Goal: Communication & Community: Answer question/provide support

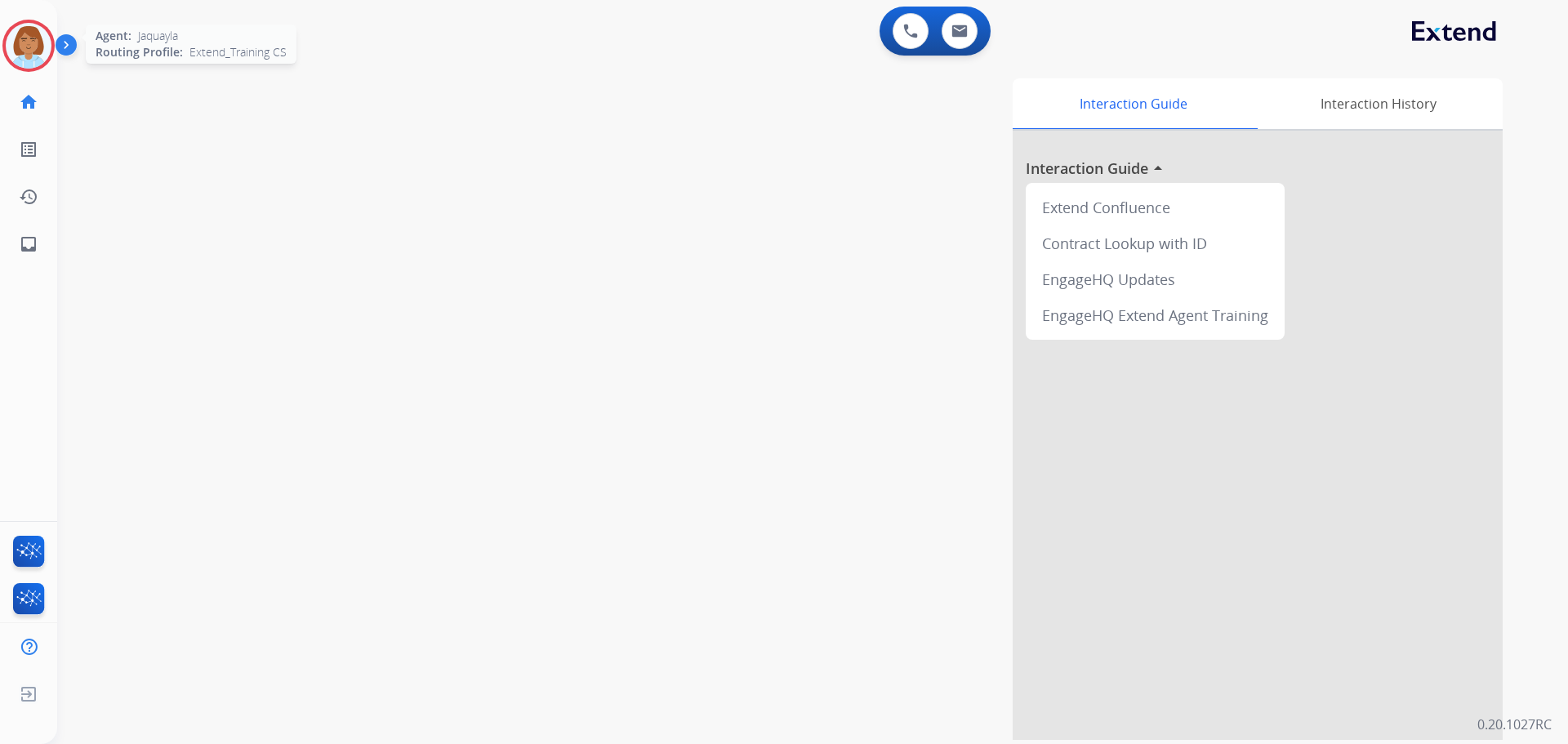
click at [19, 46] on img at bounding box center [28, 45] width 46 height 46
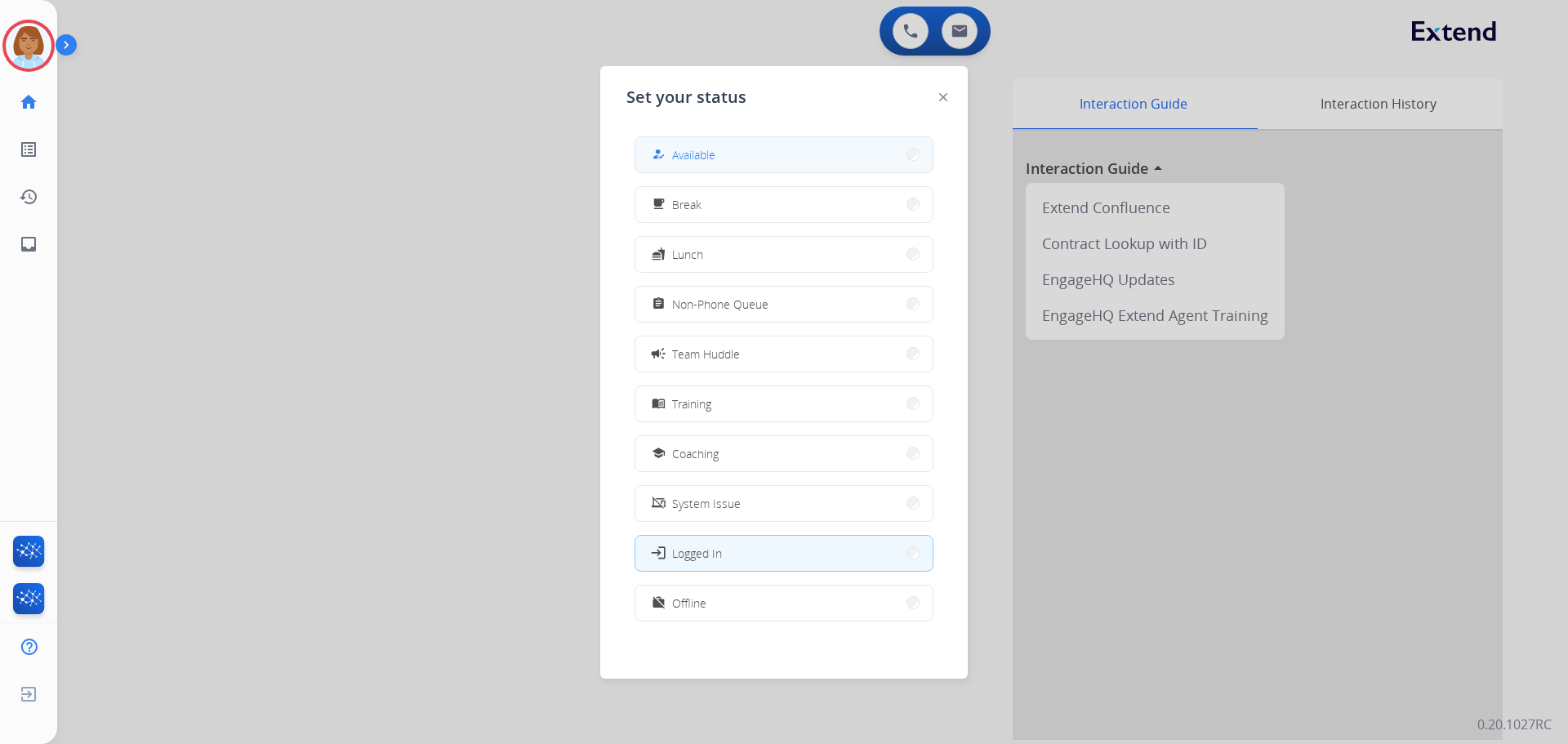
click at [687, 170] on button "how_to_reg Available" at bounding box center [784, 154] width 298 height 35
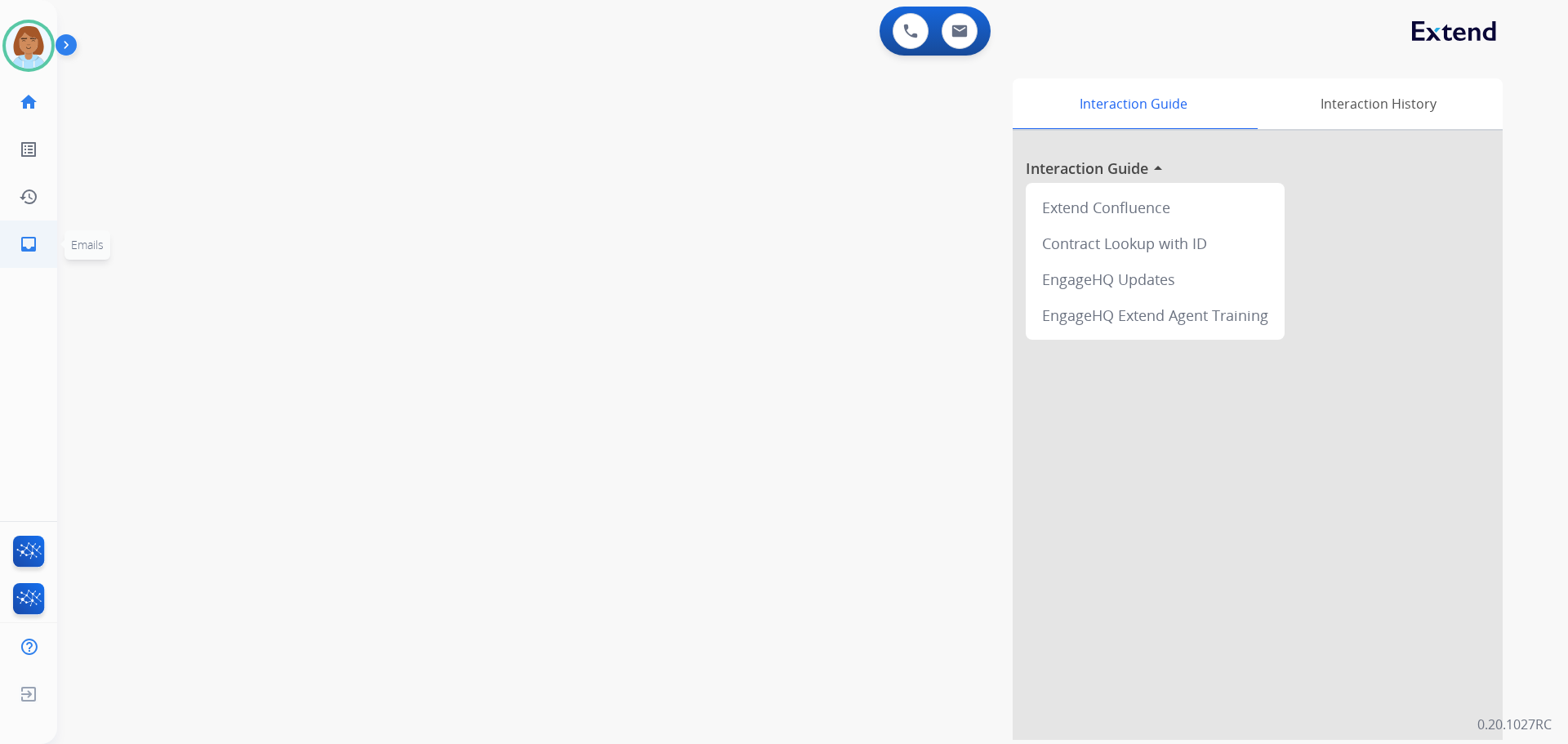
click at [40, 234] on link "inbox Emails" at bounding box center [28, 244] width 46 height 46
select select "**********"
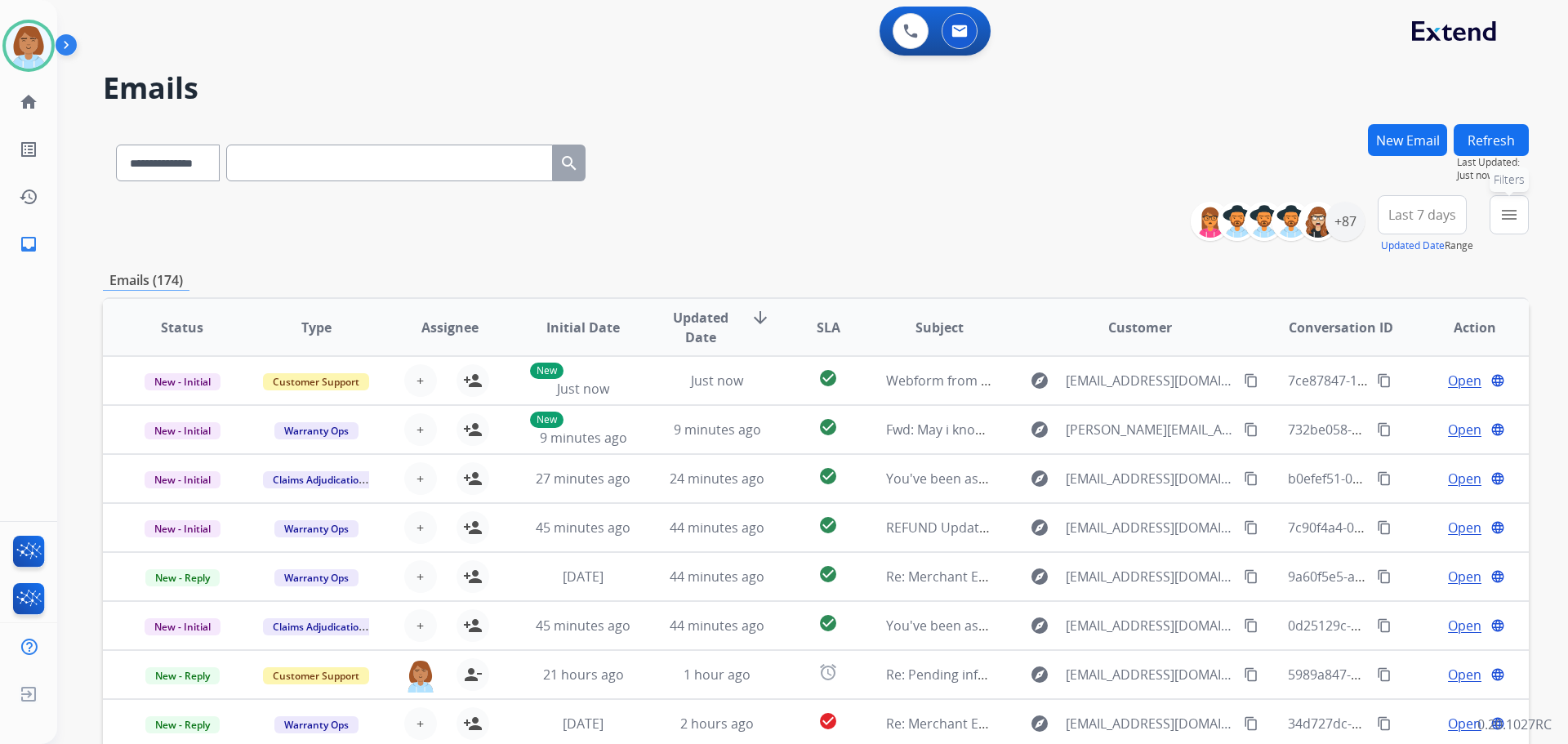
click at [1507, 218] on mat-icon "menu" at bounding box center [1509, 215] width 20 height 20
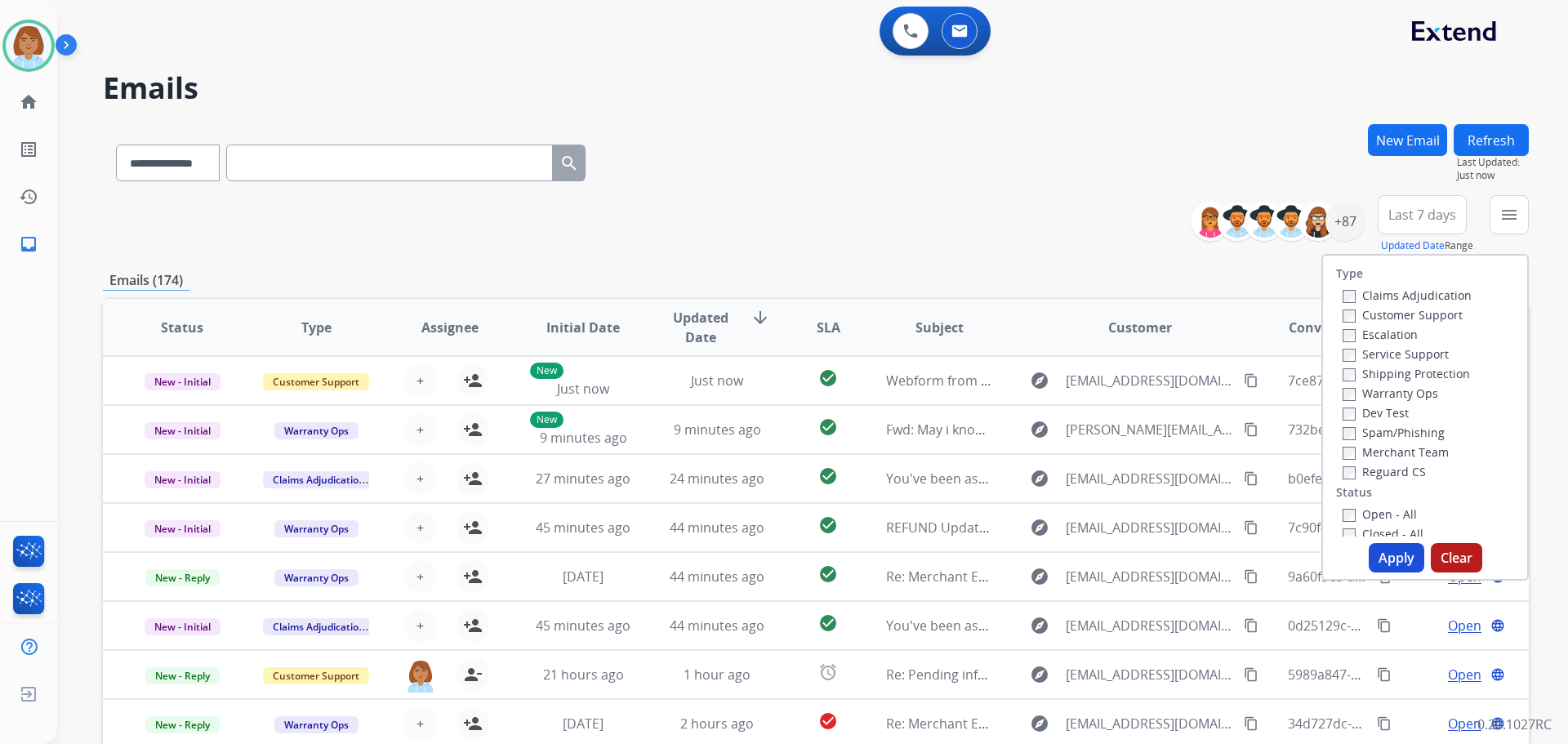
click at [1415, 300] on label "Claims Adjudication" at bounding box center [1407, 295] width 129 height 15
click at [1394, 316] on label "Customer Support" at bounding box center [1402, 315] width 120 height 15
click at [1399, 371] on label "Shipping Protection" at bounding box center [1406, 373] width 127 height 15
click at [1369, 565] on button "Apply" at bounding box center [1397, 557] width 56 height 30
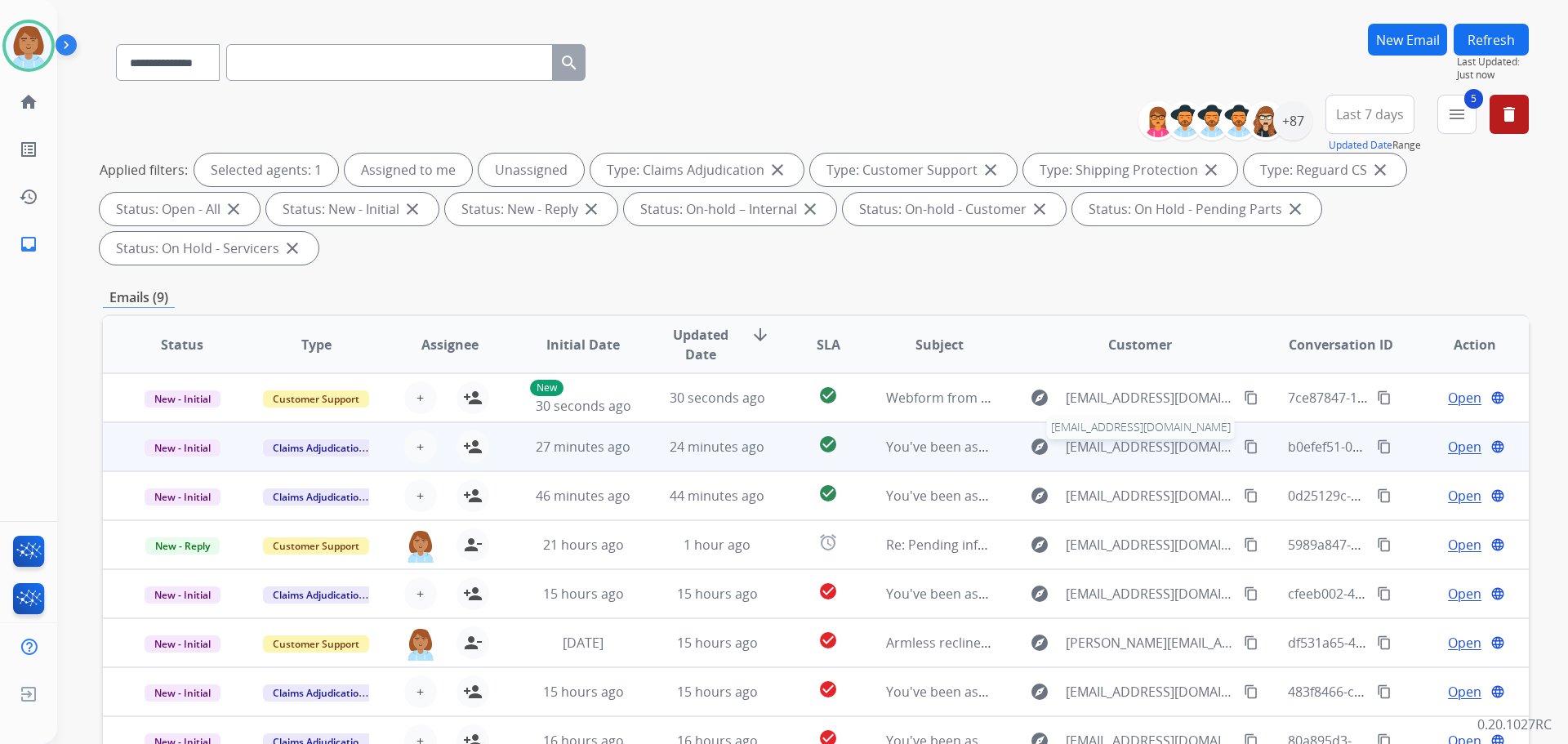
scroll to position [82, 0]
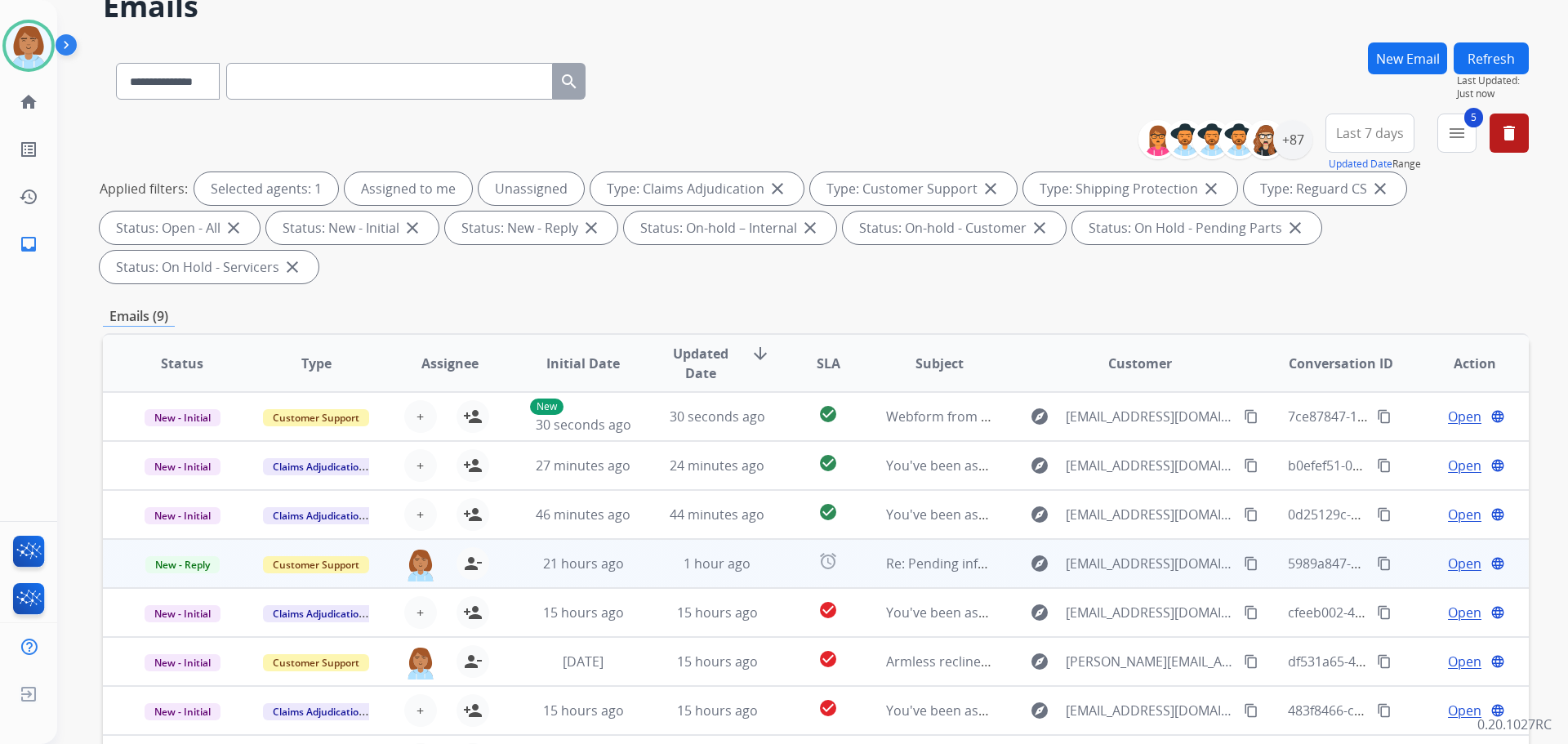
click at [771, 574] on td "alarm" at bounding box center [815, 564] width 89 height 49
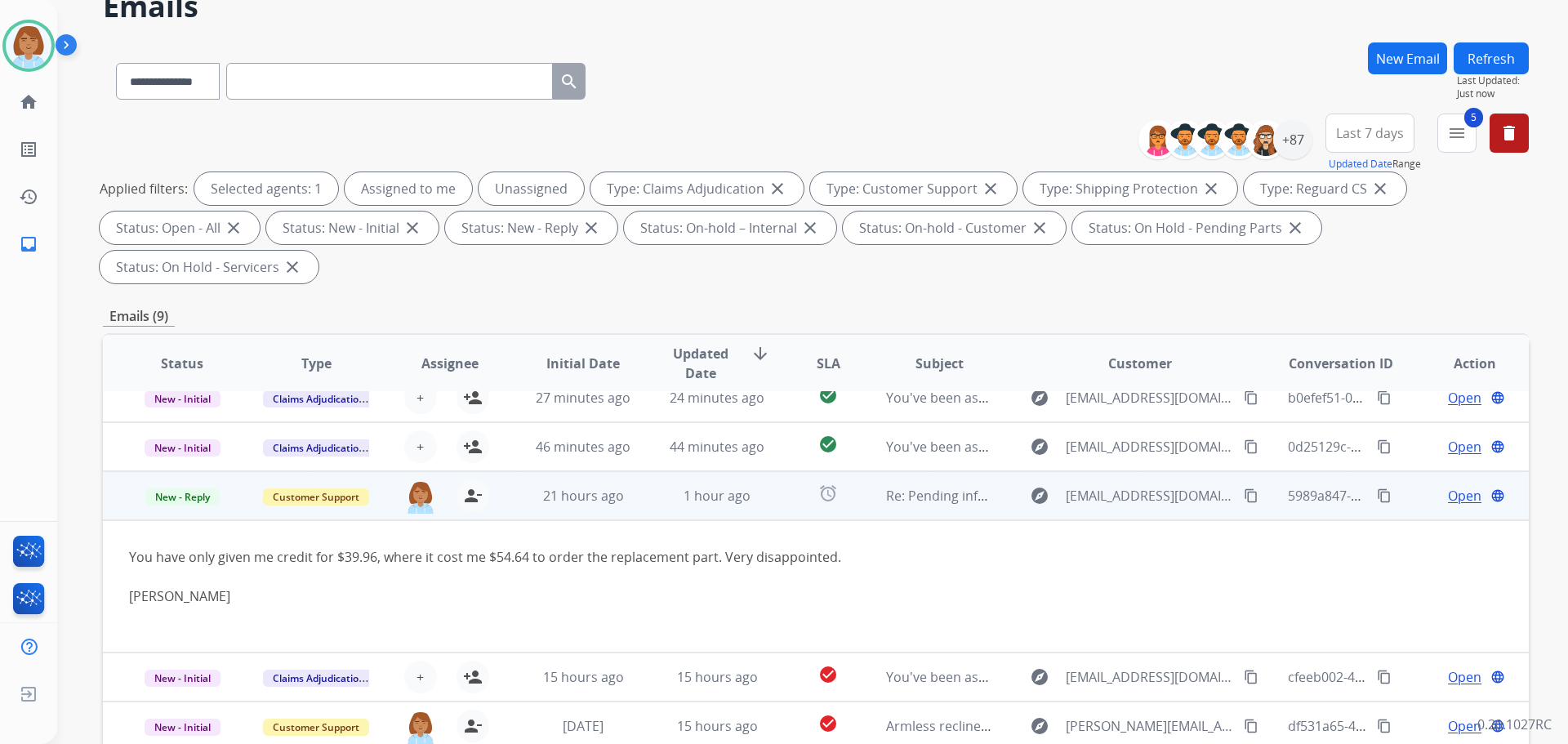
scroll to position [85, 0]
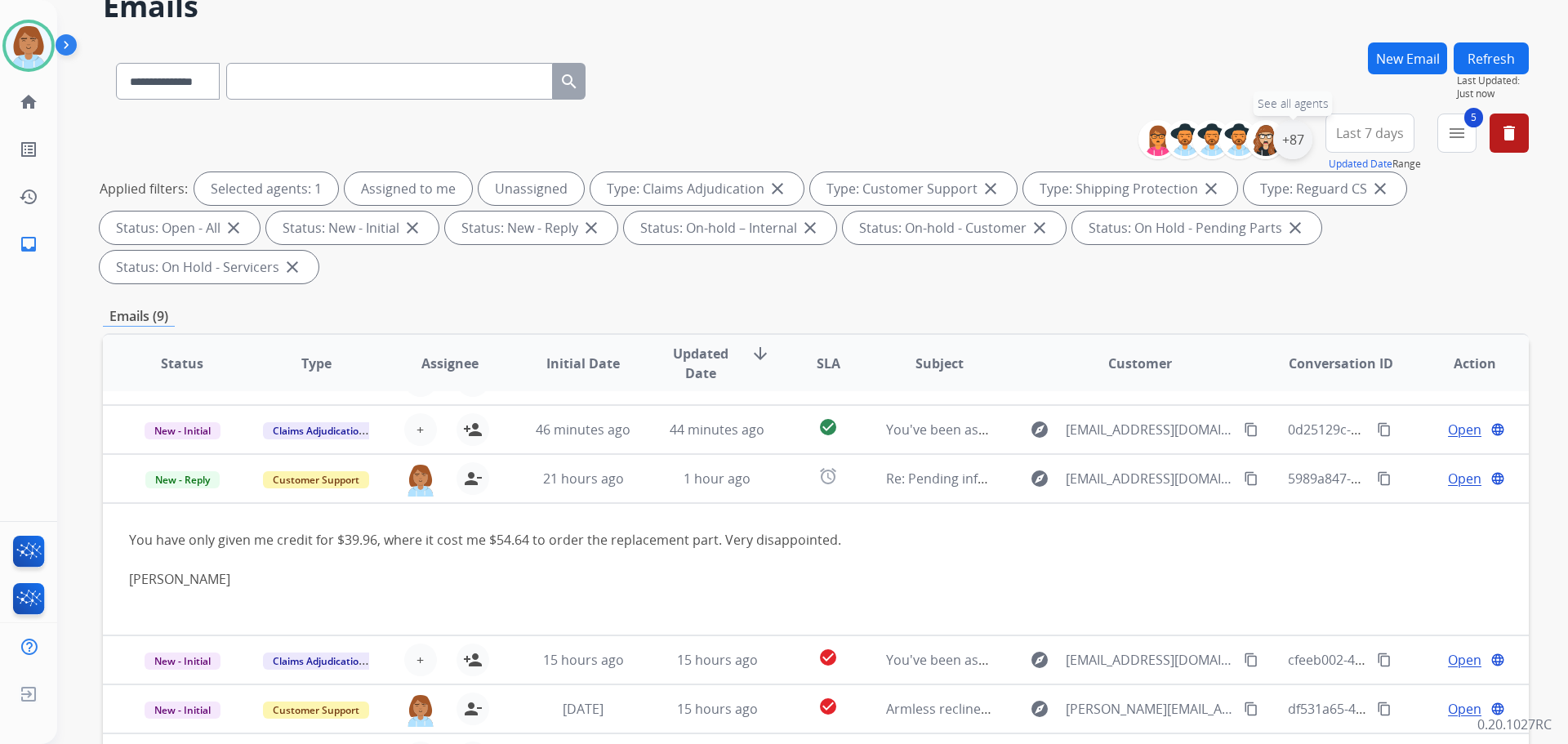
click at [1295, 142] on div "+87" at bounding box center [1292, 139] width 39 height 39
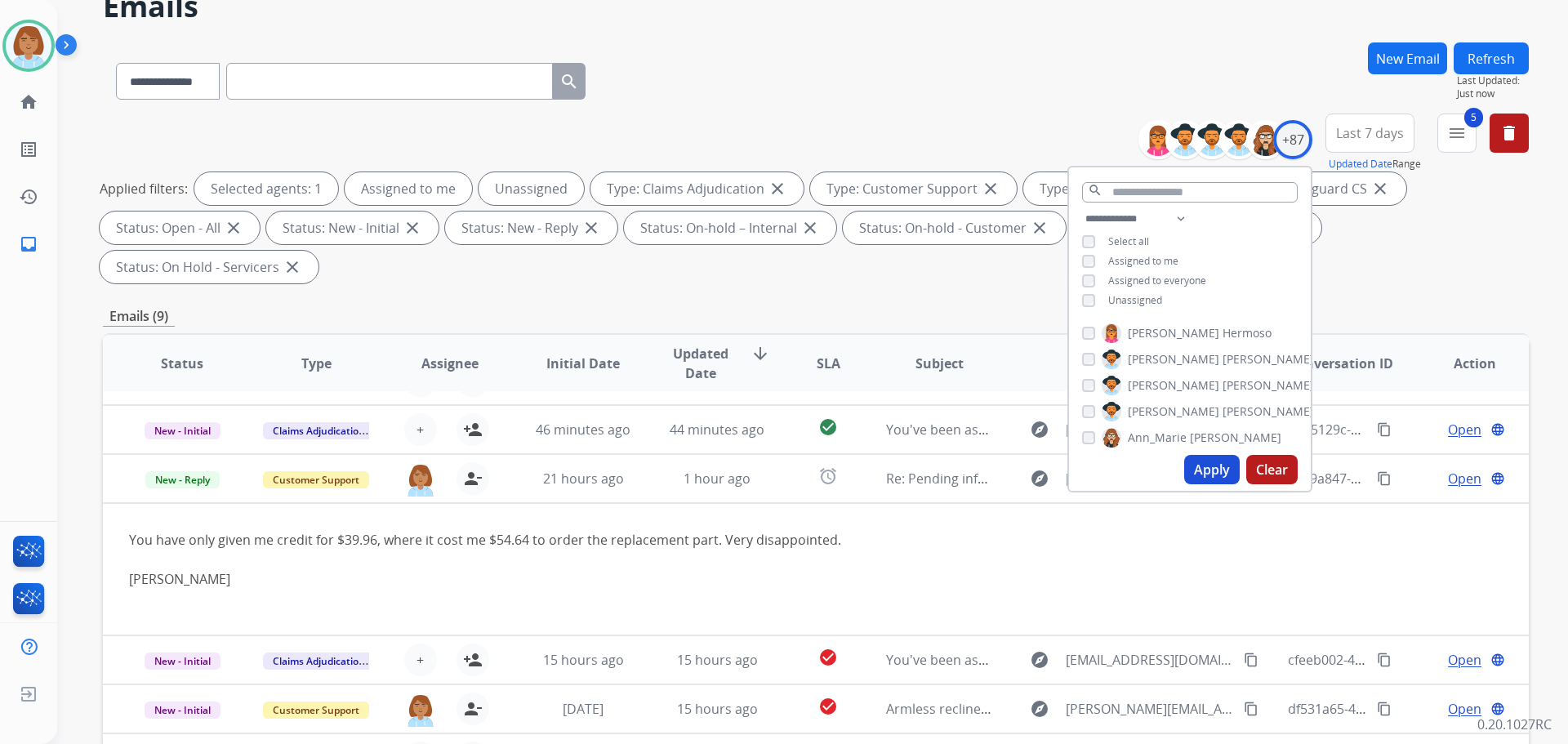
click at [831, 308] on div "Emails (9)" at bounding box center [816, 317] width 1426 height 21
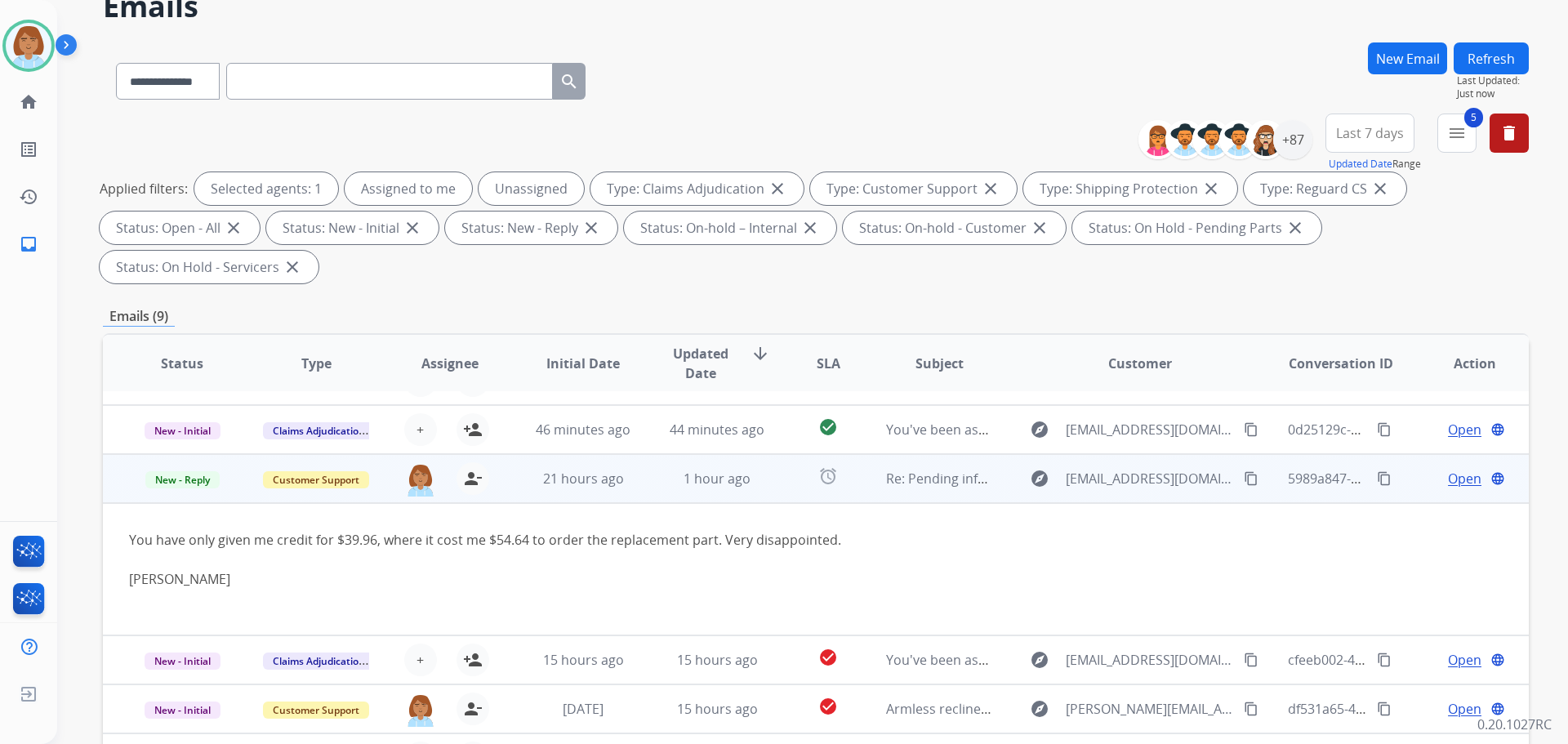
click at [790, 484] on td "alarm" at bounding box center [815, 479] width 89 height 49
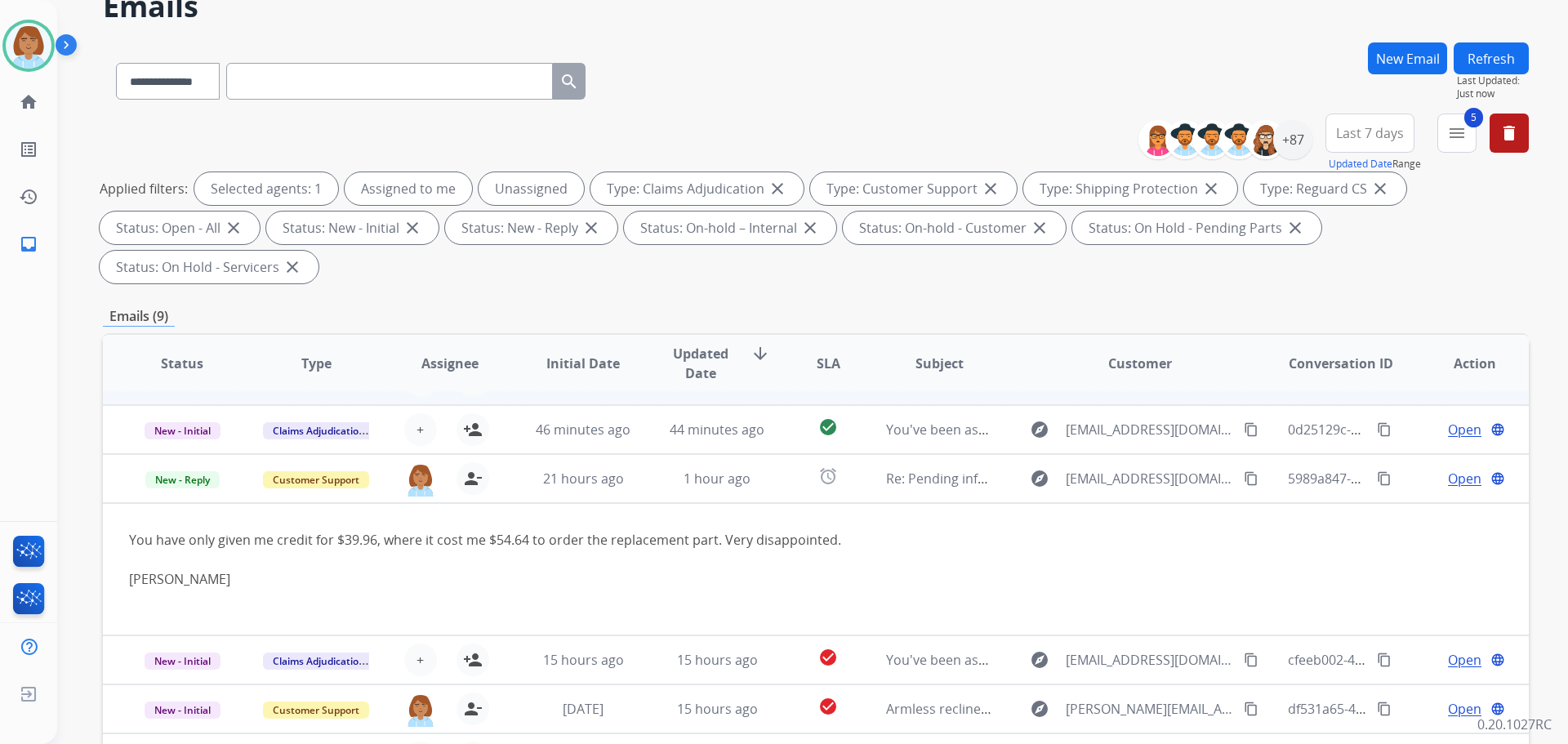
scroll to position [0, 0]
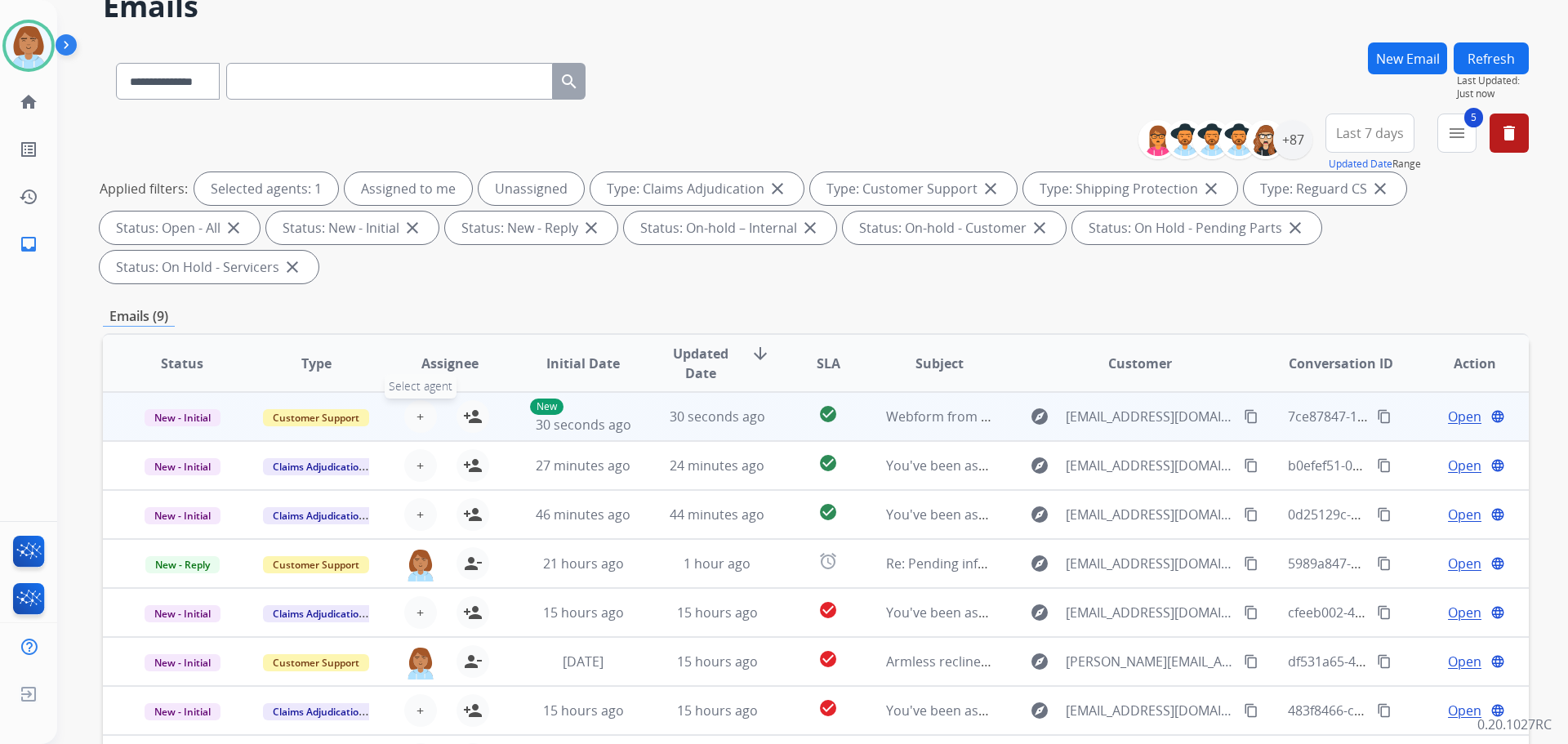
click at [417, 422] on span "+" at bounding box center [420, 417] width 7 height 20
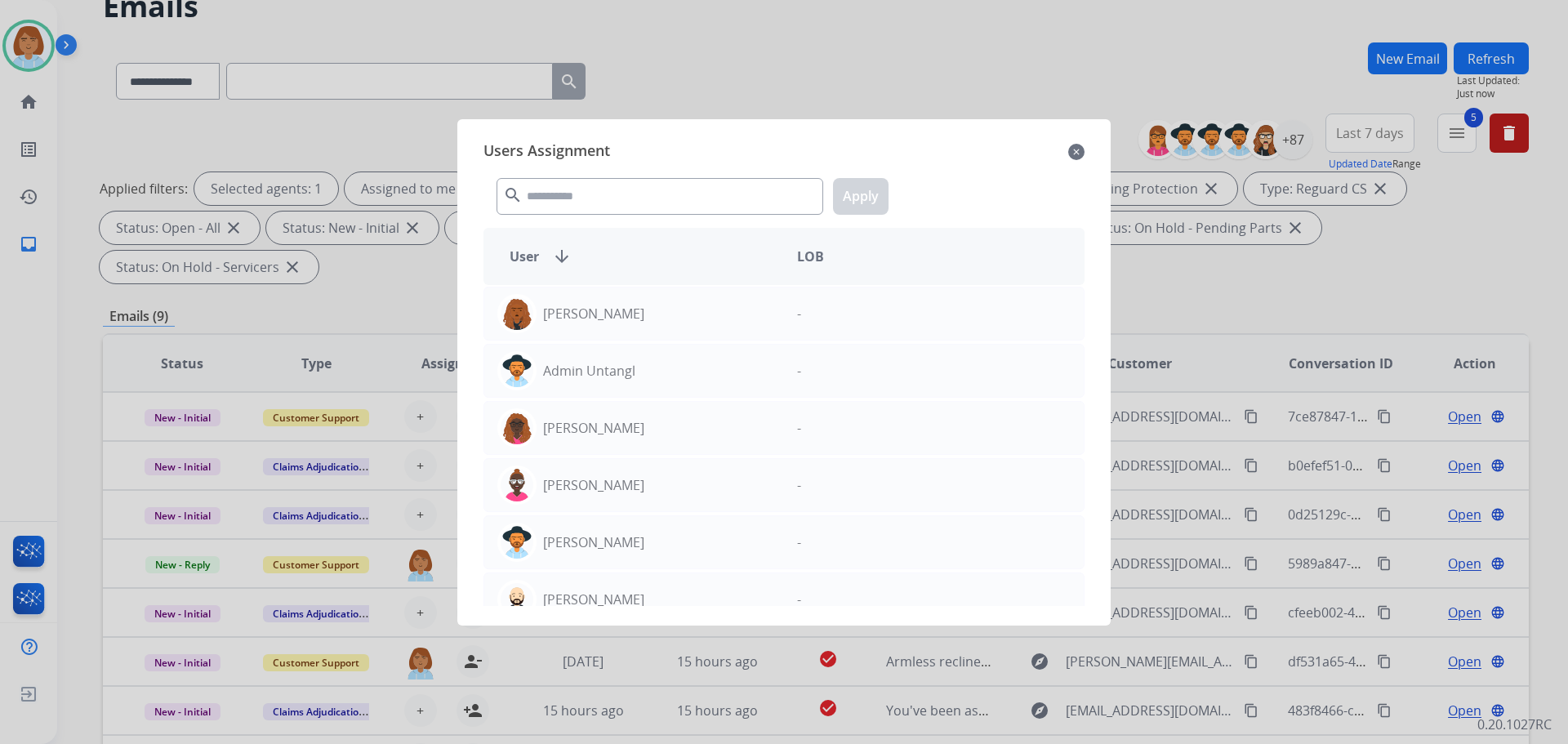
click at [414, 282] on div at bounding box center [784, 372] width 1568 height 744
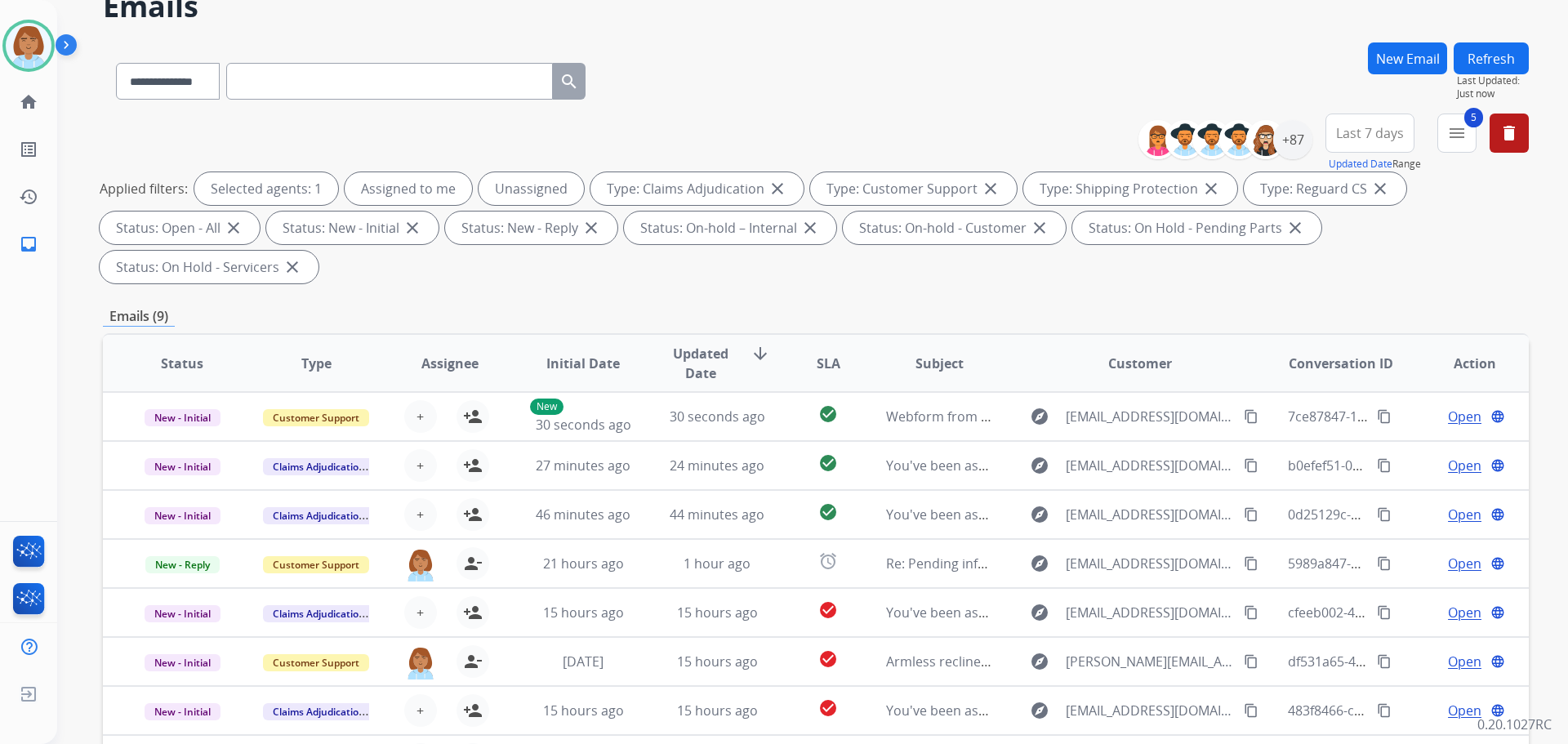
click at [404, 264] on div "Applied filters: Selected agents: 1 Assigned to me Unassigned Type: Claims Adju…" at bounding box center [813, 227] width 1426 height 111
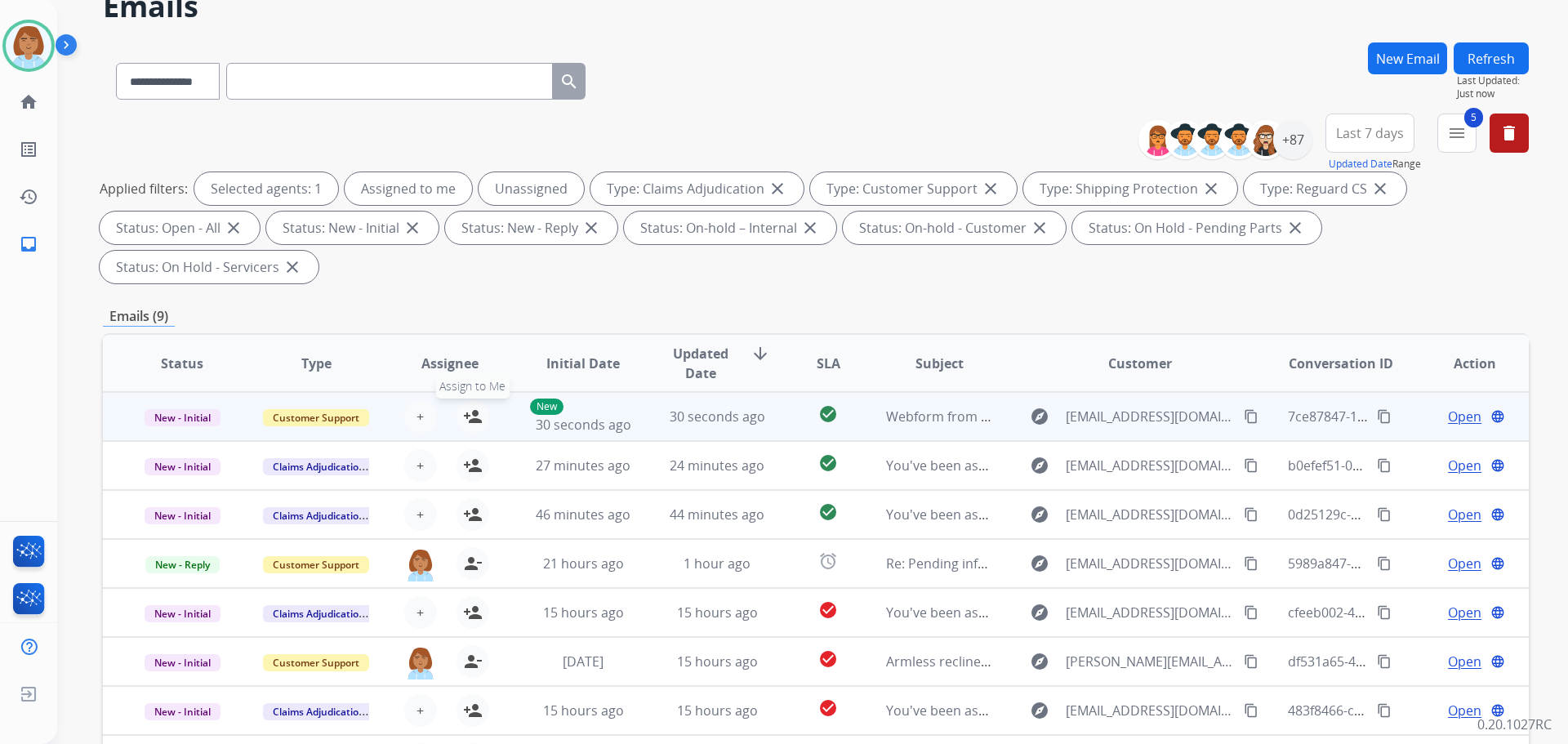
click at [470, 412] on mat-icon "person_add" at bounding box center [473, 417] width 20 height 20
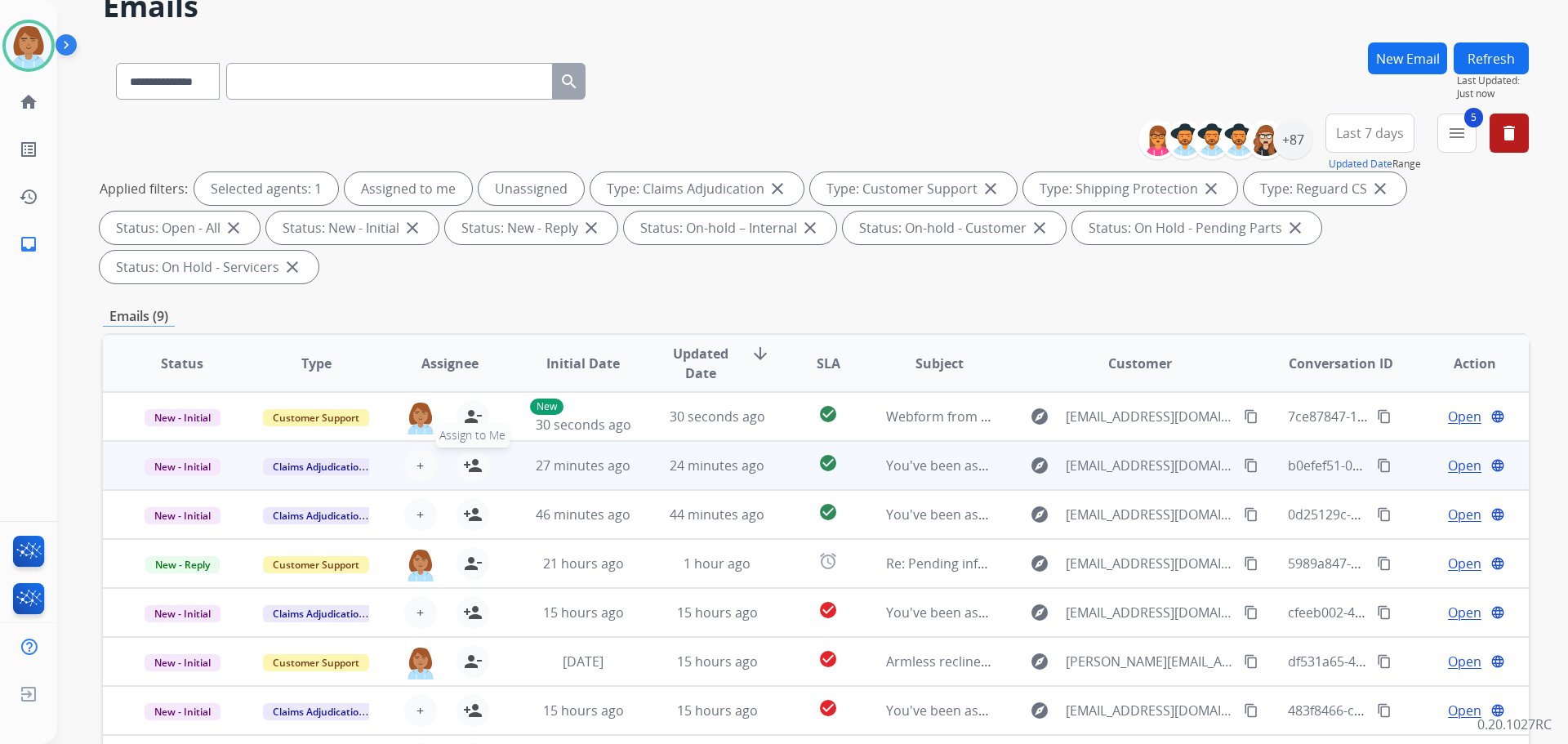
click at [473, 458] on mat-icon "person_add" at bounding box center [473, 466] width 20 height 20
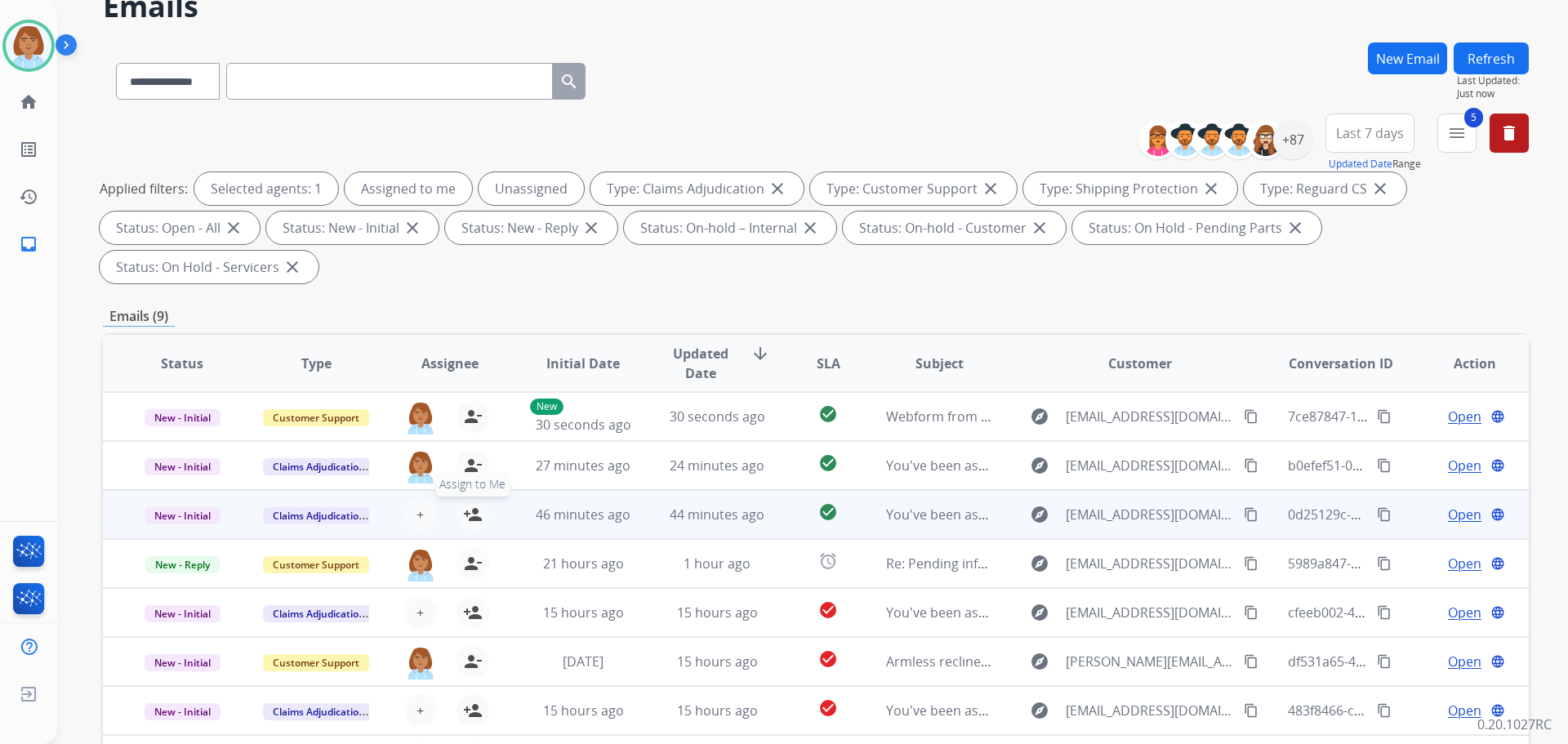
click at [481, 518] on button "person_add Assign to Me" at bounding box center [472, 515] width 32 height 32
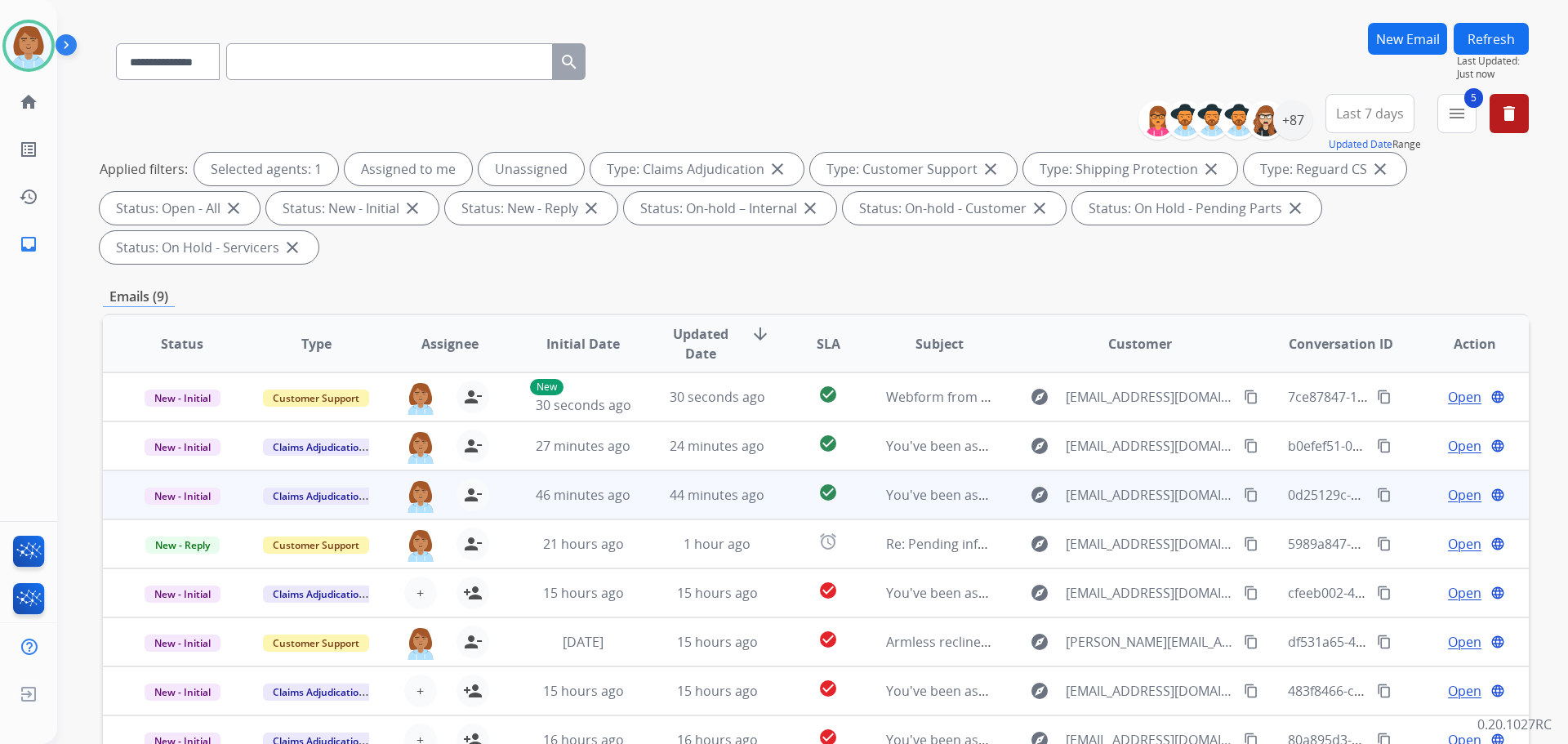
scroll to position [163, 0]
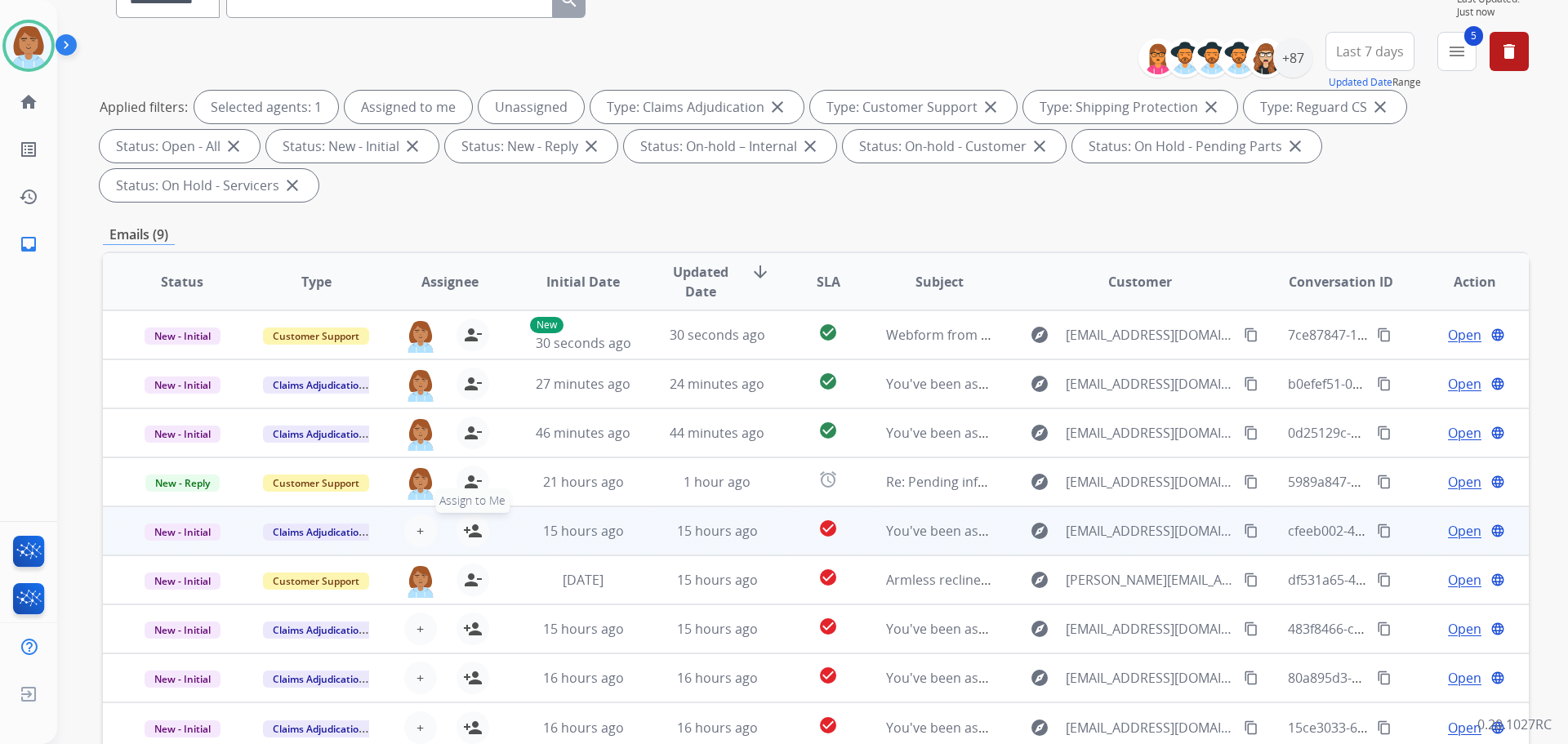
click at [483, 536] on button "person_add Assign to Me" at bounding box center [472, 531] width 32 height 32
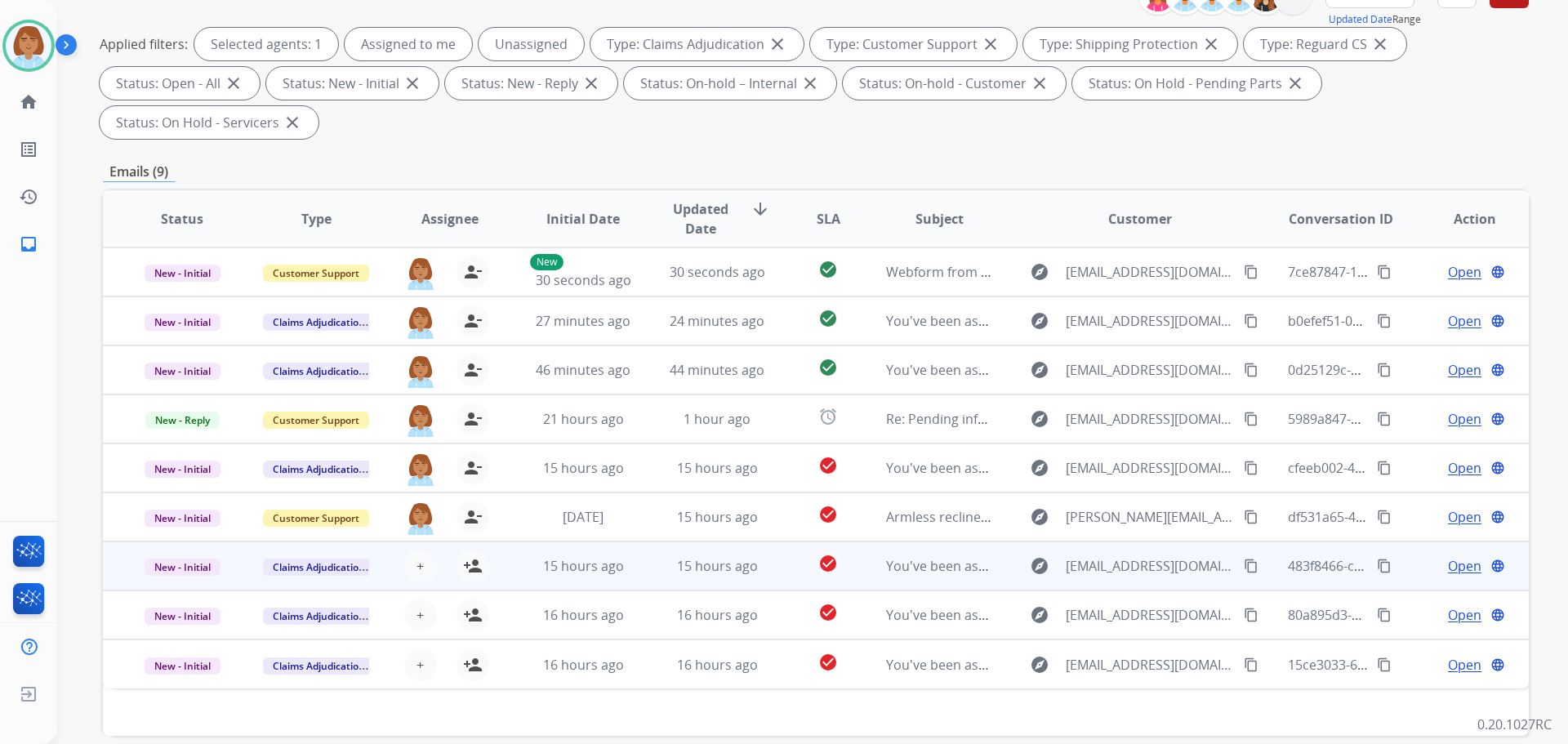
scroll to position [303, 0]
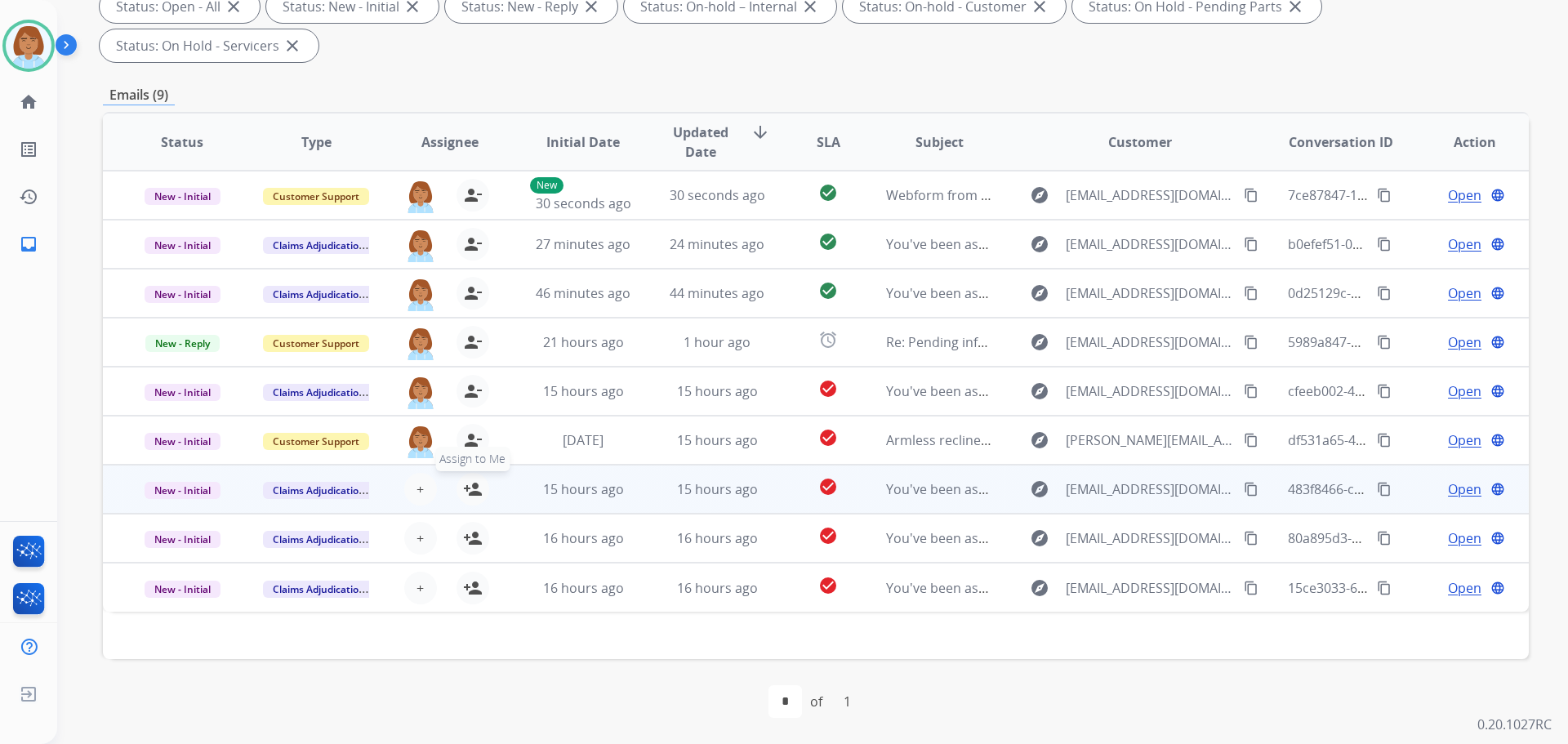
click at [472, 498] on mat-icon "person_add" at bounding box center [473, 490] width 20 height 20
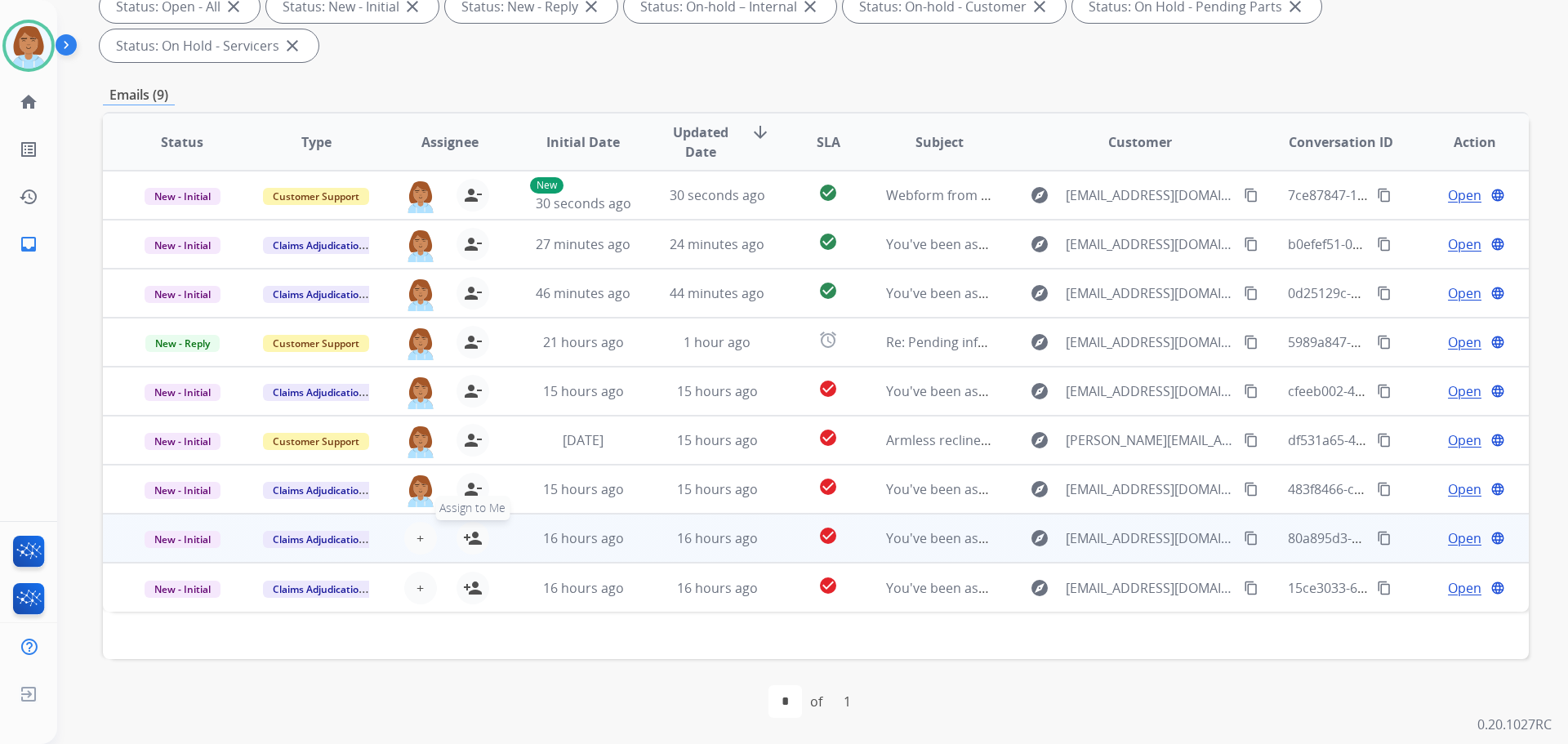
click at [472, 546] on mat-icon "person_add" at bounding box center [473, 538] width 20 height 20
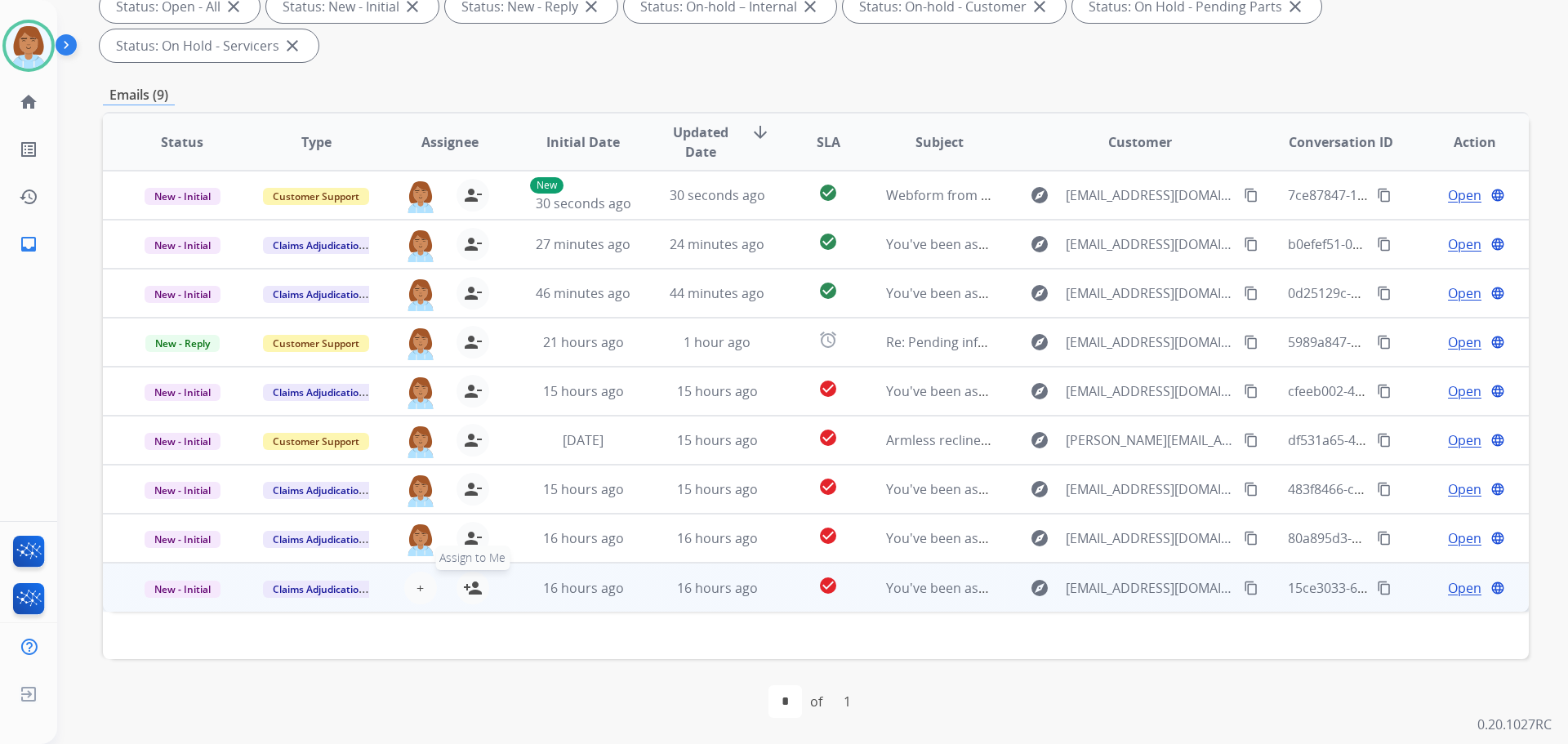
click at [472, 581] on mat-icon "person_add" at bounding box center [473, 588] width 20 height 20
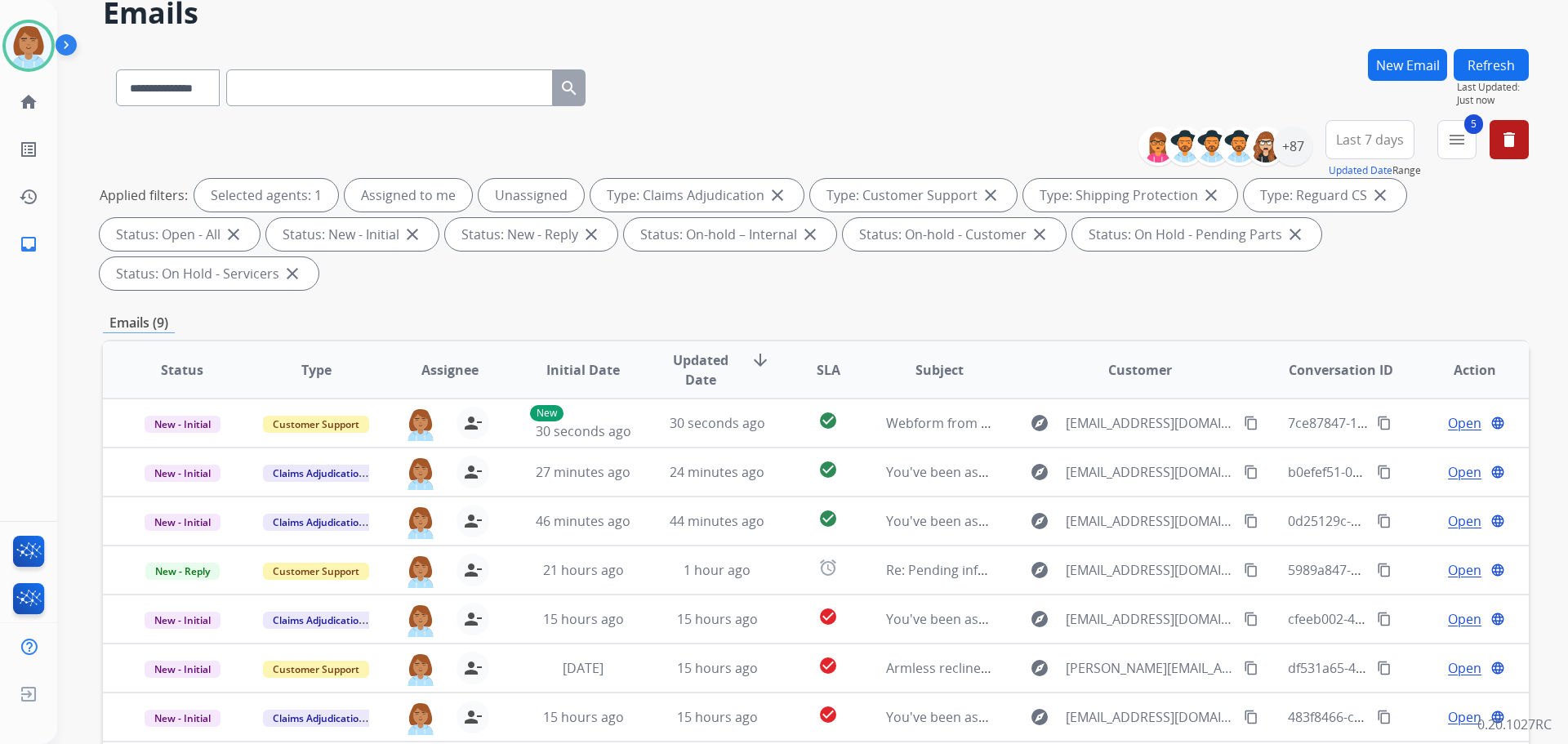
scroll to position [0, 0]
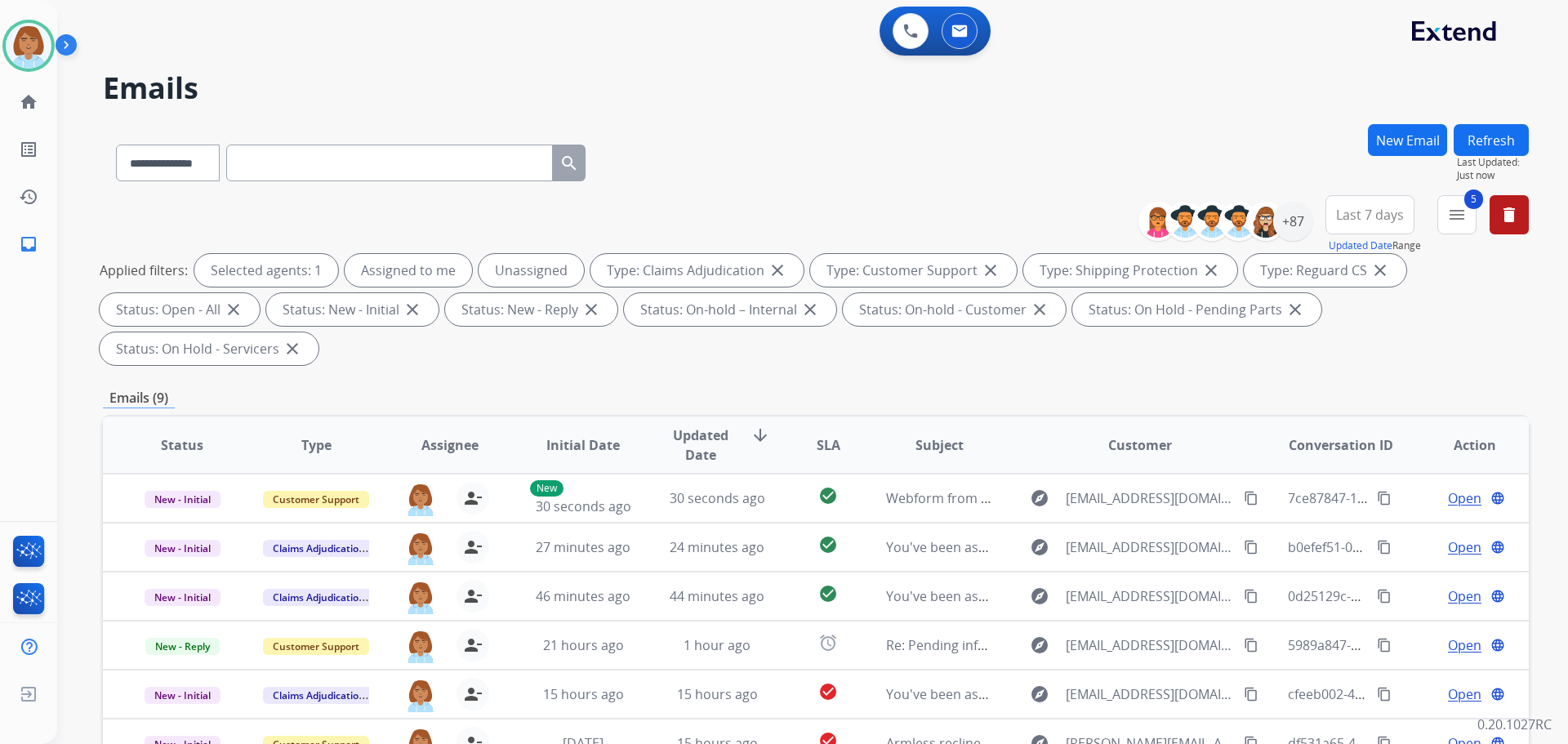
click at [1516, 132] on button "Refresh" at bounding box center [1491, 140] width 75 height 32
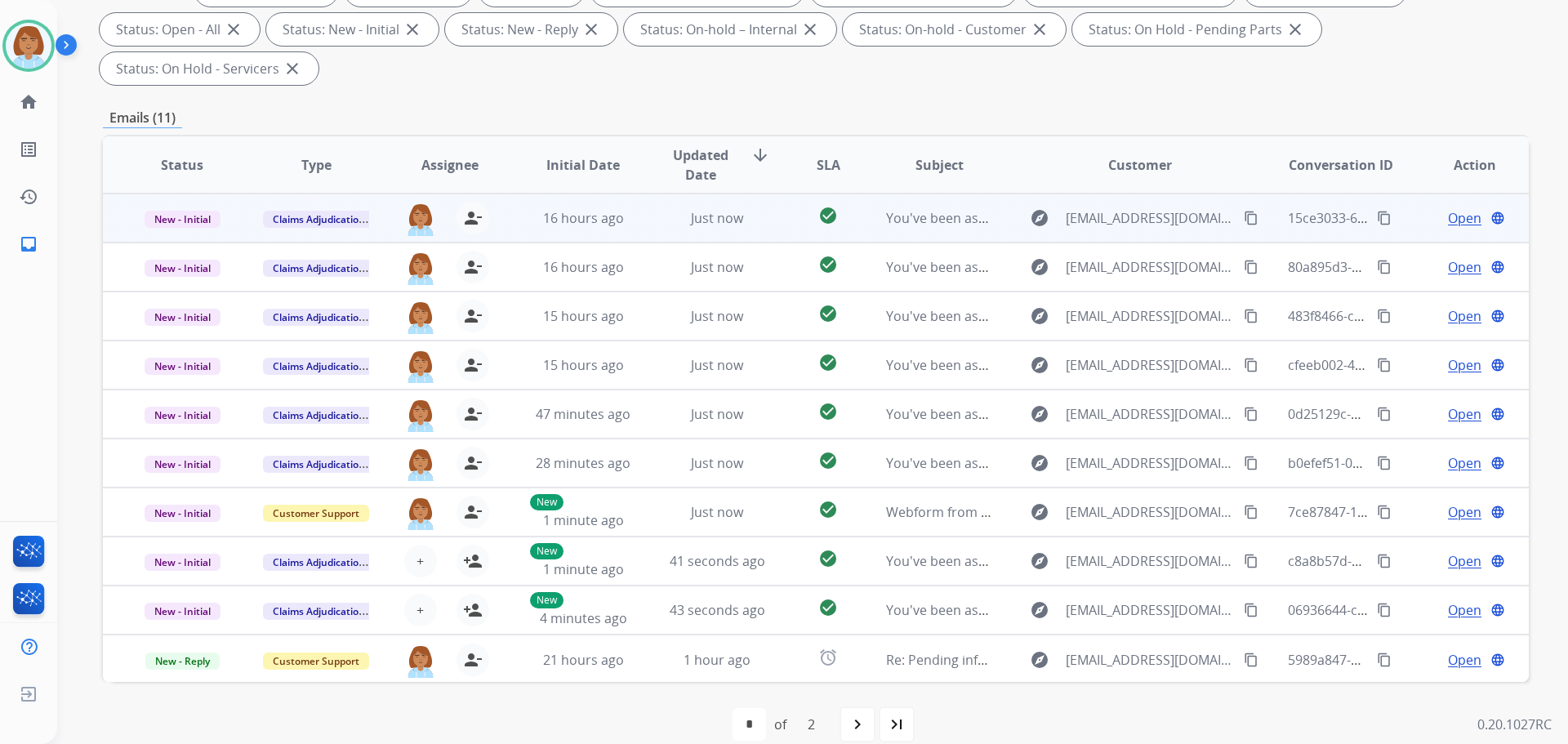
scroll to position [303, 0]
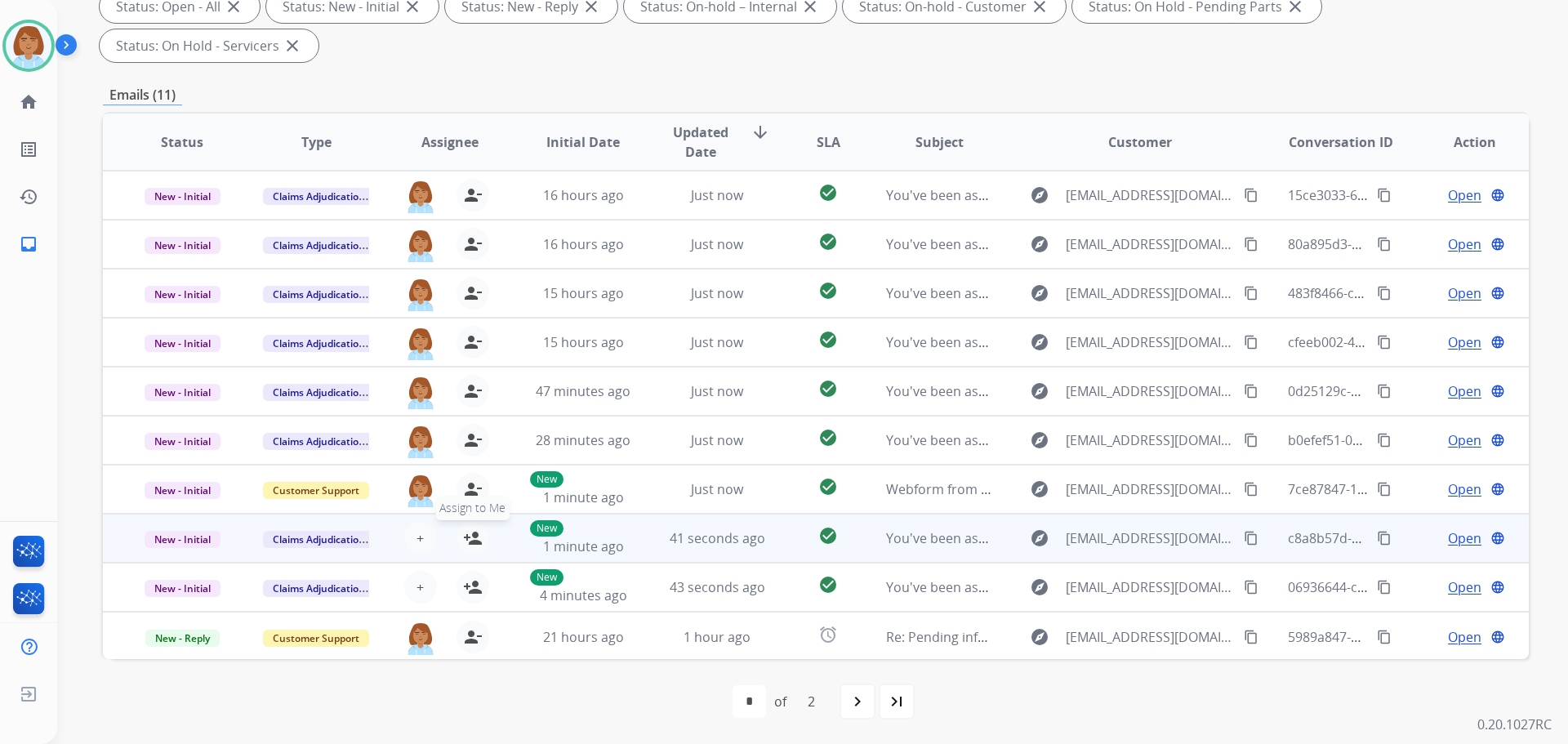
click at [479, 542] on mat-icon "person_add" at bounding box center [473, 538] width 20 height 20
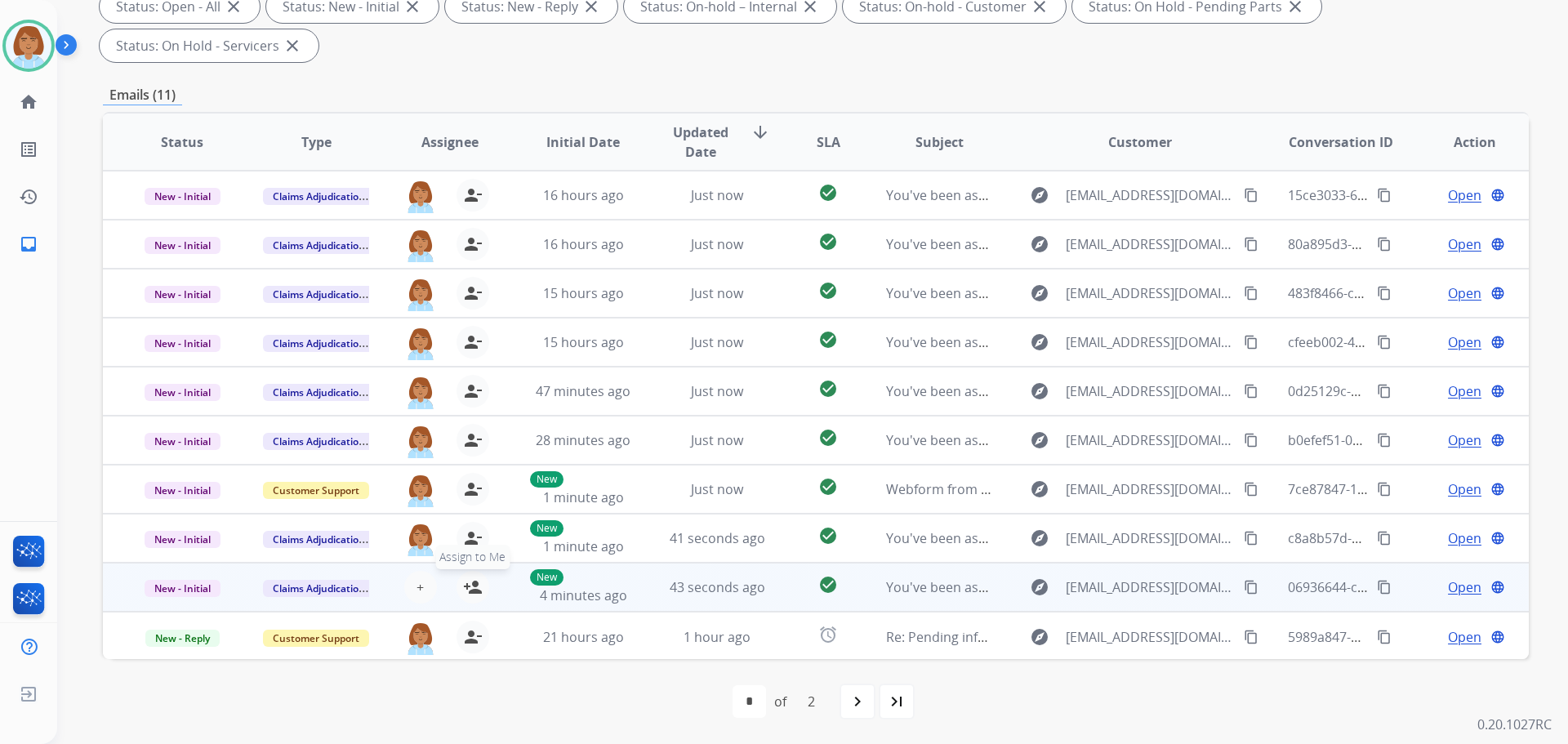
click at [477, 590] on mat-icon "person_add" at bounding box center [473, 588] width 20 height 20
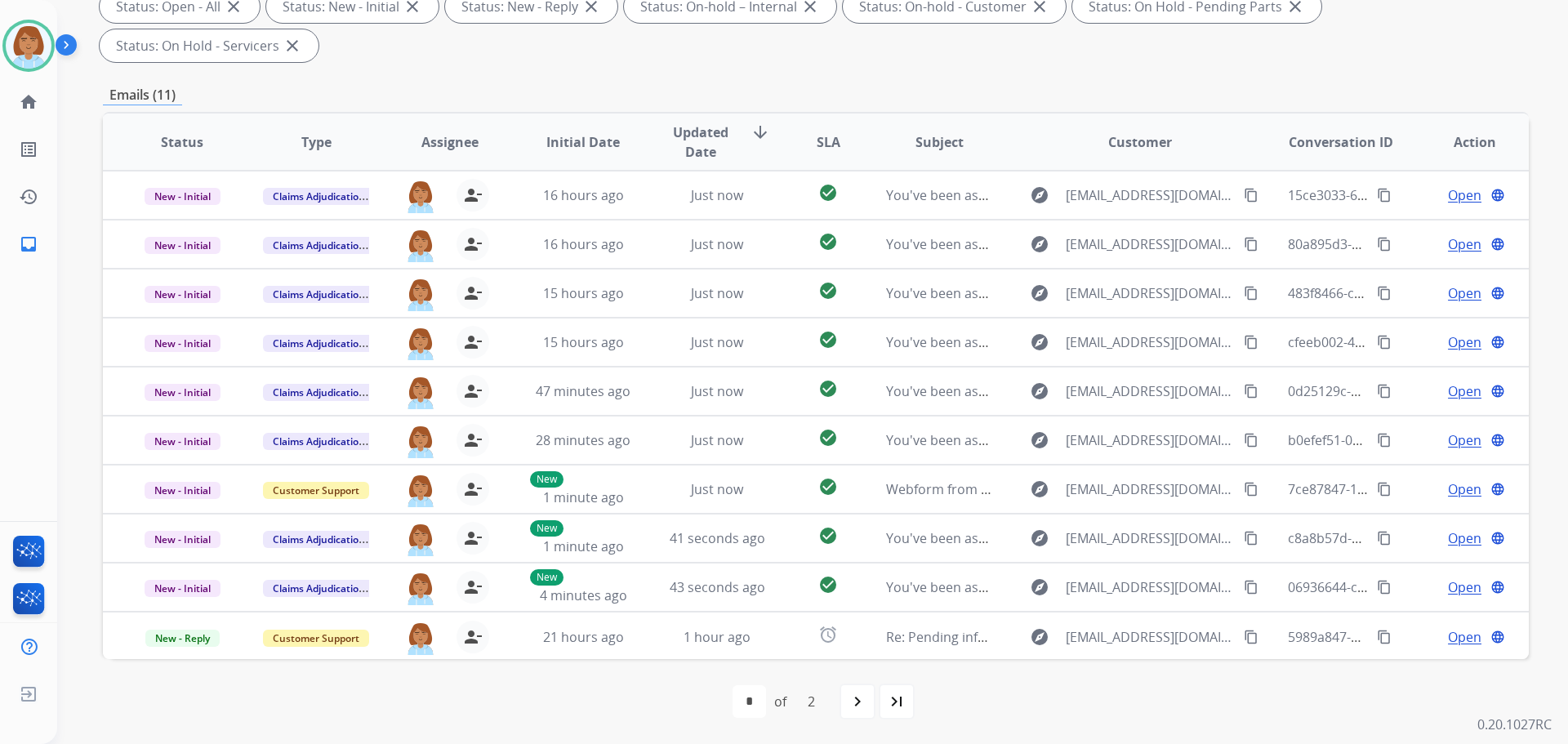
click at [854, 719] on div "navigate_next" at bounding box center [857, 702] width 36 height 36
select select "*"
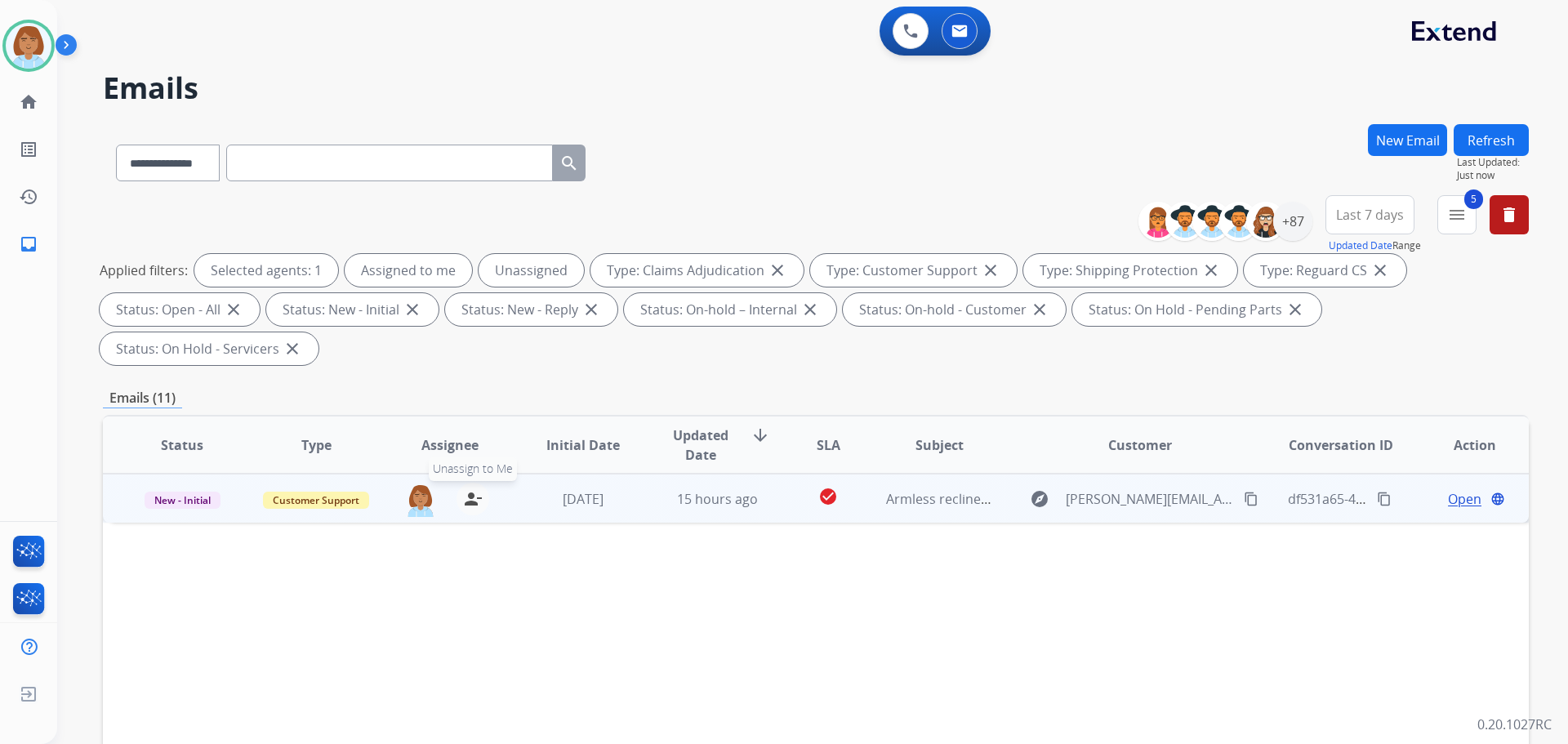
click at [478, 501] on mat-icon "person_remove" at bounding box center [473, 500] width 20 height 20
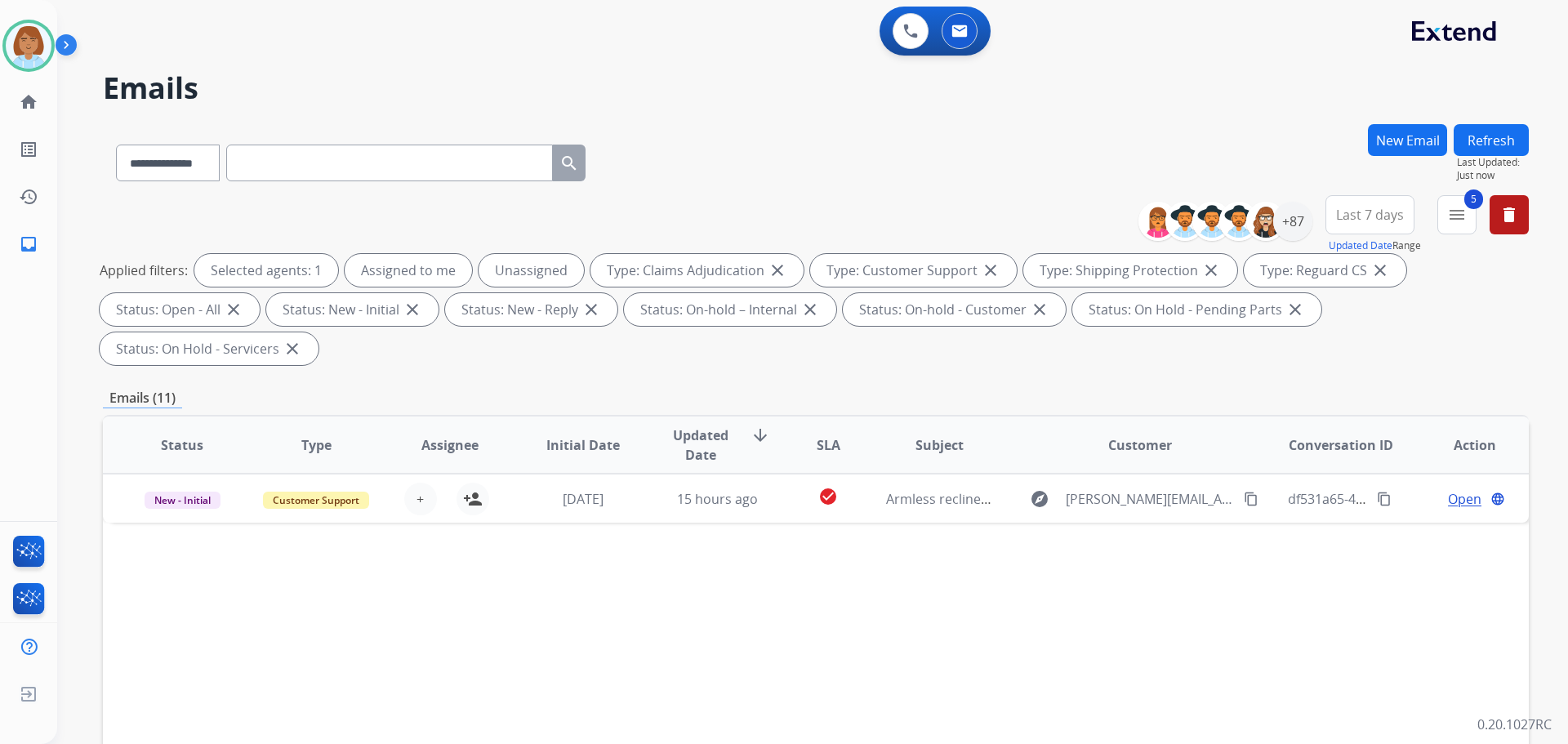
click at [1476, 146] on button "Refresh" at bounding box center [1491, 140] width 75 height 32
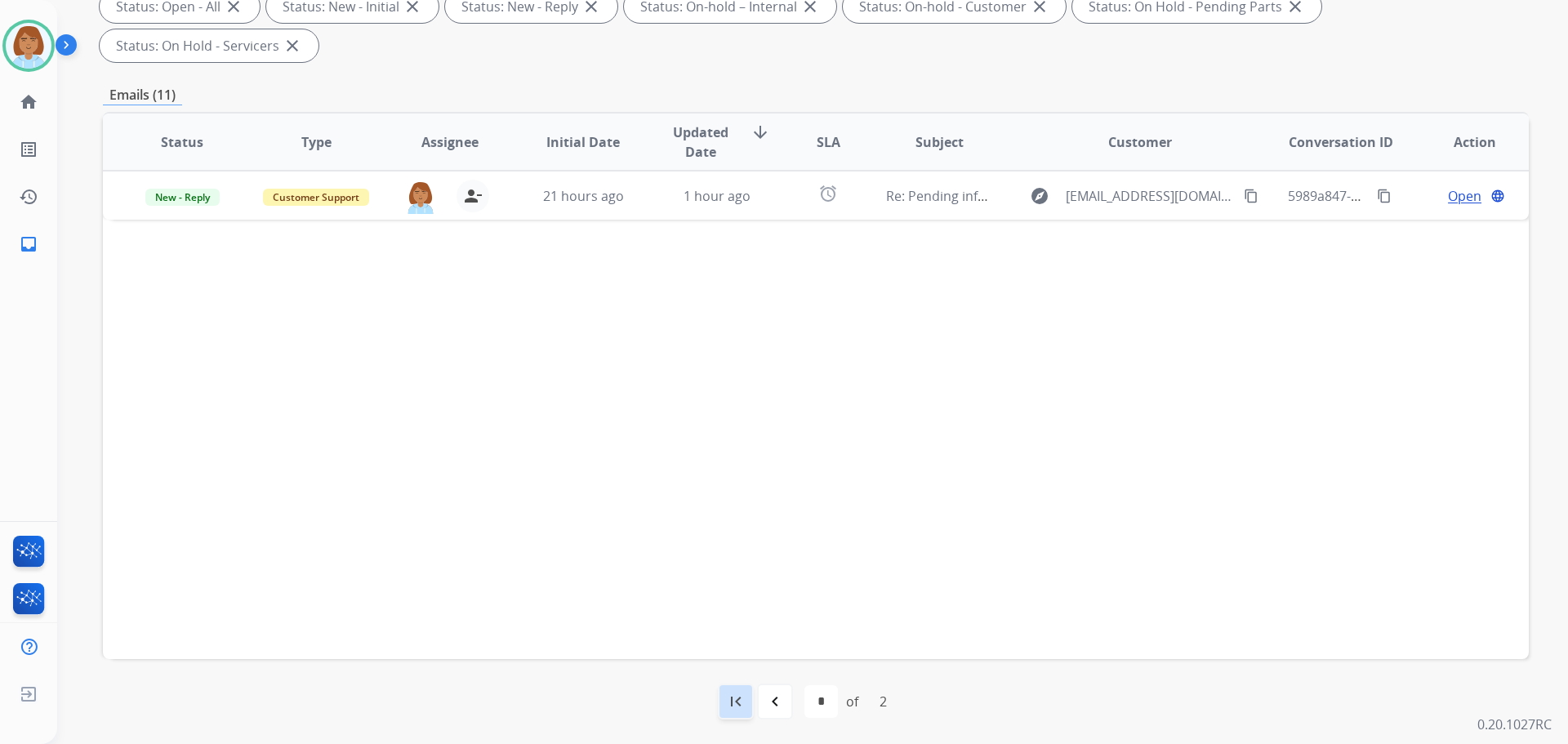
click at [726, 703] on mat-icon "first_page" at bounding box center [736, 702] width 20 height 20
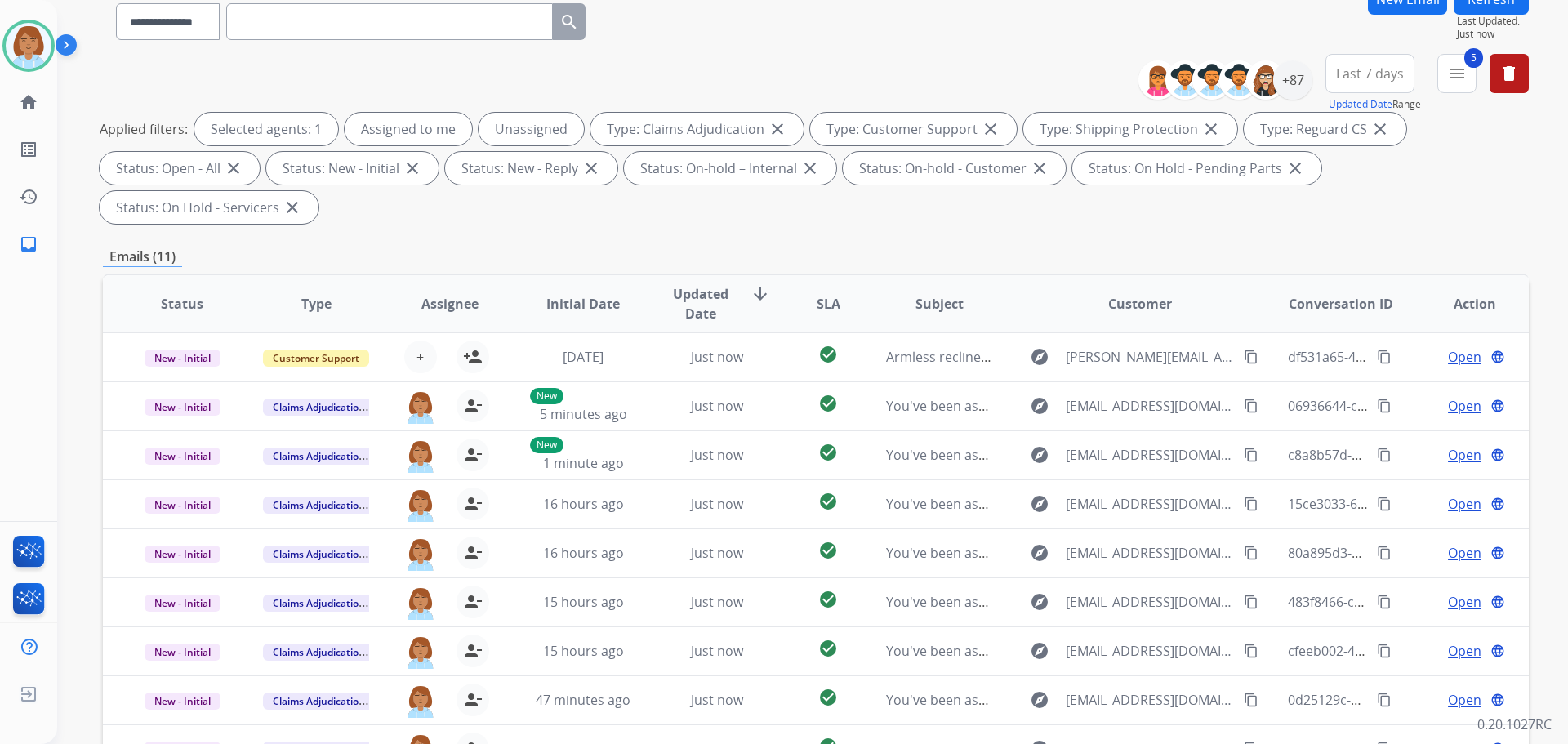
scroll to position [0, 0]
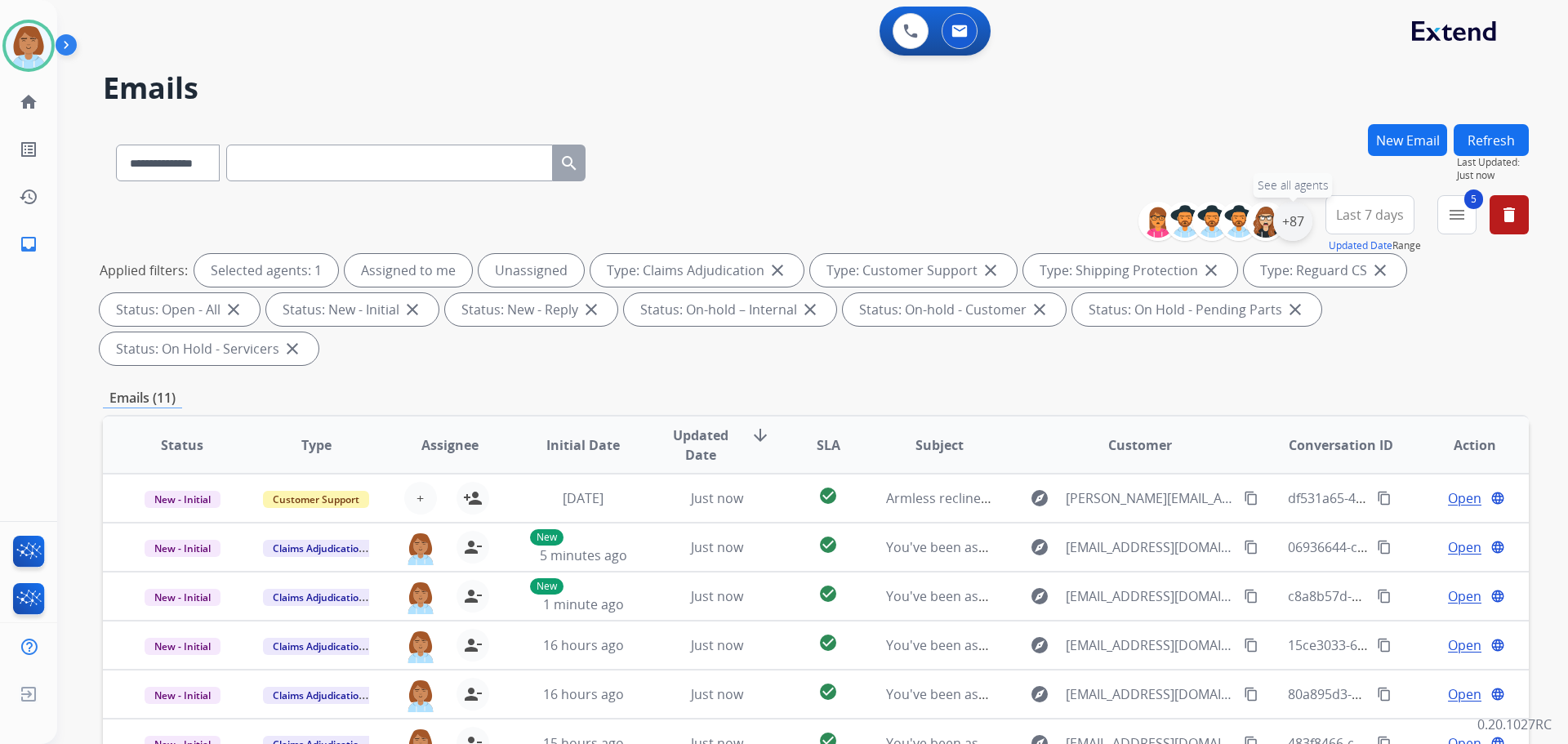
click at [1297, 221] on div "+87" at bounding box center [1292, 221] width 39 height 39
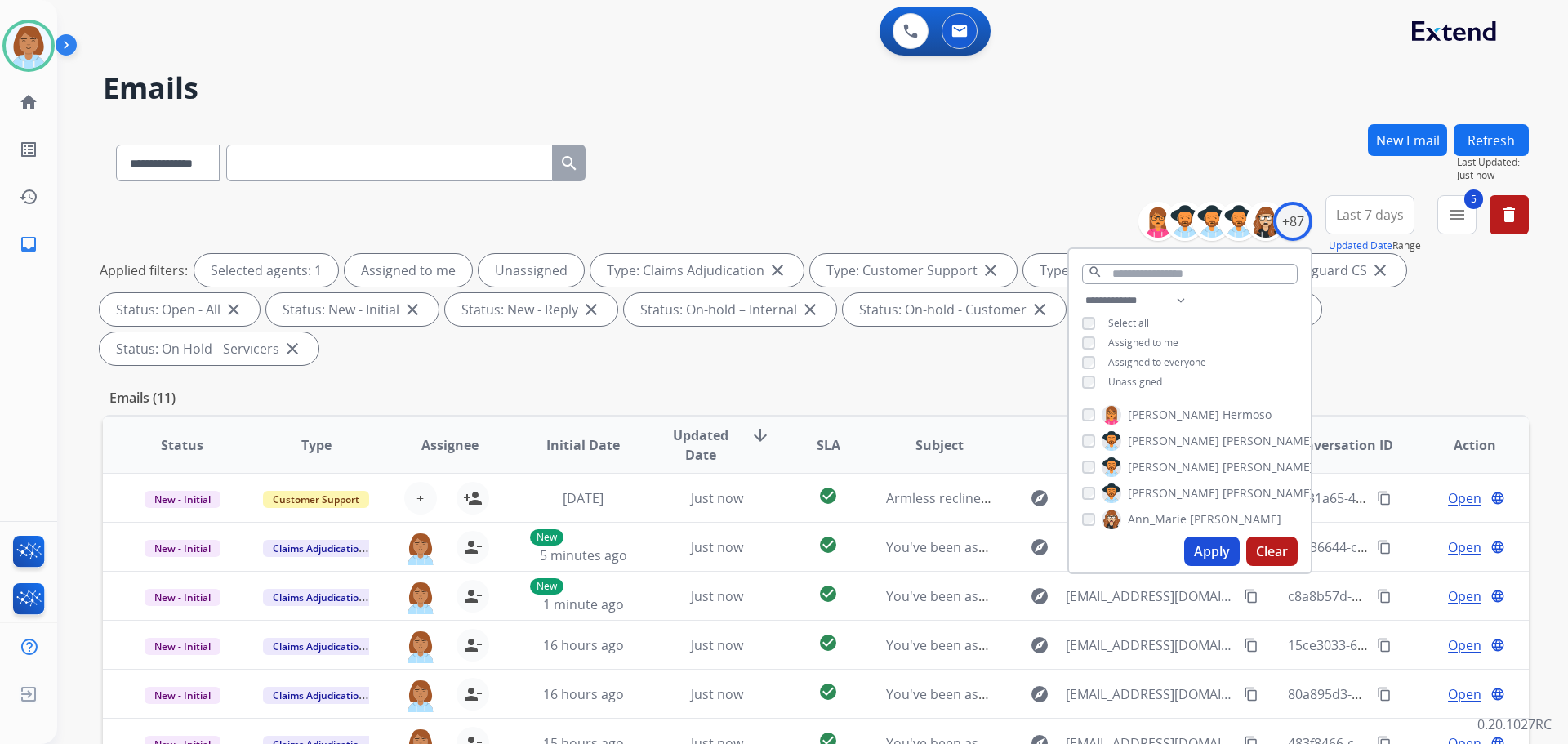
click at [1117, 381] on span "Unassigned" at bounding box center [1135, 381] width 54 height 14
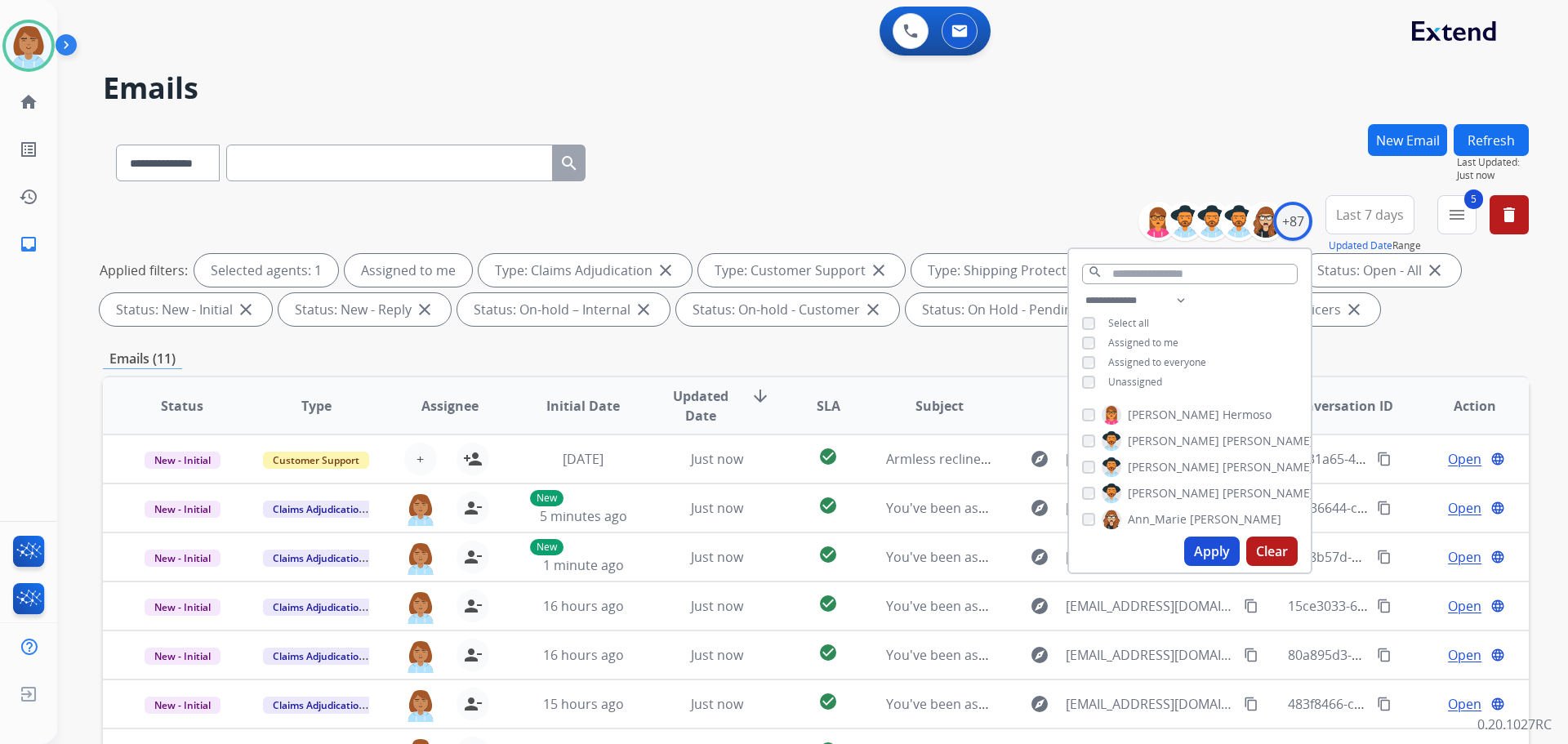
click at [1196, 558] on button "Apply" at bounding box center [1213, 551] width 56 height 30
click at [970, 187] on div "**********" at bounding box center [816, 160] width 1426 height 71
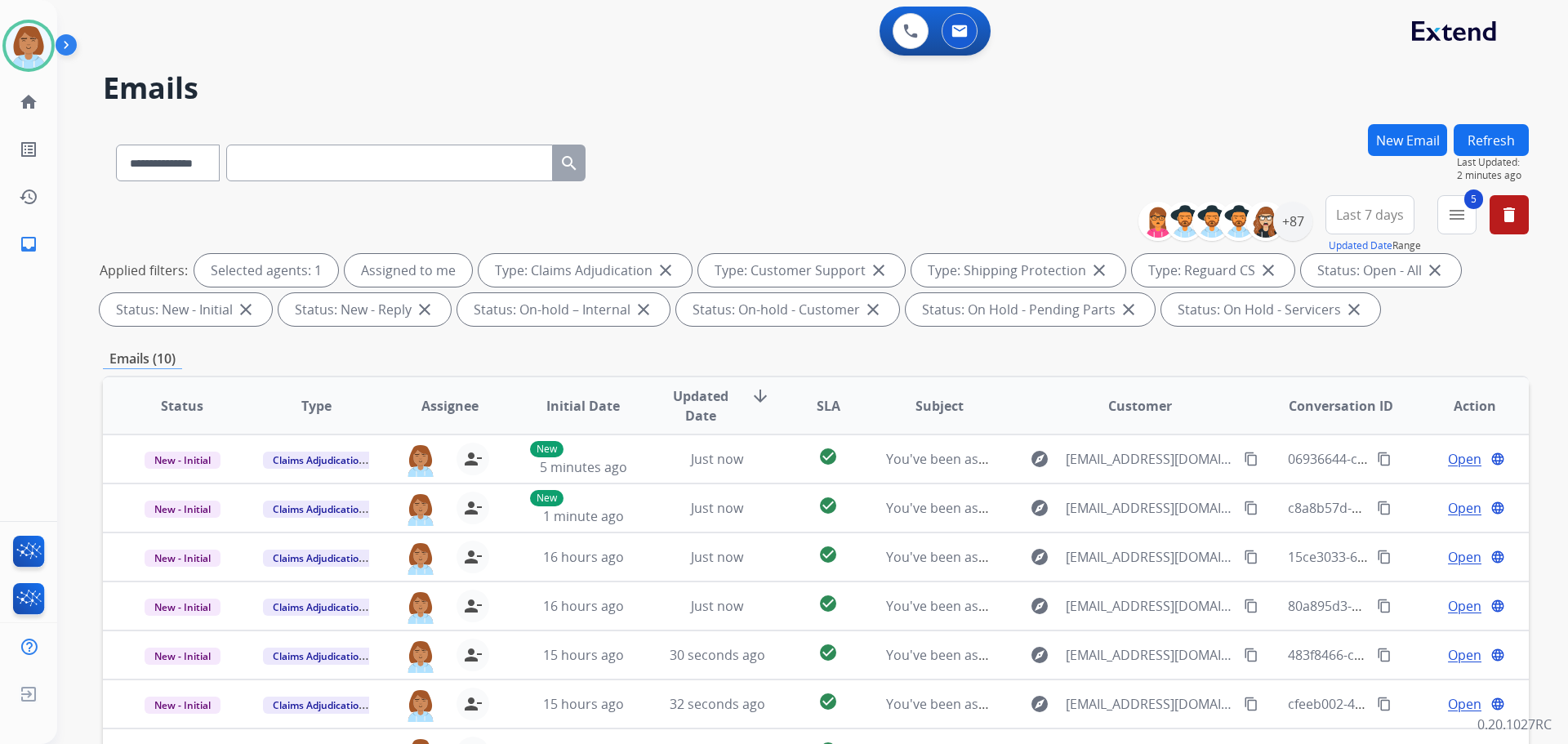
drag, startPoint x: 318, startPoint y: 163, endPoint x: 130, endPoint y: 144, distance: 189.0
click at [129, 141] on div "**********" at bounding box center [351, 160] width 496 height 57
click at [132, 150] on select "**********" at bounding box center [167, 162] width 102 height 37
select select "**********"
click at [116, 144] on select "**********" at bounding box center [167, 162] width 102 height 37
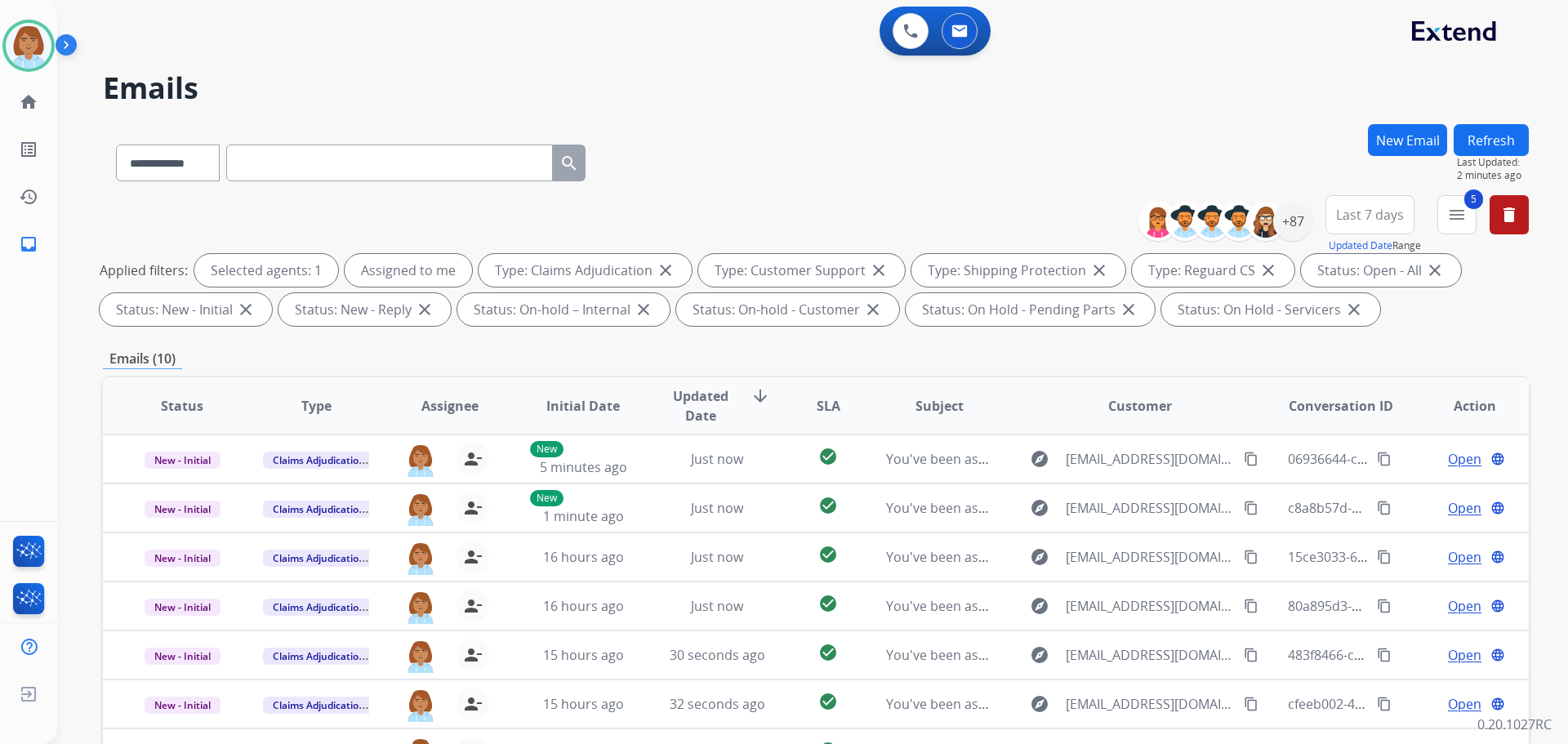
paste input "**********"
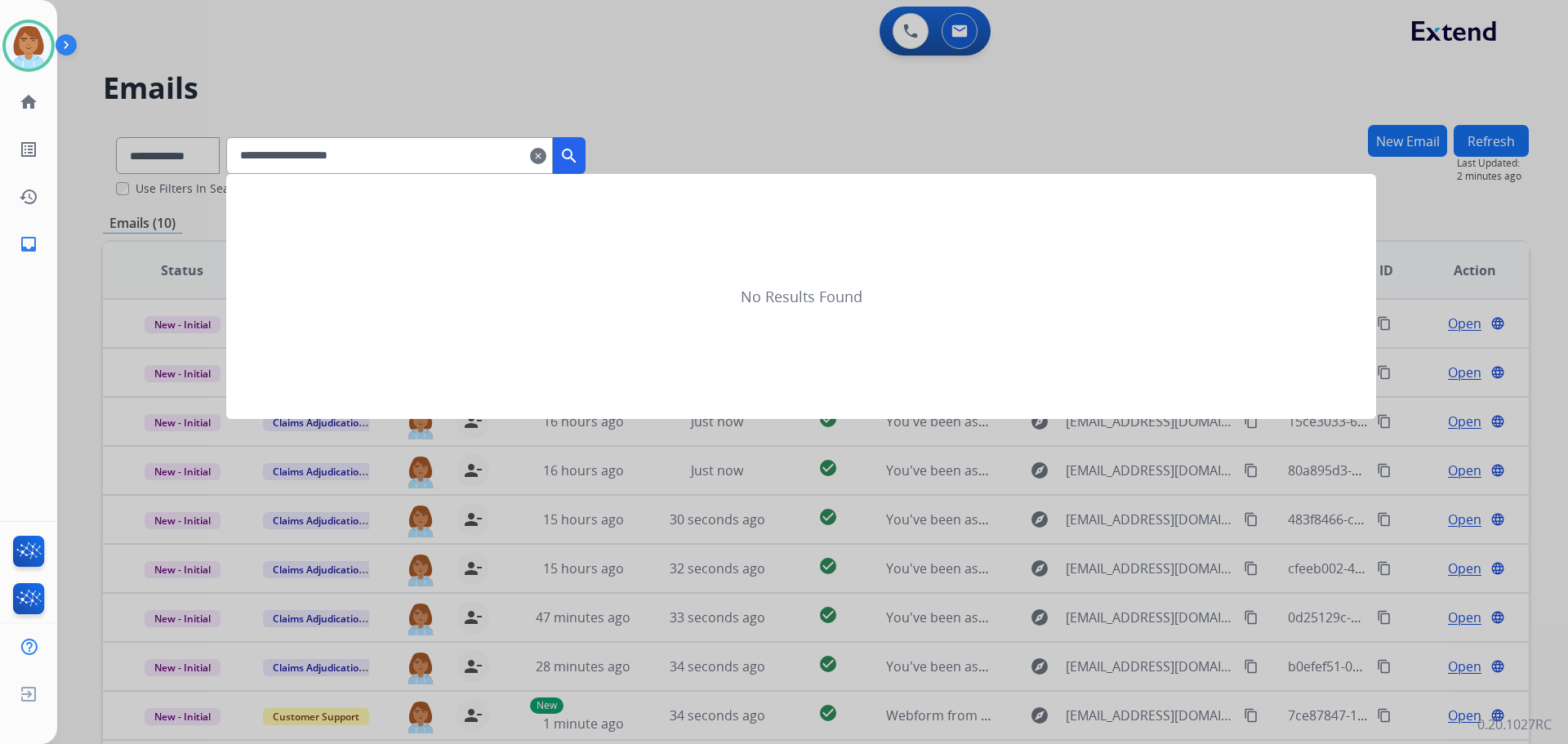
type input "**********"
click at [579, 146] on mat-icon "search" at bounding box center [570, 156] width 20 height 20
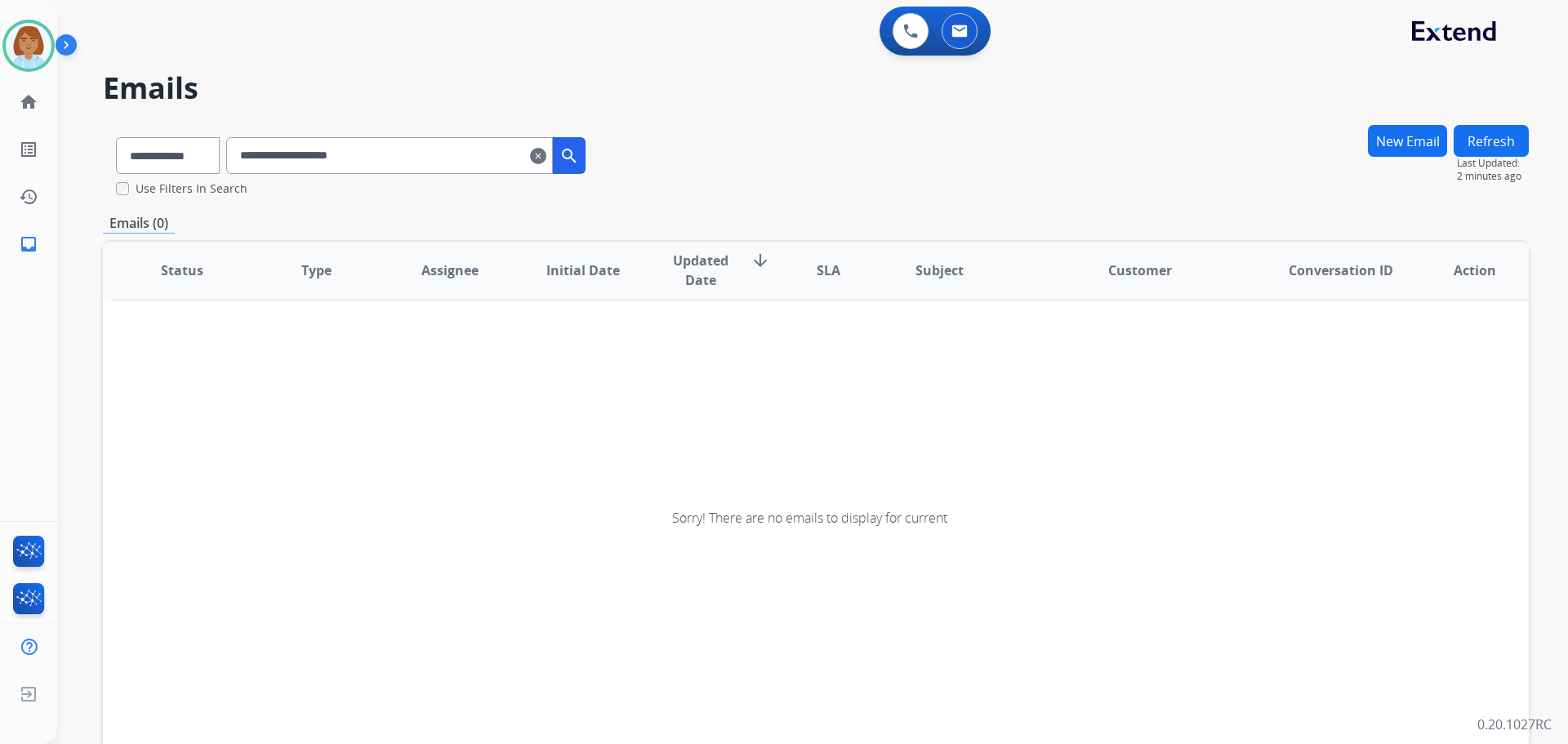
click at [546, 161] on mat-icon "clear" at bounding box center [538, 156] width 16 height 20
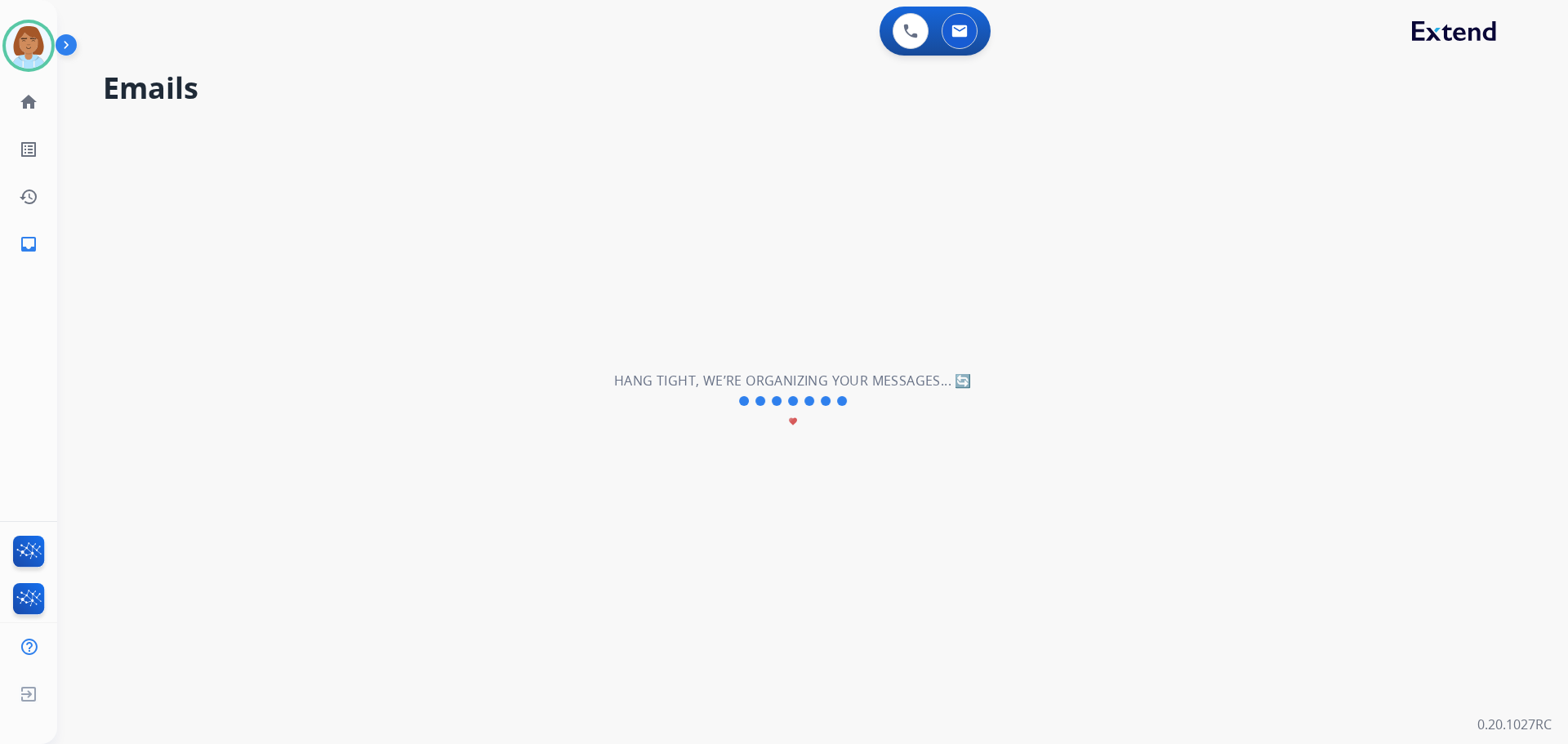
select select "**********"
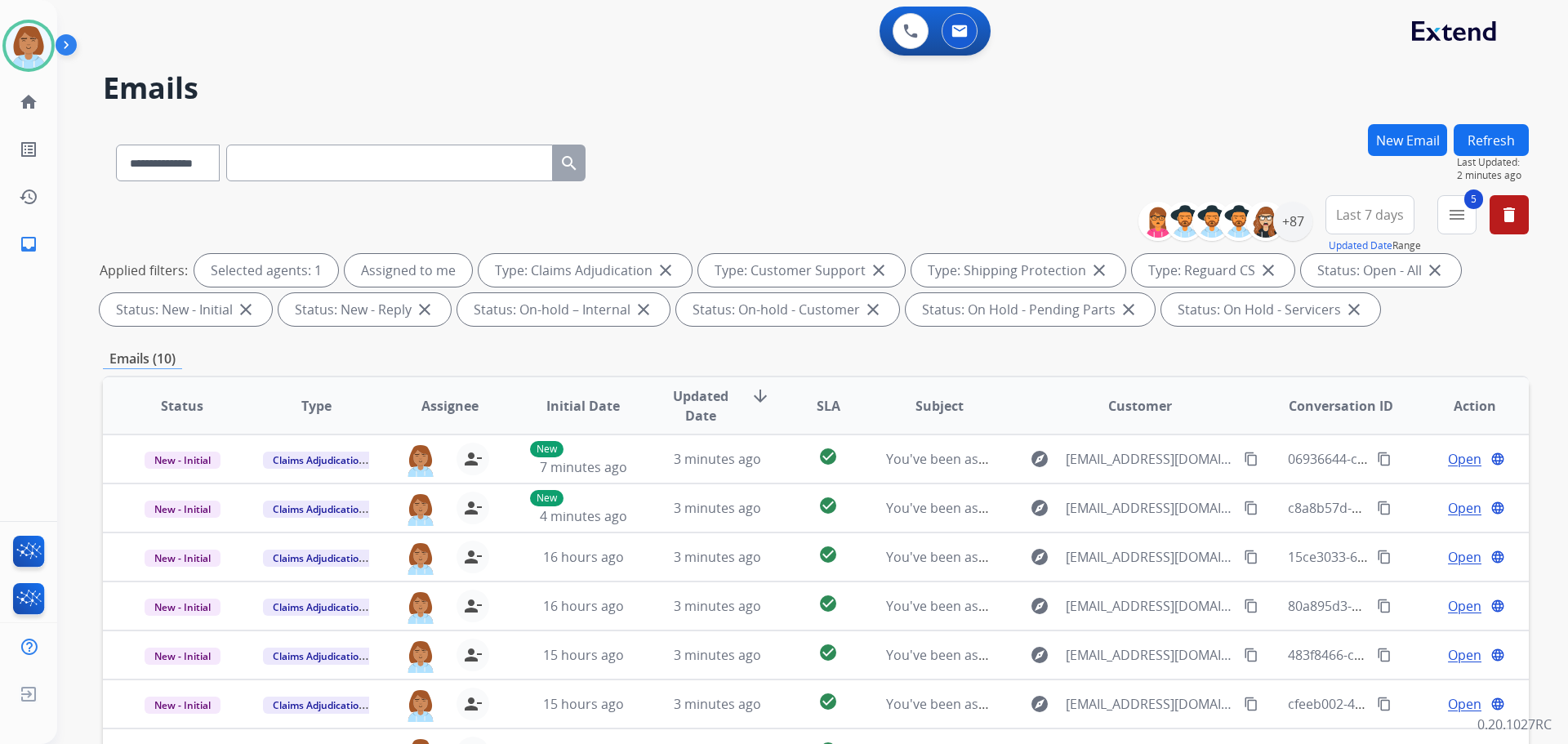
click at [1397, 157] on div "New Email" at bounding box center [1408, 160] width 79 height 71
click at [1398, 151] on button "New Email" at bounding box center [1408, 140] width 79 height 32
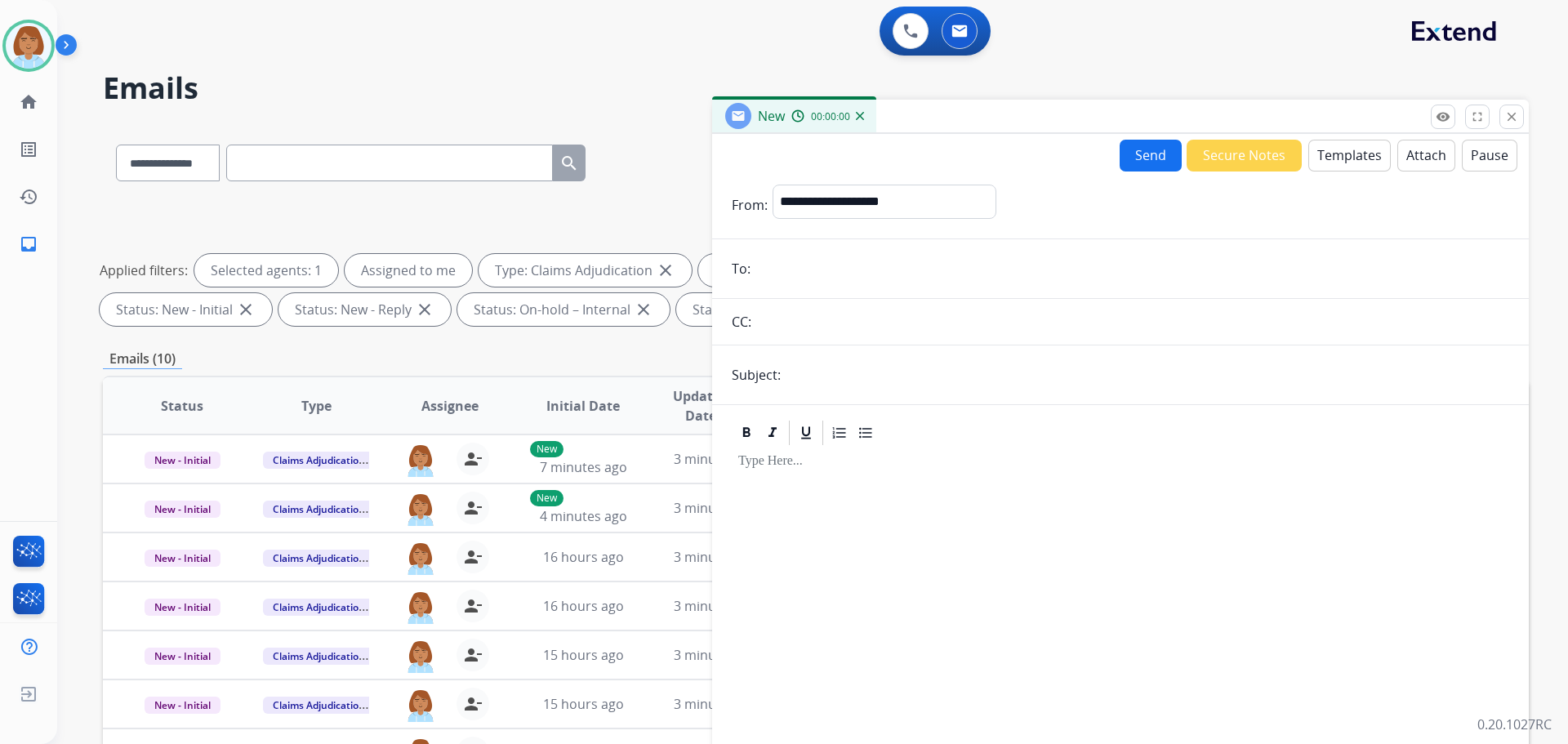
click at [996, 222] on div "**********" at bounding box center [885, 205] width 224 height 41
click at [995, 194] on select "**********" at bounding box center [884, 201] width 222 height 32
select select "**********"
click at [773, 185] on select "**********" at bounding box center [884, 201] width 222 height 32
click at [840, 277] on input "email" at bounding box center [1132, 269] width 754 height 32
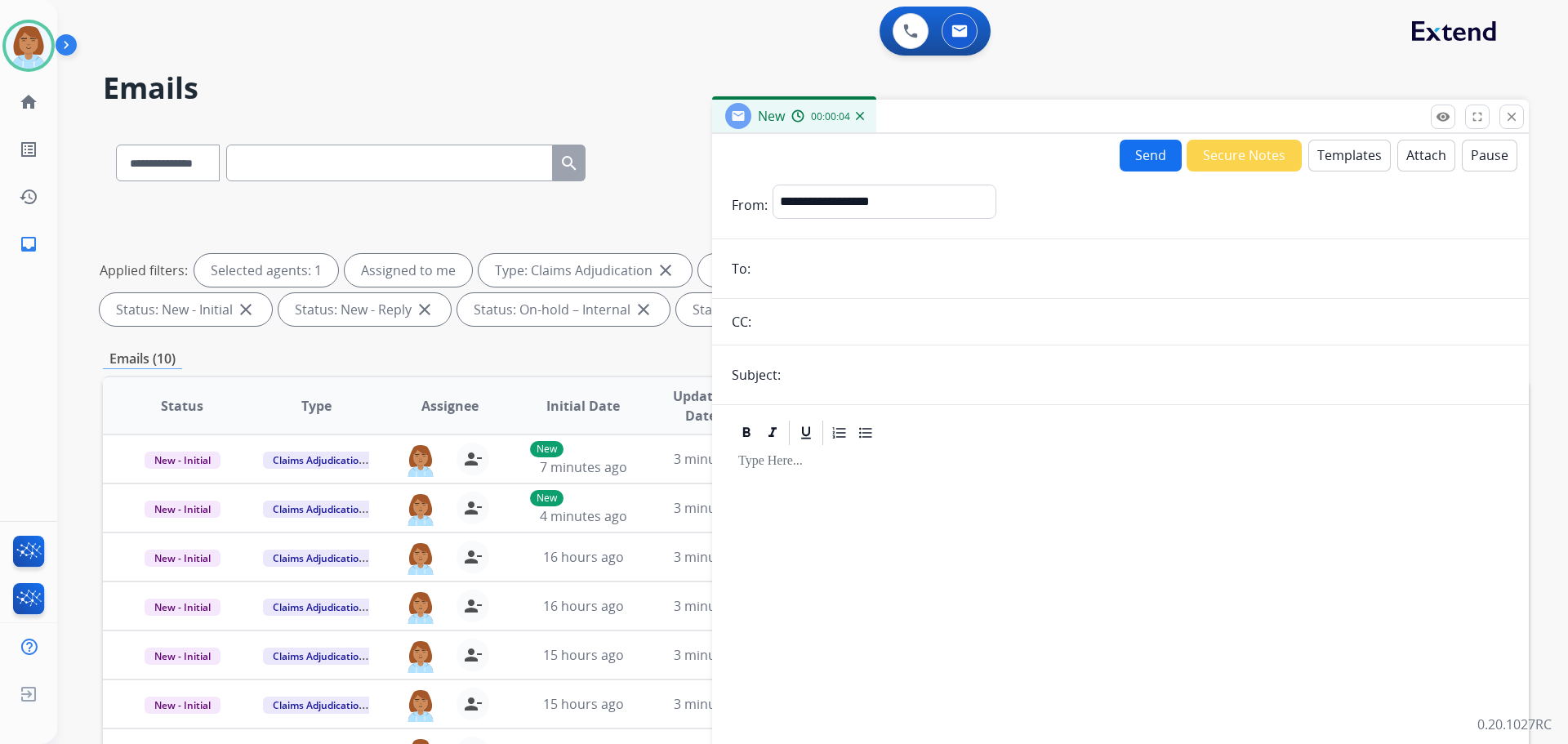
paste input "**********"
type input "**********"
click at [1328, 161] on button "Templates" at bounding box center [1350, 155] width 83 height 32
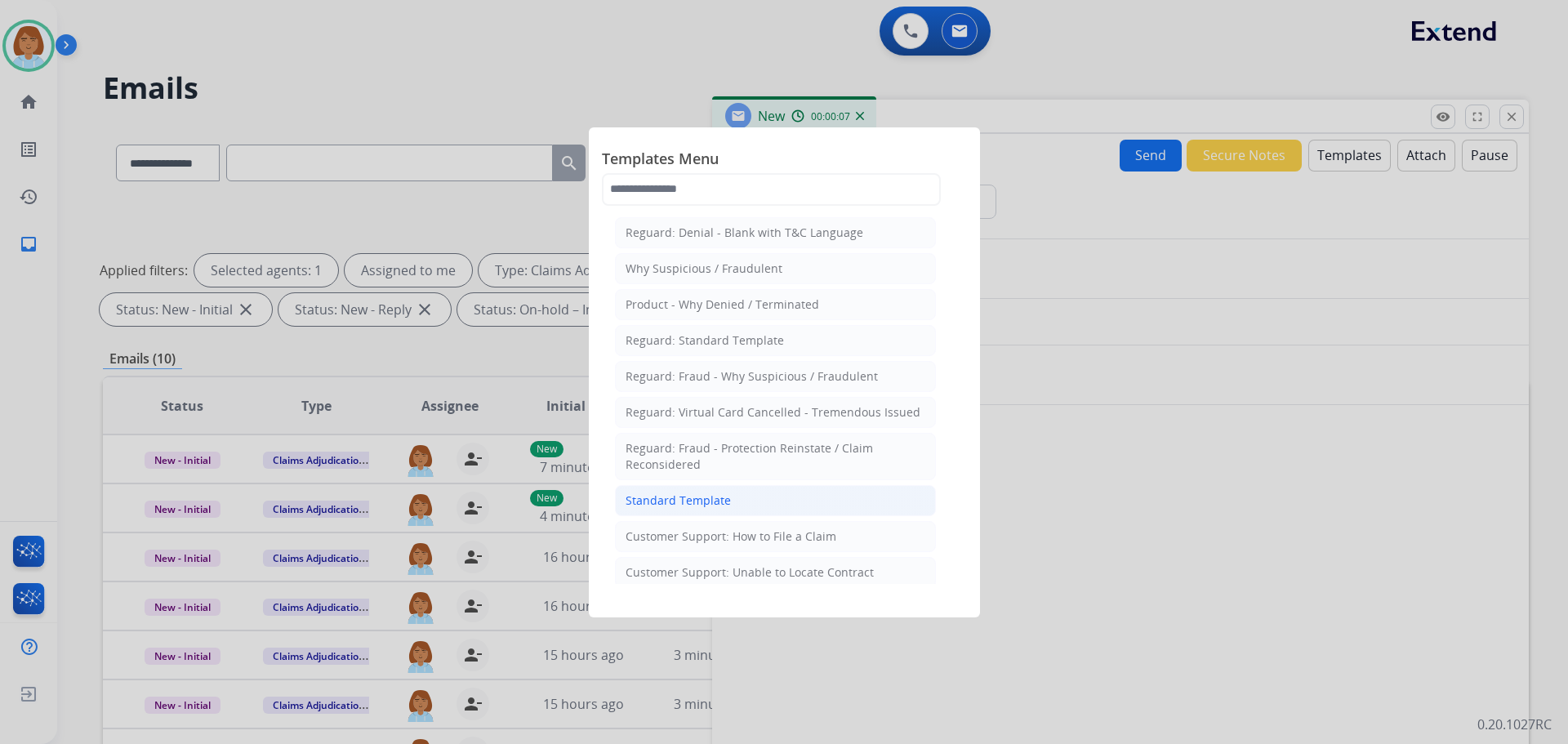
click at [764, 497] on li "Standard Template" at bounding box center [775, 501] width 321 height 31
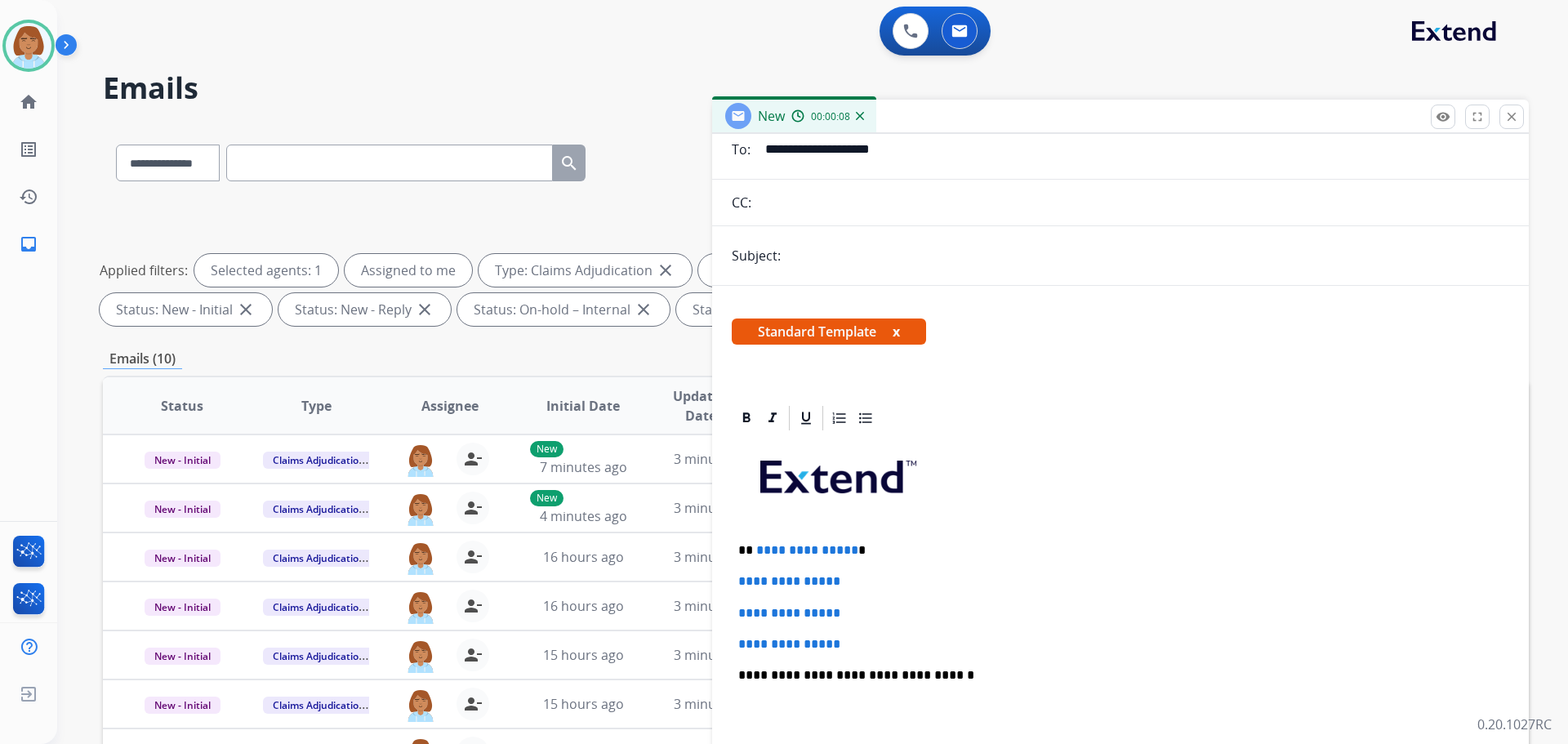
scroll to position [245, 0]
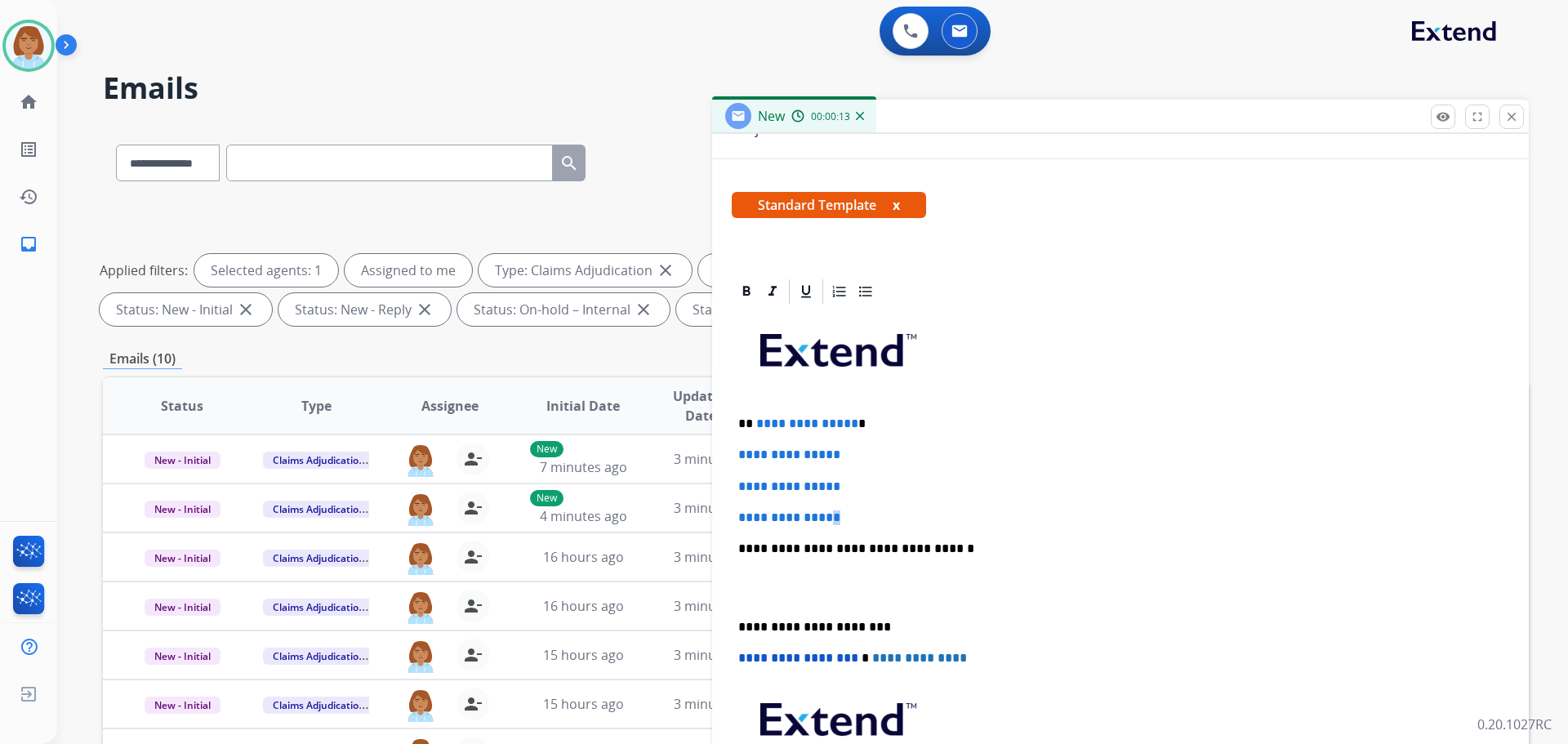
drag, startPoint x: 843, startPoint y: 520, endPoint x: 778, endPoint y: 456, distance: 91.2
click at [778, 456] on div "**********" at bounding box center [1121, 587] width 777 height 562
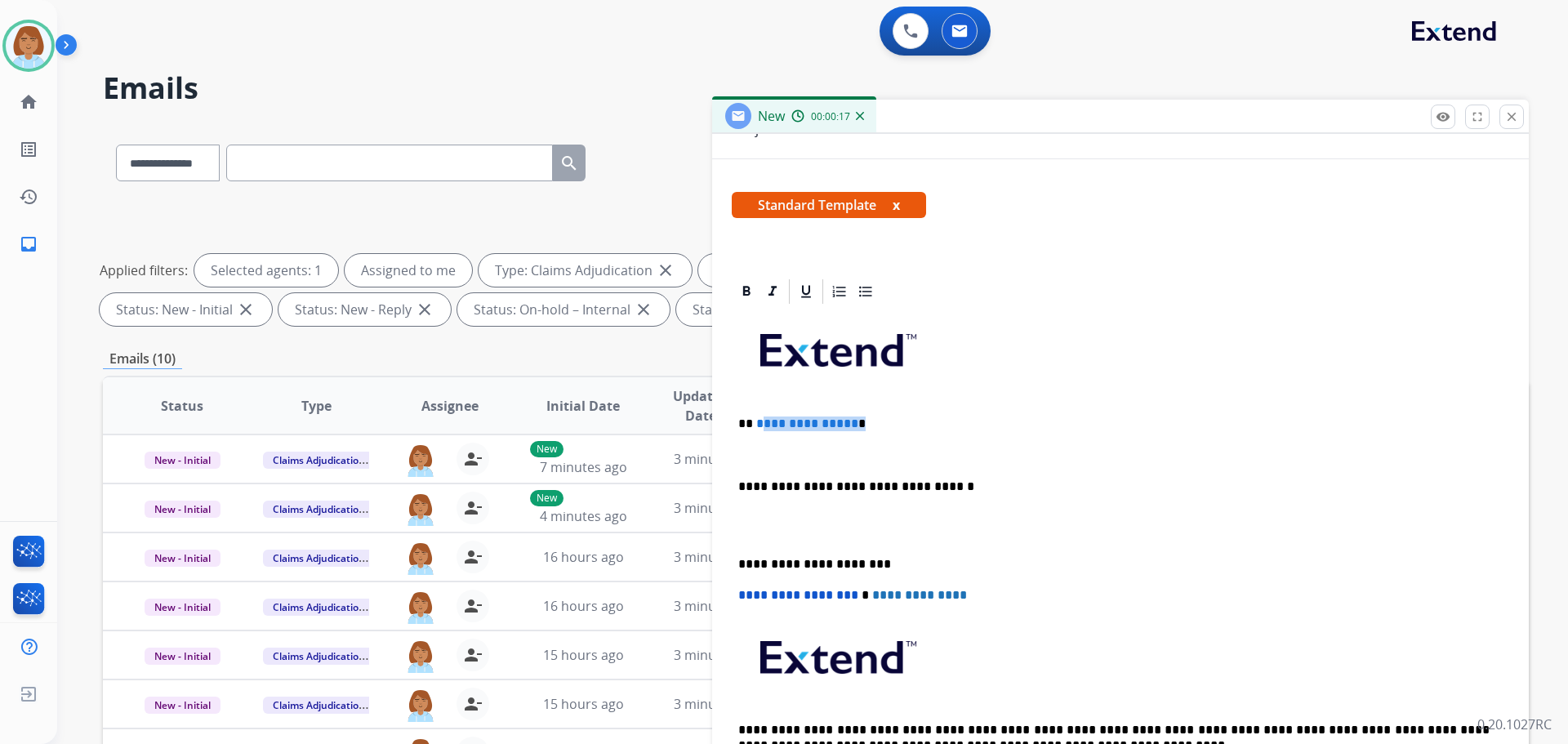
drag, startPoint x: 859, startPoint y: 428, endPoint x: 760, endPoint y: 413, distance: 100.1
click at [761, 413] on div "**********" at bounding box center [1121, 556] width 777 height 500
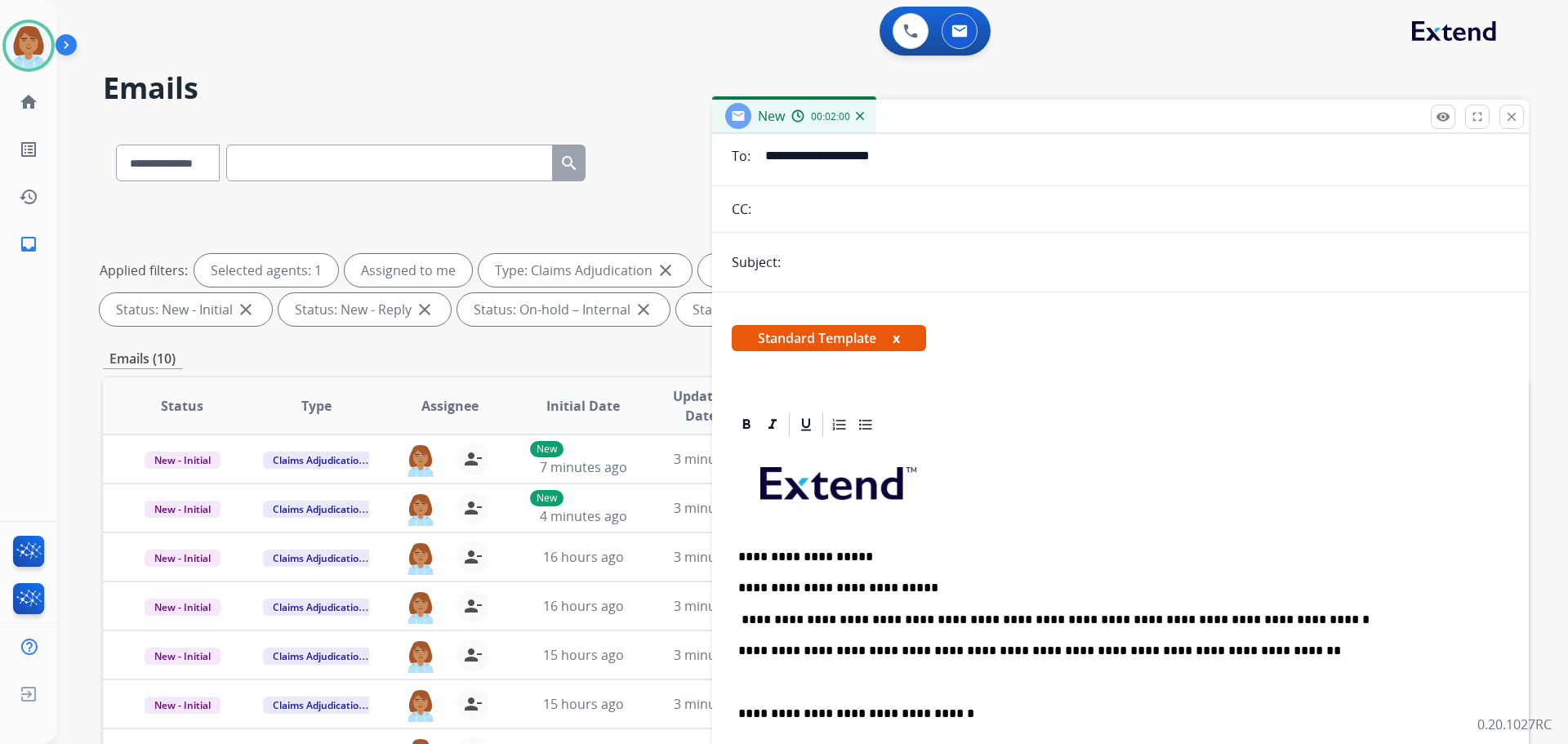
scroll to position [0, 0]
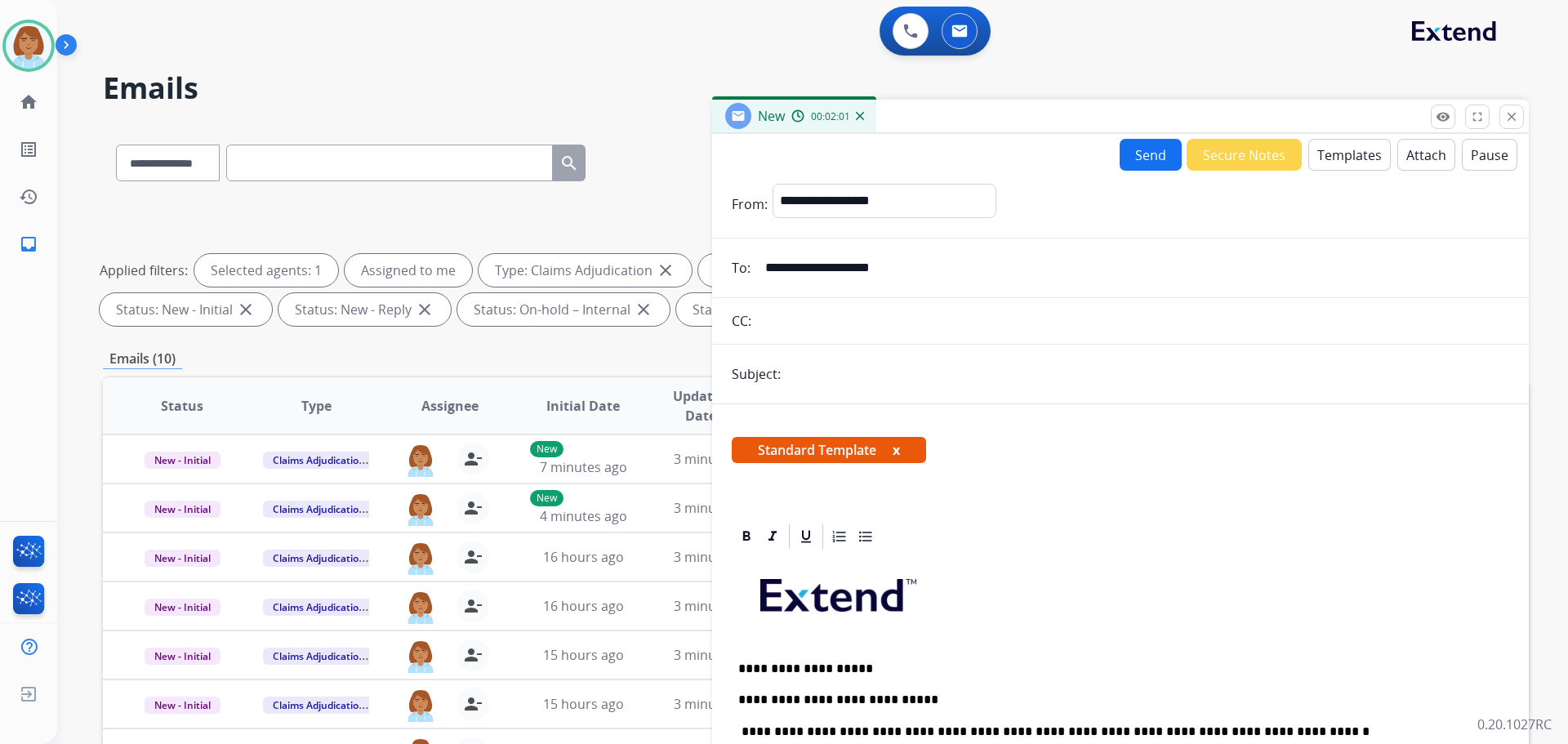
click at [1123, 158] on button "Send" at bounding box center [1151, 154] width 62 height 32
click at [922, 376] on input "text" at bounding box center [1148, 375] width 724 height 34
type input "**********"
click at [1151, 161] on button "Send" at bounding box center [1151, 154] width 62 height 32
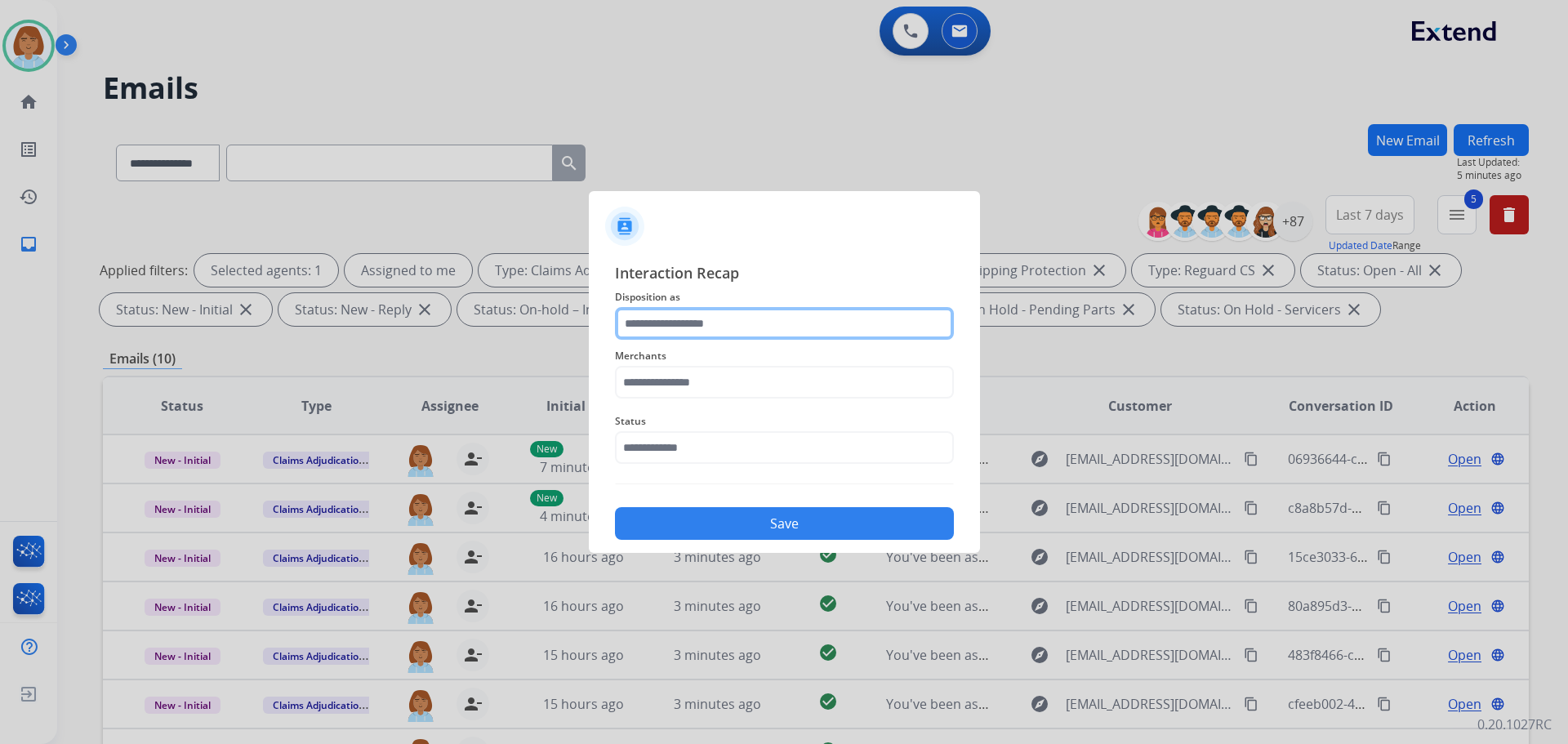
click at [742, 326] on input "text" at bounding box center [784, 324] width 339 height 32
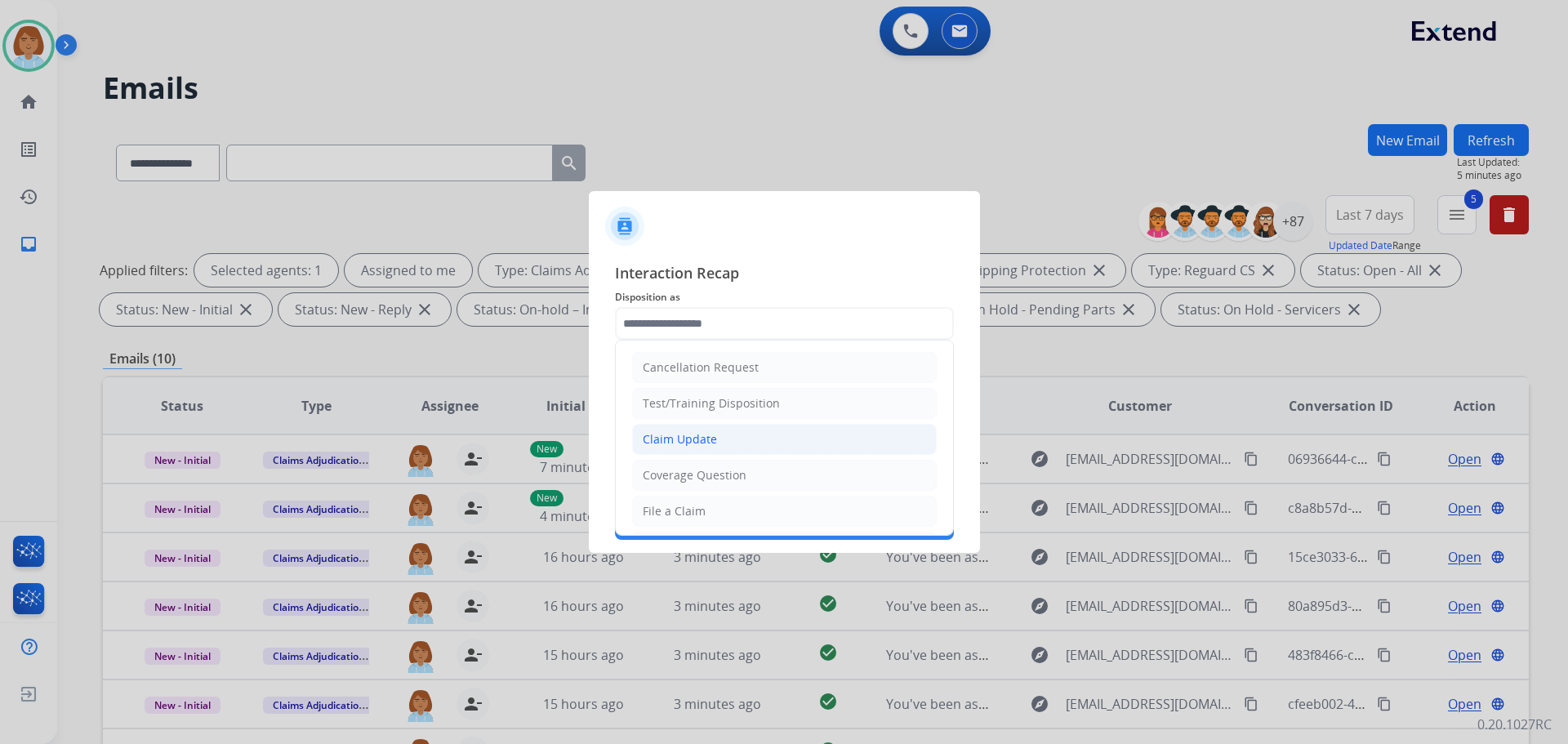
click at [692, 439] on div "Claim Update" at bounding box center [680, 439] width 74 height 16
type input "**********"
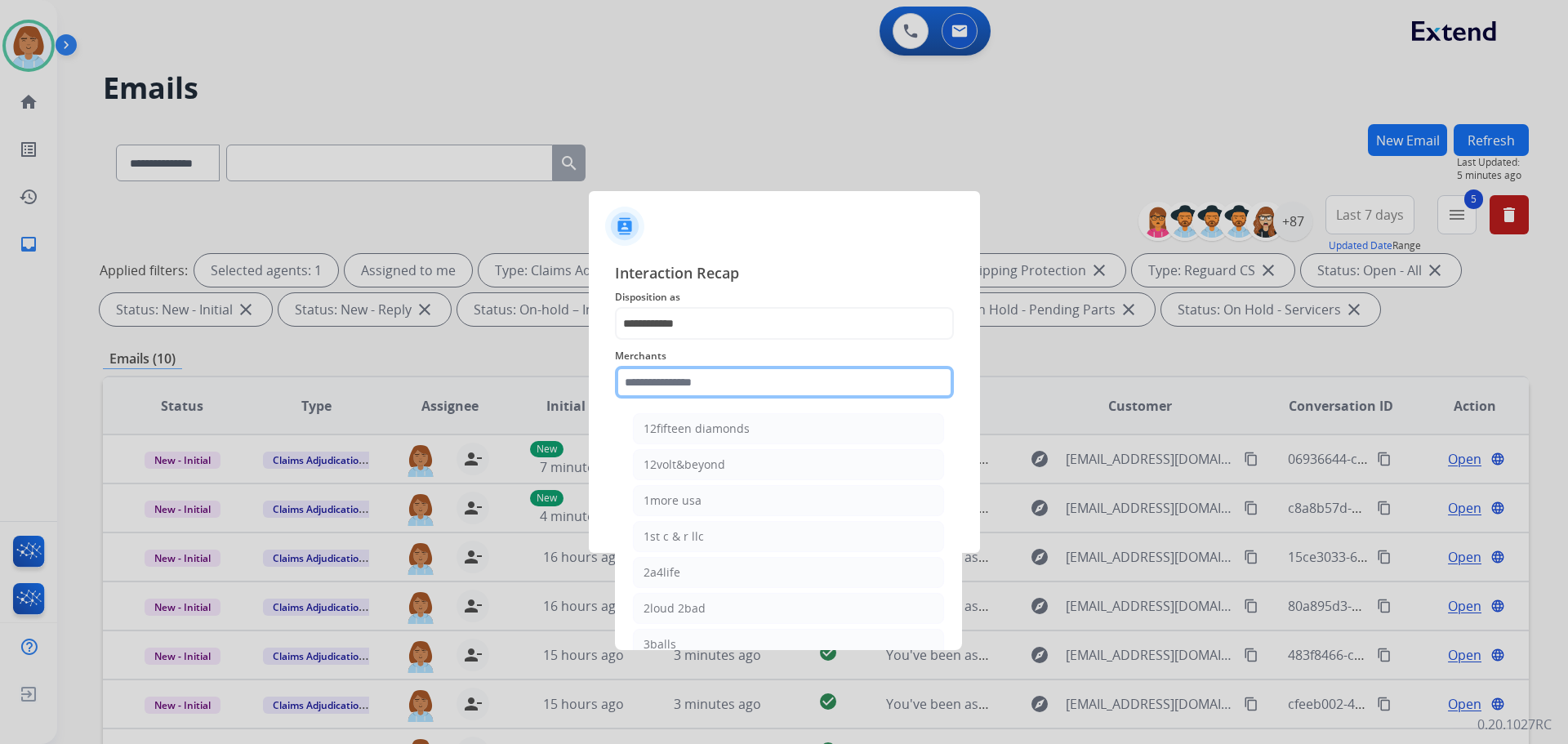
click at [701, 388] on input "text" at bounding box center [784, 382] width 339 height 32
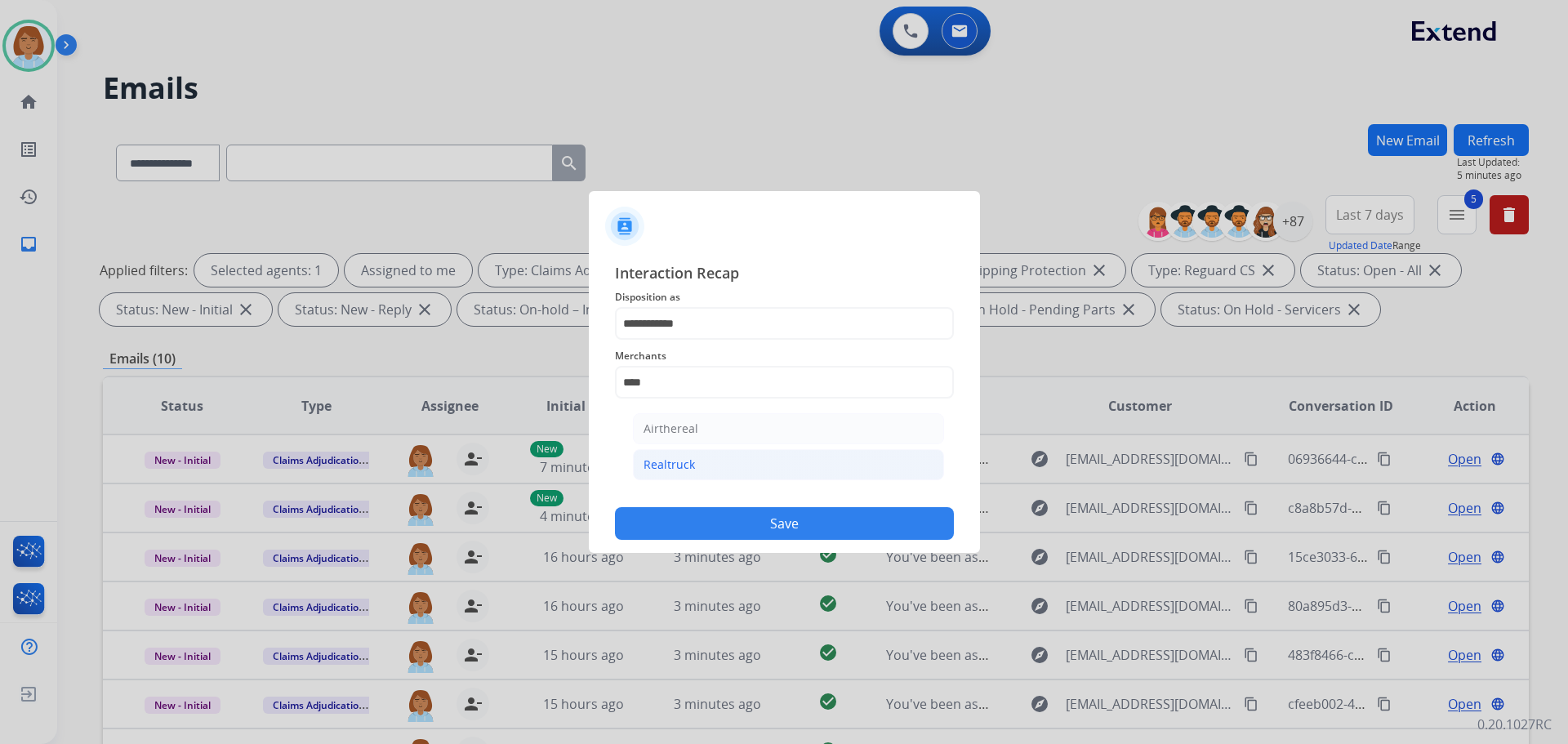
click at [695, 466] on li "Realtruck" at bounding box center [788, 464] width 311 height 31
type input "*********"
click at [697, 427] on span "Status" at bounding box center [784, 422] width 339 height 20
click at [700, 443] on input "text" at bounding box center [784, 447] width 339 height 32
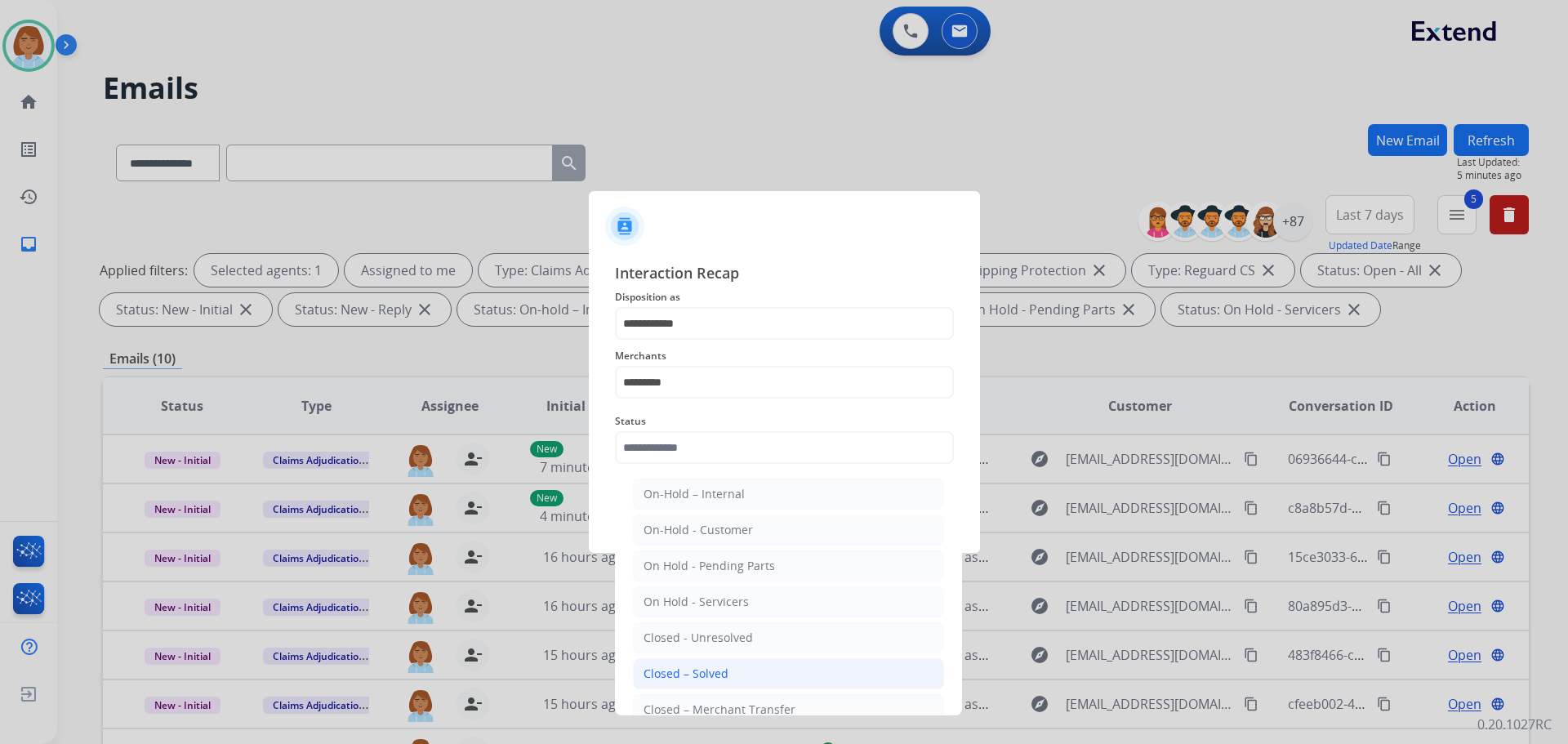
click at [701, 683] on li "Closed – Solved" at bounding box center [788, 674] width 311 height 31
type input "**********"
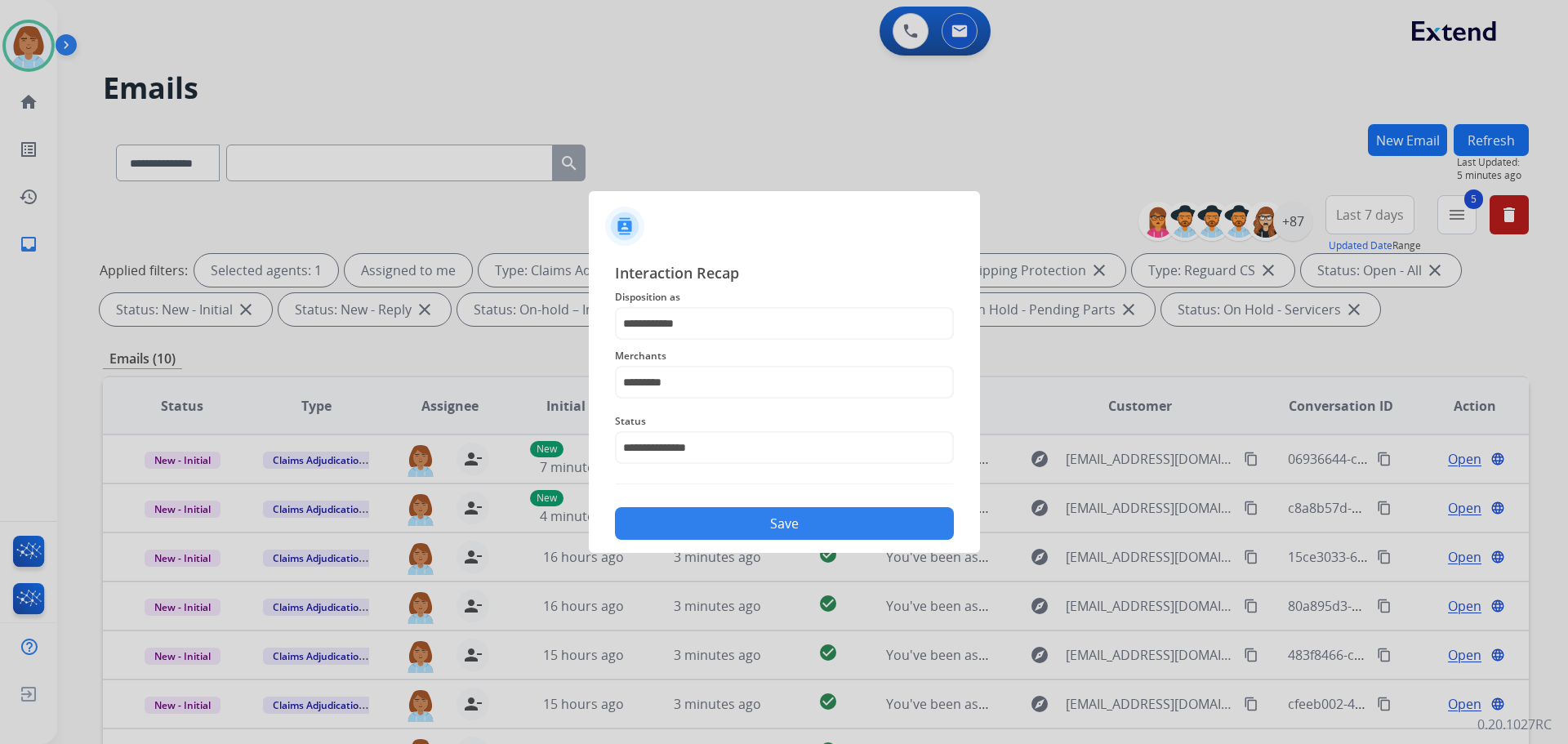
click at [775, 527] on button "Save" at bounding box center [784, 524] width 339 height 32
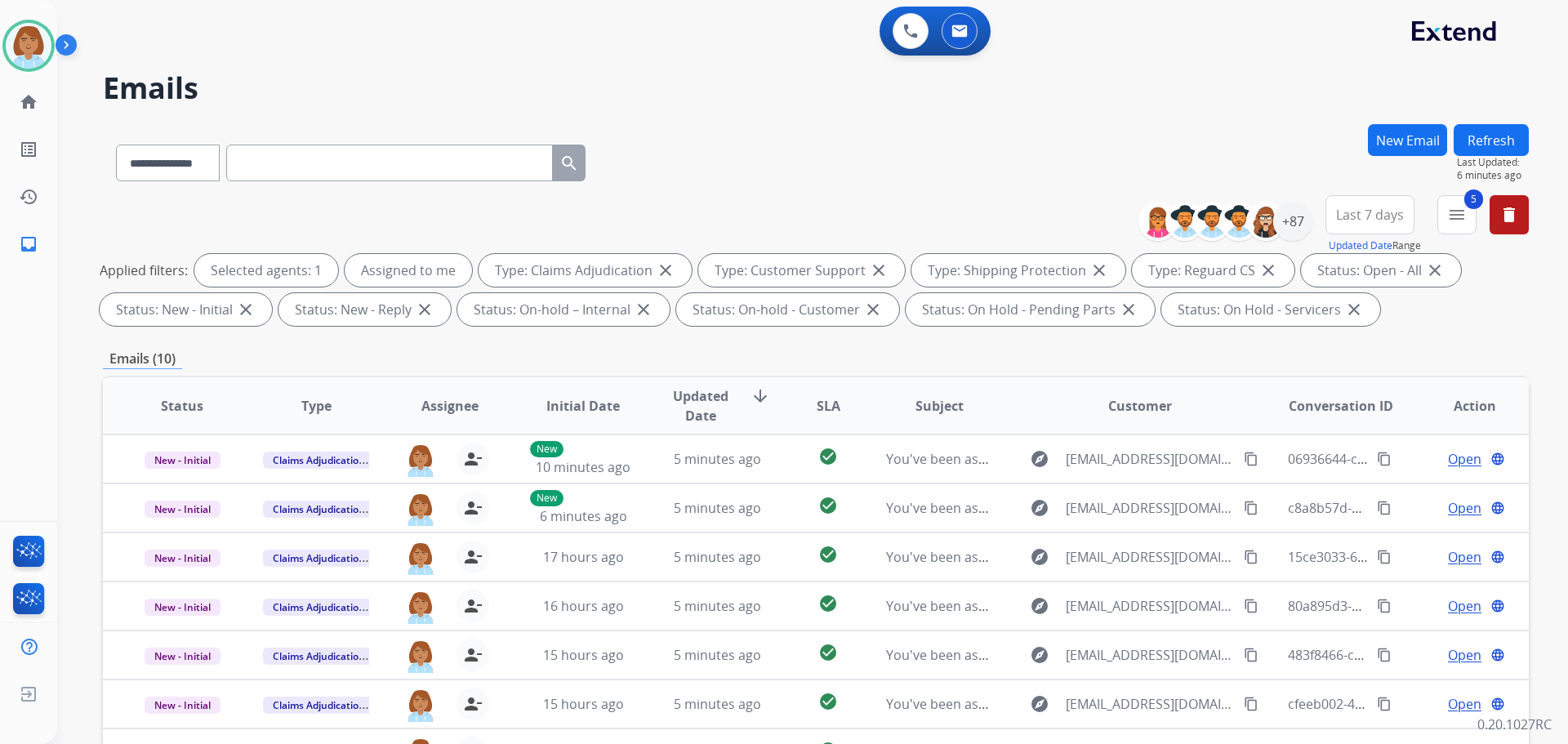
click at [1481, 133] on button "Refresh" at bounding box center [1491, 140] width 75 height 32
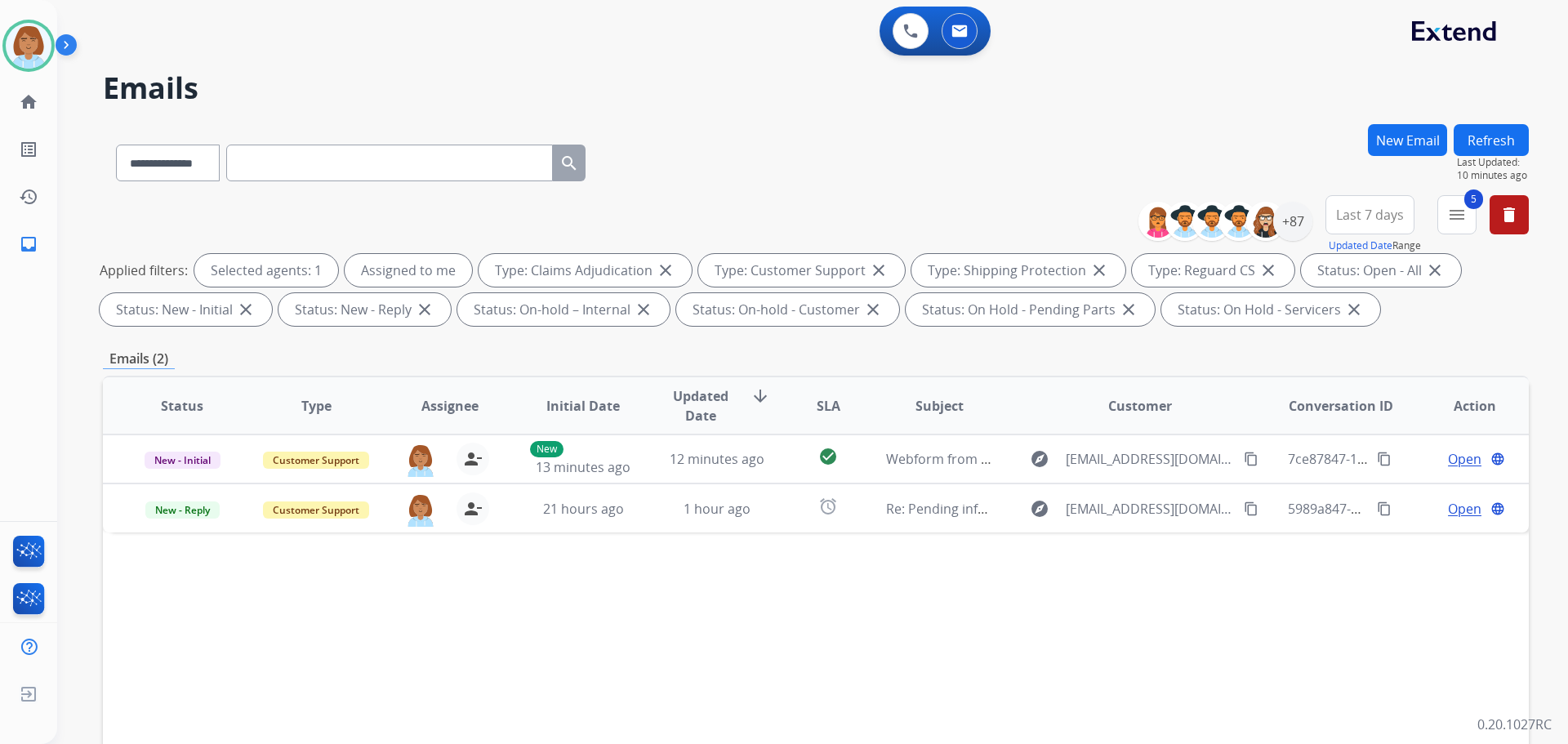
click at [1511, 132] on button "Refresh" at bounding box center [1491, 140] width 75 height 32
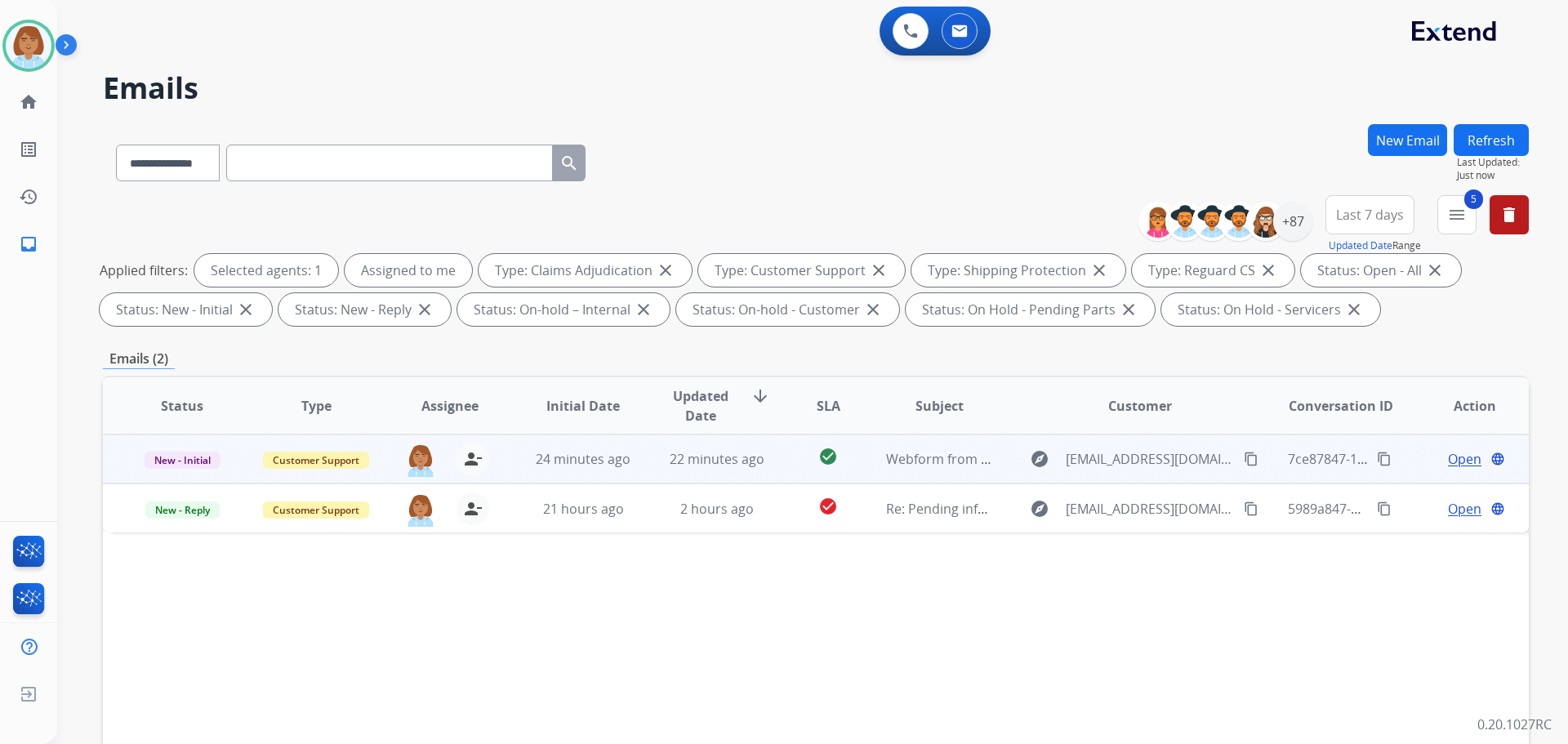
click at [646, 476] on td "22 minutes ago" at bounding box center [705, 459] width 134 height 49
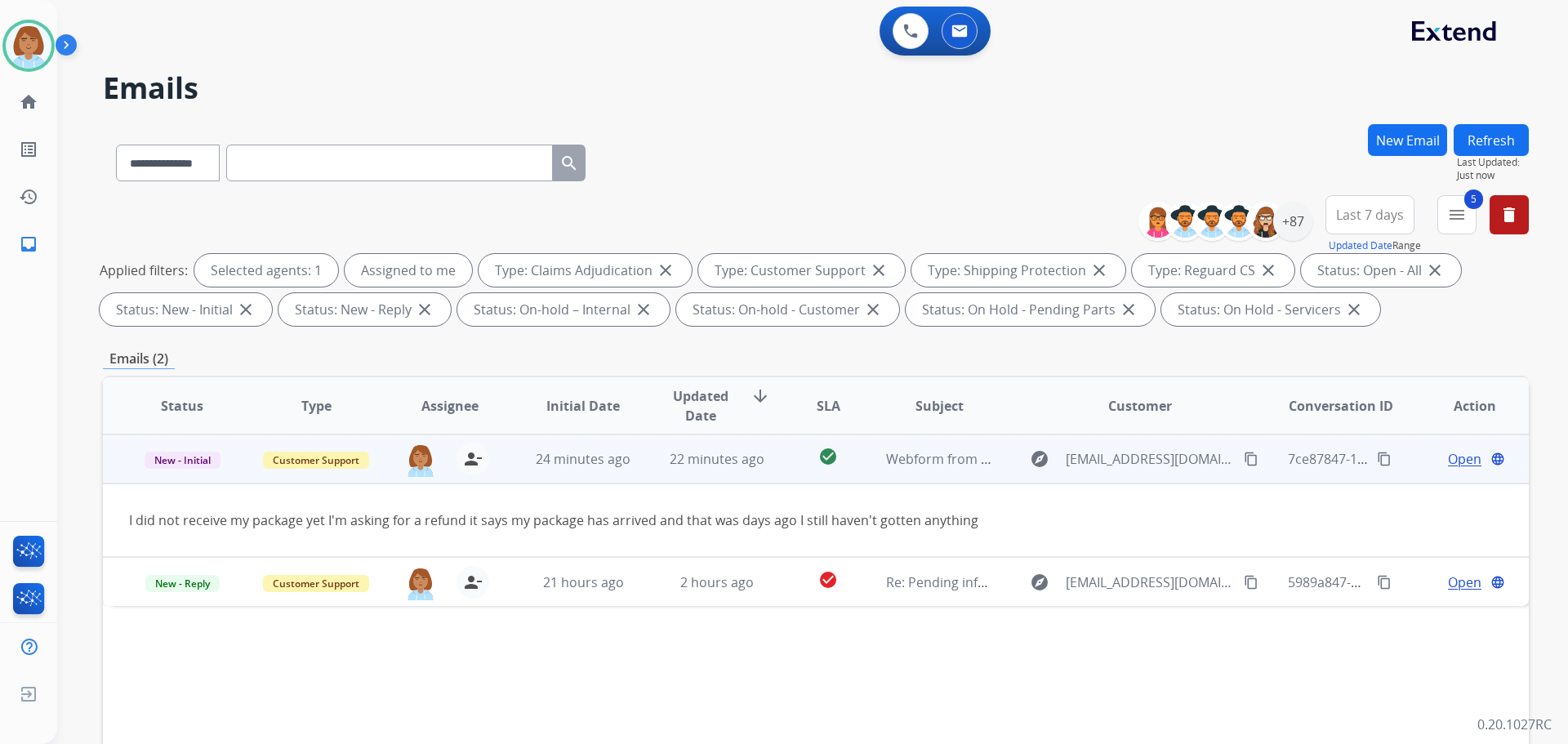
click at [1244, 461] on mat-icon "content_copy" at bounding box center [1252, 459] width 14 height 14
click at [1490, 457] on mat-icon "language" at bounding box center [1498, 459] width 14 height 14
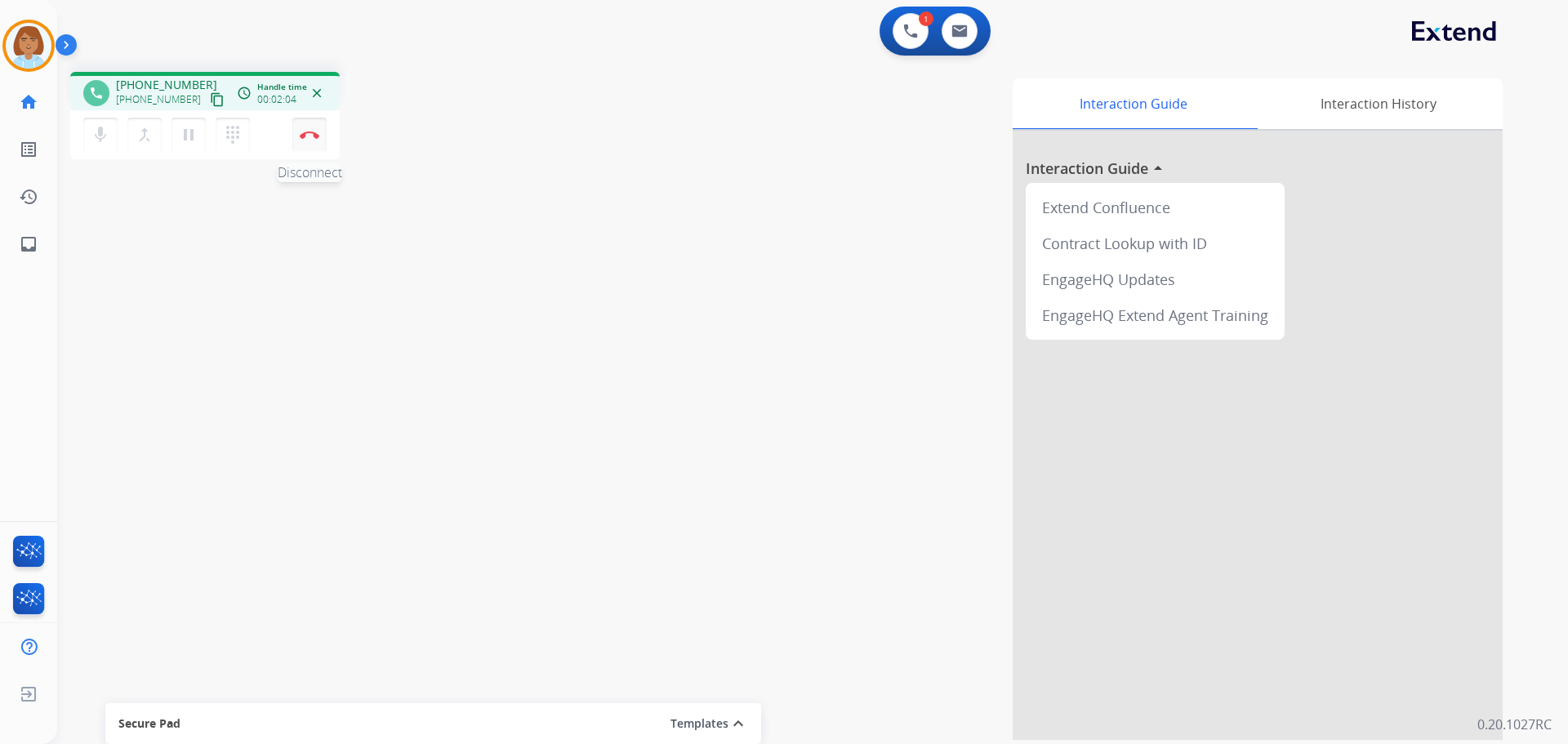
click at [321, 133] on button "Disconnect" at bounding box center [309, 134] width 34 height 34
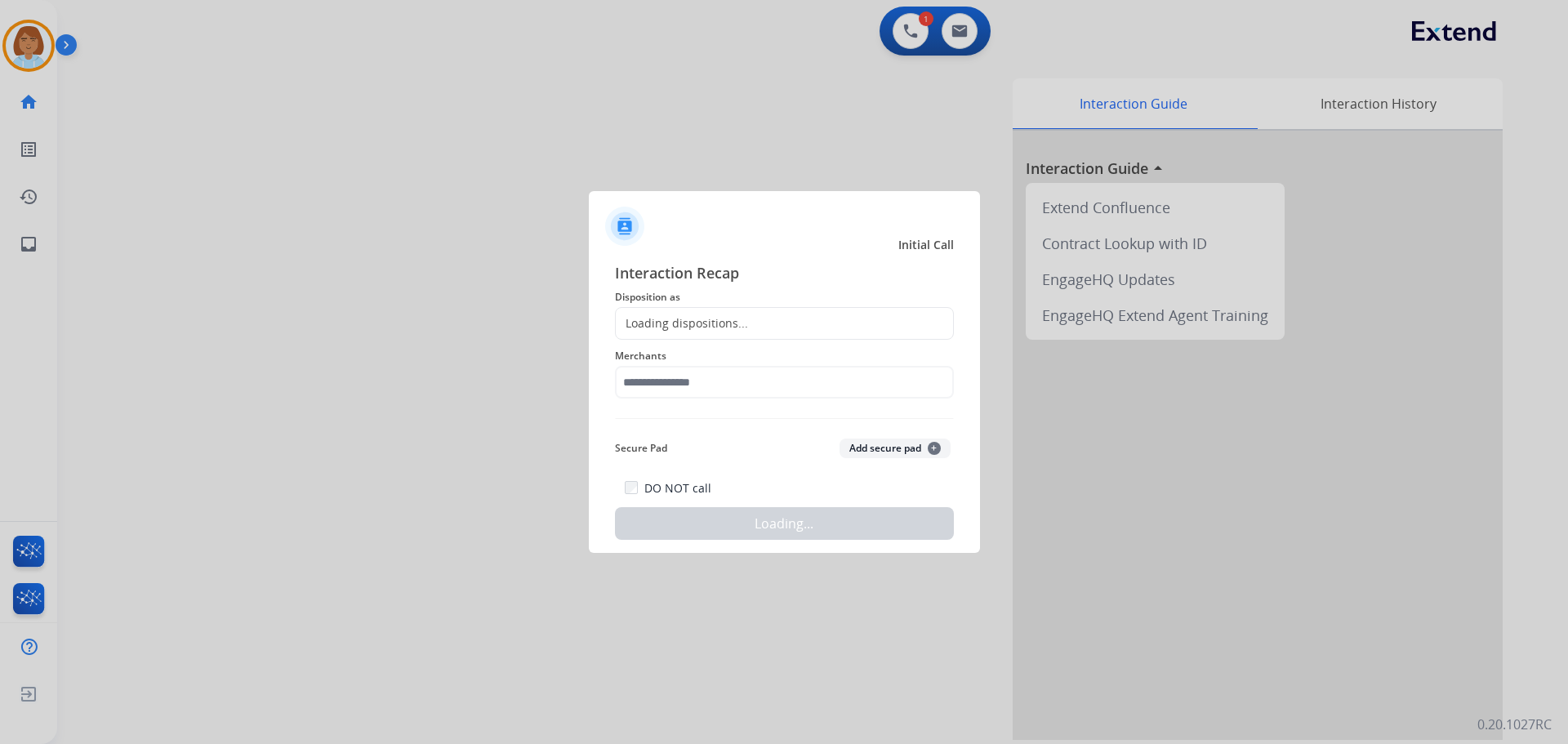
click at [707, 317] on div "Loading dispositions..." at bounding box center [682, 324] width 133 height 16
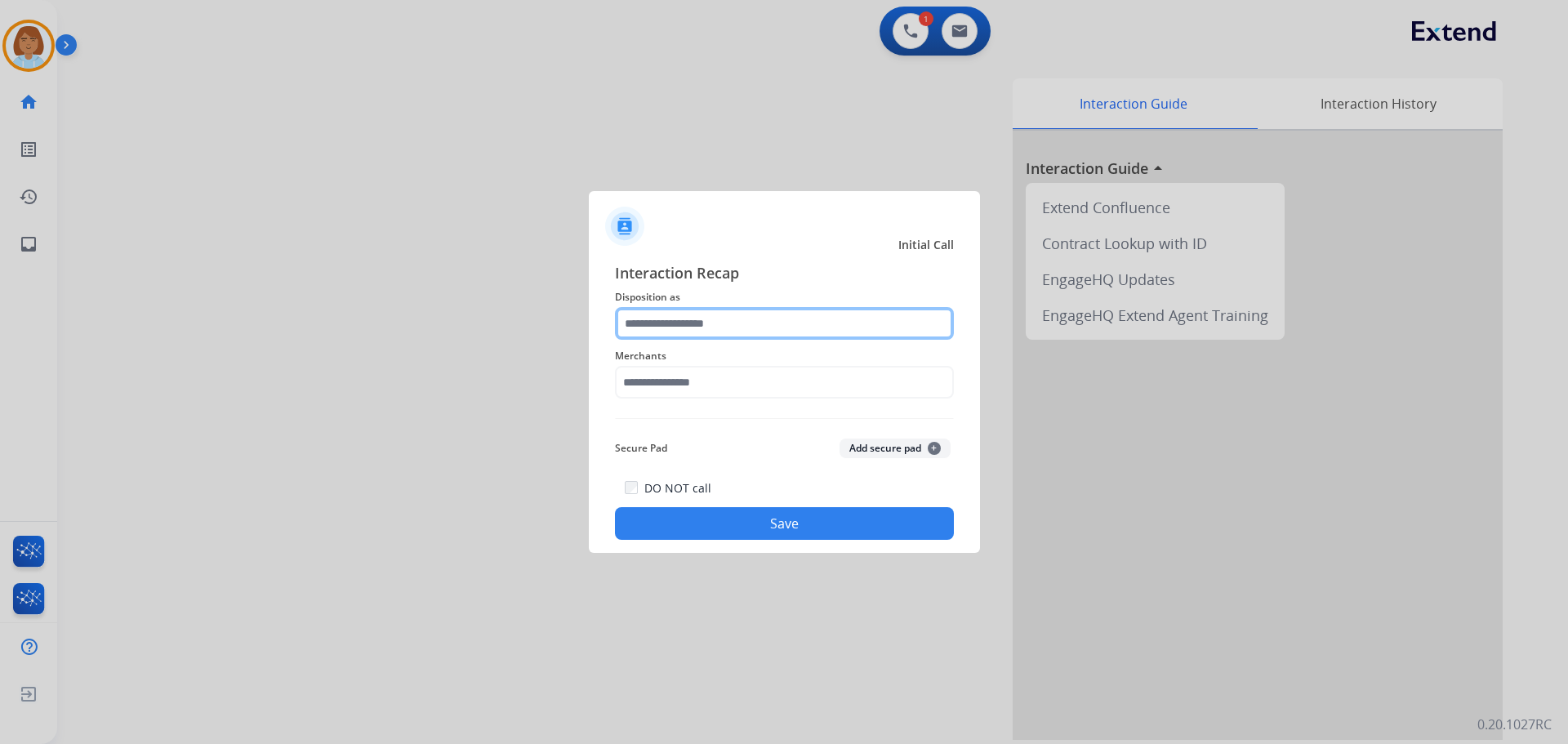
click at [712, 332] on input "text" at bounding box center [784, 324] width 339 height 32
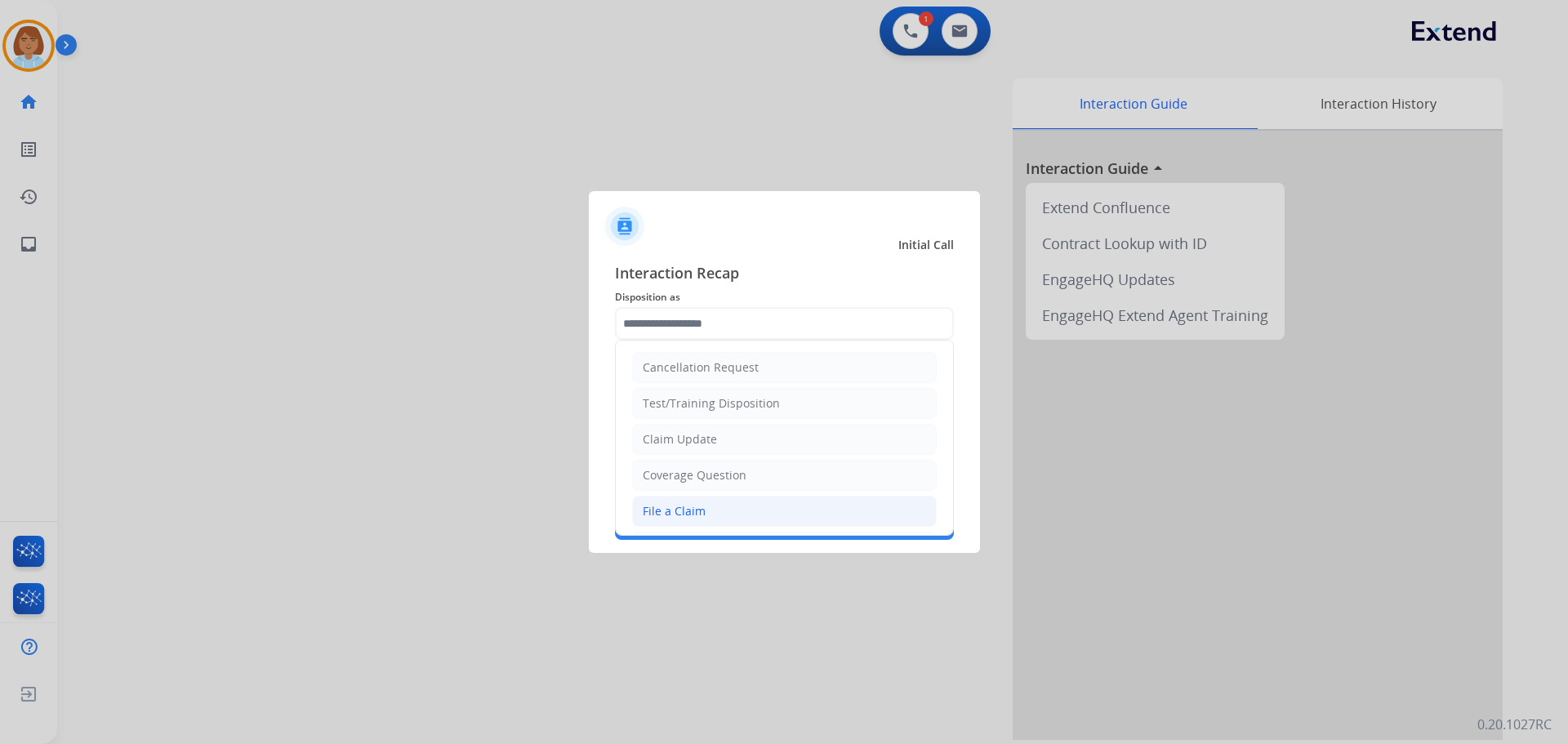
click at [671, 505] on div "File a Claim" at bounding box center [674, 511] width 63 height 16
type input "**********"
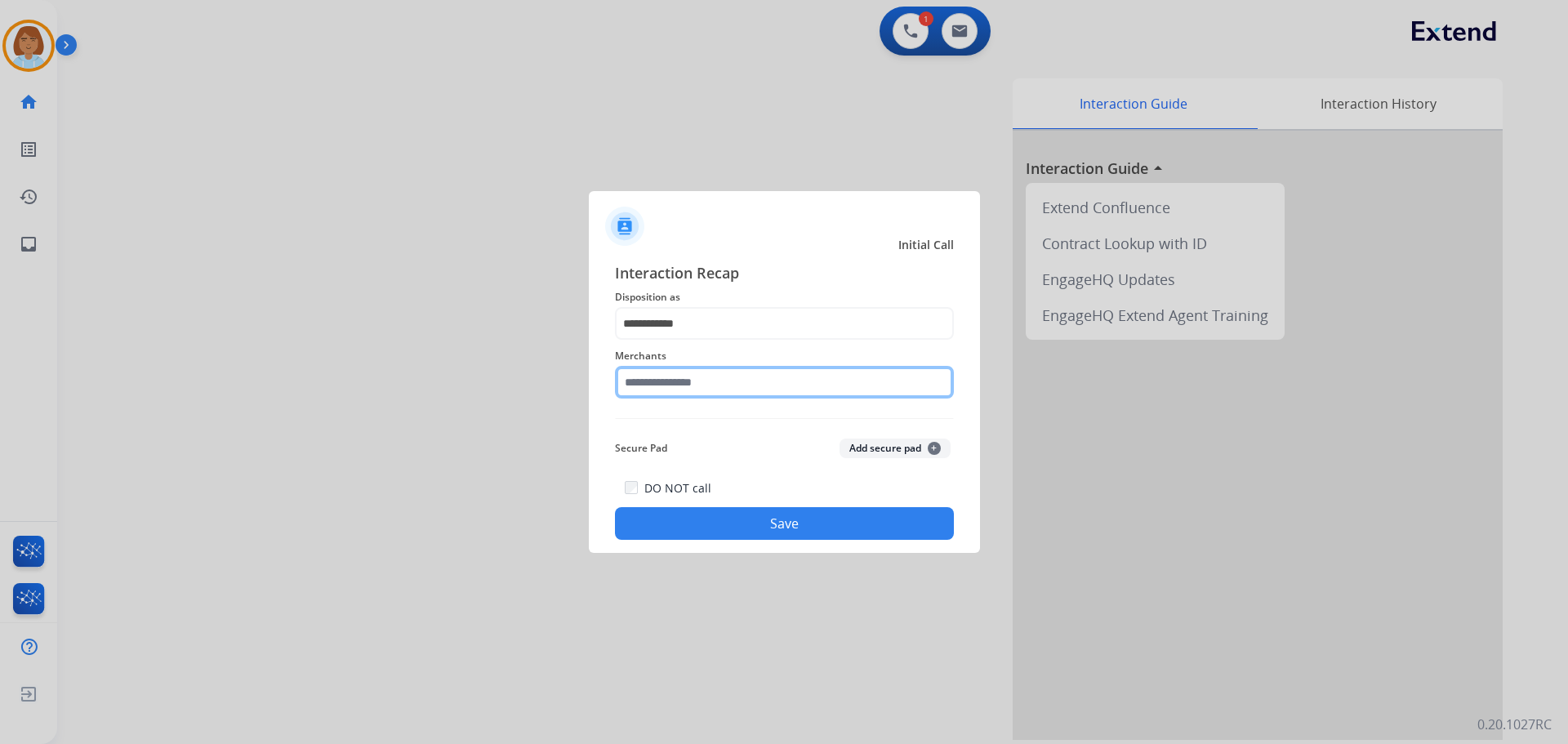
click at [682, 390] on input "text" at bounding box center [784, 382] width 339 height 32
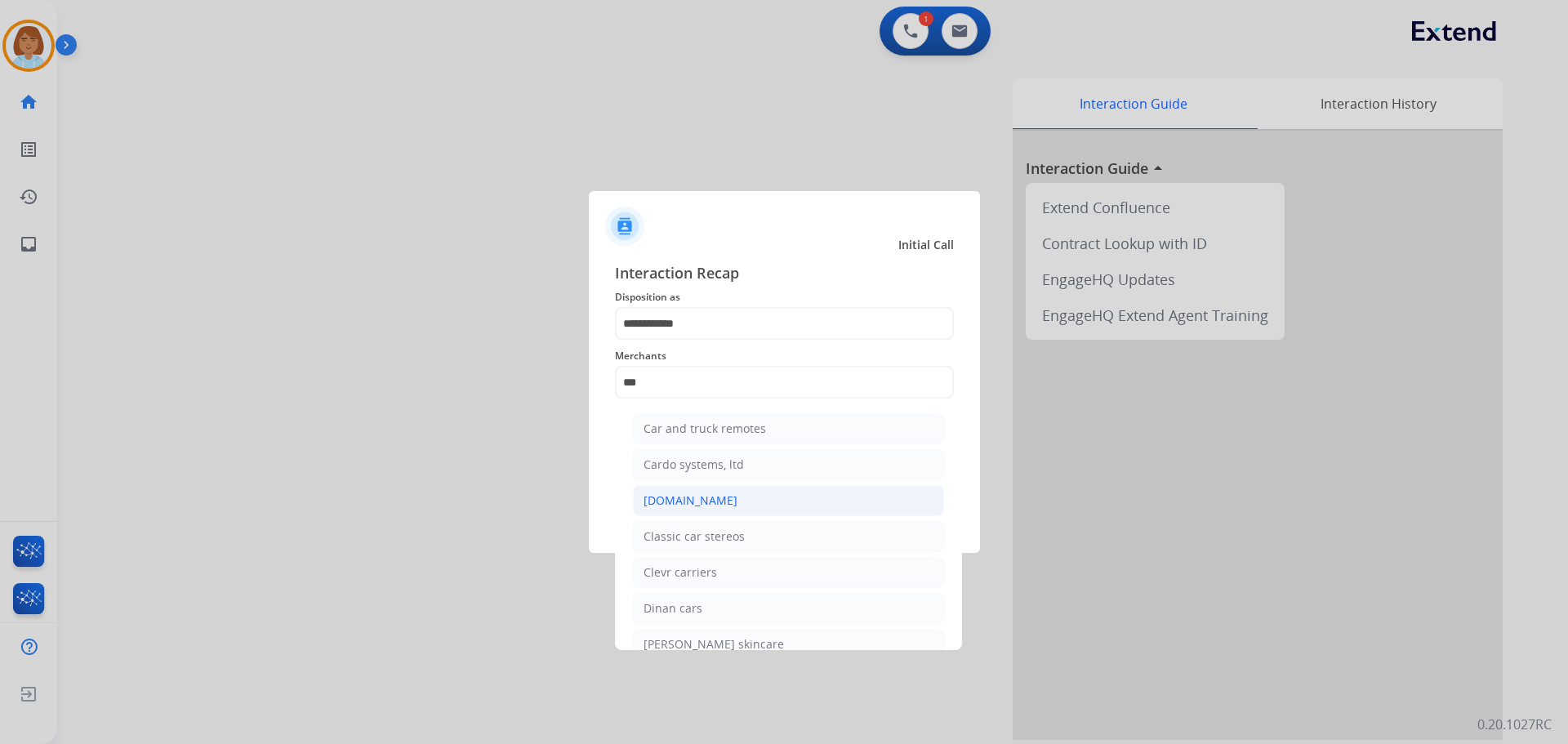
click at [735, 496] on li "[DOMAIN_NAME]" at bounding box center [788, 501] width 311 height 31
type input "**********"
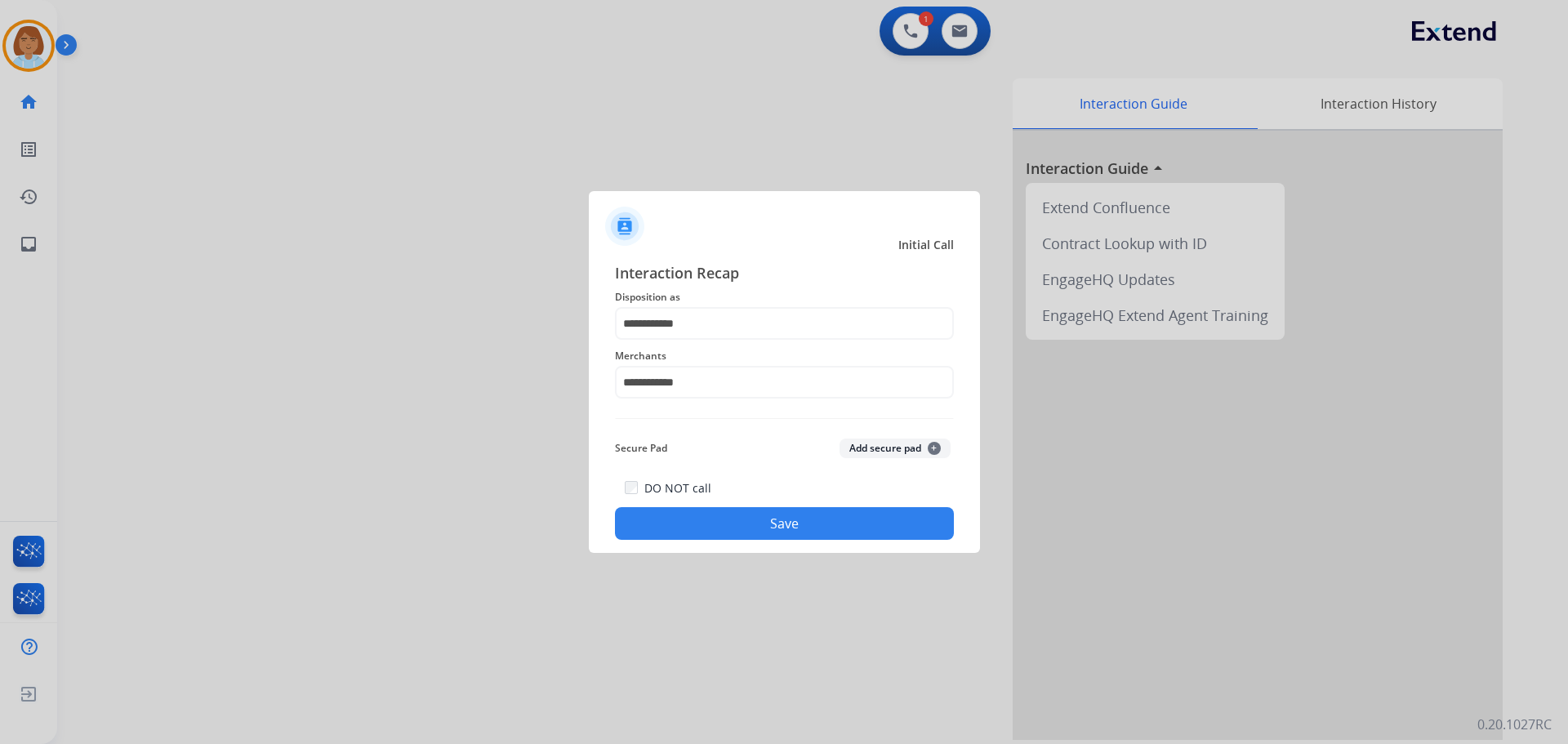
click at [833, 542] on div "**********" at bounding box center [784, 400] width 391 height 305
click at [839, 519] on button "Save" at bounding box center [784, 524] width 339 height 32
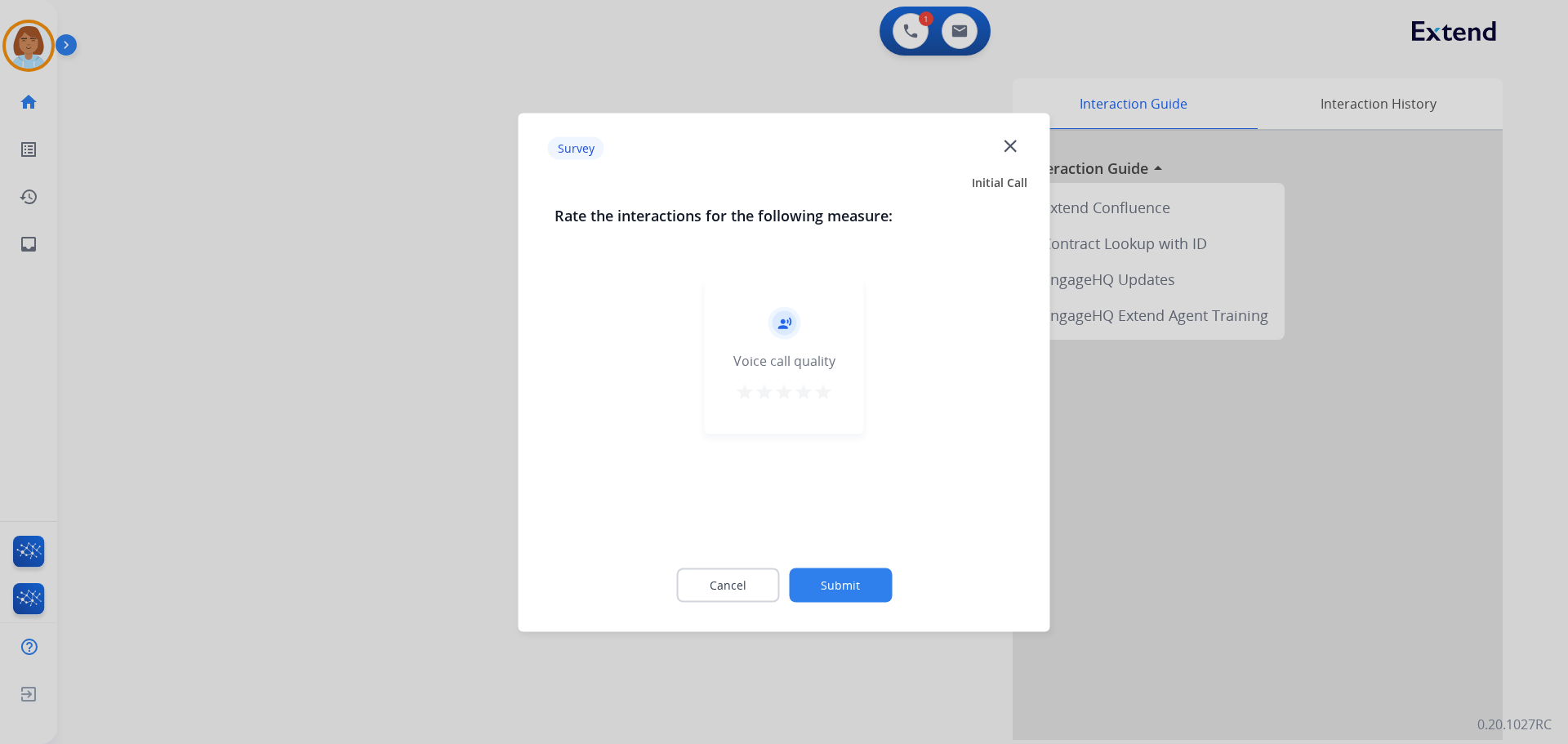
click at [876, 571] on button "Submit" at bounding box center [840, 585] width 103 height 34
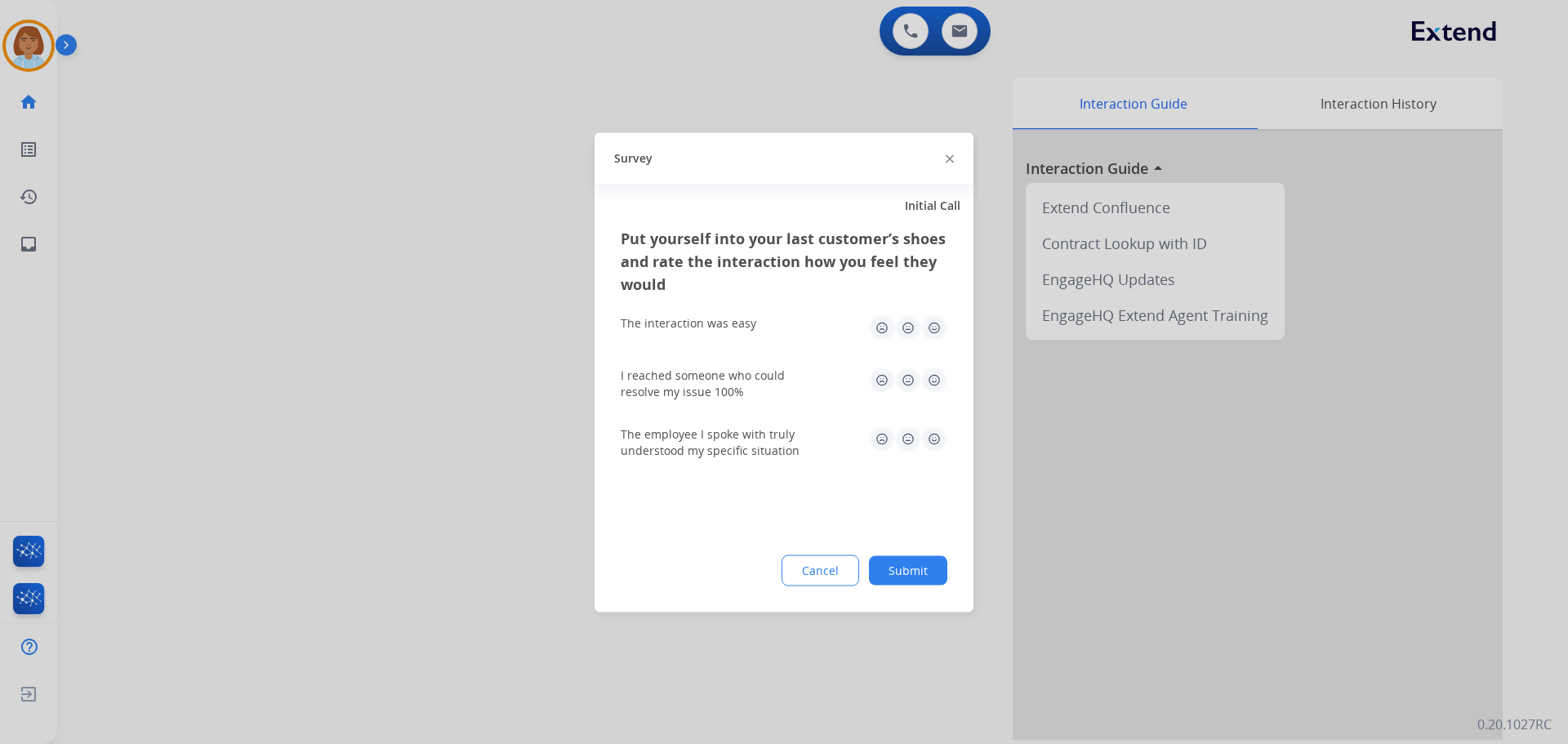
click at [929, 566] on button "Submit" at bounding box center [908, 570] width 78 height 30
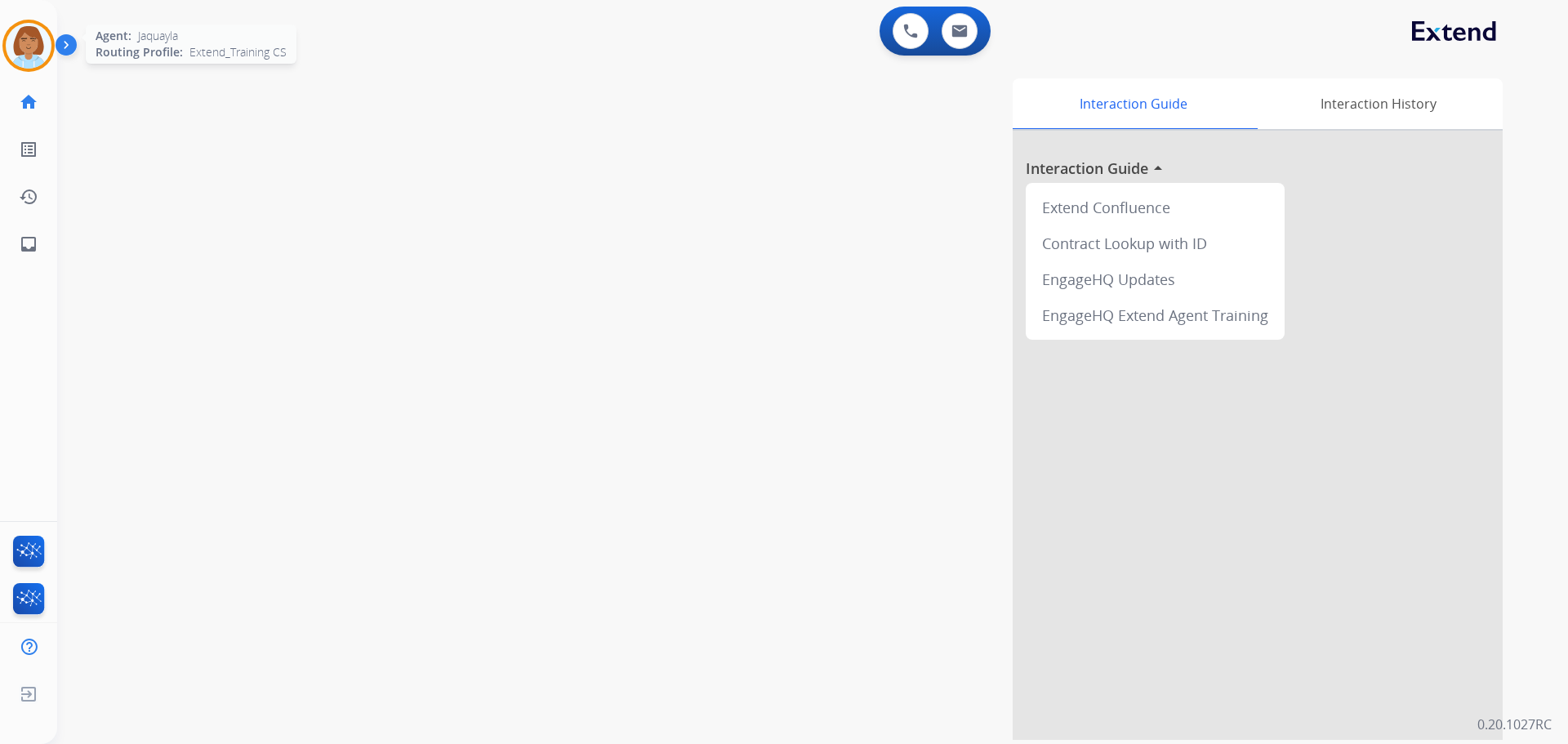
click at [11, 32] on img at bounding box center [28, 45] width 46 height 46
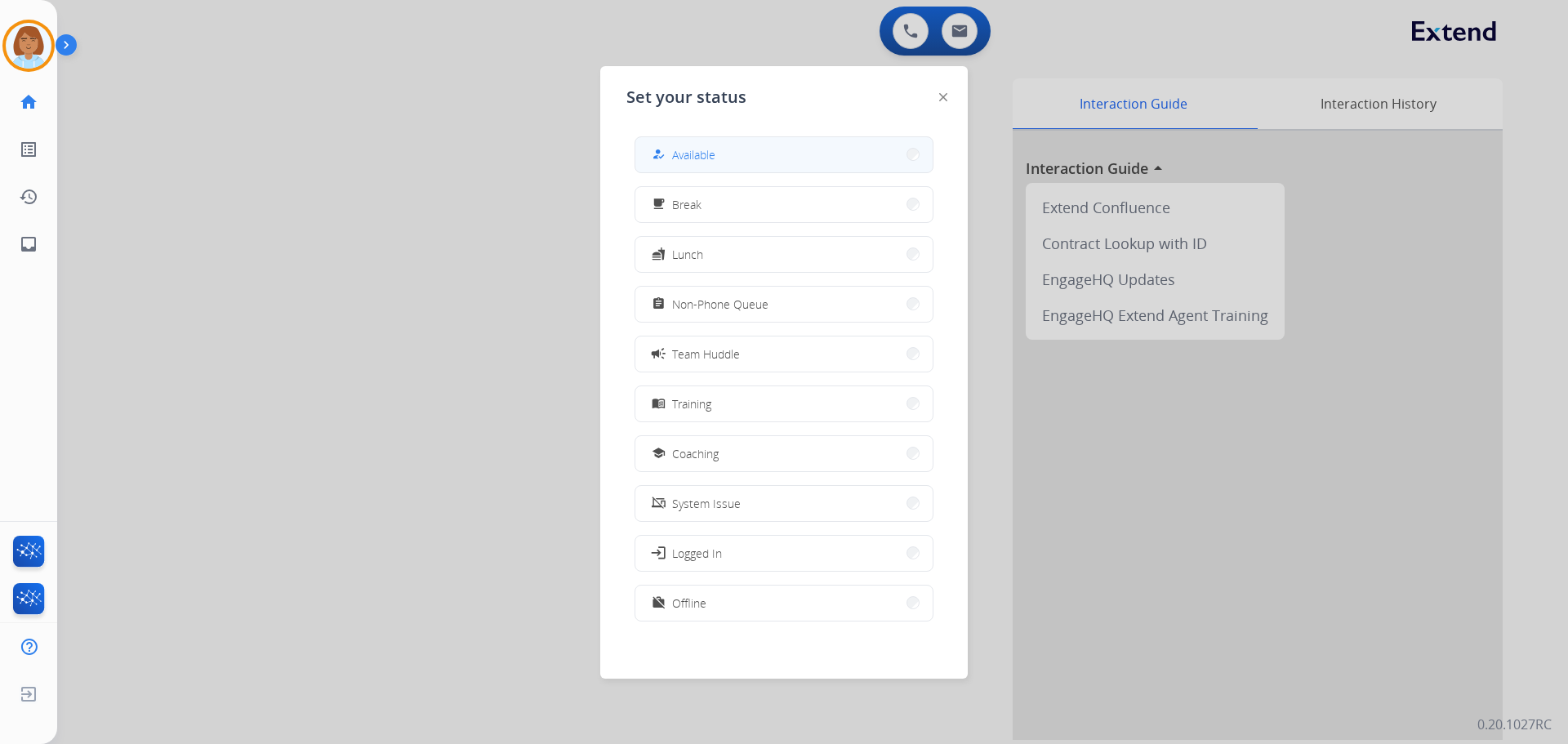
click at [825, 146] on button "how_to_reg Available" at bounding box center [784, 154] width 298 height 35
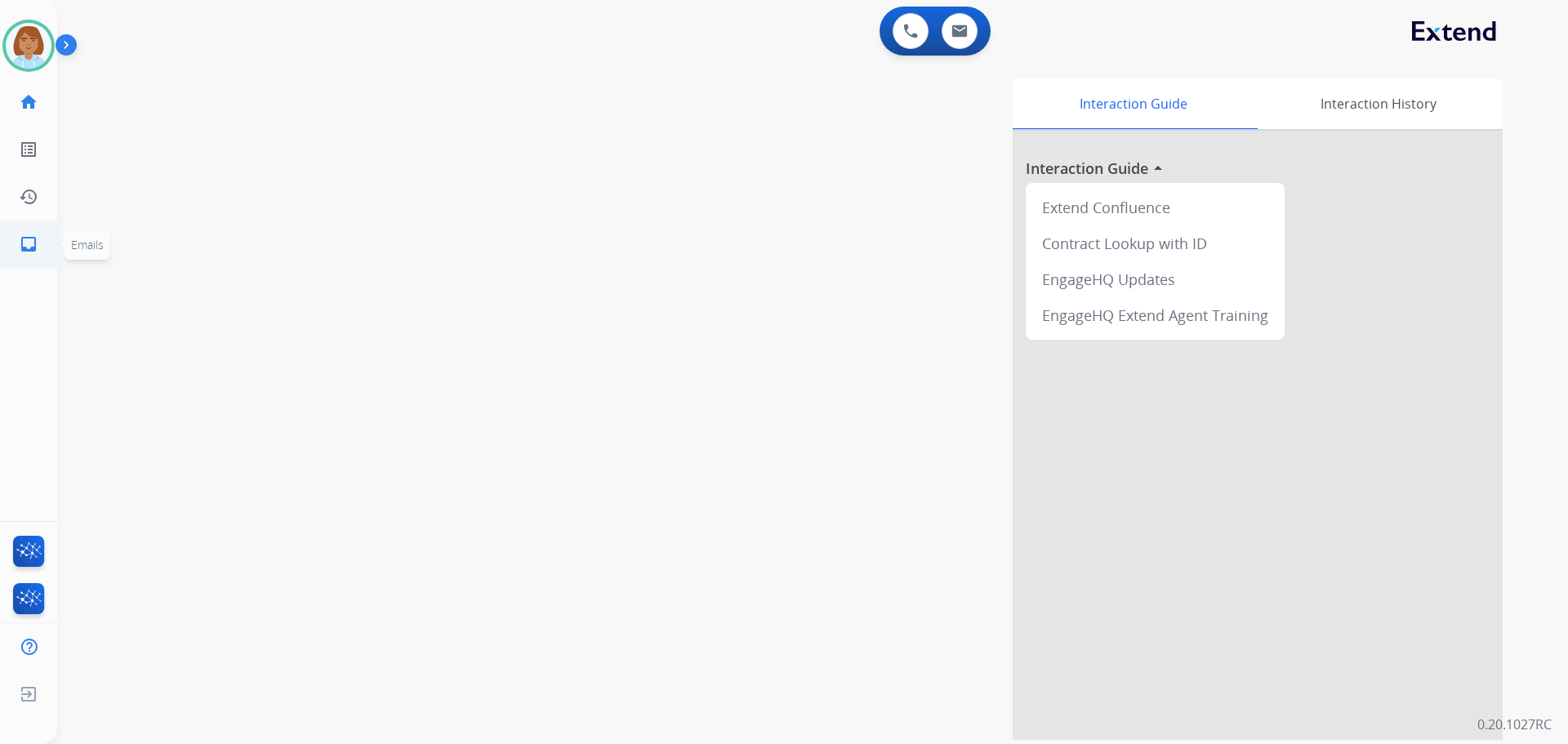
click at [21, 253] on mat-icon "inbox" at bounding box center [29, 244] width 20 height 20
select select "**********"
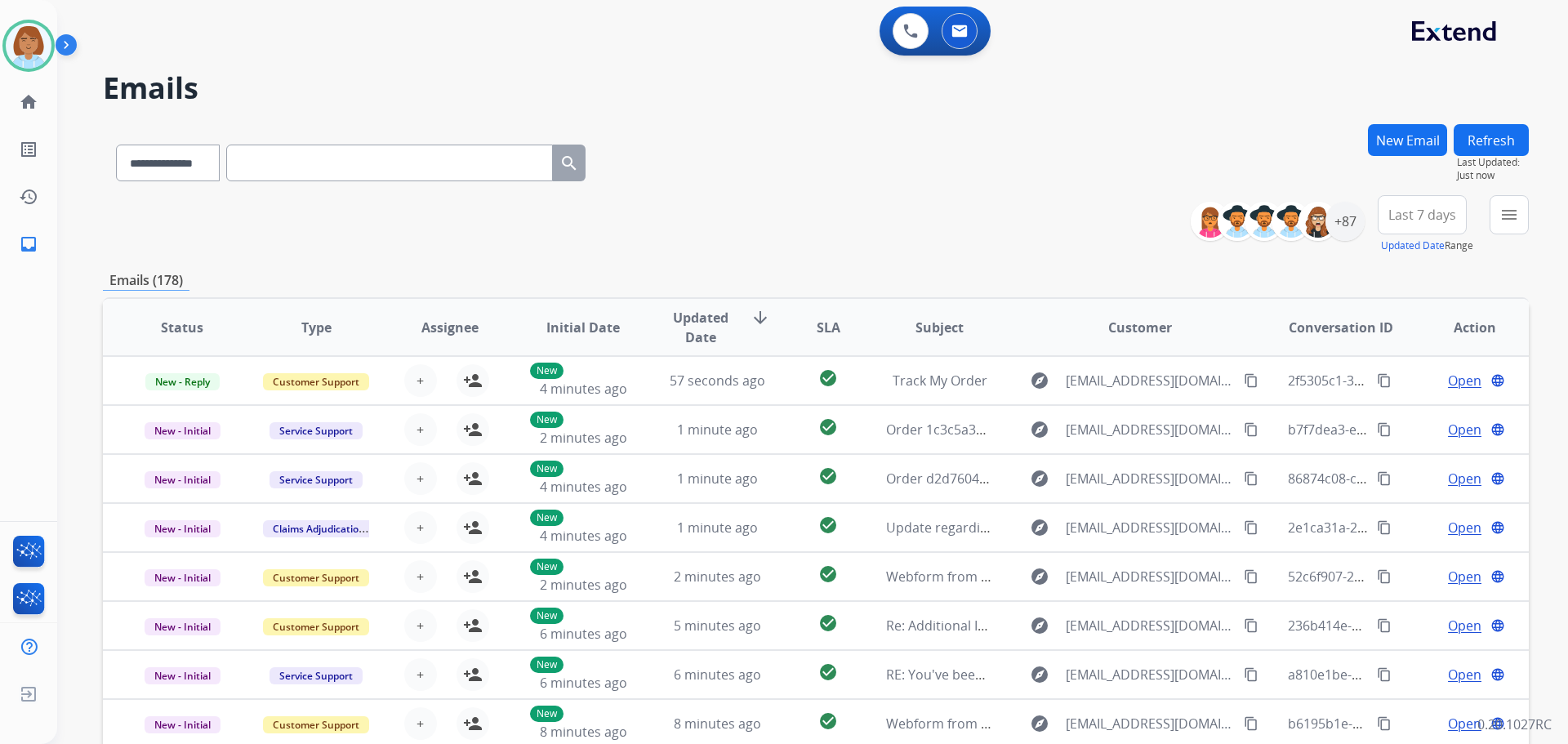
click at [1411, 139] on button "New Email" at bounding box center [1408, 140] width 79 height 32
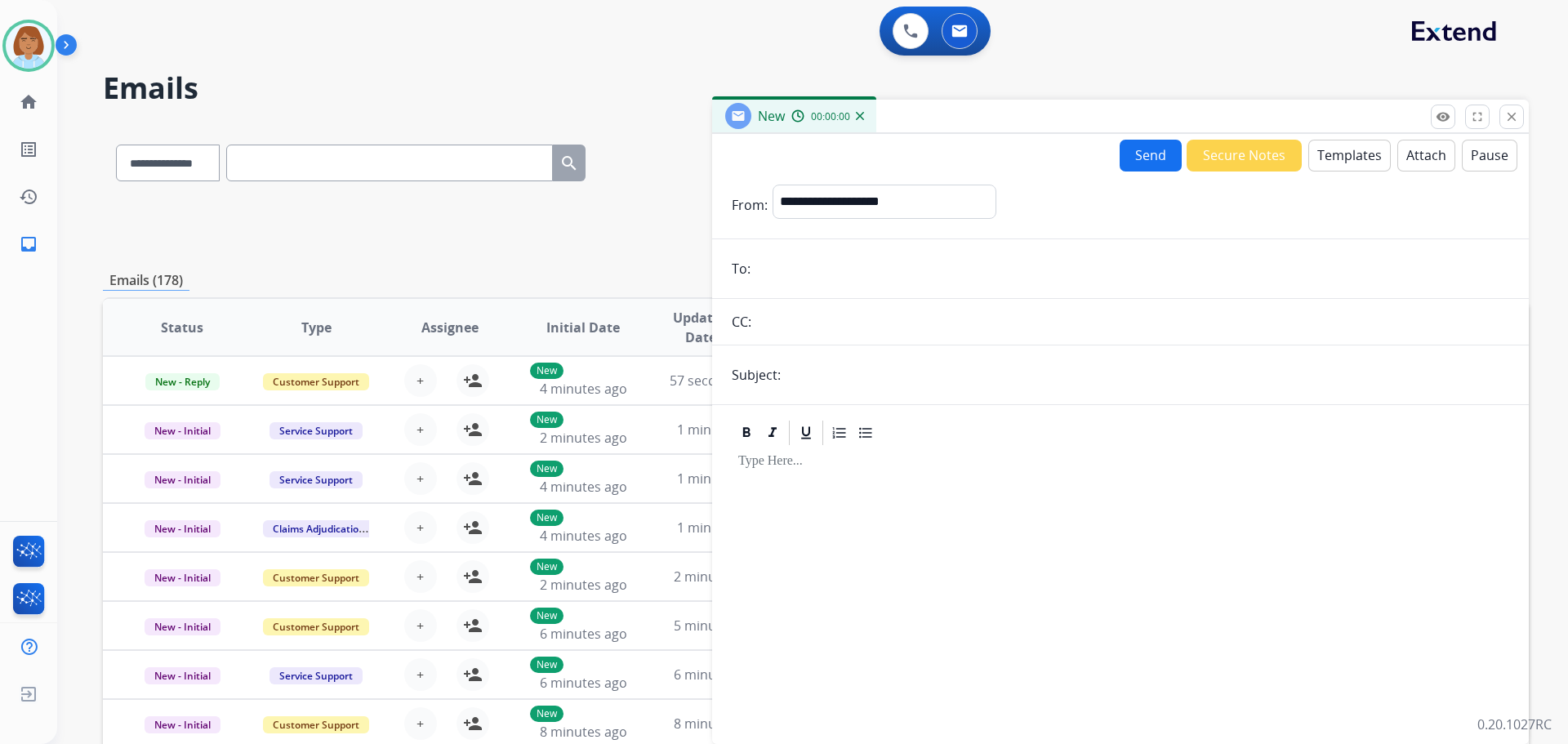
click at [833, 220] on div "**********" at bounding box center [885, 205] width 224 height 41
click at [838, 197] on select "**********" at bounding box center [884, 201] width 222 height 32
select select "**********"
click at [773, 185] on select "**********" at bounding box center [884, 201] width 222 height 32
paste input "**********"
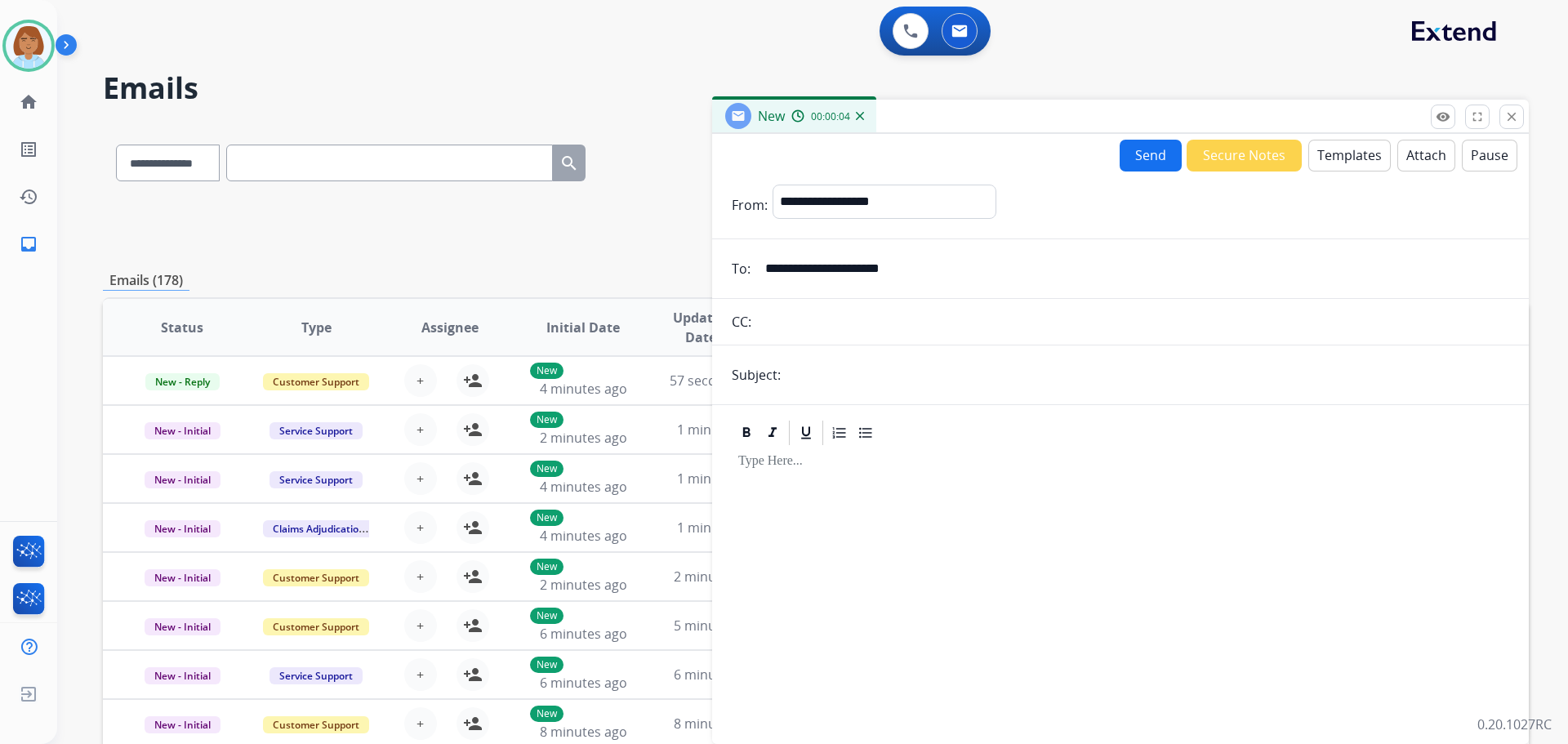
type input "**********"
click at [870, 358] on form "**********" at bounding box center [1121, 455] width 817 height 566
click at [865, 372] on input "text" at bounding box center [1148, 375] width 724 height 32
type input "**********"
click at [1359, 159] on button "Templates" at bounding box center [1350, 155] width 83 height 32
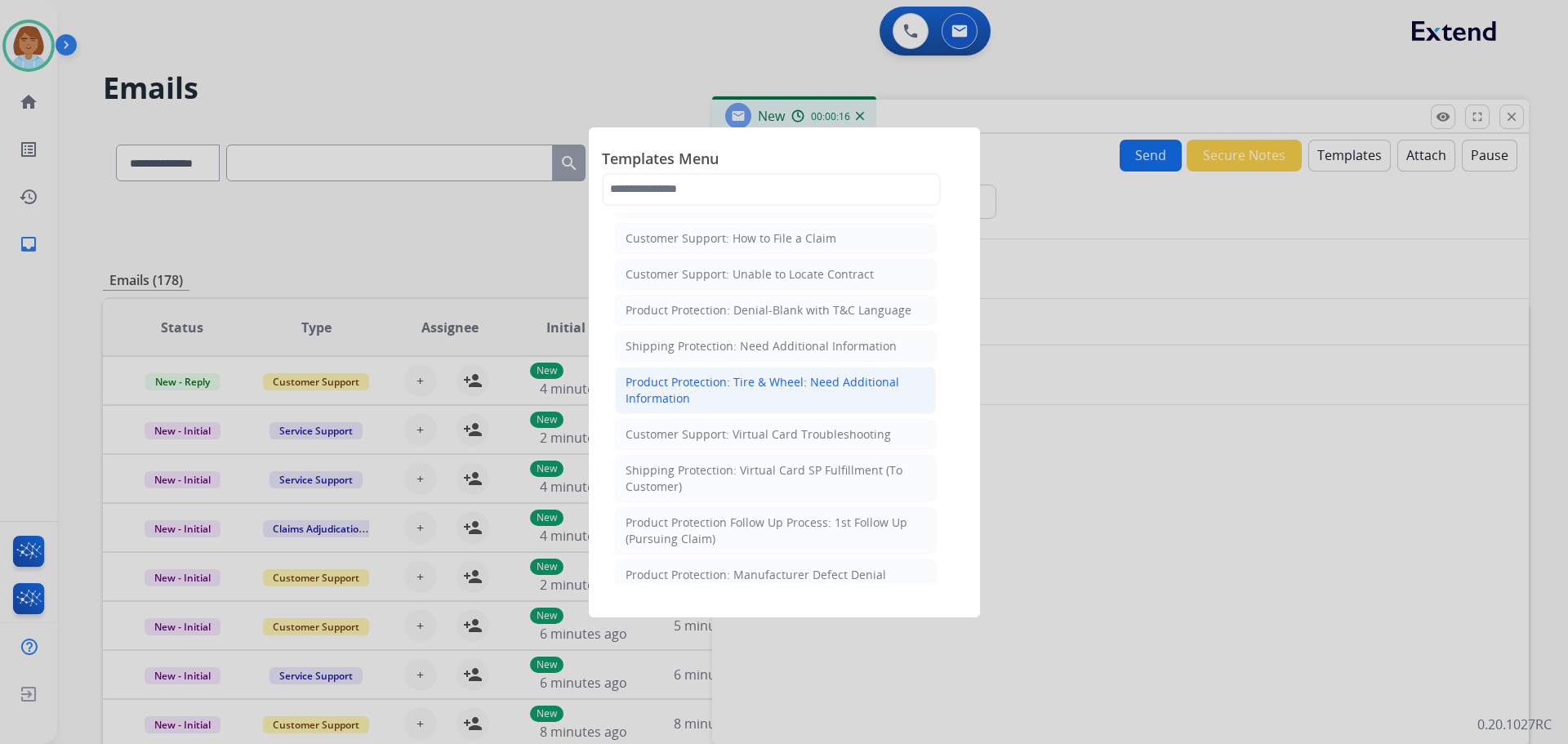
scroll to position [326, 0]
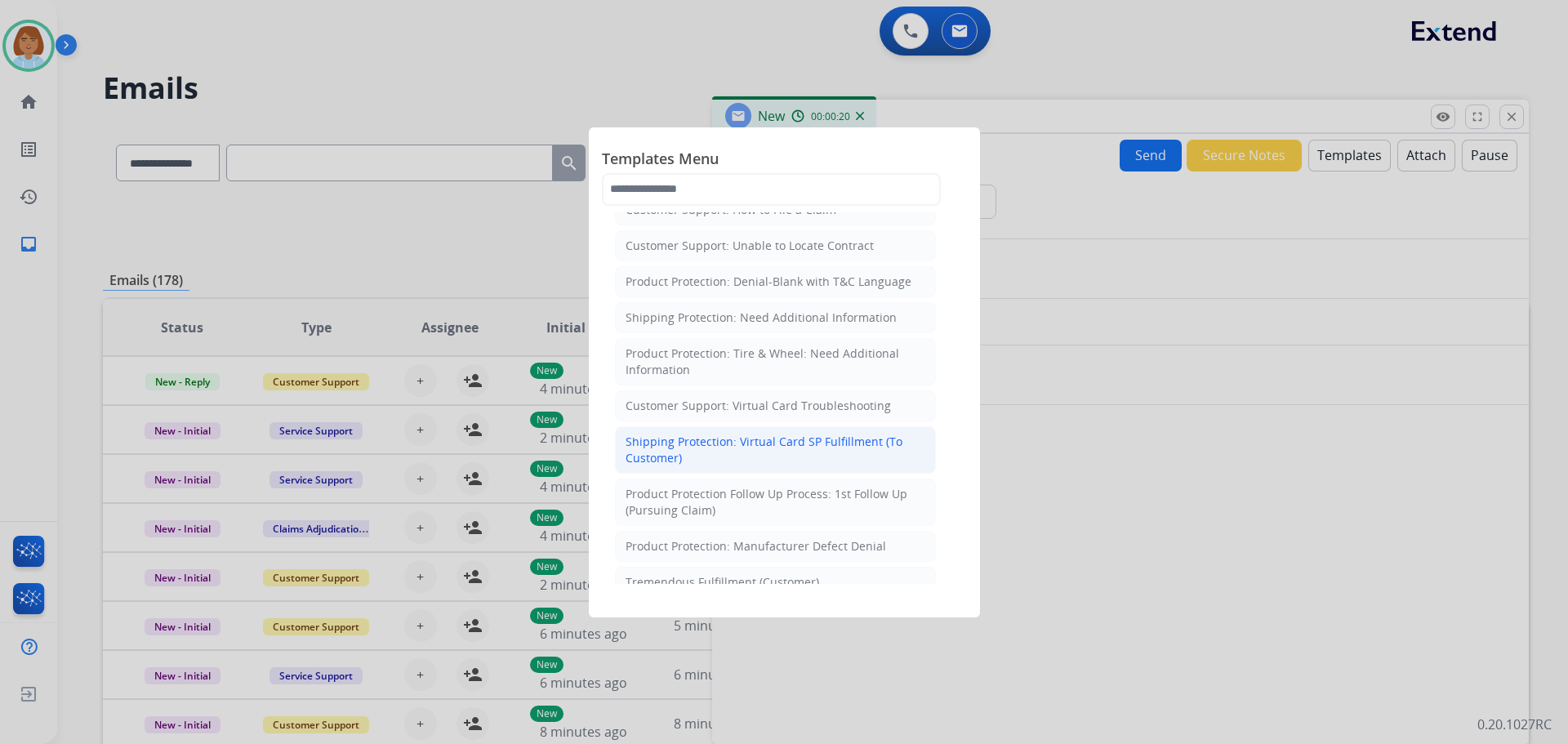
click at [838, 456] on div "Shipping Protection: Virtual Card SP Fulfillment (To Customer)" at bounding box center [775, 450] width 299 height 32
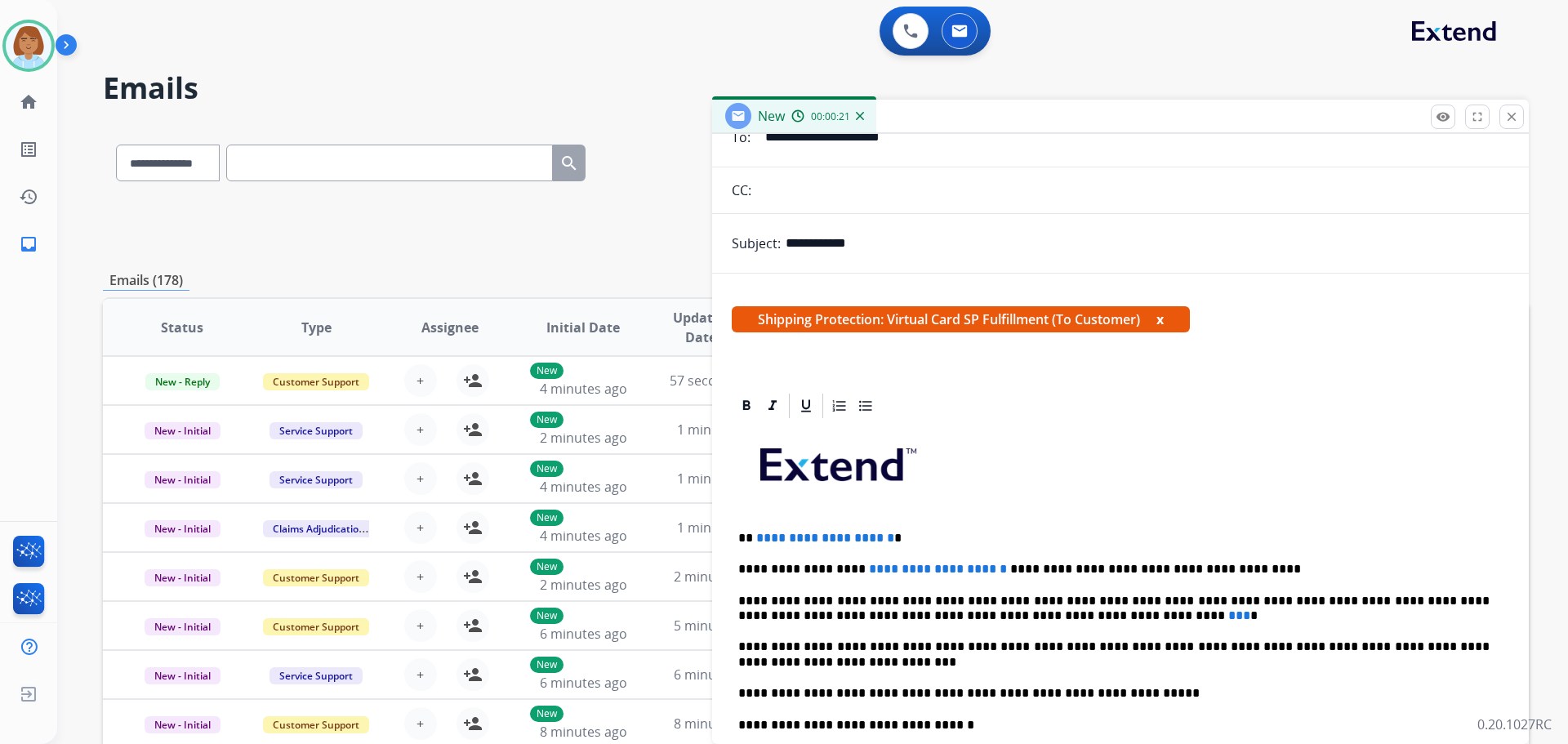
scroll to position [245, 0]
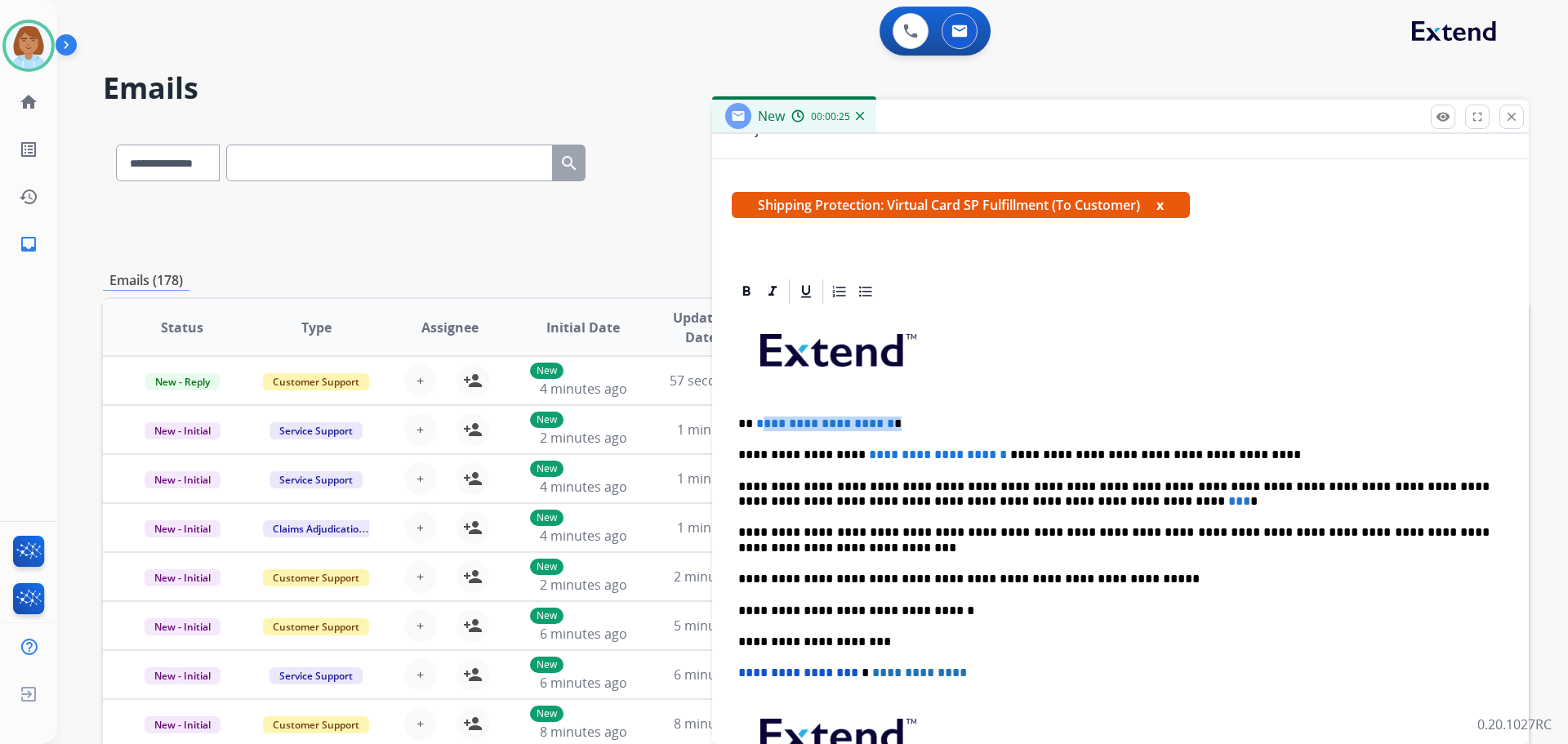
drag, startPoint x: 941, startPoint y: 426, endPoint x: 757, endPoint y: 427, distance: 184.0
click at [757, 427] on p "**********" at bounding box center [1114, 424] width 751 height 14
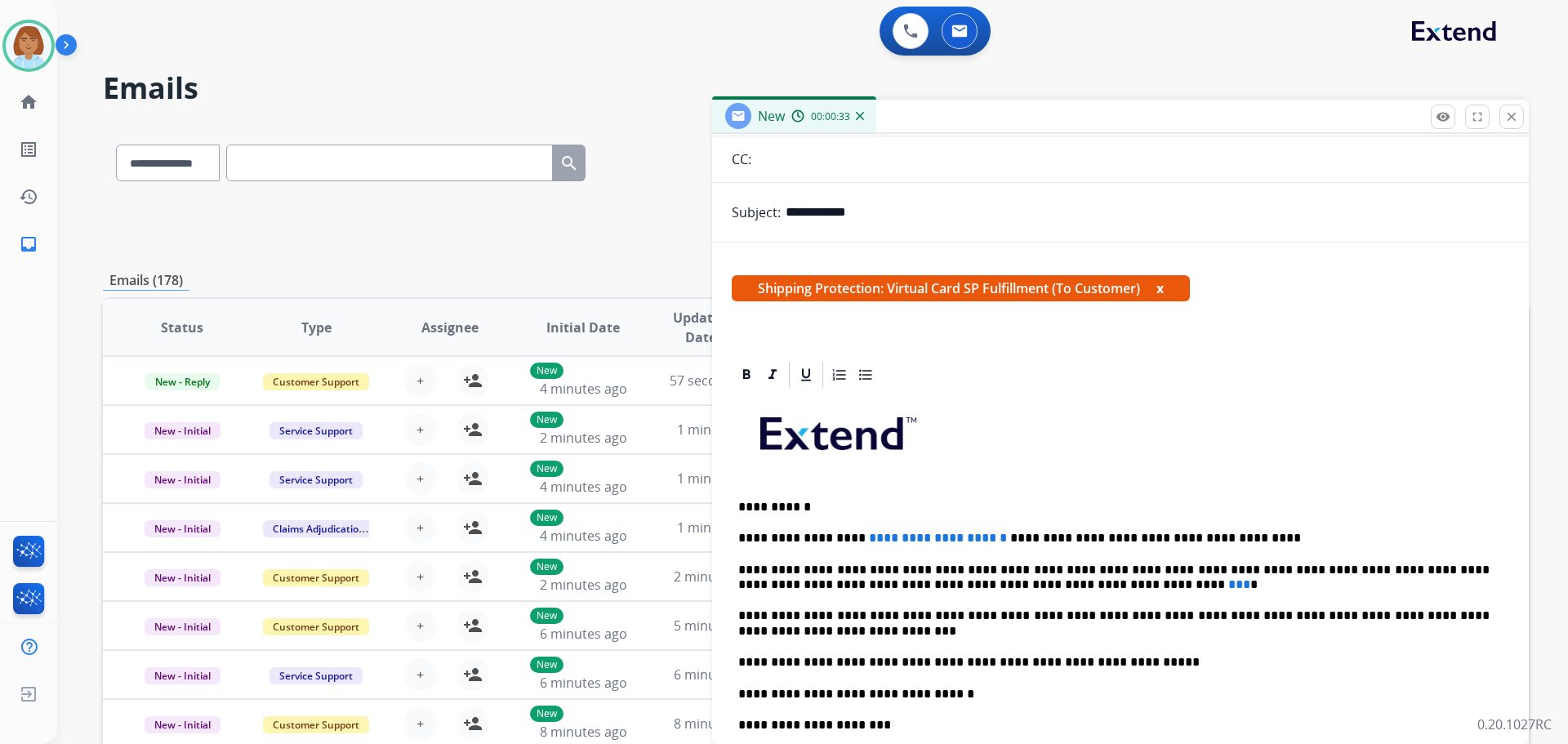
scroll to position [163, 0]
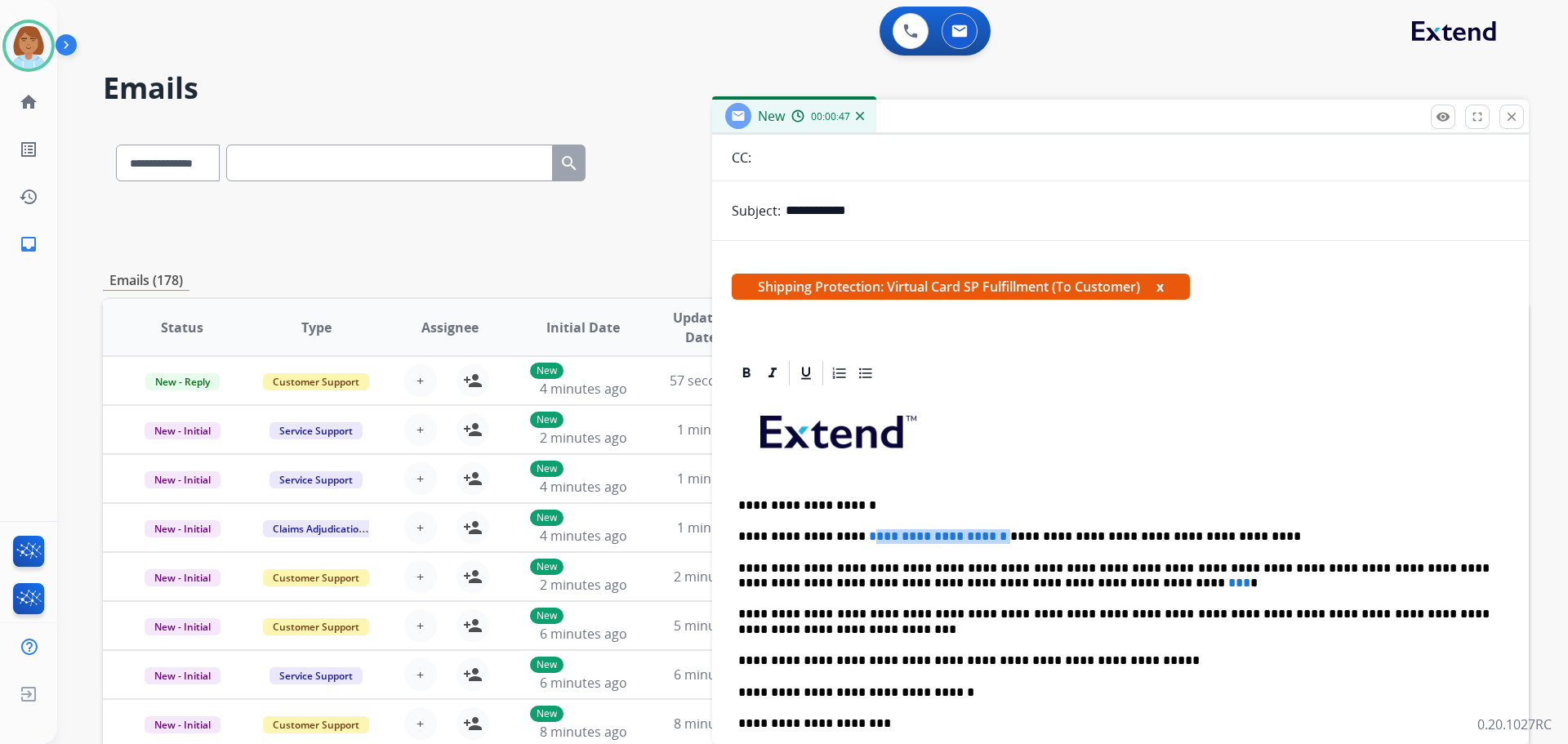
drag, startPoint x: 964, startPoint y: 534, endPoint x: 853, endPoint y: 531, distance: 111.0
click at [853, 531] on p "**********" at bounding box center [1114, 537] width 751 height 14
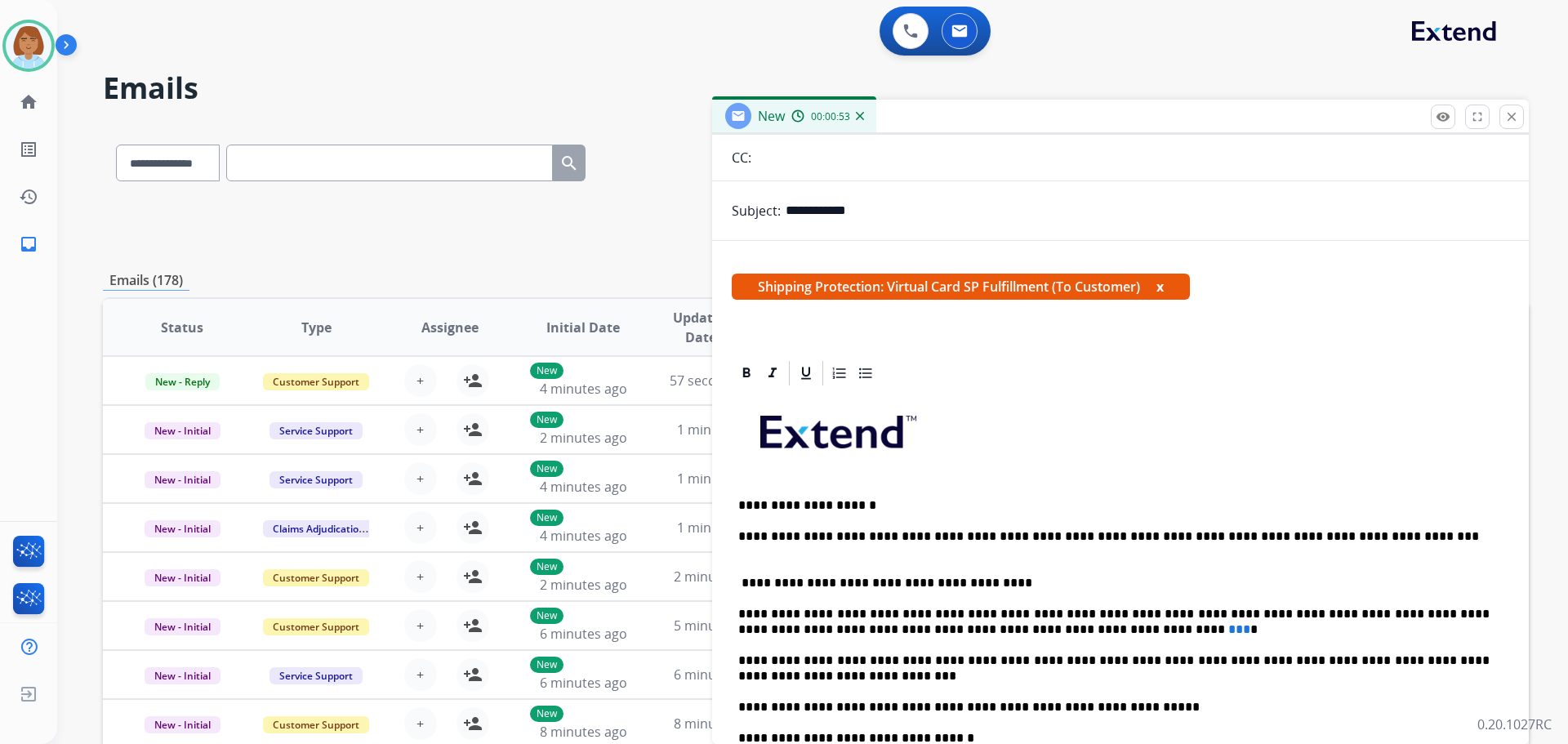
click at [847, 532] on p "**********" at bounding box center [1114, 537] width 751 height 14
click at [748, 581] on p "**********" at bounding box center [1114, 576] width 751 height 31
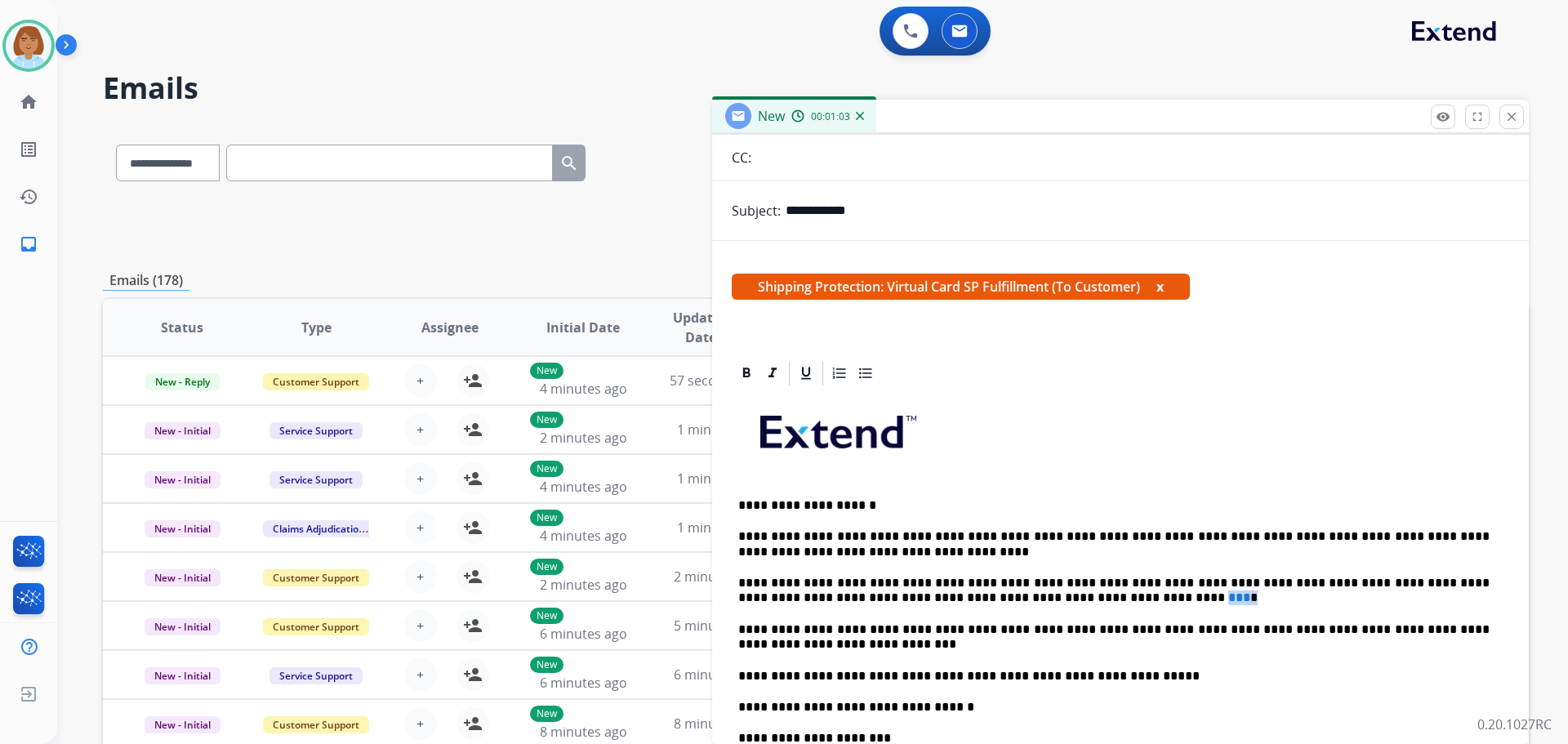
drag, startPoint x: 1014, startPoint y: 595, endPoint x: 995, endPoint y: 602, distance: 20.2
click at [995, 602] on p "**********" at bounding box center [1114, 592] width 751 height 31
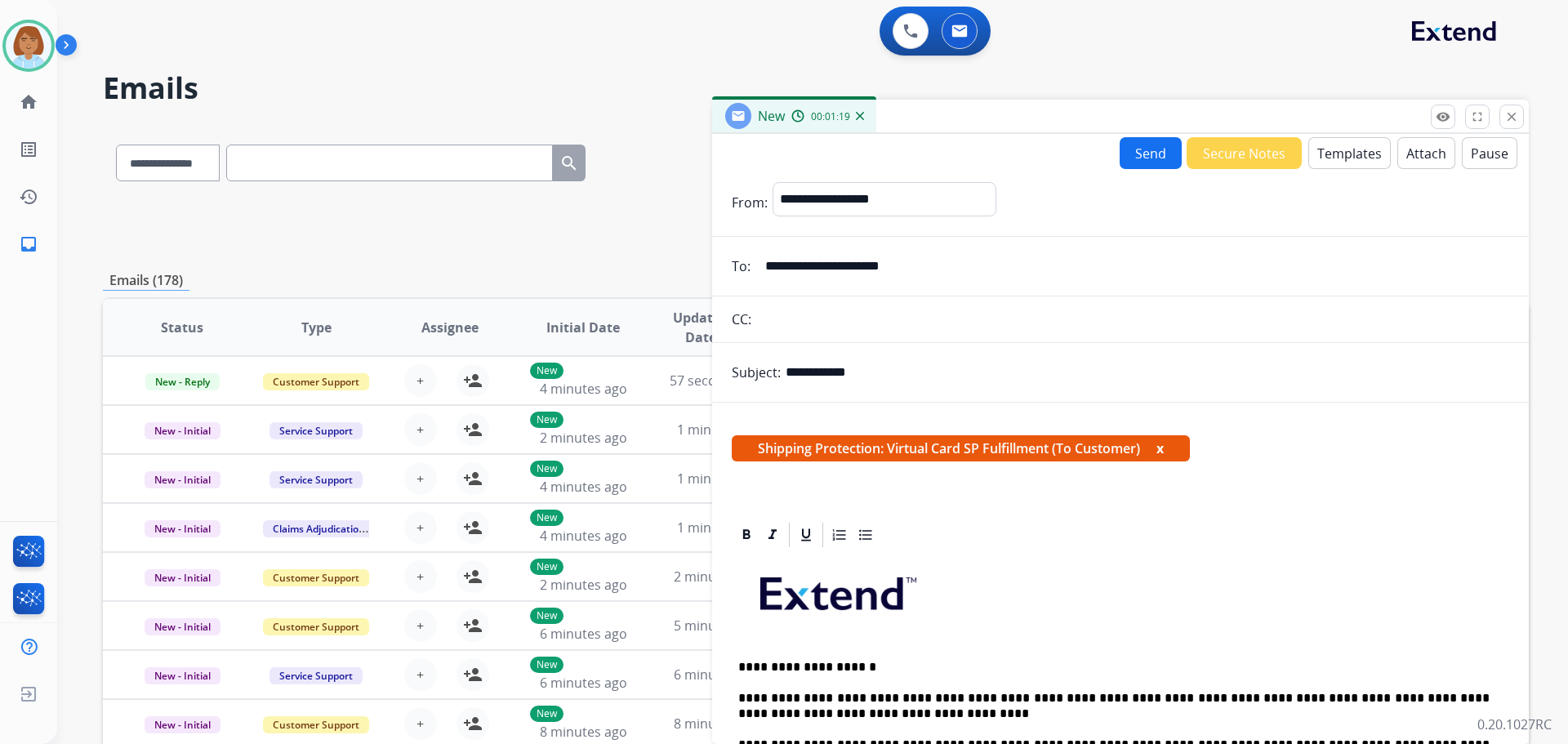
scroll to position [0, 0]
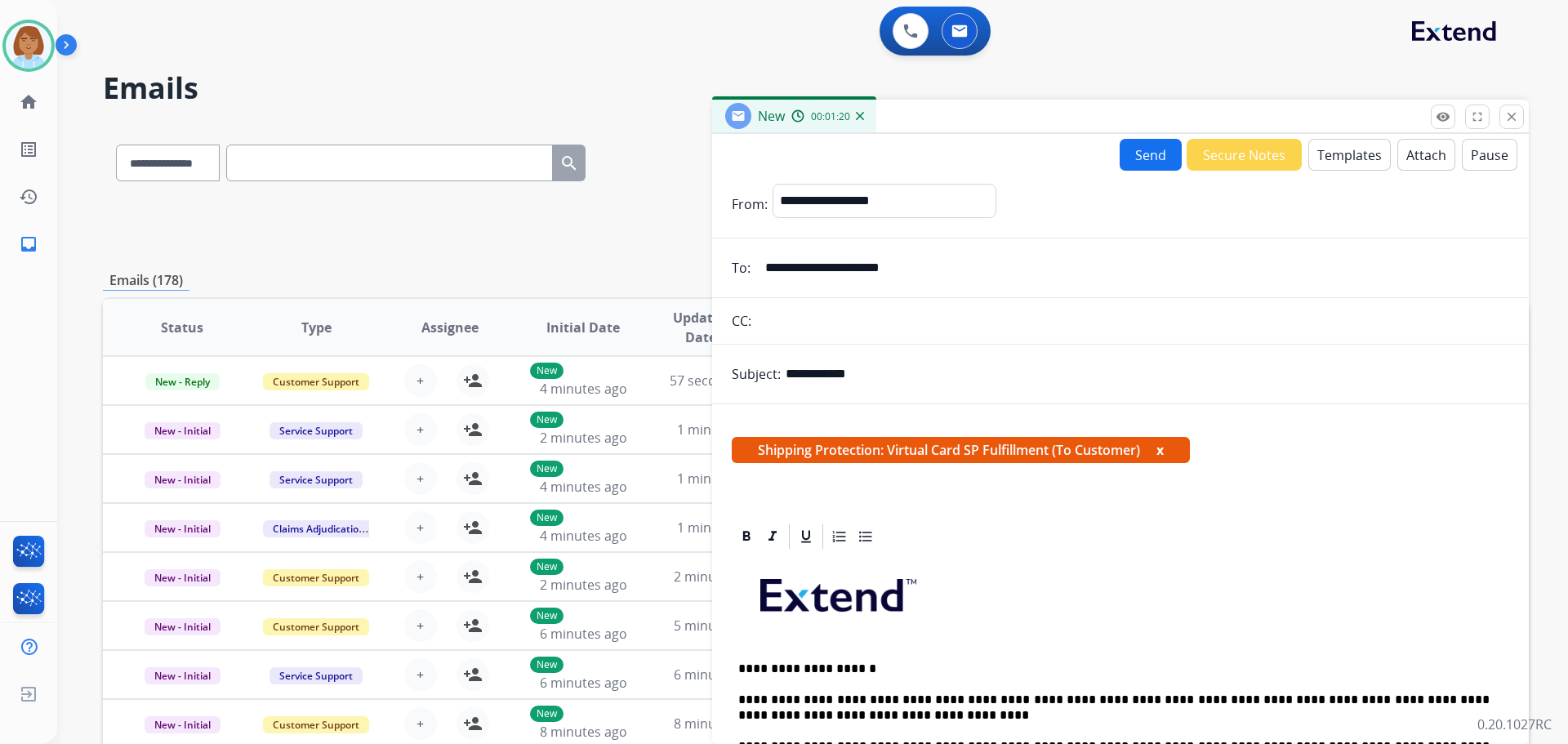
click at [1136, 161] on button "Send" at bounding box center [1151, 154] width 62 height 32
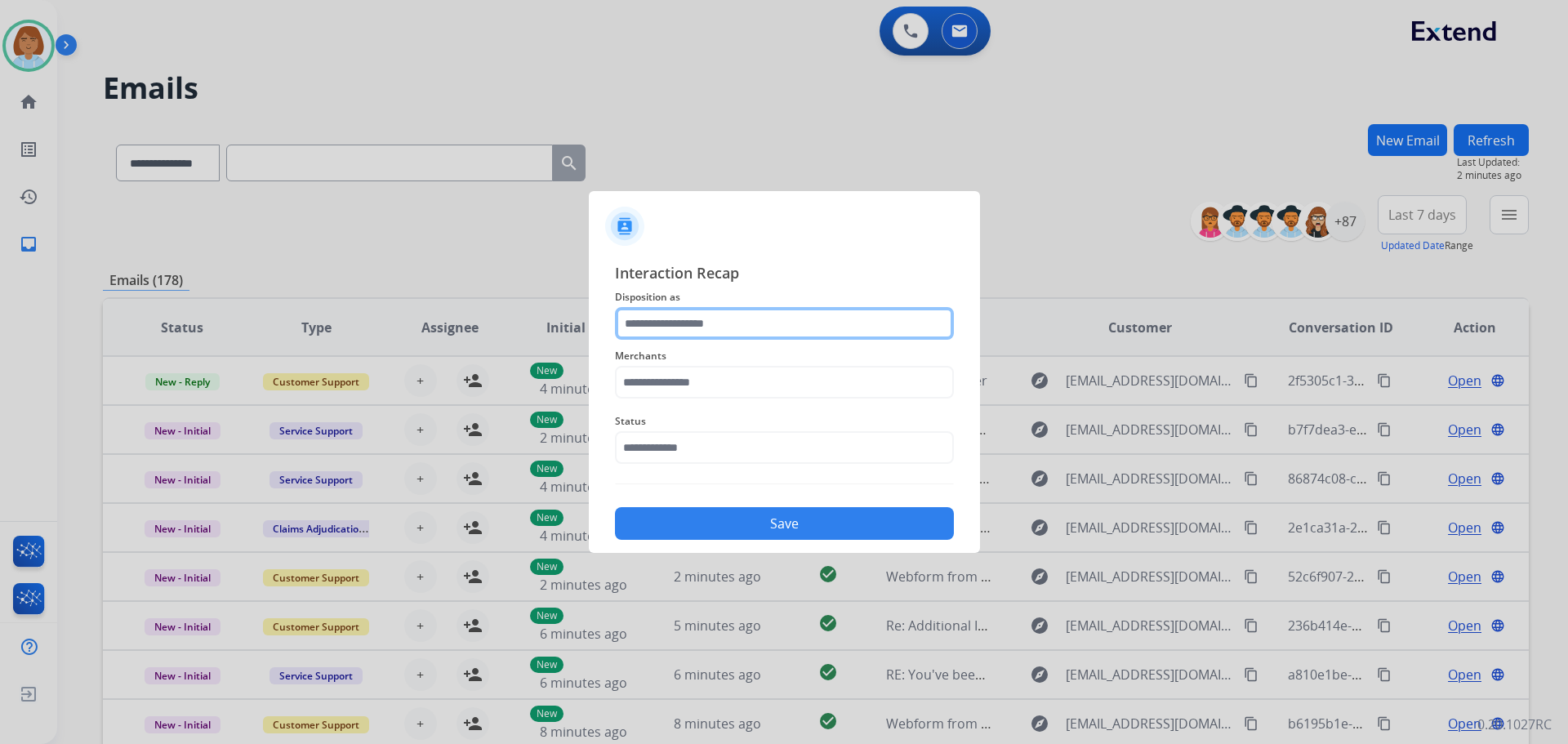
click at [747, 337] on input "text" at bounding box center [784, 324] width 339 height 32
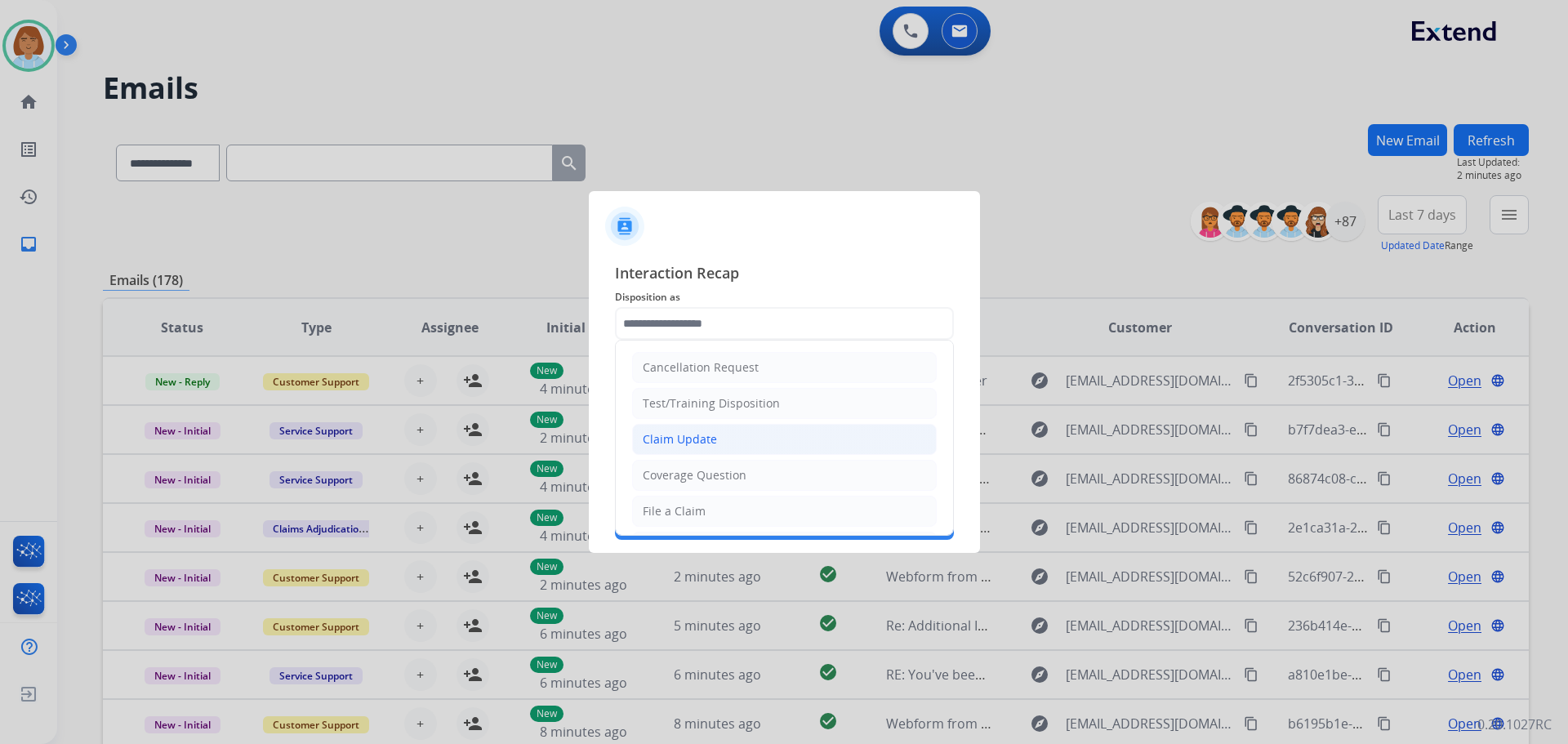
click at [722, 432] on li "Claim Update" at bounding box center [784, 439] width 305 height 31
type input "**********"
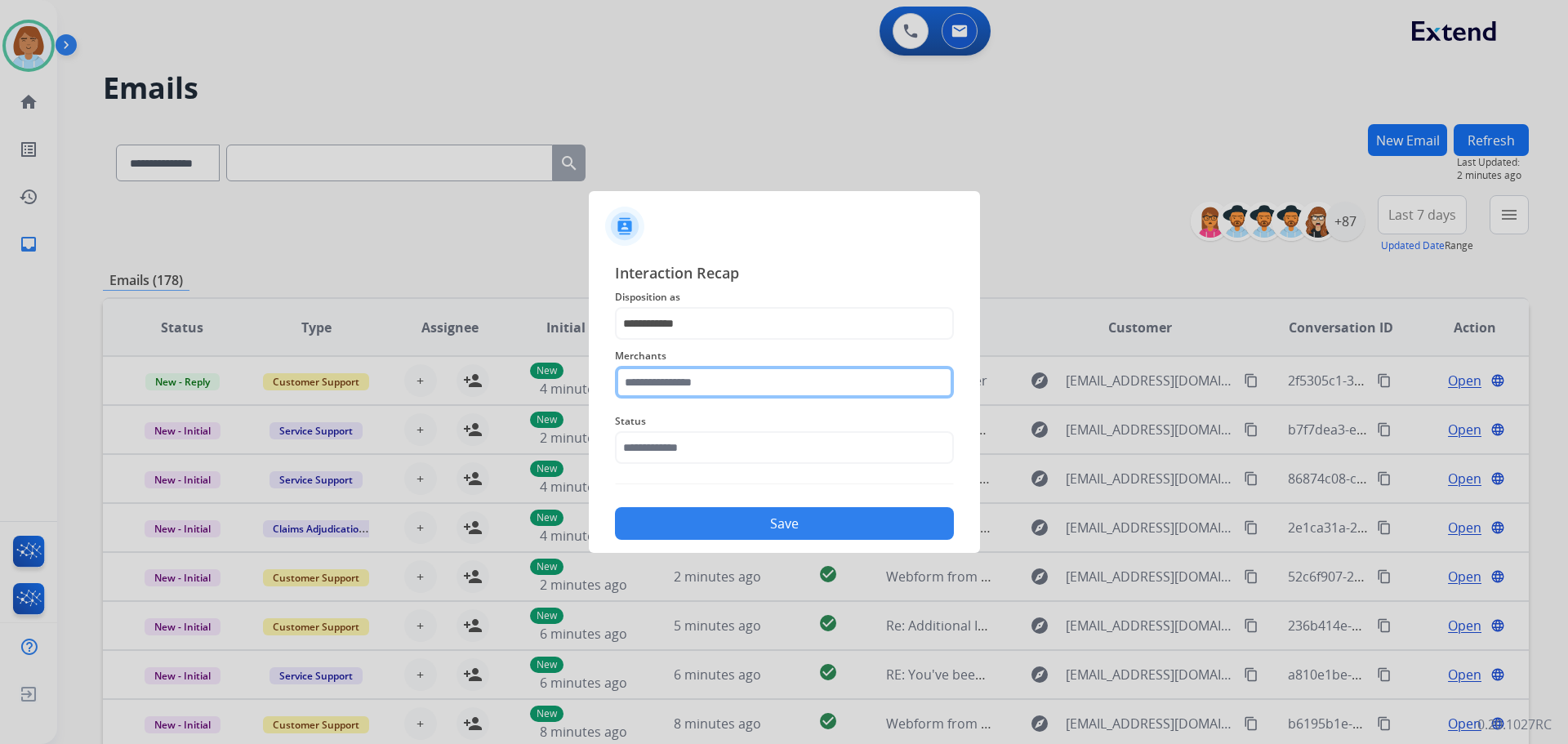
click at [753, 384] on input "text" at bounding box center [784, 382] width 339 height 32
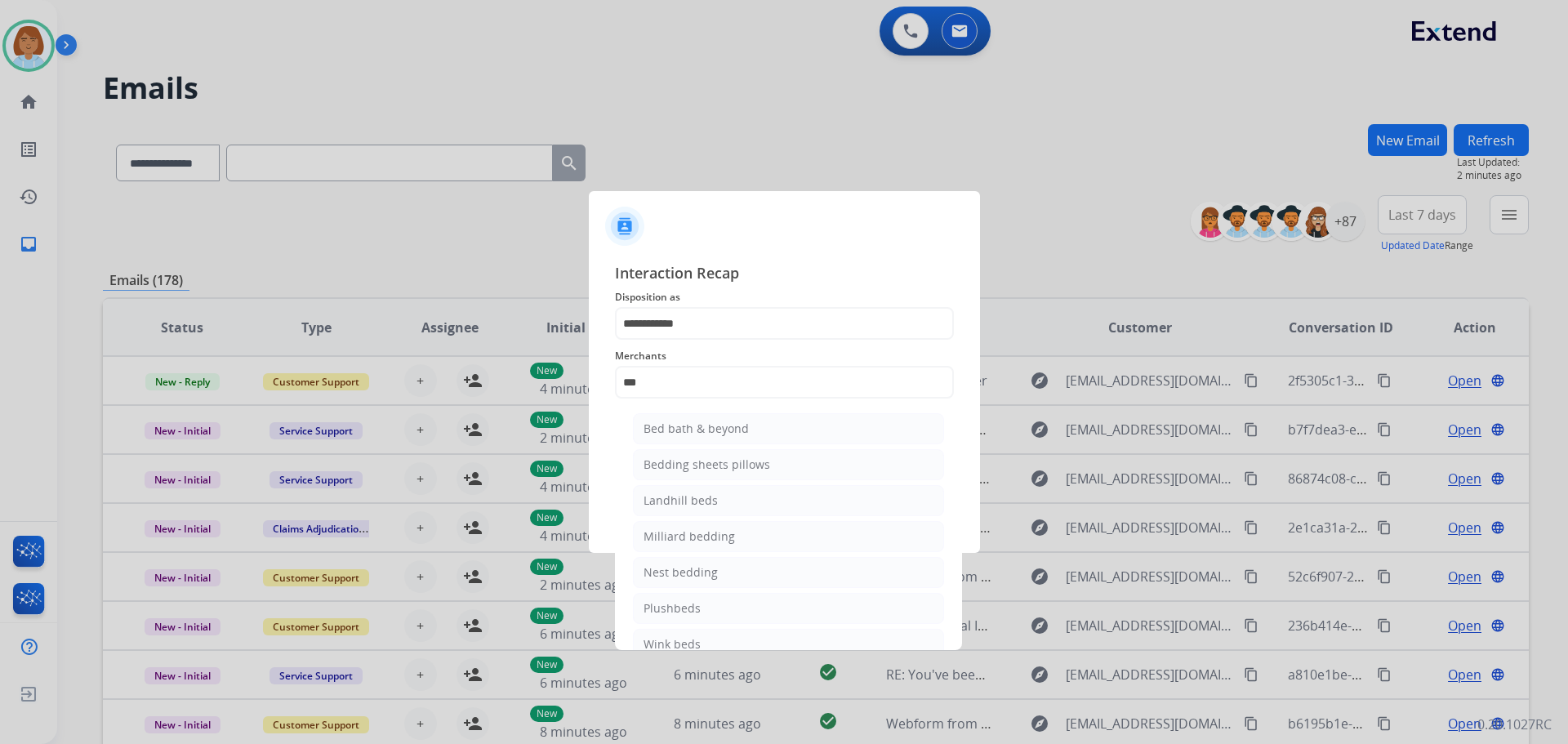
click at [743, 419] on li "Bed bath & beyond" at bounding box center [788, 428] width 311 height 31
type input "**********"
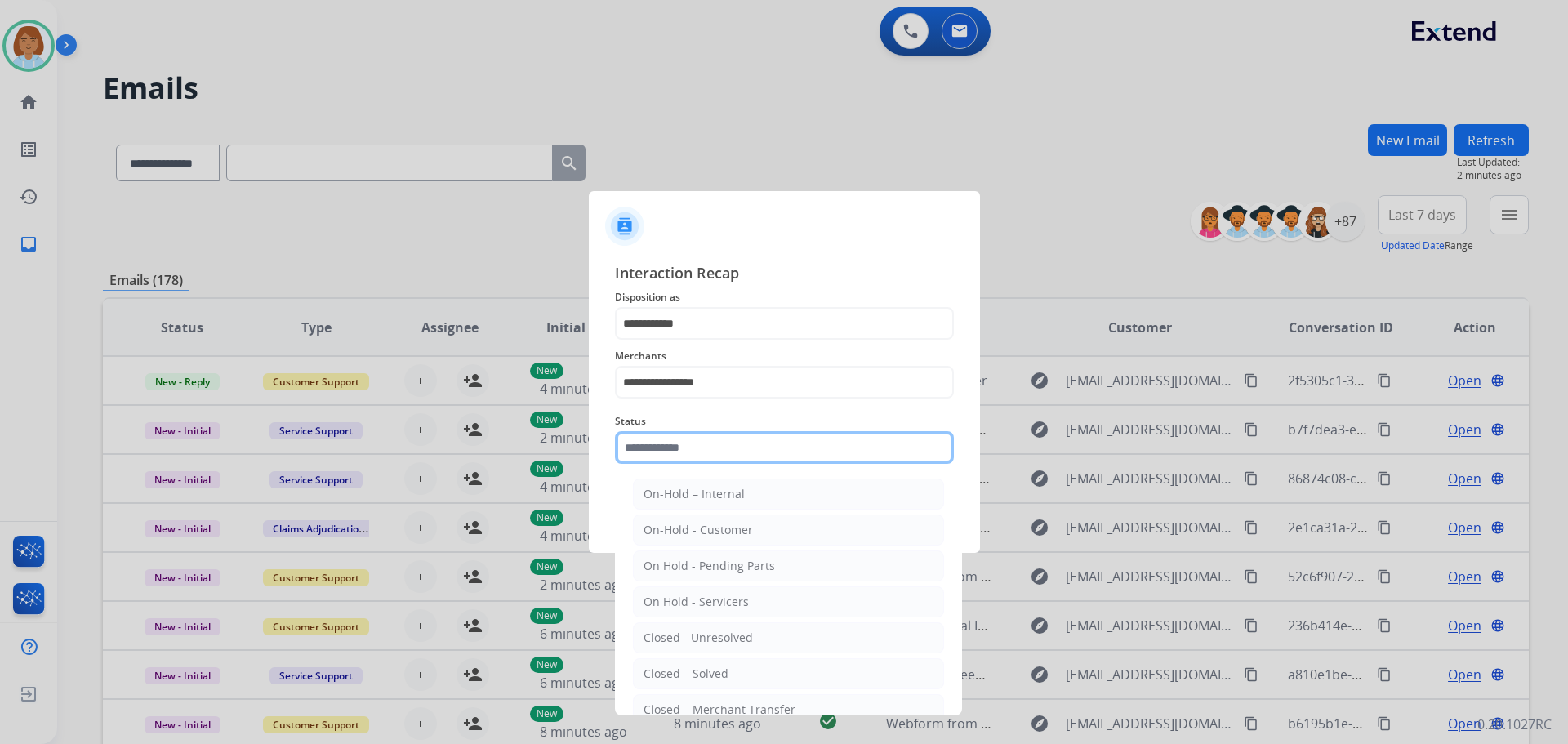
click at [738, 441] on input "text" at bounding box center [784, 447] width 339 height 32
click at [735, 675] on li "Closed – Solved" at bounding box center [788, 674] width 311 height 31
type input "**********"
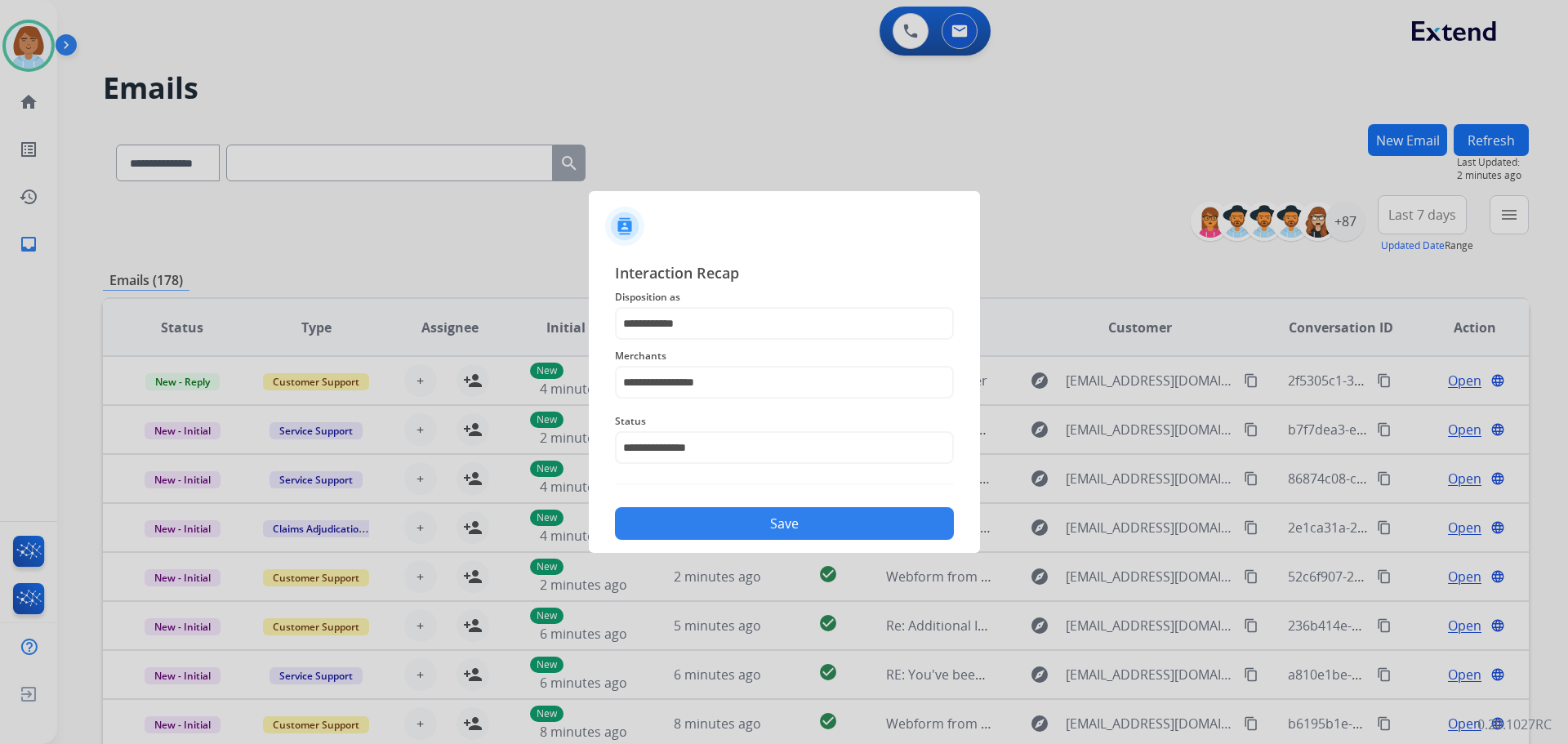
click at [821, 530] on button "Save" at bounding box center [784, 524] width 339 height 32
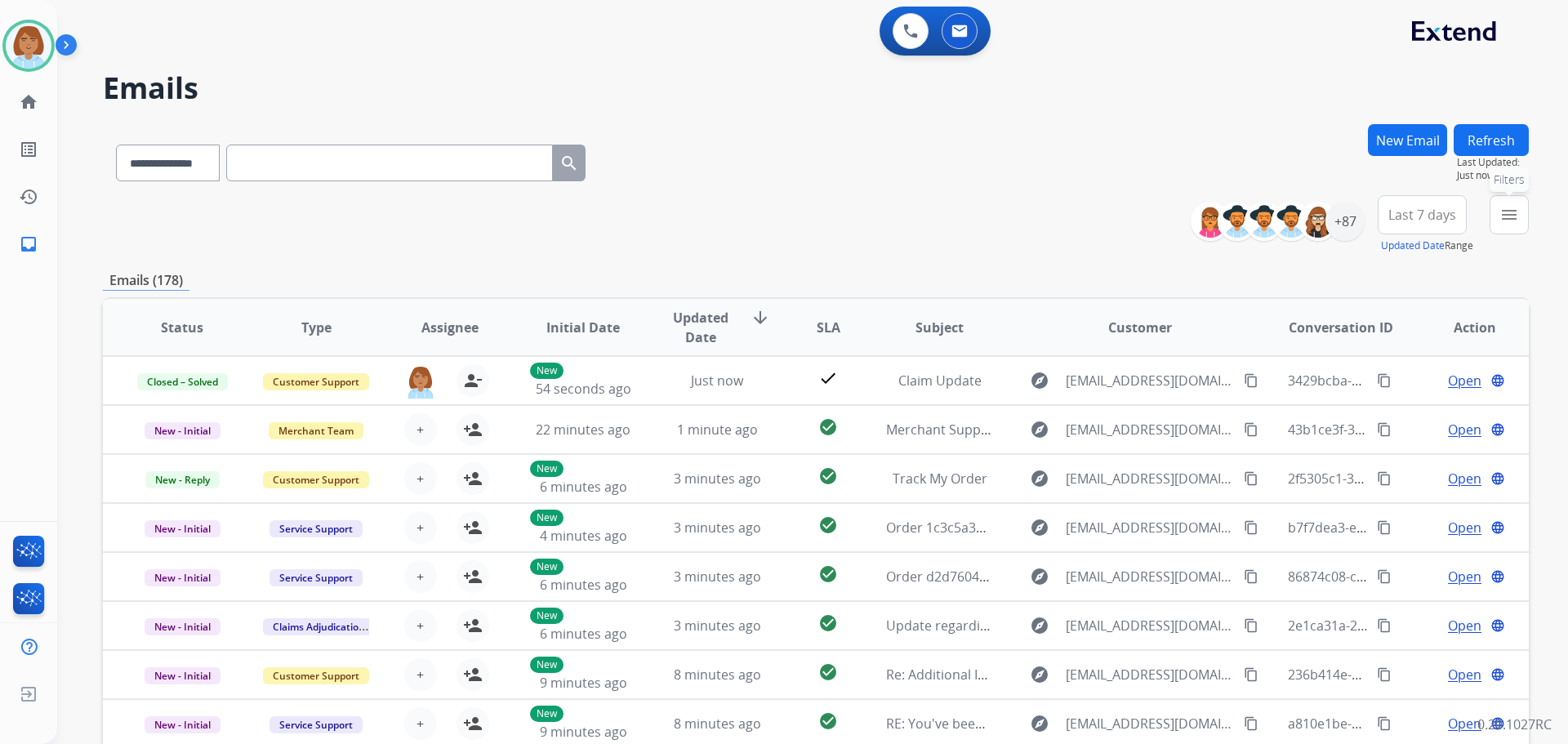
click at [1508, 223] on mat-icon "menu" at bounding box center [1509, 215] width 20 height 20
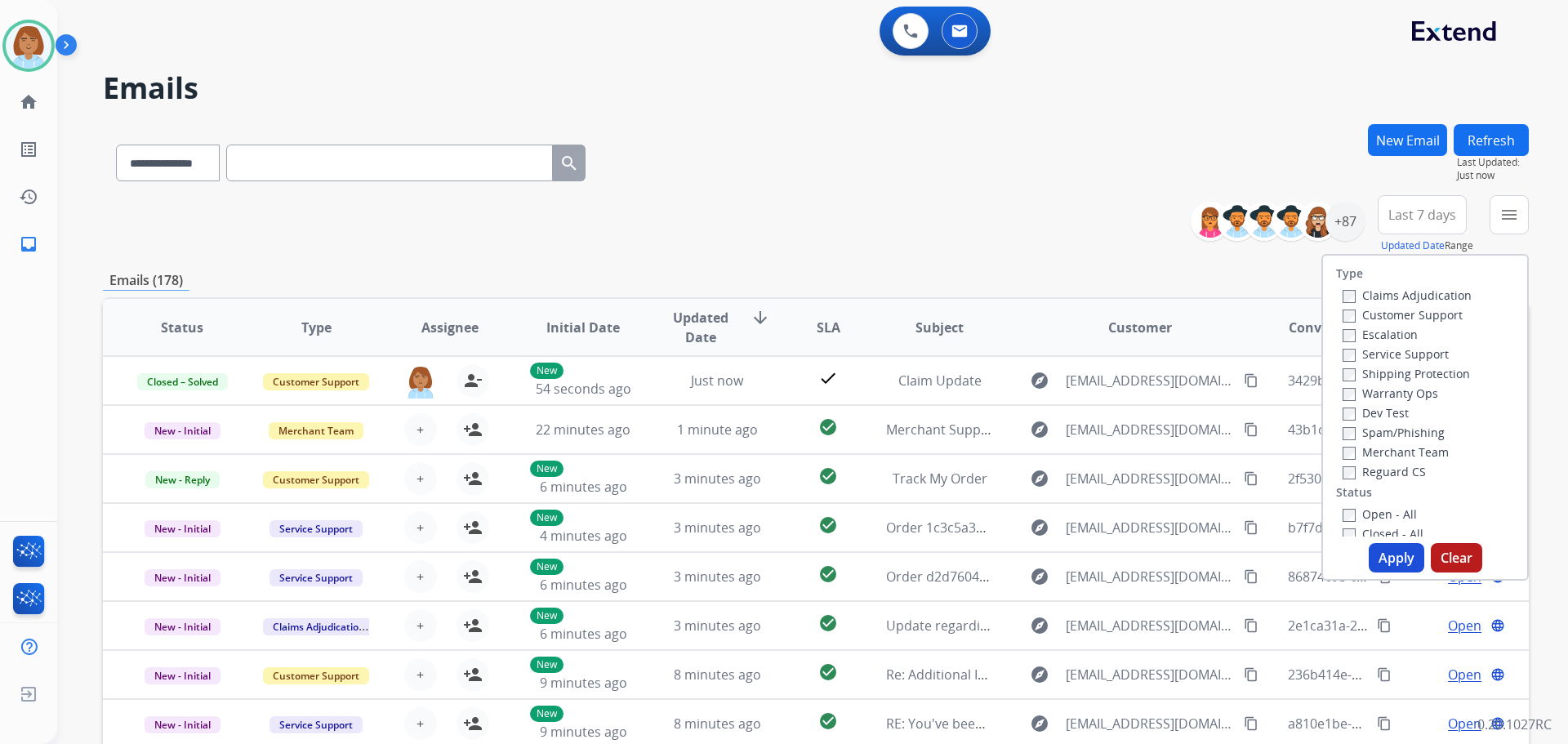
click at [1377, 294] on label "Claims Adjudication" at bounding box center [1407, 295] width 129 height 15
click at [1384, 316] on label "Customer Support" at bounding box center [1402, 315] width 120 height 15
drag, startPoint x: 1385, startPoint y: 382, endPoint x: 1377, endPoint y: 388, distance: 10.0
click at [1382, 382] on div "Shipping Protection" at bounding box center [1407, 373] width 129 height 20
click at [1384, 372] on label "Shipping Protection" at bounding box center [1406, 373] width 127 height 15
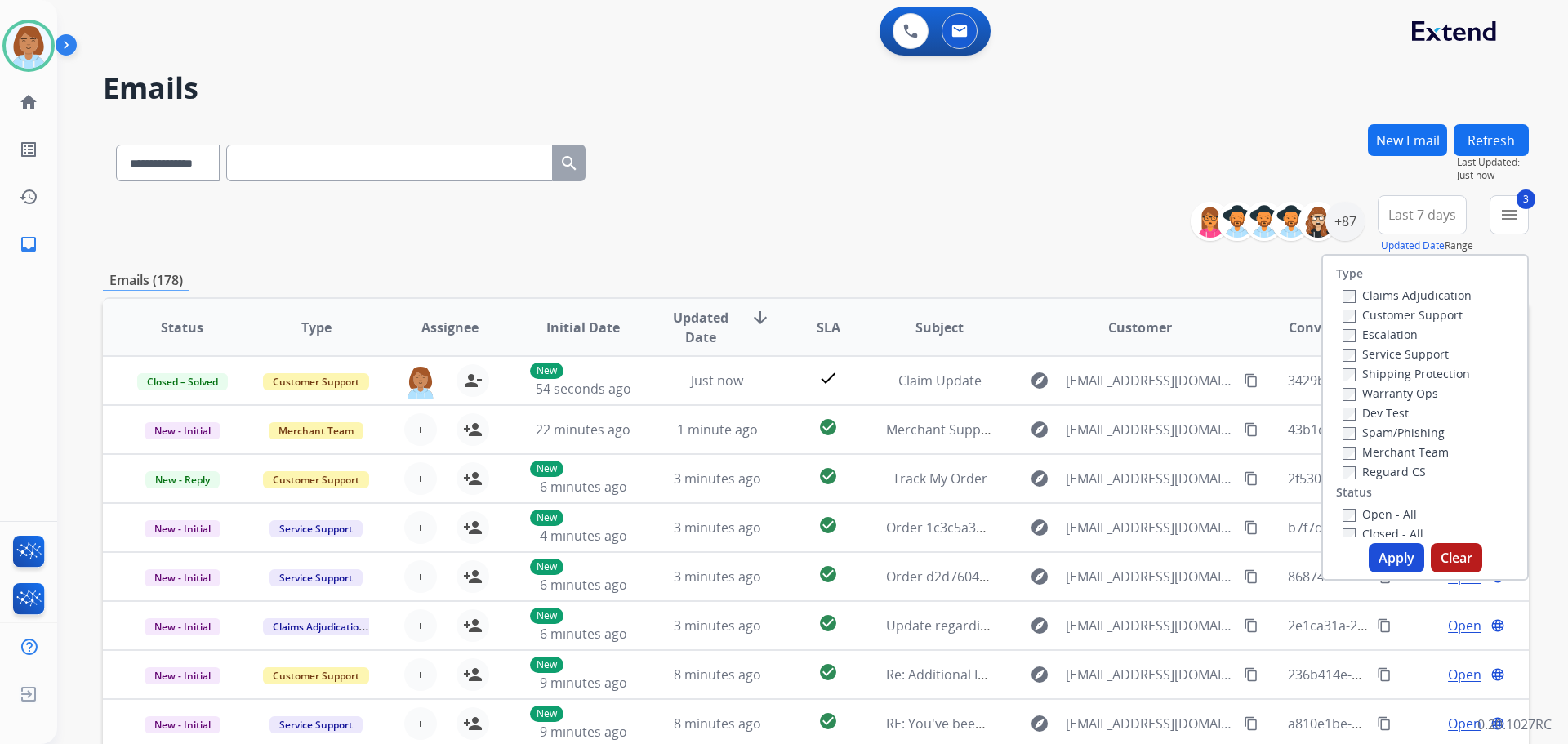
click at [1371, 475] on label "Reguard CS" at bounding box center [1384, 472] width 83 height 15
click at [1352, 521] on label "Open - All" at bounding box center [1380, 514] width 74 height 15
click at [1398, 549] on button "Apply" at bounding box center [1397, 557] width 56 height 30
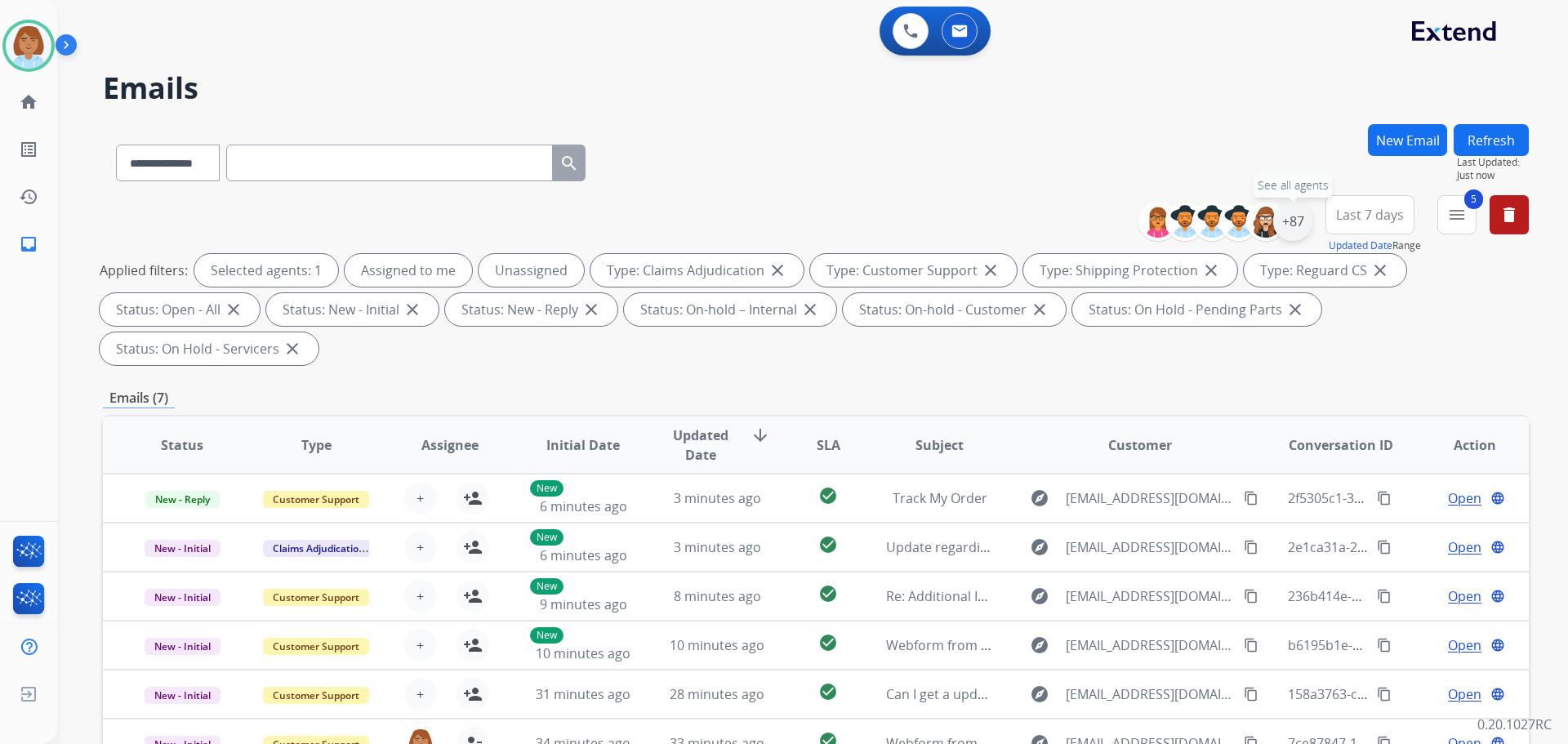
click at [1298, 228] on div "+87" at bounding box center [1292, 221] width 39 height 39
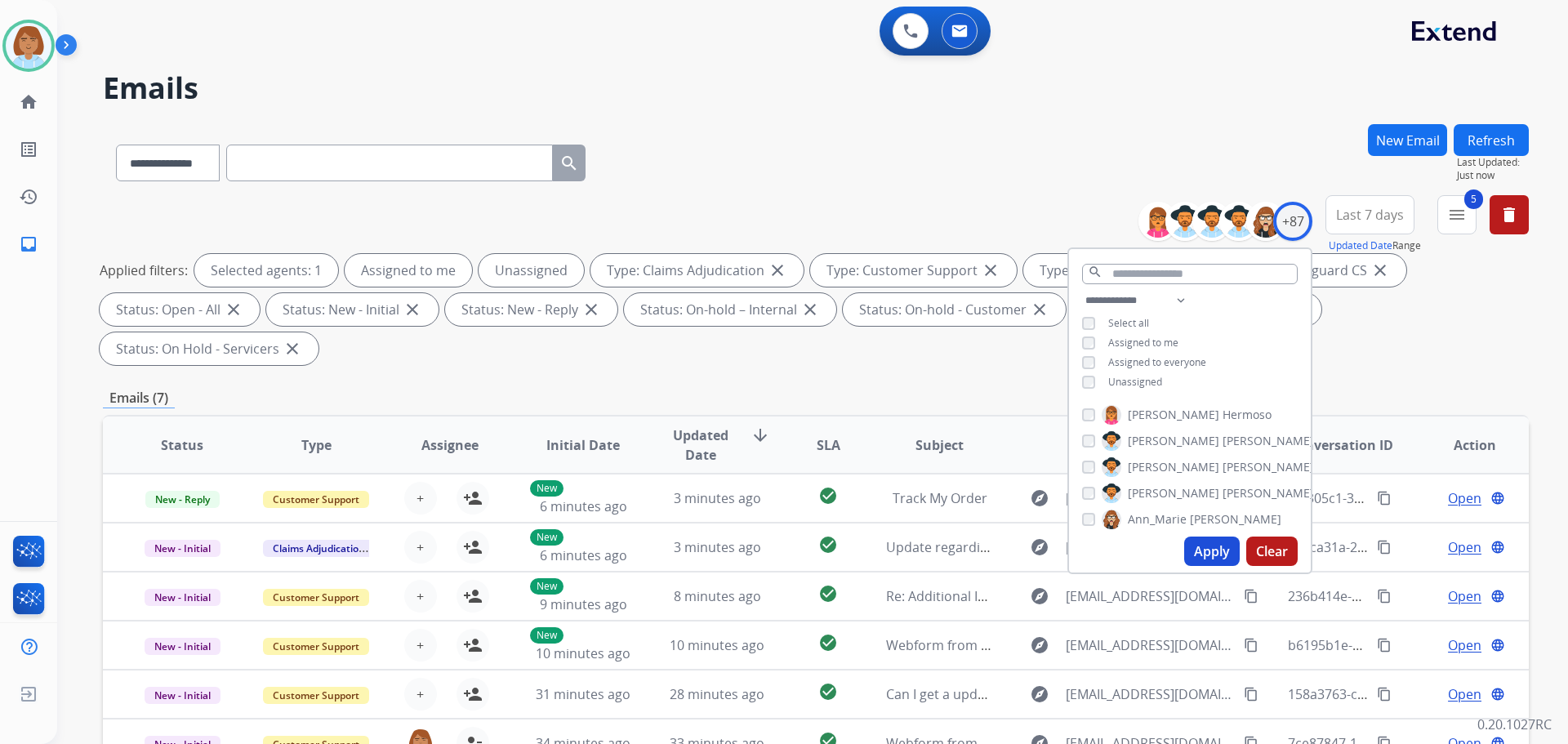
click at [1135, 377] on span "Unassigned" at bounding box center [1135, 381] width 54 height 14
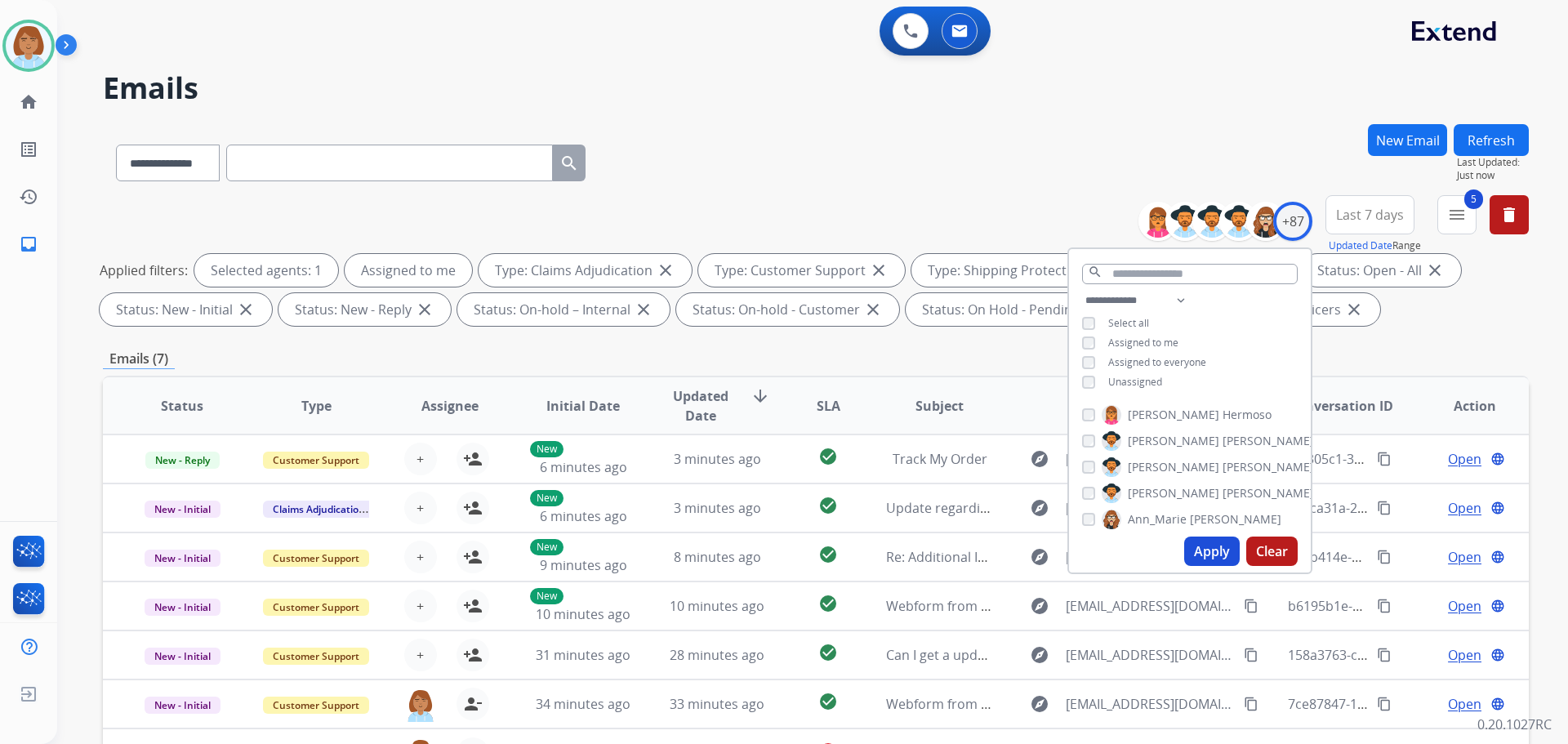
click at [1201, 558] on button "Apply" at bounding box center [1213, 551] width 56 height 30
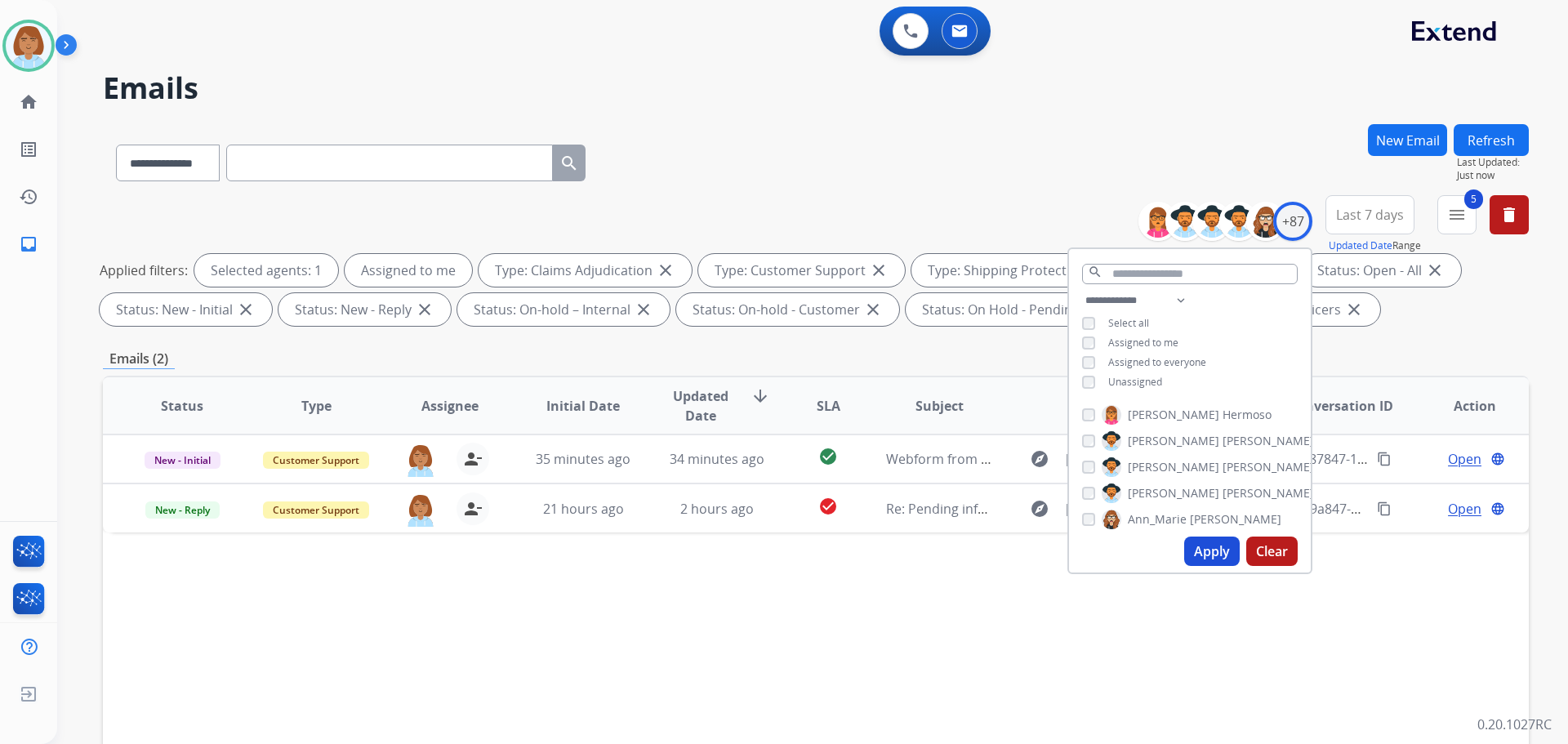
click at [752, 623] on div "Status Type Assignee Initial Date Updated Date arrow_downward SLA Subject Custo…" at bounding box center [816, 649] width 1426 height 547
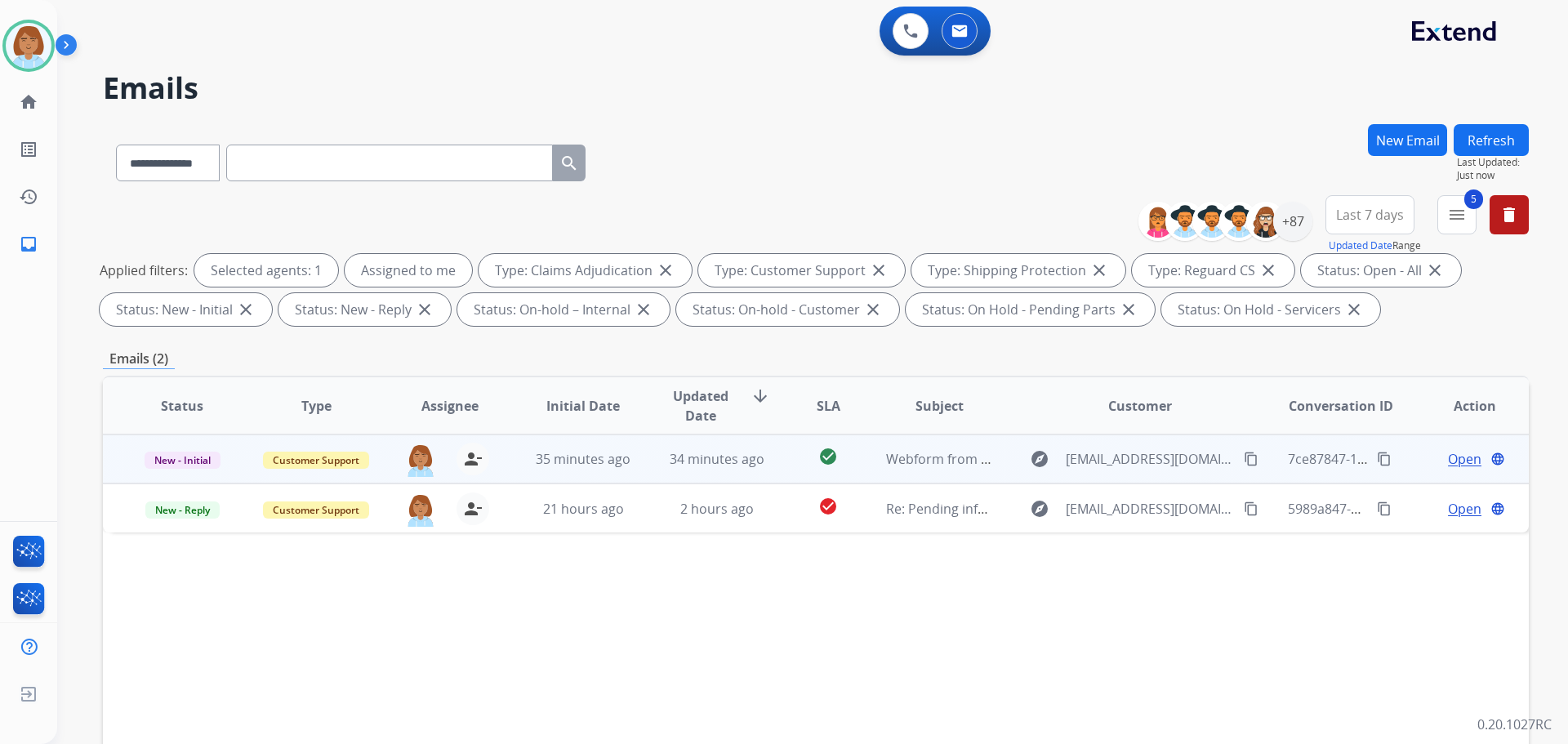
click at [505, 462] on td "35 minutes ago" at bounding box center [571, 459] width 134 height 49
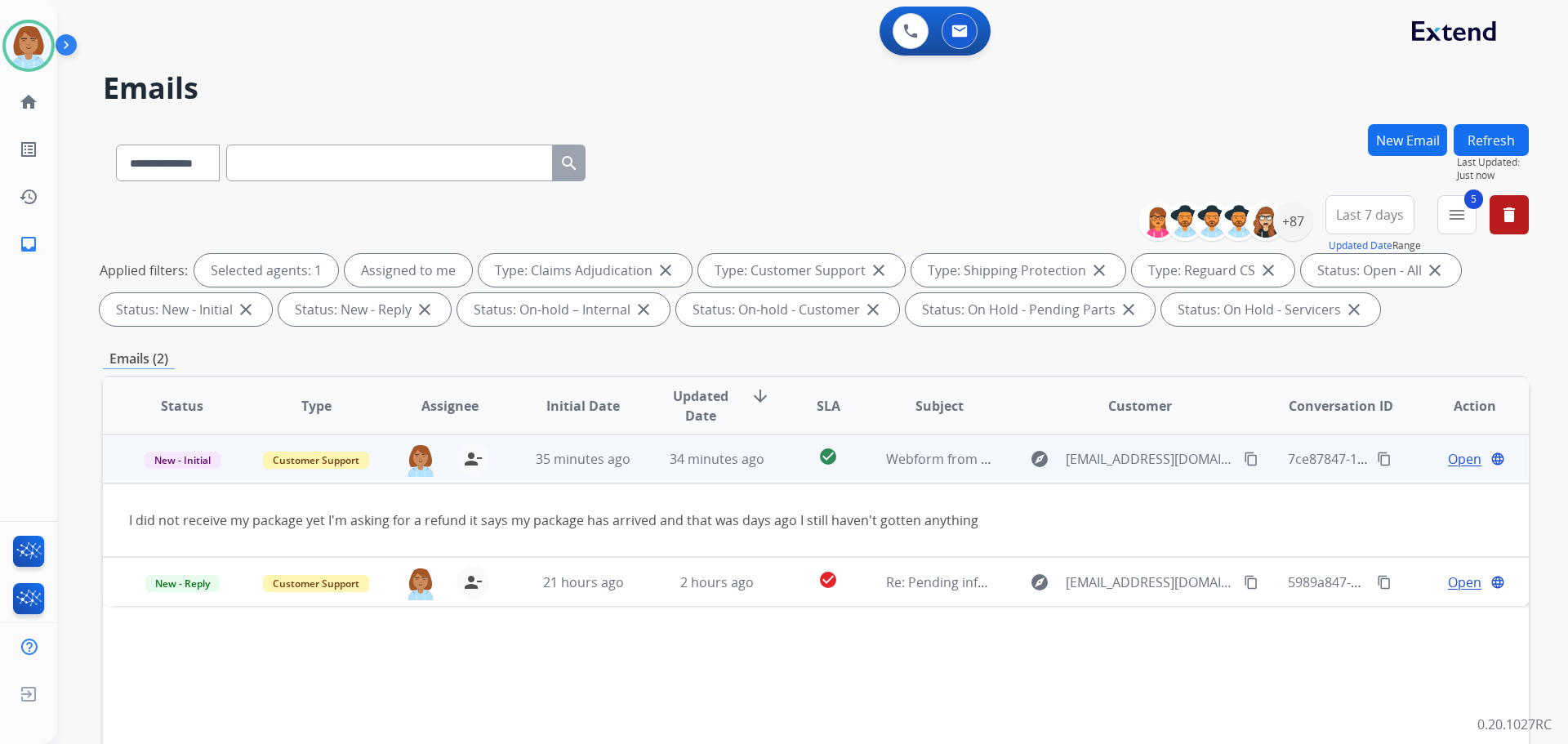
click at [1453, 464] on span "Open" at bounding box center [1464, 459] width 33 height 20
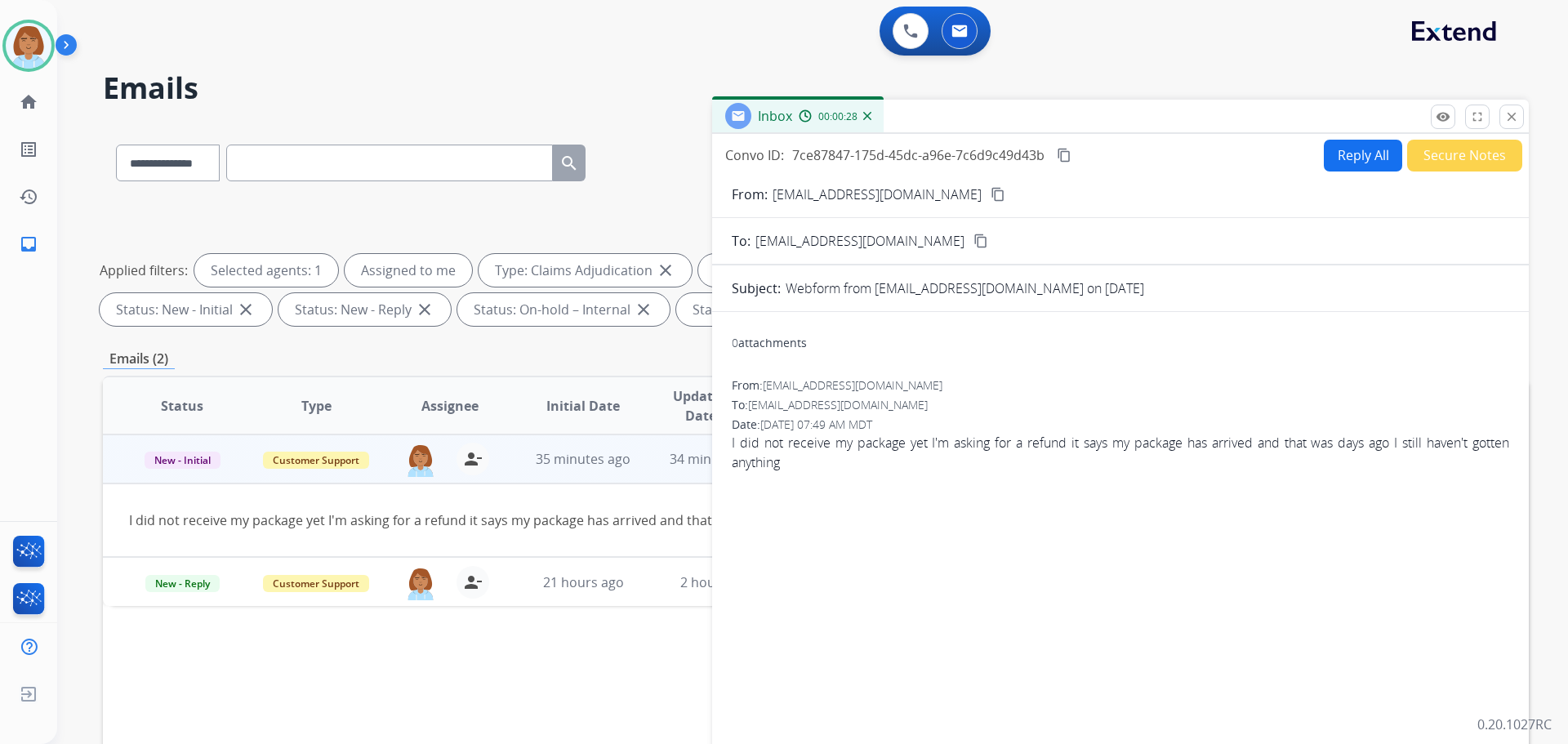
click at [1368, 153] on button "Reply All" at bounding box center [1363, 155] width 78 height 32
select select "**********"
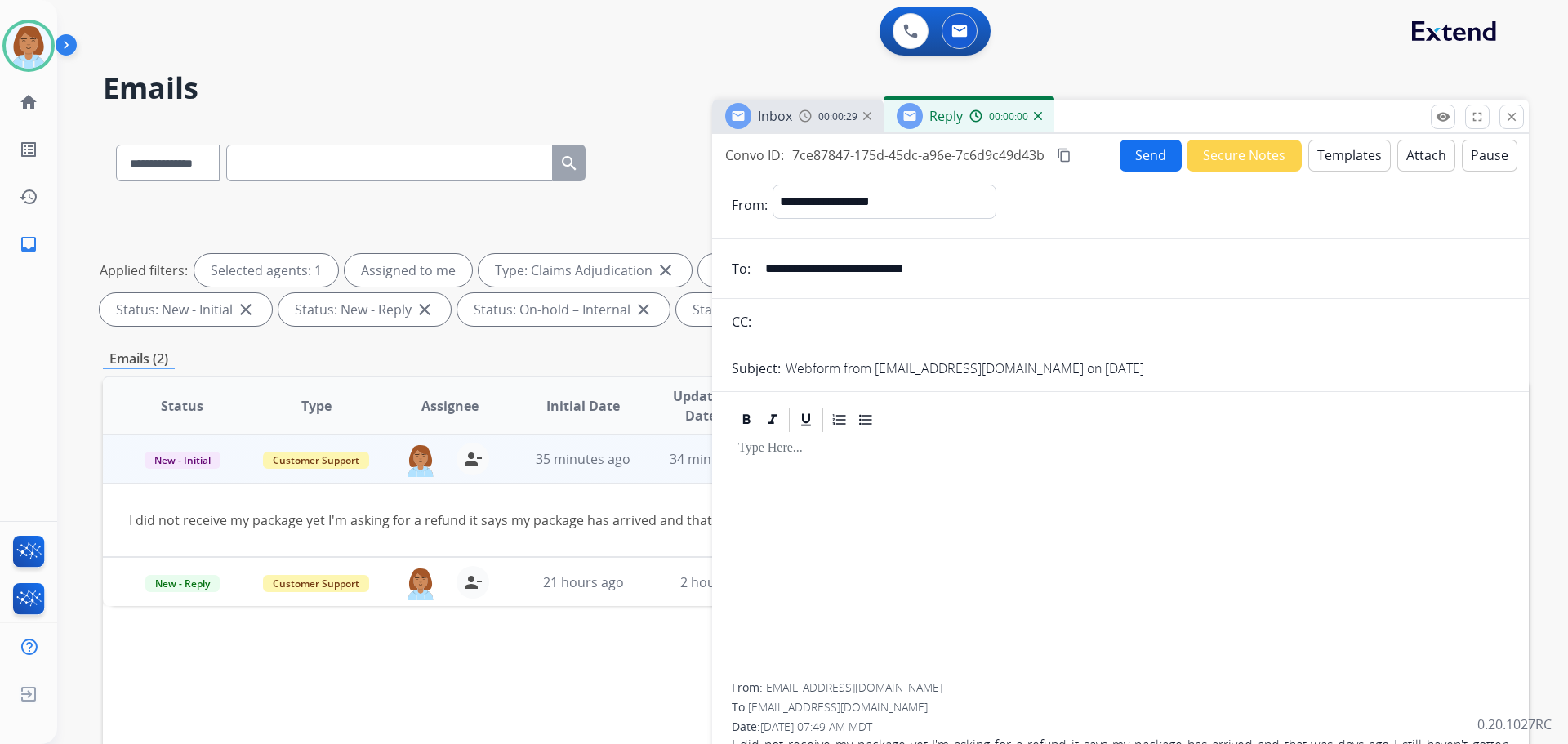
click at [1362, 153] on button "Templates" at bounding box center [1350, 155] width 83 height 32
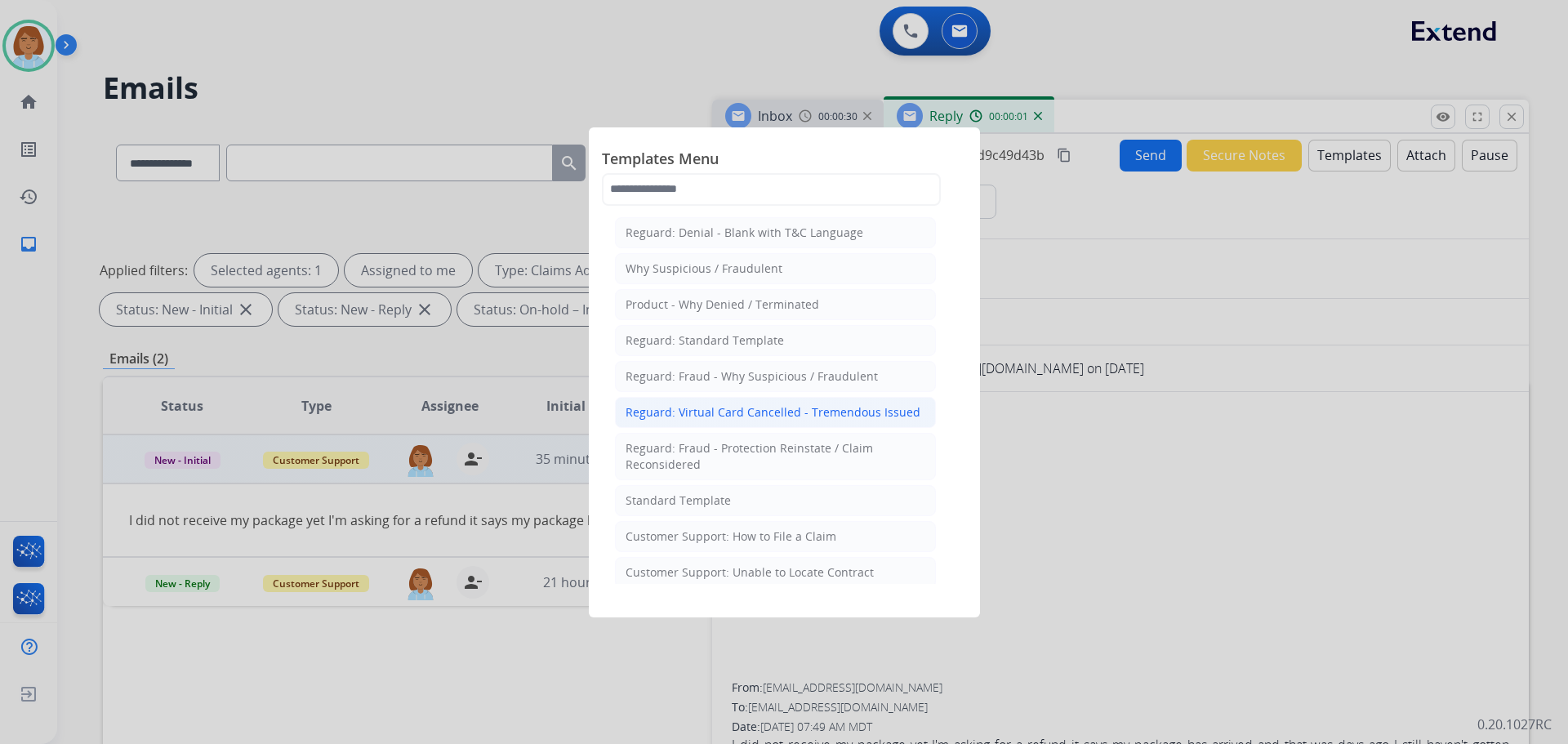
scroll to position [491, 0]
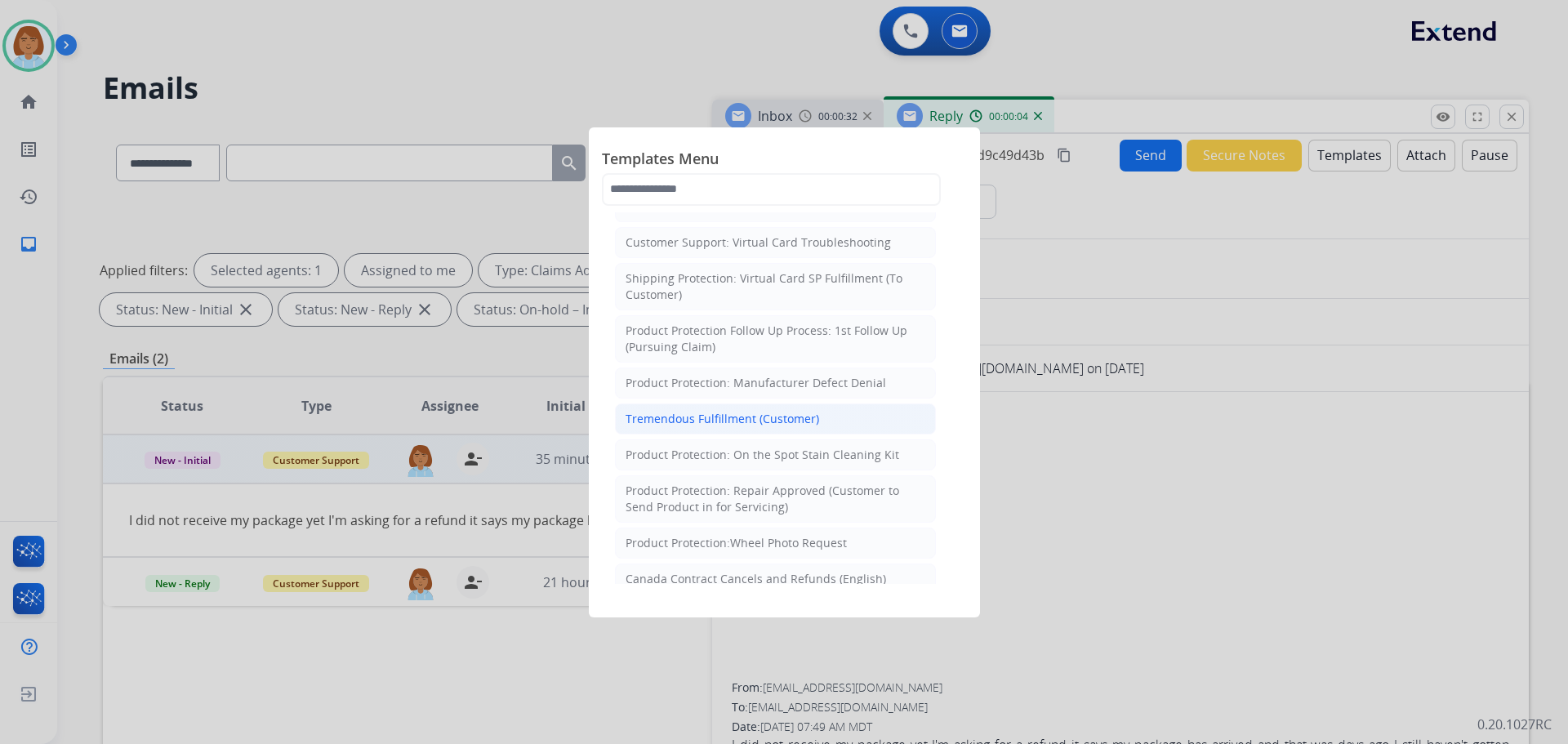
click at [815, 423] on li "Tremendous Fulfillment (Customer)" at bounding box center [775, 419] width 321 height 31
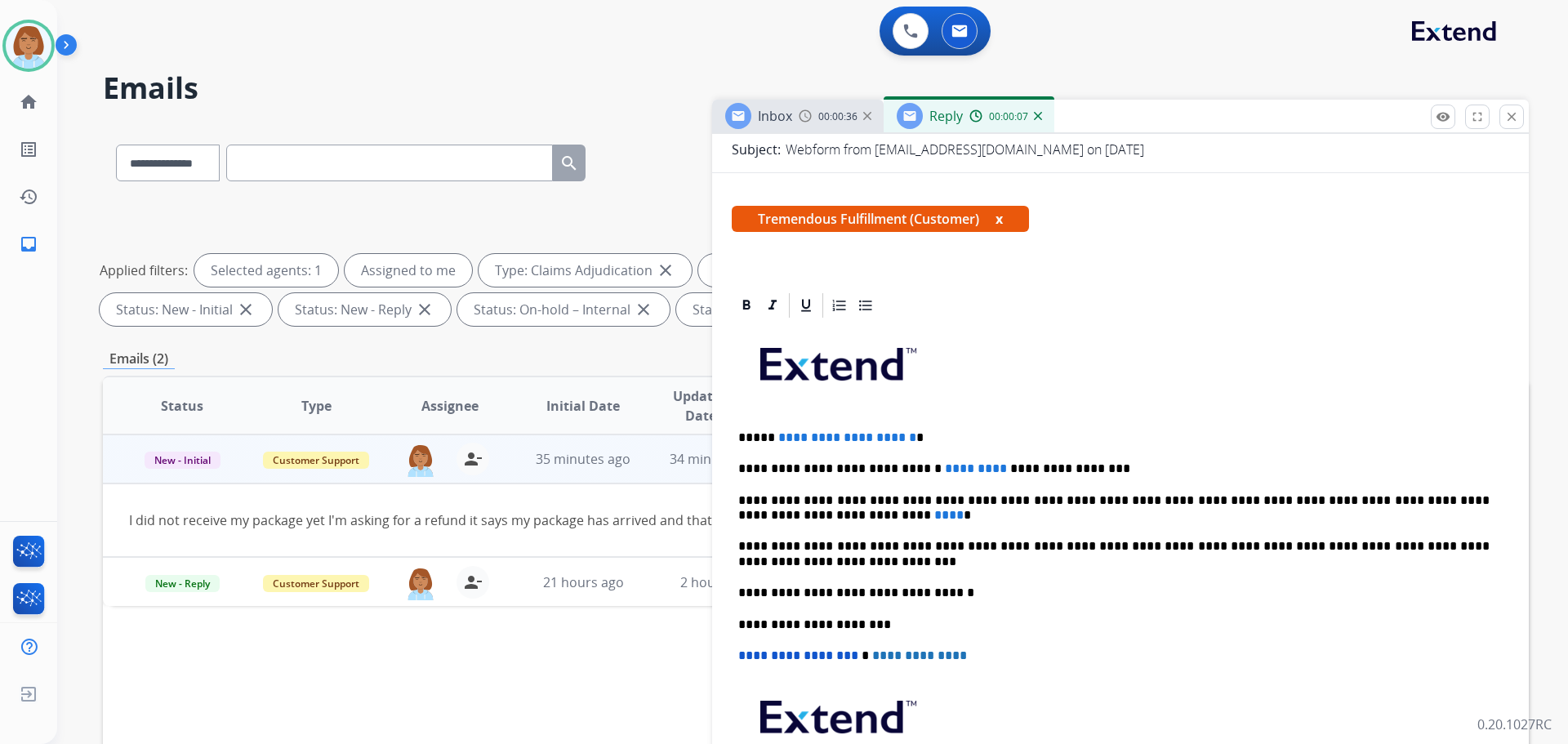
scroll to position [245, 0]
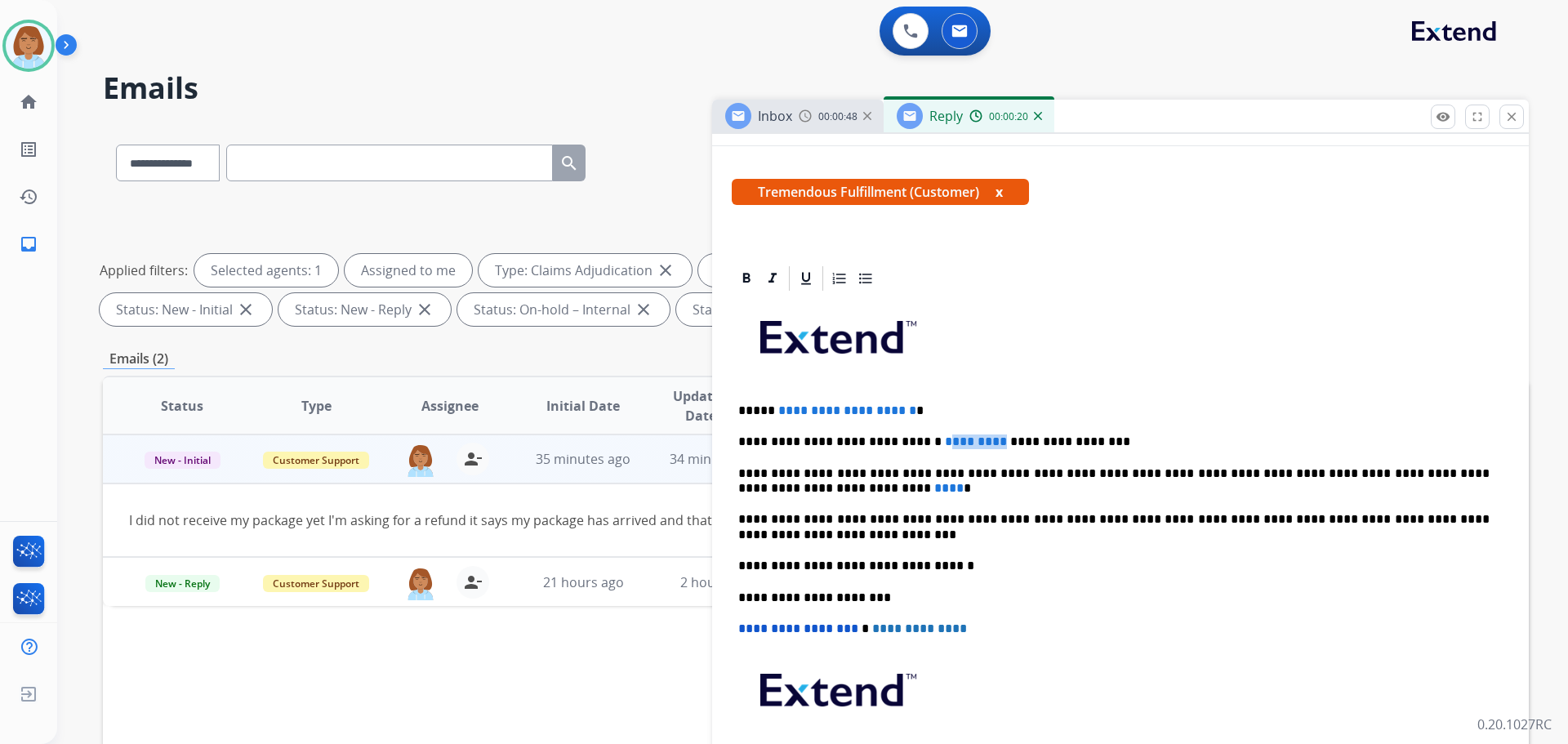
drag, startPoint x: 961, startPoint y: 442, endPoint x: 914, endPoint y: 441, distance: 47.0
click at [914, 441] on p "**********" at bounding box center [1114, 442] width 751 height 14
drag, startPoint x: 909, startPoint y: 443, endPoint x: 1160, endPoint y: 417, distance: 252.3
click at [1160, 417] on p "**********" at bounding box center [1114, 411] width 751 height 14
click at [911, 444] on p "**********" at bounding box center [1114, 442] width 751 height 14
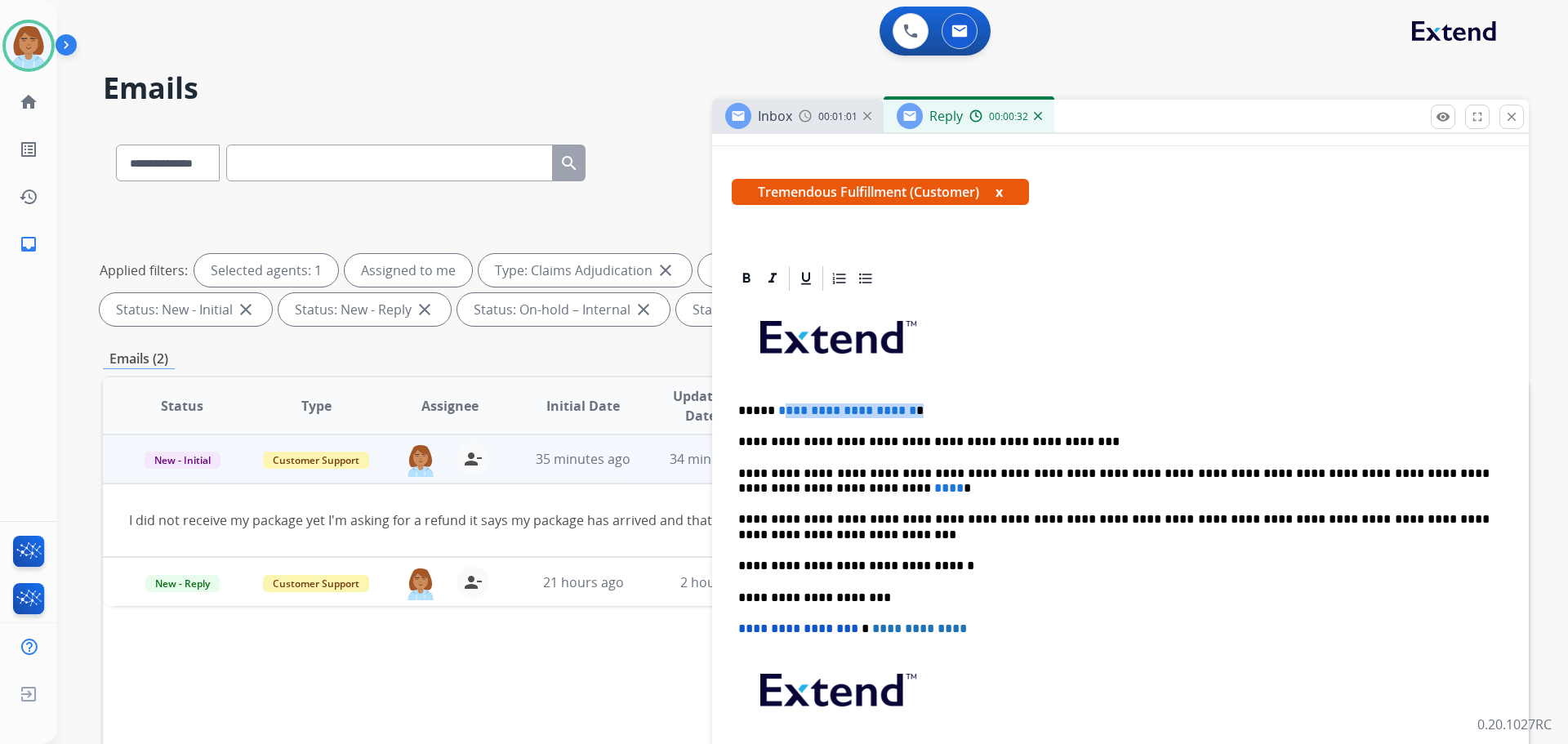
drag, startPoint x: 945, startPoint y: 413, endPoint x: 774, endPoint y: 414, distance: 171.0
click at [774, 414] on p "**********" at bounding box center [1114, 411] width 751 height 14
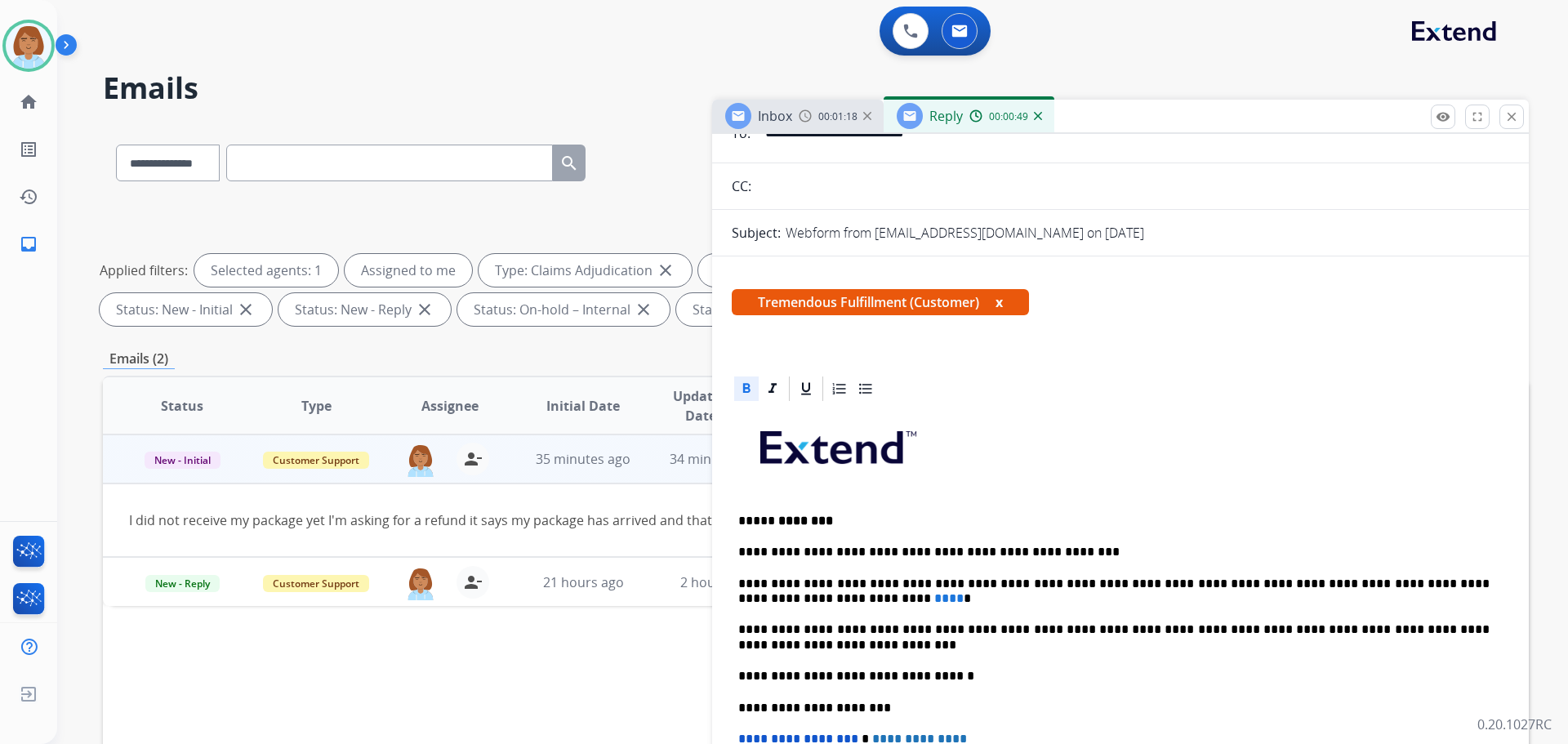
scroll to position [163, 0]
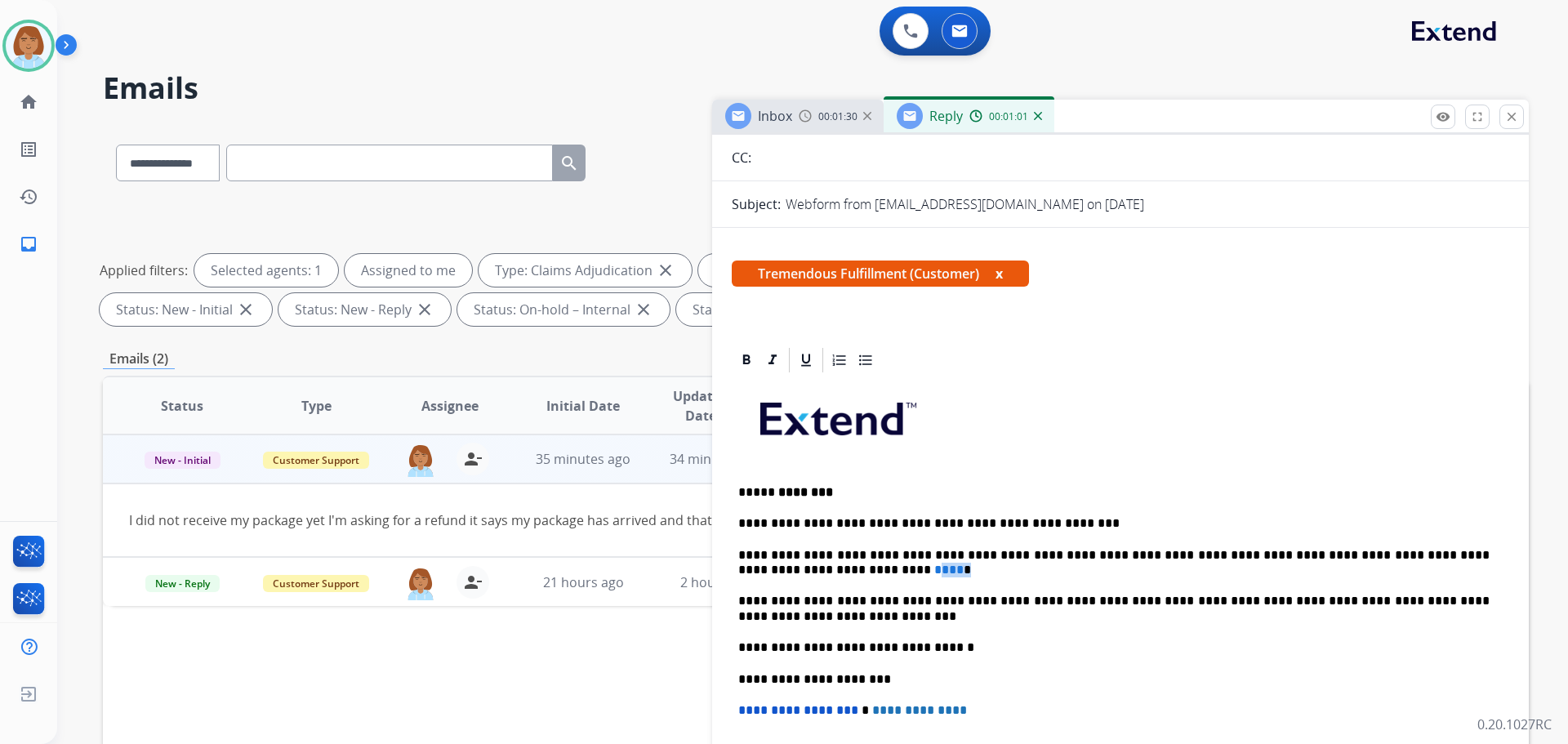
drag, startPoint x: 790, startPoint y: 574, endPoint x: 756, endPoint y: 574, distance: 34.0
click at [756, 574] on p "**********" at bounding box center [1114, 564] width 751 height 31
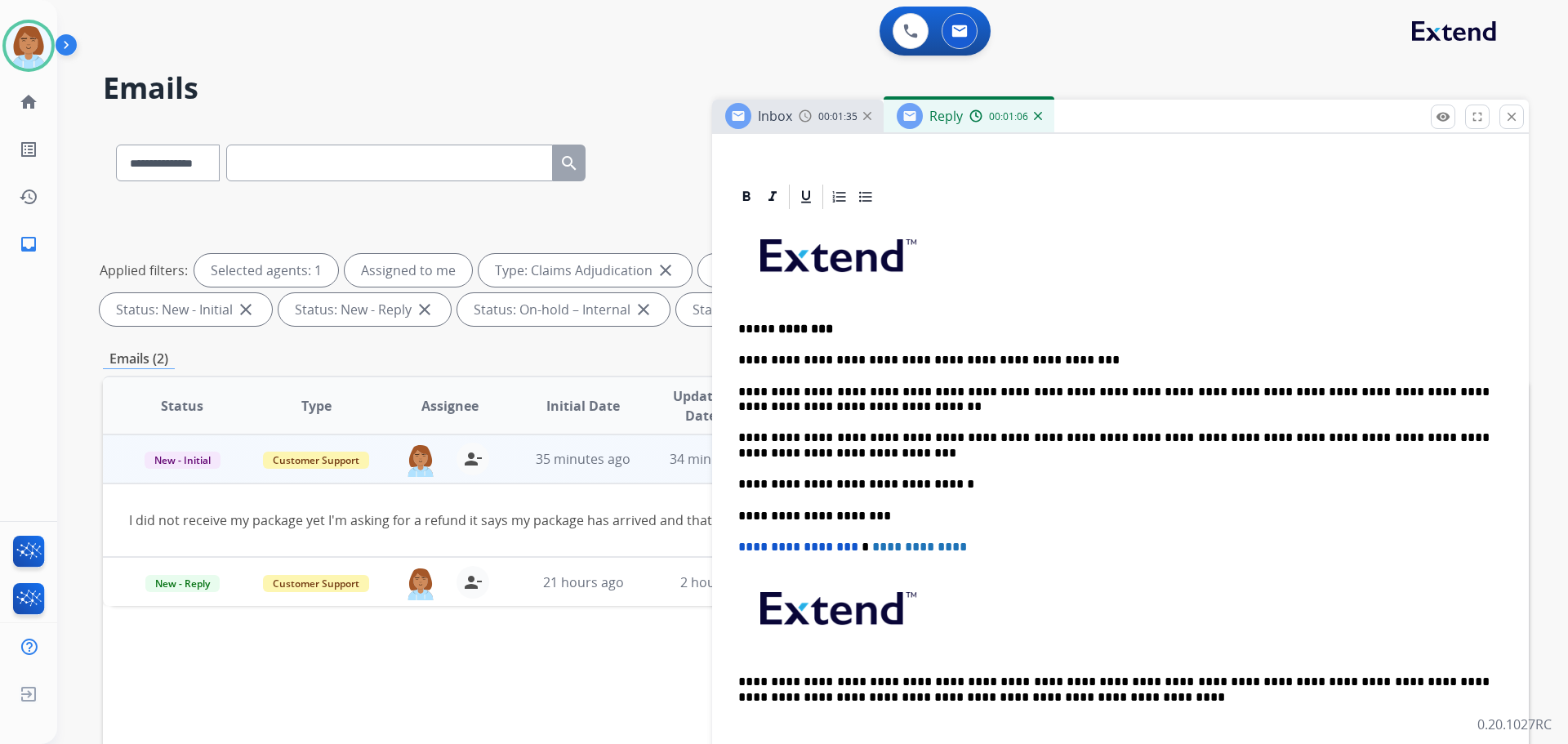
scroll to position [0, 0]
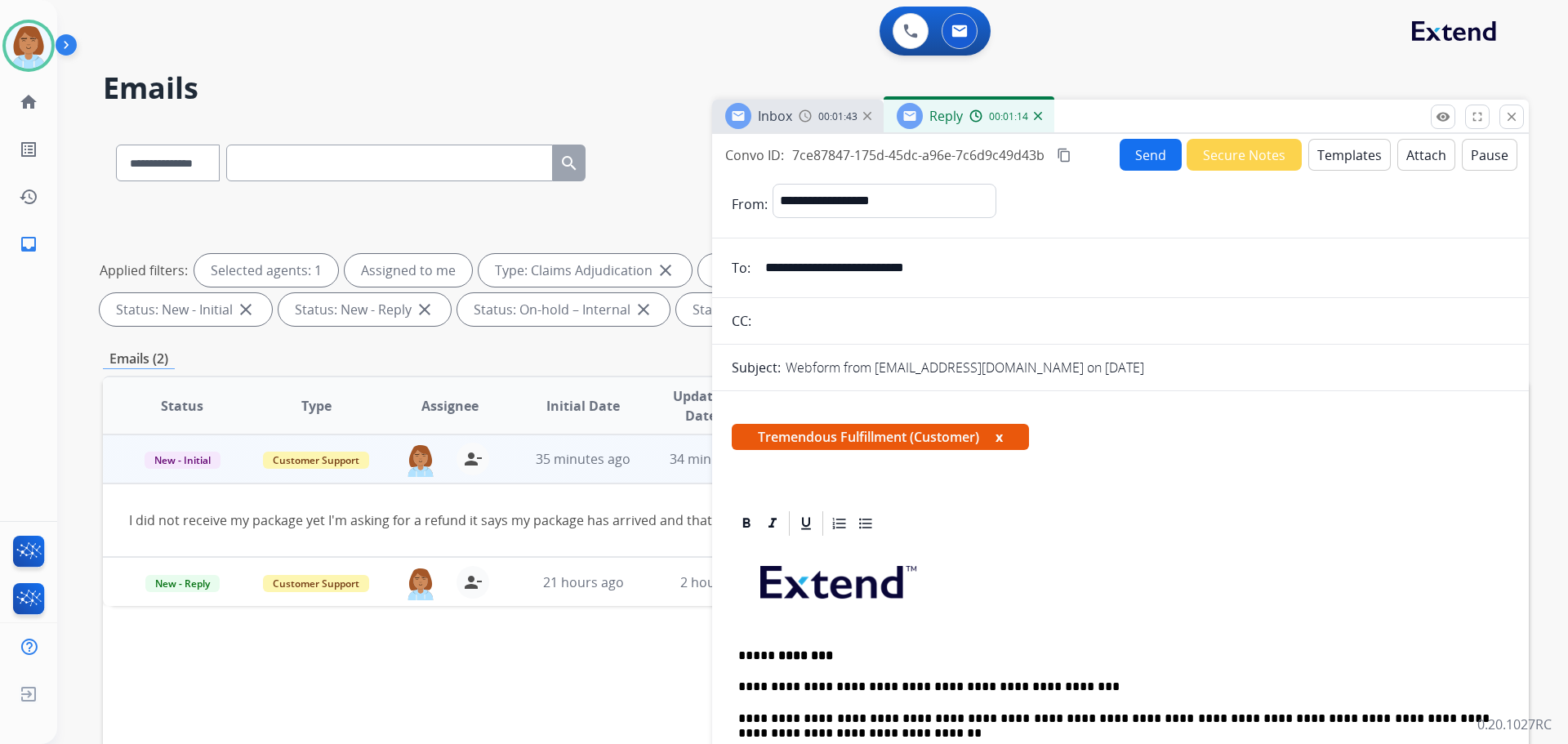
click at [1126, 153] on button "Send" at bounding box center [1151, 154] width 62 height 32
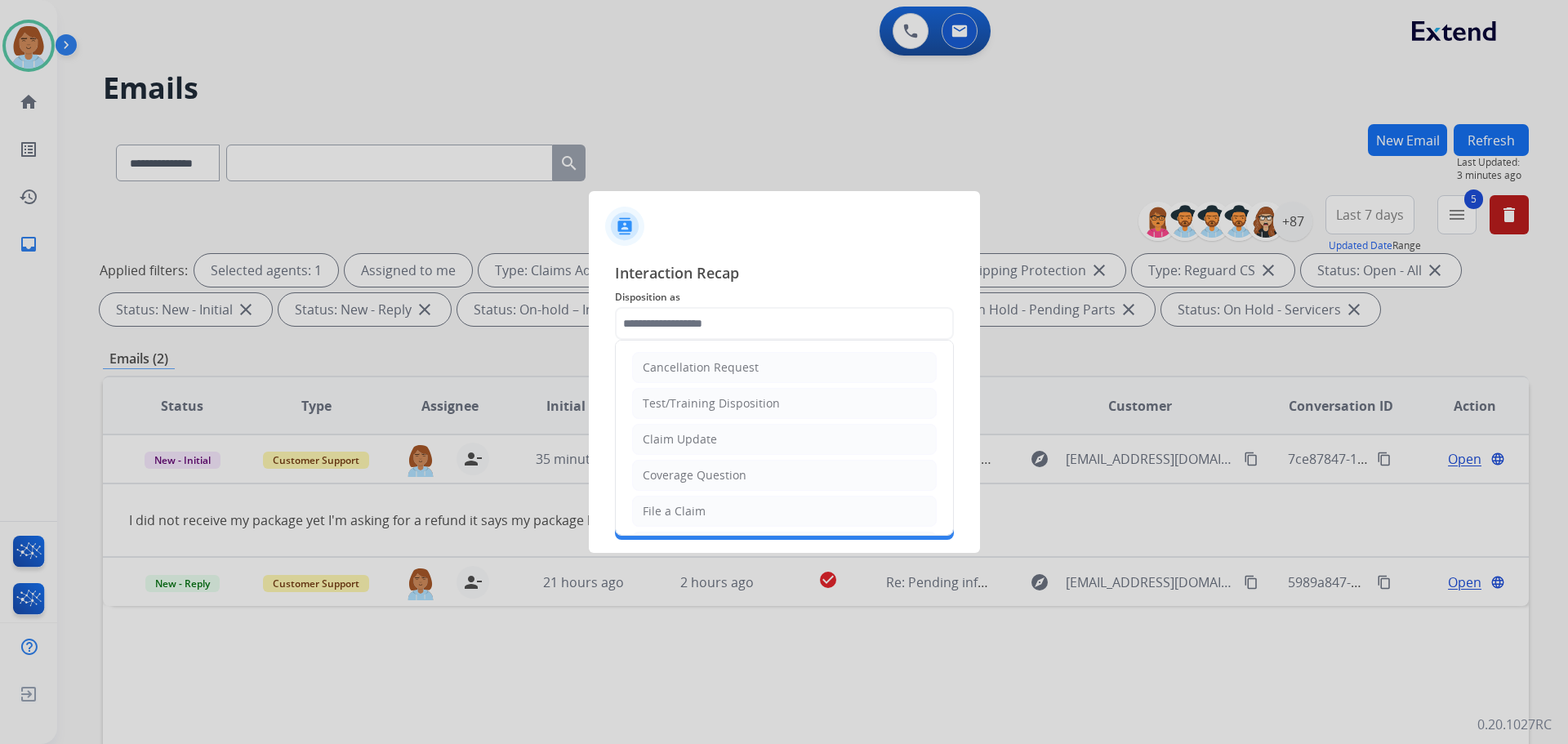
click at [782, 327] on input "text" at bounding box center [784, 324] width 339 height 32
click at [701, 450] on li "Claim Update" at bounding box center [784, 439] width 305 height 31
type input "**********"
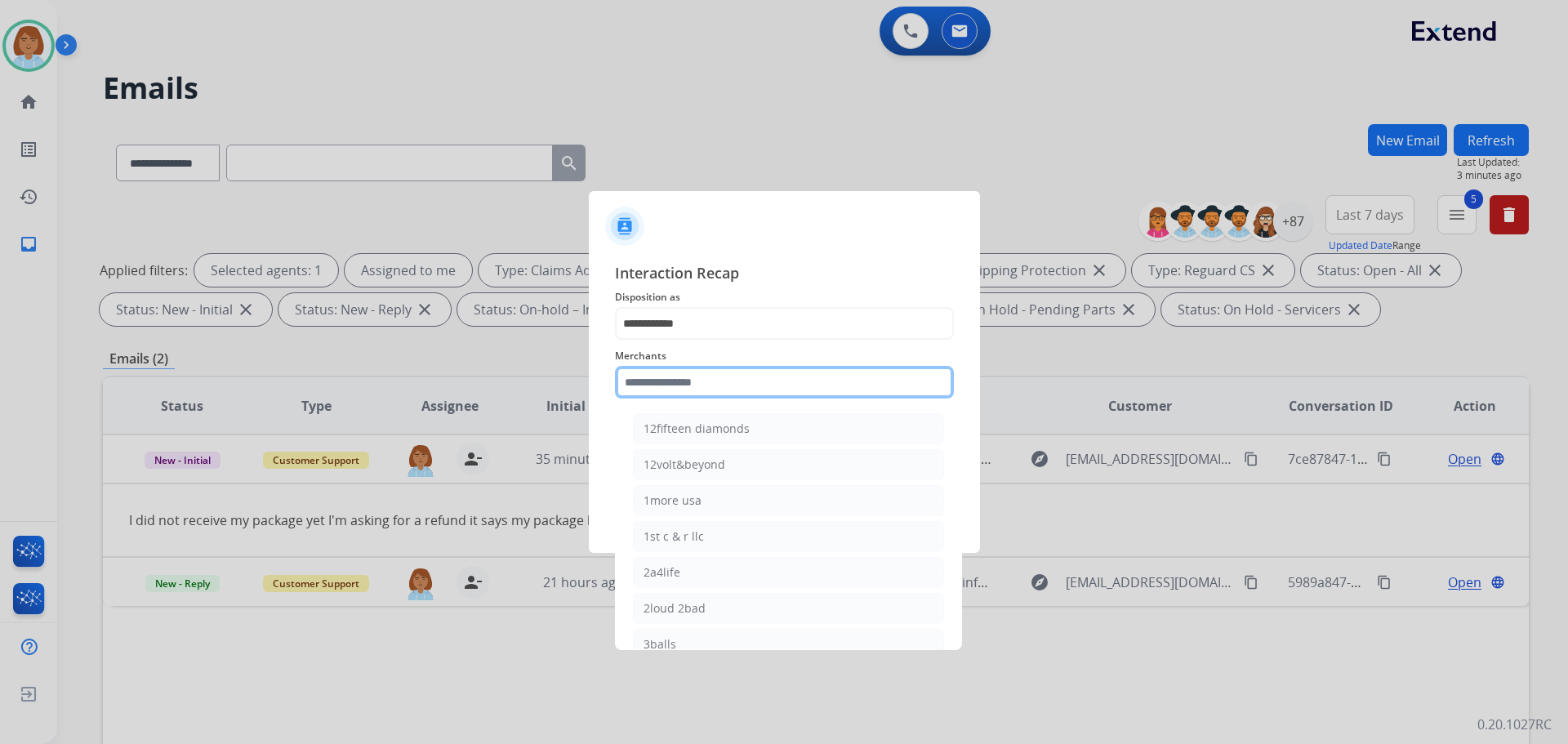
click at [717, 389] on input "text" at bounding box center [784, 382] width 339 height 32
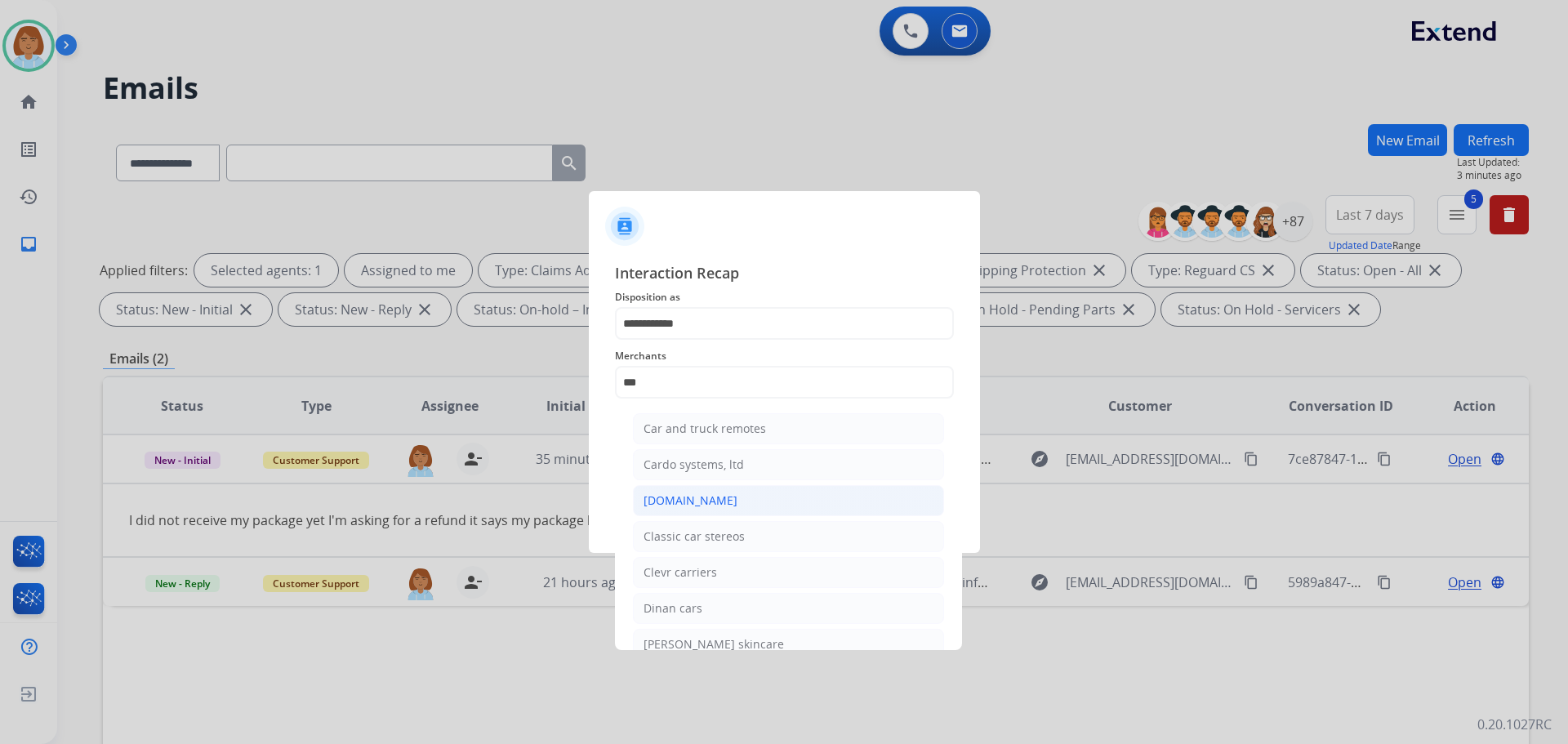
click at [692, 498] on div "[DOMAIN_NAME]" at bounding box center [691, 501] width 94 height 16
type input "**********"
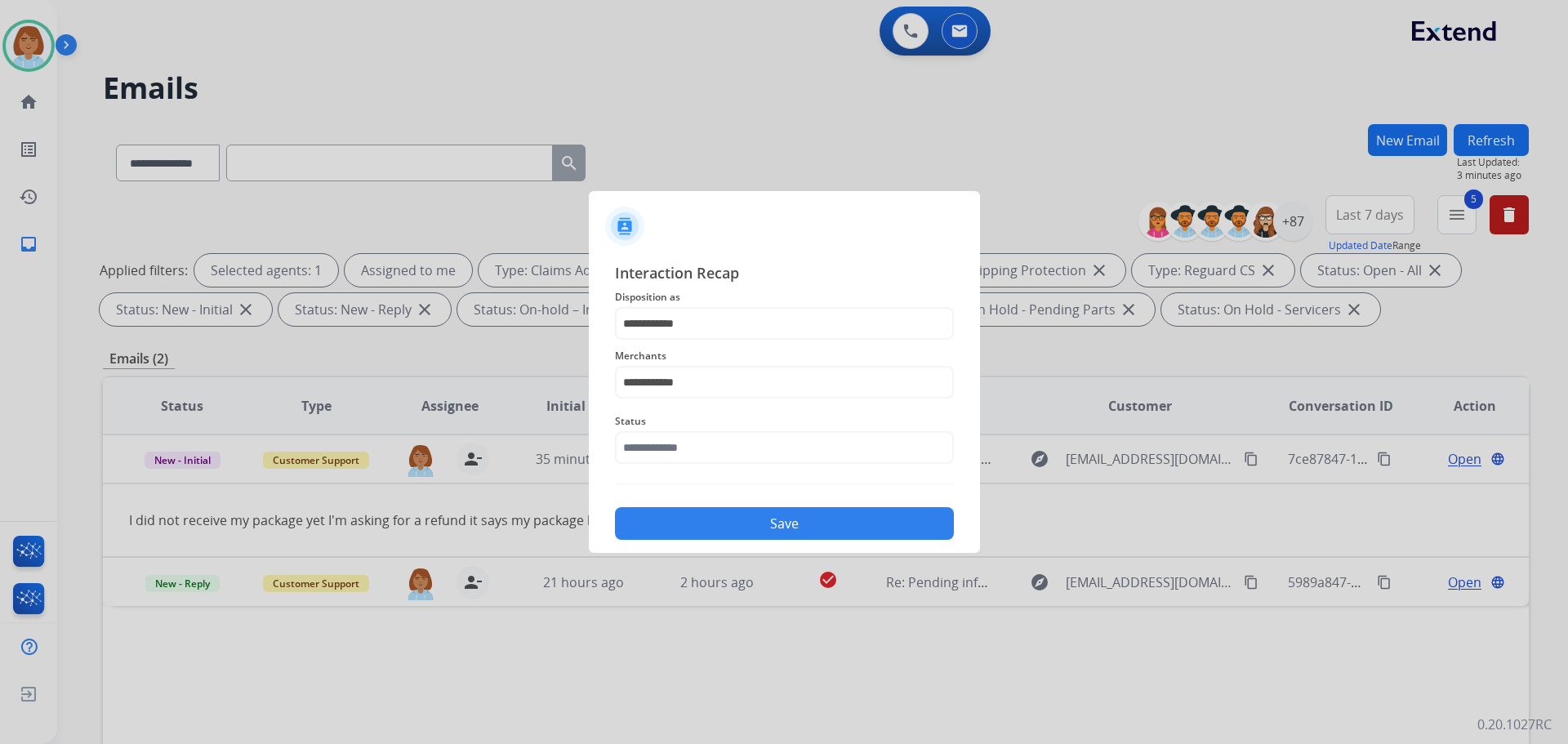
click at [701, 473] on div "**********" at bounding box center [784, 400] width 339 height 279
click at [712, 445] on input "text" at bounding box center [784, 447] width 339 height 32
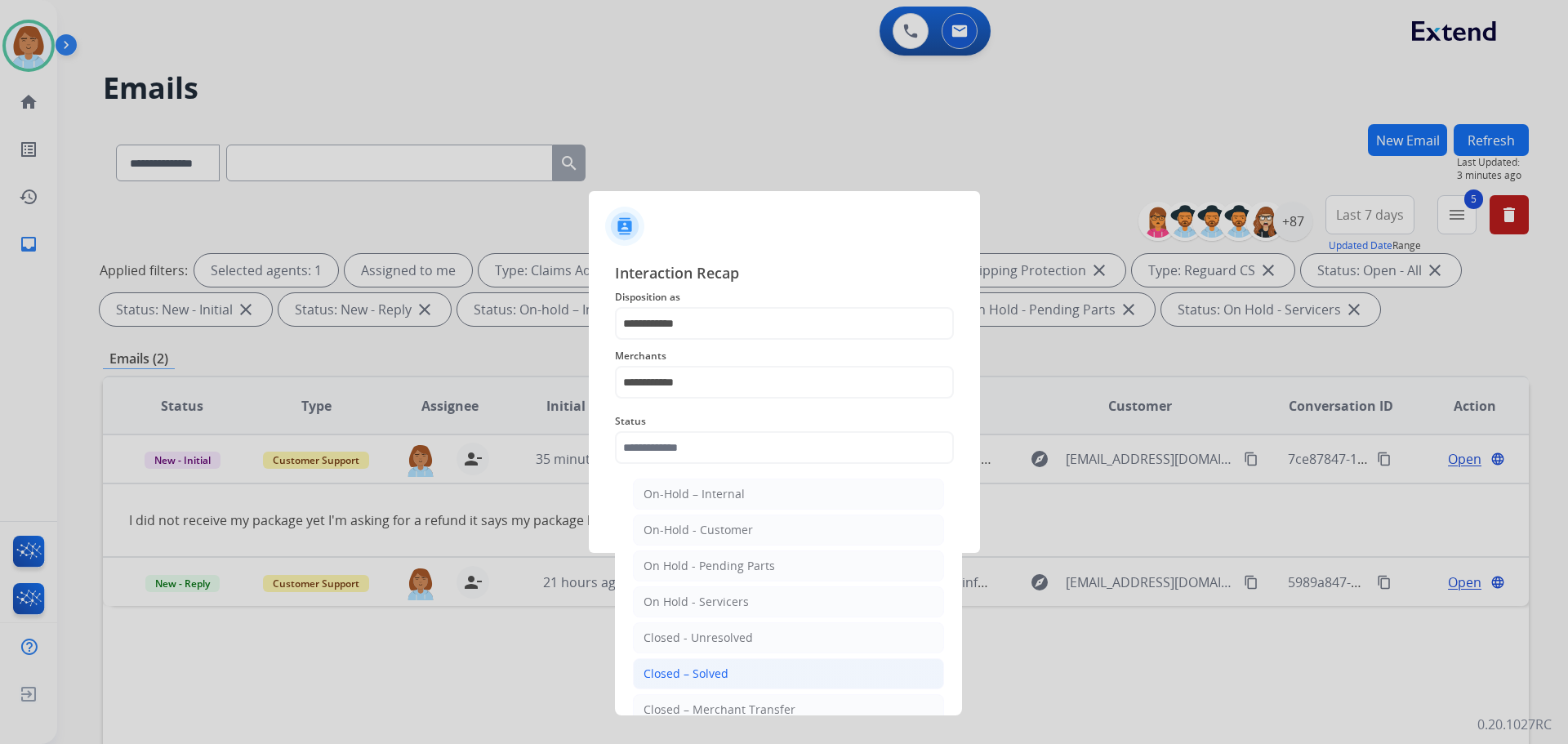
click at [700, 671] on div "Closed – Solved" at bounding box center [686, 674] width 85 height 16
type input "**********"
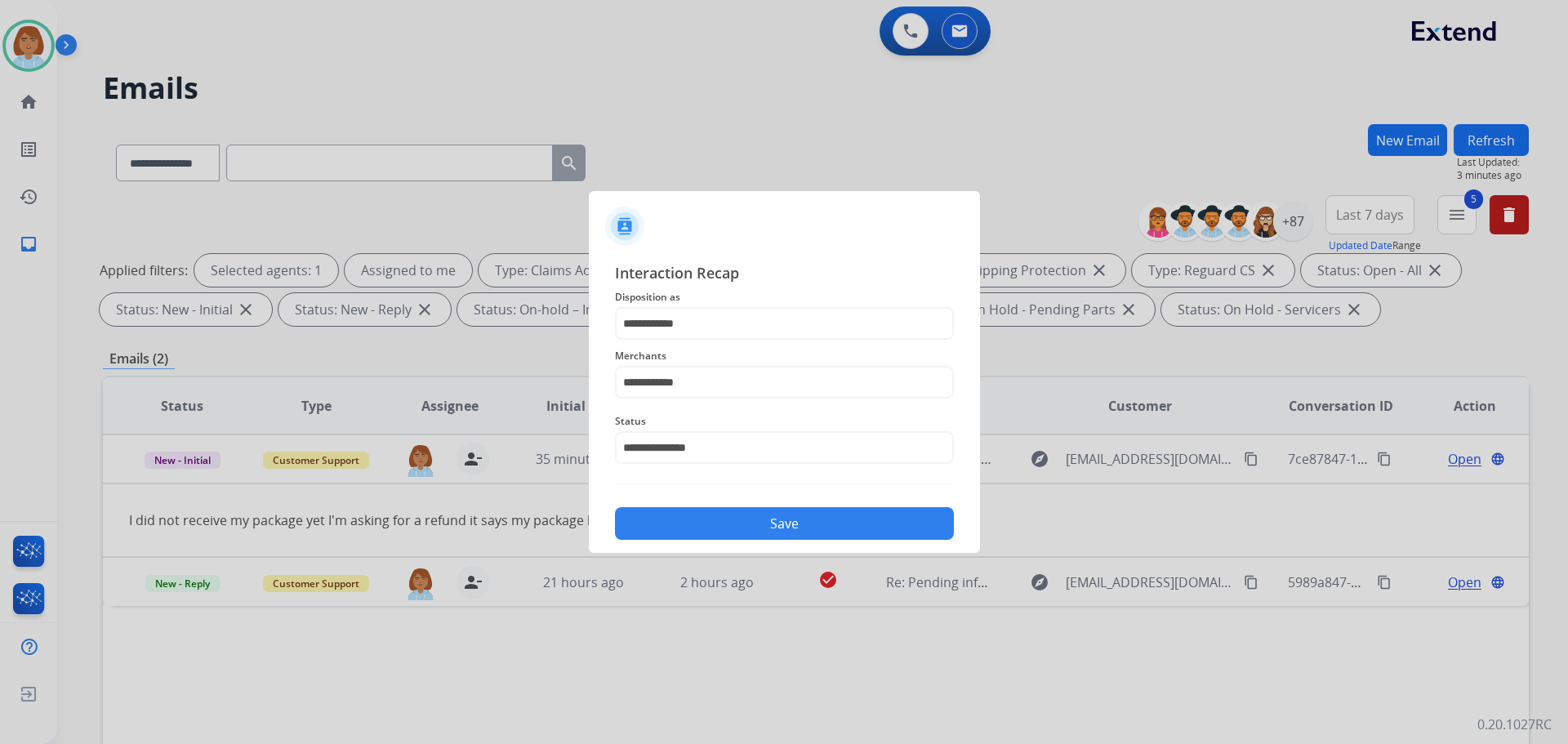
click at [778, 517] on button "Save" at bounding box center [784, 524] width 339 height 32
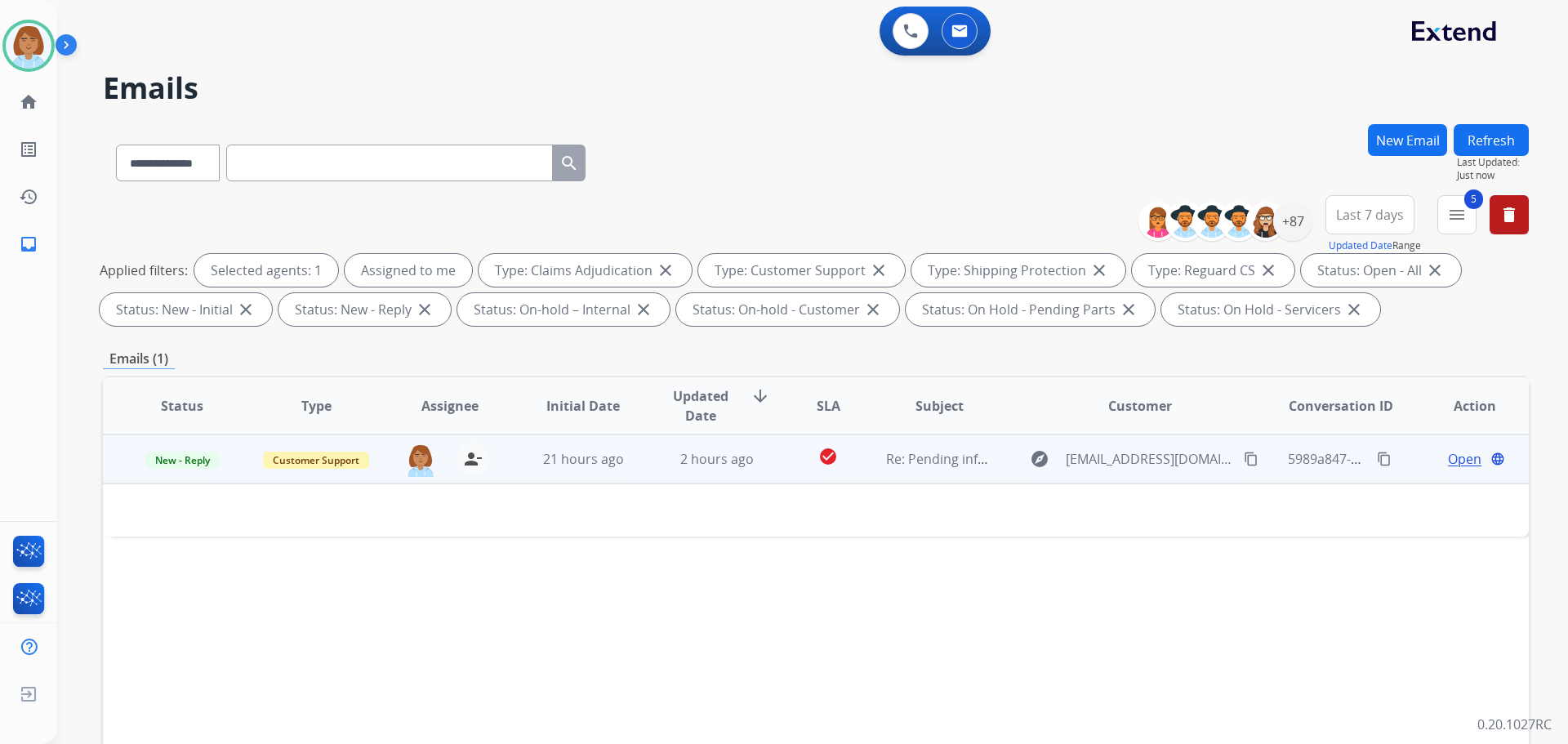
click at [1244, 461] on mat-icon "content_copy" at bounding box center [1252, 459] width 14 height 14
click at [1453, 464] on span "Open" at bounding box center [1464, 459] width 33 height 20
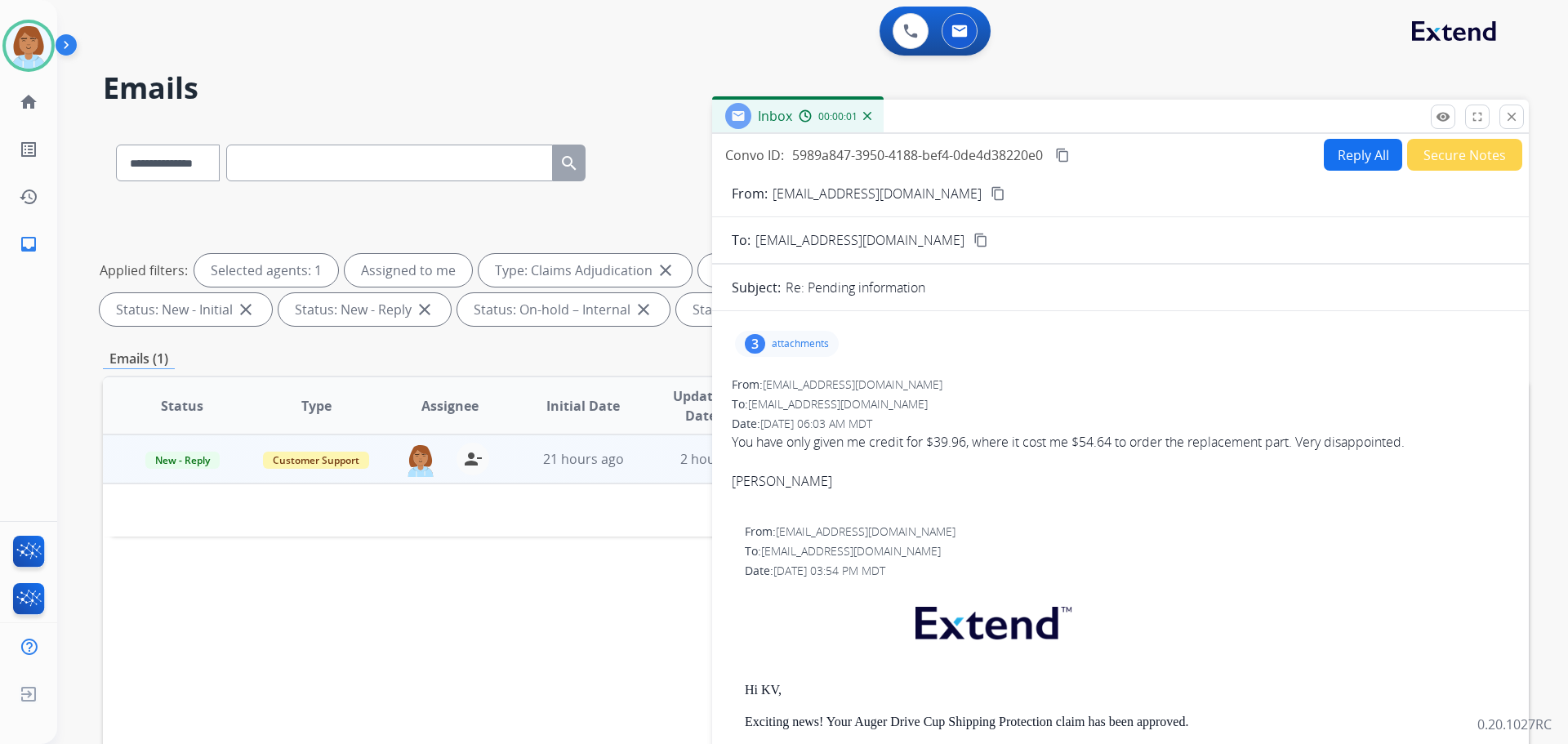
click at [1369, 155] on button "Reply All" at bounding box center [1363, 154] width 78 height 32
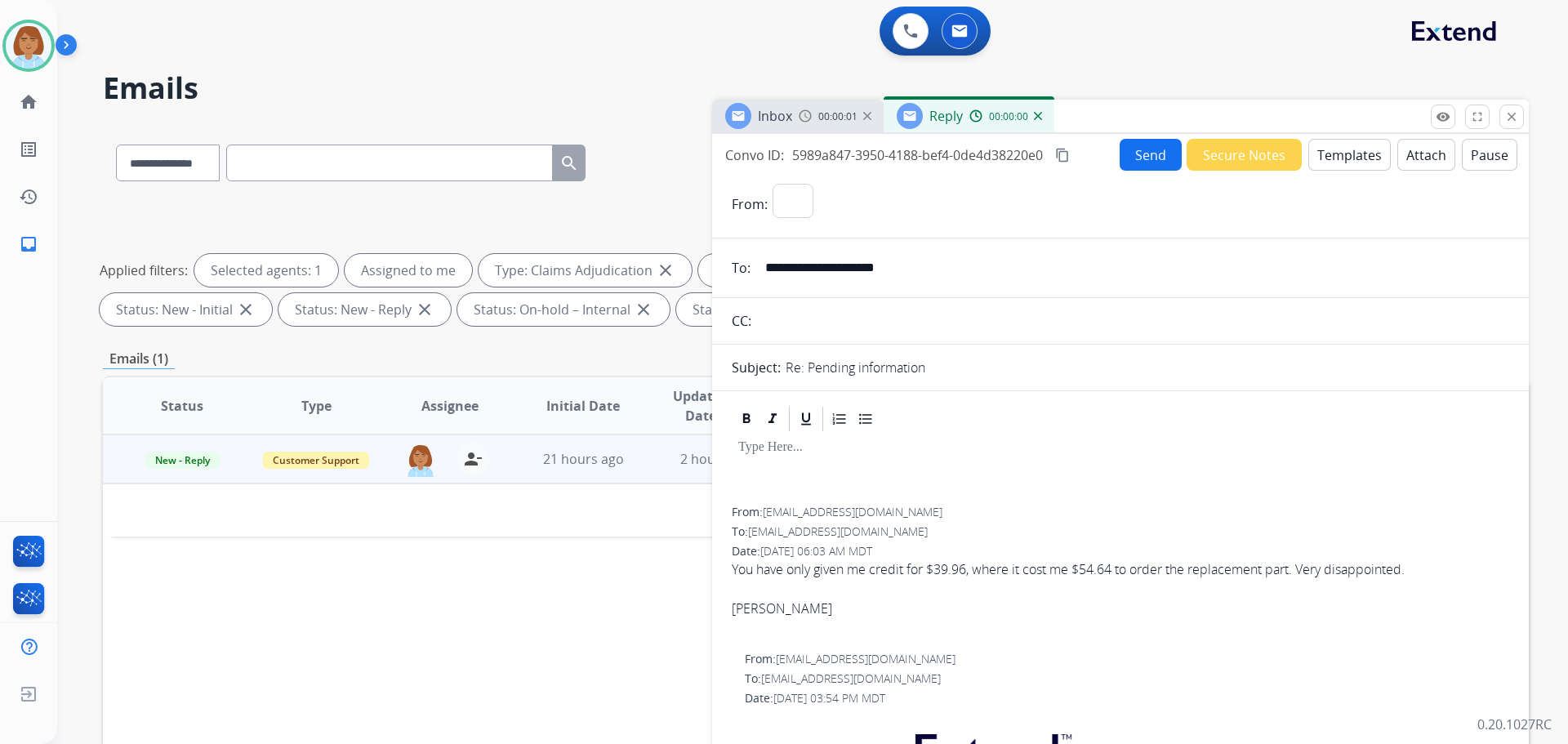
select select "**********"
click at [1348, 144] on button "Templates" at bounding box center [1350, 154] width 83 height 32
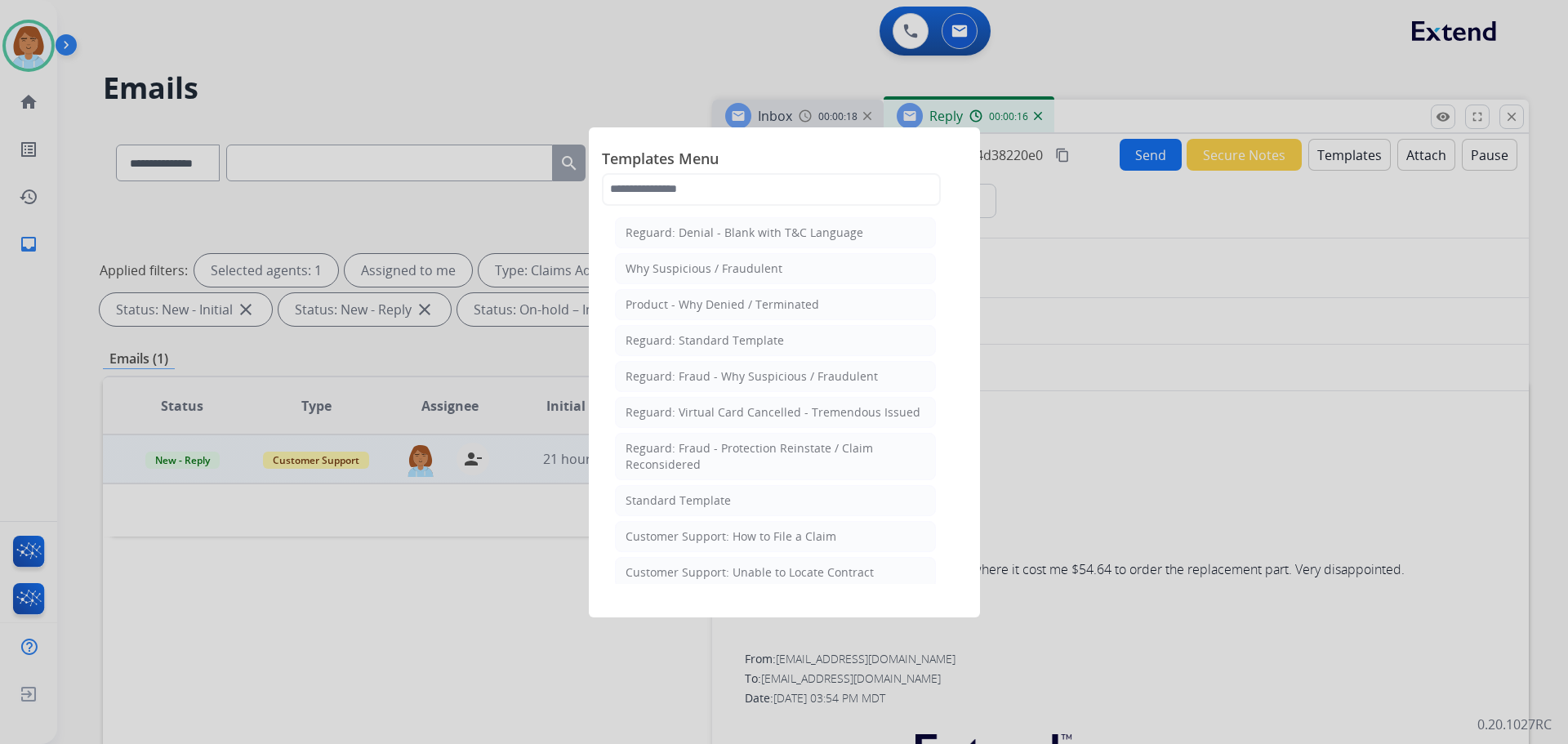
click at [1084, 370] on div at bounding box center [784, 372] width 1568 height 744
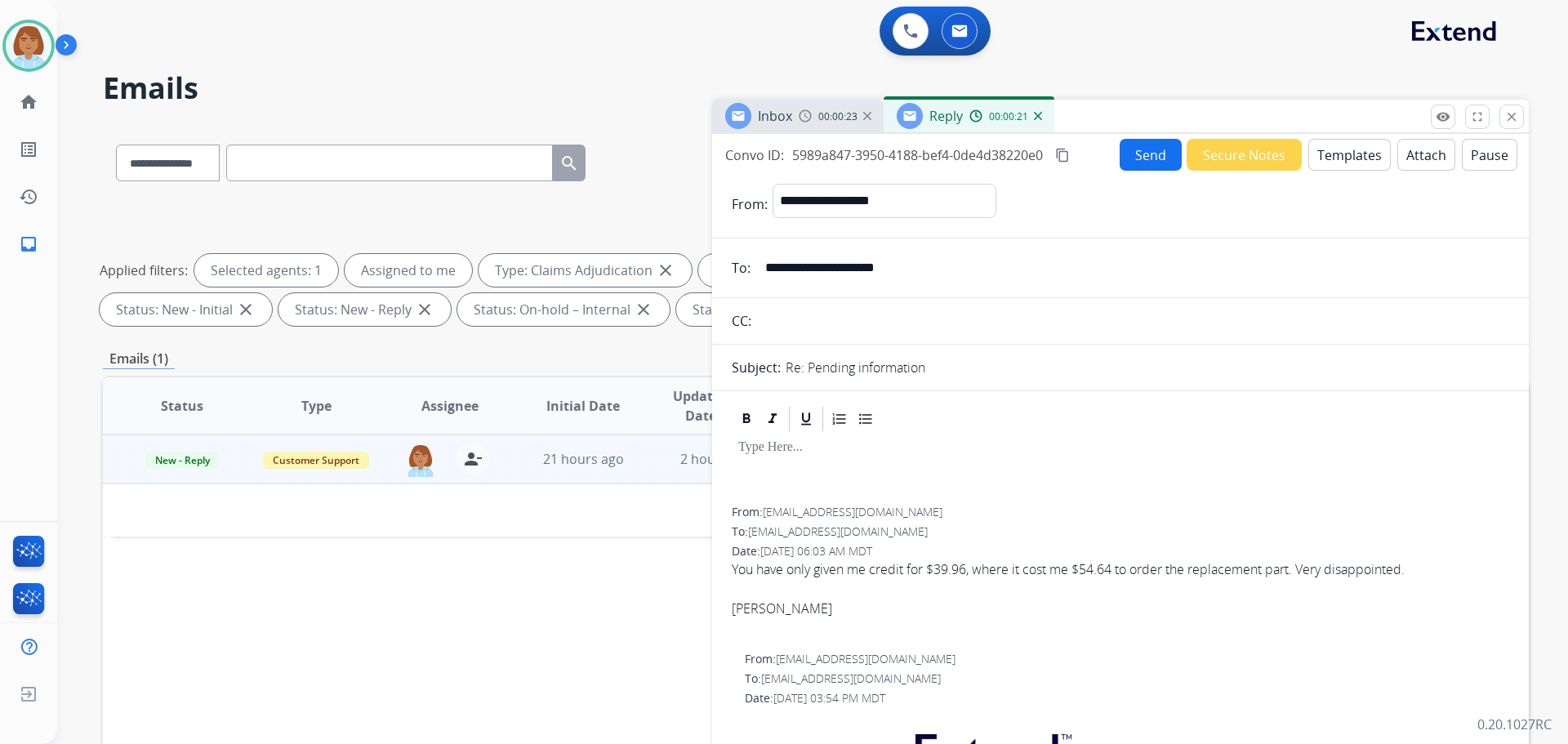
click at [1349, 165] on button "Templates" at bounding box center [1350, 154] width 83 height 32
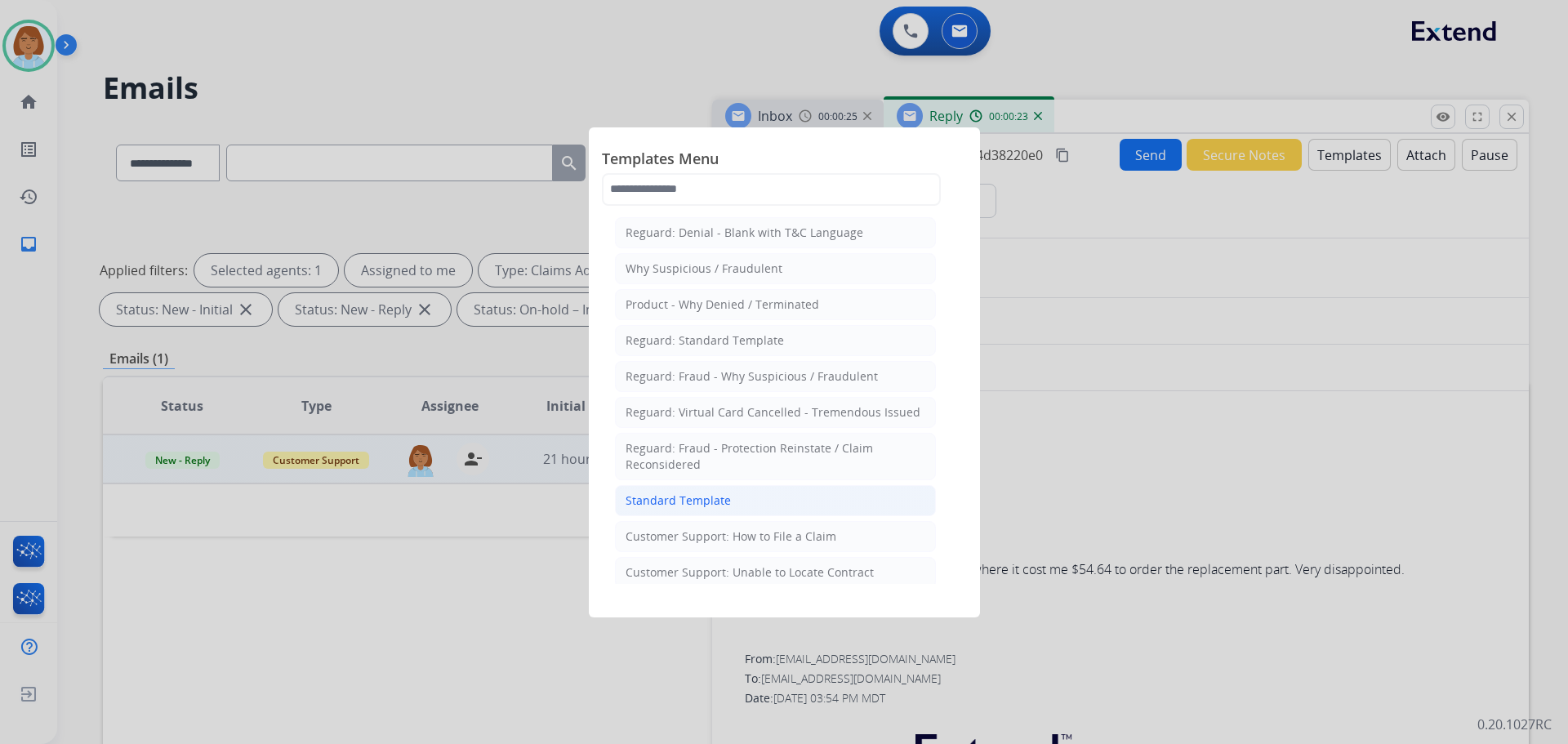
click at [688, 510] on li "Standard Template" at bounding box center [775, 501] width 321 height 31
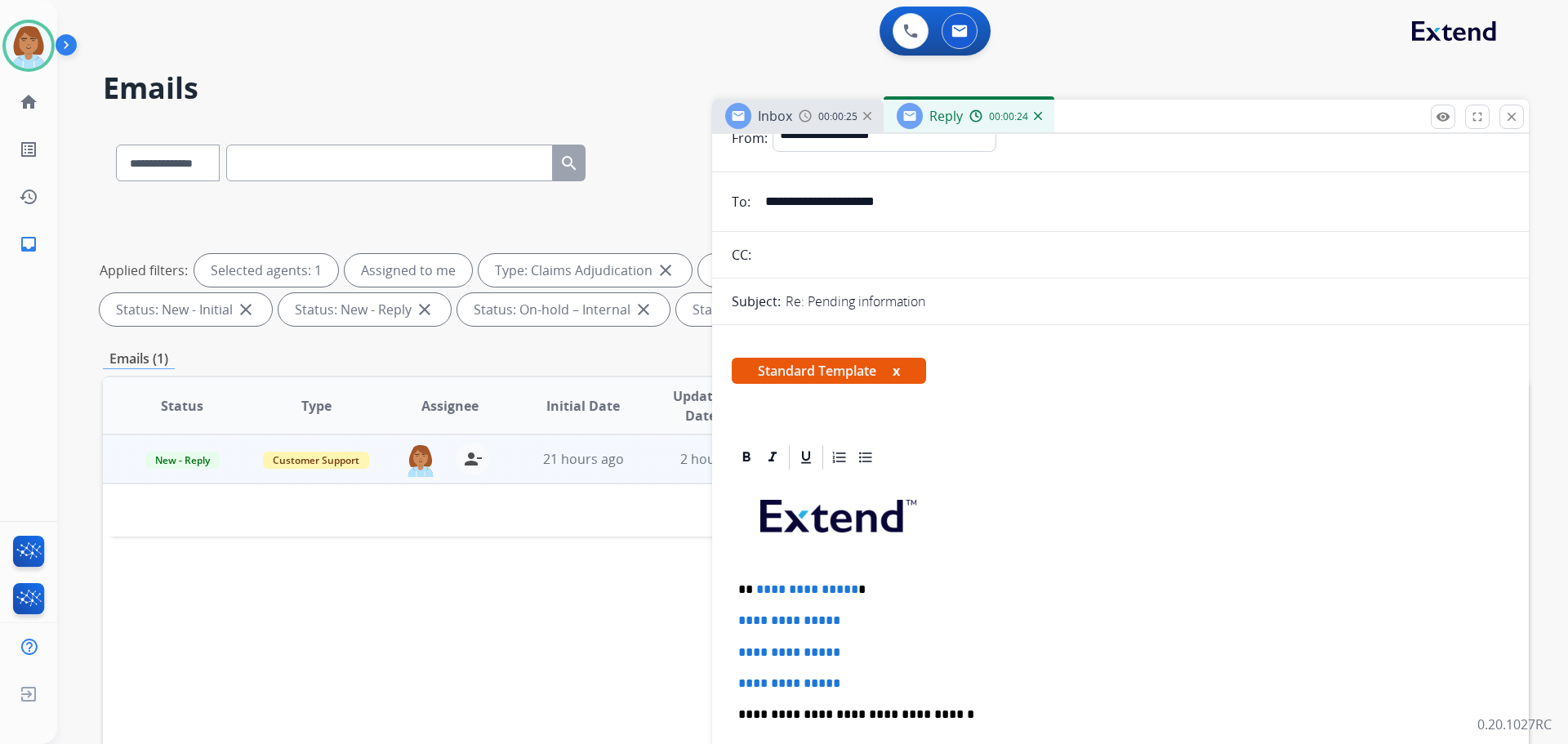
scroll to position [82, 0]
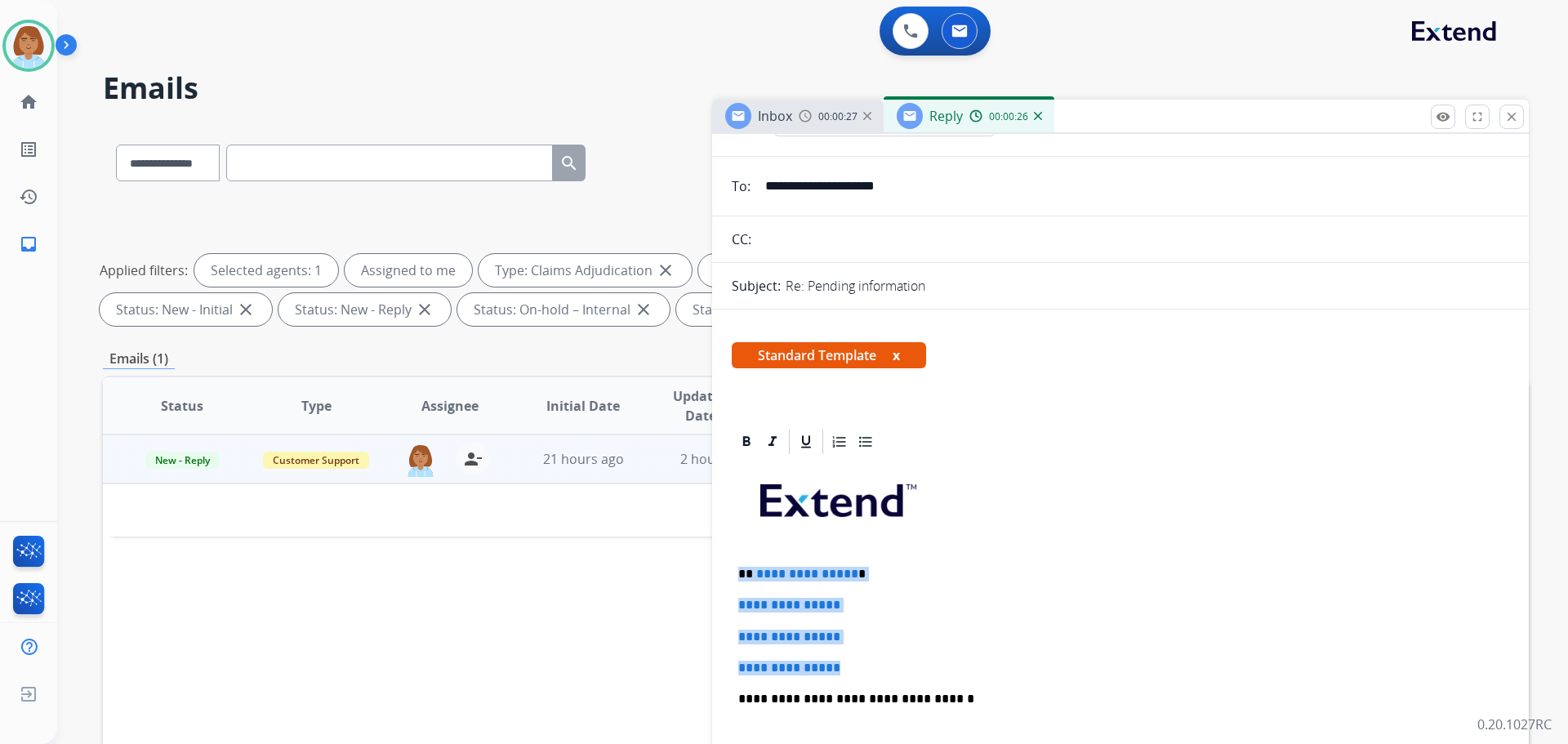
drag, startPoint x: 852, startPoint y: 669, endPoint x: 741, endPoint y: 571, distance: 148.1
click at [741, 571] on div "**********" at bounding box center [1121, 737] width 777 height 562
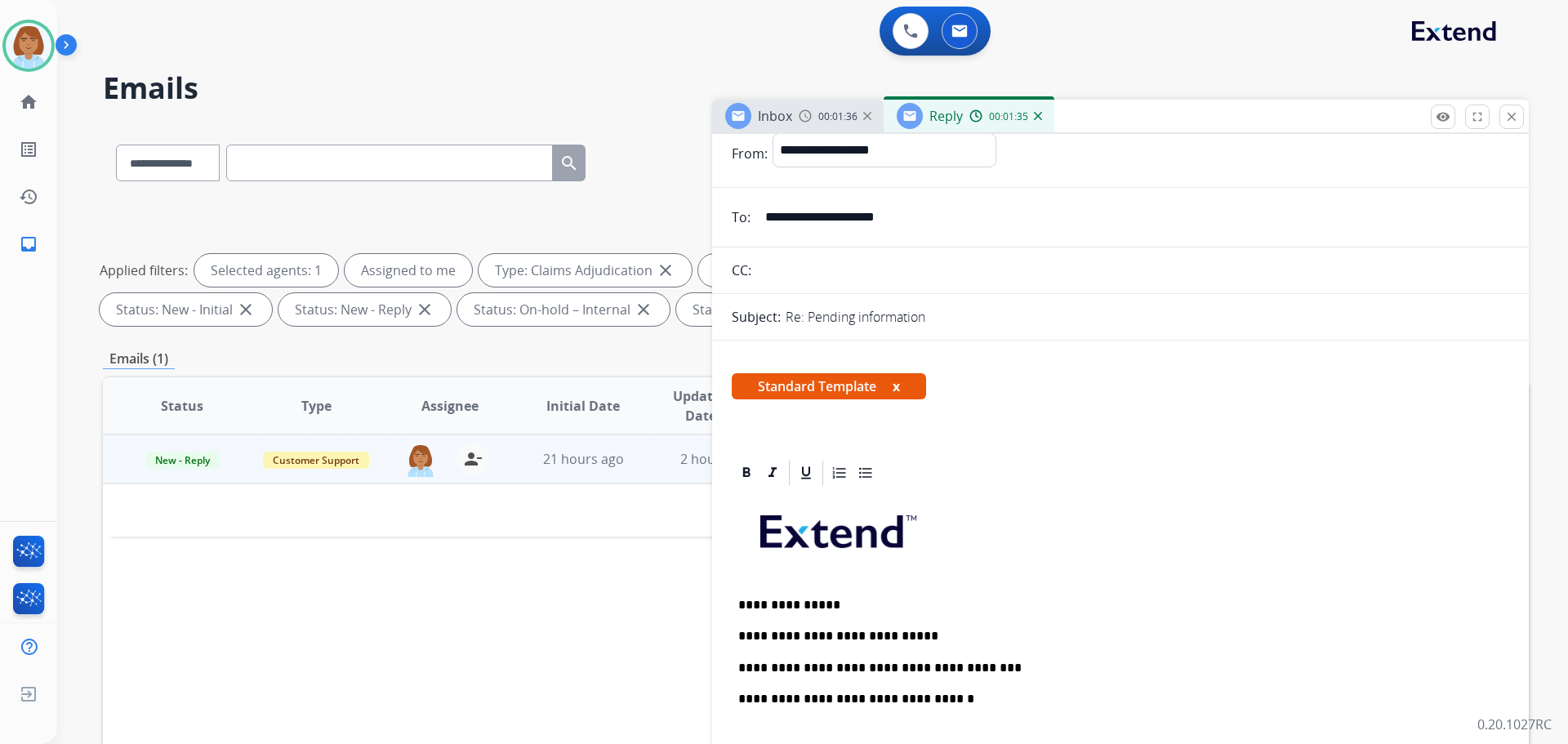
scroll to position [0, 0]
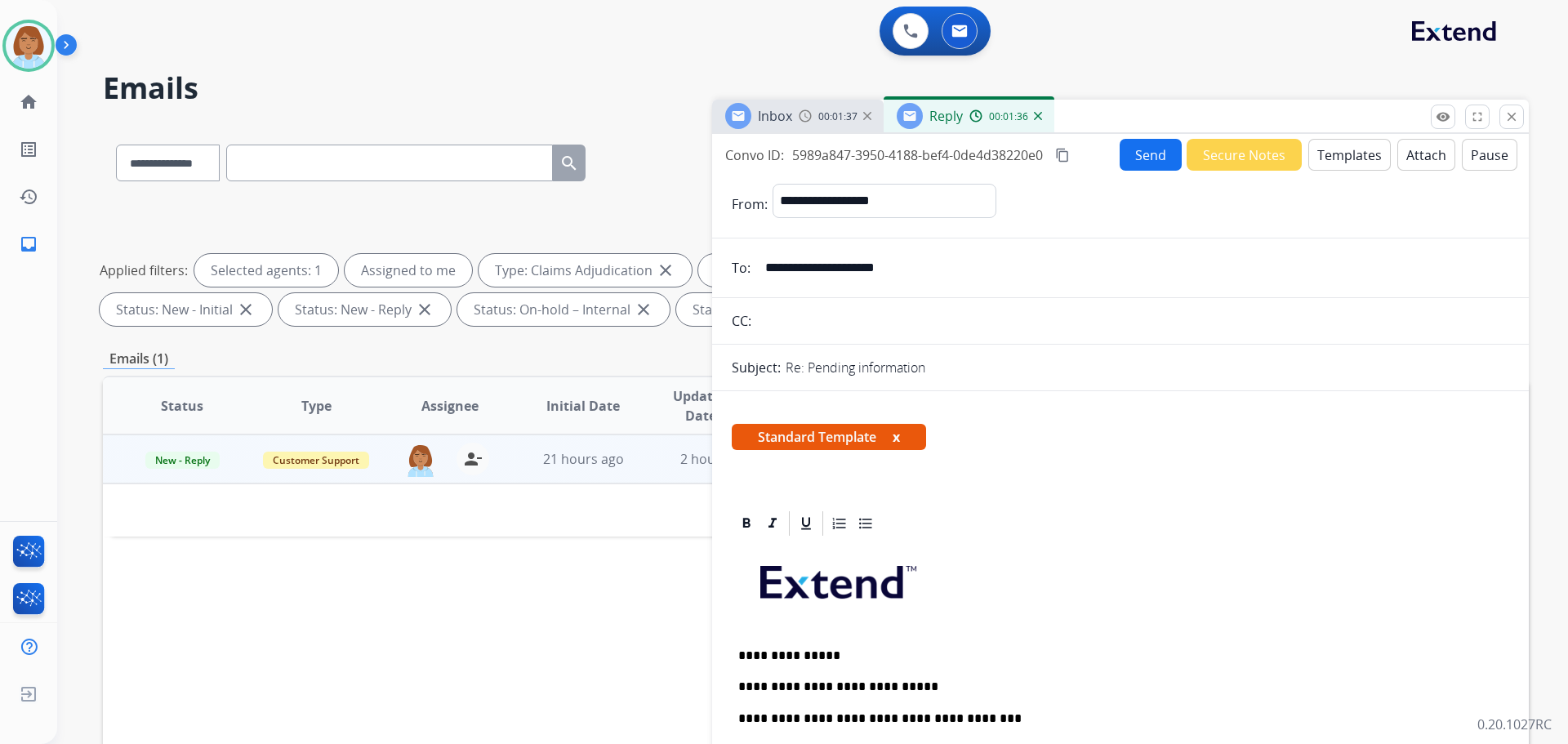
click at [1132, 159] on button "Send" at bounding box center [1151, 154] width 62 height 32
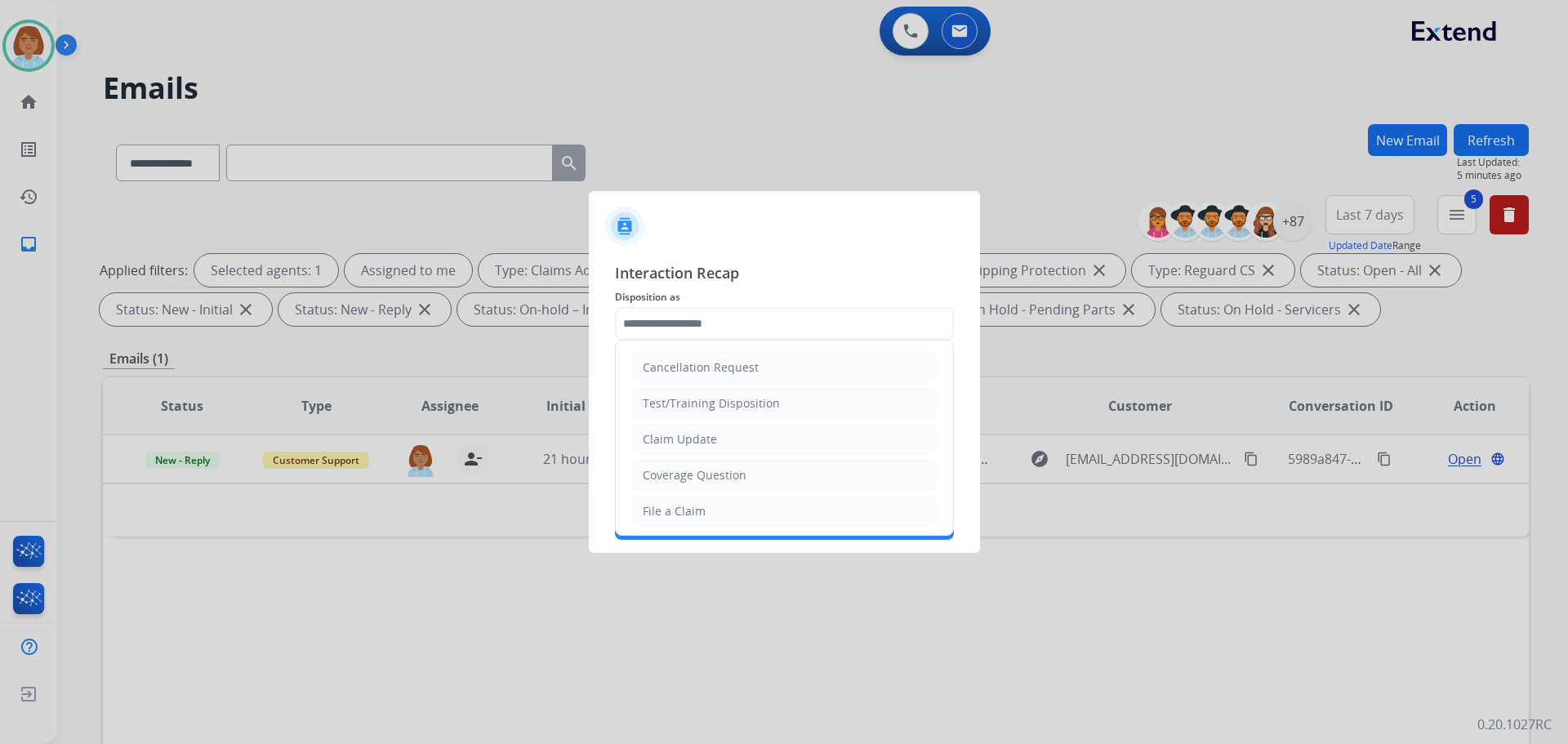
click at [729, 326] on input "text" at bounding box center [784, 324] width 339 height 32
click at [676, 432] on div "Claim Update" at bounding box center [680, 439] width 74 height 16
type input "**********"
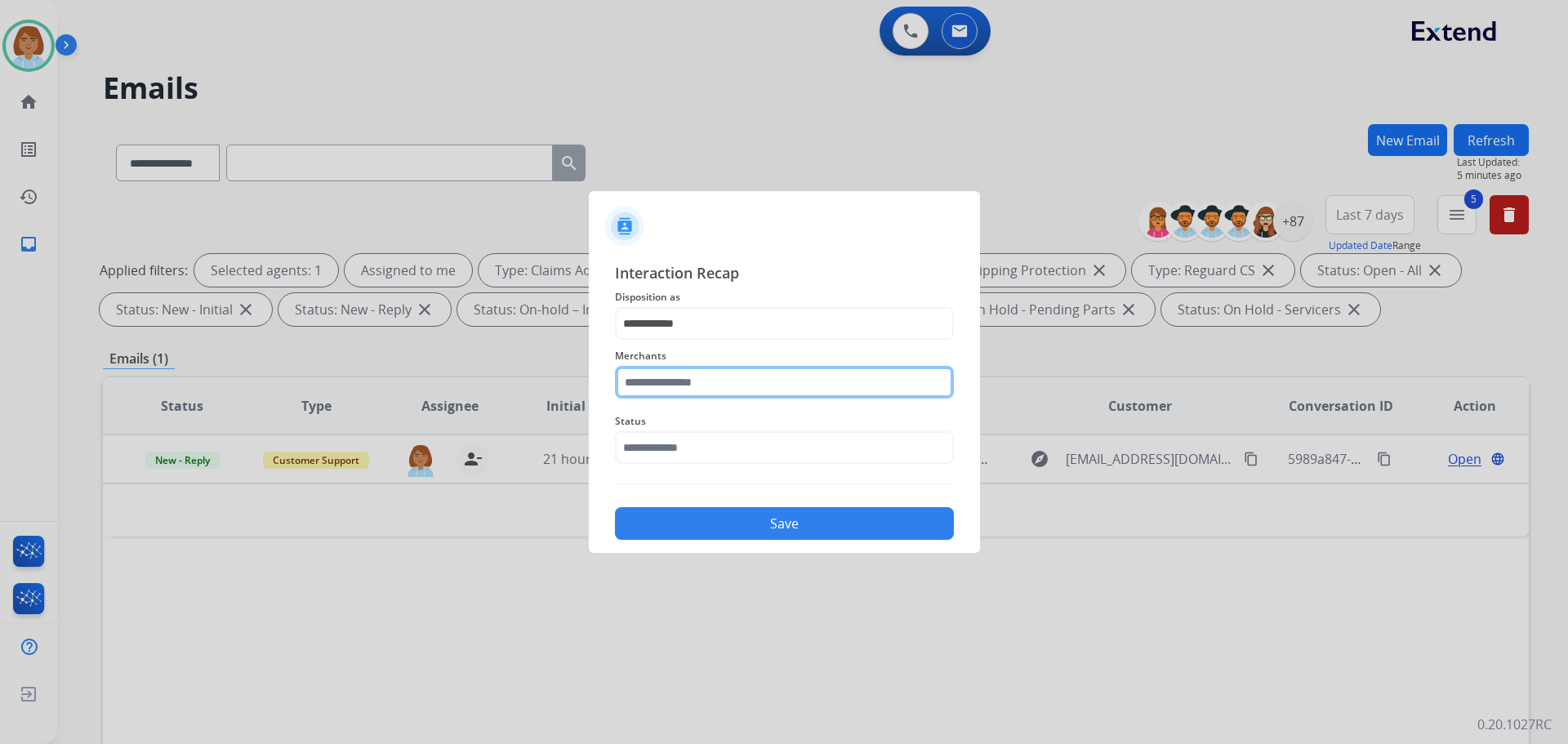
click at [691, 392] on input "text" at bounding box center [784, 382] width 339 height 32
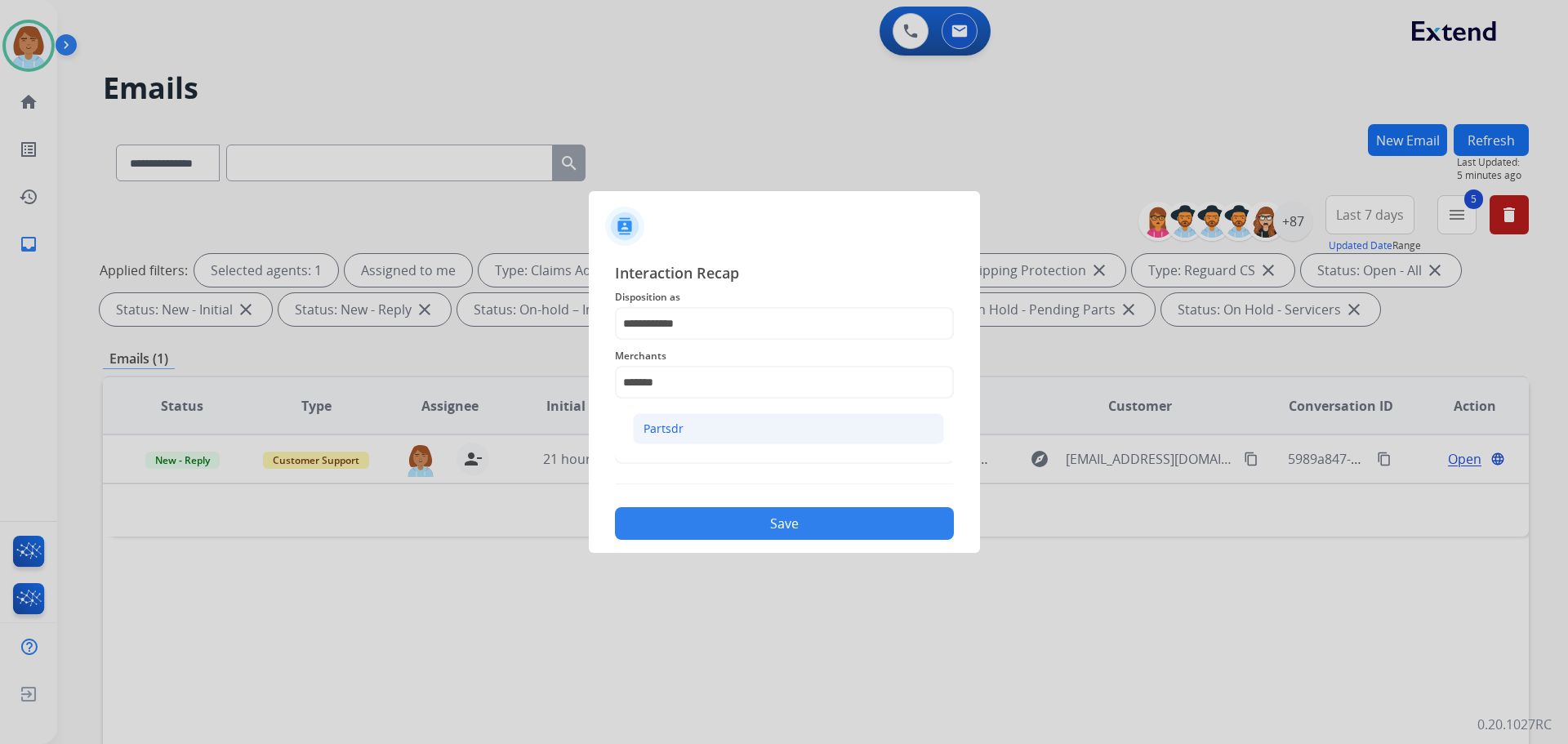
click at [753, 423] on li "Partsdr" at bounding box center [788, 428] width 311 height 31
type input "*******"
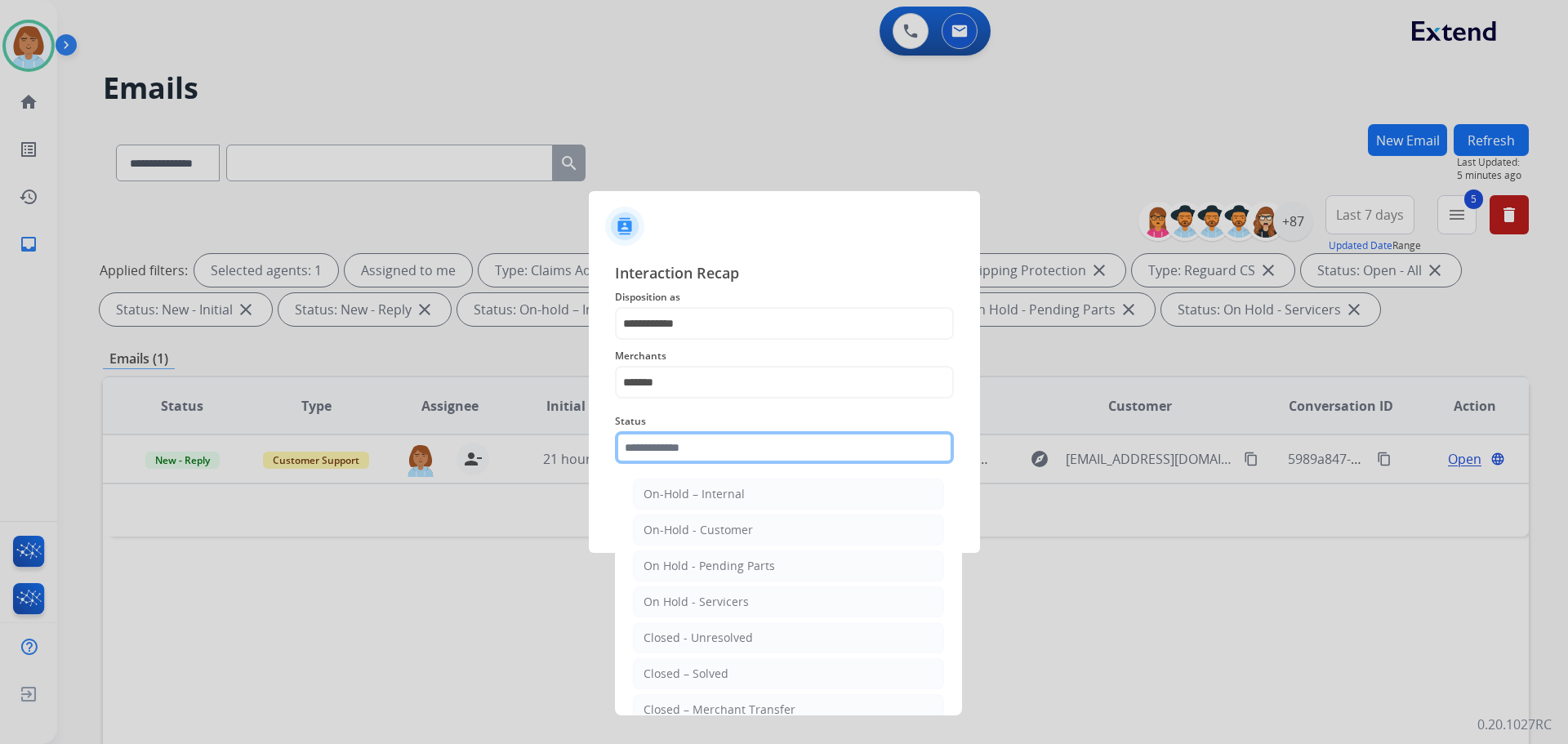
click at [701, 460] on input "text" at bounding box center [784, 447] width 339 height 32
click at [677, 671] on div "Closed – Solved" at bounding box center [686, 674] width 85 height 16
type input "**********"
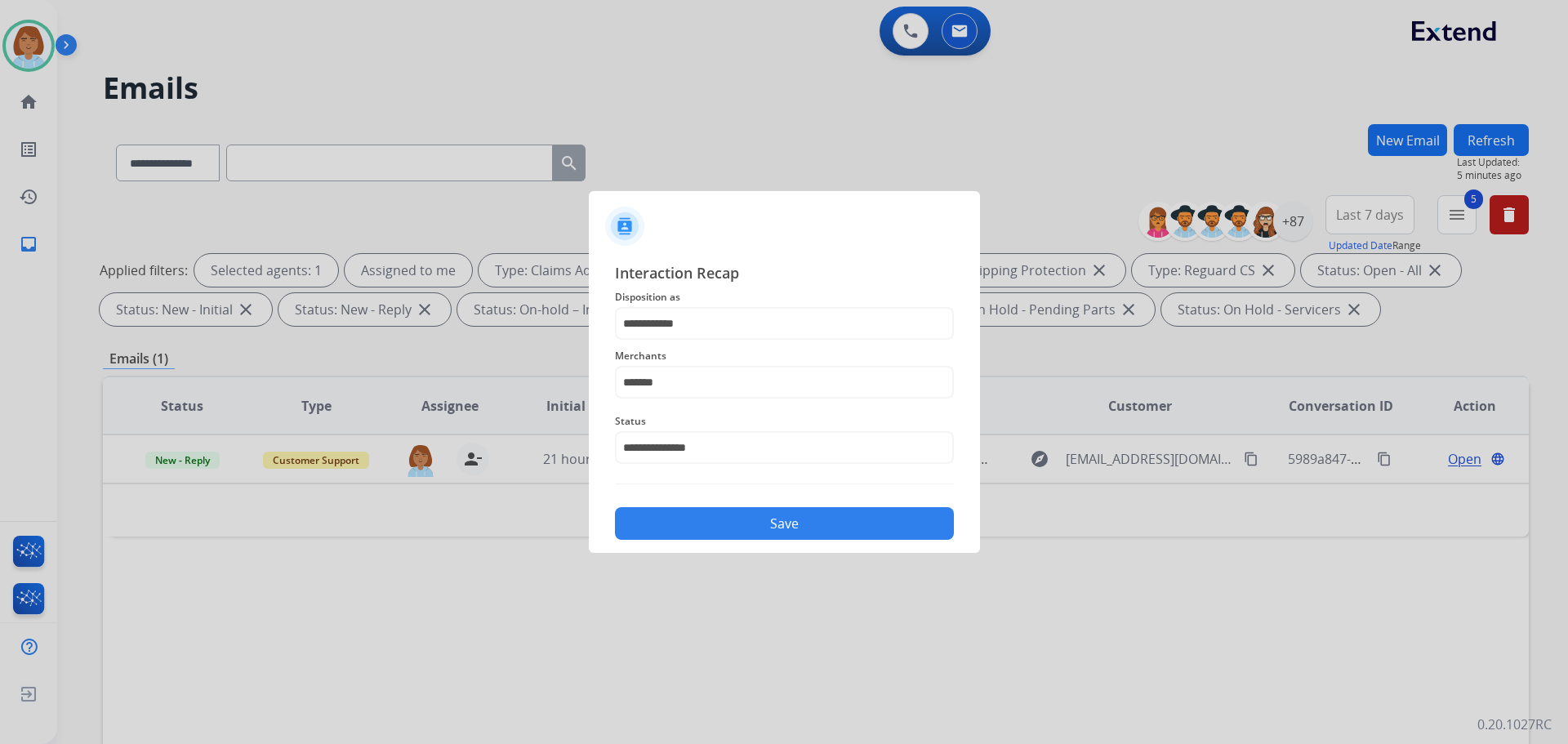
click at [773, 529] on button "Save" at bounding box center [784, 524] width 339 height 32
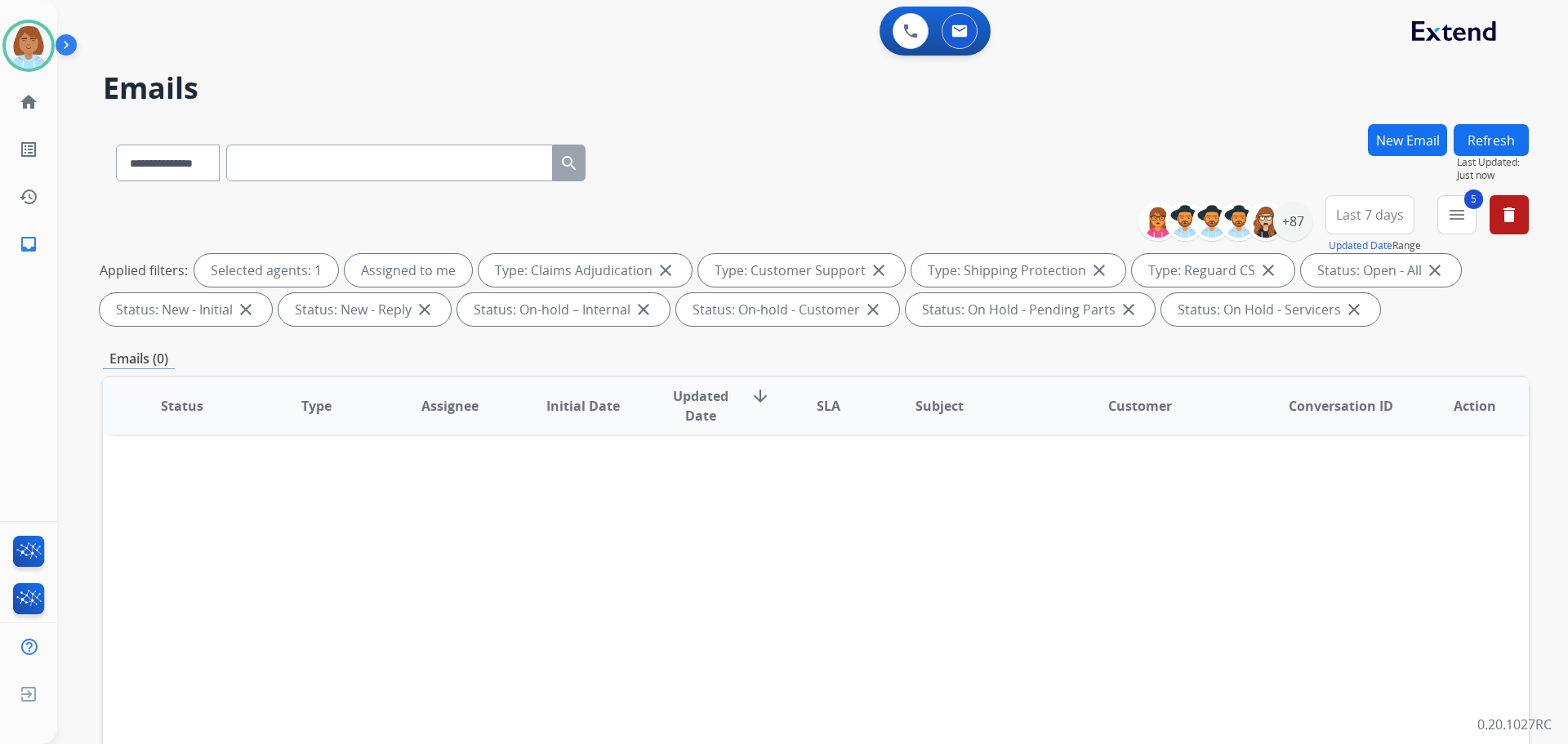
click at [1508, 144] on button "Refresh" at bounding box center [1491, 140] width 75 height 32
click at [28, 71] on div at bounding box center [29, 46] width 52 height 52
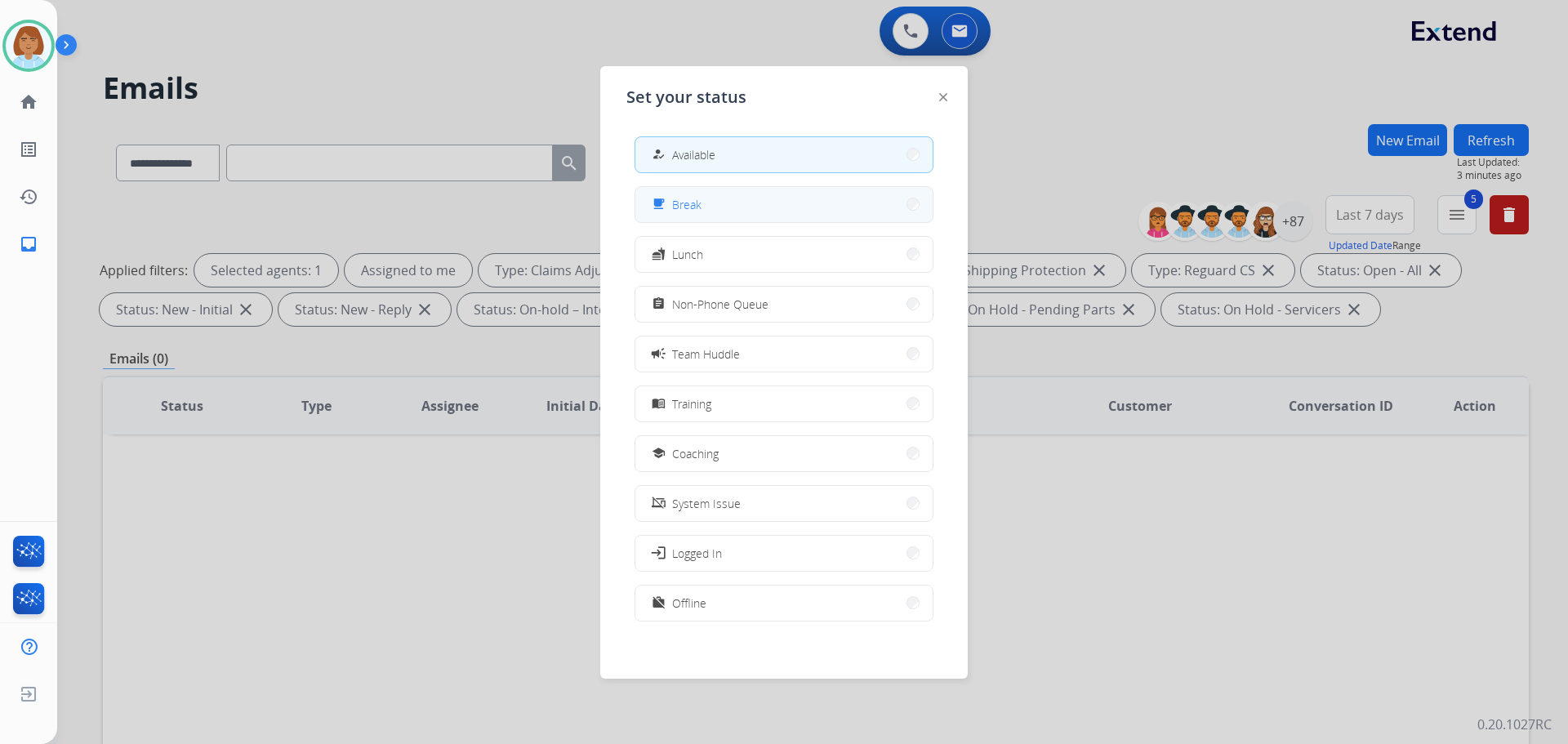
click at [722, 209] on button "free_breakfast Break" at bounding box center [784, 204] width 298 height 35
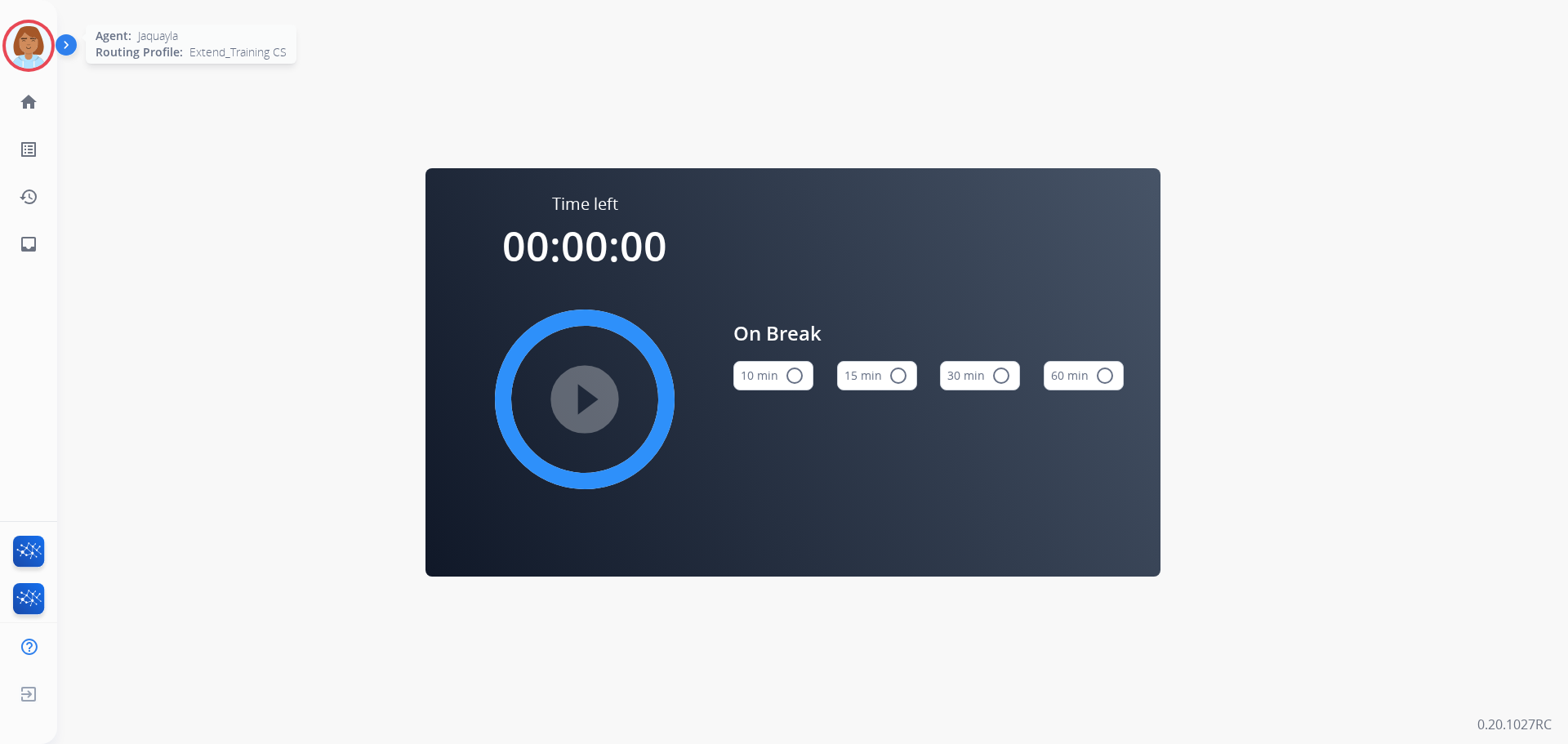
click at [23, 29] on img at bounding box center [28, 45] width 46 height 46
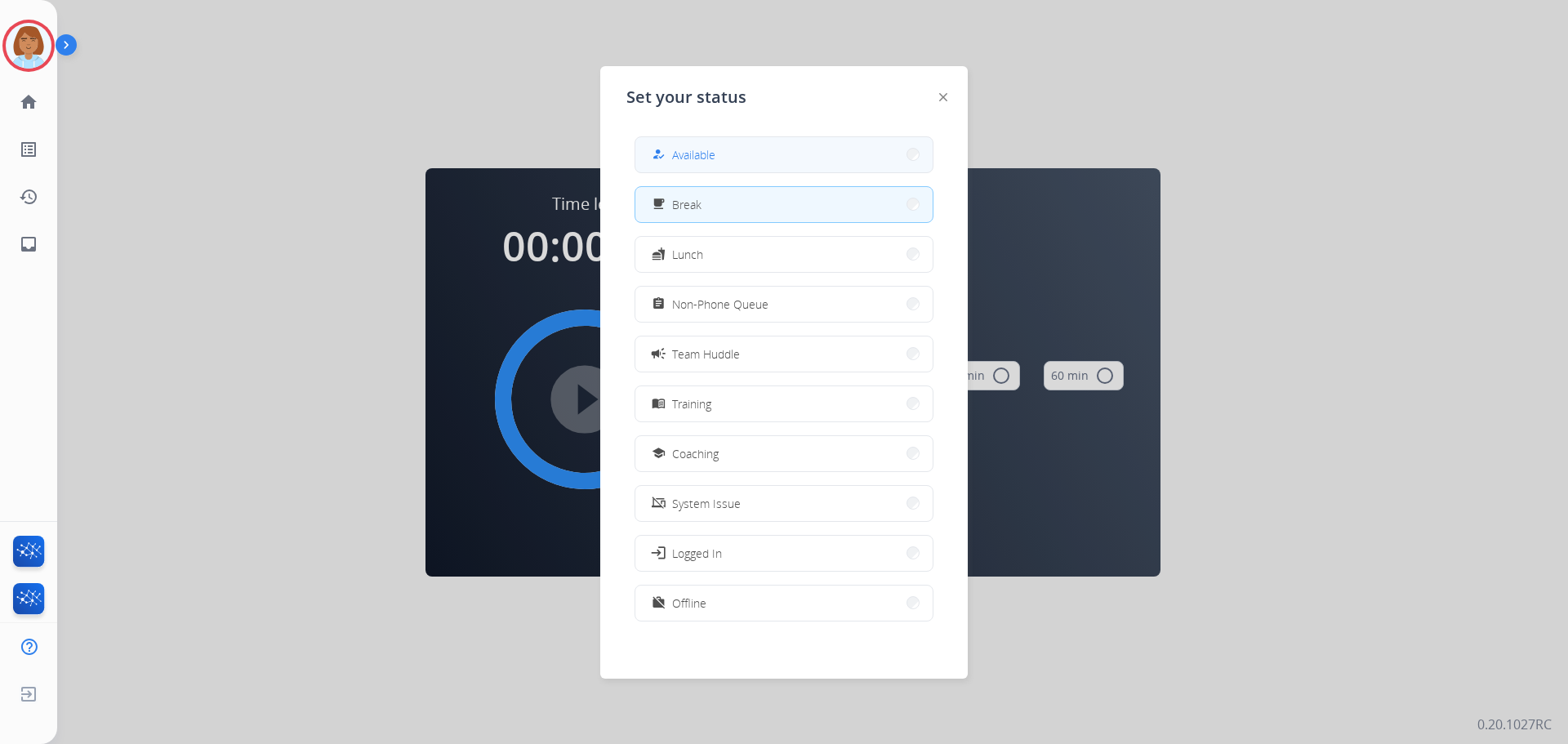
click at [683, 140] on button "how_to_reg Available" at bounding box center [784, 154] width 298 height 35
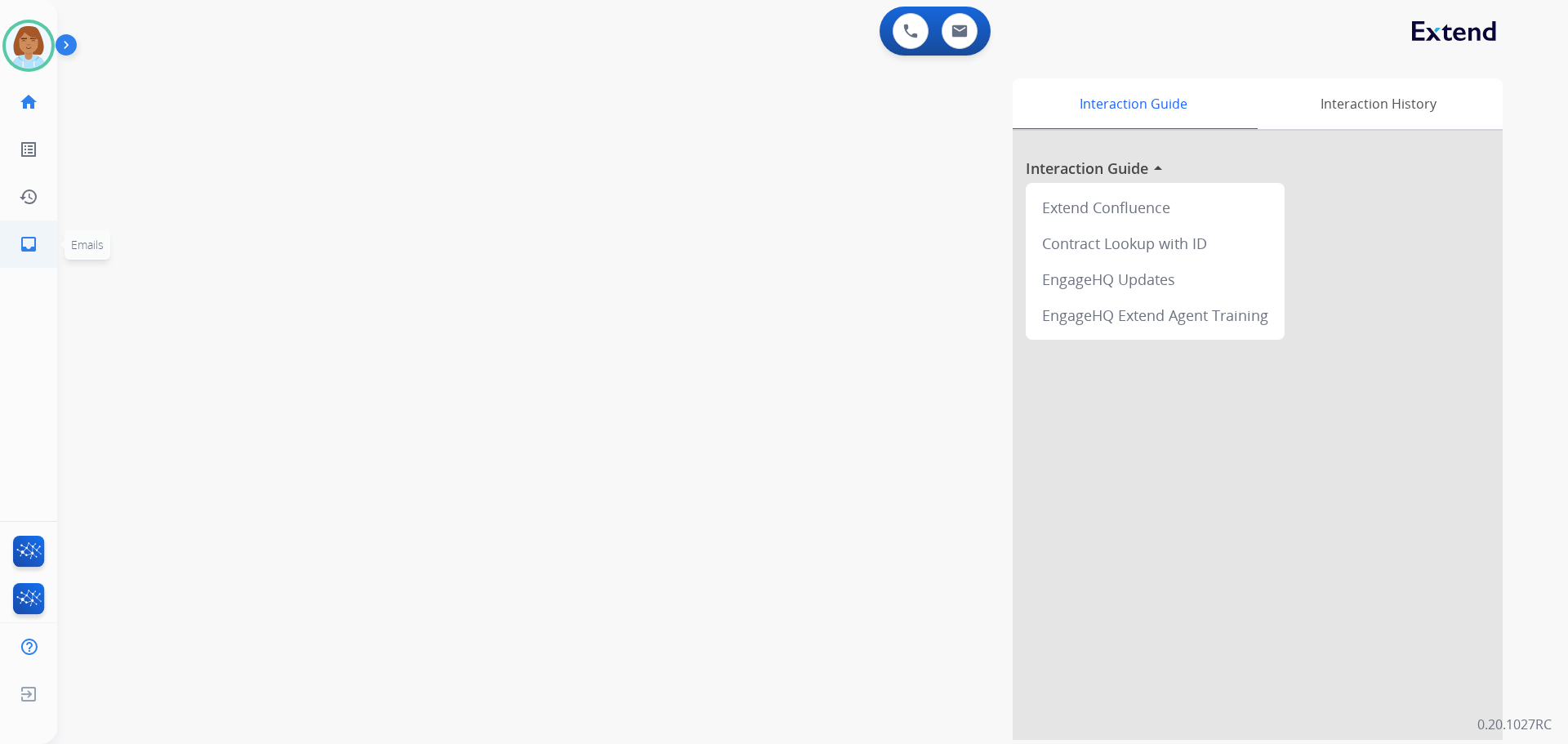
click at [23, 252] on mat-icon "inbox" at bounding box center [29, 244] width 20 height 20
select select "**********"
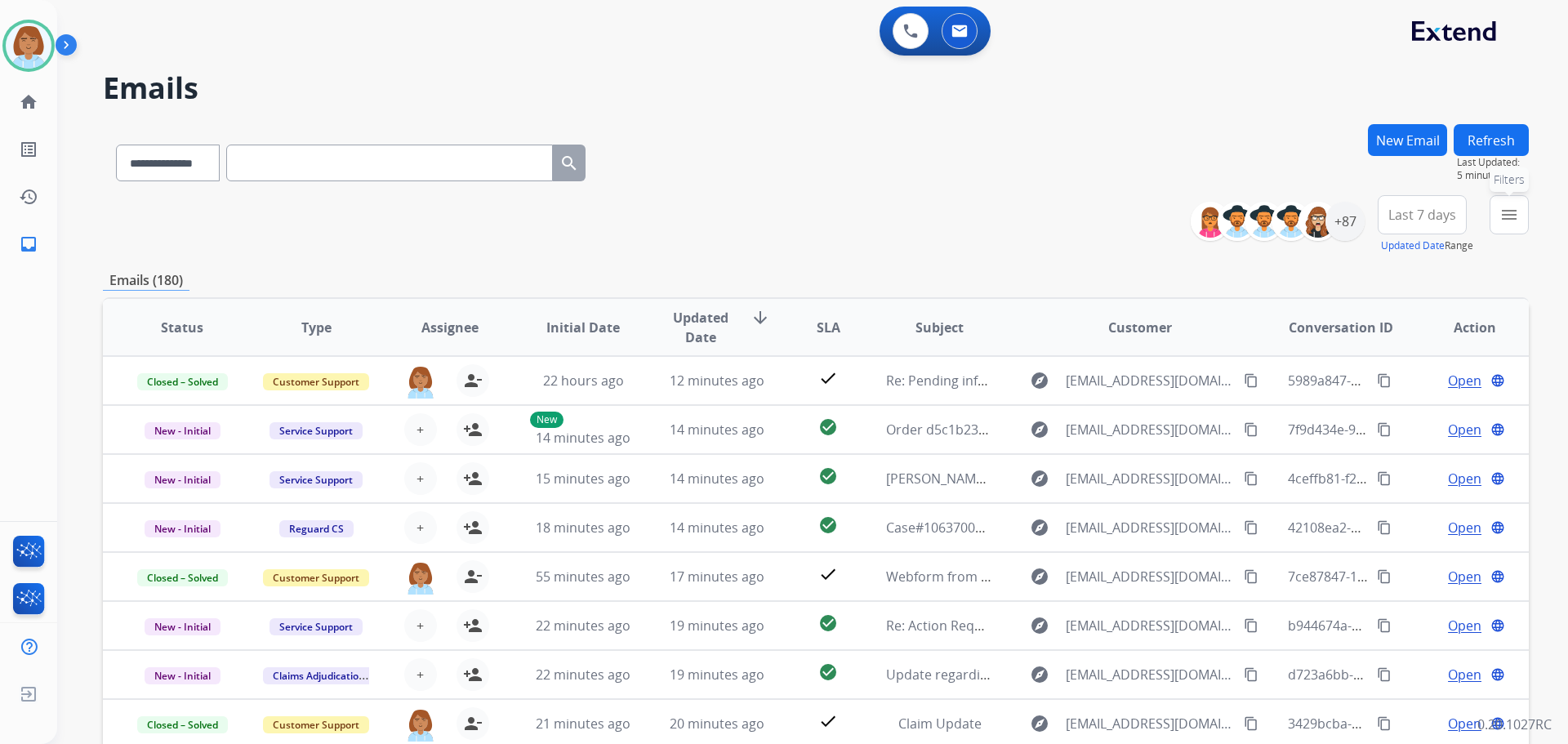
click at [1507, 228] on button "menu Filters" at bounding box center [1508, 215] width 39 height 39
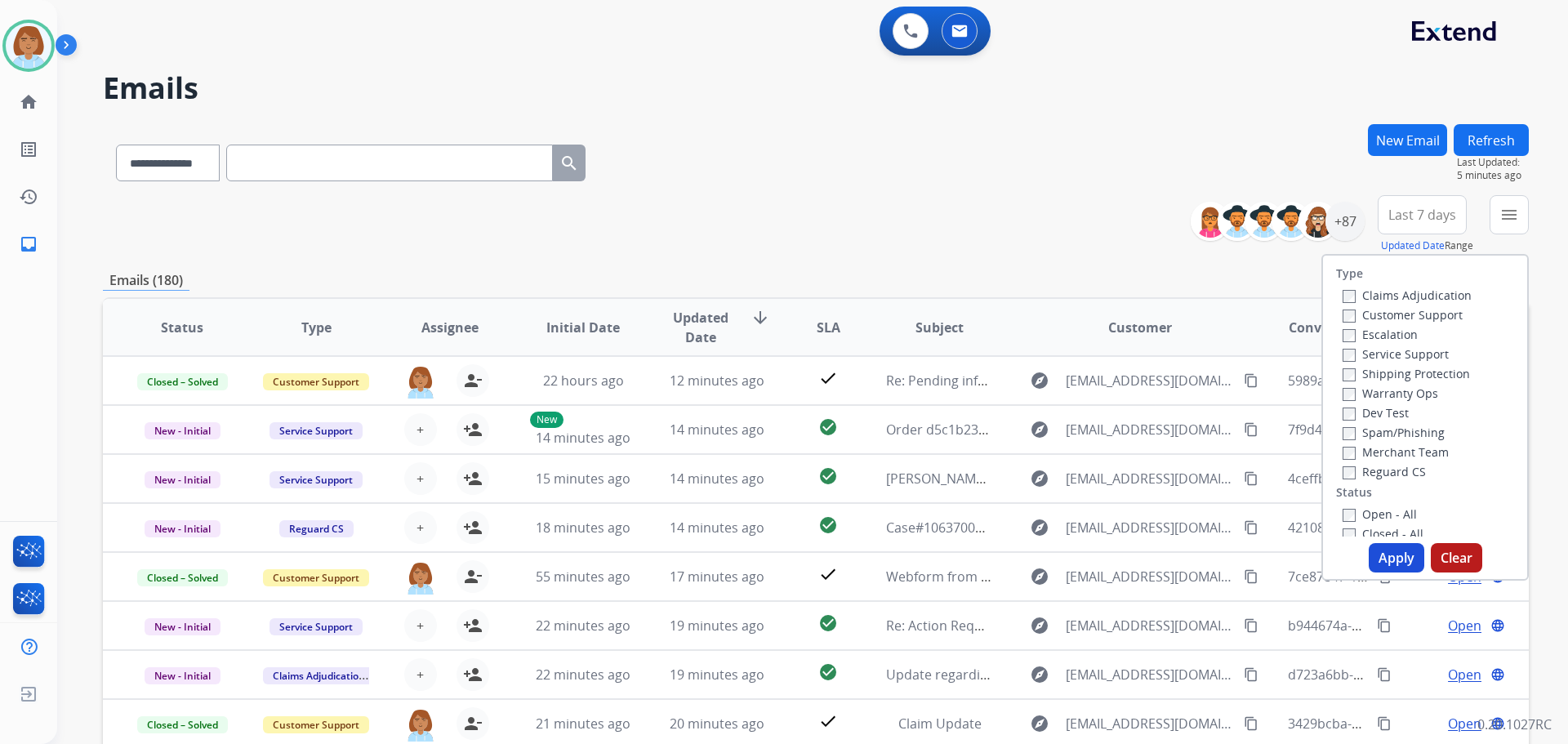
click at [1420, 287] on div "Claims Adjudication" at bounding box center [1407, 295] width 129 height 20
click at [1416, 302] on label "Claims Adjudication" at bounding box center [1407, 295] width 129 height 15
click at [1402, 317] on label "Customer Support" at bounding box center [1402, 315] width 120 height 15
click at [1382, 369] on label "Shipping Protection" at bounding box center [1406, 373] width 127 height 15
click at [1380, 547] on button "Apply" at bounding box center [1397, 557] width 56 height 30
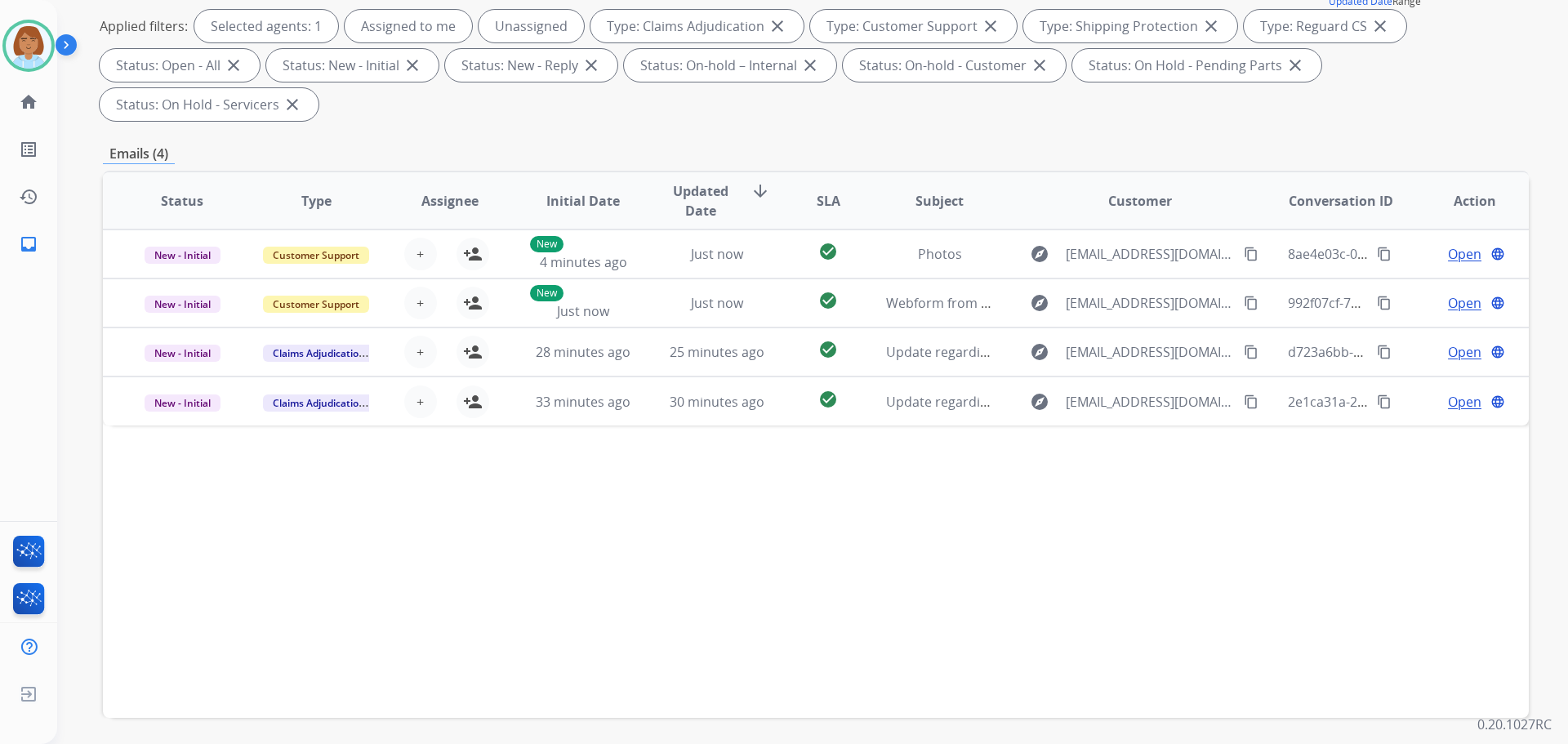
scroll to position [245, 0]
click at [23, 58] on img at bounding box center [28, 45] width 46 height 46
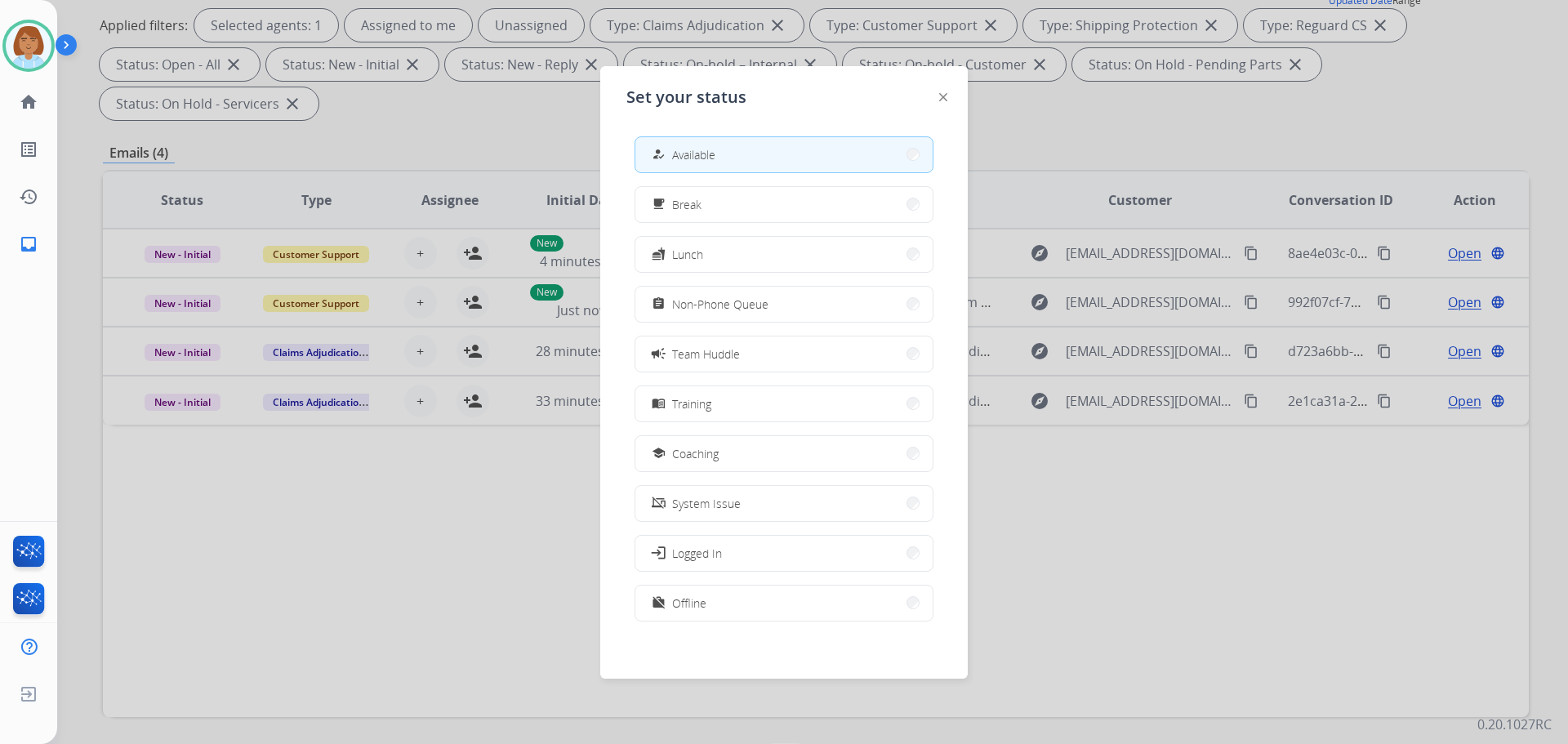
click at [196, 575] on div at bounding box center [784, 372] width 1568 height 744
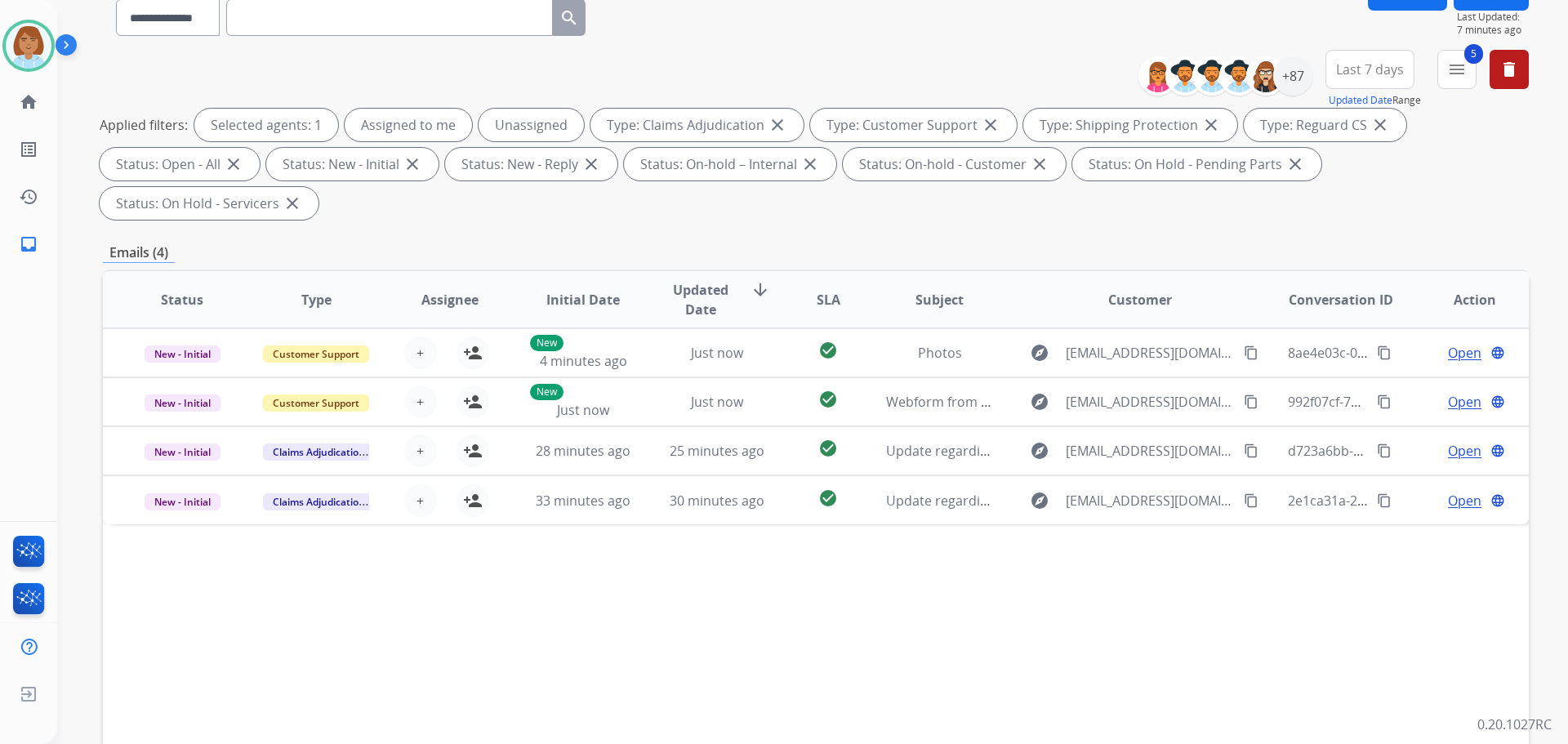
scroll to position [0, 0]
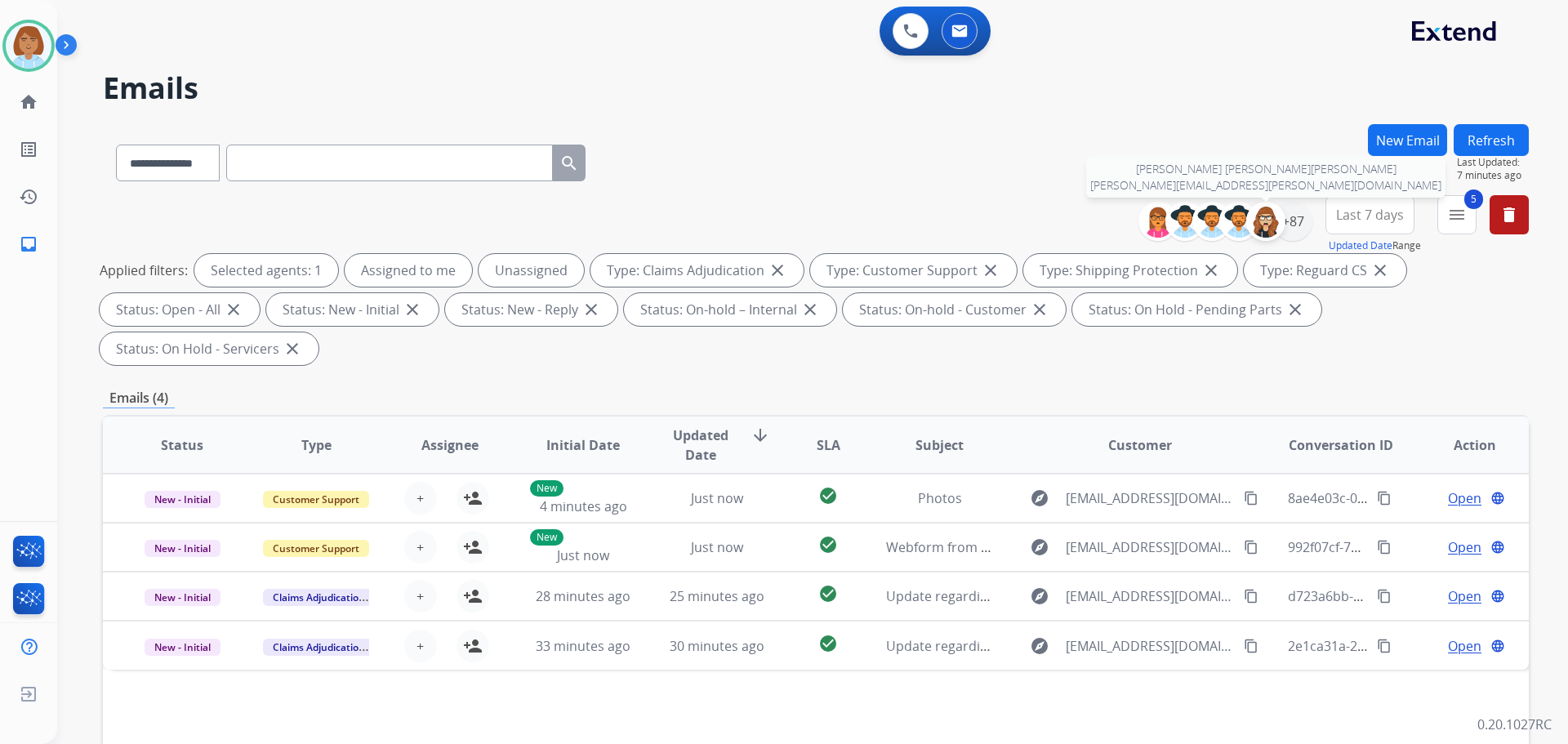
click at [1278, 229] on img at bounding box center [1266, 221] width 32 height 32
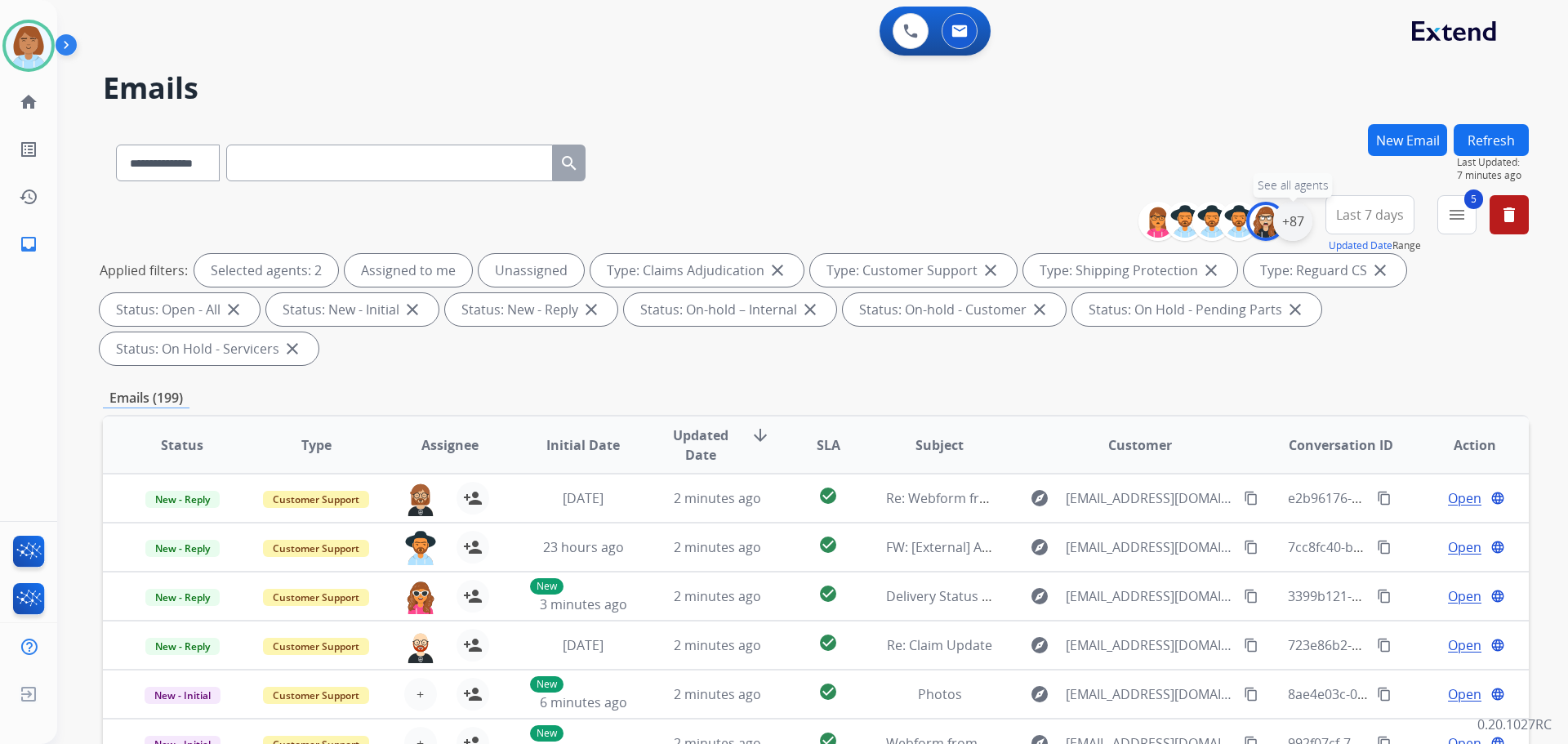
click at [1292, 215] on div "+87" at bounding box center [1292, 221] width 39 height 39
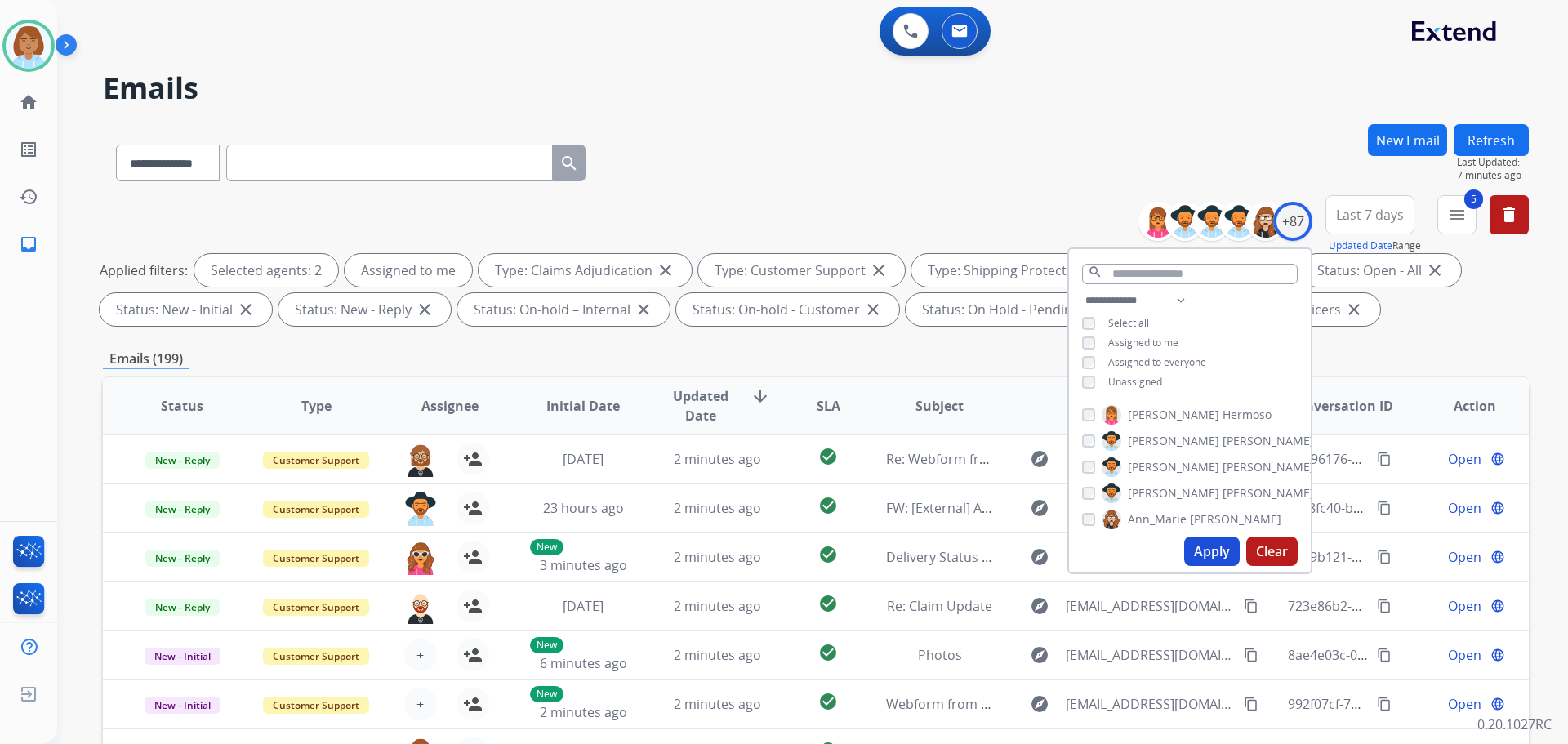
click at [1215, 558] on button "Apply" at bounding box center [1213, 551] width 56 height 30
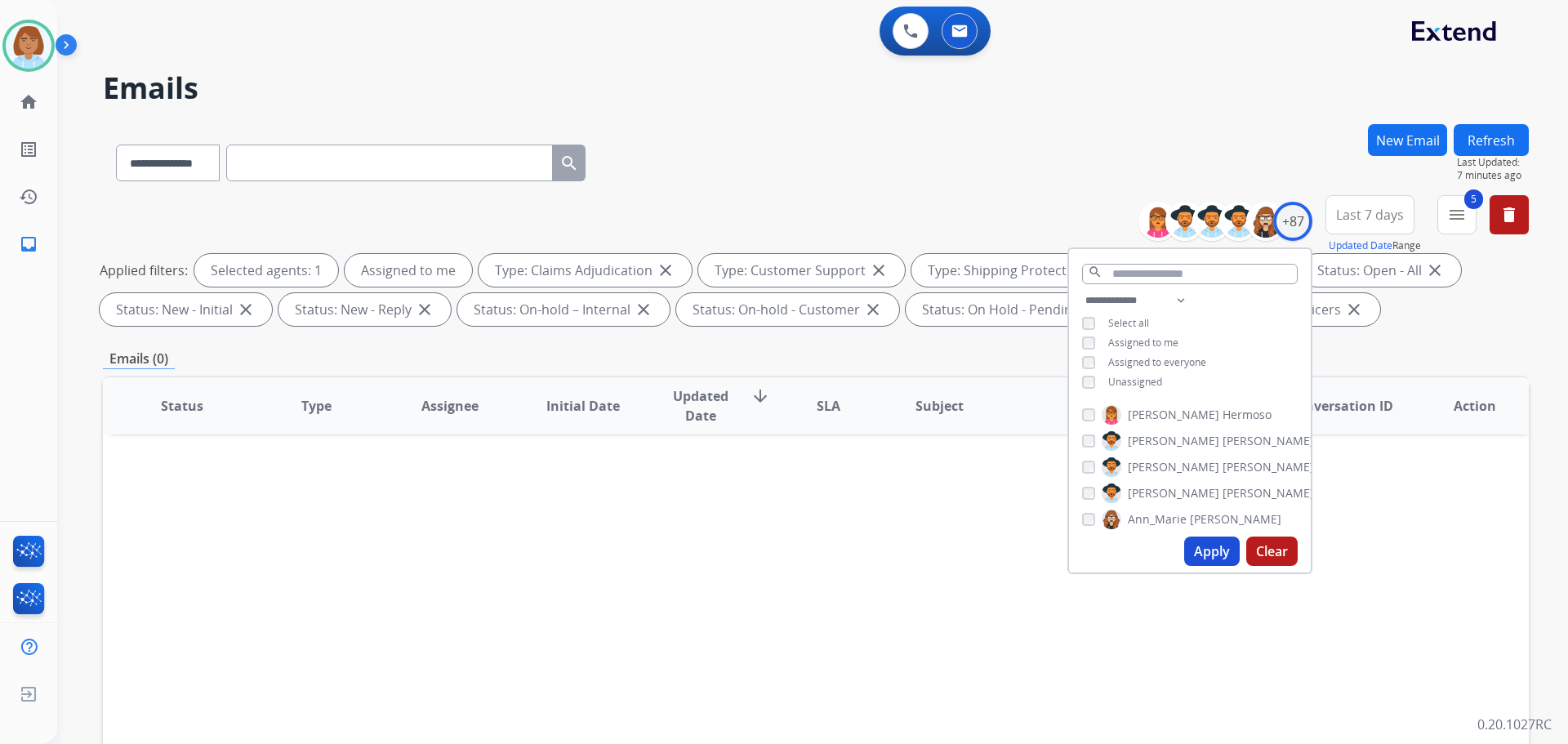
click at [1408, 630] on div "Status Type Assignee Initial Date Updated Date arrow_downward SLA Subject Custo…" at bounding box center [816, 649] width 1426 height 547
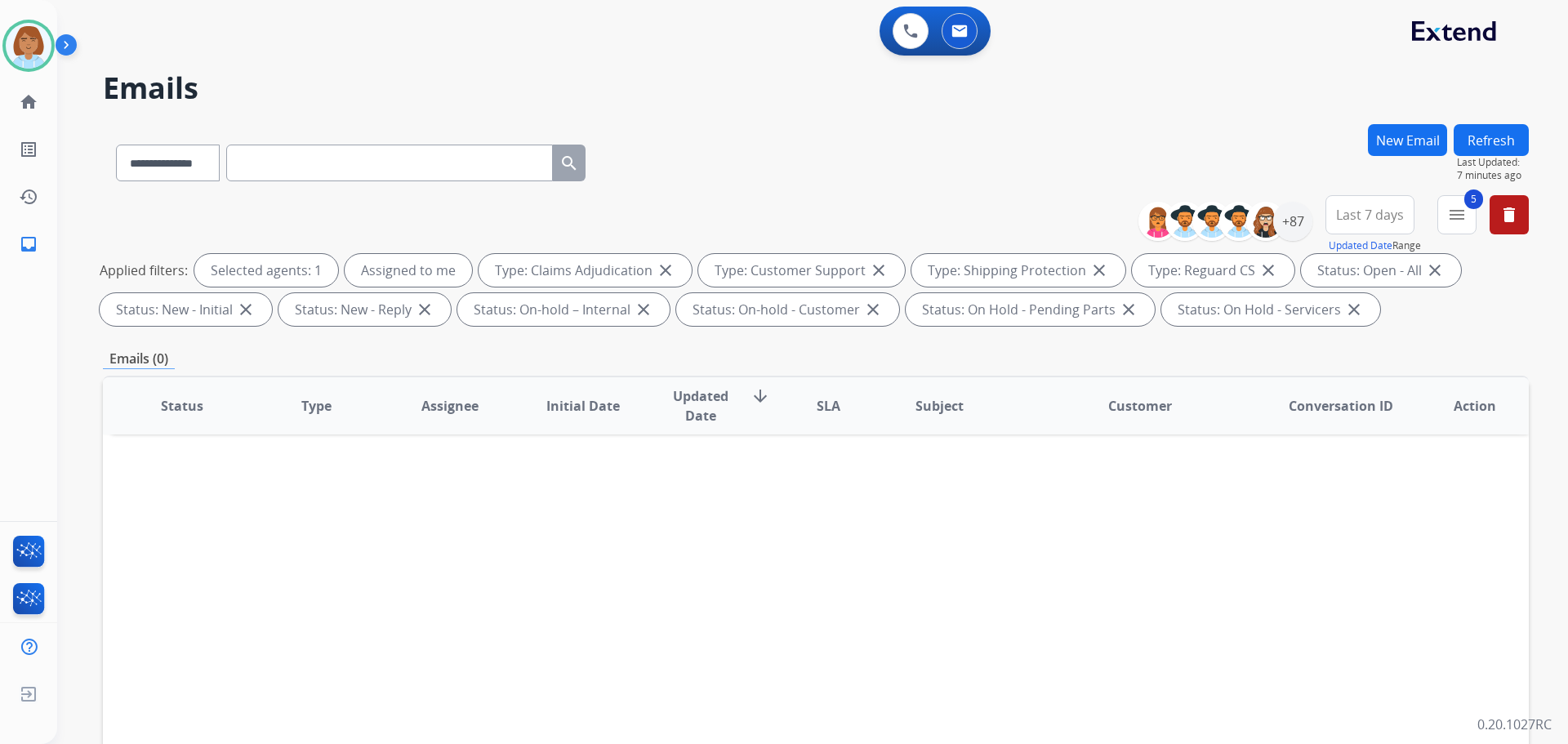
click at [1480, 138] on button "Refresh" at bounding box center [1491, 140] width 75 height 32
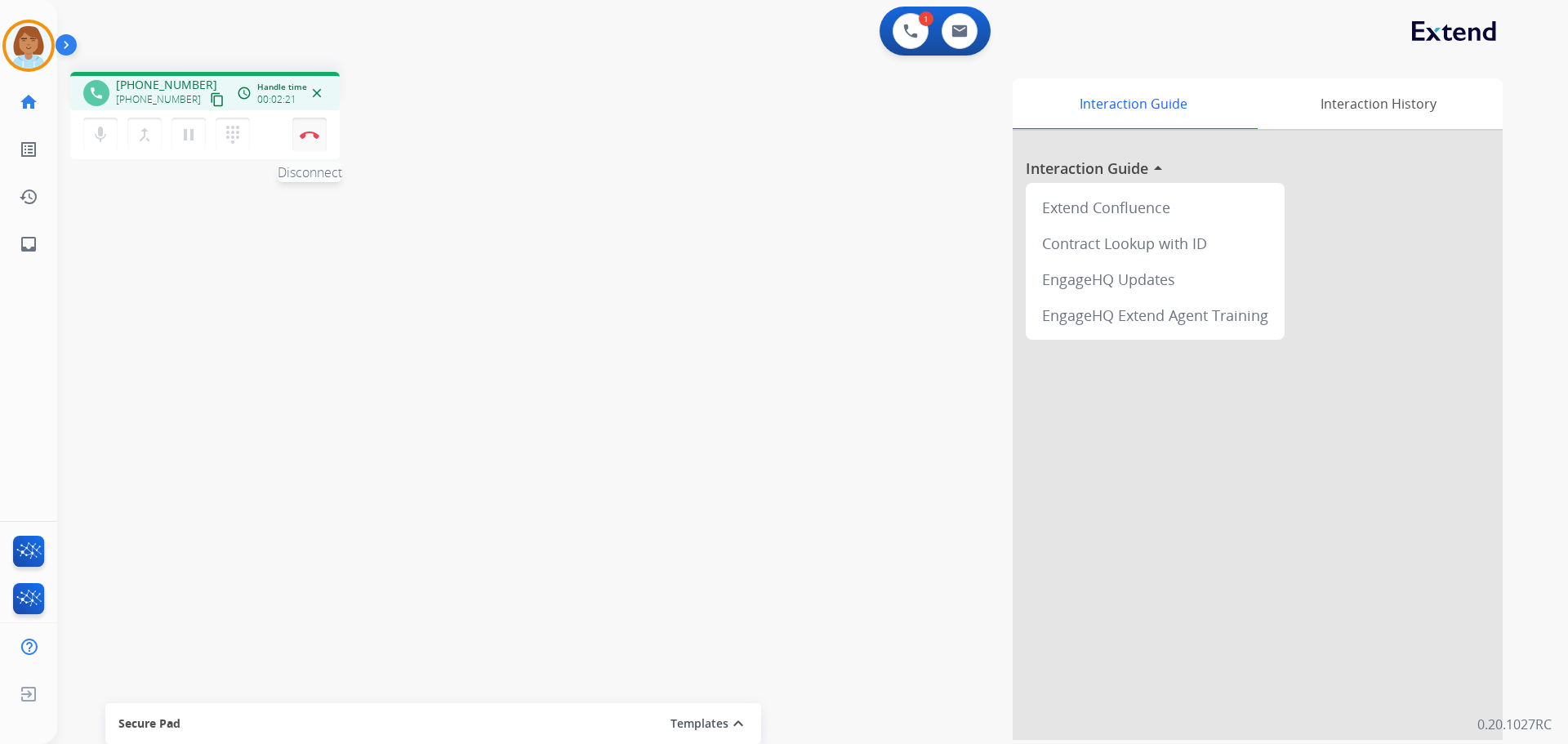
click at [309, 138] on img at bounding box center [309, 134] width 20 height 8
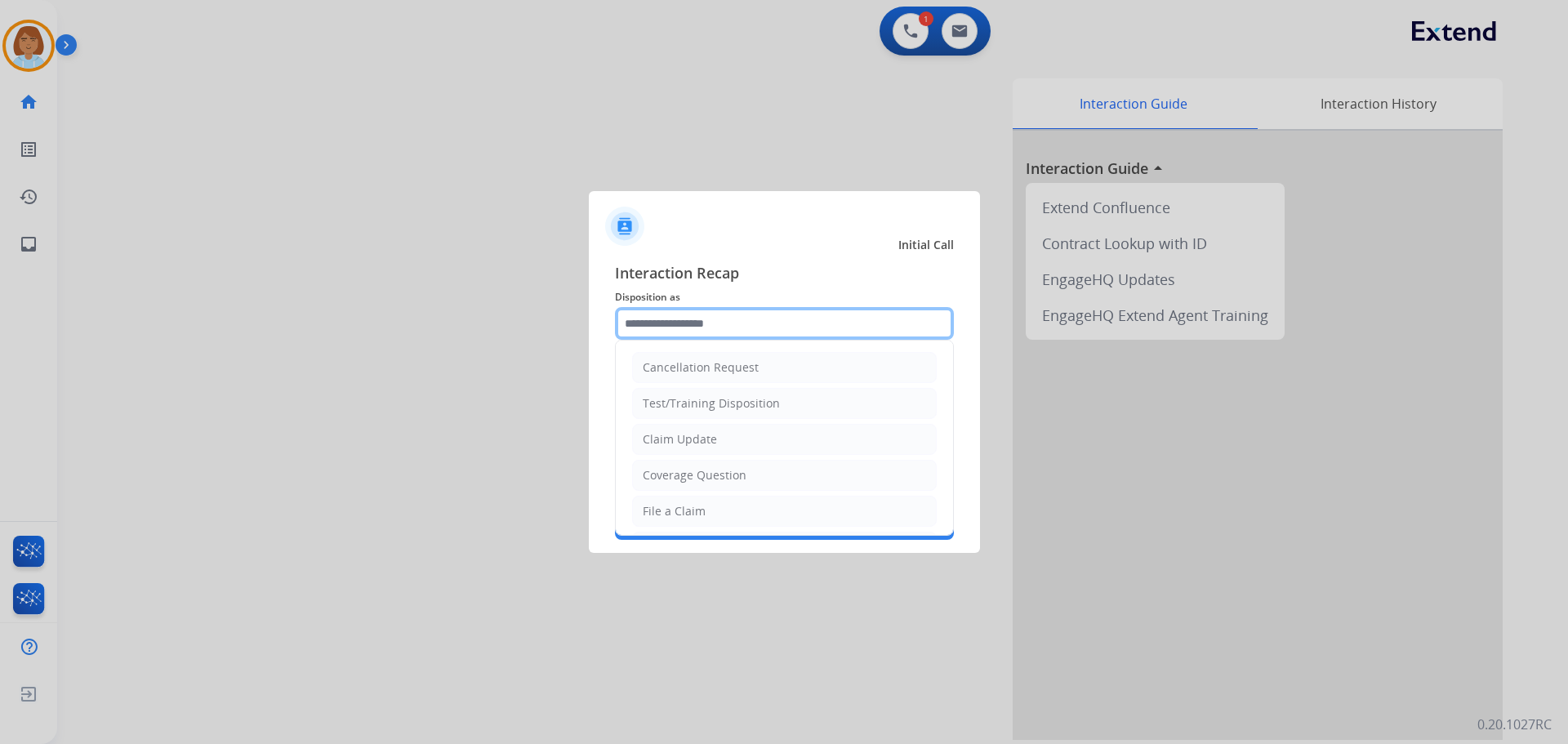
click at [760, 318] on input "text" at bounding box center [784, 324] width 339 height 32
drag, startPoint x: 741, startPoint y: 491, endPoint x: 747, endPoint y: 510, distance: 19.9
click at [747, 510] on ul "Cancellation Request Test/Training Disposition Claim Update Coverage Question F…" at bounding box center [784, 565] width 337 height 449
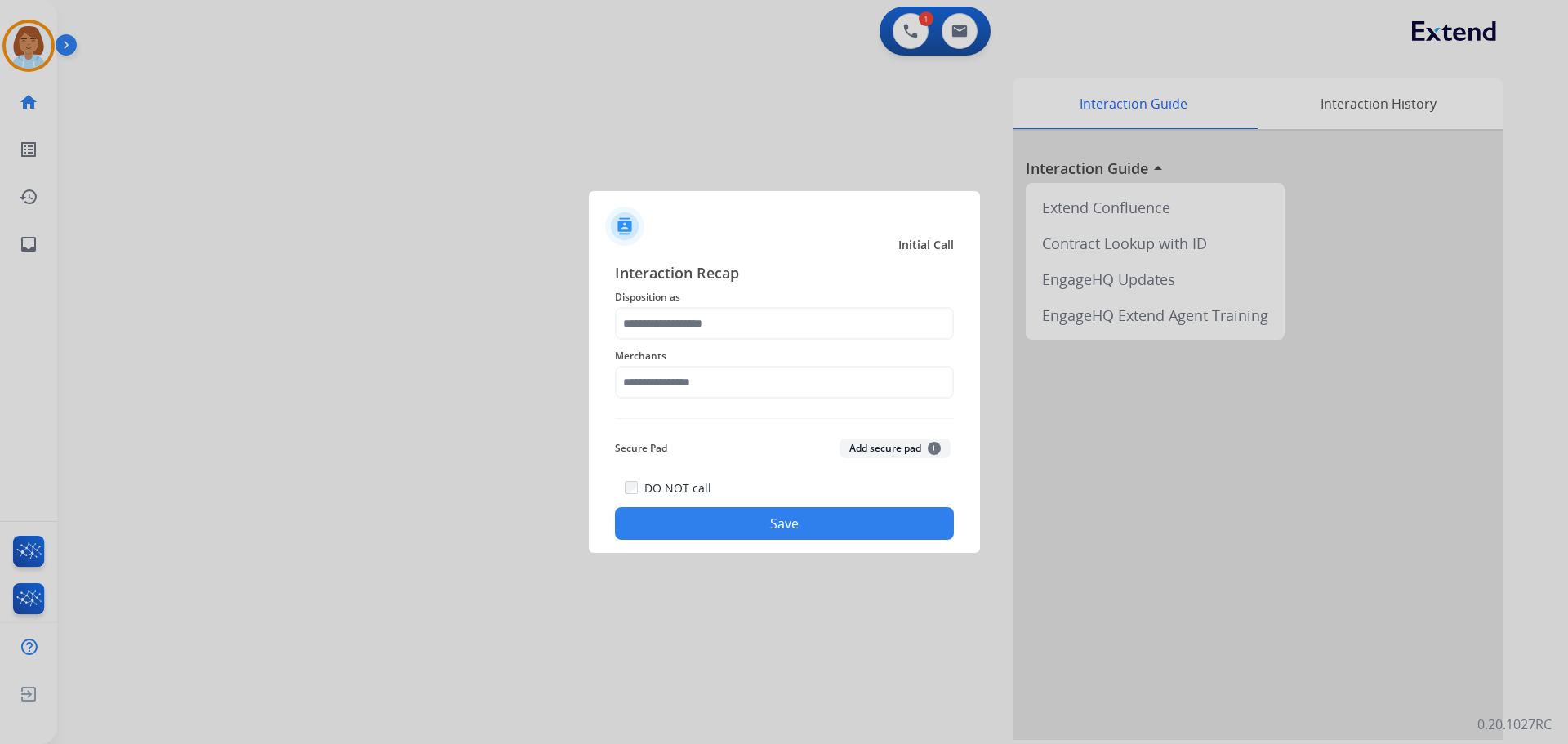
drag, startPoint x: 747, startPoint y: 510, endPoint x: 825, endPoint y: 308, distance: 216.5
click at [825, 308] on div "Interaction Recap Disposition as Merchants Secure Pad Add secure pad + DO NOT c…" at bounding box center [784, 400] width 339 height 279
click at [812, 326] on input "text" at bounding box center [784, 324] width 339 height 32
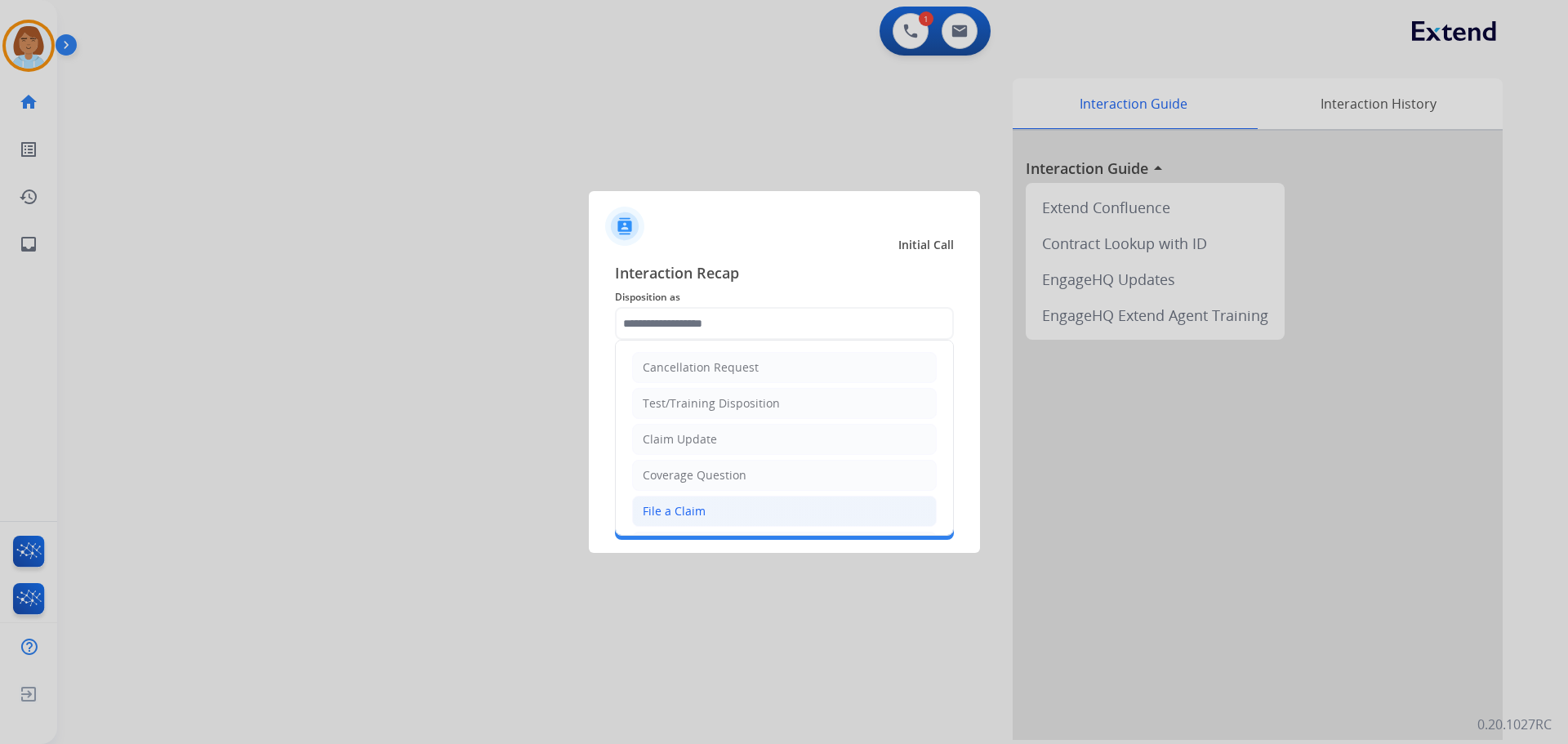
click at [717, 510] on li "File a Claim" at bounding box center [784, 511] width 305 height 31
type input "**********"
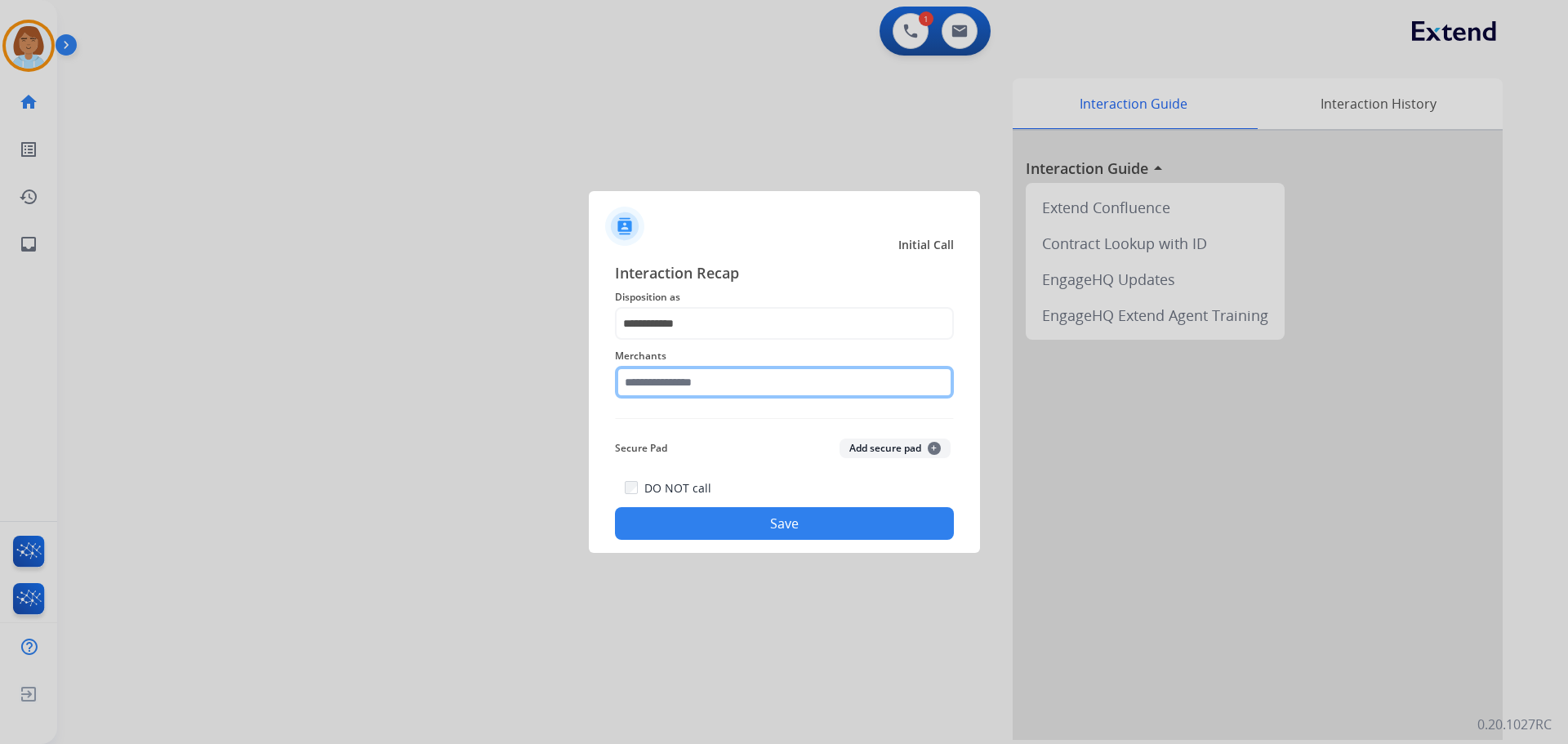
click at [717, 387] on input "text" at bounding box center [784, 382] width 339 height 32
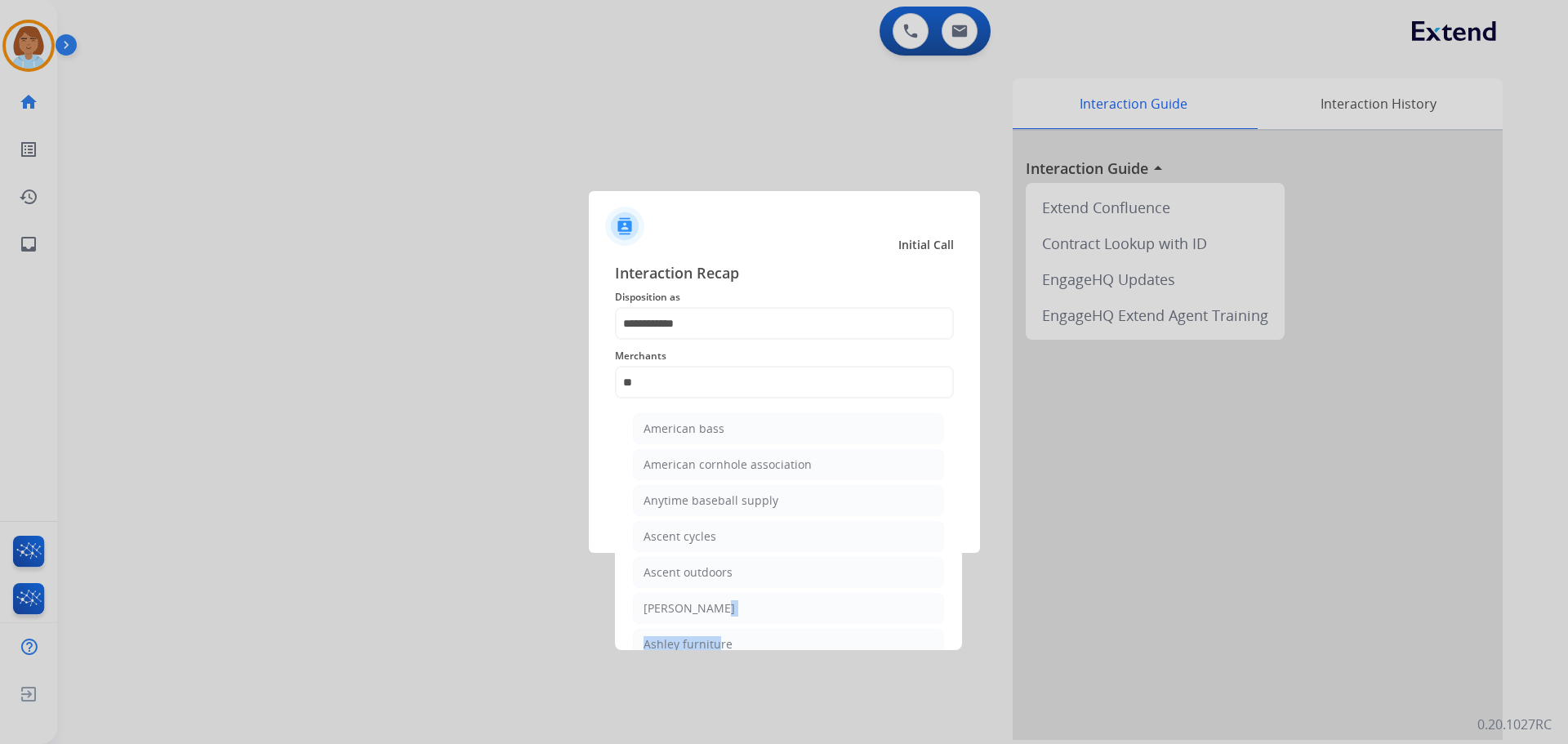
scroll to position [134, 0]
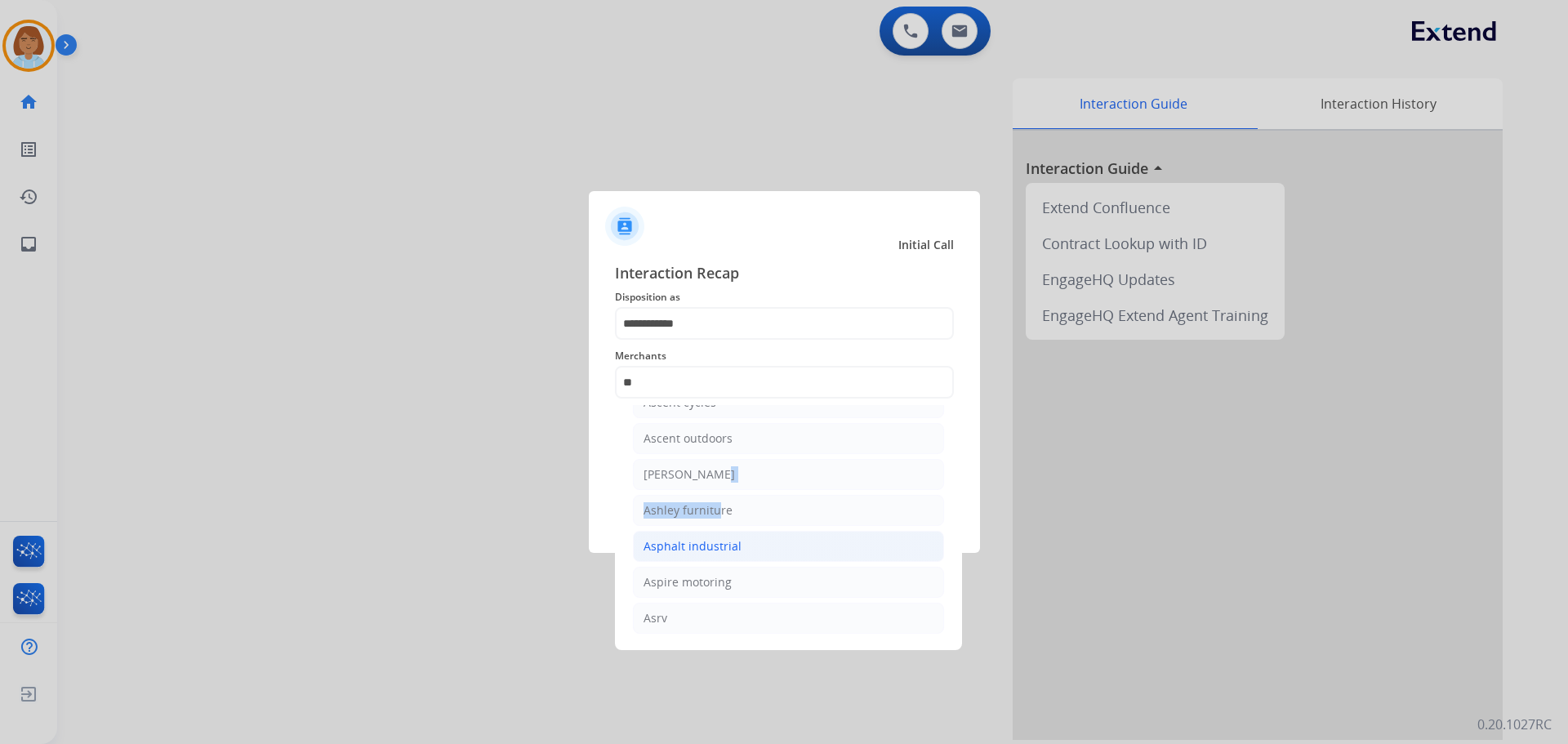
drag, startPoint x: 701, startPoint y: 615, endPoint x: 711, endPoint y: 648, distance: 34.5
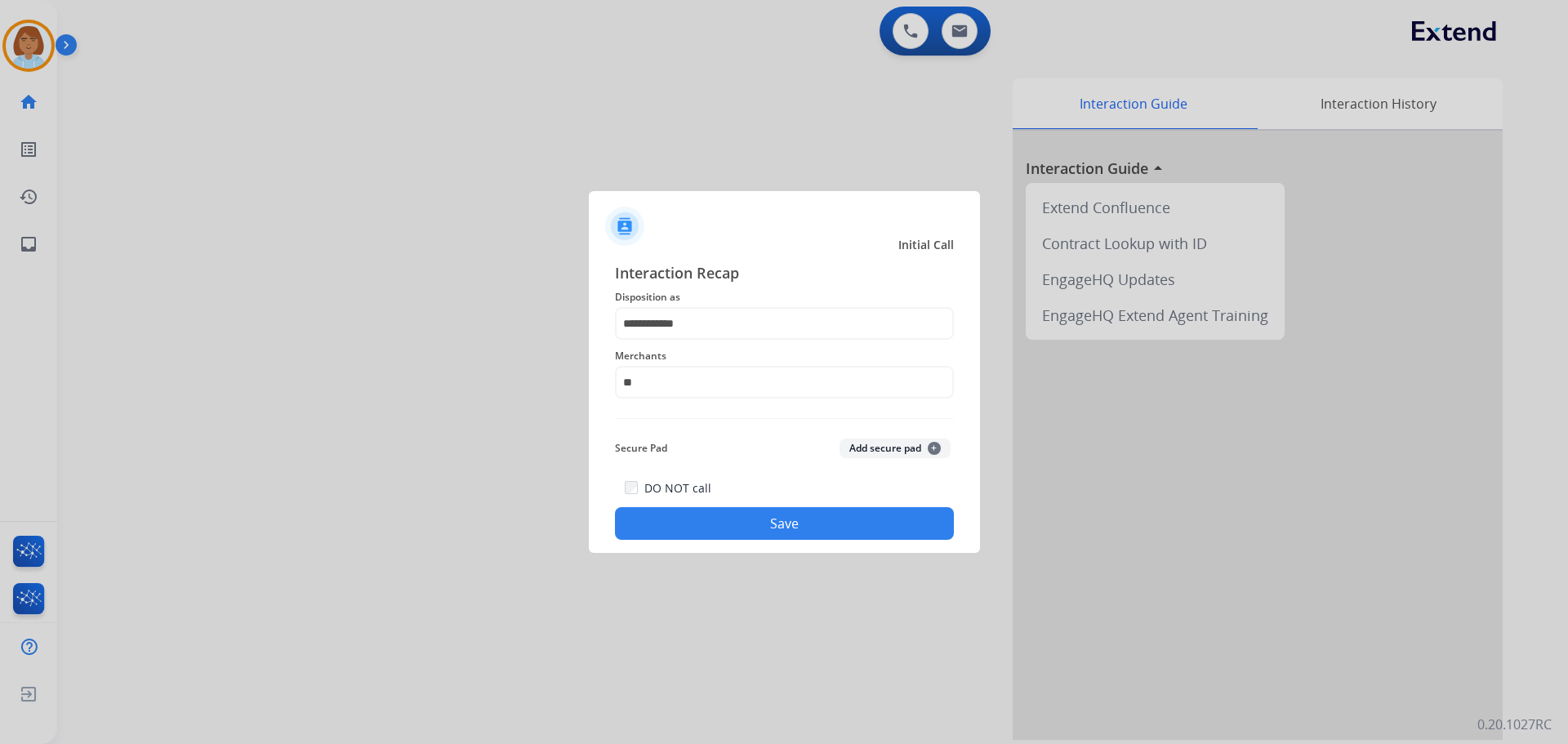
click at [489, 592] on div at bounding box center [784, 372] width 1568 height 744
click at [701, 382] on input "**" at bounding box center [784, 382] width 339 height 32
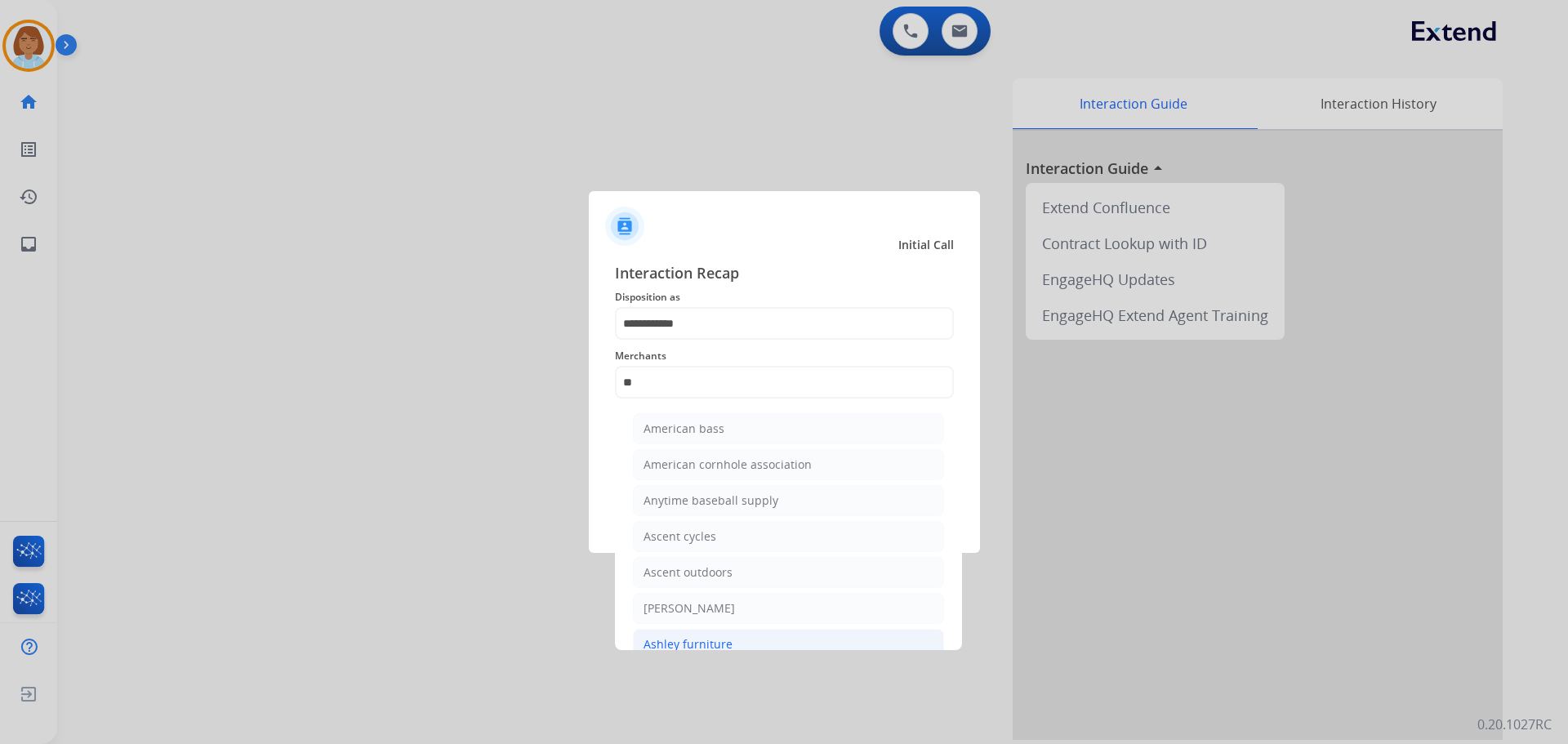
click at [718, 642] on div "Ashley furniture" at bounding box center [688, 645] width 89 height 16
type input "**********"
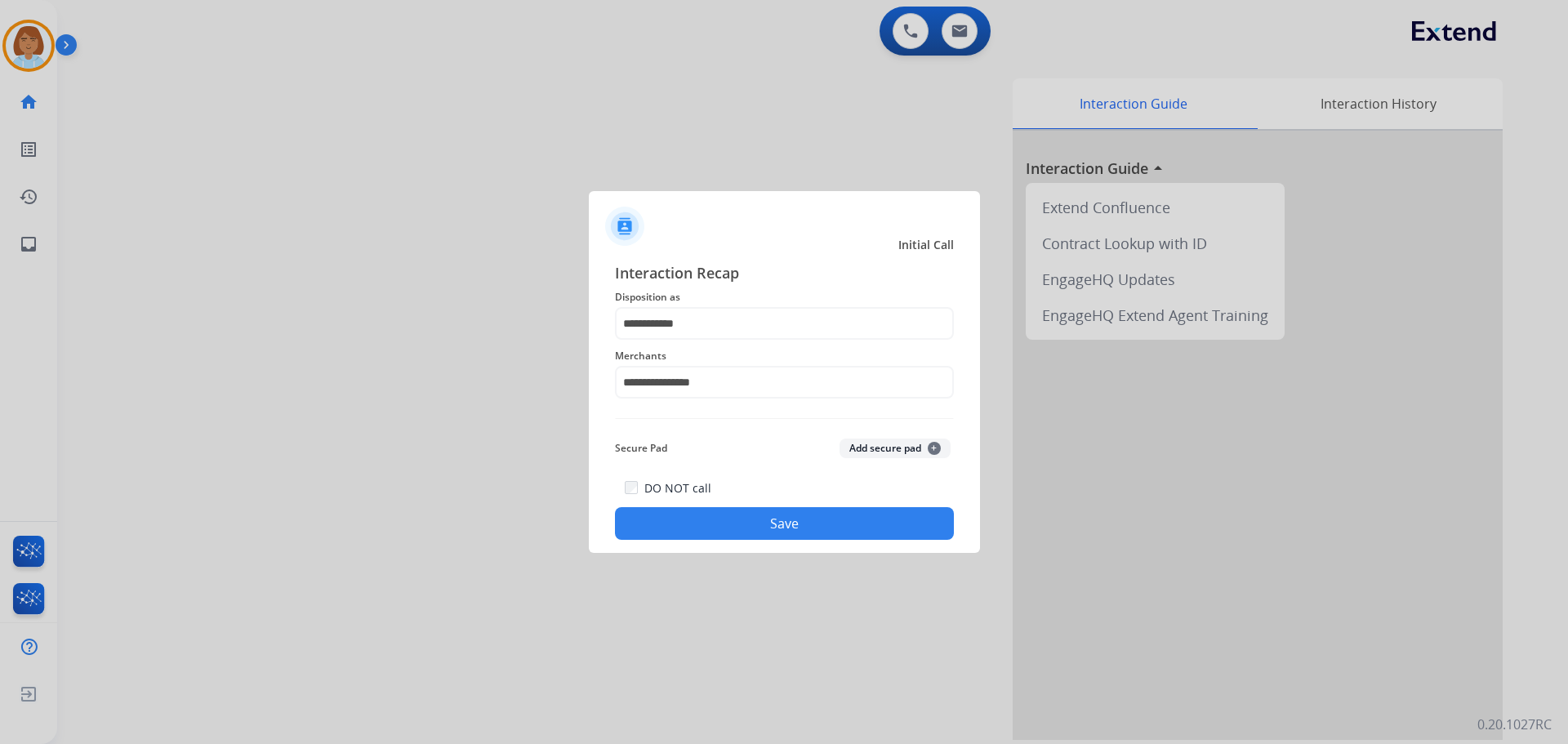
click at [797, 500] on div "DO NOT call Save" at bounding box center [784, 509] width 339 height 62
click at [797, 516] on button "Save" at bounding box center [784, 524] width 339 height 32
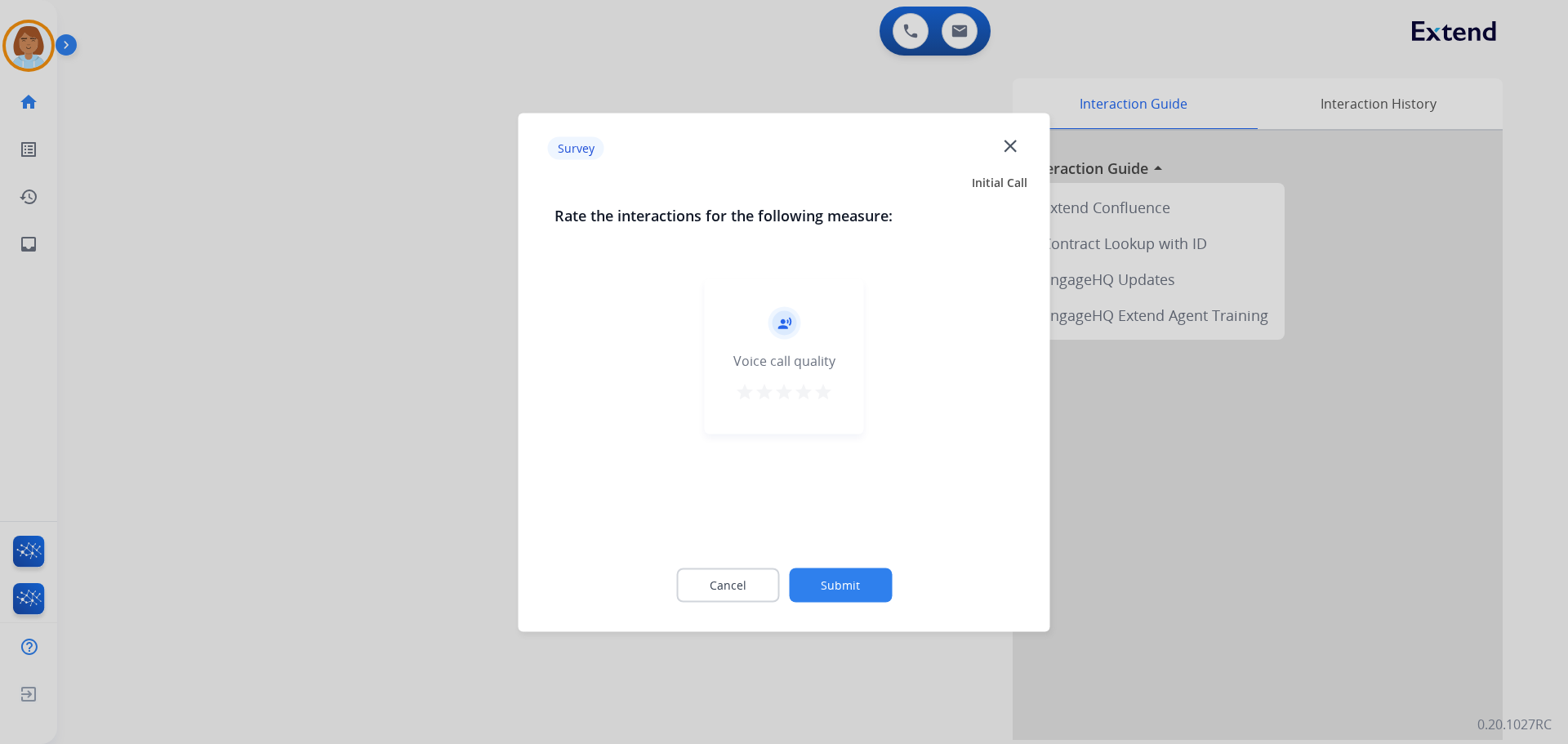
click at [826, 572] on button "Submit" at bounding box center [840, 585] width 103 height 34
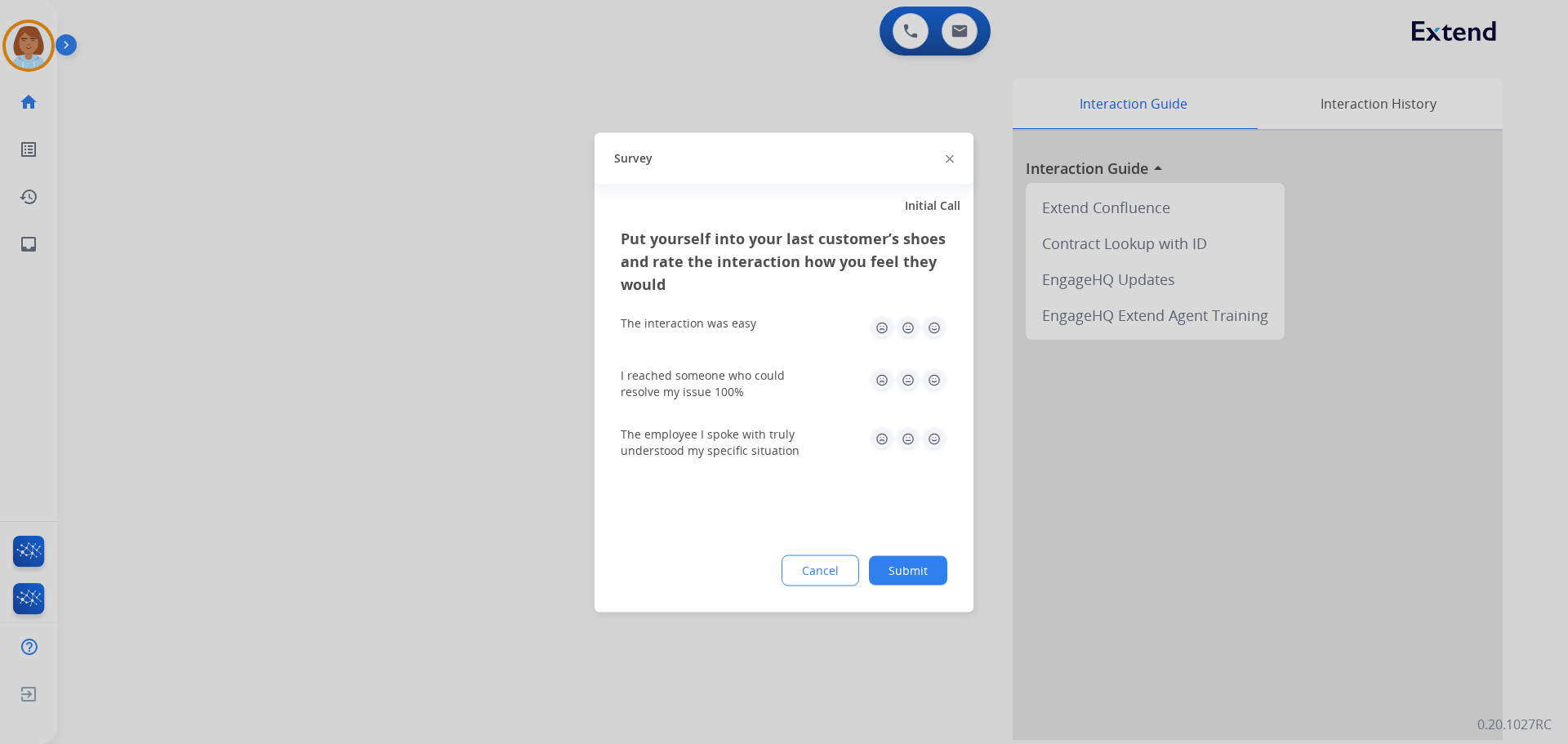
click at [926, 581] on button "Submit" at bounding box center [908, 570] width 78 height 30
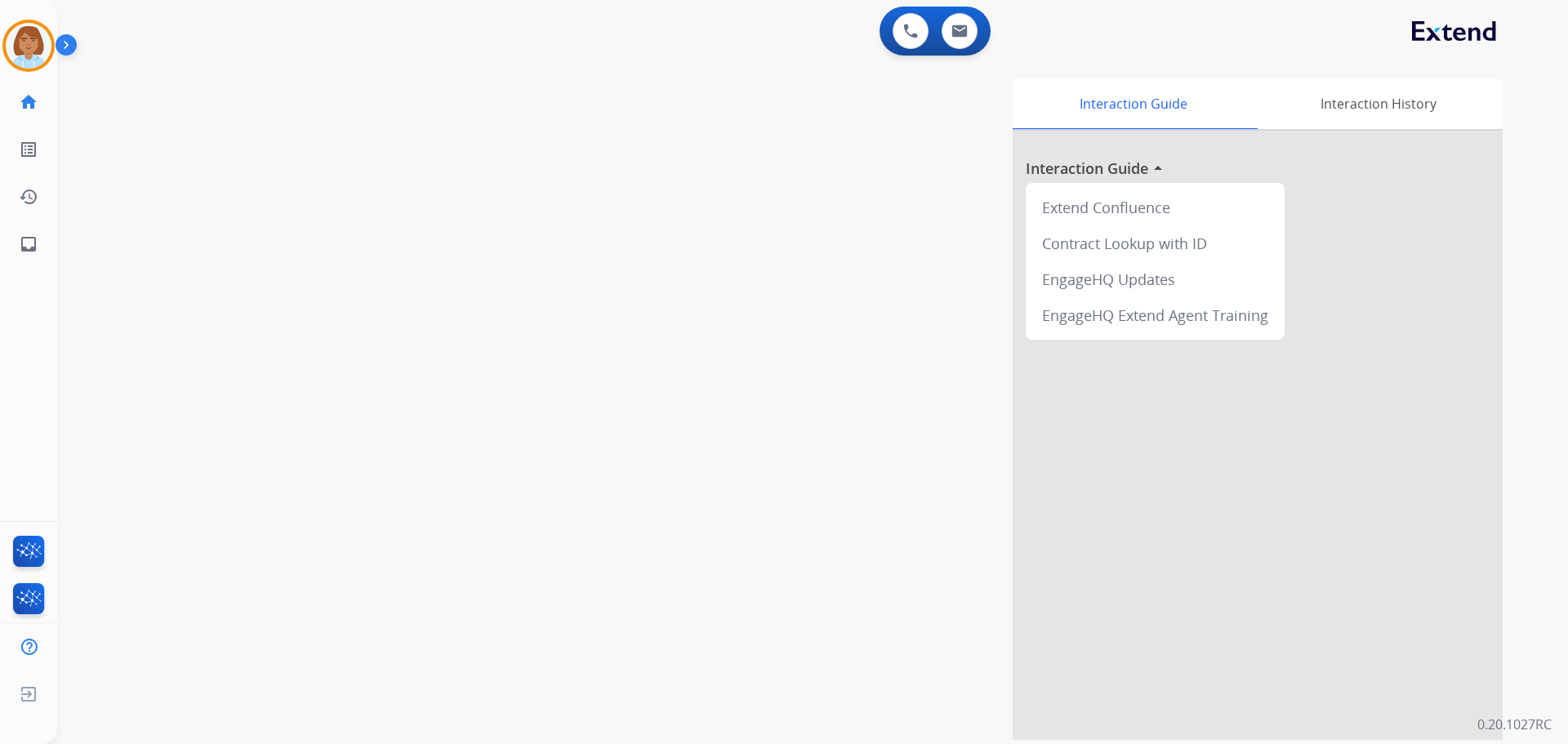
click at [31, 74] on div "Jaquayla AfterCallWork Edit Avatar Agent: Jaquayla Routing Profile: Extend_Trai…" at bounding box center [28, 133] width 57 height 268
click at [41, 62] on img at bounding box center [28, 45] width 46 height 46
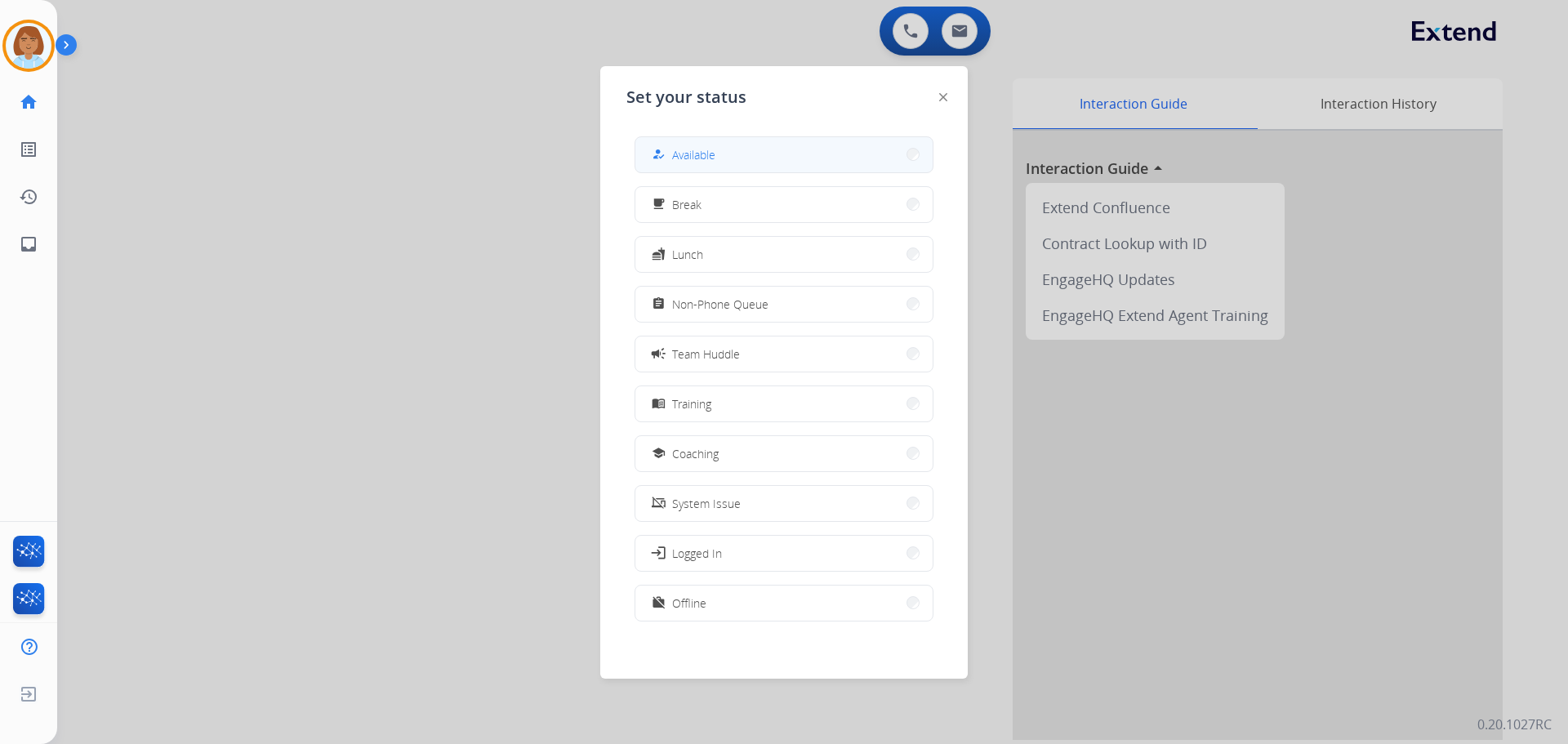
click at [668, 159] on div "how_to_reg" at bounding box center [660, 154] width 23 height 20
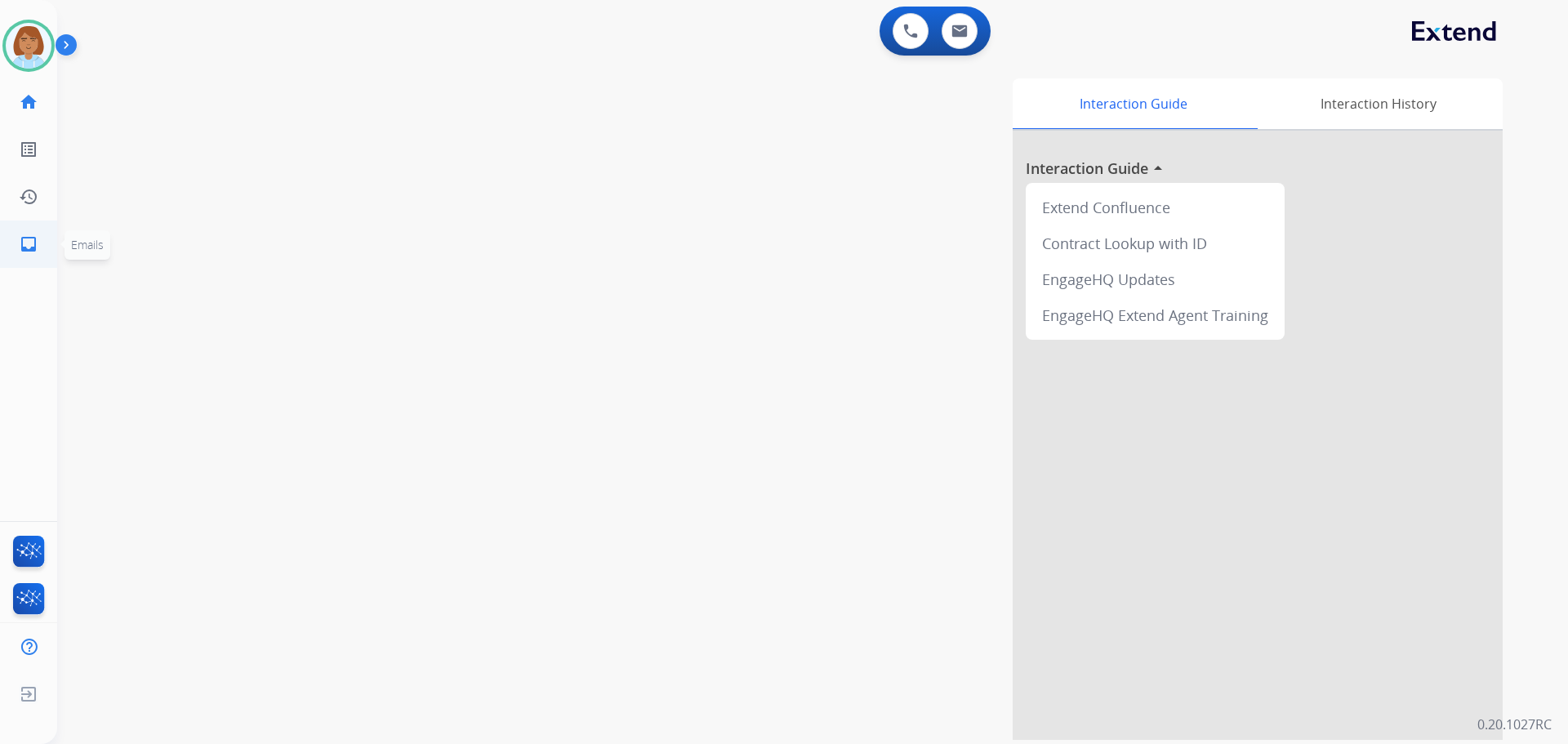
click at [35, 250] on mat-icon "inbox" at bounding box center [29, 244] width 20 height 20
select select "**********"
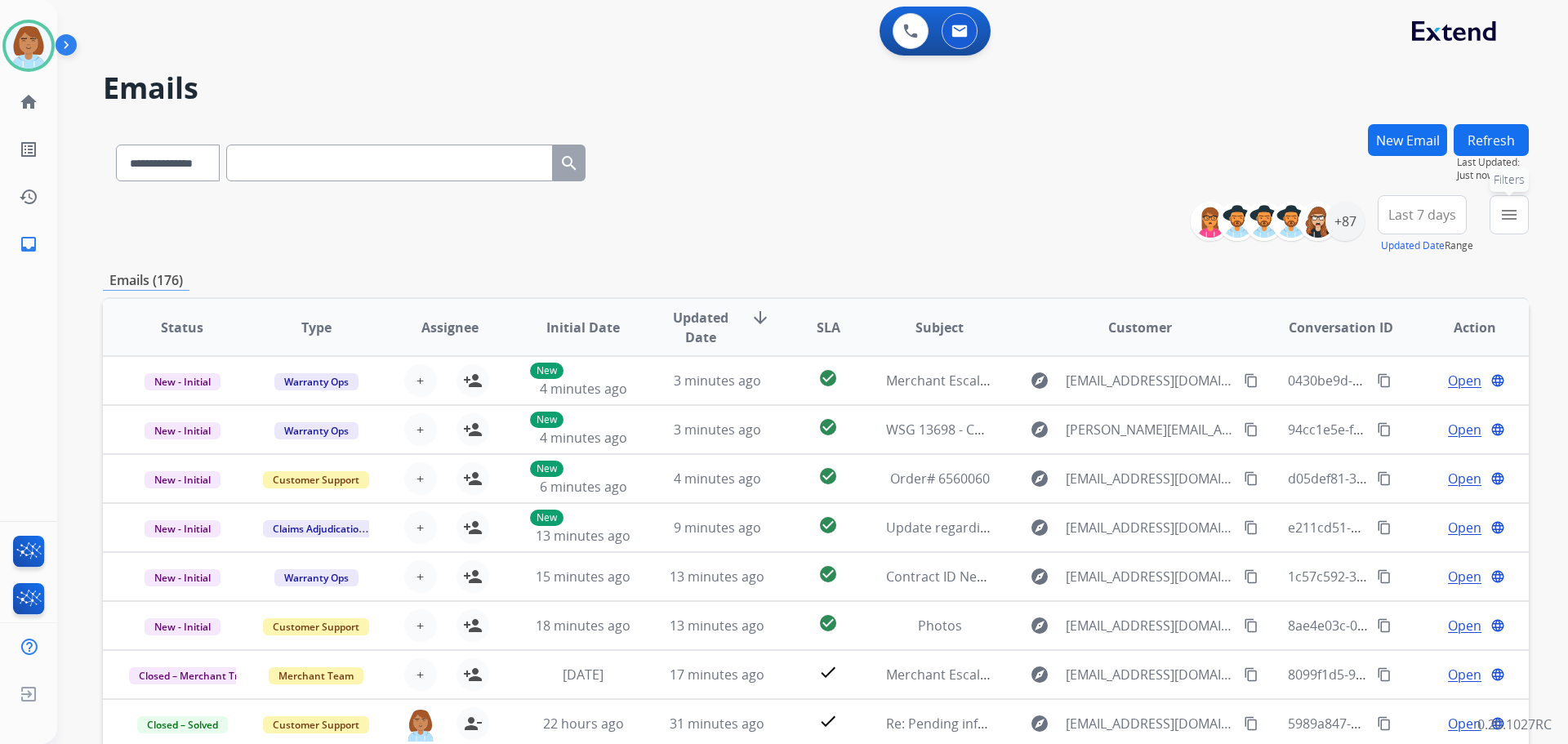
click at [1510, 213] on mat-icon "menu" at bounding box center [1509, 215] width 20 height 20
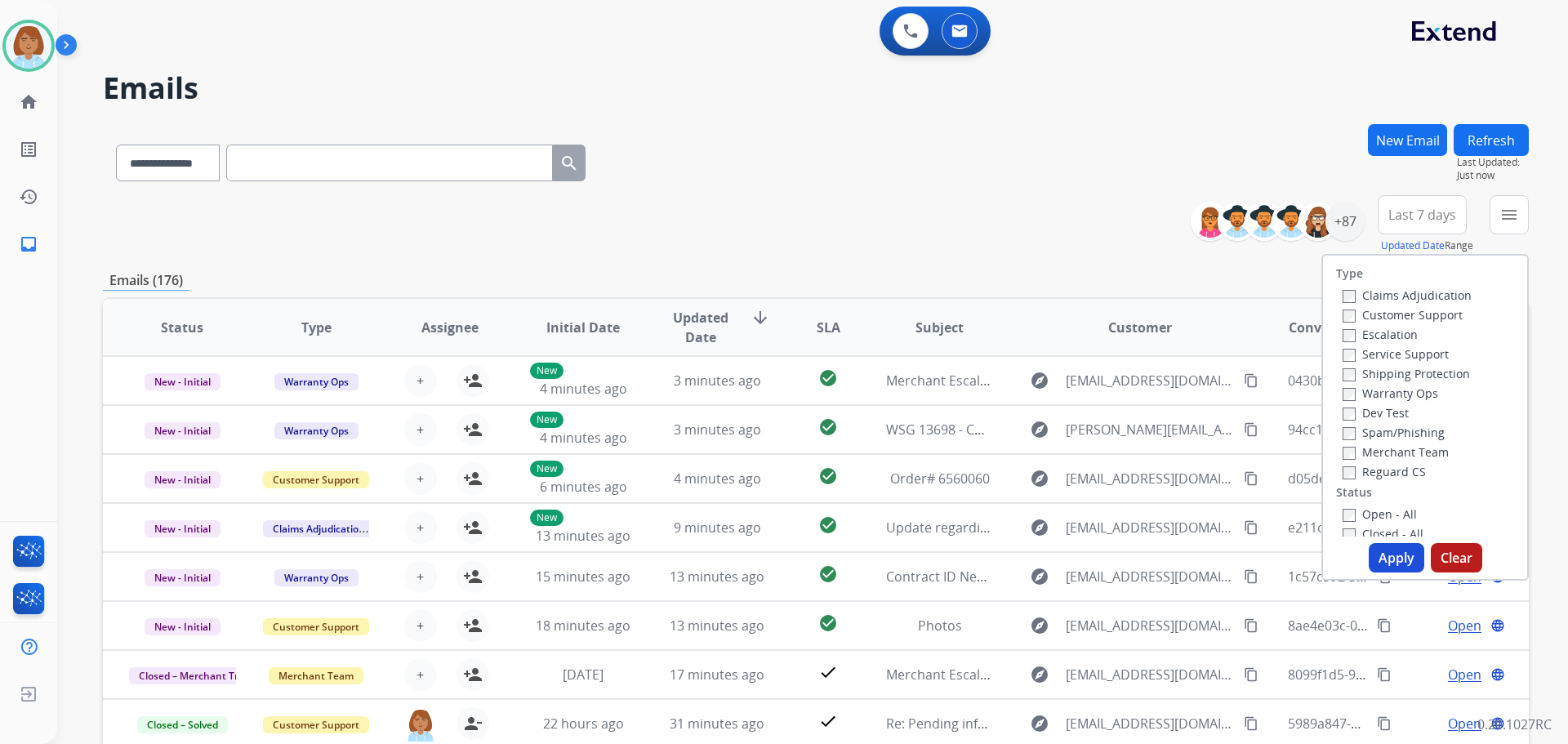
click at [1362, 293] on label "Claims Adjudication" at bounding box center [1407, 295] width 129 height 15
click at [1353, 311] on label "Customer Support" at bounding box center [1402, 315] width 120 height 15
click at [1349, 370] on label "Shipping Protection" at bounding box center [1406, 373] width 127 height 15
click at [1379, 560] on button "Apply" at bounding box center [1397, 557] width 56 height 30
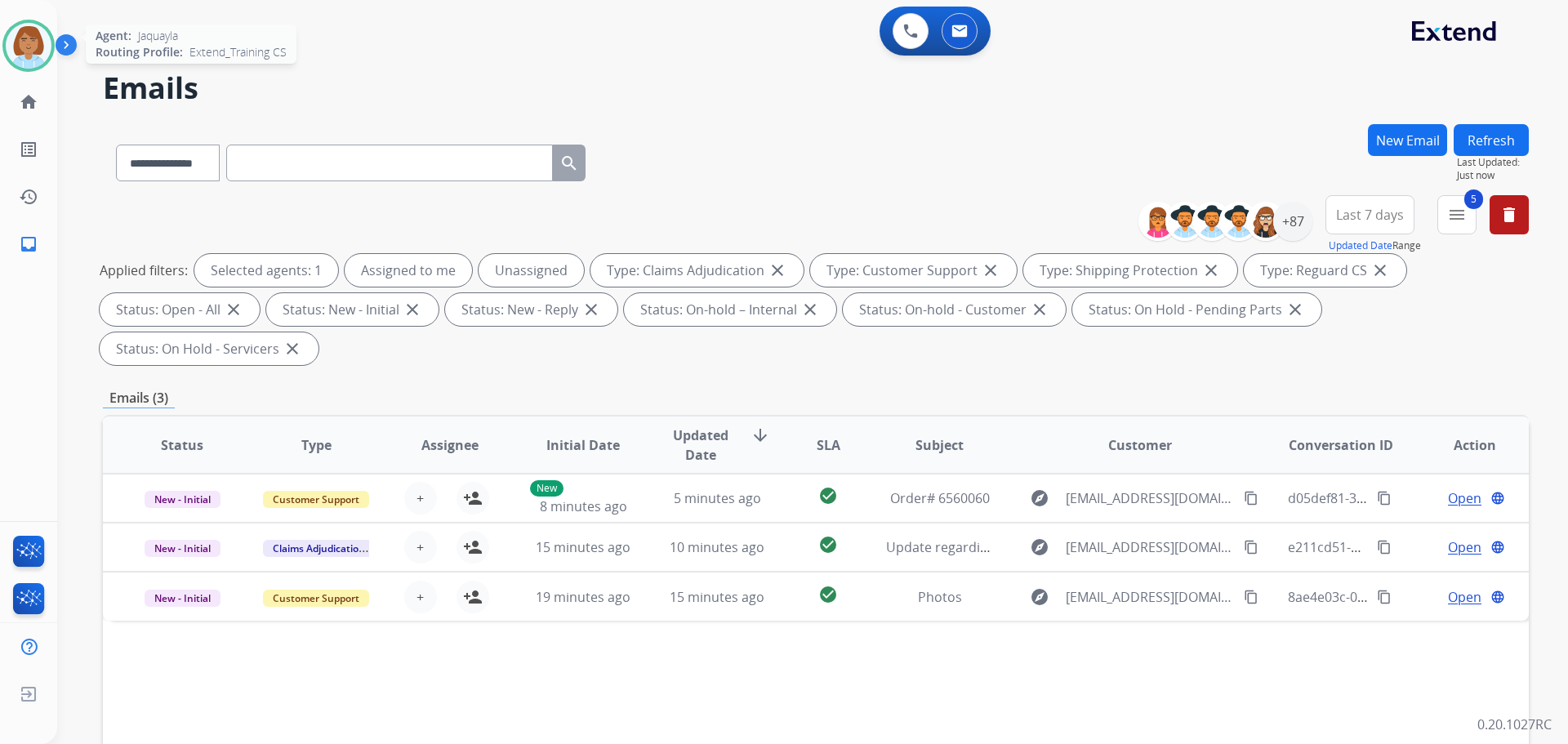
click at [25, 48] on img at bounding box center [28, 45] width 46 height 46
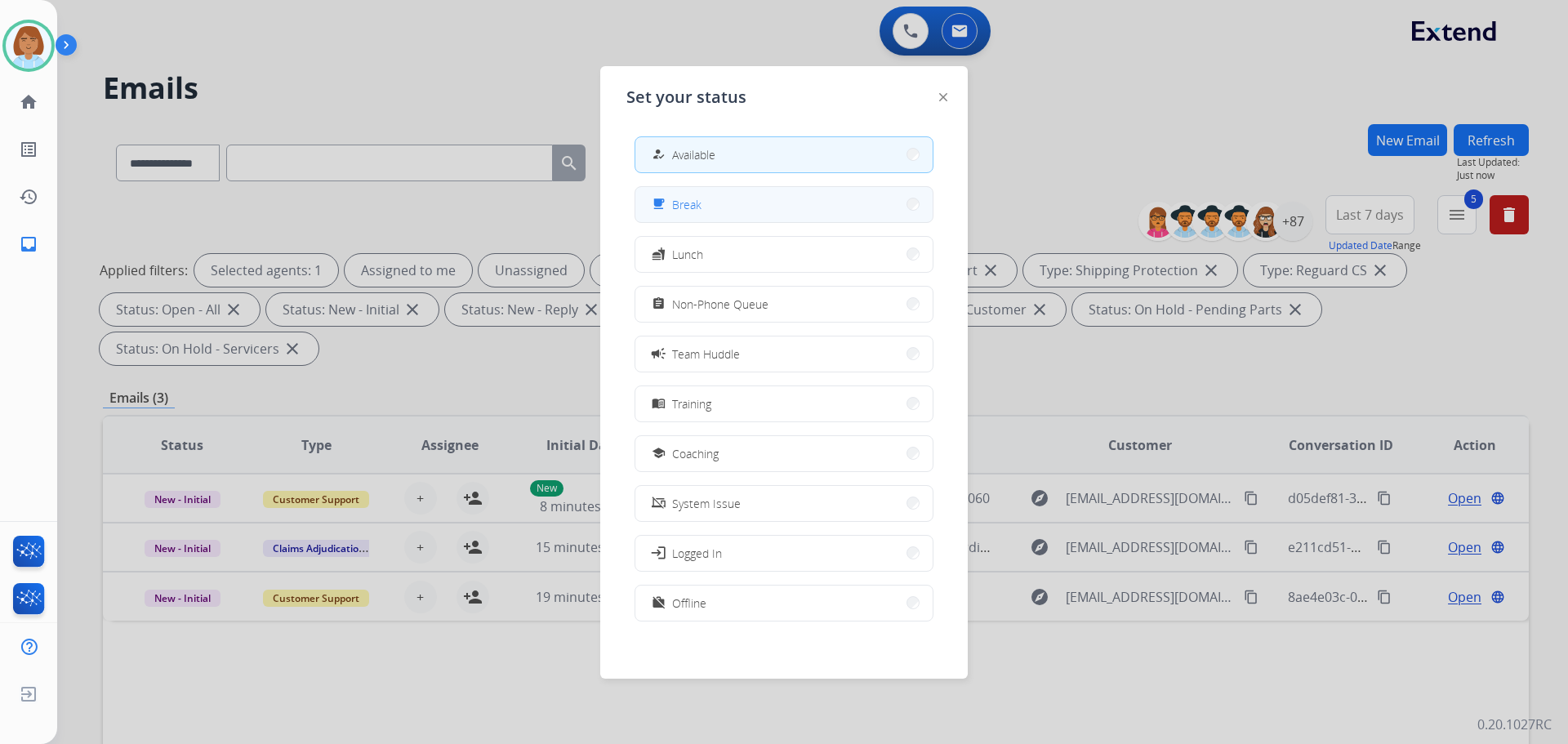
click at [797, 213] on button "free_breakfast Break" at bounding box center [784, 204] width 298 height 35
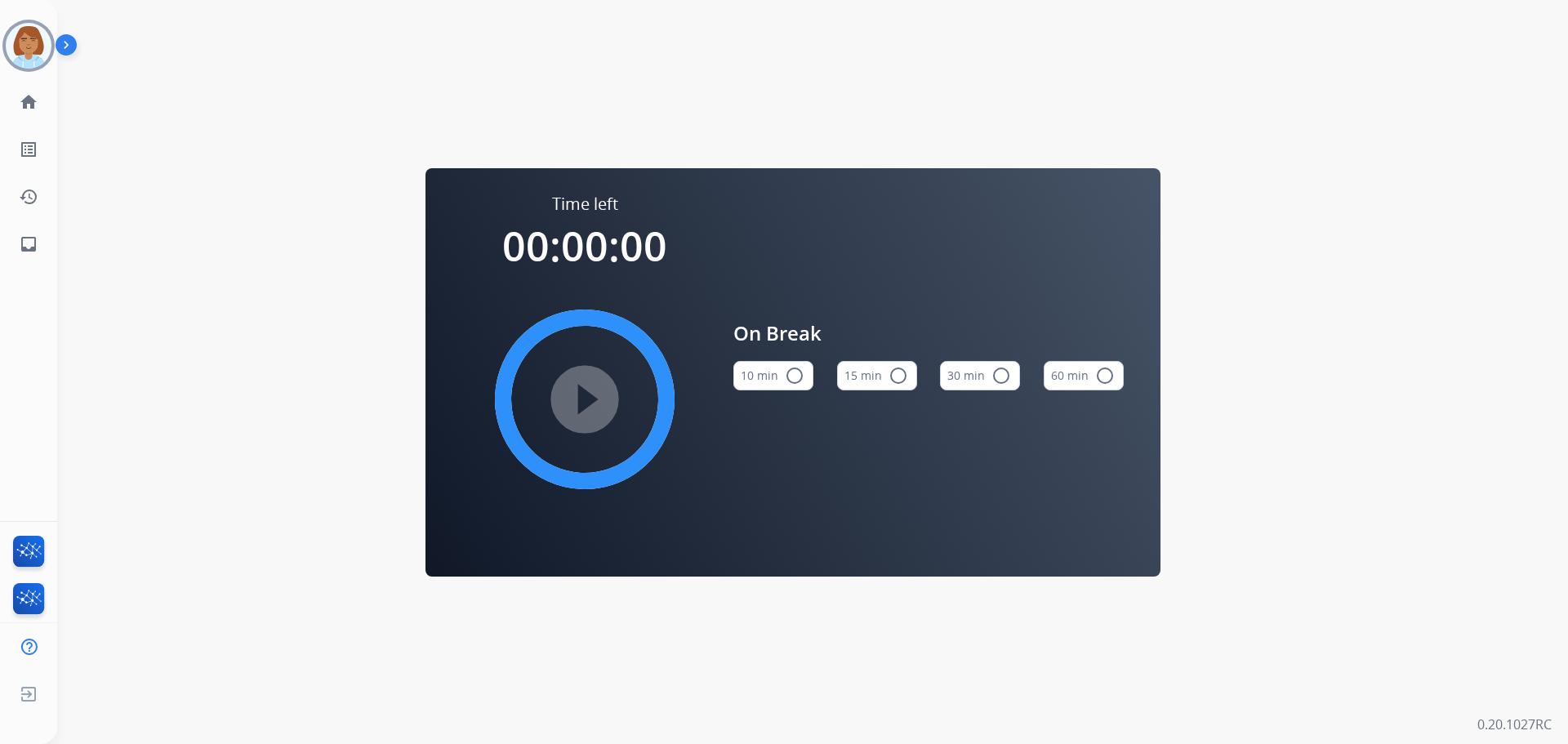
drag, startPoint x: 35, startPoint y: 48, endPoint x: 75, endPoint y: 65, distance: 43.5
click at [34, 47] on img at bounding box center [28, 45] width 46 height 46
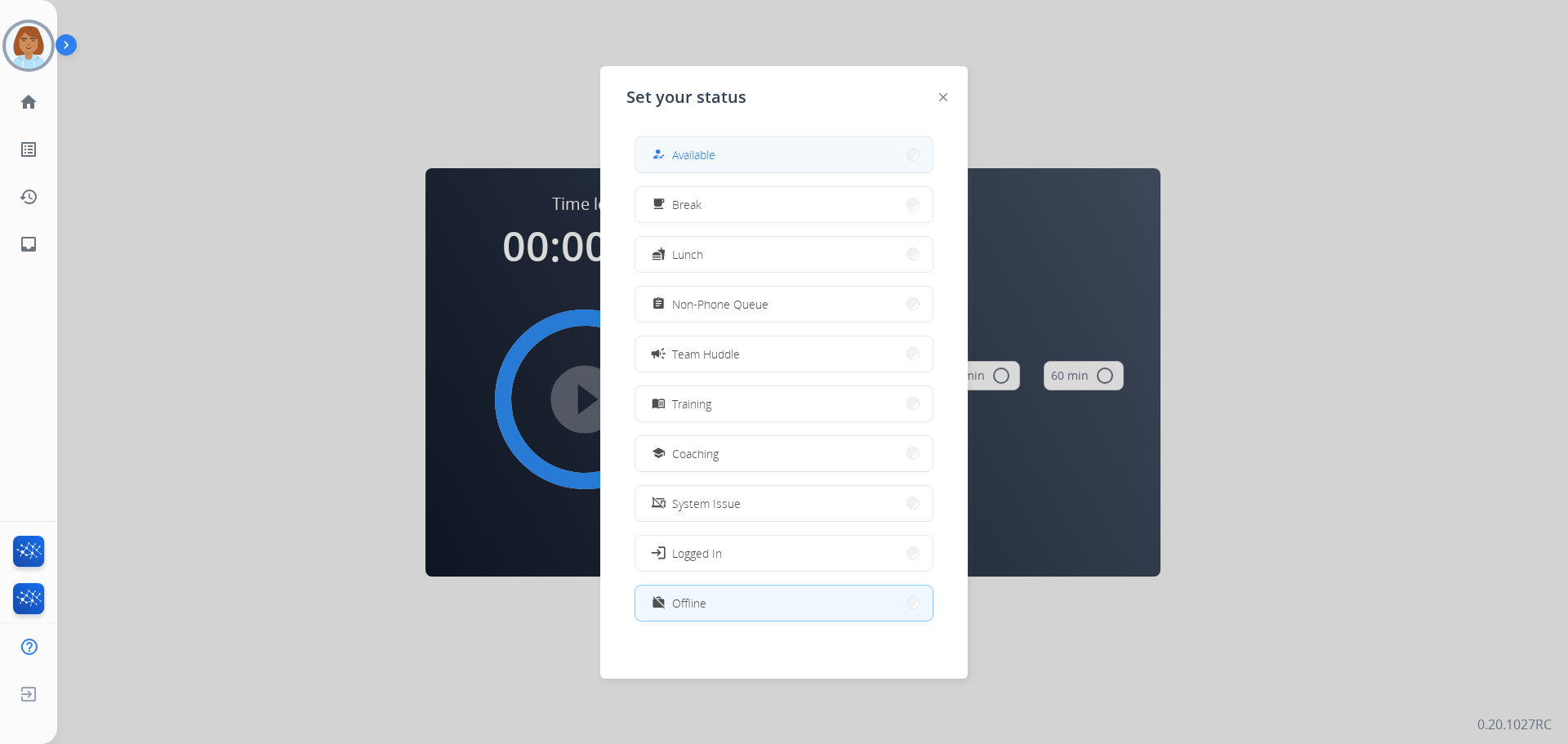
click at [745, 164] on button "how_to_reg Available" at bounding box center [784, 154] width 298 height 35
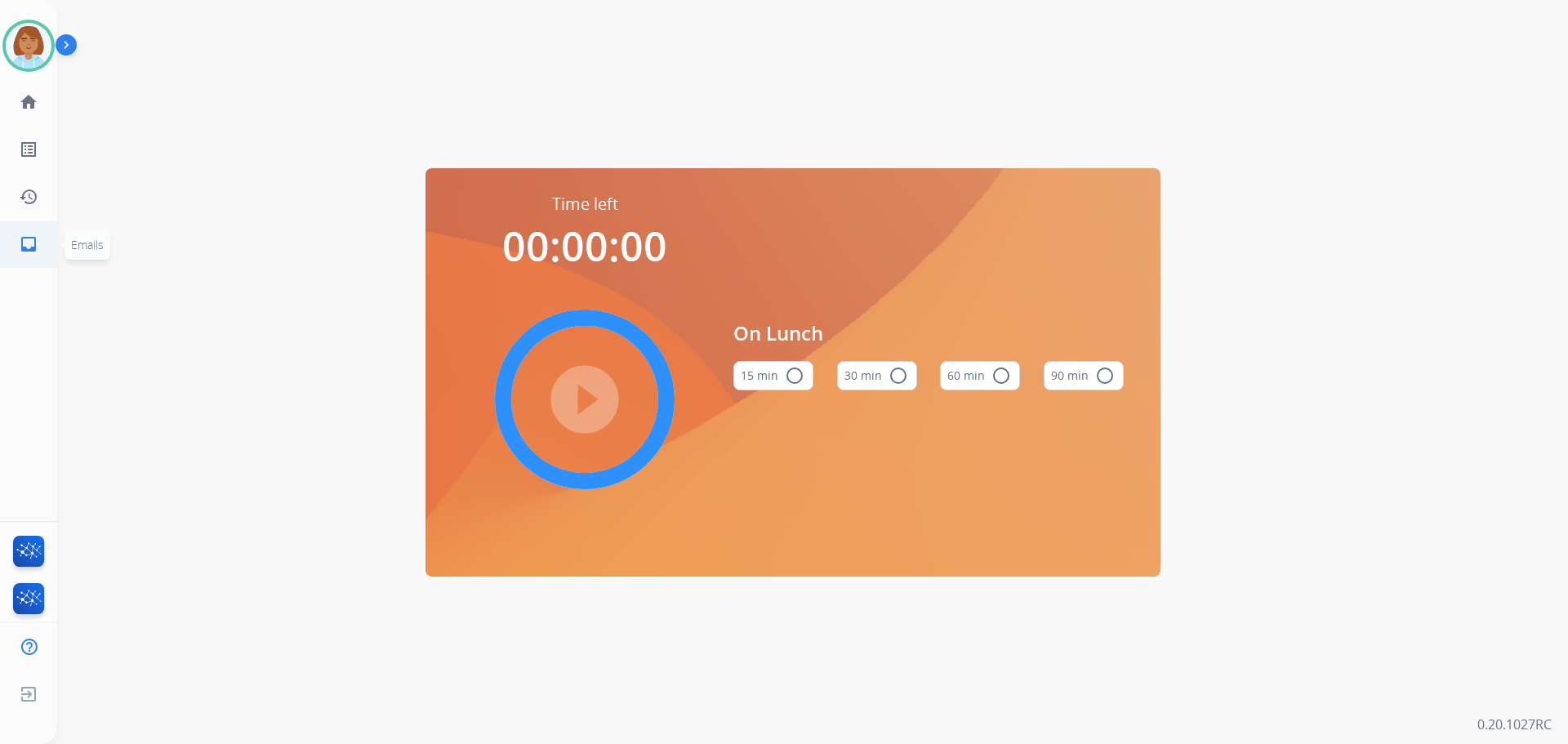
click at [21, 248] on mat-icon "inbox" at bounding box center [29, 244] width 20 height 20
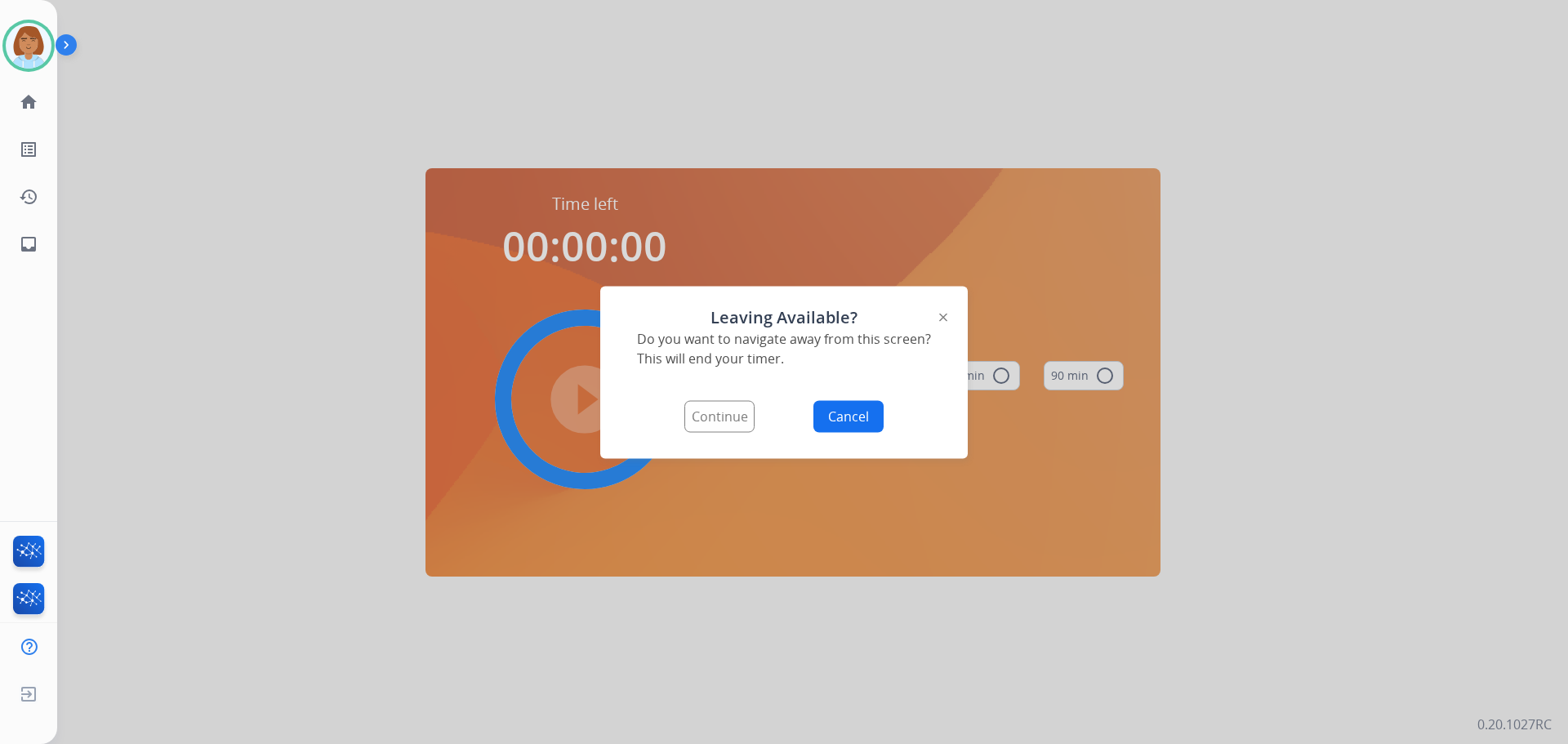
click at [726, 424] on button "Continue" at bounding box center [720, 416] width 70 height 32
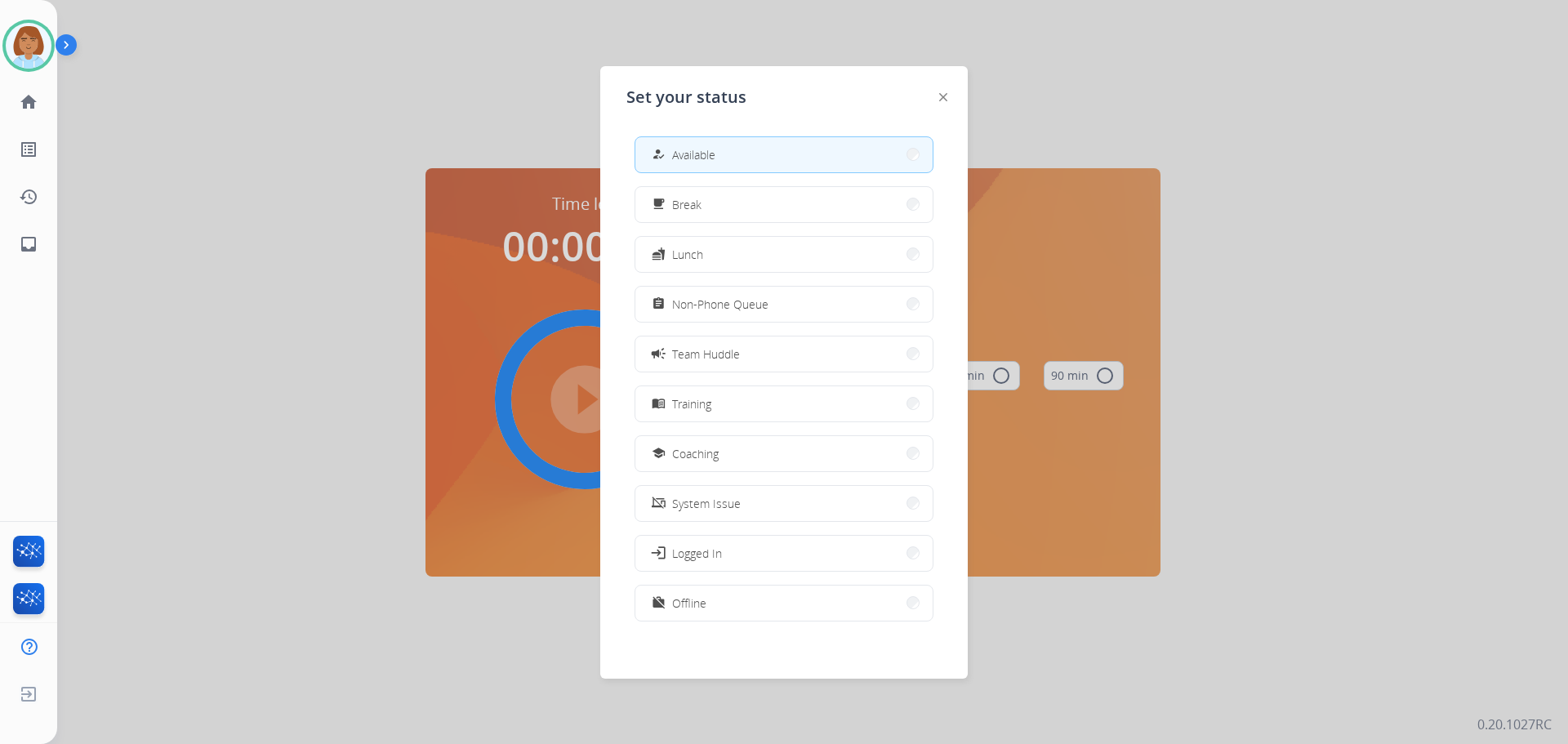
click at [274, 629] on div at bounding box center [784, 372] width 1568 height 744
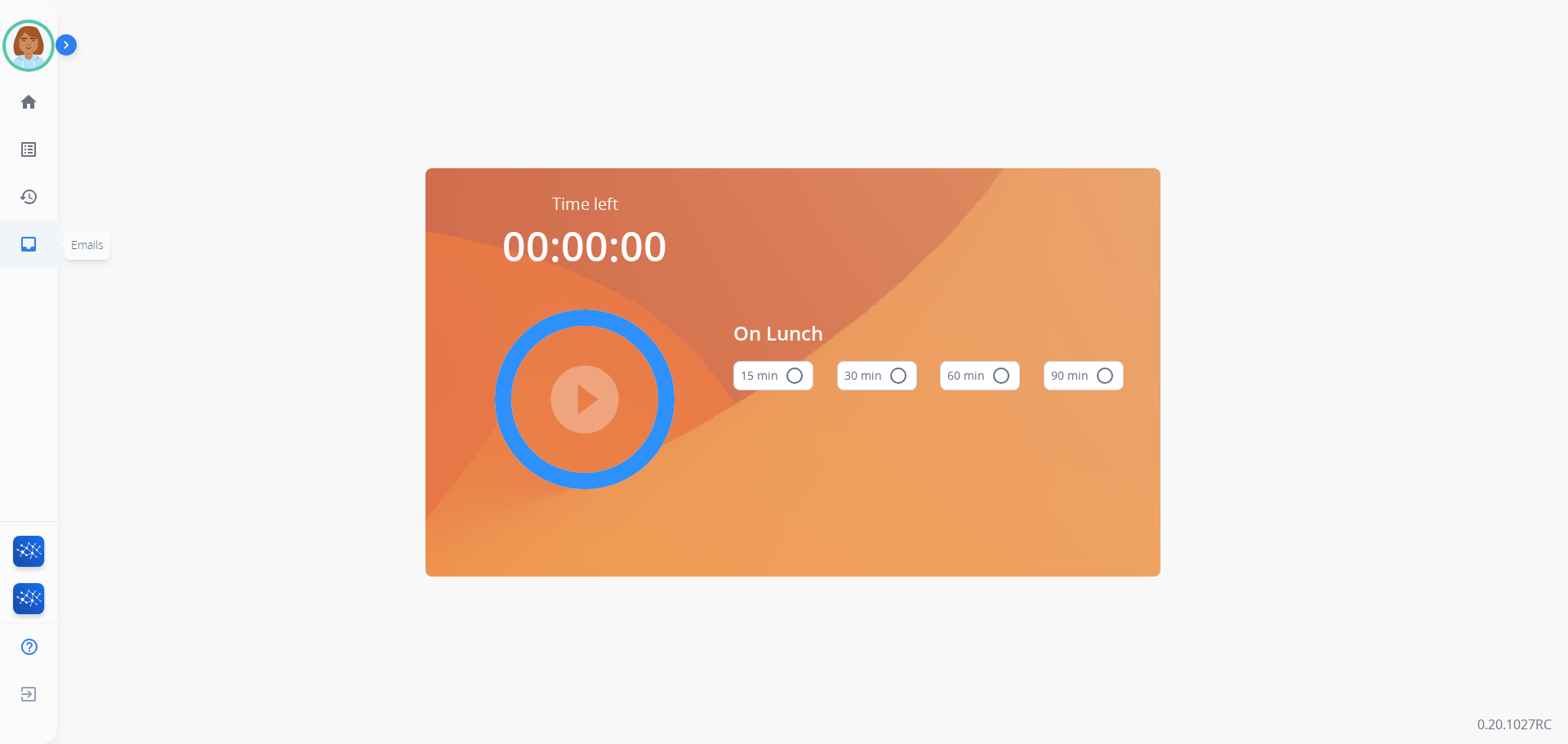
click at [20, 244] on mat-icon "inbox" at bounding box center [29, 244] width 20 height 20
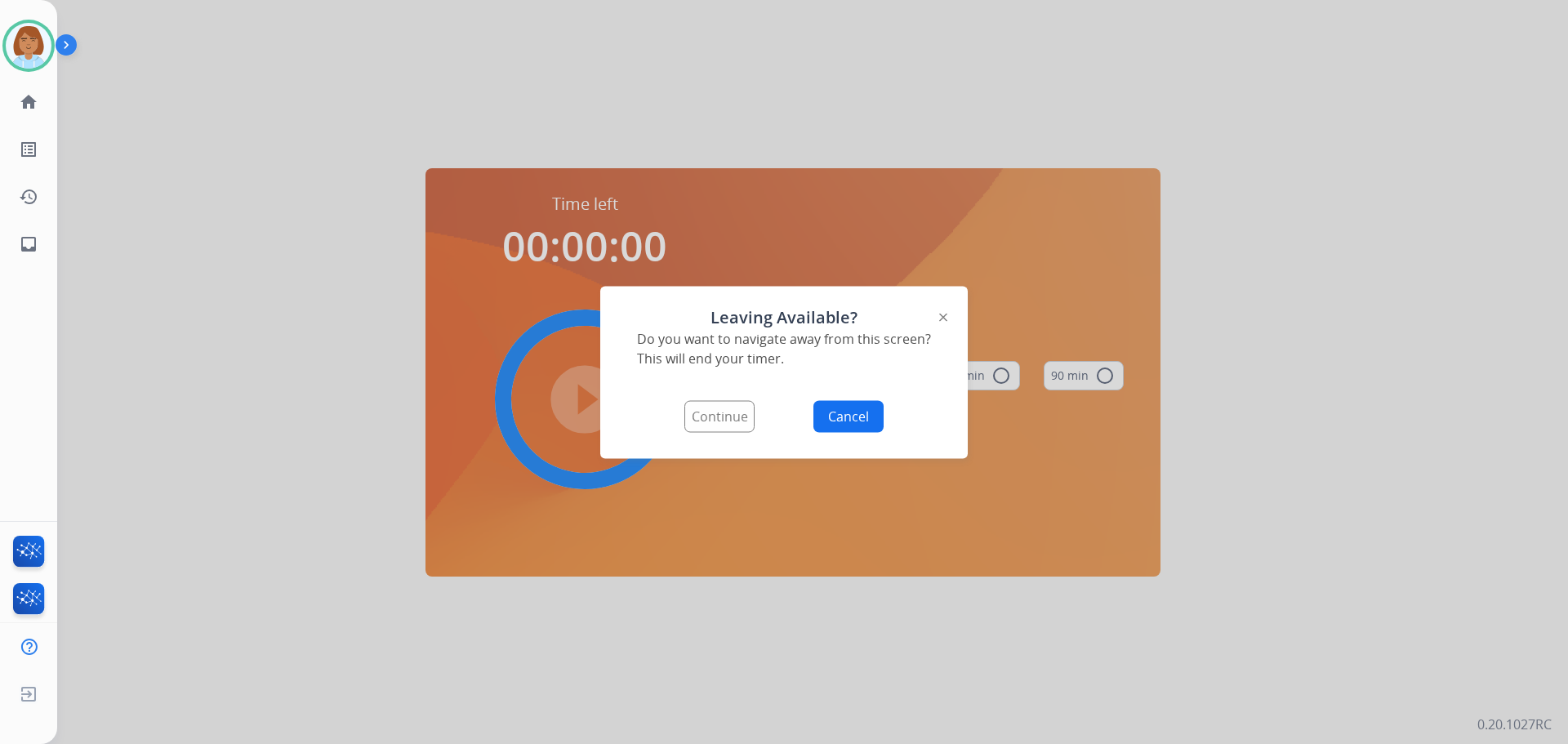
click at [716, 408] on button "Continue" at bounding box center [720, 416] width 70 height 32
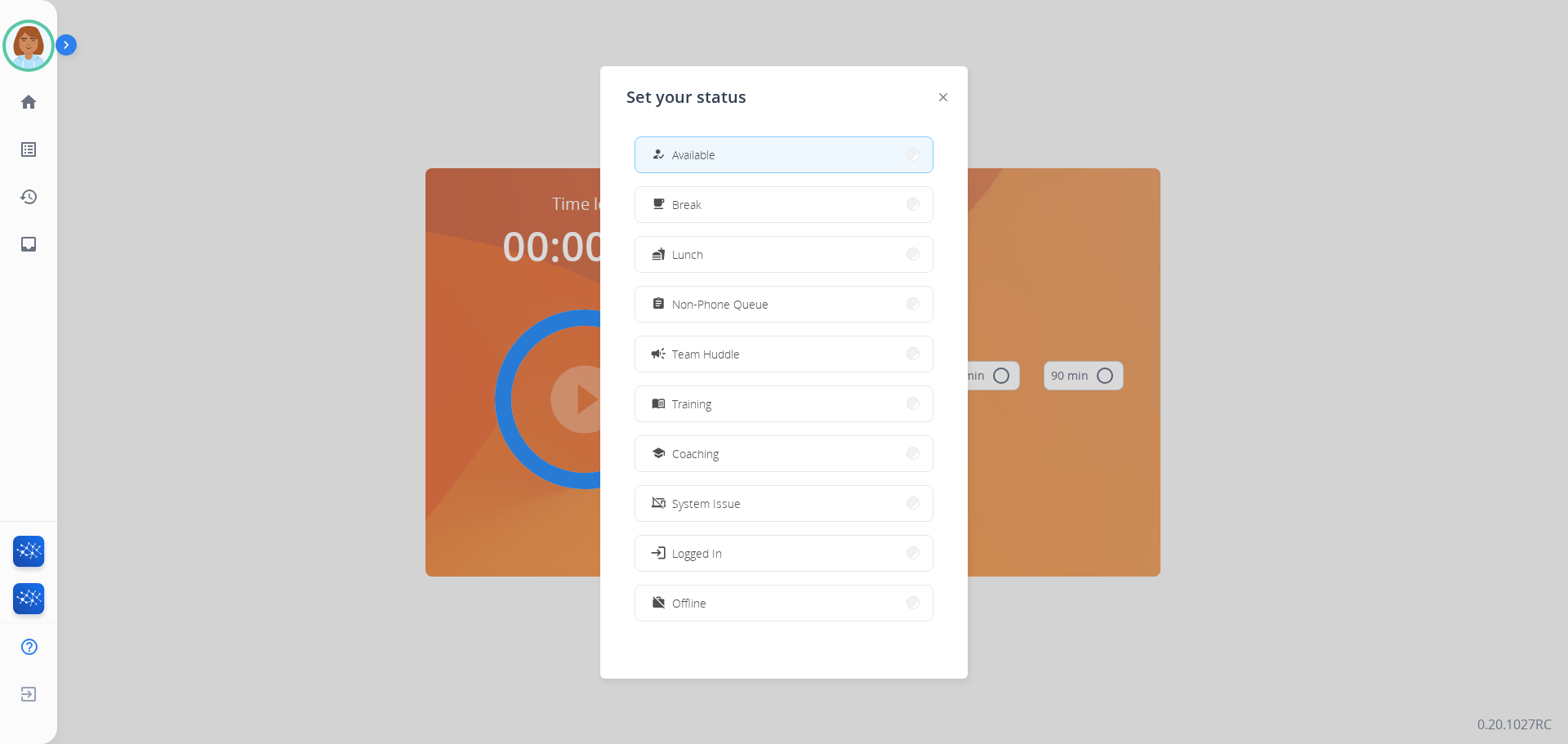
click at [1070, 87] on div at bounding box center [784, 372] width 1568 height 744
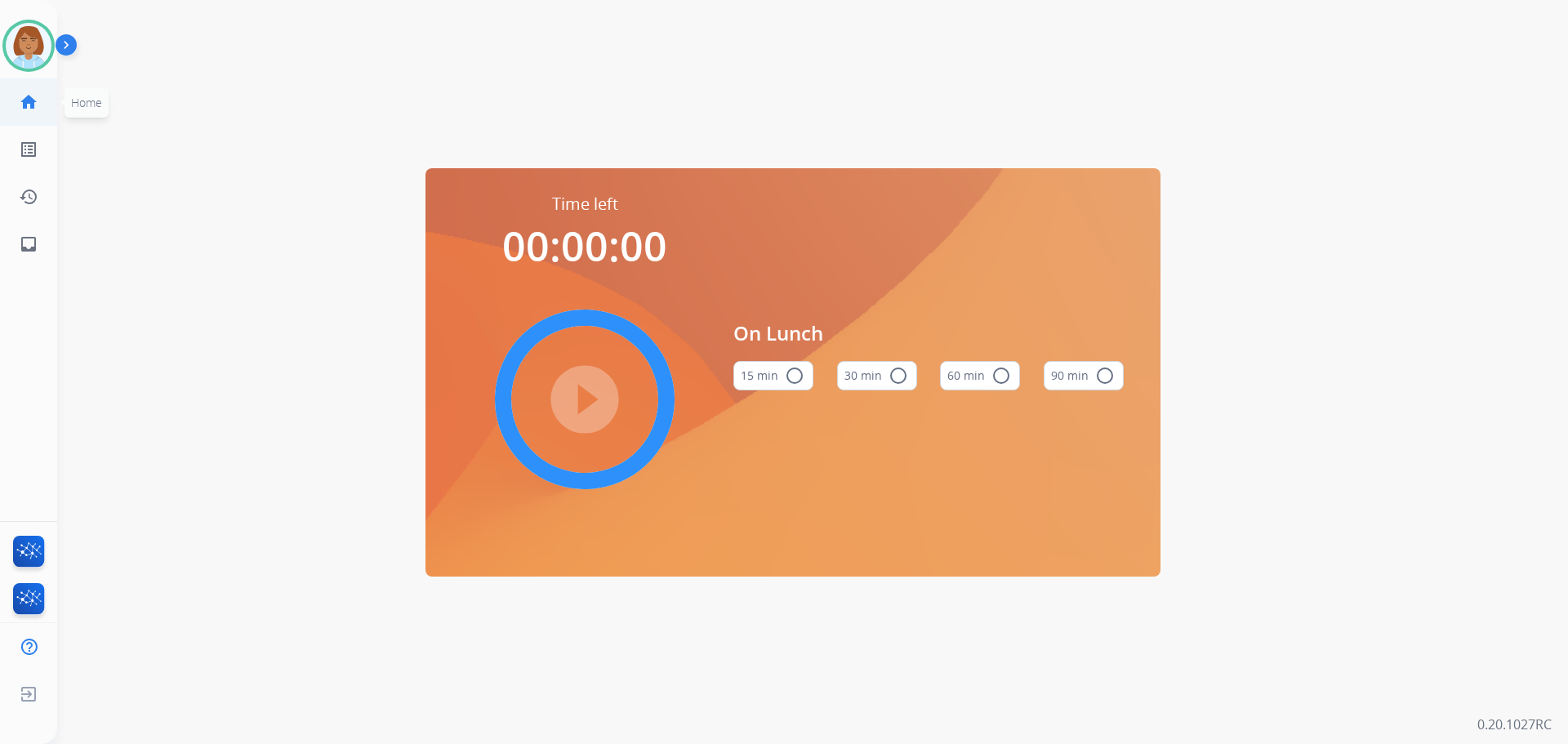
click at [14, 104] on link "home Home" at bounding box center [28, 102] width 46 height 46
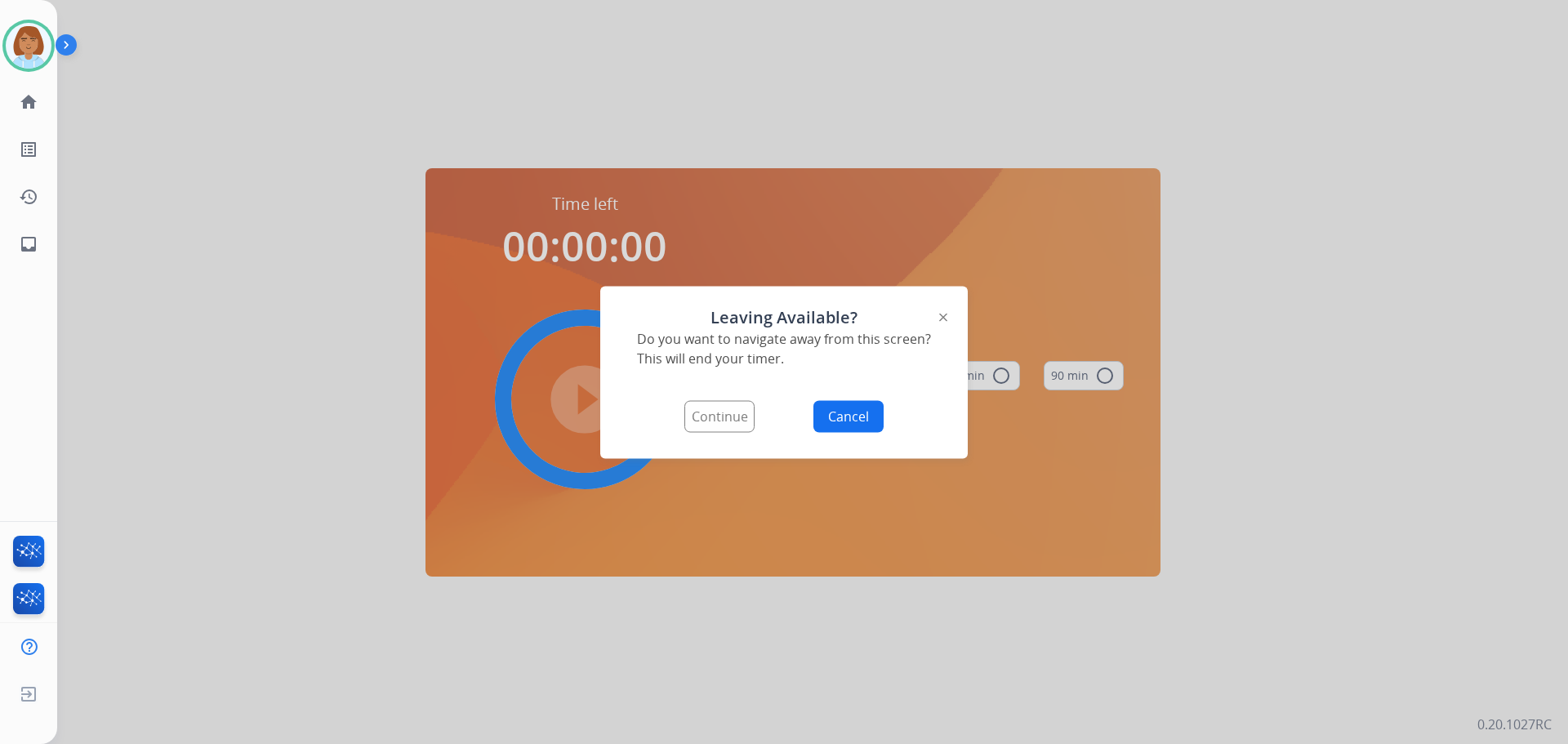
click at [725, 403] on button "Continue" at bounding box center [720, 416] width 70 height 32
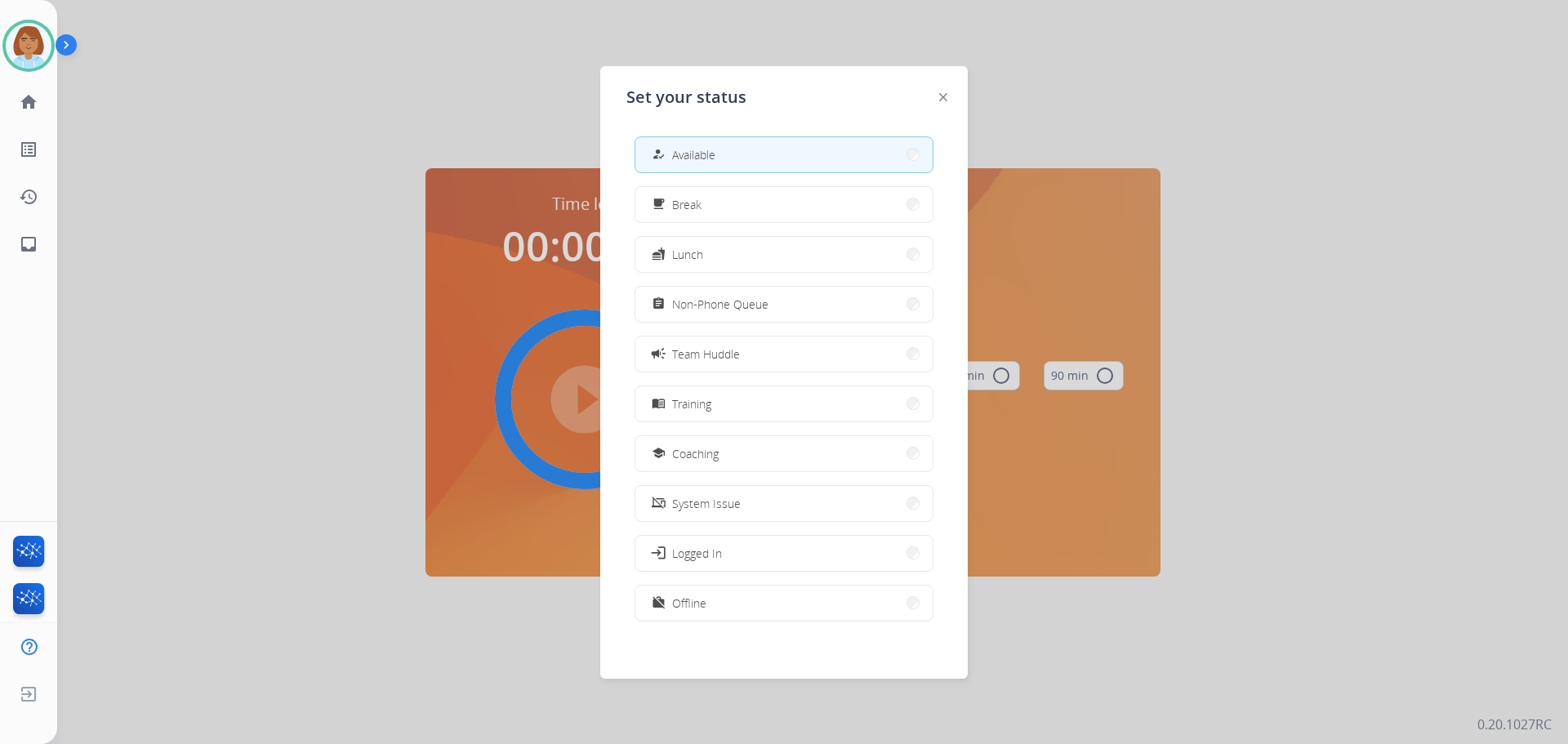
click at [734, 173] on div "how_to_reg Available free_breakfast Break fastfood Lunch assignment Non-Phone Q…" at bounding box center [784, 381] width 316 height 515
click at [750, 161] on button "how_to_reg Available" at bounding box center [784, 154] width 298 height 35
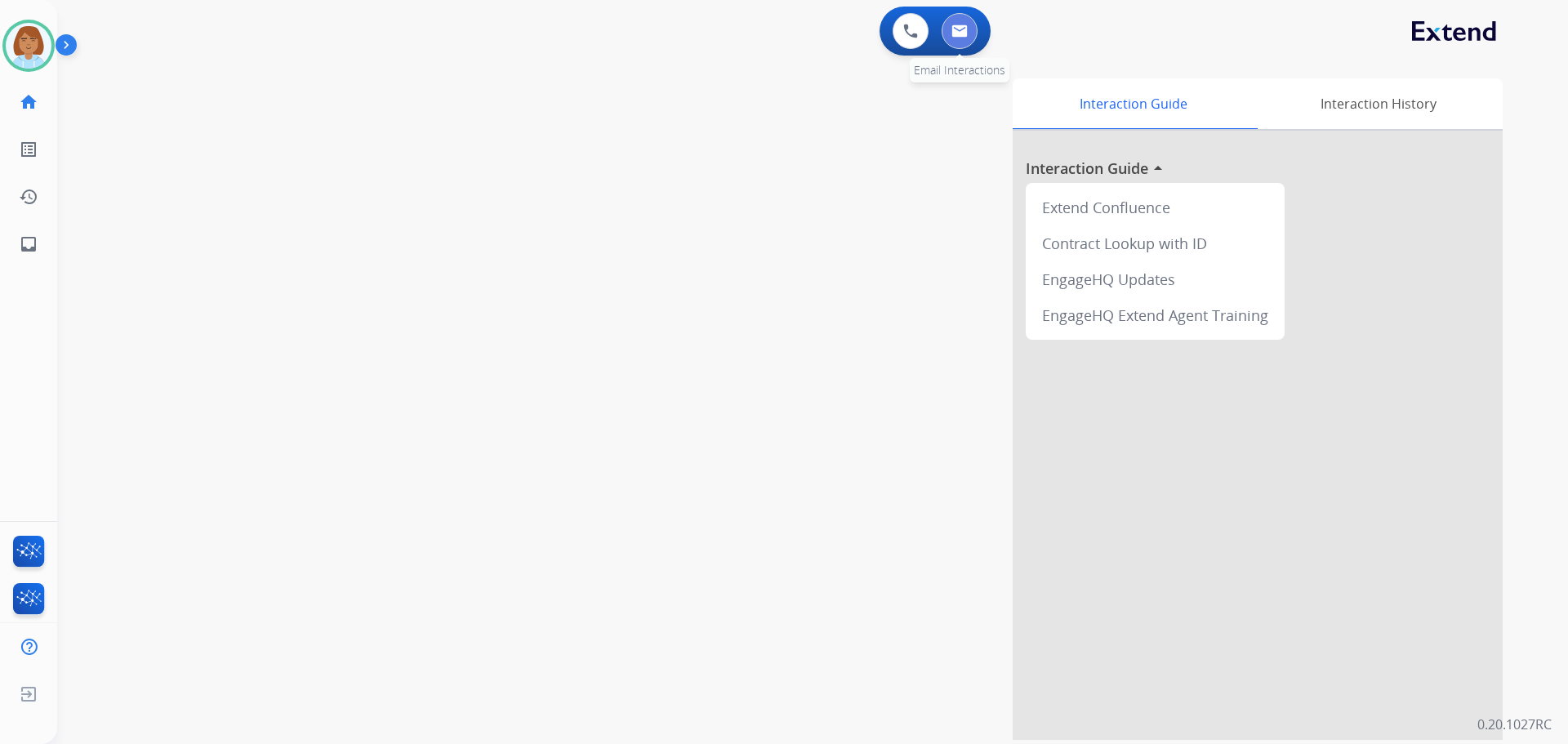
click at [964, 27] on img at bounding box center [959, 31] width 16 height 13
select select "**********"
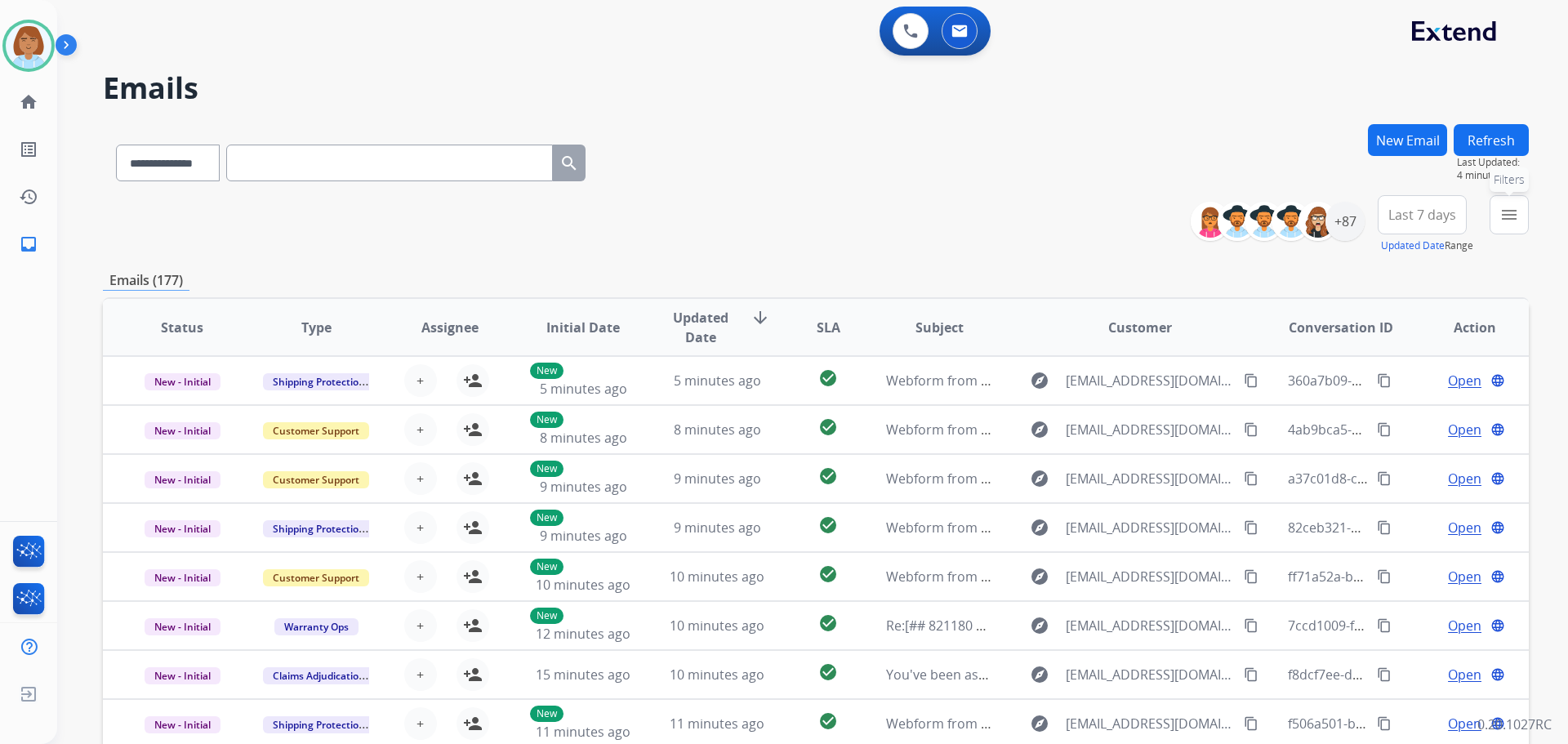
click at [1516, 226] on button "menu Filters" at bounding box center [1508, 215] width 39 height 39
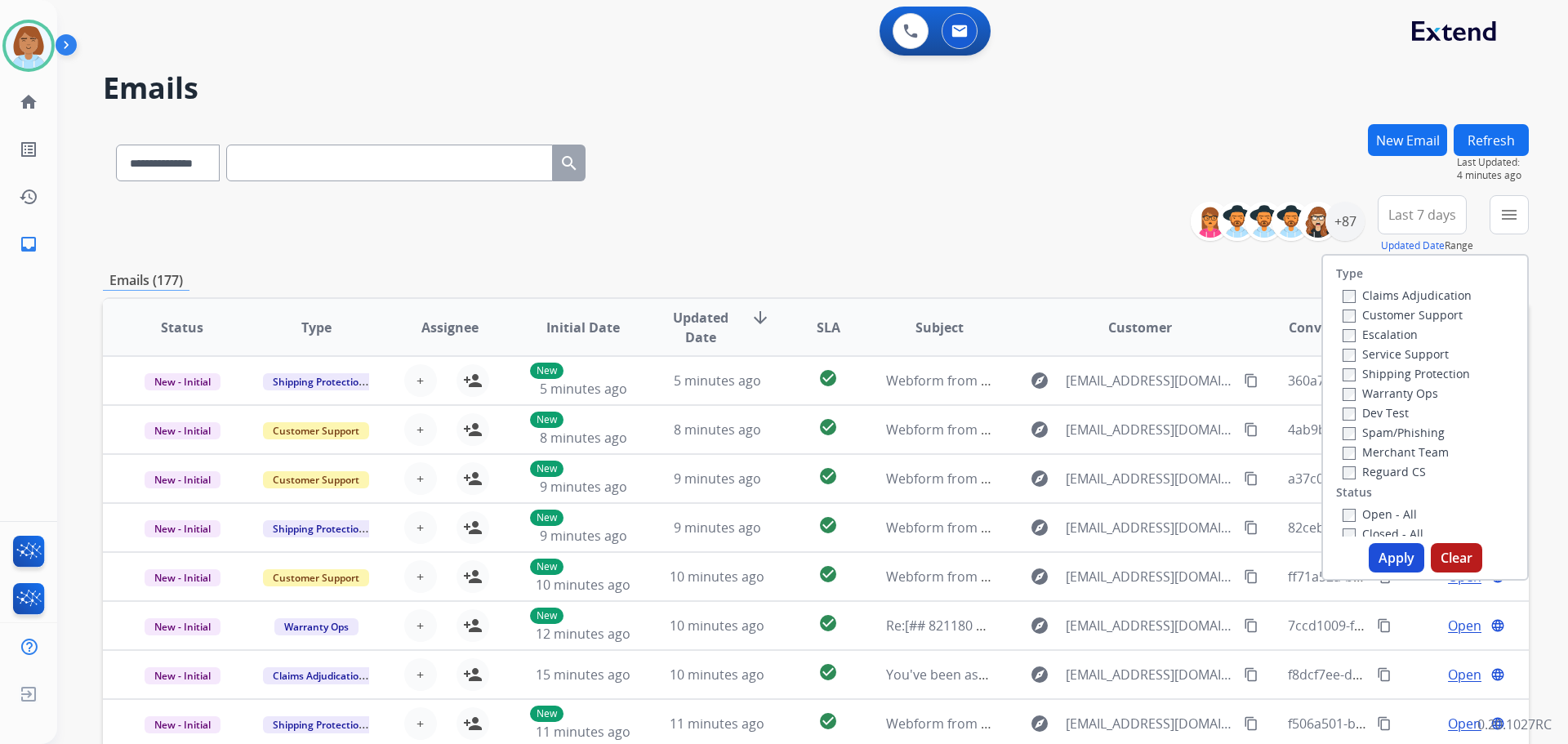
click at [1430, 288] on label "Claims Adjudication" at bounding box center [1407, 295] width 129 height 15
click at [1410, 309] on label "Customer Support" at bounding box center [1402, 315] width 120 height 15
click at [1397, 327] on label "Escalation" at bounding box center [1380, 334] width 75 height 15
click at [1394, 328] on label "Escalation" at bounding box center [1380, 334] width 75 height 15
click at [1393, 378] on label "Shipping Protection" at bounding box center [1406, 373] width 127 height 15
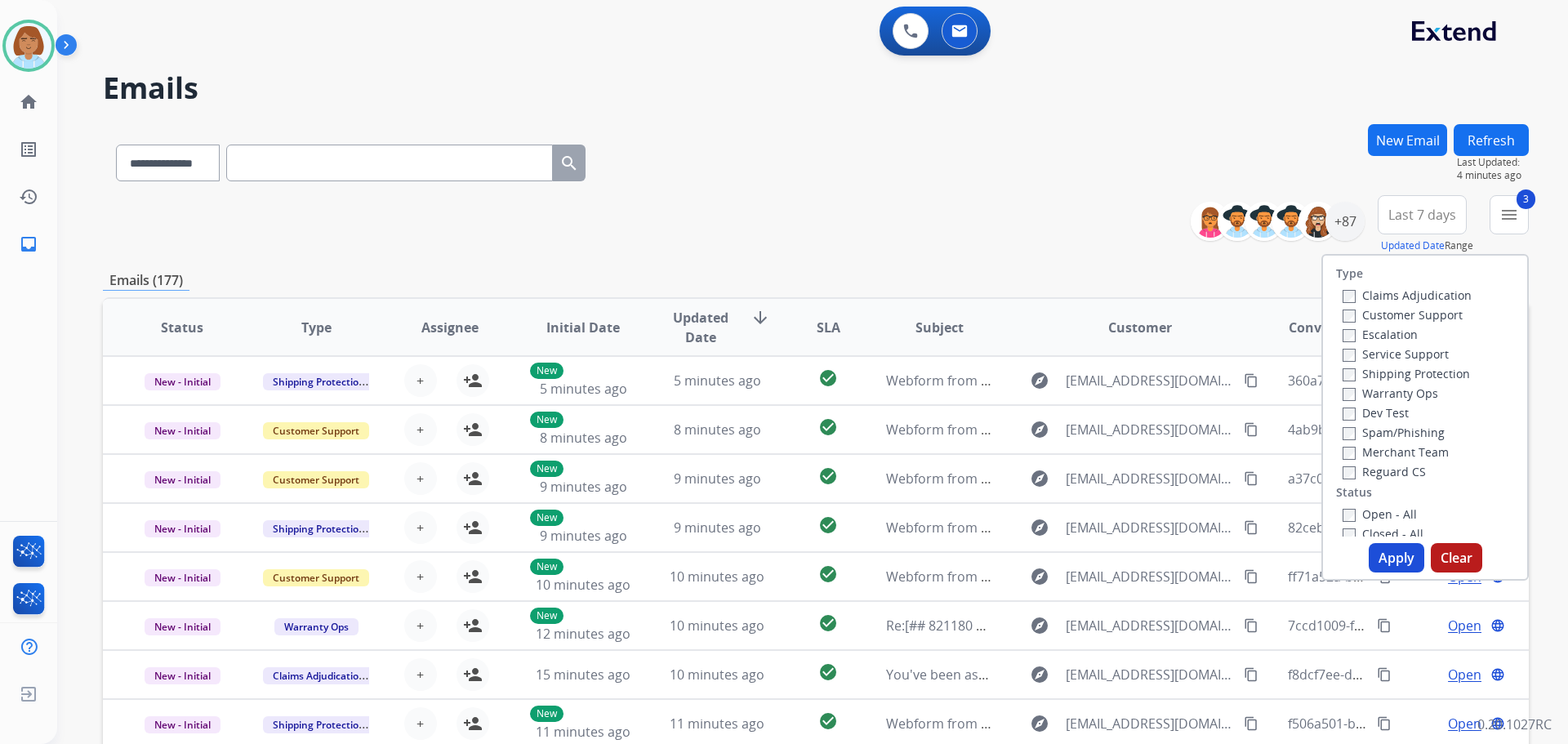
click at [1369, 477] on label "Reguard CS" at bounding box center [1384, 472] width 83 height 15
click at [1386, 560] on button "Apply" at bounding box center [1397, 557] width 56 height 30
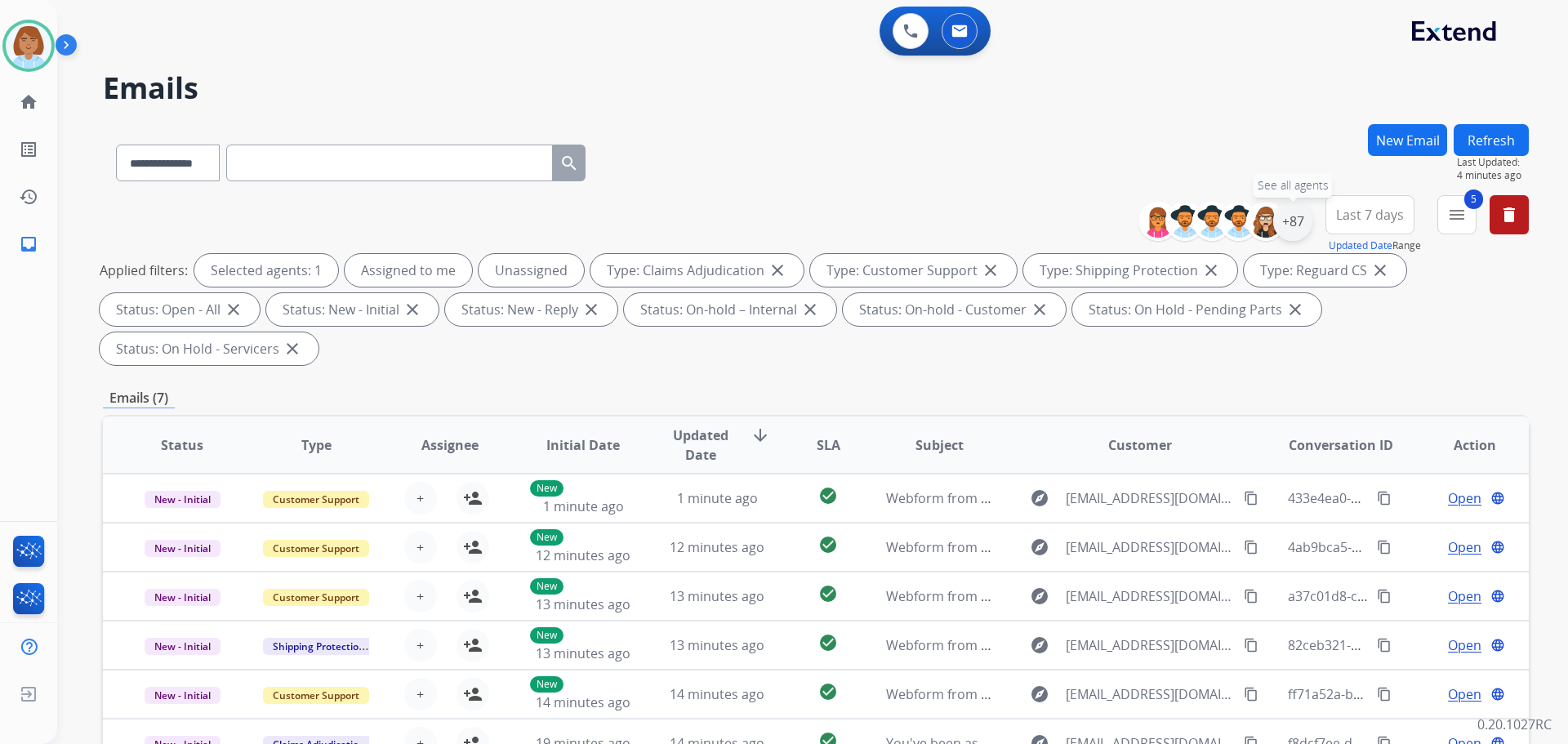
click at [1277, 213] on div "+87" at bounding box center [1292, 221] width 39 height 39
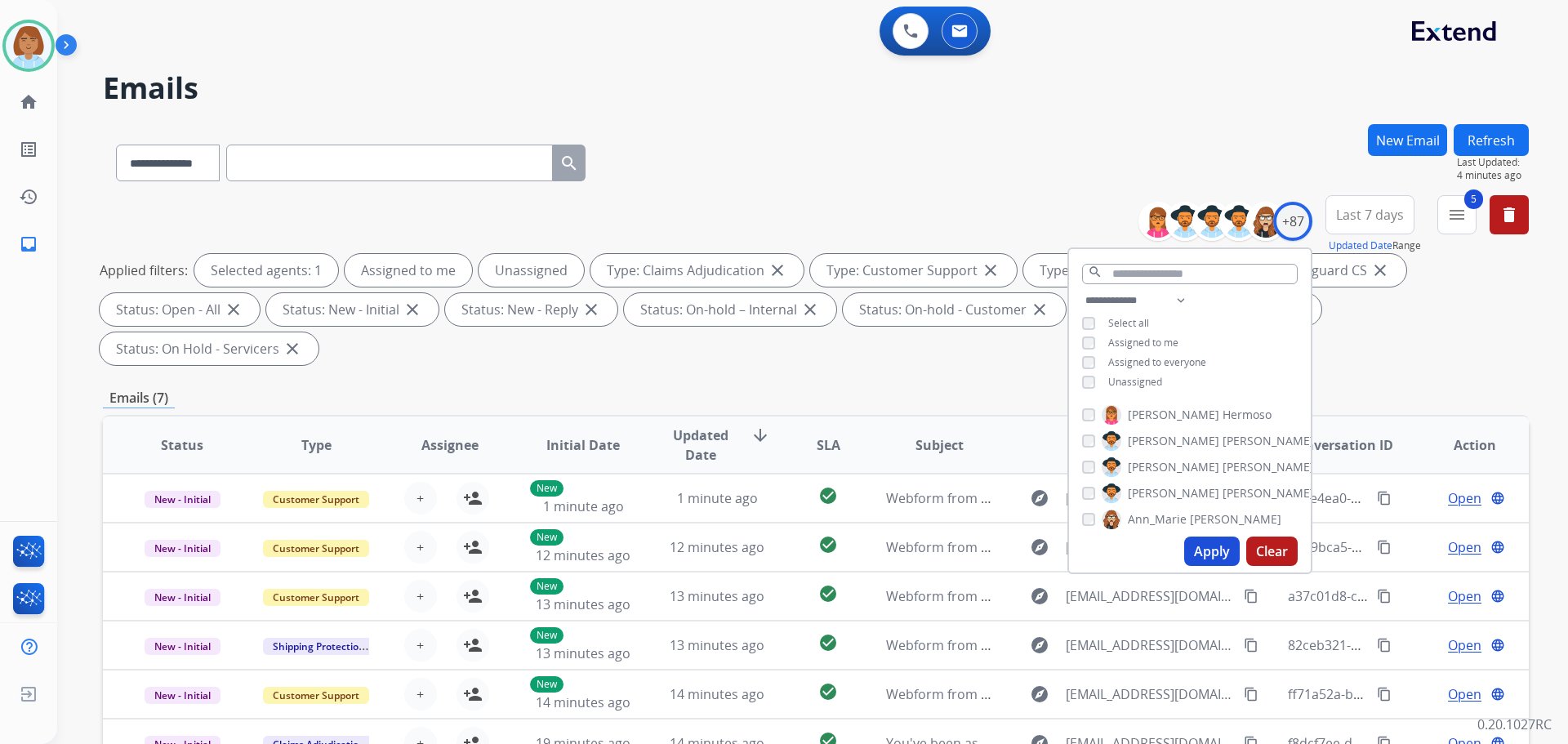
click at [1141, 381] on span "Unassigned" at bounding box center [1135, 381] width 54 height 14
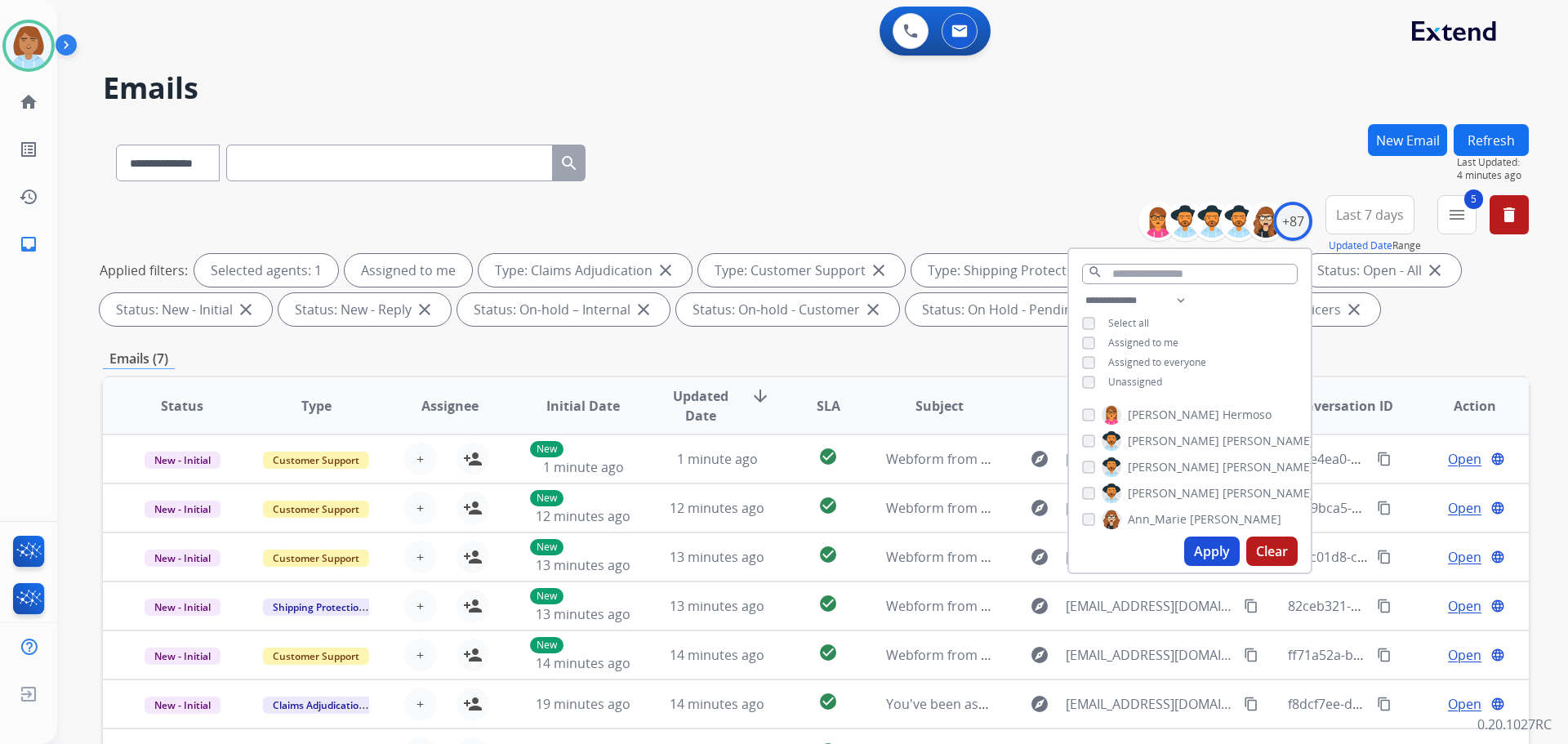
click at [1205, 560] on button "Apply" at bounding box center [1213, 551] width 56 height 30
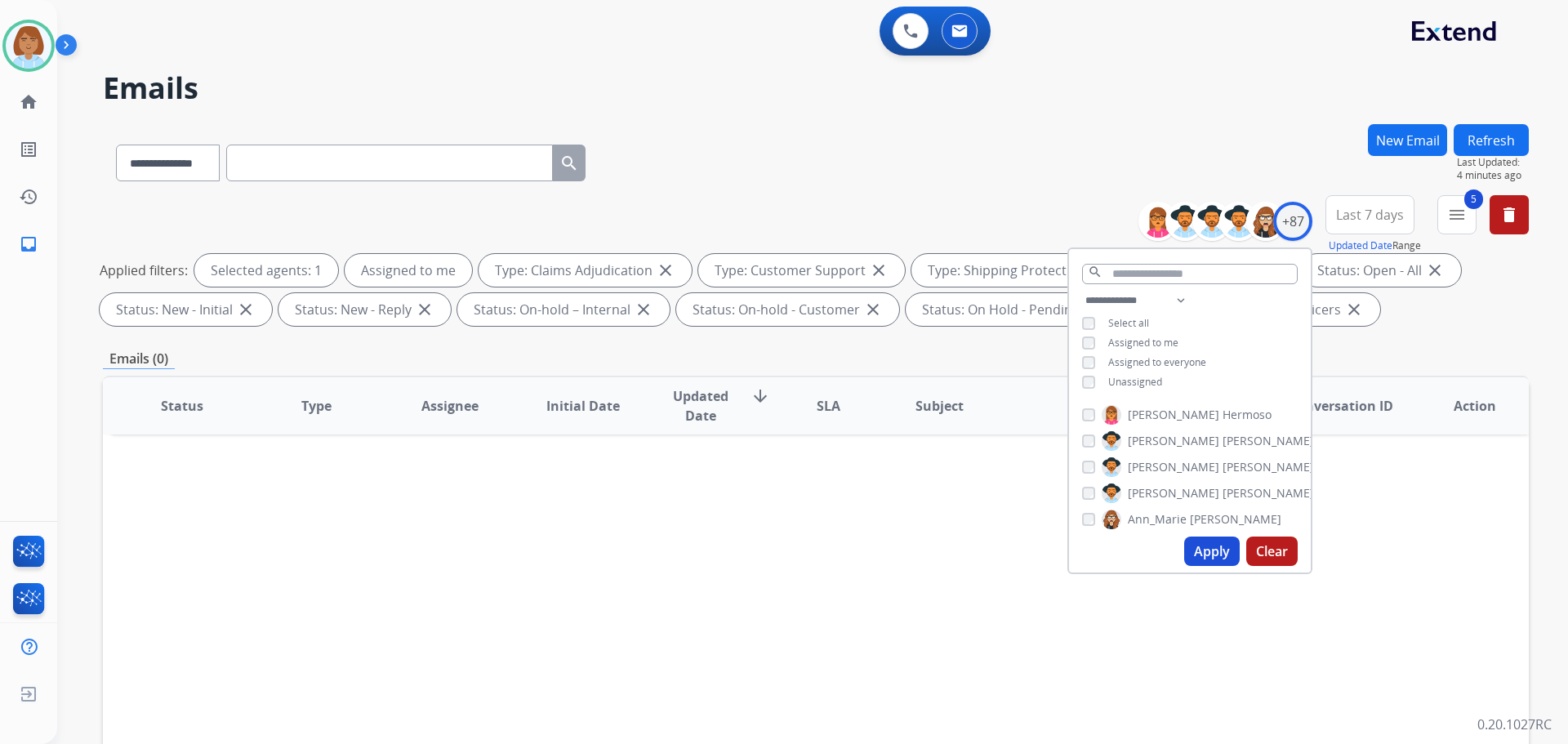
click at [1131, 376] on span "Unassigned" at bounding box center [1135, 381] width 54 height 14
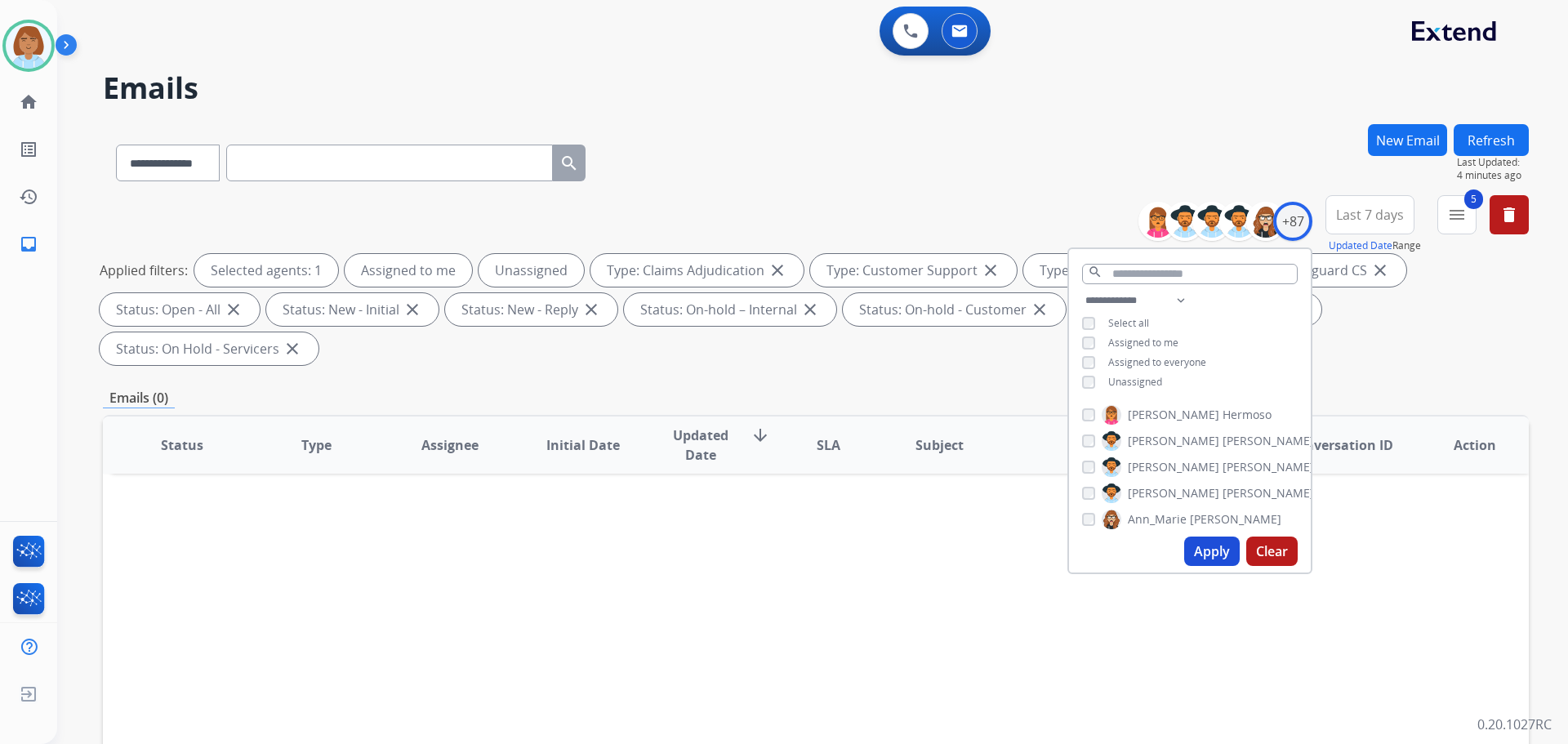
click at [1203, 565] on button "Apply" at bounding box center [1213, 551] width 56 height 30
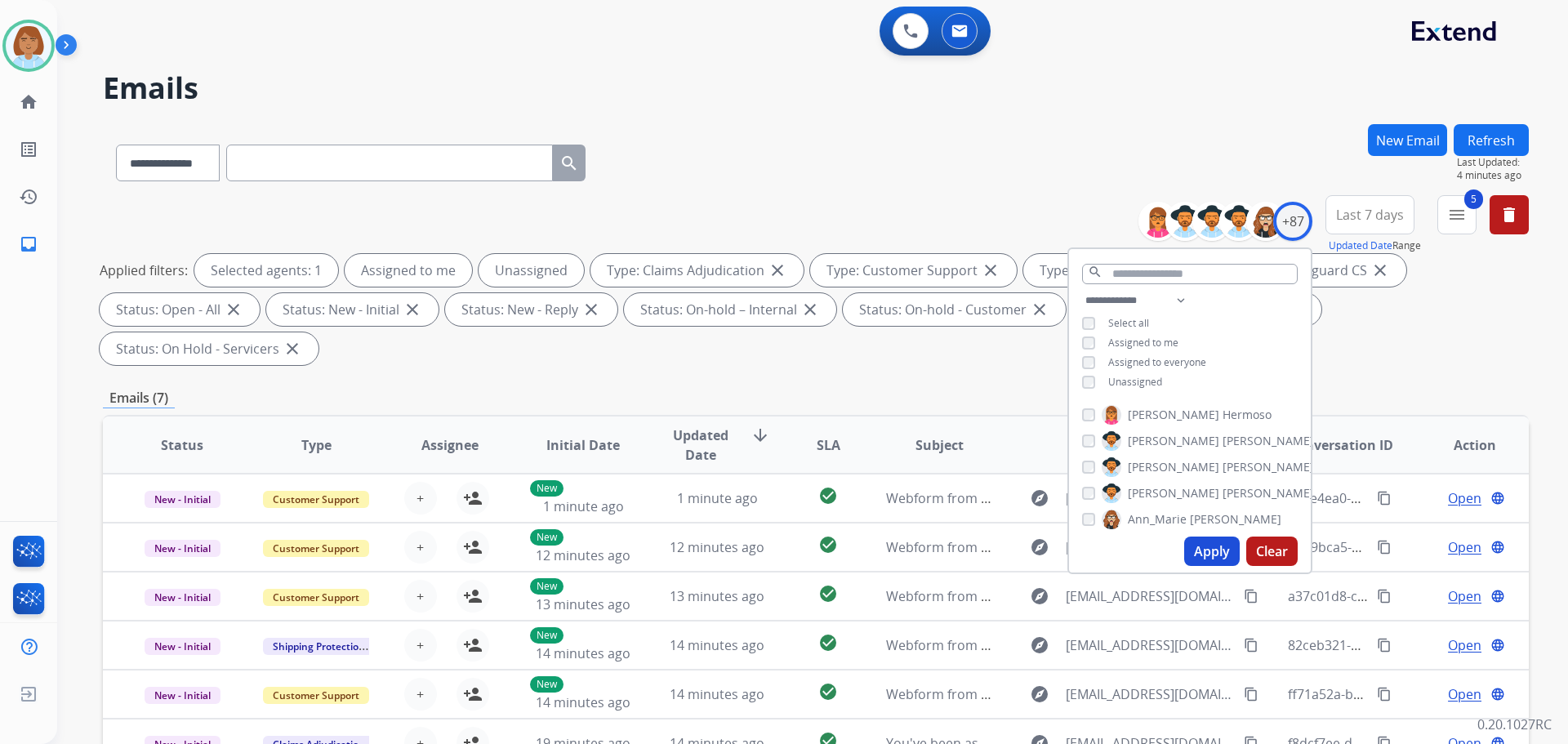
click at [875, 124] on div "**********" at bounding box center [816, 160] width 1426 height 71
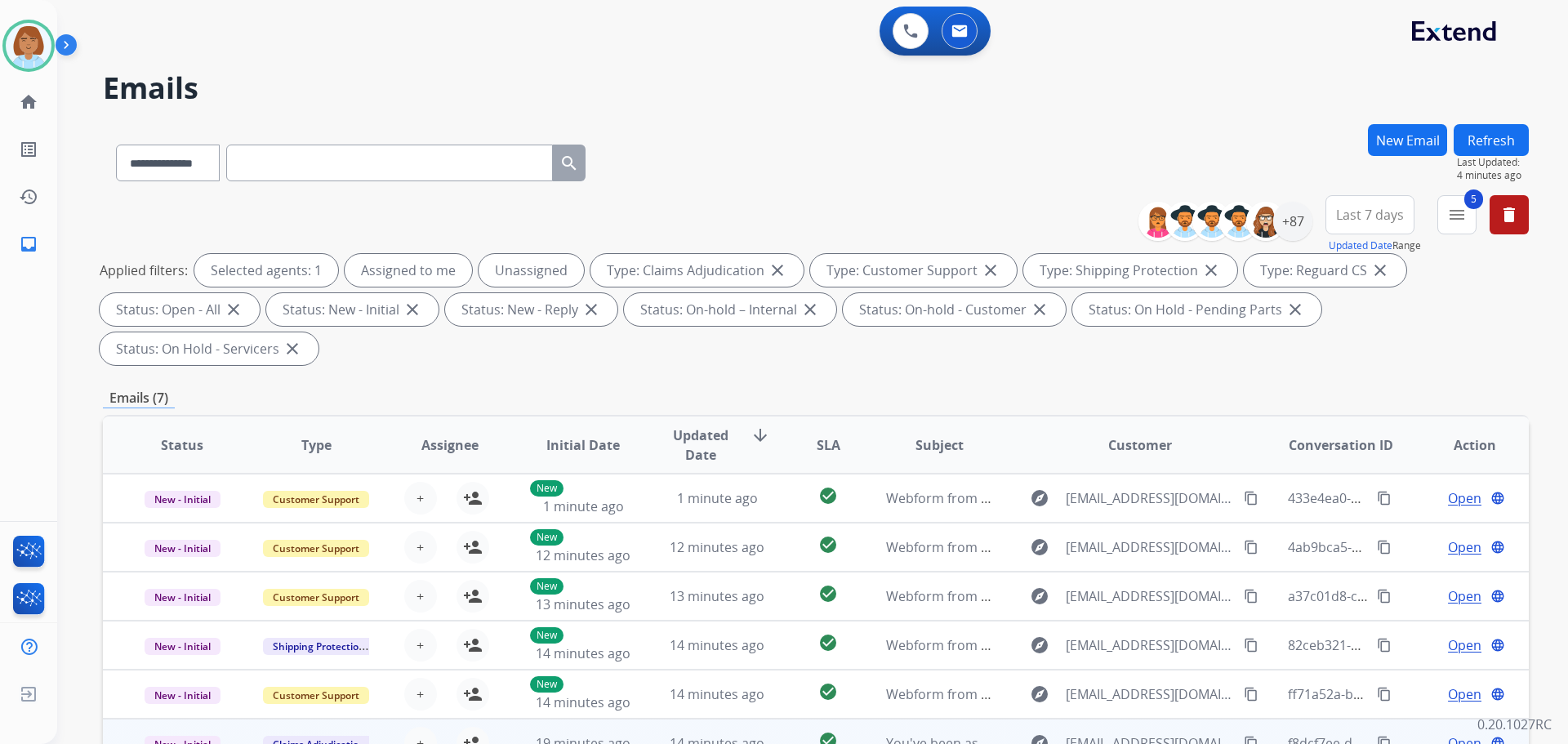
scroll to position [303, 0]
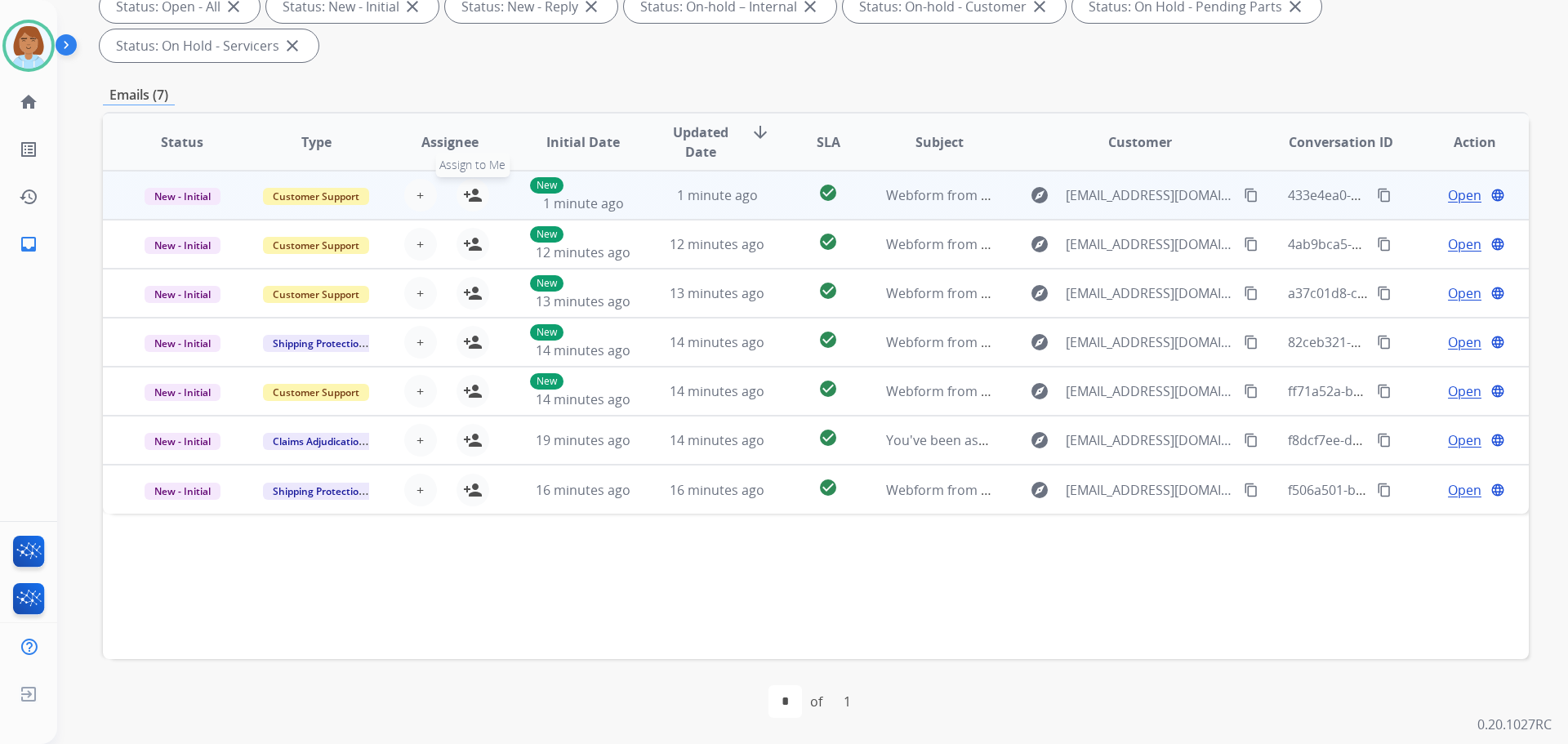
click at [474, 197] on mat-icon "person_add" at bounding box center [473, 196] width 20 height 20
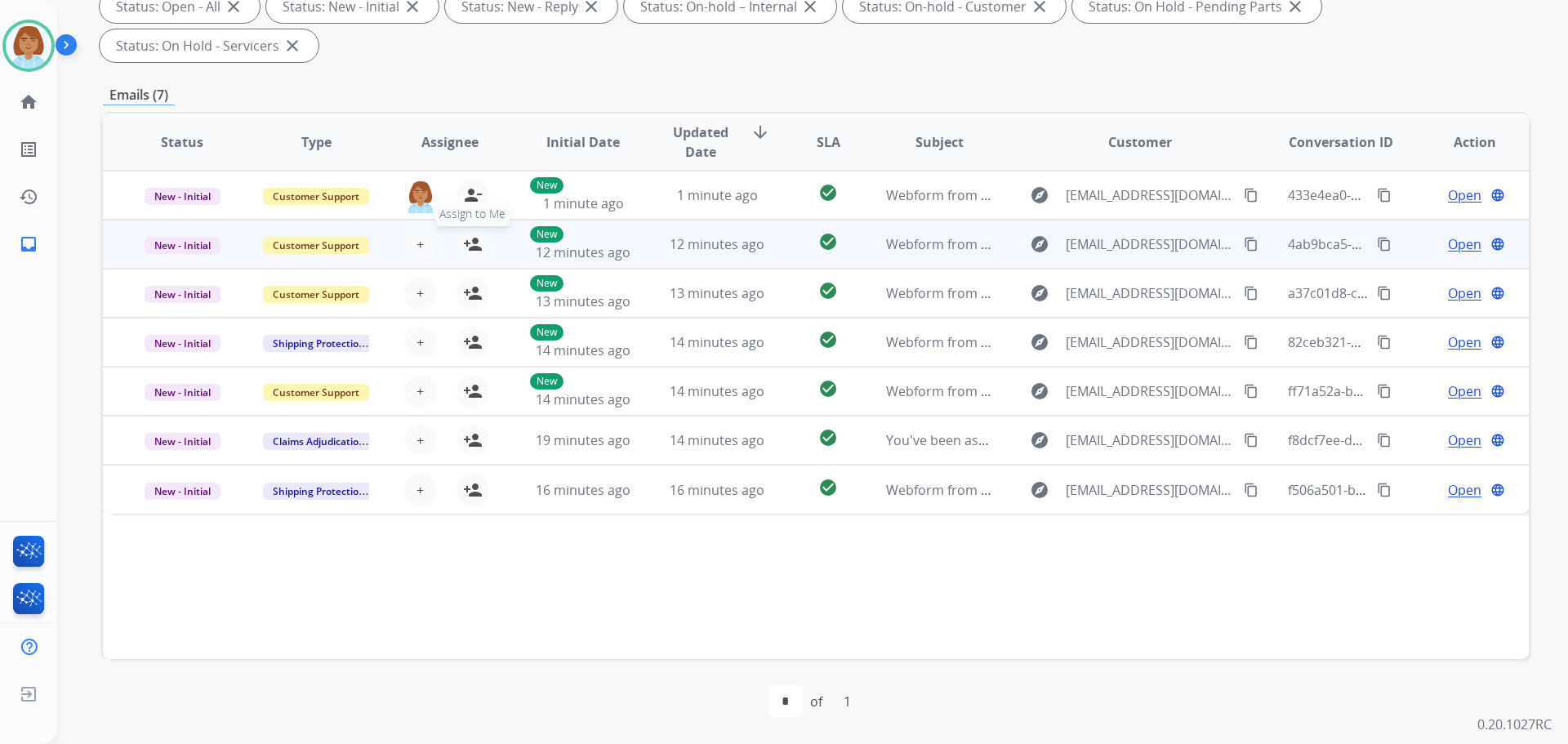
click at [472, 248] on mat-icon "person_add" at bounding box center [473, 244] width 20 height 20
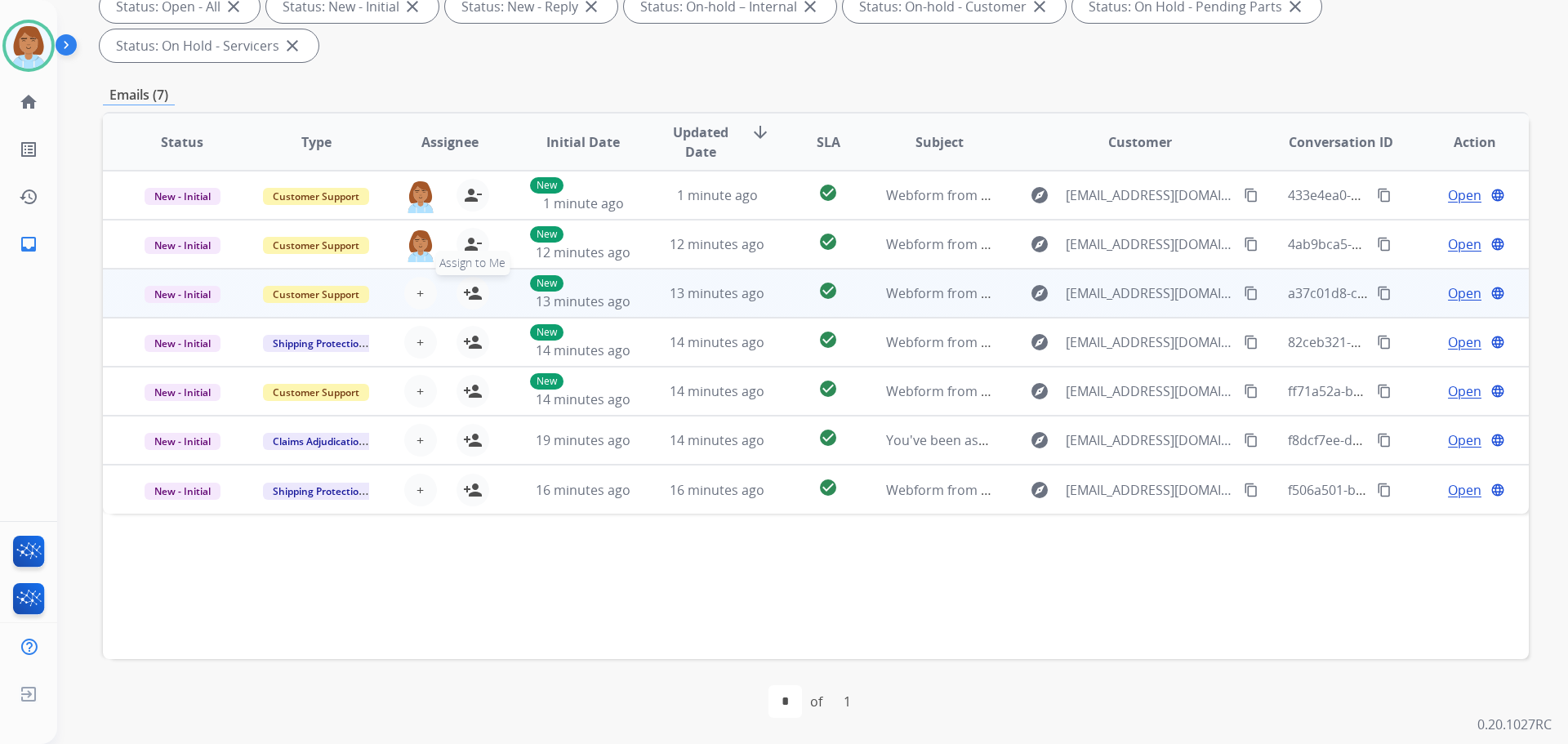
click at [472, 292] on mat-icon "person_add" at bounding box center [473, 293] width 20 height 20
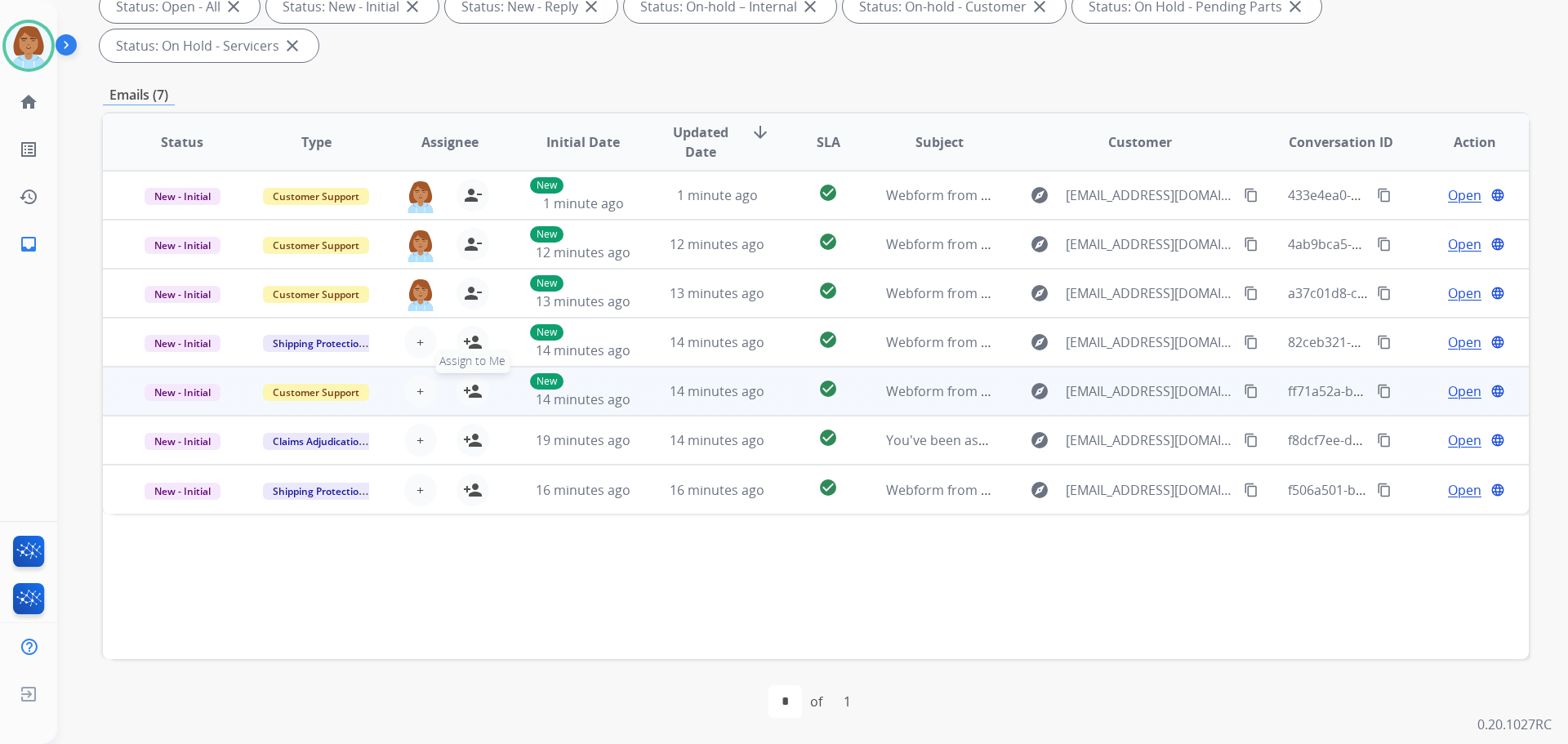
click at [475, 387] on mat-icon "person_add" at bounding box center [473, 391] width 20 height 20
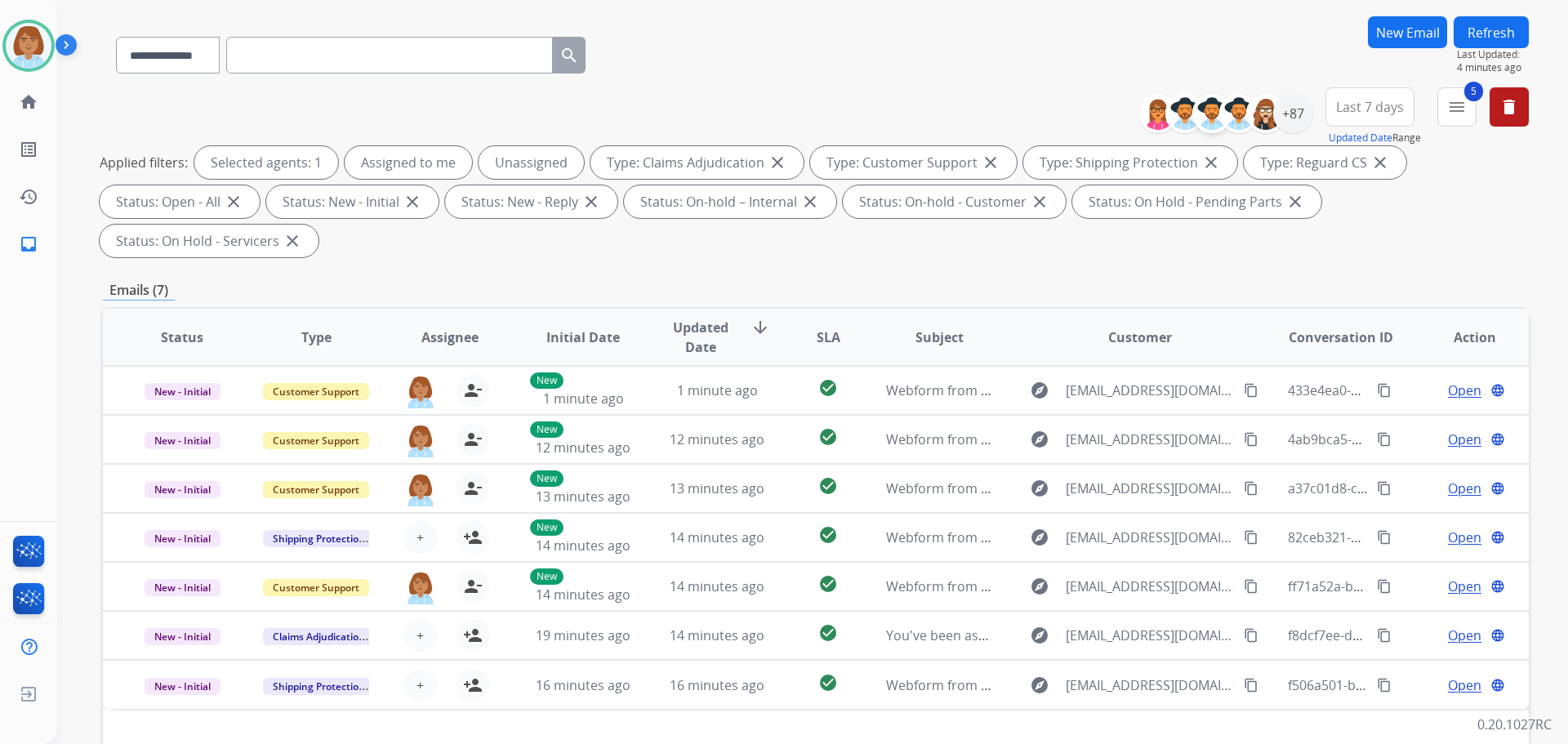
scroll to position [0, 0]
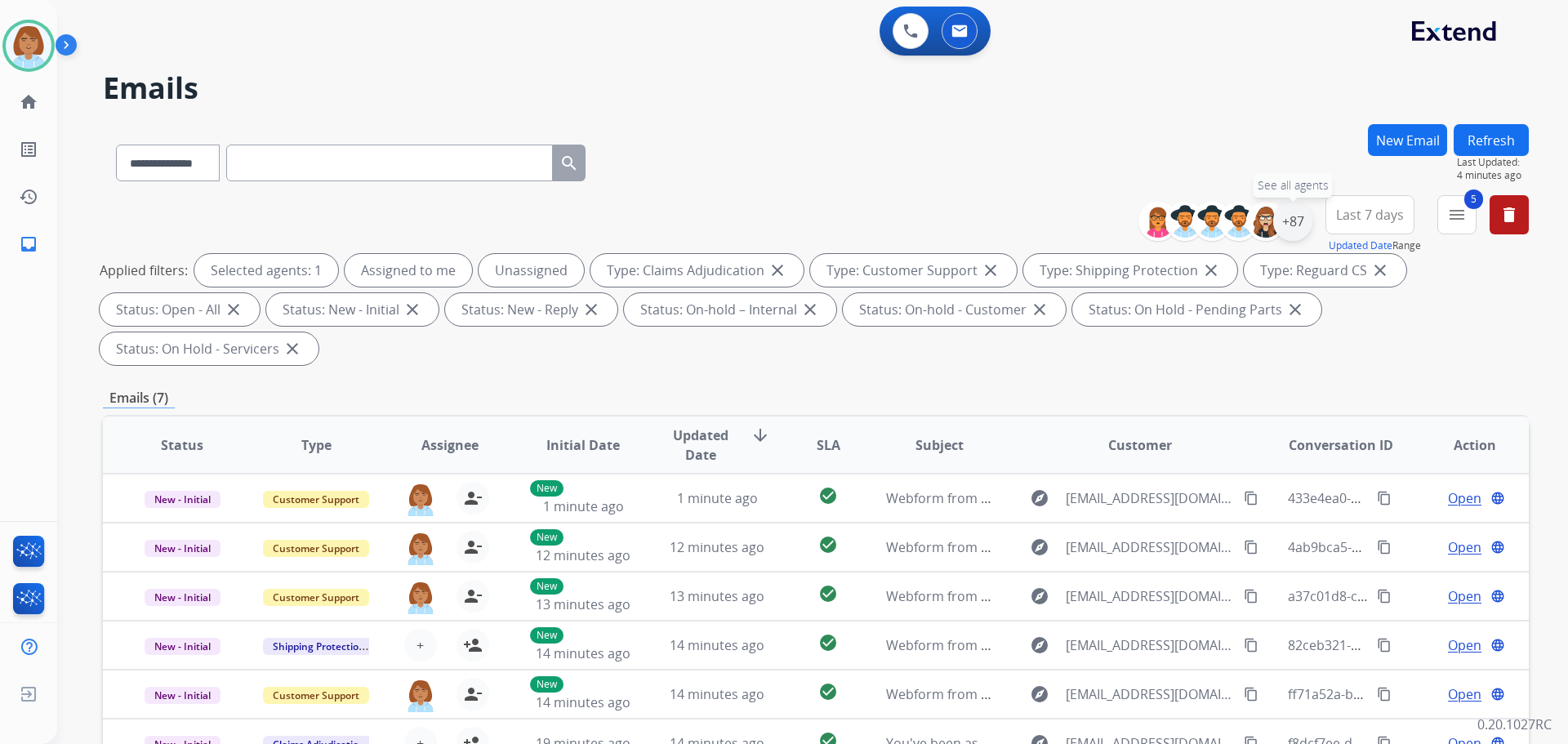
click at [1298, 224] on div "+87" at bounding box center [1292, 221] width 39 height 39
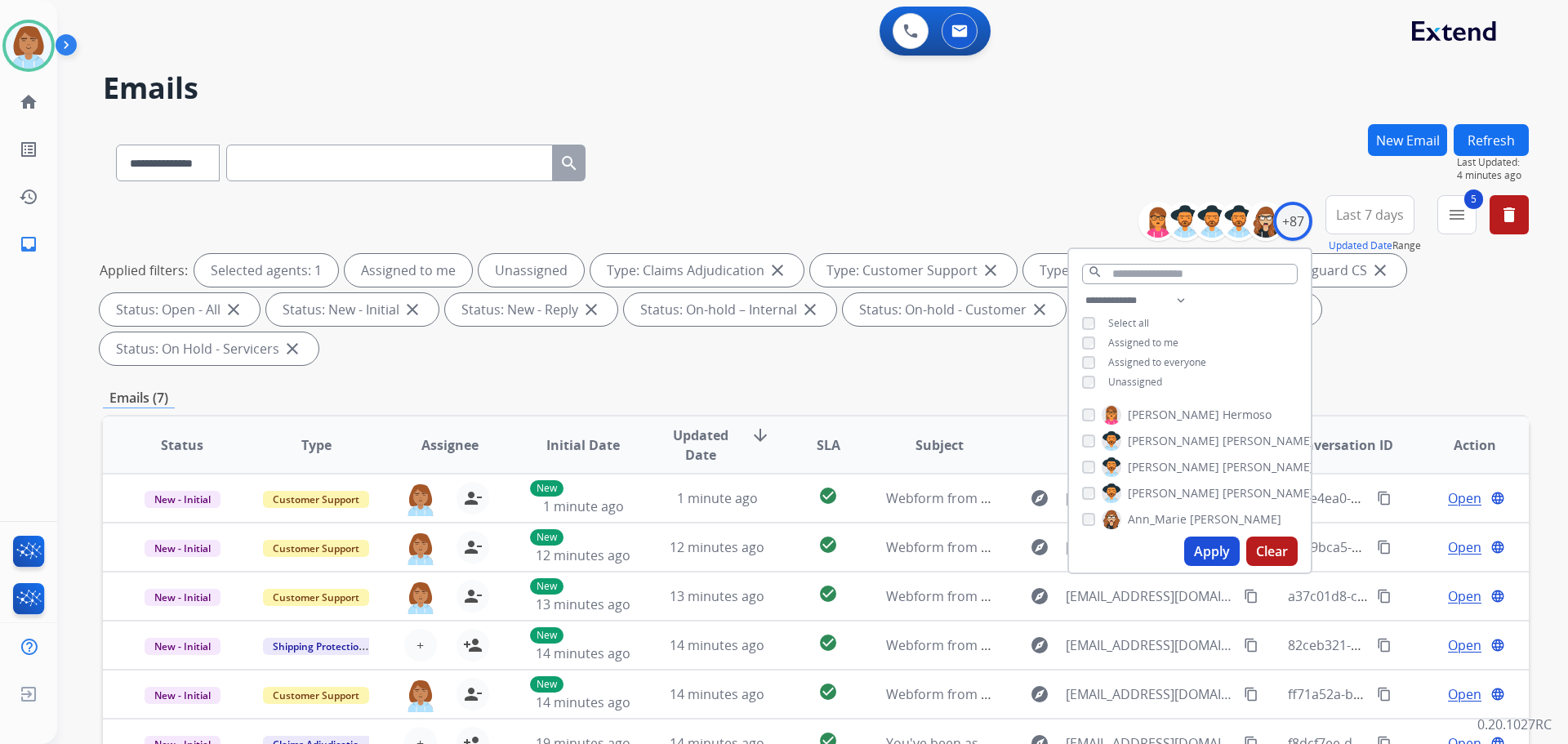
click at [1142, 381] on span "Unassigned" at bounding box center [1135, 381] width 54 height 14
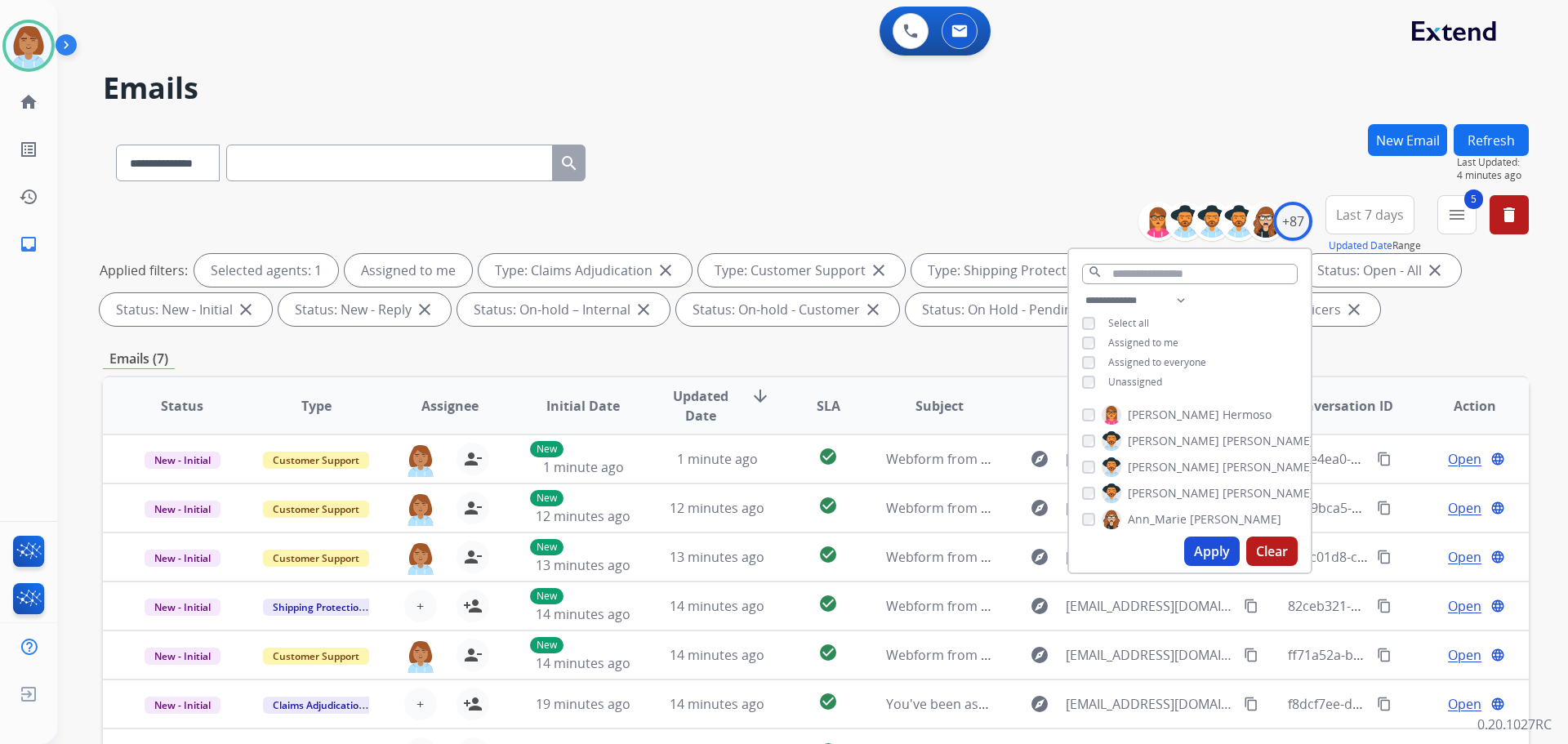
click at [1204, 556] on button "Apply" at bounding box center [1213, 551] width 56 height 30
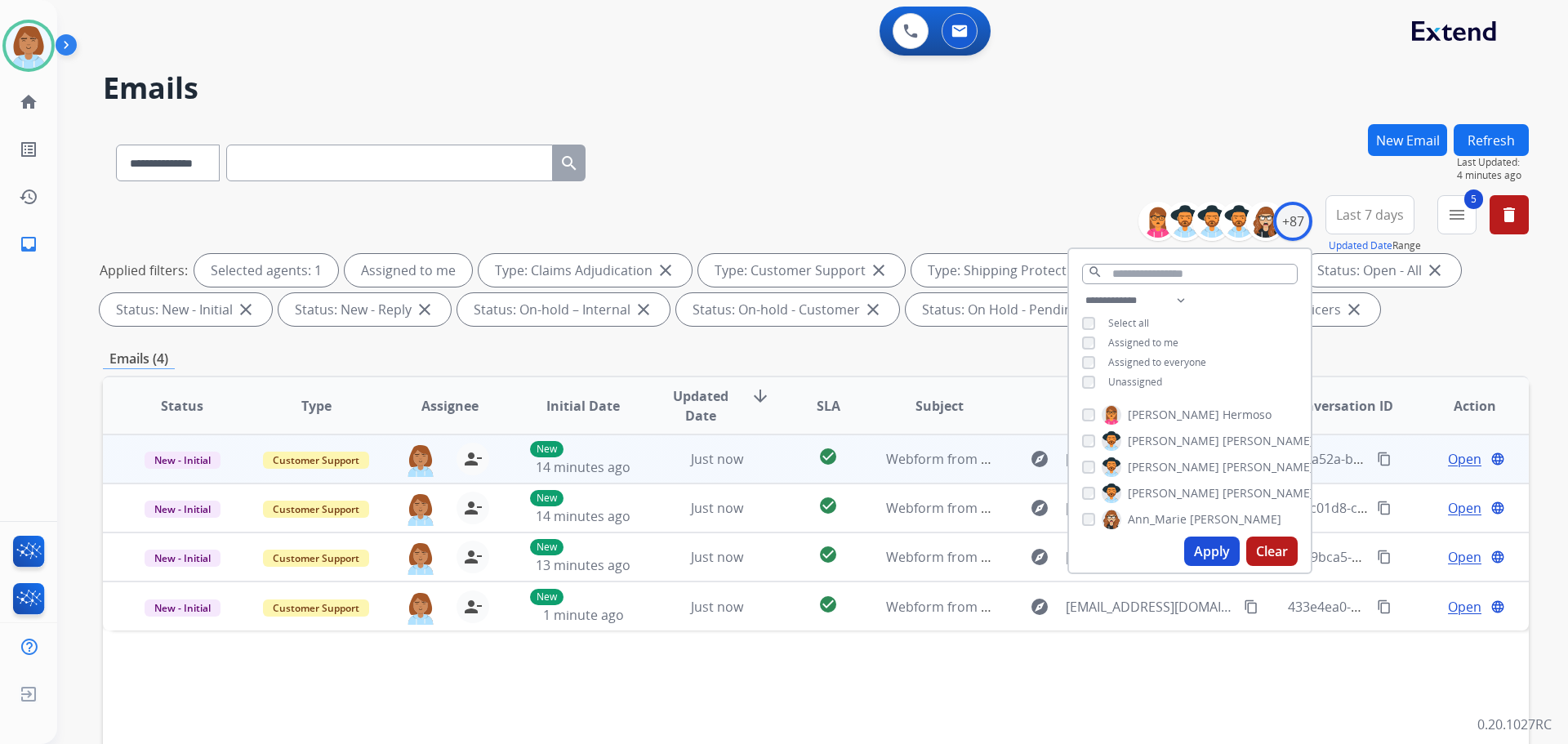
click at [776, 453] on td "check_circle" at bounding box center [815, 459] width 89 height 49
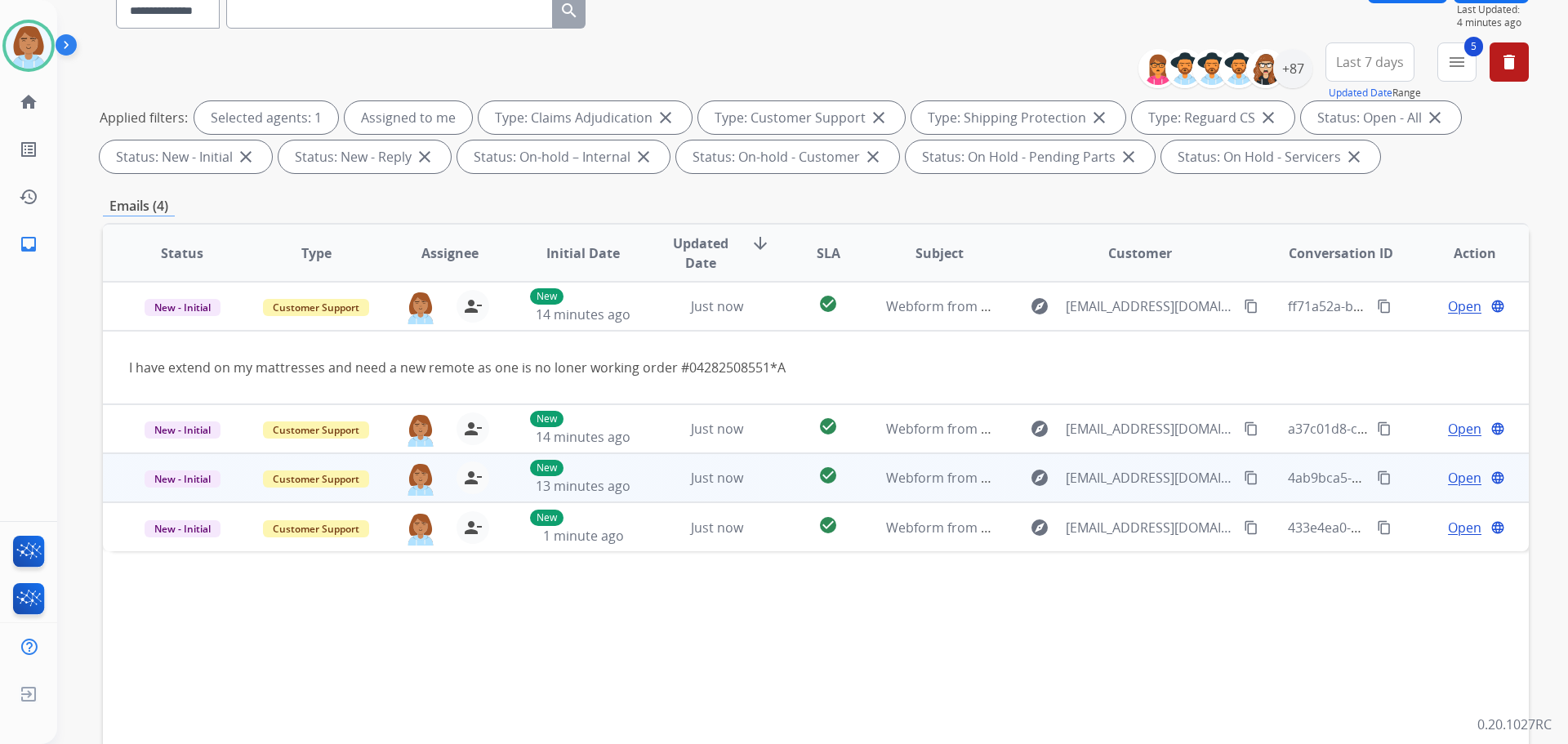
scroll to position [245, 0]
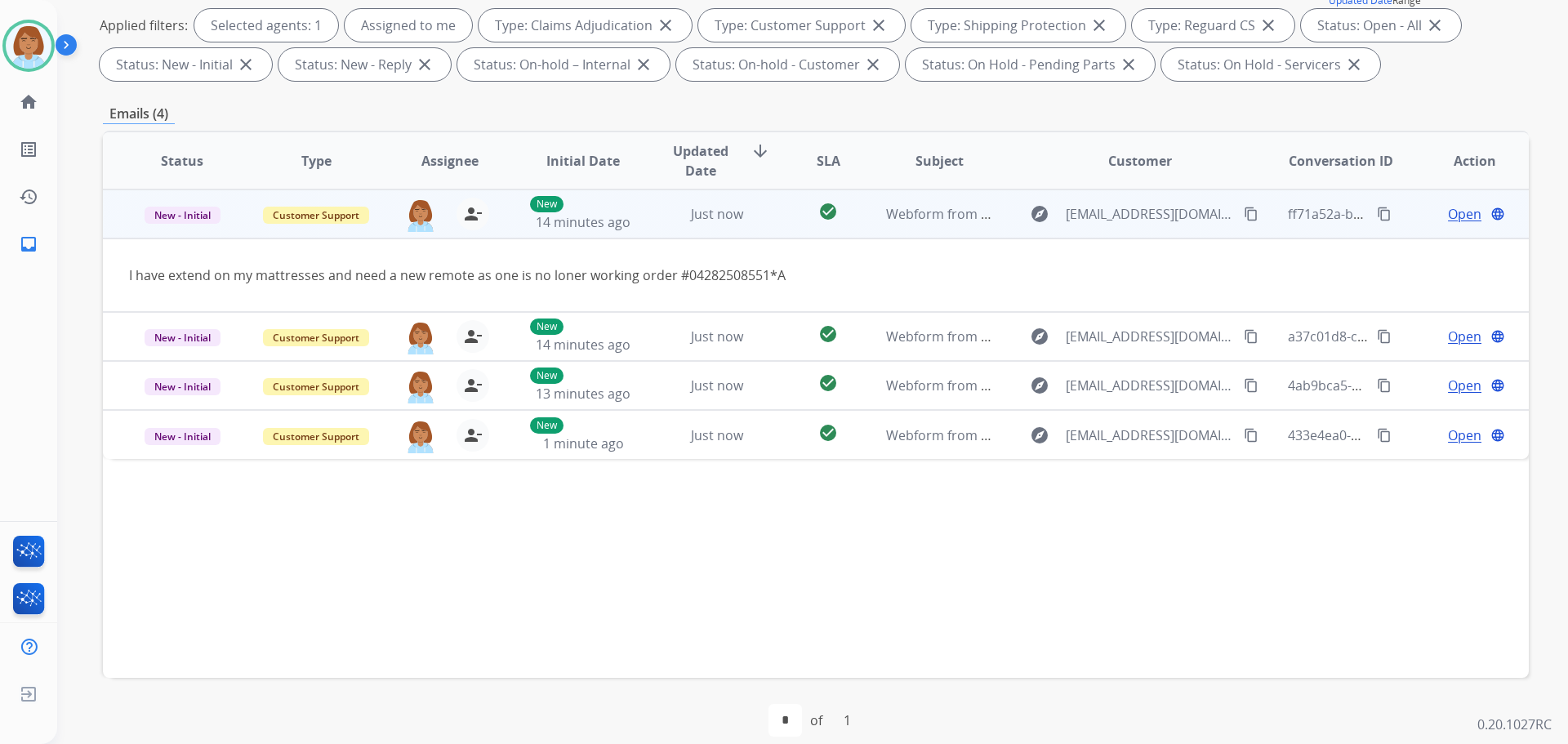
click at [1244, 215] on mat-icon "content_copy" at bounding box center [1252, 214] width 14 height 14
click at [1244, 221] on mat-icon "content_copy" at bounding box center [1252, 214] width 14 height 14
click at [1453, 217] on span "Open" at bounding box center [1464, 214] width 33 height 20
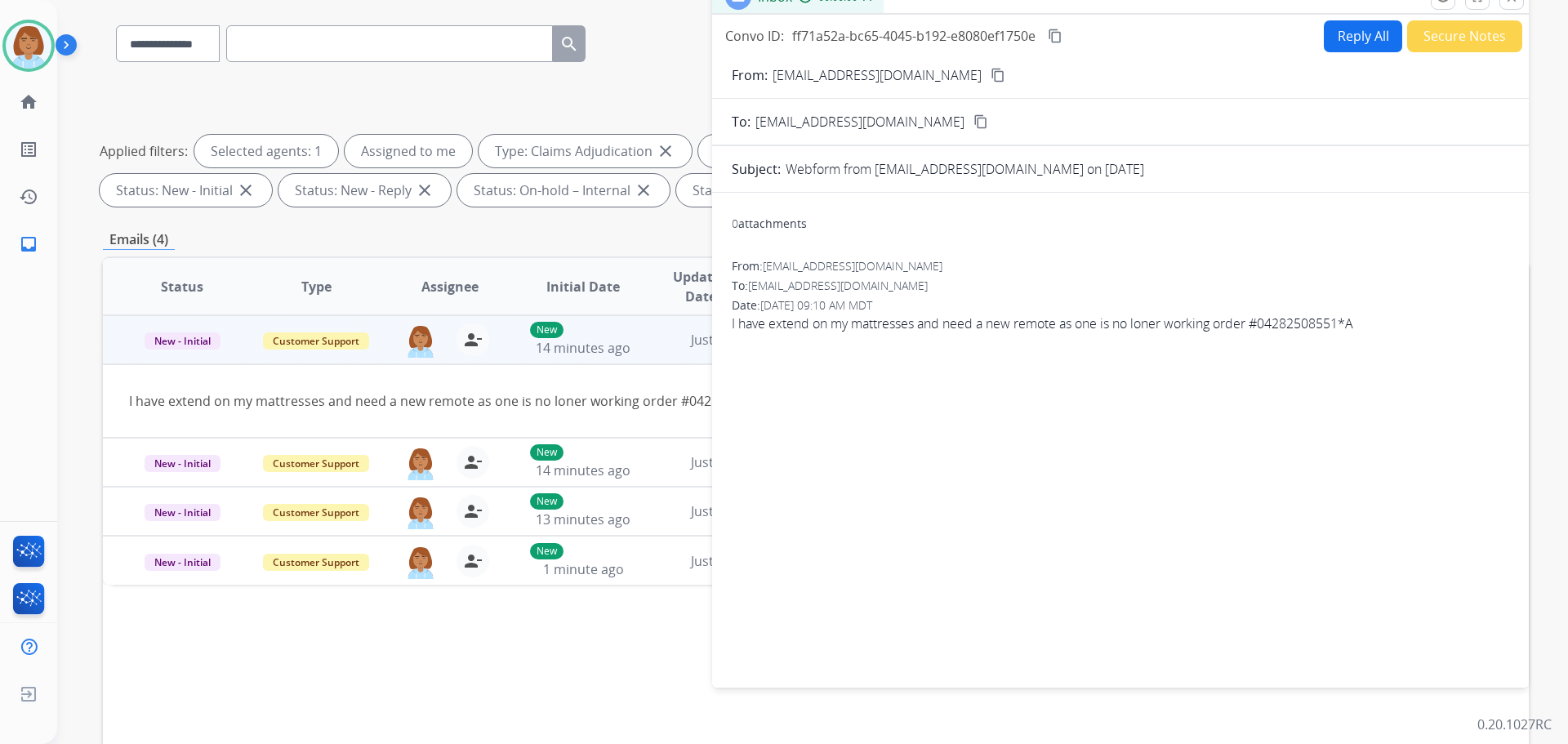
scroll to position [82, 0]
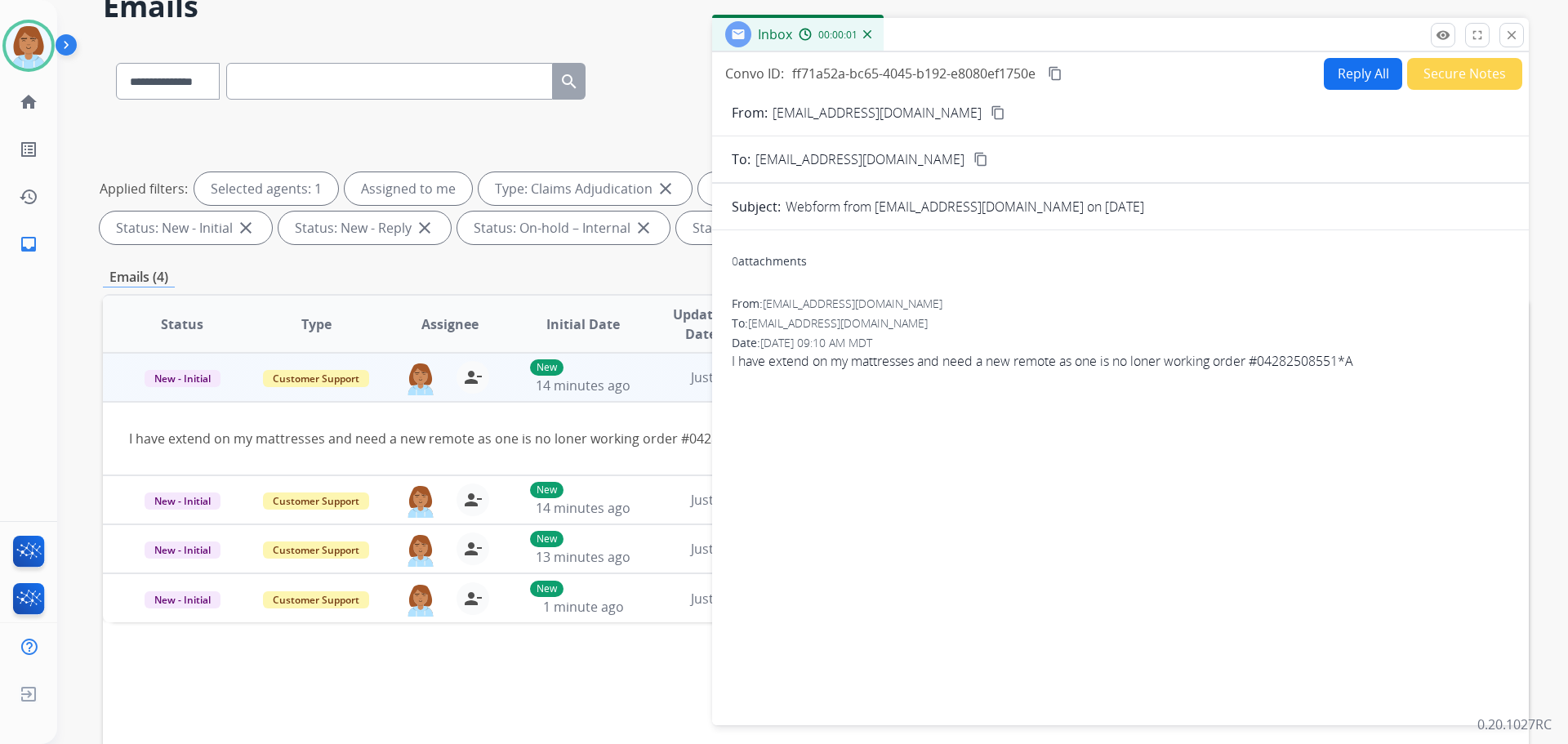
click at [1369, 78] on button "Reply All" at bounding box center [1363, 73] width 78 height 32
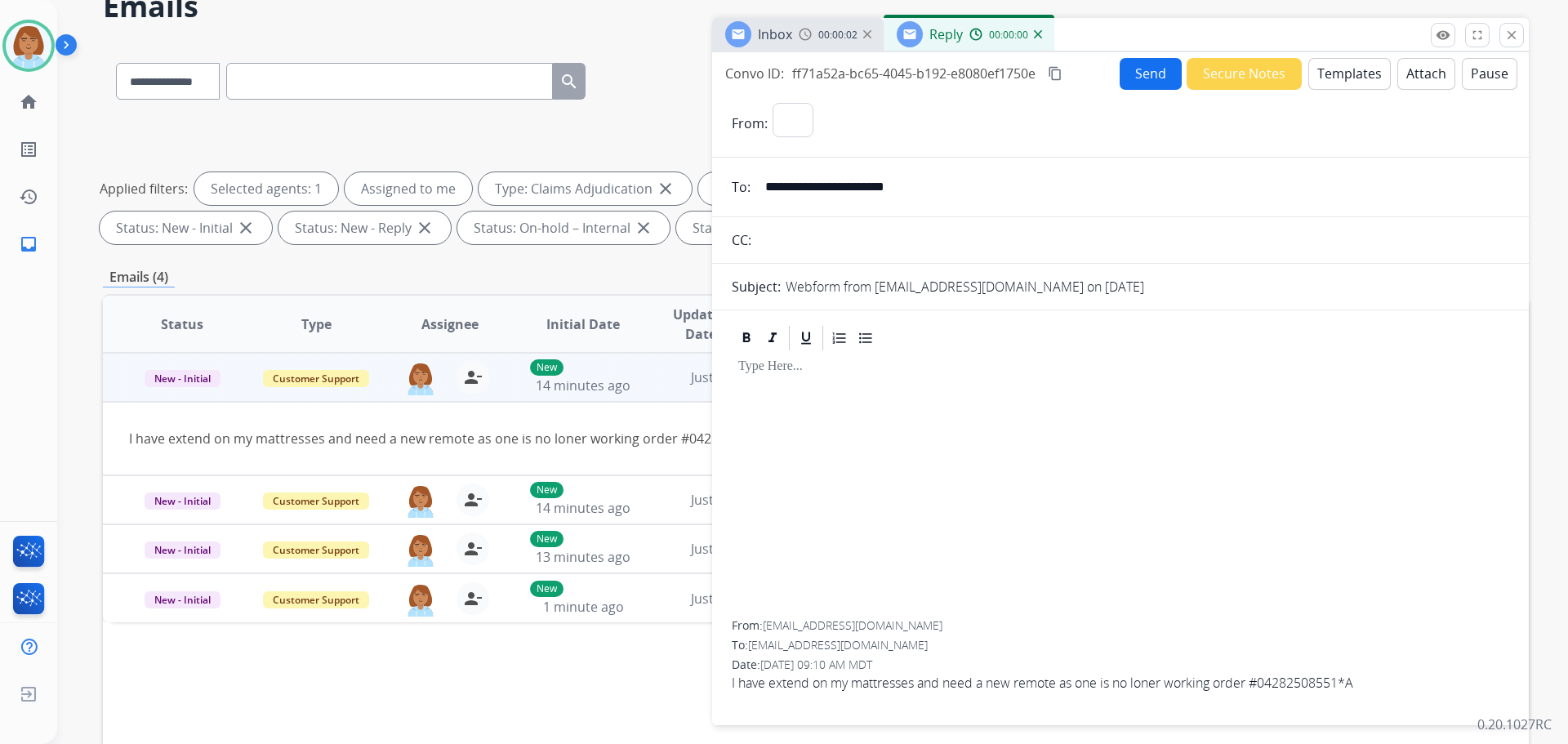
select select "**********"
click at [1351, 75] on button "Templates" at bounding box center [1350, 73] width 83 height 32
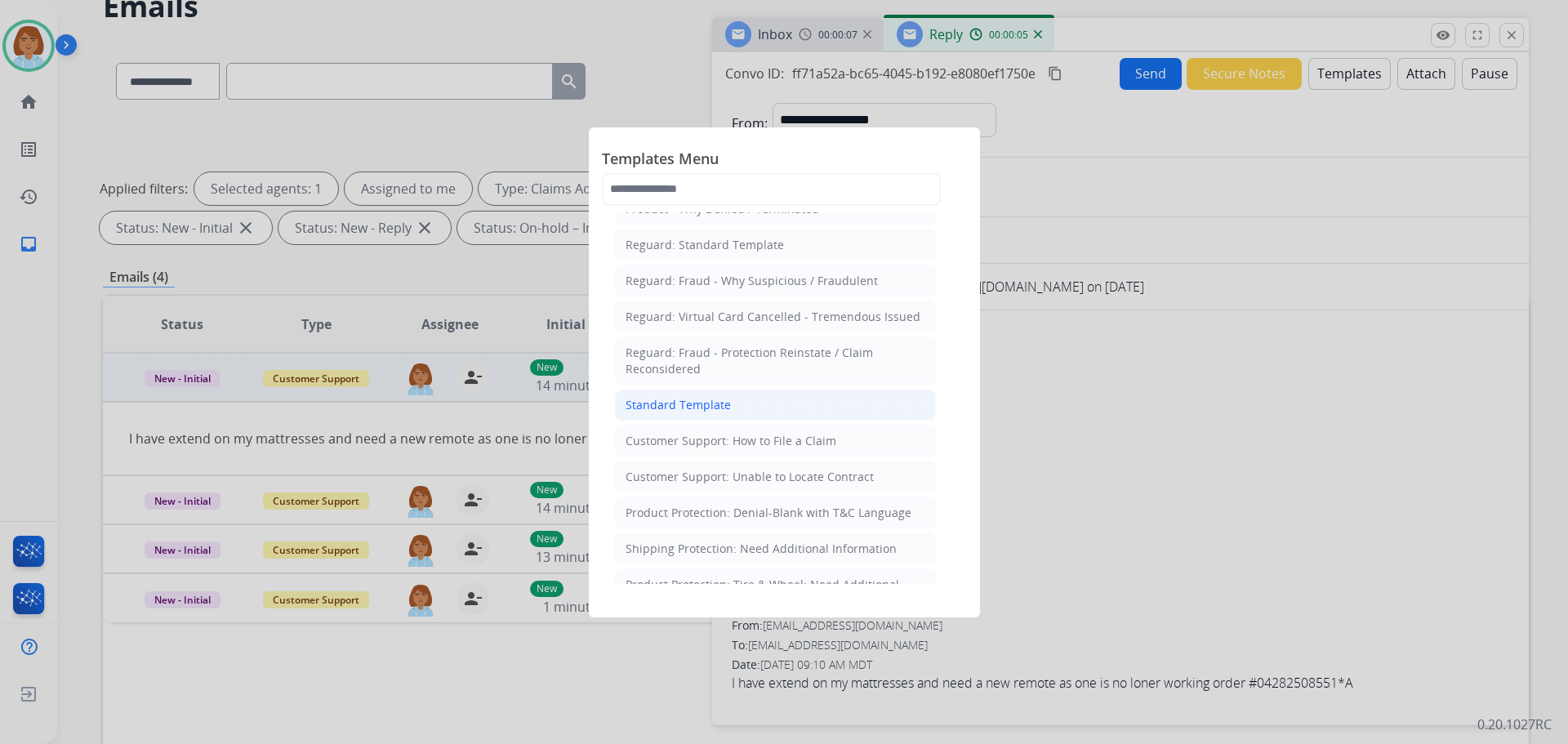
scroll to position [163, 0]
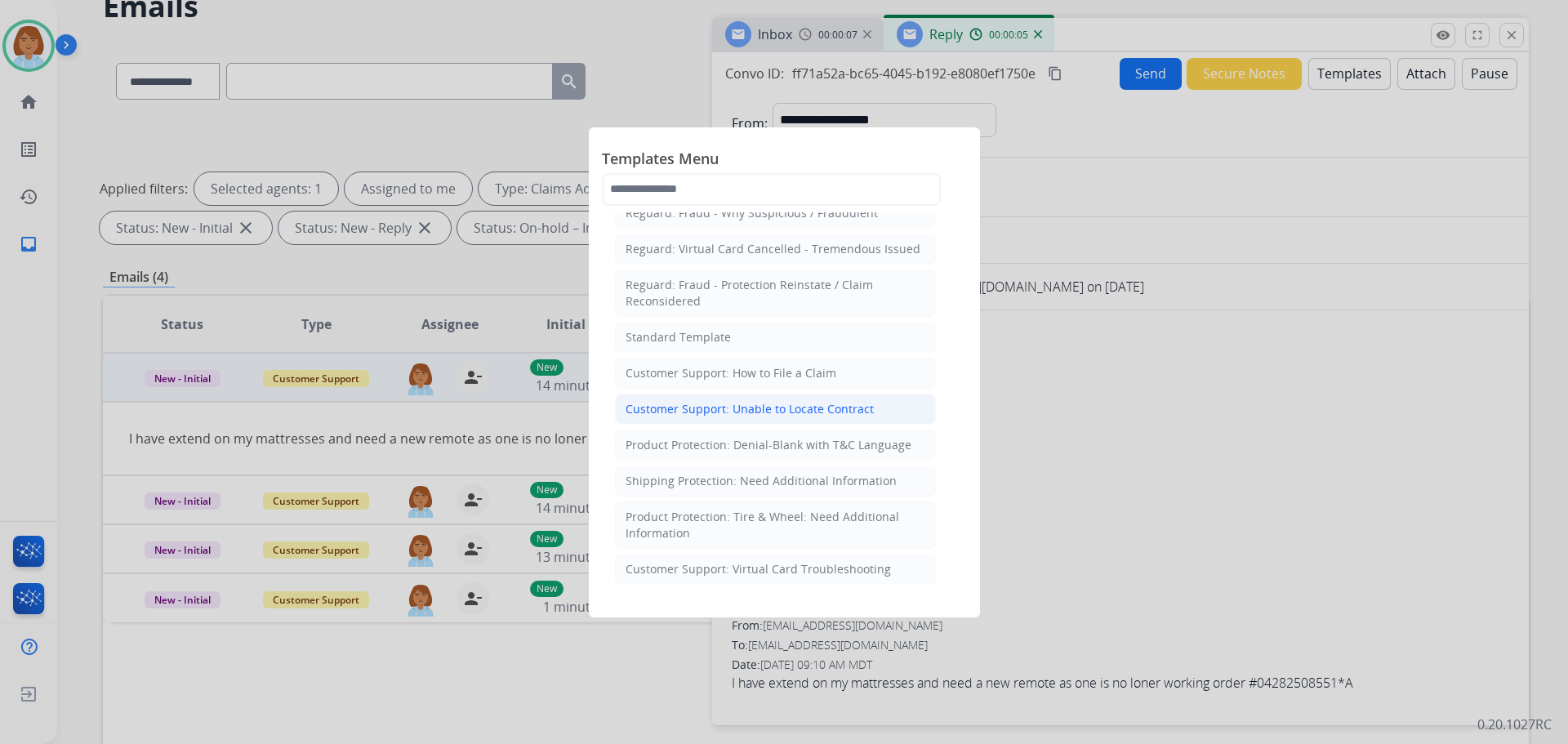
click at [798, 415] on div "Customer Support: Unable to Locate Contract" at bounding box center [749, 409] width 248 height 16
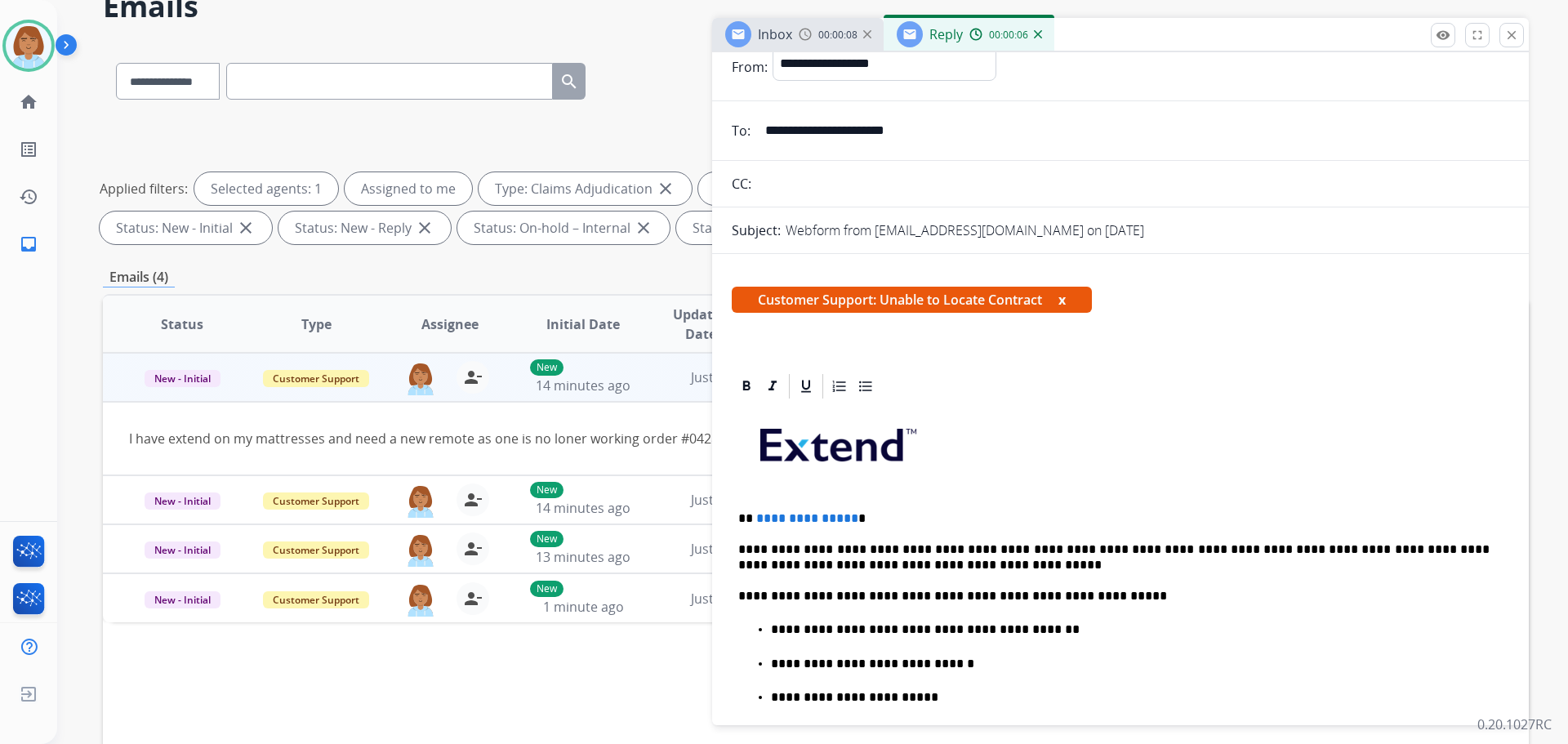
scroll to position [82, 0]
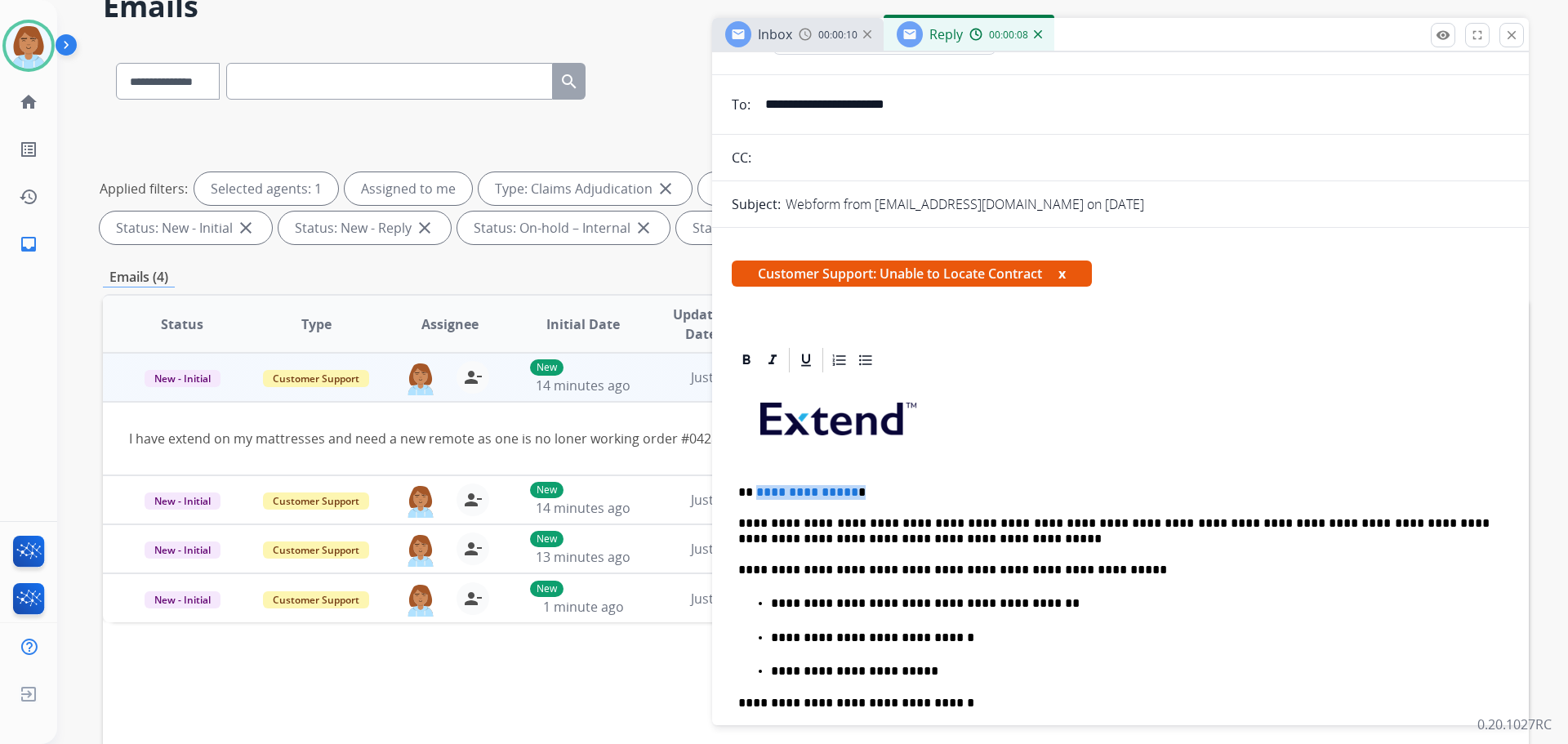
drag, startPoint x: 864, startPoint y: 491, endPoint x: 786, endPoint y: 492, distance: 78.0
click at [755, 489] on p "**********" at bounding box center [1114, 492] width 751 height 14
drag, startPoint x: 824, startPoint y: 499, endPoint x: 757, endPoint y: 500, distance: 67.0
click at [757, 500] on p "**********" at bounding box center [1114, 492] width 751 height 14
drag, startPoint x: 1058, startPoint y: 606, endPoint x: 802, endPoint y: 604, distance: 256.0
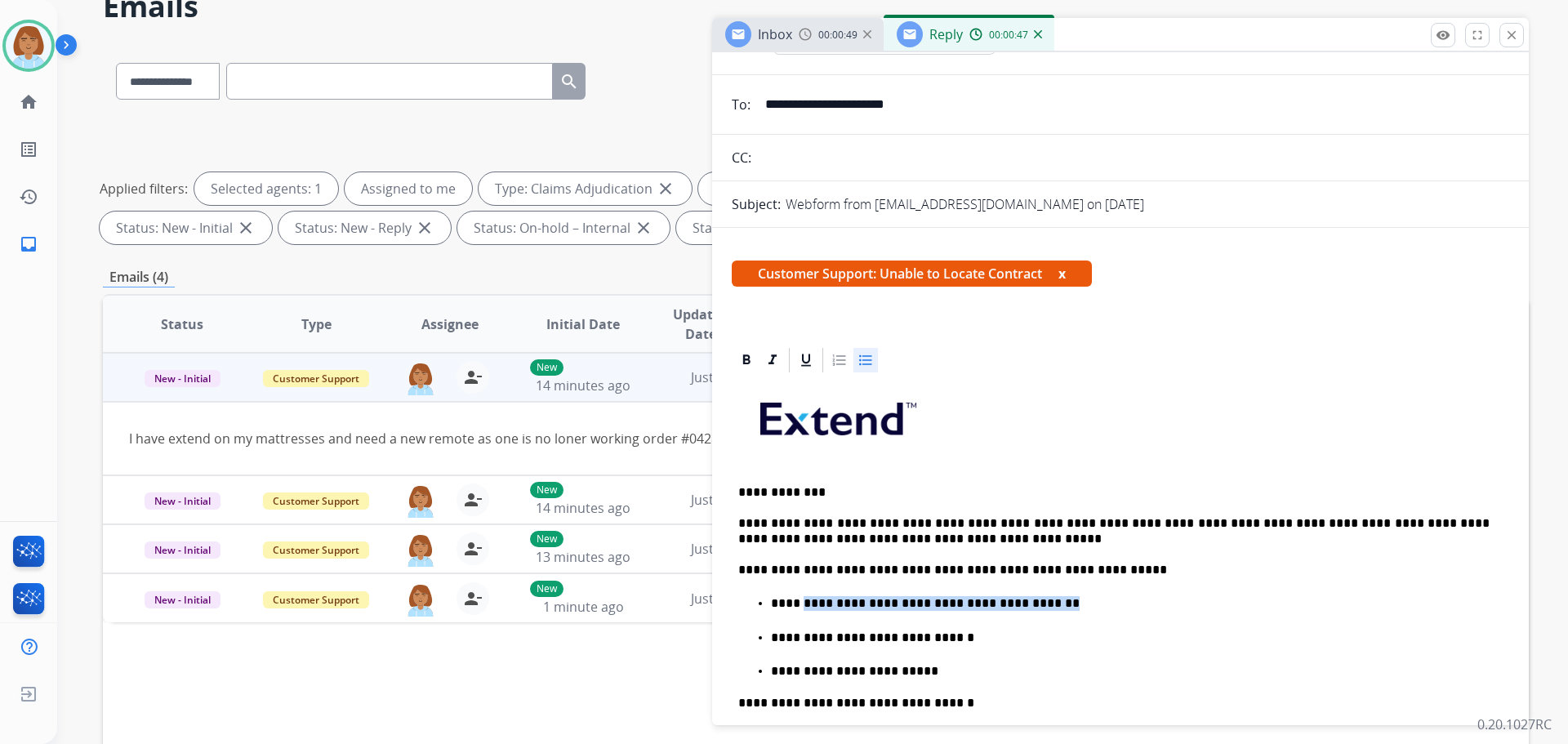
click at [802, 604] on p "**********" at bounding box center [1130, 603] width 719 height 14
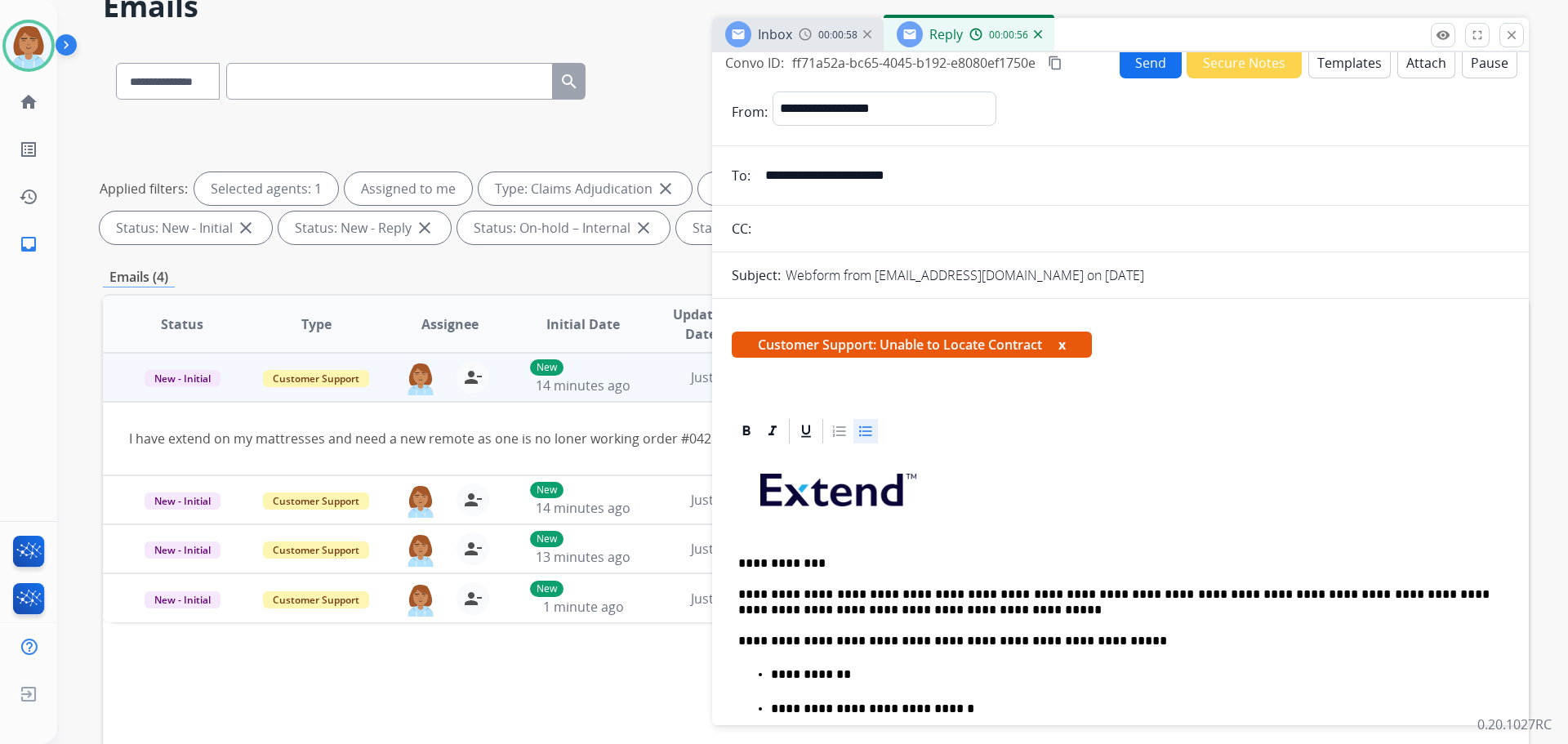
scroll to position [0, 0]
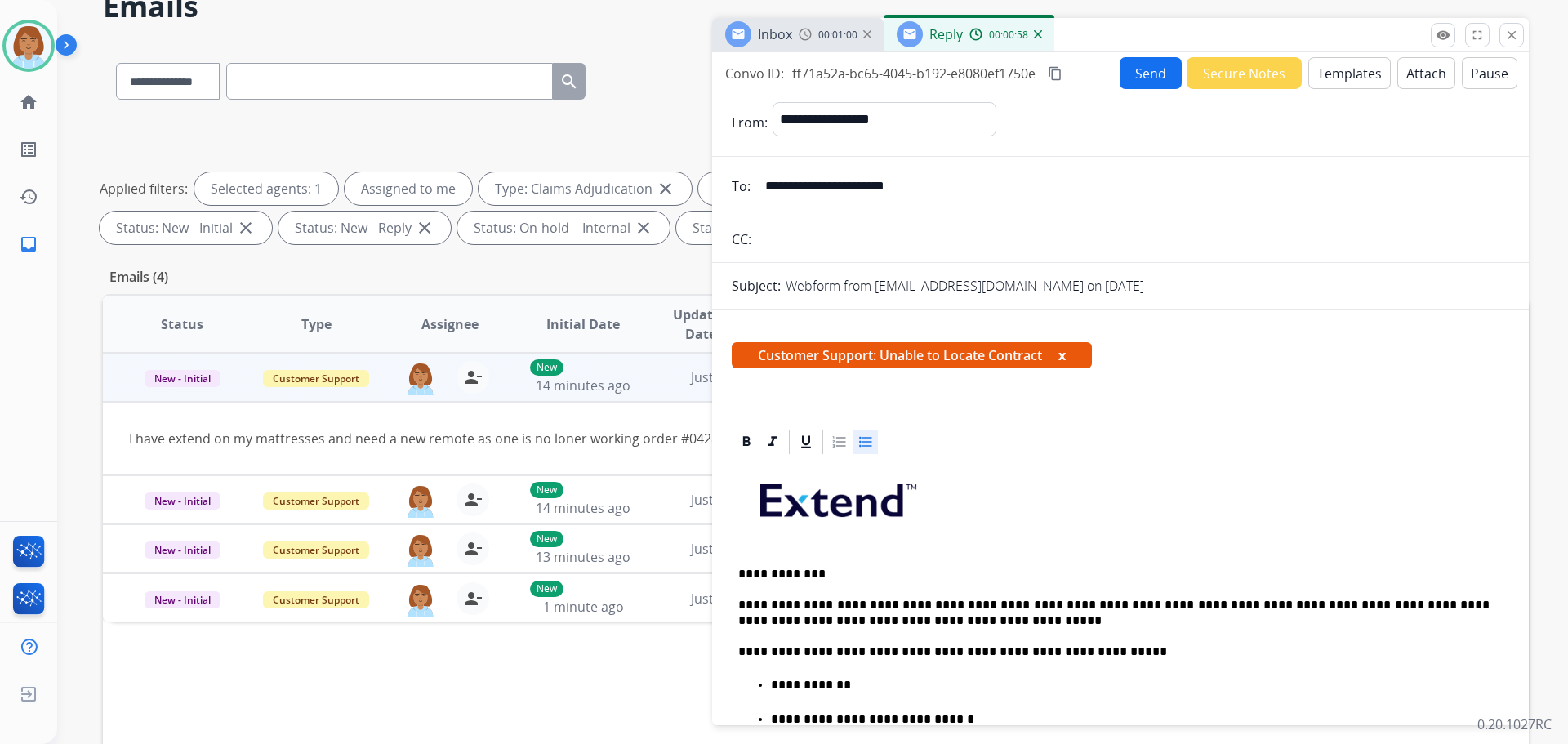
click at [1142, 76] on button "Send" at bounding box center [1151, 72] width 62 height 32
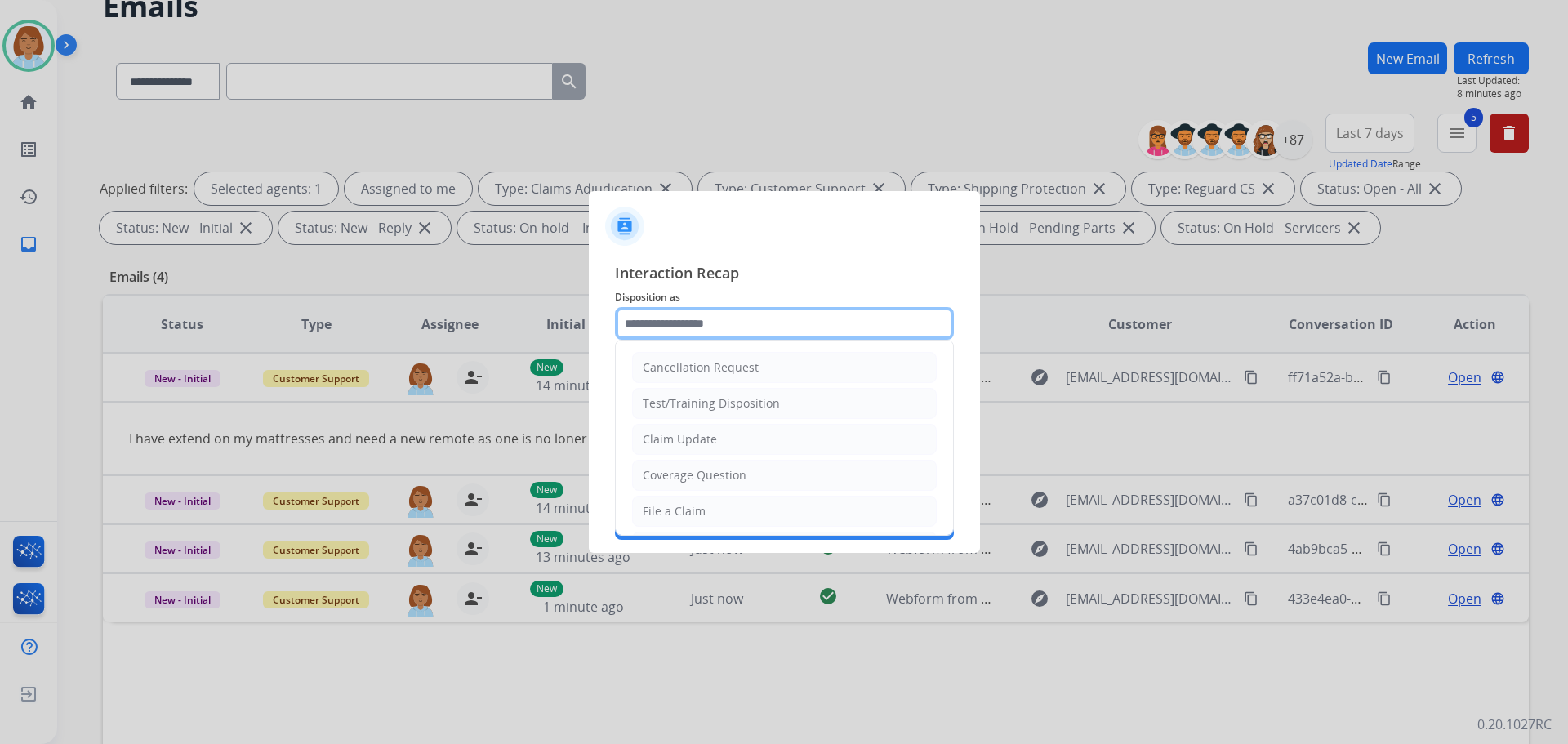
click at [672, 319] on input "text" at bounding box center [784, 324] width 339 height 32
click at [733, 510] on li "File a Claim" at bounding box center [784, 511] width 305 height 31
type input "**********"
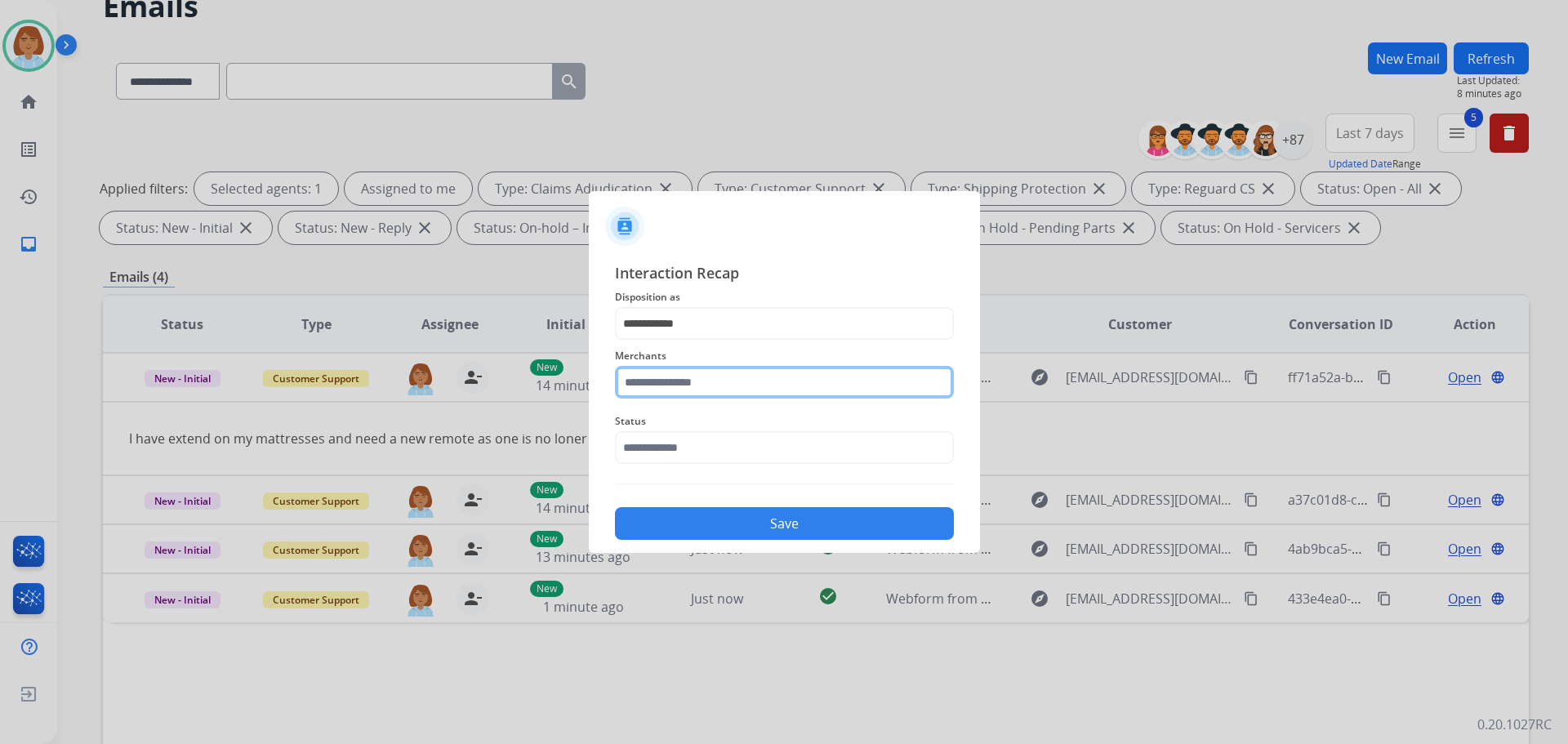
click at [702, 394] on input "text" at bounding box center [784, 382] width 339 height 32
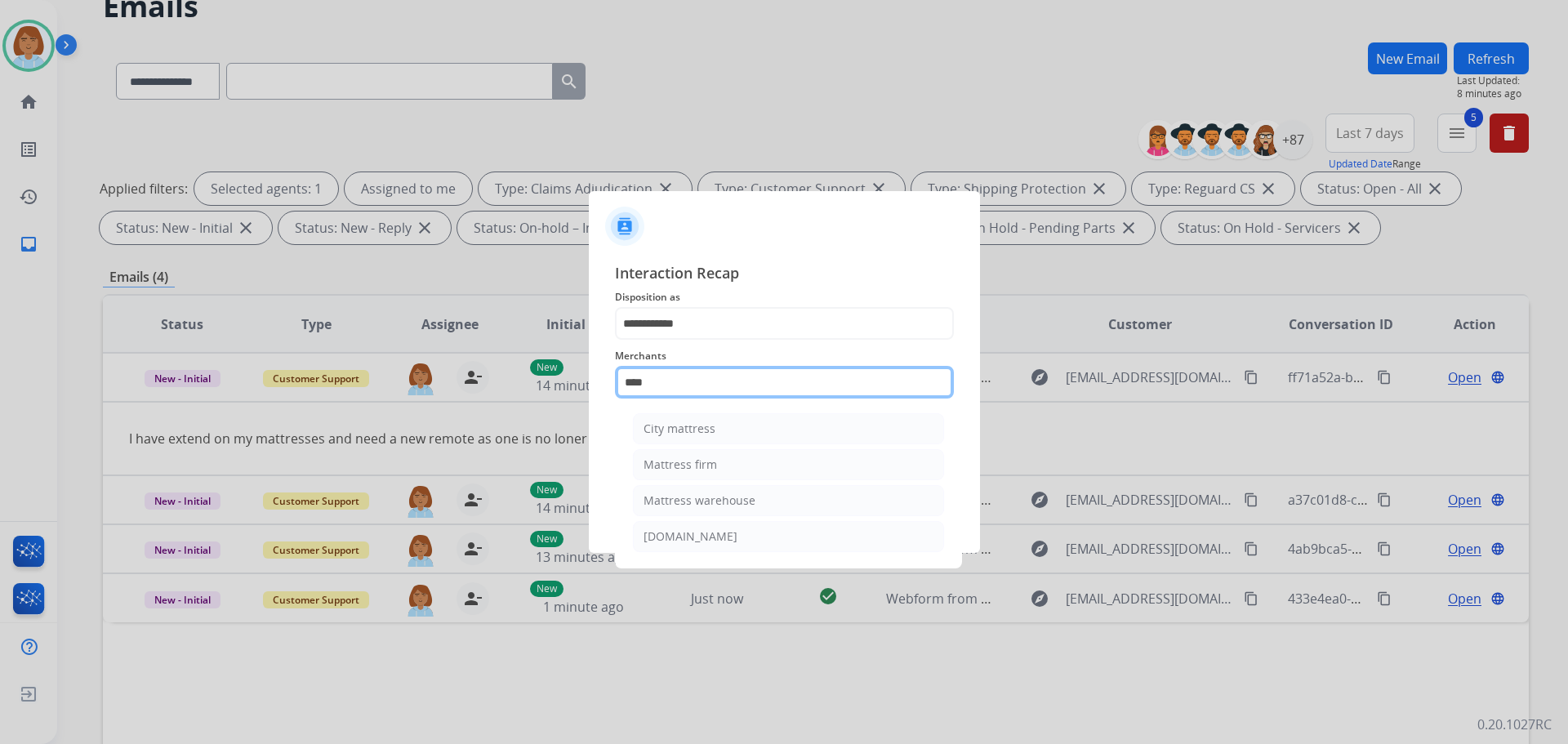
type input "****"
click at [730, 447] on ul "City mattress Mattress firm Mattress warehouse bearmattress.com" at bounding box center [789, 486] width 321 height 163
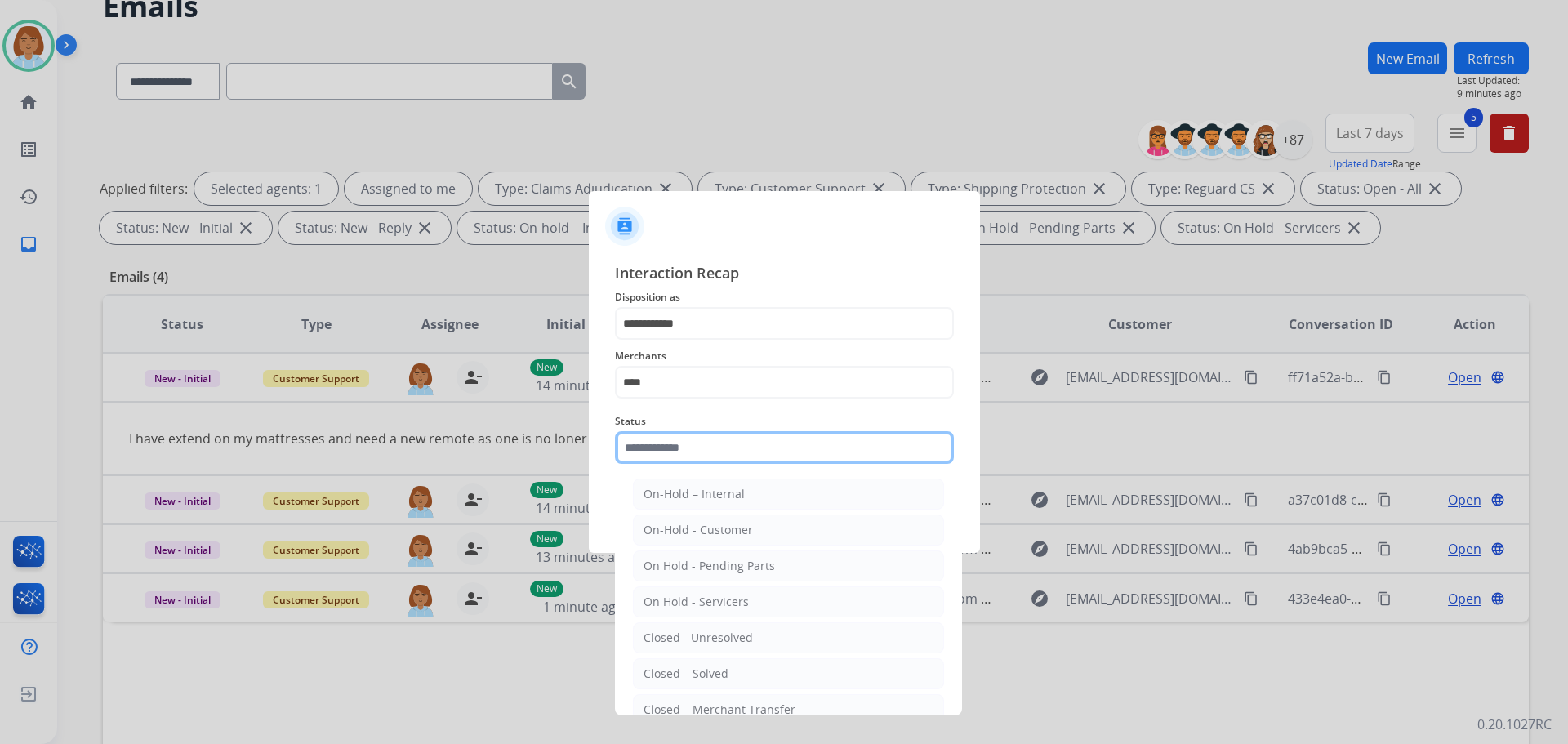
click at [707, 459] on input "text" at bounding box center [784, 447] width 339 height 32
click at [742, 678] on li "Closed – Solved" at bounding box center [788, 674] width 311 height 31
type input "**********"
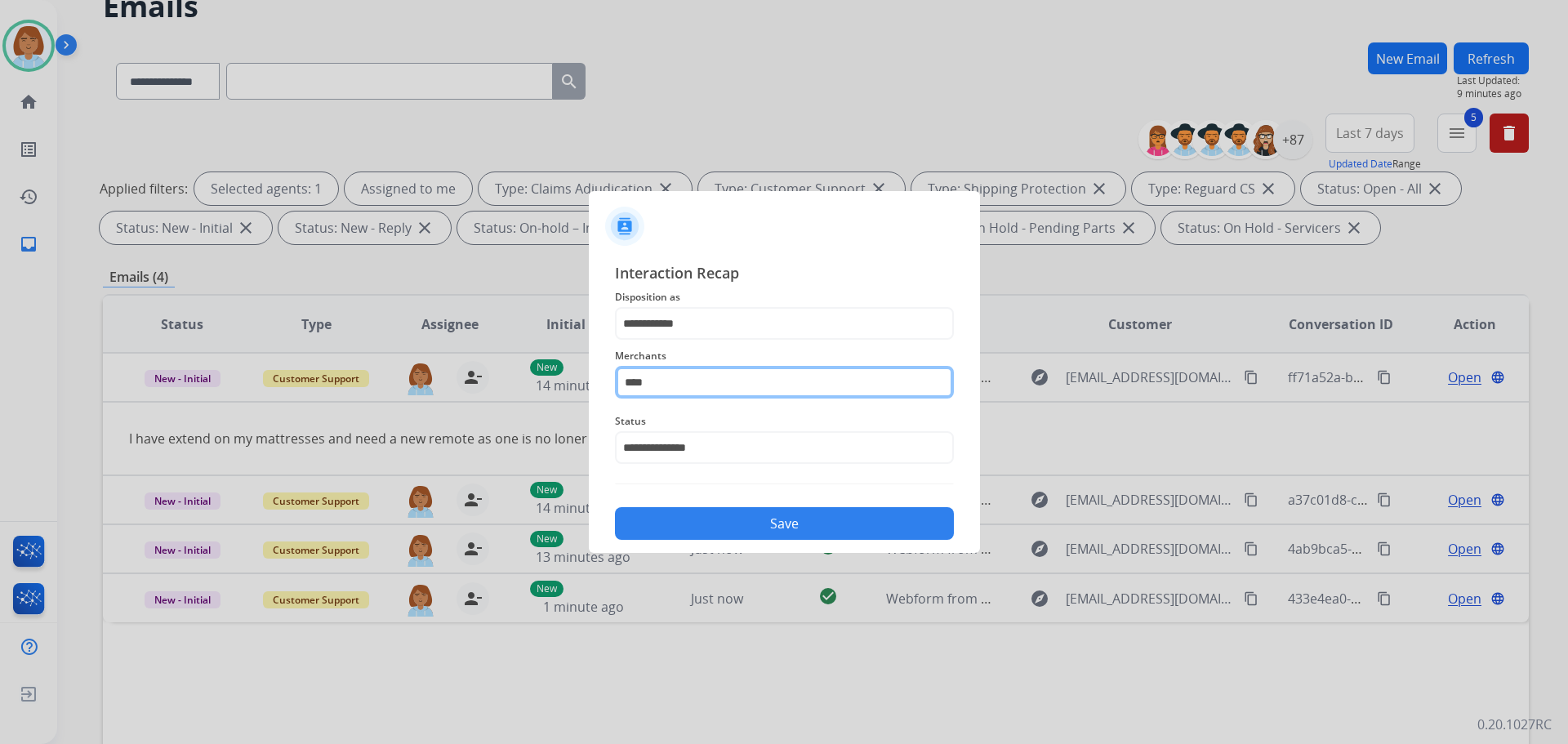
click at [694, 379] on input "****" at bounding box center [784, 382] width 339 height 32
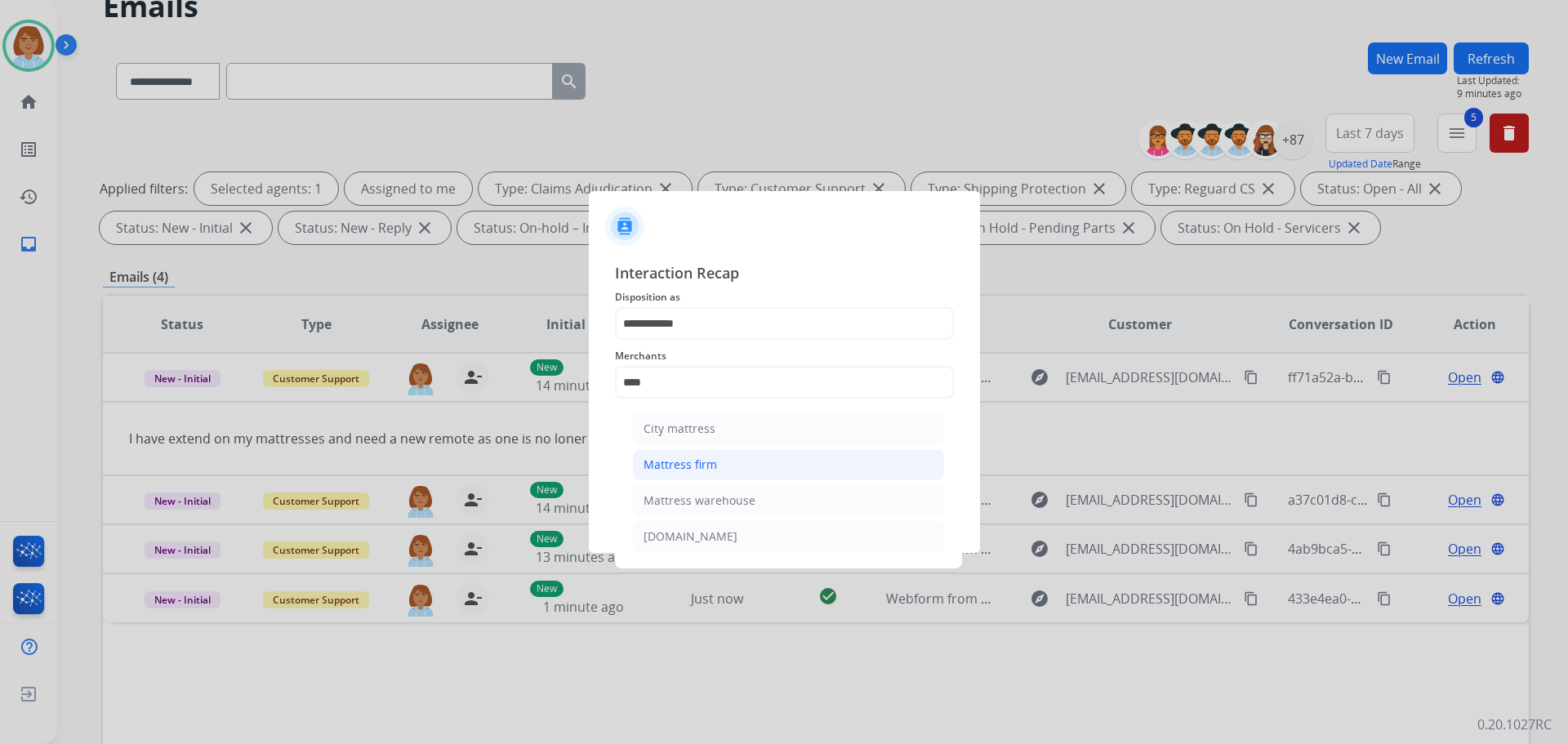
click at [699, 467] on div "Mattress firm" at bounding box center [681, 464] width 74 height 16
type input "**********"
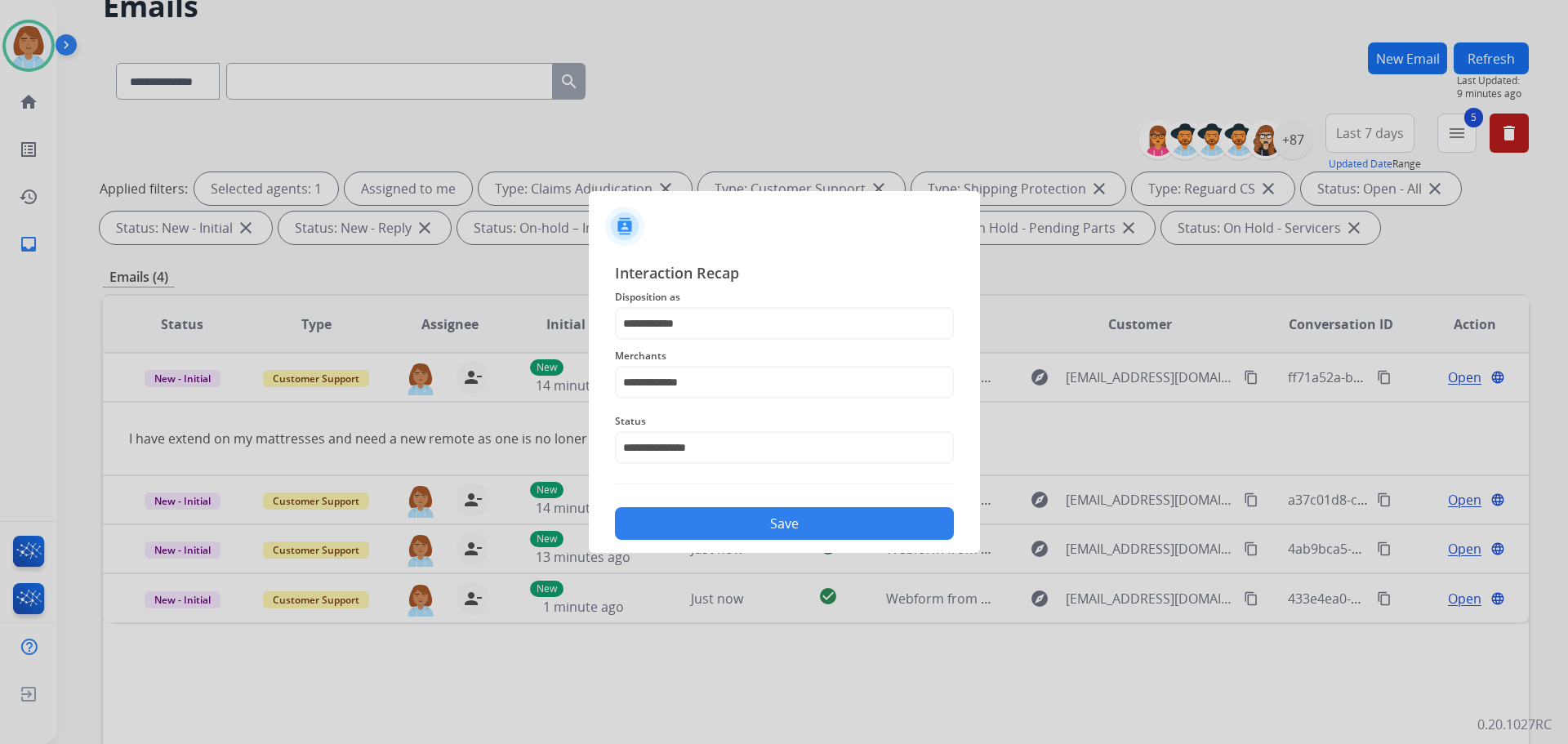
click at [717, 521] on button "Save" at bounding box center [784, 524] width 339 height 32
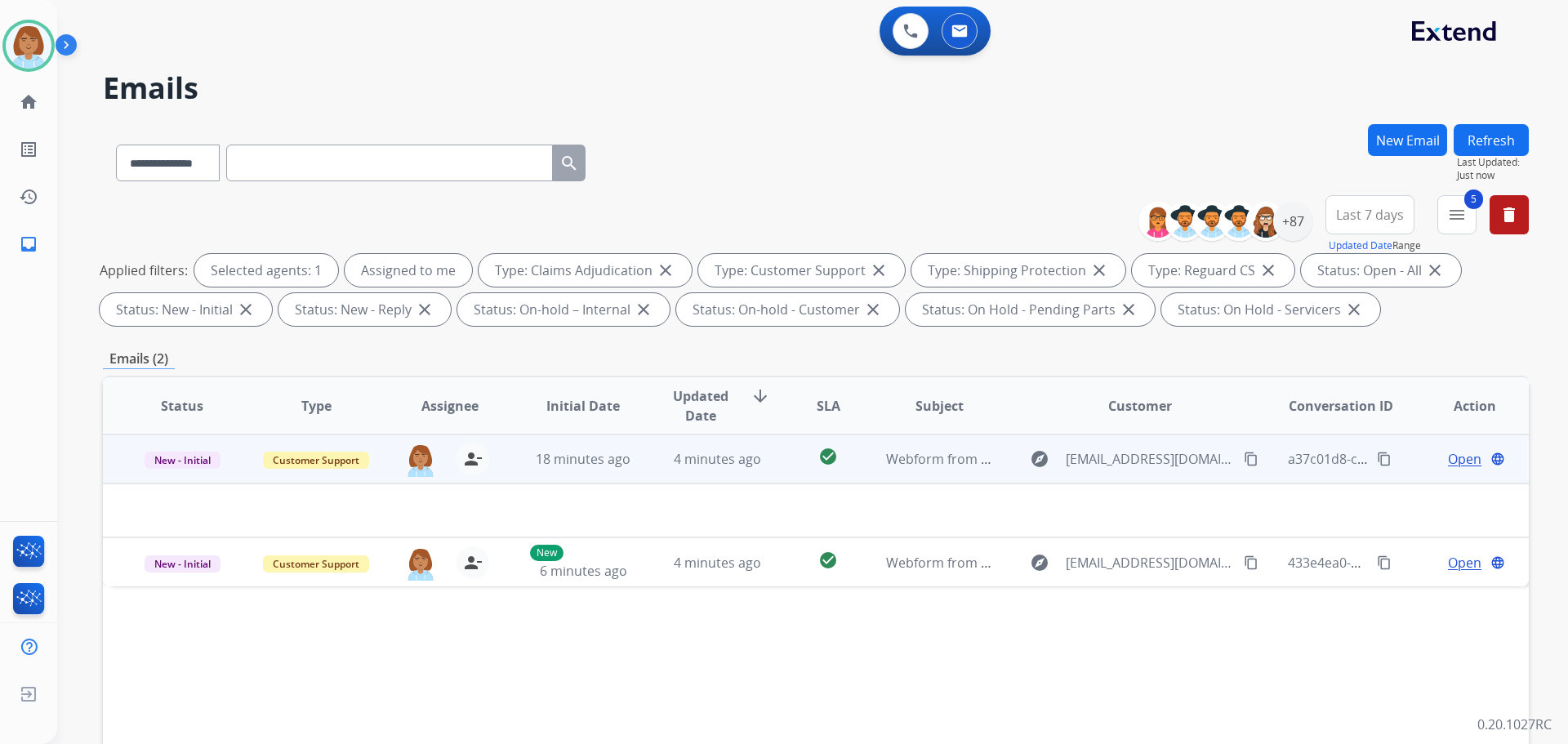
click at [779, 462] on td "check_circle" at bounding box center [815, 459] width 89 height 49
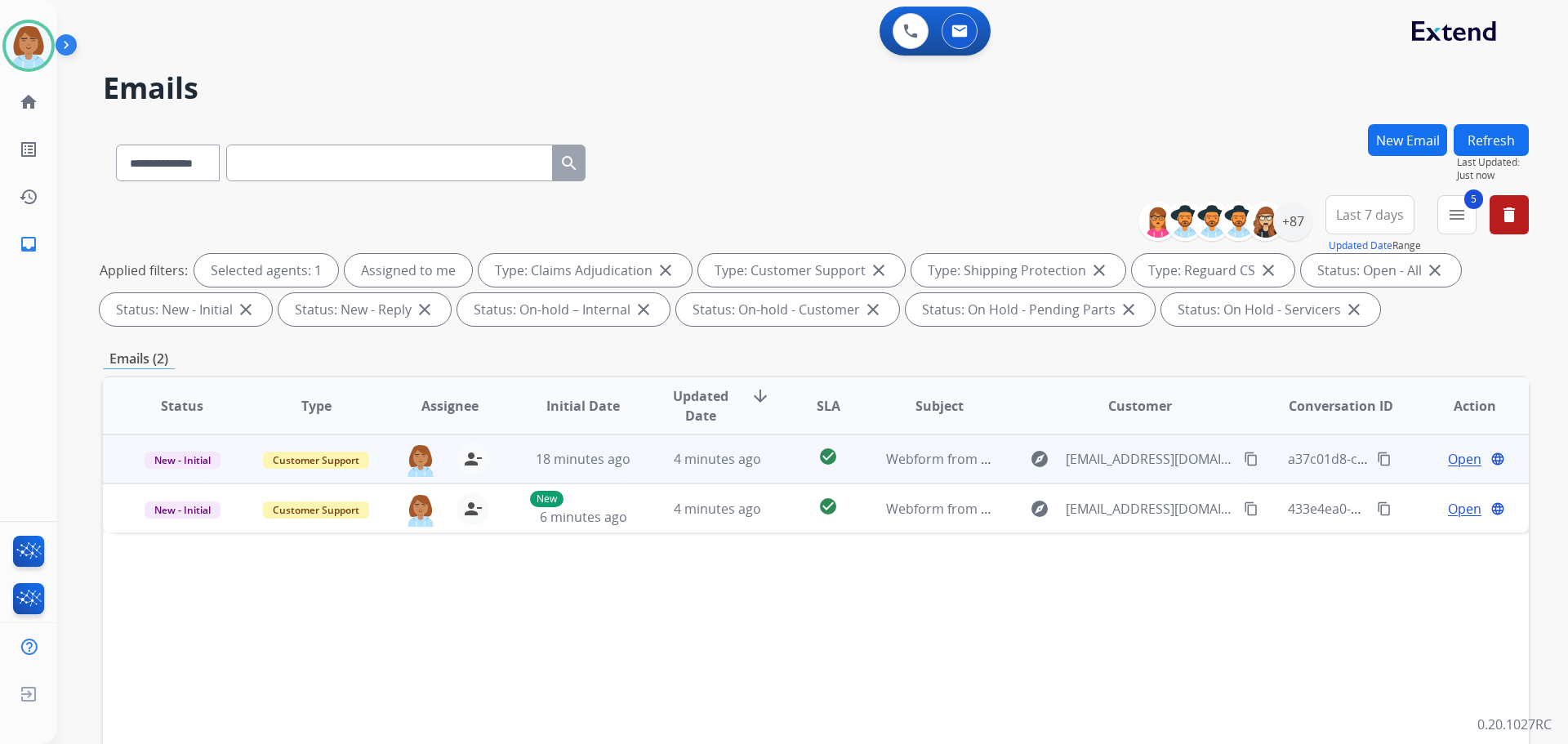
click at [779, 462] on td "check_circle" at bounding box center [815, 459] width 89 height 49
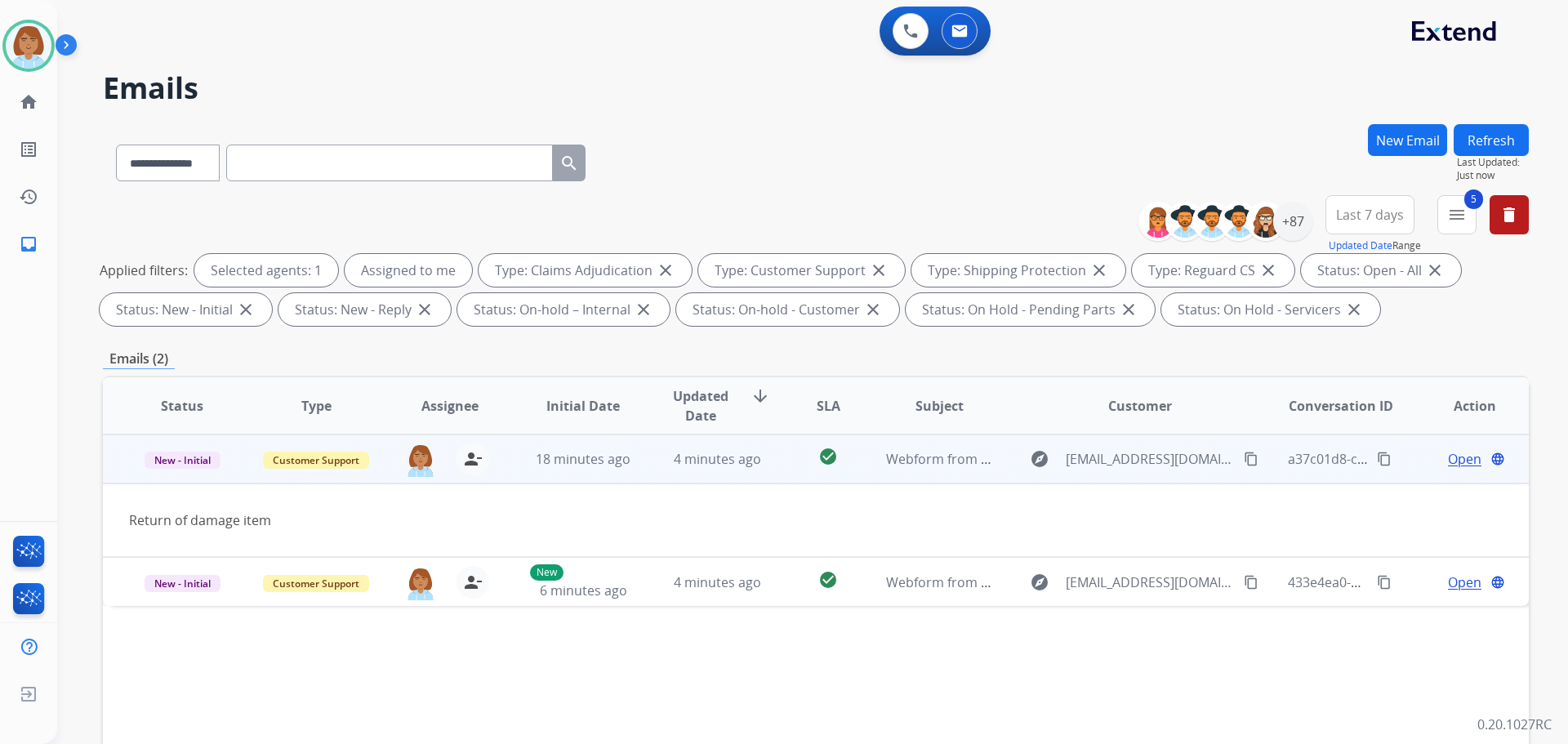
click at [1244, 465] on mat-icon "content_copy" at bounding box center [1252, 459] width 14 height 14
click at [1459, 452] on span "Open" at bounding box center [1464, 459] width 33 height 20
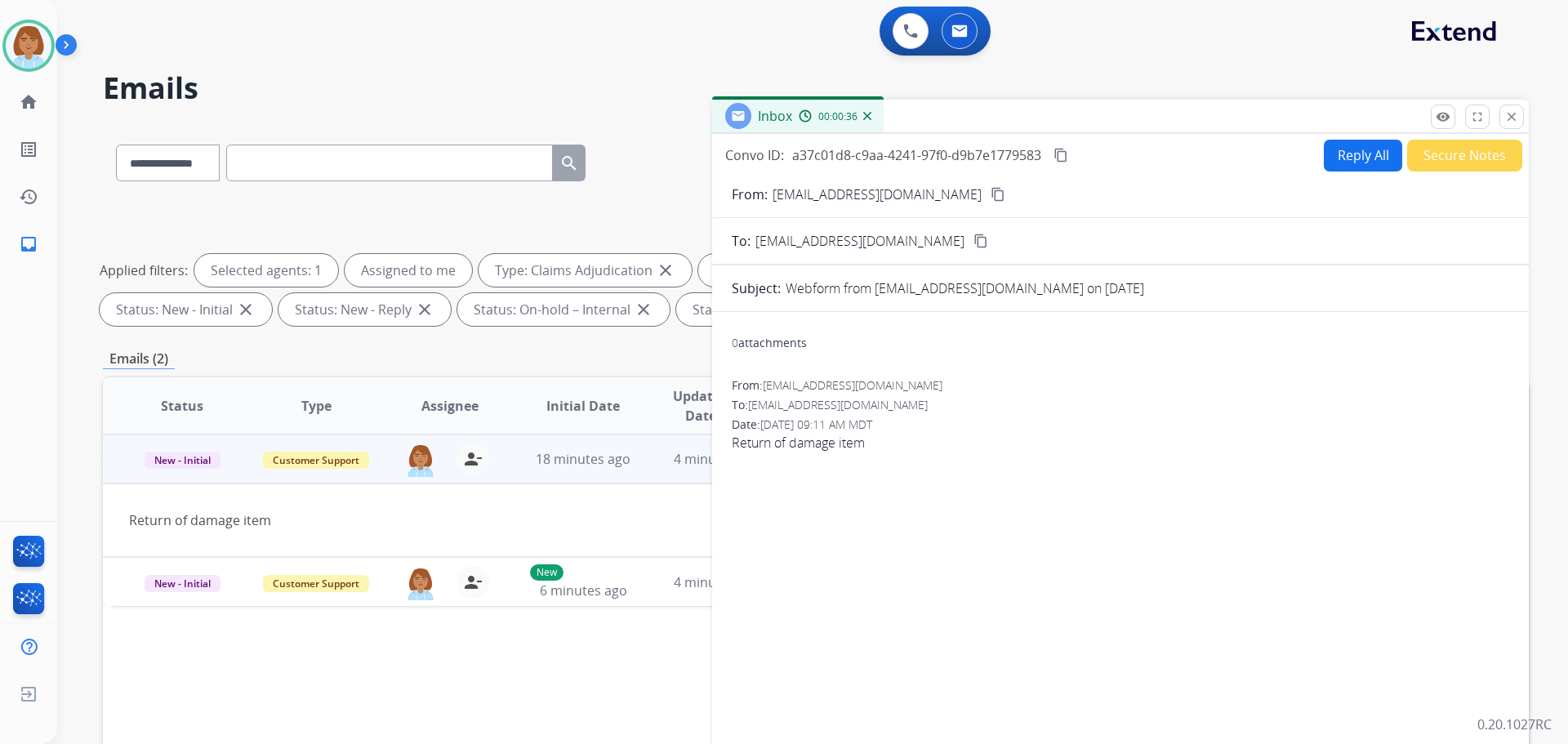
click at [1380, 160] on button "Reply All" at bounding box center [1363, 155] width 78 height 32
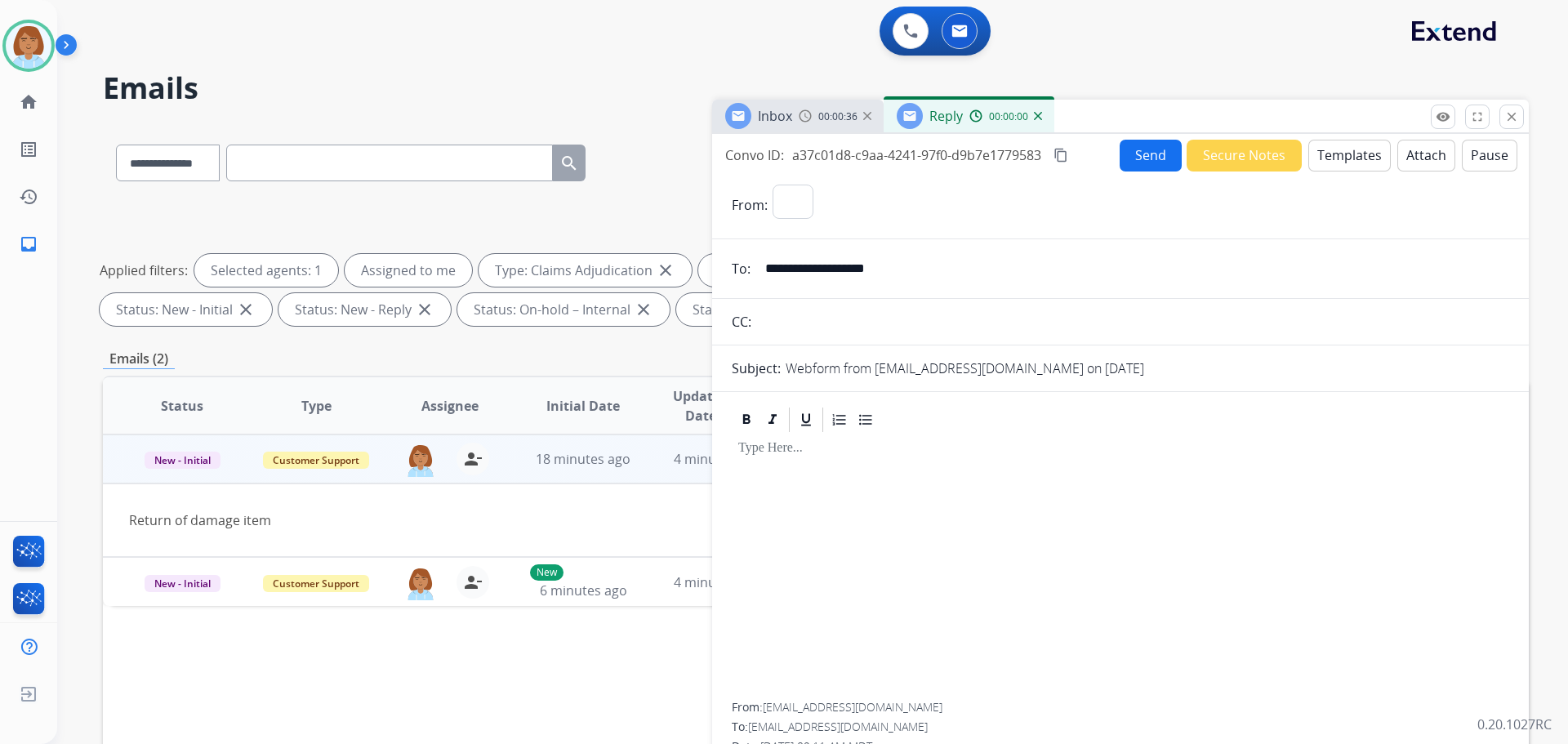
select select "**********"
click at [1354, 155] on button "Templates" at bounding box center [1350, 155] width 83 height 32
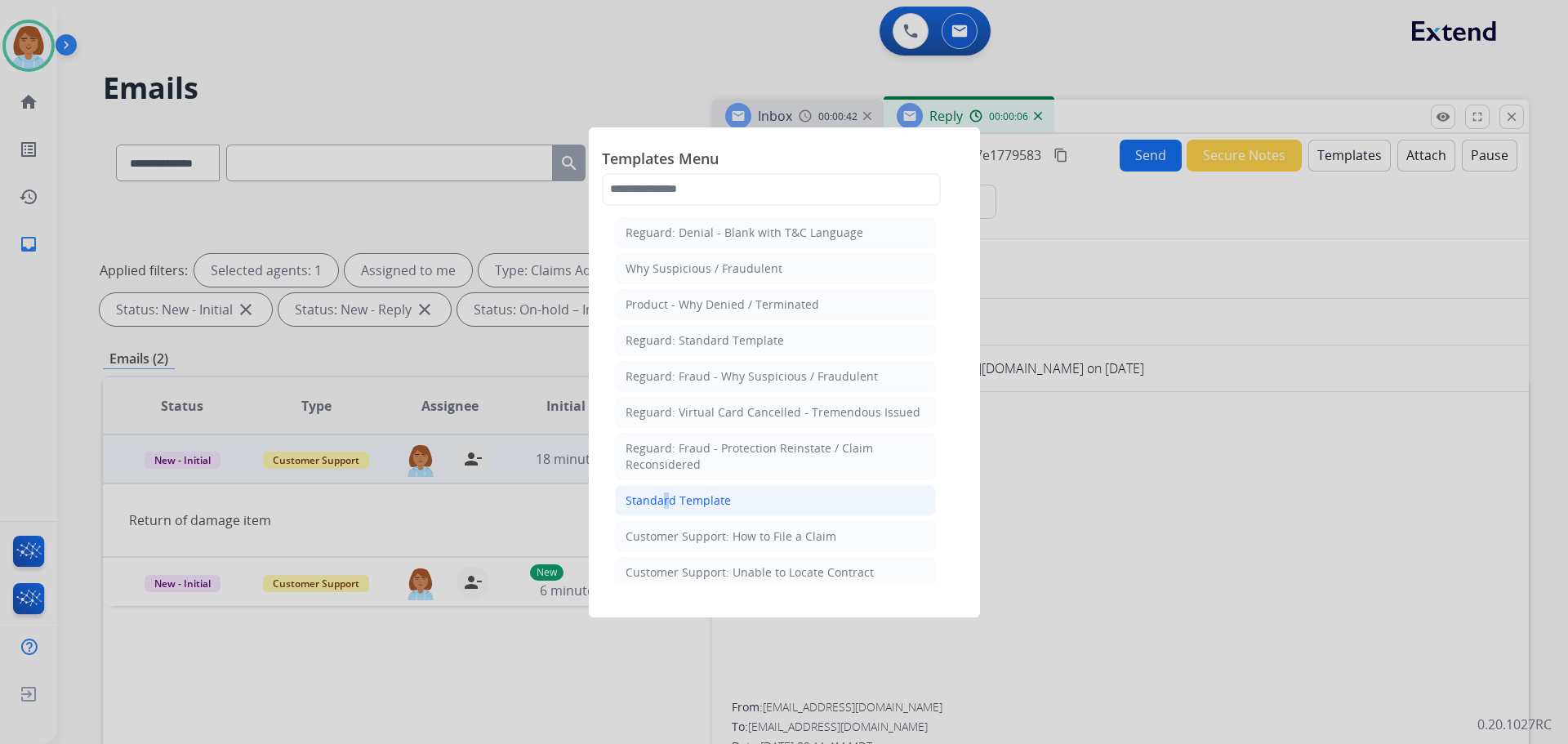
click at [659, 496] on div "Standard Template" at bounding box center [678, 501] width 105 height 16
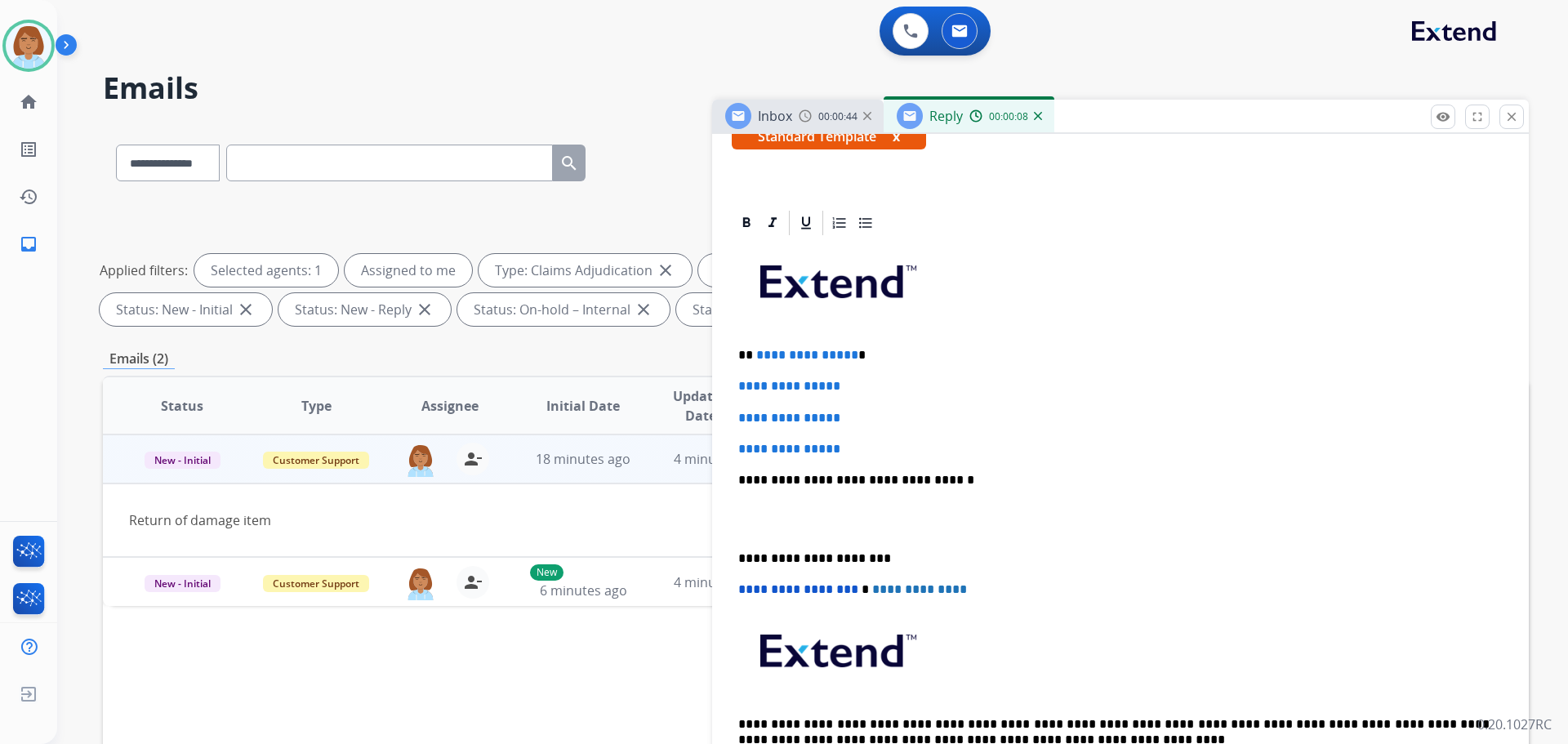
scroll to position [326, 0]
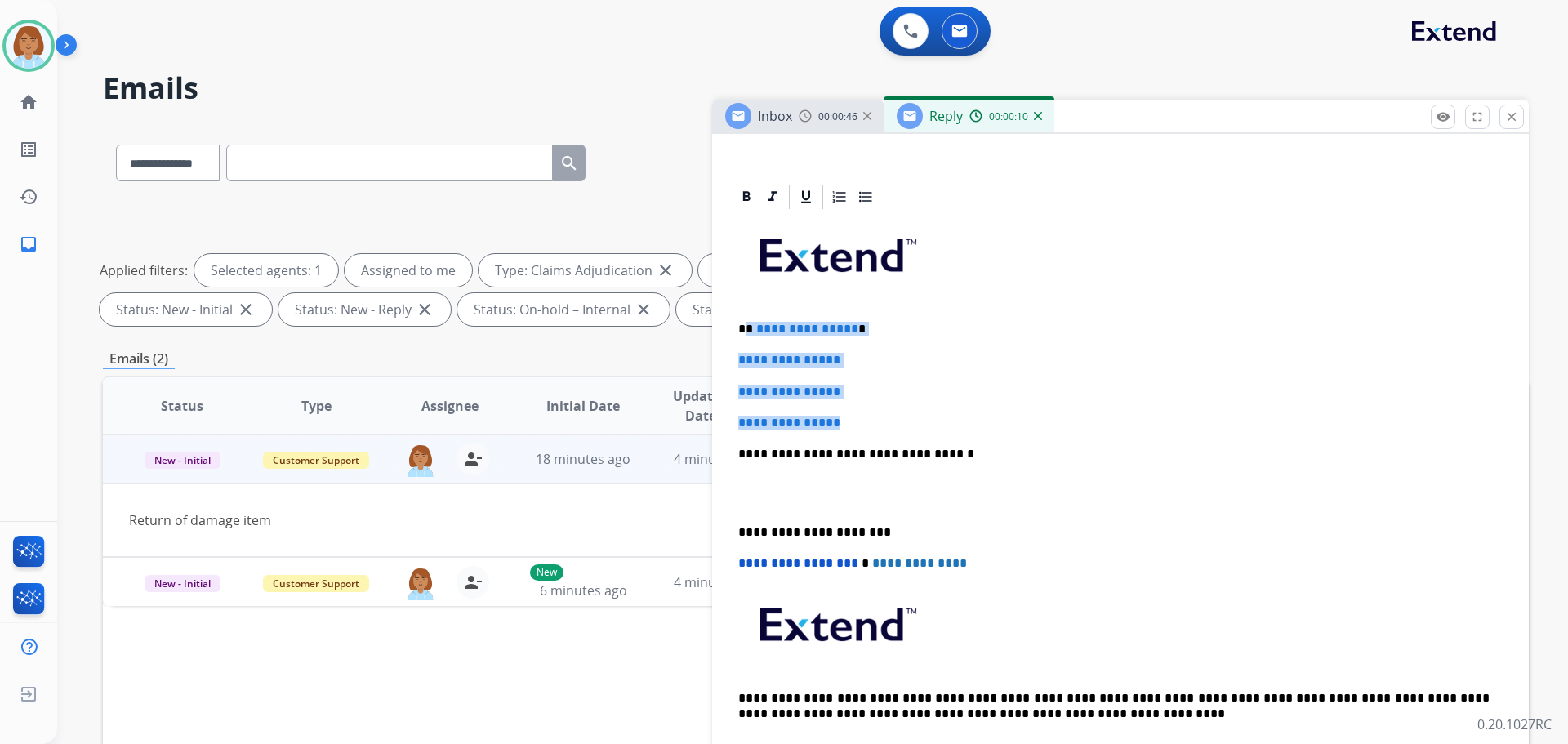
drag, startPoint x: 863, startPoint y: 427, endPoint x: 750, endPoint y: 335, distance: 145.7
click at [749, 335] on div "**********" at bounding box center [1121, 492] width 777 height 562
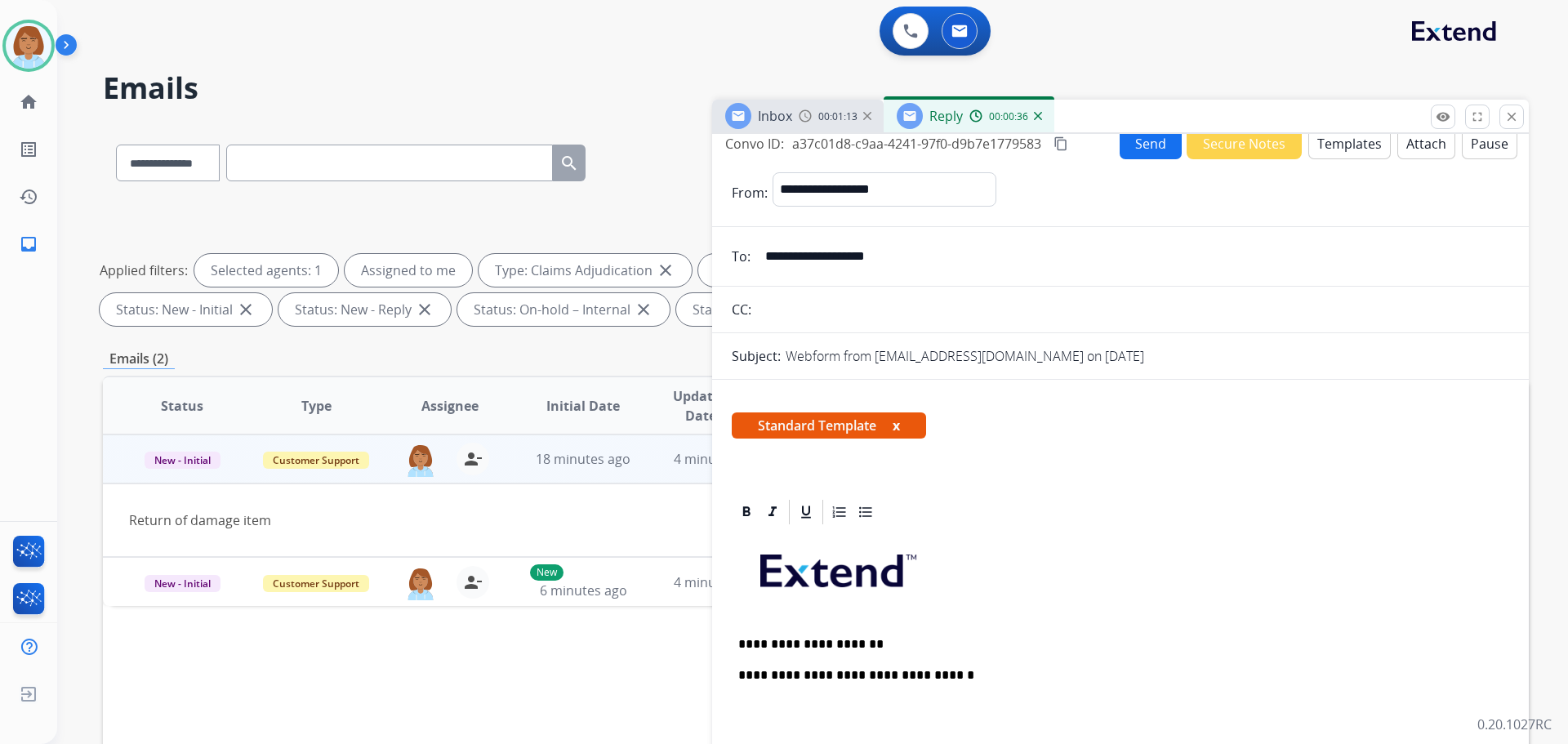
scroll to position [0, 0]
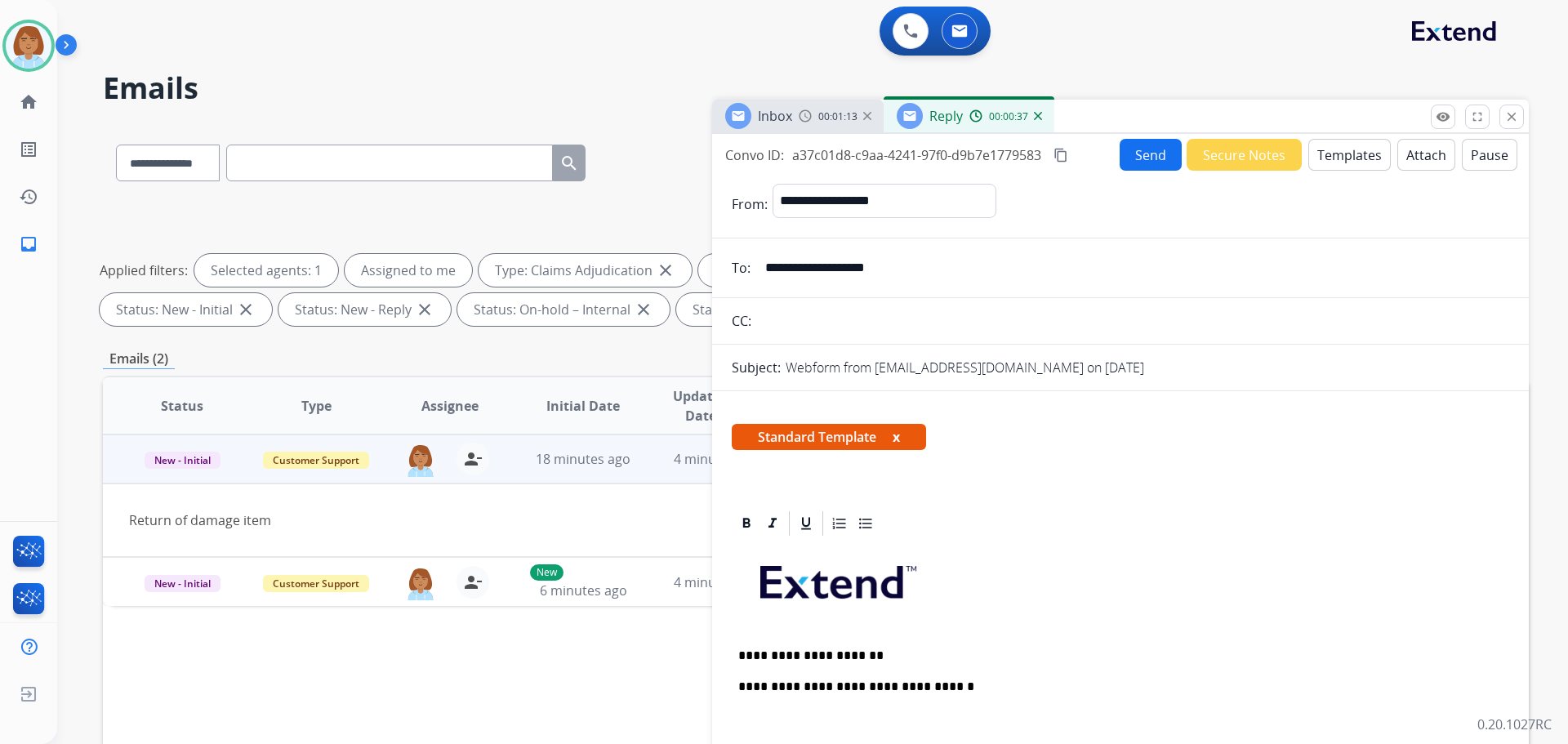
click at [1362, 147] on button "Templates" at bounding box center [1350, 154] width 83 height 32
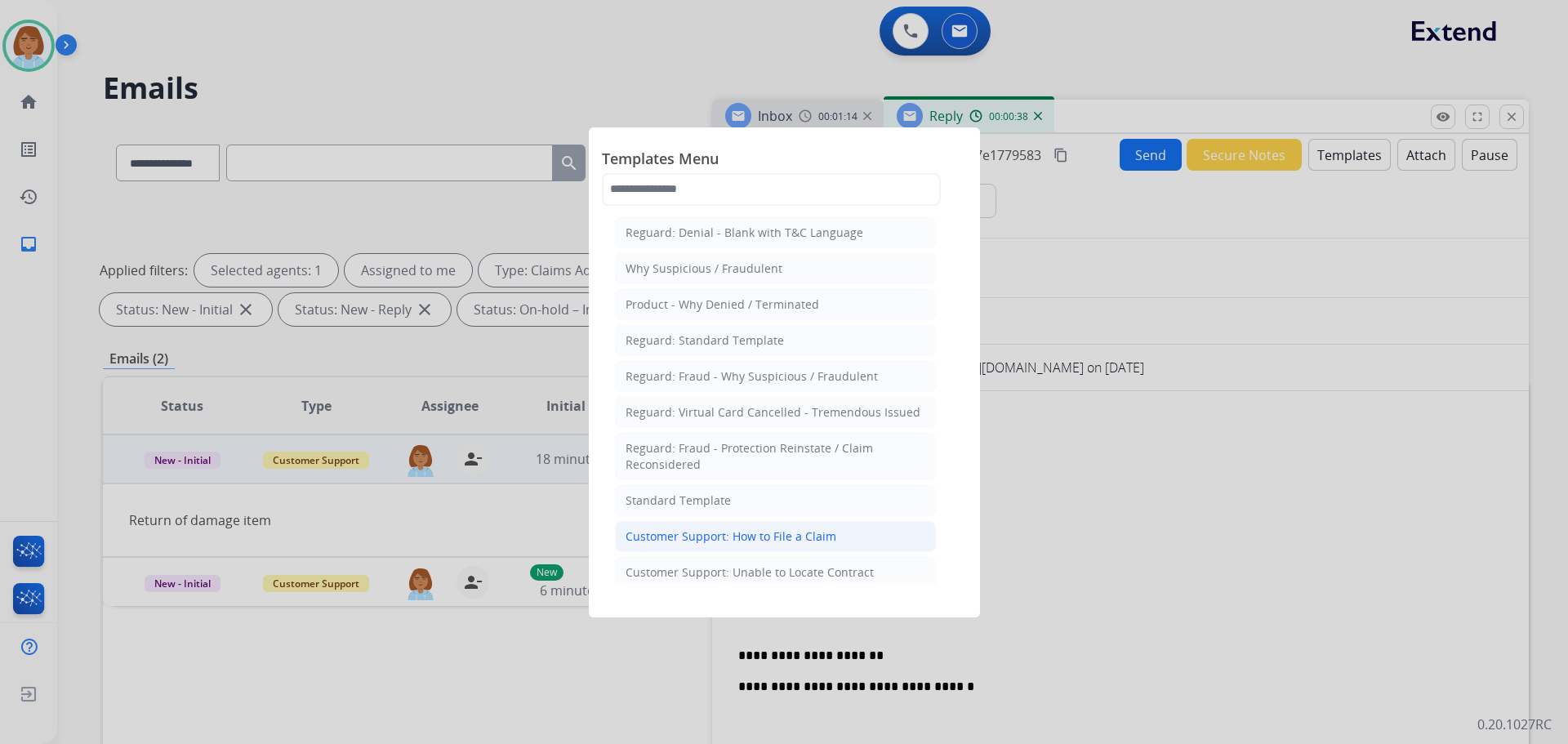
click at [772, 535] on div "Customer Support: How to File a Claim" at bounding box center [731, 537] width 211 height 16
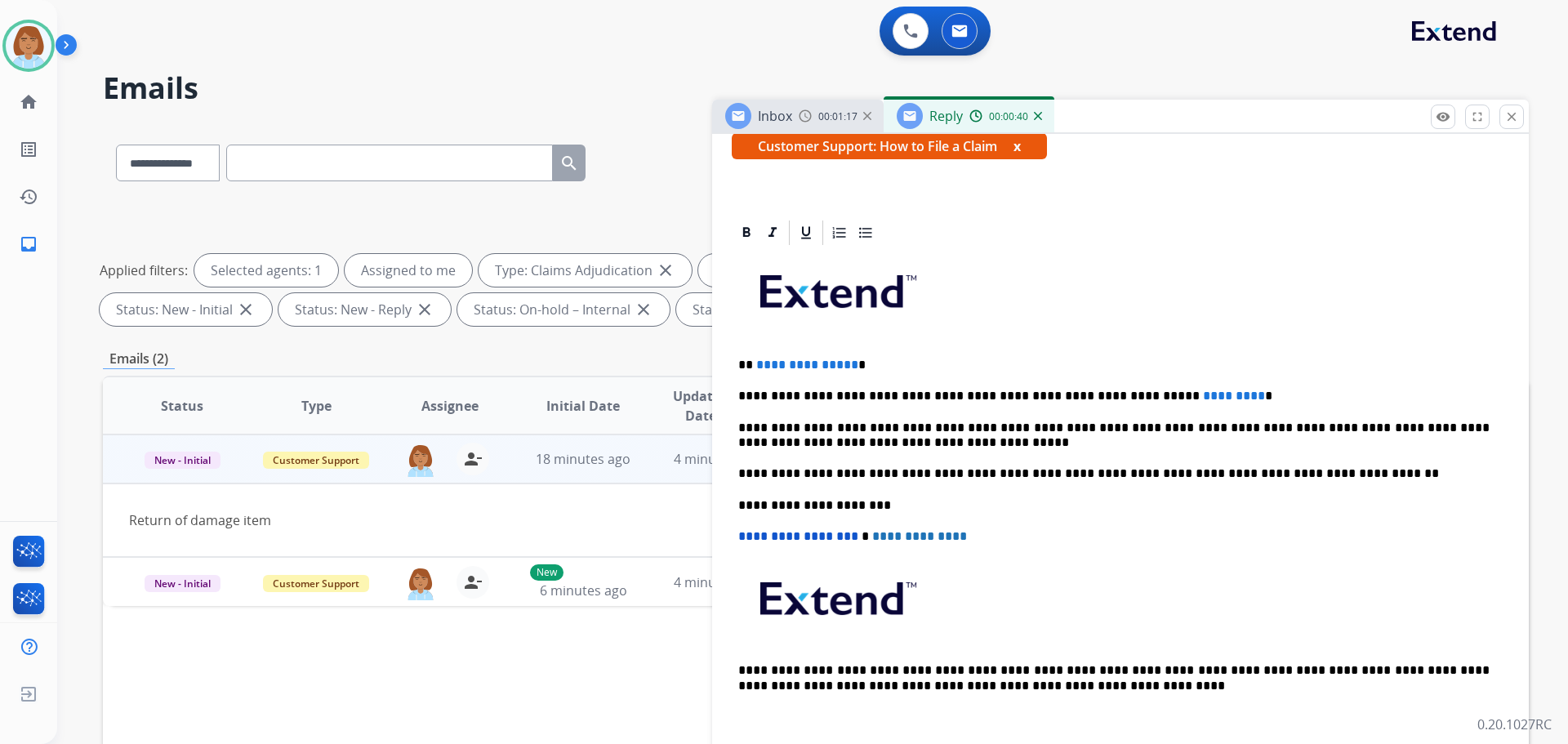
scroll to position [326, 0]
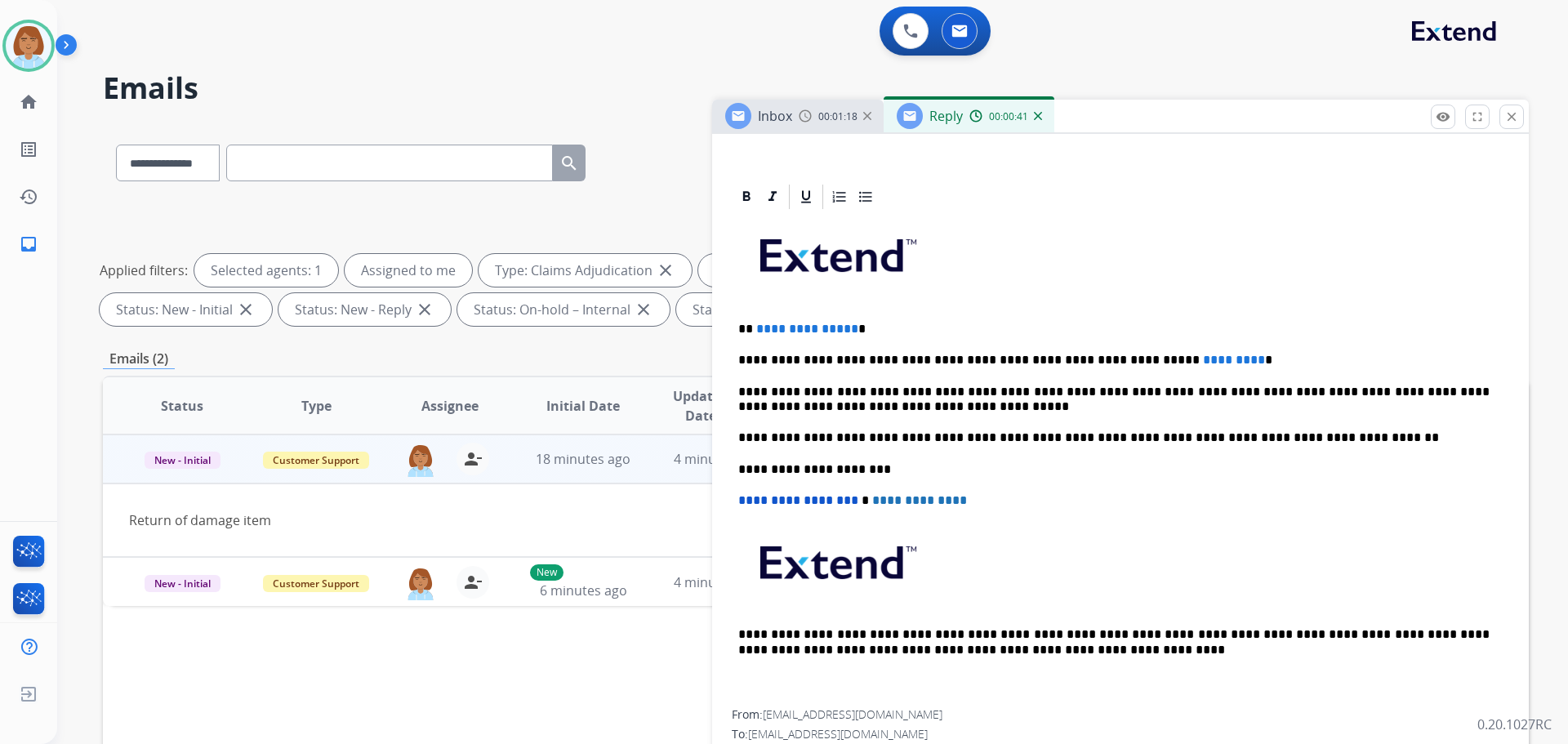
click at [1209, 347] on div "**********" at bounding box center [1121, 461] width 777 height 499
drag, startPoint x: 1208, startPoint y: 358, endPoint x: 1111, endPoint y: 364, distance: 97.2
click at [1111, 364] on p "**********" at bounding box center [1114, 360] width 751 height 14
drag, startPoint x: 860, startPoint y: 330, endPoint x: 747, endPoint y: 326, distance: 113.1
click at [747, 322] on p "**********" at bounding box center [1114, 329] width 751 height 14
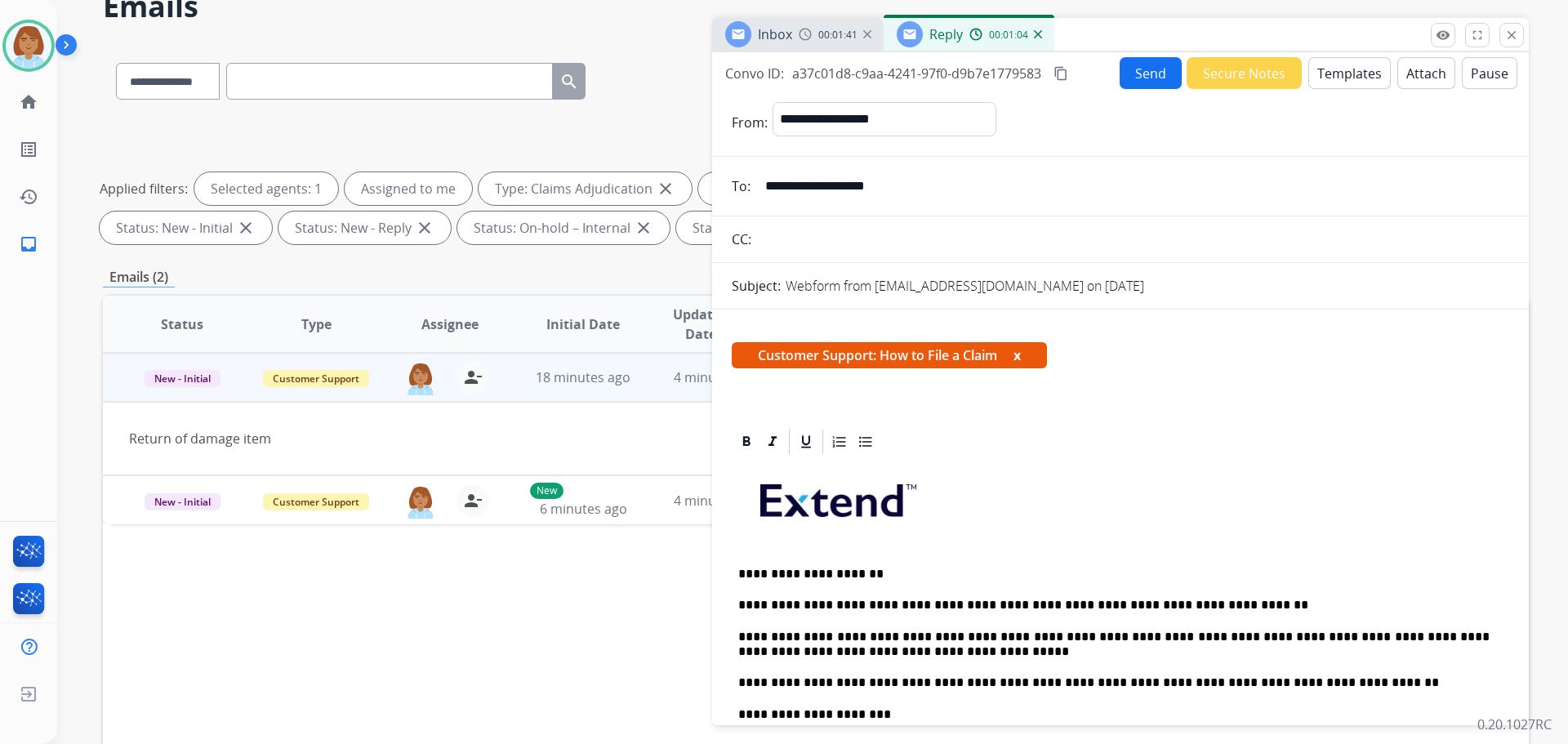
scroll to position [0, 0]
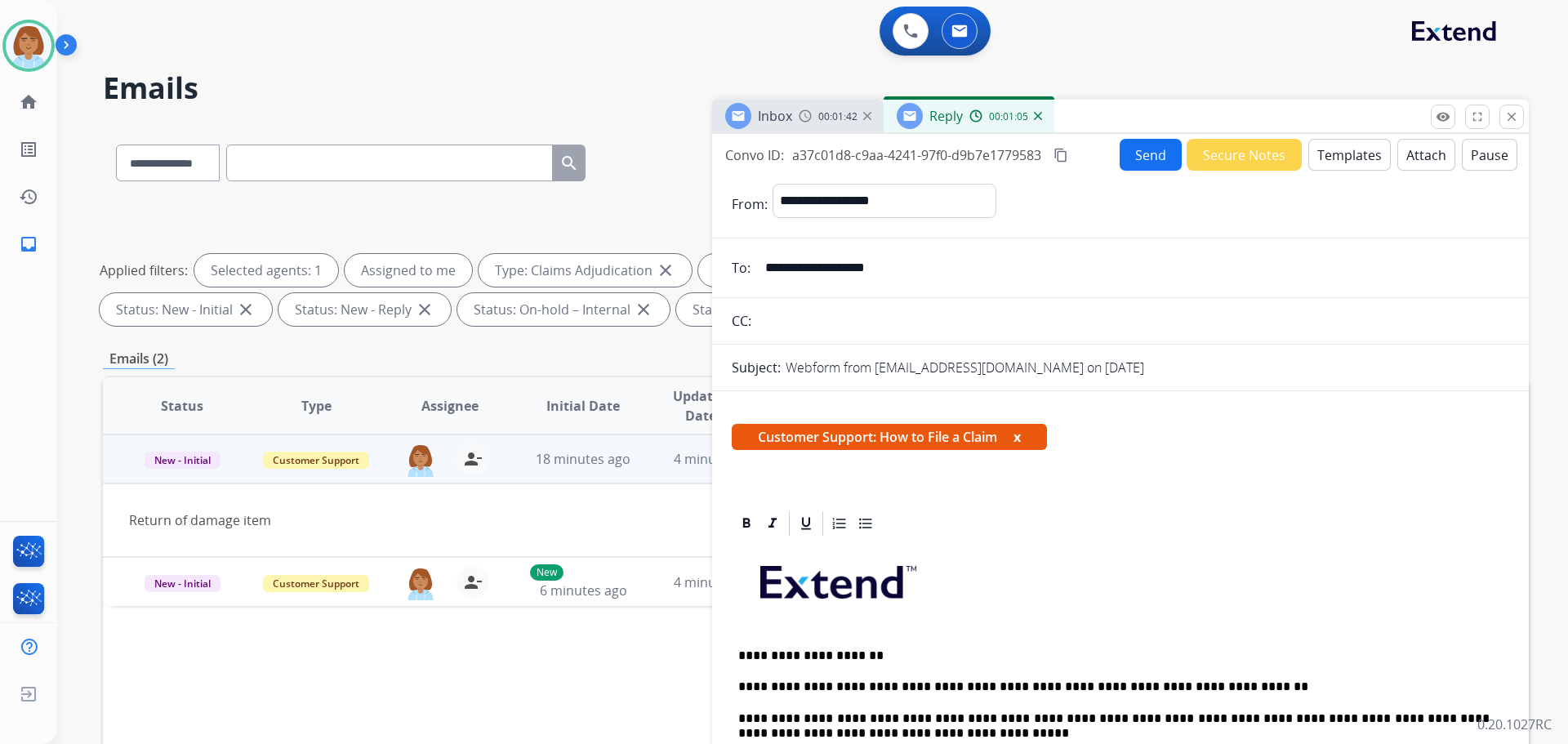
click at [1139, 156] on button "Send" at bounding box center [1151, 154] width 62 height 32
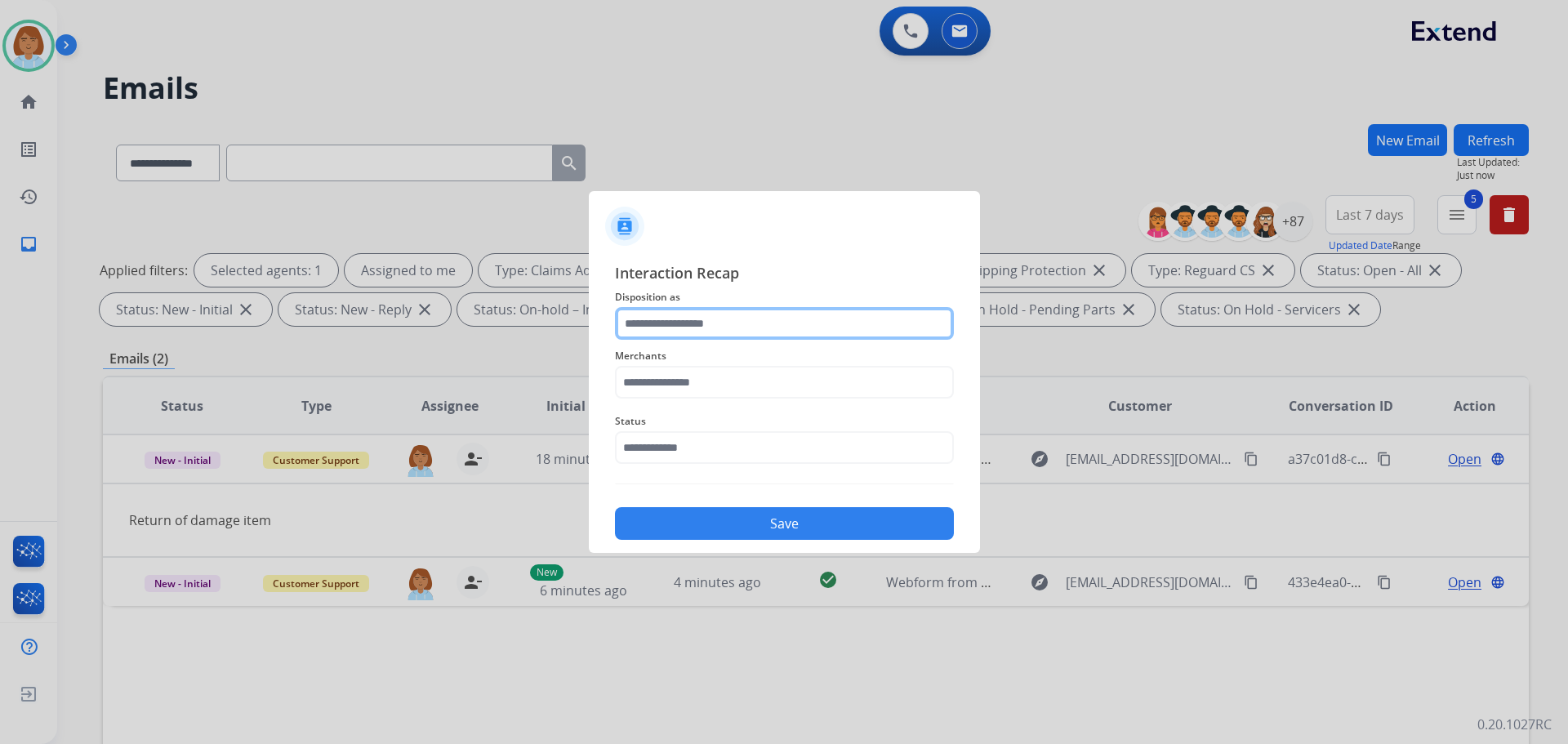
click at [690, 329] on input "text" at bounding box center [784, 324] width 339 height 32
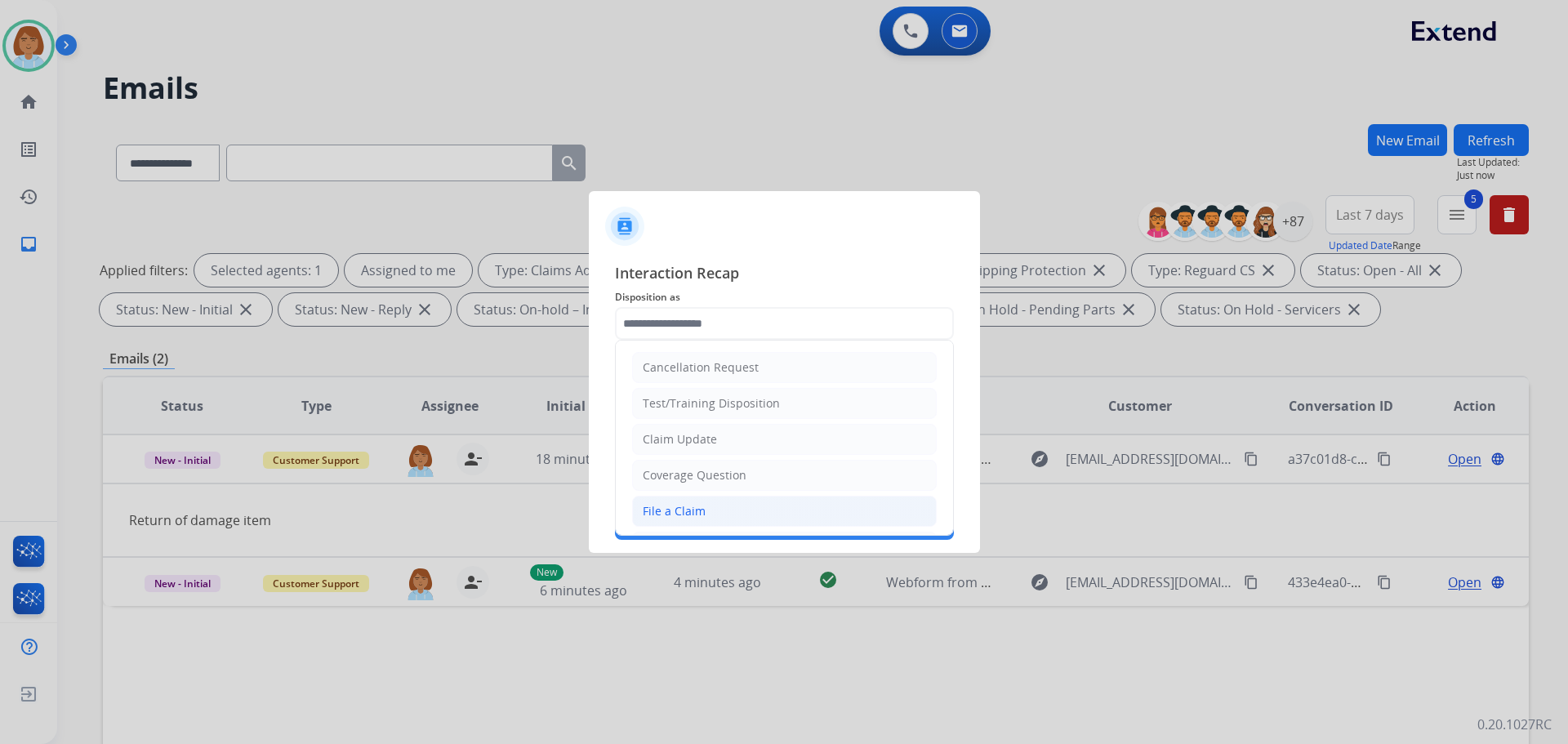
click at [716, 506] on li "File a Claim" at bounding box center [784, 511] width 305 height 31
type input "**********"
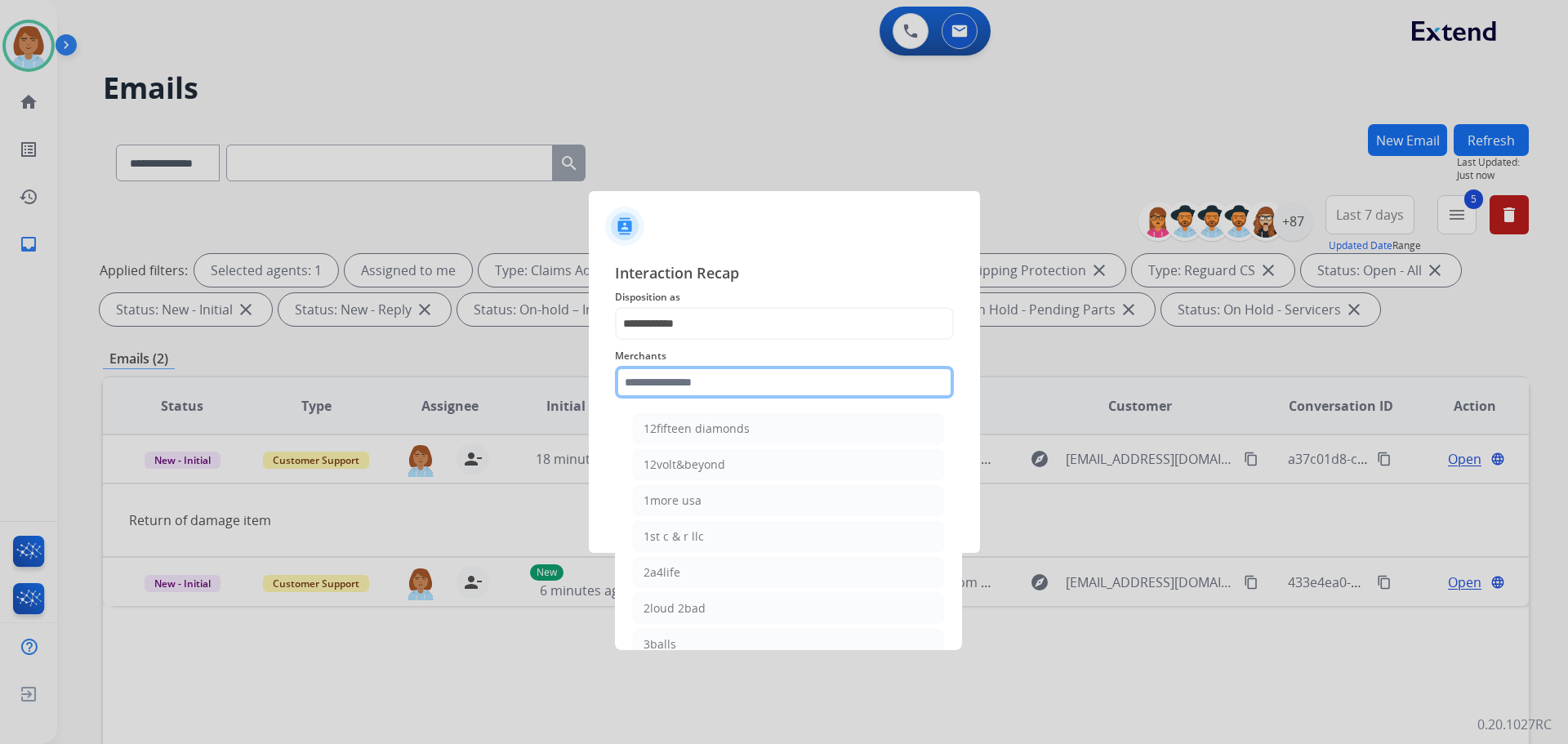
click at [735, 391] on input "text" at bounding box center [784, 382] width 339 height 32
type input "*"
click at [746, 501] on li "[DOMAIN_NAME]" at bounding box center [788, 501] width 311 height 31
type input "**********"
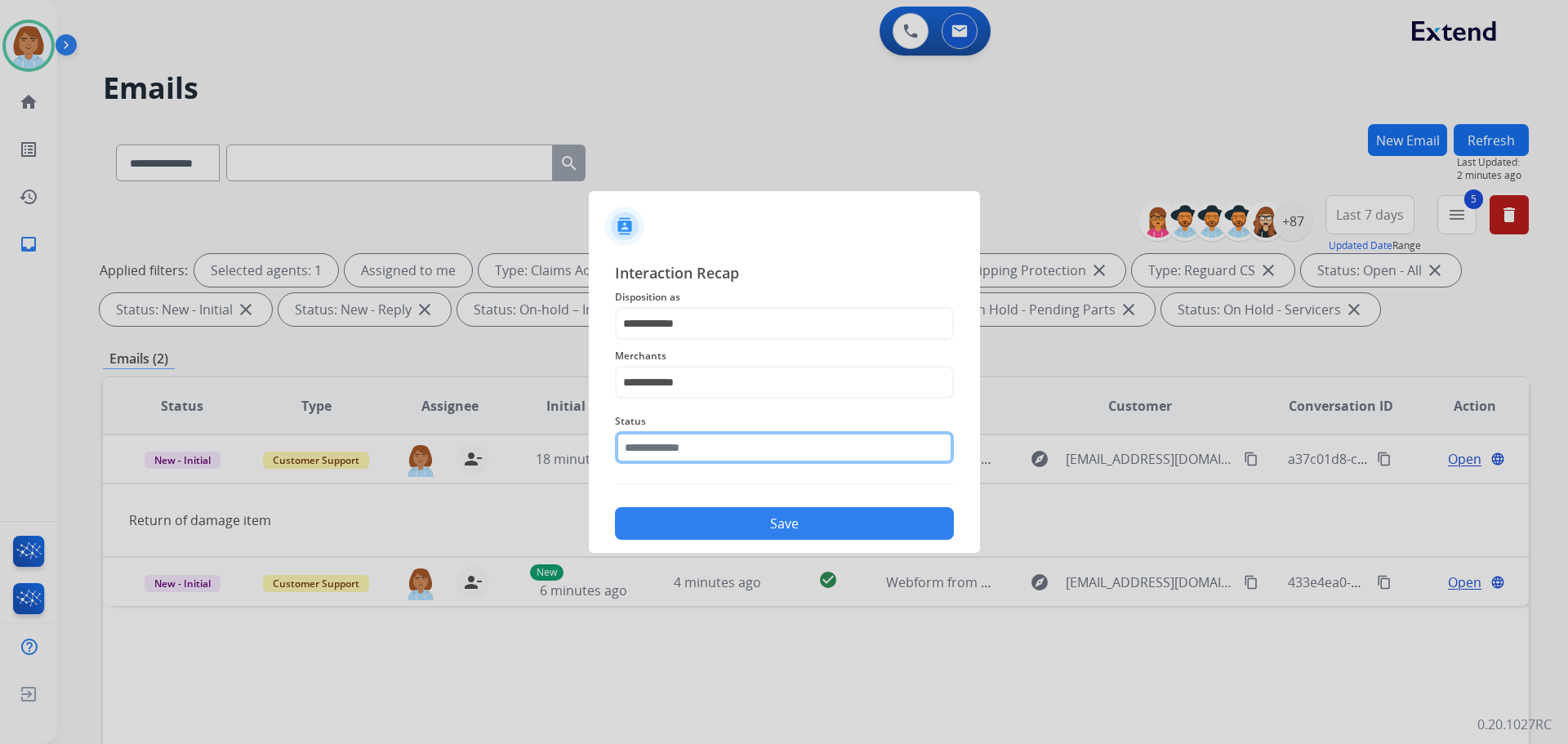
click at [740, 434] on input "text" at bounding box center [784, 447] width 339 height 32
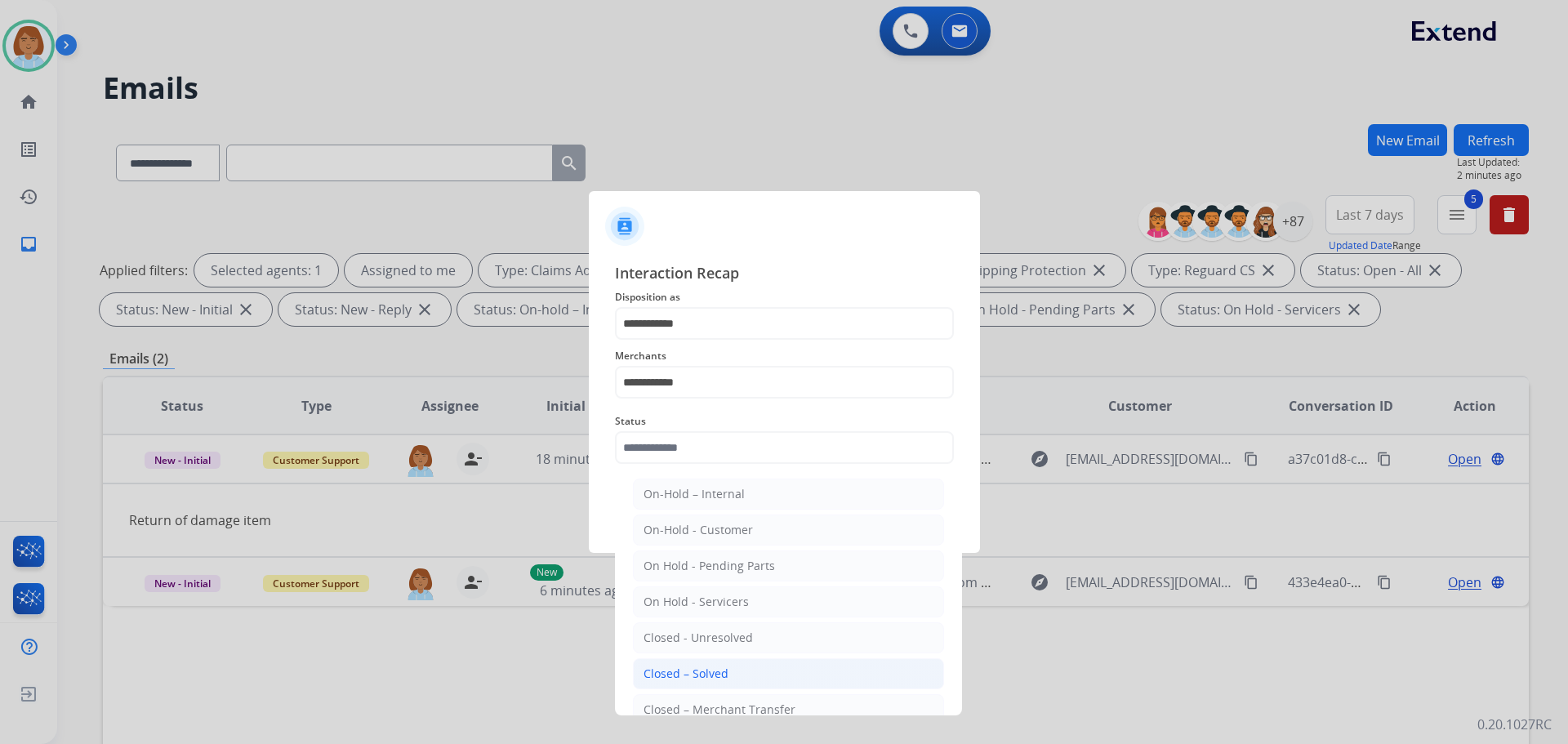
click at [705, 679] on div "Closed – Solved" at bounding box center [686, 674] width 85 height 16
type input "**********"
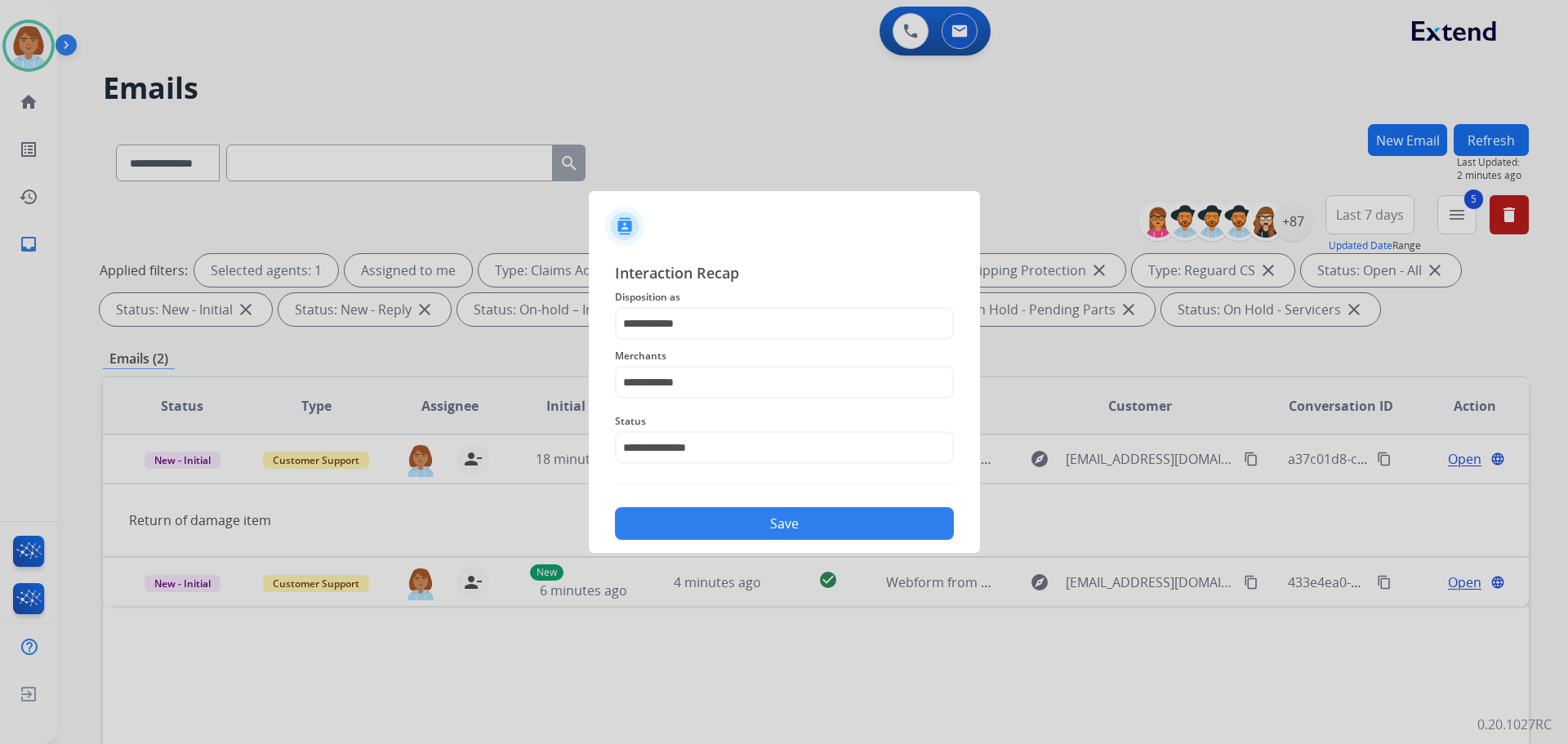
click at [809, 522] on button "Save" at bounding box center [784, 524] width 339 height 32
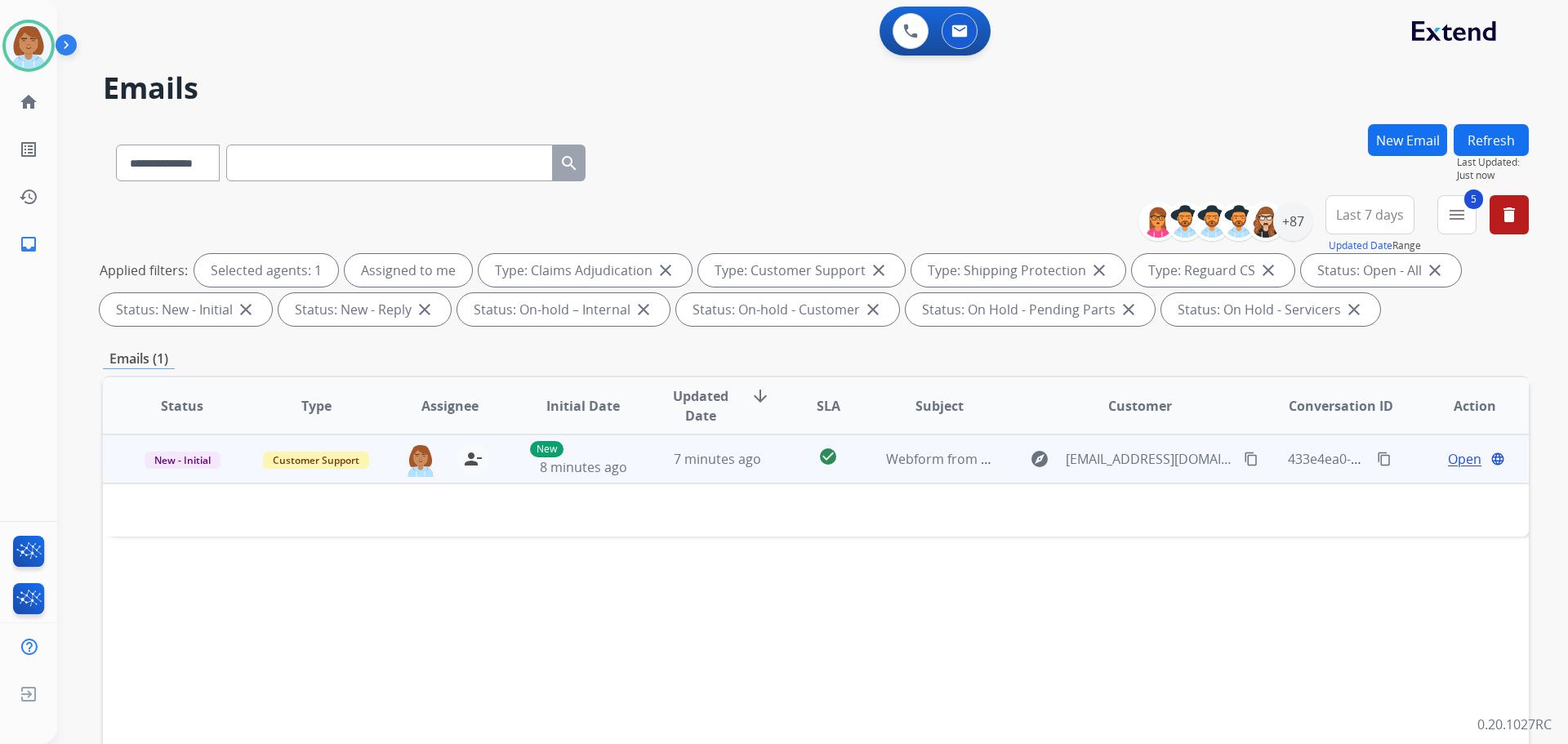
click at [1031, 478] on td "explore finservpartner@gmail.com content_copy" at bounding box center [1128, 459] width 267 height 49
click at [812, 472] on div "check_circle" at bounding box center [828, 459] width 62 height 24
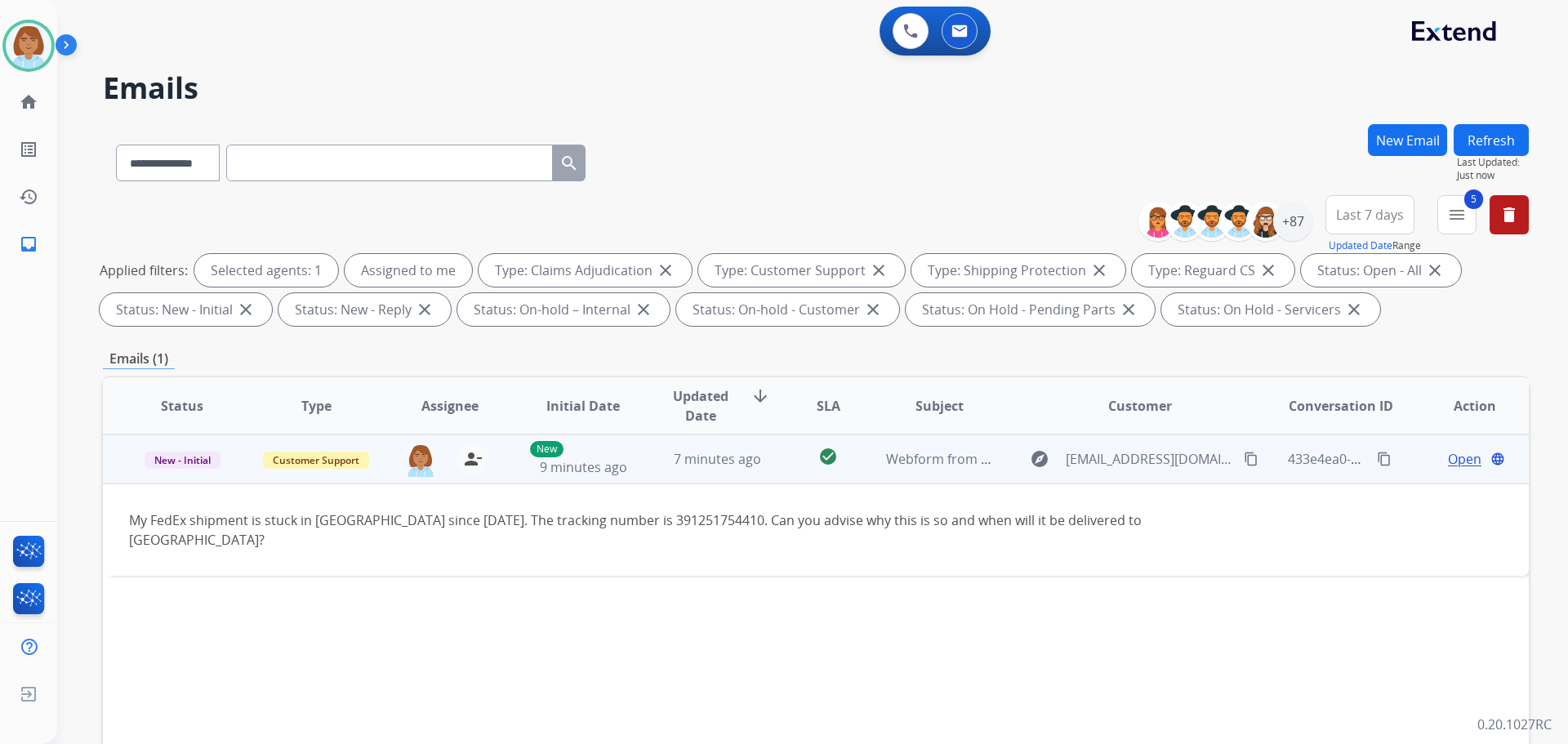
click at [1244, 460] on mat-icon "content_copy" at bounding box center [1252, 459] width 14 height 14
click at [1463, 455] on span "Open" at bounding box center [1464, 459] width 33 height 20
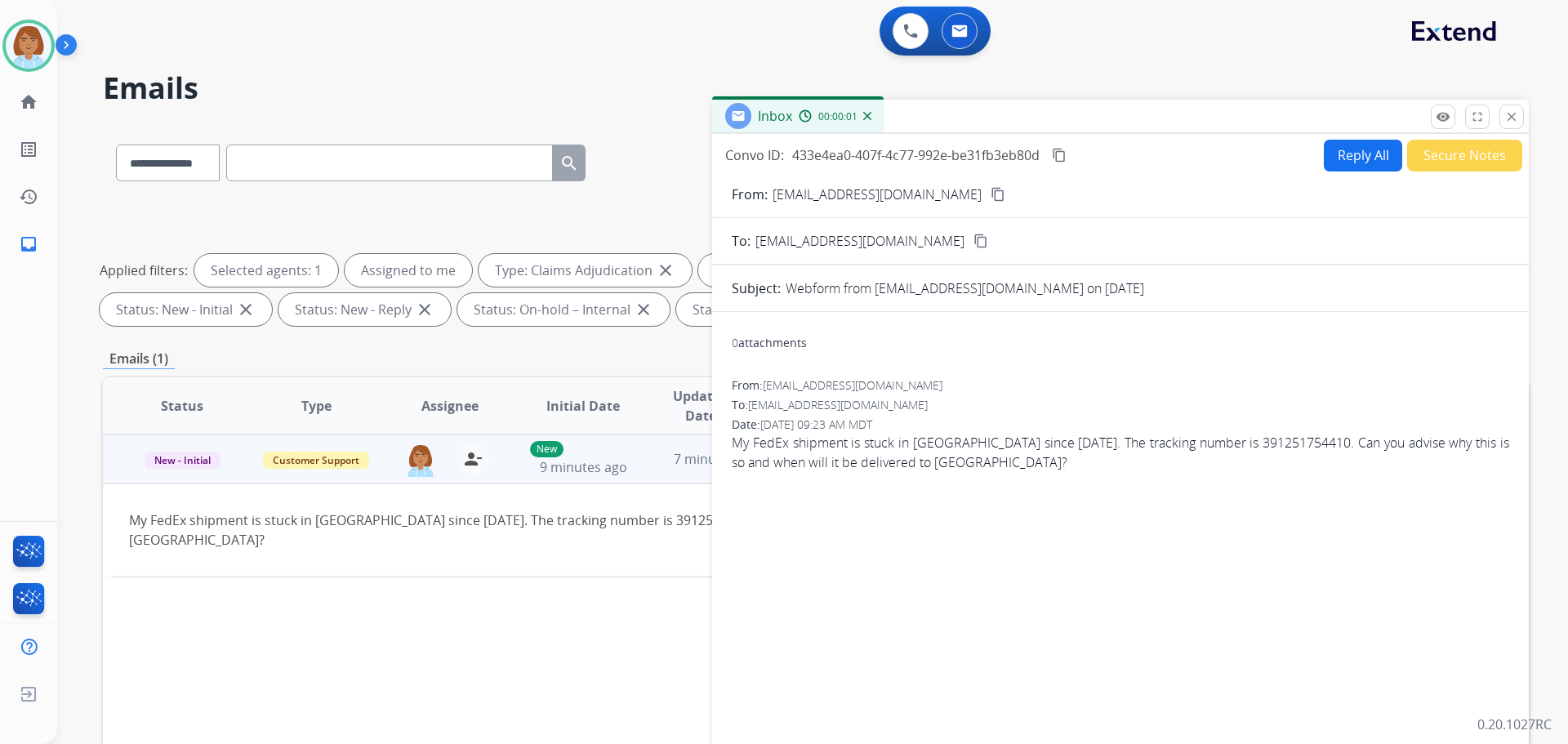
click at [1332, 166] on button "Reply All" at bounding box center [1363, 155] width 78 height 32
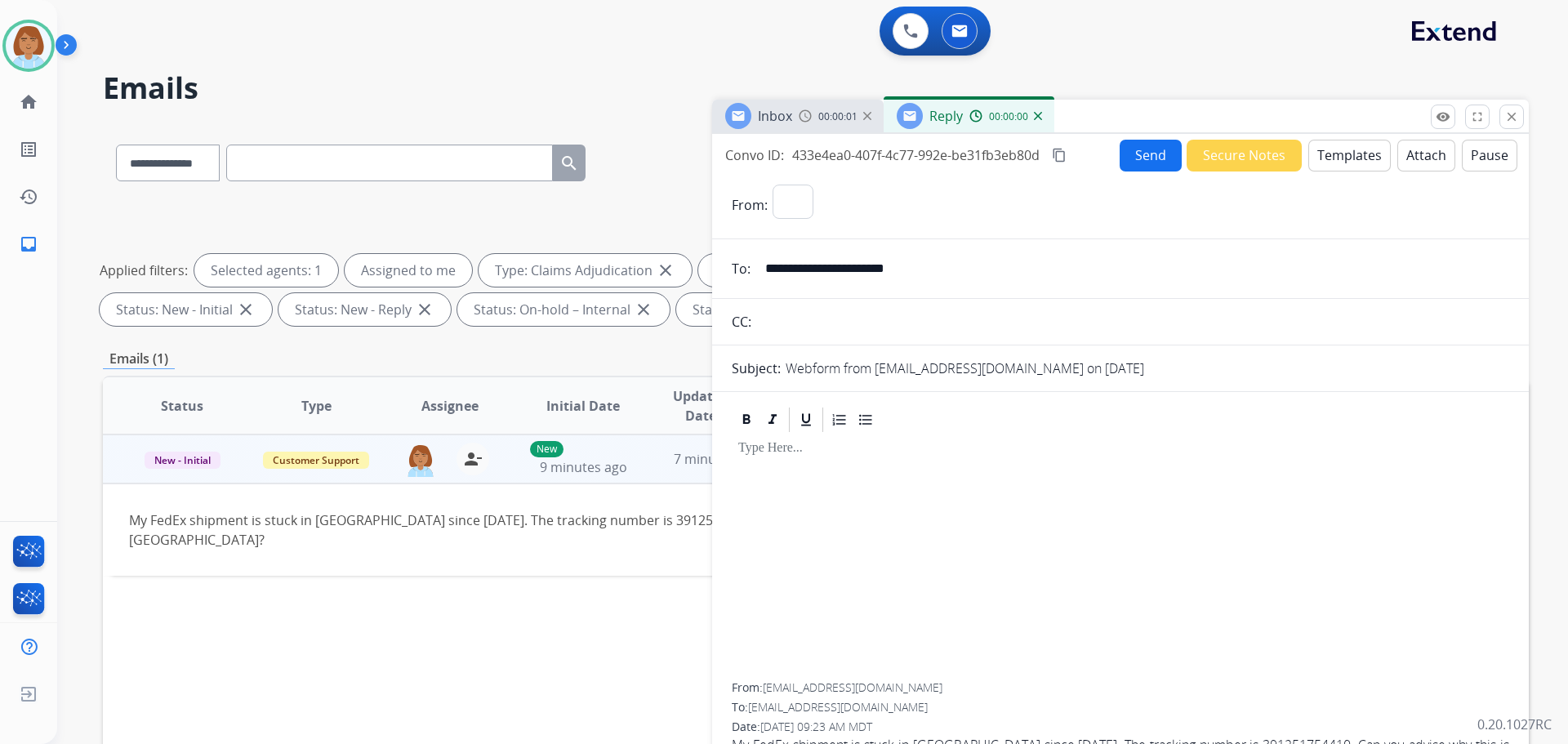
select select "**********"
click at [1352, 161] on button "Templates" at bounding box center [1350, 155] width 83 height 32
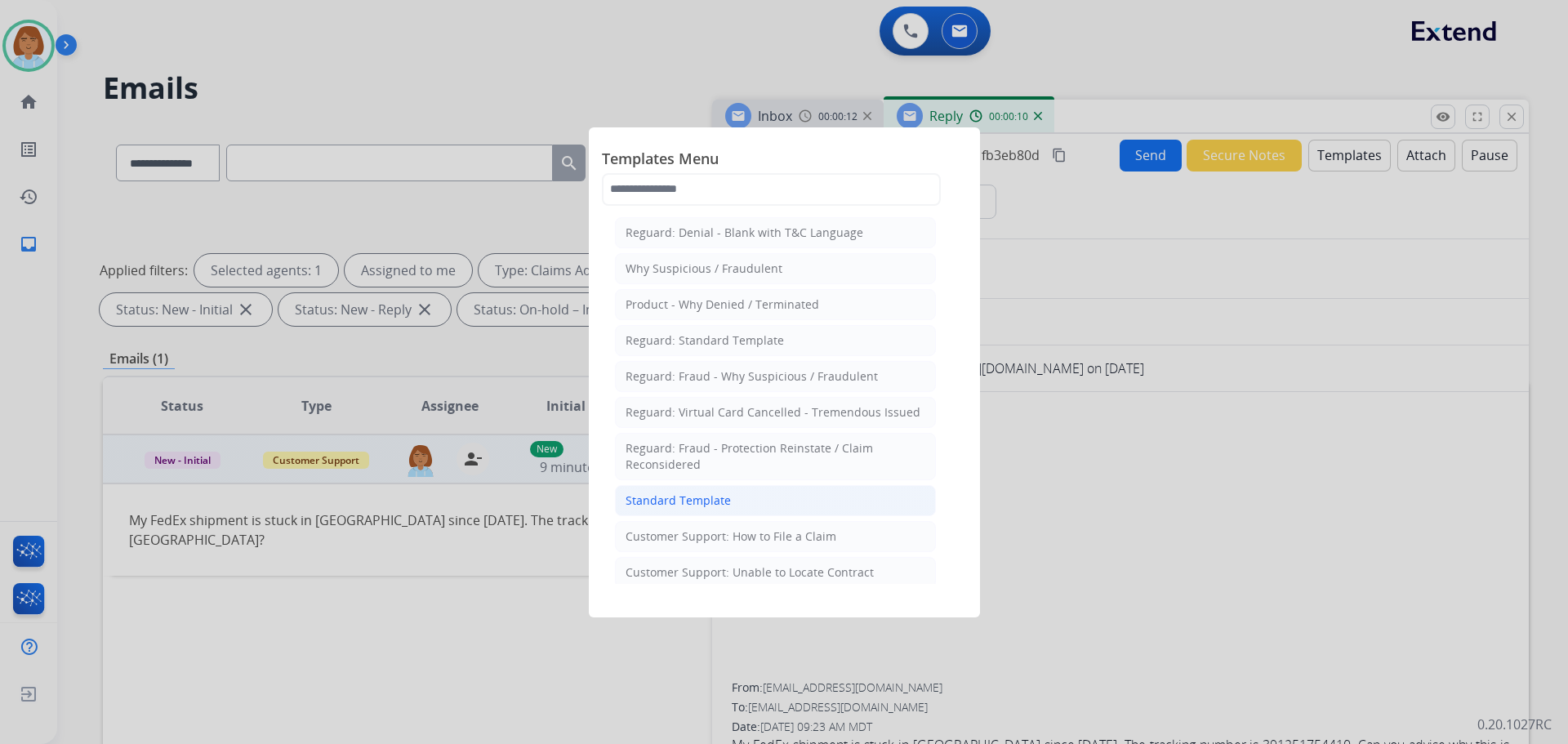
click at [776, 512] on li "Standard Template" at bounding box center [775, 501] width 321 height 31
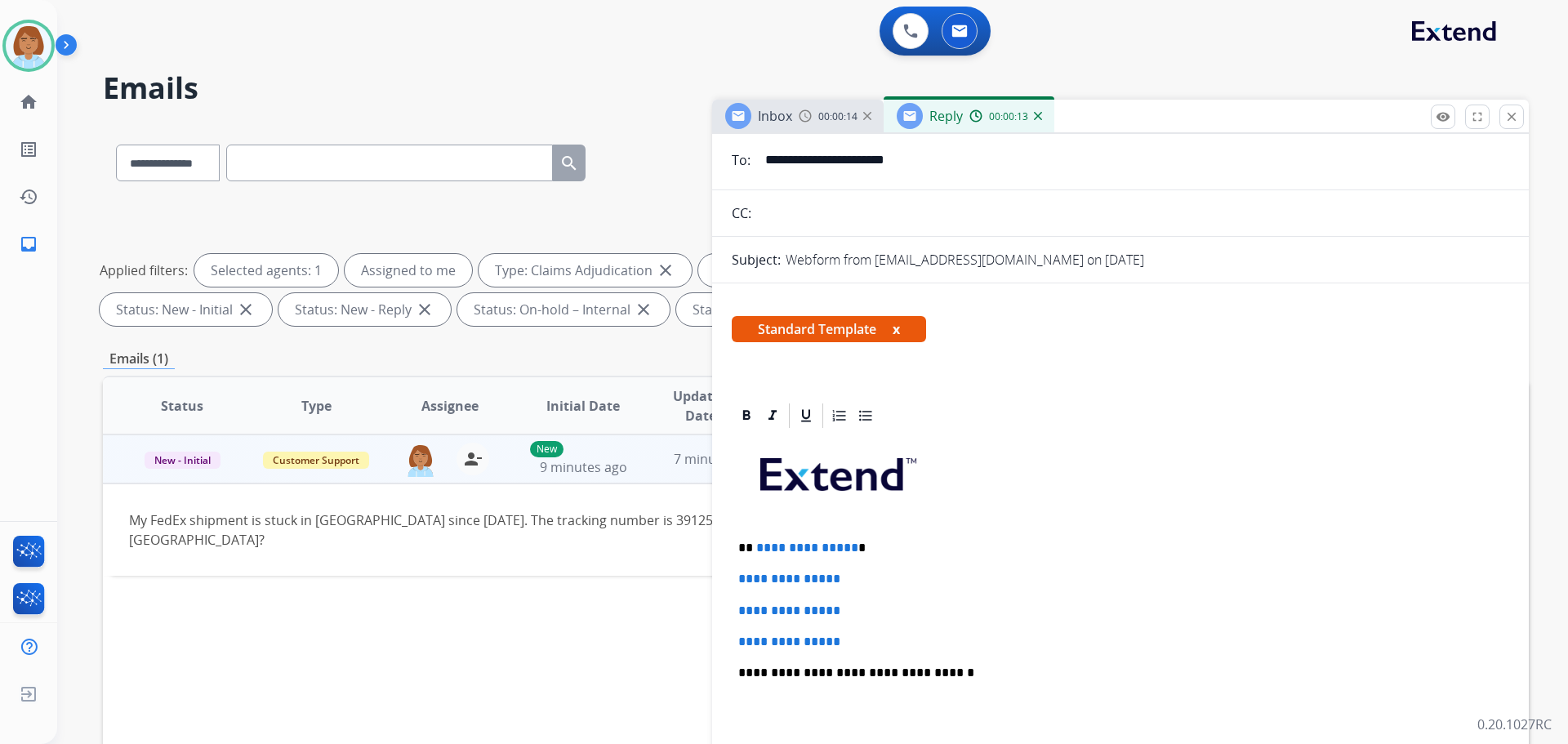
scroll to position [82, 0]
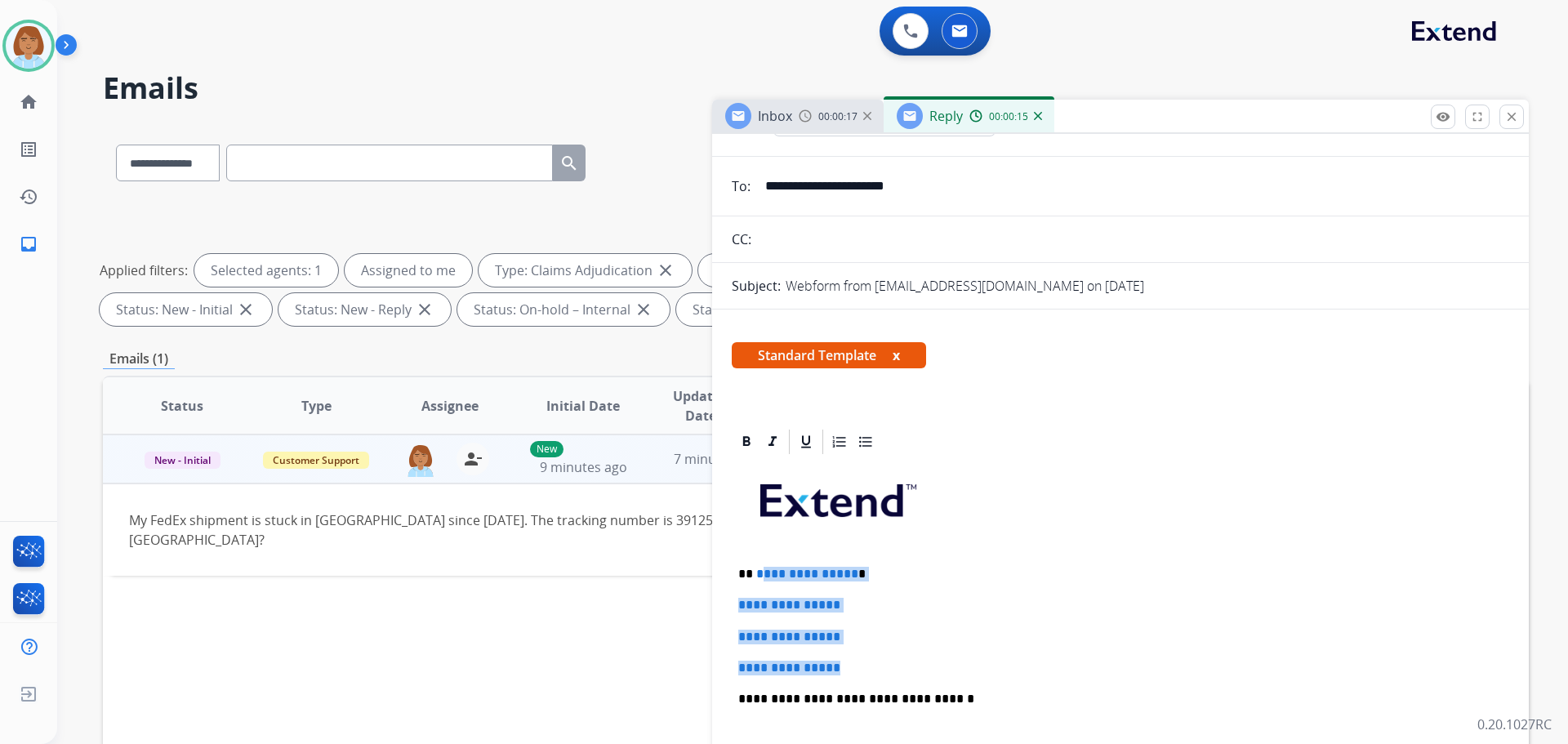
drag, startPoint x: 865, startPoint y: 667, endPoint x: 757, endPoint y: 569, distance: 145.8
click at [757, 569] on div "**********" at bounding box center [1121, 737] width 777 height 562
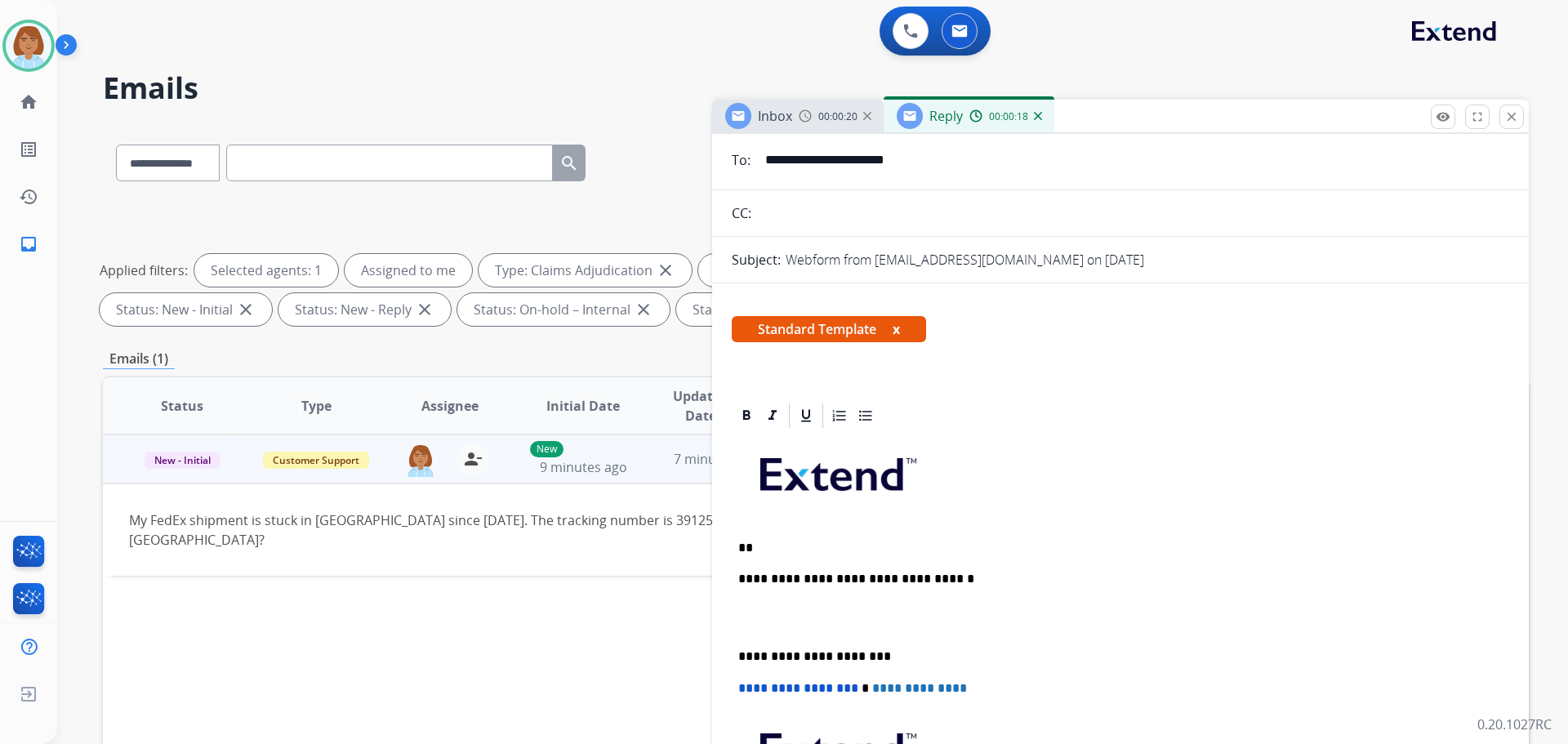
scroll to position [163, 0]
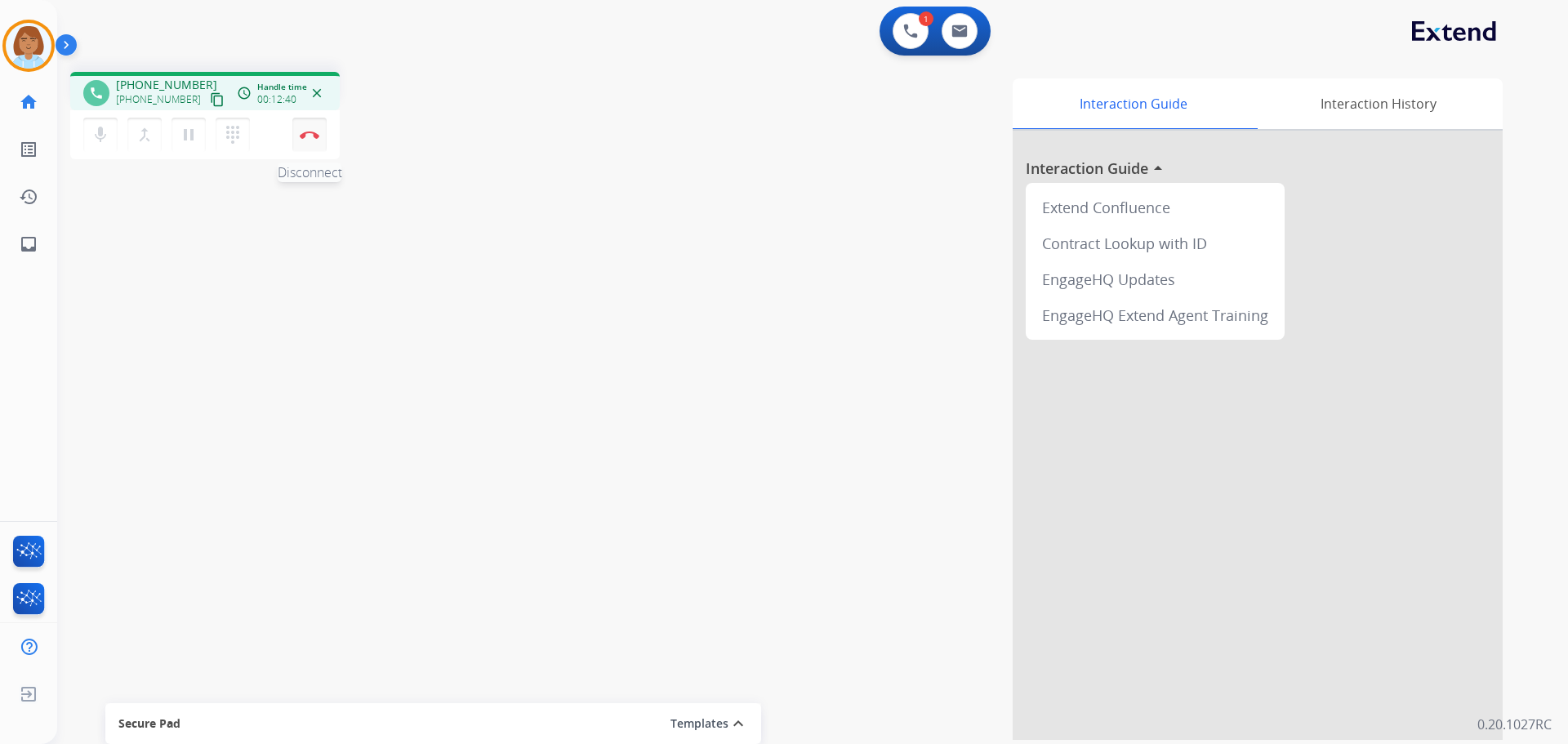
click at [316, 140] on button "Disconnect" at bounding box center [309, 134] width 34 height 34
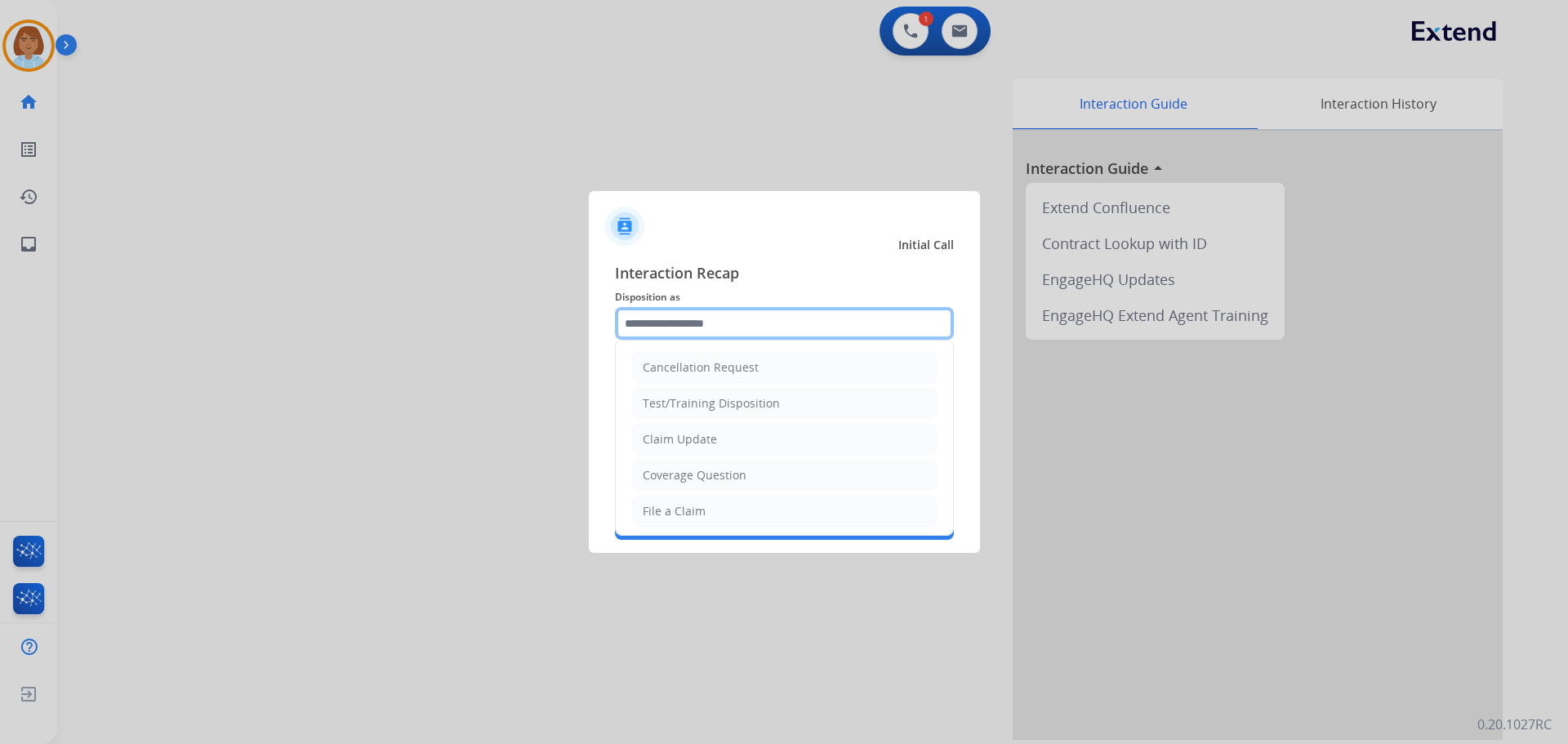
click at [687, 314] on input "text" at bounding box center [784, 324] width 339 height 32
click at [674, 508] on div "File a Claim" at bounding box center [674, 511] width 63 height 16
type input "**********"
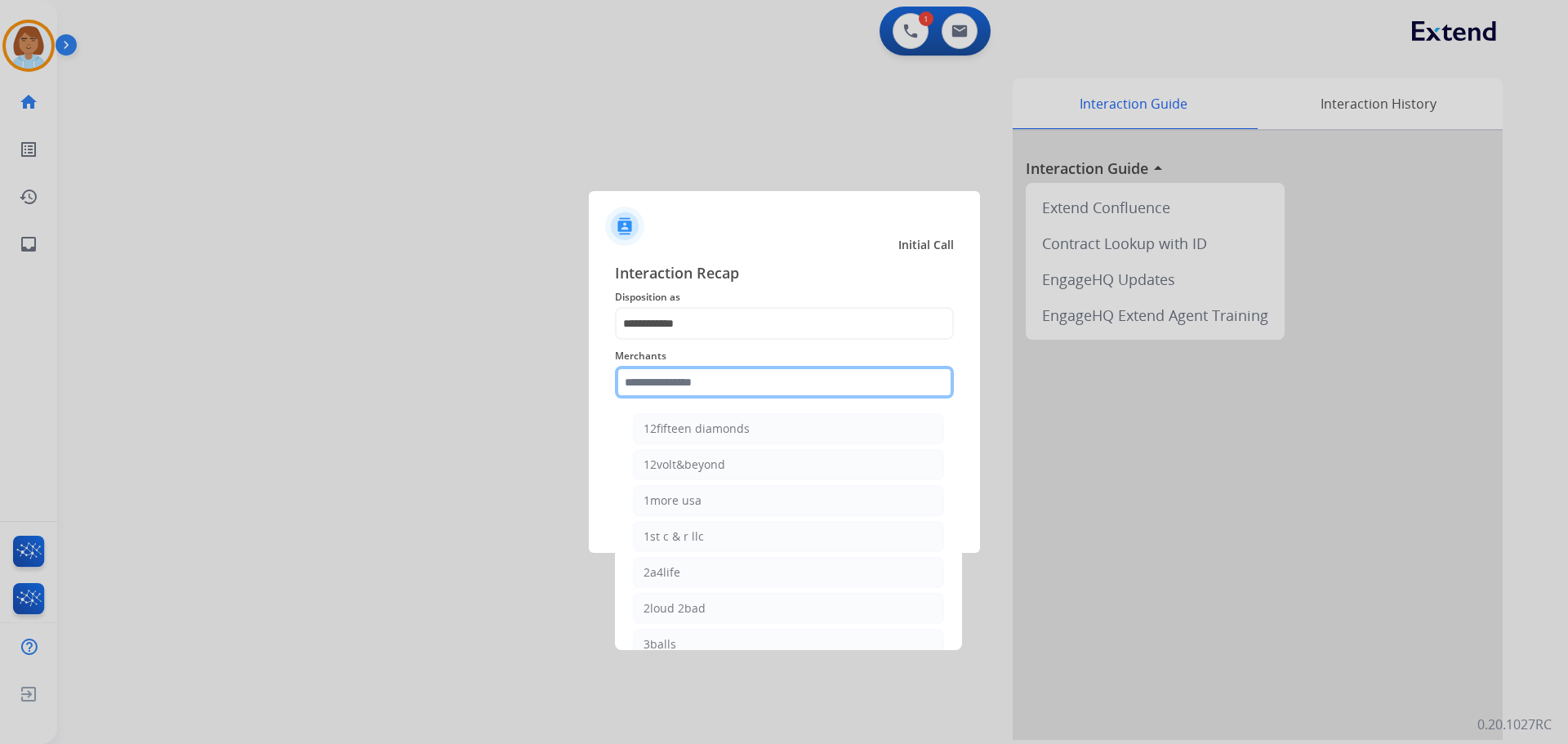
click at [651, 383] on input "text" at bounding box center [784, 382] width 339 height 32
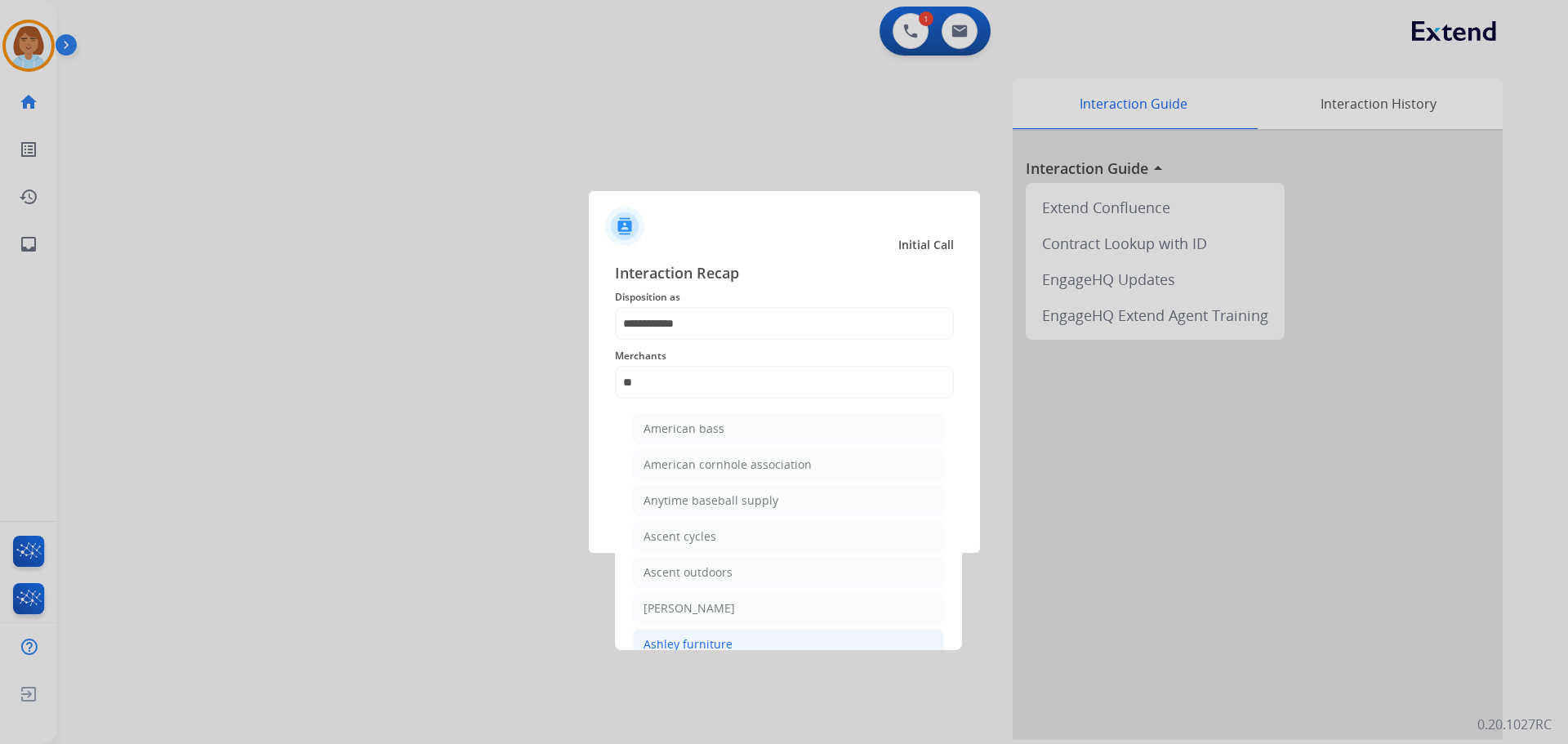
click at [689, 633] on li "Ashley furniture" at bounding box center [788, 645] width 311 height 31
type input "**********"
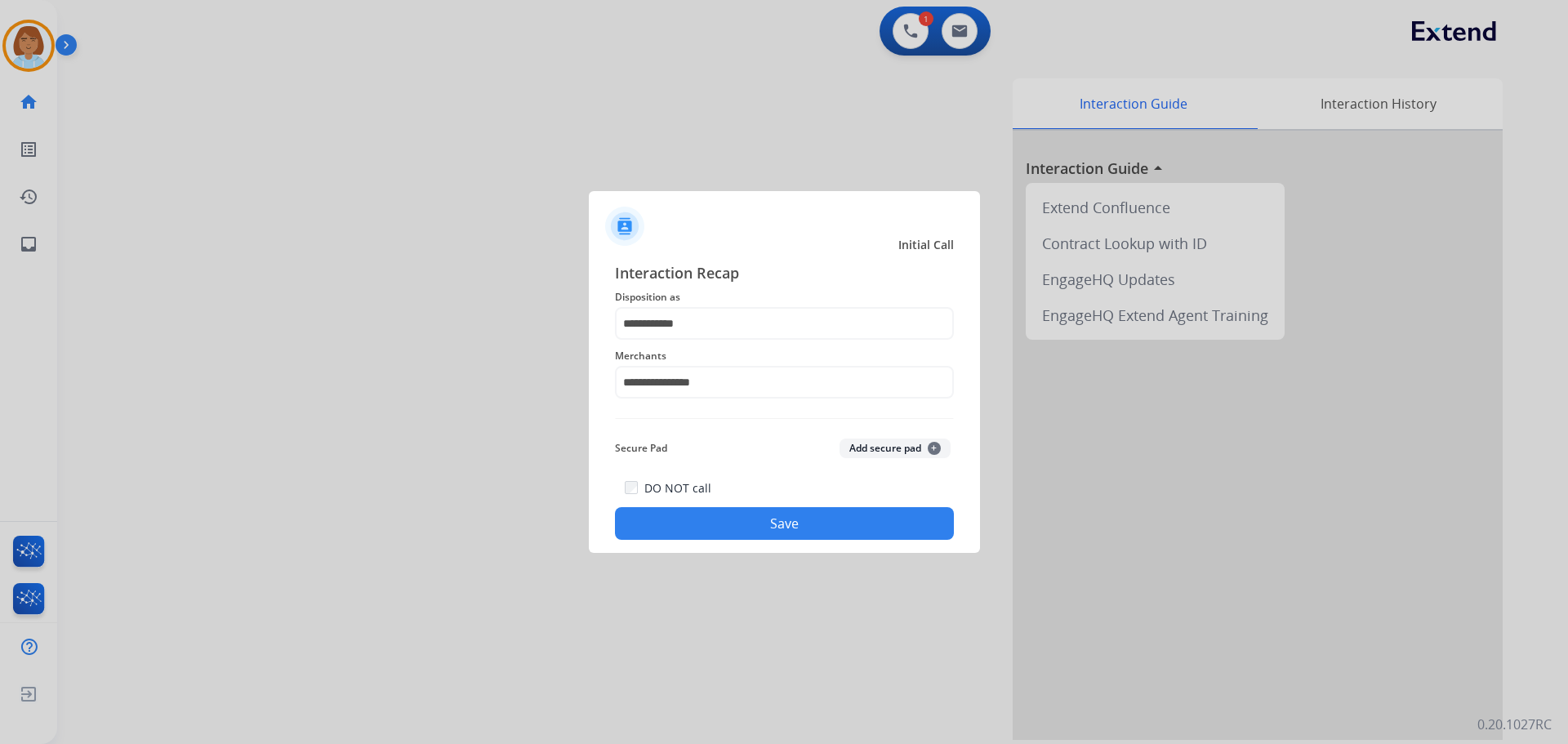
click at [775, 525] on button "Save" at bounding box center [784, 524] width 339 height 32
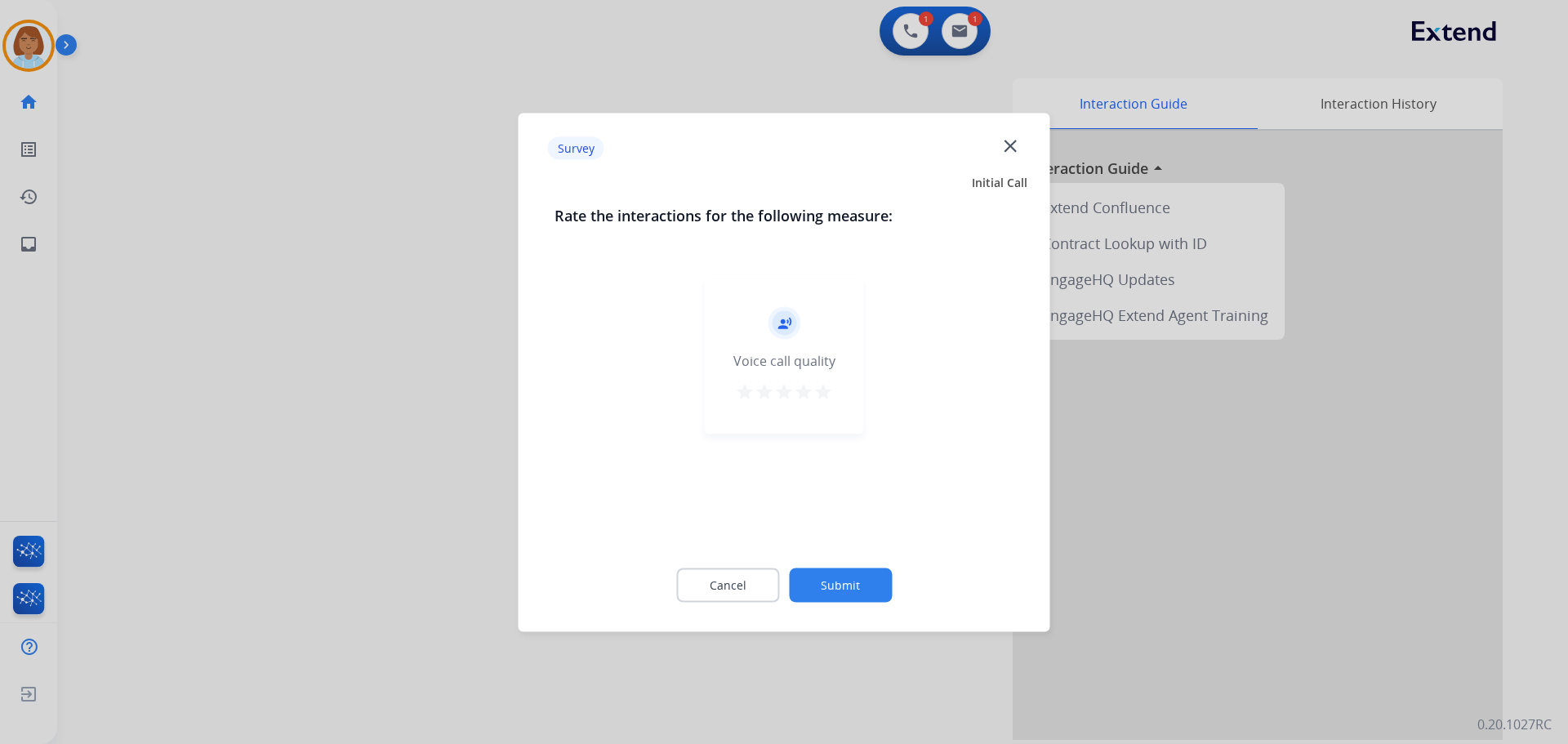
click at [868, 581] on button "Submit" at bounding box center [840, 585] width 103 height 34
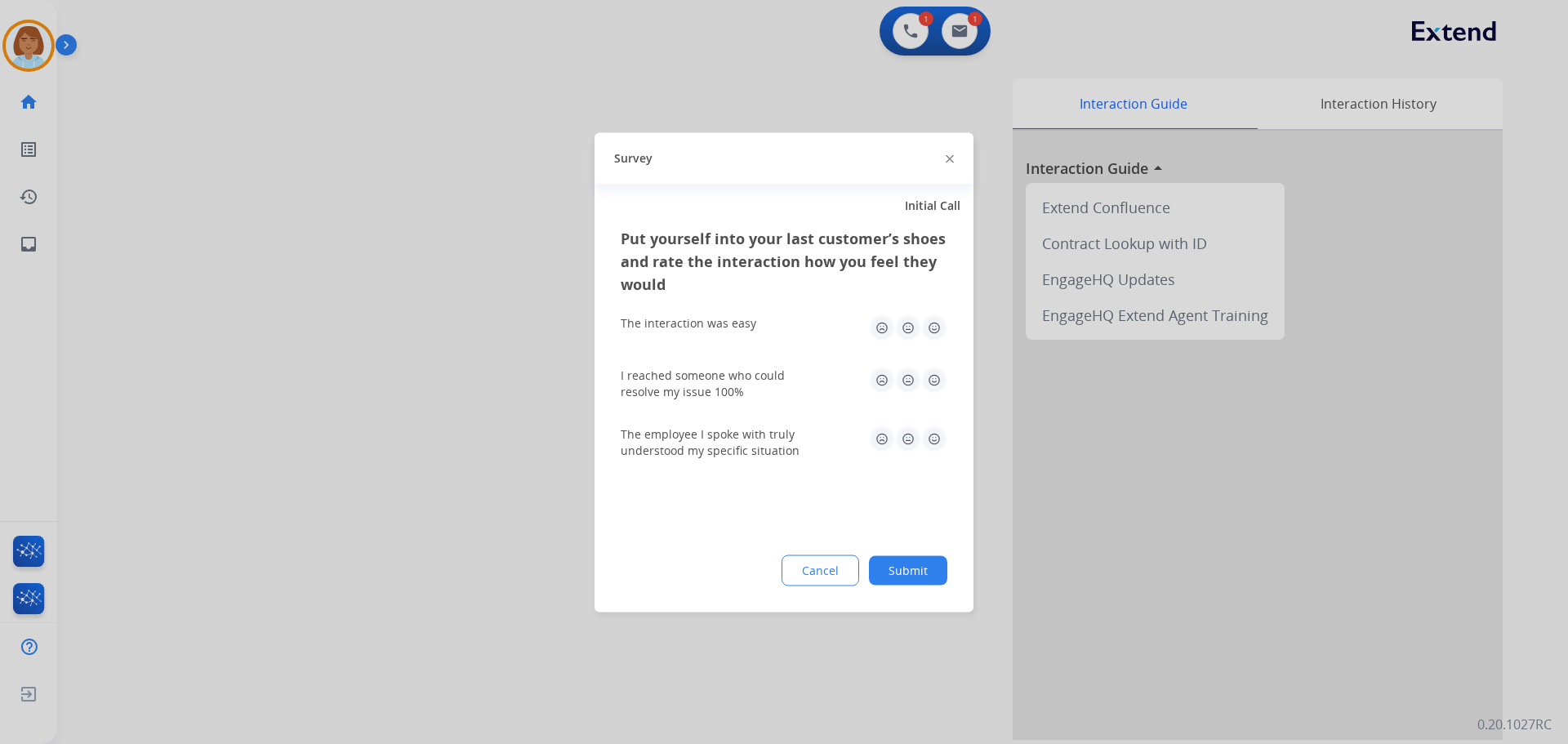
click at [925, 579] on button "Submit" at bounding box center [908, 570] width 78 height 30
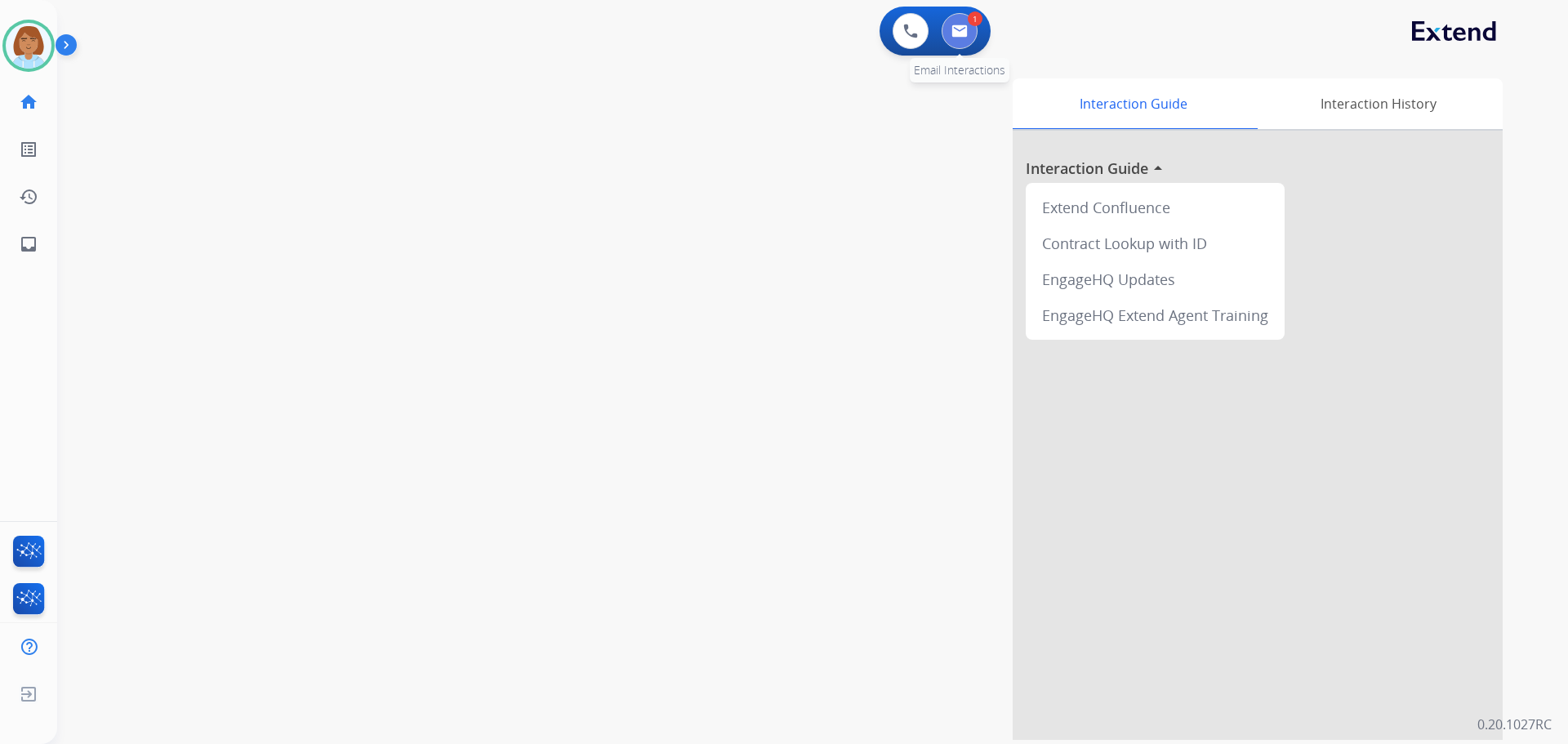
click at [968, 39] on button at bounding box center [960, 31] width 36 height 36
select select "**********"
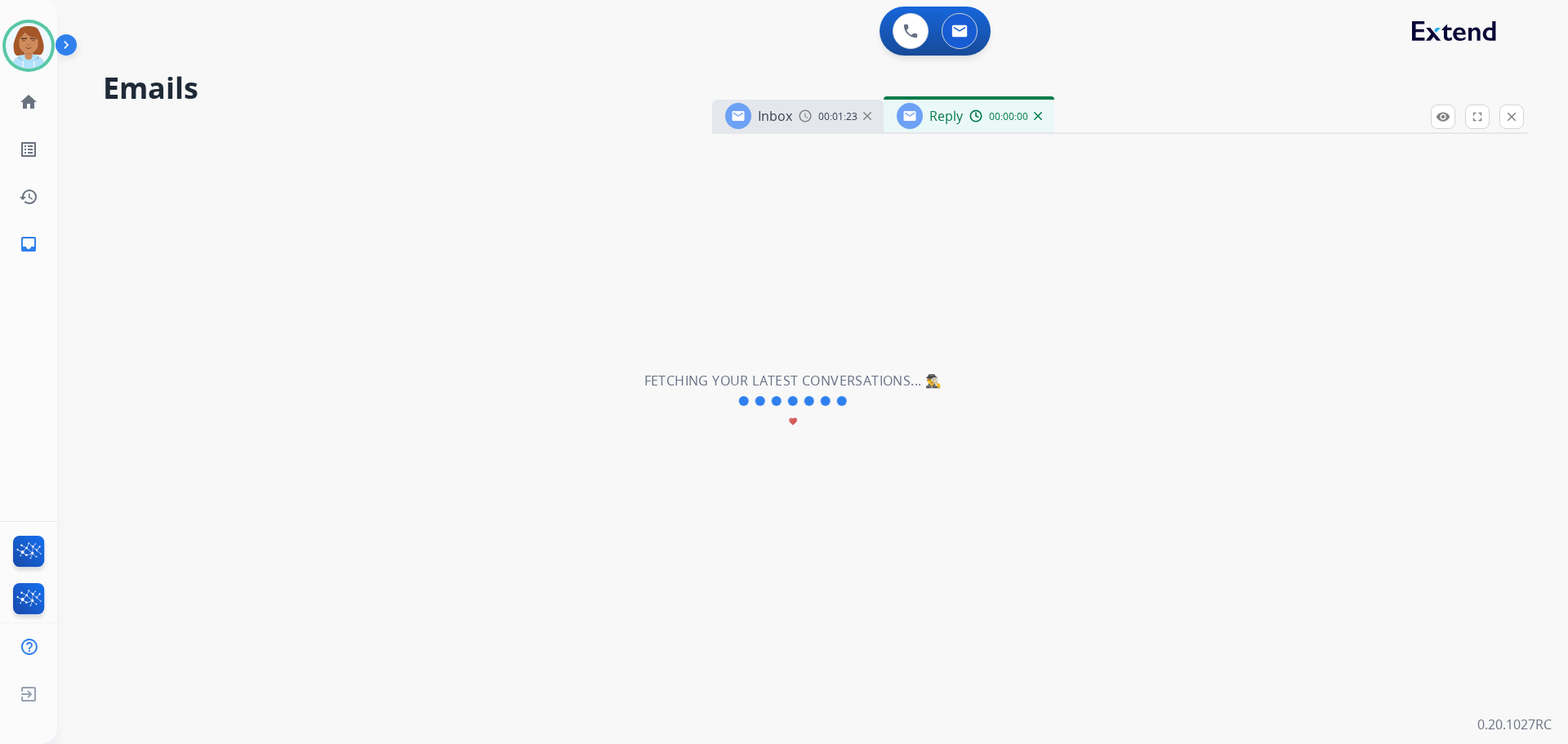
select select "**********"
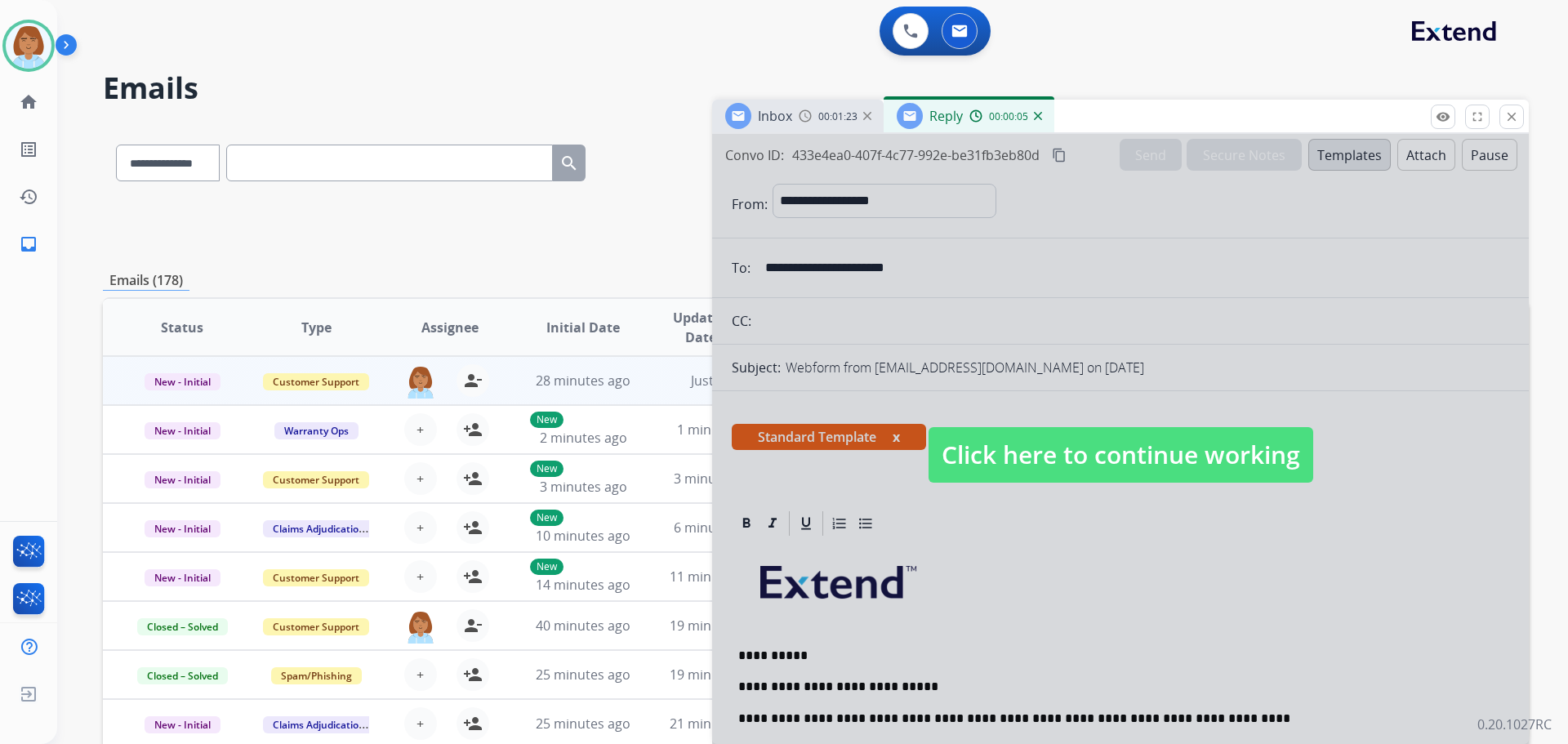
click at [1081, 457] on span "Click here to continue working" at bounding box center [1121, 455] width 385 height 56
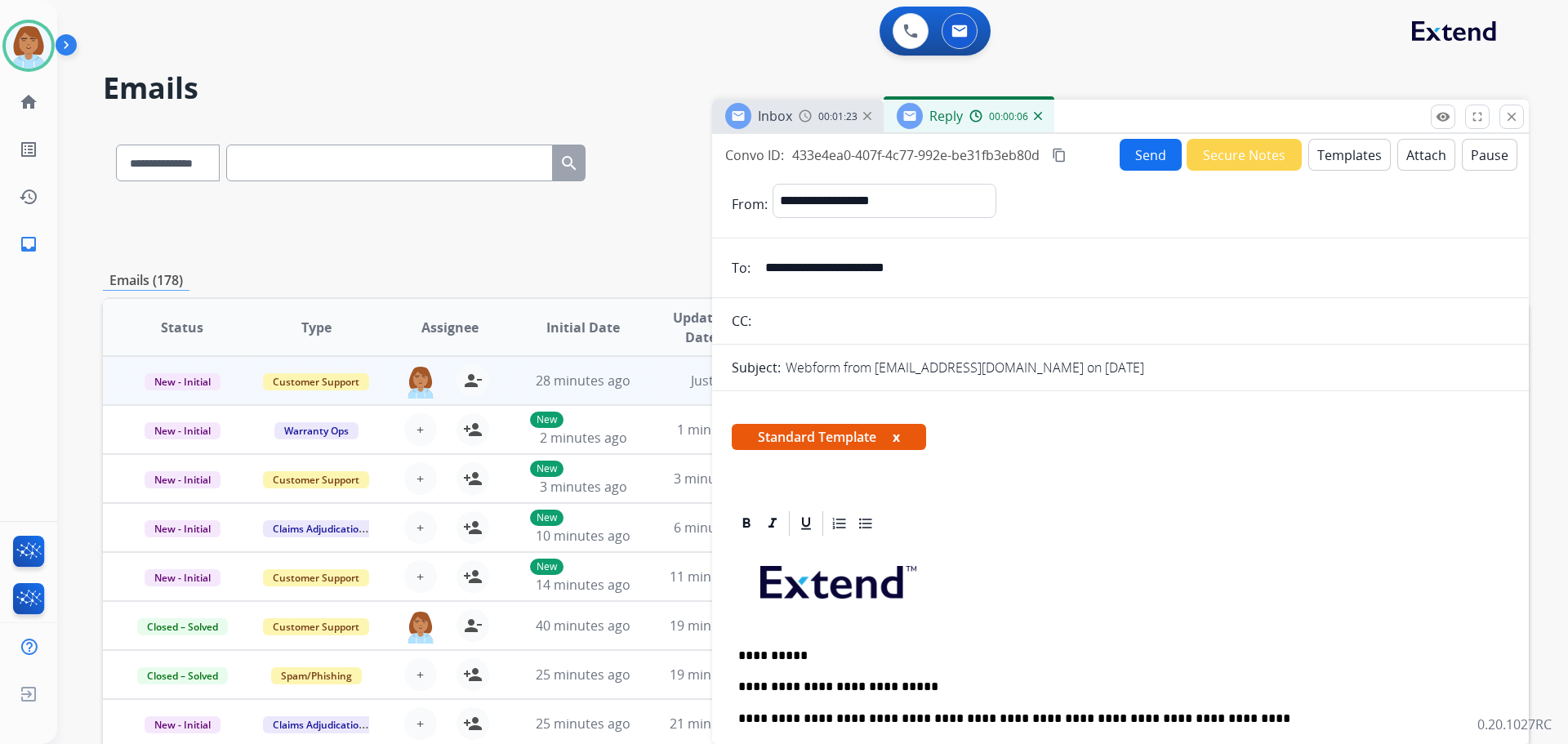
scroll to position [245, 0]
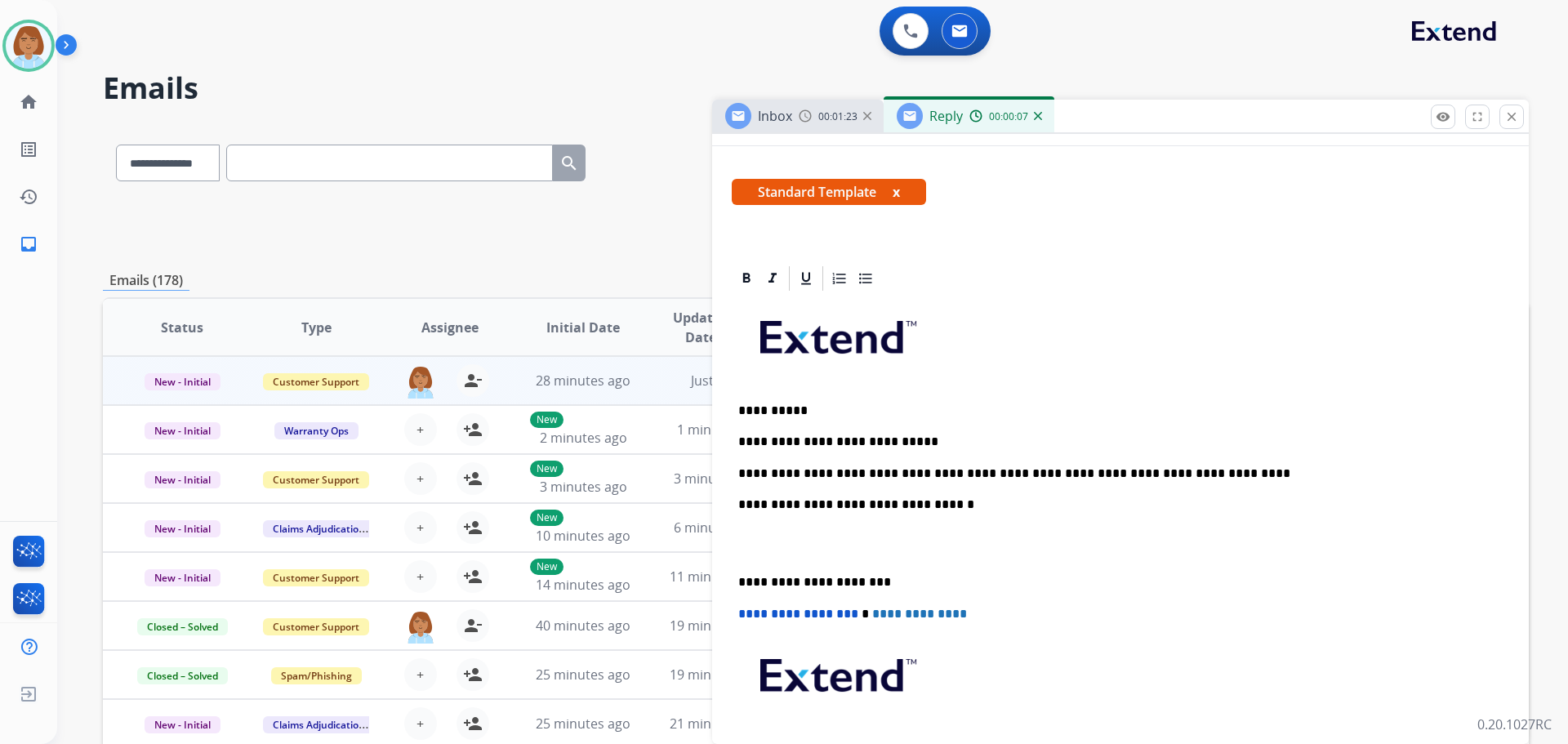
click at [1248, 463] on div "**********" at bounding box center [1121, 558] width 777 height 531
click at [1230, 490] on div "**********" at bounding box center [1121, 558] width 777 height 531
click at [1245, 462] on div "**********" at bounding box center [1121, 558] width 777 height 531
drag, startPoint x: 1233, startPoint y: 473, endPoint x: 1082, endPoint y: 481, distance: 151.2
click at [1078, 475] on p "**********" at bounding box center [1114, 473] width 751 height 14
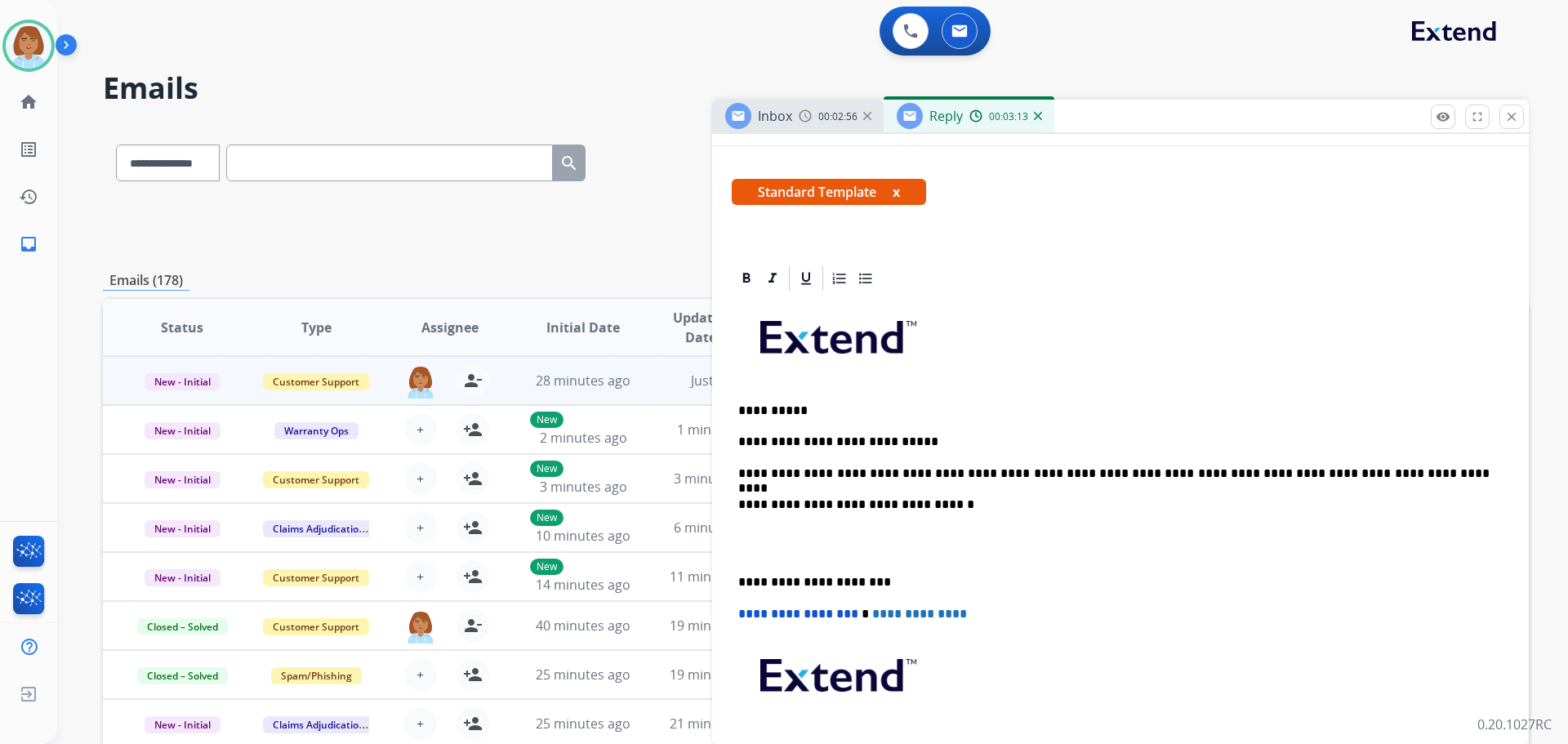
click at [1335, 467] on p "**********" at bounding box center [1114, 473] width 751 height 14
drag, startPoint x: 1238, startPoint y: 574, endPoint x: 1245, endPoint y: 565, distance: 11.4
click at [1238, 575] on p "**********" at bounding box center [1114, 583] width 751 height 14
click at [1340, 468] on p "**********" at bounding box center [1114, 473] width 751 height 14
click at [1203, 469] on p "**********" at bounding box center [1114, 473] width 751 height 14
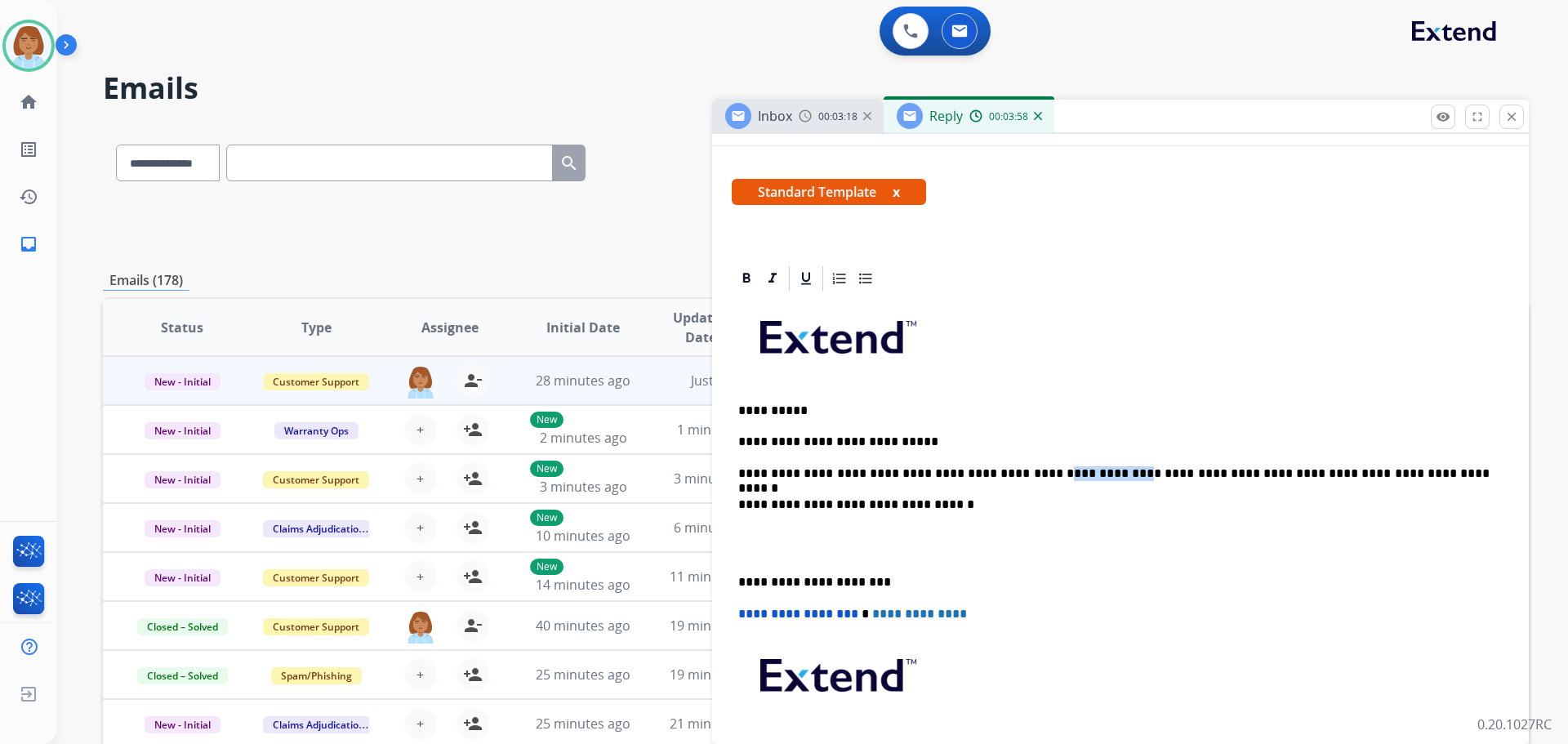
drag, startPoint x: 1078, startPoint y: 472, endPoint x: 1012, endPoint y: 479, distance: 66.4
click at [1012, 479] on p "**********" at bounding box center [1114, 473] width 751 height 14
click at [1425, 470] on p "**********" at bounding box center [1114, 473] width 751 height 14
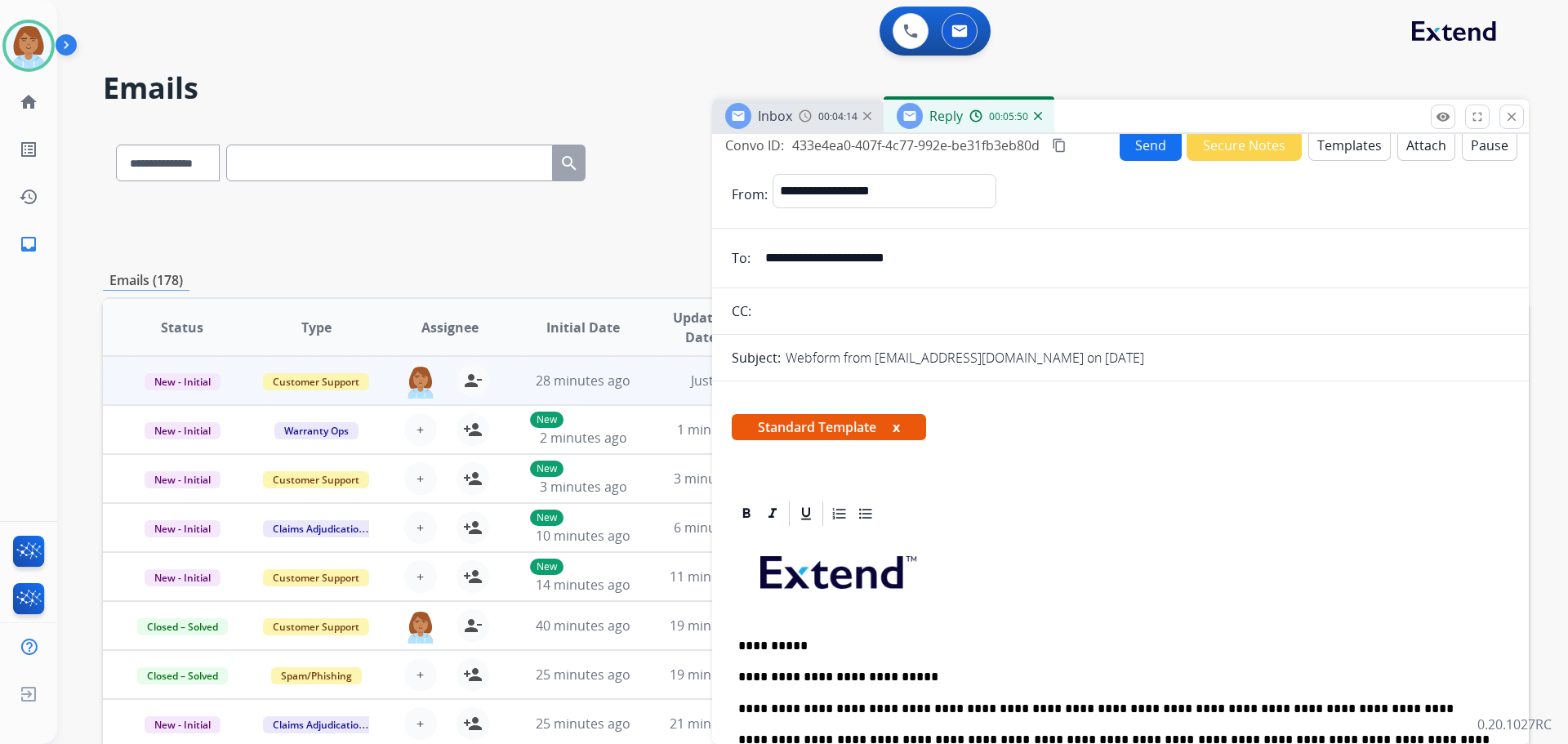
scroll to position [0, 0]
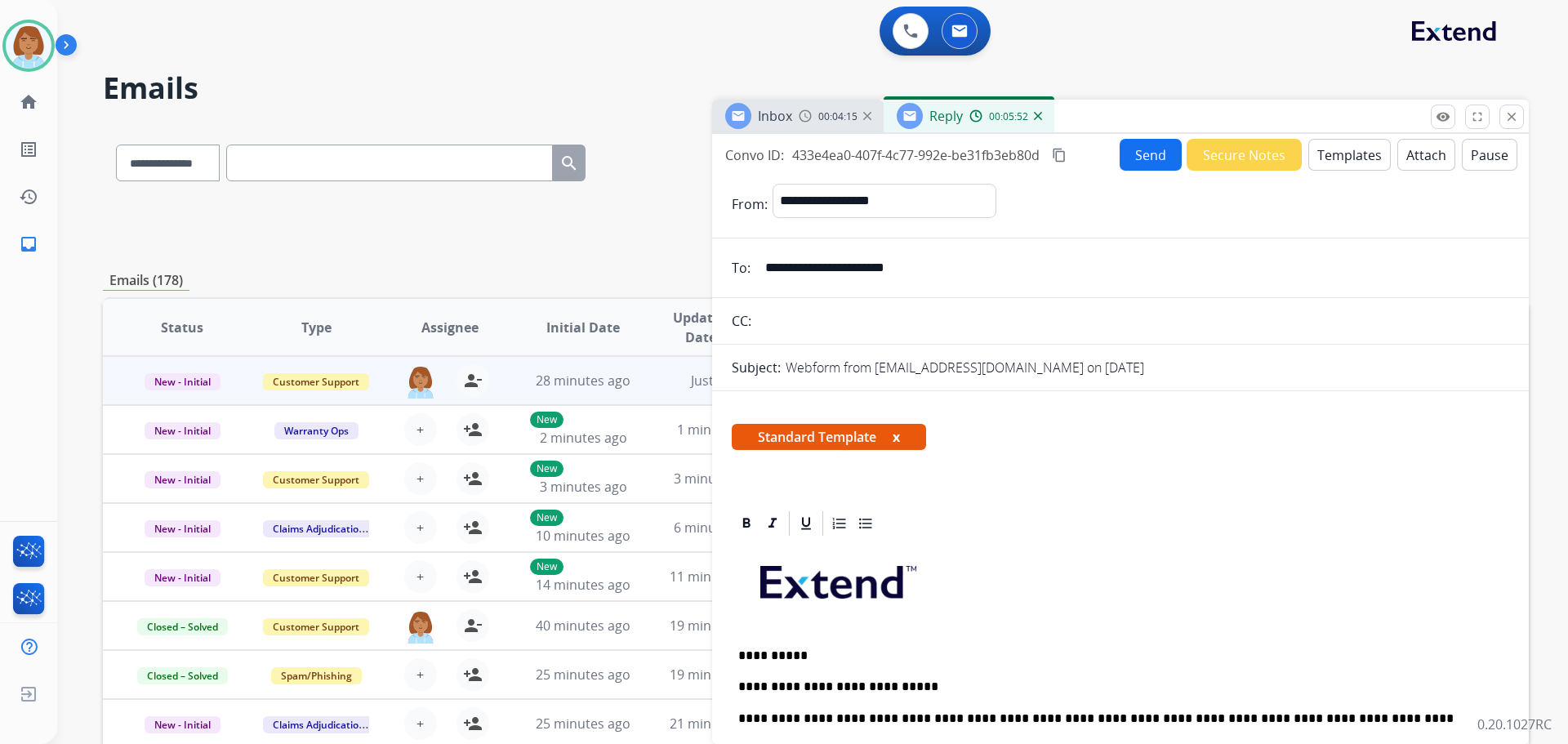
click at [1135, 161] on button "Send" at bounding box center [1151, 154] width 62 height 32
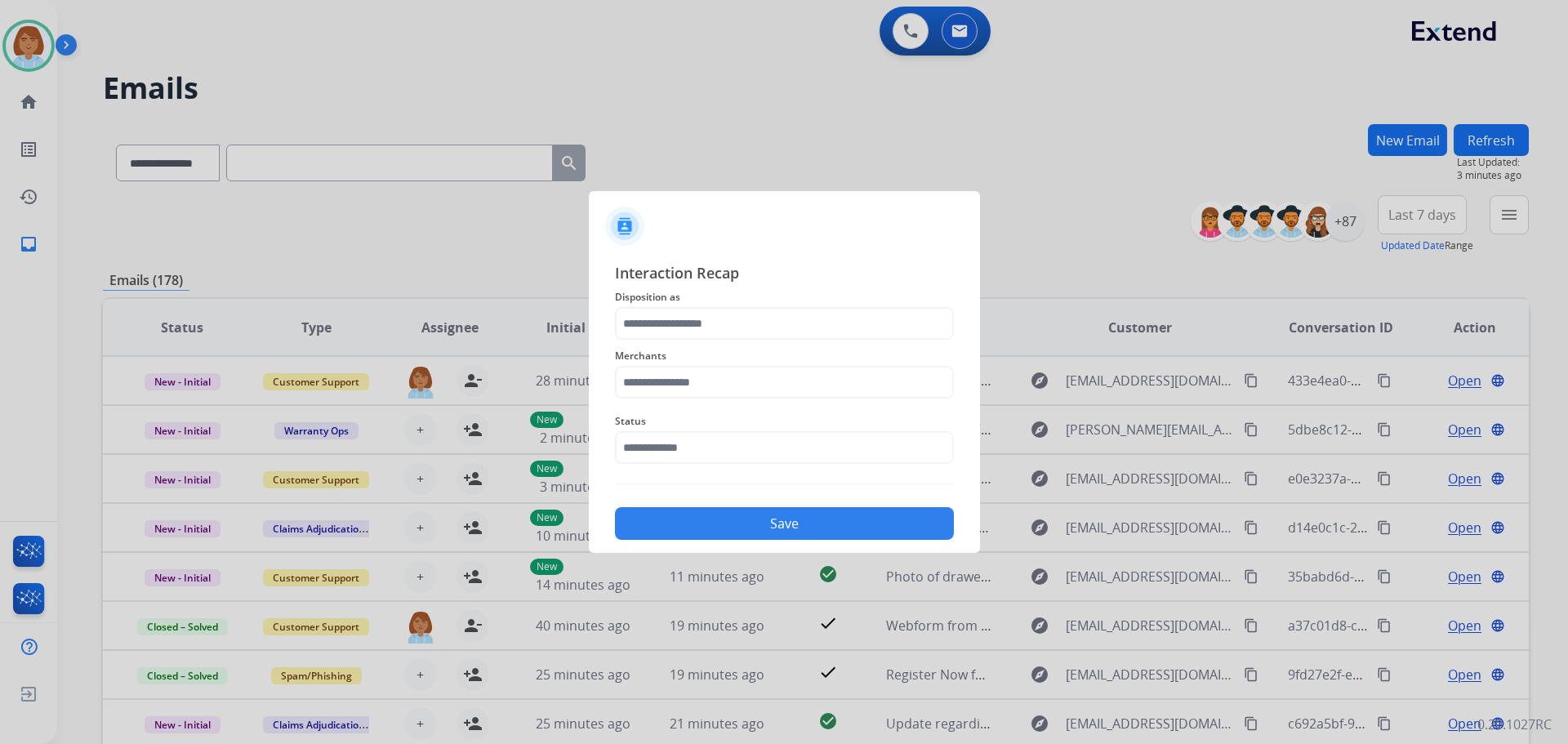
click at [693, 298] on span "Disposition as" at bounding box center [784, 298] width 339 height 20
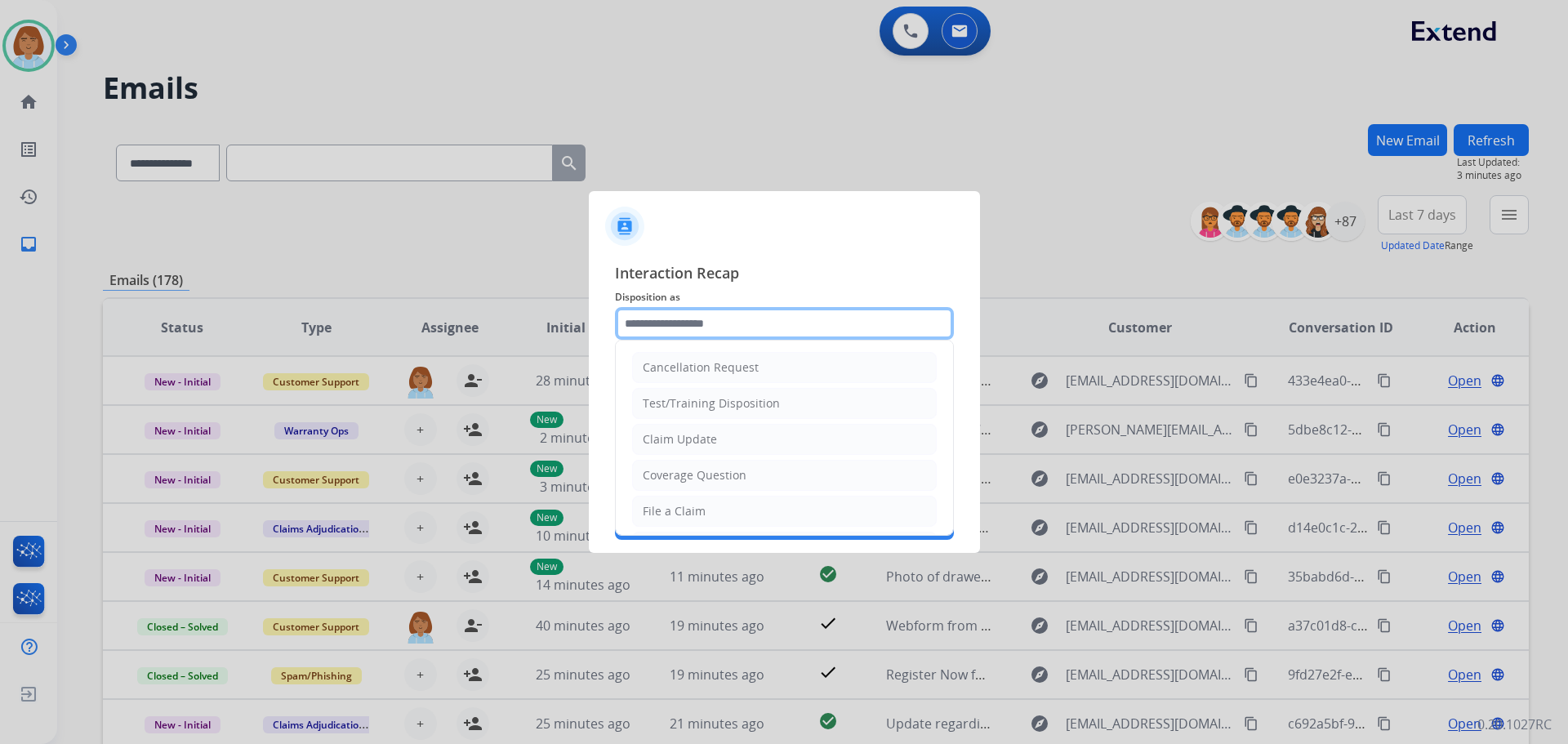
click at [687, 326] on input "text" at bounding box center [784, 324] width 339 height 32
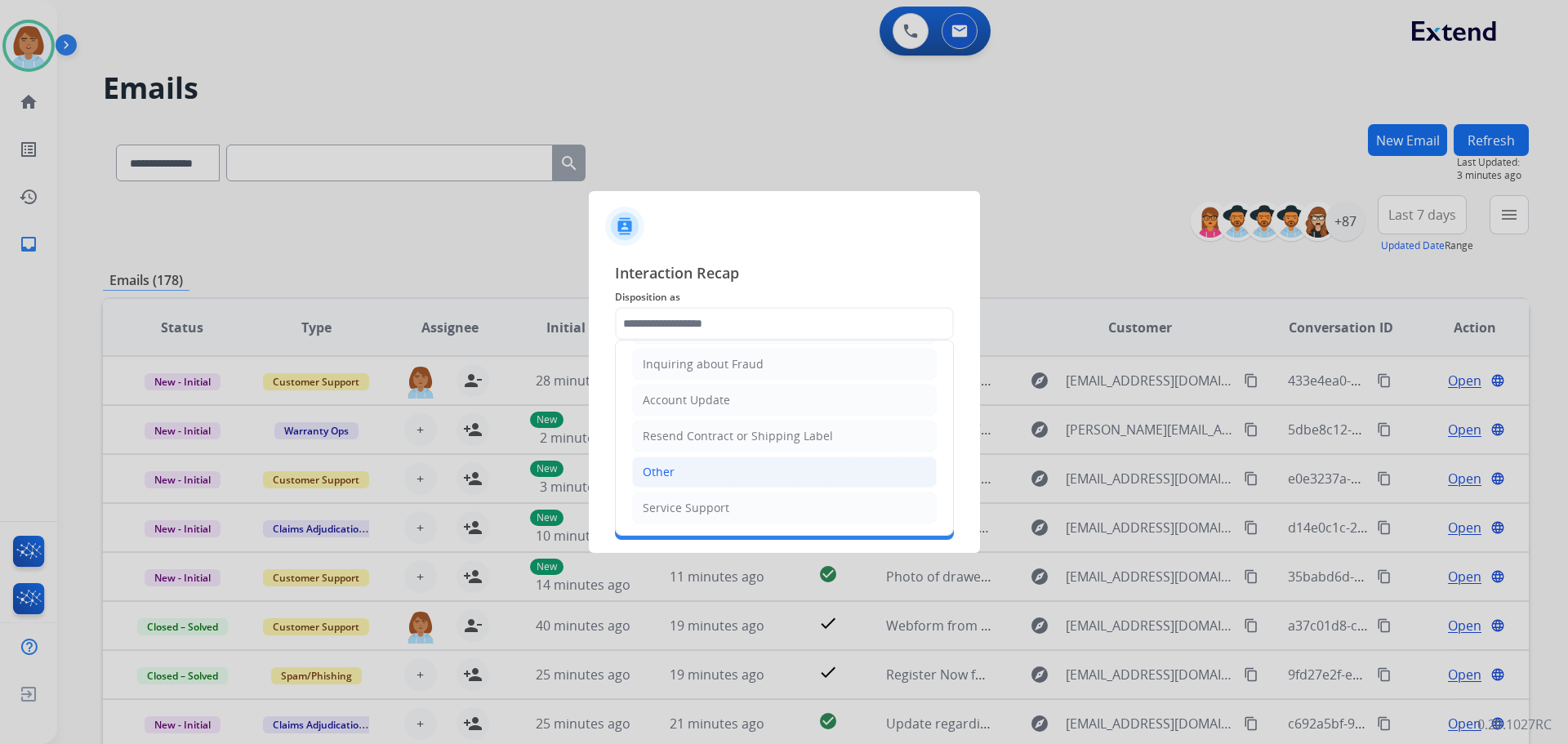
click at [696, 473] on li "Other" at bounding box center [784, 472] width 305 height 31
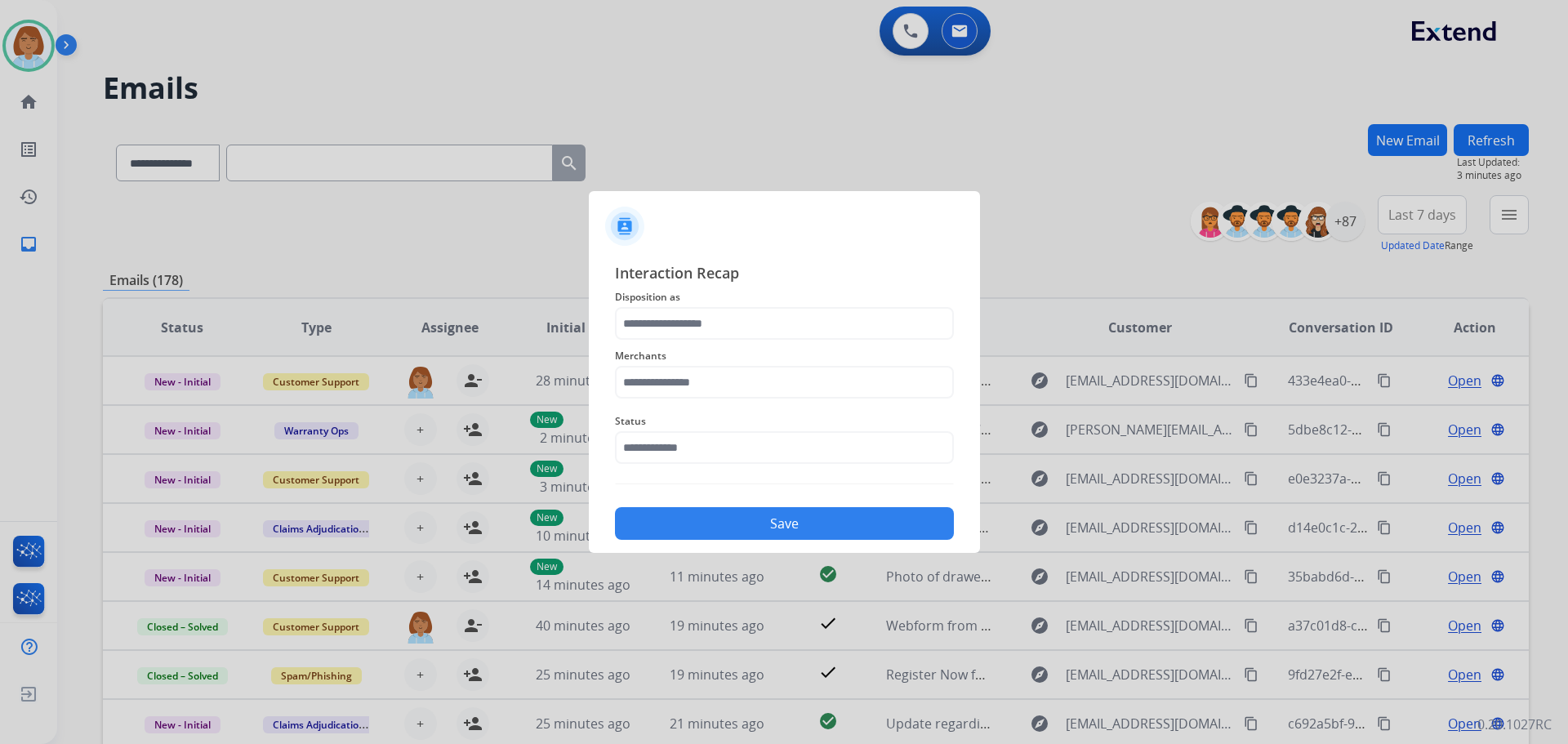
type input "*****"
click at [707, 393] on input "text" at bounding box center [784, 382] width 339 height 32
click at [731, 431] on li "Revolution parts" at bounding box center [788, 428] width 311 height 31
type input "**********"
click at [775, 516] on button "Save" at bounding box center [784, 524] width 339 height 32
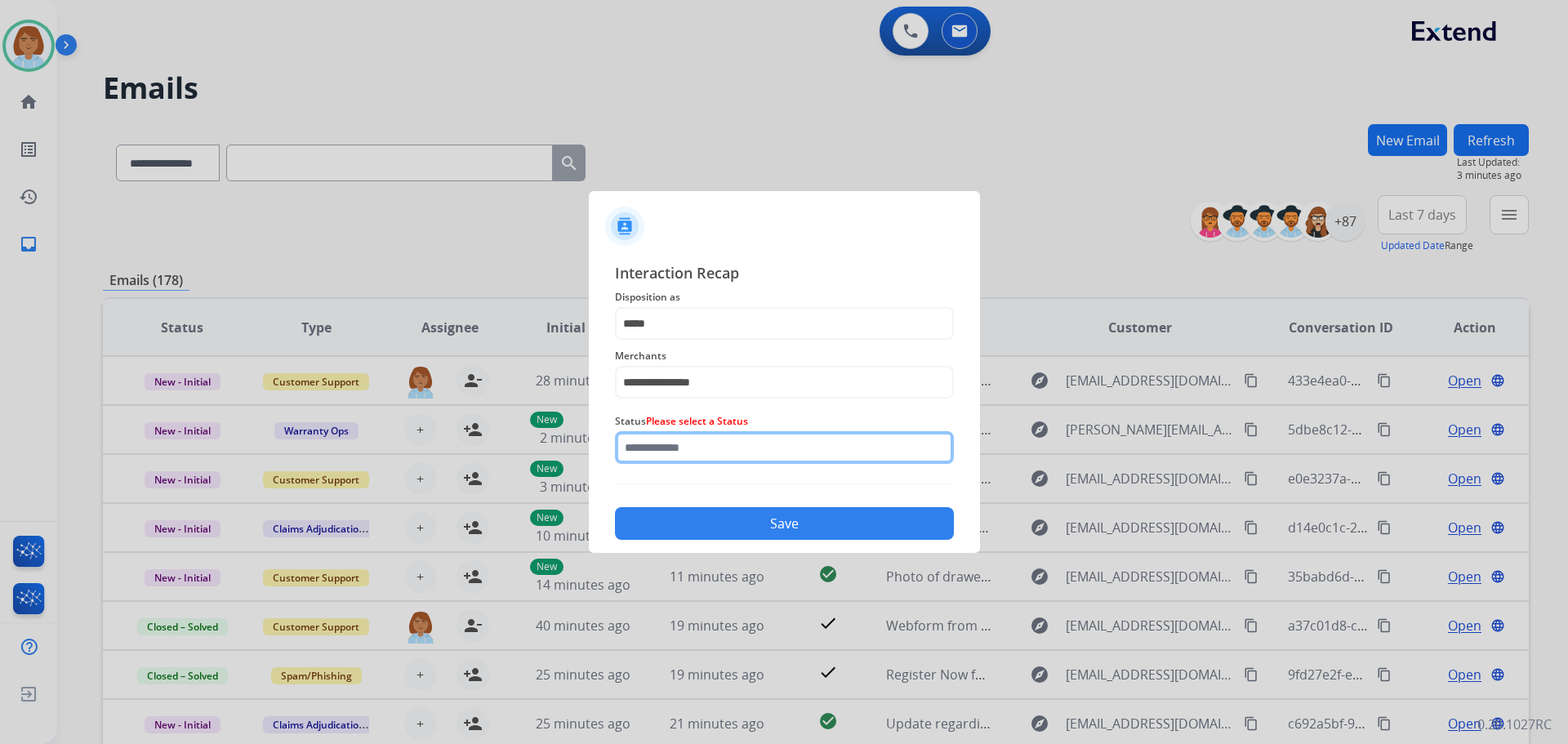
click at [735, 451] on input "text" at bounding box center [784, 447] width 339 height 32
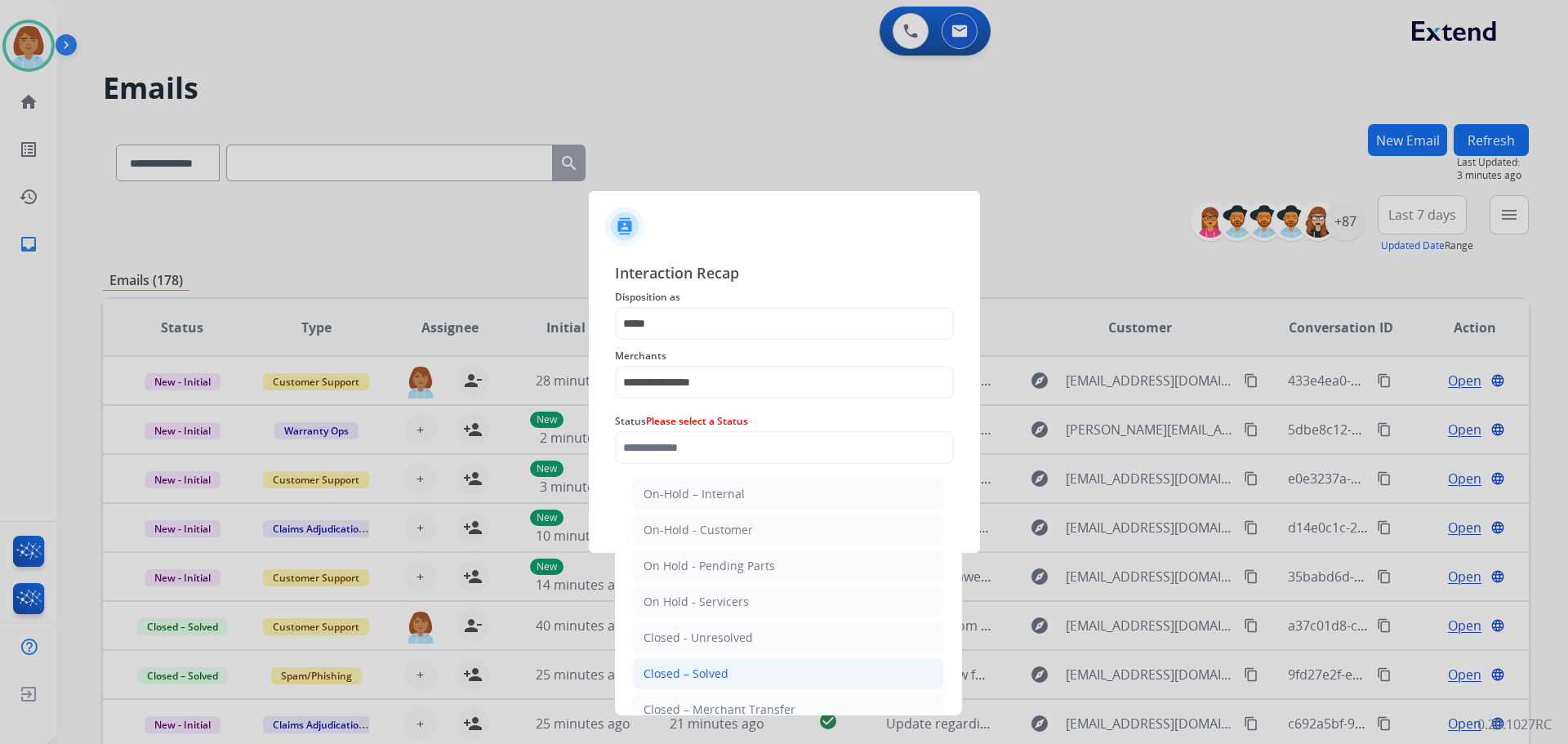
click at [760, 679] on li "Closed – Solved" at bounding box center [788, 674] width 311 height 31
type input "**********"
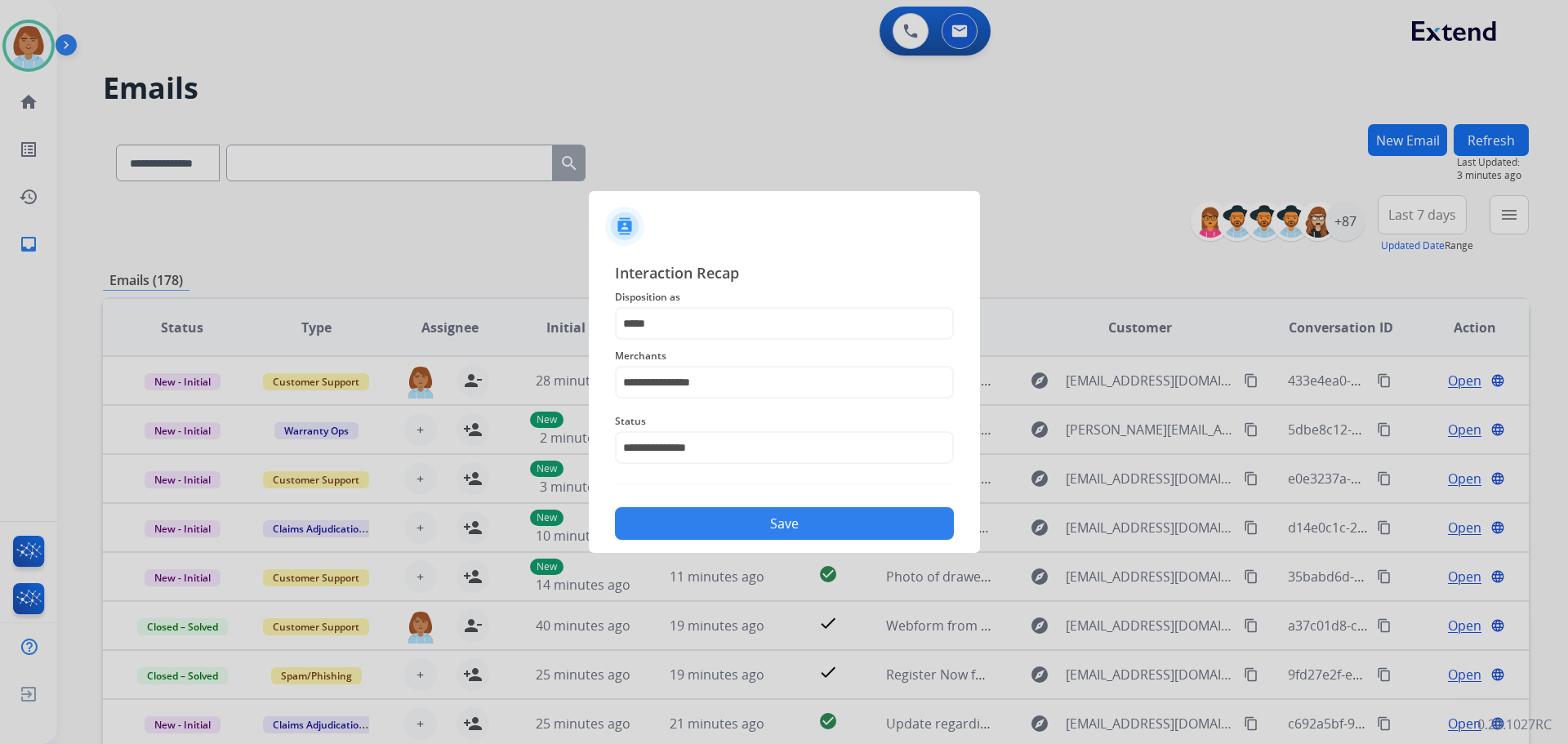
click at [731, 524] on button "Save" at bounding box center [784, 524] width 339 height 32
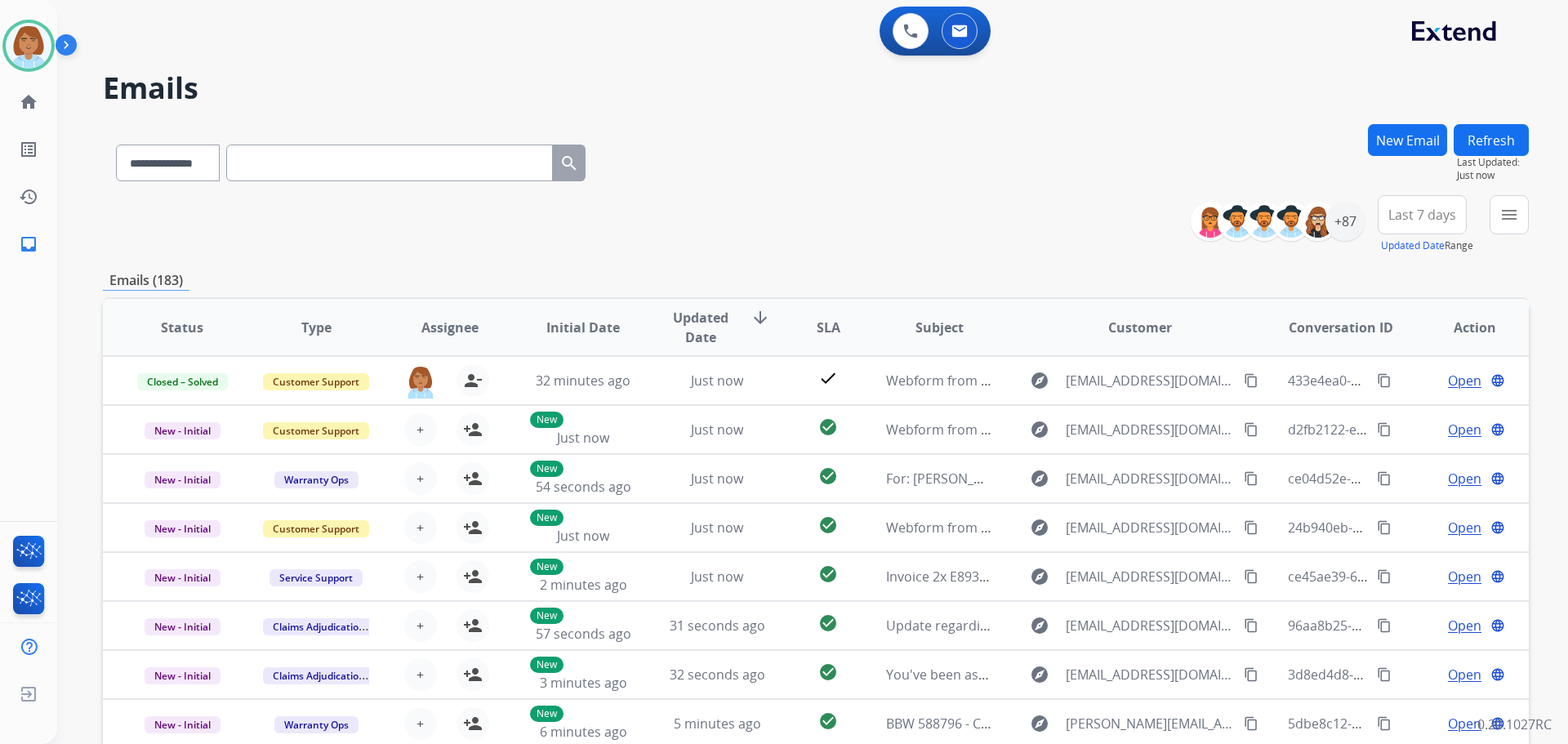
click at [1492, 229] on button "menu" at bounding box center [1508, 215] width 39 height 39
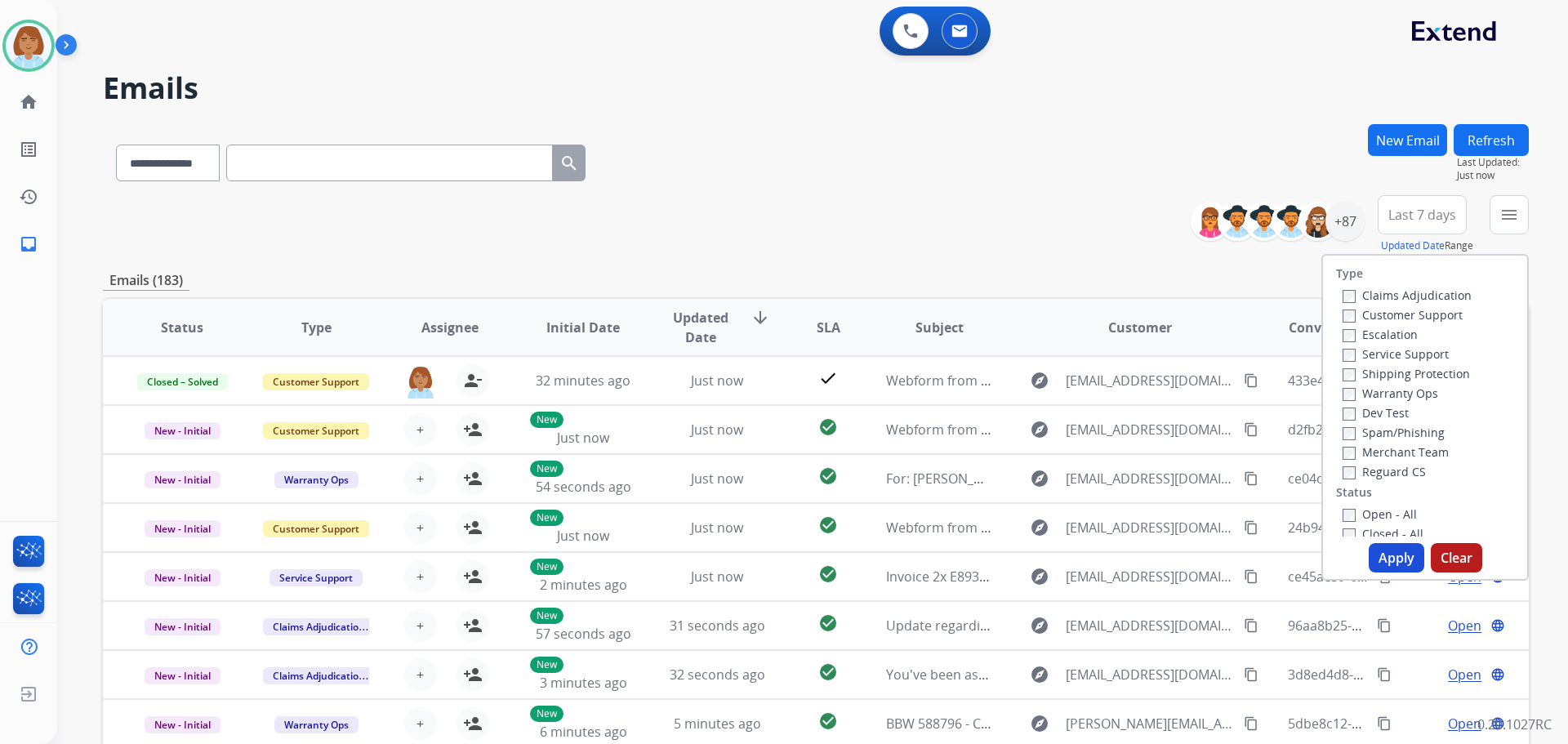
click at [1422, 291] on label "Claims Adjudication" at bounding box center [1407, 295] width 129 height 15
click at [1408, 323] on div "Customer Support" at bounding box center [1407, 315] width 129 height 20
click at [1404, 317] on label "Customer Support" at bounding box center [1402, 315] width 120 height 15
click at [1395, 365] on div "Shipping Protection" at bounding box center [1407, 373] width 129 height 20
click at [1394, 372] on label "Shipping Protection" at bounding box center [1406, 373] width 127 height 15
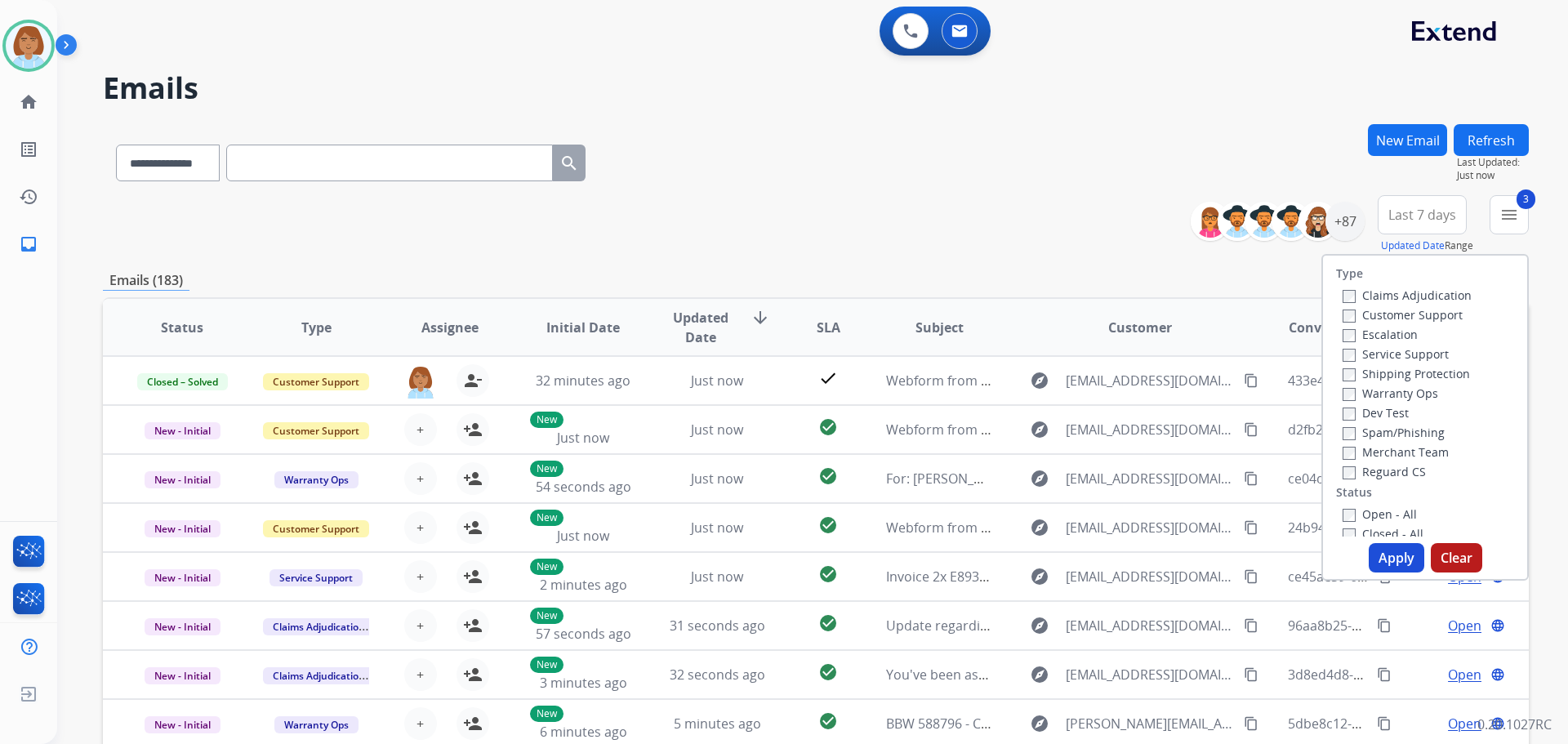
click at [1364, 471] on label "Reguard CS" at bounding box center [1384, 472] width 83 height 15
click at [1353, 515] on label "Open - All" at bounding box center [1380, 514] width 74 height 15
click at [1388, 568] on button "Apply" at bounding box center [1397, 557] width 56 height 30
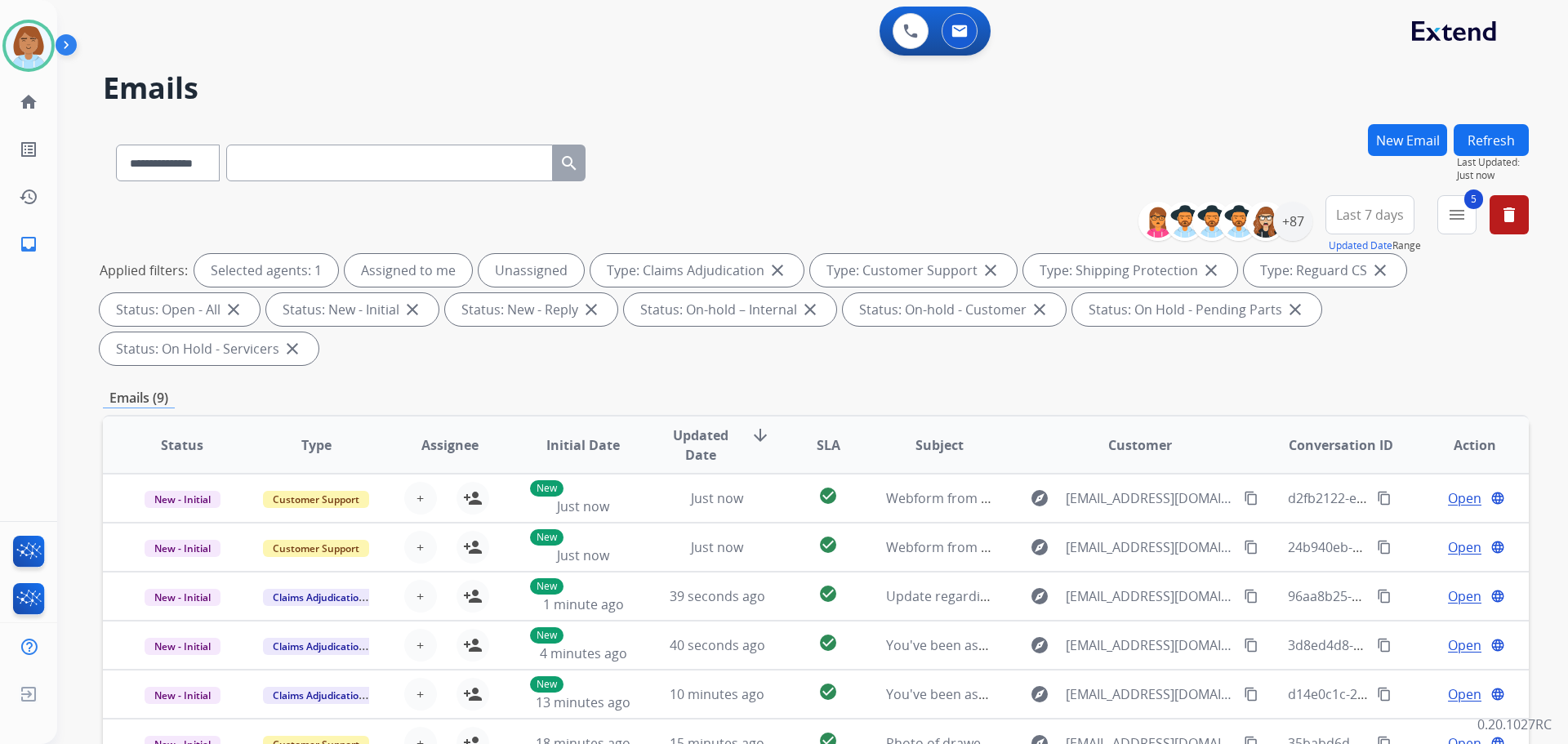
click at [1516, 144] on button "Refresh" at bounding box center [1491, 140] width 75 height 32
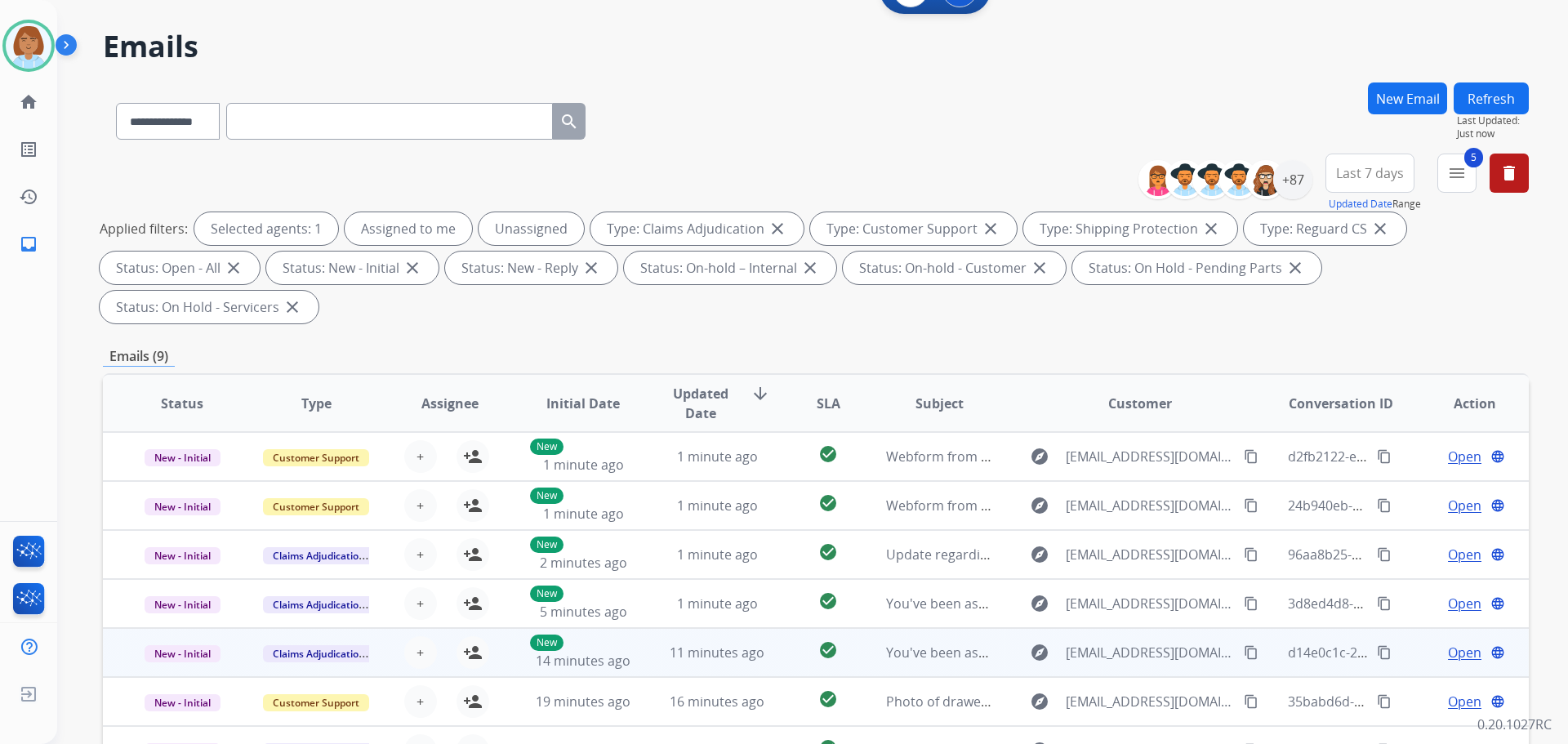
scroll to position [303, 0]
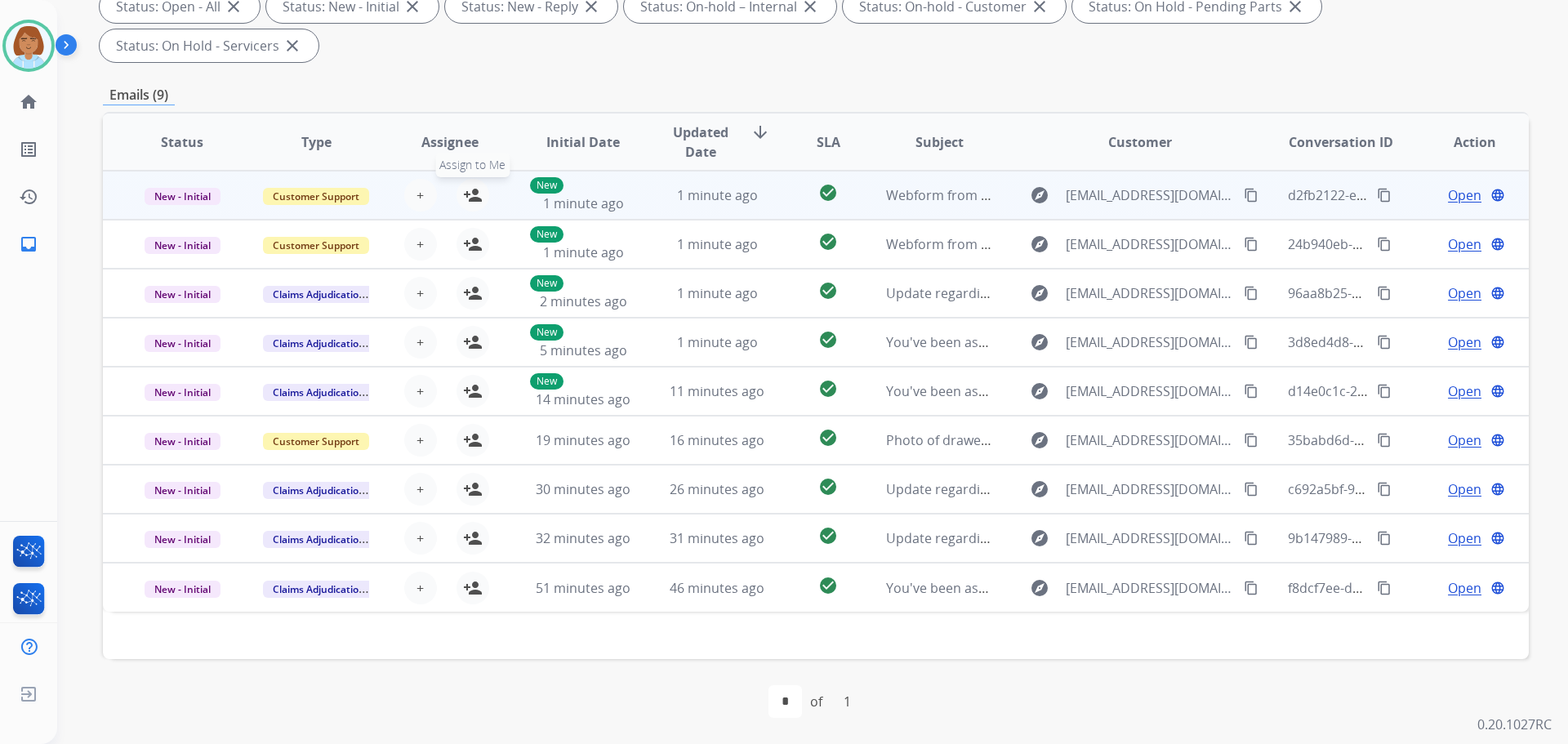
click at [475, 195] on mat-icon "person_add" at bounding box center [473, 196] width 20 height 20
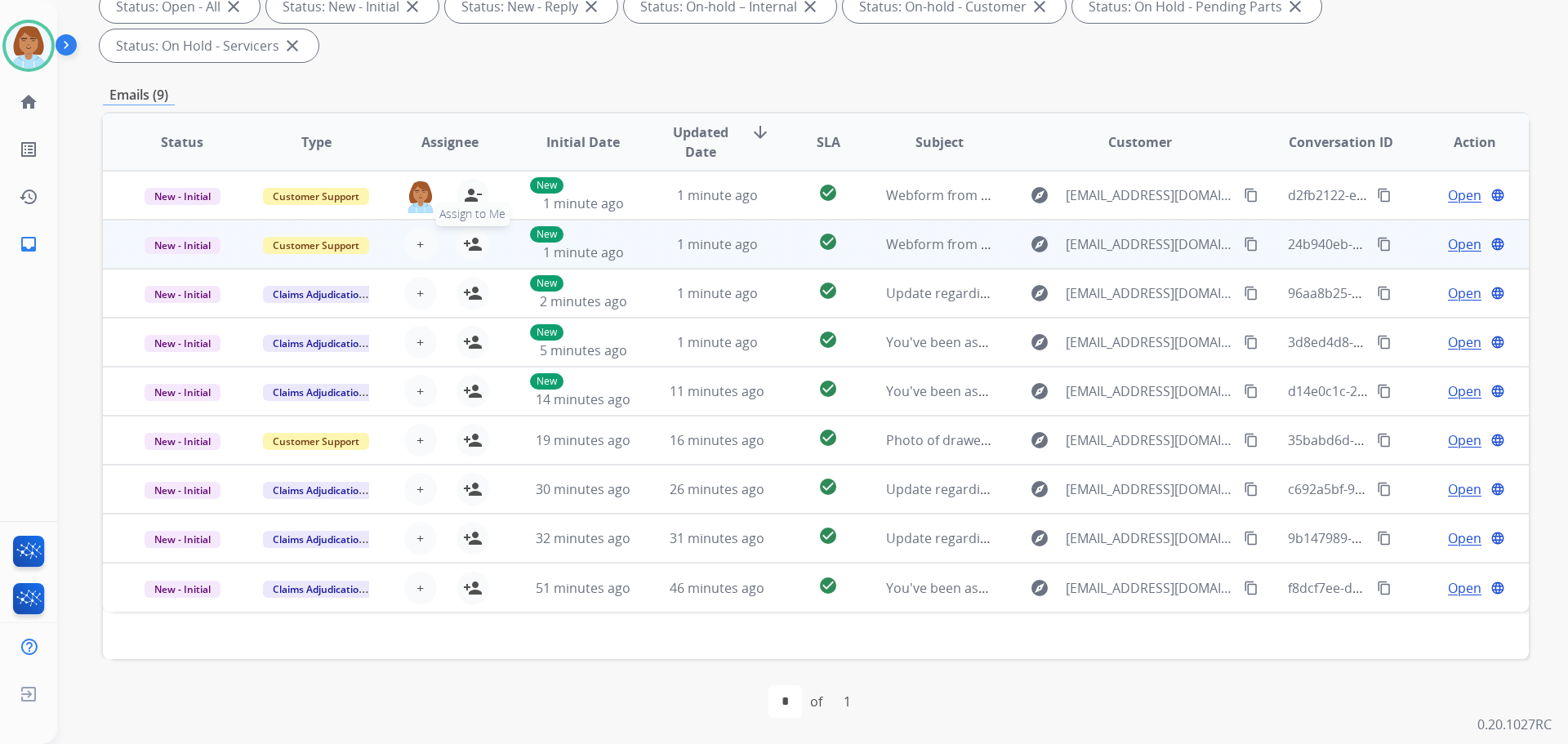
click at [473, 235] on mat-icon "person_add" at bounding box center [473, 244] width 20 height 20
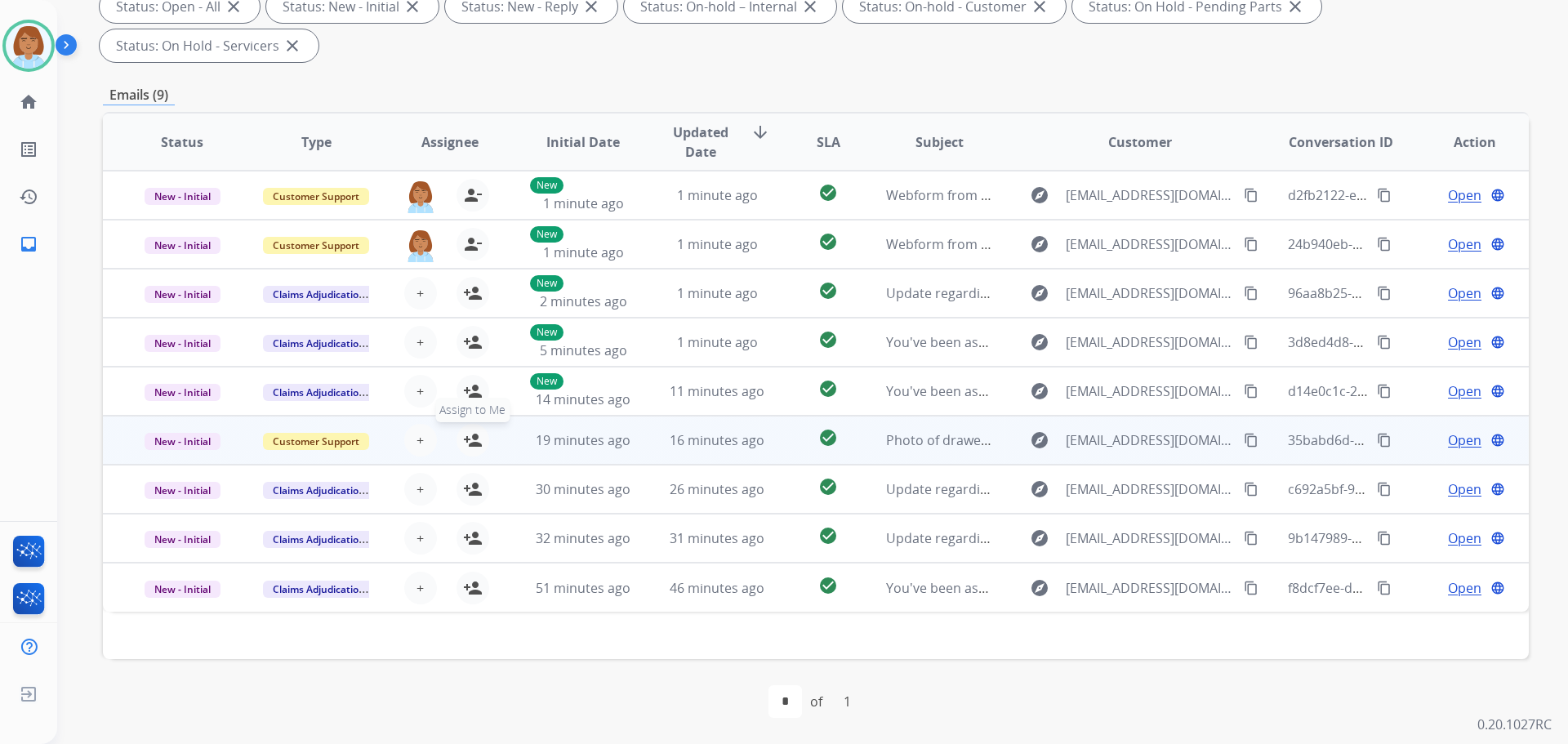
click at [470, 444] on mat-icon "person_add" at bounding box center [473, 440] width 20 height 20
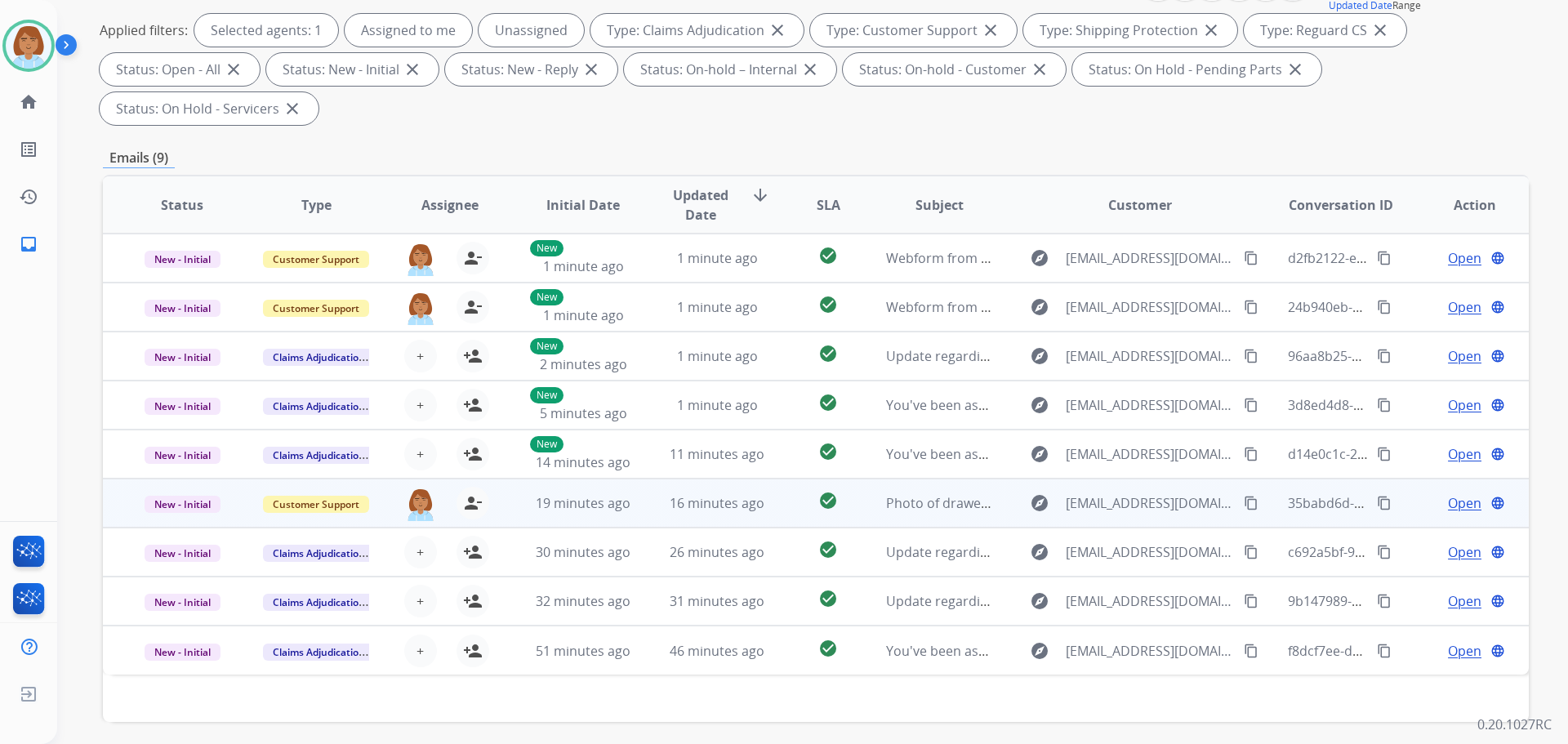
scroll to position [58, 0]
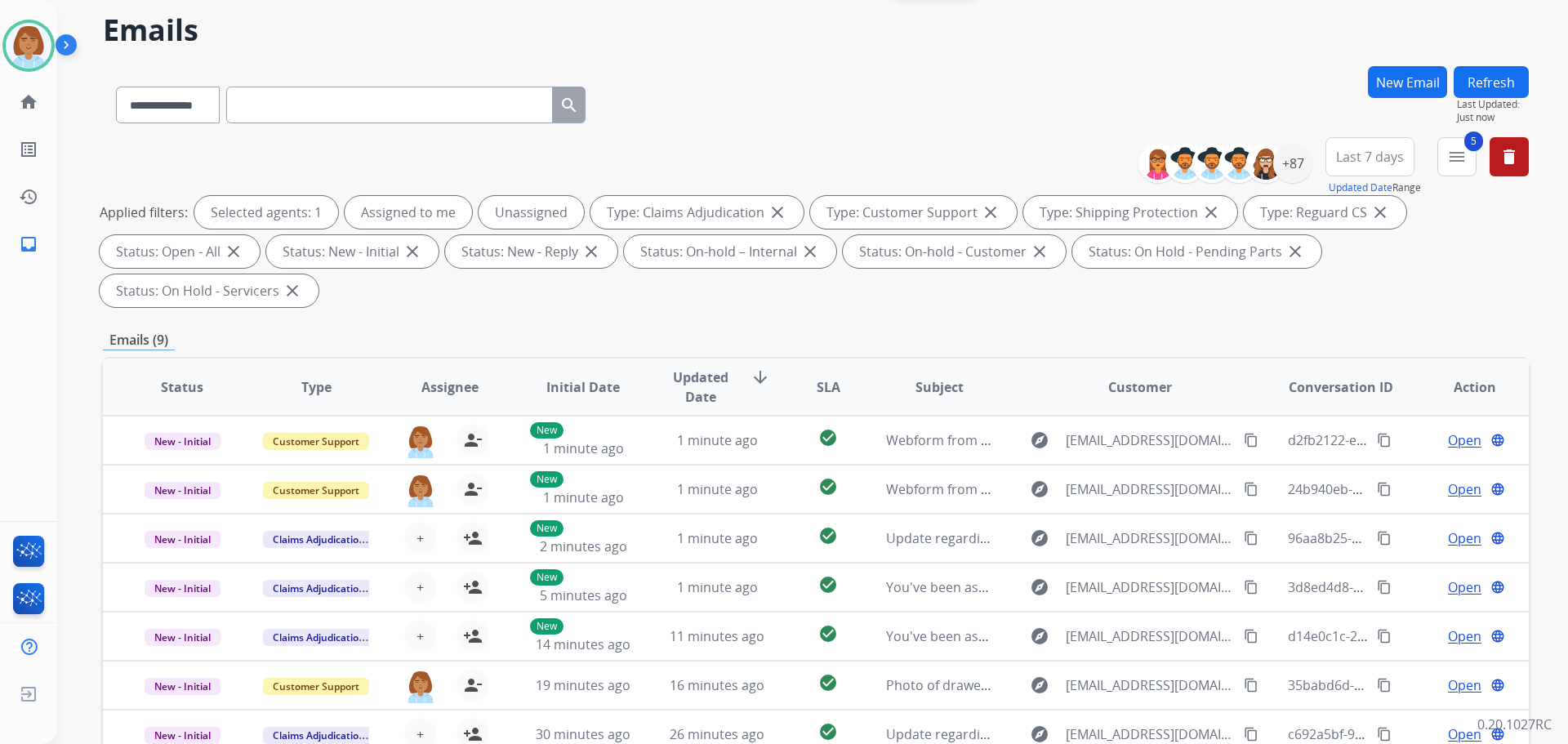
click at [1481, 92] on button "Refresh" at bounding box center [1491, 81] width 75 height 32
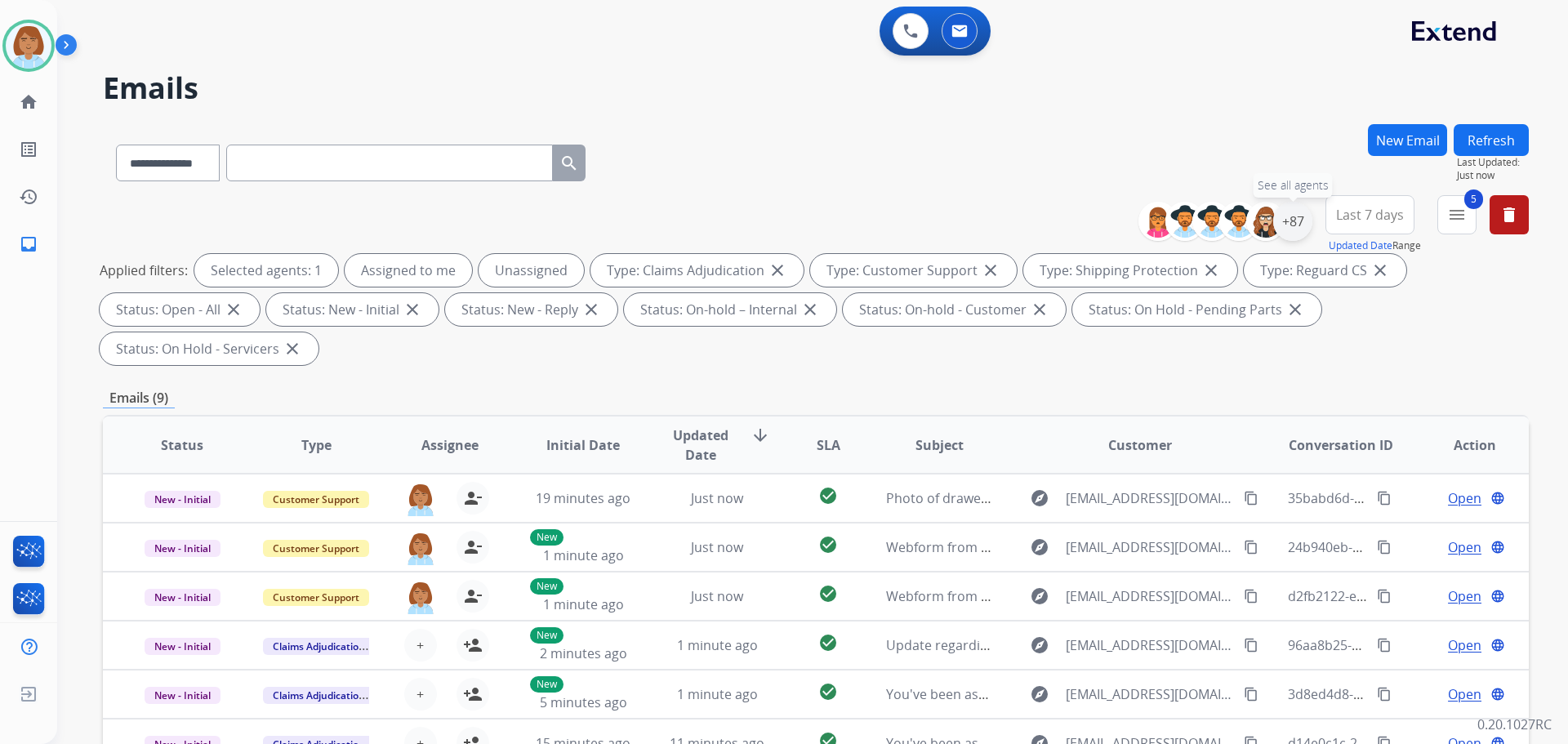
click at [1281, 227] on div "+87" at bounding box center [1292, 221] width 39 height 39
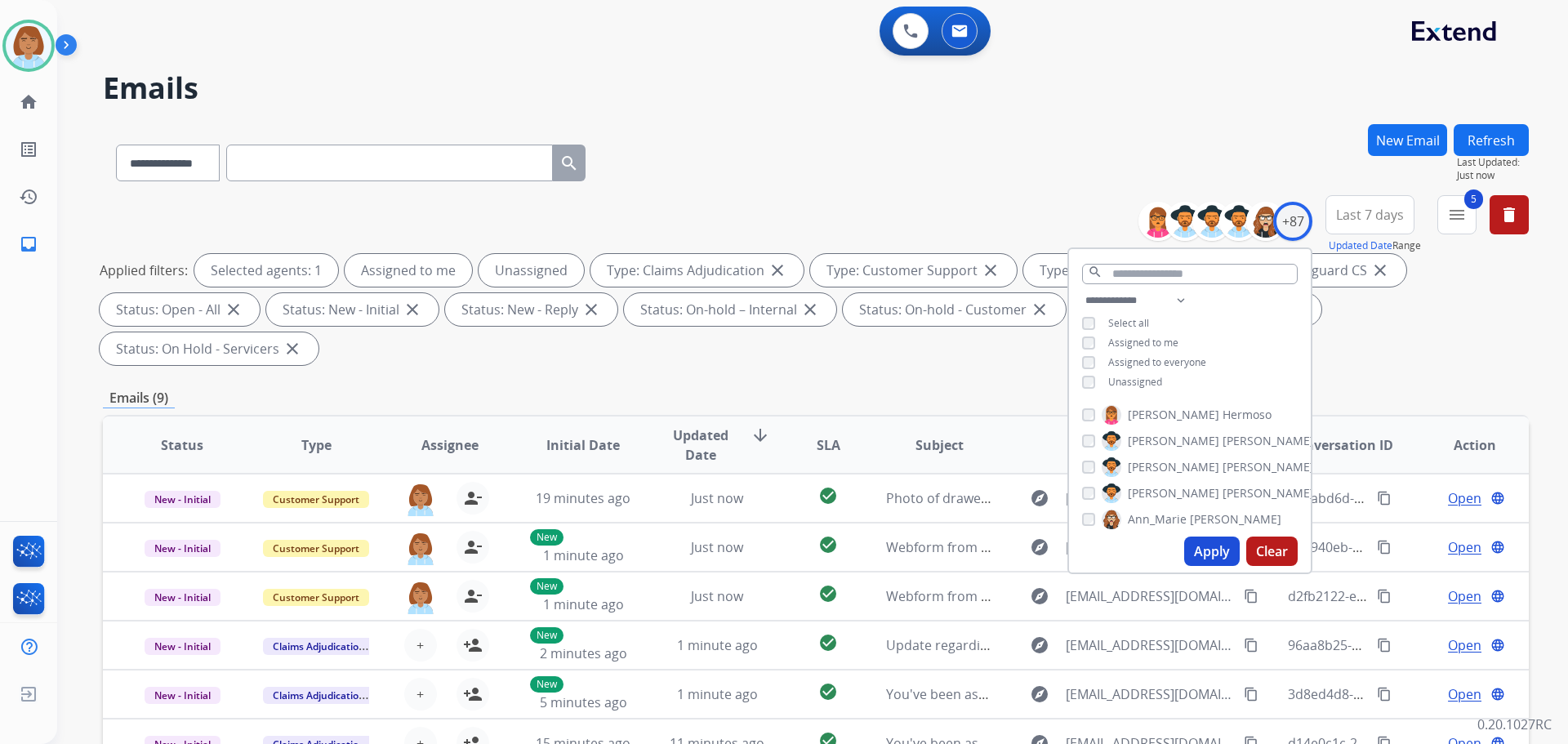
click at [1114, 375] on span "Unassigned" at bounding box center [1135, 381] width 54 height 14
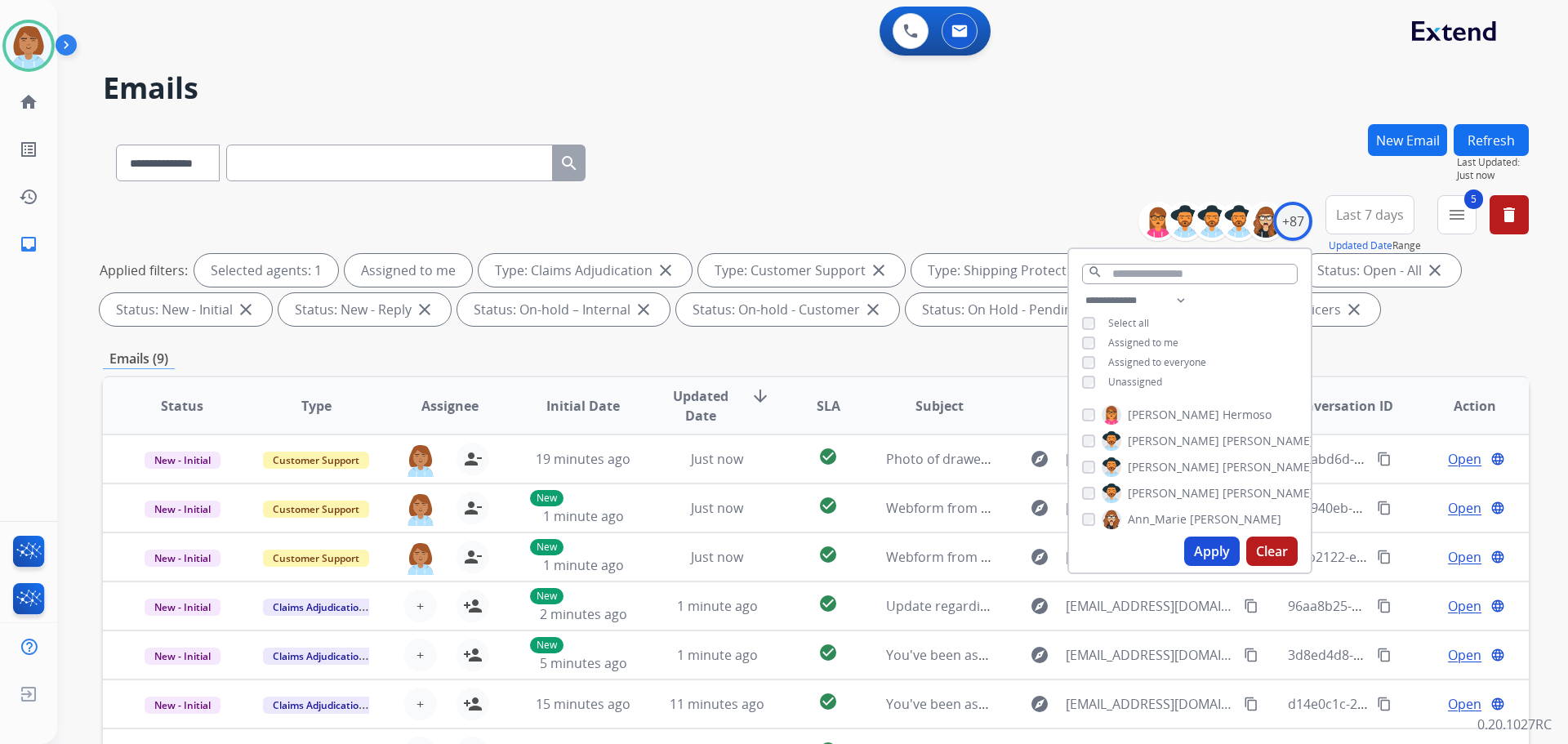
click at [1215, 554] on button "Apply" at bounding box center [1213, 551] width 56 height 30
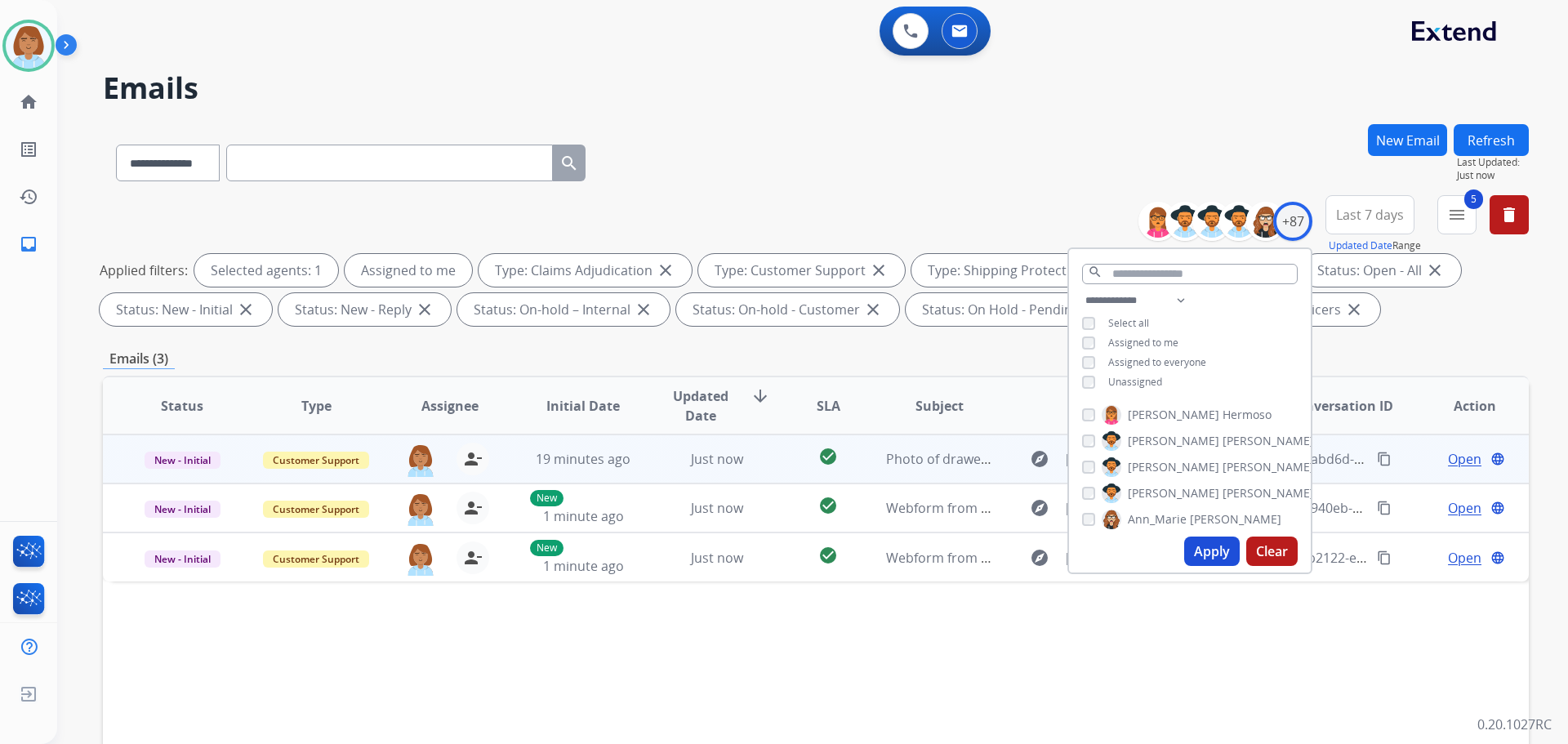
click at [777, 465] on td "check_circle" at bounding box center [815, 459] width 89 height 49
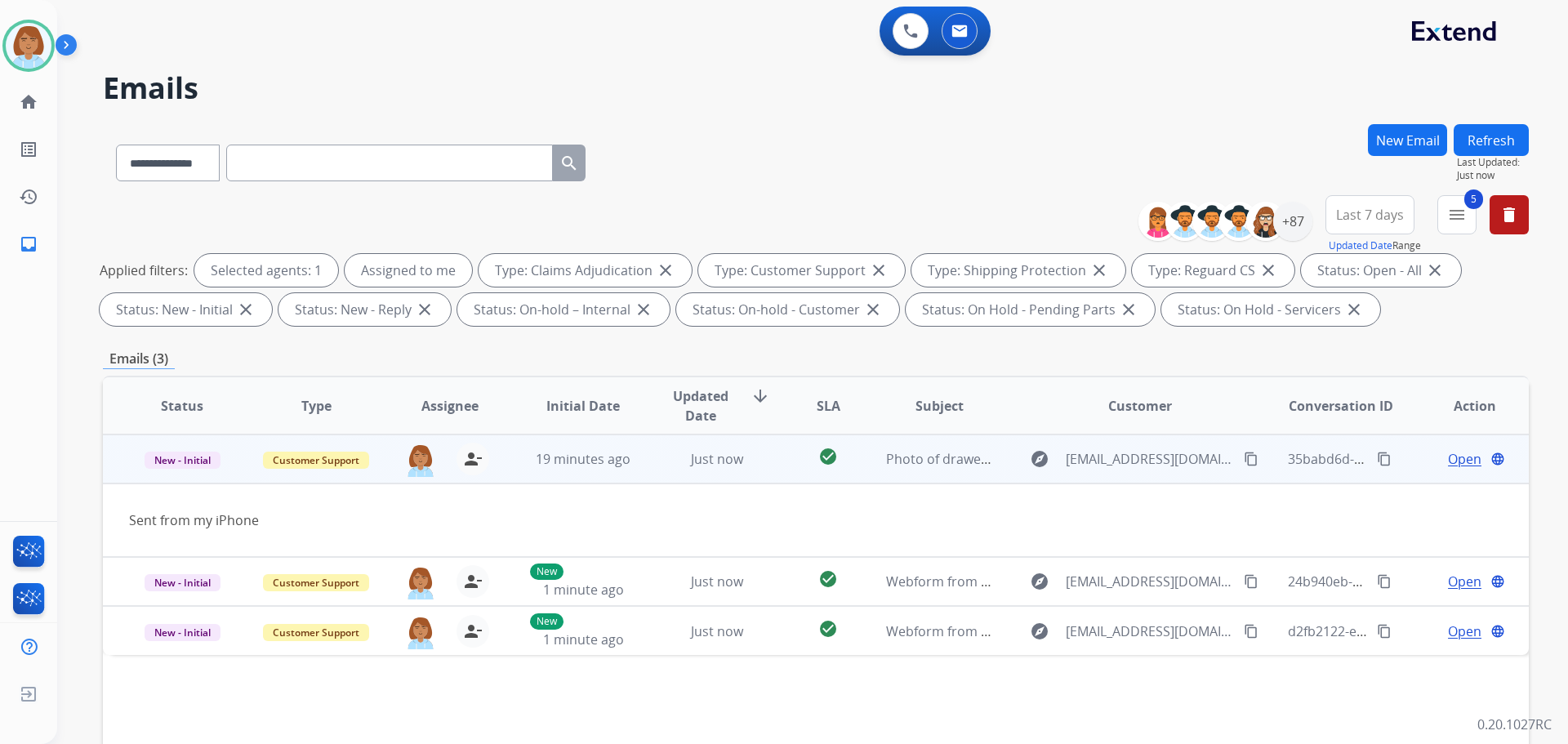
click at [1242, 468] on button "content_copy" at bounding box center [1252, 459] width 20 height 20
click at [1457, 463] on span "Open" at bounding box center [1464, 459] width 33 height 20
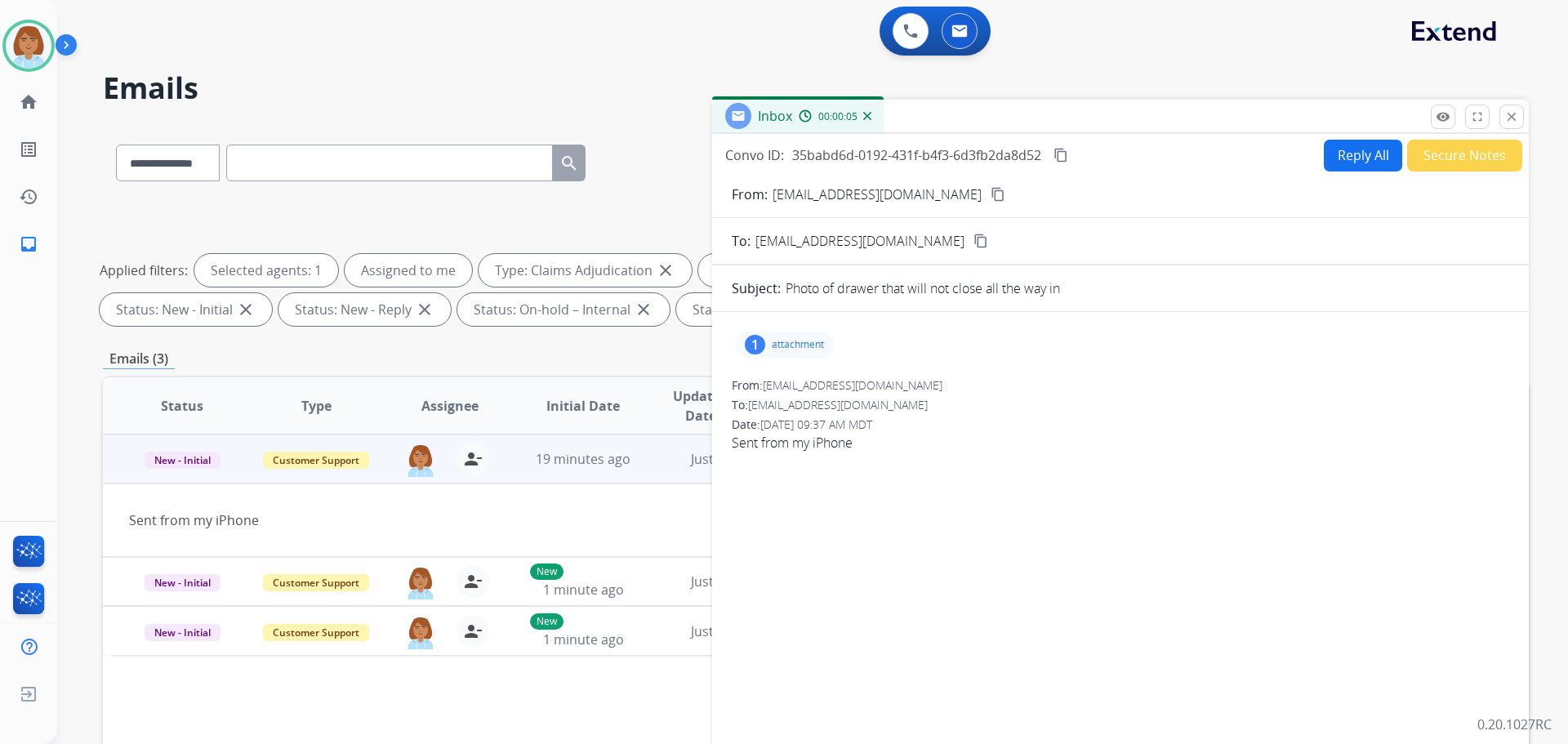
click at [813, 343] on p "attachment" at bounding box center [798, 344] width 52 height 13
click at [786, 369] on div at bounding box center [789, 386] width 82 height 57
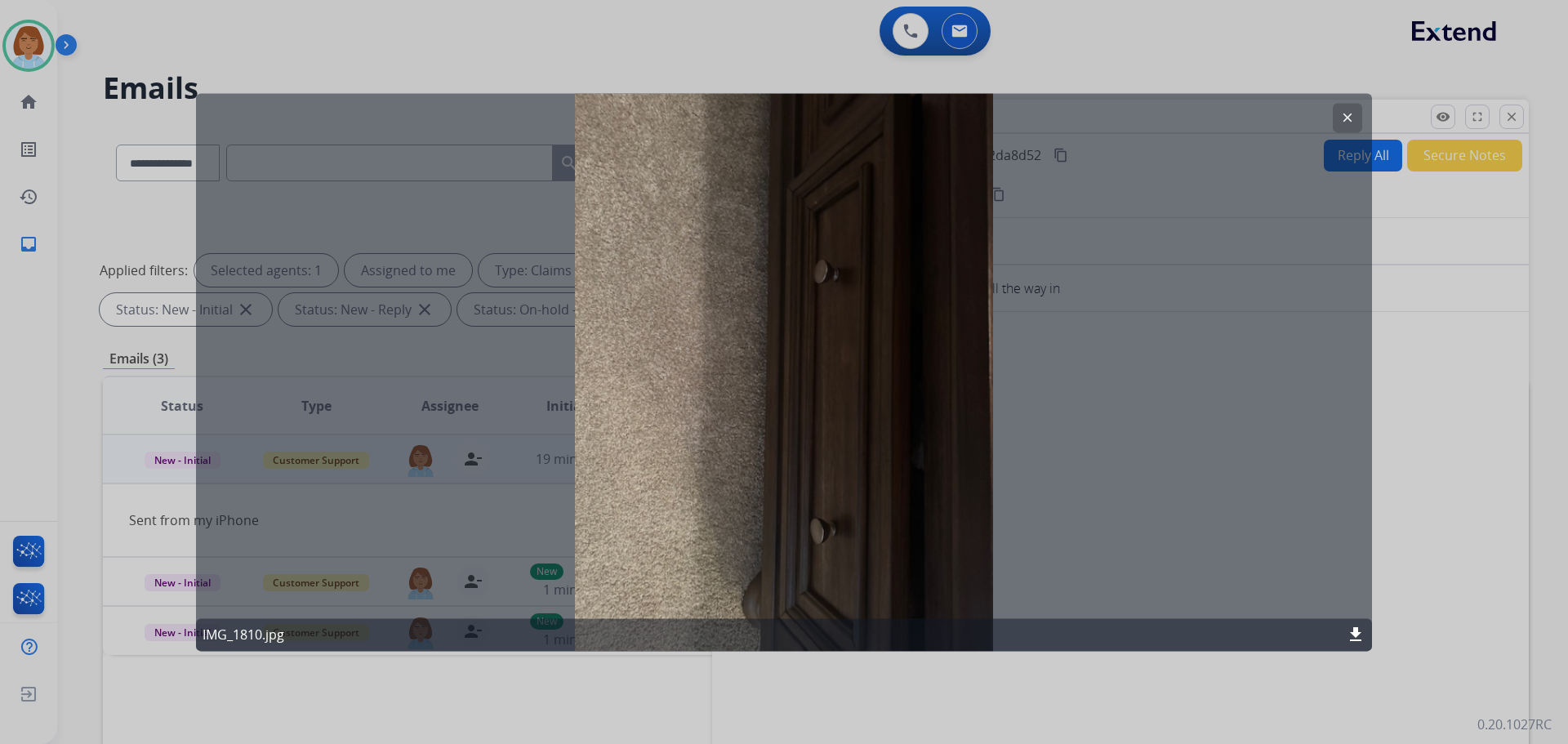
click at [1336, 116] on button "clear" at bounding box center [1348, 117] width 30 height 30
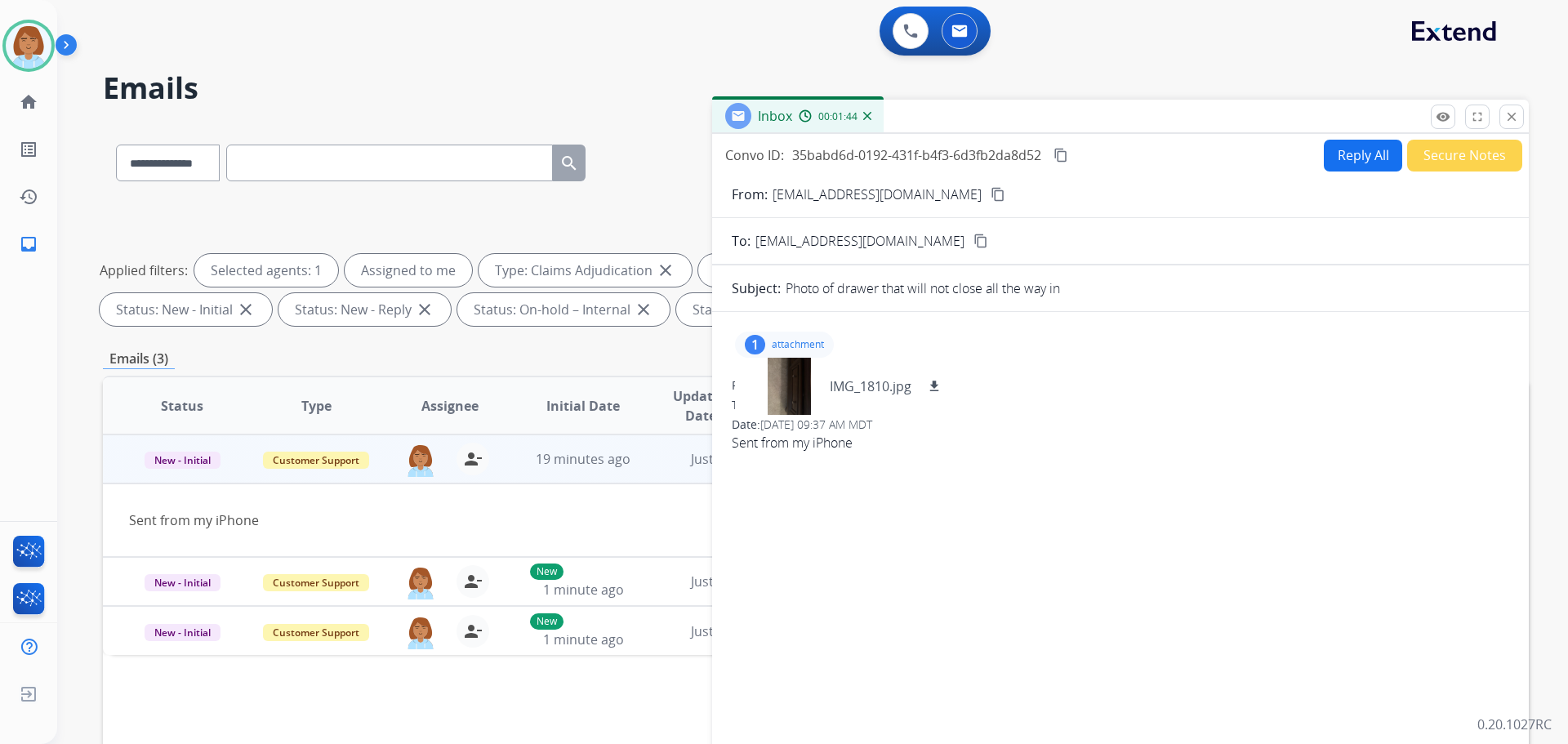
click at [1346, 158] on button "Reply All" at bounding box center [1363, 155] width 78 height 32
select select "**********"
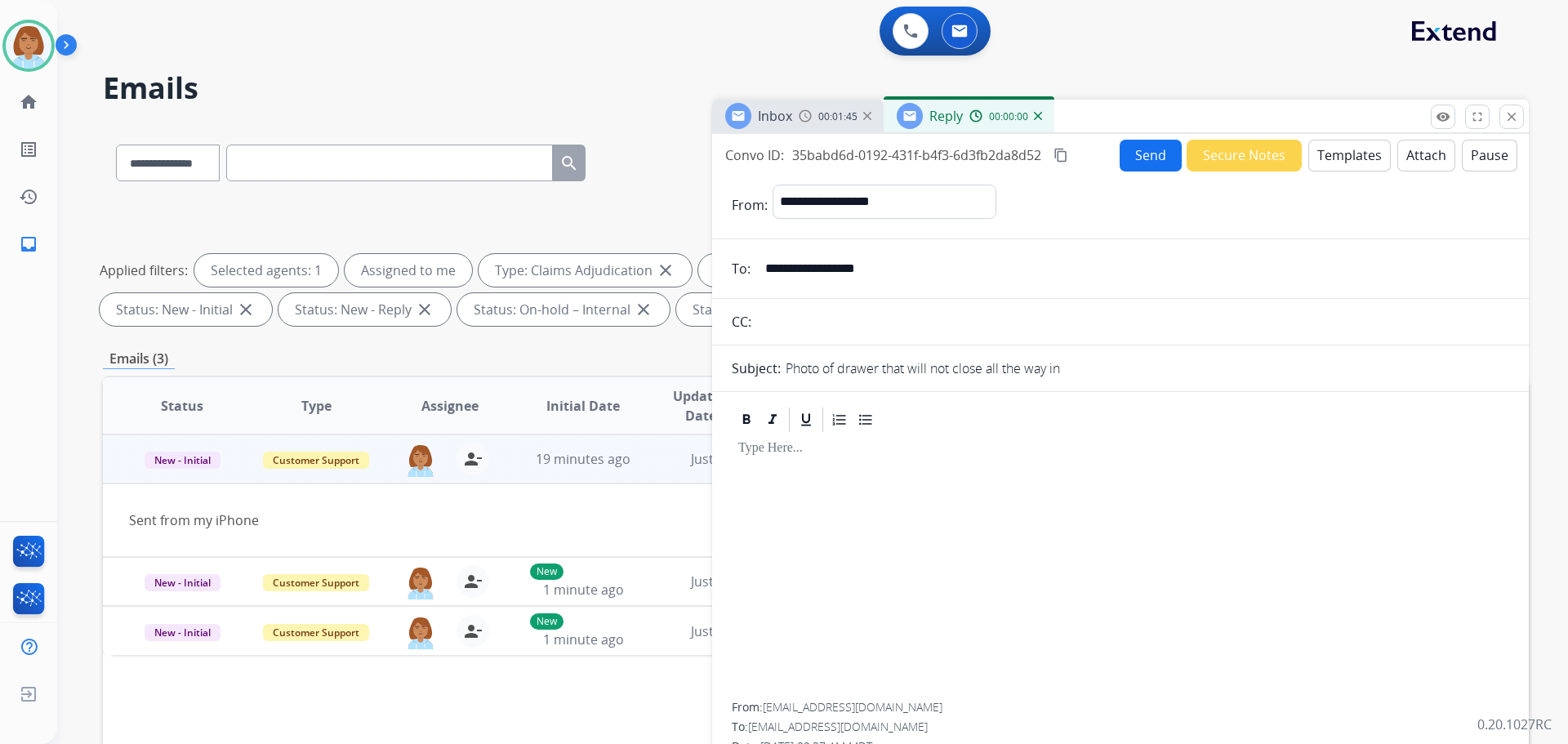
click at [1341, 143] on button "Templates" at bounding box center [1350, 155] width 83 height 32
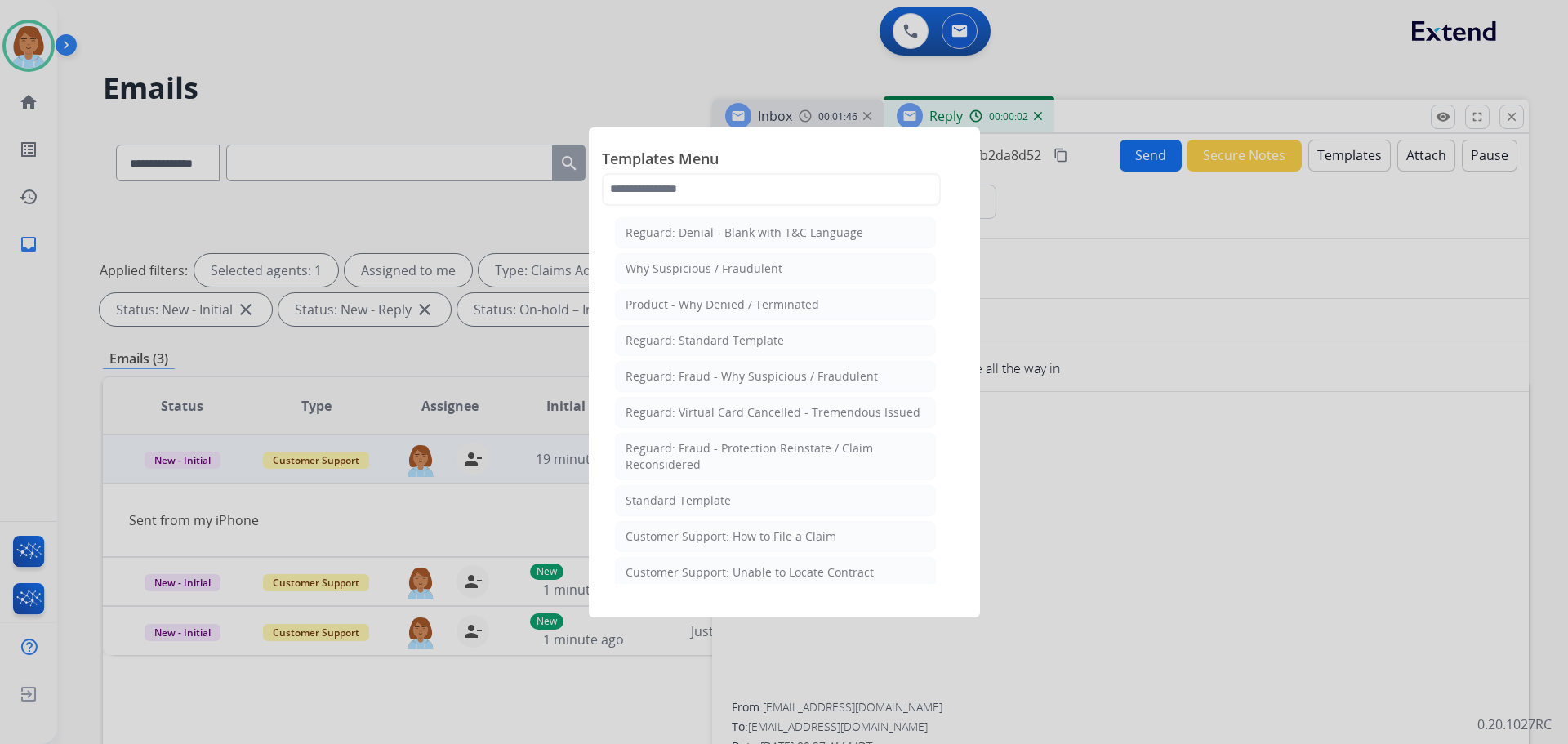
click at [752, 509] on li "Standard Template" at bounding box center [775, 501] width 321 height 31
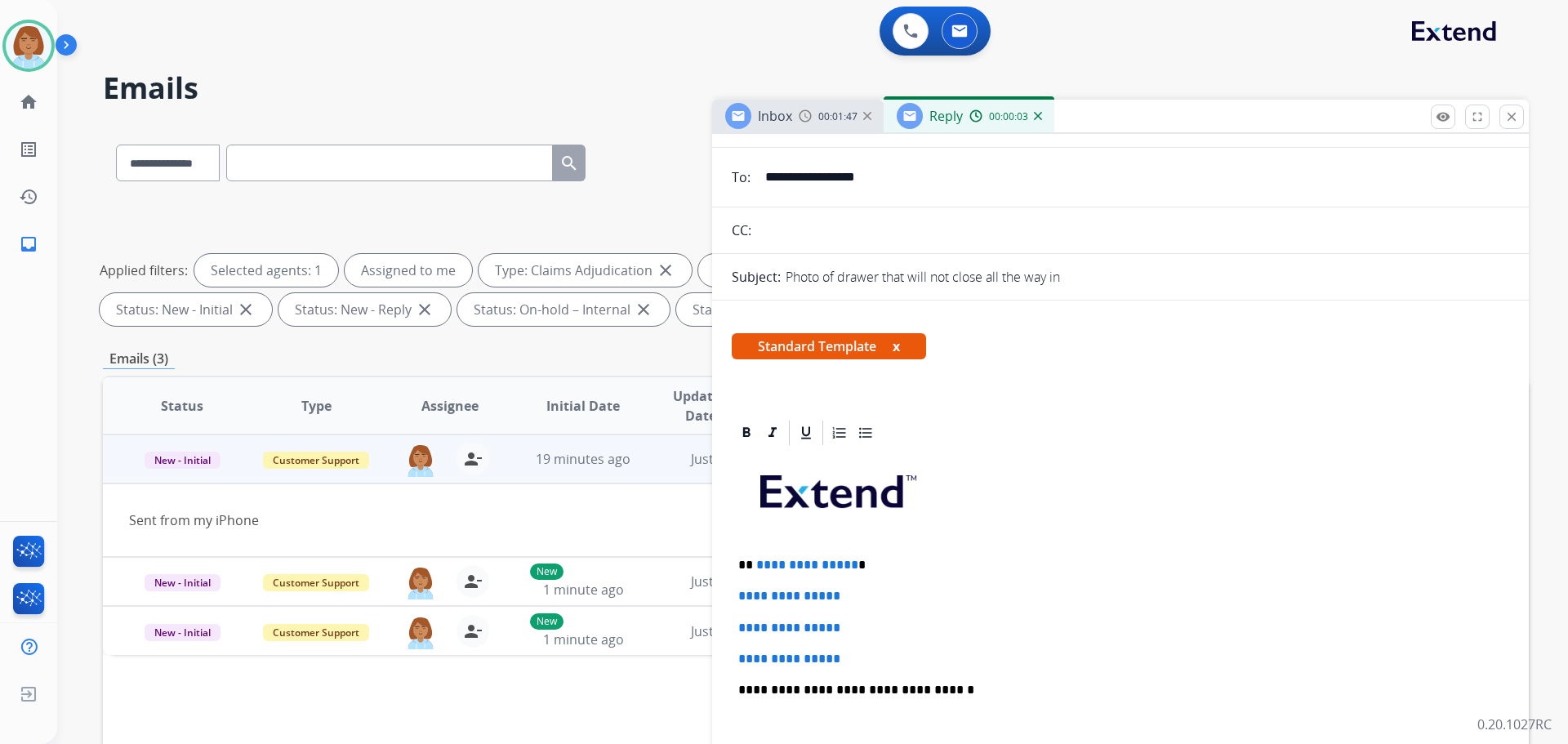
scroll to position [163, 0]
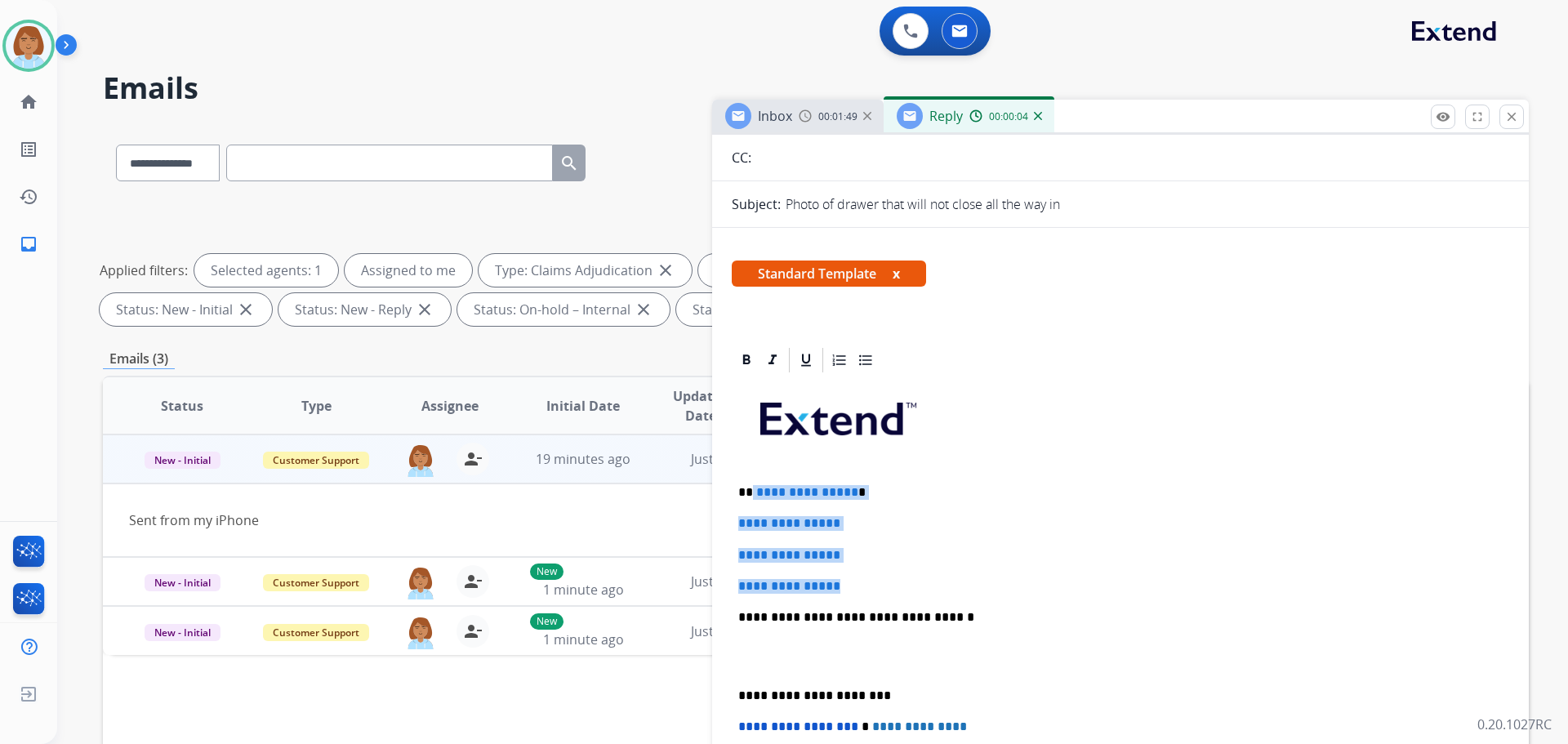
drag, startPoint x: 857, startPoint y: 587, endPoint x: 752, endPoint y: 490, distance: 142.9
click at [752, 490] on div "**********" at bounding box center [1121, 656] width 777 height 562
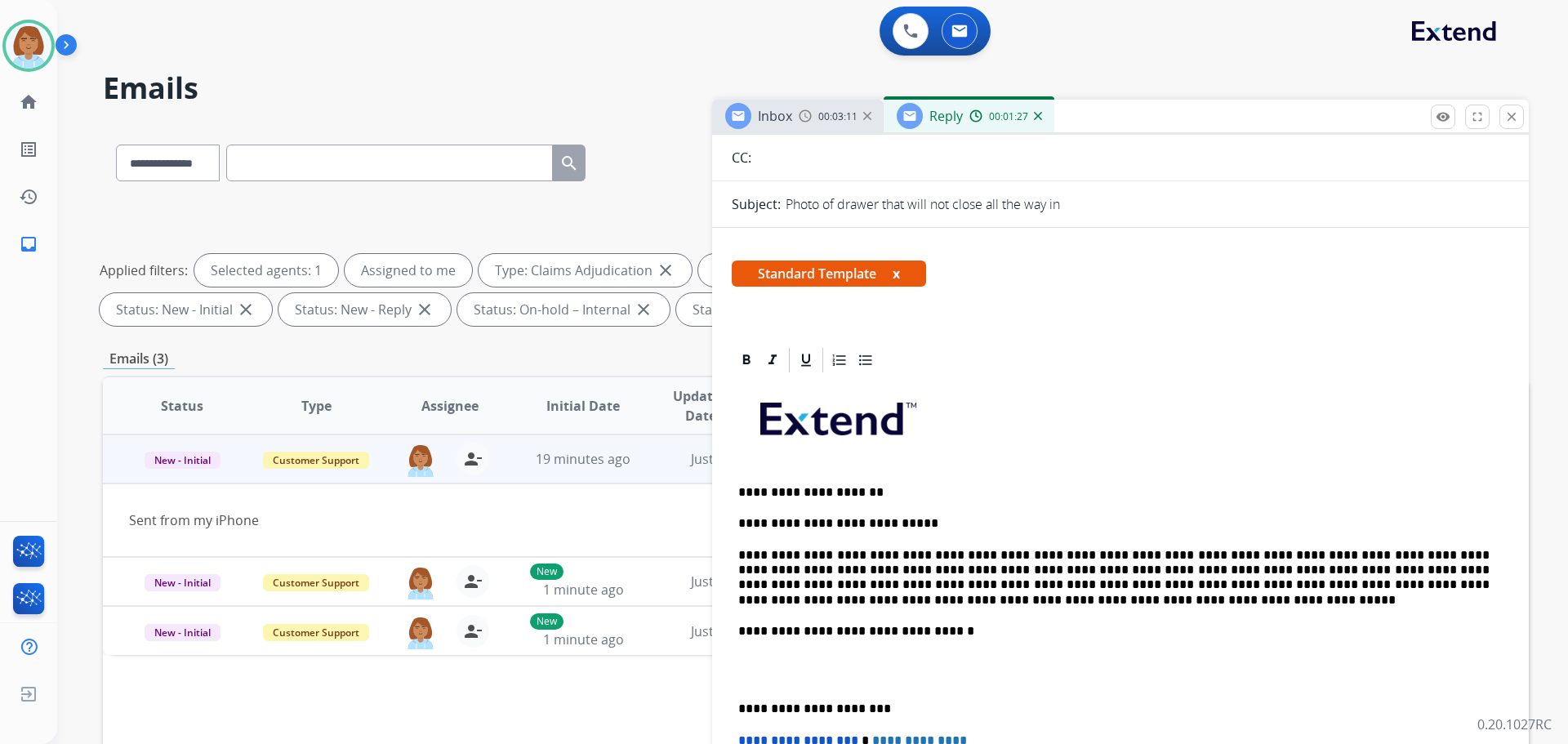
click at [750, 552] on p "**********" at bounding box center [1114, 578] width 751 height 60
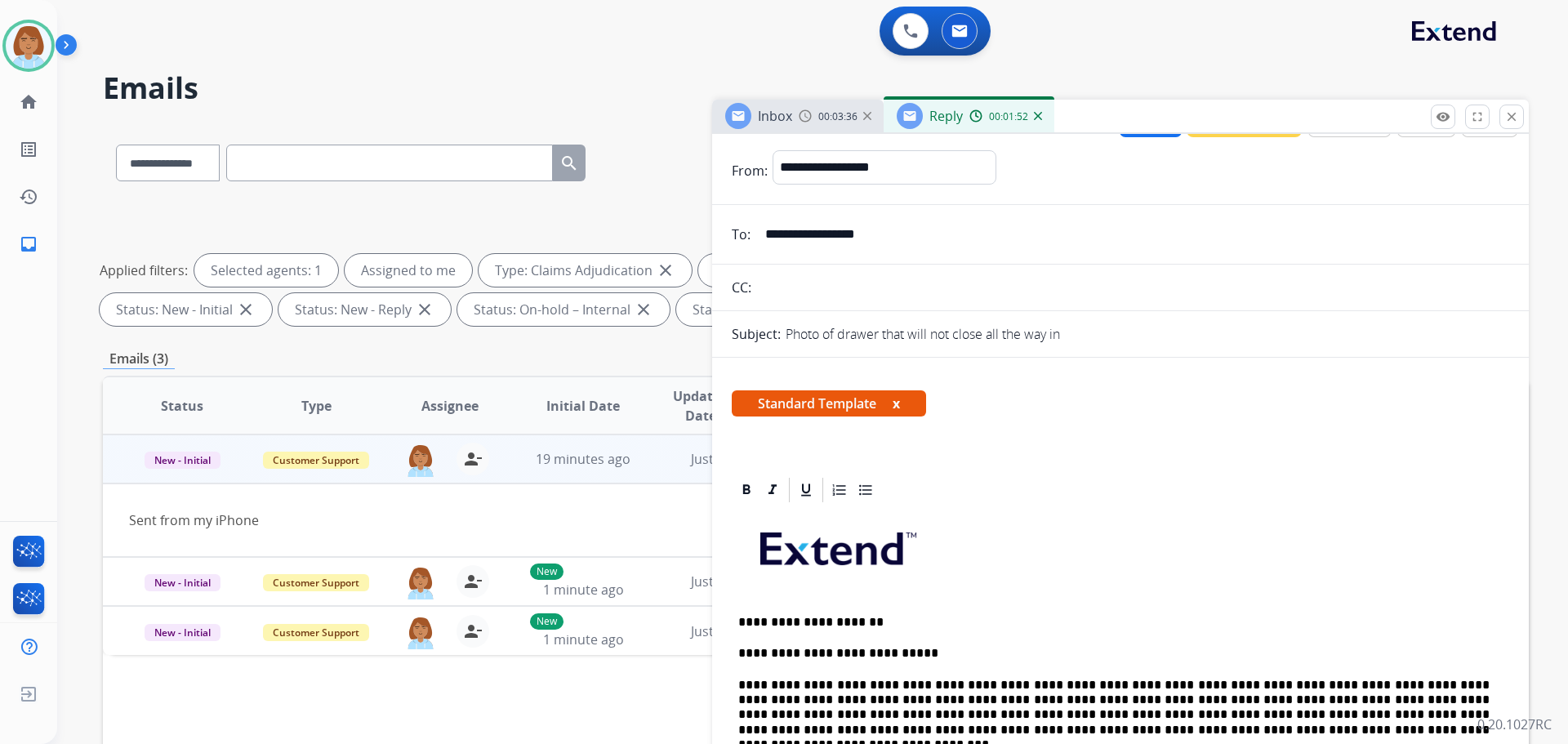
scroll to position [0, 0]
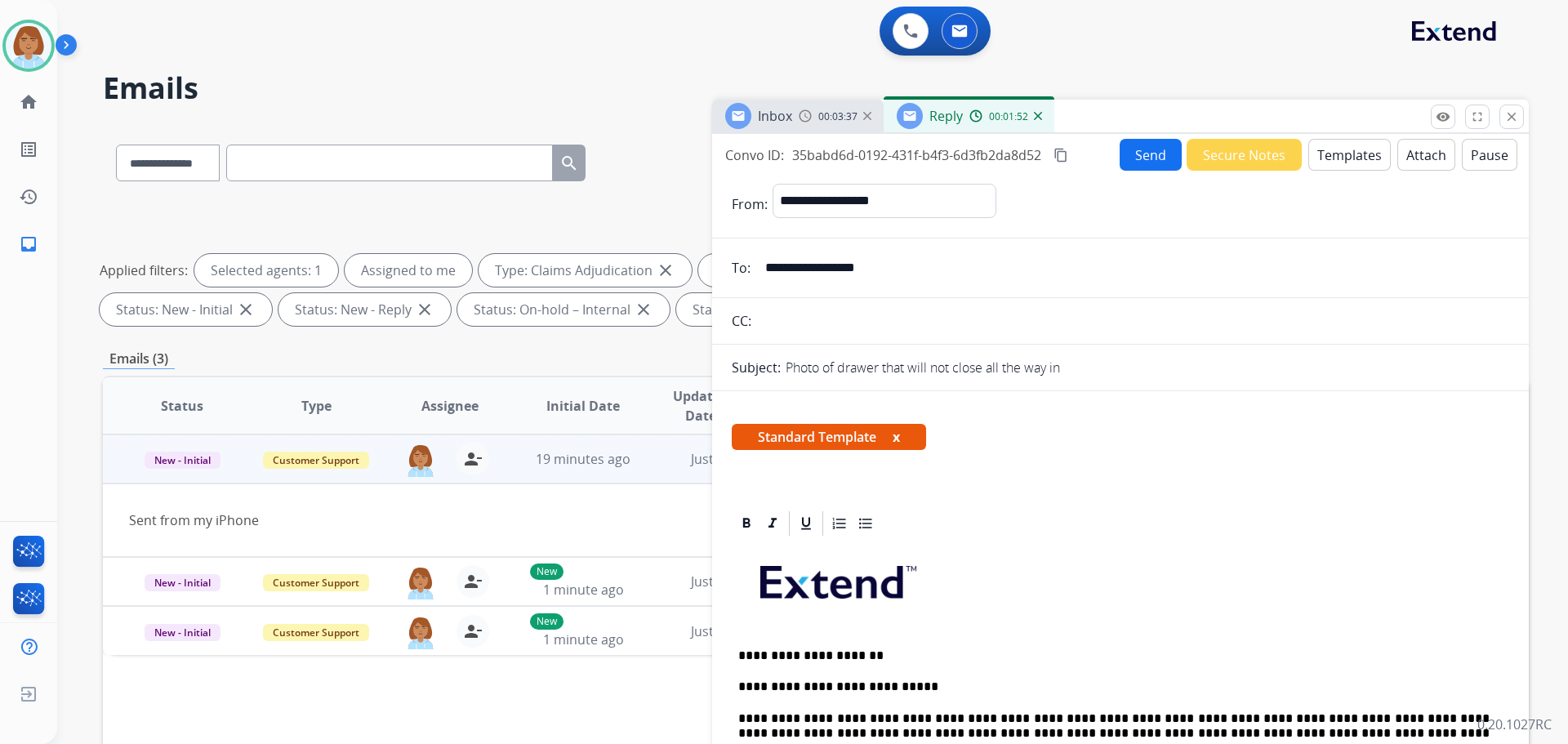
click at [1139, 161] on button "Send" at bounding box center [1151, 154] width 62 height 32
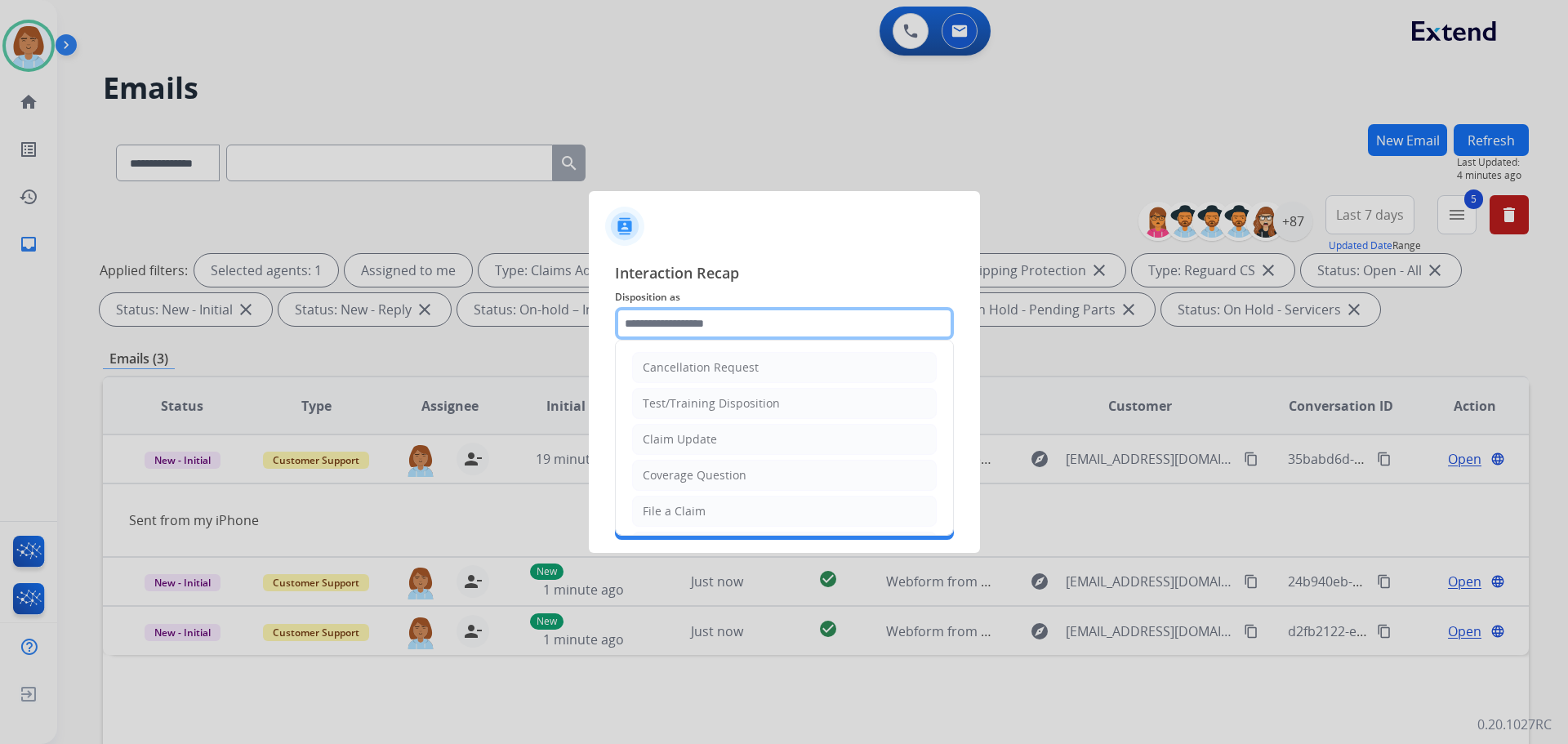
click at [752, 332] on input "text" at bounding box center [784, 324] width 339 height 32
click at [729, 443] on li "Claim Update" at bounding box center [784, 439] width 305 height 31
type input "**********"
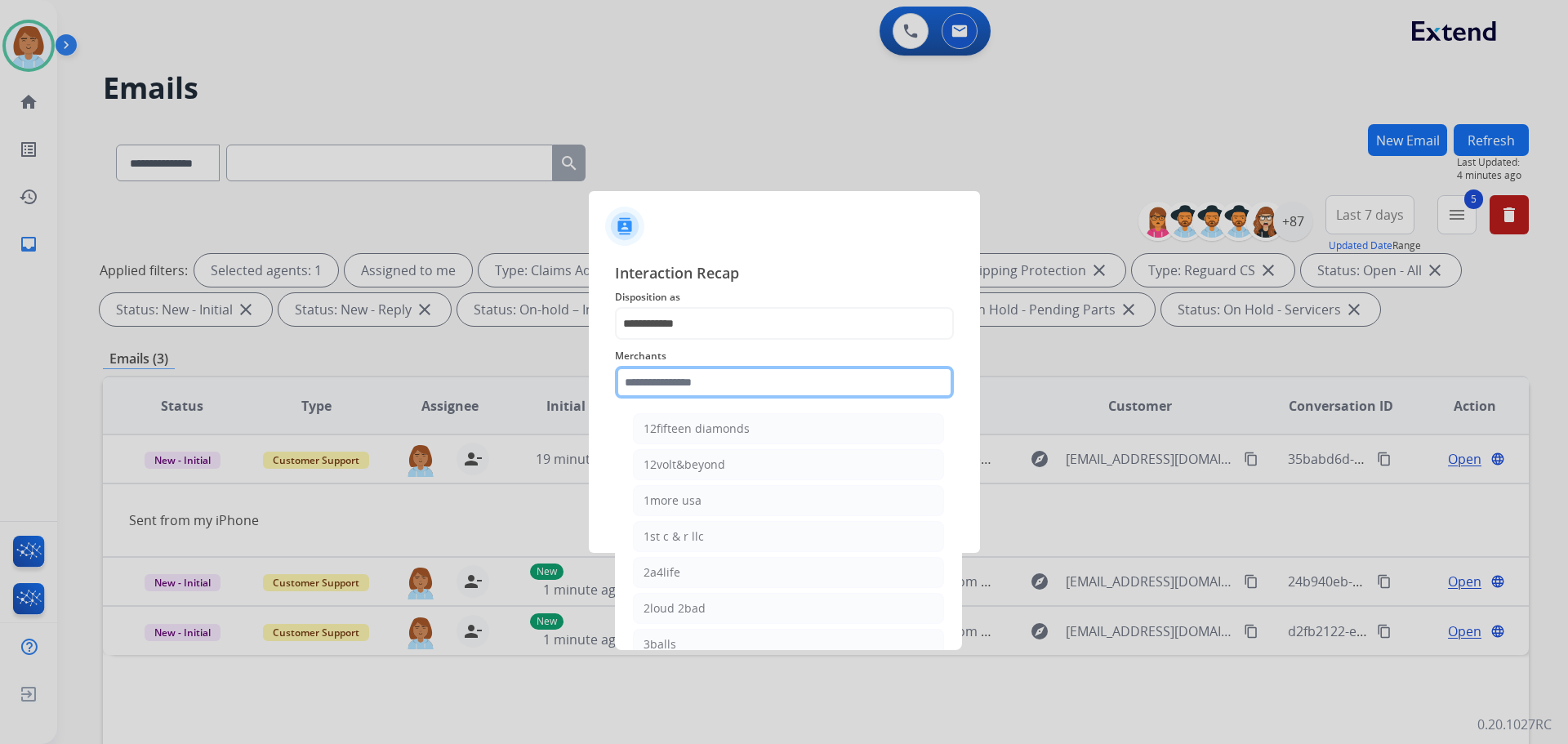
click at [733, 388] on input "text" at bounding box center [784, 382] width 339 height 32
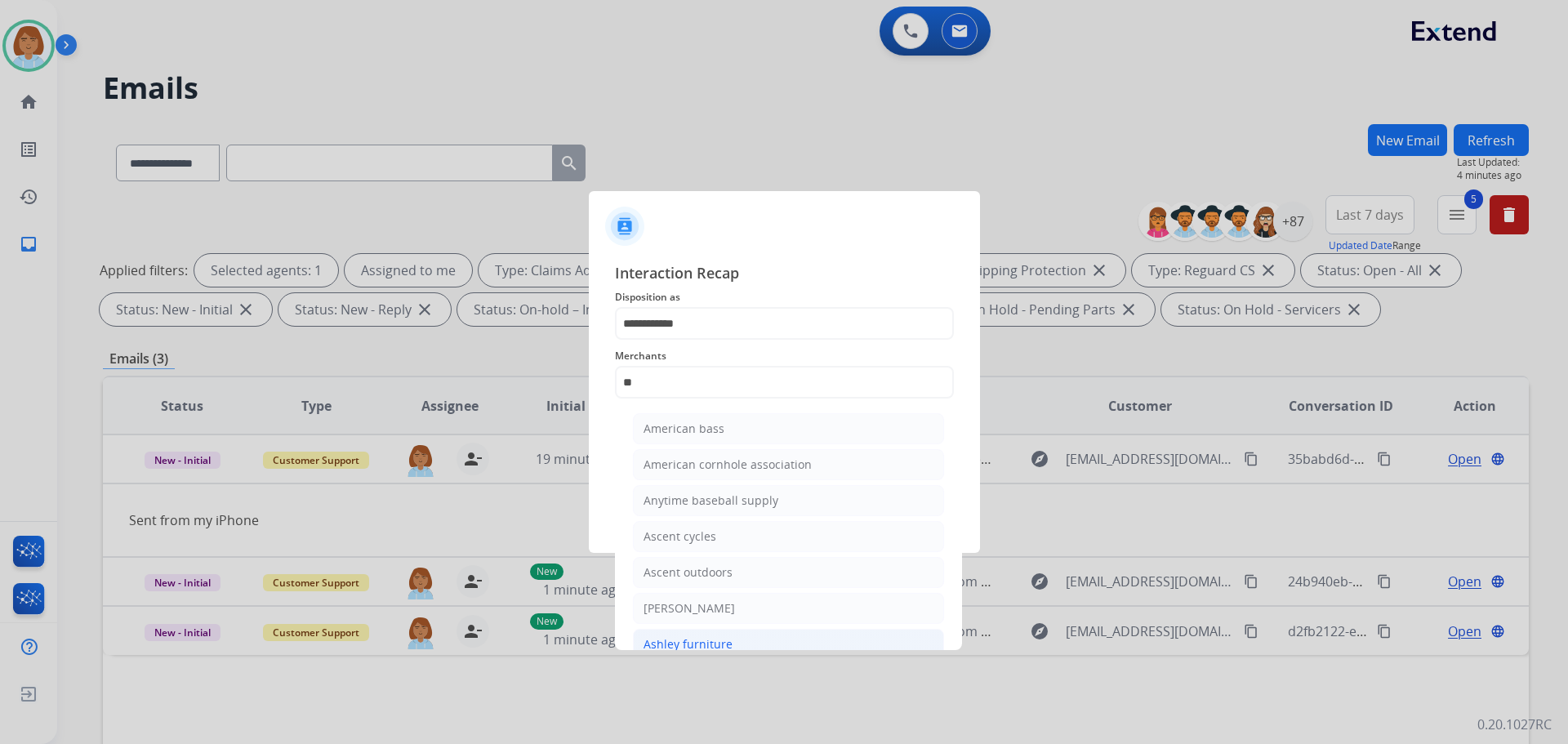
click at [738, 637] on li "Ashley furniture" at bounding box center [788, 645] width 311 height 31
type input "**********"
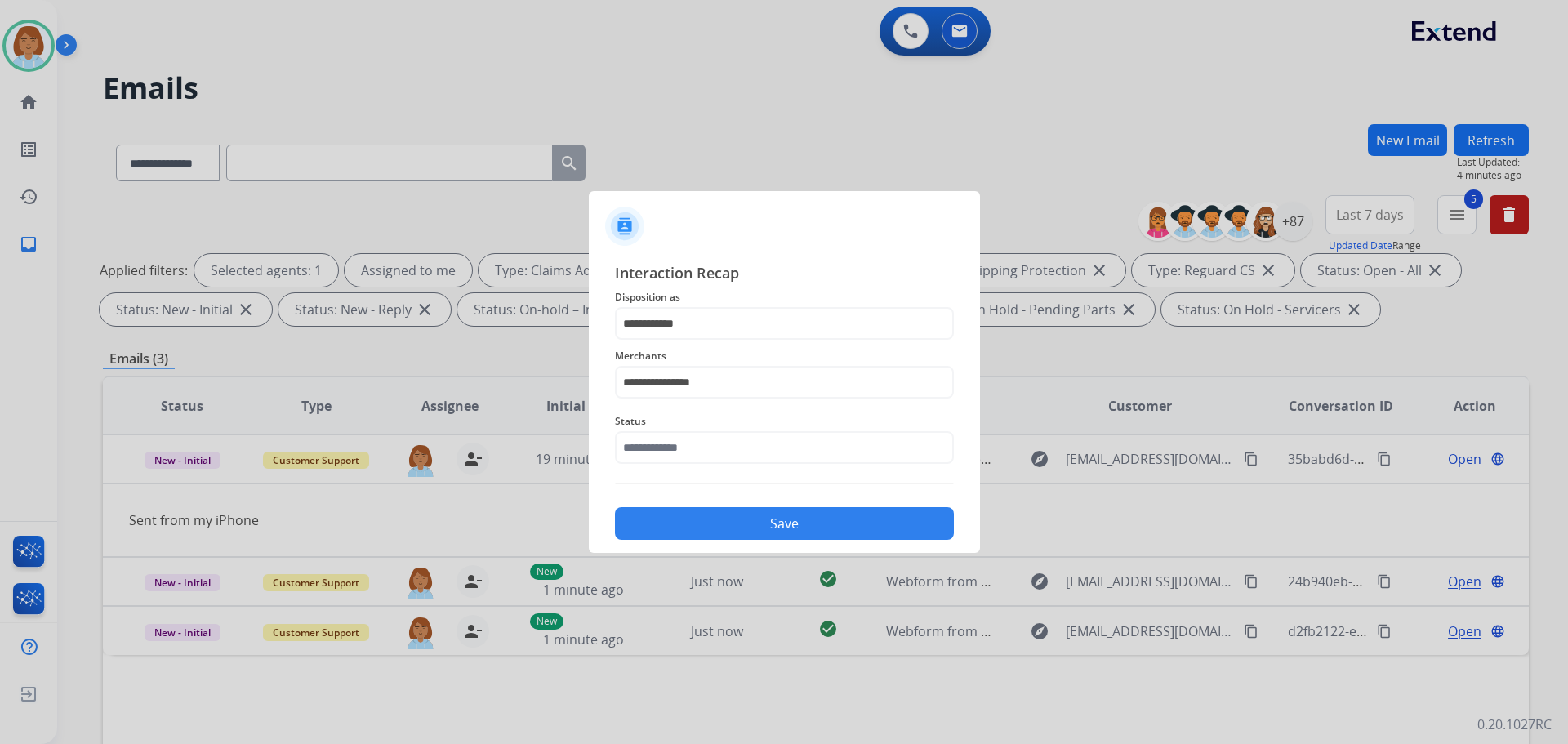
click at [674, 430] on span "Status" at bounding box center [784, 422] width 339 height 20
click at [674, 440] on input "text" at bounding box center [784, 447] width 339 height 32
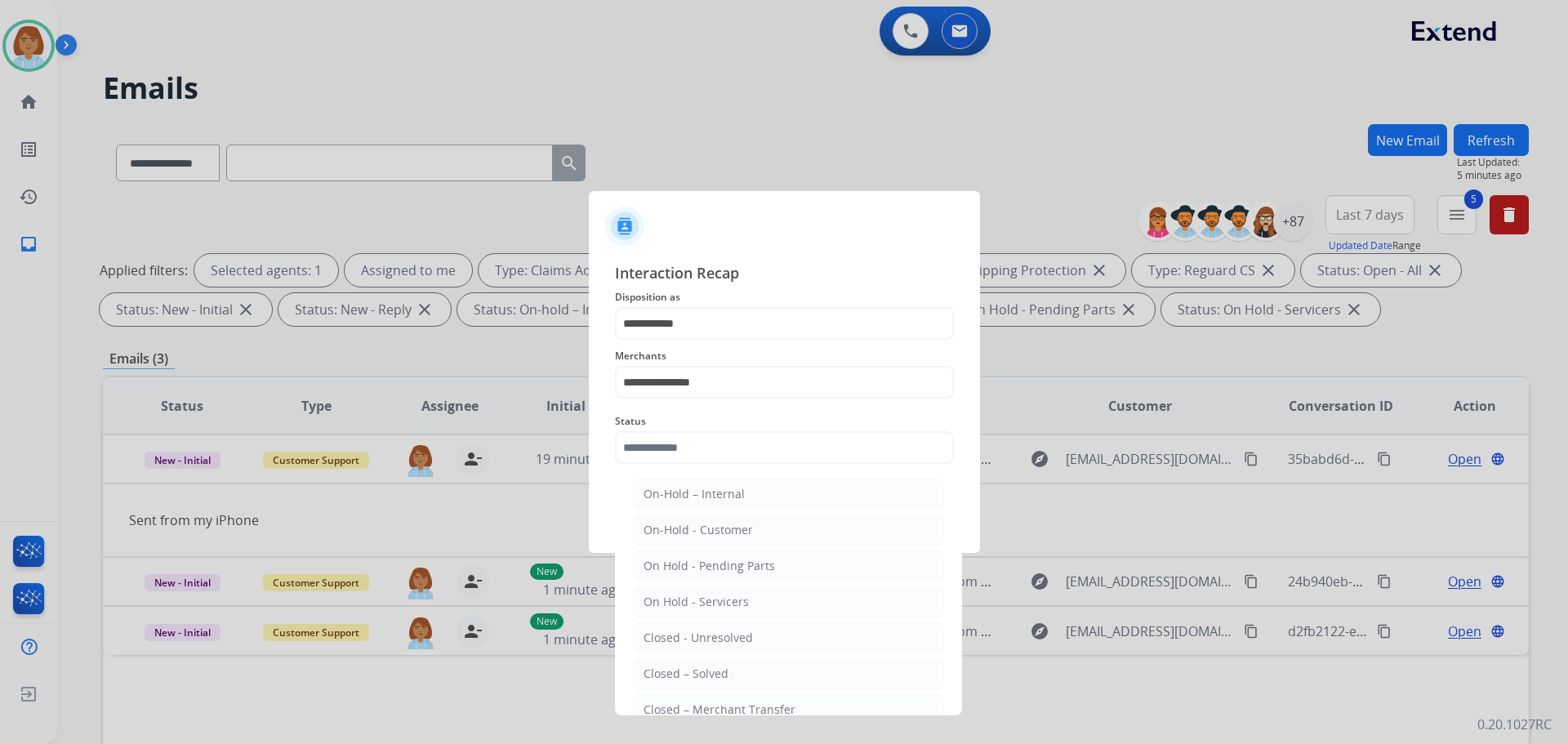
click at [680, 682] on div "Closed – Solved" at bounding box center [686, 674] width 85 height 16
type input "**********"
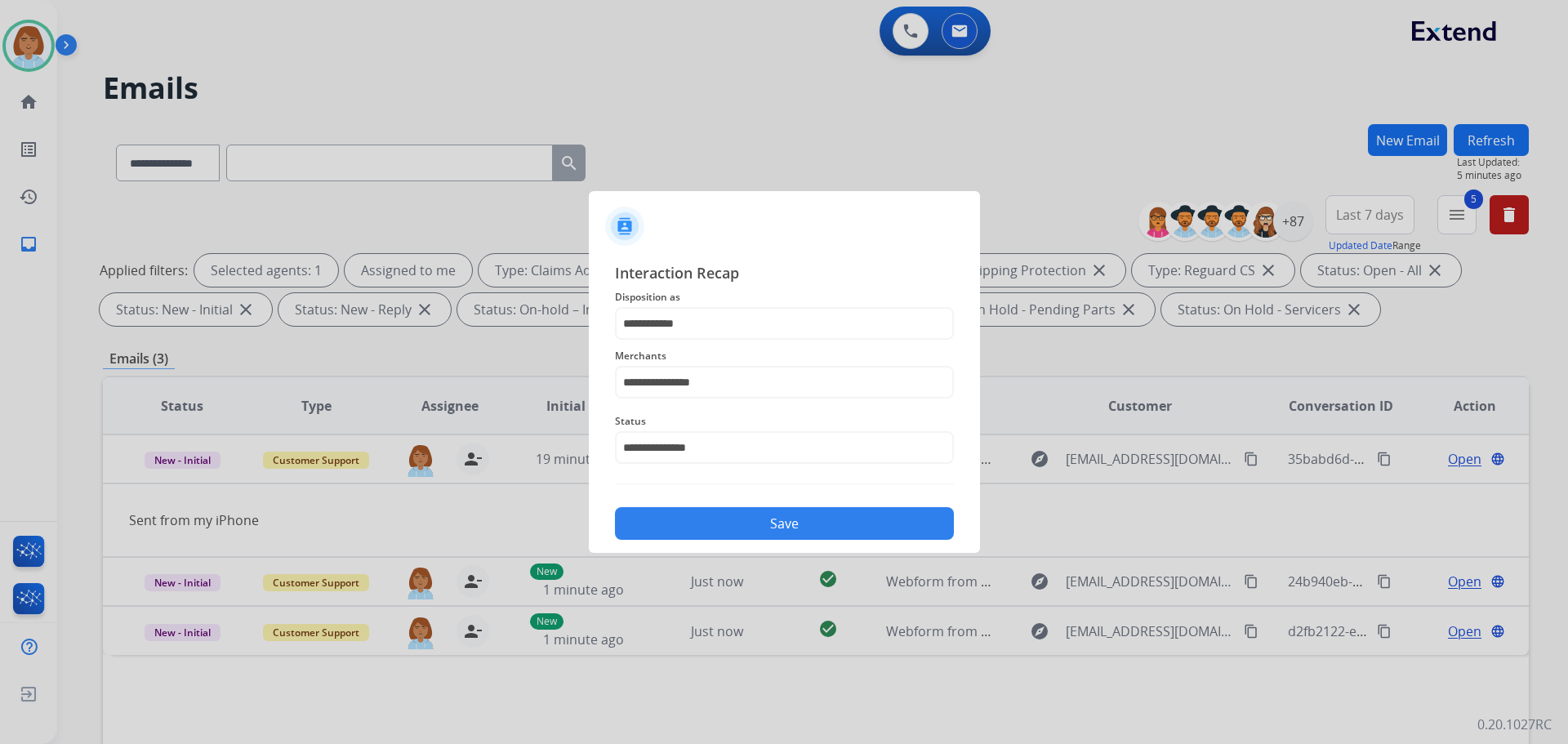
click at [776, 523] on button "Save" at bounding box center [784, 524] width 339 height 32
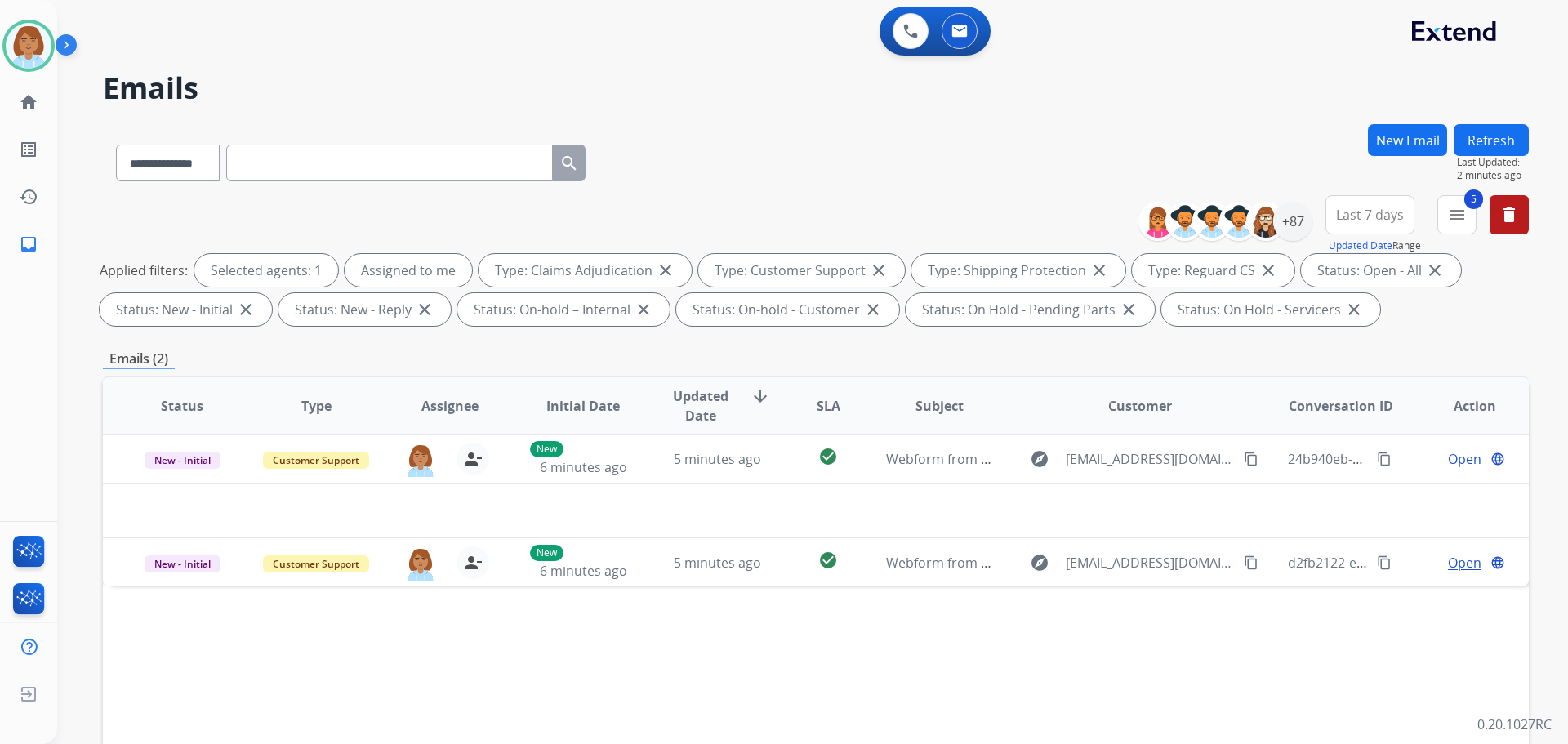
click at [1490, 144] on button "Refresh" at bounding box center [1491, 140] width 75 height 32
click at [42, 65] on div at bounding box center [29, 46] width 52 height 52
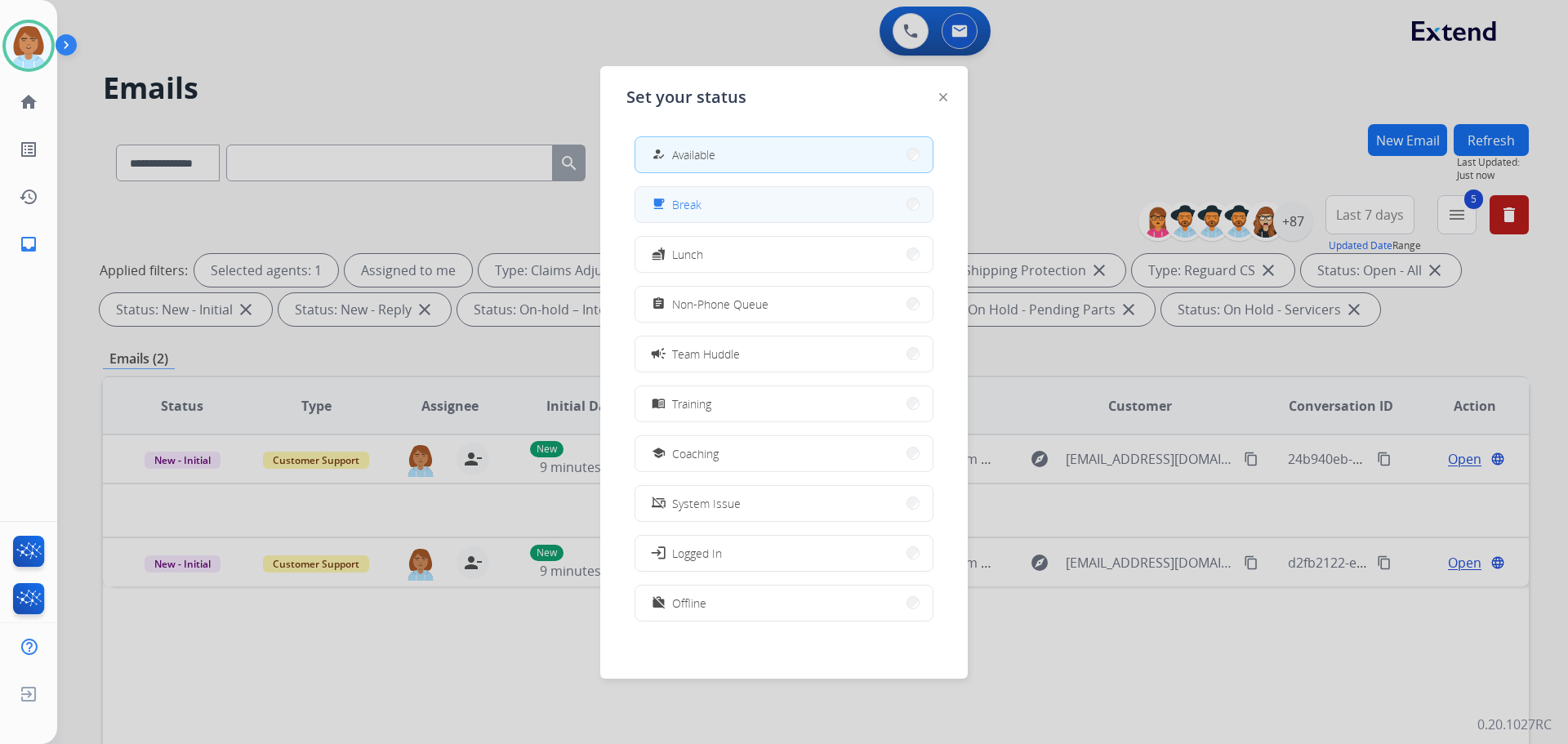
click at [821, 209] on button "free_breakfast Break" at bounding box center [784, 204] width 298 height 35
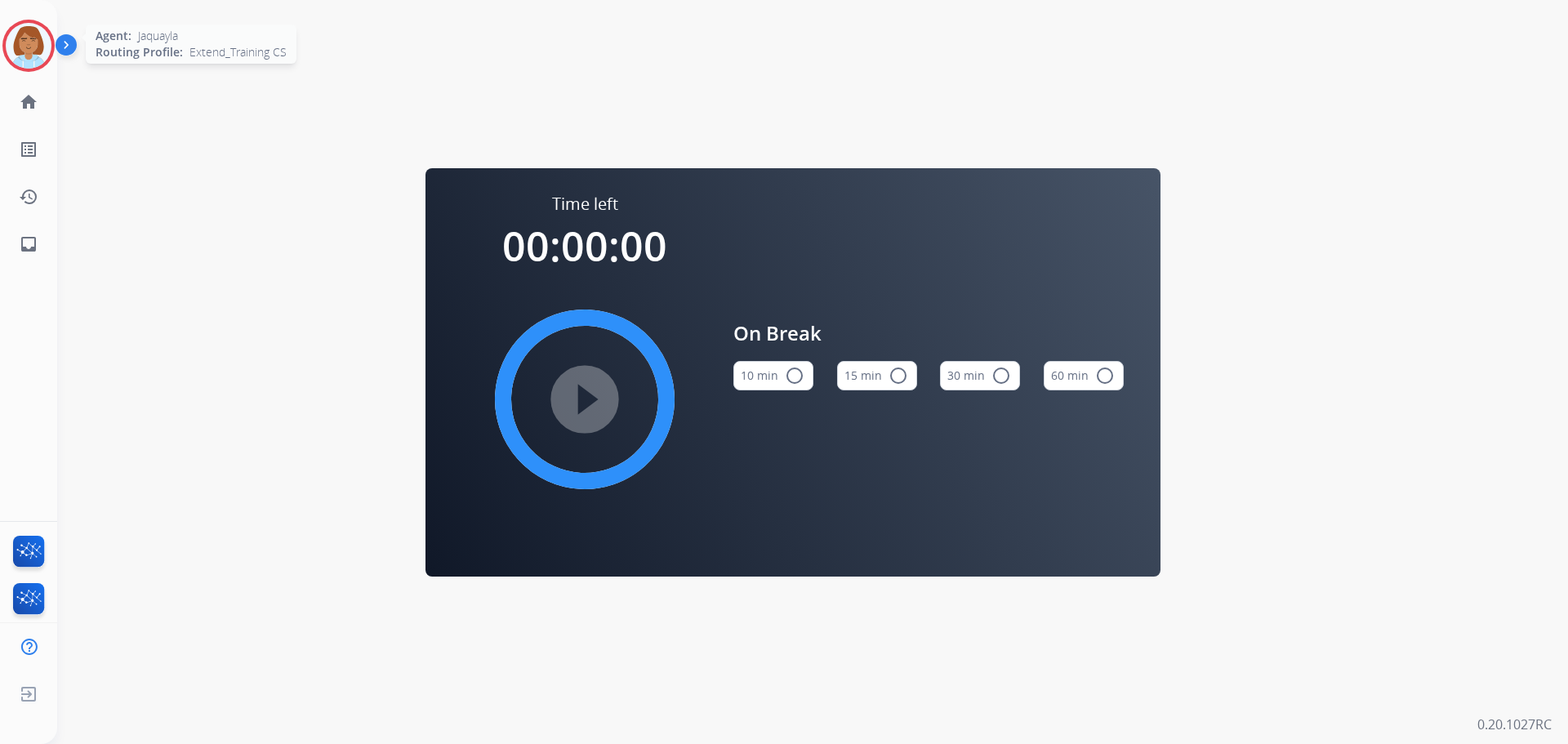
click at [5, 26] on div "Agent: Jaquayla Routing Profile: Extend_Training CS" at bounding box center [29, 46] width 52 height 52
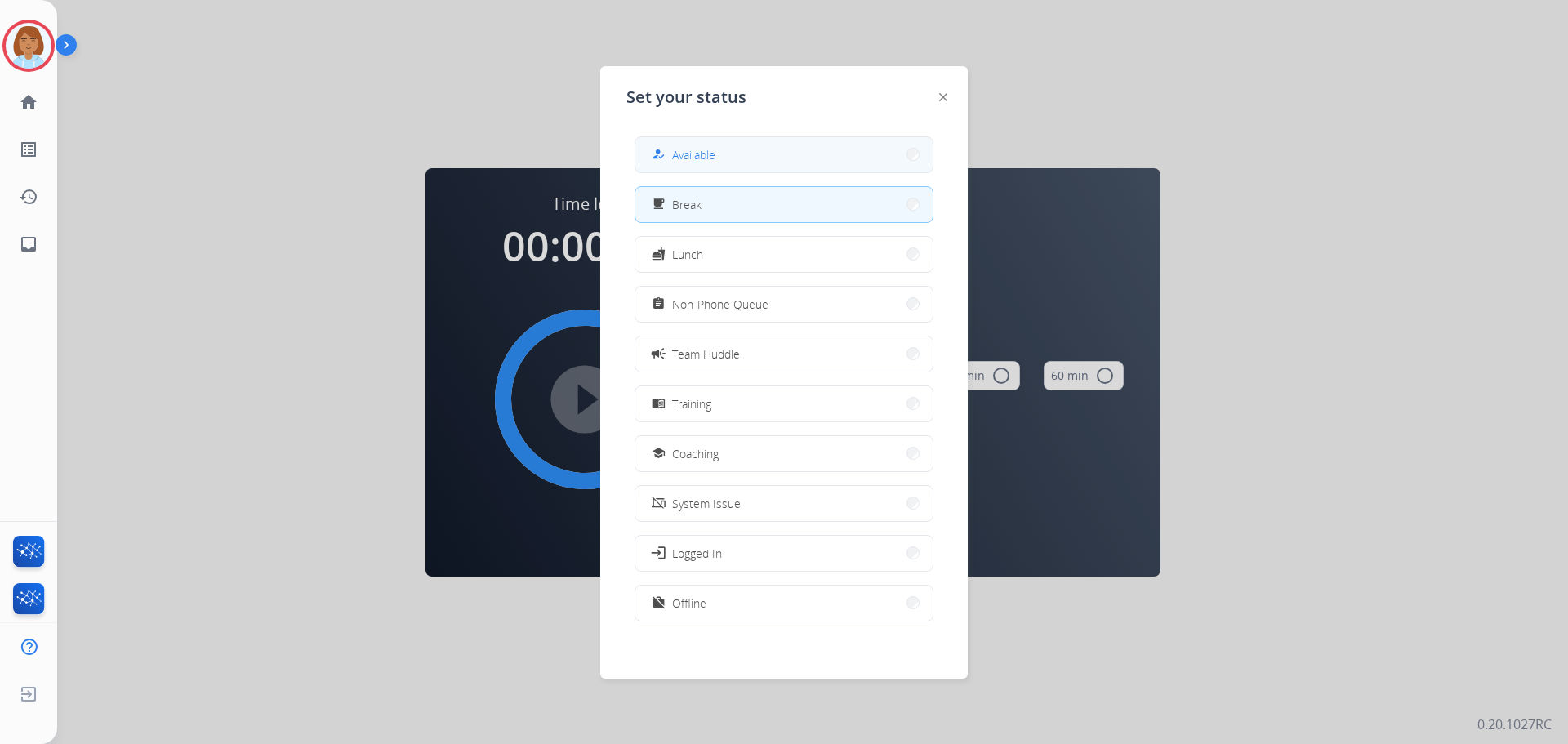
click at [882, 142] on button "how_to_reg Available" at bounding box center [784, 154] width 298 height 35
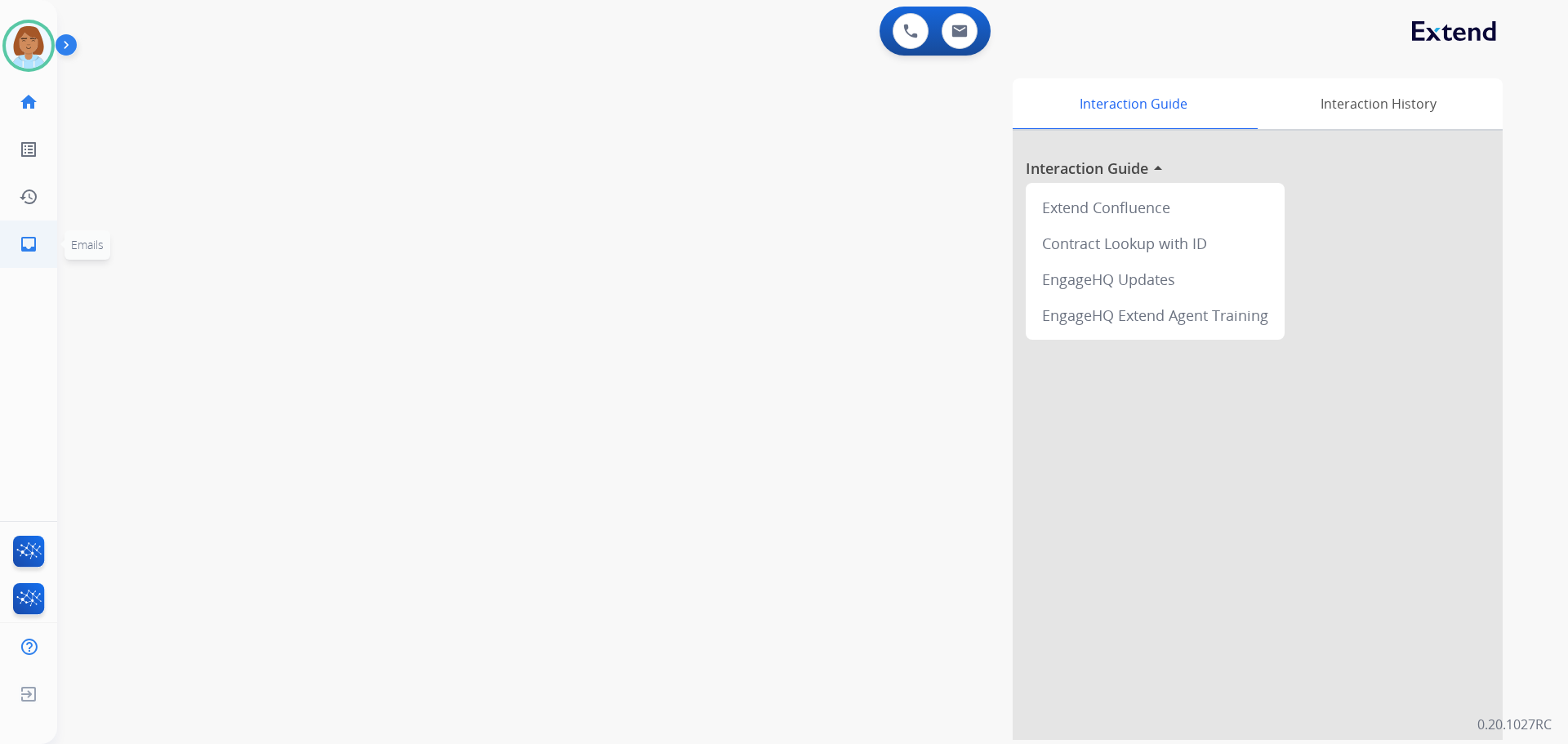
click at [38, 242] on mat-icon "inbox" at bounding box center [29, 244] width 20 height 20
select select "**********"
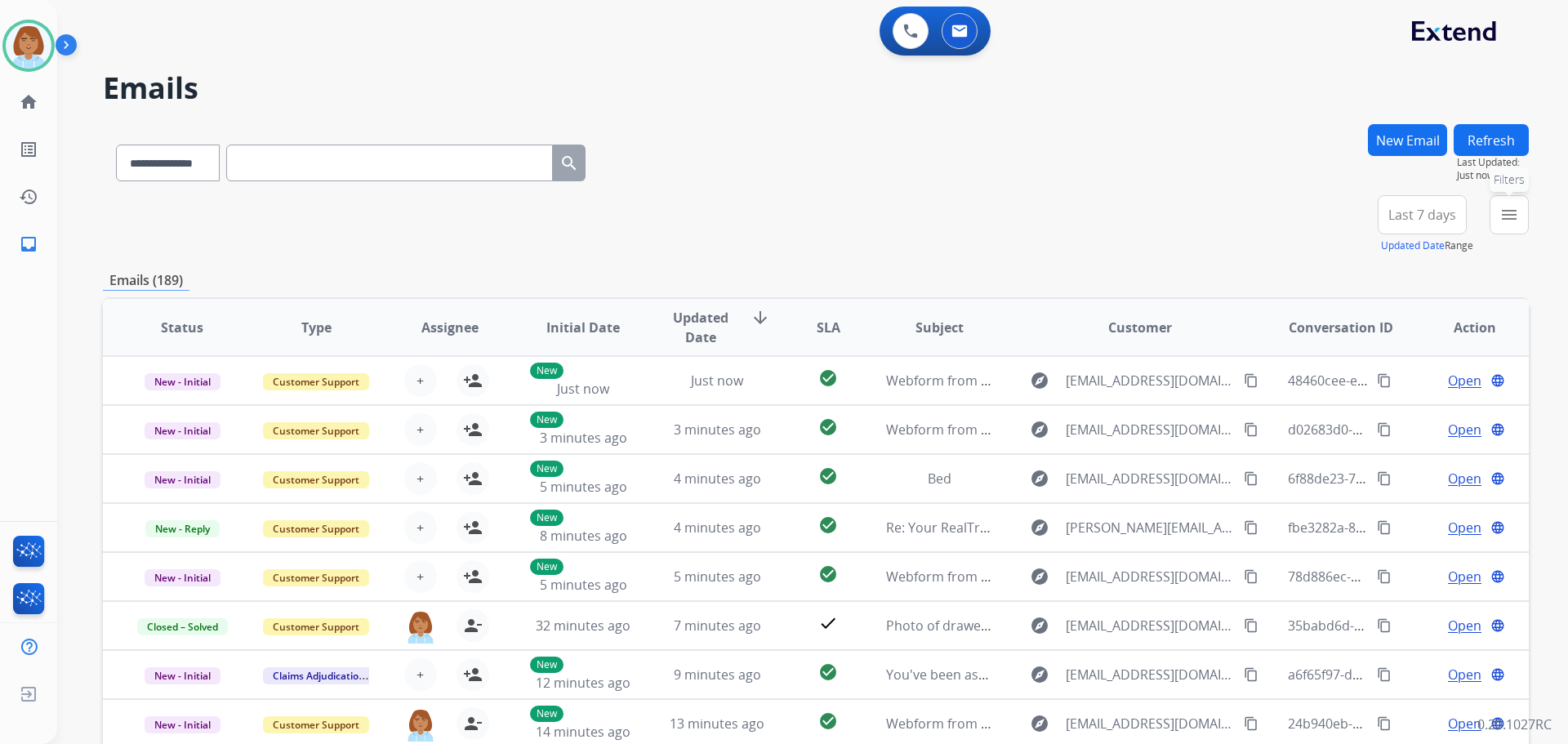
click at [1512, 225] on button "menu Filters" at bounding box center [1508, 215] width 39 height 39
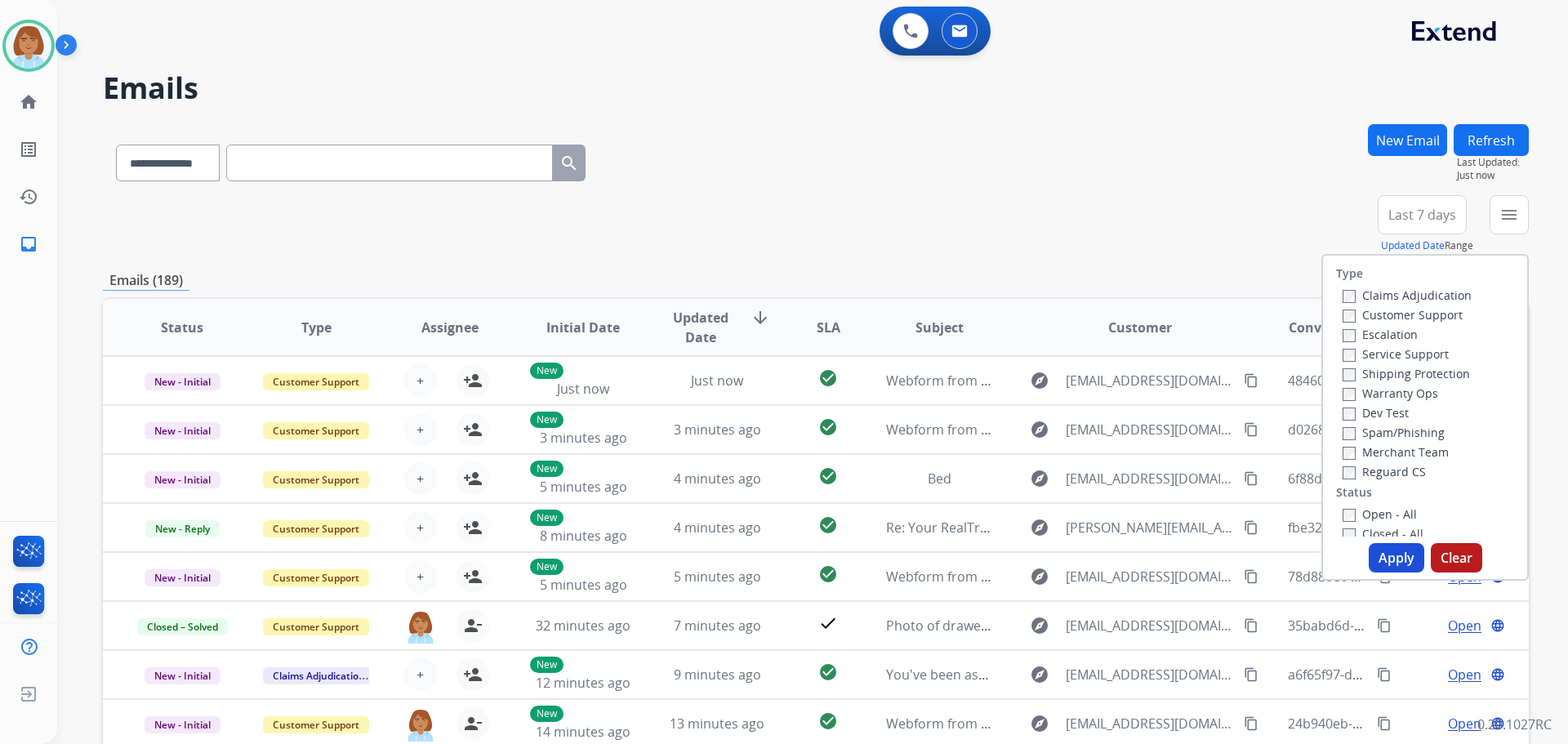
click at [1356, 295] on label "Claims Adjudication" at bounding box center [1407, 295] width 129 height 15
click at [1355, 315] on label "Customer Support" at bounding box center [1402, 315] width 120 height 15
click at [1381, 372] on label "Shipping Protection" at bounding box center [1406, 373] width 127 height 15
click at [1375, 547] on button "Apply" at bounding box center [1397, 557] width 56 height 30
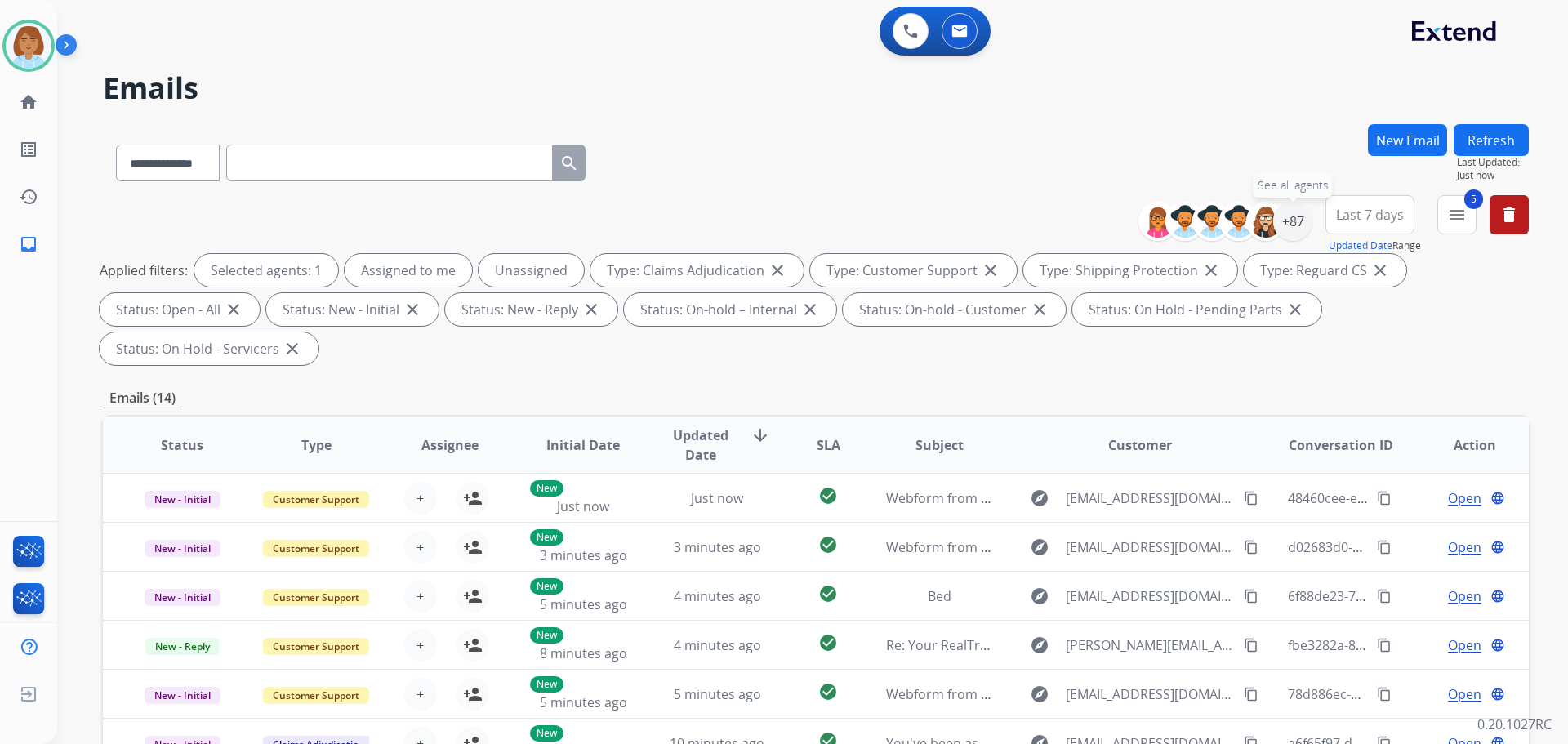
drag, startPoint x: 1281, startPoint y: 226, endPoint x: 1275, endPoint y: 243, distance: 18.0
click at [1281, 228] on div "+87" at bounding box center [1292, 221] width 39 height 39
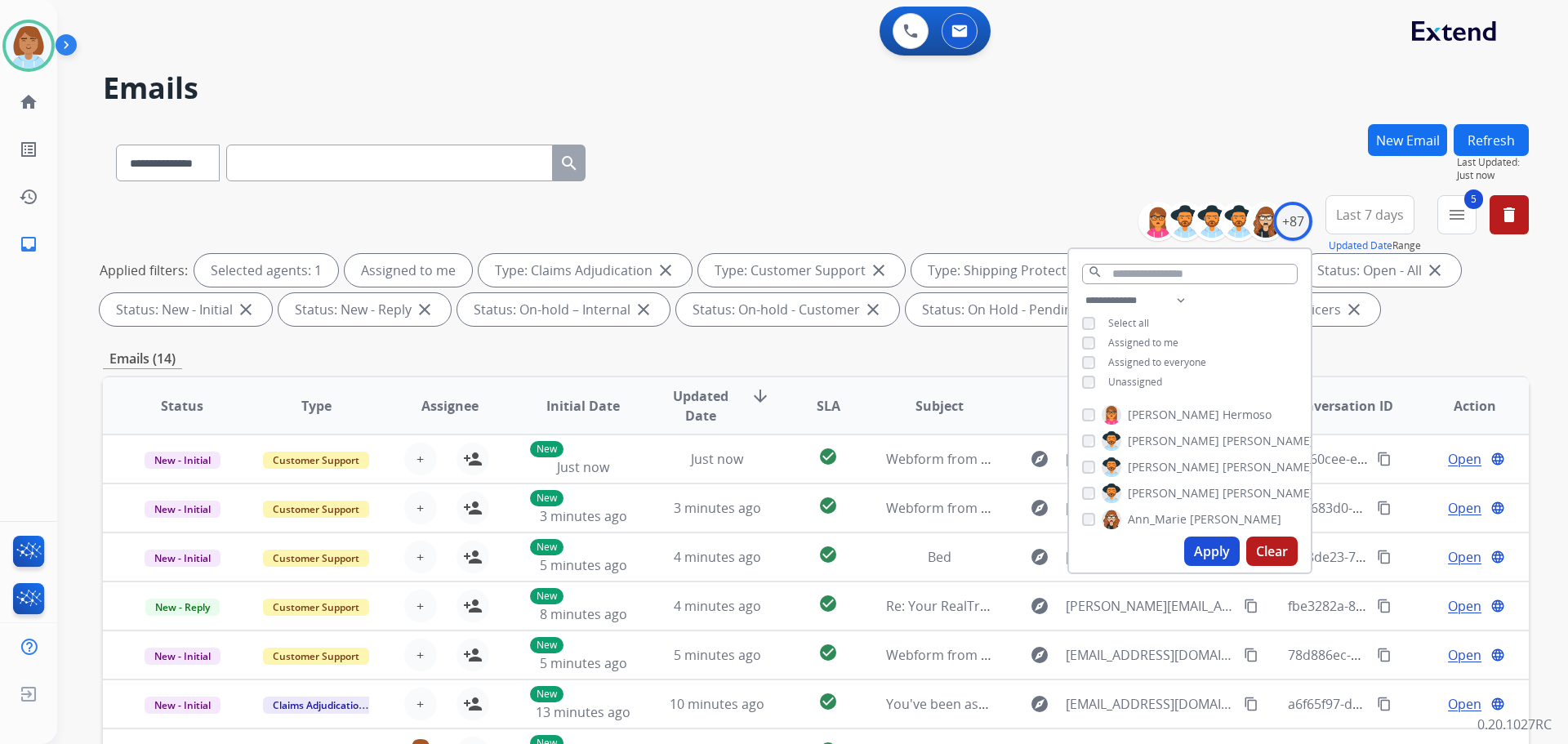
click at [1207, 555] on button "Apply" at bounding box center [1213, 551] width 56 height 30
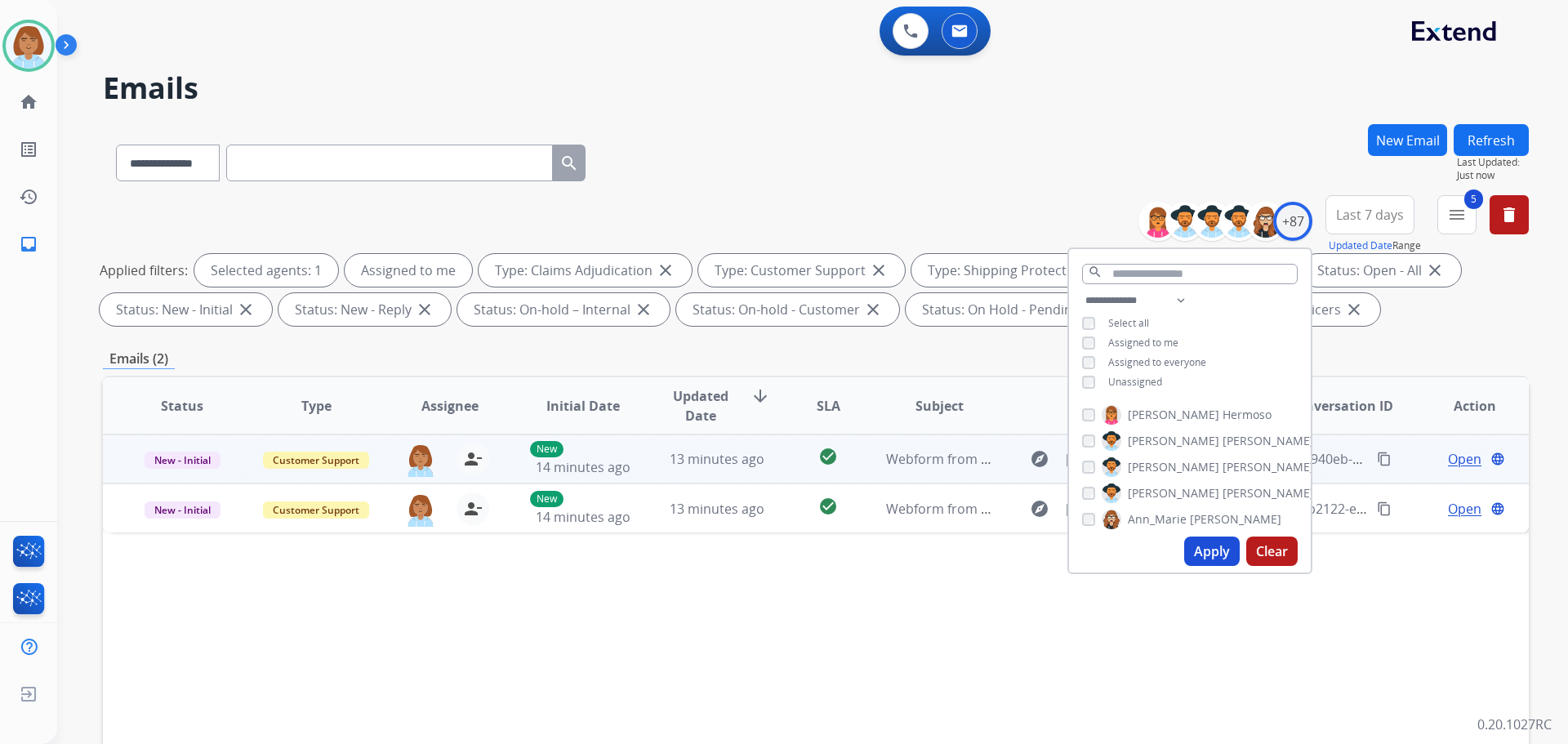
click at [873, 479] on td "Webform from wplawiii@verizon.net on 08/20/2025" at bounding box center [927, 459] width 134 height 49
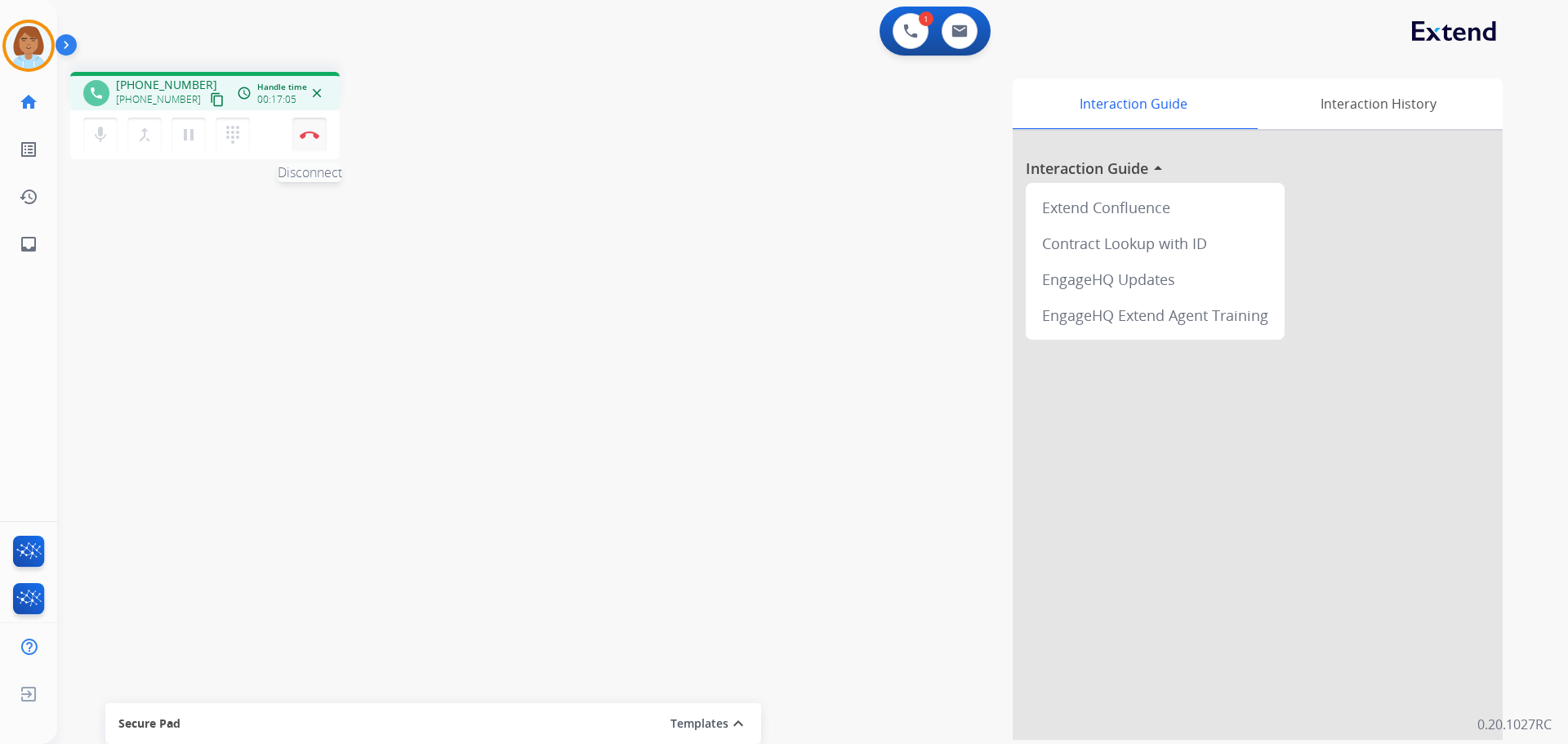
click at [304, 143] on button "Disconnect" at bounding box center [309, 134] width 34 height 34
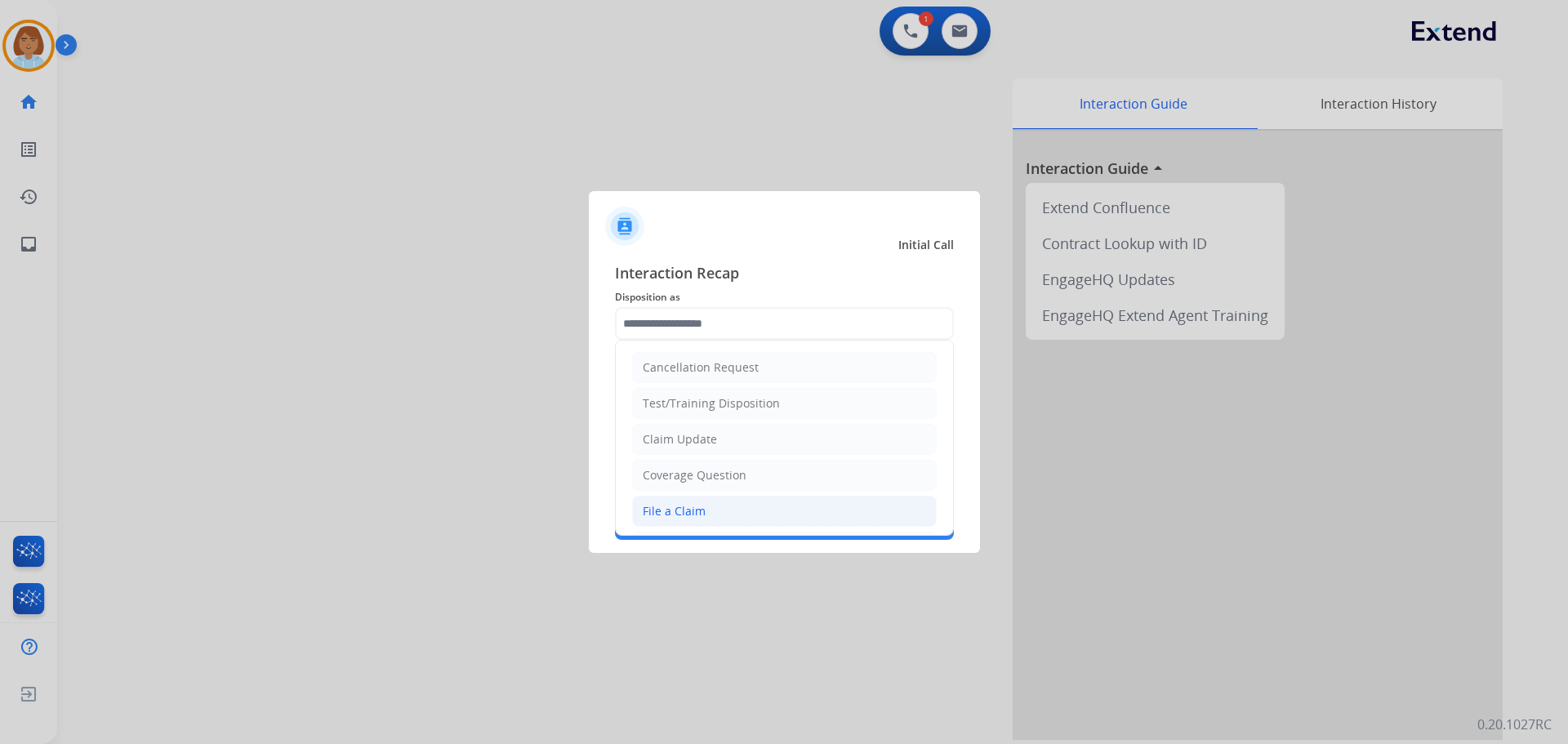
click at [703, 505] on li "File a Claim" at bounding box center [784, 511] width 305 height 31
type input "**********"
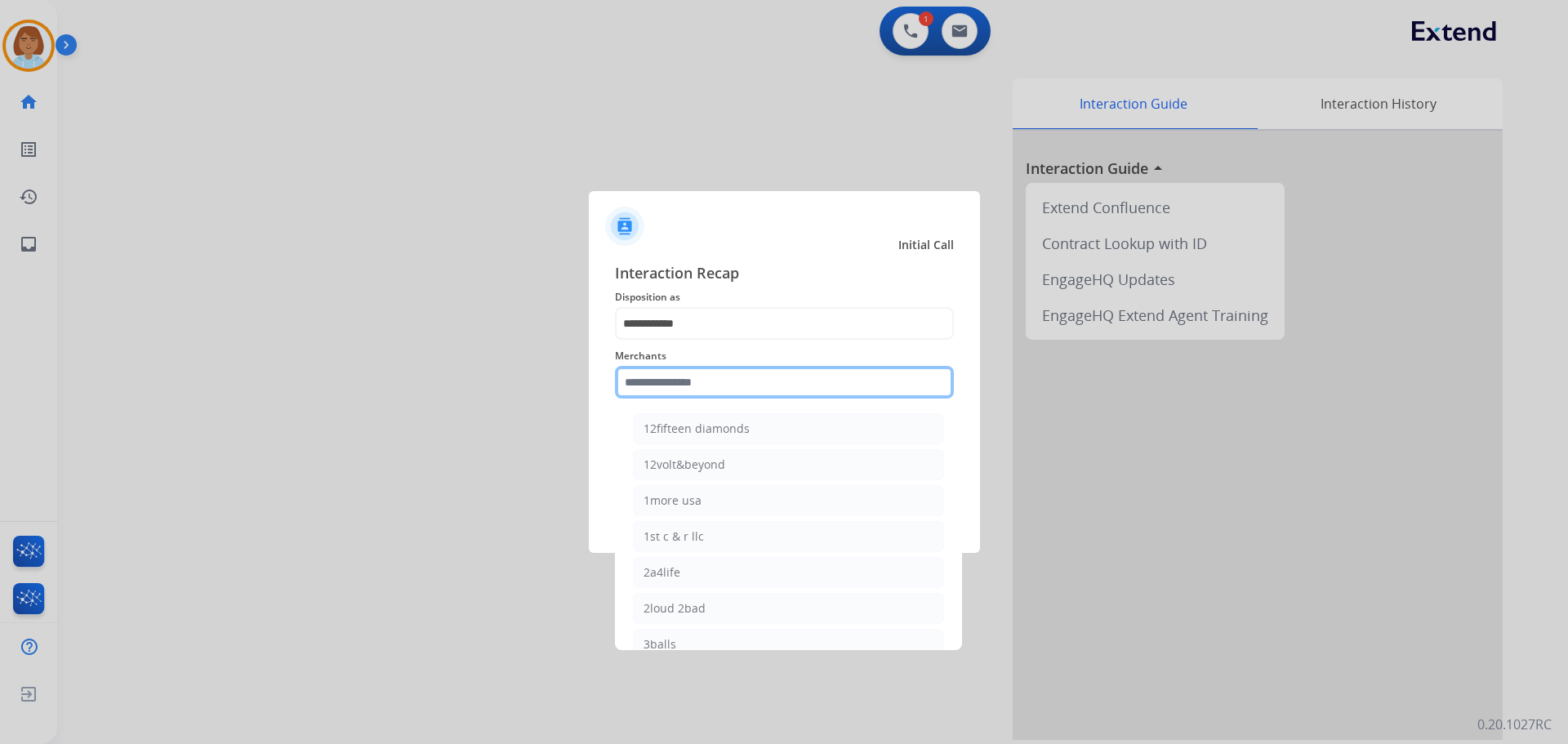
click at [717, 378] on input "text" at bounding box center [784, 382] width 339 height 32
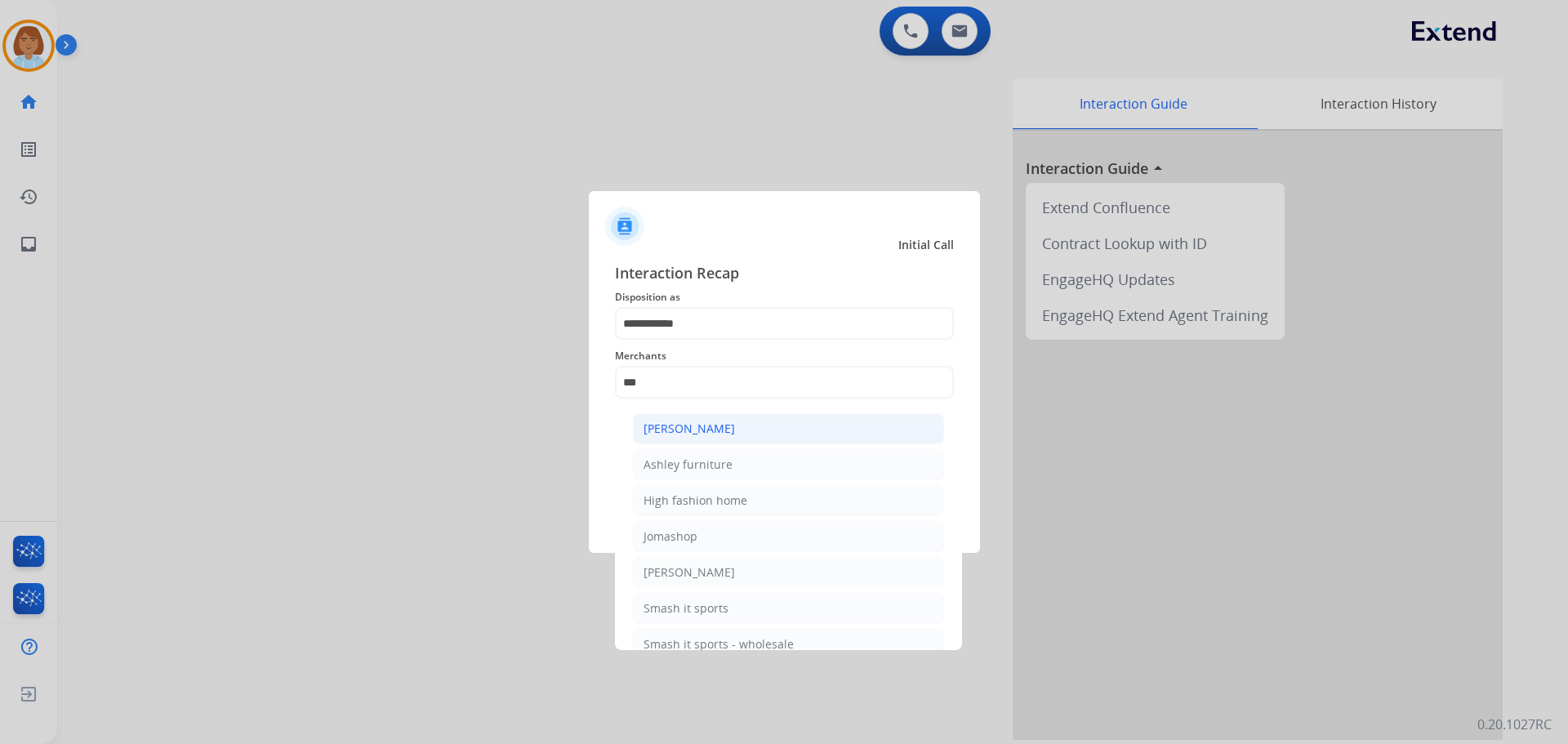
click at [719, 429] on div "[PERSON_NAME]" at bounding box center [689, 429] width 91 height 16
type input "**********"
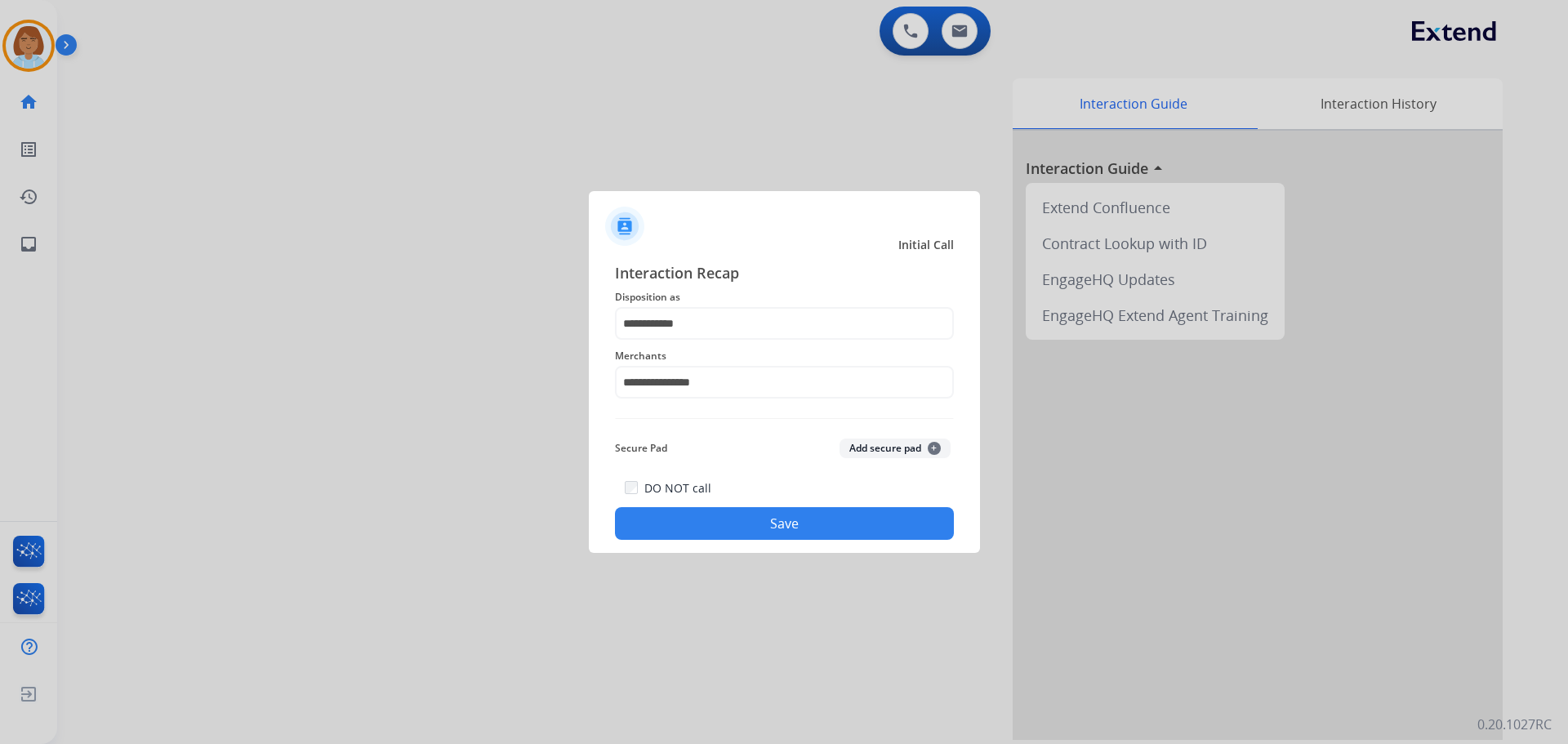
click at [753, 528] on button "Save" at bounding box center [784, 524] width 339 height 32
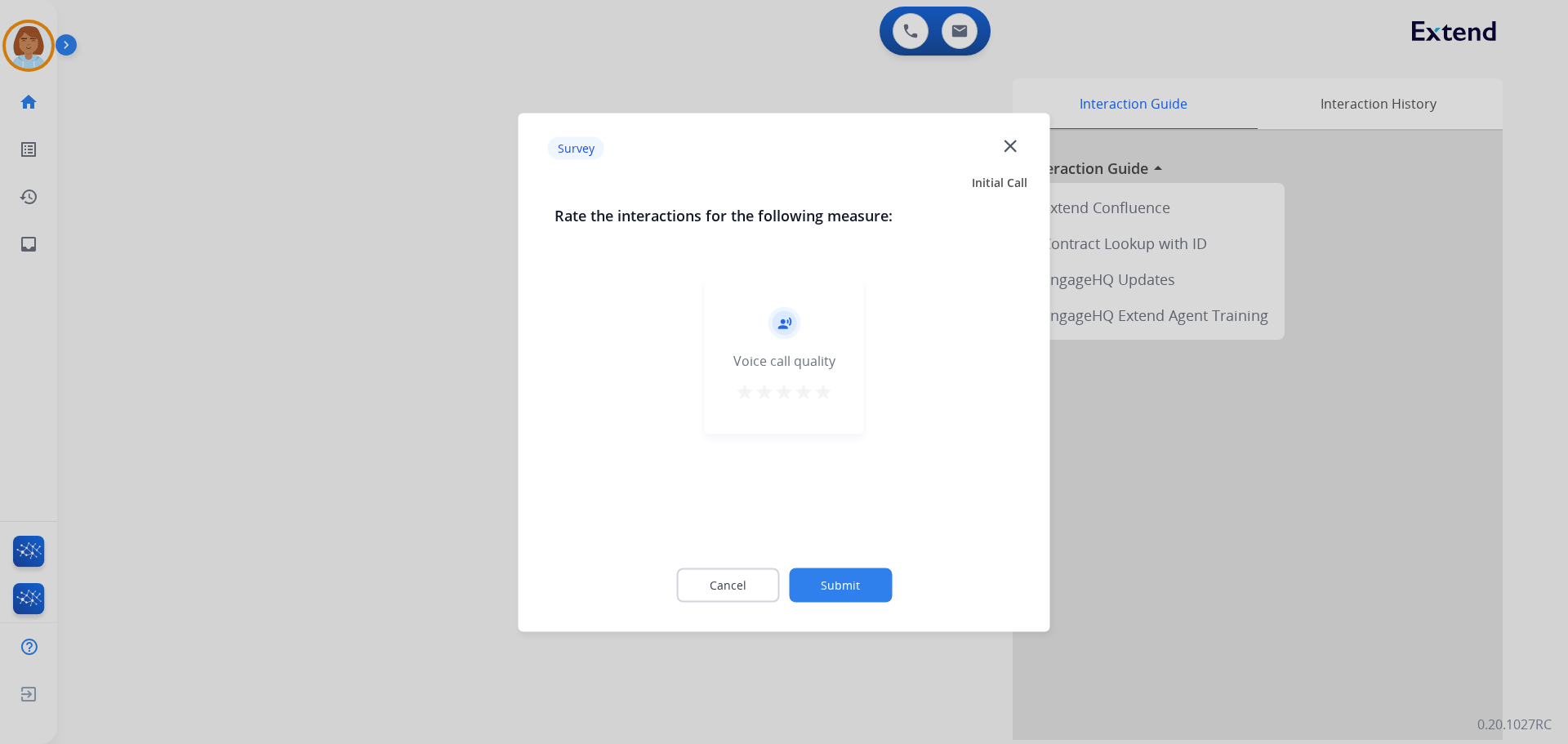
click at [857, 590] on button "Submit" at bounding box center [840, 585] width 103 height 34
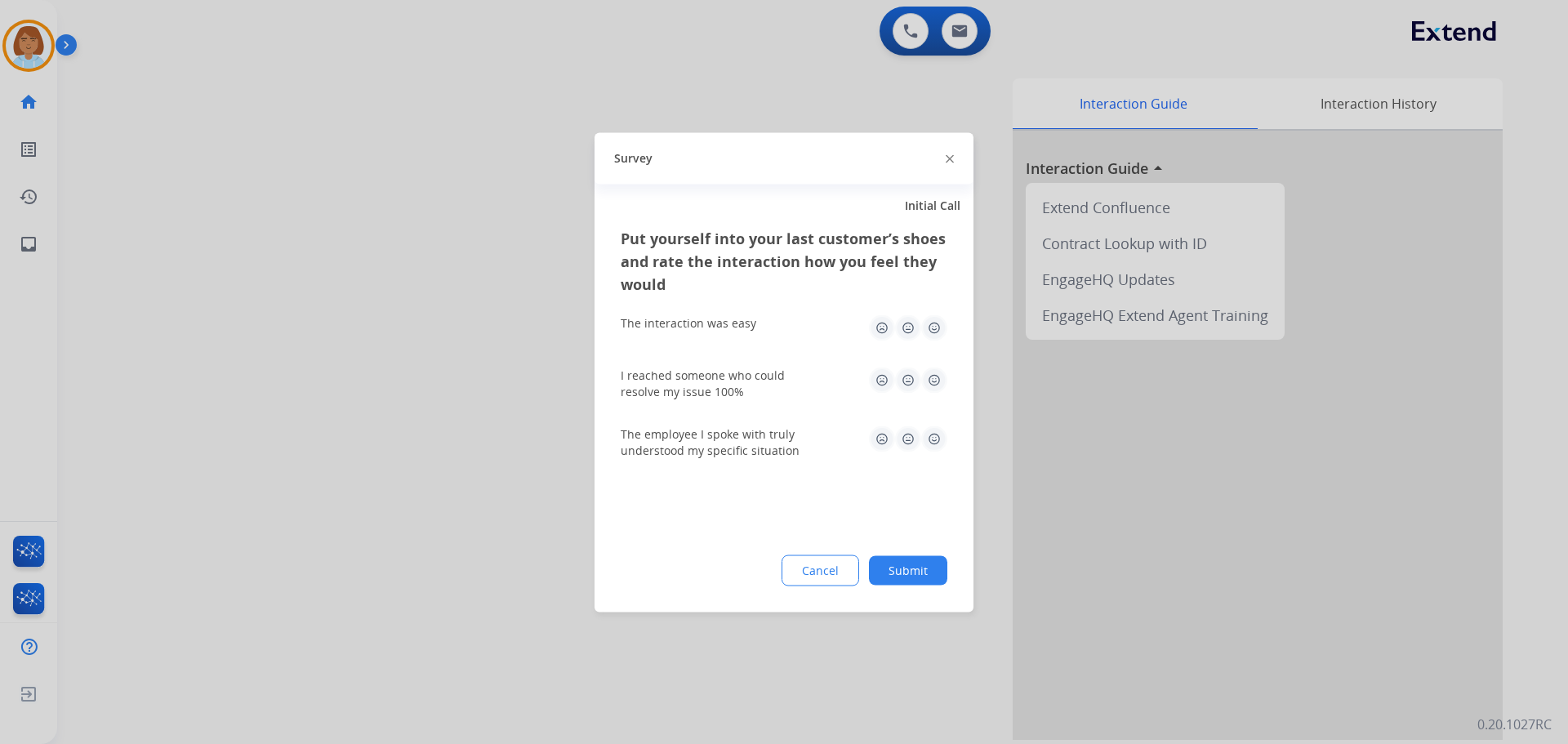
drag, startPoint x: 914, startPoint y: 583, endPoint x: 914, endPoint y: 571, distance: 12.0
click at [914, 582] on button "Submit" at bounding box center [908, 570] width 78 height 30
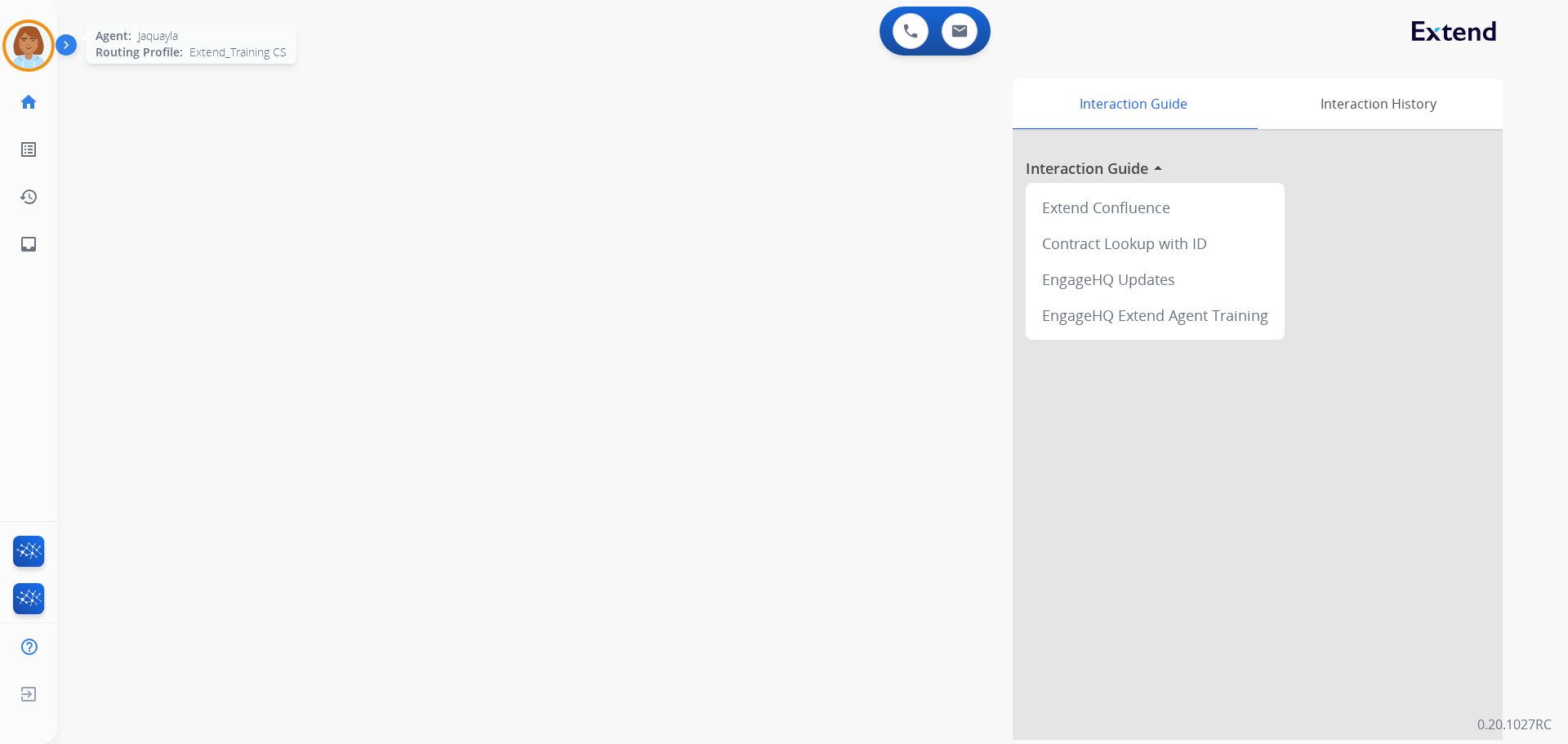
click at [42, 60] on img at bounding box center [28, 45] width 46 height 46
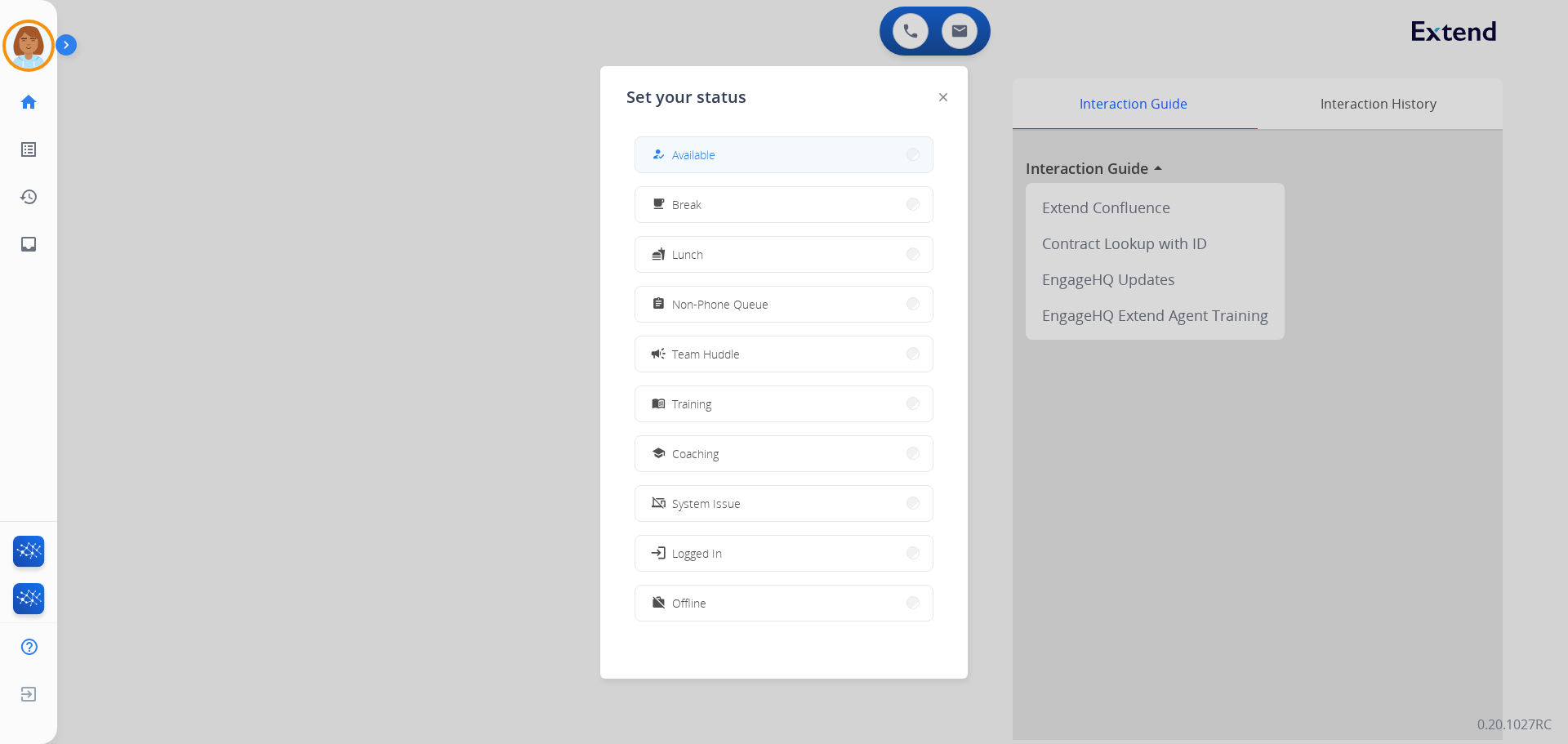
click at [665, 156] on div "how_to_reg" at bounding box center [660, 154] width 23 height 20
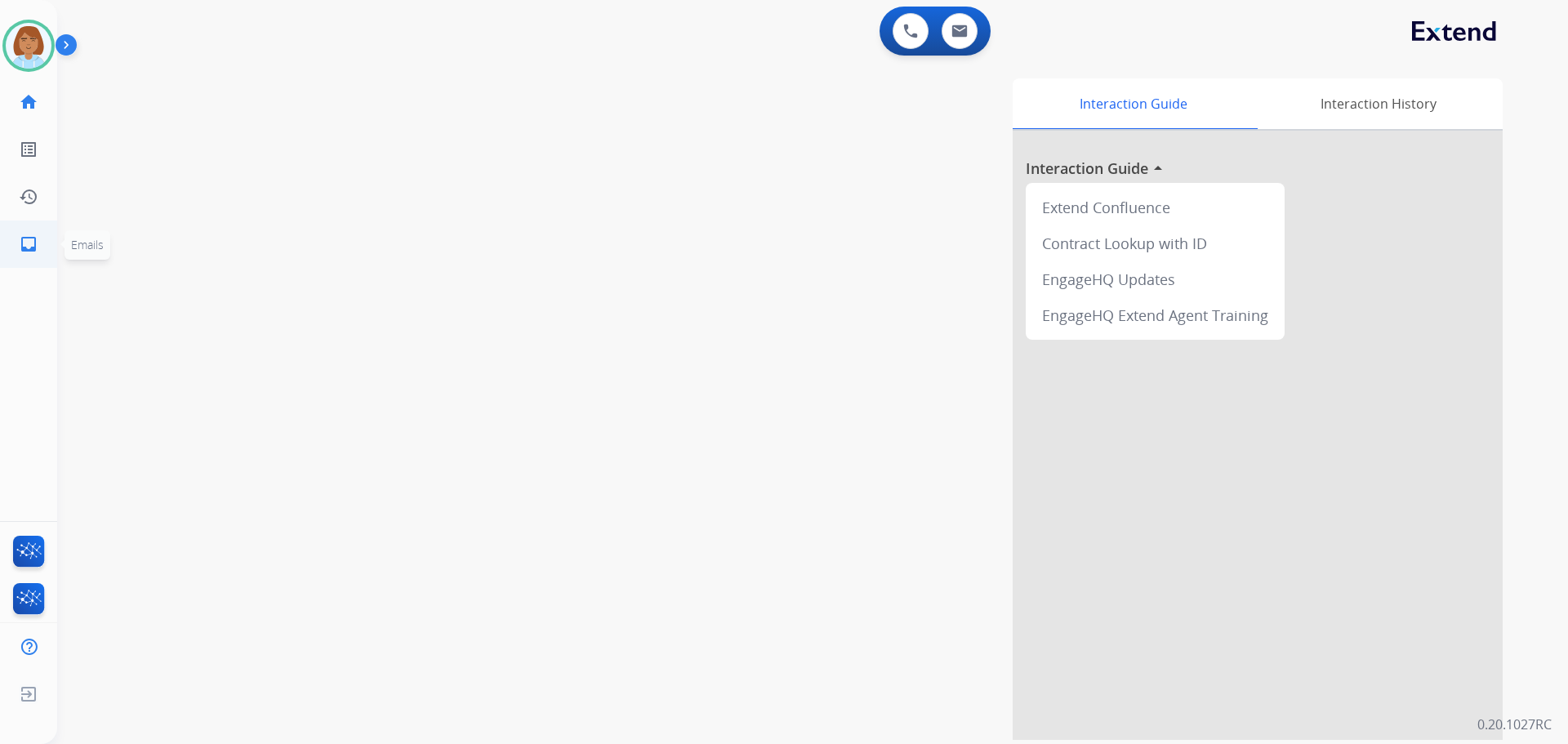
click at [19, 262] on link "inbox Emails" at bounding box center [28, 244] width 46 height 46
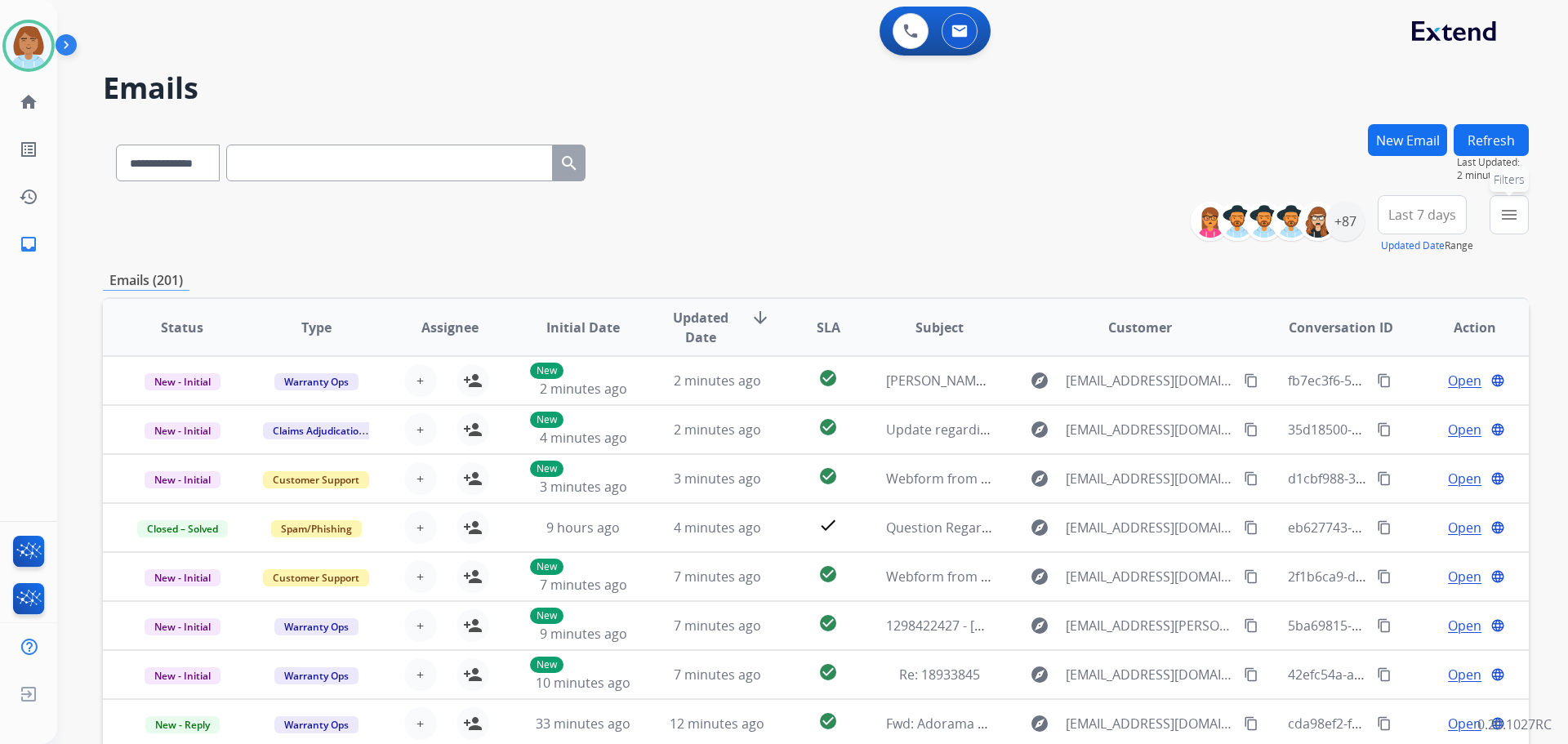
click at [1518, 223] on mat-icon "menu" at bounding box center [1509, 215] width 20 height 20
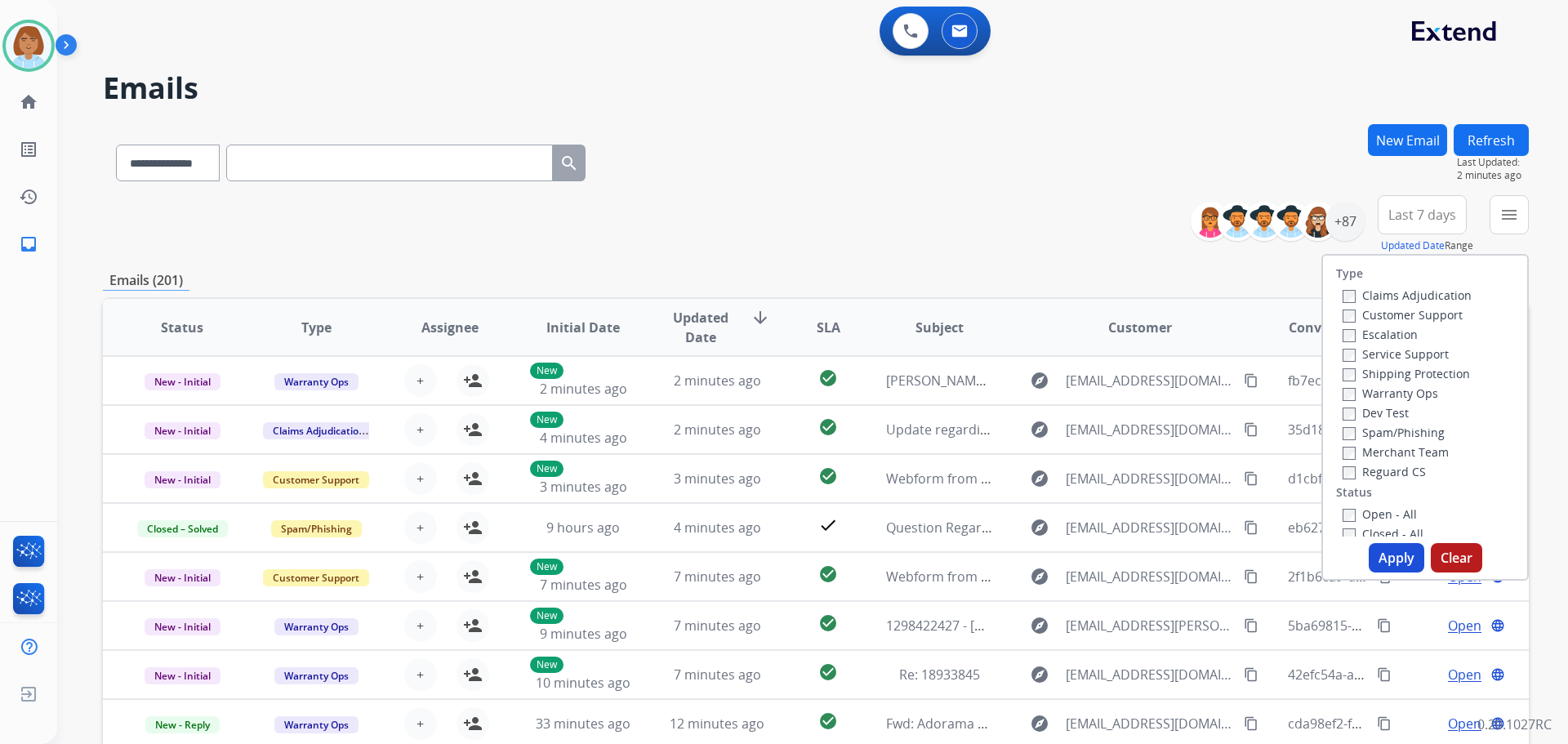
click at [1384, 296] on label "Claims Adjudication" at bounding box center [1407, 295] width 129 height 15
click at [1373, 311] on label "Customer Support" at bounding box center [1402, 315] width 120 height 15
click at [1381, 378] on label "Shipping Protection" at bounding box center [1406, 373] width 127 height 15
click at [1377, 471] on label "Reguard CS" at bounding box center [1384, 472] width 83 height 15
click at [1371, 520] on label "Open - All" at bounding box center [1380, 514] width 74 height 15
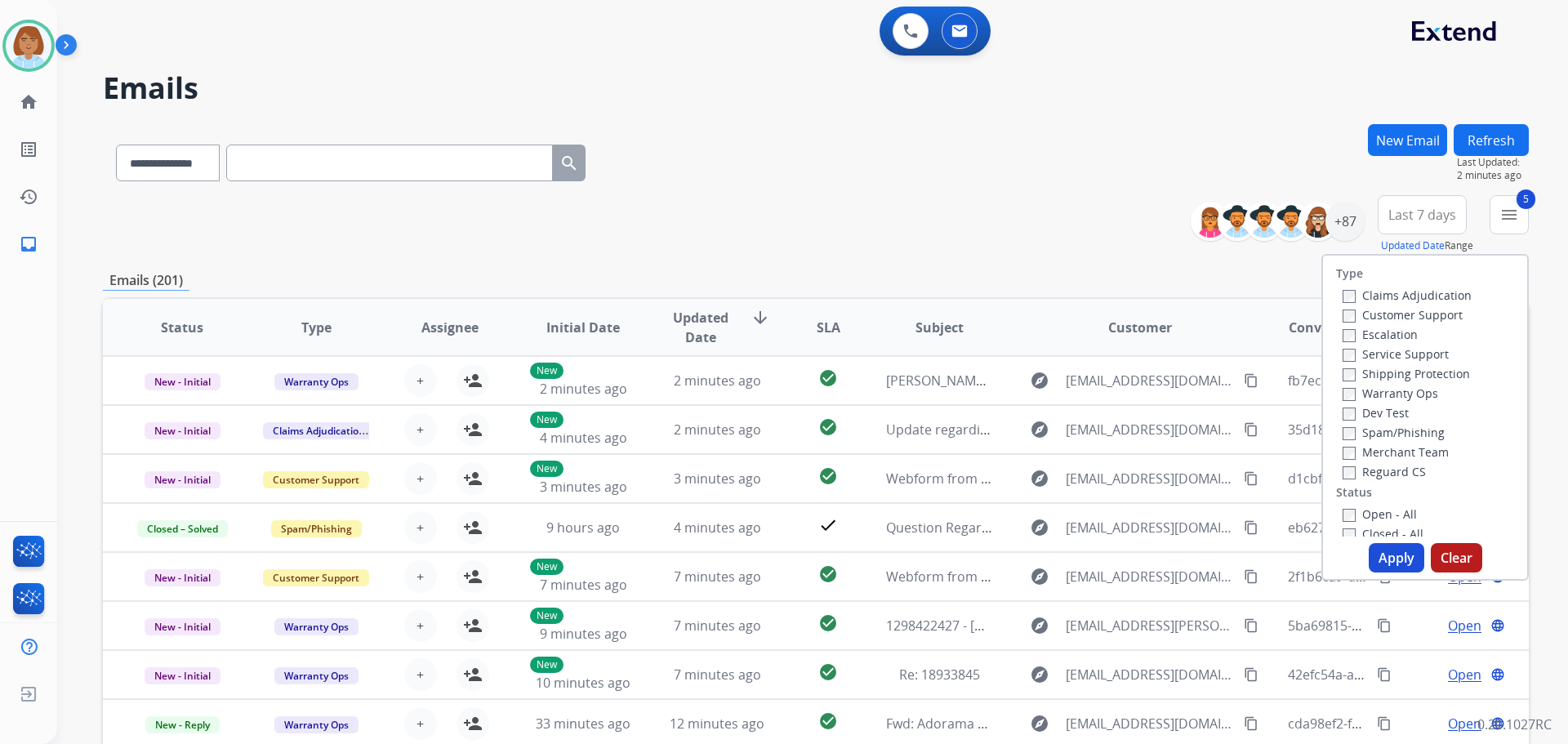
click at [1386, 556] on button "Apply" at bounding box center [1397, 557] width 56 height 30
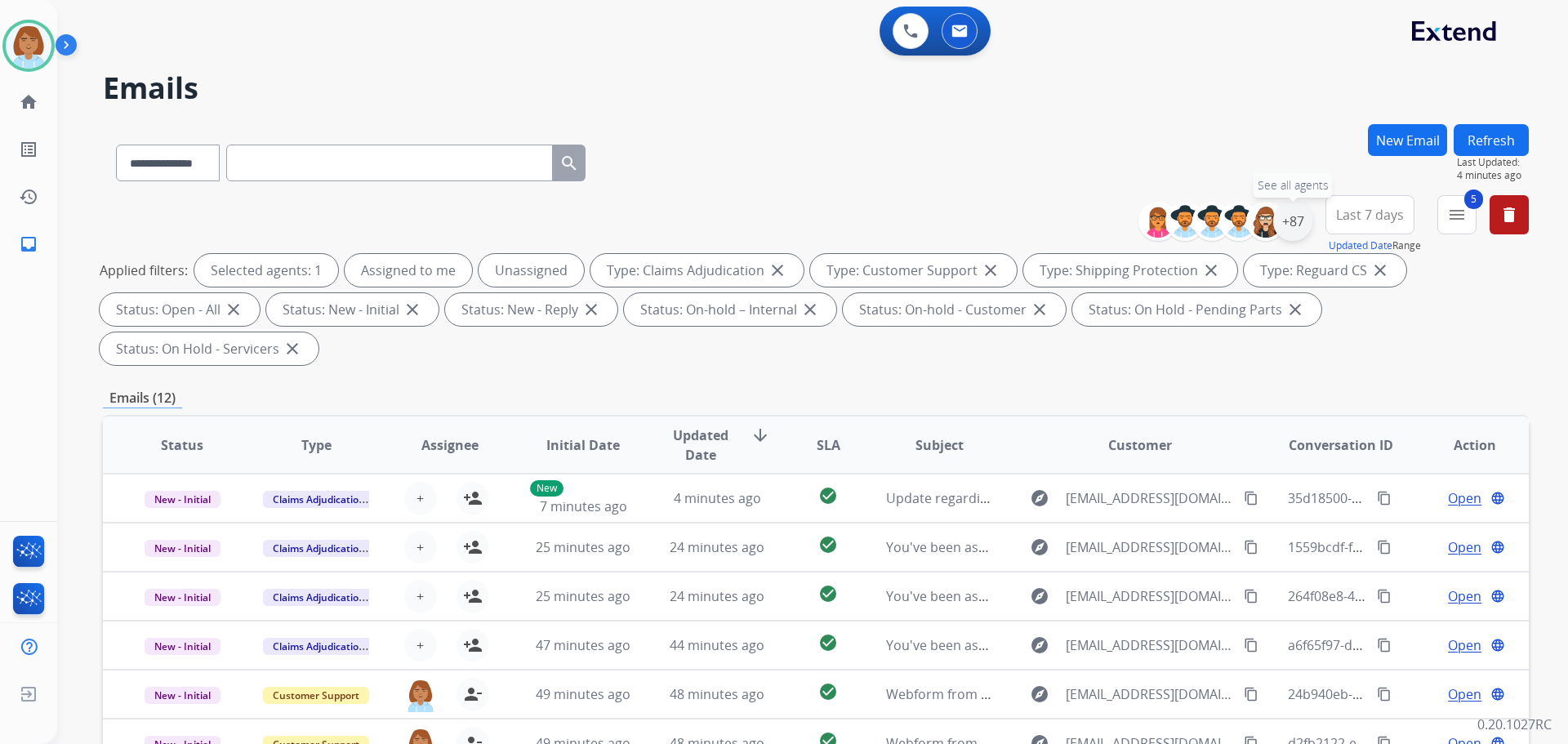
click at [1298, 226] on div "+87" at bounding box center [1292, 221] width 39 height 39
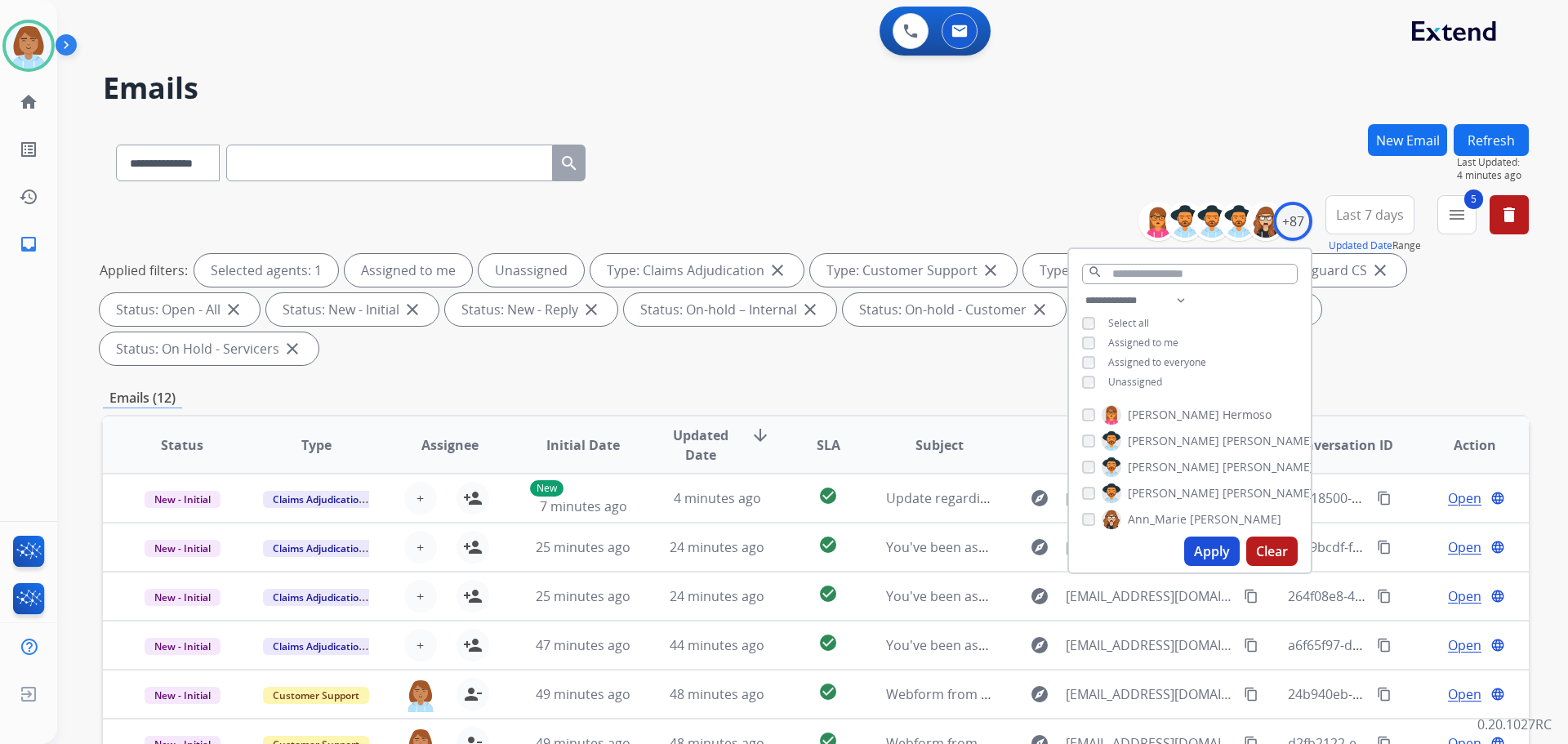
click at [1144, 384] on span "Unassigned" at bounding box center [1135, 381] width 54 height 14
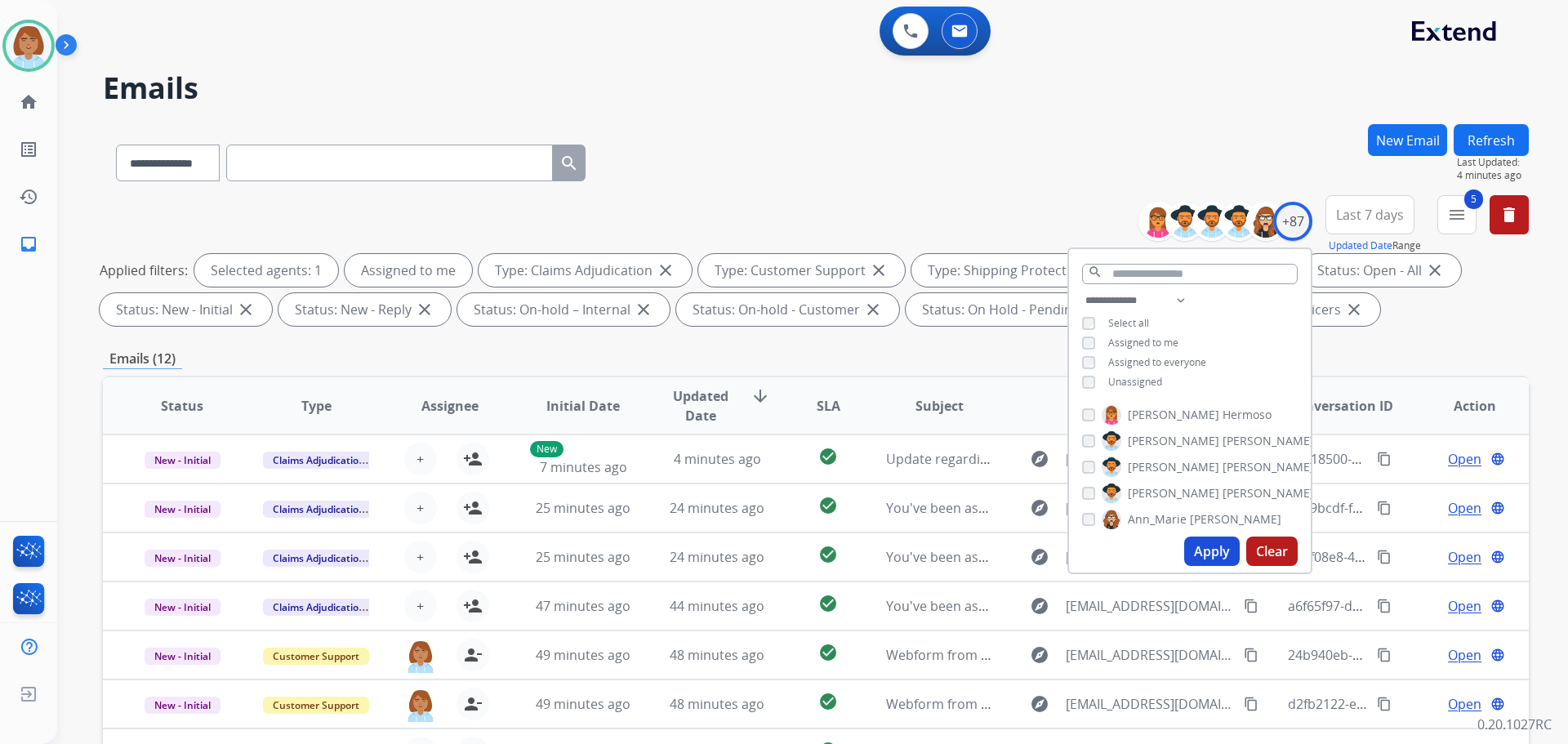
click at [1217, 557] on button "Apply" at bounding box center [1213, 551] width 56 height 30
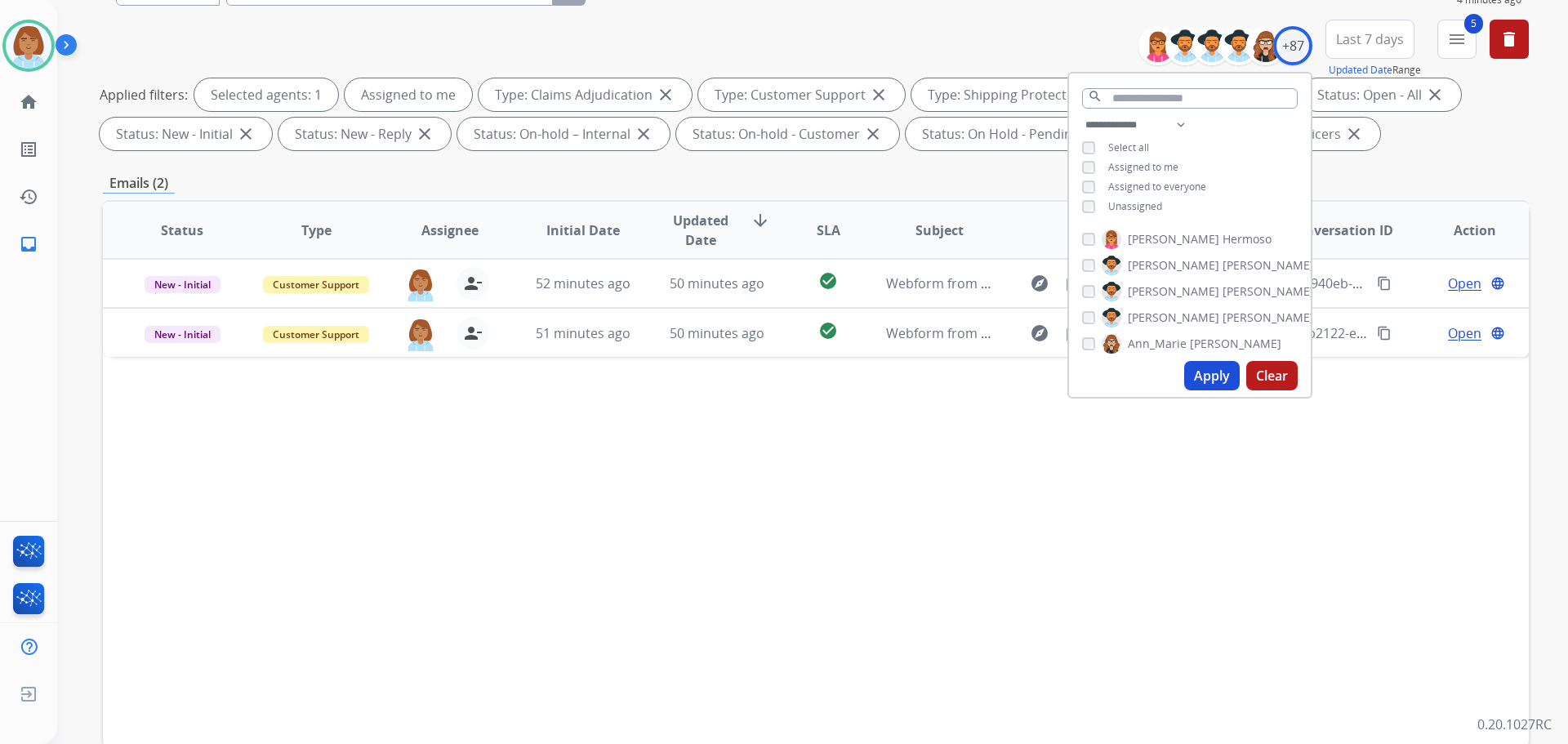
scroll to position [245, 0]
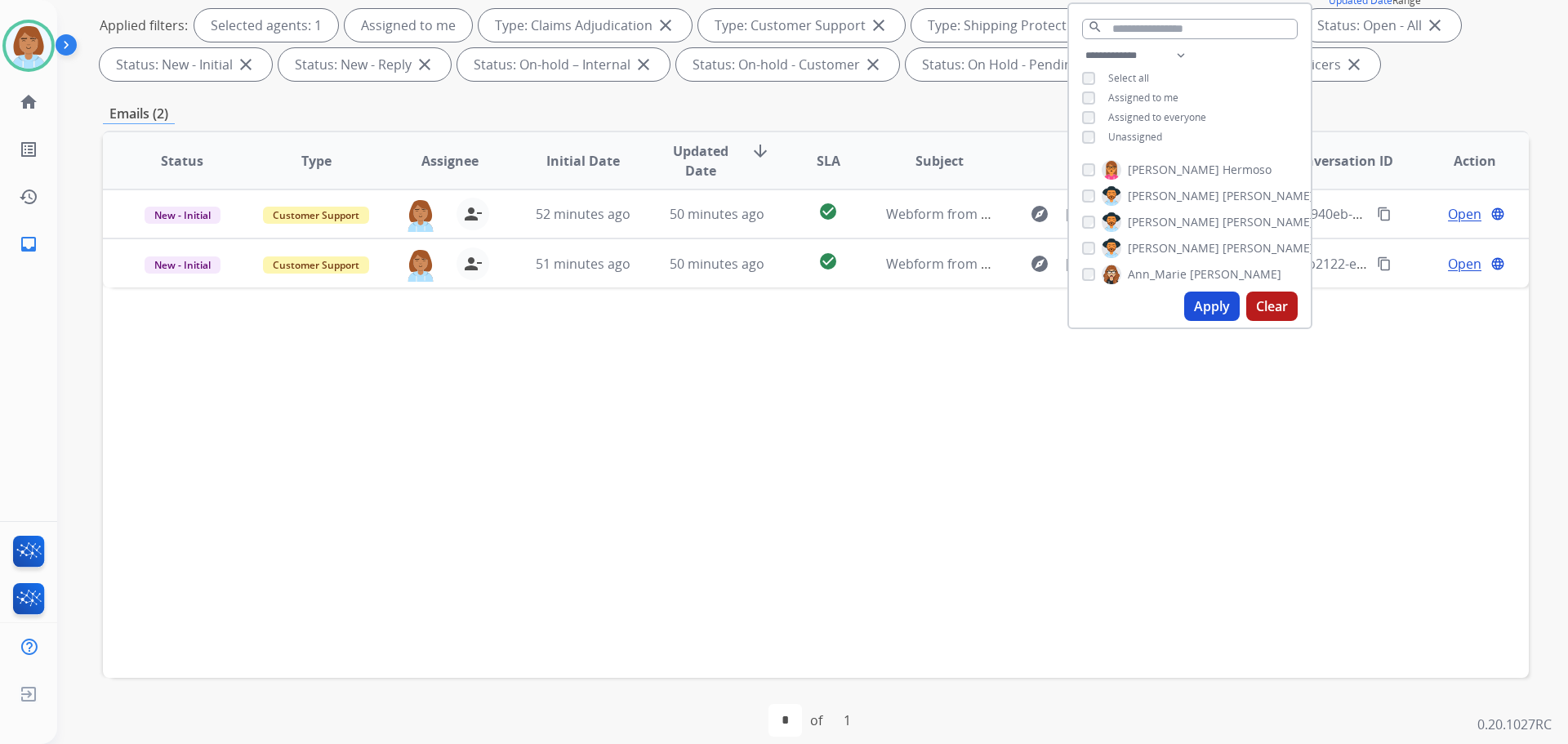
click at [857, 601] on div "Status Type Assignee Initial Date Updated Date arrow_downward SLA Subject Custo…" at bounding box center [816, 404] width 1426 height 547
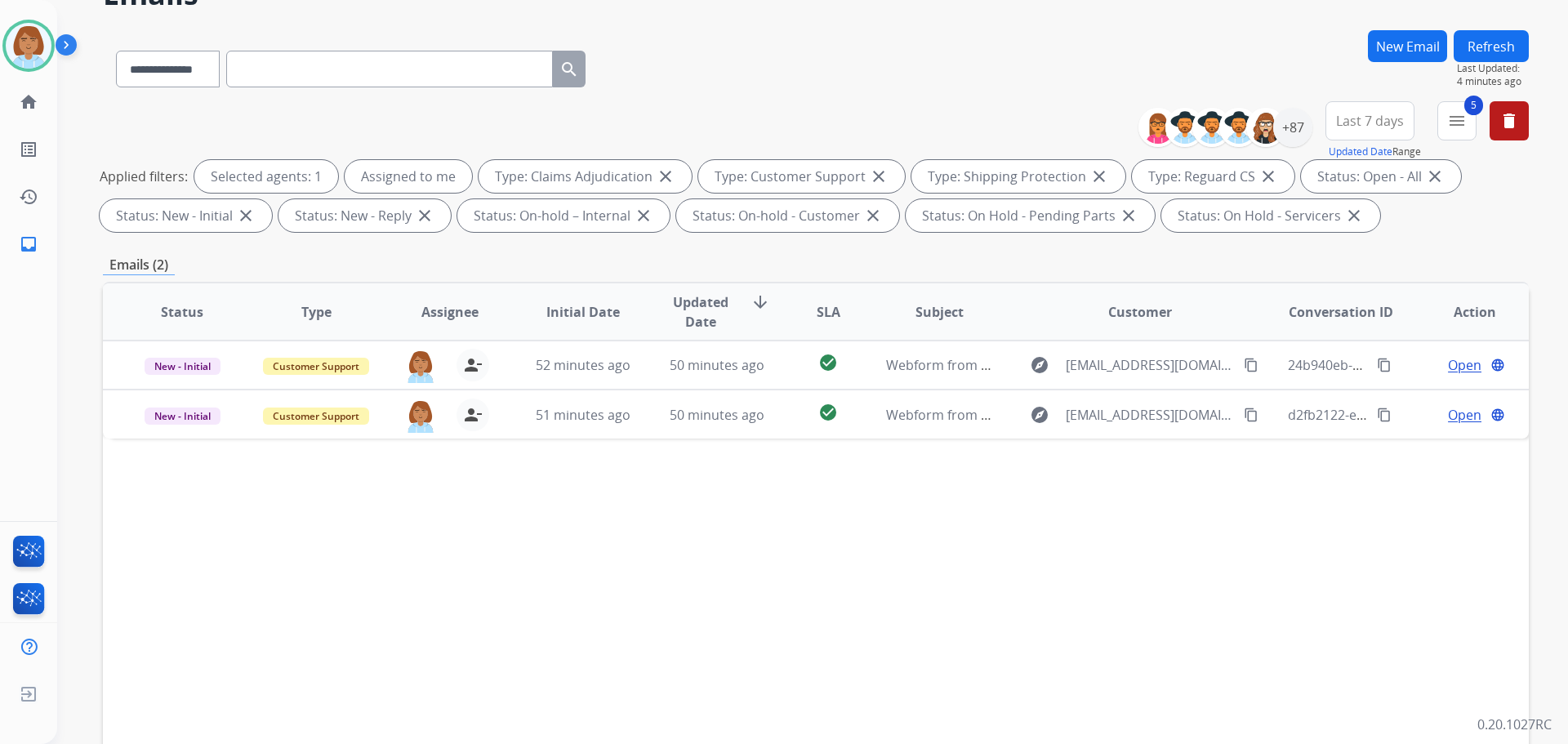
scroll to position [82, 0]
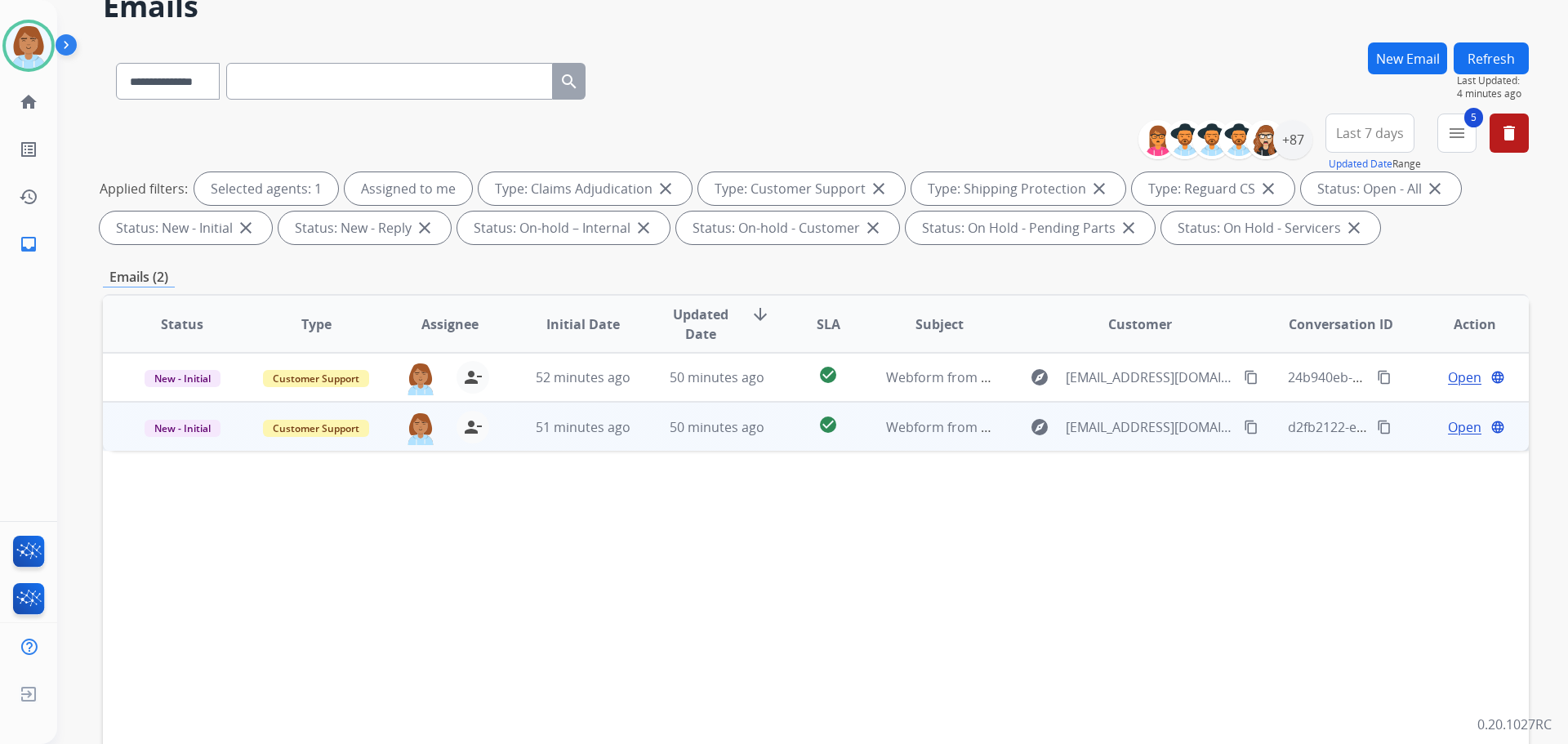
click at [755, 441] on td "50 minutes ago" at bounding box center [705, 427] width 134 height 49
click at [1244, 424] on mat-icon "content_copy" at bounding box center [1252, 427] width 14 height 14
click at [1435, 425] on div "Open language" at bounding box center [1474, 427] width 107 height 20
click at [1452, 420] on span "Open" at bounding box center [1464, 427] width 33 height 20
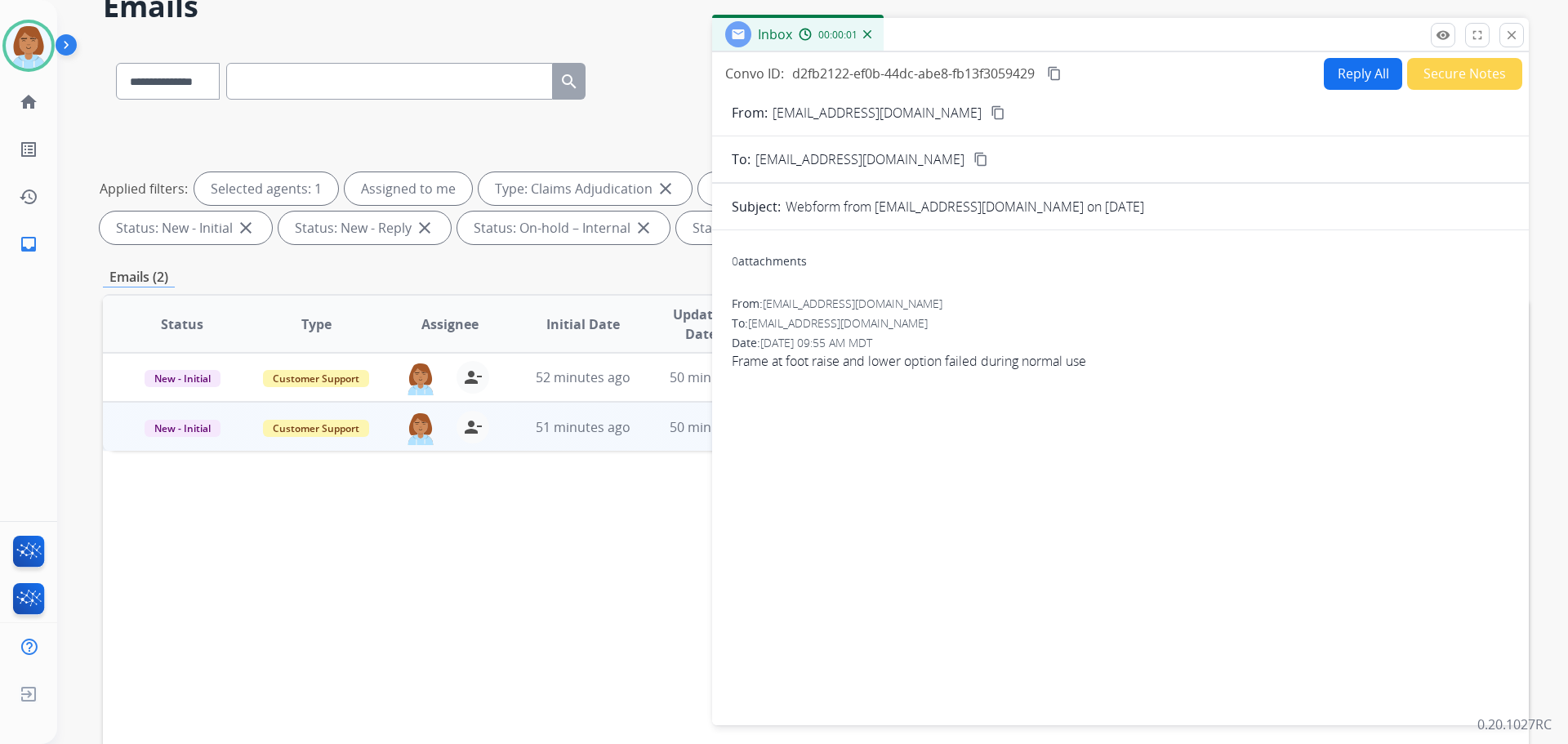
click at [1369, 83] on button "Reply All" at bounding box center [1363, 73] width 78 height 32
select select "**********"
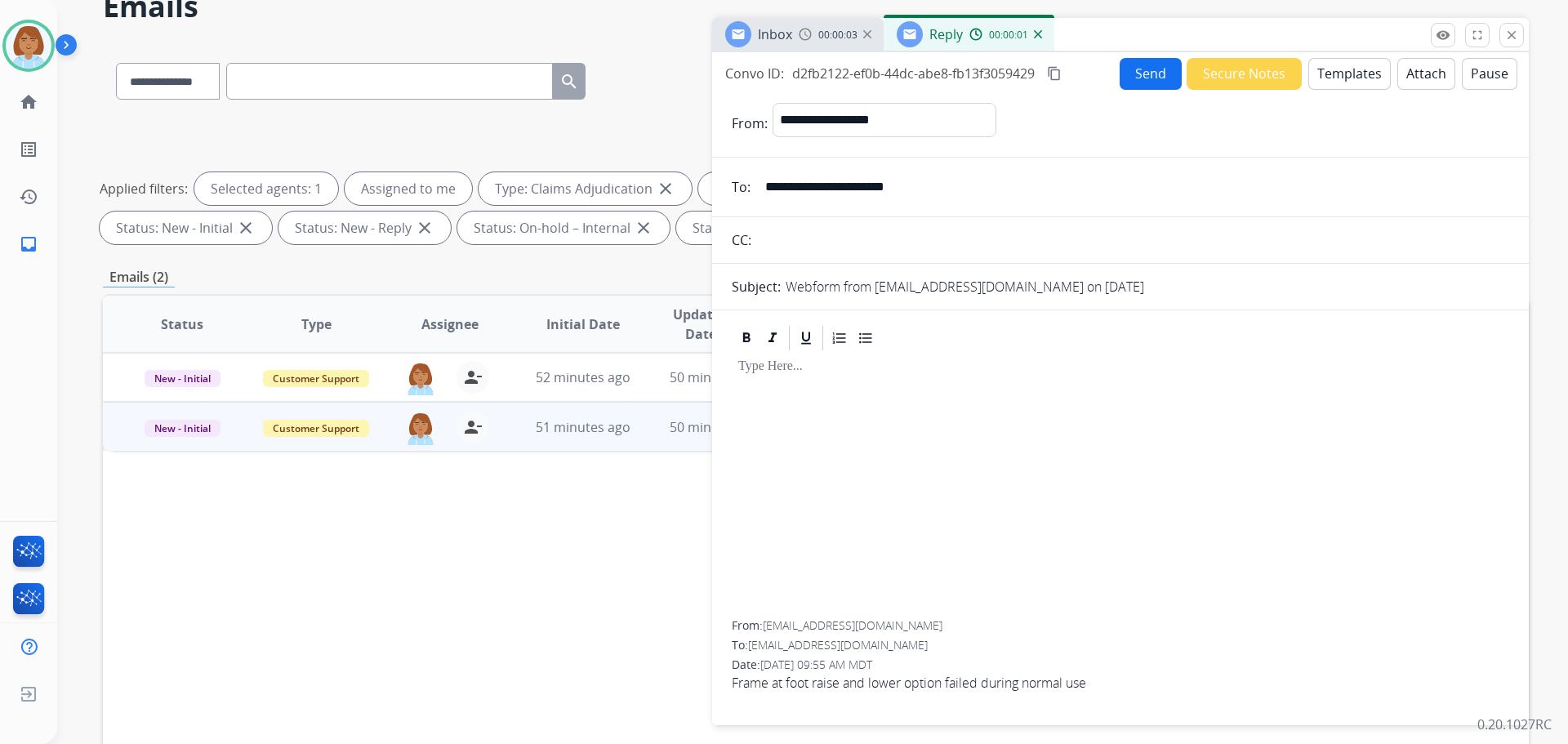
click at [1362, 75] on button "Templates" at bounding box center [1350, 73] width 83 height 32
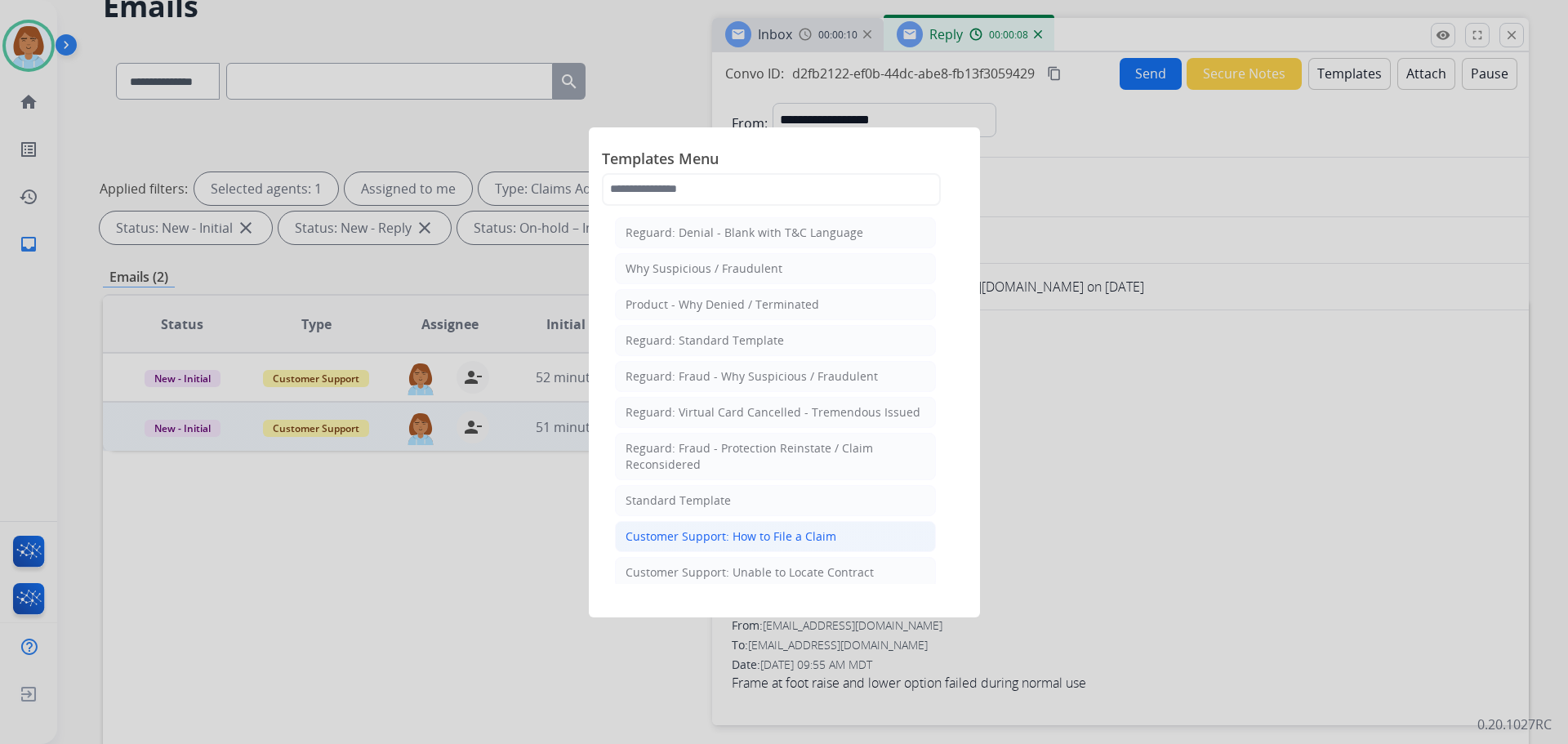
click at [803, 528] on div "Customer Support: How to File a Claim" at bounding box center [731, 537] width 211 height 16
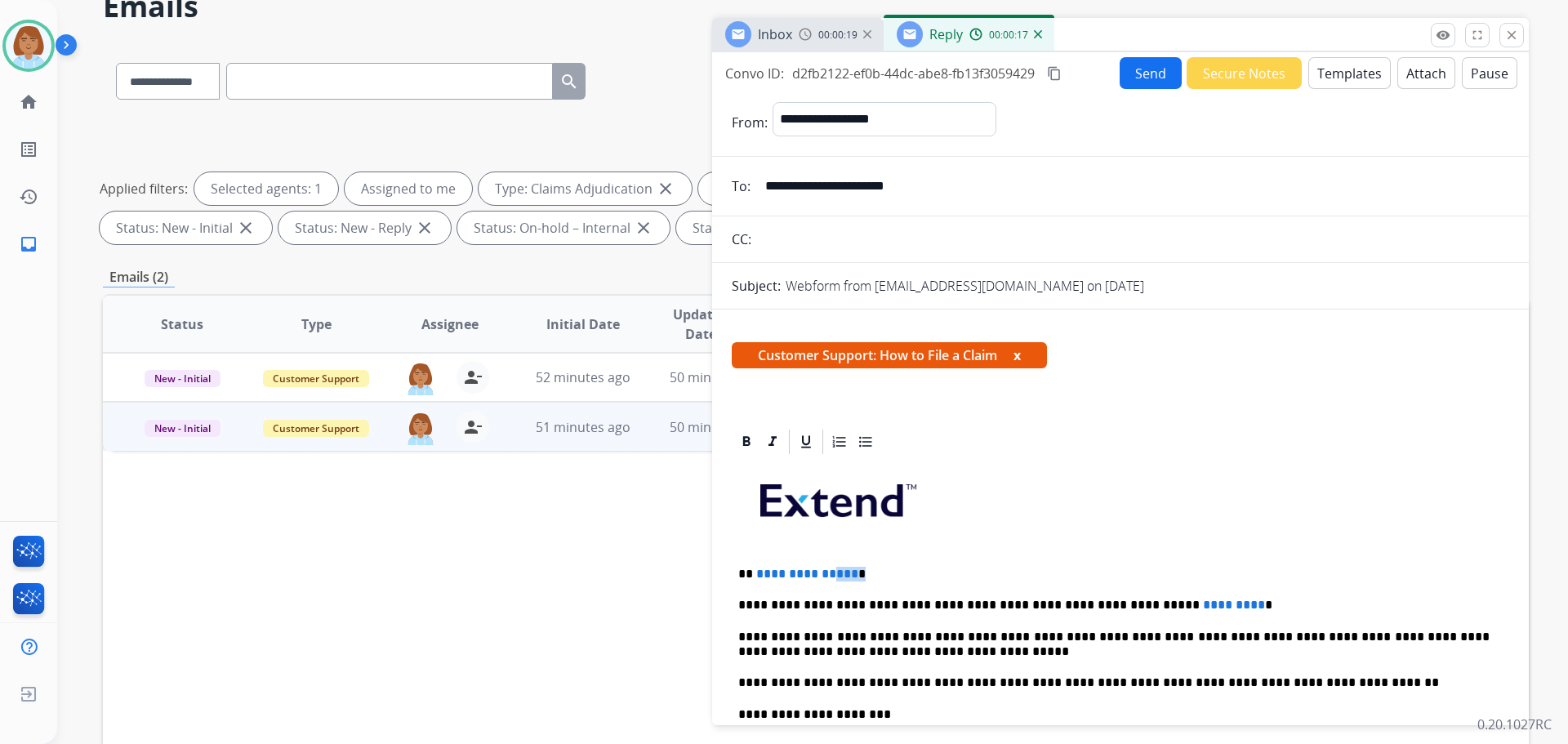
drag, startPoint x: 867, startPoint y: 579, endPoint x: 846, endPoint y: 578, distance: 21.0
click at [836, 576] on p "**********" at bounding box center [1114, 574] width 751 height 14
click at [877, 578] on p "**********" at bounding box center [1114, 574] width 751 height 14
drag, startPoint x: 873, startPoint y: 576, endPoint x: 771, endPoint y: 577, distance: 102.0
click at [771, 577] on p "**********" at bounding box center [1114, 574] width 751 height 14
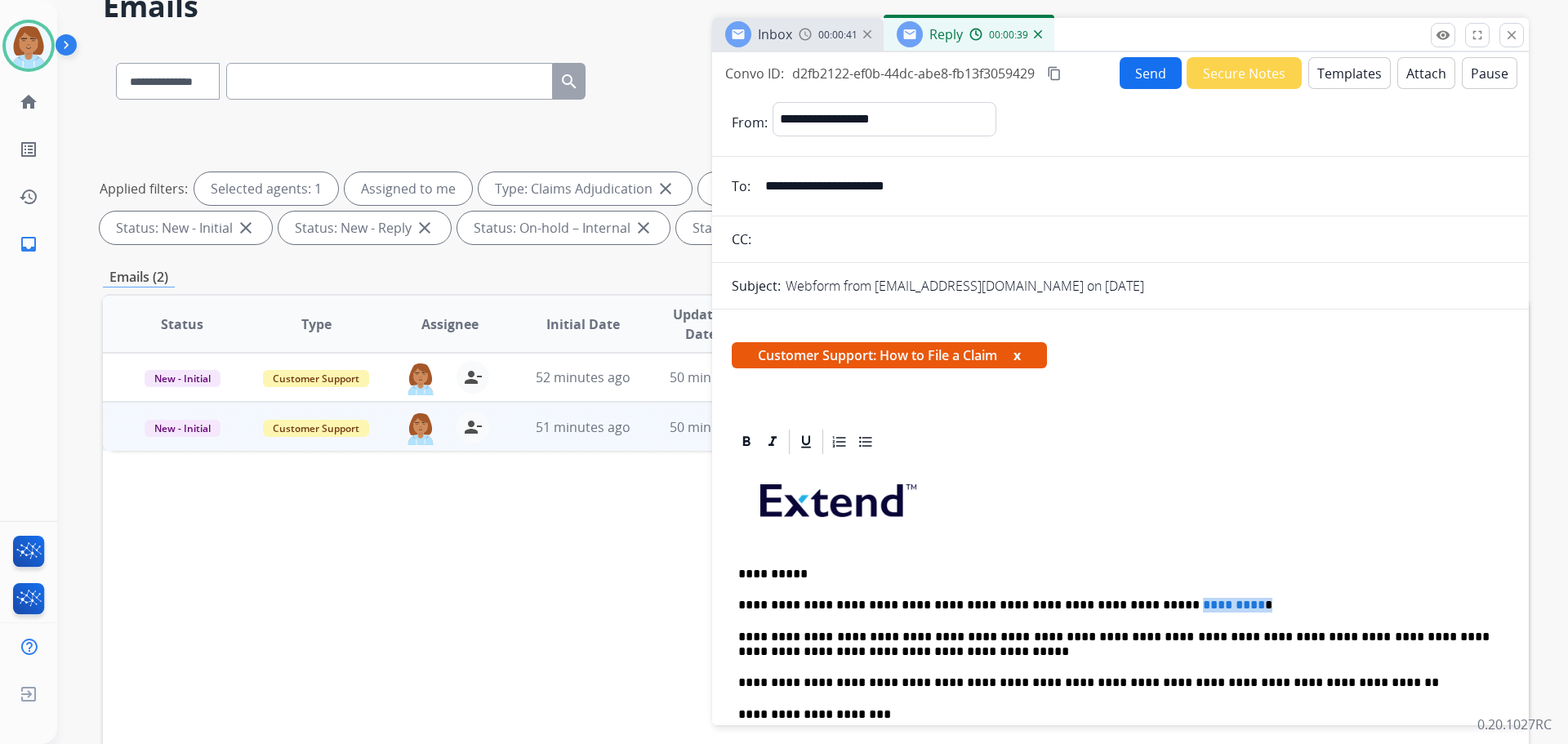
drag, startPoint x: 1210, startPoint y: 600, endPoint x: 1113, endPoint y: 602, distance: 97.0
click at [1113, 602] on p "**********" at bounding box center [1114, 605] width 751 height 14
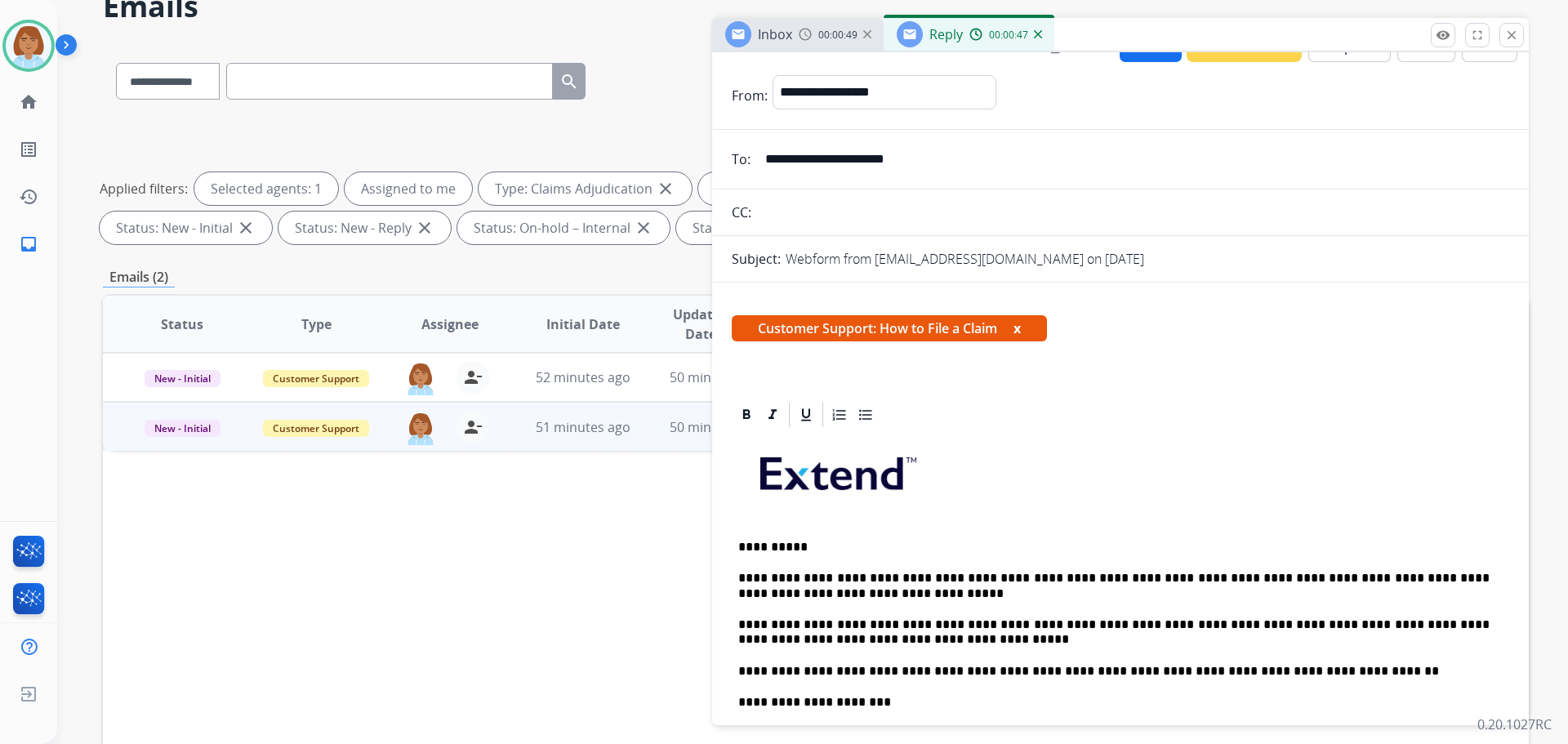
scroll to position [0, 0]
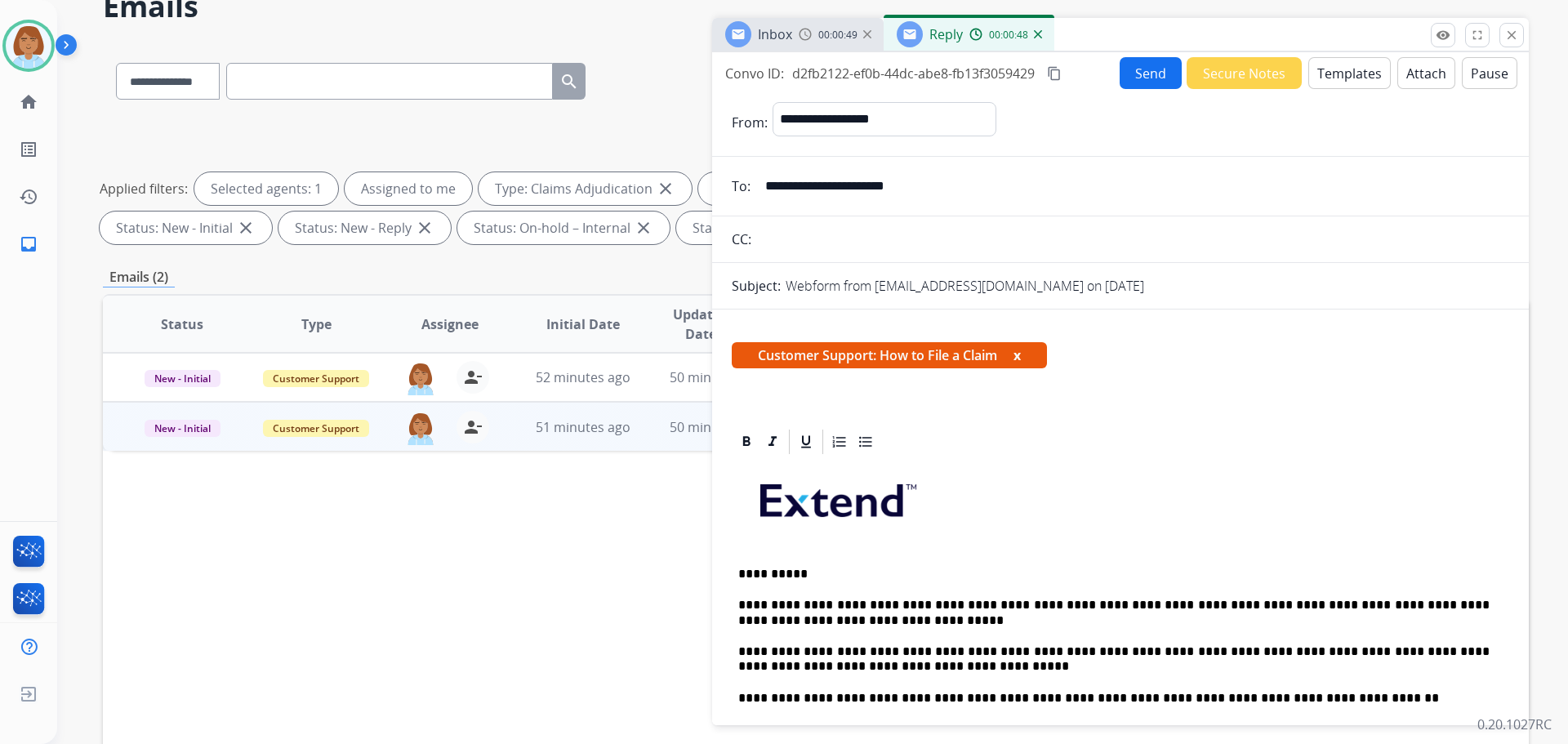
click at [1120, 61] on div "Send Secure Notes Templates Attach Pause" at bounding box center [1318, 72] width 398 height 32
click at [1122, 65] on button "Send" at bounding box center [1151, 72] width 62 height 32
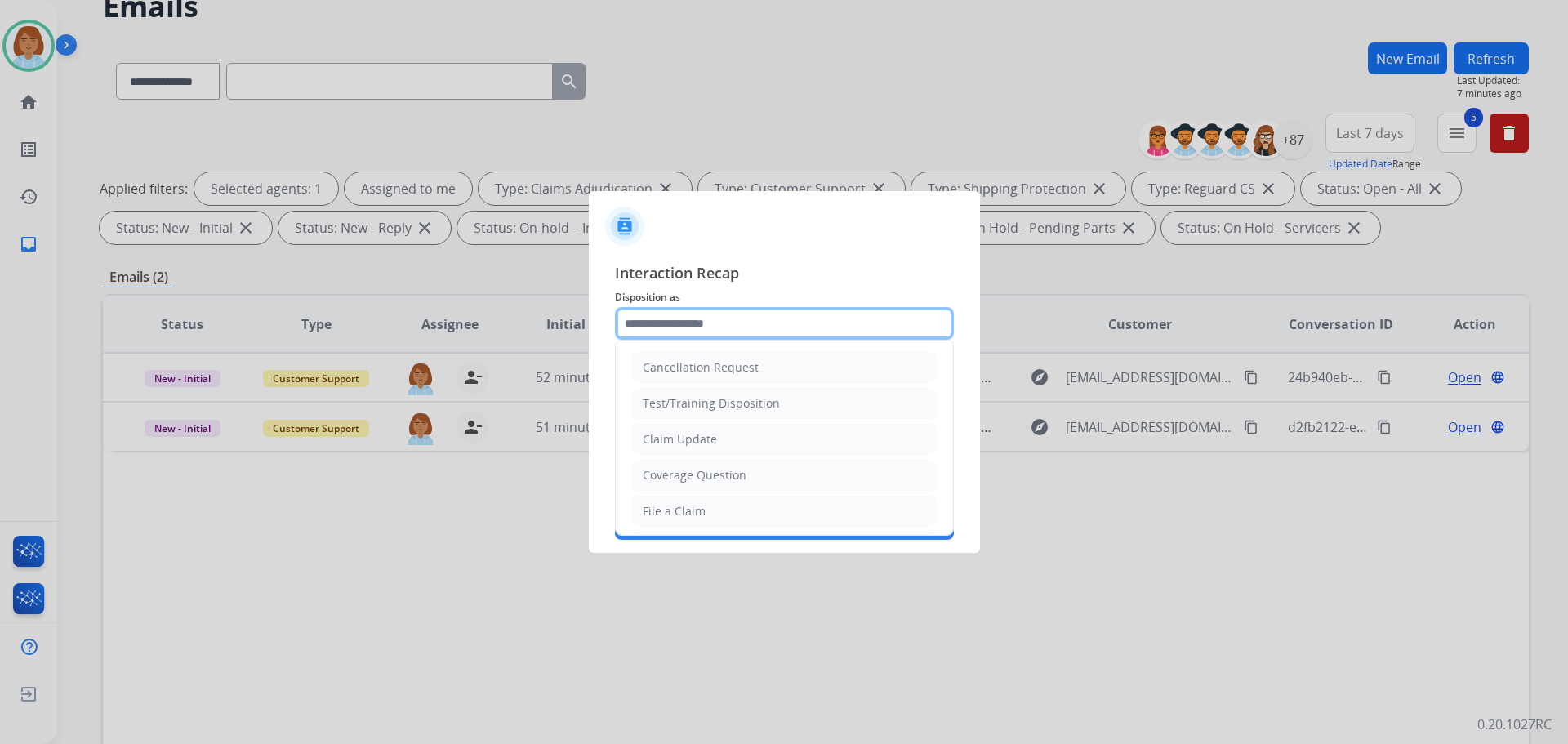
click at [758, 309] on input "text" at bounding box center [784, 324] width 339 height 32
click at [730, 512] on li "File a Claim" at bounding box center [784, 511] width 305 height 31
type input "**********"
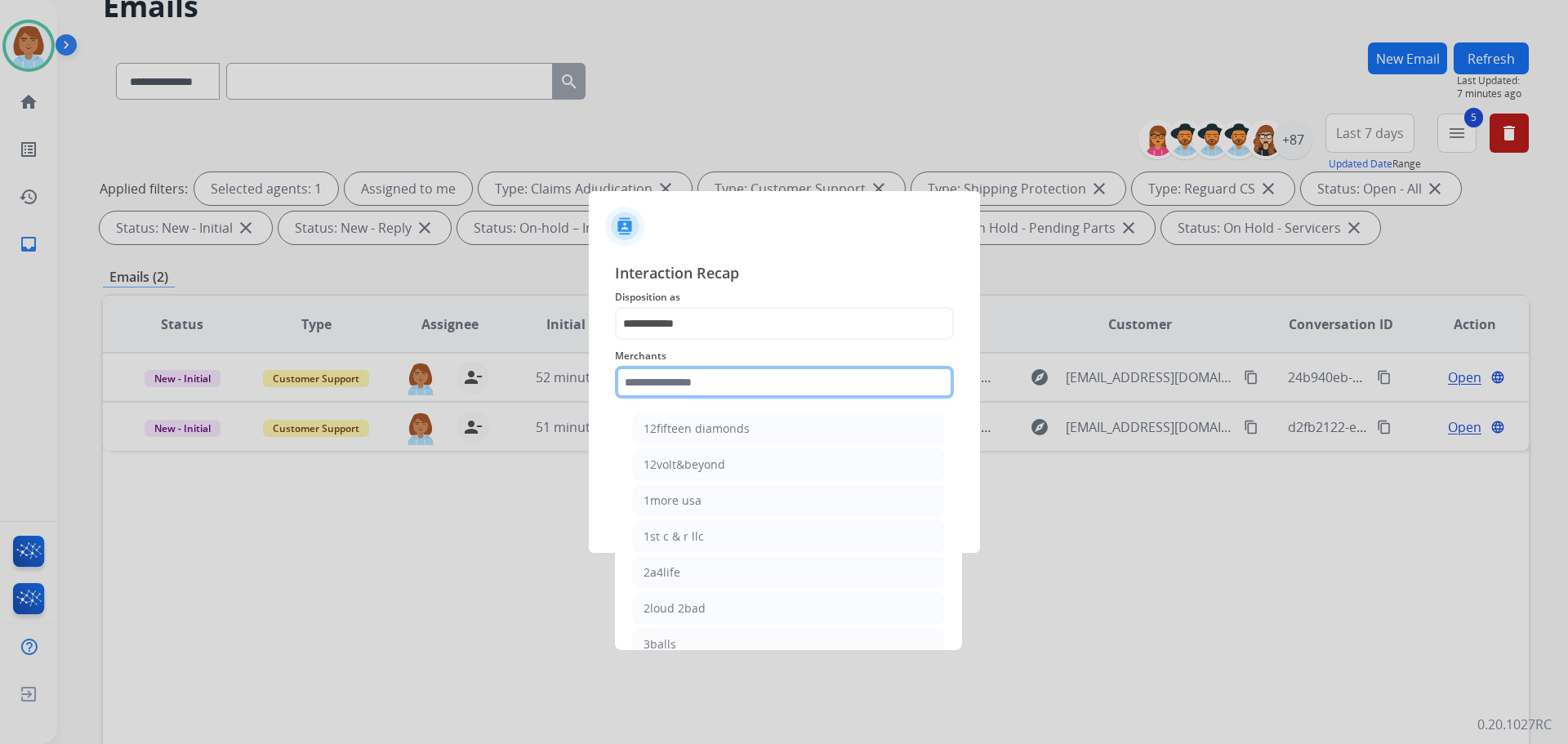
click at [719, 385] on input "text" at bounding box center [784, 382] width 339 height 32
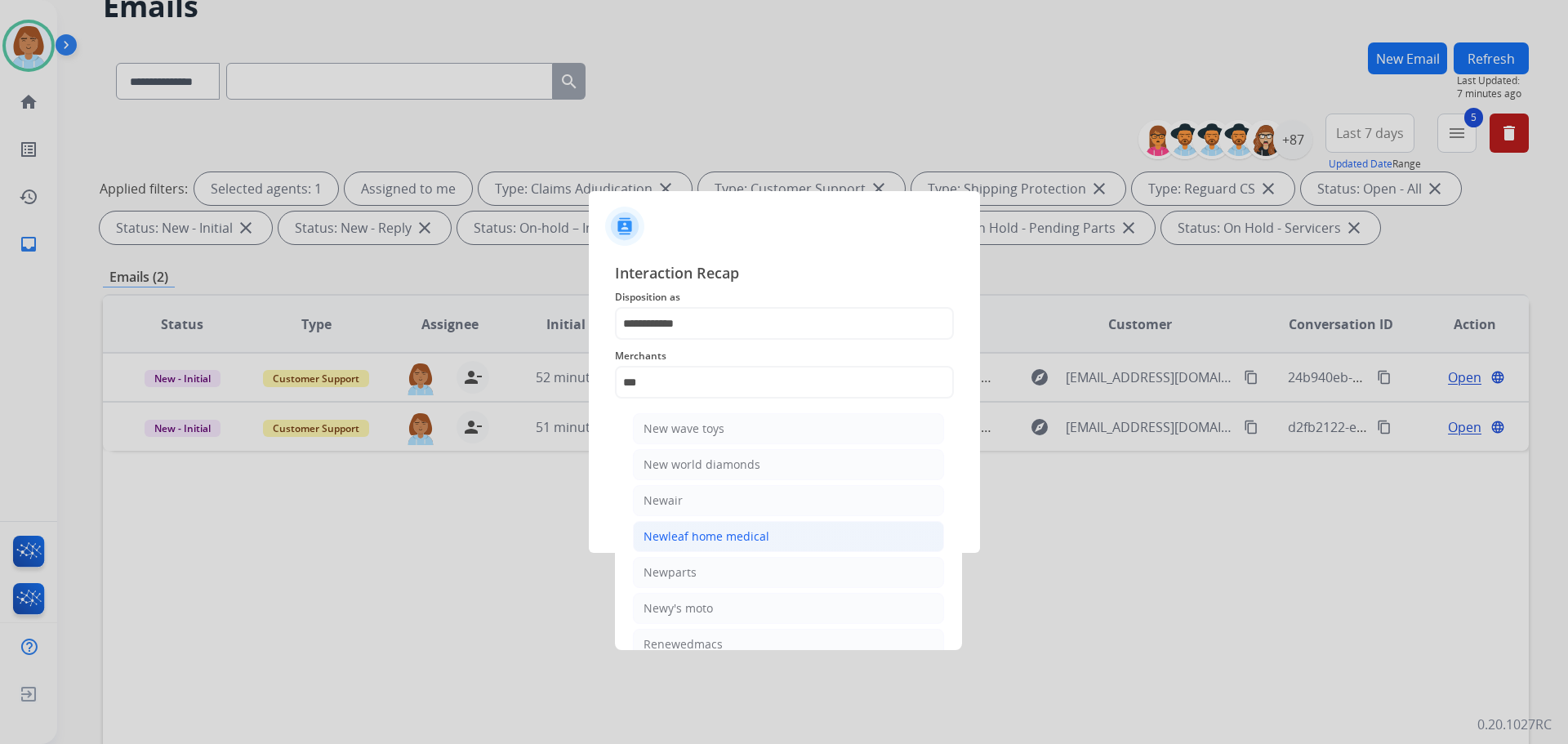
click at [760, 541] on div "Newleaf home medical" at bounding box center [707, 537] width 126 height 16
type input "**********"
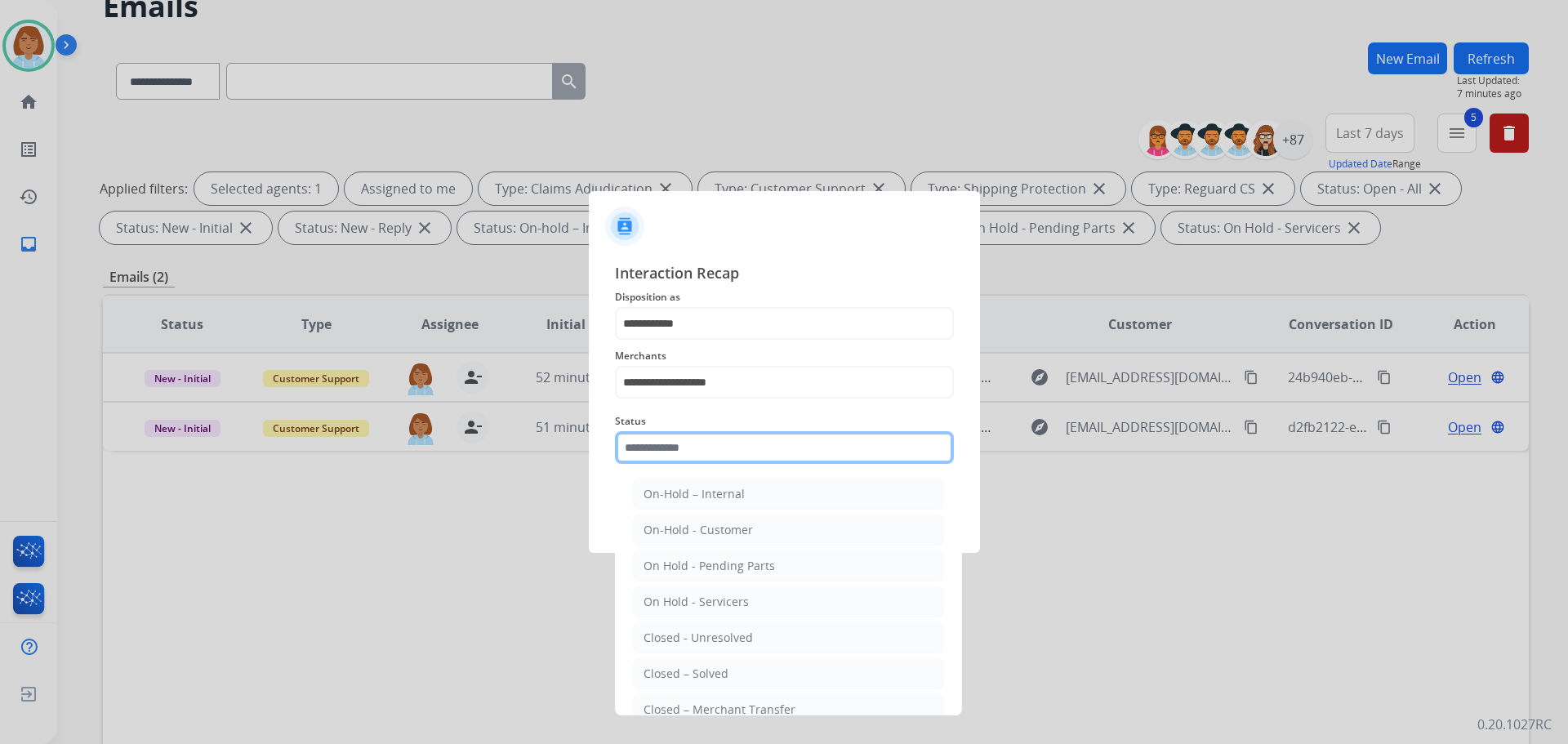
drag, startPoint x: 754, startPoint y: 443, endPoint x: 747, endPoint y: 534, distance: 91.3
click at [753, 445] on input "text" at bounding box center [784, 447] width 339 height 32
click at [738, 667] on li "Closed – Solved" at bounding box center [788, 674] width 311 height 31
type input "**********"
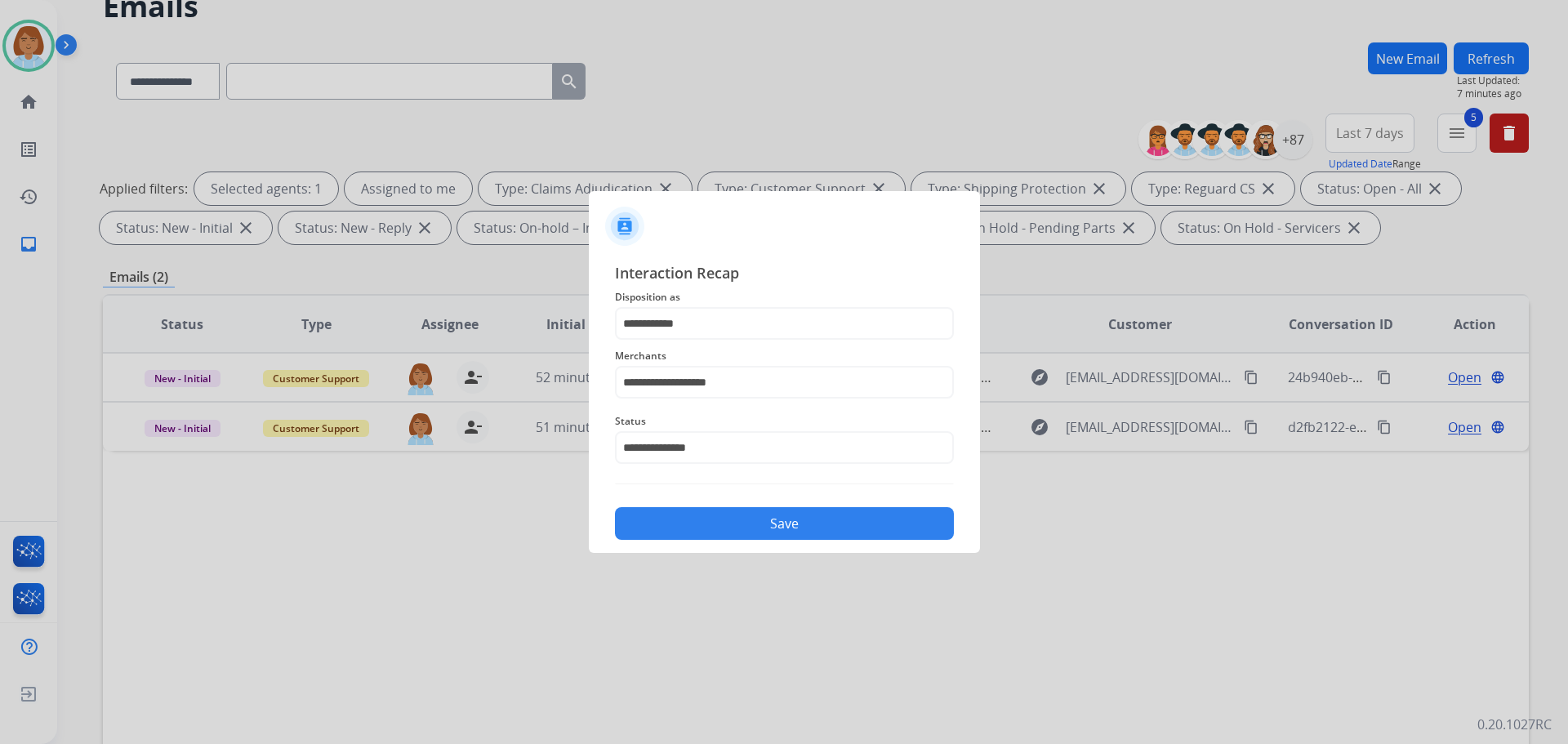
click at [756, 537] on button "Save" at bounding box center [784, 524] width 339 height 32
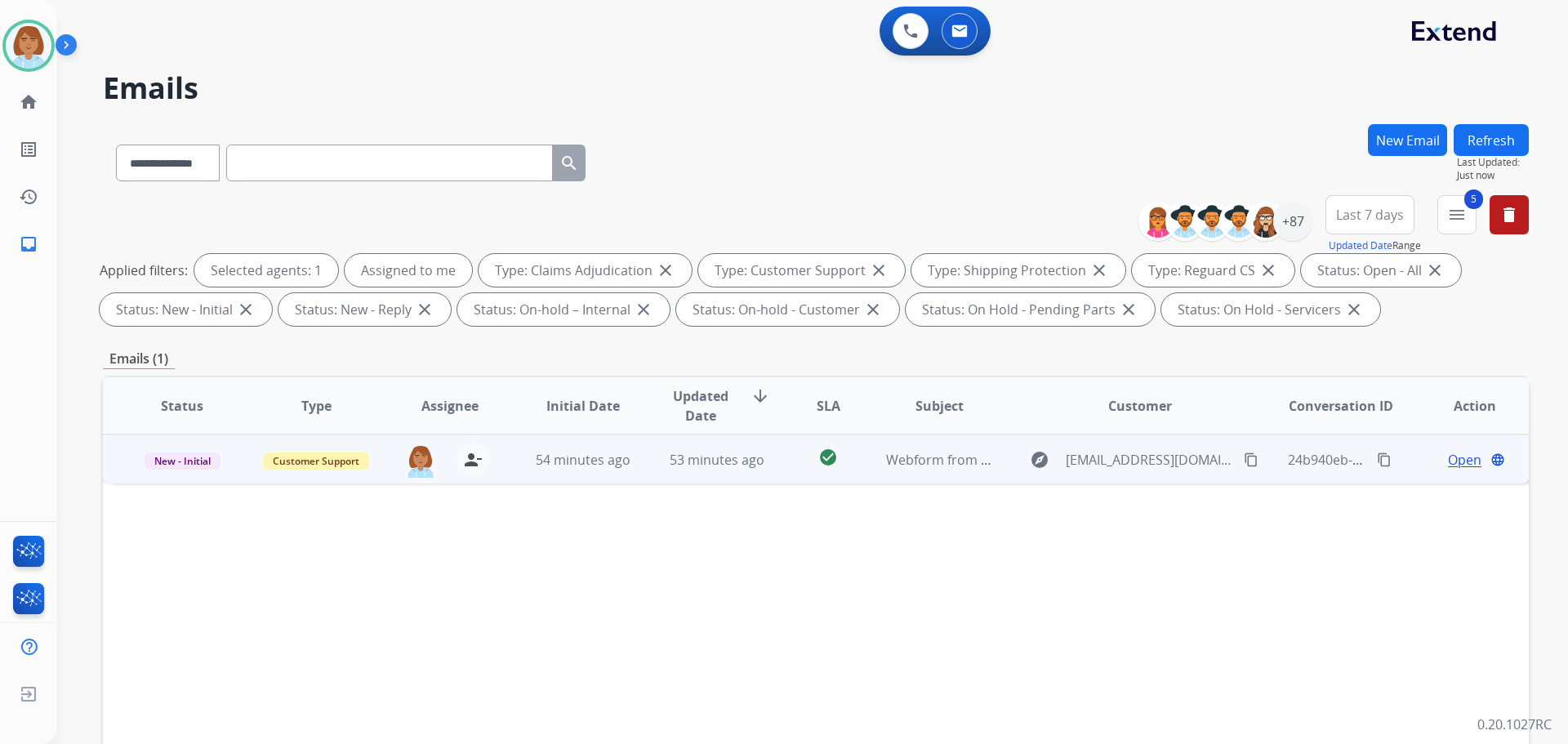
click at [1021, 462] on div "explore wplawiii@verizon.net content_copy" at bounding box center [1141, 460] width 240 height 26
click at [1244, 458] on mat-icon "content_copy" at bounding box center [1252, 459] width 14 height 14
click at [1448, 463] on span "Open" at bounding box center [1464, 459] width 33 height 20
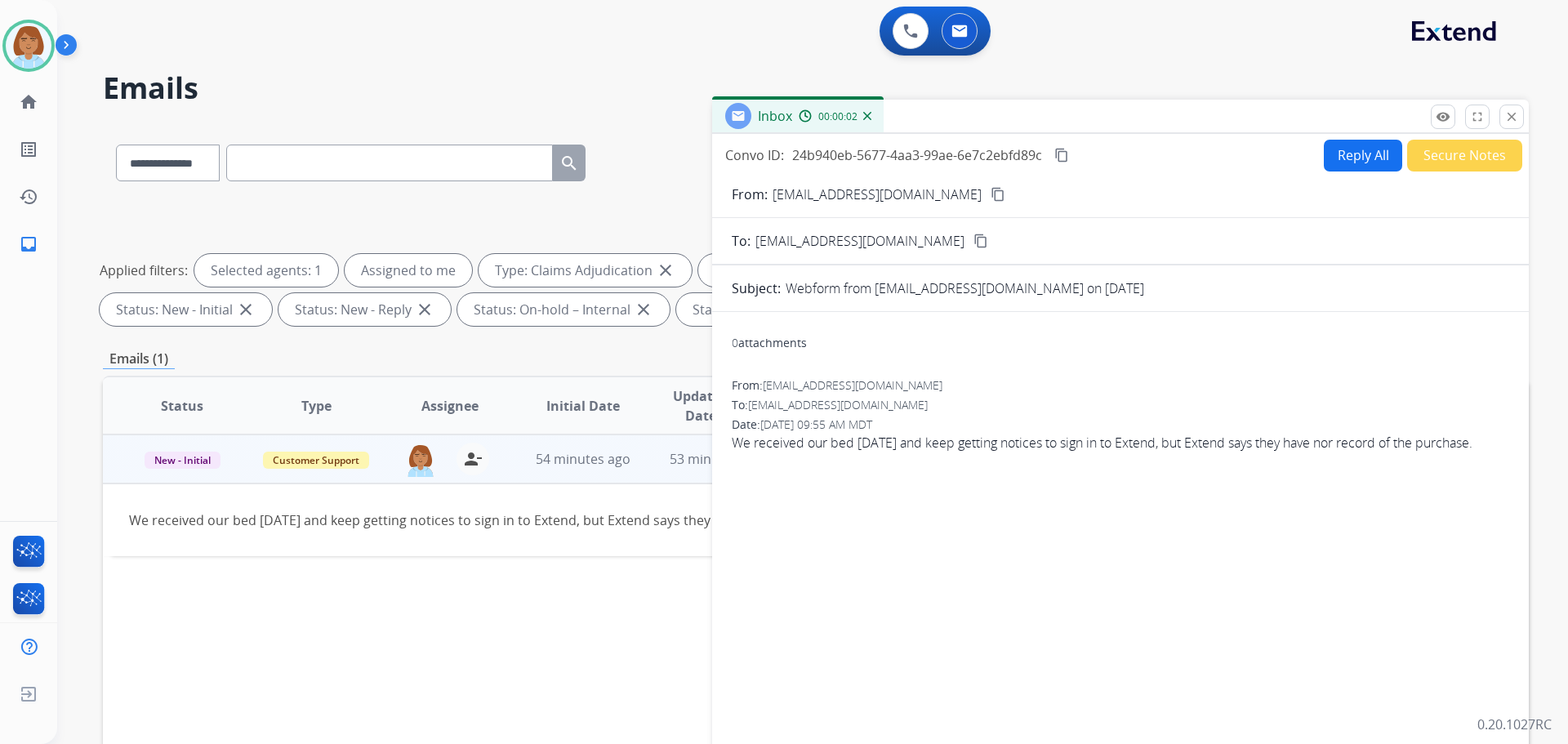
click at [1325, 150] on button "Reply All" at bounding box center [1363, 155] width 78 height 32
select select "**********"
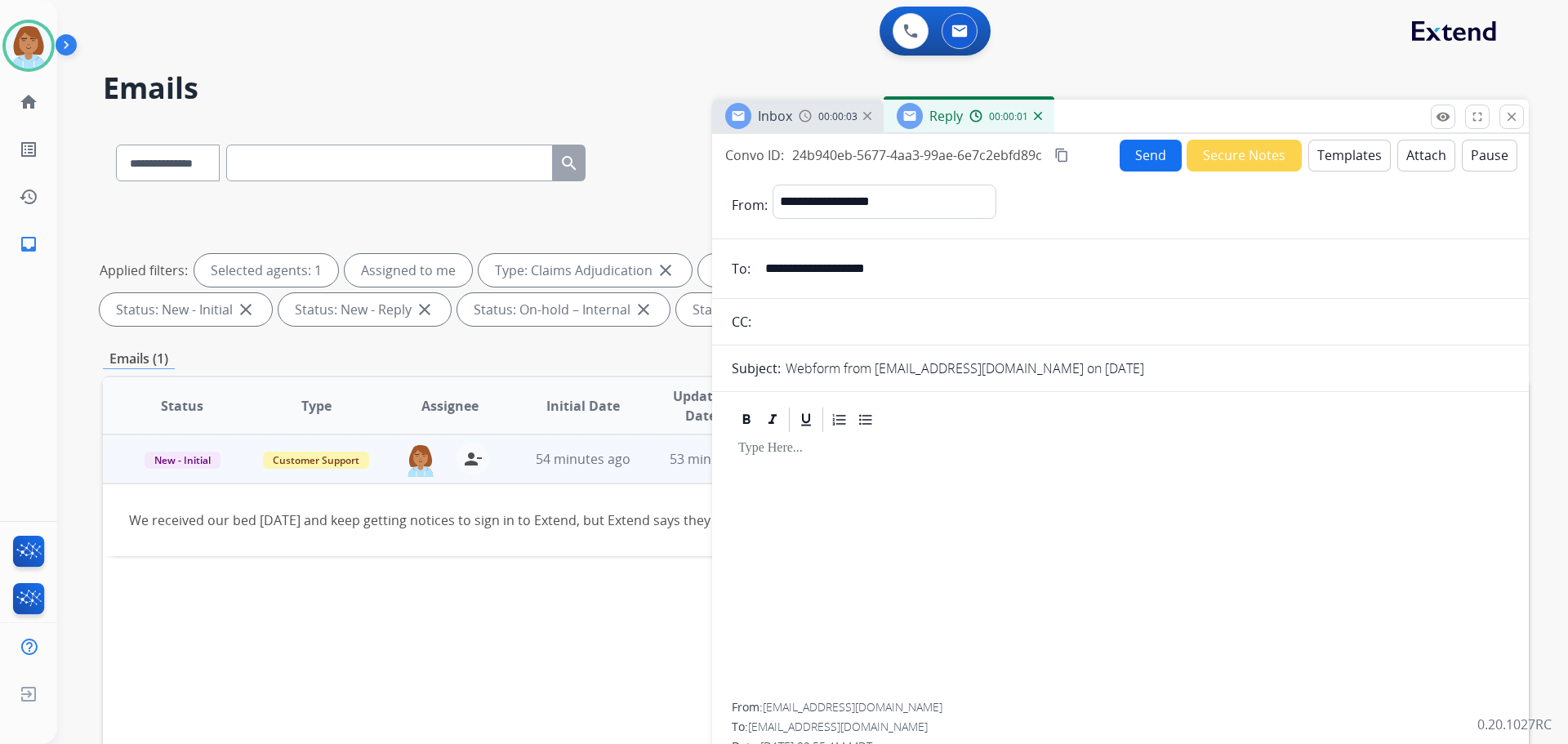
click at [1351, 145] on button "Templates" at bounding box center [1350, 155] width 83 height 32
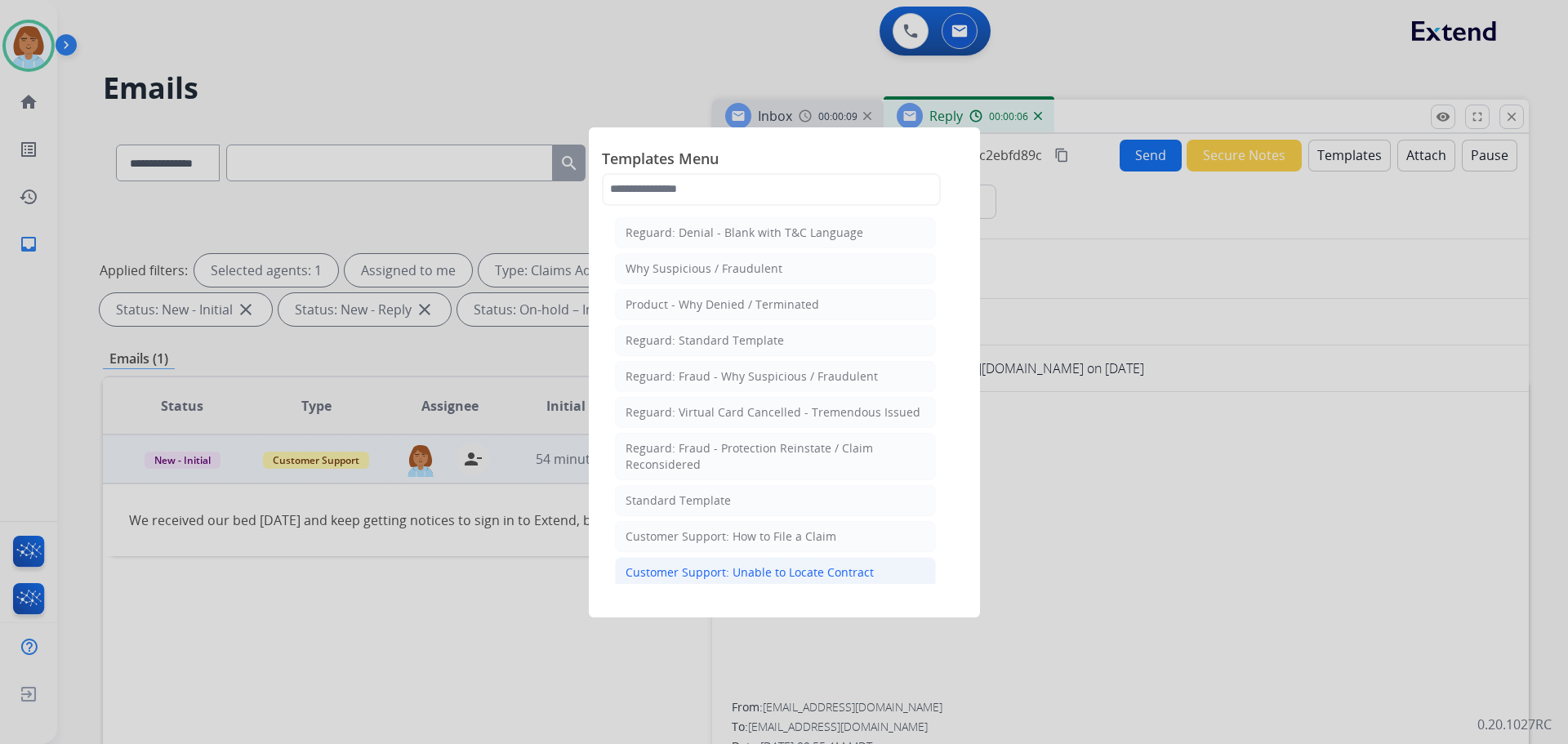
click at [830, 577] on div "Customer Support: Unable to Locate Contract" at bounding box center [749, 573] width 248 height 16
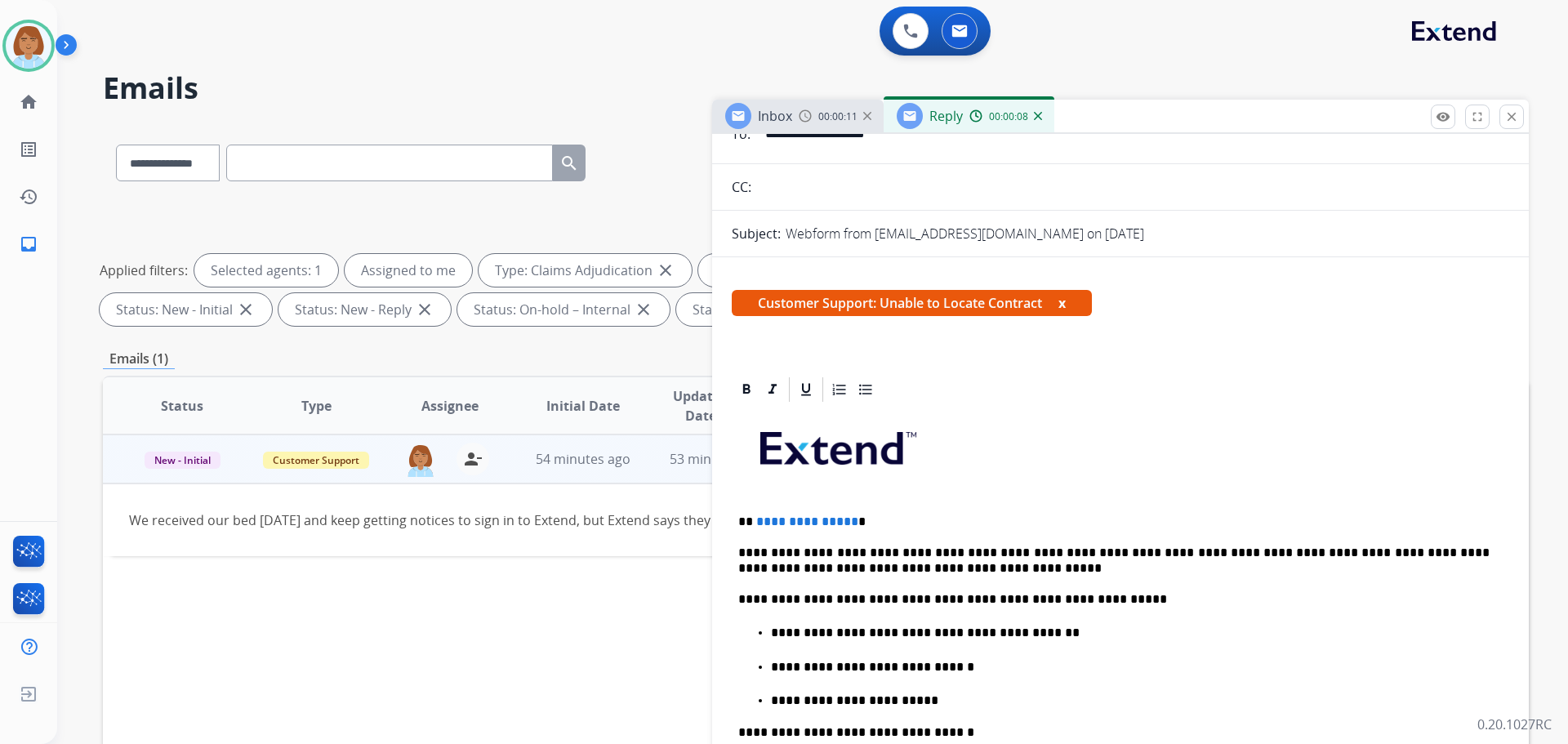
scroll to position [163, 0]
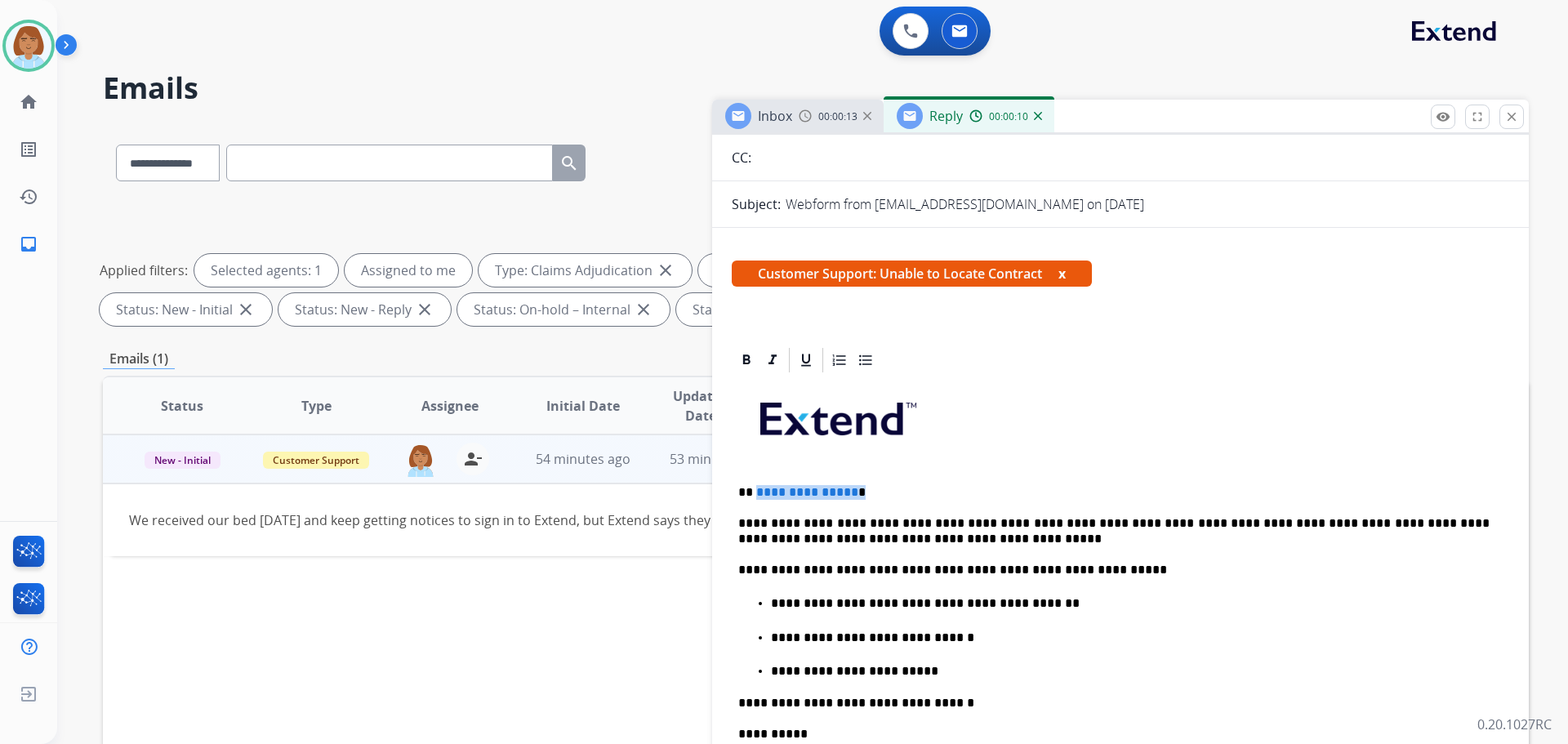
drag, startPoint x: 857, startPoint y: 492, endPoint x: 755, endPoint y: 493, distance: 102.0
click at [755, 493] on p "**********" at bounding box center [1114, 492] width 751 height 14
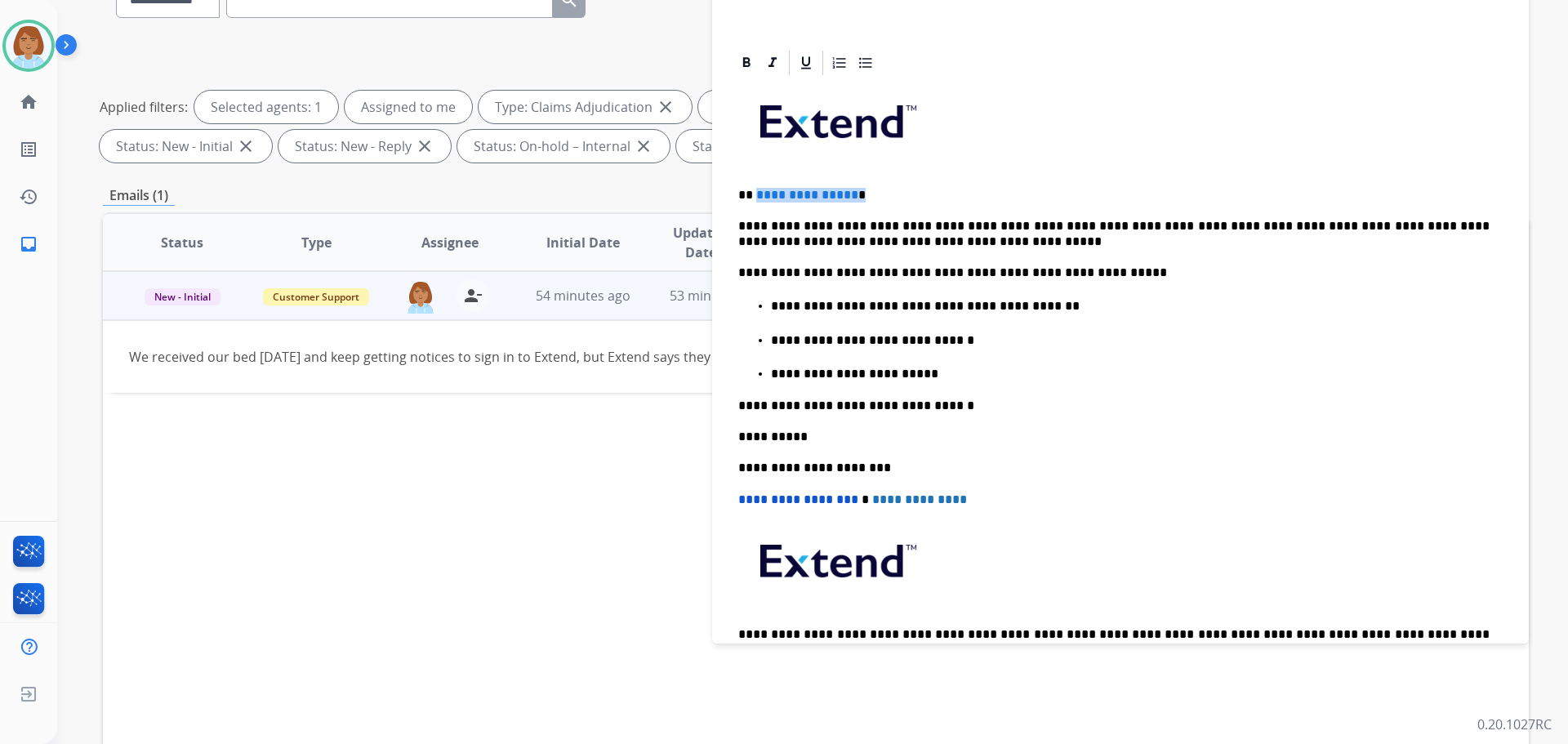
scroll to position [152, 0]
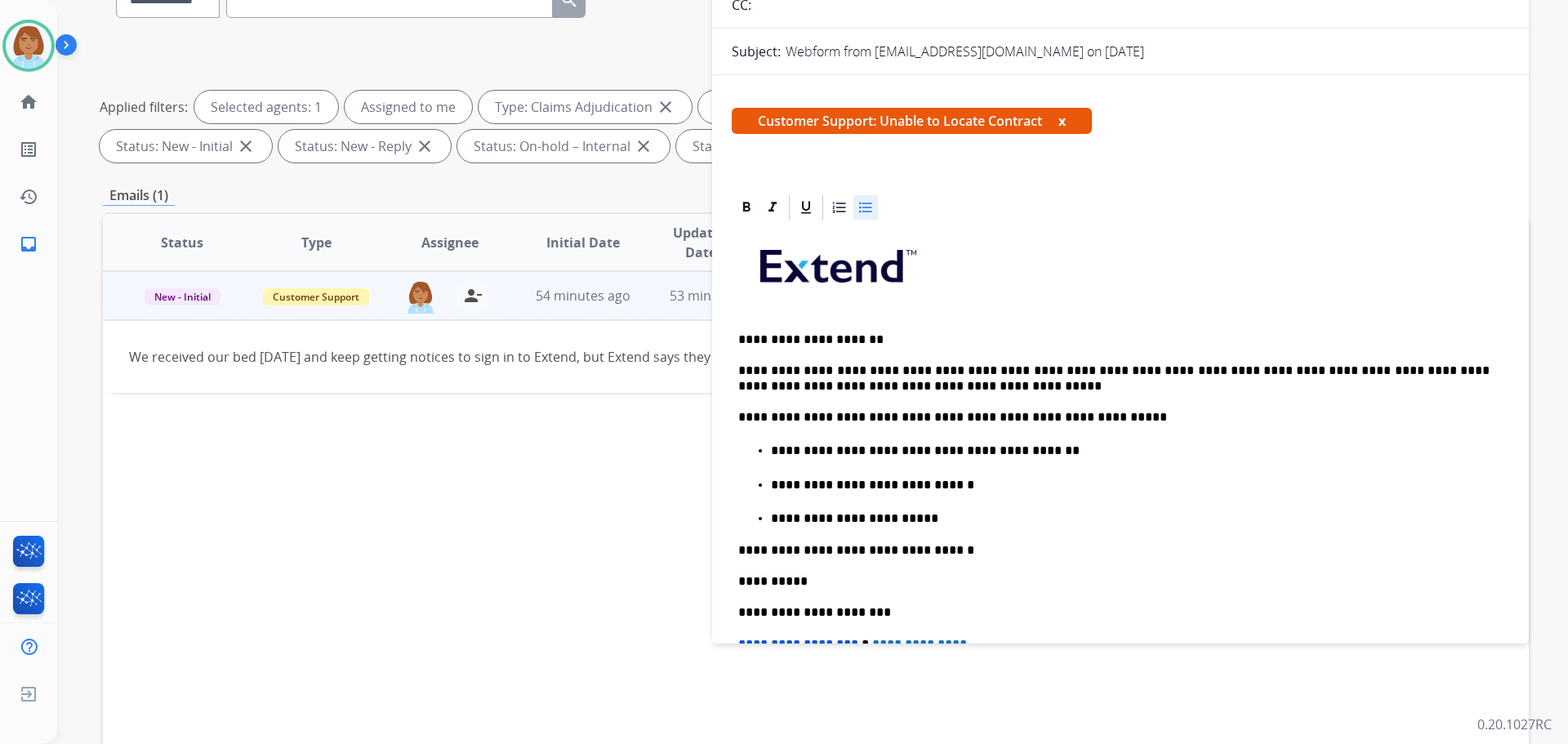
drag, startPoint x: 1042, startPoint y: 456, endPoint x: 771, endPoint y: 461, distance: 271.0
click at [771, 461] on ul "**********" at bounding box center [1121, 483] width 765 height 85
drag, startPoint x: 1046, startPoint y: 454, endPoint x: 833, endPoint y: 453, distance: 213.0
click at [833, 453] on p "**********" at bounding box center [1130, 451] width 719 height 14
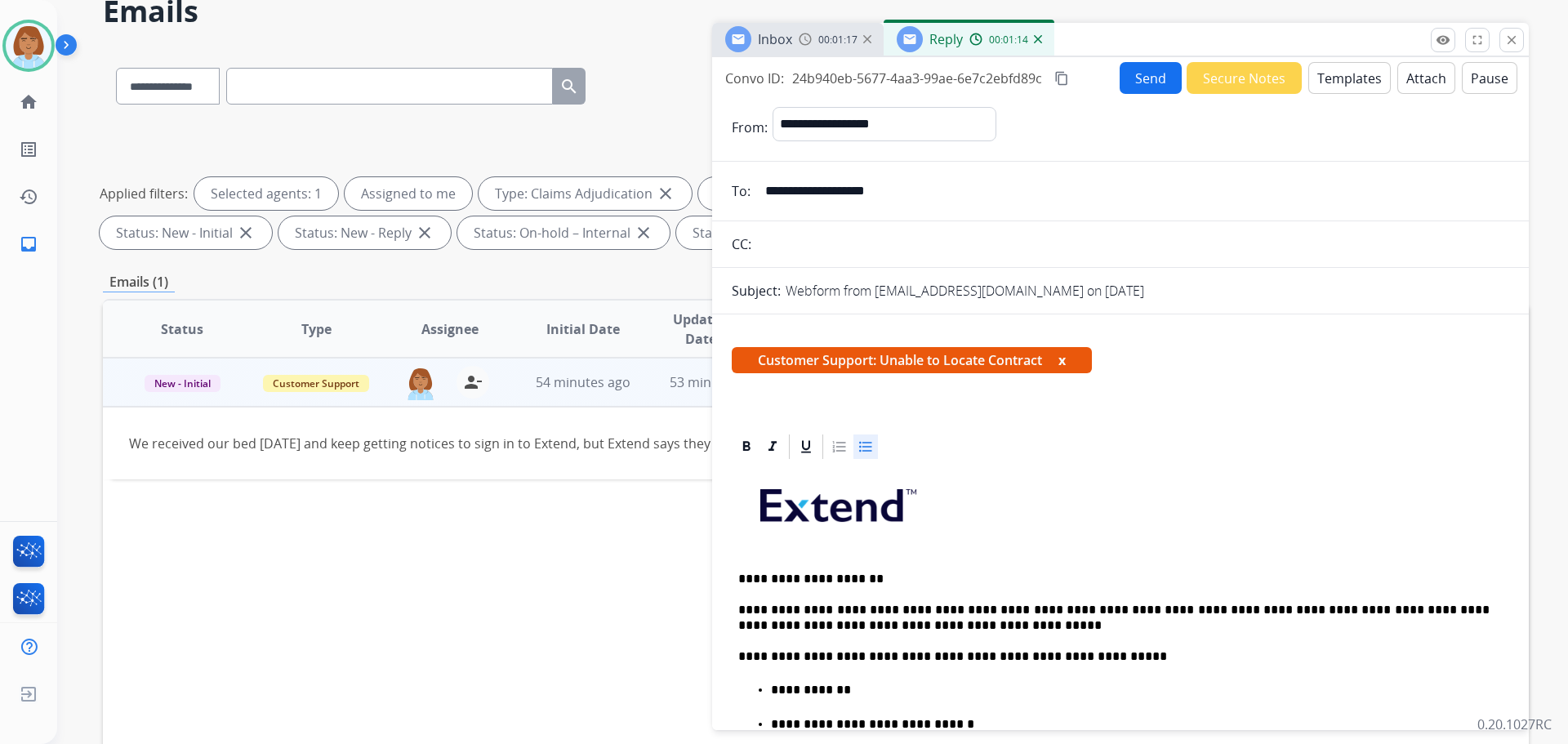
scroll to position [0, 0]
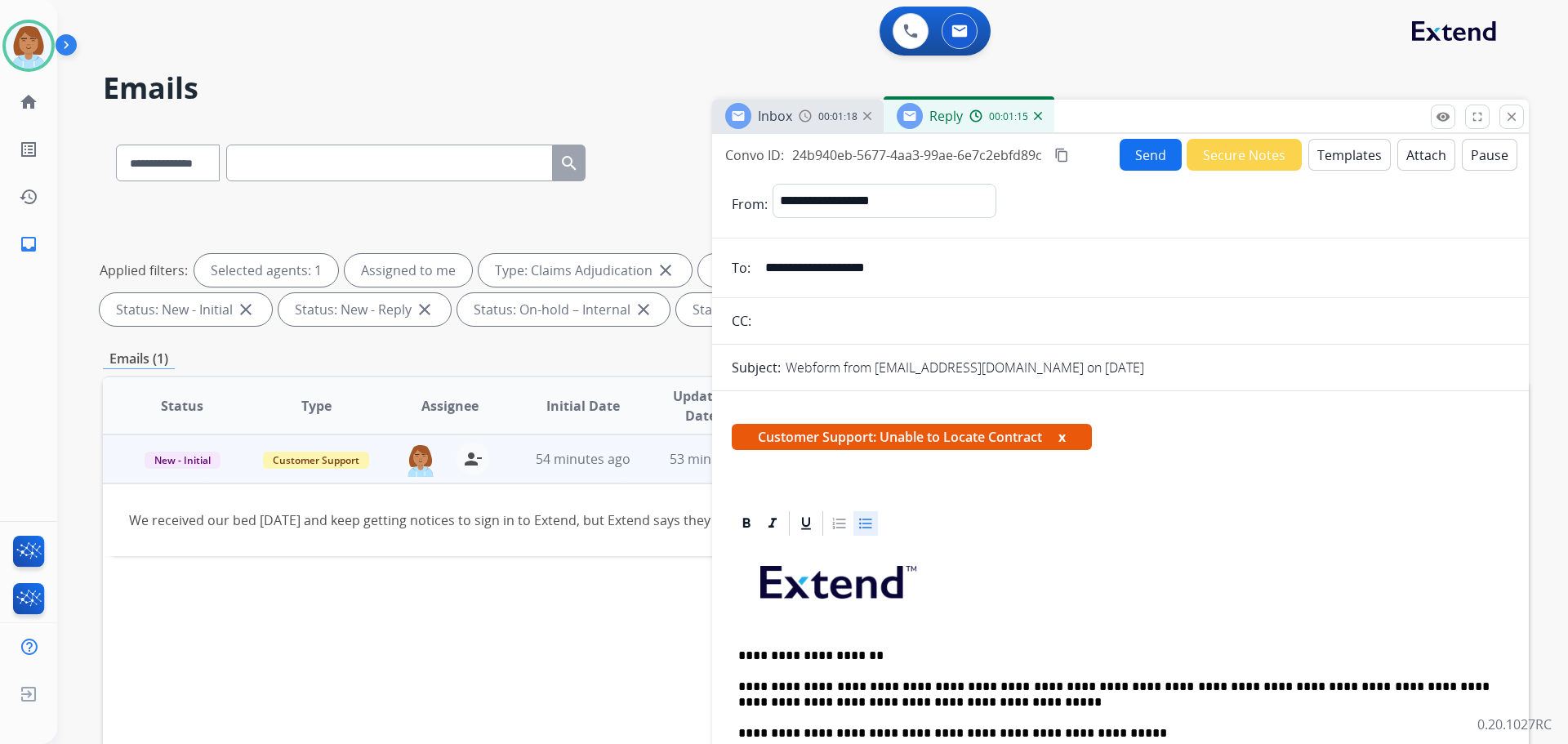
click at [1132, 155] on button "Send" at bounding box center [1151, 154] width 62 height 32
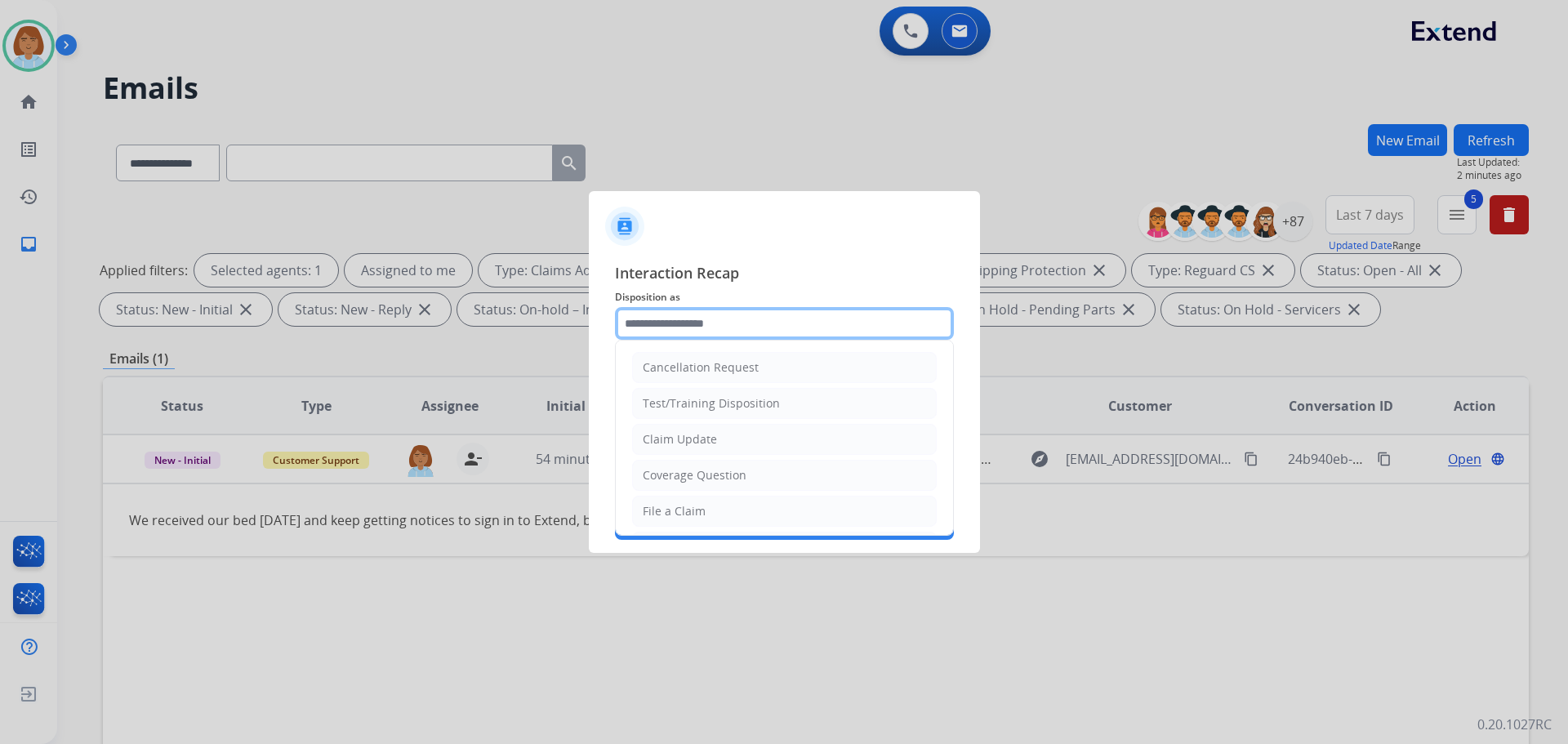
click at [648, 326] on input "text" at bounding box center [784, 324] width 339 height 32
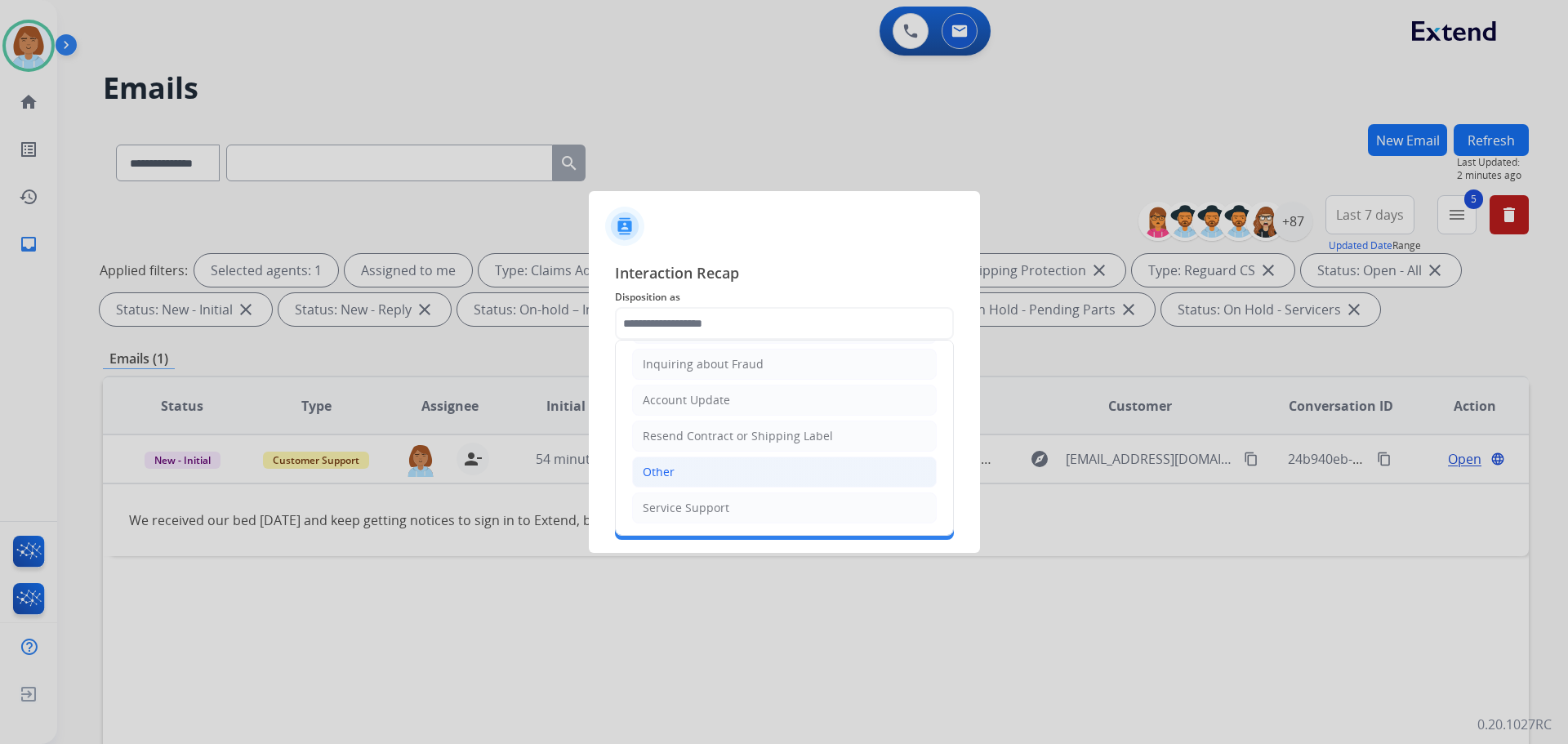
click at [676, 486] on li "Other" at bounding box center [784, 472] width 305 height 31
type input "*****"
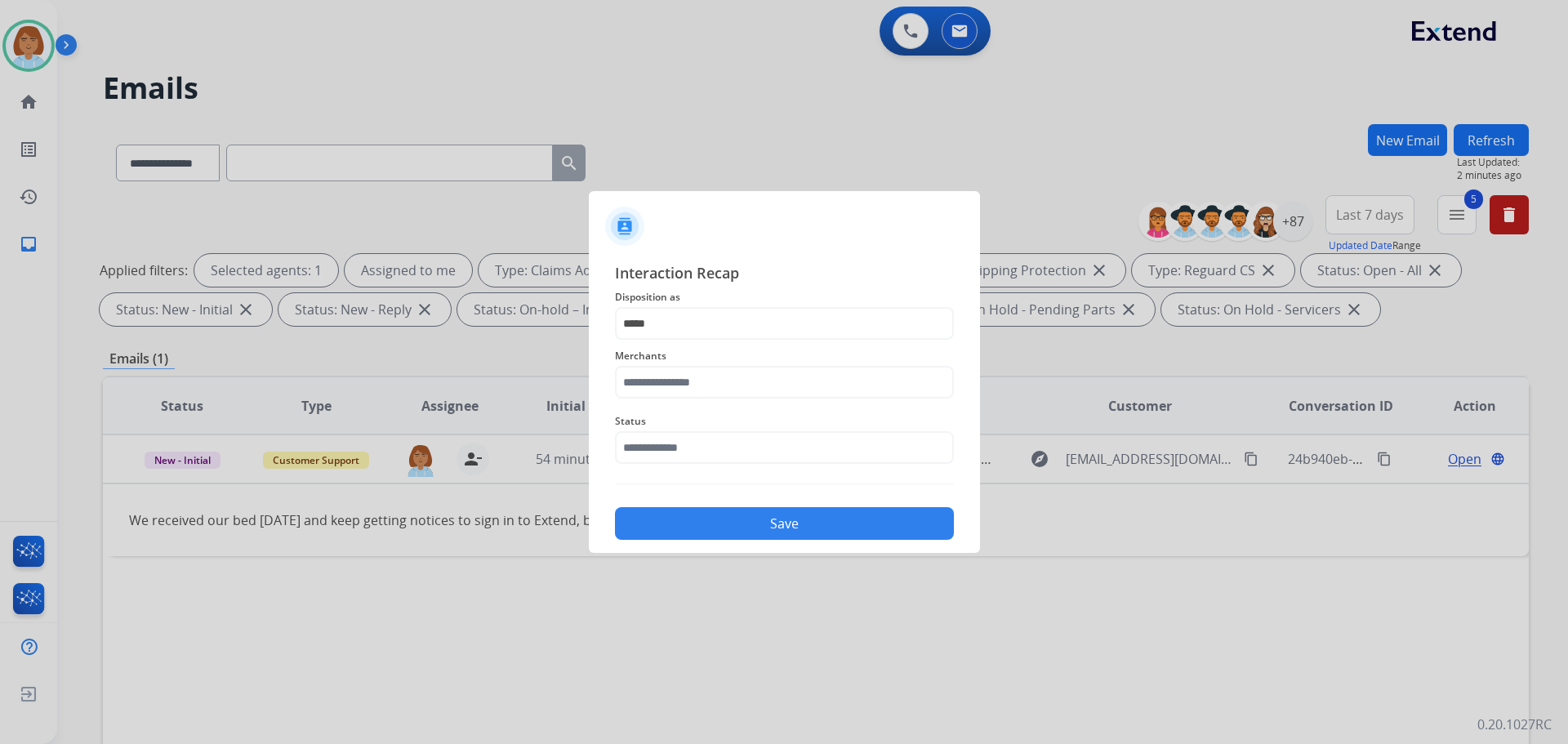
click at [674, 364] on span "Merchants" at bounding box center [784, 356] width 339 height 20
click at [677, 381] on input "text" at bounding box center [784, 382] width 339 height 32
click at [680, 430] on div "Not found" at bounding box center [672, 429] width 56 height 16
type input "*********"
click at [706, 465] on div "Status" at bounding box center [784, 437] width 339 height 65
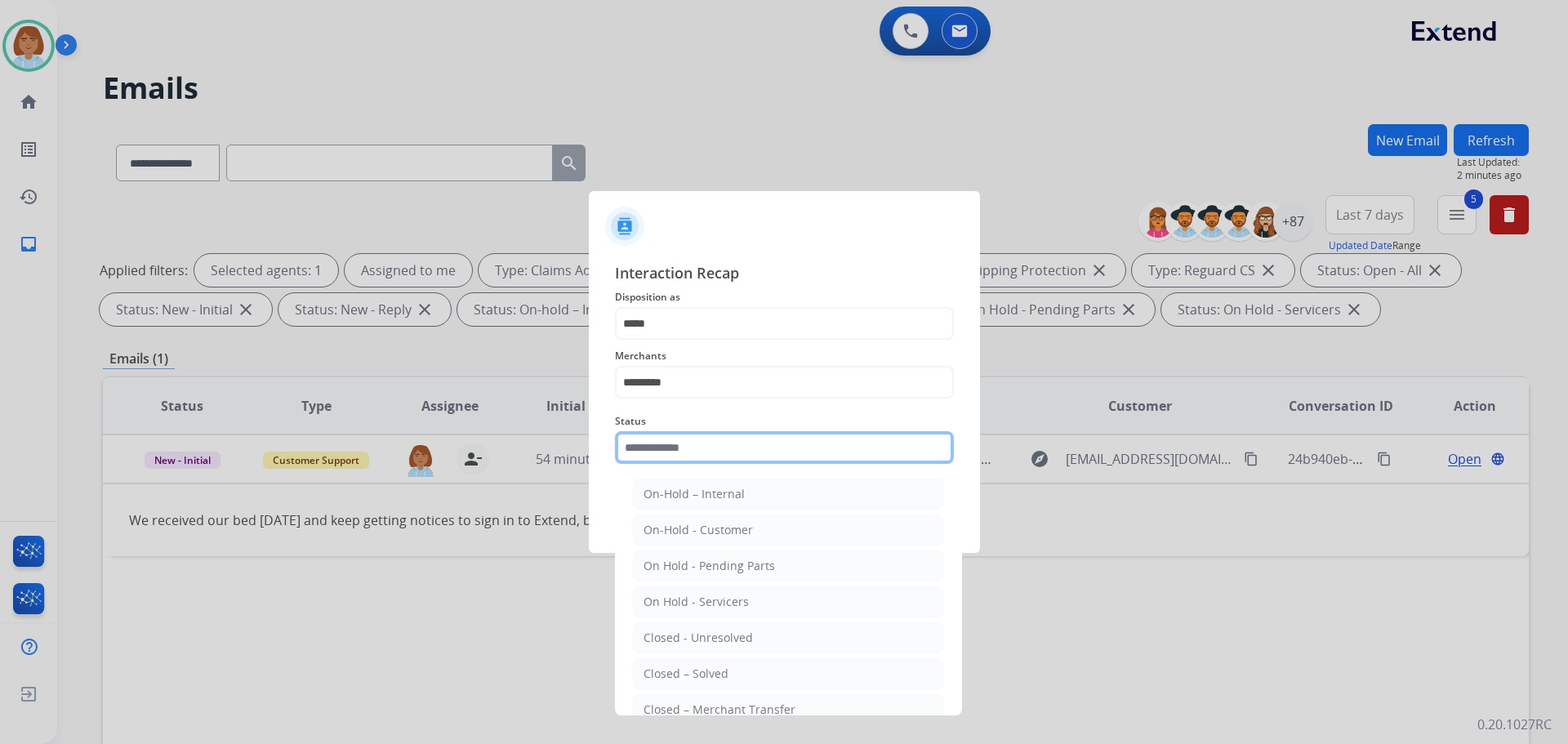
click at [713, 455] on input "text" at bounding box center [784, 447] width 339 height 32
click at [693, 679] on div "Closed – Solved" at bounding box center [686, 674] width 85 height 16
type input "**********"
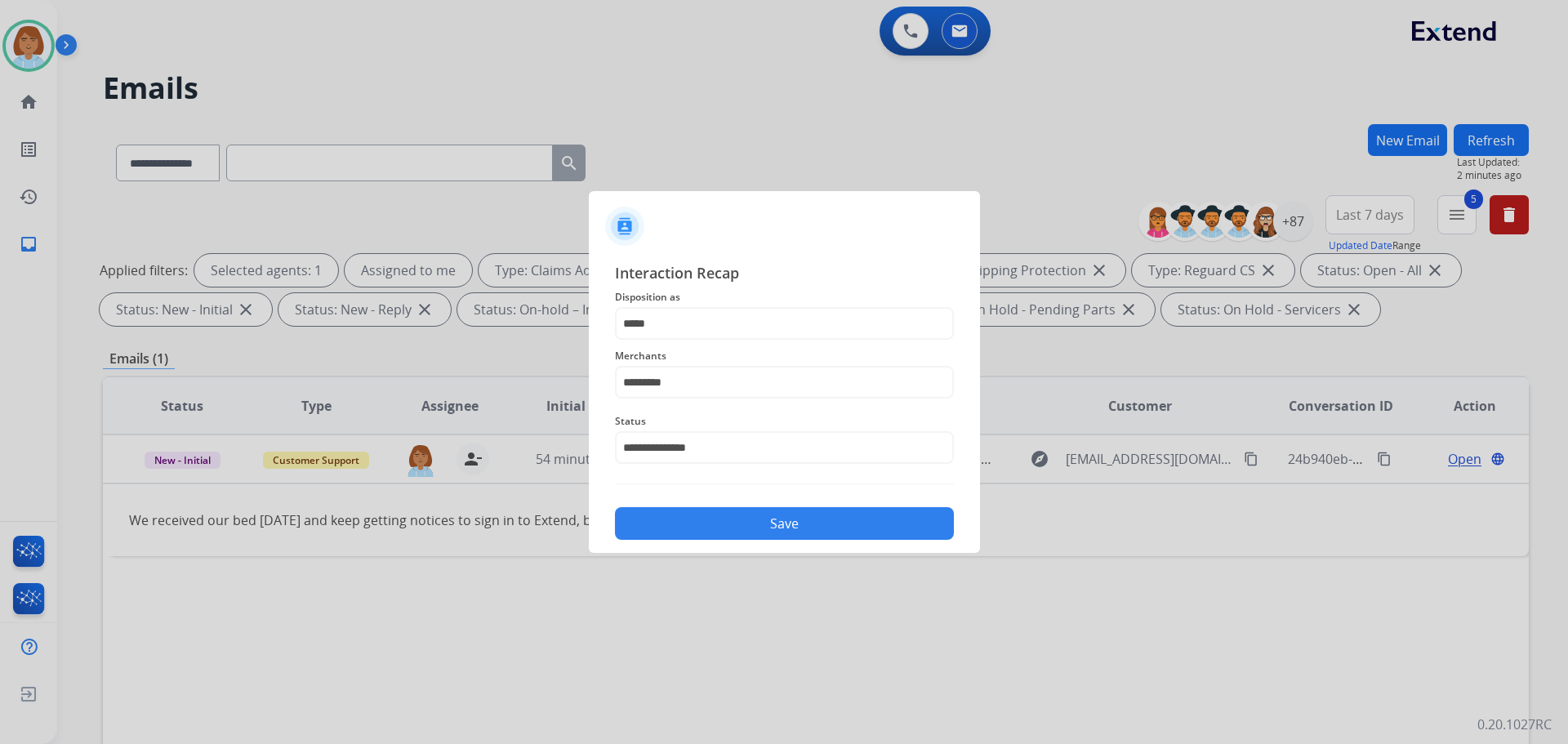
click at [774, 544] on div "**********" at bounding box center [784, 400] width 391 height 305
click at [776, 538] on button "Save" at bounding box center [784, 524] width 339 height 32
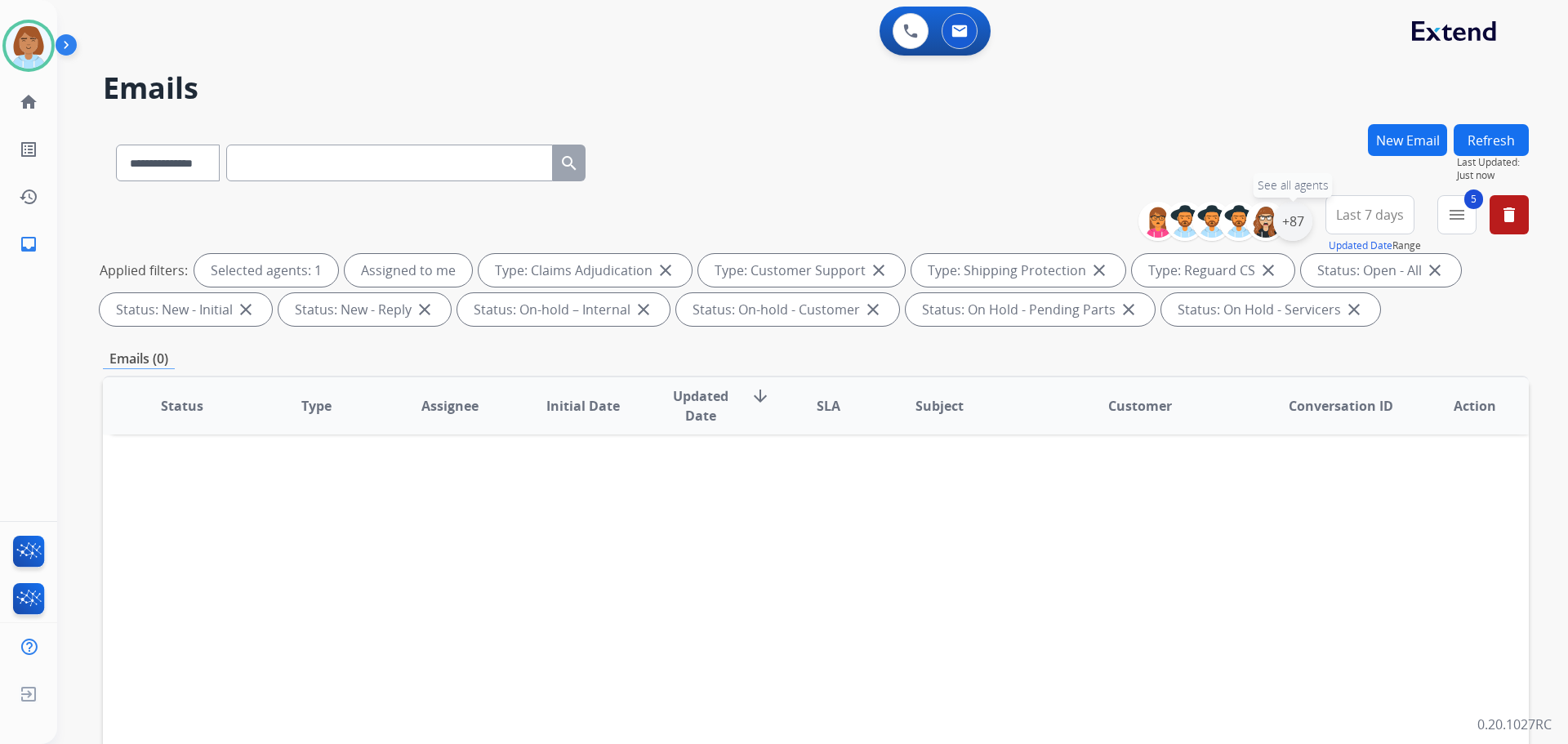
click at [1290, 222] on div "+87" at bounding box center [1292, 221] width 39 height 39
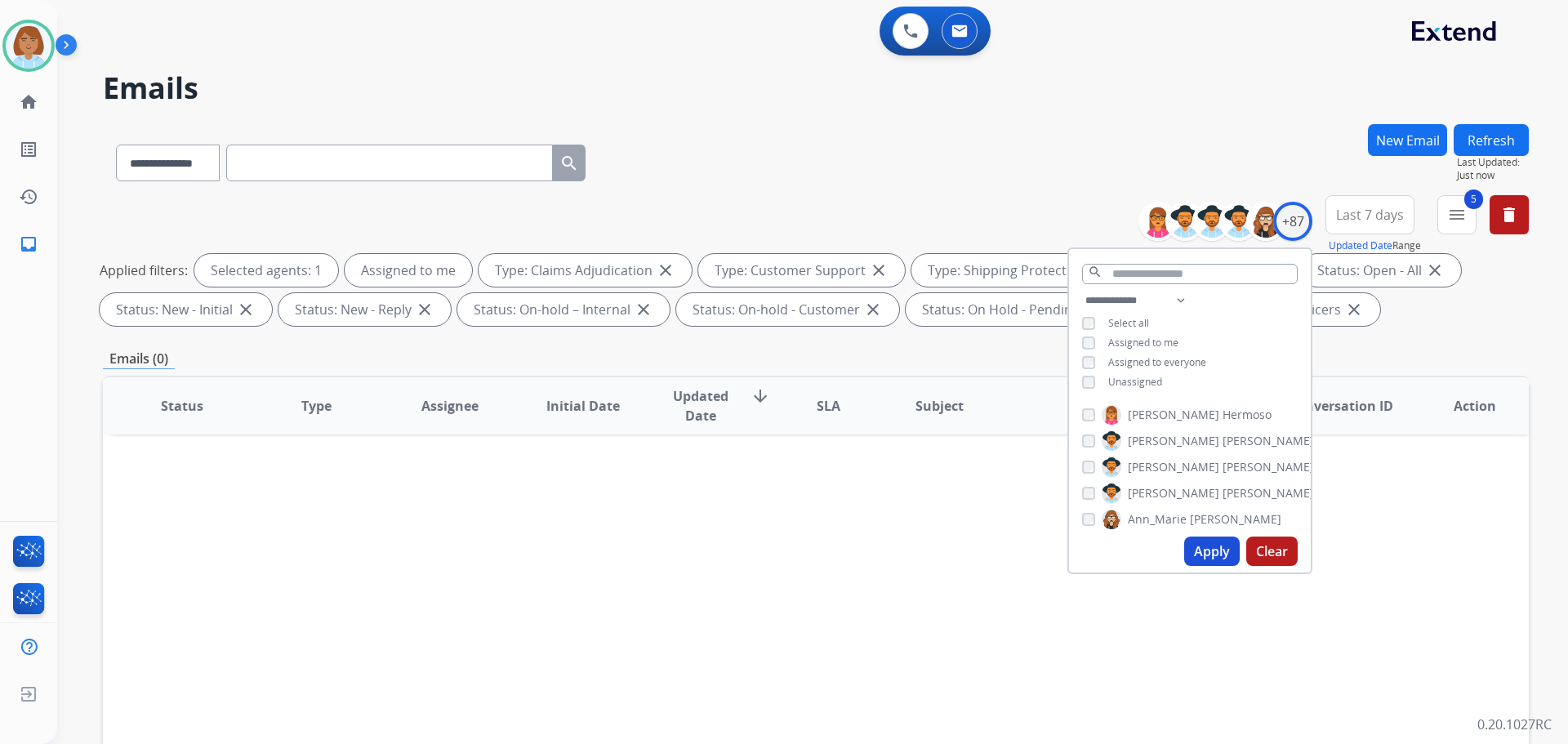
click at [1108, 377] on span "Unassigned" at bounding box center [1135, 381] width 54 height 14
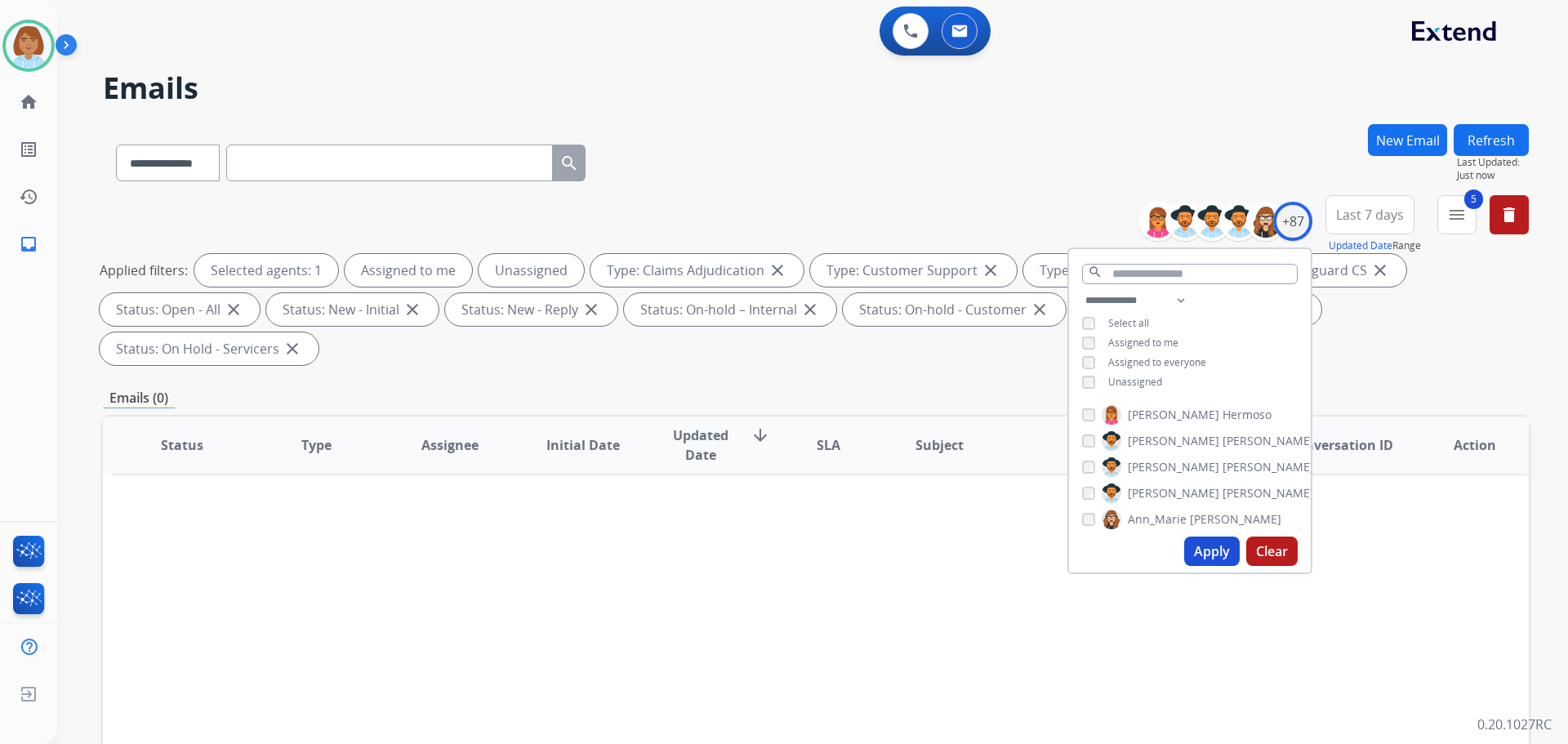
click at [1210, 563] on button "Apply" at bounding box center [1213, 551] width 56 height 30
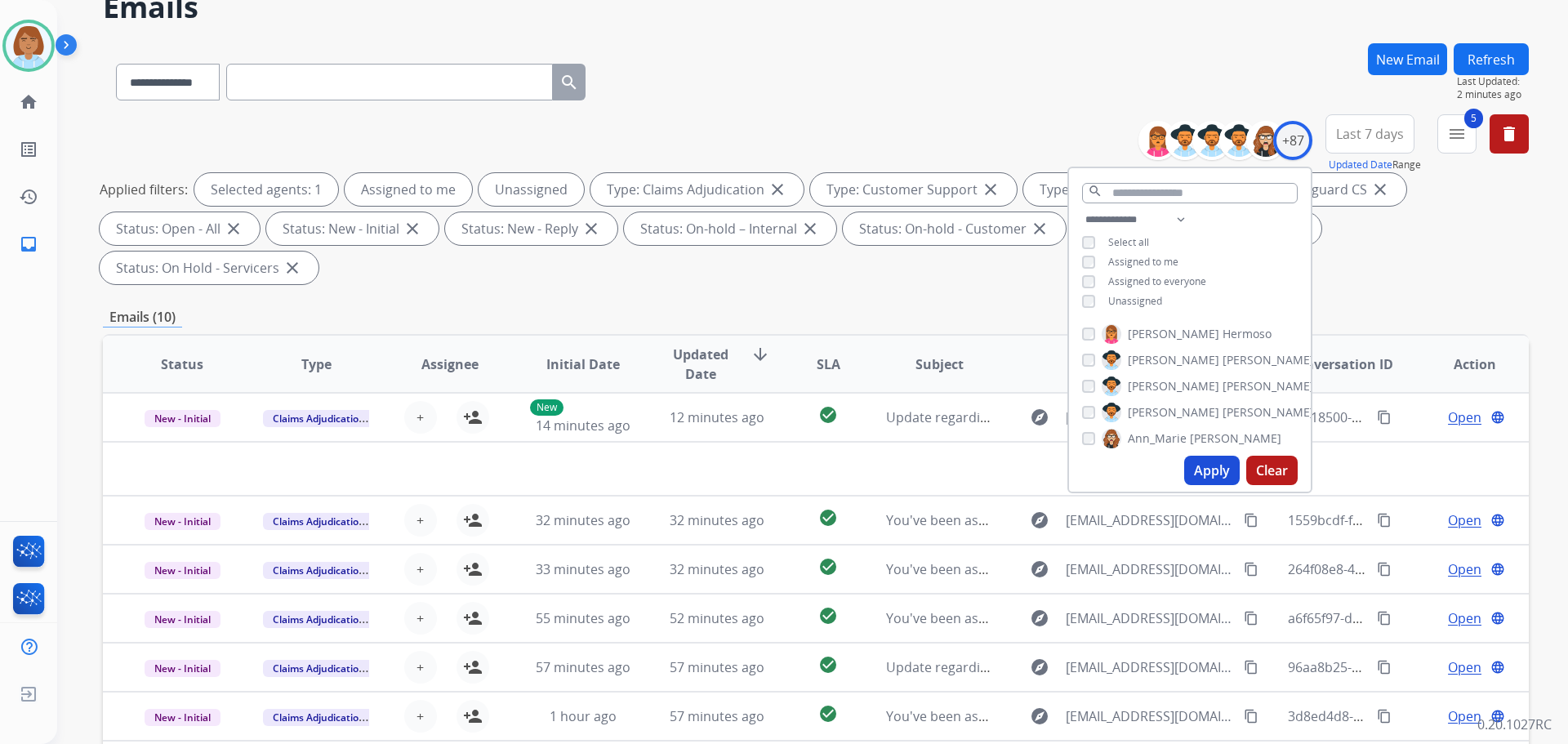
scroll to position [82, 0]
click at [1457, 150] on button "5 menu Filters" at bounding box center [1457, 133] width 39 height 39
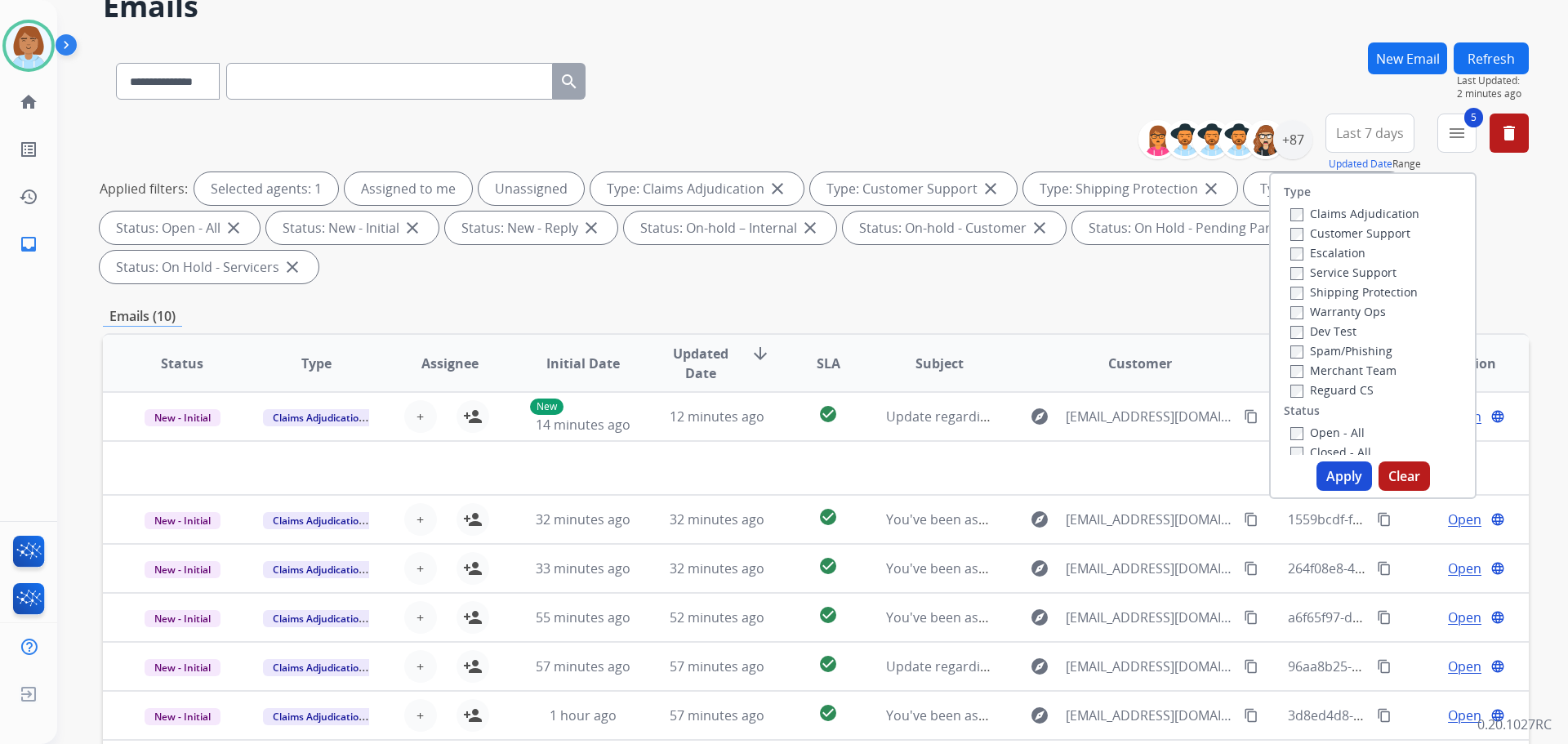
click at [1298, 216] on label "Claims Adjudication" at bounding box center [1354, 213] width 129 height 15
click at [1347, 470] on button "Apply" at bounding box center [1344, 476] width 56 height 30
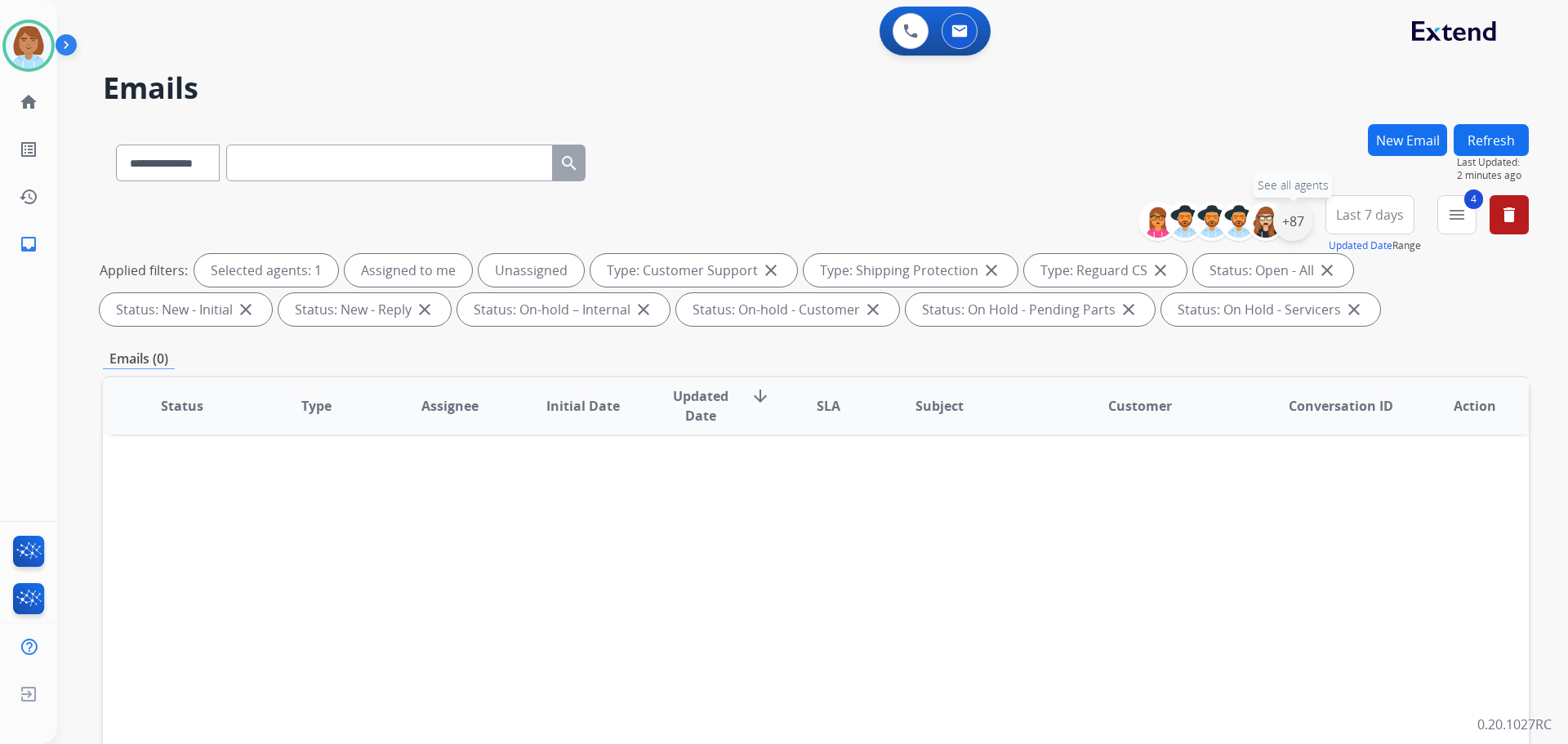
click at [1295, 217] on div "+87" at bounding box center [1292, 221] width 39 height 39
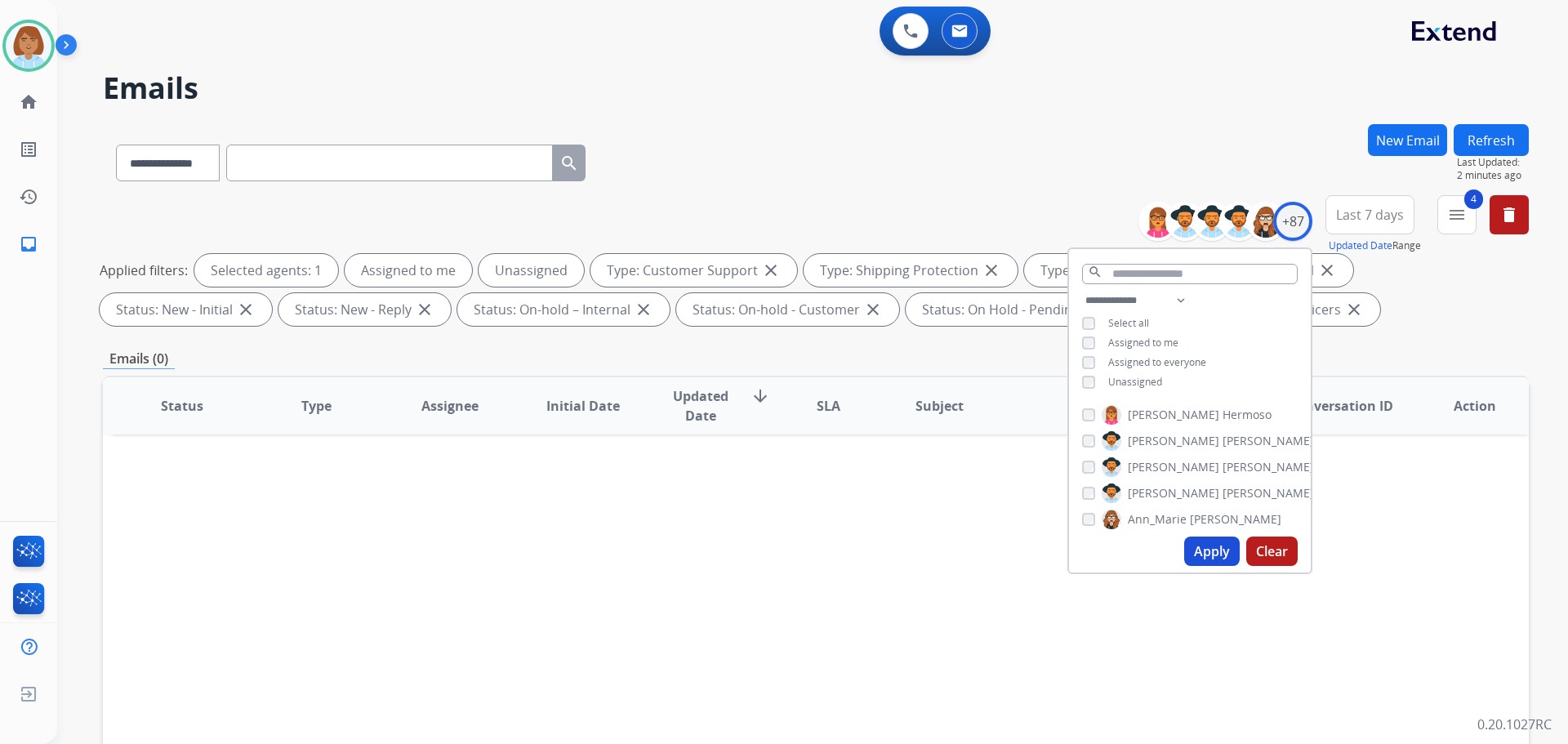
click at [1376, 334] on div "**********" at bounding box center [816, 566] width 1426 height 884
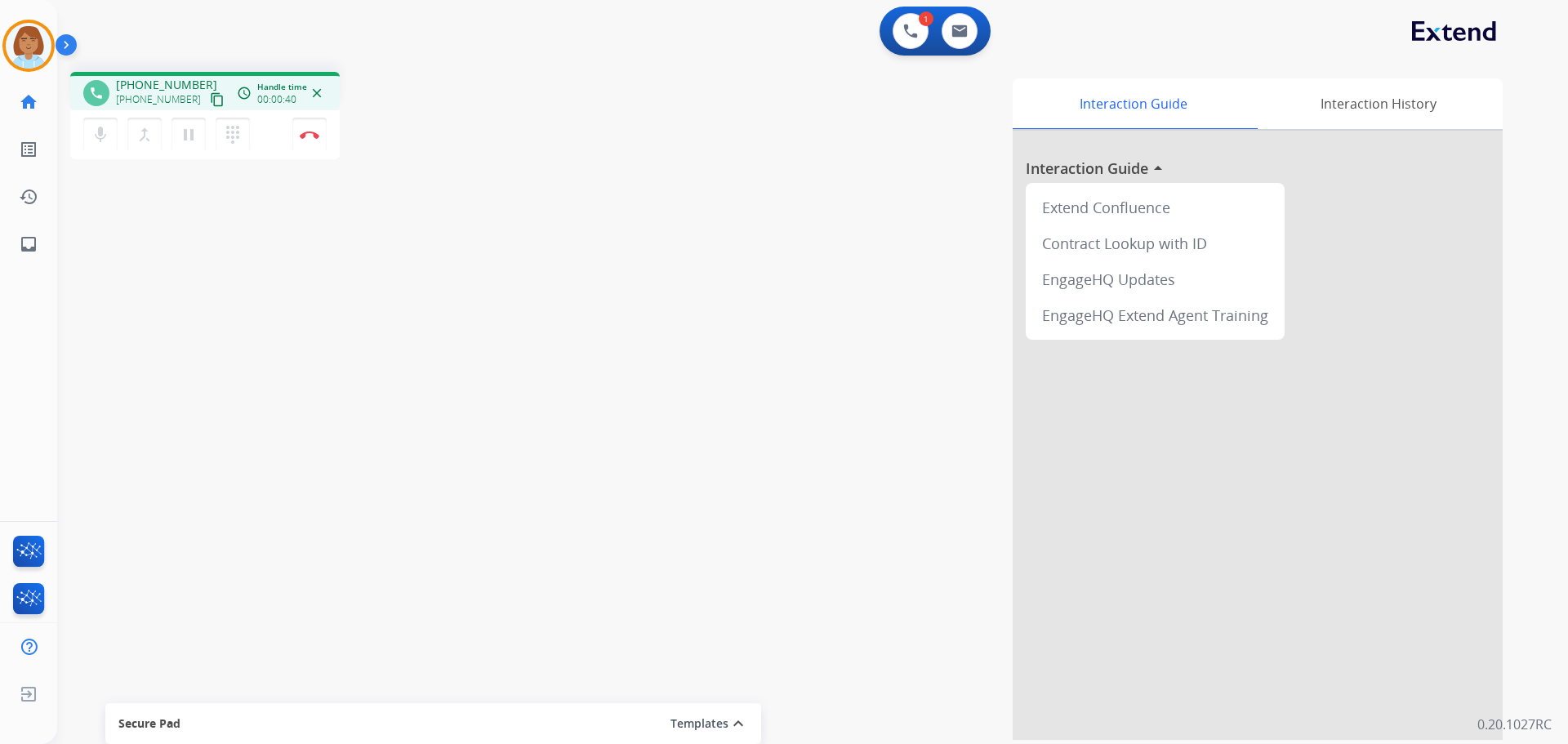
click at [210, 100] on mat-icon "content_copy" at bounding box center [217, 99] width 14 height 14
click at [92, 138] on mat-icon "mic" at bounding box center [101, 135] width 20 height 20
click at [93, 134] on mat-icon "mic_off" at bounding box center [101, 135] width 20 height 20
click at [199, 121] on button "pause Hold" at bounding box center [188, 134] width 34 height 34
click at [234, 140] on mat-icon "dialpad" at bounding box center [233, 135] width 20 height 20
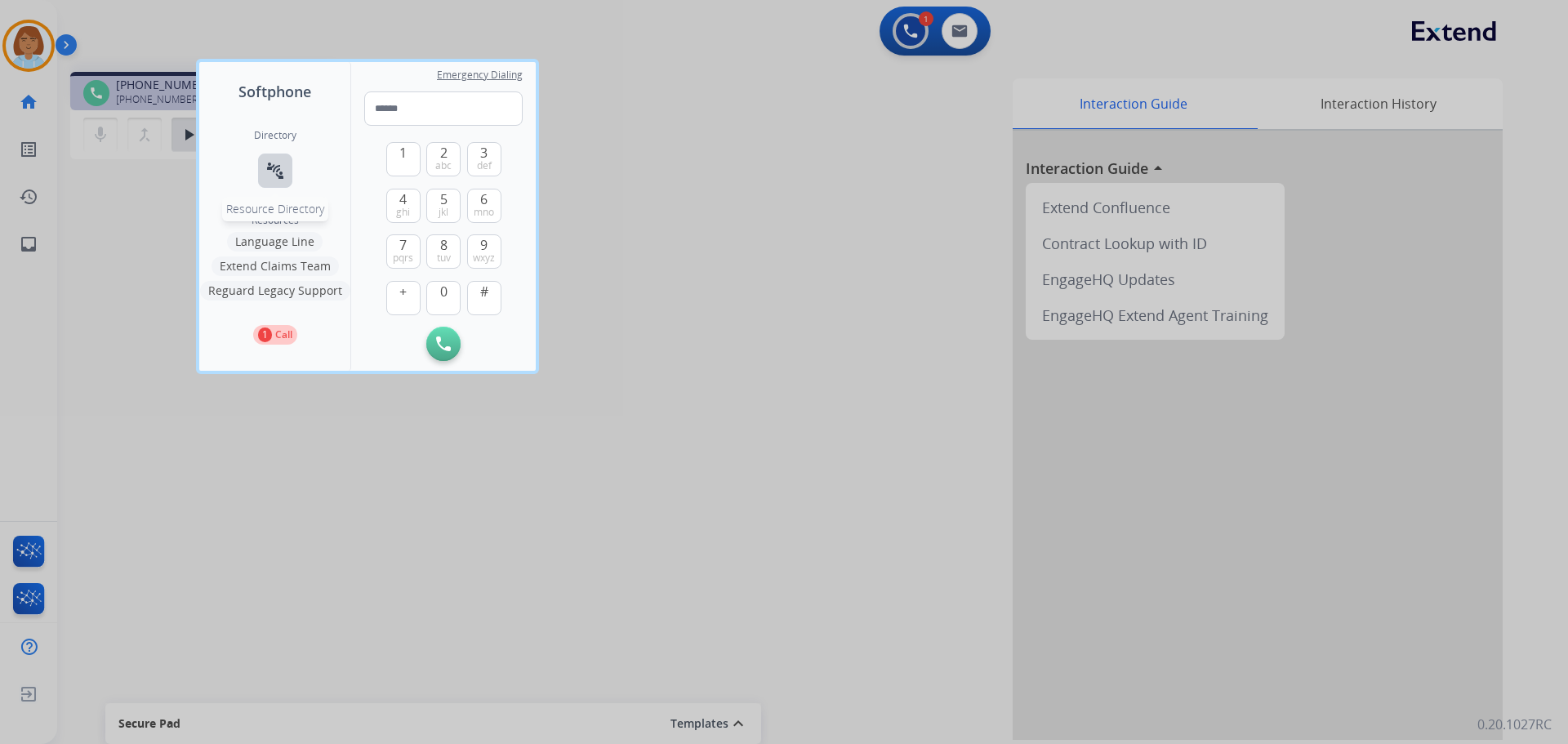
click at [286, 186] on button "connect_without_contact Resource Directory" at bounding box center [275, 170] width 34 height 34
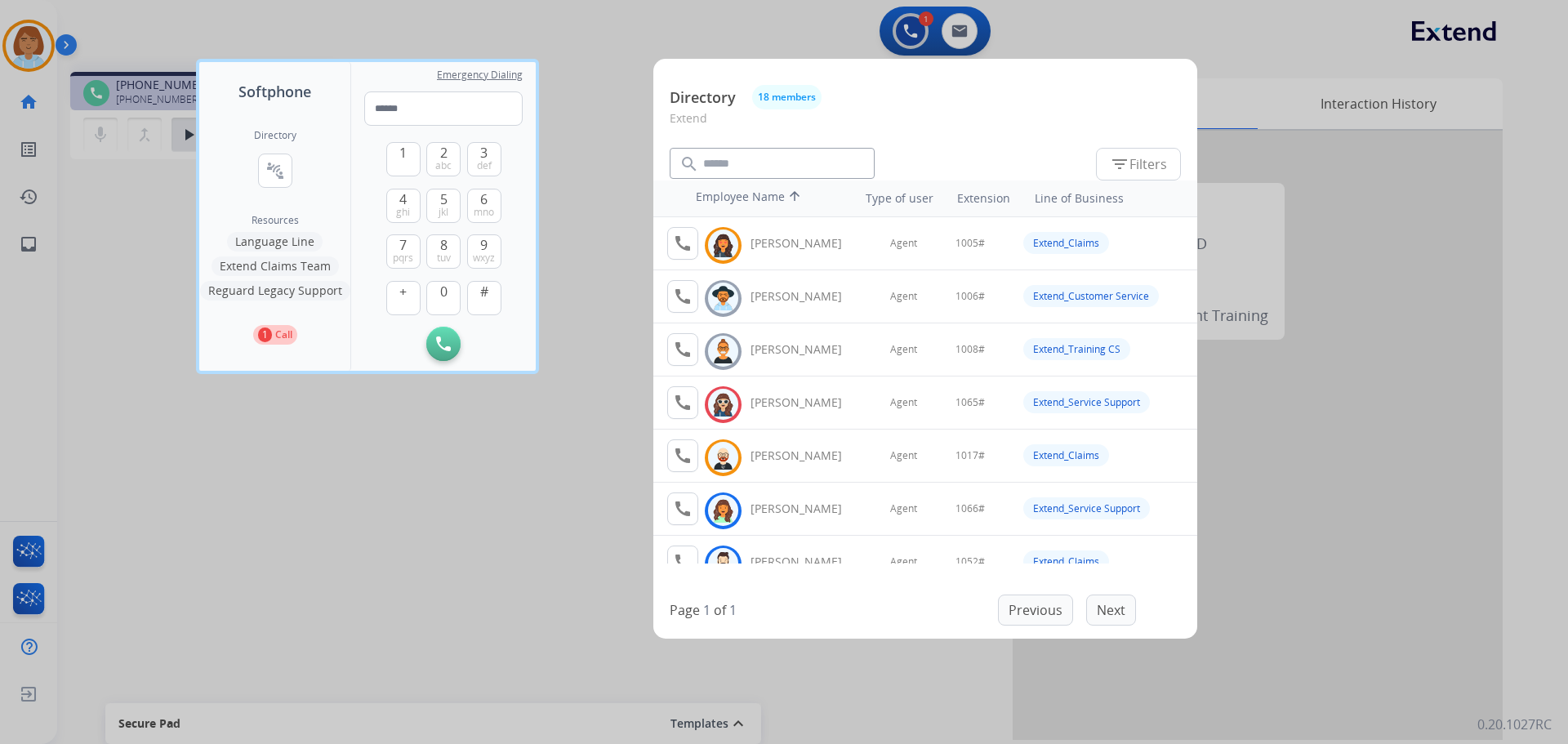
click at [278, 268] on button "Extend Claims Team" at bounding box center [275, 266] width 127 height 20
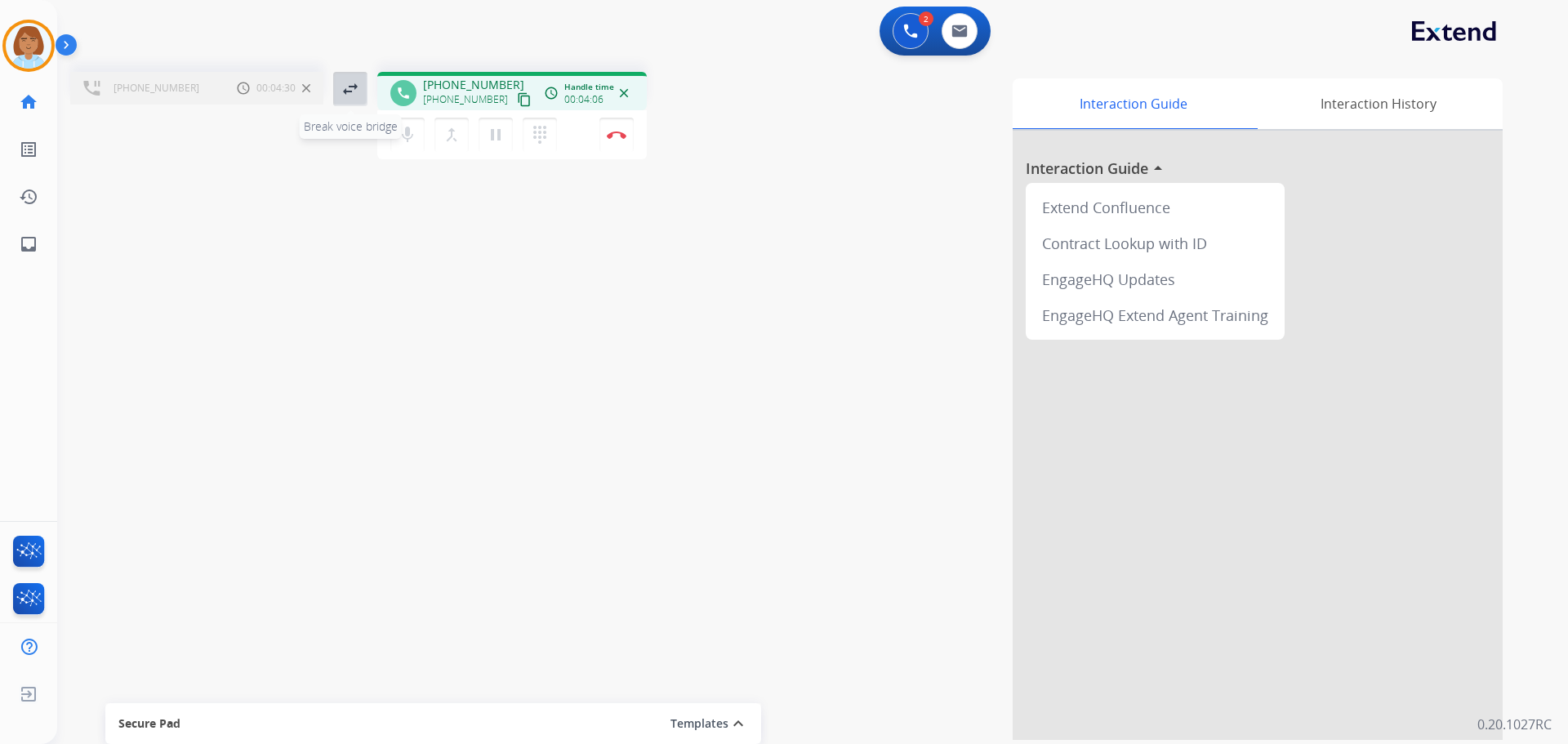
click at [357, 96] on mat-icon "swap_horiz" at bounding box center [351, 89] width 20 height 20
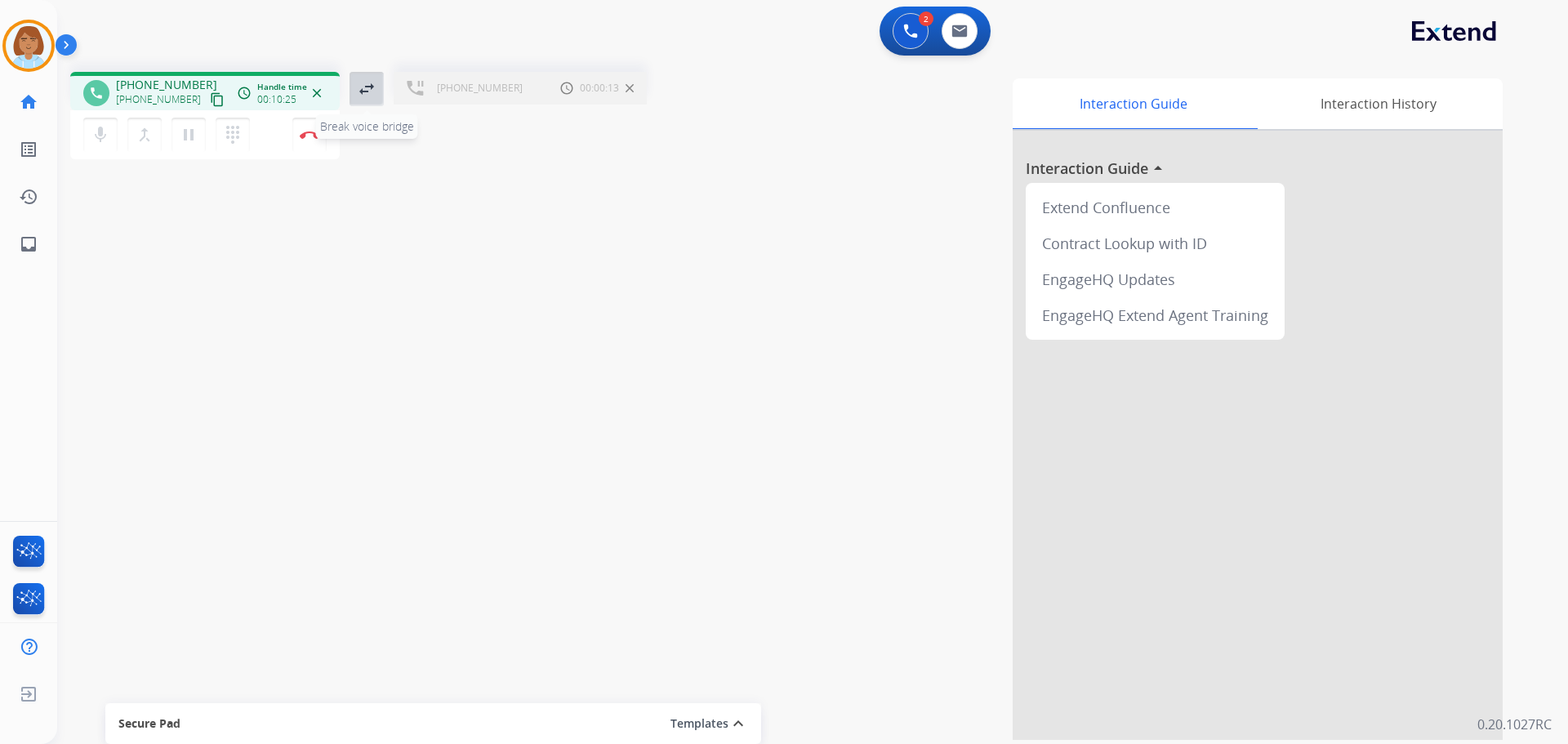
click at [360, 92] on mat-icon "swap_horiz" at bounding box center [367, 89] width 20 height 20
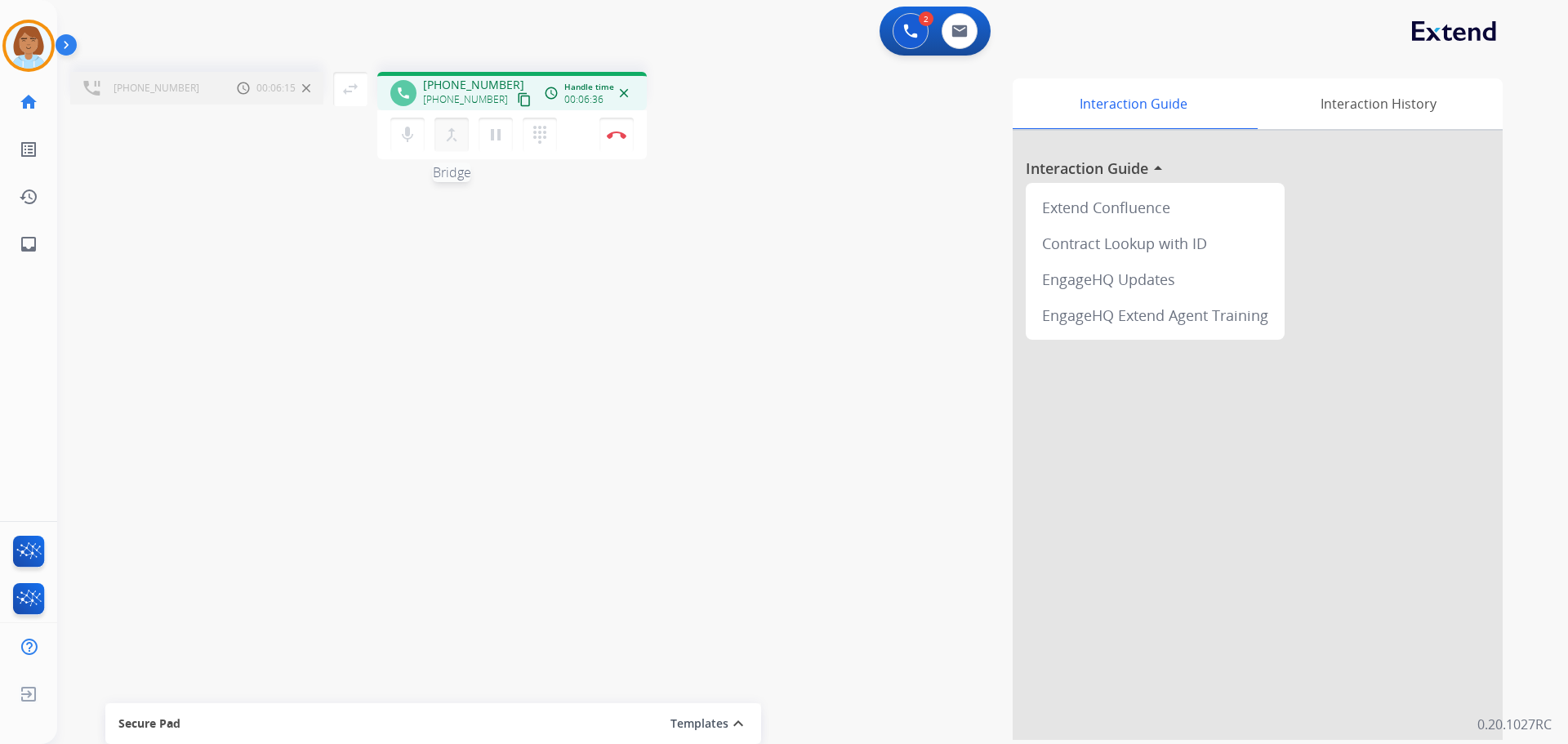
click at [455, 143] on mat-icon "merge_type" at bounding box center [452, 135] width 20 height 20
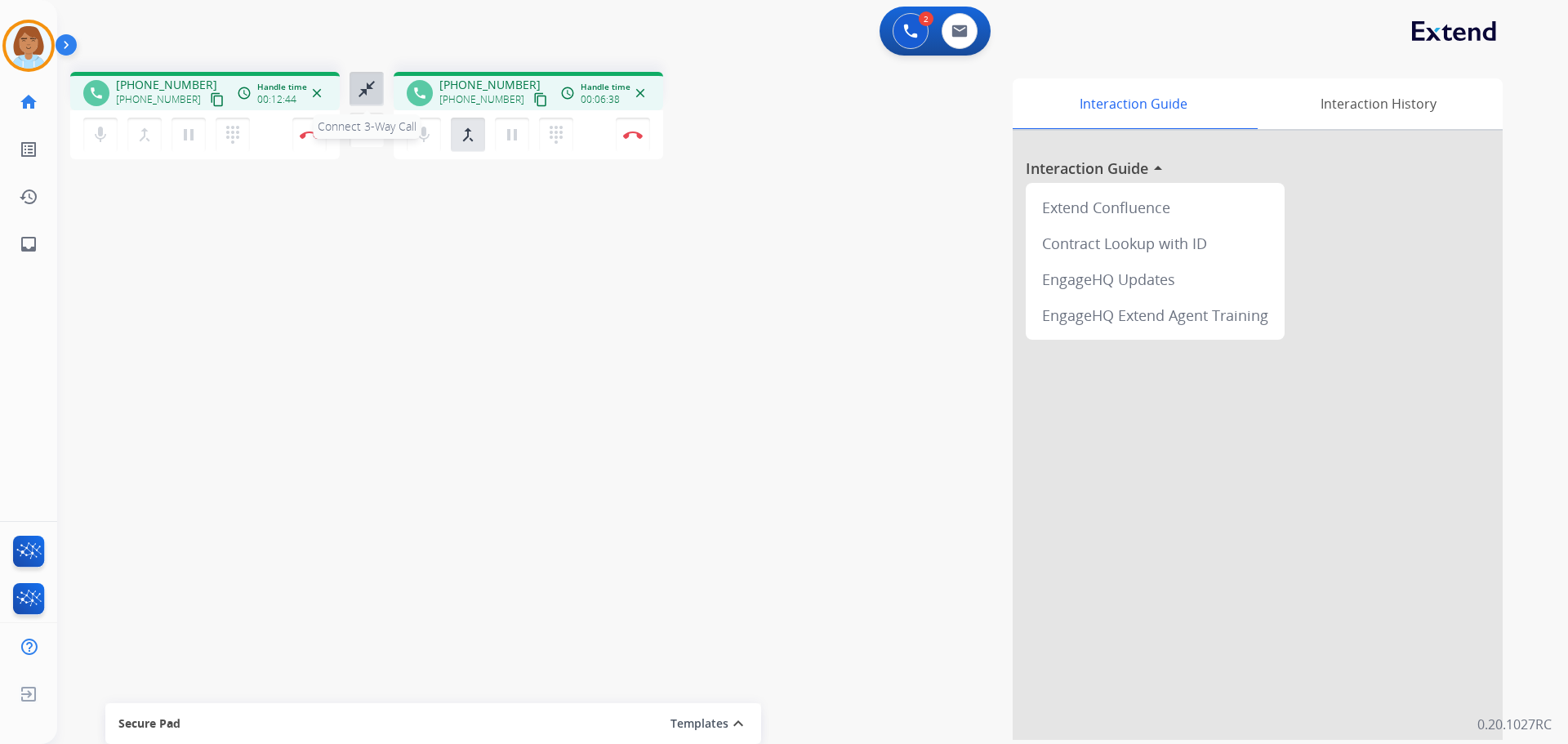
click at [371, 87] on mat-icon "close_fullscreen" at bounding box center [367, 89] width 20 height 20
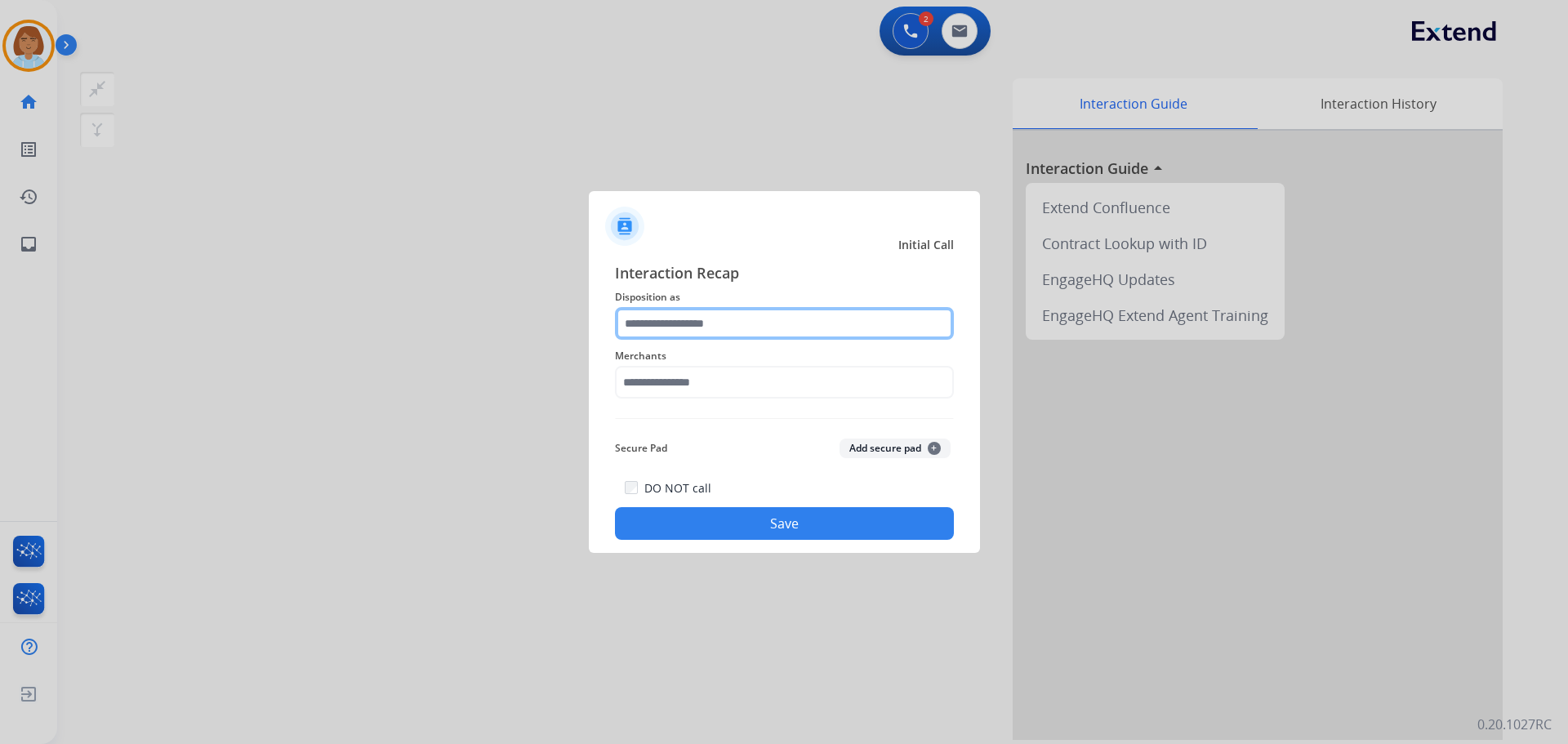
click at [792, 310] on input "text" at bounding box center [784, 324] width 339 height 32
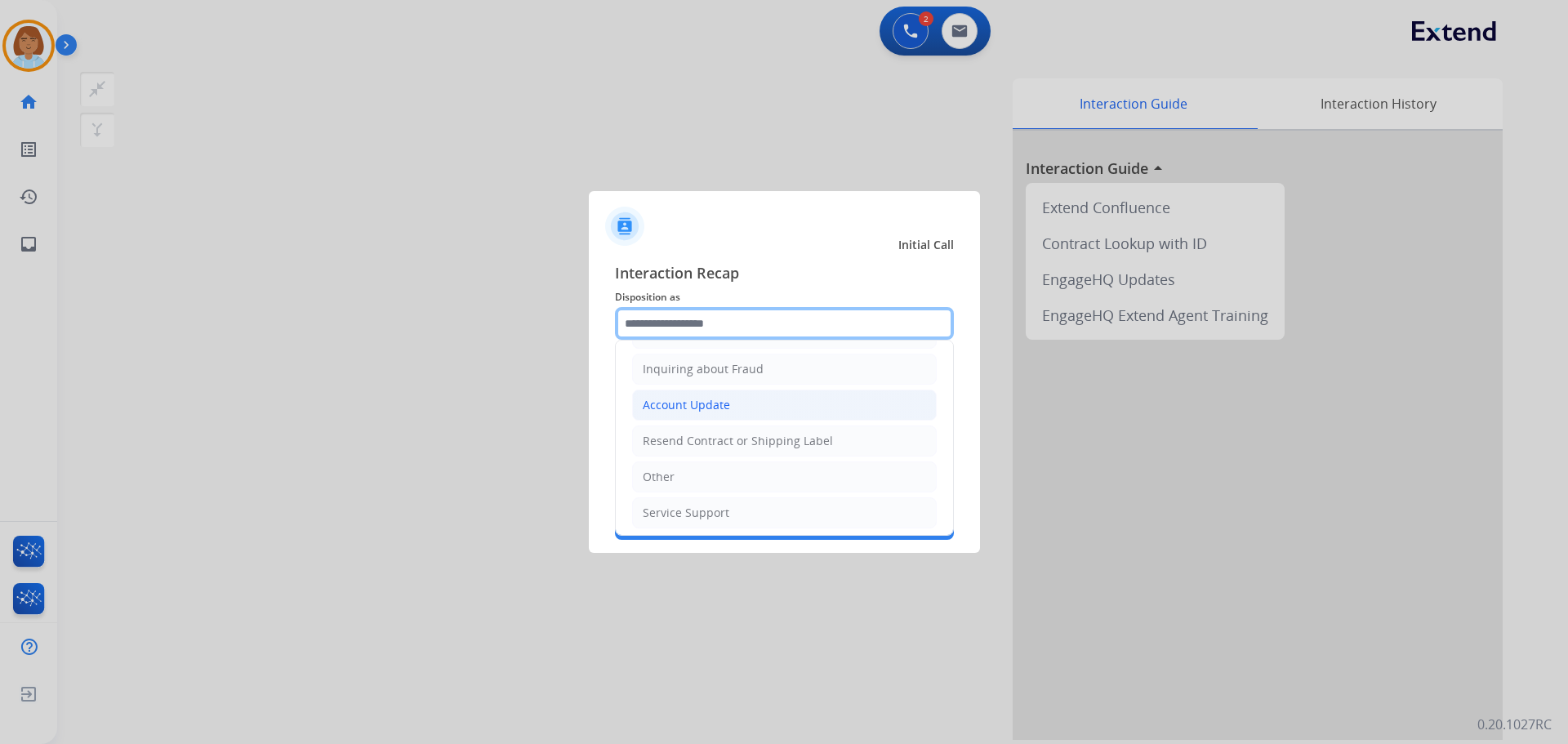
scroll to position [255, 0]
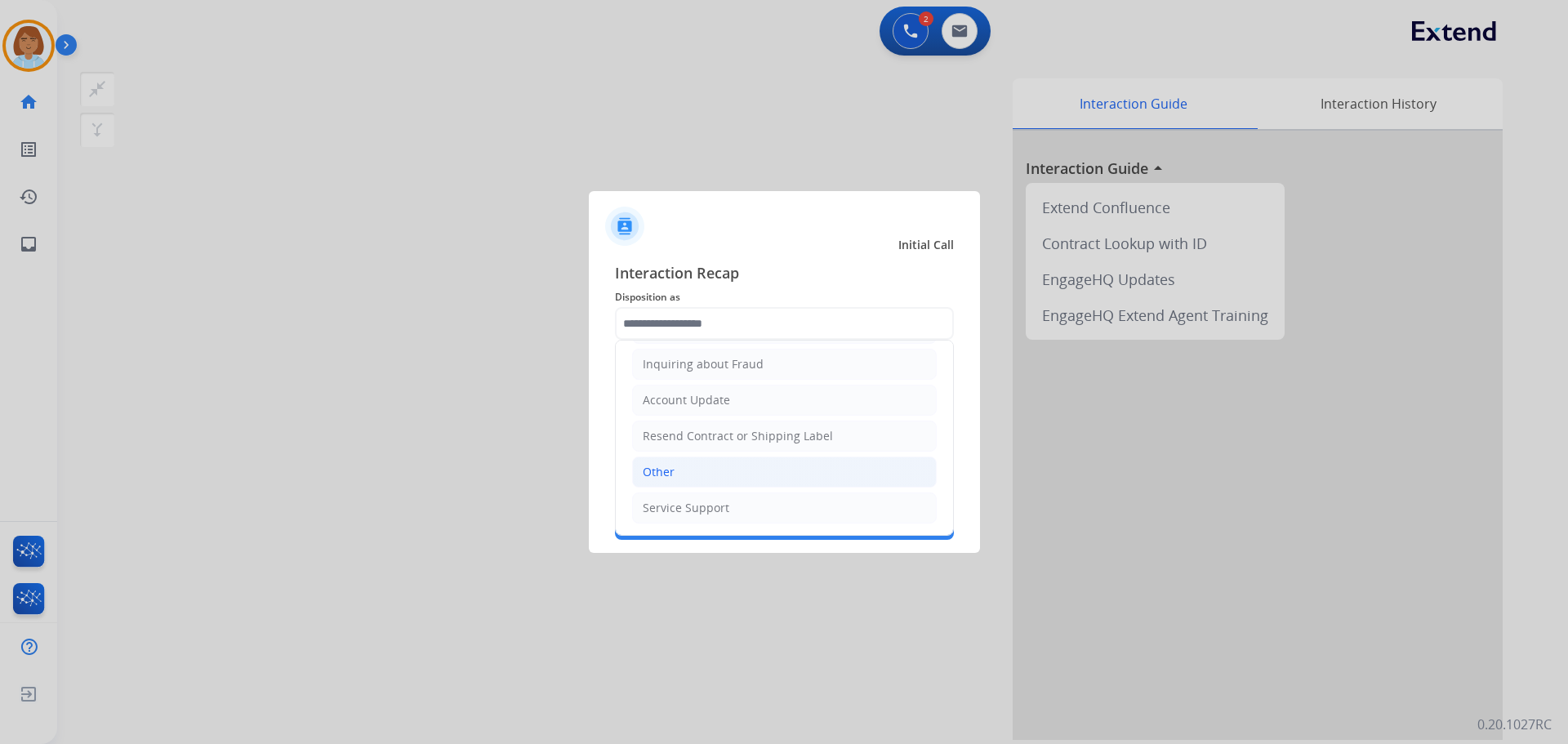
click at [677, 478] on li "Other" at bounding box center [784, 472] width 305 height 31
type input "*****"
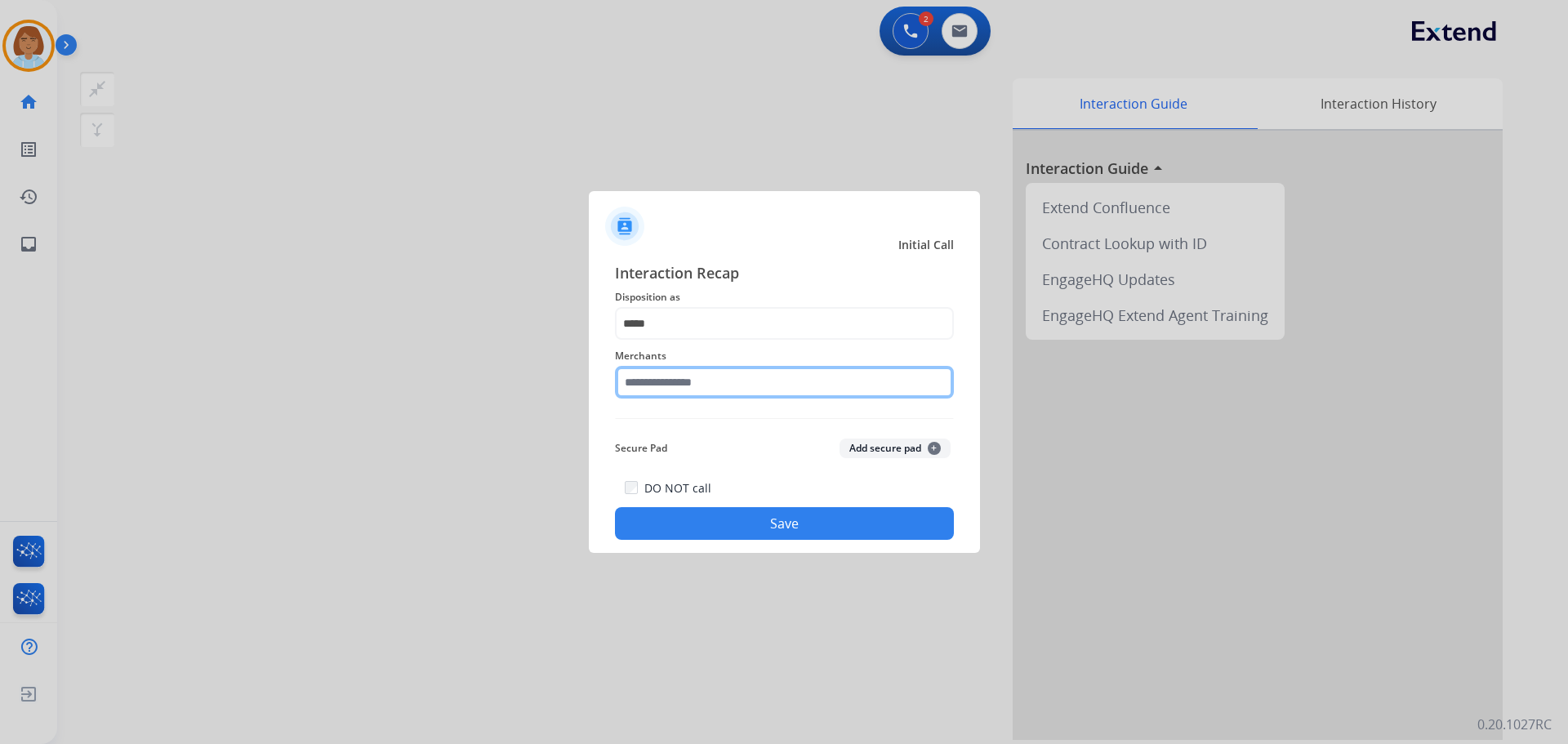
click at [688, 391] on input "text" at bounding box center [784, 382] width 339 height 32
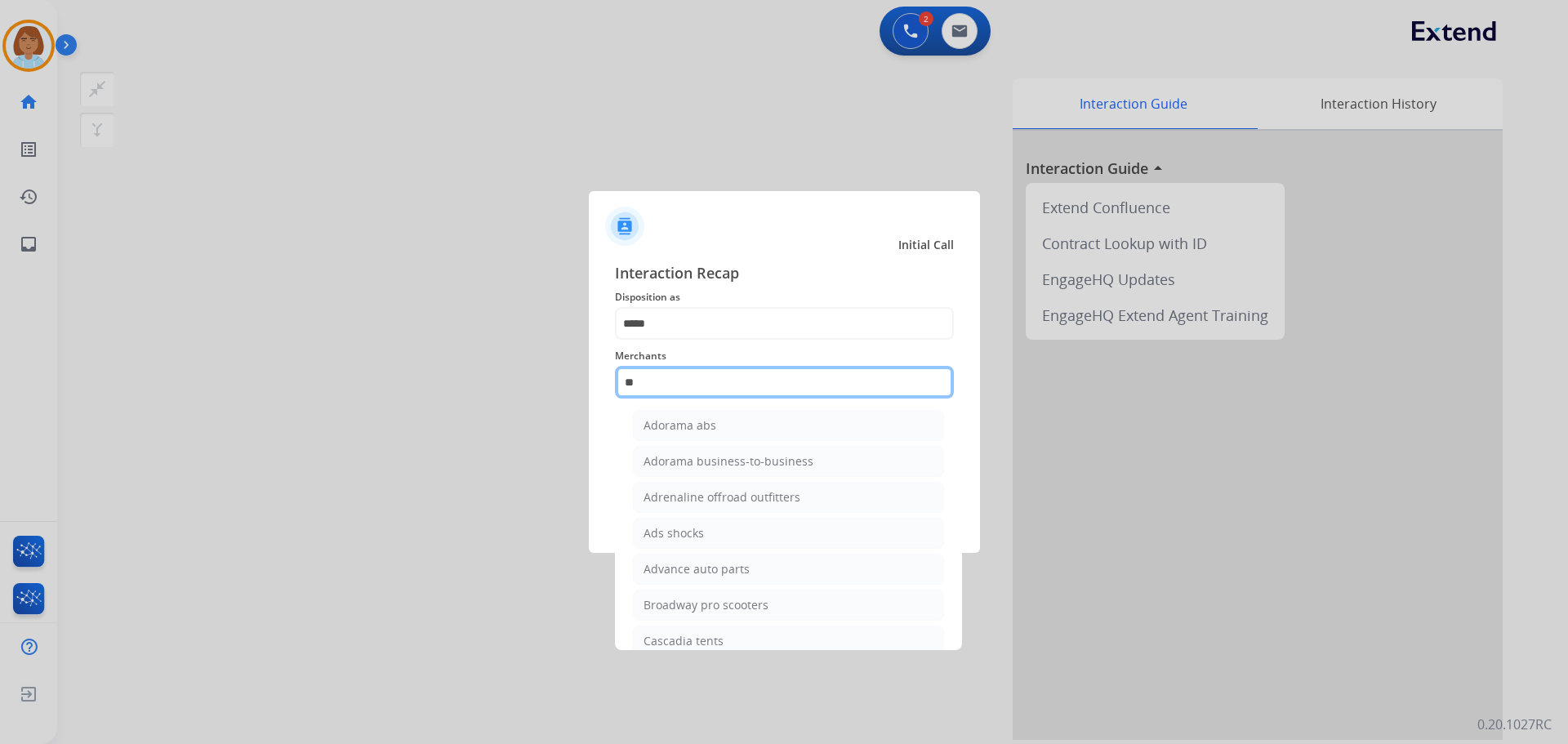
scroll to position [0, 0]
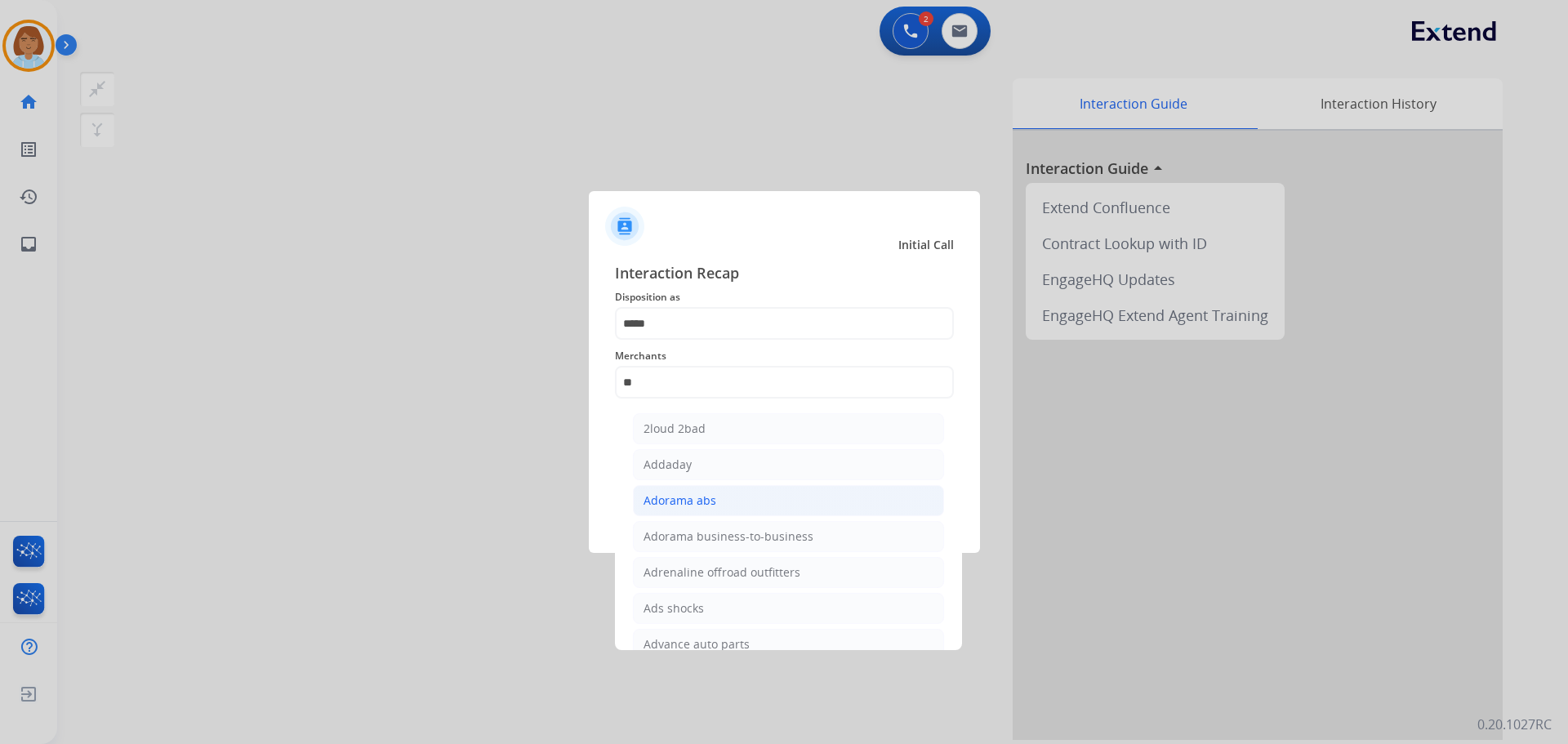
click at [720, 511] on li "Adorama abs" at bounding box center [788, 501] width 311 height 31
type input "**********"
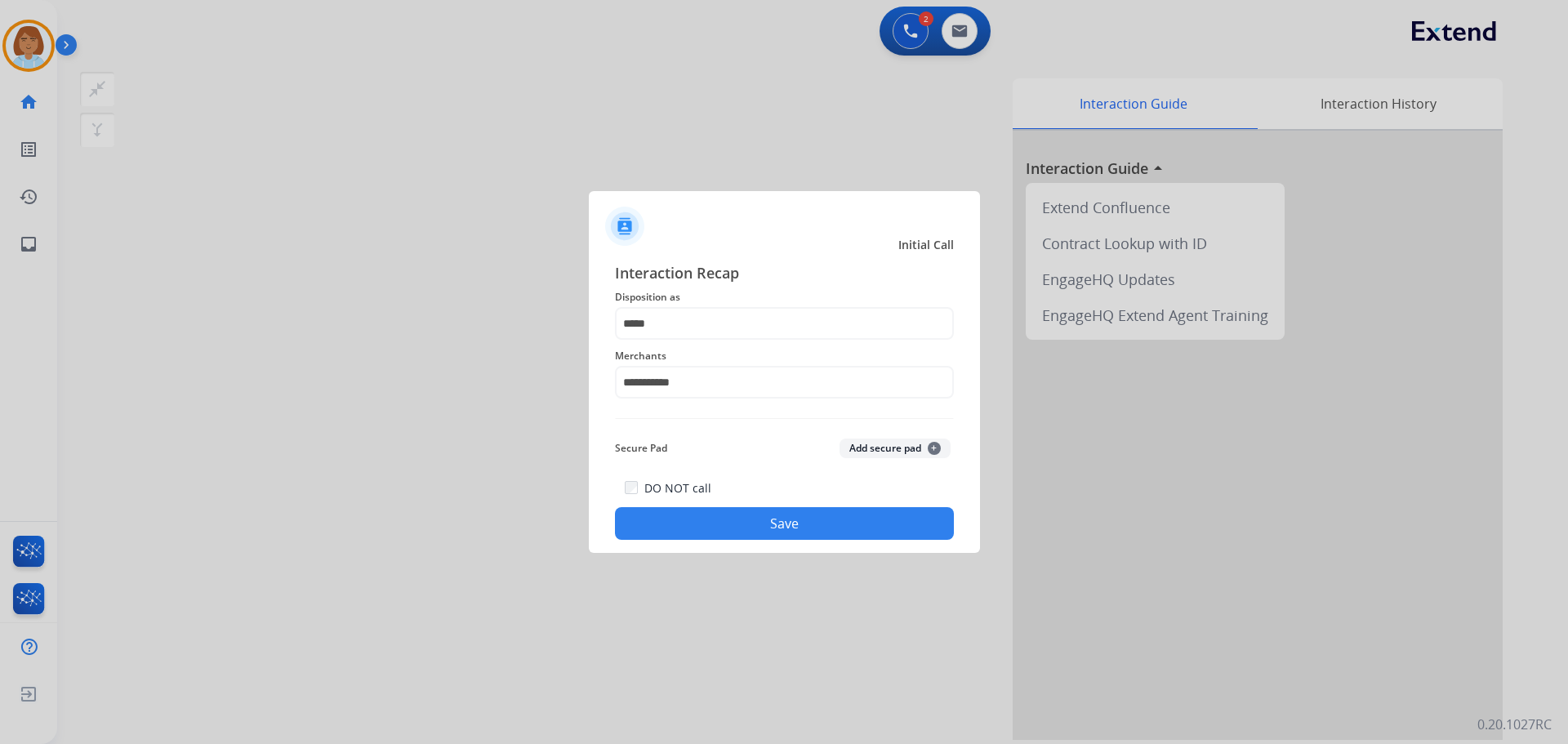
click at [720, 511] on button "Save" at bounding box center [784, 524] width 339 height 32
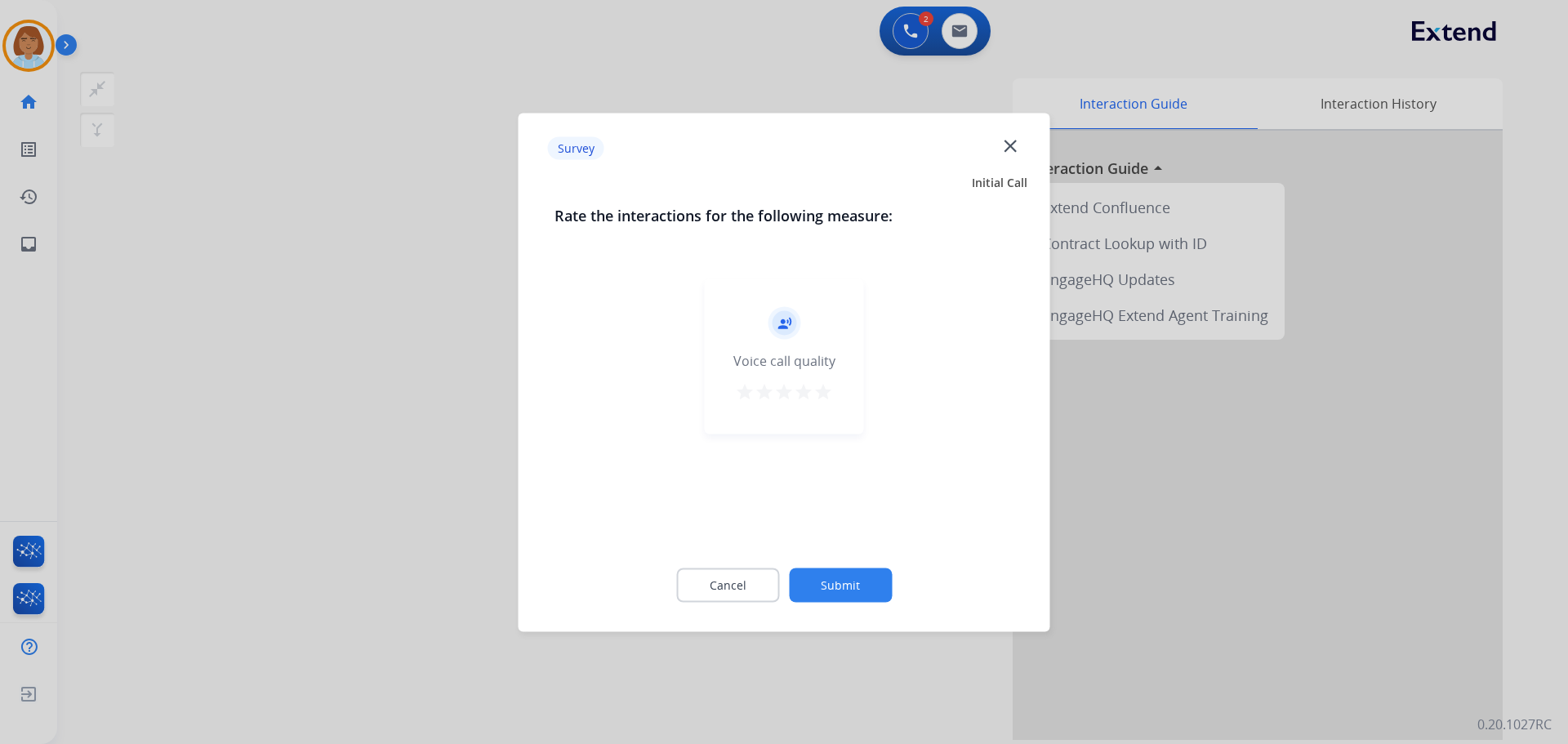
click at [811, 578] on button "Submit" at bounding box center [840, 585] width 103 height 34
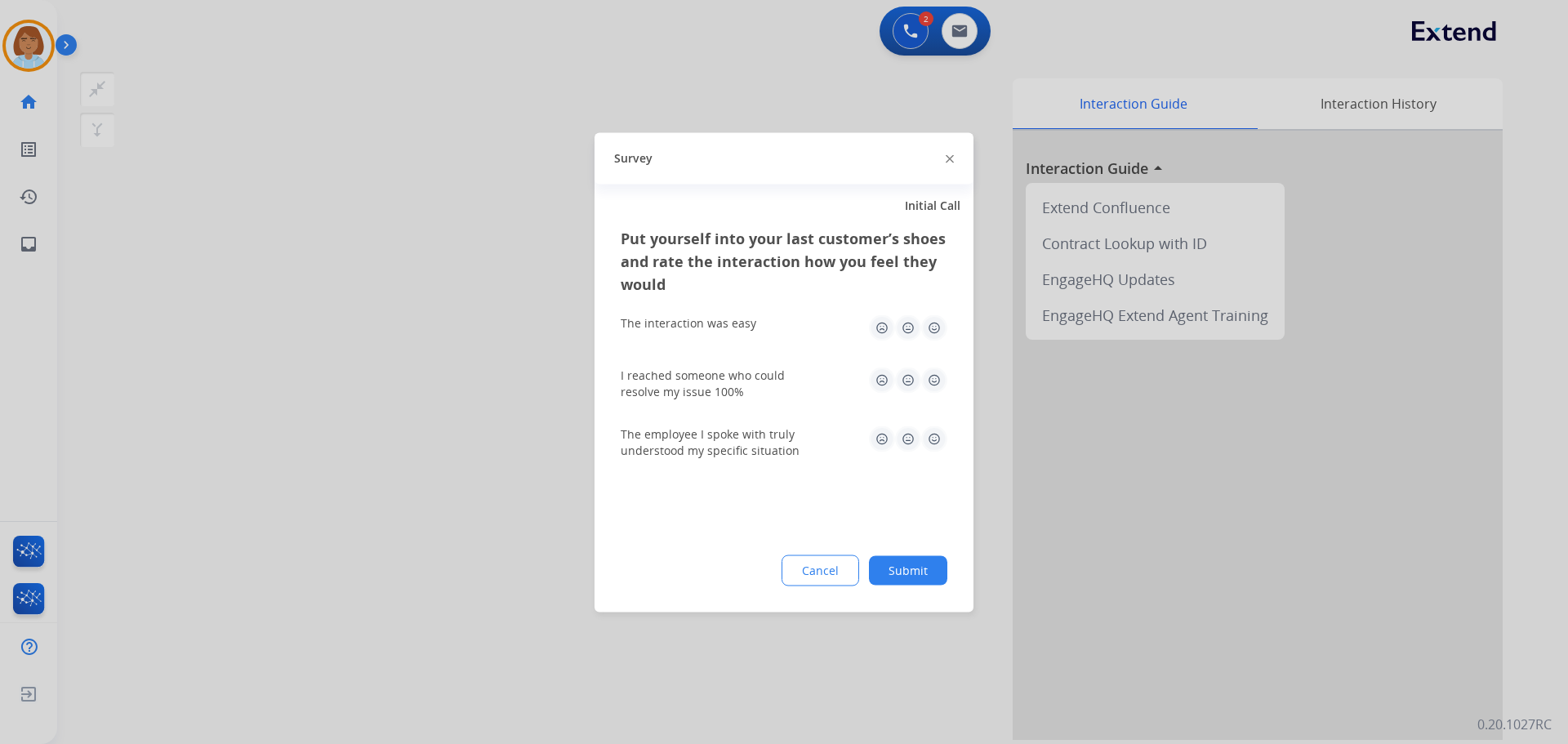
click at [909, 559] on button "Submit" at bounding box center [908, 570] width 78 height 30
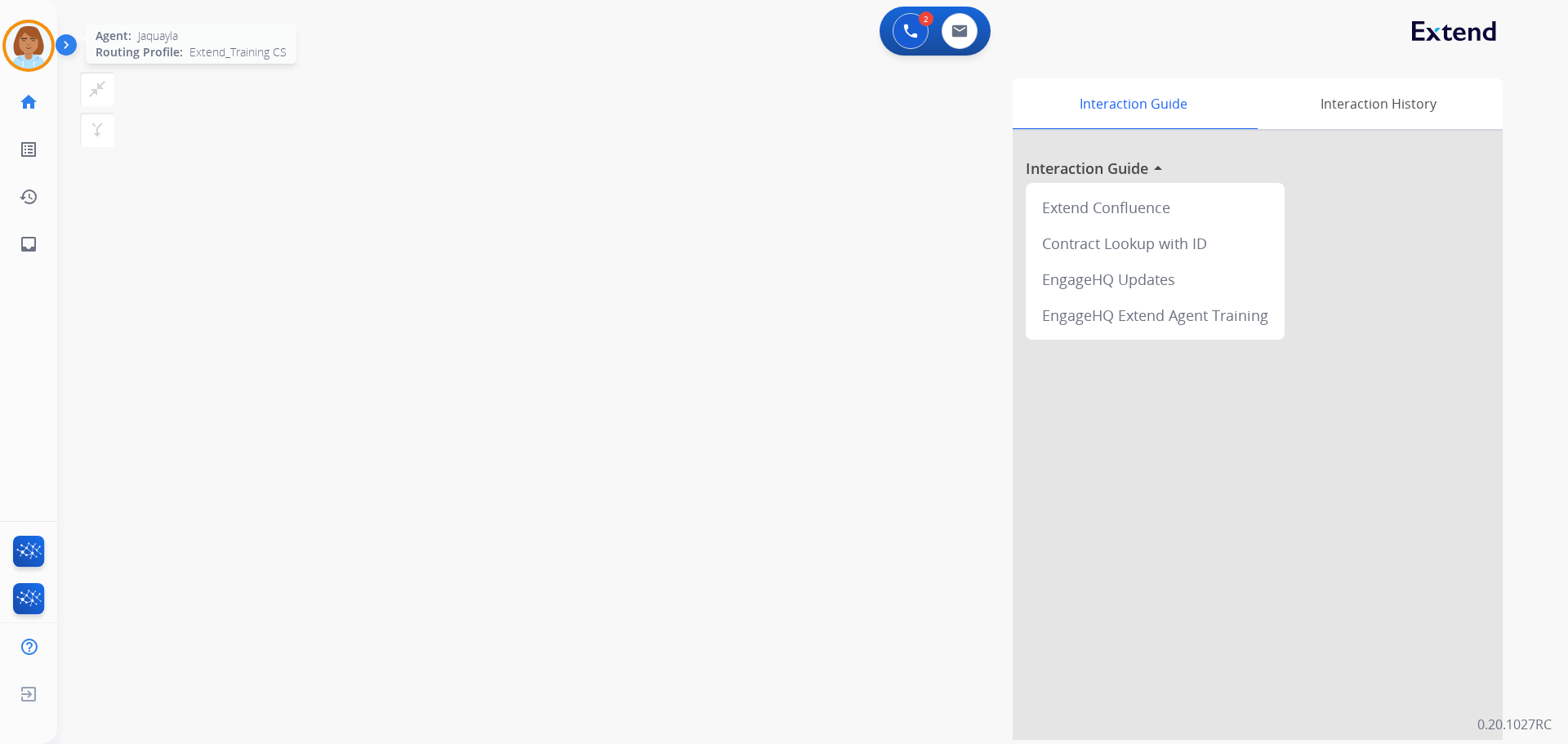
click at [16, 32] on img at bounding box center [28, 45] width 46 height 46
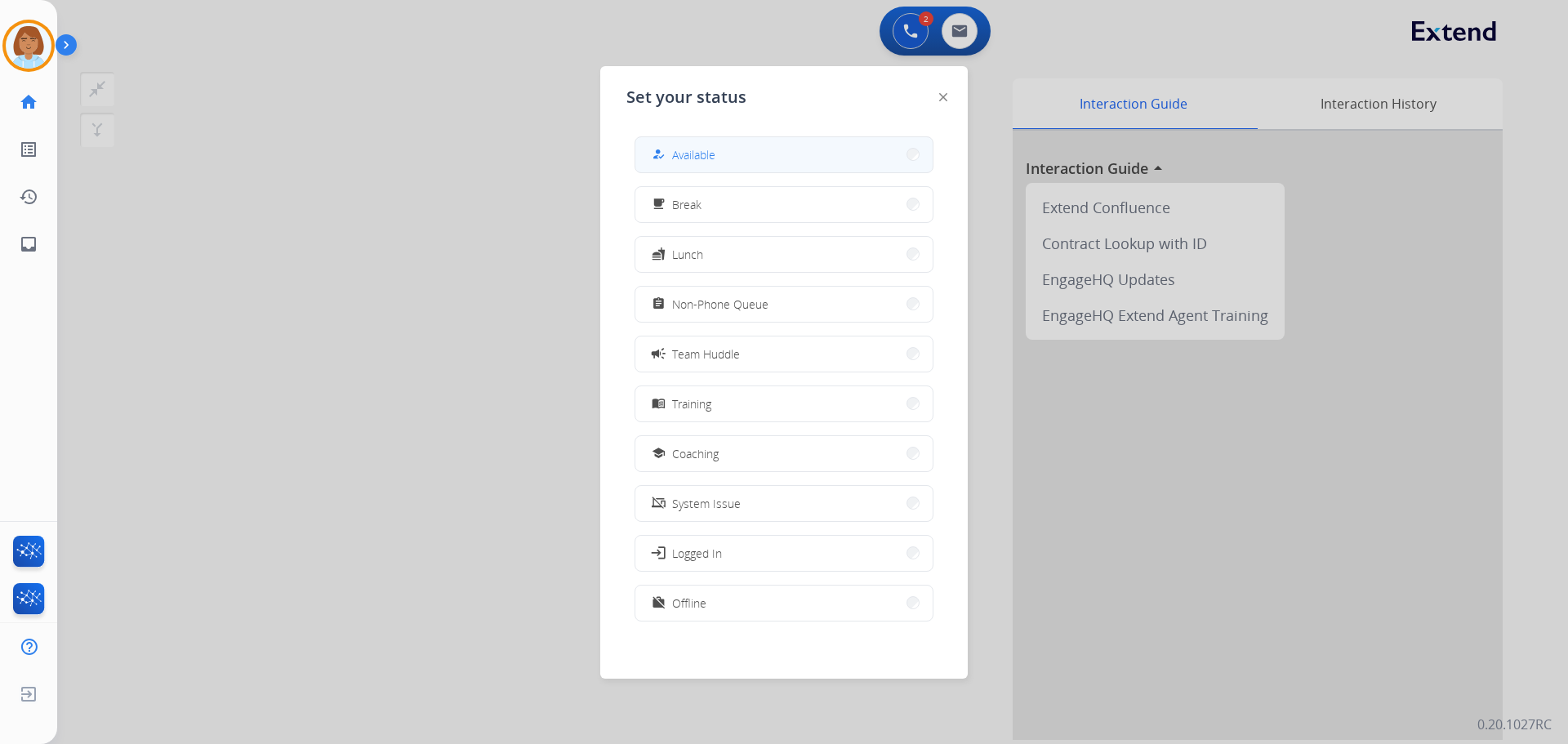
click at [657, 152] on mat-icon "how_to_reg" at bounding box center [658, 154] width 14 height 14
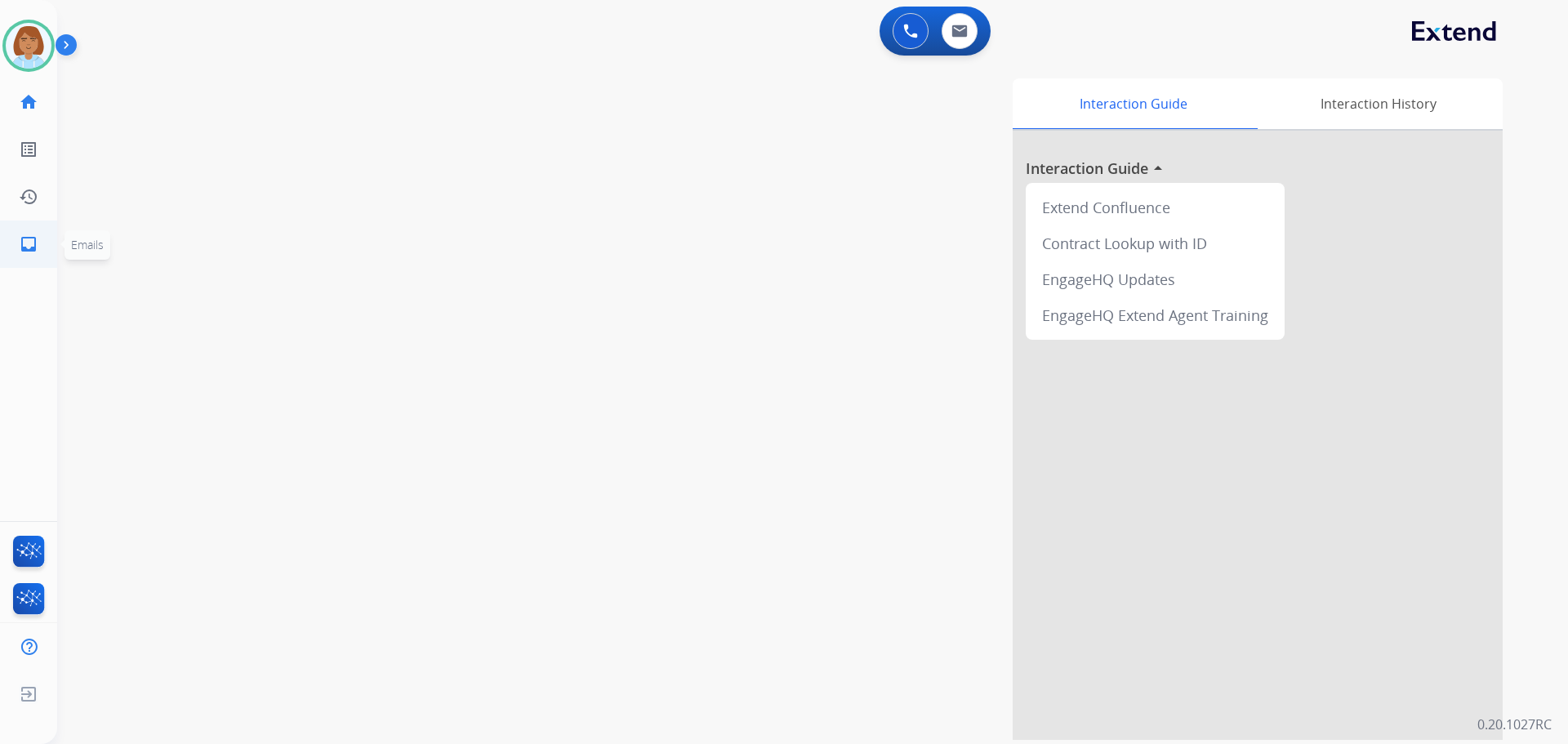
click at [24, 238] on mat-icon "inbox" at bounding box center [29, 244] width 20 height 20
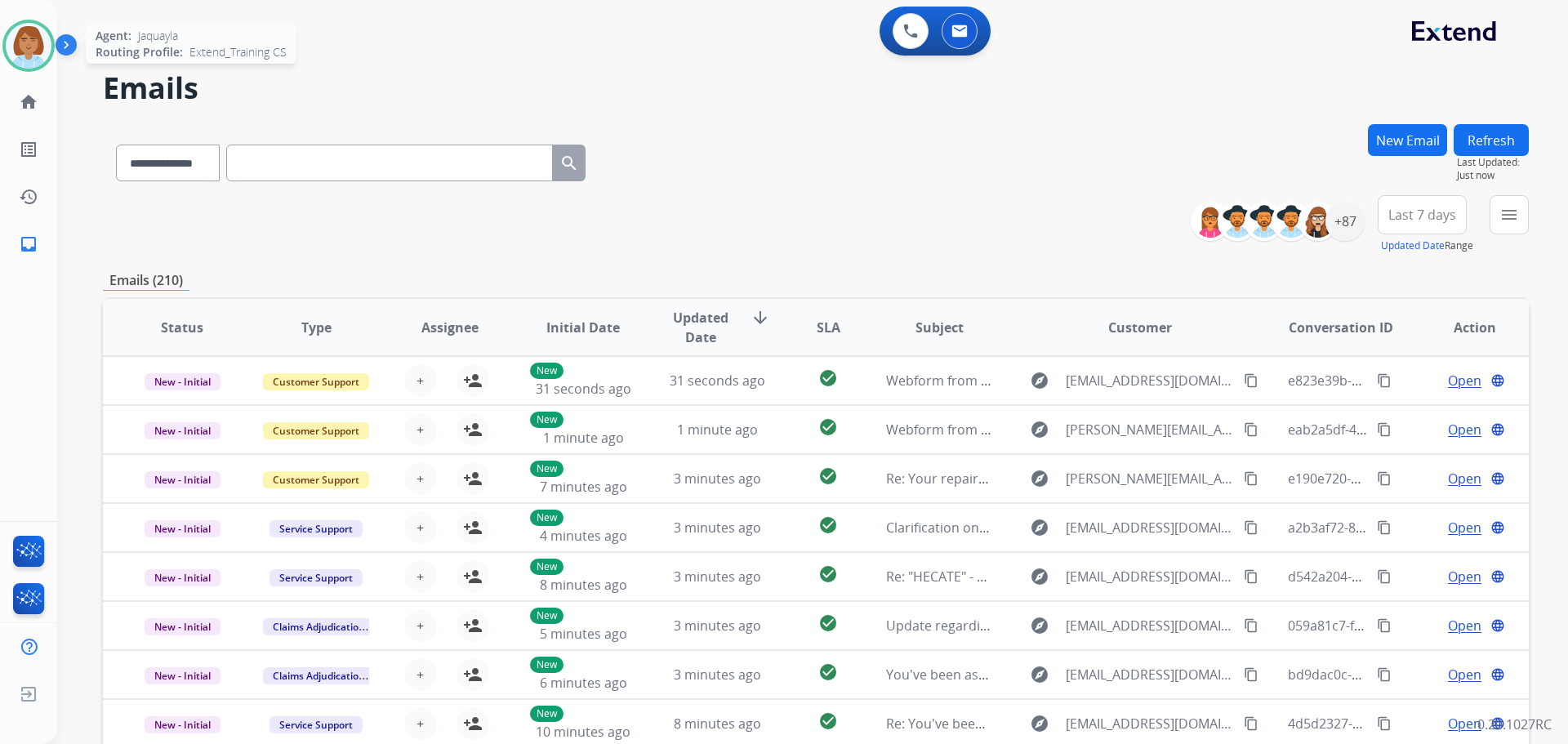
click at [32, 41] on img at bounding box center [28, 45] width 46 height 46
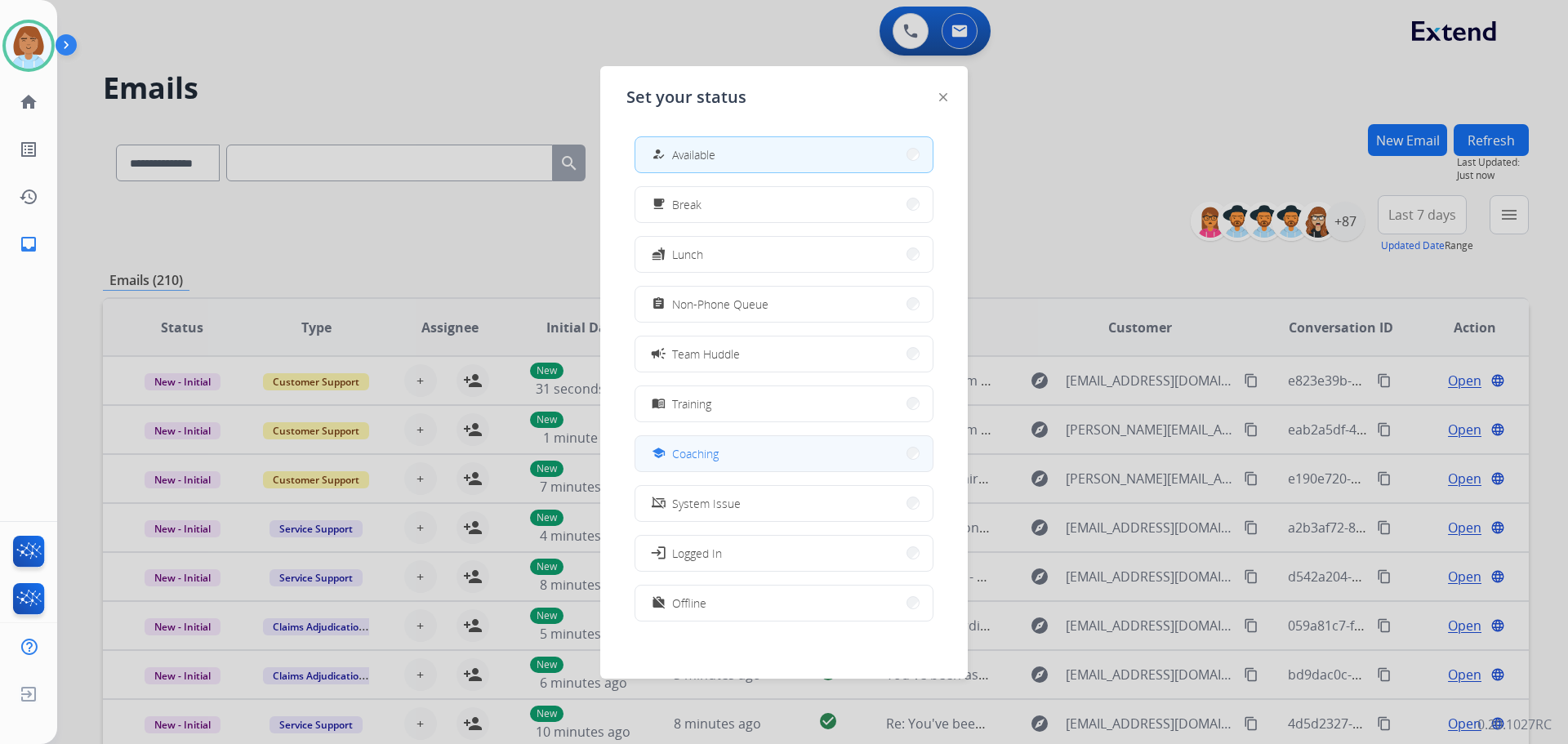
click at [720, 458] on button "school Coaching" at bounding box center [784, 454] width 298 height 35
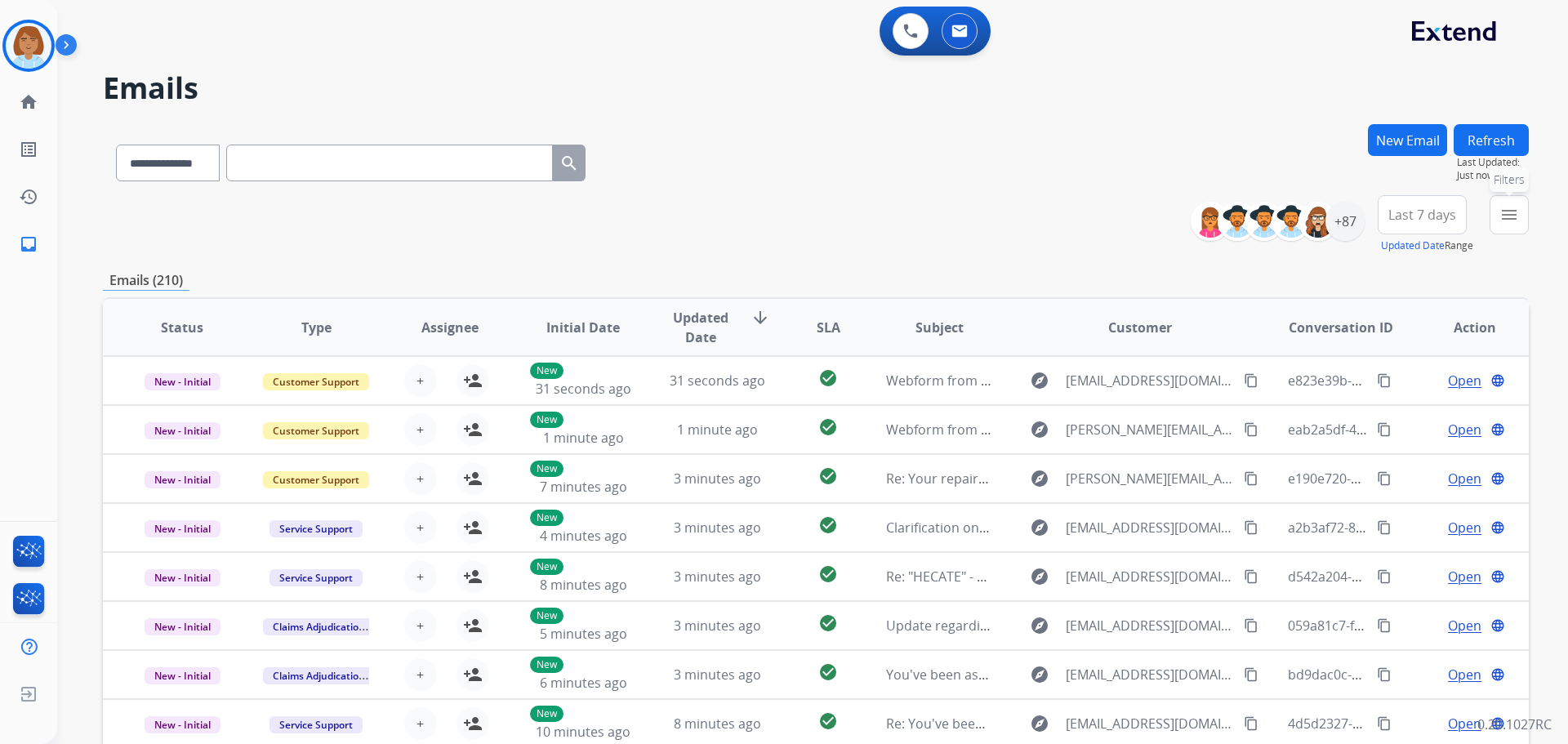
click at [1516, 207] on mat-icon "menu" at bounding box center [1509, 215] width 20 height 20
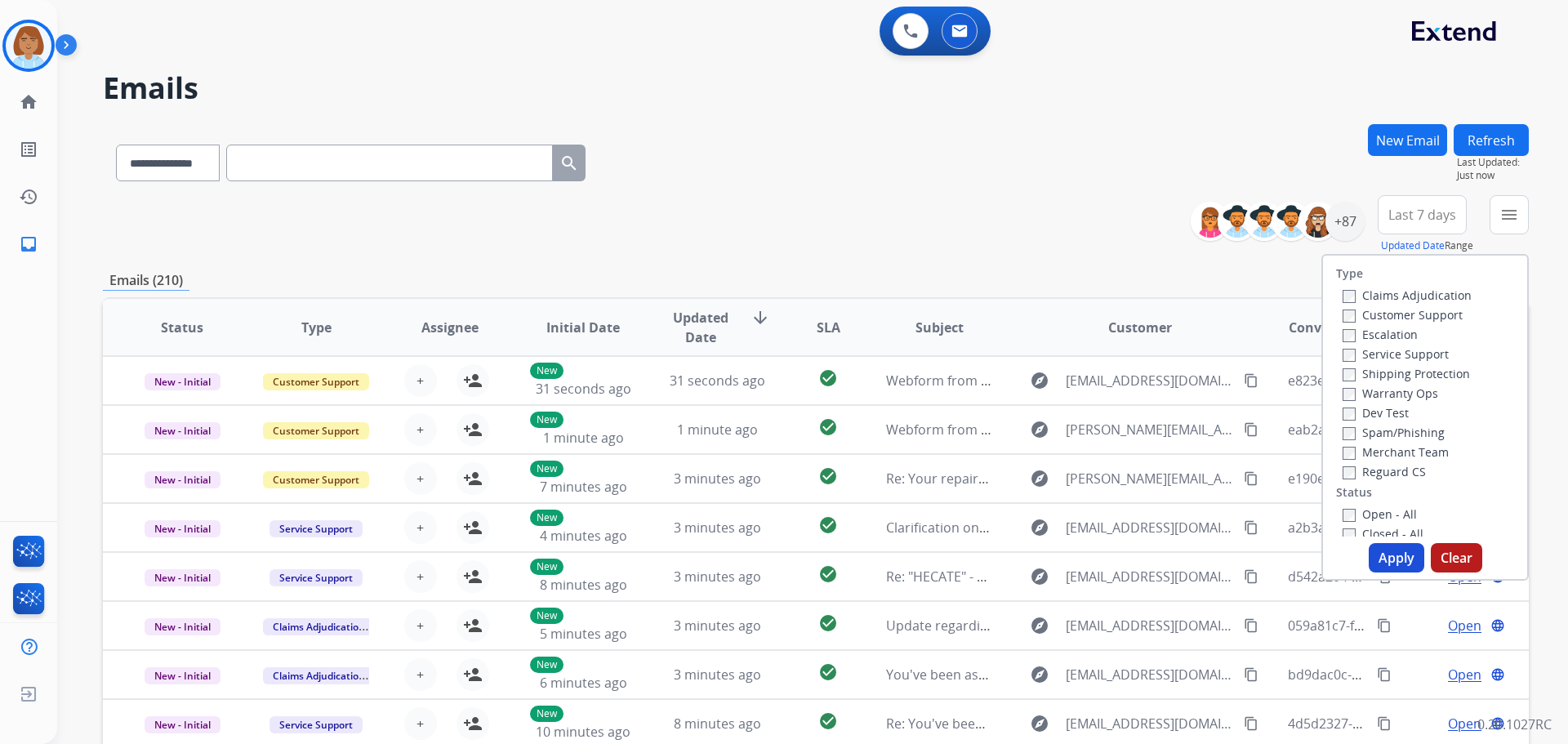
click at [1420, 293] on label "Claims Adjudication" at bounding box center [1407, 295] width 129 height 15
click at [1406, 311] on label "Customer Support" at bounding box center [1402, 315] width 120 height 15
click at [1398, 374] on label "Shipping Protection" at bounding box center [1406, 373] width 127 height 15
drag, startPoint x: 1384, startPoint y: 476, endPoint x: 1354, endPoint y: 500, distance: 38.4
click at [1384, 477] on label "Reguard CS" at bounding box center [1384, 472] width 83 height 15
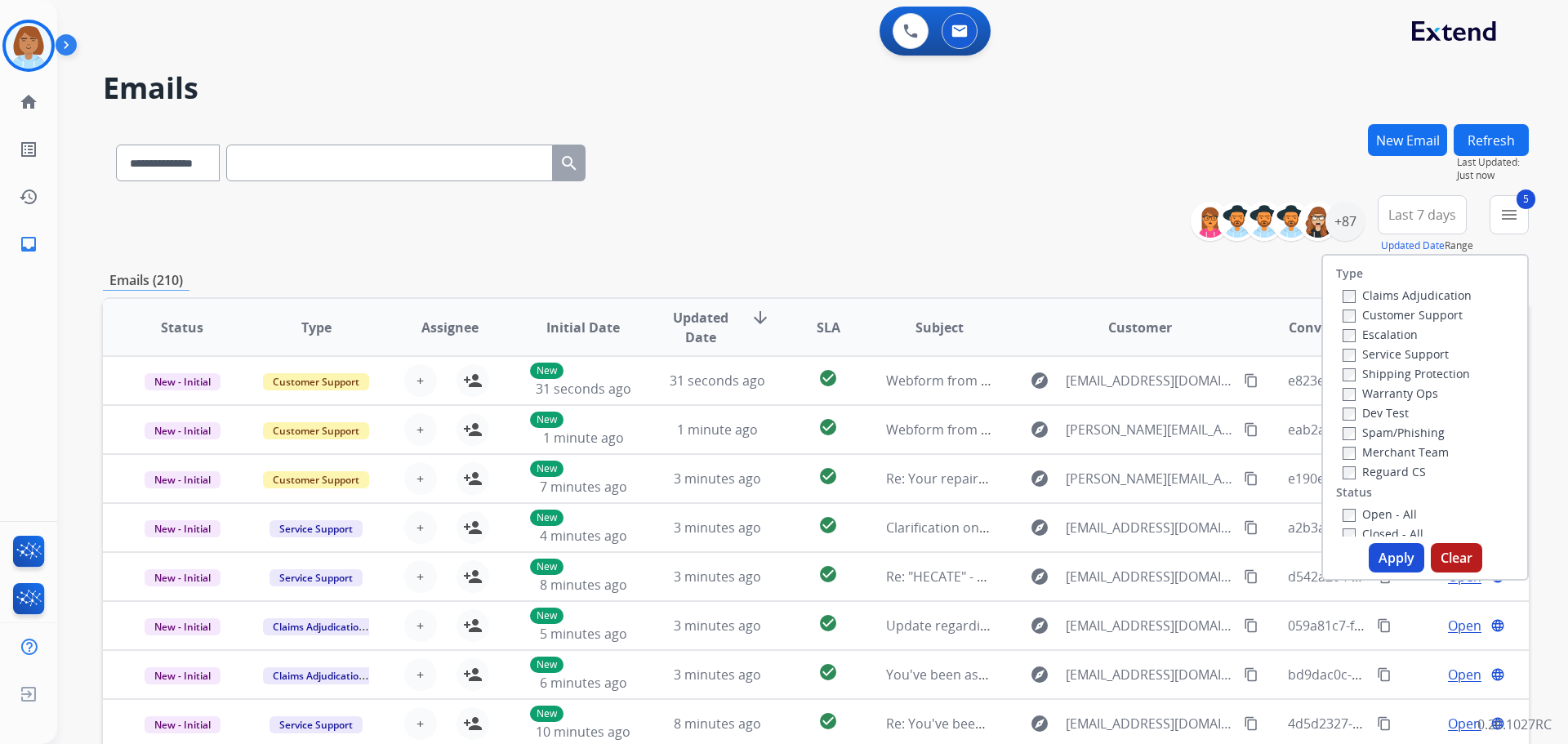
click at [1386, 555] on button "Apply" at bounding box center [1397, 557] width 56 height 30
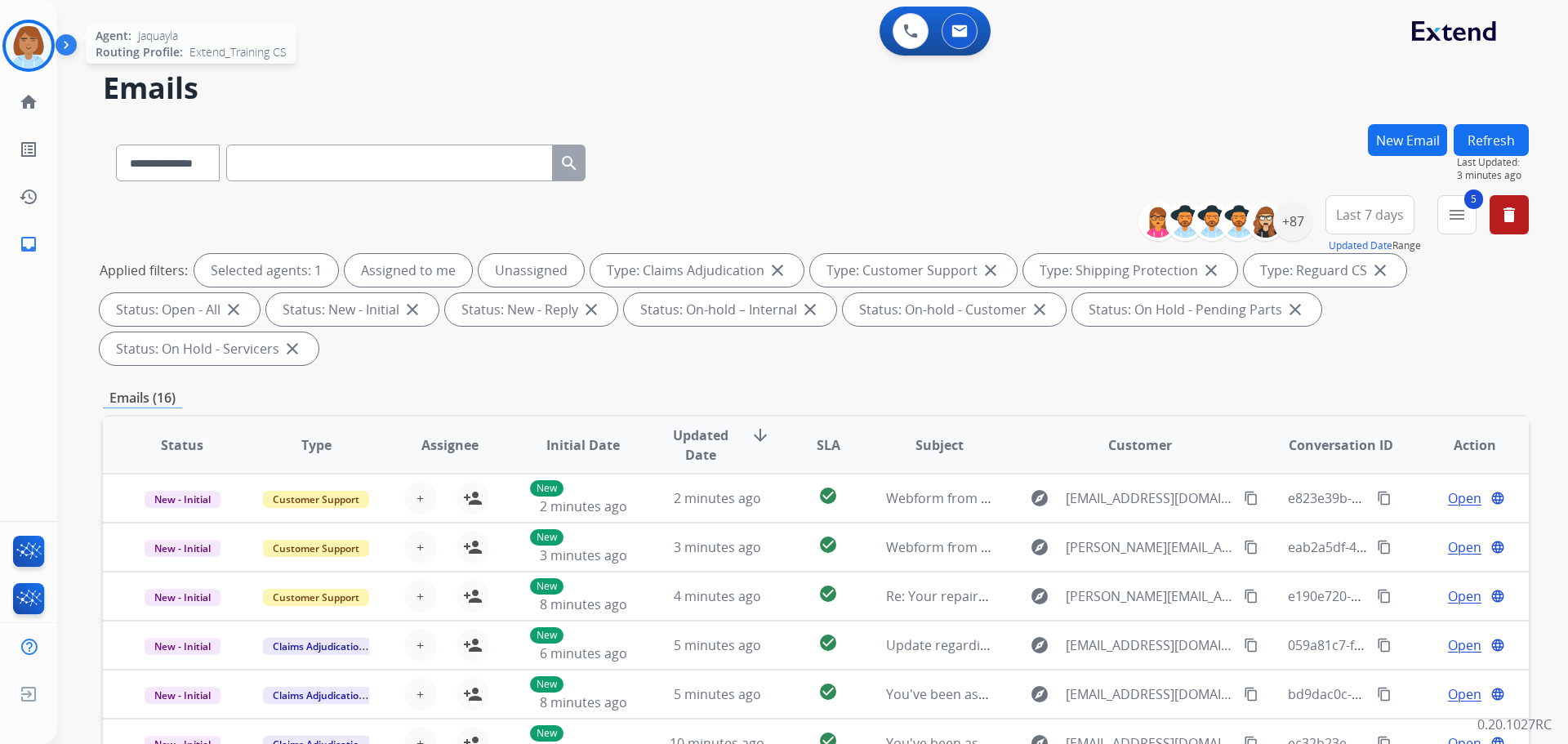
click at [44, 53] on img at bounding box center [28, 45] width 46 height 46
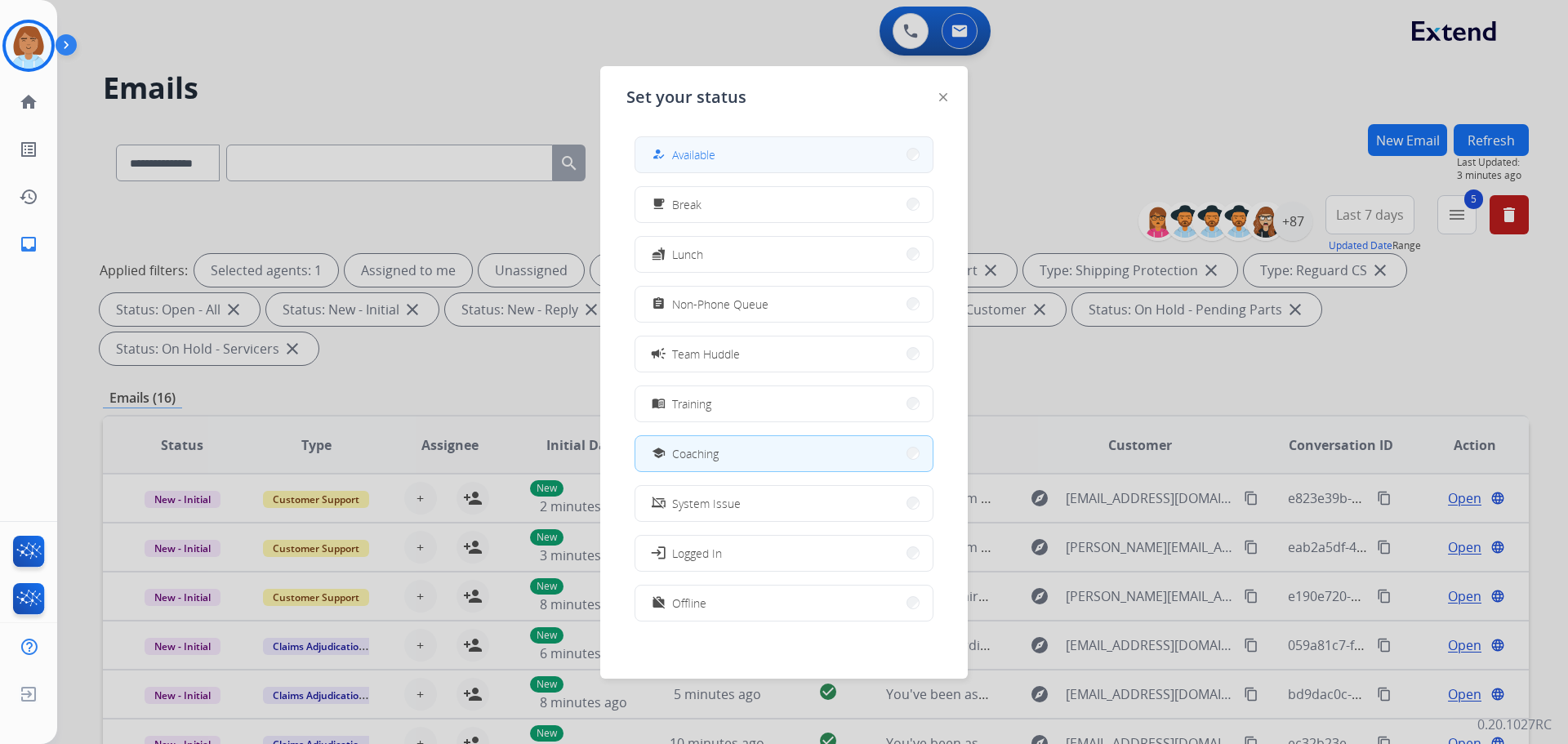
click at [752, 159] on button "how_to_reg Available" at bounding box center [784, 154] width 298 height 35
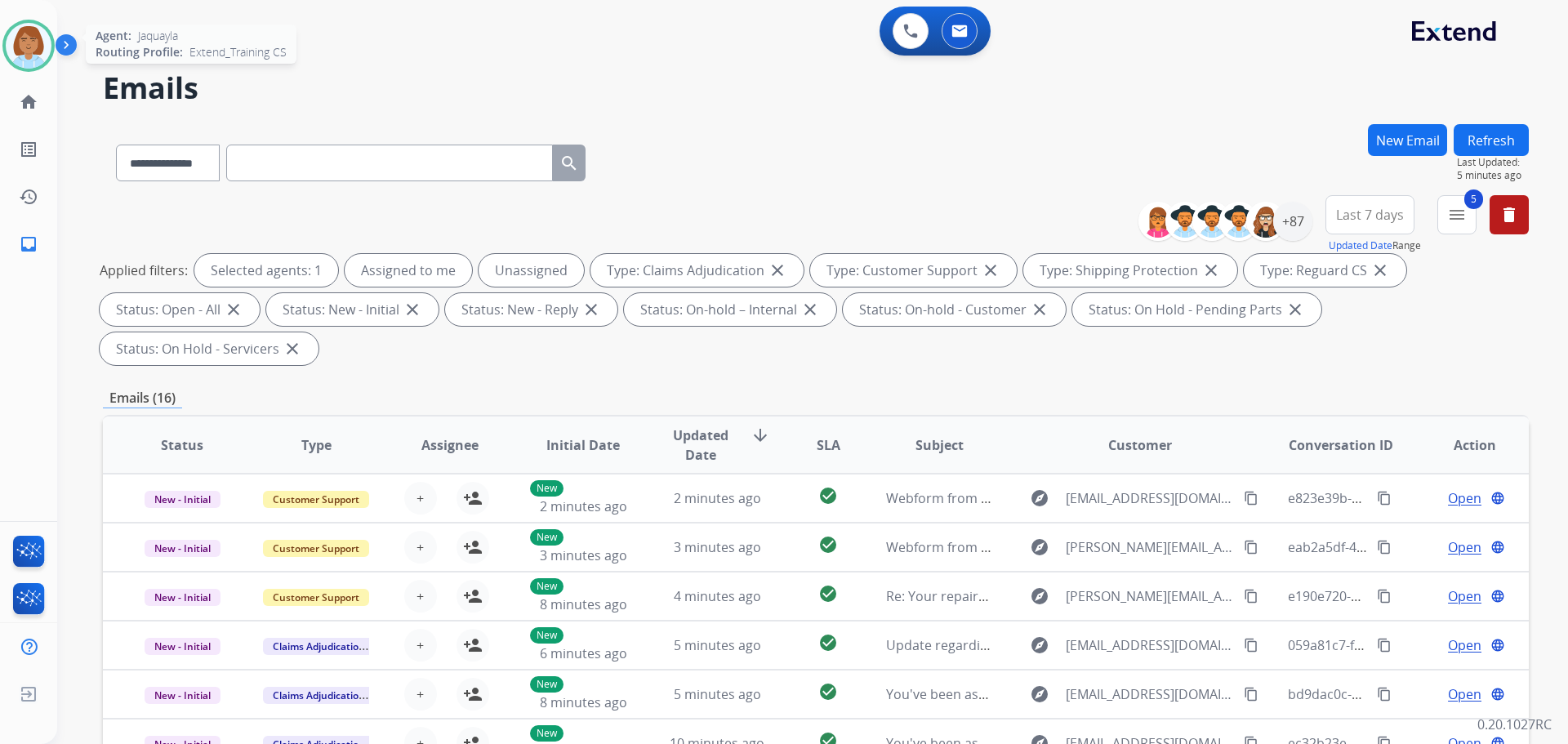
click at [28, 51] on img at bounding box center [28, 45] width 46 height 46
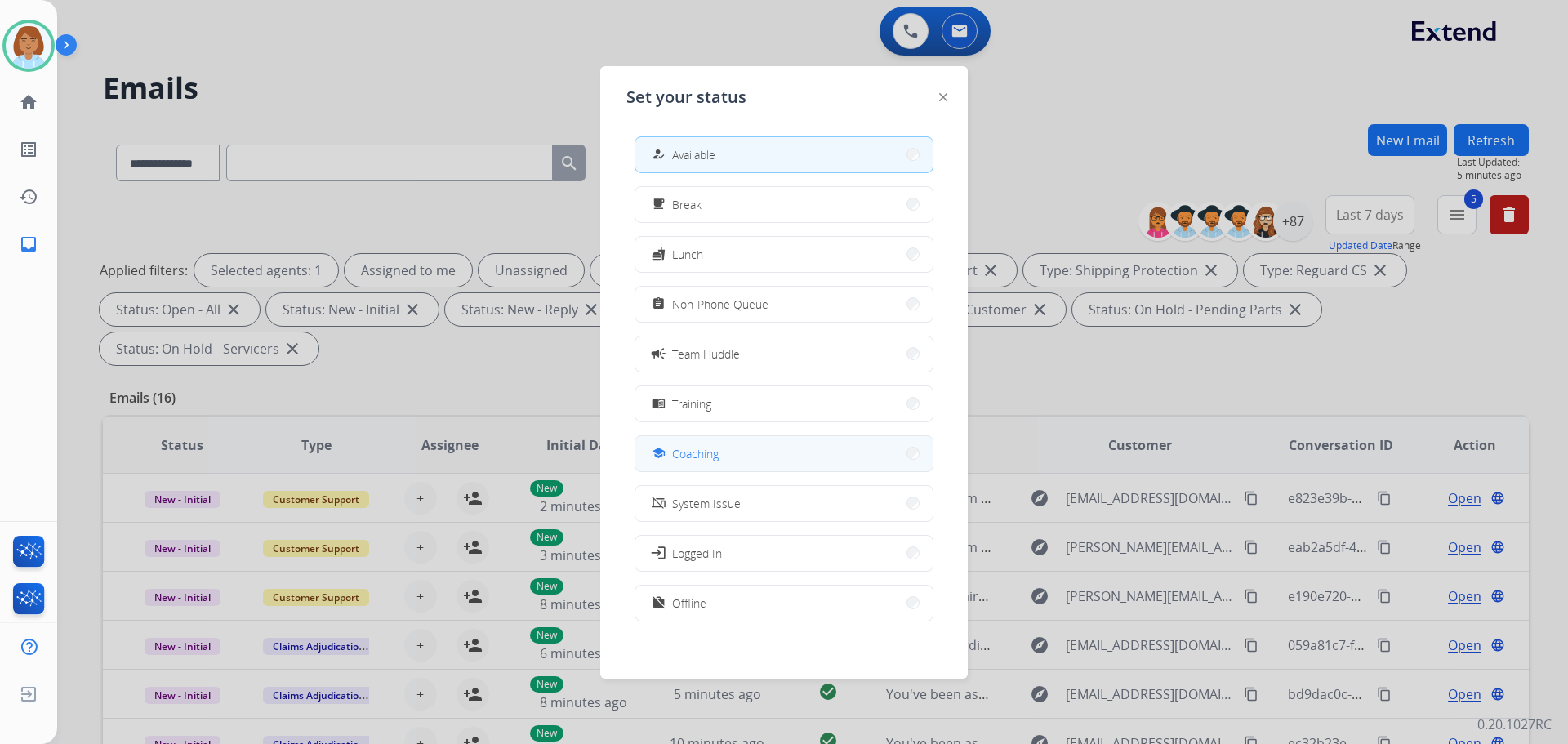
click at [698, 443] on button "school Coaching" at bounding box center [784, 454] width 298 height 35
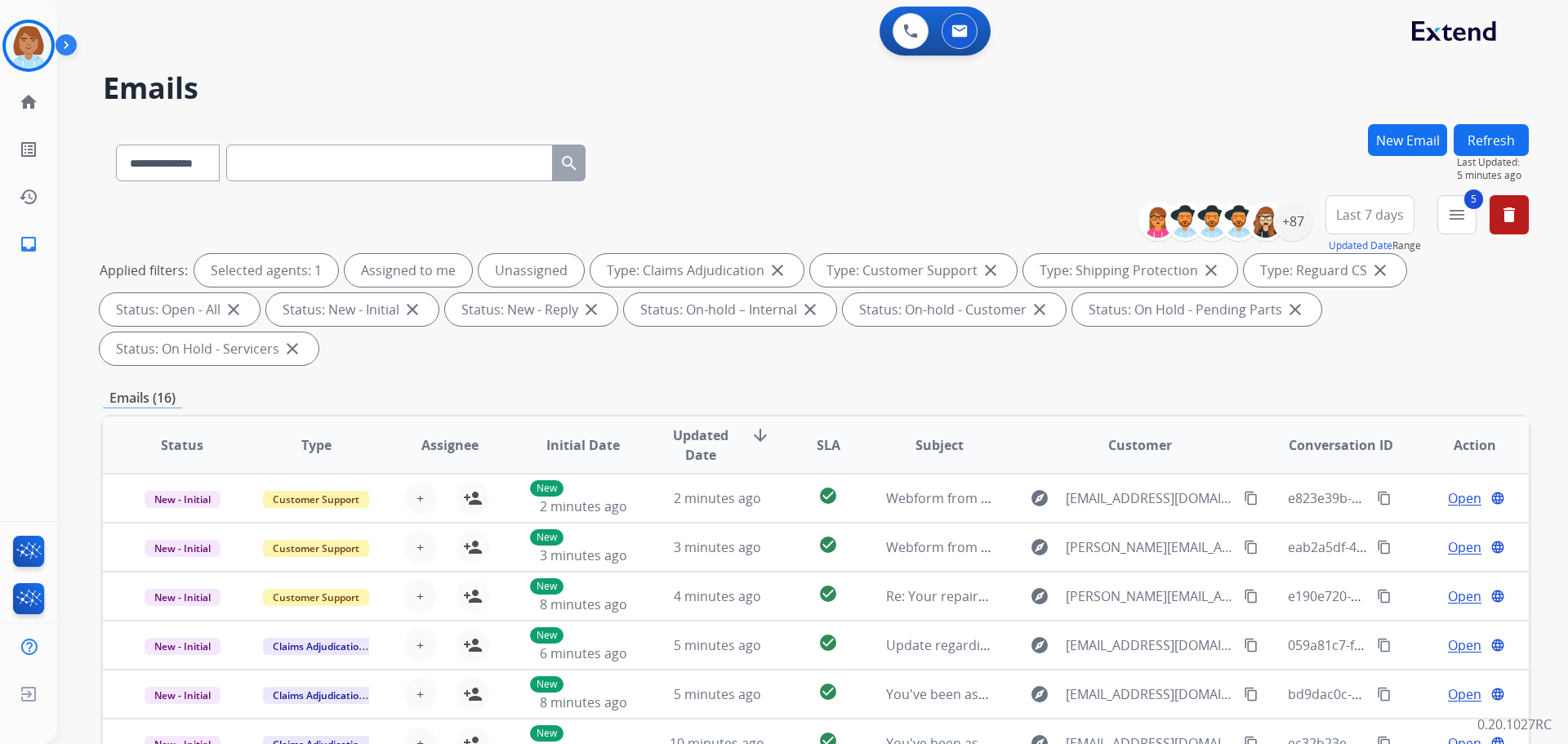
click at [1025, 170] on div "**********" at bounding box center [816, 160] width 1426 height 71
click at [1483, 133] on button "Refresh" at bounding box center [1491, 140] width 75 height 32
click at [48, 56] on img at bounding box center [28, 45] width 46 height 46
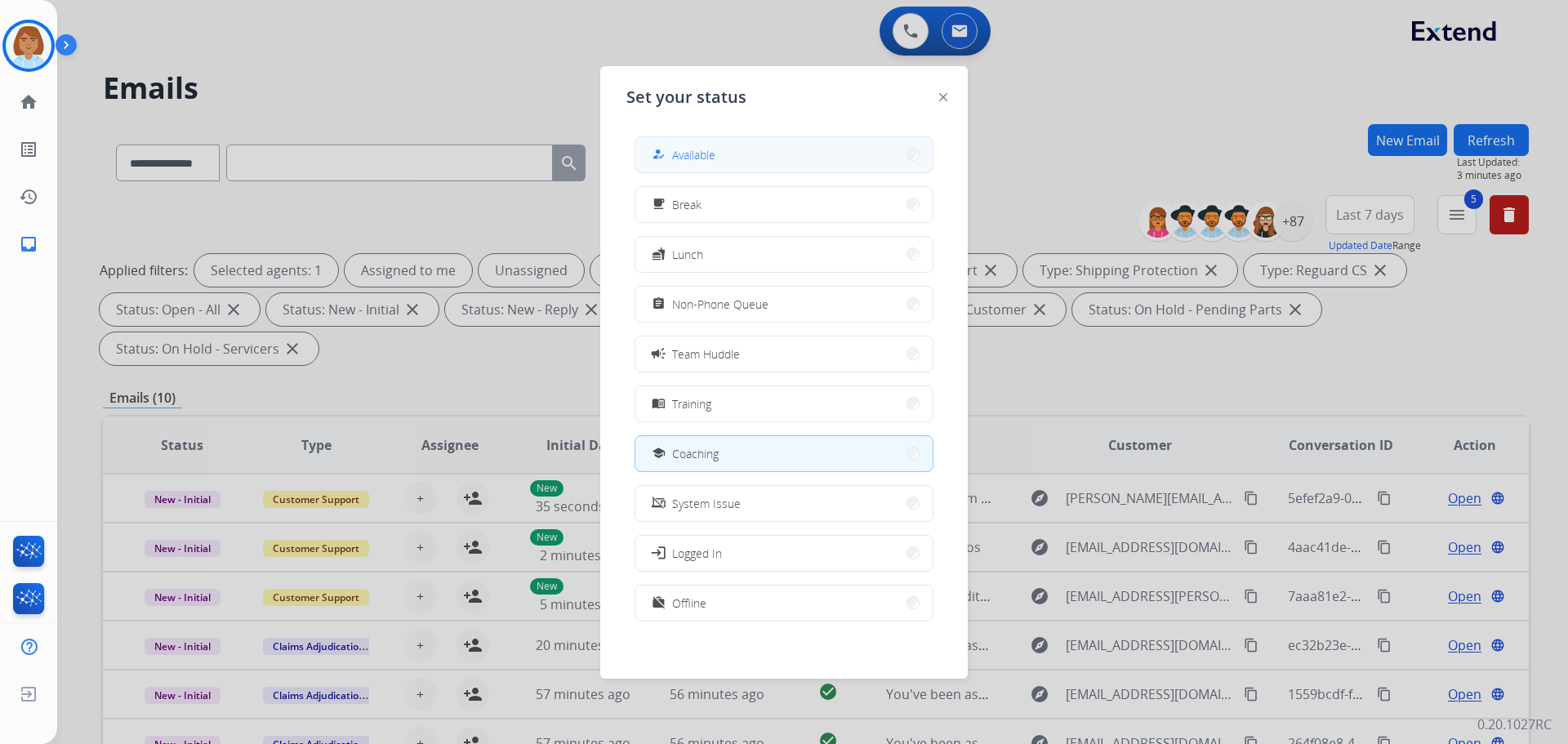
click at [724, 150] on button "how_to_reg Available" at bounding box center [784, 154] width 298 height 35
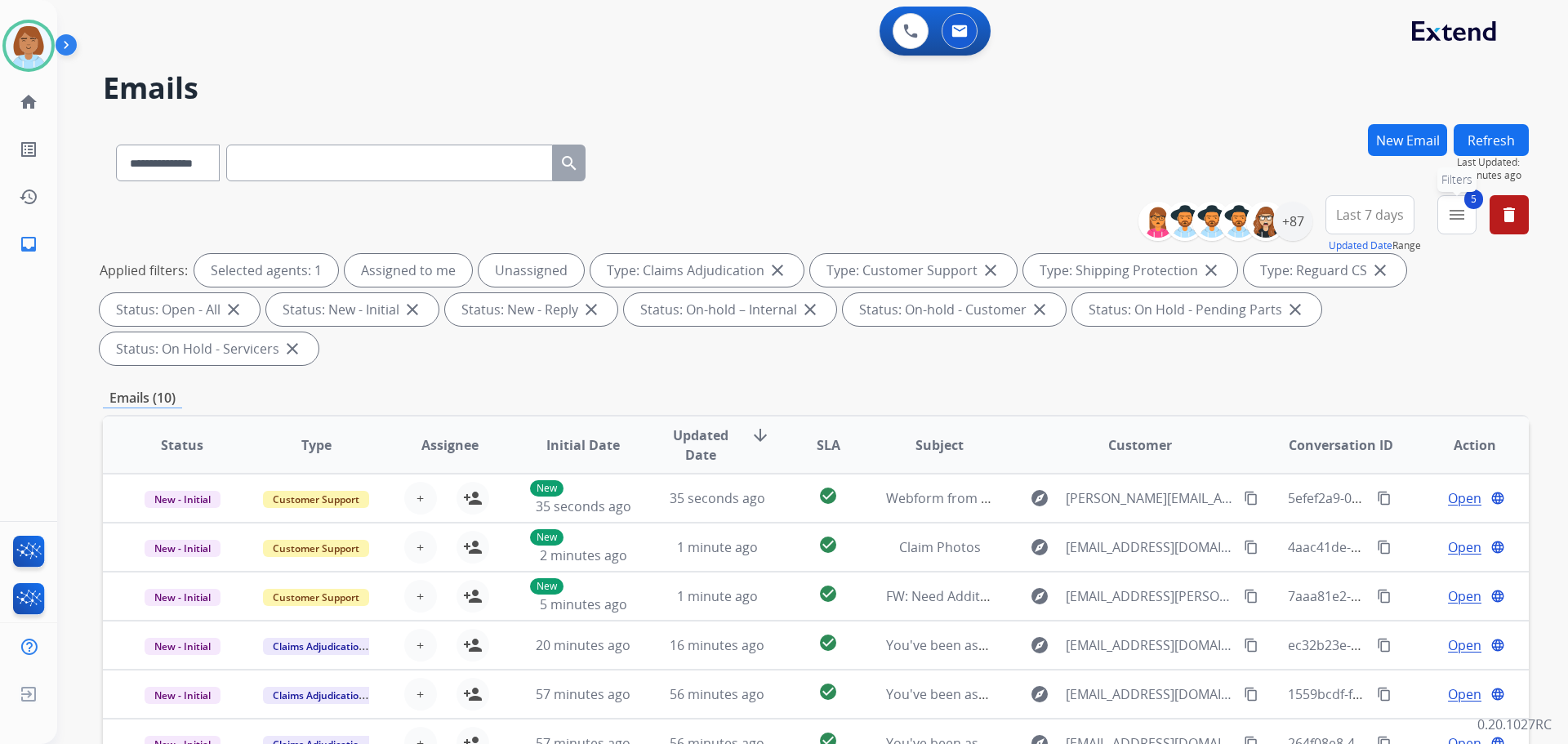
click at [1456, 209] on mat-icon "menu" at bounding box center [1457, 215] width 20 height 20
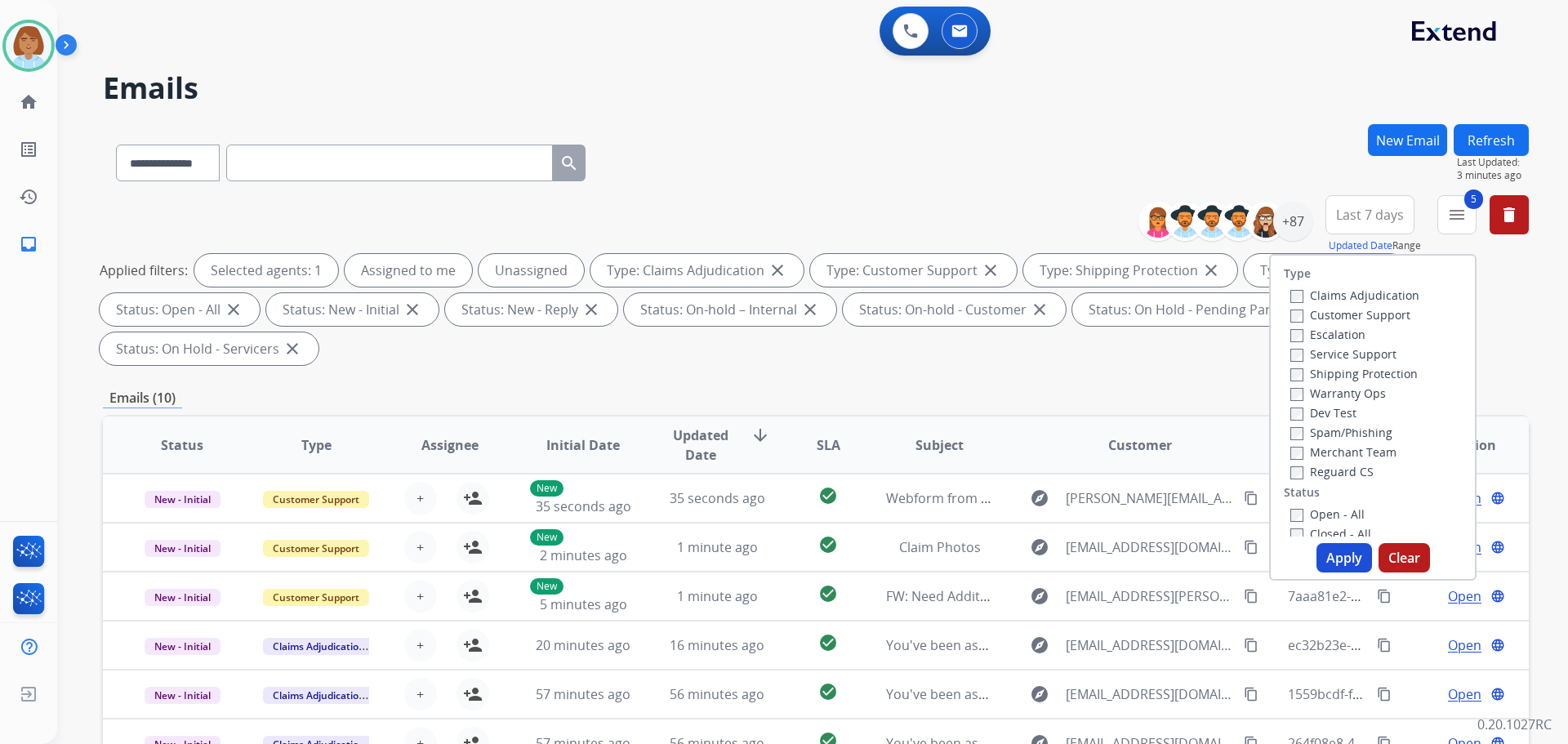
click at [1323, 304] on div "Claims Adjudication" at bounding box center [1354, 295] width 129 height 20
click at [1318, 298] on label "Claims Adjudication" at bounding box center [1354, 295] width 129 height 15
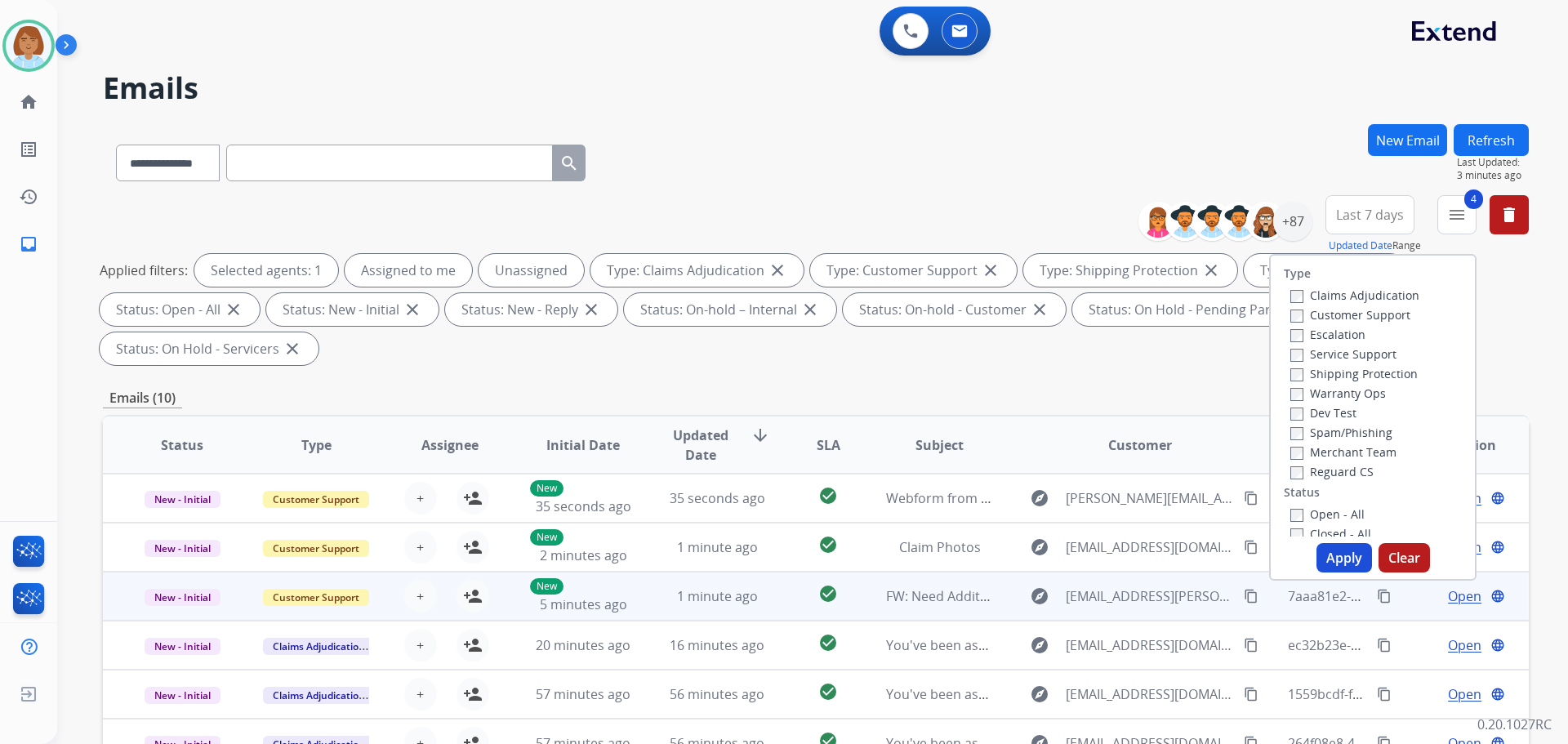
click at [1347, 581] on div "7aaa81e2-86dc-475d-a3f7-406d9ea8c1fe content_copy" at bounding box center [1342, 596] width 107 height 46
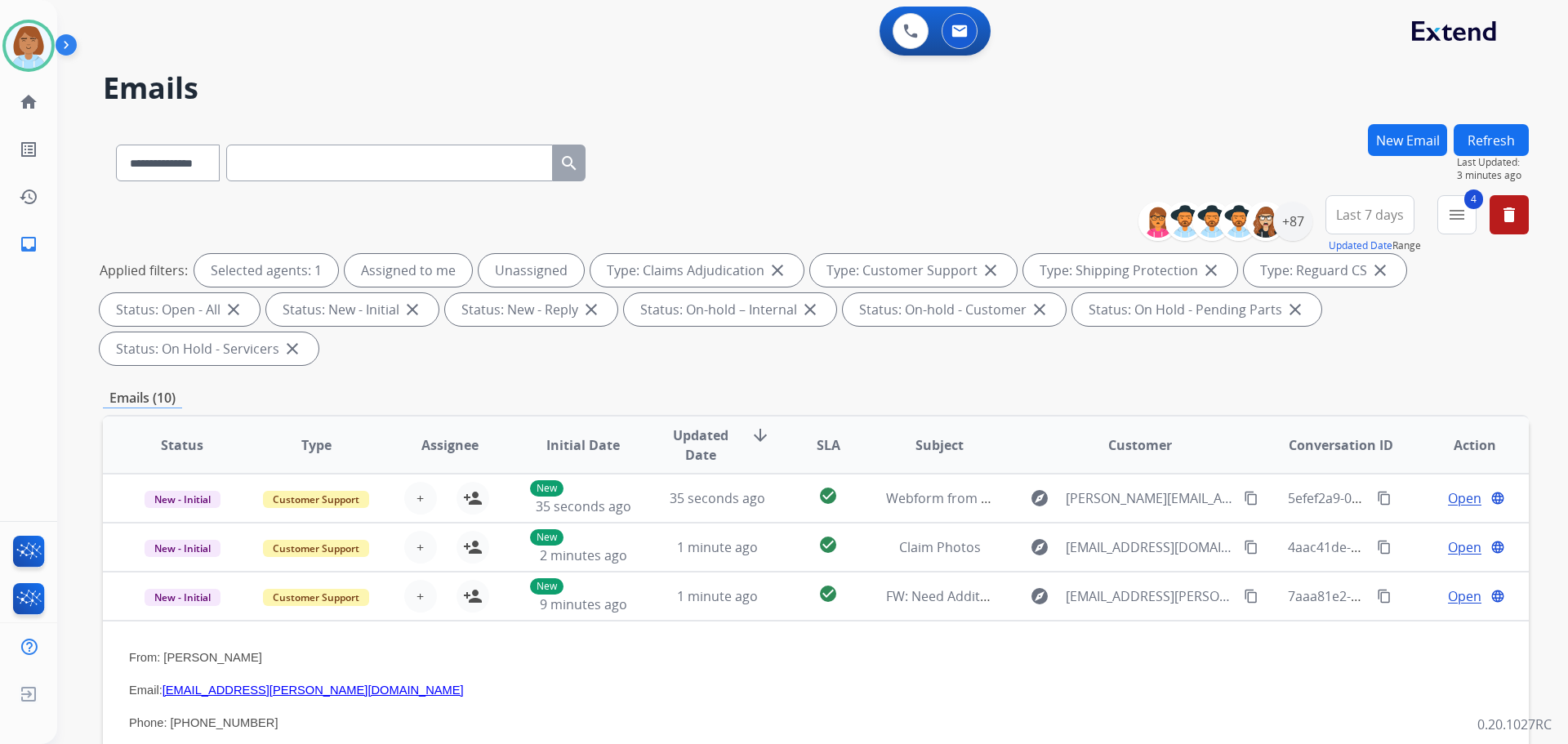
select select "**********"
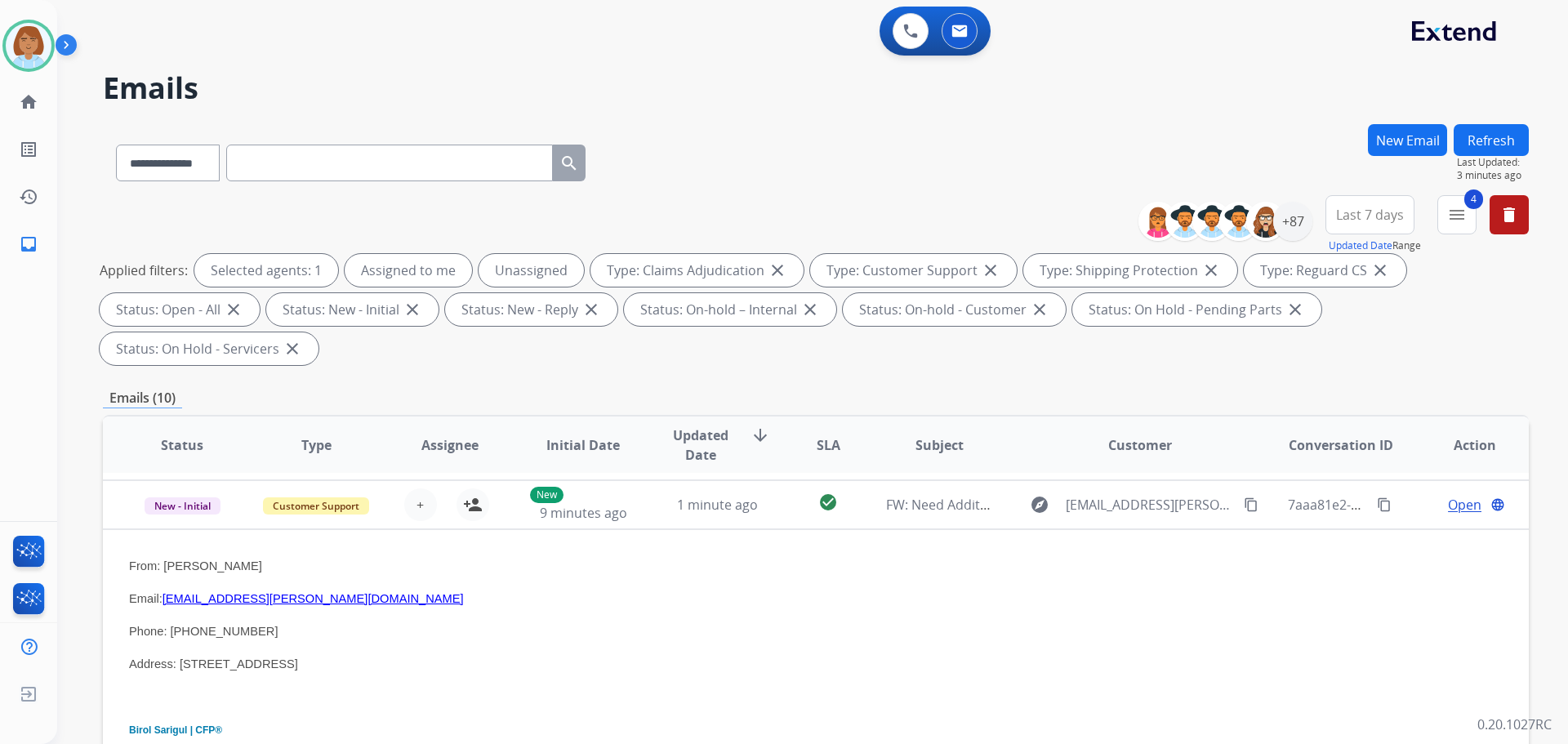
scroll to position [98, 0]
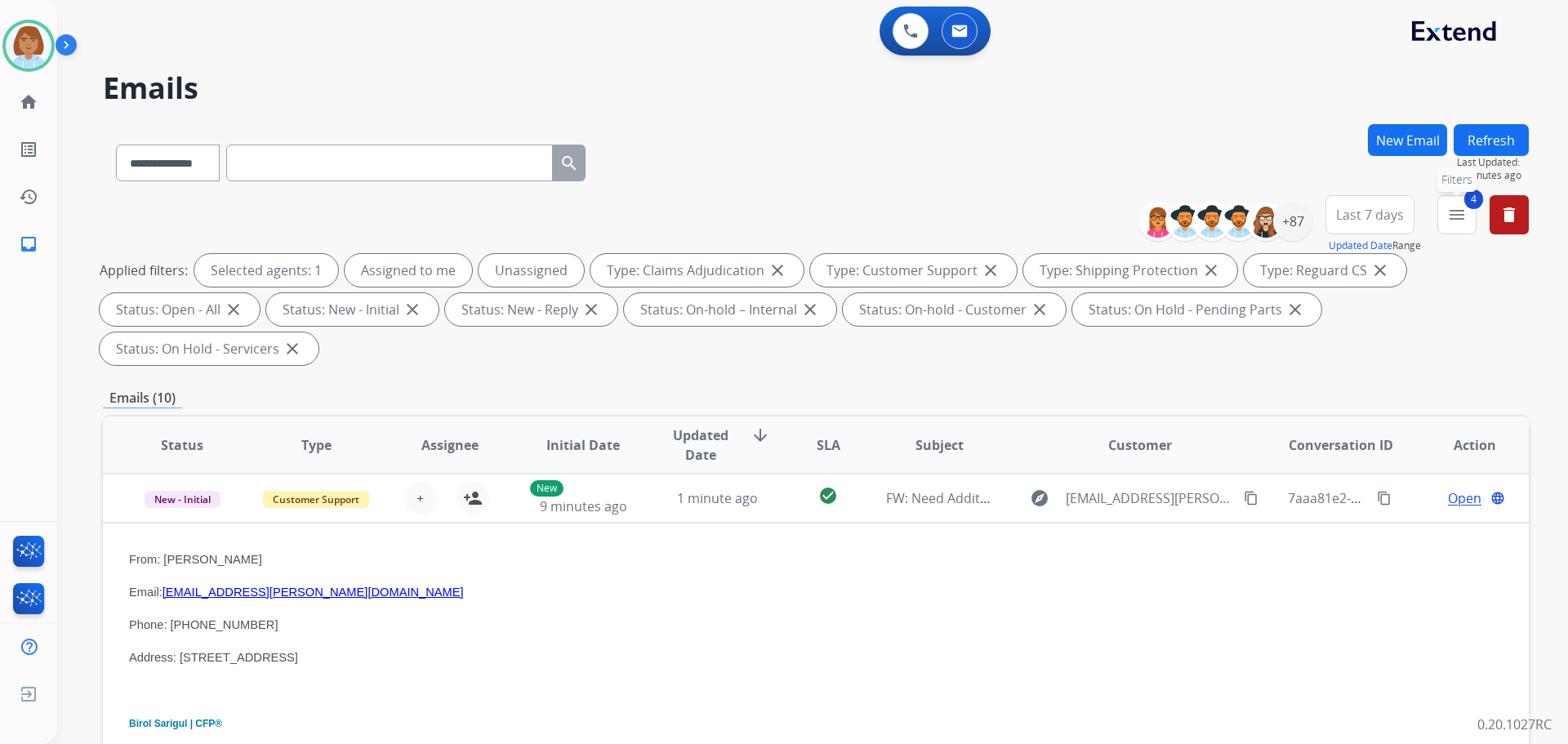
click at [1458, 207] on mat-icon "menu" at bounding box center [1457, 215] width 20 height 20
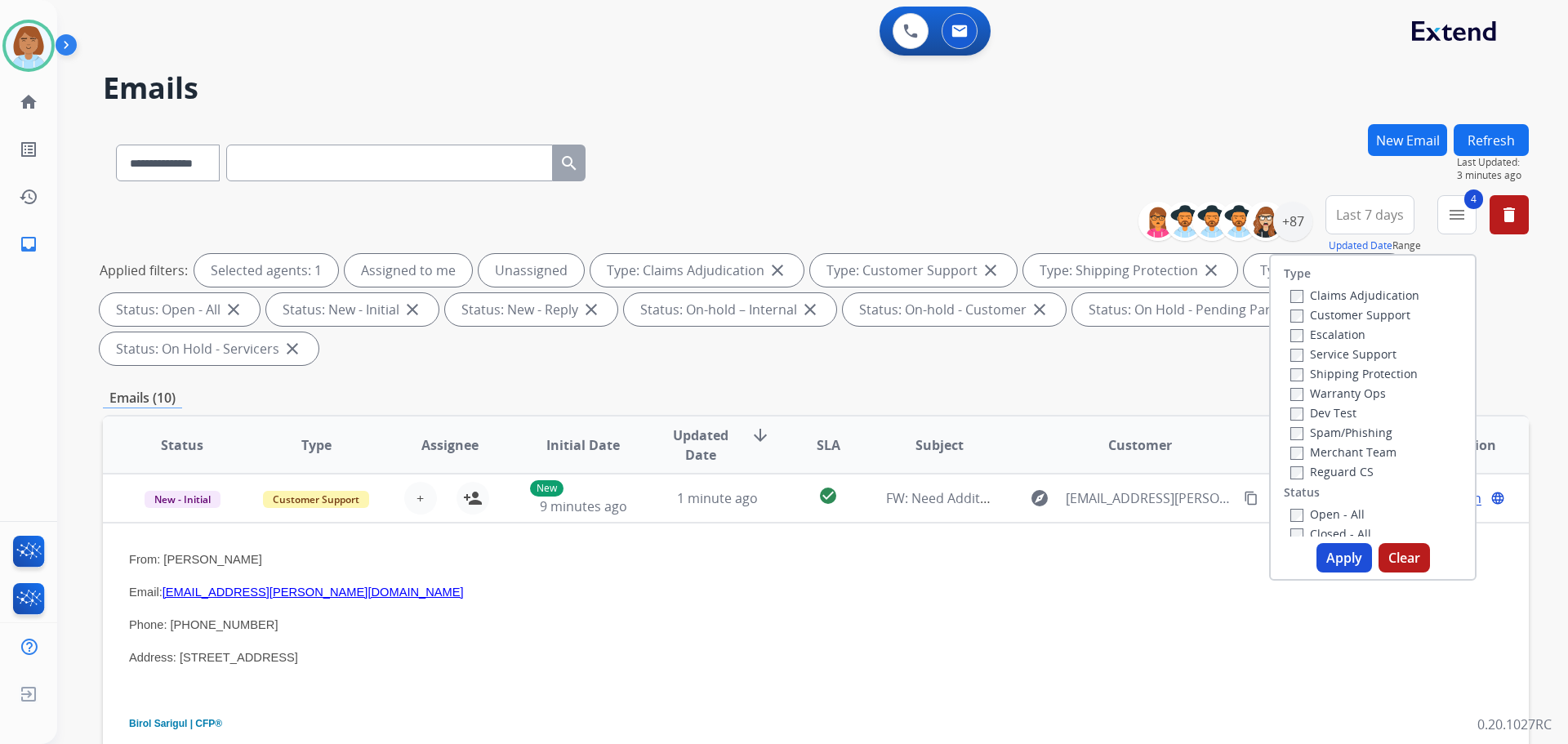
click at [1339, 566] on button "Apply" at bounding box center [1344, 557] width 56 height 30
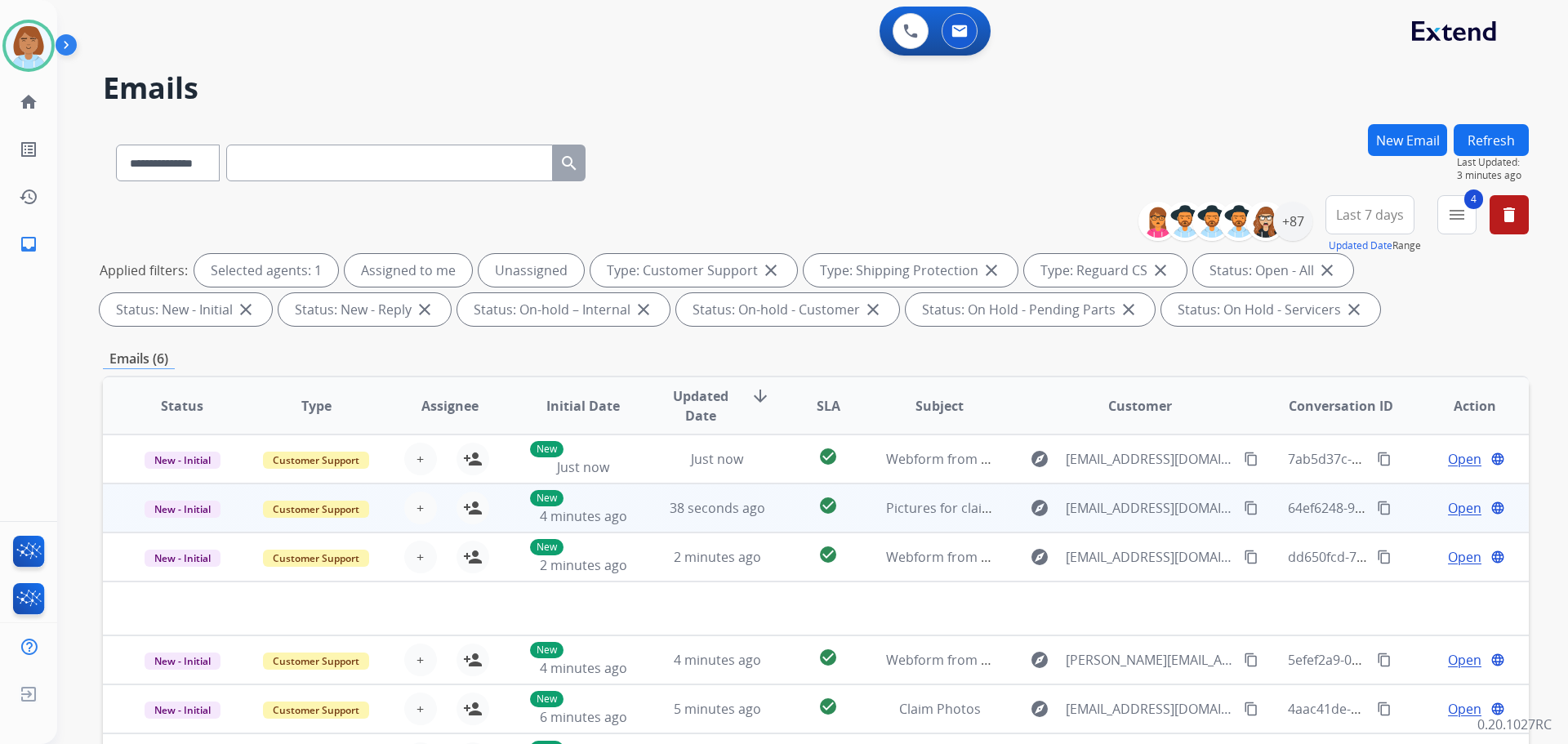
scroll to position [0, 0]
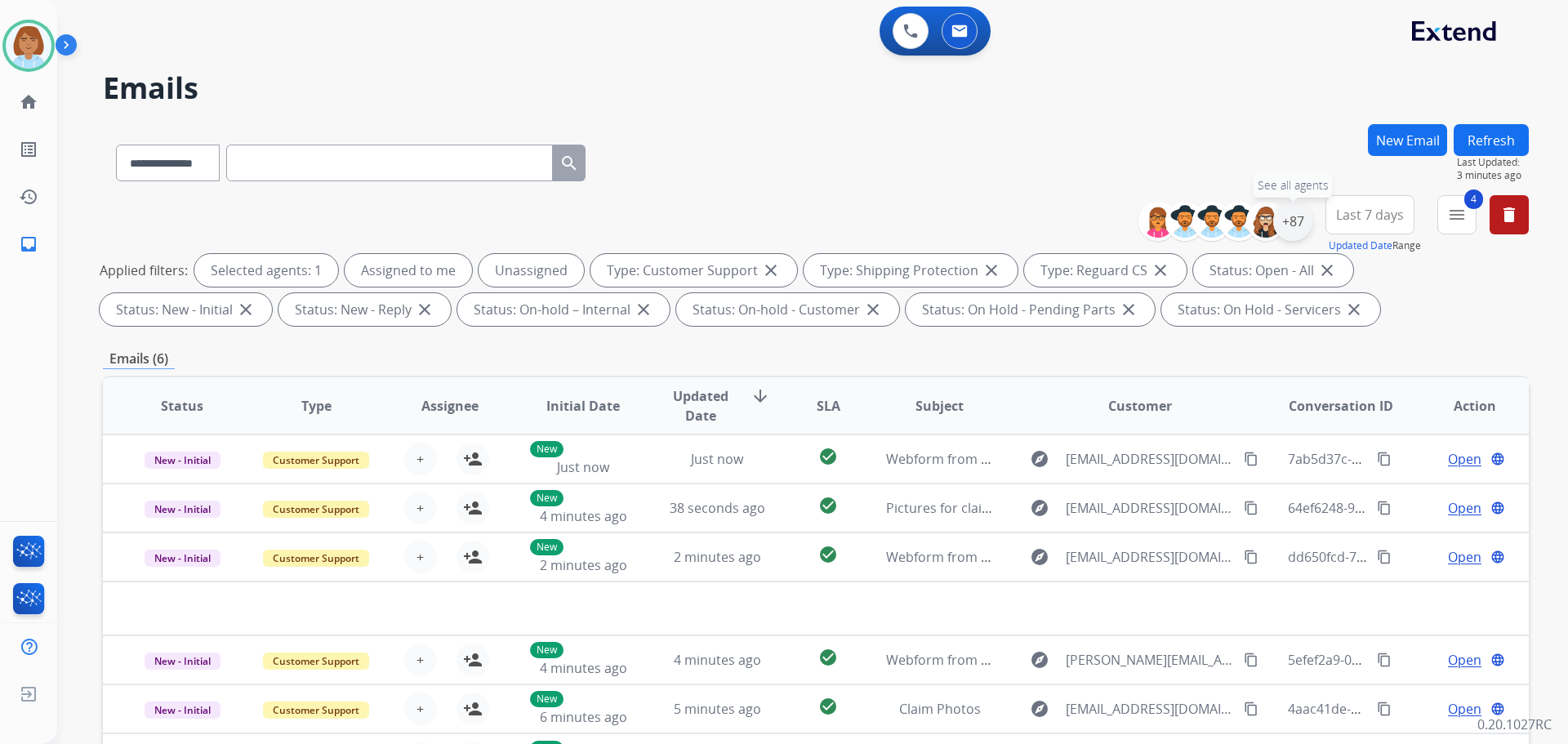
click at [1290, 222] on div "+87" at bounding box center [1292, 221] width 39 height 39
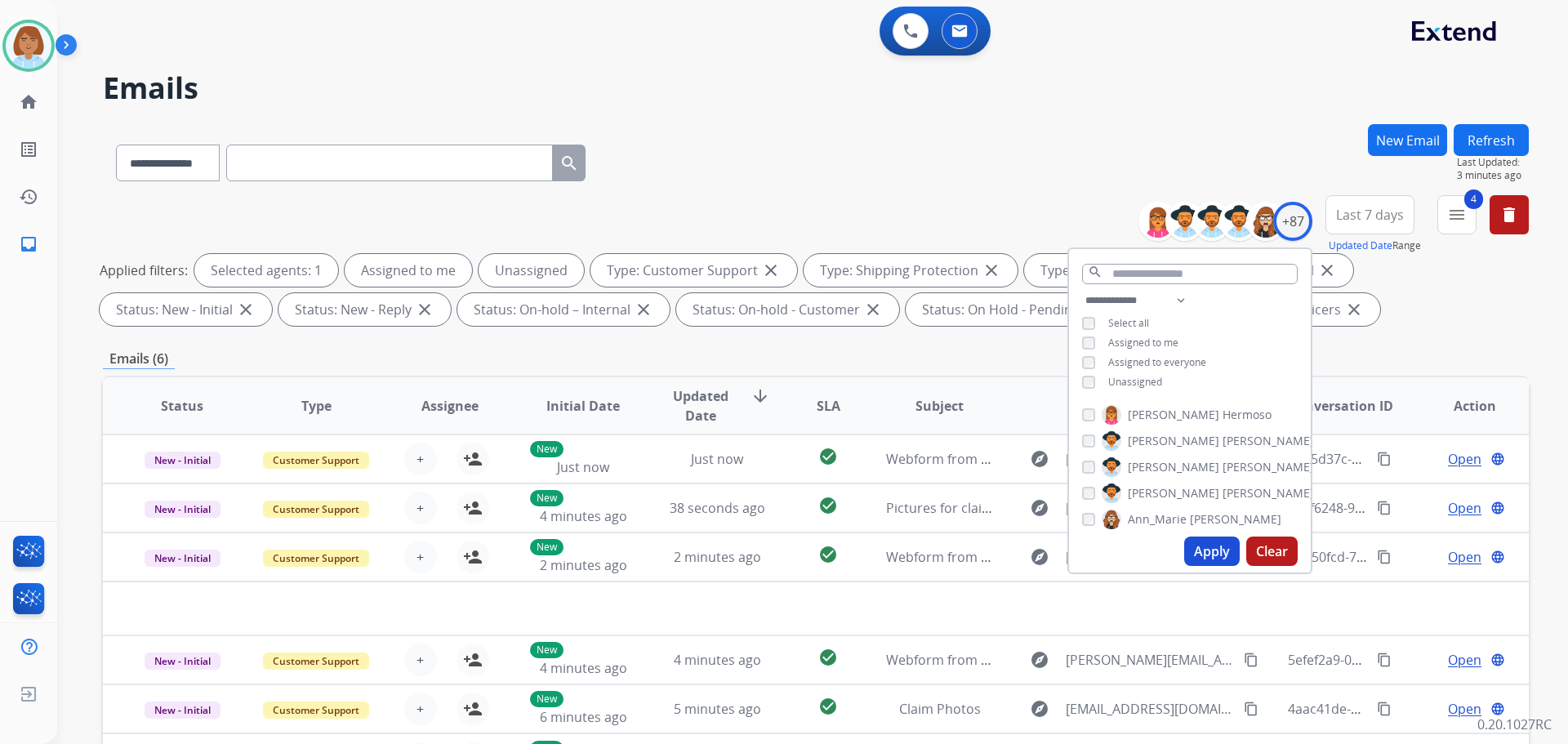
click at [1131, 378] on span "Unassigned" at bounding box center [1135, 381] width 54 height 14
click at [1214, 552] on button "Apply" at bounding box center [1213, 551] width 56 height 30
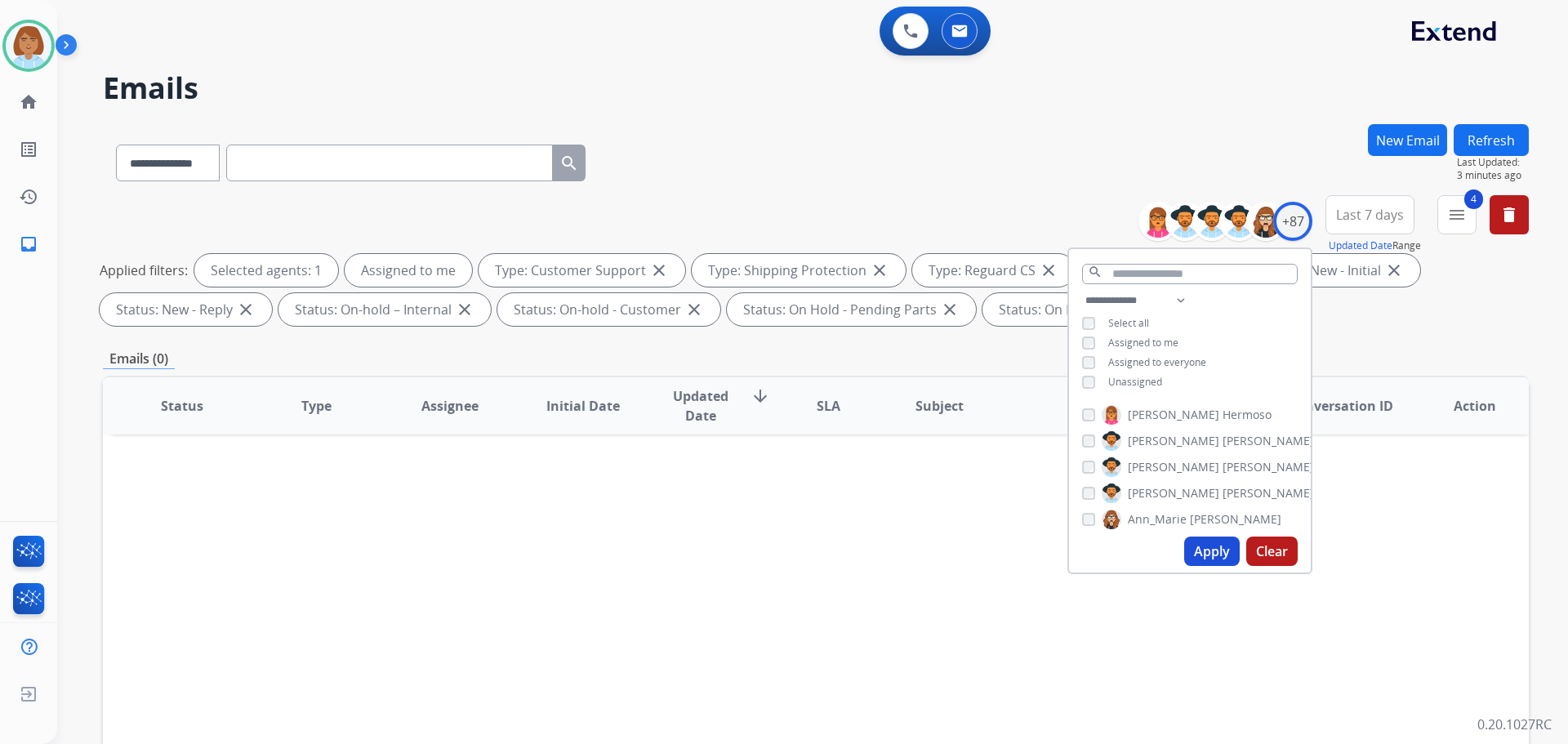
click at [1147, 383] on span "Unassigned" at bounding box center [1135, 381] width 54 height 14
click at [1206, 558] on button "Apply" at bounding box center [1213, 551] width 56 height 30
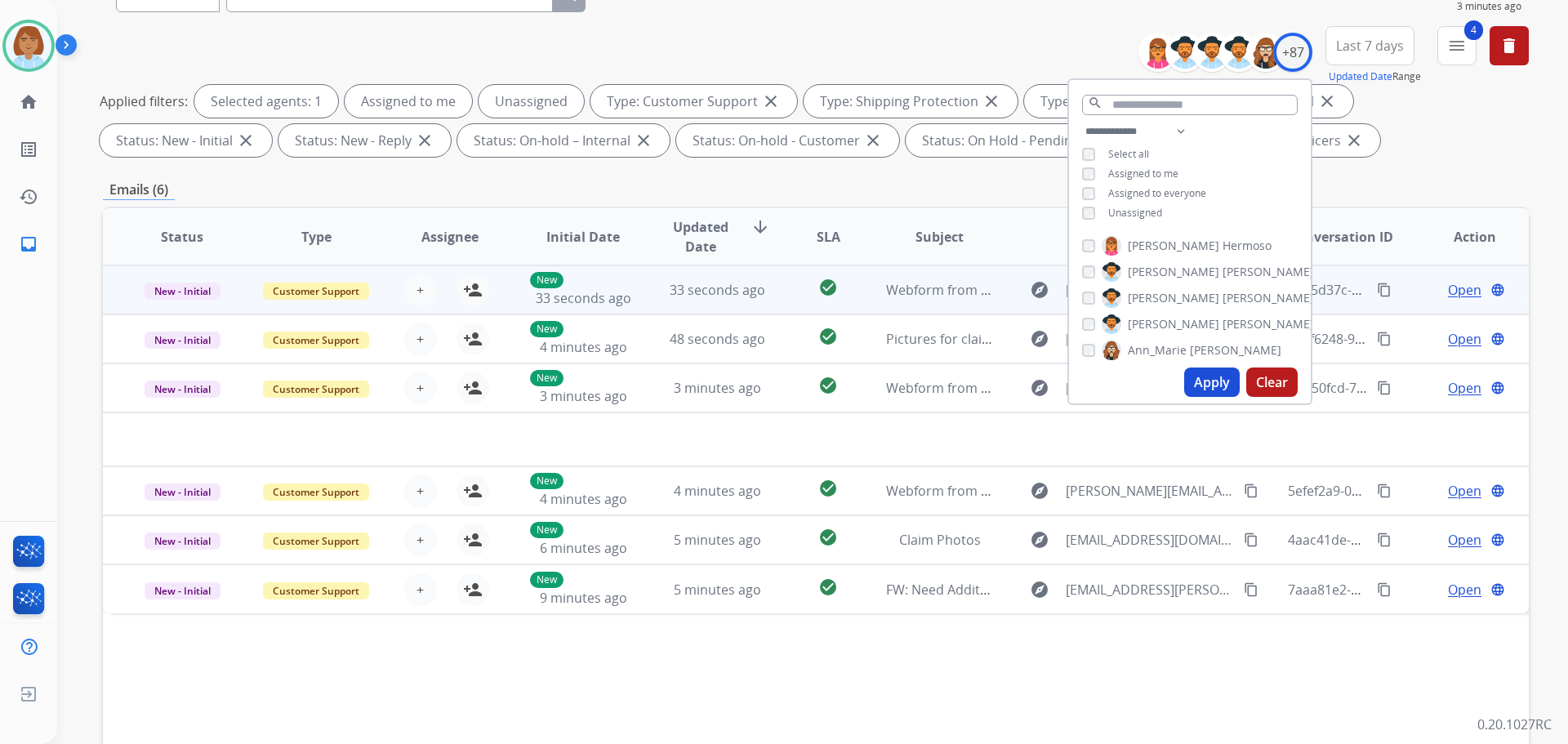
scroll to position [245, 0]
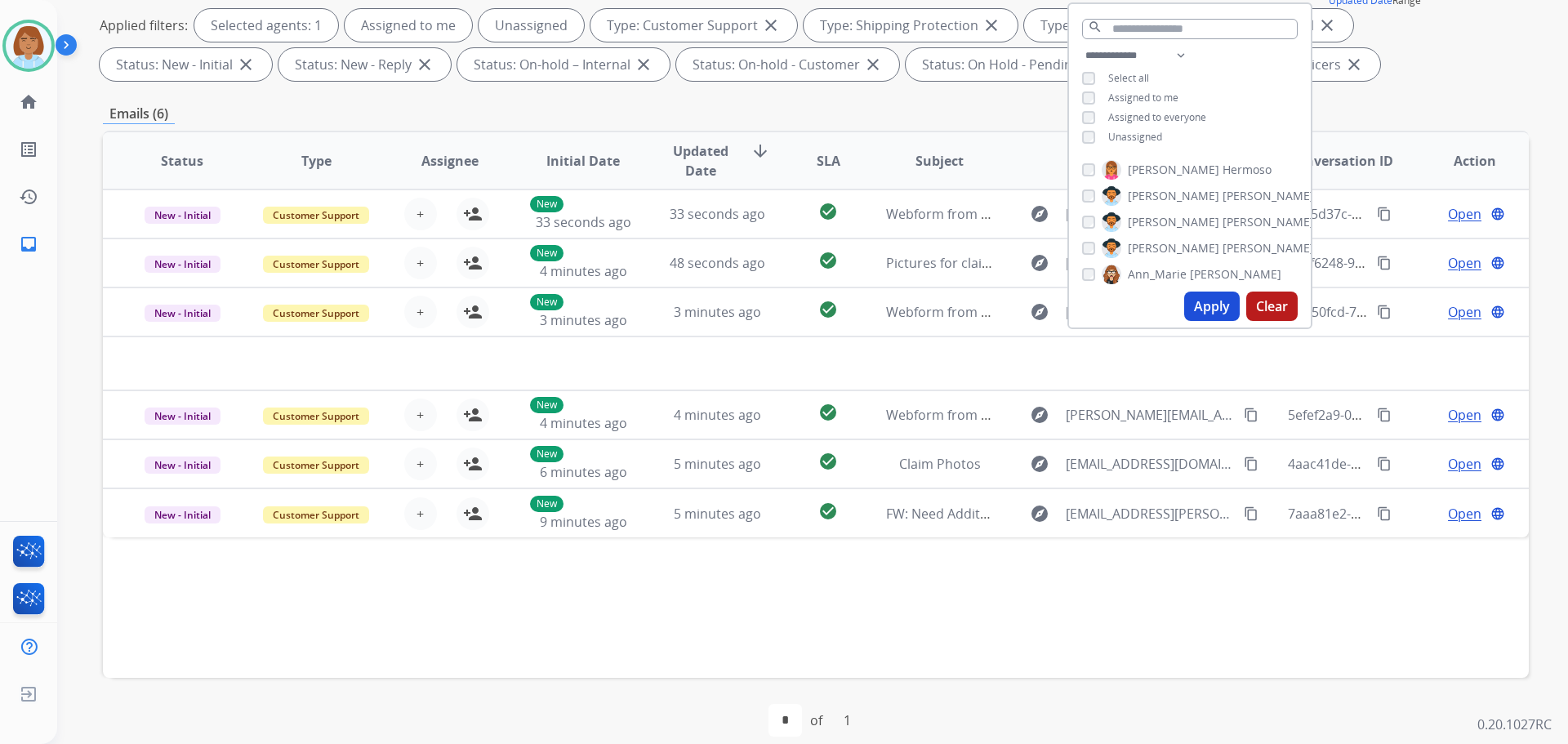
click at [669, 629] on div "Status Type Assignee Initial Date Updated Date arrow_downward SLA Subject Custo…" at bounding box center [816, 404] width 1426 height 547
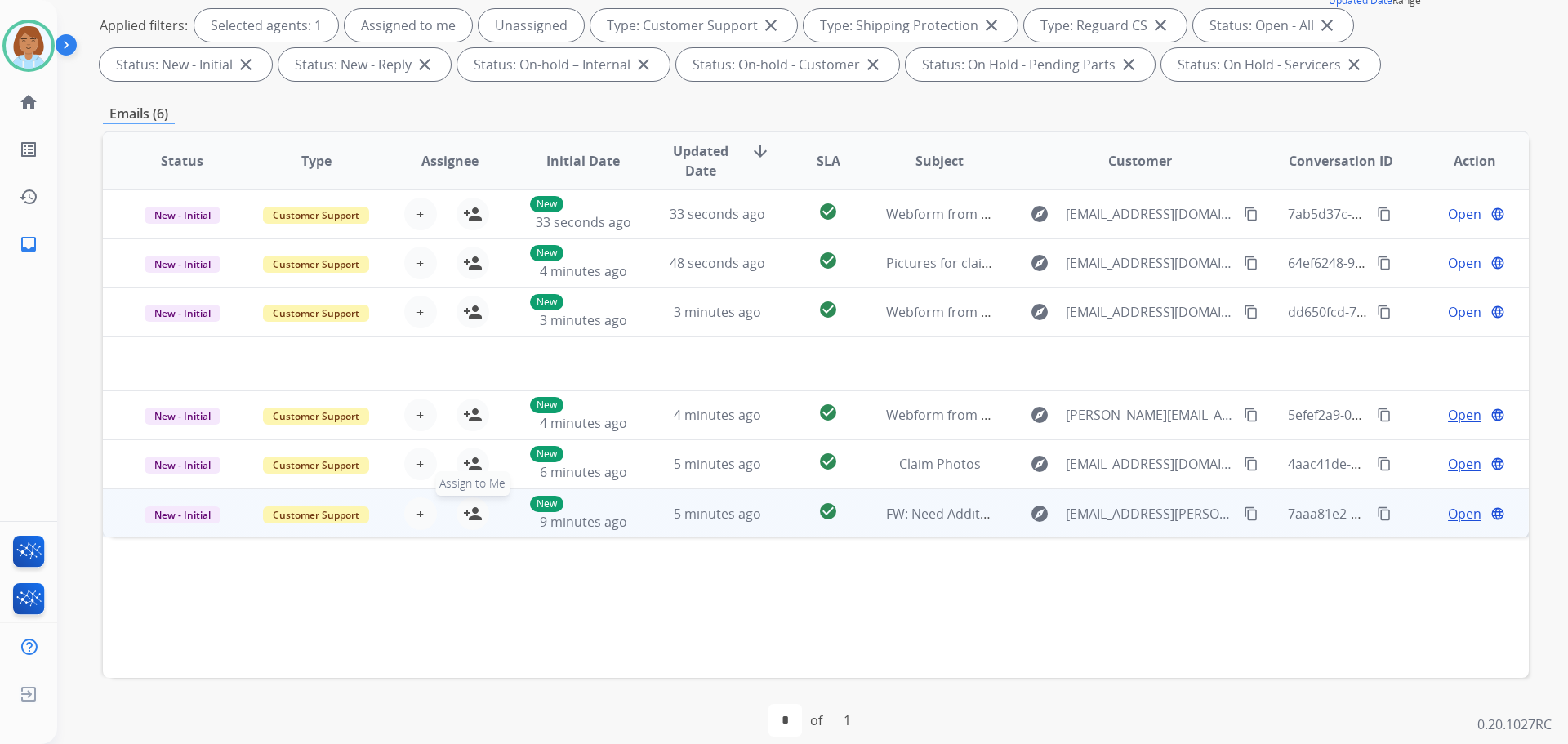
click at [477, 516] on mat-icon "person_add" at bounding box center [473, 514] width 20 height 20
click at [474, 477] on span "Unassign to Me" at bounding box center [473, 483] width 88 height 24
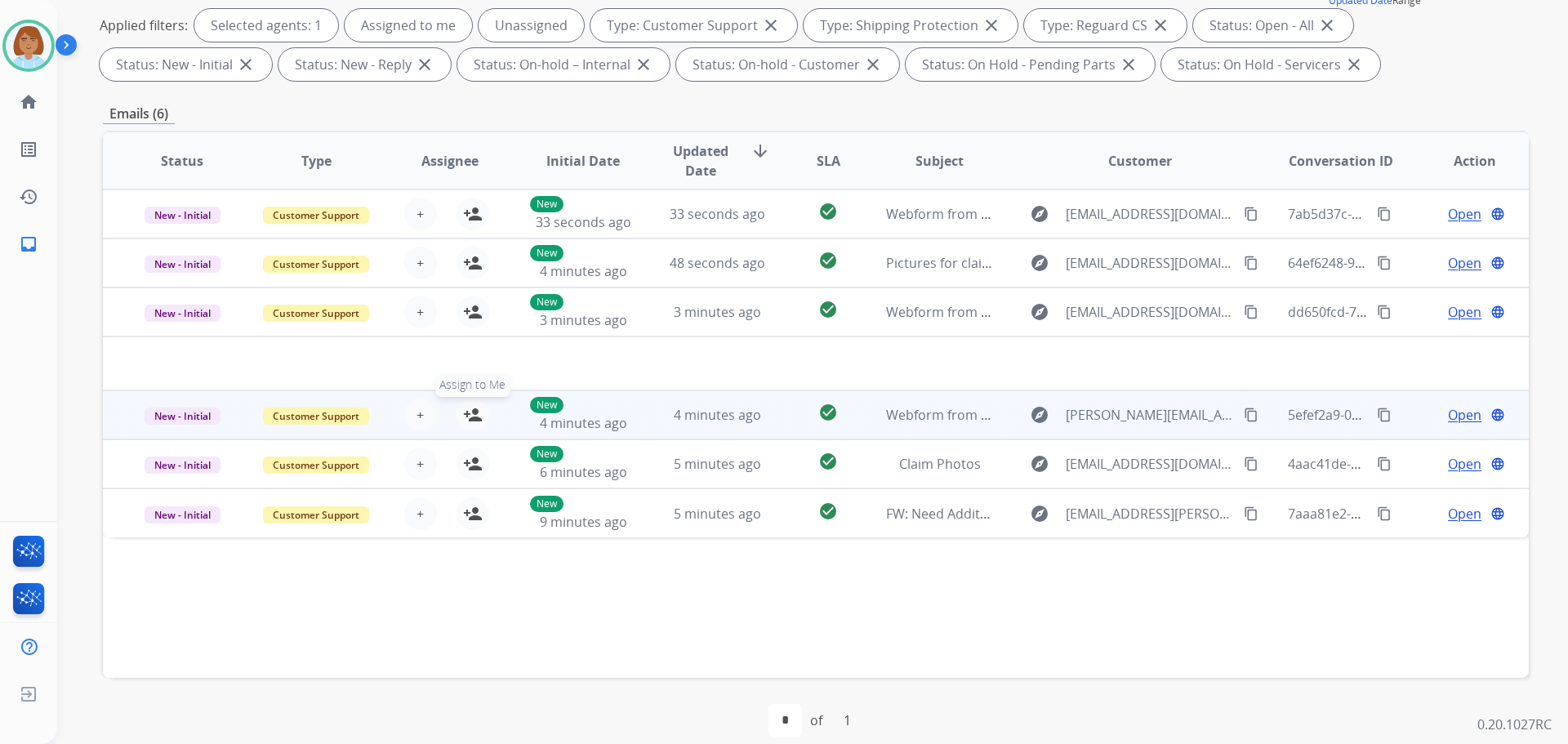
click at [464, 417] on mat-icon "person_add" at bounding box center [473, 415] width 20 height 20
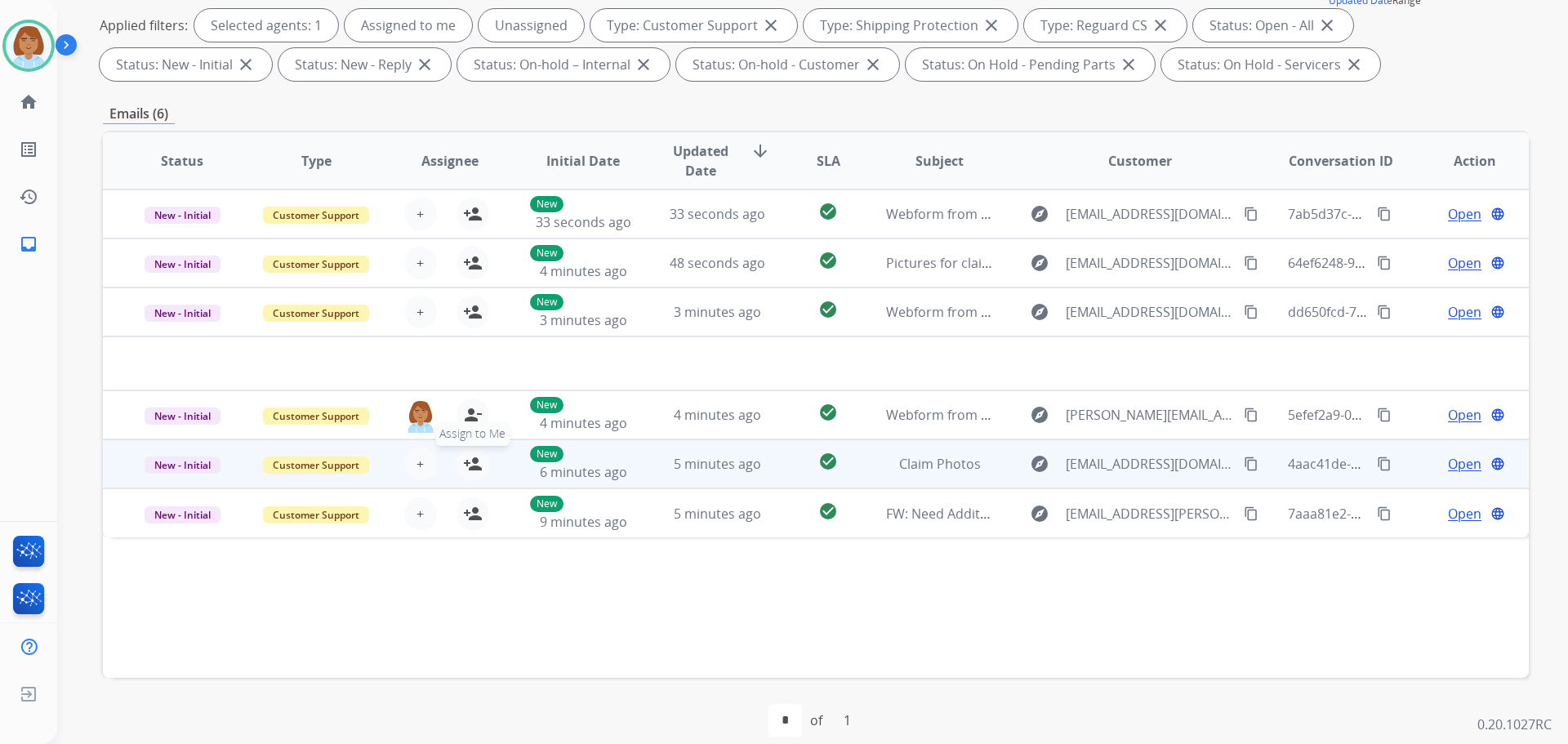
click at [472, 473] on mat-icon "person_add" at bounding box center [473, 464] width 20 height 20
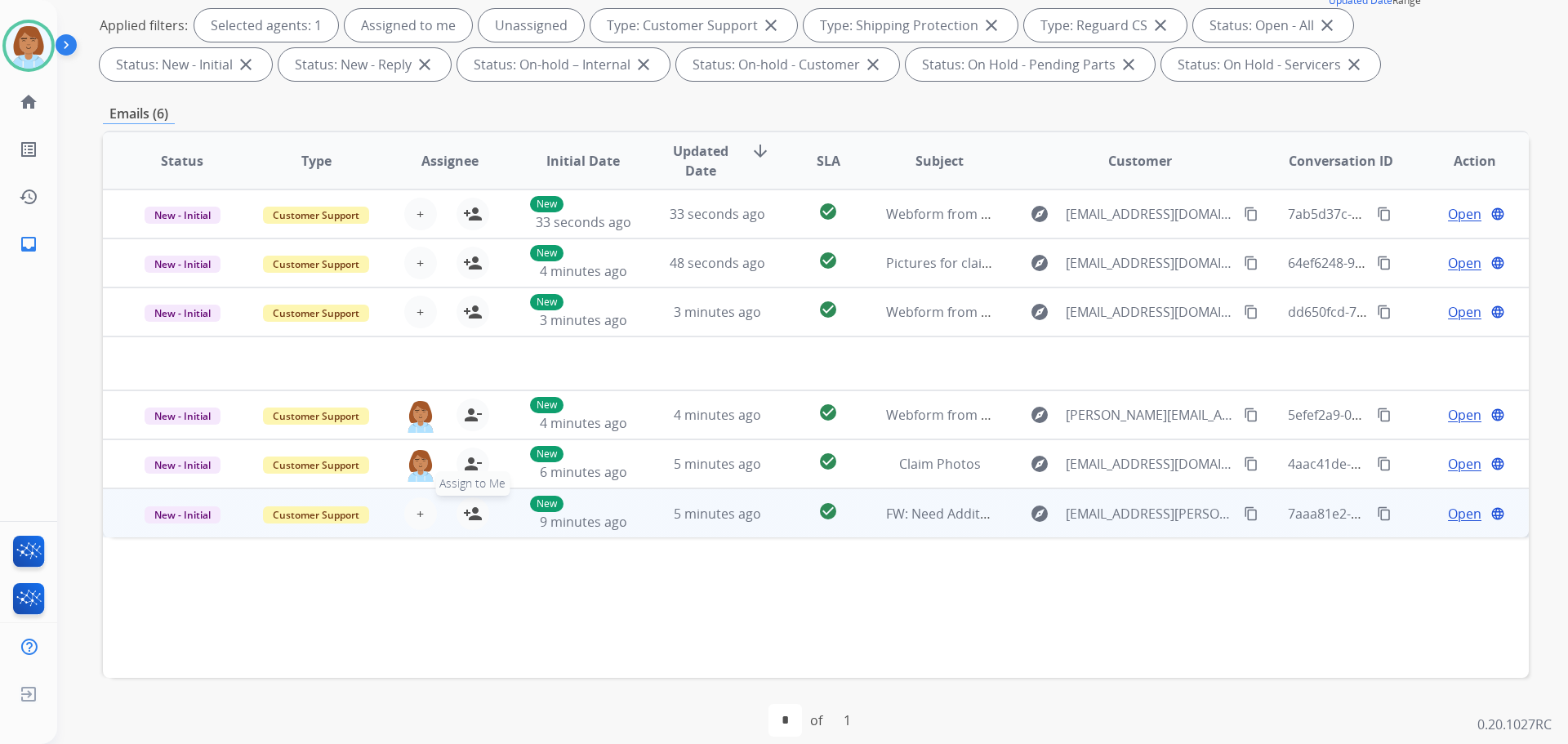
click at [473, 510] on mat-icon "person_add" at bounding box center [473, 514] width 20 height 20
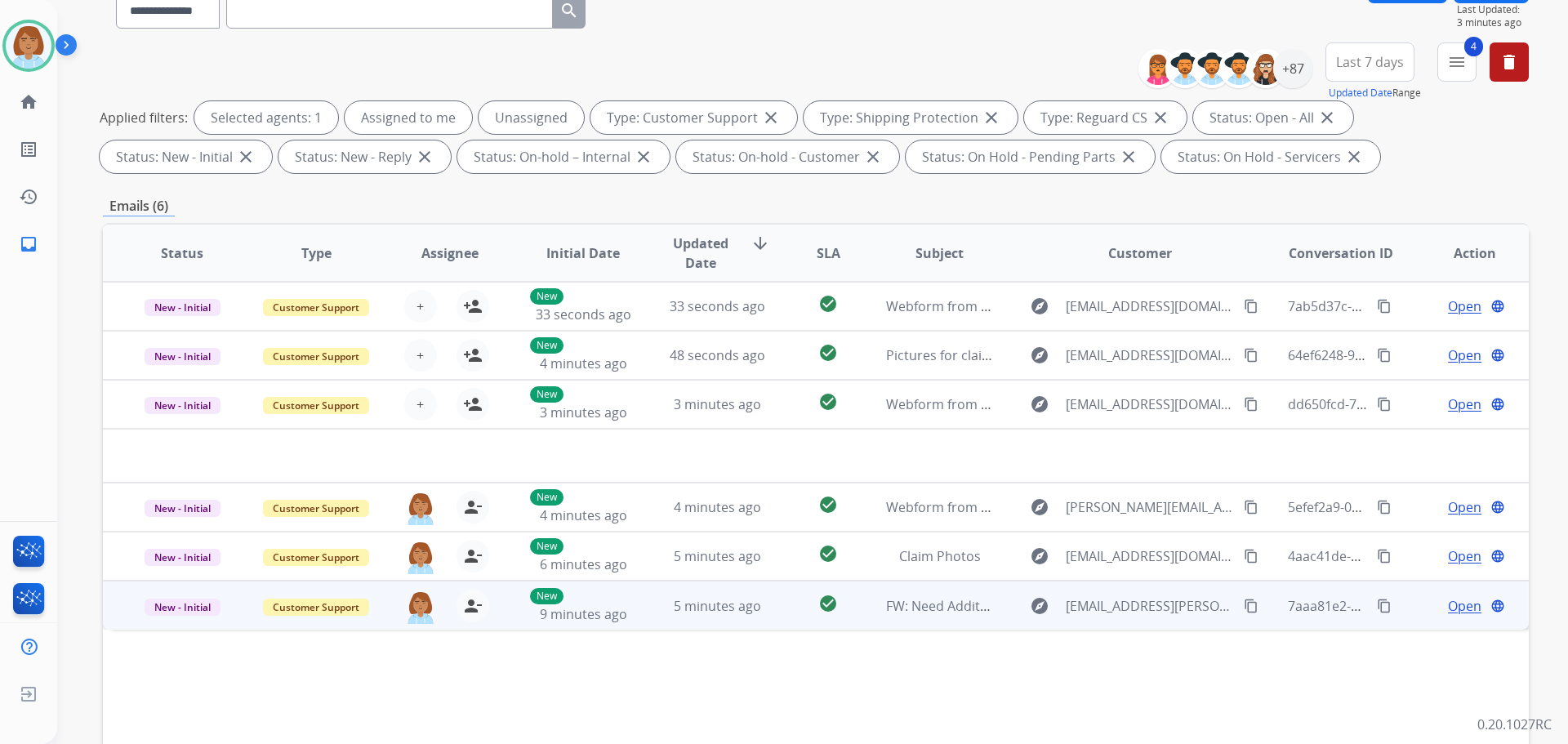
scroll to position [0, 0]
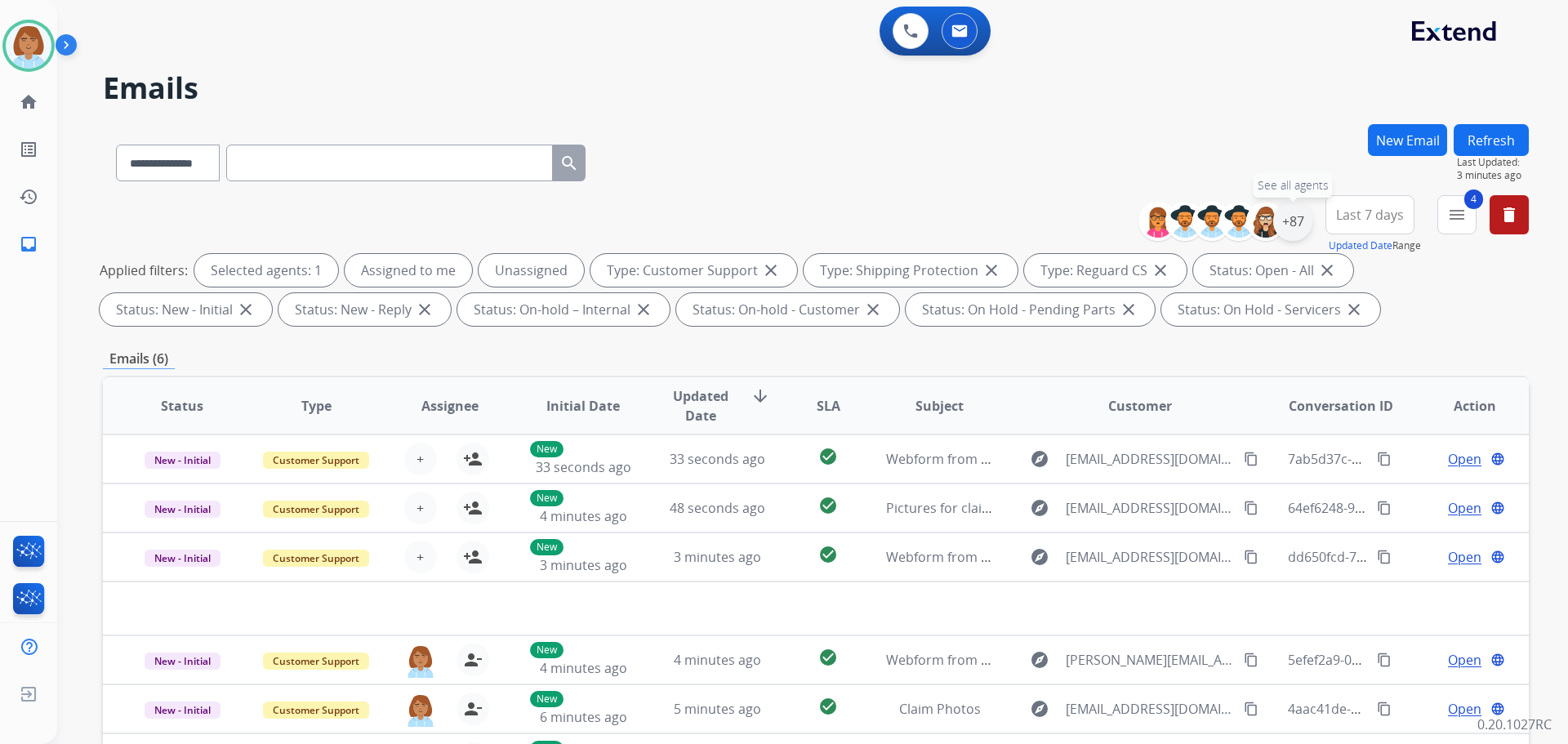
click at [1292, 224] on div "+87" at bounding box center [1292, 221] width 39 height 39
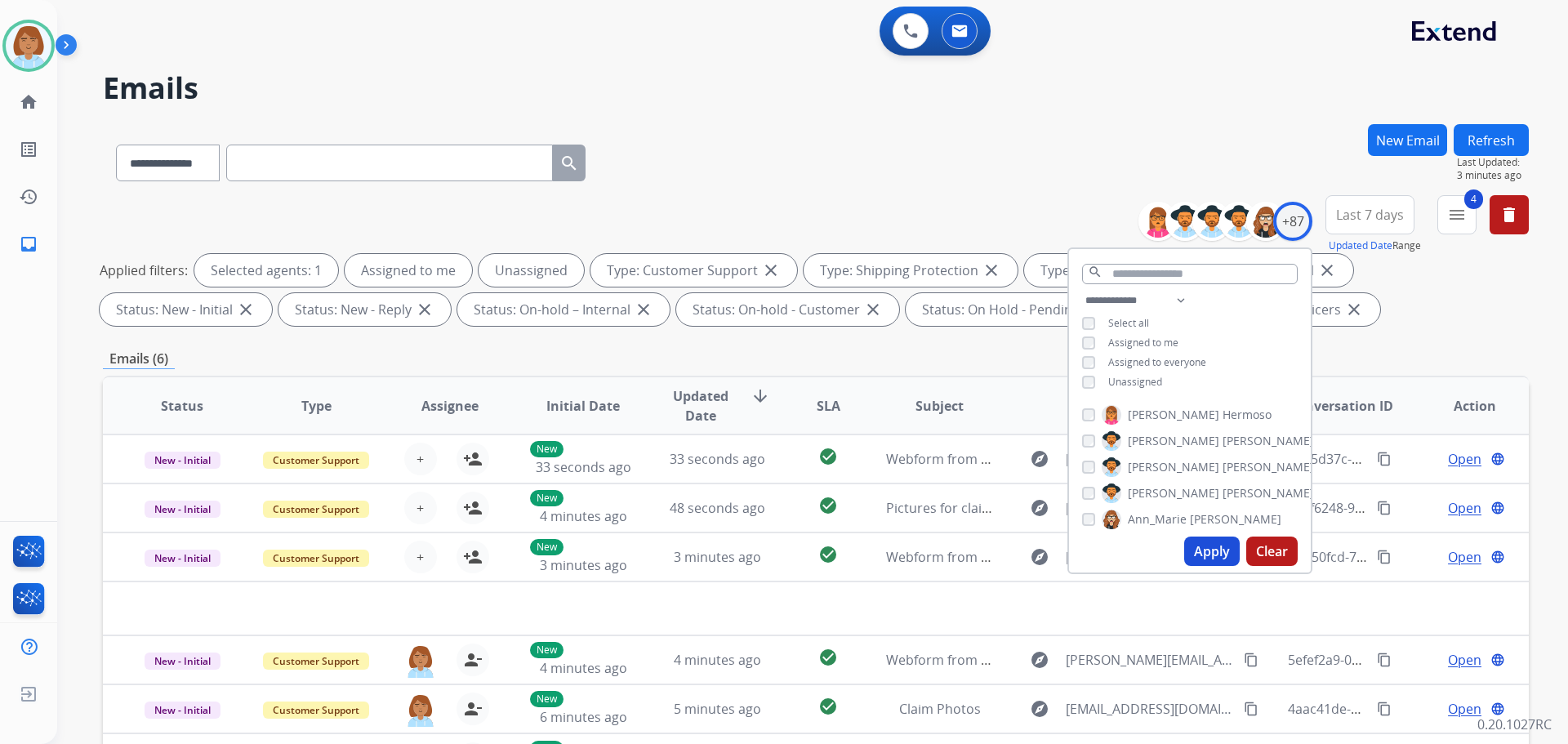
click at [1114, 387] on span "Unassigned" at bounding box center [1135, 381] width 54 height 14
click at [1194, 551] on button "Apply" at bounding box center [1213, 551] width 56 height 30
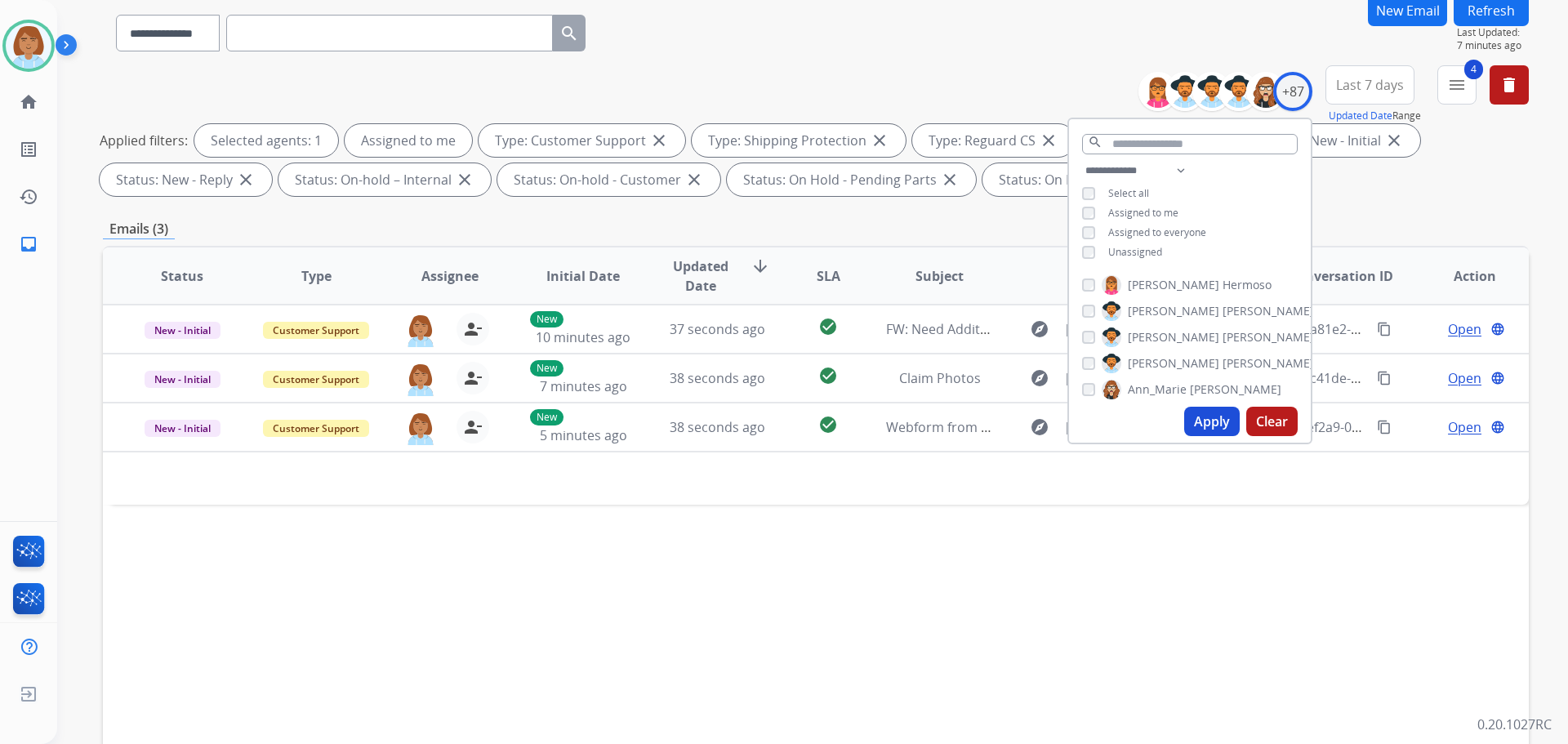
scroll to position [163, 0]
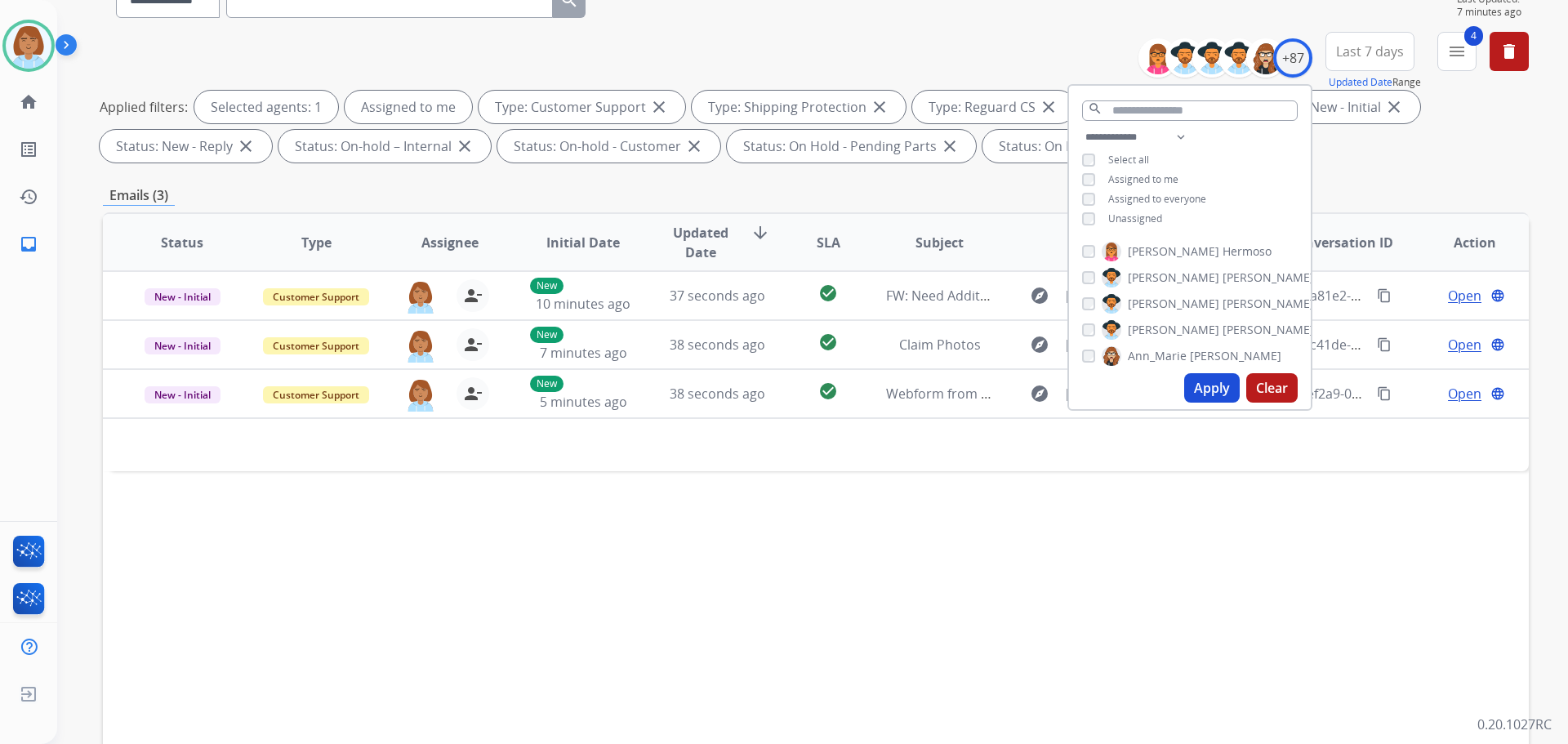
click at [960, 620] on div "Status Type Assignee Initial Date Updated Date arrow_downward SLA Subject Custo…" at bounding box center [816, 486] width 1426 height 547
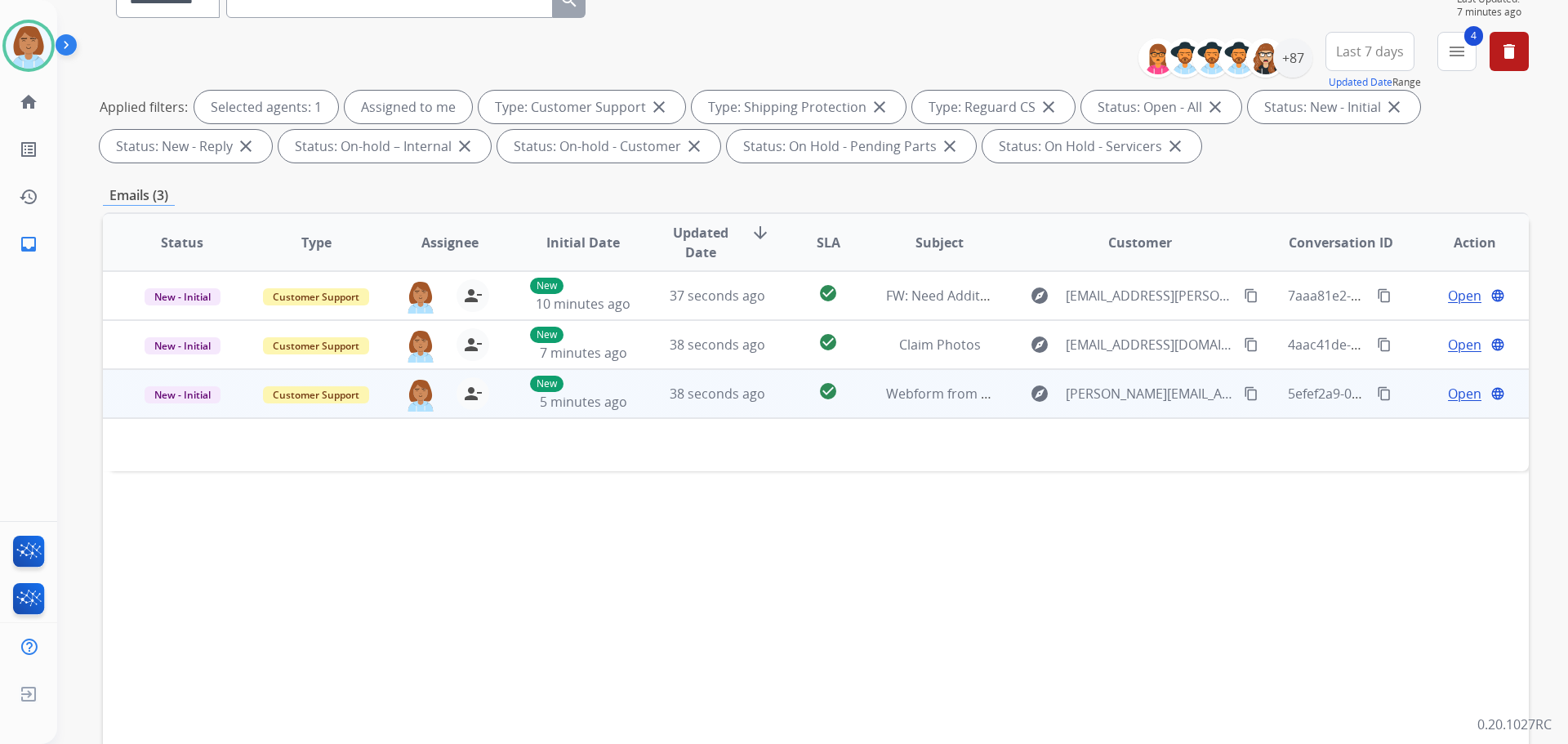
click at [618, 412] on td "New 5 minutes ago" at bounding box center [571, 393] width 134 height 49
click at [874, 408] on td "Webform from [PERSON_NAME][EMAIL_ADDRESS][DOMAIN_NAME] on [DATE]" at bounding box center [927, 393] width 134 height 49
click at [1221, 392] on div "explore [PERSON_NAME][EMAIL_ADDRESS][DOMAIN_NAME] content_copy" at bounding box center [1141, 393] width 240 height 26
click at [1244, 395] on mat-icon "content_copy" at bounding box center [1252, 394] width 14 height 14
click at [1449, 403] on span "Open" at bounding box center [1464, 395] width 33 height 20
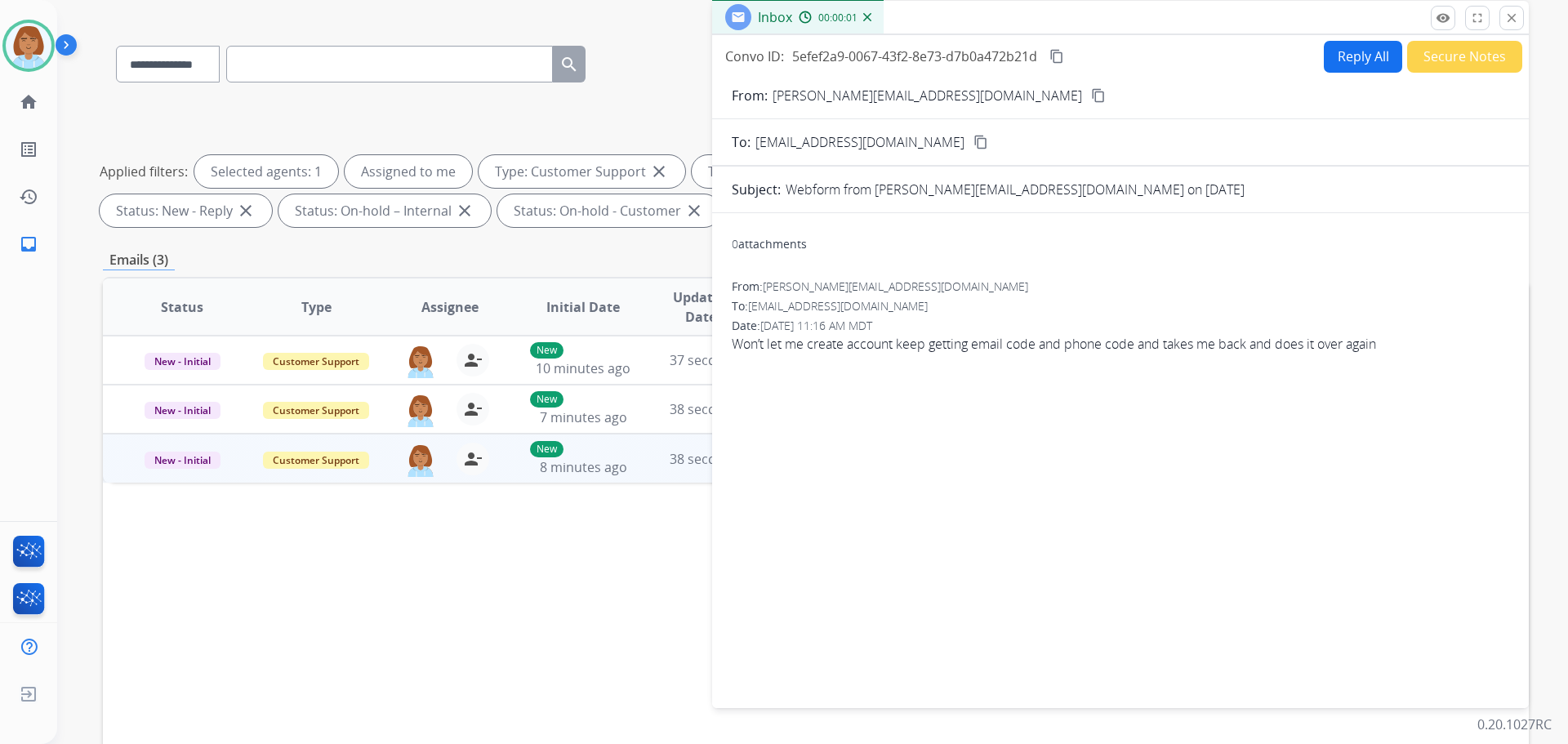
scroll to position [82, 0]
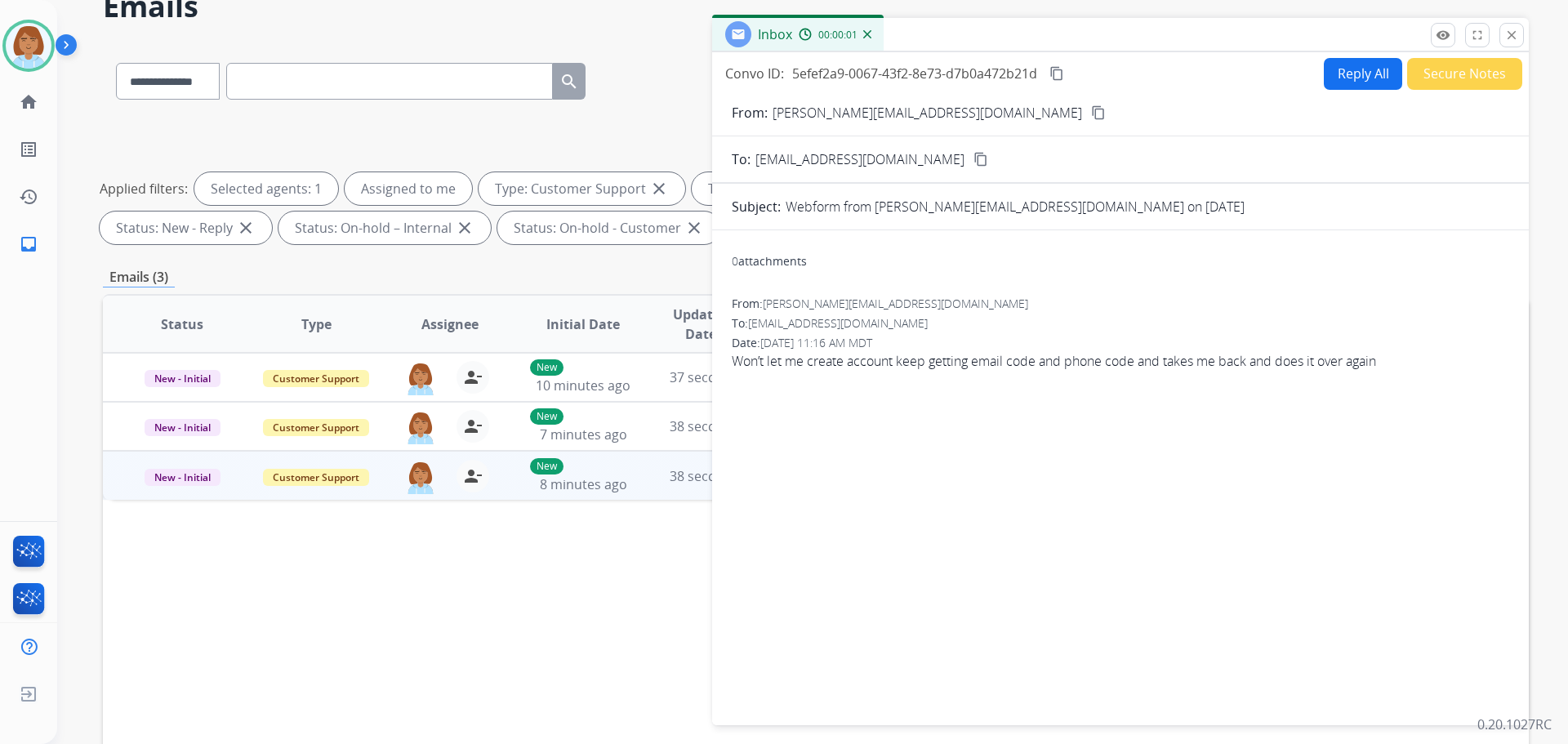
click at [1364, 71] on button "Reply All" at bounding box center [1363, 73] width 78 height 32
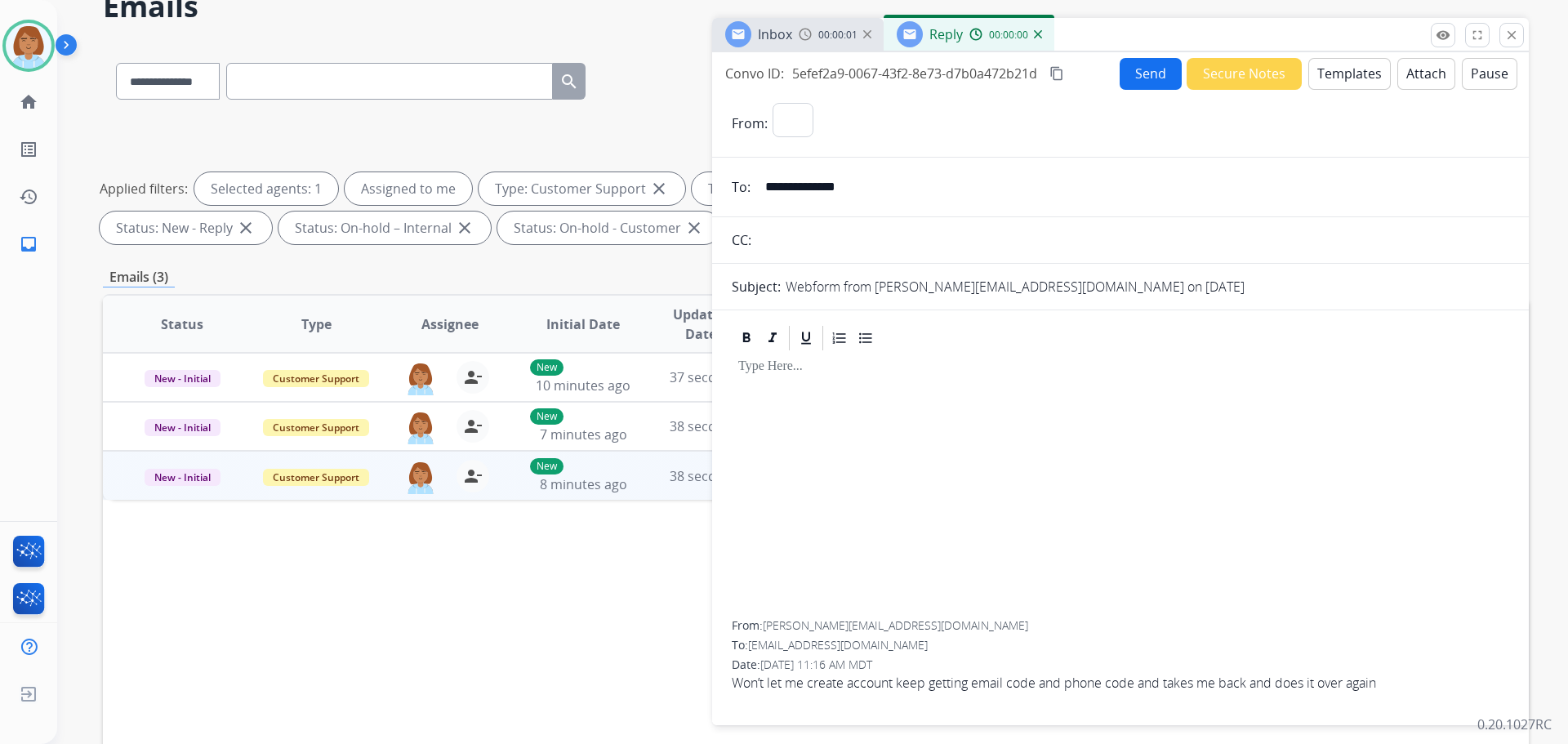
select select "**********"
click at [1315, 65] on button "Templates" at bounding box center [1350, 73] width 83 height 32
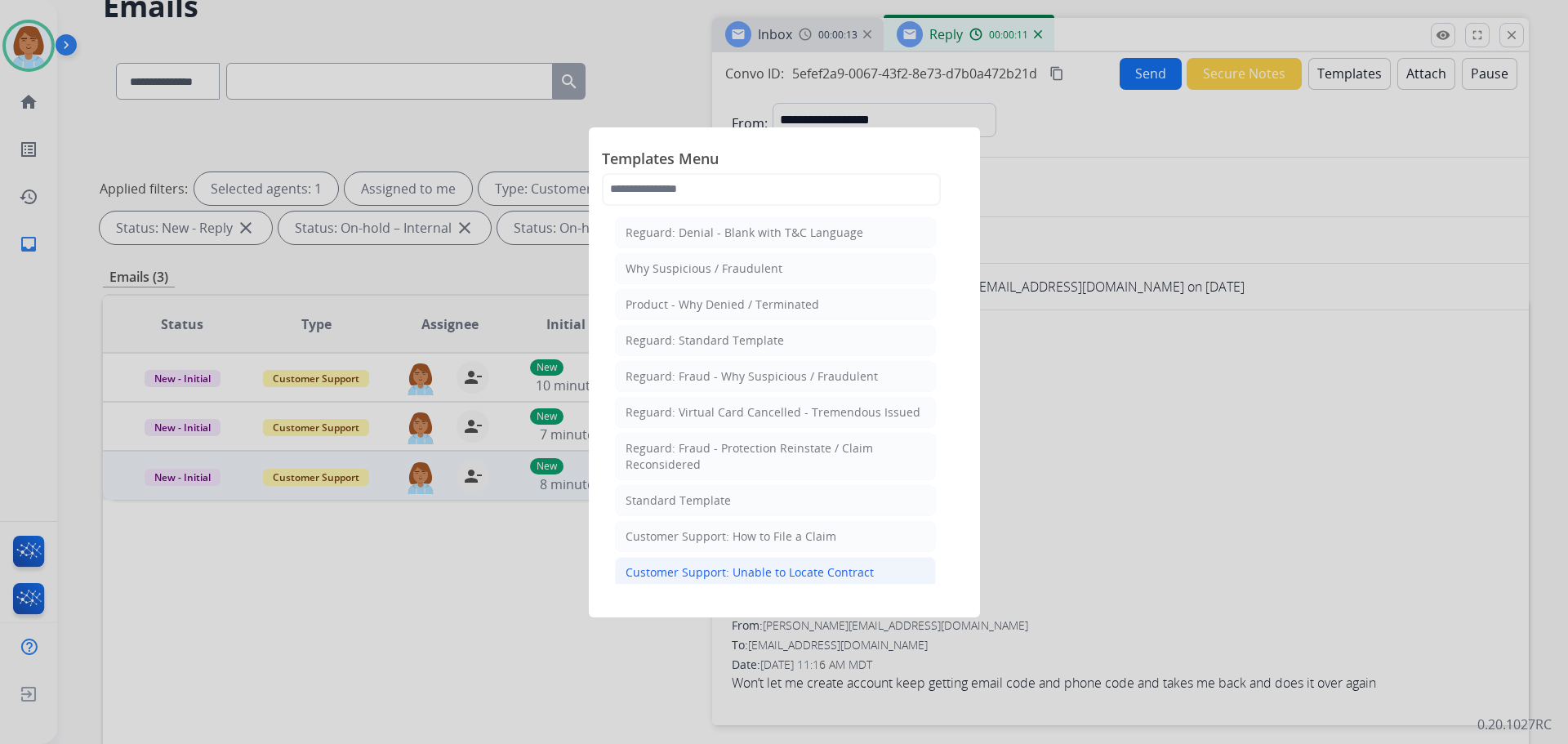
click at [795, 572] on div "Customer Support: Unable to Locate Contract" at bounding box center [749, 573] width 248 height 16
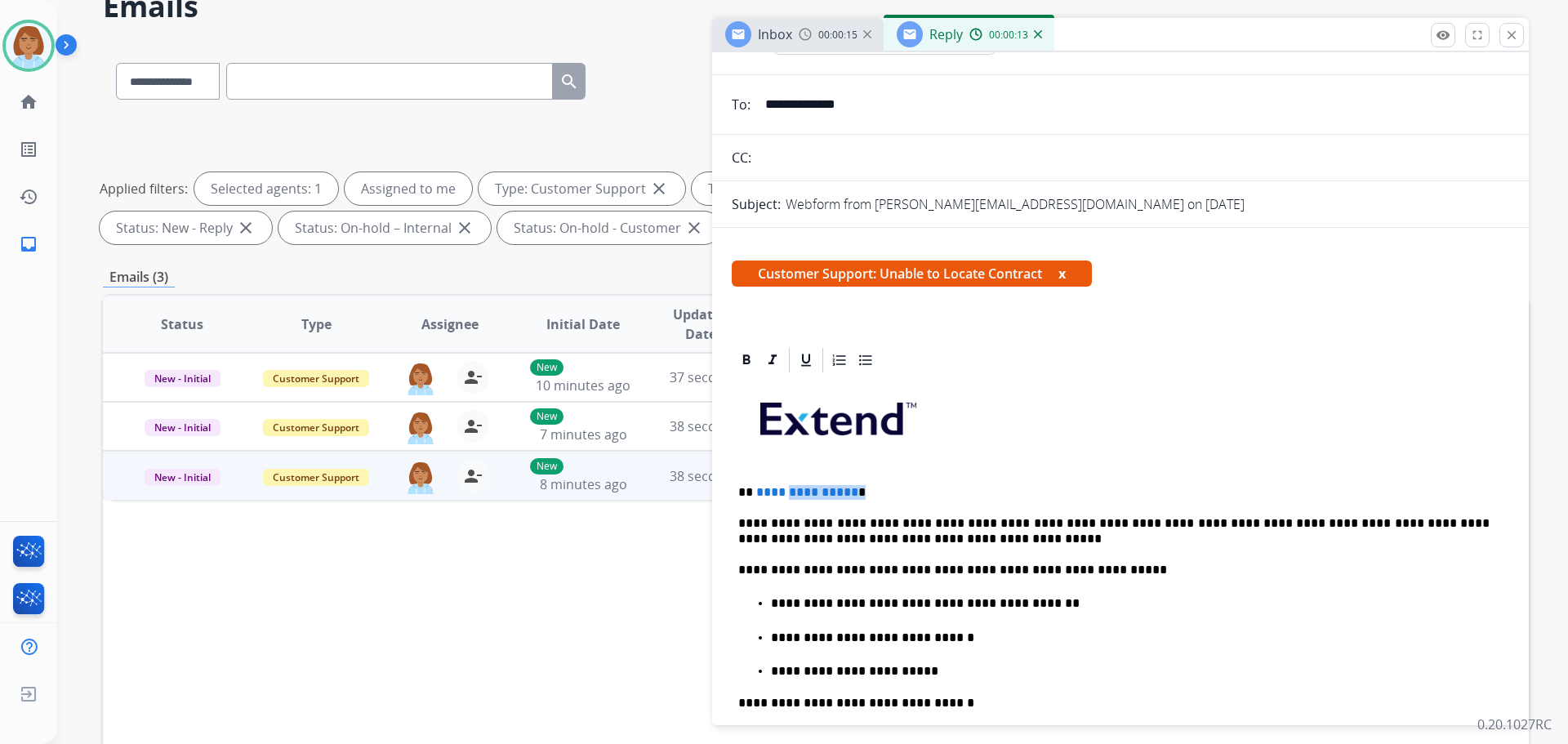
drag, startPoint x: 887, startPoint y: 488, endPoint x: 783, endPoint y: 489, distance: 104.0
click at [783, 489] on p "**********" at bounding box center [1114, 492] width 751 height 14
click at [1092, 620] on ul "**********" at bounding box center [1121, 637] width 765 height 85
click at [1096, 600] on p "**********" at bounding box center [1130, 603] width 719 height 14
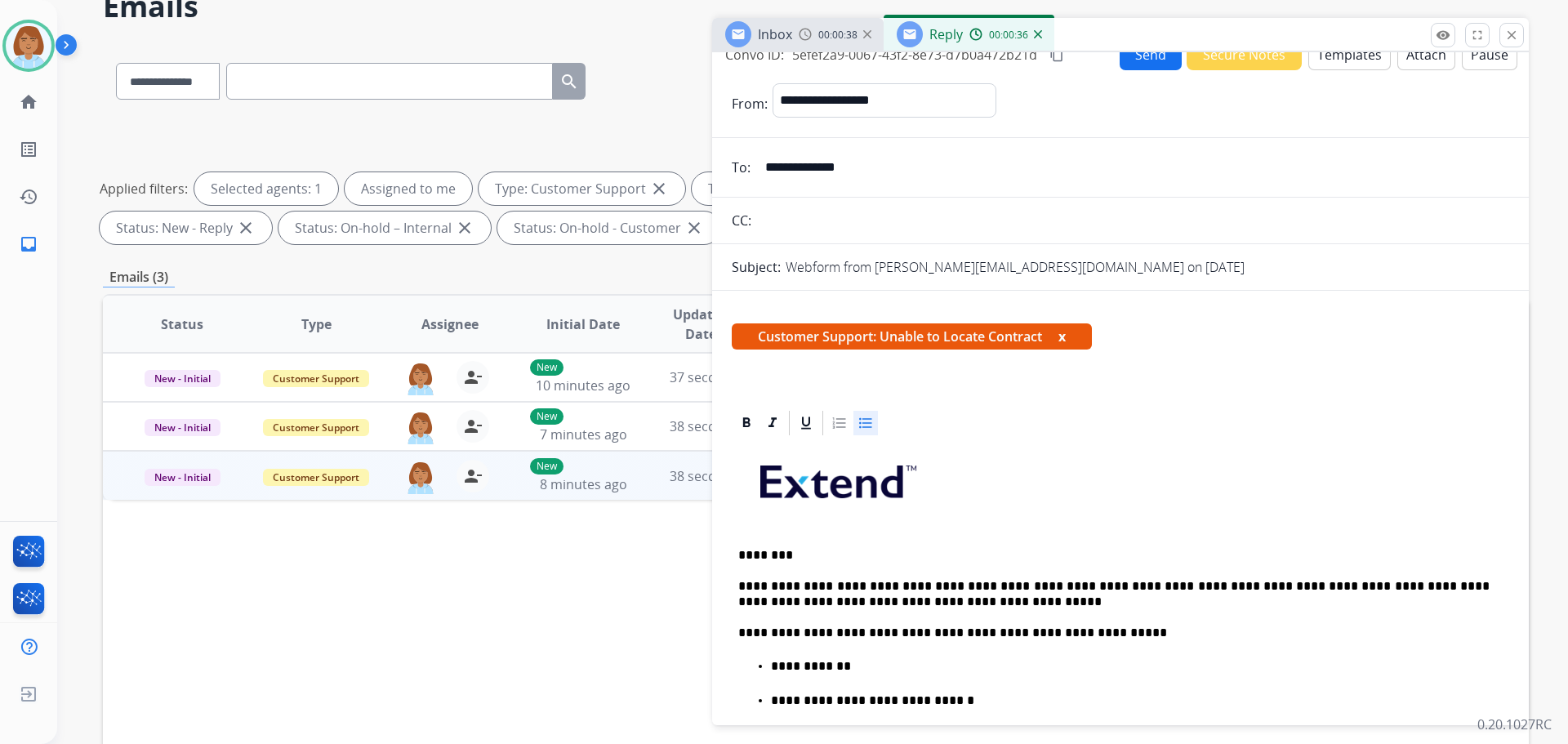
scroll to position [0, 0]
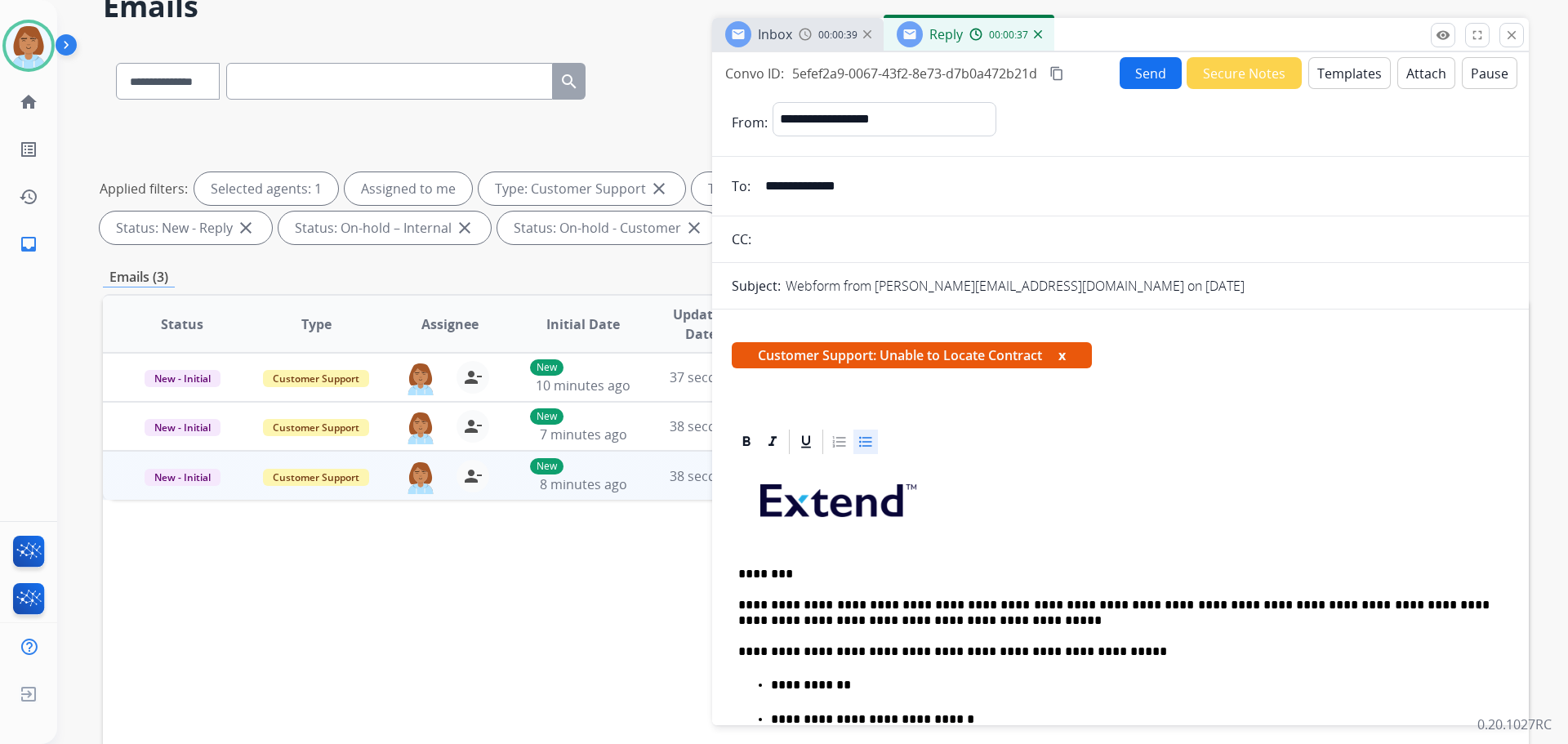
click at [1133, 84] on button "Send" at bounding box center [1151, 72] width 62 height 32
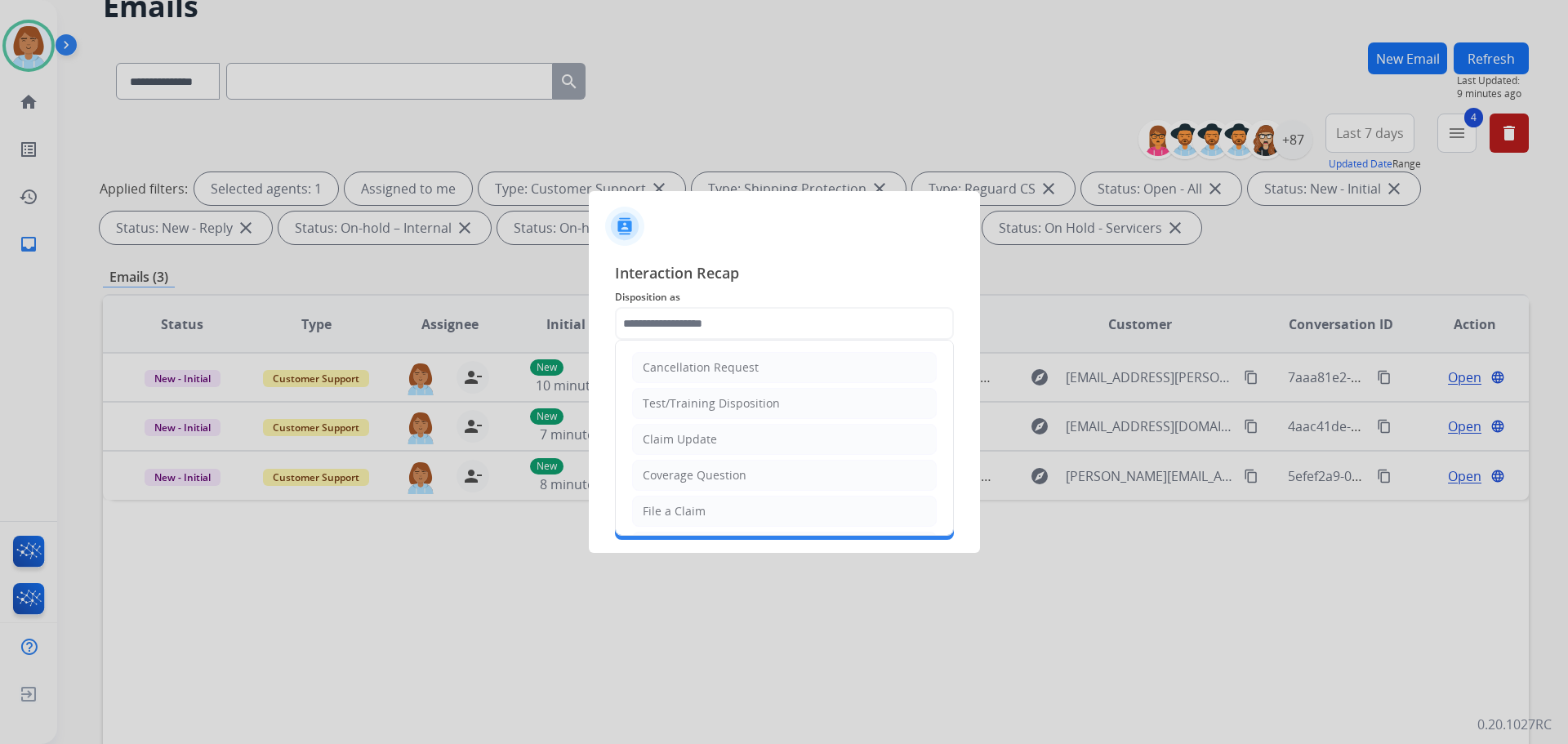
click at [680, 336] on input "text" at bounding box center [784, 324] width 339 height 32
drag, startPoint x: 711, startPoint y: 479, endPoint x: 728, endPoint y: 477, distance: 17.1
click at [719, 482] on li "Other" at bounding box center [784, 482] width 305 height 31
type input "*****"
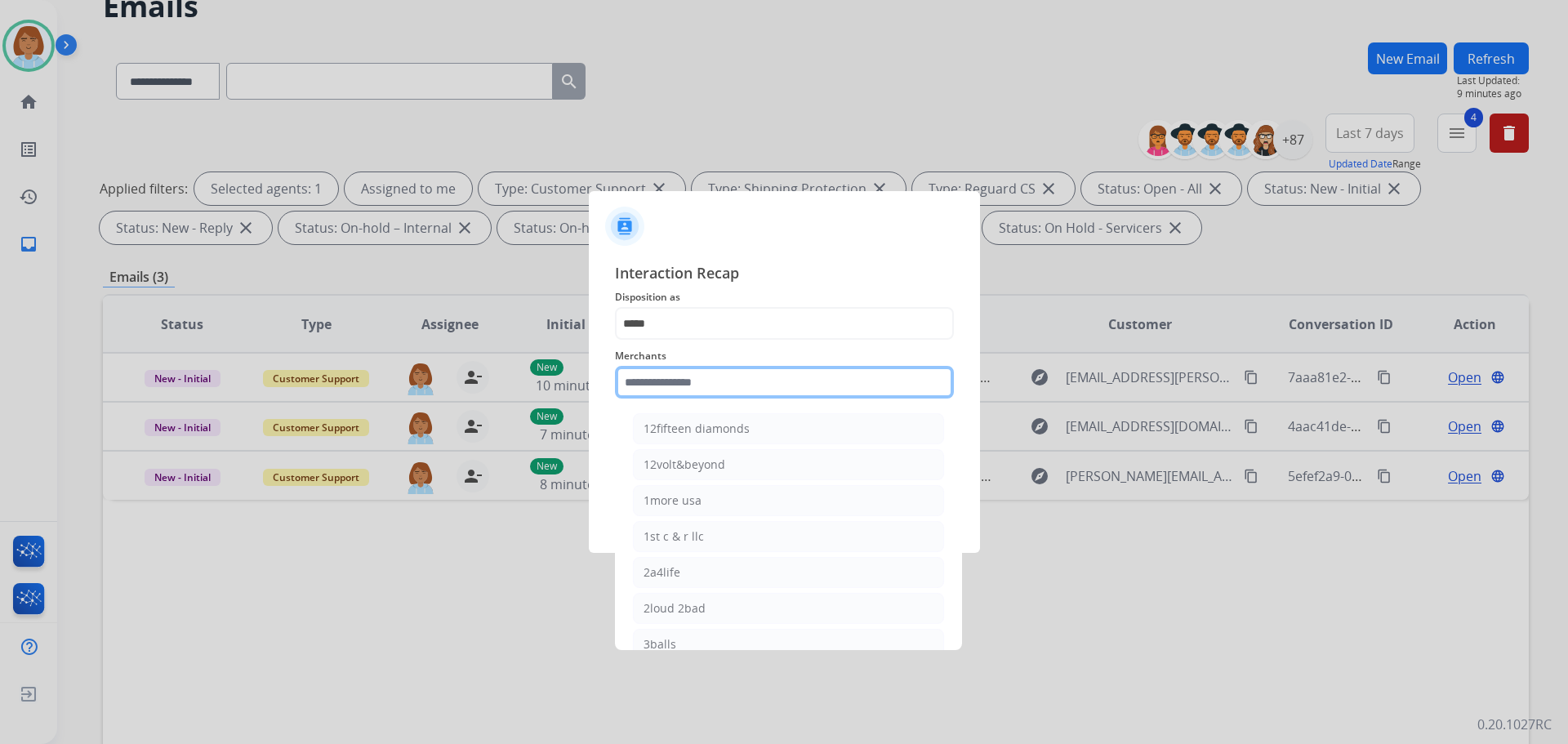
click at [731, 385] on input "text" at bounding box center [784, 382] width 339 height 32
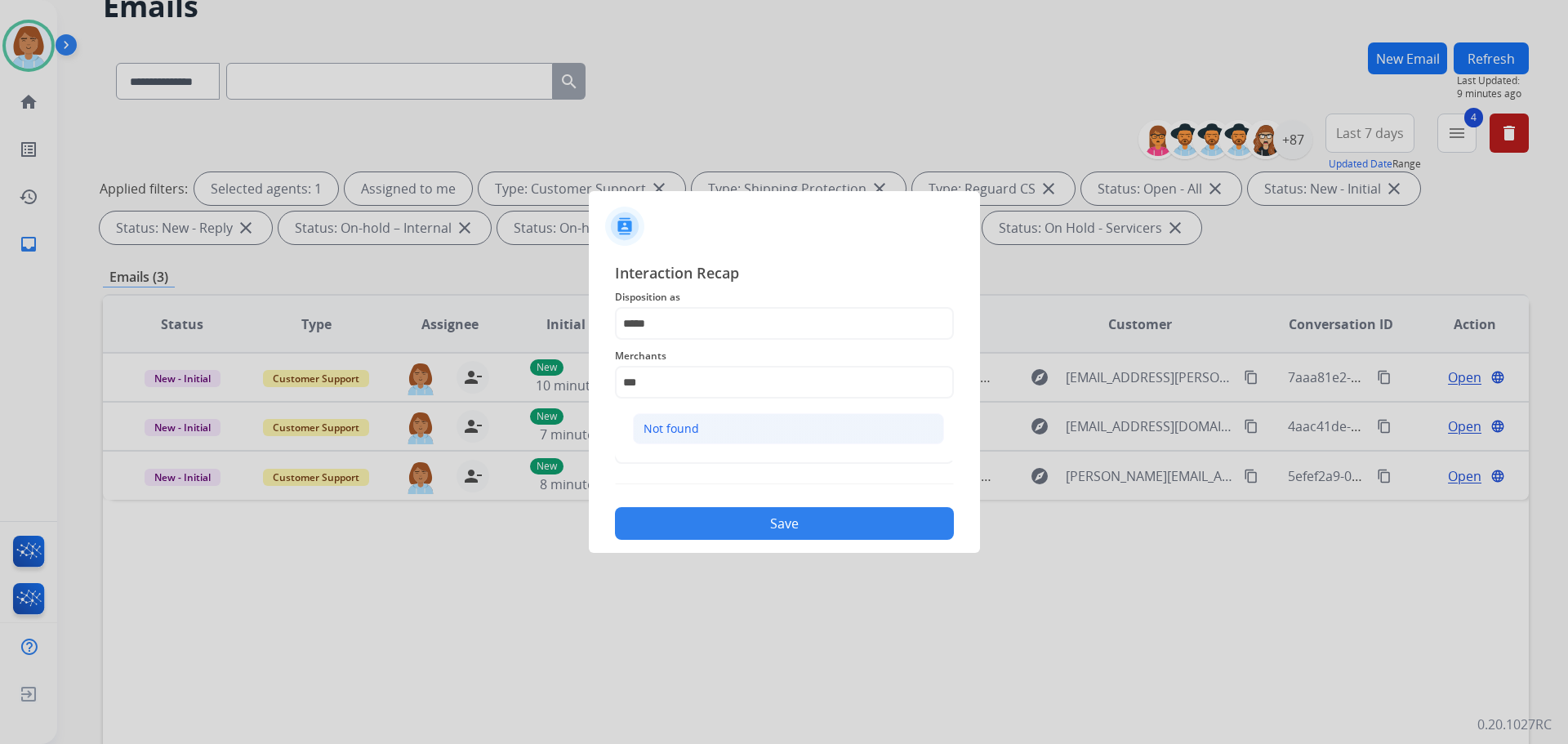
click at [717, 423] on li "Not found" at bounding box center [788, 428] width 311 height 31
type input "*********"
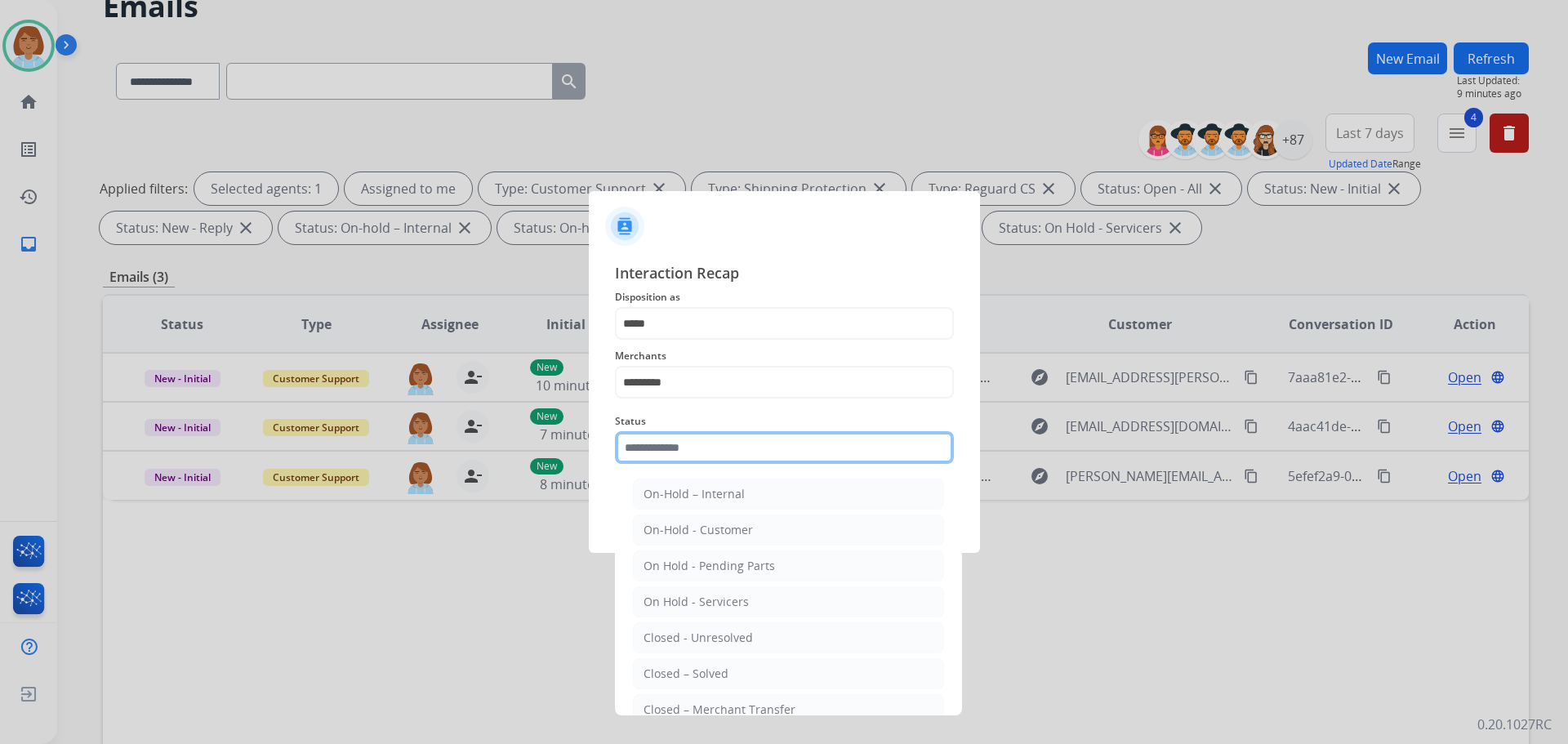
click at [713, 464] on input "text" at bounding box center [784, 447] width 339 height 32
click at [711, 676] on div "Closed – Solved" at bounding box center [686, 674] width 85 height 16
type input "**********"
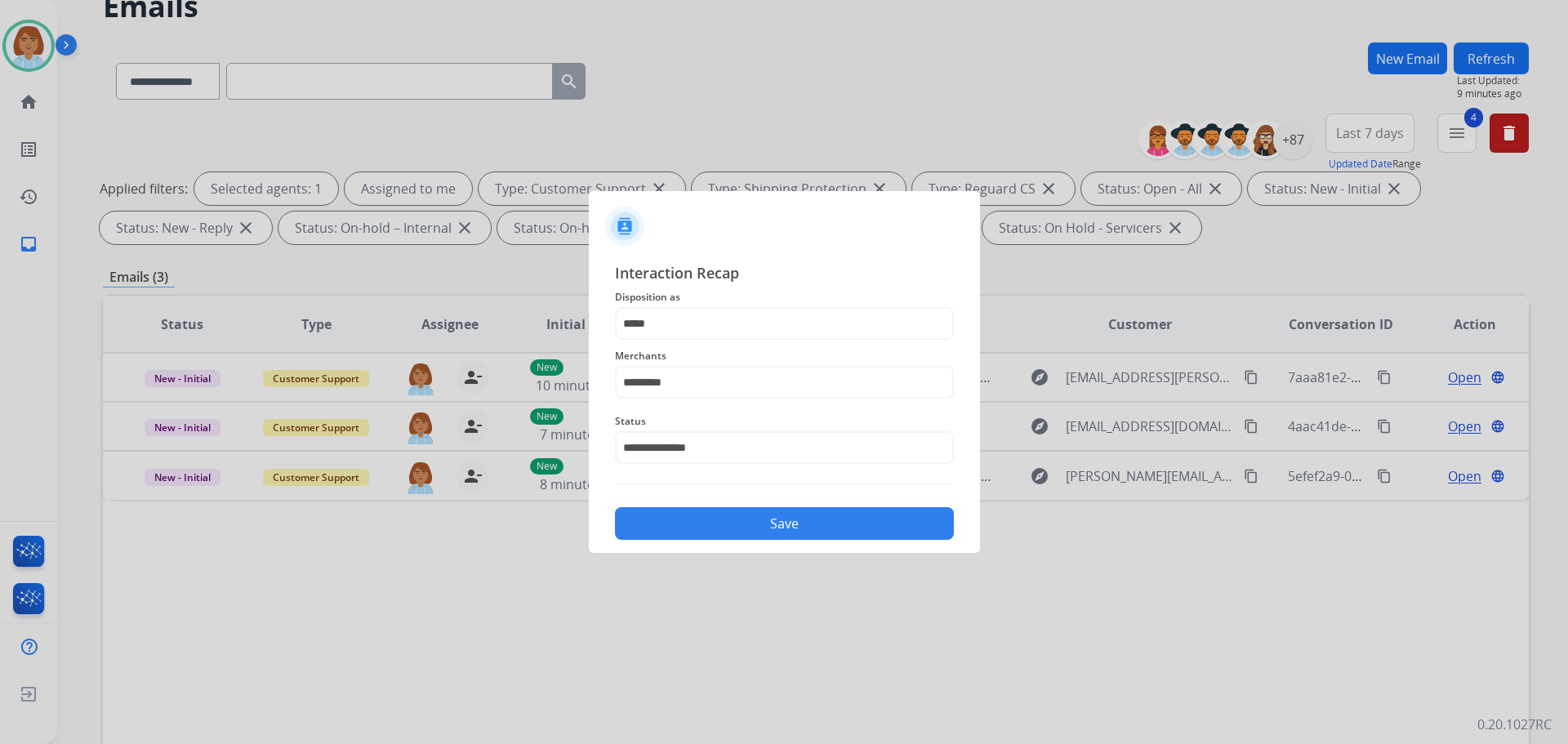
click at [776, 546] on div "**********" at bounding box center [784, 400] width 391 height 305
click at [779, 533] on button "Save" at bounding box center [784, 524] width 339 height 32
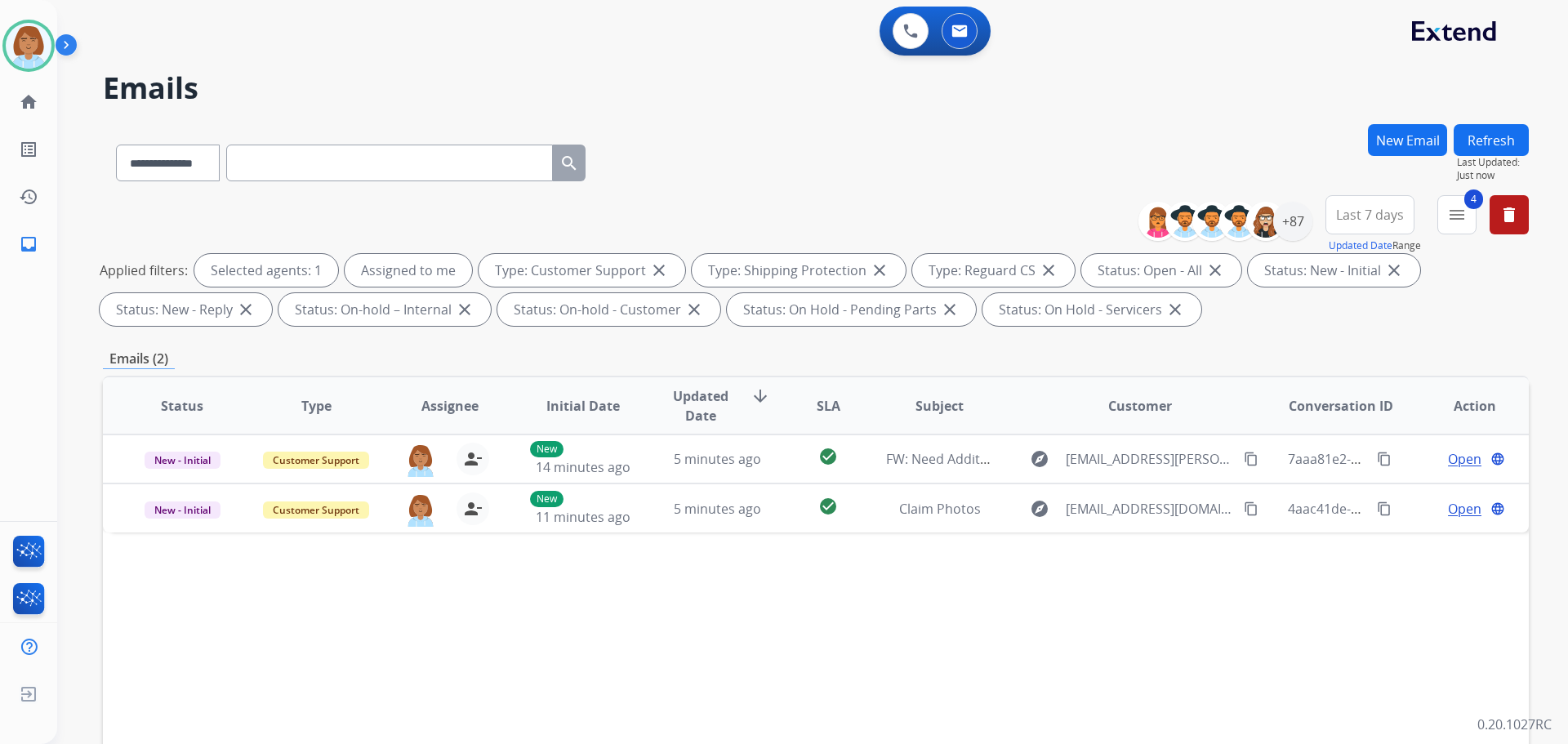
click at [1505, 149] on button "Refresh" at bounding box center [1491, 140] width 75 height 32
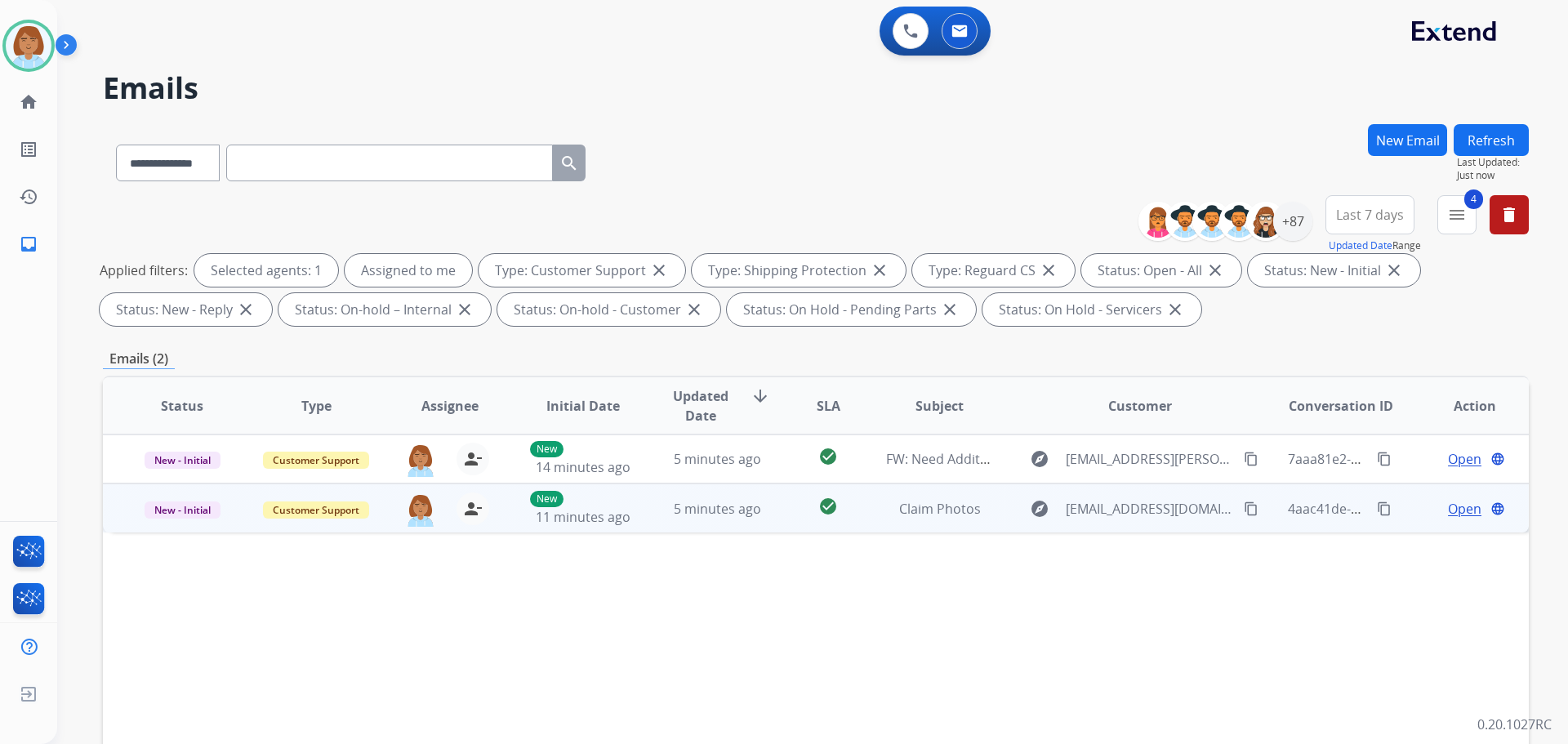
click at [771, 512] on td "check_circle" at bounding box center [815, 508] width 89 height 49
click at [1448, 507] on span "Open" at bounding box center [1464, 509] width 33 height 20
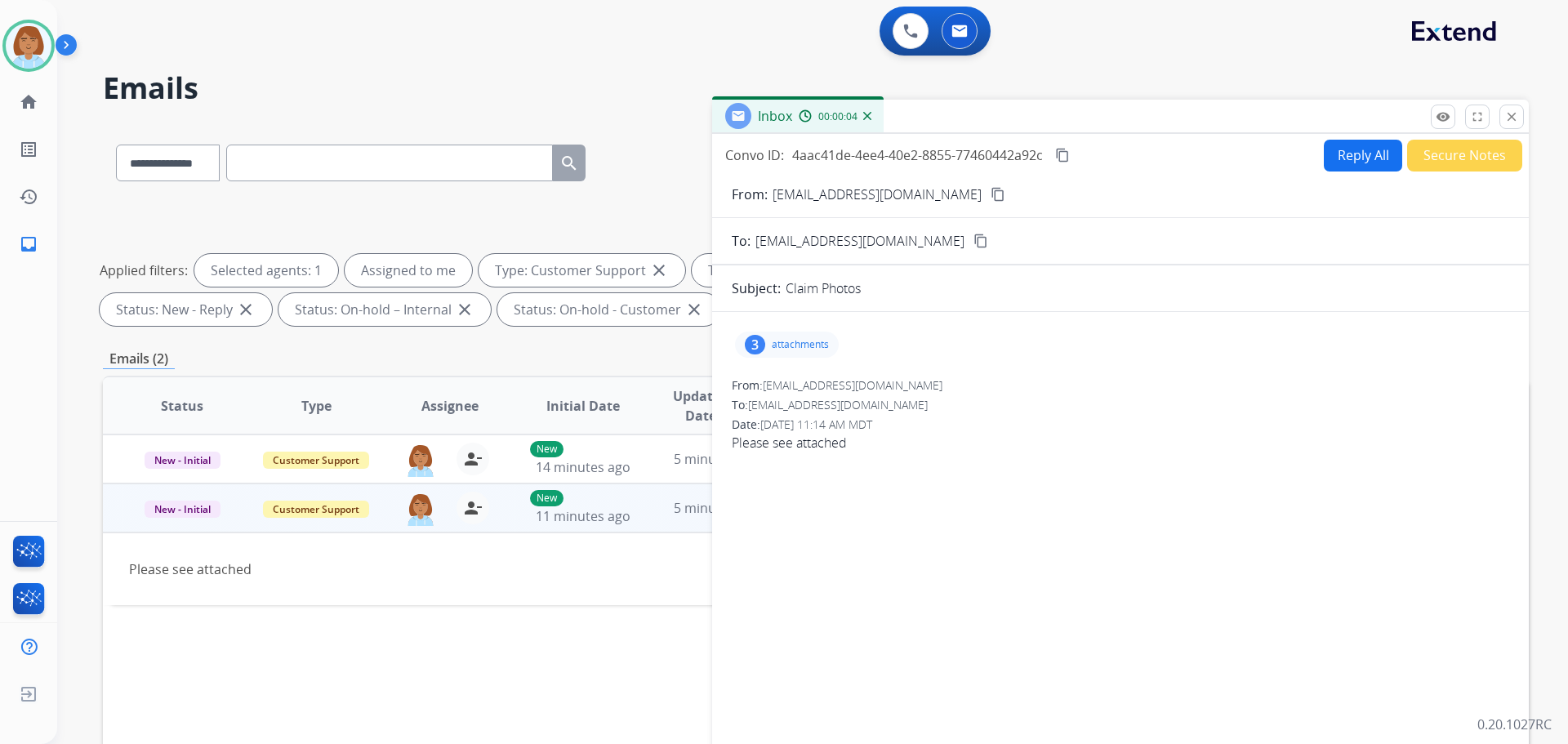
click at [1366, 276] on form "From: [EMAIL_ADDRESS][DOMAIN_NAME] content_copy To: [EMAIL_ADDRESS][DOMAIN_NAME…" at bounding box center [1121, 486] width 817 height 629
click at [830, 337] on div "3 attachments" at bounding box center [786, 344] width 104 height 26
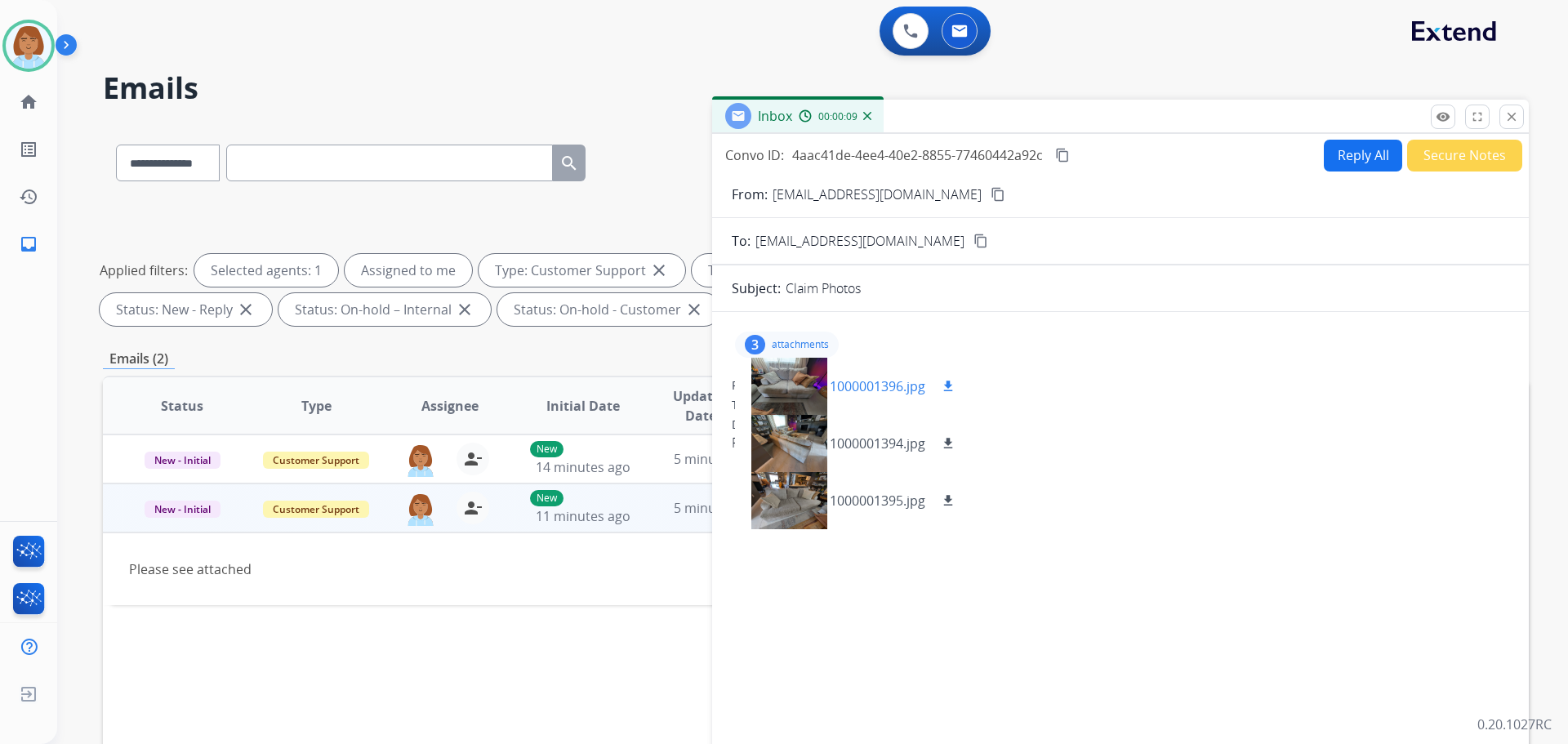
click at [797, 391] on div at bounding box center [789, 386] width 82 height 57
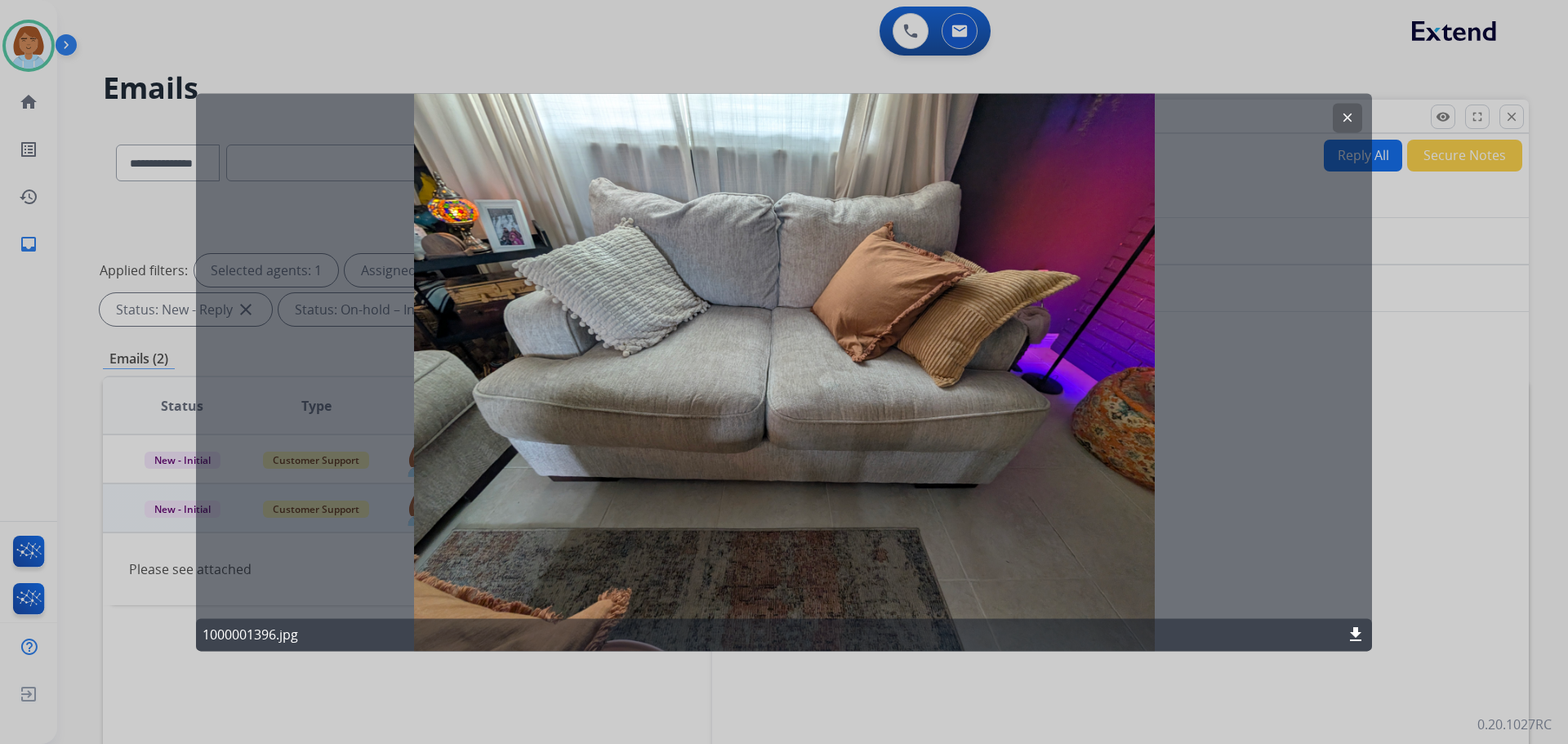
click at [1445, 569] on div at bounding box center [784, 372] width 1568 height 744
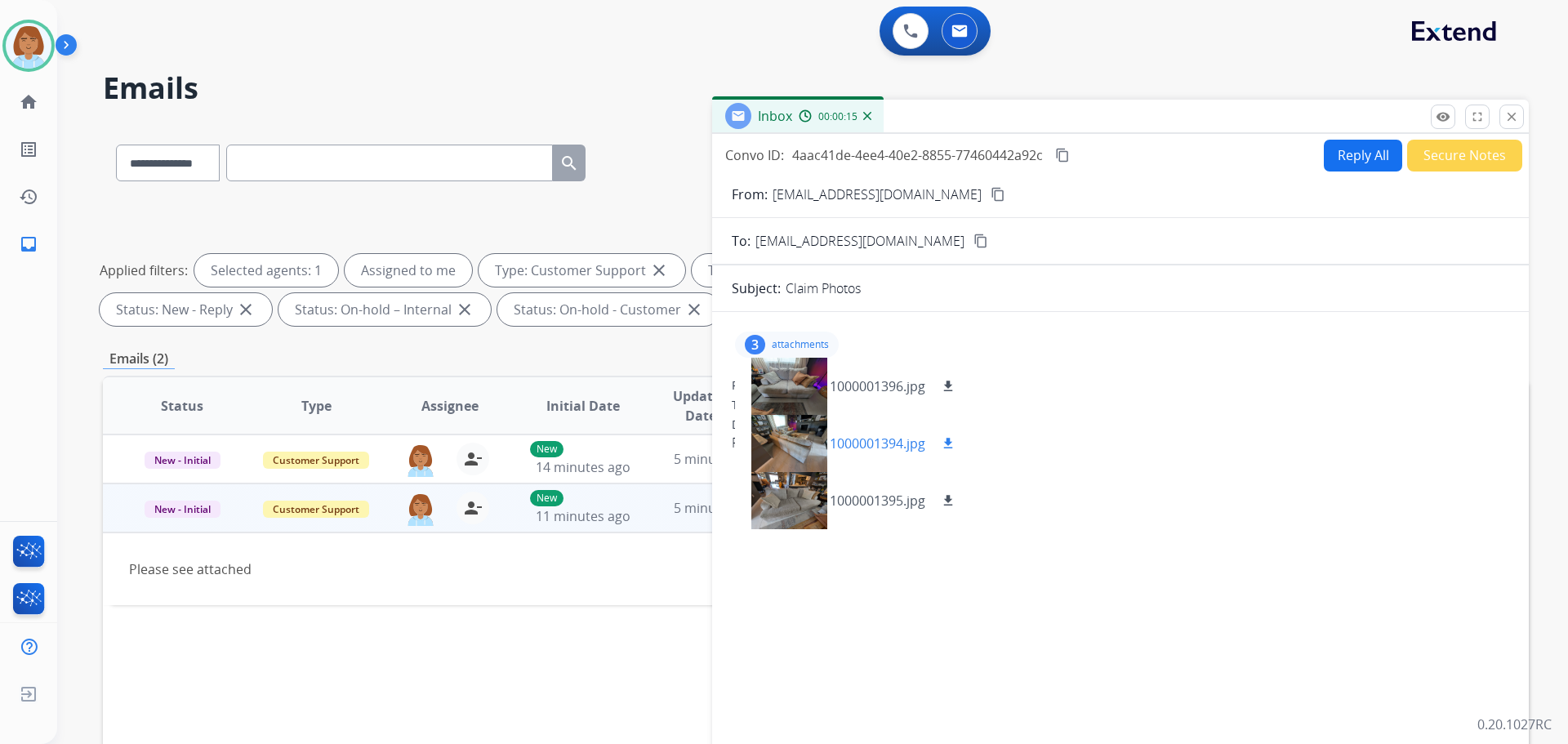
click at [802, 453] on div at bounding box center [789, 443] width 82 height 57
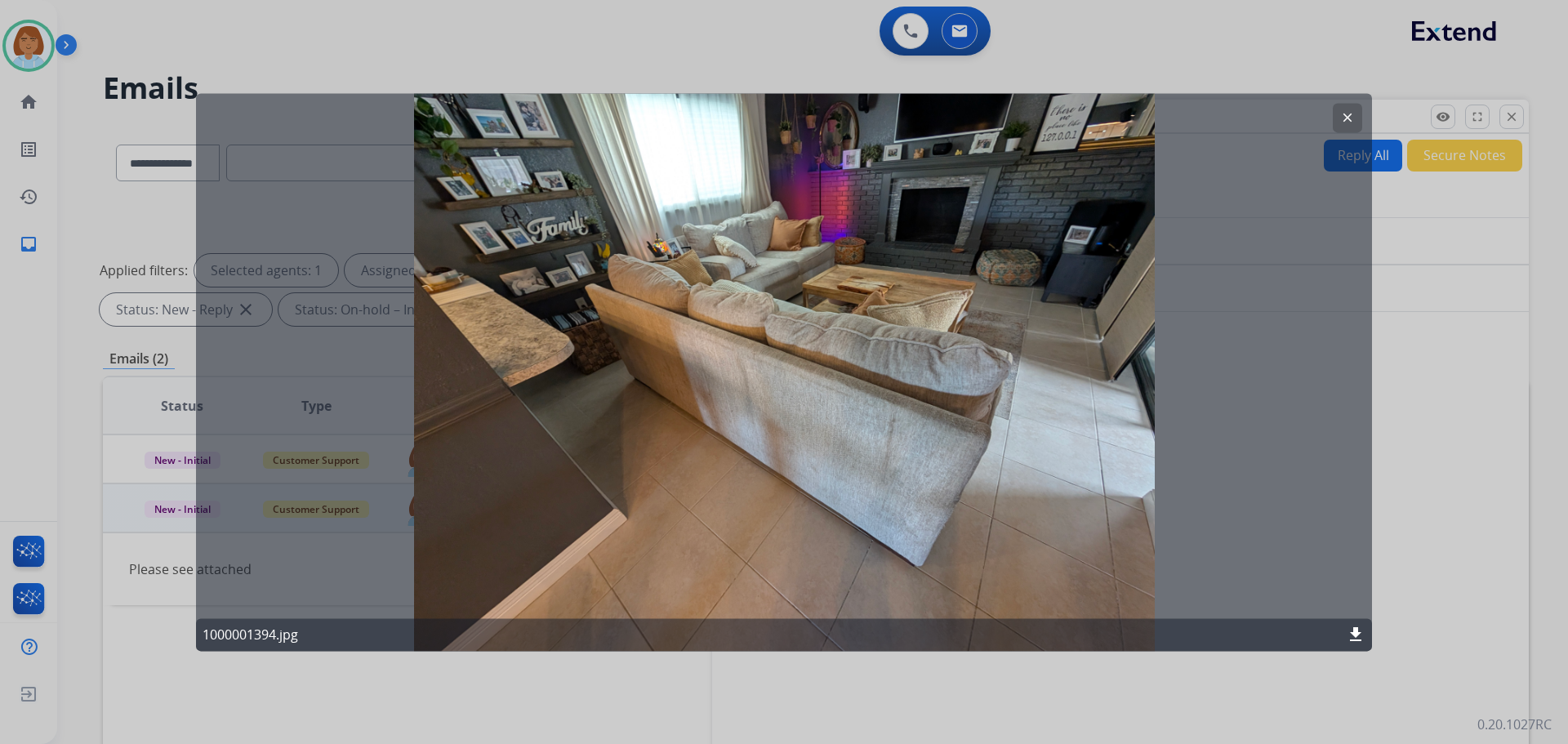
click at [1450, 673] on div at bounding box center [784, 372] width 1568 height 744
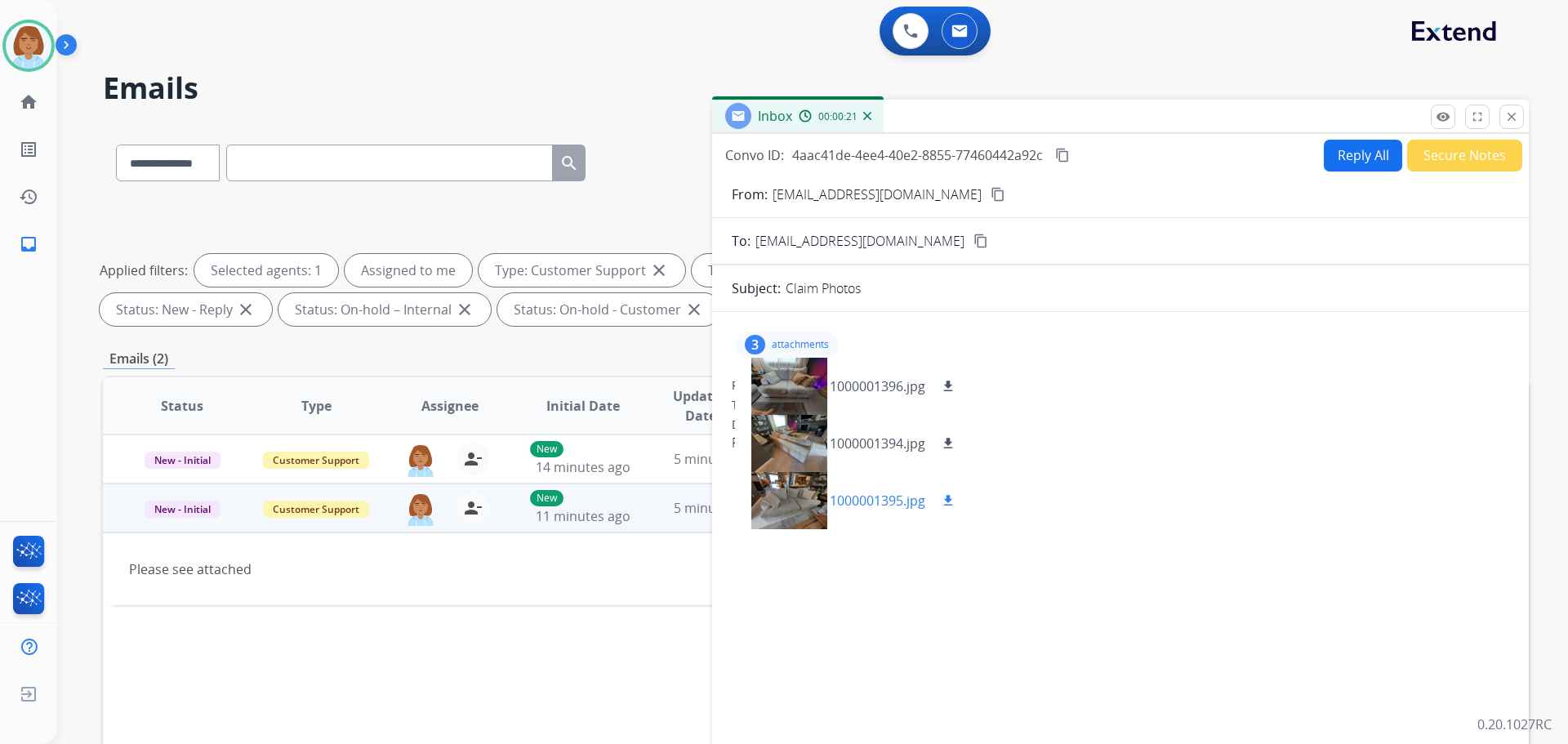
click at [783, 505] on div at bounding box center [789, 501] width 82 height 57
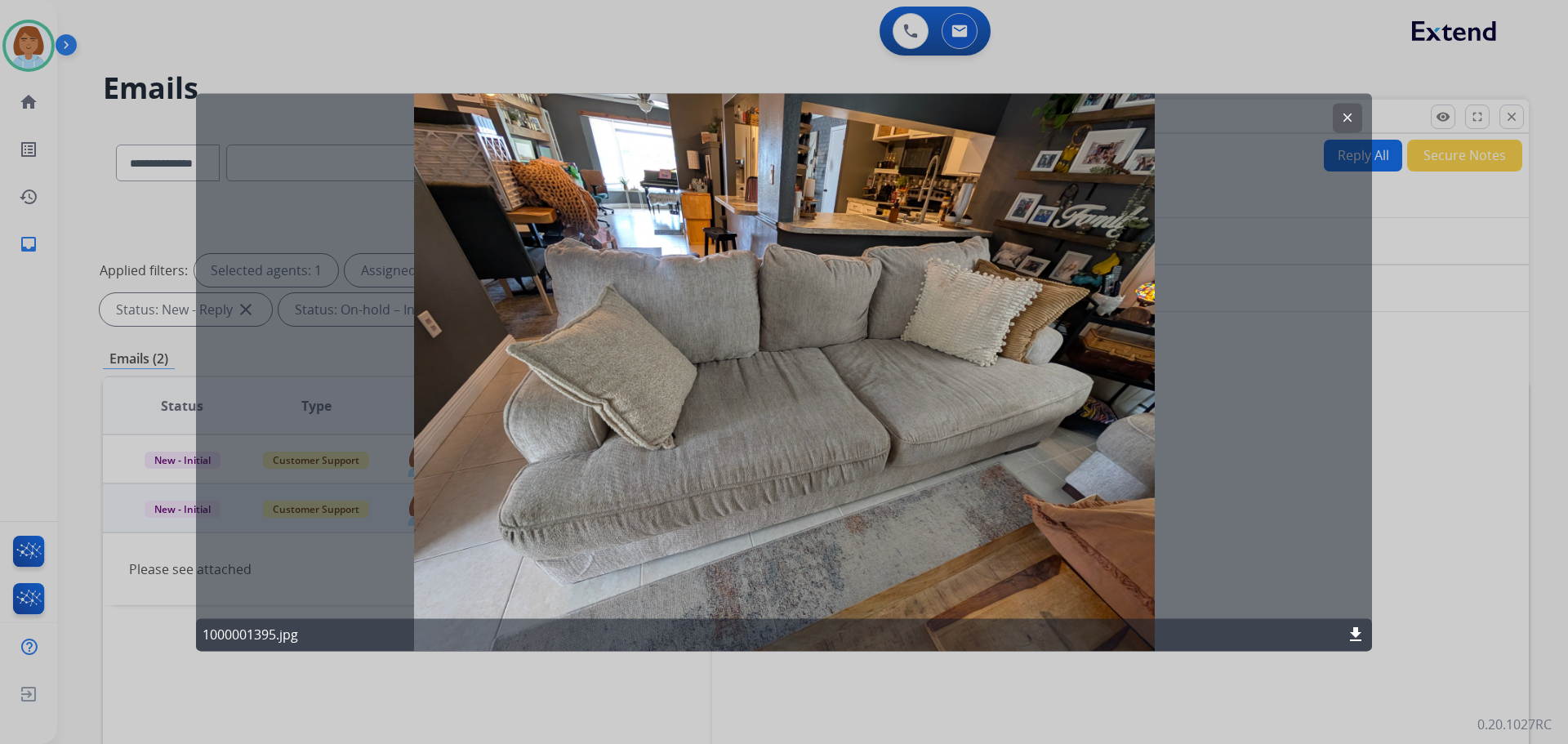
click at [1403, 350] on div at bounding box center [784, 372] width 1568 height 744
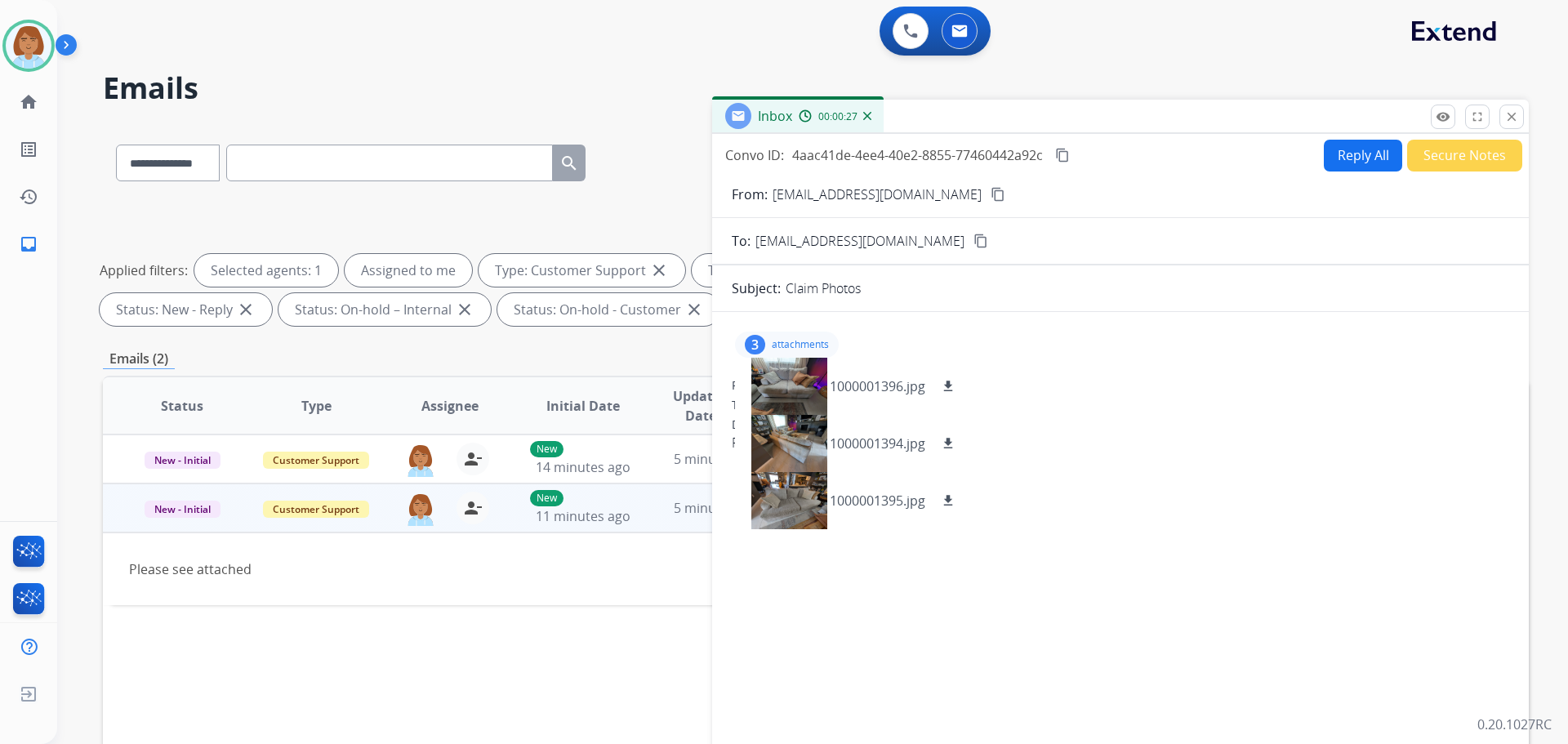
click at [988, 196] on button "content_copy" at bounding box center [998, 195] width 20 height 20
click at [952, 383] on mat-icon "download" at bounding box center [949, 386] width 14 height 14
click at [952, 456] on div "1000001394.jpg download" at bounding box center [853, 443] width 236 height 57
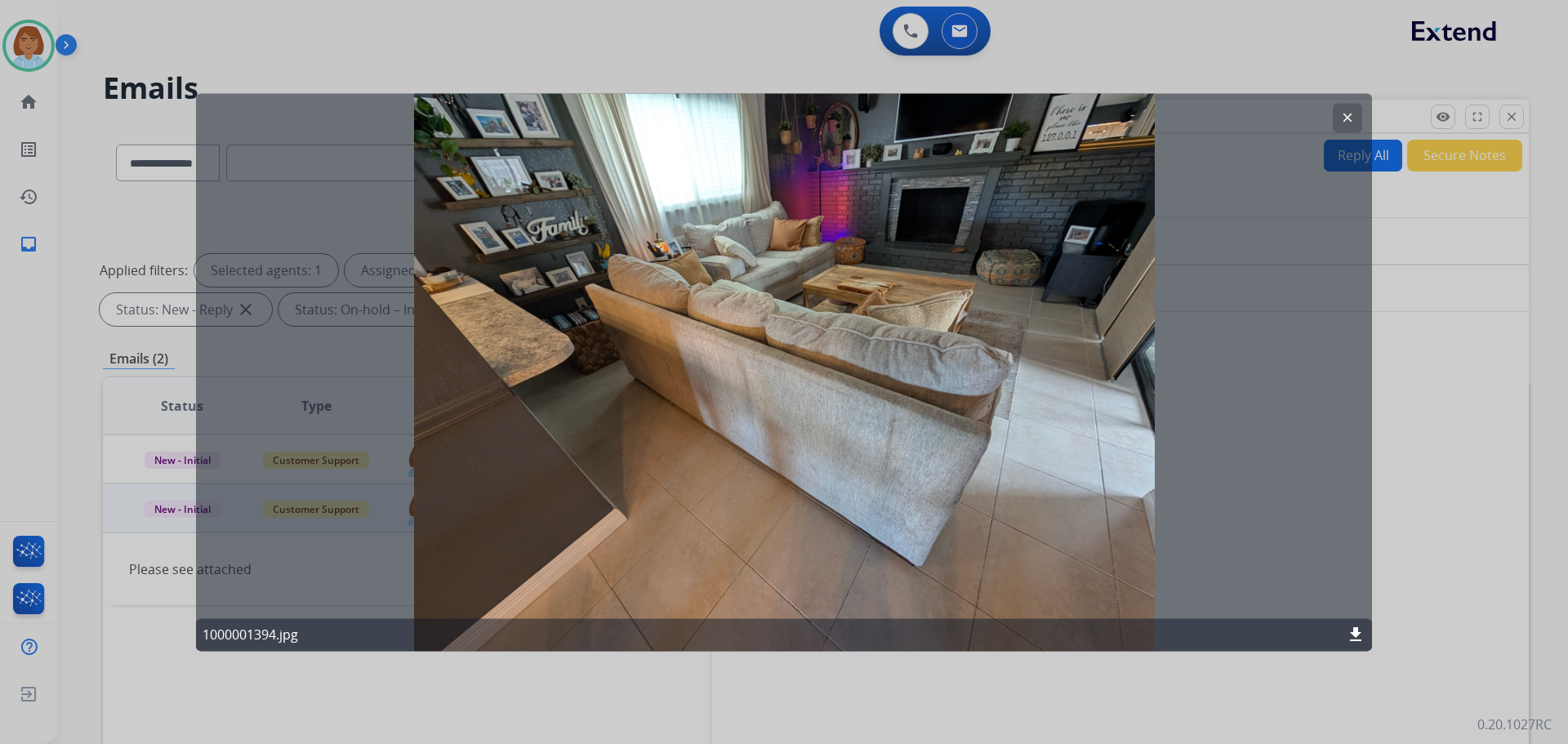
click at [1444, 322] on div at bounding box center [784, 372] width 1568 height 744
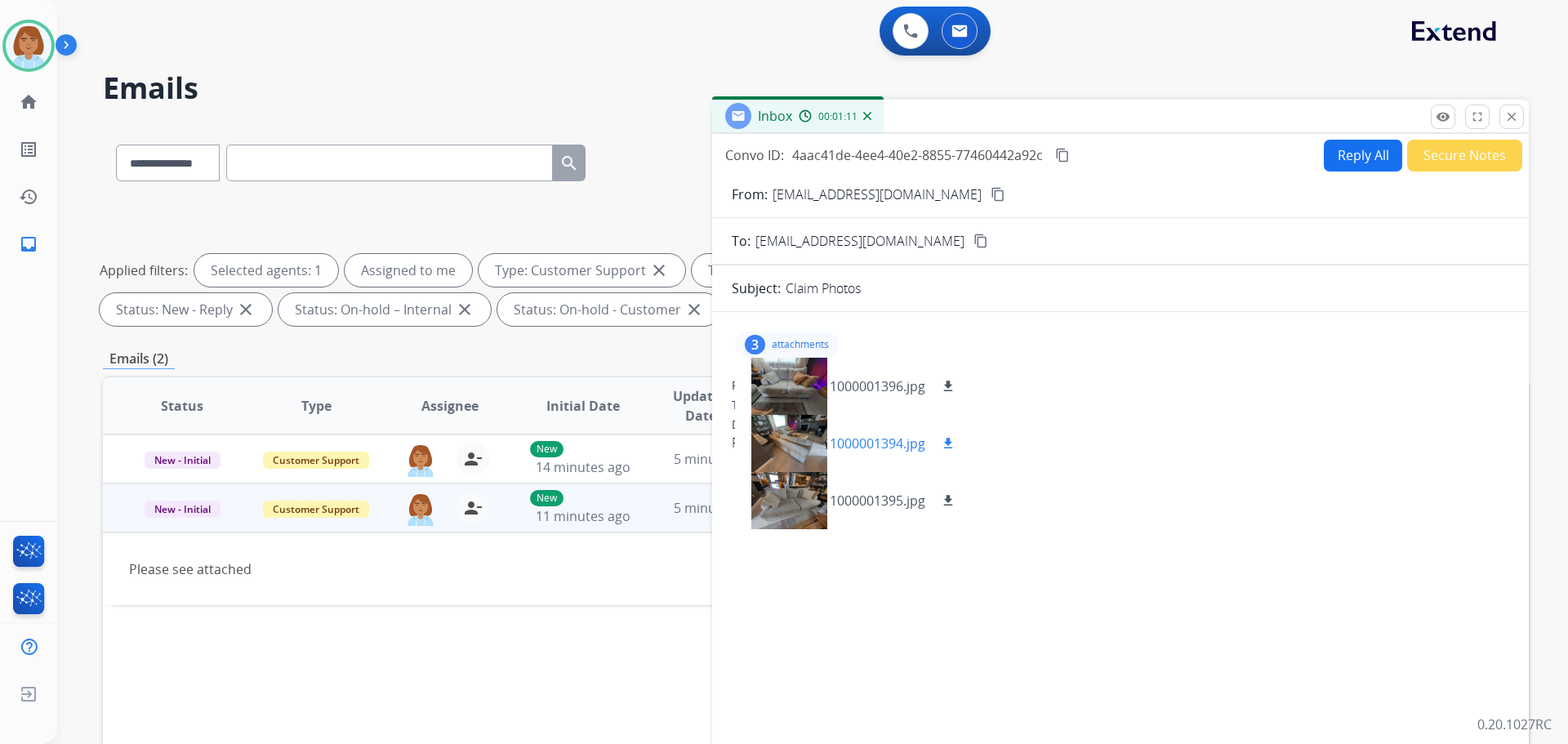
click at [950, 438] on mat-icon "download" at bounding box center [949, 444] width 14 height 14
click at [949, 500] on mat-icon "download" at bounding box center [949, 501] width 14 height 14
click at [1362, 149] on button "Reply All" at bounding box center [1363, 155] width 78 height 32
select select "**********"
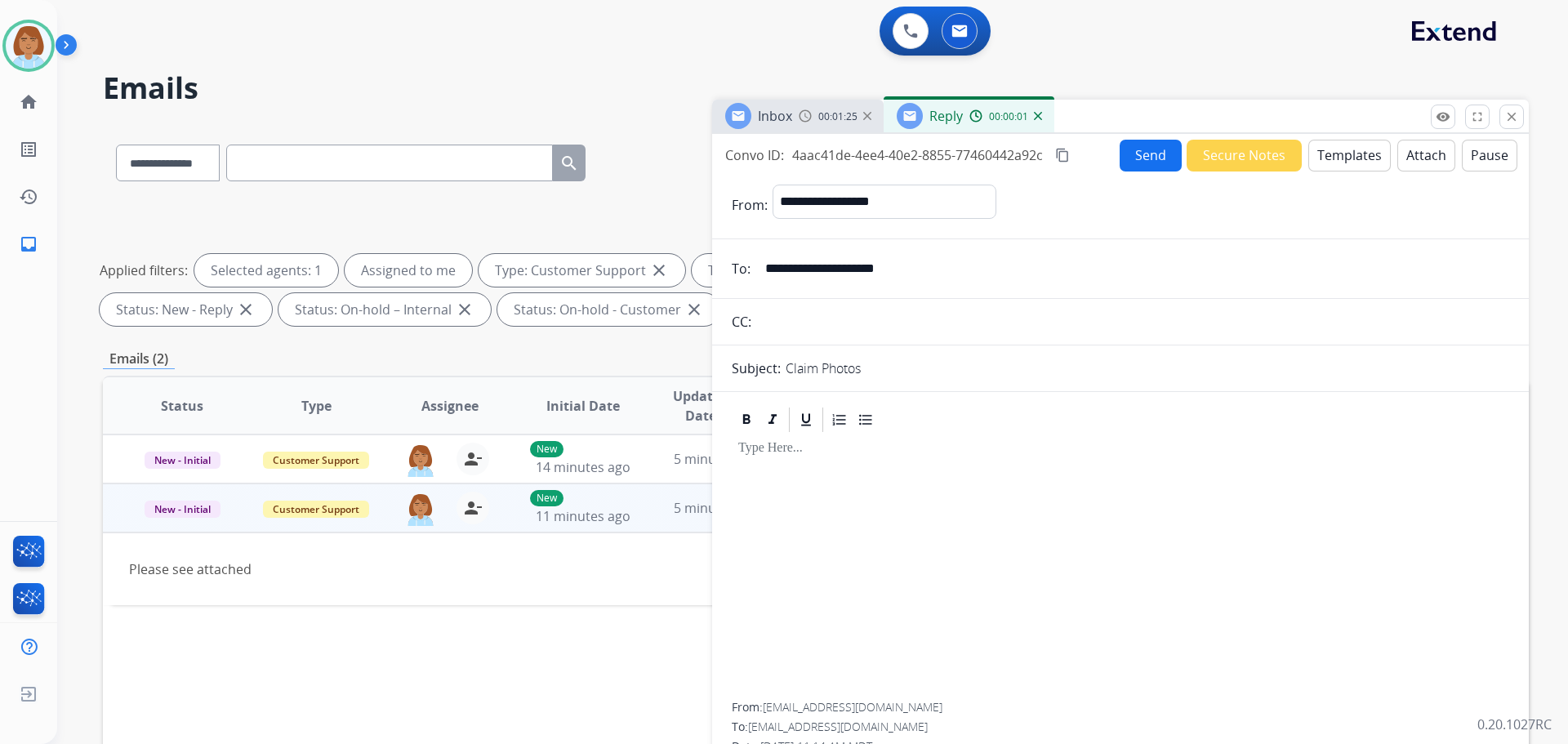
click at [1325, 159] on button "Templates" at bounding box center [1350, 155] width 83 height 32
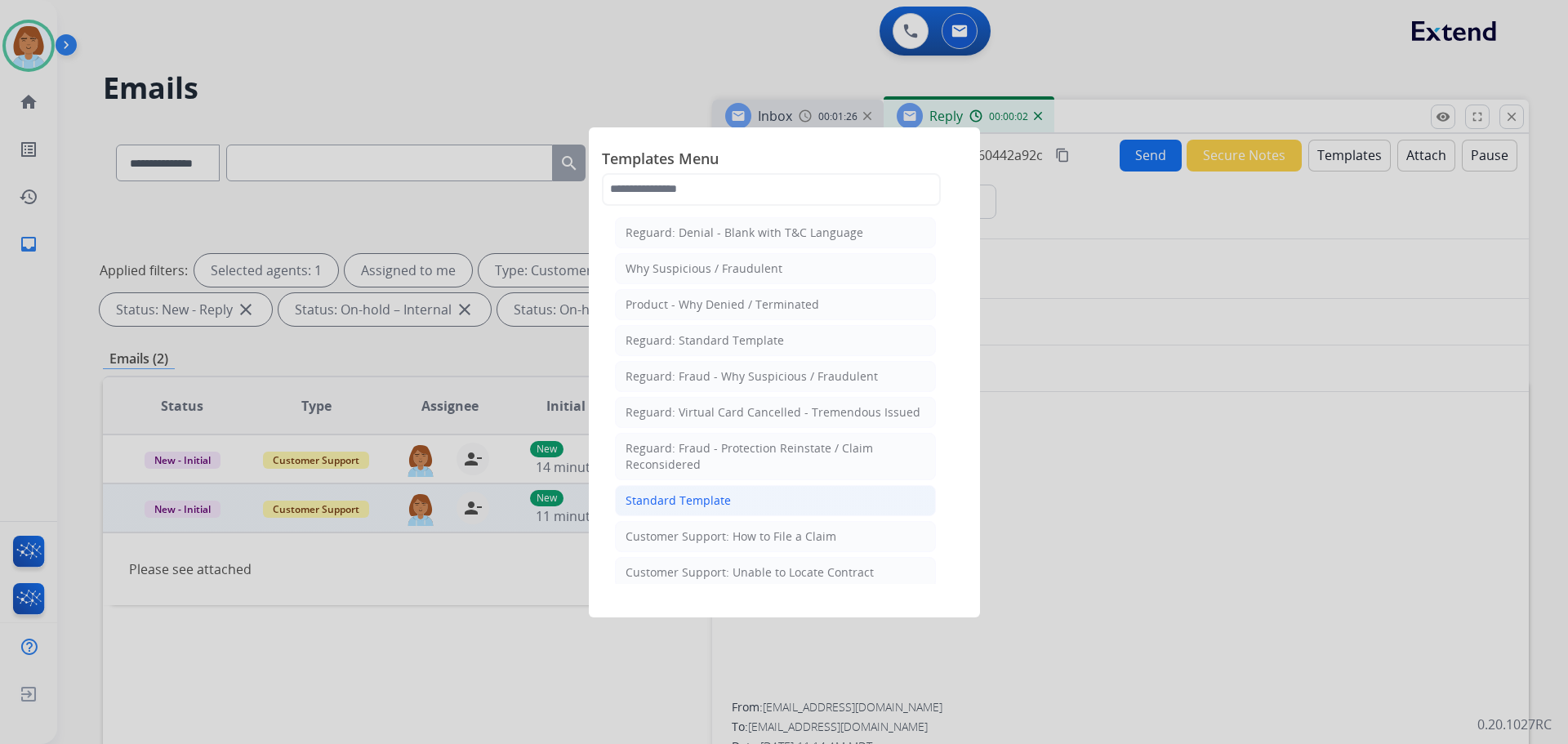
click at [769, 492] on li "Standard Template" at bounding box center [775, 501] width 321 height 31
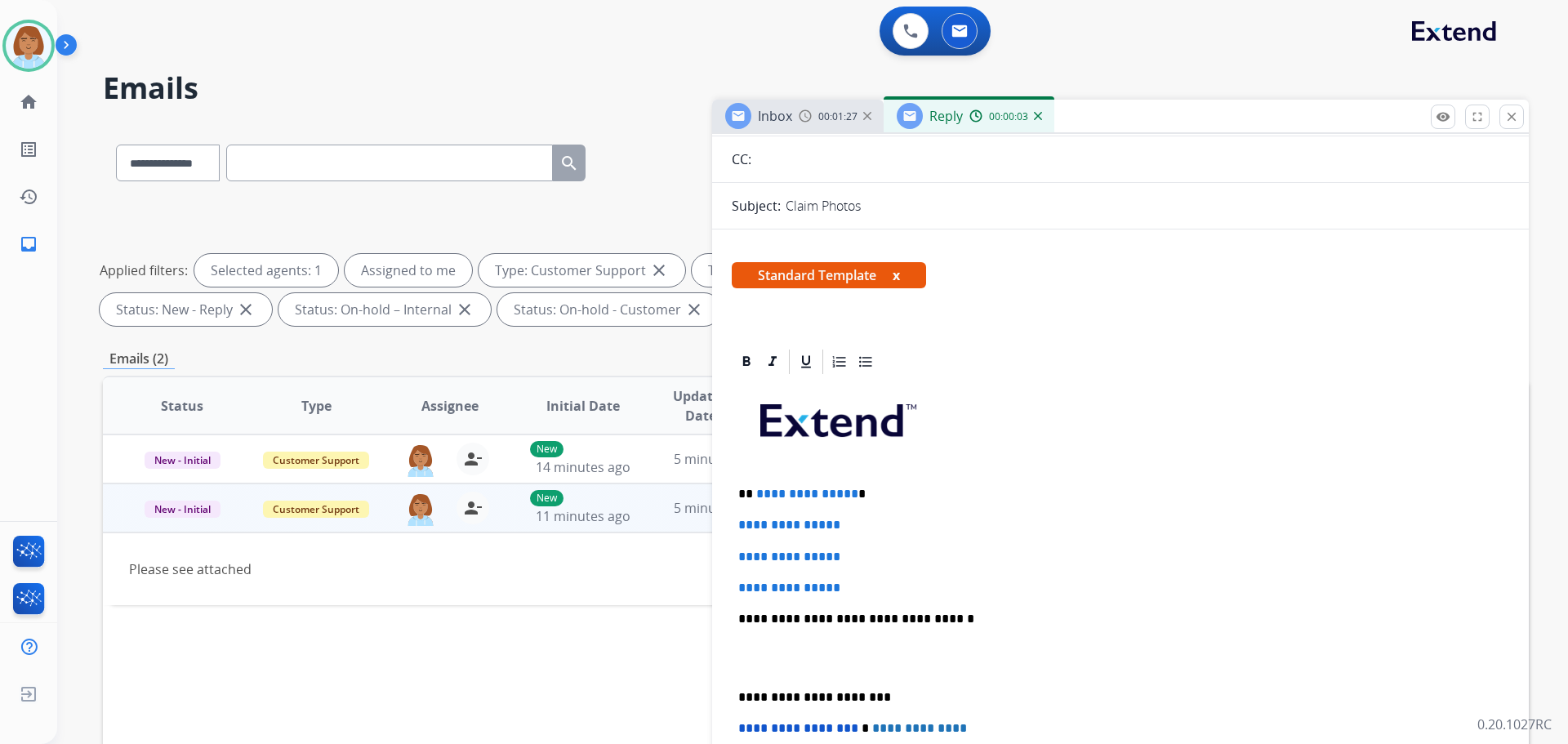
scroll to position [163, 0]
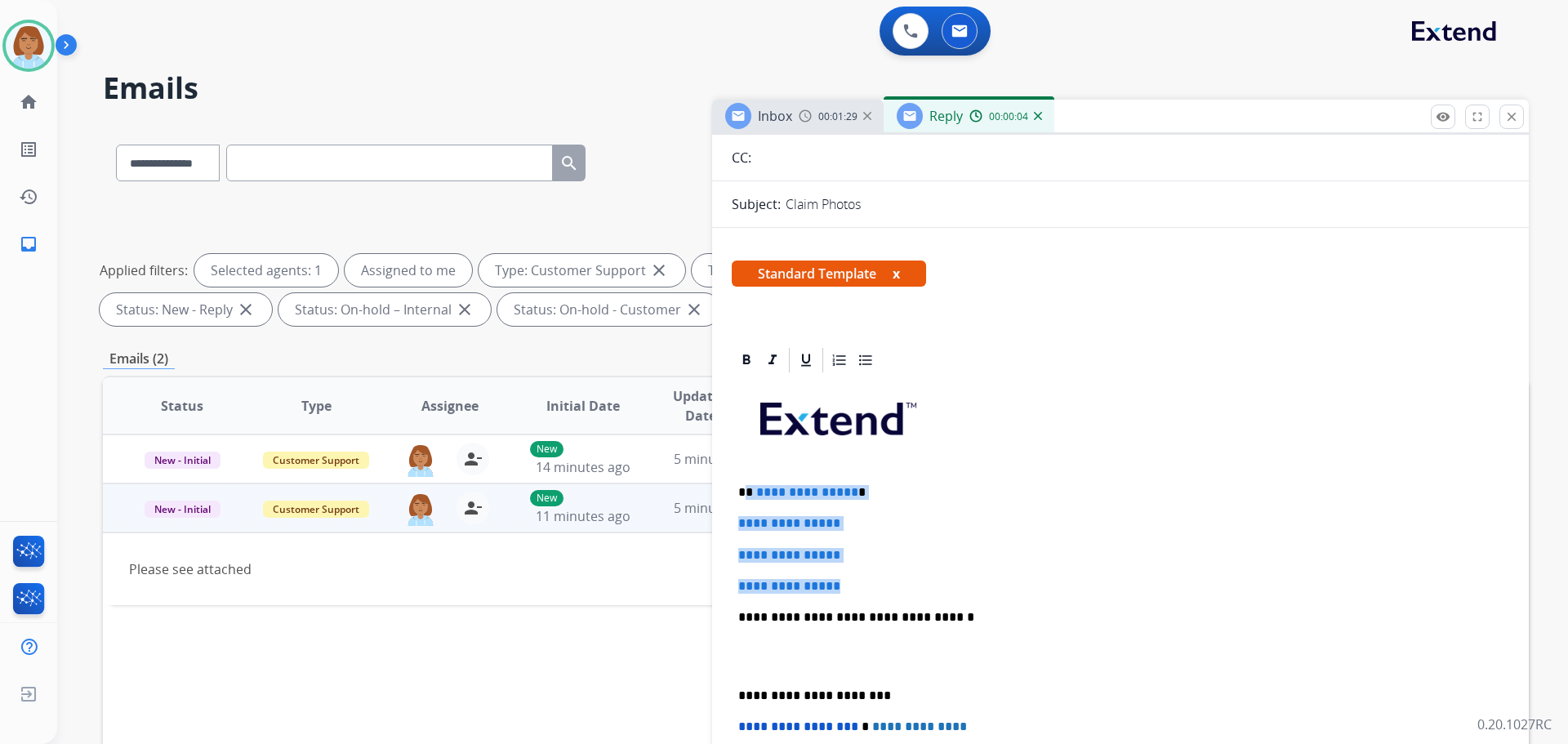
drag, startPoint x: 865, startPoint y: 586, endPoint x: 757, endPoint y: 495, distance: 141.2
click at [754, 494] on div "**********" at bounding box center [1121, 656] width 777 height 562
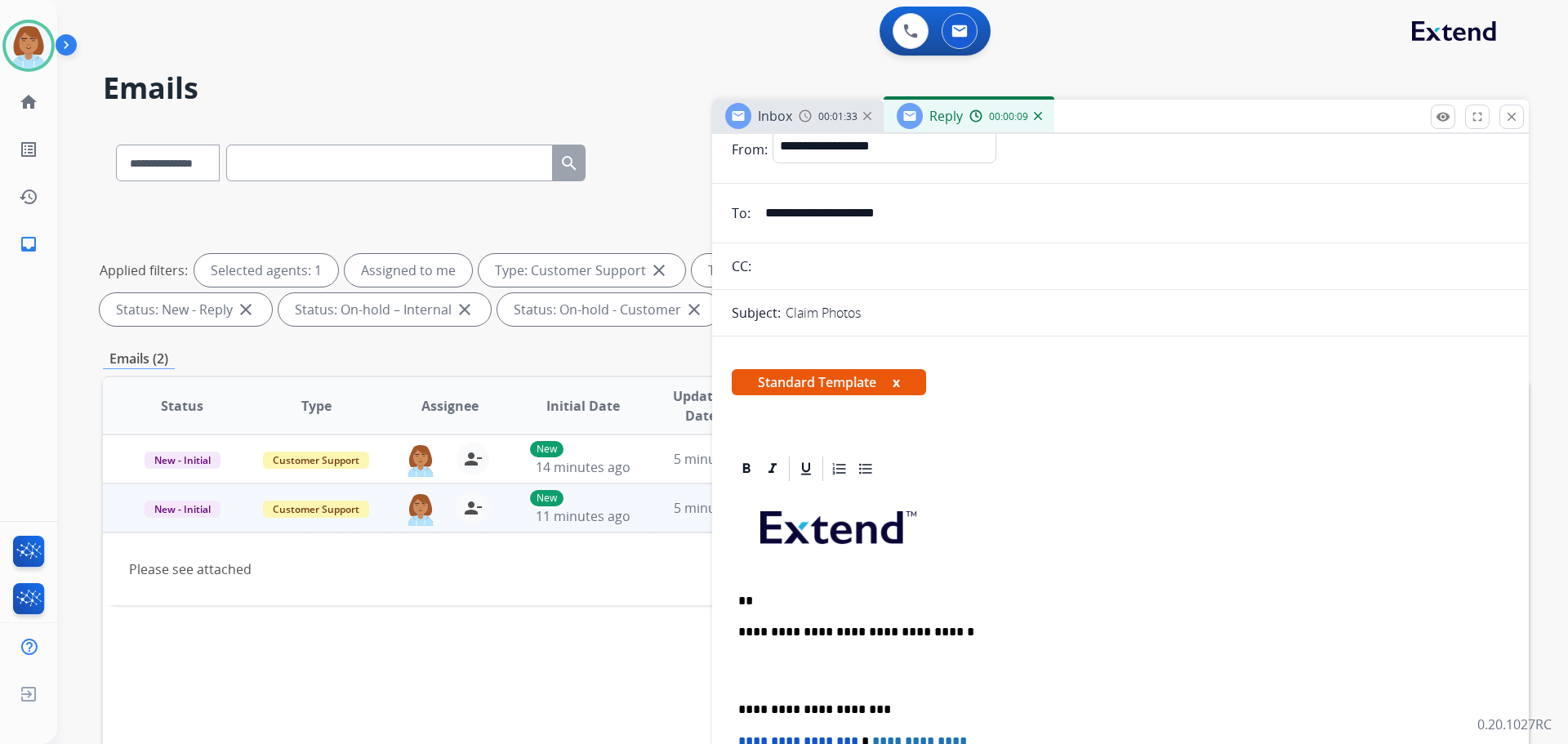
scroll to position [82, 0]
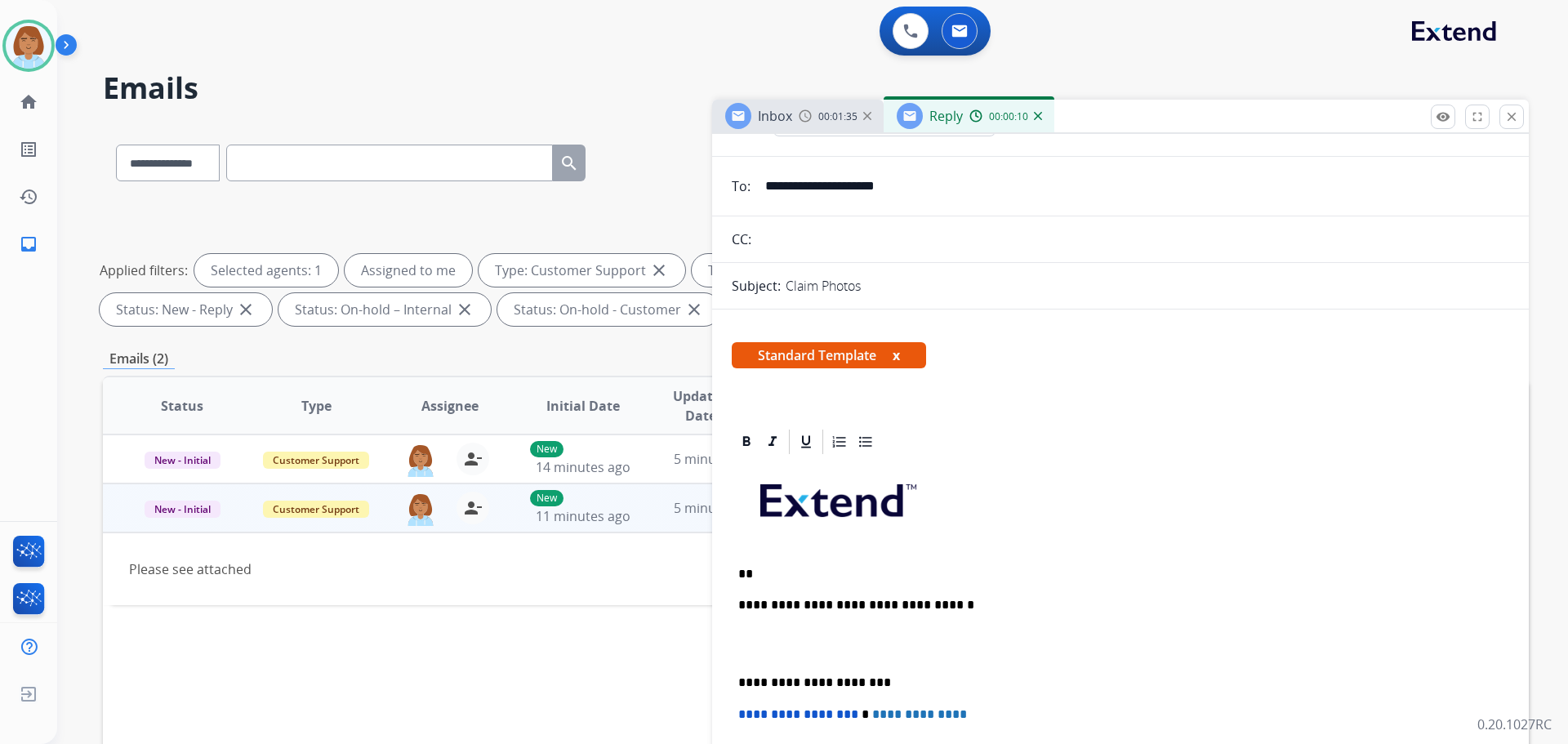
click at [798, 563] on div "**********" at bounding box center [1121, 690] width 777 height 468
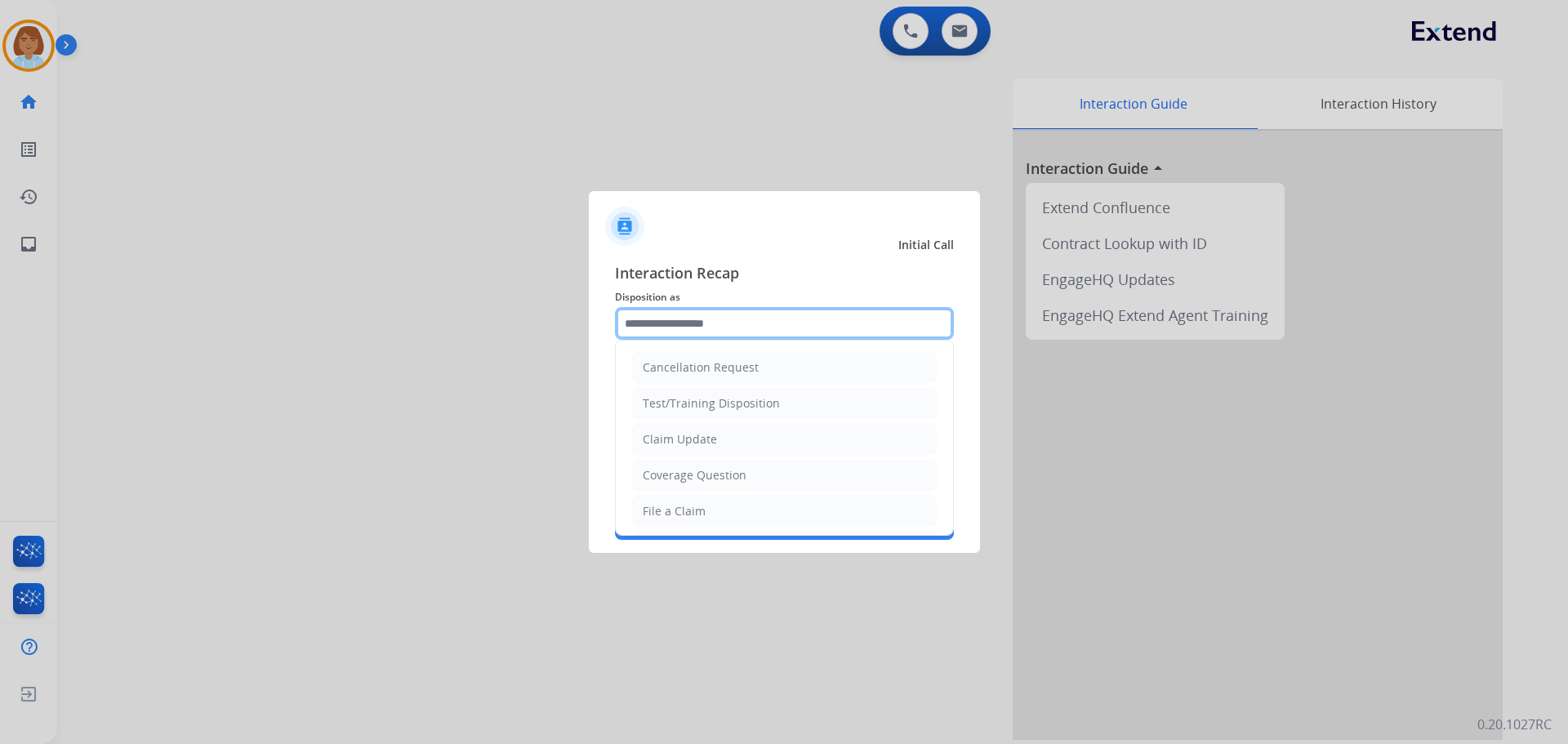
click at [665, 340] on div "Cancellation Request Test/Training Disposition Claim Update Coverage Question F…" at bounding box center [784, 324] width 339 height 32
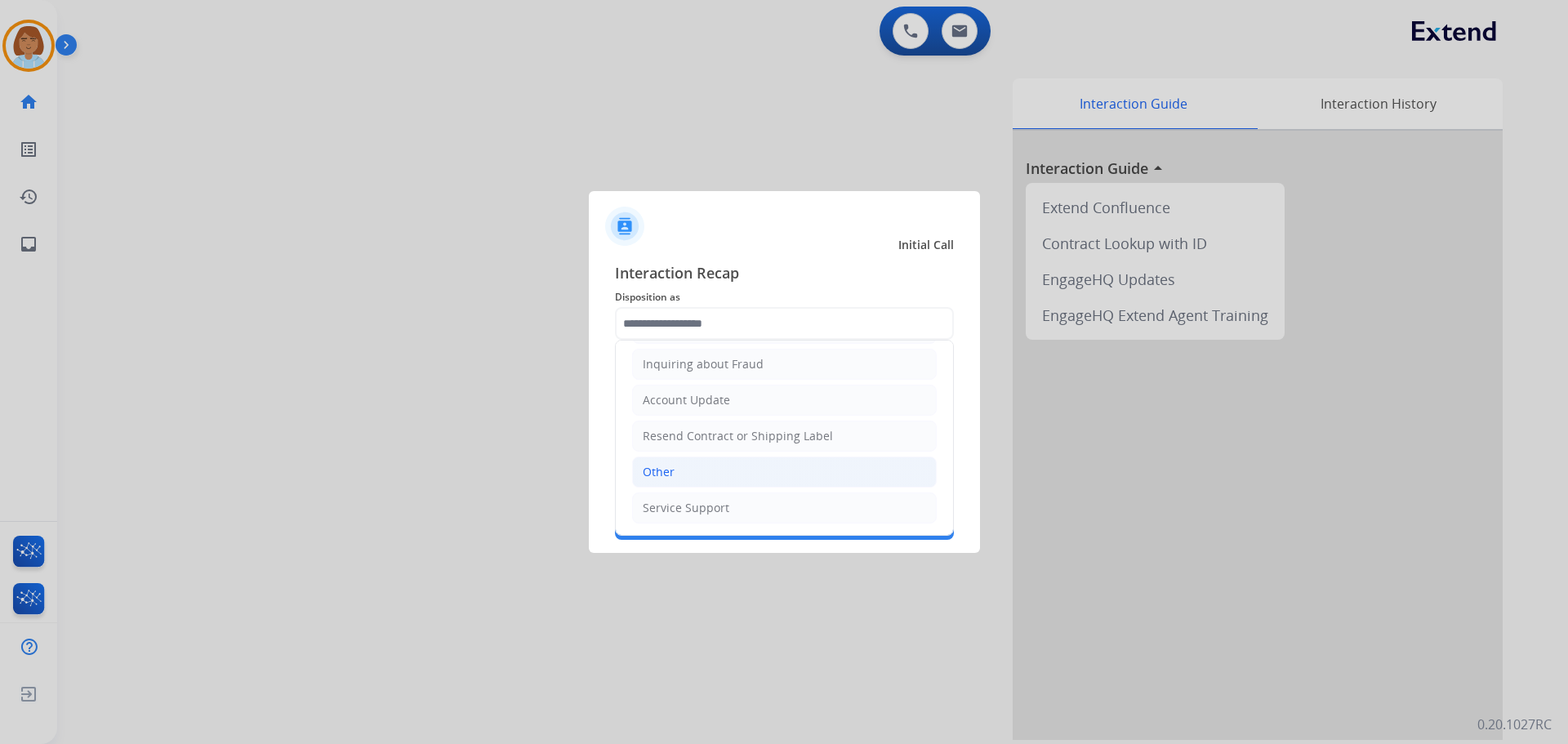
click at [694, 472] on li "Other" at bounding box center [784, 472] width 305 height 31
type input "*****"
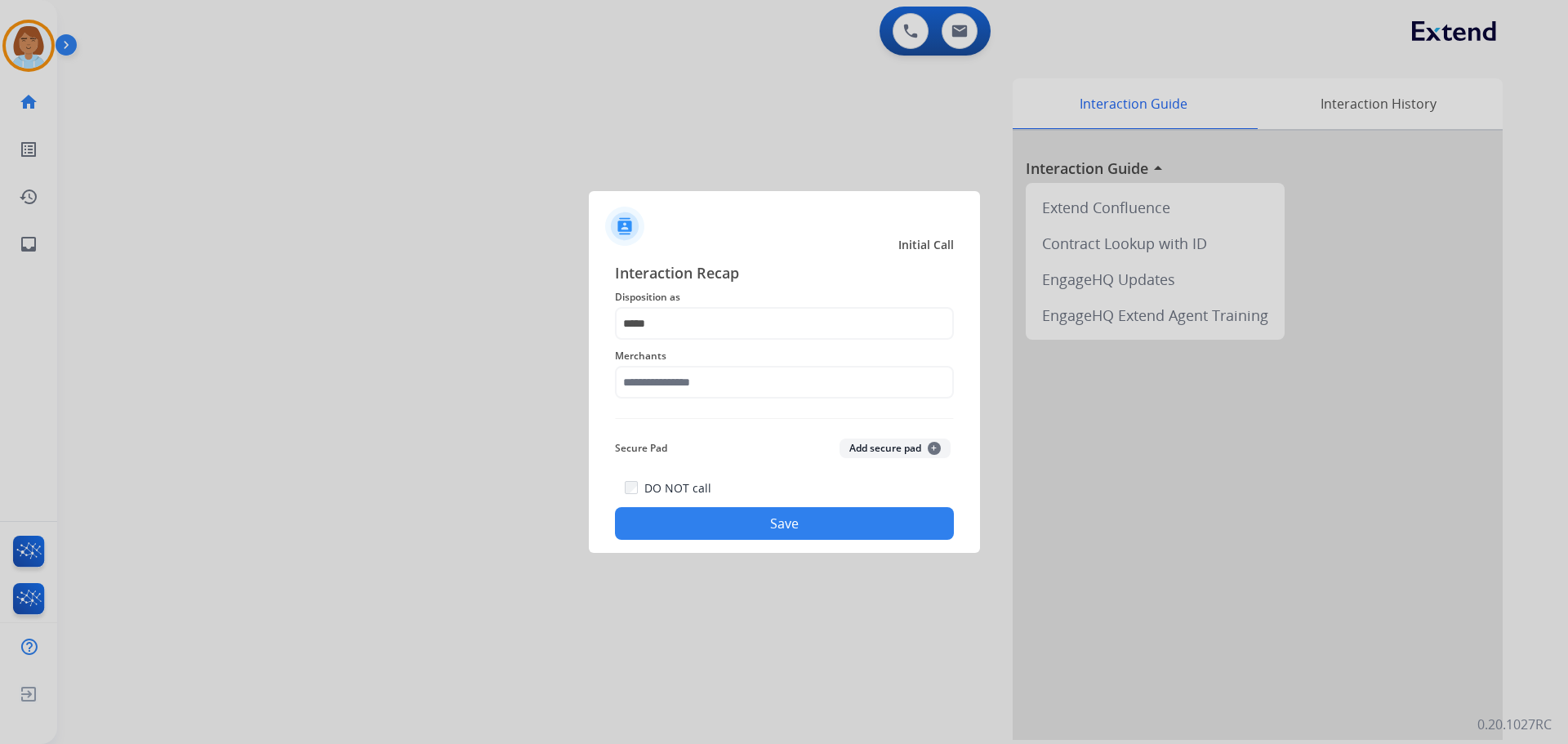
click at [667, 363] on span "Merchants" at bounding box center [784, 356] width 339 height 20
click at [664, 378] on input "text" at bounding box center [784, 382] width 339 height 32
click at [693, 418] on li "Not found" at bounding box center [788, 428] width 311 height 31
type input "*********"
click at [849, 526] on button "Save" at bounding box center [784, 524] width 339 height 32
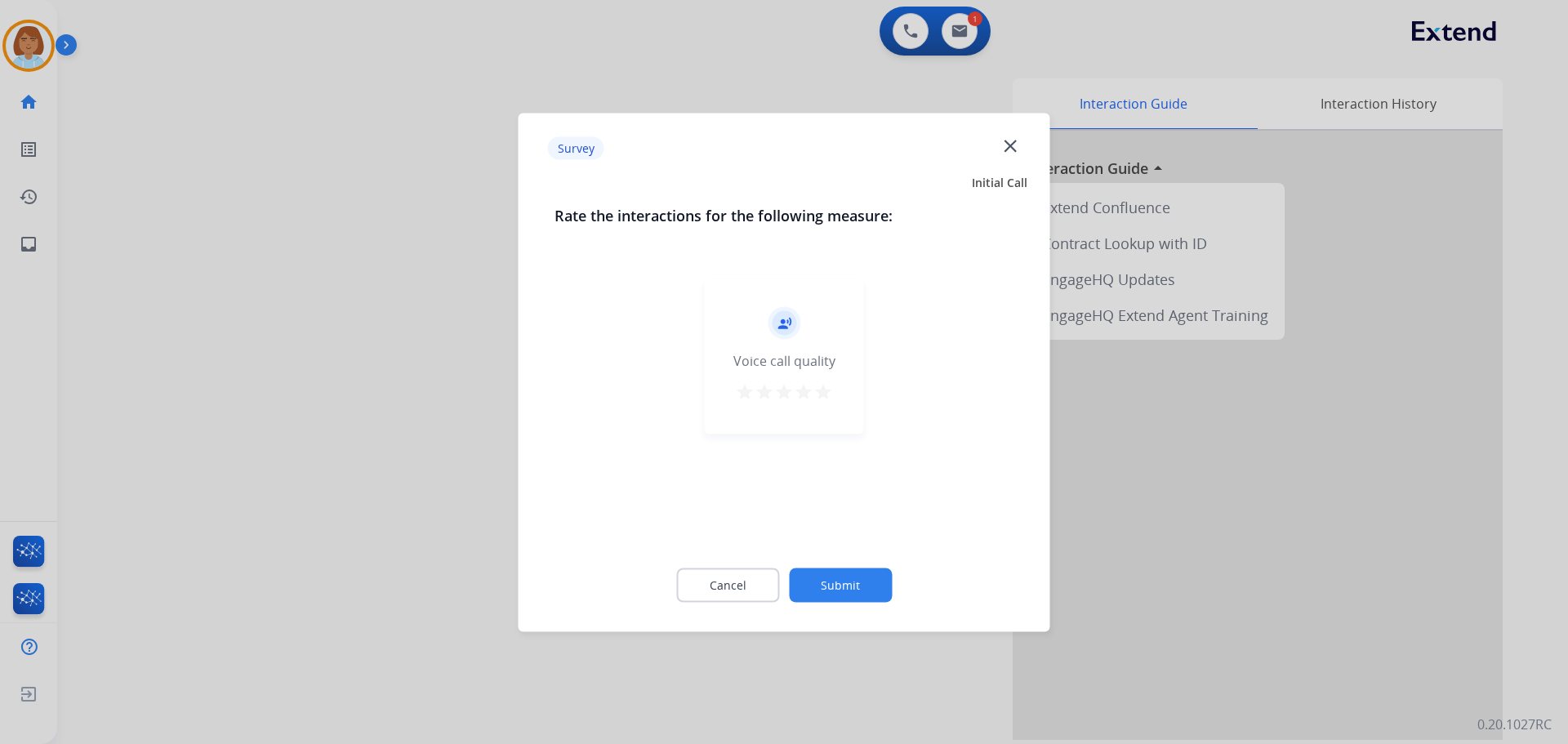
click at [872, 571] on button "Submit" at bounding box center [840, 585] width 103 height 34
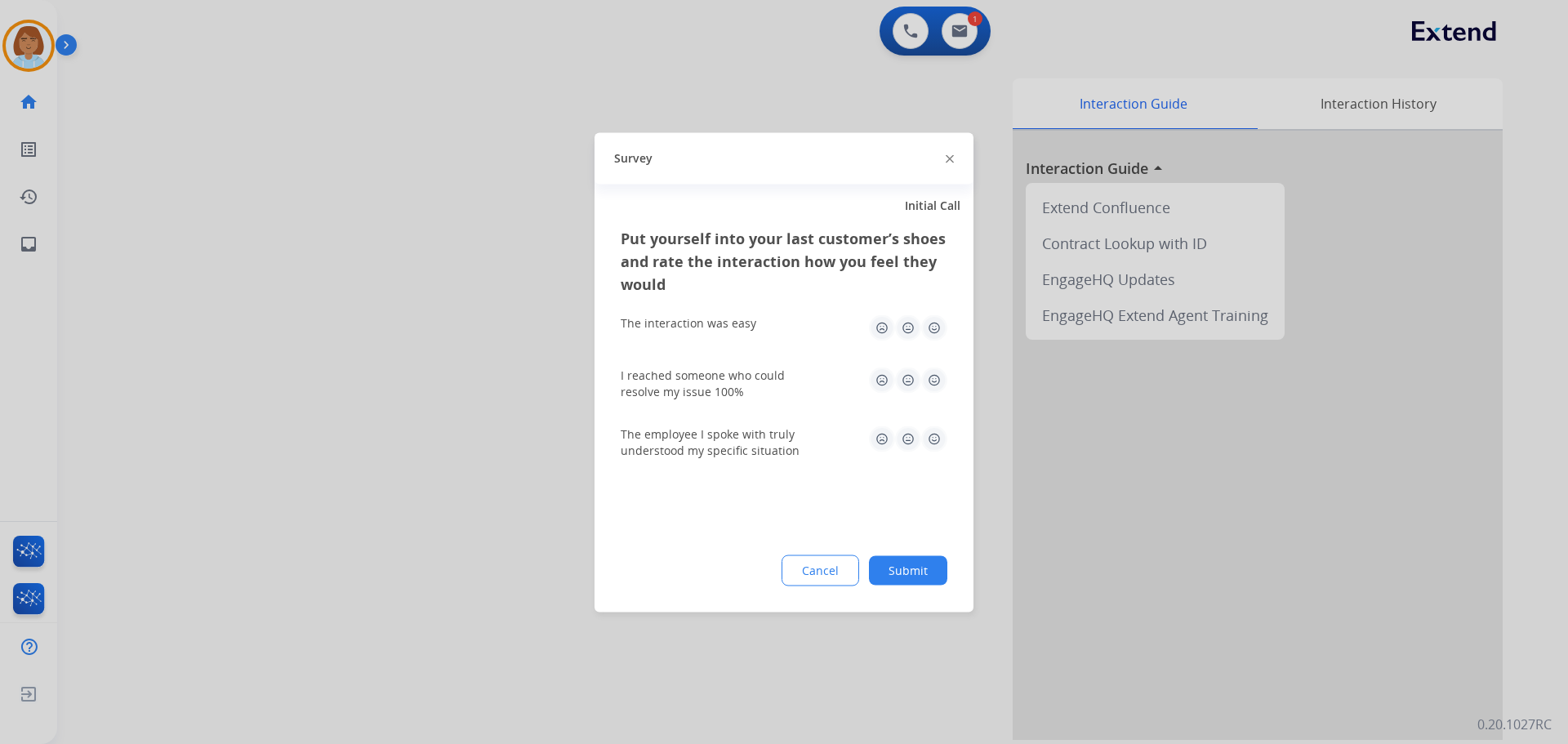
click at [894, 574] on button "Submit" at bounding box center [908, 570] width 78 height 30
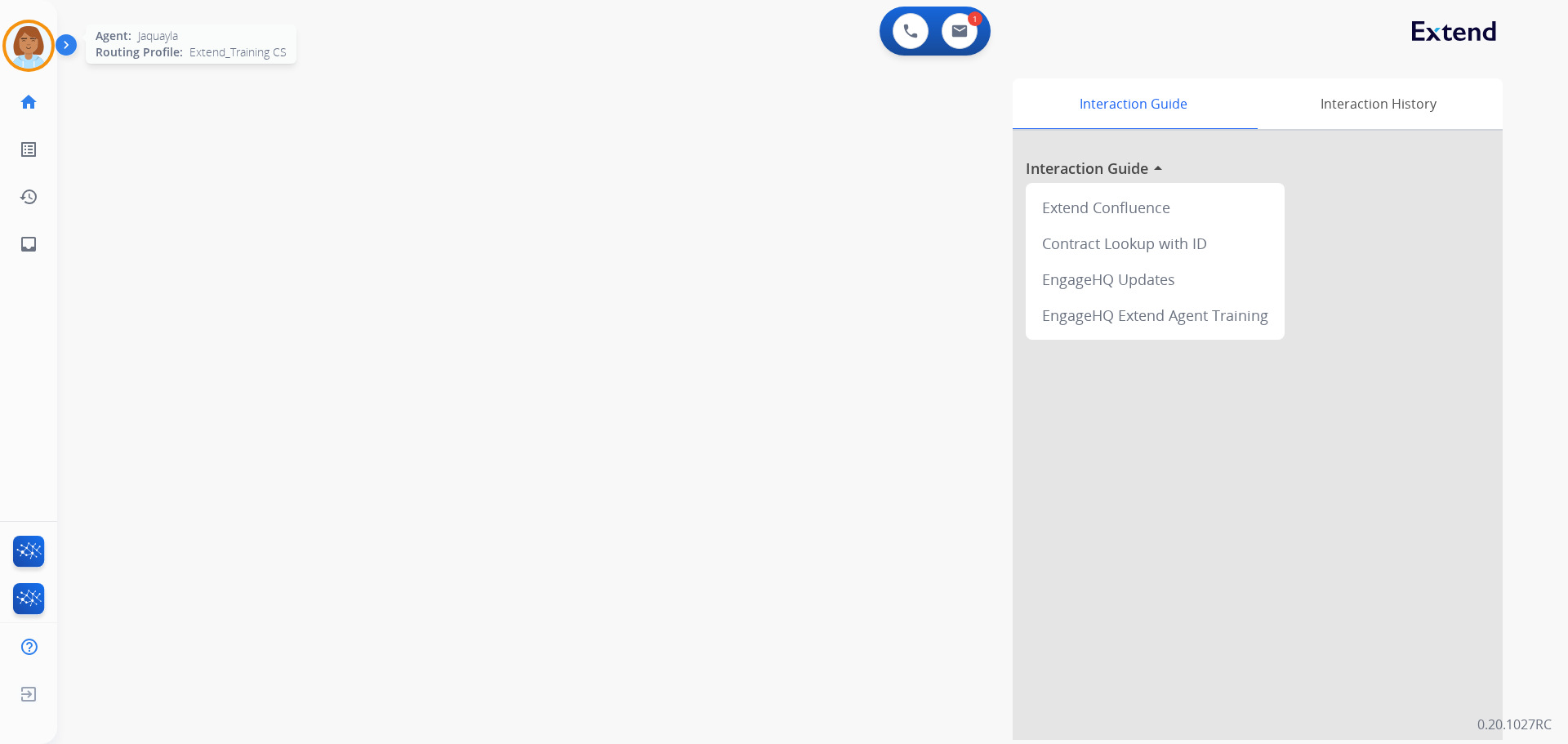
click at [48, 63] on div at bounding box center [29, 46] width 52 height 52
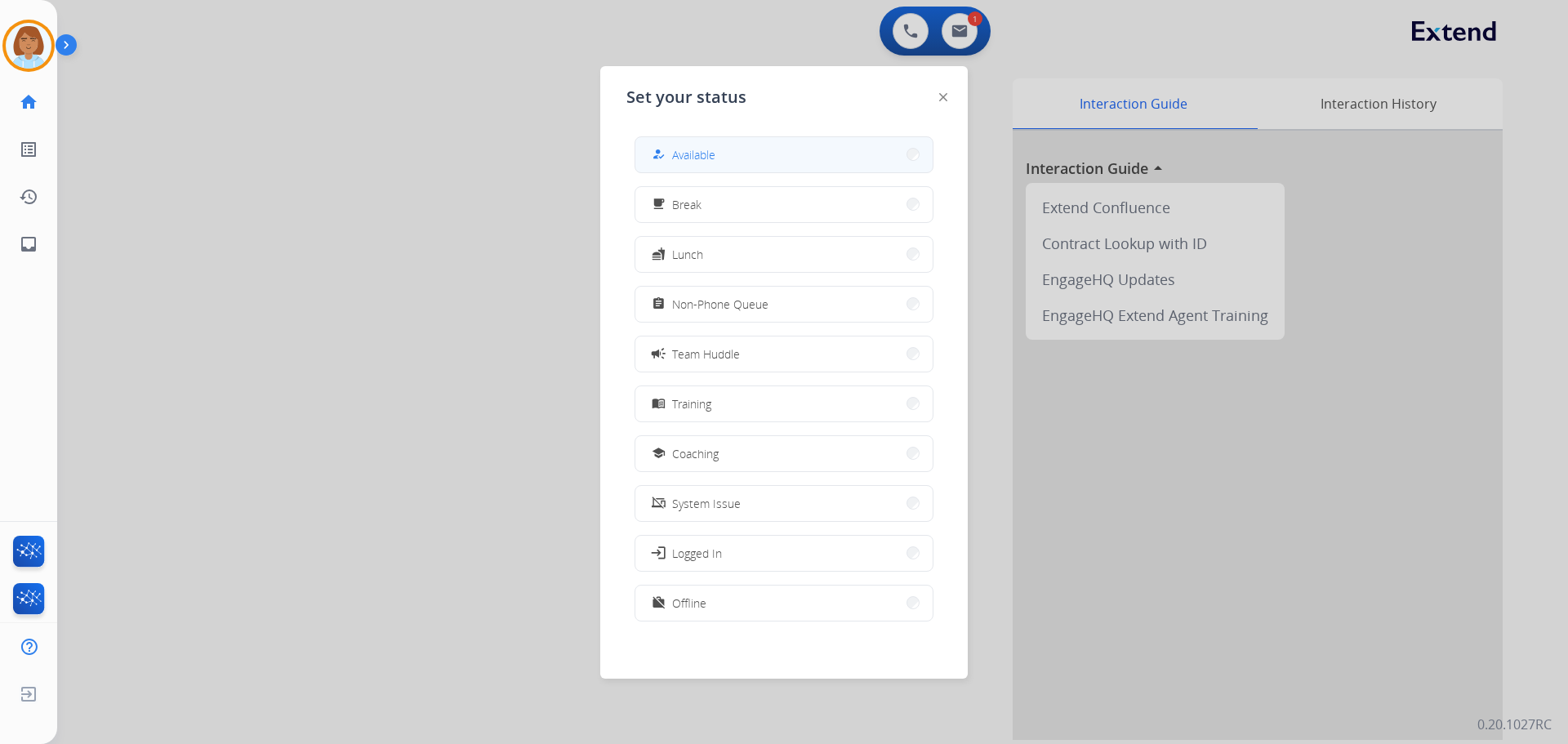
click at [766, 166] on button "how_to_reg Available" at bounding box center [784, 154] width 298 height 35
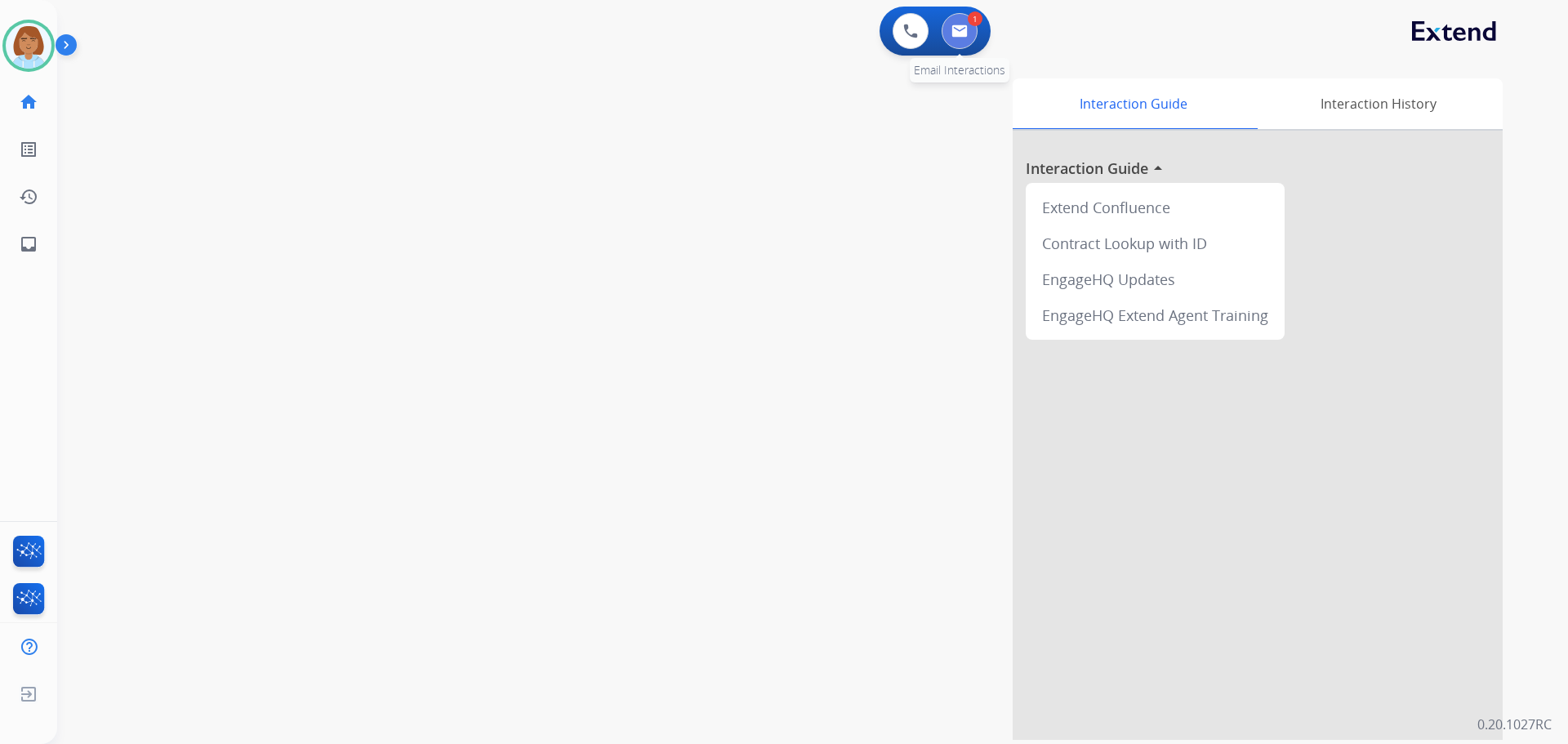
click at [966, 17] on button at bounding box center [960, 31] width 36 height 36
select select "**********"
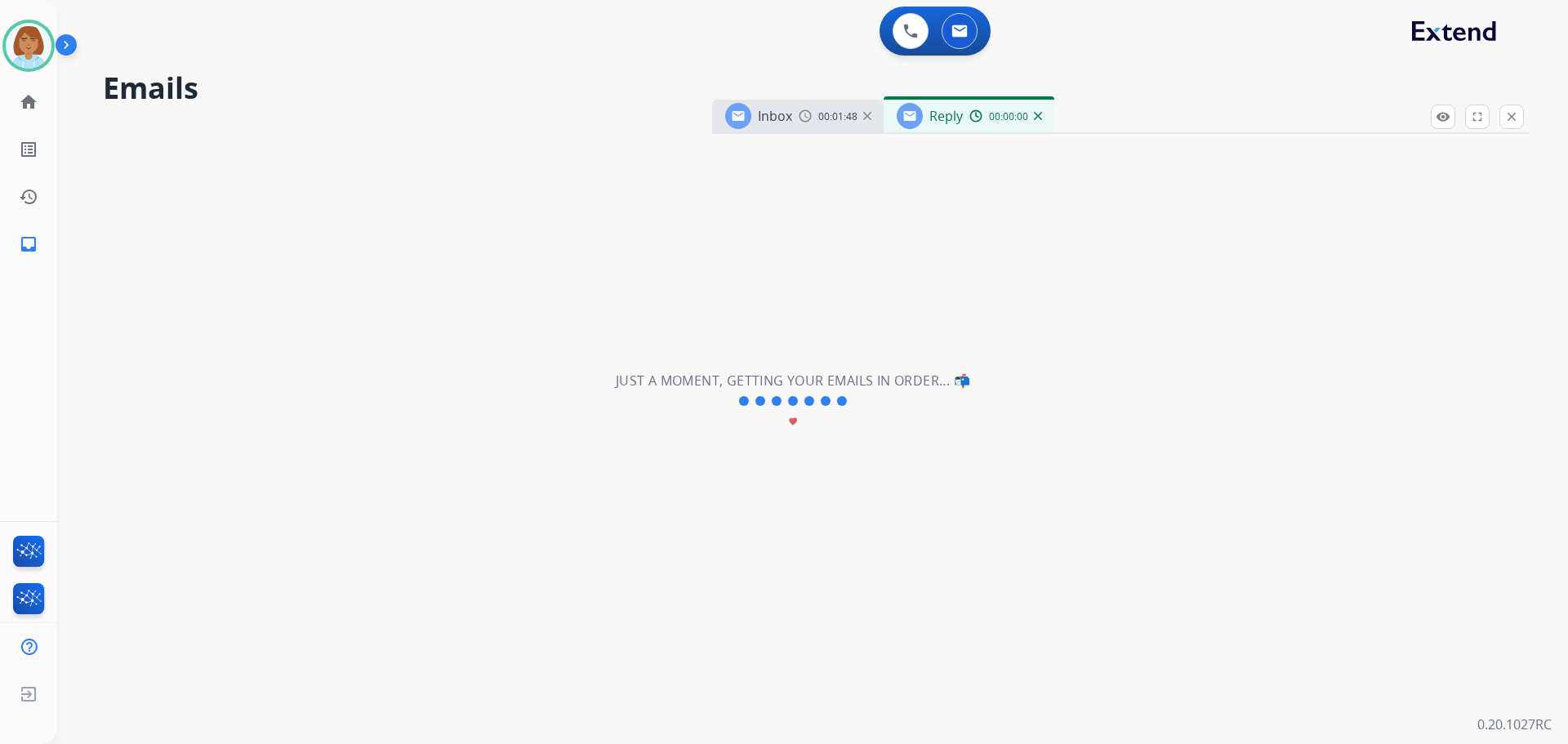
select select "**********"
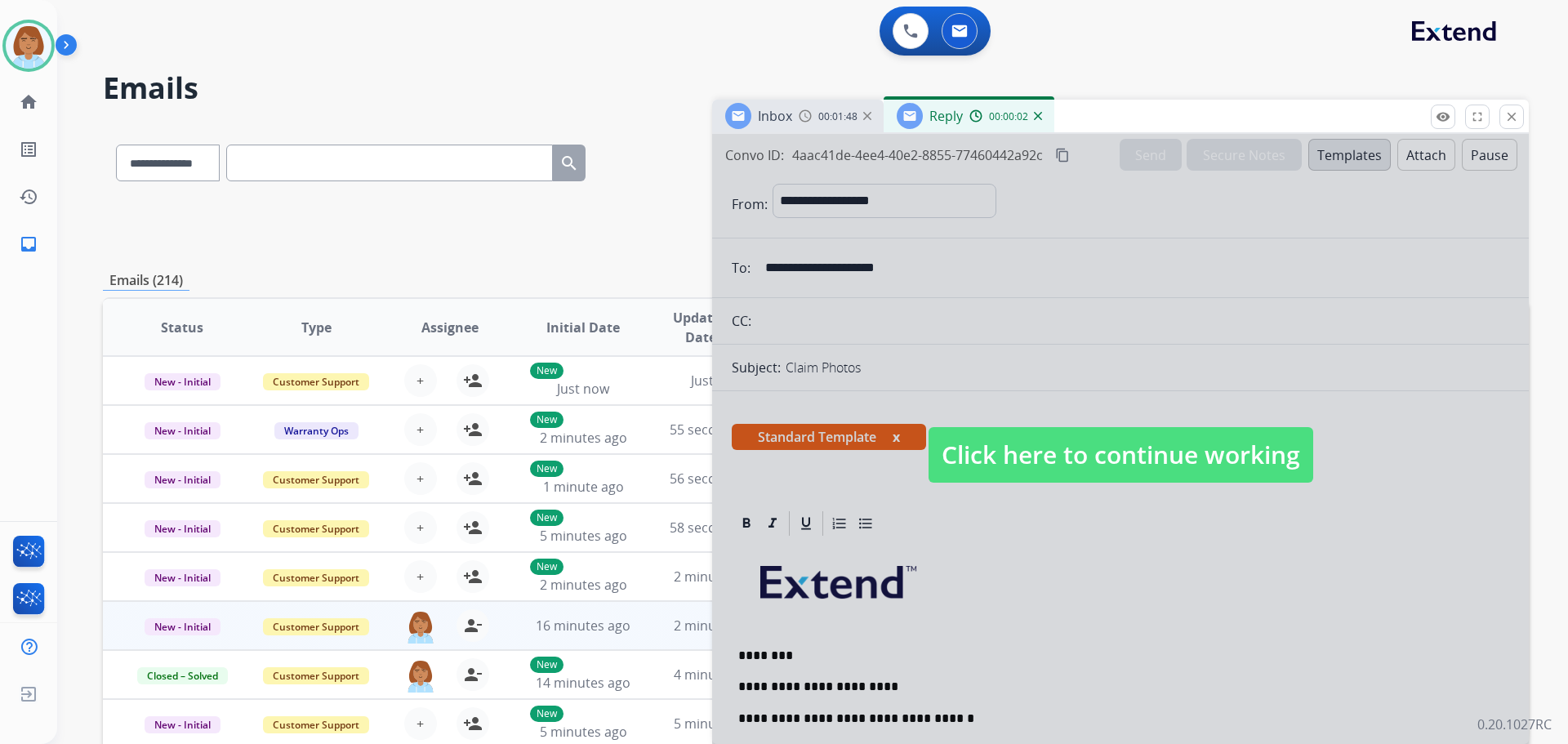
click at [1185, 453] on span "Click here to continue working" at bounding box center [1121, 455] width 385 height 56
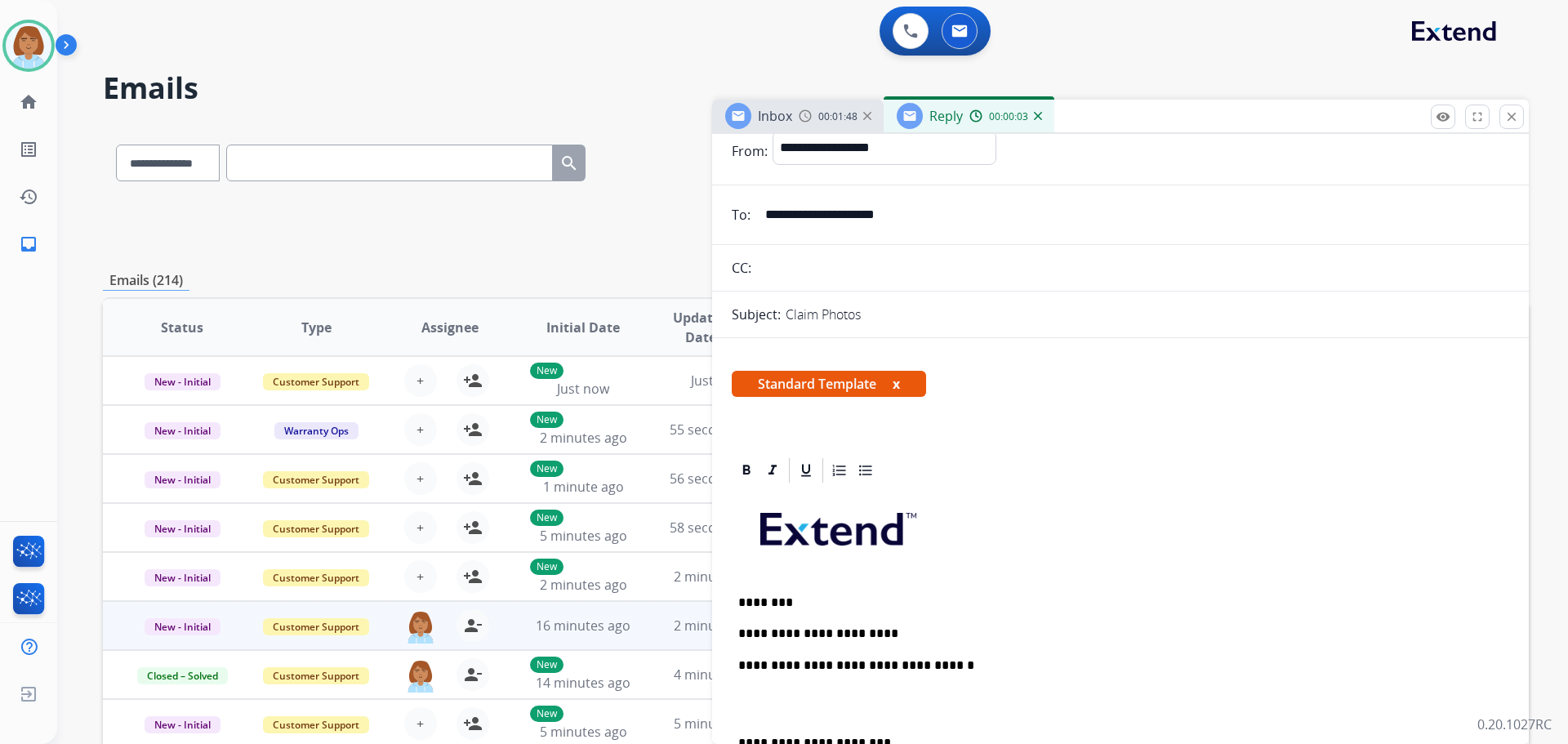
scroll to position [163, 0]
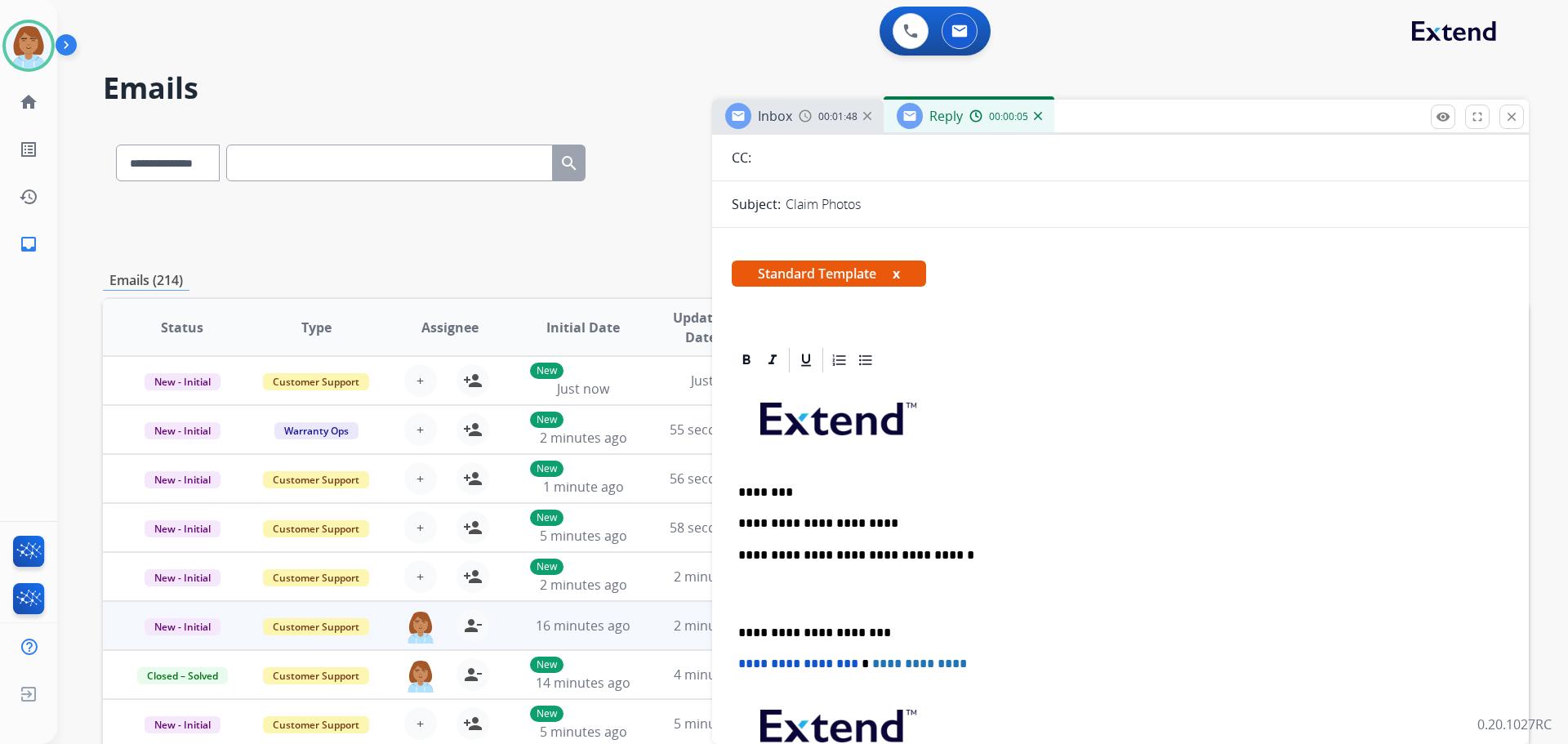
click at [903, 538] on div "**********" at bounding box center [1121, 625] width 777 height 500
click at [906, 514] on div "**********" at bounding box center [1121, 625] width 777 height 500
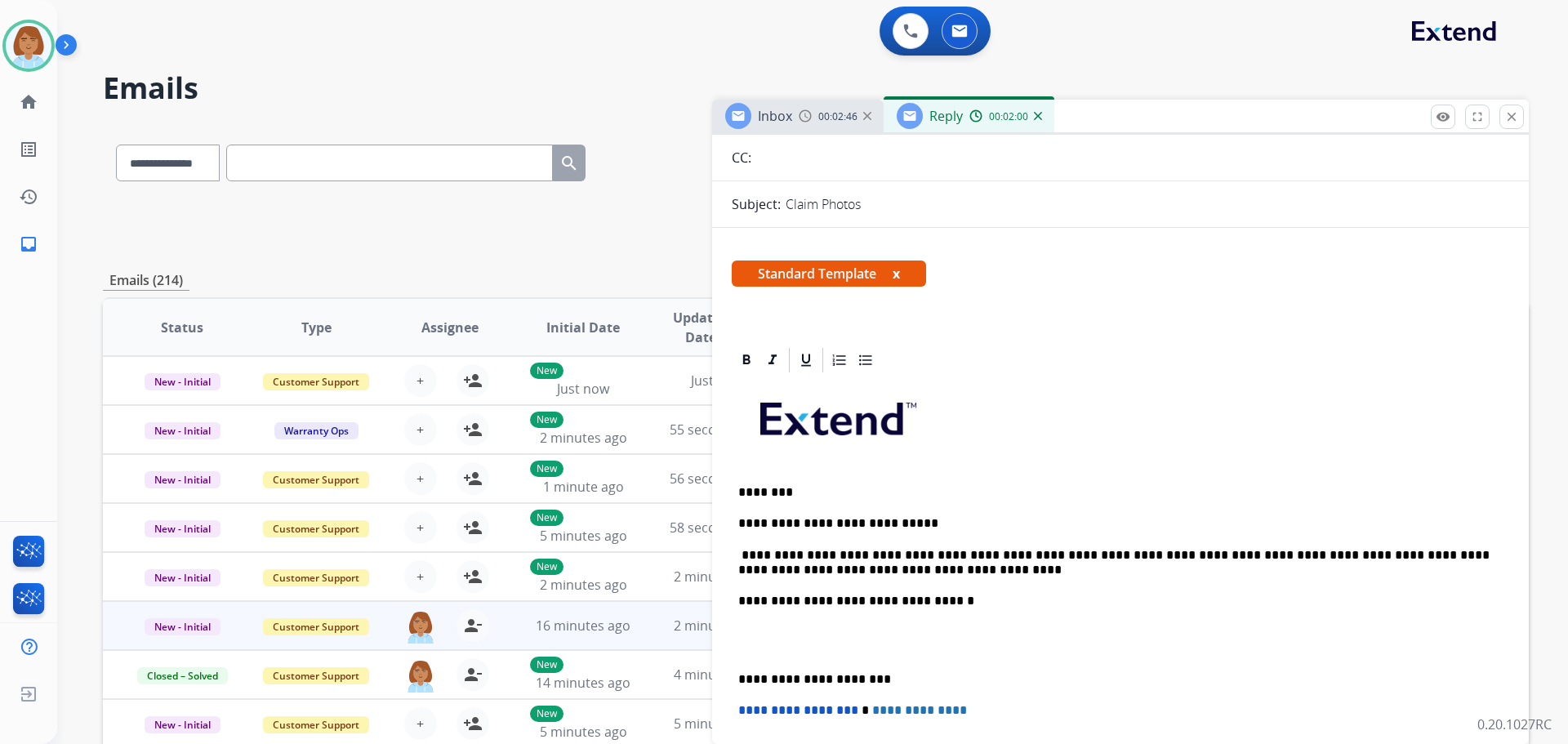
click at [1405, 550] on p "**********" at bounding box center [1114, 564] width 751 height 31
click at [796, 555] on p "**********" at bounding box center [1114, 564] width 751 height 31
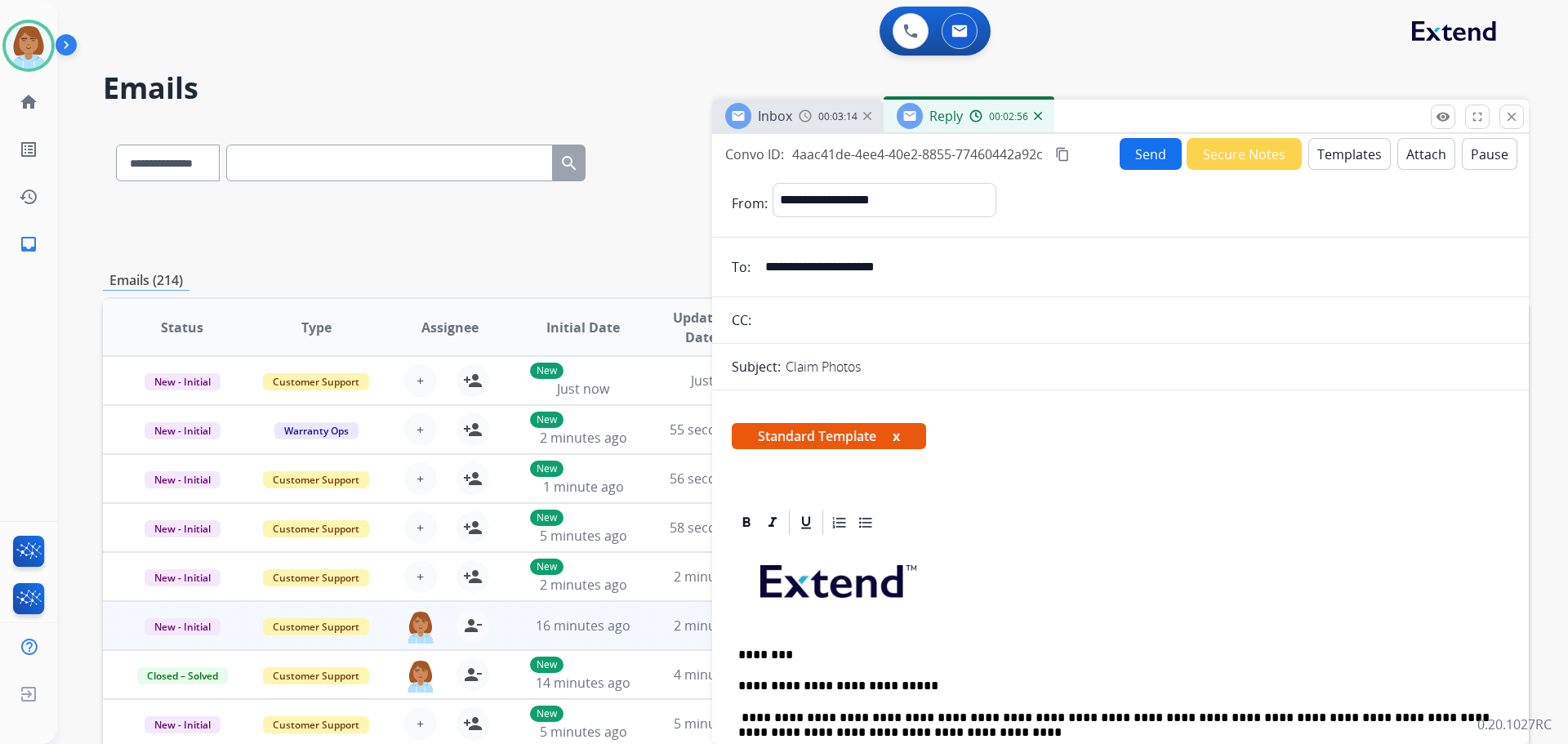
scroll to position [0, 0]
click at [1120, 152] on button "Send" at bounding box center [1151, 154] width 62 height 32
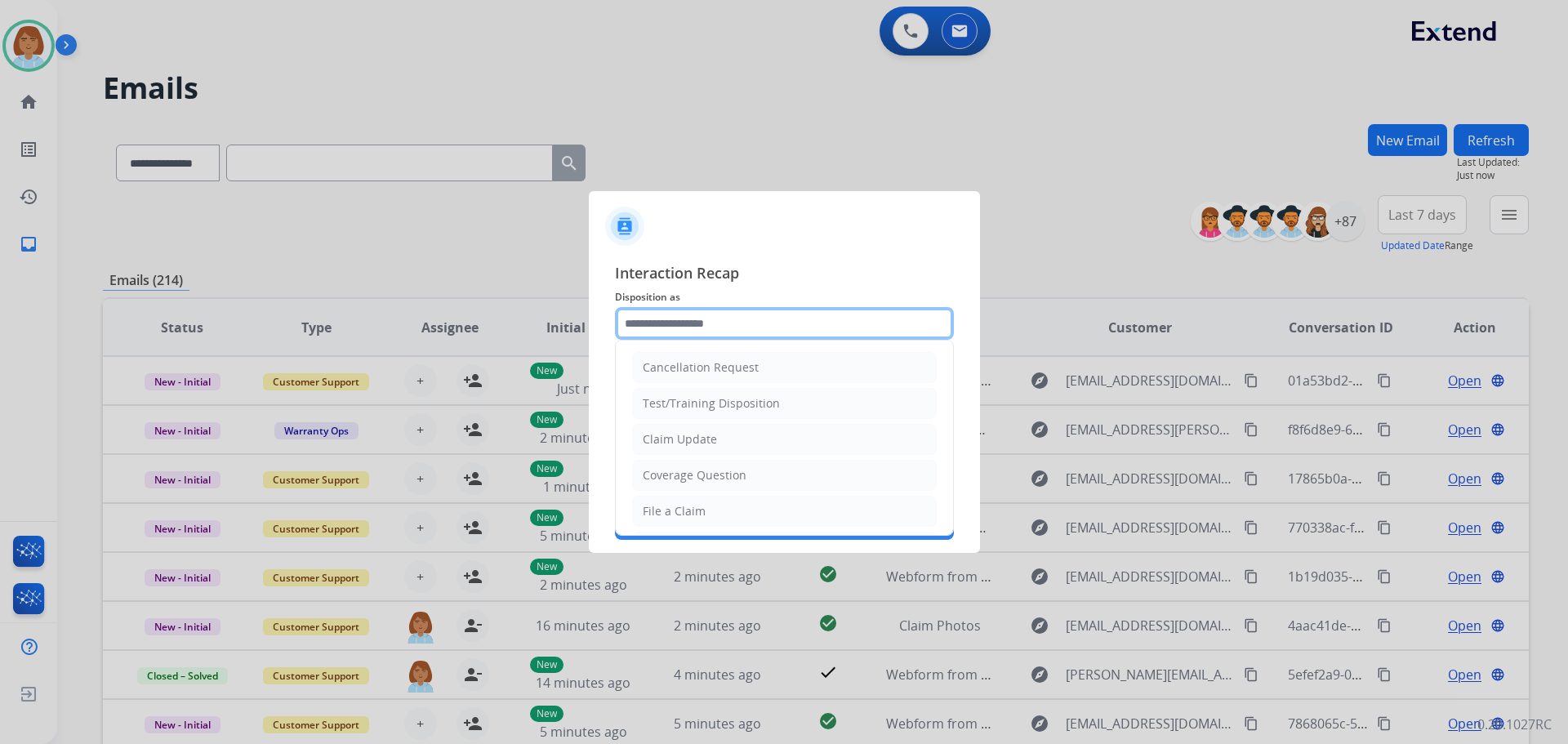
click at [685, 335] on input "text" at bounding box center [784, 324] width 339 height 32
click at [699, 514] on div "File a Claim" at bounding box center [674, 511] width 63 height 16
type input "**********"
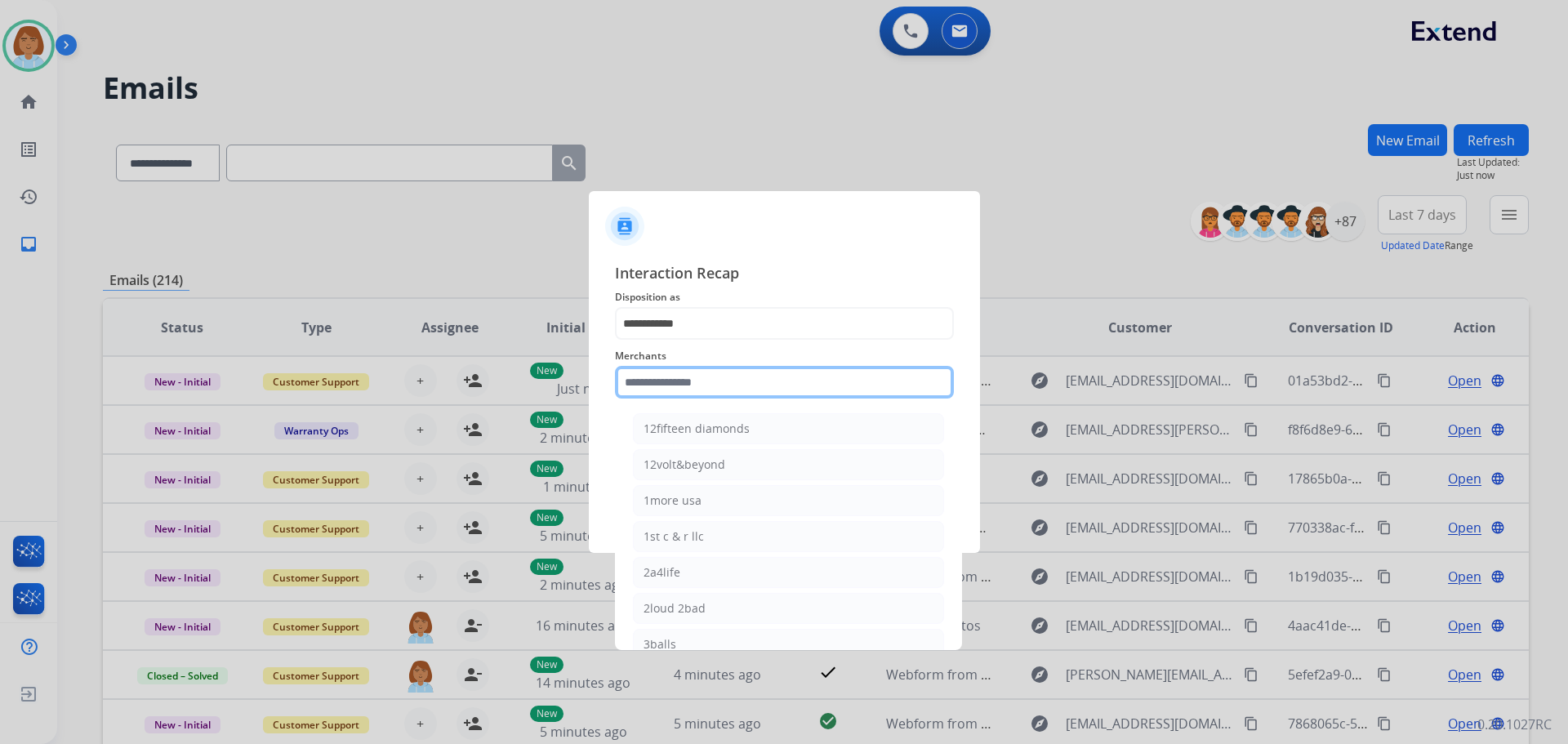
click at [623, 372] on input "text" at bounding box center [784, 382] width 339 height 32
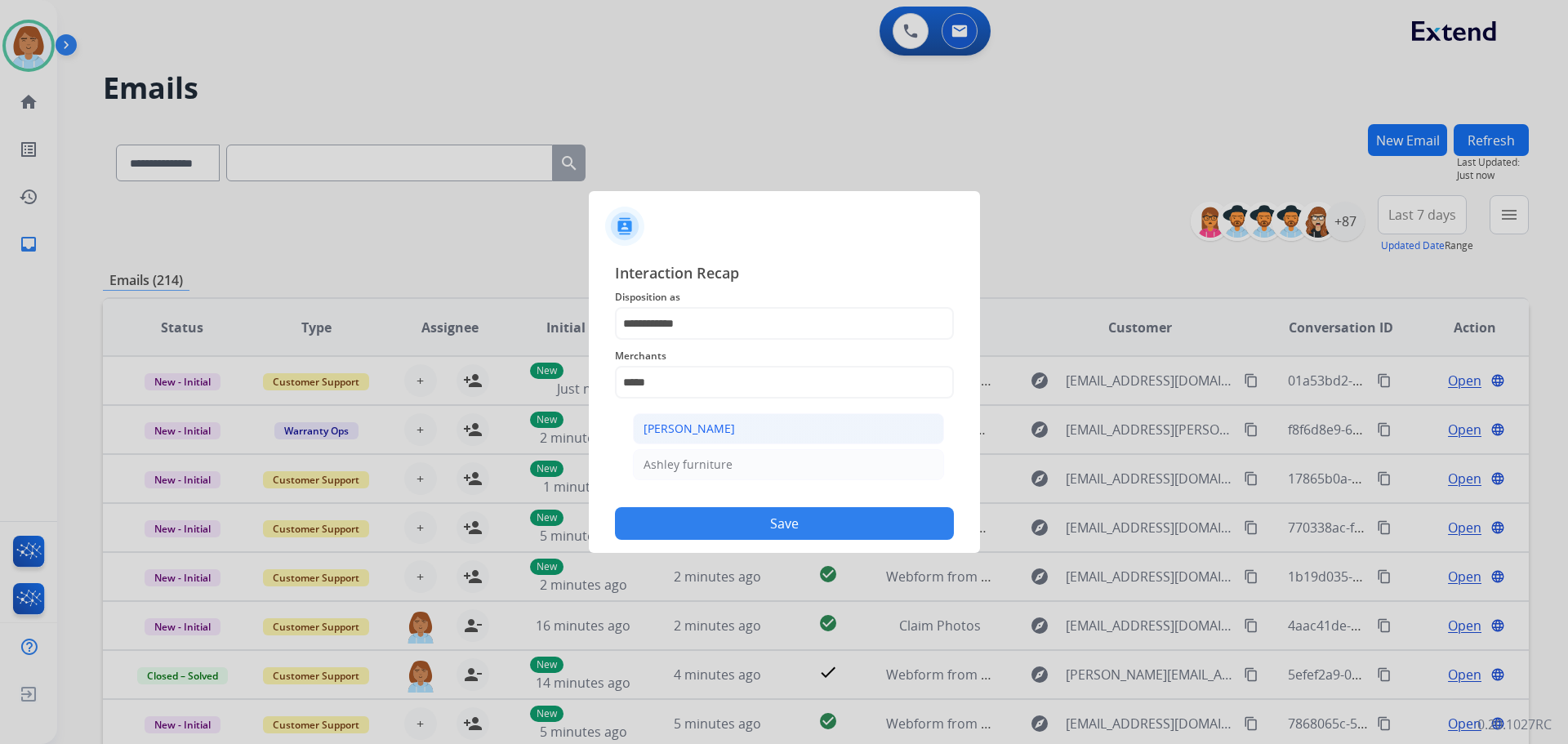
click at [780, 434] on li "[PERSON_NAME]" at bounding box center [788, 428] width 311 height 31
type input "**********"
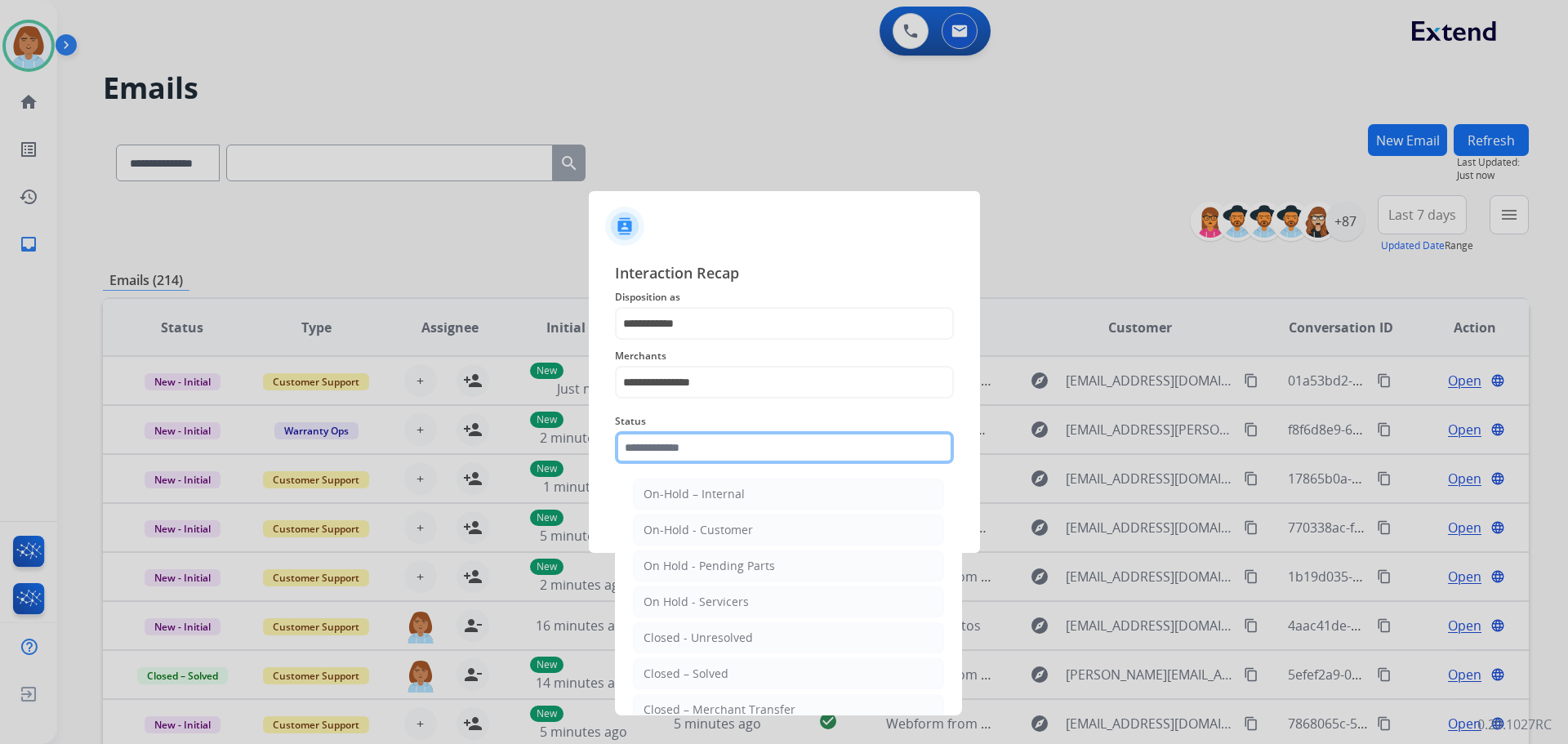
click at [754, 456] on input "text" at bounding box center [784, 447] width 339 height 32
click at [713, 669] on div "Closed – Solved" at bounding box center [686, 674] width 85 height 16
type input "**********"
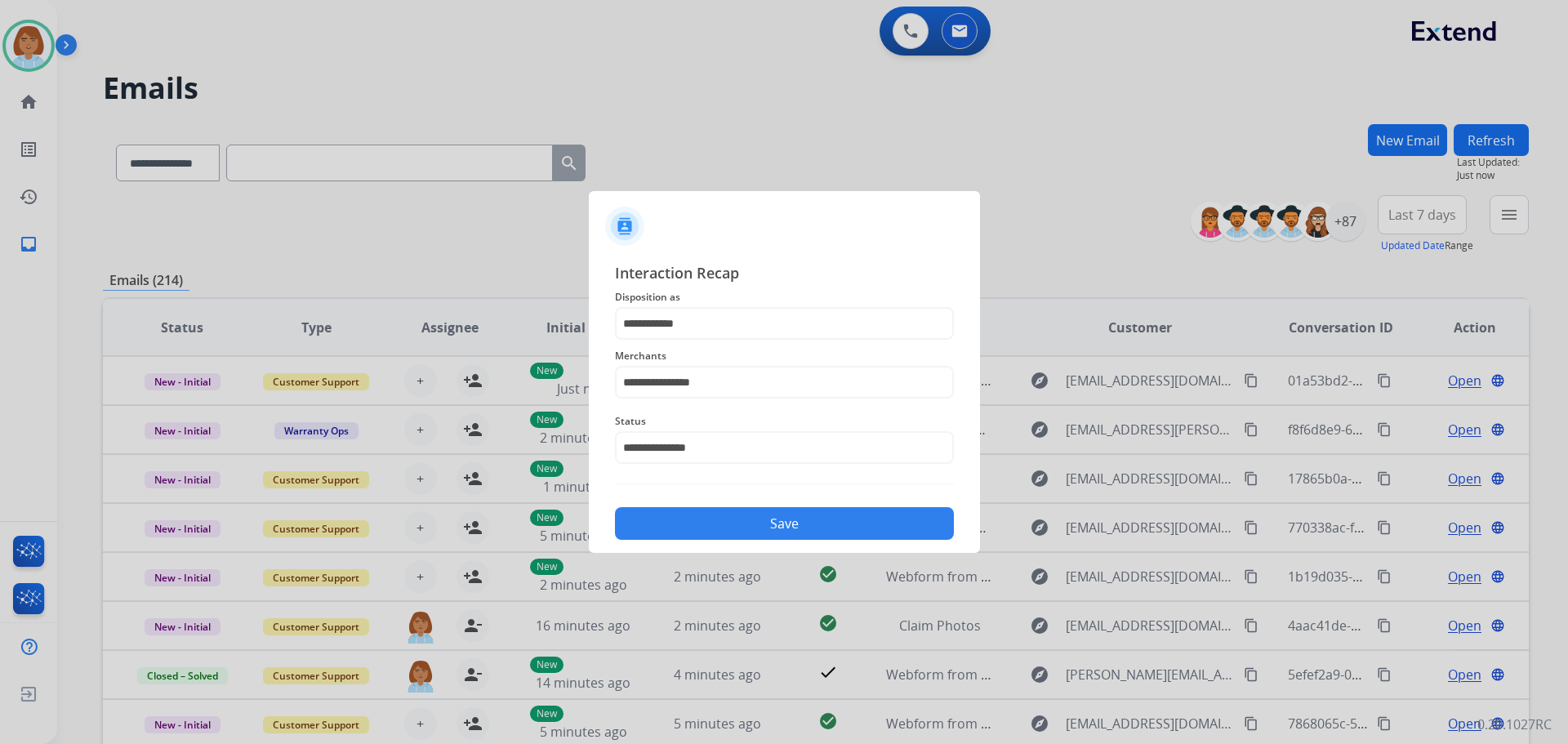
click at [801, 528] on button "Save" at bounding box center [784, 524] width 339 height 32
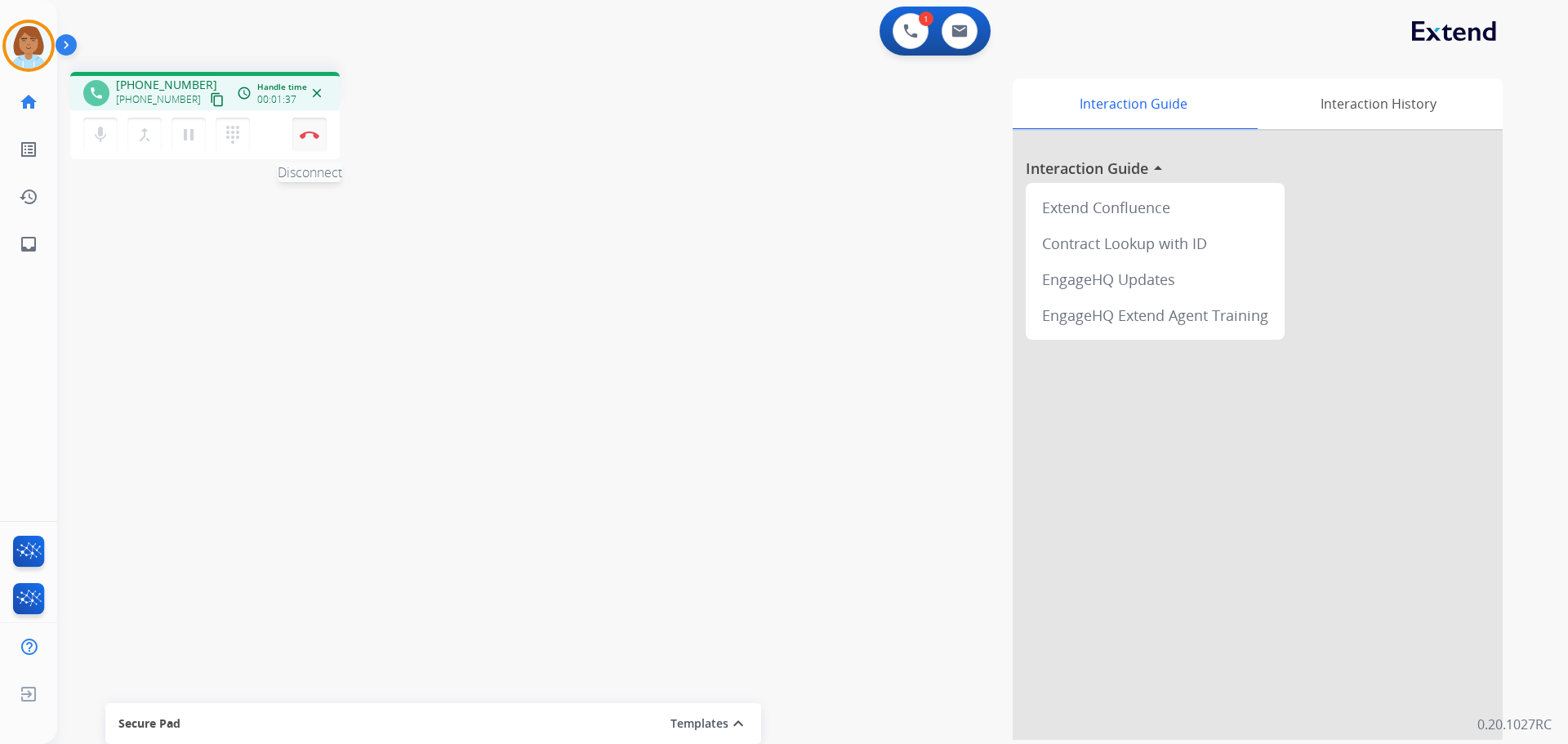
click at [316, 135] on img at bounding box center [309, 134] width 20 height 8
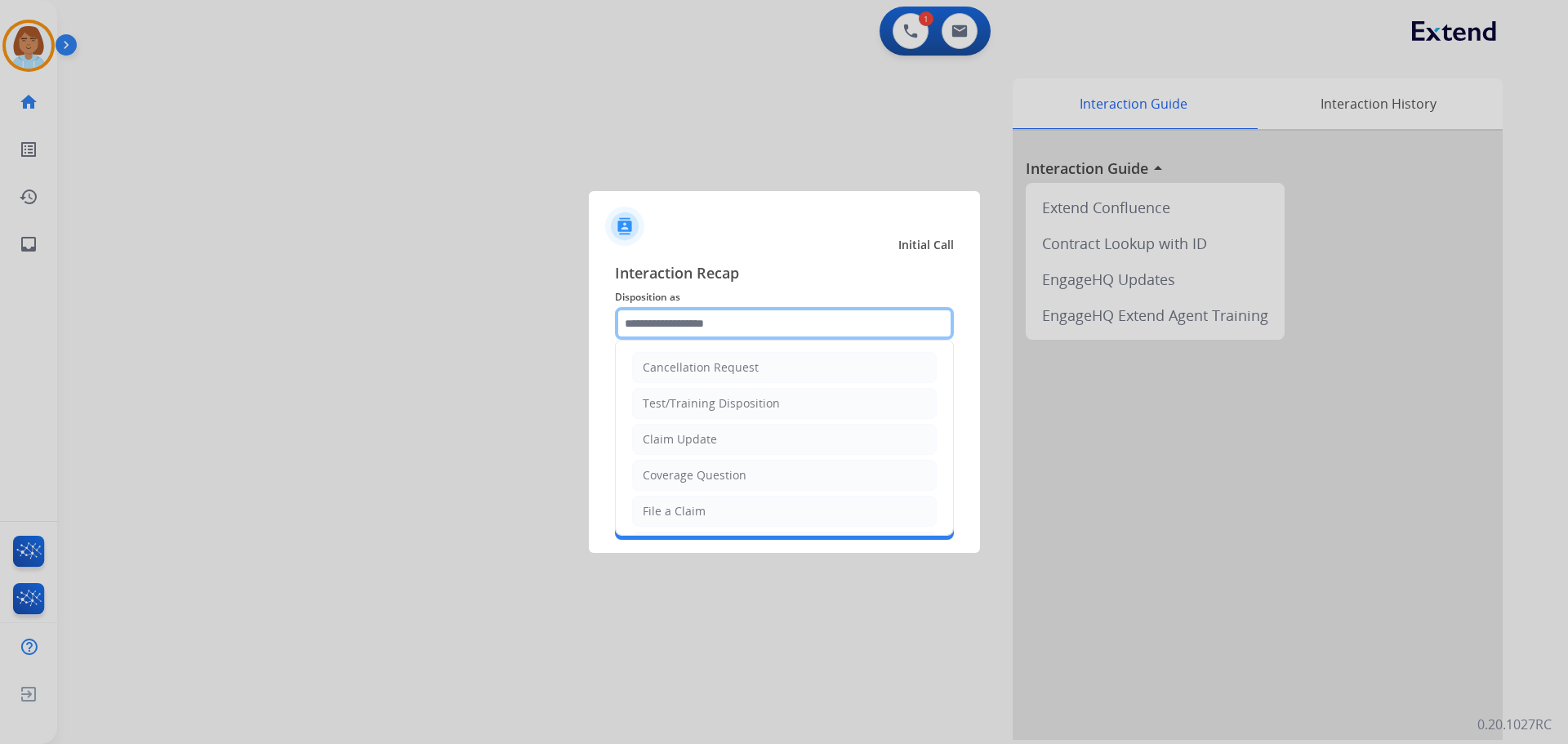
click at [805, 336] on input "text" at bounding box center [784, 324] width 339 height 32
drag, startPoint x: 681, startPoint y: 518, endPoint x: 697, endPoint y: 461, distance: 59.2
click at [680, 518] on div "File a Claim" at bounding box center [674, 511] width 63 height 16
type input "**********"
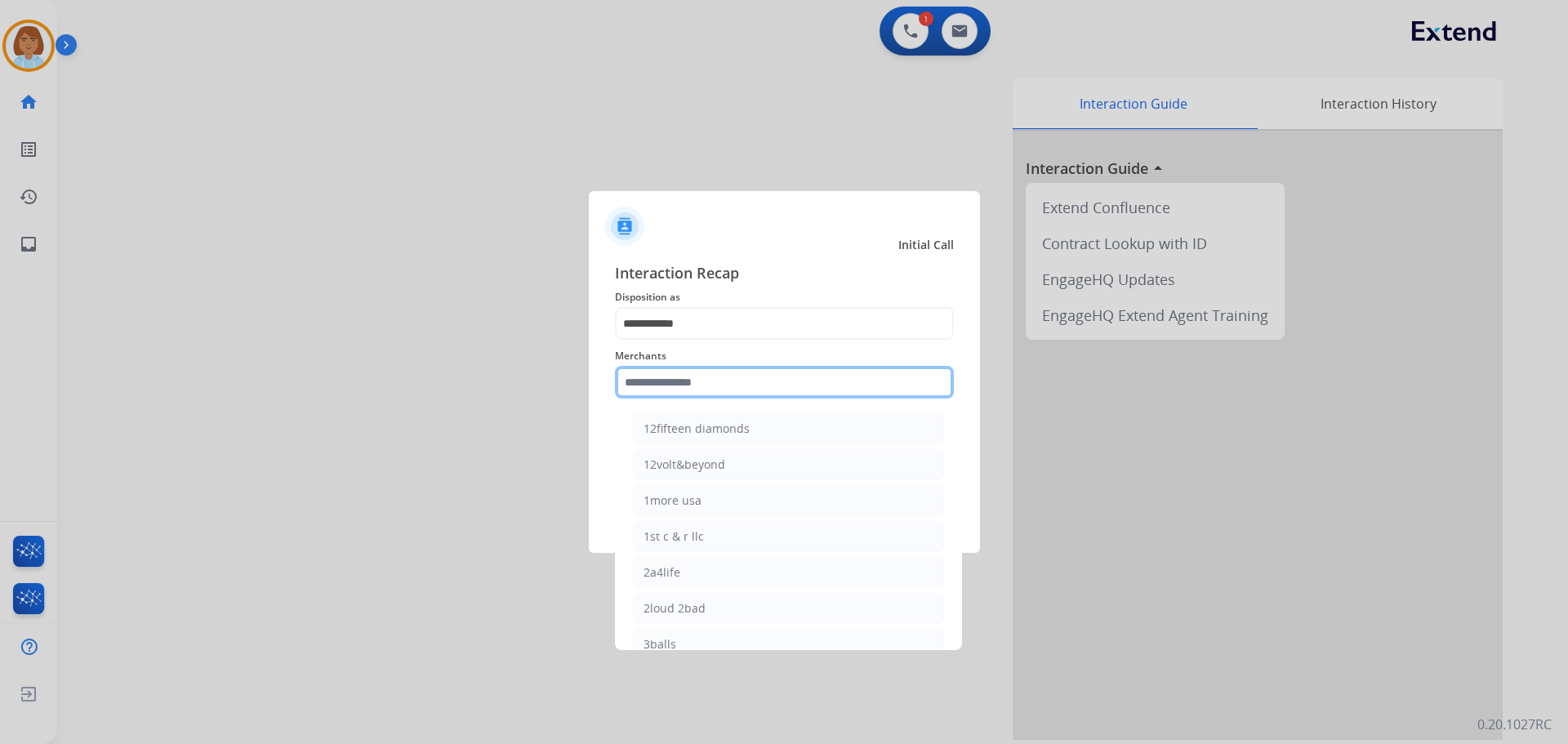
click at [738, 376] on input "text" at bounding box center [784, 382] width 339 height 32
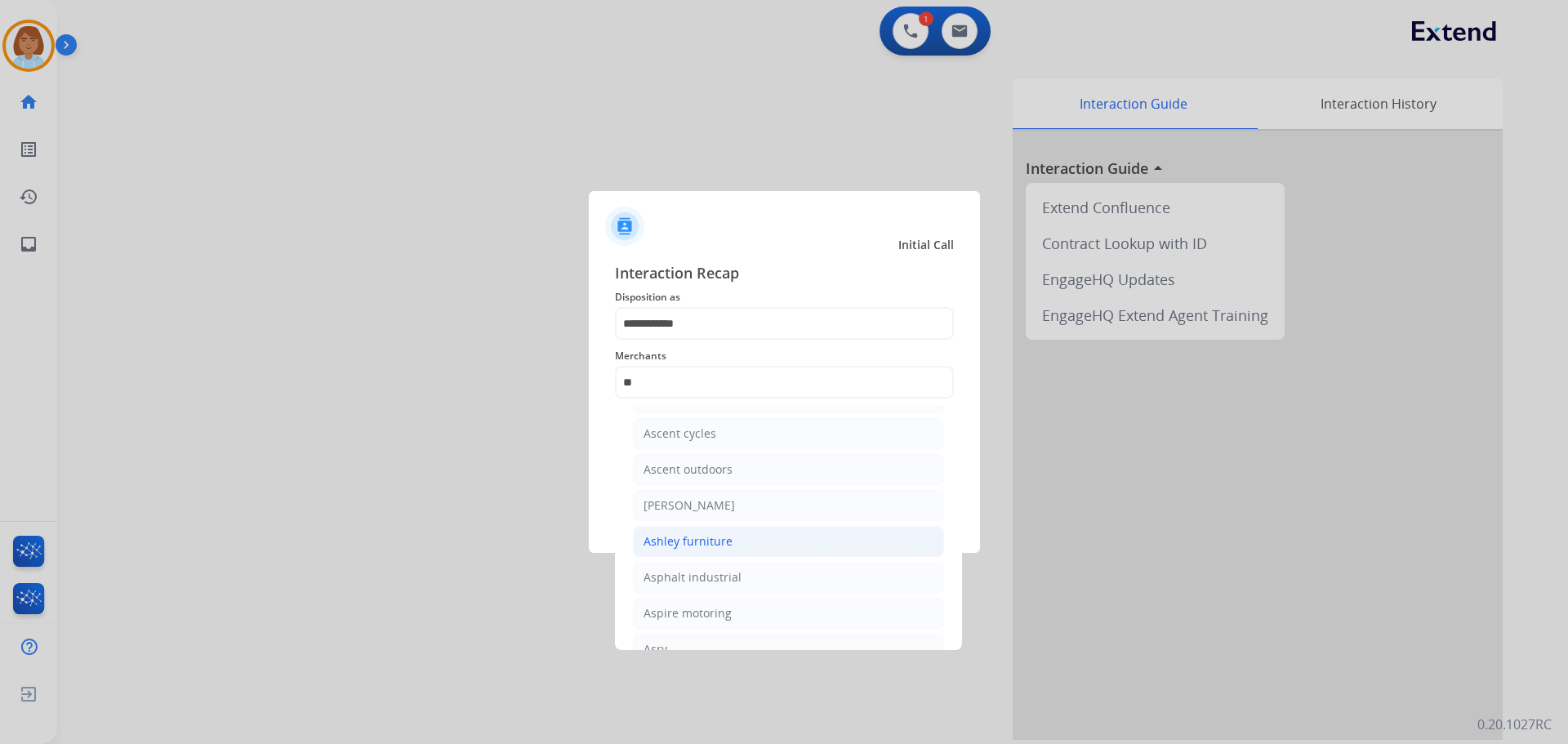
click at [680, 648] on ul "American bass American cornhole association Anytime baseball supply Ascent cycl…" at bounding box center [789, 491] width 321 height 379
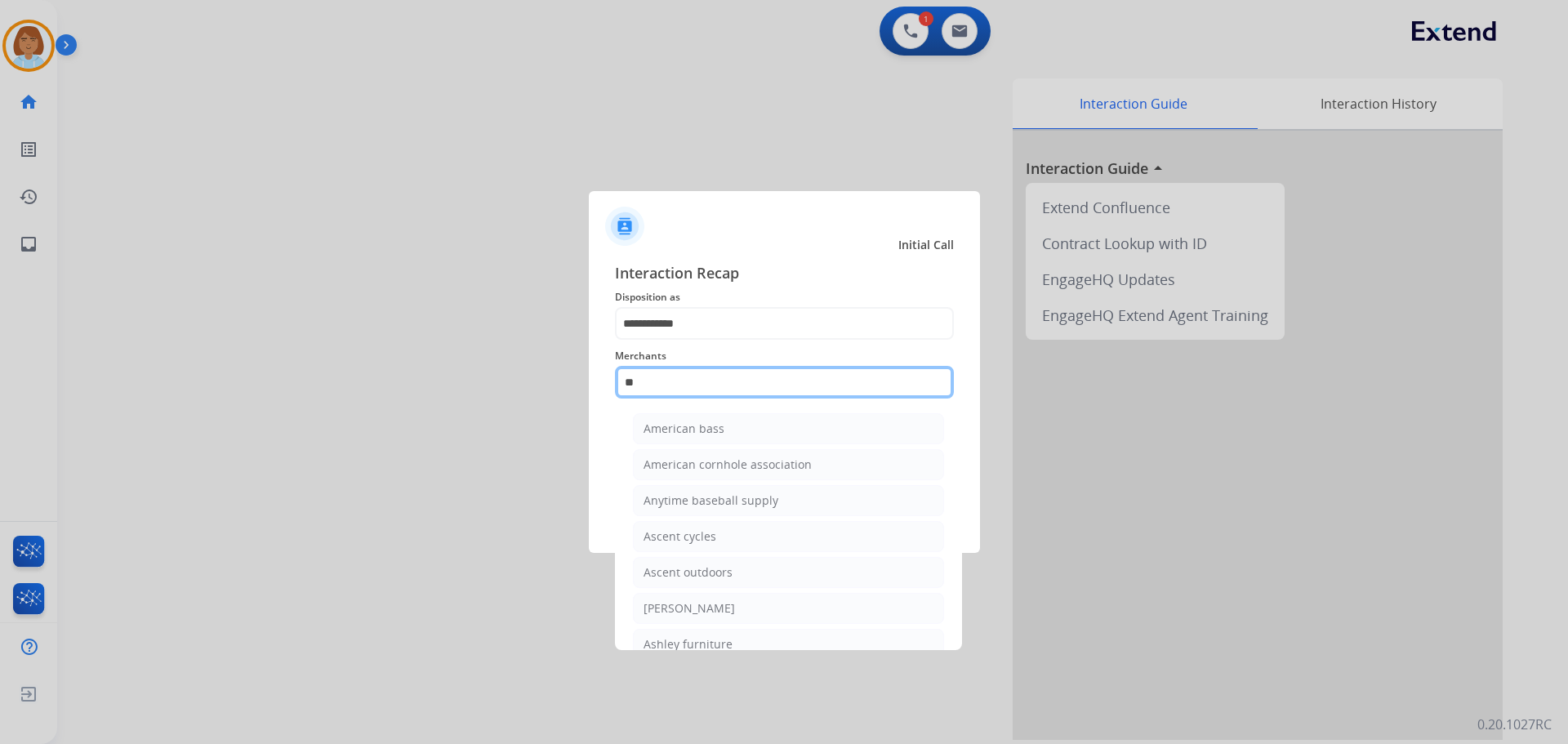
click at [711, 389] on input "**" at bounding box center [784, 382] width 339 height 32
click at [701, 636] on li "Ashley furniture" at bounding box center [788, 645] width 311 height 31
type input "**********"
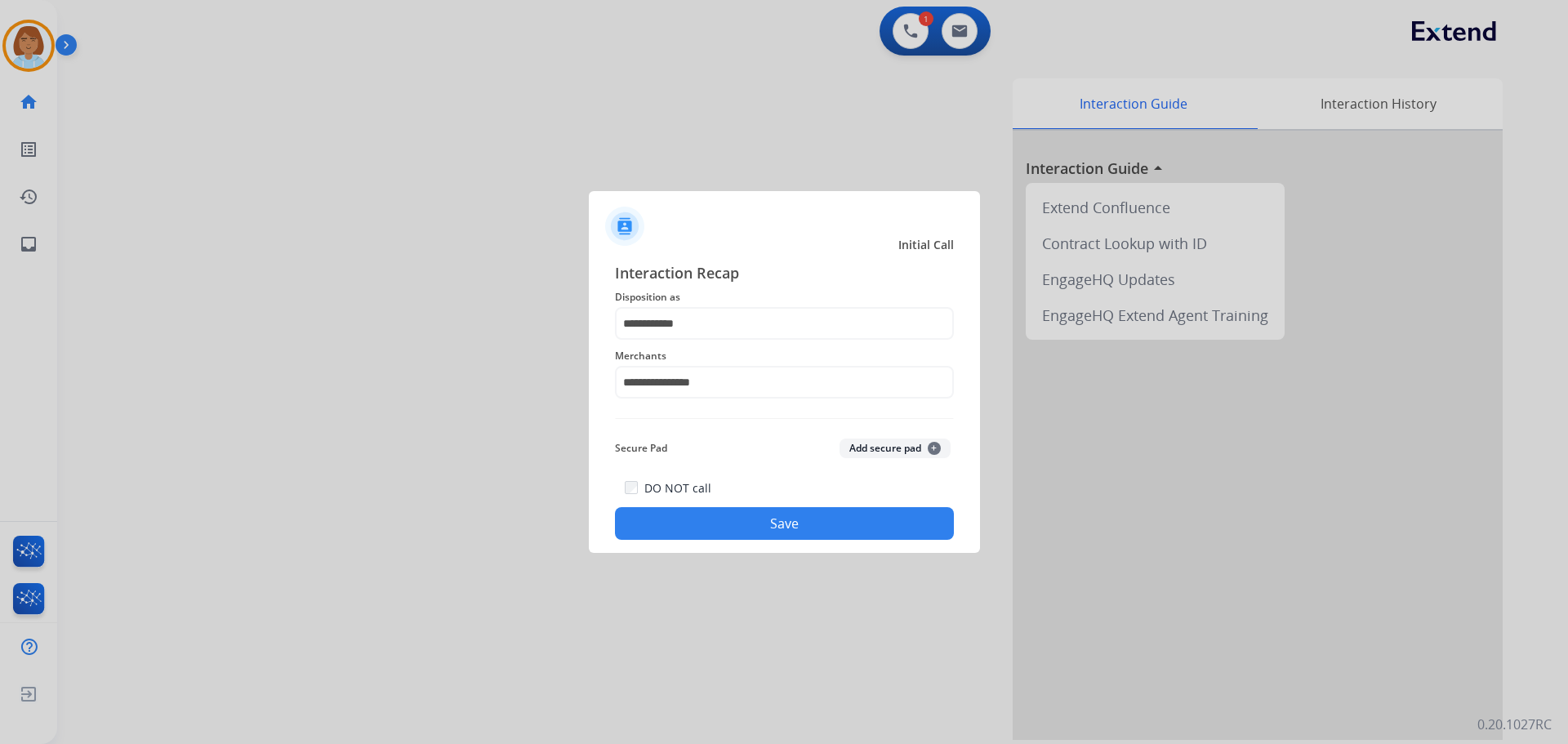
click at [844, 526] on button "Save" at bounding box center [784, 524] width 339 height 32
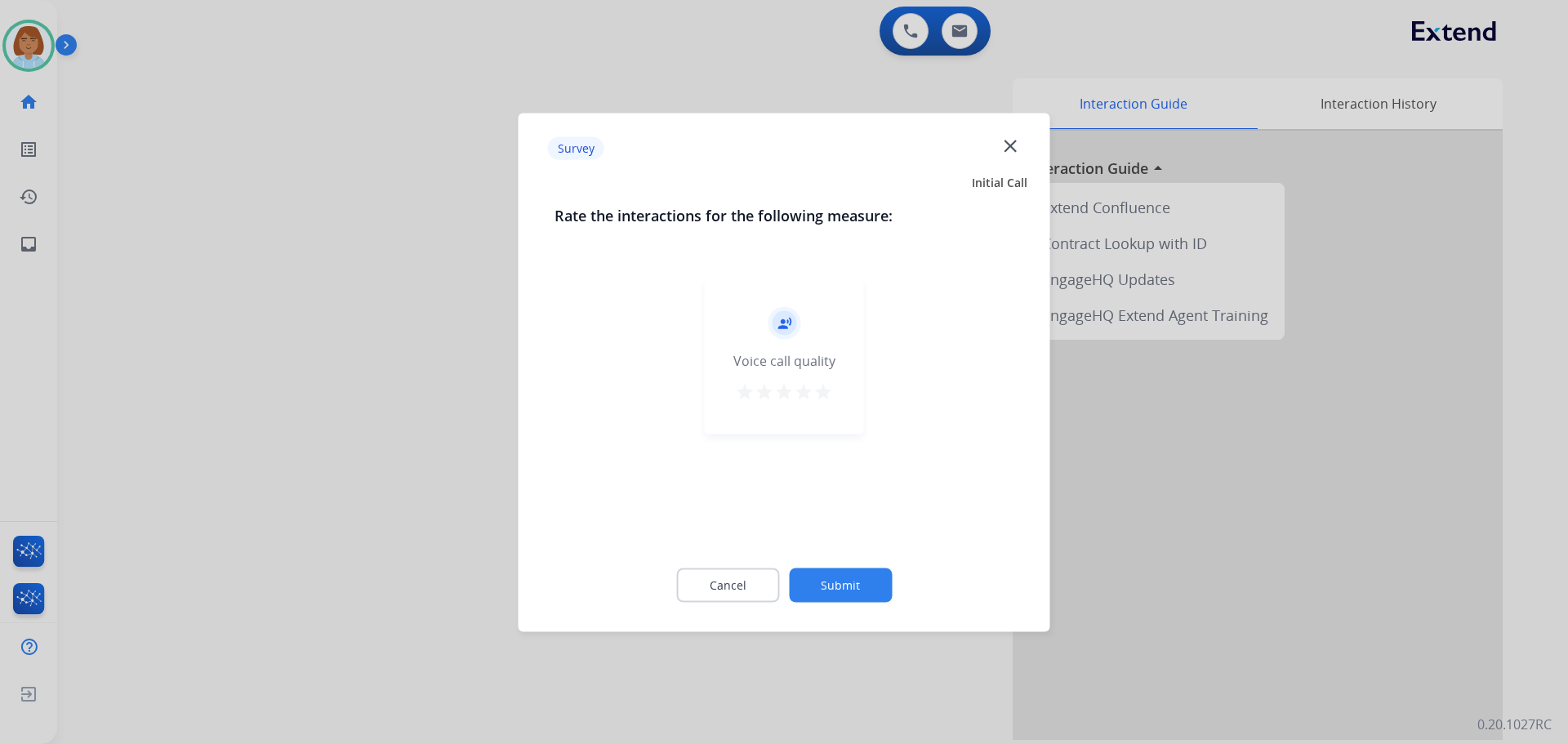
click at [862, 574] on button "Submit" at bounding box center [840, 585] width 103 height 34
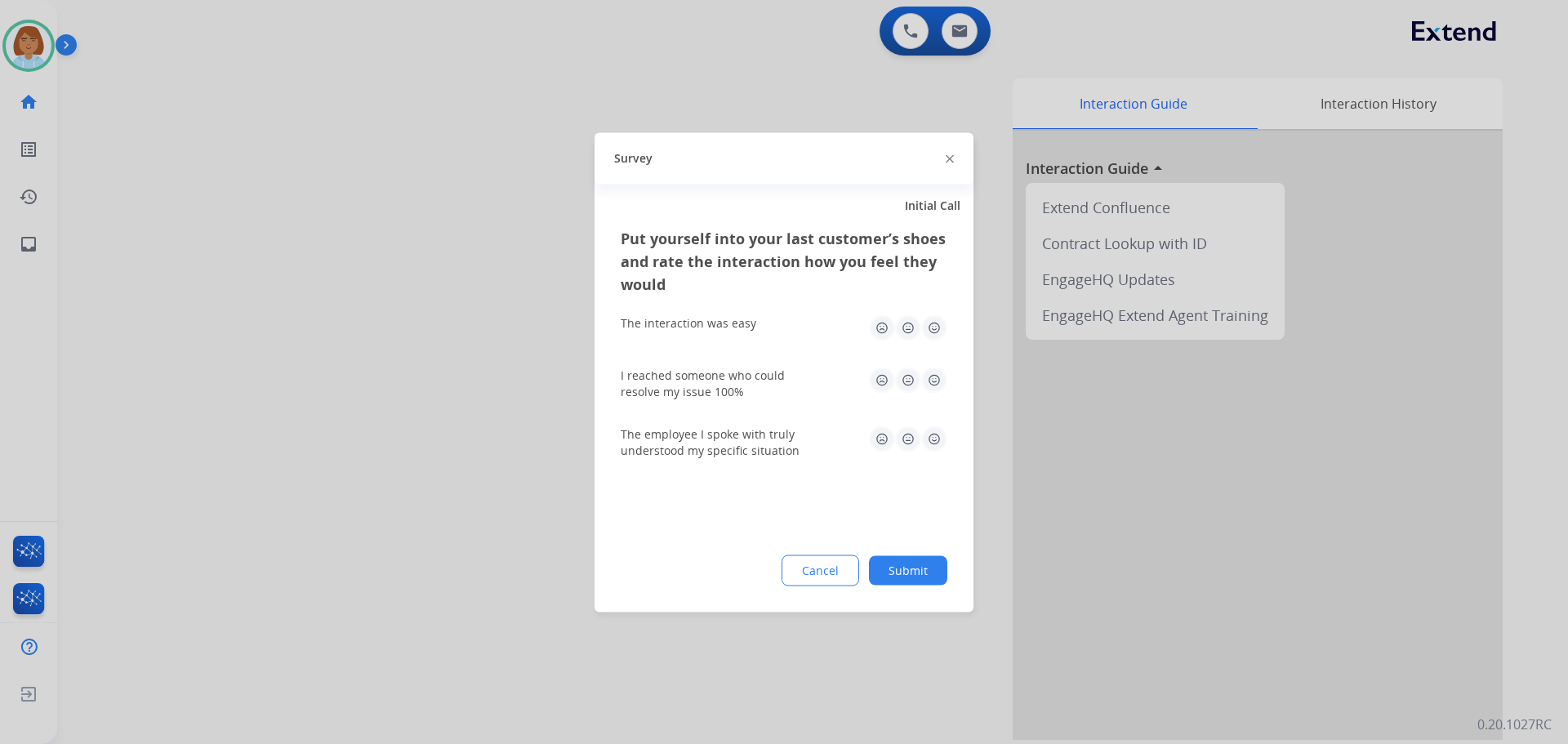
click at [922, 563] on button "Submit" at bounding box center [908, 570] width 78 height 30
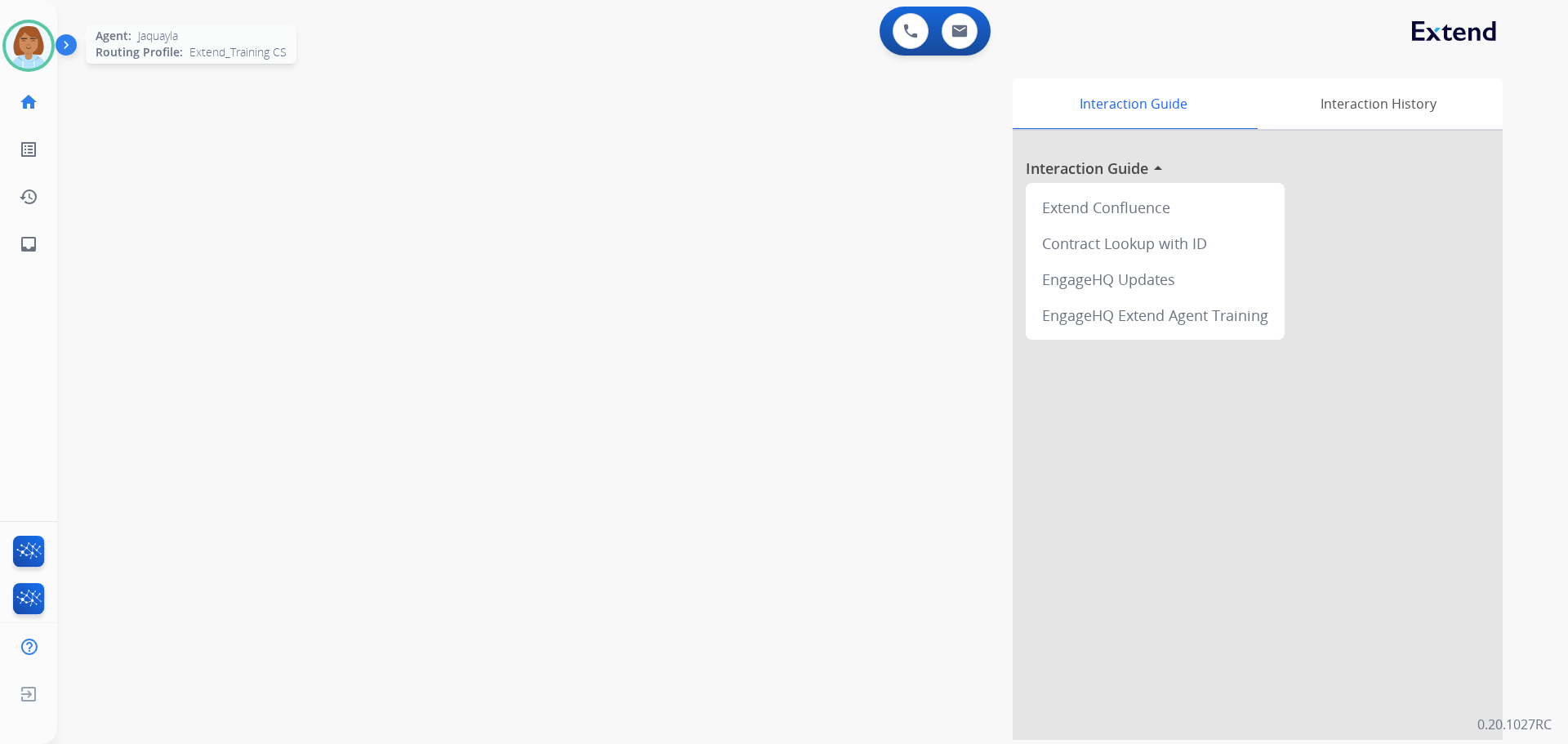
click at [22, 49] on img at bounding box center [28, 45] width 46 height 46
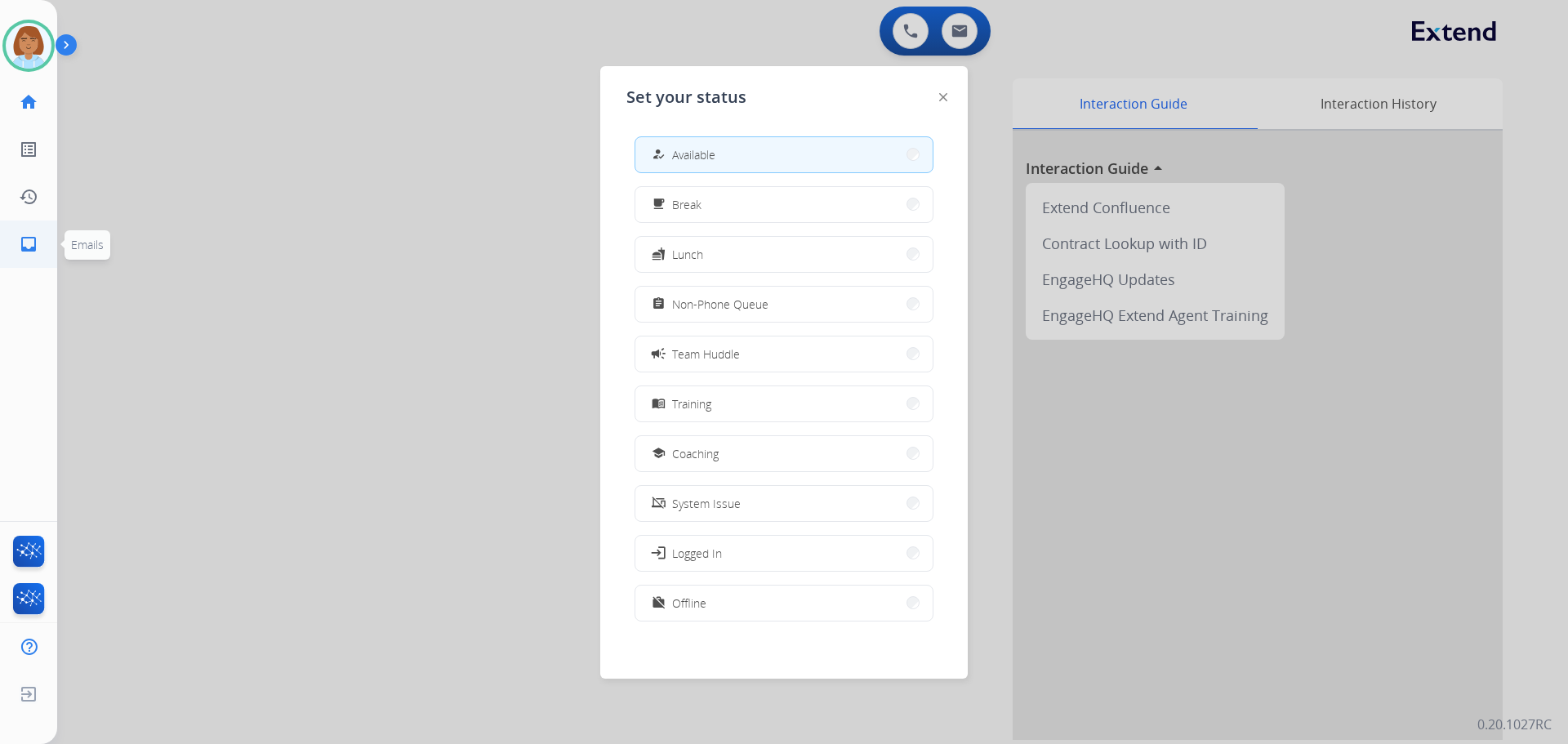
click at [65, 246] on span "Emails" at bounding box center [87, 244] width 46 height 30
click at [36, 248] on mat-icon "inbox" at bounding box center [29, 244] width 20 height 20
select select "**********"
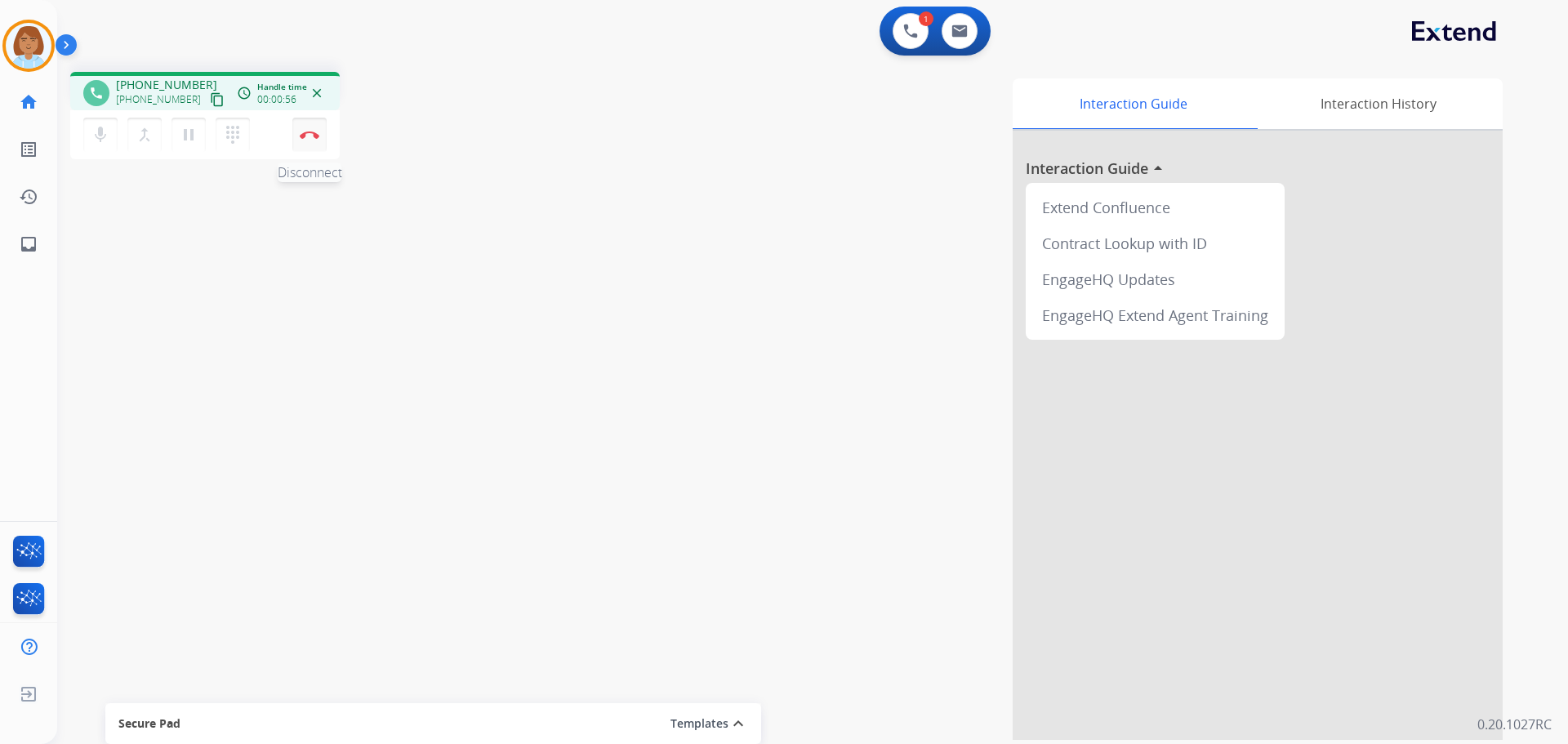
click at [303, 148] on button "Disconnect" at bounding box center [309, 134] width 34 height 34
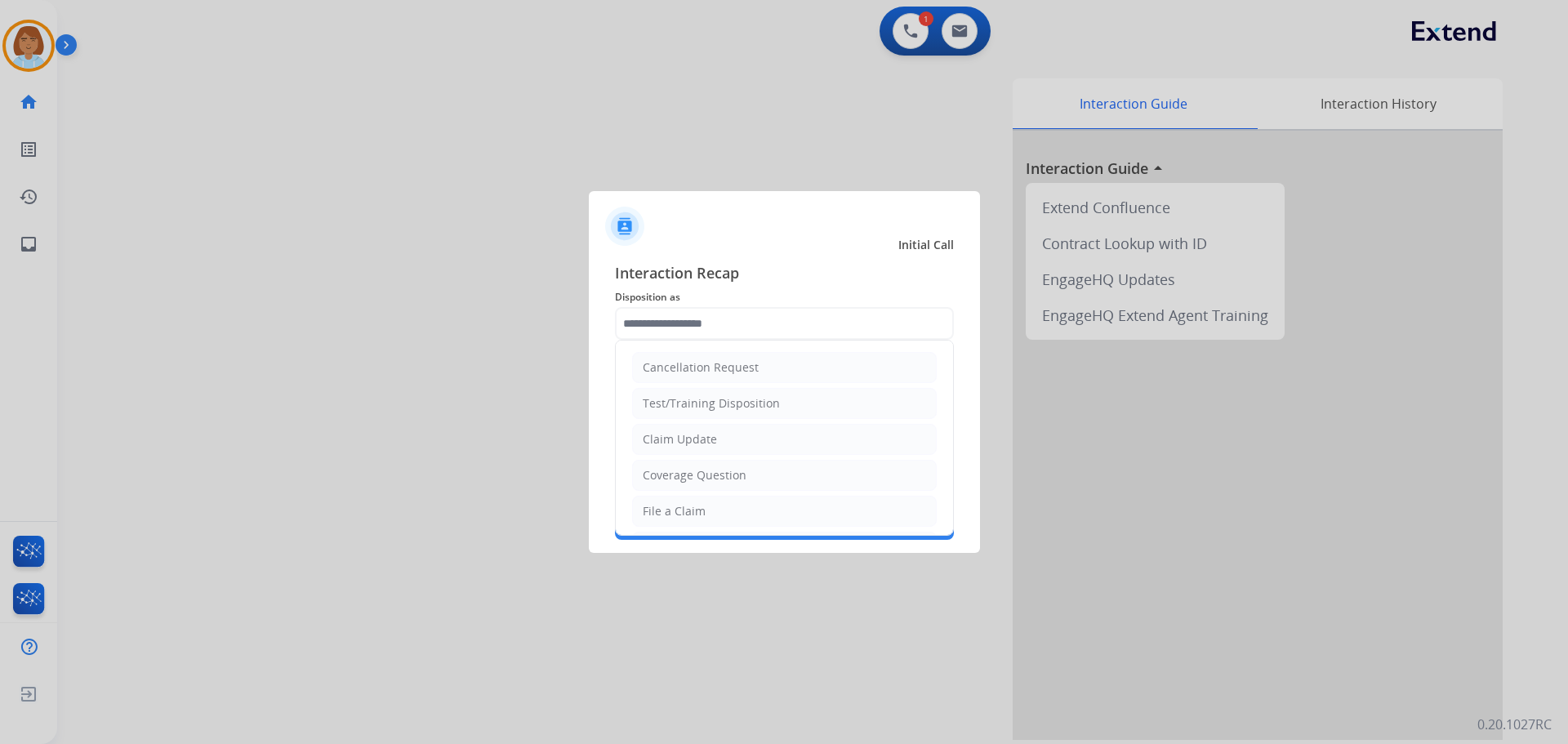
click at [790, 338] on input "text" at bounding box center [784, 324] width 339 height 32
click at [708, 468] on li "Other" at bounding box center [784, 472] width 305 height 31
type input "*****"
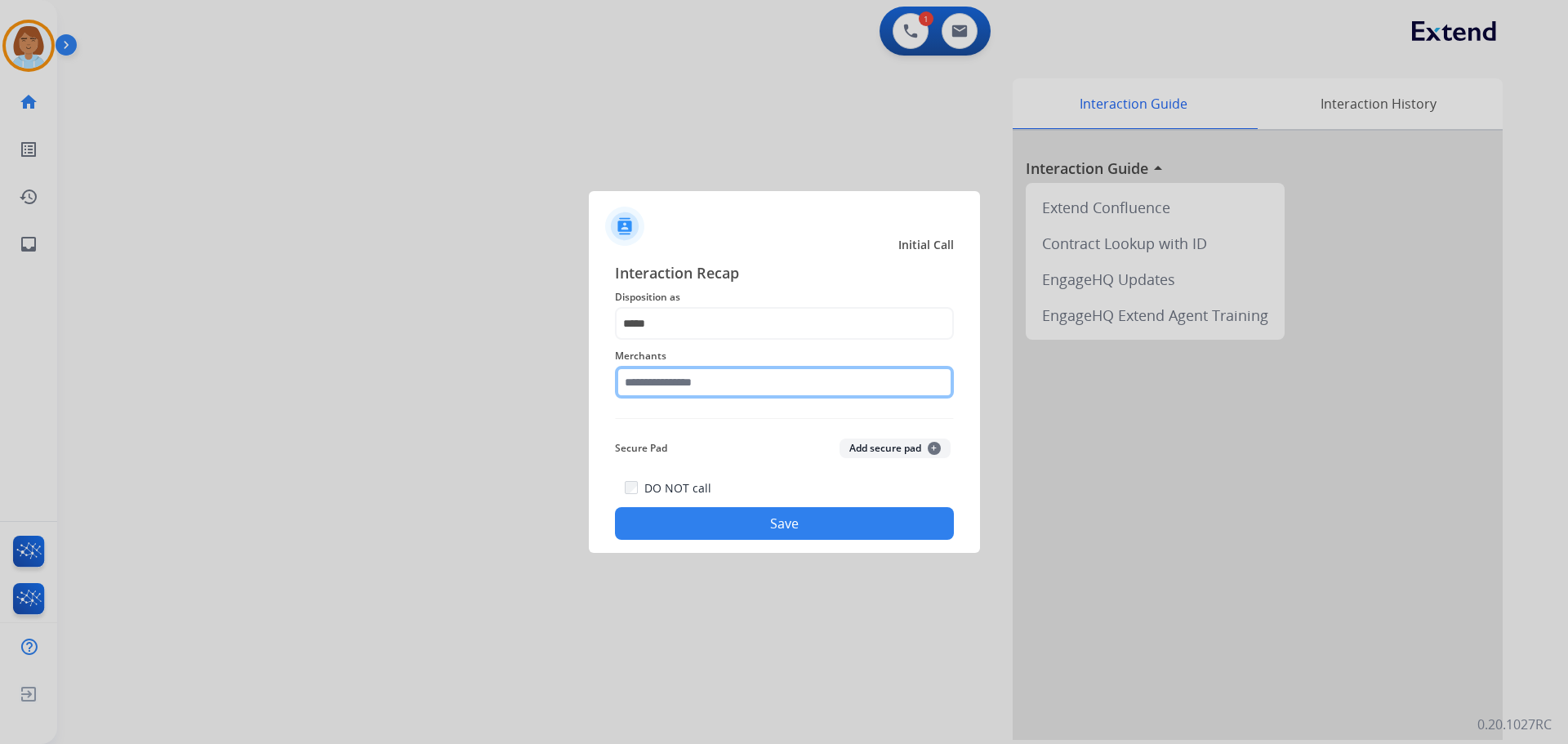
click at [726, 387] on input "text" at bounding box center [784, 382] width 339 height 32
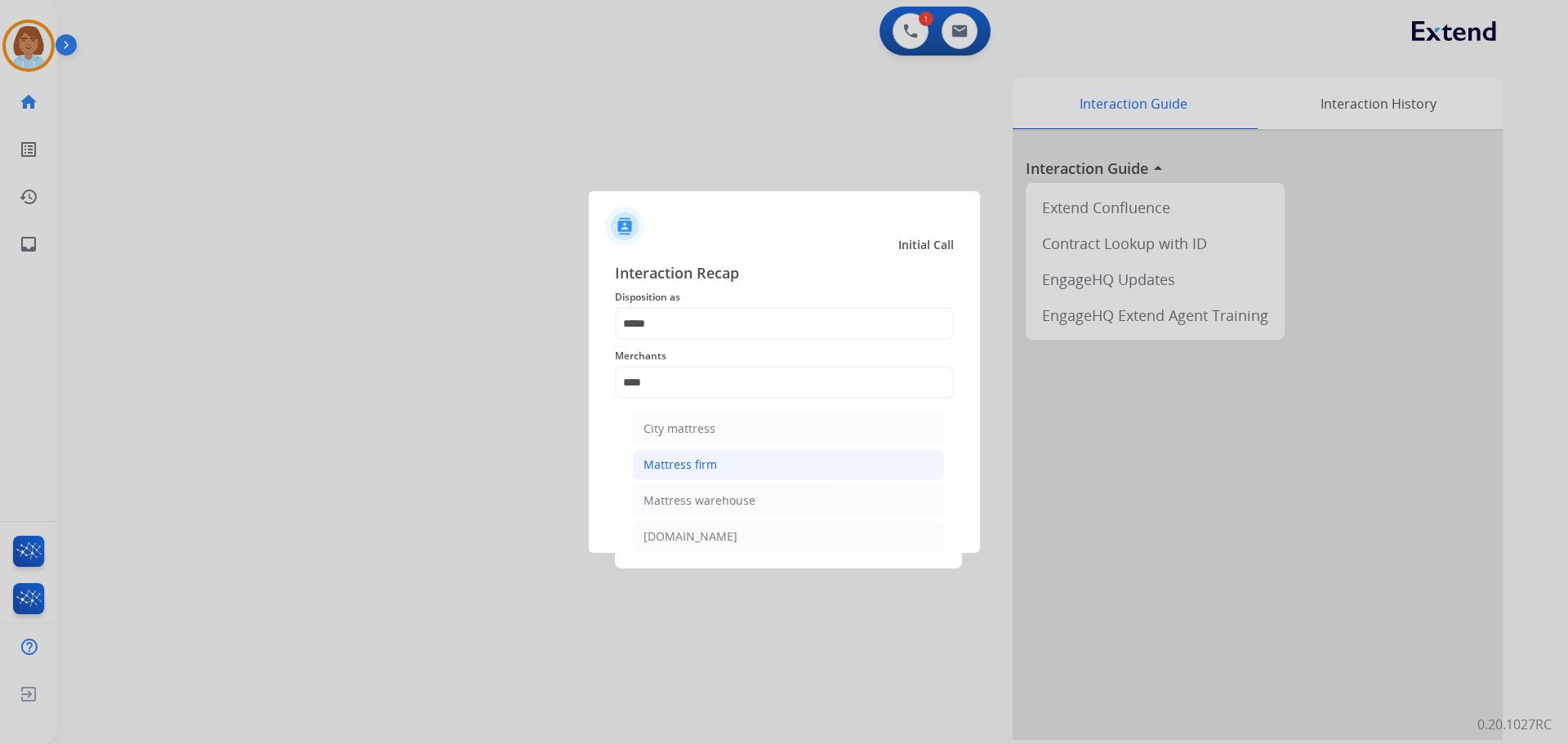
click at [703, 473] on li "Mattress firm" at bounding box center [788, 464] width 311 height 31
type input "**********"
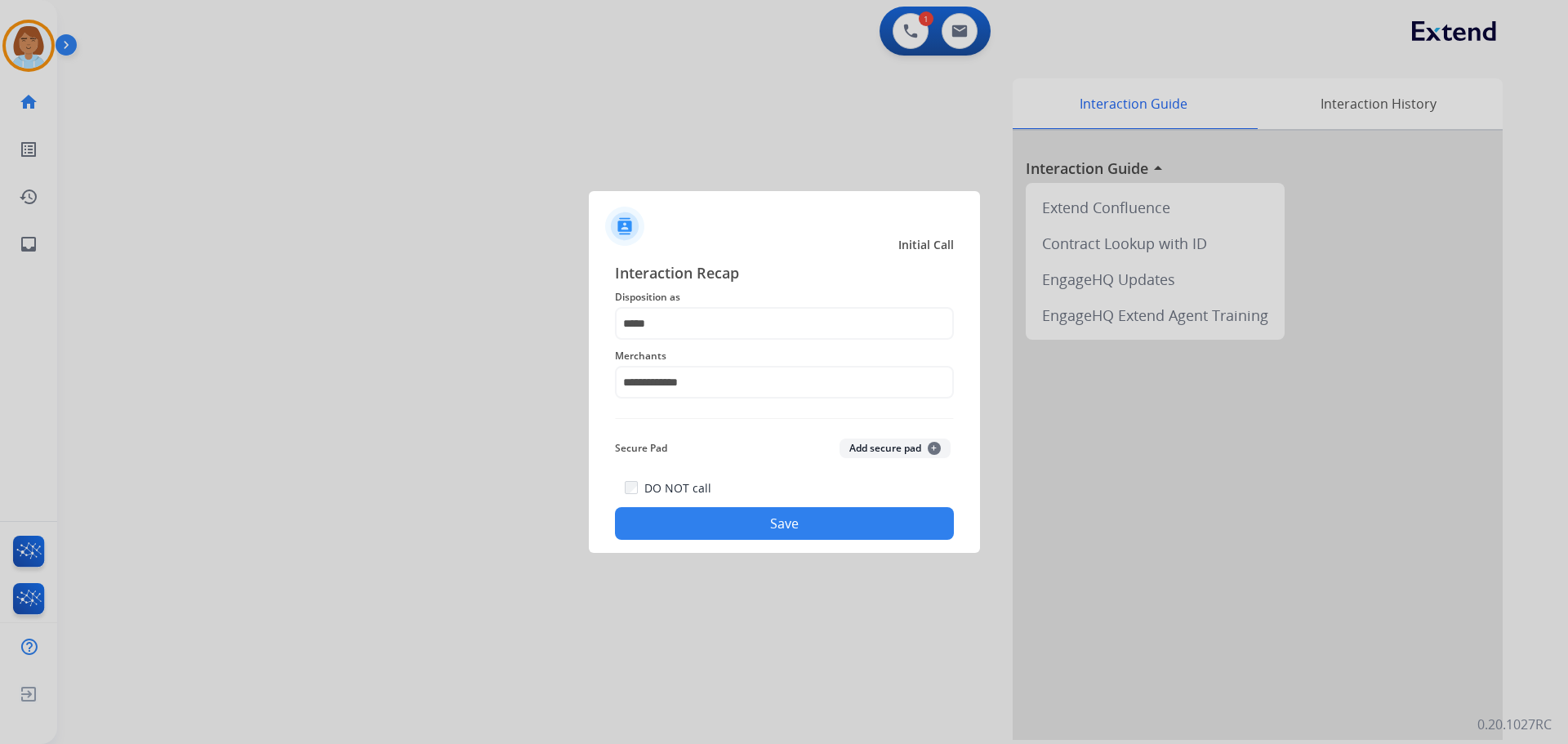
click at [821, 530] on button "Save" at bounding box center [784, 524] width 339 height 32
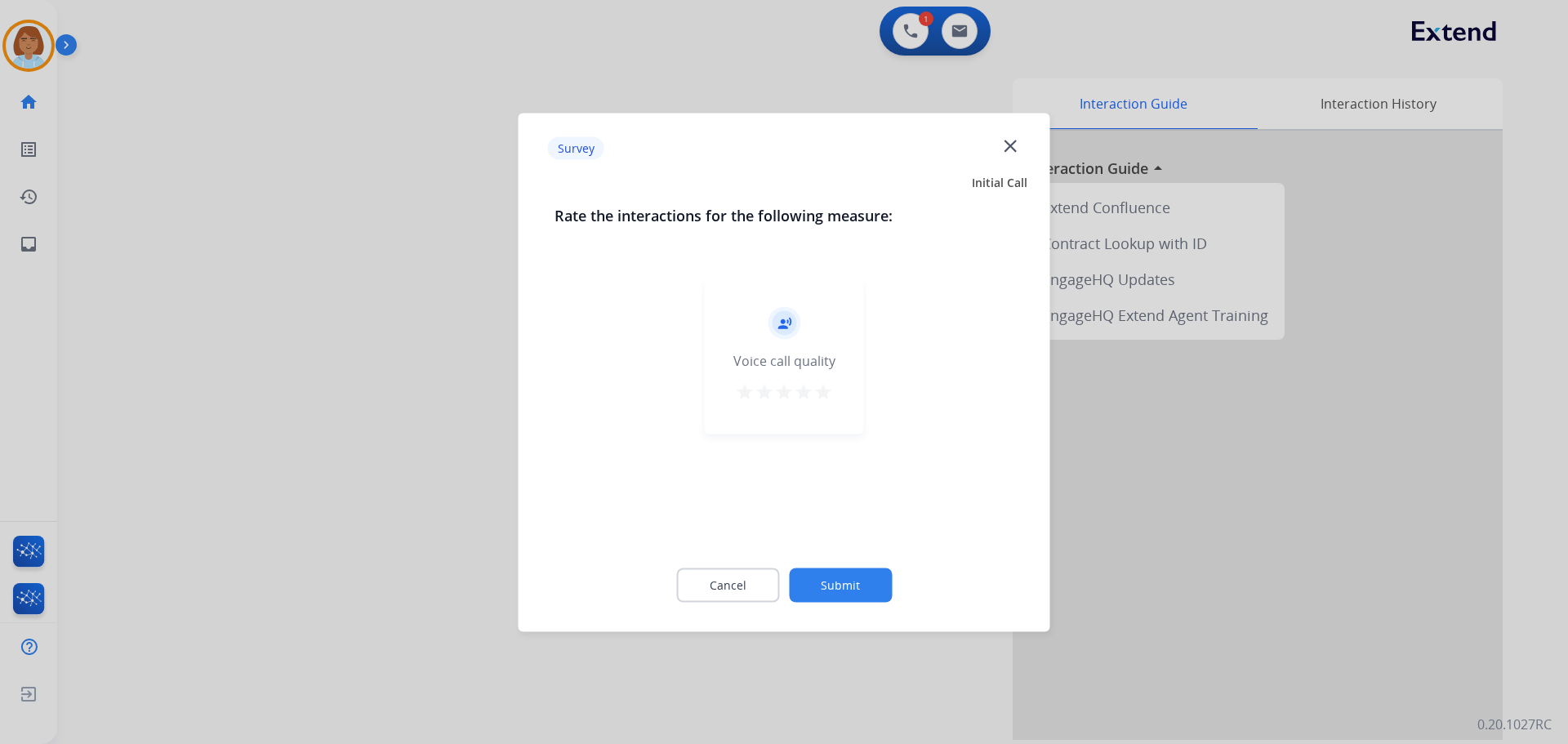
click at [884, 592] on button "Submit" at bounding box center [840, 585] width 103 height 34
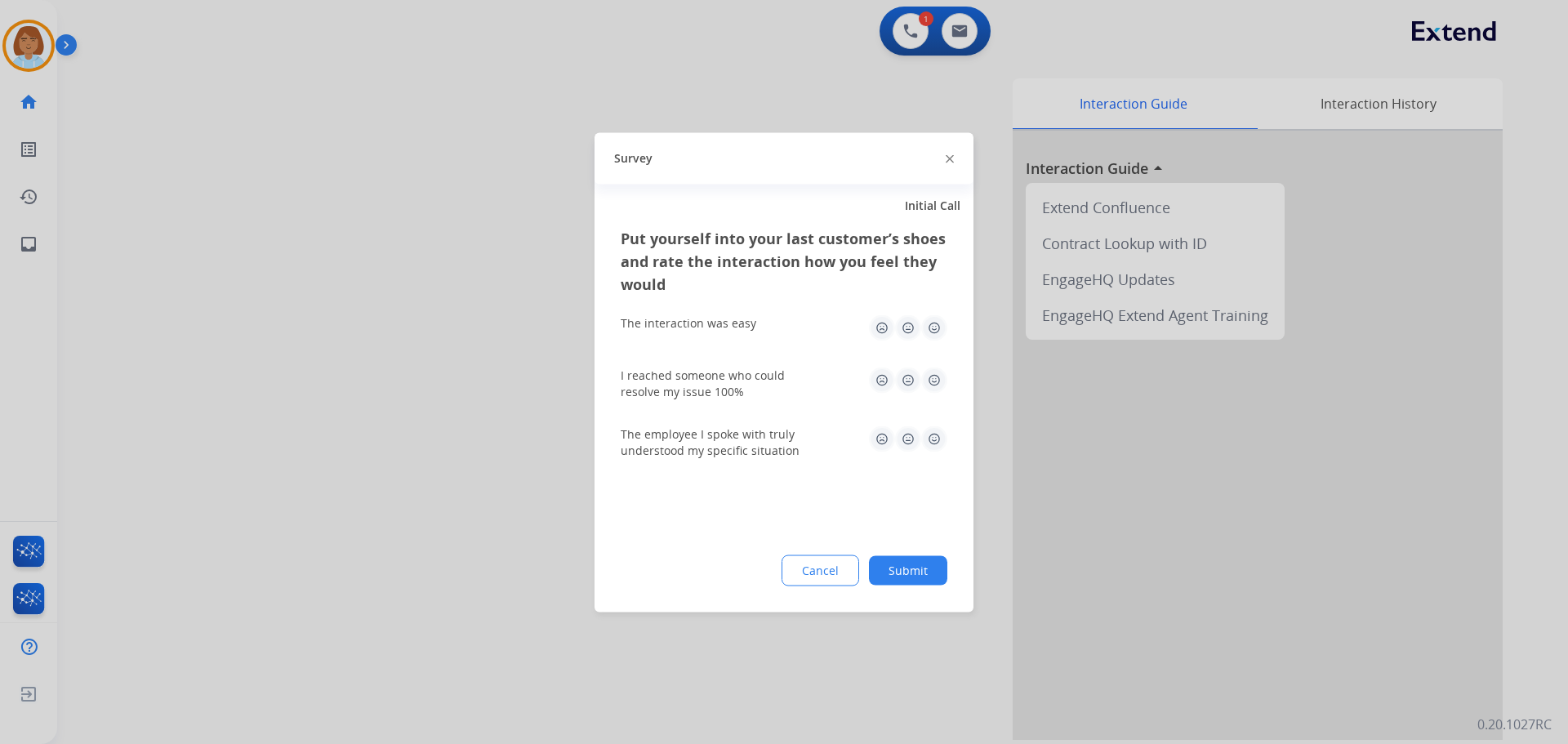
click at [916, 591] on div "Put yourself into your last customer’s shoes and rate the interaction how you f…" at bounding box center [784, 419] width 379 height 386
click at [924, 574] on button "Submit" at bounding box center [908, 570] width 78 height 30
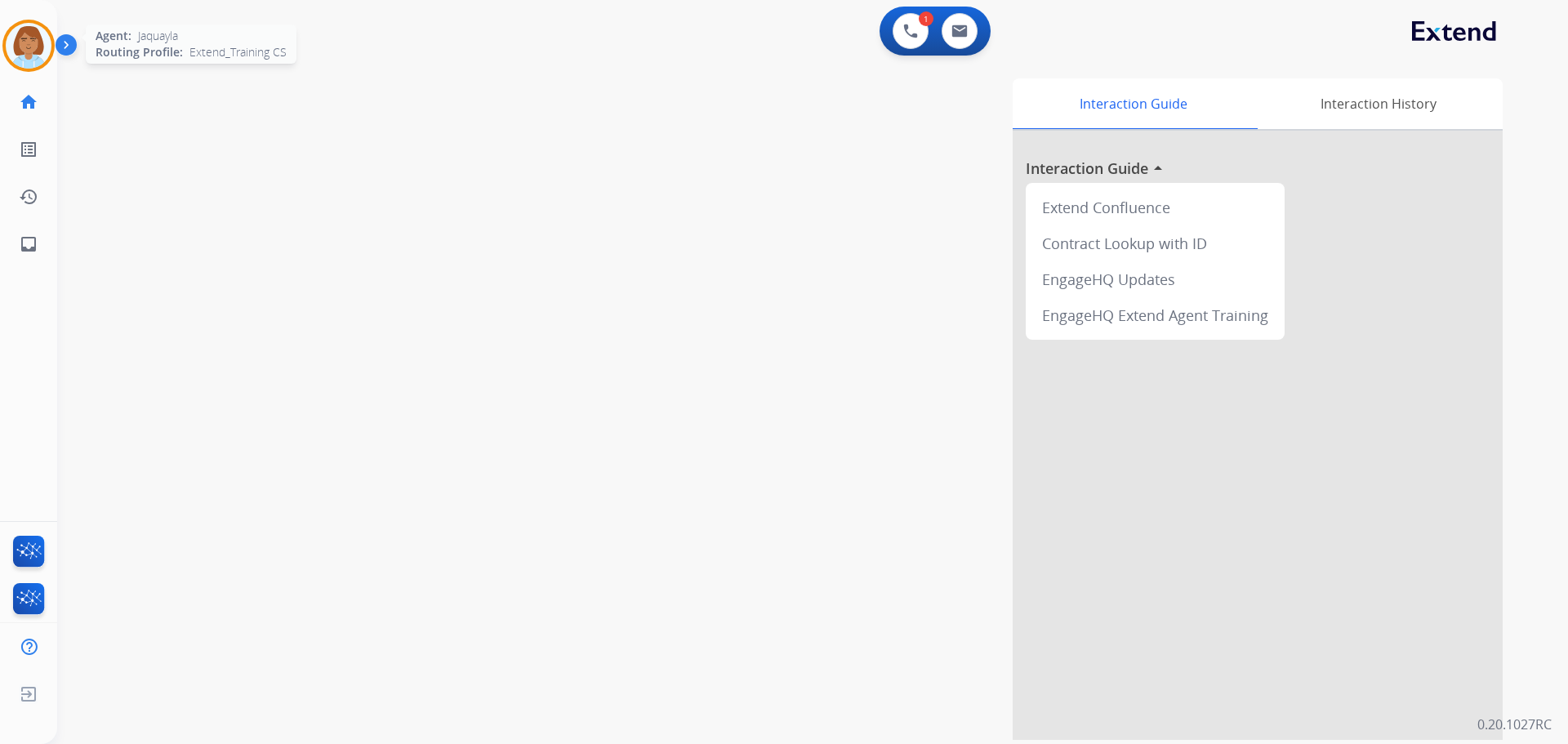
click at [13, 47] on img at bounding box center [28, 45] width 46 height 46
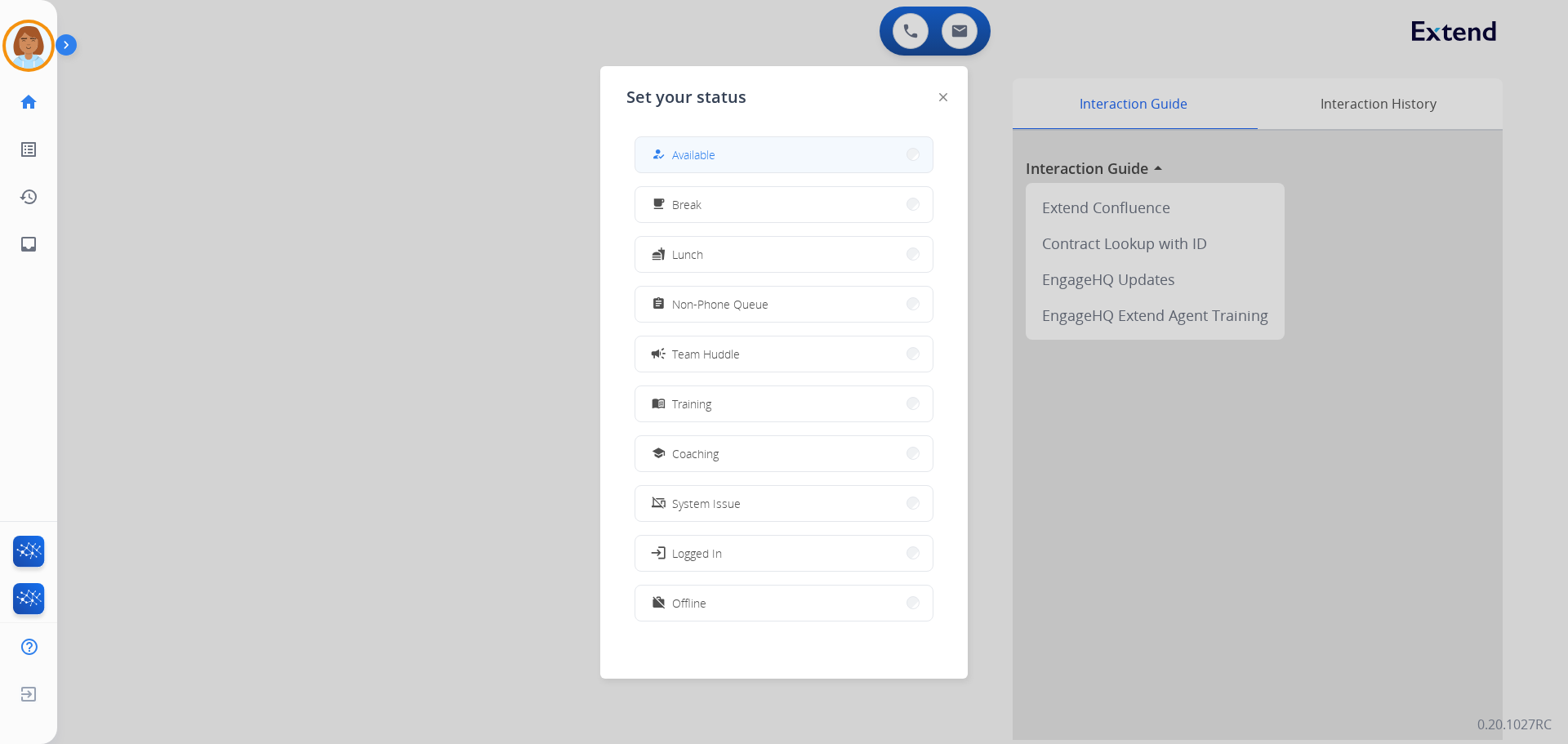
click at [666, 166] on button "how_to_reg Available" at bounding box center [784, 154] width 298 height 35
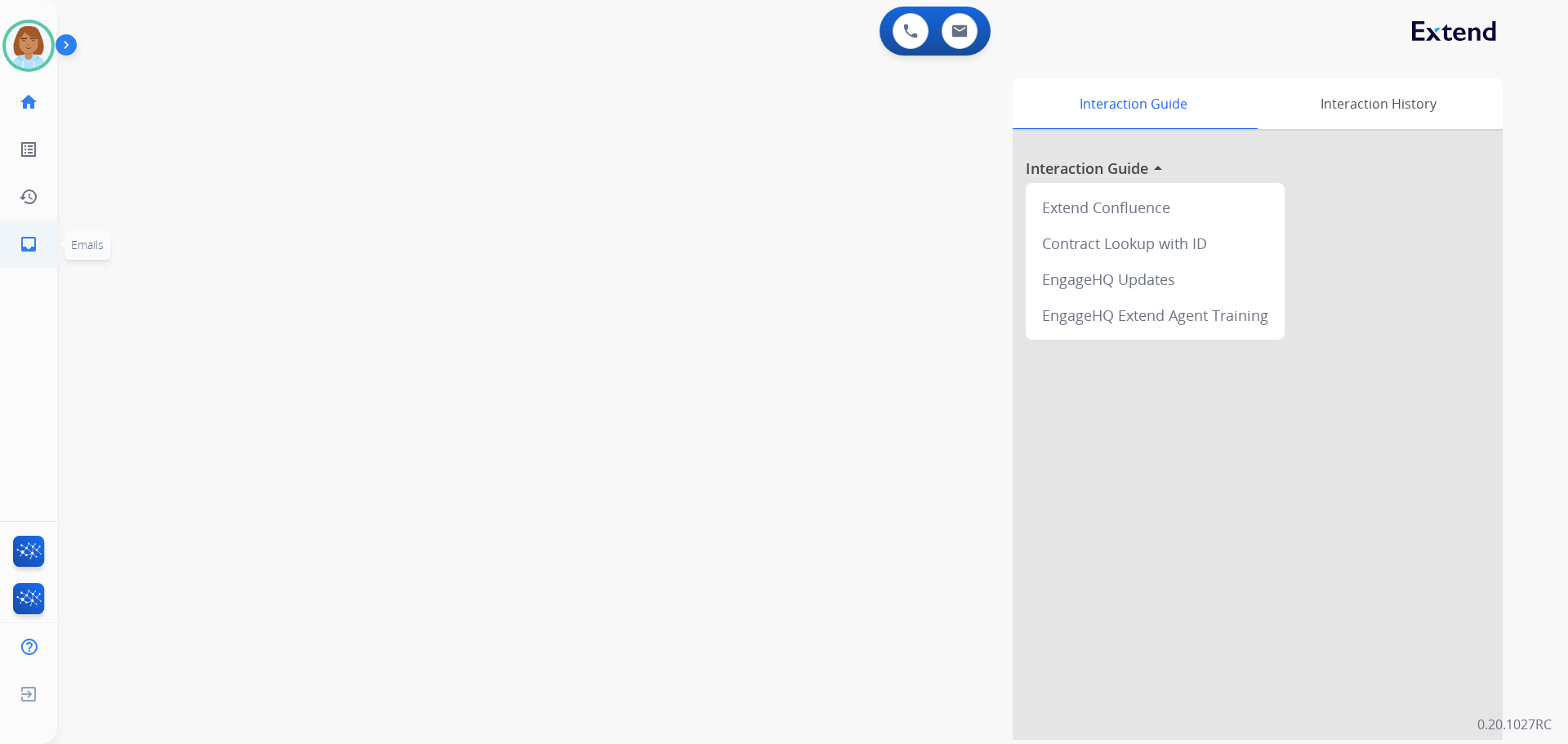
click at [22, 249] on mat-icon "inbox" at bounding box center [29, 244] width 20 height 20
select select "**********"
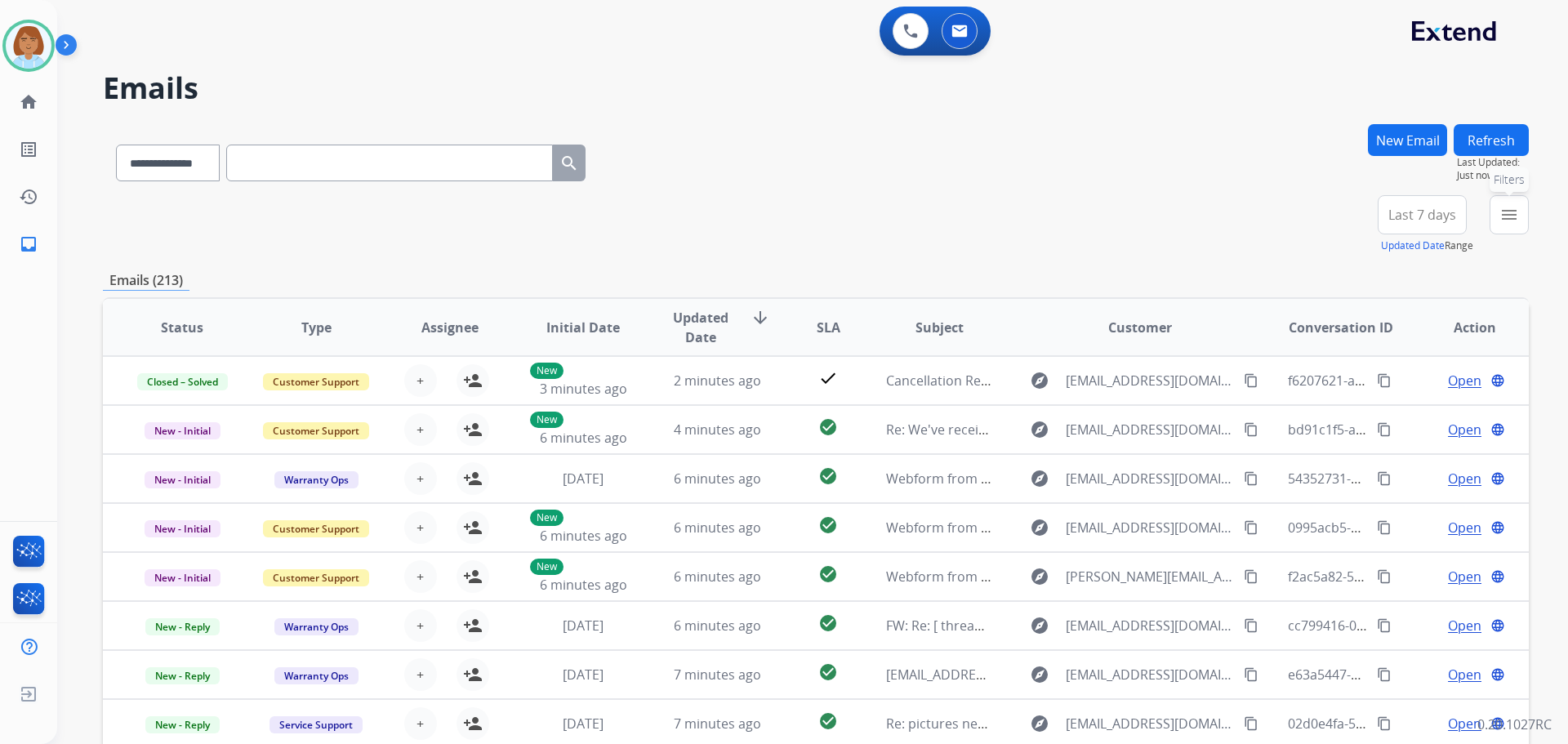
click at [1511, 224] on mat-icon "menu" at bounding box center [1509, 215] width 20 height 20
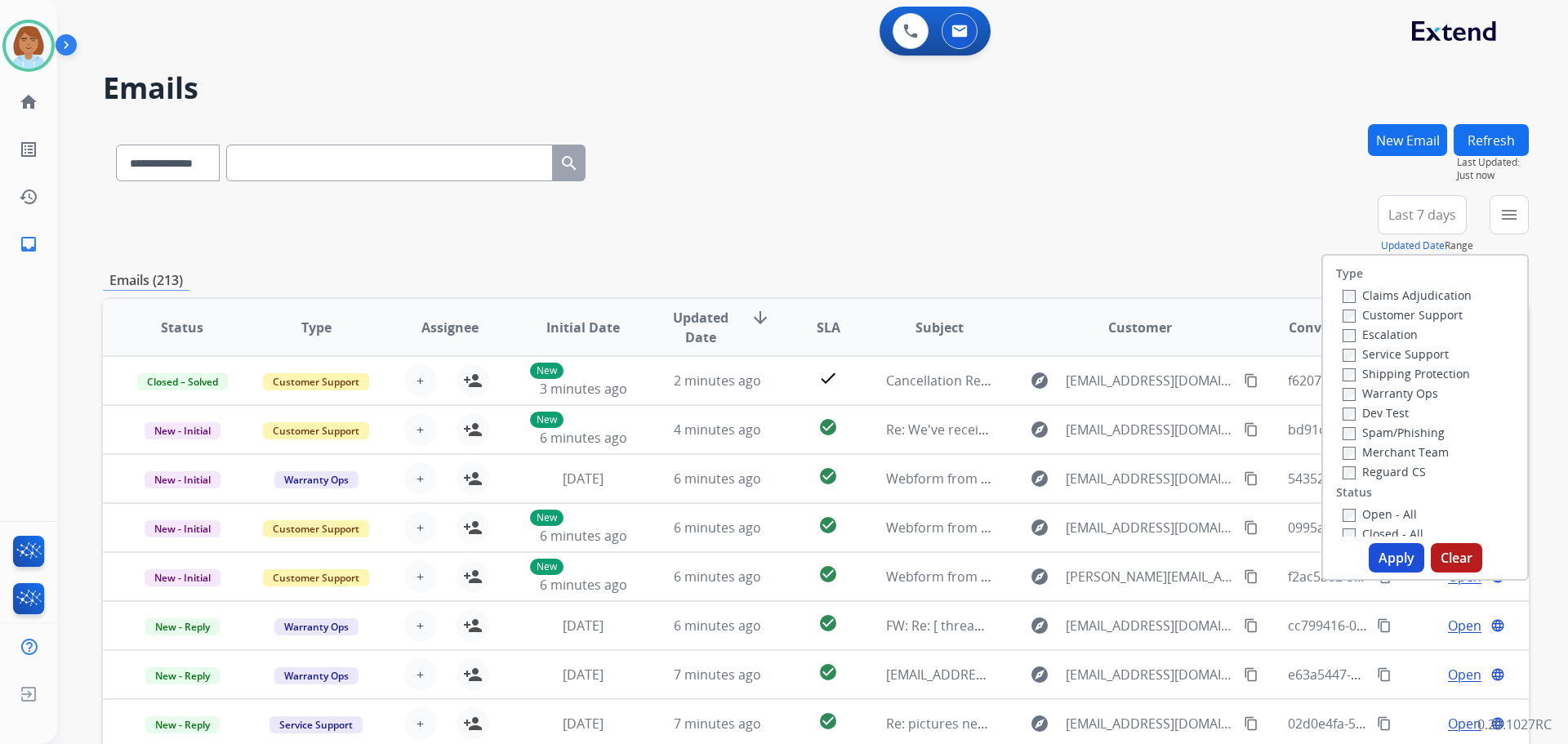
click at [1389, 318] on label "Customer Support" at bounding box center [1402, 315] width 120 height 15
click at [1353, 378] on label "Shipping Protection" at bounding box center [1406, 373] width 127 height 15
click at [1393, 553] on button "Apply" at bounding box center [1397, 557] width 56 height 30
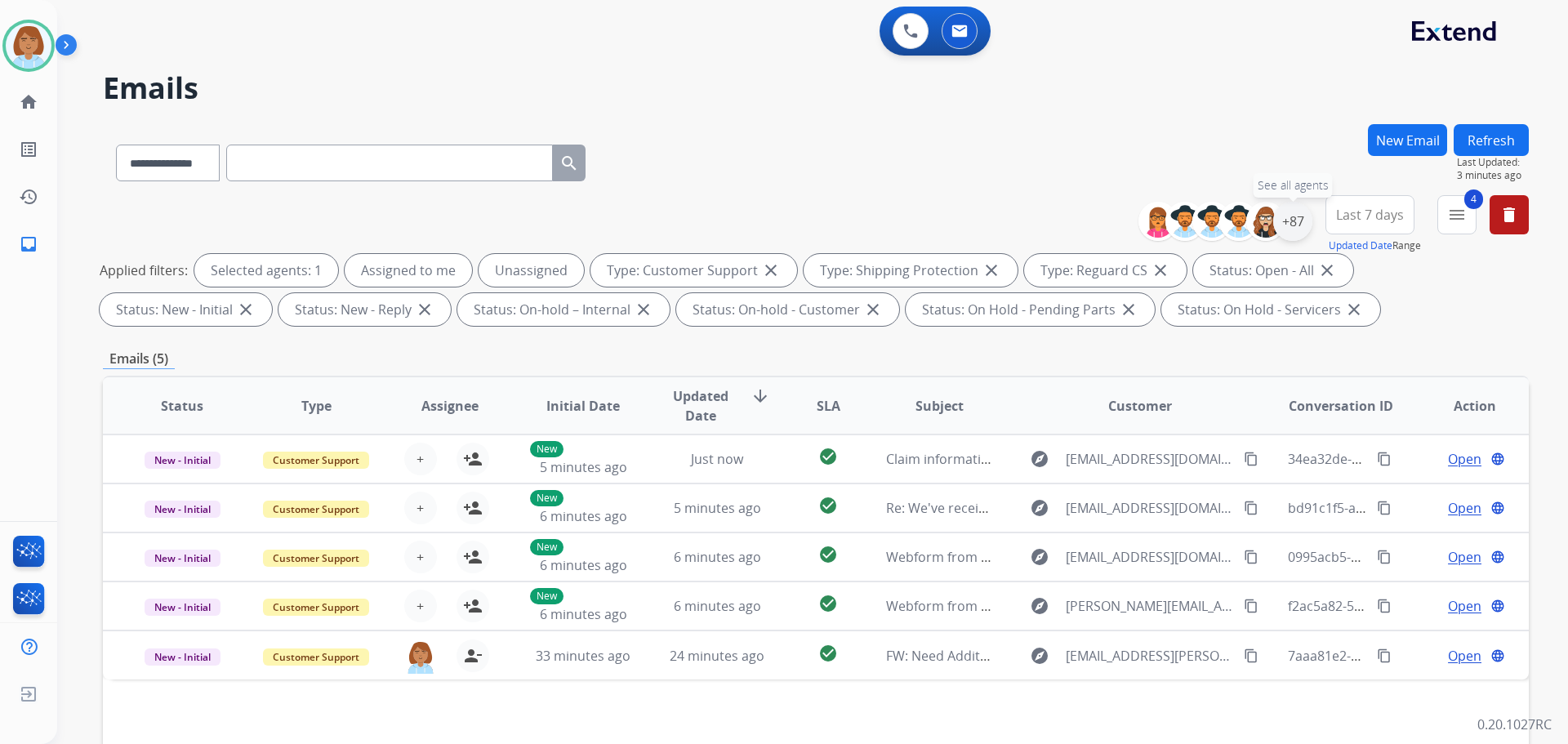
click at [1299, 218] on div "+87" at bounding box center [1292, 221] width 39 height 39
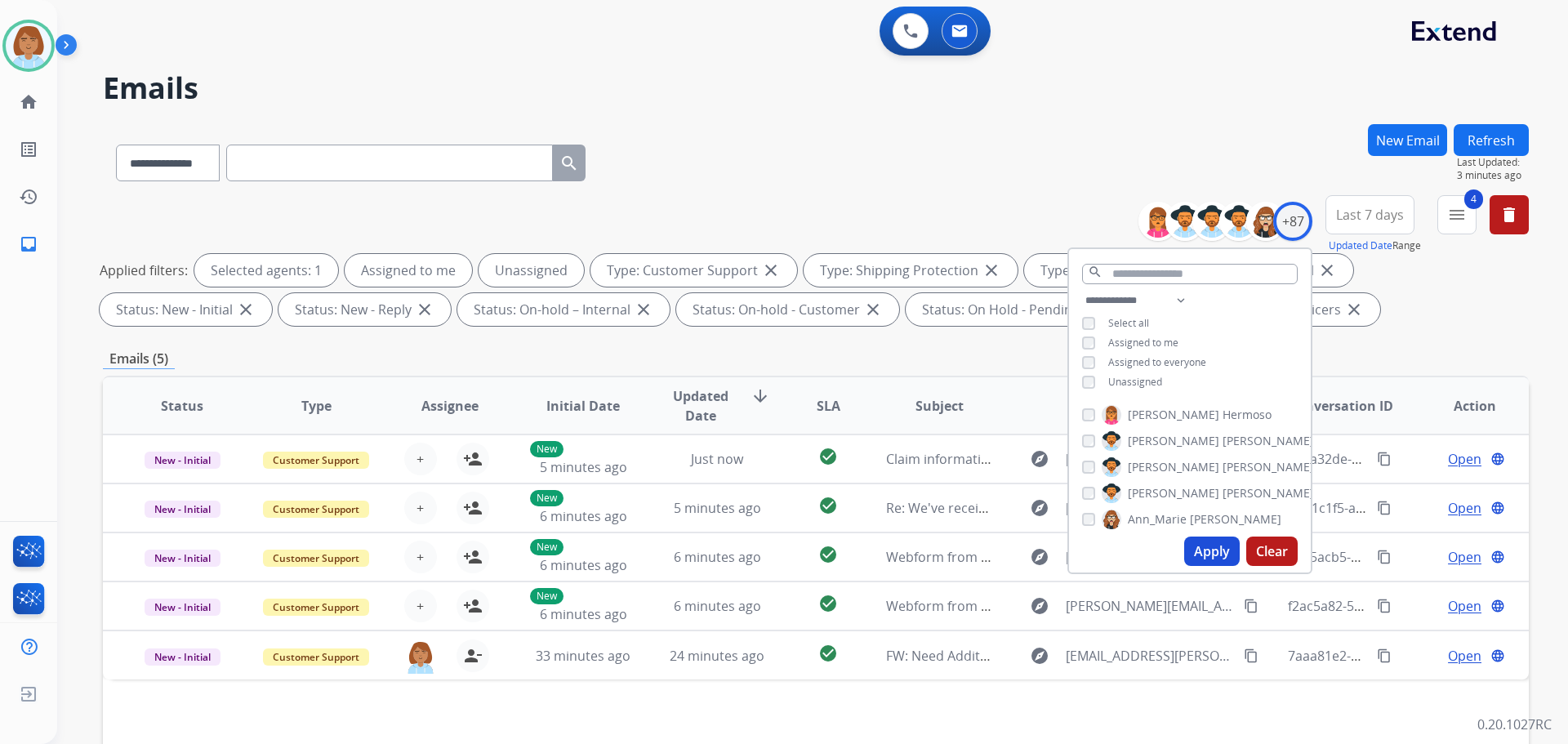
click at [1116, 385] on span "Unassigned" at bounding box center [1135, 381] width 54 height 14
click at [1212, 547] on button "Apply" at bounding box center [1213, 551] width 56 height 30
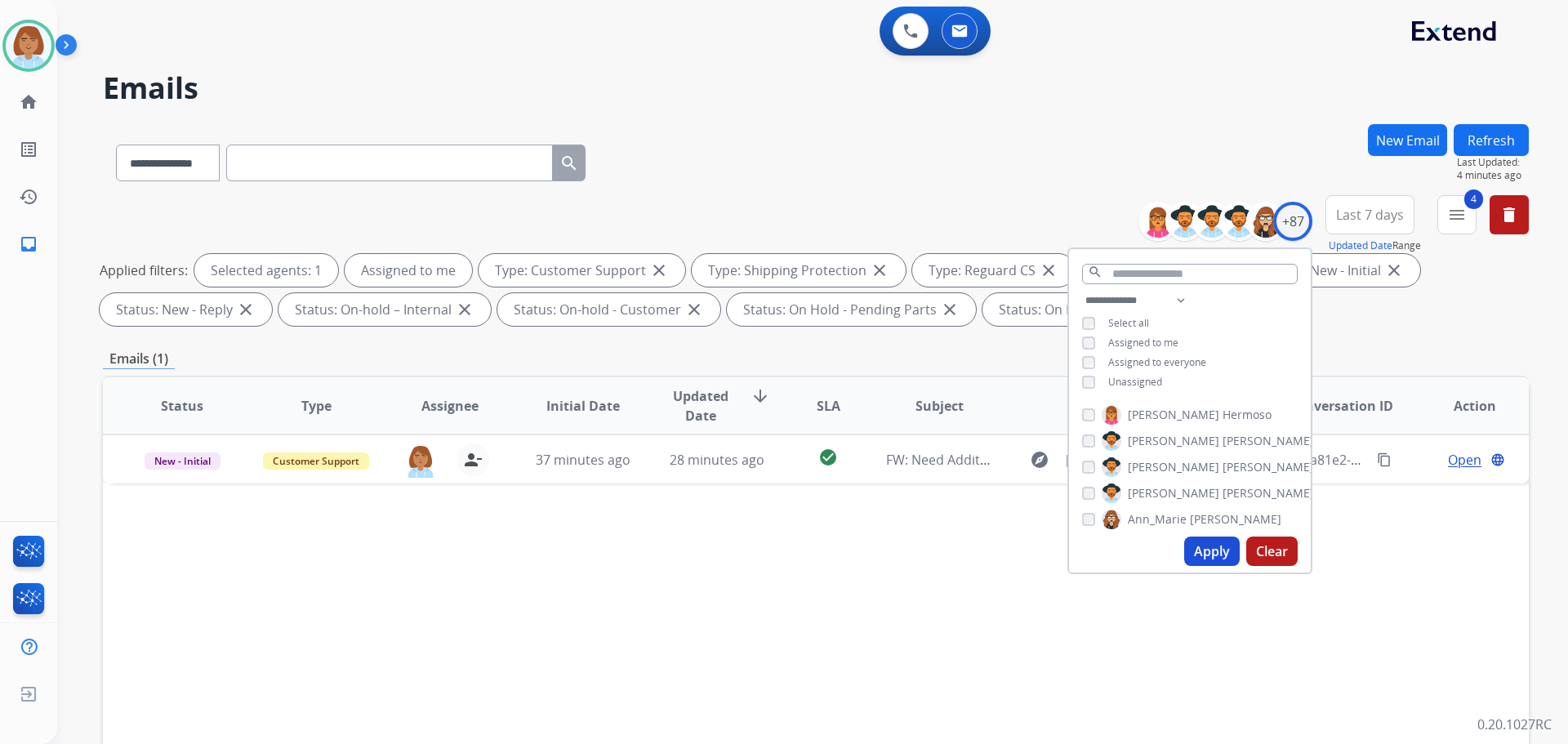
click at [921, 165] on div "**********" at bounding box center [816, 160] width 1426 height 71
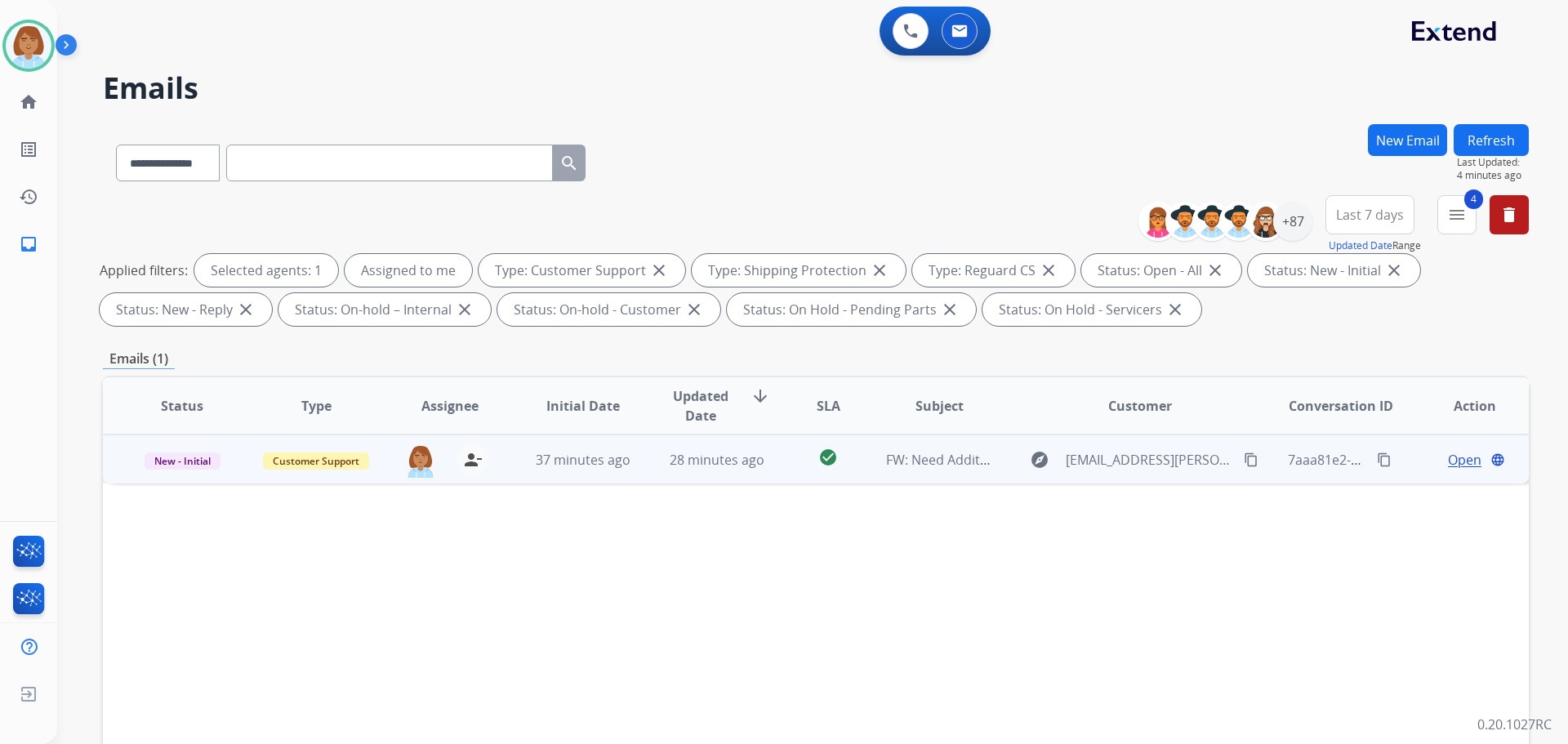
click at [1011, 478] on td "explore [EMAIL_ADDRESS][PERSON_NAME][DOMAIN_NAME] content_copy" at bounding box center [1128, 459] width 267 height 49
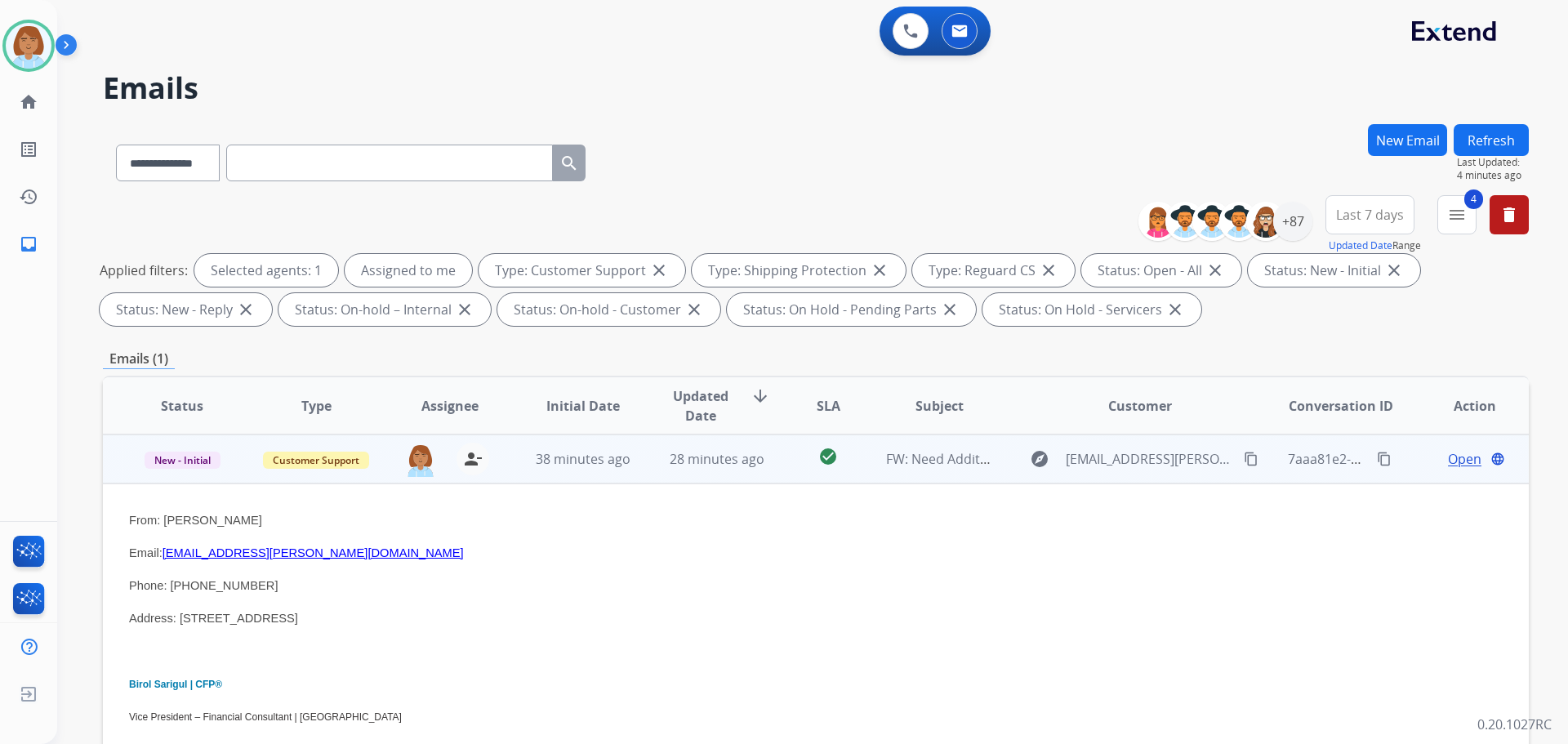
scroll to position [82, 0]
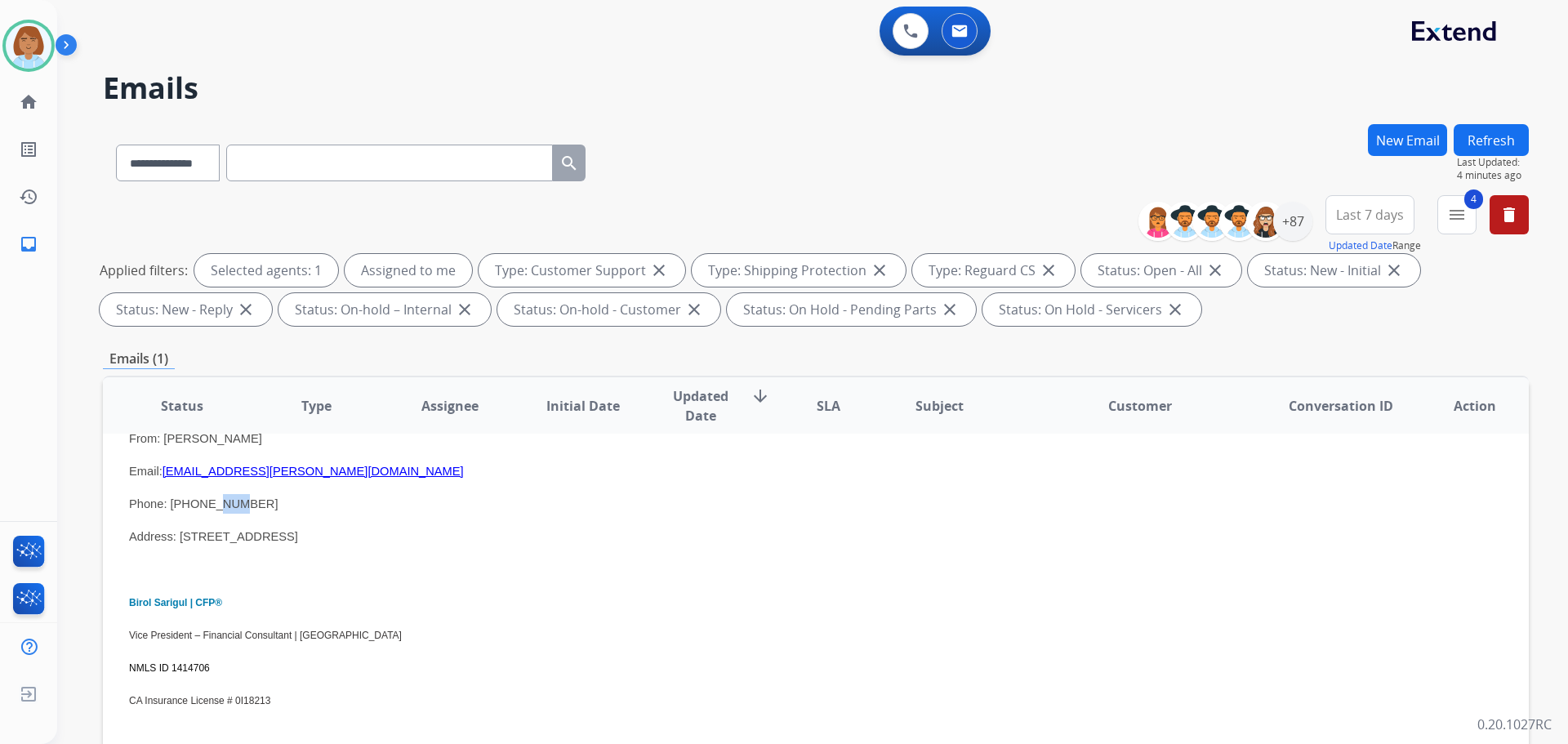
drag, startPoint x: 234, startPoint y: 508, endPoint x: 206, endPoint y: 513, distance: 28.4
click at [197, 510] on span "Phone: [PHONE_NUMBER]" at bounding box center [203, 504] width 149 height 13
click at [202, 510] on span "Phone: [PHONE_NUMBER]" at bounding box center [203, 504] width 149 height 13
click at [205, 508] on span "Phone: [PHONE_NUMBER]" at bounding box center [203, 504] width 149 height 13
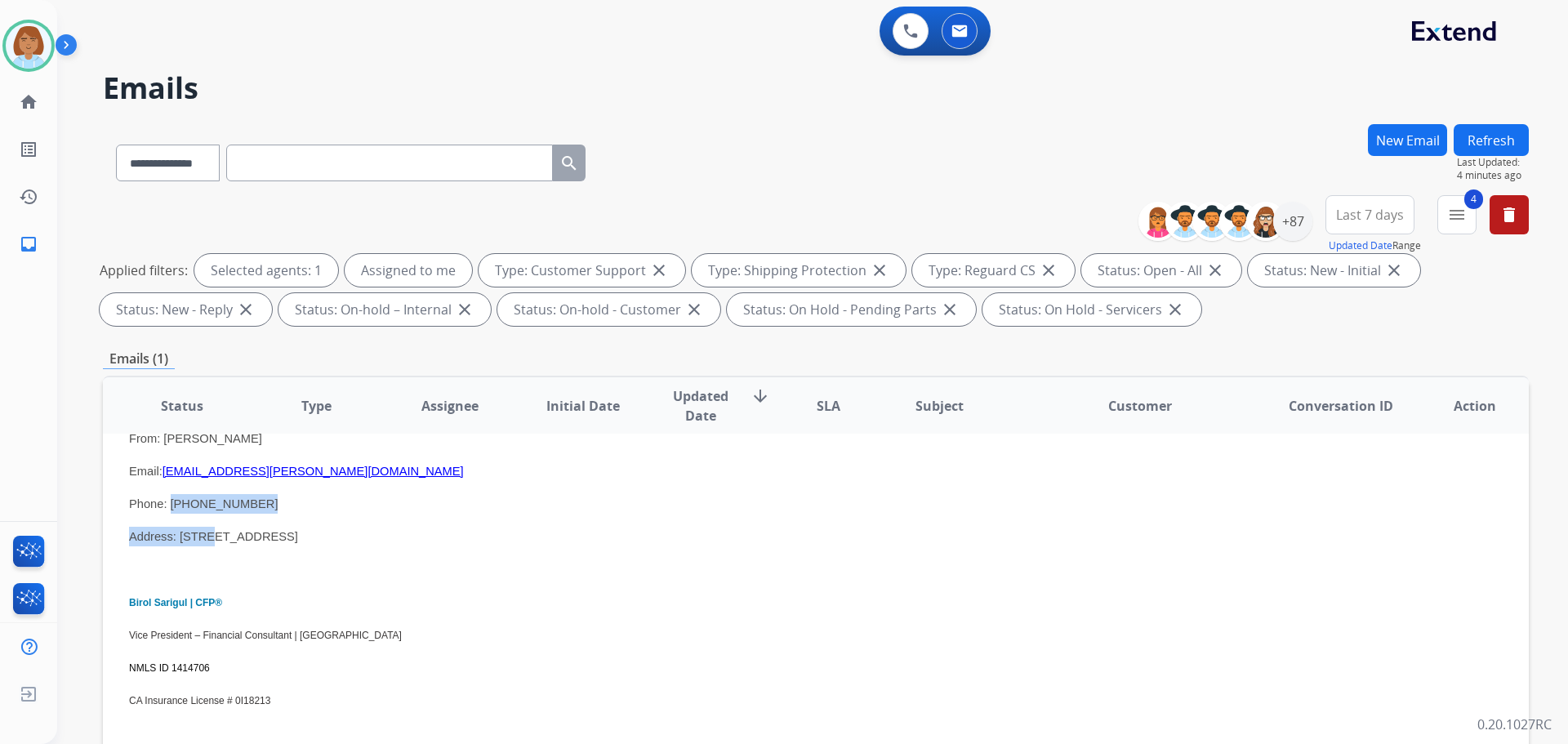
click at [230, 504] on span "Phone: [PHONE_NUMBER]" at bounding box center [203, 504] width 149 height 13
copy span "9493740969"
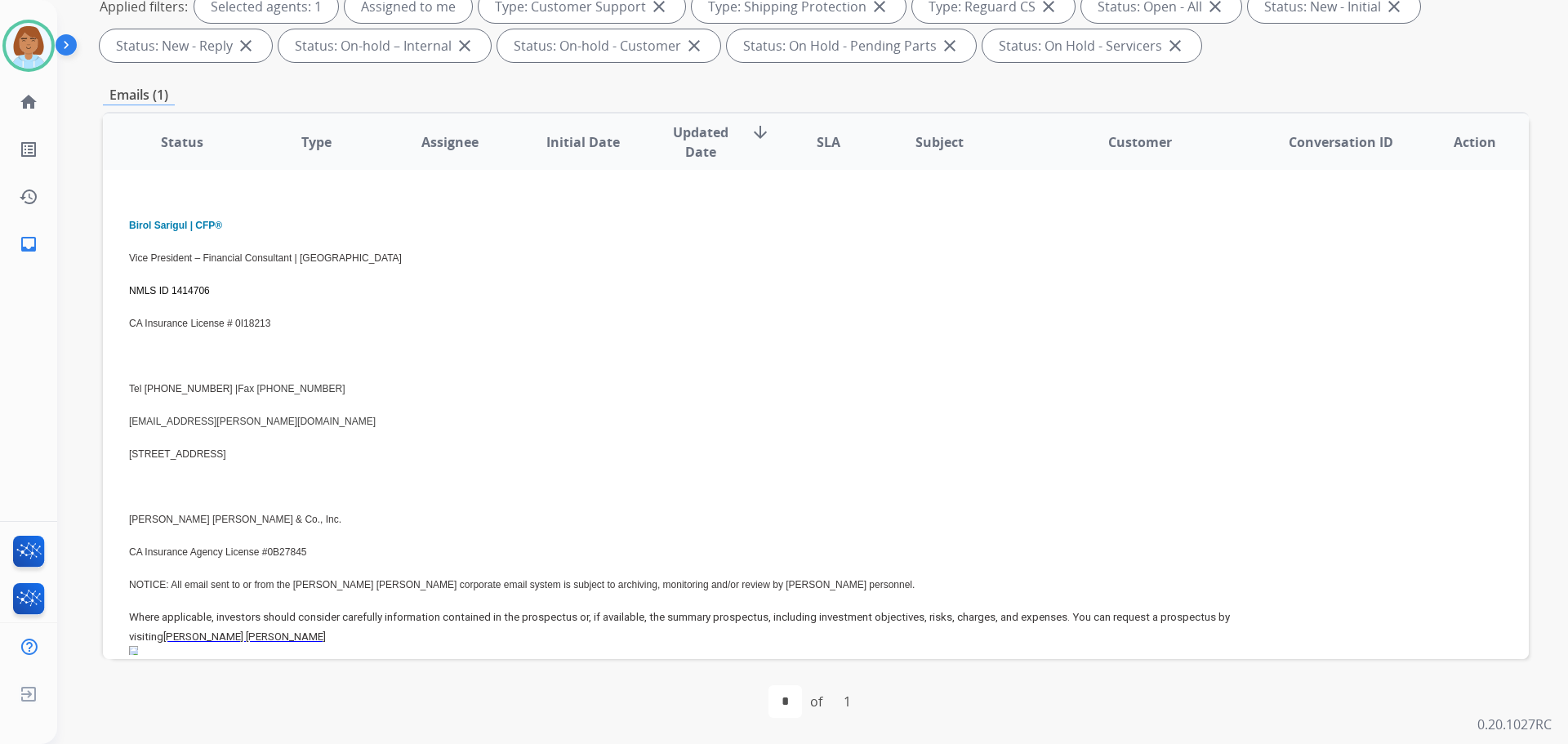
scroll to position [0, 0]
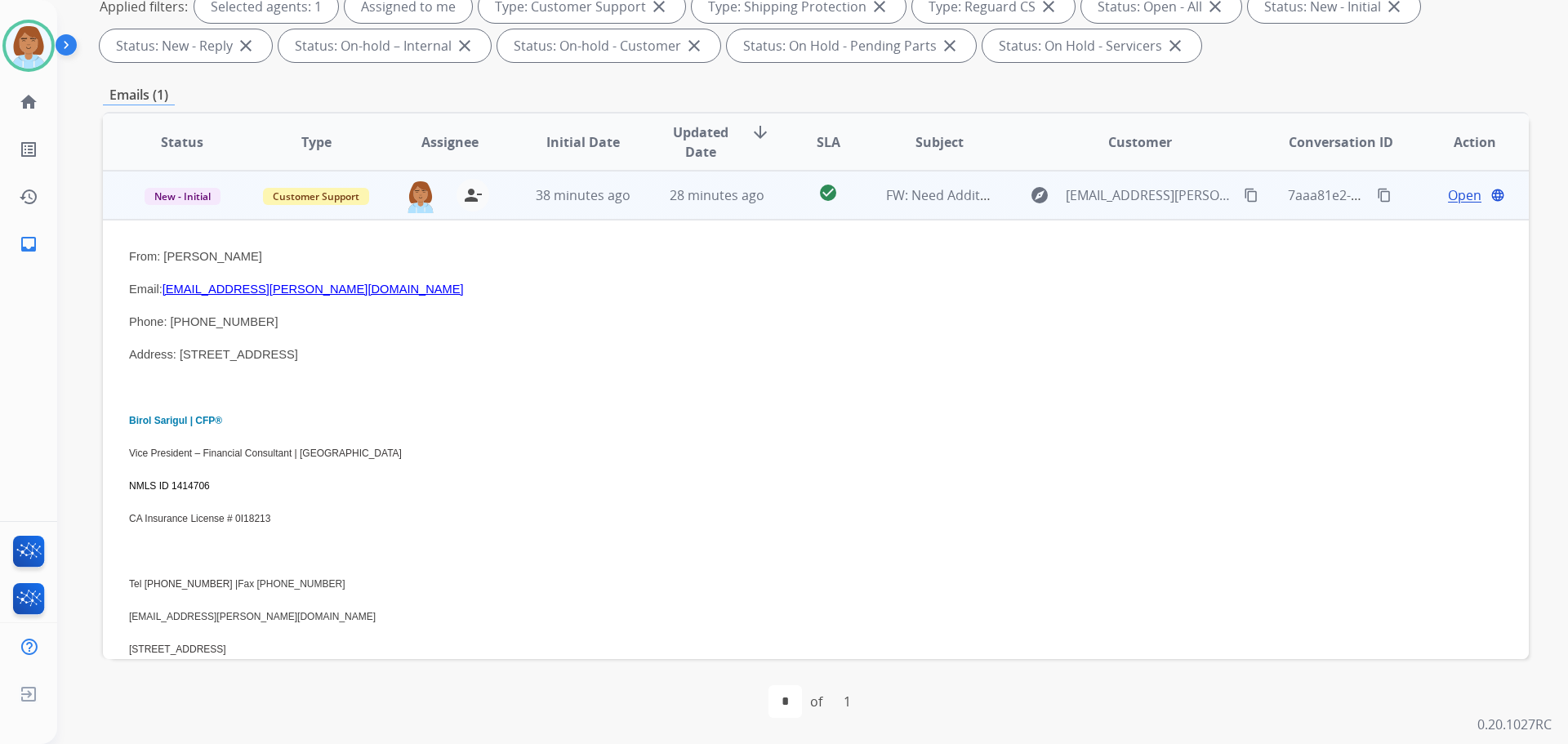
click at [860, 196] on td "FW: Need Additional Information" at bounding box center [927, 195] width 134 height 49
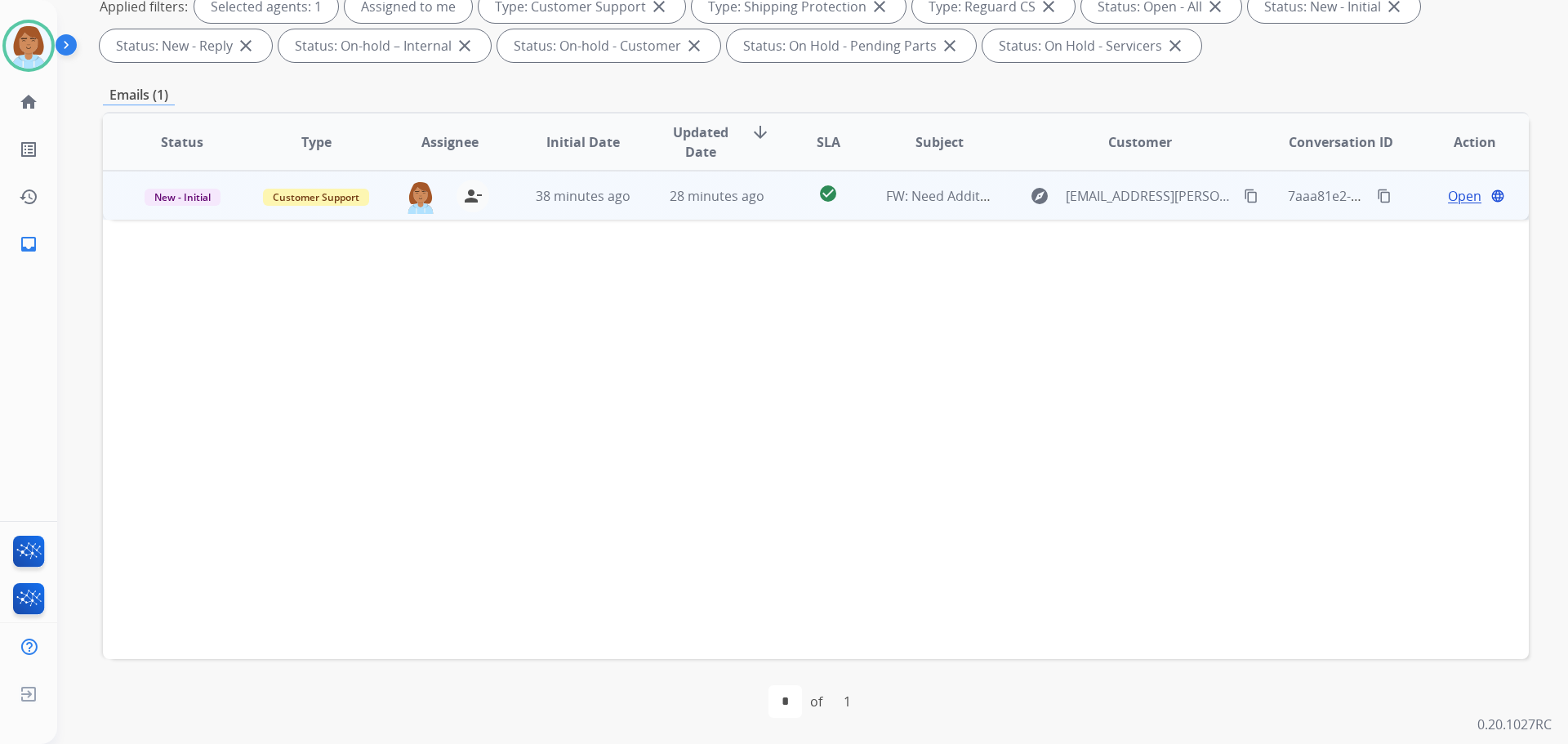
click at [1377, 198] on mat-icon "content_copy" at bounding box center [1384, 196] width 14 height 14
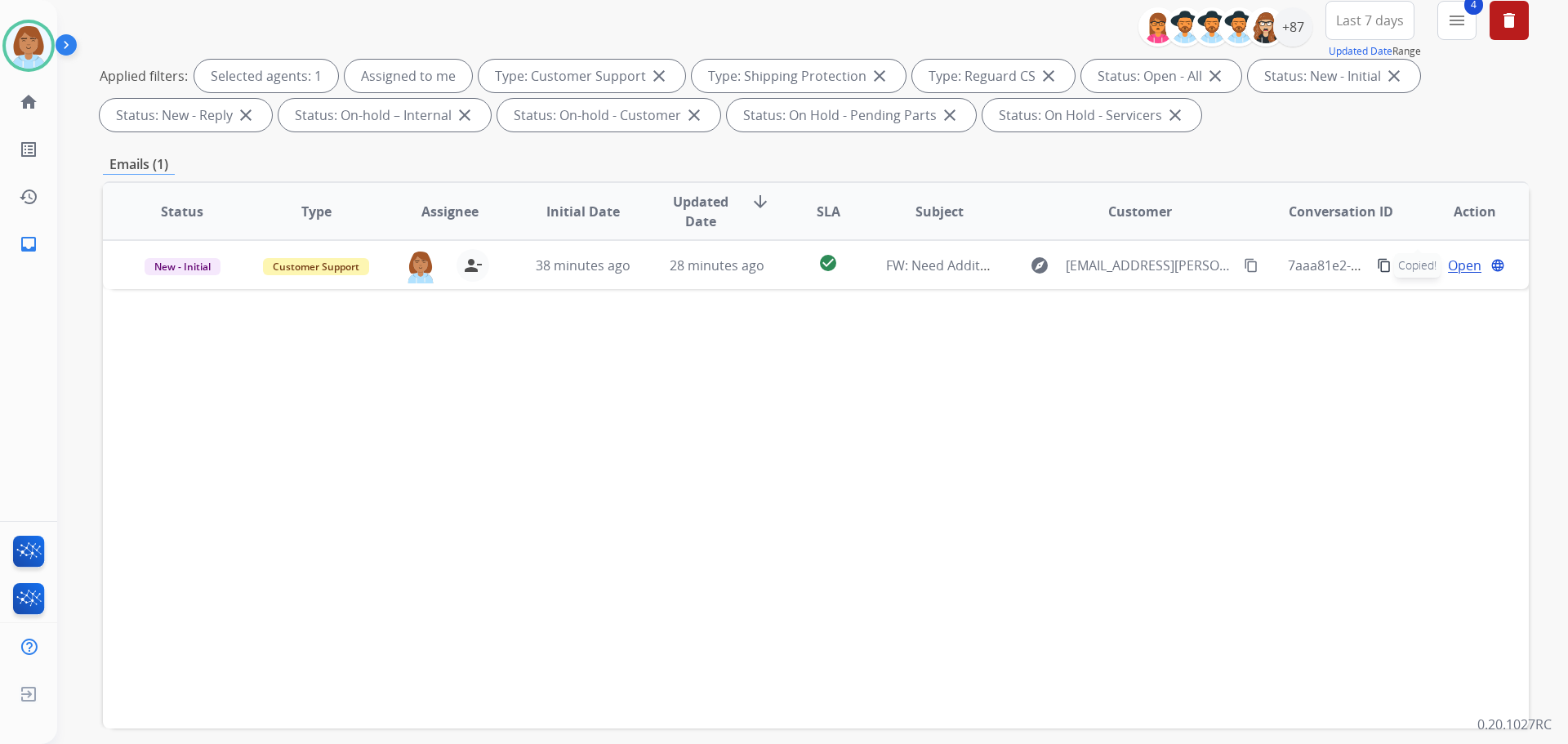
scroll to position [100, 0]
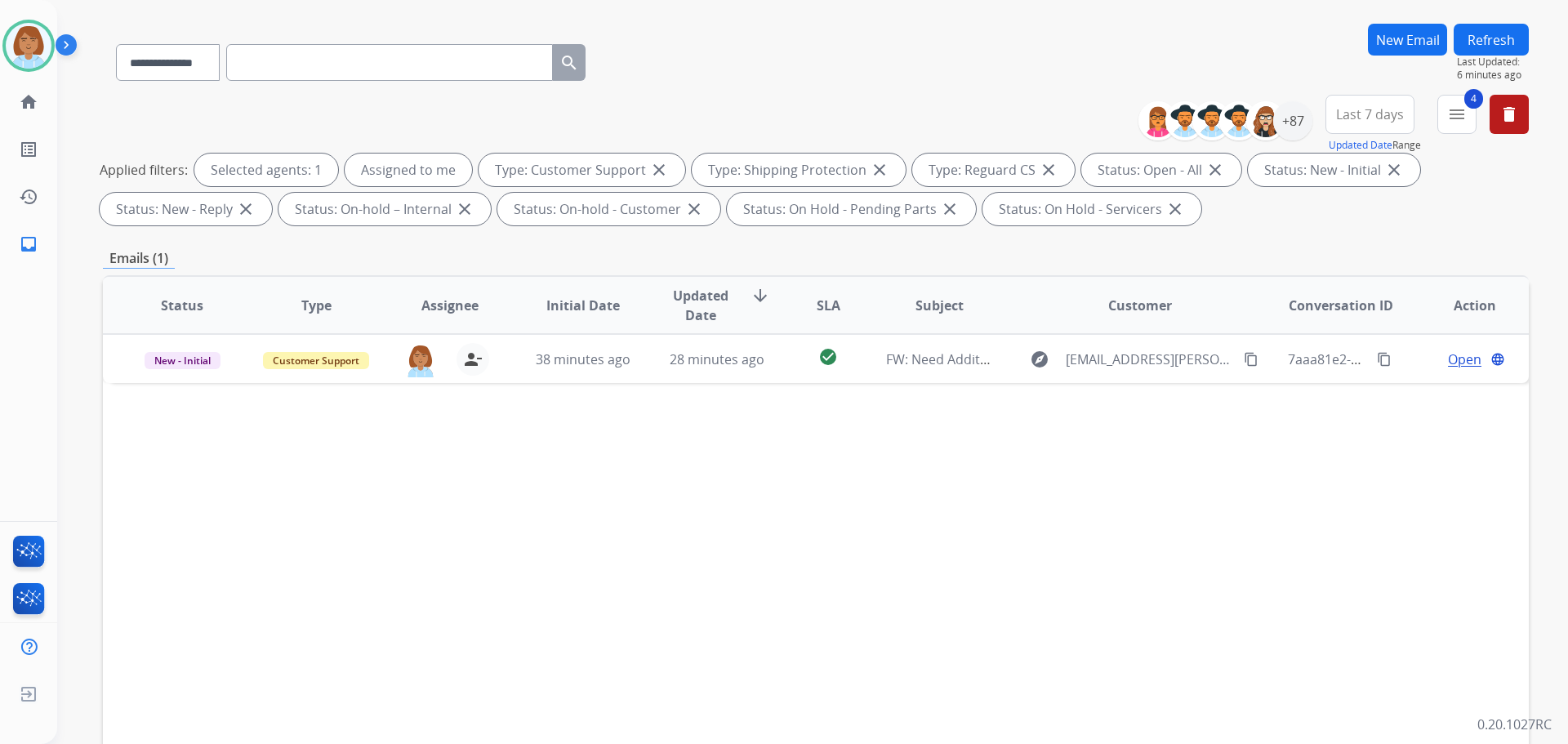
paste input "**********"
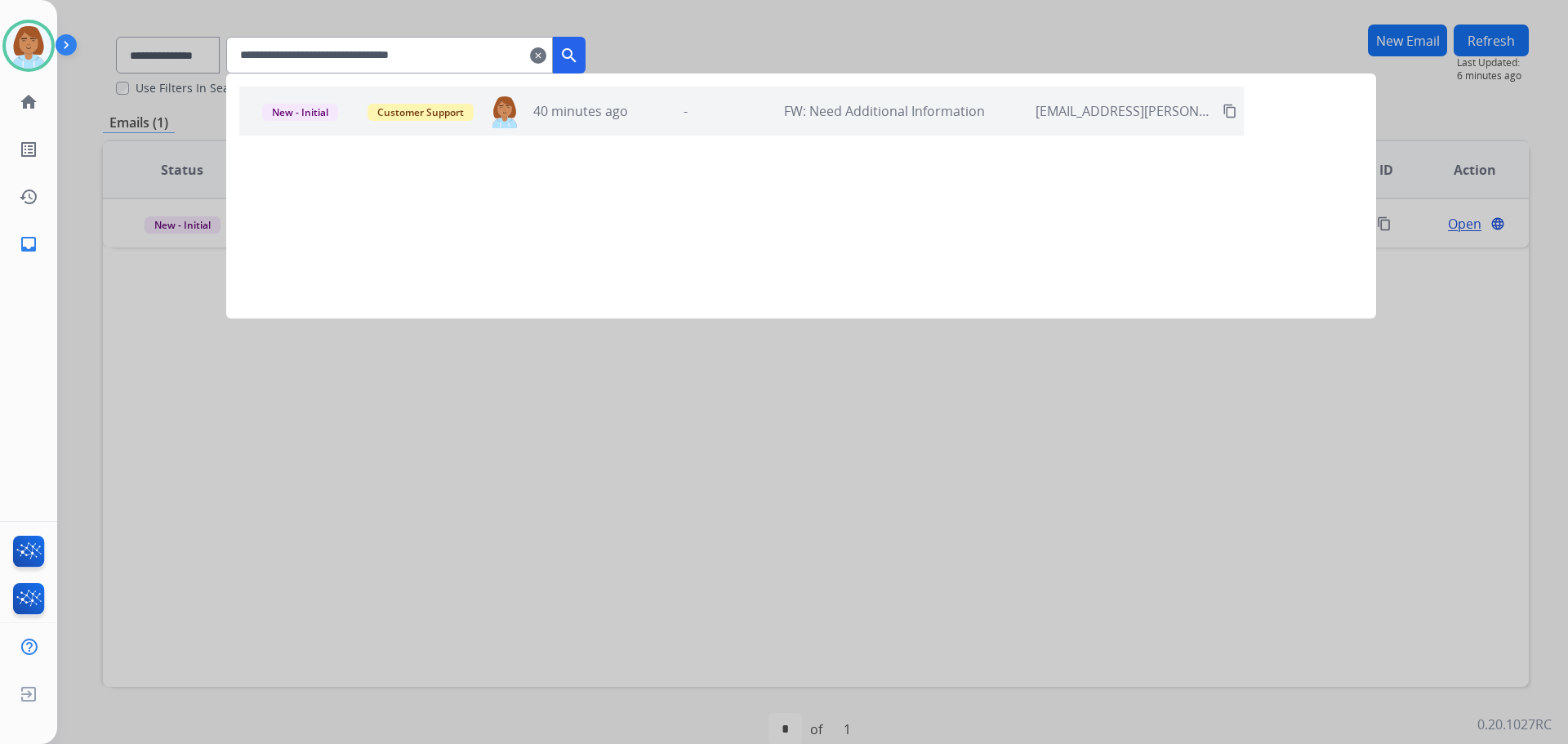
type input "**********"
click at [586, 65] on button "search" at bounding box center [569, 55] width 32 height 37
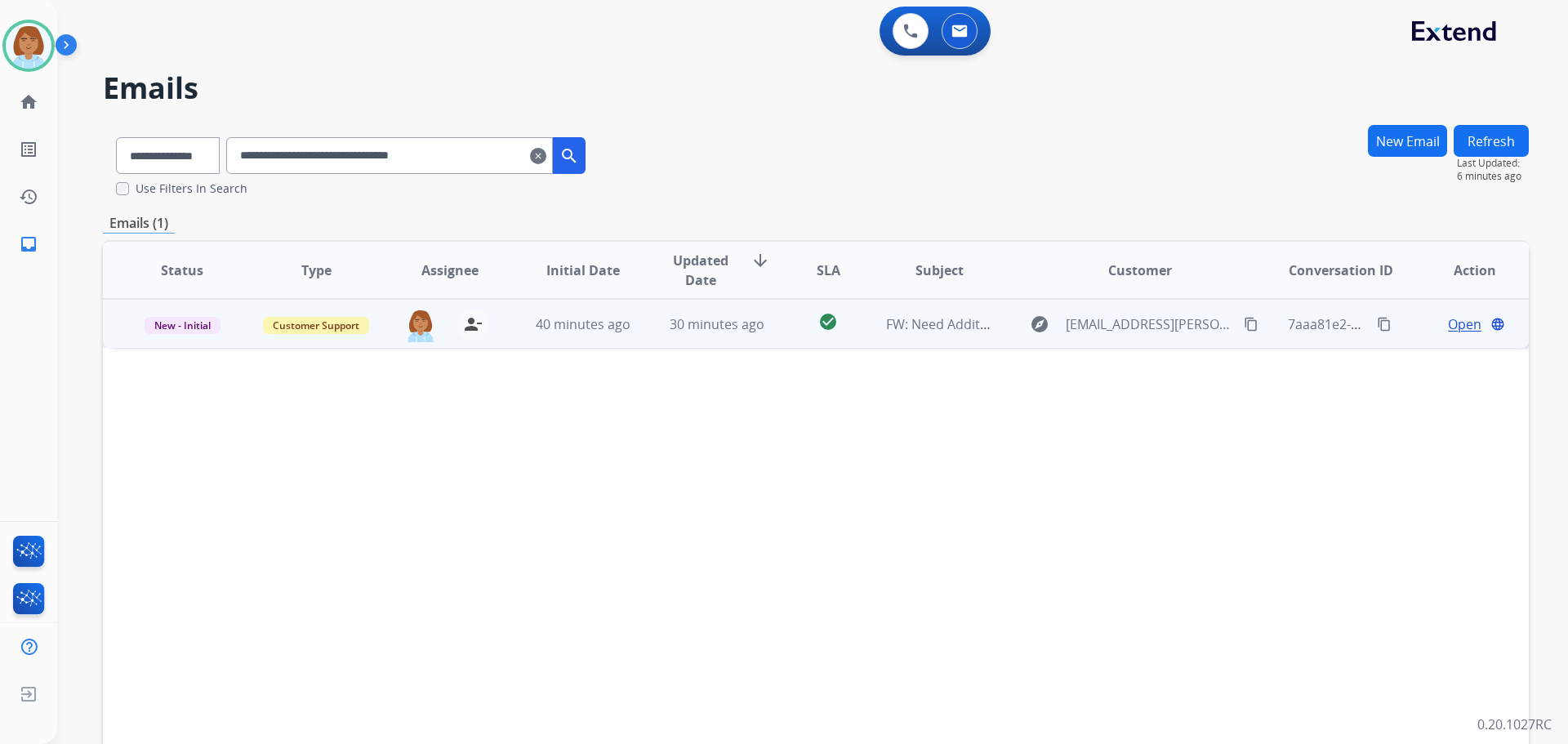
click at [497, 330] on div "[PERSON_NAME][EMAIL_ADDRESS][PERSON_NAME][DOMAIN_NAME] person_remove Unassign t…" at bounding box center [436, 324] width 133 height 47
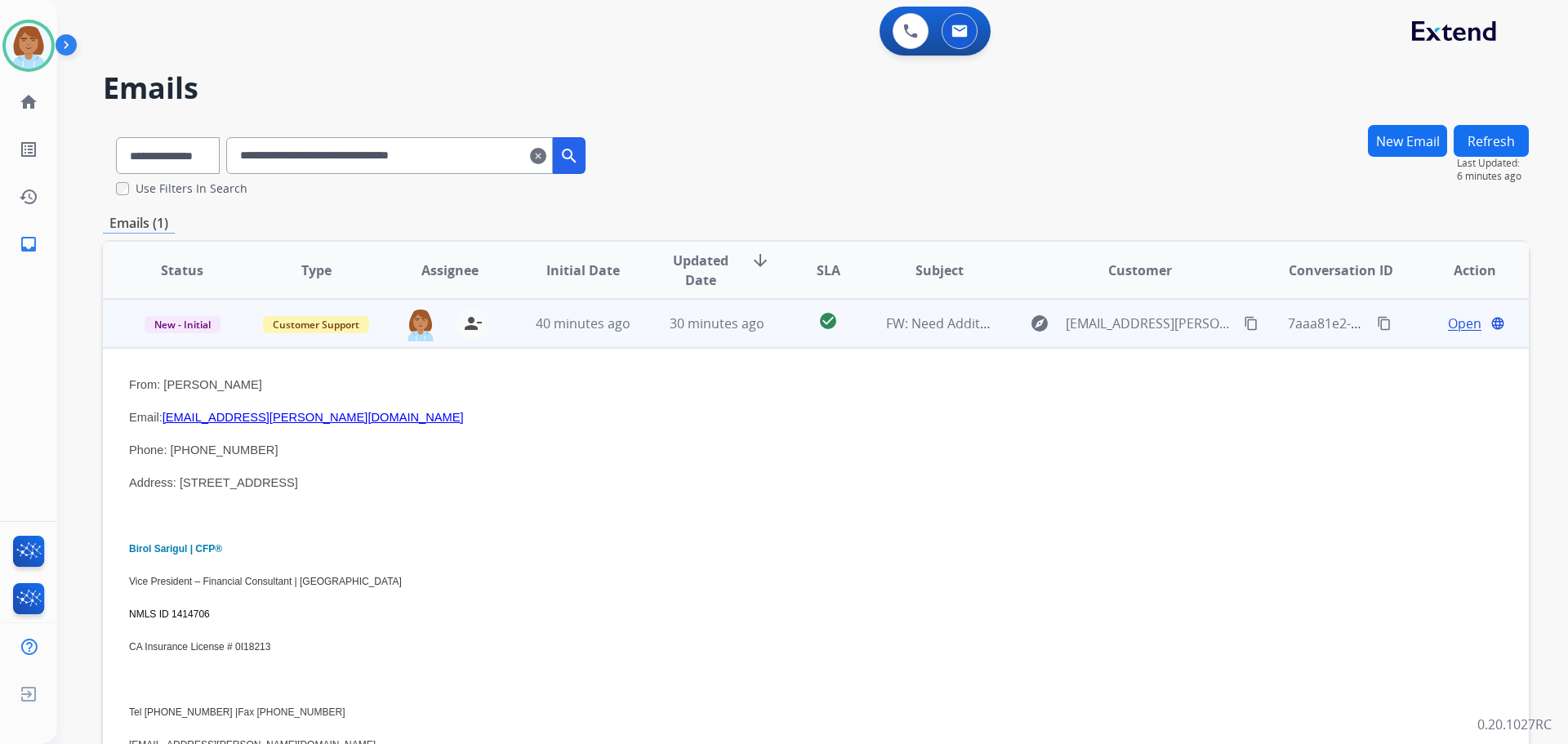
click at [485, 330] on div "person_remove [PERSON_NAME] to Me" at bounding box center [463, 324] width 52 height 32
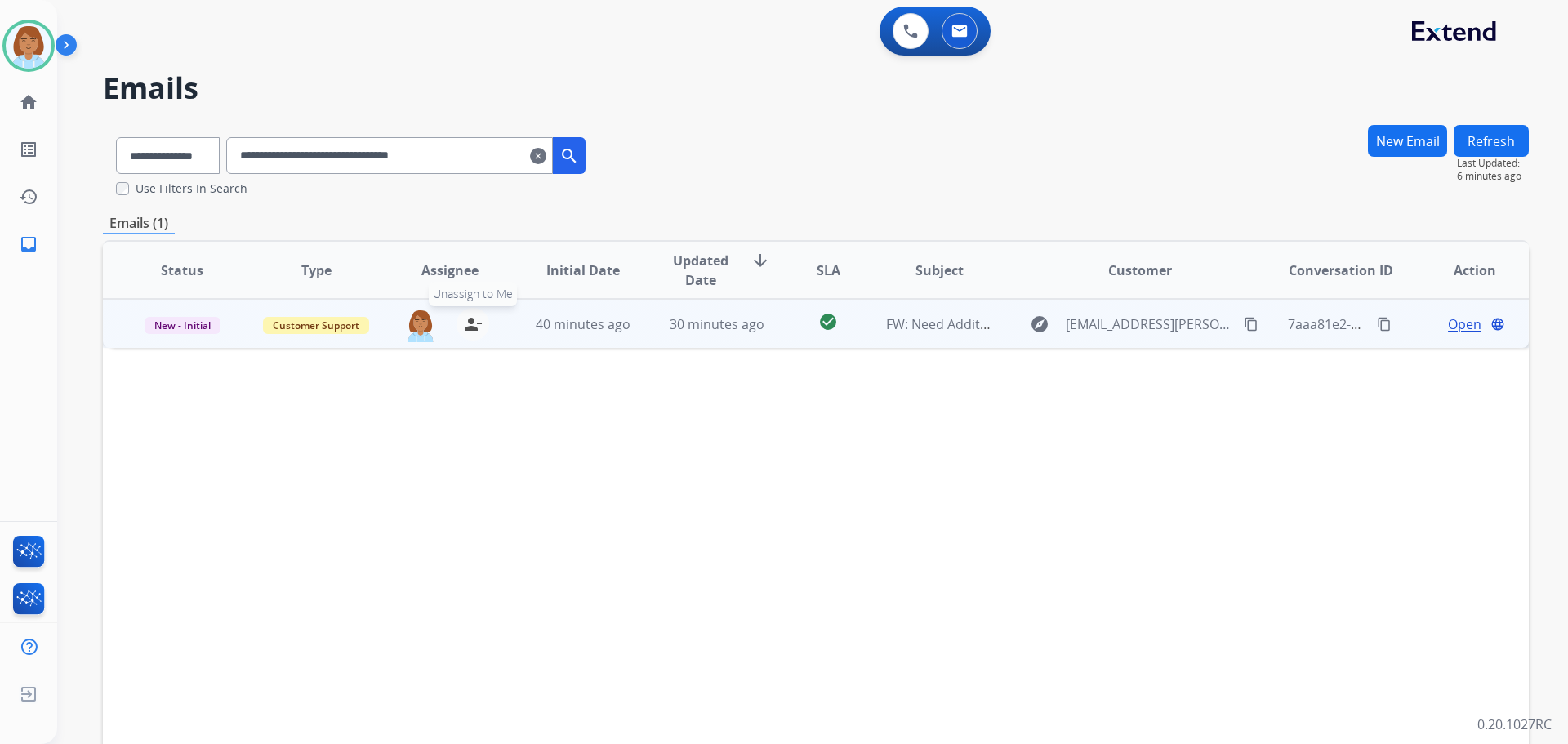
click at [459, 317] on button "person_remove [PERSON_NAME] to Me" at bounding box center [472, 325] width 32 height 32
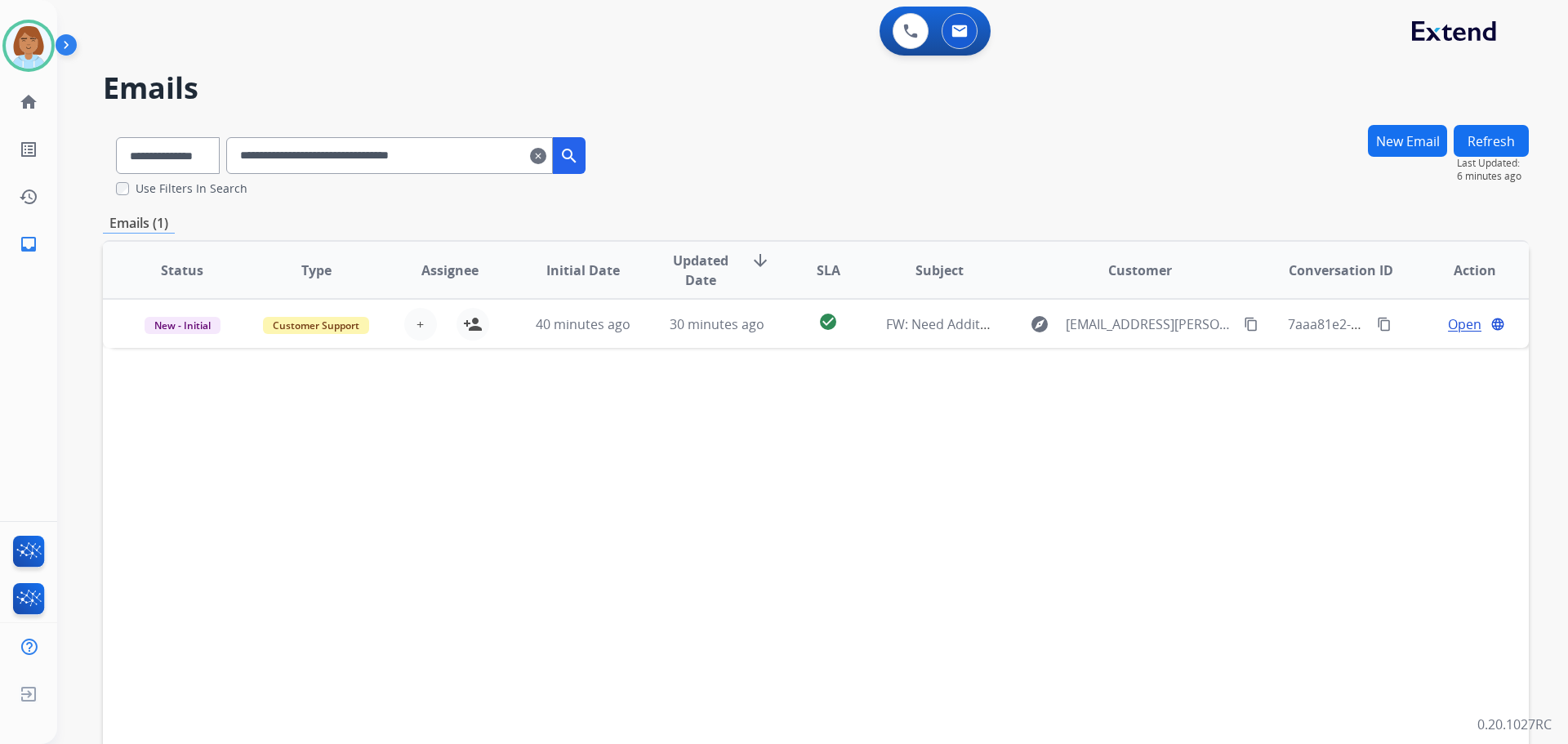
click at [1505, 146] on button "Refresh" at bounding box center [1491, 141] width 75 height 32
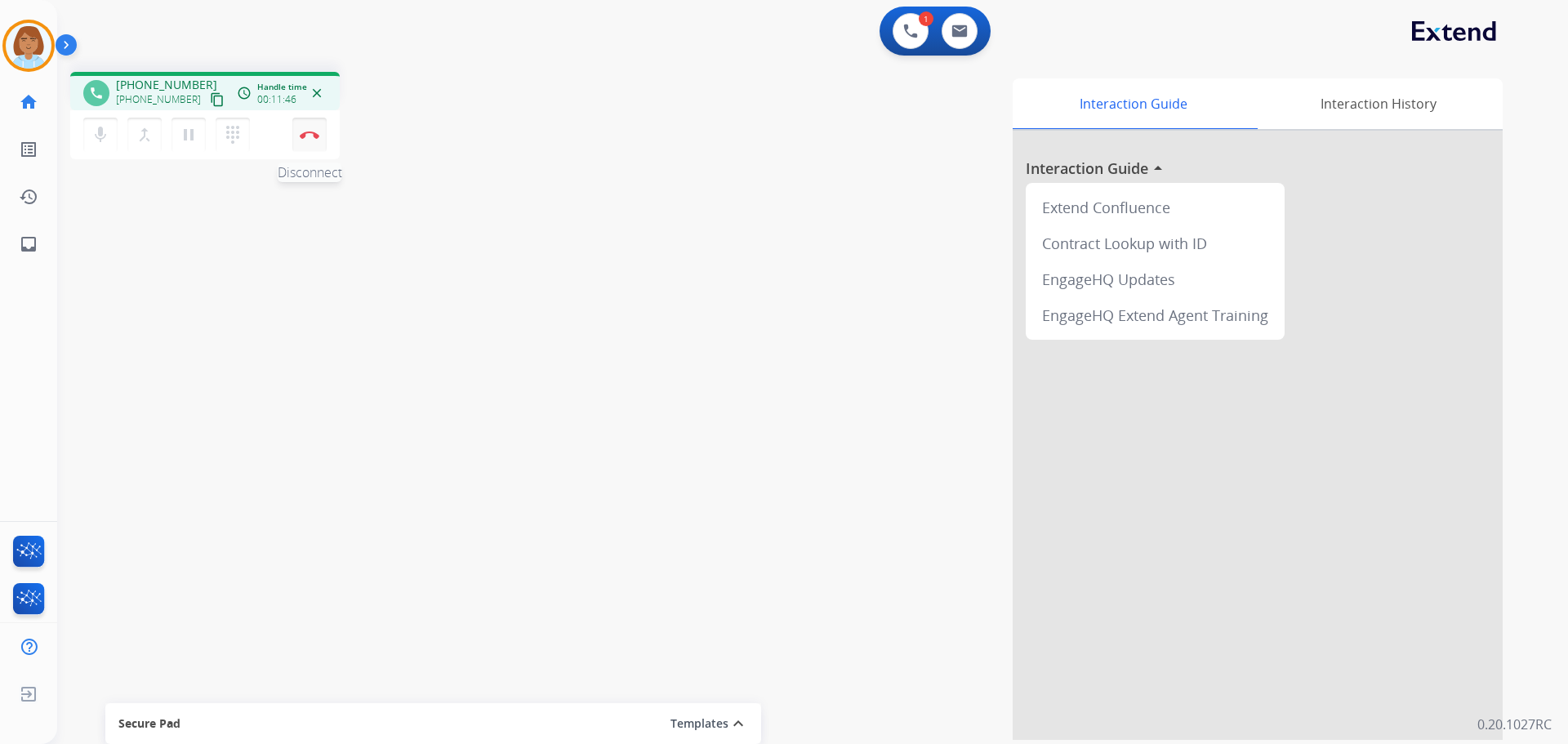
click at [308, 131] on img at bounding box center [309, 134] width 20 height 8
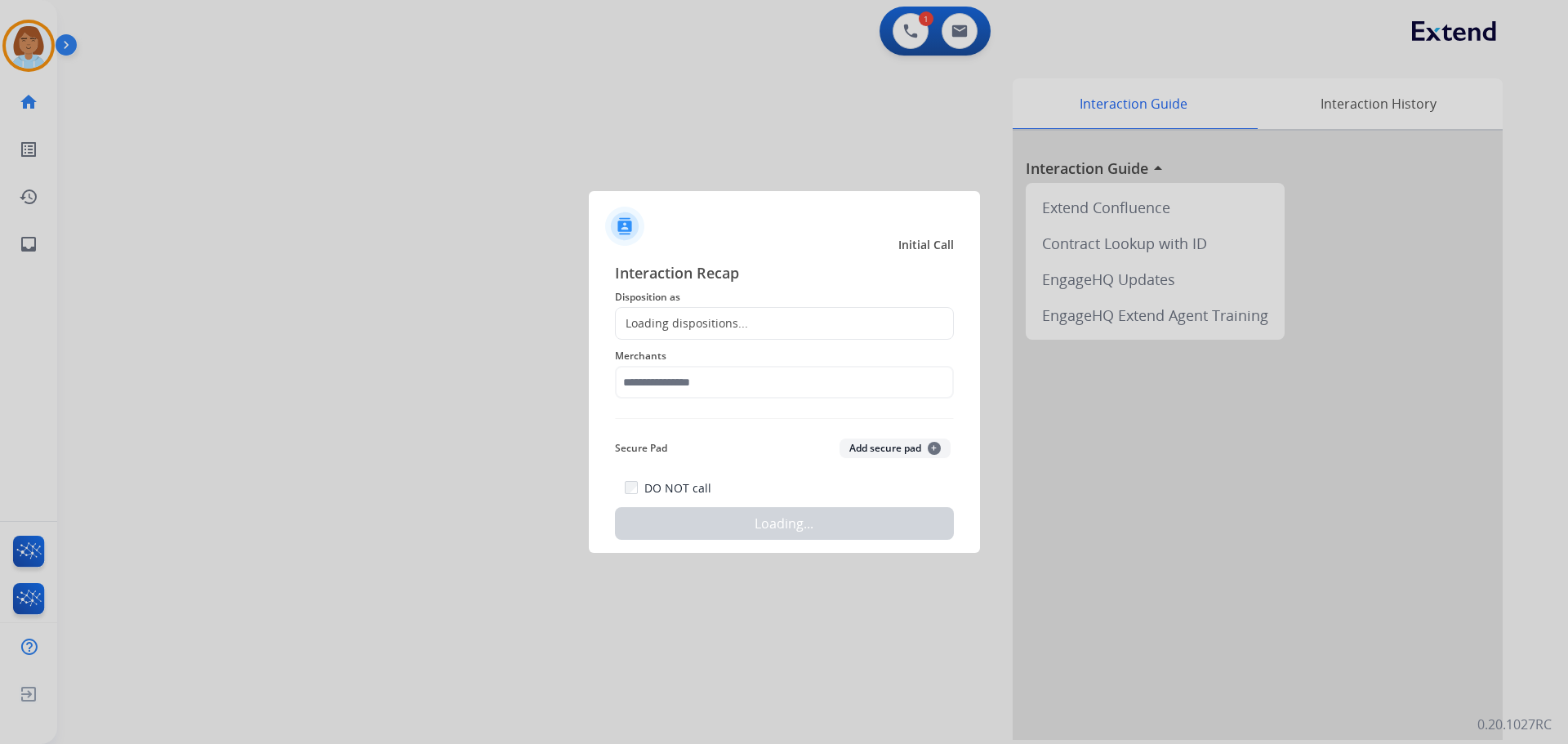
click at [693, 326] on div "Loading dispositions..." at bounding box center [682, 324] width 133 height 16
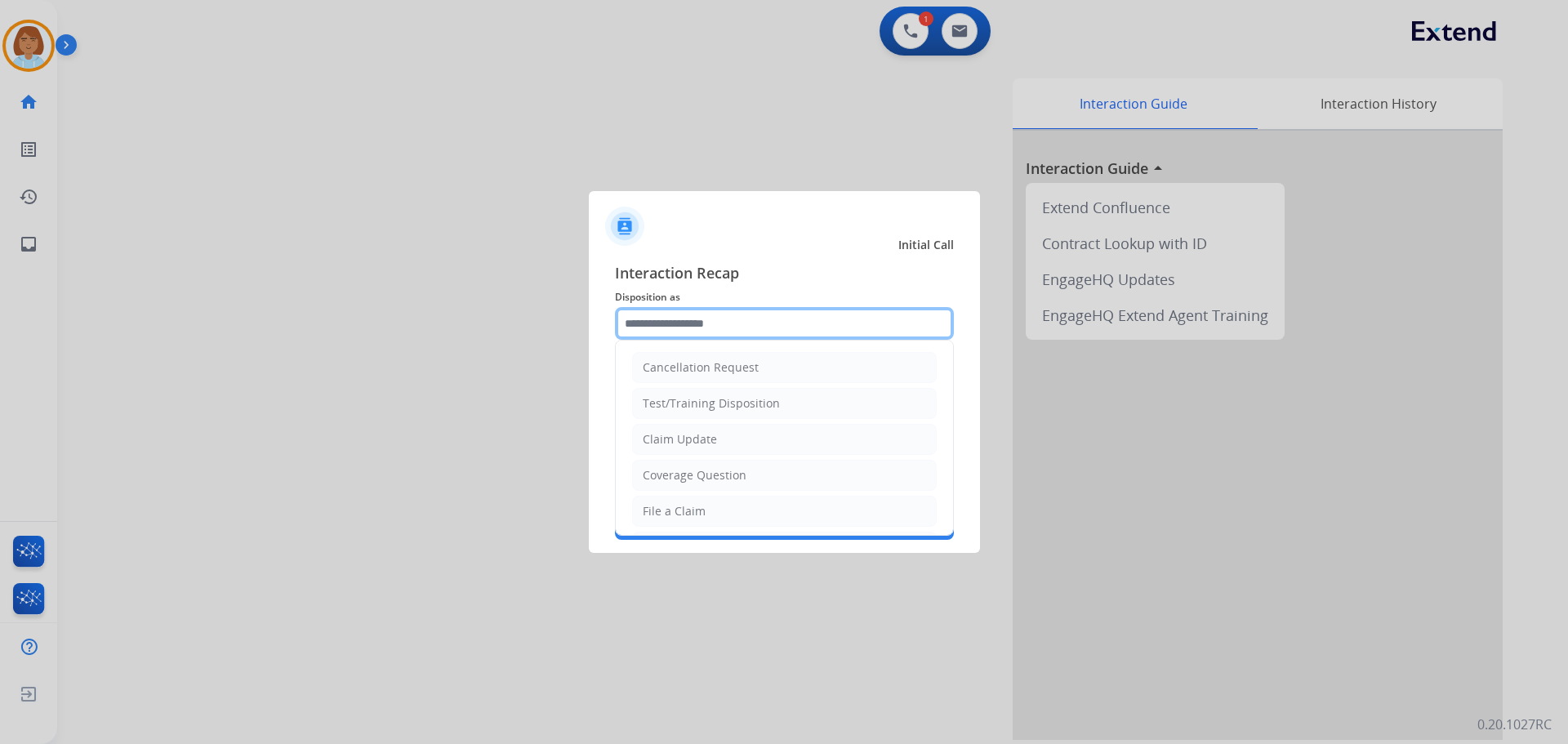
click at [674, 310] on input "text" at bounding box center [784, 324] width 339 height 32
click at [681, 512] on div "File a Claim" at bounding box center [674, 511] width 63 height 16
type input "**********"
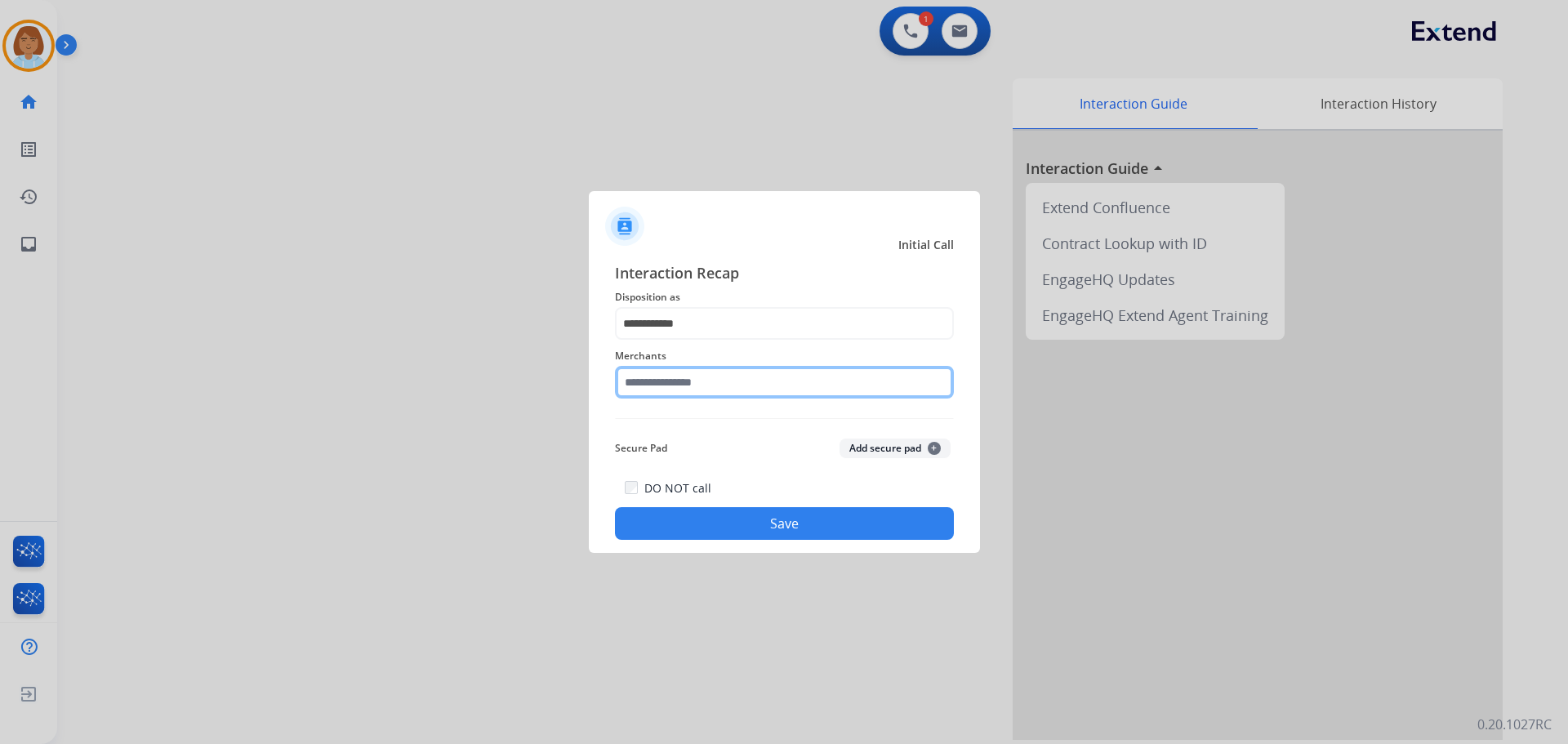
click at [722, 395] on input "text" at bounding box center [784, 382] width 339 height 32
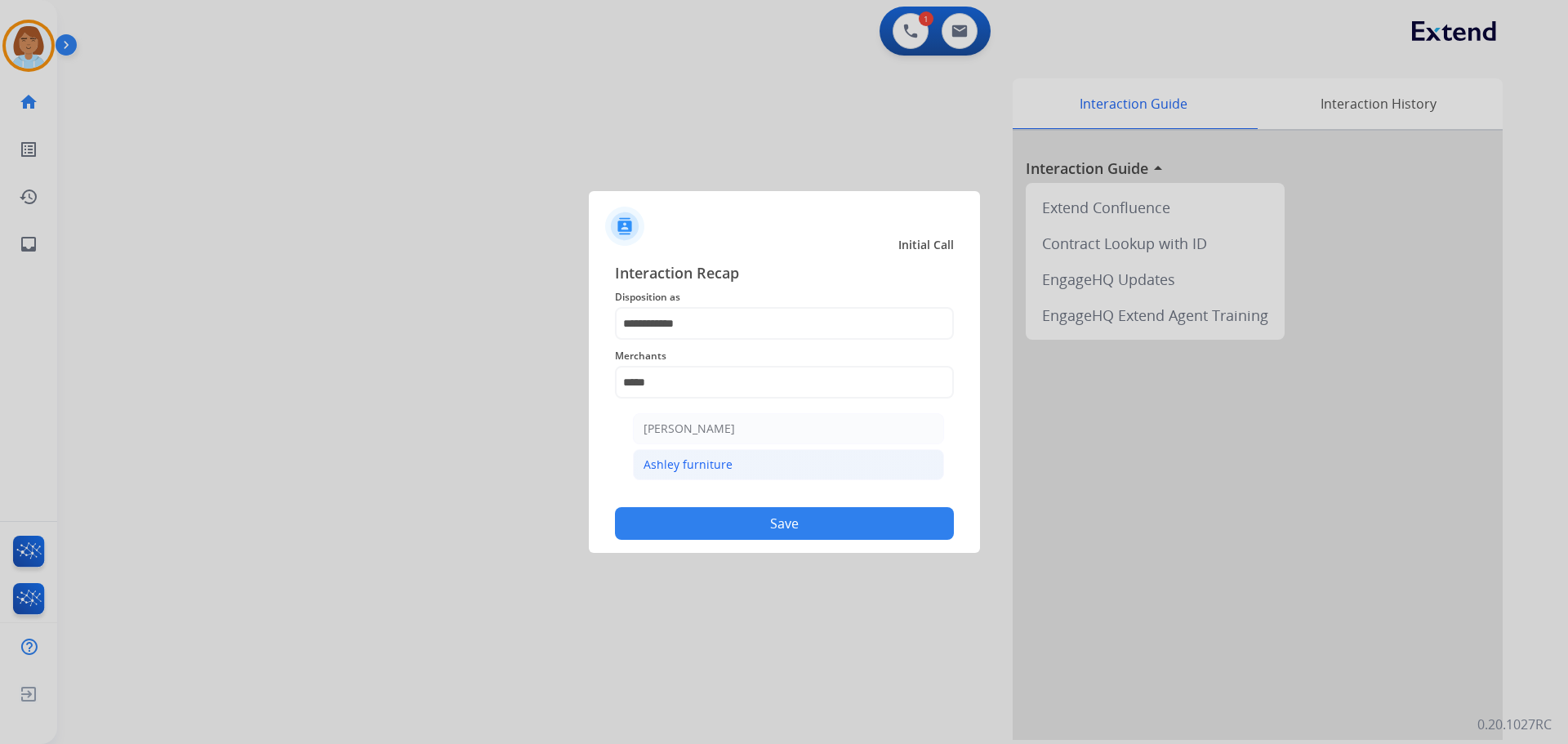
click at [686, 469] on div "Ashley furniture" at bounding box center [688, 464] width 89 height 16
type input "**********"
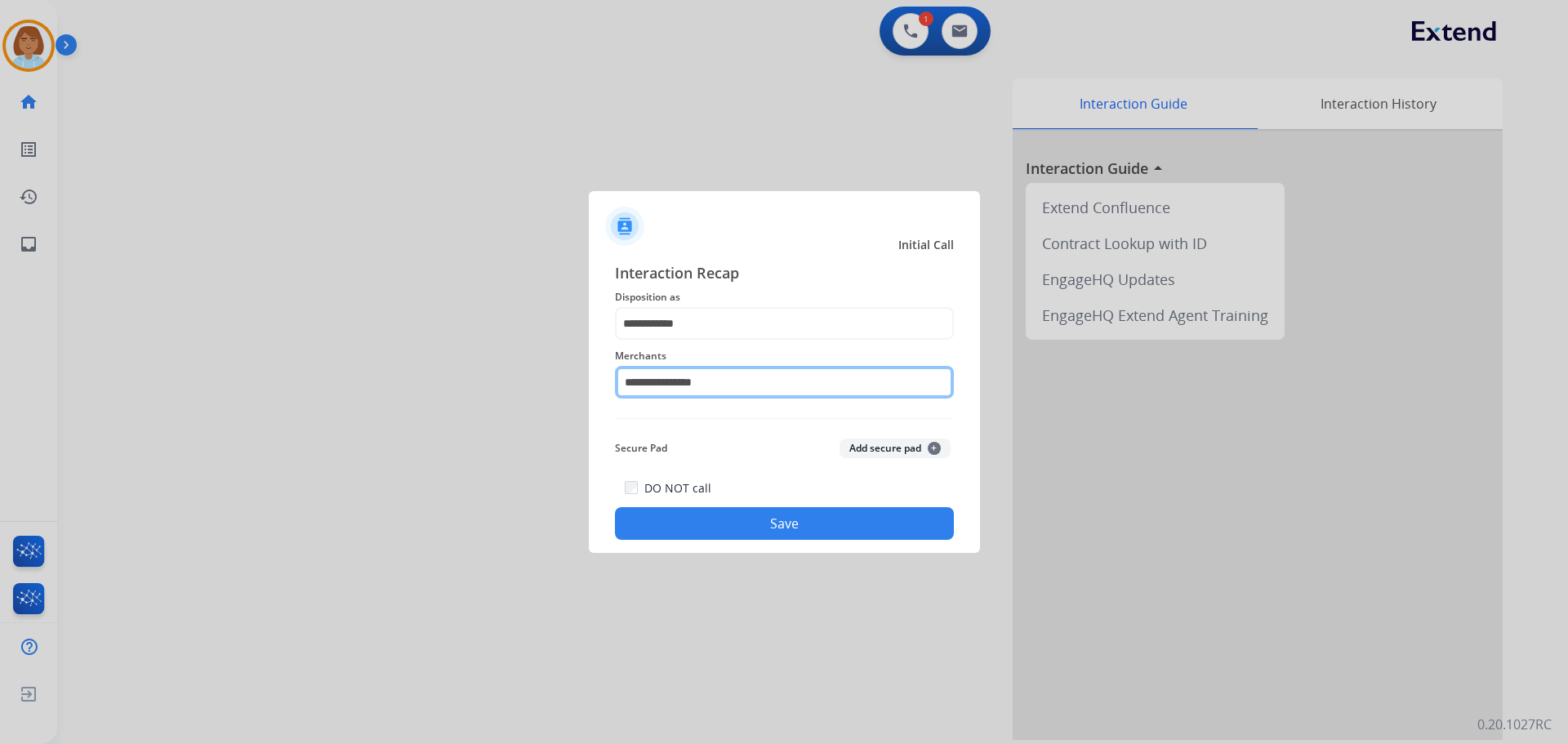
click at [740, 384] on input "**********" at bounding box center [784, 382] width 339 height 32
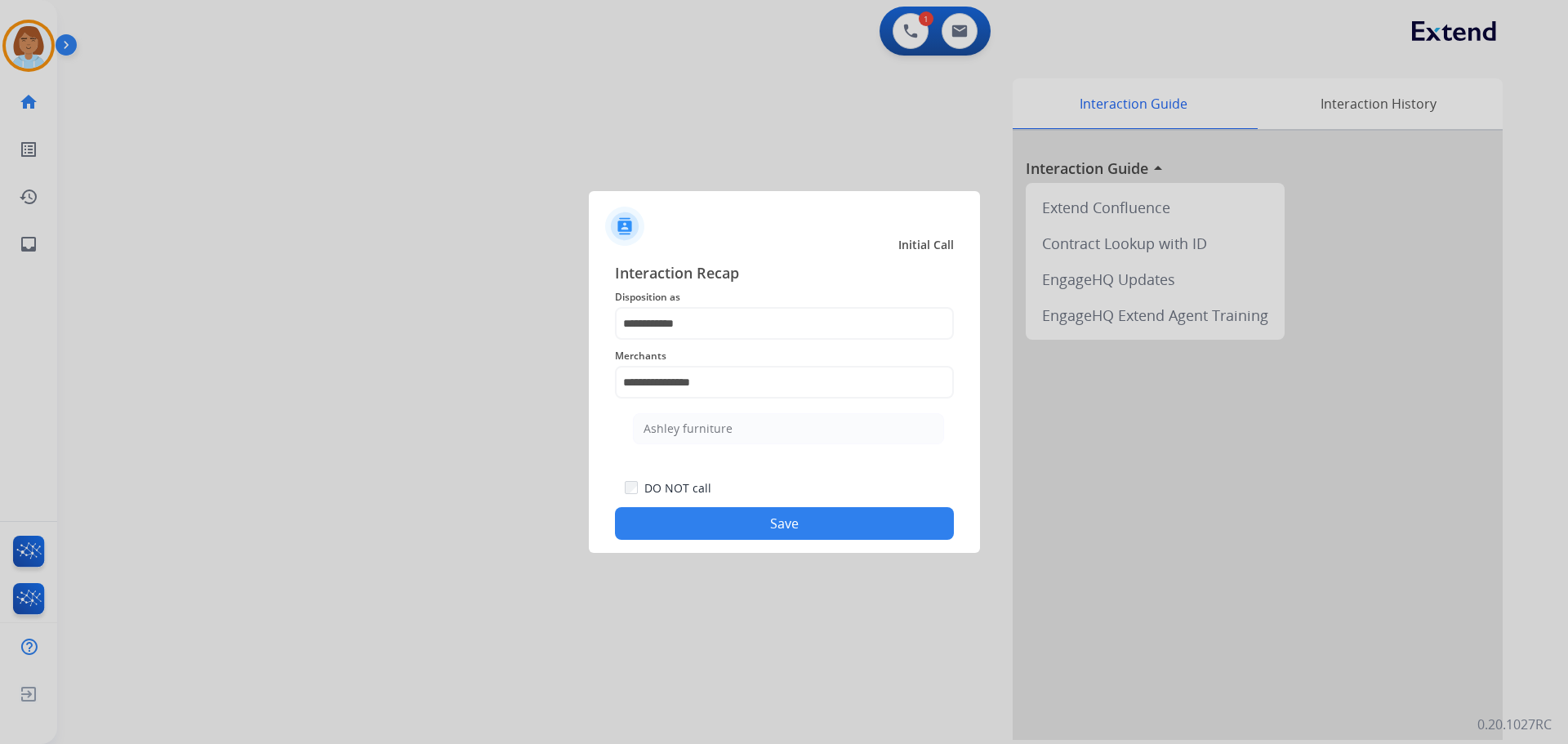
click at [715, 513] on button "Save" at bounding box center [784, 524] width 339 height 32
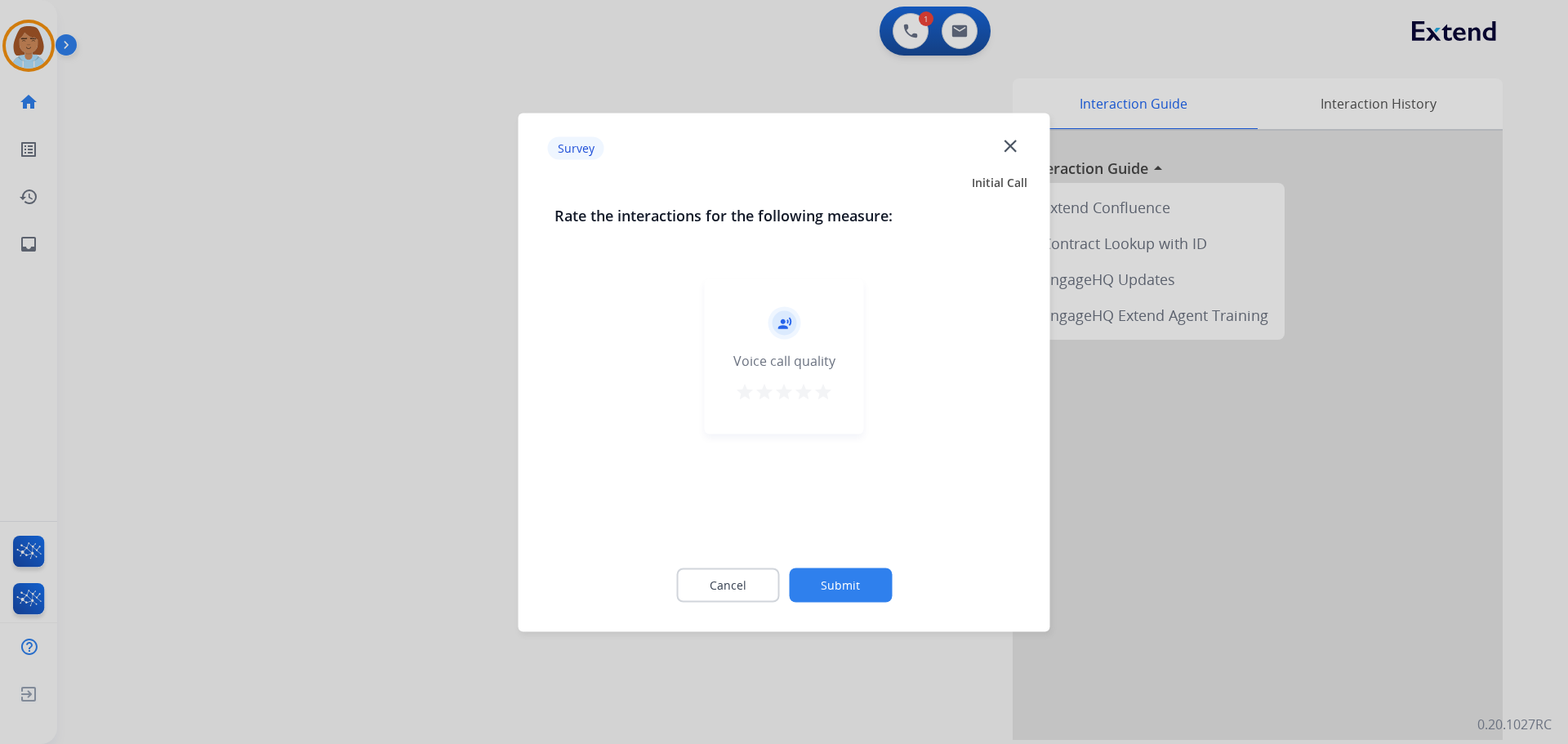
click at [833, 591] on button "Submit" at bounding box center [840, 585] width 103 height 34
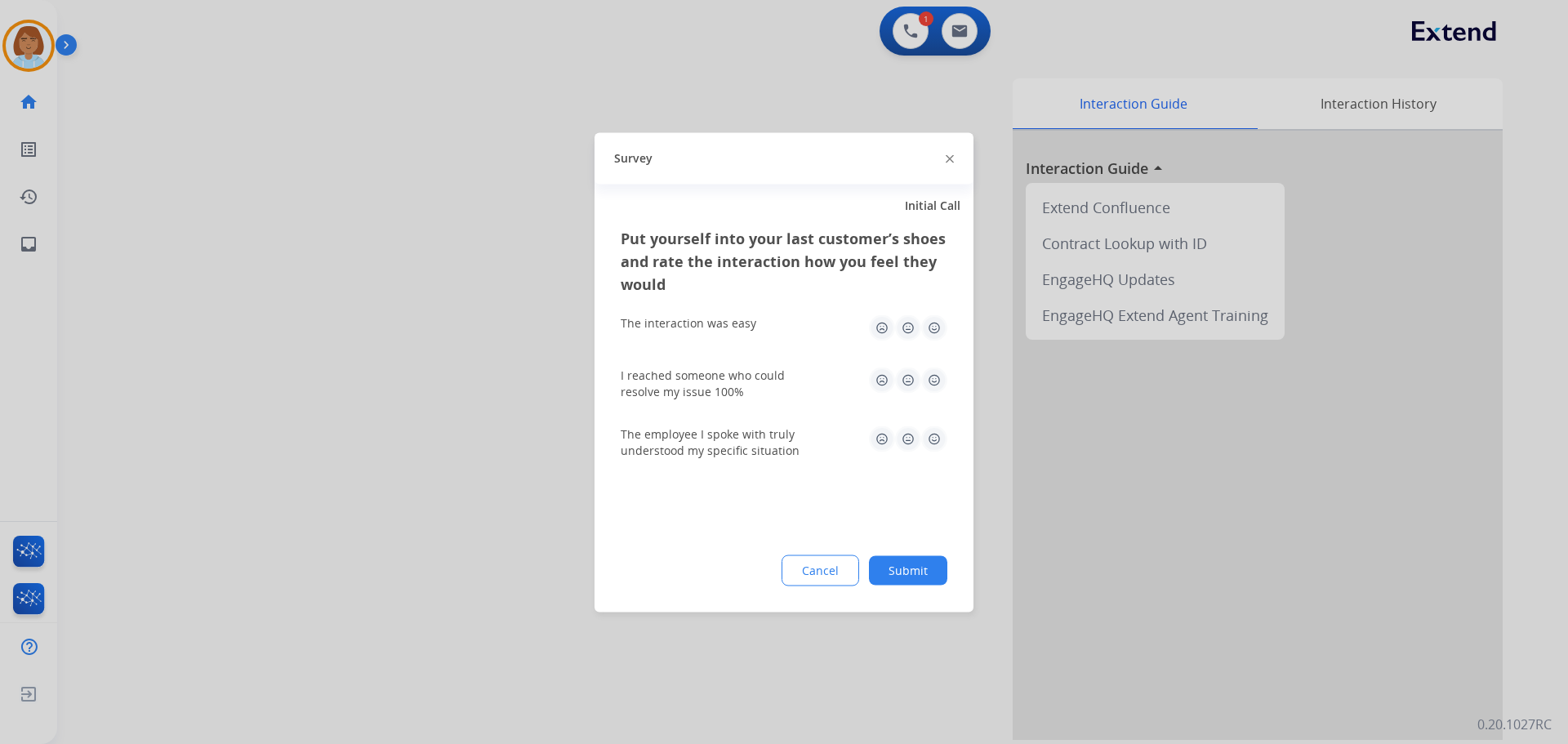
click at [912, 565] on button "Submit" at bounding box center [908, 570] width 78 height 30
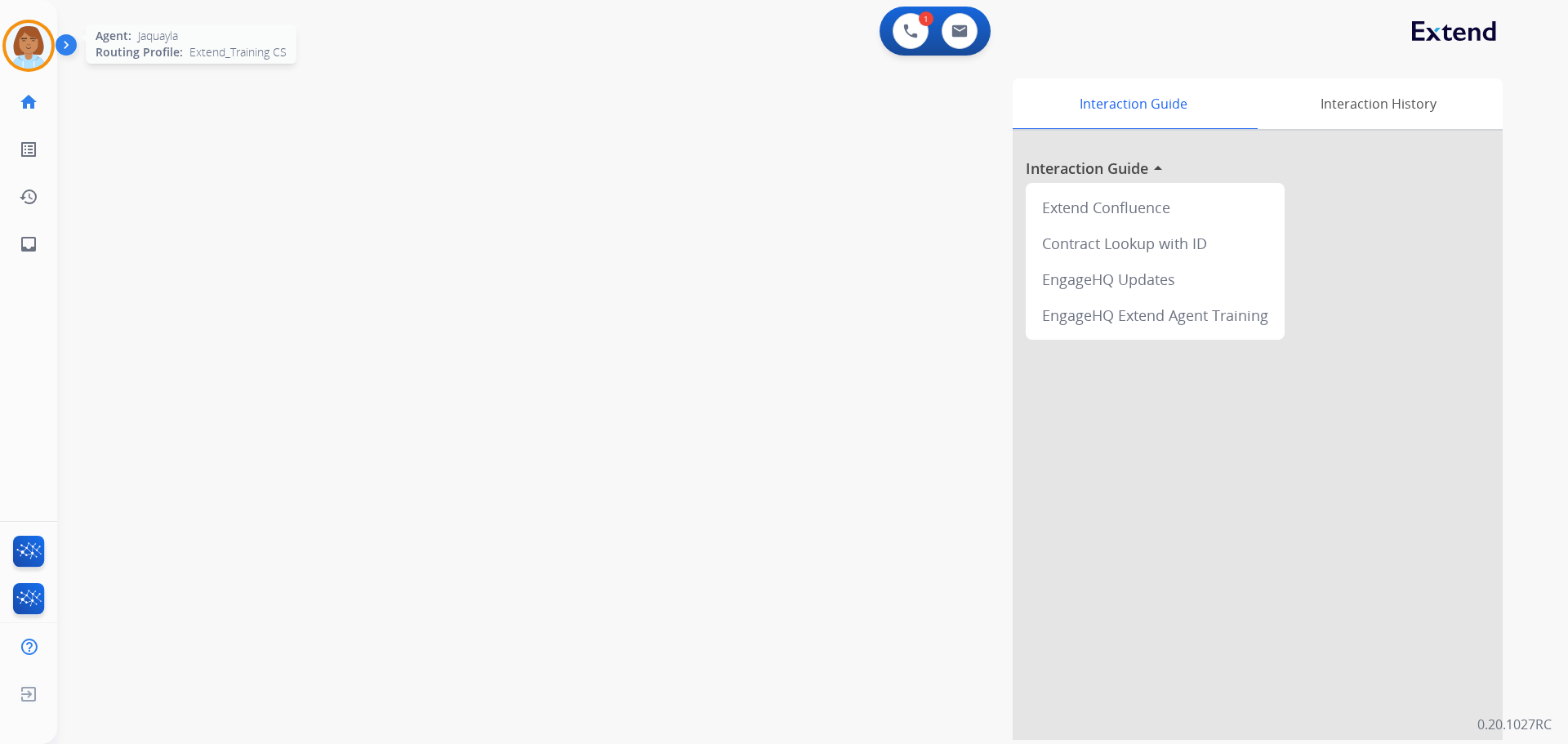
click at [41, 37] on img at bounding box center [28, 45] width 46 height 46
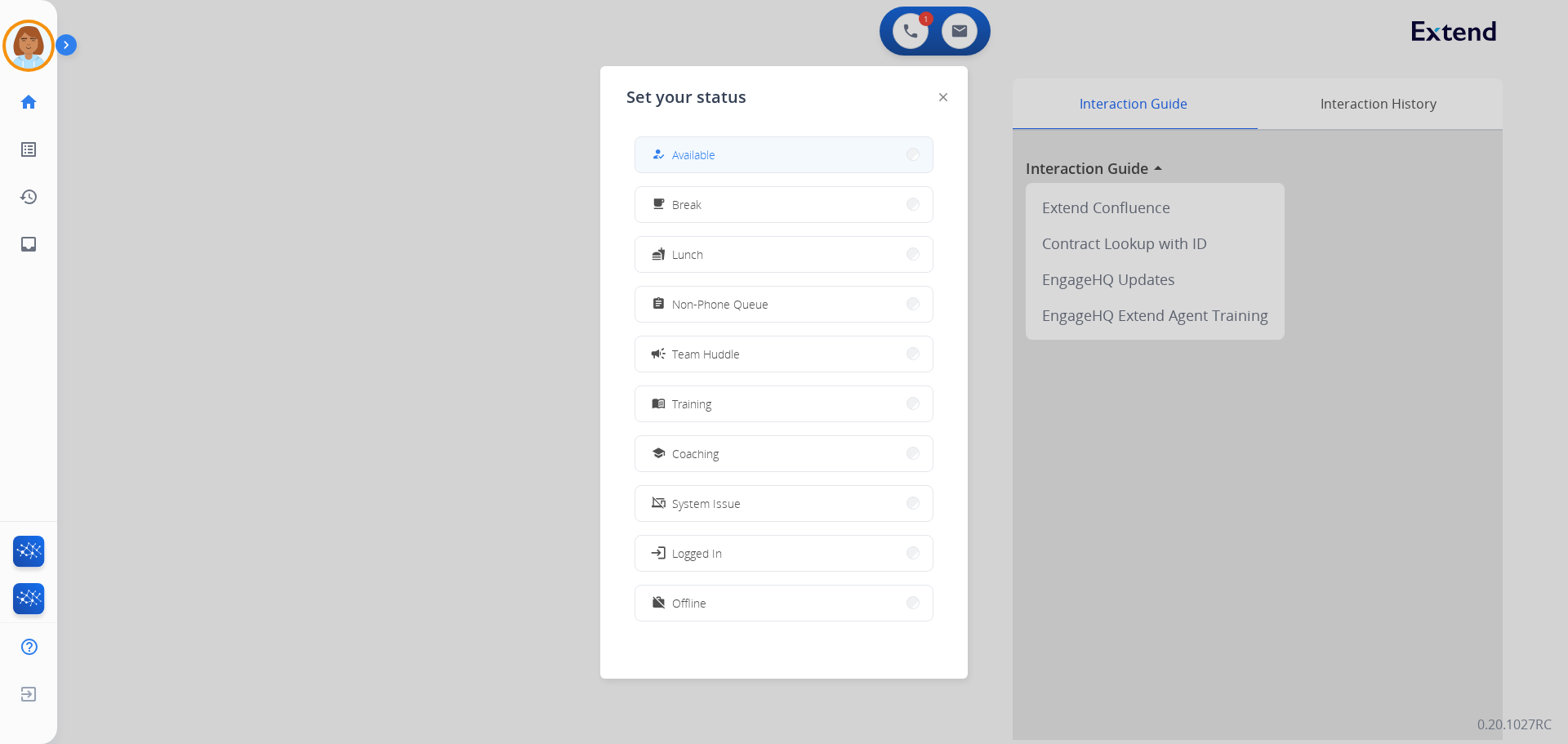
click at [752, 148] on button "how_to_reg Available" at bounding box center [784, 154] width 298 height 35
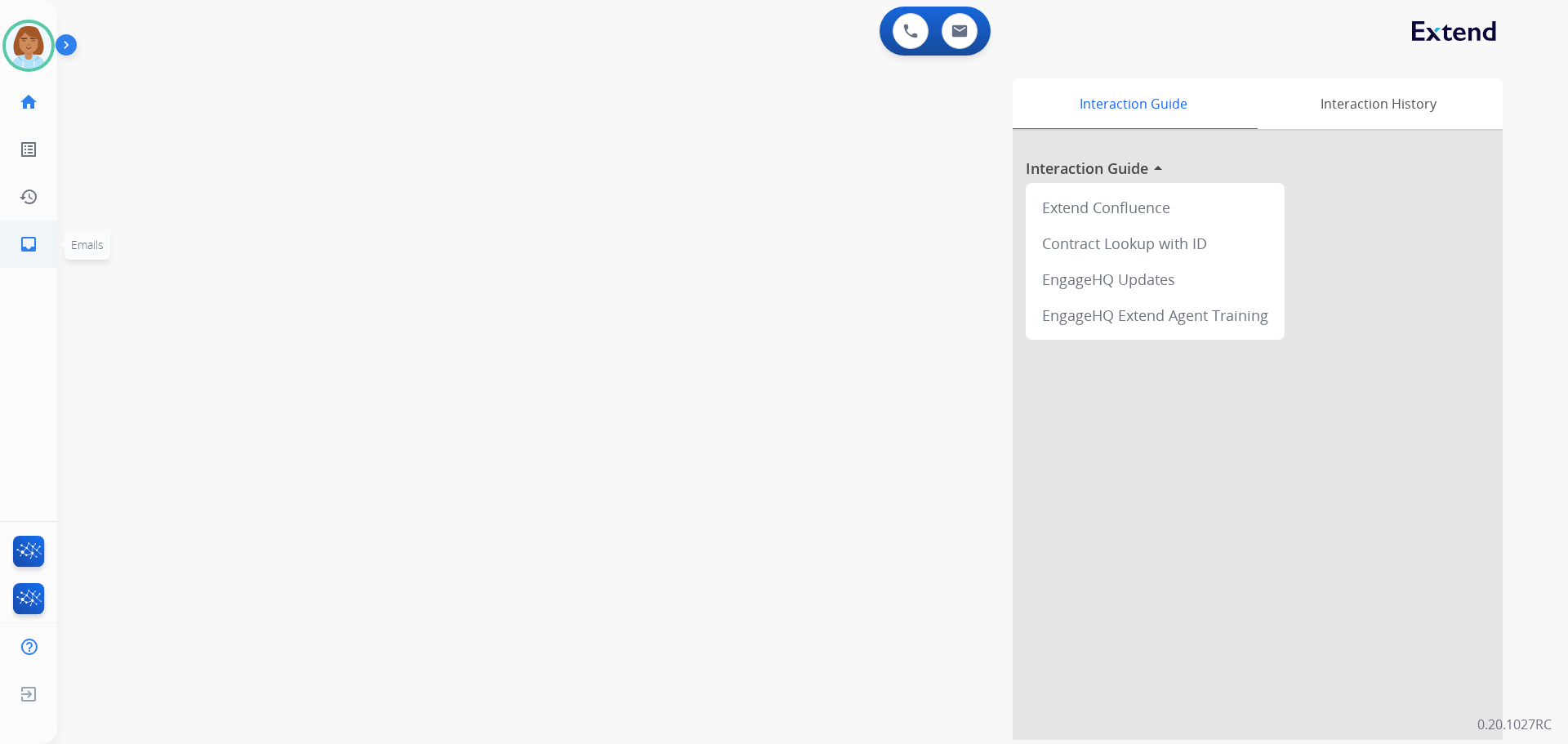
click at [40, 249] on link "inbox Emails" at bounding box center [28, 244] width 46 height 46
select select "**********"
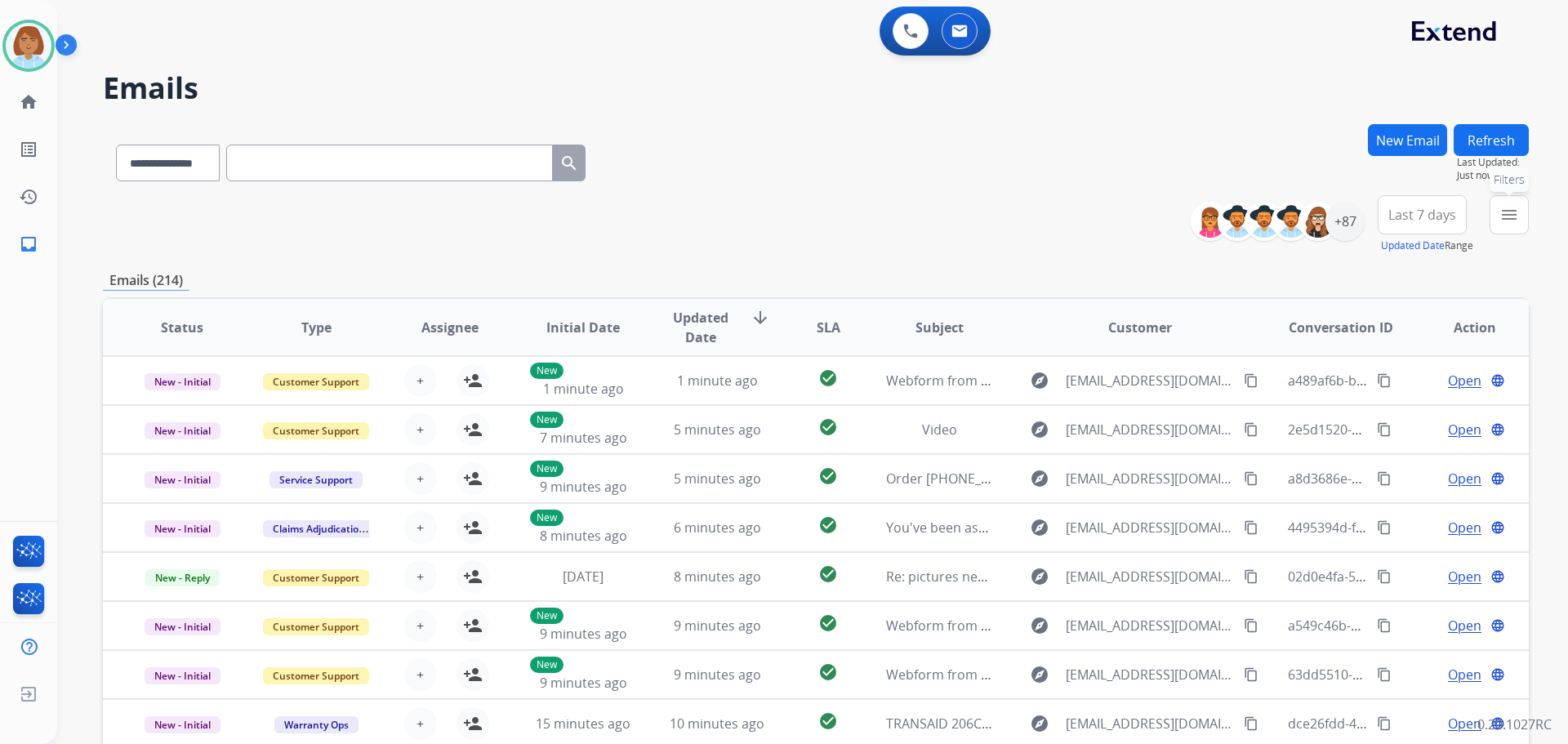
click at [1499, 220] on button "menu Filters" at bounding box center [1508, 215] width 39 height 39
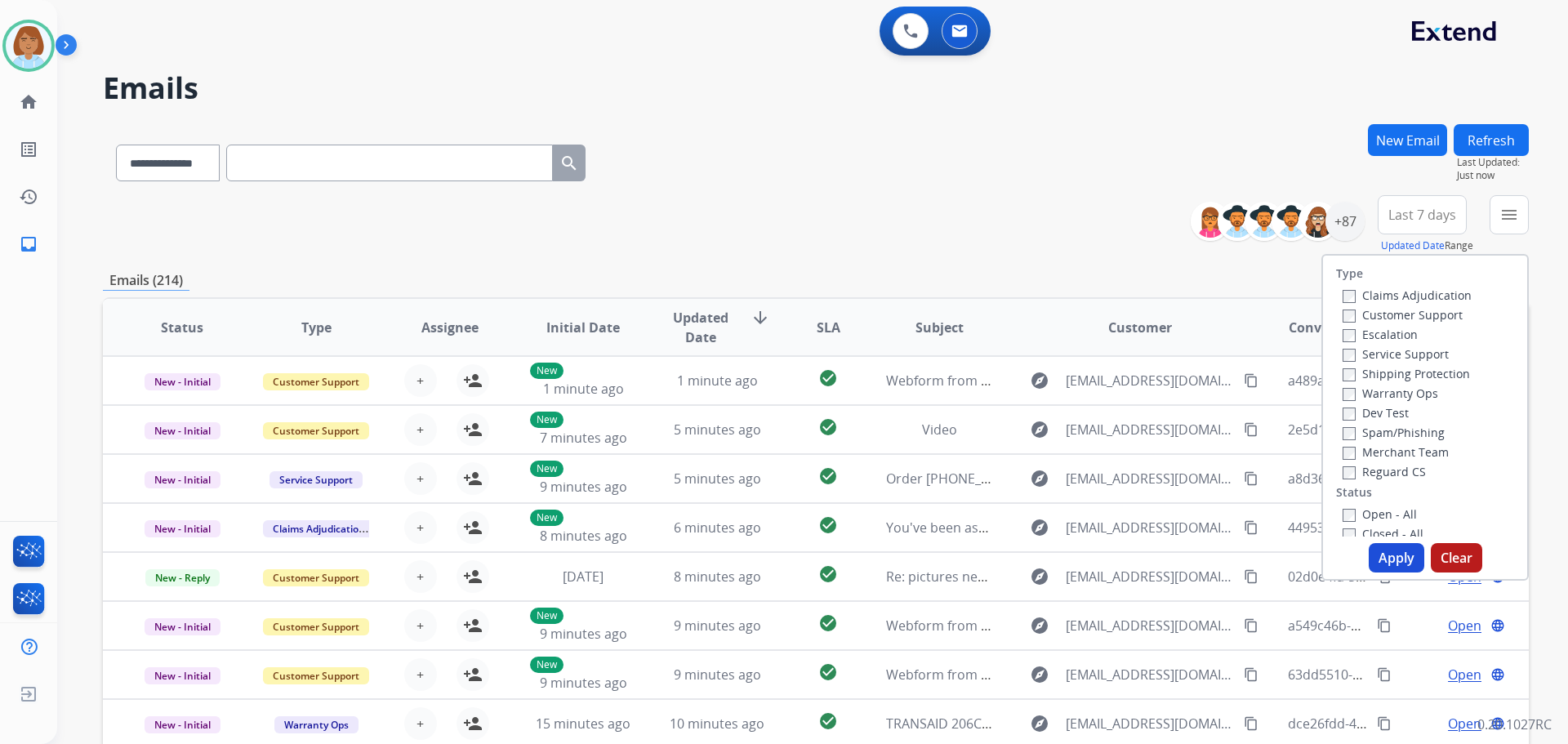
click at [1362, 311] on label "Customer Support" at bounding box center [1402, 315] width 120 height 15
click at [1371, 375] on label "Shipping Protection" at bounding box center [1406, 373] width 127 height 15
click at [1362, 472] on label "Reguard CS" at bounding box center [1384, 472] width 83 height 15
click at [1367, 513] on label "Open - All" at bounding box center [1380, 514] width 74 height 15
click at [1386, 556] on button "Apply" at bounding box center [1397, 557] width 56 height 30
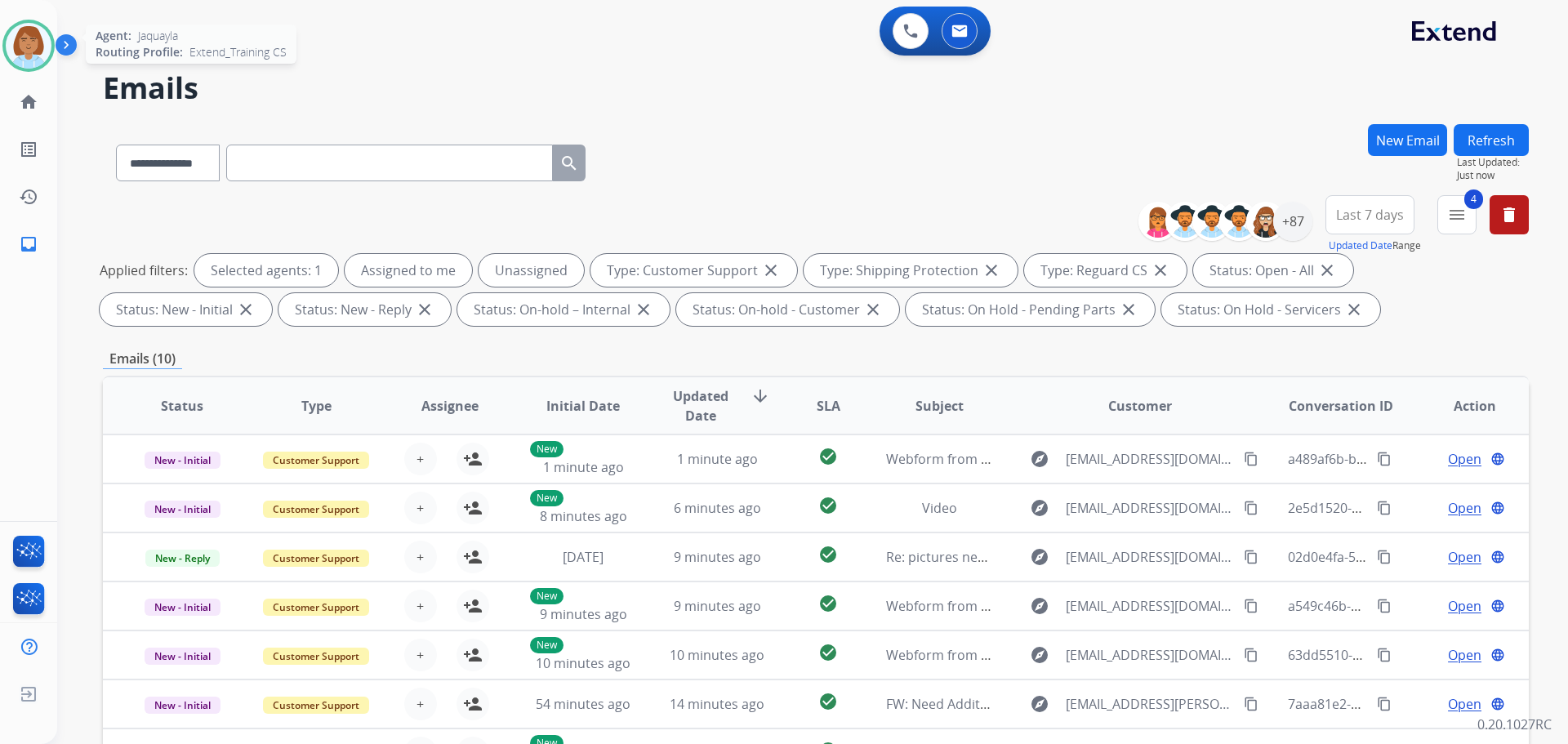
click at [22, 25] on img at bounding box center [28, 45] width 46 height 46
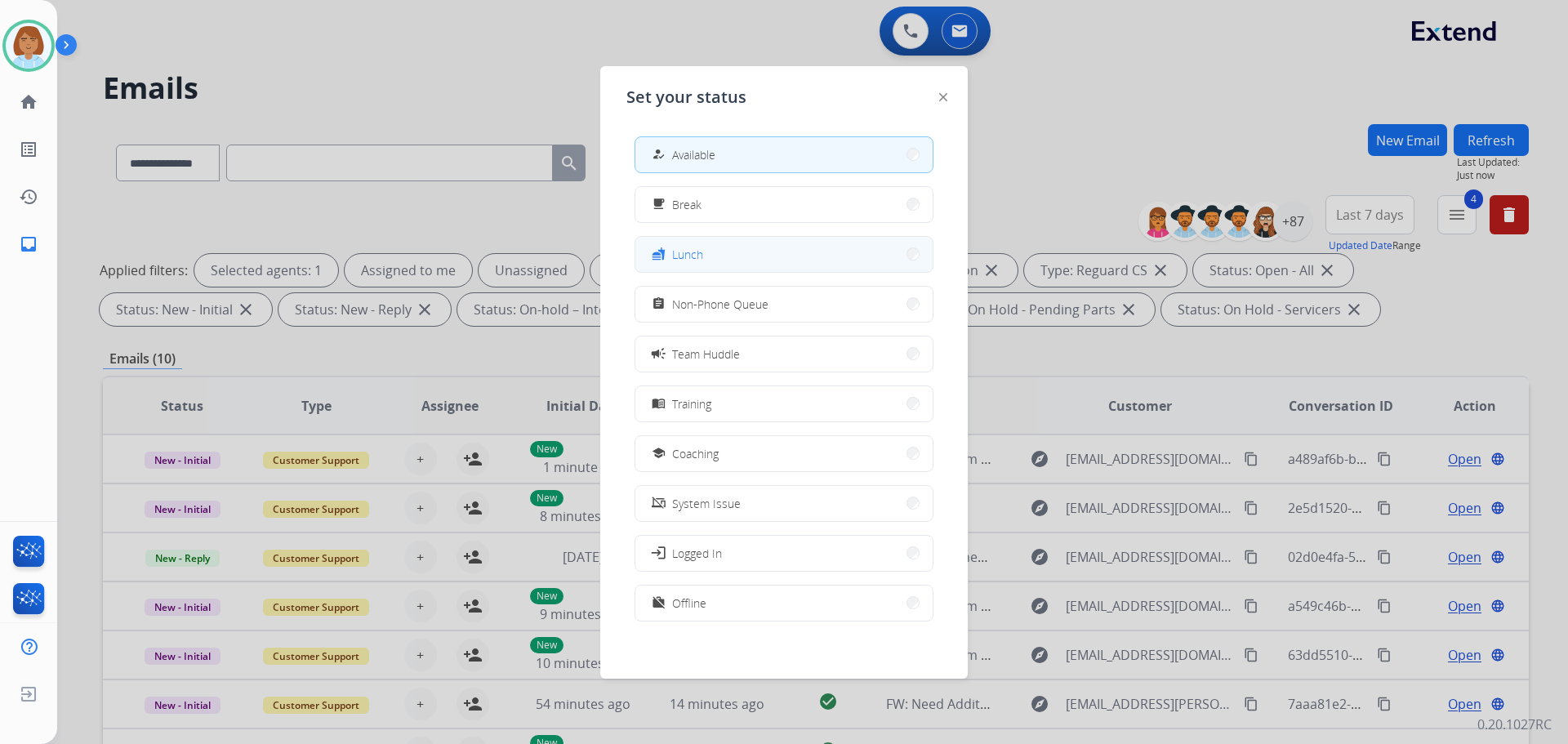
click at [748, 263] on button "fastfood Lunch" at bounding box center [784, 254] width 298 height 35
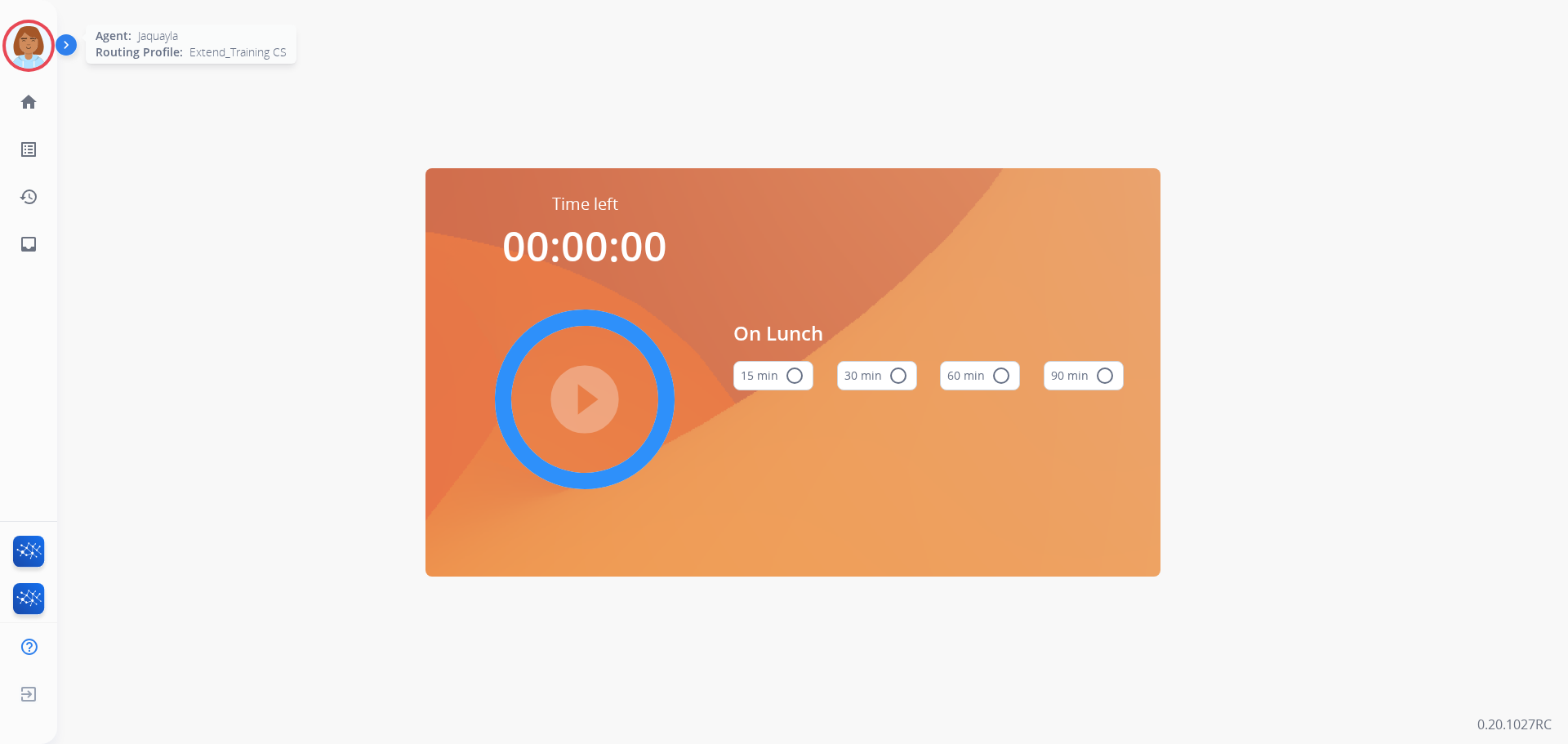
click at [22, 53] on img at bounding box center [28, 45] width 46 height 46
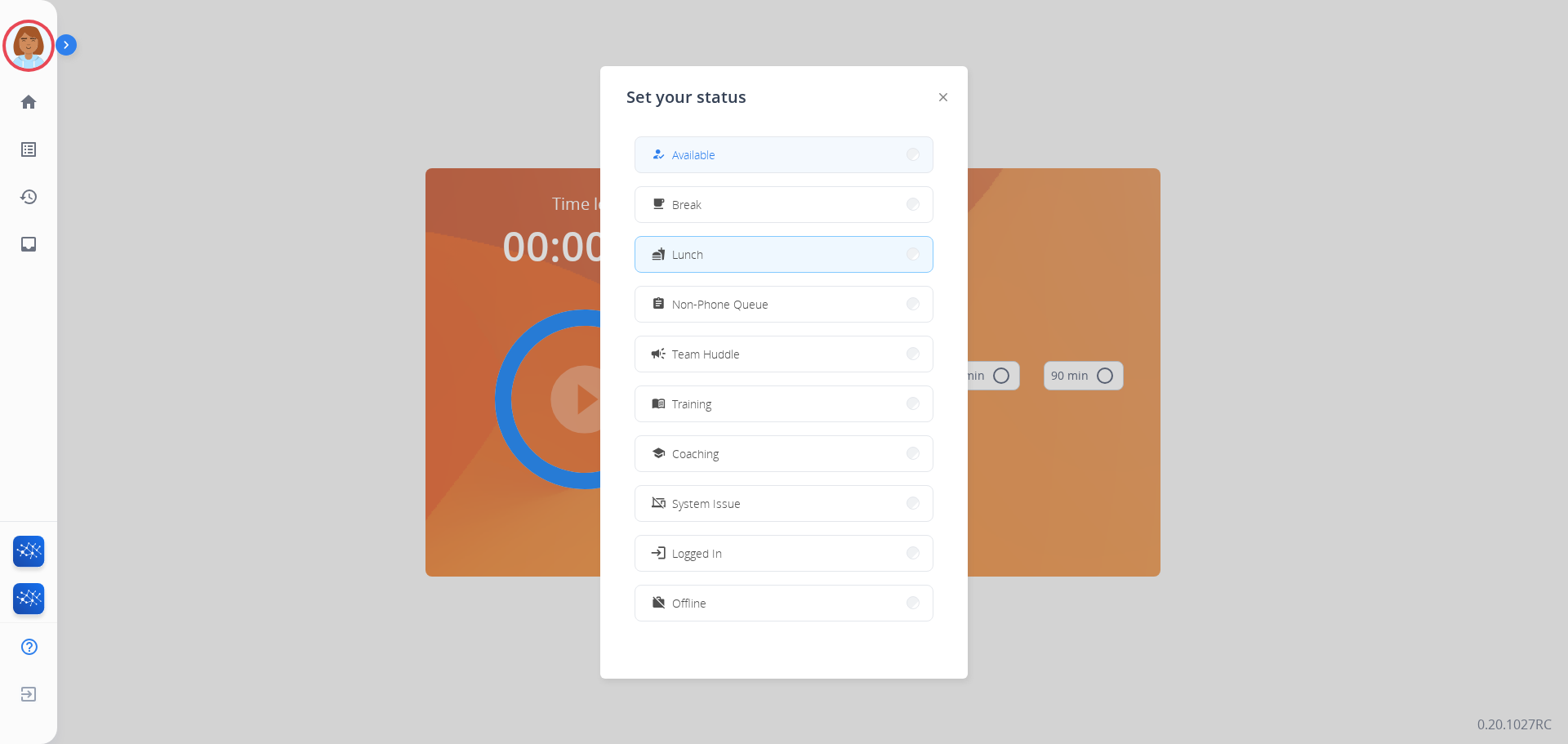
click at [861, 161] on button "how_to_reg Available" at bounding box center [784, 154] width 298 height 35
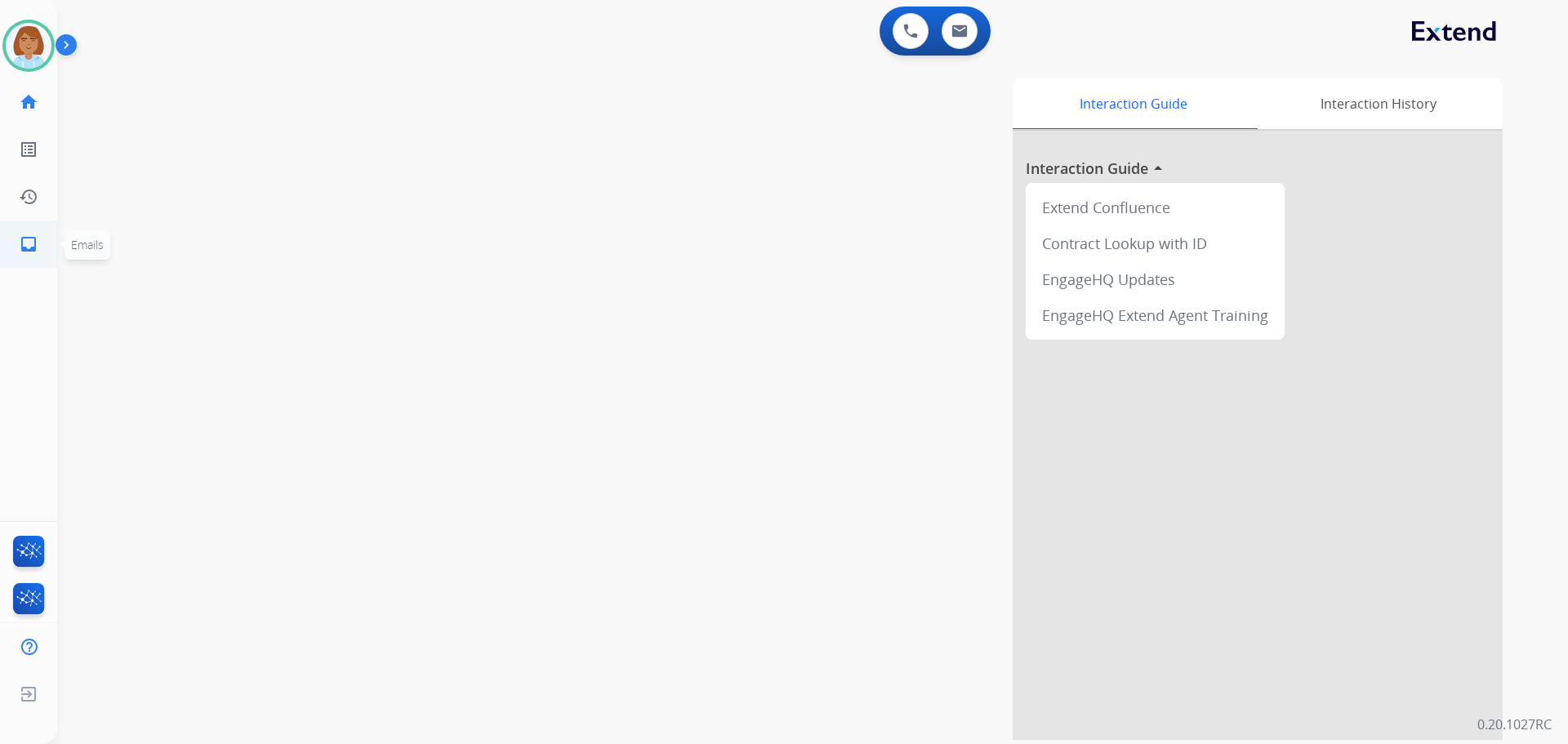
click at [31, 255] on link "inbox Emails" at bounding box center [28, 244] width 46 height 46
select select "**********"
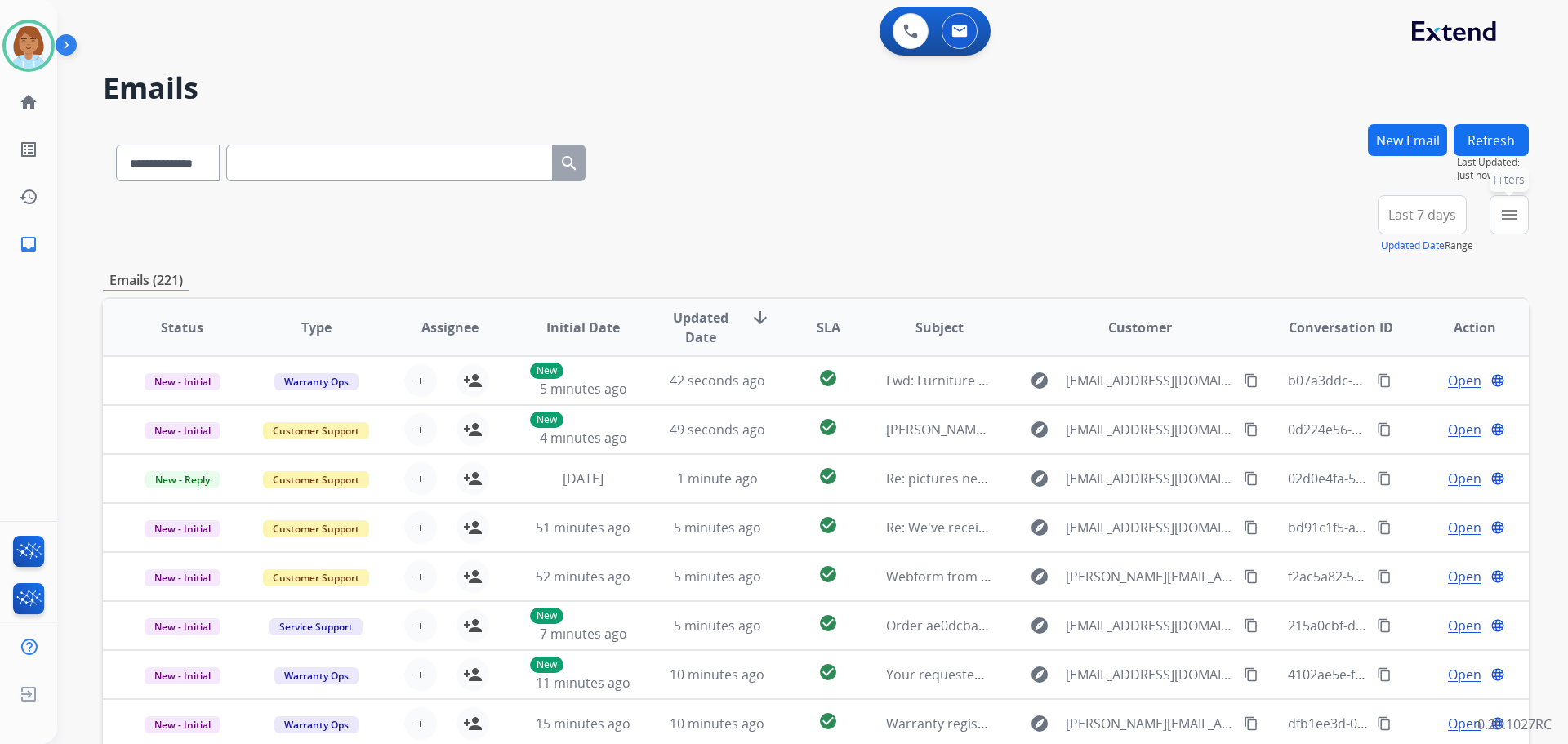
click at [1522, 212] on button "menu Filters" at bounding box center [1508, 215] width 39 height 39
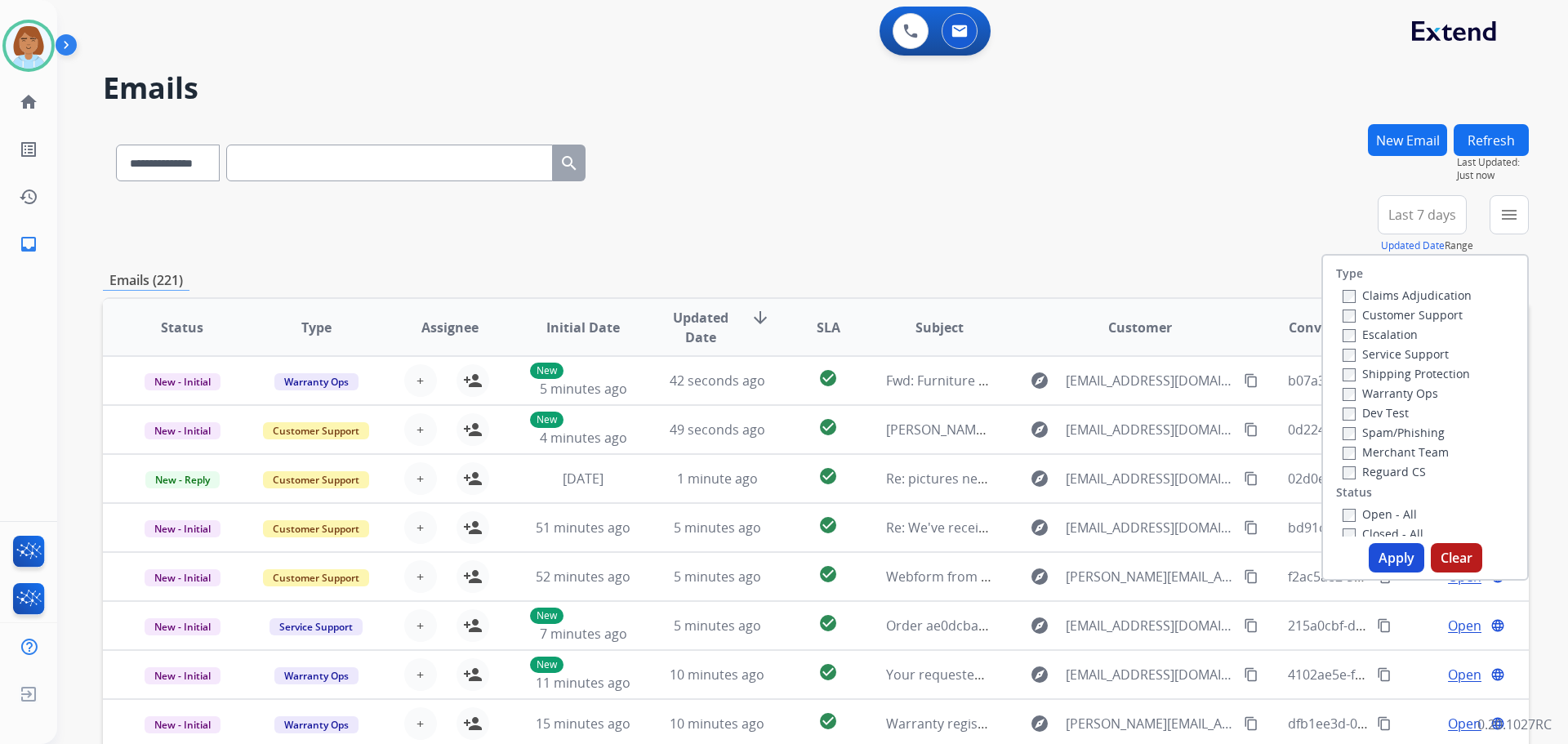
drag, startPoint x: 1346, startPoint y: 308, endPoint x: 1326, endPoint y: 315, distance: 21.2
click at [1343, 308] on label "Customer Support" at bounding box center [1402, 315] width 120 height 15
click at [1348, 325] on div "Escalation" at bounding box center [1407, 335] width 129 height 20
click at [1343, 503] on div "Type Claims Adjudication Customer Support Escalation Service Support Shipping P…" at bounding box center [1426, 397] width 204 height 281
click at [1343, 508] on label "Open - All" at bounding box center [1380, 514] width 74 height 15
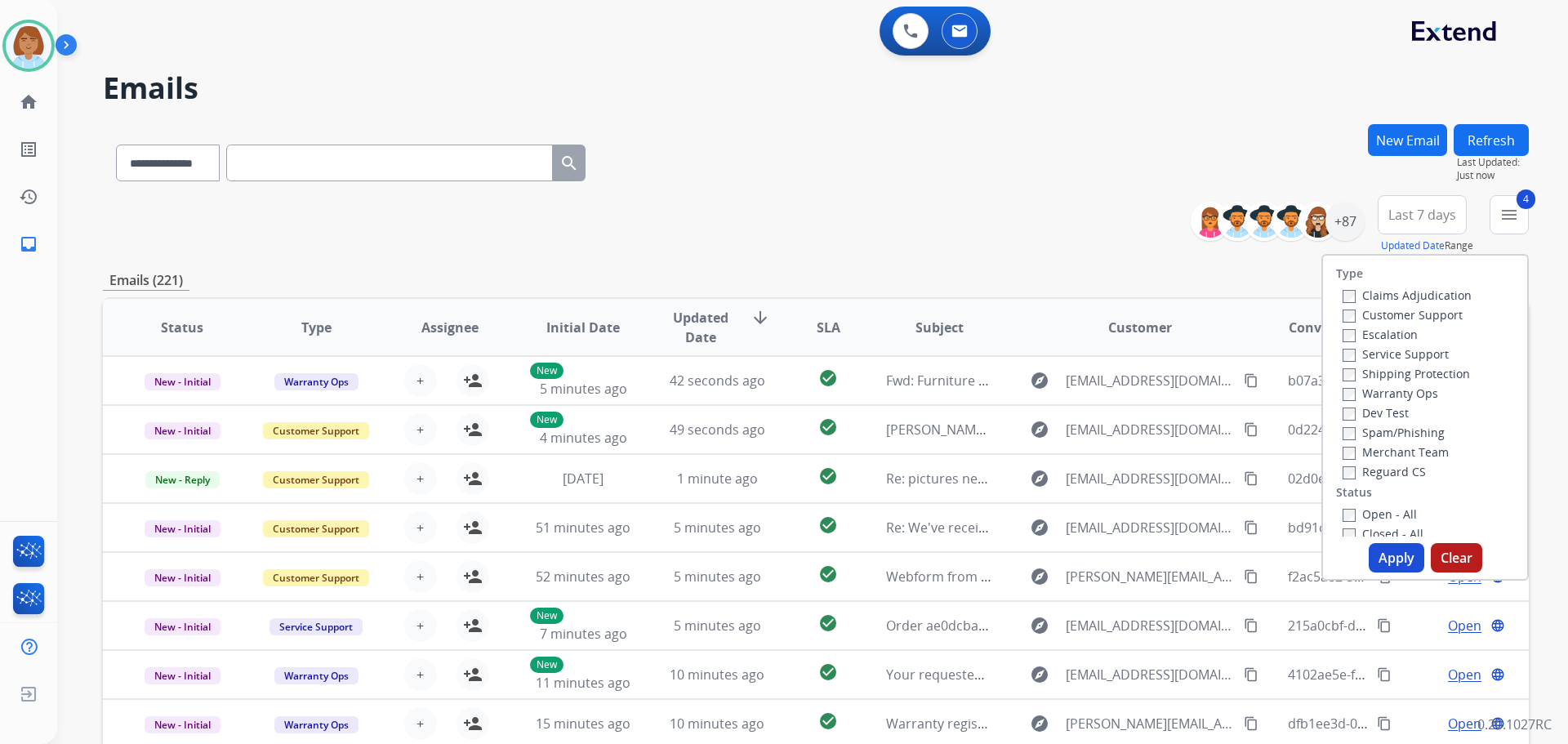
click at [1394, 560] on button "Apply" at bounding box center [1397, 557] width 56 height 30
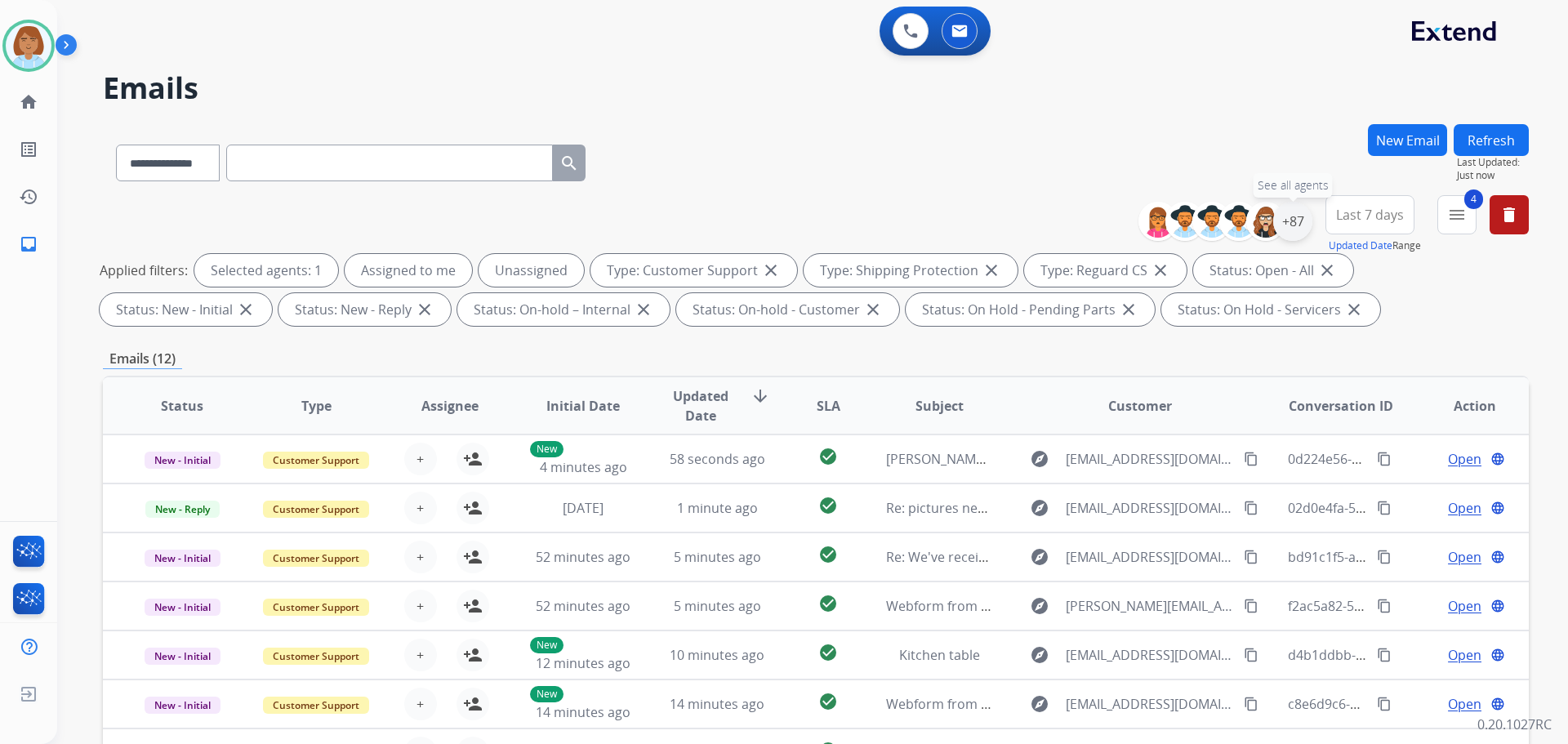
click at [1303, 230] on div "+87" at bounding box center [1292, 221] width 39 height 39
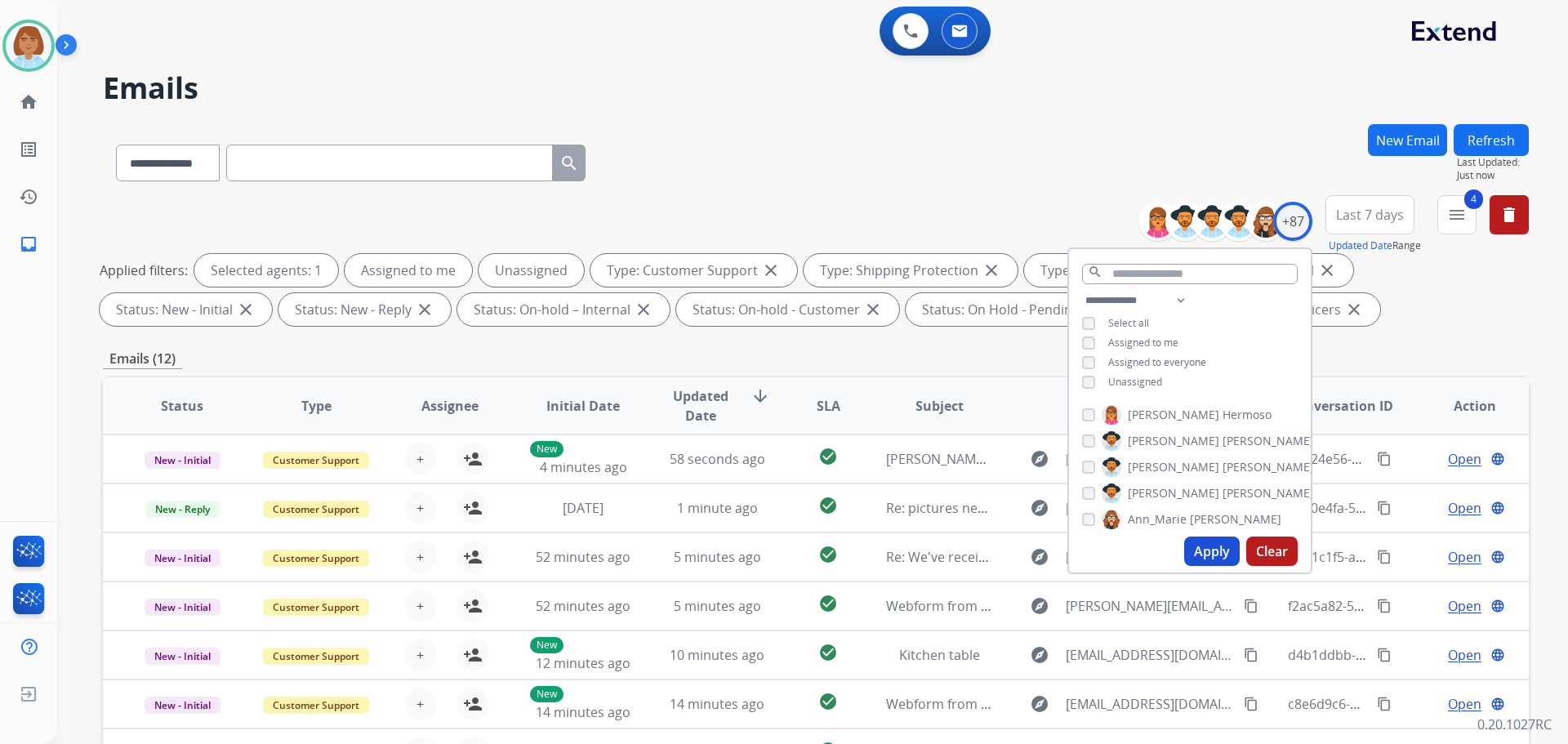
click at [1156, 383] on span "Unassigned" at bounding box center [1135, 381] width 54 height 14
click at [1202, 556] on button "Apply" at bounding box center [1213, 551] width 56 height 30
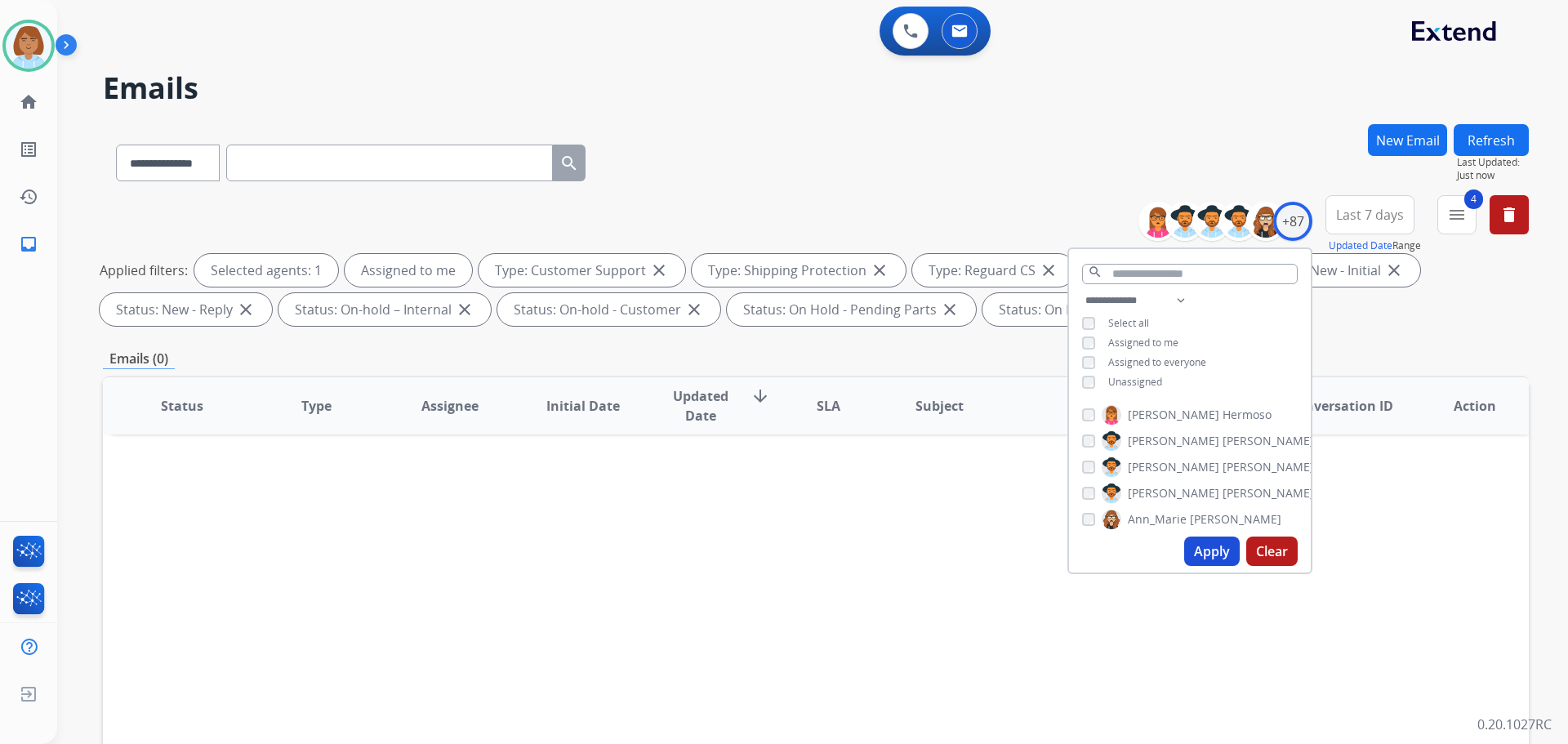
click at [766, 124] on div "**********" at bounding box center [793, 430] width 1472 height 744
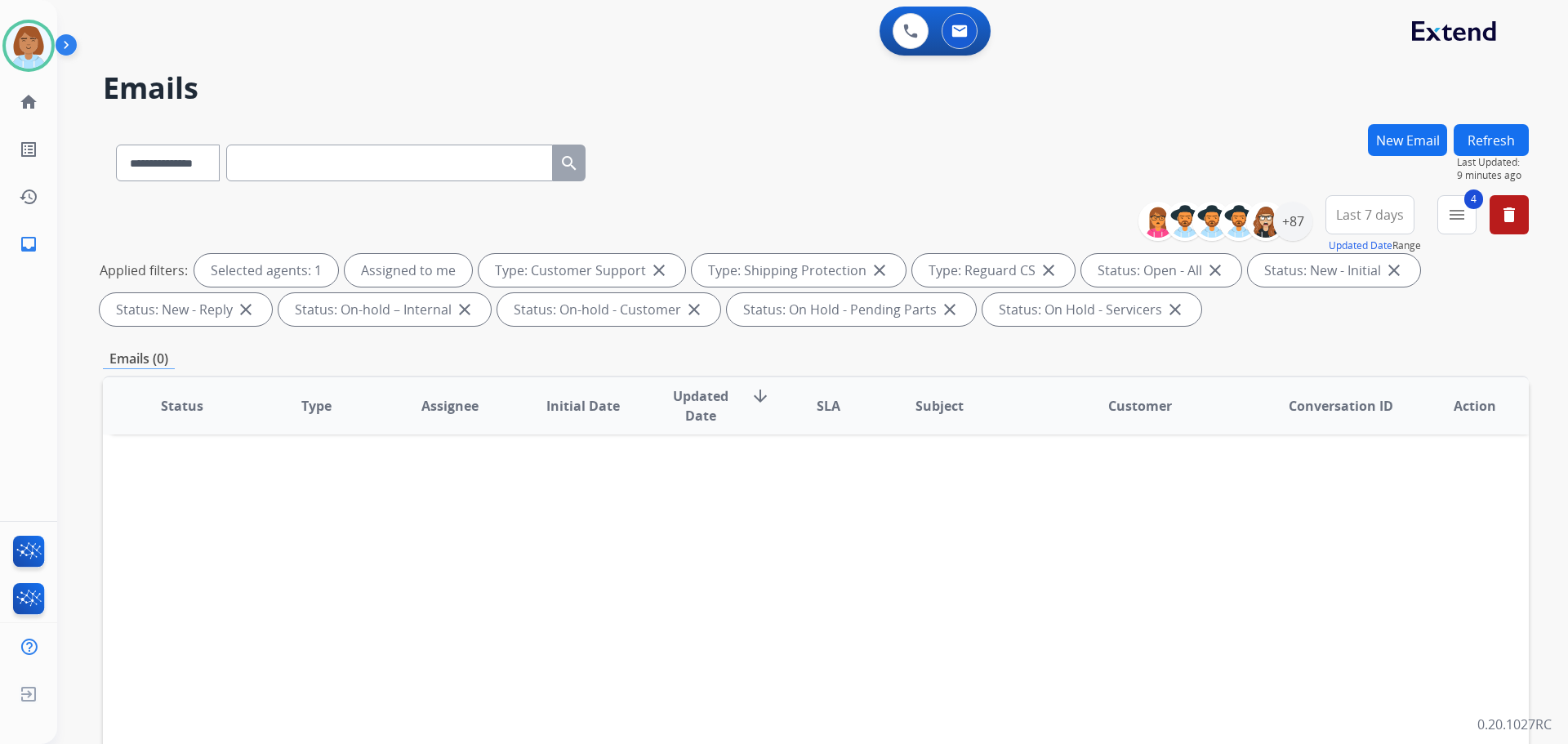
click at [1490, 146] on button "Refresh" at bounding box center [1491, 140] width 75 height 32
click at [1307, 216] on div "+87" at bounding box center [1292, 221] width 39 height 39
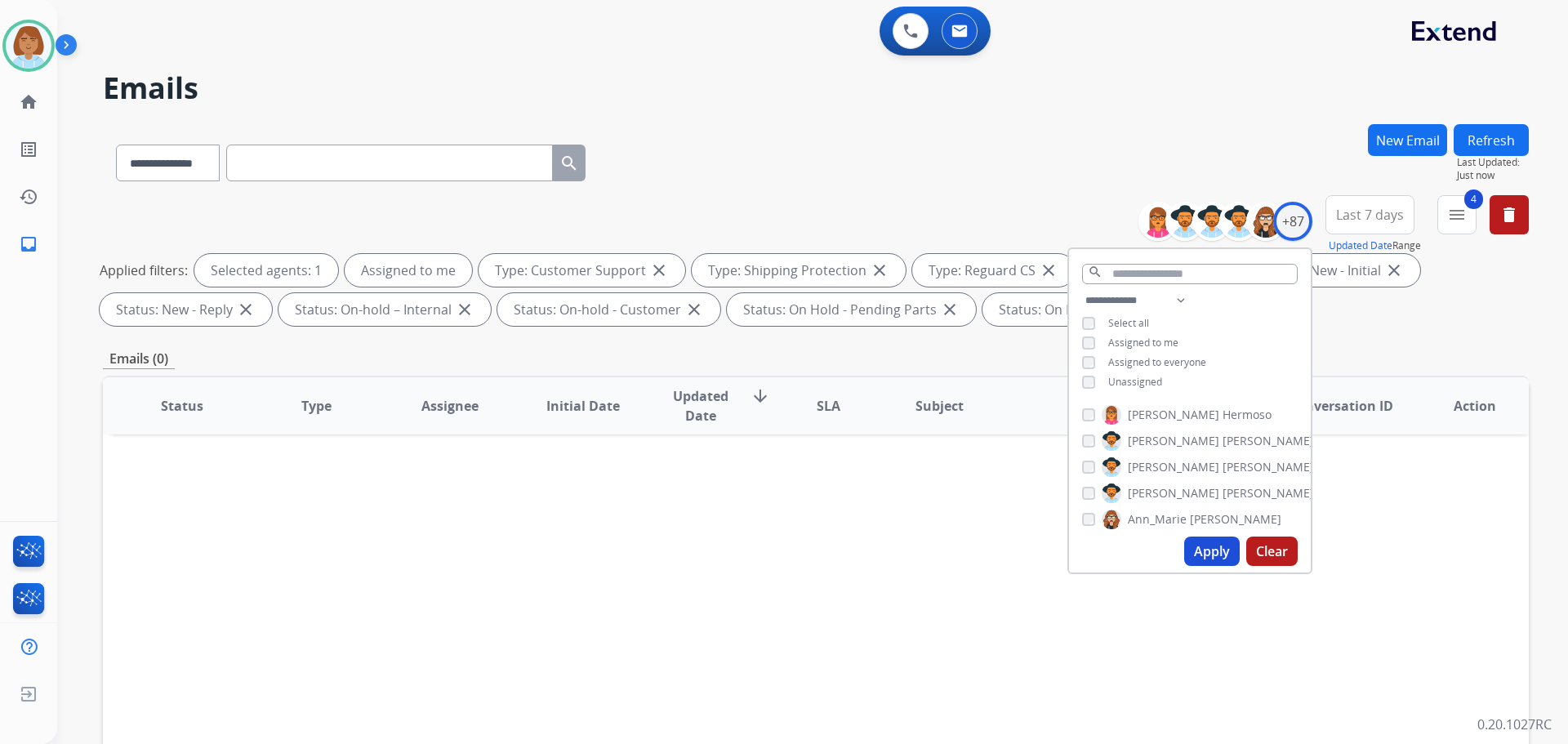
click at [1135, 383] on span "Unassigned" at bounding box center [1135, 381] width 54 height 14
click at [1221, 544] on button "Apply" at bounding box center [1213, 551] width 56 height 30
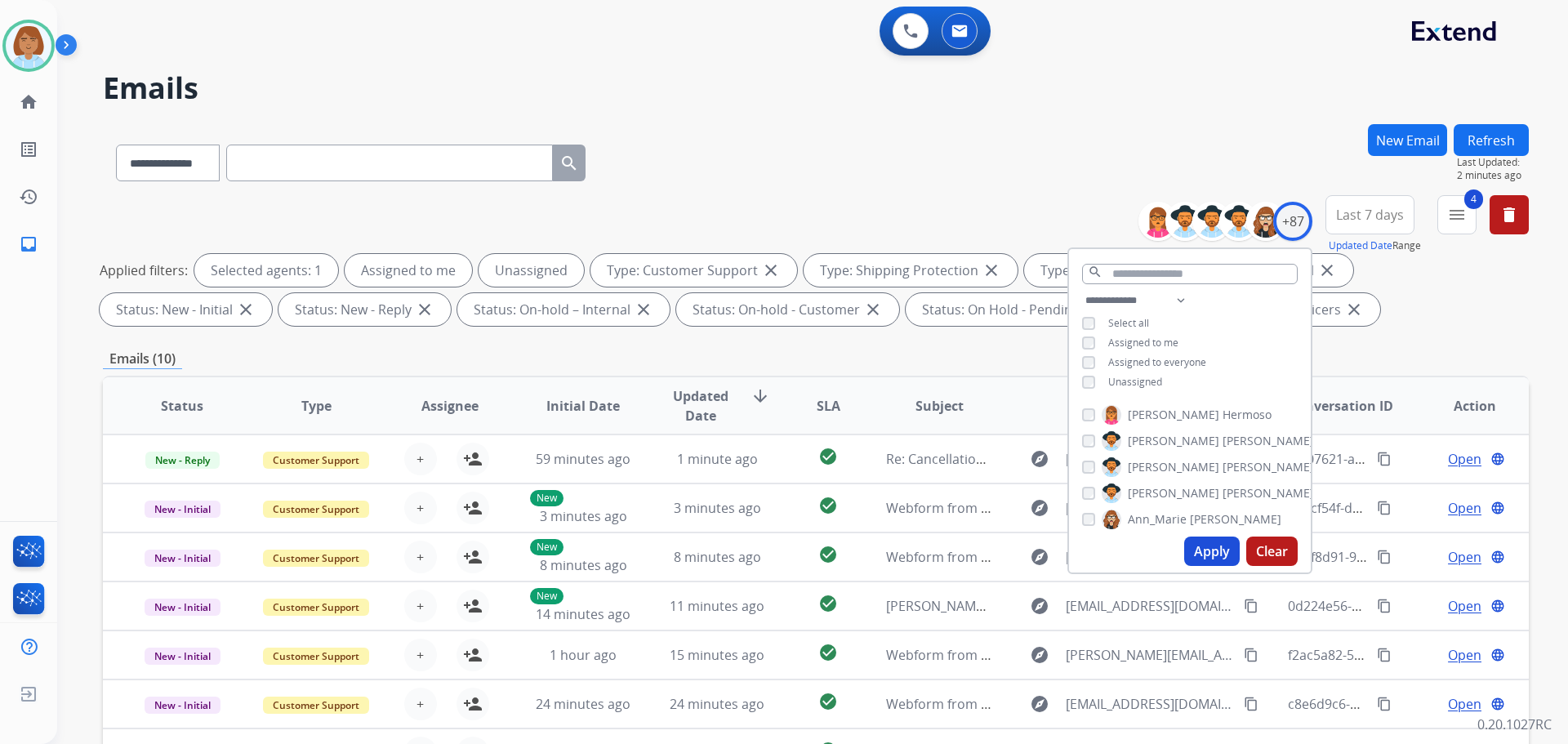
drag, startPoint x: 1353, startPoint y: 555, endPoint x: 834, endPoint y: 205, distance: 626.0
click at [834, 205] on div "**********" at bounding box center [816, 264] width 1426 height 137
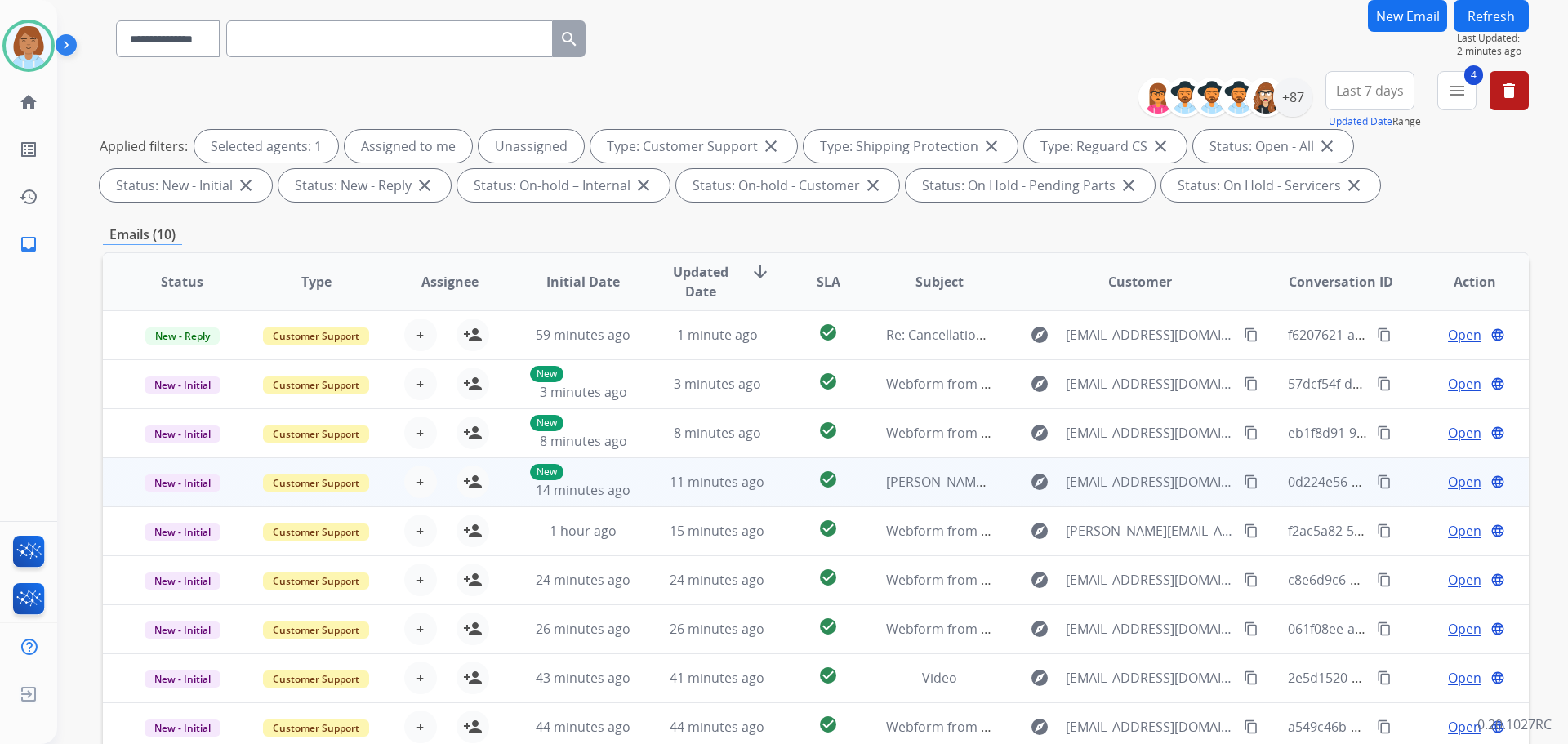
scroll to position [264, 0]
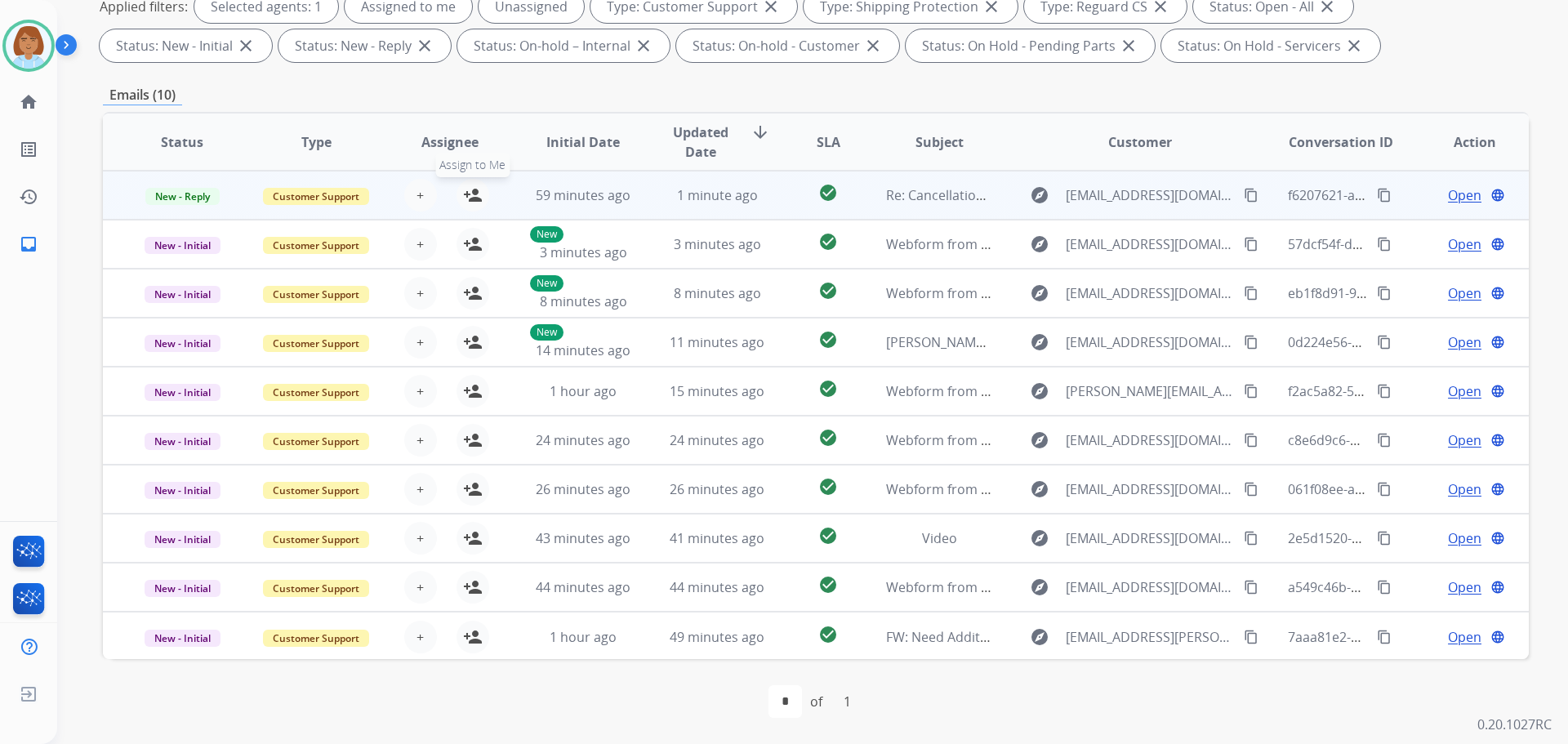
click at [476, 195] on mat-icon "person_add" at bounding box center [473, 196] width 20 height 20
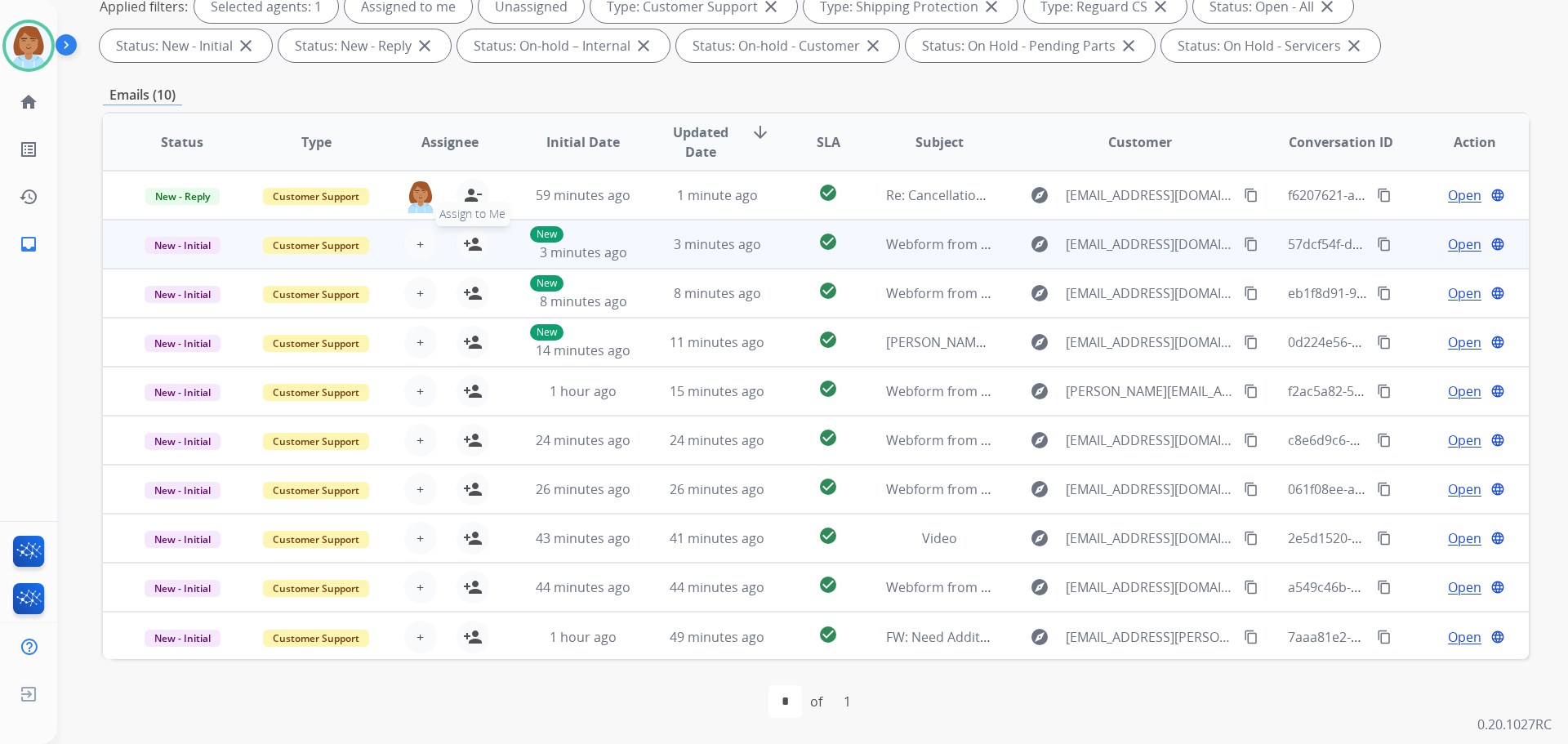
click at [481, 239] on button "person_add Assign to Me" at bounding box center [472, 244] width 32 height 32
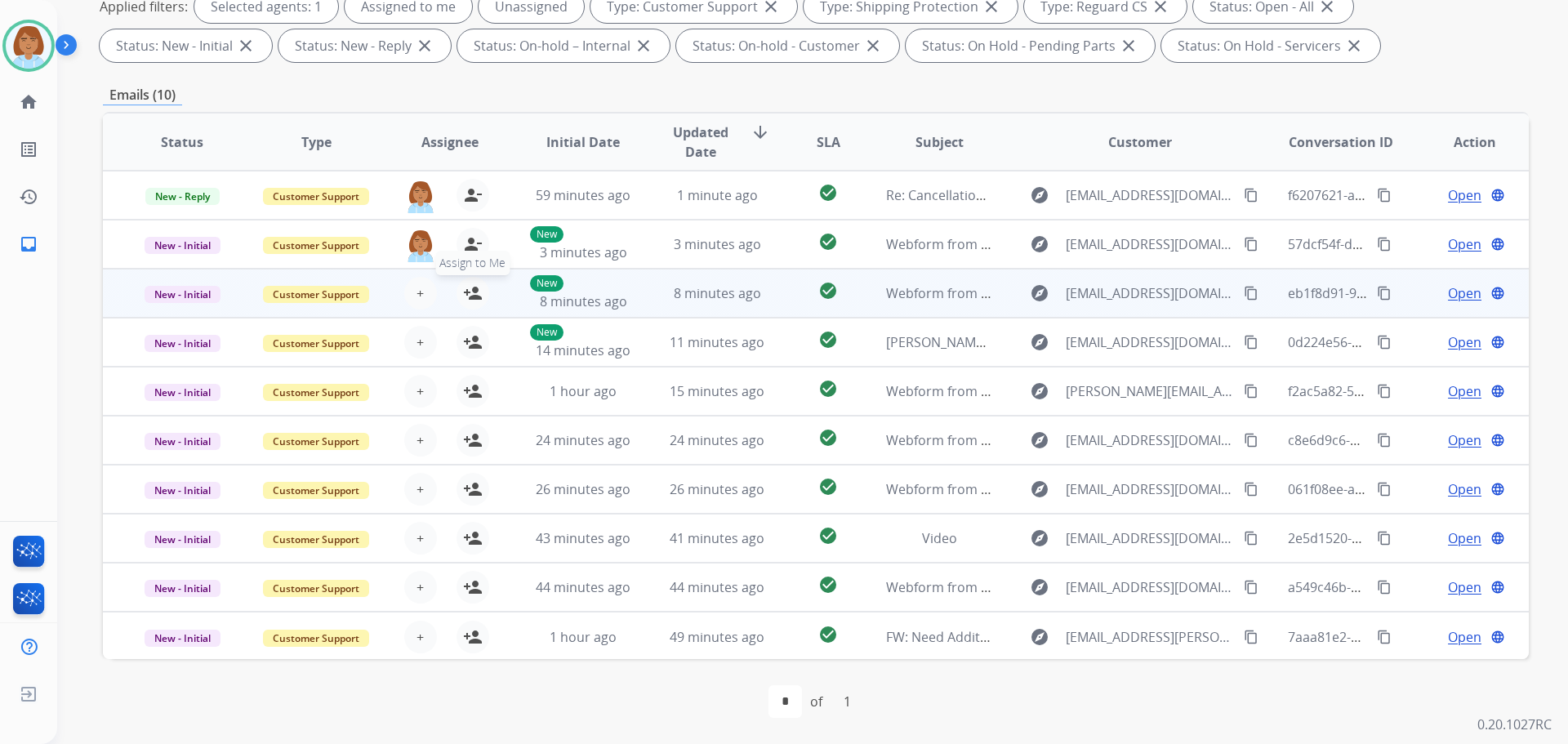
click at [473, 292] on mat-icon "person_add" at bounding box center [473, 293] width 20 height 20
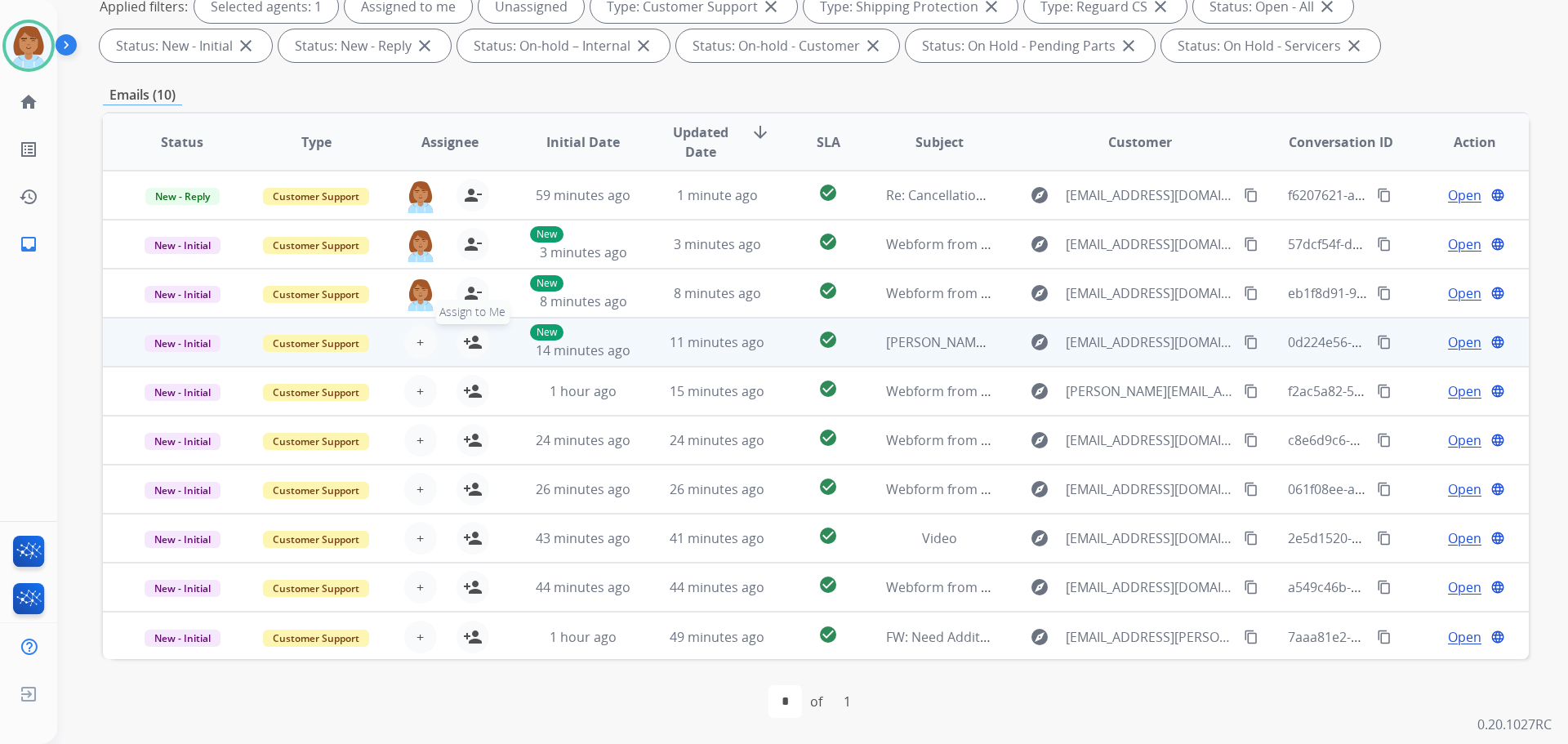
click at [466, 345] on mat-icon "person_add" at bounding box center [473, 343] width 20 height 20
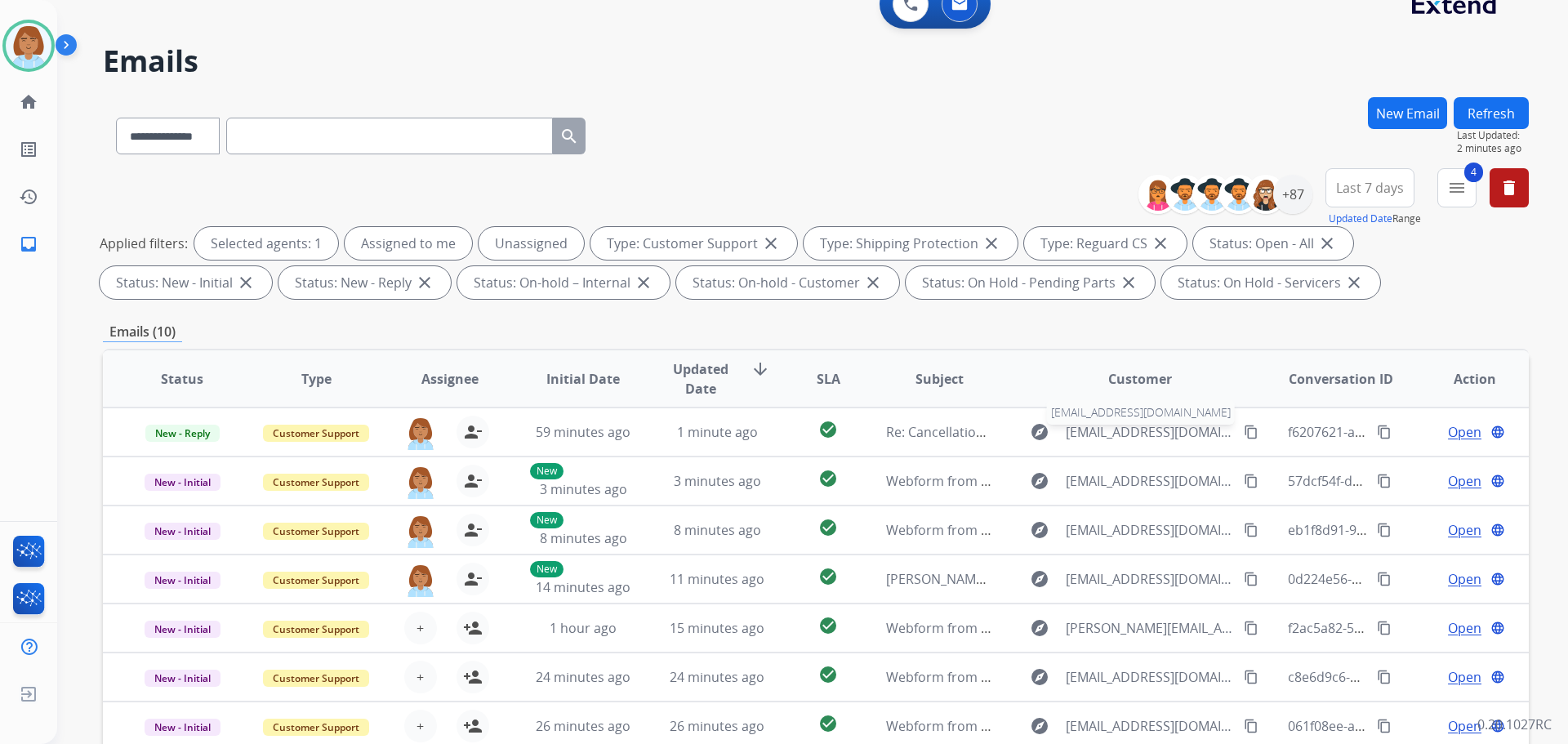
scroll to position [19, 0]
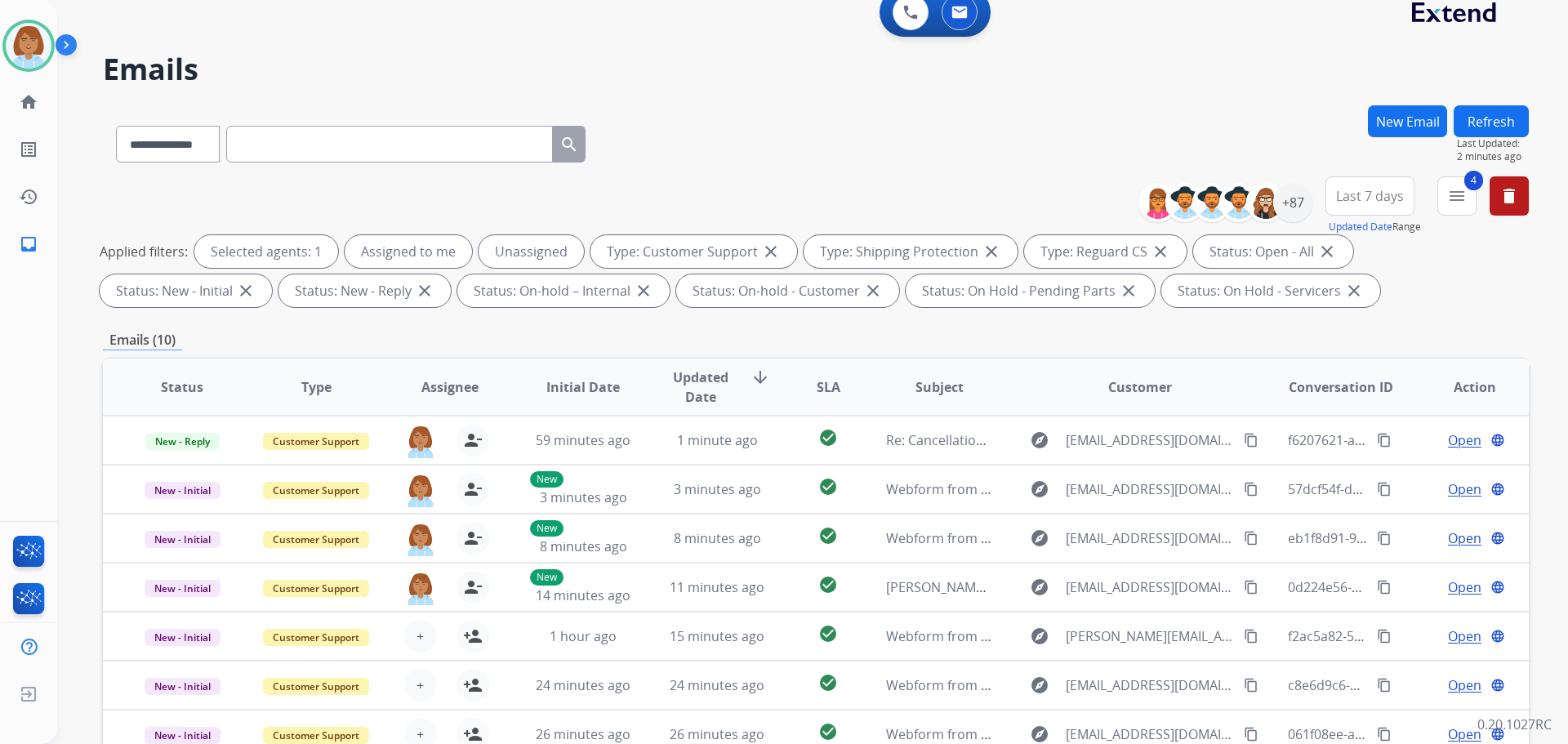
click at [1491, 134] on button "Refresh" at bounding box center [1491, 121] width 75 height 32
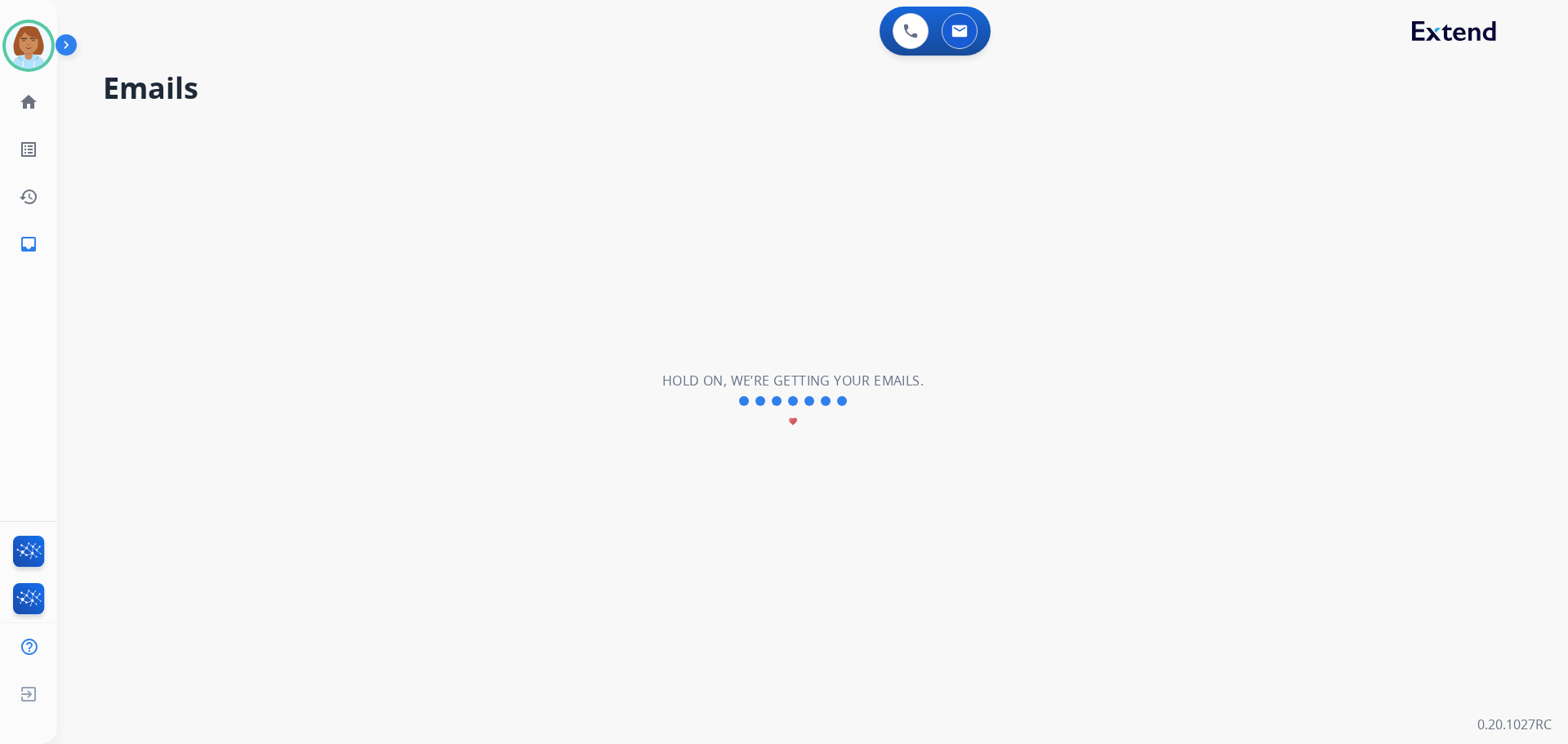
scroll to position [0, 0]
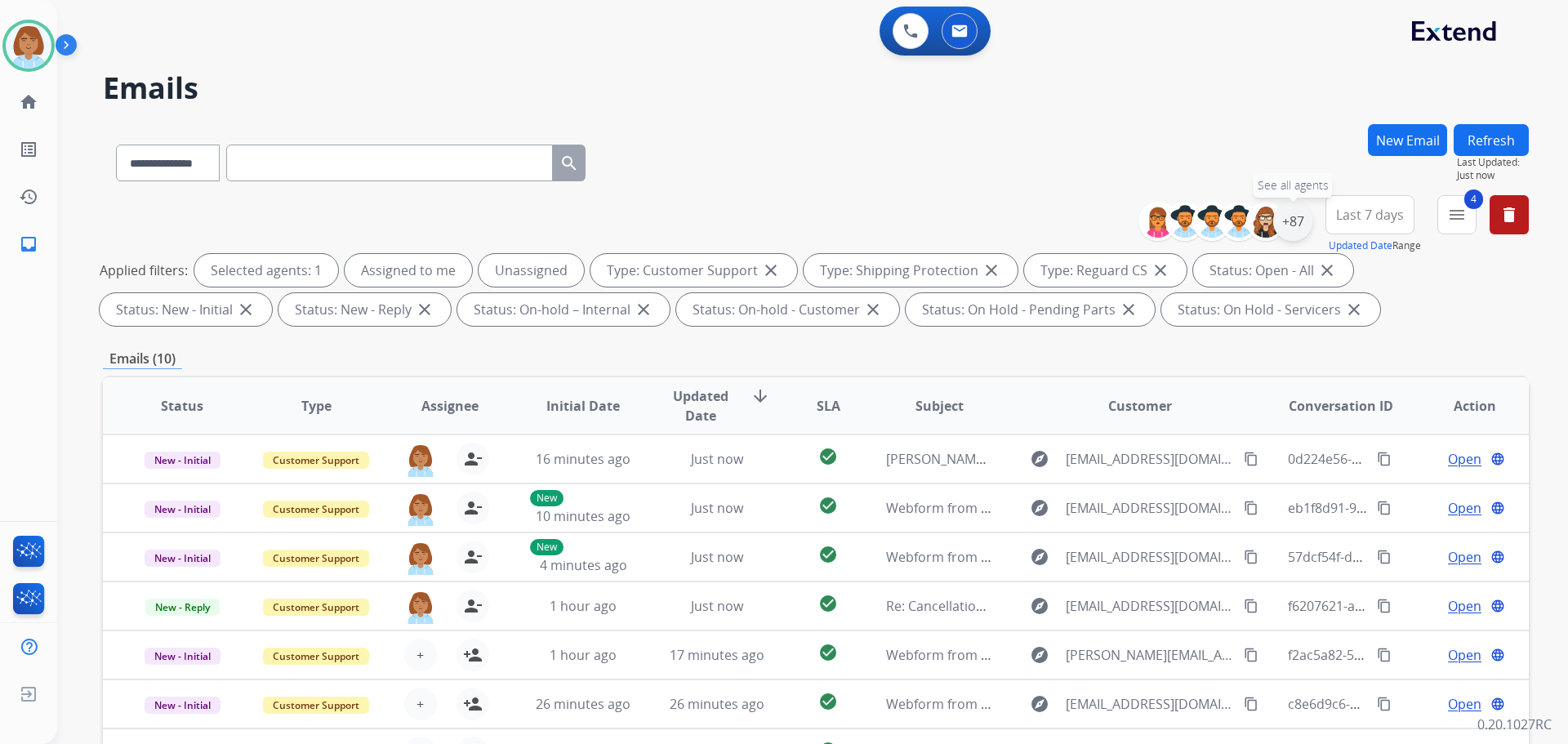
click at [1296, 222] on div "+87" at bounding box center [1292, 221] width 39 height 39
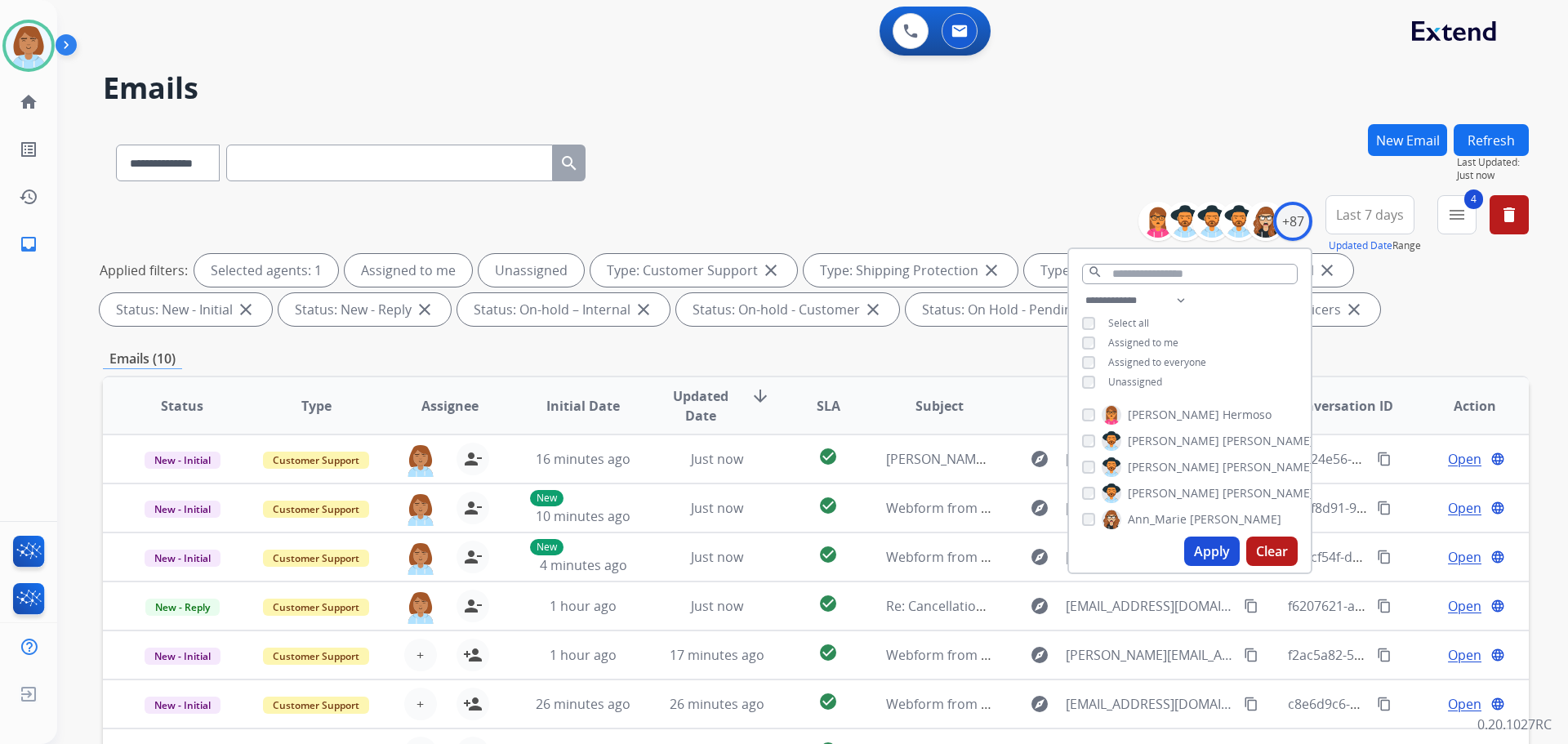
click at [1125, 385] on span "Unassigned" at bounding box center [1135, 381] width 54 height 14
click at [1215, 555] on button "Apply" at bounding box center [1213, 551] width 56 height 30
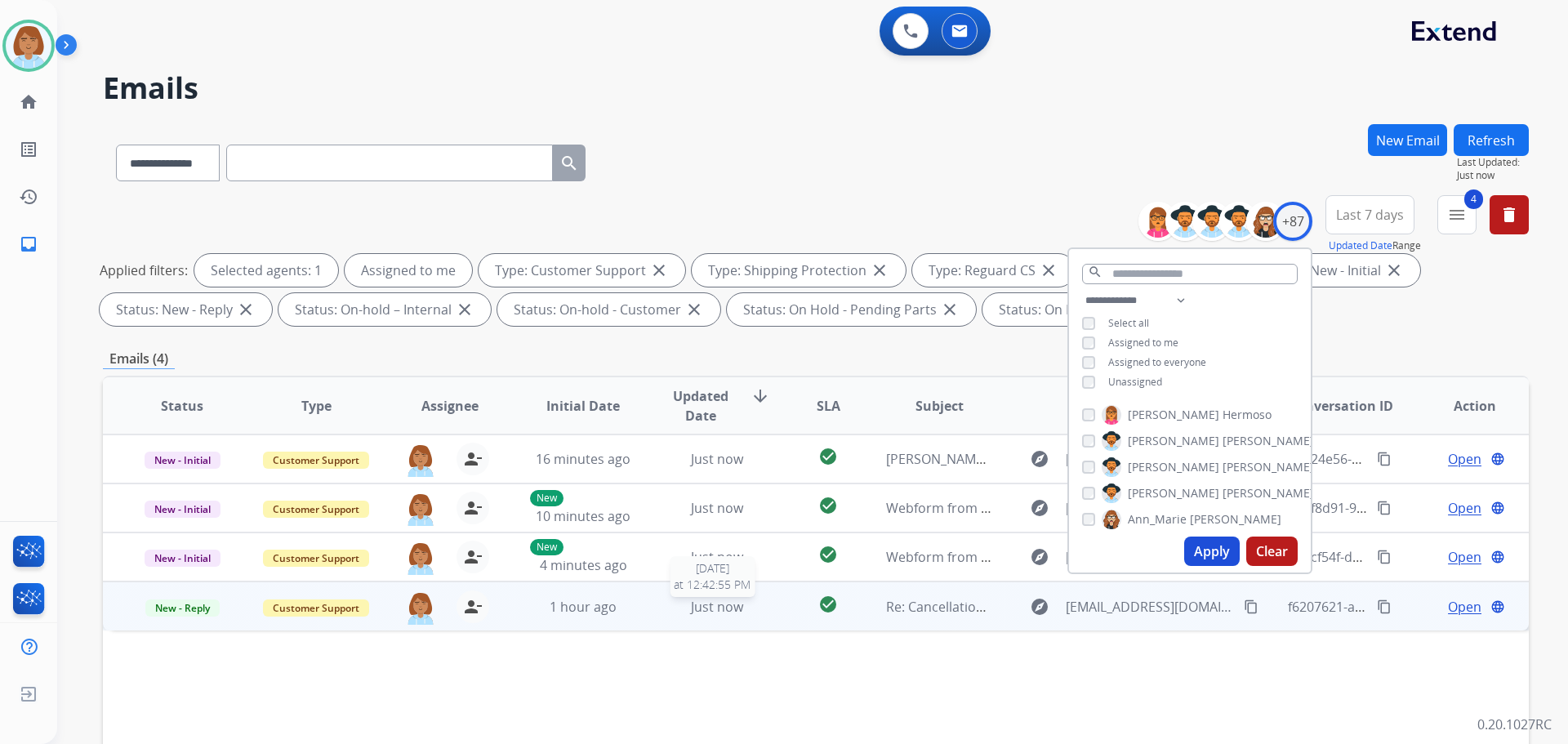
click at [759, 608] on div "Just now" at bounding box center [718, 607] width 107 height 20
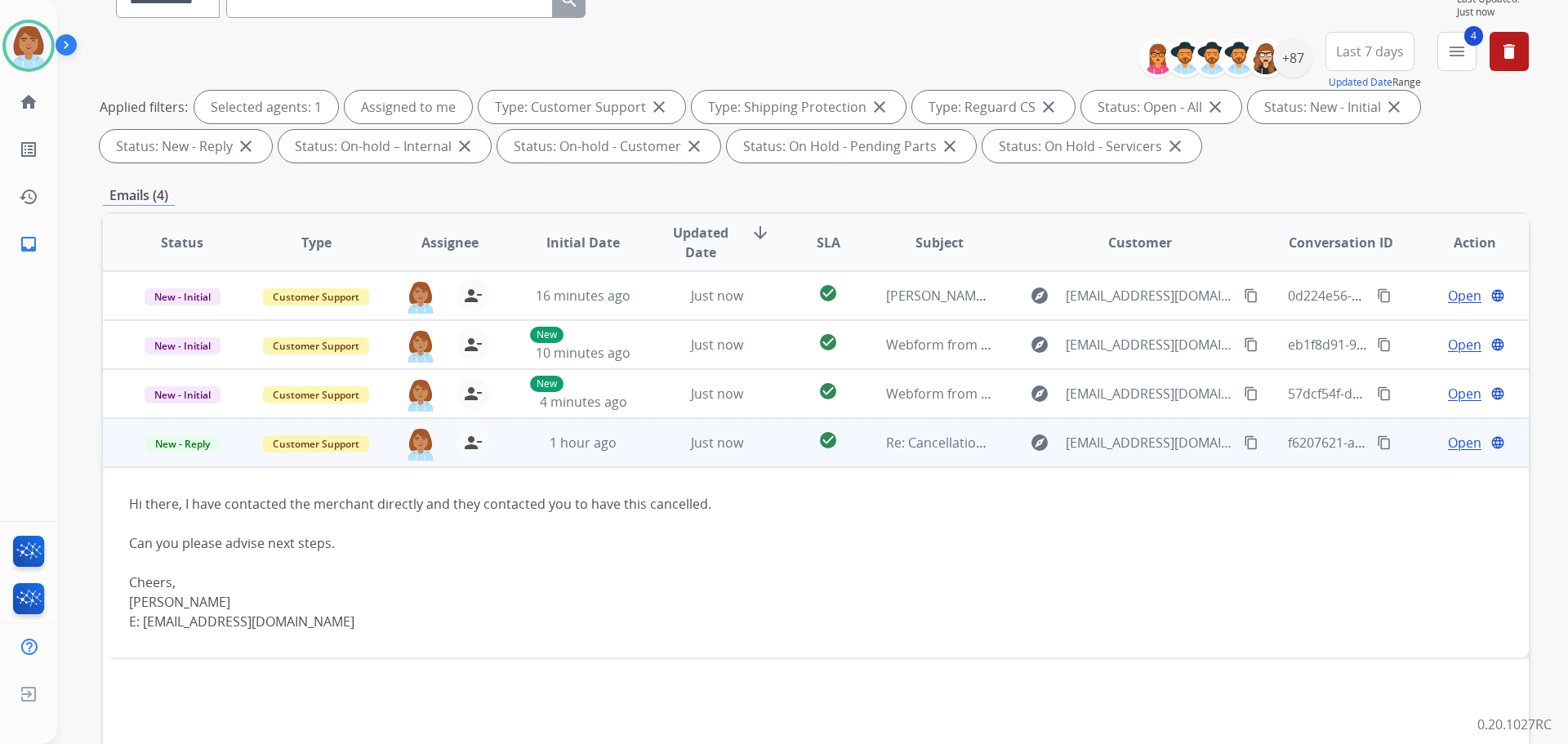
scroll to position [264, 0]
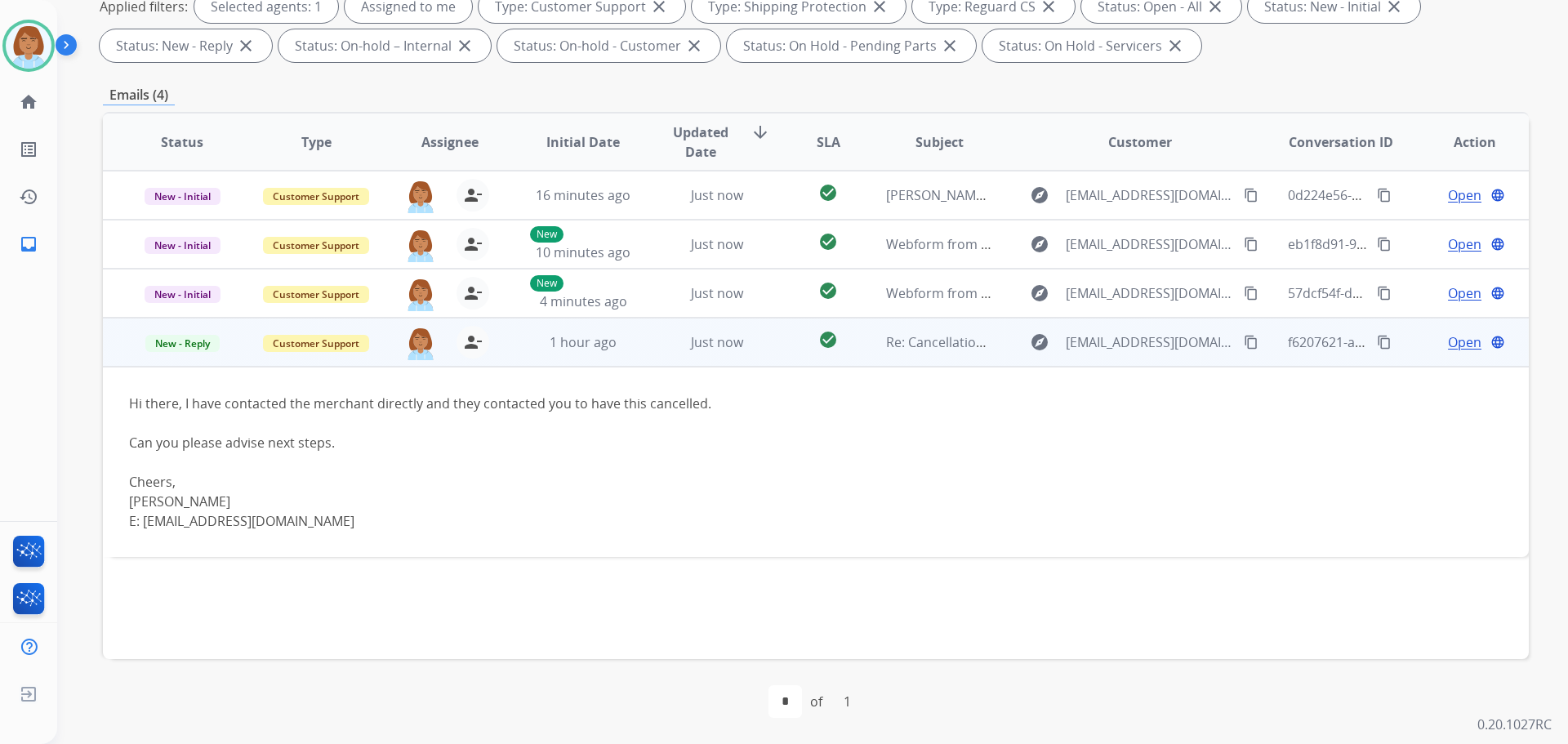
click at [1244, 344] on mat-icon "content_copy" at bounding box center [1252, 342] width 14 height 14
click at [1461, 344] on span "Open" at bounding box center [1464, 343] width 33 height 20
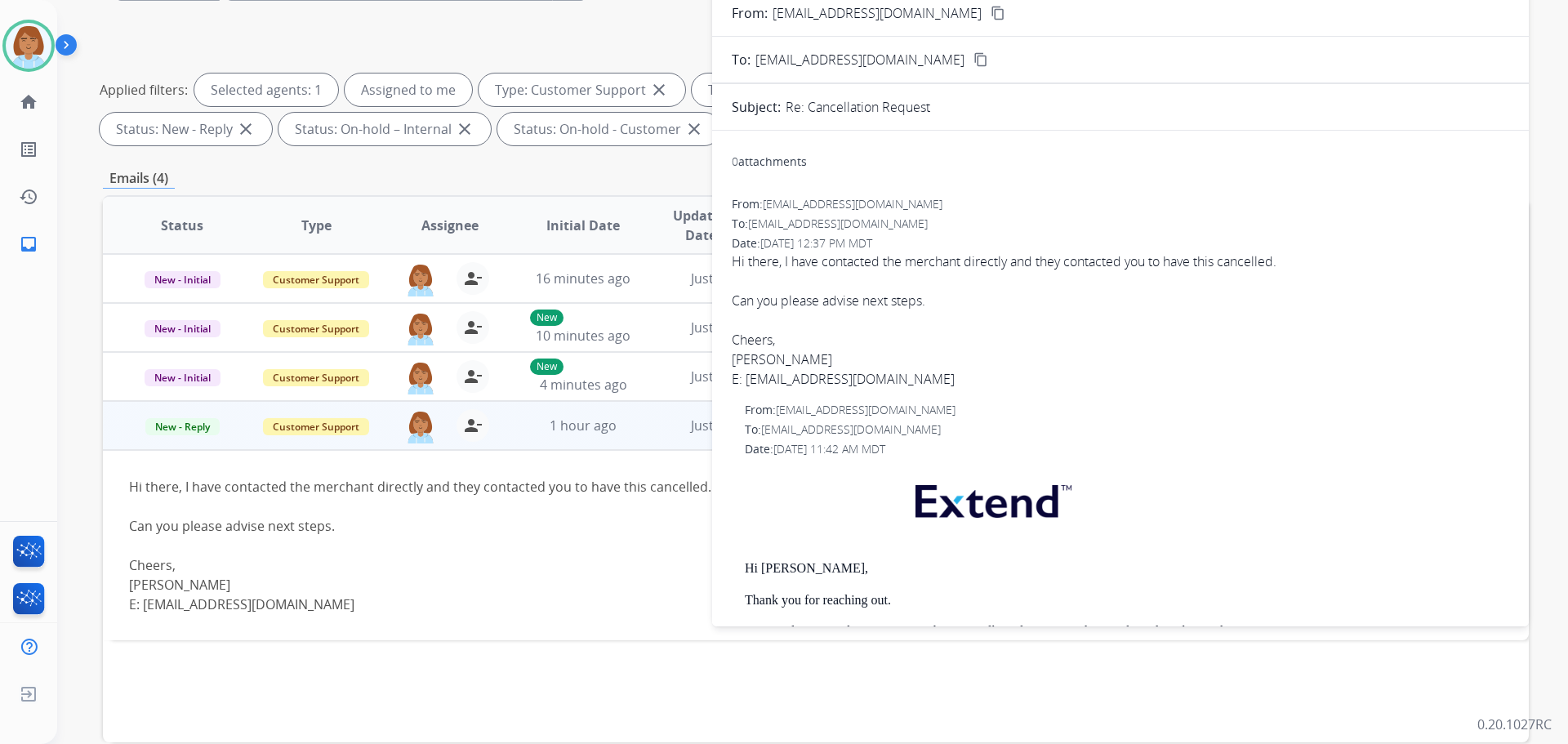
scroll to position [19, 0]
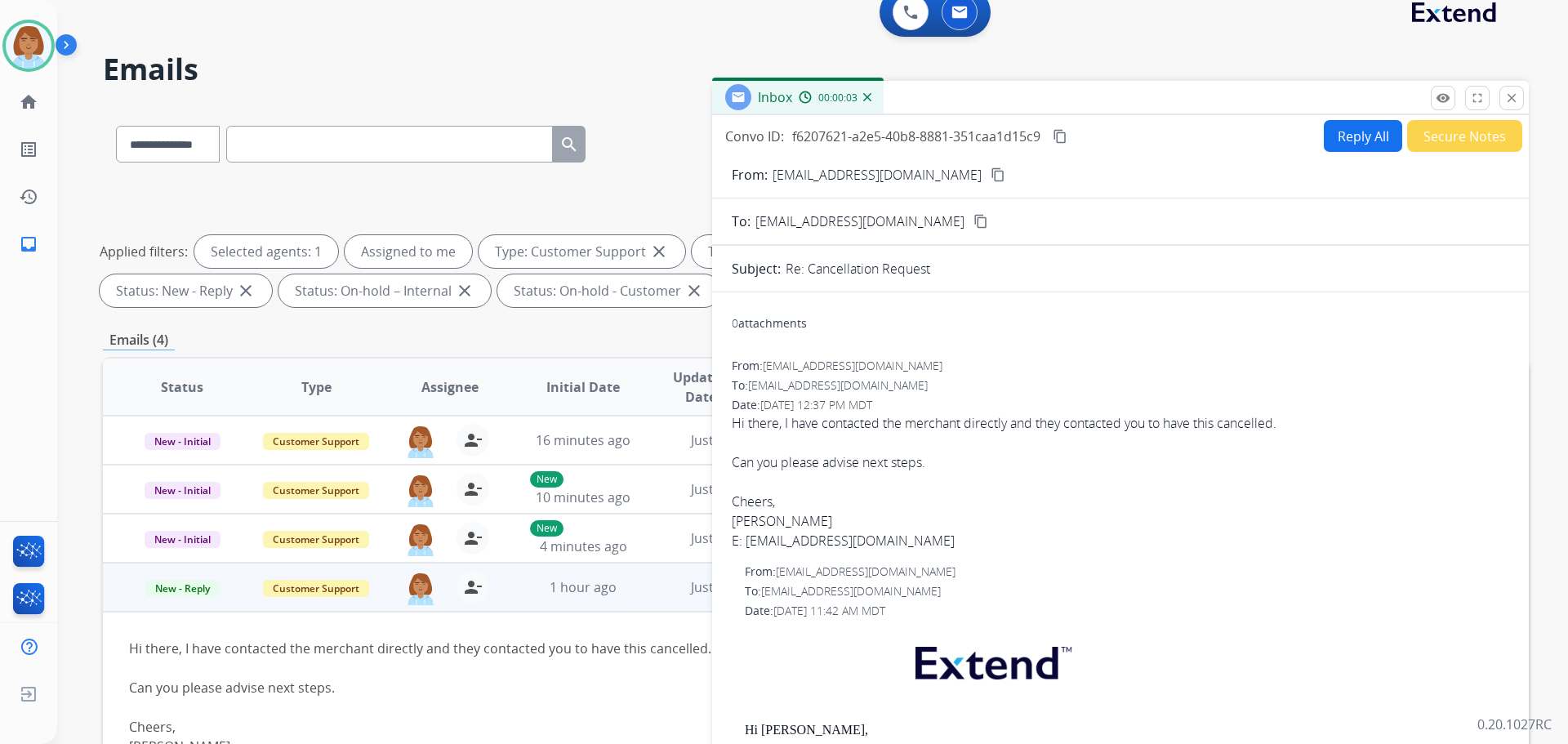
click at [1344, 132] on button "Reply All" at bounding box center [1363, 135] width 78 height 32
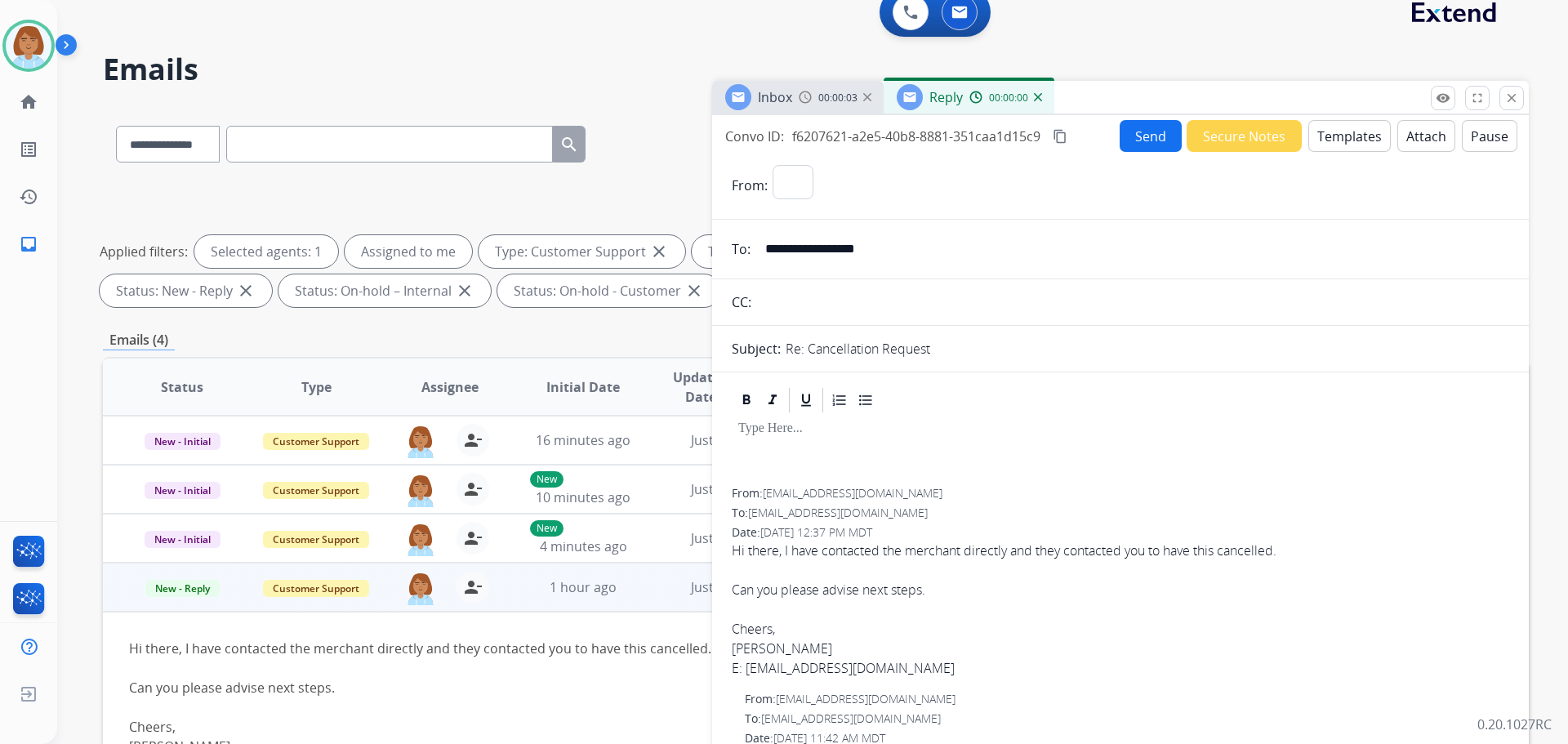
select select "**********"
click at [1350, 127] on button "Templates" at bounding box center [1350, 135] width 83 height 32
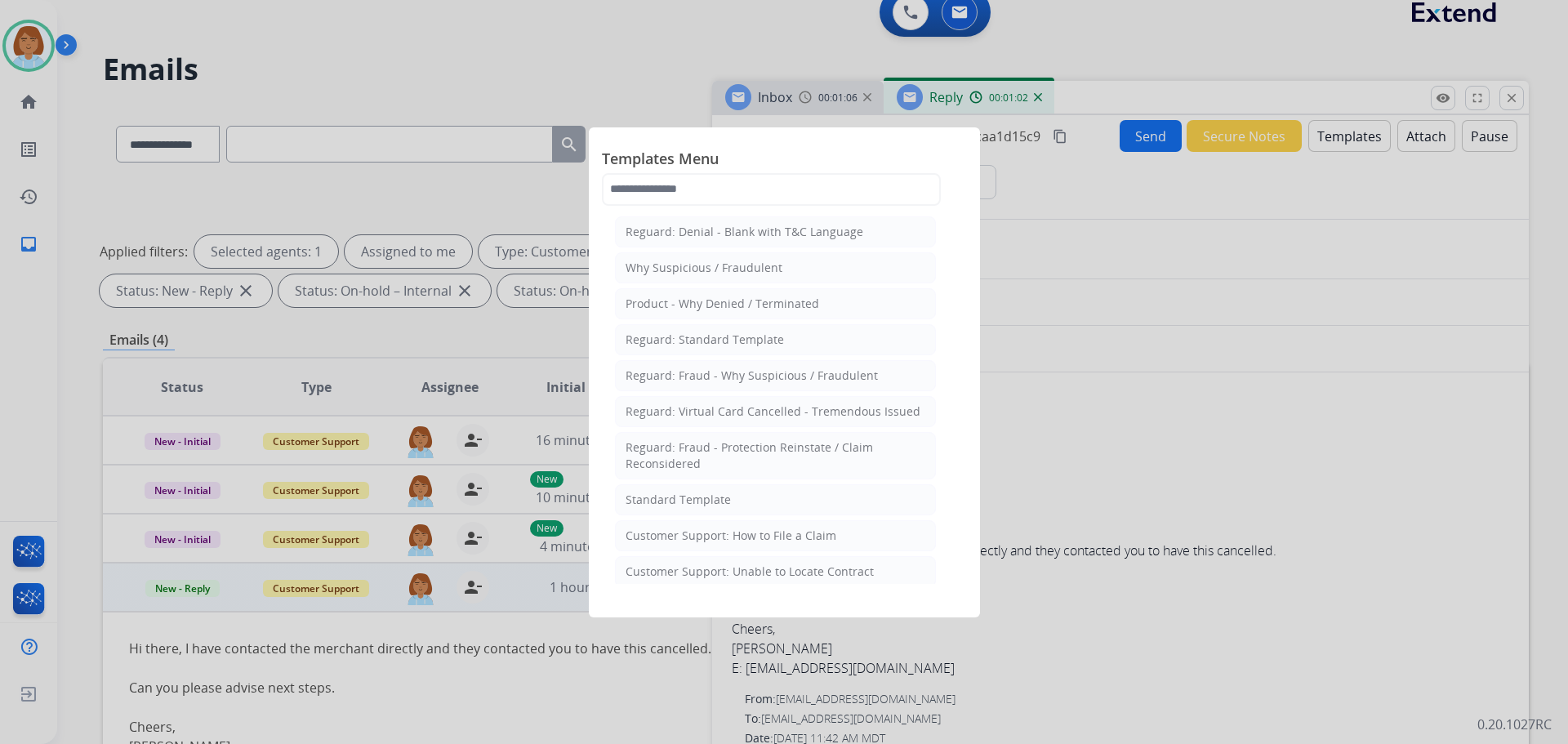
scroll to position [0, 0]
drag, startPoint x: 760, startPoint y: 480, endPoint x: 782, endPoint y: 501, distance: 30.4
click at [782, 501] on li "Standard Template" at bounding box center [775, 501] width 321 height 31
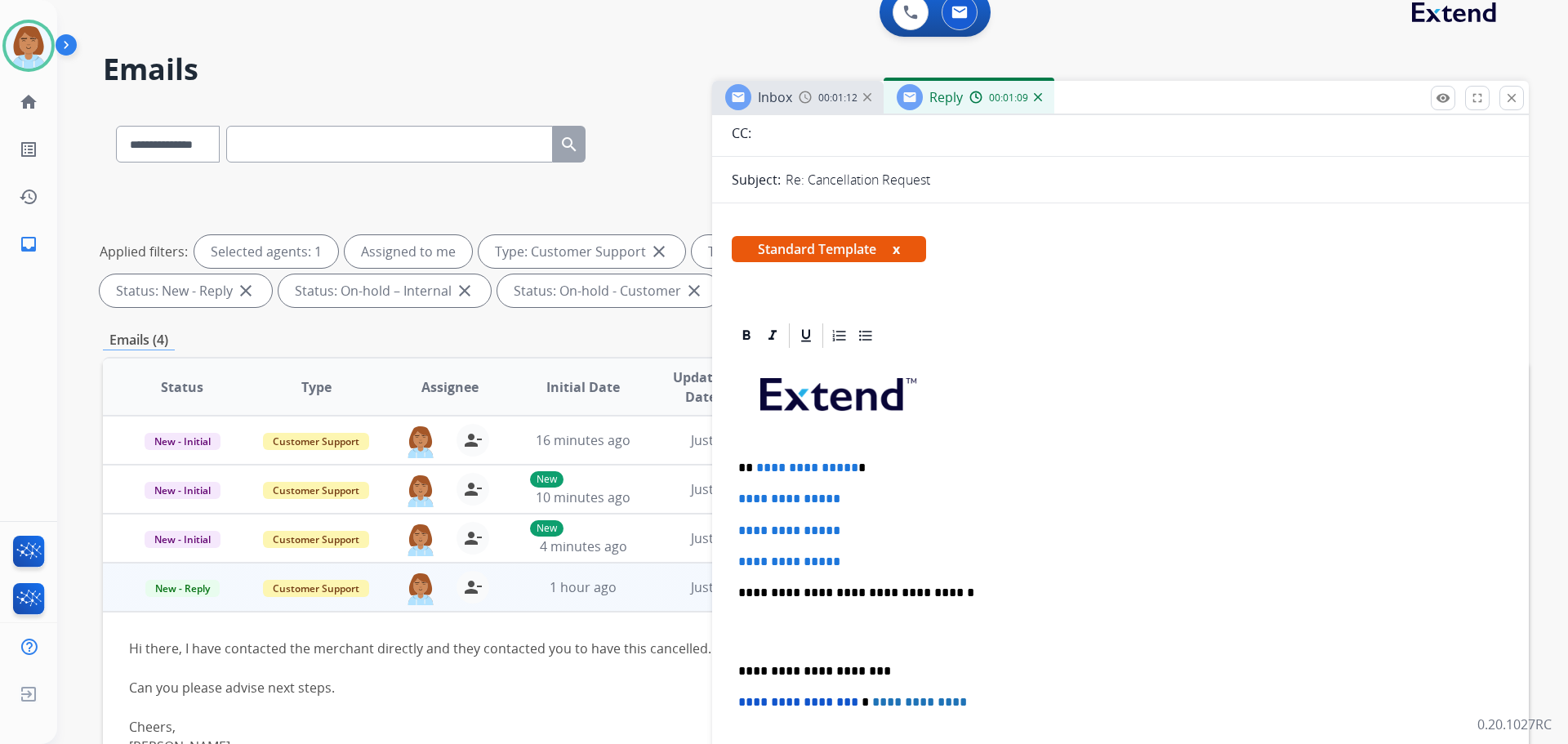
scroll to position [245, 0]
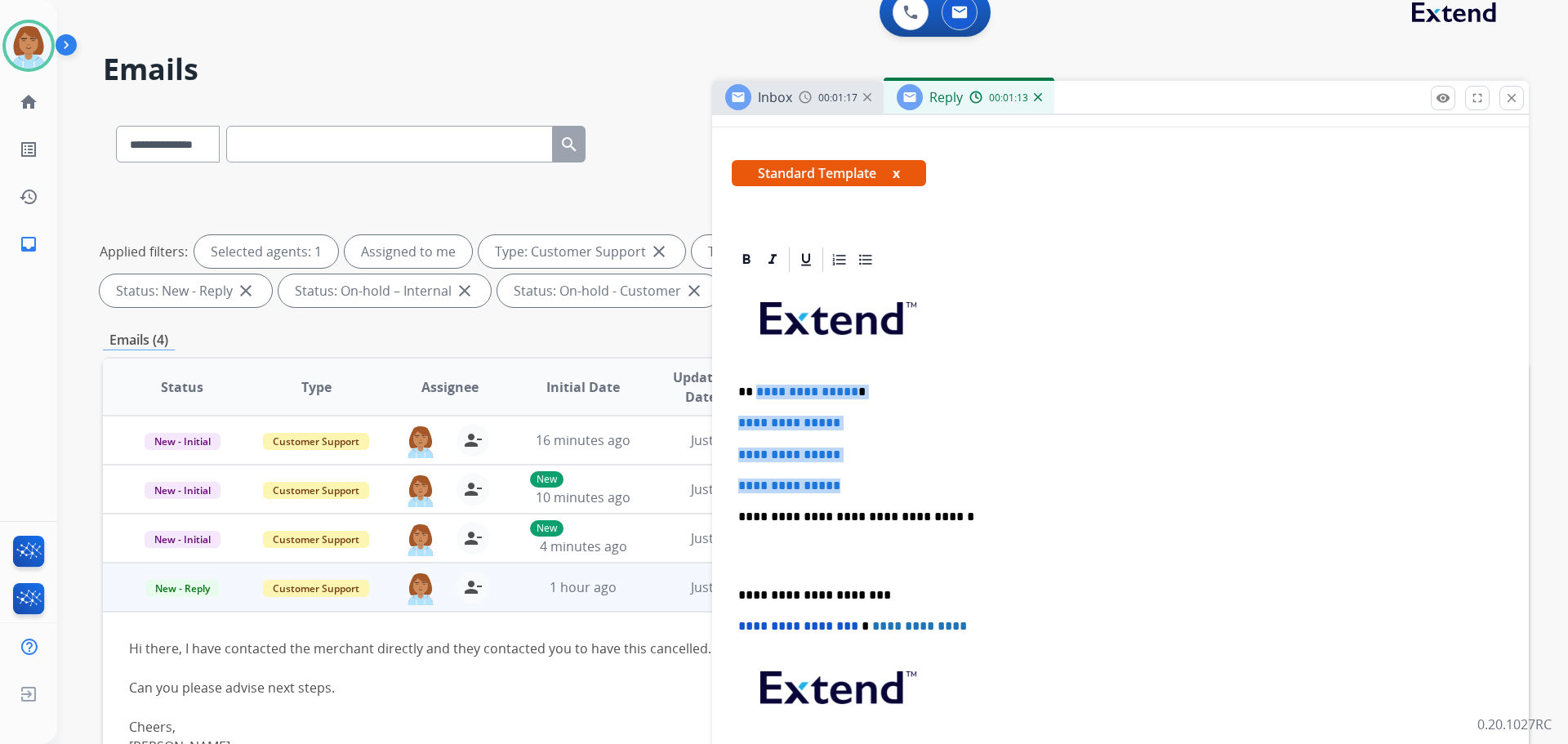
drag, startPoint x: 873, startPoint y: 482, endPoint x: 756, endPoint y: 395, distance: 145.8
click at [756, 395] on div "**********" at bounding box center [1121, 555] width 777 height 562
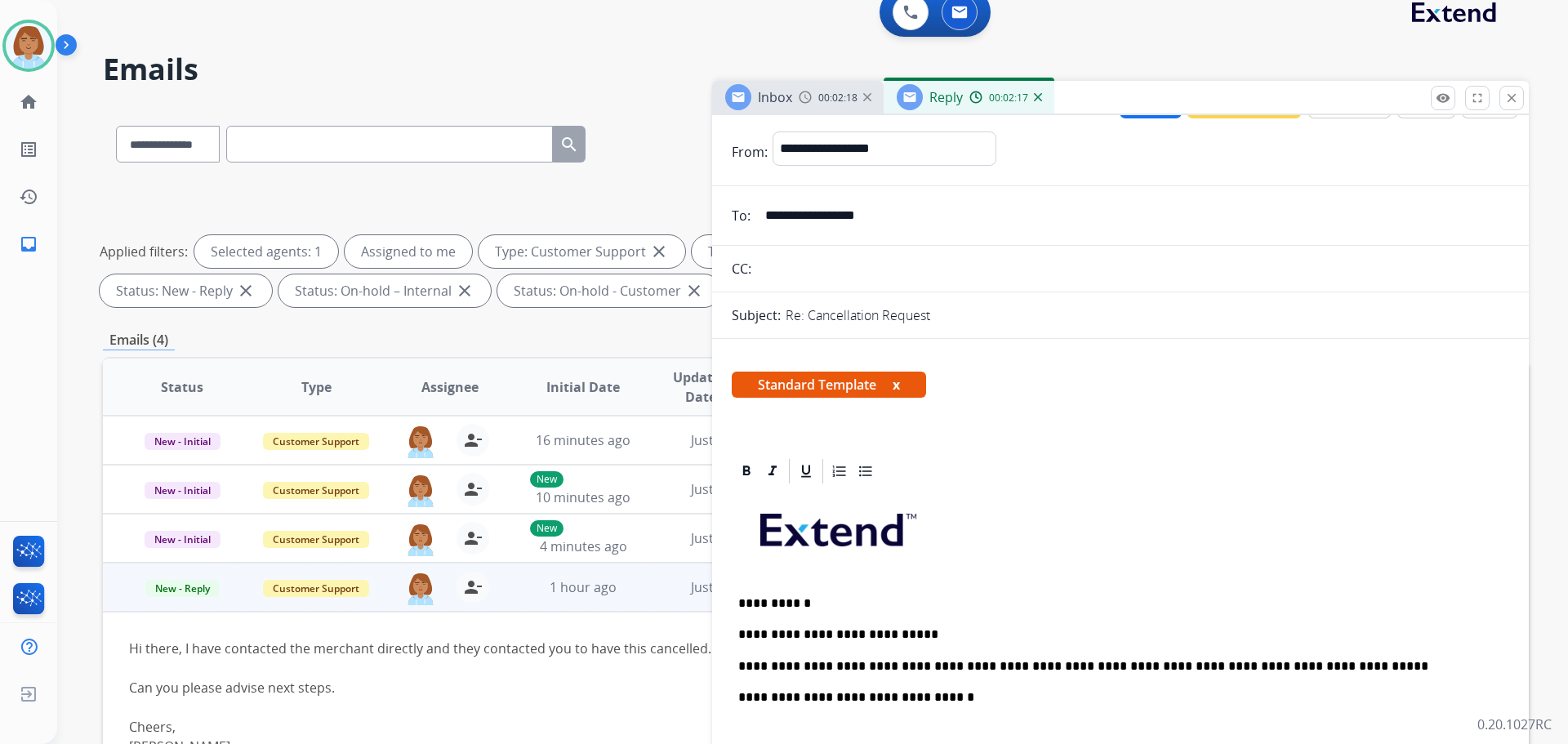
scroll to position [0, 0]
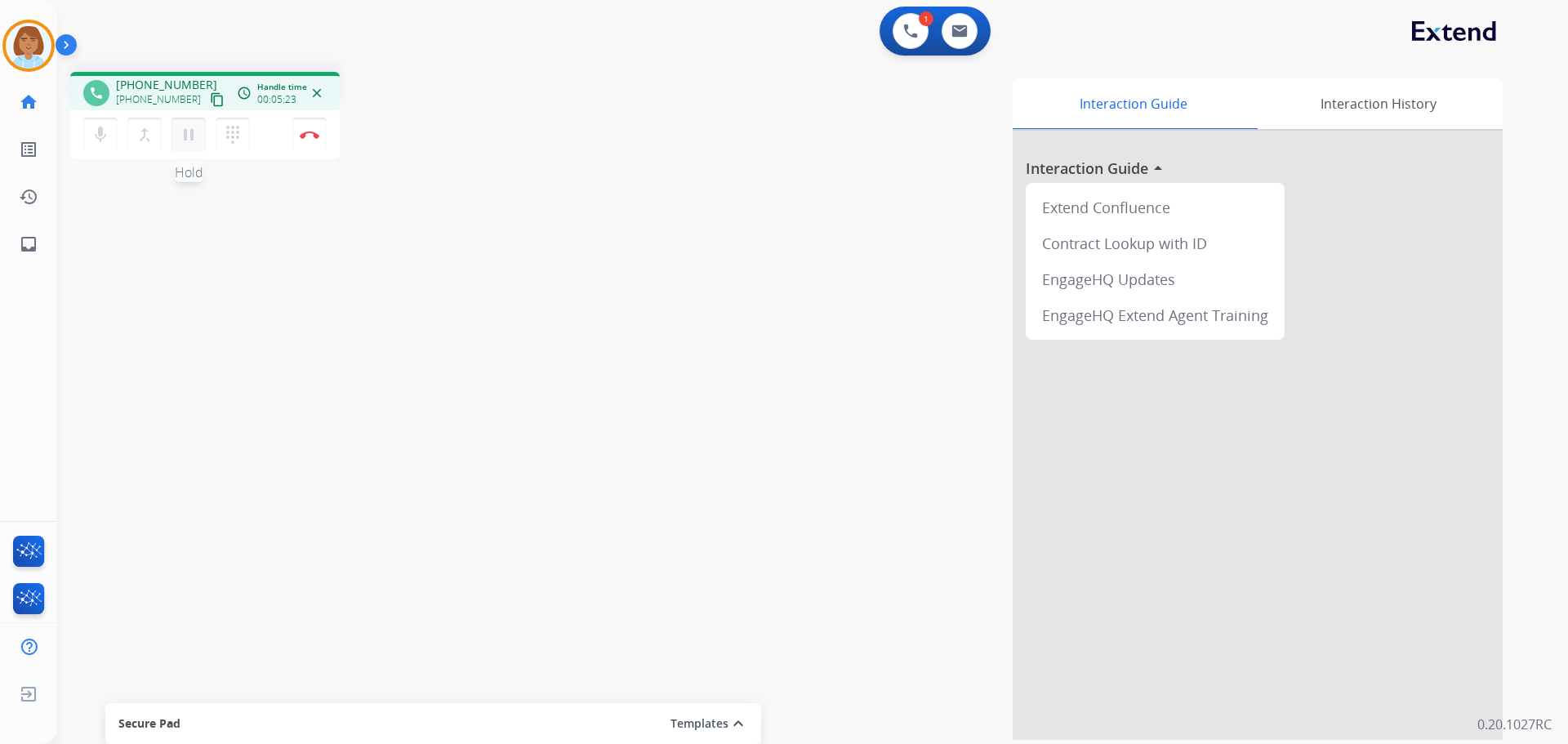
click at [188, 133] on mat-icon "pause" at bounding box center [188, 135] width 20 height 20
click at [96, 134] on mat-icon "mic" at bounding box center [101, 135] width 20 height 20
click at [197, 142] on mat-icon "play_arrow" at bounding box center [188, 135] width 20 height 20
click at [105, 130] on mat-icon "mic_off" at bounding box center [101, 135] width 20 height 20
drag, startPoint x: 319, startPoint y: 136, endPoint x: 344, endPoint y: 164, distance: 37.5
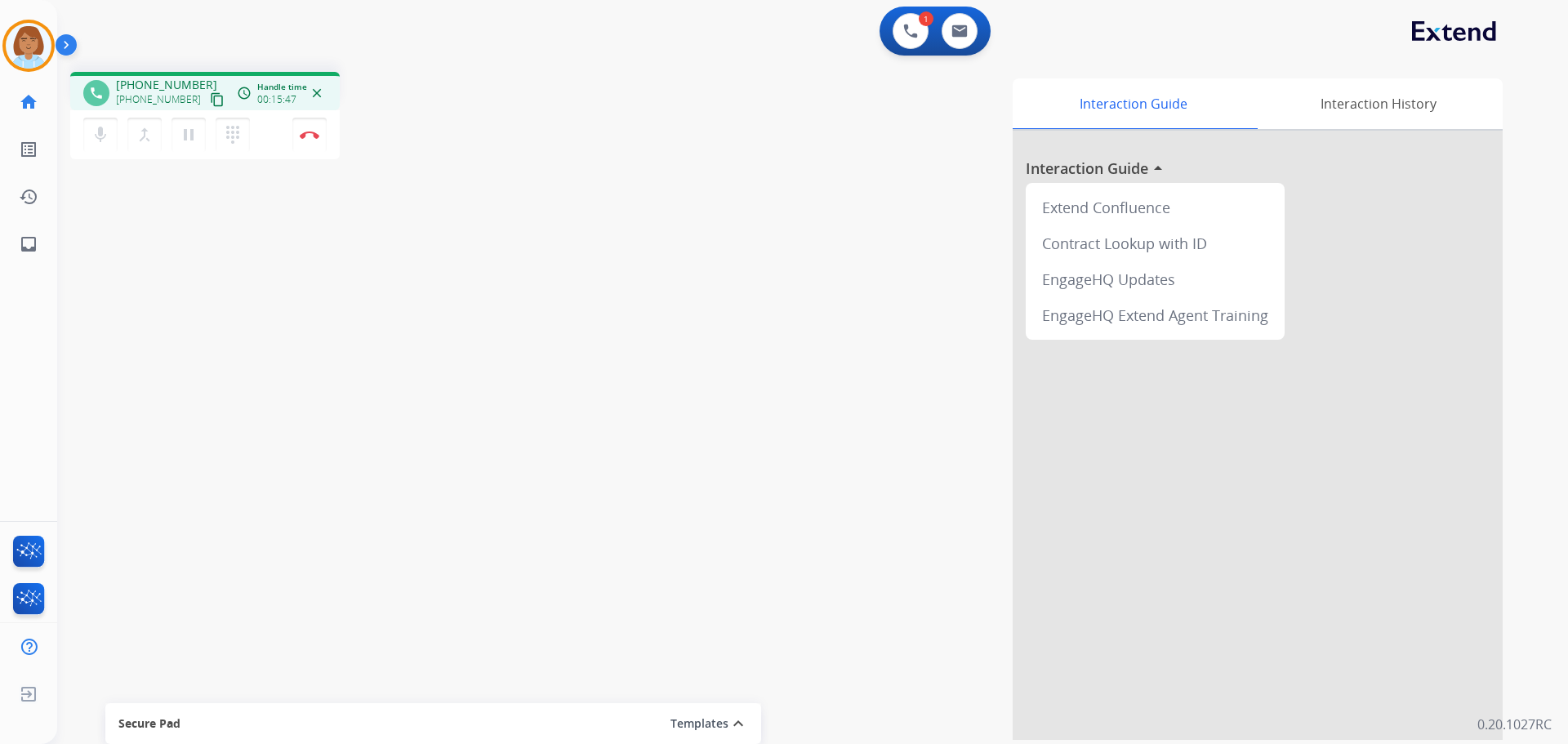
click at [344, 164] on div "phone [PHONE_NUMBER] [PHONE_NUMBER] content_copy access_time Call metrics Queue…" at bounding box center [793, 400] width 1472 height 682
click at [324, 143] on button "Disconnect" at bounding box center [309, 134] width 34 height 34
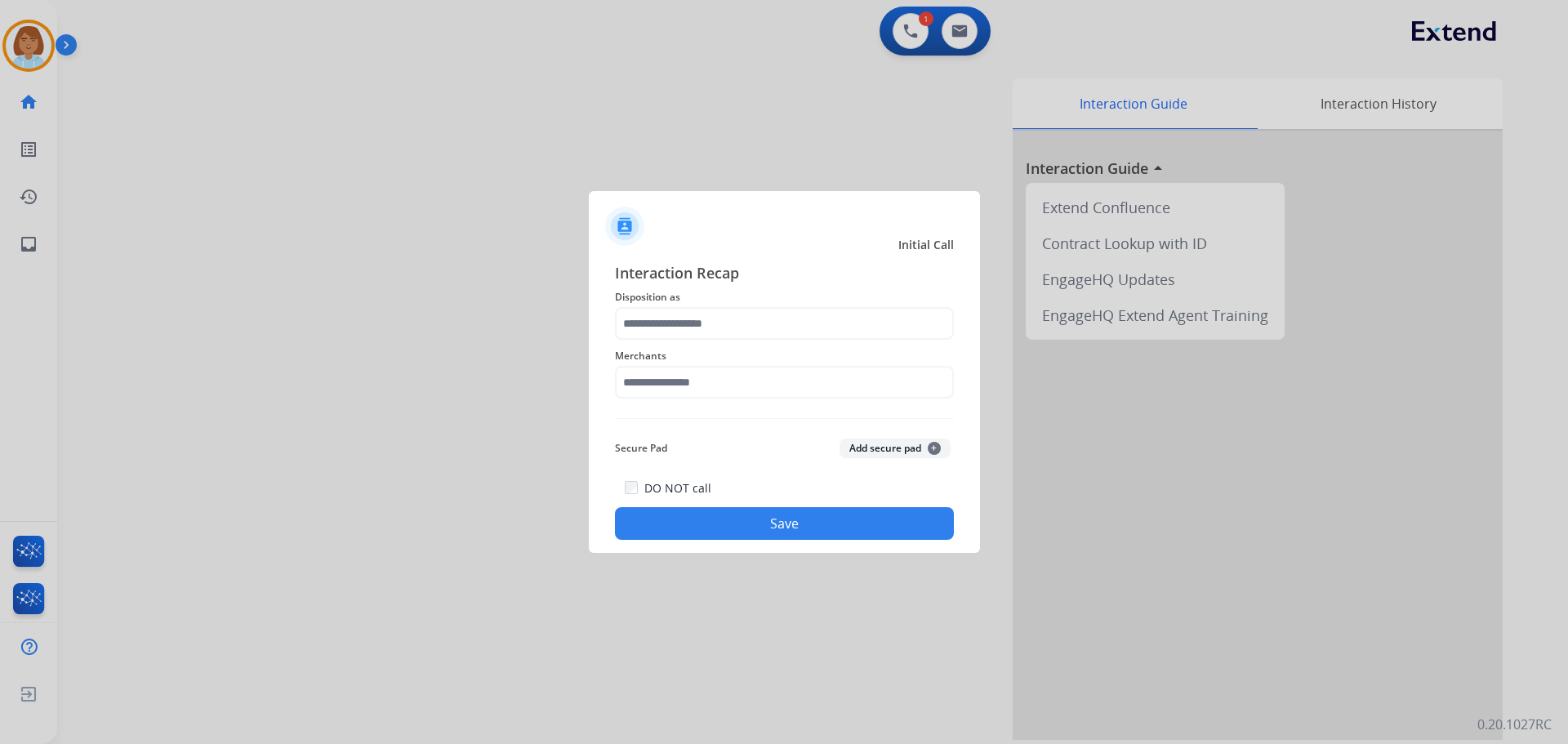
click at [710, 344] on div "Merchants" at bounding box center [784, 372] width 339 height 65
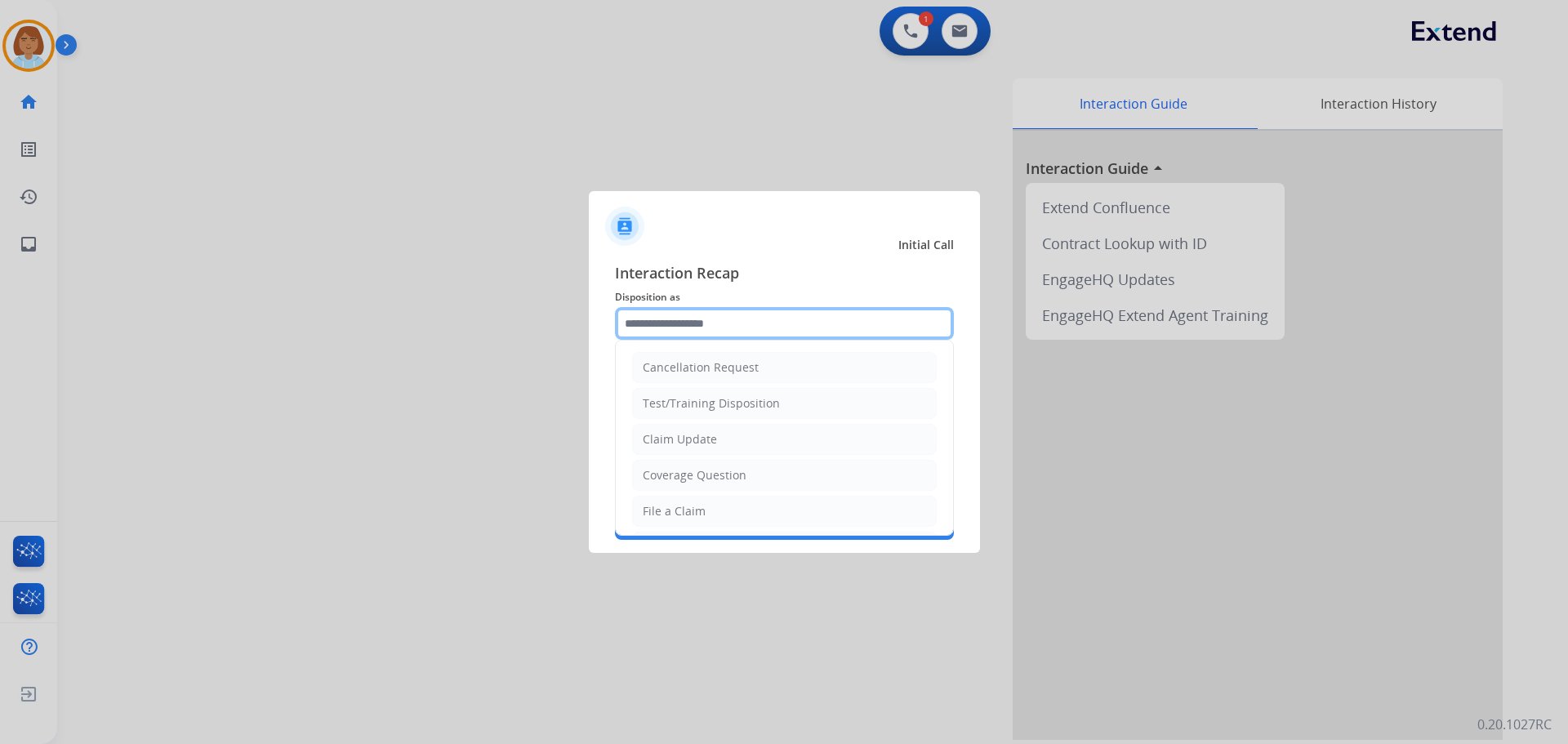
click at [707, 334] on input "text" at bounding box center [784, 324] width 339 height 32
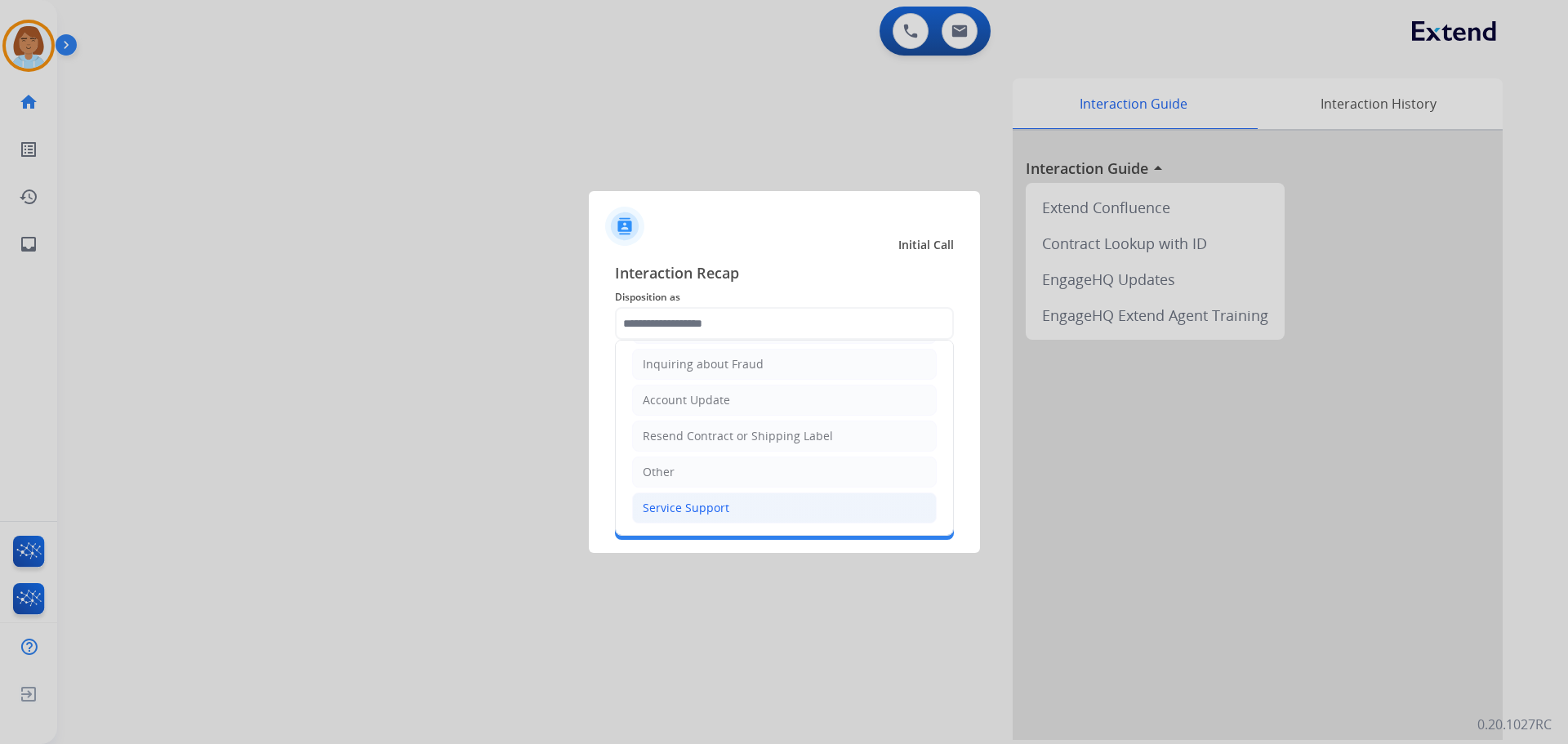
click at [793, 492] on li "Service Support" at bounding box center [784, 508] width 305 height 31
type input "**********"
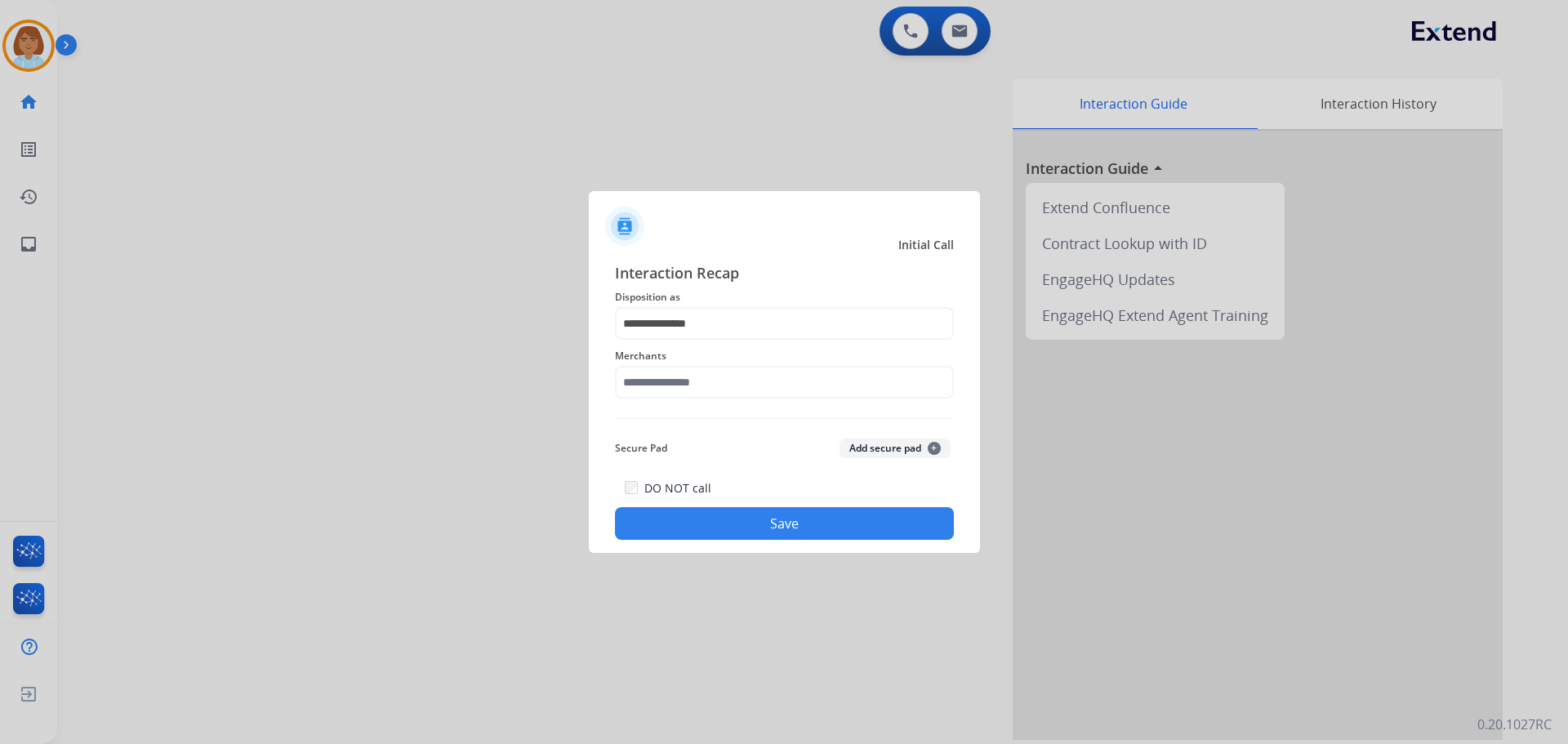
click at [713, 360] on span "Merchants" at bounding box center [784, 356] width 339 height 20
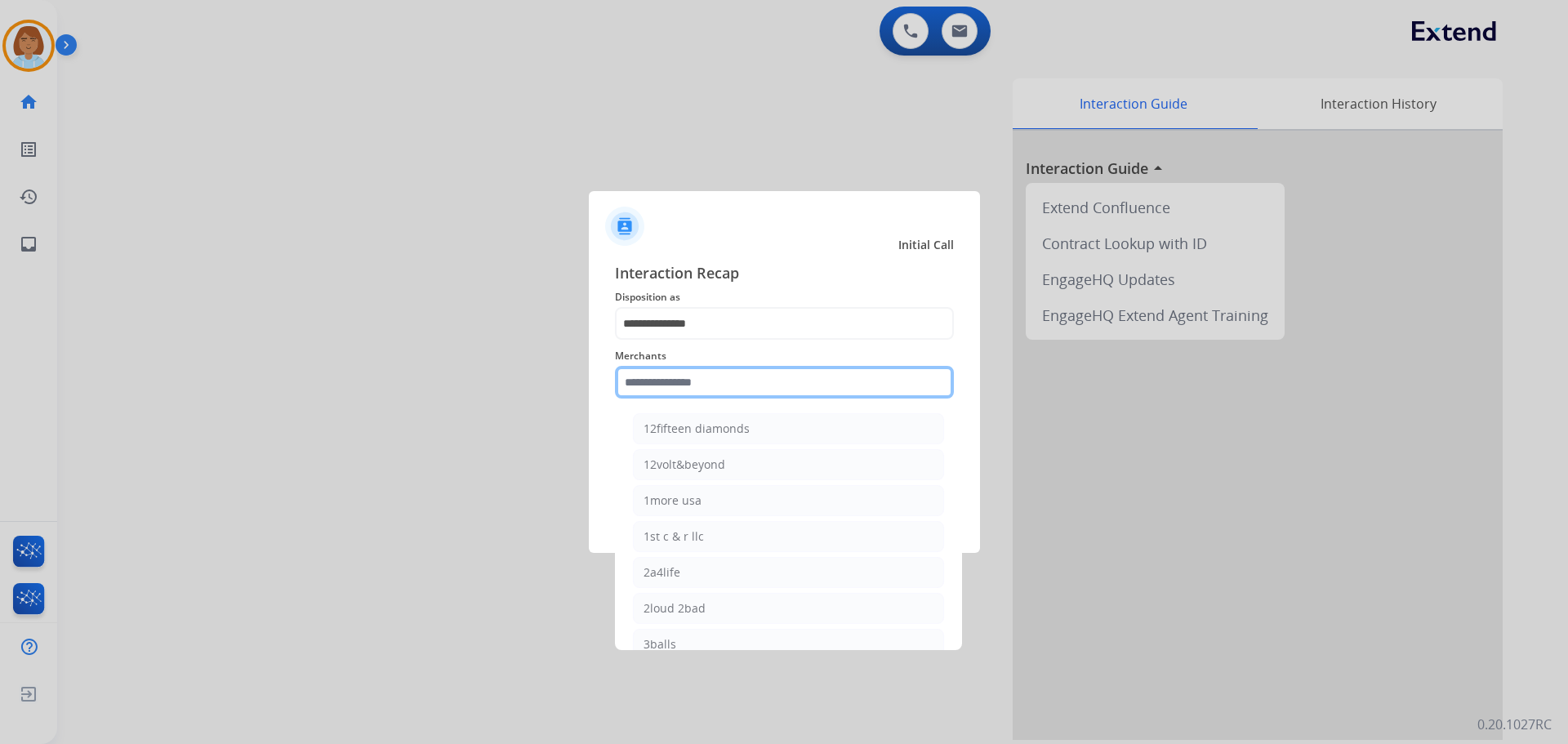
click at [711, 388] on input "text" at bounding box center [784, 382] width 339 height 32
type input "*"
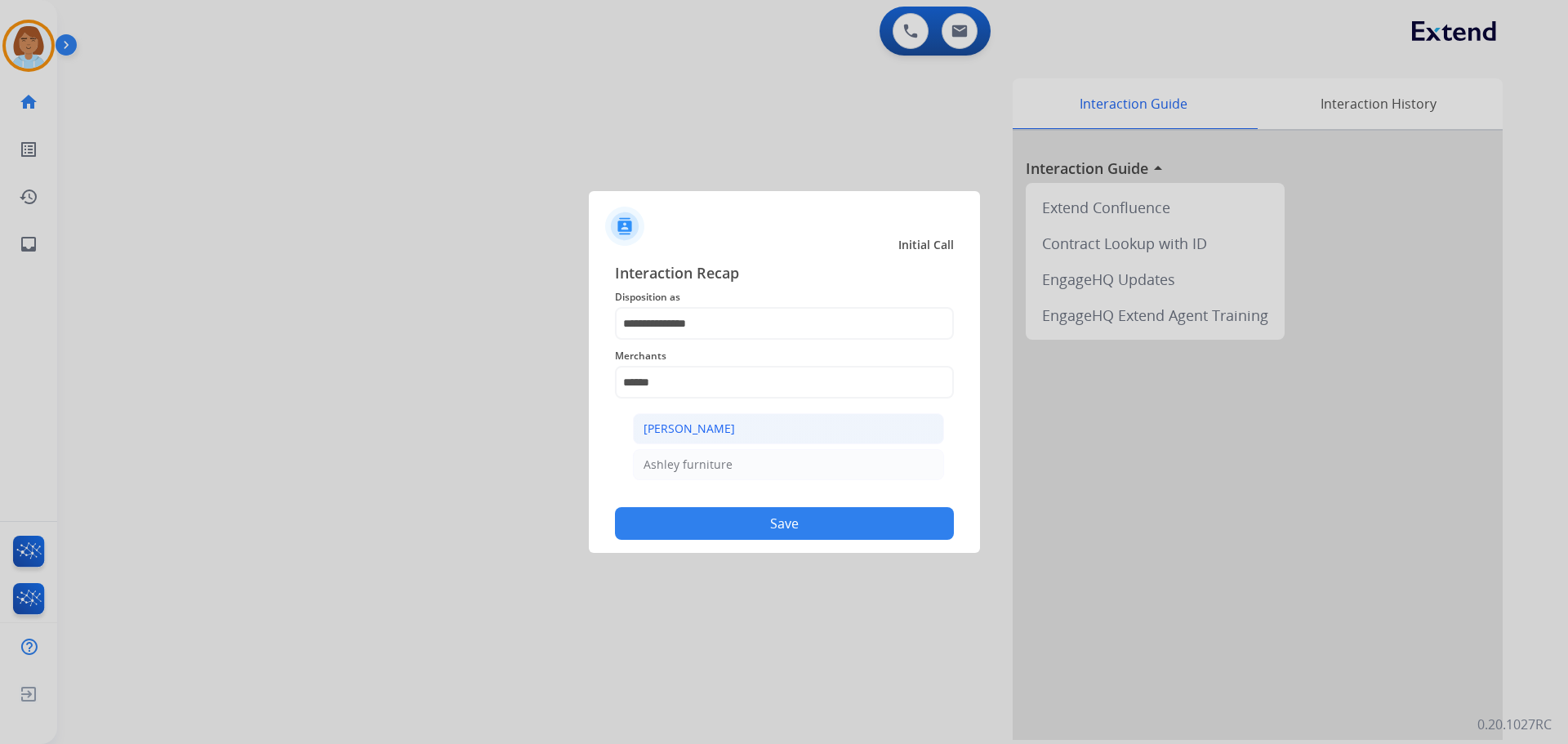
click at [719, 419] on li "[PERSON_NAME]" at bounding box center [788, 428] width 311 height 31
type input "**********"
click at [763, 526] on button "Save" at bounding box center [784, 524] width 339 height 32
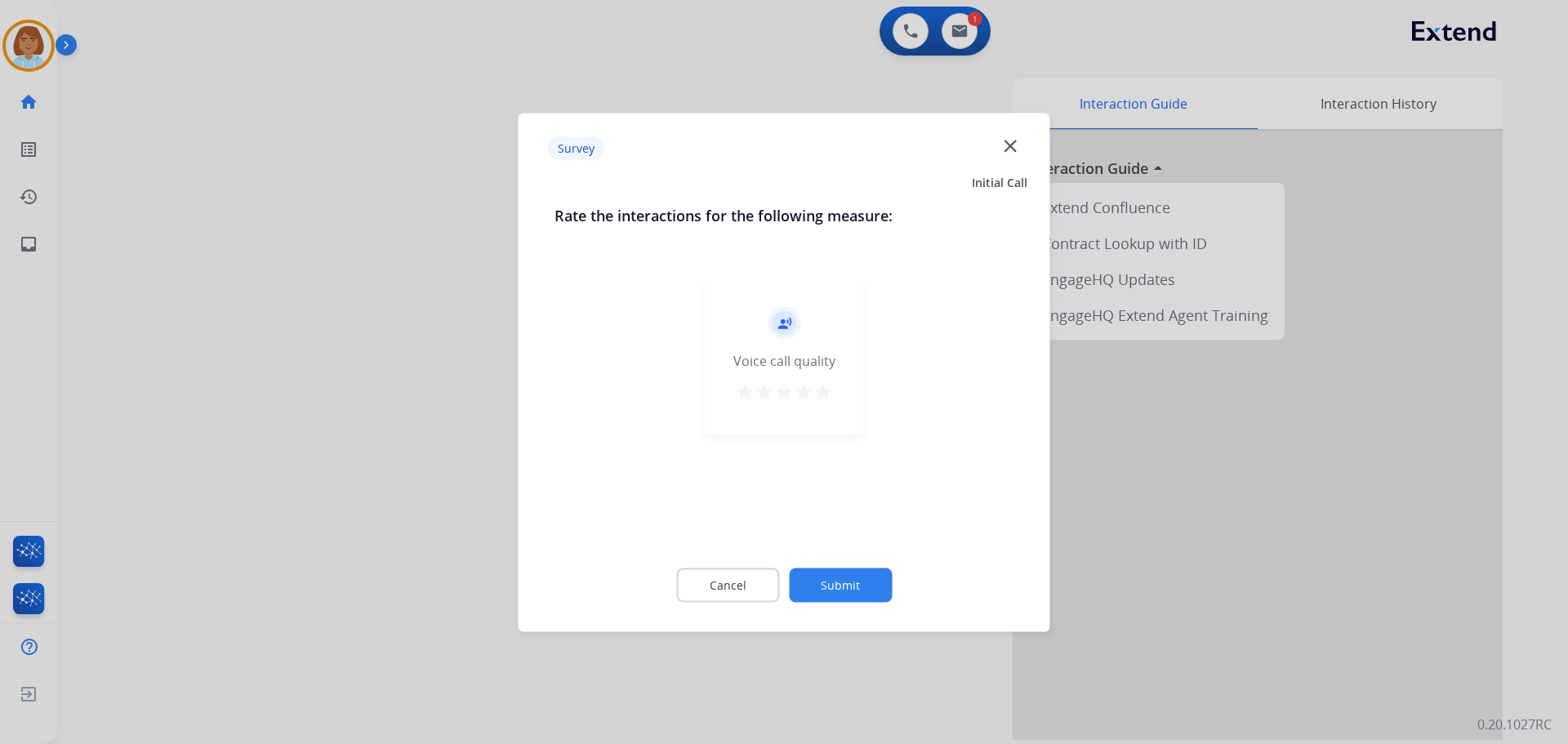
click at [885, 586] on button "Submit" at bounding box center [840, 585] width 103 height 34
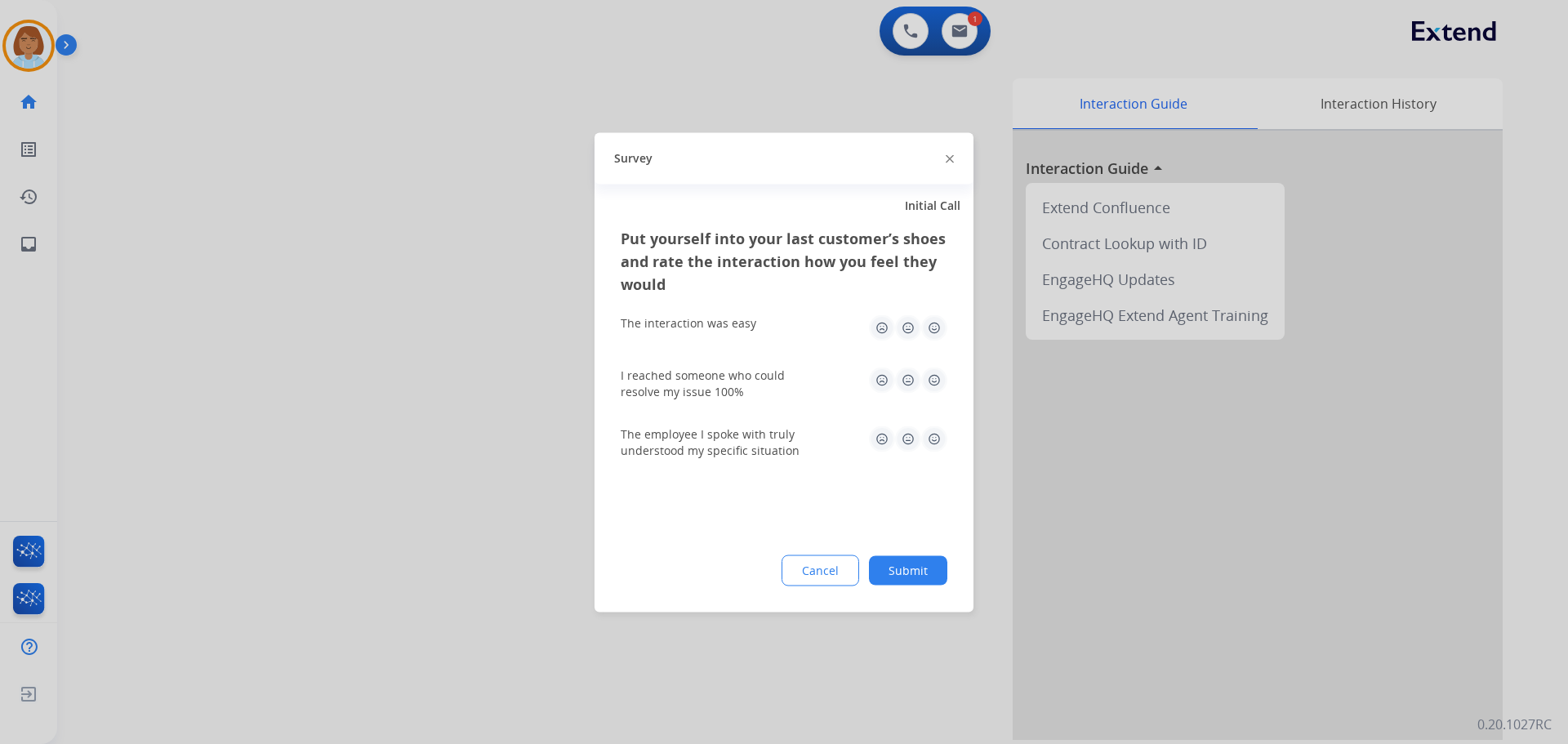
click at [916, 574] on button "Submit" at bounding box center [908, 570] width 78 height 30
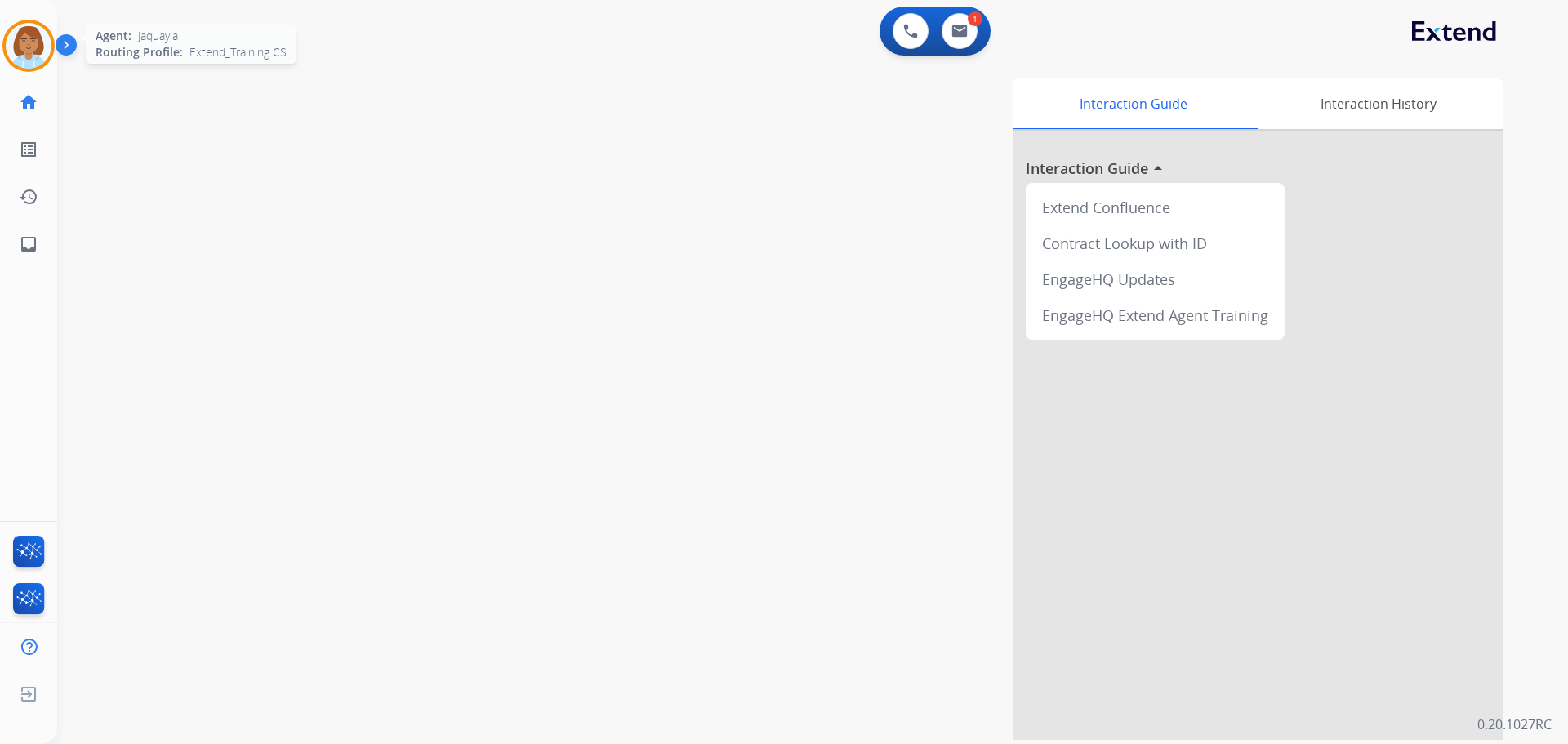
click at [40, 58] on img at bounding box center [28, 45] width 46 height 46
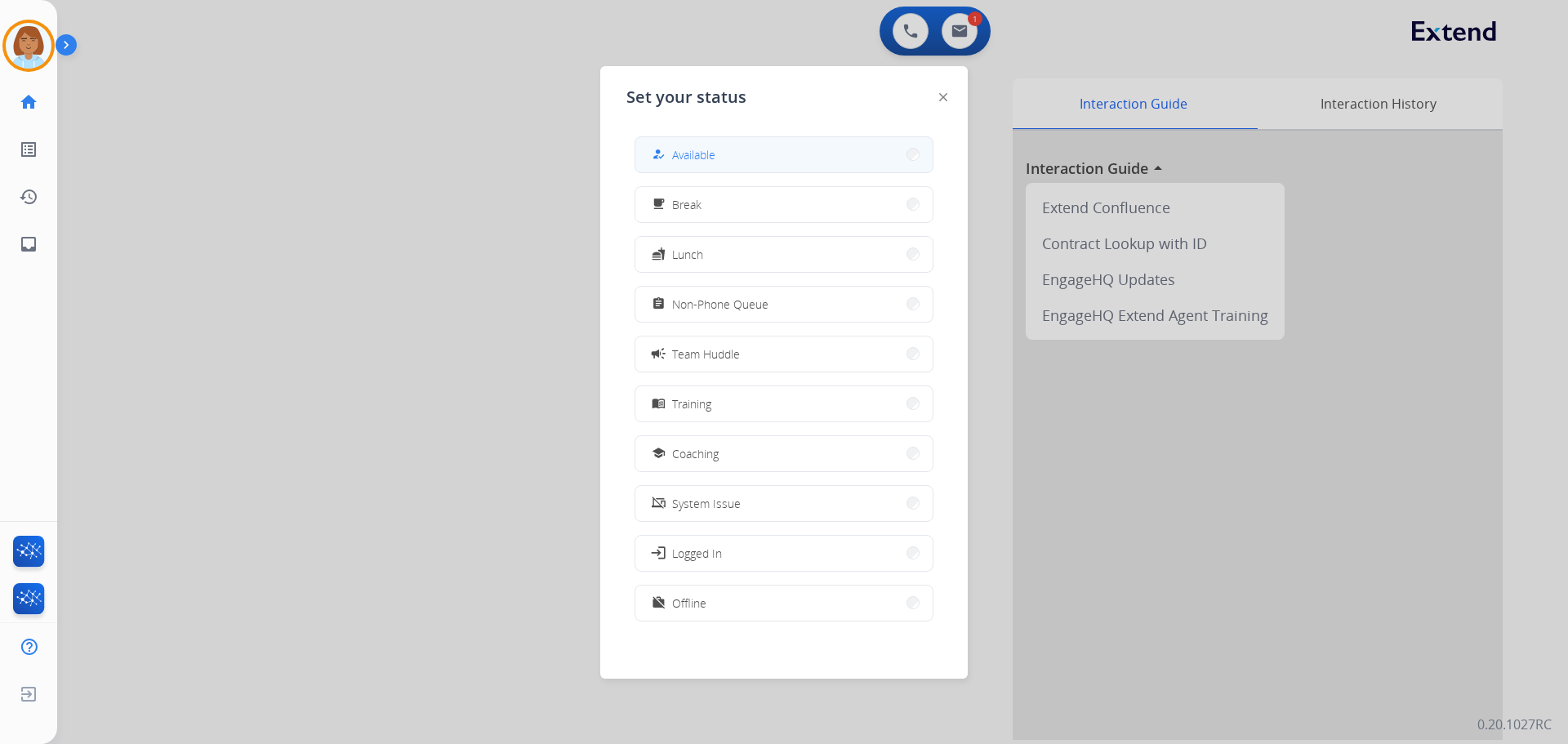
click at [656, 154] on div "how_to_reg" at bounding box center [660, 154] width 23 height 20
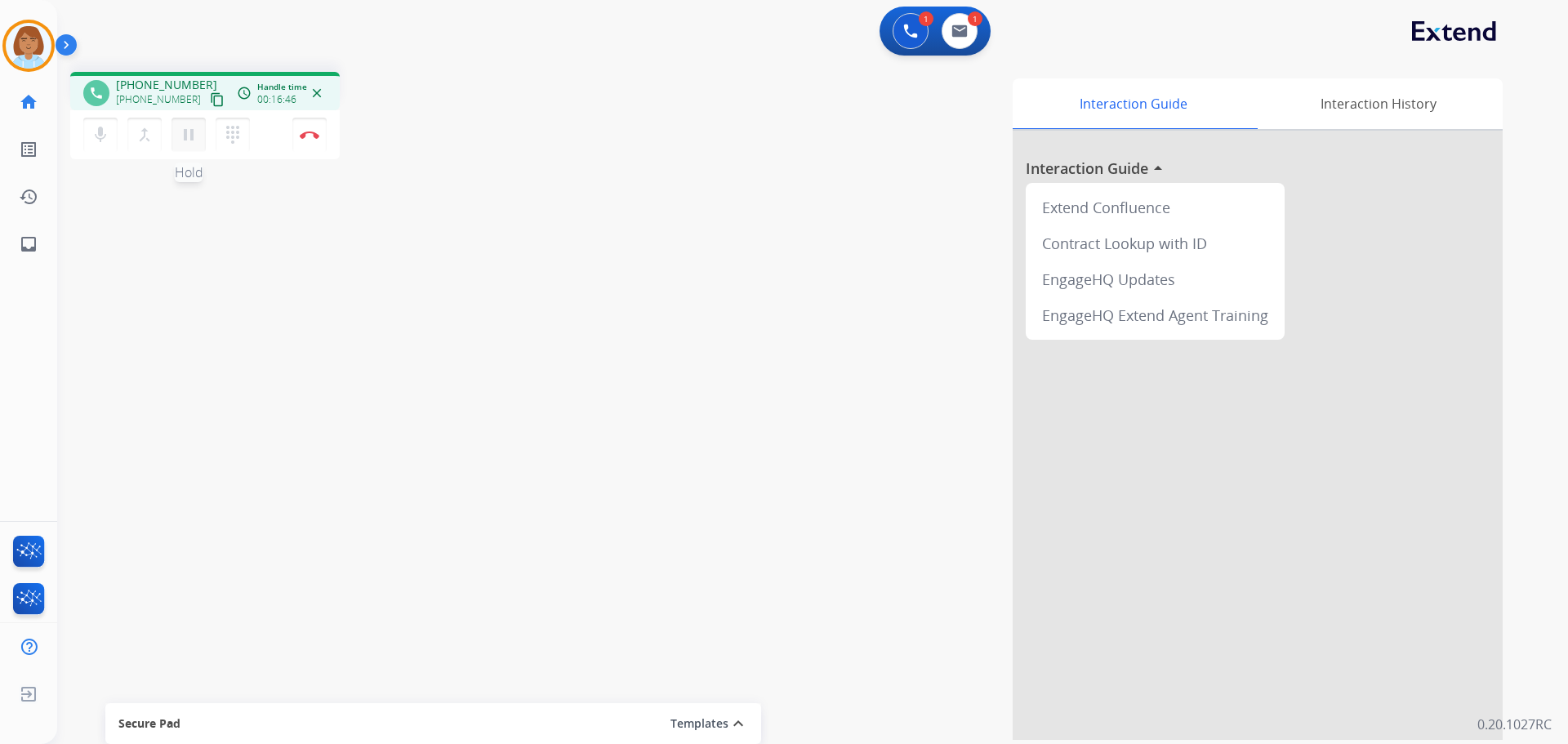
click at [198, 133] on button "pause Hold" at bounding box center [188, 134] width 34 height 34
click at [117, 138] on div "mic Mute merge_type Bridge play_arrow Hold dialpad Dialpad" at bounding box center [171, 134] width 177 height 34
click at [96, 138] on mat-icon "mic" at bounding box center [101, 135] width 20 height 20
click at [103, 146] on button "mic_off Mute" at bounding box center [100, 134] width 34 height 34
click at [180, 145] on button "play_arrow Hold" at bounding box center [188, 134] width 34 height 34
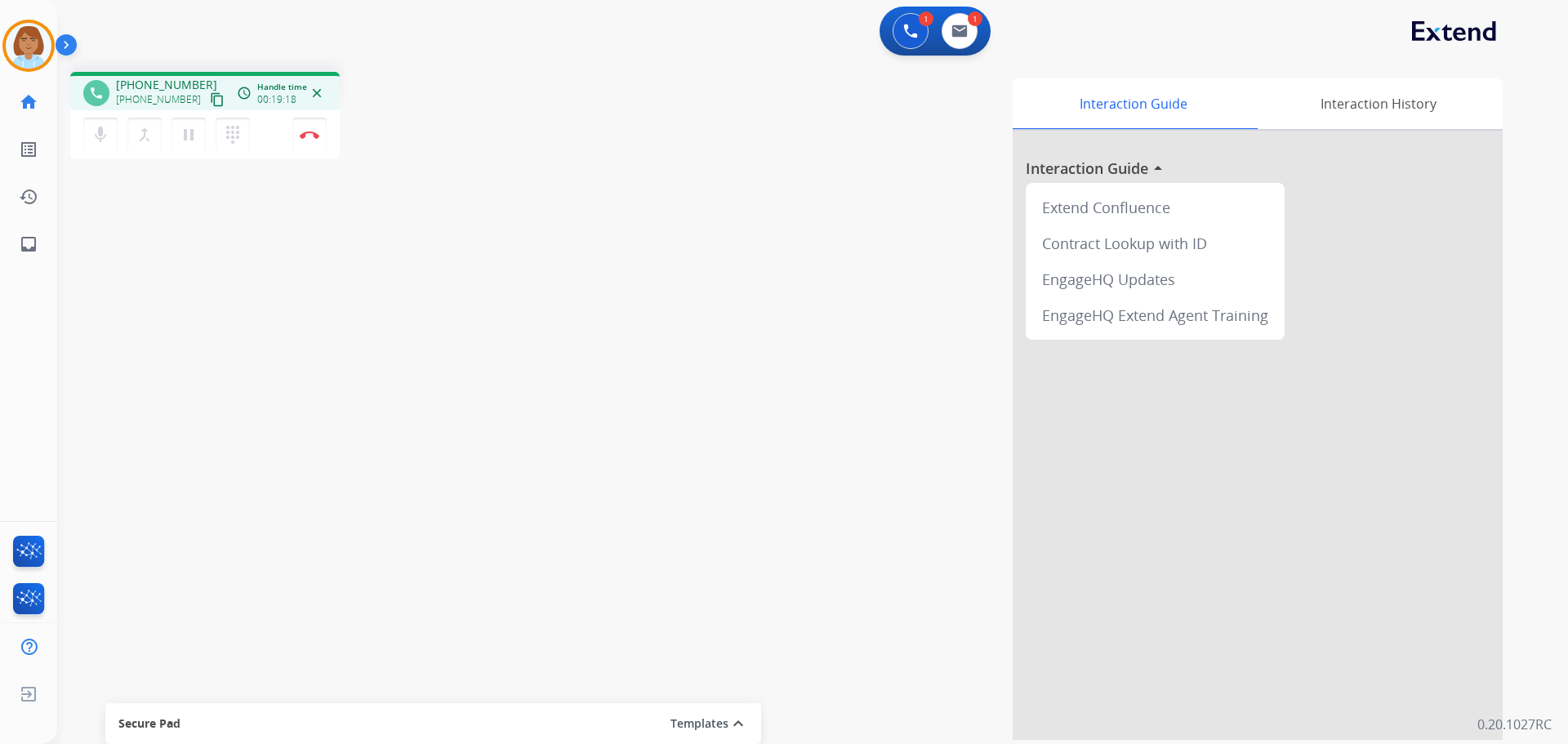
click at [210, 98] on mat-icon "content_copy" at bounding box center [217, 99] width 14 height 14
click at [319, 136] on button "Disconnect" at bounding box center [309, 134] width 34 height 34
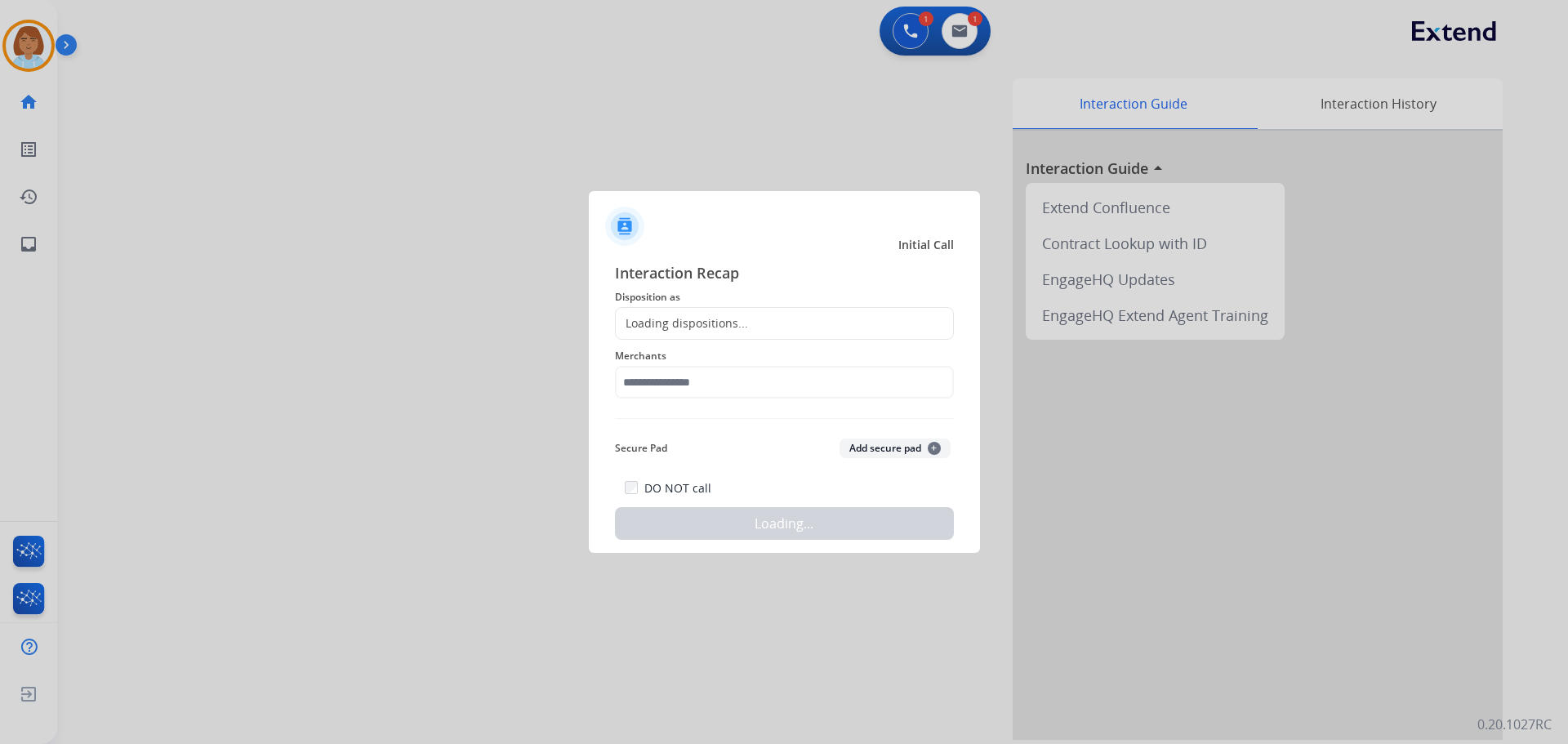
click at [695, 341] on div "Merchants" at bounding box center [784, 372] width 339 height 65
click at [711, 384] on input "text" at bounding box center [784, 382] width 339 height 32
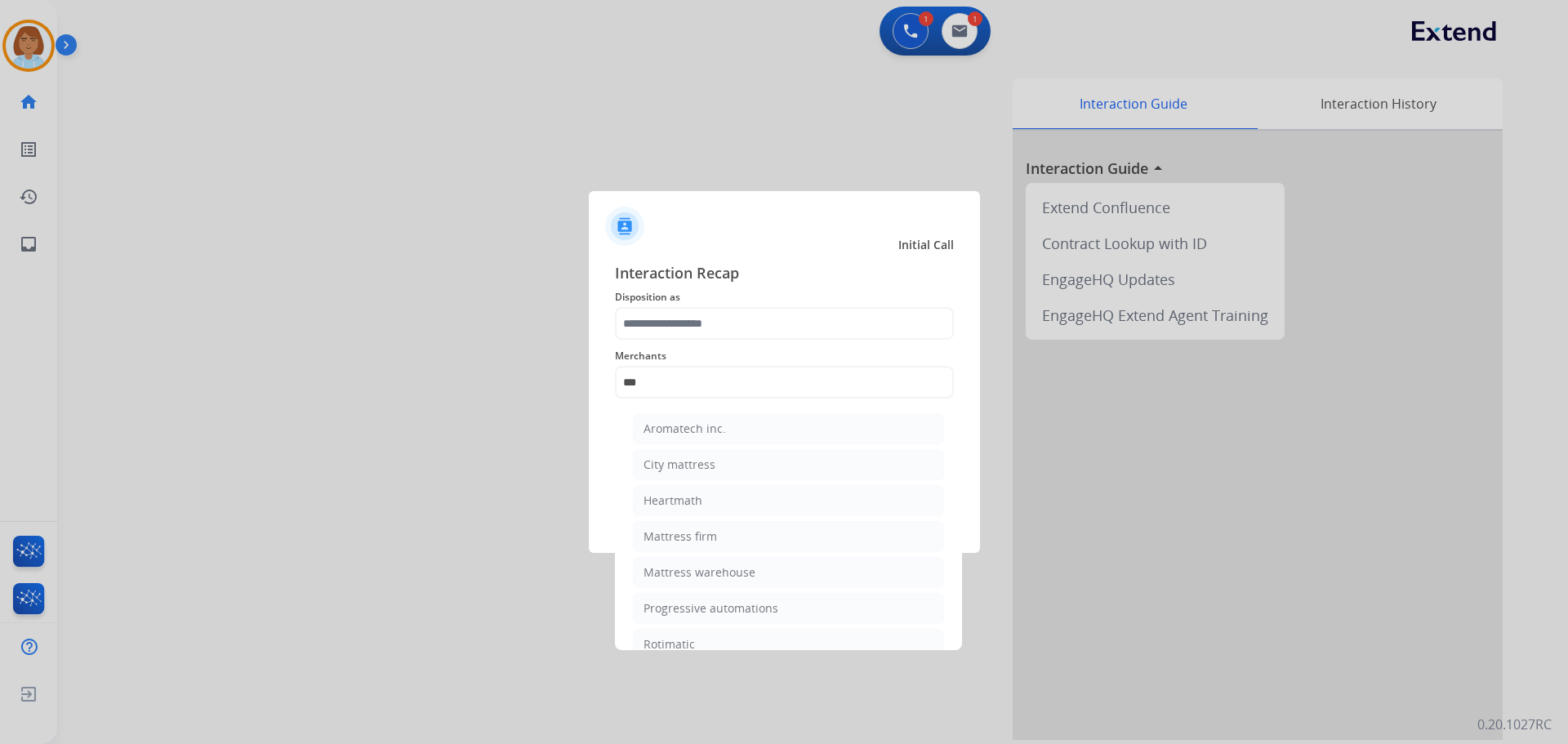
drag, startPoint x: 727, startPoint y: 537, endPoint x: 729, endPoint y: 313, distance: 224.0
click at [727, 535] on li "Mattress firm" at bounding box center [788, 537] width 311 height 31
type input "**********"
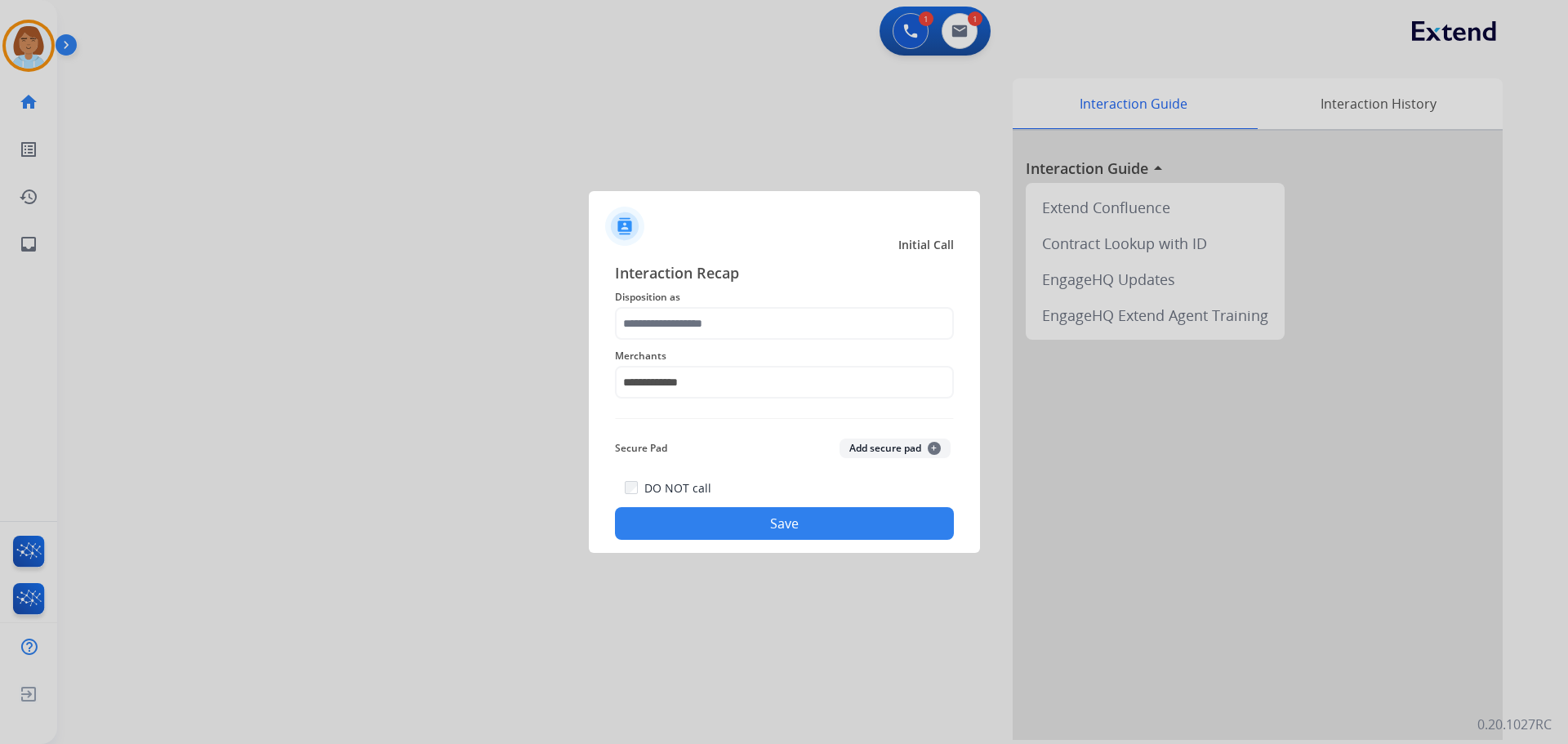
click at [730, 299] on span "Disposition as" at bounding box center [784, 298] width 339 height 20
click at [716, 337] on input "text" at bounding box center [784, 324] width 339 height 32
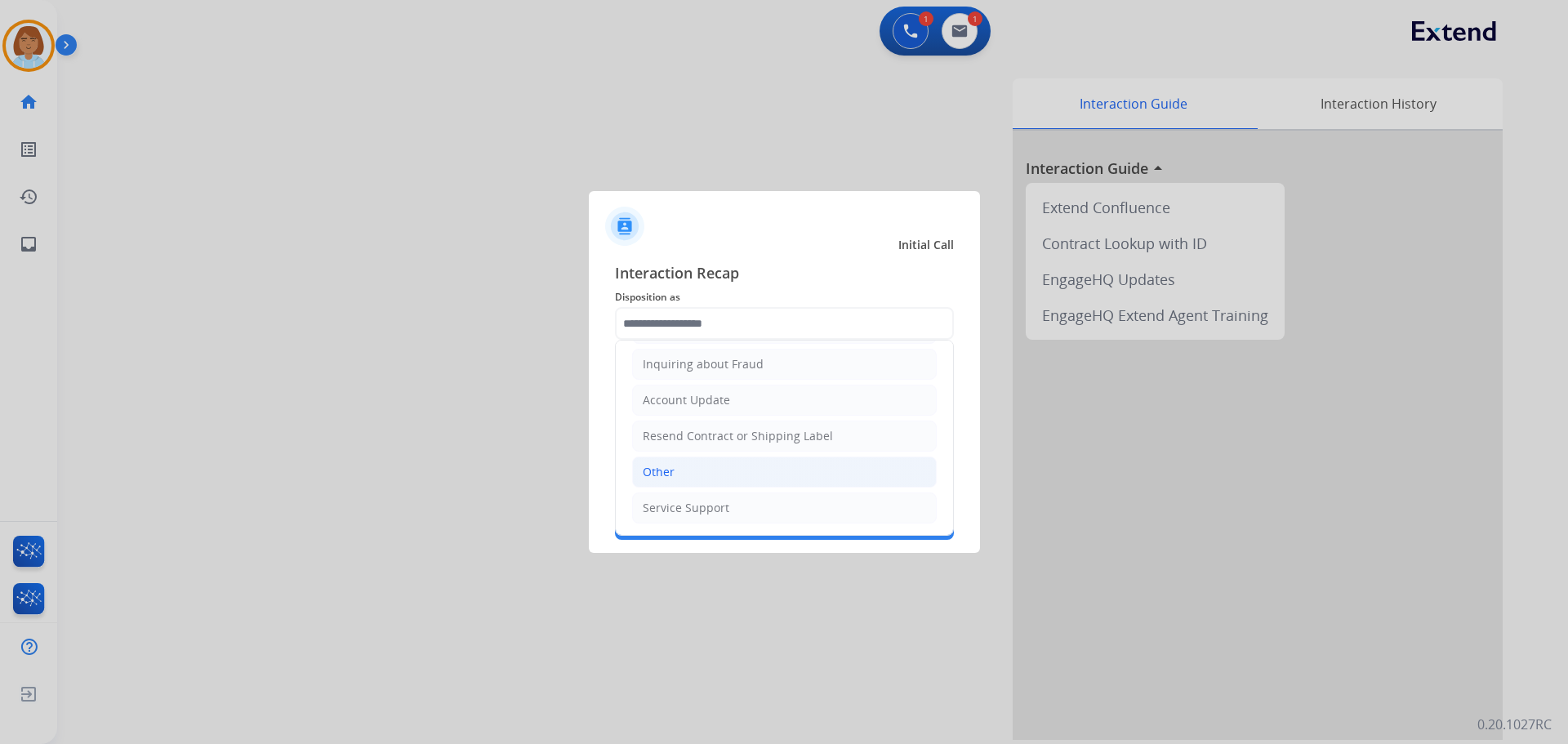
click at [702, 486] on li "Other" at bounding box center [784, 472] width 305 height 31
type input "*****"
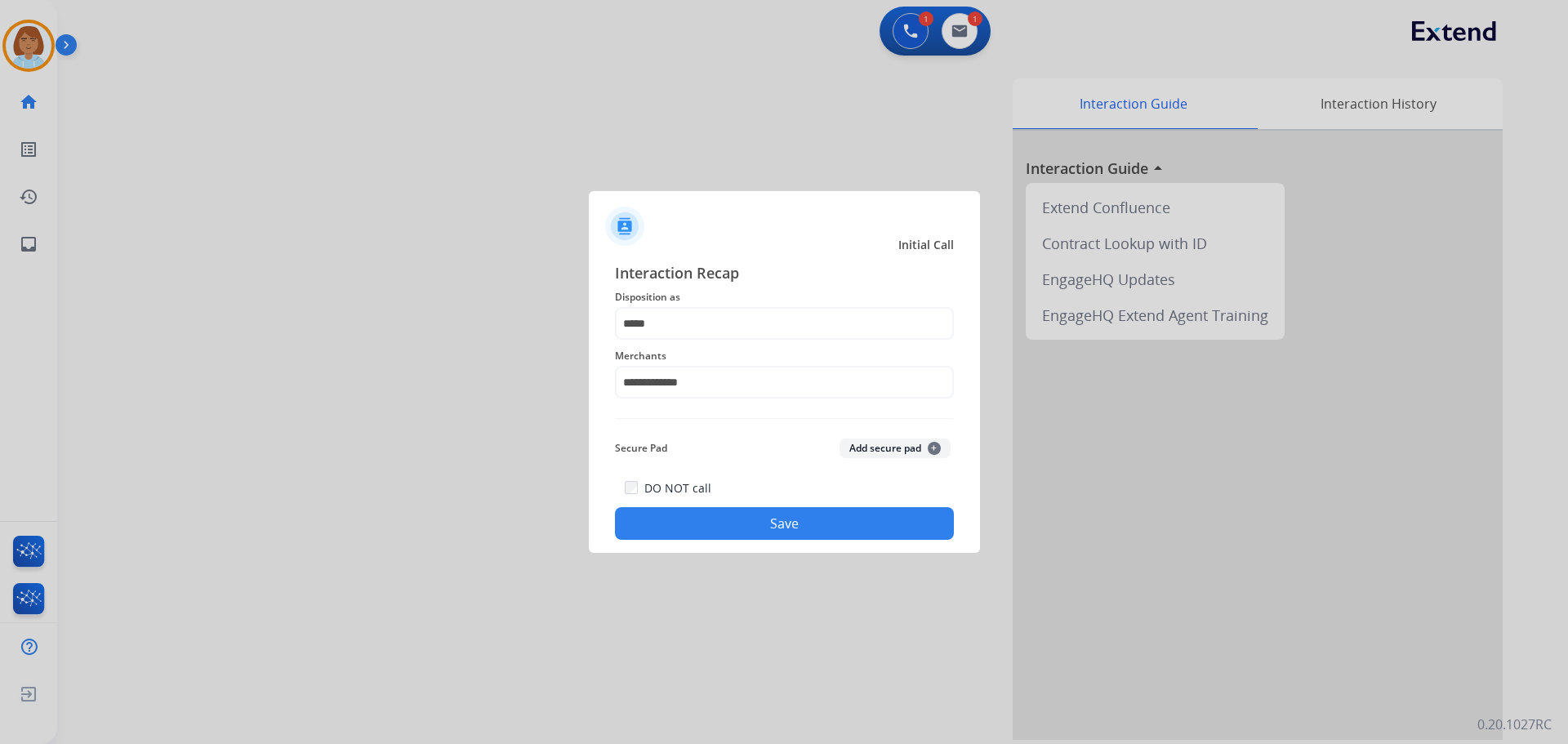
click at [711, 516] on button "Save" at bounding box center [784, 524] width 339 height 32
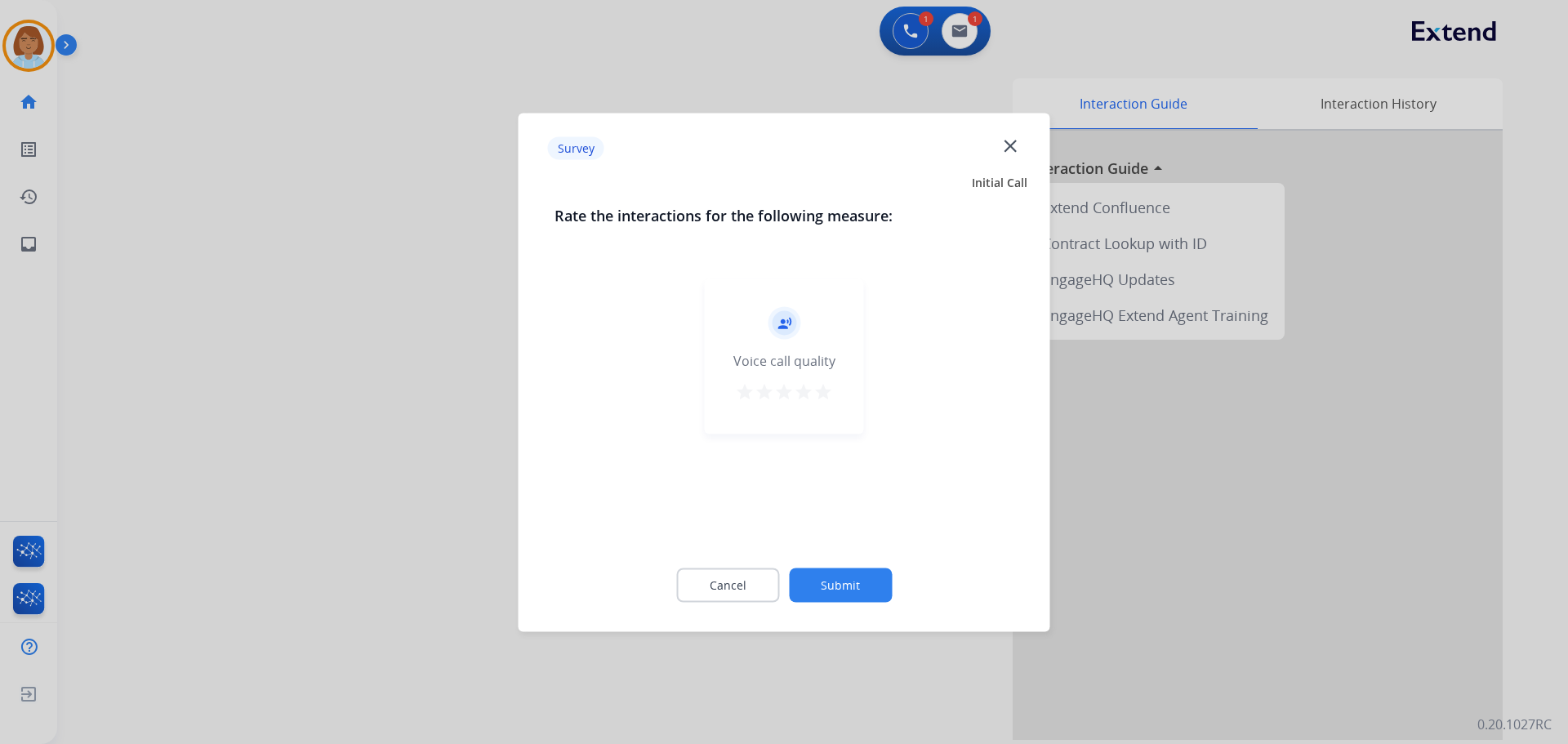
click at [380, 403] on div at bounding box center [784, 372] width 1568 height 744
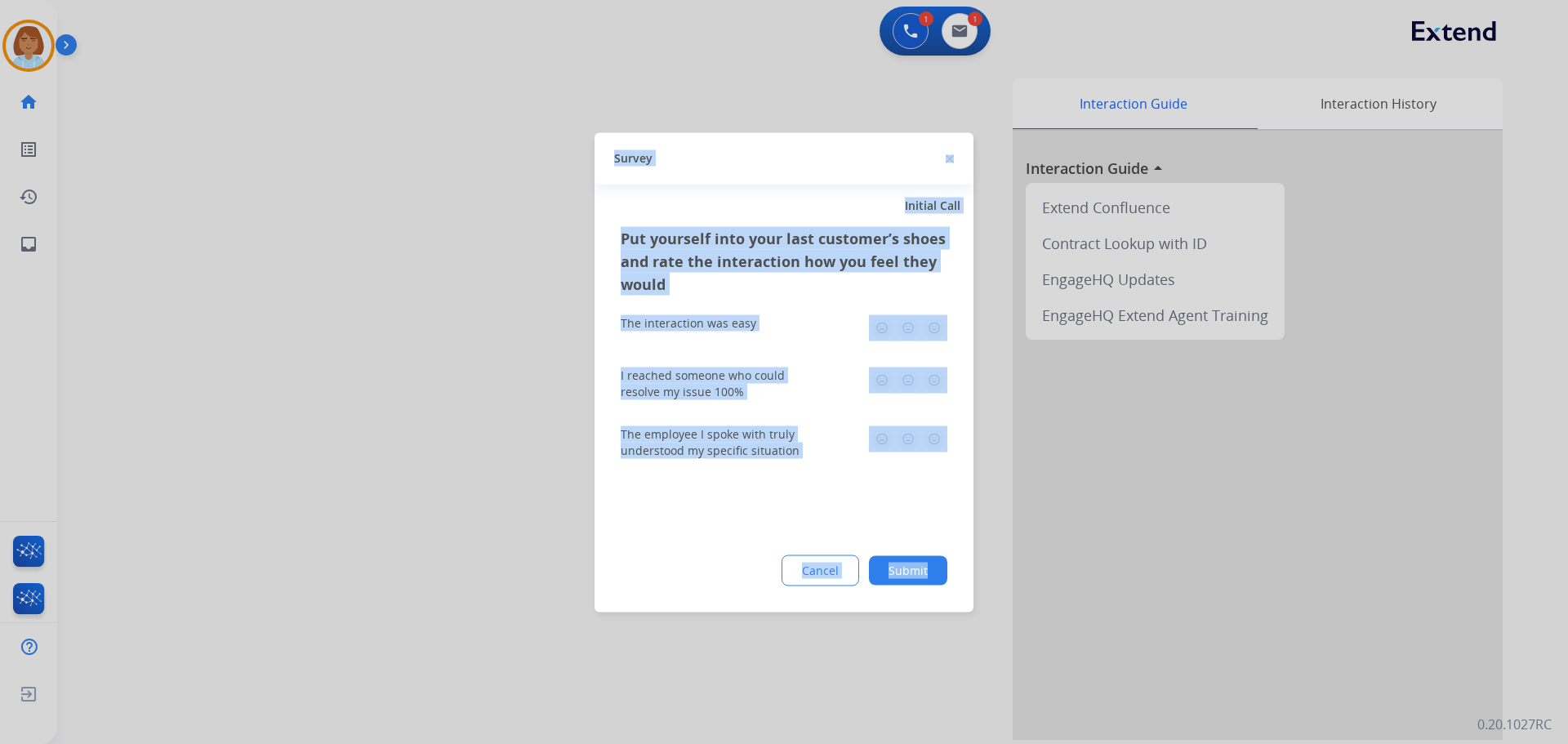
click at [380, 403] on div at bounding box center [784, 372] width 1568 height 744
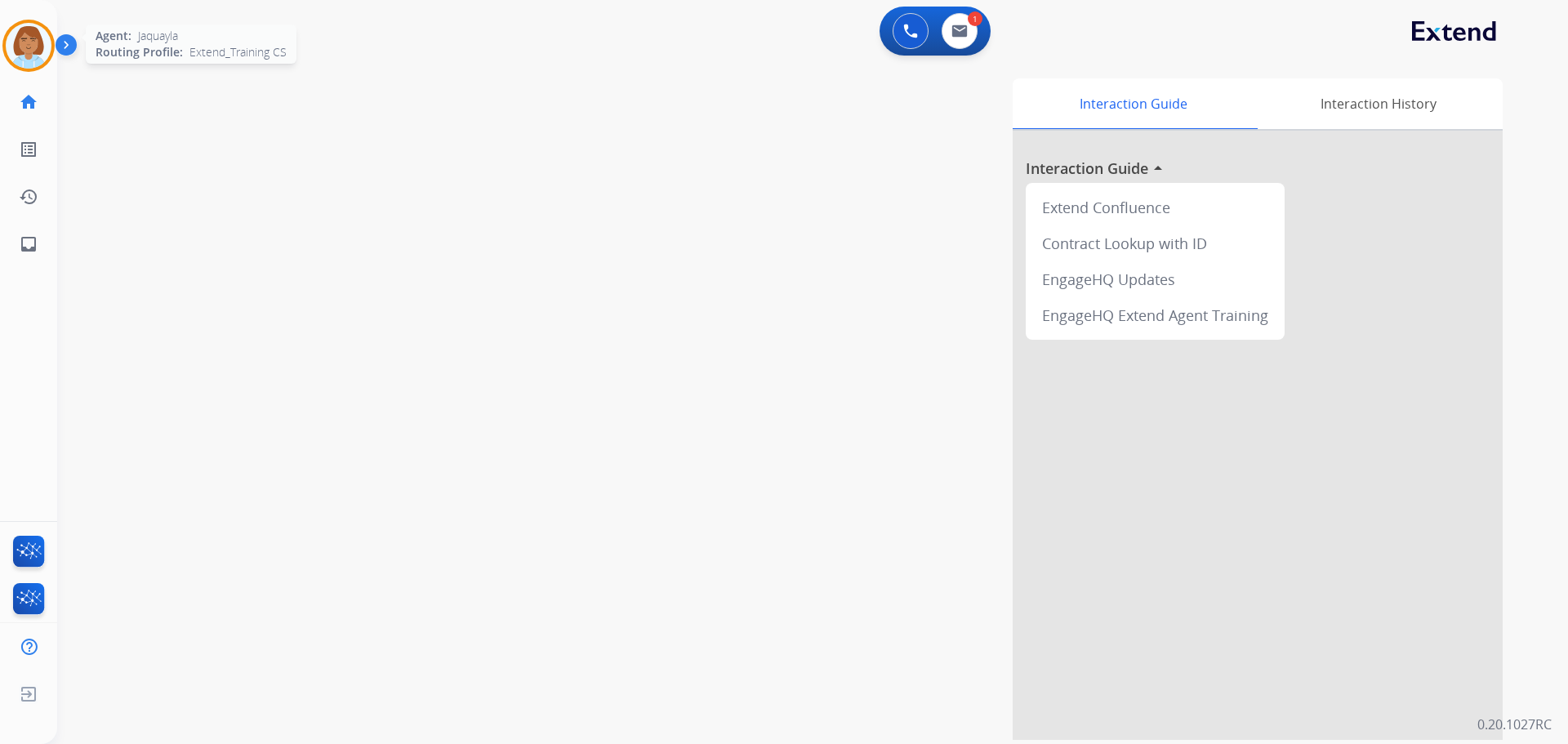
click at [37, 48] on img at bounding box center [28, 45] width 46 height 46
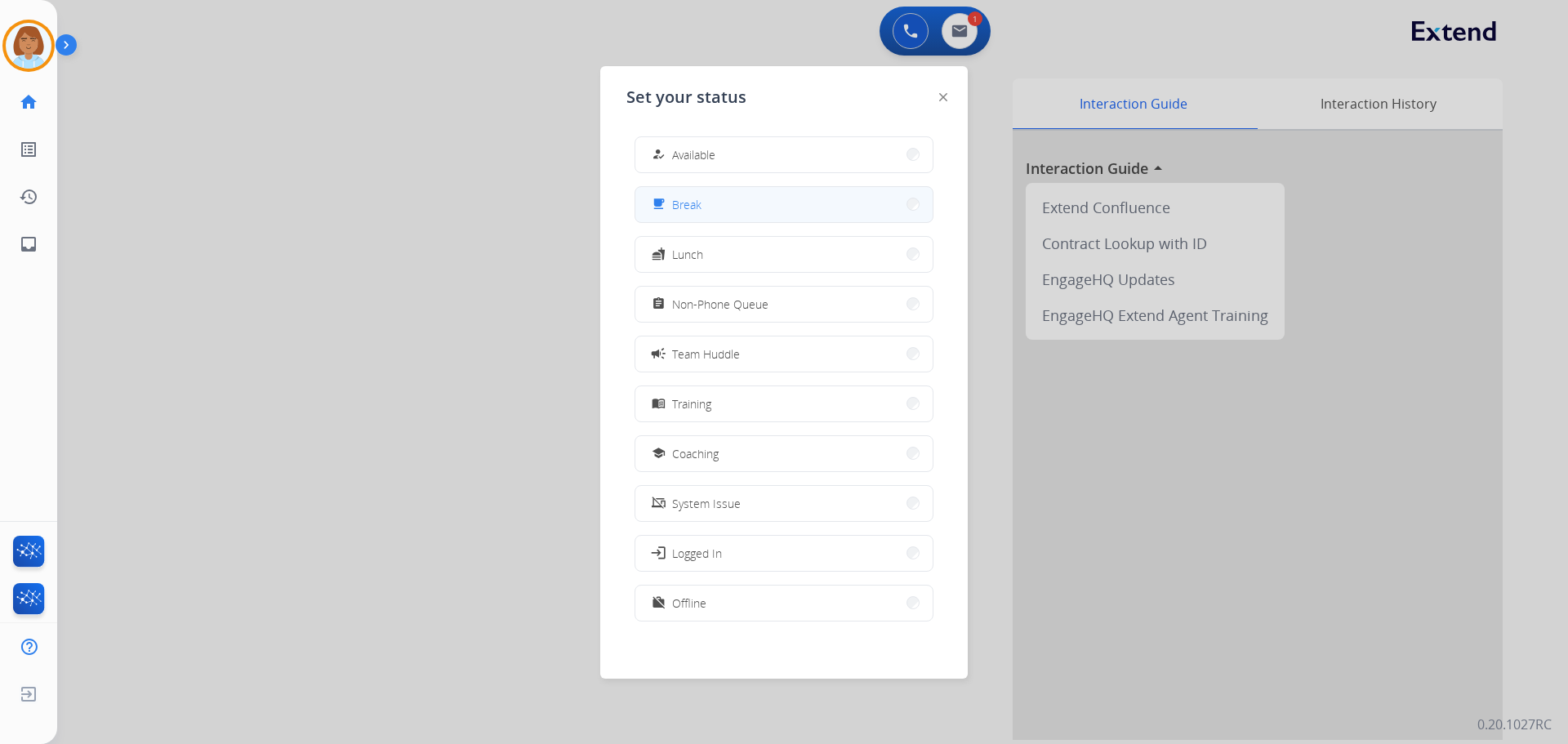
click at [747, 209] on button "free_breakfast Break" at bounding box center [784, 204] width 298 height 35
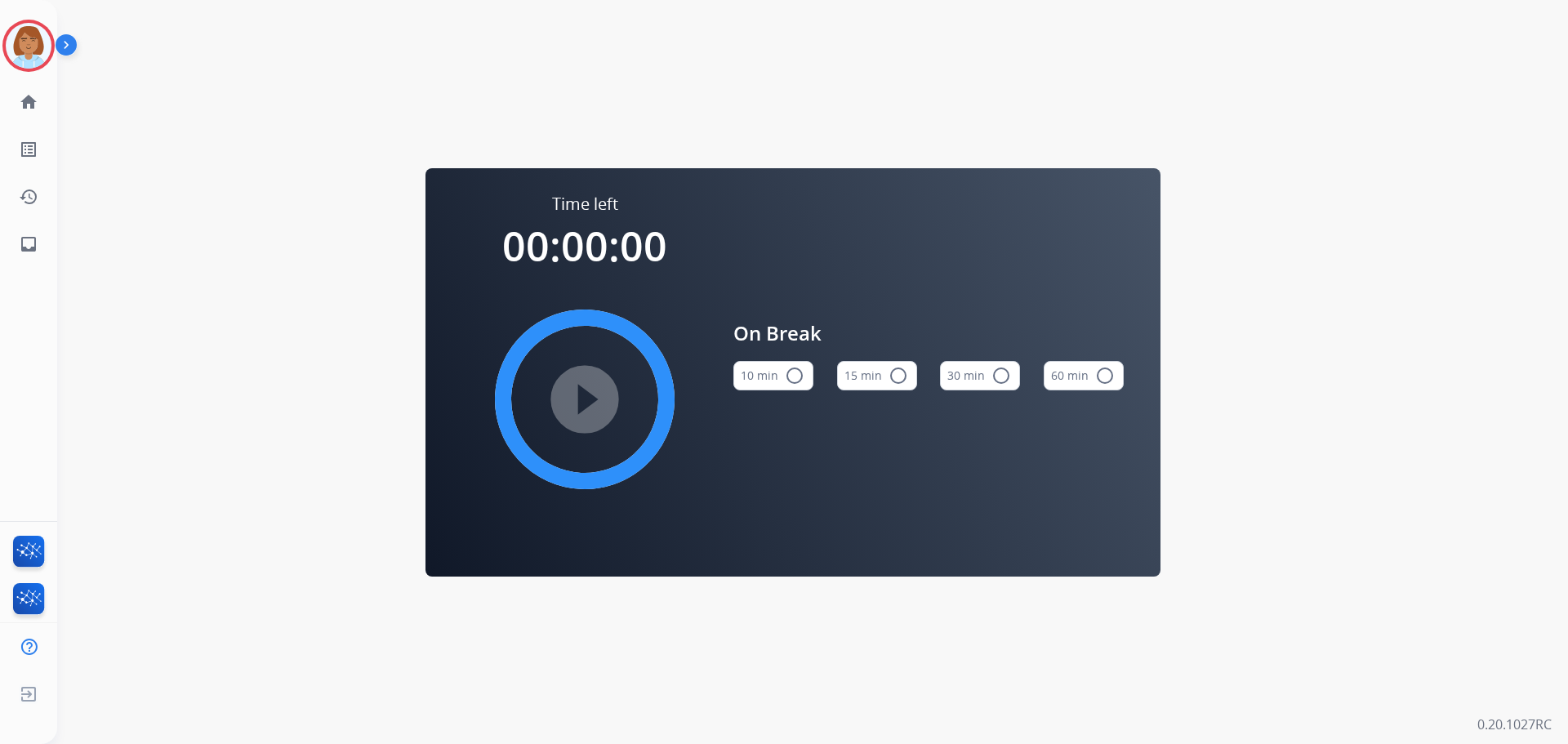
click at [1, 64] on div "[PERSON_NAME] Break Edit Avatar Agent: [PERSON_NAME] Profile: Extend_Training CS" at bounding box center [28, 46] width 57 height 52
click at [28, 41] on img at bounding box center [28, 45] width 46 height 46
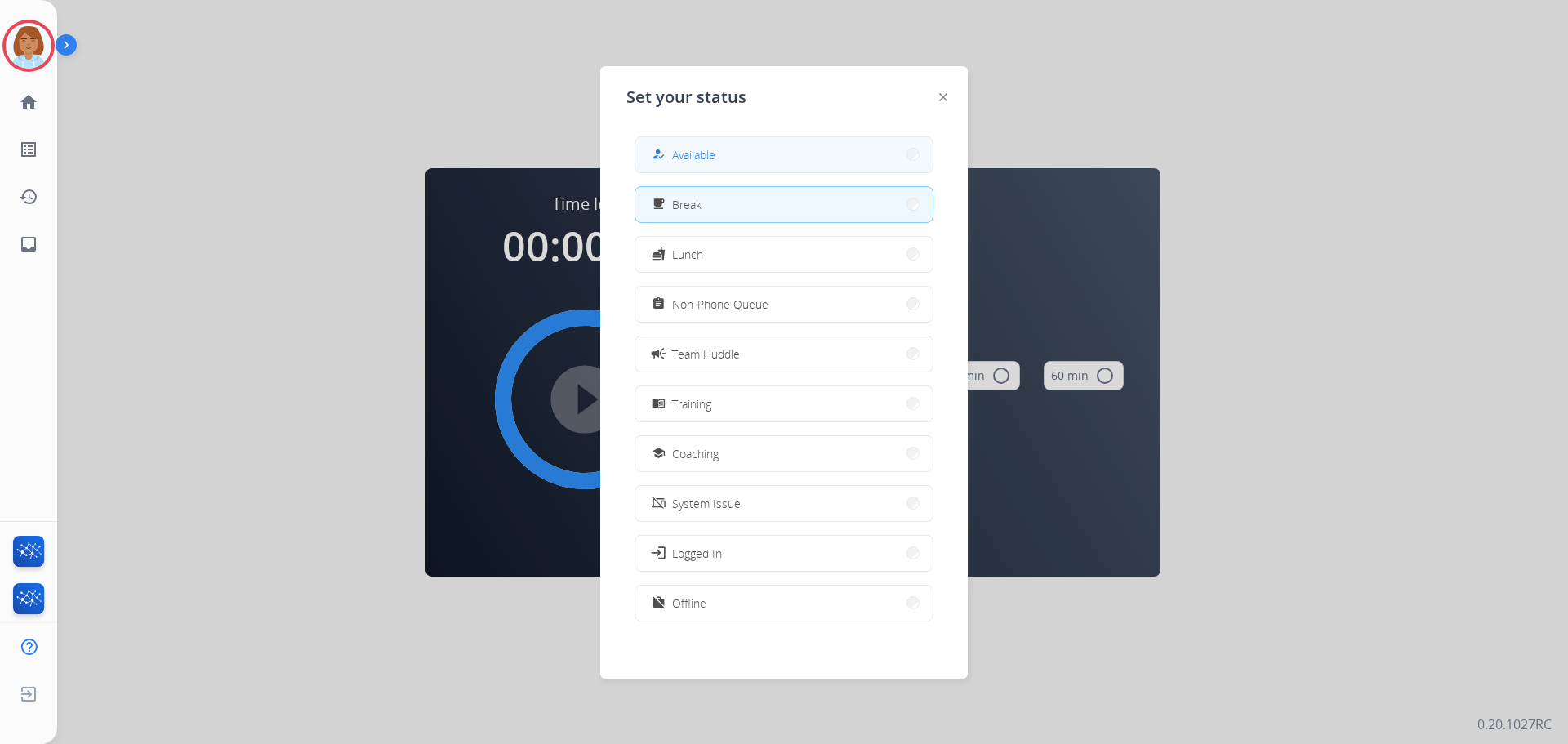
click at [745, 157] on button "how_to_reg Available" at bounding box center [784, 154] width 298 height 35
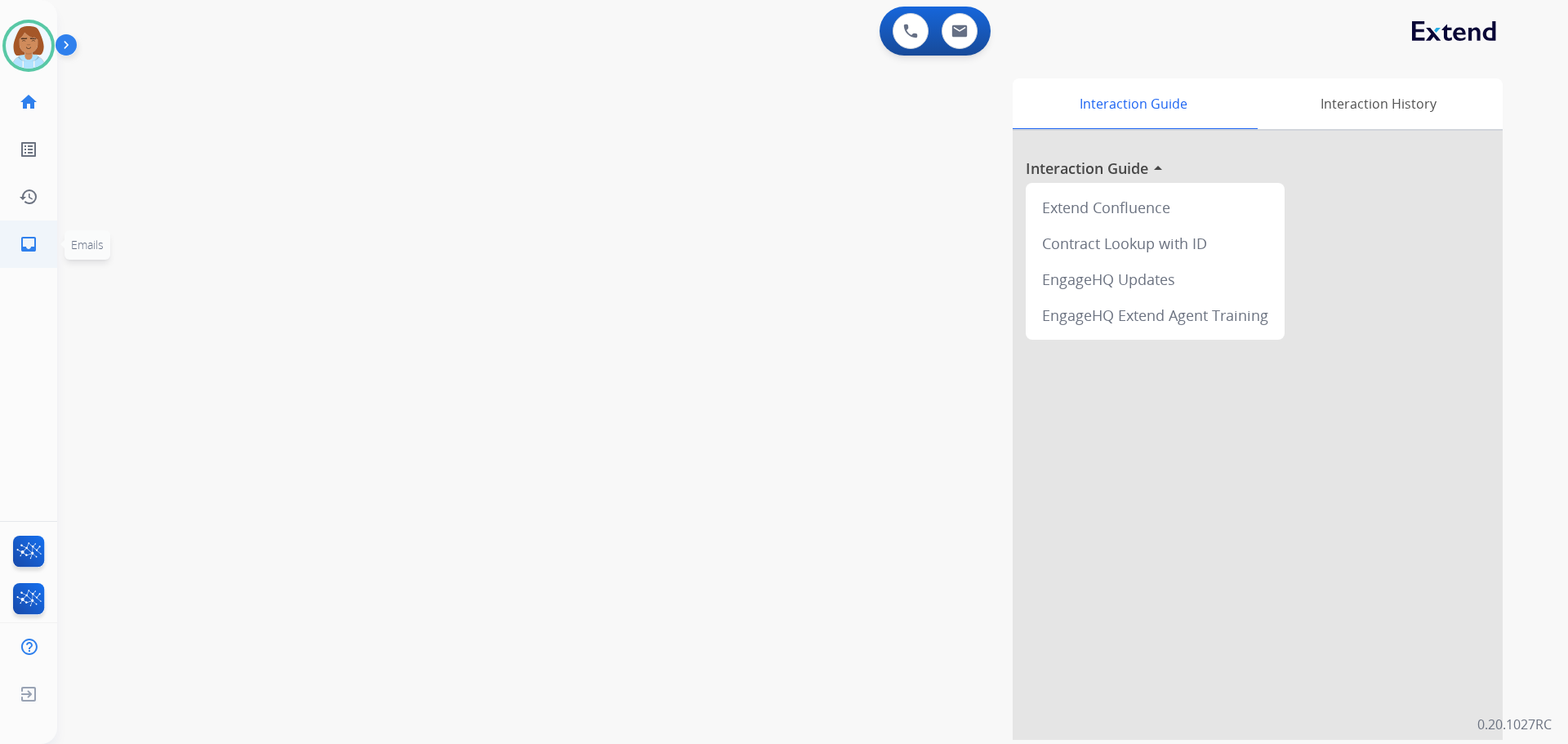
click at [39, 234] on link "inbox Emails" at bounding box center [28, 244] width 46 height 46
select select "**********"
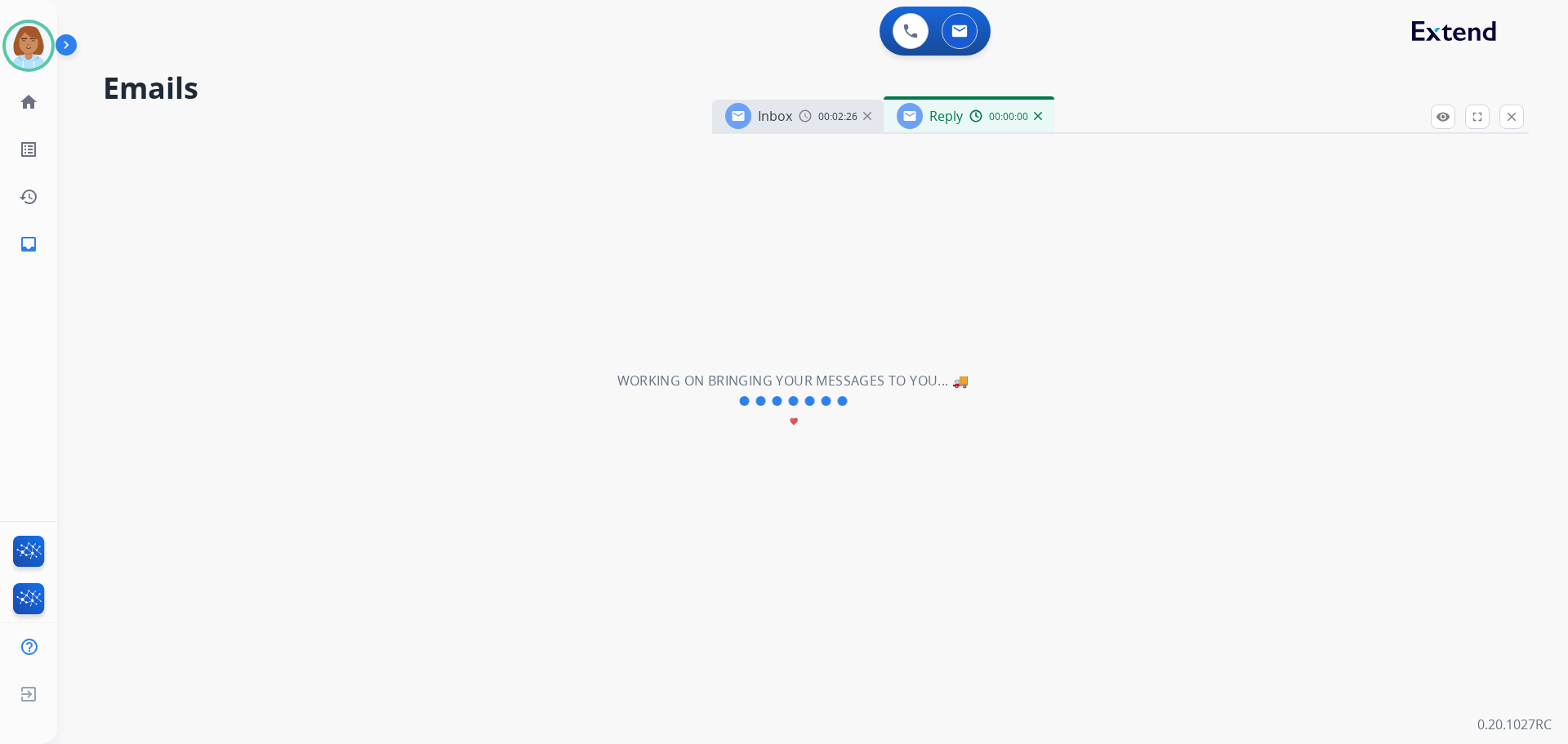
select select "**********"
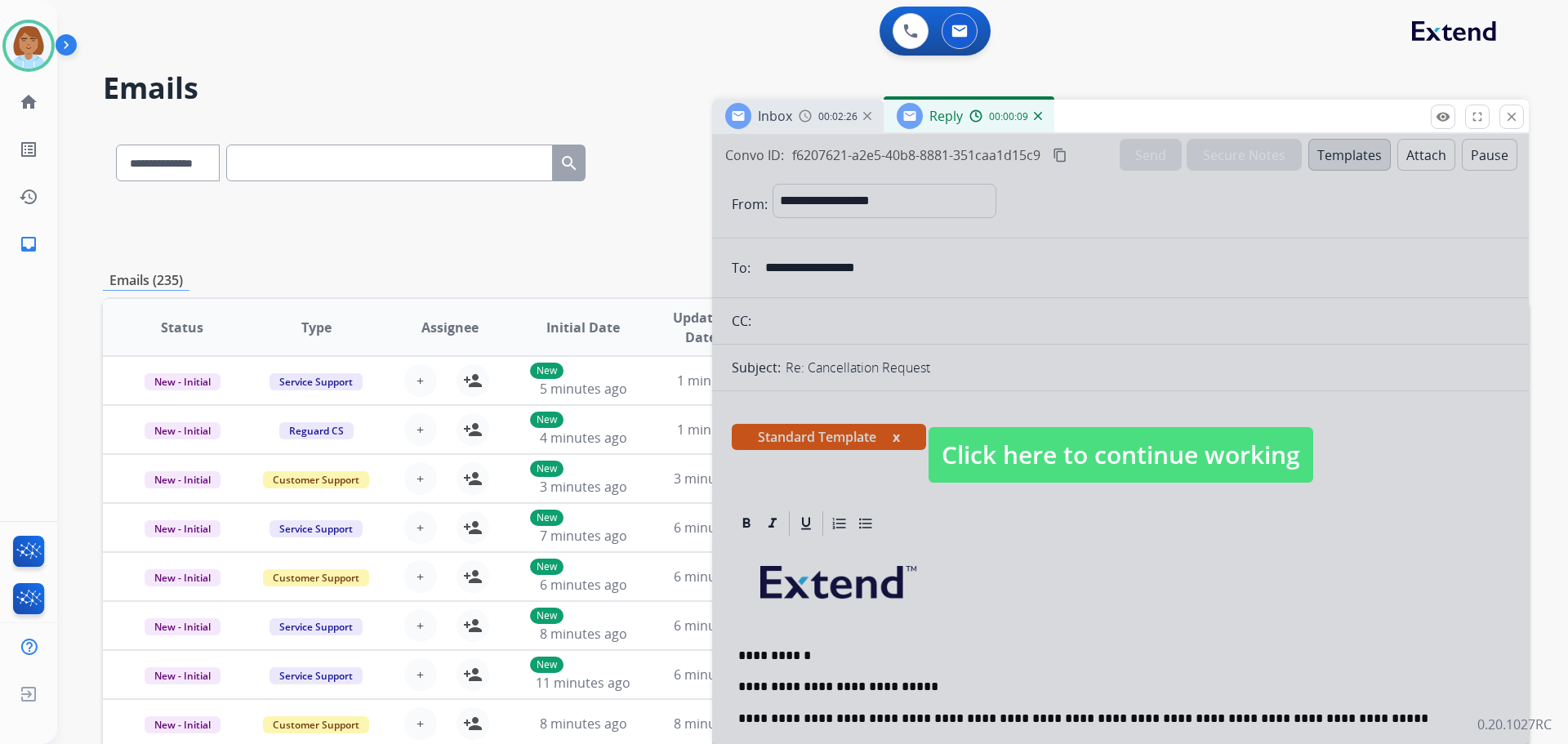
click at [1208, 443] on span "Click here to continue working" at bounding box center [1121, 455] width 385 height 56
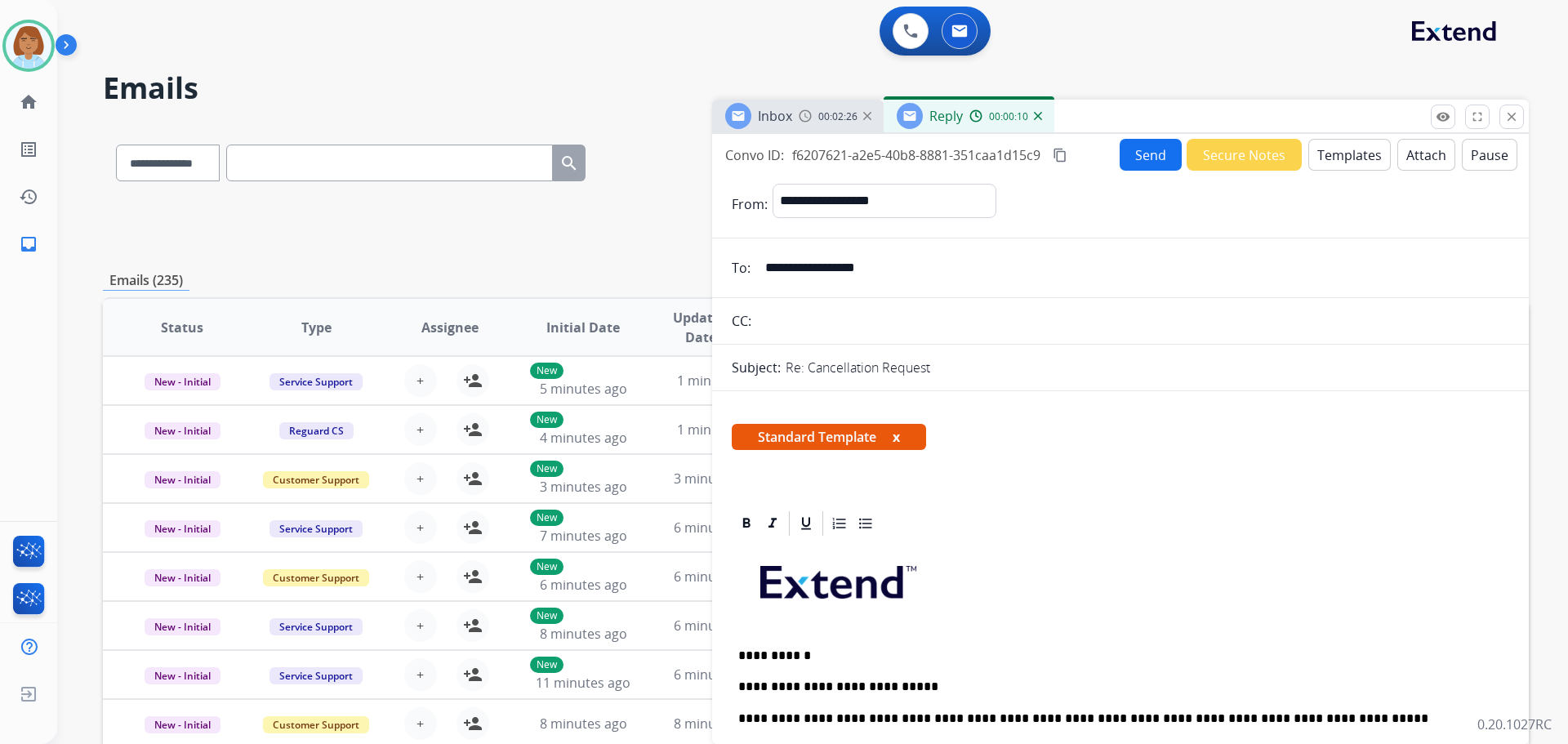
click at [1154, 148] on button "Send" at bounding box center [1151, 154] width 62 height 32
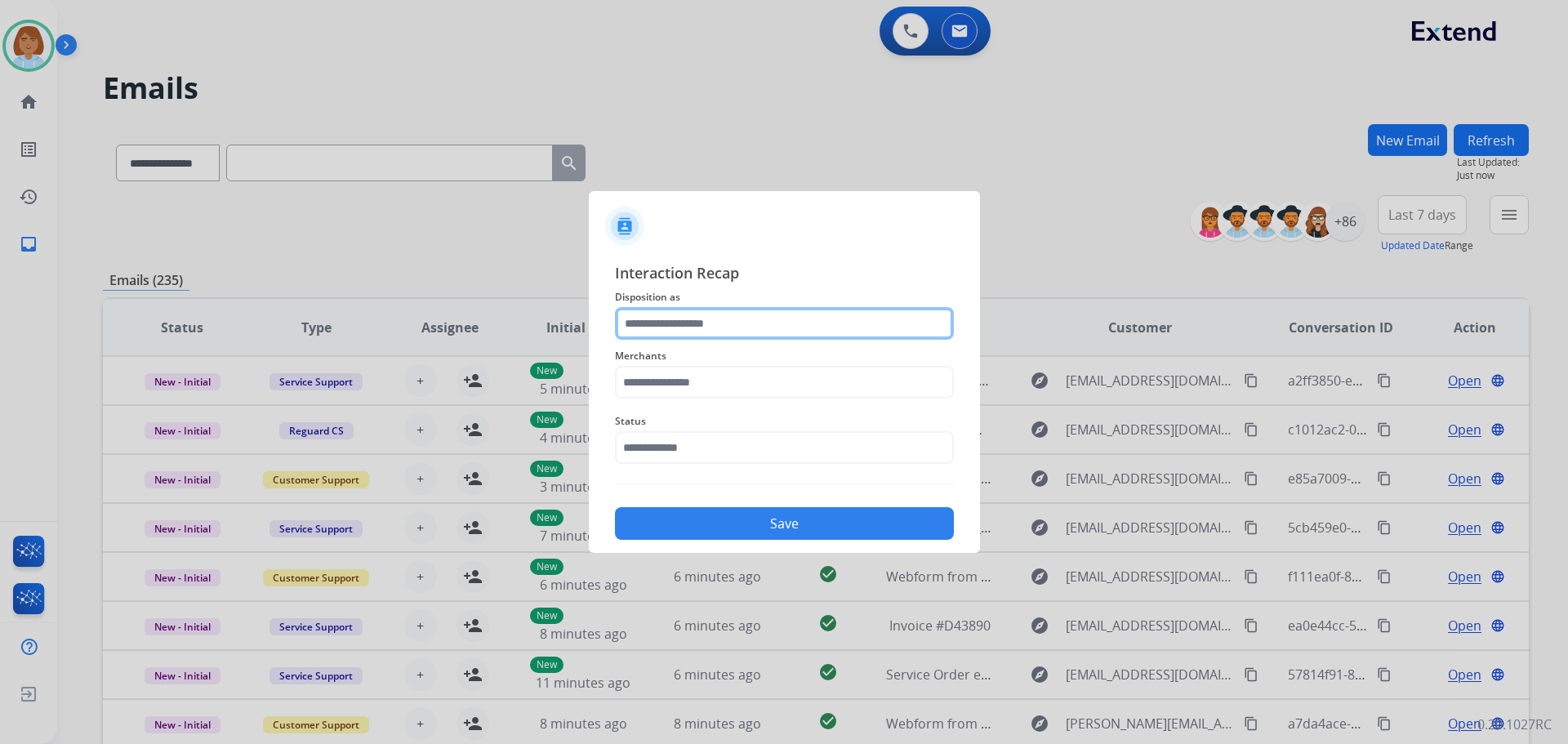
click at [715, 317] on input "text" at bounding box center [784, 324] width 339 height 32
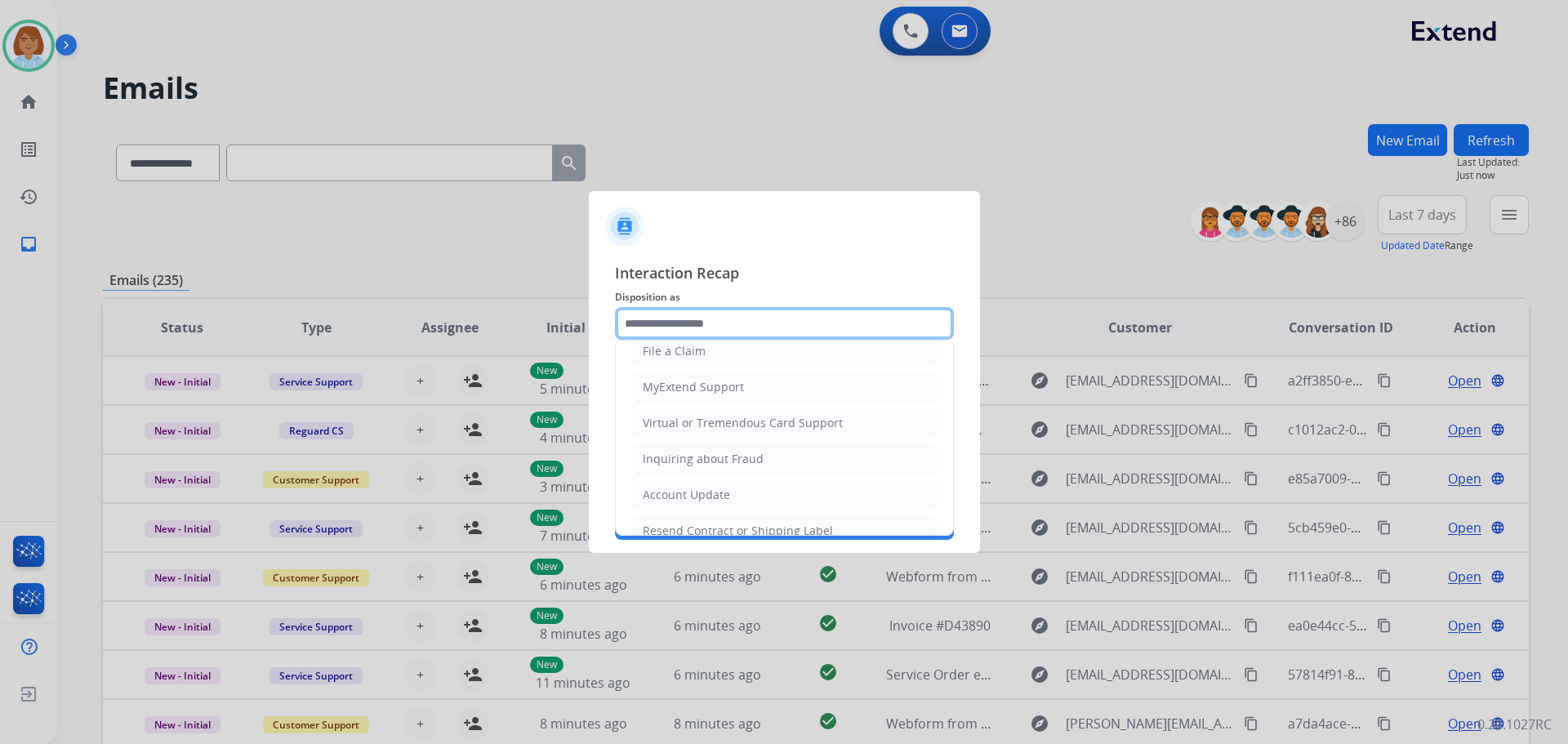
scroll to position [245, 0]
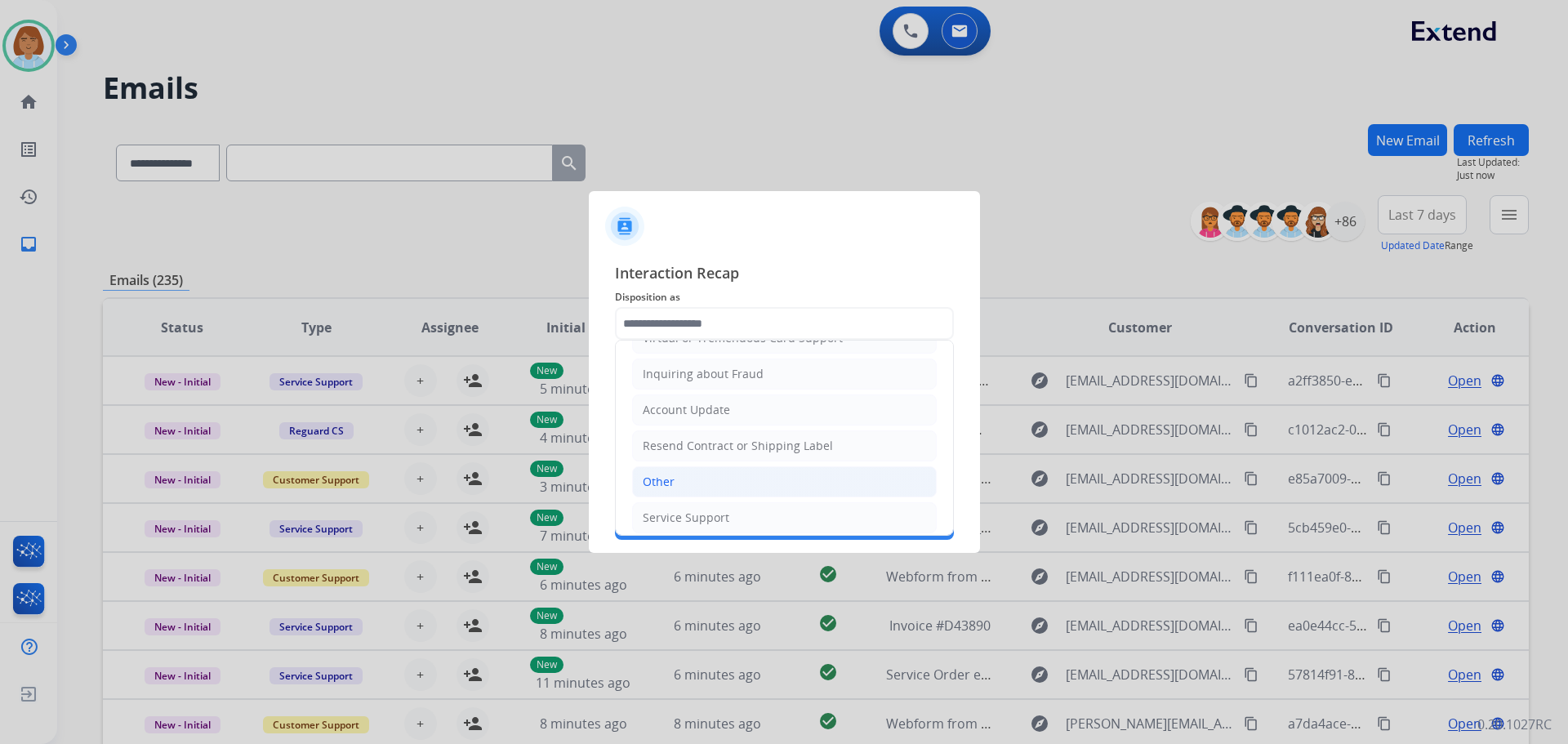
click at [706, 475] on li "Other" at bounding box center [784, 482] width 305 height 31
type input "*****"
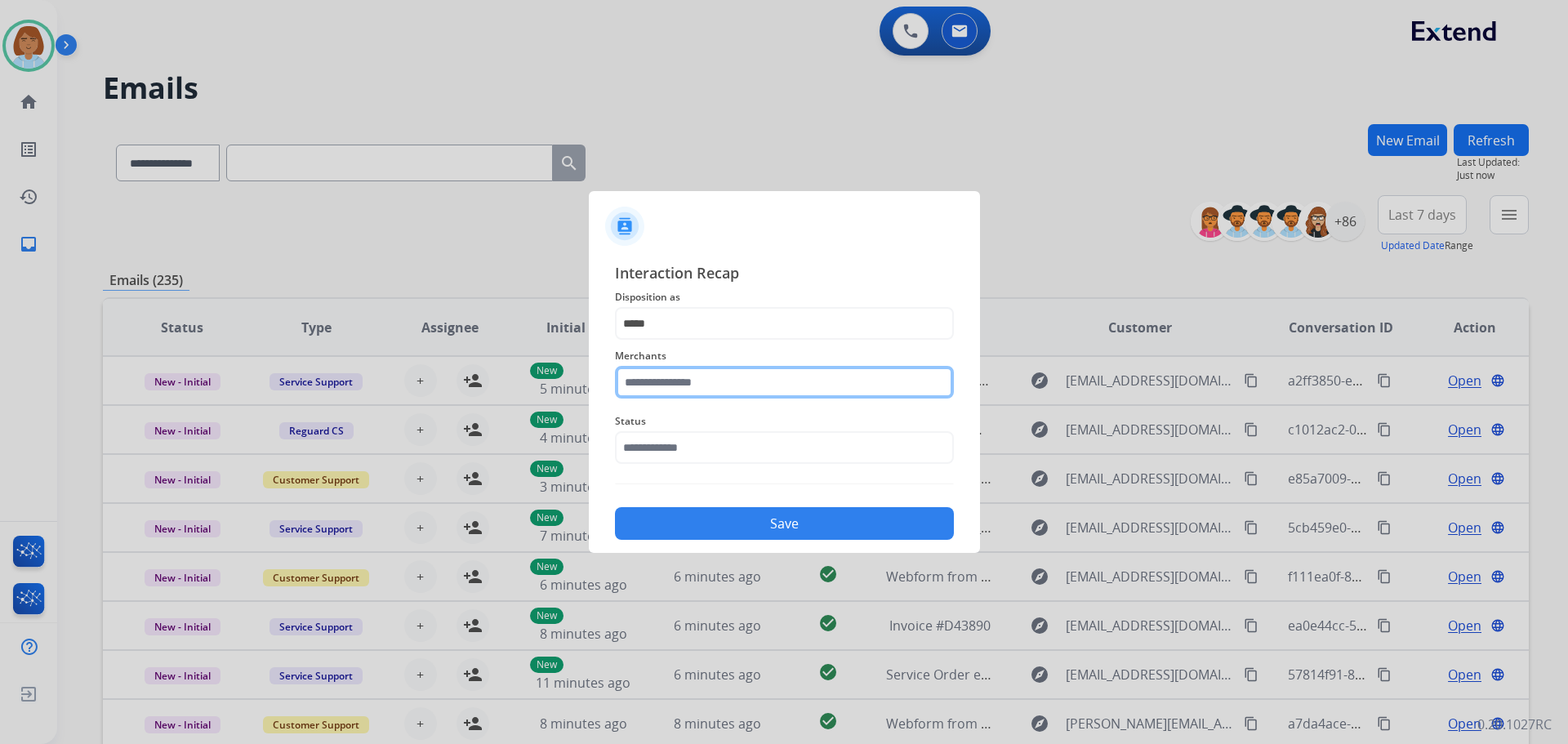
click at [715, 390] on input "text" at bounding box center [784, 382] width 339 height 32
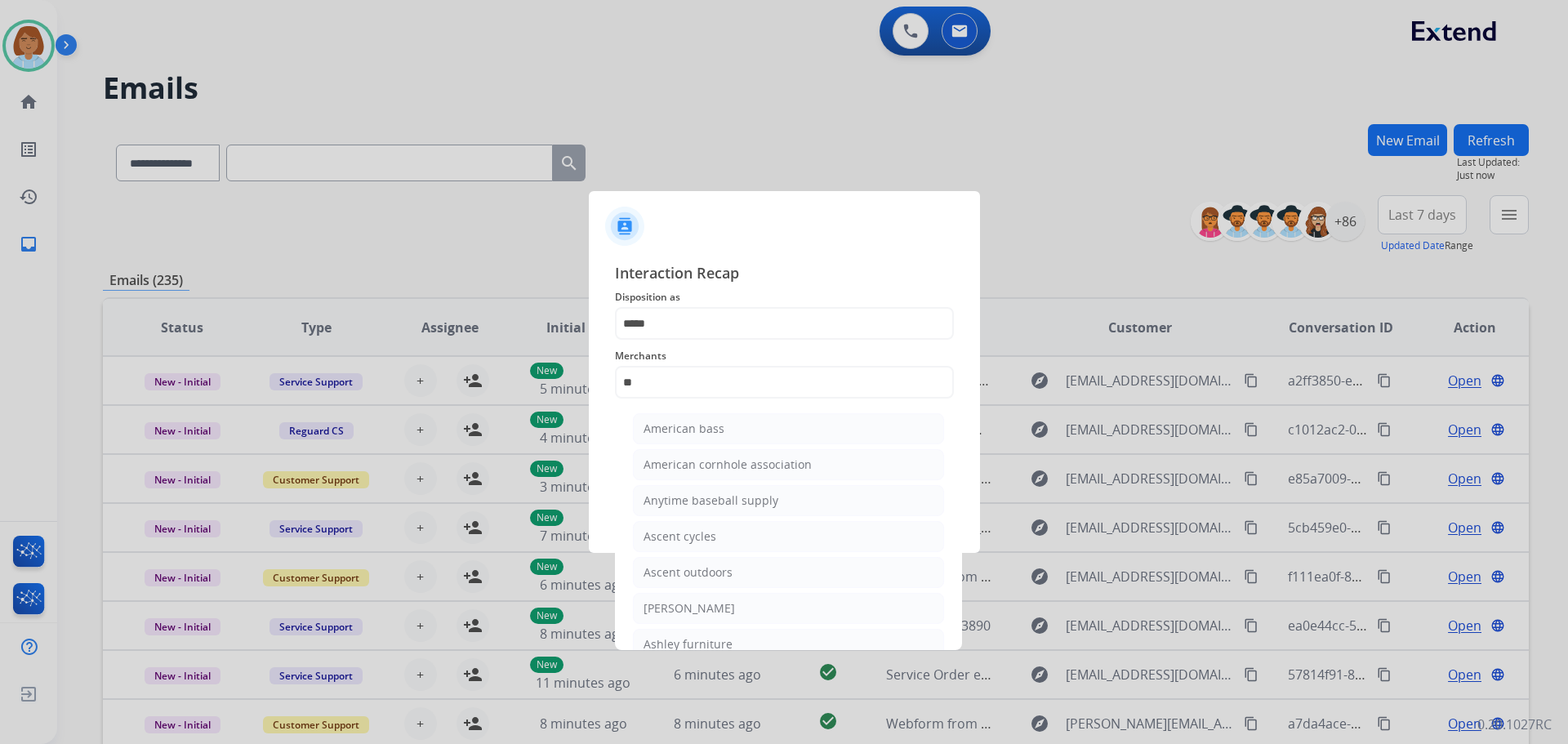
click at [793, 628] on ul "American bass American cornhole association Anytime baseball supply Ascent cycl…" at bounding box center [789, 594] width 321 height 379
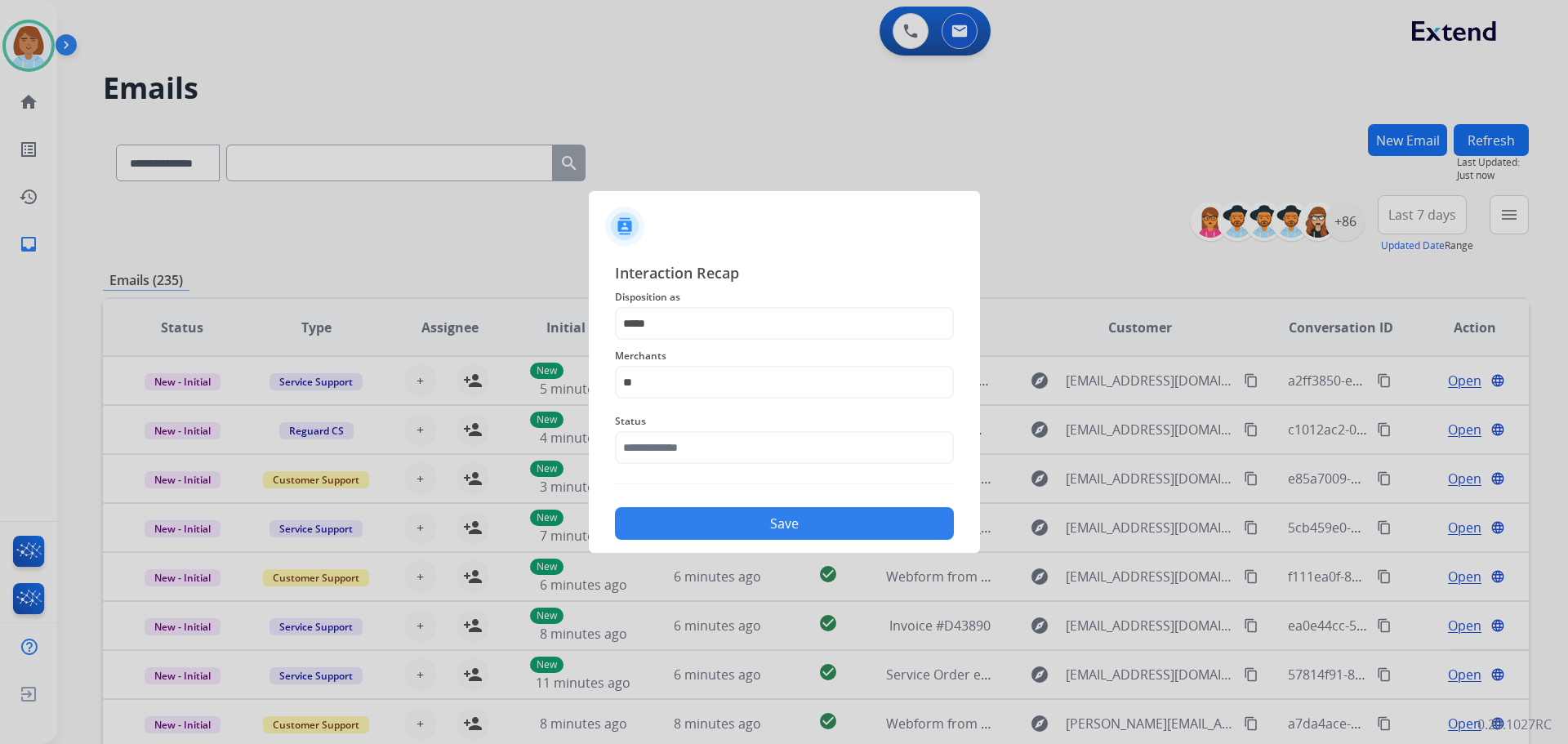
click at [791, 641] on div at bounding box center [784, 372] width 1568 height 744
click at [701, 369] on input "**" at bounding box center [784, 382] width 339 height 32
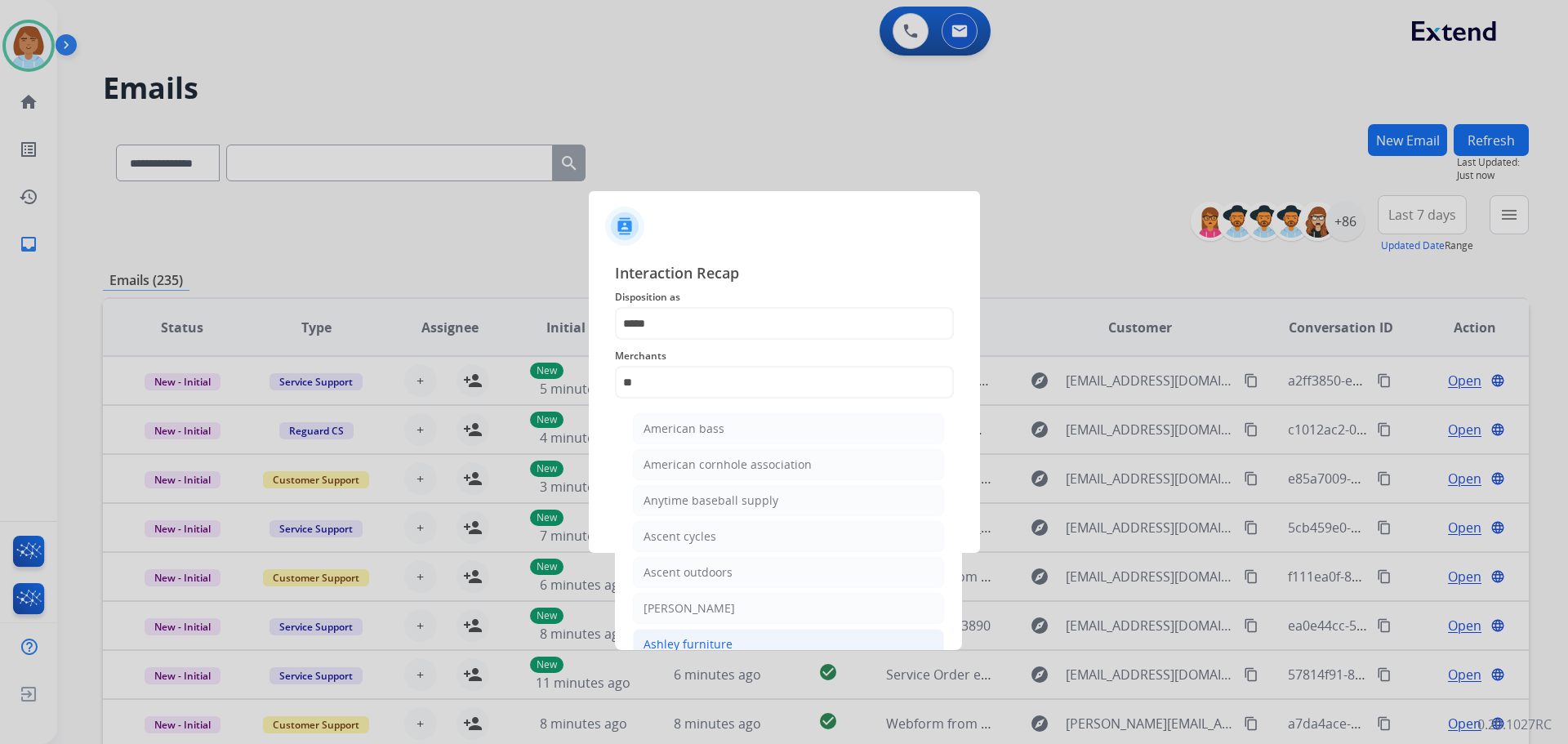
click at [692, 641] on div "Ashley furniture" at bounding box center [688, 645] width 89 height 16
type input "**********"
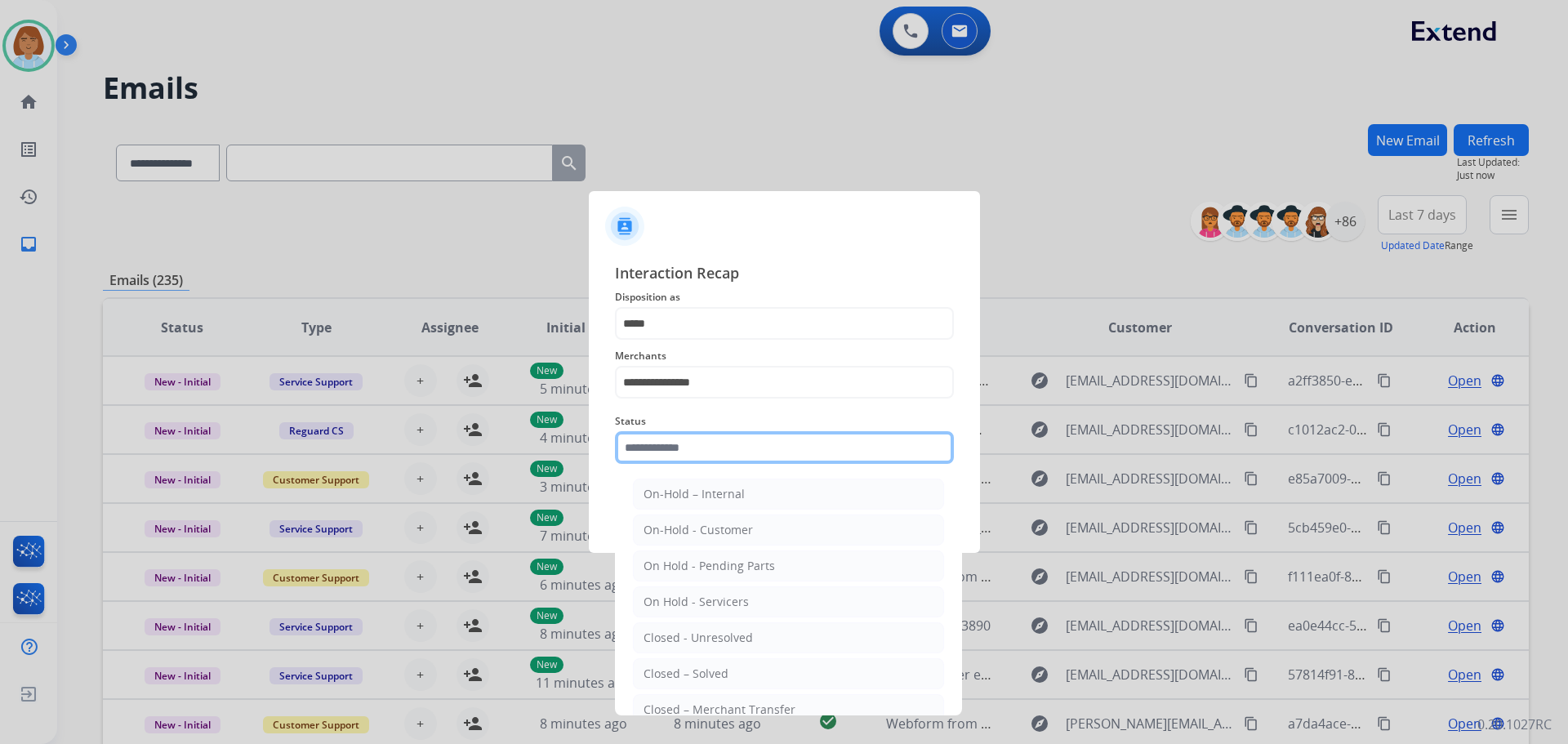
click at [708, 458] on input "text" at bounding box center [784, 447] width 339 height 32
click at [663, 670] on div "Closed – Solved" at bounding box center [686, 674] width 85 height 16
type input "**********"
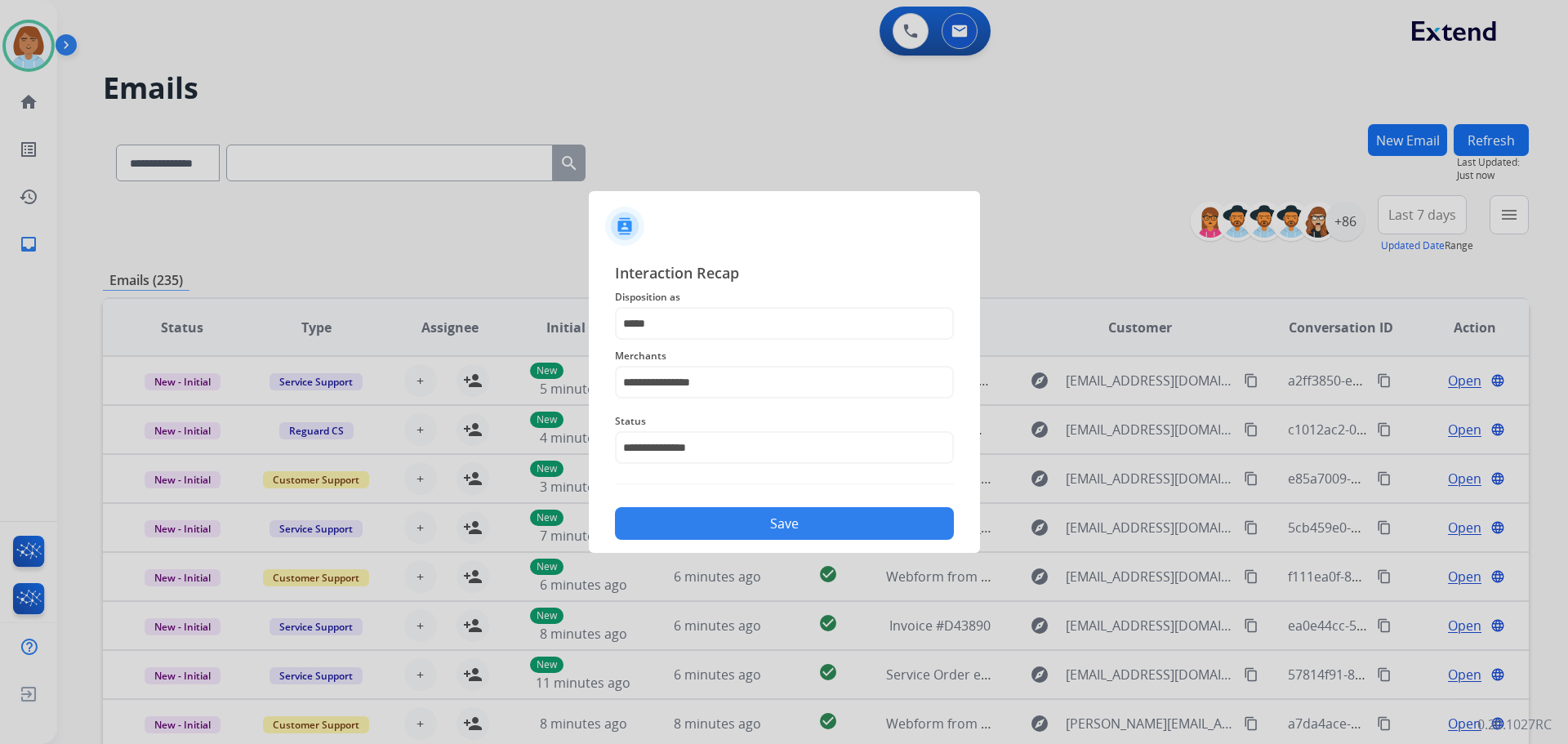
click at [768, 500] on div "Save" at bounding box center [784, 519] width 339 height 42
click at [773, 516] on button "Save" at bounding box center [784, 524] width 339 height 32
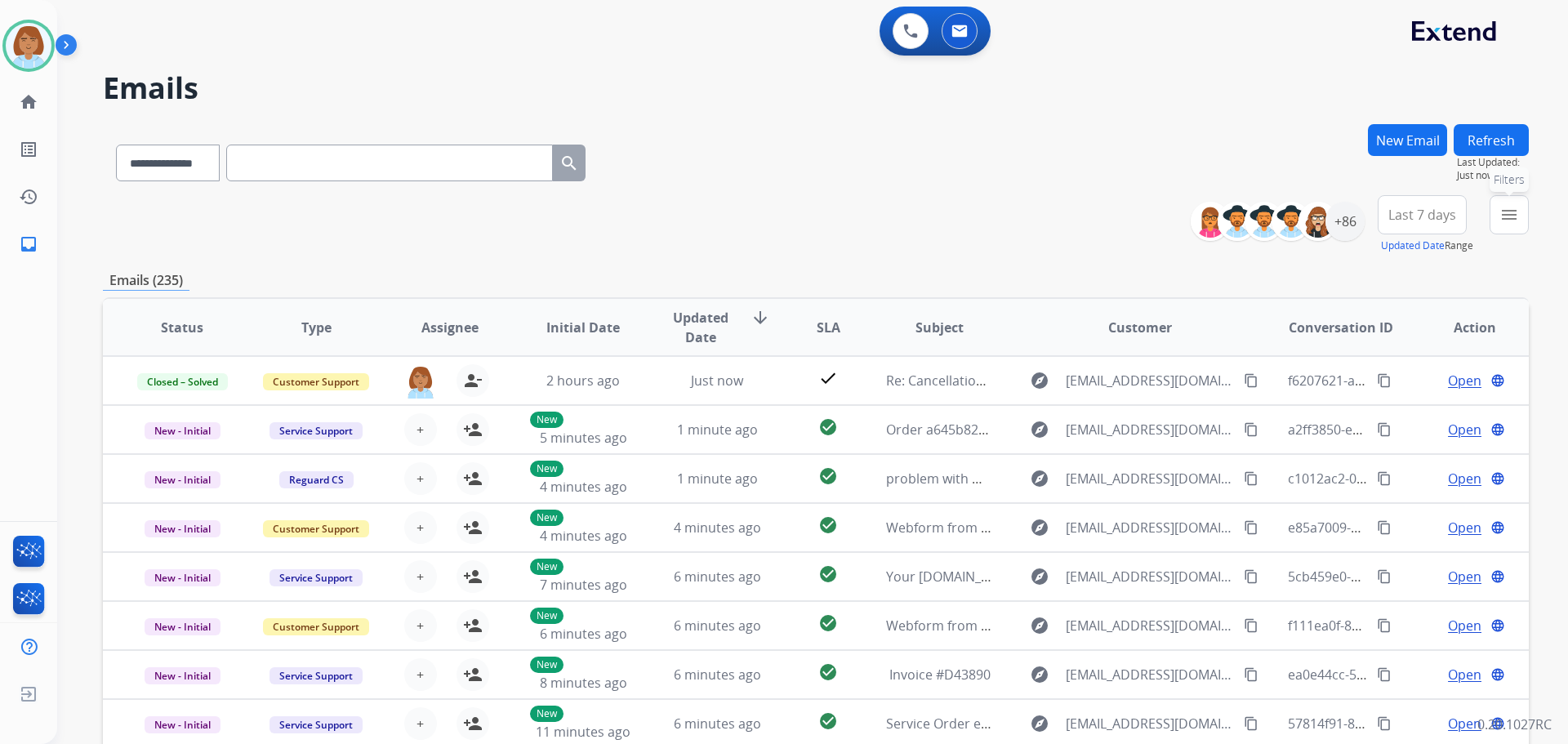
click at [1503, 225] on button "menu Filters" at bounding box center [1508, 215] width 39 height 39
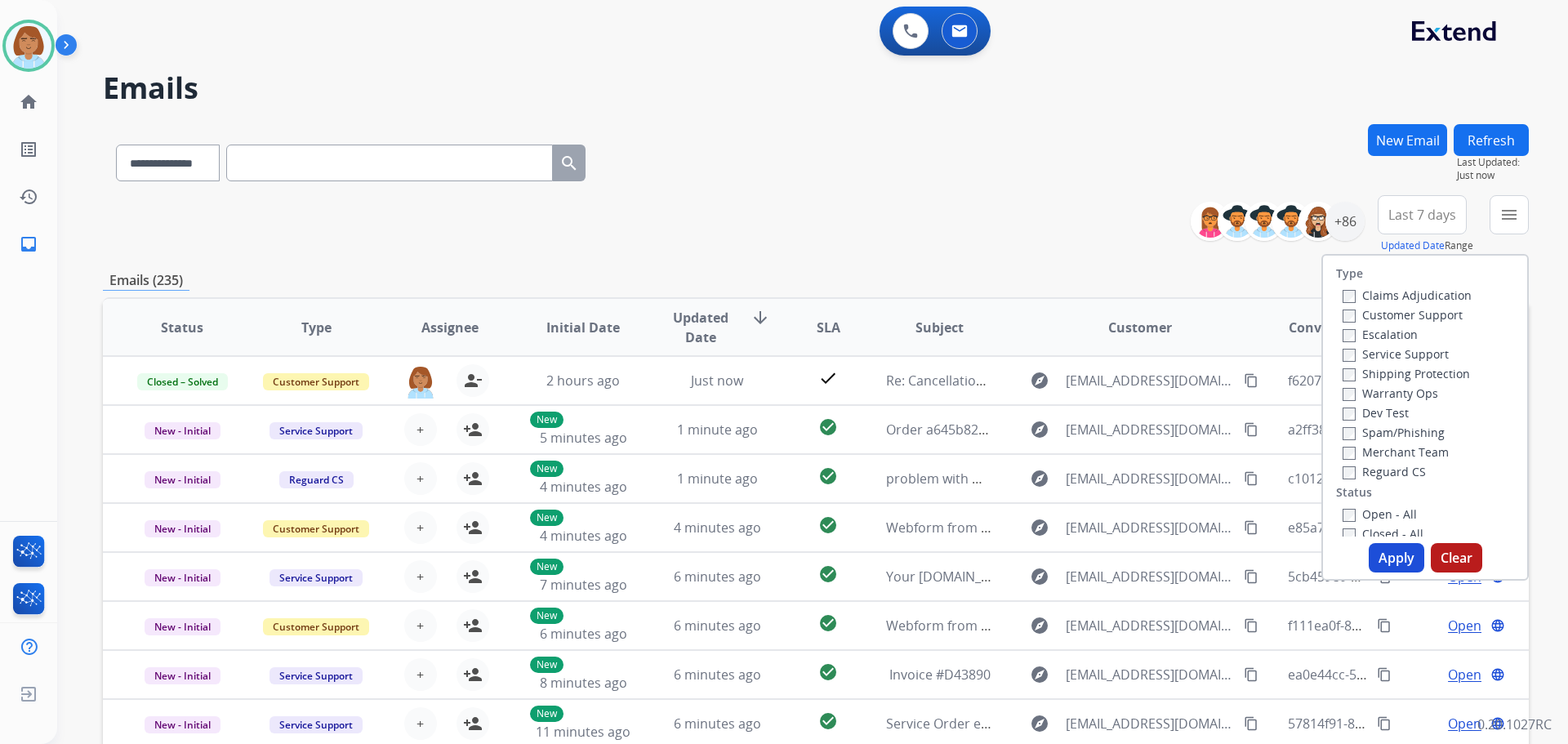
click at [1386, 311] on label "Customer Support" at bounding box center [1402, 315] width 120 height 15
click at [1382, 371] on label "Shipping Protection" at bounding box center [1406, 373] width 127 height 15
click at [1365, 473] on label "Reguard CS" at bounding box center [1384, 472] width 83 height 15
click at [1353, 516] on label "Open - All" at bounding box center [1380, 514] width 74 height 15
click at [1379, 552] on button "Apply" at bounding box center [1397, 557] width 56 height 30
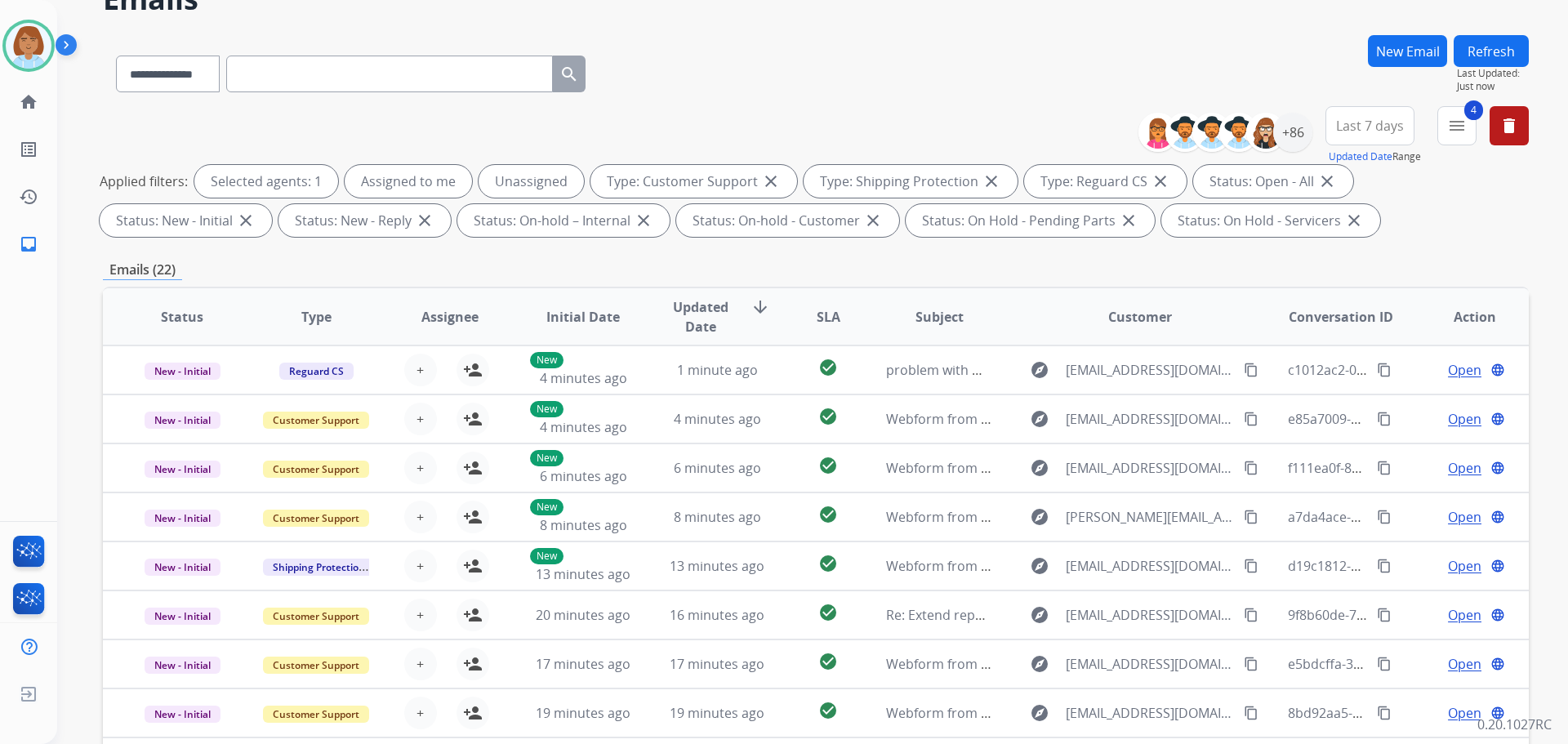
scroll to position [0, 0]
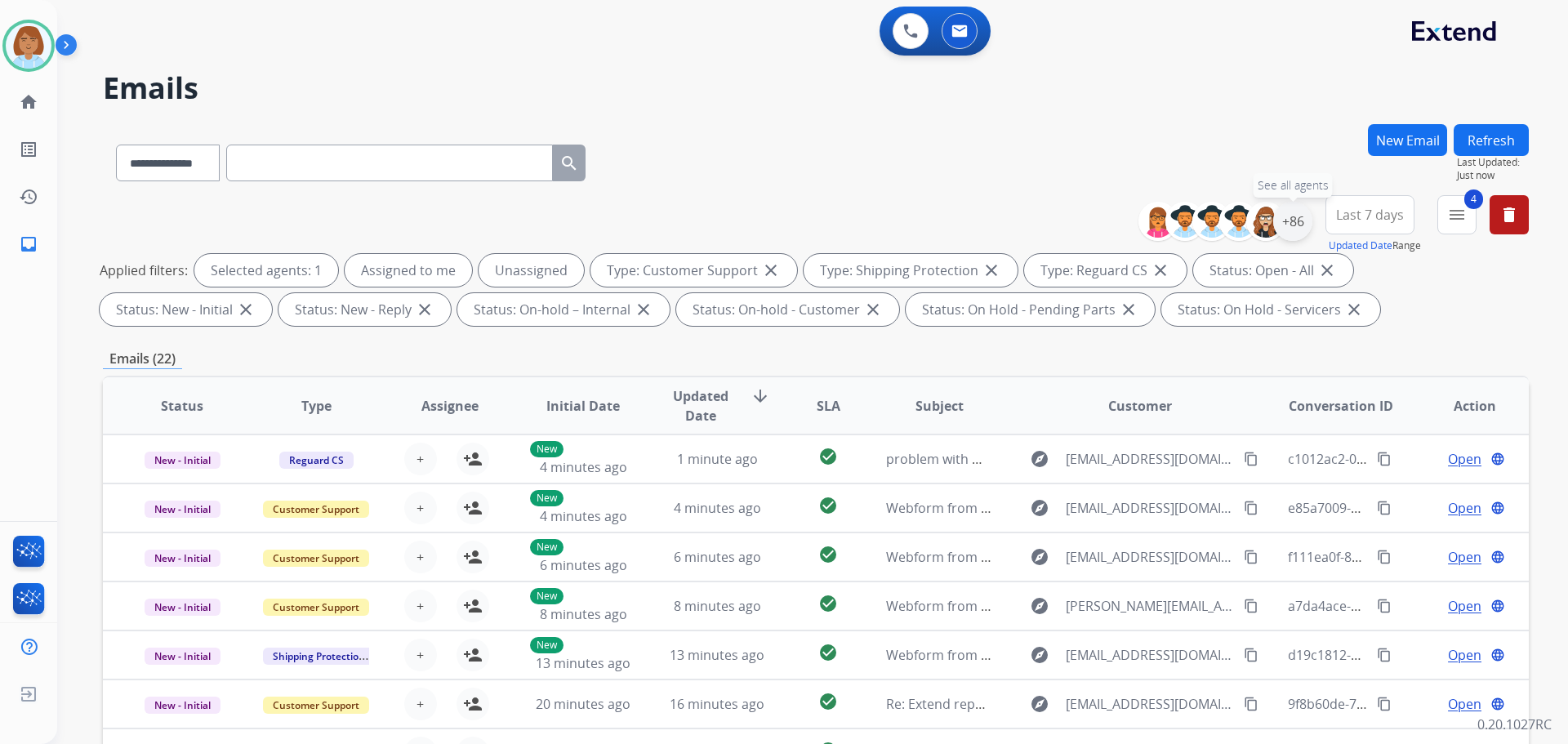
click at [1291, 239] on div "+86" at bounding box center [1292, 221] width 39 height 39
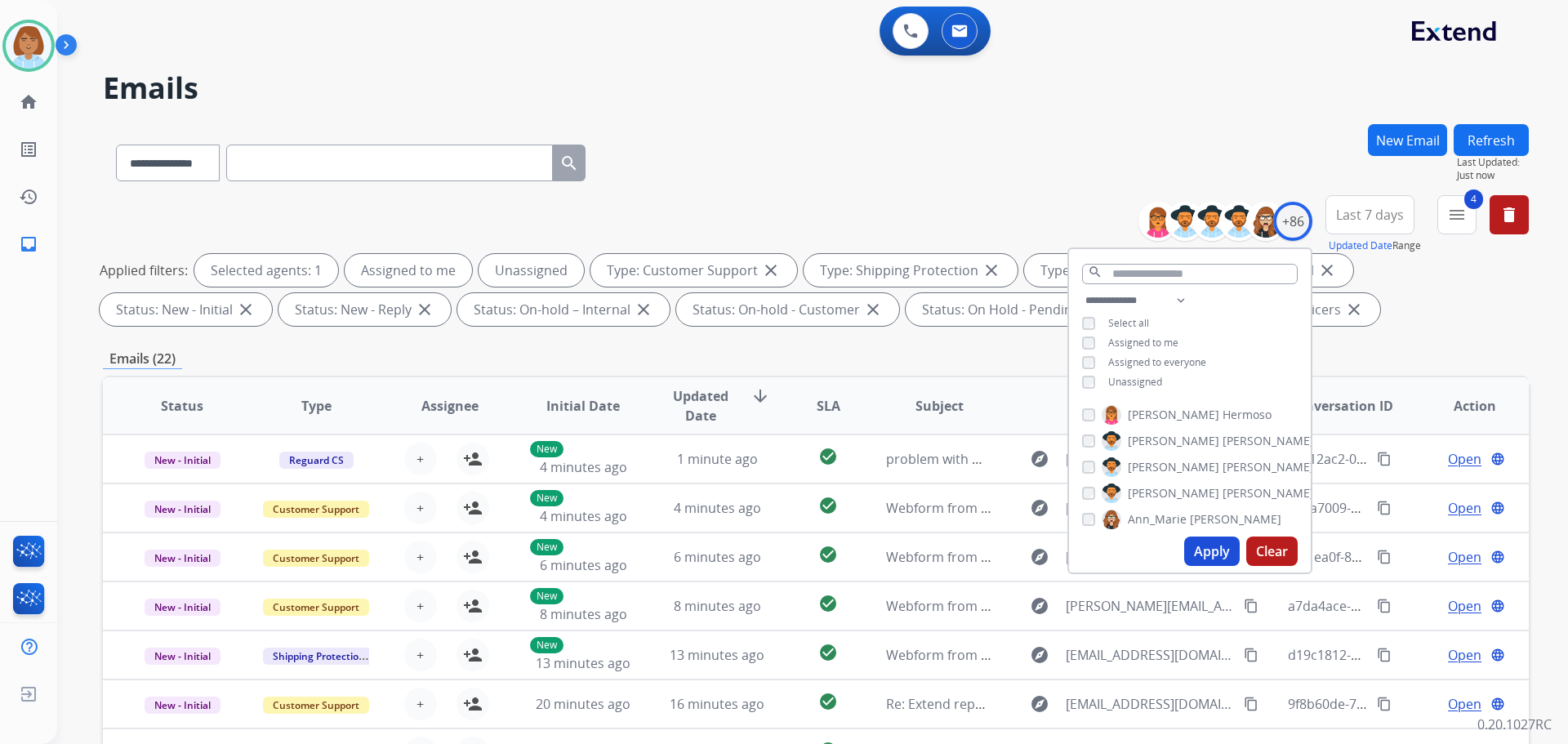
click at [1128, 378] on span "Unassigned" at bounding box center [1135, 381] width 54 height 14
click at [1223, 550] on button "Apply" at bounding box center [1213, 551] width 56 height 30
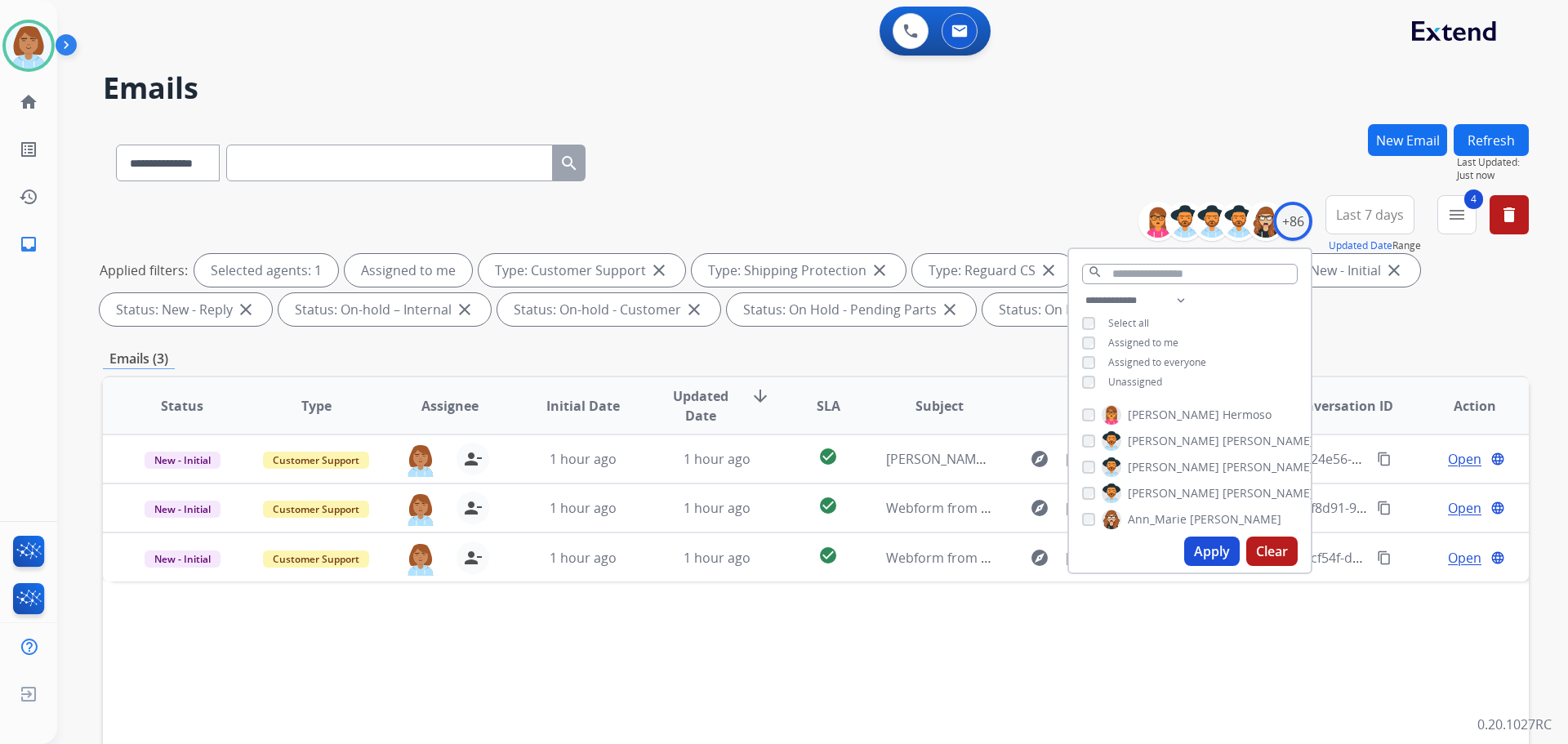
click at [594, 700] on div "Status Type Assignee Initial Date Updated Date arrow_downward SLA Subject Custo…" at bounding box center [816, 649] width 1426 height 547
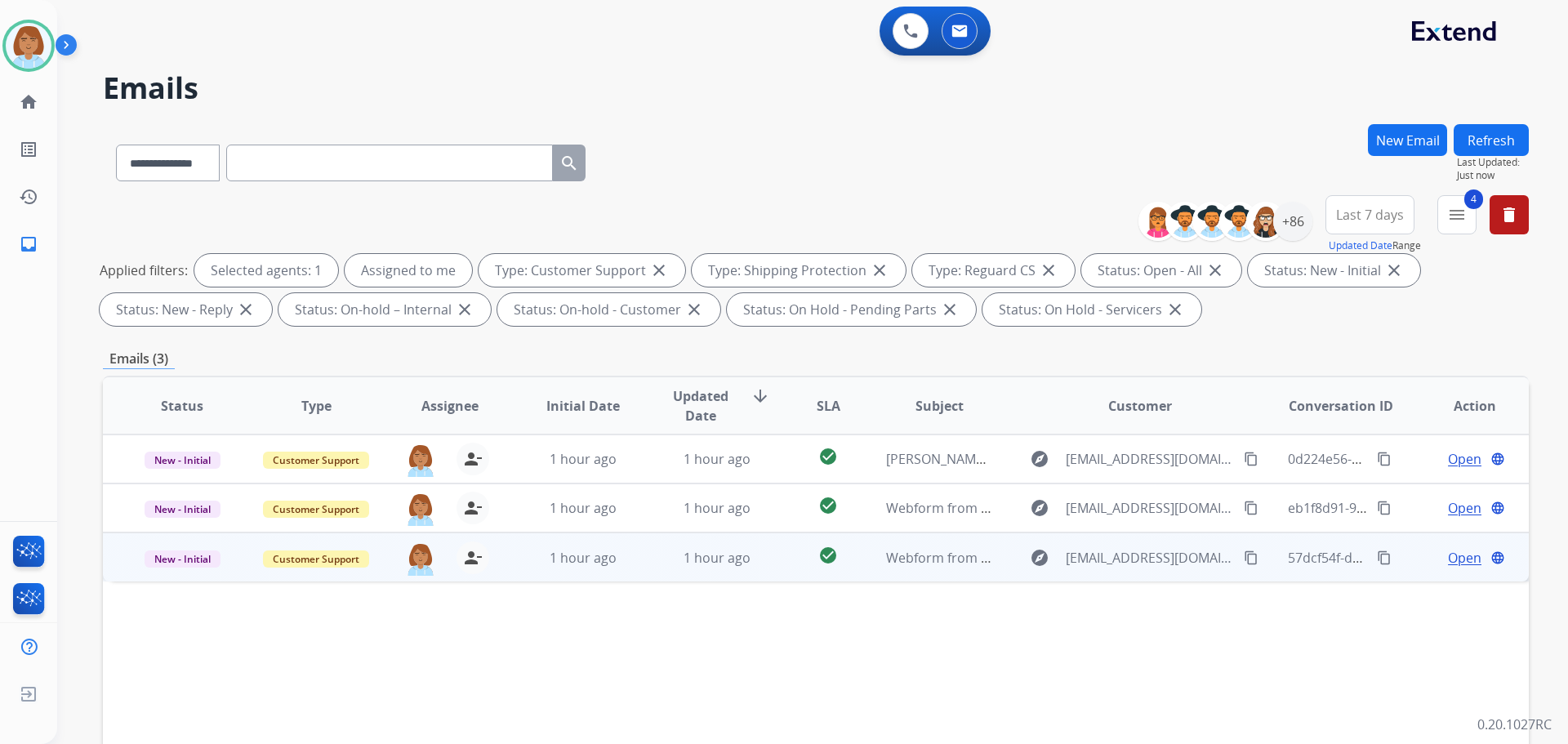
click at [526, 578] on td "1 hour ago" at bounding box center [571, 557] width 134 height 49
click at [1244, 558] on mat-icon "content_copy" at bounding box center [1252, 557] width 14 height 14
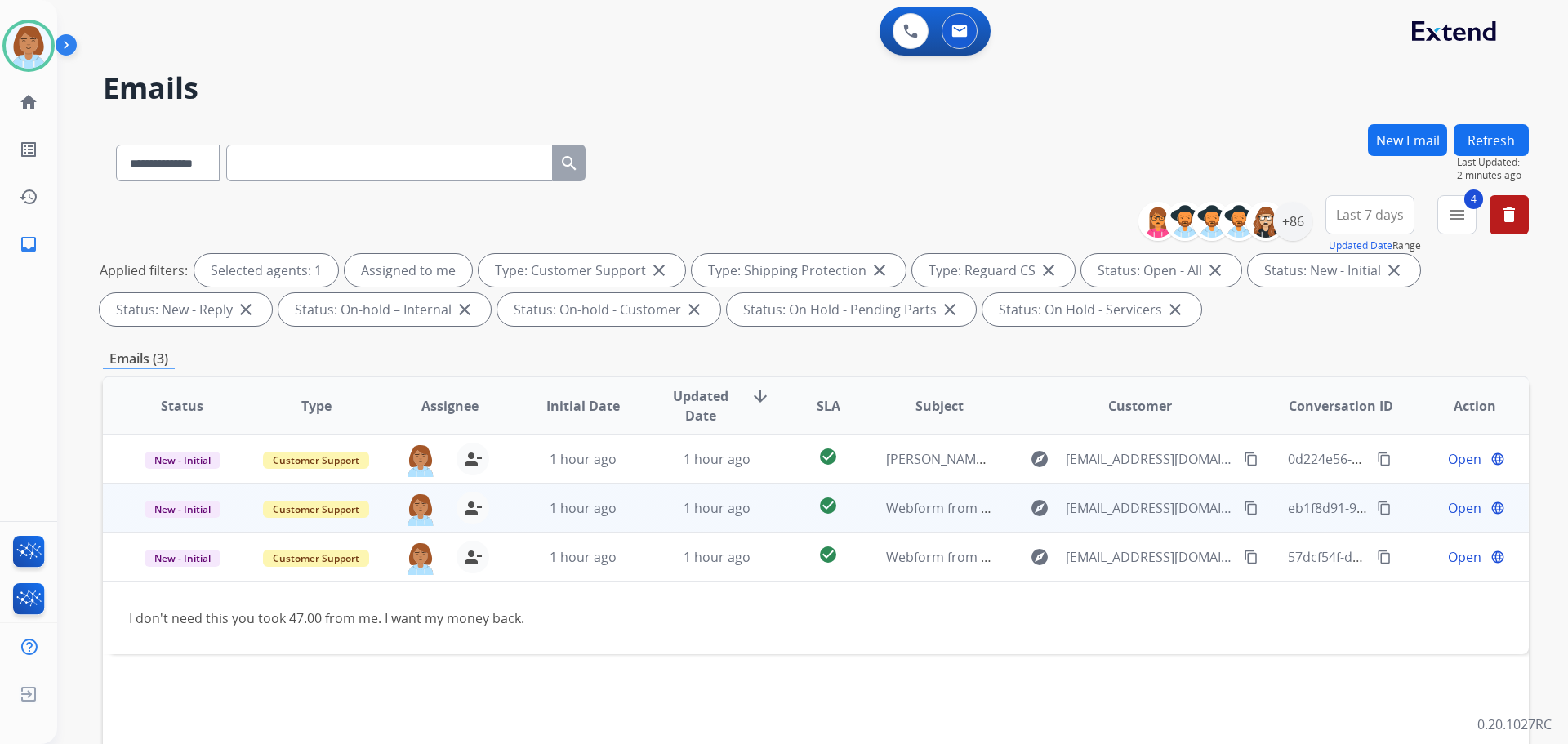
click at [640, 511] on td "1 hour ago" at bounding box center [705, 508] width 134 height 49
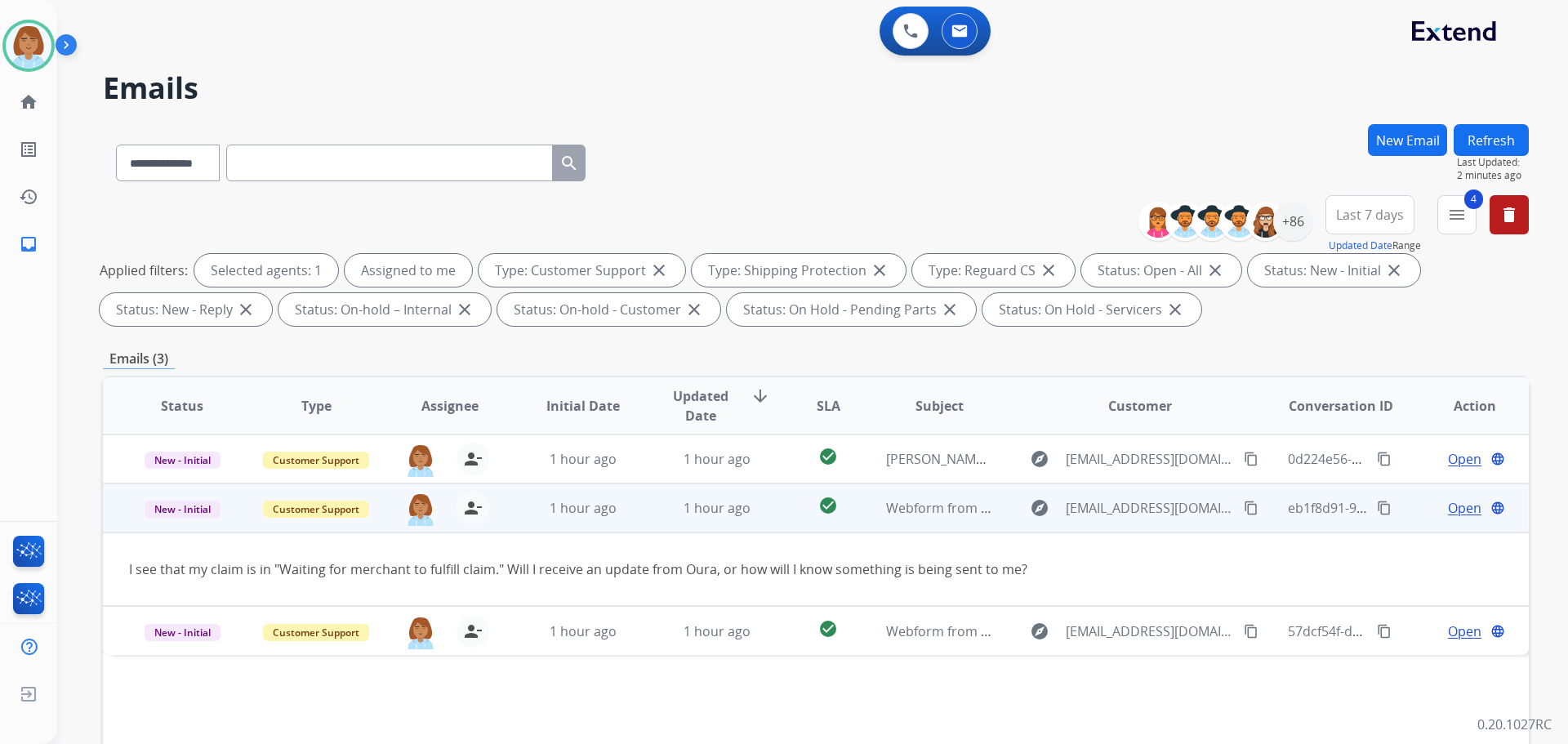
click at [1244, 508] on mat-icon "content_copy" at bounding box center [1252, 508] width 14 height 14
click at [1453, 504] on span "Open" at bounding box center [1464, 509] width 33 height 20
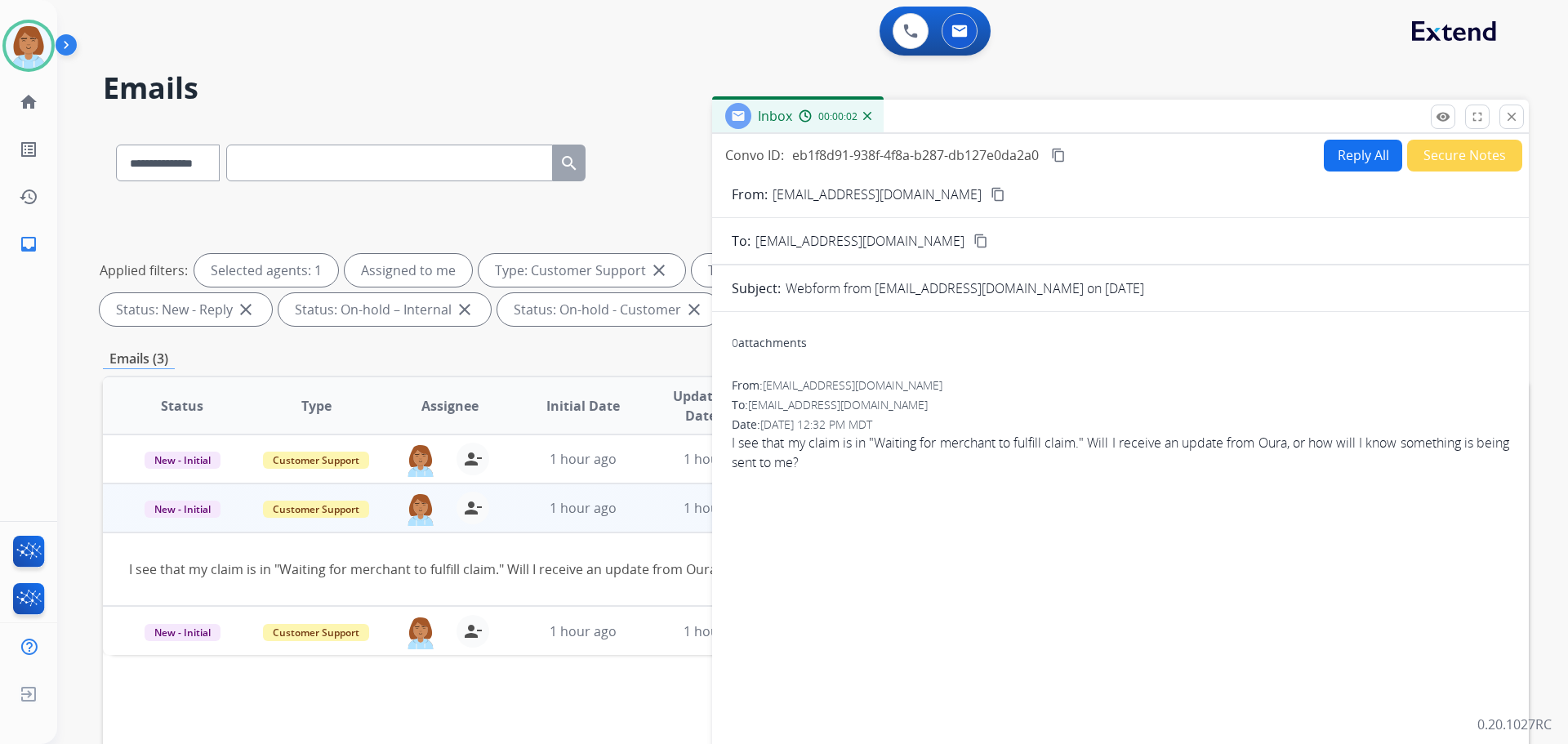
click at [1329, 183] on form "From: [EMAIL_ADDRESS][DOMAIN_NAME] content_copy To: [EMAIL_ADDRESS][DOMAIN_NAME…" at bounding box center [1121, 486] width 817 height 629
click at [1329, 163] on button "Reply All" at bounding box center [1363, 155] width 78 height 32
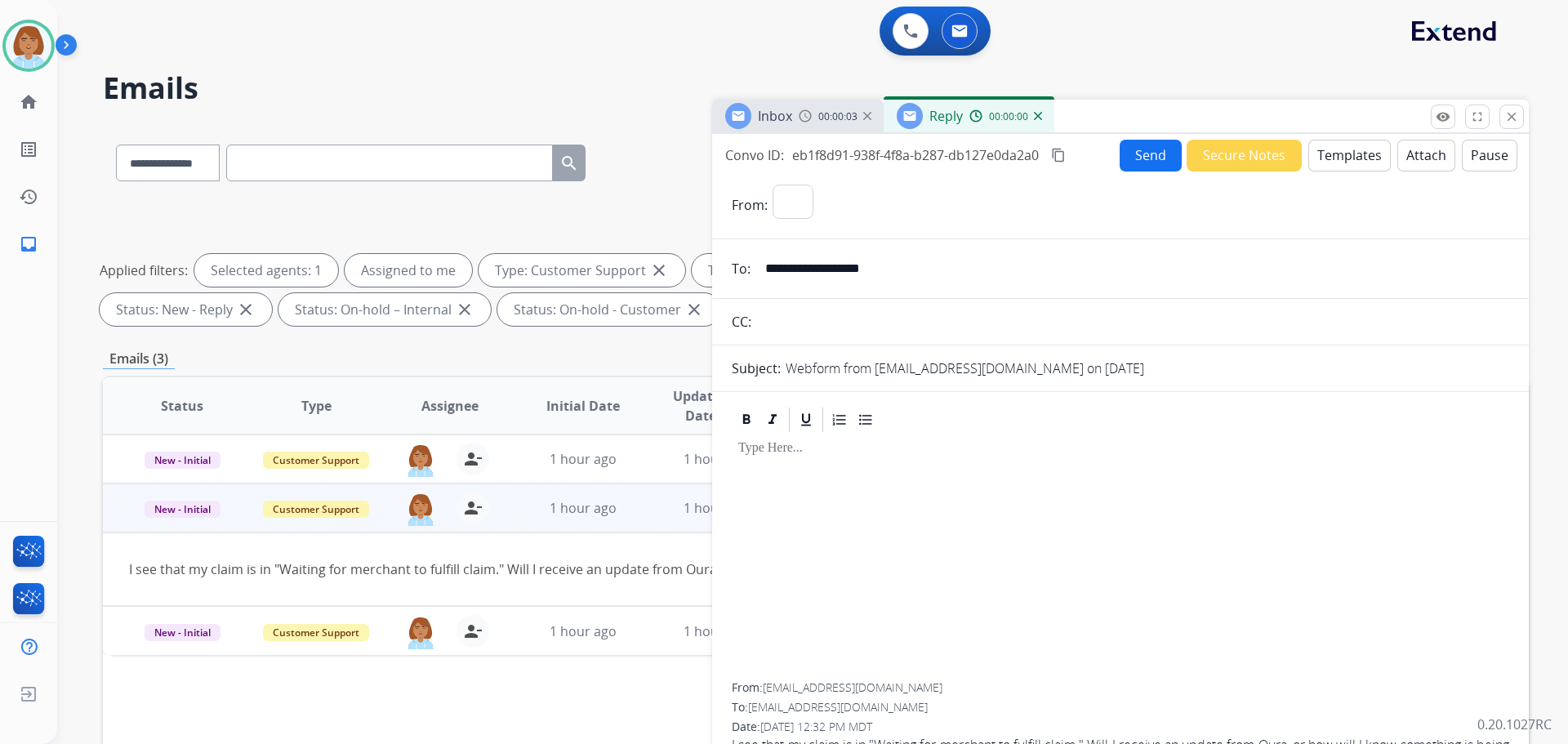
select select "**********"
click at [1311, 150] on button "Templates" at bounding box center [1350, 155] width 83 height 32
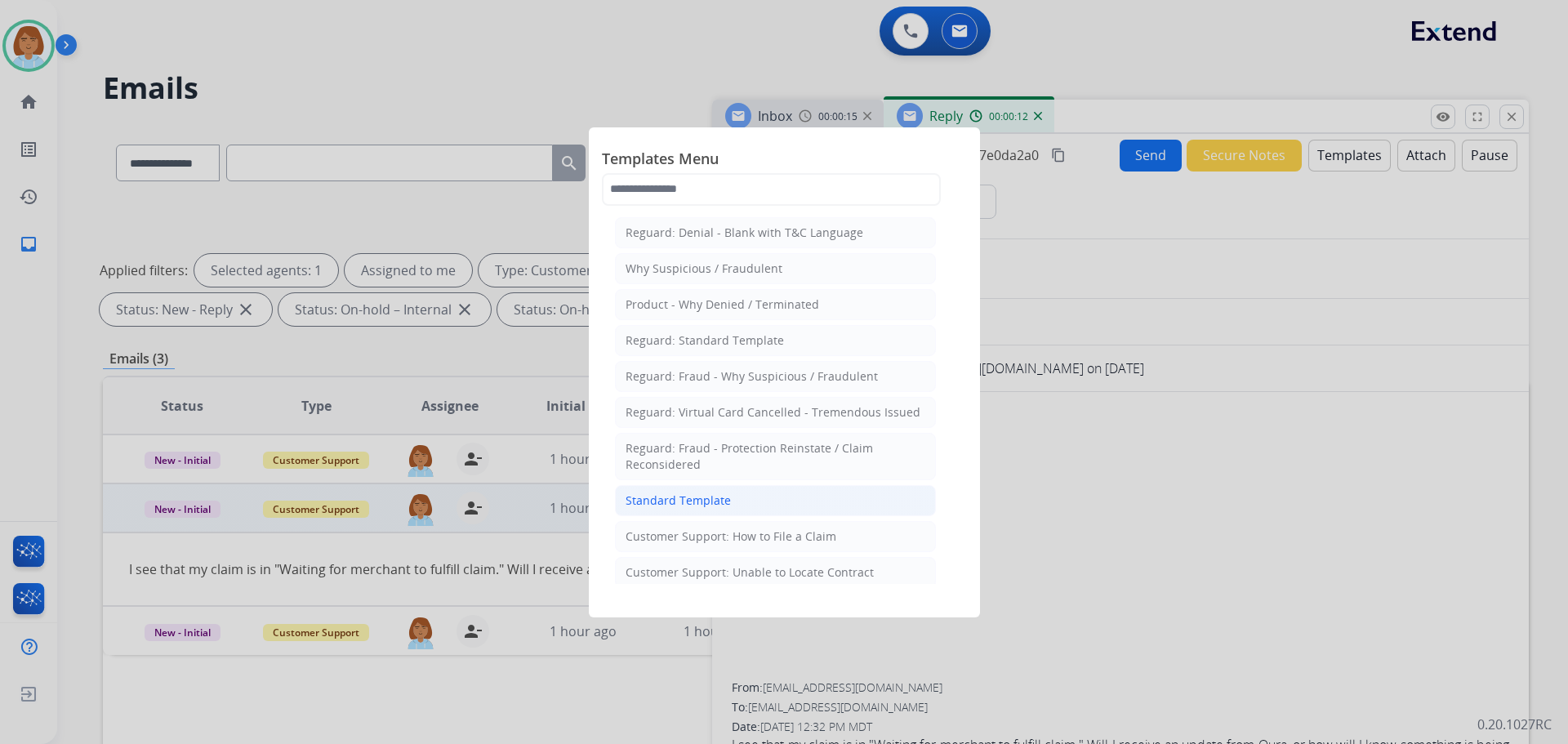
click at [783, 491] on li "Standard Template" at bounding box center [775, 501] width 321 height 31
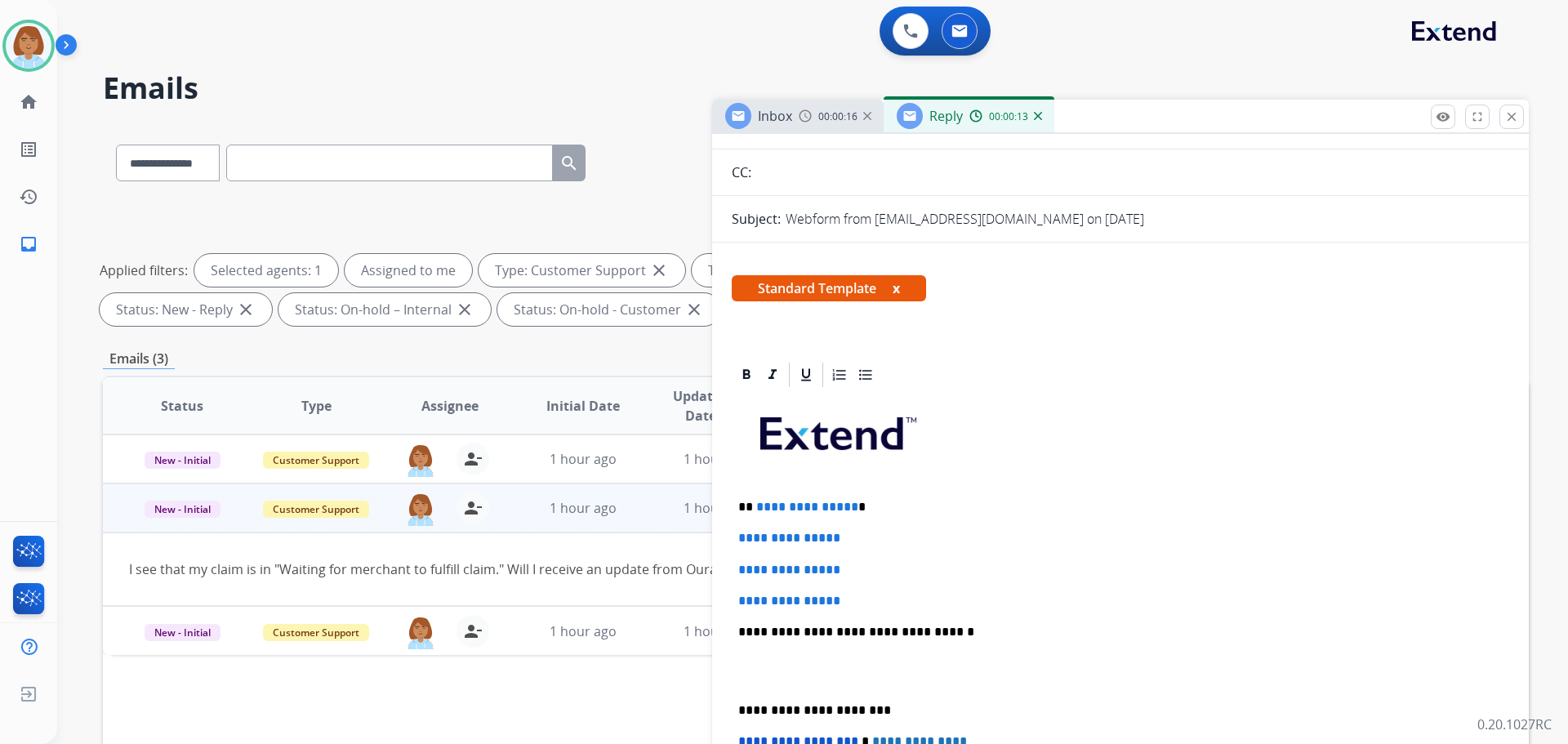
scroll to position [163, 0]
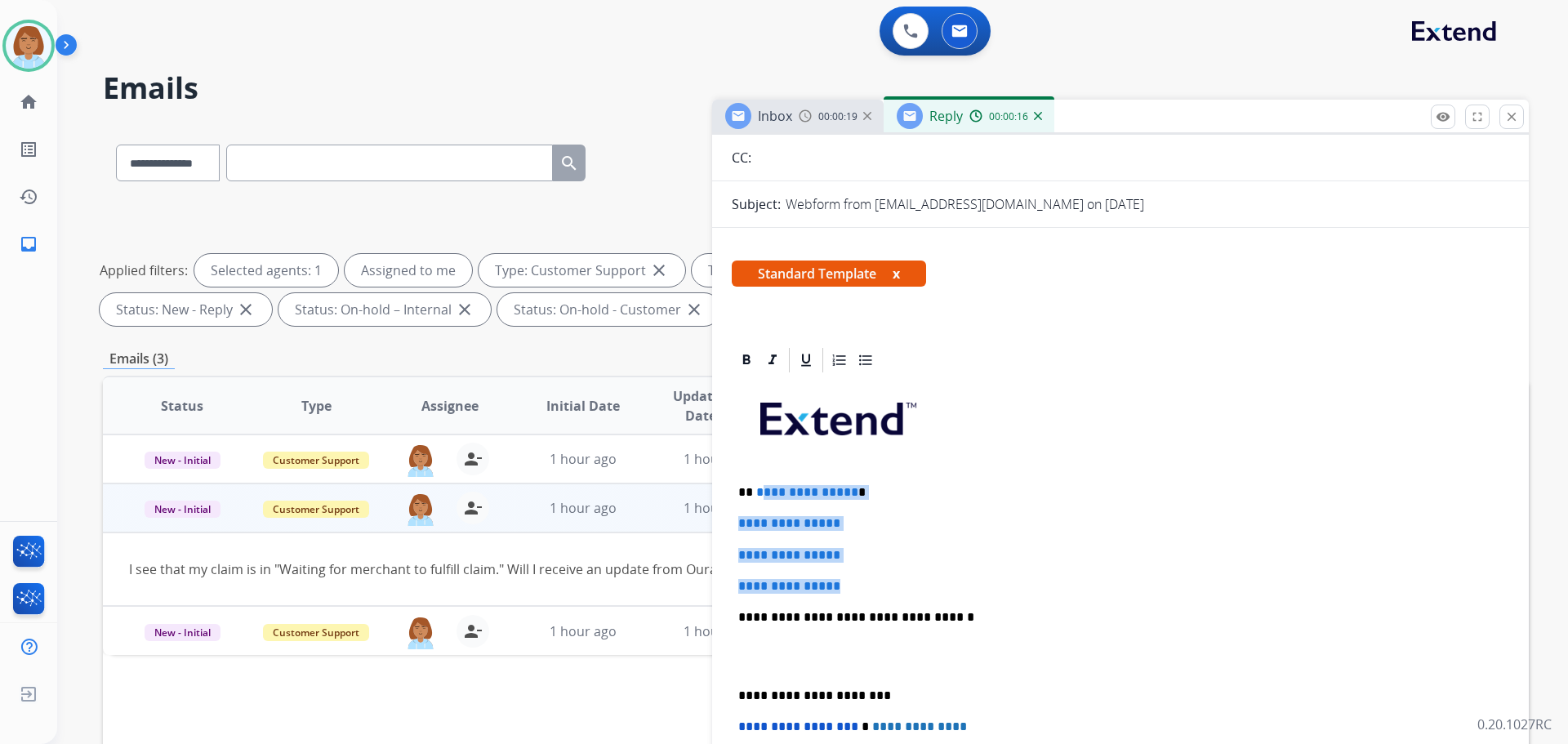
drag, startPoint x: 866, startPoint y: 584, endPoint x: 760, endPoint y: 485, distance: 145.0
click at [760, 485] on div "**********" at bounding box center [1121, 656] width 777 height 562
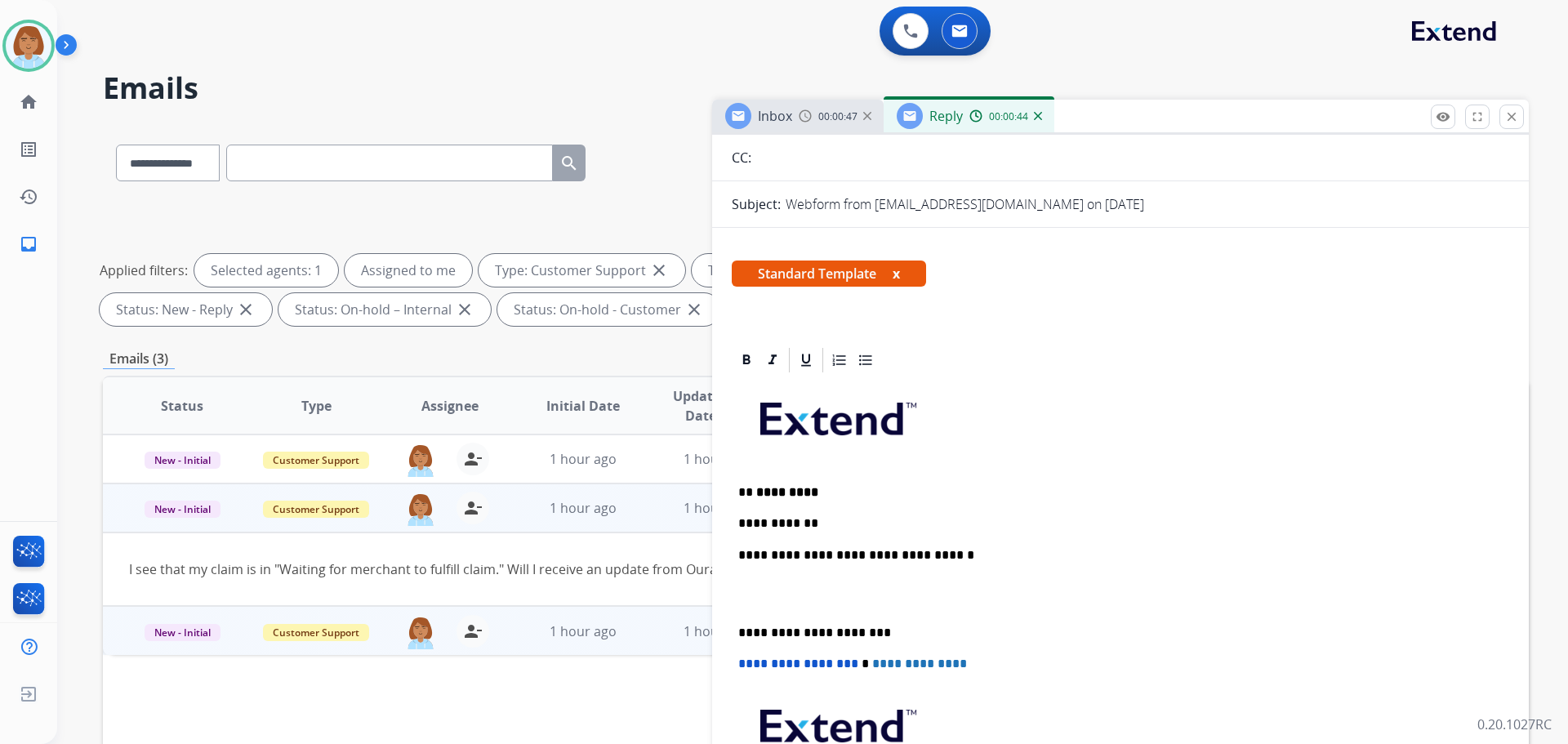
drag, startPoint x: 226, startPoint y: 562, endPoint x: 142, endPoint y: 637, distance: 112.6
click at [841, 534] on div "**********" at bounding box center [1121, 625] width 777 height 500
click at [830, 515] on div "**********" at bounding box center [1121, 625] width 777 height 500
click at [832, 521] on p "**********" at bounding box center [1114, 524] width 751 height 14
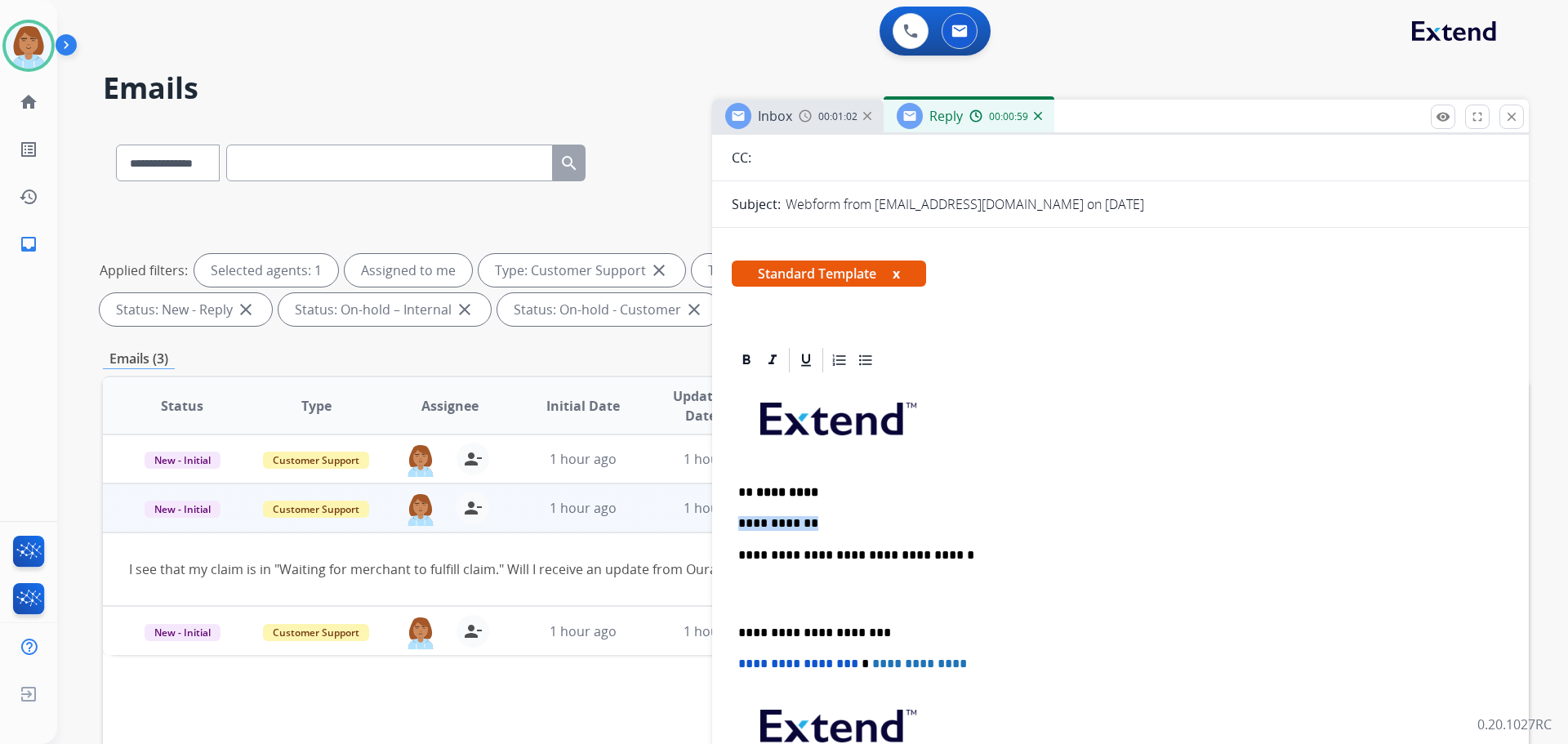
click at [832, 521] on p "**********" at bounding box center [1114, 524] width 751 height 14
drag, startPoint x: 795, startPoint y: 531, endPoint x: 813, endPoint y: 526, distance: 18.7
click at [795, 531] on div "**********" at bounding box center [1121, 625] width 777 height 500
click at [823, 529] on p "**********" at bounding box center [1114, 524] width 751 height 14
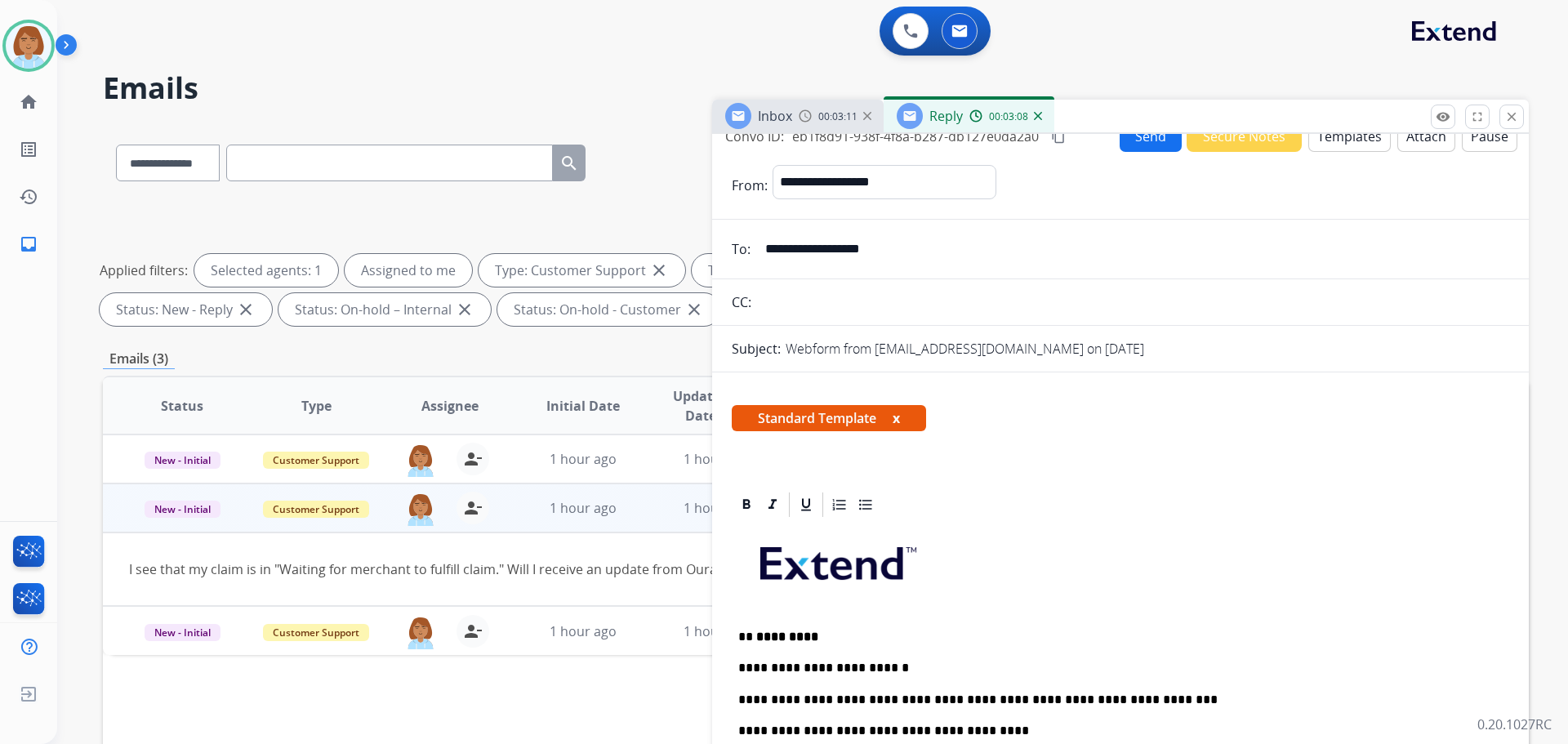
scroll to position [0, 0]
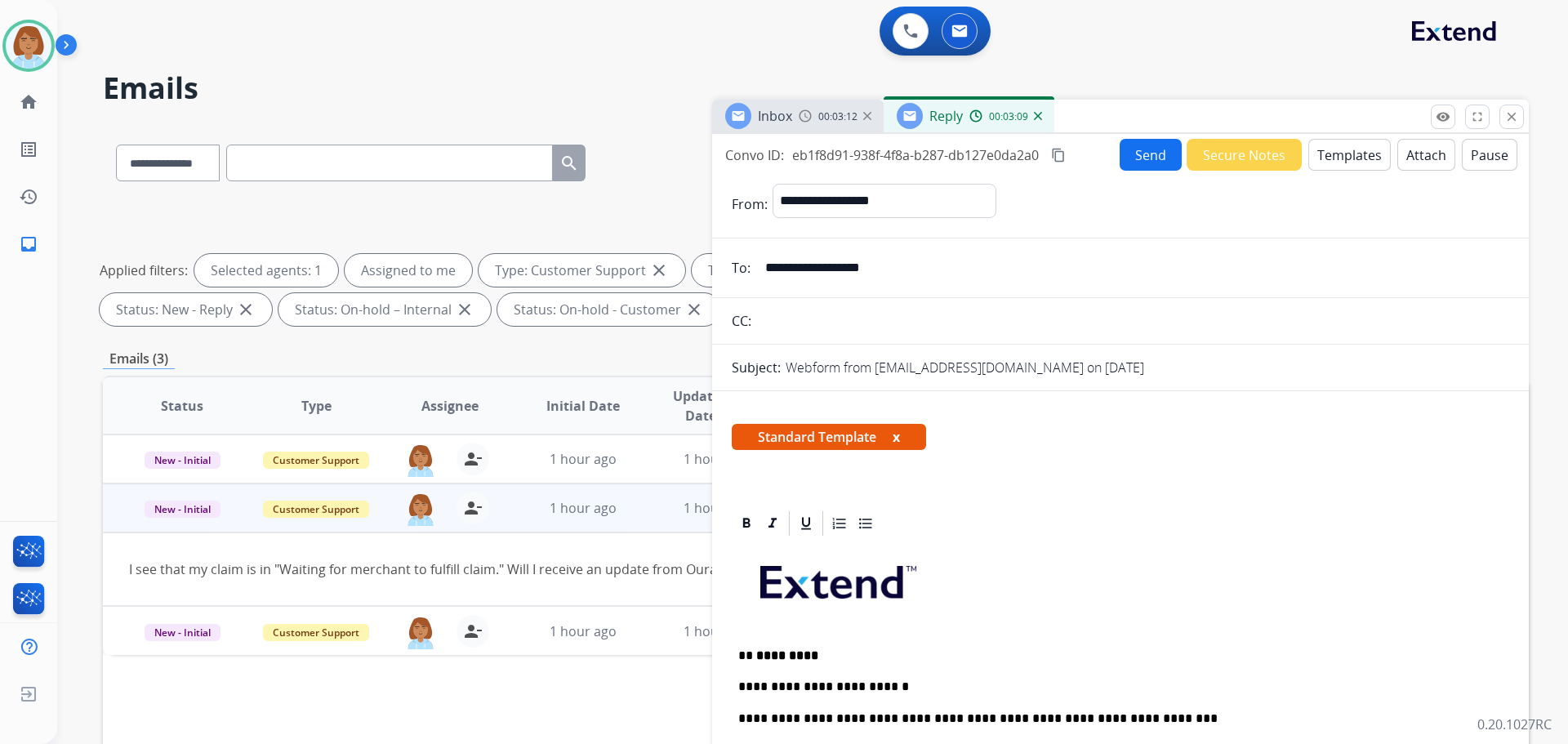
click at [1129, 145] on button "Send" at bounding box center [1151, 154] width 62 height 32
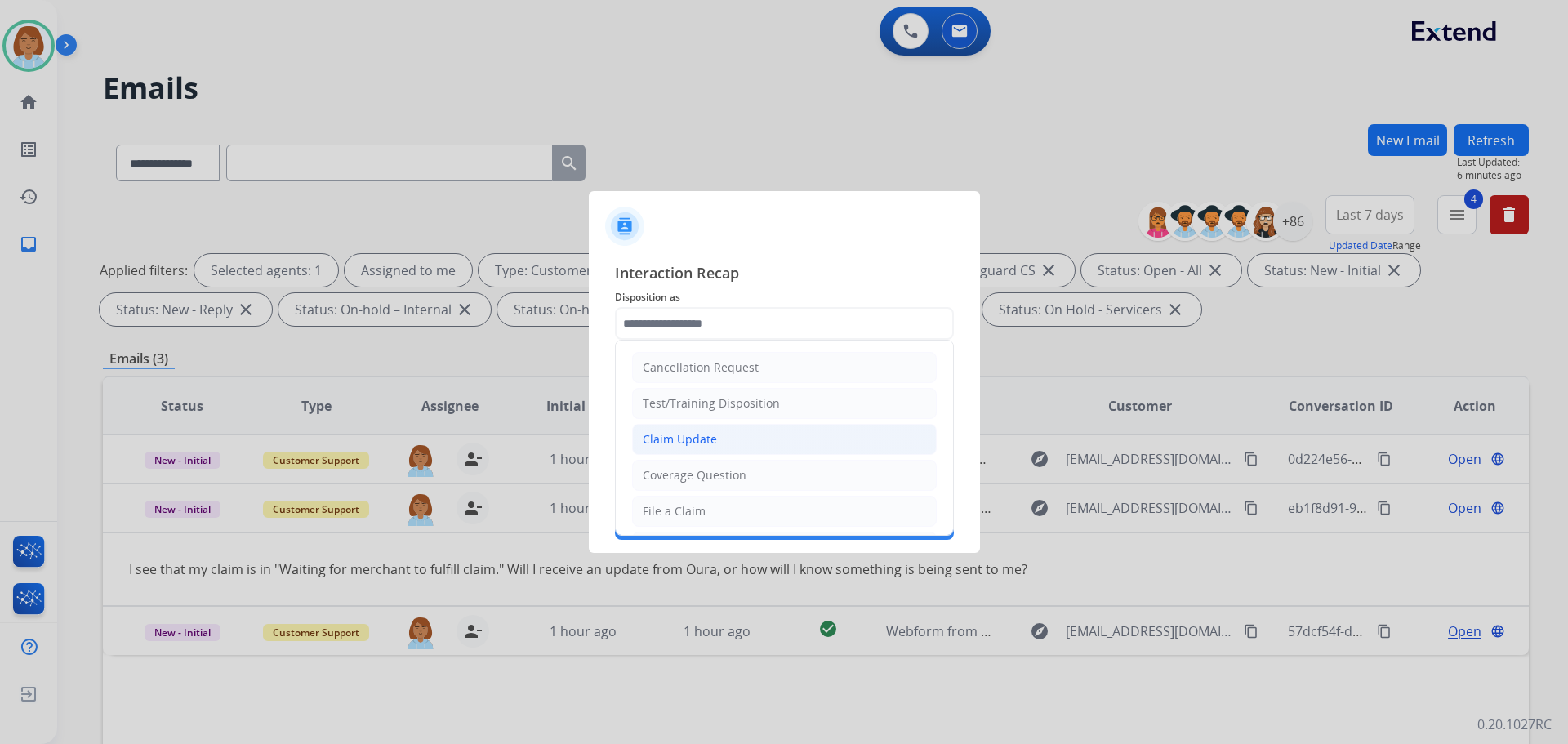
drag, startPoint x: 818, startPoint y: 309, endPoint x: 656, endPoint y: 452, distance: 216.1
drag, startPoint x: 656, startPoint y: 452, endPoint x: 619, endPoint y: 323, distance: 134.2
click at [619, 323] on input "text" at bounding box center [784, 324] width 339 height 32
click at [652, 450] on li "Claim Update" at bounding box center [784, 439] width 305 height 31
type input "**********"
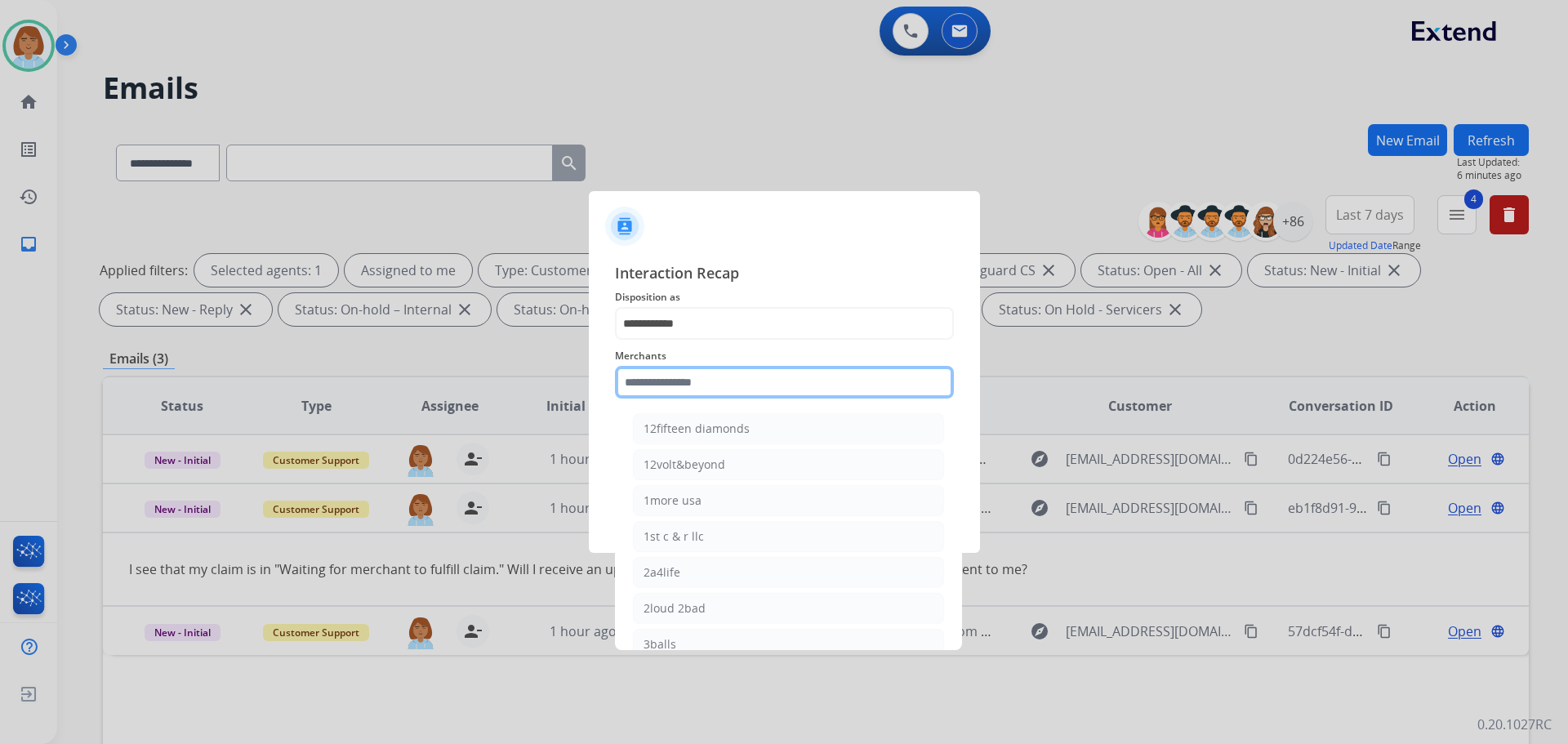
click at [682, 372] on input "text" at bounding box center [784, 382] width 339 height 32
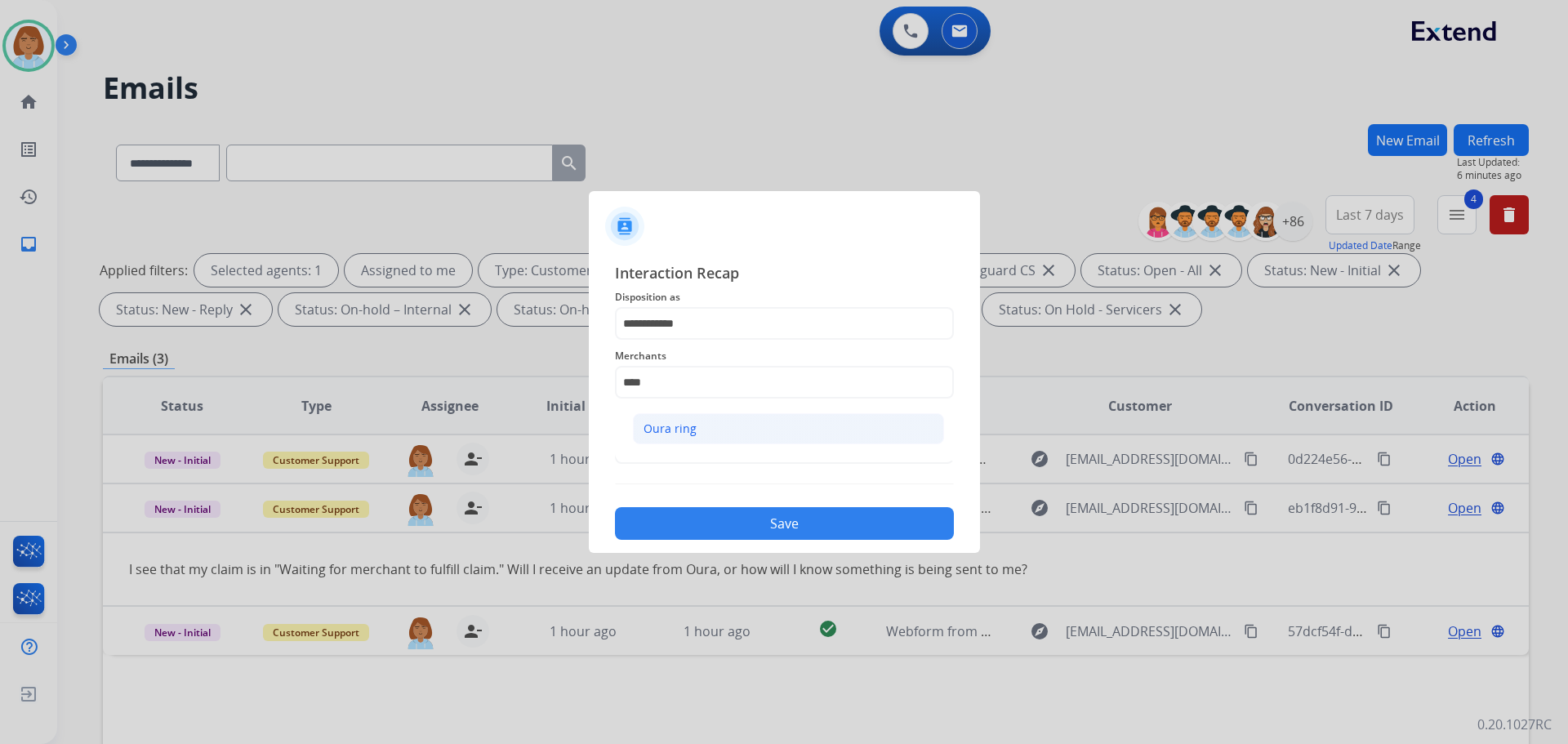
click at [685, 438] on li "Oura ring" at bounding box center [788, 428] width 311 height 31
type input "*********"
click at [682, 461] on input "text" at bounding box center [784, 447] width 339 height 32
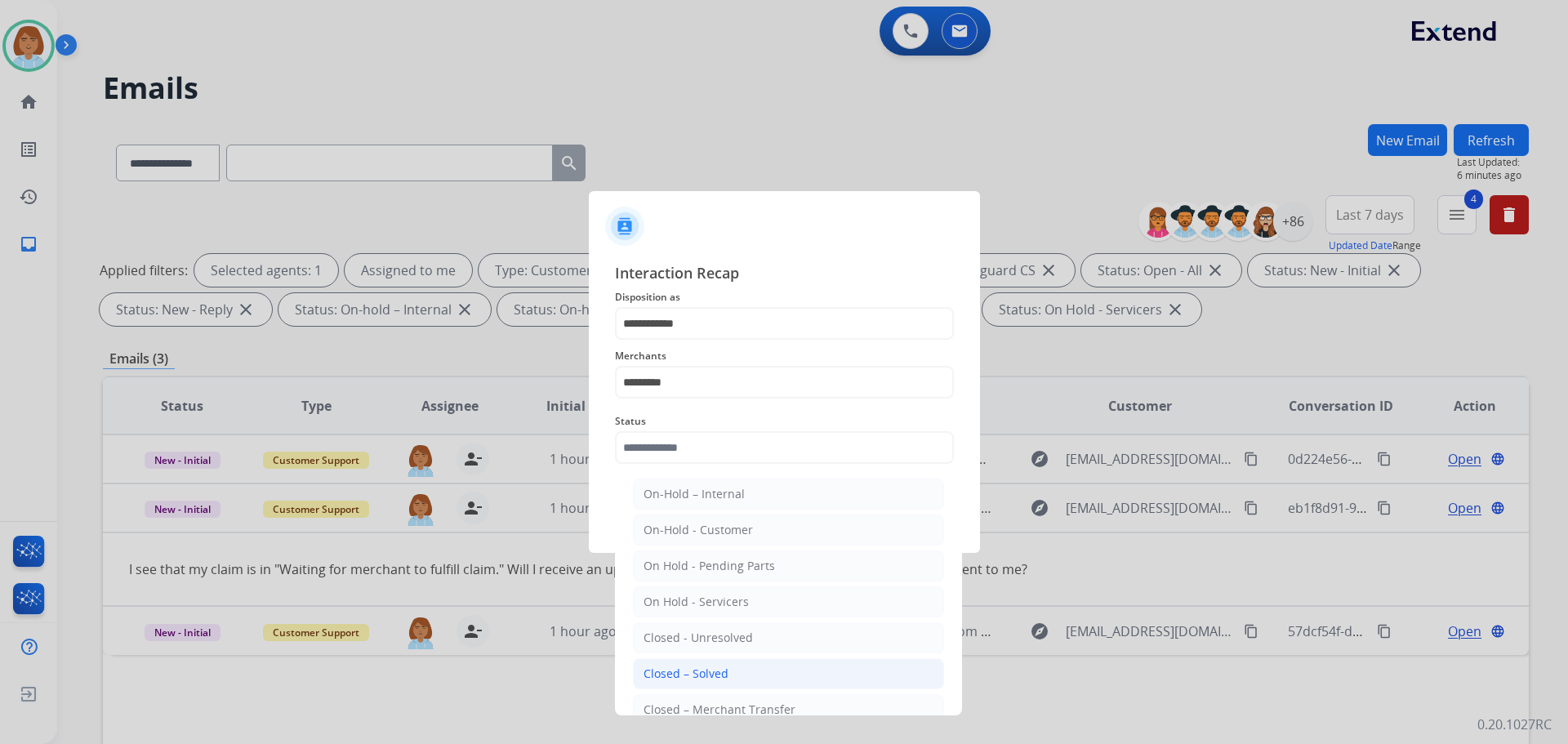
click at [704, 674] on div "Closed – Solved" at bounding box center [686, 674] width 85 height 16
type input "**********"
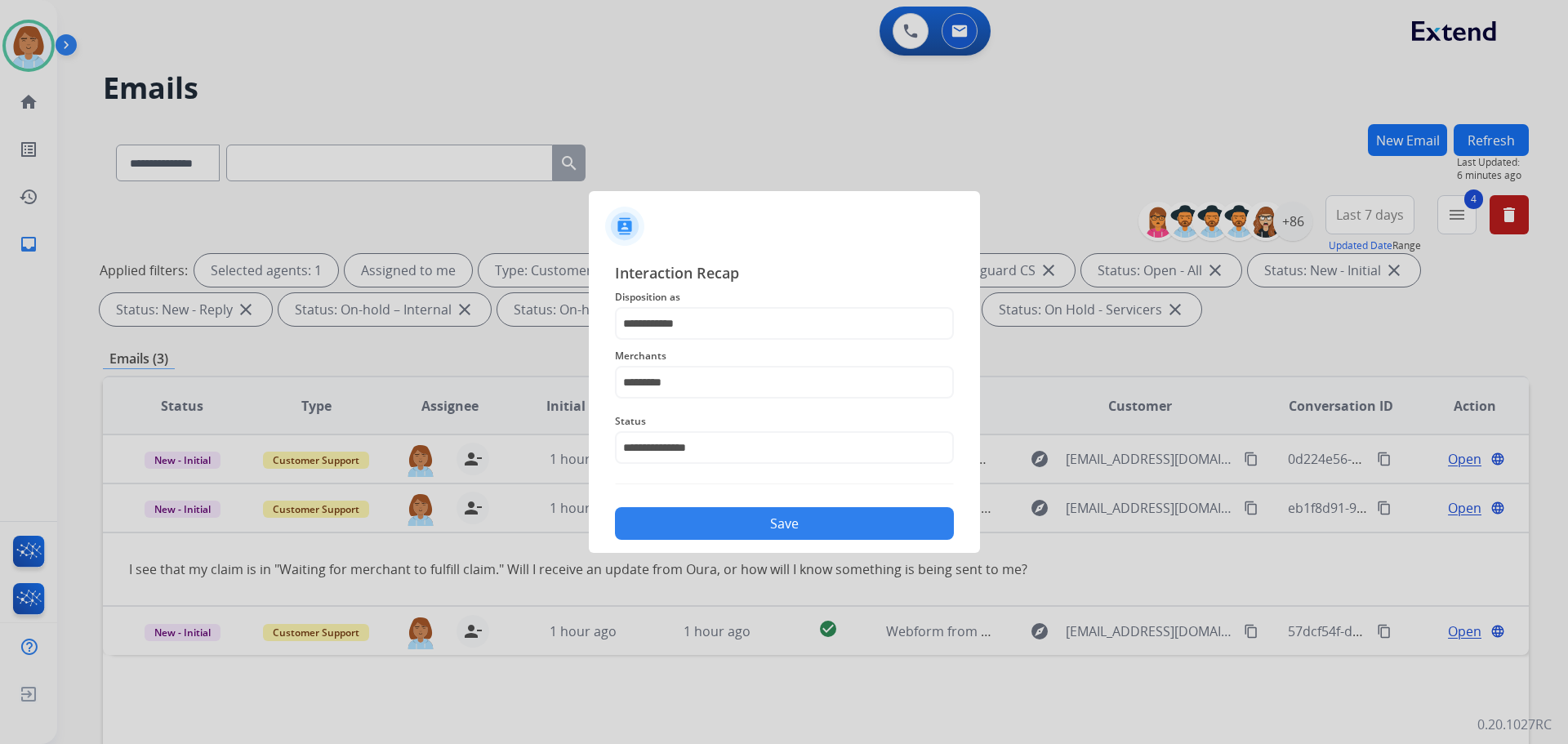
click at [771, 509] on button "Save" at bounding box center [784, 524] width 339 height 32
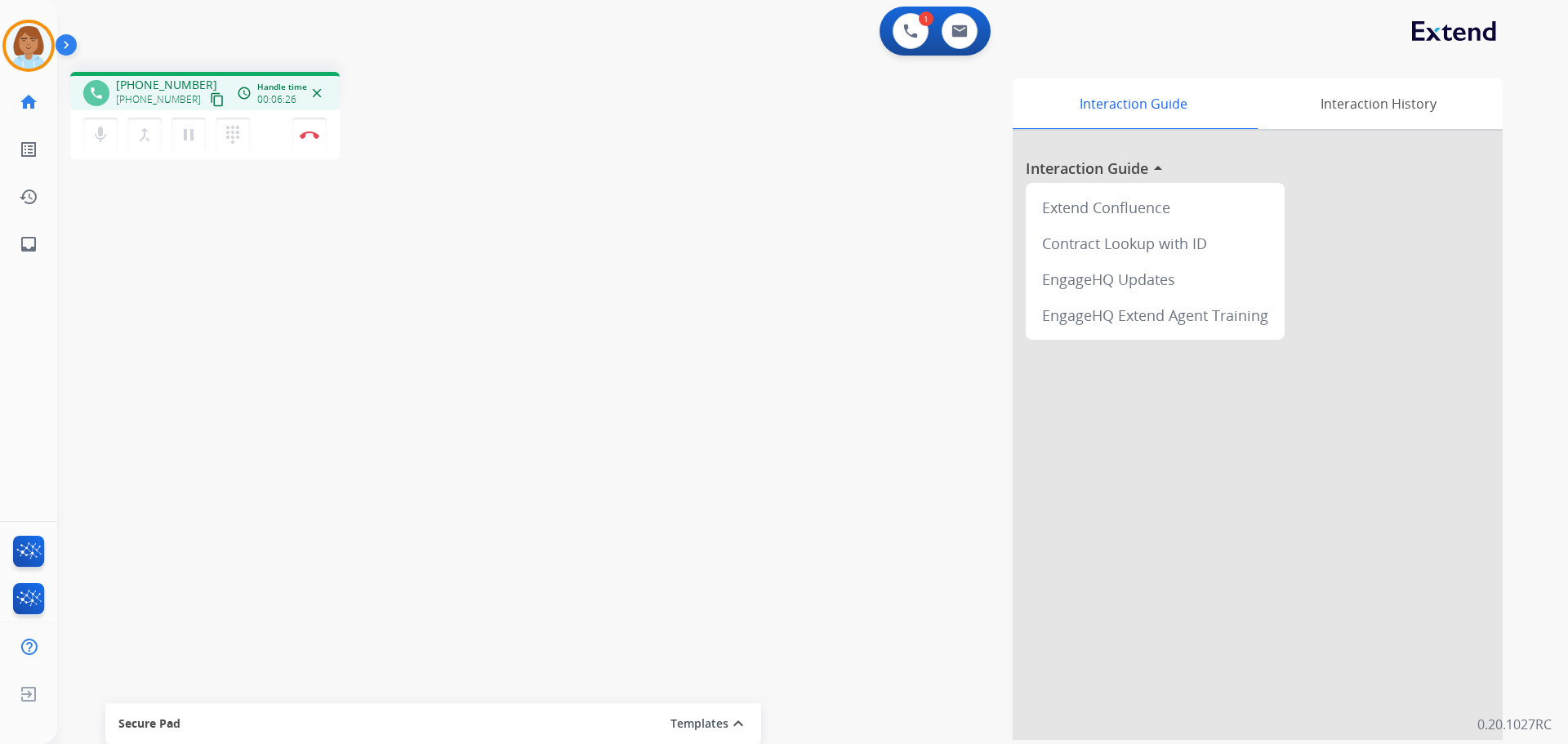
click at [188, 153] on div "mic Mute merge_type Bridge pause Hold dialpad Dialpad Disconnect" at bounding box center [205, 134] width 270 height 49
click at [190, 142] on mat-icon "pause" at bounding box center [188, 135] width 20 height 20
click at [105, 142] on mat-icon "mic" at bounding box center [101, 135] width 20 height 20
click at [100, 129] on mat-icon "mic_off" at bounding box center [101, 135] width 20 height 20
click at [182, 133] on mat-icon "play_arrow" at bounding box center [188, 135] width 20 height 20
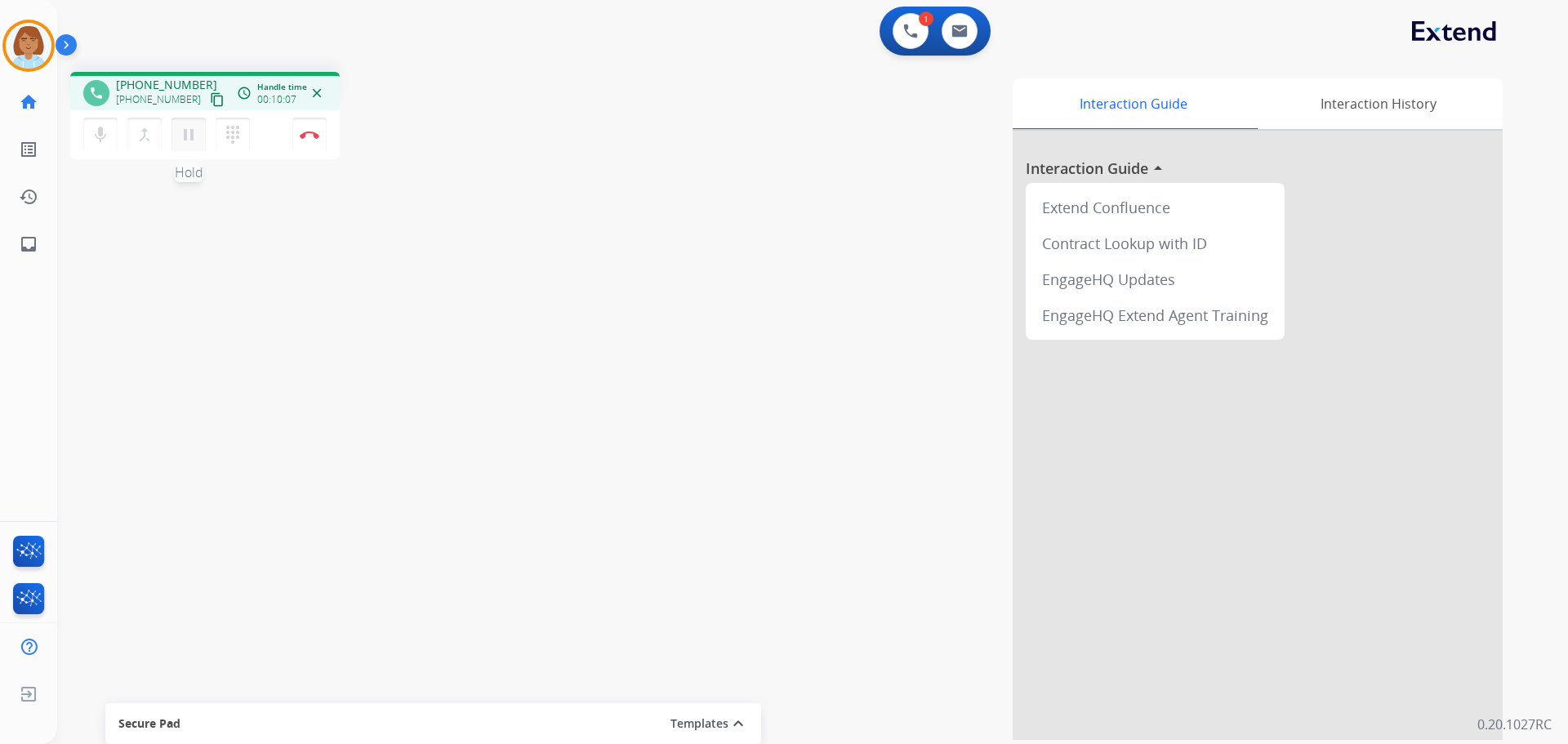
click at [177, 133] on button "pause Hold" at bounding box center [188, 134] width 34 height 34
click at [111, 142] on button "mic Mute" at bounding box center [100, 134] width 34 height 34
click at [107, 133] on mat-icon "mic_off" at bounding box center [101, 135] width 20 height 20
click at [192, 129] on mat-icon "play_arrow" at bounding box center [188, 135] width 20 height 20
click at [316, 142] on button "Disconnect" at bounding box center [309, 134] width 34 height 34
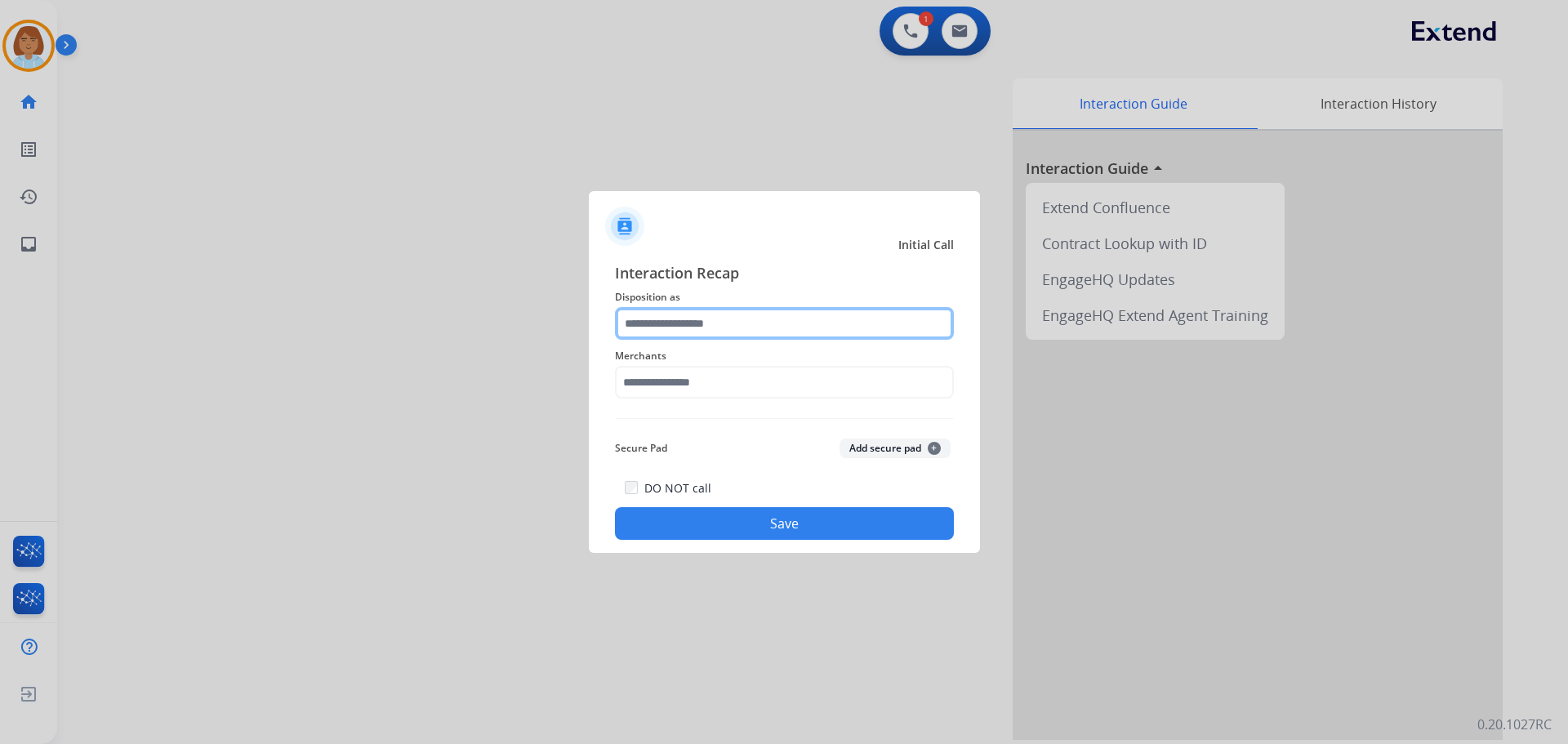
click at [725, 321] on input "text" at bounding box center [784, 324] width 339 height 32
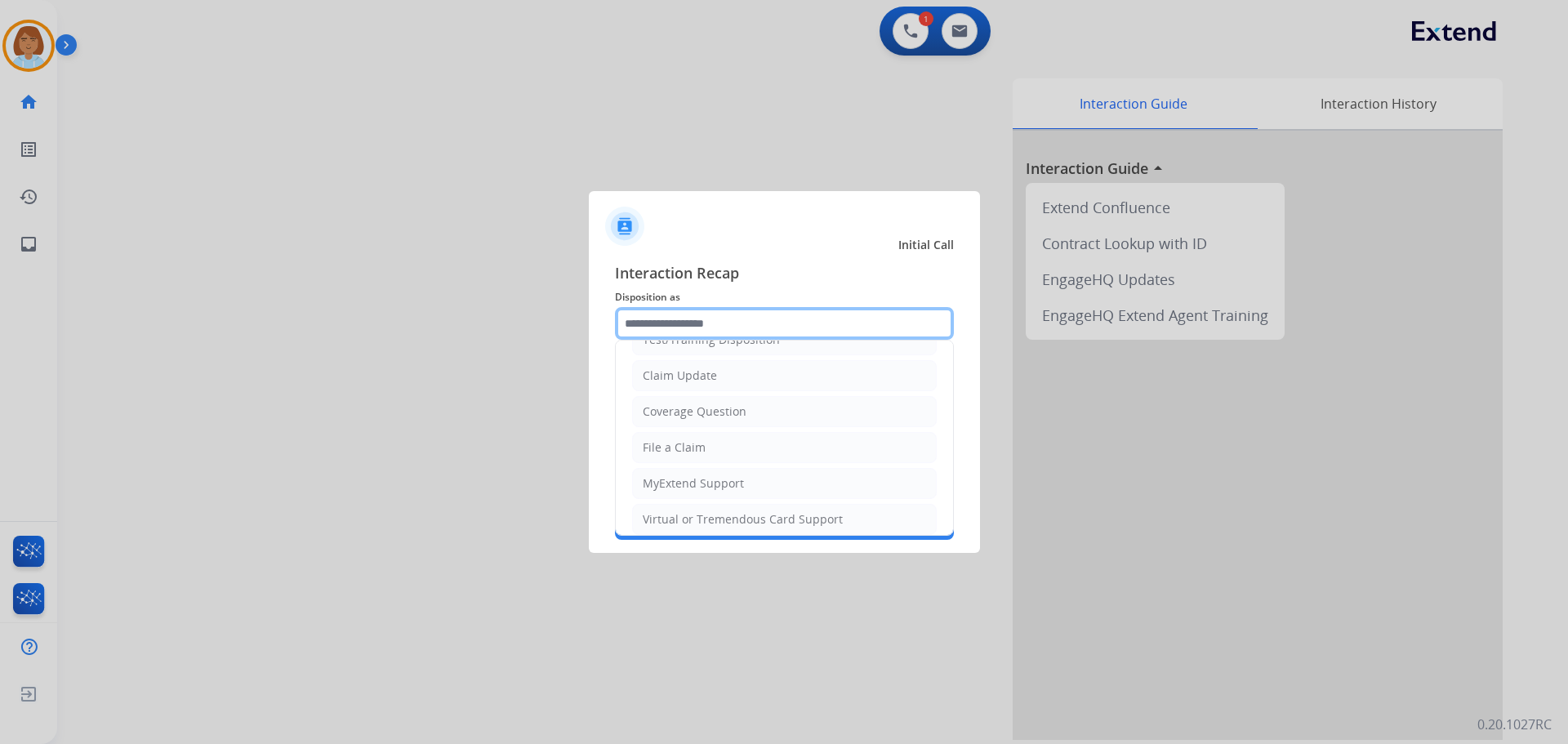
scroll to position [255, 0]
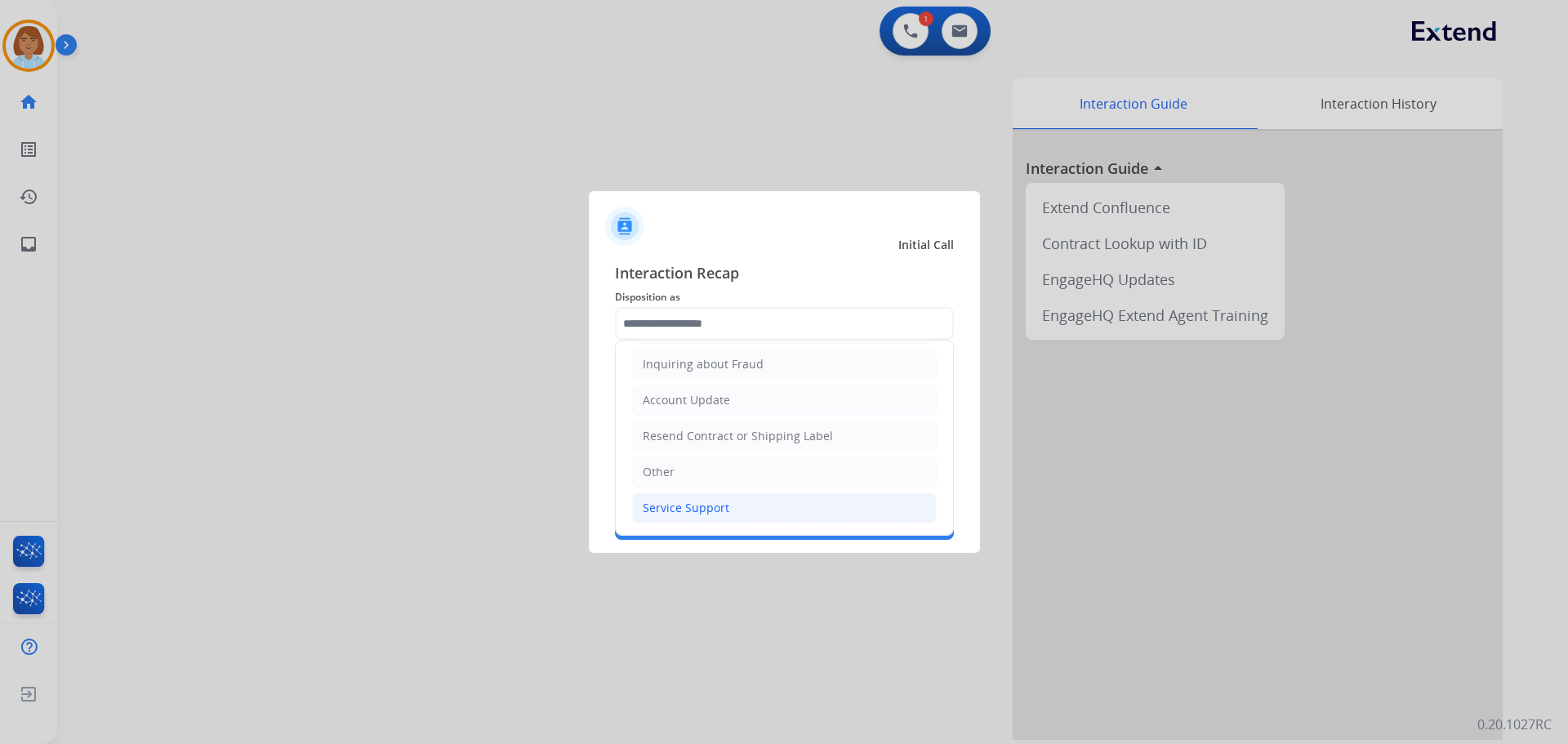
click at [717, 508] on div "Service Support" at bounding box center [686, 508] width 87 height 16
type input "**********"
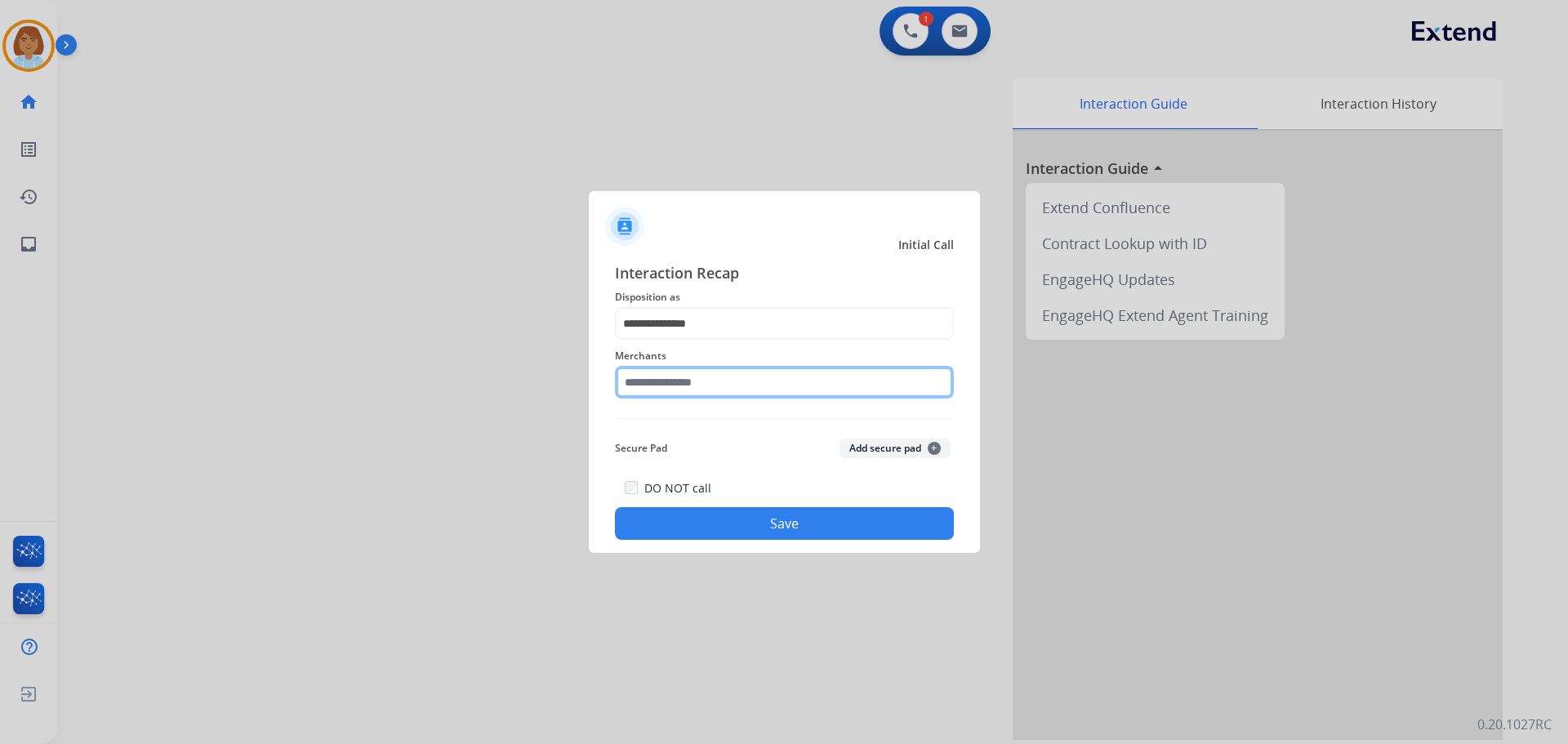
click at [725, 389] on input "text" at bounding box center [784, 382] width 339 height 32
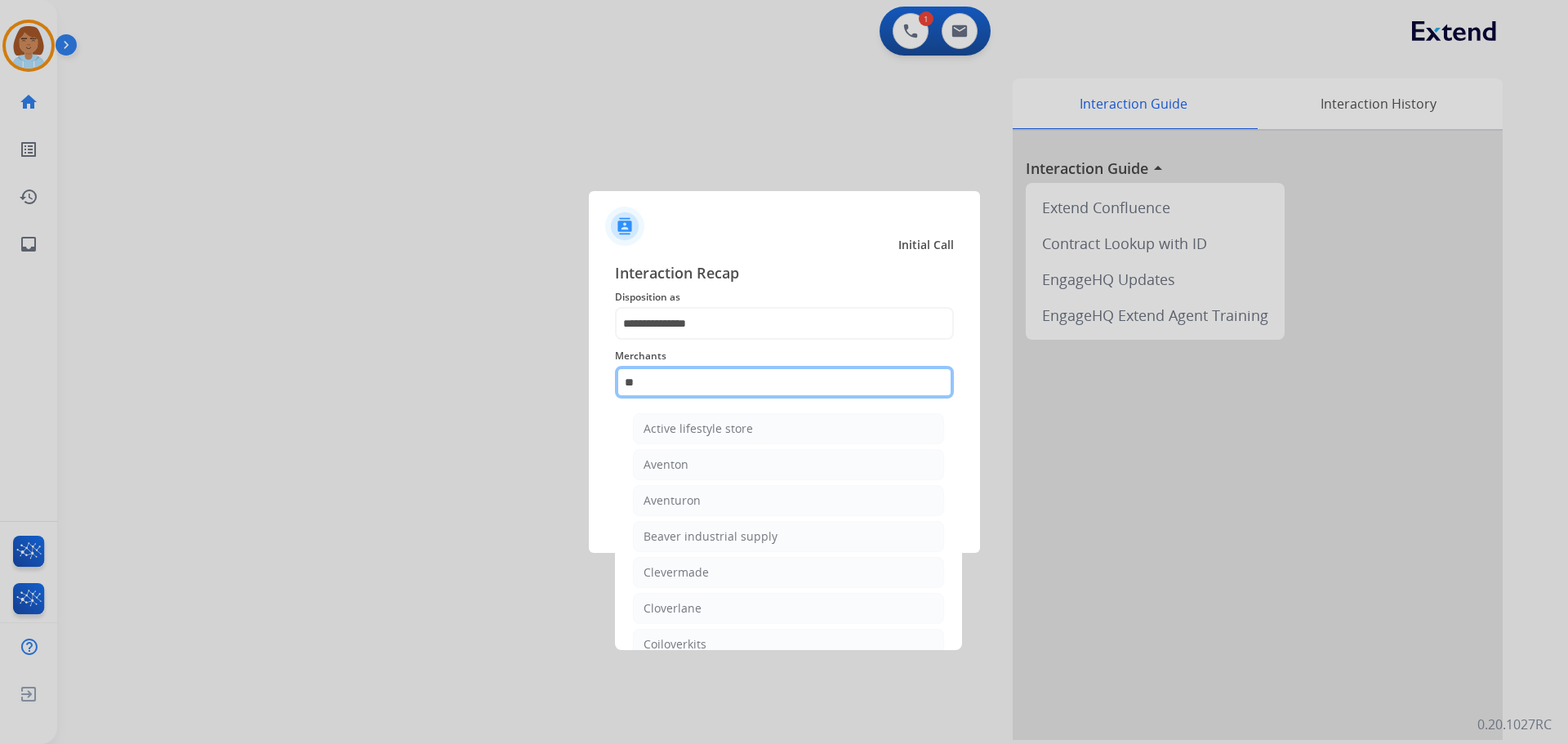
type input "*"
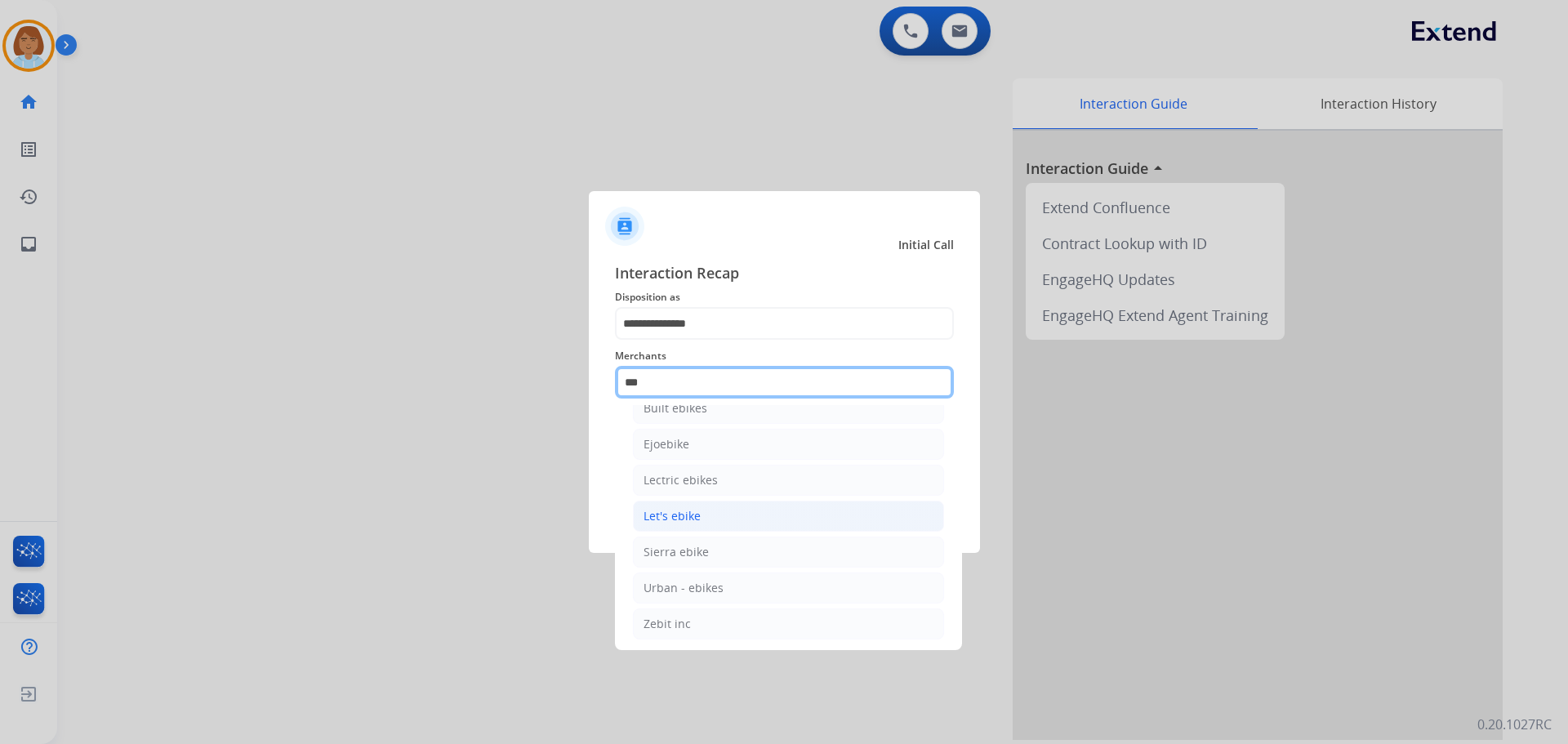
scroll to position [26, 0]
drag, startPoint x: 699, startPoint y: 381, endPoint x: 509, endPoint y: 386, distance: 190.1
click at [0, 386] on app-contact-recap-modal "**********" at bounding box center [0, 372] width 0 height 744
type input "*"
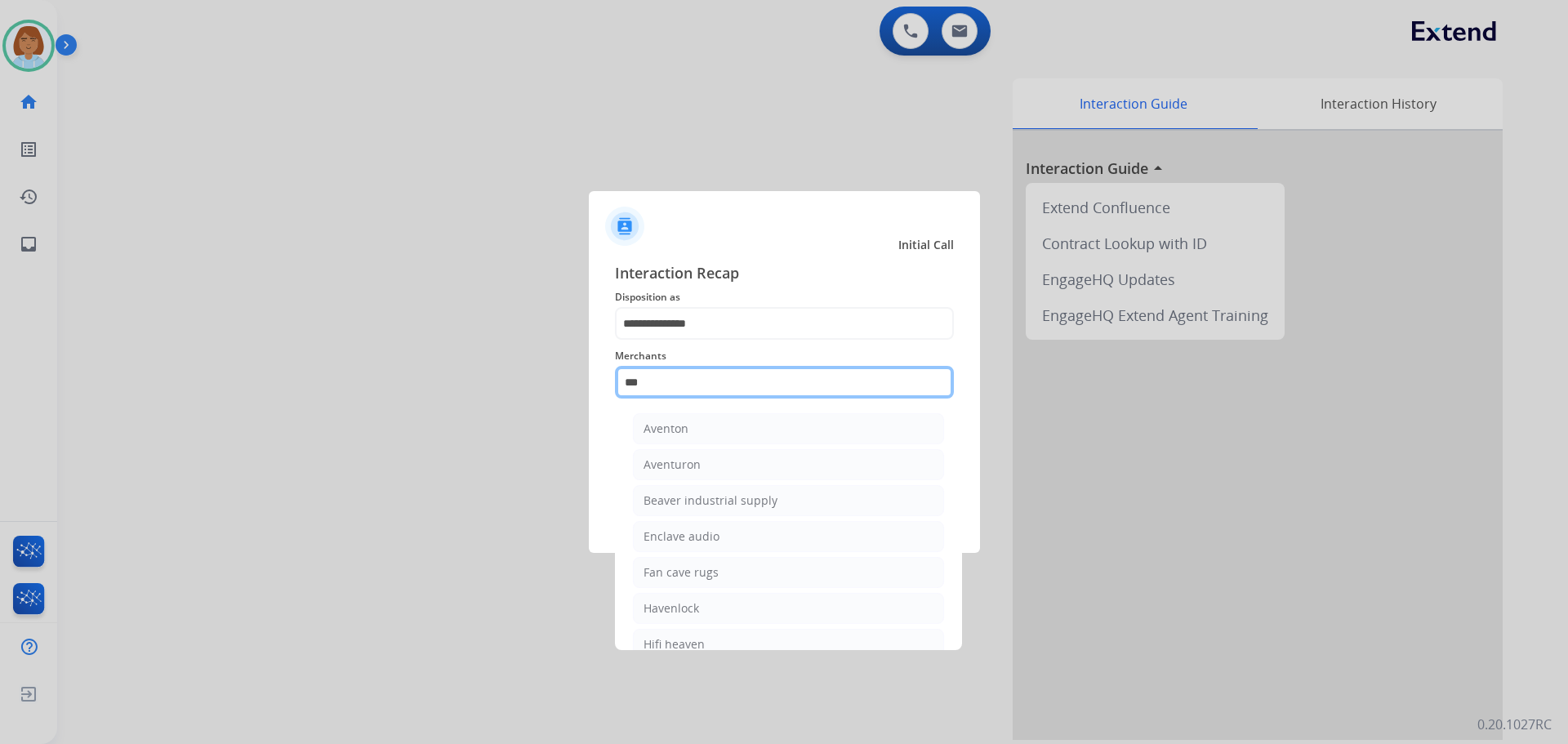
drag, startPoint x: 796, startPoint y: 657, endPoint x: 678, endPoint y: 389, distance: 292.8
click at [678, 389] on input "***" at bounding box center [784, 382] width 339 height 32
type input "****"
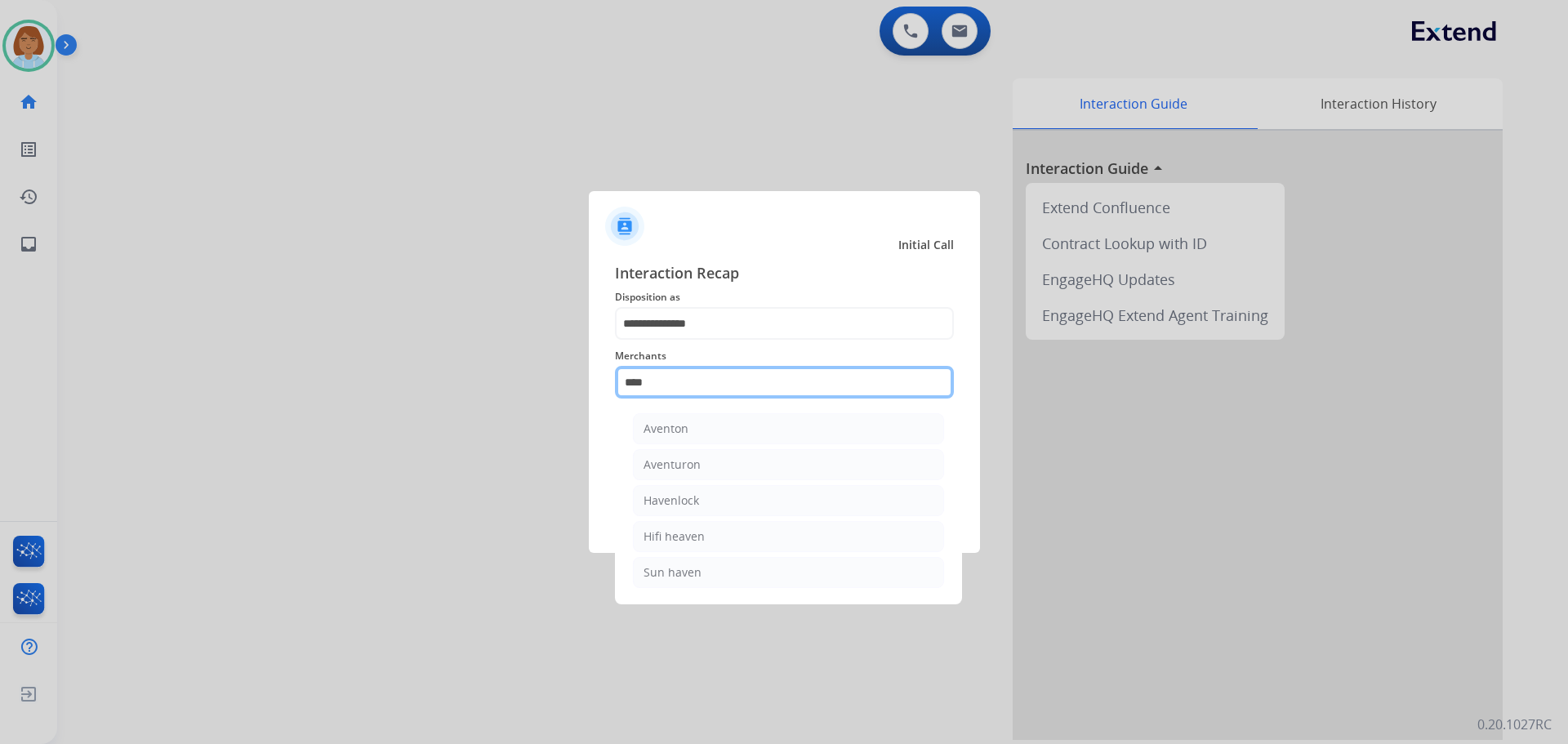
drag, startPoint x: 678, startPoint y: 389, endPoint x: 610, endPoint y: 392, distance: 68.1
click at [610, 392] on div "**********" at bounding box center [784, 400] width 391 height 305
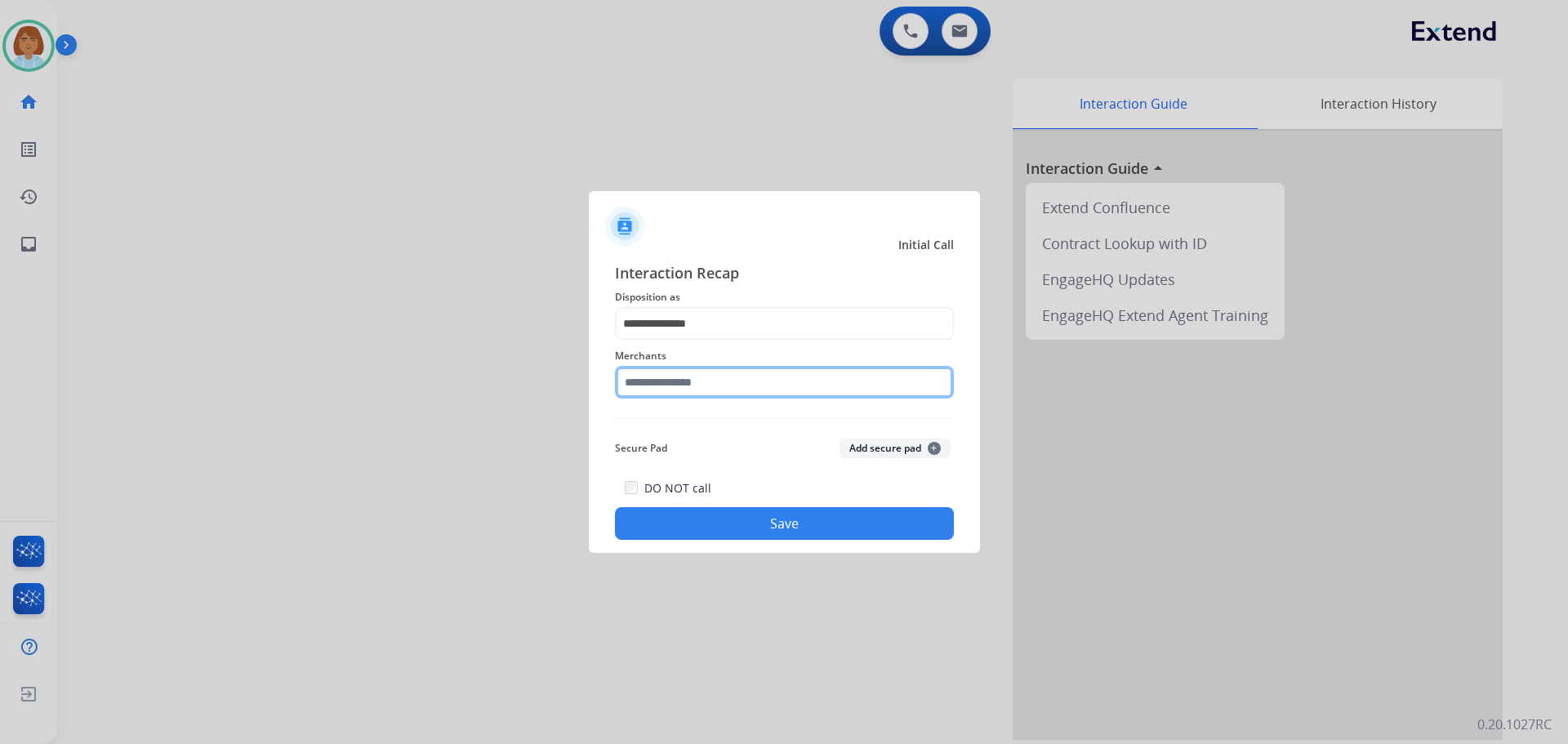
click at [672, 395] on input "text" at bounding box center [784, 382] width 339 height 32
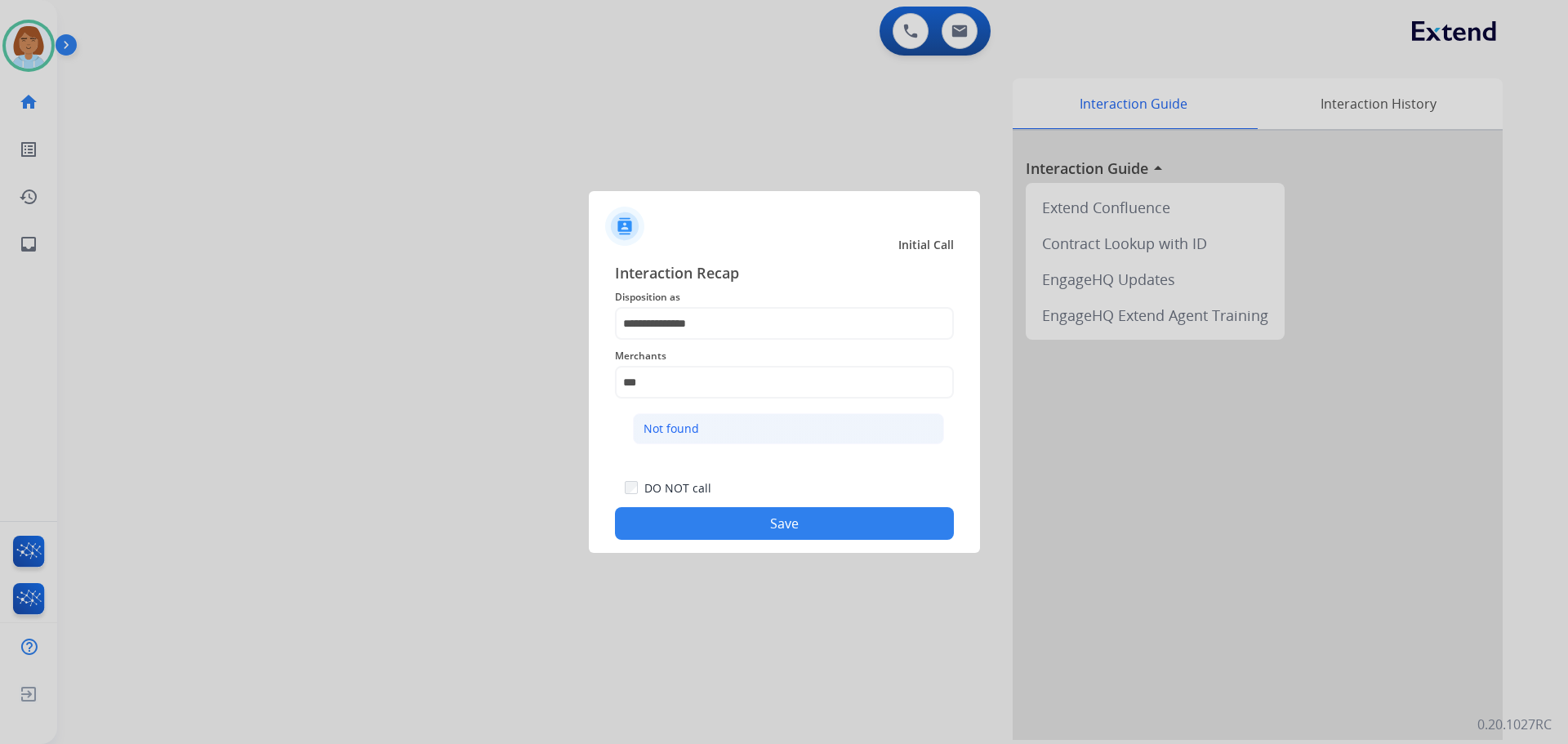
click at [684, 420] on li "Not found" at bounding box center [788, 428] width 311 height 31
type input "*********"
click at [751, 517] on button "Save" at bounding box center [784, 524] width 339 height 32
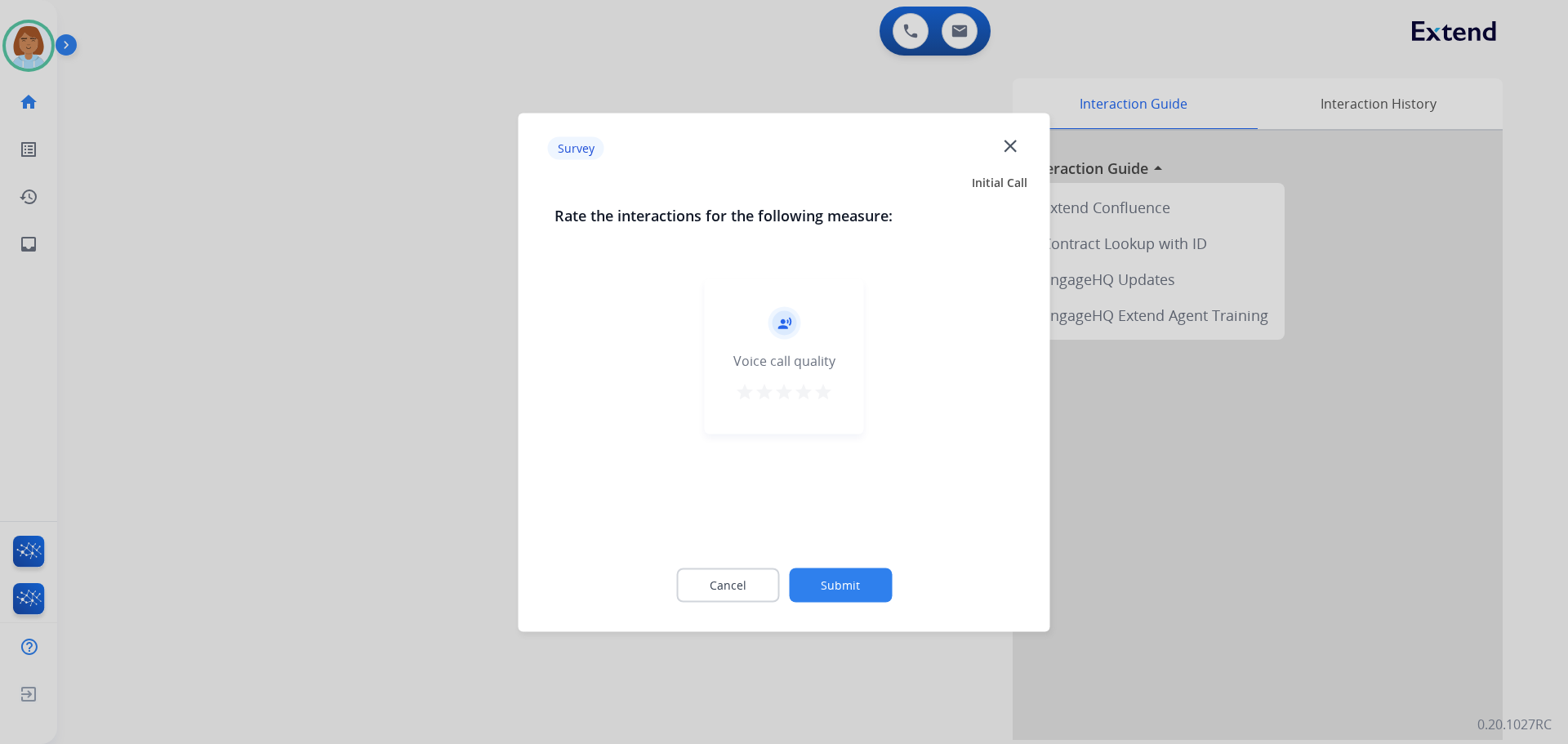
click at [856, 579] on button "Submit" at bounding box center [840, 585] width 103 height 34
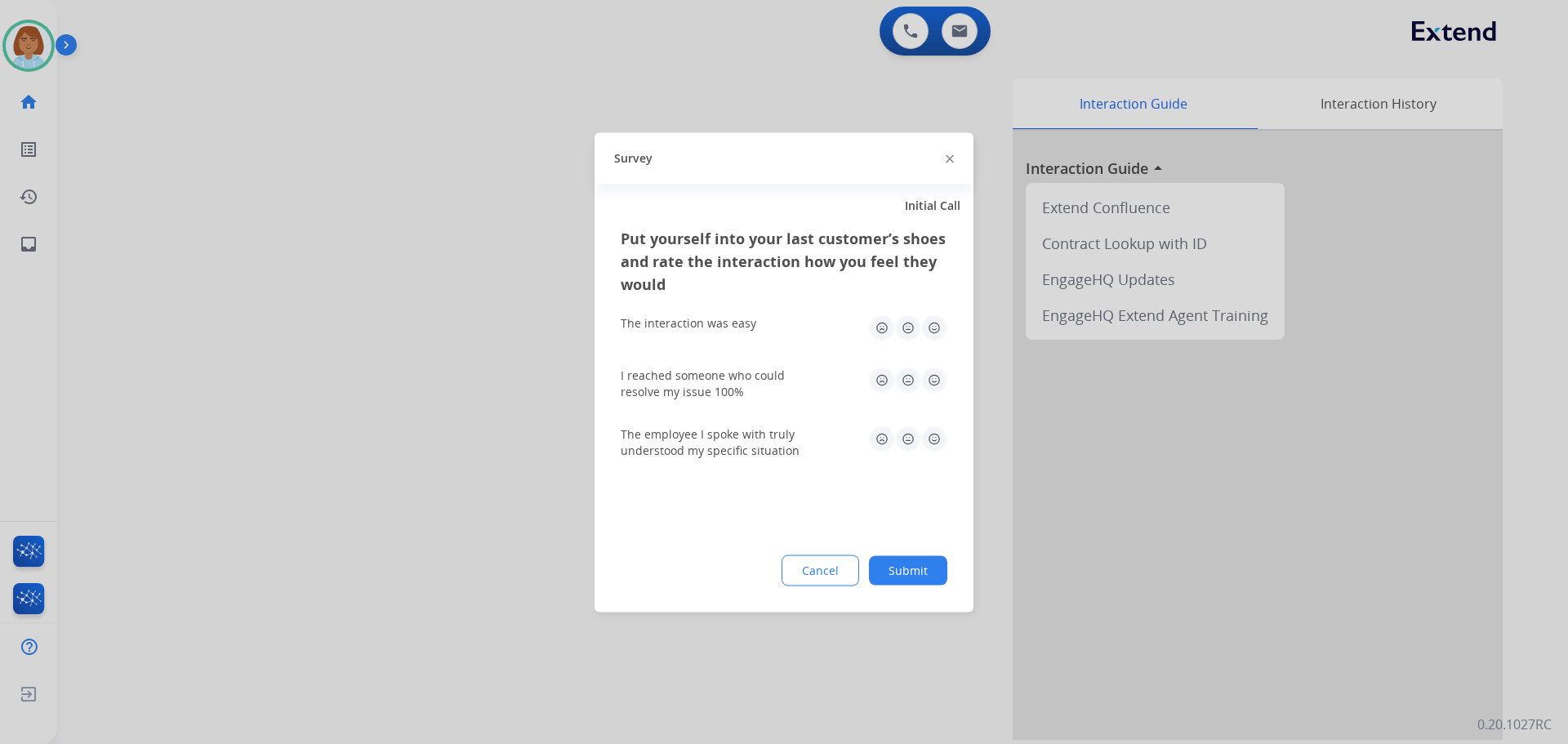
drag, startPoint x: 898, startPoint y: 596, endPoint x: 925, endPoint y: 567, distance: 39.6
click at [898, 595] on div "Put yourself into your last customer’s shoes and rate the interaction how you f…" at bounding box center [784, 419] width 379 height 386
click at [925, 567] on button "Submit" at bounding box center [908, 570] width 78 height 30
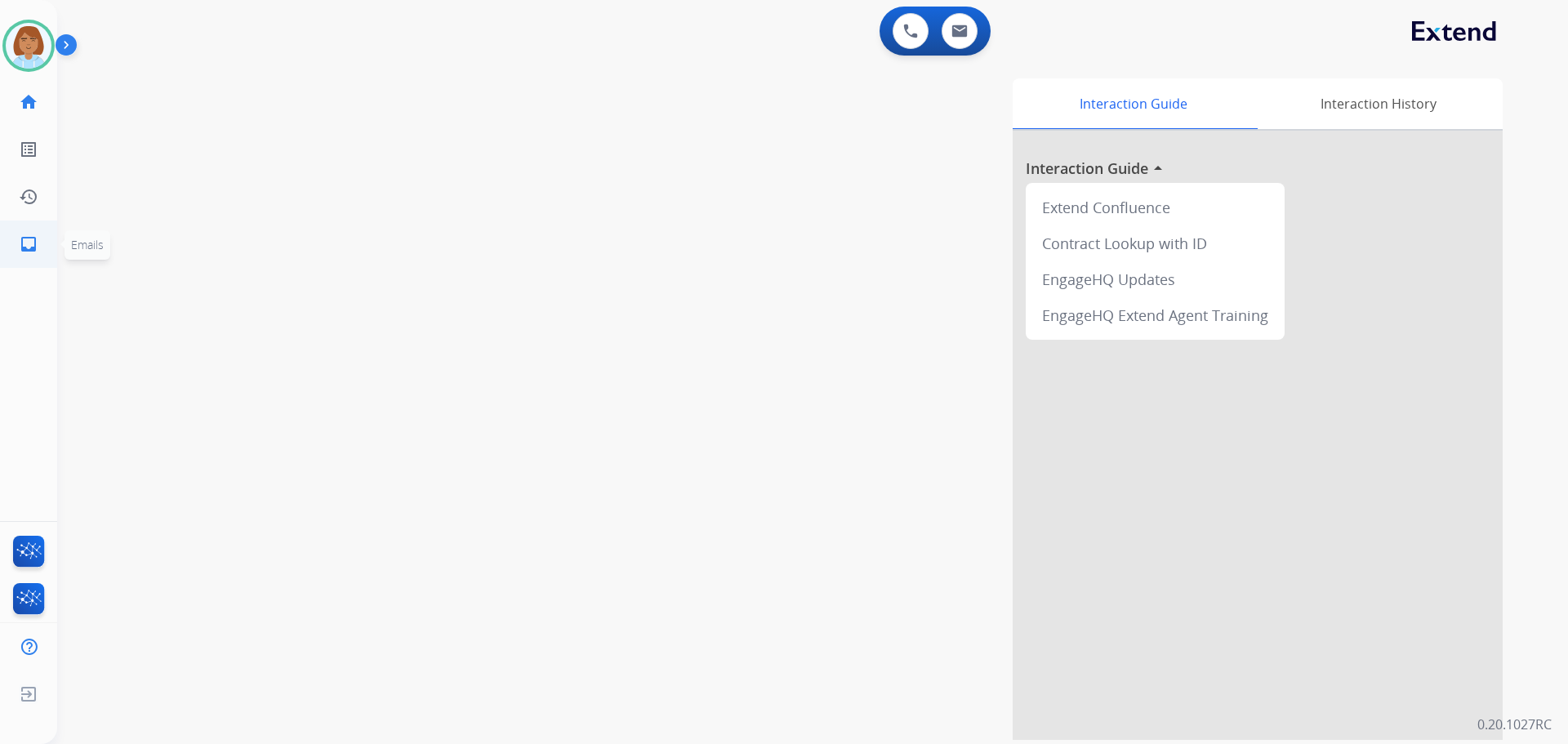
click at [25, 243] on mat-icon "inbox" at bounding box center [29, 244] width 20 height 20
select select "**********"
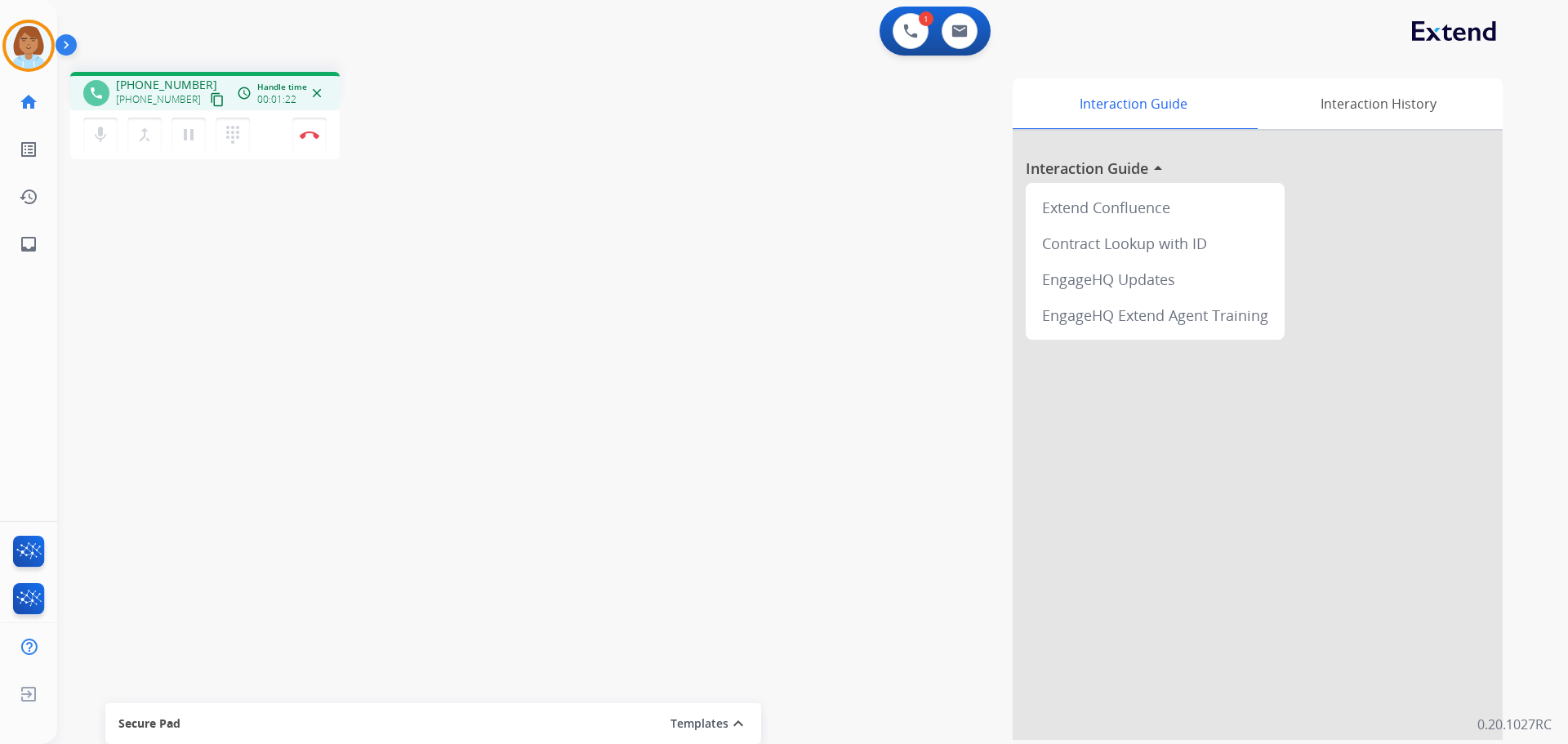
click at [210, 100] on mat-icon "content_copy" at bounding box center [217, 99] width 14 height 14
click at [311, 136] on img at bounding box center [309, 134] width 20 height 8
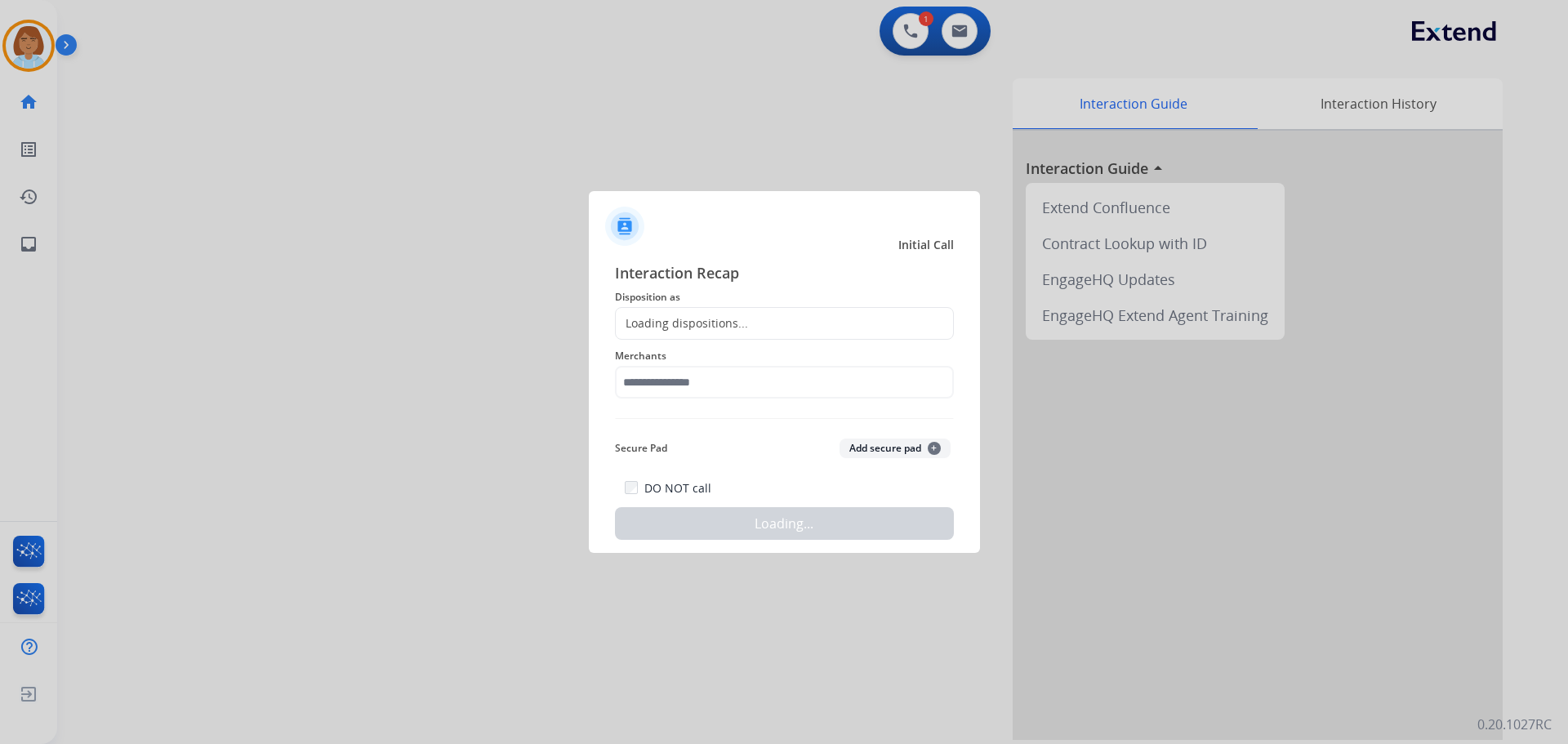
click at [719, 313] on div "Loading dispositions..." at bounding box center [784, 324] width 339 height 32
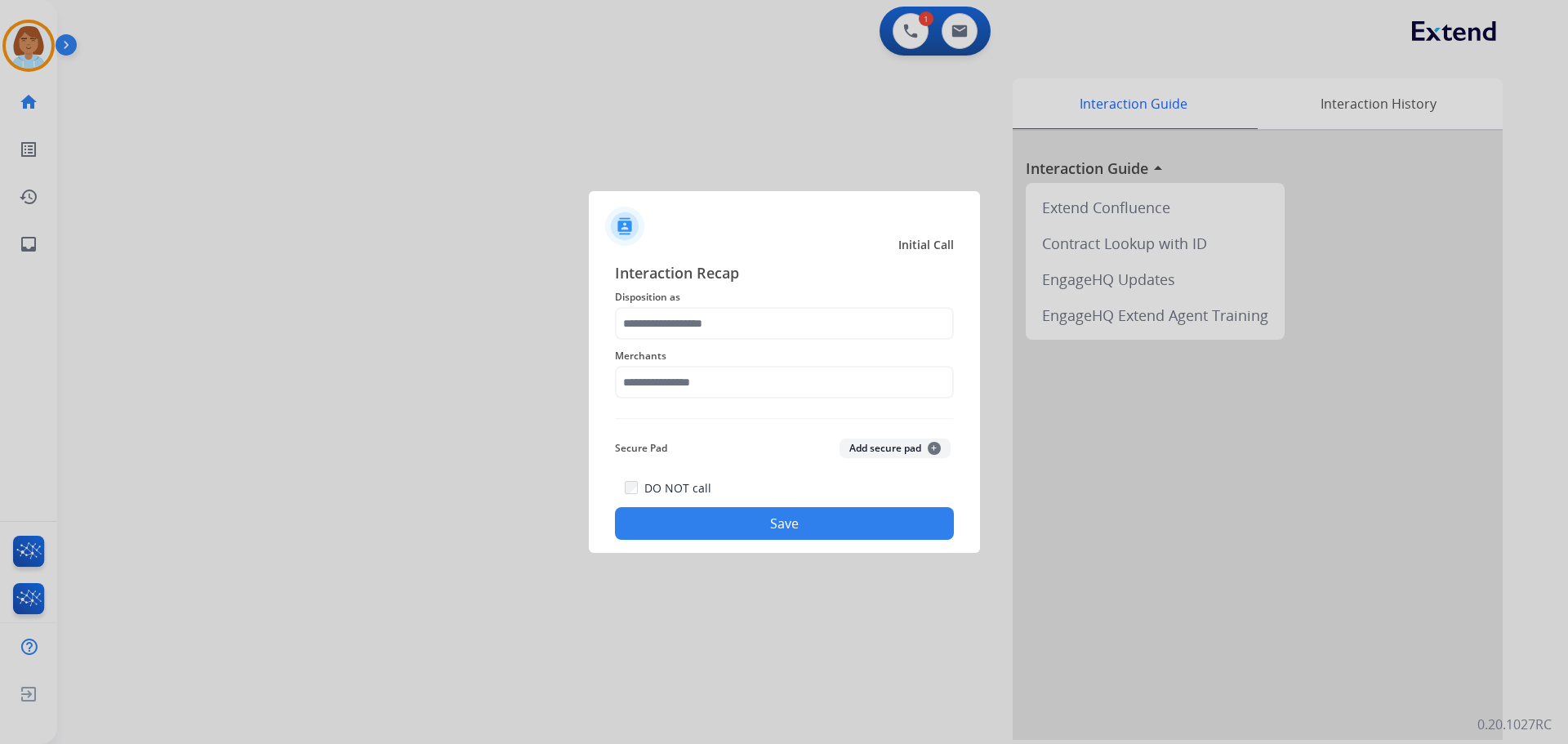
click at [742, 307] on span "Disposition as" at bounding box center [784, 298] width 339 height 20
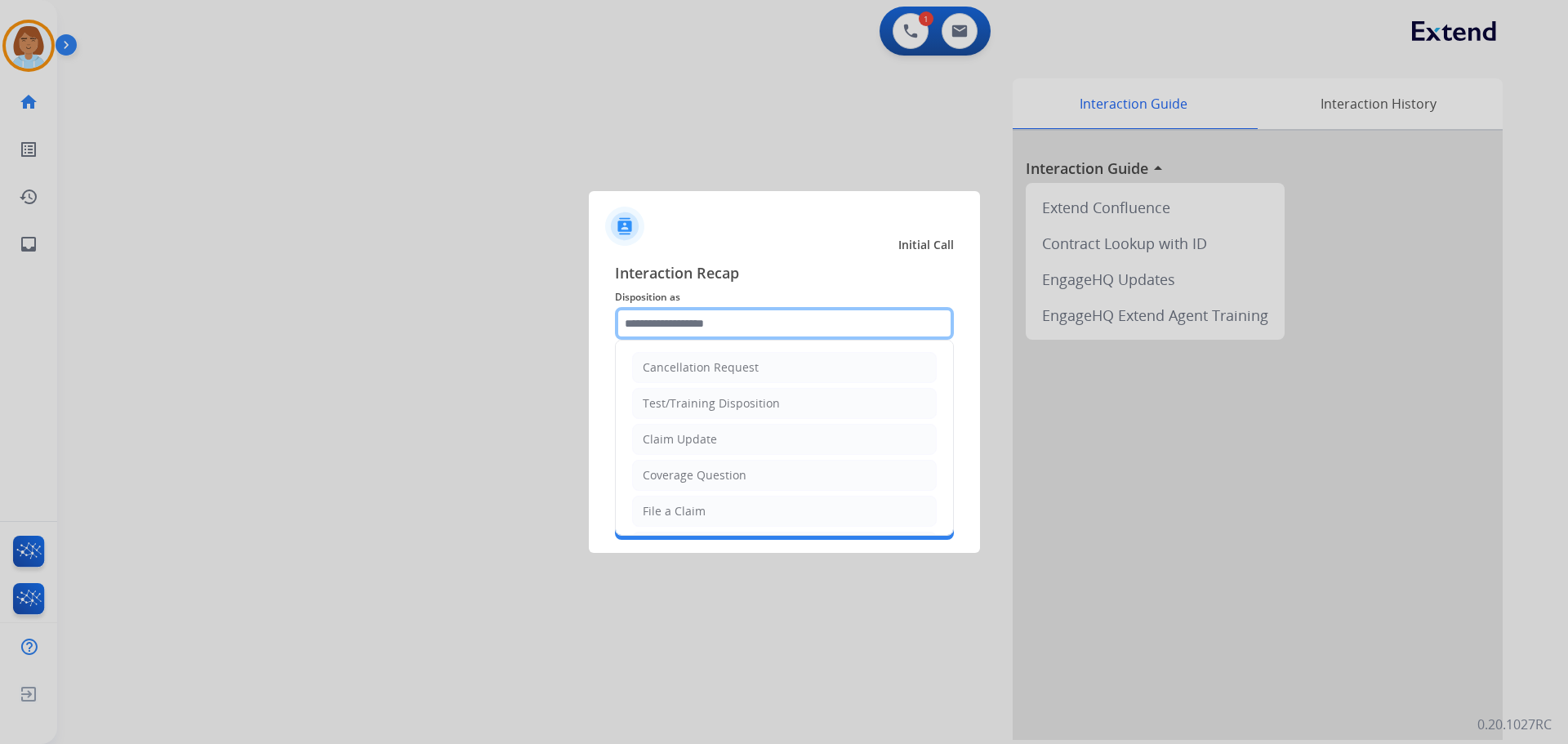
click at [737, 318] on input "text" at bounding box center [784, 324] width 339 height 32
click at [701, 519] on div "File a Claim" at bounding box center [674, 511] width 63 height 16
type input "**********"
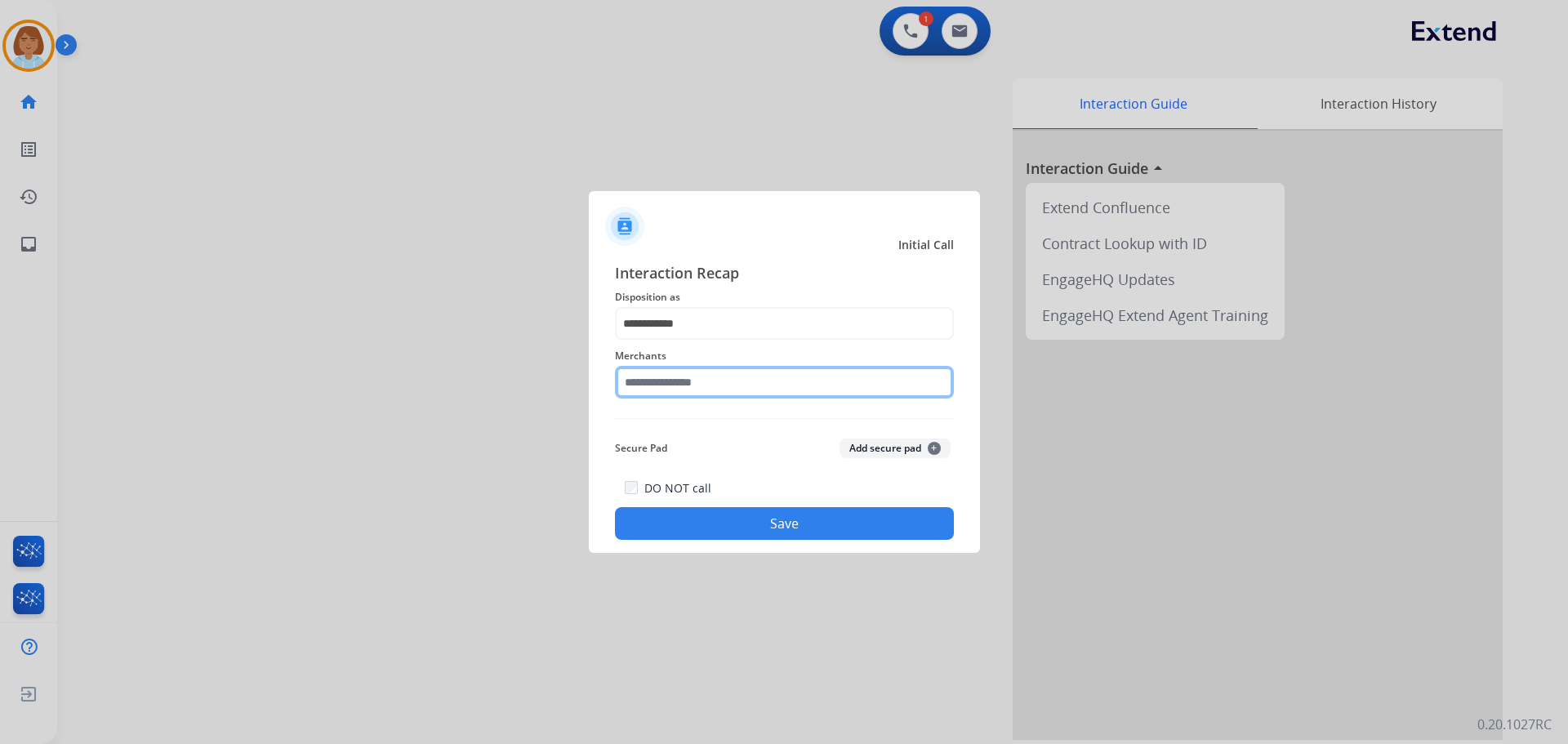
click at [723, 395] on input "text" at bounding box center [784, 382] width 339 height 32
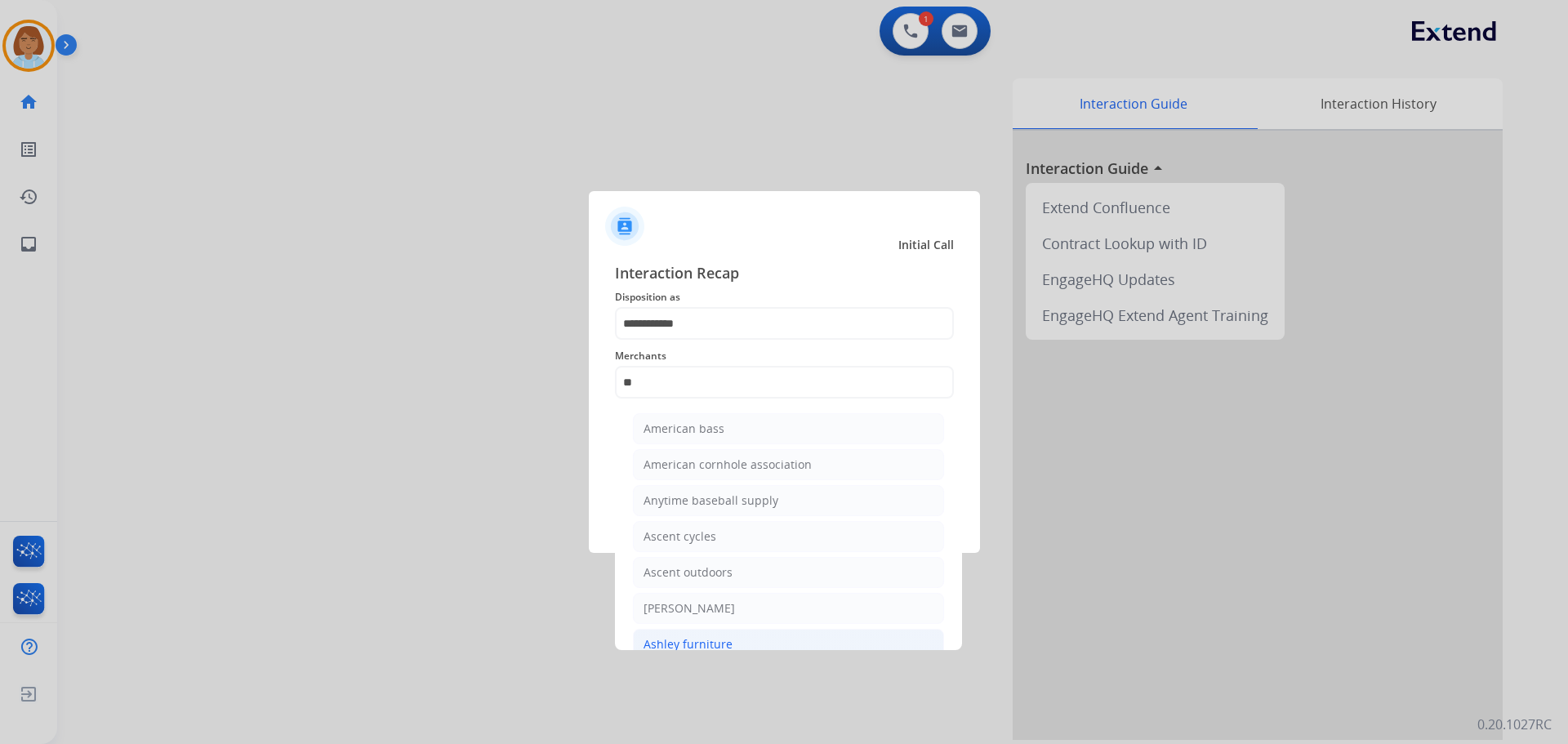
click at [720, 640] on div "Ashley furniture" at bounding box center [688, 645] width 89 height 16
type input "**********"
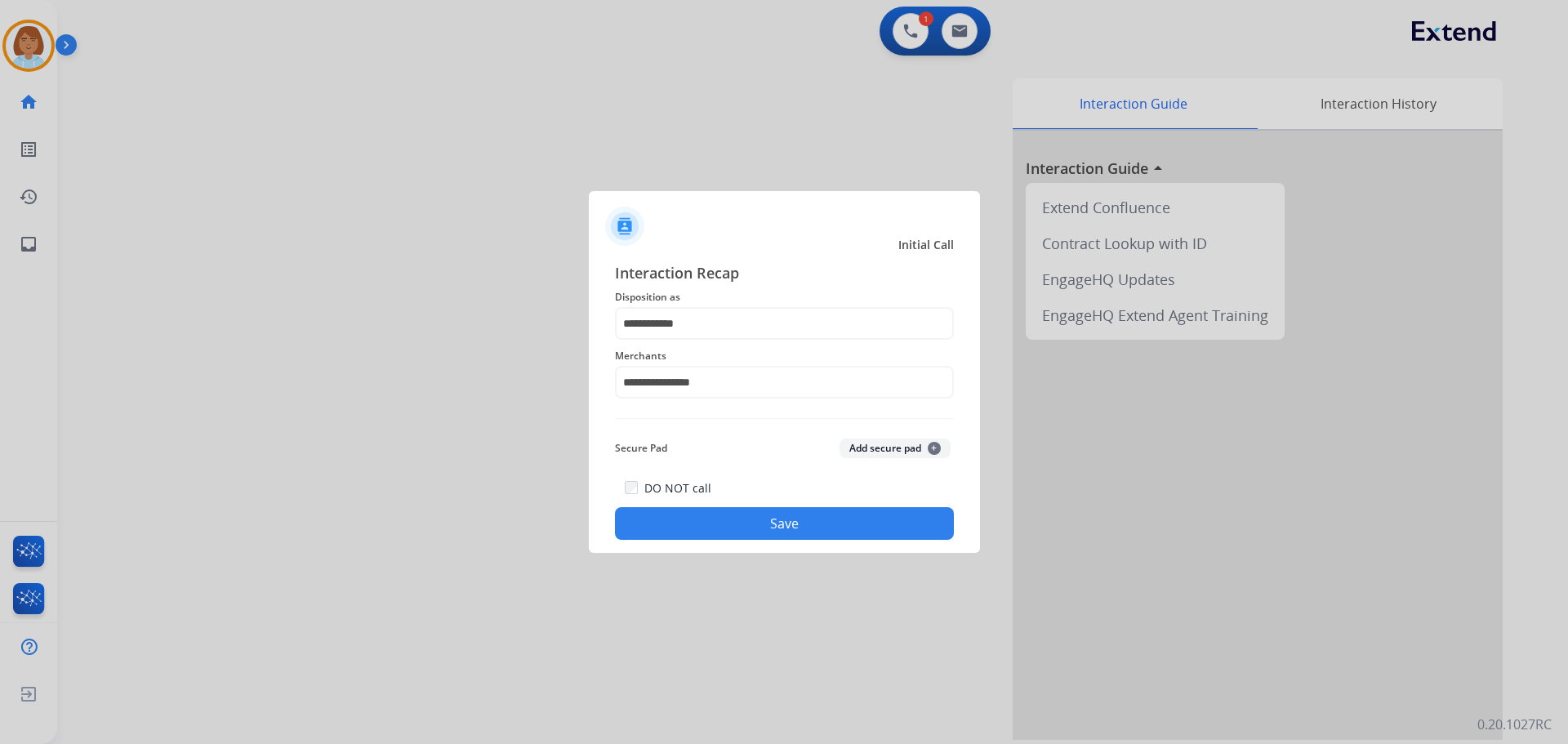
click at [784, 530] on button "Save" at bounding box center [784, 524] width 339 height 32
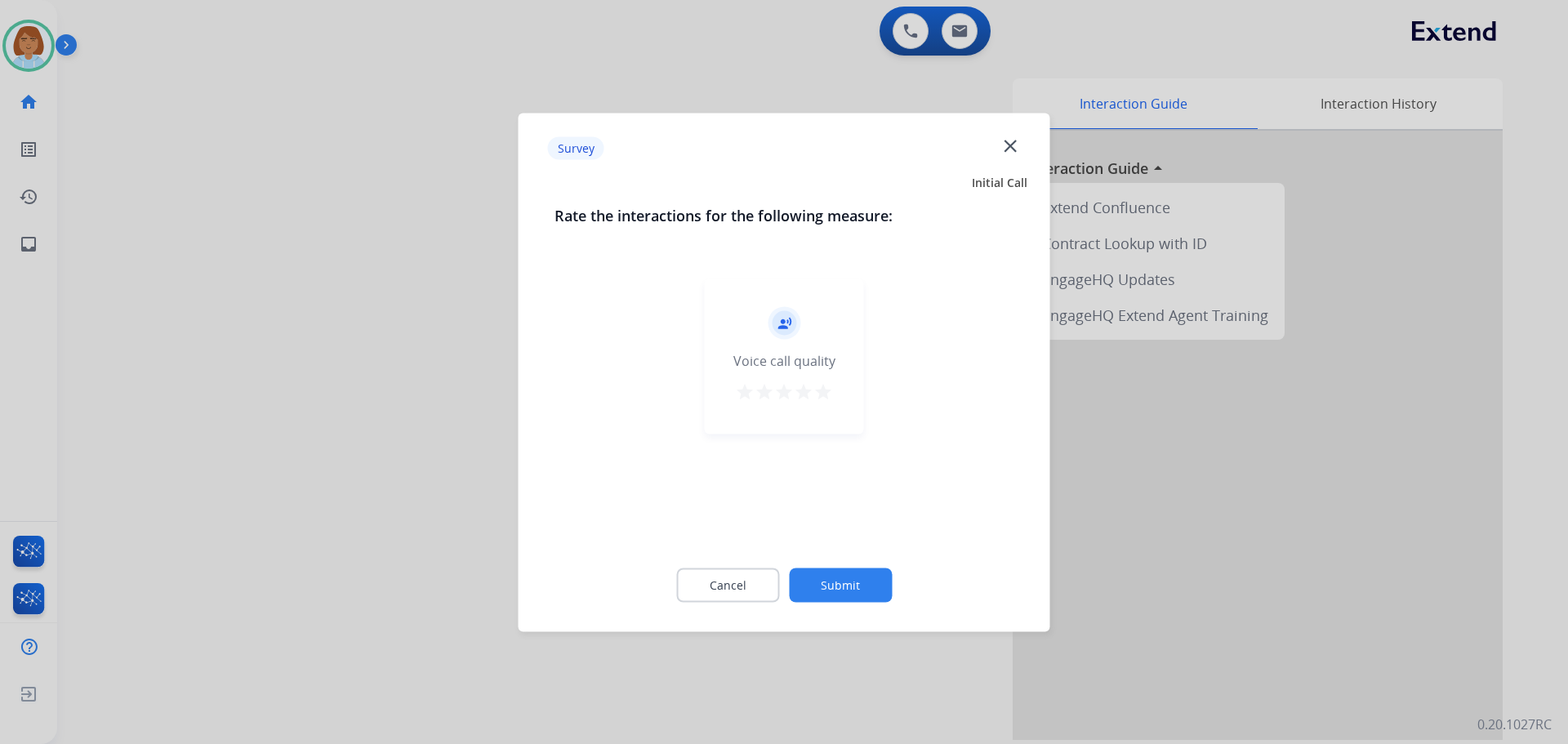
click at [872, 586] on button "Submit" at bounding box center [840, 585] width 103 height 34
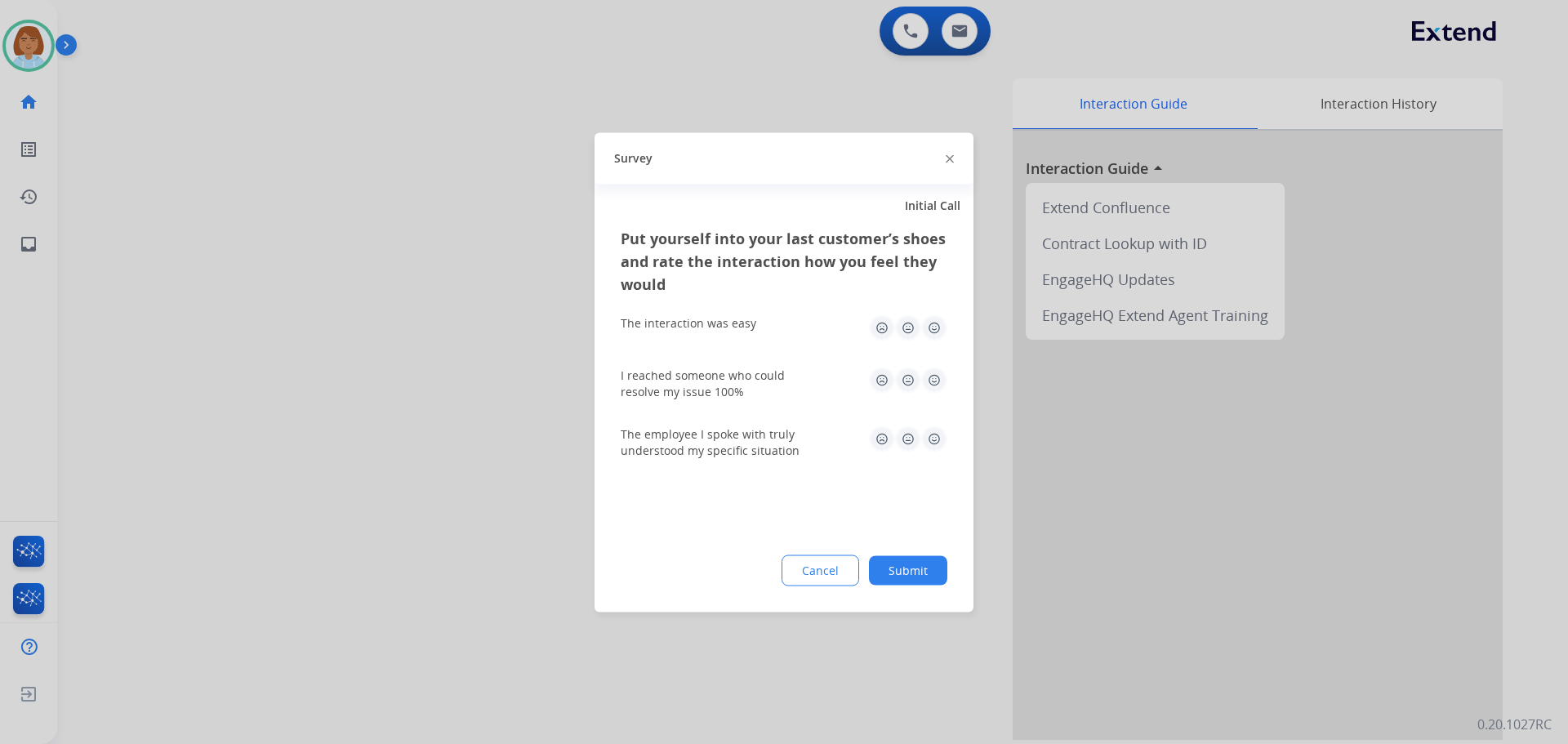
click at [922, 574] on button "Submit" at bounding box center [908, 570] width 78 height 30
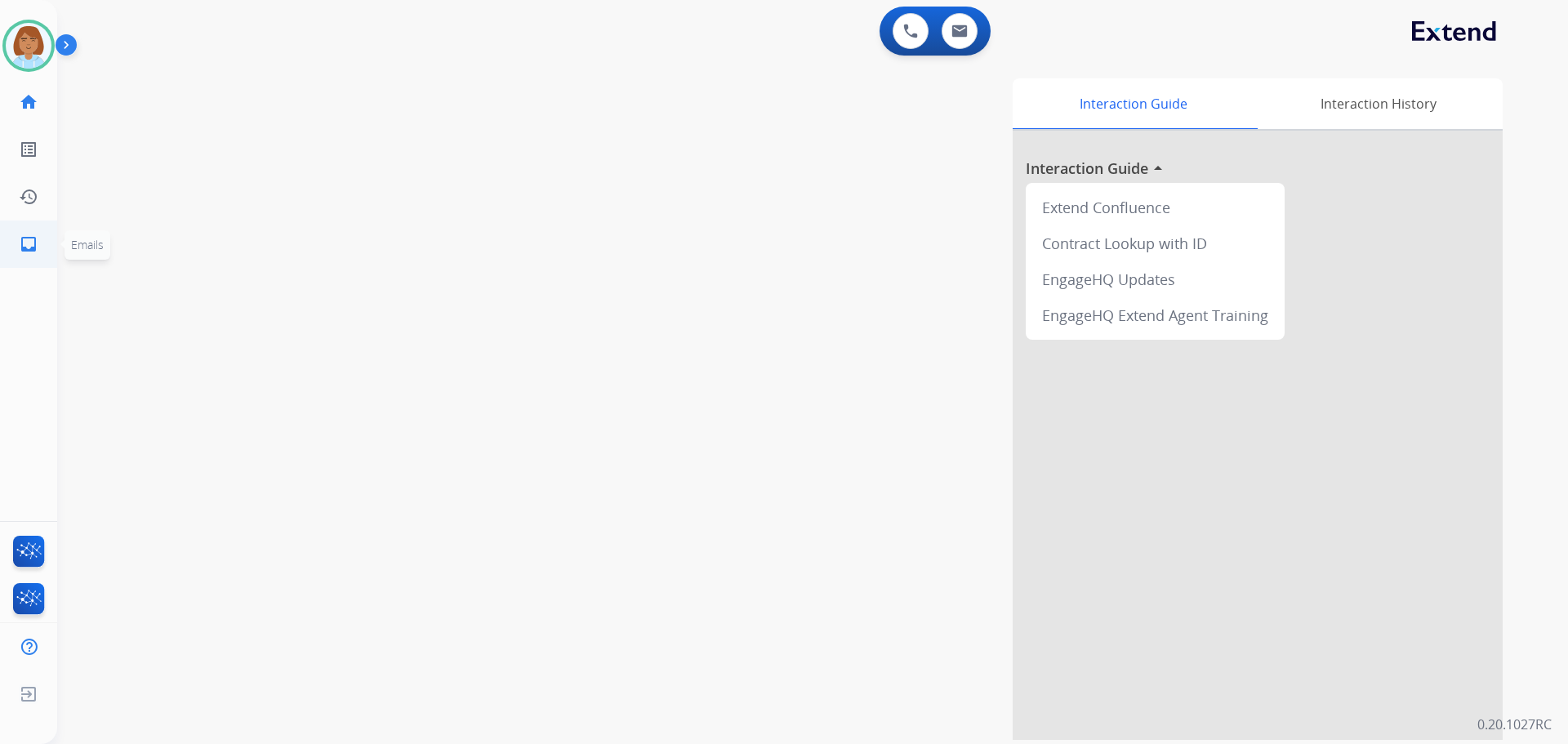
click at [41, 243] on link "inbox Emails" at bounding box center [28, 244] width 46 height 46
select select "**********"
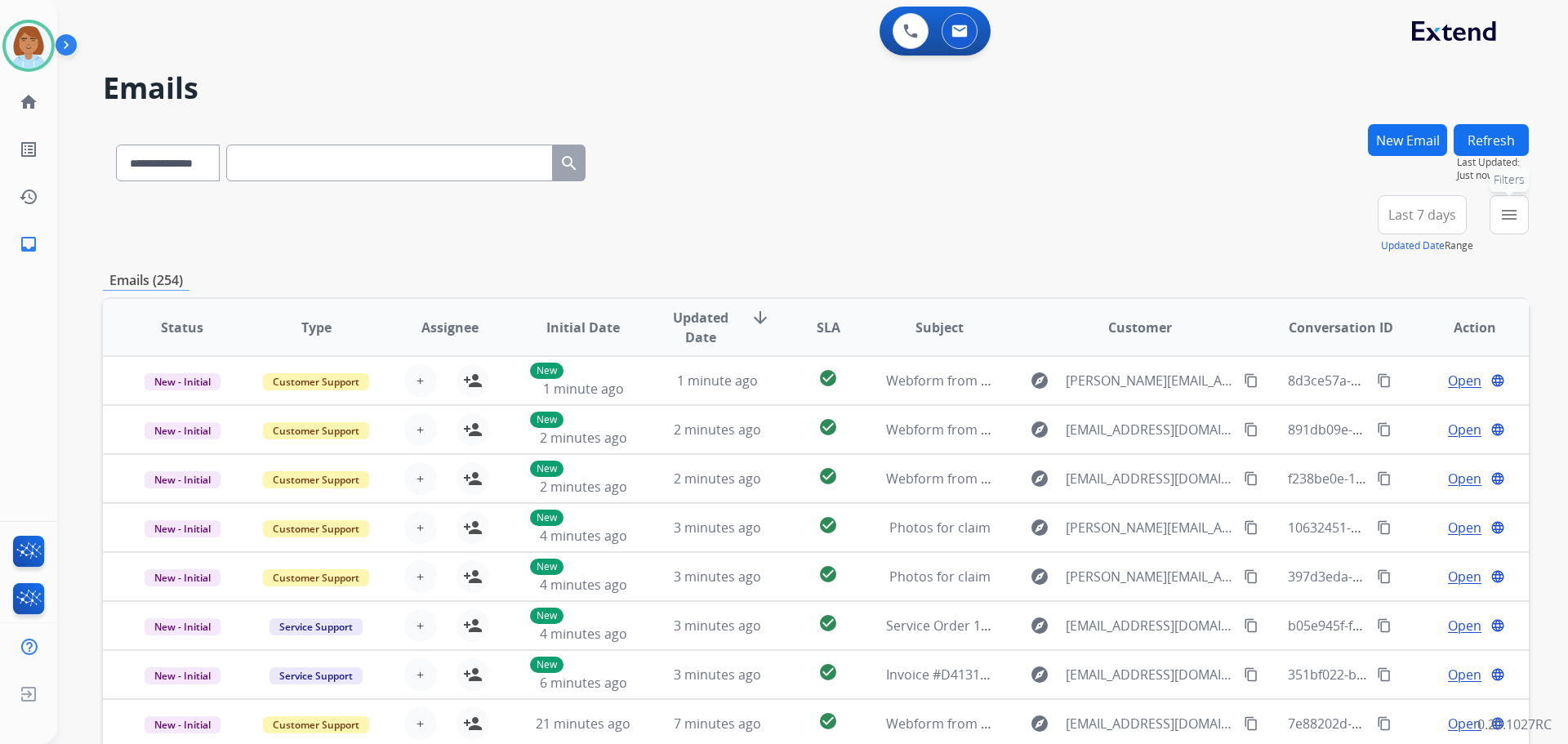
click at [1510, 222] on mat-icon "menu" at bounding box center [1509, 215] width 20 height 20
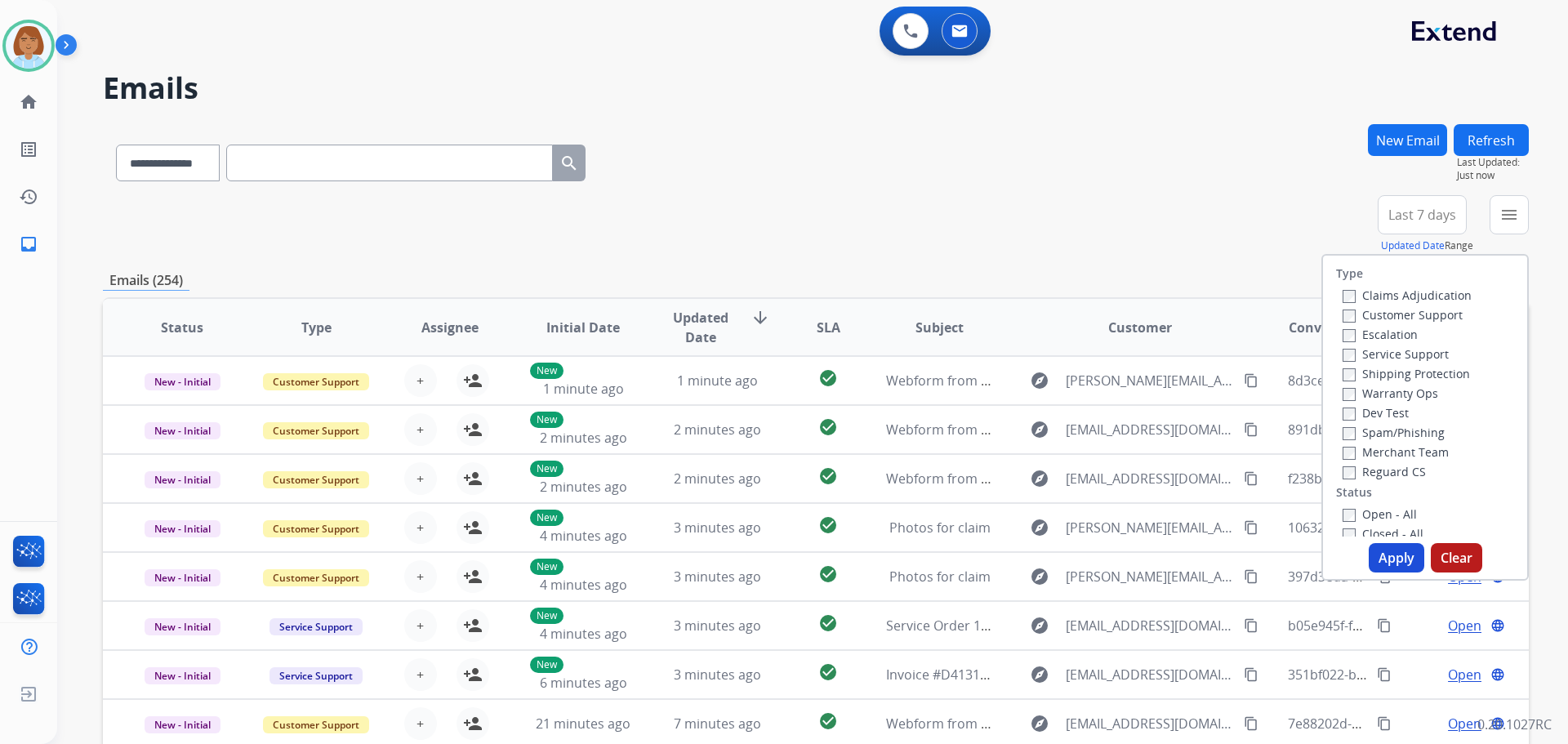
click at [1394, 311] on label "Customer Support" at bounding box center [1402, 315] width 120 height 15
click at [1356, 380] on label "Shipping Protection" at bounding box center [1406, 373] width 127 height 15
click at [1372, 557] on button "Apply" at bounding box center [1397, 557] width 56 height 30
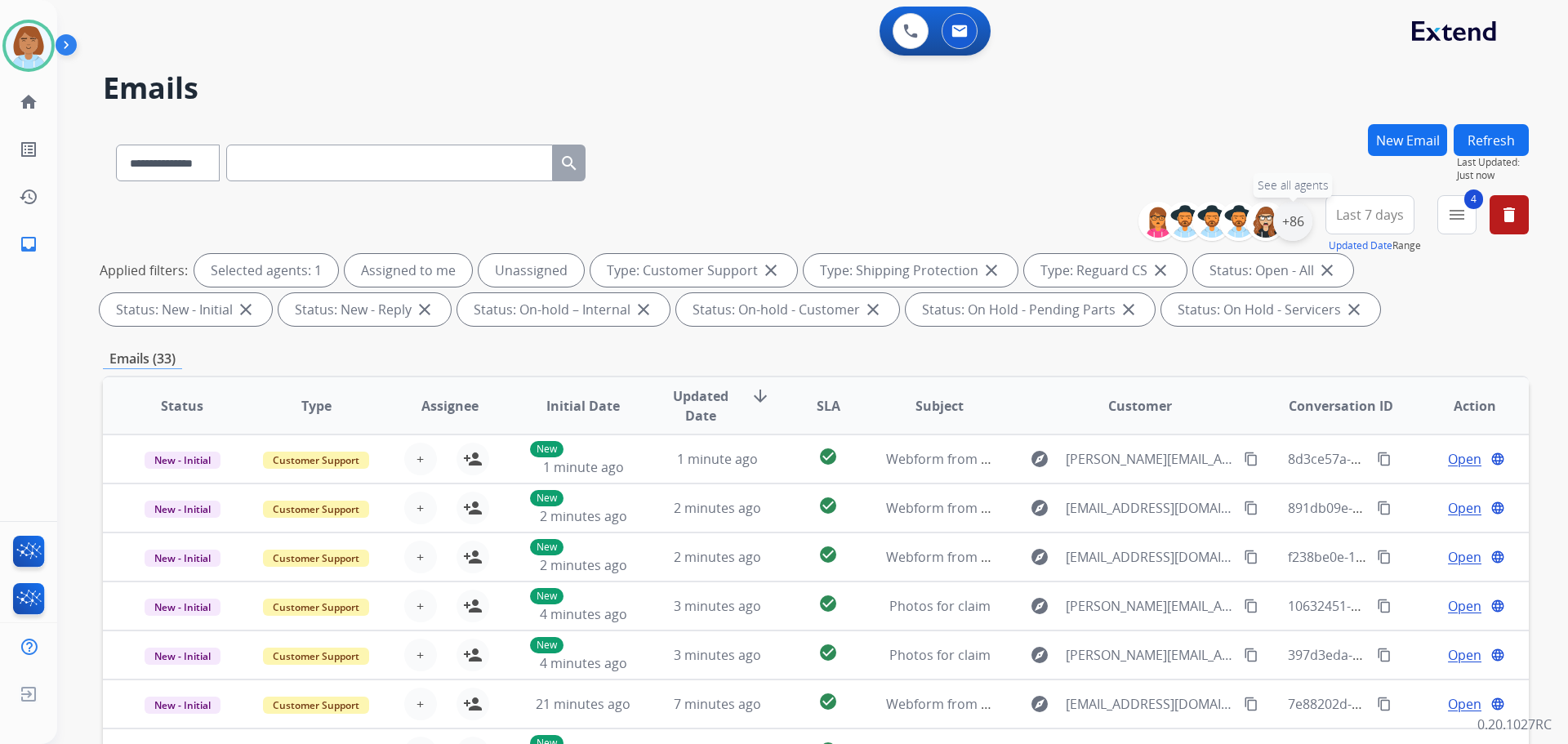
click at [1300, 216] on div "+86" at bounding box center [1292, 221] width 39 height 39
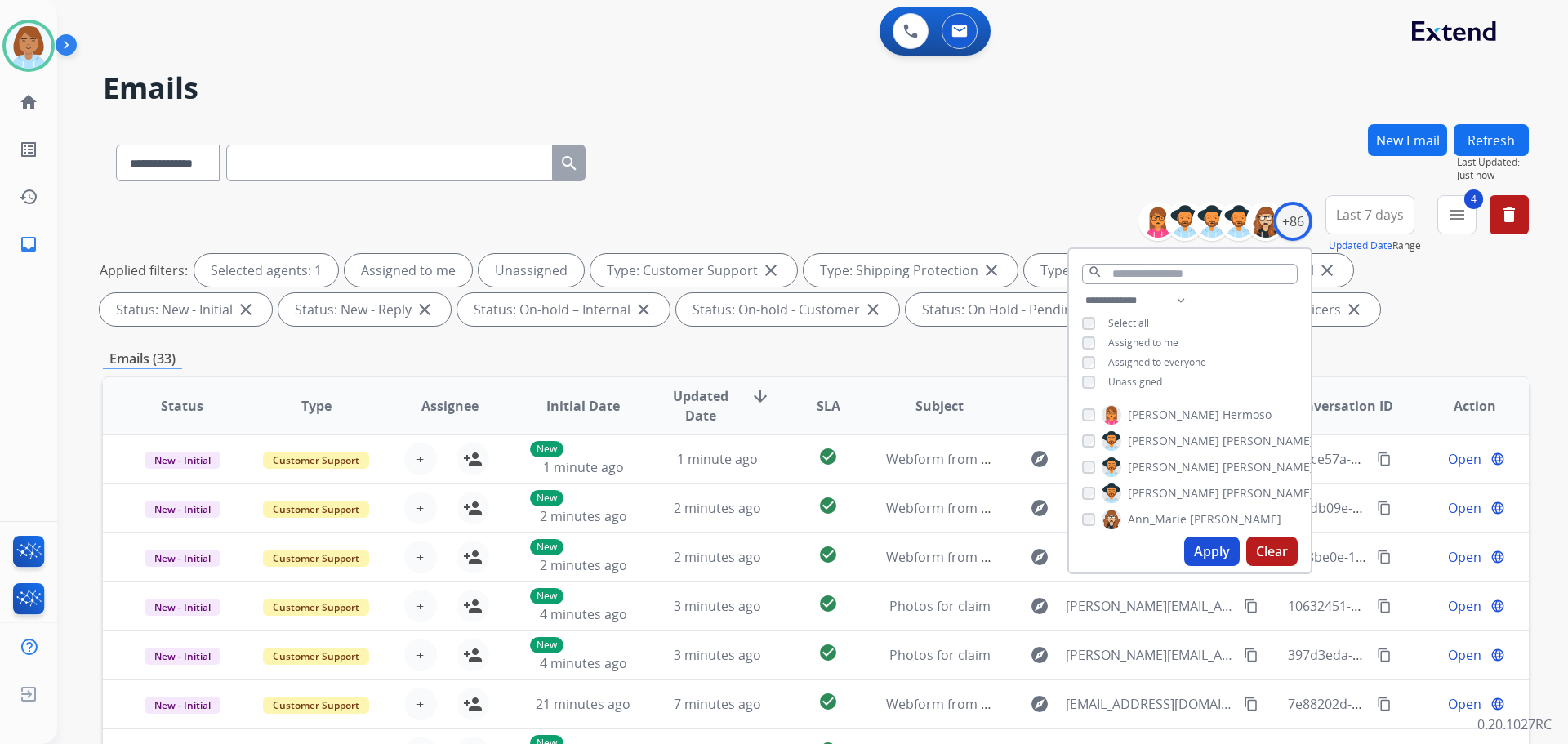
click at [1145, 383] on span "Unassigned" at bounding box center [1135, 381] width 54 height 14
click at [1205, 556] on button "Apply" at bounding box center [1213, 551] width 56 height 30
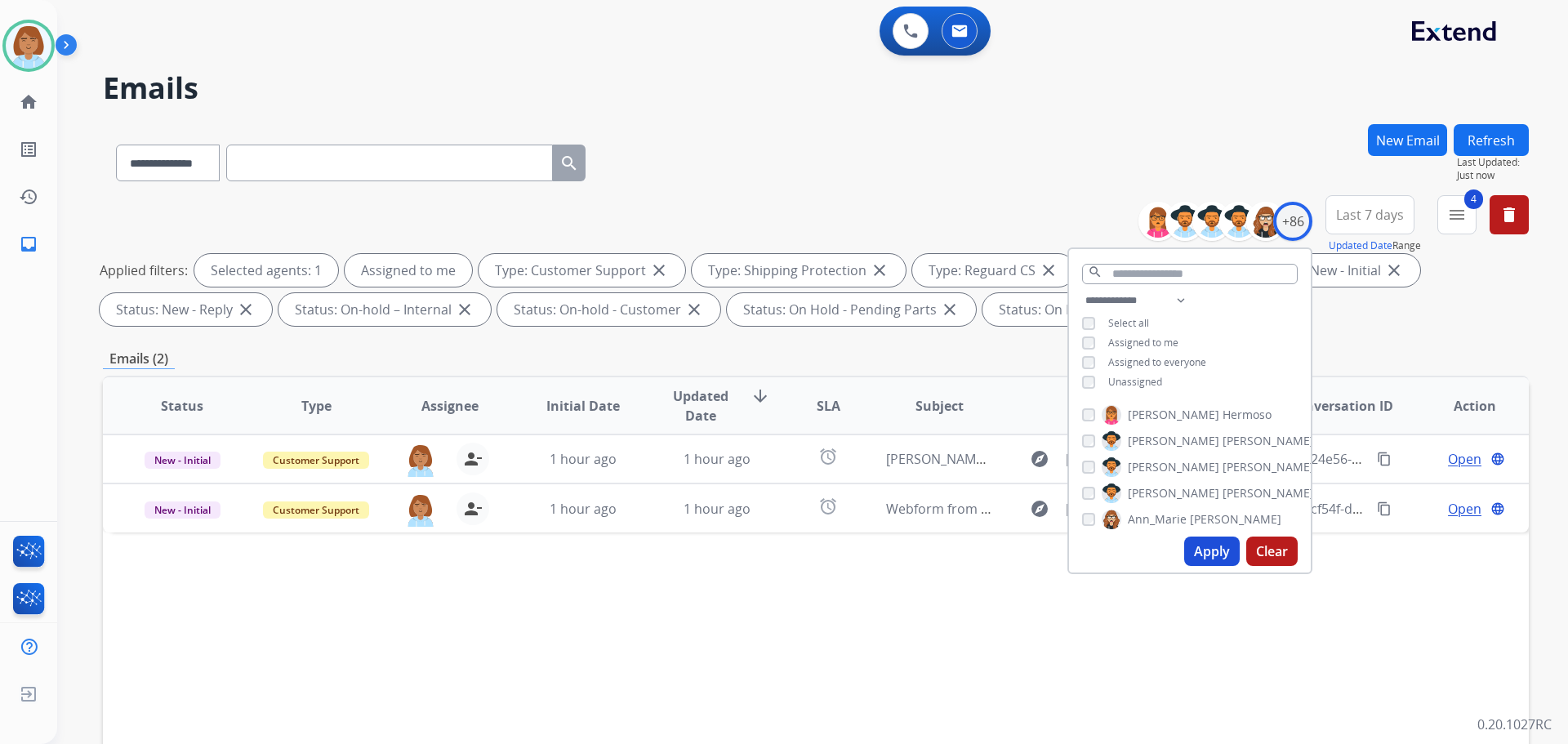
click at [851, 649] on div "Status Type Assignee Initial Date Updated Date arrow_downward SLA Subject Custo…" at bounding box center [816, 649] width 1426 height 547
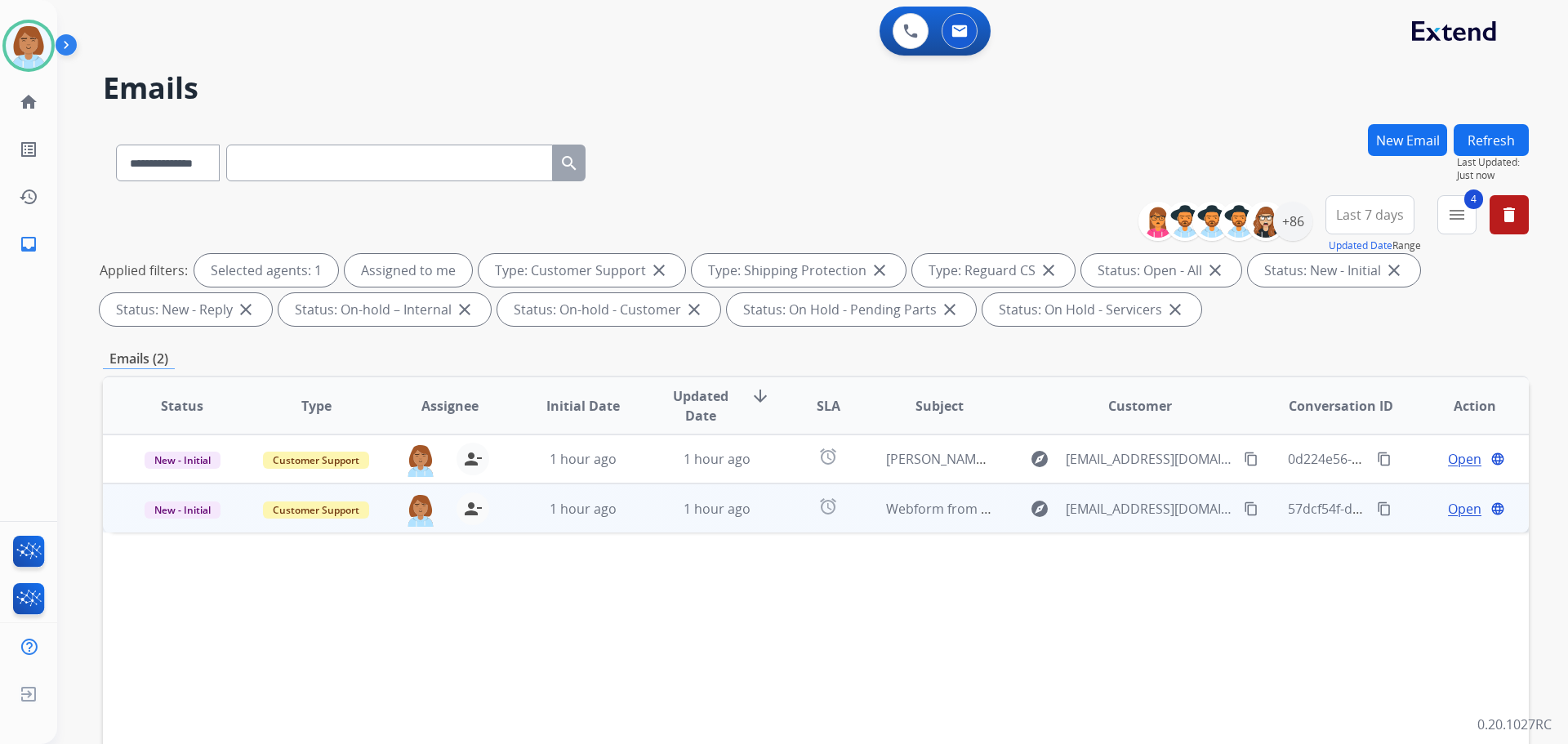
click at [790, 508] on td "alarm" at bounding box center [815, 508] width 89 height 49
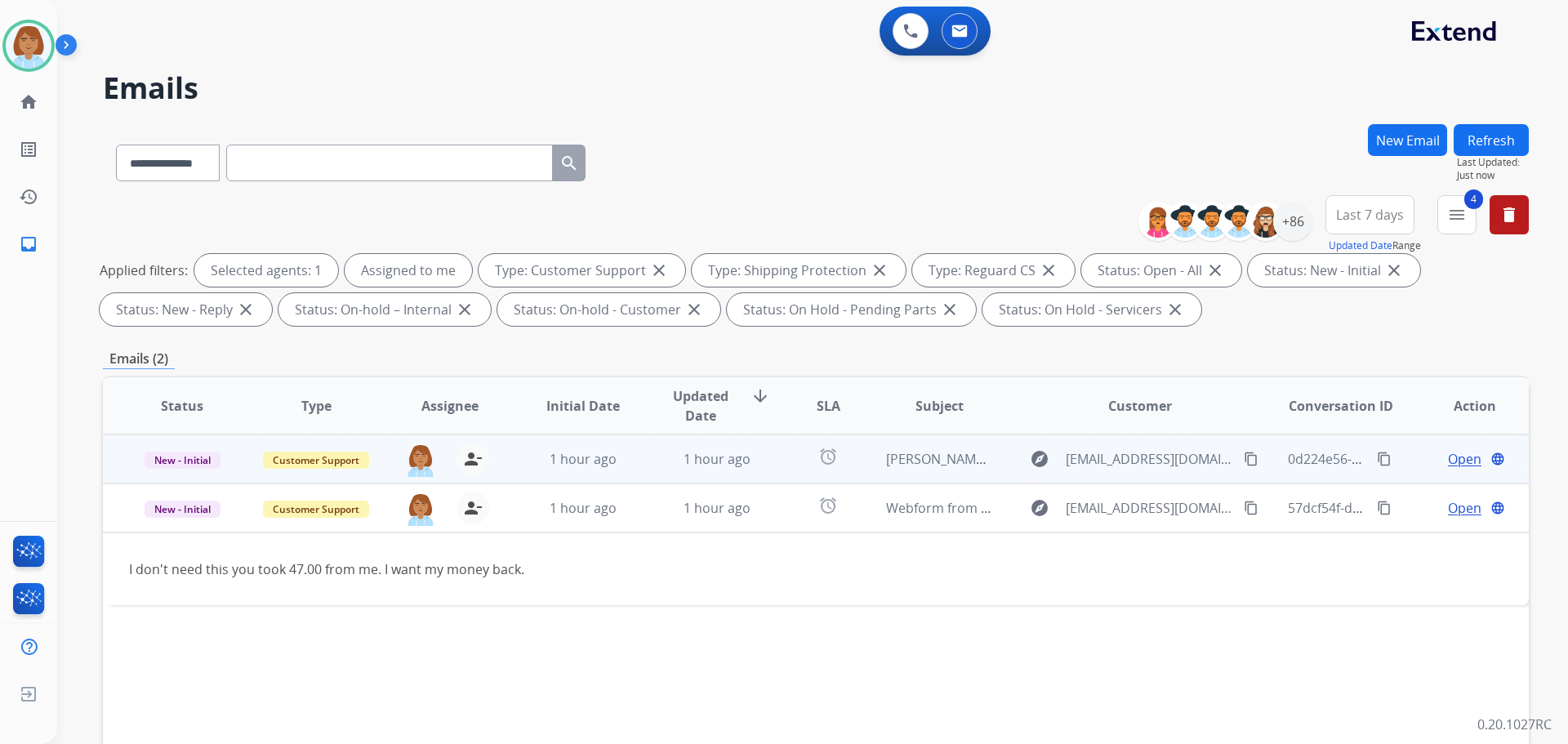
click at [783, 473] on td "alarm" at bounding box center [815, 459] width 89 height 49
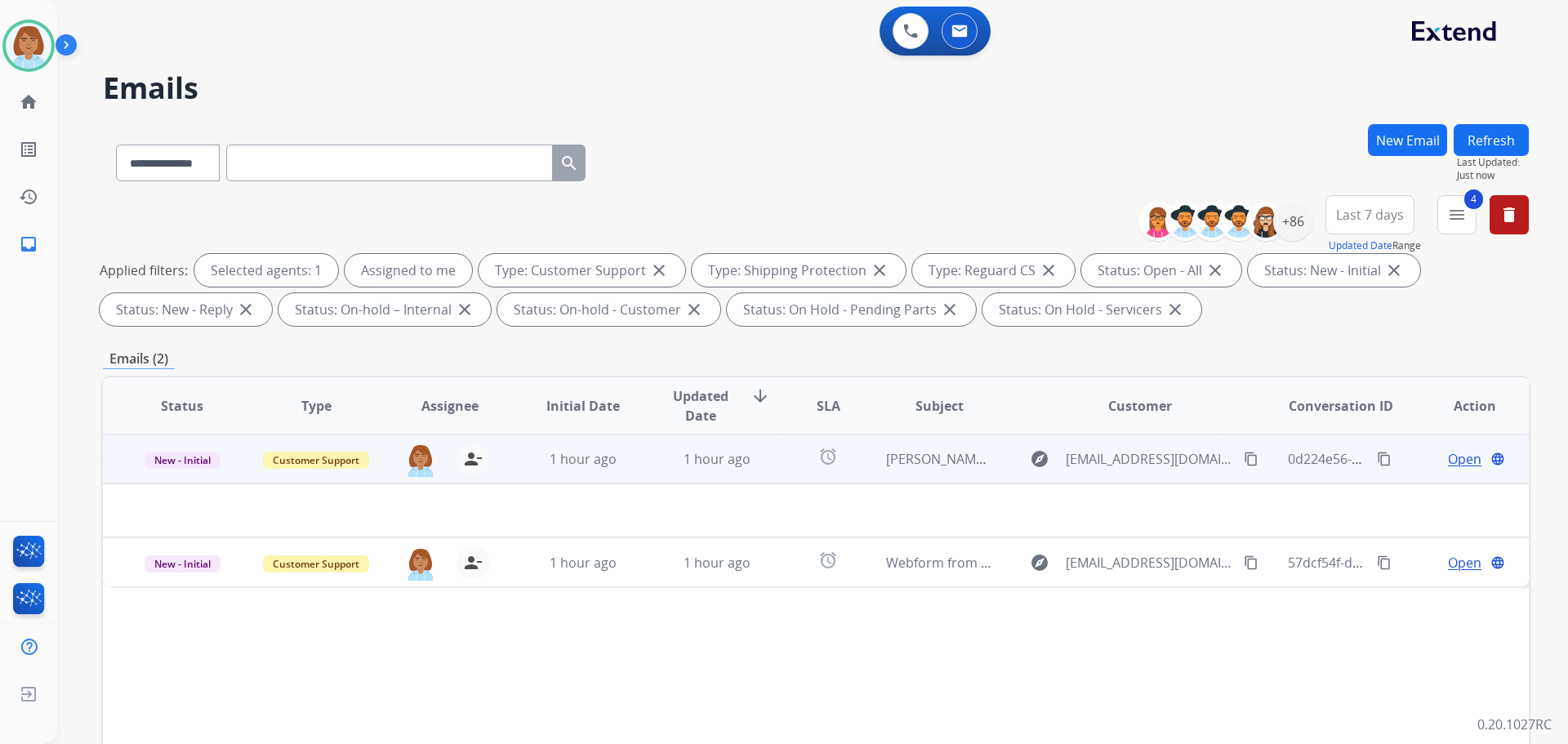
click at [783, 473] on td "alarm" at bounding box center [815, 459] width 89 height 49
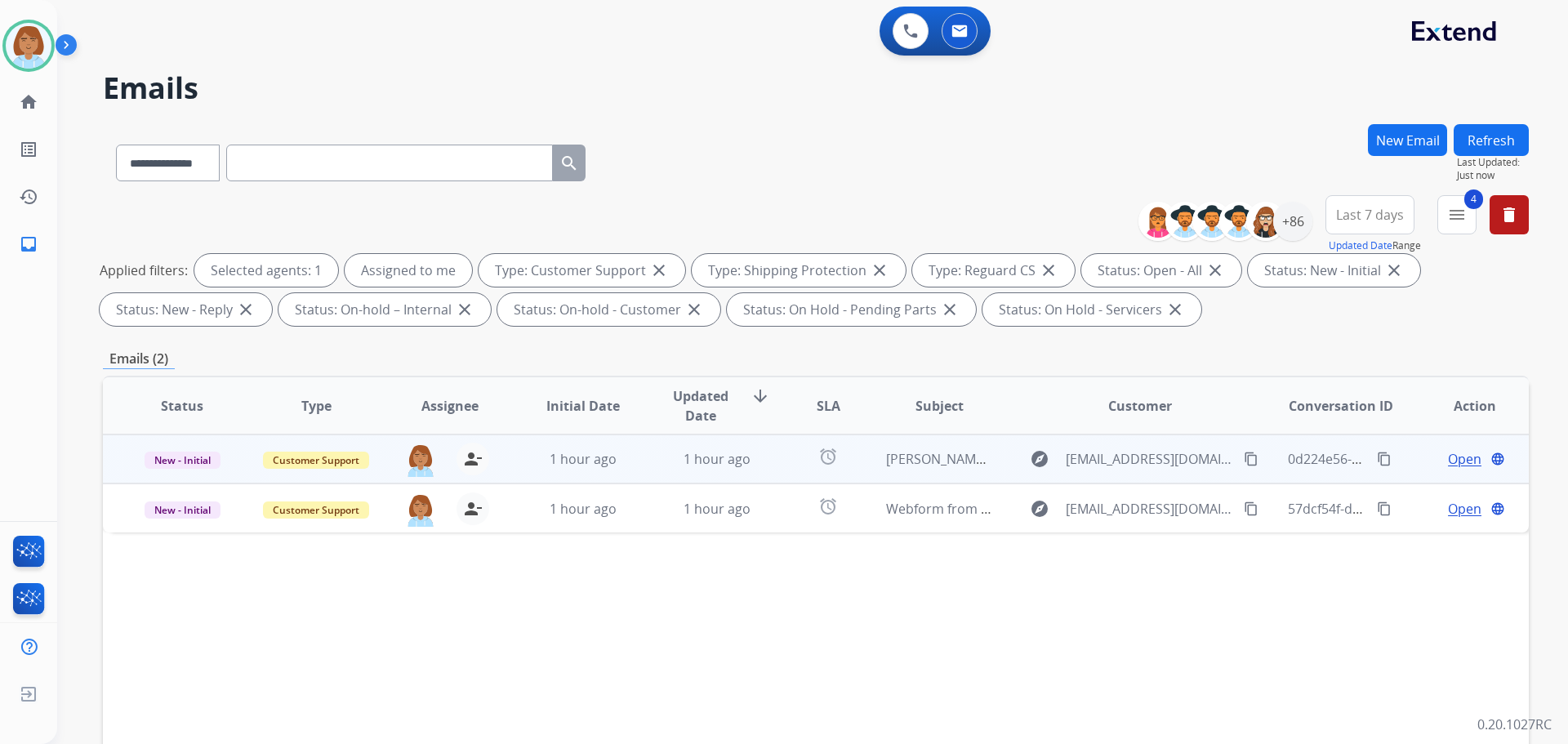
click at [783, 473] on td "alarm" at bounding box center [815, 459] width 89 height 49
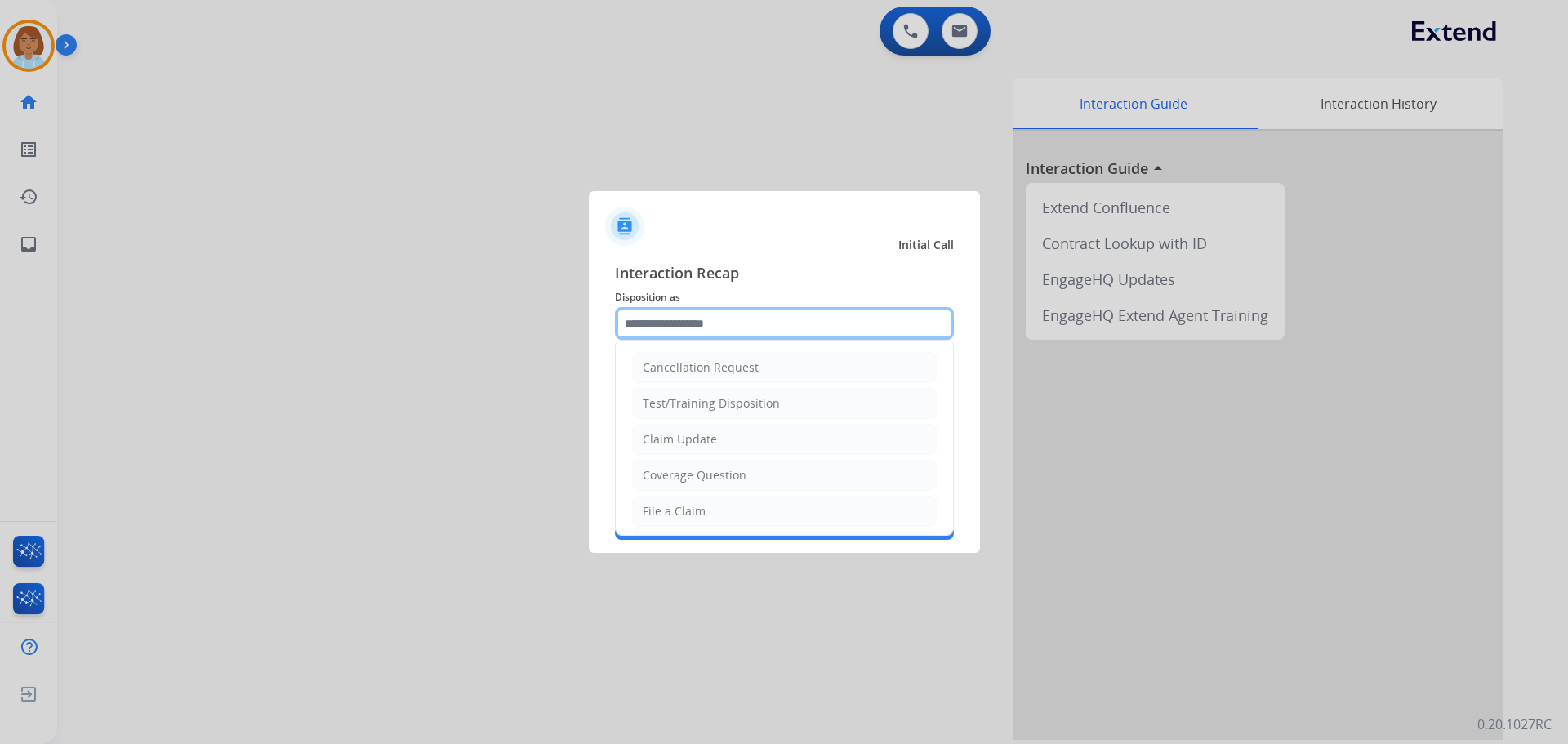
click at [701, 315] on input "text" at bounding box center [784, 324] width 339 height 32
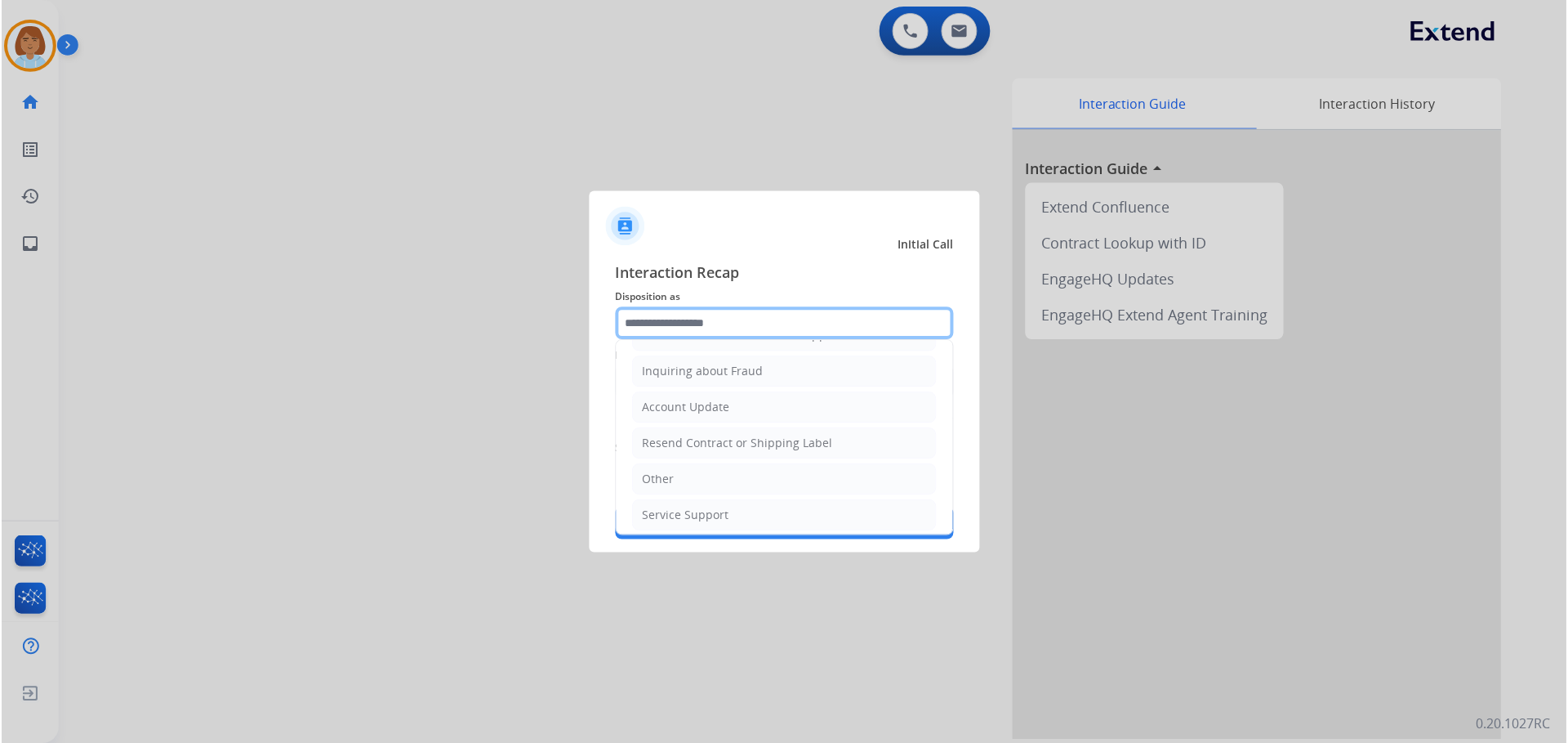
scroll to position [255, 0]
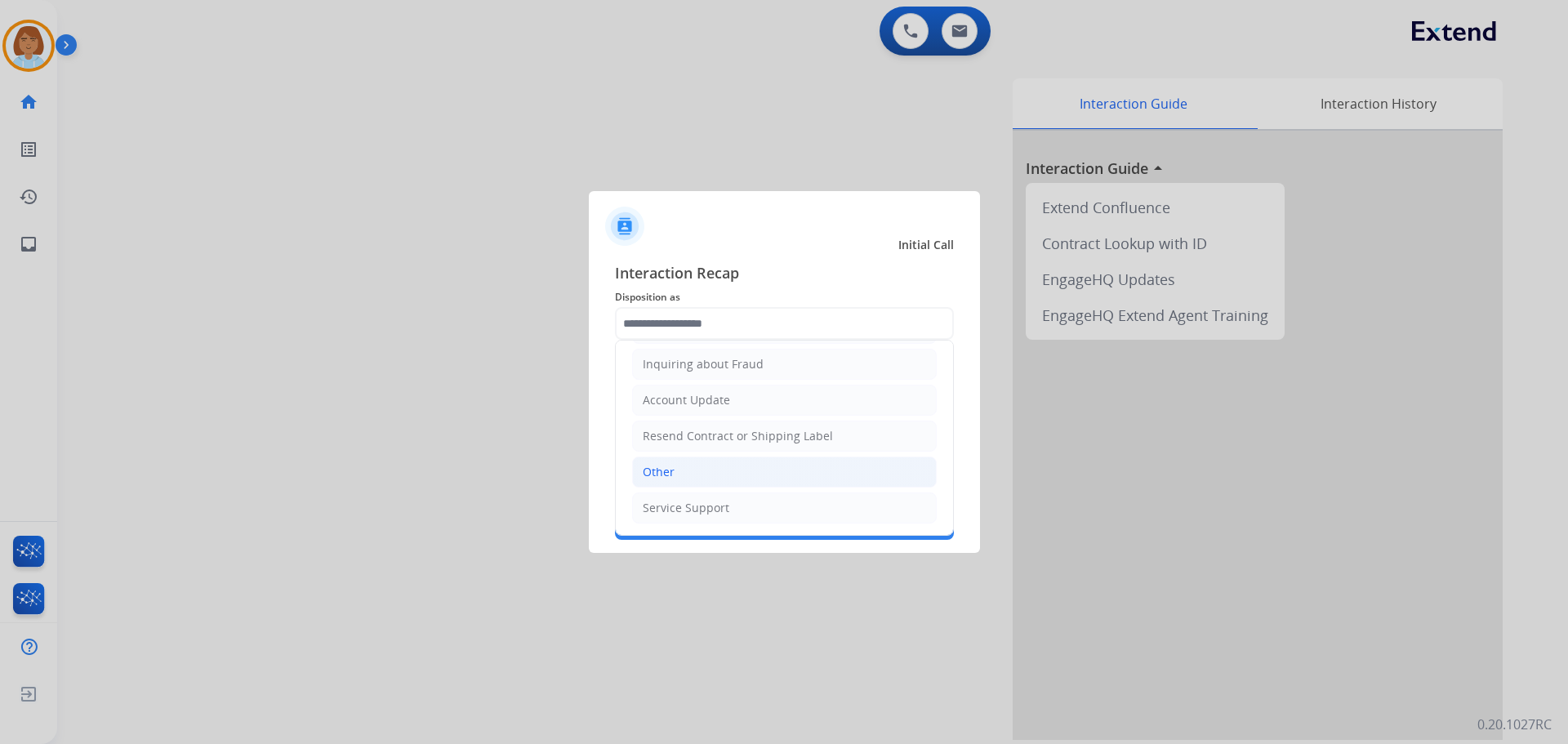
click at [706, 464] on li "Other" at bounding box center [784, 472] width 305 height 31
type input "*****"
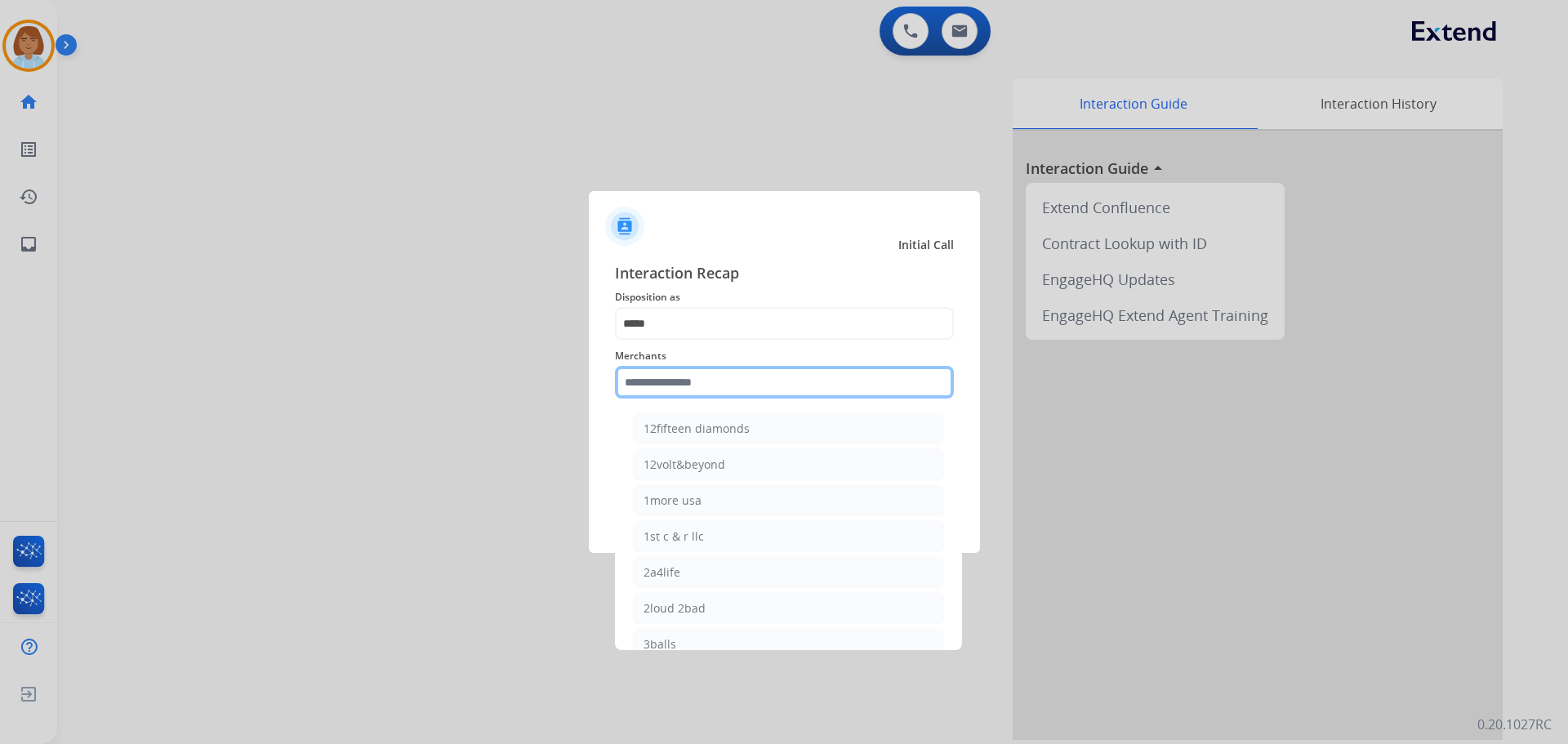
click at [720, 373] on input "text" at bounding box center [784, 382] width 339 height 32
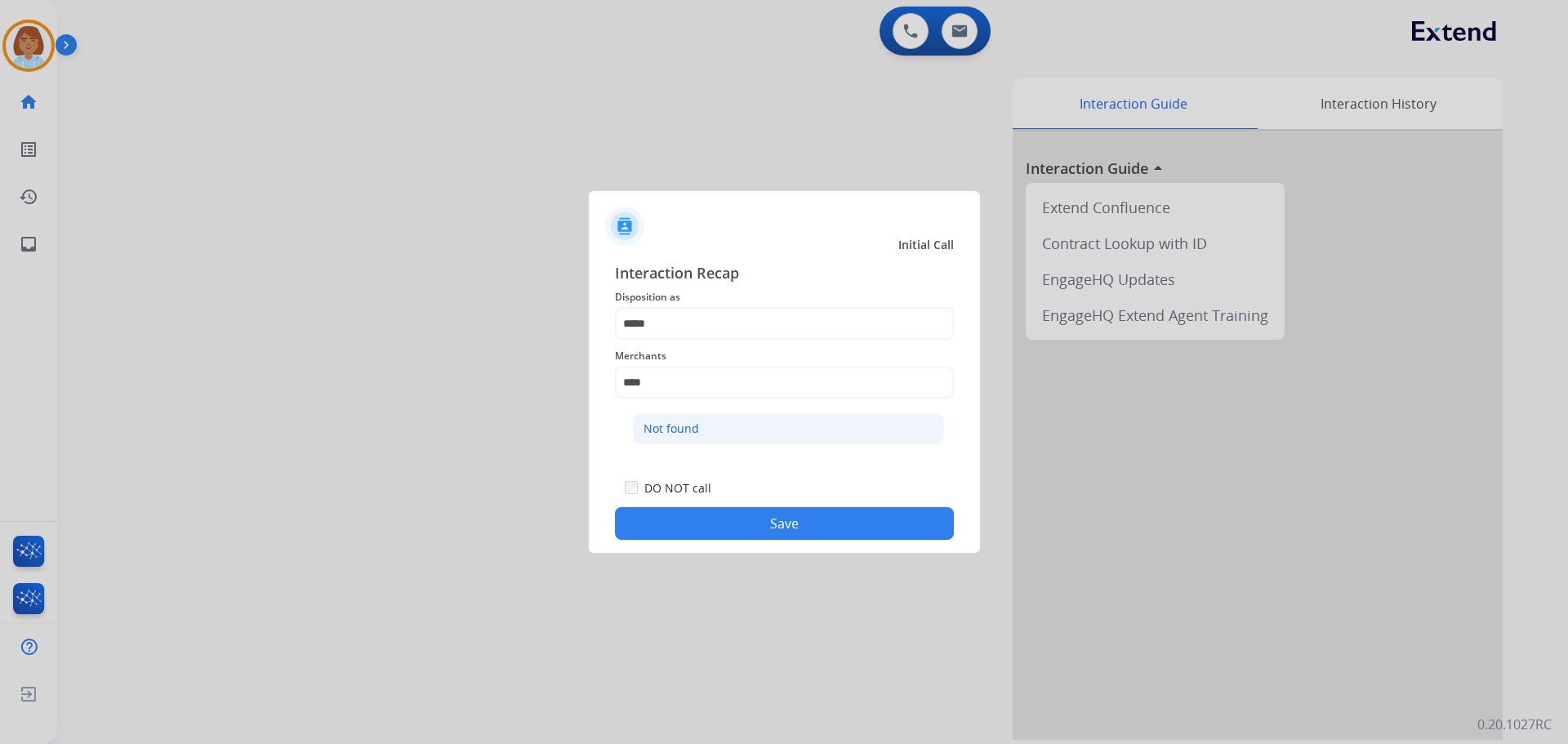
click at [658, 438] on li "Not found" at bounding box center [788, 428] width 311 height 31
type input "*********"
click at [844, 535] on button "Save" at bounding box center [784, 524] width 339 height 32
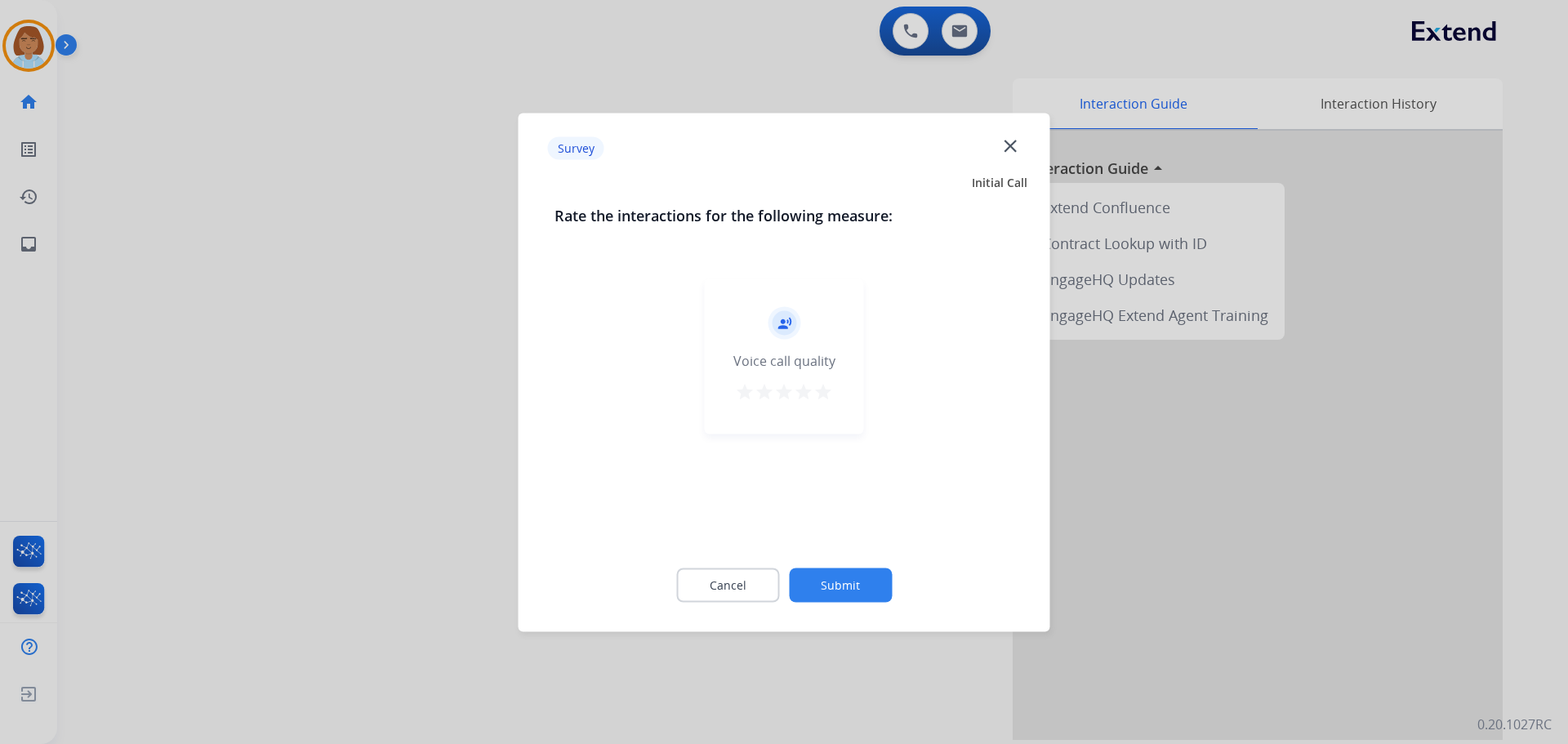
click at [868, 583] on button "Submit" at bounding box center [840, 585] width 103 height 34
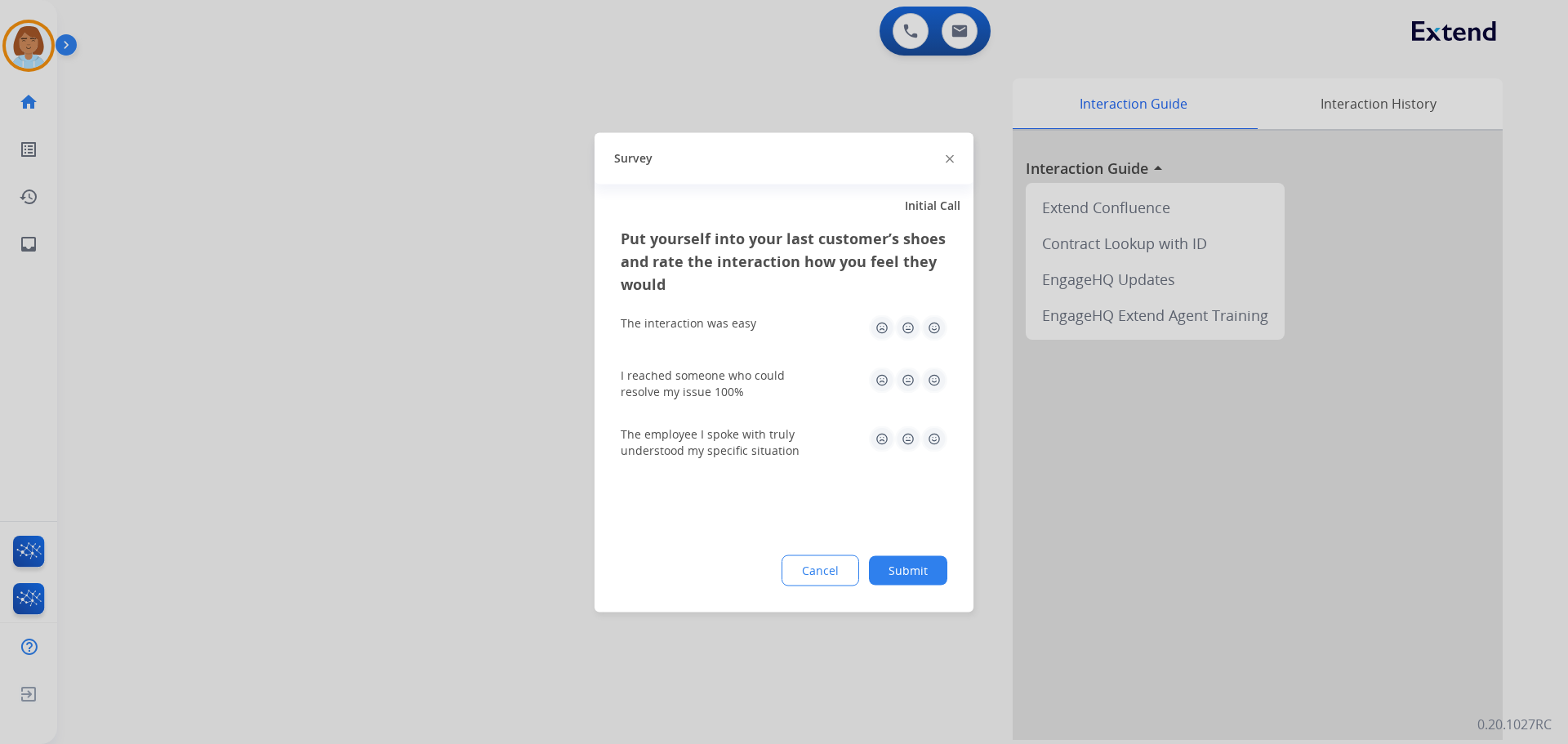
click at [932, 565] on button "Submit" at bounding box center [908, 570] width 78 height 30
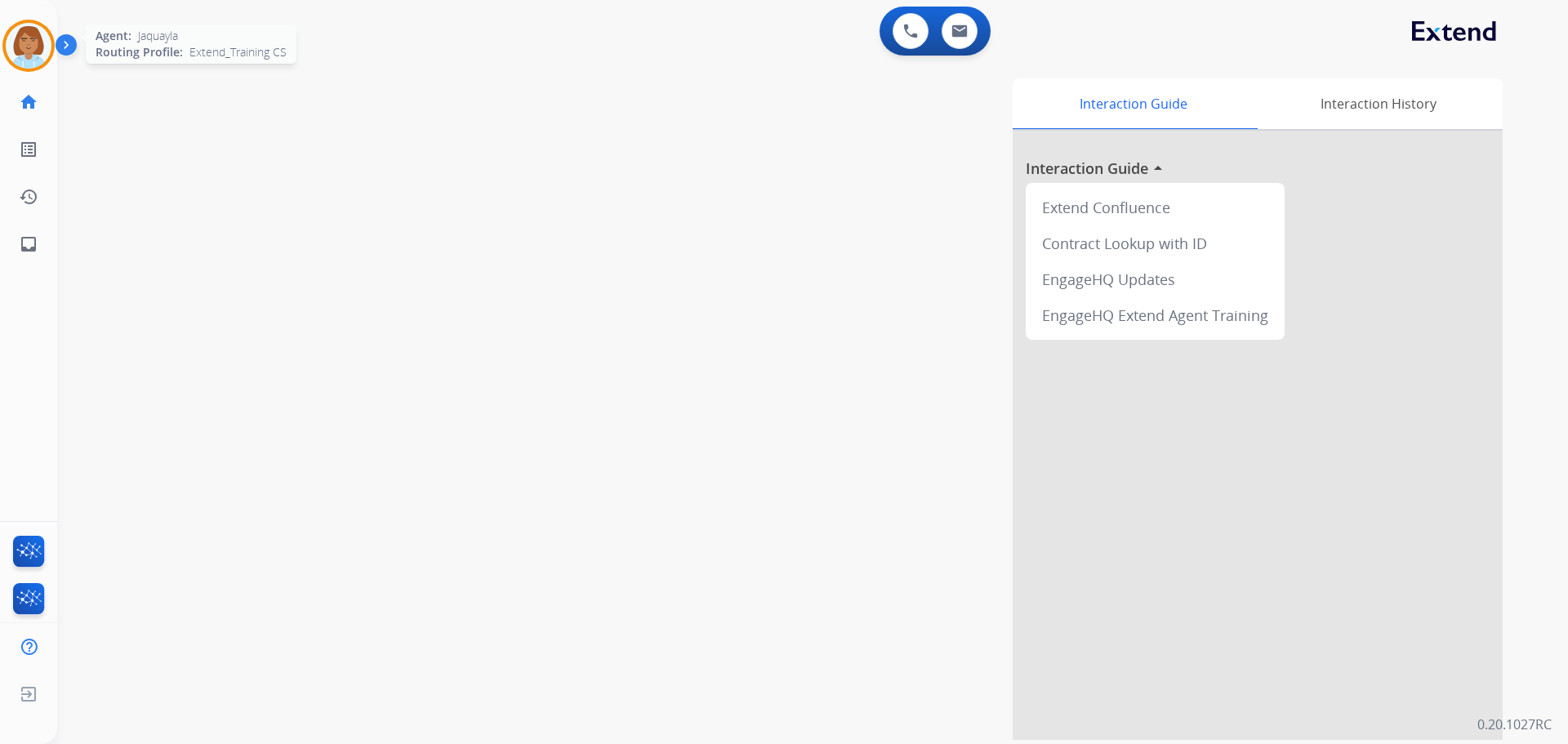
click at [25, 38] on img at bounding box center [28, 45] width 46 height 46
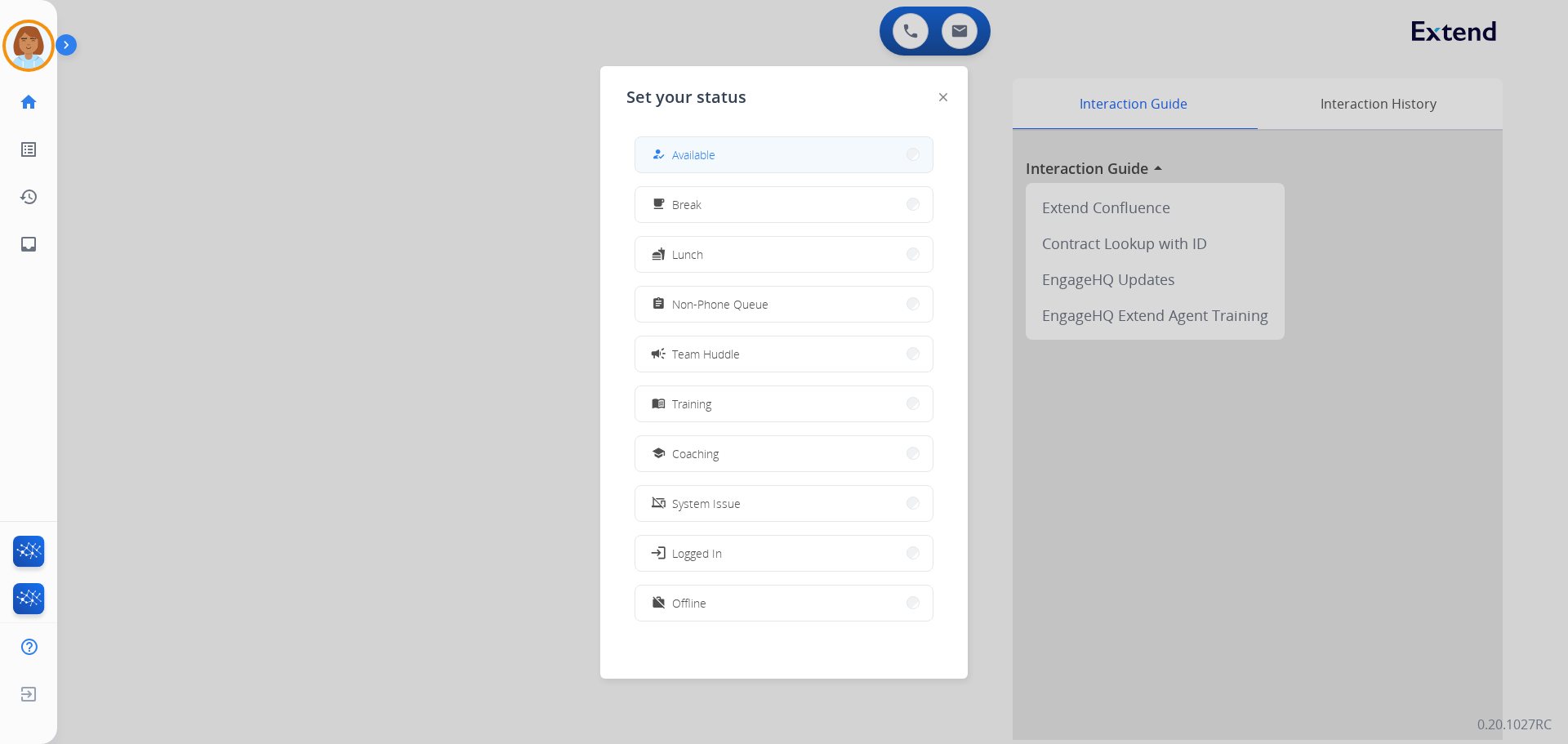
click at [792, 157] on button "how_to_reg Available" at bounding box center [784, 154] width 298 height 35
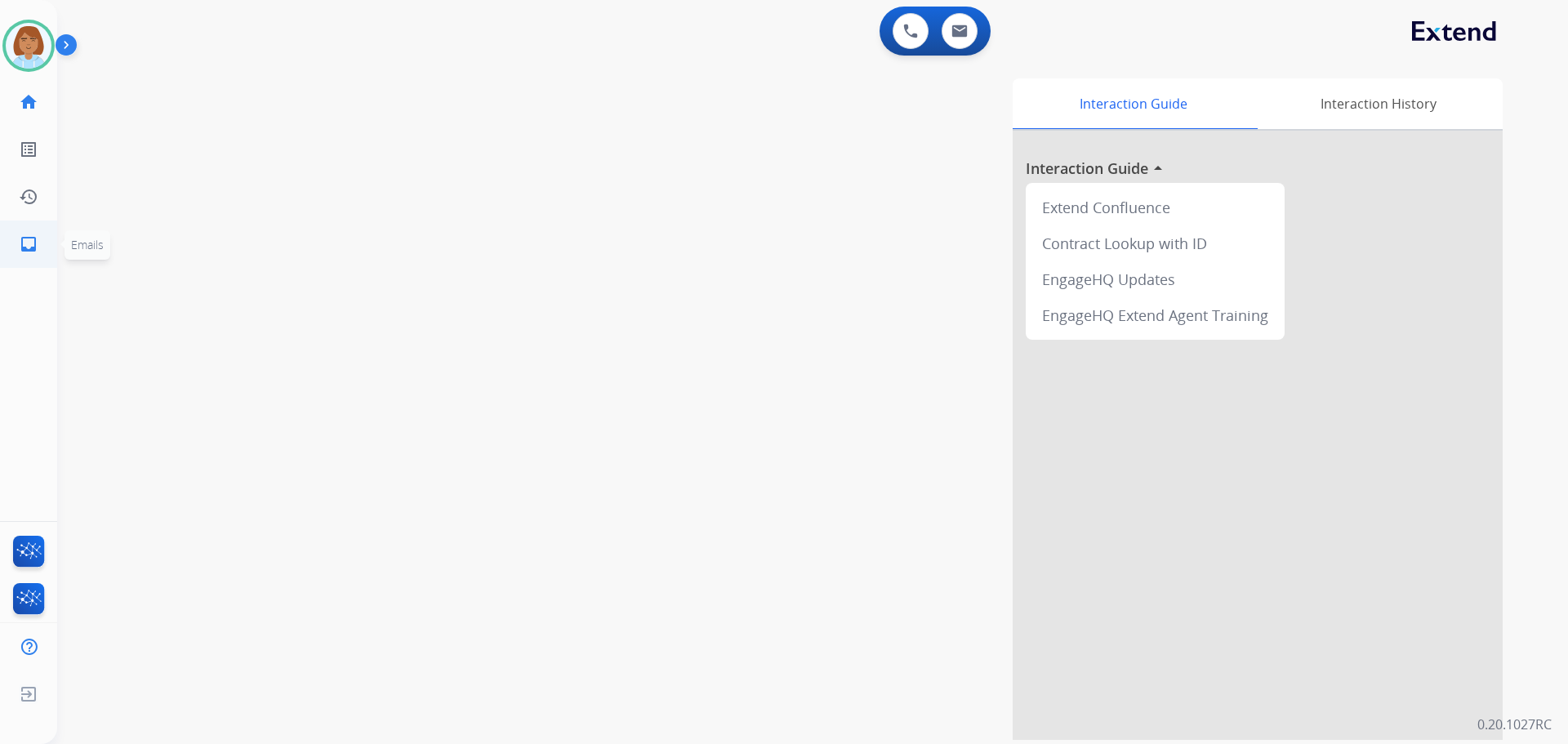
click at [20, 249] on mat-icon "inbox" at bounding box center [29, 244] width 20 height 20
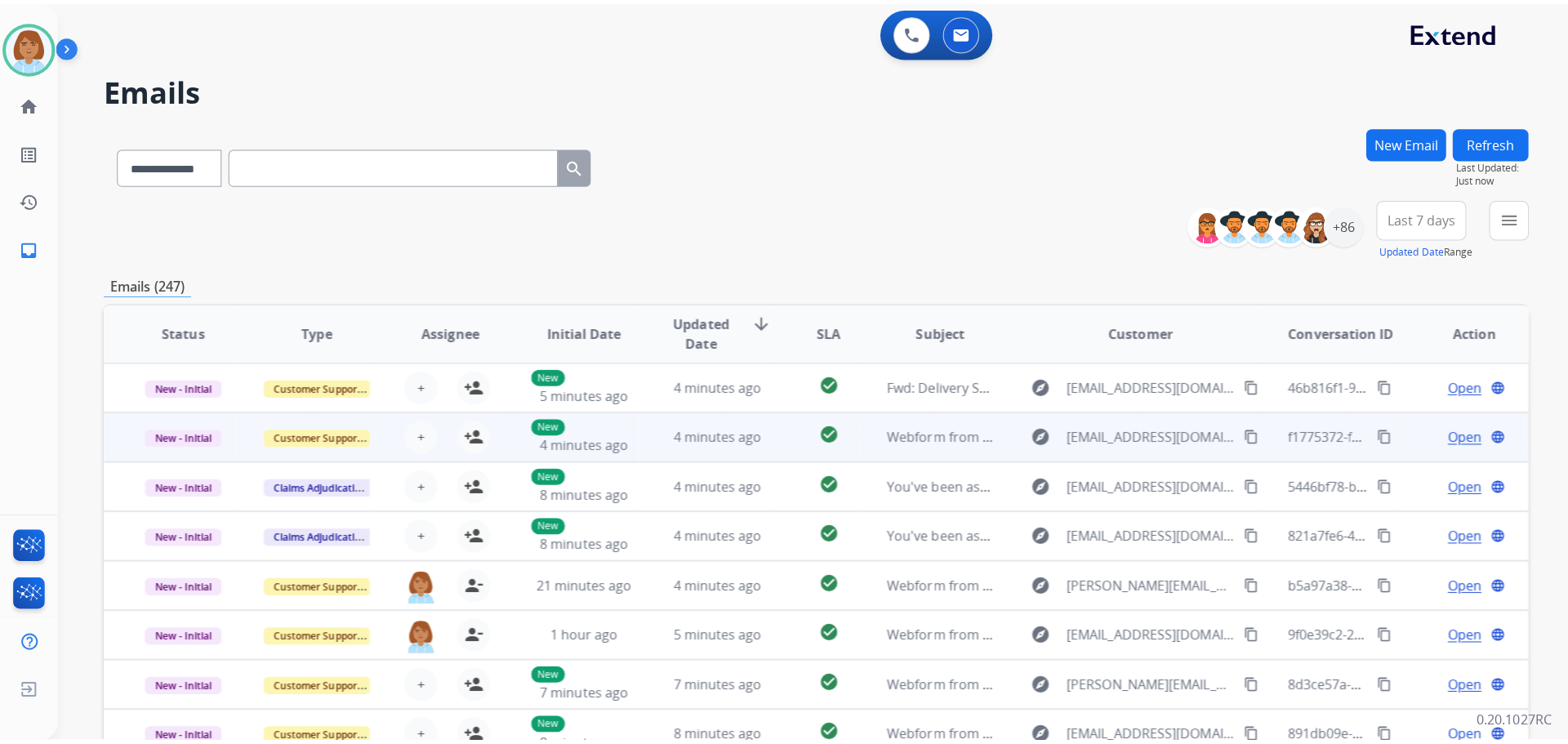
scroll to position [2, 0]
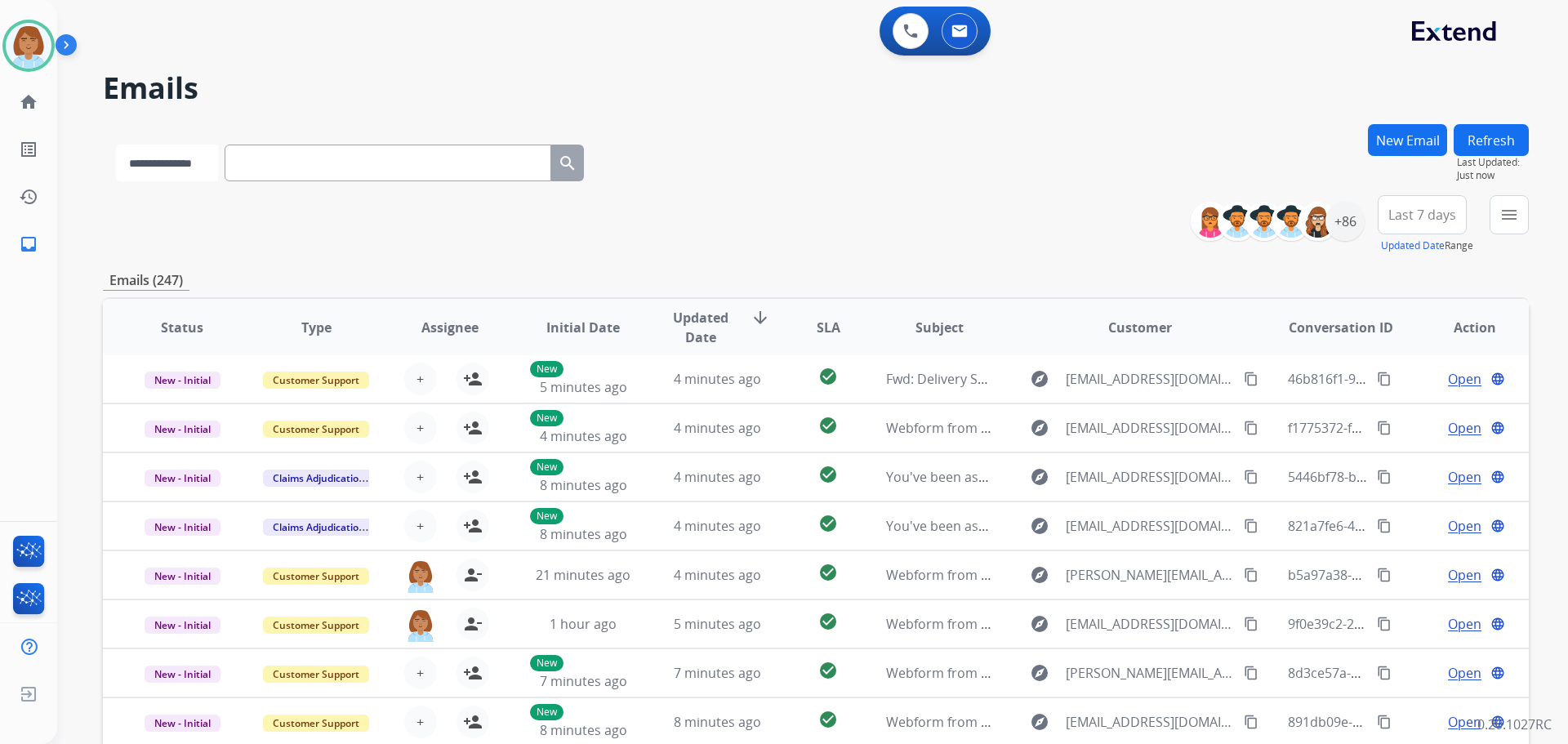
click at [197, 161] on select "**********" at bounding box center [167, 162] width 102 height 37
select select "**********"
click at [116, 144] on select "**********" at bounding box center [167, 162] width 102 height 37
paste input "**********"
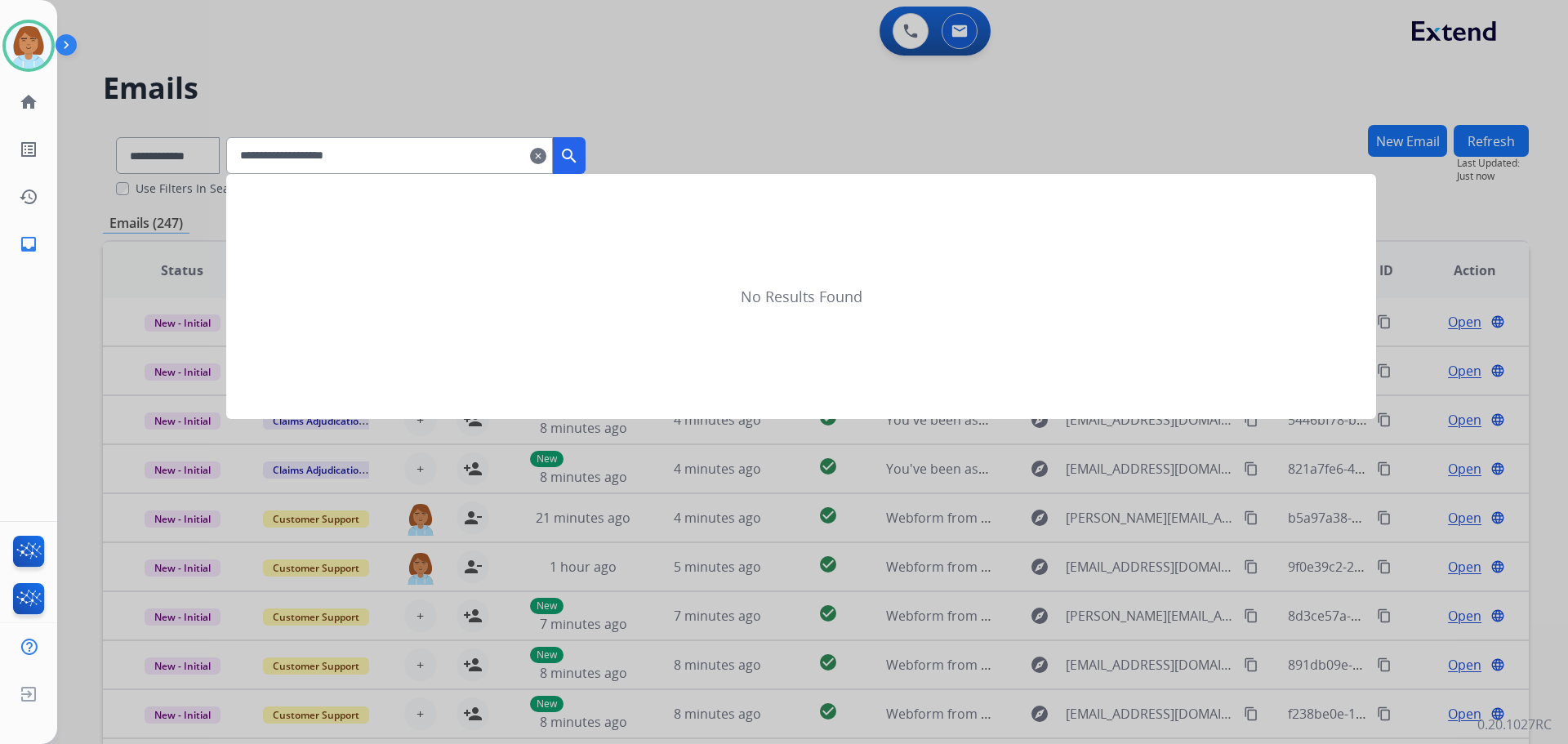
type input "**********"
click at [579, 153] on mat-icon "search" at bounding box center [570, 156] width 20 height 20
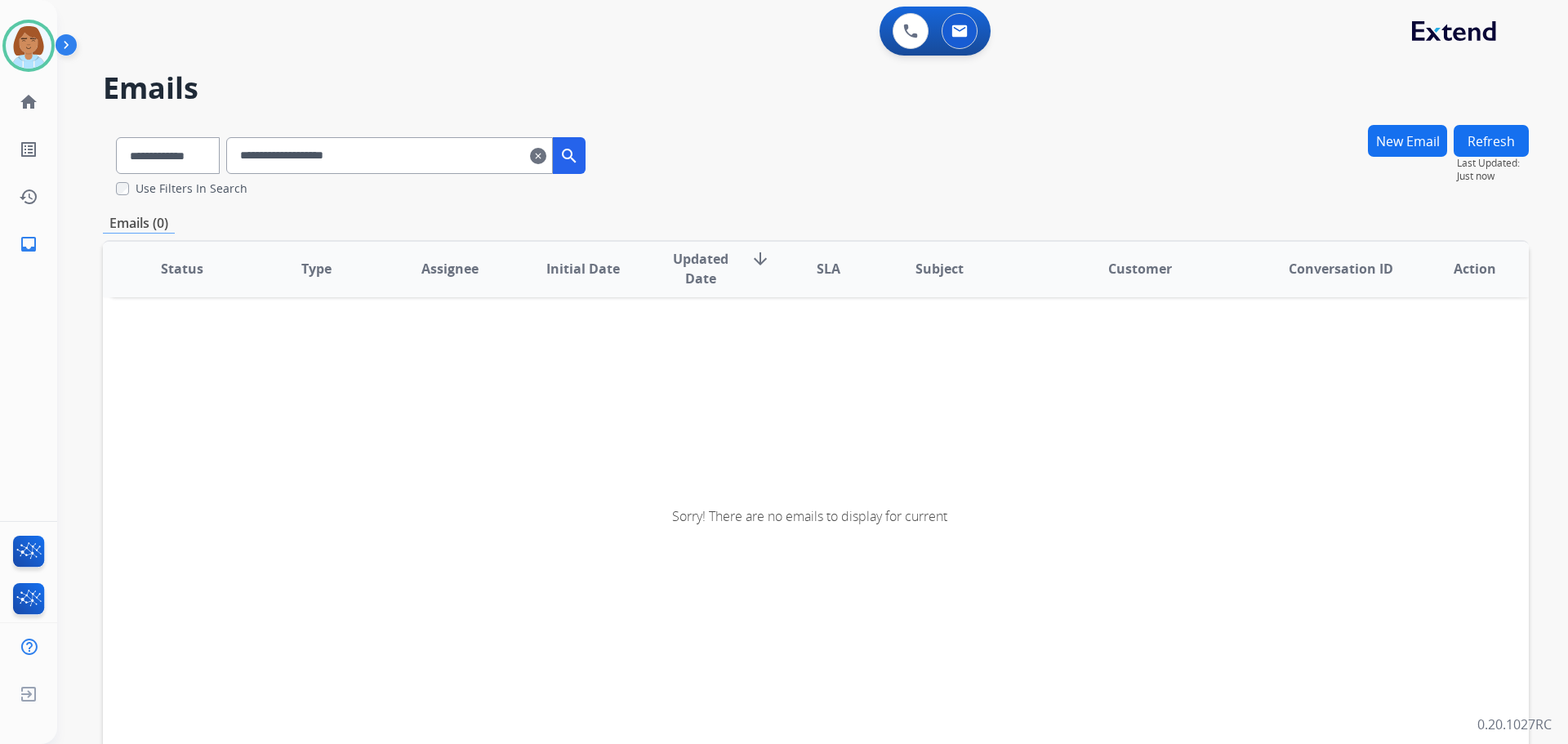
click at [546, 154] on mat-icon "clear" at bounding box center [538, 156] width 16 height 20
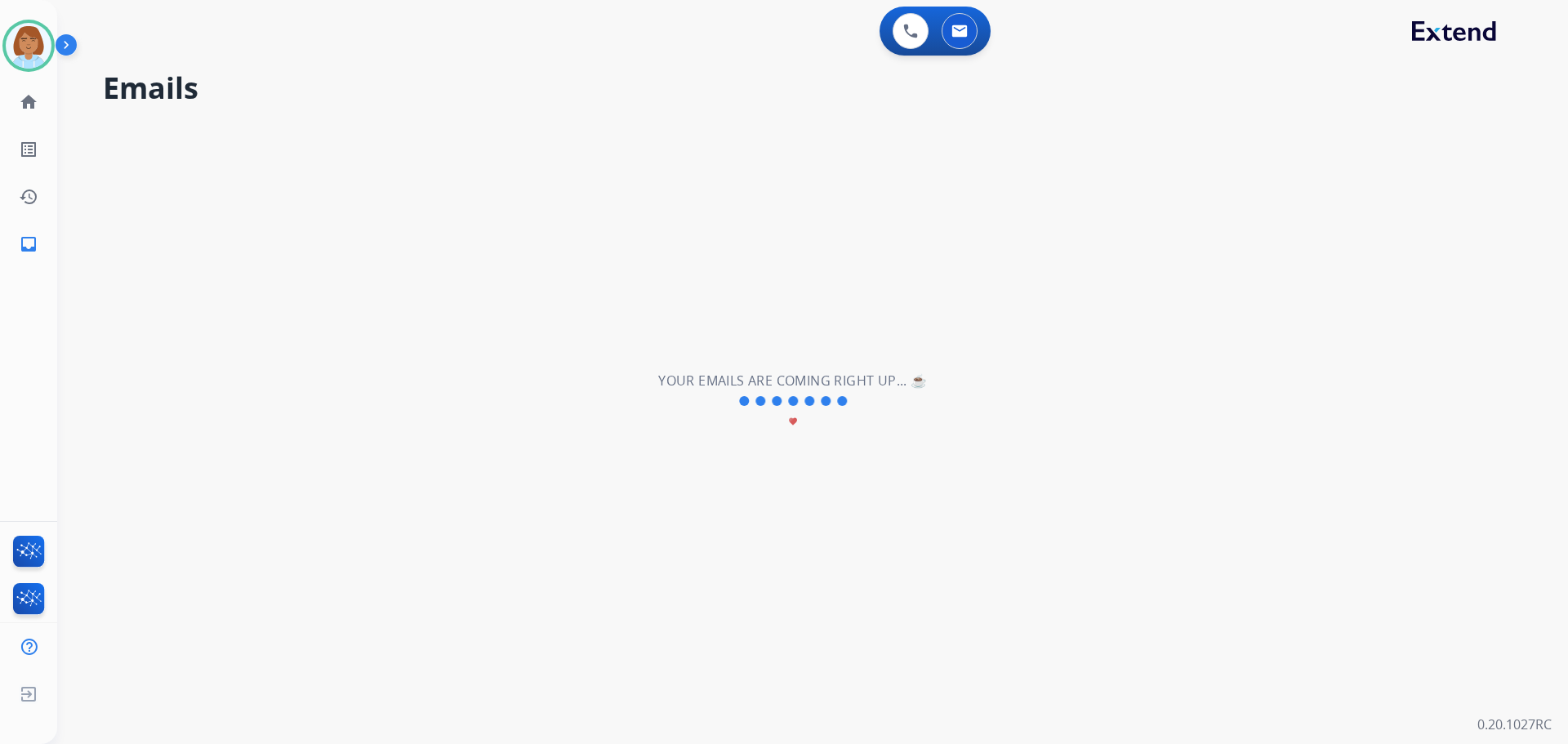
select select "**********"
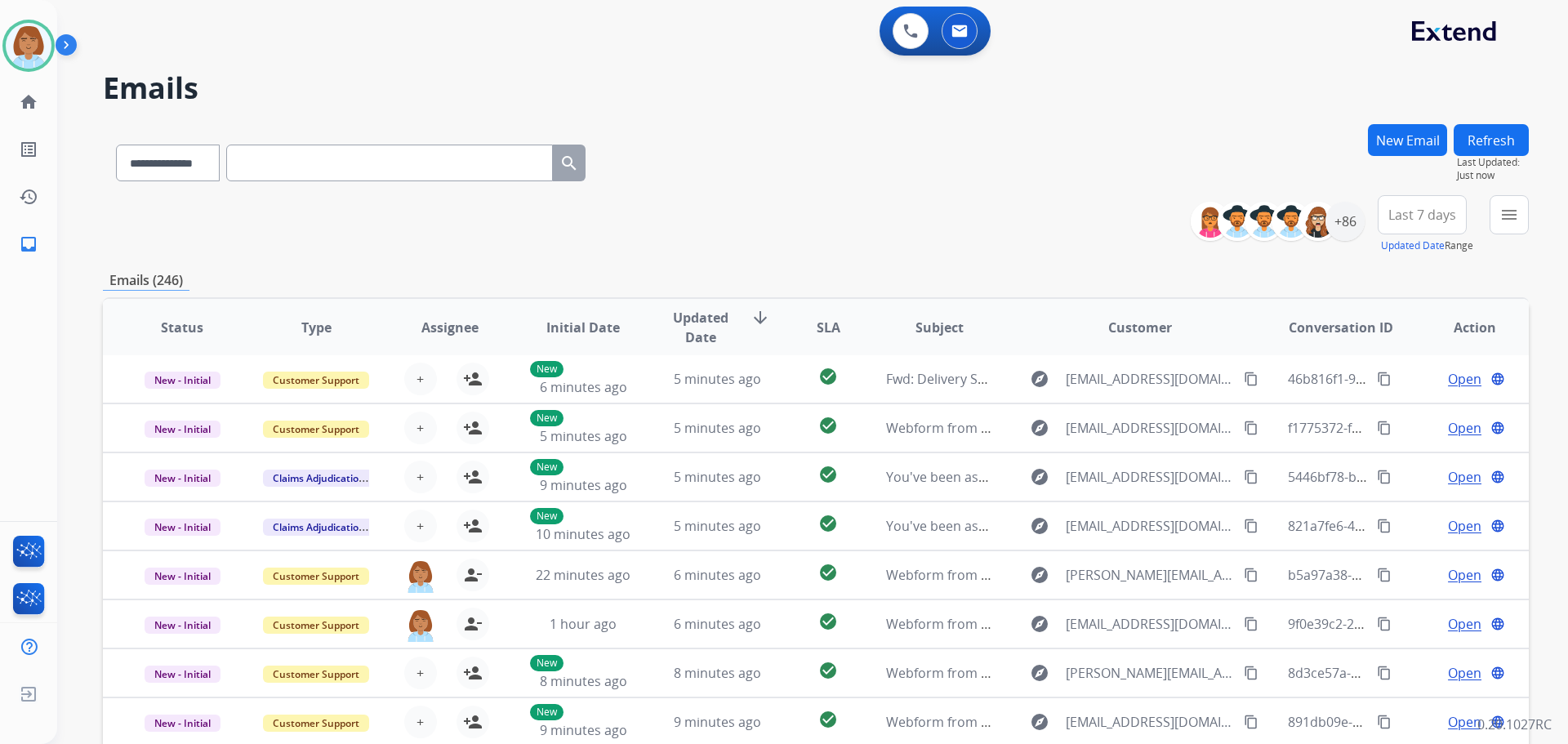
click at [1532, 228] on div "**********" at bounding box center [812, 372] width 1511 height 744
click at [1521, 225] on button "menu Filters" at bounding box center [1508, 215] width 39 height 39
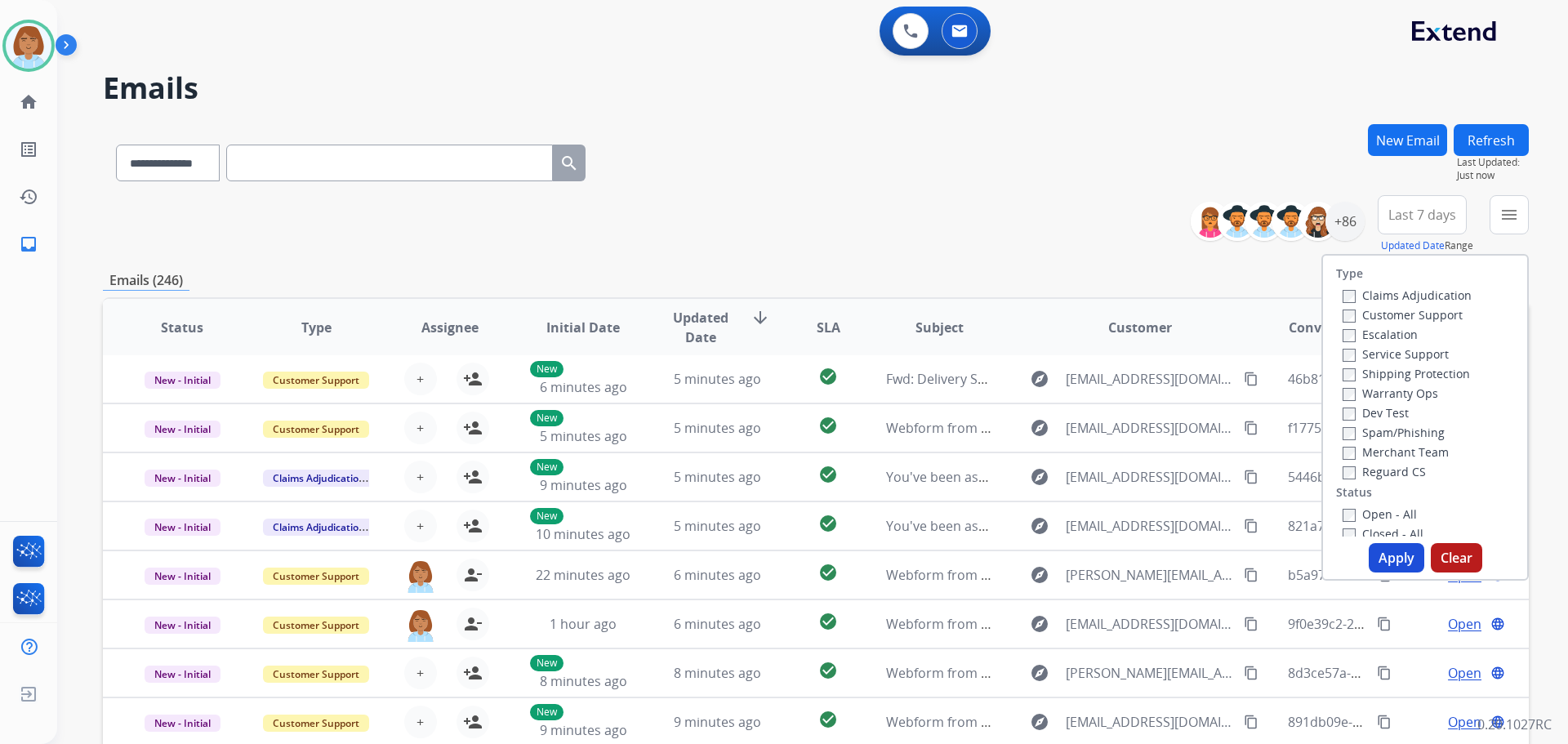
click at [1379, 316] on label "Customer Support" at bounding box center [1402, 315] width 120 height 15
click at [1373, 370] on label "Shipping Protection" at bounding box center [1406, 373] width 127 height 15
drag, startPoint x: 1376, startPoint y: 469, endPoint x: 1371, endPoint y: 502, distance: 33.4
click at [1376, 476] on label "Reguard CS" at bounding box center [1384, 472] width 83 height 15
click at [1369, 510] on label "Open - All" at bounding box center [1380, 514] width 74 height 15
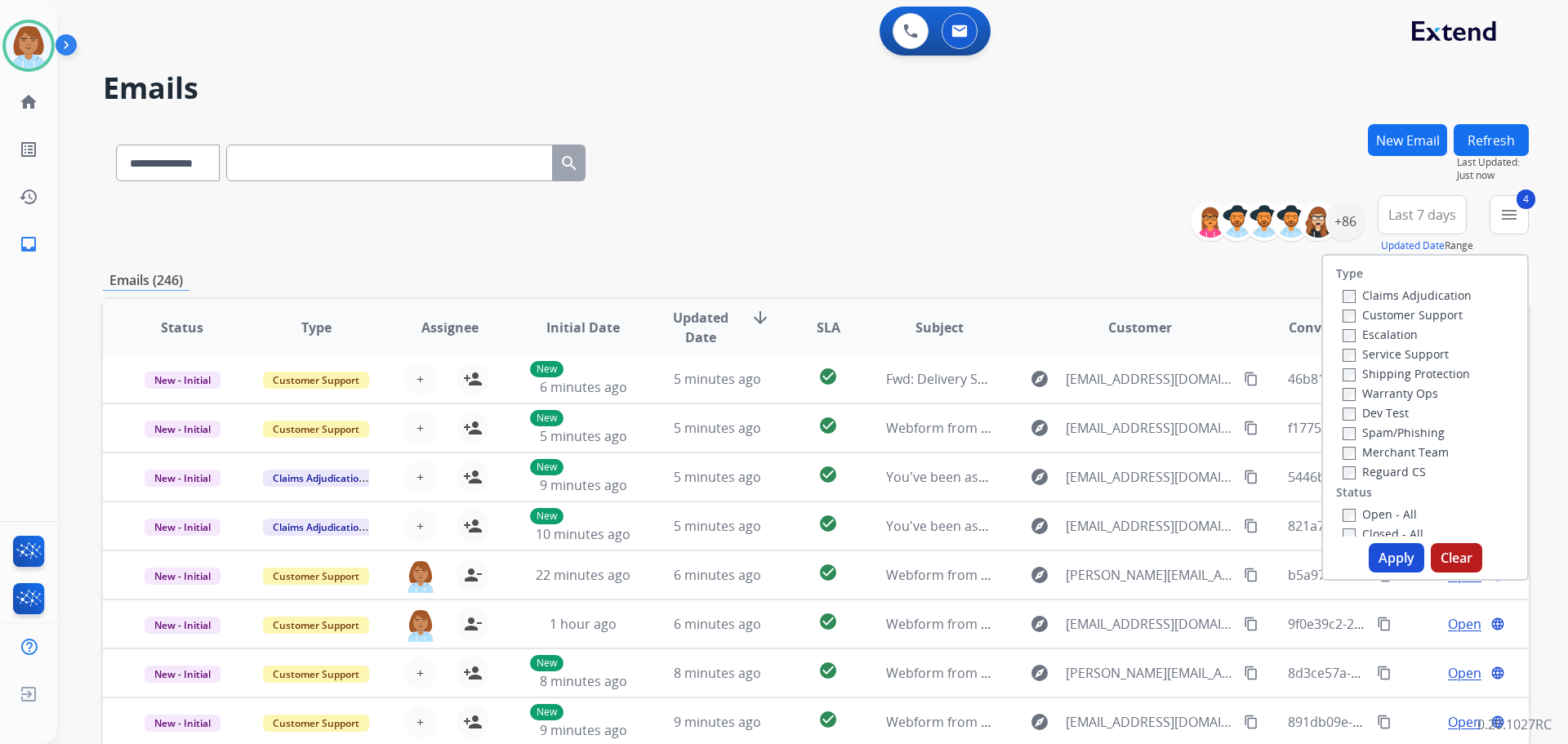
click at [1386, 550] on button "Apply" at bounding box center [1397, 557] width 56 height 30
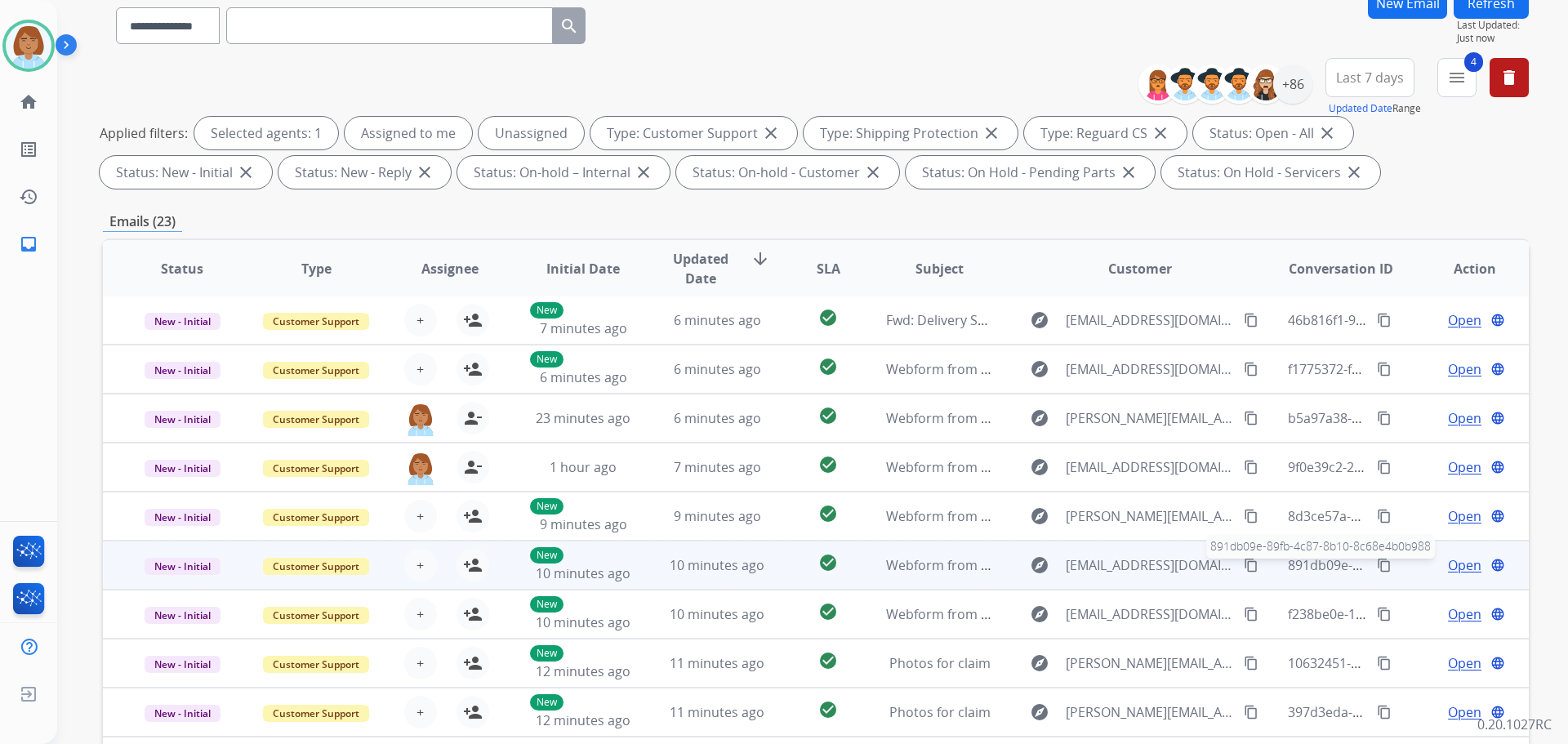
scroll to position [264, 0]
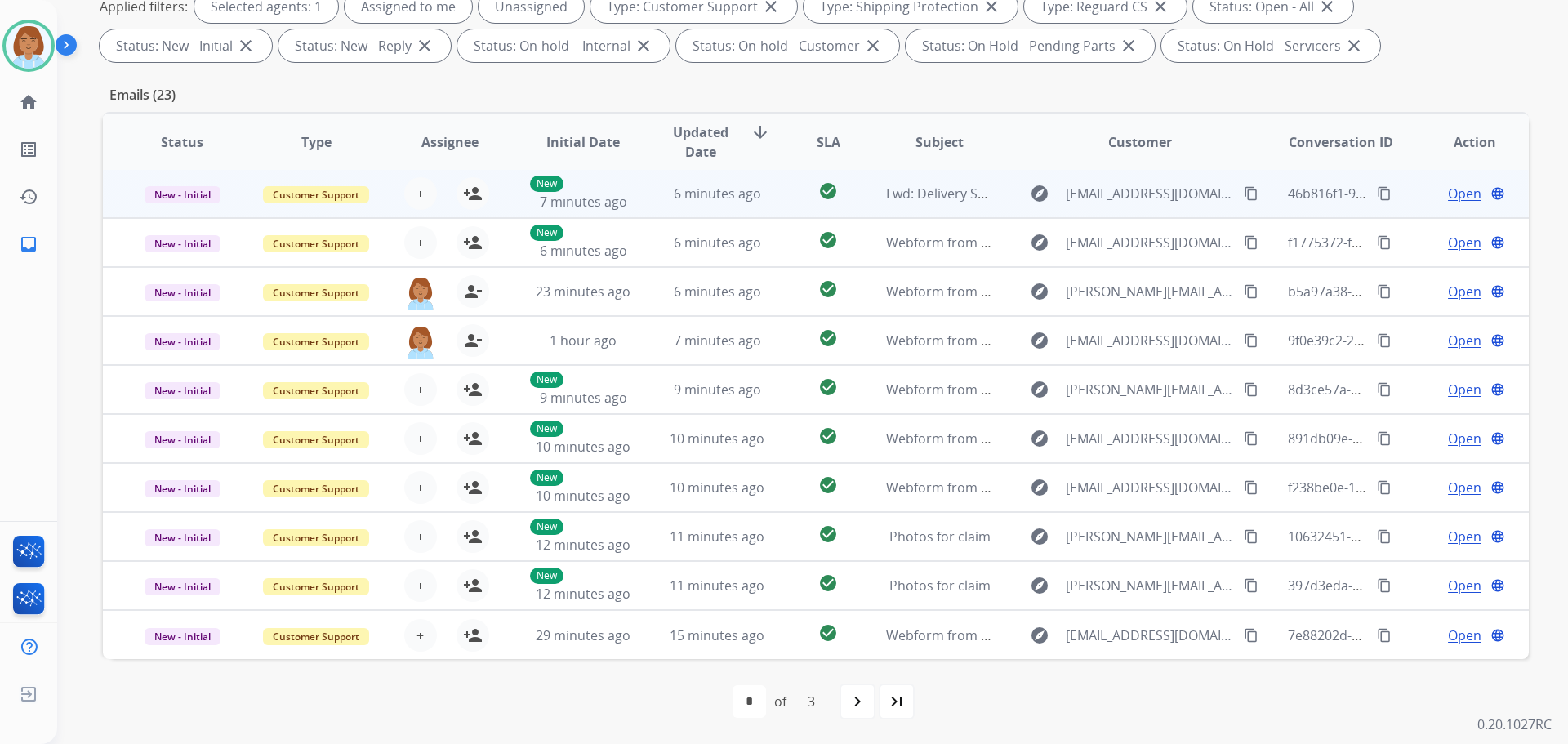
click at [710, 210] on td "6 minutes ago" at bounding box center [705, 194] width 134 height 49
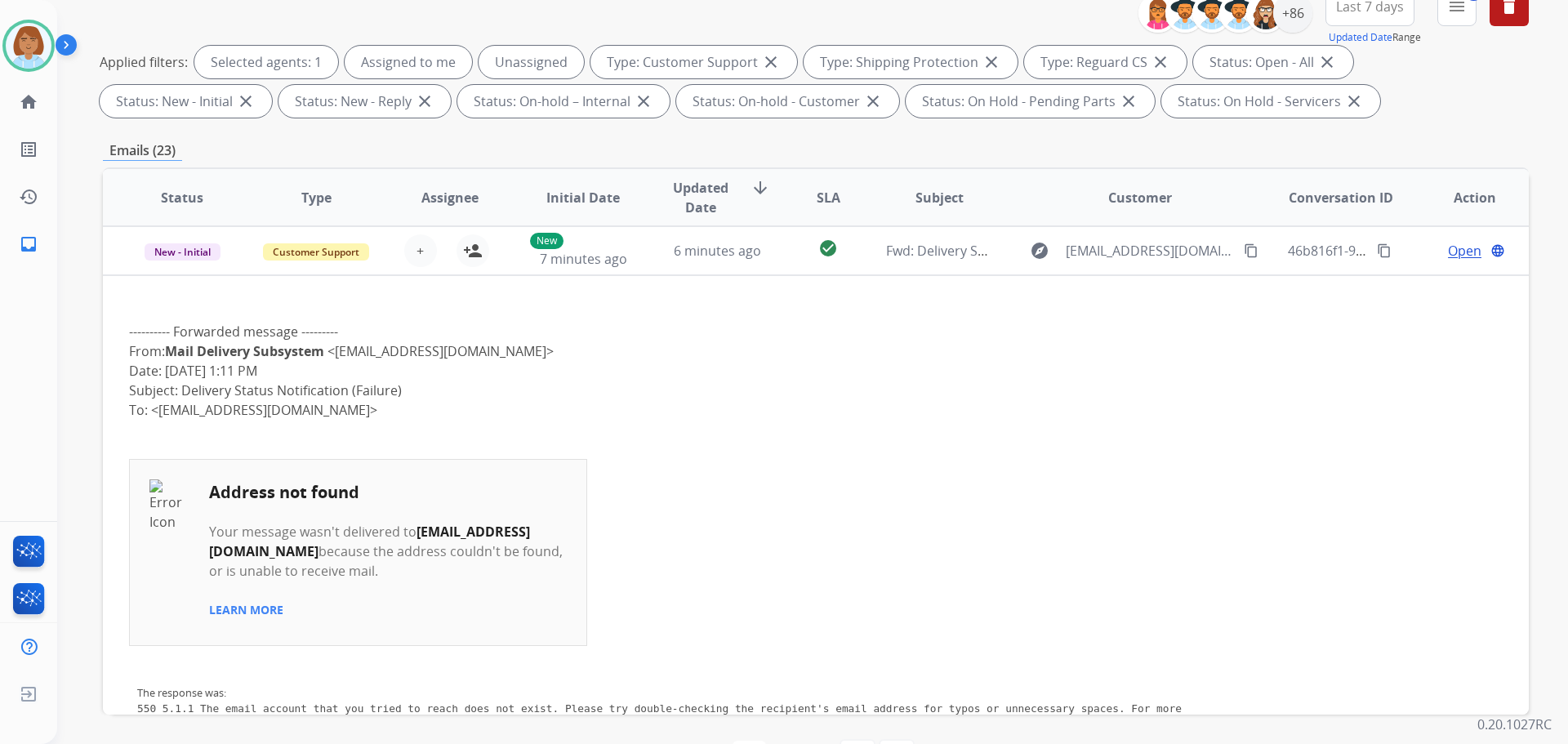
scroll to position [182, 0]
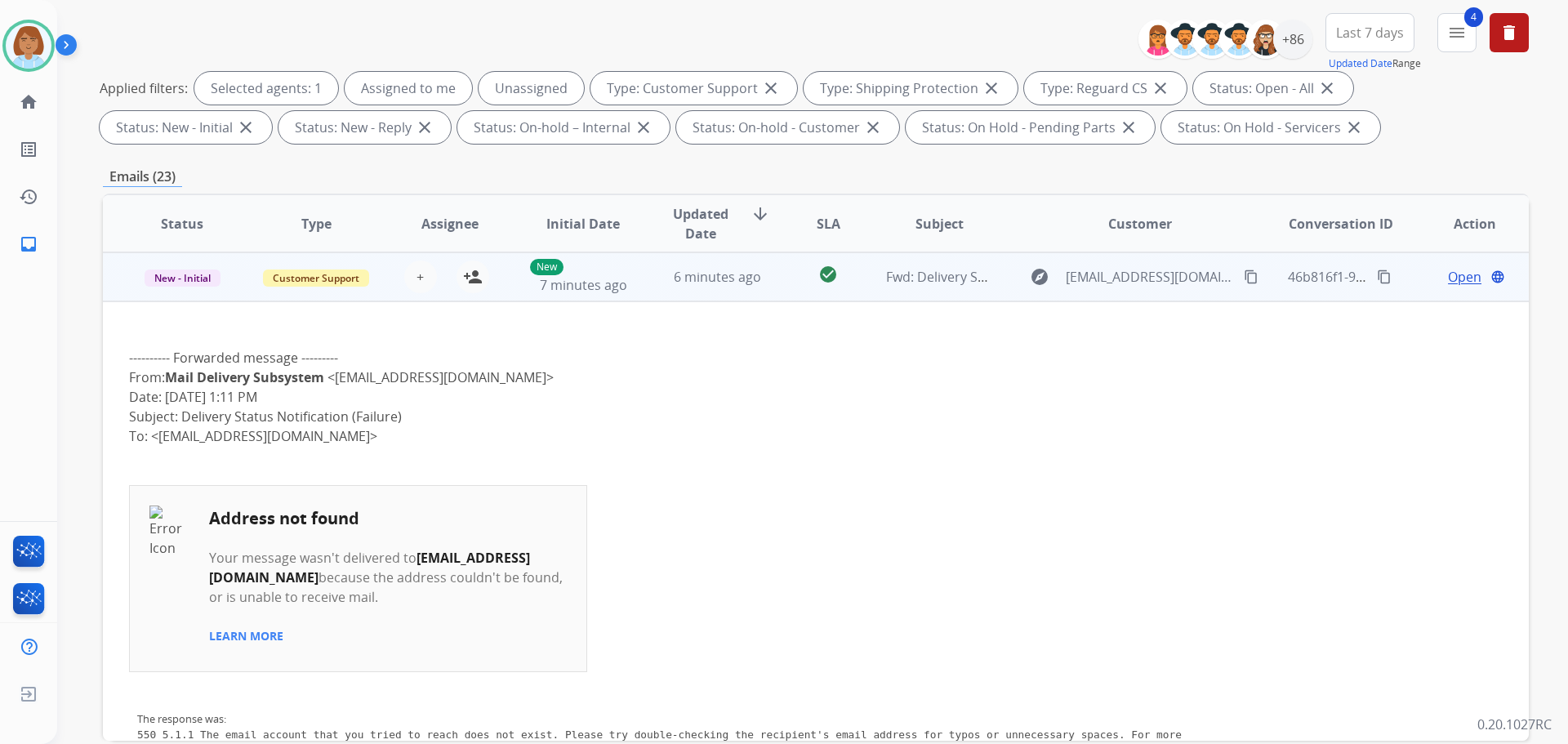
click at [848, 294] on td "check_circle" at bounding box center [815, 277] width 89 height 49
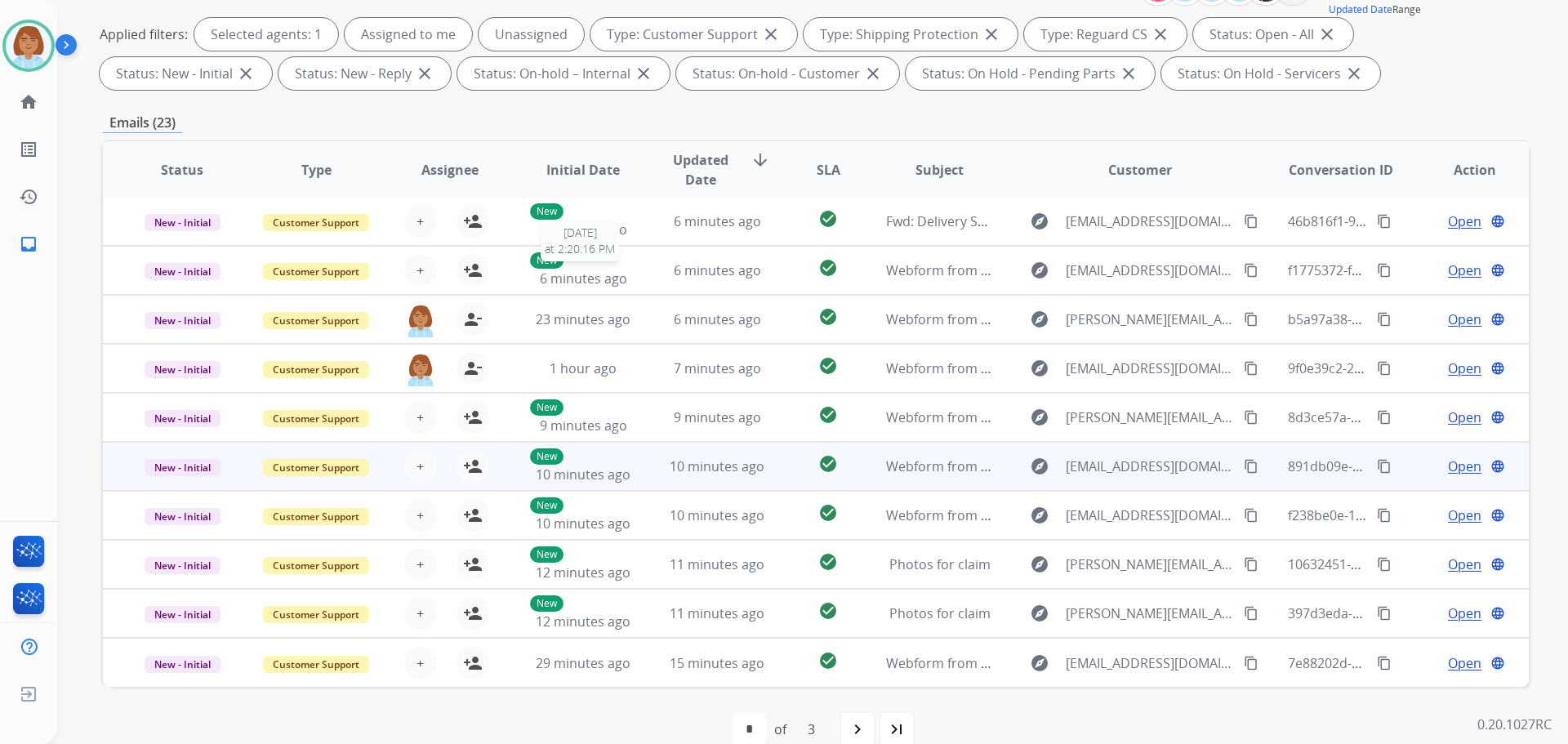
scroll to position [264, 0]
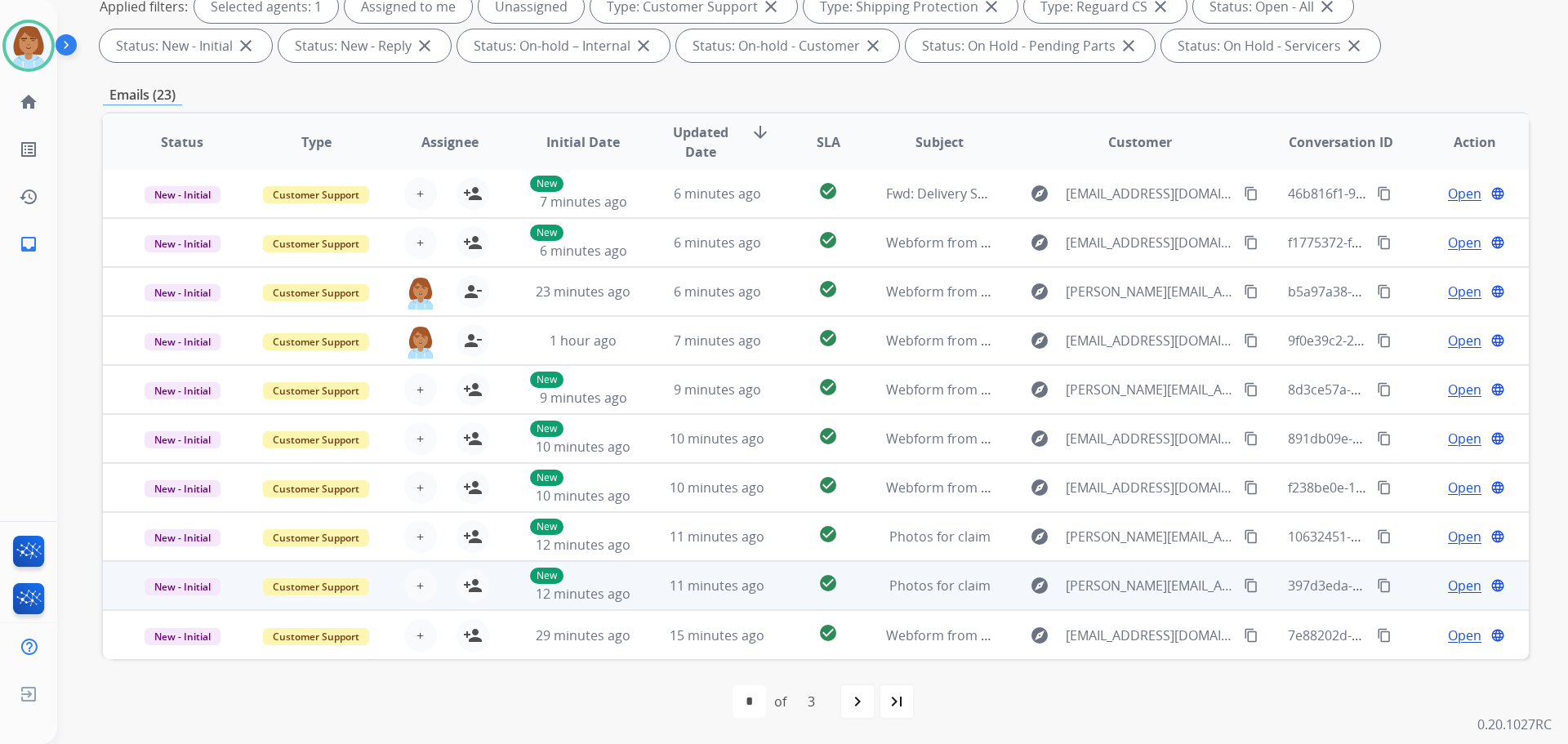
click at [646, 576] on td "11 minutes ago" at bounding box center [705, 585] width 134 height 49
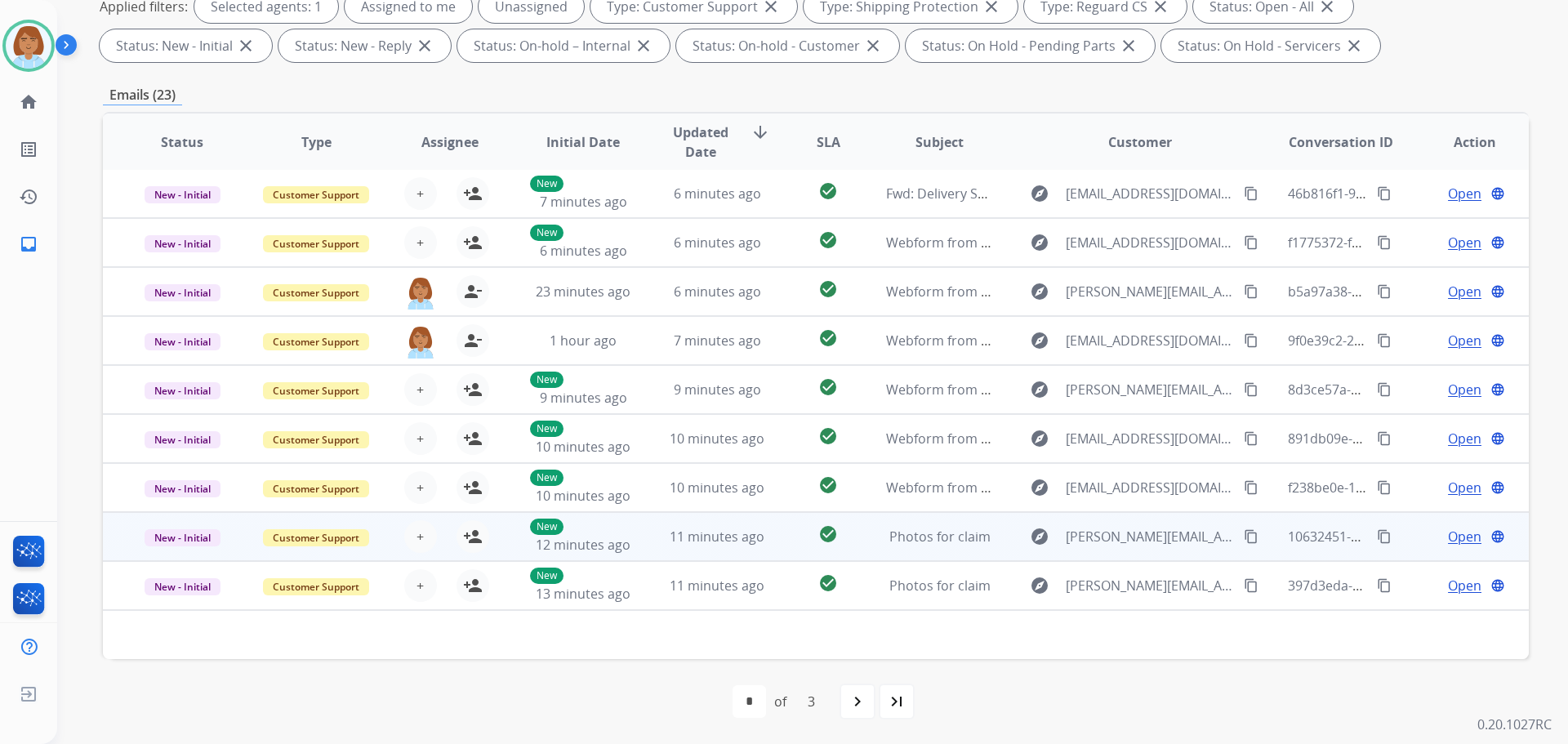
scroll to position [56, 0]
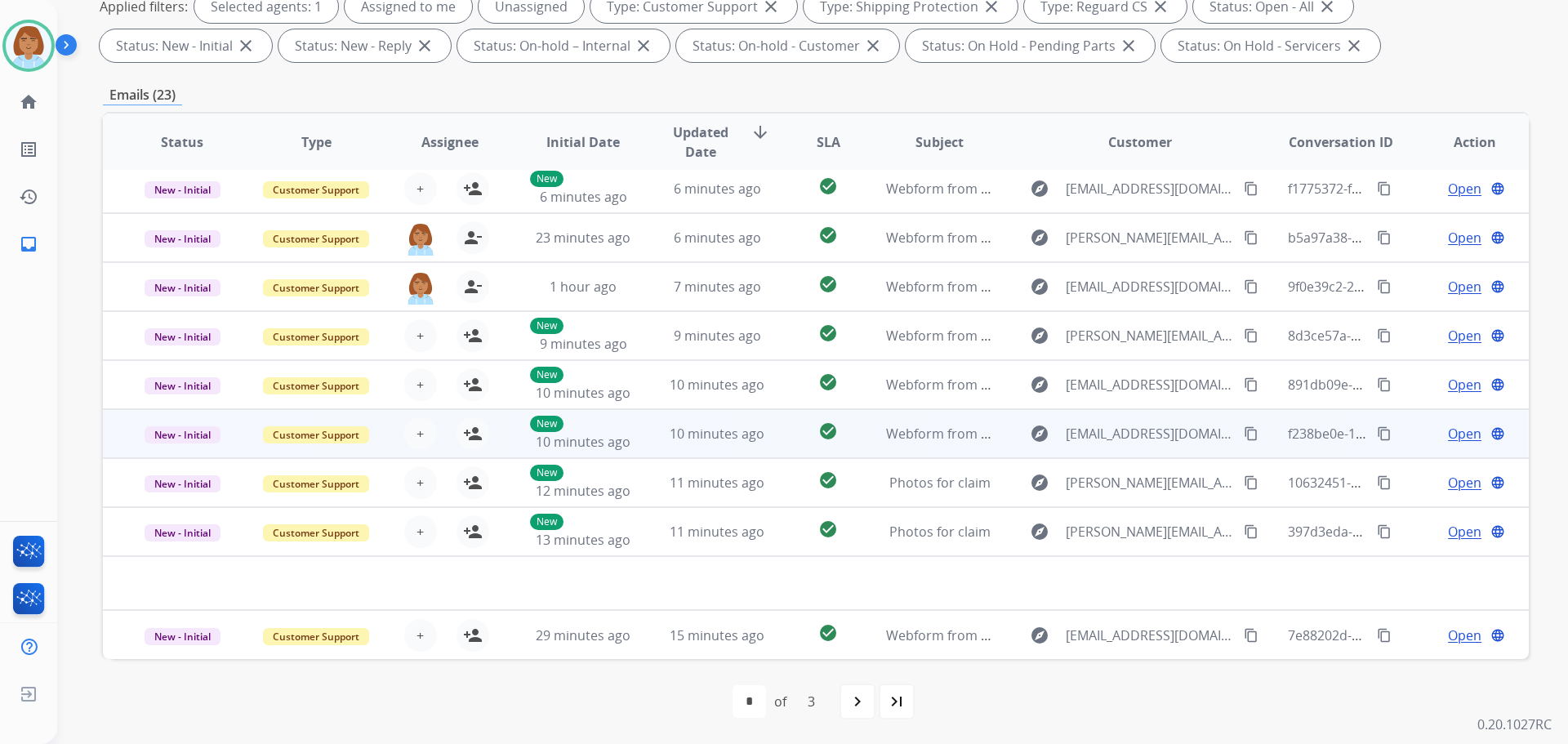
click at [777, 435] on td "check_circle" at bounding box center [815, 434] width 89 height 49
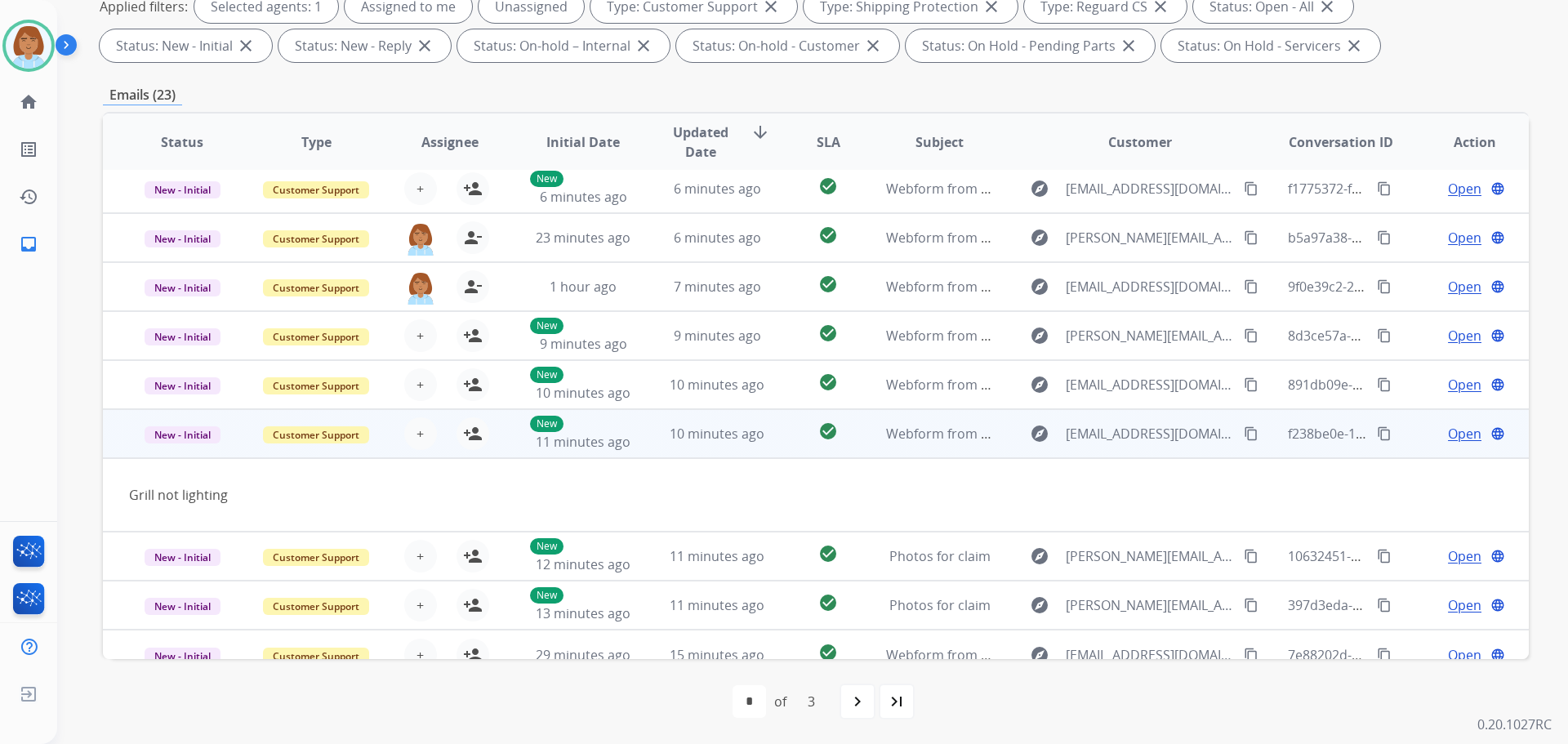
scroll to position [75, 0]
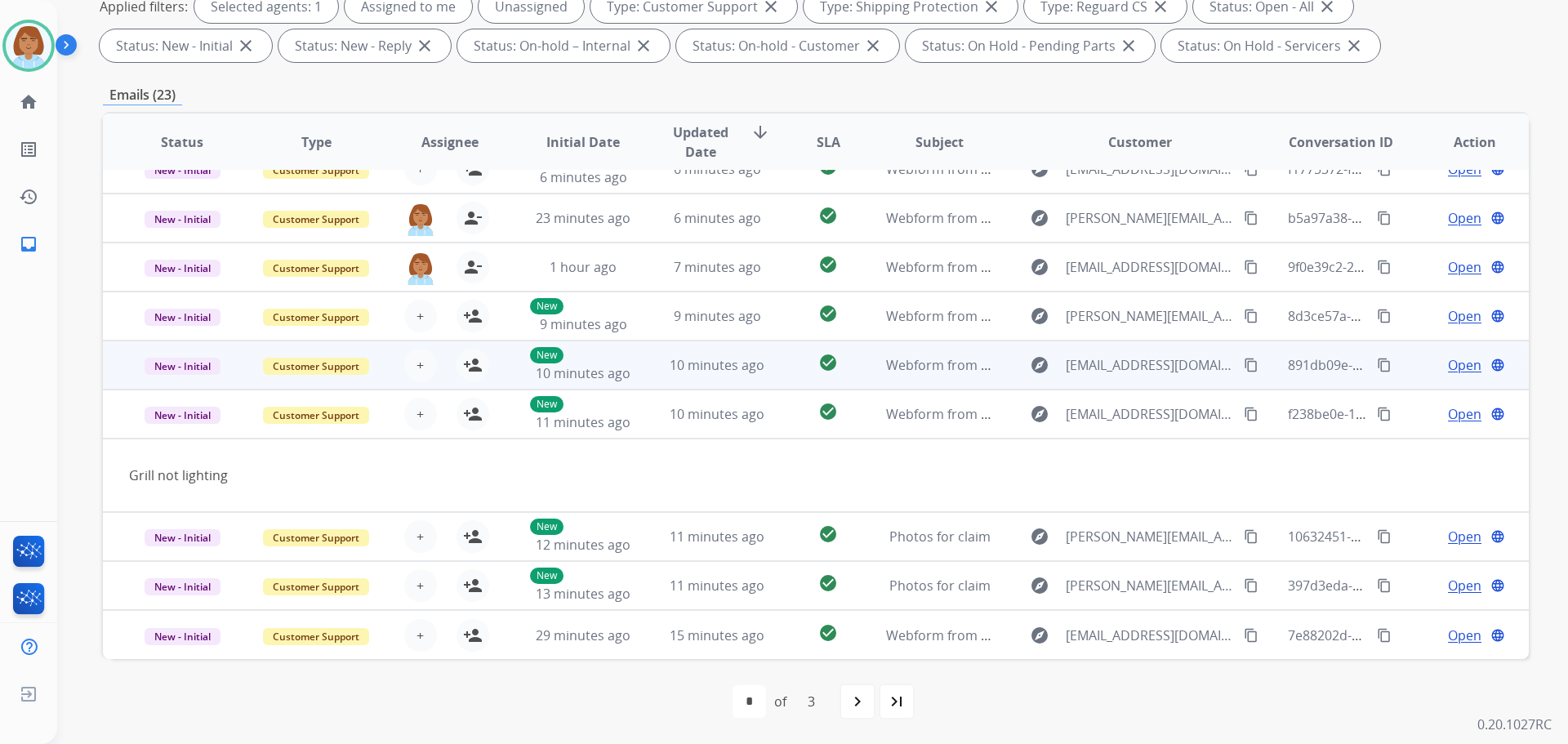
click at [787, 375] on td "check_circle" at bounding box center [815, 365] width 89 height 49
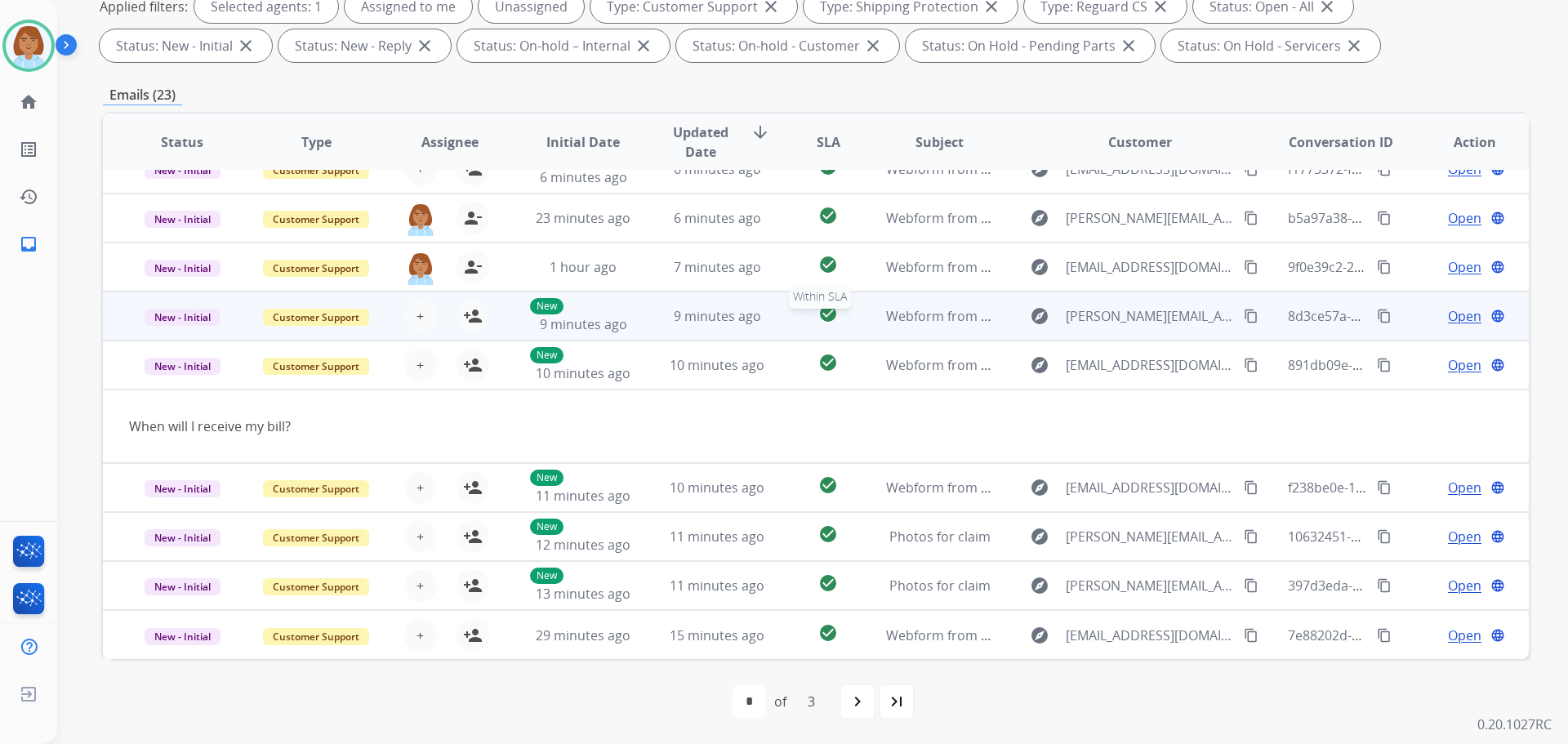
click at [797, 324] on div "check_circle" at bounding box center [828, 316] width 62 height 24
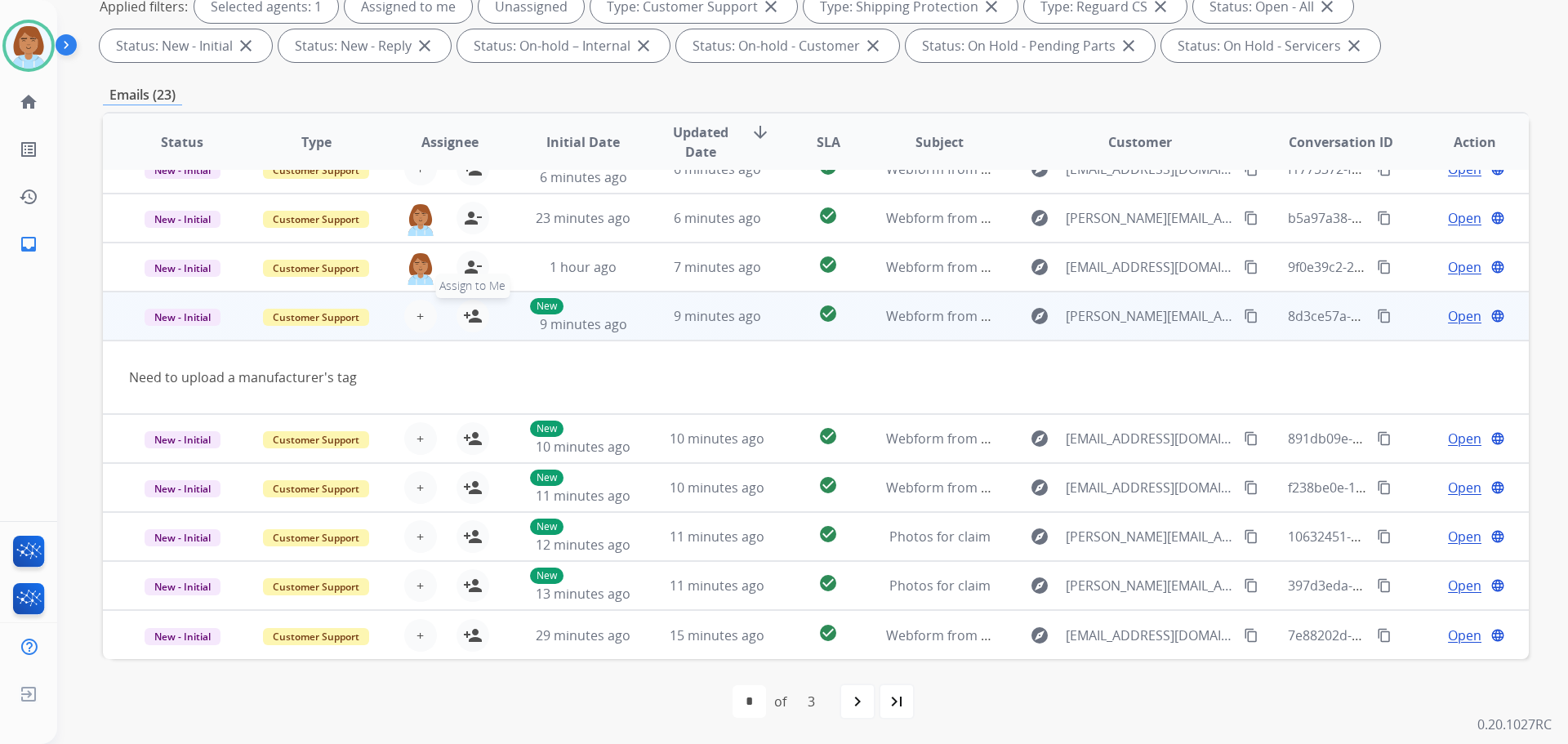
click at [472, 317] on mat-icon "person_add" at bounding box center [473, 317] width 20 height 20
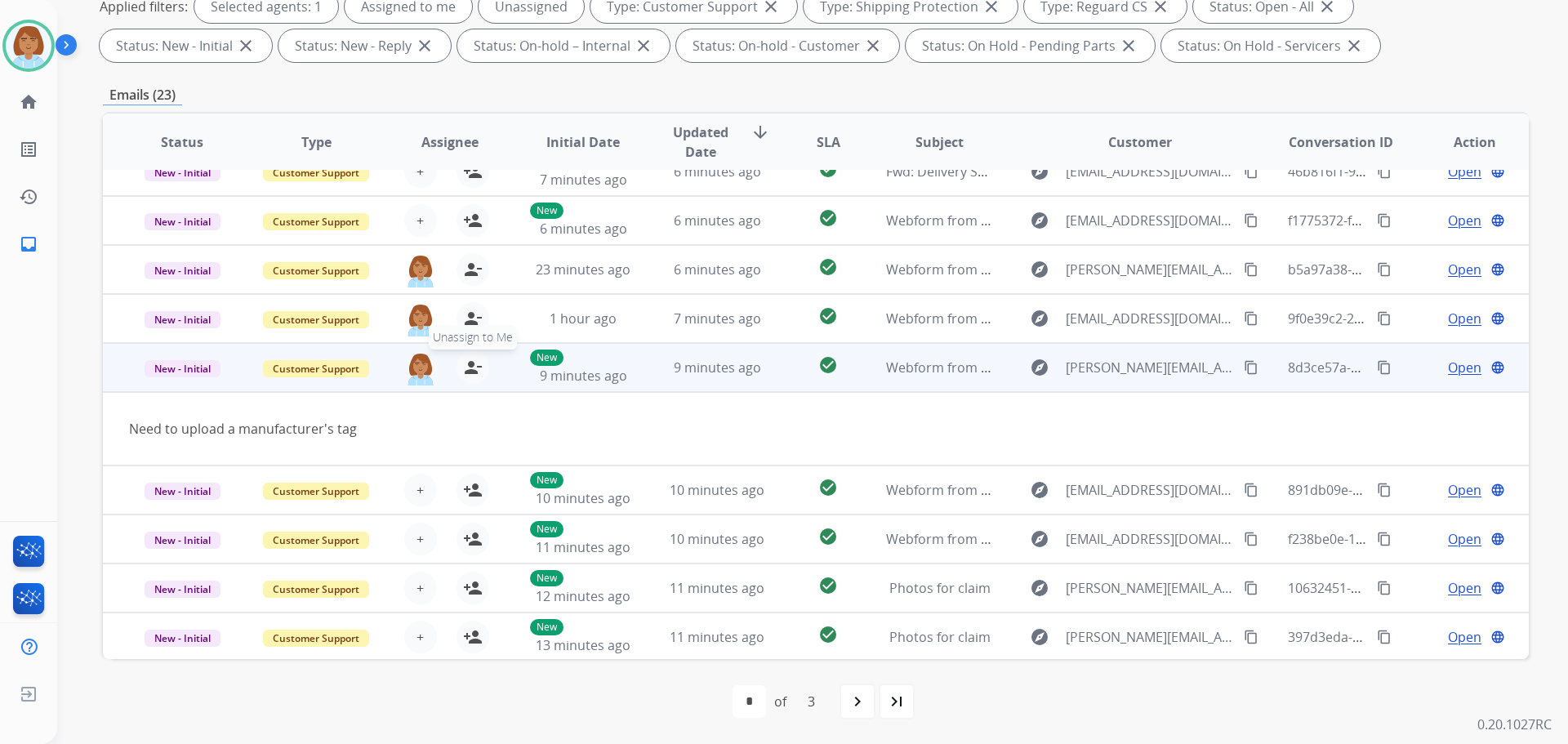
scroll to position [0, 0]
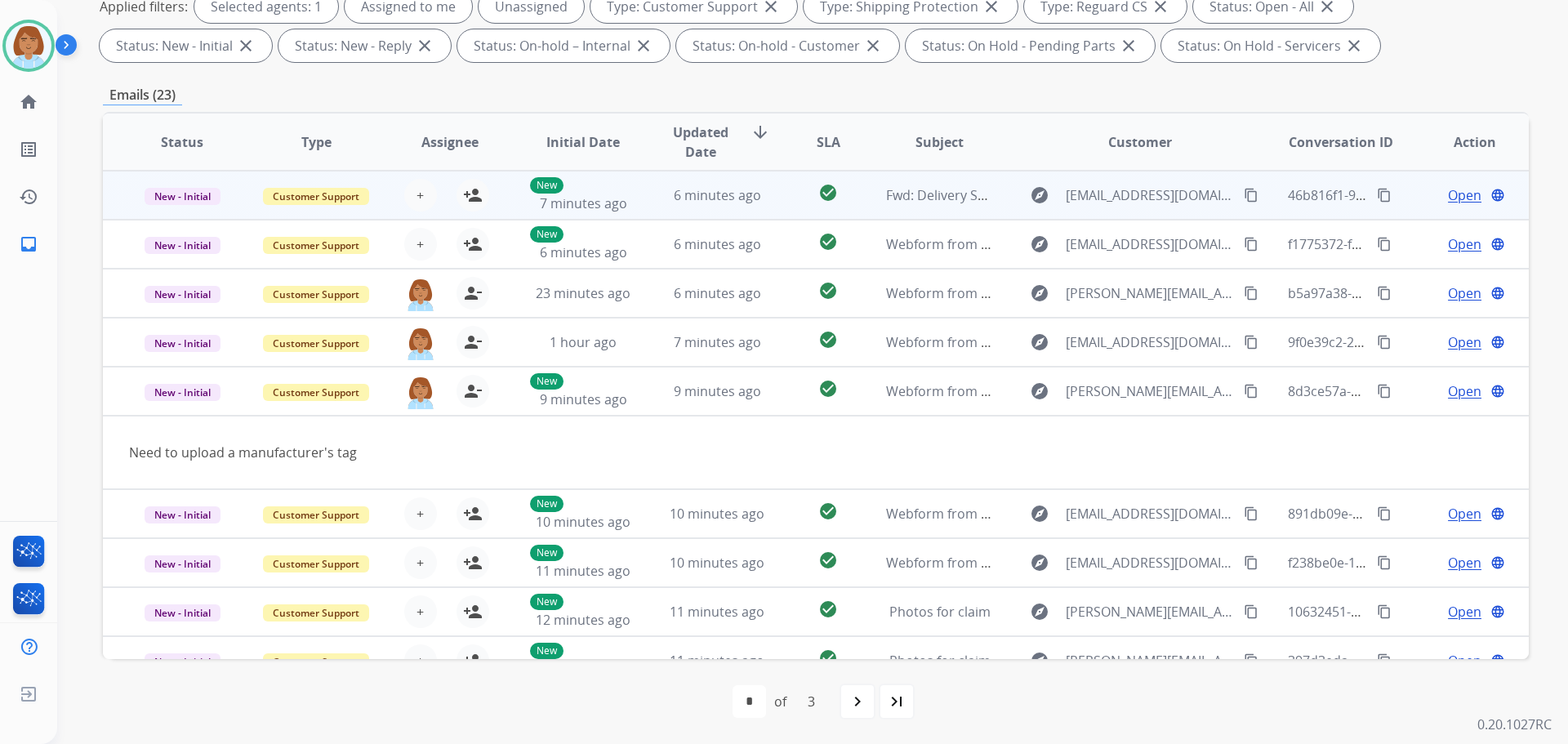
click at [774, 198] on td "check_circle" at bounding box center [815, 195] width 89 height 49
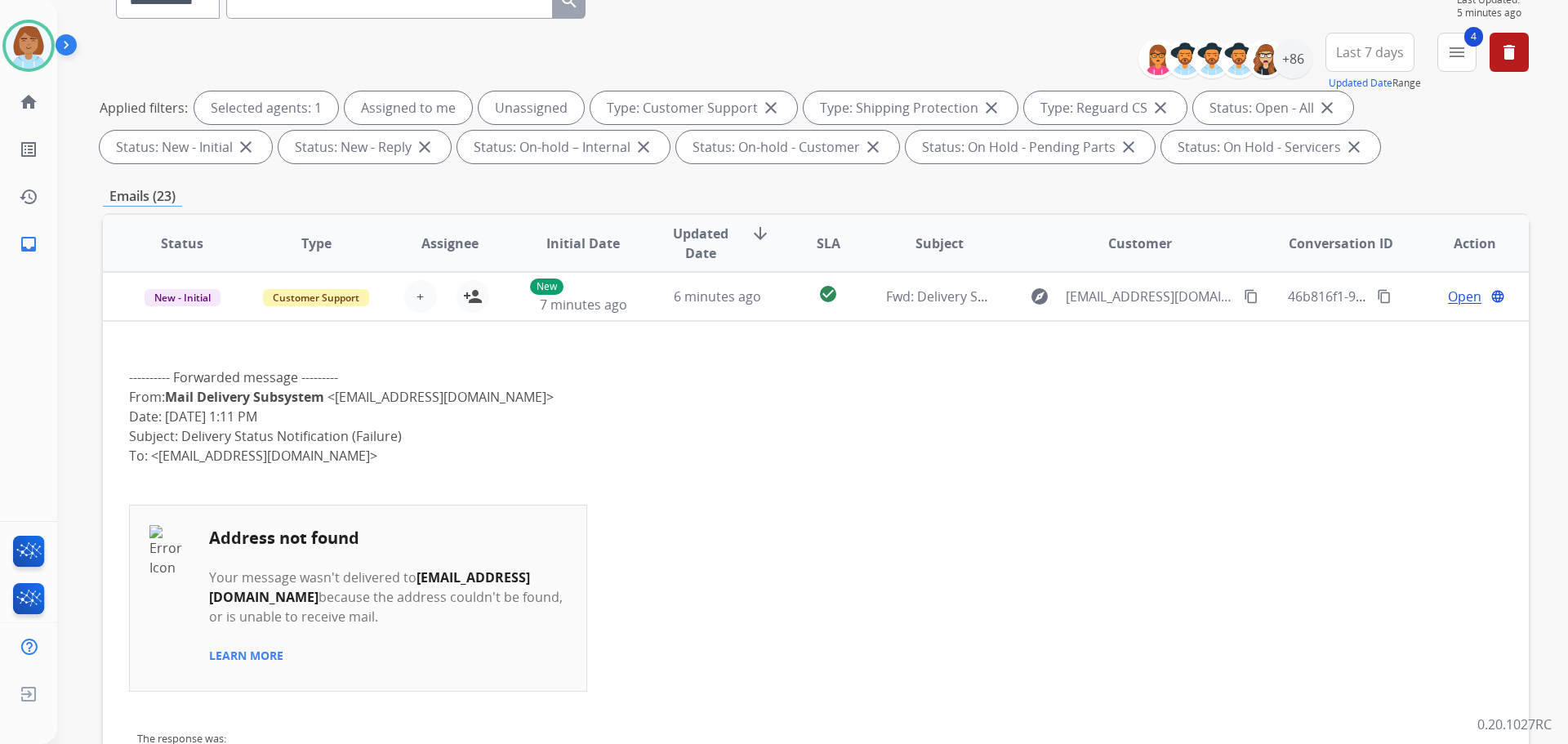
scroll to position [19, 0]
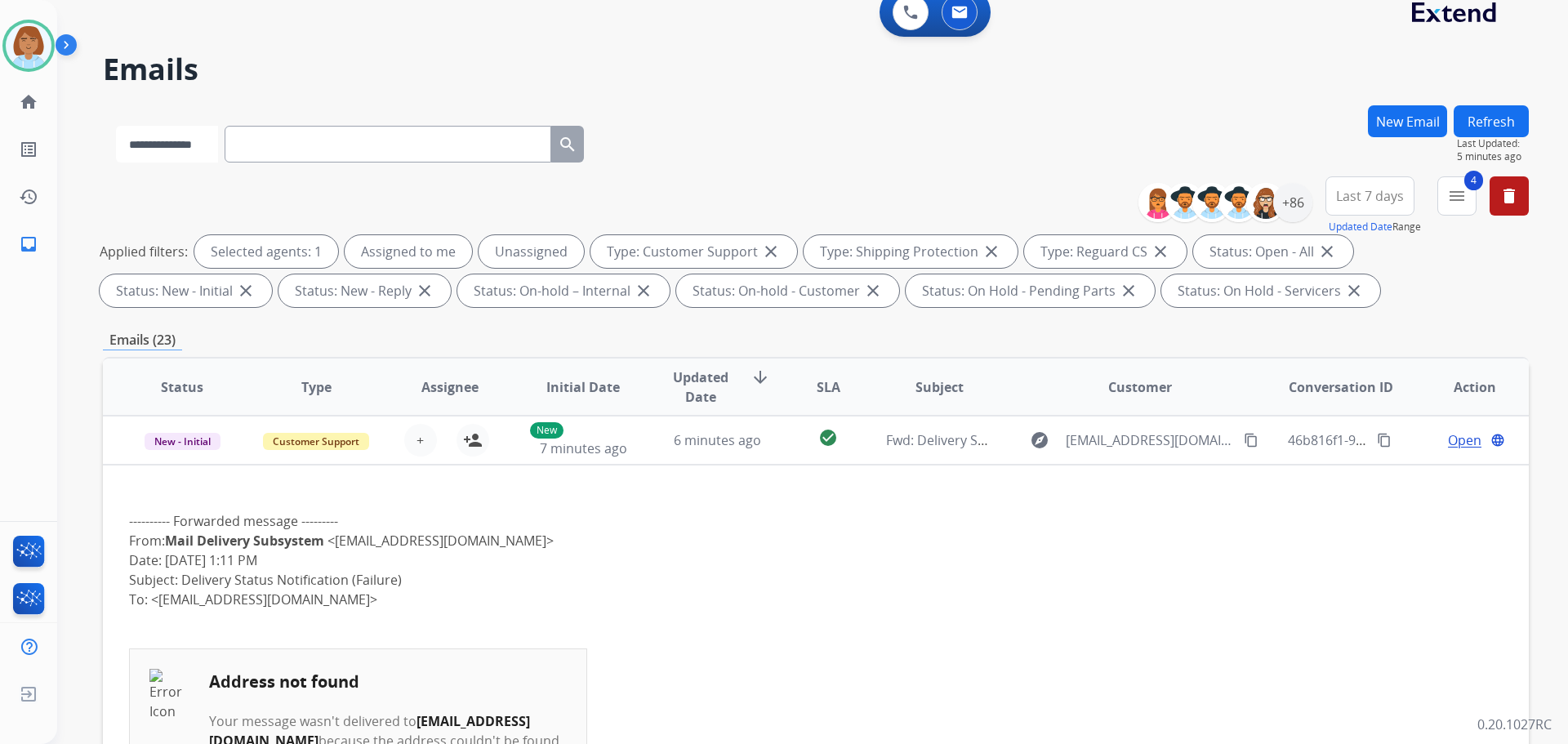
click at [217, 153] on select "**********" at bounding box center [167, 144] width 102 height 37
select select "**********"
click at [116, 126] on select "**********" at bounding box center [167, 144] width 102 height 37
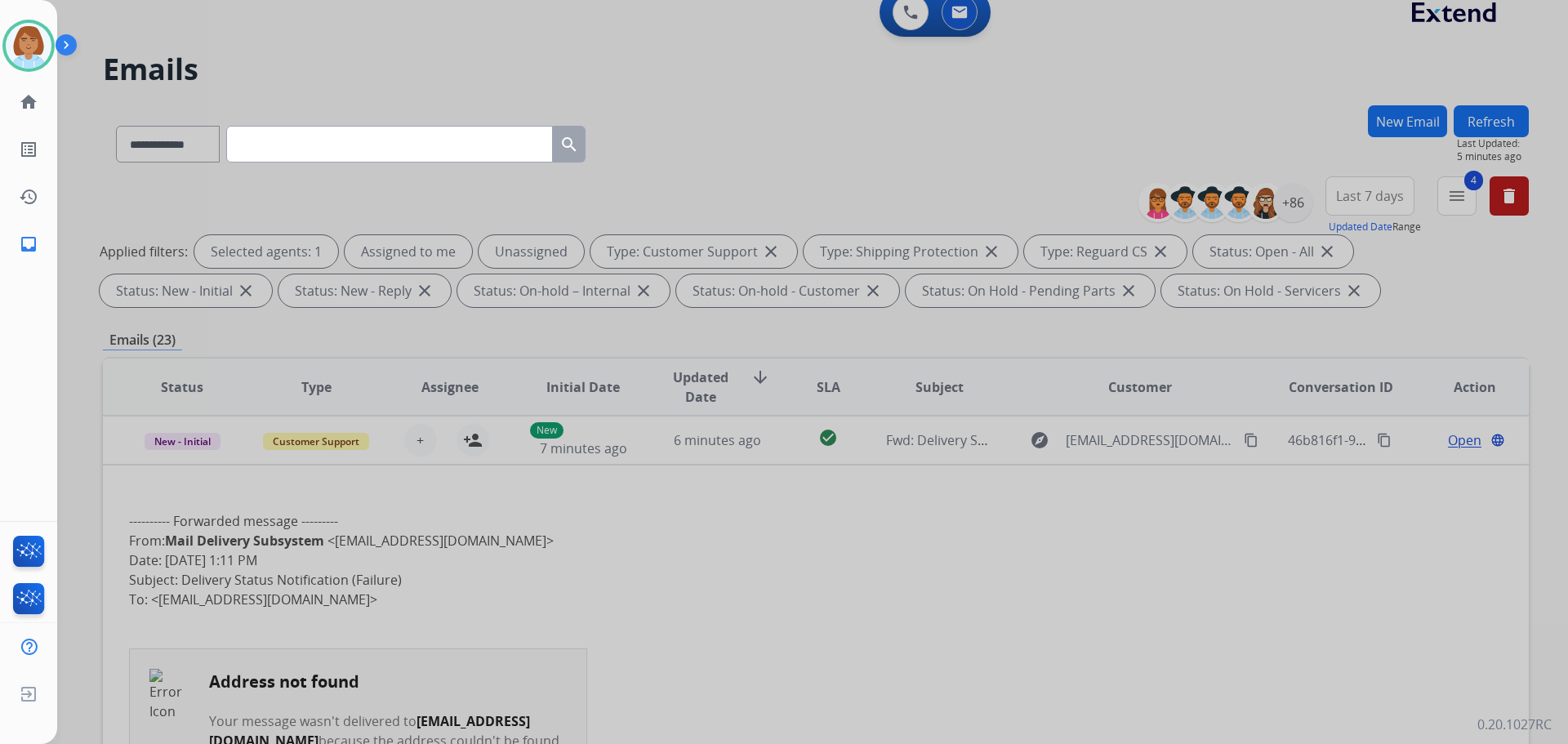
click at [553, 144] on input "text" at bounding box center [390, 144] width 326 height 37
click at [303, 161] on input "text" at bounding box center [390, 144] width 326 height 37
paste input "**********"
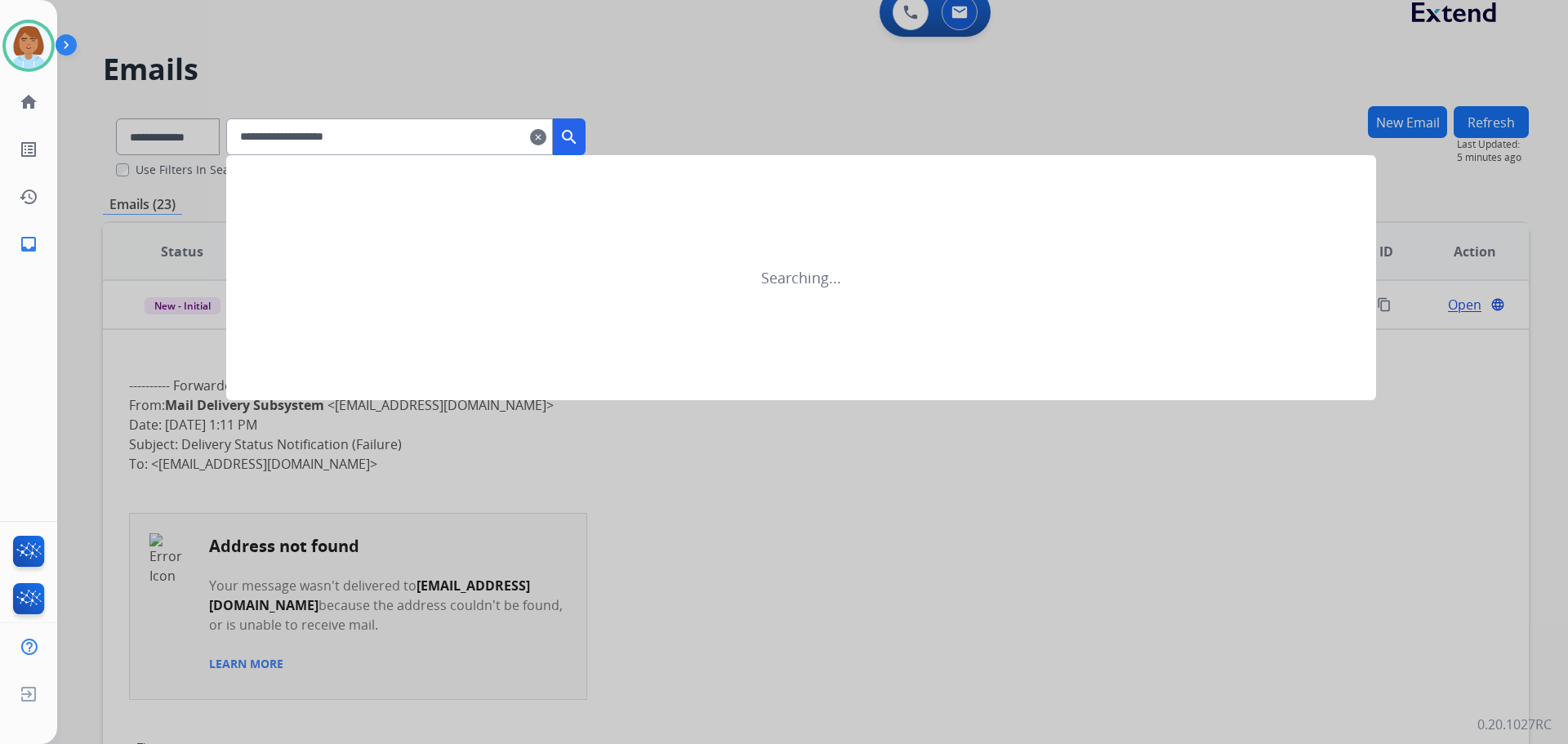
type input "**********"
click at [579, 137] on mat-icon "search" at bounding box center [570, 137] width 20 height 20
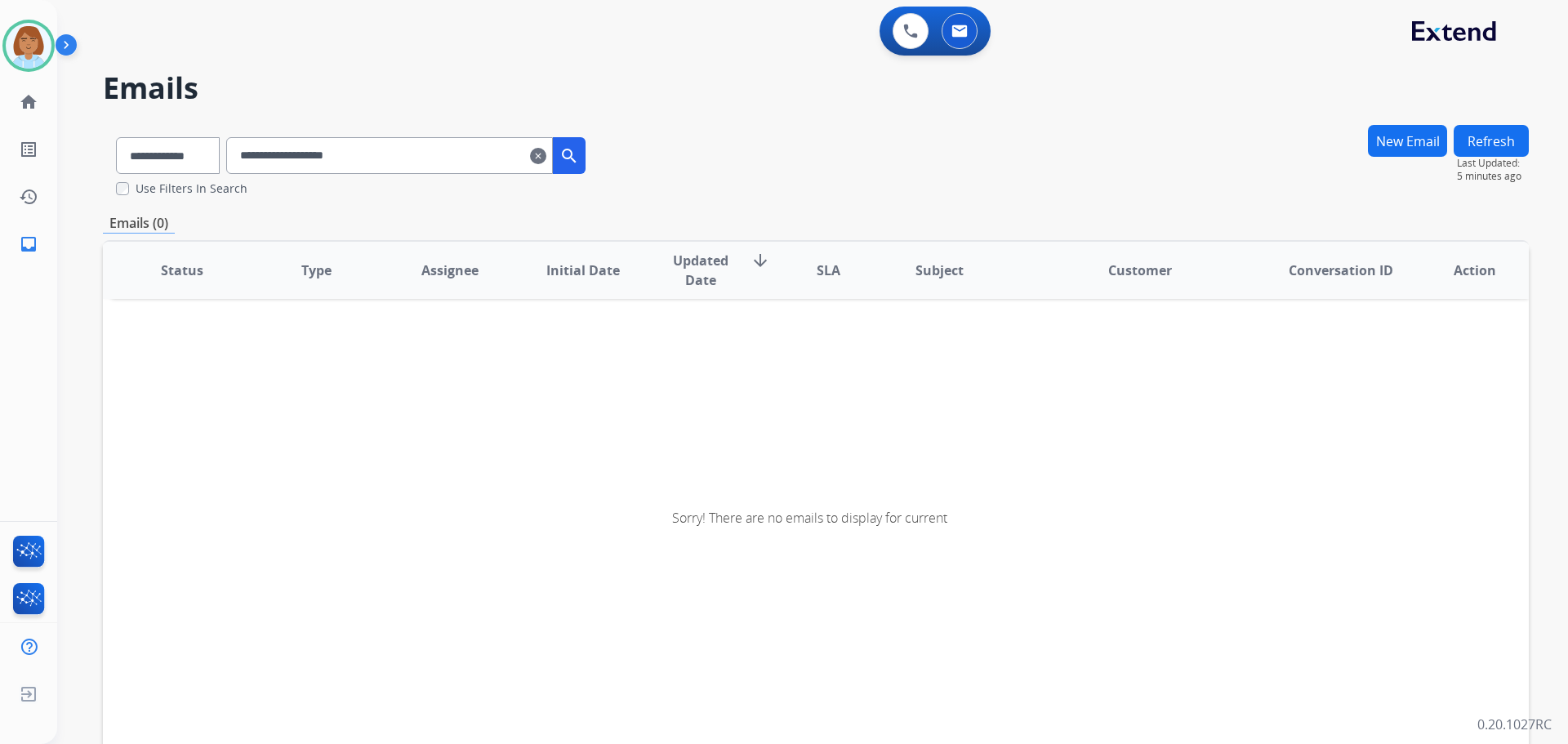
click at [546, 154] on mat-icon "clear" at bounding box center [538, 156] width 16 height 20
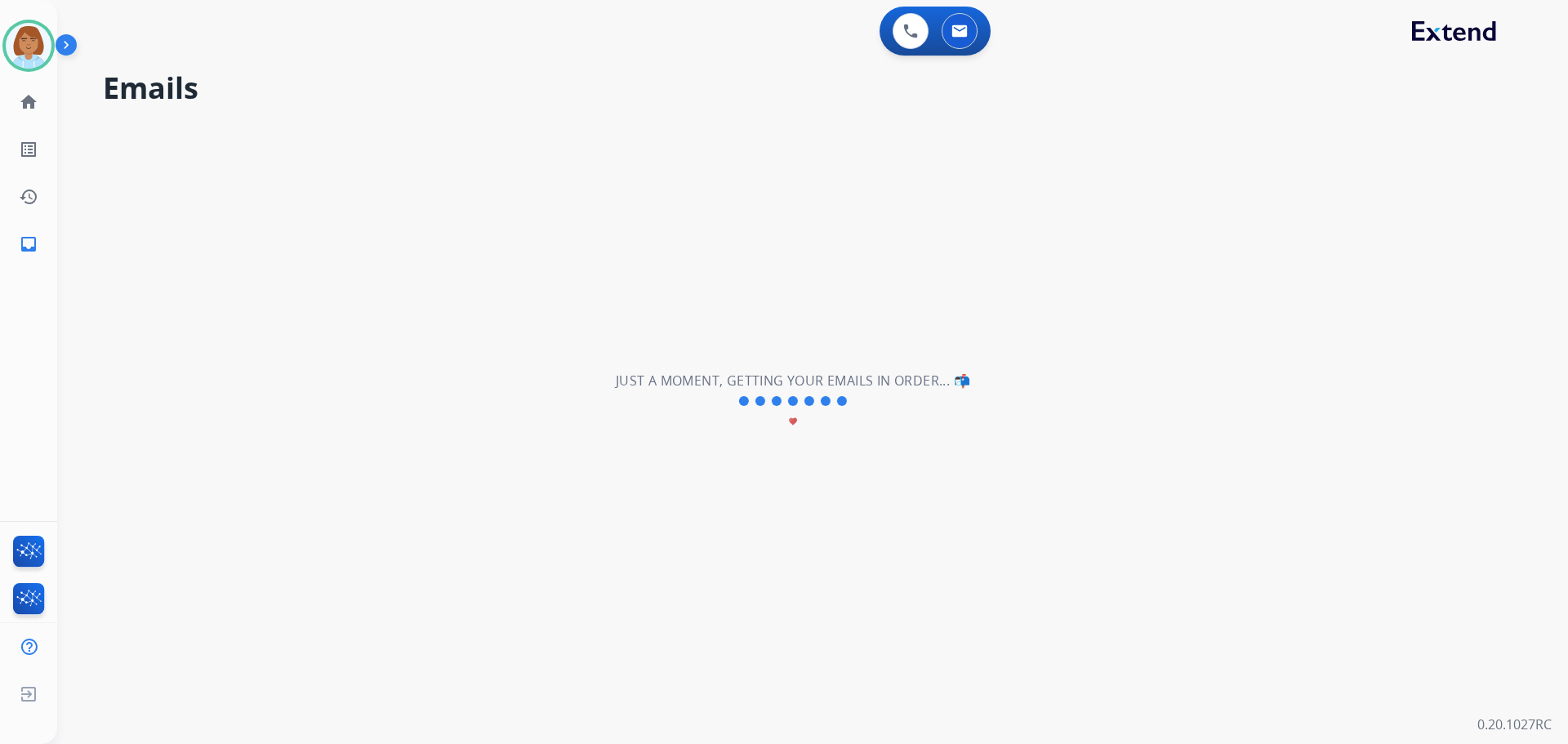
select select "**********"
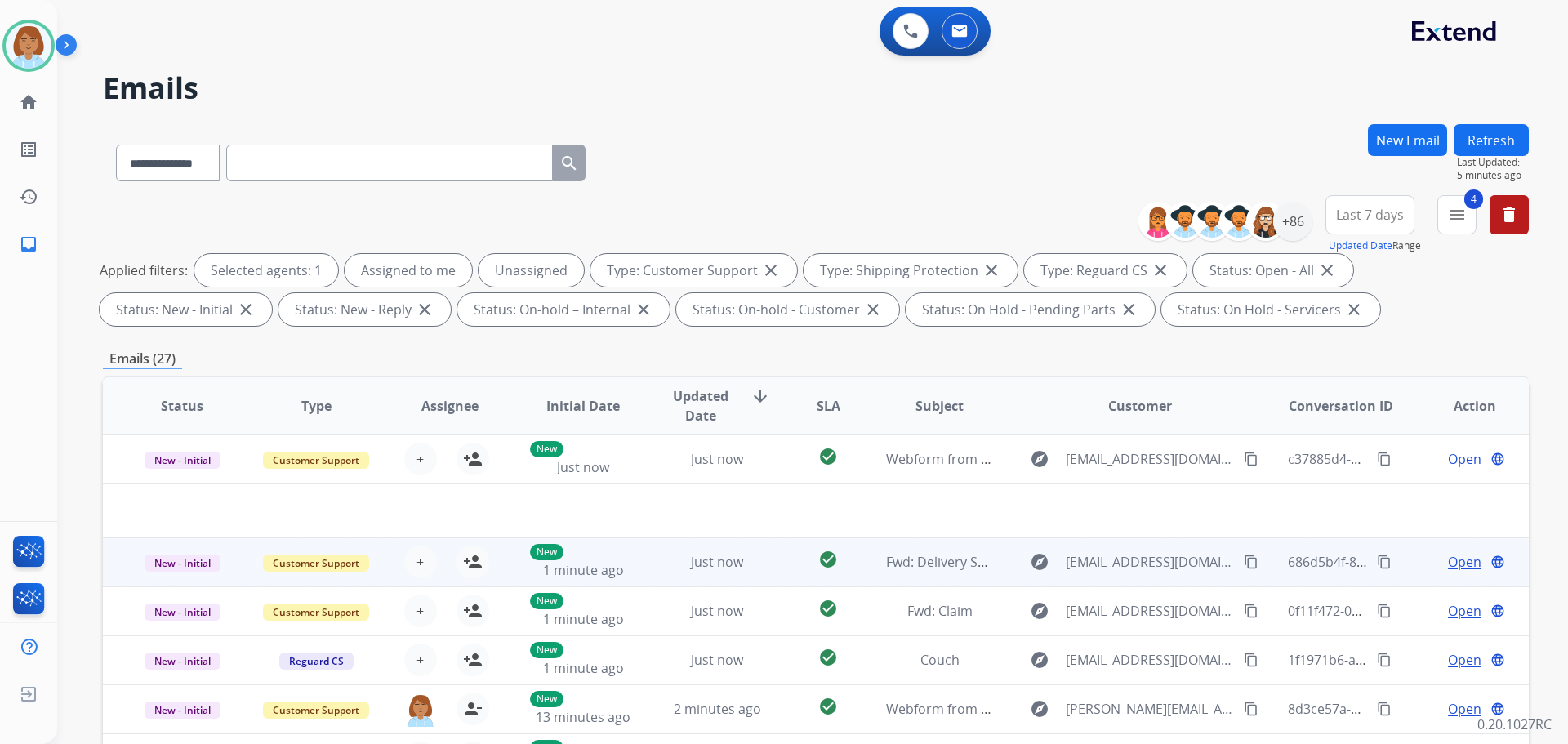
click at [774, 570] on td "check_circle" at bounding box center [815, 562] width 89 height 49
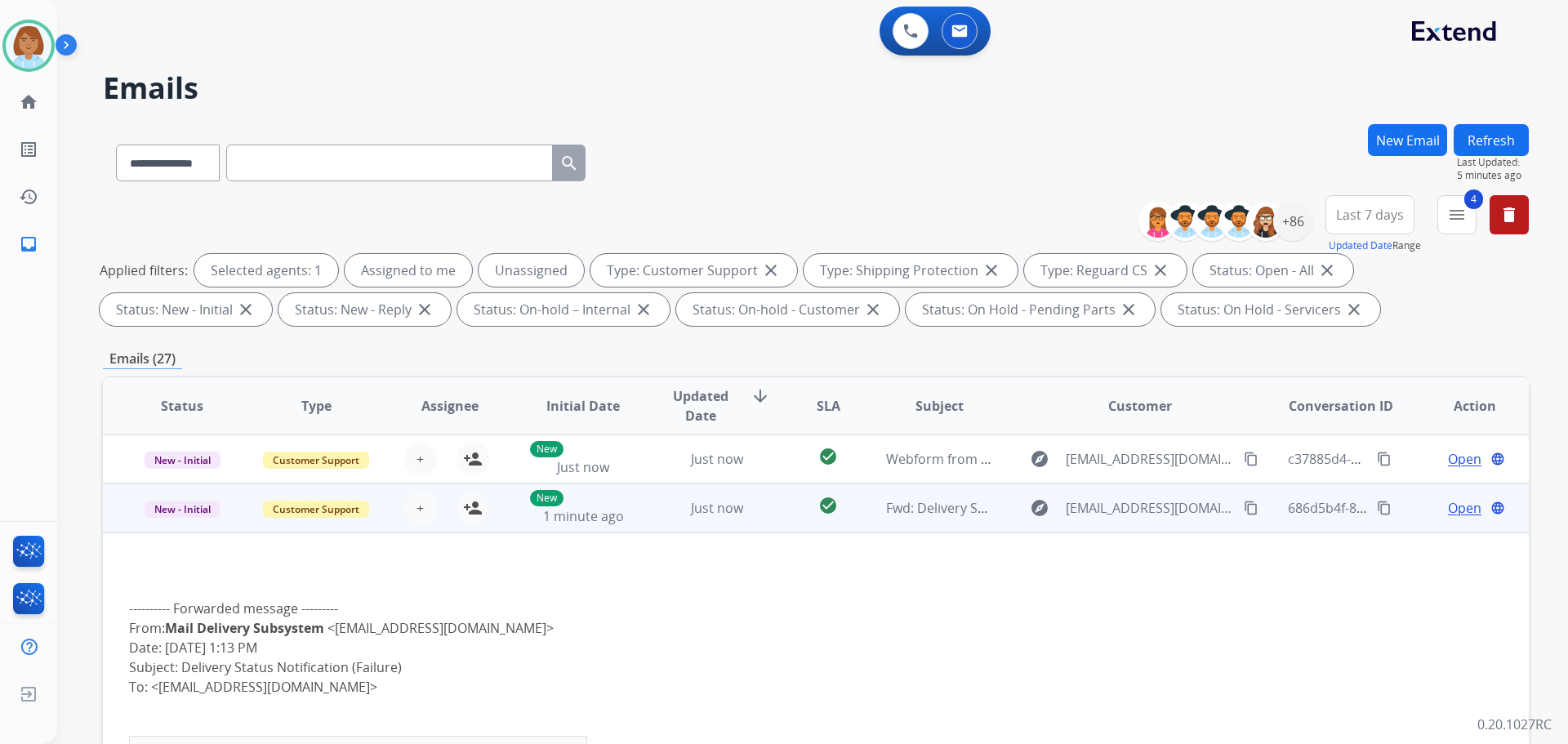
scroll to position [49, 0]
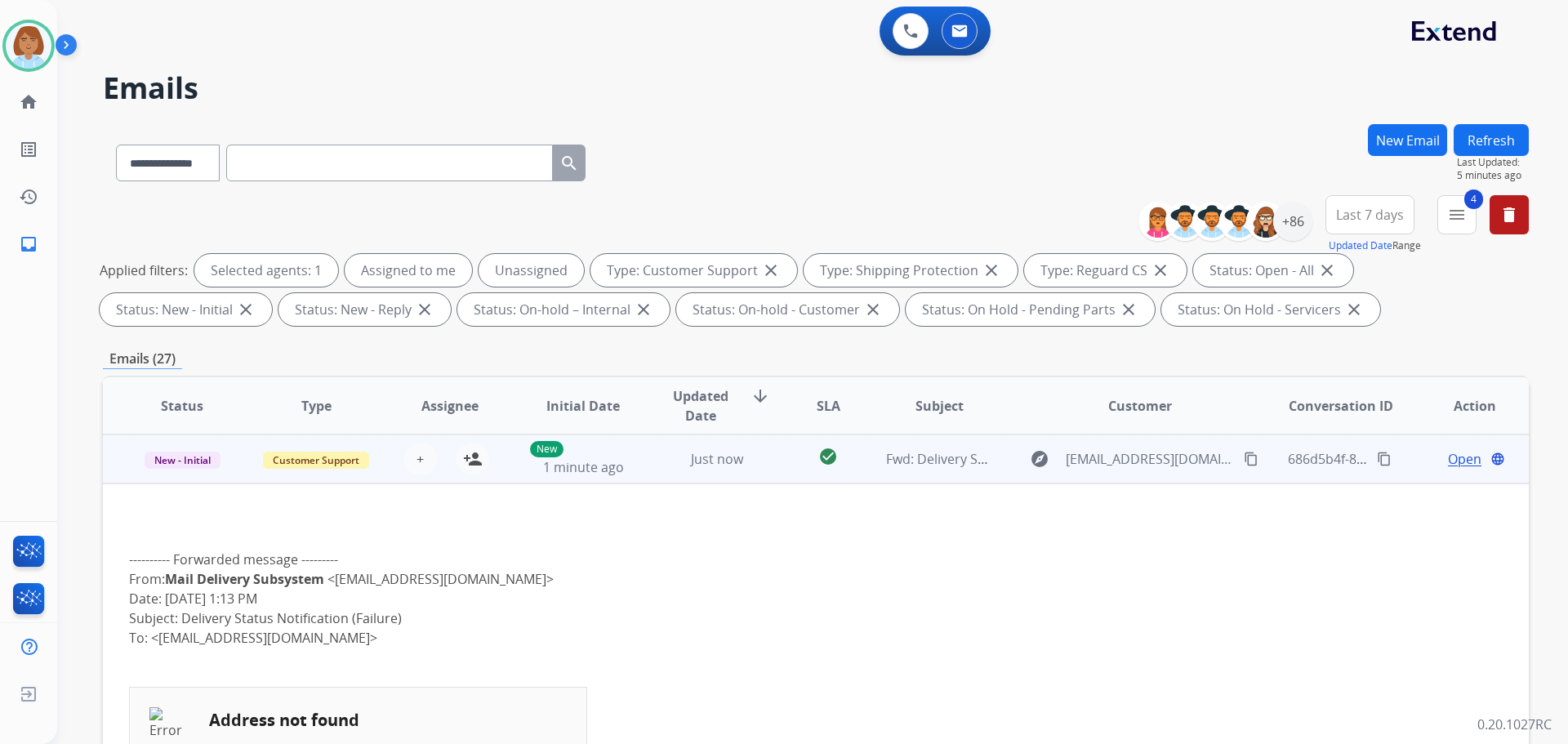
click at [779, 476] on td "check_circle" at bounding box center [815, 459] width 89 height 49
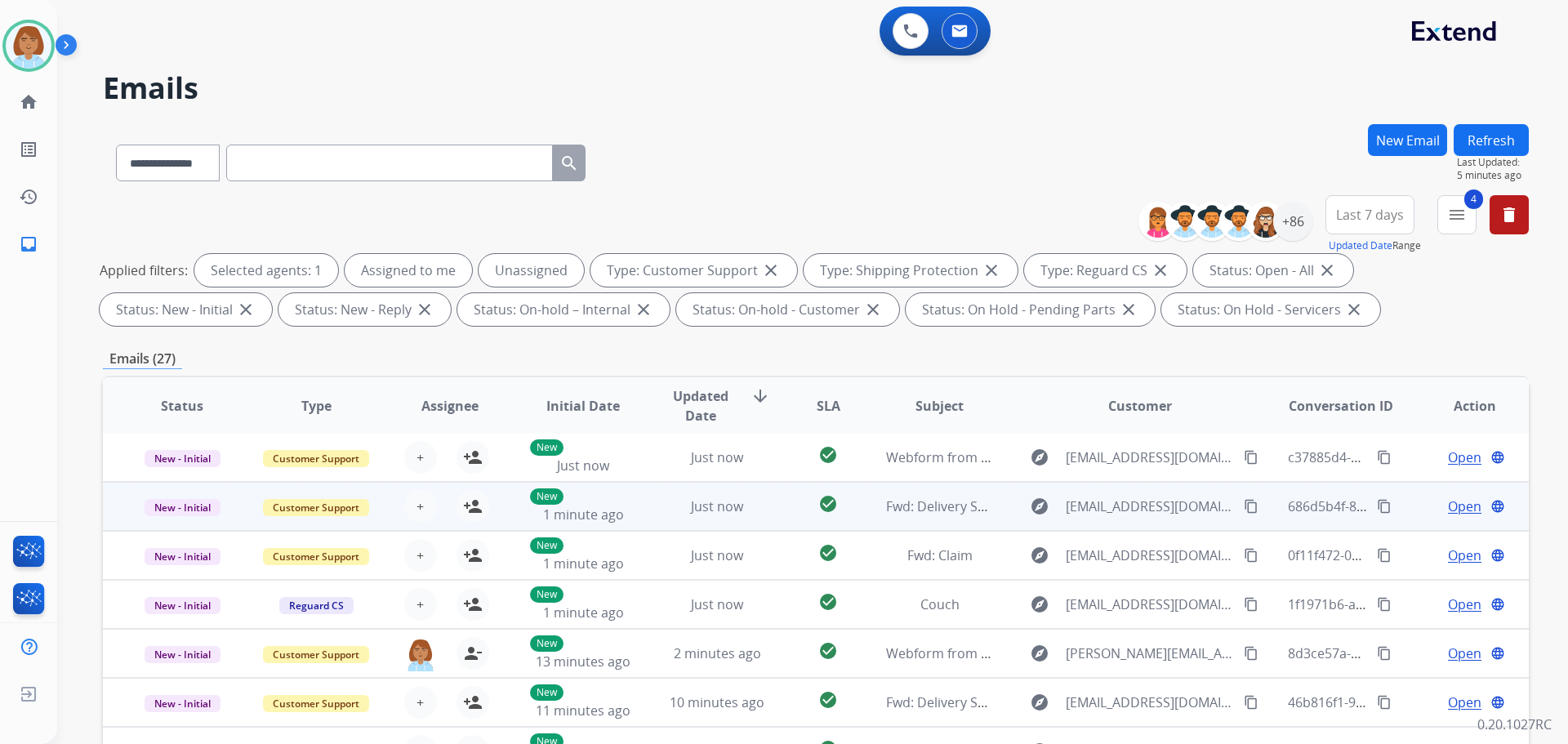
scroll to position [0, 0]
click at [1244, 509] on mat-icon "content_copy" at bounding box center [1252, 508] width 14 height 14
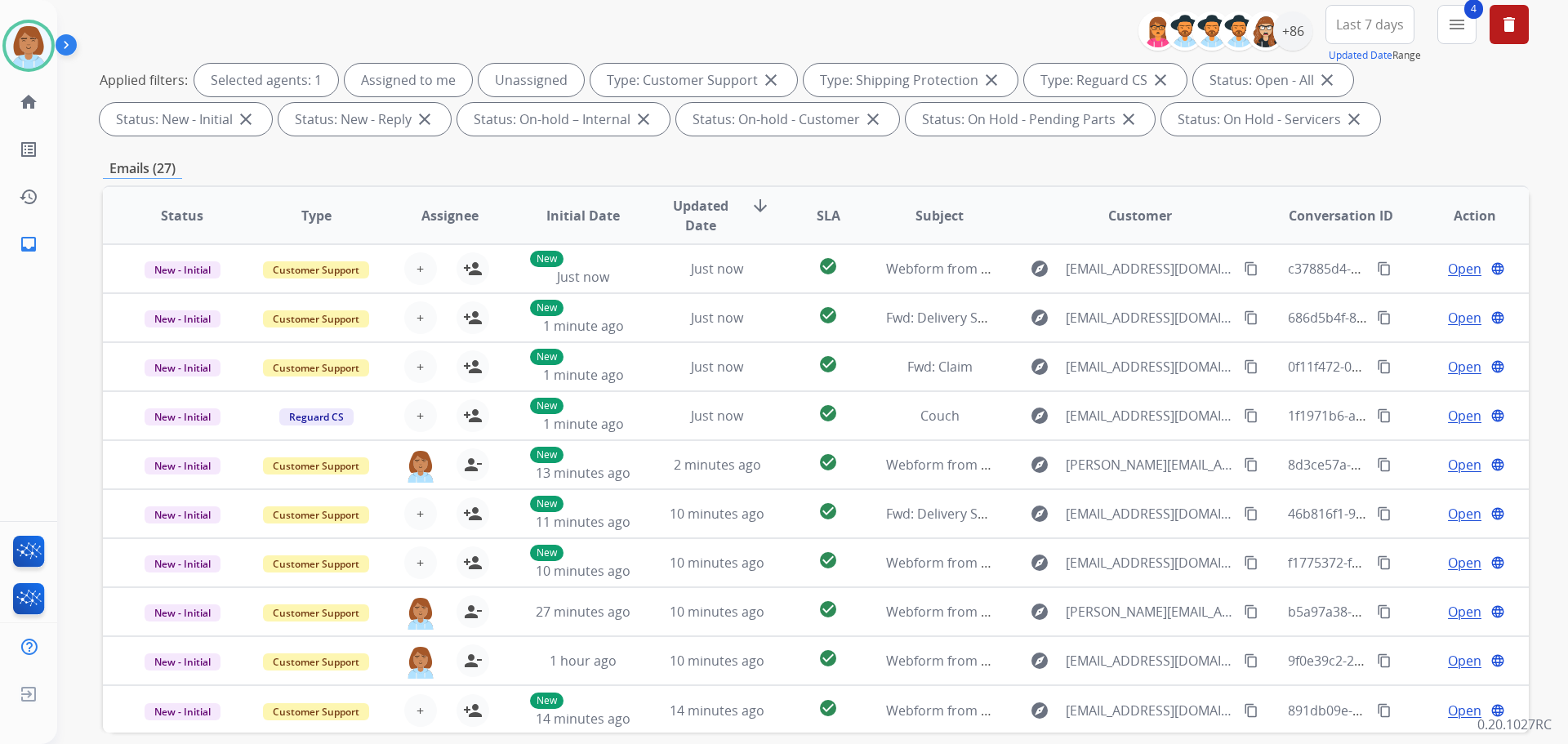
scroll to position [19, 0]
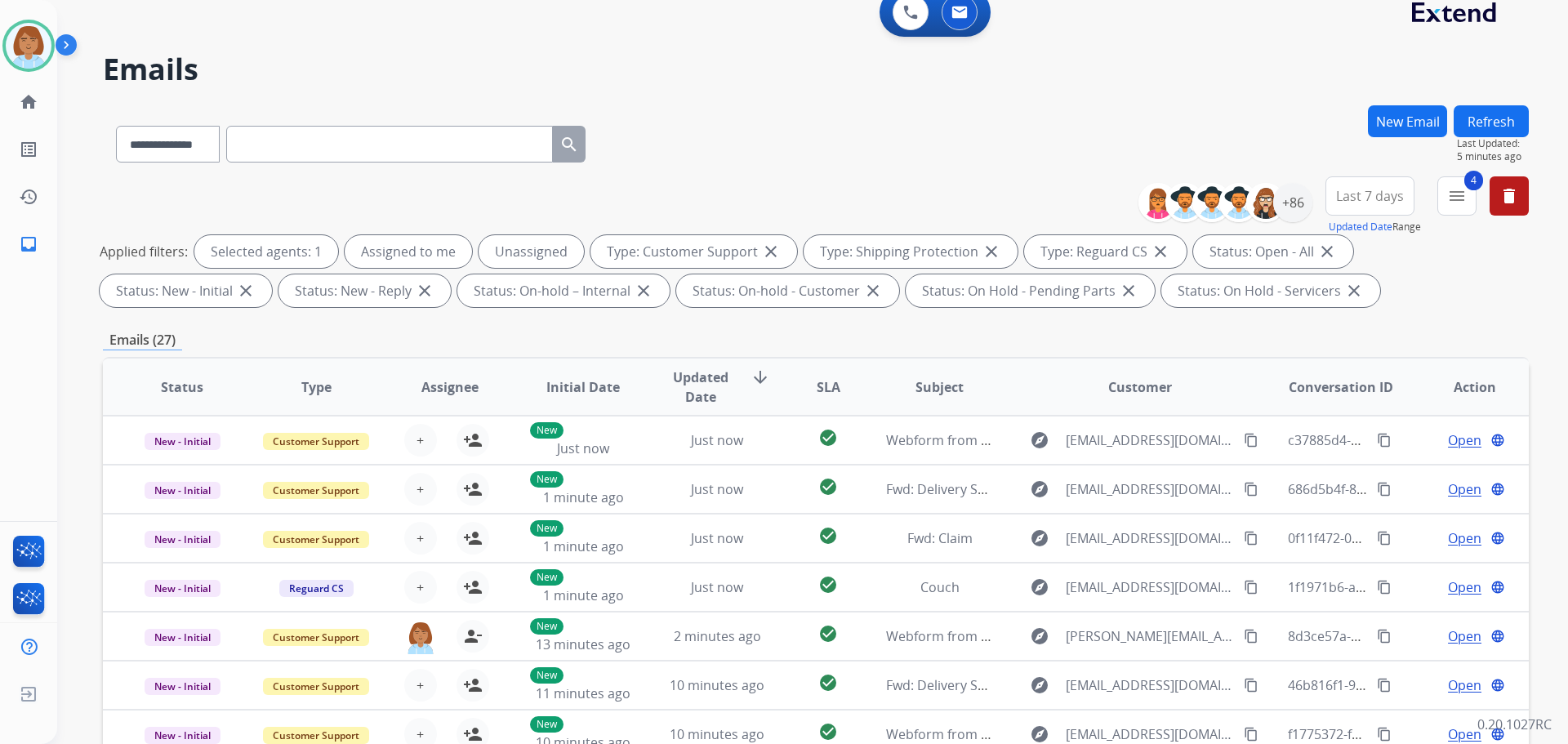
click at [1485, 121] on button "Refresh" at bounding box center [1491, 121] width 75 height 32
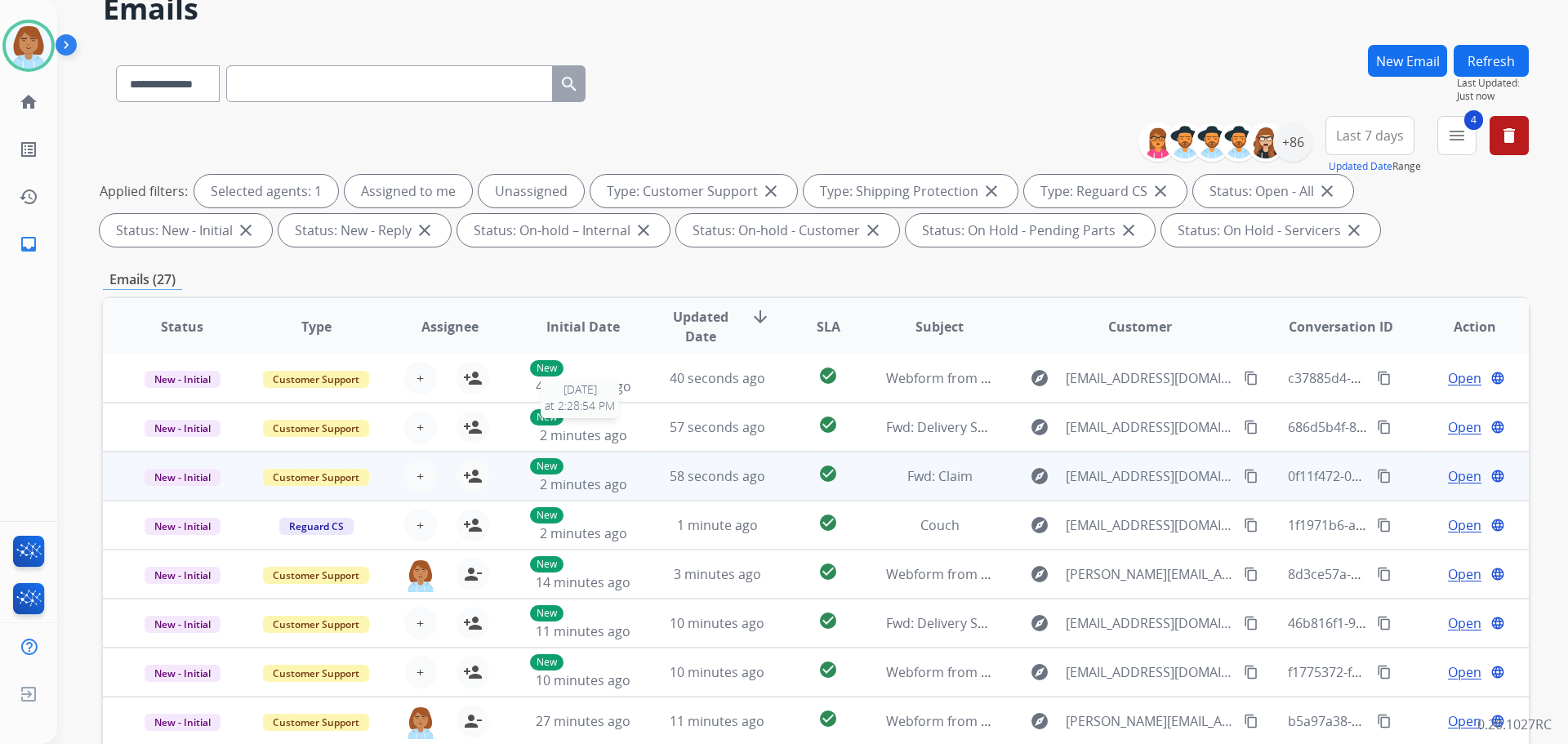
scroll to position [82, 0]
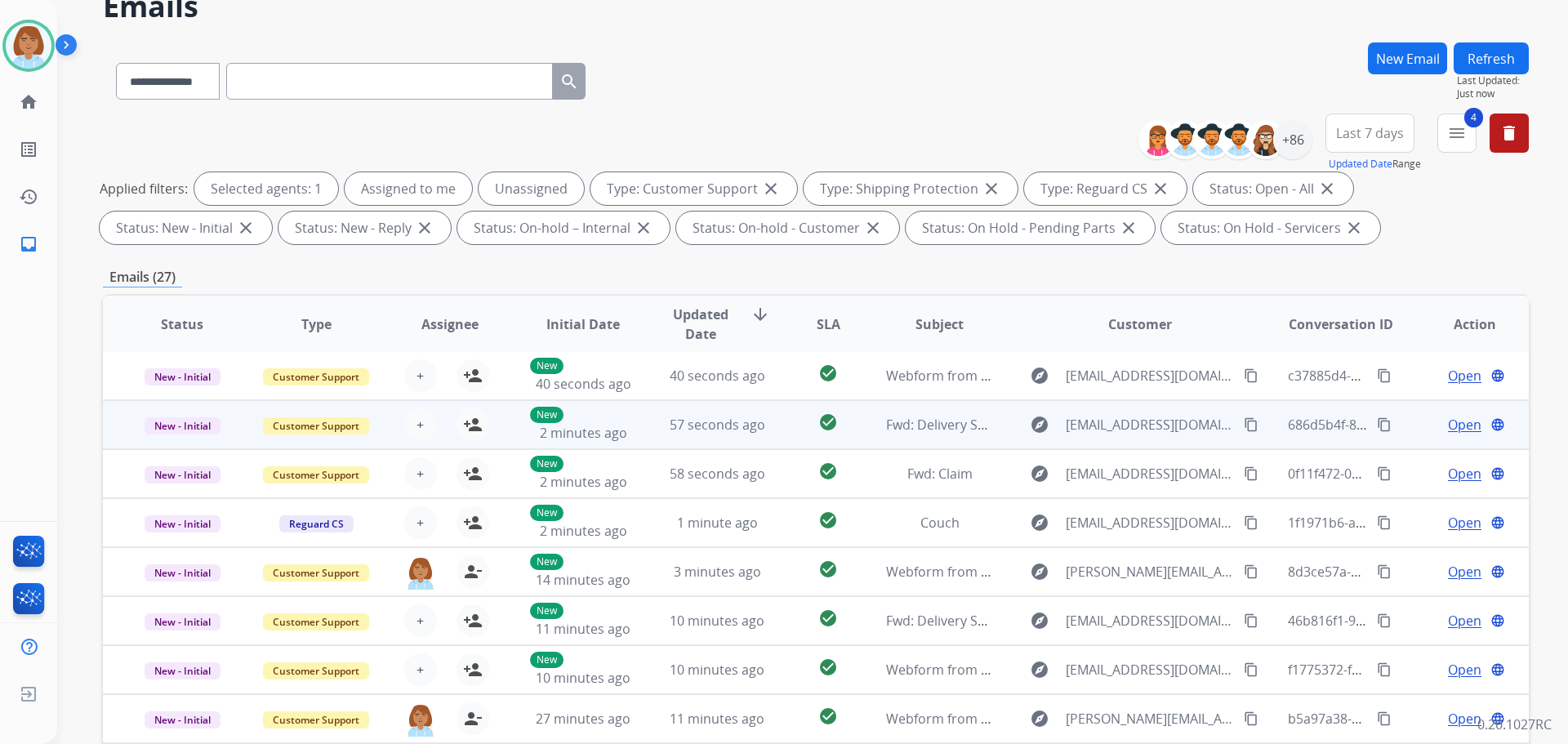
click at [771, 435] on td "check_circle" at bounding box center [815, 425] width 89 height 49
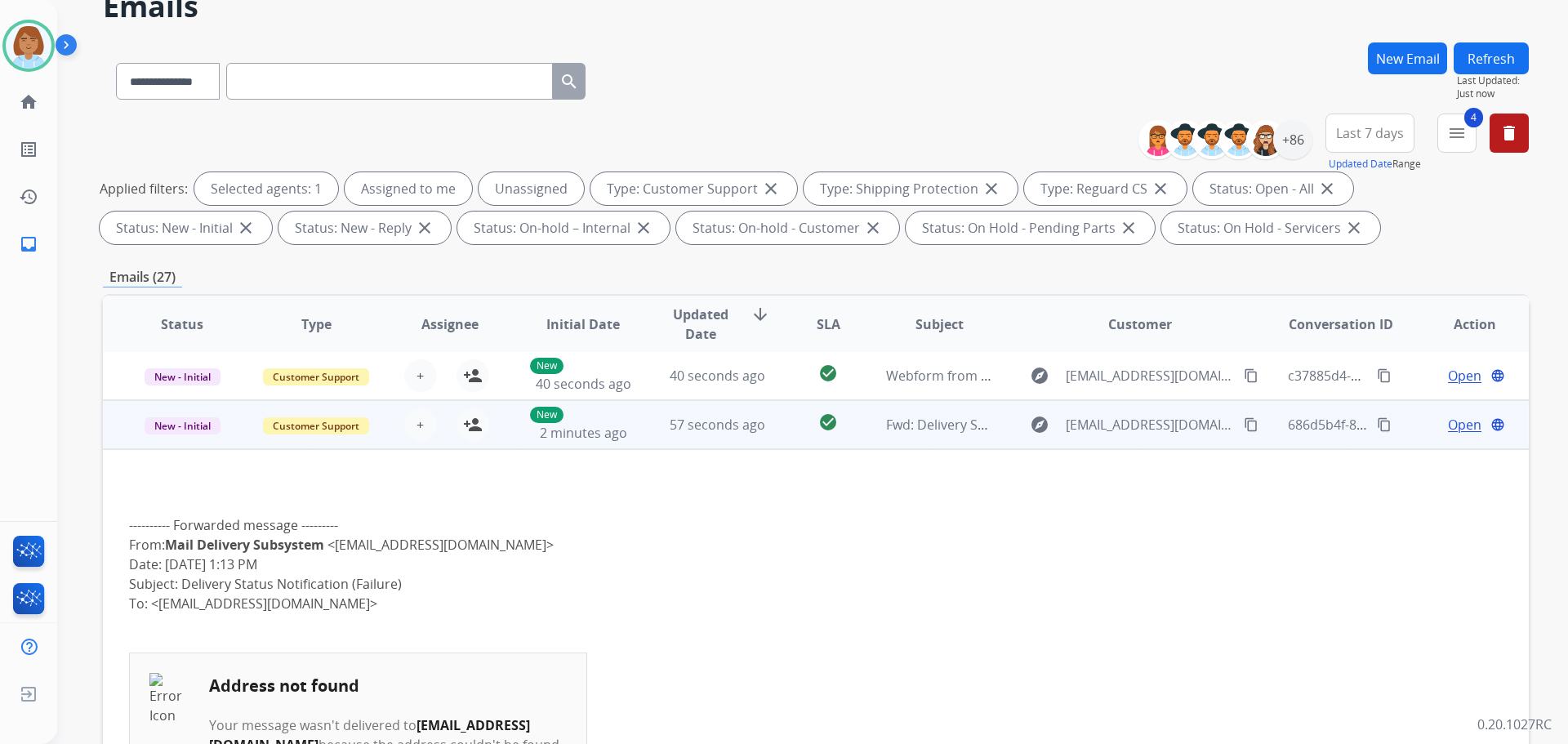
scroll to position [49, 0]
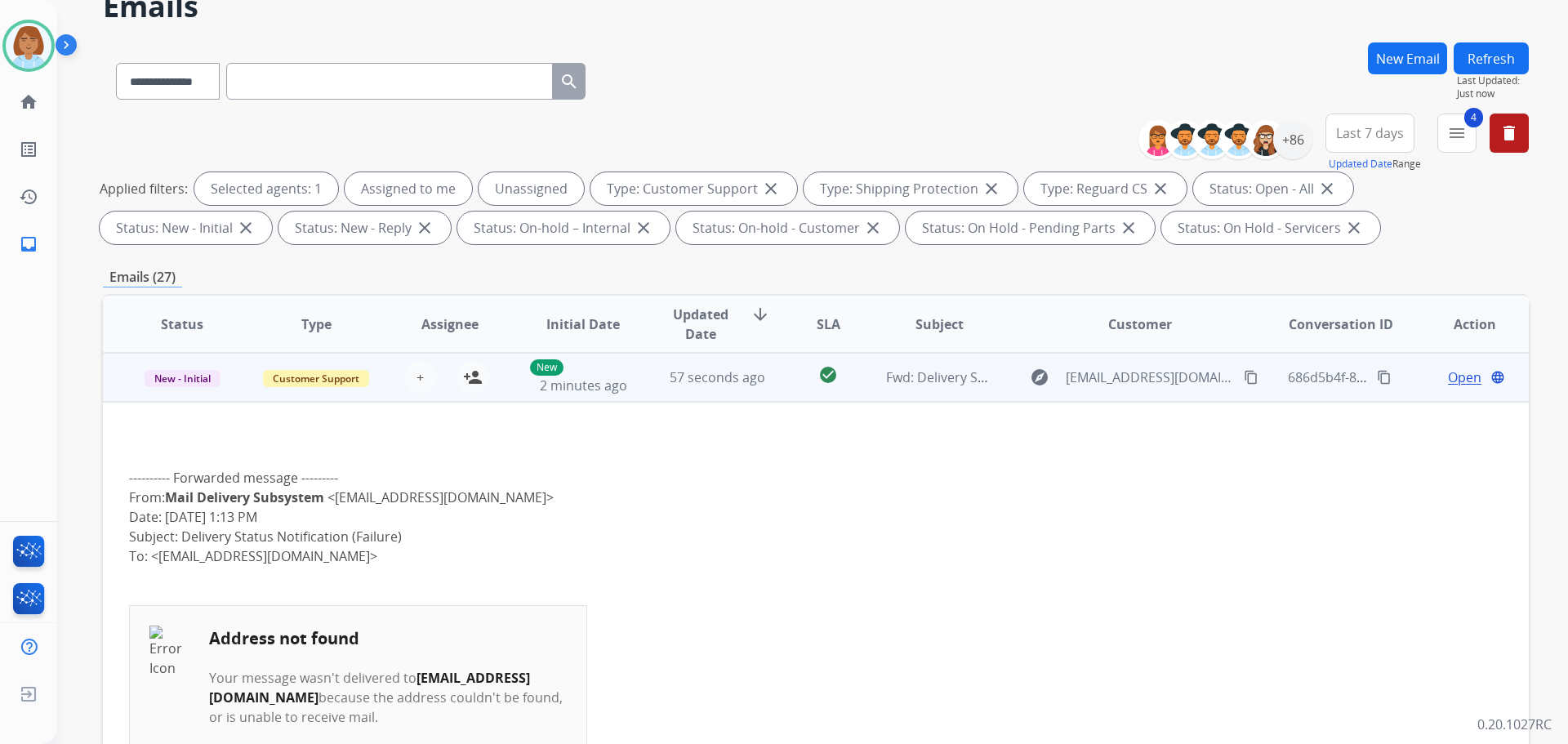
click at [771, 393] on td "check_circle" at bounding box center [815, 377] width 89 height 49
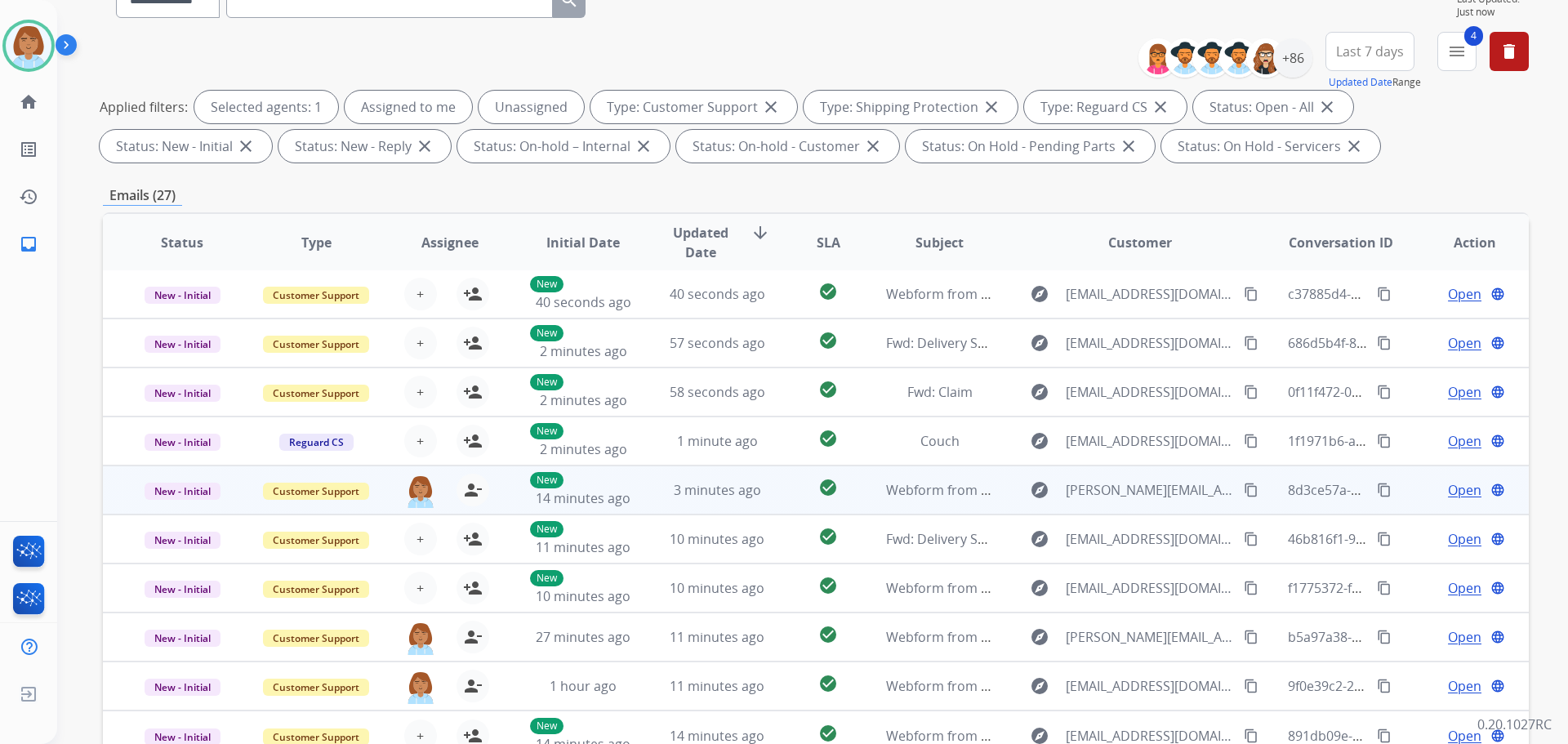
scroll to position [245, 0]
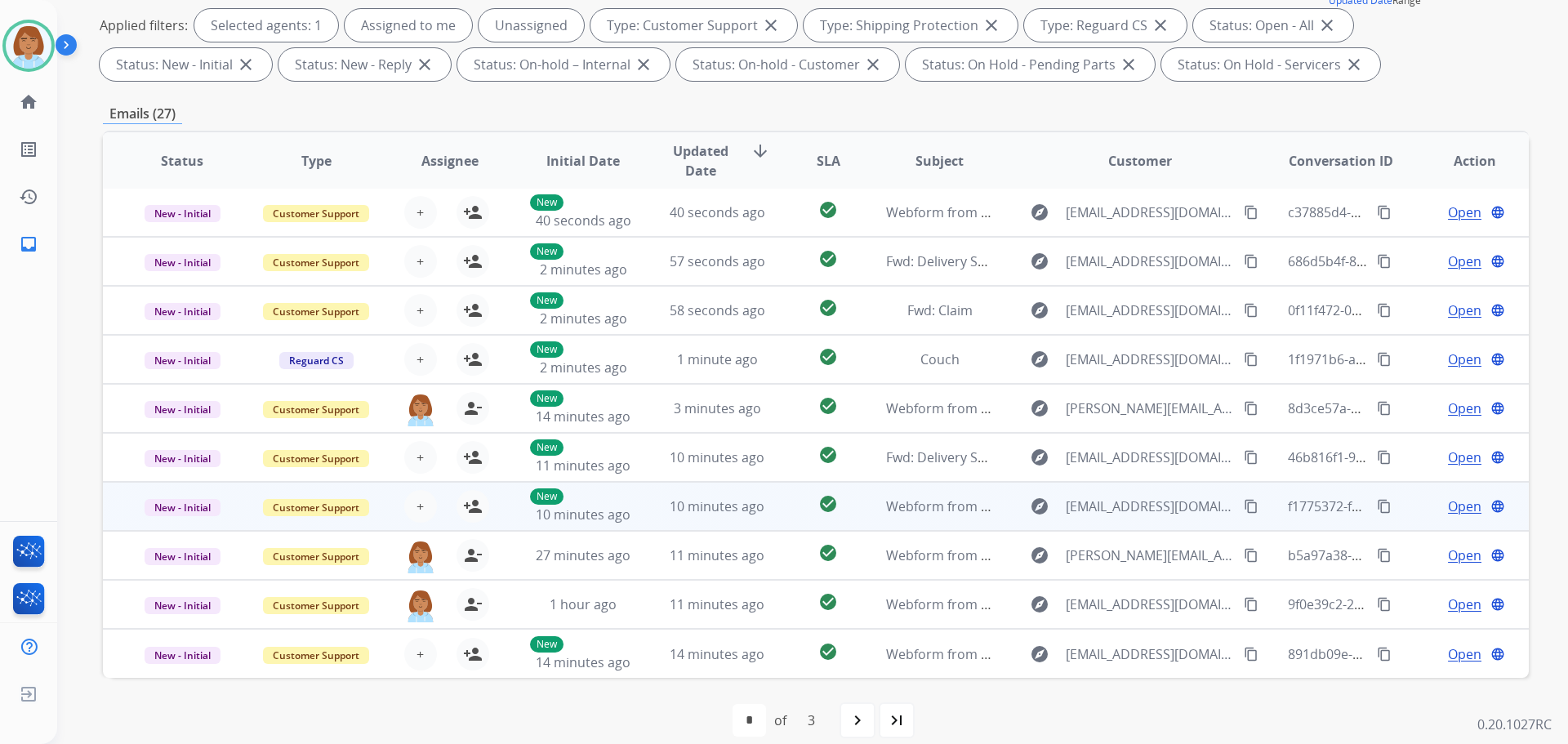
click at [776, 502] on td "check_circle" at bounding box center [815, 507] width 89 height 49
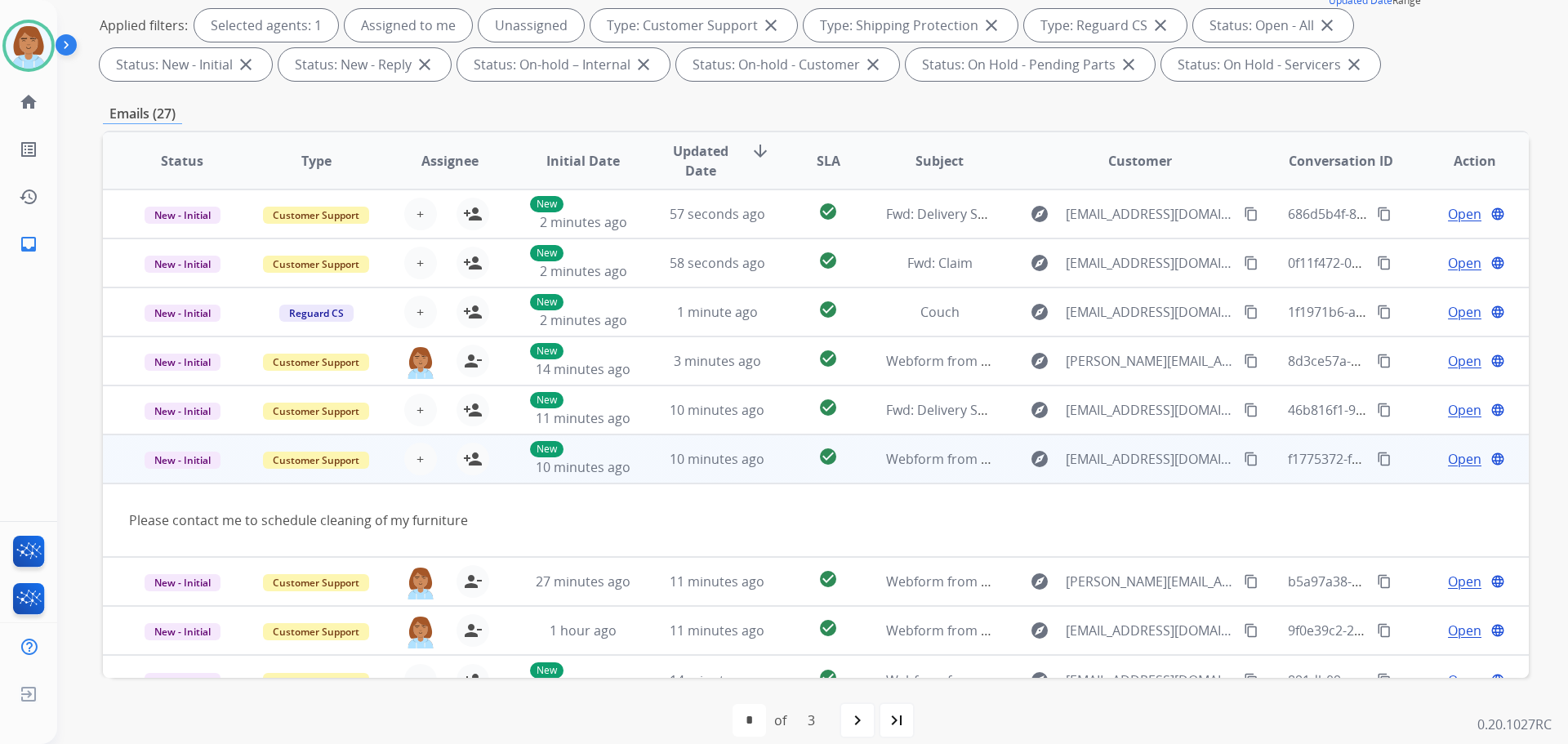
scroll to position [75, 0]
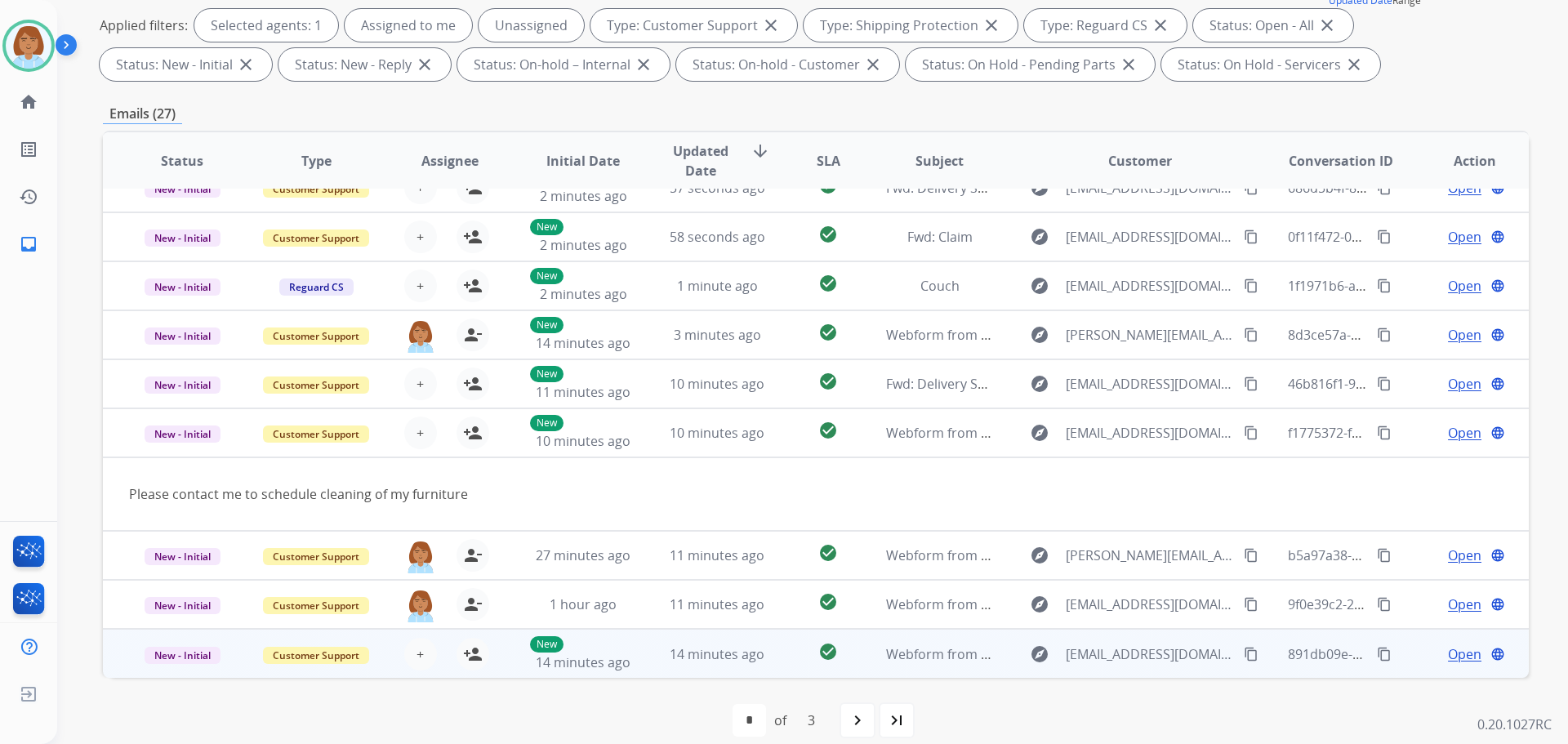
click at [771, 636] on td "check_circle" at bounding box center [815, 654] width 89 height 49
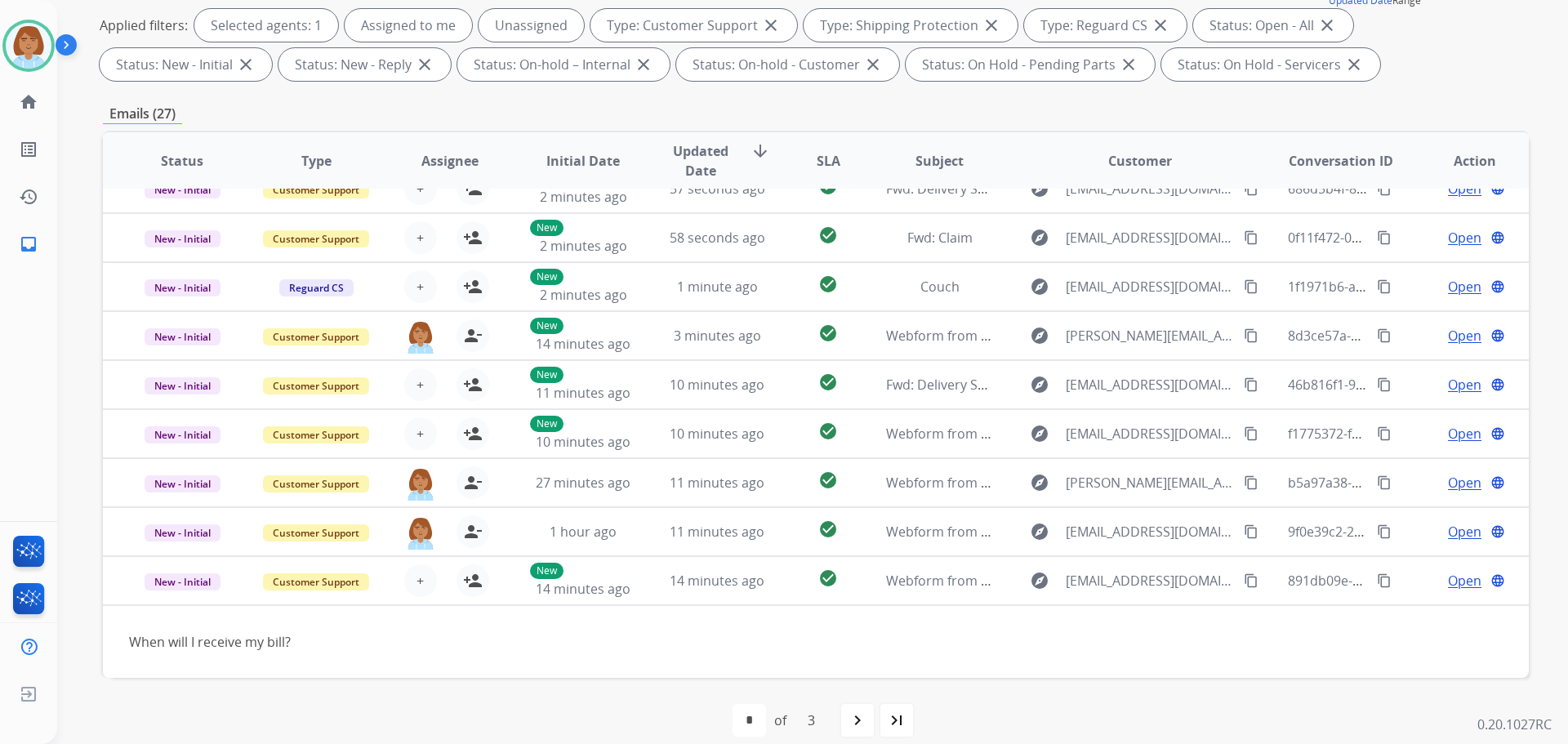
scroll to position [0, 0]
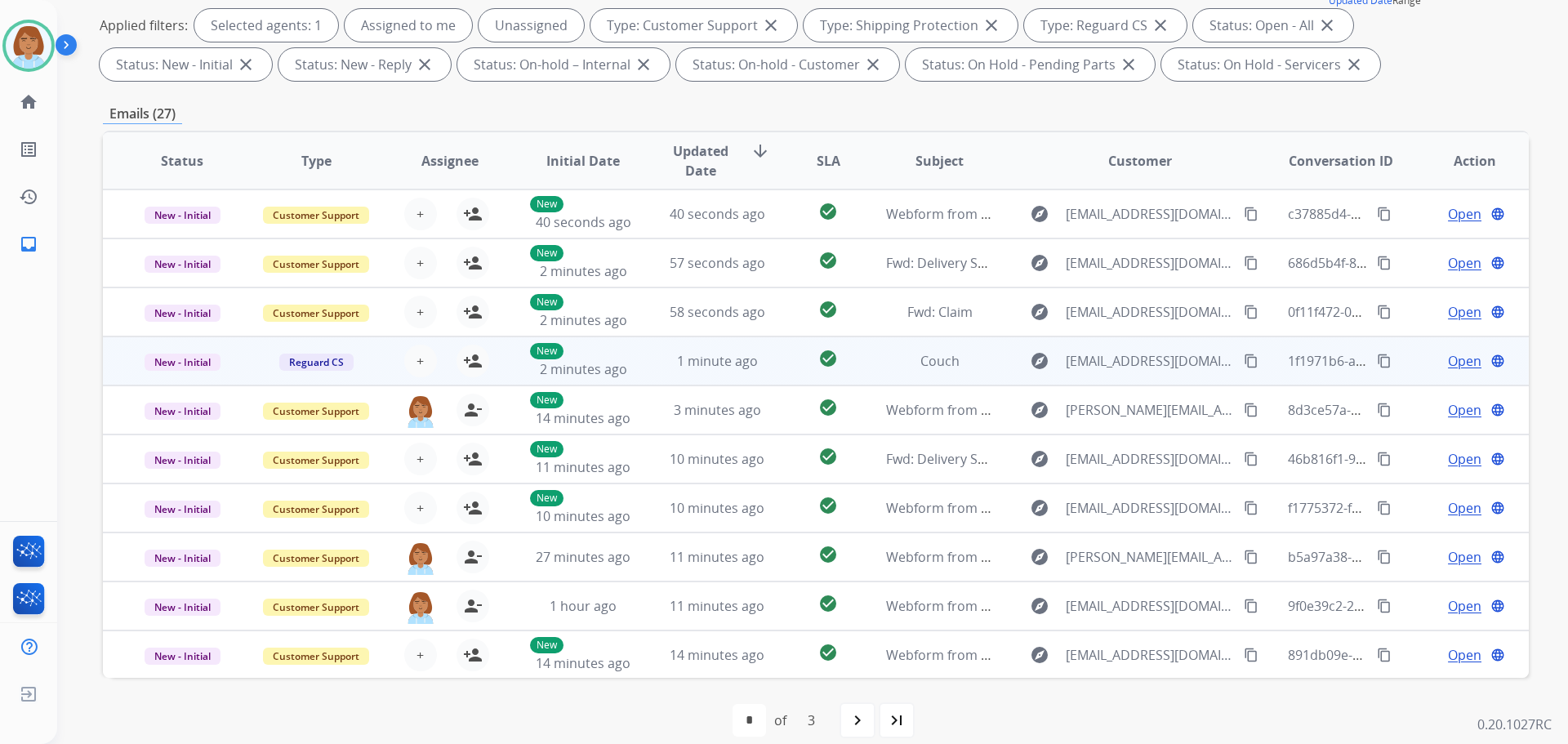
click at [691, 372] on td "1 minute ago" at bounding box center [705, 361] width 134 height 49
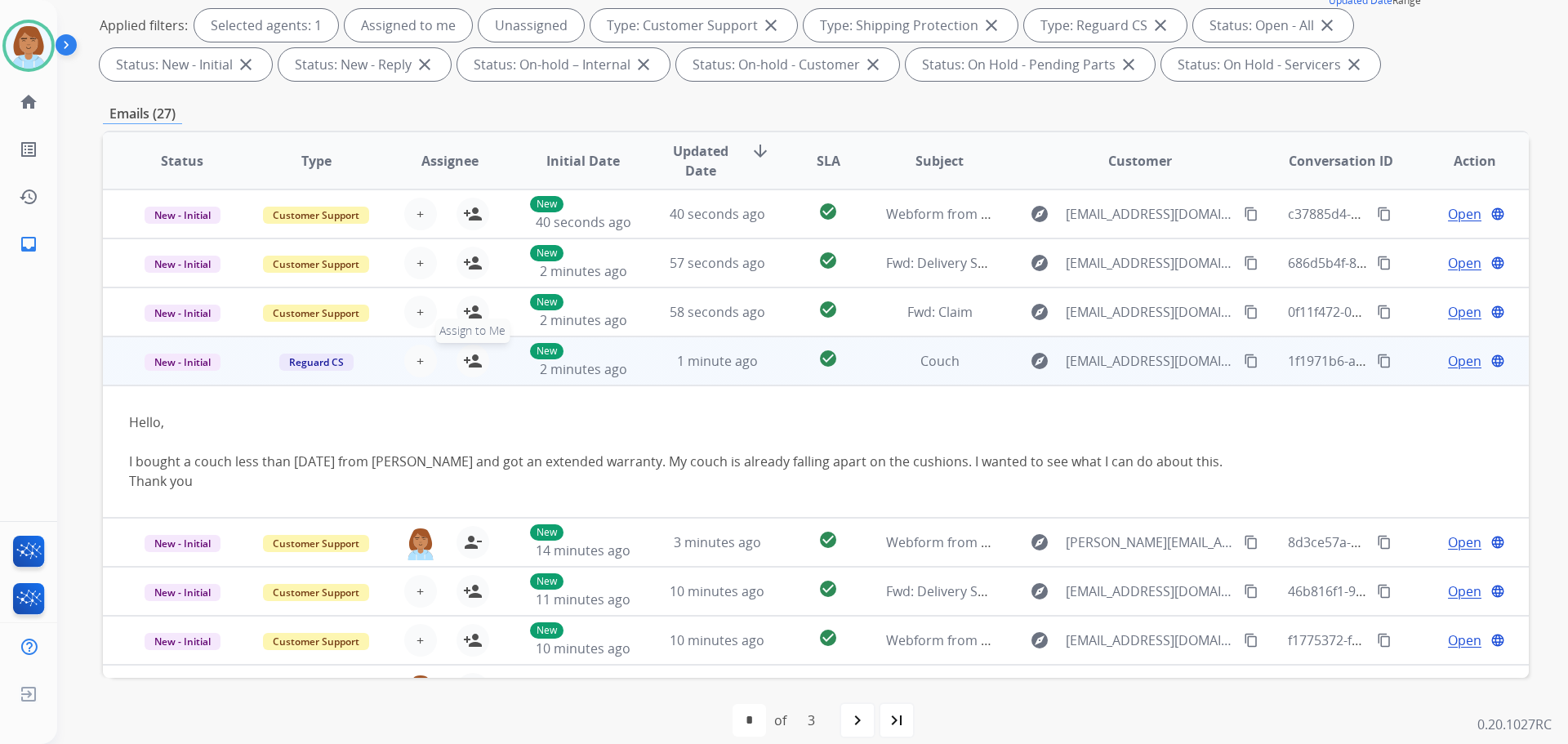
click at [480, 366] on button "person_add Assign to Me" at bounding box center [472, 361] width 32 height 32
click at [1458, 364] on span "Open" at bounding box center [1464, 362] width 33 height 20
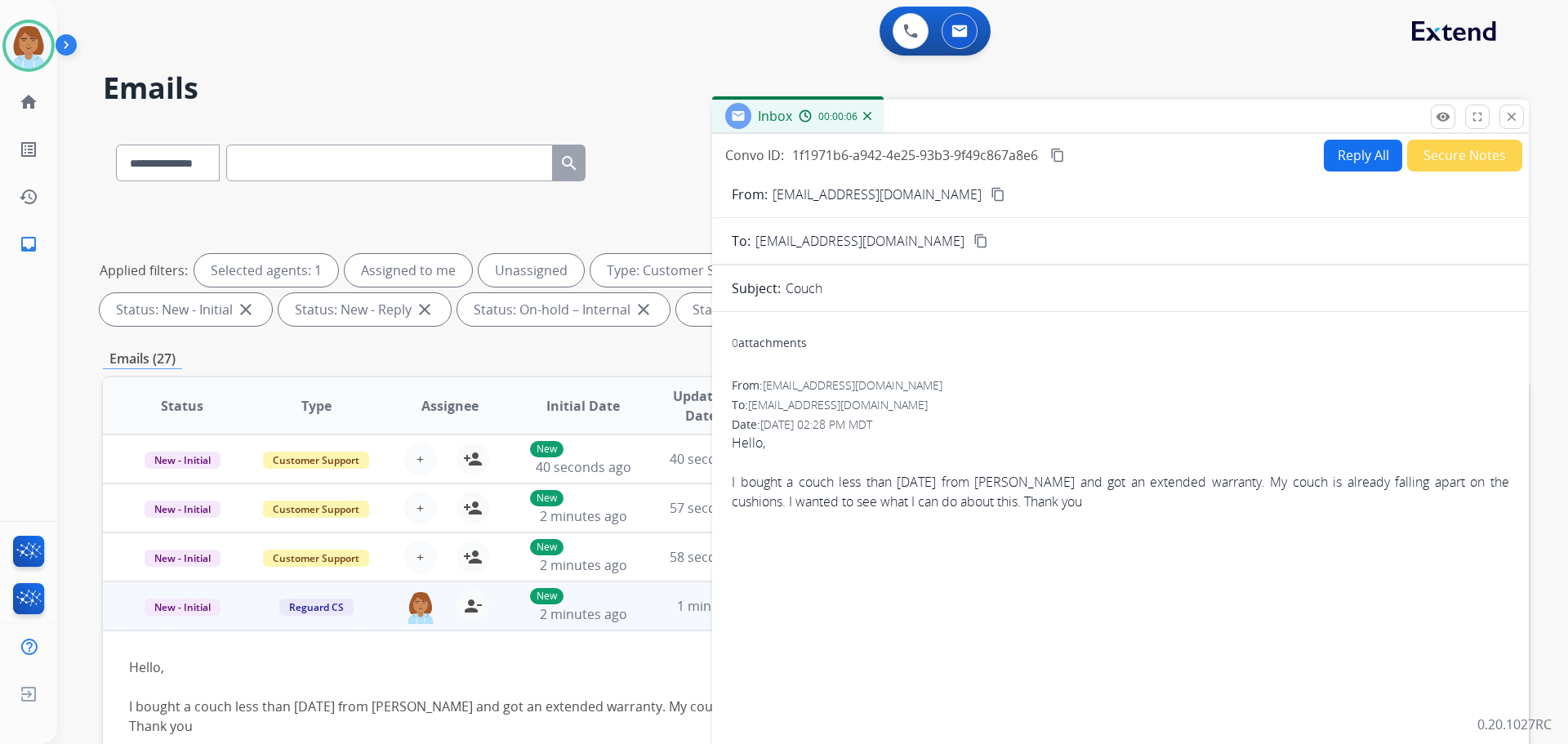
click at [991, 196] on mat-icon "content_copy" at bounding box center [998, 194] width 14 height 14
click at [1351, 147] on button "Reply All" at bounding box center [1363, 155] width 78 height 32
select select "**********"
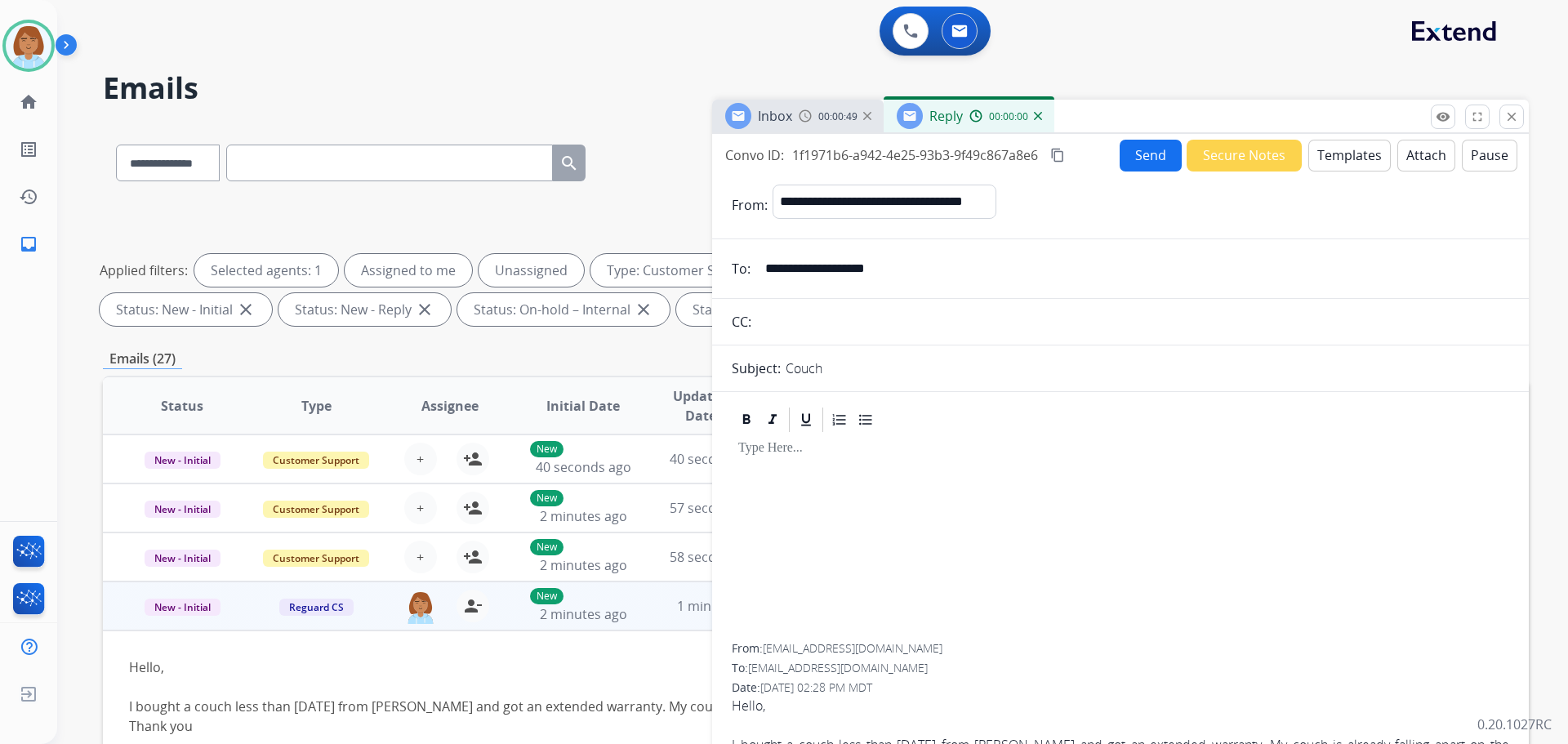
click at [1333, 161] on button "Templates" at bounding box center [1350, 155] width 83 height 32
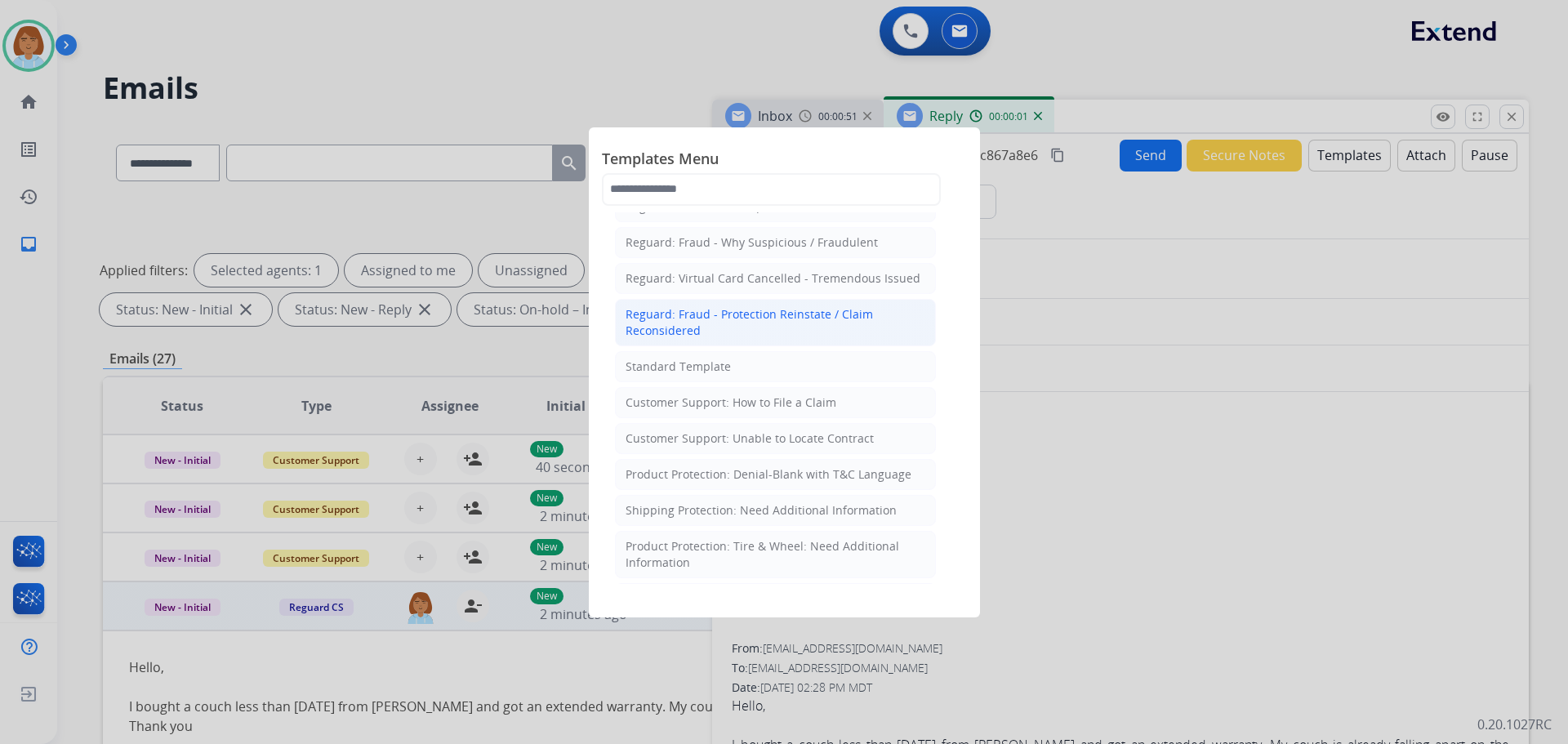
scroll to position [163, 0]
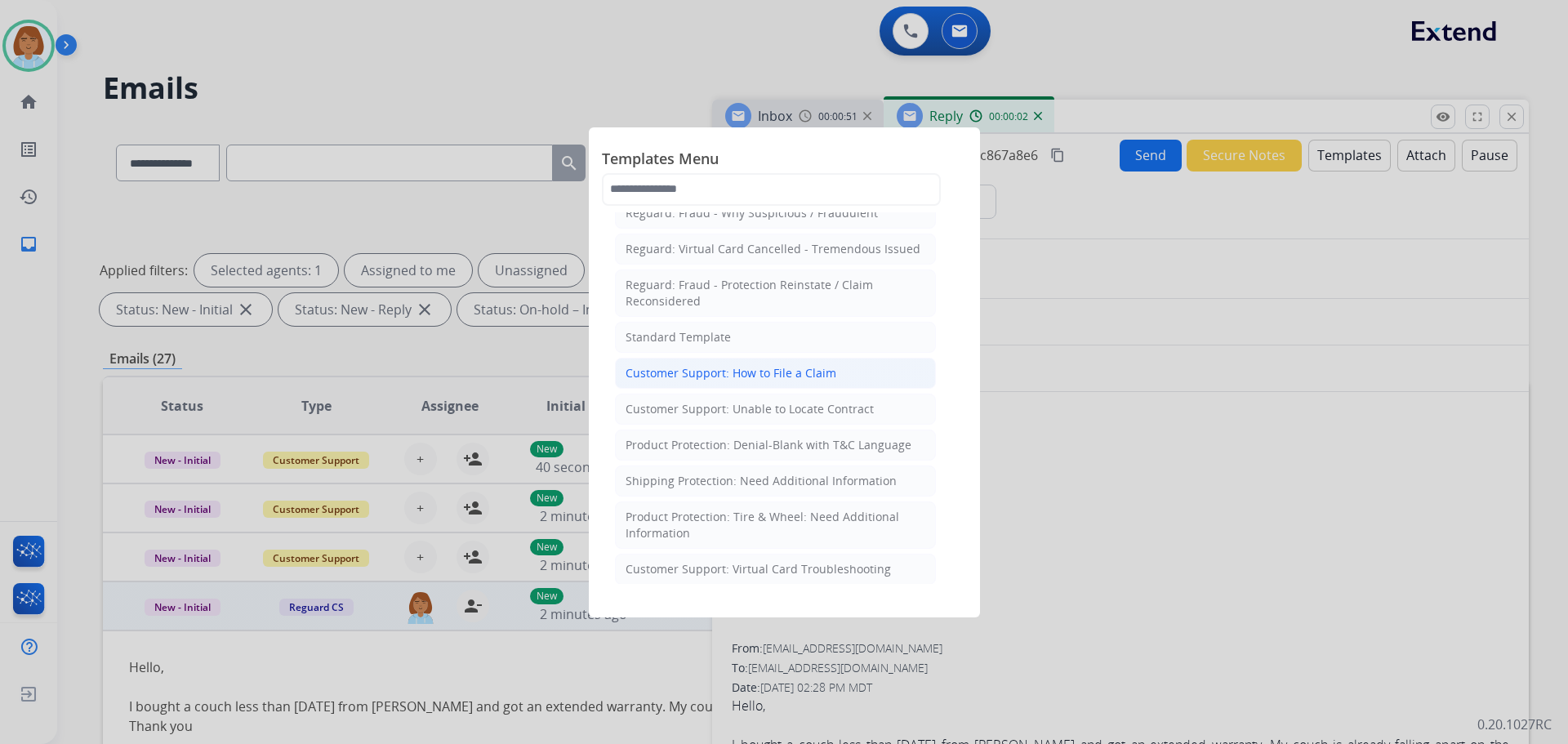
click at [754, 382] on li "Customer Support: How to File a Claim" at bounding box center [775, 373] width 321 height 31
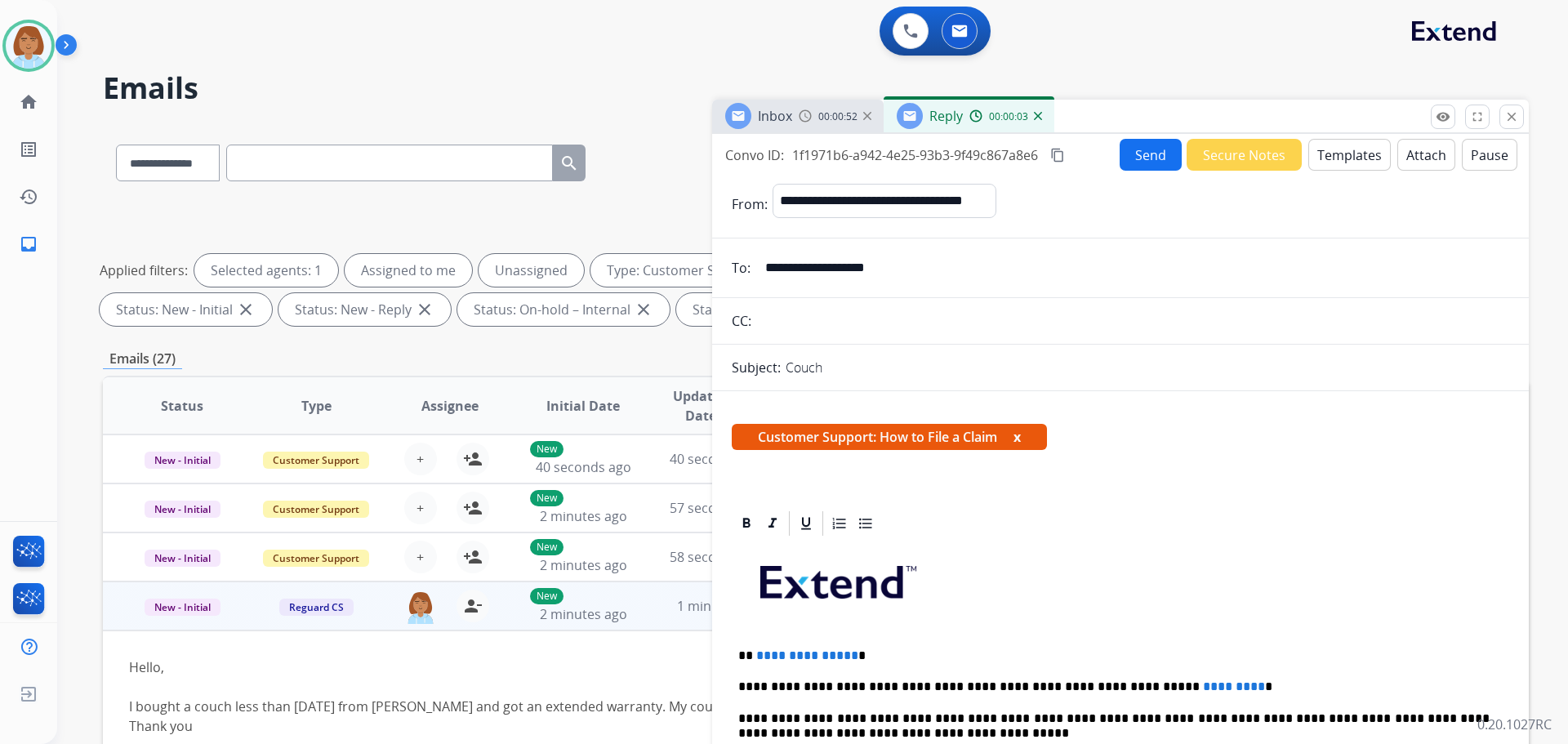
scroll to position [82, 0]
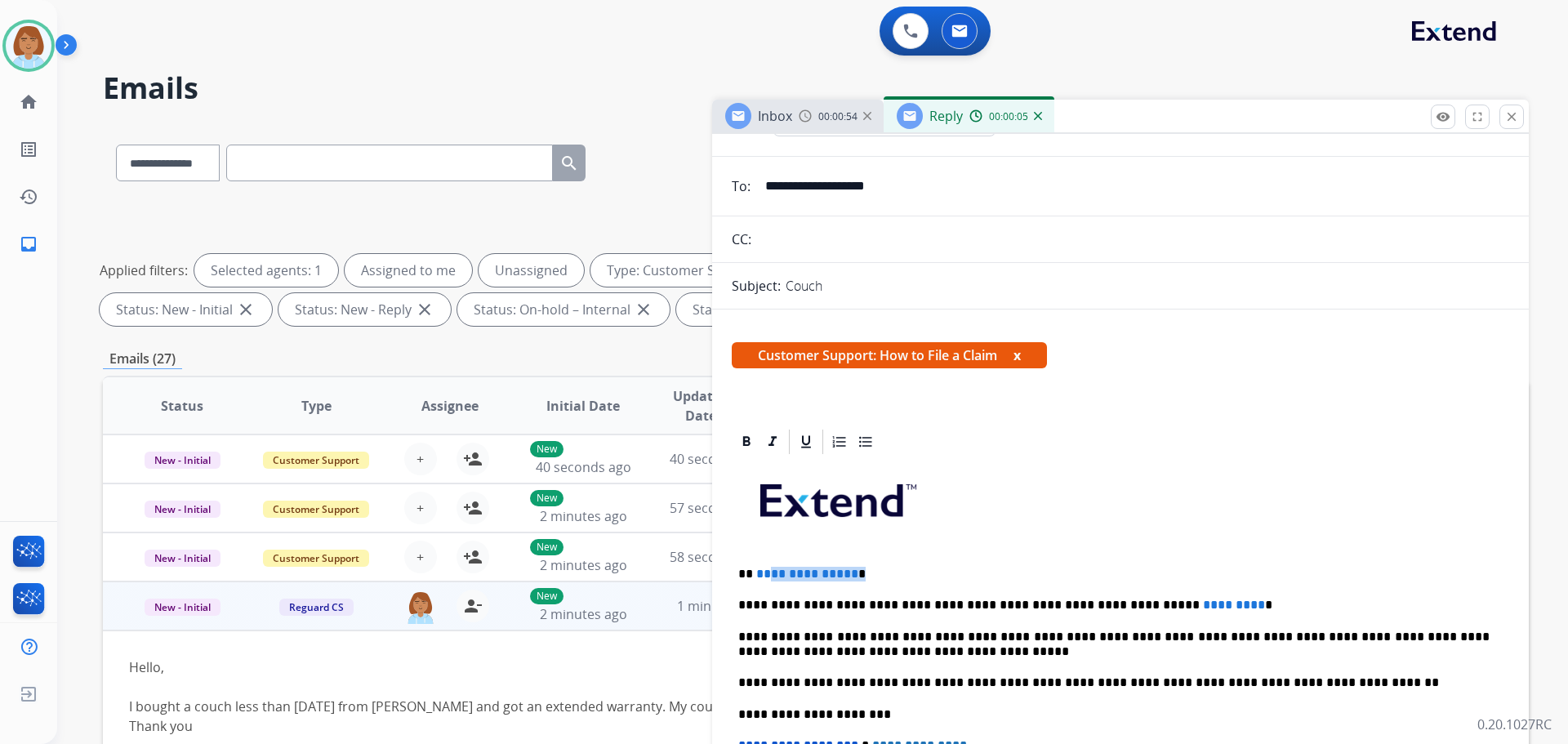
drag, startPoint x: 864, startPoint y: 567, endPoint x: 768, endPoint y: 563, distance: 96.1
click at [768, 563] on div "**********" at bounding box center [1121, 706] width 777 height 500
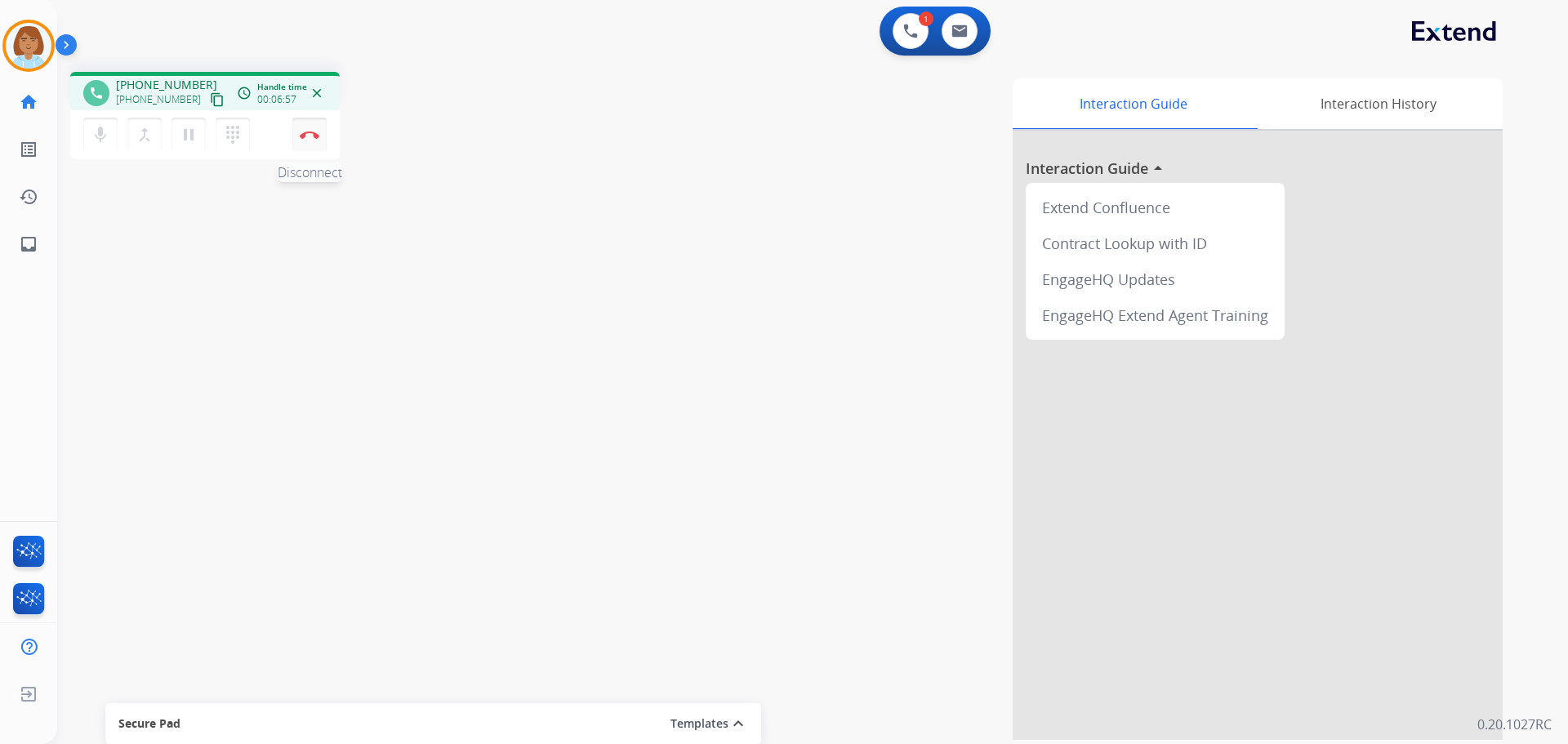
click at [309, 136] on img at bounding box center [309, 134] width 20 height 8
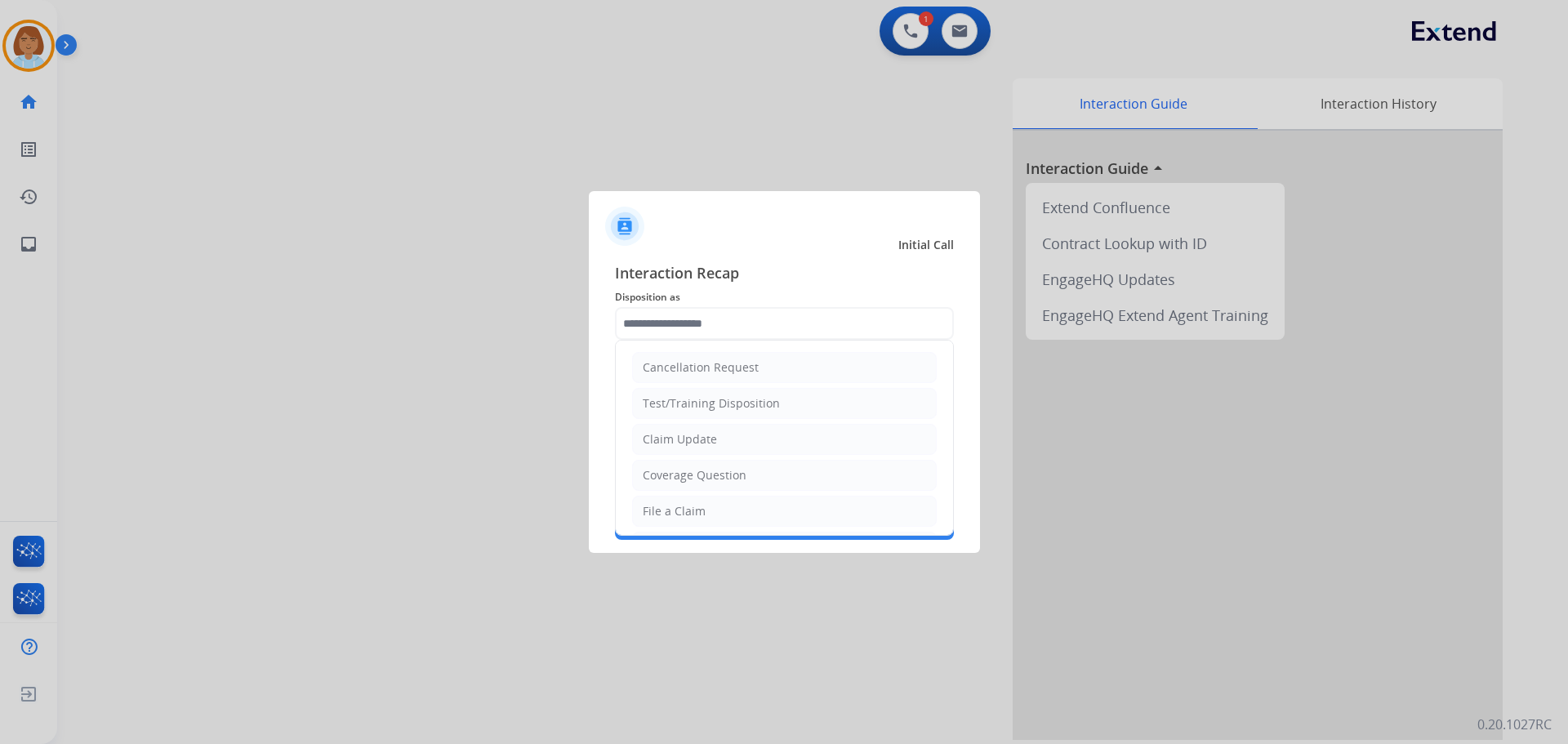
click at [729, 335] on input "text" at bounding box center [784, 324] width 339 height 32
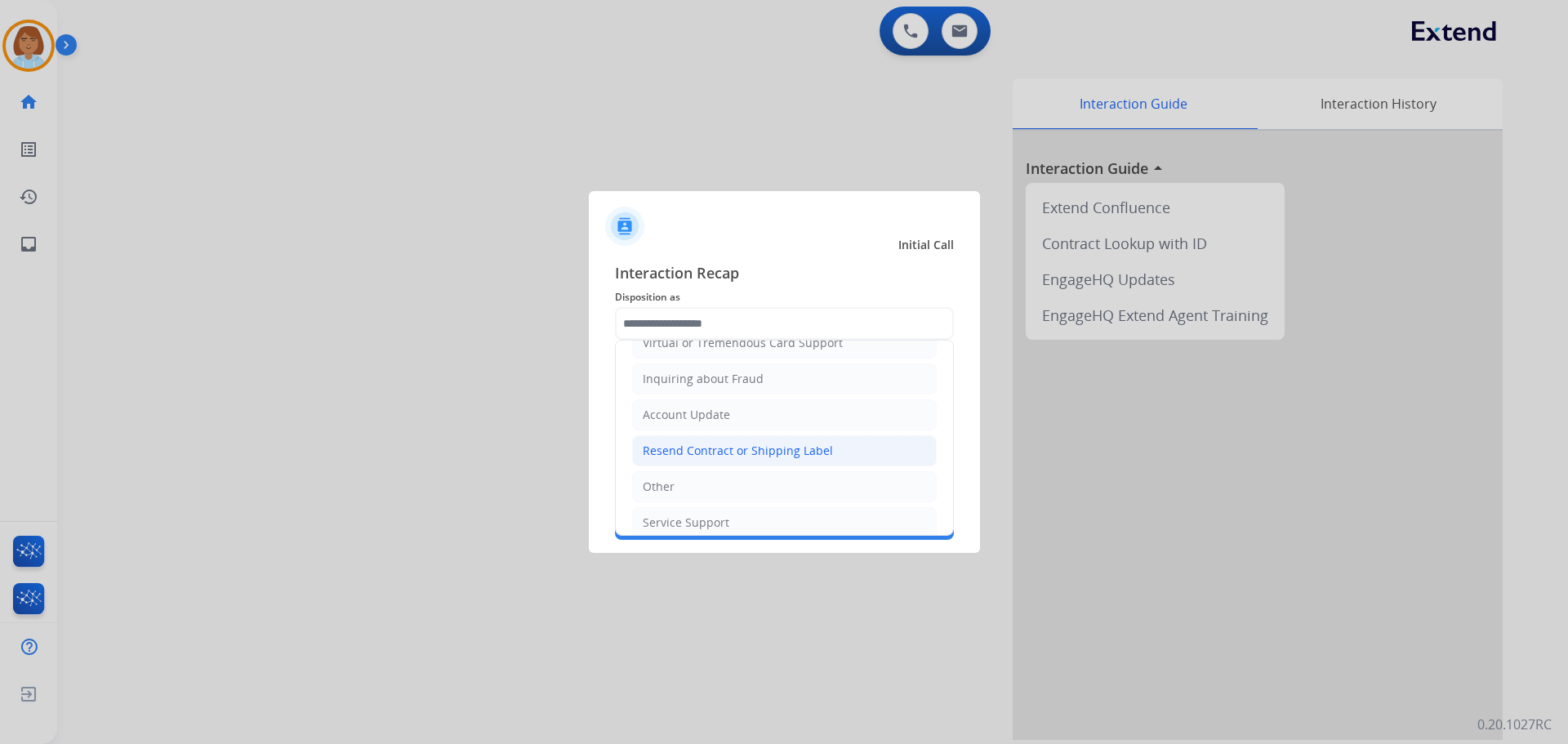
scroll to position [255, 0]
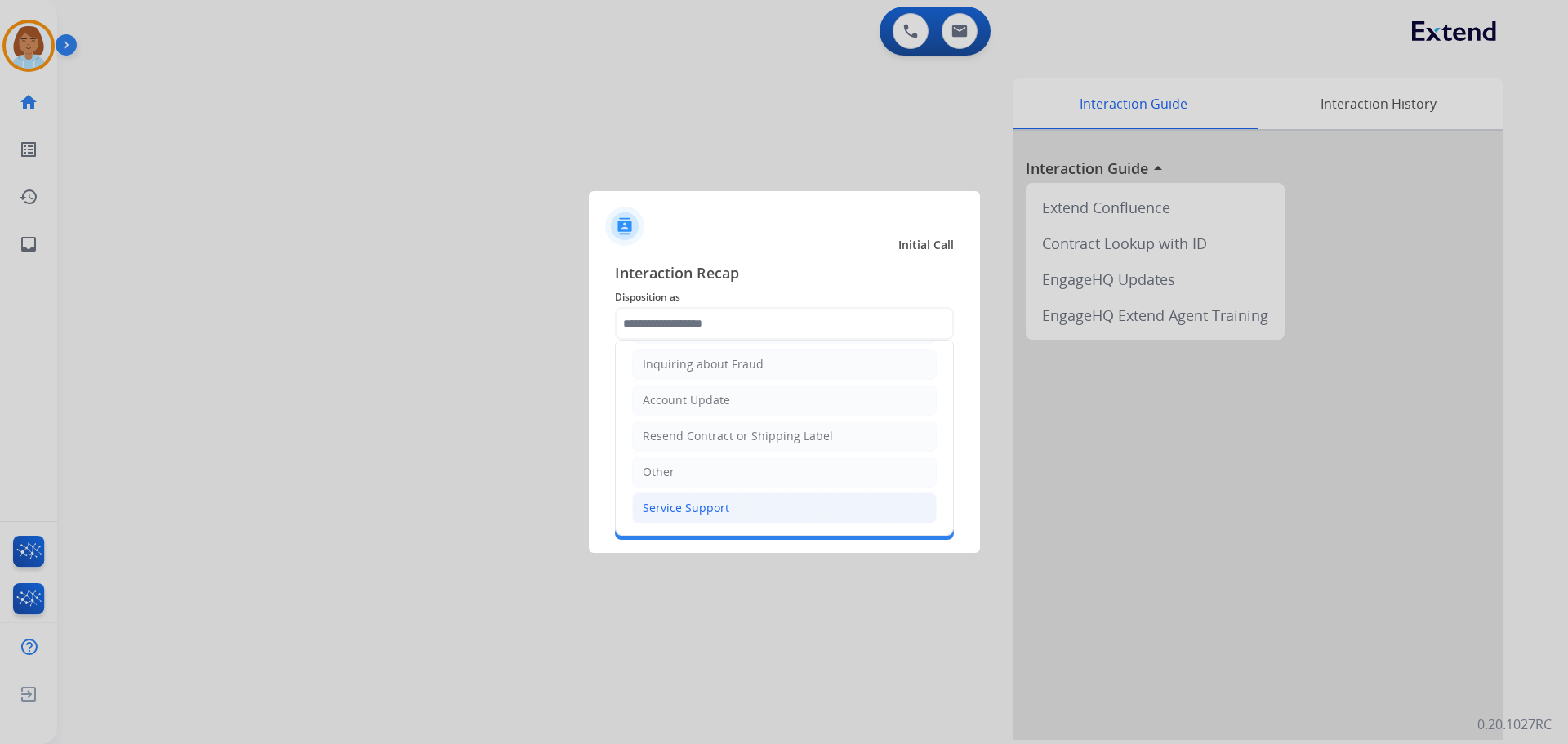
click at [718, 498] on li "Service Support" at bounding box center [784, 508] width 305 height 31
type input "**********"
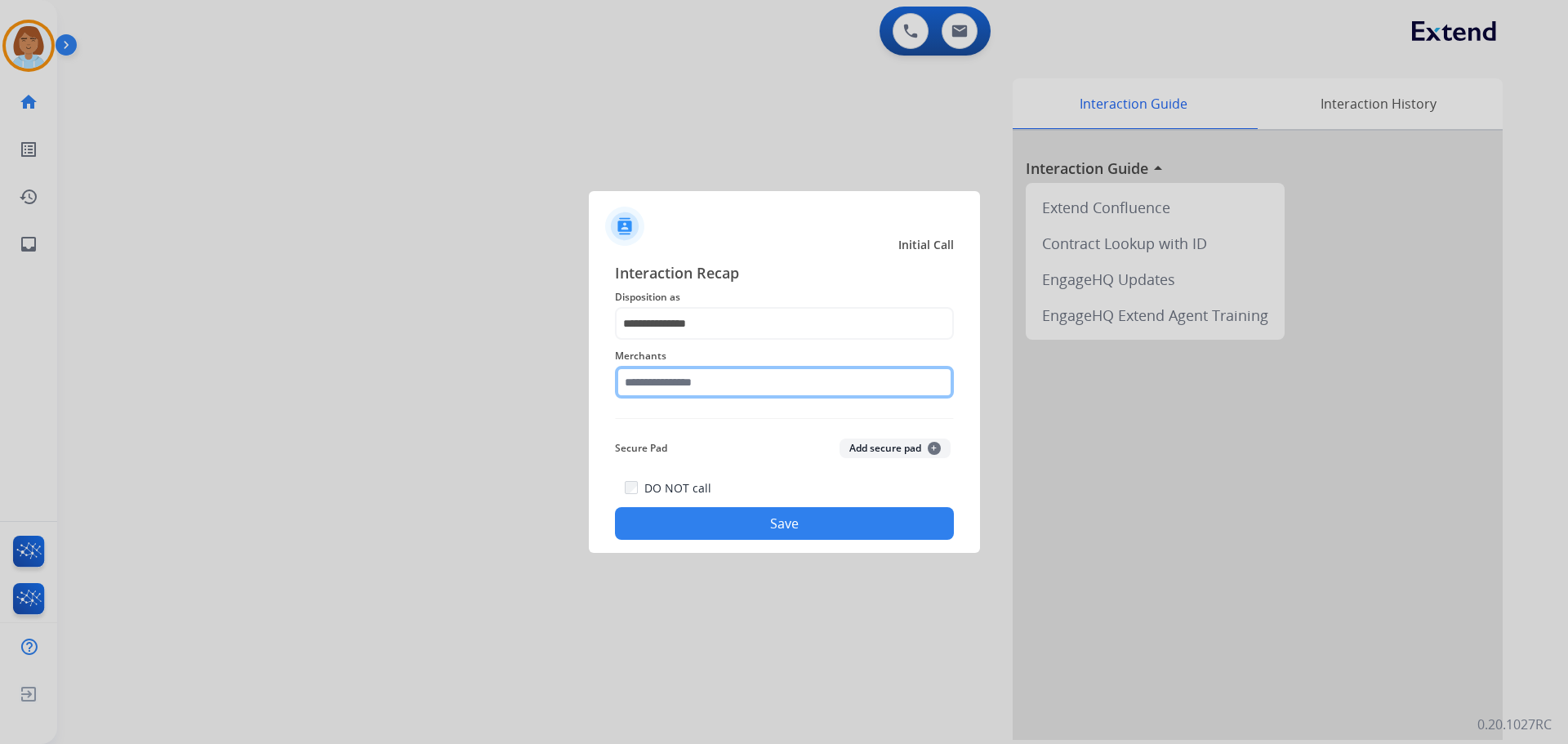
click at [716, 379] on input "text" at bounding box center [784, 382] width 339 height 32
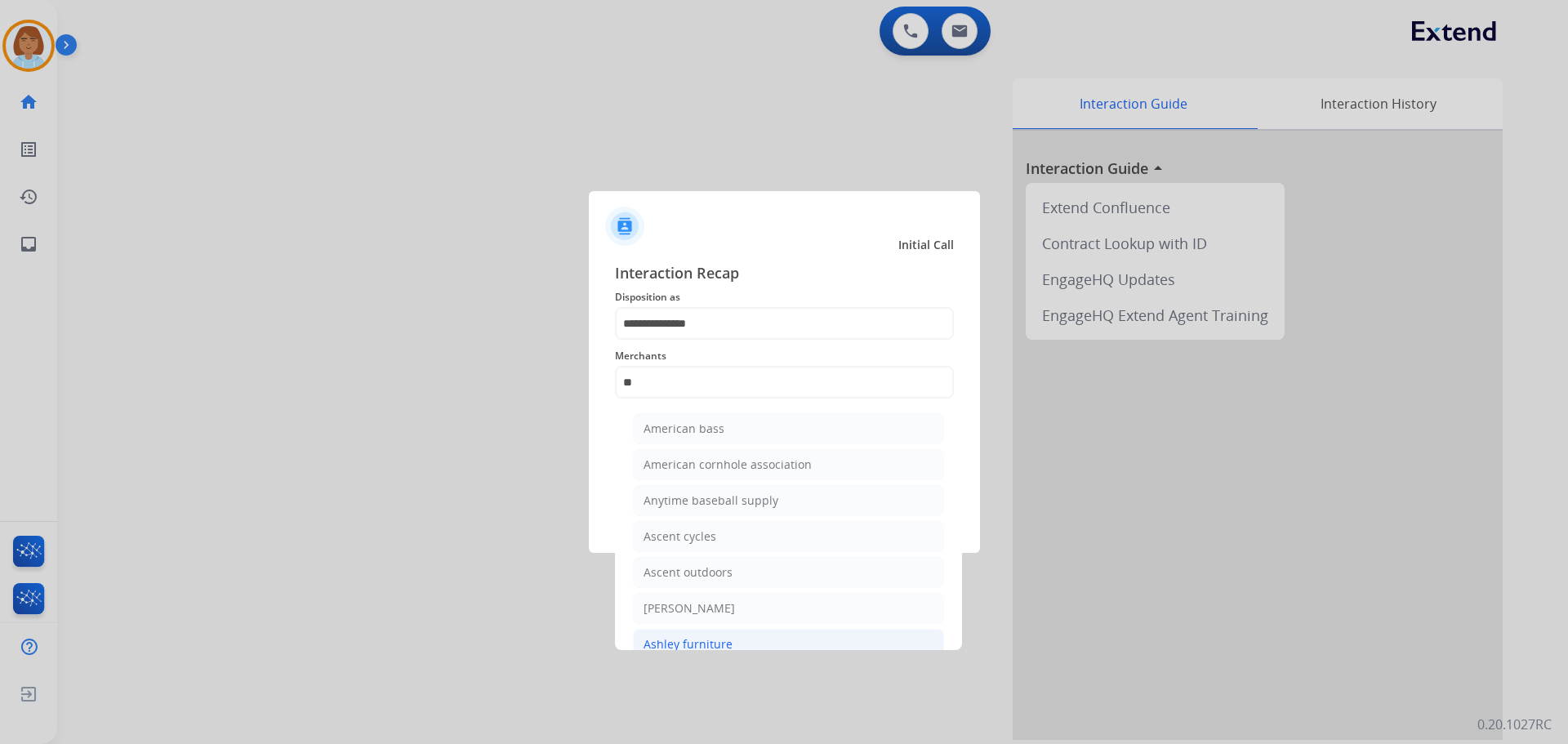
click at [715, 638] on div "Ashley furniture" at bounding box center [688, 645] width 89 height 16
type input "**********"
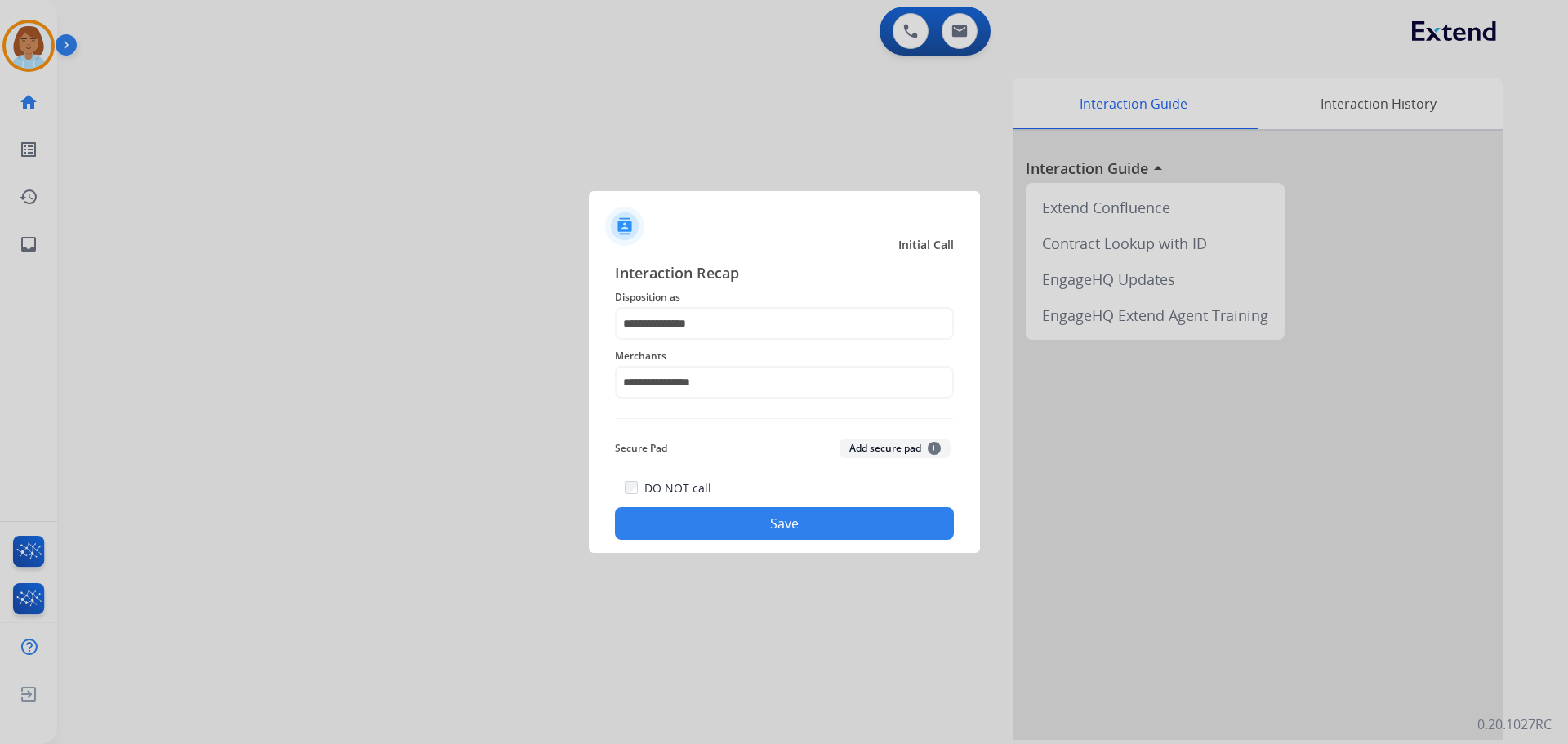
click at [802, 516] on button "Save" at bounding box center [784, 524] width 339 height 32
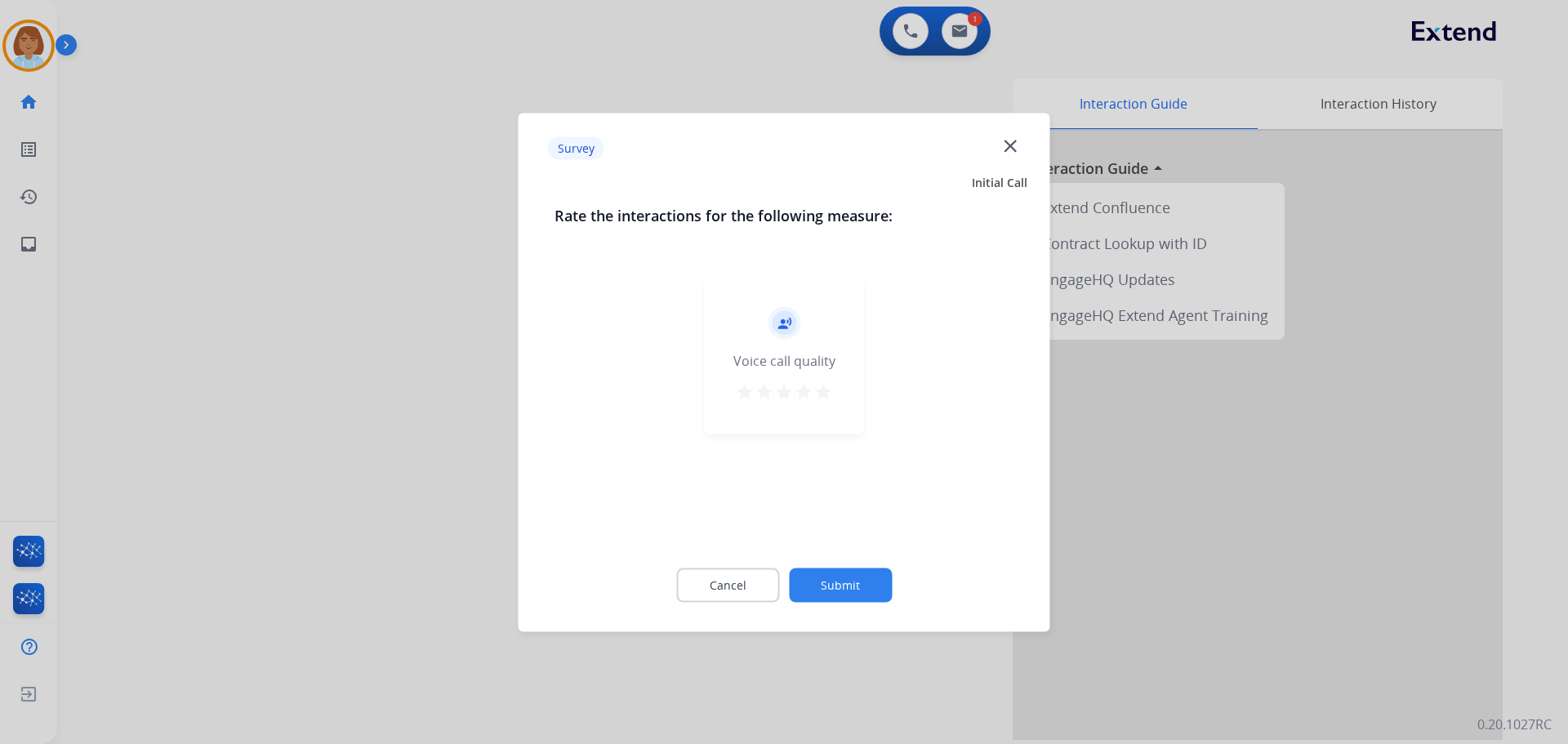
click at [884, 577] on button "Submit" at bounding box center [840, 585] width 103 height 34
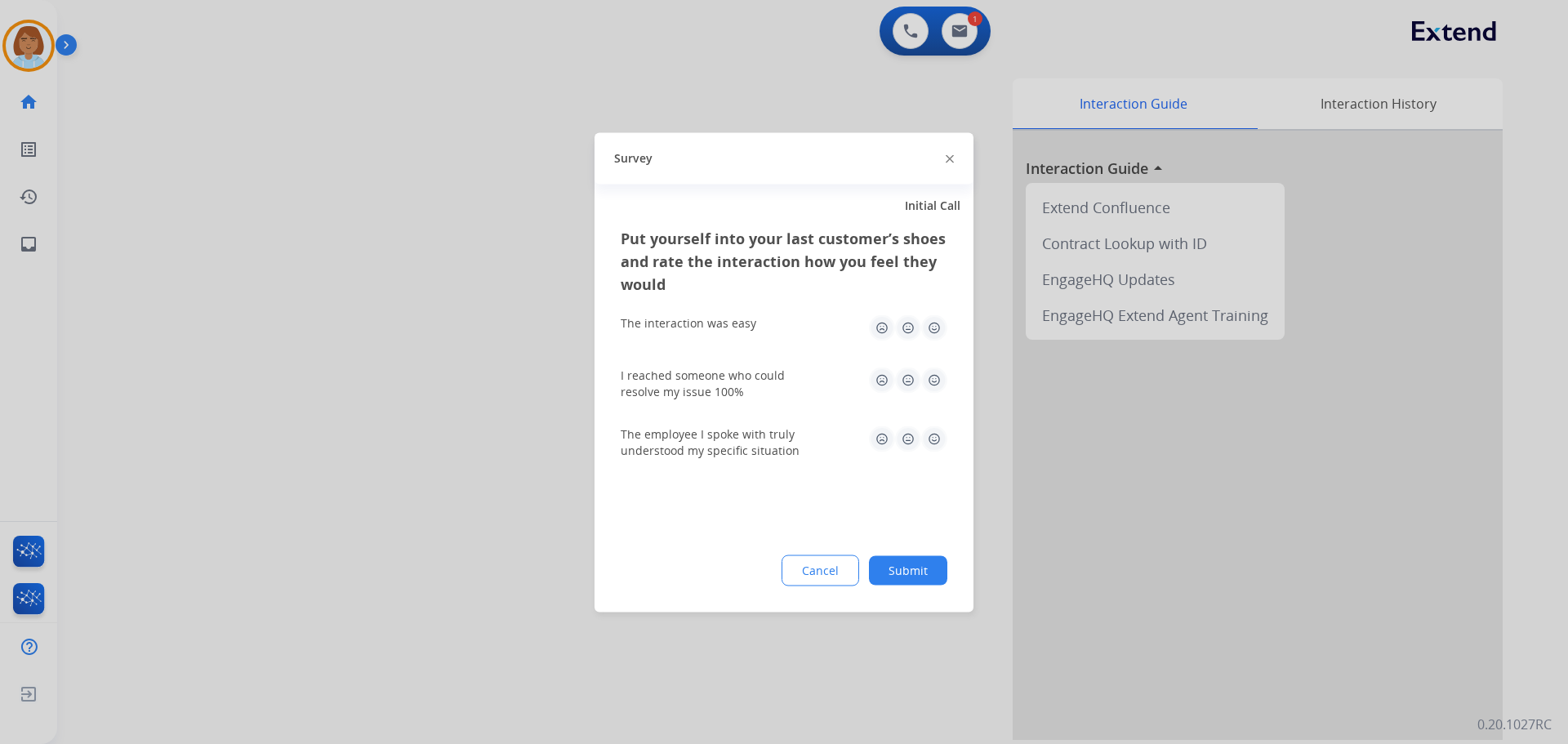
click at [936, 566] on button "Submit" at bounding box center [908, 570] width 78 height 30
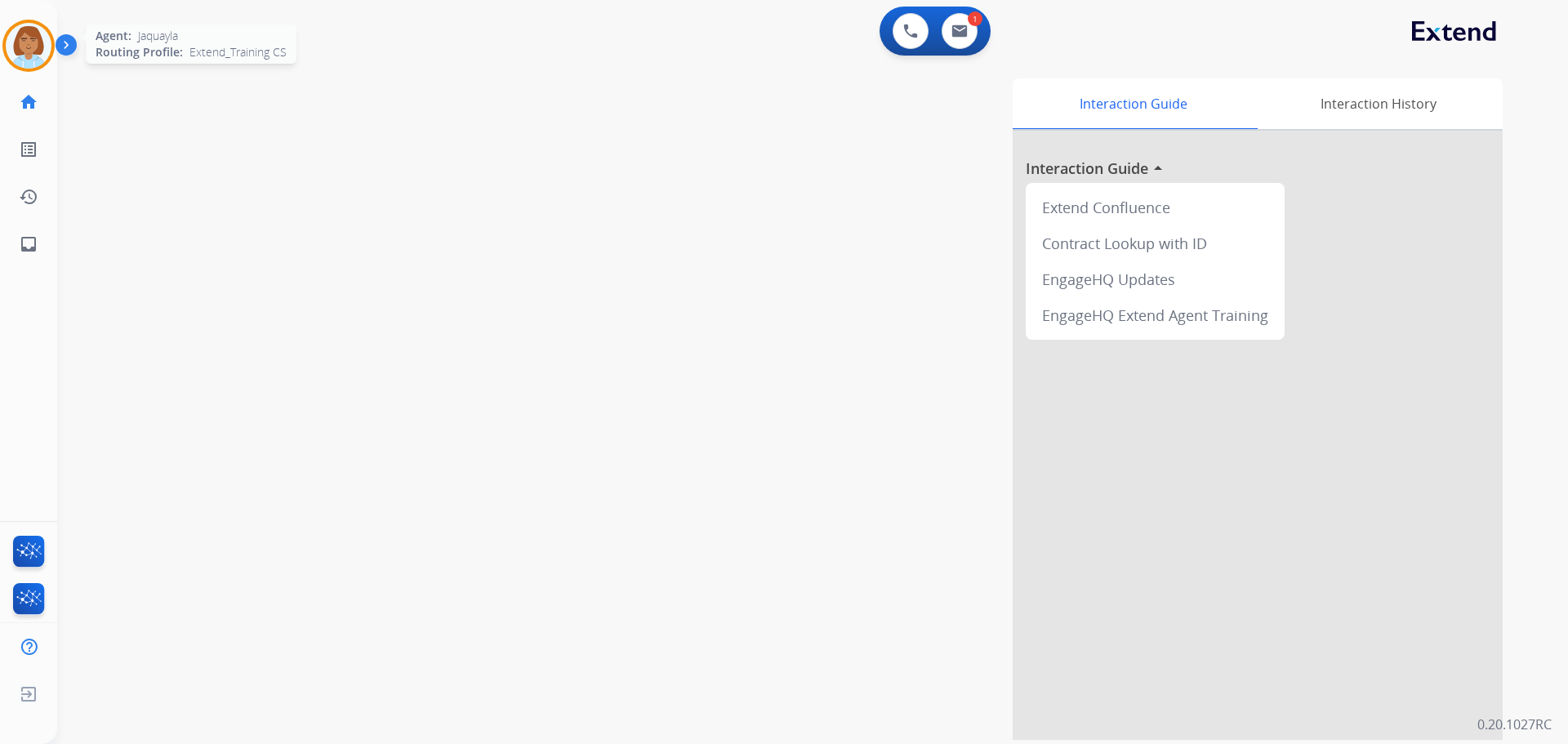
click at [23, 32] on img at bounding box center [28, 45] width 46 height 46
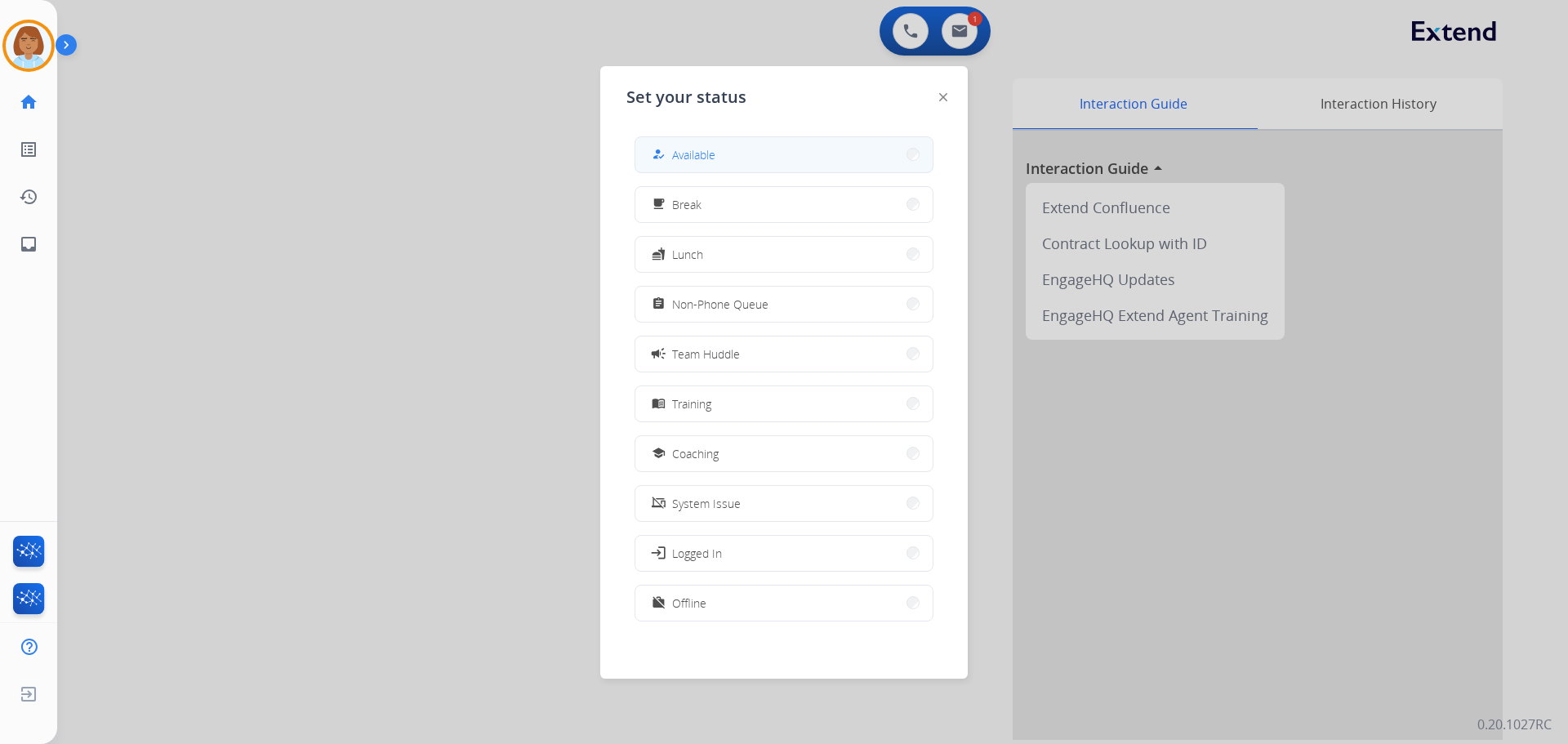
click at [672, 154] on div "how_to_reg" at bounding box center [660, 154] width 23 height 20
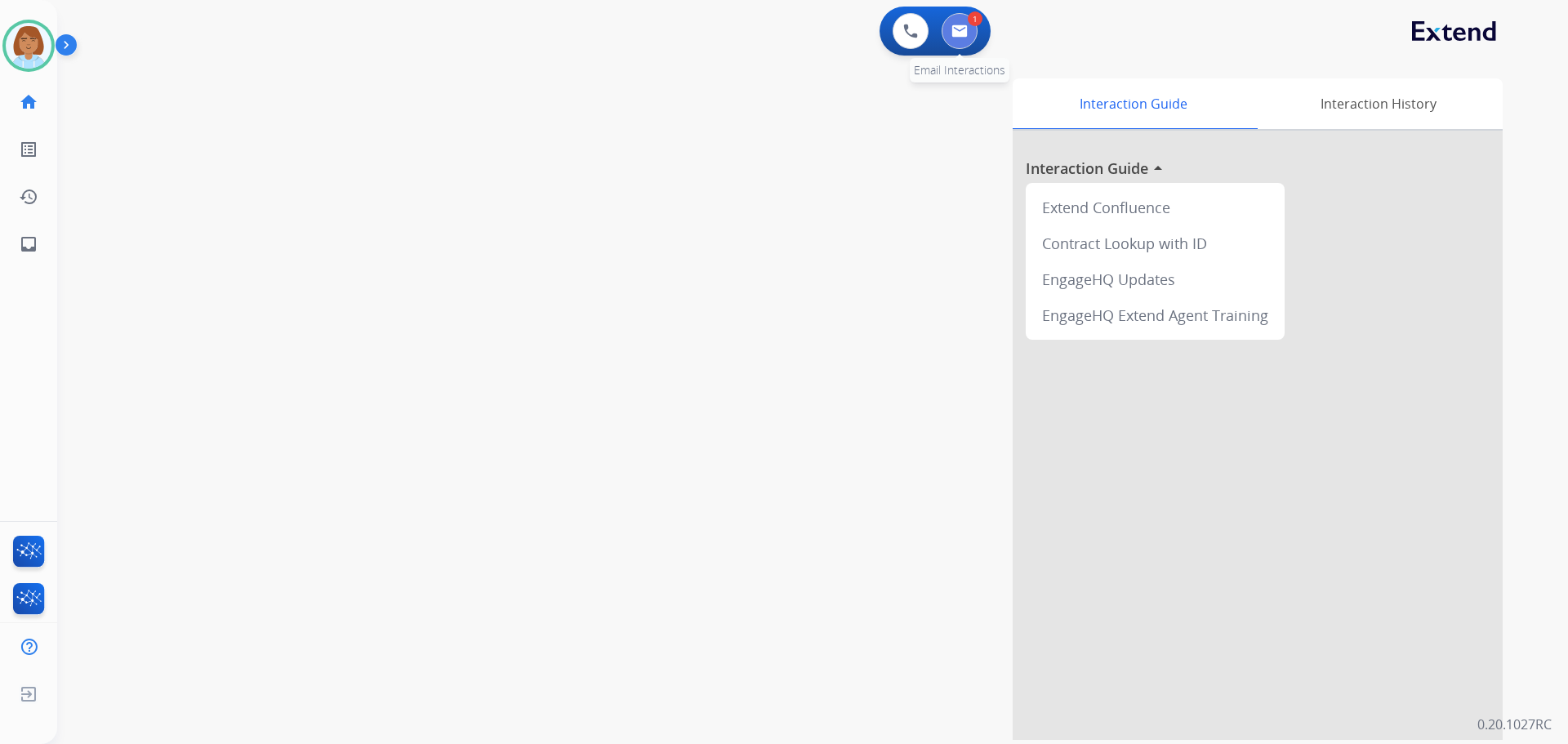
click at [966, 45] on button at bounding box center [960, 31] width 36 height 36
select select "**********"
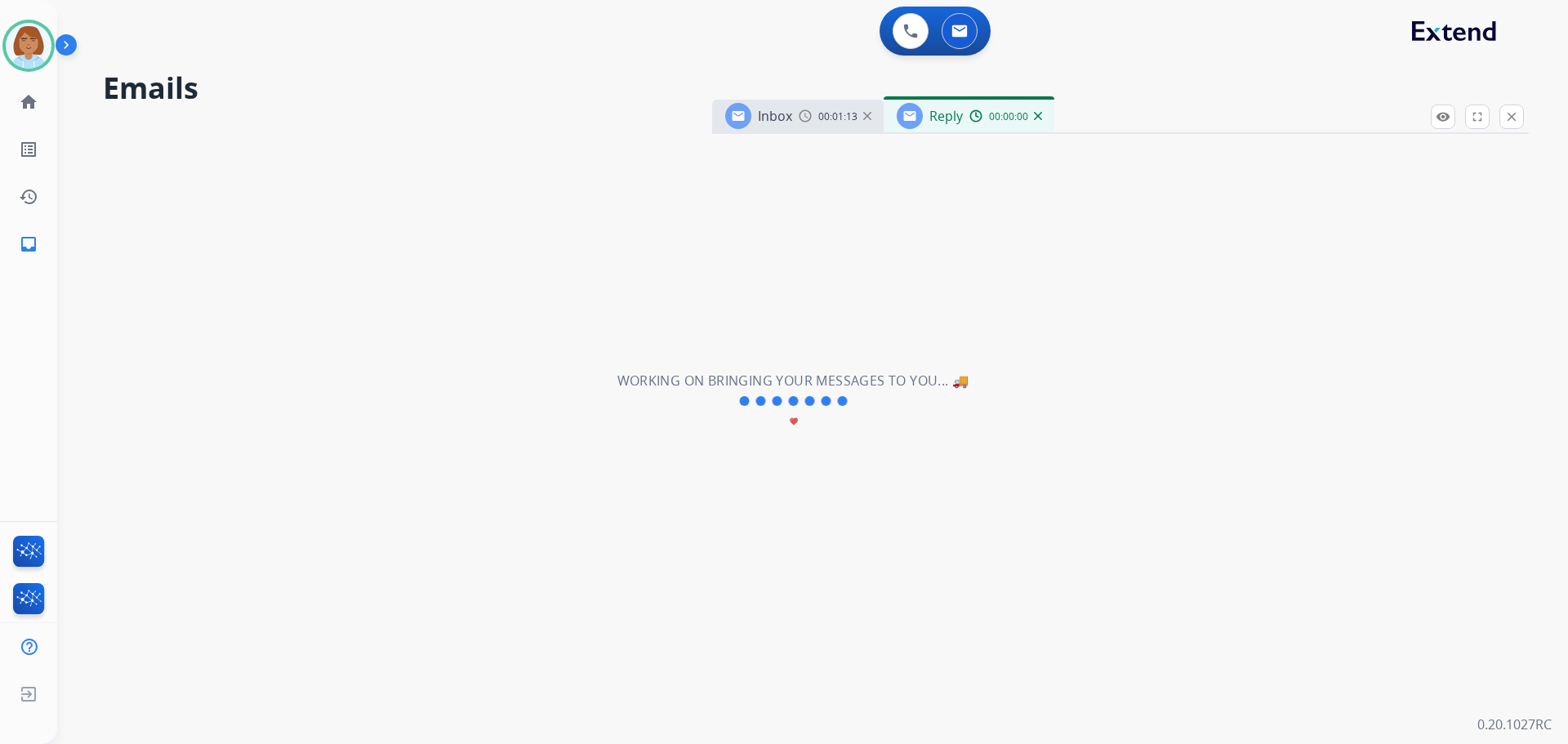
select select "**********"
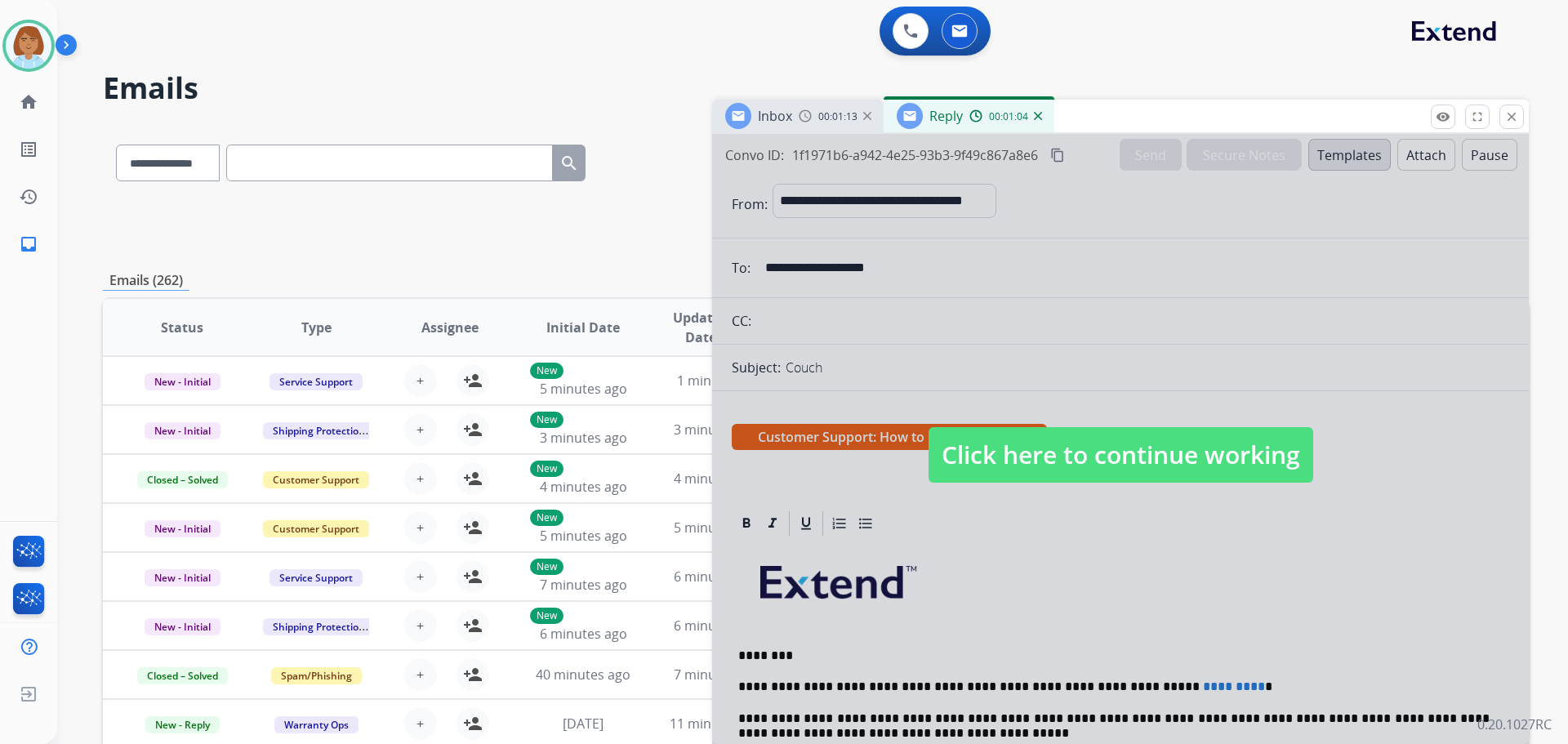
click at [1211, 462] on span "Click here to continue working" at bounding box center [1121, 455] width 385 height 56
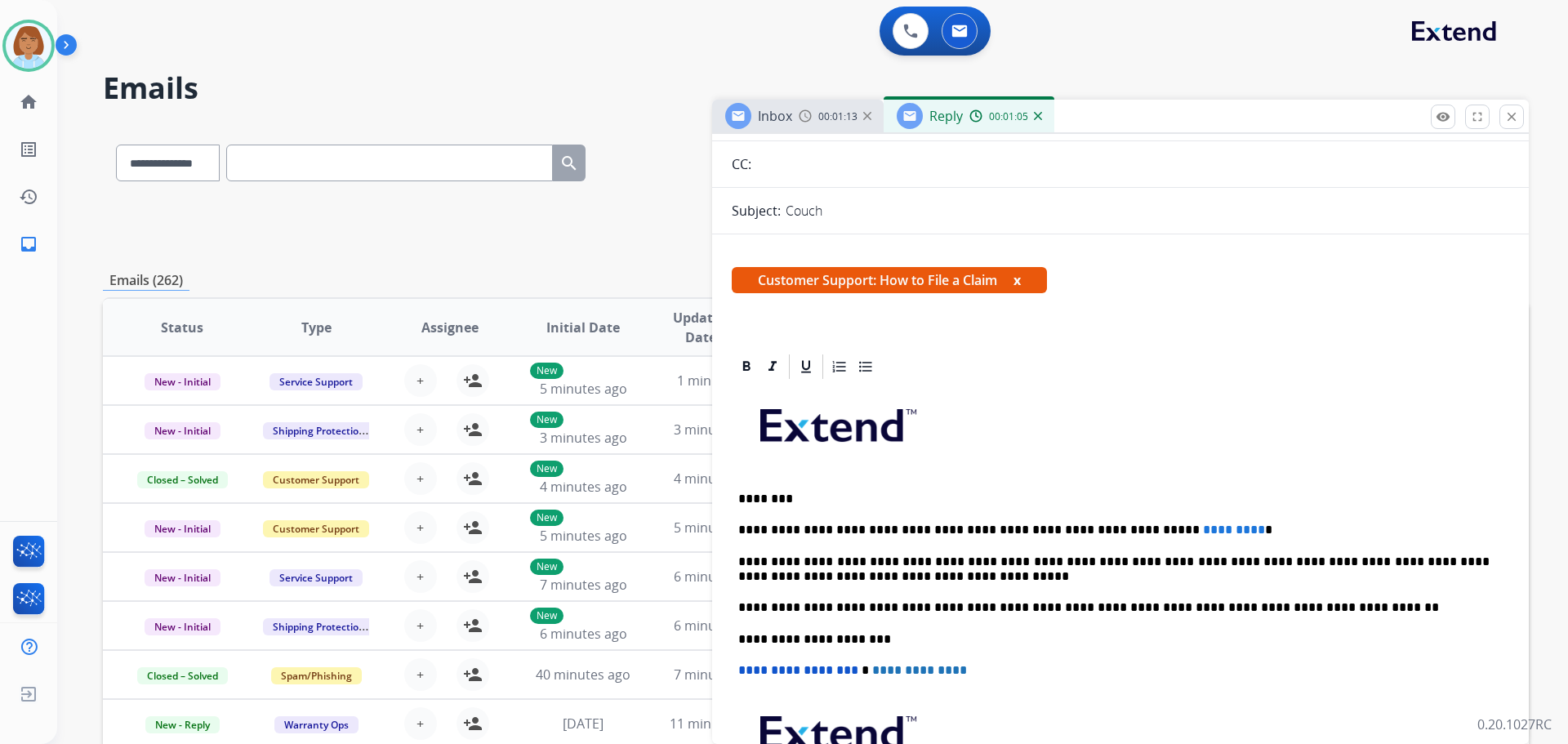
scroll to position [163, 0]
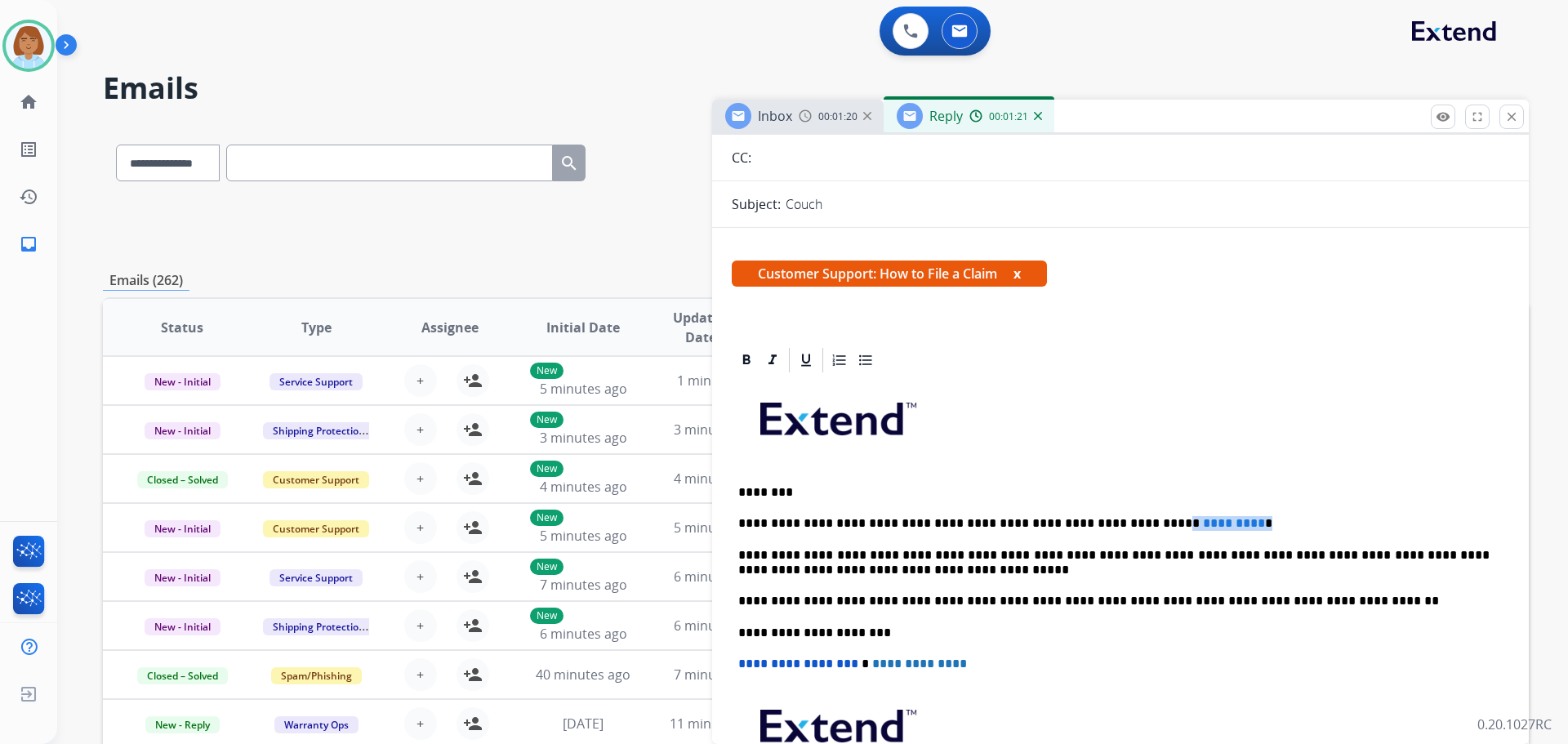
drag, startPoint x: 1200, startPoint y: 524, endPoint x: 1110, endPoint y: 527, distance: 90.0
click at [1109, 526] on p "**********" at bounding box center [1114, 524] width 751 height 14
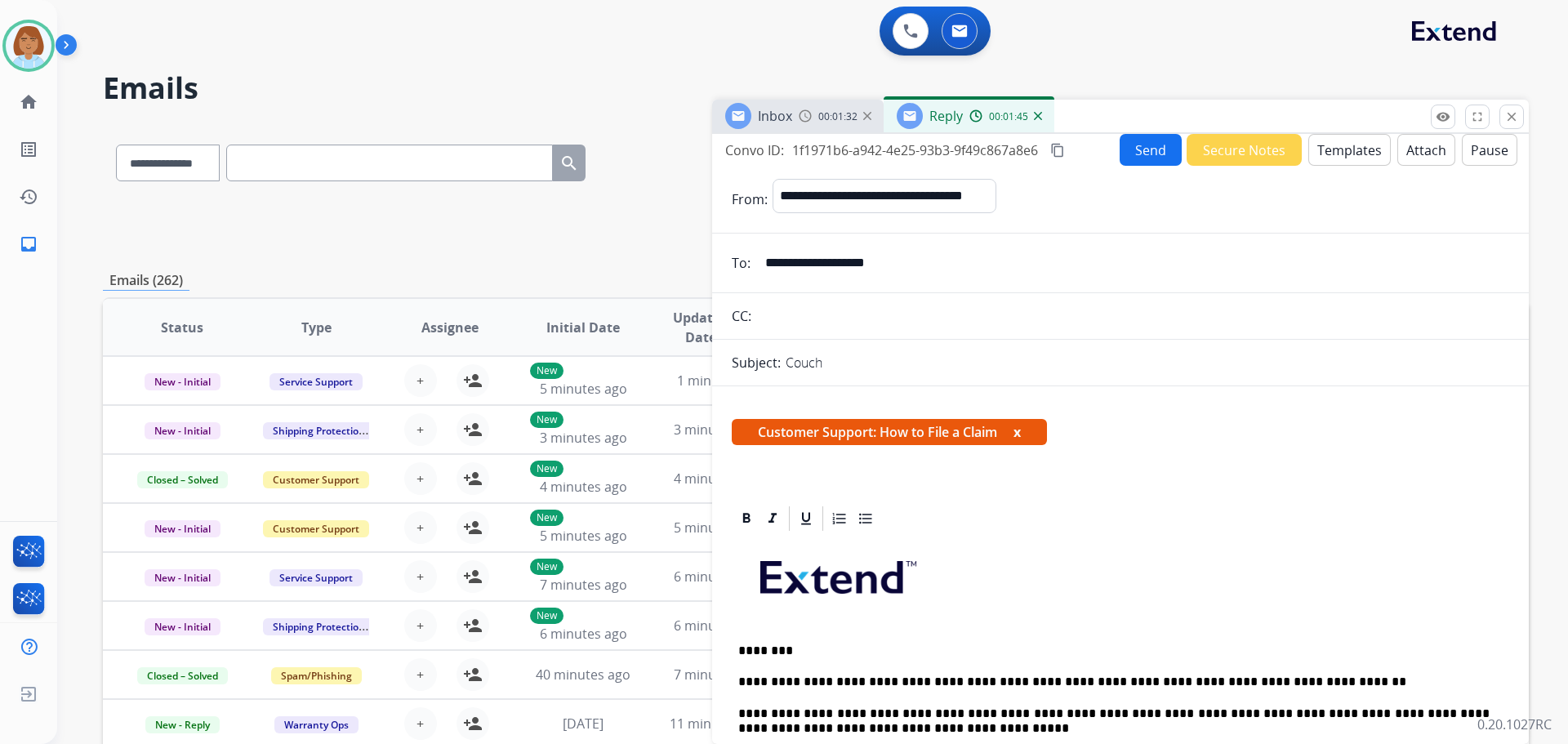
scroll to position [0, 0]
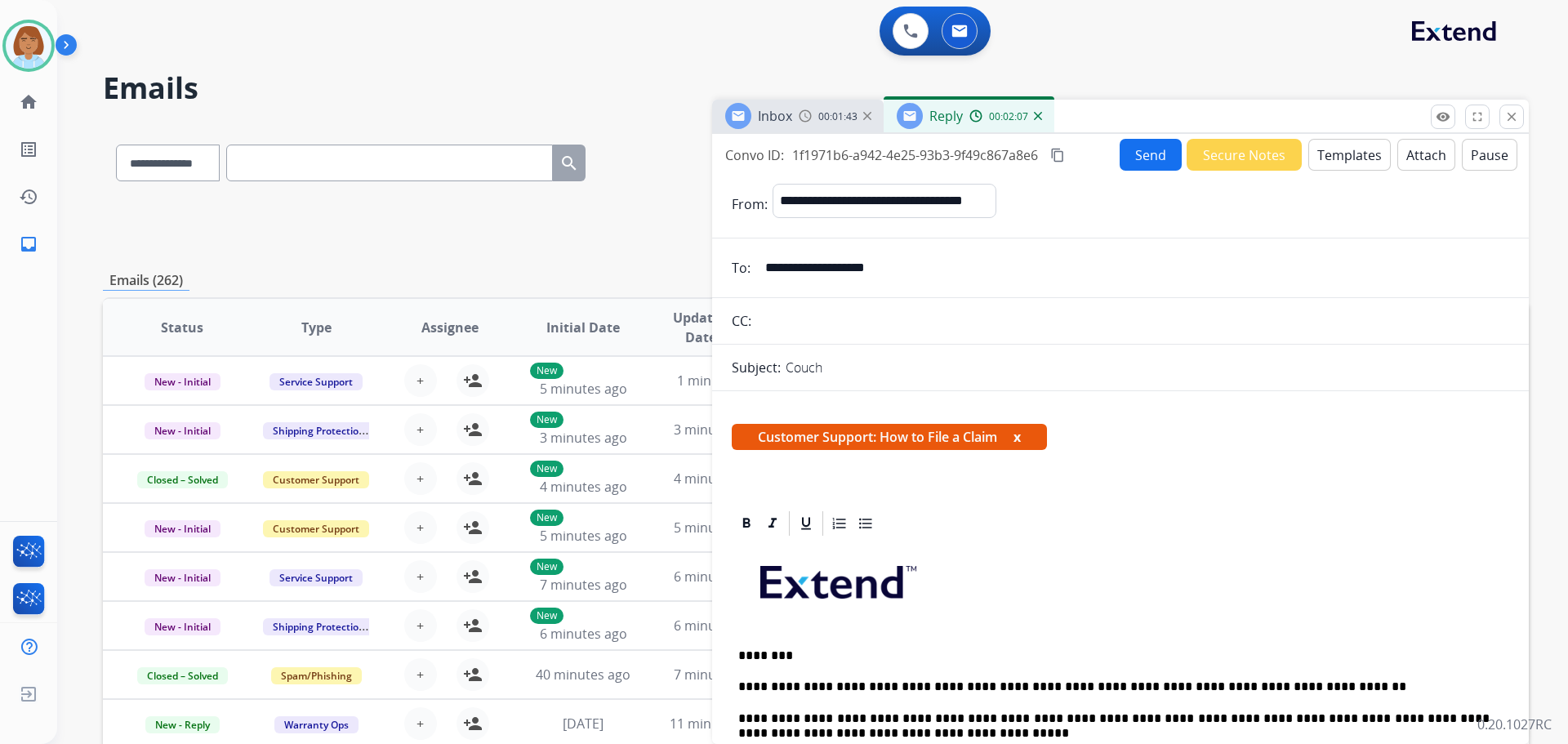
click at [1132, 165] on button "Send" at bounding box center [1151, 154] width 62 height 32
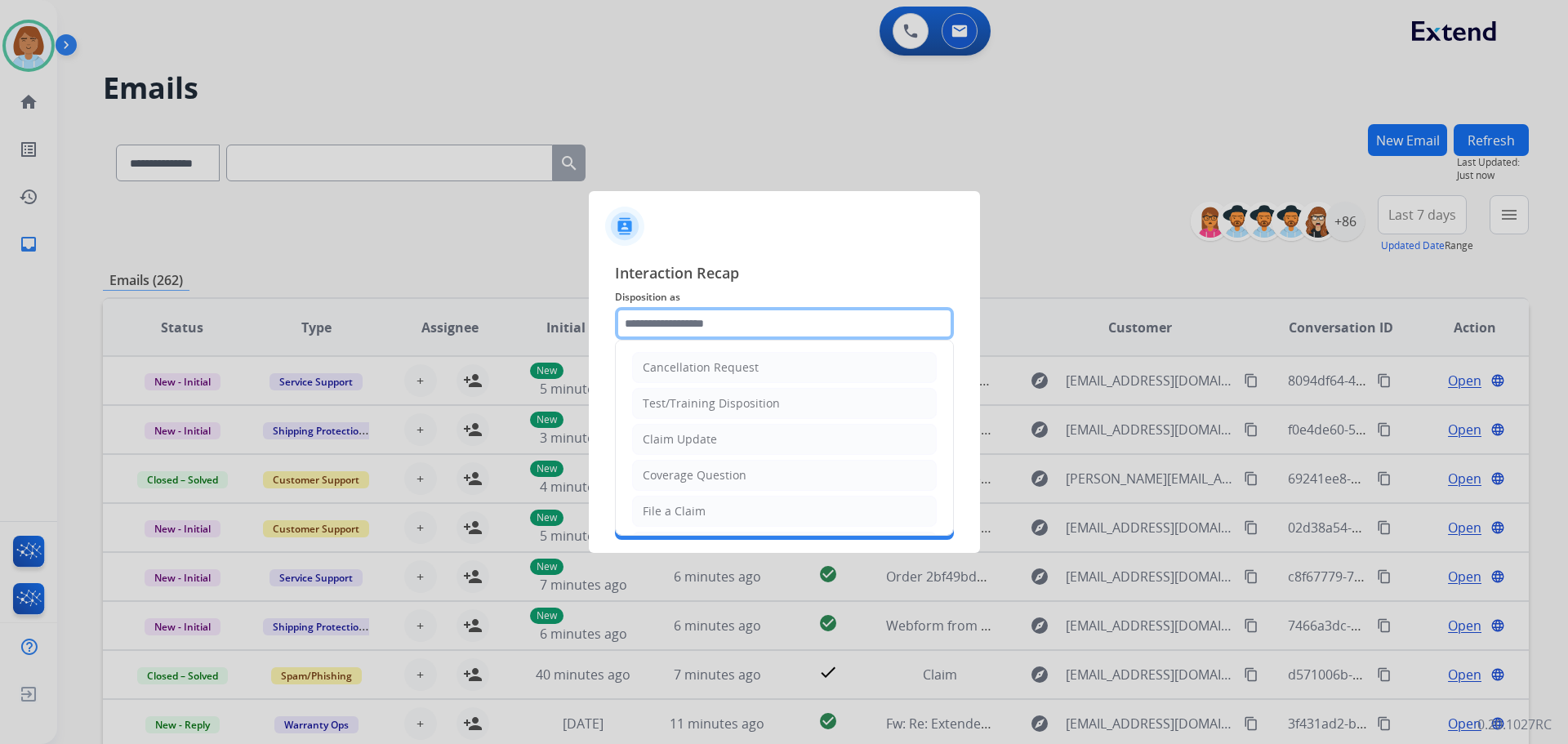
click at [785, 319] on input "text" at bounding box center [784, 324] width 339 height 32
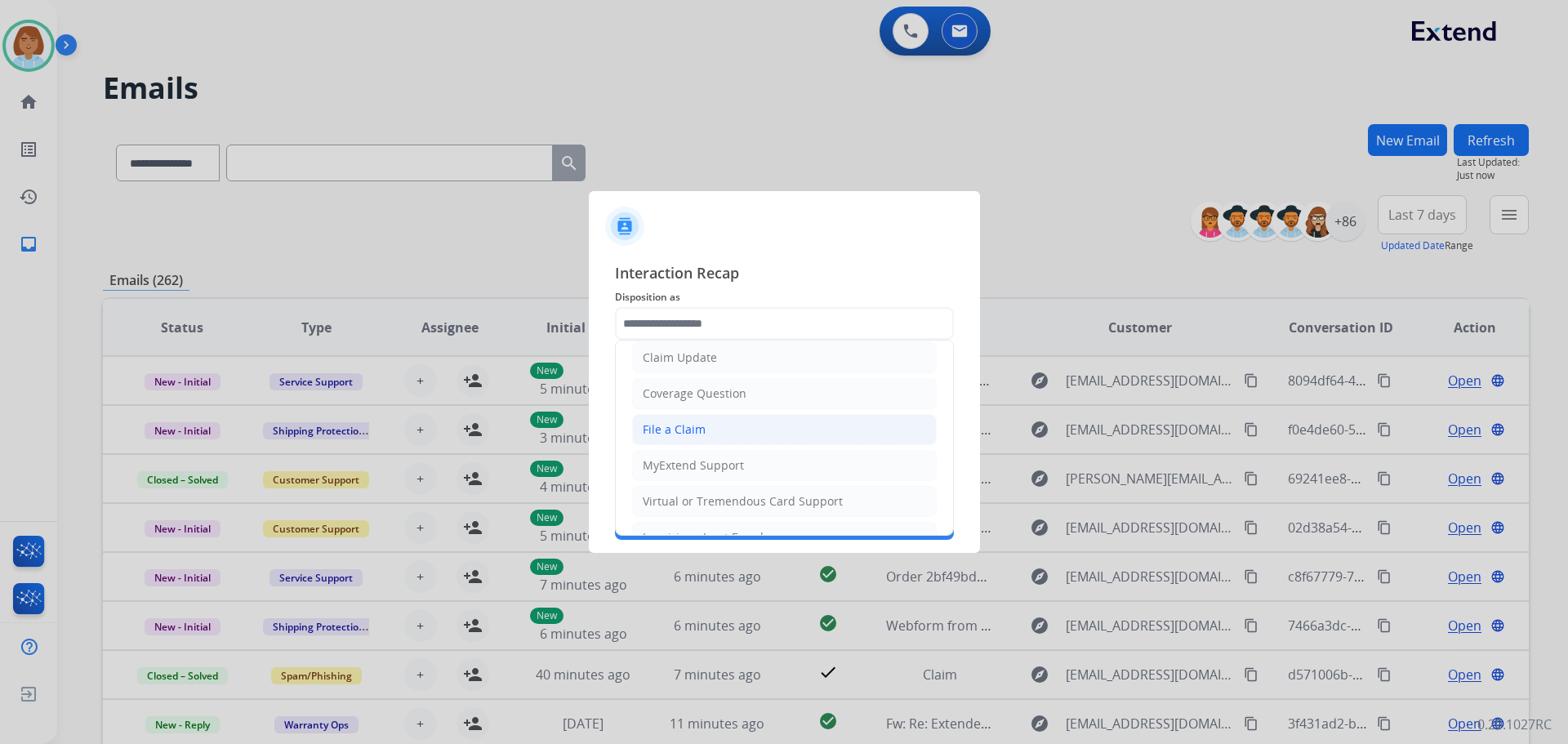
click at [675, 437] on div "File a Claim" at bounding box center [674, 429] width 63 height 16
type input "**********"
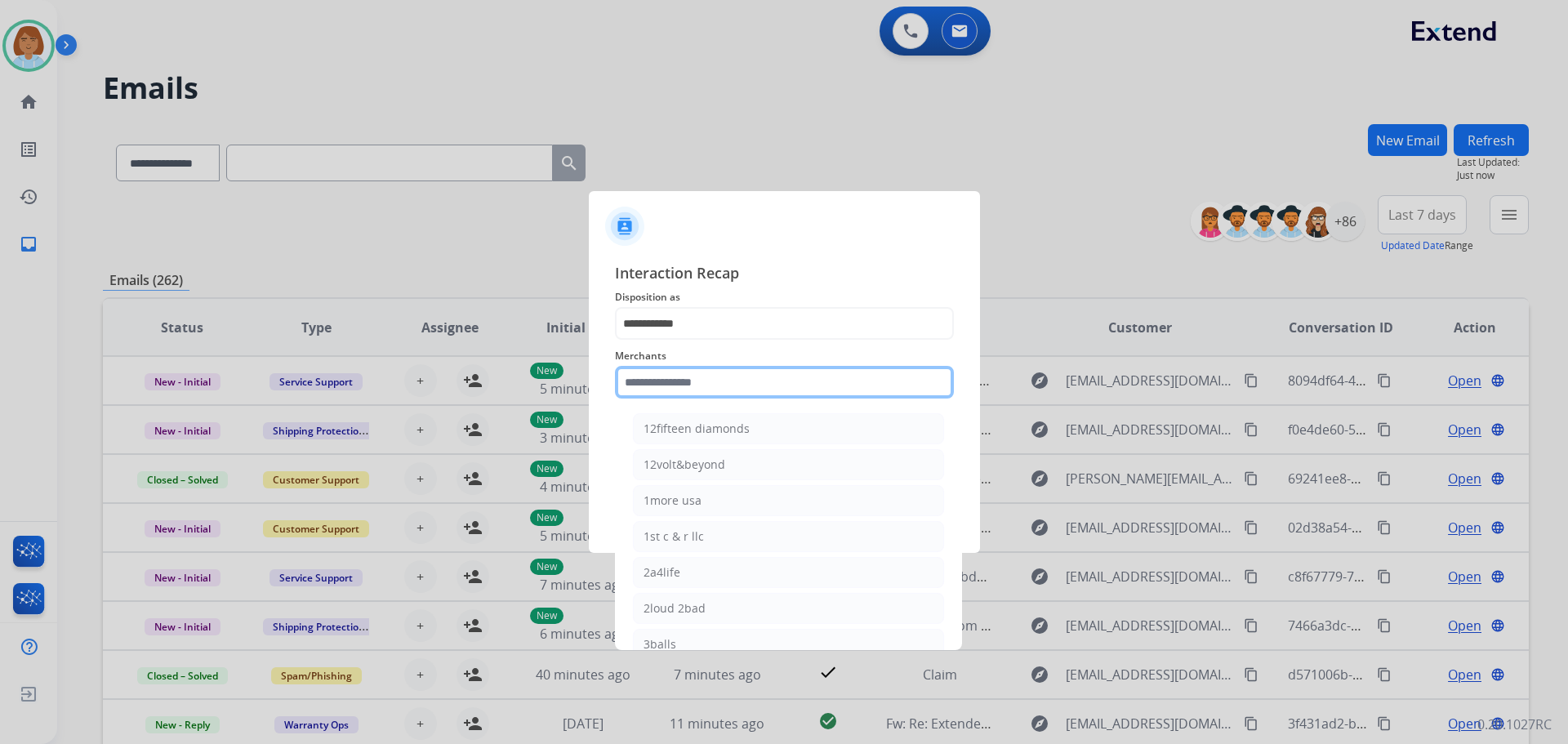
click at [692, 390] on input "text" at bounding box center [784, 382] width 339 height 32
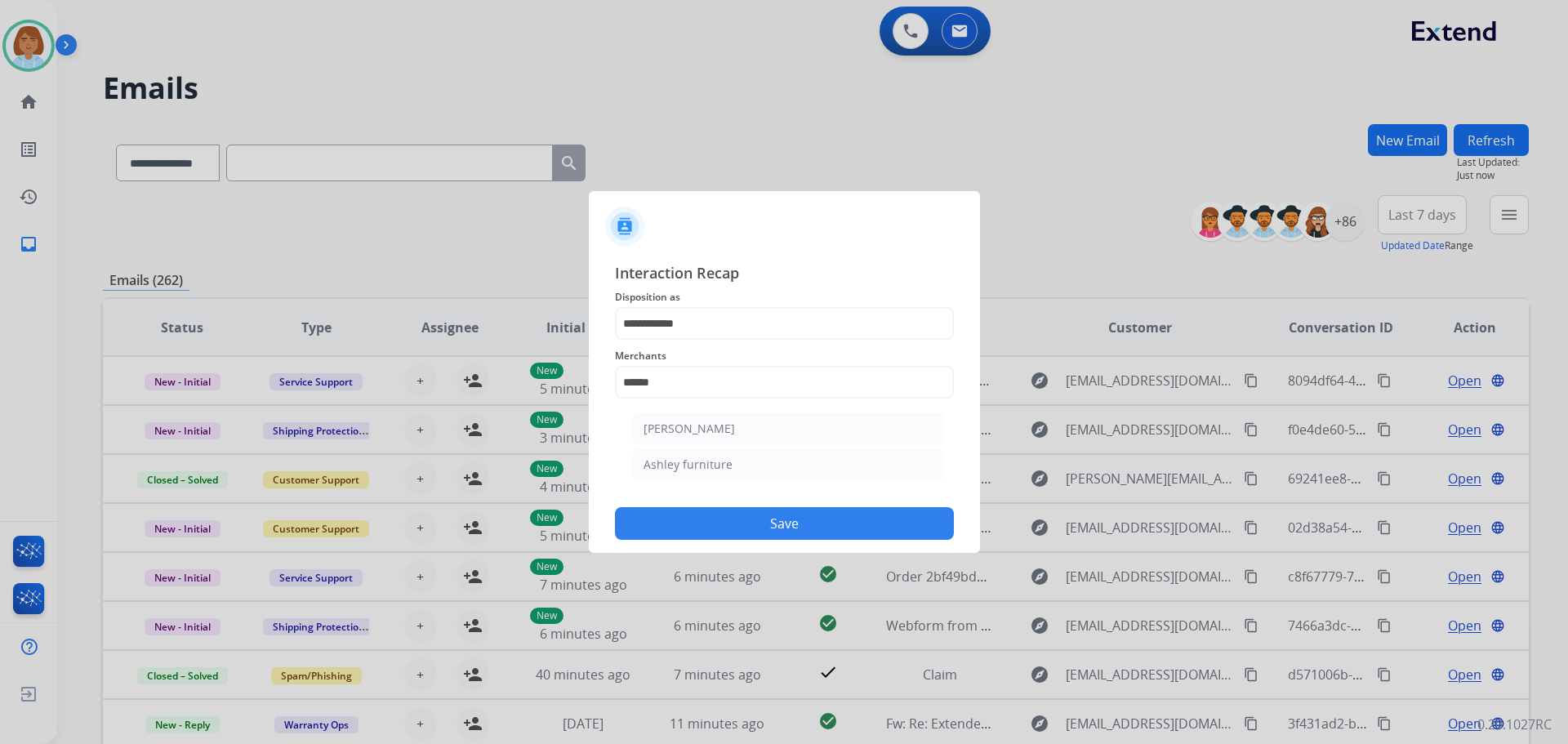
click at [690, 409] on ul "Ashley - Reguard Ashley furniture" at bounding box center [789, 450] width 321 height 91
click at [690, 427] on div "[PERSON_NAME]" at bounding box center [689, 429] width 91 height 16
type input "**********"
click at [687, 494] on div "**********" at bounding box center [784, 400] width 339 height 279
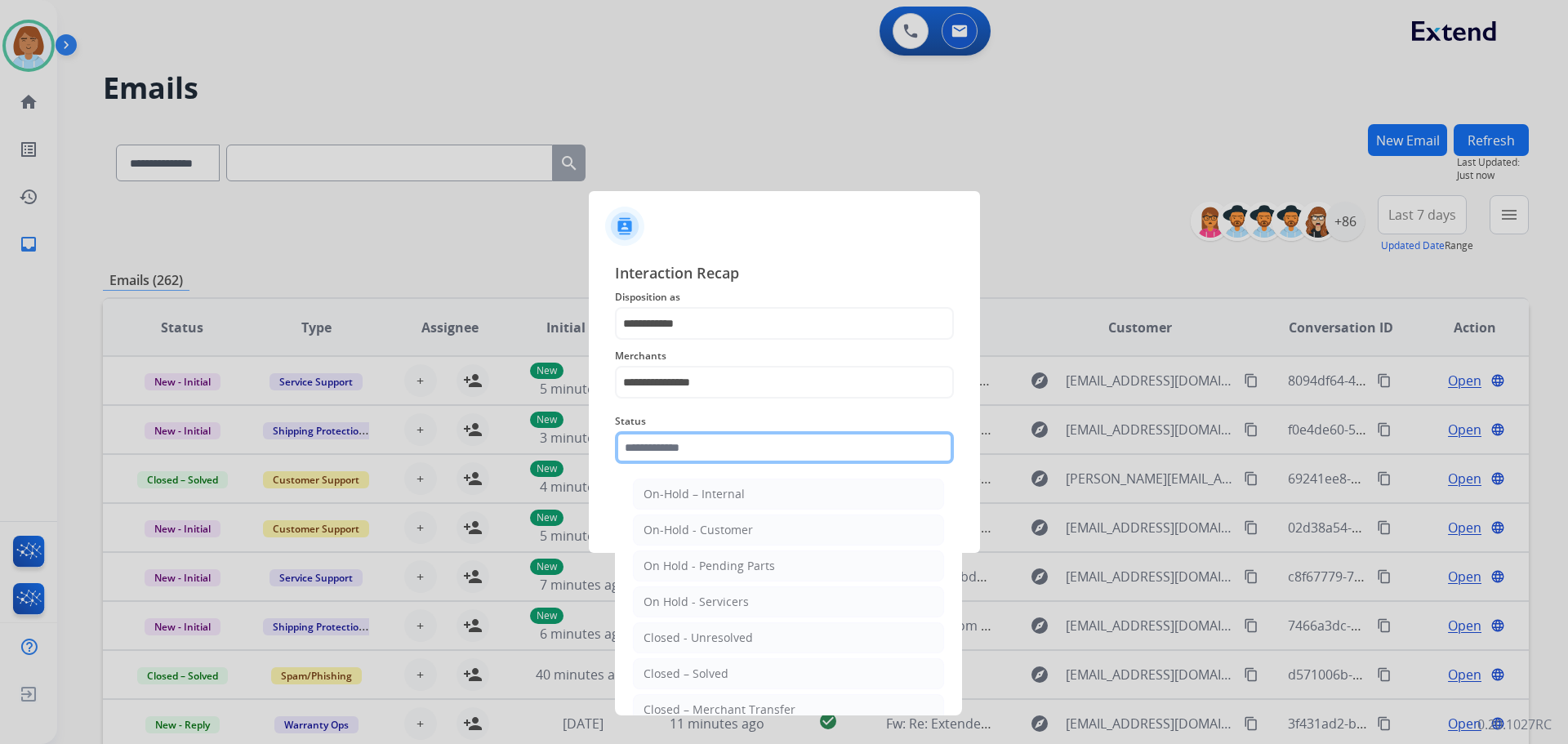
click at [701, 462] on input "text" at bounding box center [784, 447] width 339 height 32
click at [697, 674] on div "Closed – Solved" at bounding box center [686, 674] width 85 height 16
type input "**********"
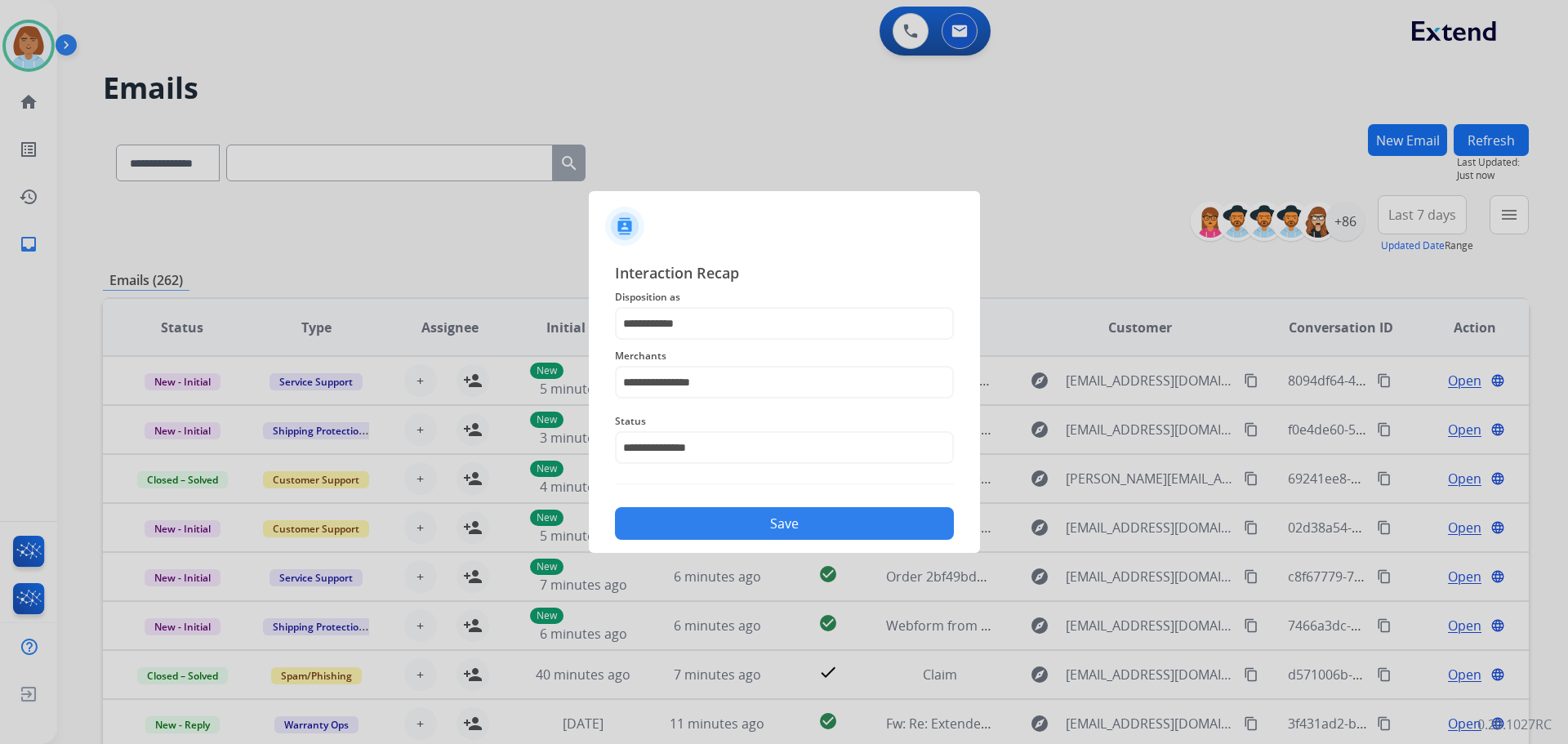
click at [795, 527] on button "Save" at bounding box center [784, 524] width 339 height 32
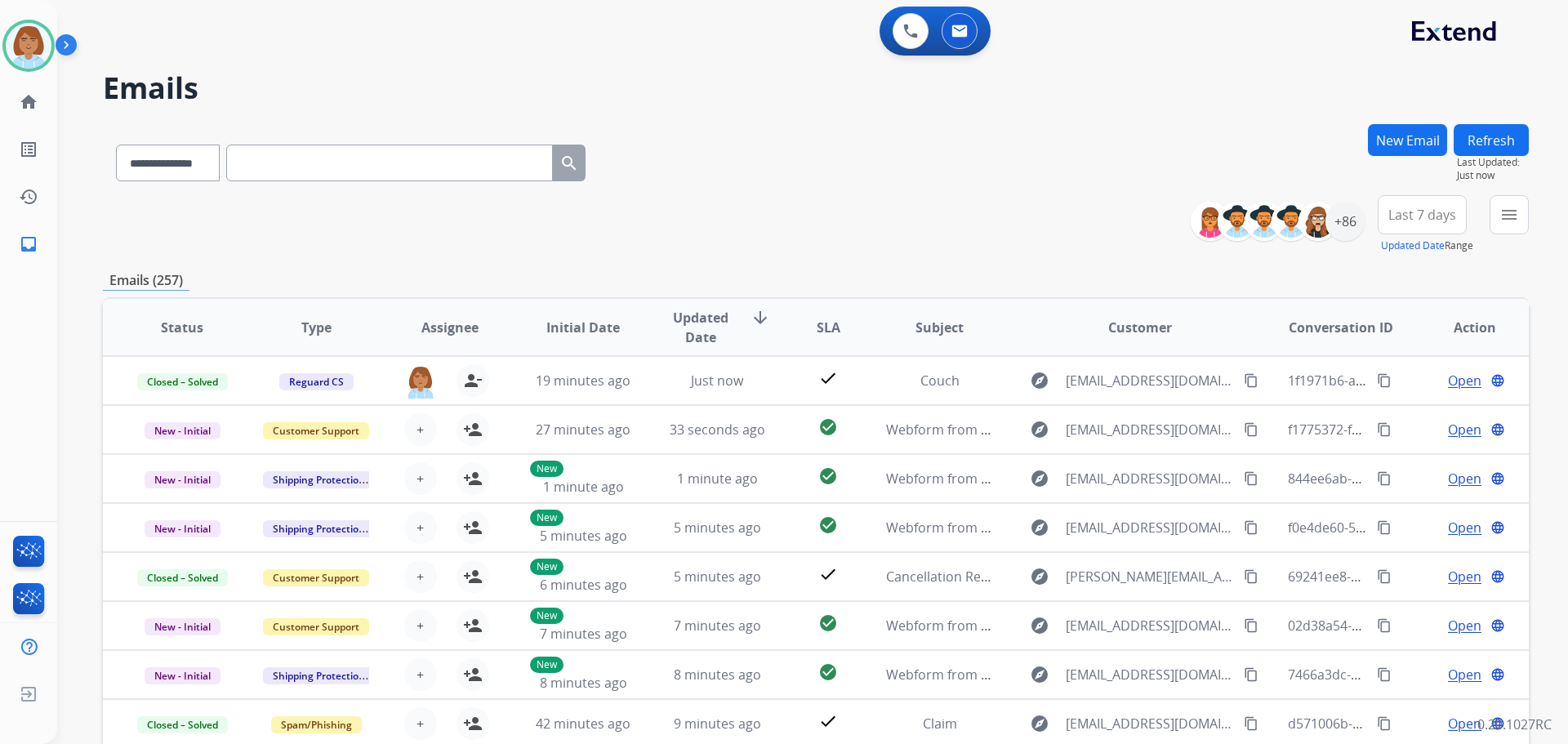
click at [1510, 234] on div "menu Type Claims Adjudication Customer Support Escalation Service Support Shipp…" at bounding box center [1508, 225] width 39 height 59
click at [1509, 219] on mat-icon "menu" at bounding box center [1509, 215] width 20 height 20
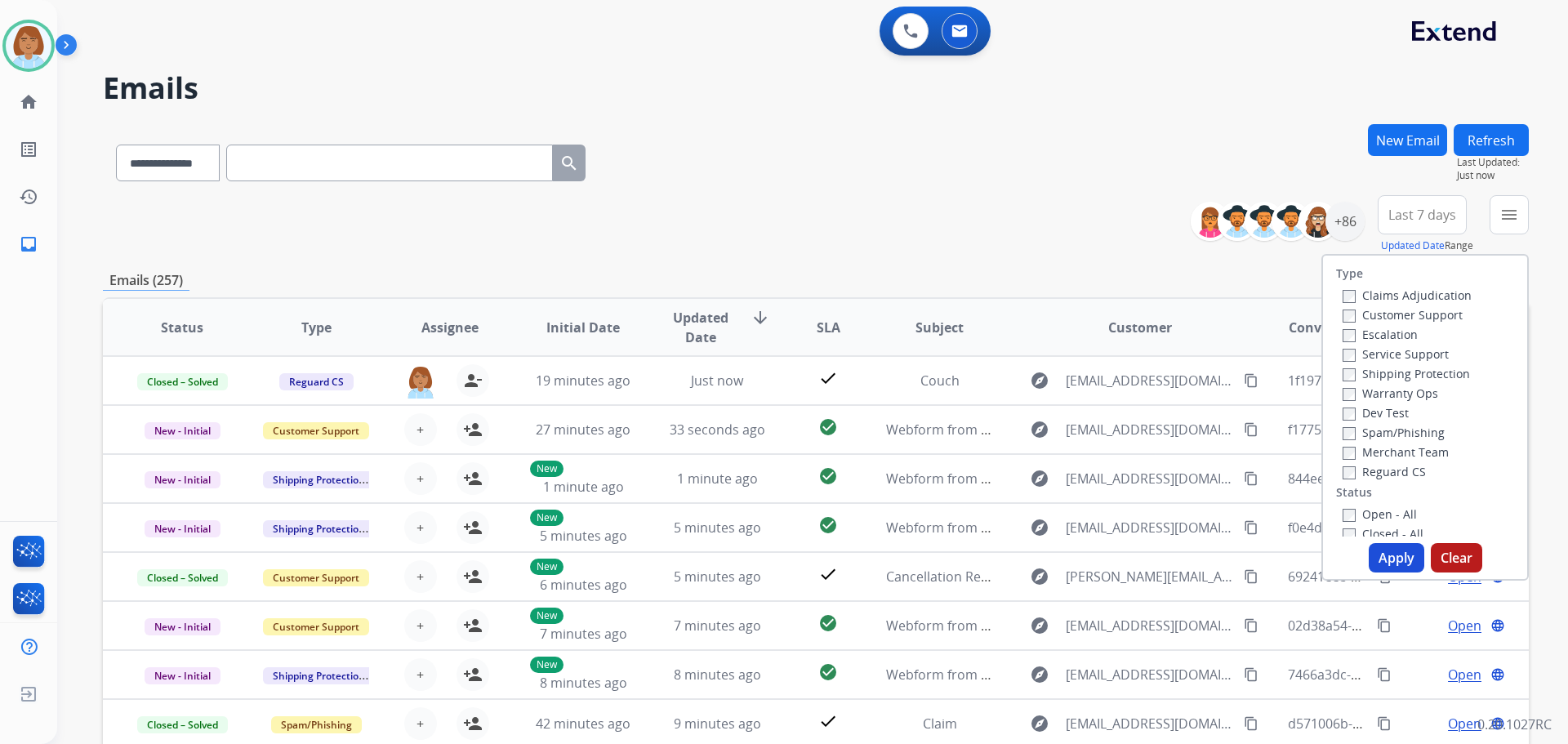
click at [1363, 297] on label "Claims Adjudication" at bounding box center [1407, 295] width 129 height 15
click at [1345, 298] on label "Claims Adjudication" at bounding box center [1407, 295] width 129 height 15
click at [1353, 372] on label "Shipping Protection" at bounding box center [1406, 373] width 127 height 15
click at [1345, 471] on label "Reguard CS" at bounding box center [1384, 472] width 83 height 15
click at [1383, 556] on button "Apply" at bounding box center [1397, 557] width 56 height 30
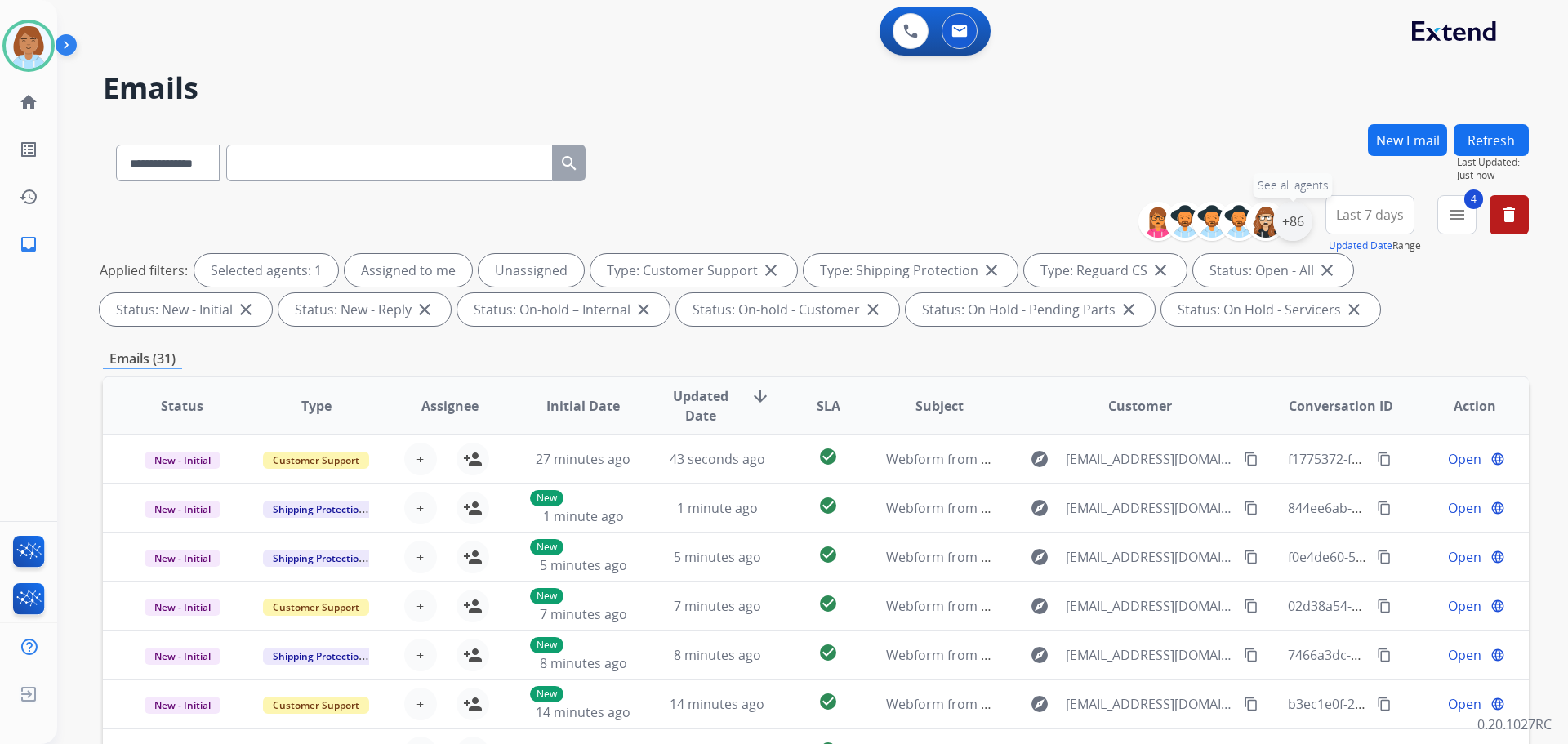
click at [1306, 214] on div "+86" at bounding box center [1292, 221] width 39 height 39
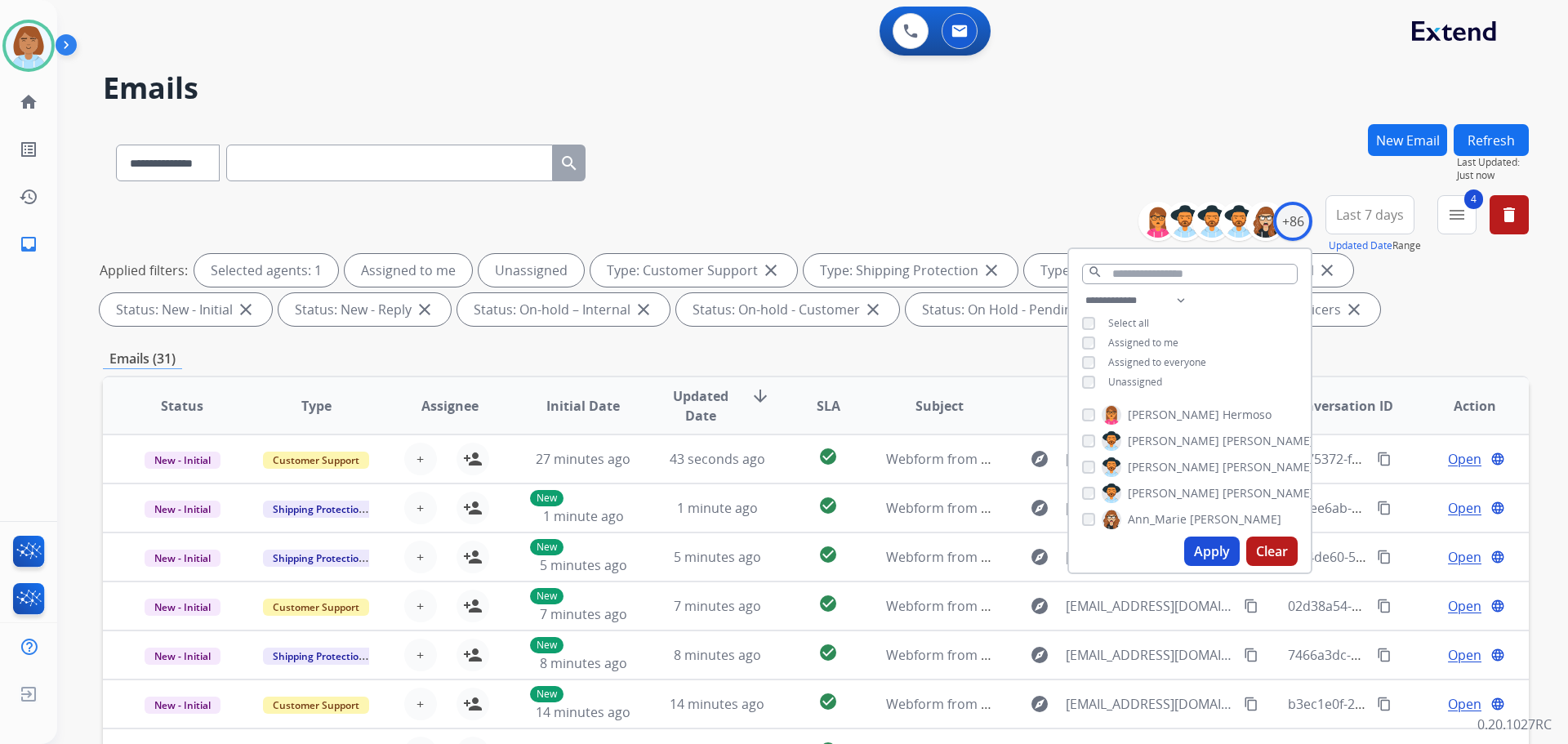
click at [1155, 386] on span "Unassigned" at bounding box center [1135, 381] width 54 height 14
click at [1212, 546] on button "Apply" at bounding box center [1213, 551] width 56 height 30
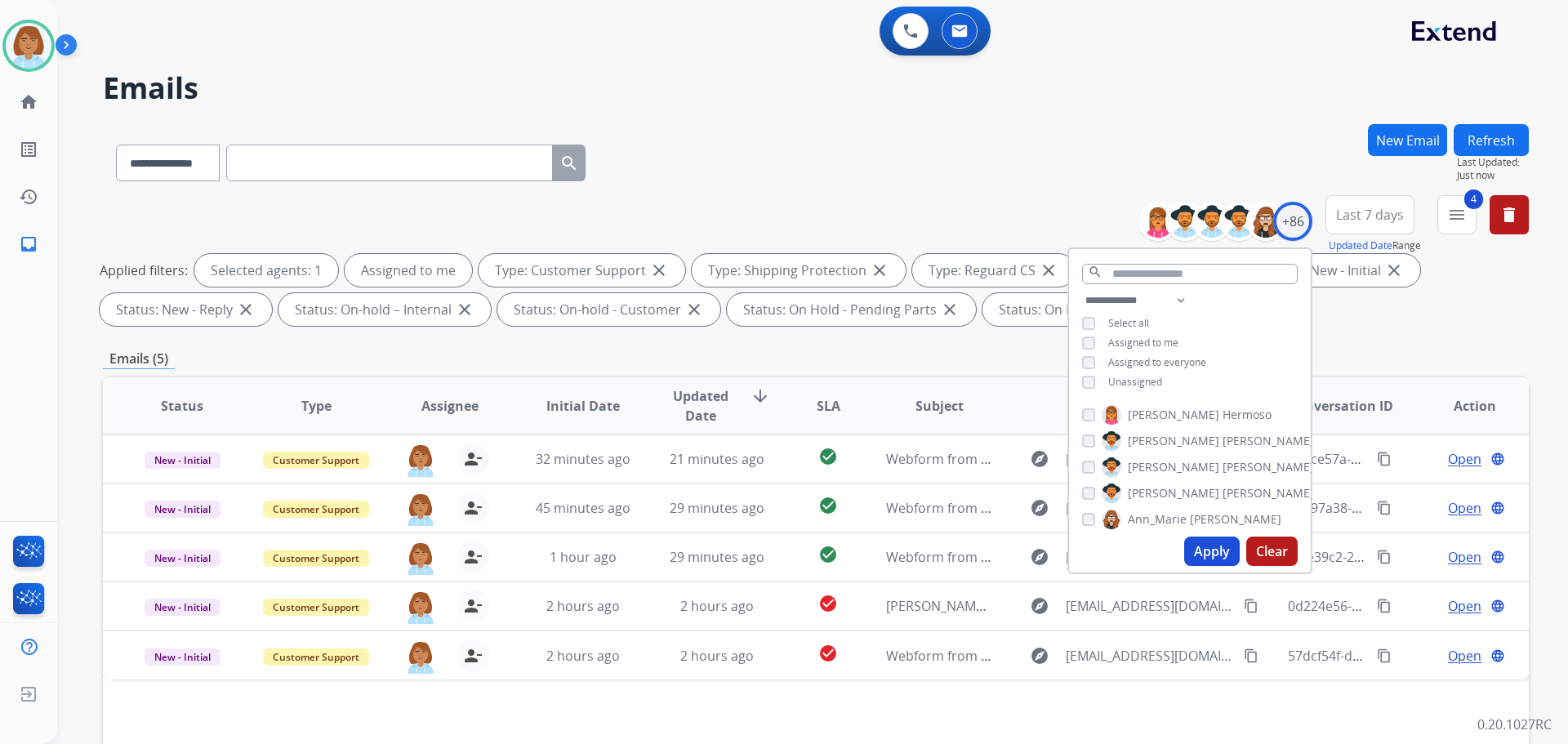
click at [863, 145] on div "**********" at bounding box center [816, 160] width 1426 height 71
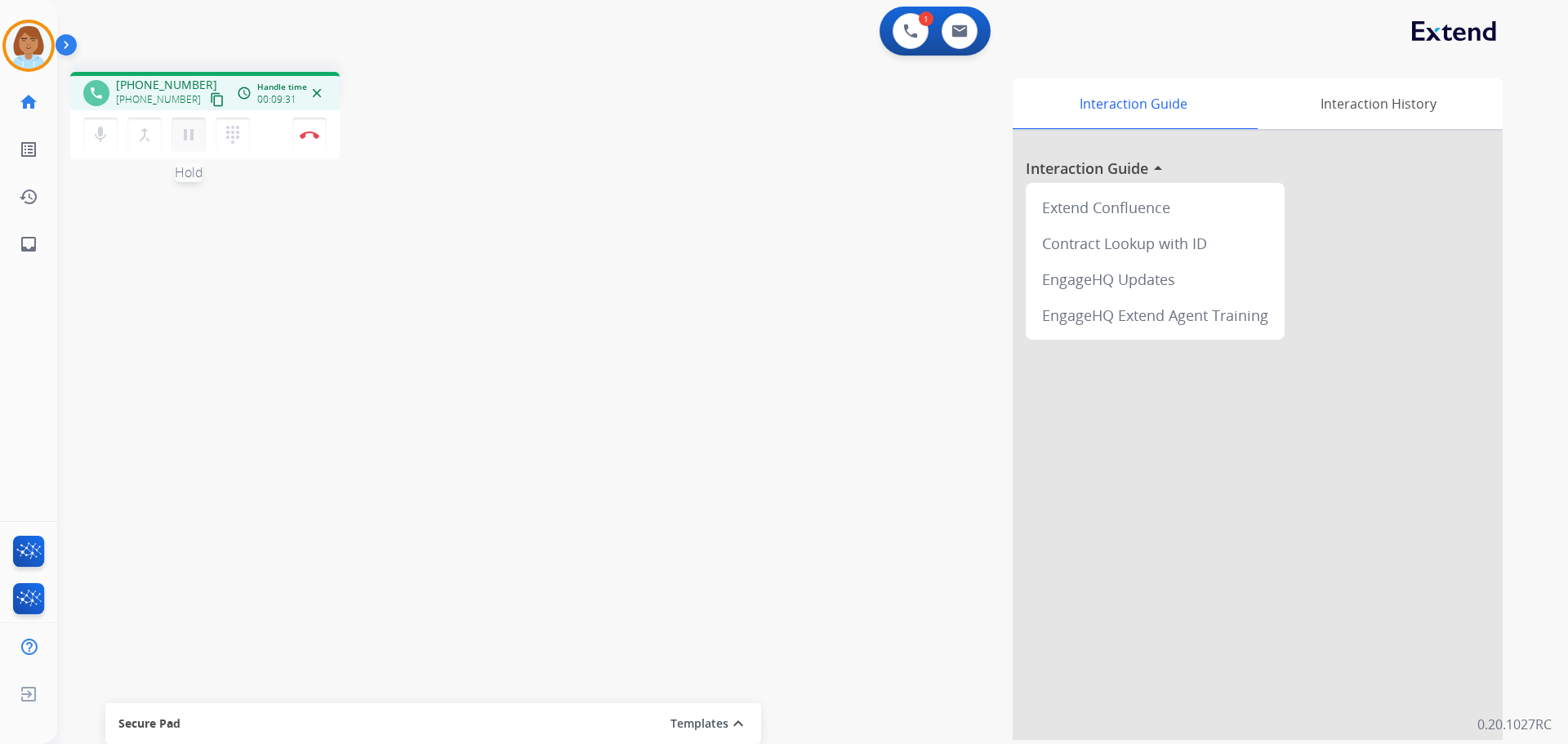
click at [183, 144] on button "pause Hold" at bounding box center [188, 134] width 34 height 34
click at [105, 135] on mat-icon "mic" at bounding box center [101, 135] width 20 height 20
click at [994, 463] on div "Interaction Guide Interaction History Interaction Guide arrow_drop_up Extend Co…" at bounding box center [1022, 409] width 962 height 662
click at [179, 141] on mat-icon "play_arrow" at bounding box center [188, 135] width 20 height 20
click at [94, 142] on mat-icon "mic_off" at bounding box center [101, 135] width 20 height 20
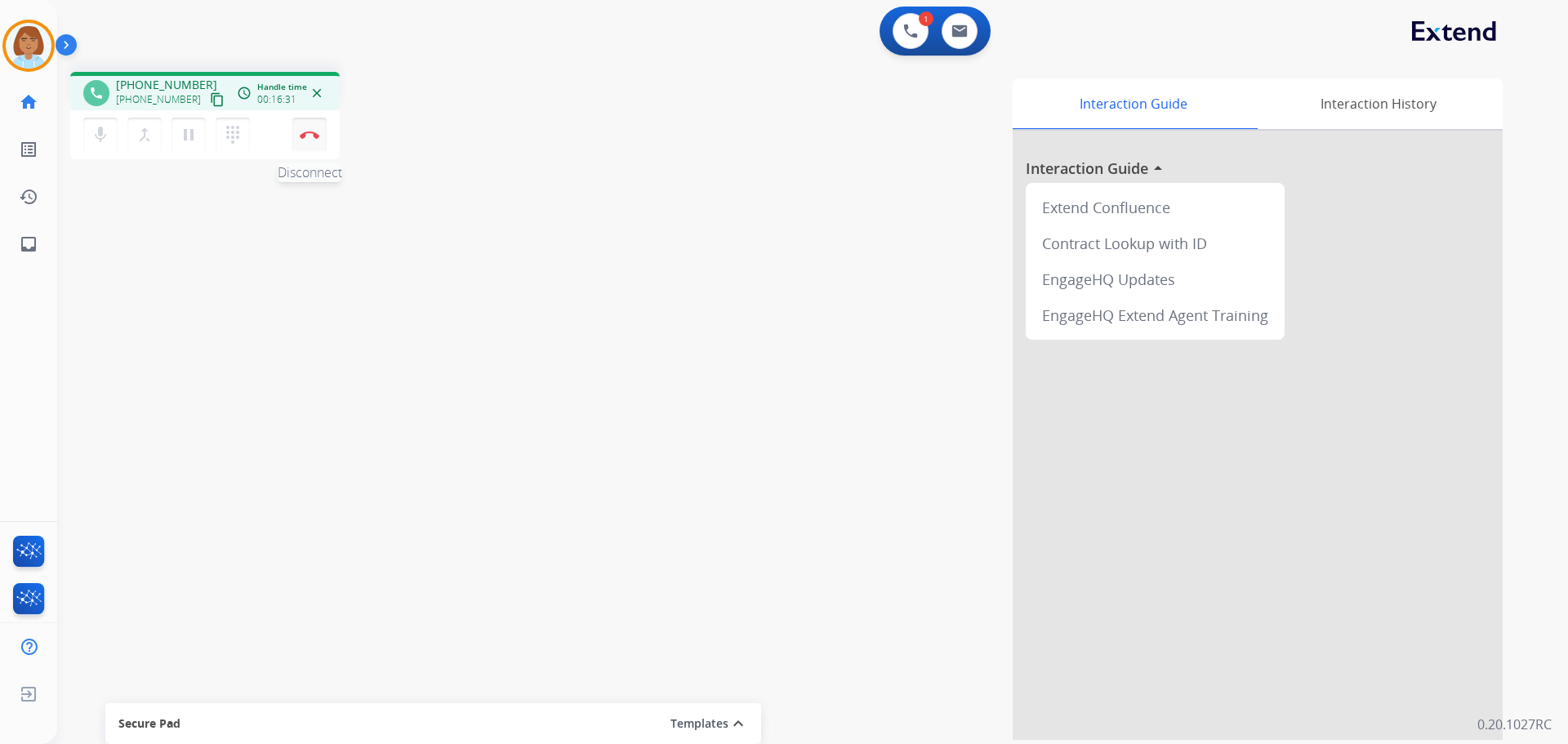
click at [321, 139] on button "Disconnect" at bounding box center [309, 134] width 34 height 34
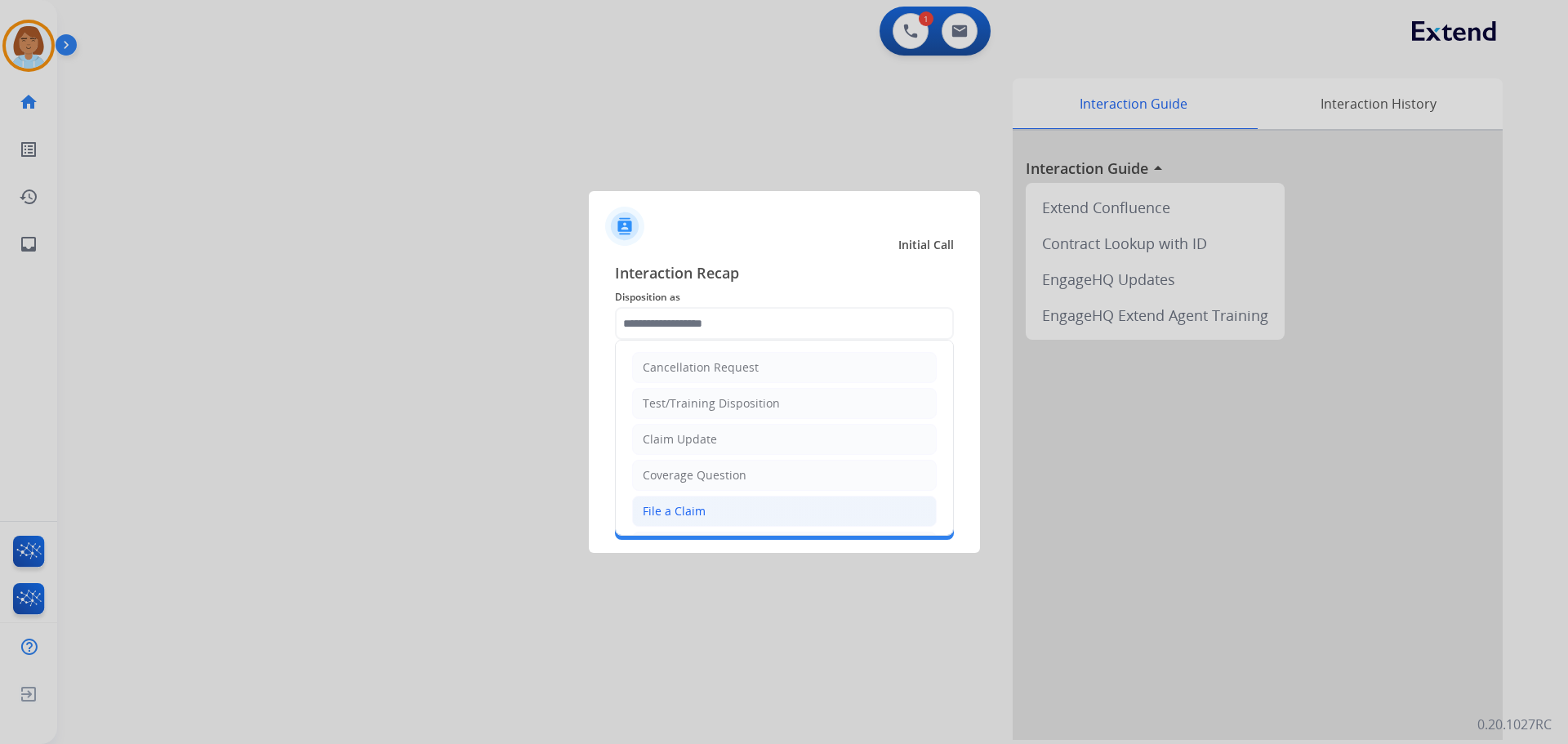
click at [674, 507] on div "File a Claim" at bounding box center [674, 511] width 63 height 16
type input "**********"
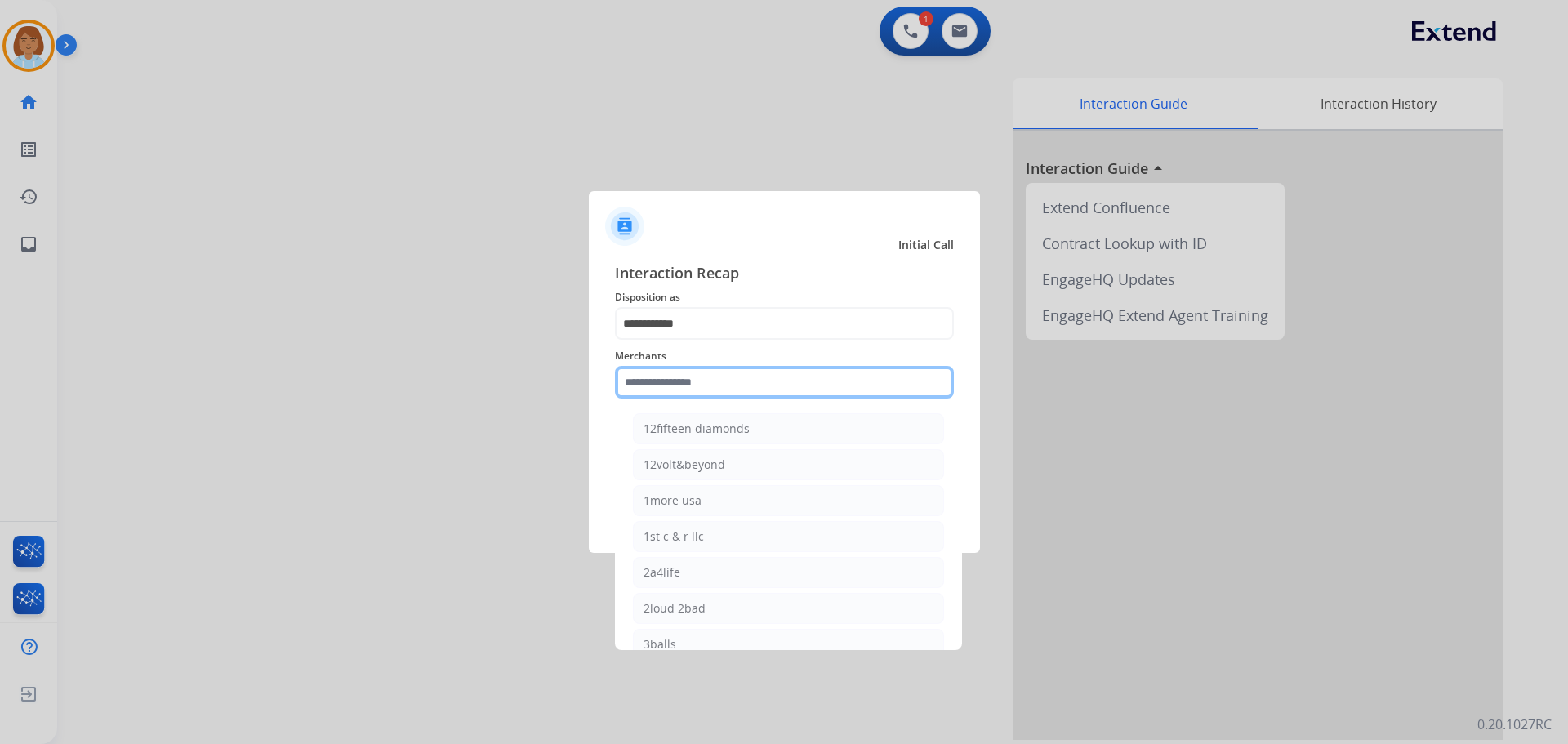
click at [692, 371] on input "text" at bounding box center [784, 382] width 339 height 32
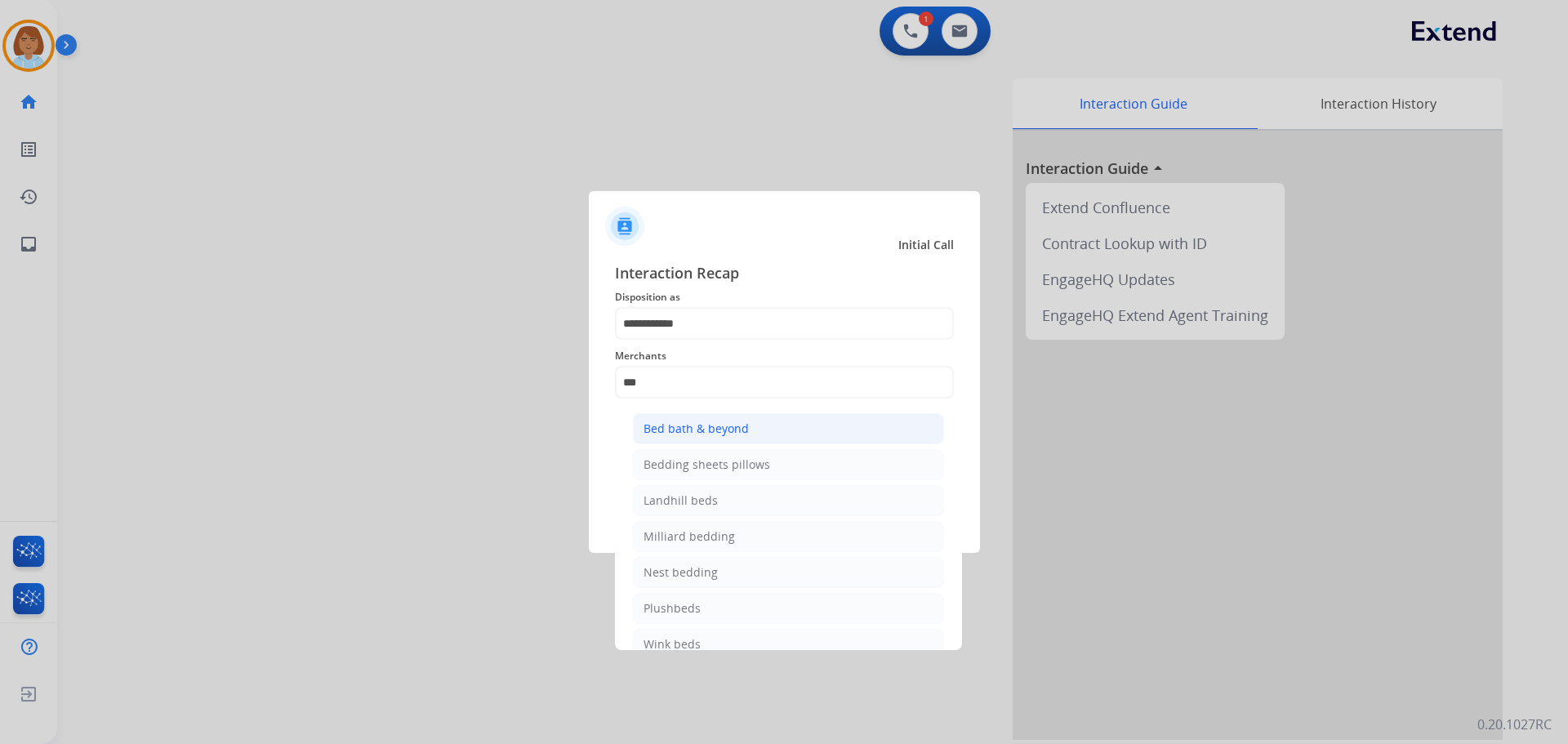
click at [726, 430] on div "Bed bath & beyond" at bounding box center [696, 429] width 105 height 16
type input "**********"
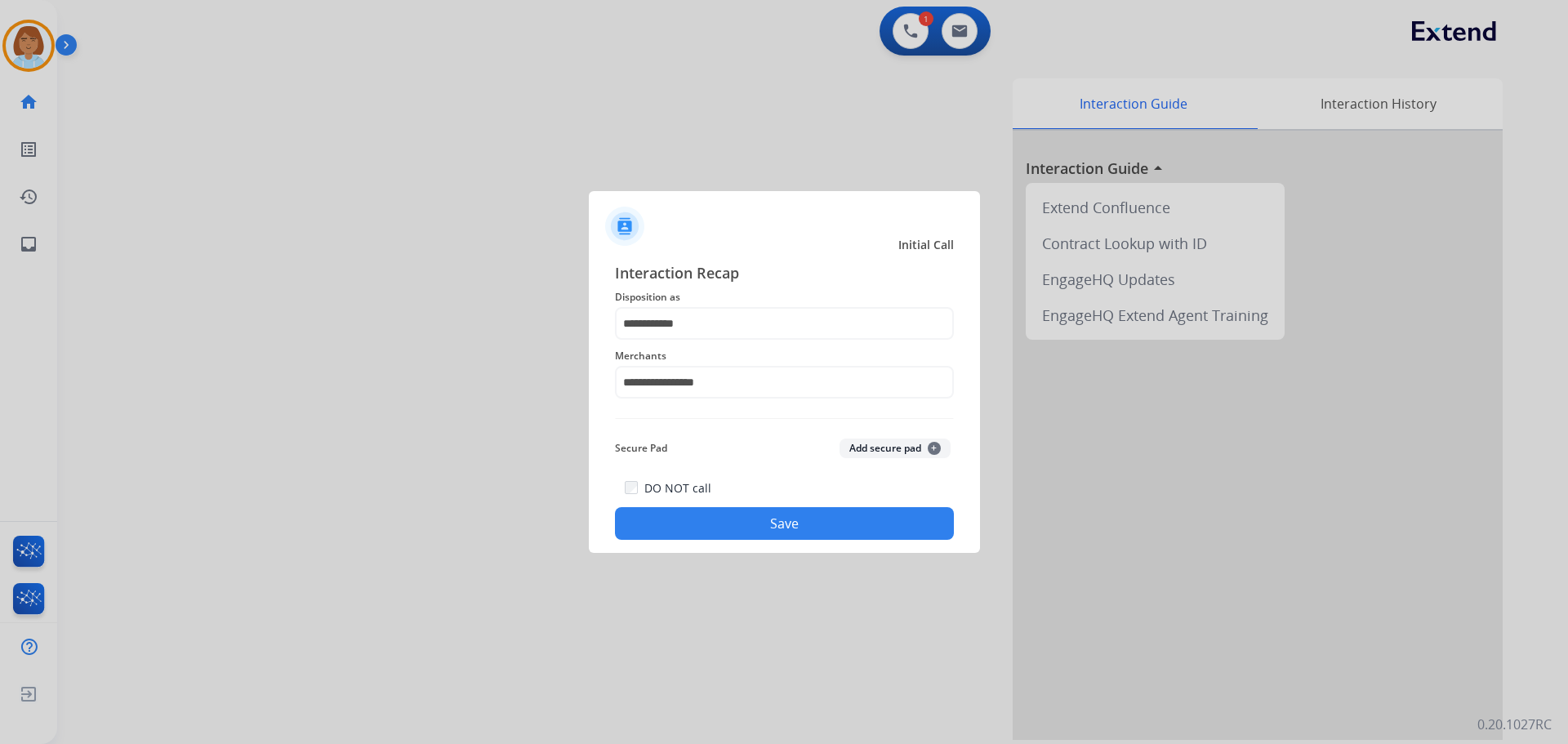
click at [826, 522] on button "Save" at bounding box center [784, 524] width 339 height 32
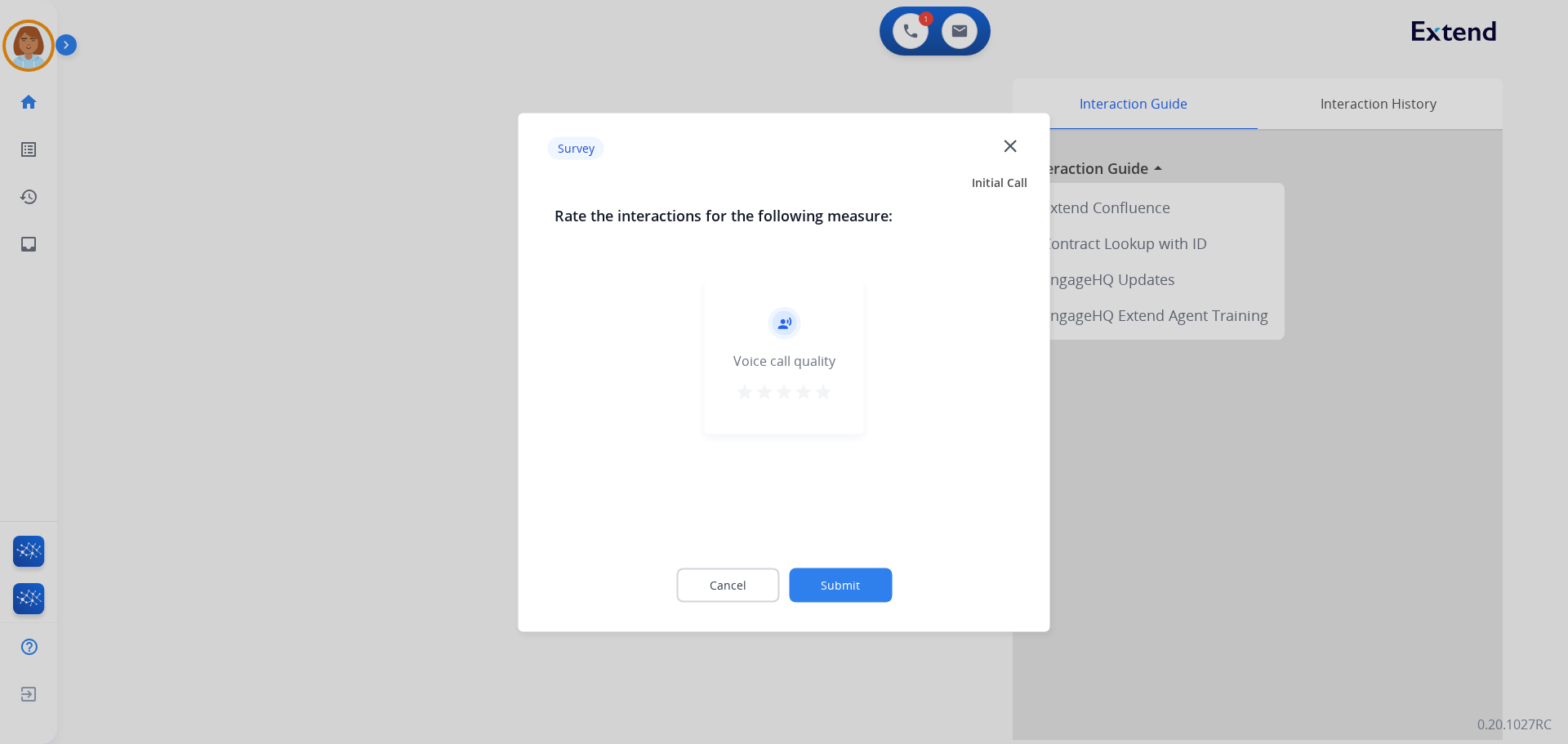
click at [872, 581] on button "Submit" at bounding box center [840, 585] width 103 height 34
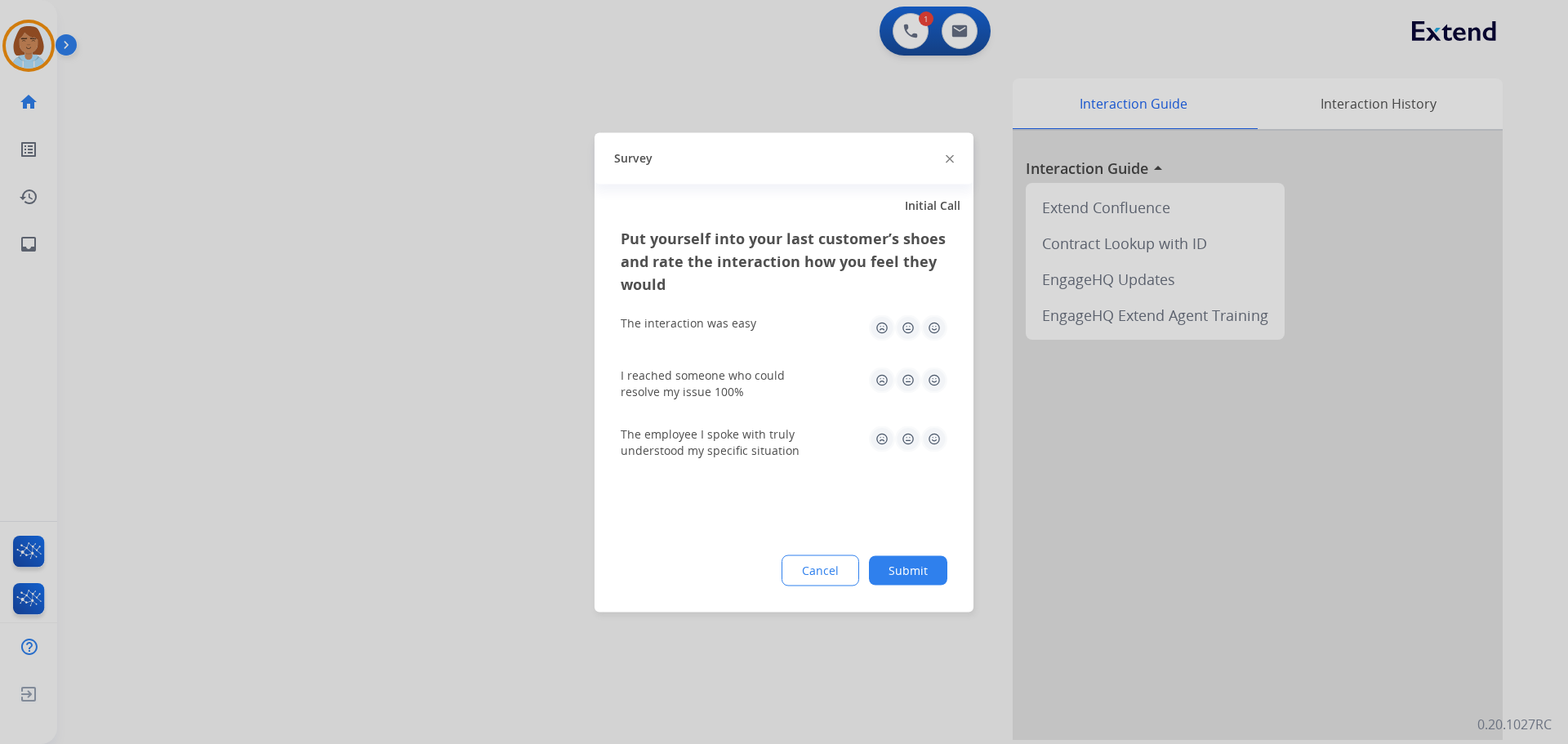
click at [917, 584] on button "Submit" at bounding box center [908, 570] width 78 height 30
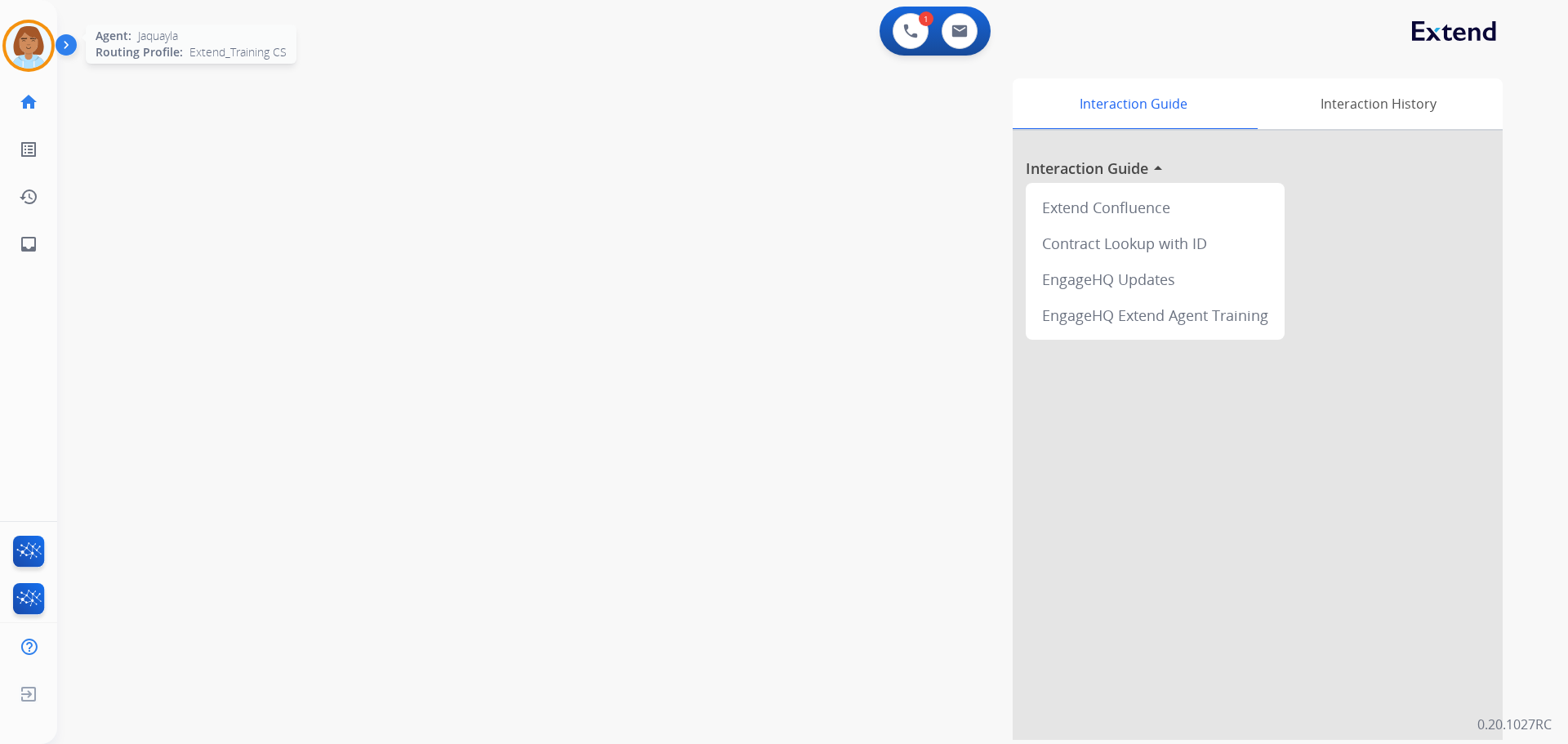
click at [44, 59] on img at bounding box center [28, 45] width 46 height 46
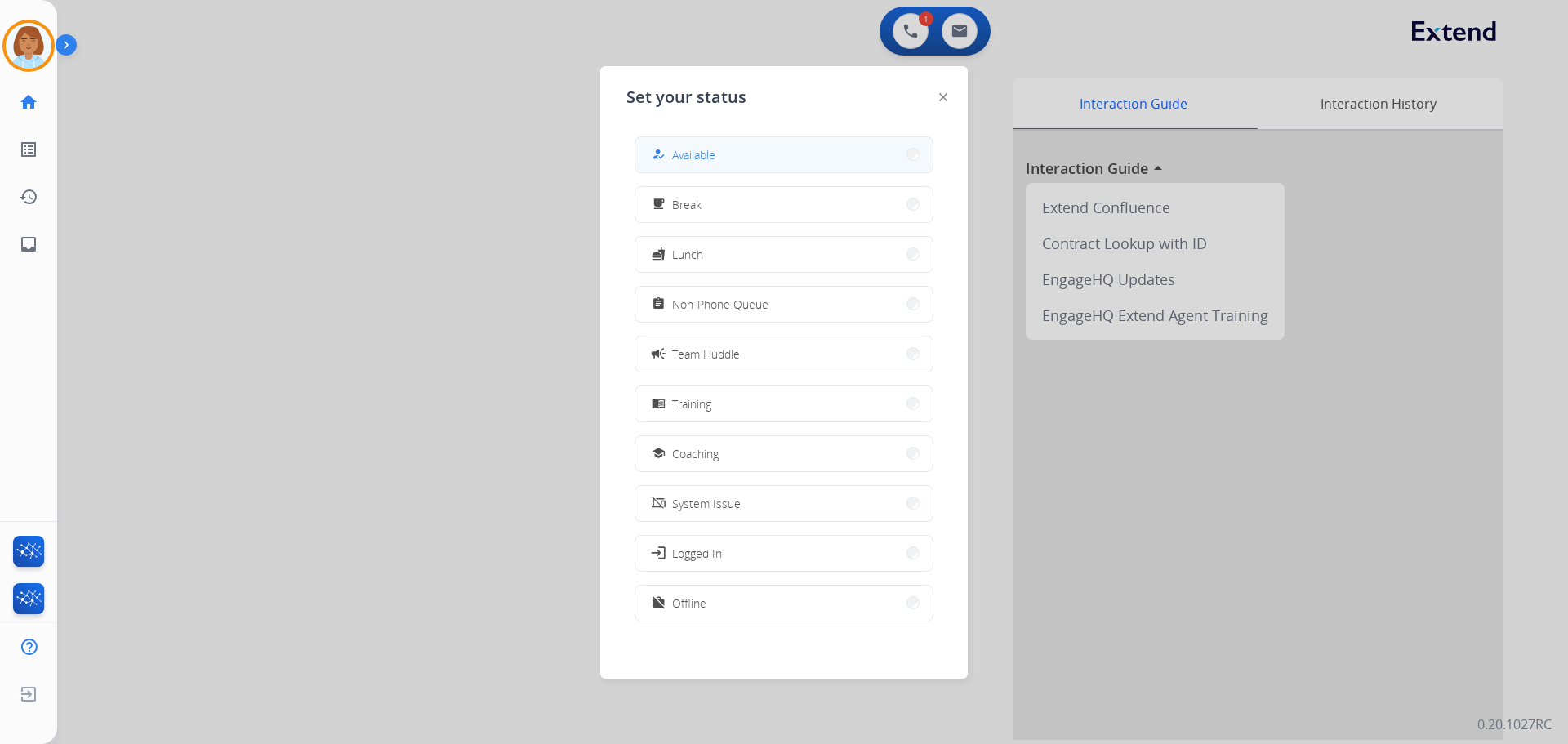
click at [839, 139] on button "how_to_reg Available" at bounding box center [784, 154] width 298 height 35
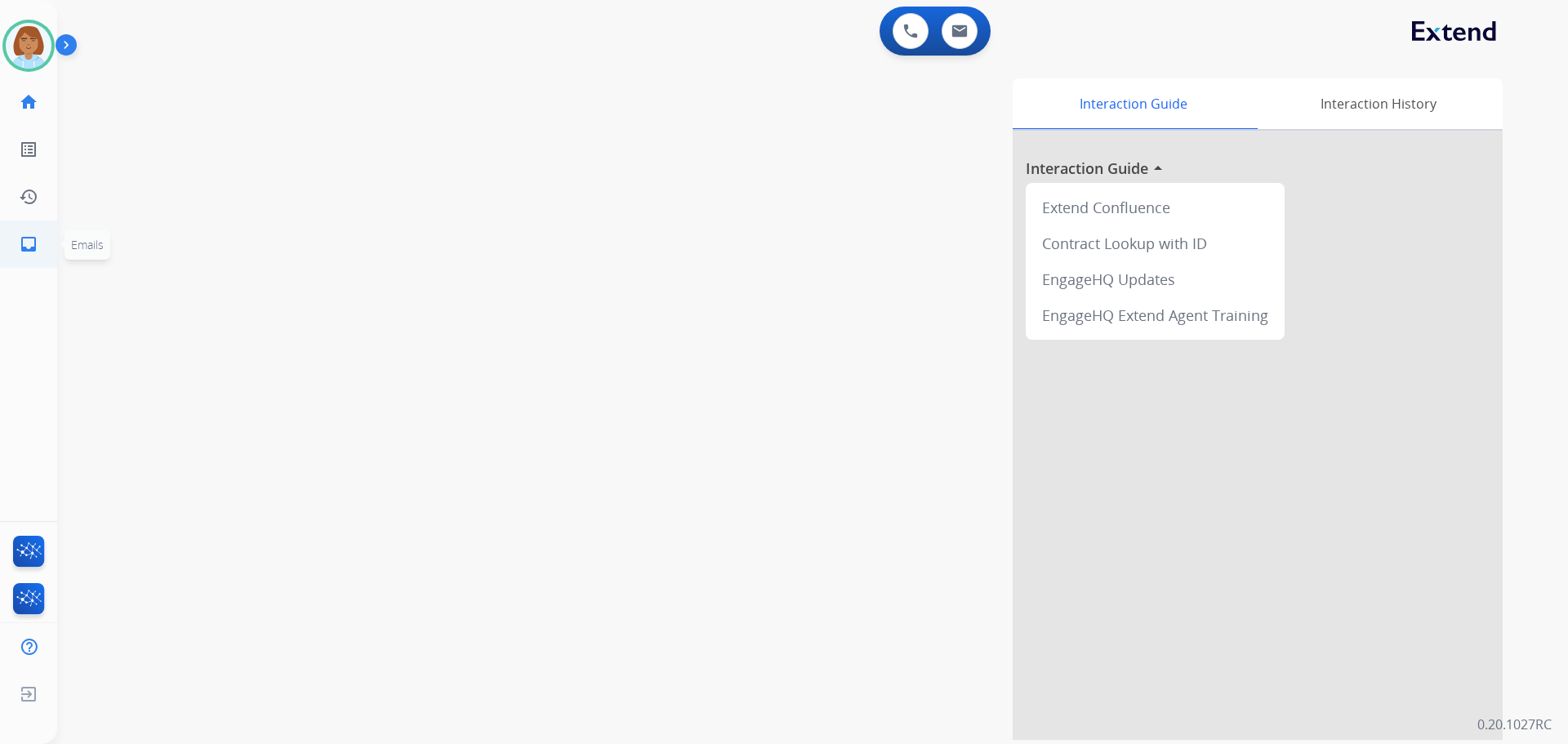
click at [21, 229] on link "inbox Emails" at bounding box center [28, 244] width 46 height 46
select select "**********"
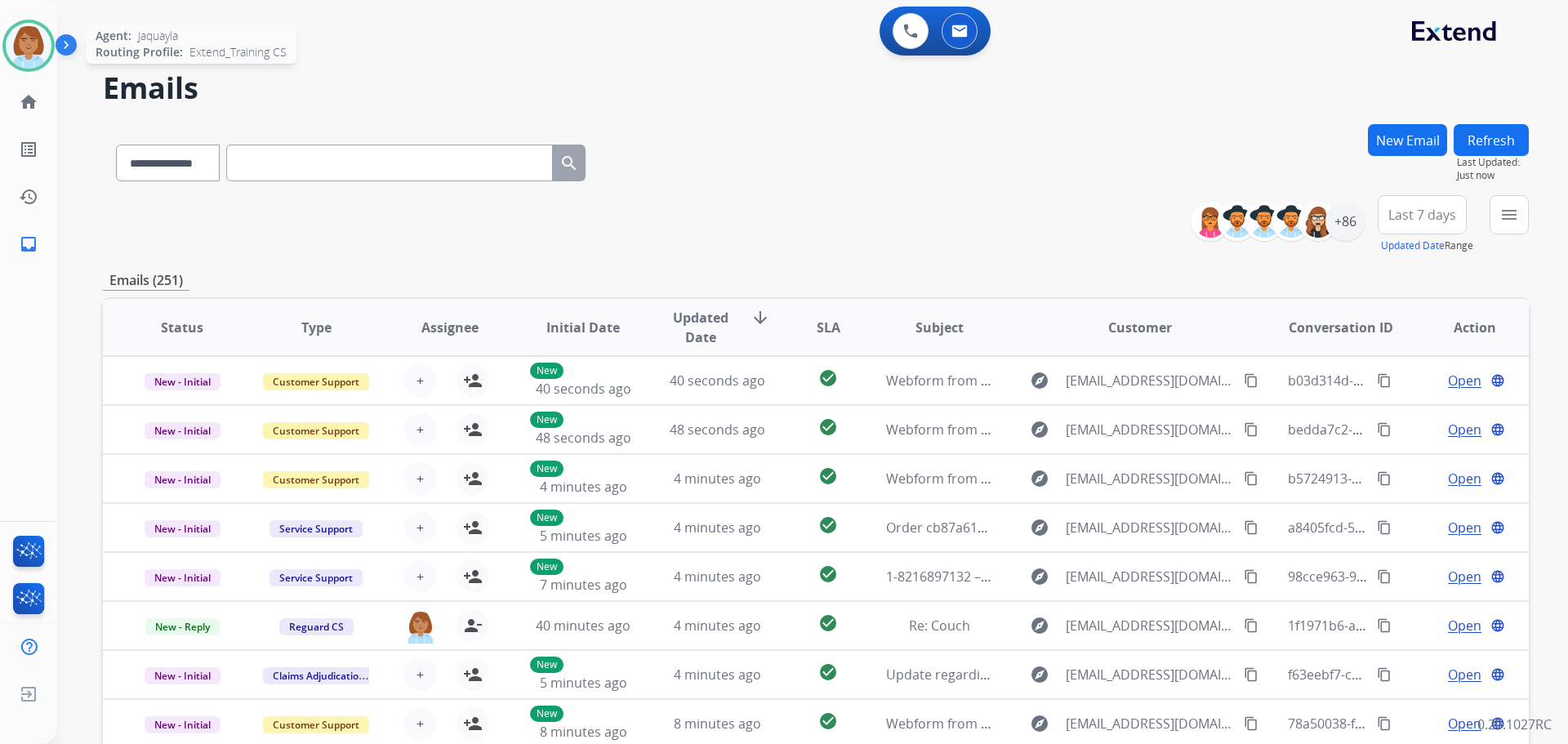
click at [10, 46] on img at bounding box center [28, 45] width 46 height 46
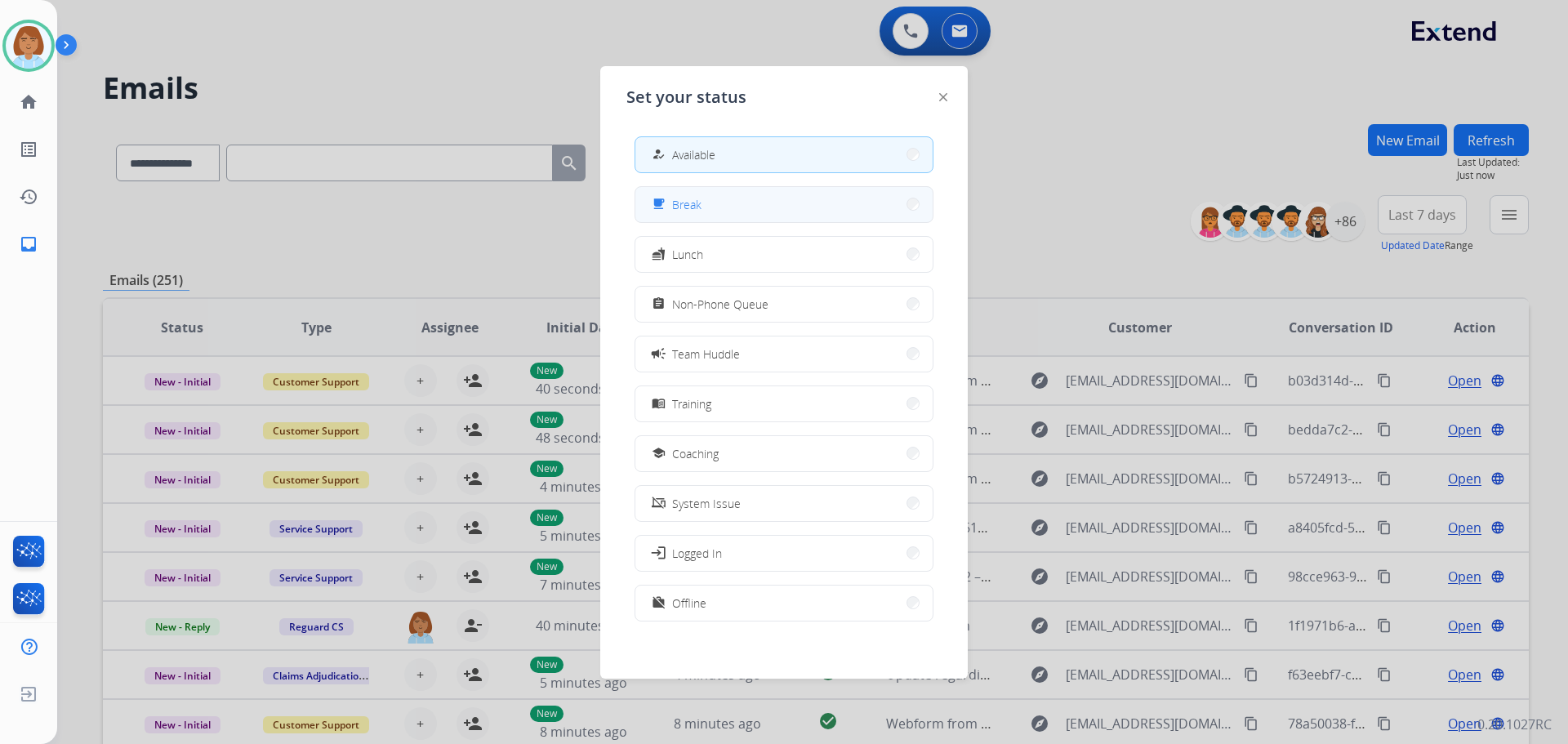
click at [747, 207] on button "free_breakfast Break" at bounding box center [784, 204] width 298 height 35
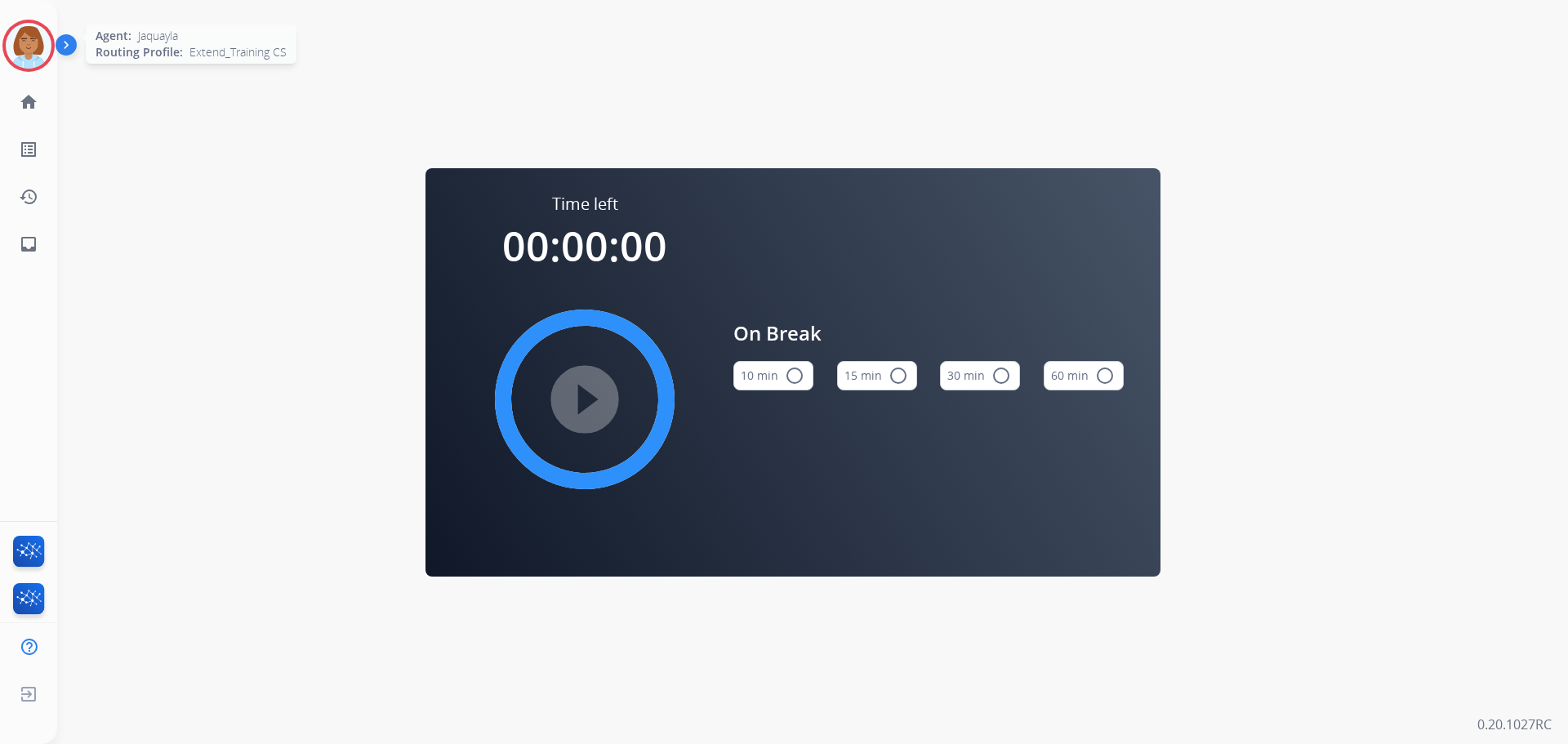
click at [31, 46] on img at bounding box center [28, 45] width 46 height 46
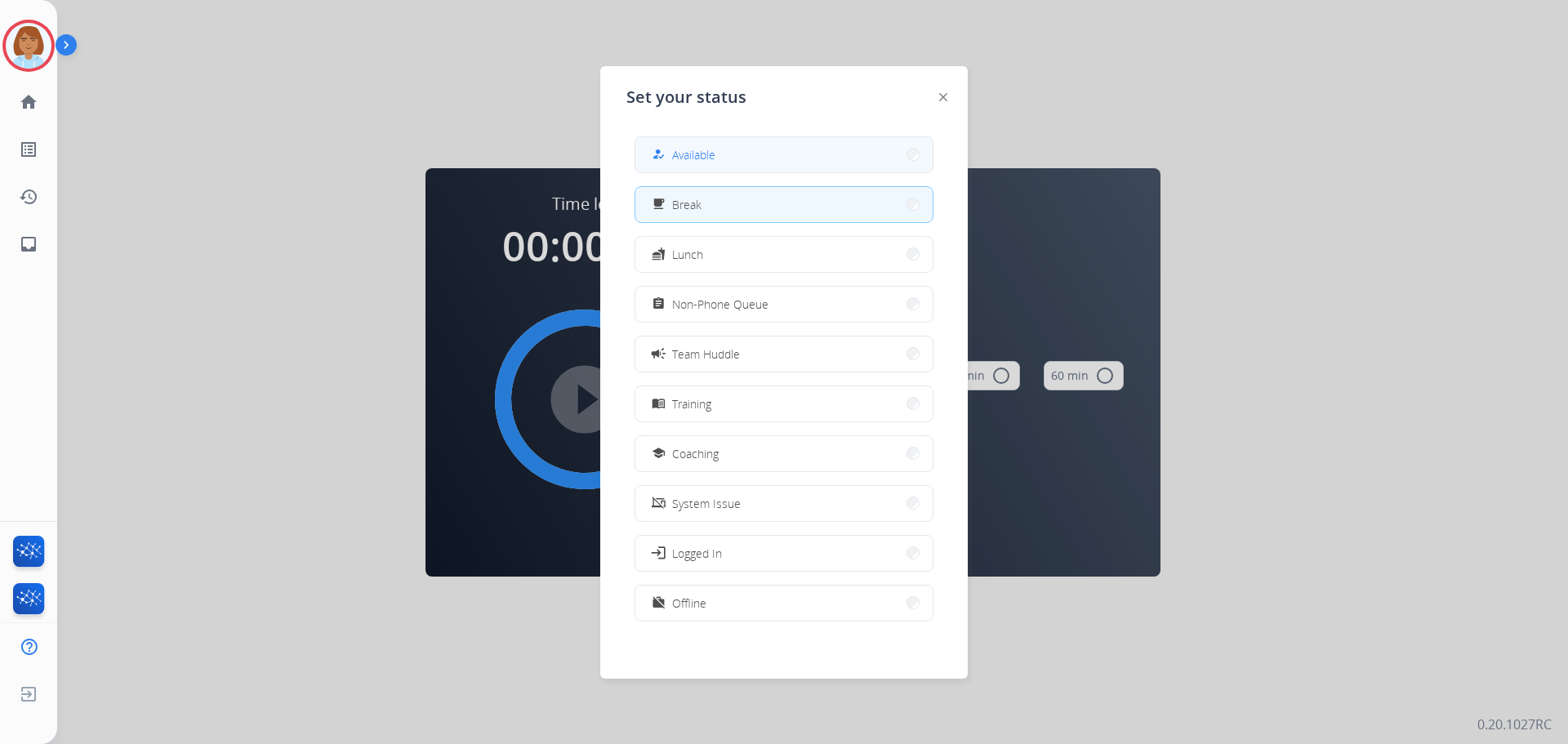
click at [759, 151] on button "how_to_reg Available" at bounding box center [784, 154] width 298 height 35
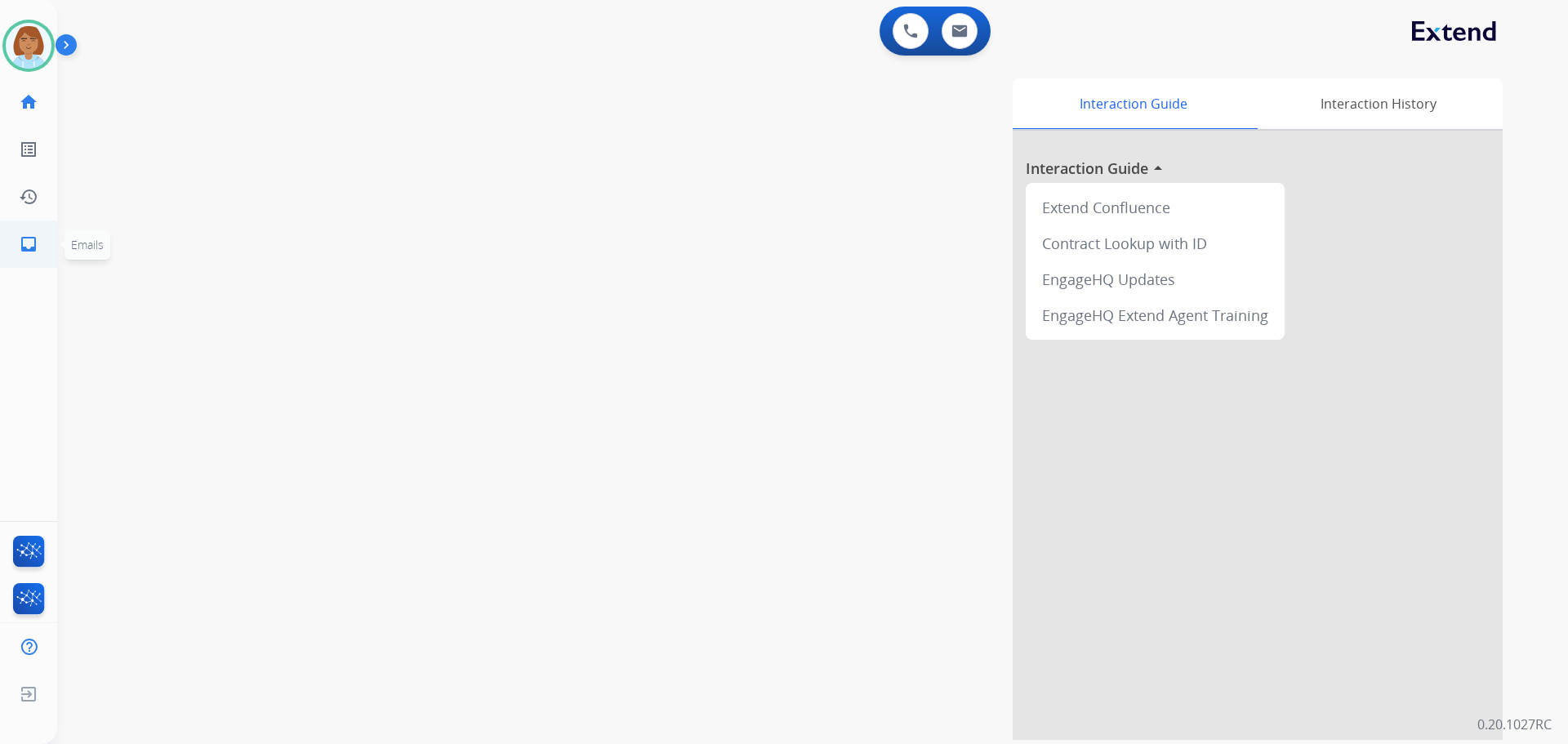
click at [10, 253] on link "inbox Emails" at bounding box center [28, 244] width 46 height 46
select select "**********"
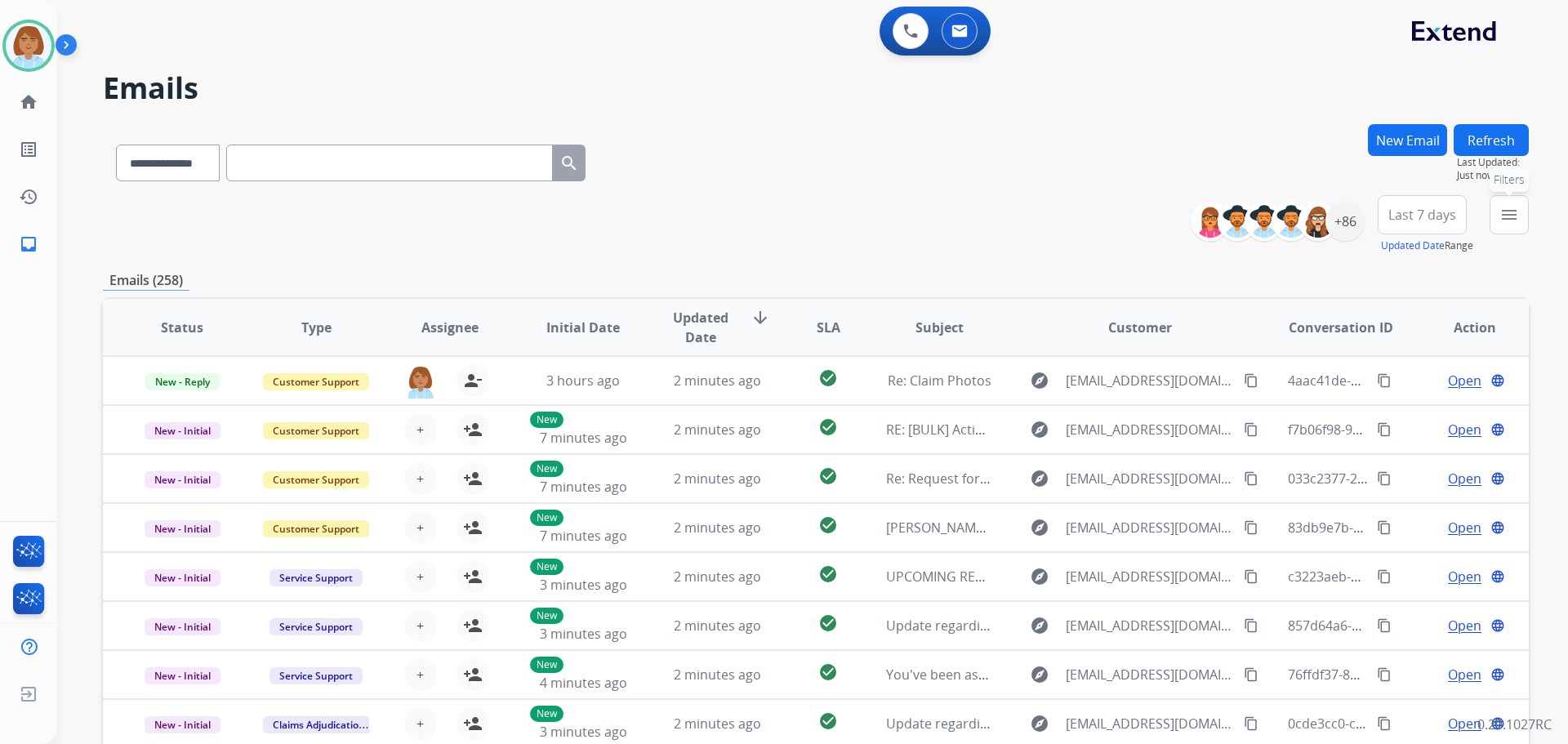
click at [1501, 205] on mat-icon "menu" at bounding box center [1509, 215] width 20 height 20
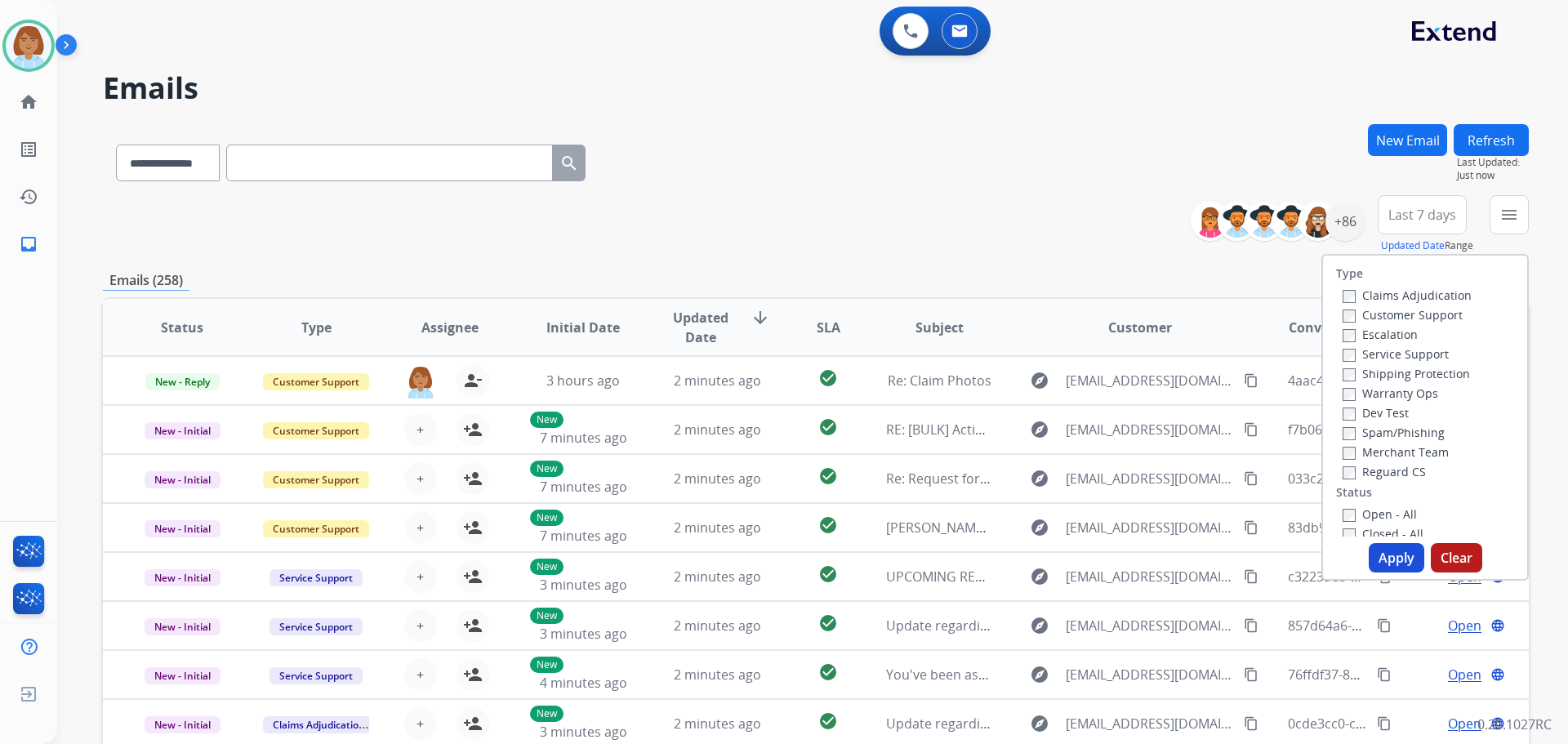
click at [1422, 314] on label "Customer Support" at bounding box center [1402, 315] width 120 height 15
click at [1378, 380] on label "Shipping Protection" at bounding box center [1406, 373] width 127 height 15
click at [1353, 510] on label "Open - All" at bounding box center [1380, 514] width 74 height 15
click at [1379, 557] on button "Apply" at bounding box center [1397, 557] width 56 height 30
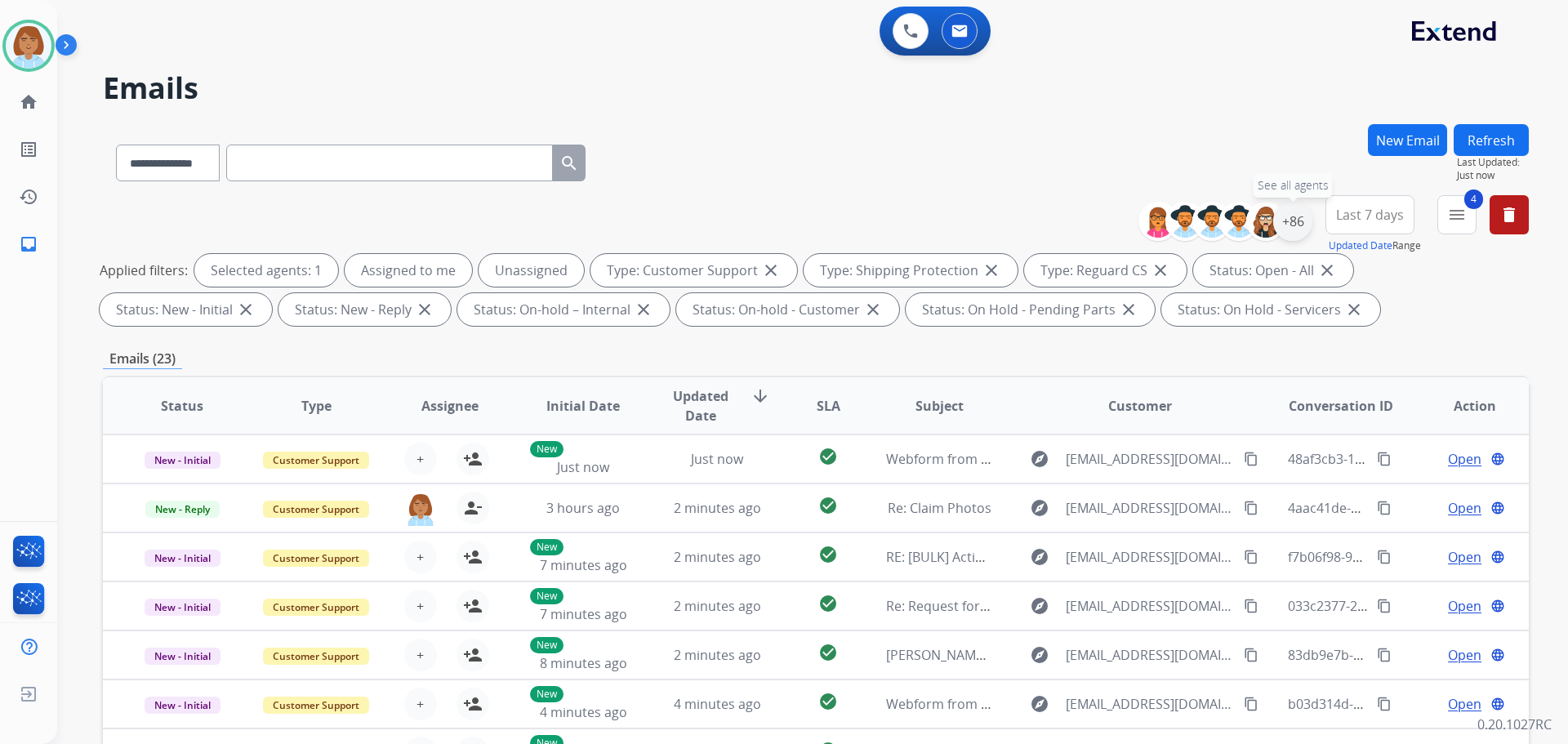
click at [1290, 227] on div "+86" at bounding box center [1292, 221] width 39 height 39
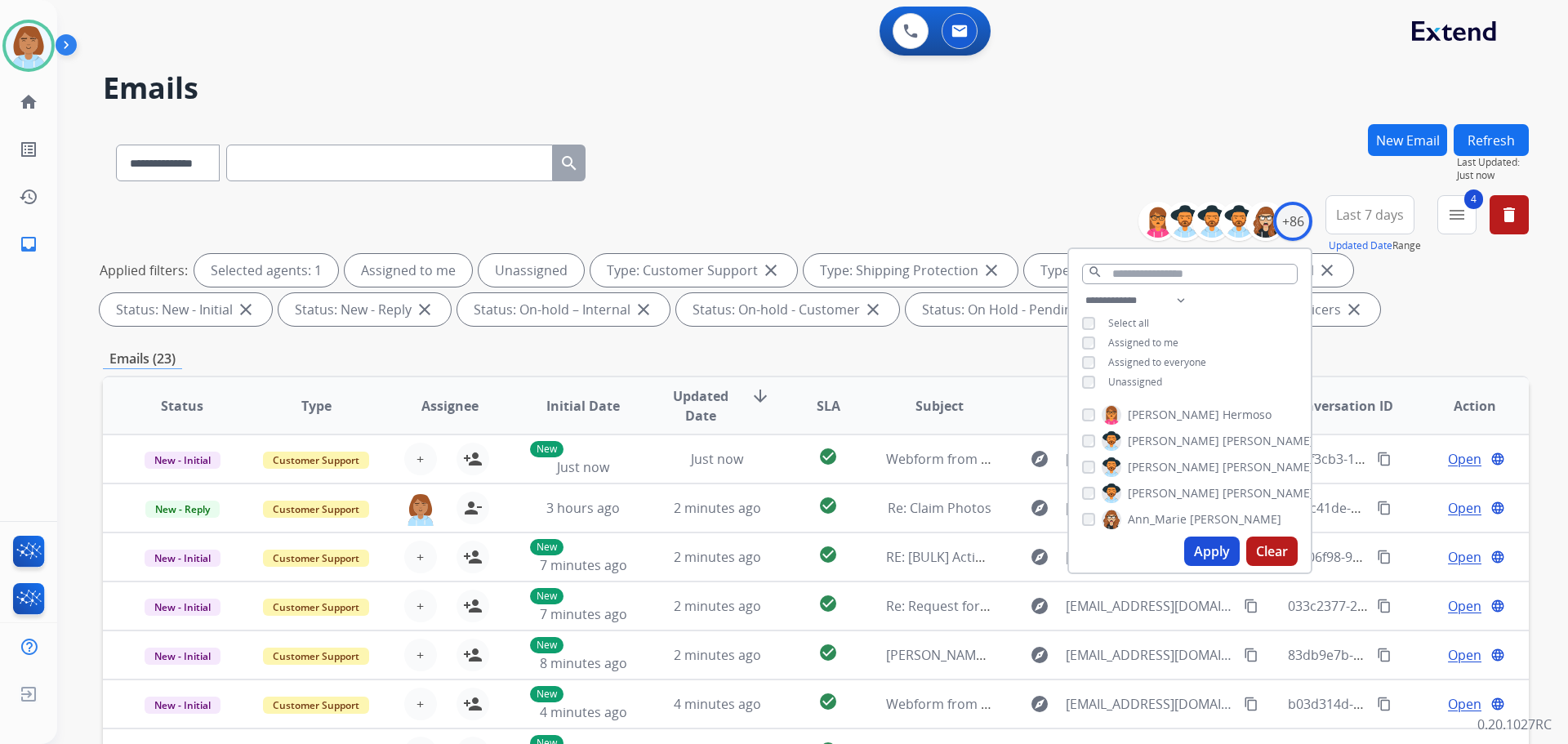
click at [1132, 386] on span "Unassigned" at bounding box center [1135, 381] width 54 height 14
click at [1212, 558] on button "Apply" at bounding box center [1213, 551] width 56 height 30
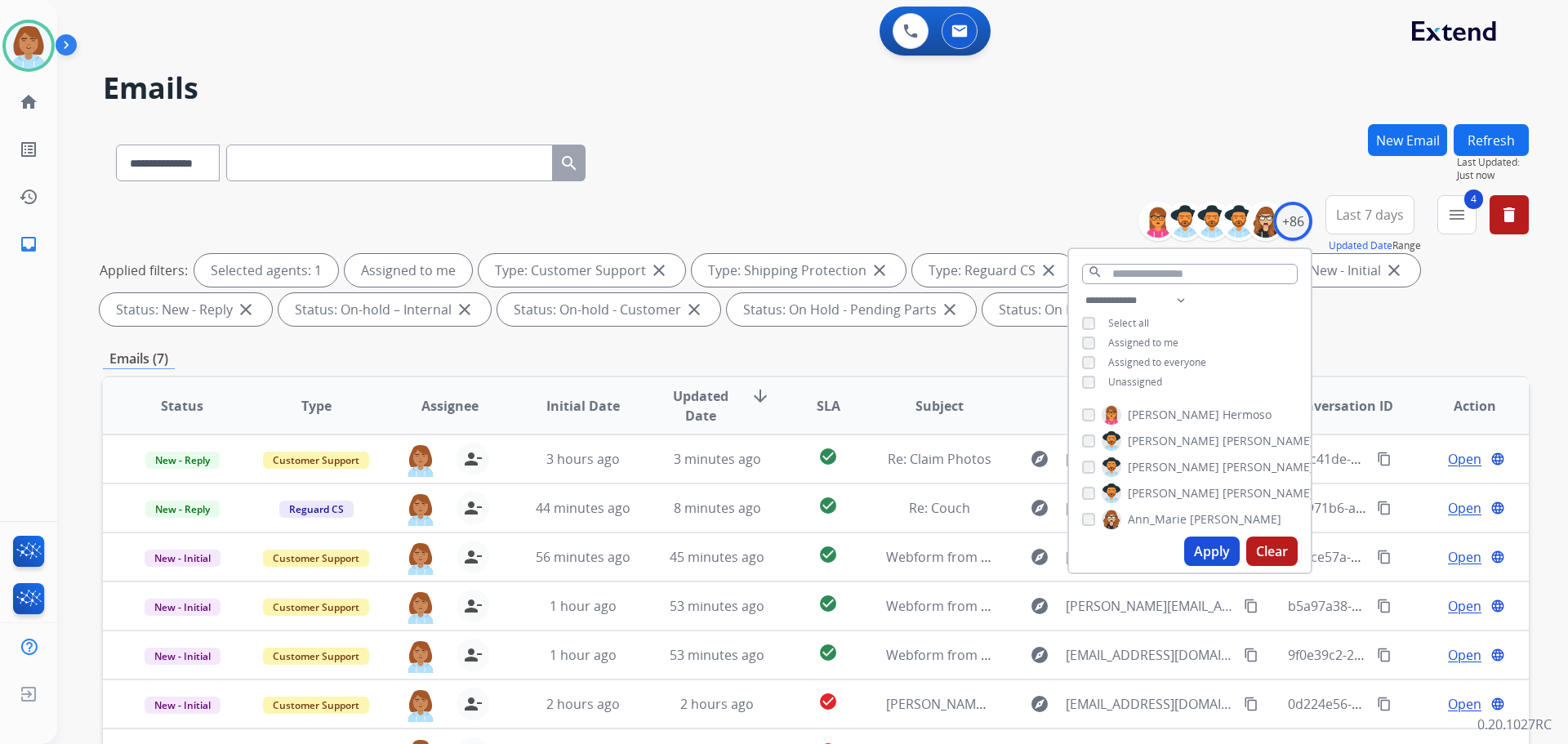
click at [705, 172] on div "**********" at bounding box center [816, 160] width 1426 height 71
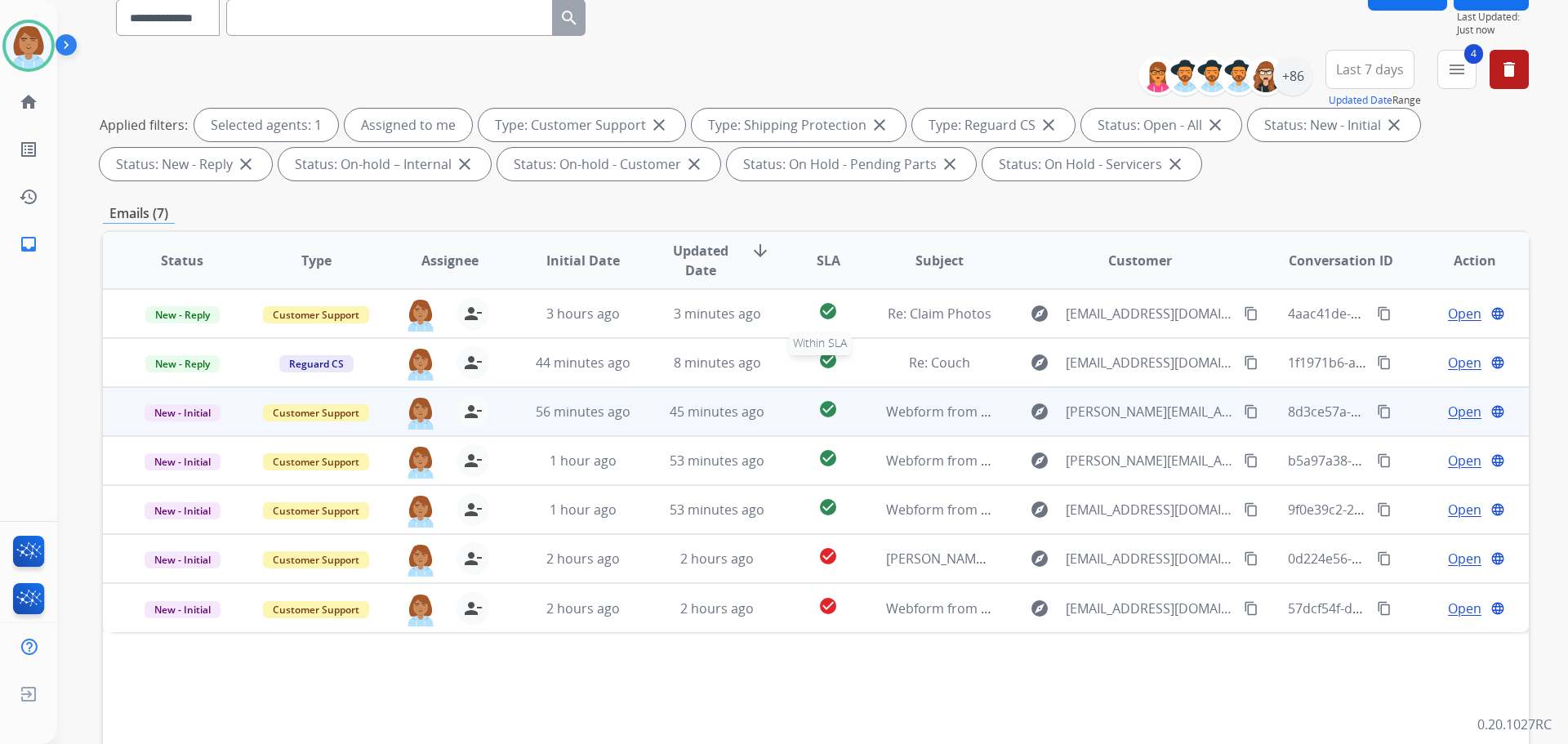
scroll to position [163, 0]
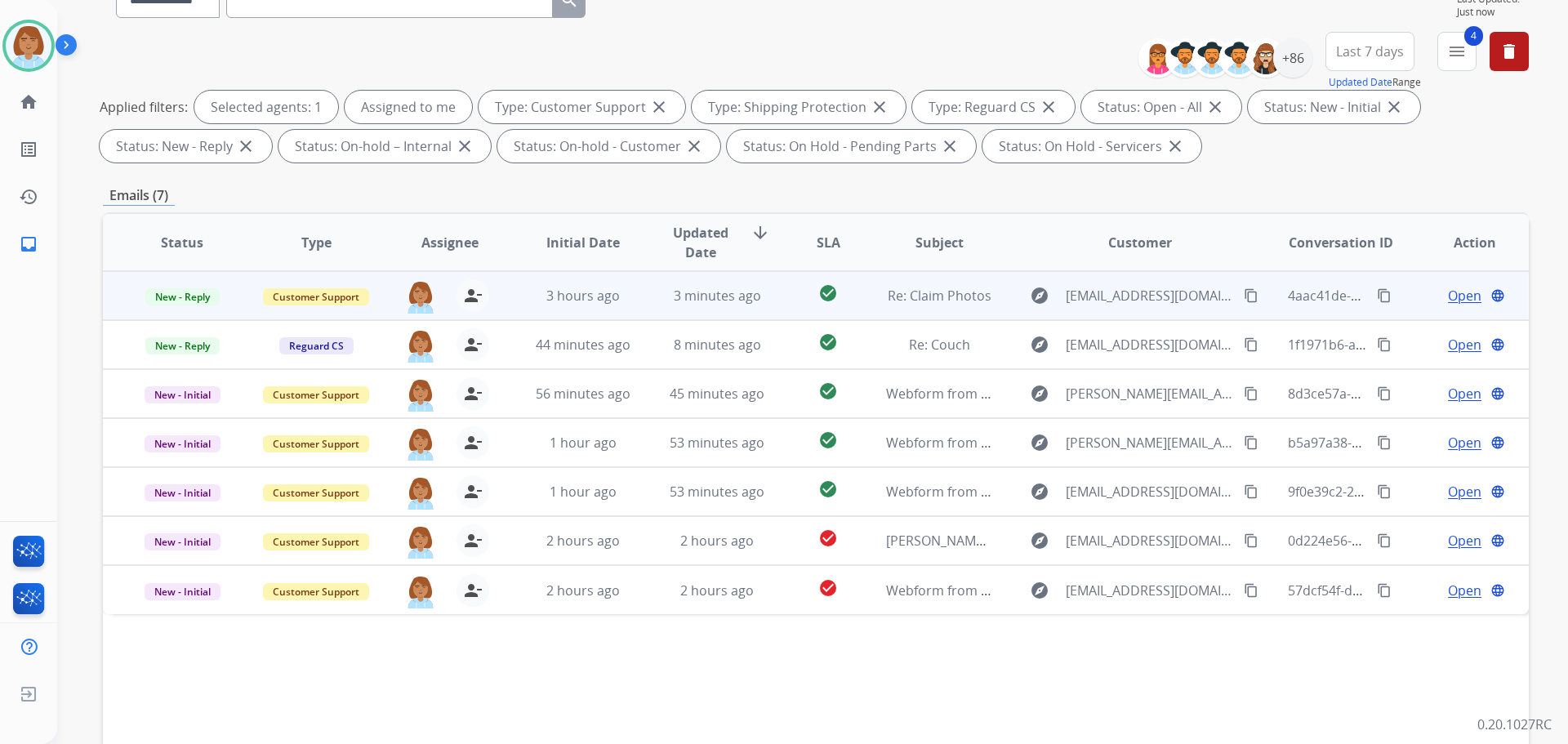
click at [771, 301] on td "check_circle" at bounding box center [815, 296] width 89 height 49
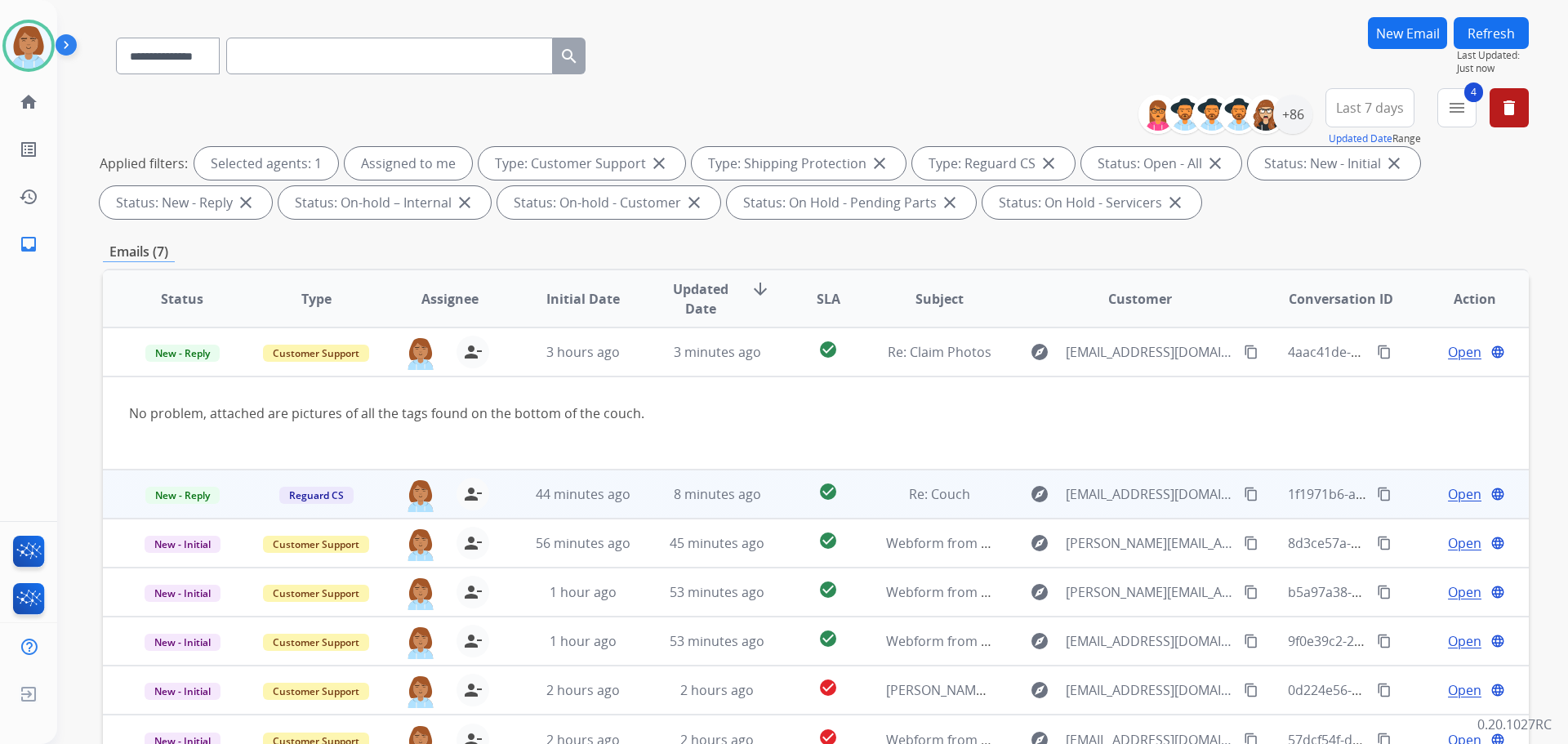
scroll to position [82, 0]
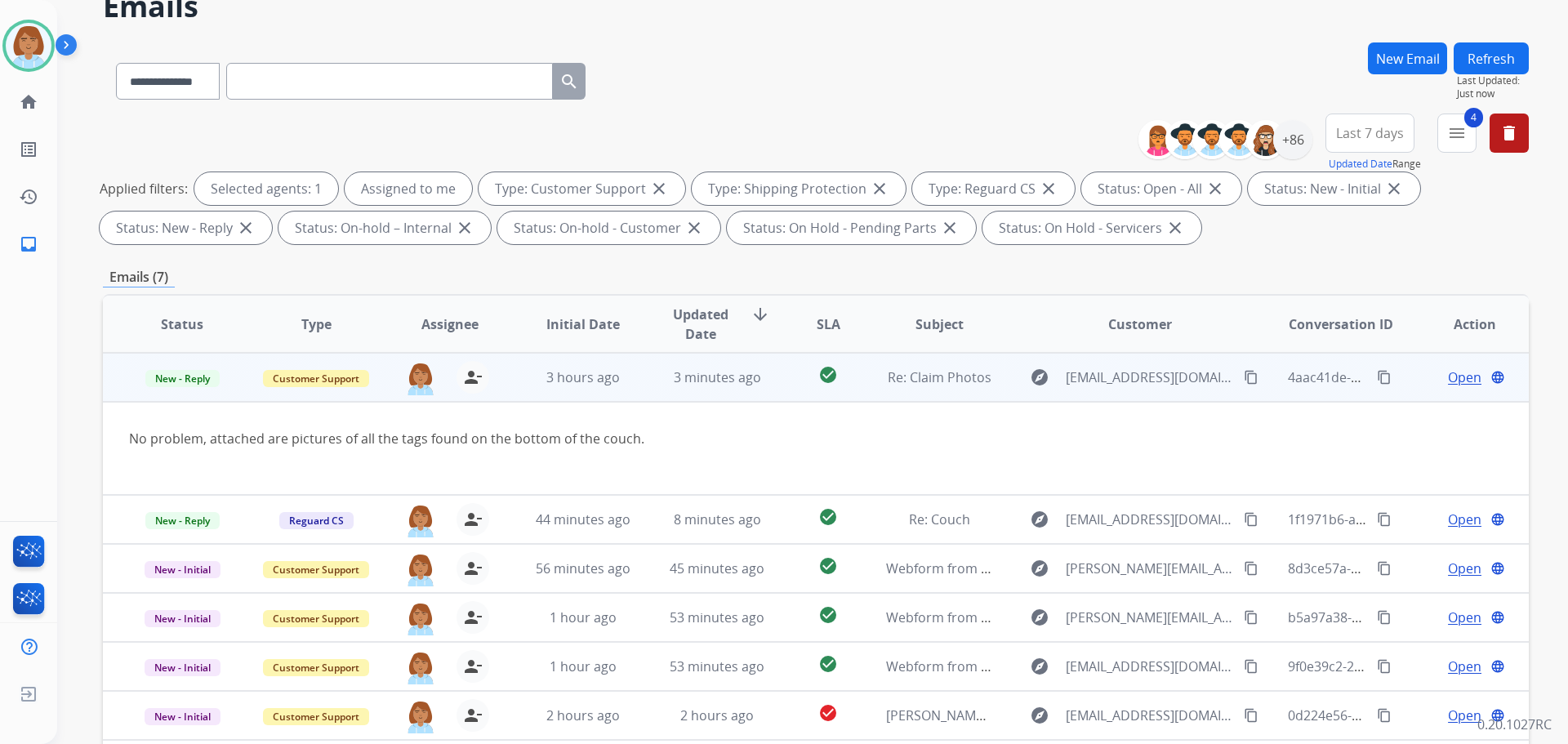
click at [1450, 370] on span "Open" at bounding box center [1464, 378] width 33 height 20
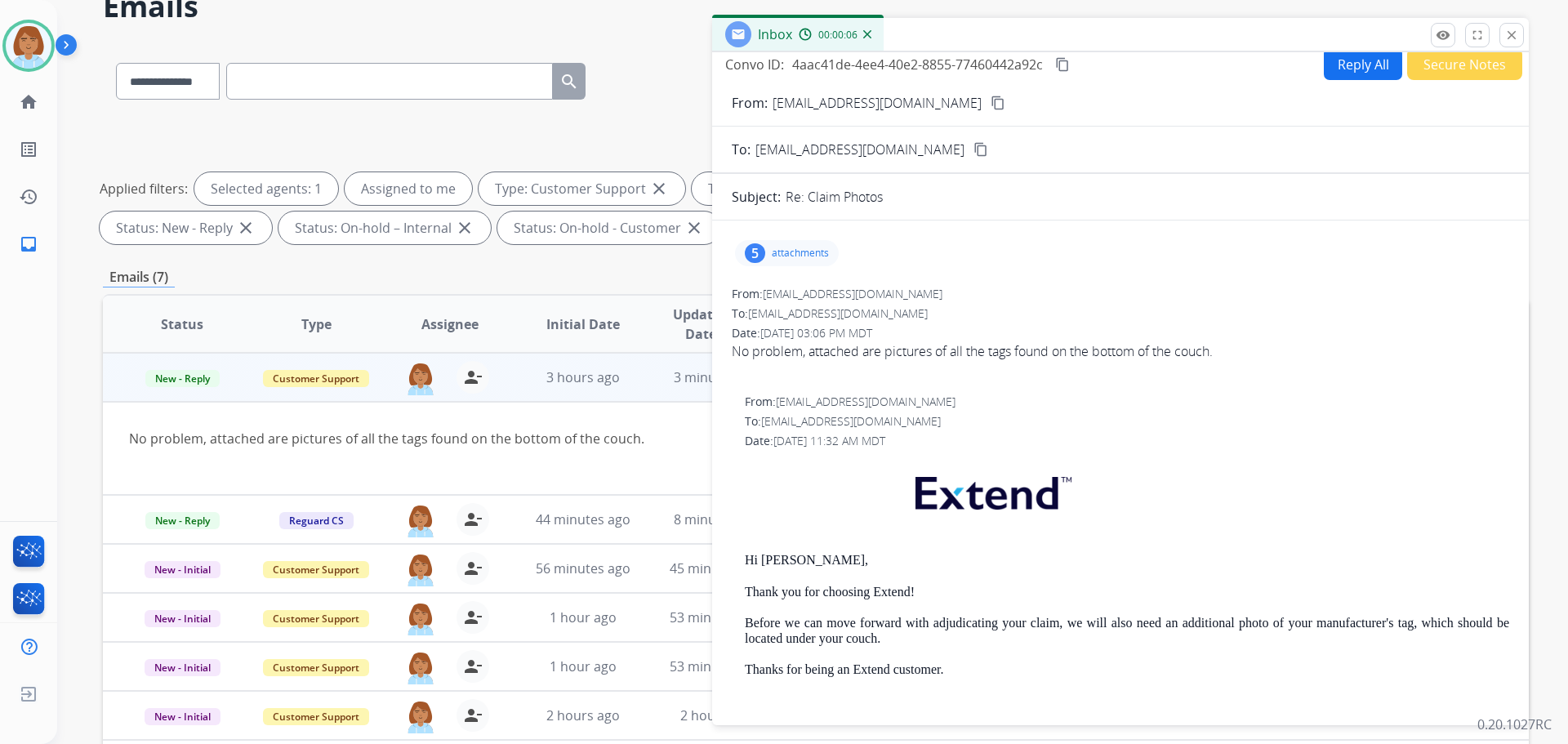
scroll to position [0, 0]
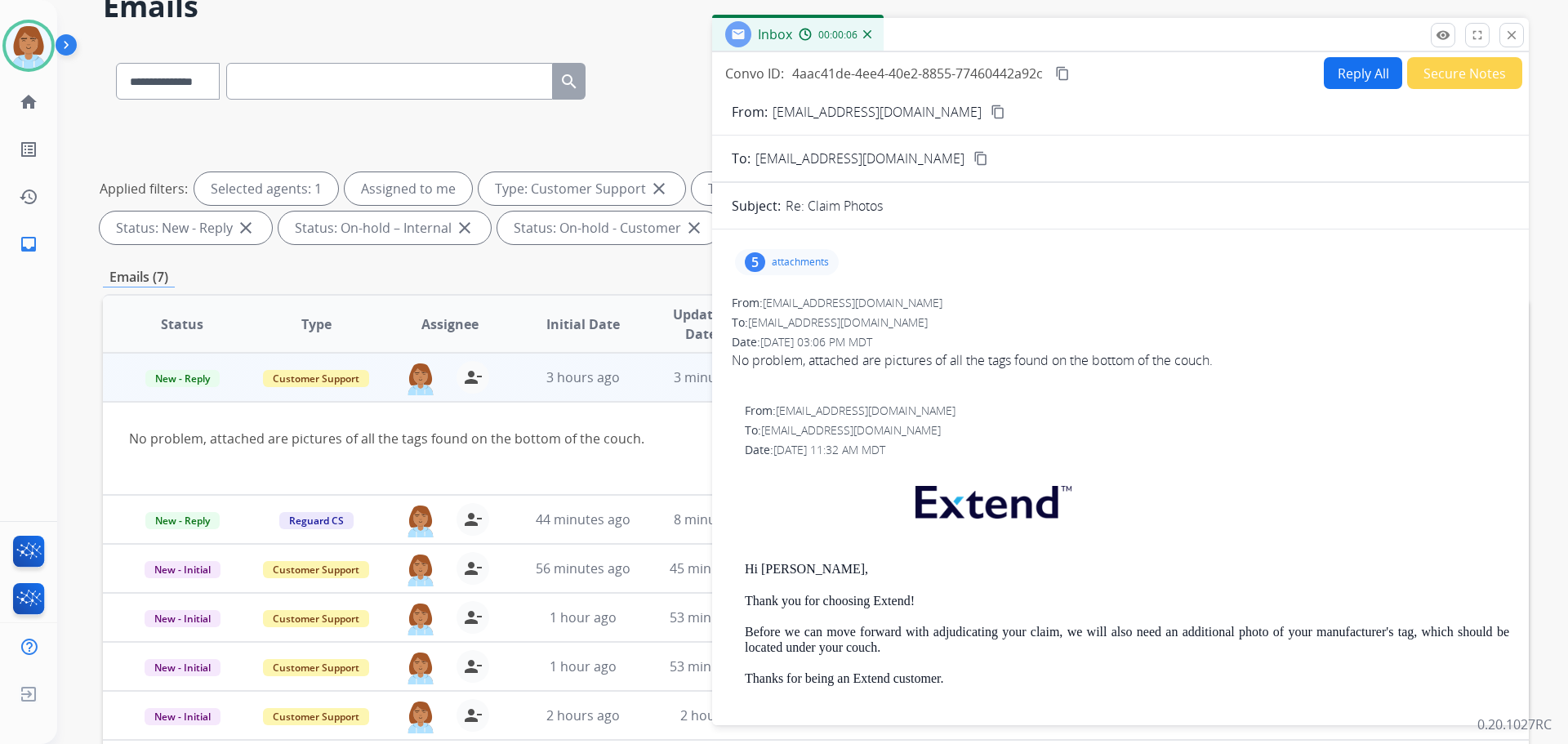
click at [804, 285] on div "5 attachments From: kelleher0302@gmail.com To: support@extend.com Date: 08/20/2…" at bounding box center [1121, 654] width 817 height 822
click at [812, 254] on div "5 attachments" at bounding box center [786, 262] width 104 height 26
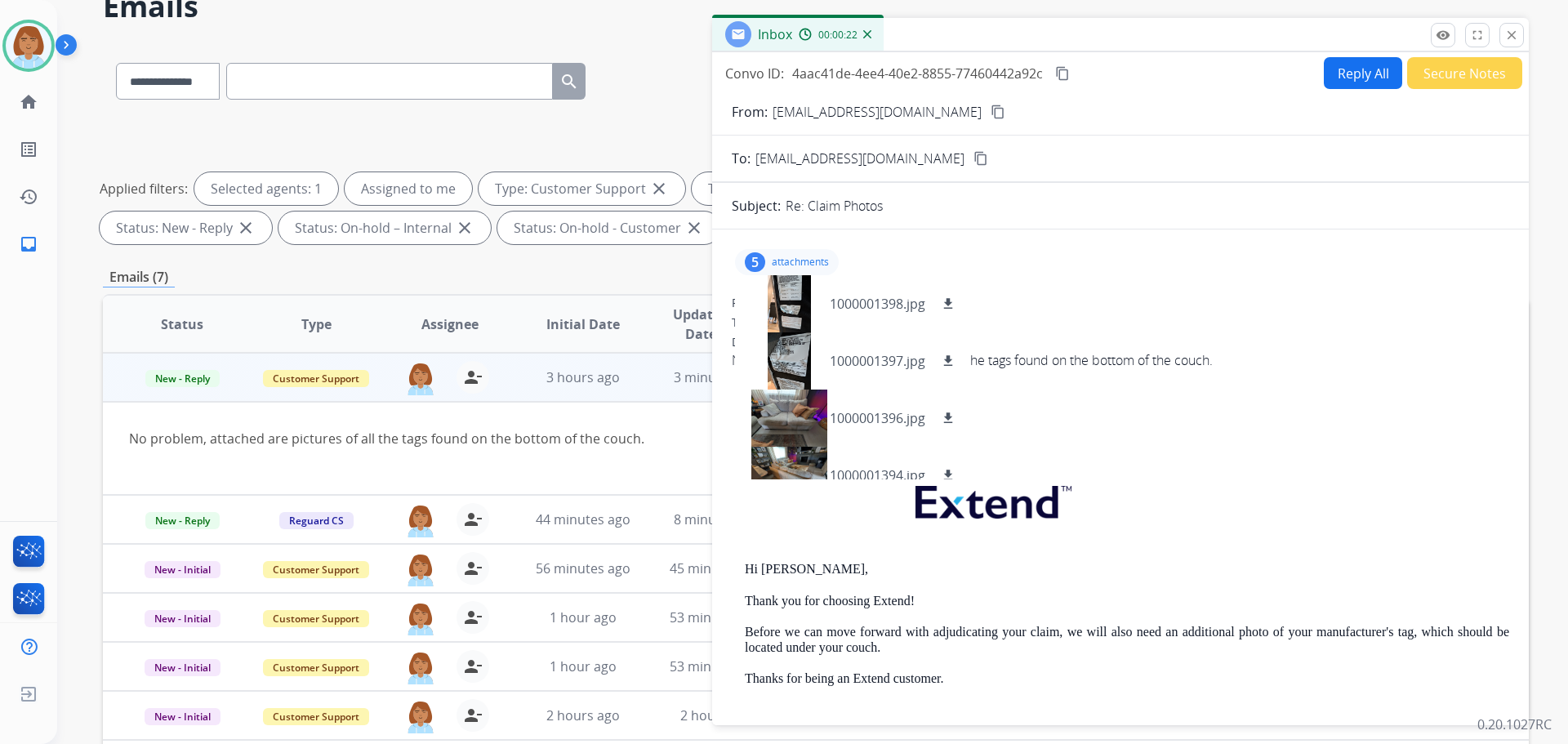
click at [991, 113] on mat-icon "content_copy" at bounding box center [998, 112] width 14 height 14
click at [949, 357] on mat-icon "download" at bounding box center [949, 361] width 14 height 14
click at [954, 299] on mat-icon "download" at bounding box center [949, 304] width 14 height 14
click at [765, 307] on div at bounding box center [789, 303] width 82 height 57
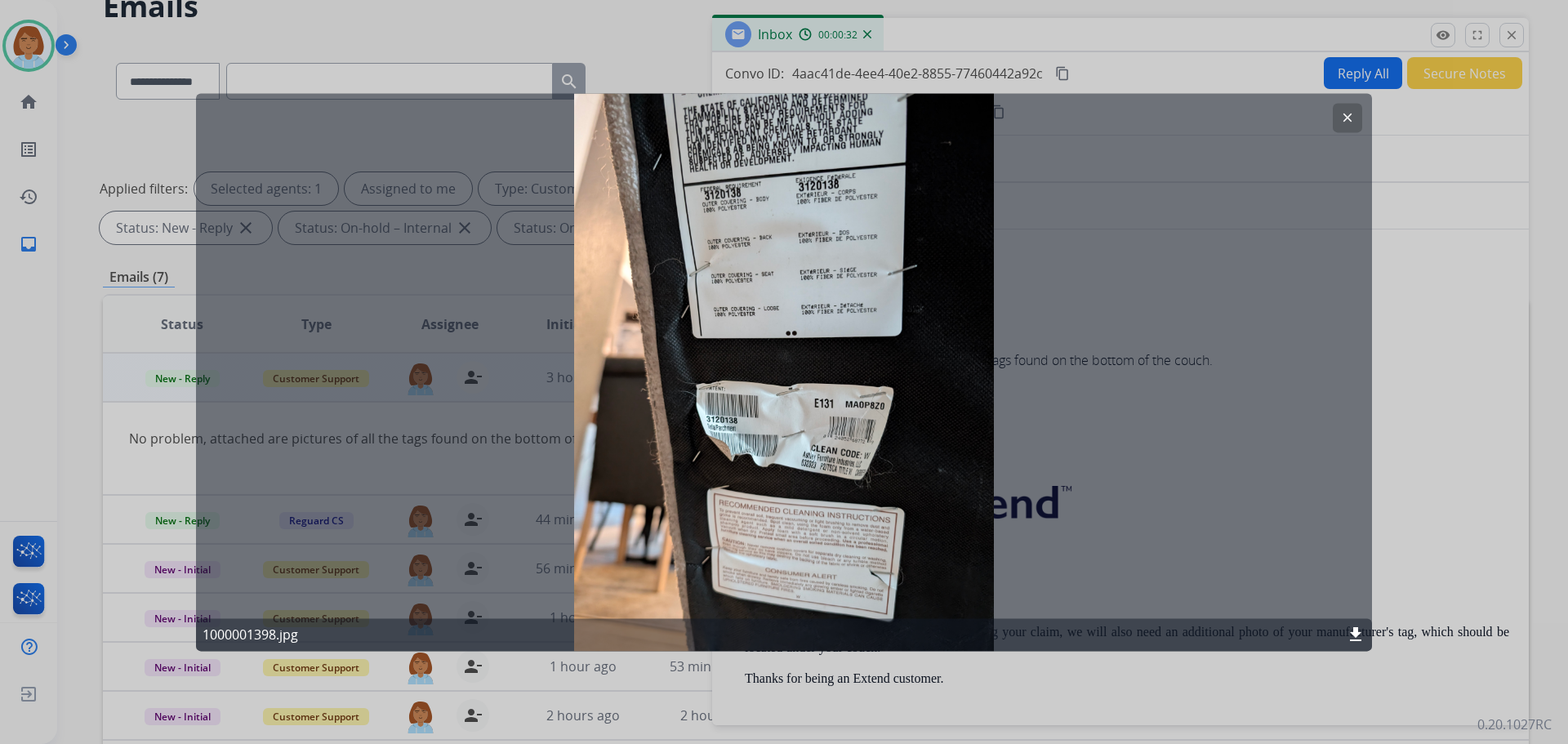
click at [1408, 343] on div at bounding box center [784, 372] width 1568 height 744
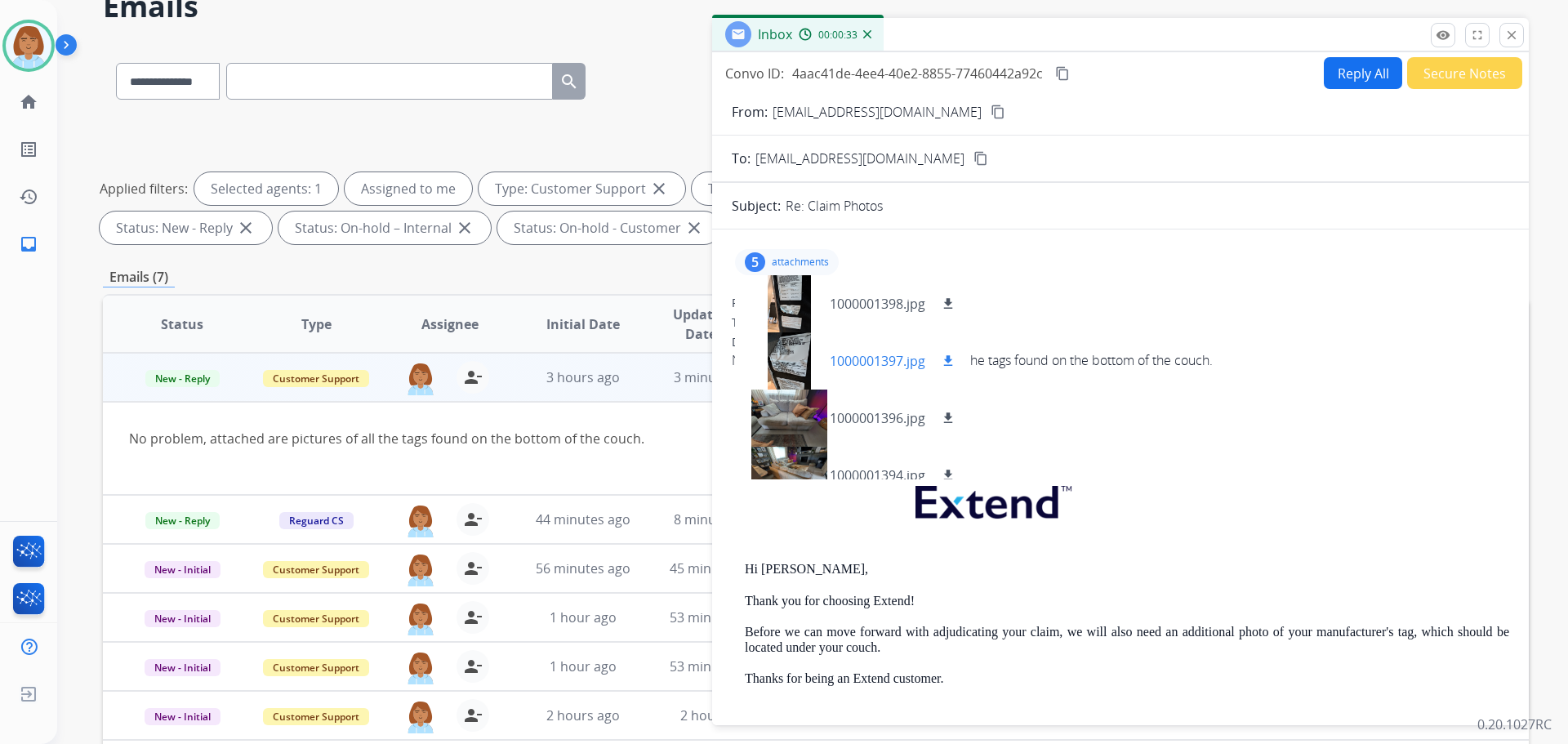
click at [781, 342] on div at bounding box center [789, 361] width 82 height 57
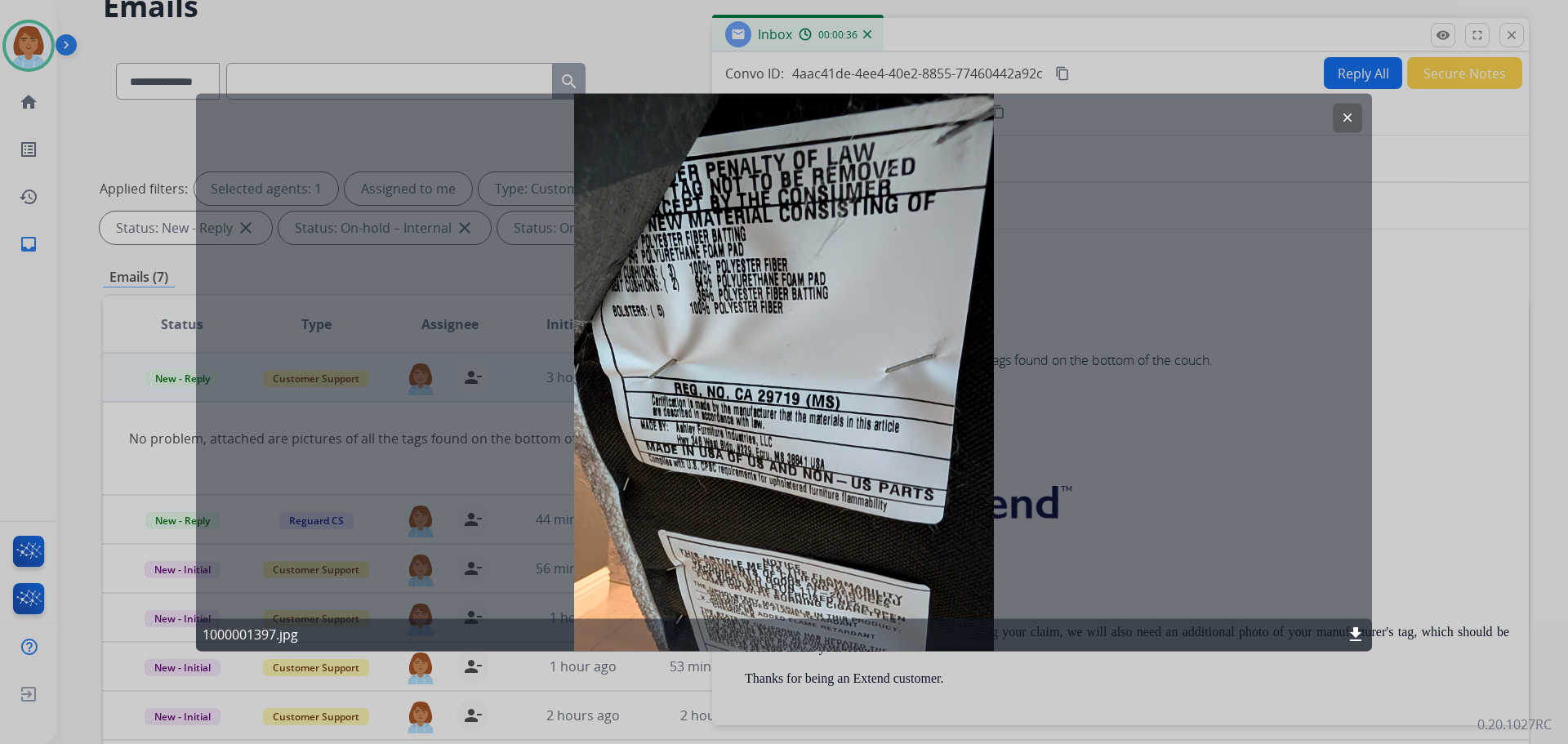
click at [699, 25] on div at bounding box center [784, 372] width 1568 height 744
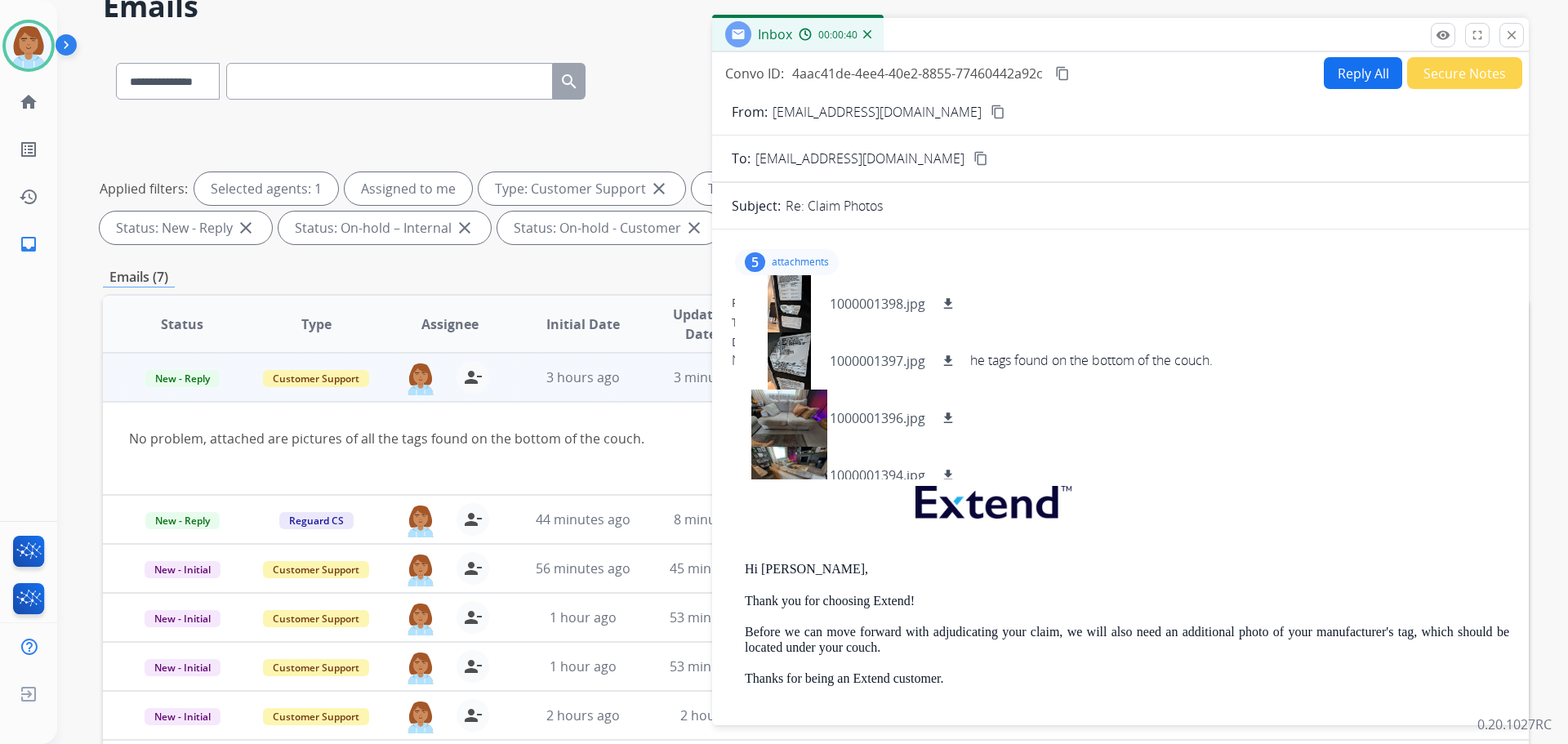
click at [991, 111] on mat-icon "content_copy" at bounding box center [998, 112] width 14 height 14
click at [1137, 294] on div "5 attachments 1000001398.jpg download 1000001397.jpg download 1000001396.jpg do…" at bounding box center [1121, 654] width 817 height 822
click at [812, 257] on p "attachments" at bounding box center [800, 262] width 57 height 13
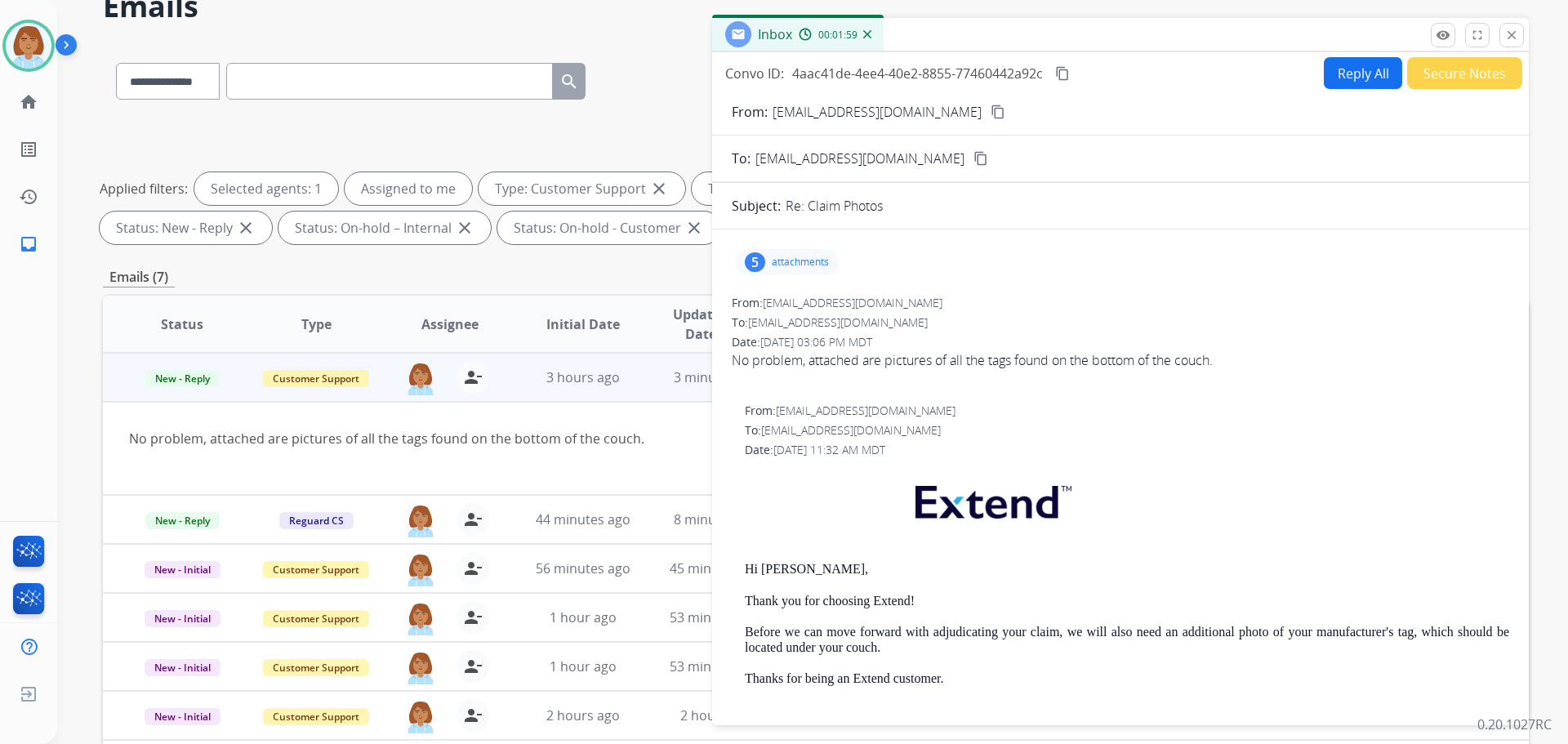
click at [1355, 79] on button "Reply All" at bounding box center [1363, 72] width 78 height 32
select select "**********"
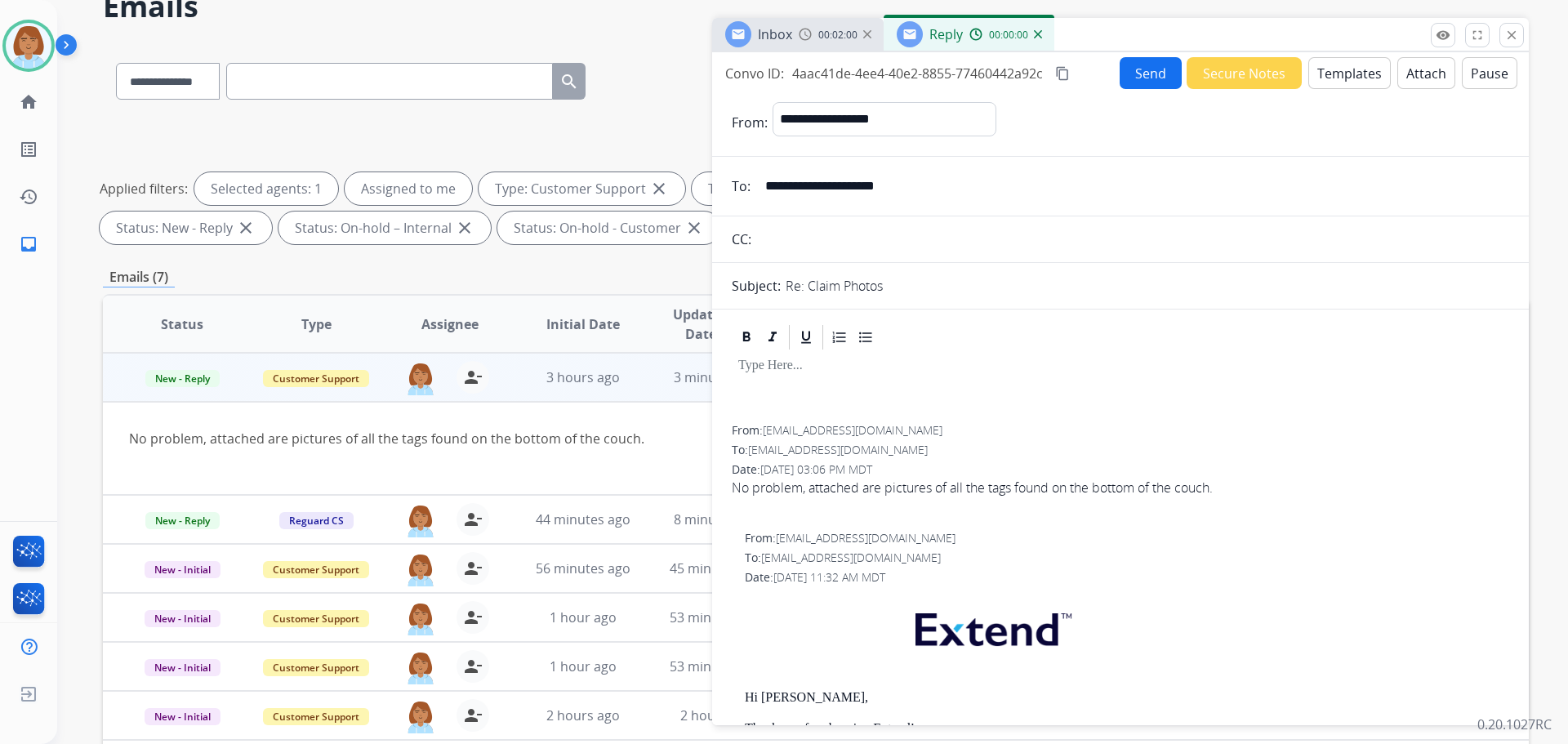
click at [1327, 78] on button "Templates" at bounding box center [1350, 72] width 83 height 32
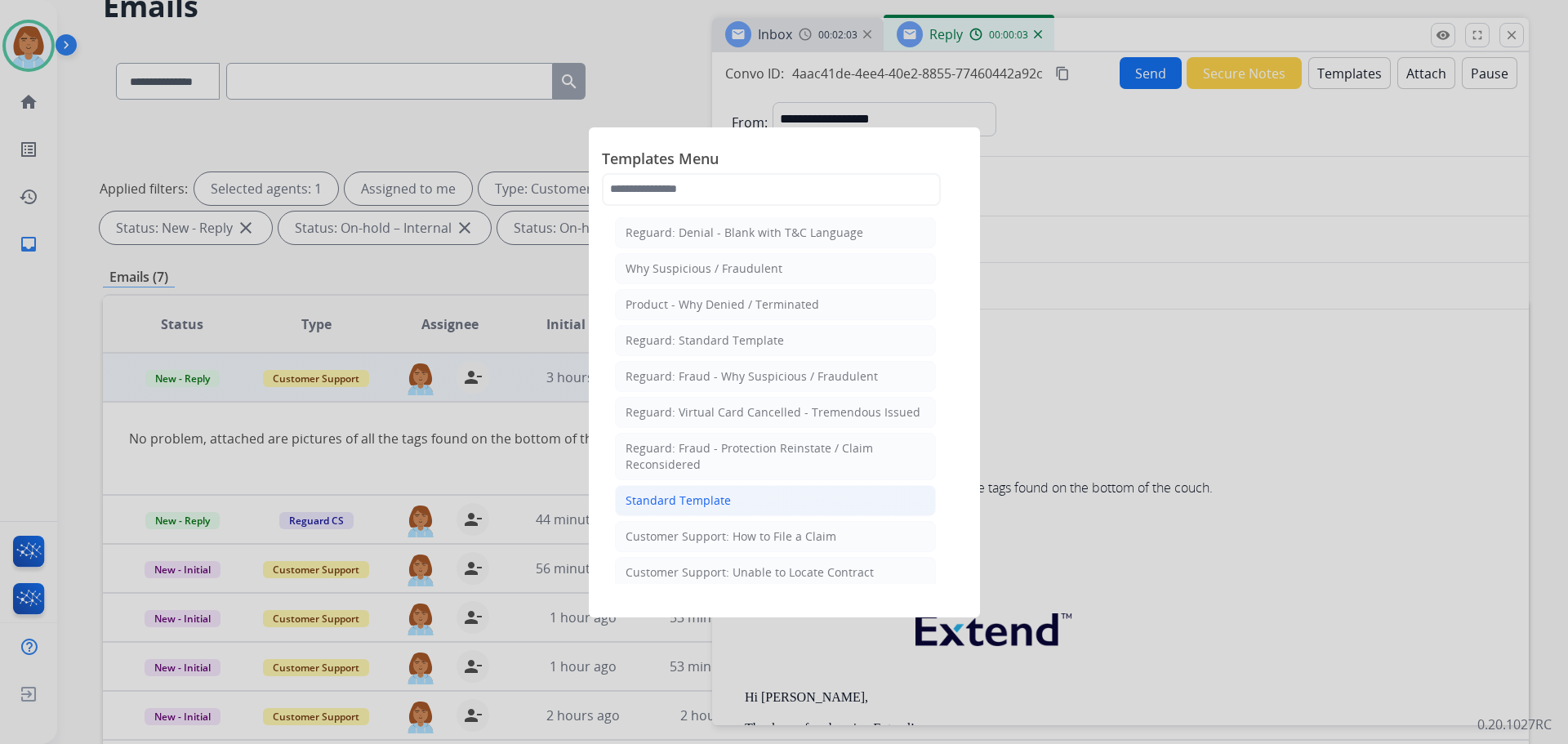
click at [769, 501] on li "Standard Template" at bounding box center [775, 501] width 321 height 31
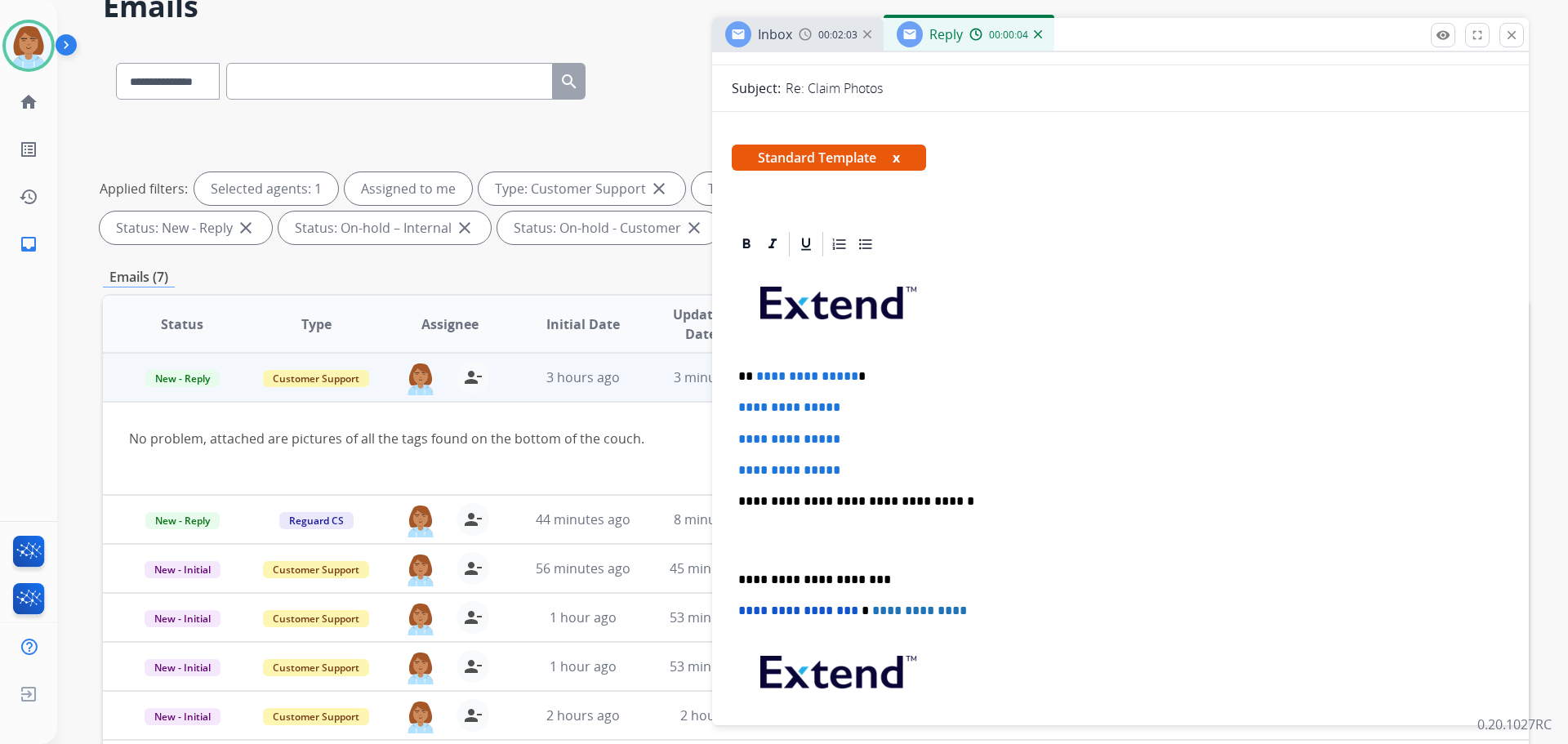
scroll to position [245, 0]
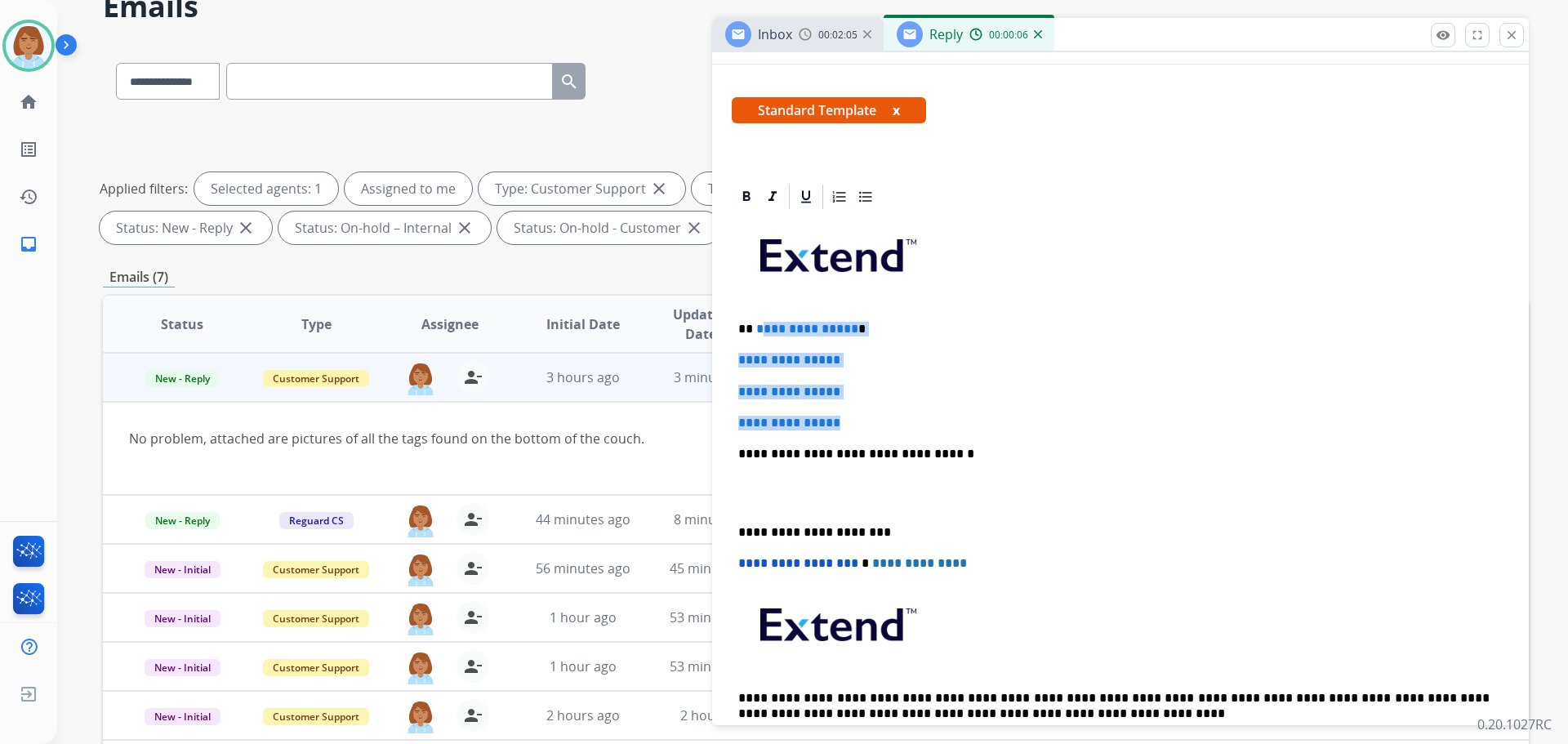
drag, startPoint x: 831, startPoint y: 419, endPoint x: 833, endPoint y: 329, distance: 90.0
click at [758, 326] on div "**********" at bounding box center [1121, 492] width 777 height 562
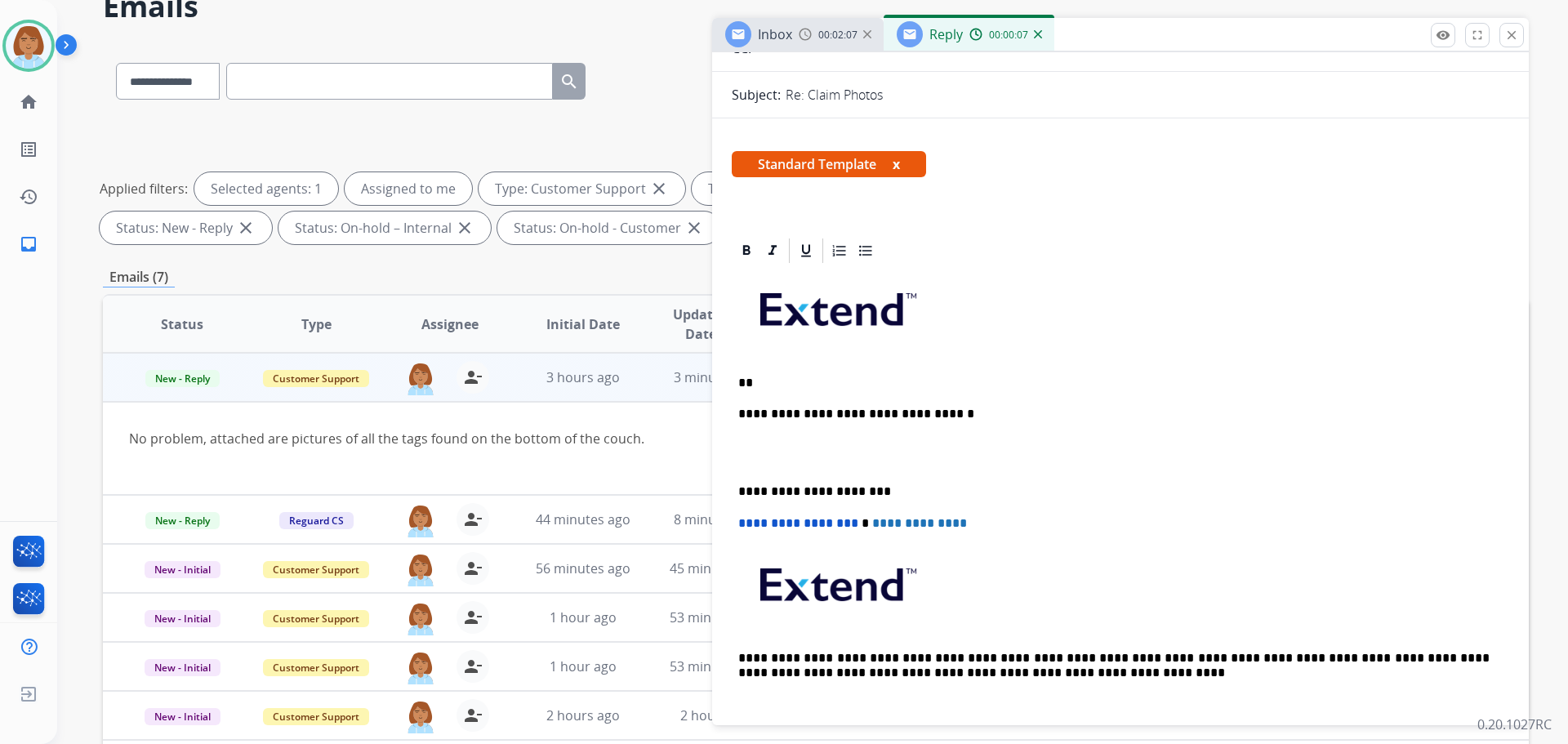
scroll to position [82, 0]
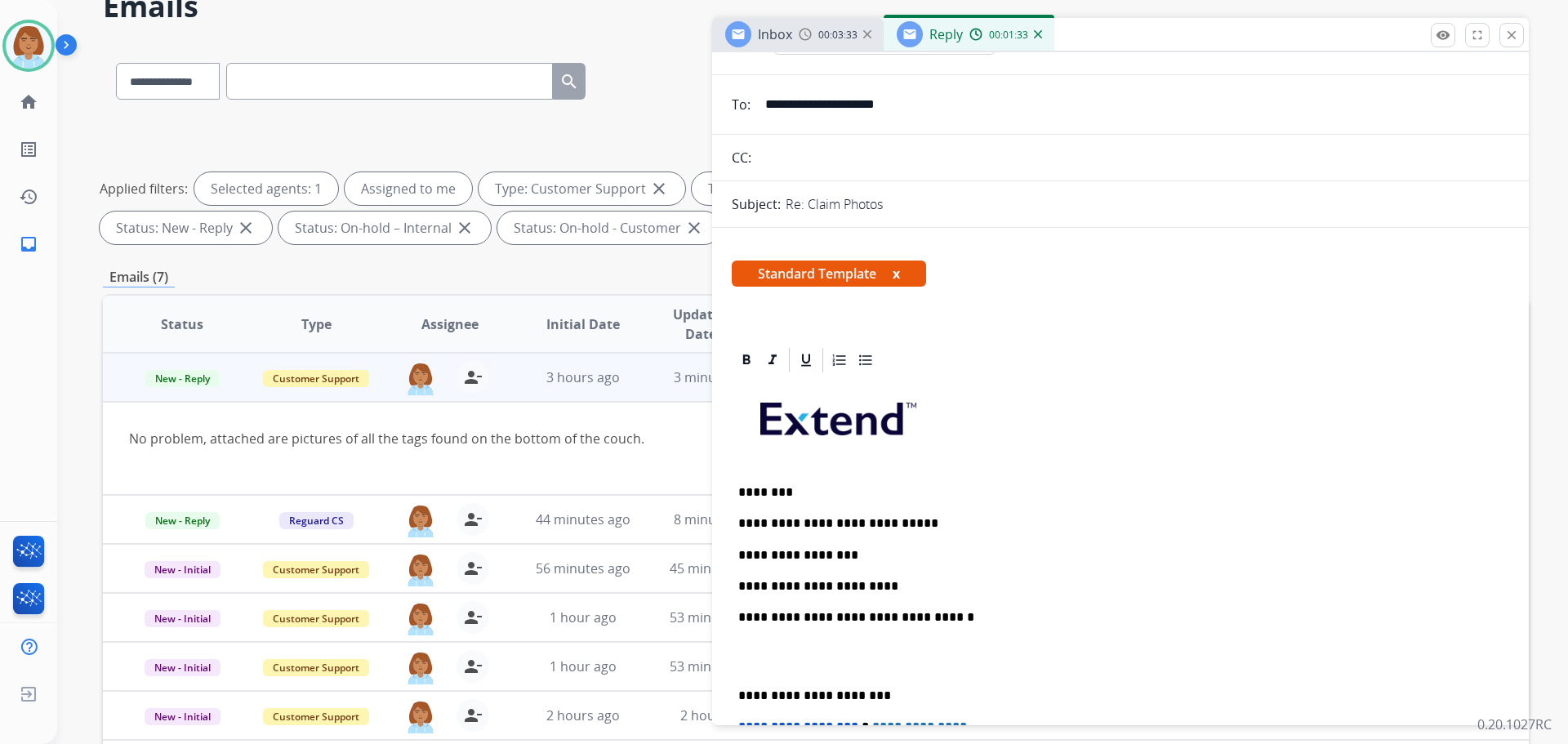
click at [921, 591] on p "**********" at bounding box center [1114, 586] width 751 height 14
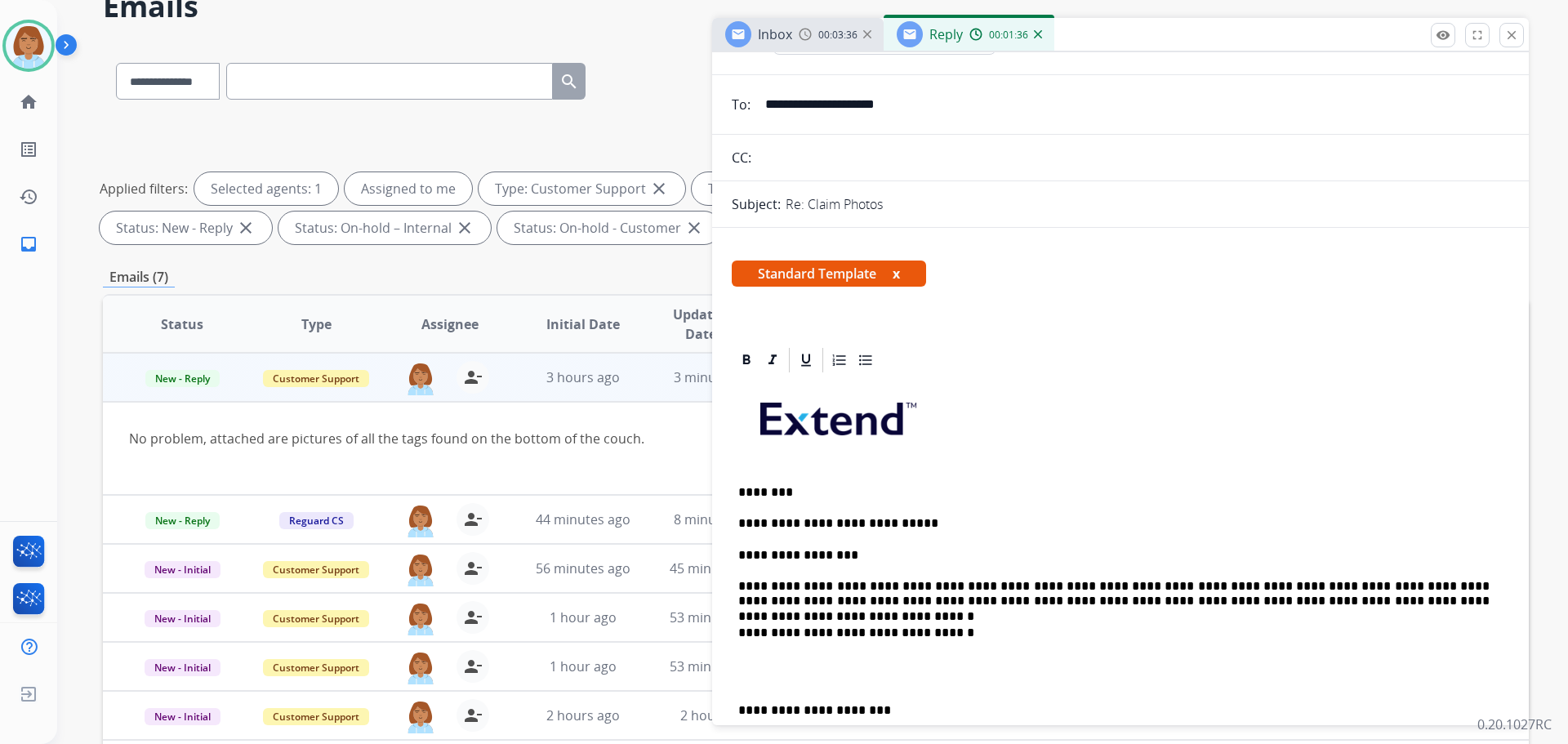
click at [876, 582] on p "**********" at bounding box center [1114, 594] width 751 height 31
click at [1294, 600] on p "**********" at bounding box center [1114, 594] width 751 height 31
click at [1383, 603] on p "**********" at bounding box center [1114, 594] width 751 height 31
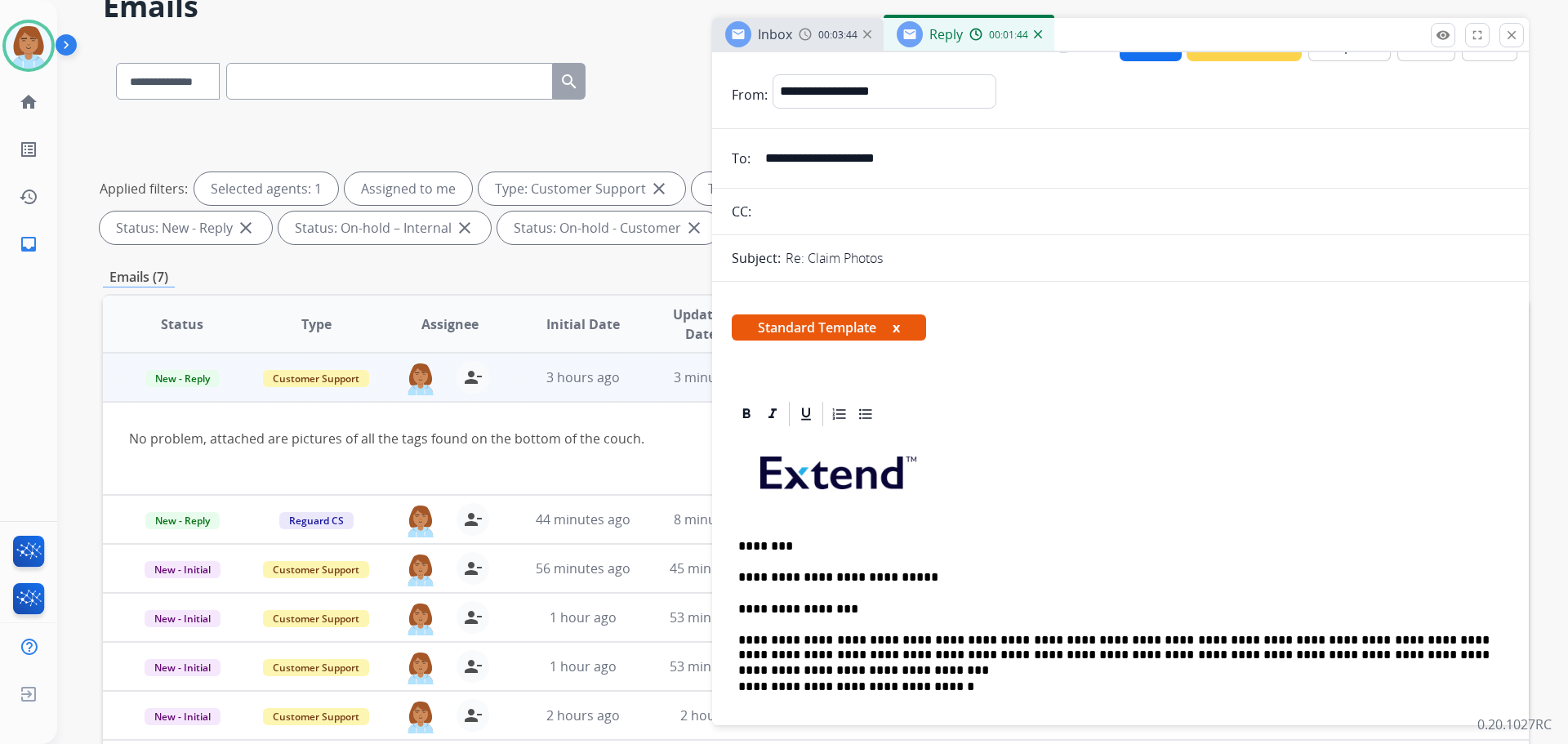
scroll to position [0, 0]
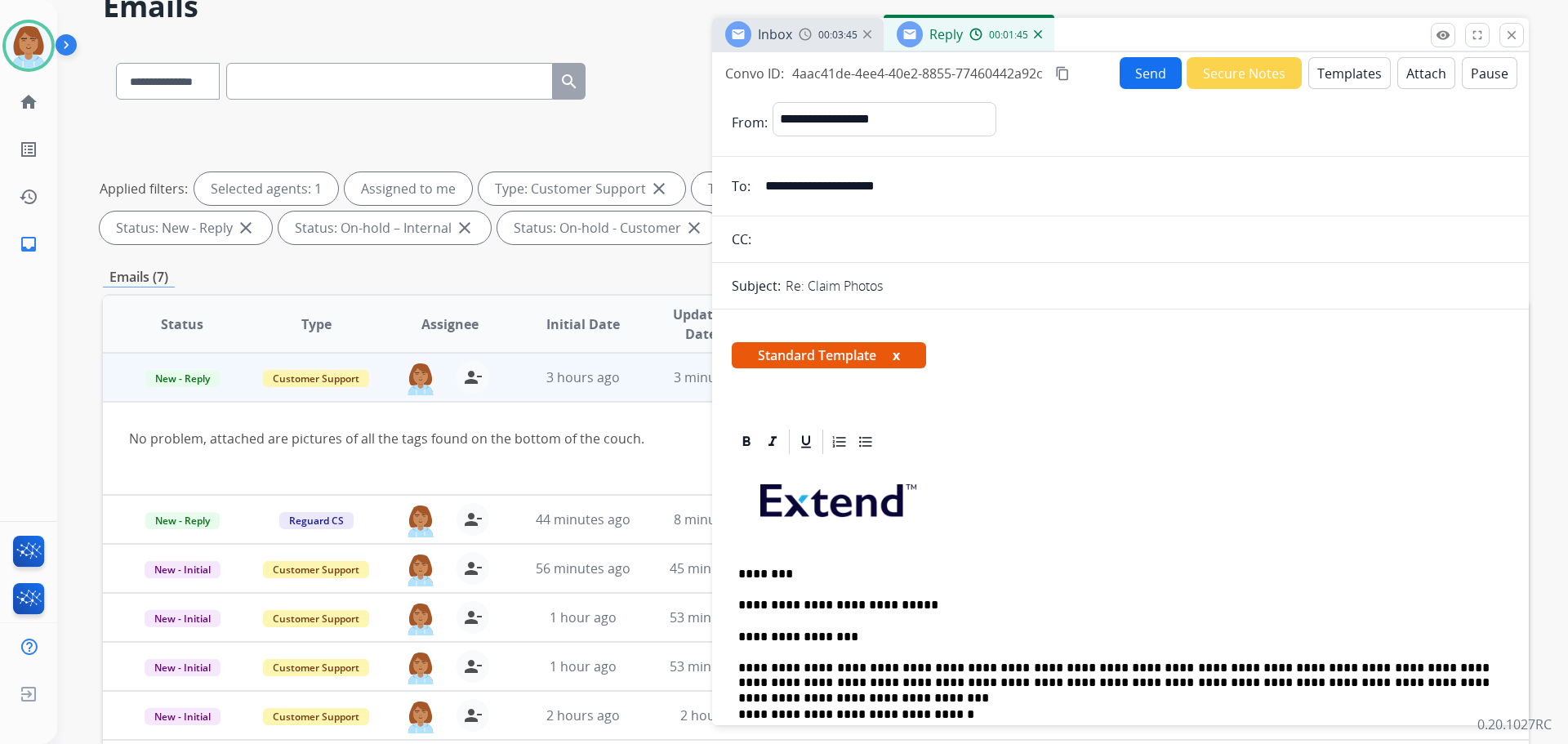
click at [1153, 85] on button "Send" at bounding box center [1151, 72] width 62 height 32
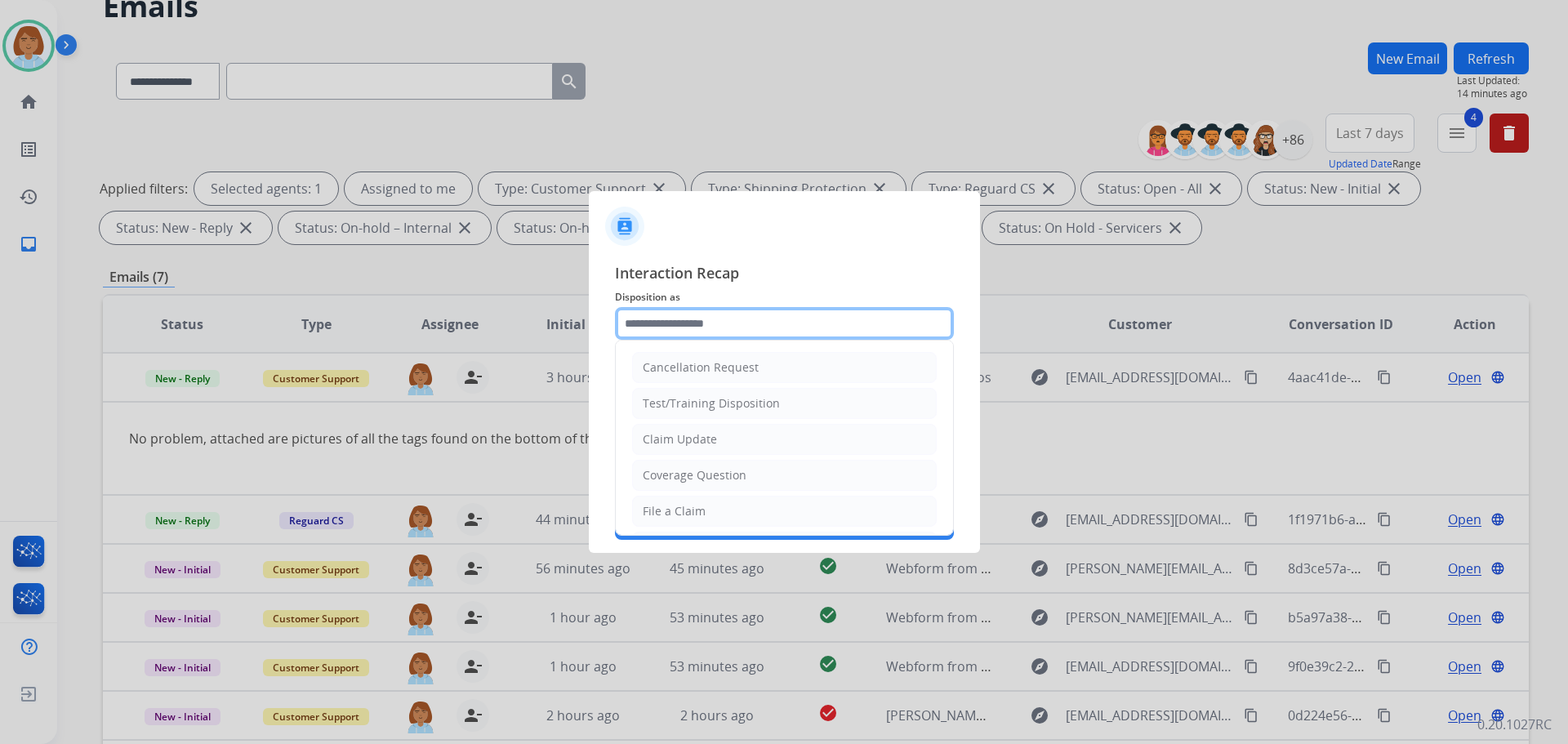
click at [814, 318] on input "text" at bounding box center [784, 324] width 339 height 32
click at [721, 440] on li "Claim Update" at bounding box center [784, 439] width 305 height 31
type input "**********"
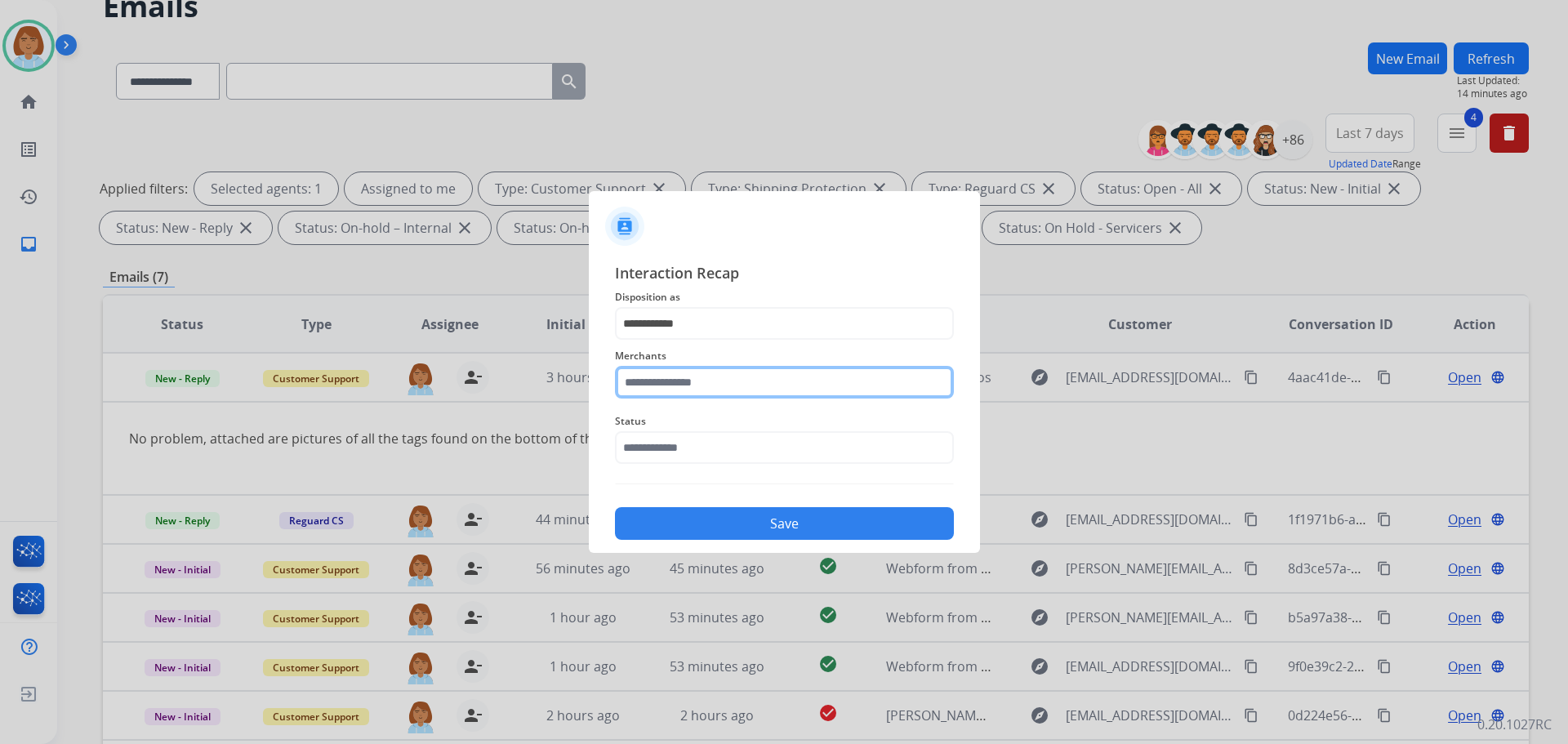
click at [662, 395] on input "text" at bounding box center [784, 382] width 339 height 32
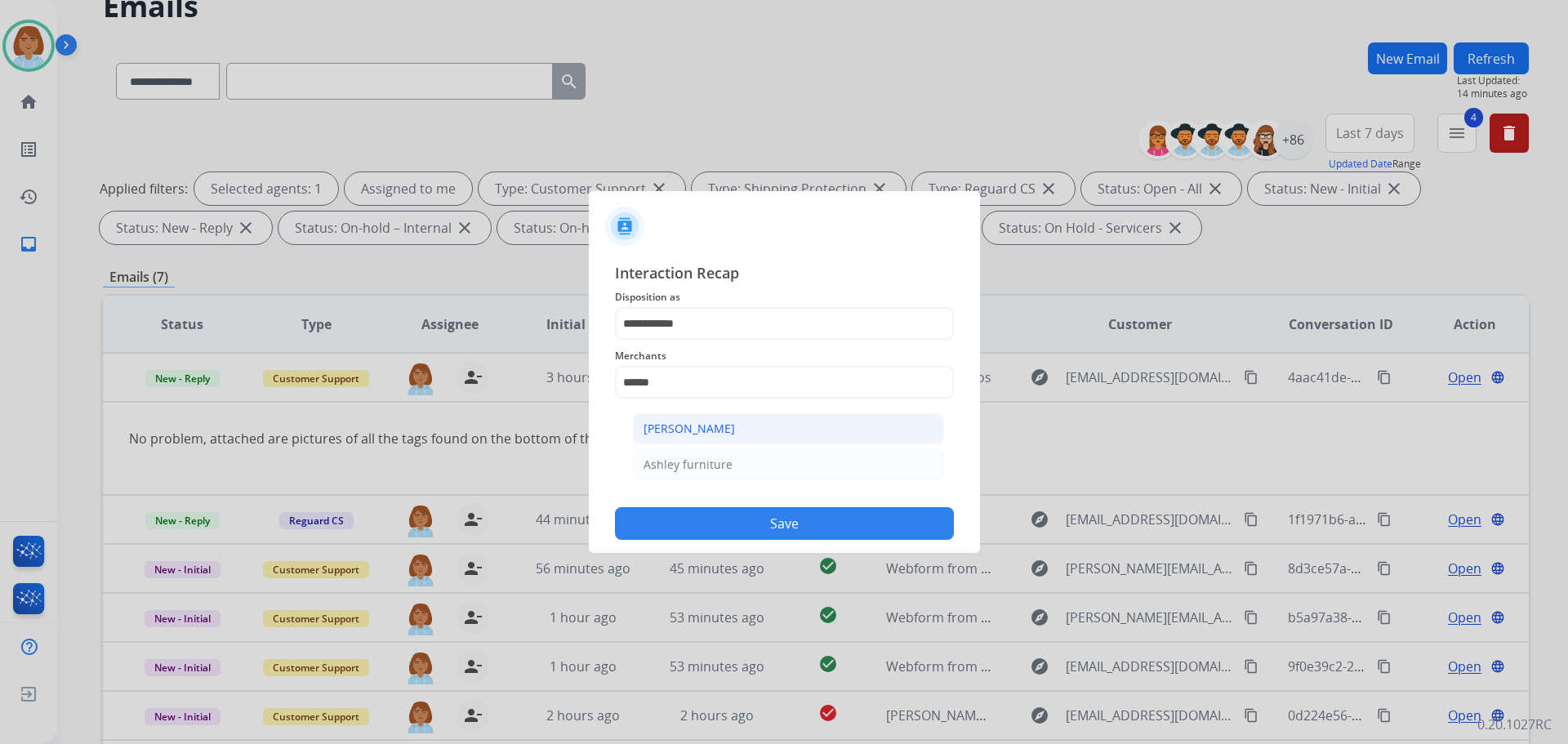
click at [687, 430] on div "[PERSON_NAME]" at bounding box center [689, 429] width 91 height 16
type input "**********"
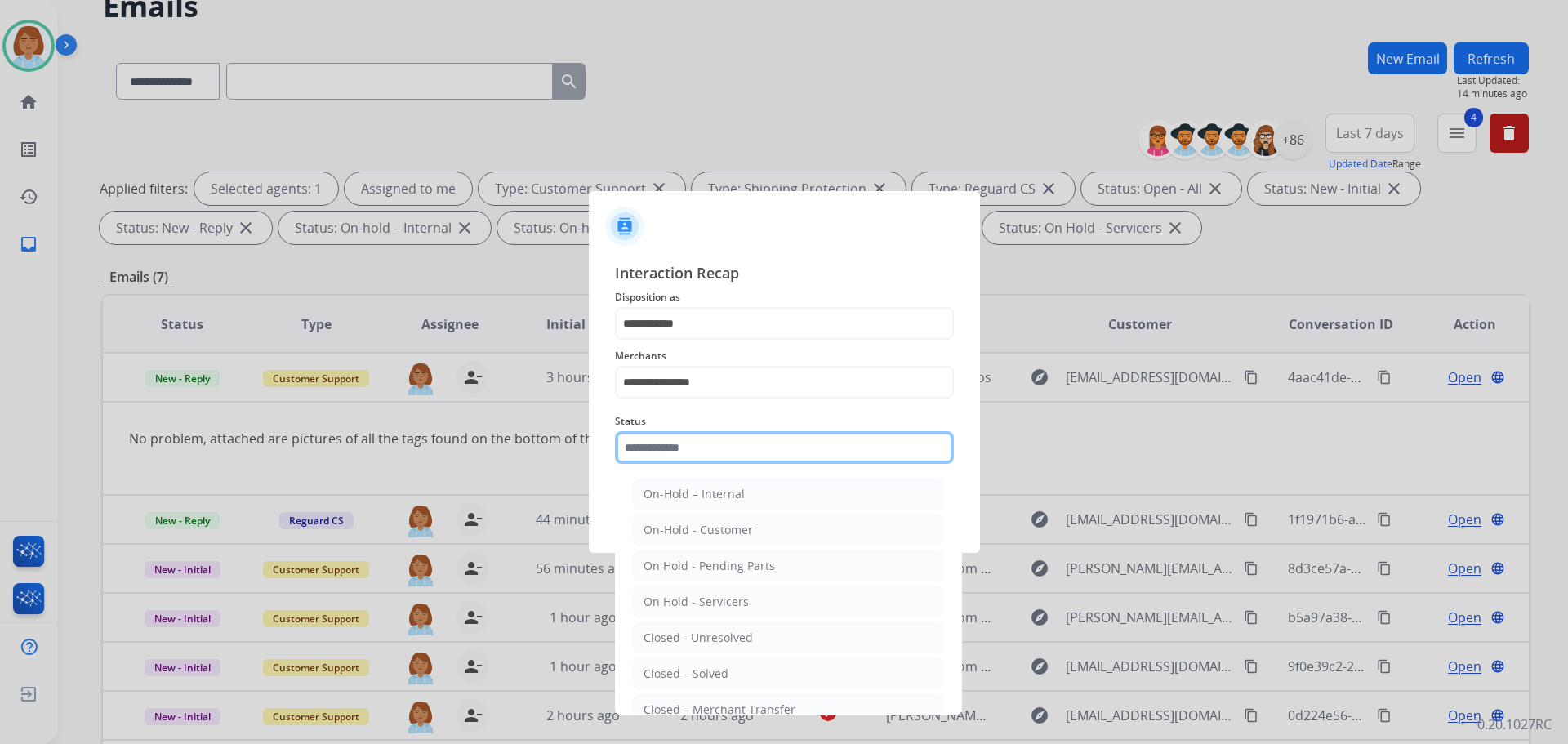
click at [688, 455] on input "text" at bounding box center [784, 447] width 339 height 32
click at [693, 674] on div "Closed – Solved" at bounding box center [686, 674] width 85 height 16
type input "**********"
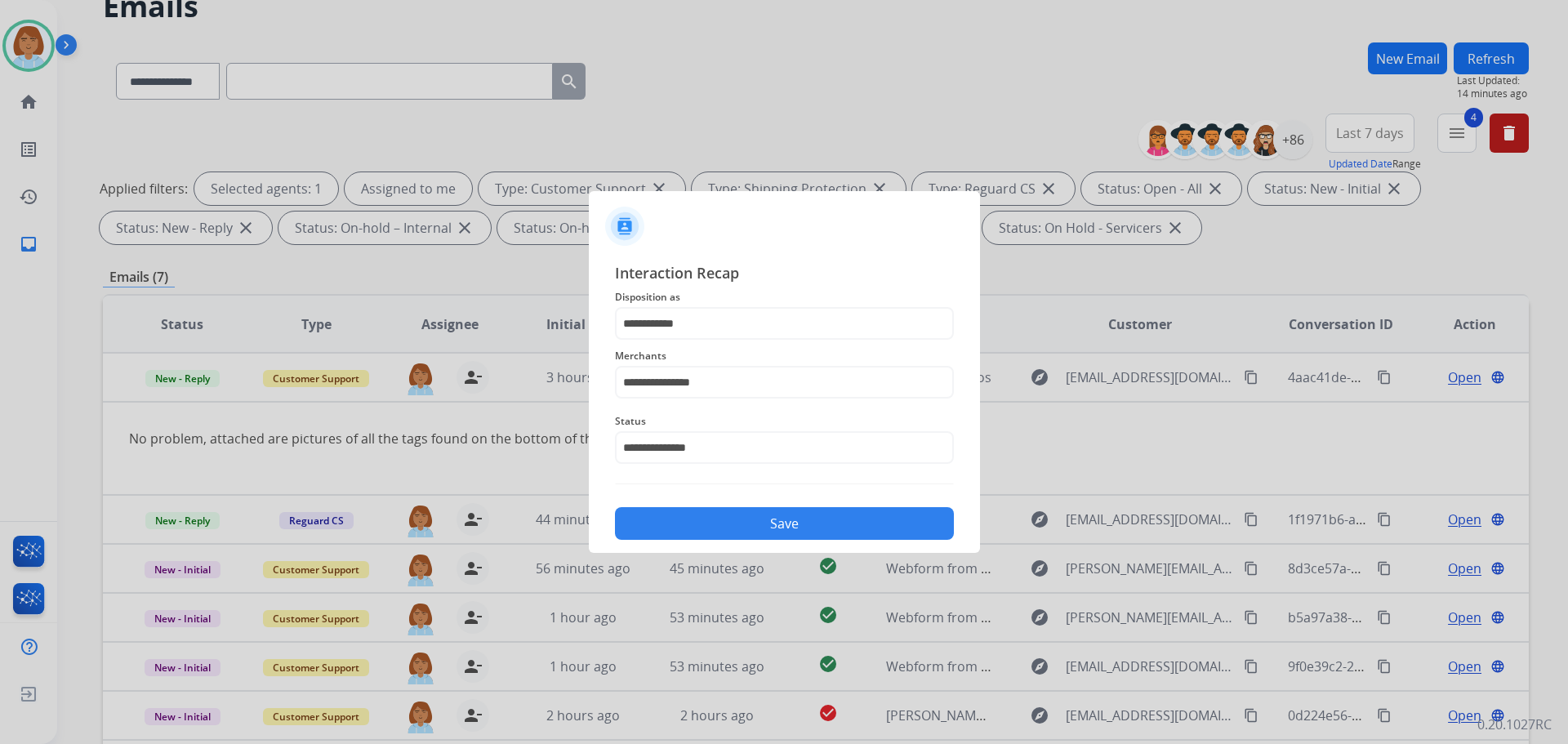
click at [804, 535] on button "Save" at bounding box center [784, 524] width 339 height 32
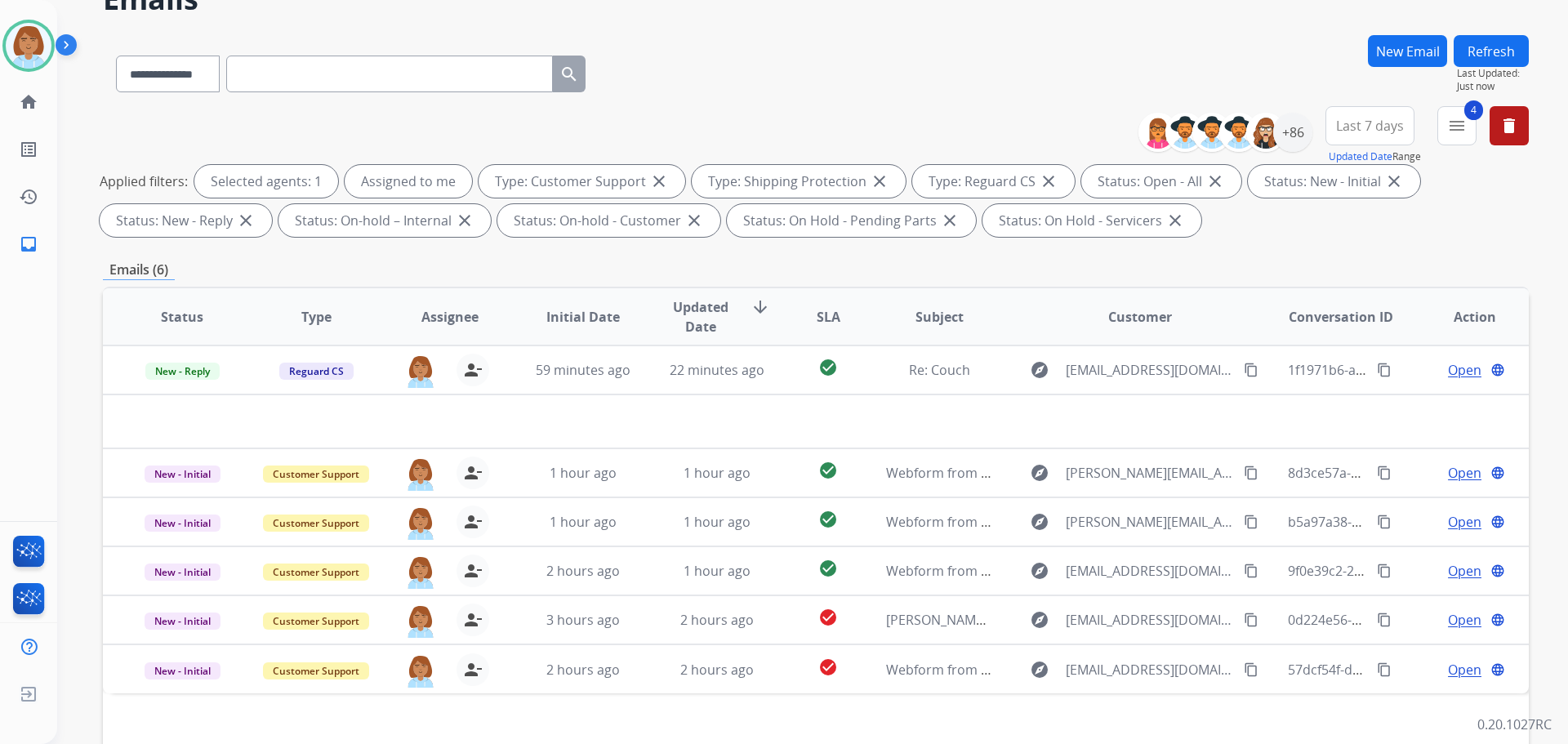
scroll to position [163, 0]
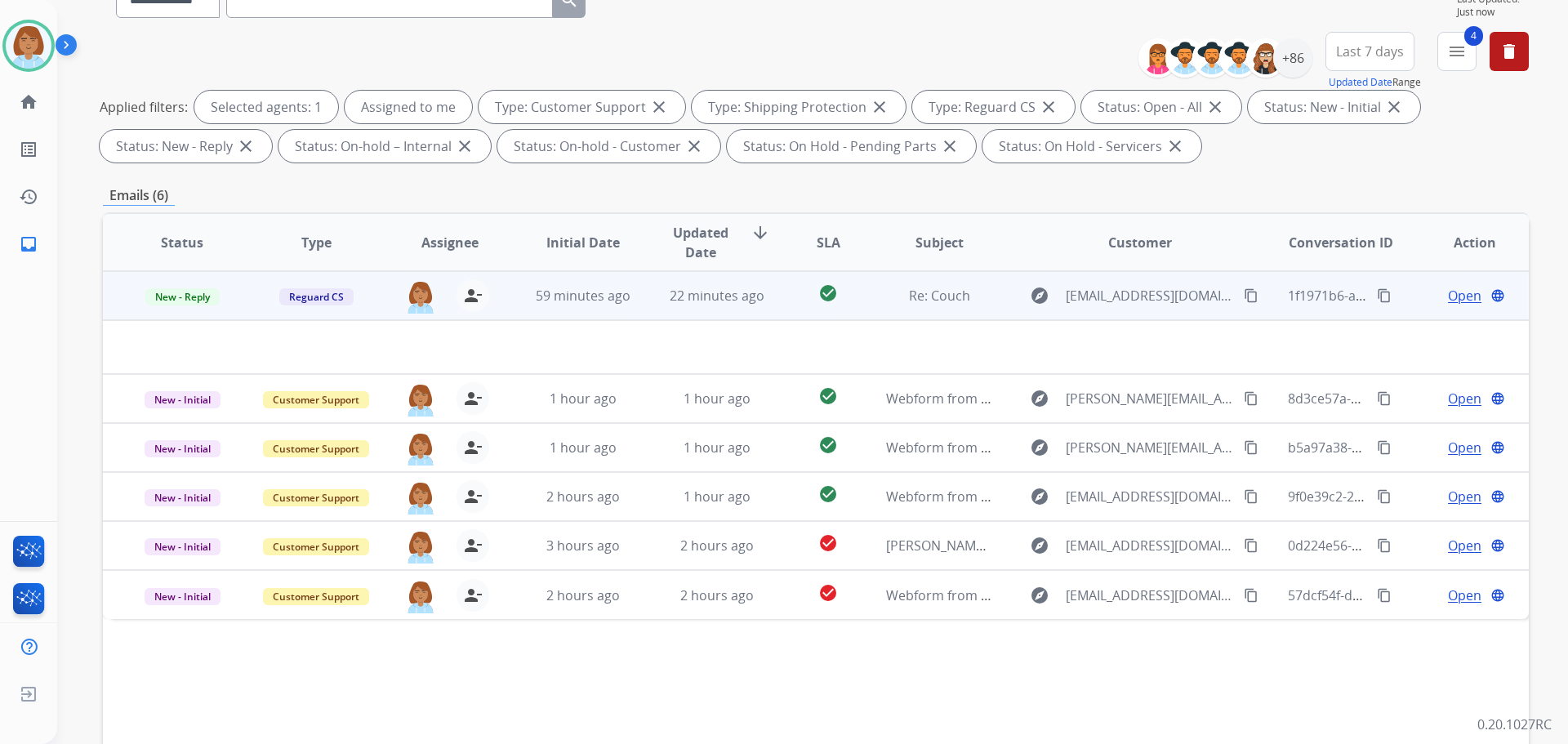
click at [519, 306] on td "59 minutes ago" at bounding box center [571, 296] width 134 height 49
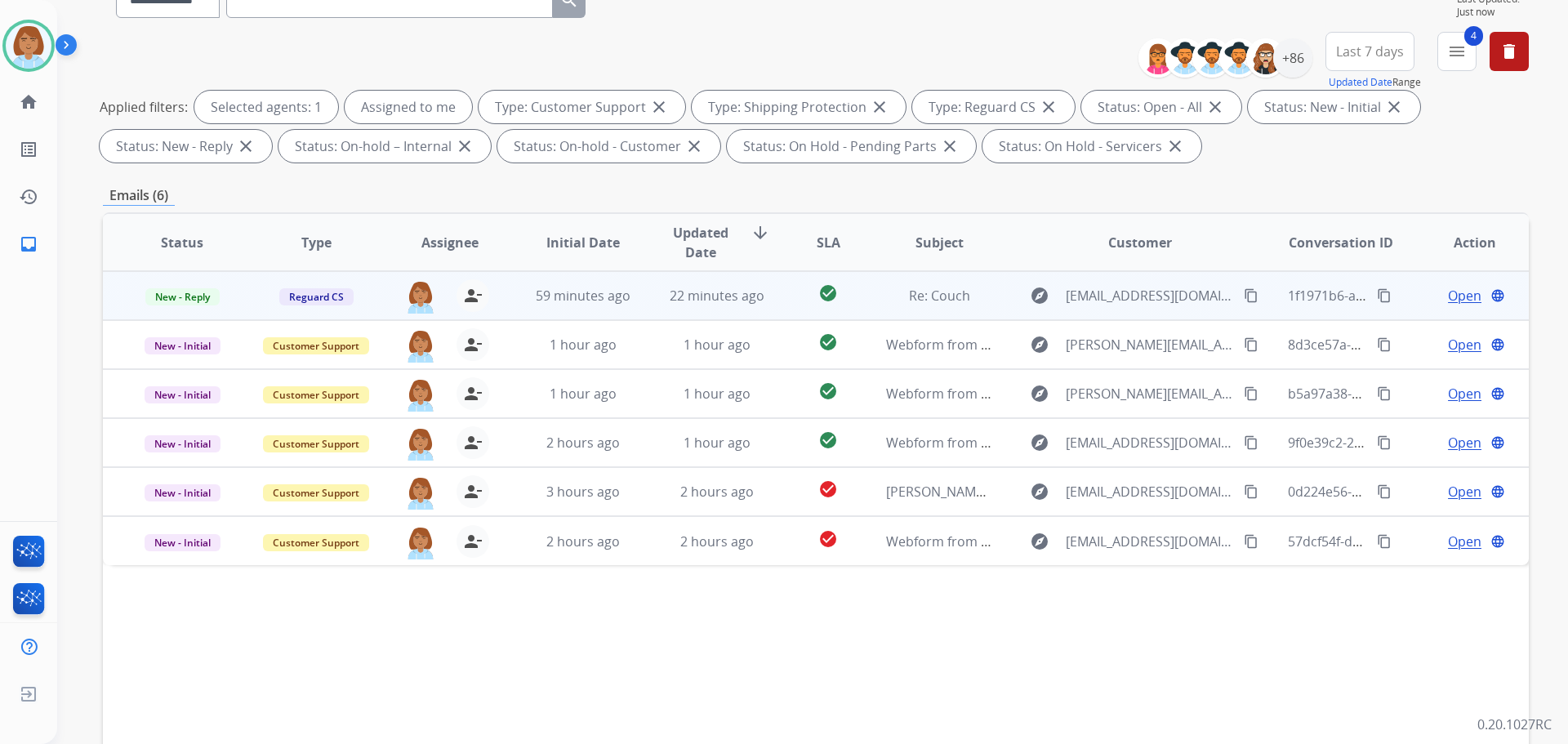
click at [519, 306] on td "59 minutes ago" at bounding box center [571, 296] width 134 height 49
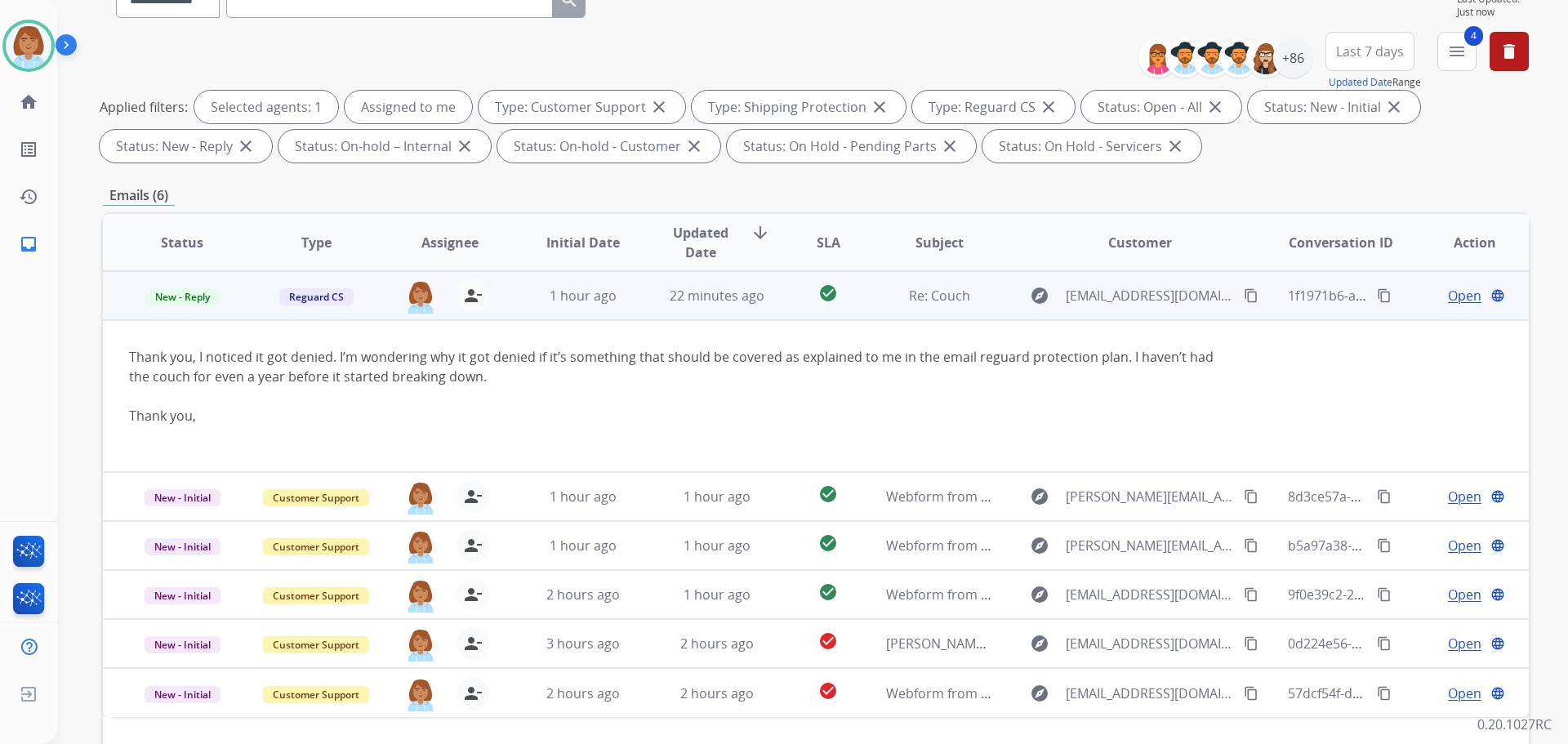
click at [1244, 299] on mat-icon "content_copy" at bounding box center [1252, 296] width 14 height 14
click at [1455, 308] on td "Open language" at bounding box center [1462, 296] width 134 height 49
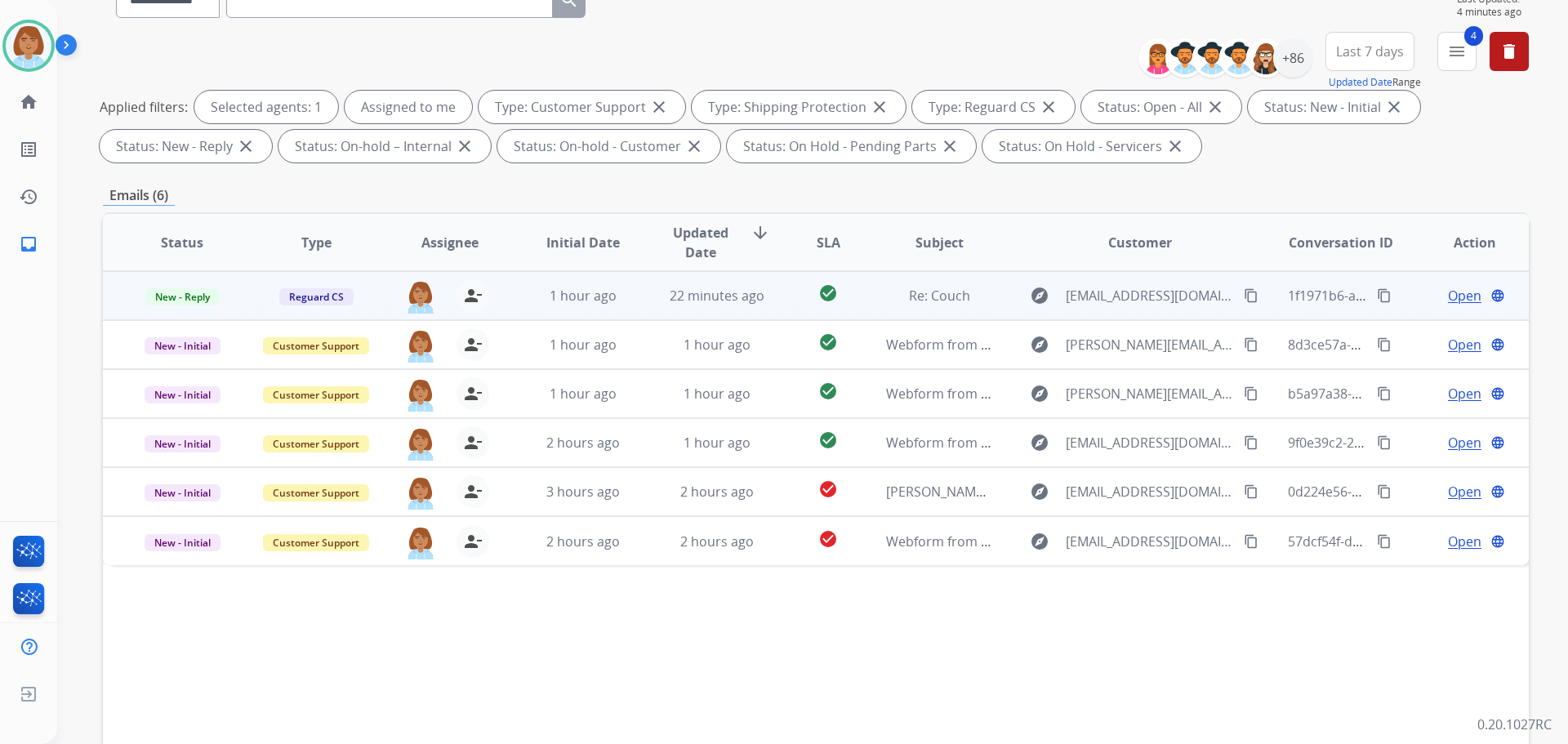
click at [1456, 298] on span "Open" at bounding box center [1464, 296] width 33 height 20
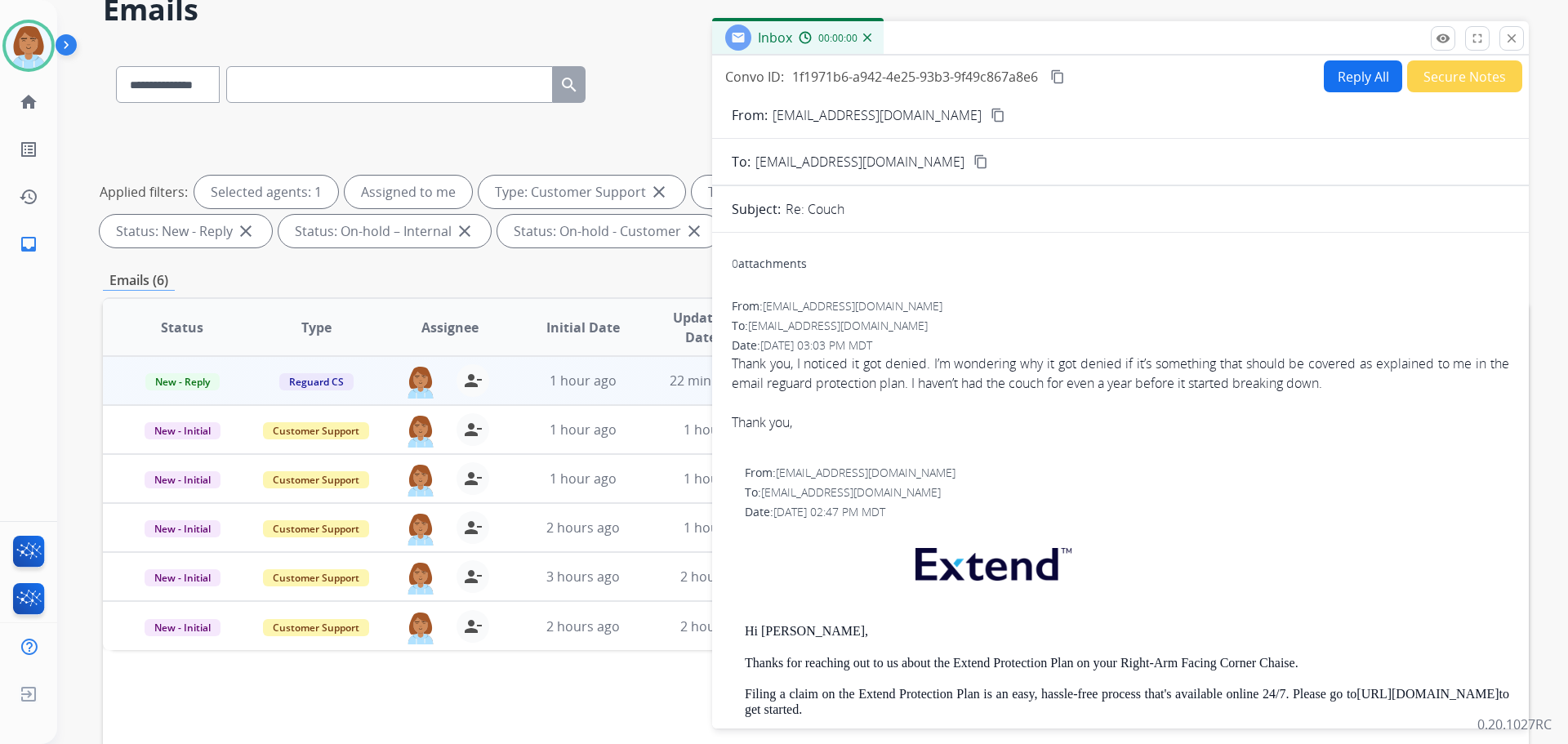
scroll to position [0, 0]
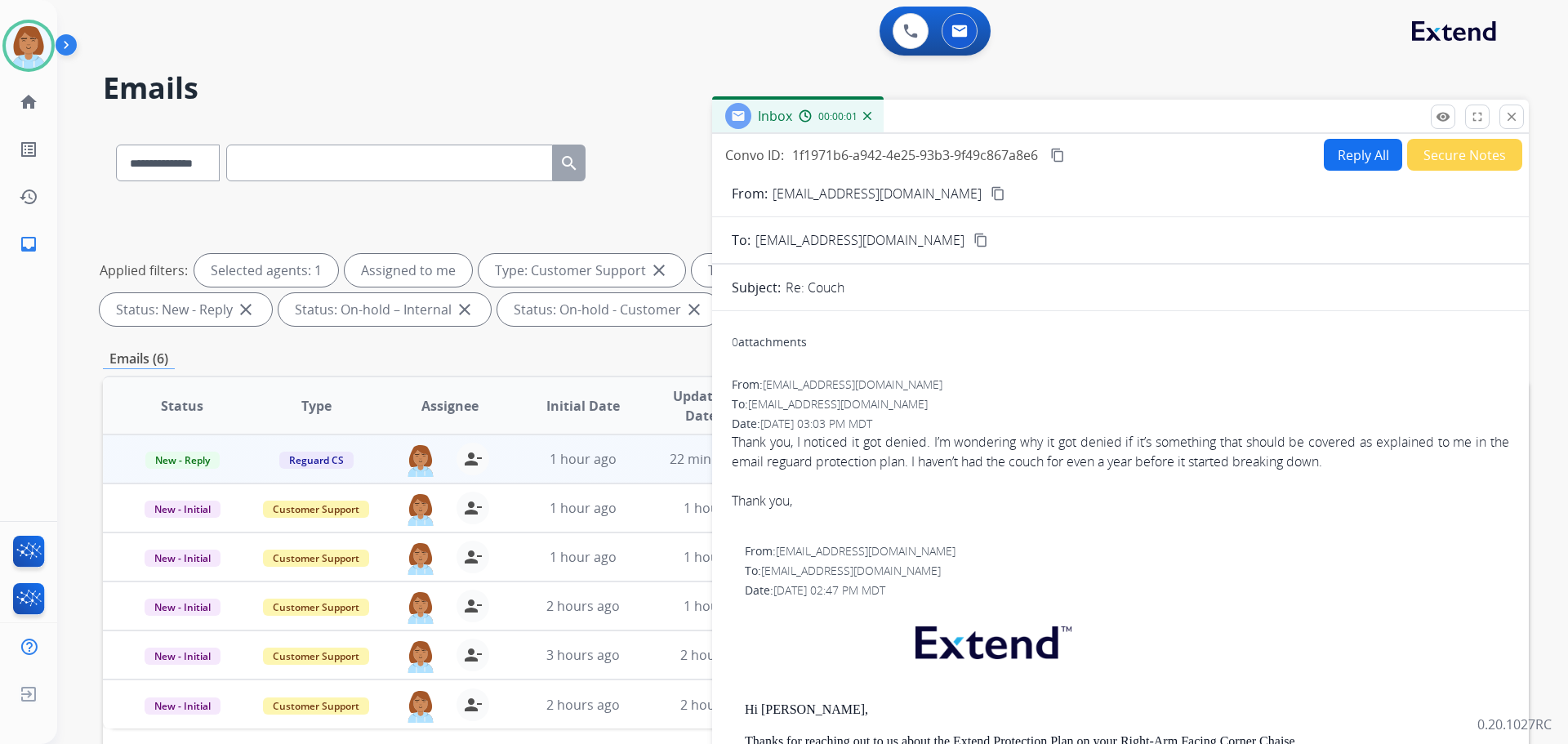
click at [1335, 170] on button "Reply All" at bounding box center [1363, 154] width 78 height 32
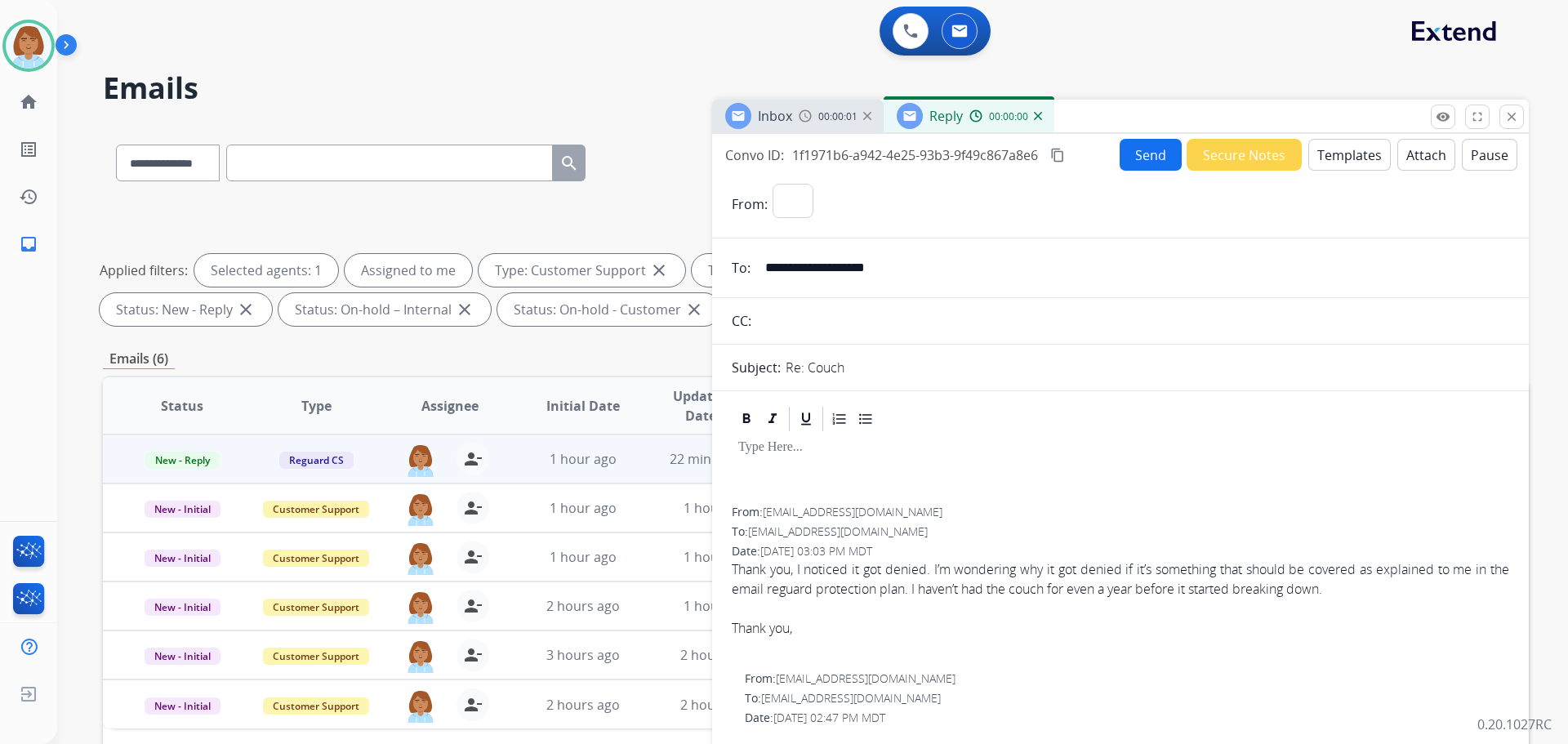
select select "**********"
click at [1337, 159] on button "Templates" at bounding box center [1350, 154] width 83 height 32
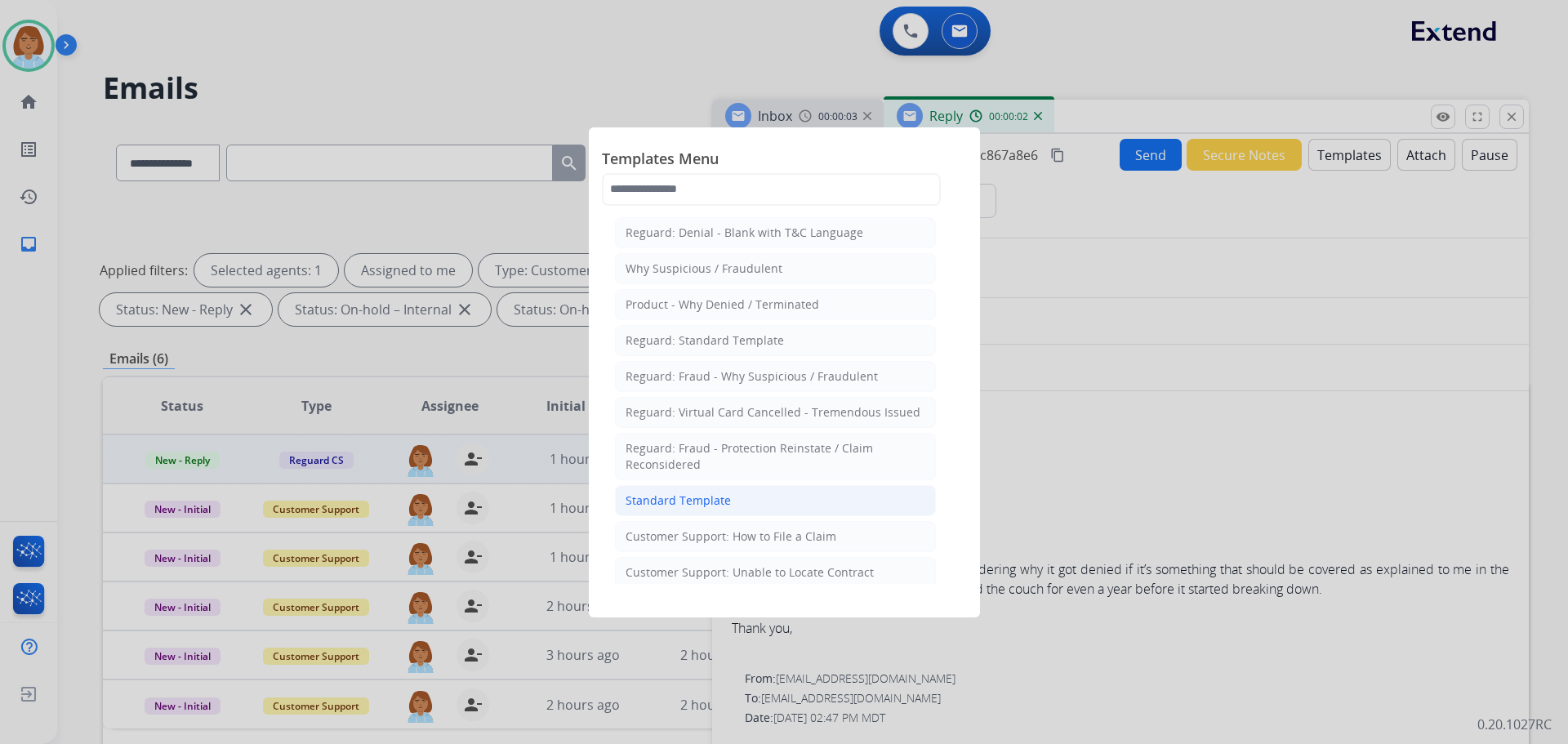
click at [726, 501] on div "Standard Template" at bounding box center [678, 501] width 105 height 16
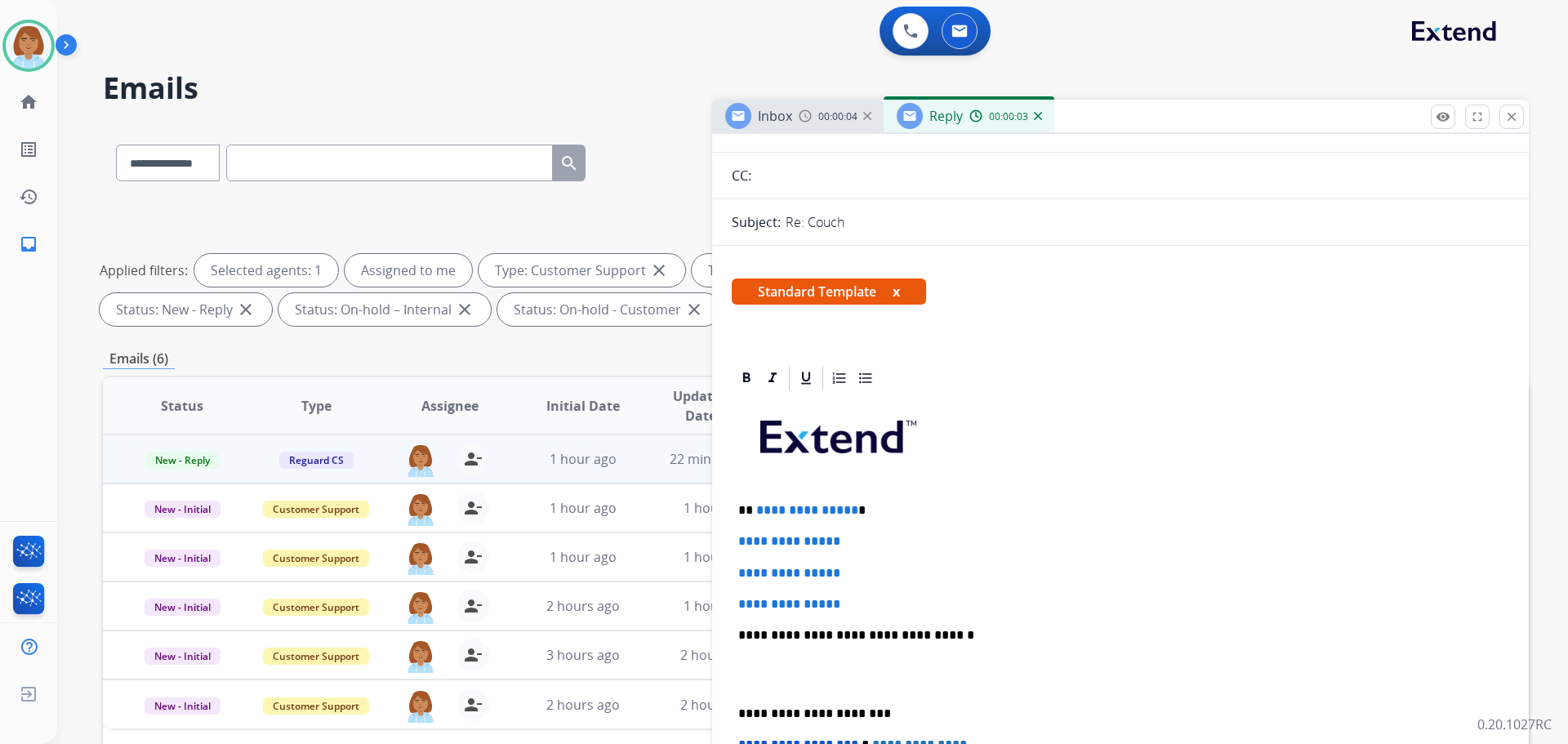
scroll to position [163, 0]
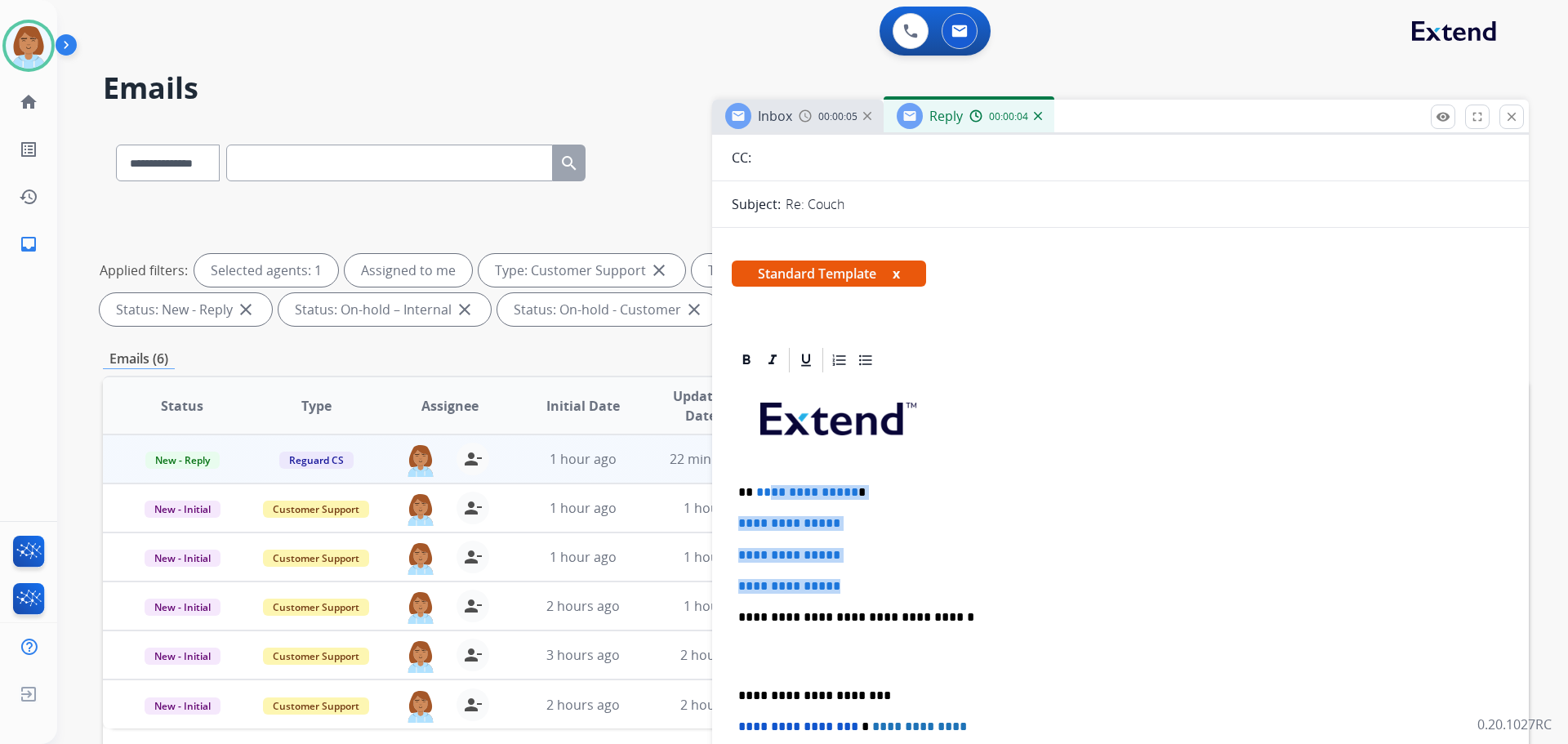
drag, startPoint x: 867, startPoint y: 588, endPoint x: 768, endPoint y: 479, distance: 147.2
click at [766, 473] on div "**********" at bounding box center [1121, 656] width 777 height 562
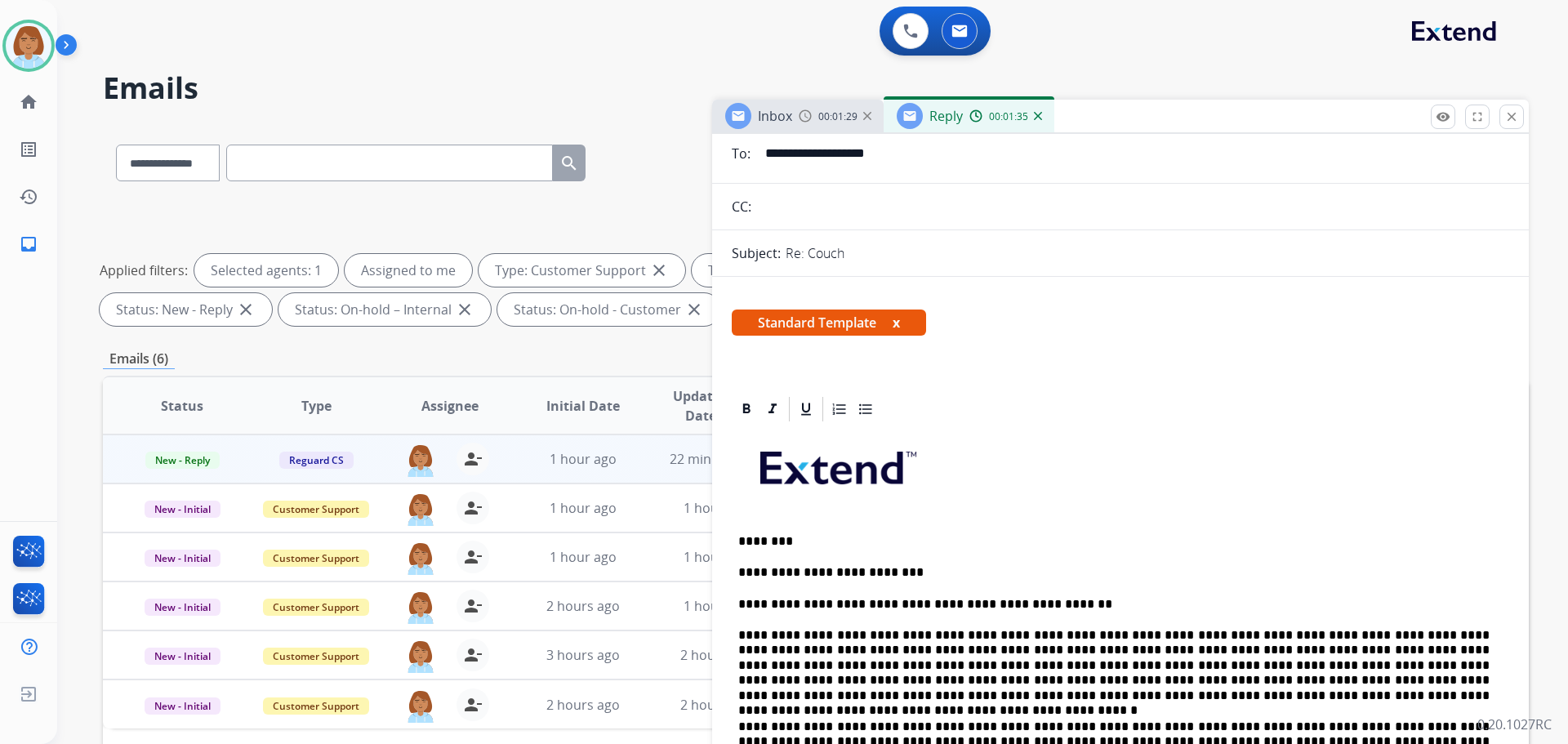
scroll to position [0, 0]
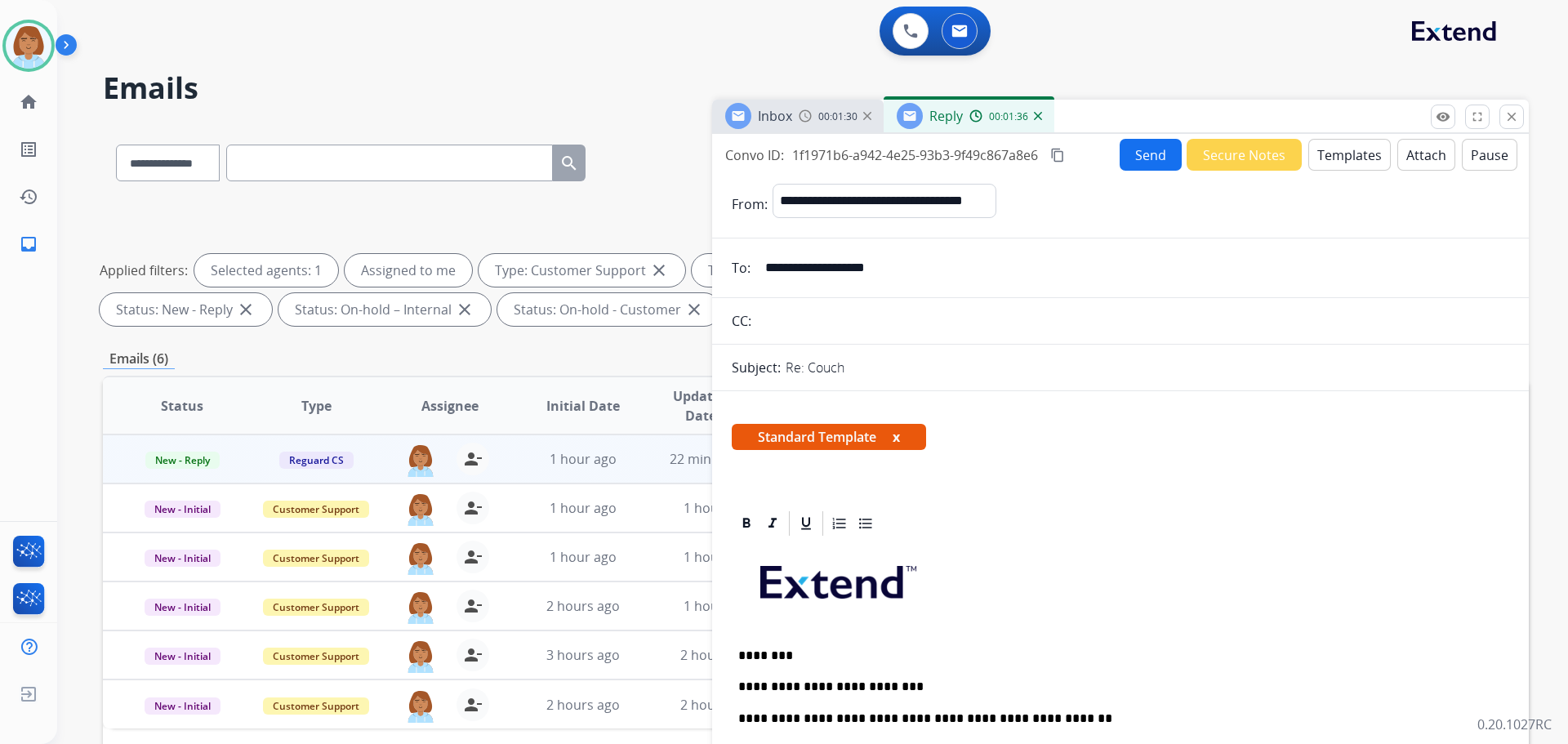
click at [1147, 148] on button "Send" at bounding box center [1151, 154] width 62 height 32
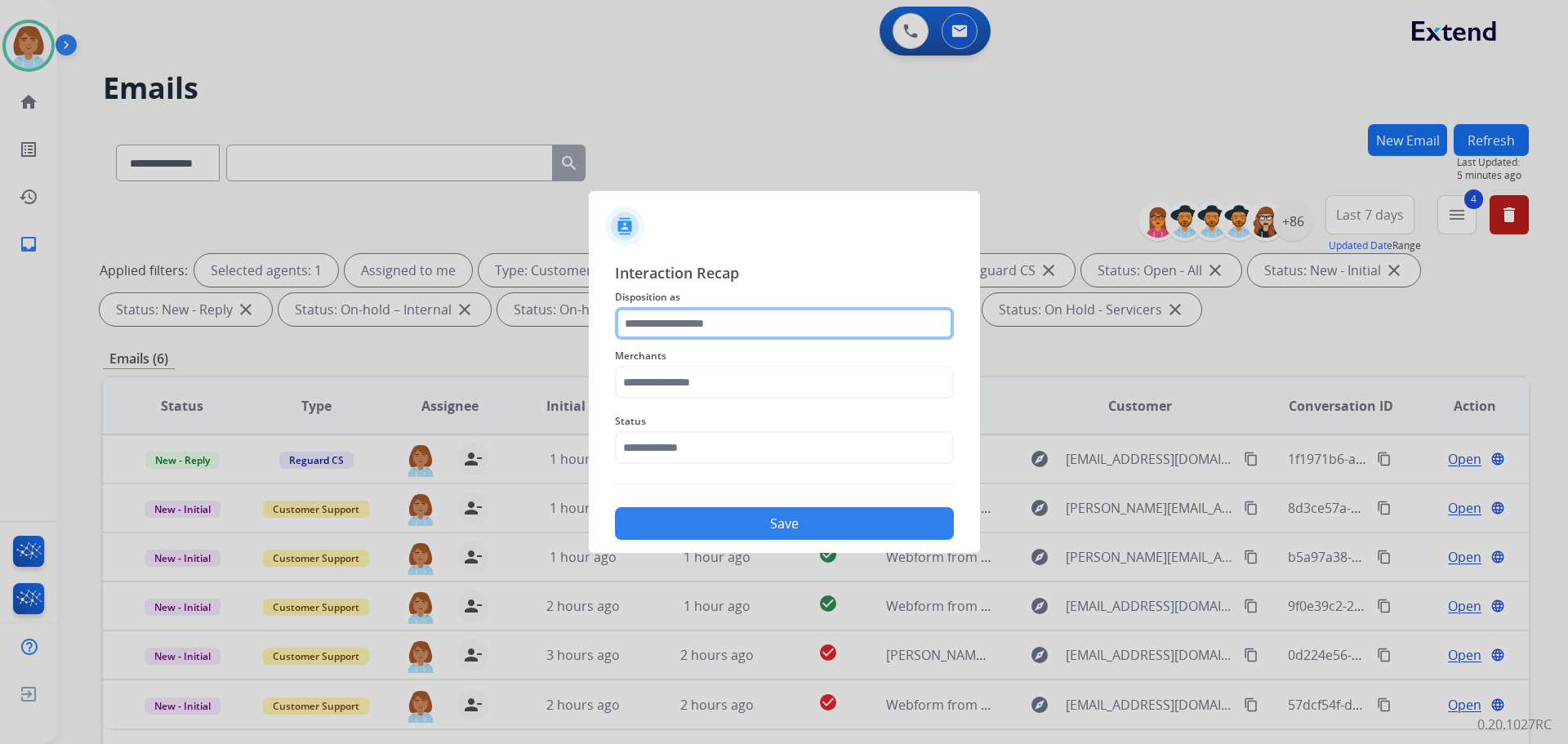
click at [734, 319] on input "text" at bounding box center [784, 324] width 339 height 32
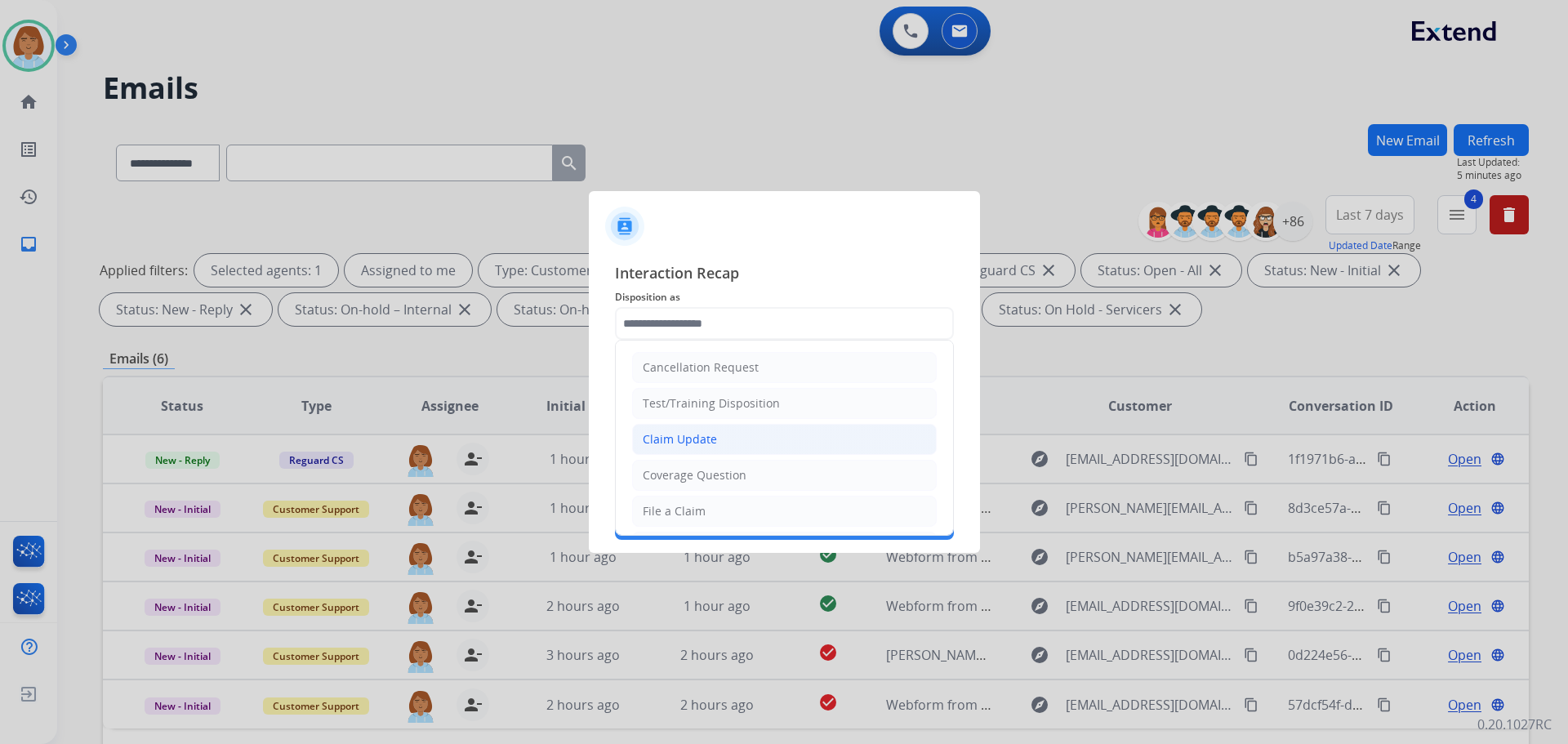
click at [709, 445] on div "Claim Update" at bounding box center [680, 439] width 74 height 16
type input "**********"
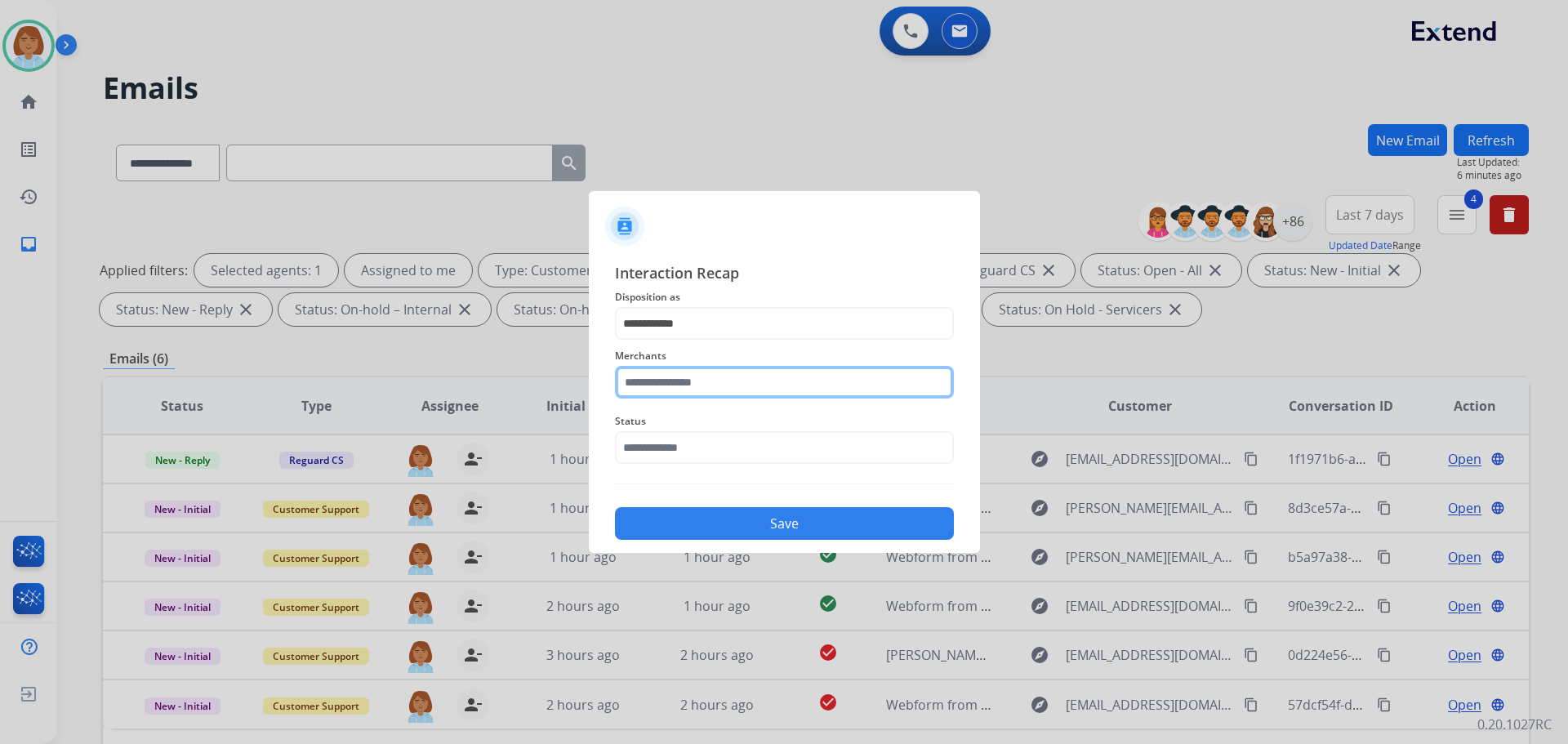
click at [701, 387] on input "text" at bounding box center [784, 382] width 339 height 32
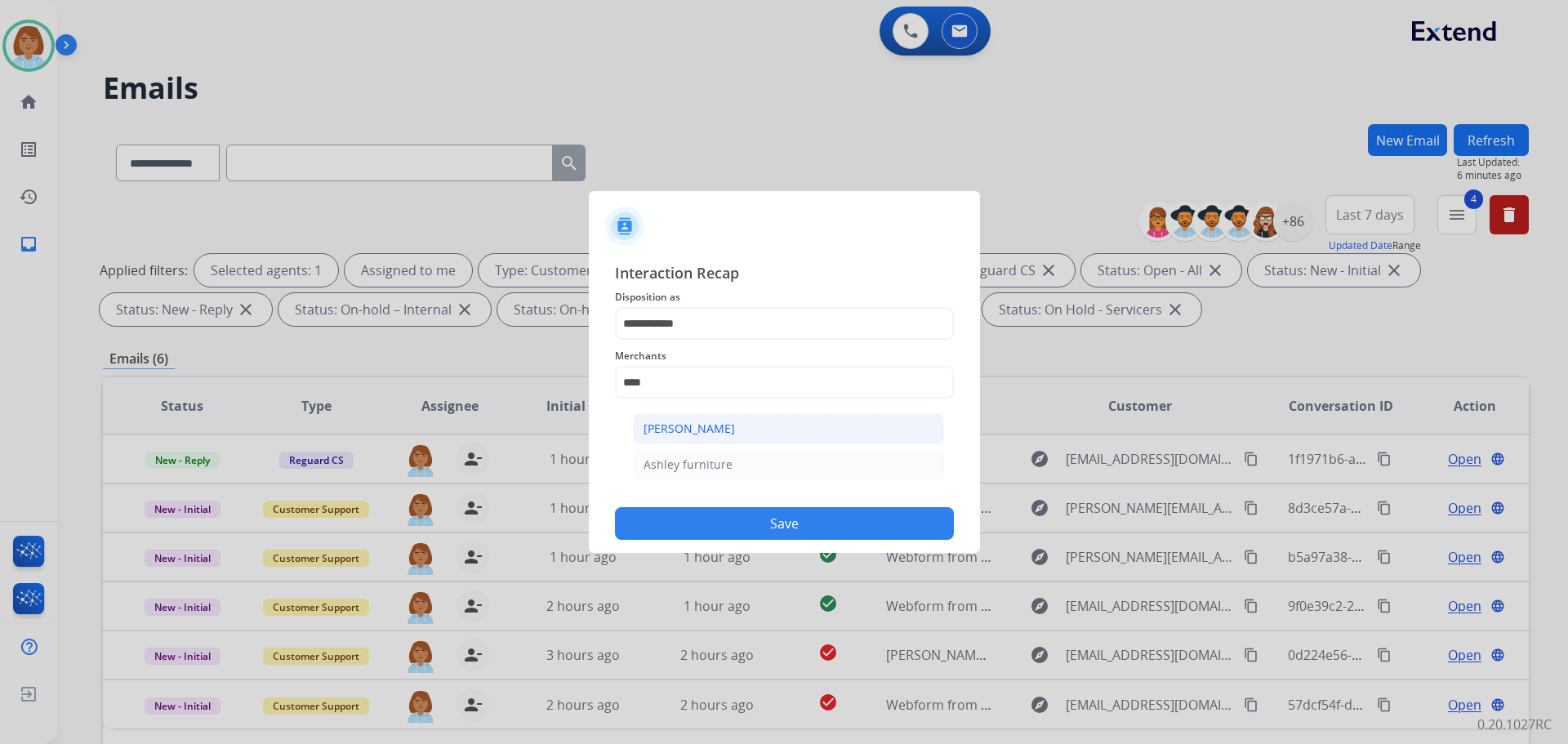
click at [701, 423] on div "[PERSON_NAME]" at bounding box center [689, 429] width 91 height 16
type input "**********"
click at [699, 417] on span "Status" at bounding box center [784, 422] width 339 height 20
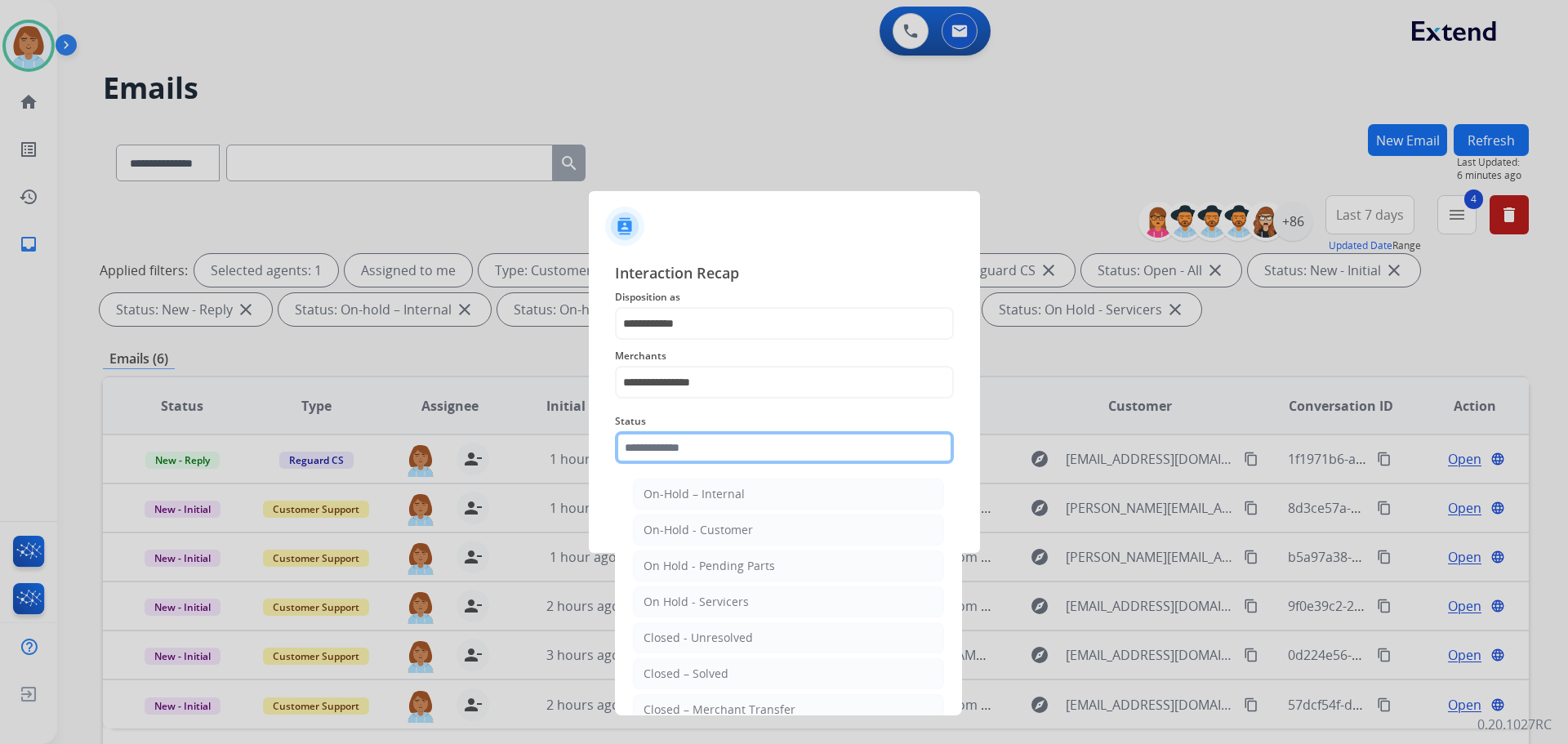
click at [699, 435] on input "text" at bounding box center [784, 447] width 339 height 32
click at [682, 666] on div "Closed – Solved" at bounding box center [686, 674] width 85 height 16
type input "**********"
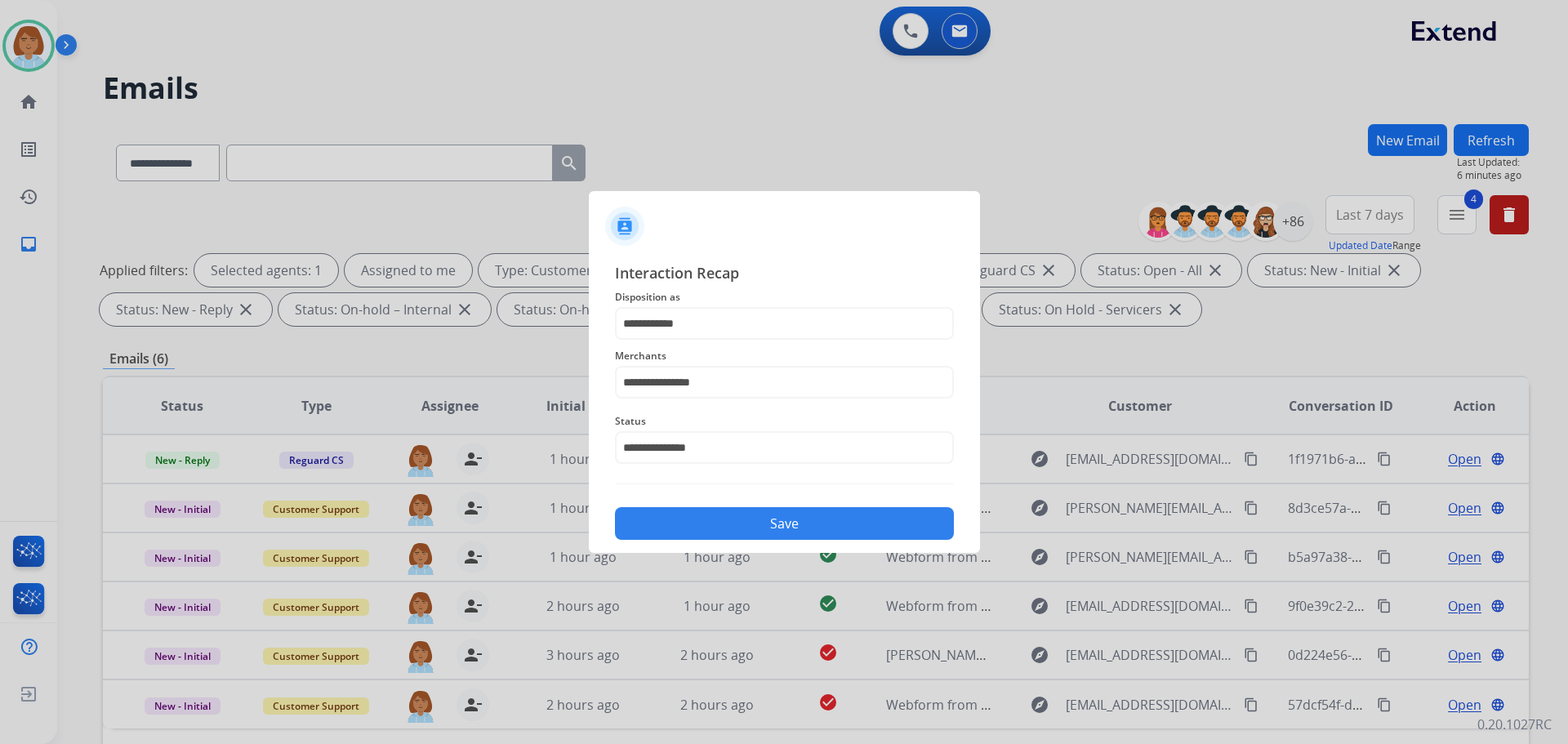
click at [826, 528] on button "Save" at bounding box center [784, 524] width 339 height 32
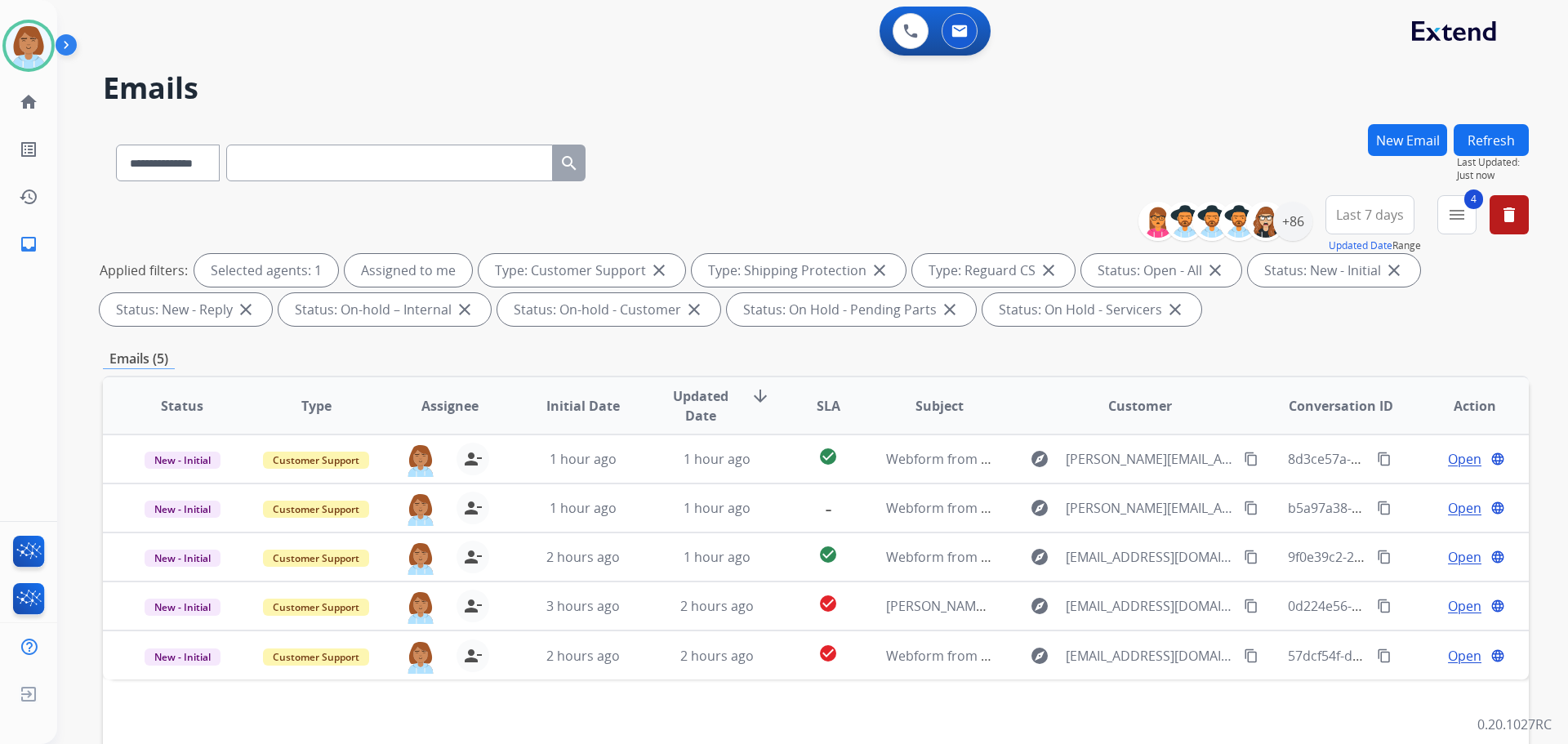
click at [1502, 128] on button "Refresh" at bounding box center [1491, 140] width 75 height 32
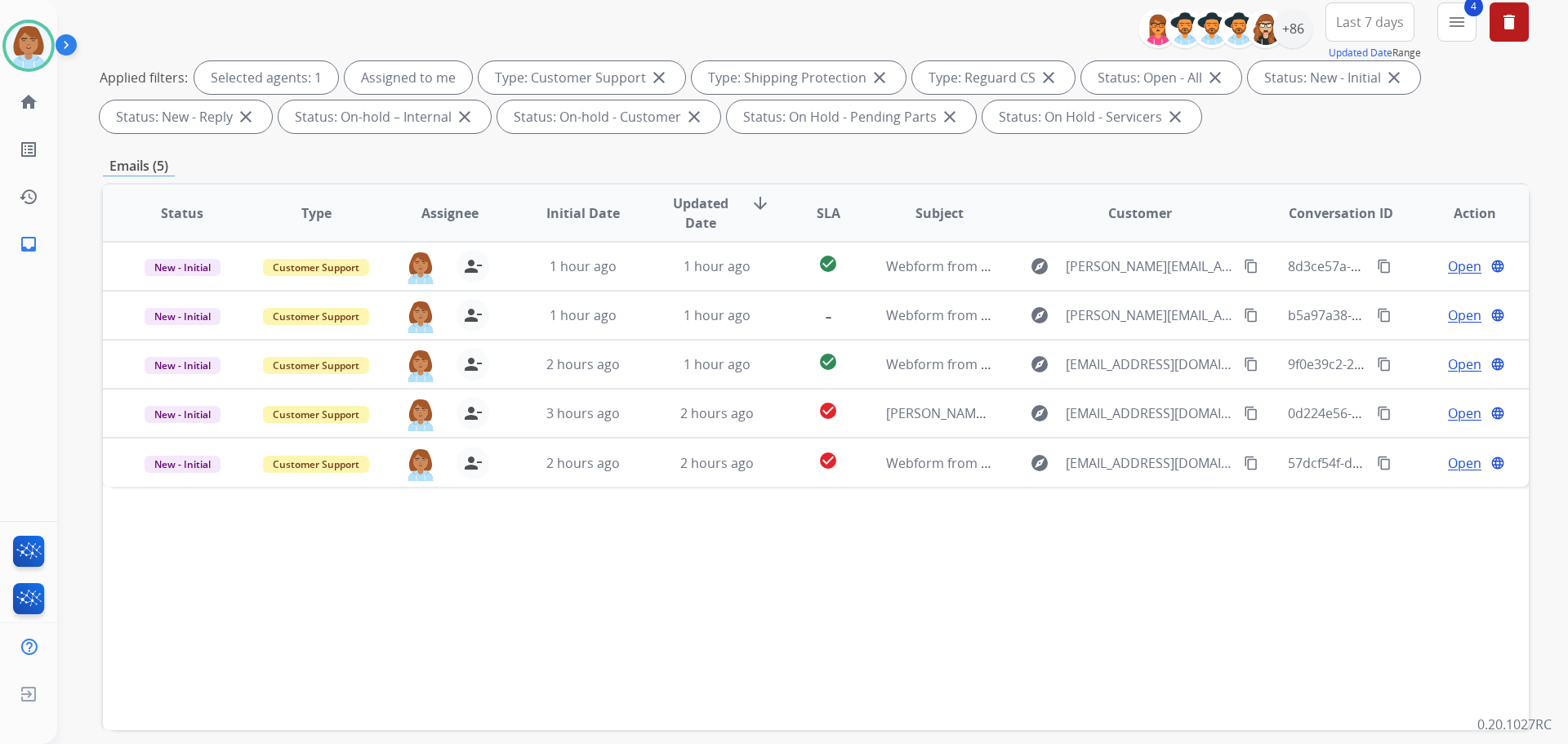
scroll to position [264, 0]
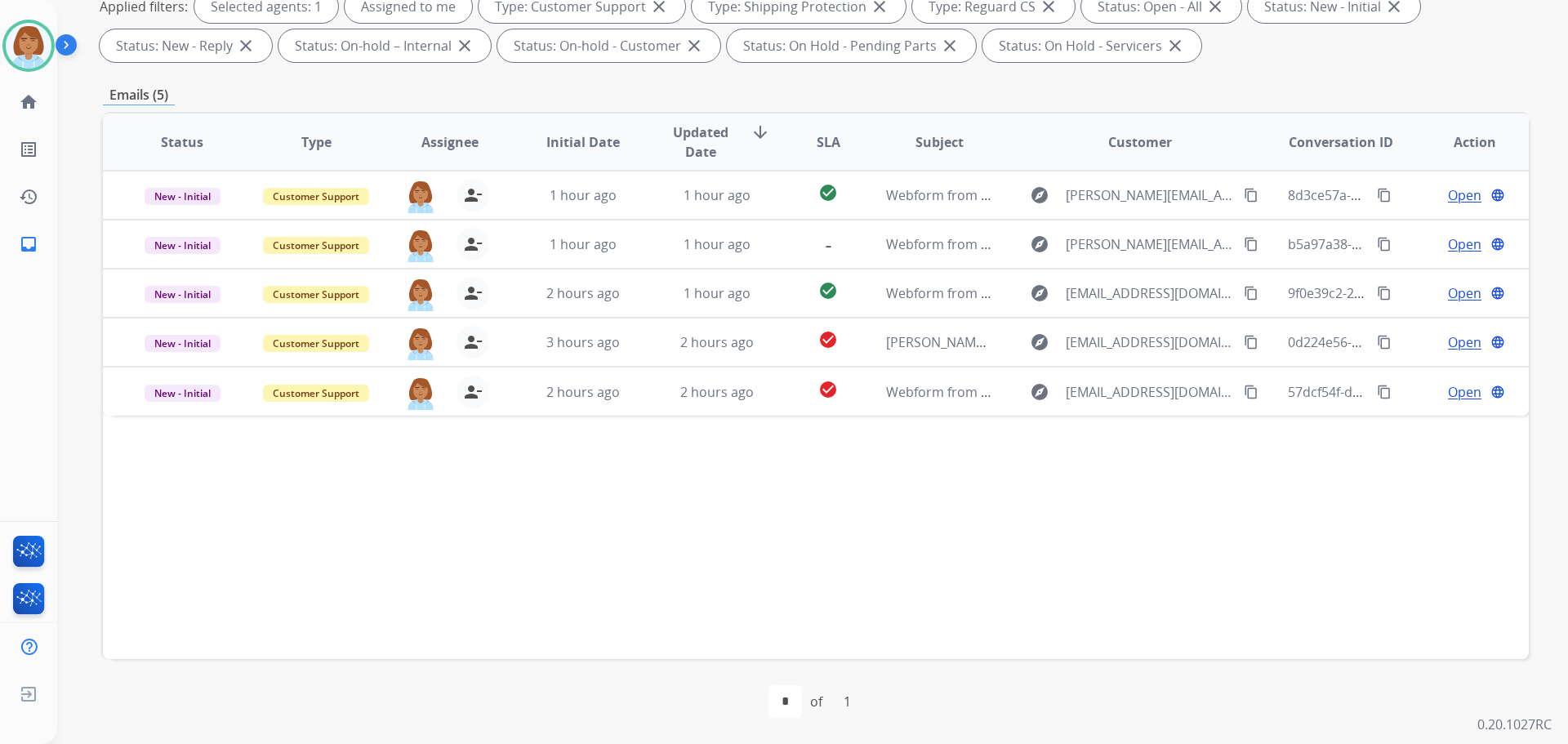
click at [880, 558] on div "Status Type Assignee Initial Date Updated Date arrow_downward SLA Subject Custo…" at bounding box center [816, 385] width 1426 height 547
click at [371, 487] on div "Status Type Assignee Initial Date Updated Date arrow_downward SLA Subject Custo…" at bounding box center [816, 385] width 1426 height 547
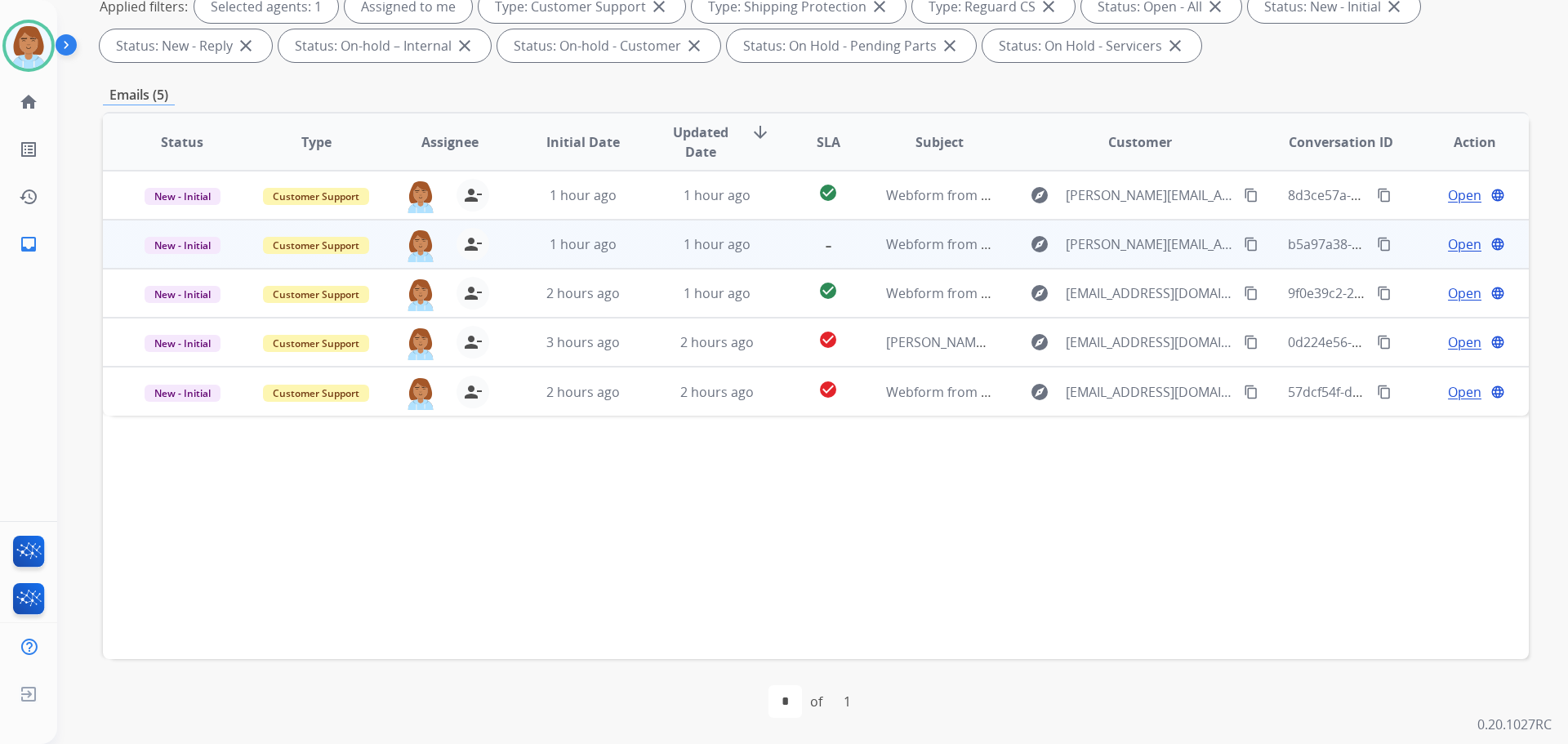
click at [783, 258] on td "-" at bounding box center [815, 244] width 89 height 49
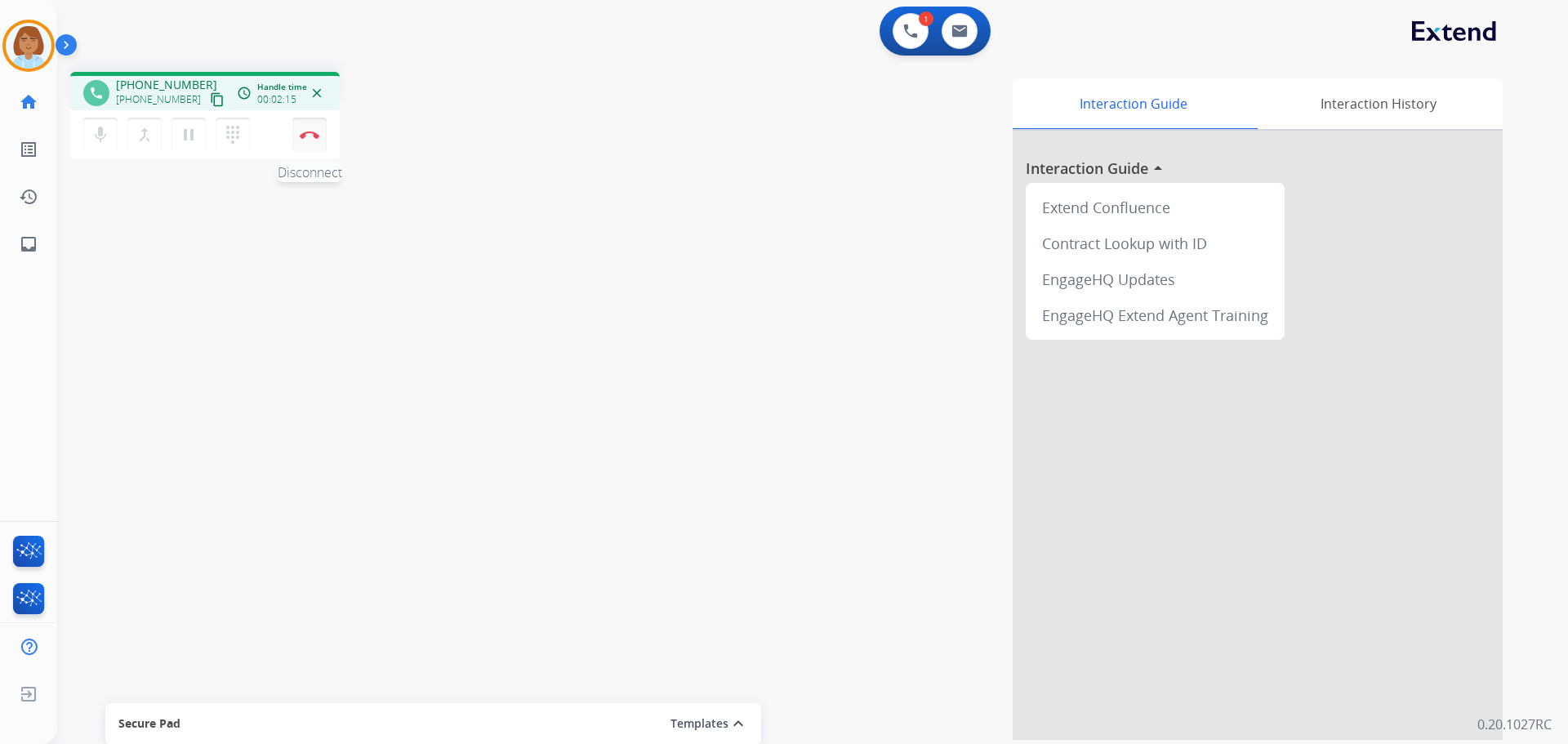
click at [313, 140] on button "Disconnect" at bounding box center [309, 134] width 34 height 34
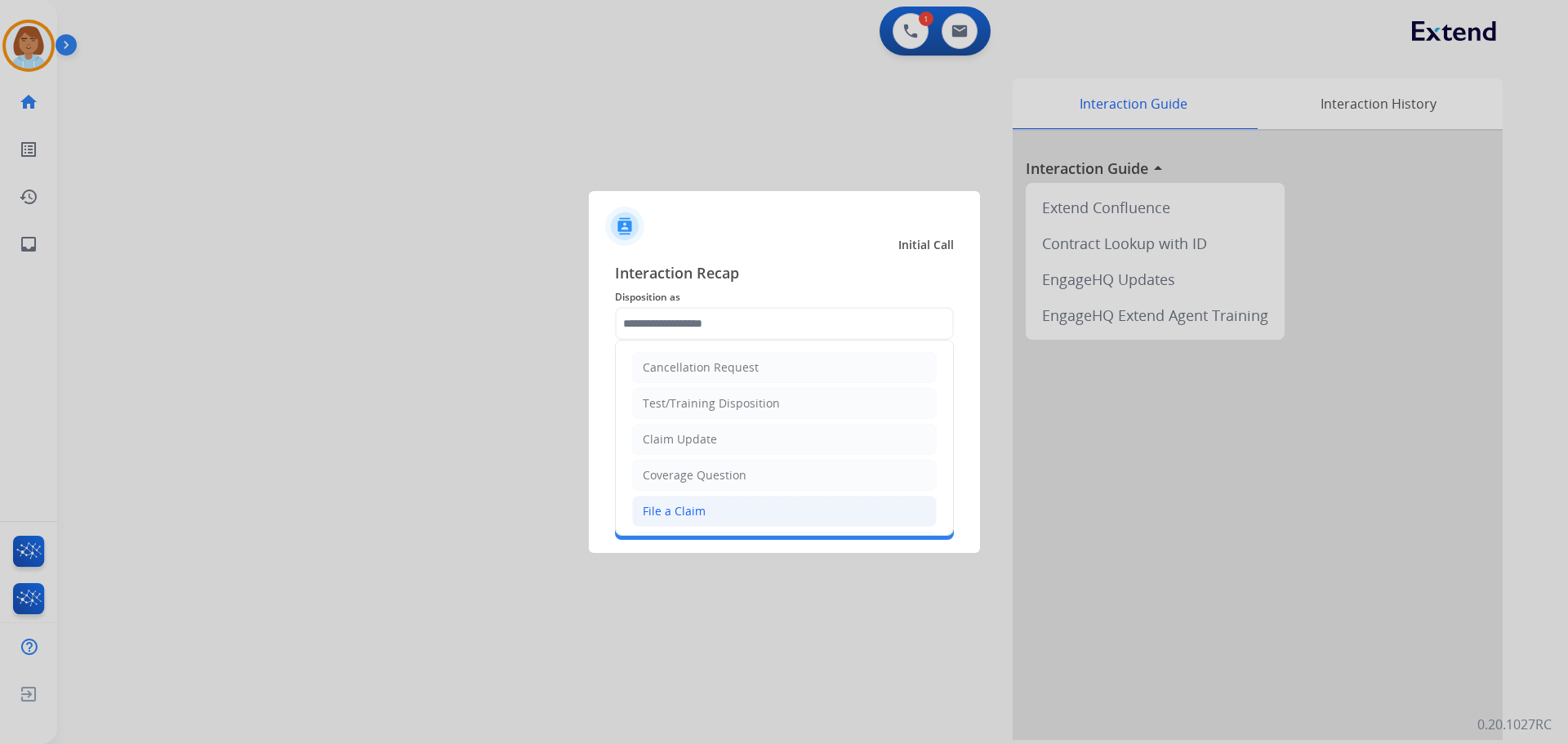
click at [700, 502] on li "File a Claim" at bounding box center [784, 511] width 305 height 31
type input "**********"
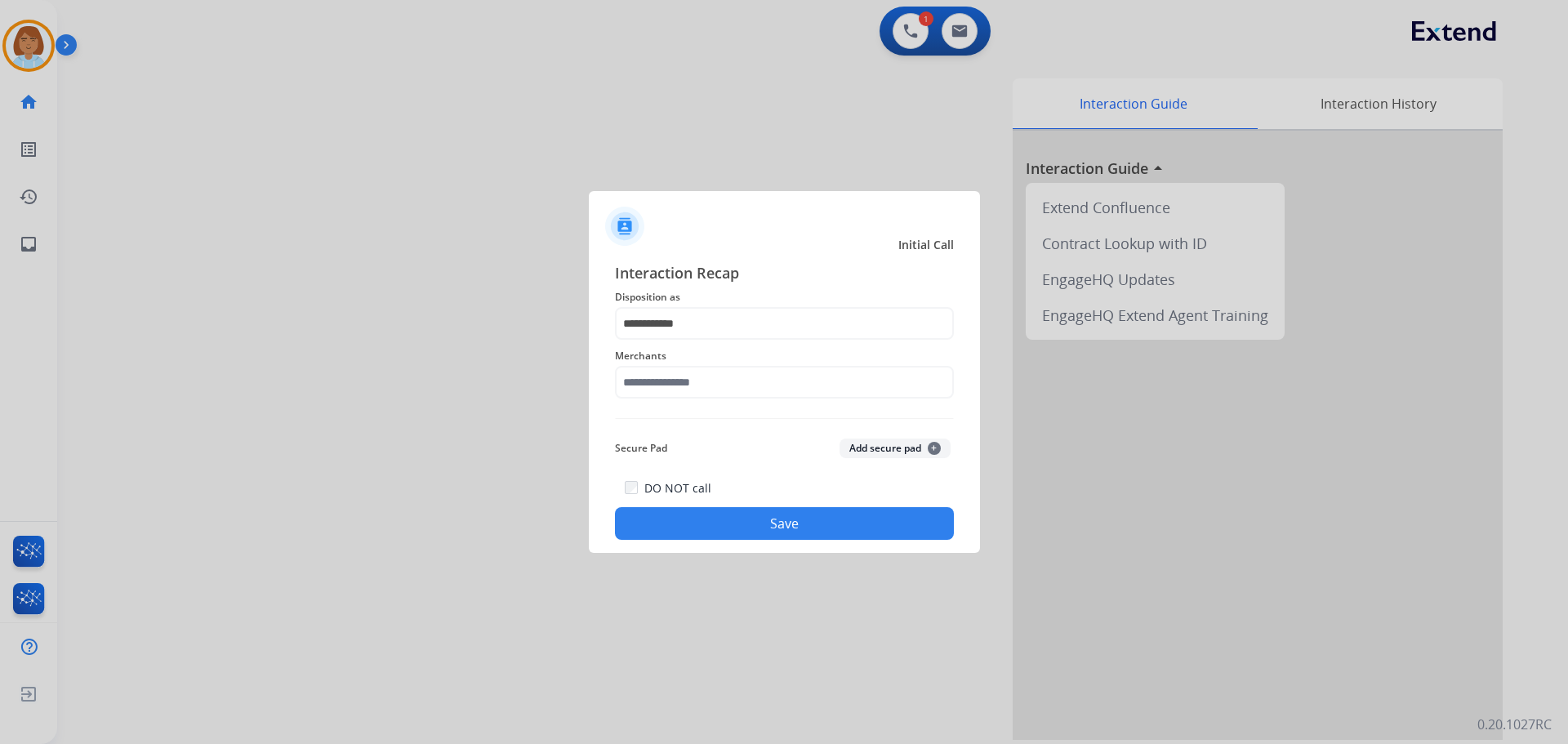
drag, startPoint x: 727, startPoint y: 366, endPoint x: 723, endPoint y: 391, distance: 25.3
click at [726, 375] on div "Merchants" at bounding box center [784, 372] width 339 height 65
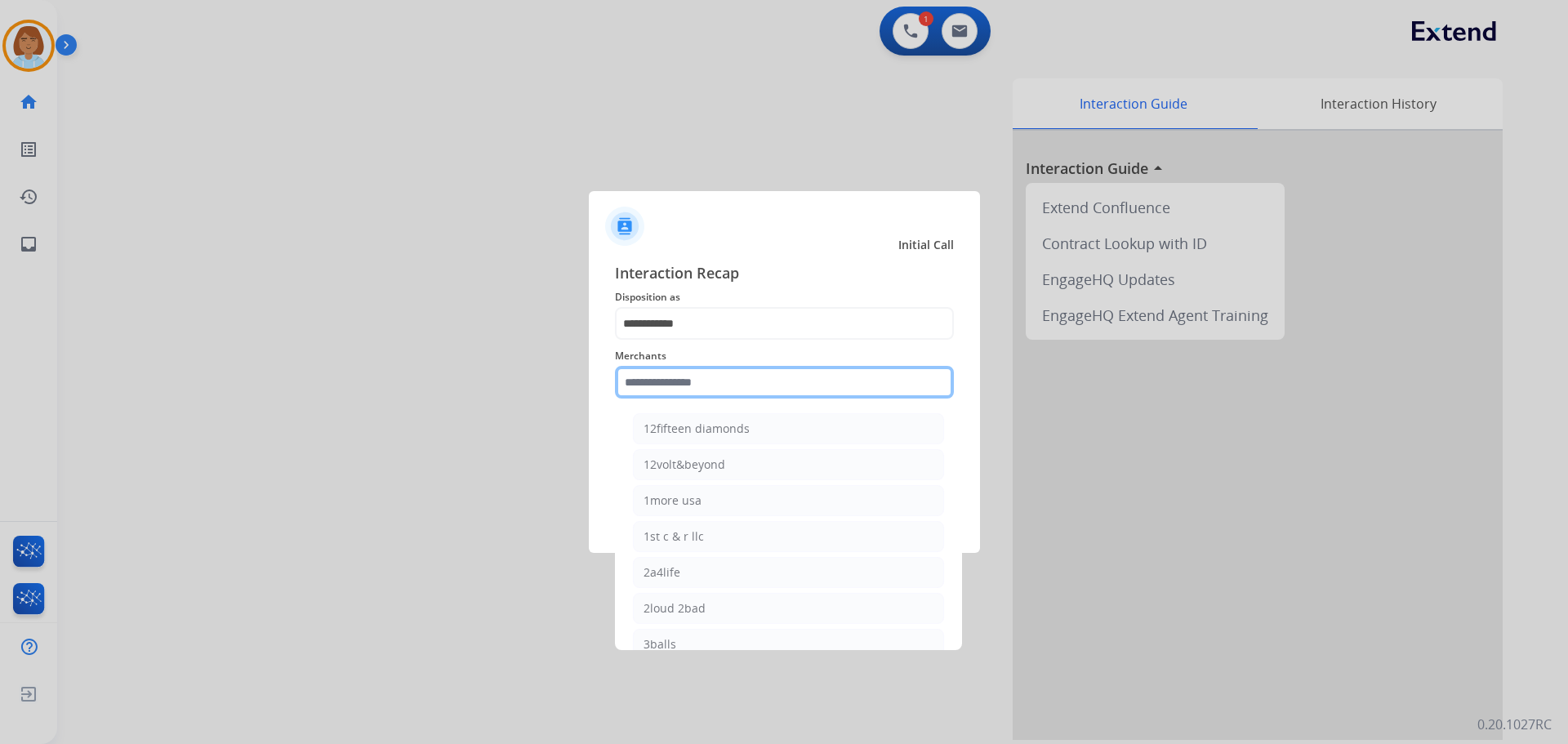
click at [723, 391] on input "text" at bounding box center [784, 382] width 339 height 32
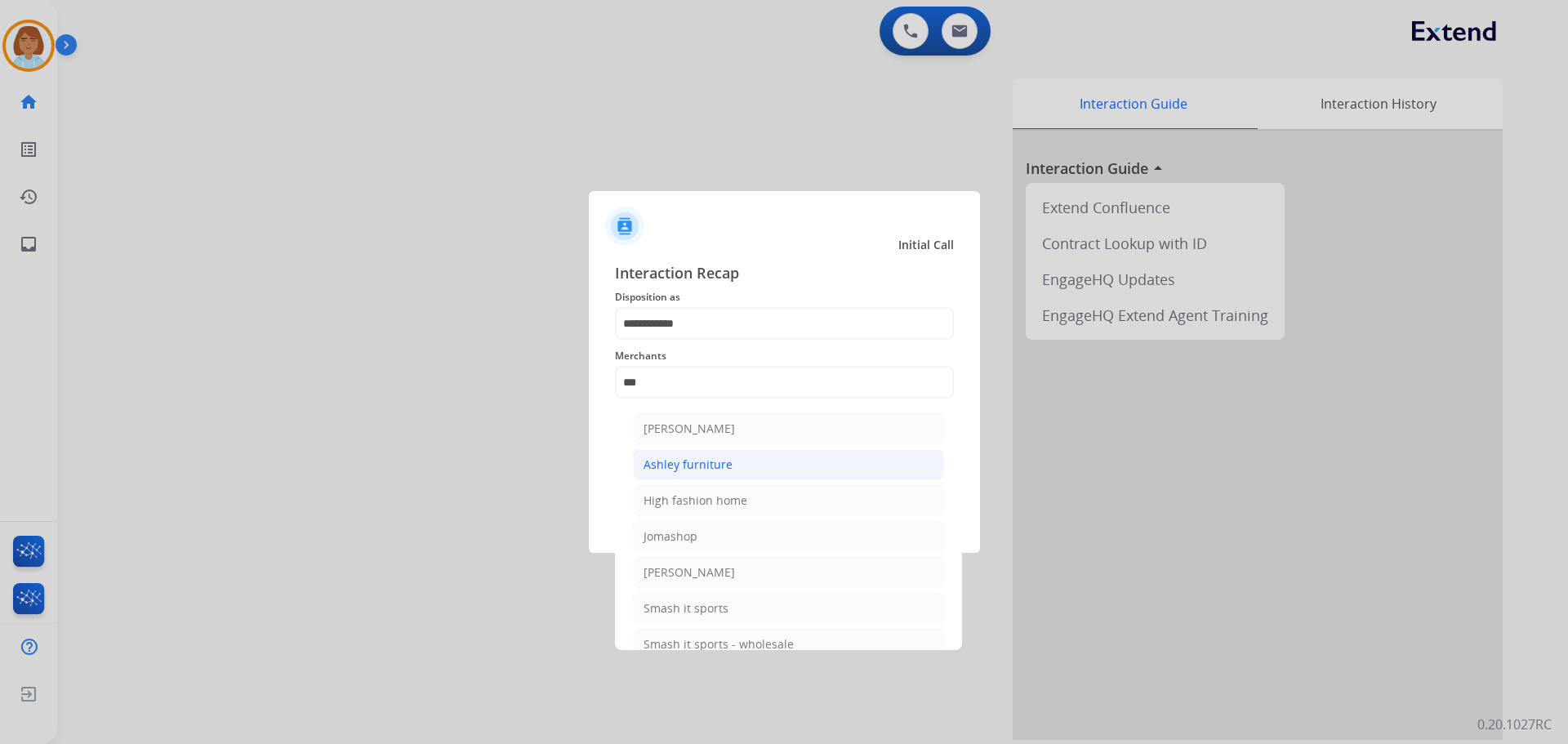
click at [760, 467] on li "Ashley furniture" at bounding box center [788, 464] width 311 height 31
type input "**********"
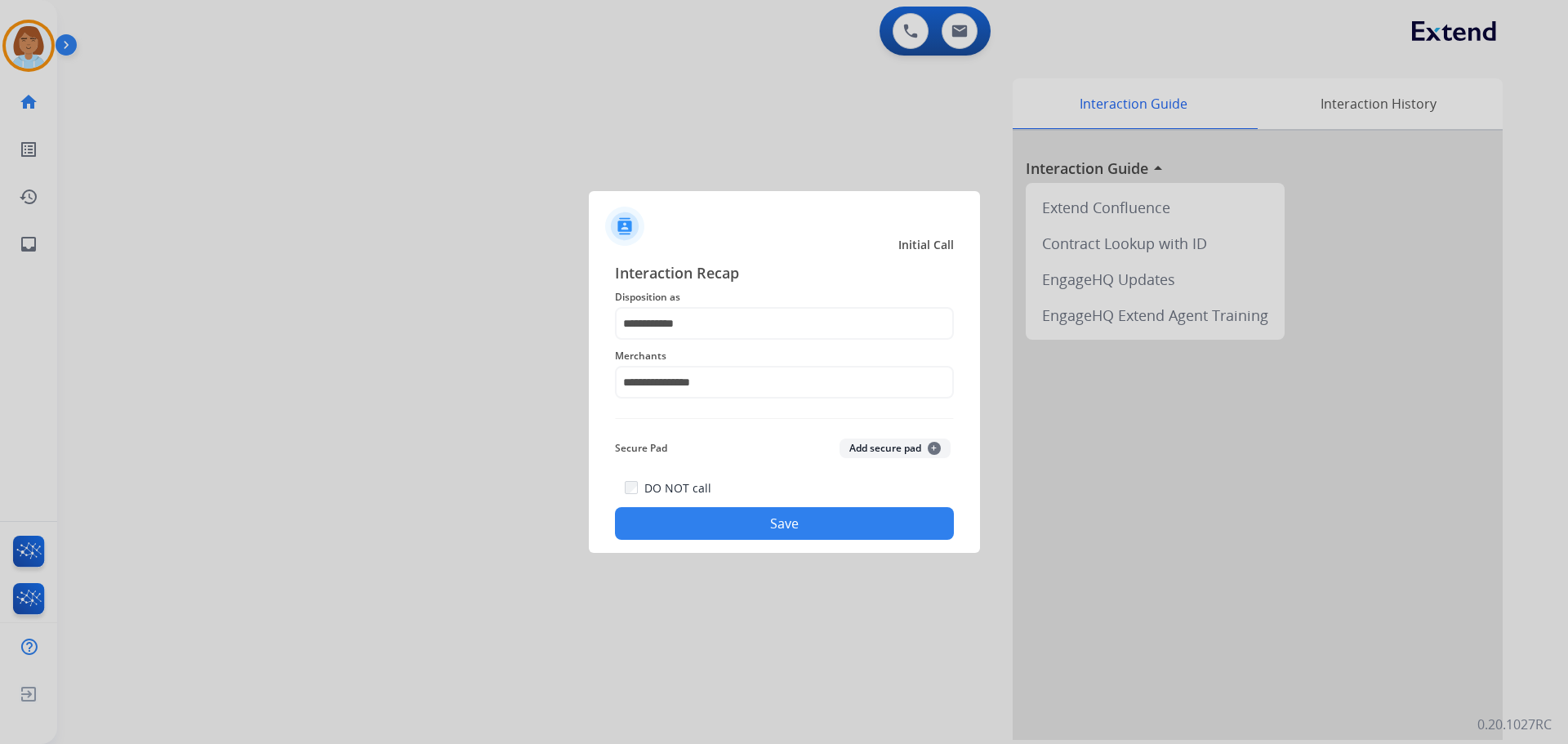
click at [806, 527] on button "Save" at bounding box center [784, 524] width 339 height 32
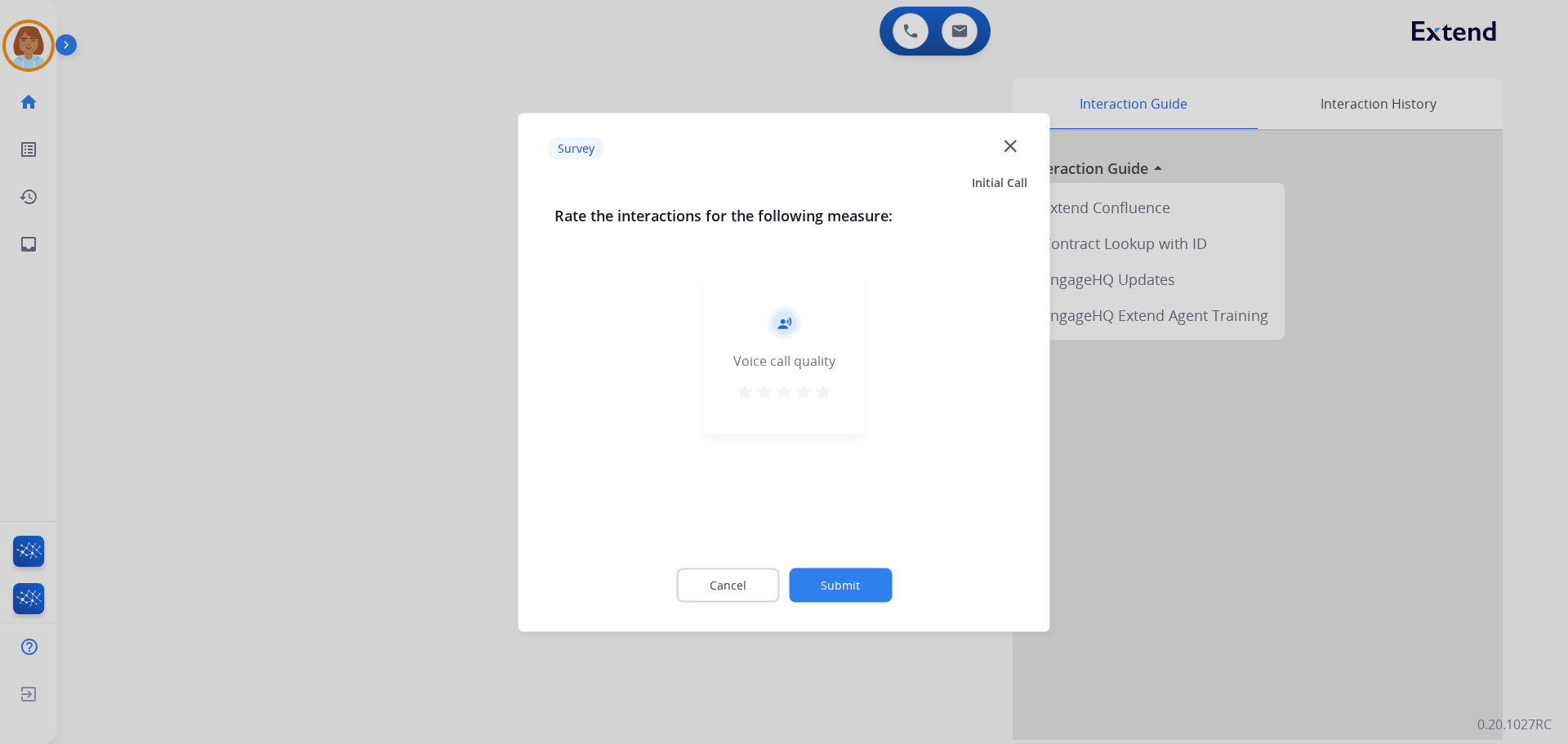
click at [874, 580] on button "Submit" at bounding box center [840, 585] width 103 height 34
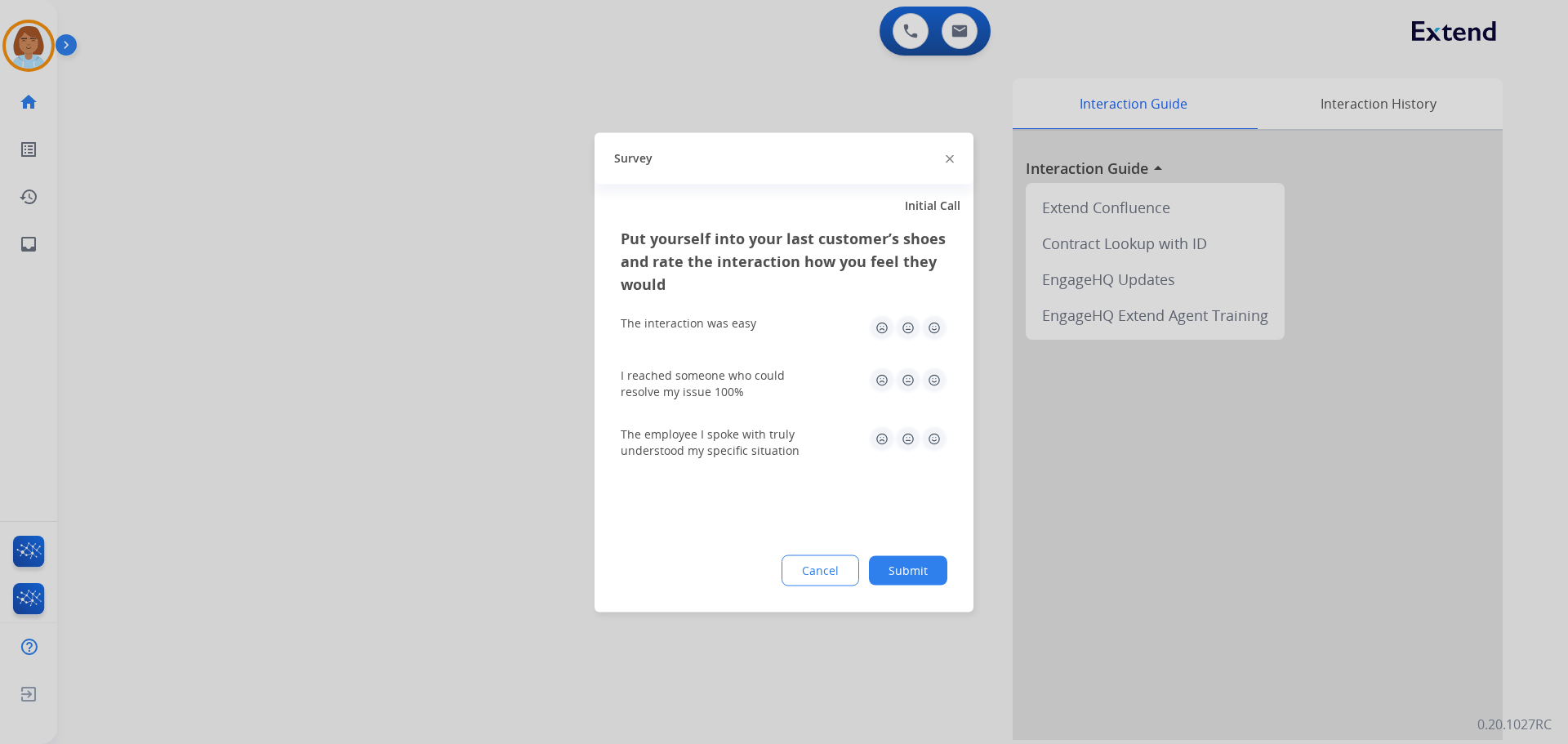
click at [886, 584] on button "Submit" at bounding box center [908, 570] width 78 height 30
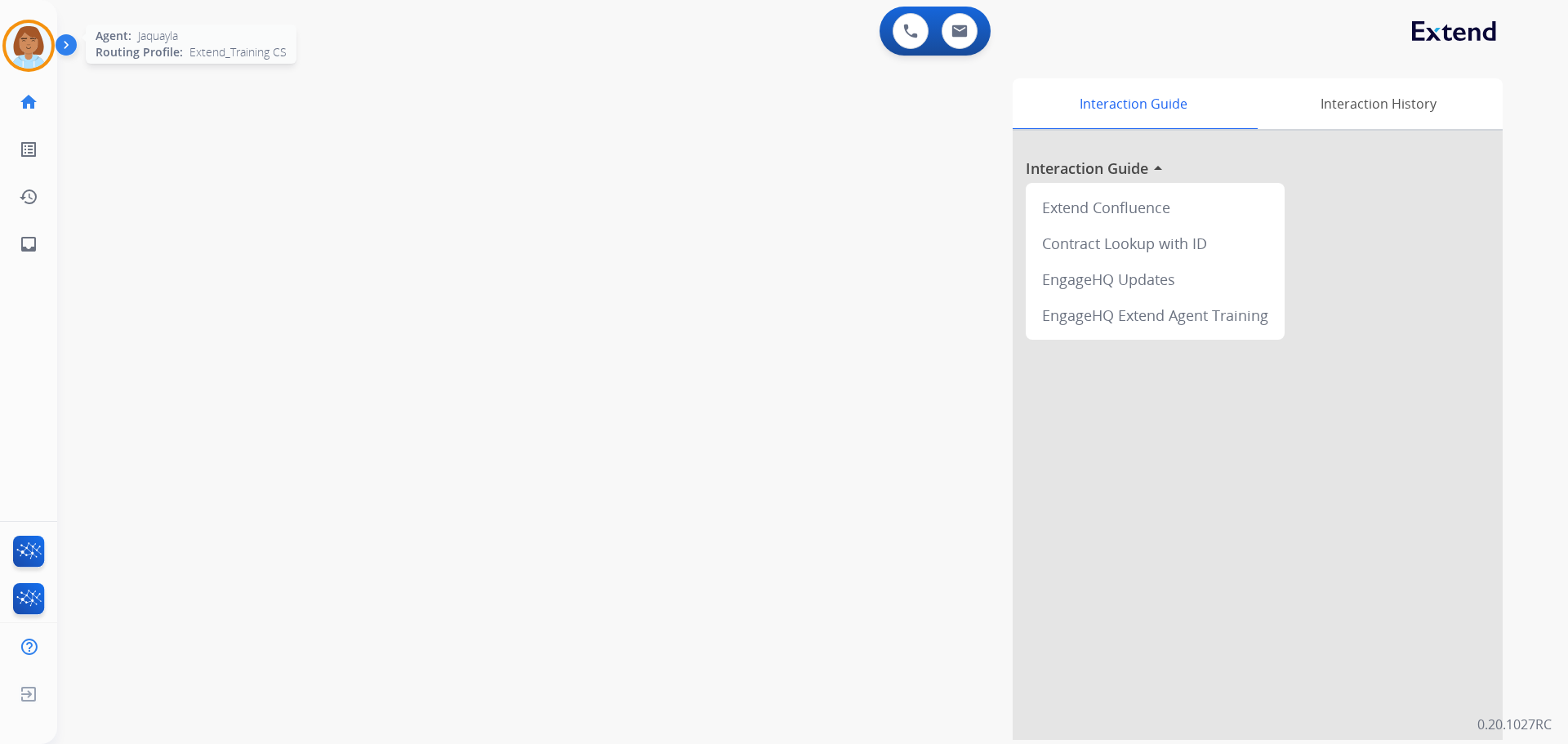
click at [20, 69] on div at bounding box center [29, 46] width 52 height 52
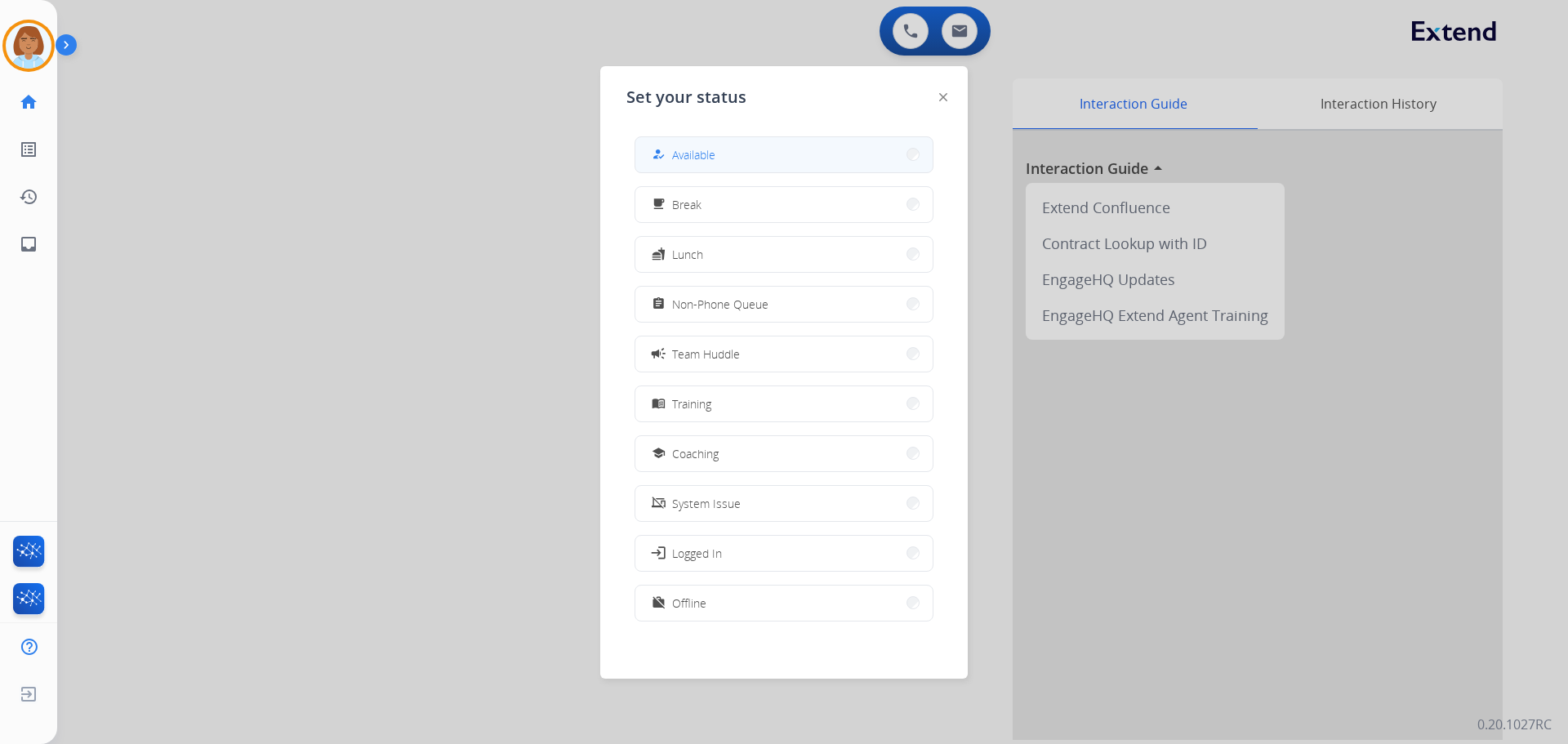
click at [782, 146] on button "how_to_reg Available" at bounding box center [784, 154] width 298 height 35
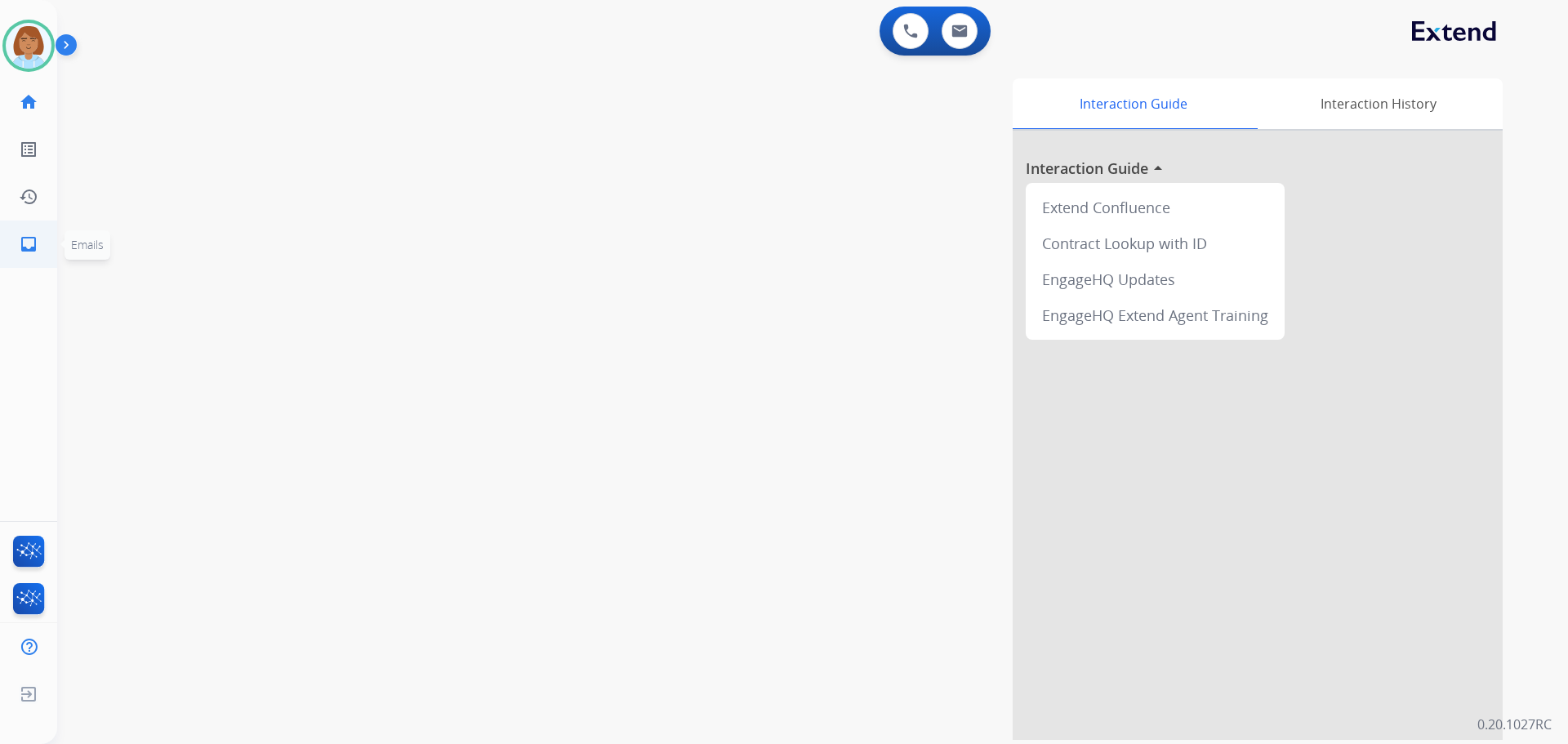
click at [28, 237] on mat-icon "inbox" at bounding box center [29, 244] width 20 height 20
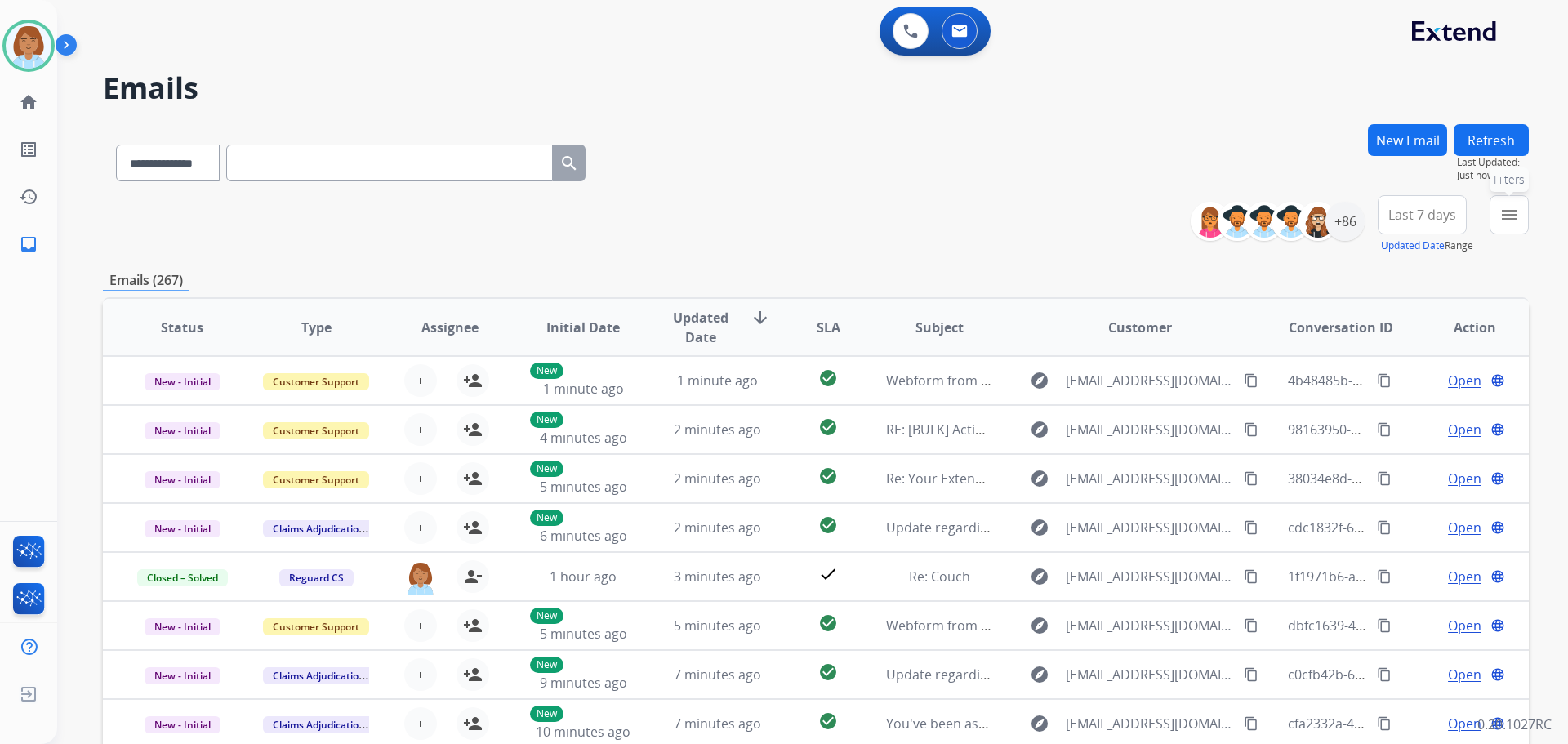
click at [1501, 210] on mat-icon "menu" at bounding box center [1509, 215] width 20 height 20
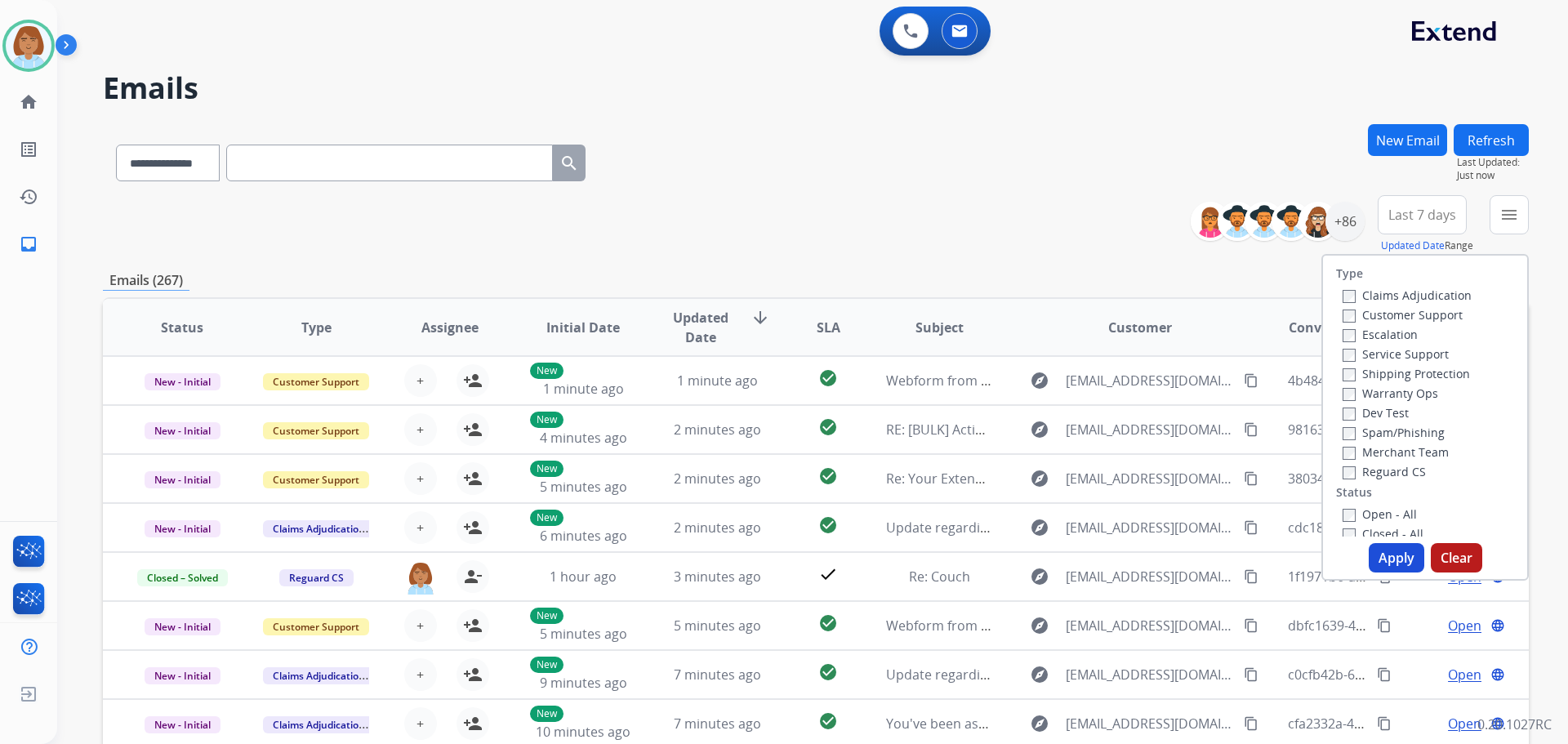
click at [1367, 313] on label "Customer Support" at bounding box center [1402, 315] width 120 height 15
click at [1386, 378] on label "Shipping Protection" at bounding box center [1406, 373] width 127 height 15
click at [1385, 475] on label "Reguard CS" at bounding box center [1384, 472] width 83 height 15
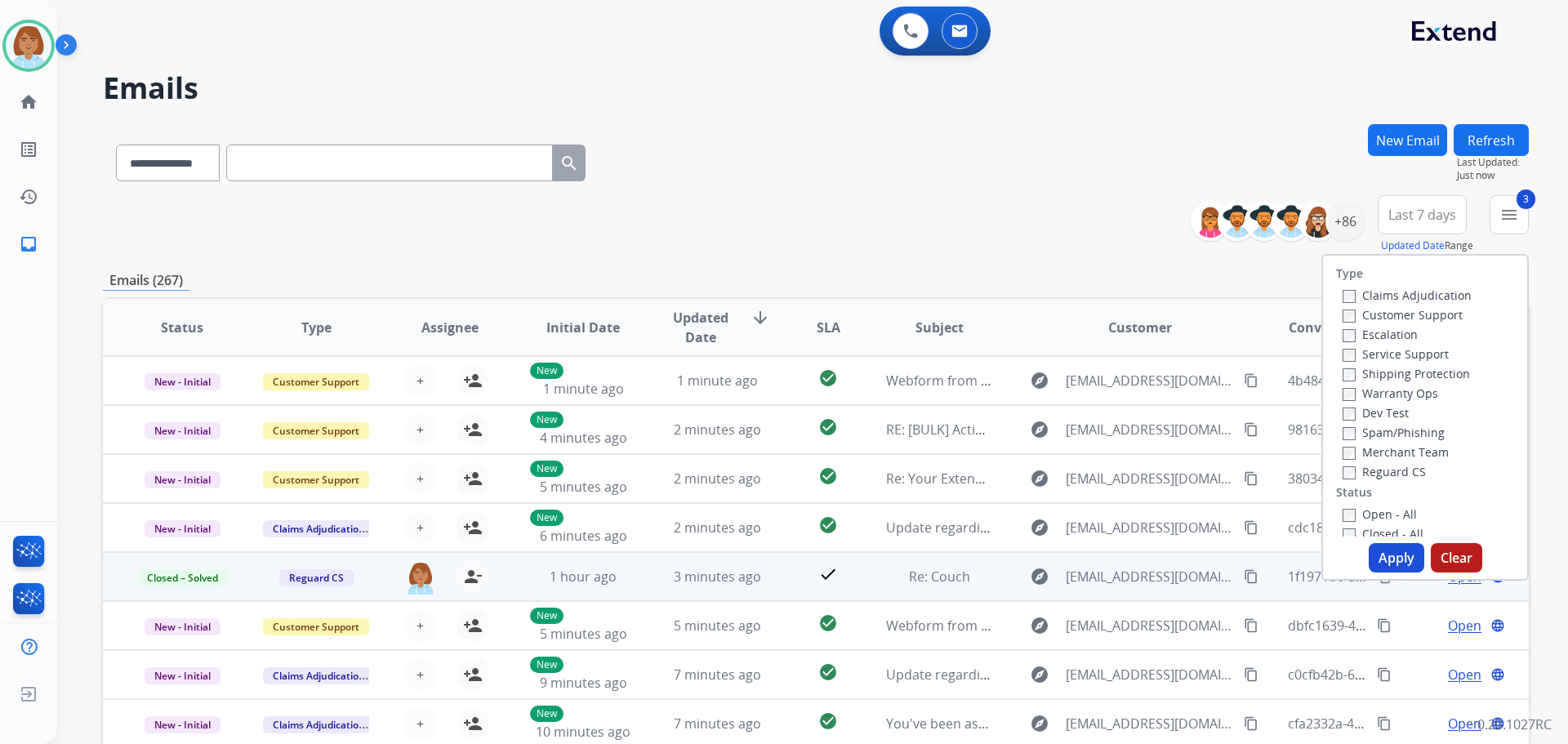
drag, startPoint x: 1376, startPoint y: 516, endPoint x: 1389, endPoint y: 586, distance: 71.2
click at [1376, 517] on label "Open - All" at bounding box center [1380, 514] width 74 height 15
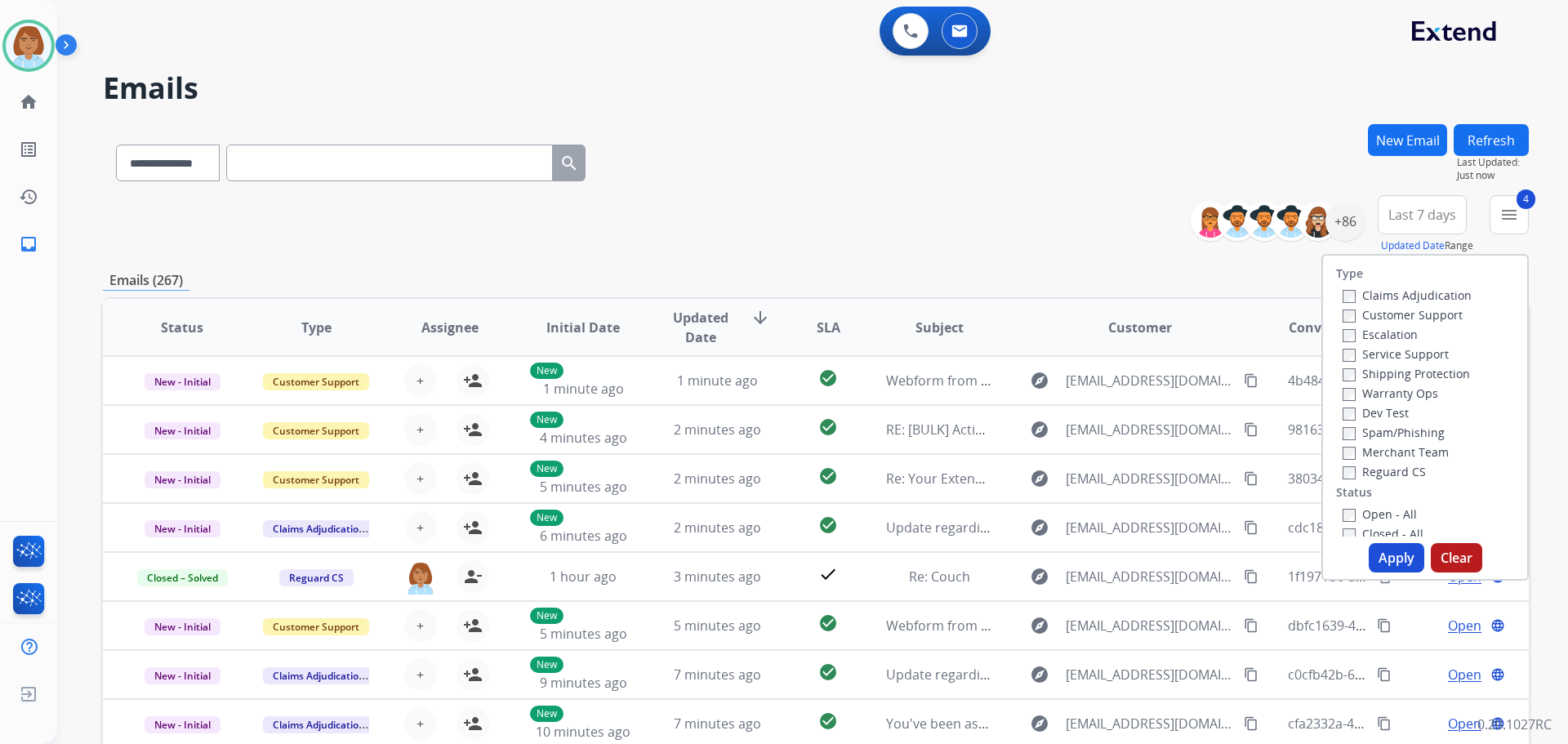
click at [1394, 562] on button "Apply" at bounding box center [1397, 557] width 56 height 30
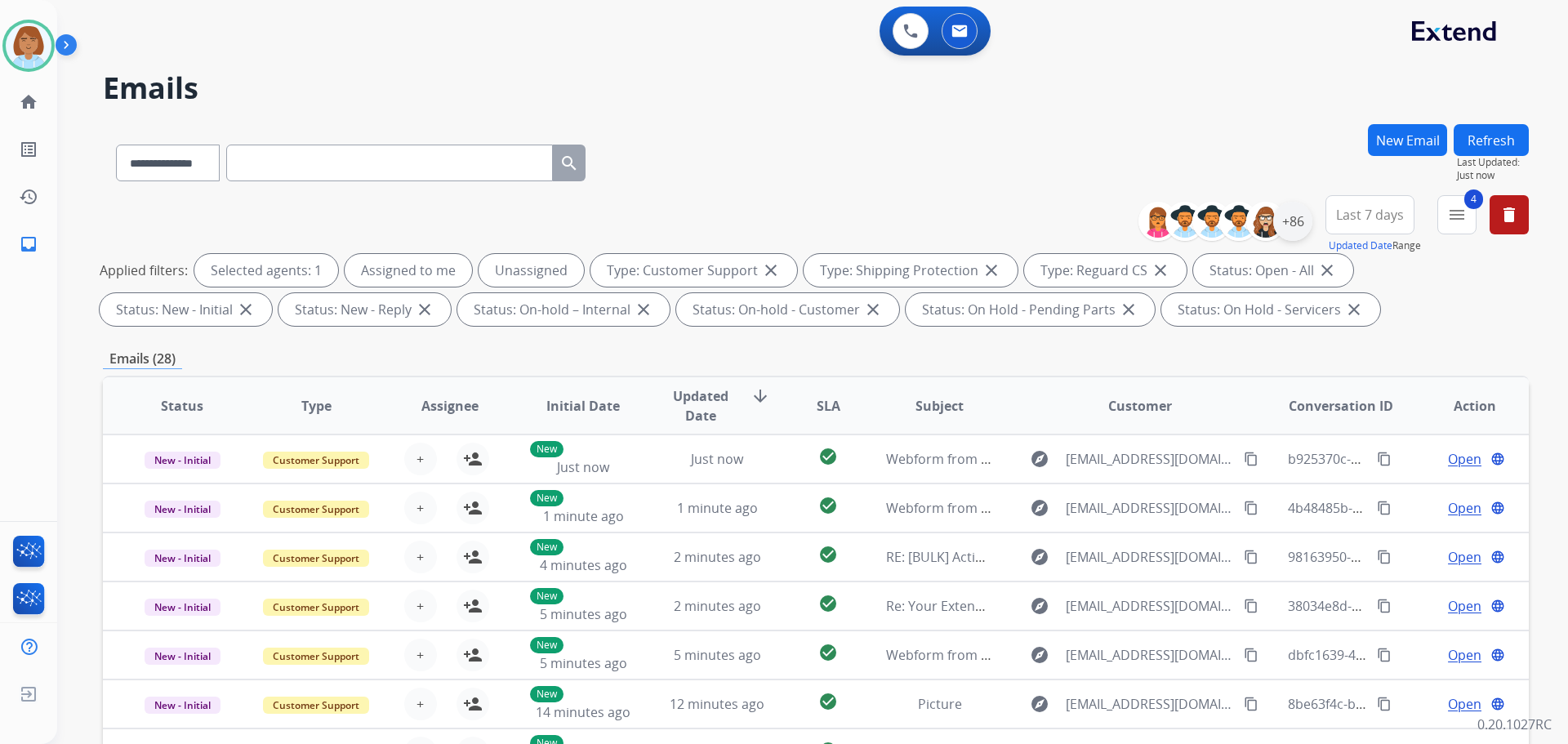
click at [1282, 239] on div "+86" at bounding box center [1292, 221] width 39 height 39
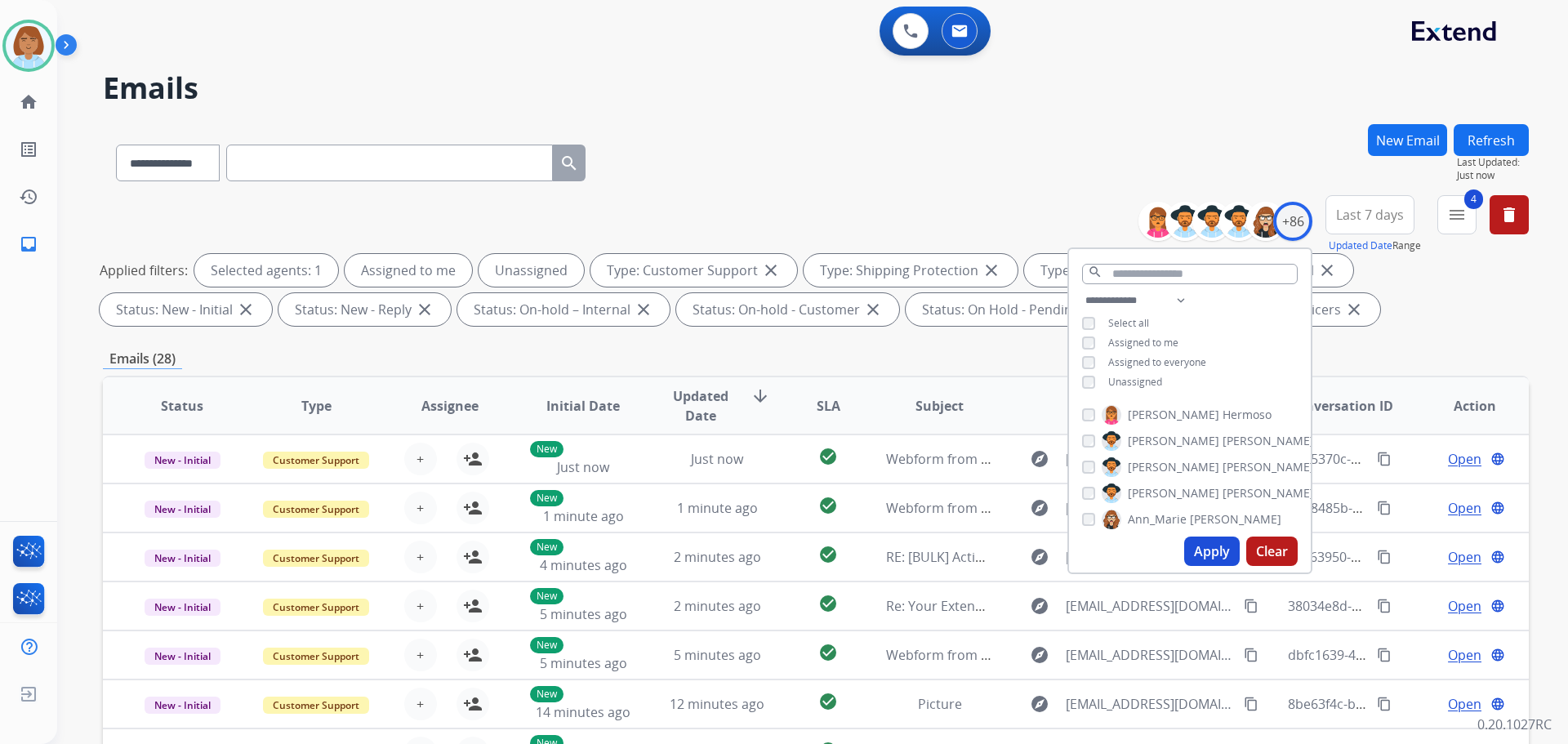
click at [1114, 379] on span "Unassigned" at bounding box center [1135, 381] width 54 height 14
click at [1210, 551] on button "Apply" at bounding box center [1213, 551] width 56 height 30
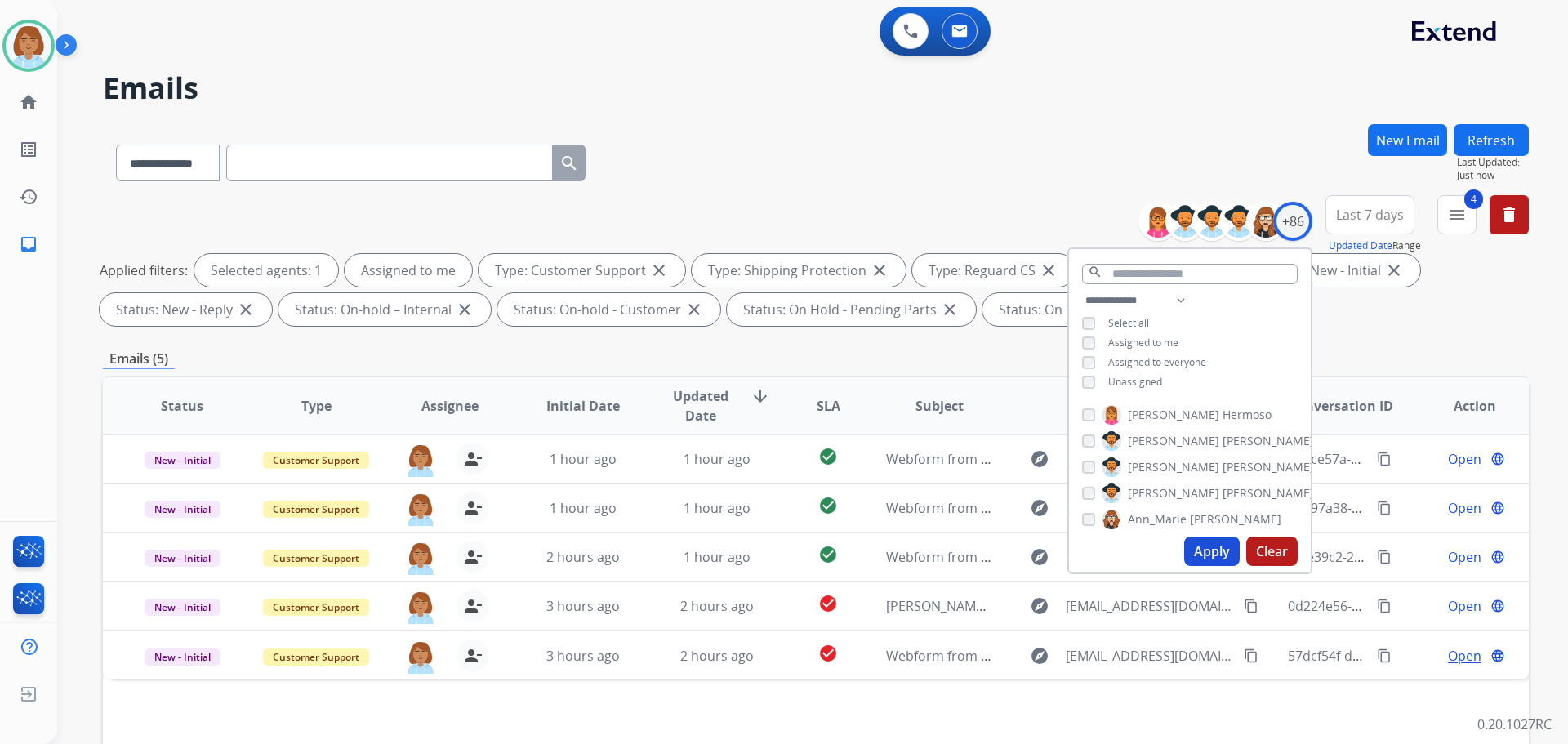
select select "**********"
click at [806, 150] on div "**********" at bounding box center [816, 160] width 1426 height 71
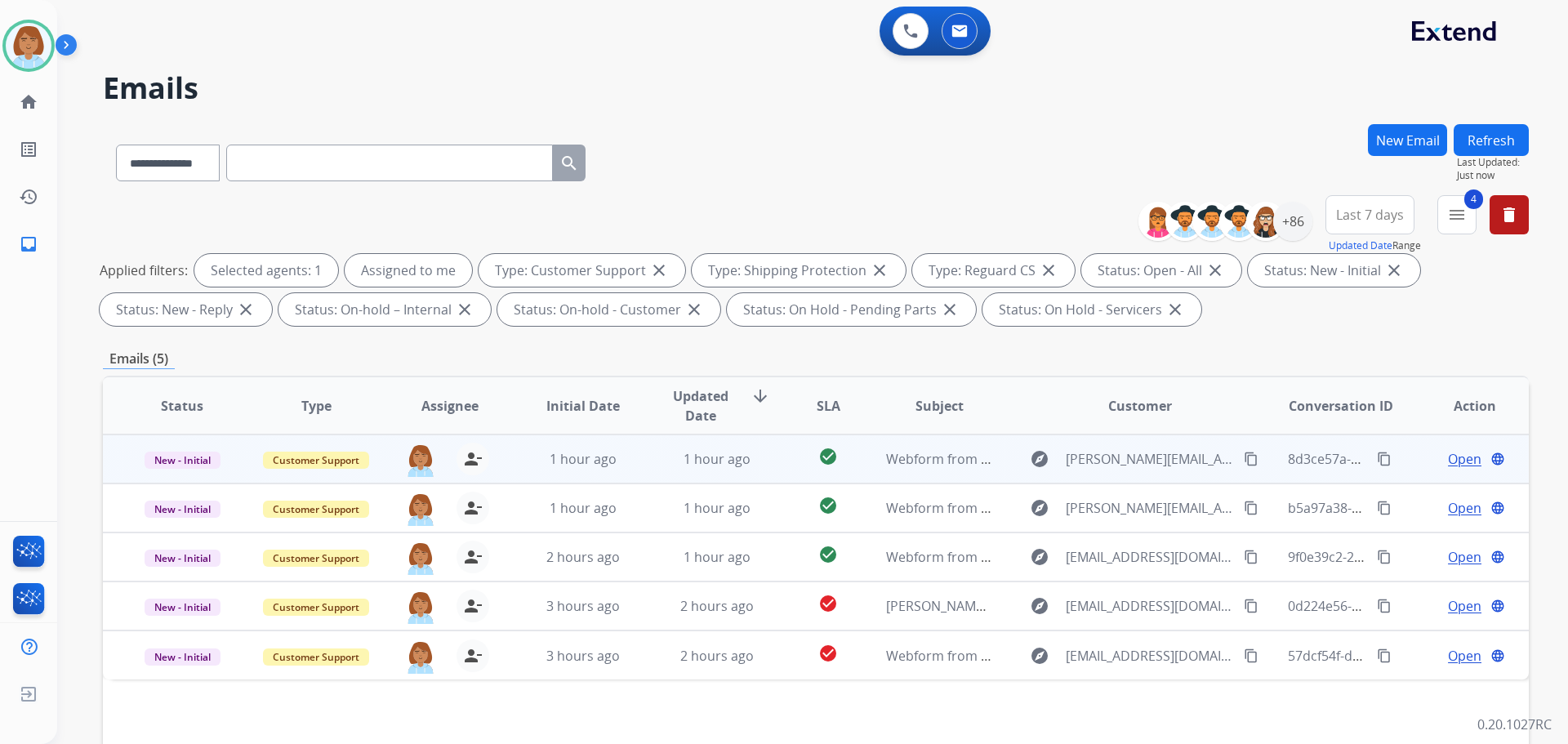
click at [771, 464] on td "check_circle" at bounding box center [815, 459] width 89 height 49
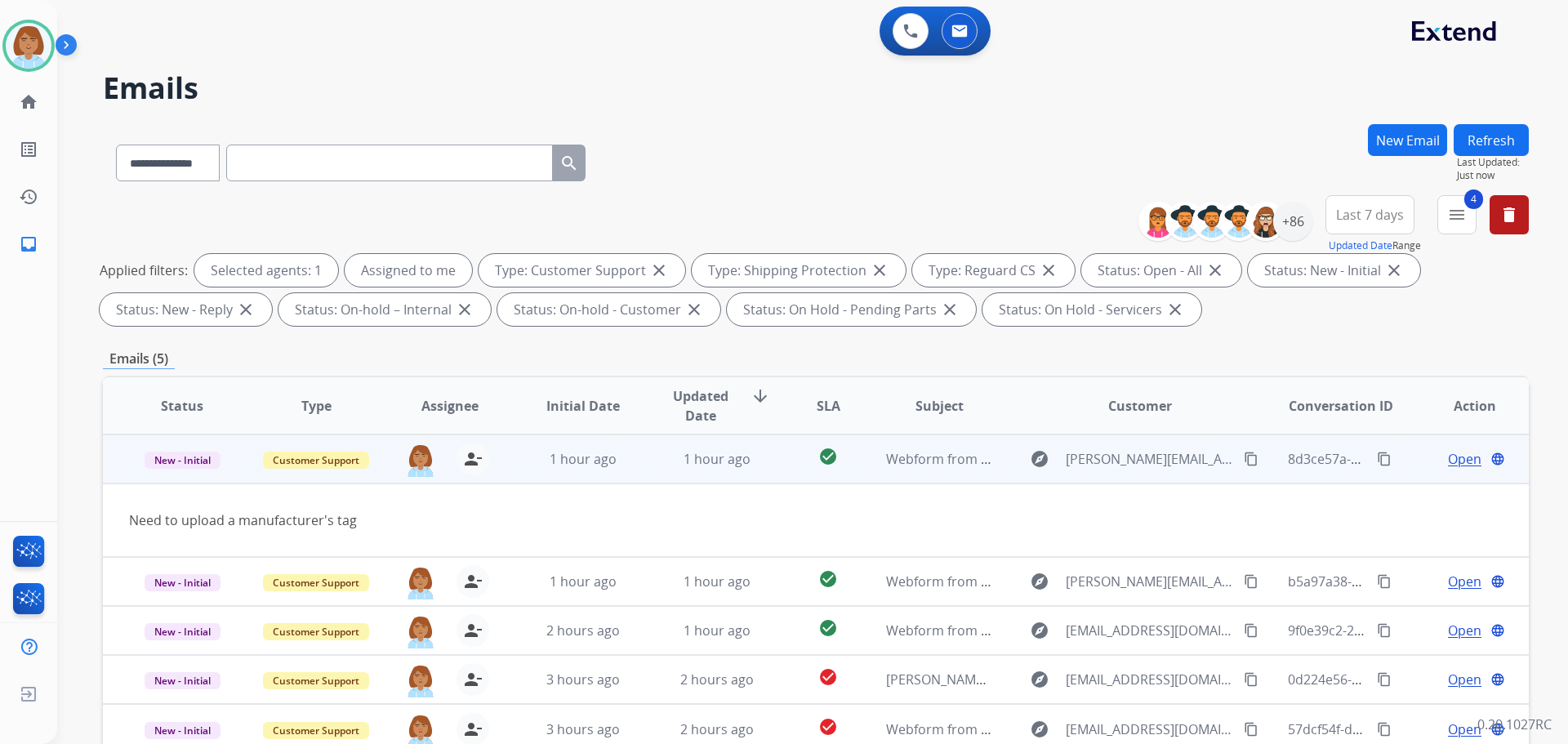
click at [1448, 456] on span "Open" at bounding box center [1464, 459] width 33 height 20
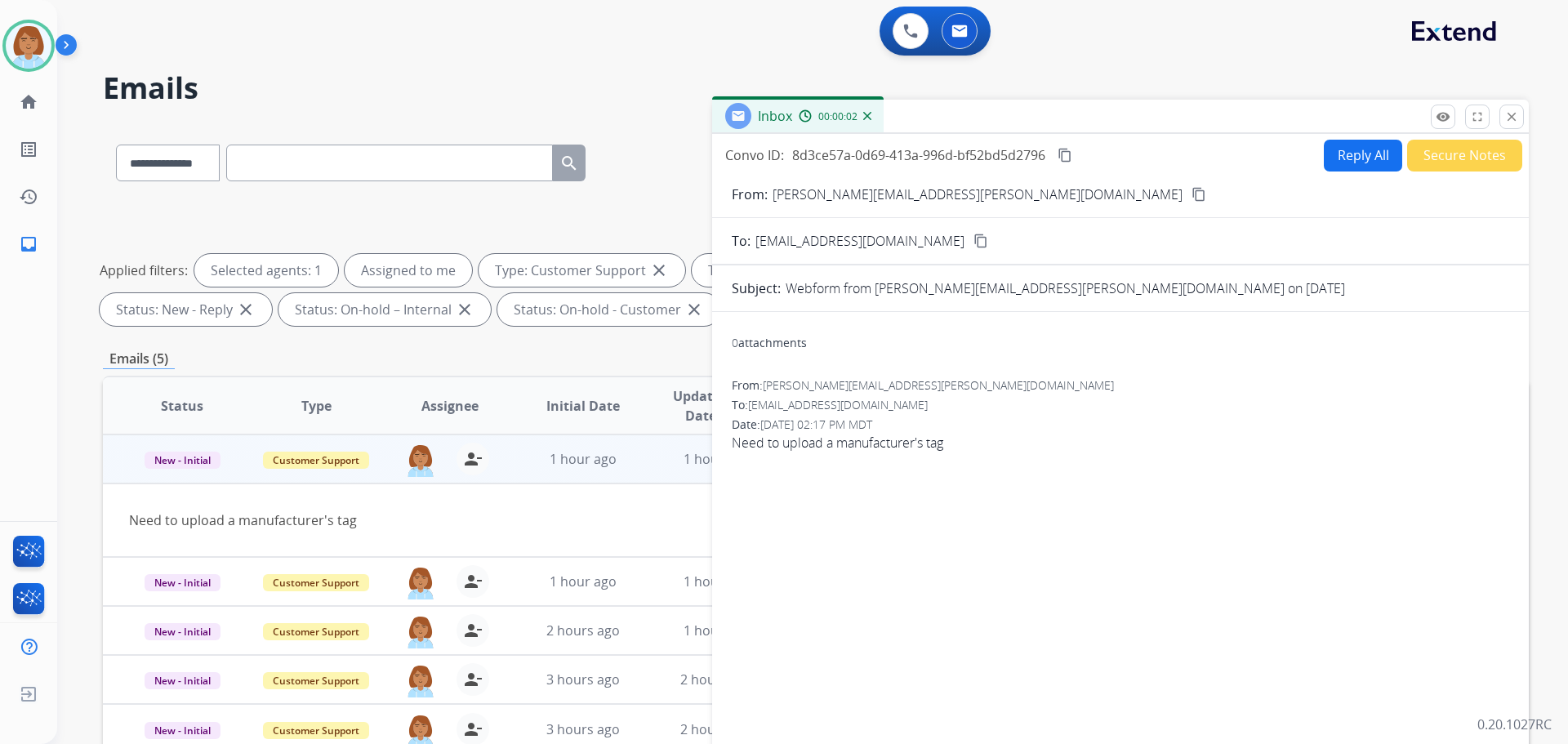
click at [1189, 196] on button "content_copy" at bounding box center [1199, 195] width 20 height 20
click at [1335, 159] on button "Reply All" at bounding box center [1363, 155] width 78 height 32
select select "**********"
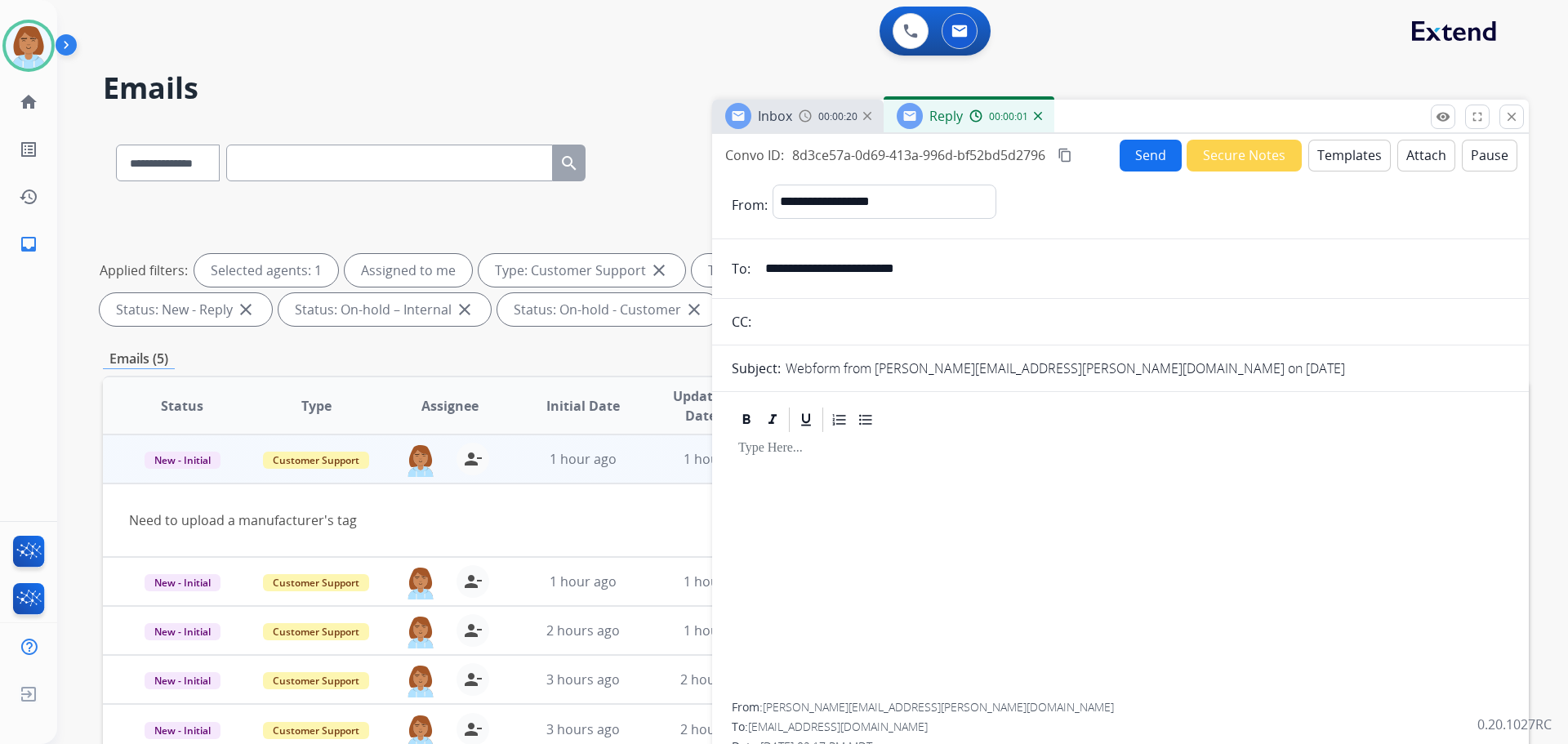
click at [1347, 152] on button "Templates" at bounding box center [1350, 155] width 83 height 32
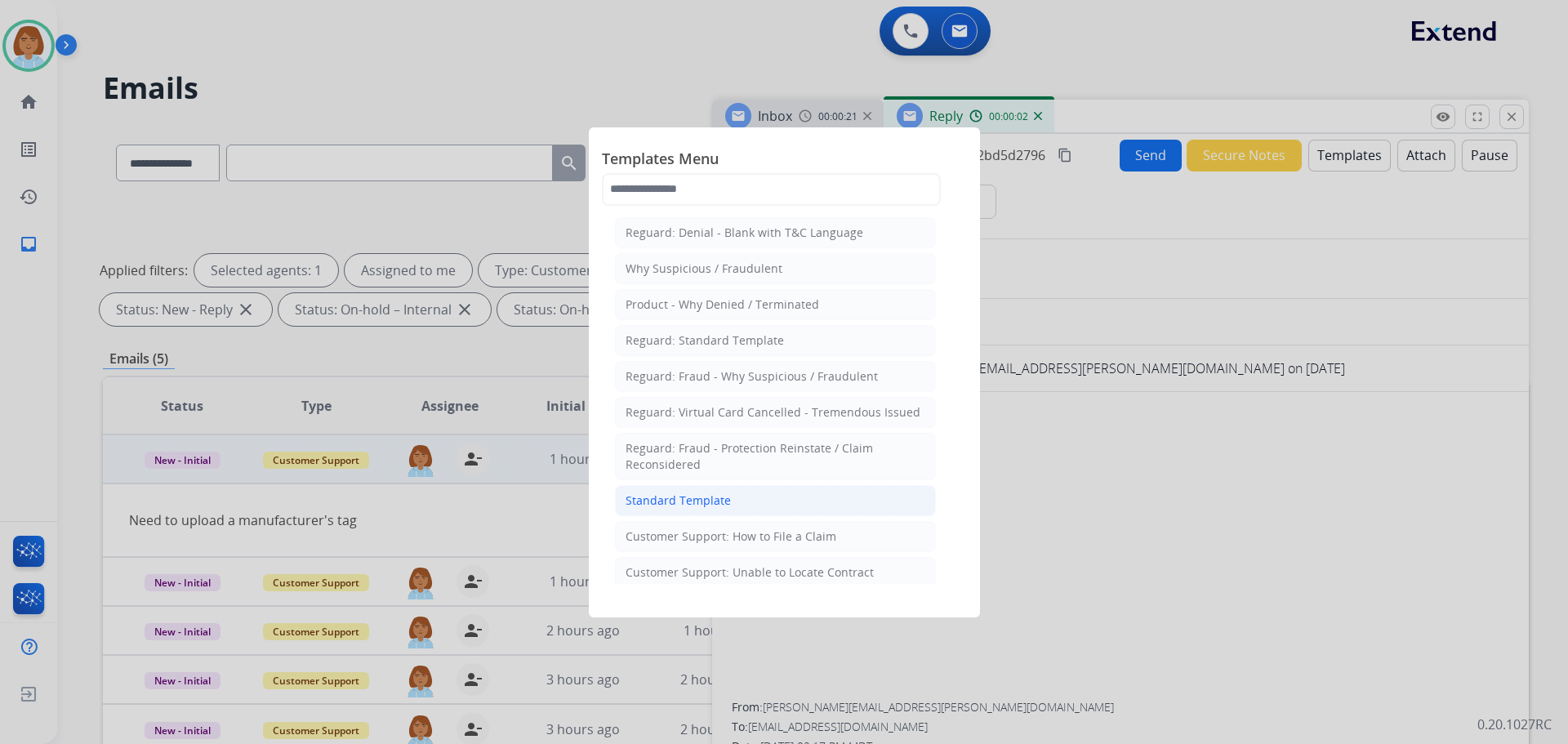
click at [747, 506] on li "Standard Template" at bounding box center [775, 501] width 321 height 31
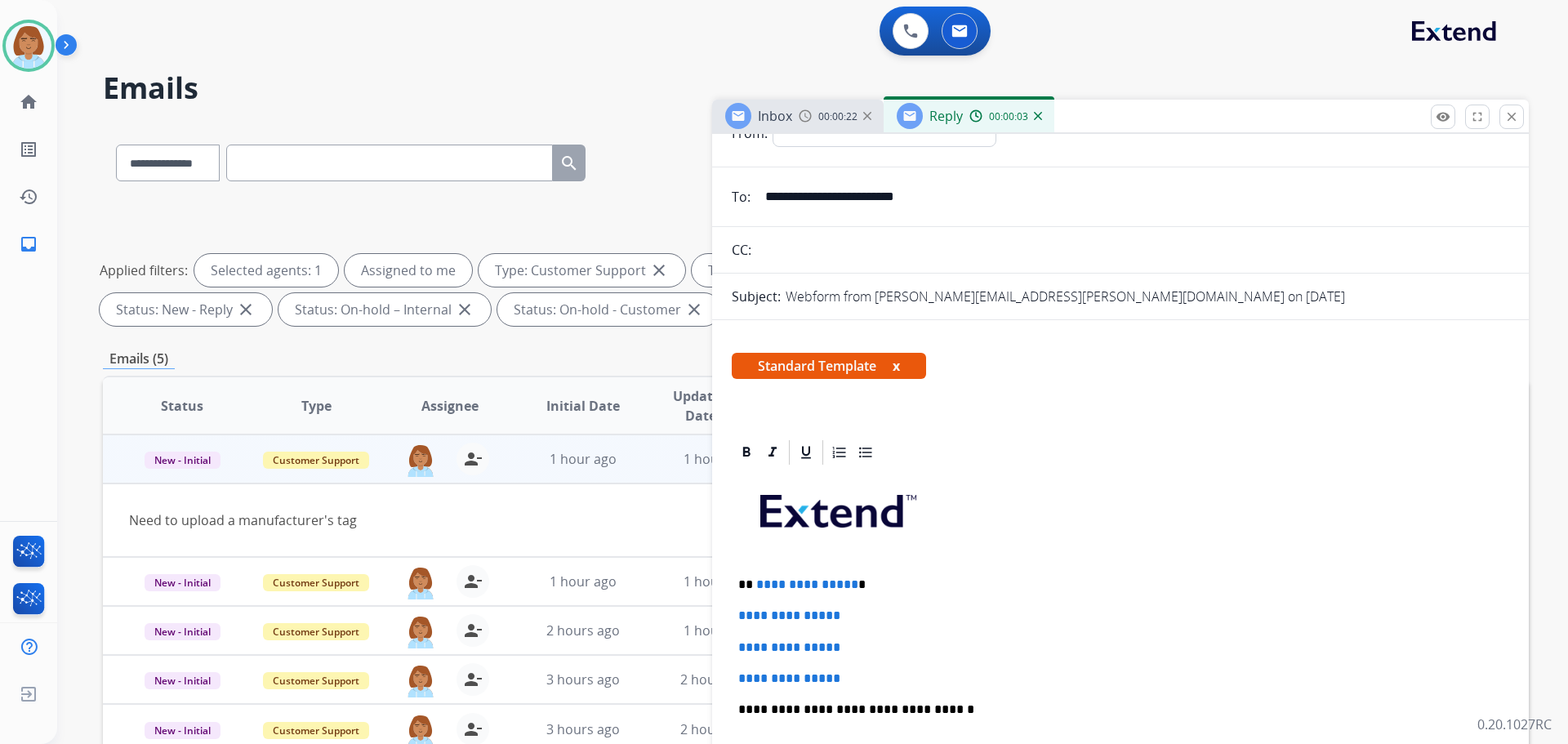
scroll to position [82, 0]
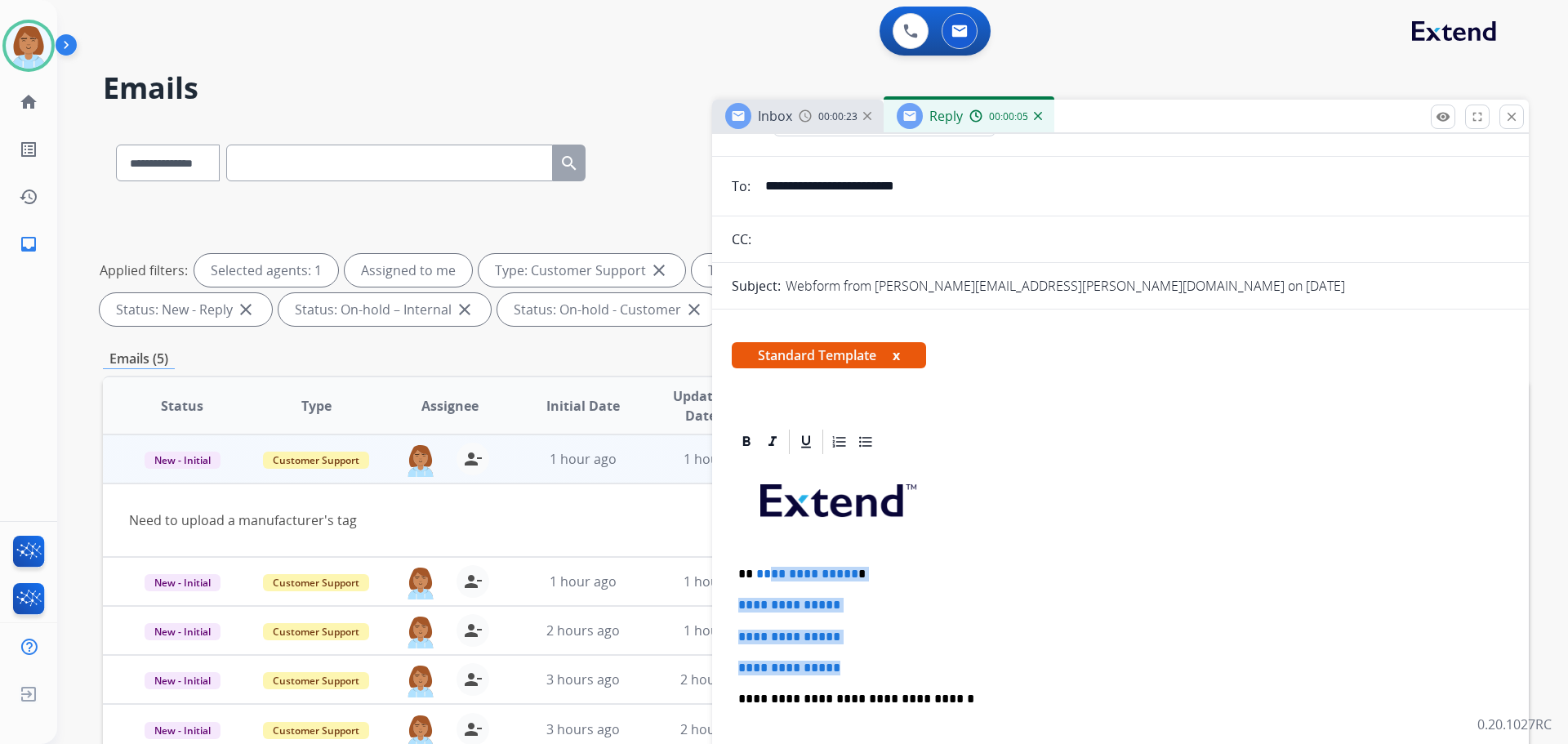
drag, startPoint x: 859, startPoint y: 666, endPoint x: 766, endPoint y: 571, distance: 132.9
click at [766, 571] on div "**********" at bounding box center [1121, 737] width 777 height 562
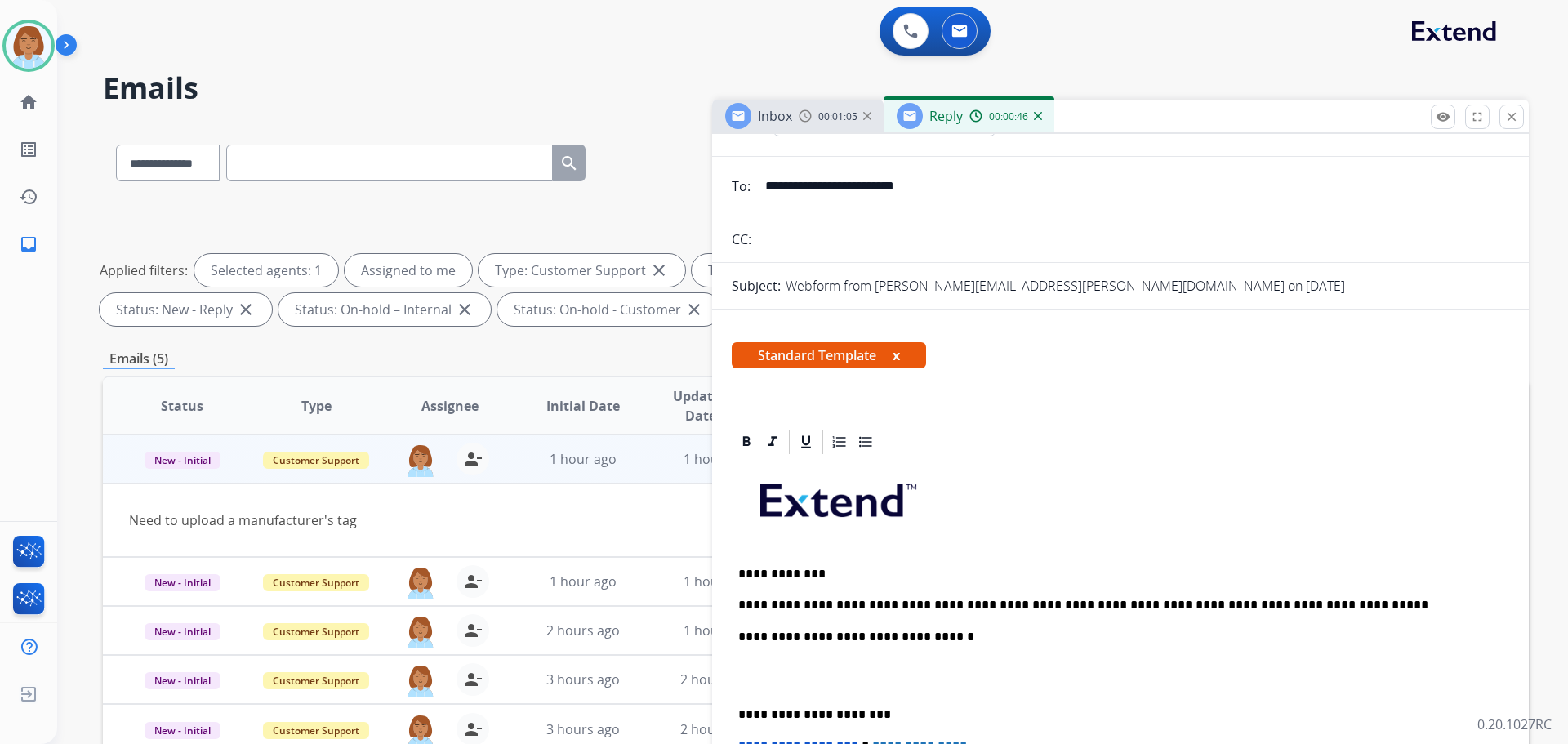
click at [788, 571] on p "**********" at bounding box center [1114, 574] width 751 height 14
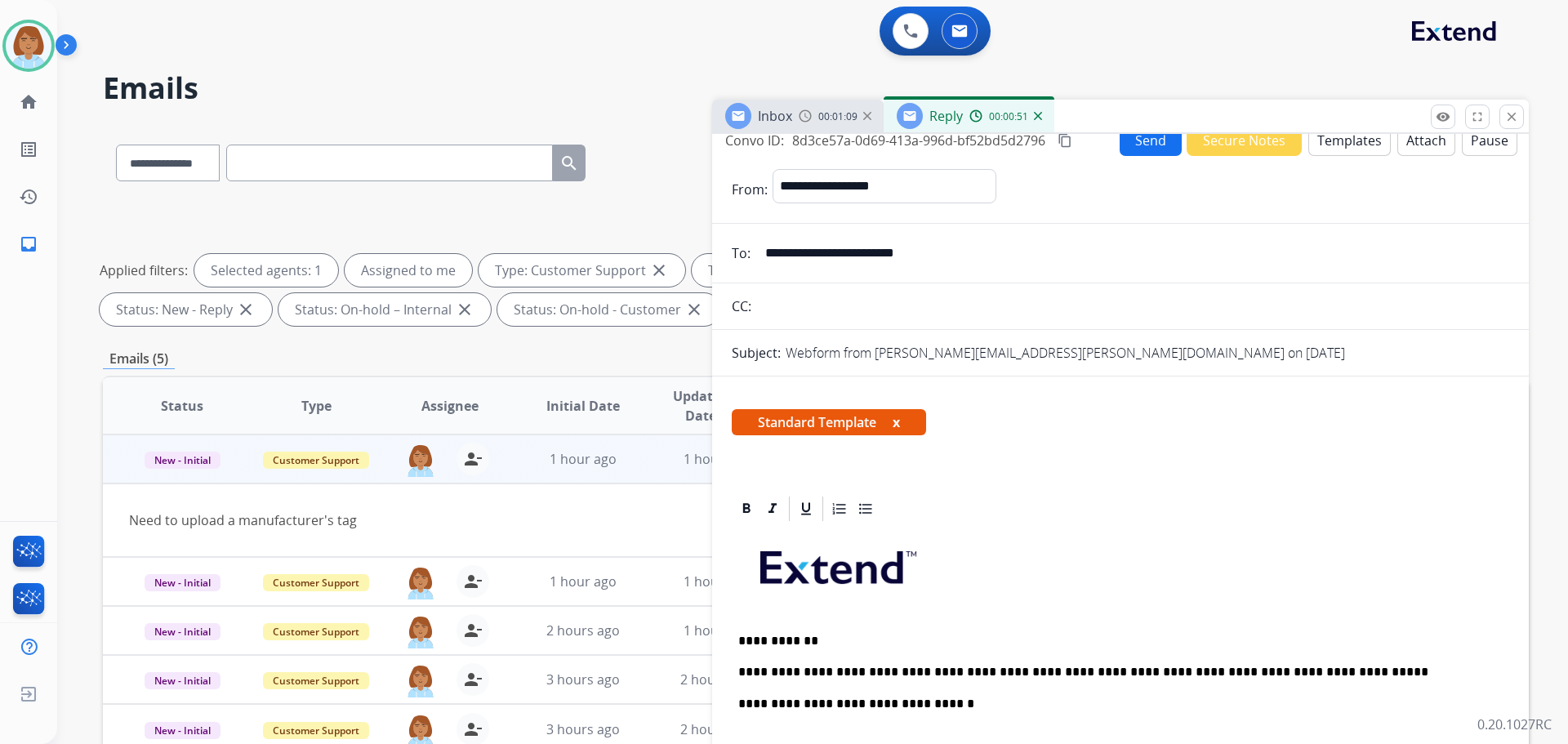
scroll to position [0, 0]
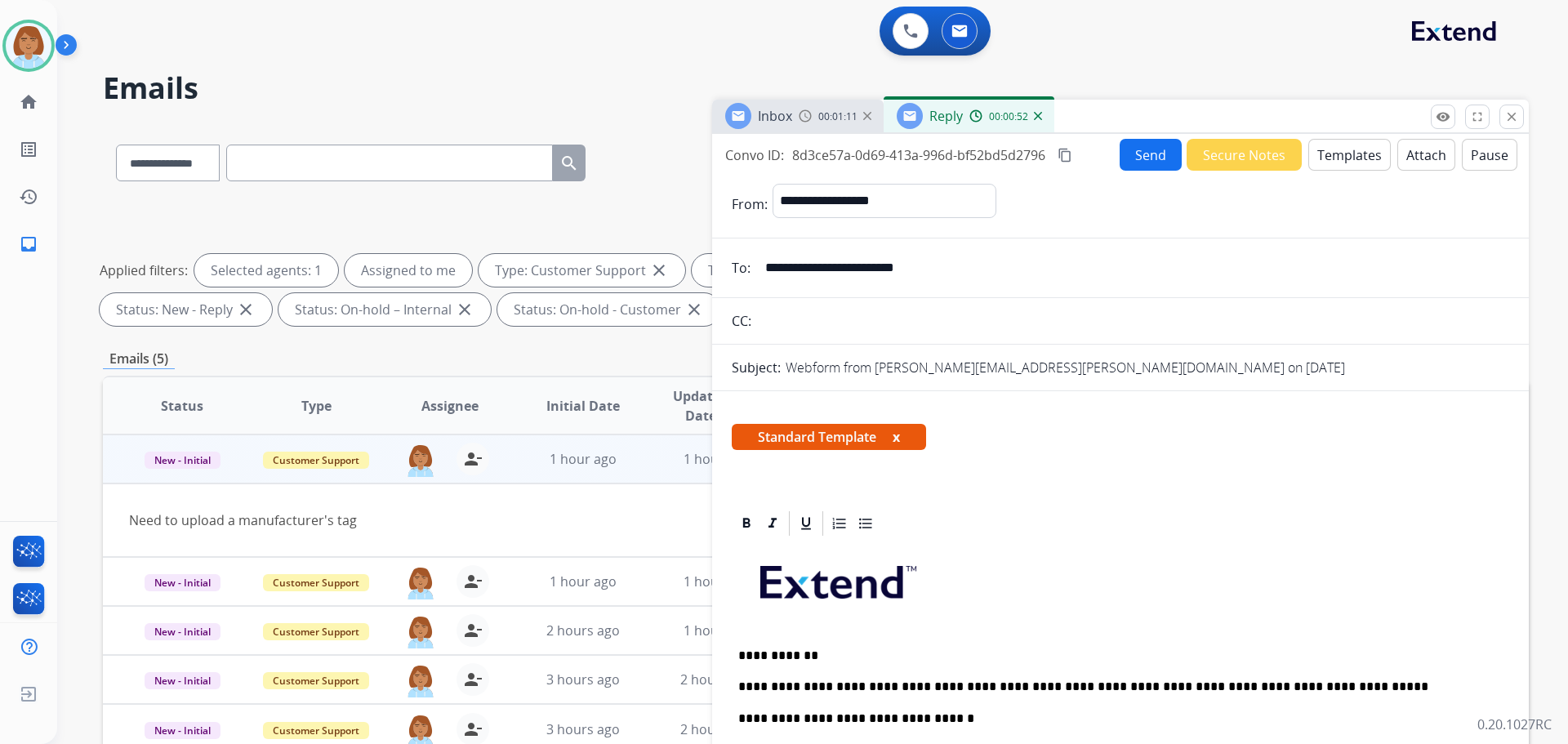
click at [1137, 153] on button "Send" at bounding box center [1151, 154] width 62 height 32
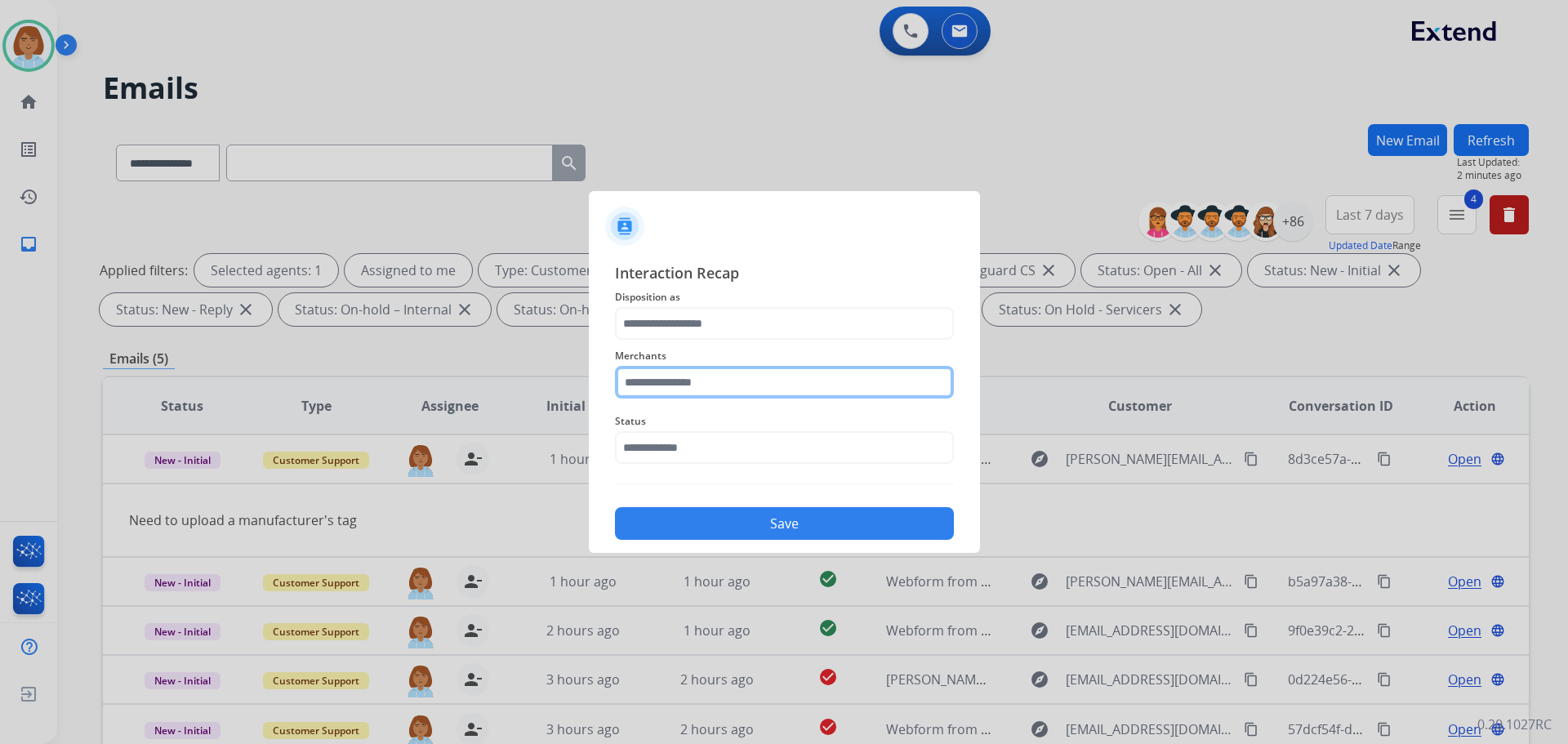
click at [729, 399] on input "text" at bounding box center [784, 382] width 339 height 32
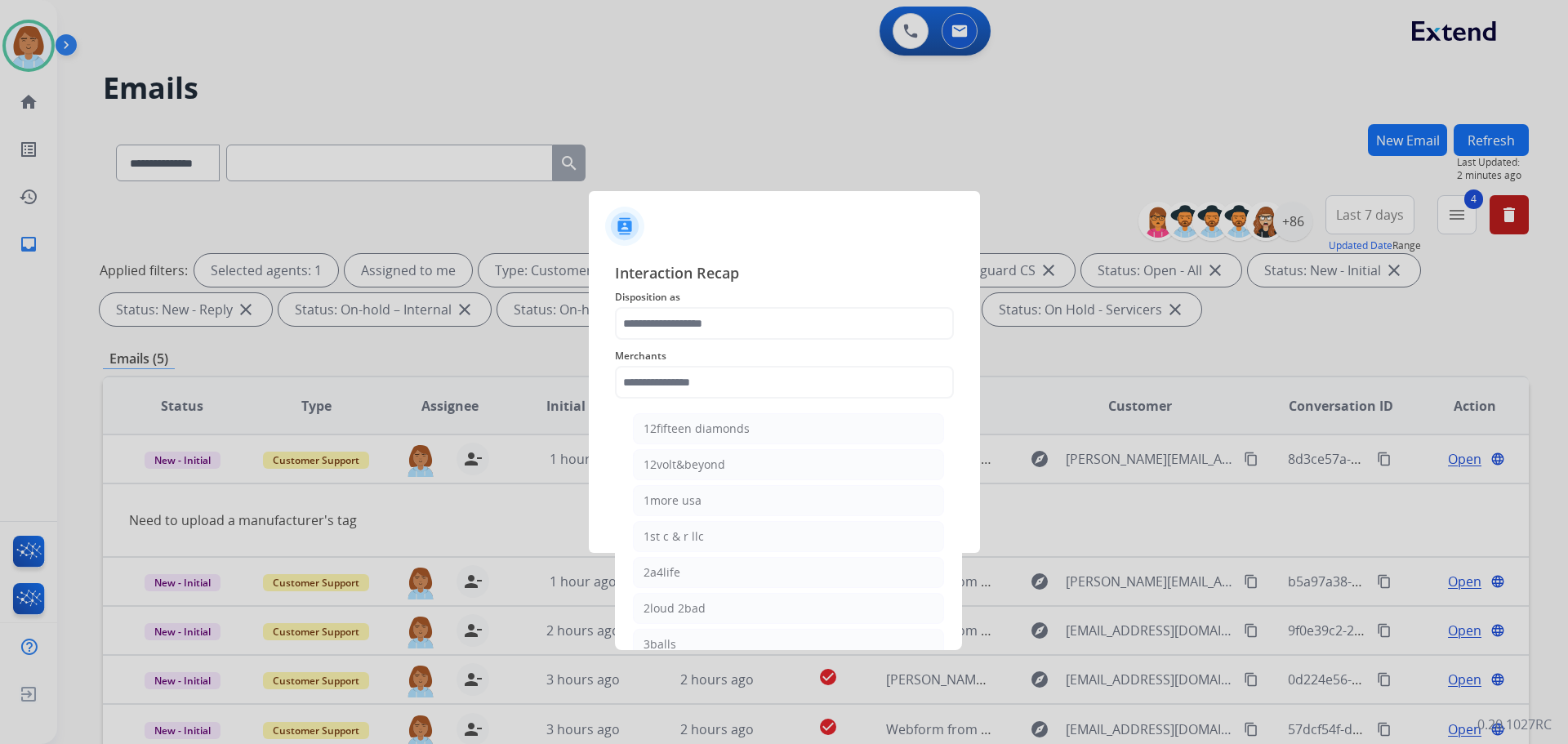
click at [749, 342] on div "Merchants 12fifteen diamonds 12volt&beyond 1more usa 1st c & r llc 2a4life 2lou…" at bounding box center [784, 372] width 339 height 65
click at [761, 324] on input "text" at bounding box center [784, 324] width 339 height 32
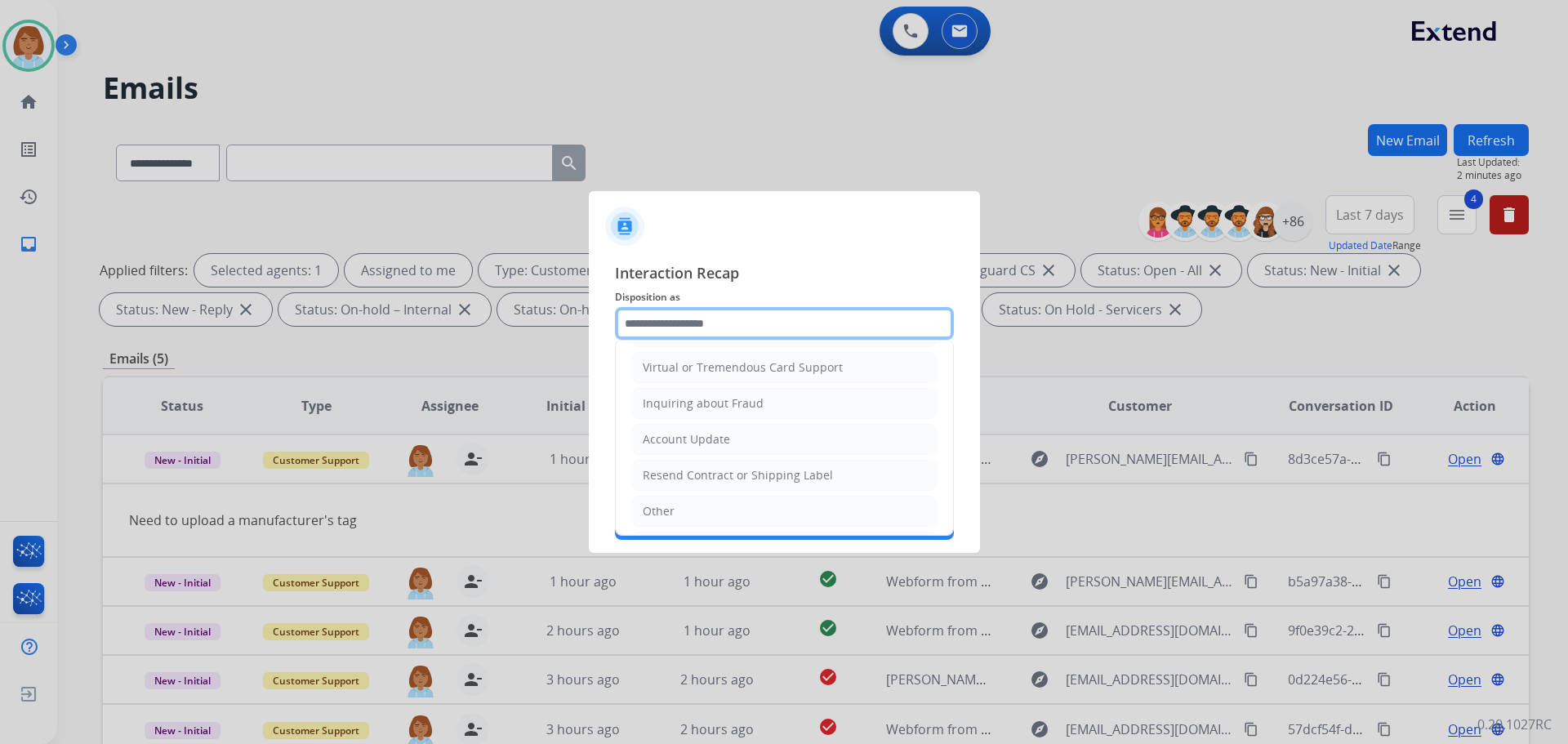
scroll to position [245, 0]
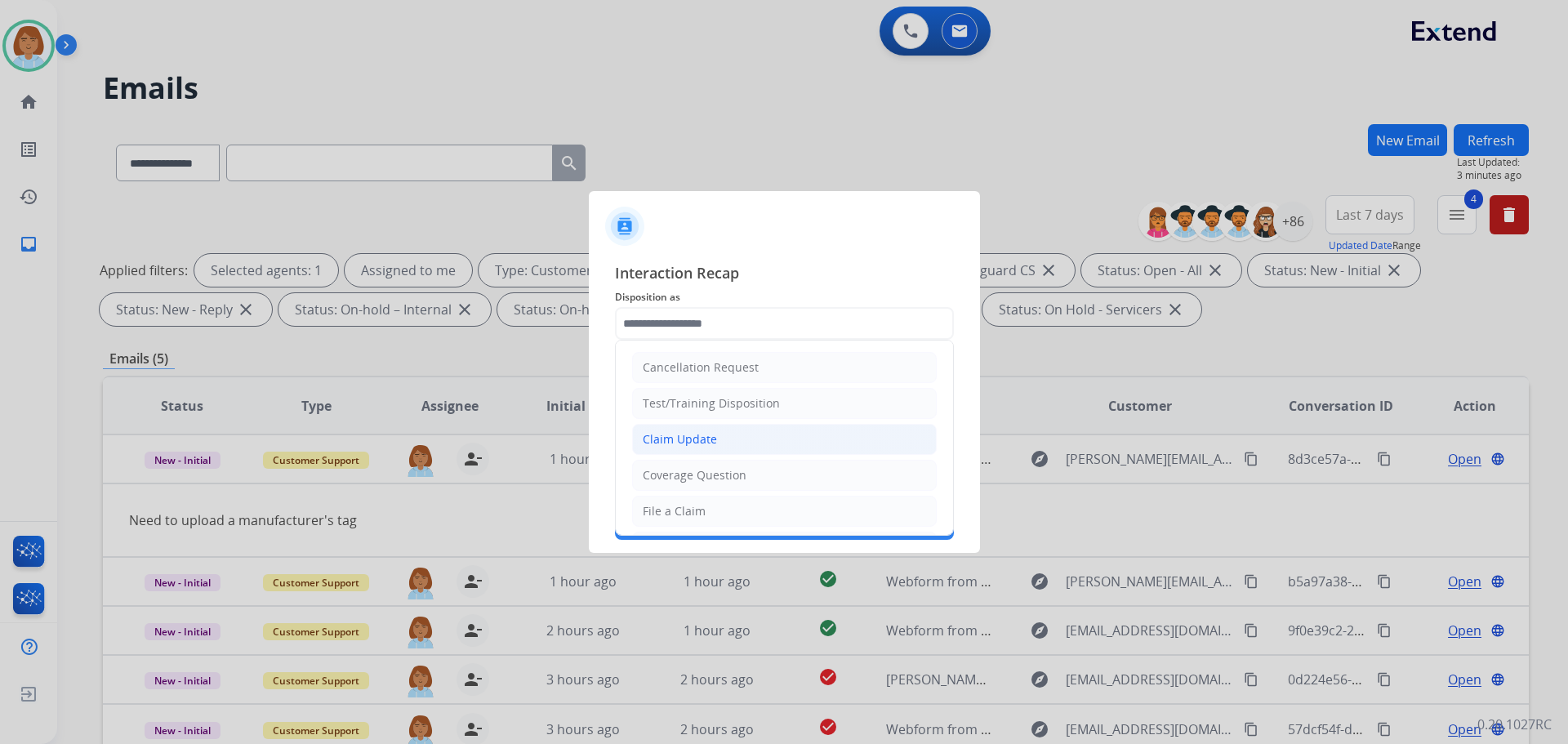
click at [743, 442] on li "Claim Update" at bounding box center [784, 439] width 305 height 31
type input "**********"
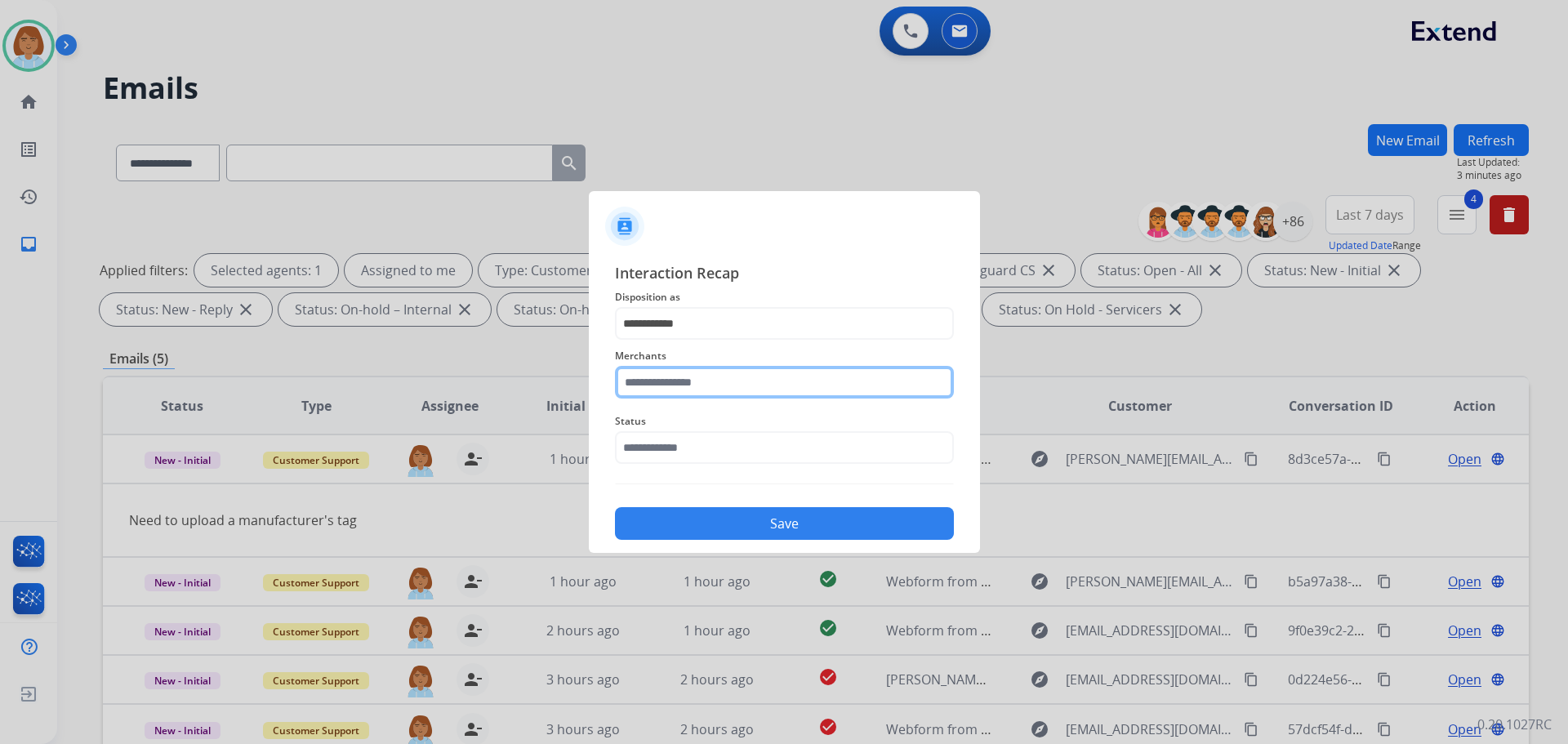
click at [739, 381] on input "text" at bounding box center [784, 382] width 339 height 32
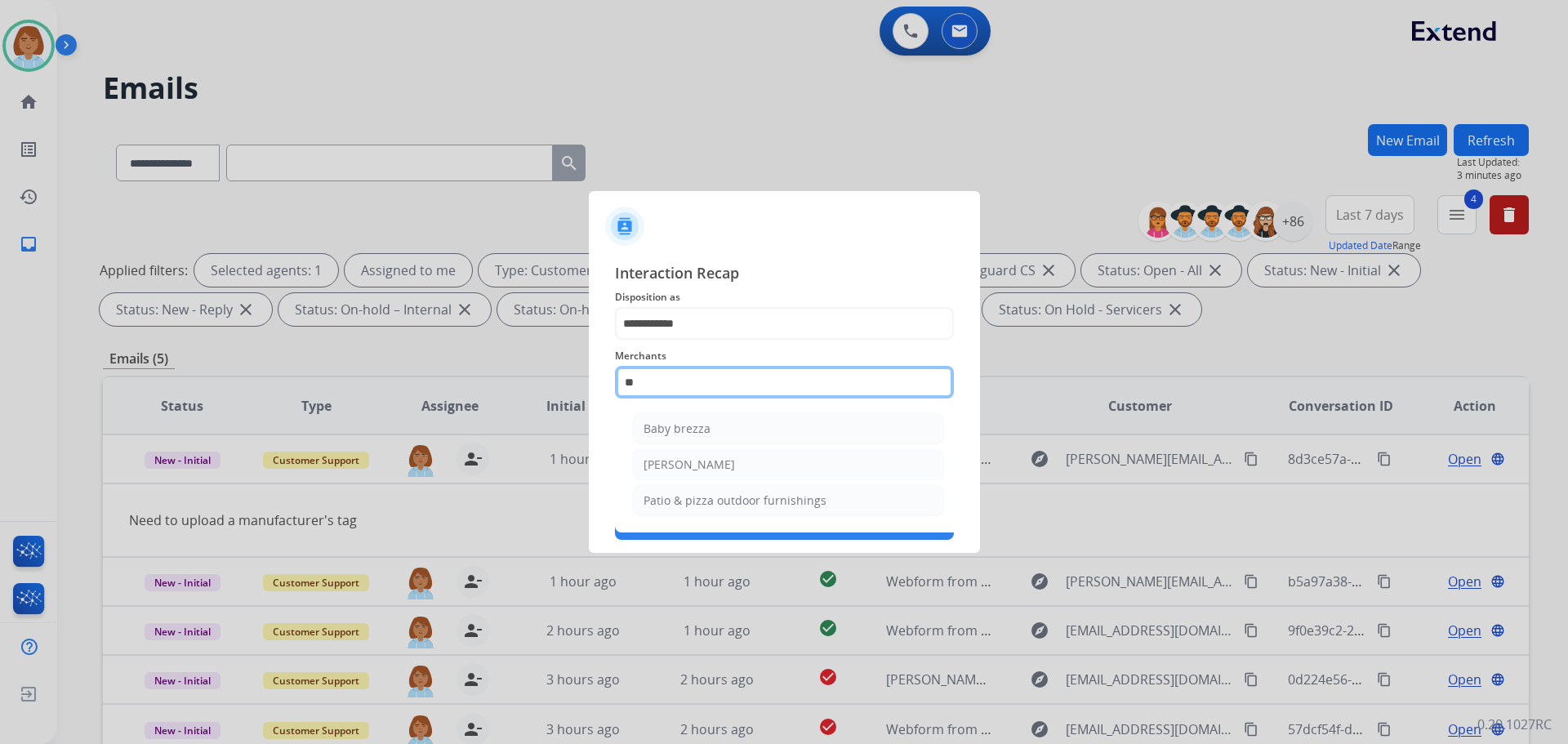
type input "*"
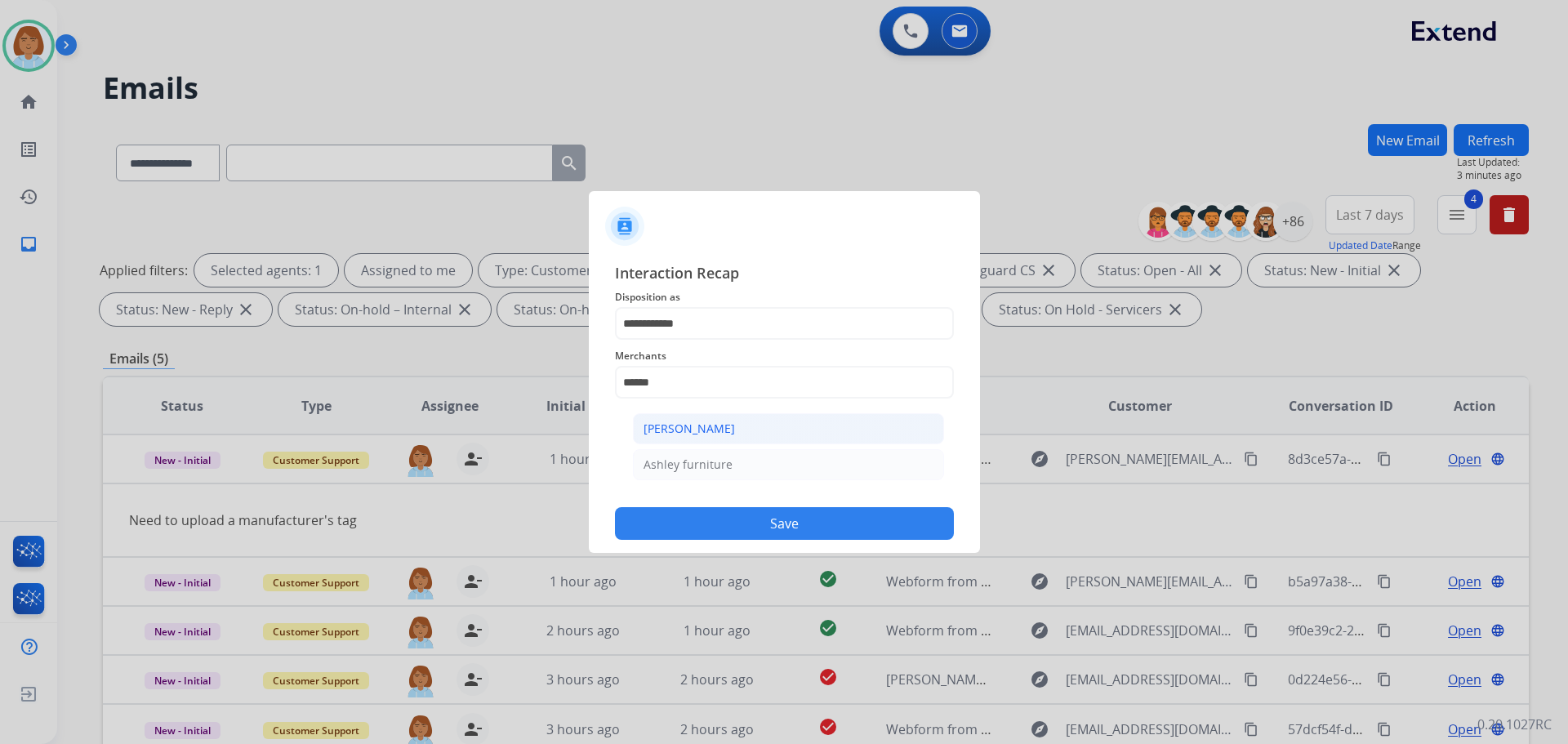
click at [711, 434] on div "[PERSON_NAME]" at bounding box center [689, 429] width 91 height 16
type input "**********"
click at [705, 442] on input "text" at bounding box center [784, 447] width 339 height 32
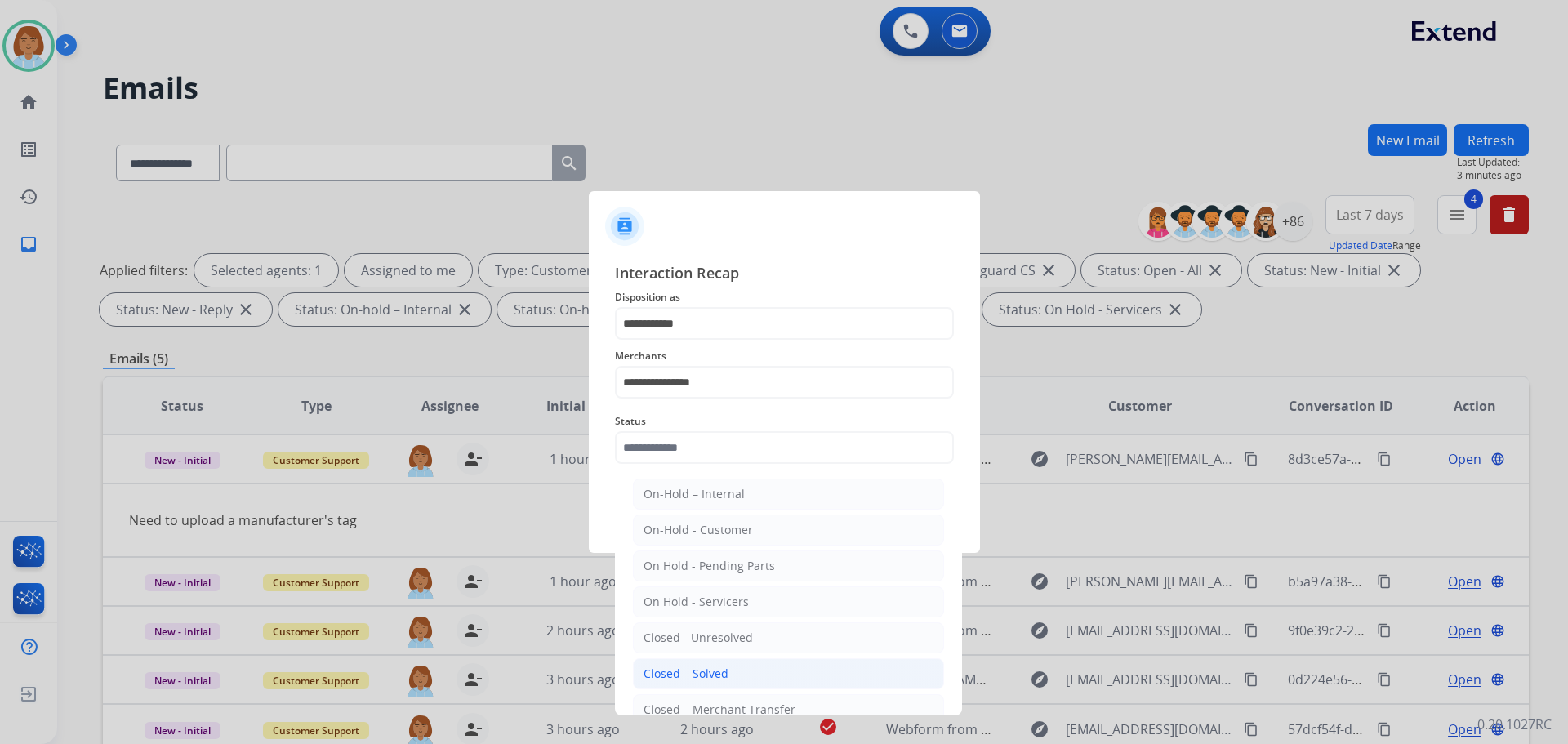
click at [700, 672] on div "Closed – Solved" at bounding box center [686, 674] width 85 height 16
type input "**********"
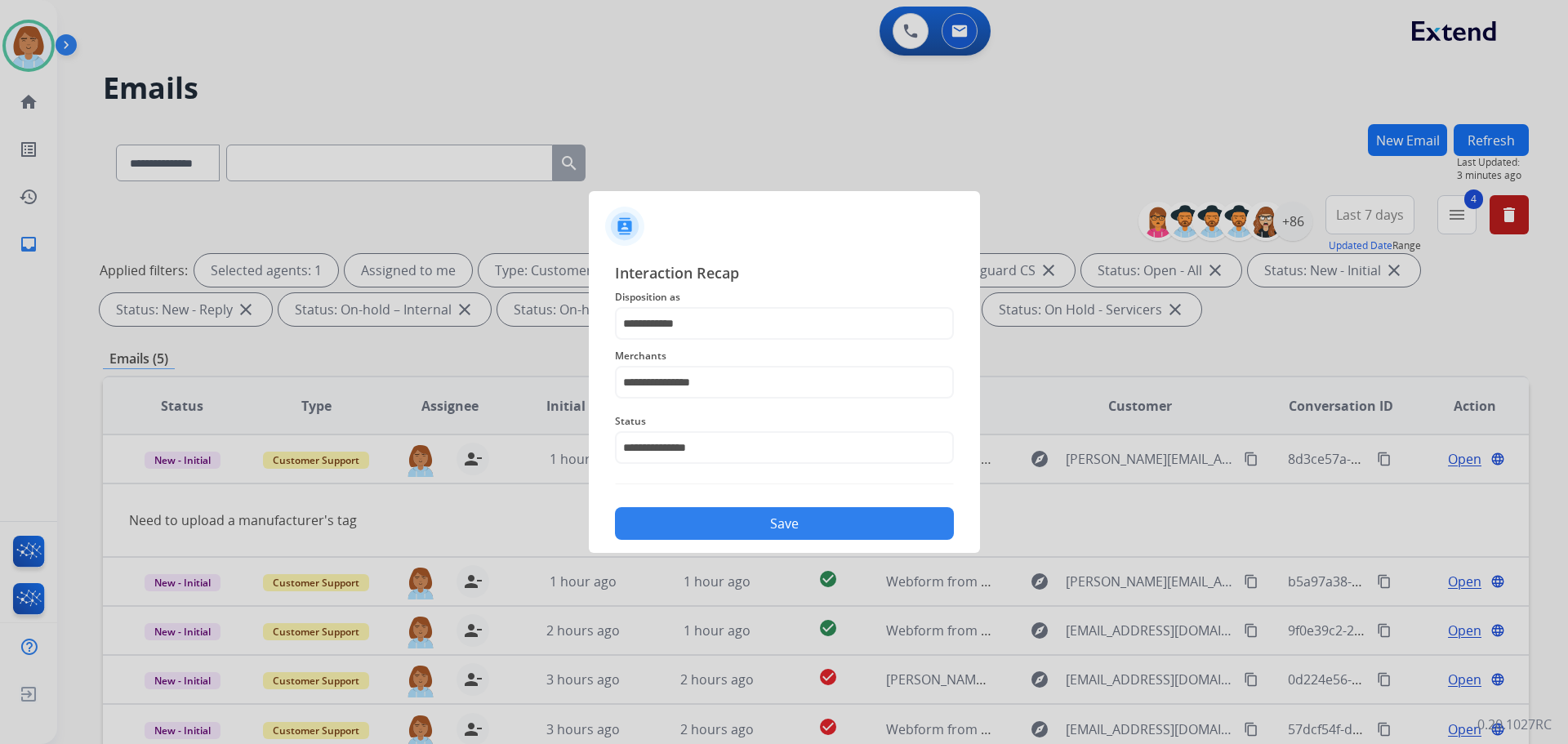
click at [812, 519] on button "Save" at bounding box center [784, 524] width 339 height 32
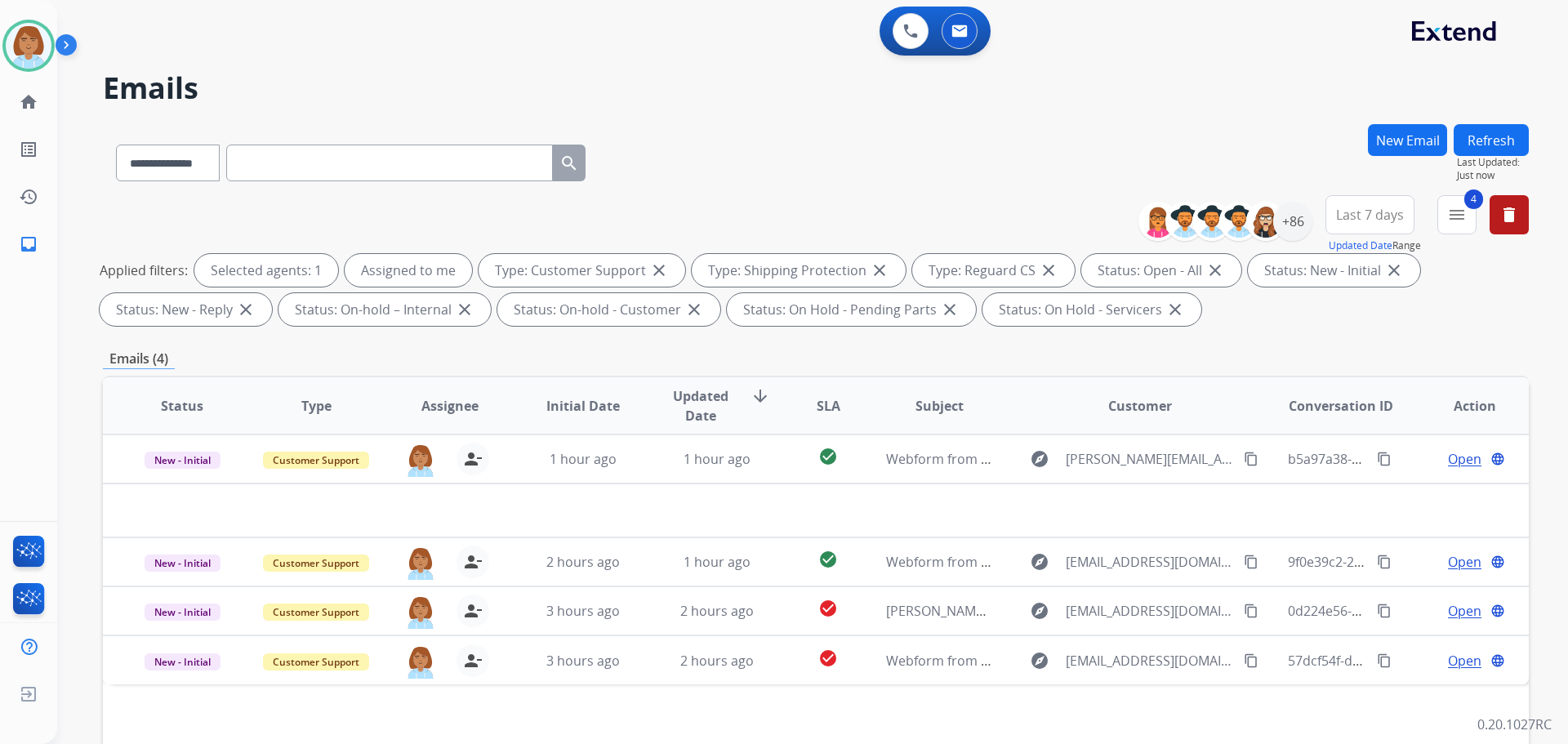
click at [1507, 142] on button "Refresh" at bounding box center [1491, 140] width 75 height 32
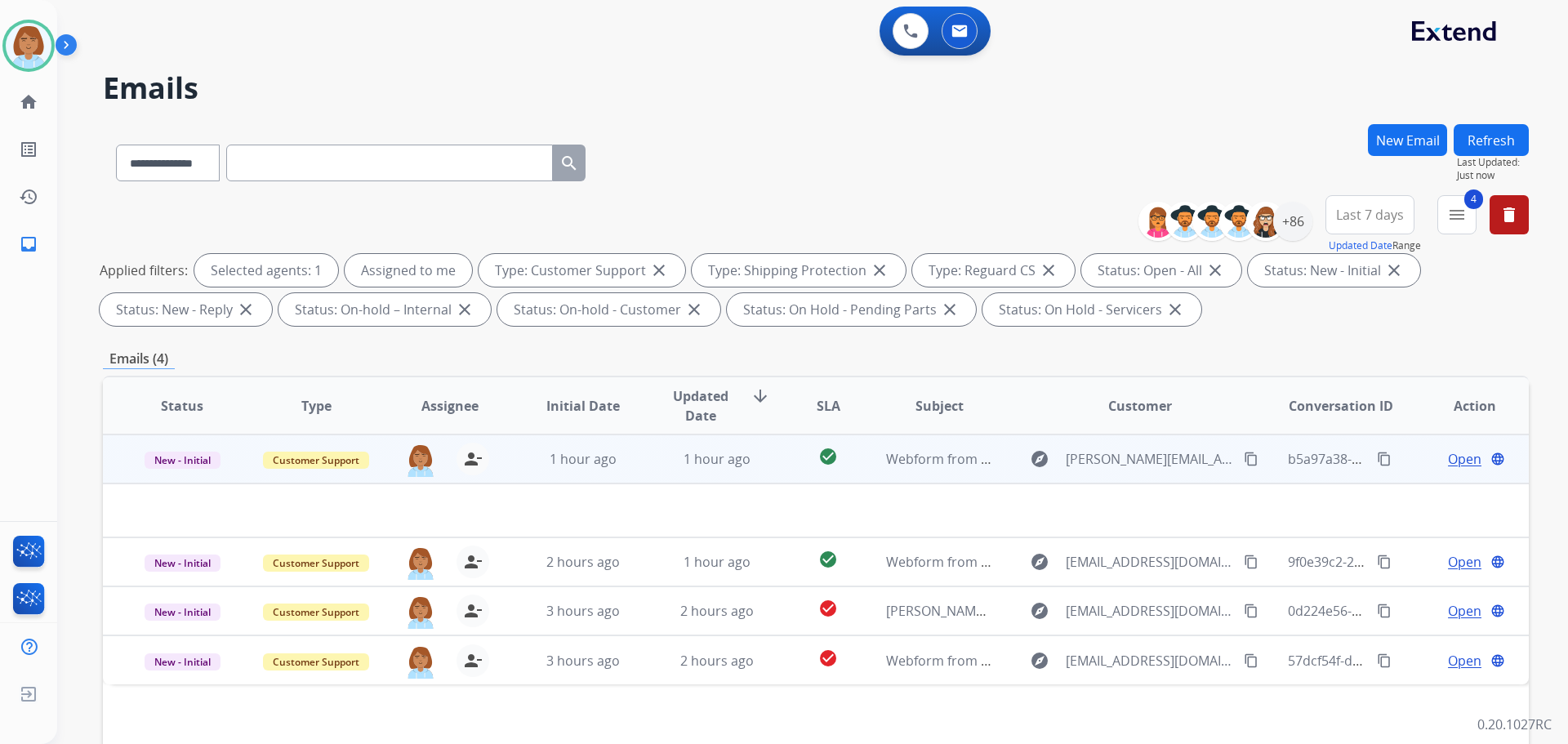
click at [773, 456] on td "check_circle" at bounding box center [815, 459] width 89 height 49
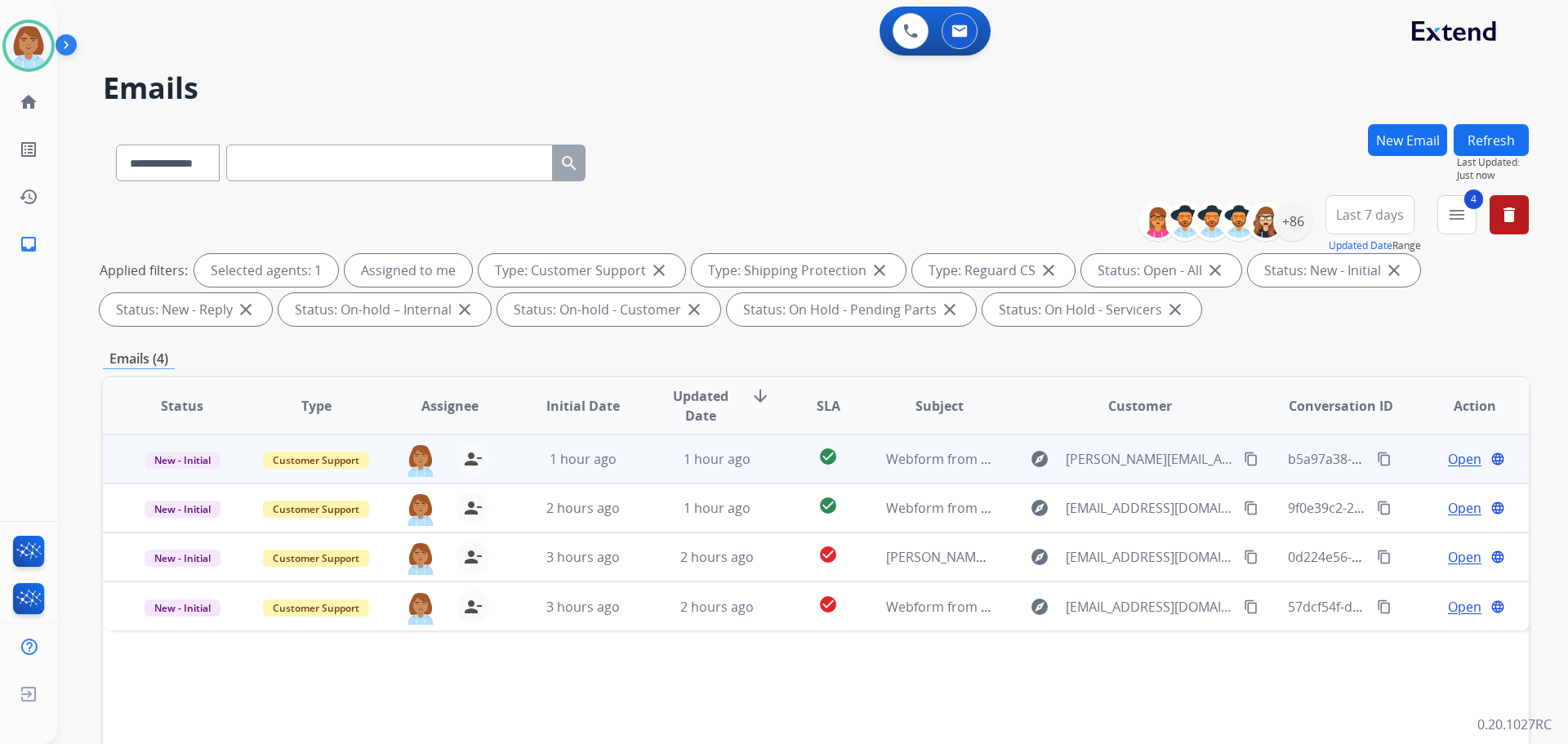
click at [773, 456] on td "check_circle" at bounding box center [815, 459] width 89 height 49
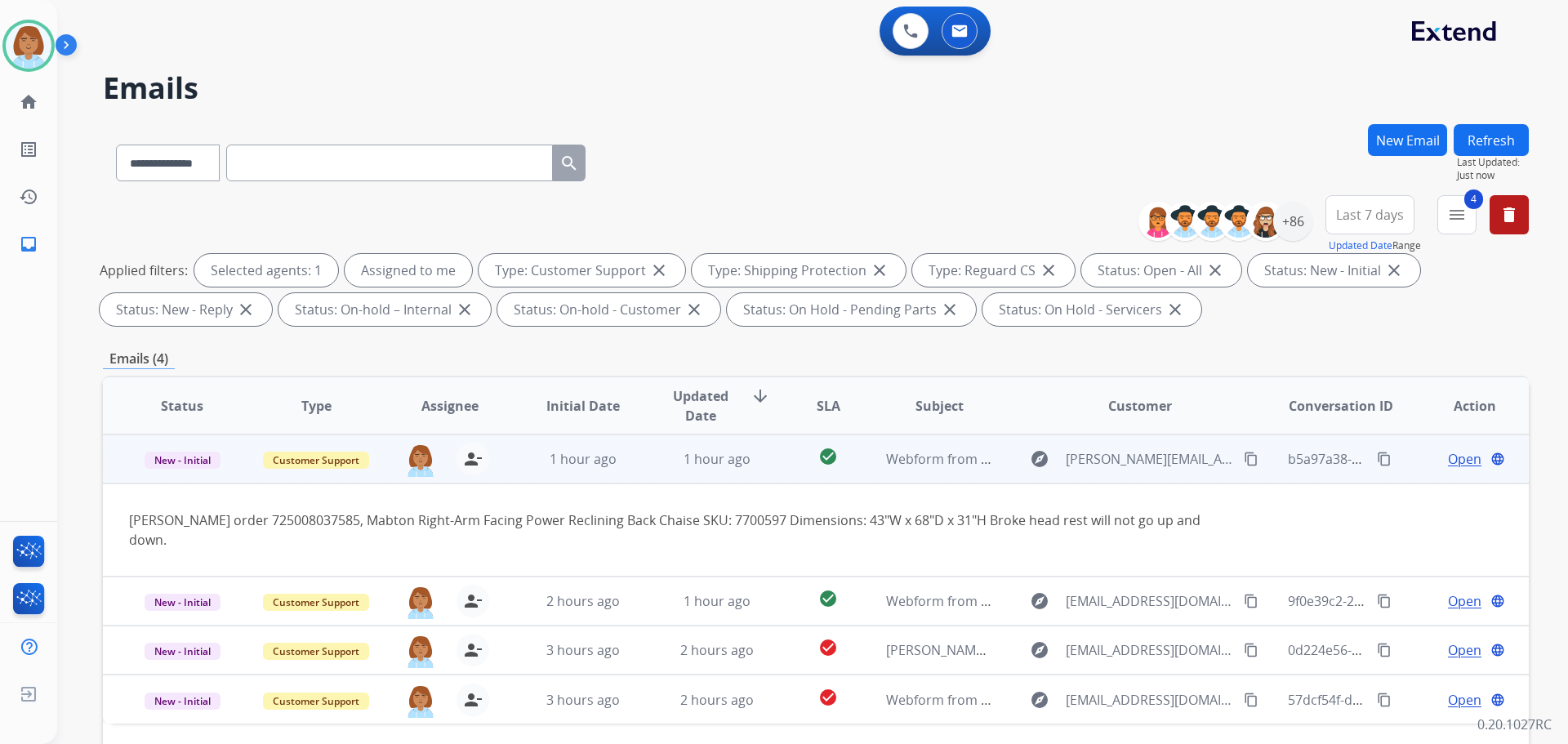
click at [1244, 464] on mat-icon "content_copy" at bounding box center [1252, 459] width 14 height 14
click at [1468, 462] on span "Open" at bounding box center [1464, 459] width 33 height 20
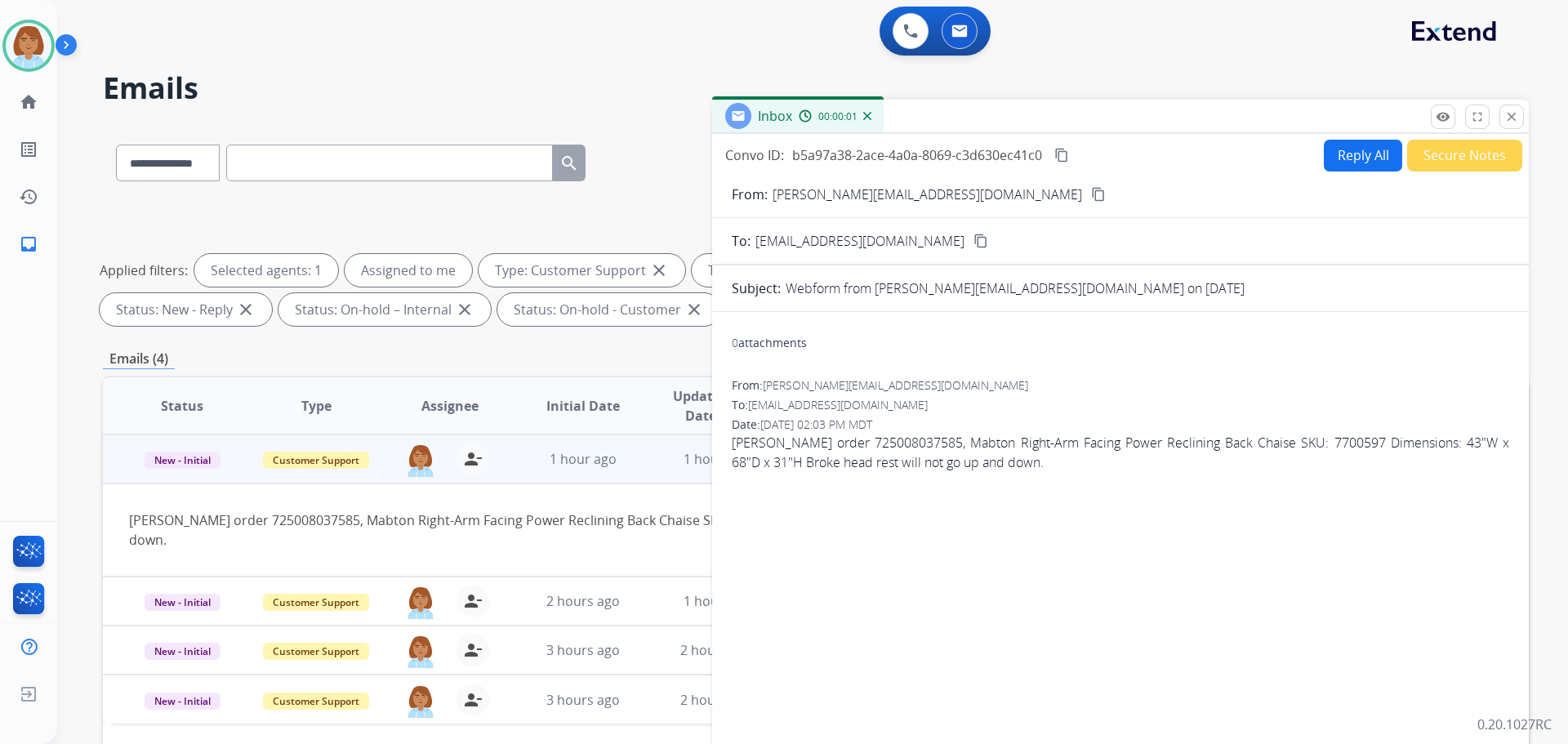
click at [1351, 147] on button "Reply All" at bounding box center [1363, 155] width 78 height 32
select select "**********"
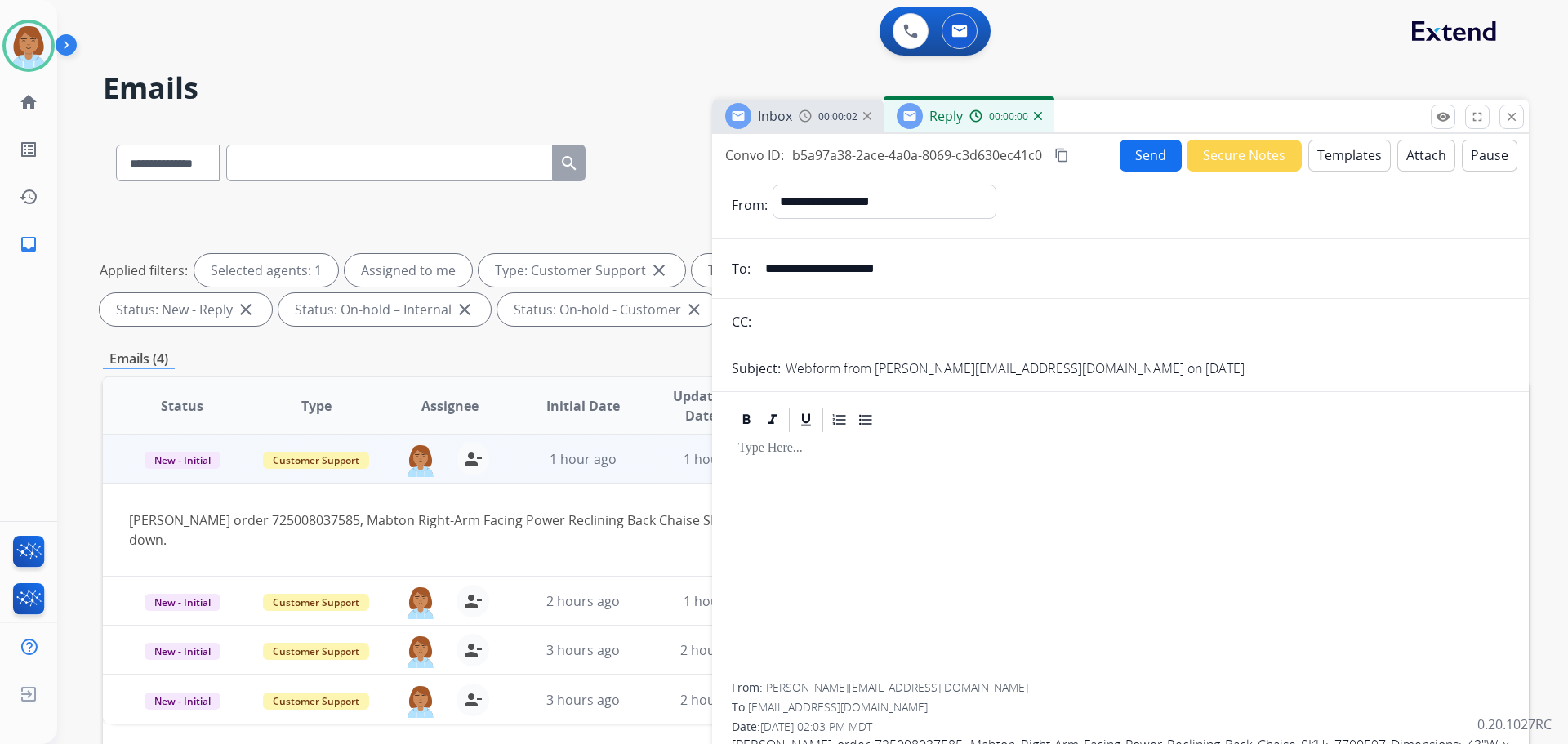
click at [1343, 143] on button "Templates" at bounding box center [1350, 155] width 83 height 32
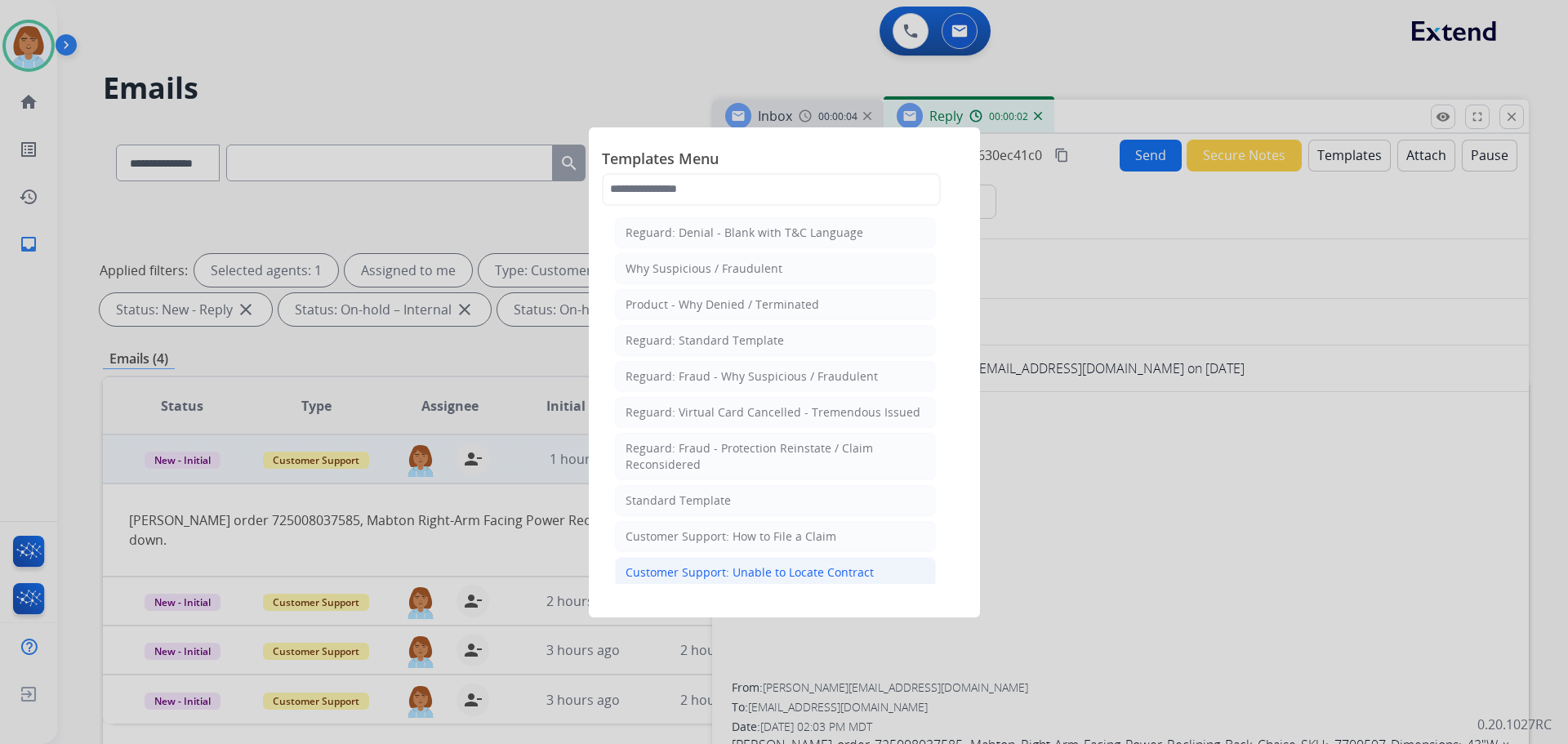
click at [782, 569] on div "Customer Support: Unable to Locate Contract" at bounding box center [749, 573] width 248 height 16
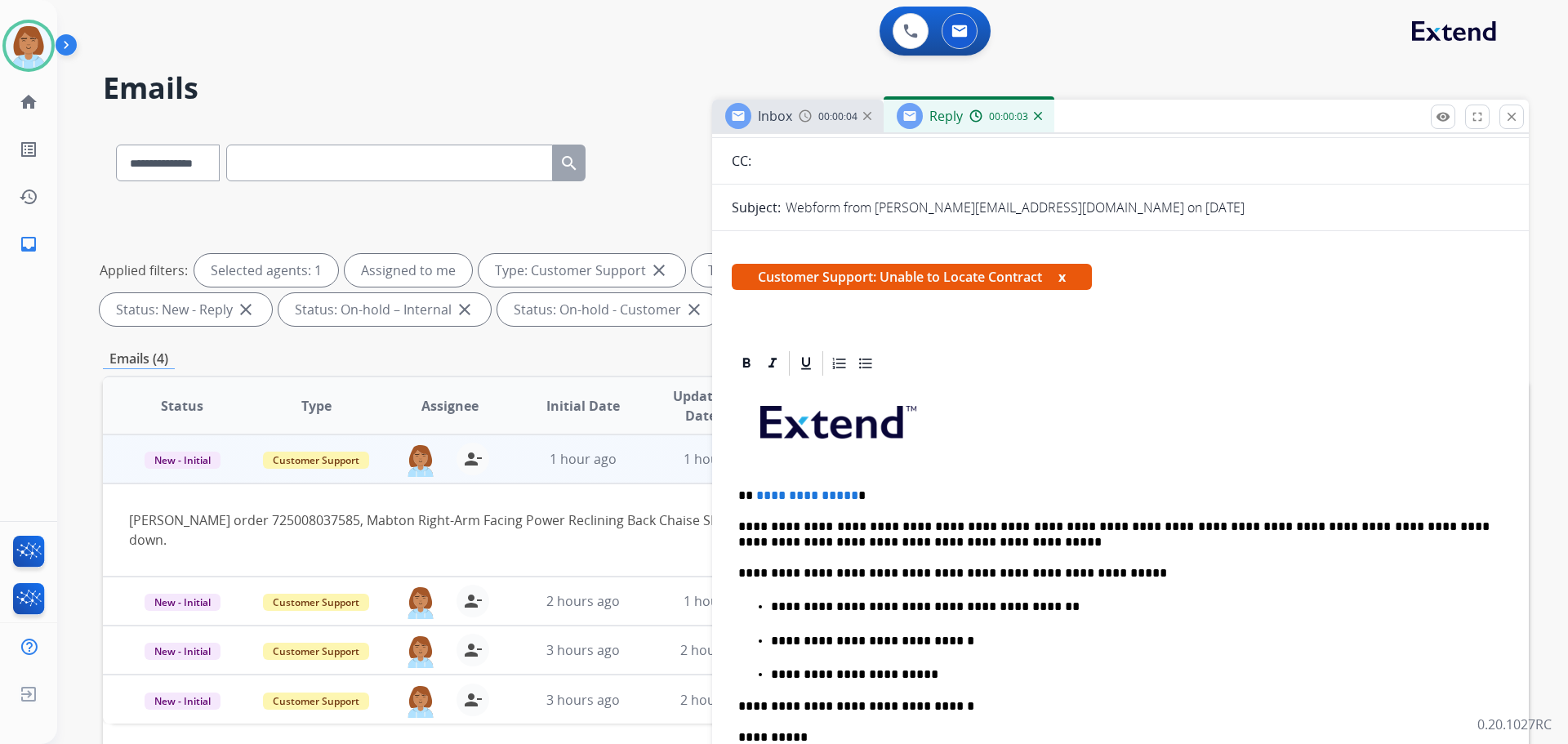
scroll to position [163, 0]
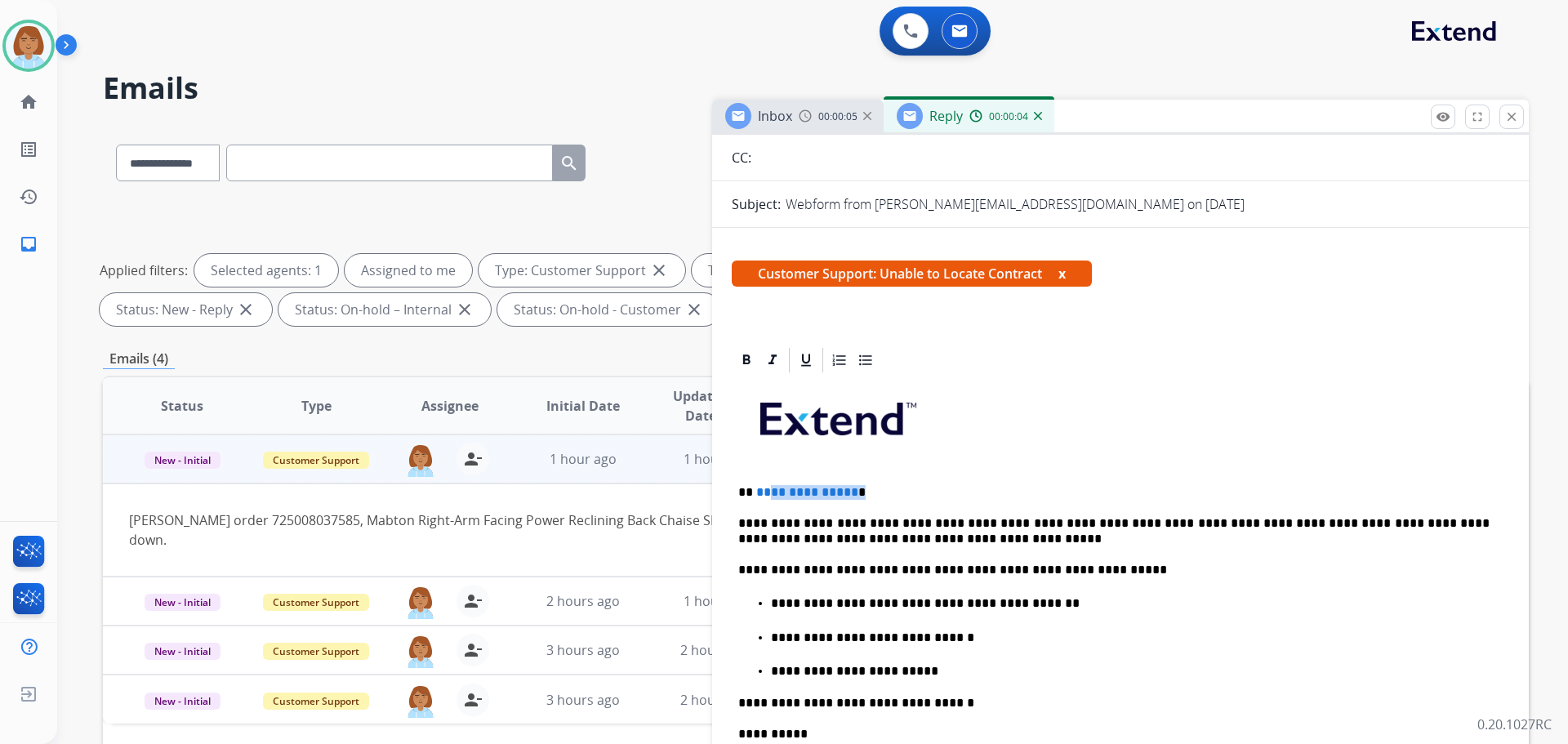
drag, startPoint x: 879, startPoint y: 491, endPoint x: 771, endPoint y: 482, distance: 108.4
click at [771, 482] on div "**********" at bounding box center [1121, 691] width 777 height 632
drag, startPoint x: 959, startPoint y: 609, endPoint x: 821, endPoint y: 607, distance: 138.0
click at [821, 607] on p "**********" at bounding box center [1130, 603] width 719 height 14
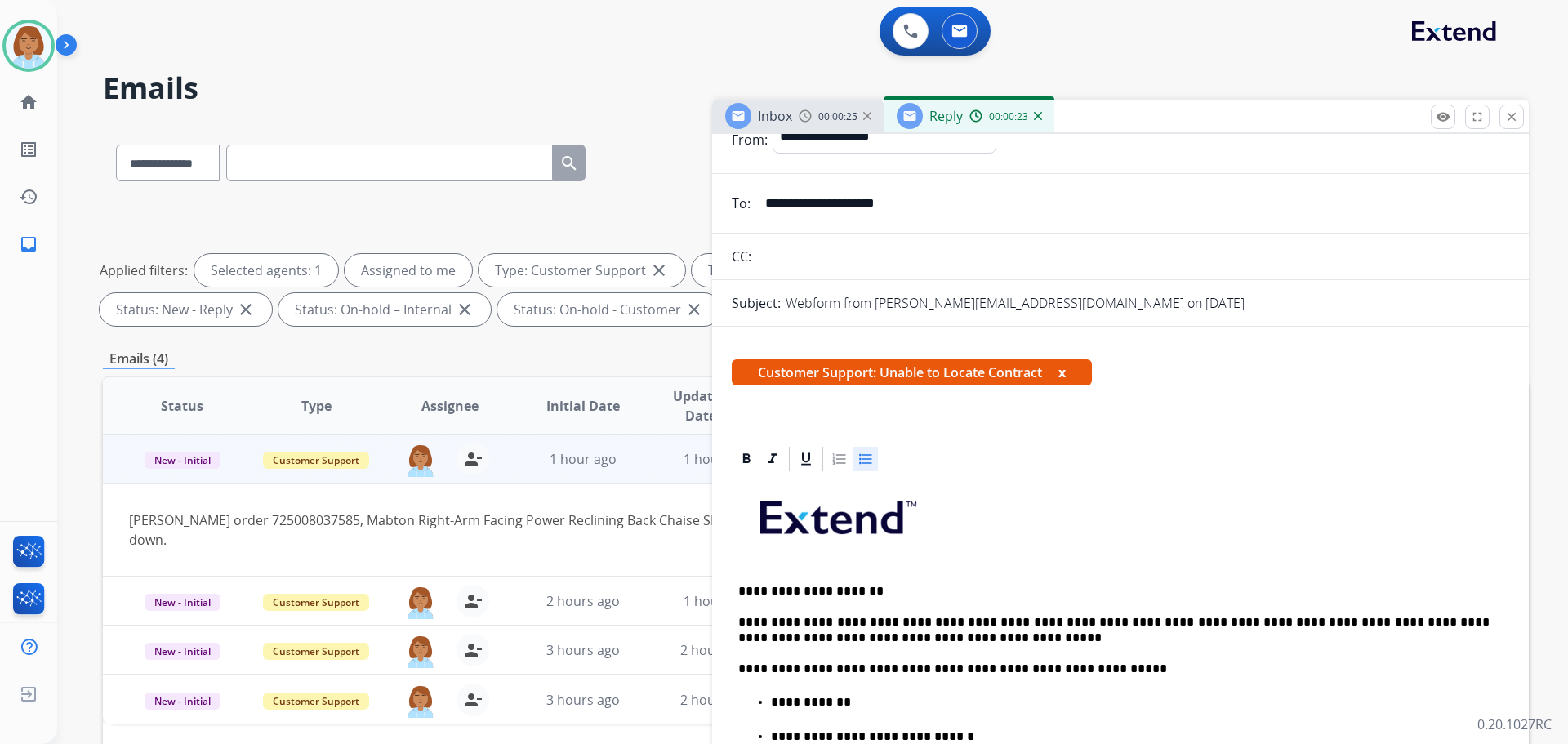
scroll to position [0, 0]
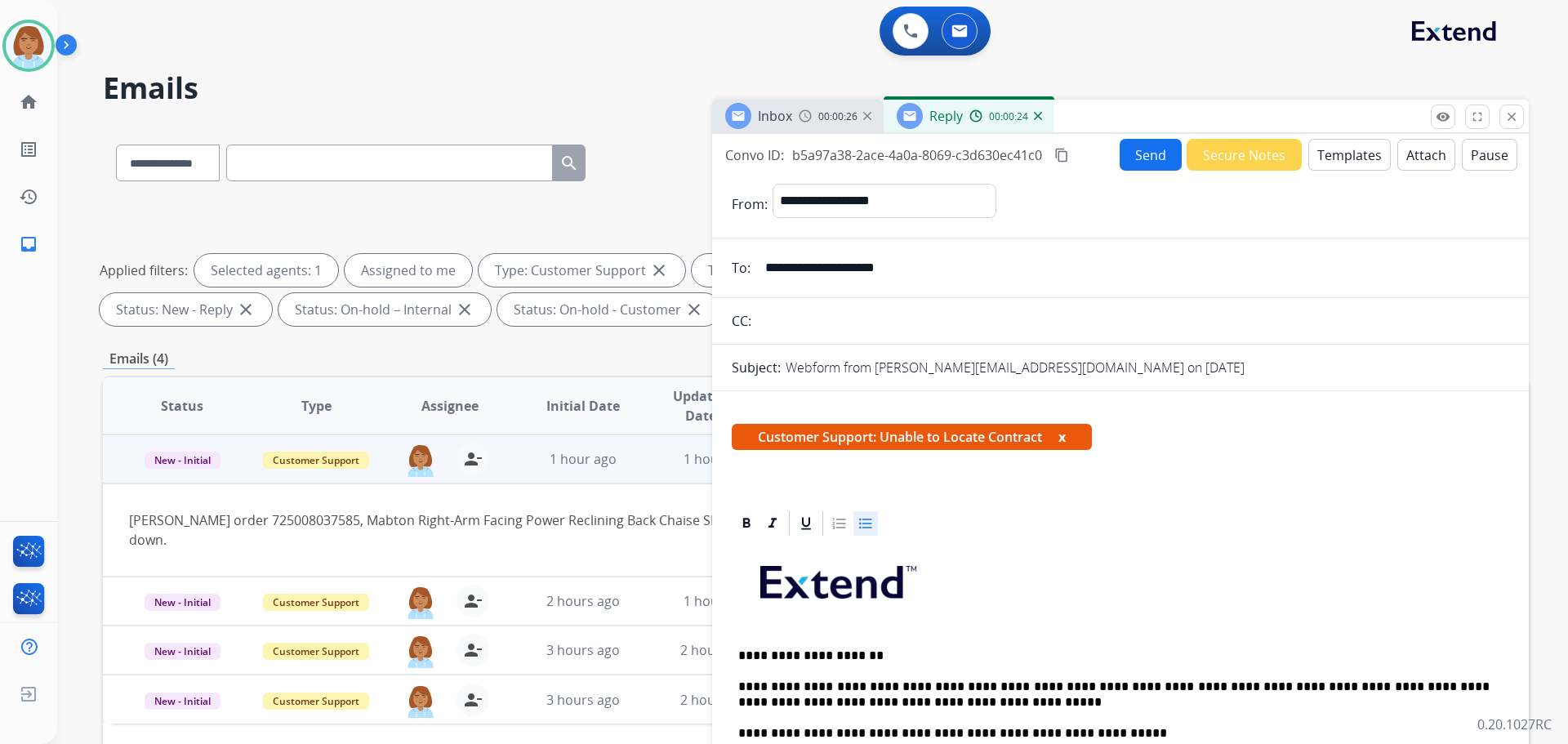
click at [1132, 168] on button "Send" at bounding box center [1151, 154] width 62 height 32
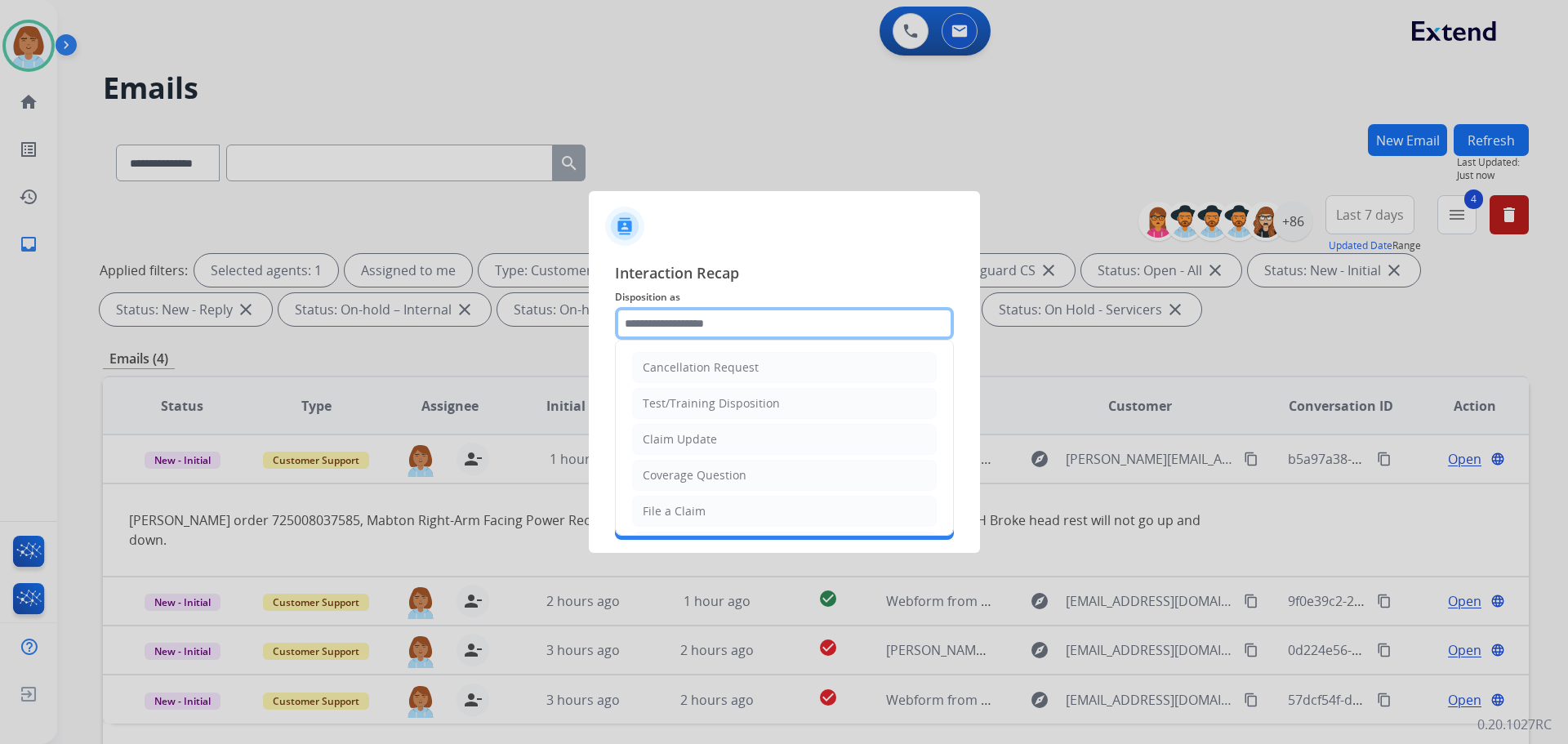
drag, startPoint x: 751, startPoint y: 333, endPoint x: 732, endPoint y: 343, distance: 21.5
click at [748, 334] on input "text" at bounding box center [784, 324] width 339 height 32
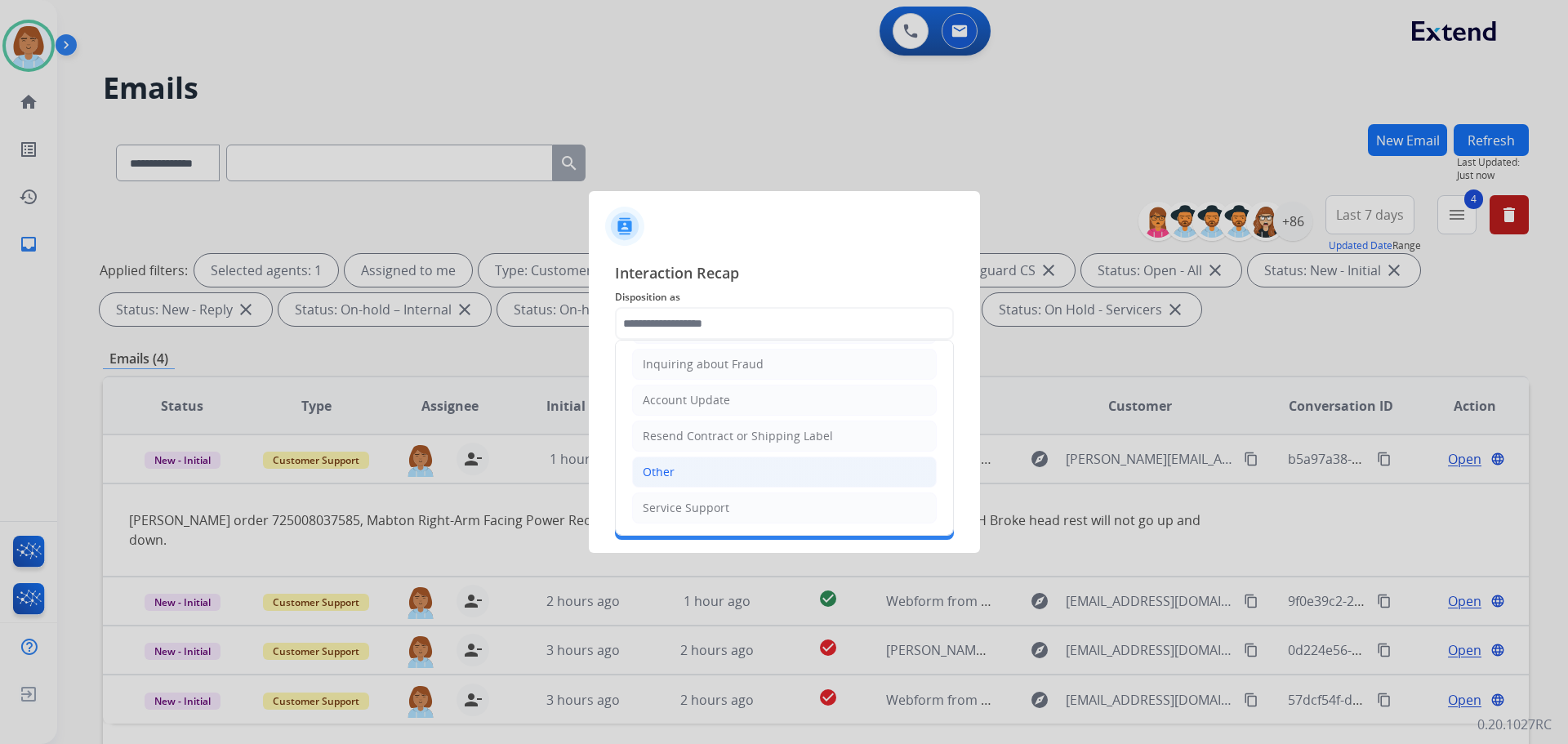
click at [723, 478] on li "Other" at bounding box center [784, 472] width 305 height 31
type input "*****"
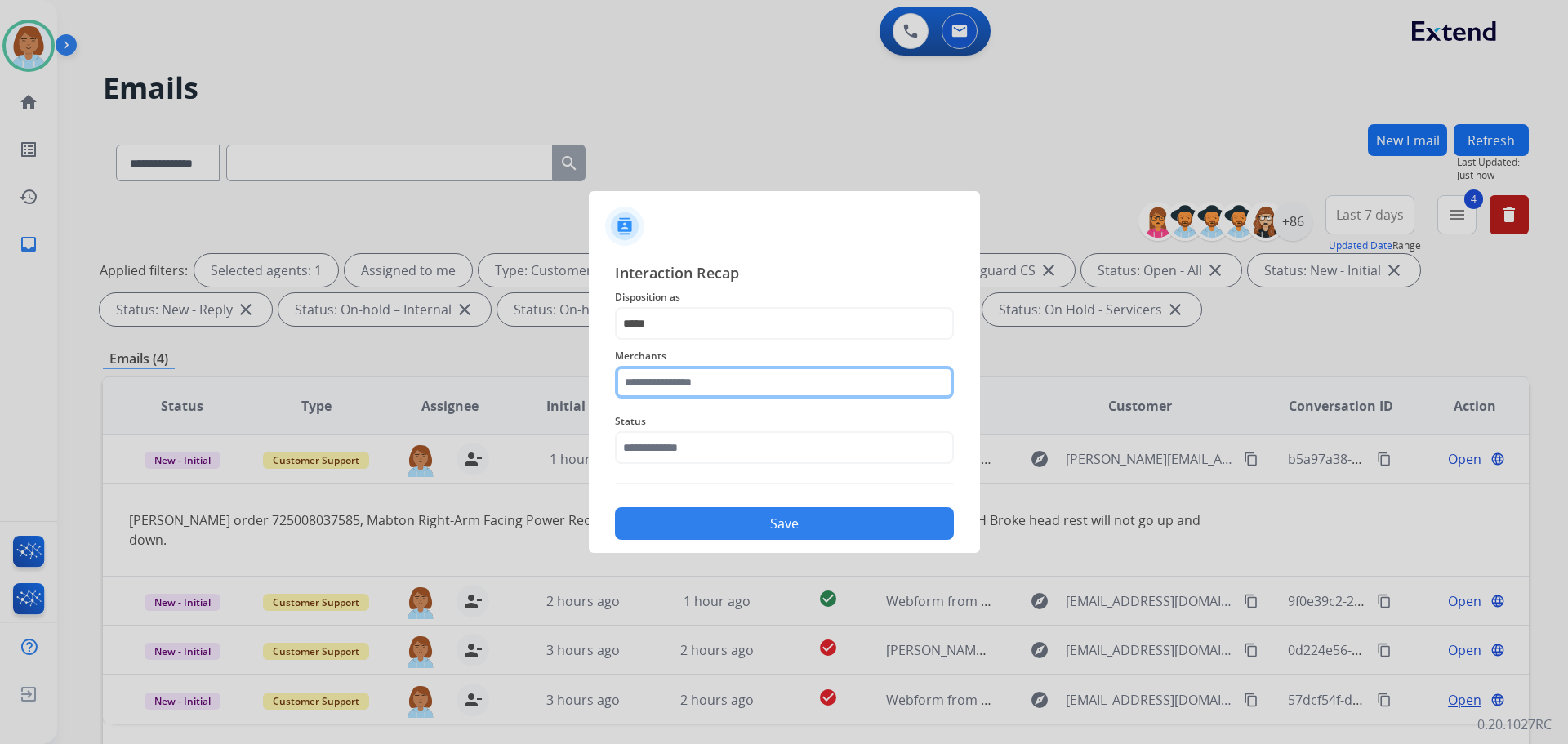
click at [701, 388] on input "text" at bounding box center [784, 382] width 339 height 32
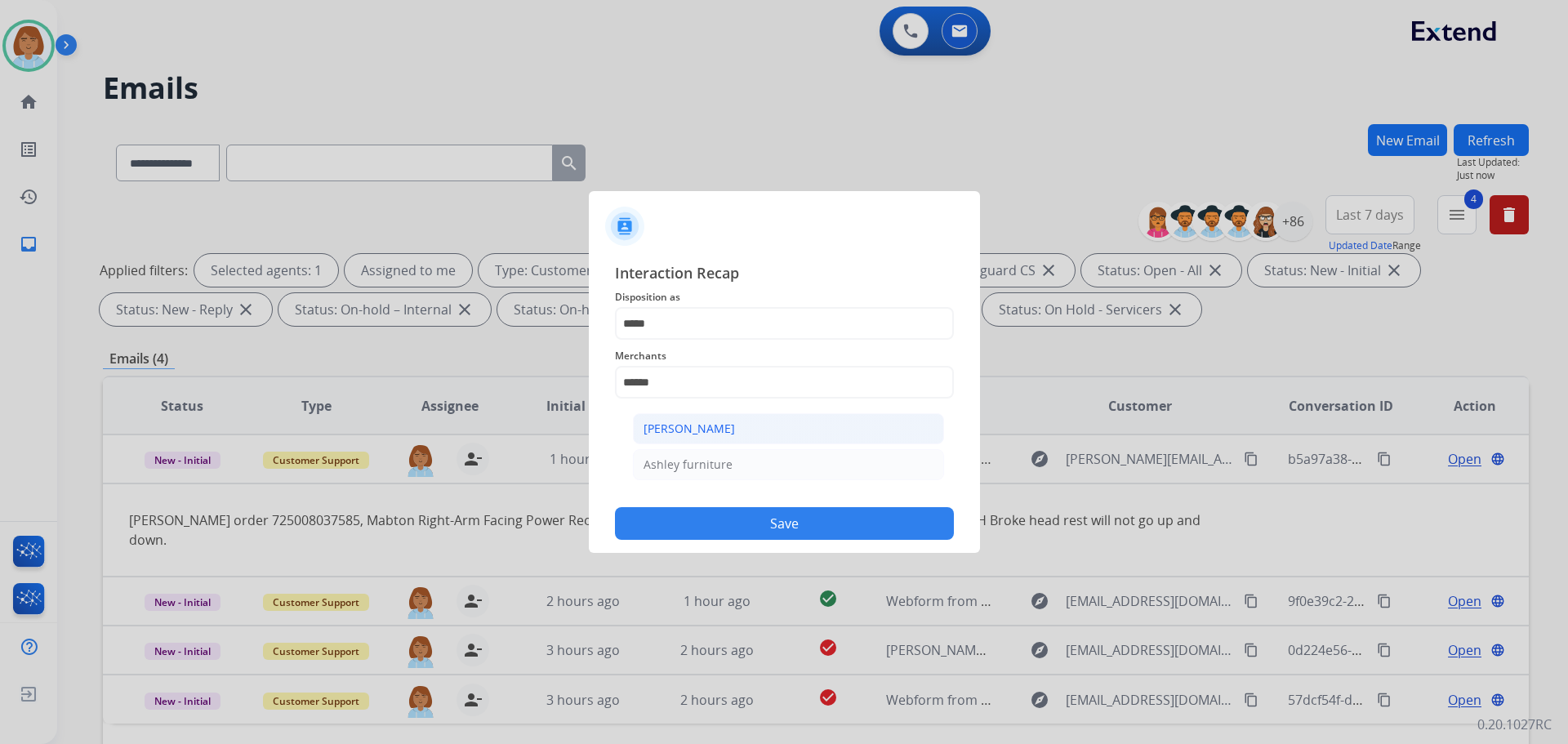
click at [742, 417] on li "[PERSON_NAME]" at bounding box center [788, 428] width 311 height 31
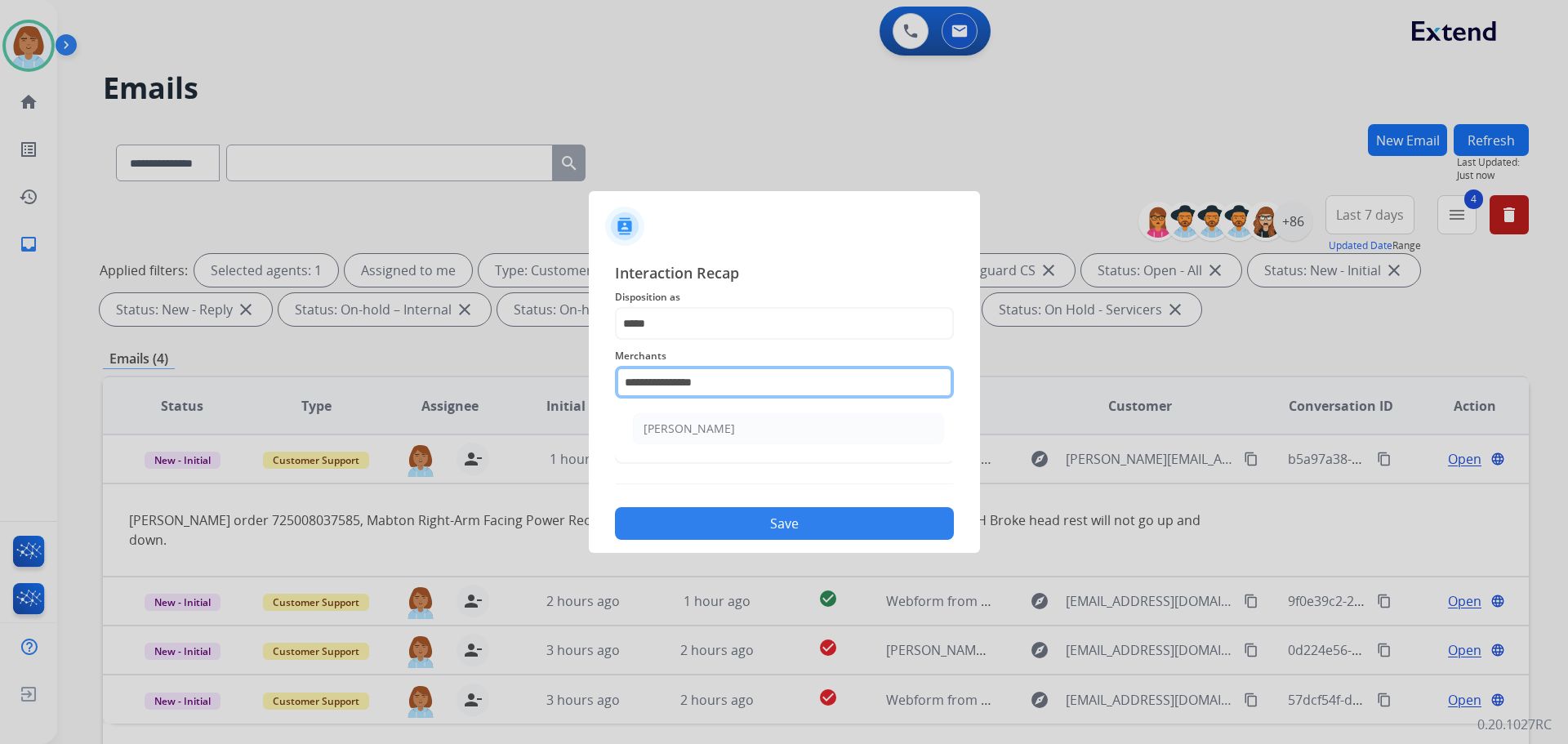
drag, startPoint x: 711, startPoint y: 376, endPoint x: 692, endPoint y: 378, distance: 19.1
click at [682, 377] on input "**********" at bounding box center [784, 382] width 339 height 32
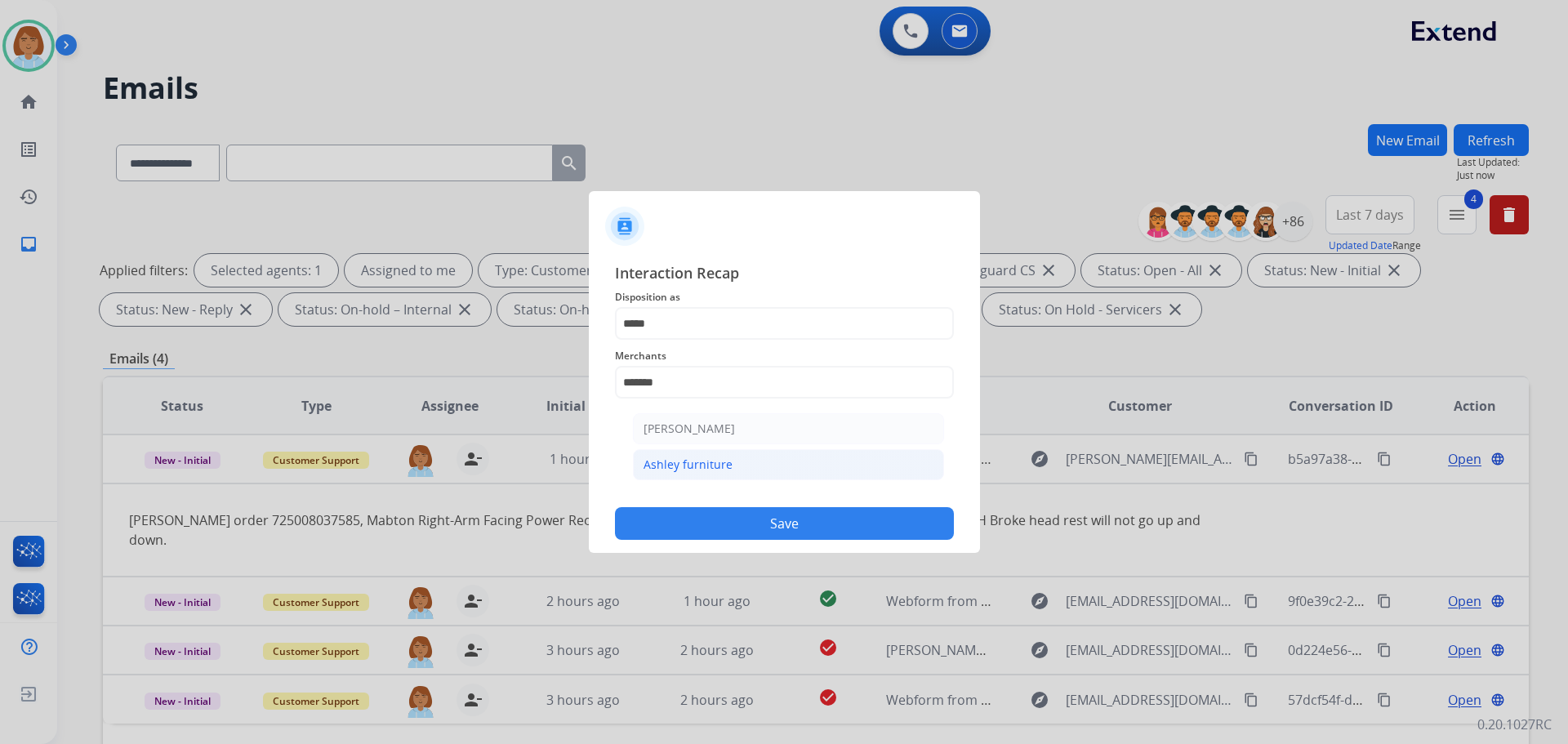
click at [715, 476] on li "Ashley furniture" at bounding box center [788, 464] width 311 height 31
type input "**********"
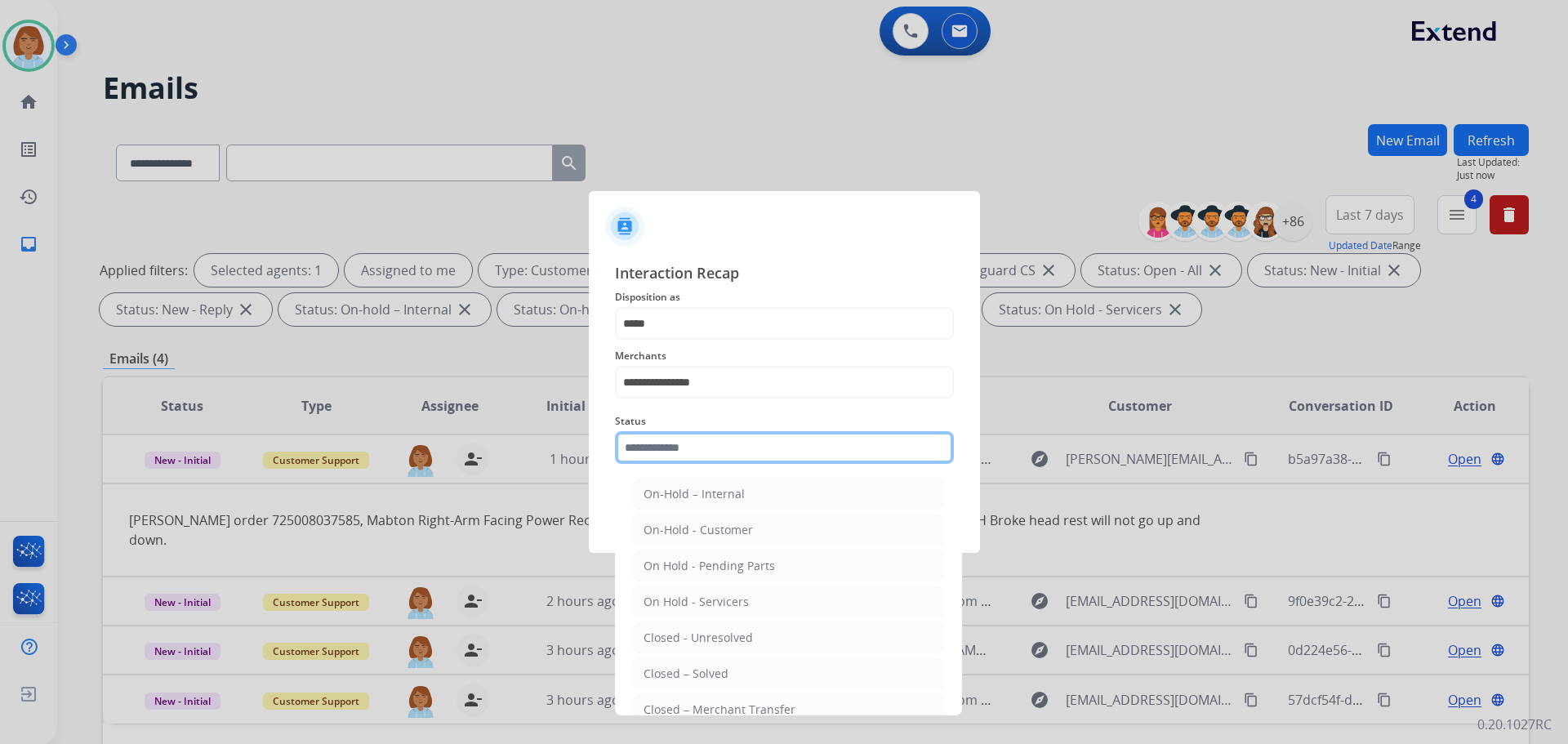
click at [740, 456] on input "text" at bounding box center [784, 447] width 339 height 32
click at [729, 674] on li "Closed – Solved" at bounding box center [788, 674] width 311 height 31
type input "**********"
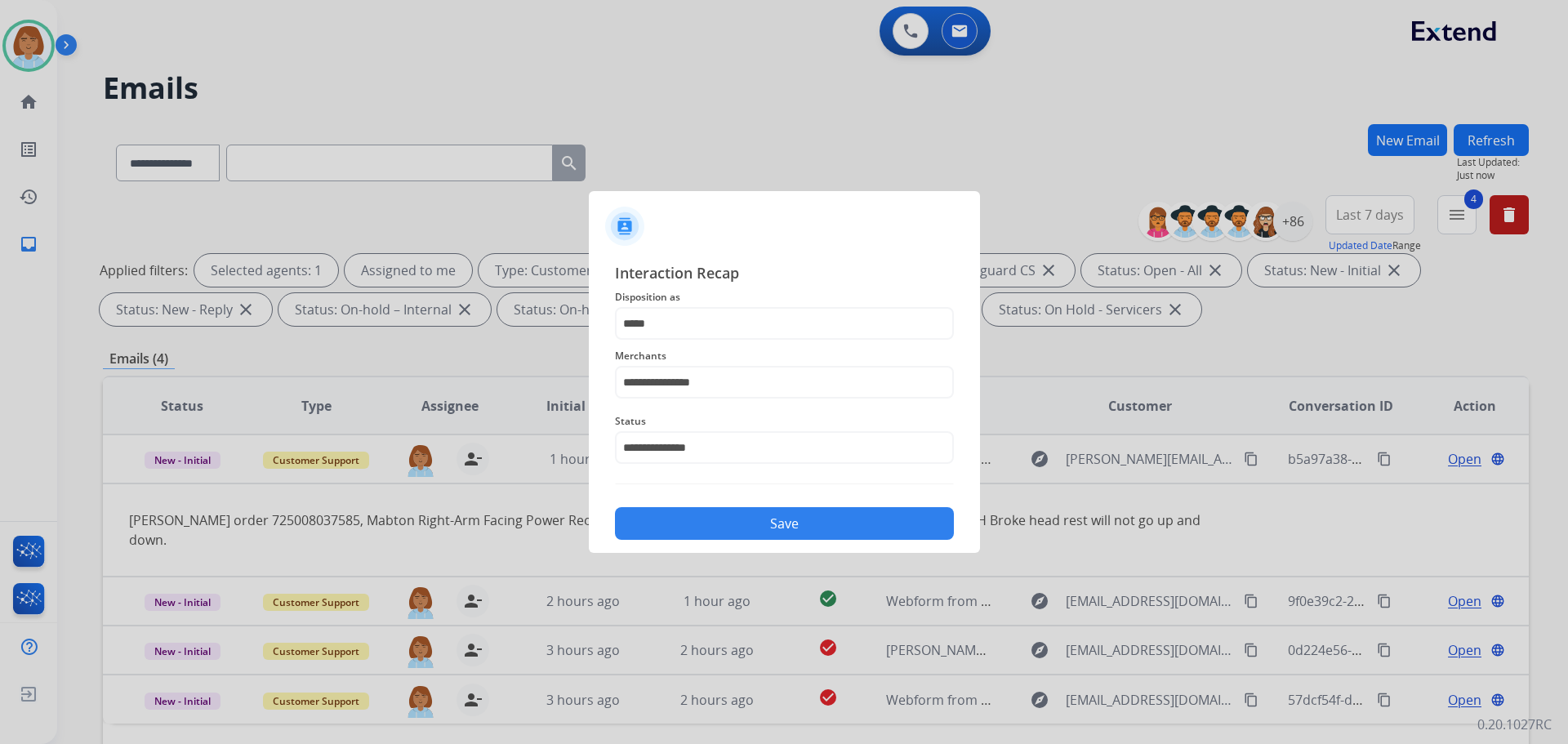
click at [798, 510] on button "Save" at bounding box center [784, 524] width 339 height 32
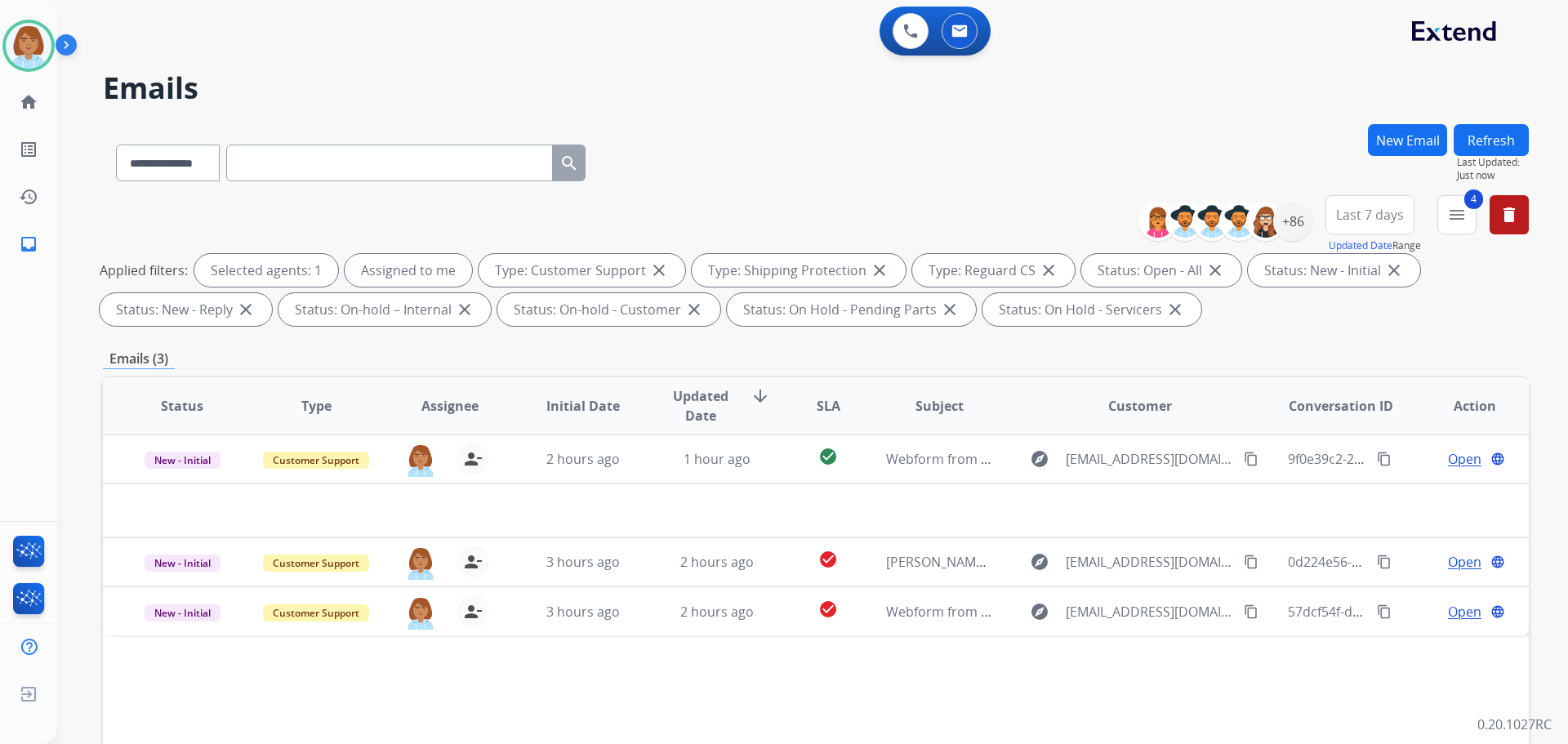
click at [1507, 142] on button "Refresh" at bounding box center [1491, 140] width 75 height 32
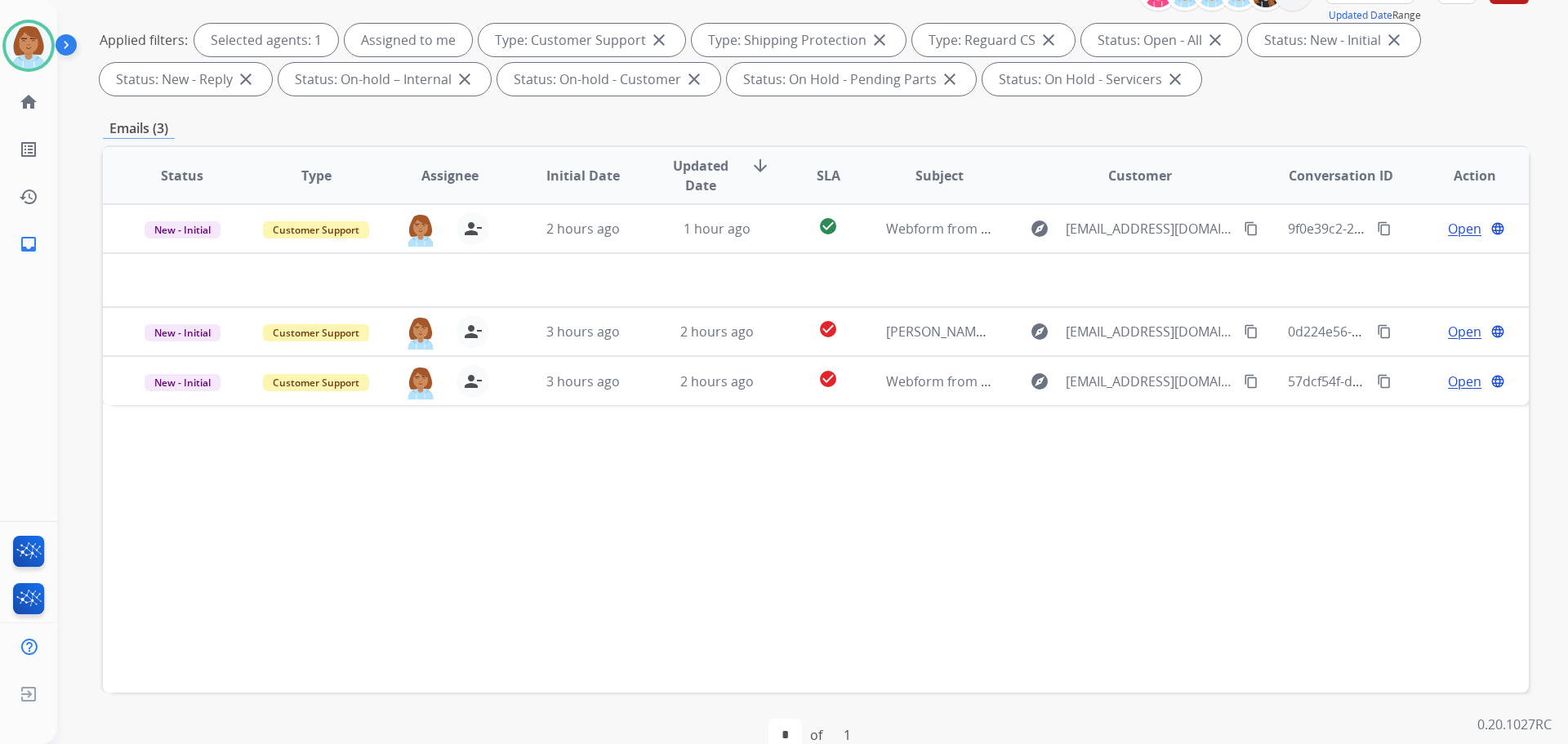
scroll to position [264, 0]
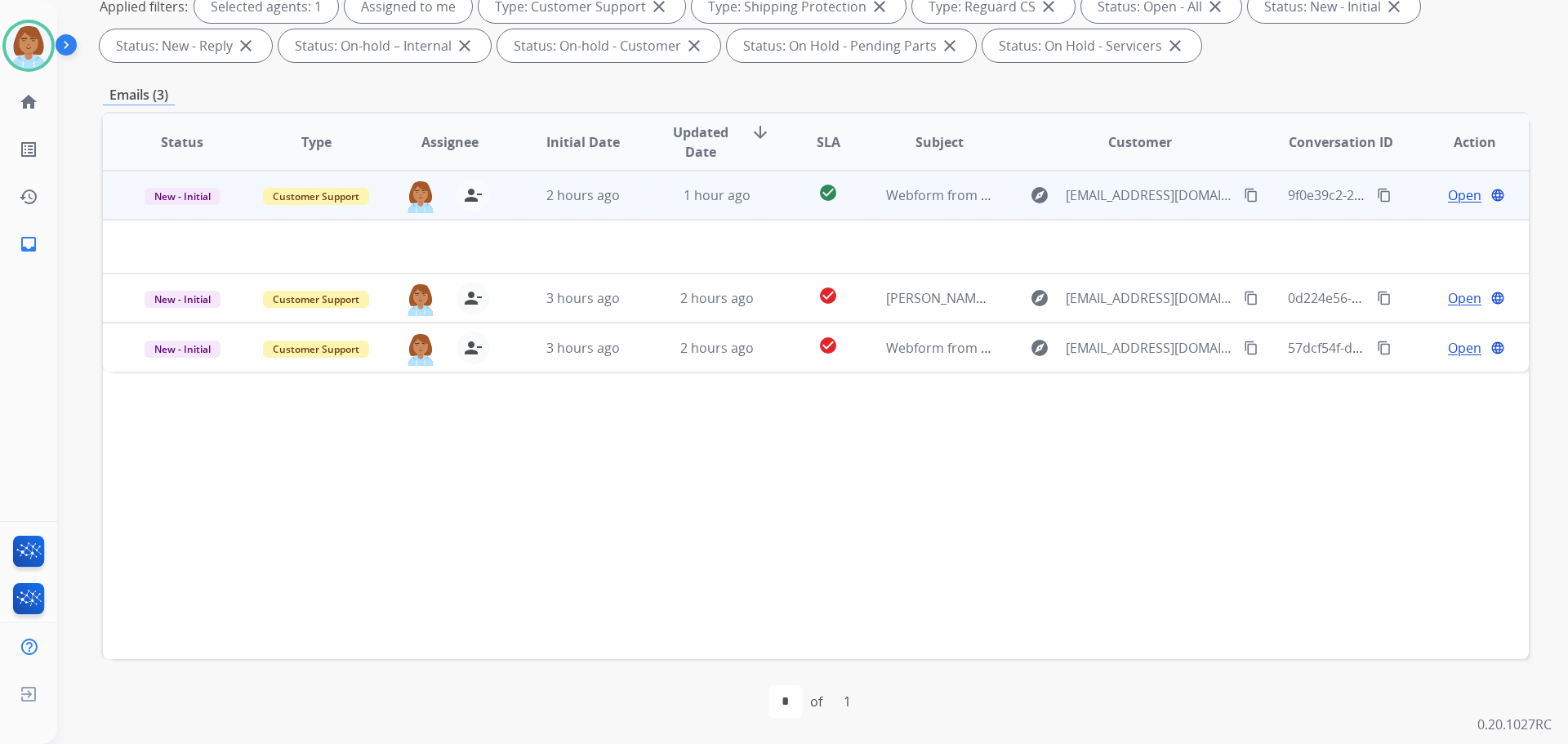
click at [773, 197] on td "check_circle" at bounding box center [815, 195] width 89 height 49
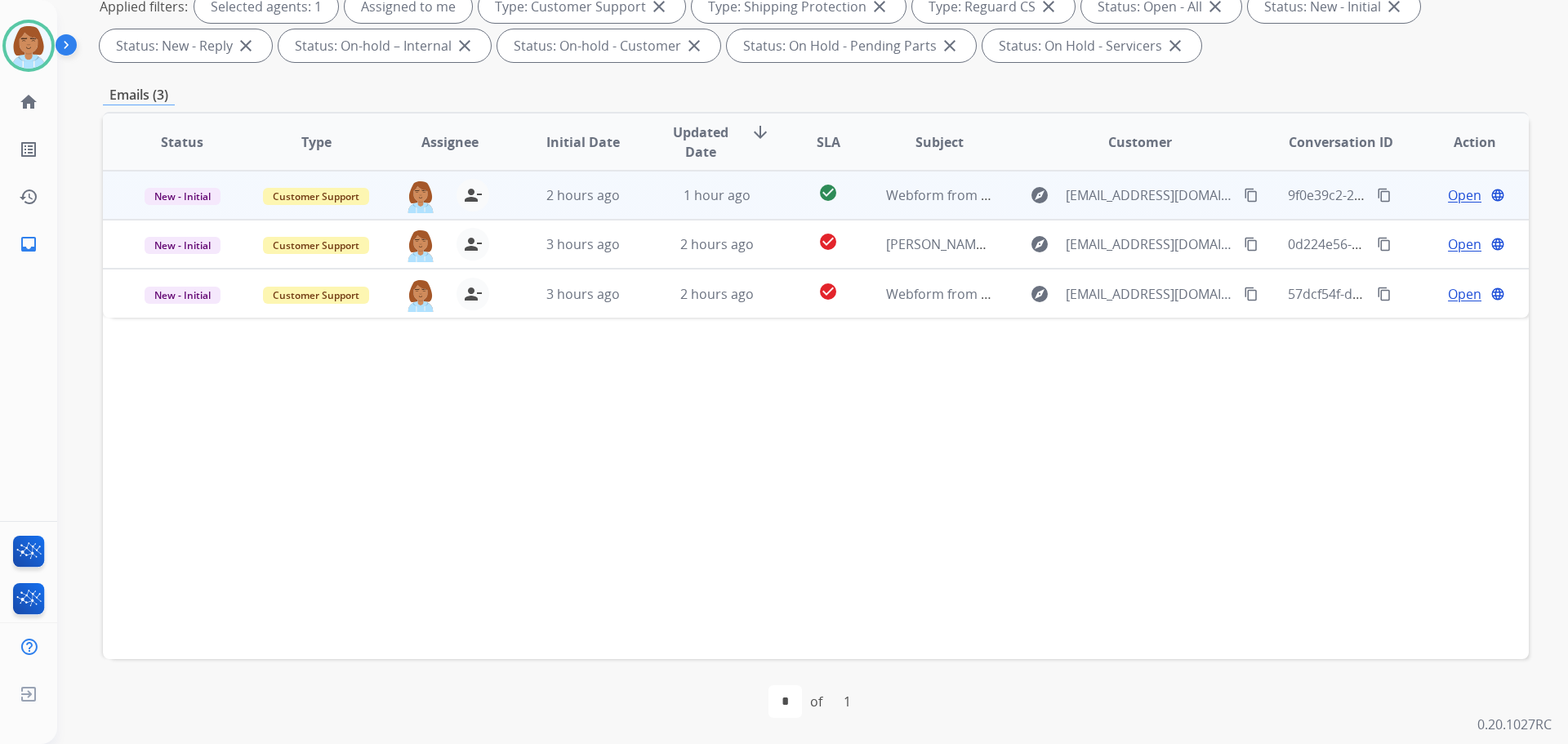
click at [773, 197] on td "check_circle" at bounding box center [815, 195] width 89 height 49
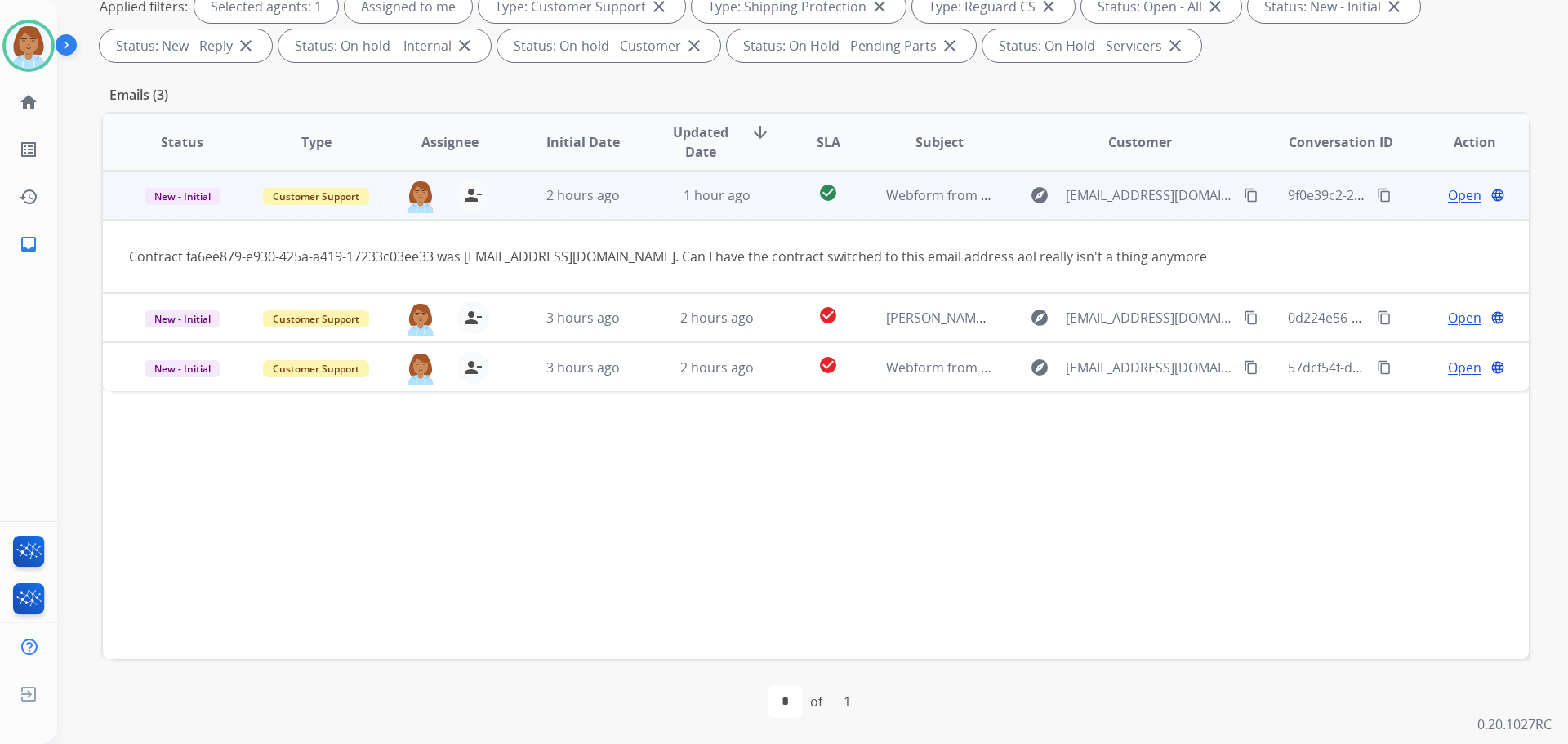
drag, startPoint x: 283, startPoint y: 370, endPoint x: 882, endPoint y: 259, distance: 609.2
click at [882, 259] on div "Contract fa6ee879-e930-425a-a419-17233c03ee33 was mfaust10@aol.com. Can I have …" at bounding box center [683, 257] width 1107 height 20
drag, startPoint x: 582, startPoint y: 256, endPoint x: 471, endPoint y: 263, distance: 111.2
click at [471, 263] on div "Contract fa6ee879-e930-425a-a419-17233c03ee33 was mfaust10@aol.com. Can I have …" at bounding box center [683, 257] width 1107 height 20
copy div "mfaust10@aol.com"
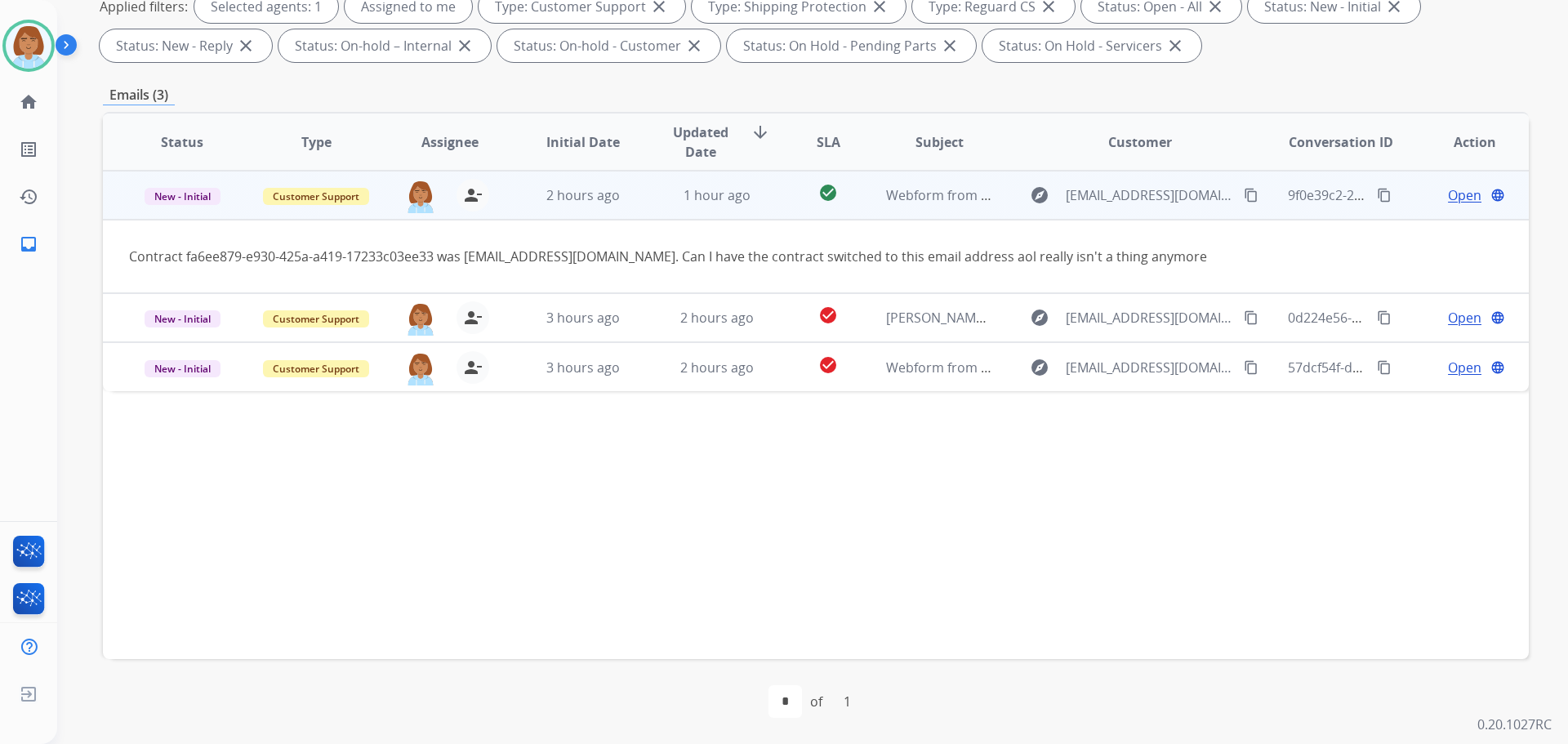
click at [1448, 196] on span "Open" at bounding box center [1464, 196] width 33 height 20
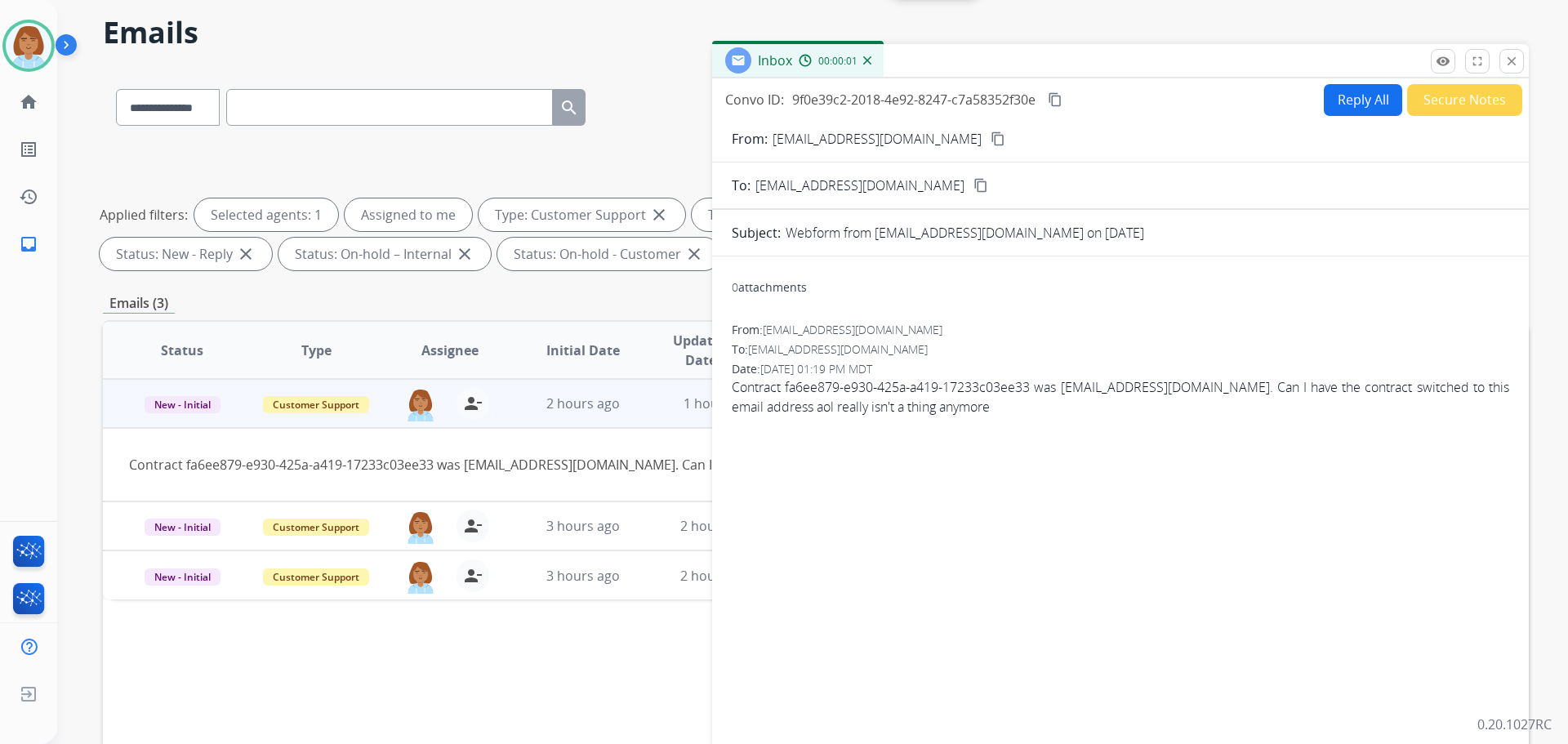
scroll to position [0, 0]
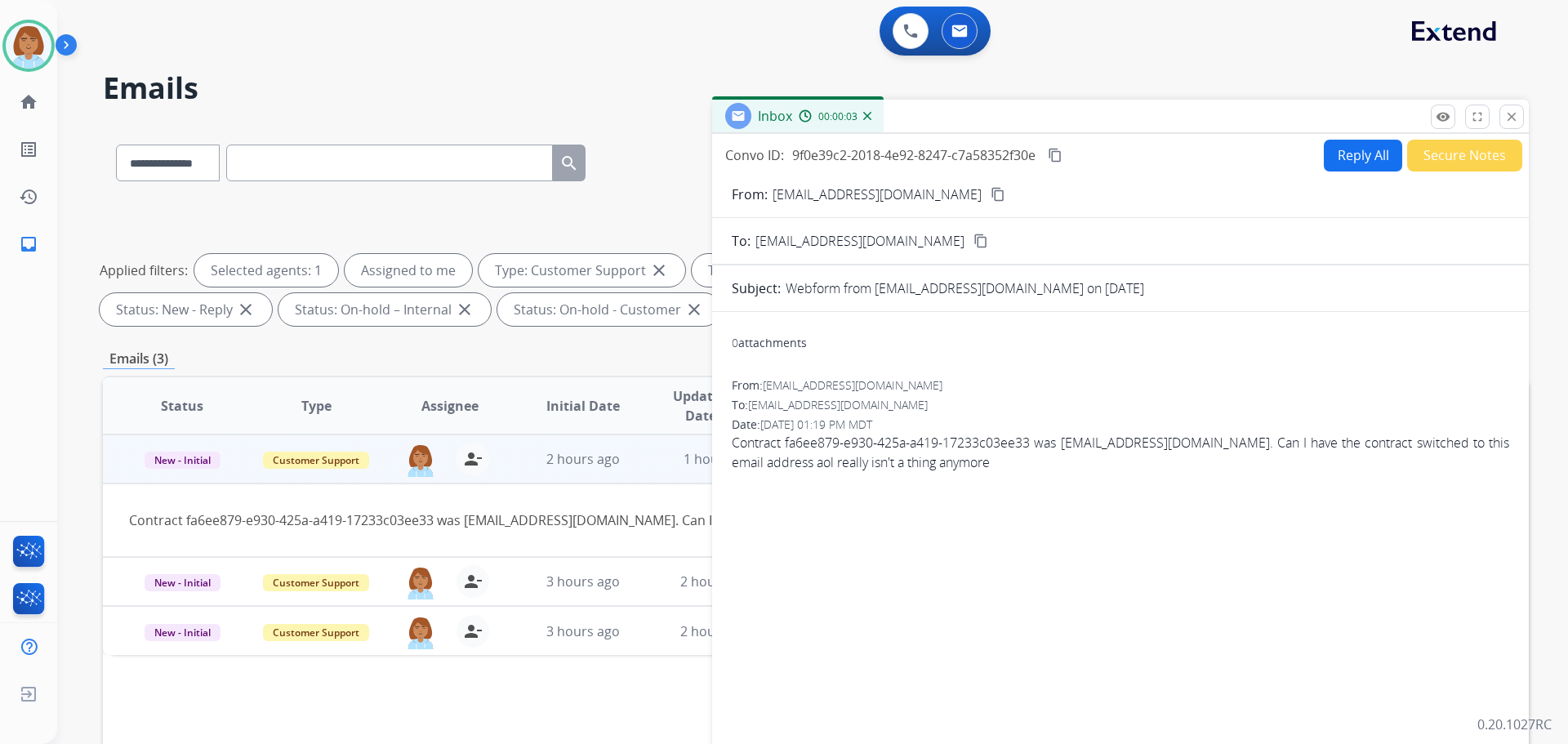
click at [1356, 161] on button "Reply All" at bounding box center [1363, 155] width 78 height 32
select select "**********"
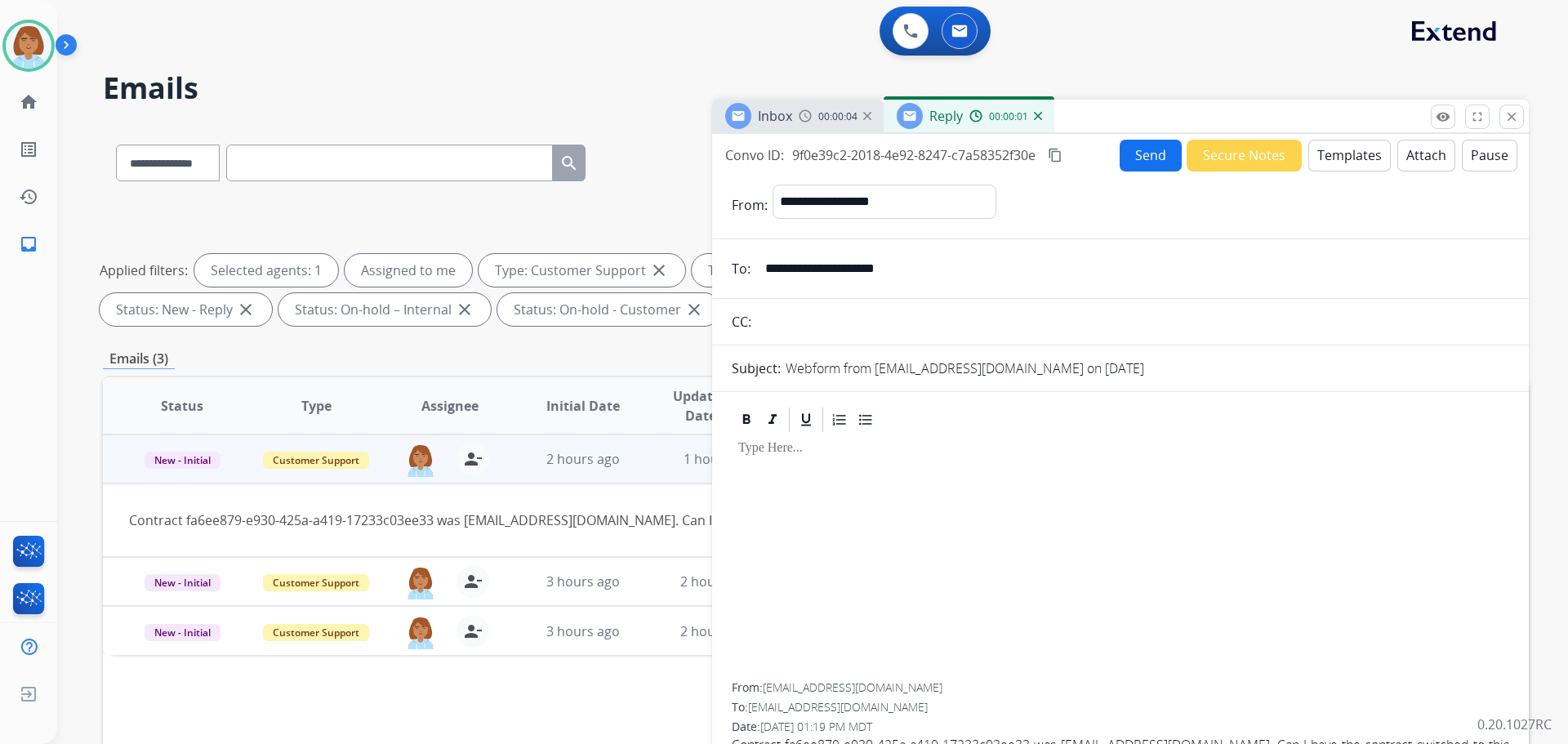
click at [1341, 140] on button "Templates" at bounding box center [1350, 155] width 83 height 32
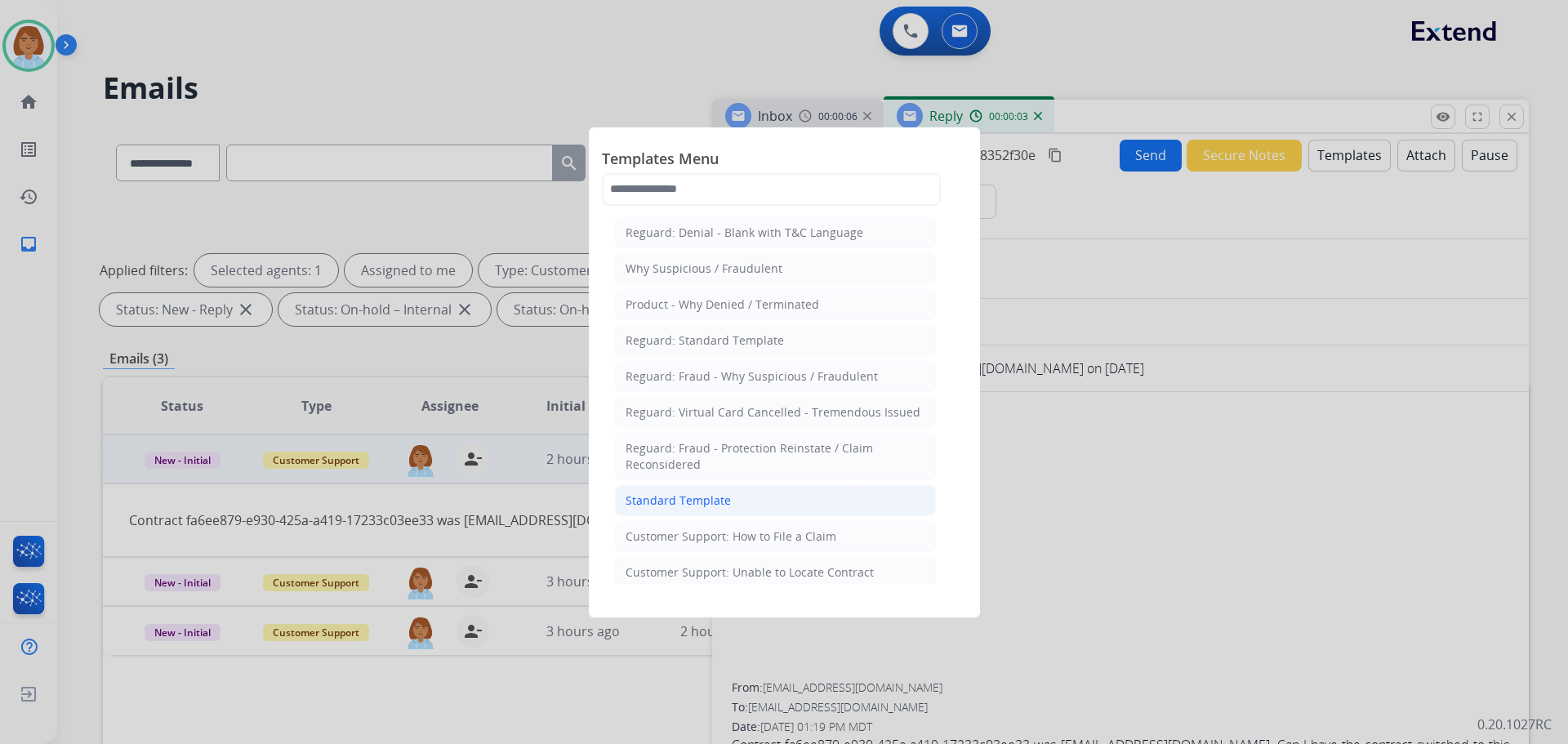
click at [807, 509] on li "Standard Template" at bounding box center [775, 501] width 321 height 31
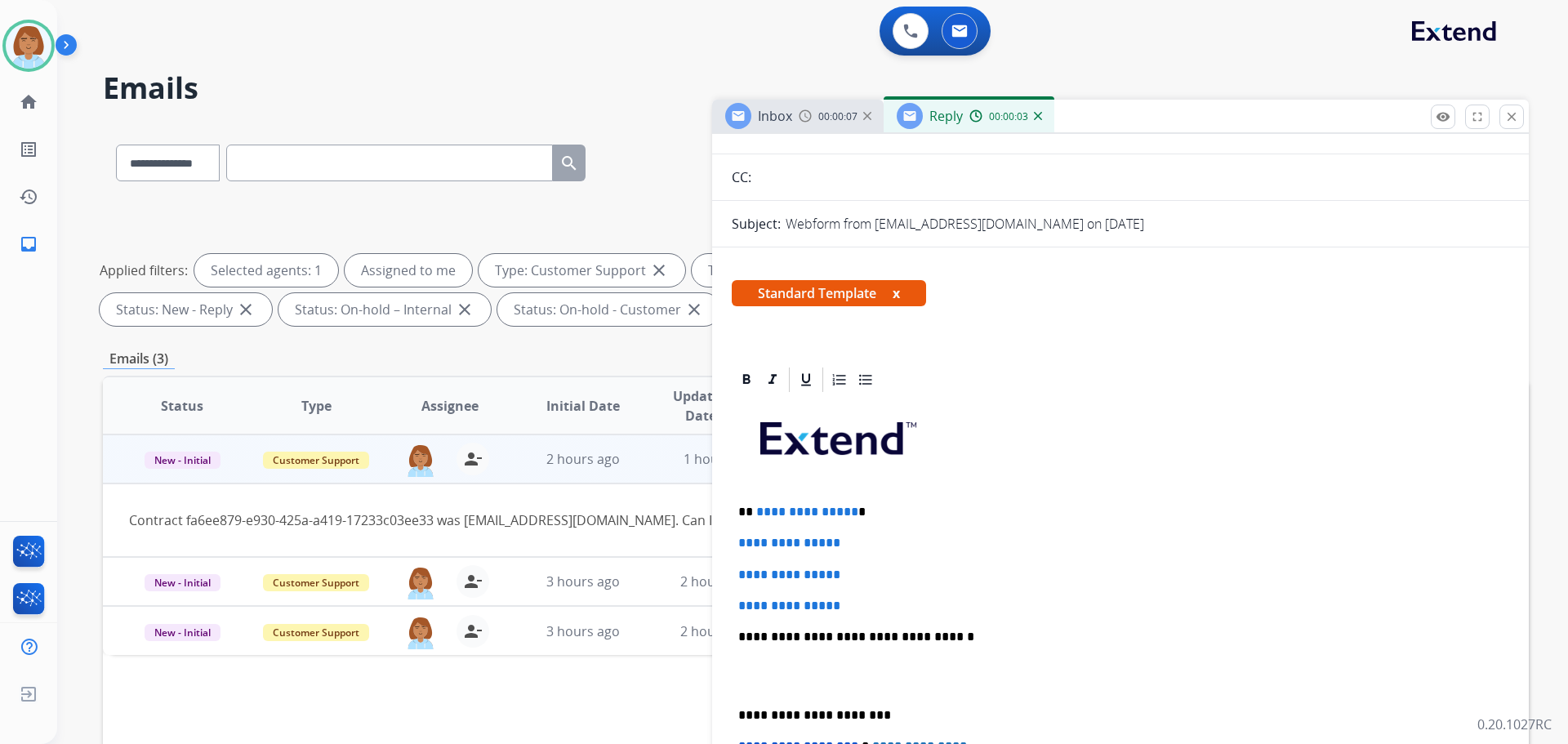
scroll to position [163, 0]
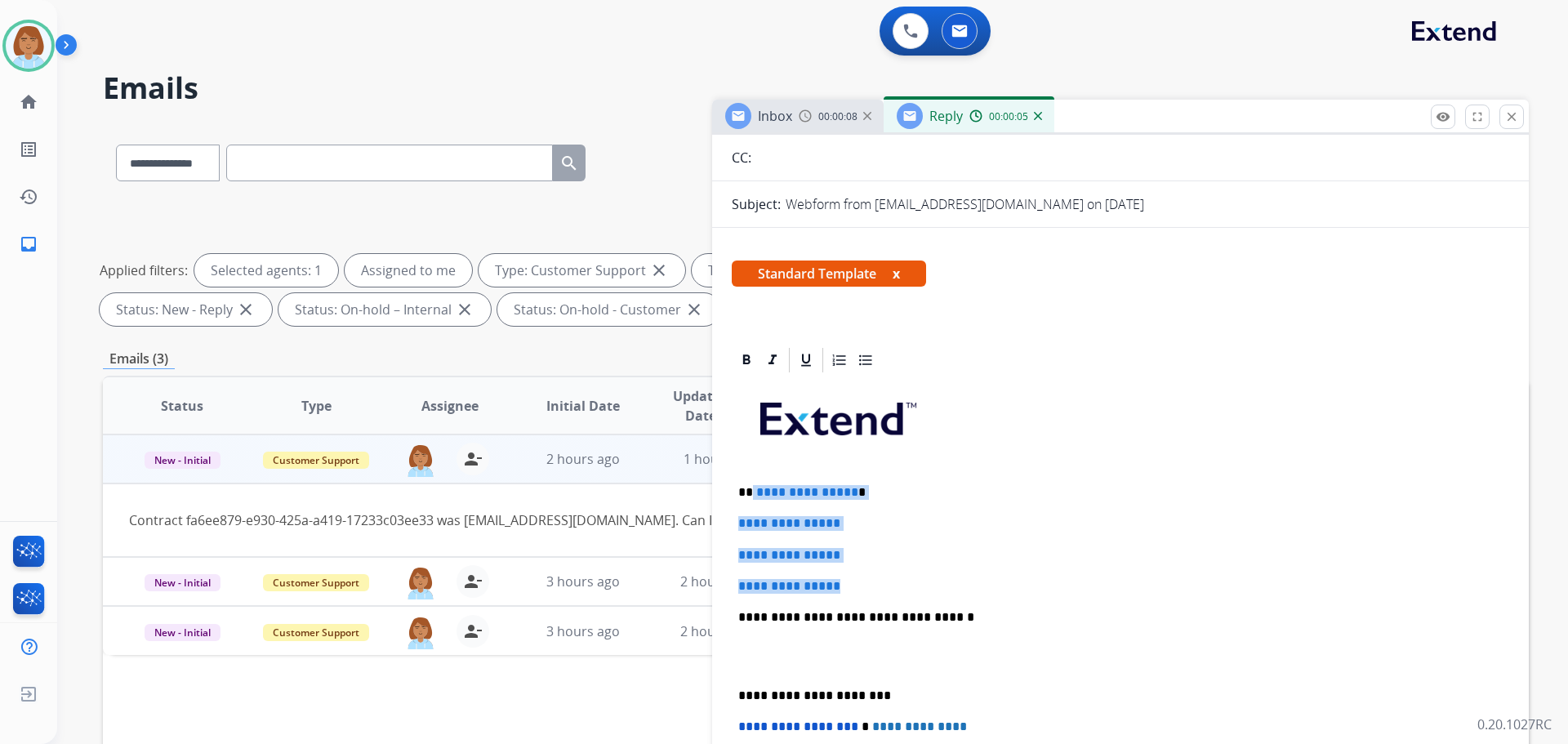
drag, startPoint x: 865, startPoint y: 583, endPoint x: 756, endPoint y: 509, distance: 131.7
click at [754, 499] on div "**********" at bounding box center [1121, 656] width 777 height 562
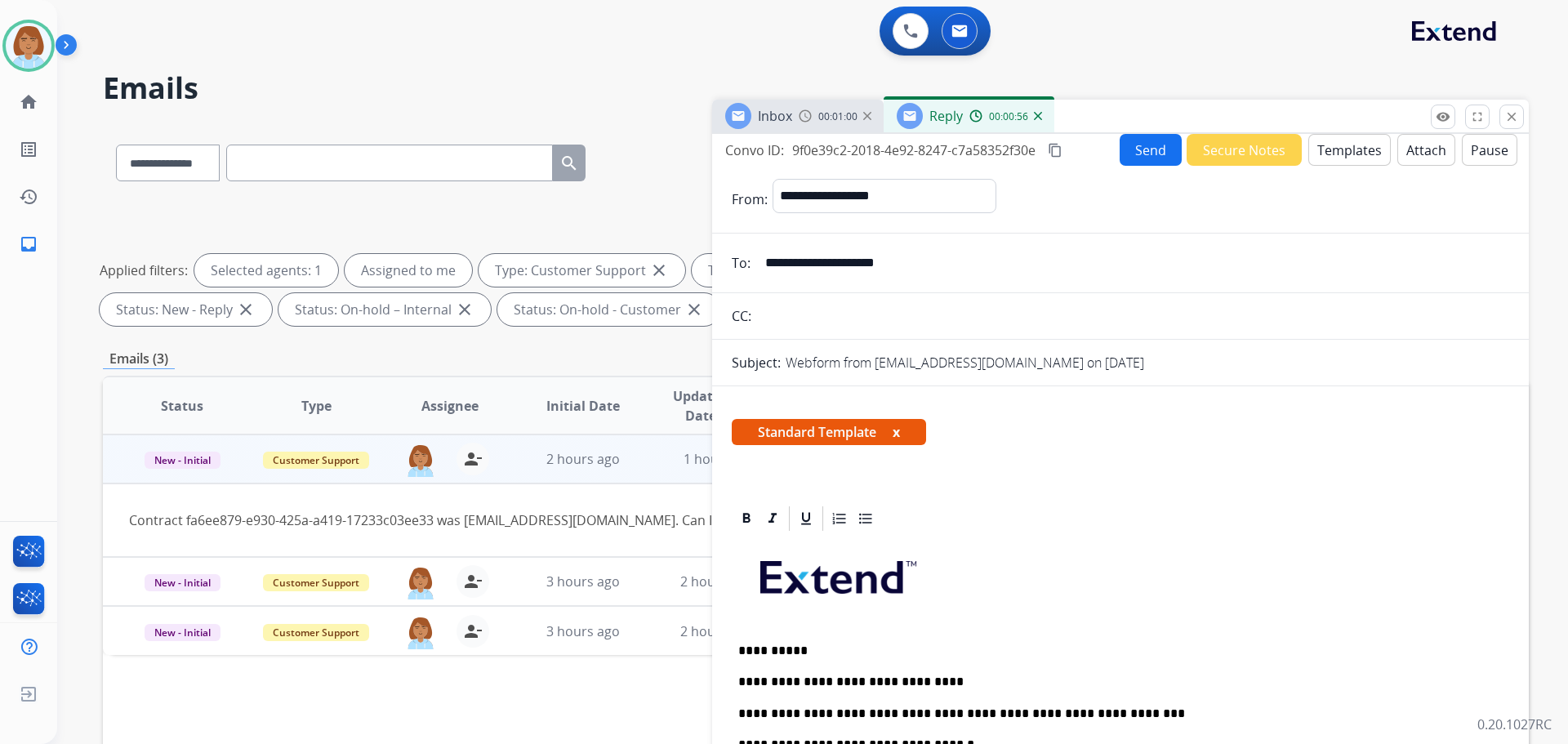
scroll to position [0, 0]
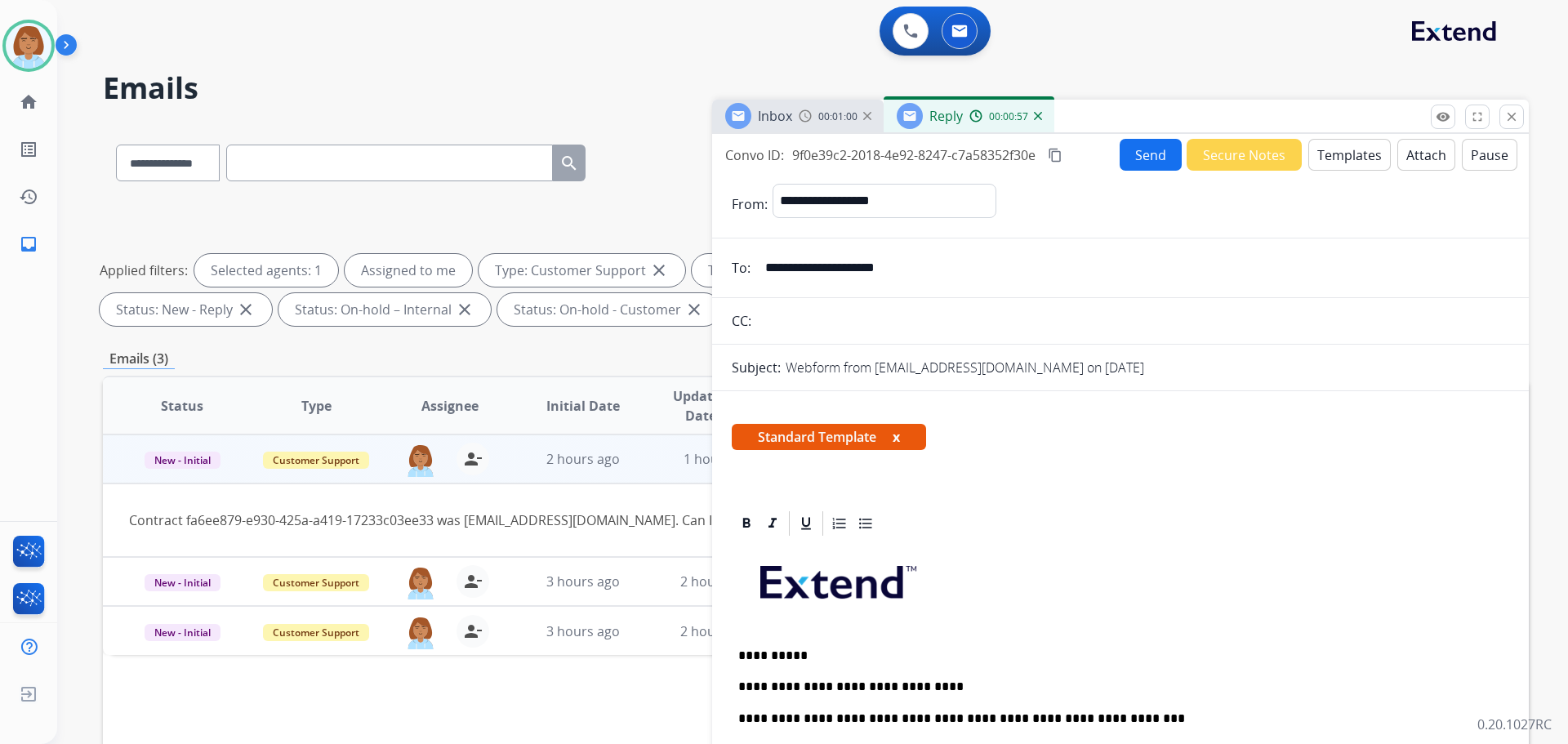
click at [1151, 167] on button "Send" at bounding box center [1151, 154] width 62 height 32
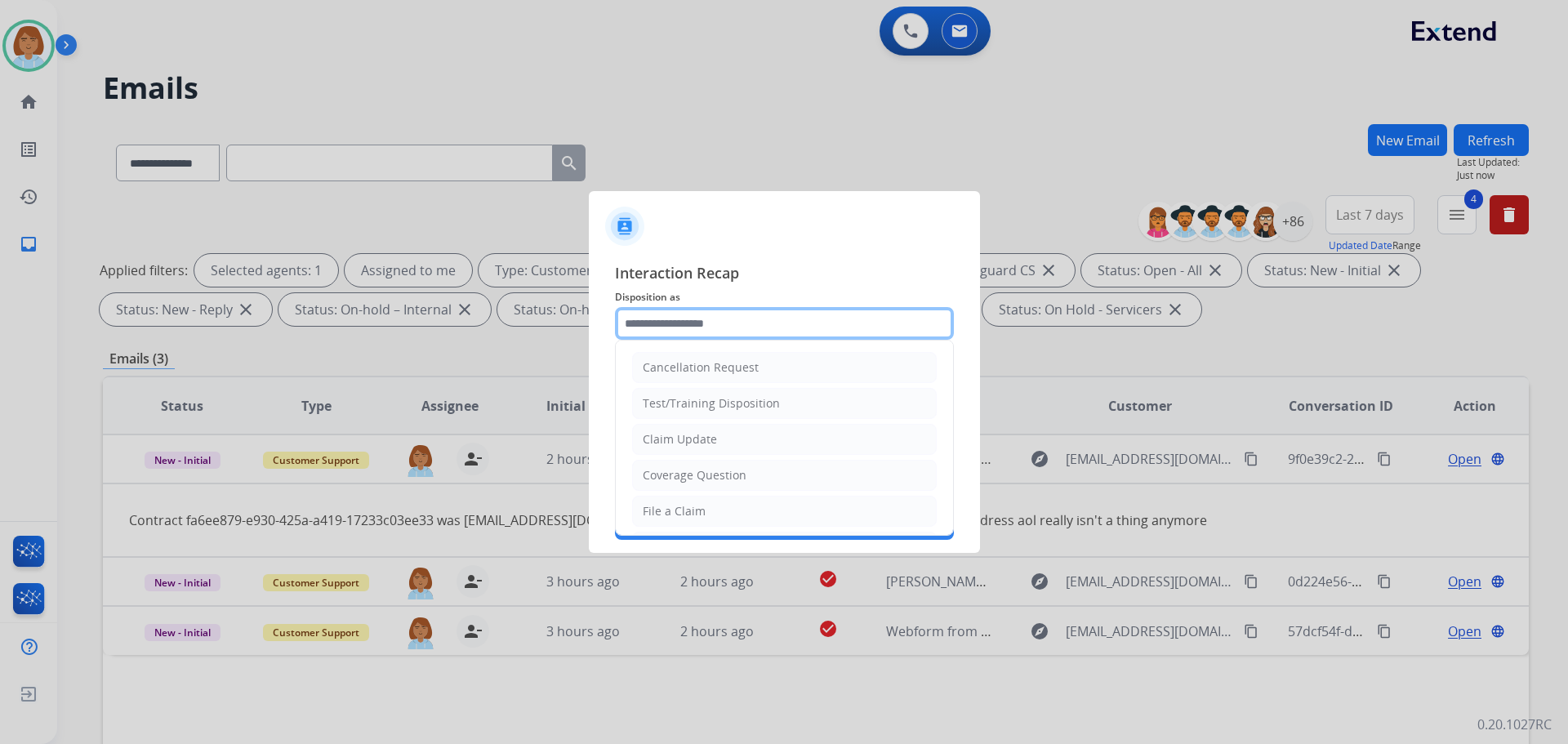
click at [700, 313] on input "text" at bounding box center [784, 324] width 339 height 32
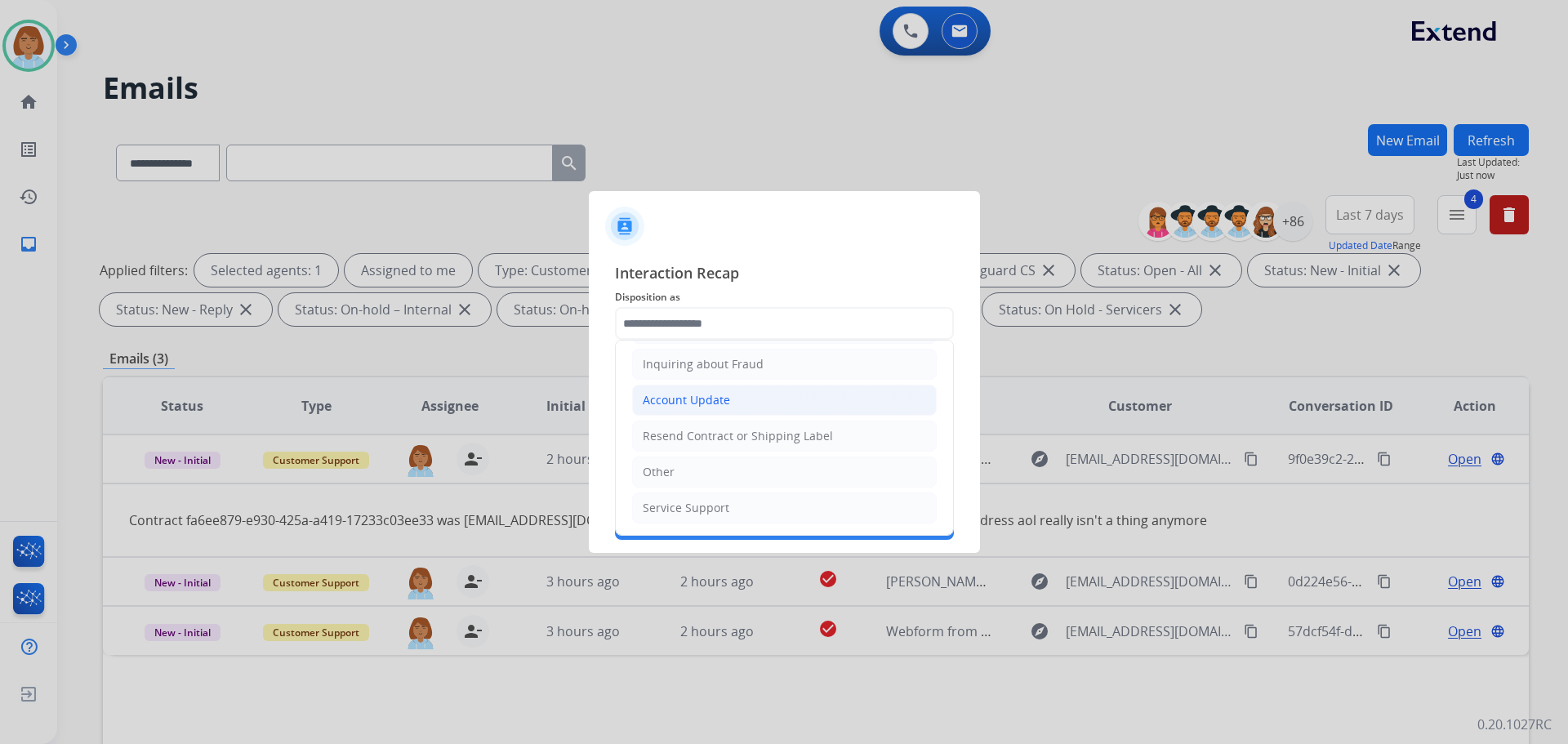
click at [711, 389] on li "Account Update" at bounding box center [784, 400] width 305 height 31
type input "**********"
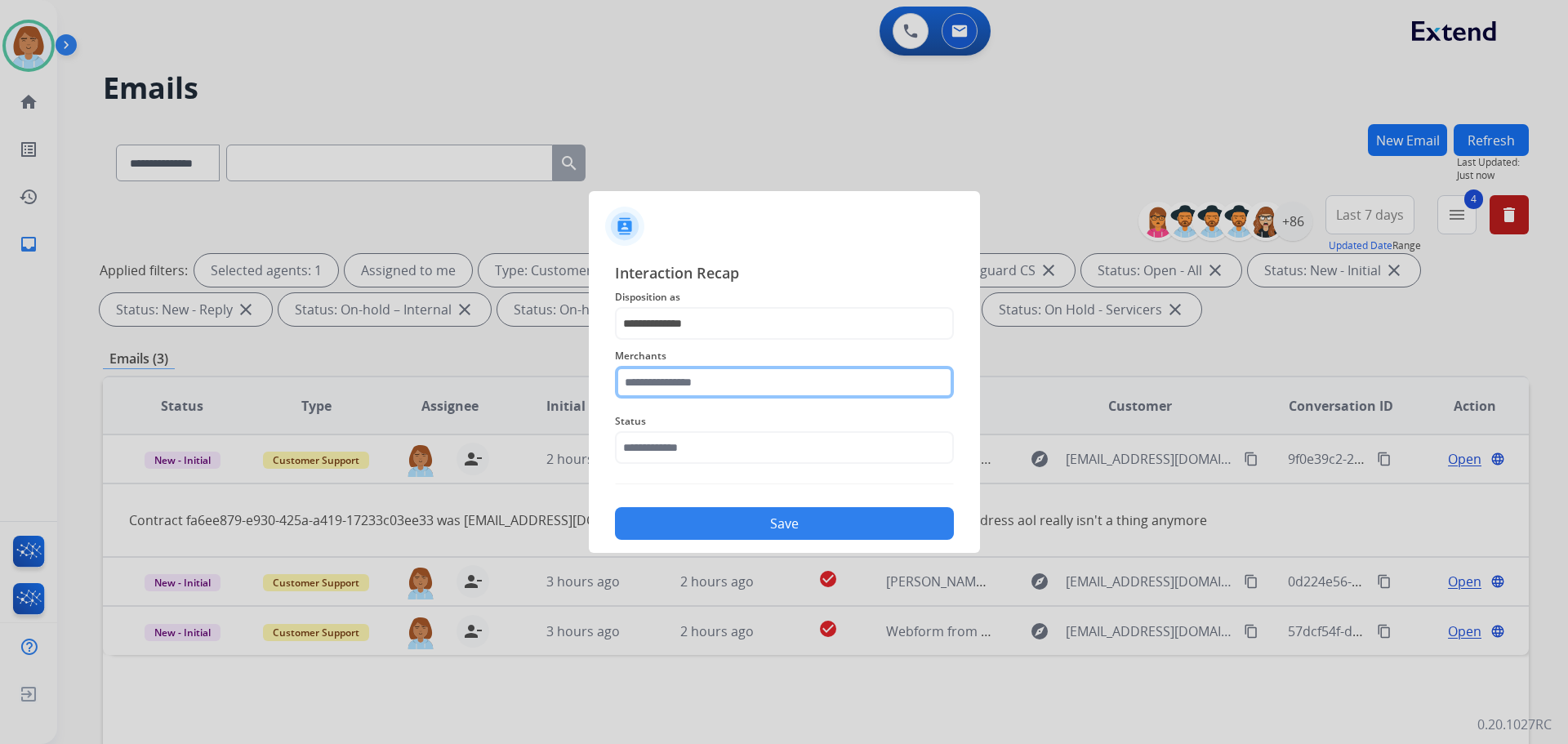
click at [711, 389] on input "text" at bounding box center [784, 382] width 339 height 32
click at [699, 391] on input "text" at bounding box center [784, 382] width 339 height 32
type input "*"
click at [683, 386] on input "text" at bounding box center [784, 382] width 339 height 32
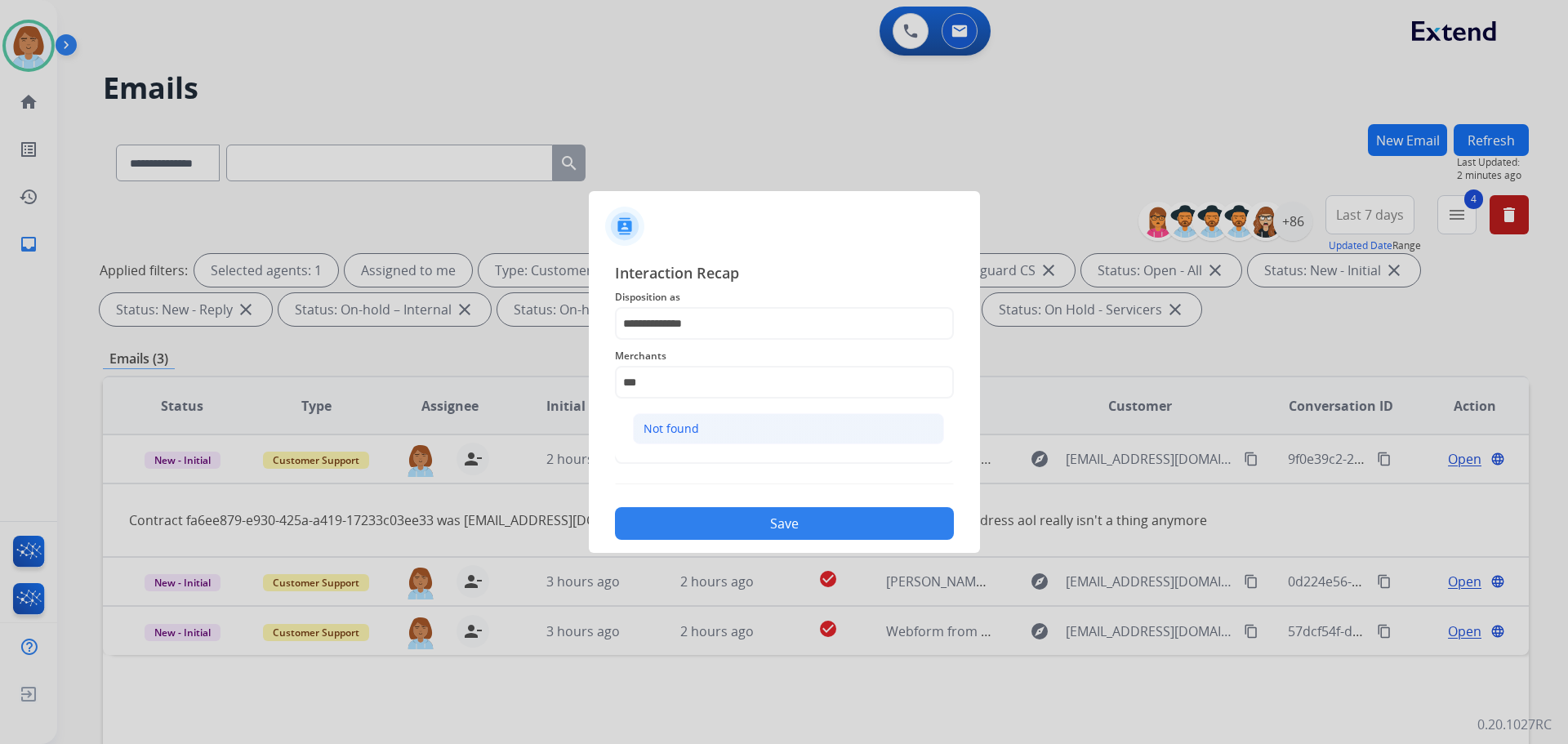
click at [684, 414] on li "Not found" at bounding box center [788, 428] width 311 height 31
type input "*********"
click at [675, 443] on input "text" at bounding box center [784, 447] width 339 height 32
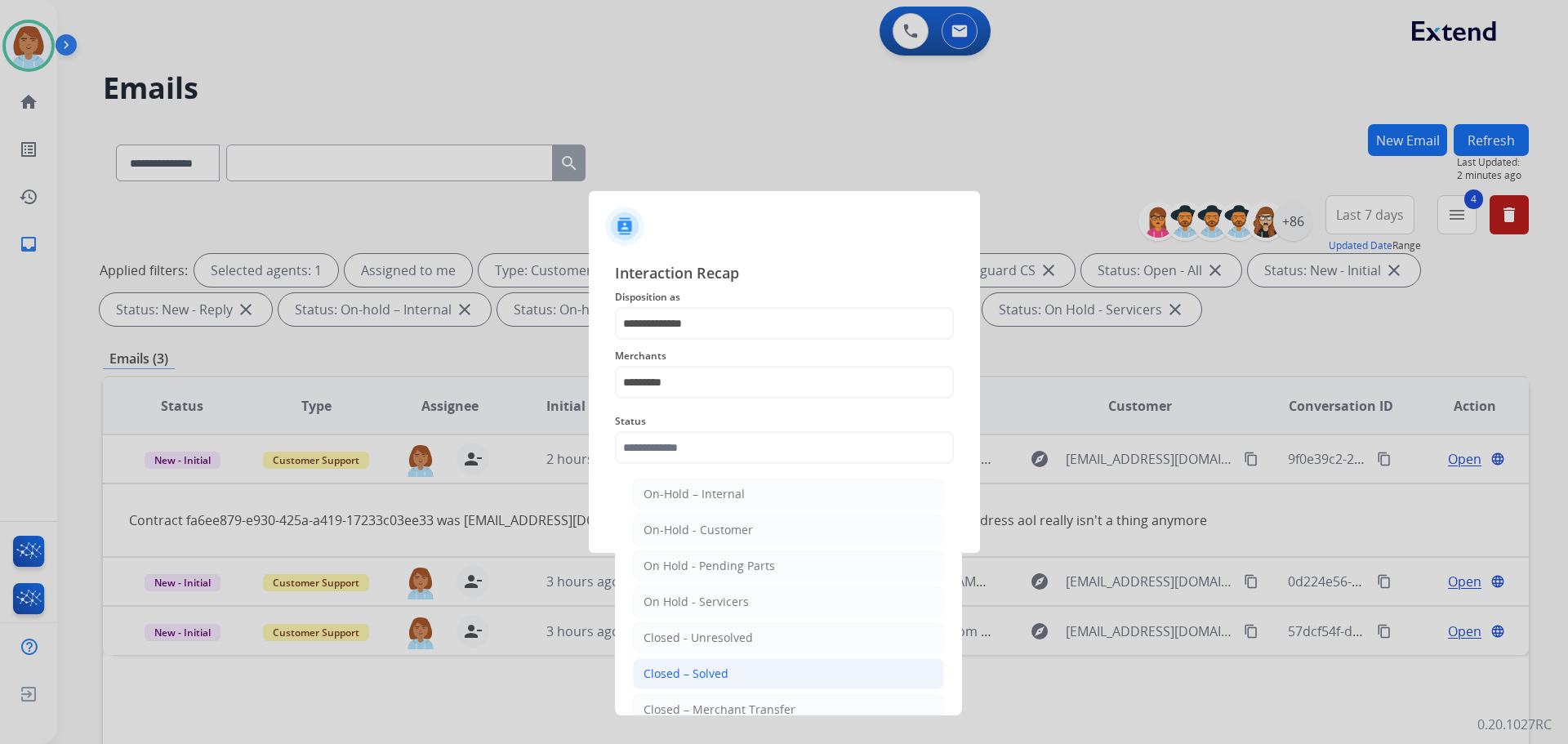
click at [728, 672] on li "Closed – Solved" at bounding box center [788, 674] width 311 height 31
type input "**********"
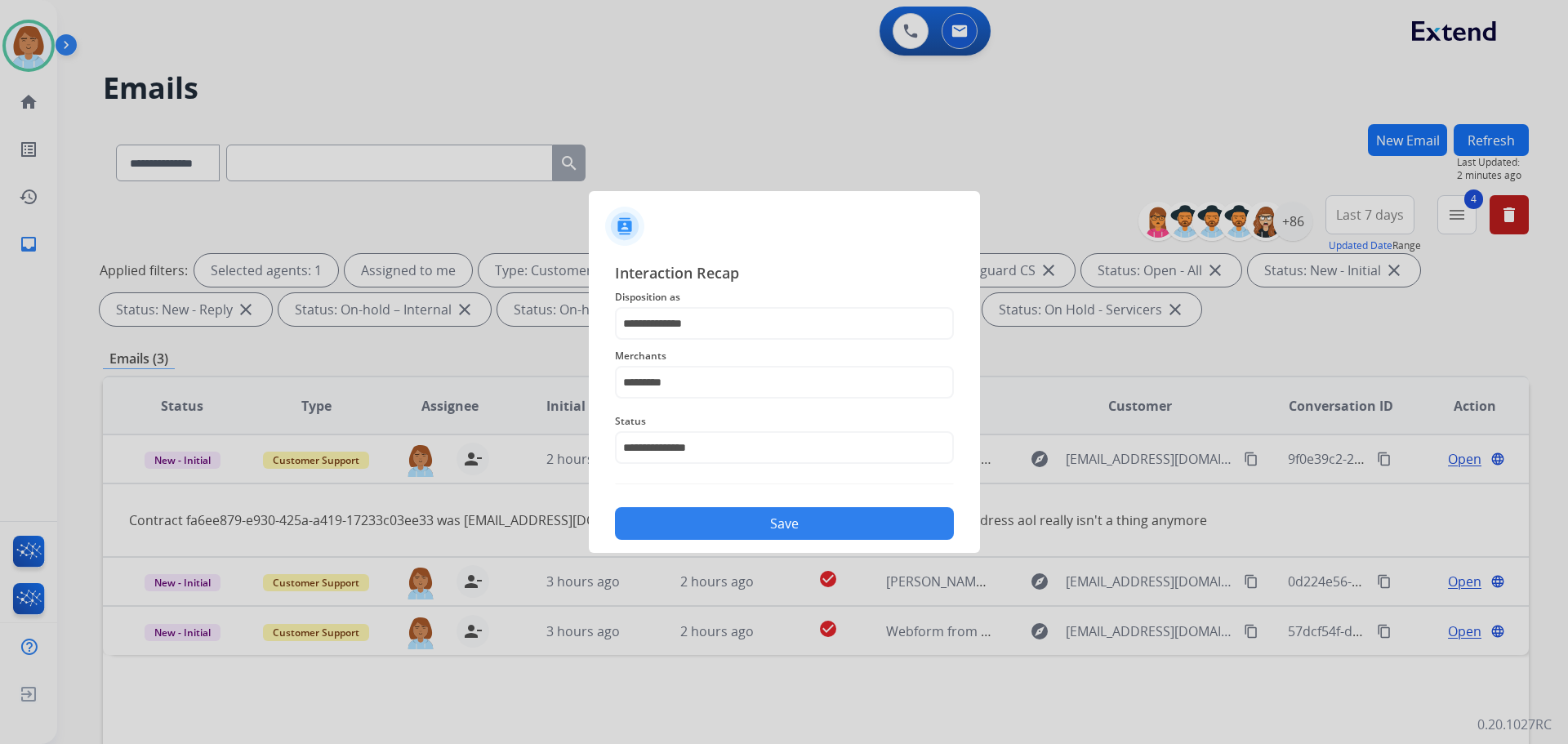
click at [852, 535] on button "Save" at bounding box center [784, 524] width 339 height 32
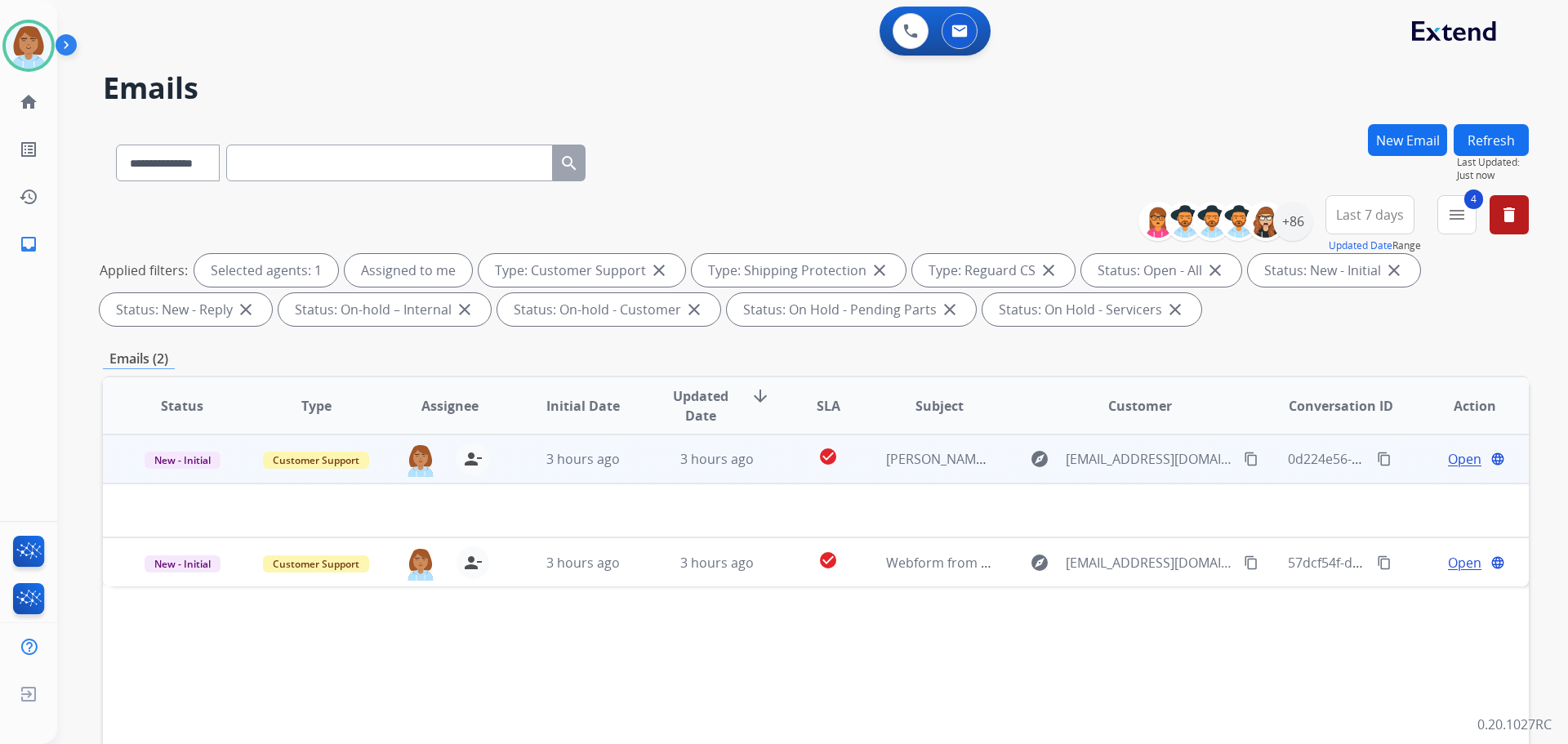
click at [891, 475] on td "[PERSON_NAME] Package Photos" at bounding box center [927, 459] width 134 height 49
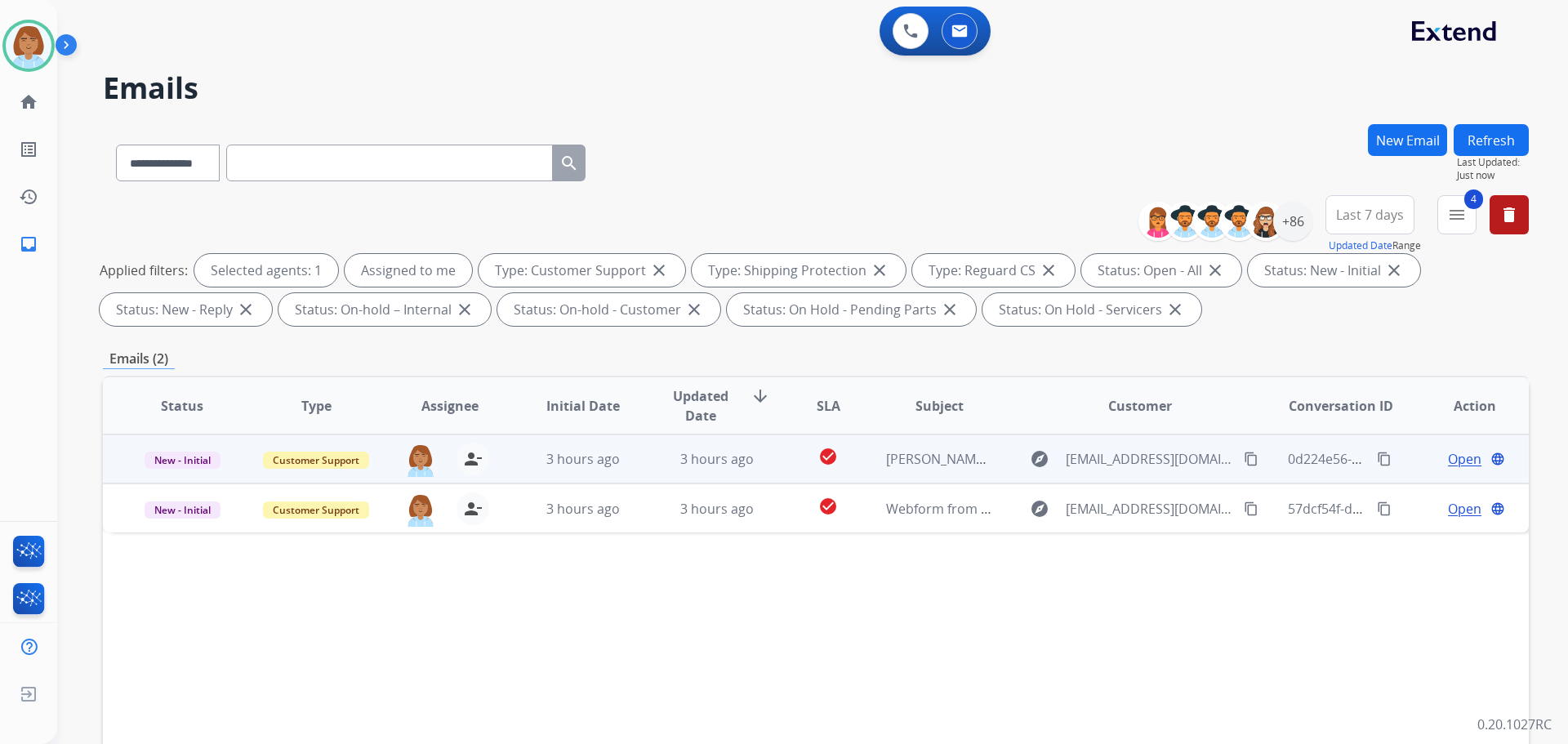
click at [860, 468] on td "[PERSON_NAME] Package Photos" at bounding box center [927, 459] width 134 height 49
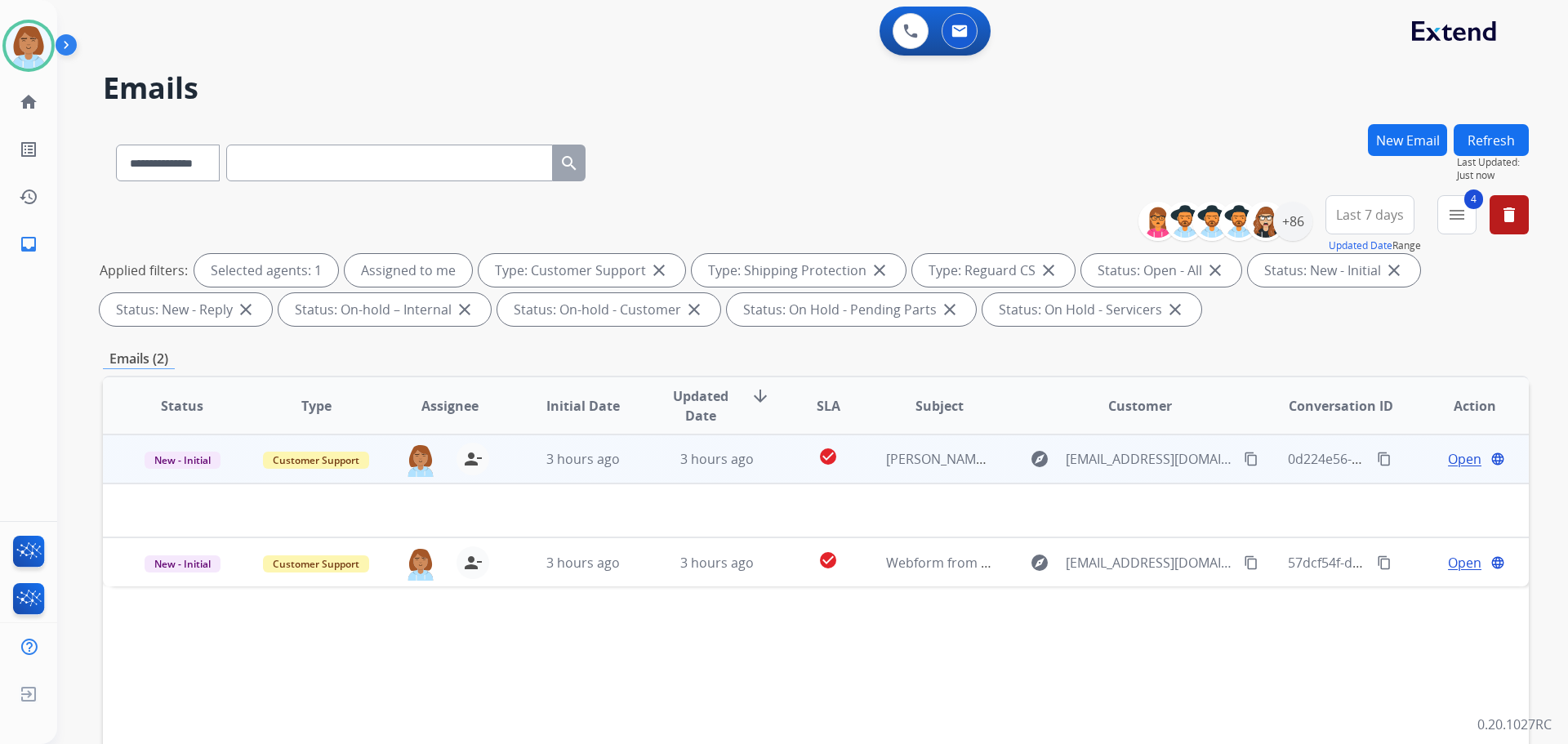
click at [860, 468] on td "[PERSON_NAME] Package Photos" at bounding box center [927, 459] width 134 height 49
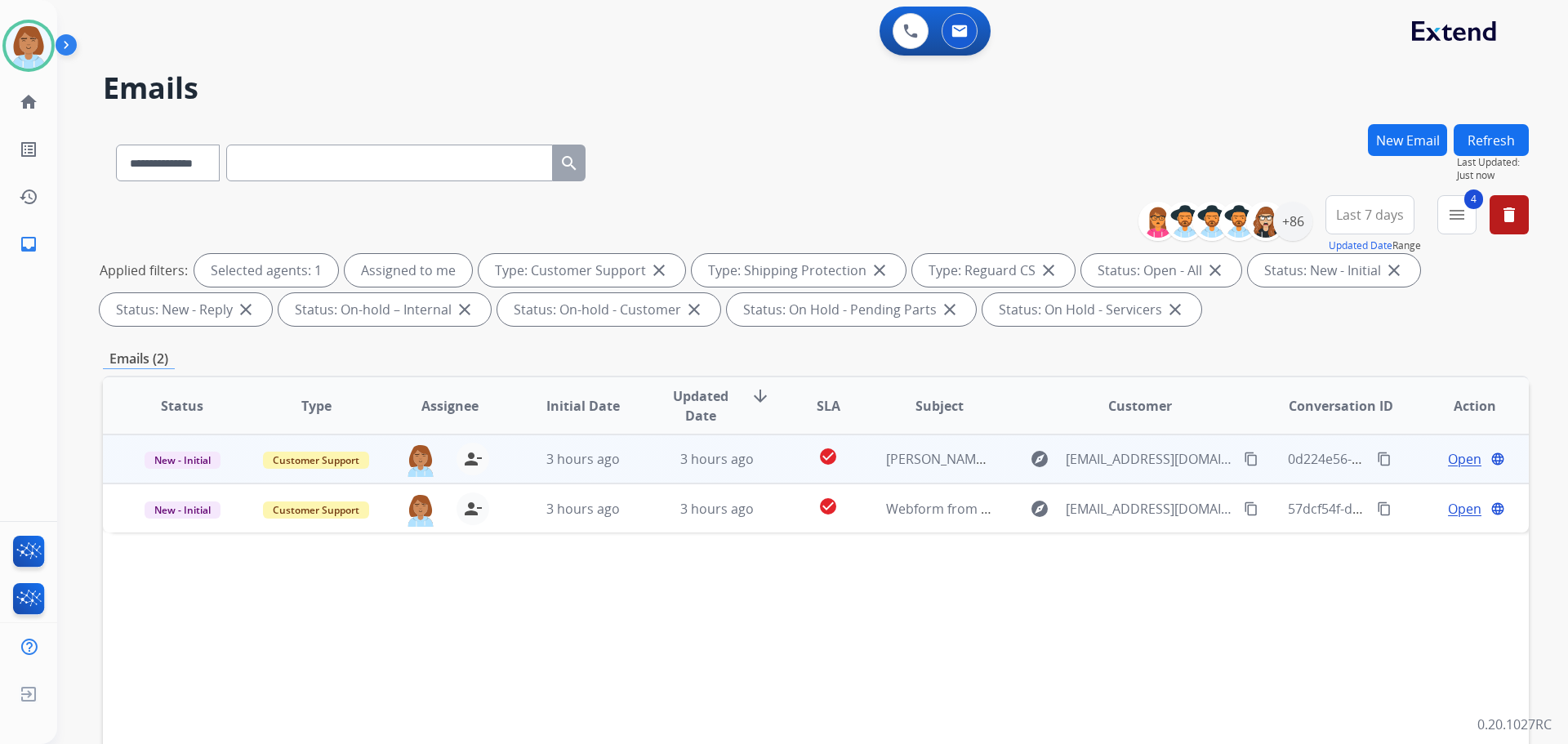
click at [860, 468] on td "[PERSON_NAME] Package Photos" at bounding box center [927, 459] width 134 height 49
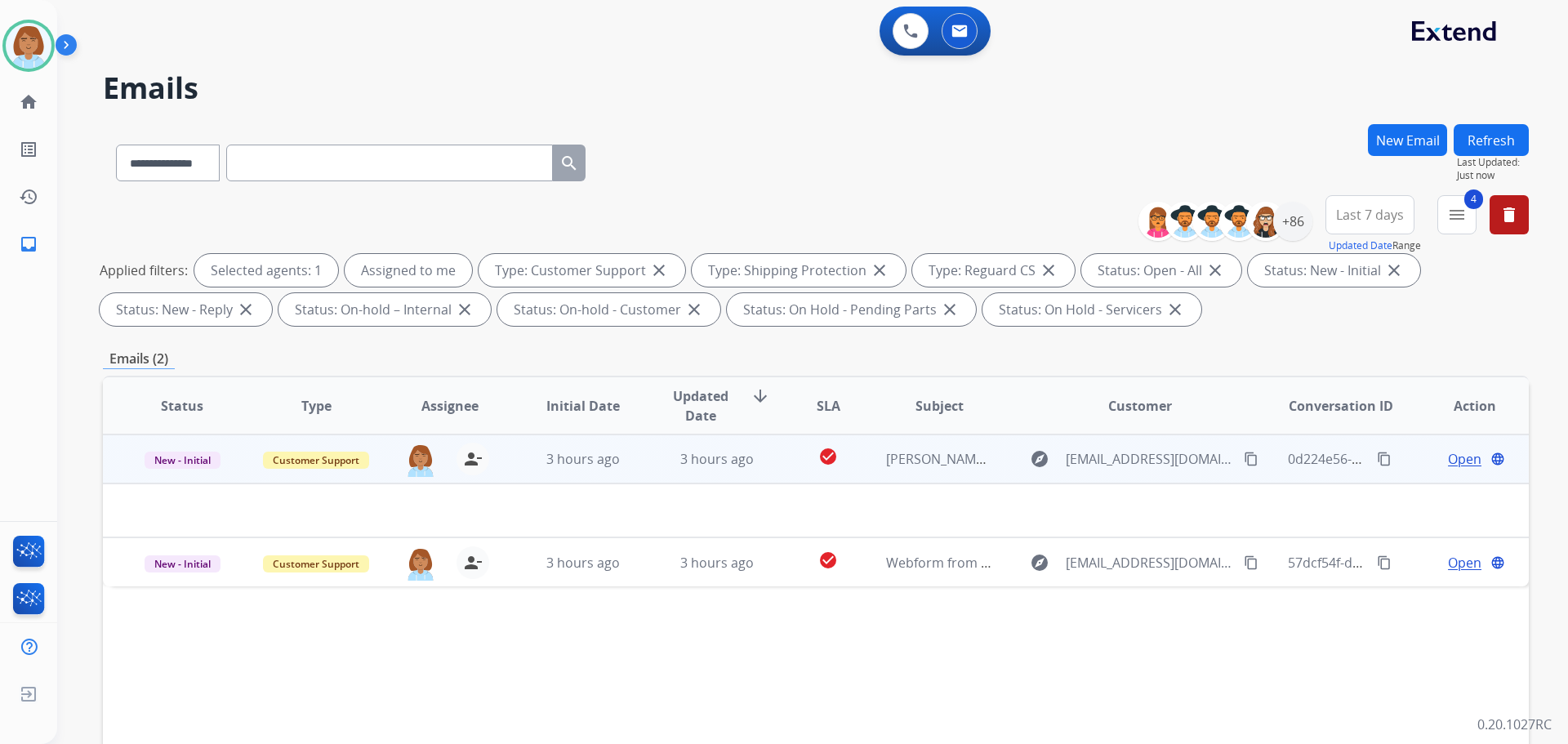
click at [849, 475] on td "check_circle" at bounding box center [815, 459] width 89 height 49
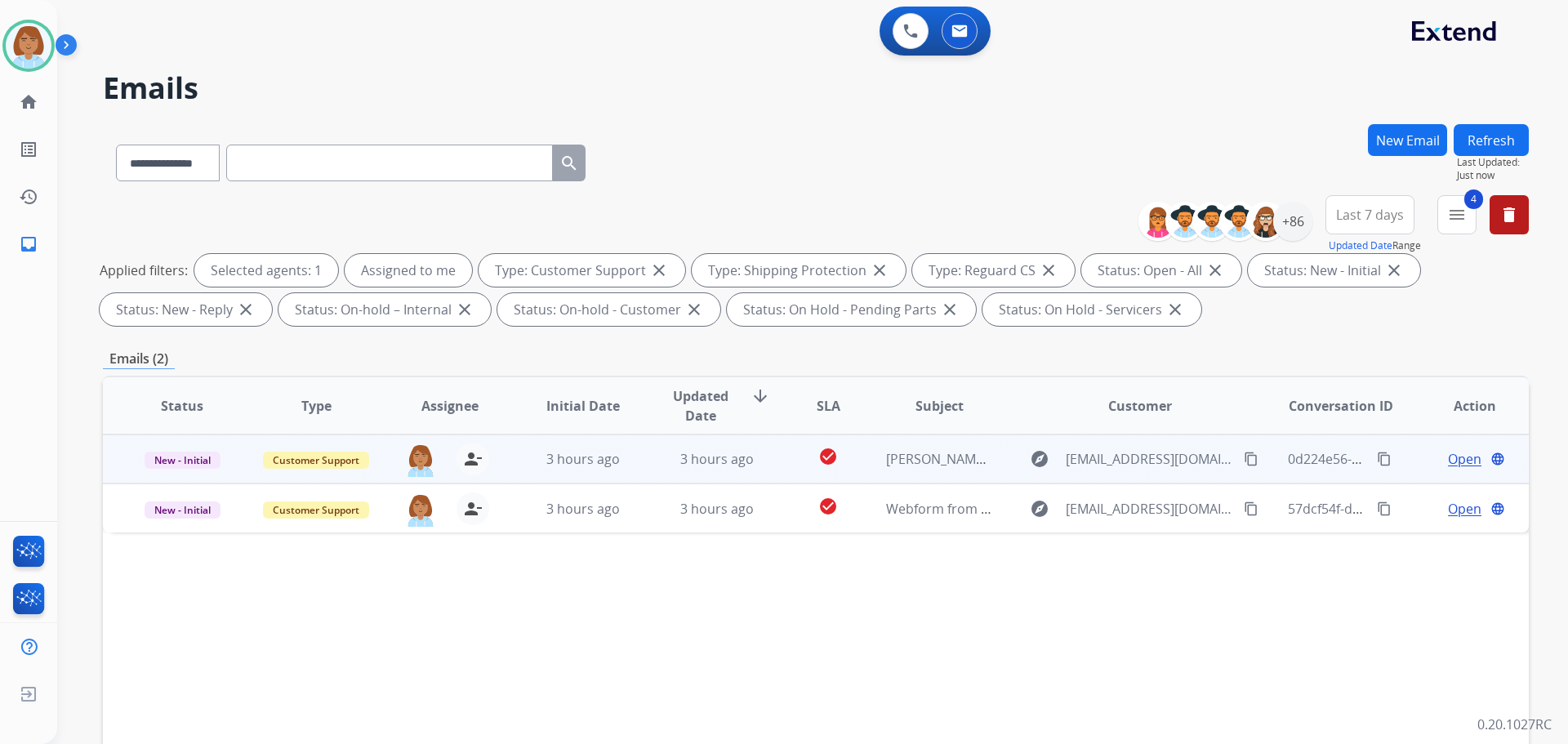
click at [849, 475] on td "check_circle" at bounding box center [815, 459] width 89 height 49
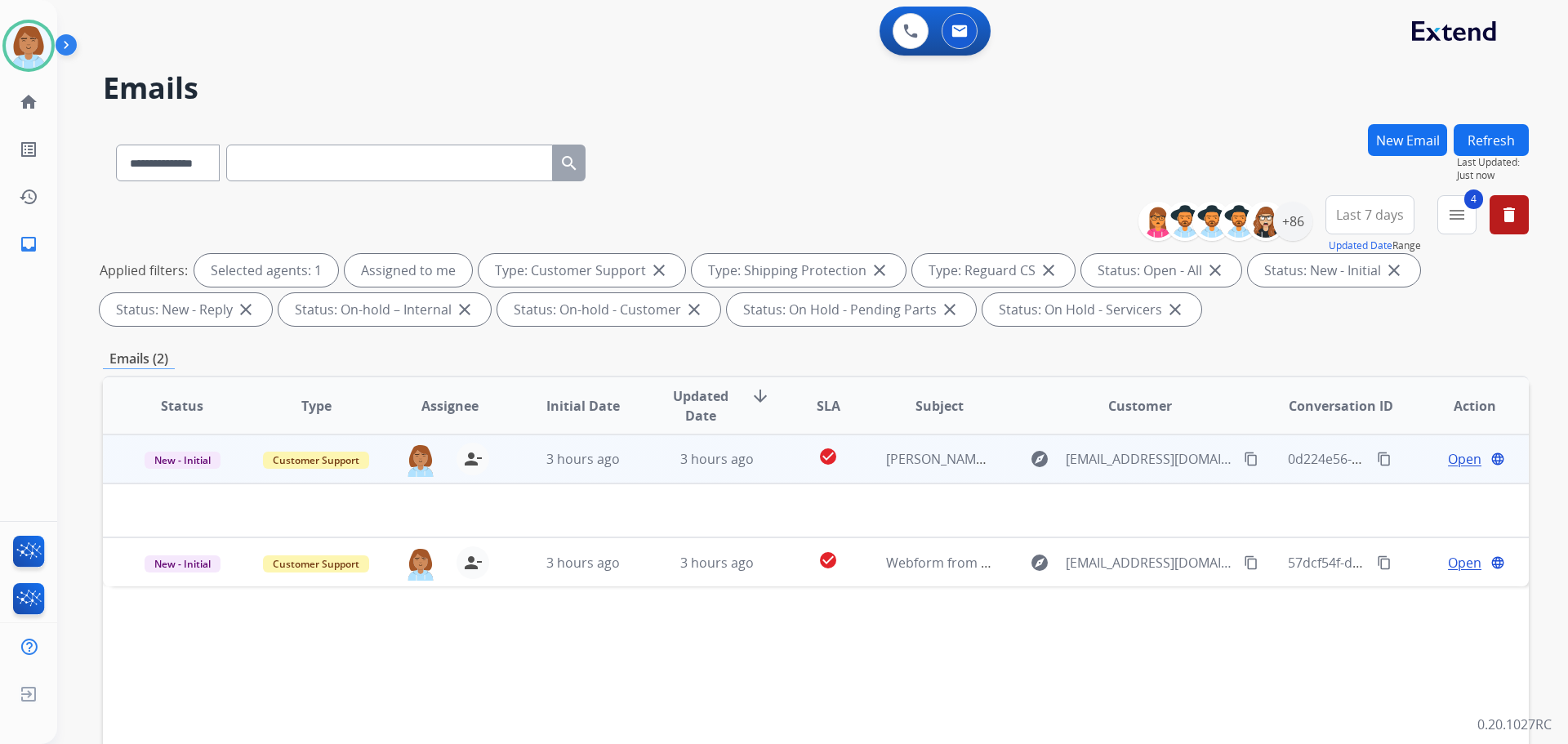
click at [1377, 465] on mat-icon "content_copy" at bounding box center [1384, 459] width 14 height 14
click at [865, 454] on td "[PERSON_NAME] Package Photos" at bounding box center [927, 459] width 134 height 49
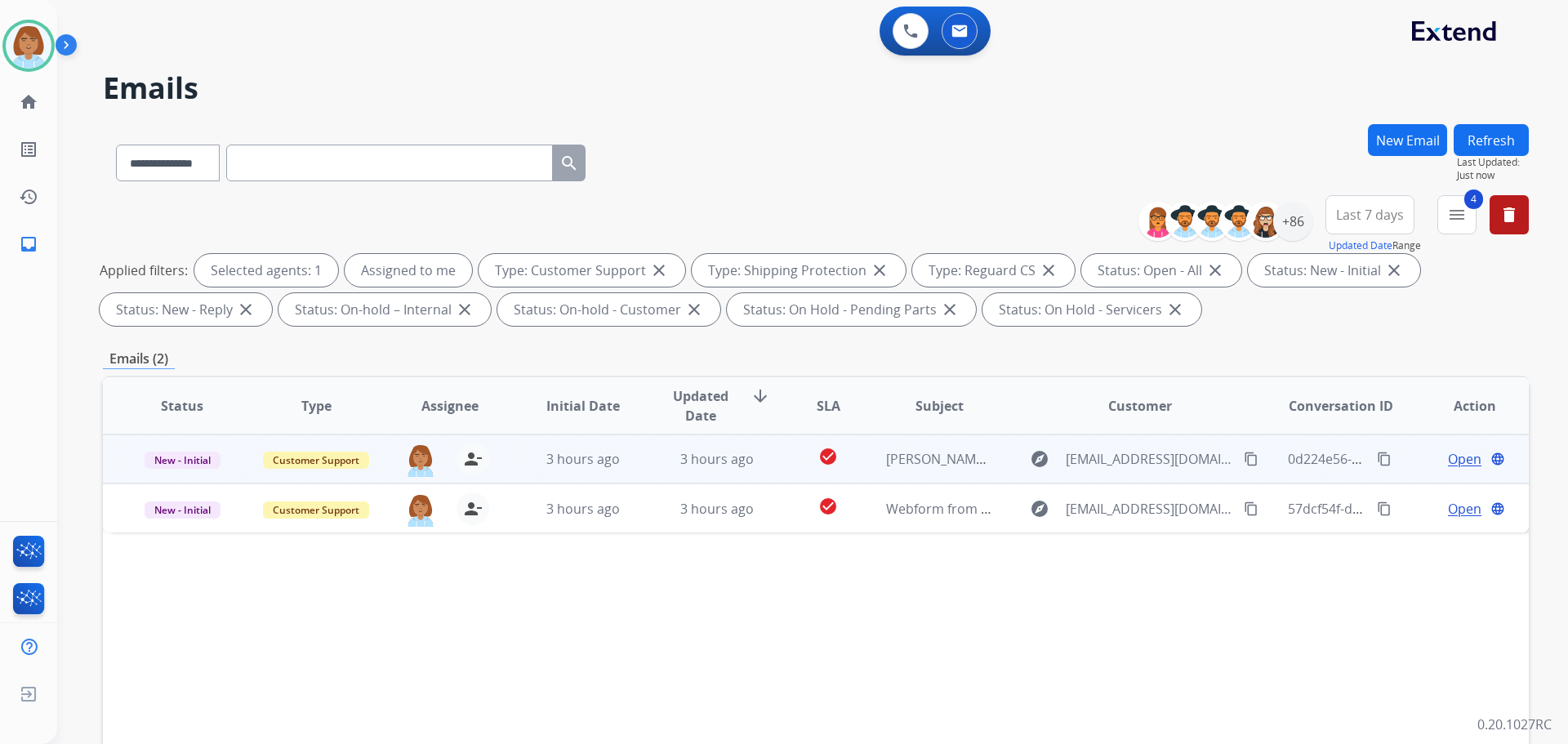
click at [1377, 456] on mat-icon "content_copy" at bounding box center [1384, 459] width 14 height 14
click at [1463, 464] on span "Open" at bounding box center [1464, 459] width 33 height 20
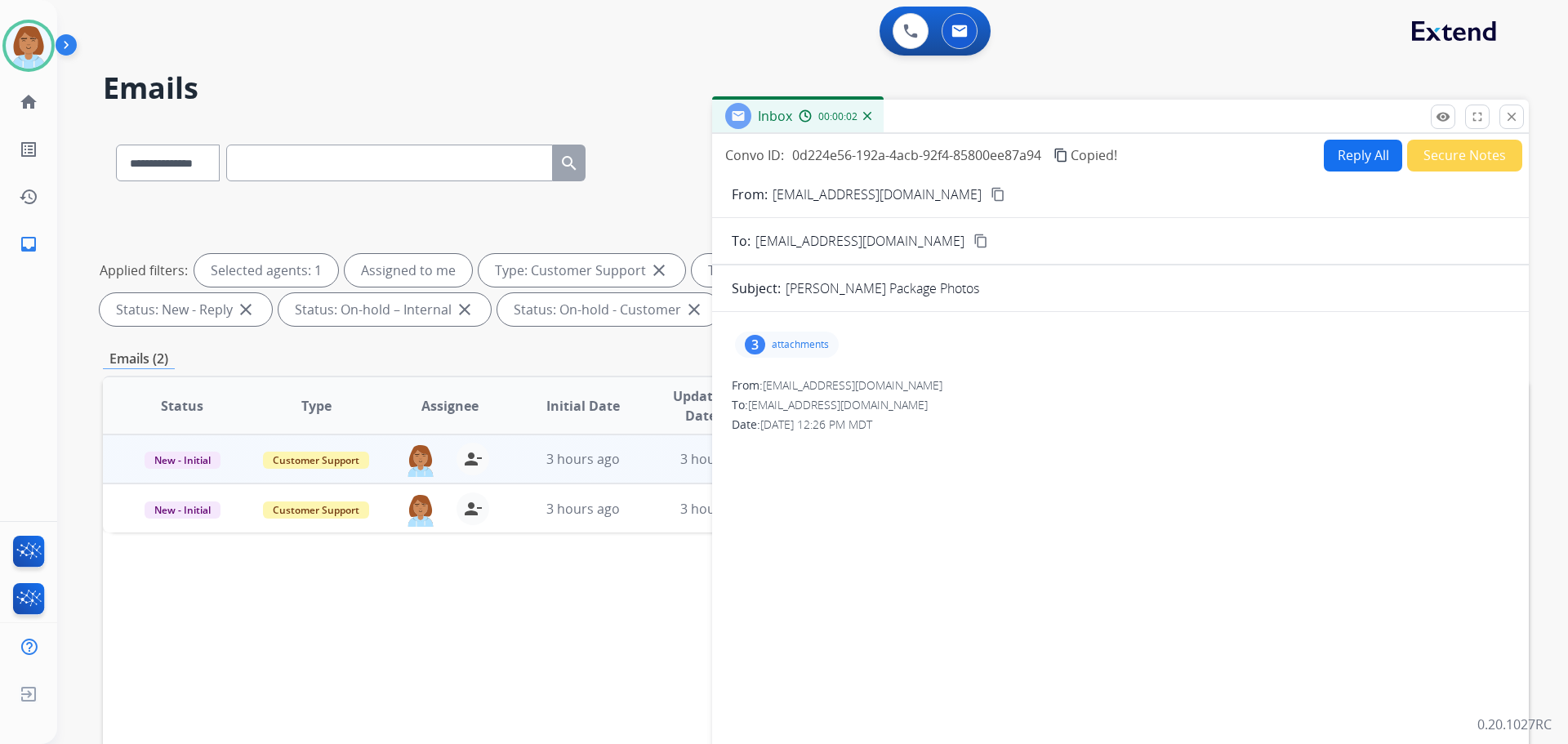
click at [815, 342] on p "attachments" at bounding box center [800, 344] width 57 height 13
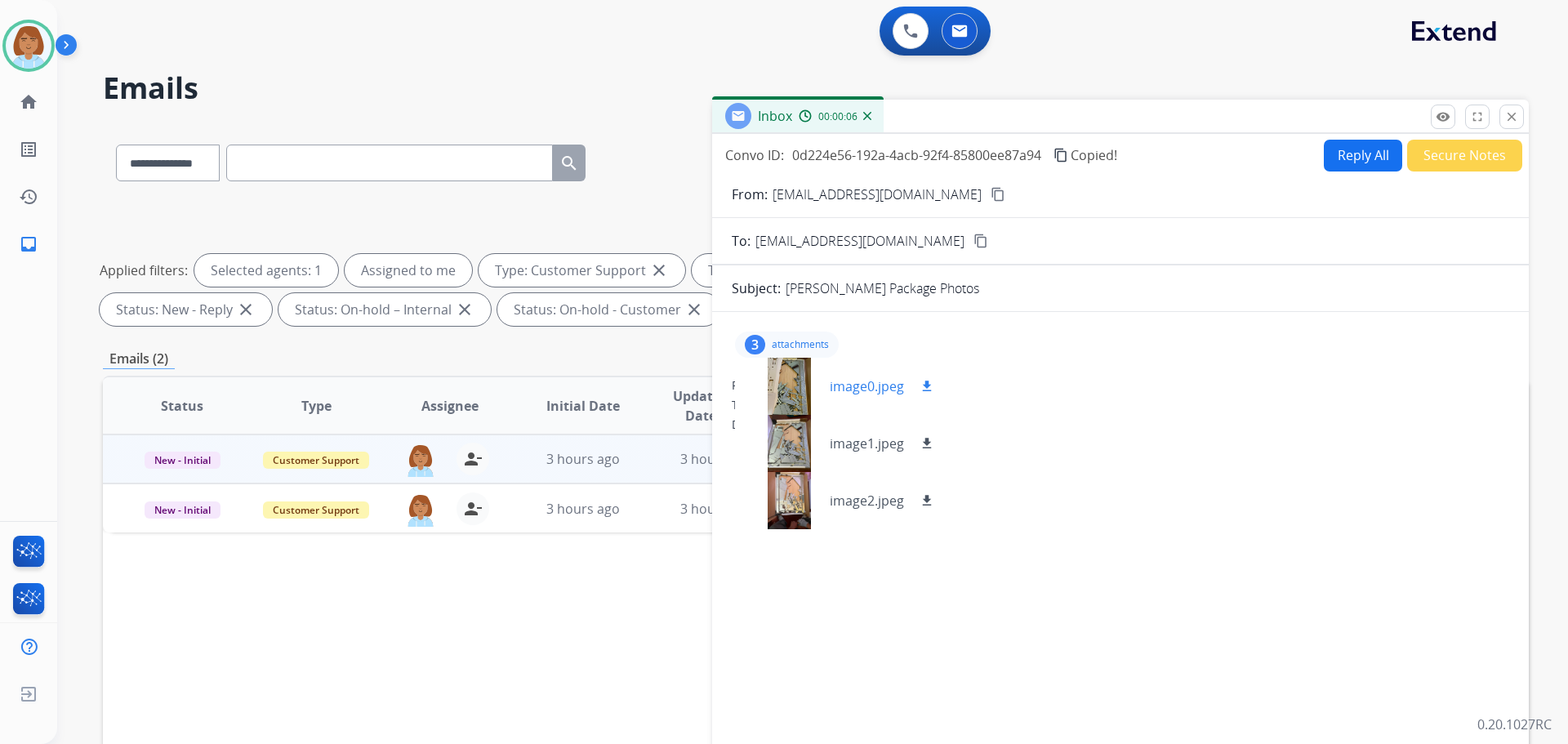
click at [928, 387] on mat-icon "download" at bounding box center [927, 386] width 14 height 14
click at [926, 447] on mat-icon "download" at bounding box center [927, 444] width 14 height 14
click at [928, 501] on mat-icon "download" at bounding box center [927, 501] width 14 height 14
click at [991, 197] on mat-icon "content_copy" at bounding box center [998, 194] width 14 height 14
click at [1364, 145] on button "Reply All" at bounding box center [1363, 155] width 78 height 32
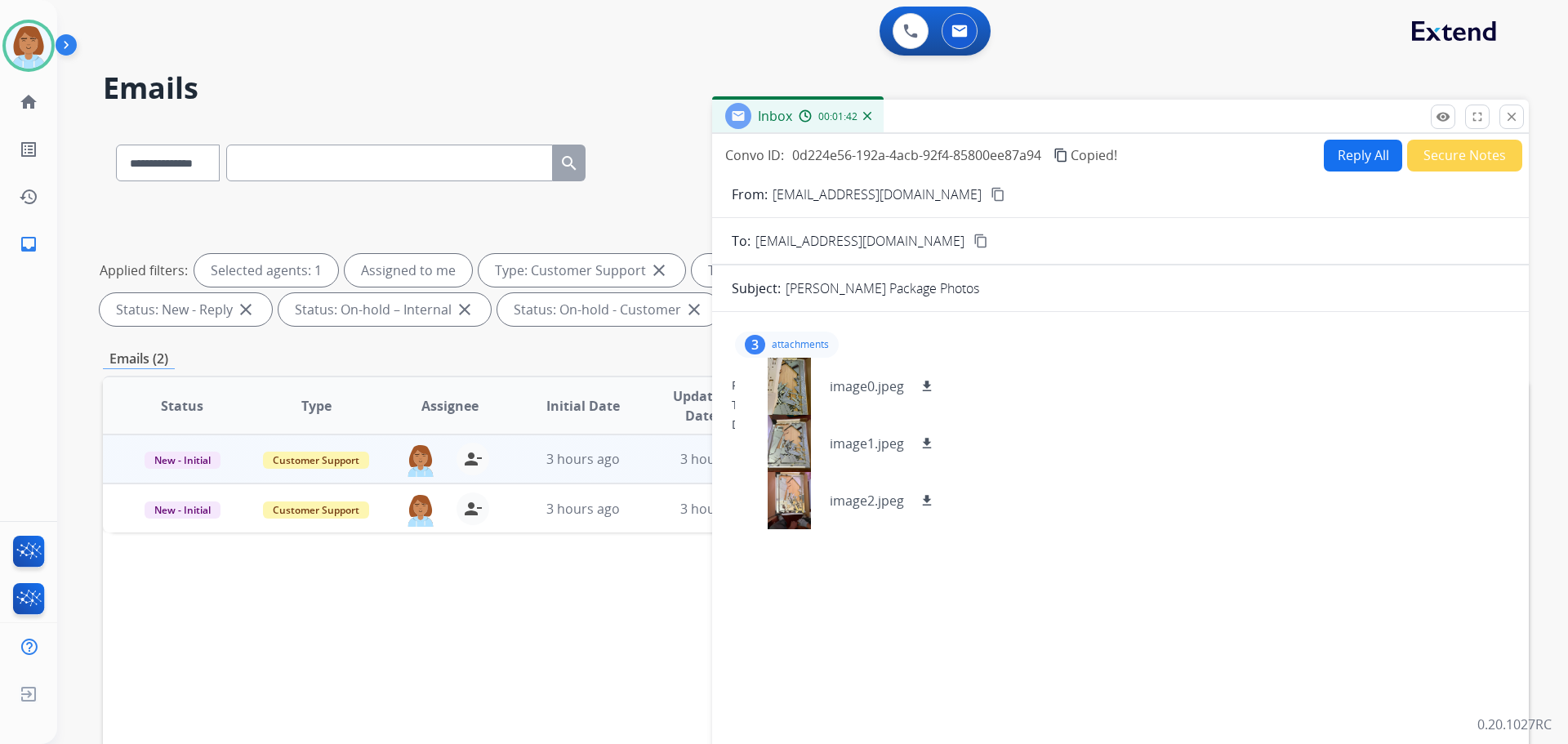
select select "**********"
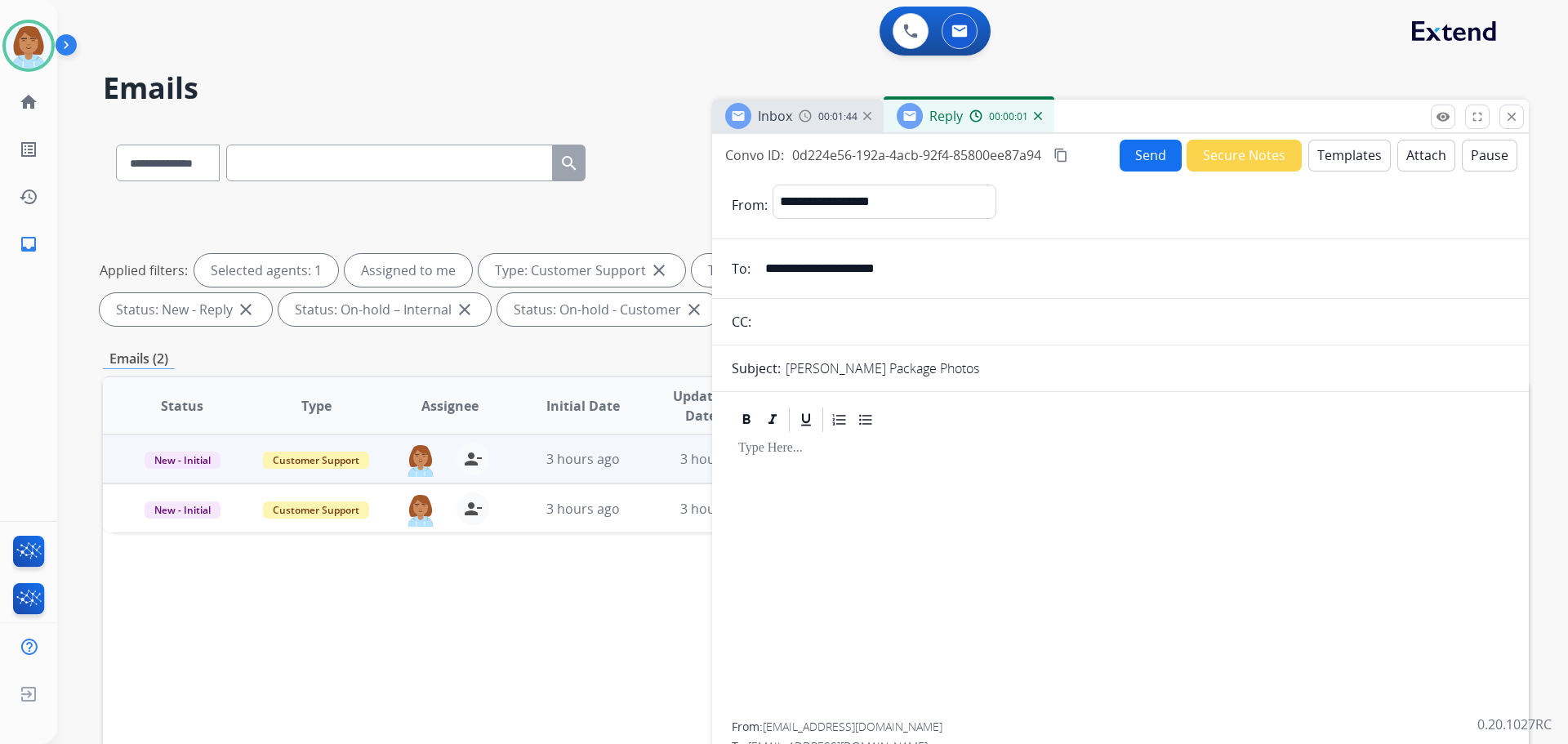
click at [1346, 172] on form "**********" at bounding box center [1121, 486] width 817 height 629
click at [1346, 164] on button "Templates" at bounding box center [1350, 155] width 83 height 32
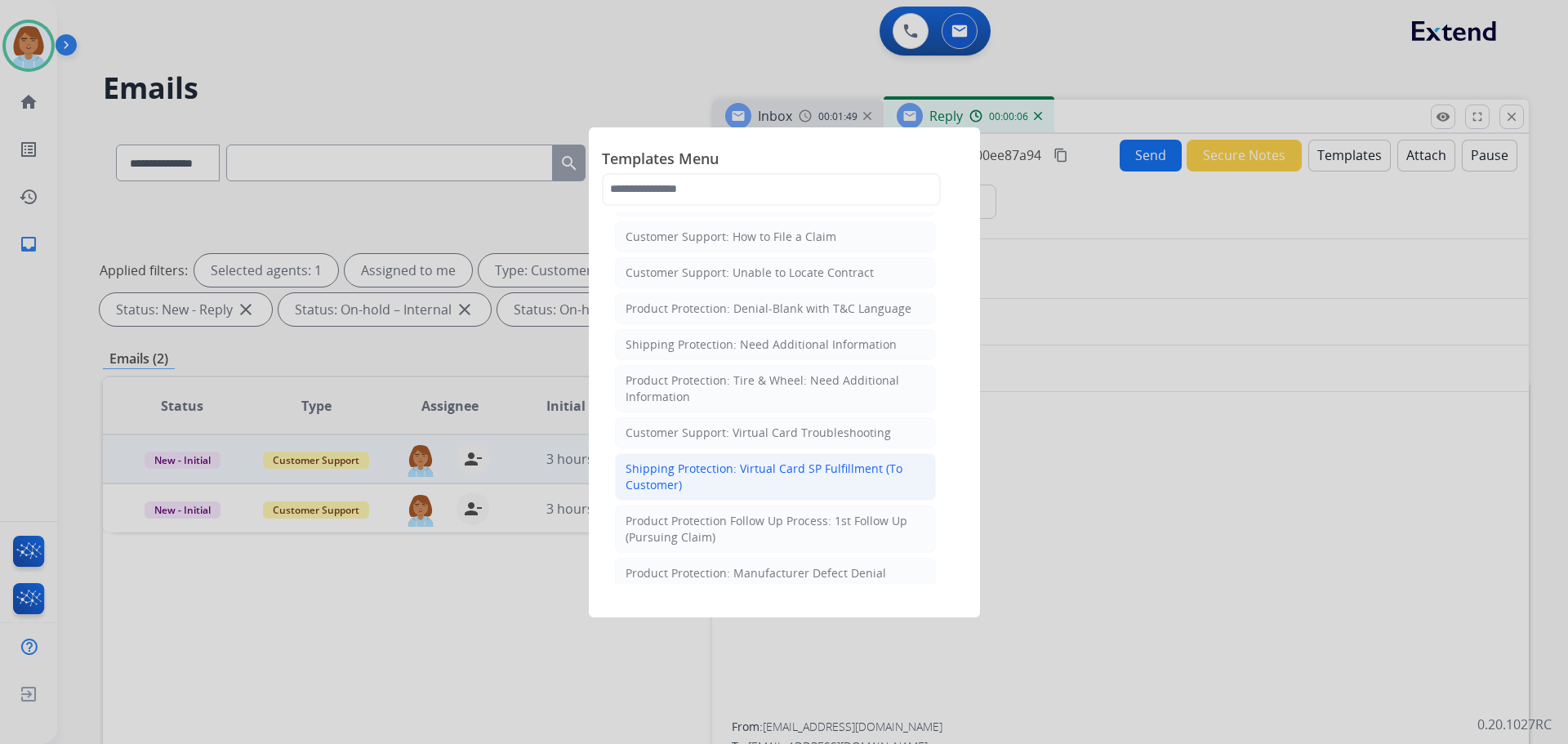
scroll to position [326, 0]
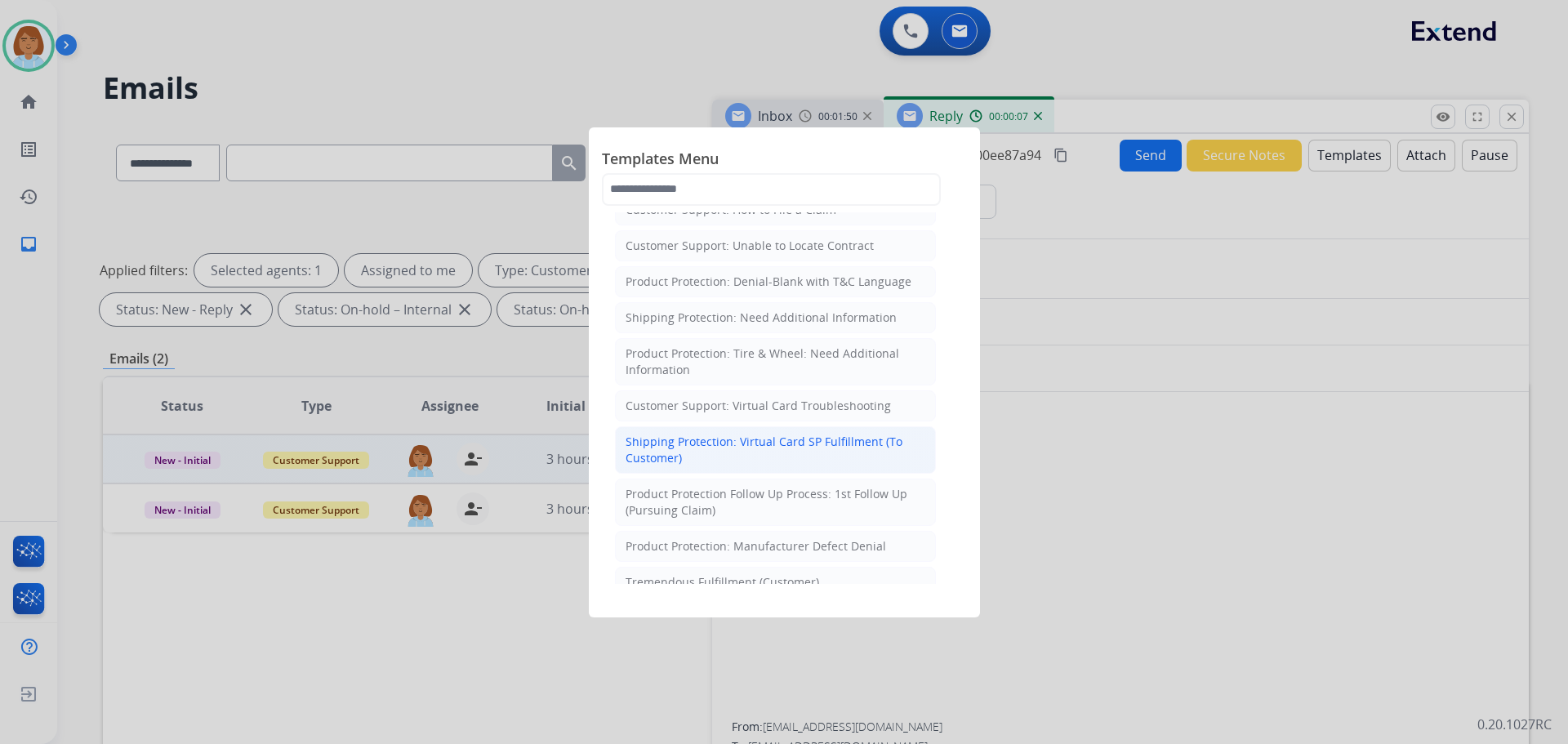
click at [837, 462] on div "Shipping Protection: Virtual Card SP Fulfillment (To Customer)" at bounding box center [775, 450] width 299 height 32
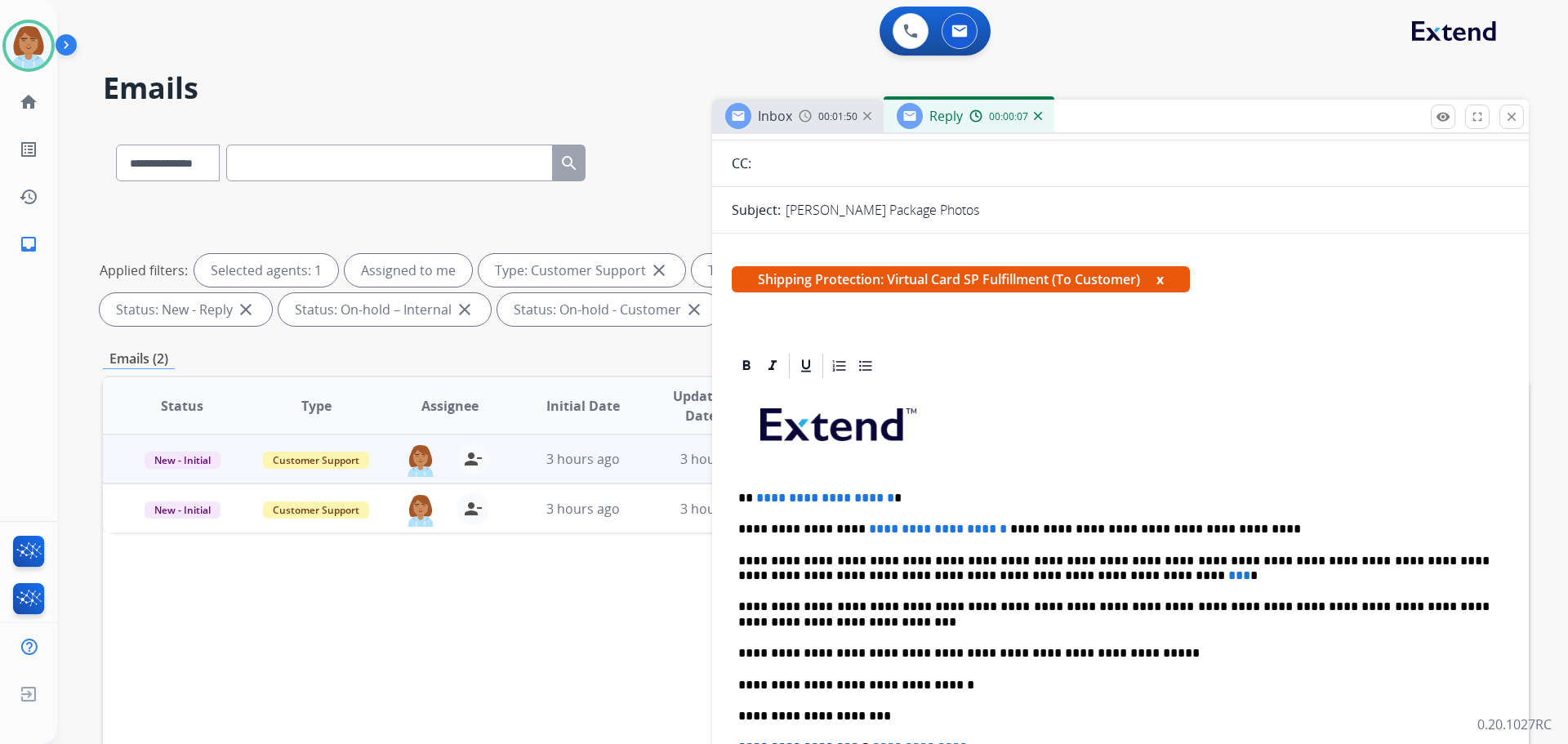
scroll to position [245, 0]
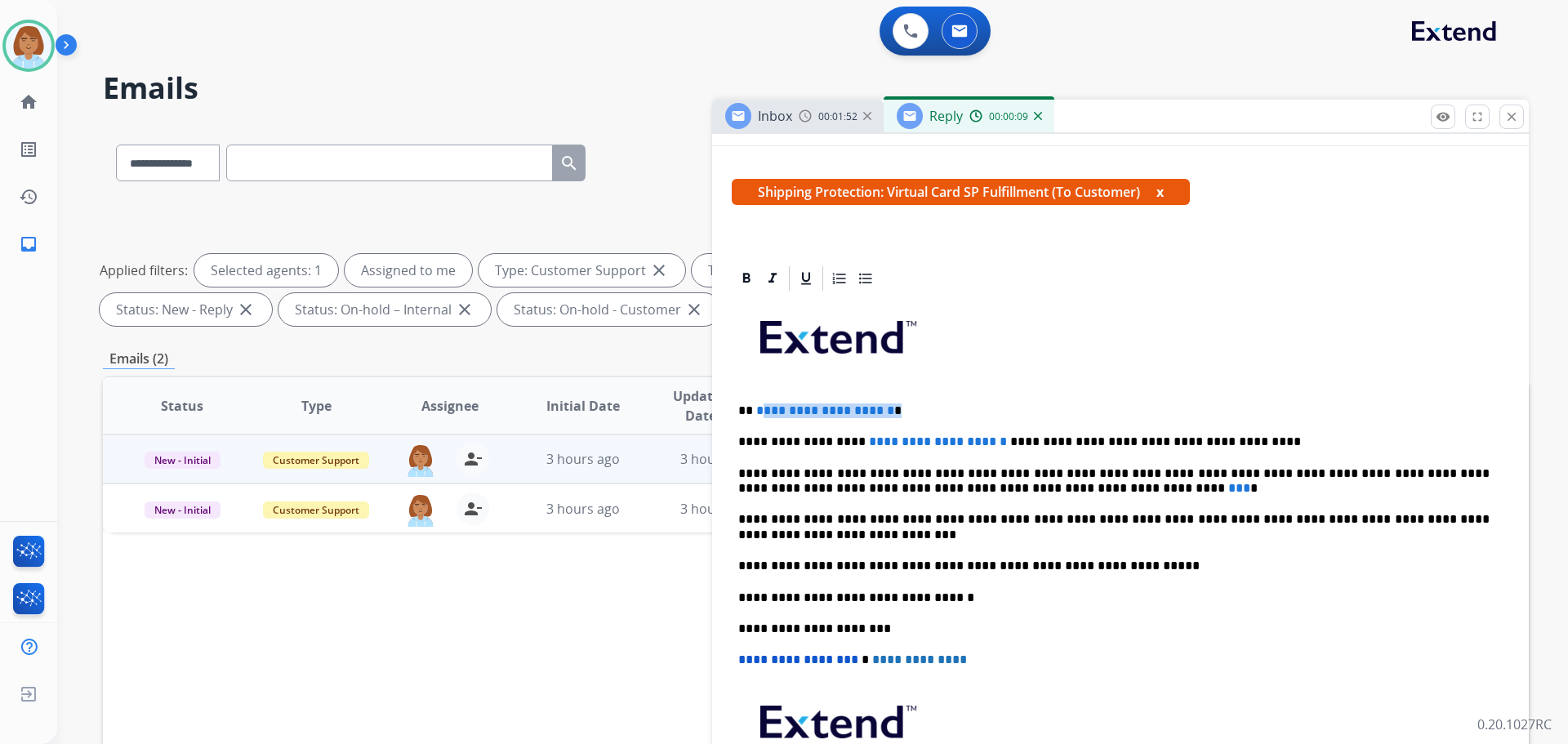
drag, startPoint x: 931, startPoint y: 409, endPoint x: 757, endPoint y: 403, distance: 174.1
click at [757, 404] on p "**********" at bounding box center [1114, 411] width 751 height 14
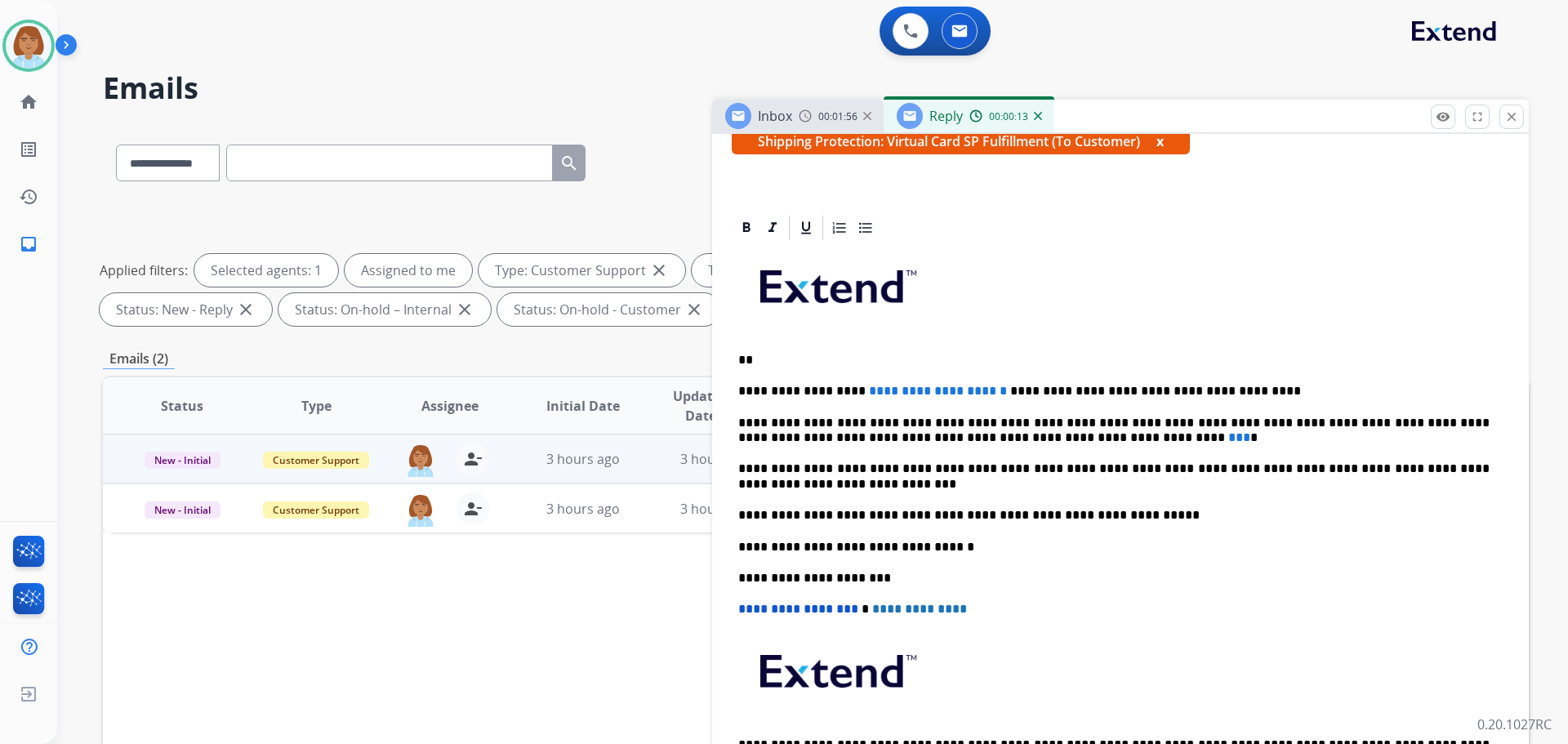
scroll to position [386, 0]
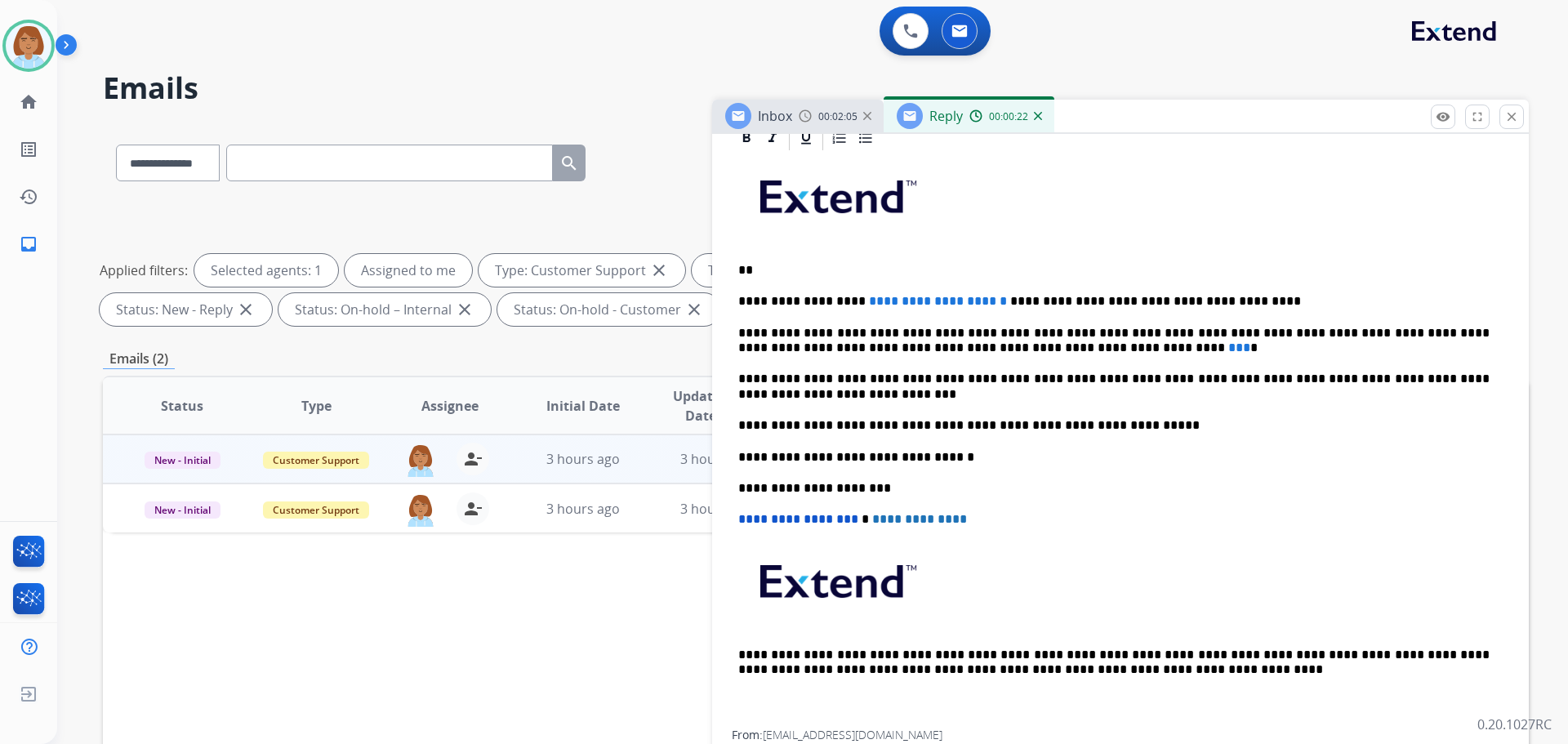
drag, startPoint x: 747, startPoint y: 270, endPoint x: 785, endPoint y: 248, distance: 43.9
click at [785, 248] on div "**********" at bounding box center [1121, 441] width 777 height 578
drag, startPoint x: 962, startPoint y: 301, endPoint x: 857, endPoint y: 305, distance: 105.1
click at [857, 305] on p "**********" at bounding box center [1114, 301] width 751 height 14
drag, startPoint x: 846, startPoint y: 298, endPoint x: 882, endPoint y: 266, distance: 48.2
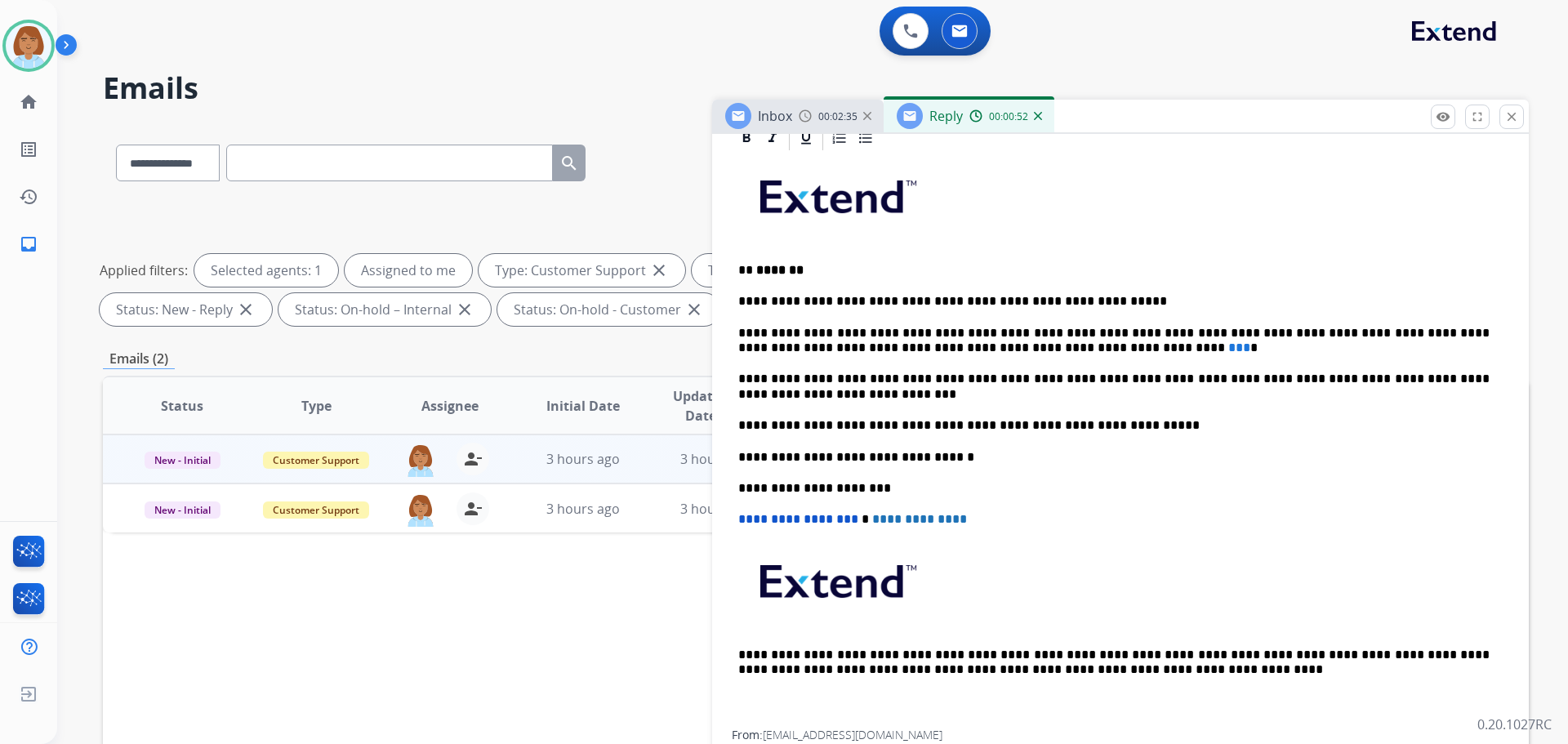
click at [882, 263] on p "** *******" at bounding box center [1114, 271] width 751 height 14
click at [852, 296] on p "**********" at bounding box center [1114, 301] width 751 height 14
drag, startPoint x: 847, startPoint y: 299, endPoint x: 859, endPoint y: 283, distance: 20.0
click at [858, 281] on div "**********" at bounding box center [1121, 441] width 777 height 578
click at [848, 301] on p "**********" at bounding box center [1114, 301] width 751 height 14
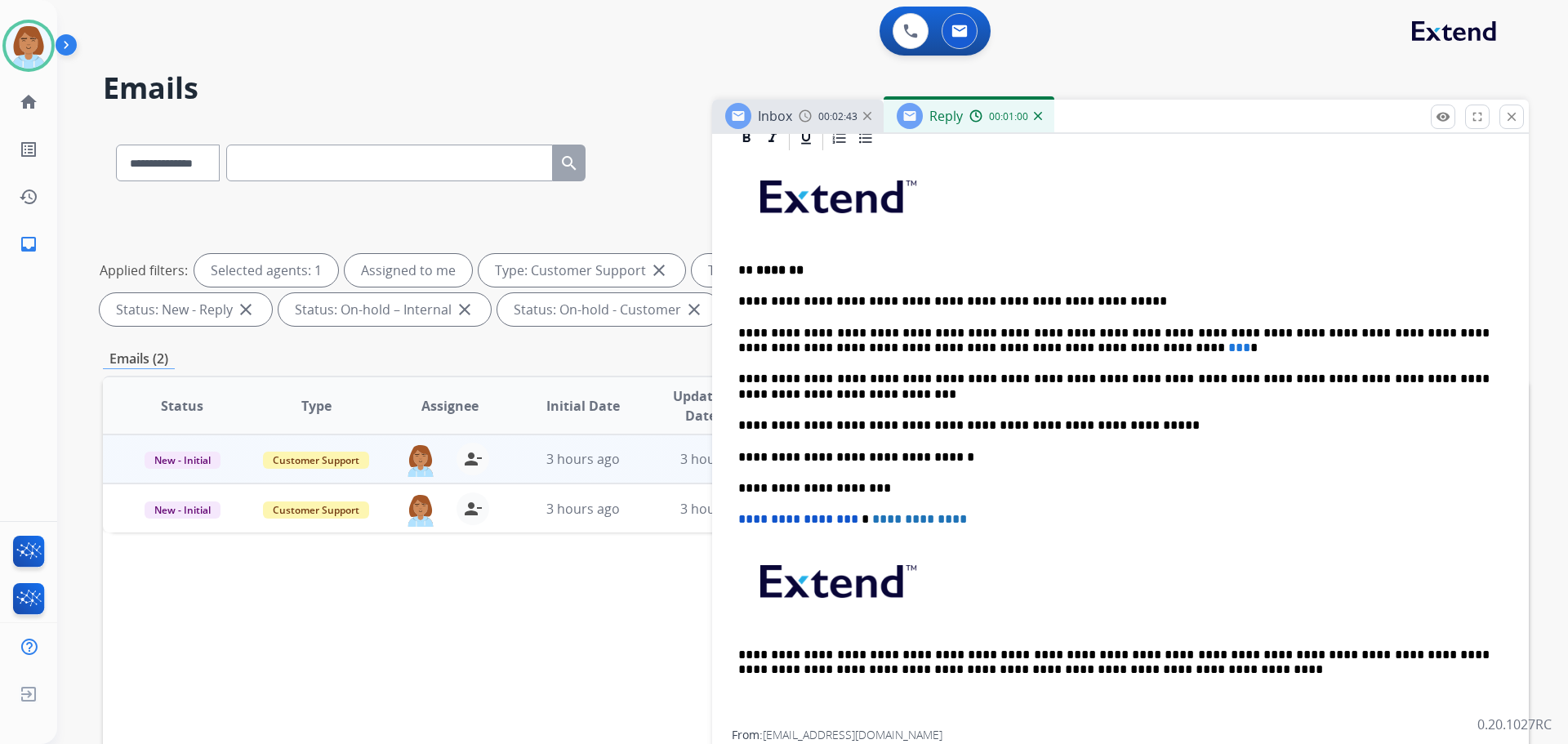
click at [847, 301] on p "**********" at bounding box center [1114, 301] width 751 height 14
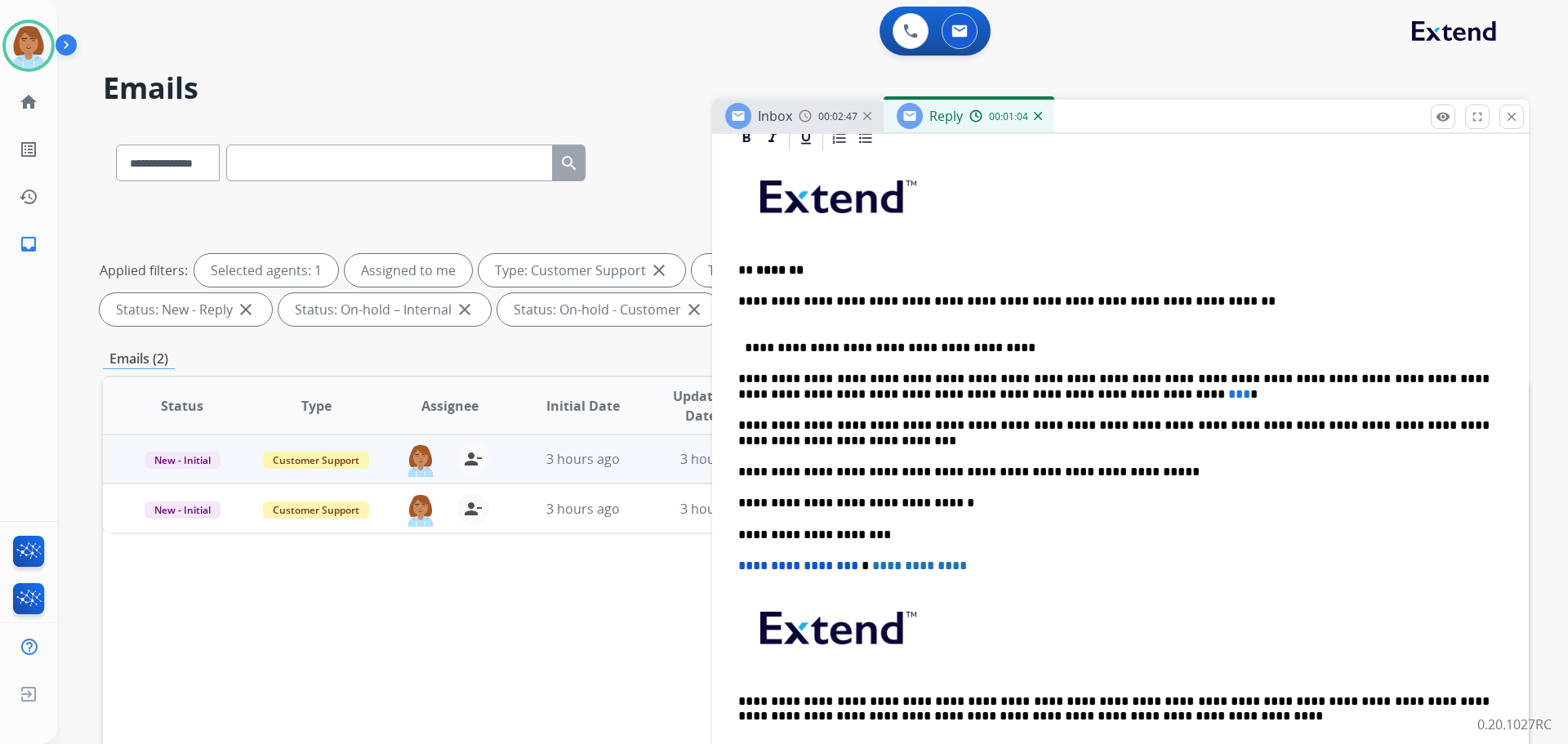
click at [848, 301] on p "**********" at bounding box center [1114, 301] width 751 height 14
click at [747, 346] on p "**********" at bounding box center [1114, 341] width 751 height 31
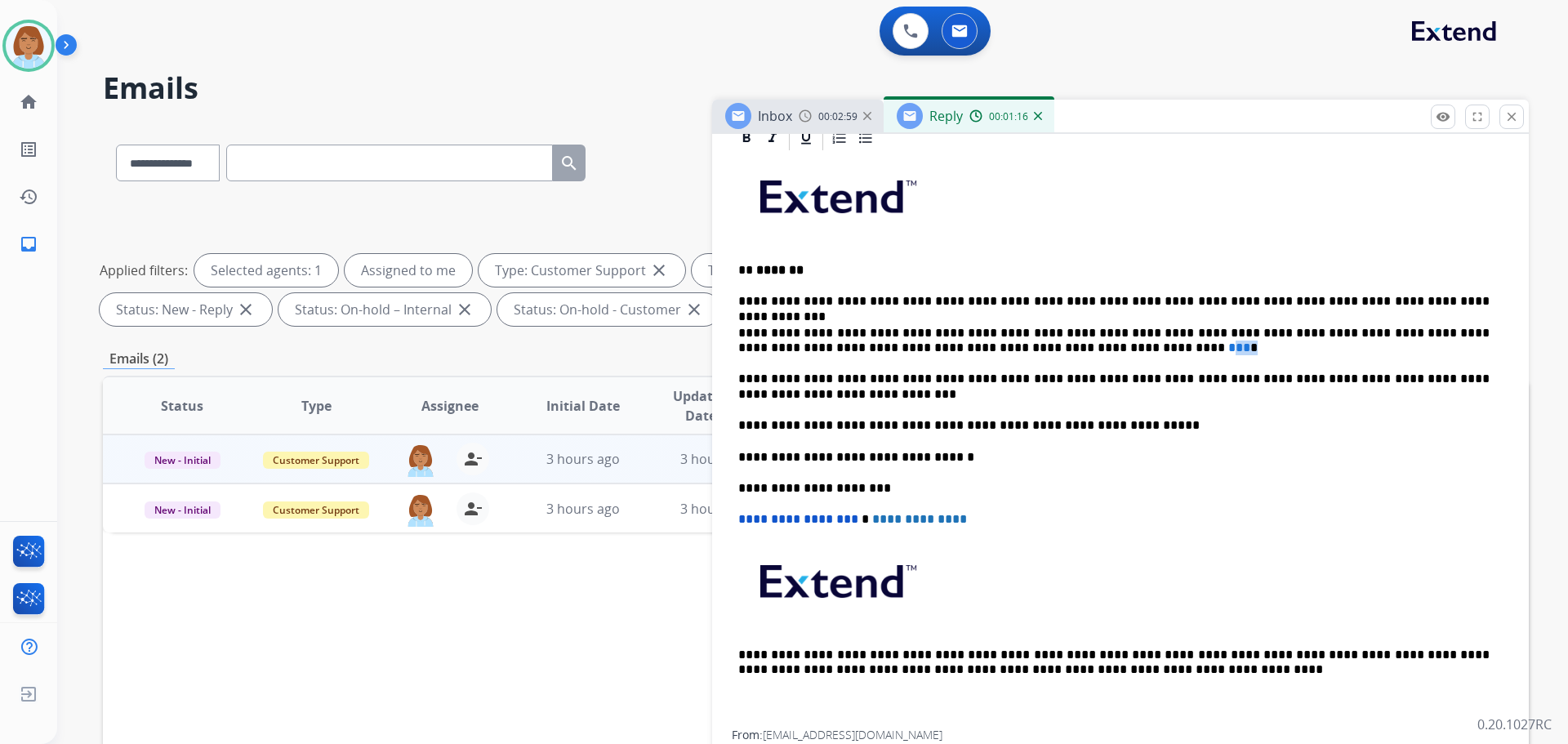
drag, startPoint x: 1054, startPoint y: 344, endPoint x: 995, endPoint y: 342, distance: 59.0
click at [995, 342] on p "**********" at bounding box center [1114, 341] width 751 height 31
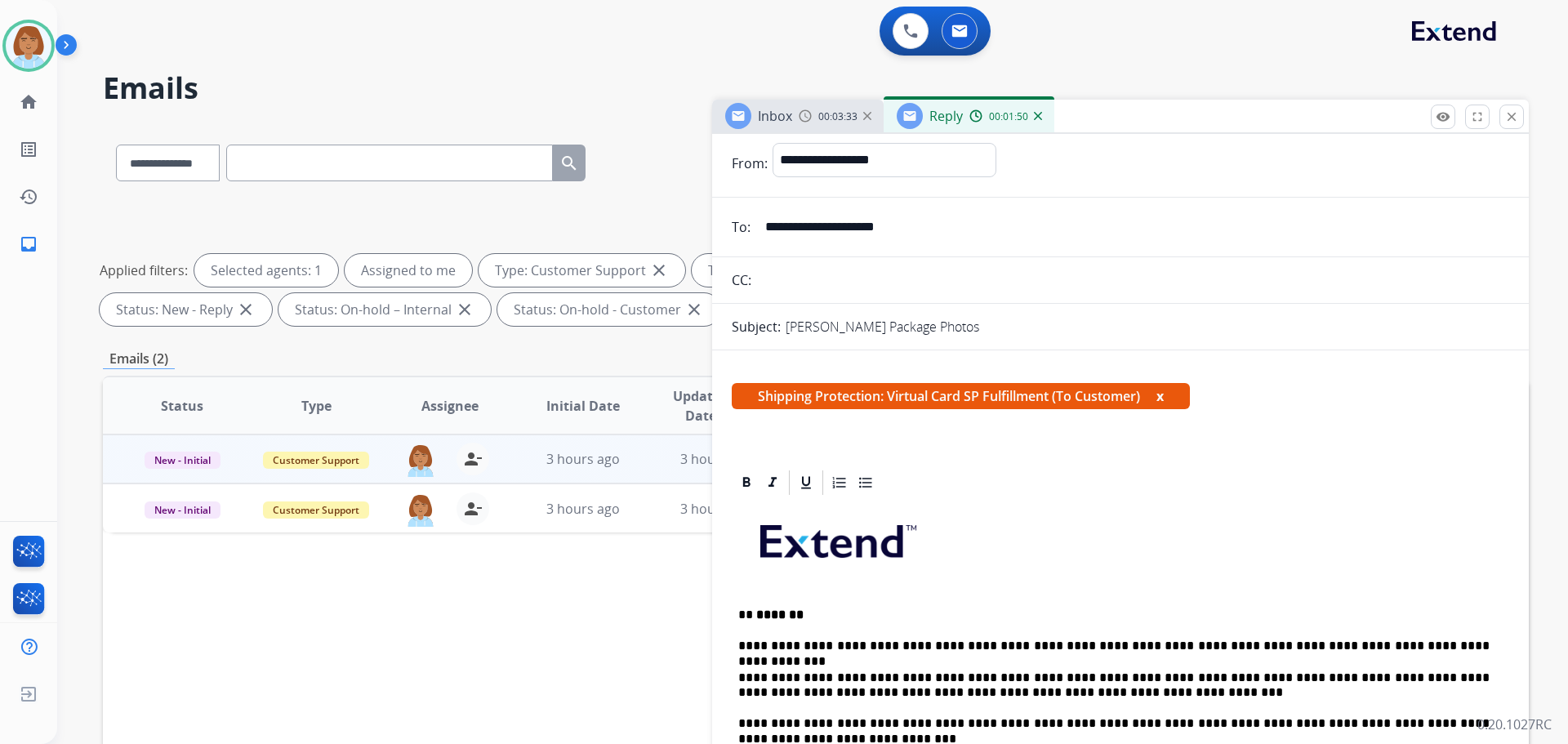
scroll to position [0, 0]
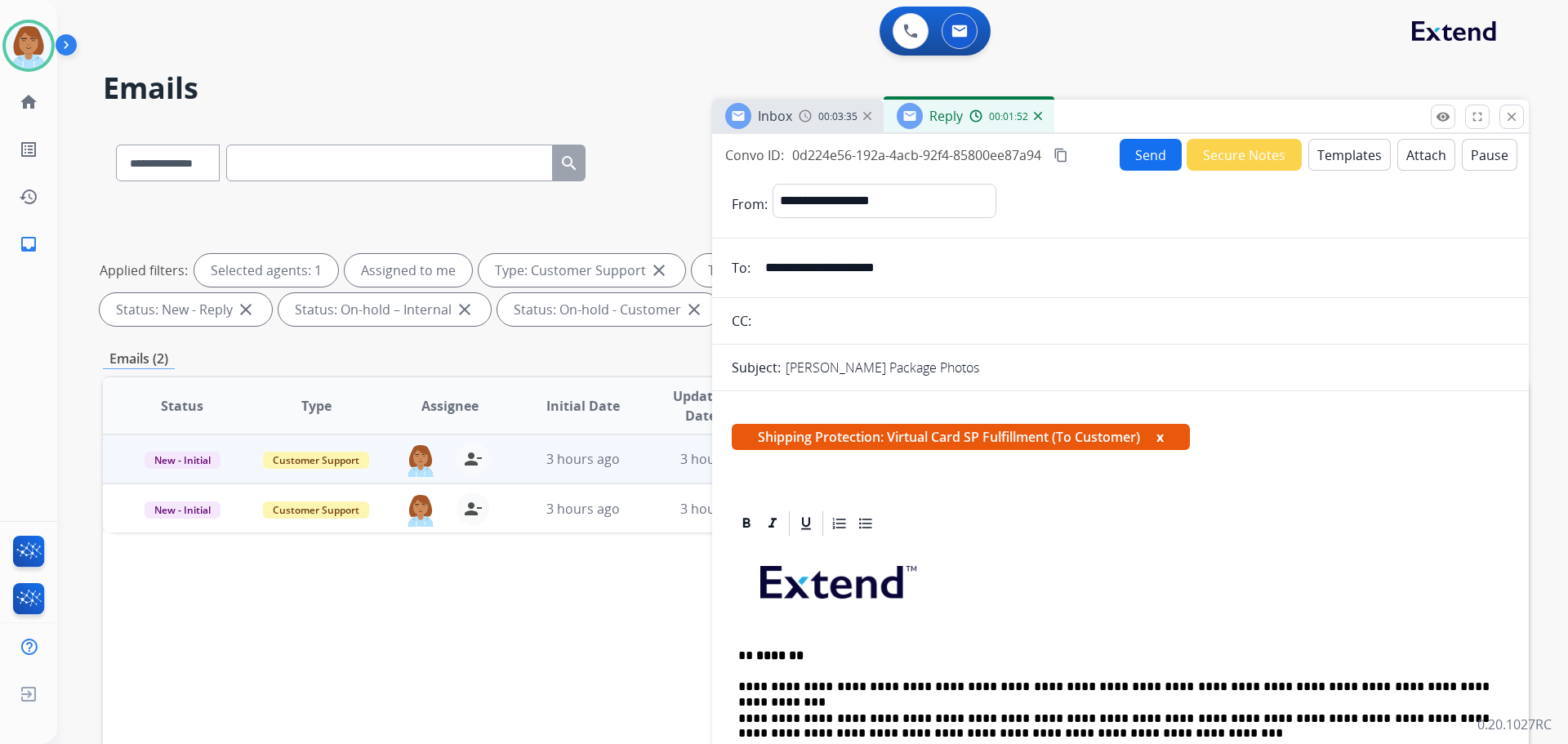
click at [1152, 162] on button "Send" at bounding box center [1151, 154] width 62 height 32
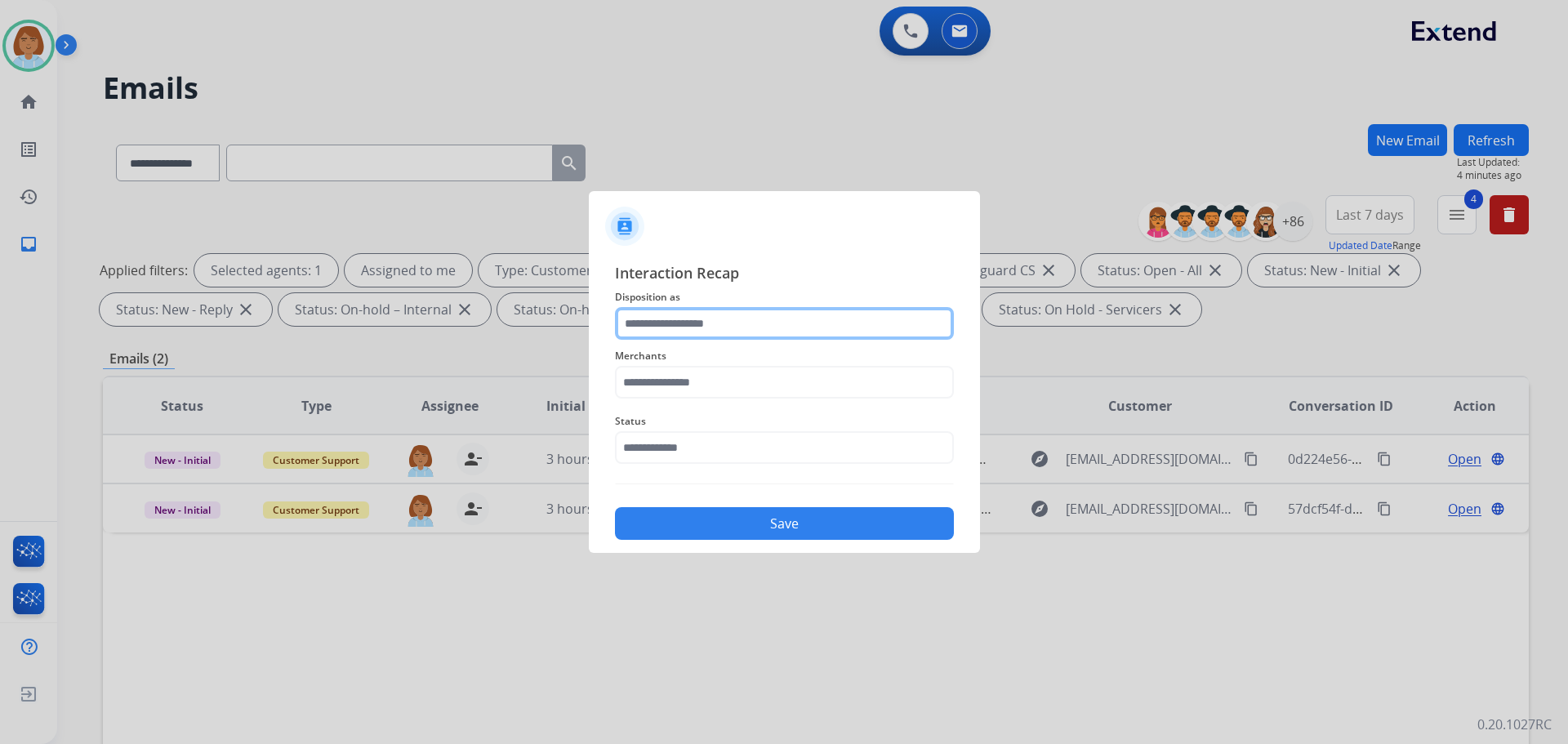
click at [681, 334] on input "text" at bounding box center [784, 324] width 339 height 32
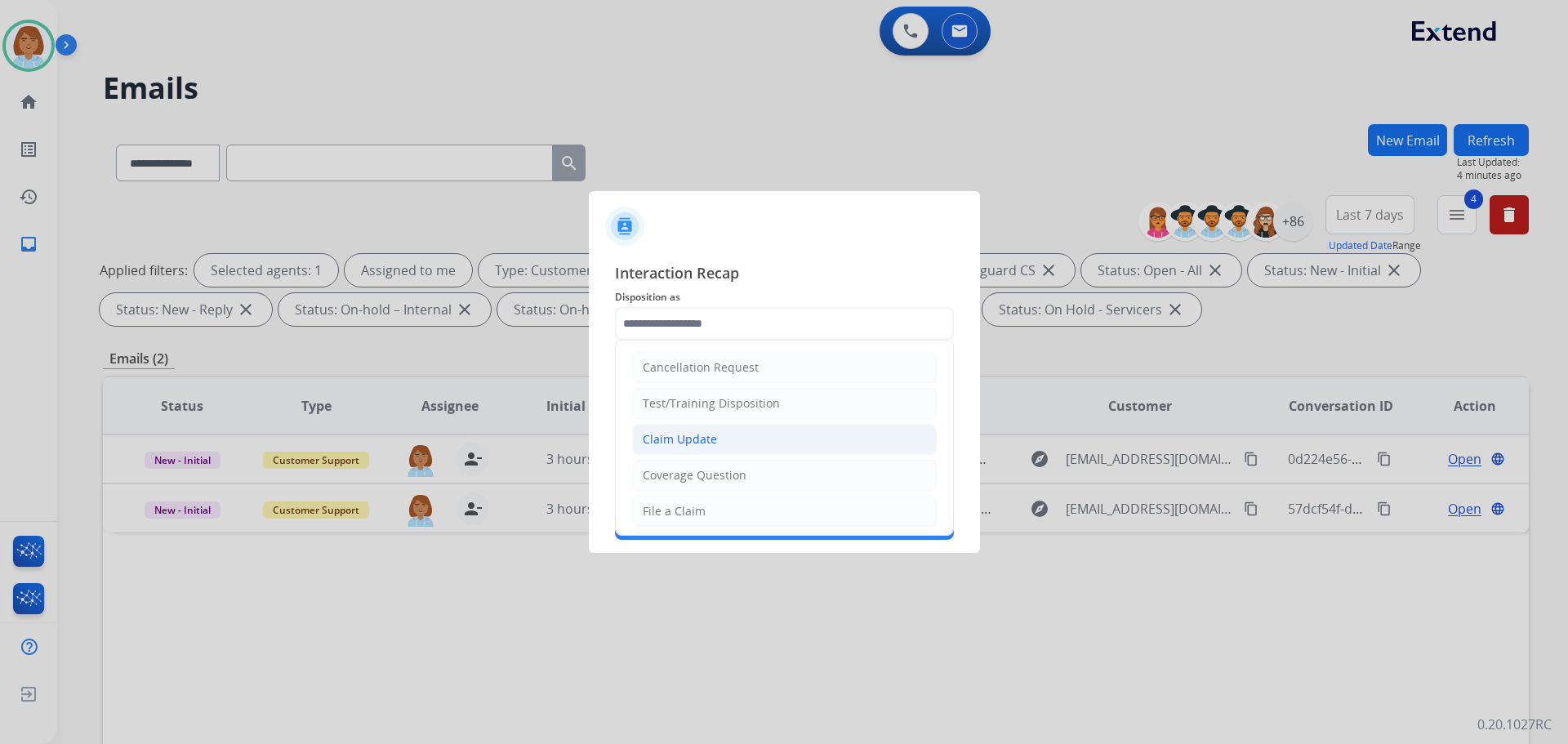
click at [721, 438] on li "Claim Update" at bounding box center [784, 439] width 305 height 31
type input "**********"
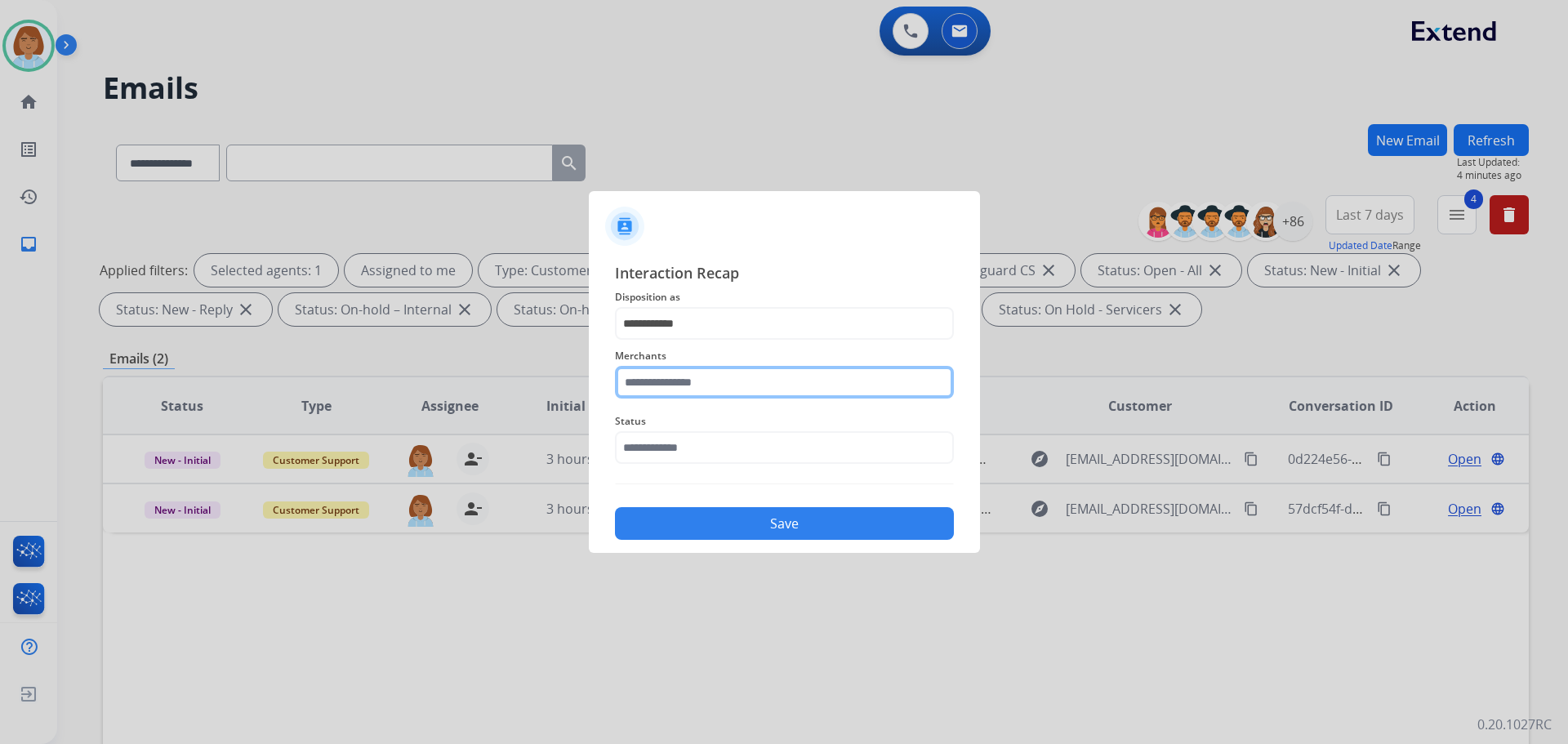
click at [697, 388] on input "text" at bounding box center [784, 382] width 339 height 32
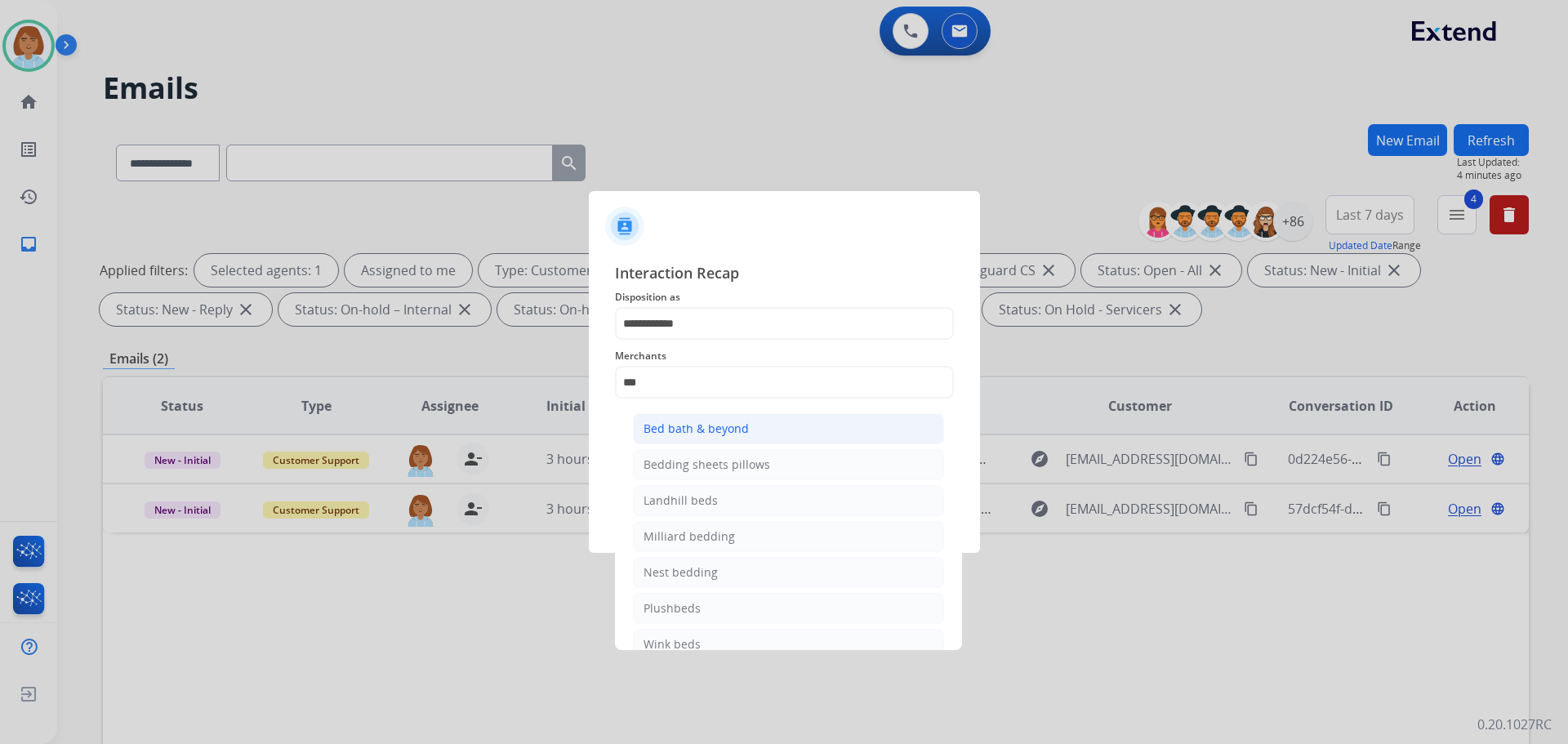
click at [708, 421] on div "Bed bath & beyond" at bounding box center [696, 429] width 105 height 16
type input "**********"
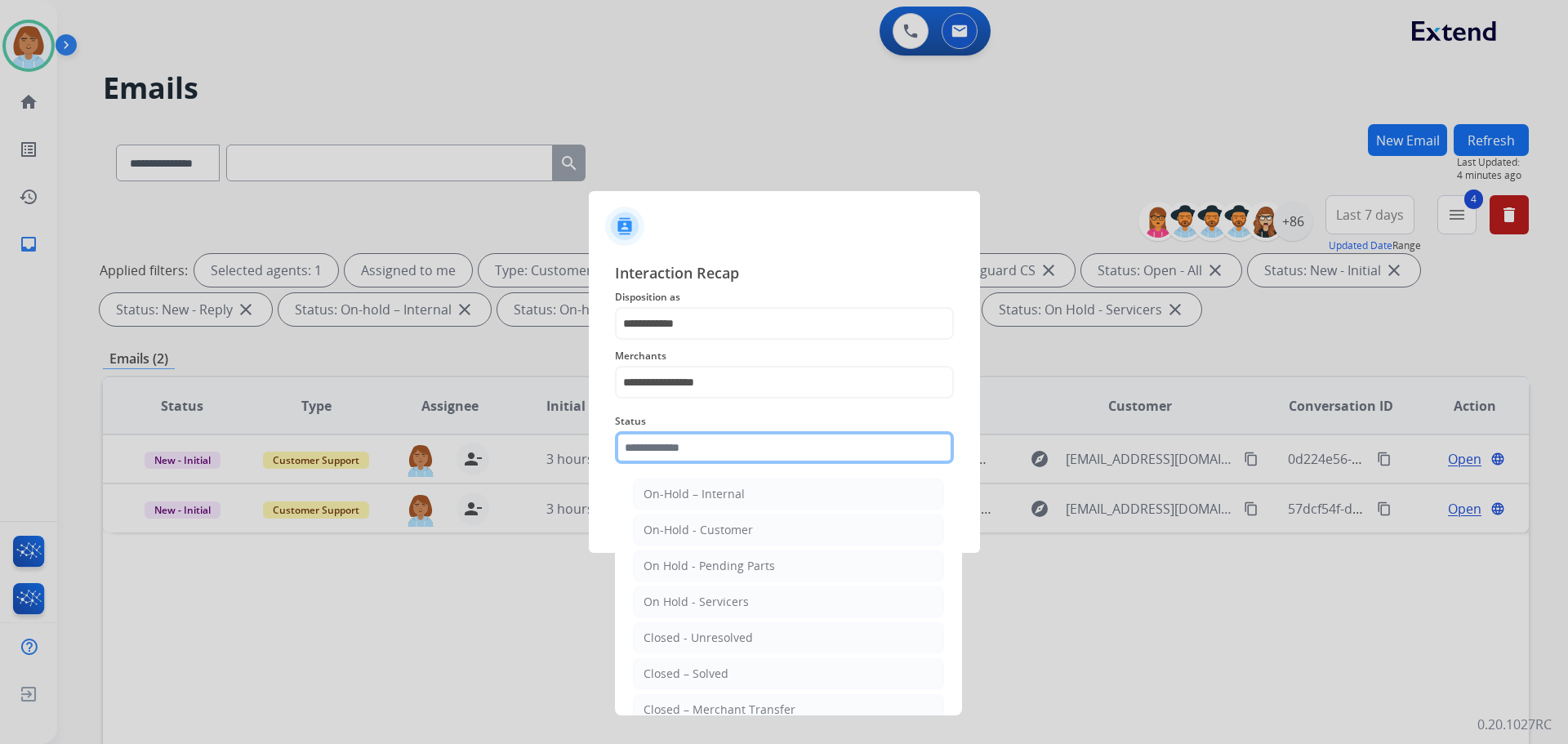
drag, startPoint x: 702, startPoint y: 436, endPoint x: 703, endPoint y: 446, distance: 10.0
click at [702, 436] on input "text" at bounding box center [784, 447] width 339 height 32
drag, startPoint x: 772, startPoint y: 675, endPoint x: 766, endPoint y: 668, distance: 9.2
click at [771, 674] on li "Closed – Solved" at bounding box center [788, 674] width 311 height 31
type input "**********"
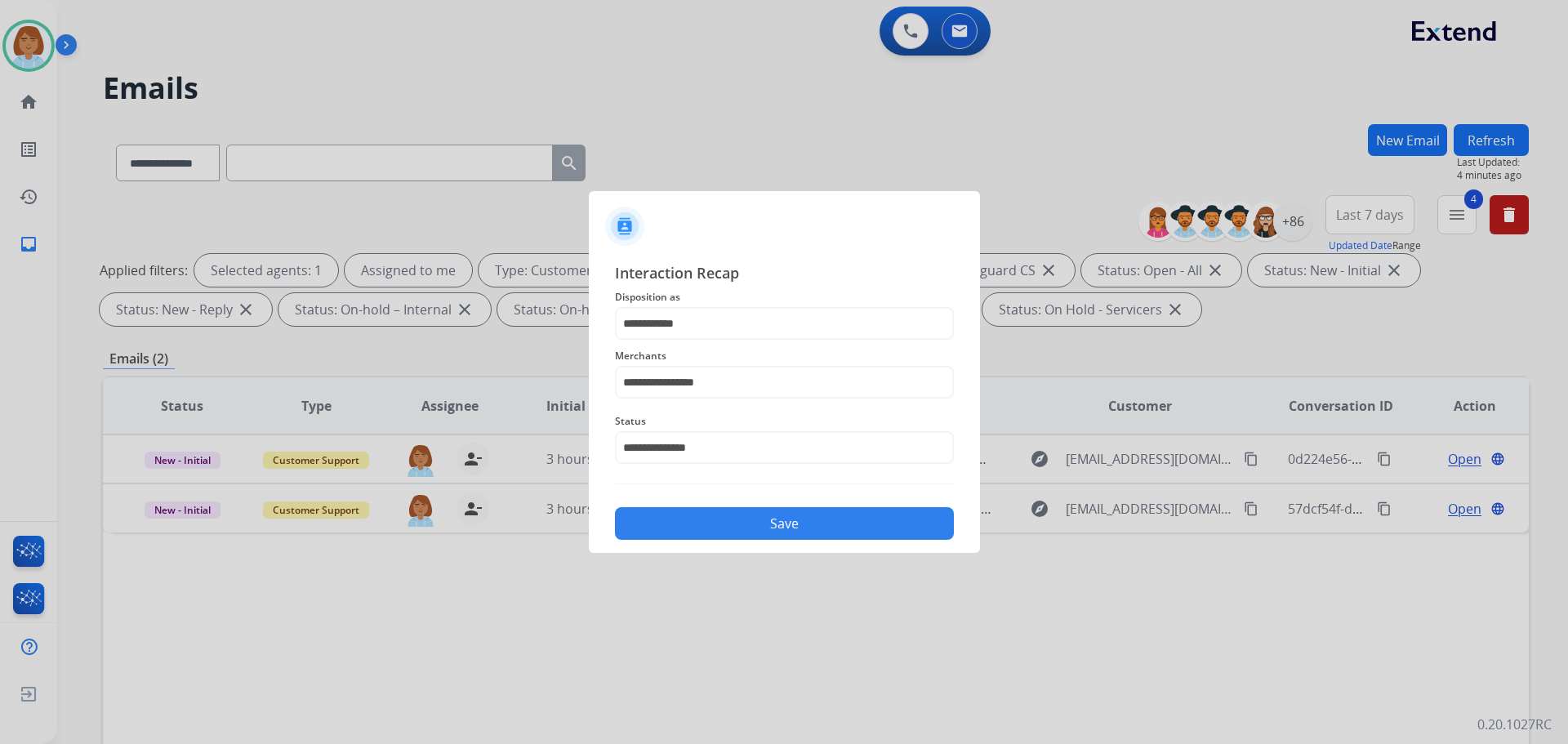
click at [856, 546] on div "**********" at bounding box center [784, 400] width 391 height 305
click at [857, 532] on button "Save" at bounding box center [784, 524] width 339 height 32
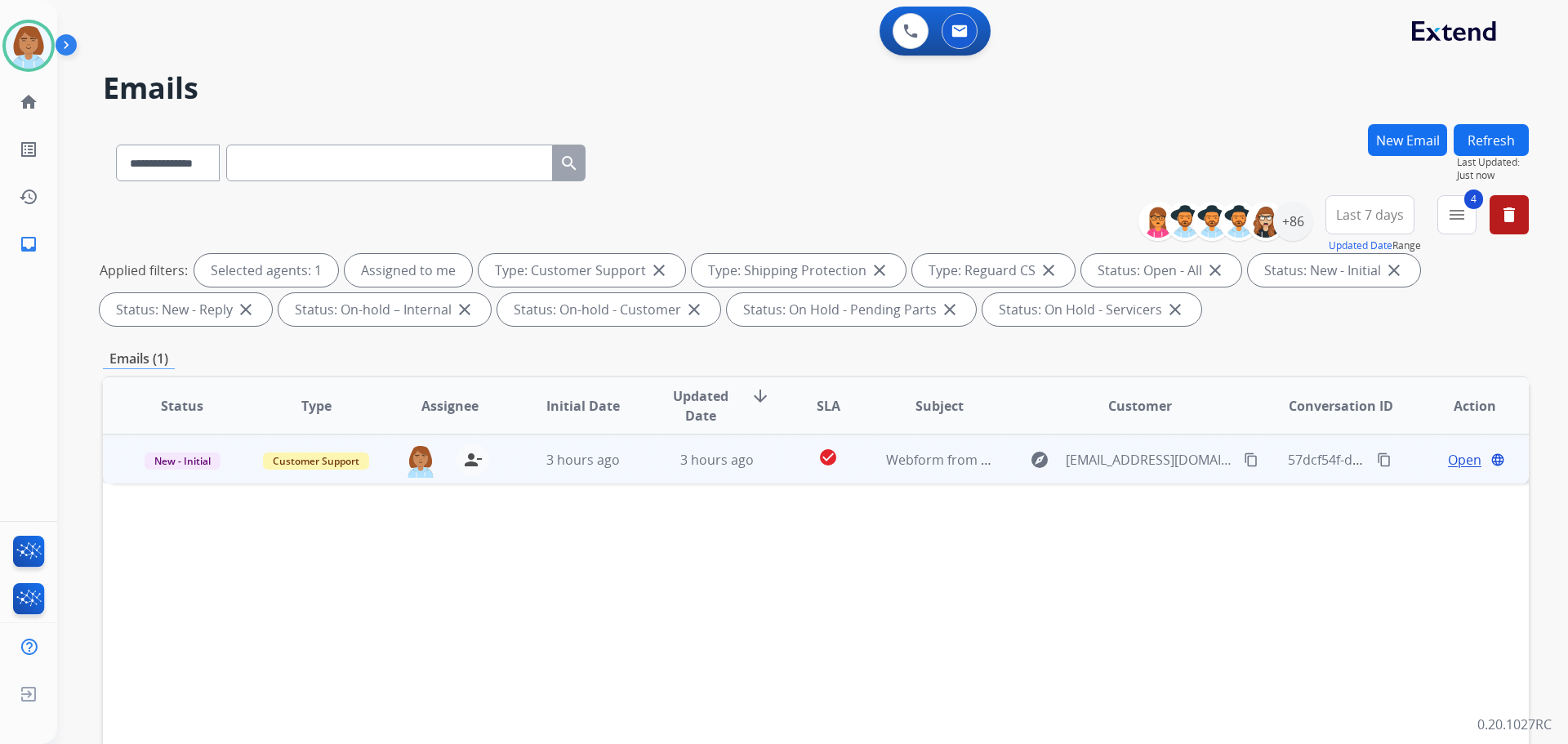
click at [863, 469] on td "Webform from [EMAIL_ADDRESS][DOMAIN_NAME] on [DATE]" at bounding box center [927, 459] width 134 height 49
click at [1459, 462] on span "Open" at bounding box center [1464, 459] width 33 height 20
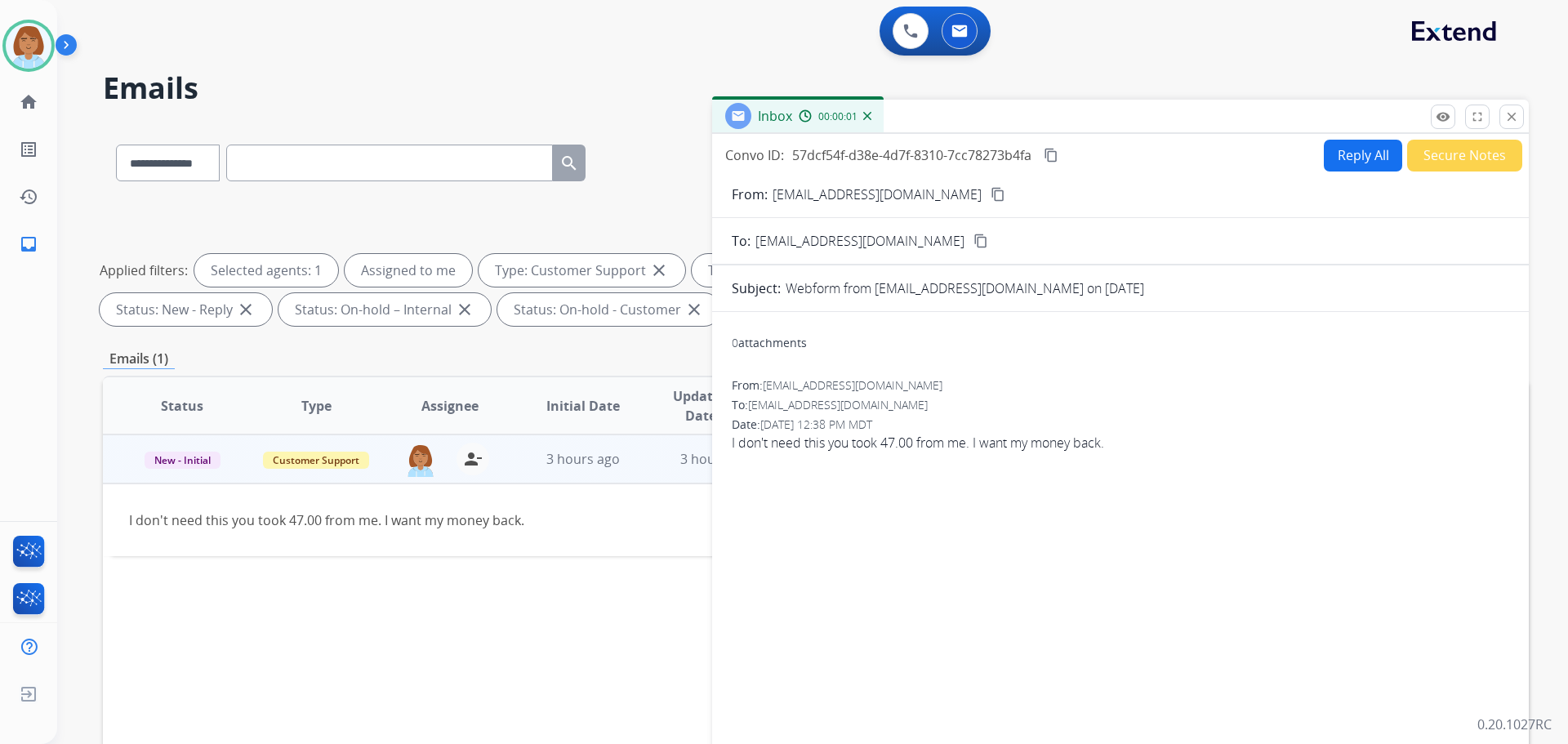
click at [1332, 171] on form "From: leamons1979@gmail.com content_copy To: support@extend.com content_copy Su…" at bounding box center [1121, 486] width 817 height 629
click at [1341, 158] on button "Reply All" at bounding box center [1363, 155] width 78 height 32
select select "**********"
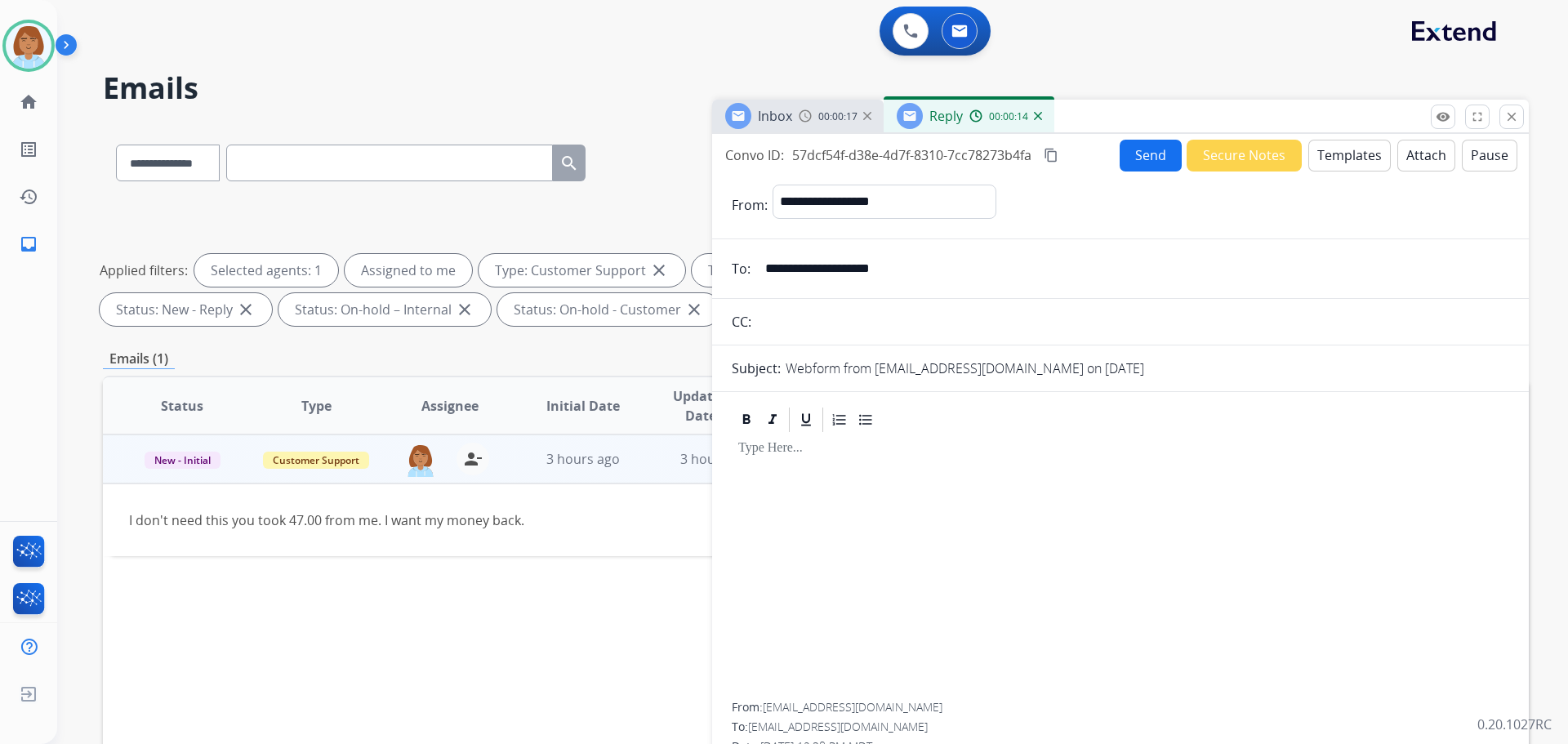
click at [1340, 157] on button "Templates" at bounding box center [1350, 155] width 83 height 32
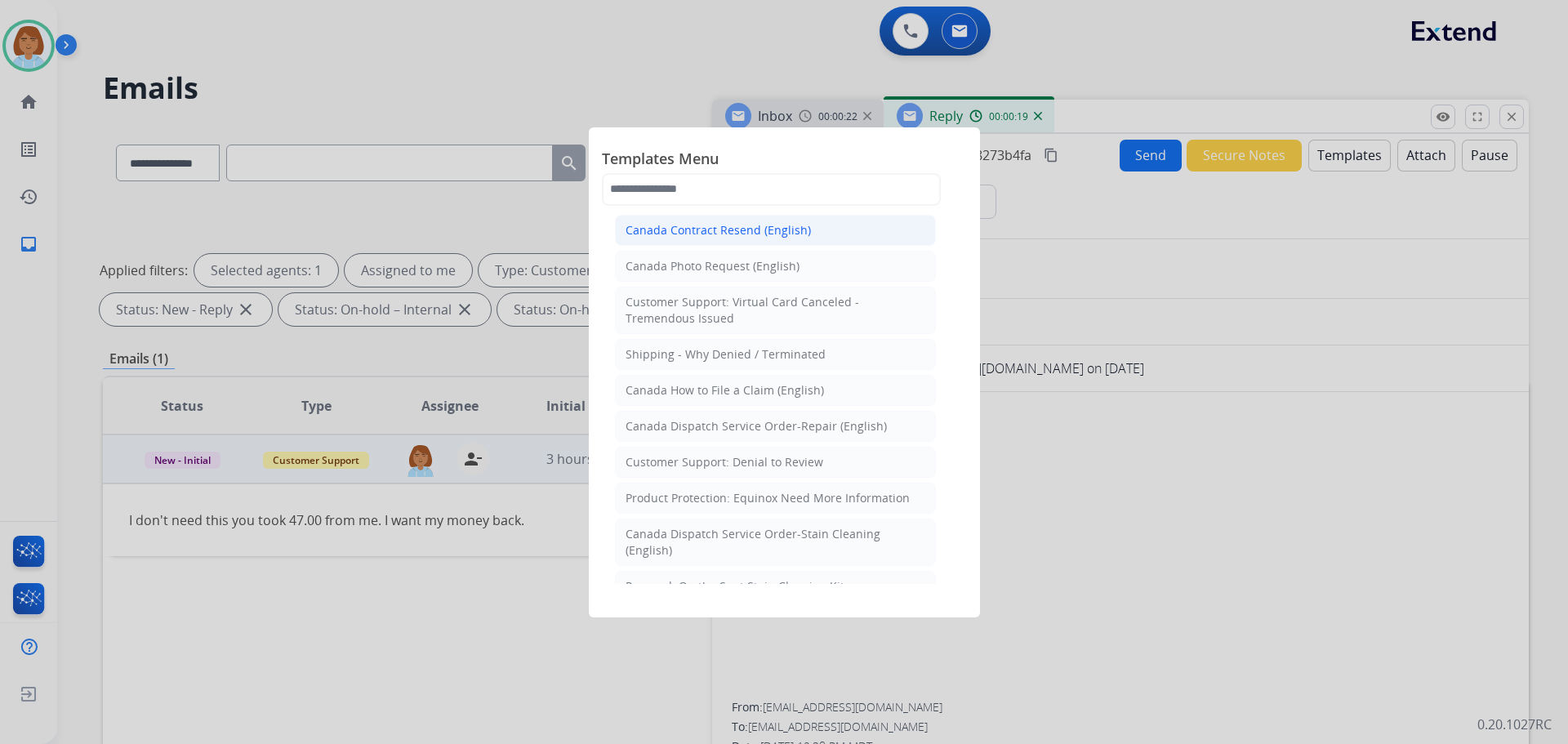
scroll to position [980, 0]
click at [1051, 326] on div at bounding box center [784, 372] width 1568 height 744
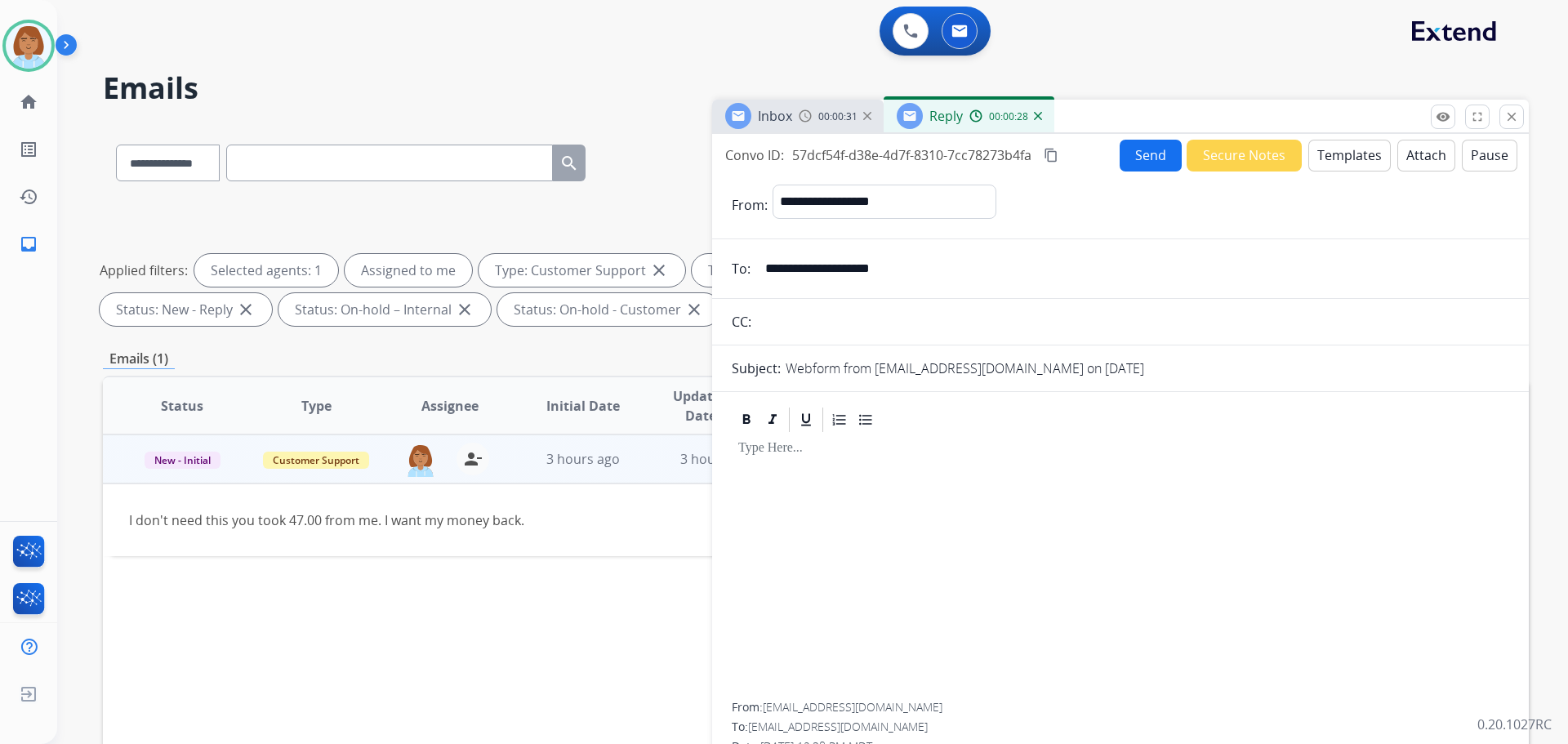
click at [1325, 161] on button "Templates" at bounding box center [1350, 155] width 83 height 32
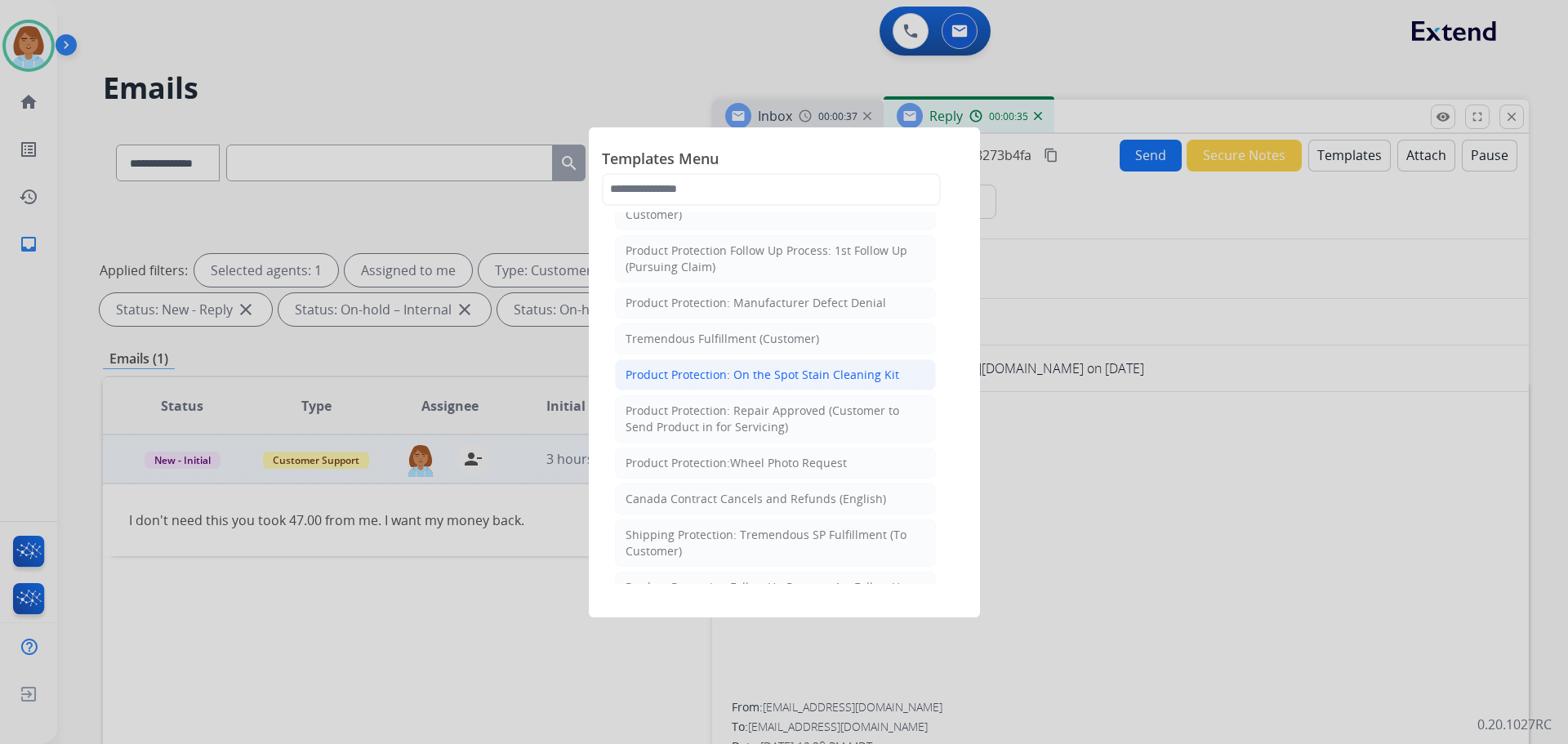
scroll to position [572, 0]
click at [1098, 344] on div at bounding box center [784, 372] width 1568 height 744
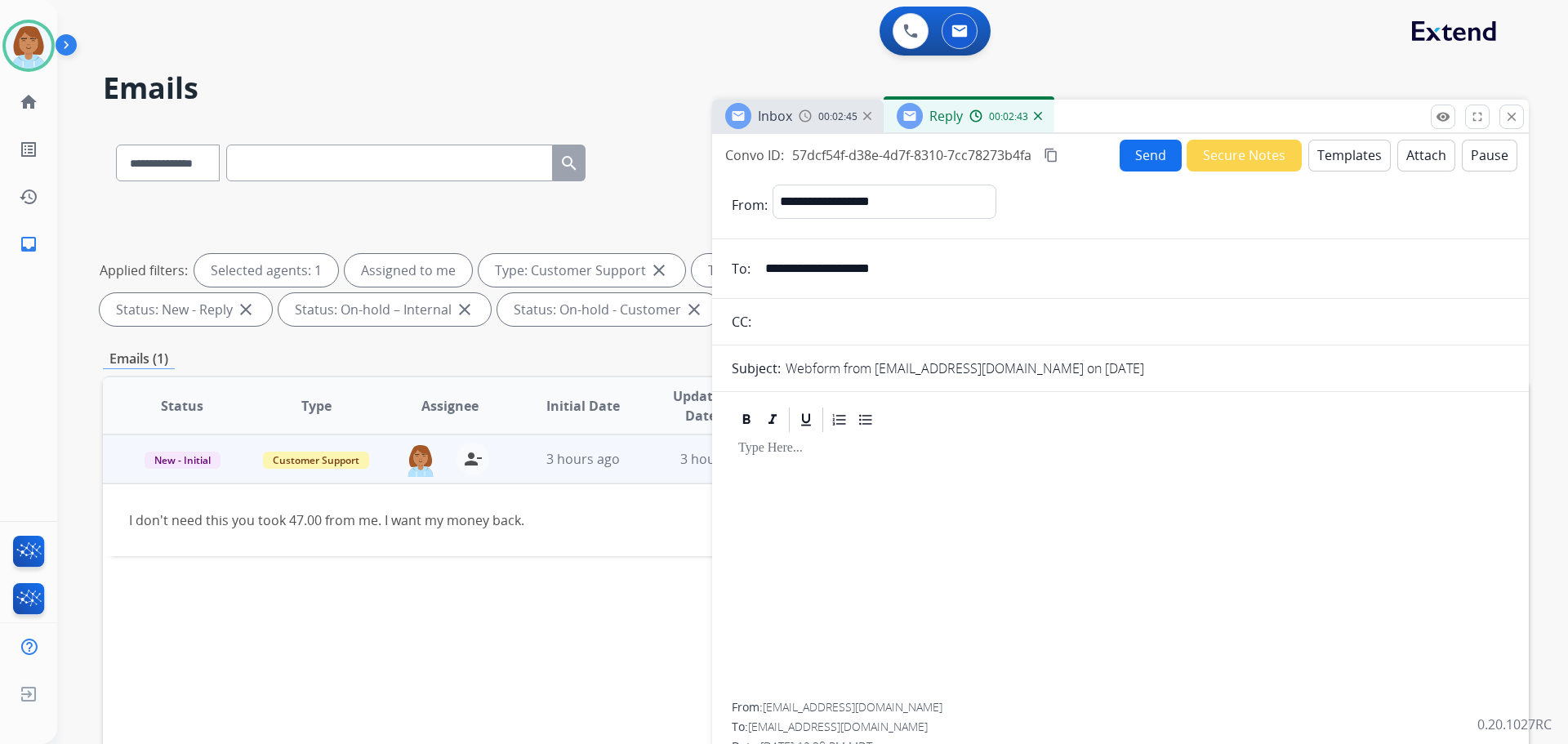
click at [1525, 122] on div "Inbox 00:02:45 Reply 00:02:43" at bounding box center [1121, 117] width 817 height 34
click at [1508, 115] on mat-icon "close" at bounding box center [1512, 116] width 14 height 14
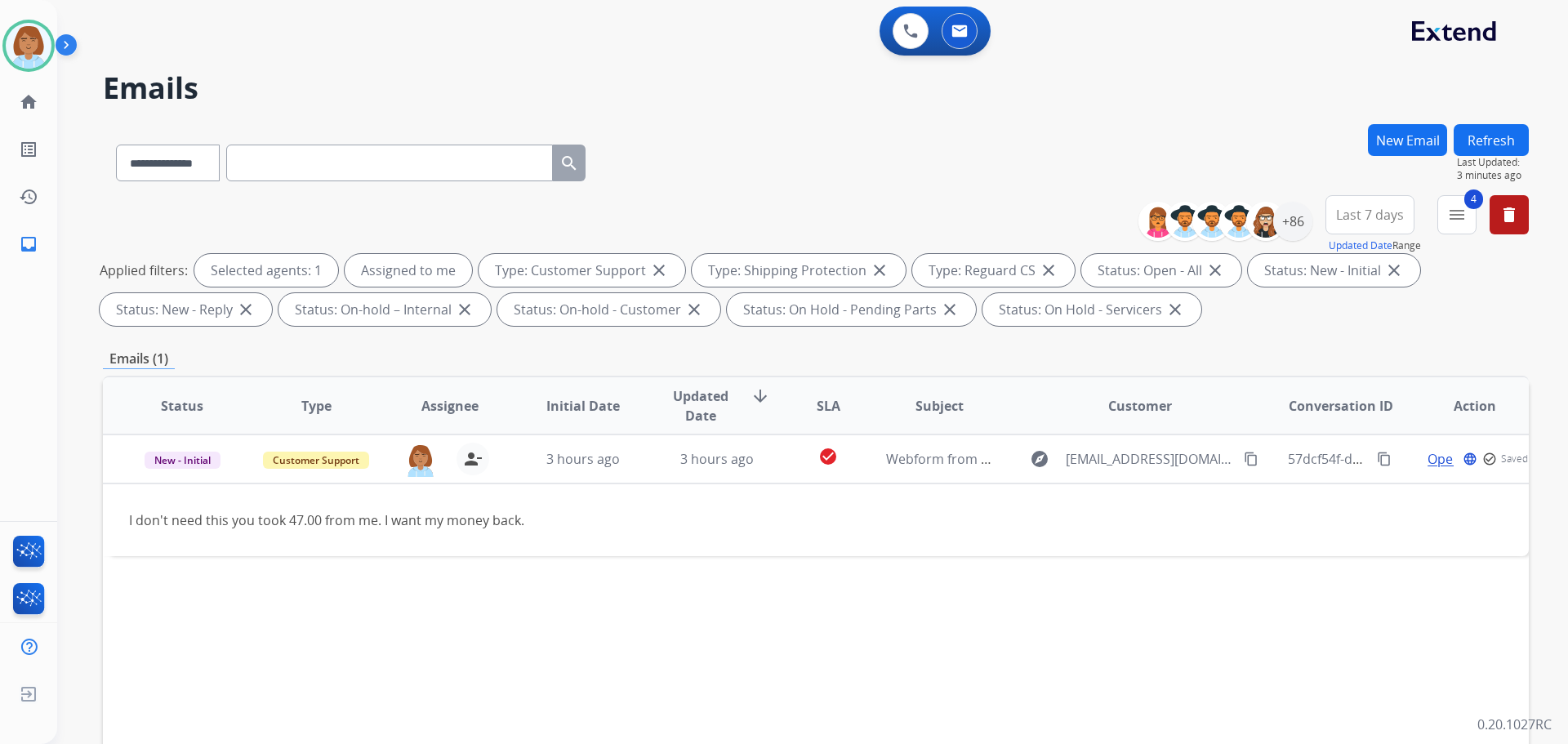
click at [1499, 152] on button "Refresh" at bounding box center [1491, 140] width 75 height 32
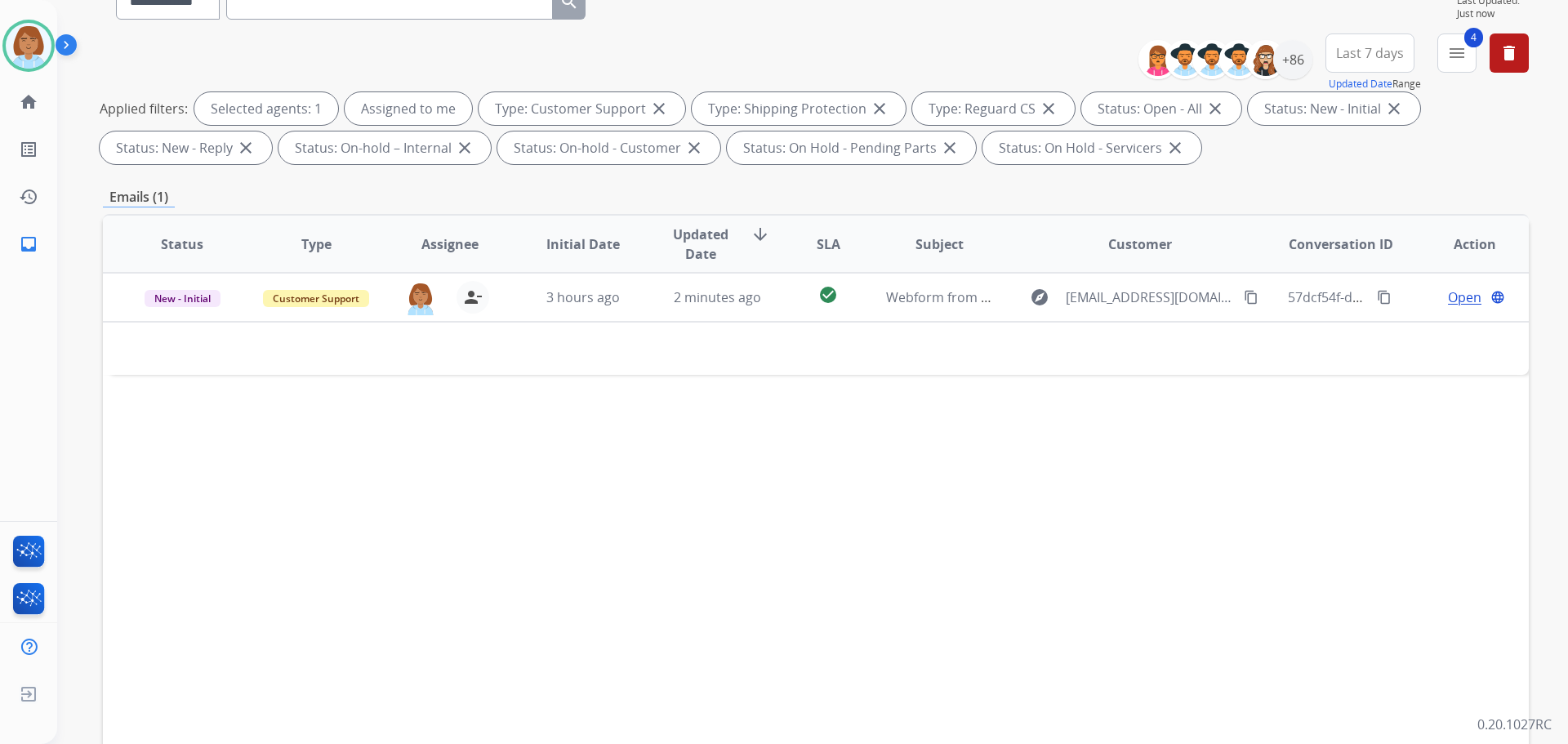
scroll to position [0, 0]
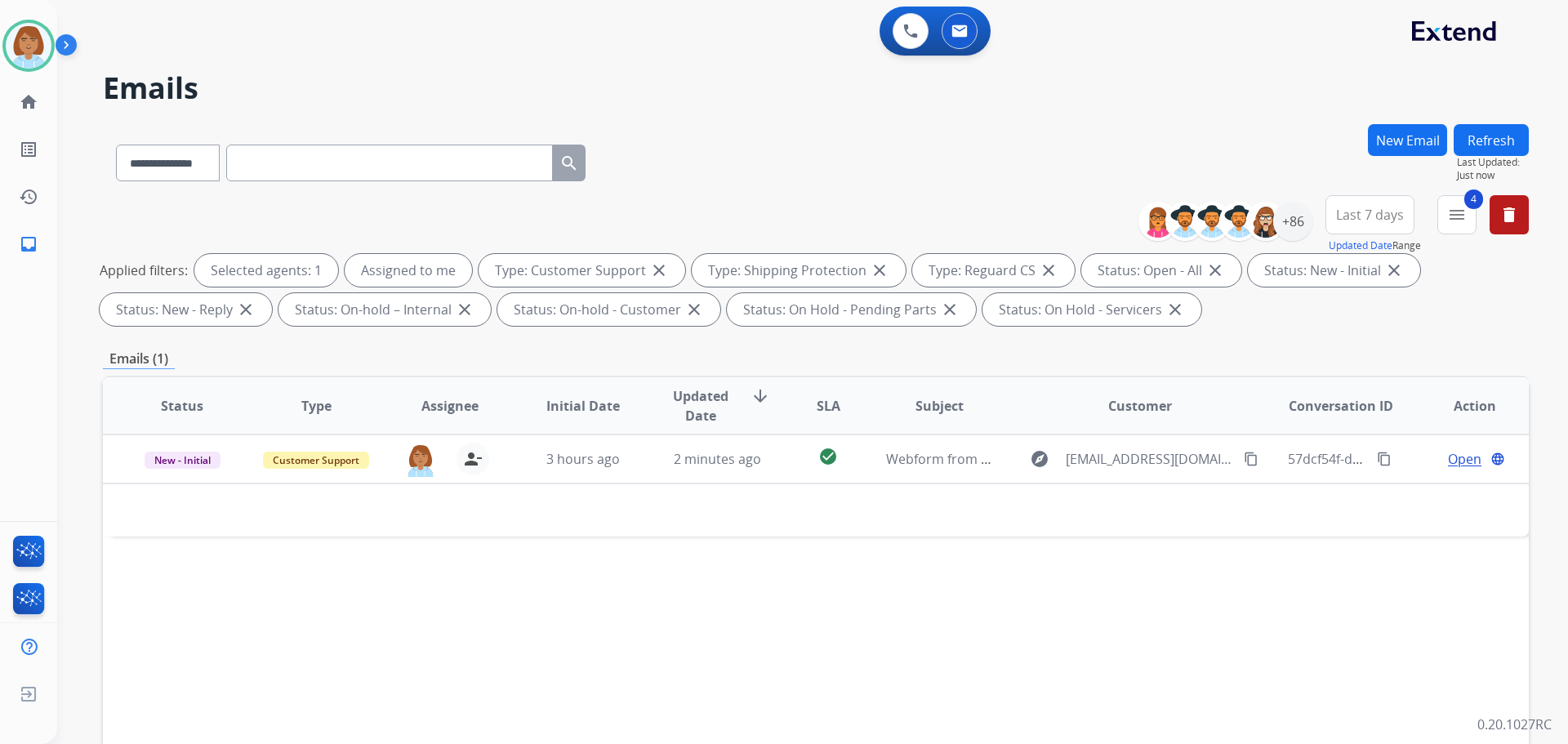
click at [1500, 133] on button "Refresh" at bounding box center [1491, 140] width 75 height 32
drag, startPoint x: 901, startPoint y: 376, endPoint x: 824, endPoint y: 556, distance: 195.8
click at [824, 556] on div "Status Type Assignee Initial Date Updated Date arrow_downward SLA Subject Custo…" at bounding box center [816, 649] width 1426 height 547
drag, startPoint x: 941, startPoint y: 371, endPoint x: 942, endPoint y: 398, distance: 27.0
click at [944, 379] on div "**********" at bounding box center [816, 566] width 1426 height 884
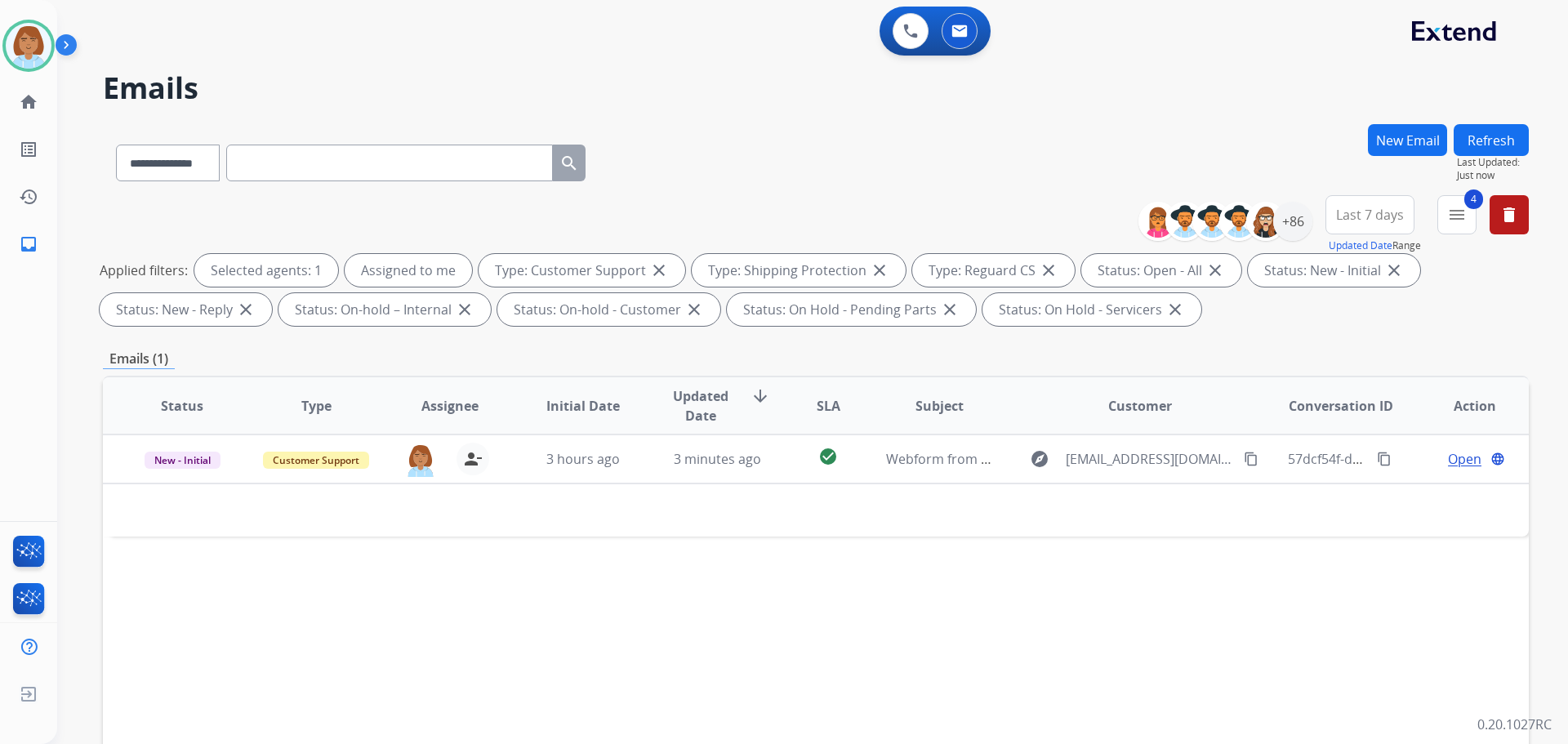
click at [1091, 599] on div "Status Type Assignee Initial Date Updated Date arrow_downward SLA Subject Custo…" at bounding box center [816, 649] width 1426 height 547
click at [1490, 132] on button "Refresh" at bounding box center [1491, 140] width 75 height 32
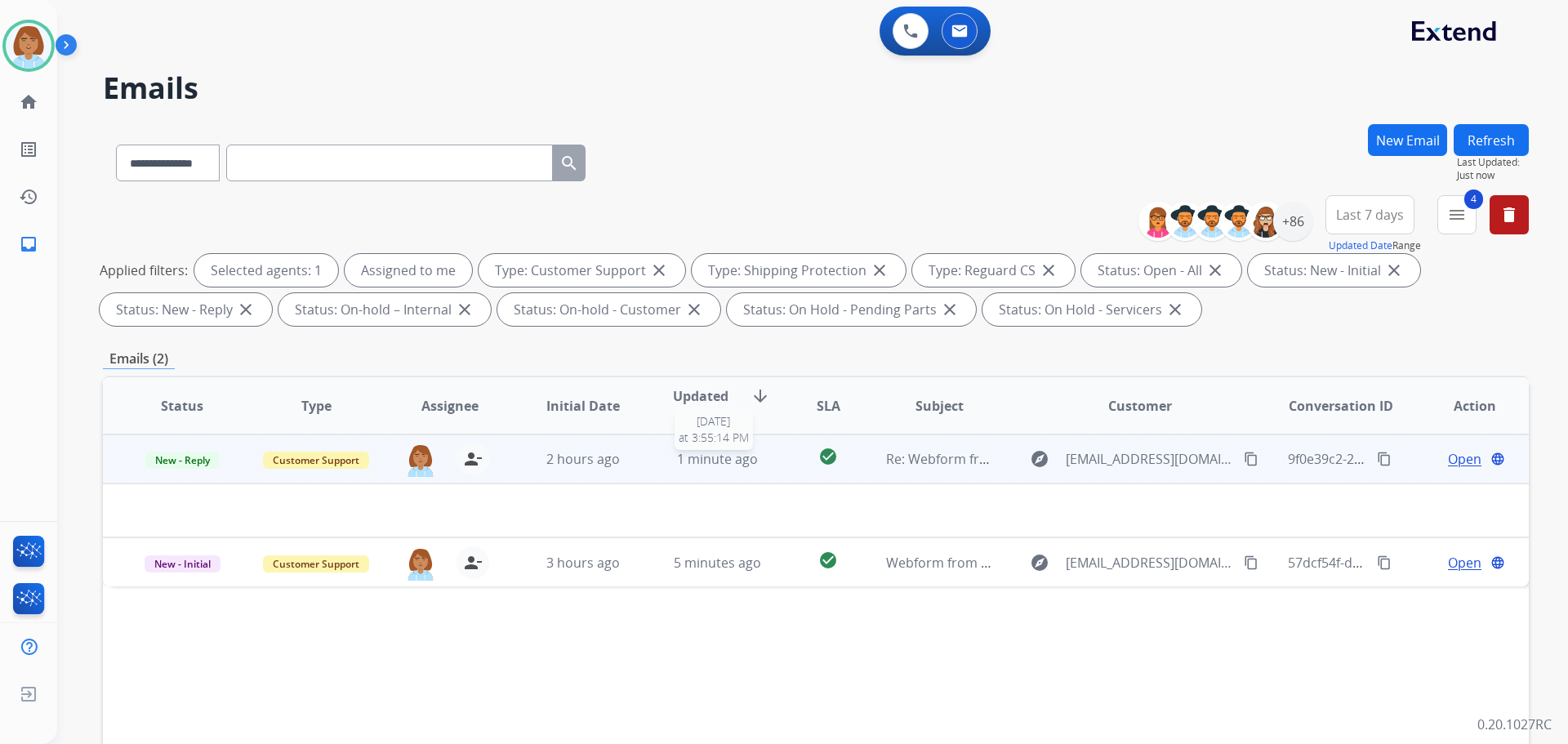
click at [759, 467] on div "1 minute ago" at bounding box center [718, 459] width 107 height 20
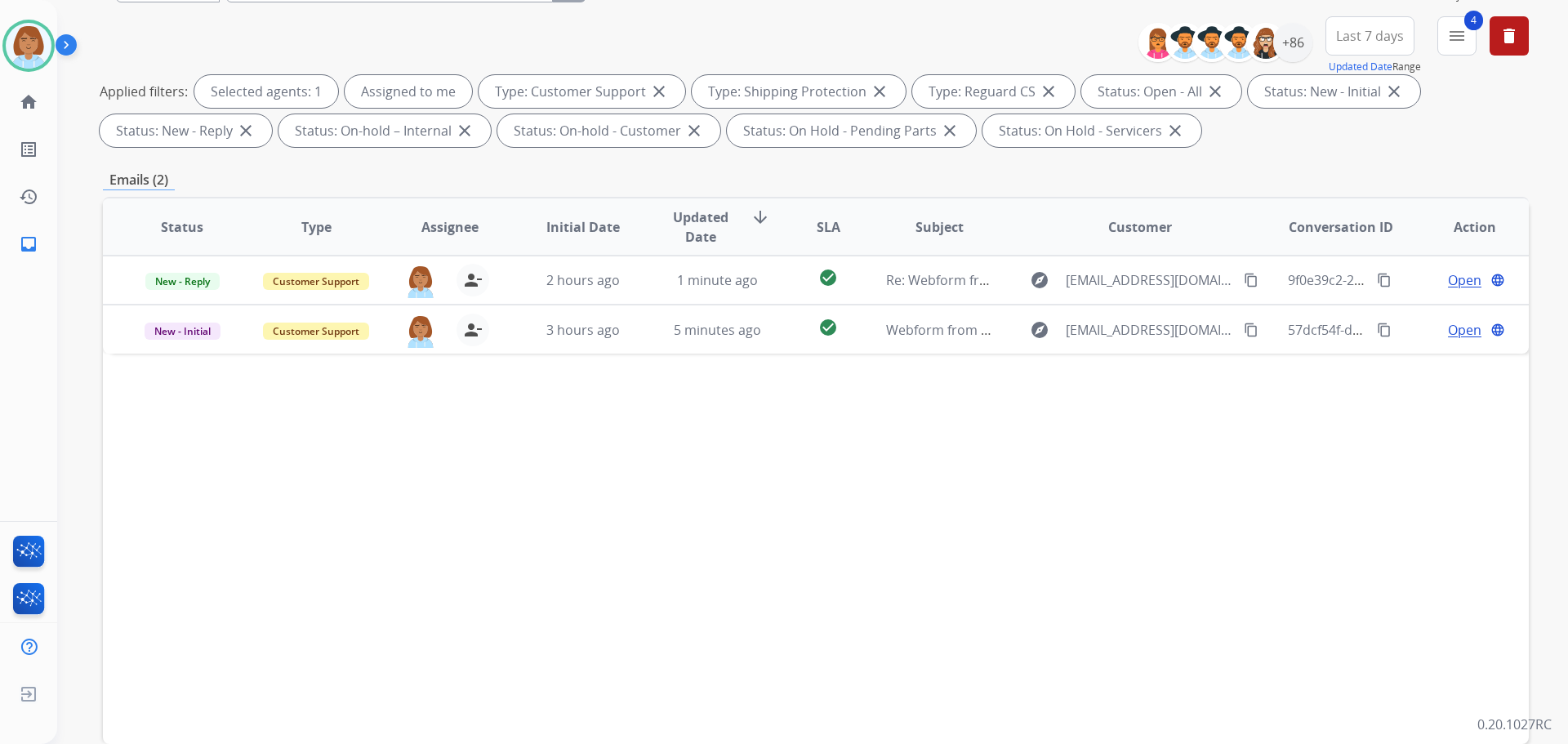
scroll to position [245, 0]
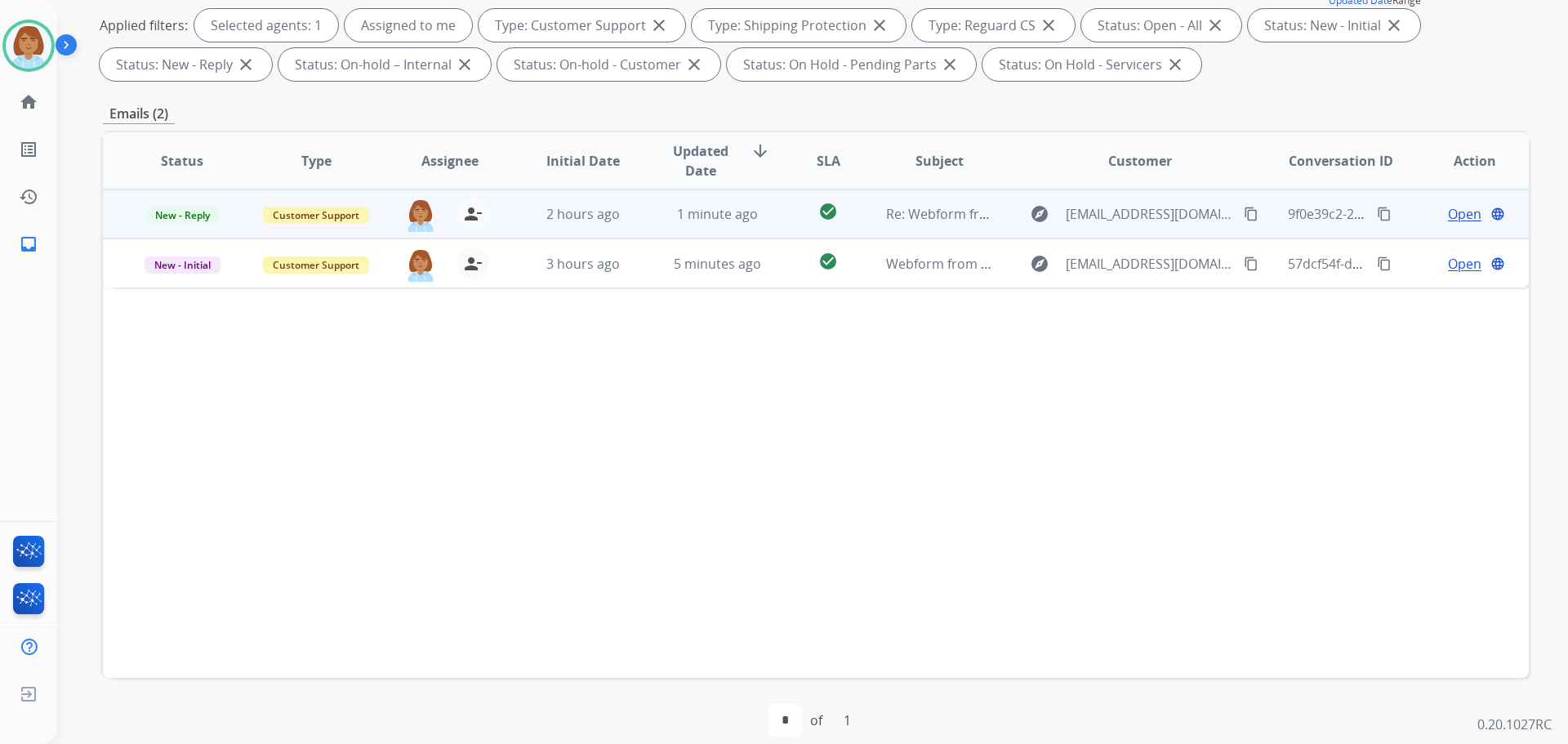
click at [783, 214] on td "check_circle" at bounding box center [815, 214] width 89 height 49
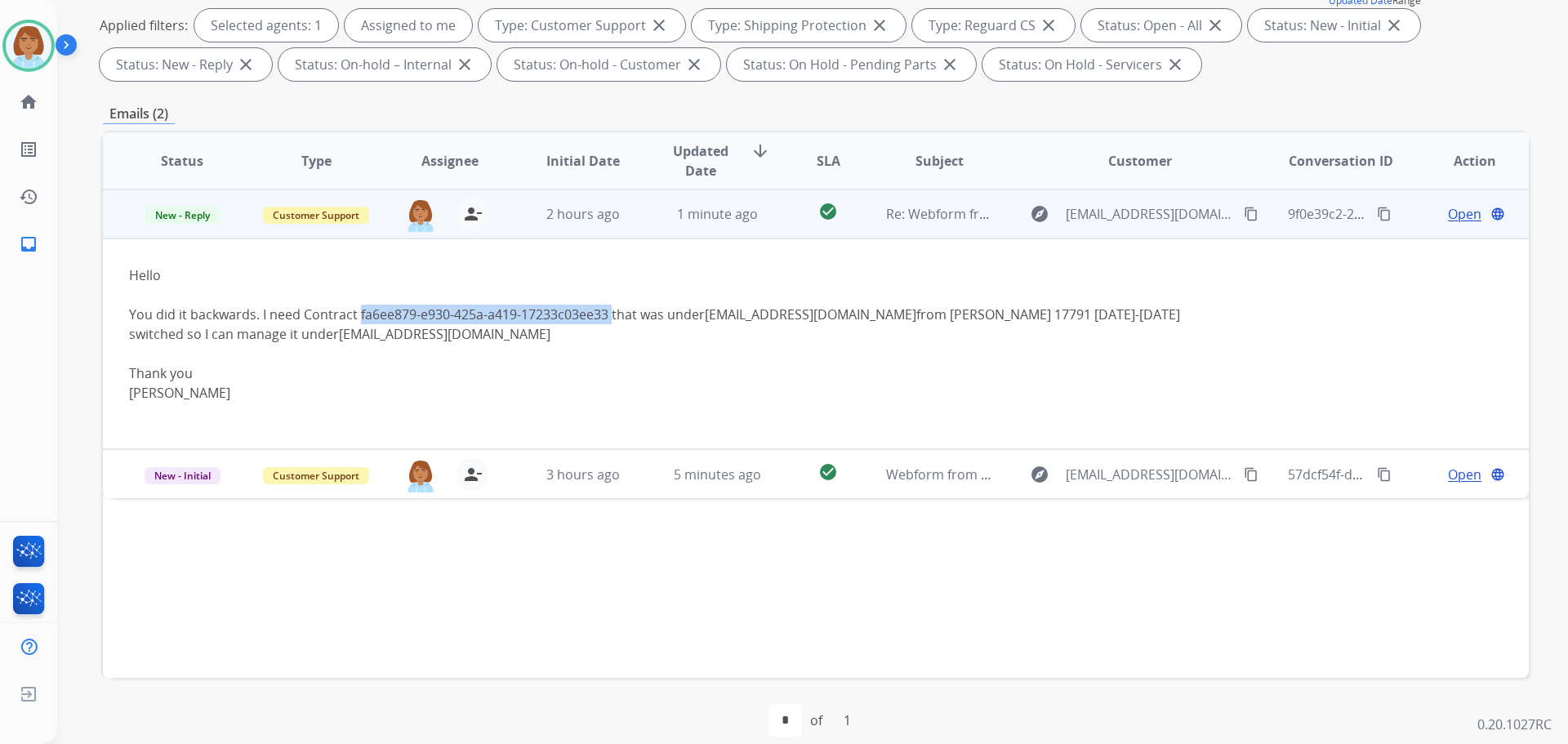
drag, startPoint x: 612, startPoint y: 316, endPoint x: 358, endPoint y: 320, distance: 254.0
click at [358, 320] on div "You did it backwards. I need Contract fa6ee879-e930-425a-a419-17233c03ee33 that…" at bounding box center [683, 324] width 1107 height 39
copy div "fa6ee879-e930-425a-a419-17233c03ee33"
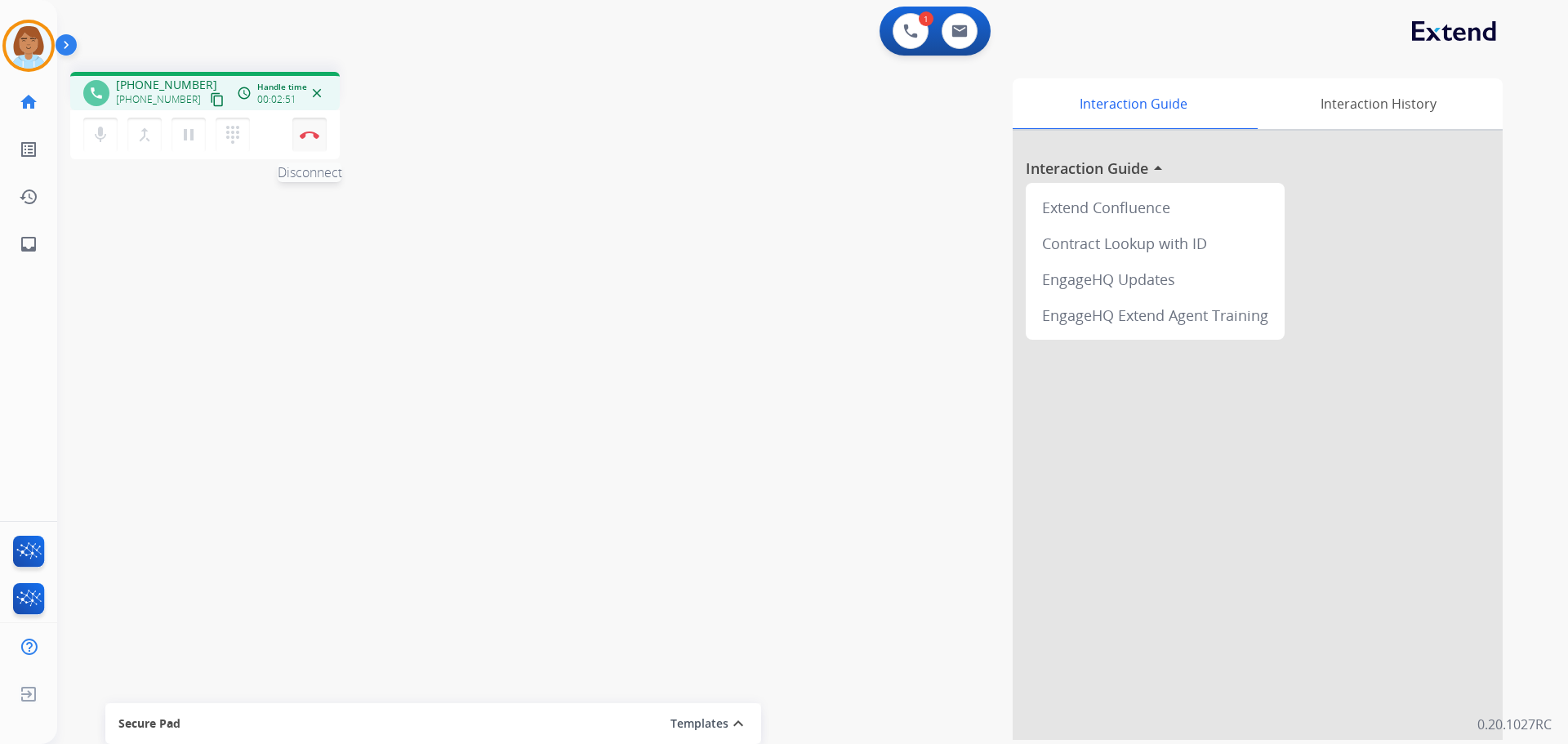
click at [305, 141] on button "Disconnect" at bounding box center [309, 134] width 34 height 34
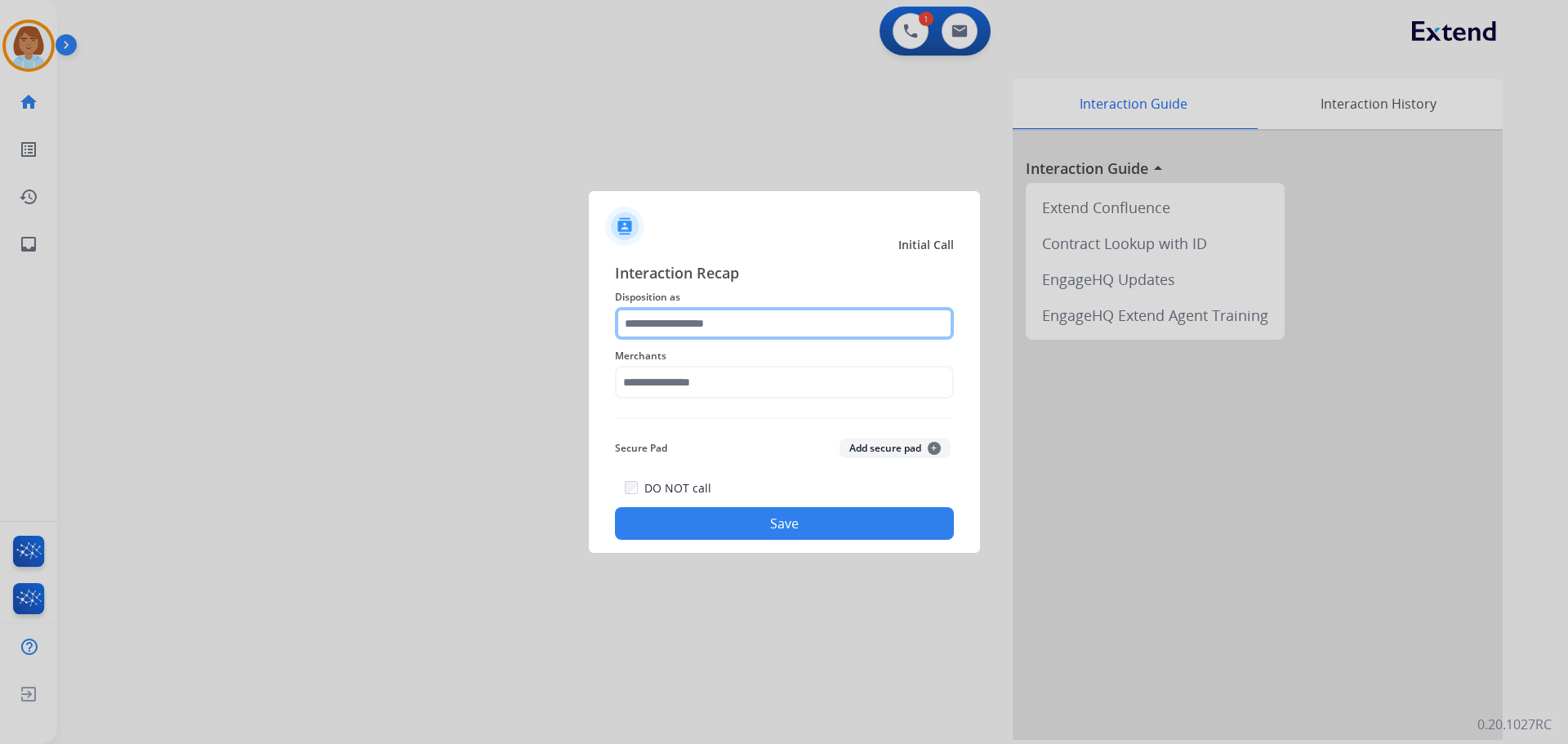
click at [715, 315] on input "text" at bounding box center [784, 324] width 339 height 32
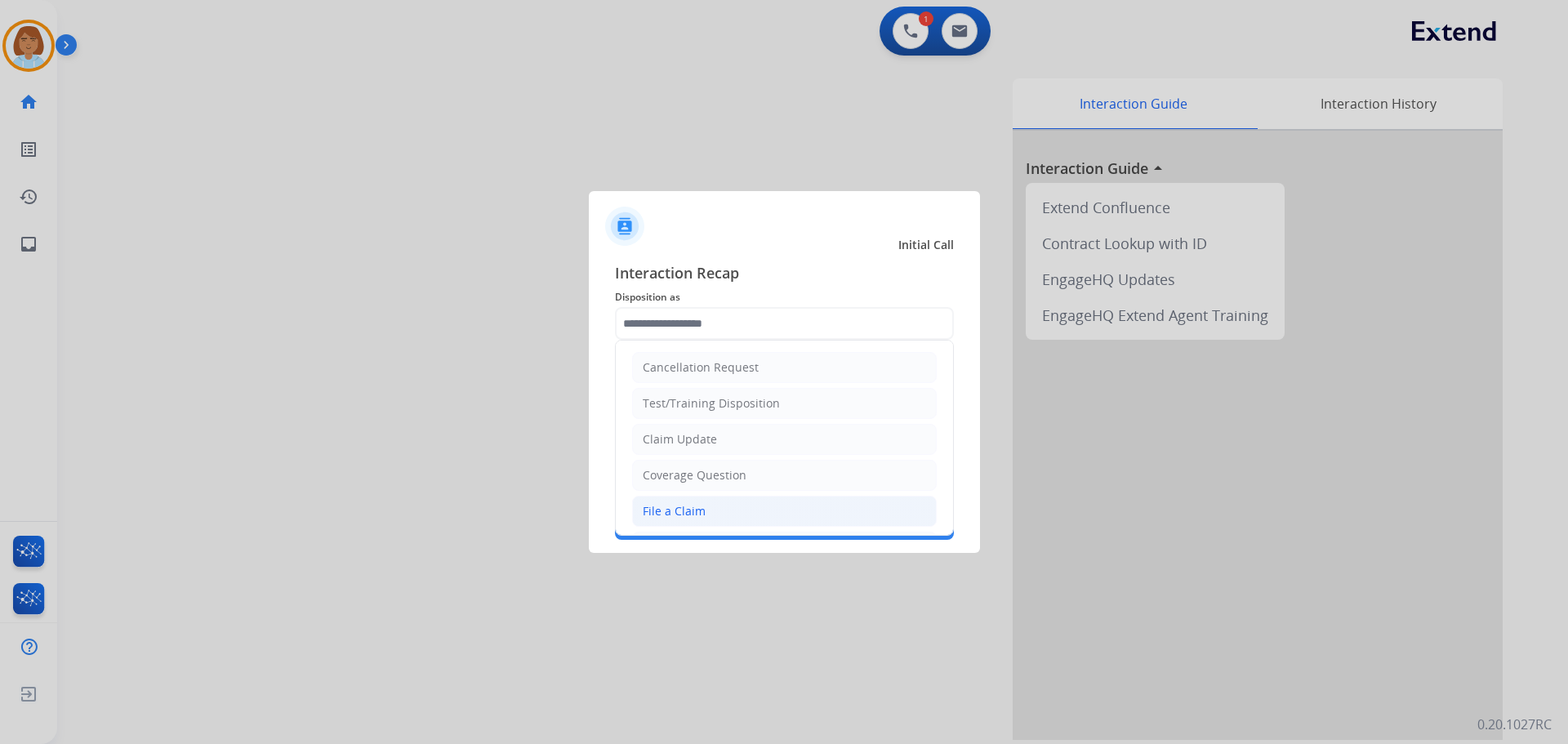
click at [725, 507] on li "File a Claim" at bounding box center [784, 511] width 305 height 31
type input "**********"
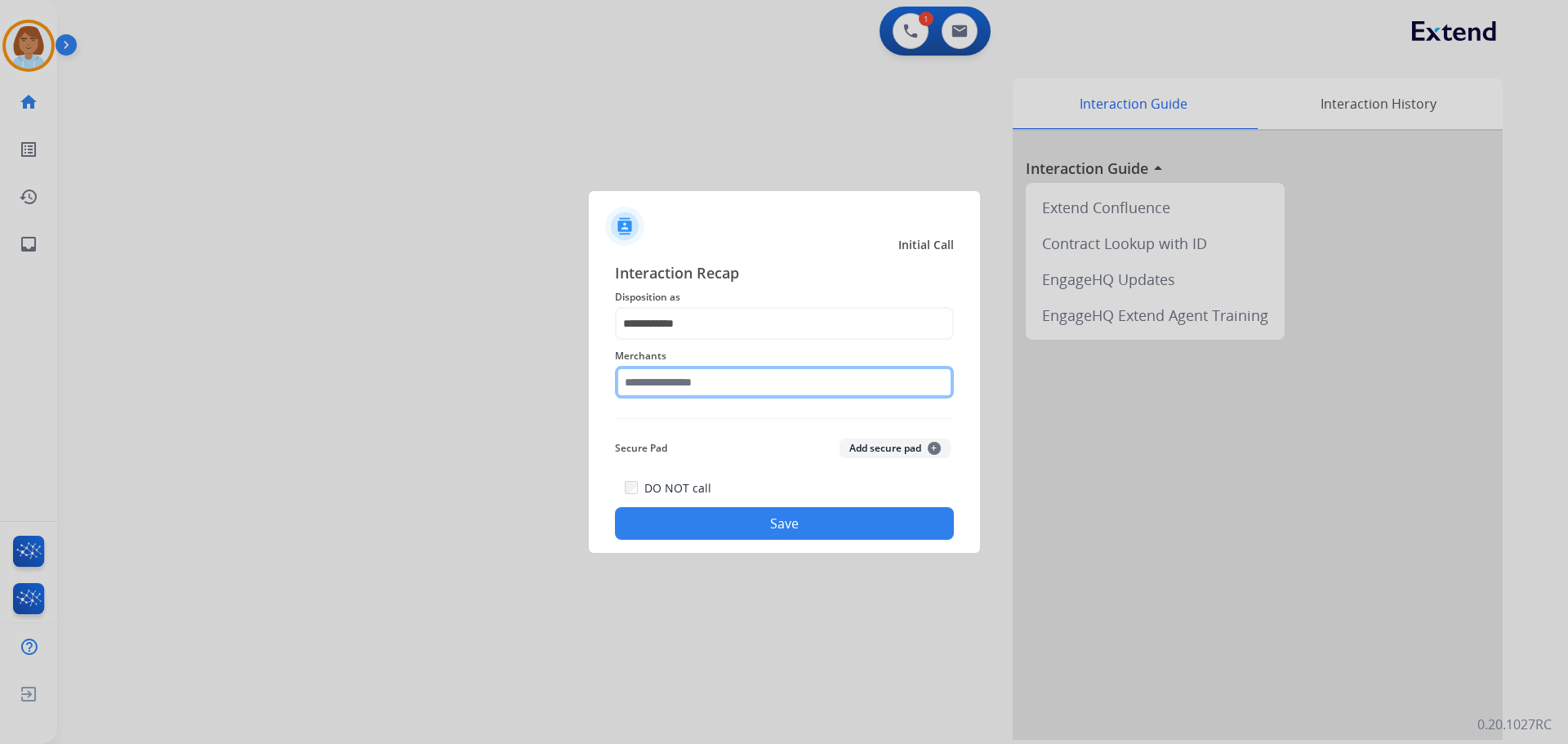
click at [708, 385] on input "text" at bounding box center [784, 382] width 339 height 32
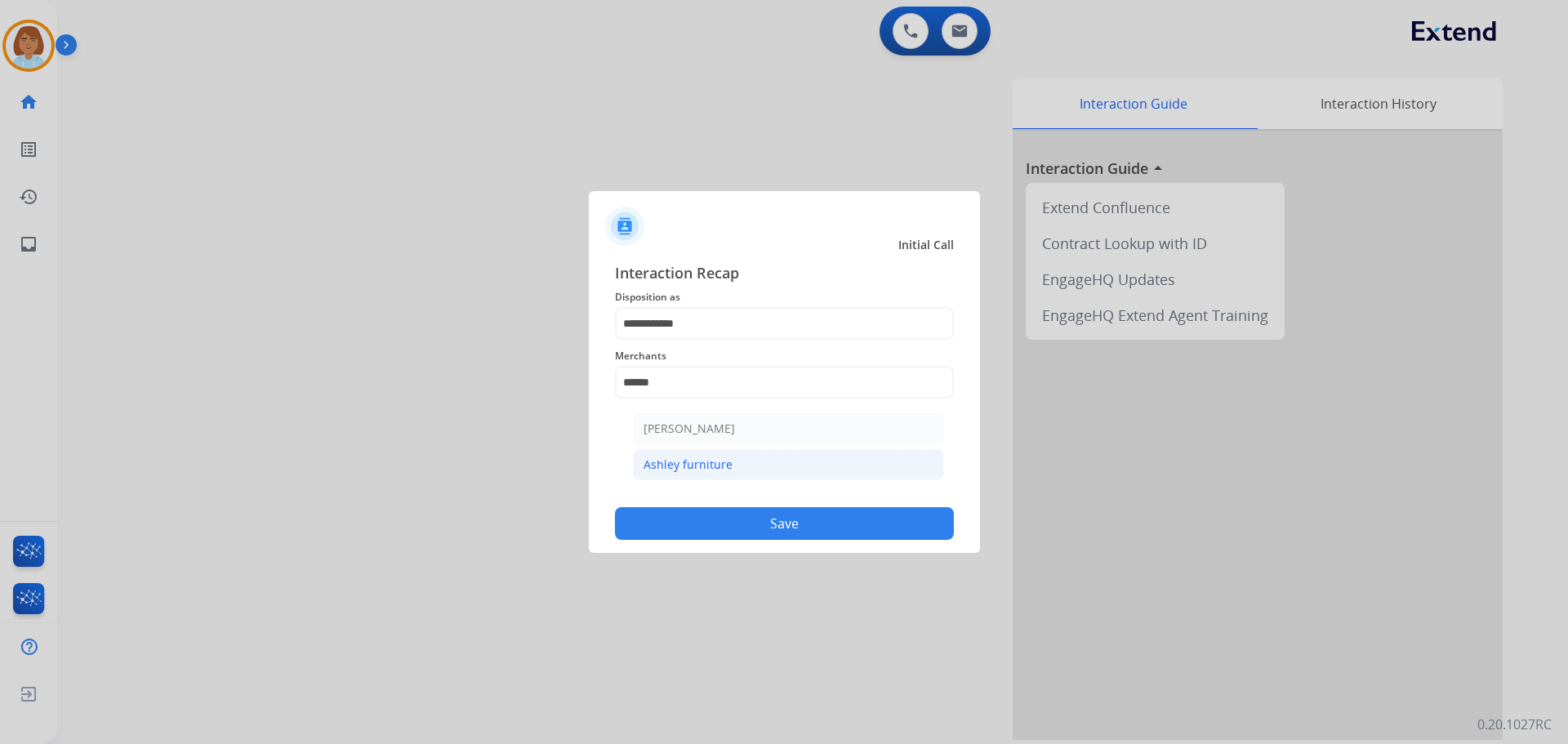
click at [733, 460] on li "Ashley furniture" at bounding box center [788, 464] width 311 height 31
type input "**********"
click at [837, 523] on button "Save" at bounding box center [784, 524] width 339 height 32
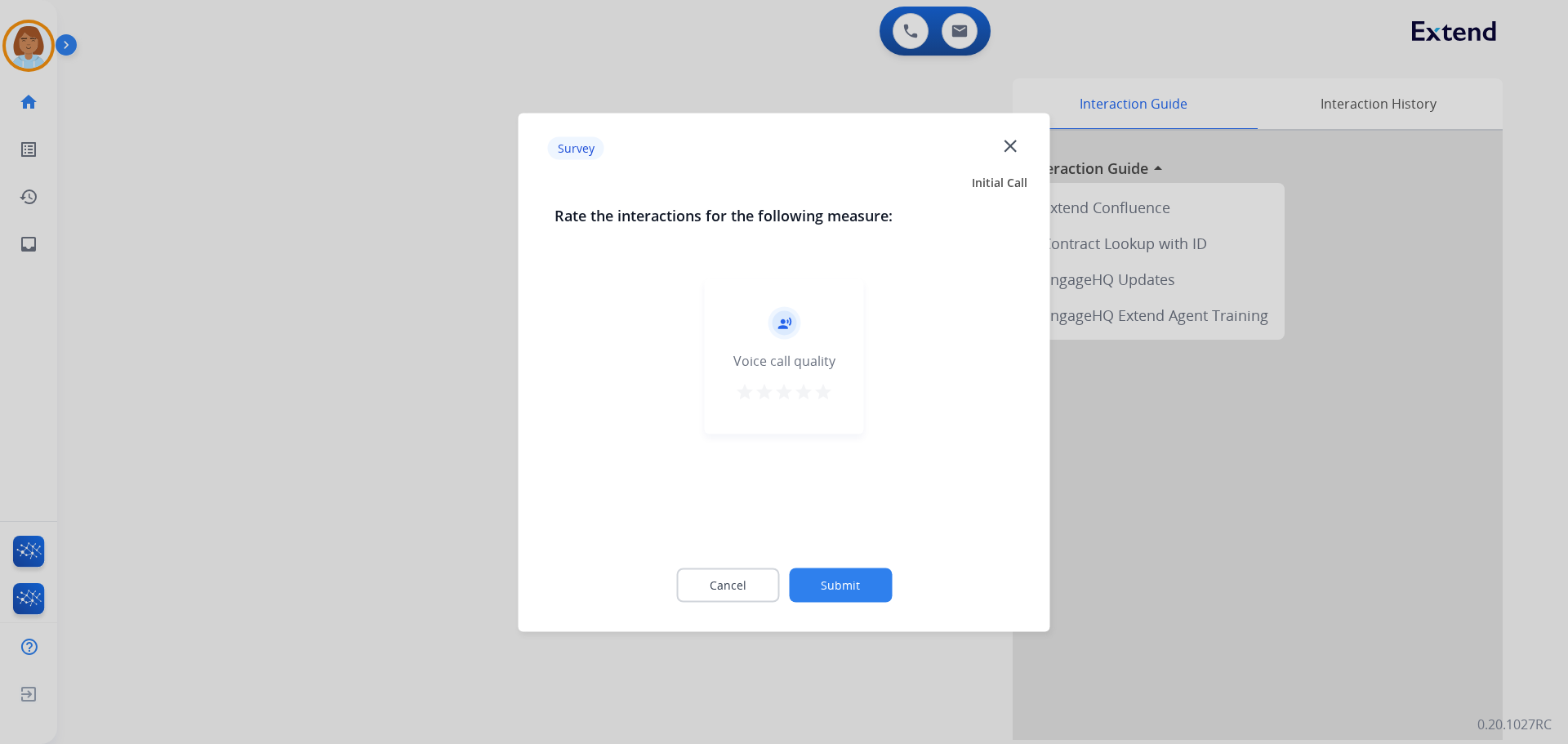
click at [876, 586] on button "Submit" at bounding box center [840, 585] width 103 height 34
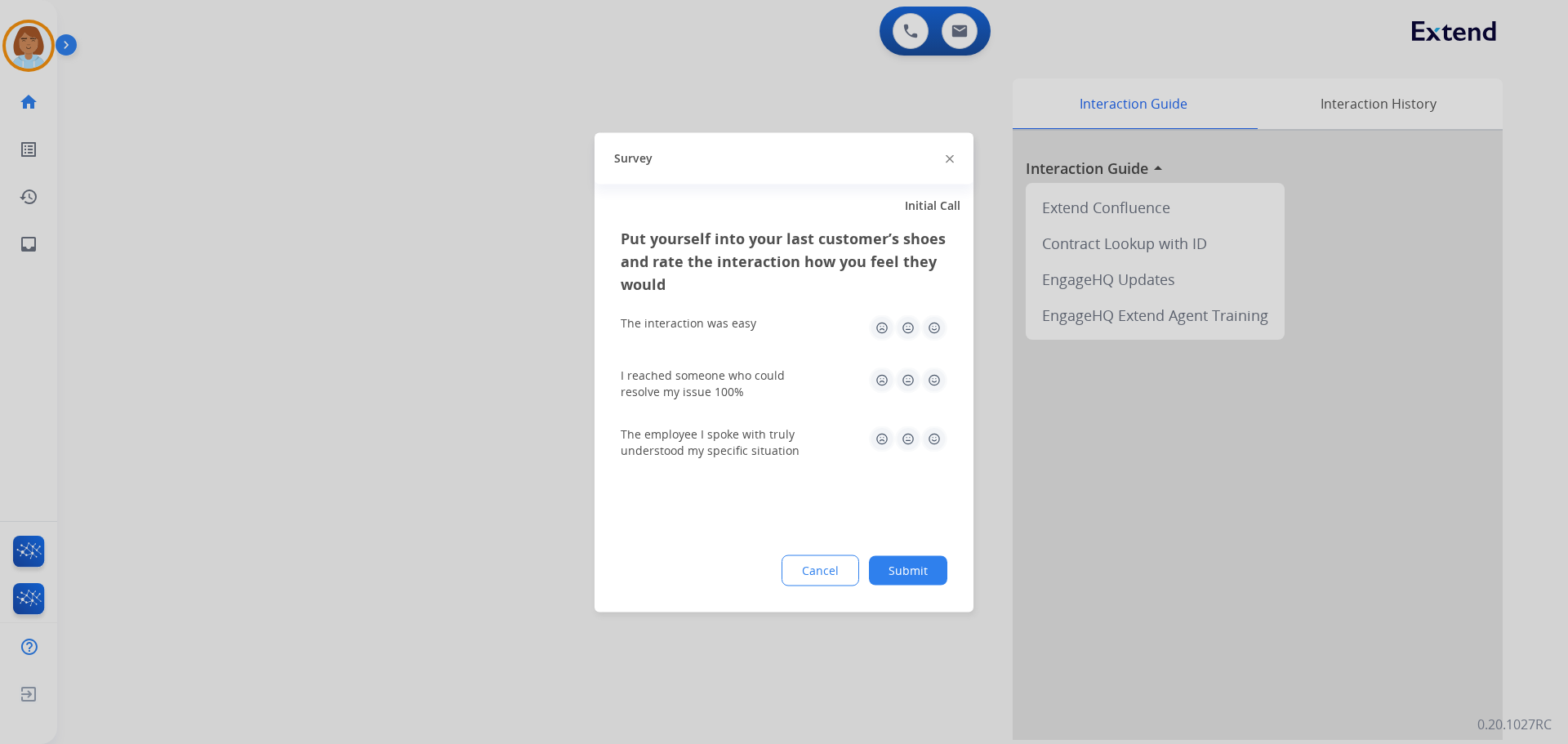
click at [943, 570] on button "Submit" at bounding box center [908, 570] width 78 height 30
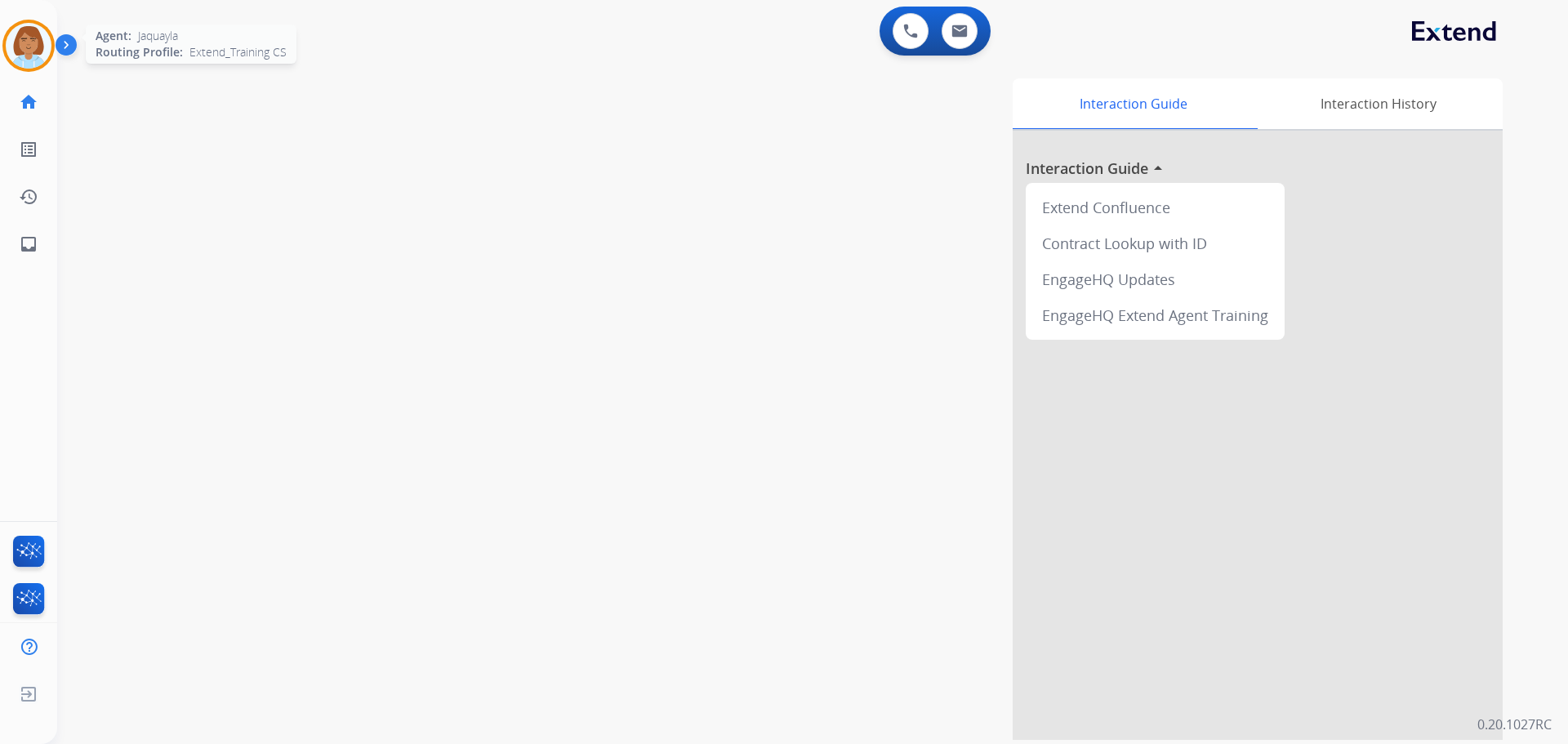
click at [38, 65] on img at bounding box center [28, 45] width 46 height 46
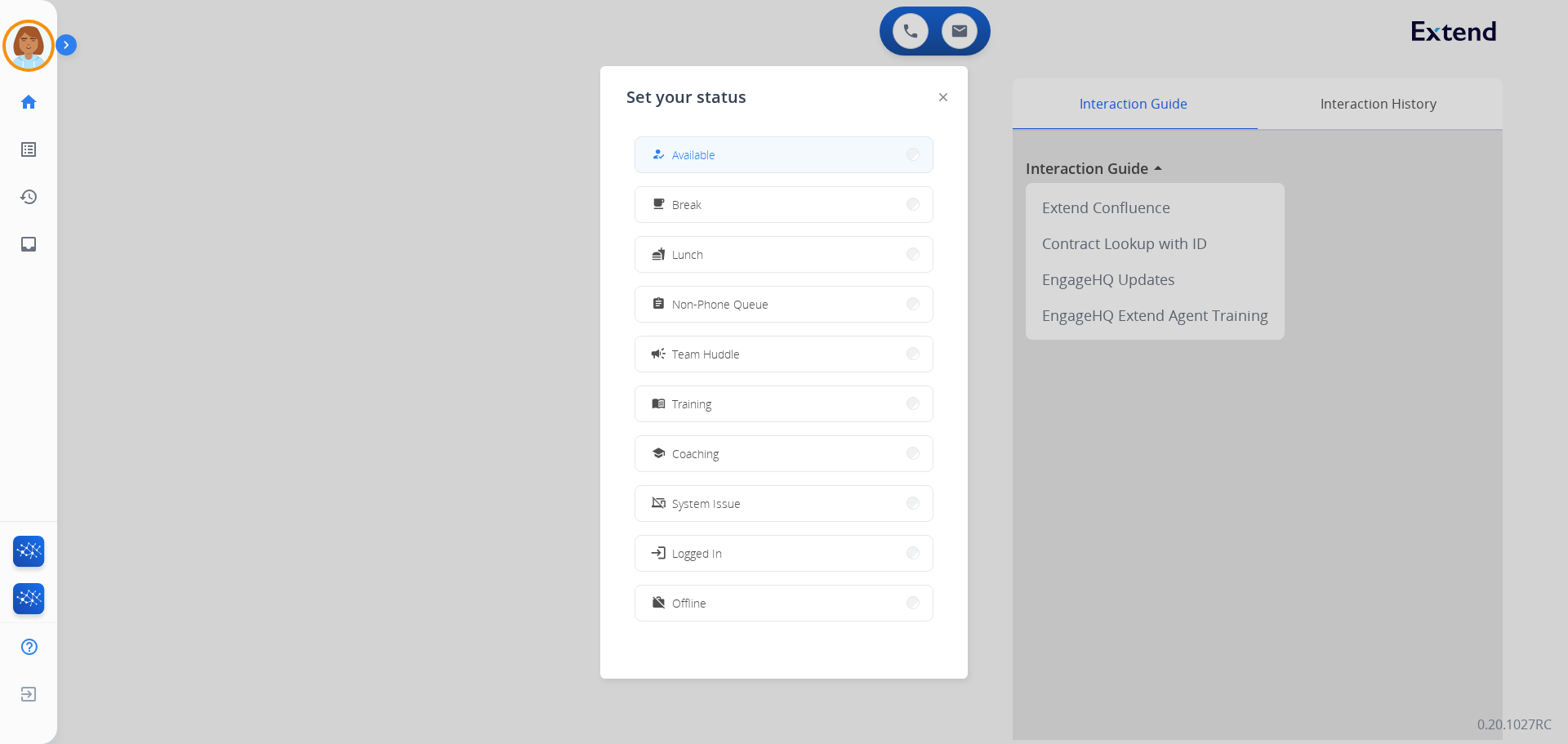
click at [691, 154] on span "Available" at bounding box center [694, 154] width 43 height 17
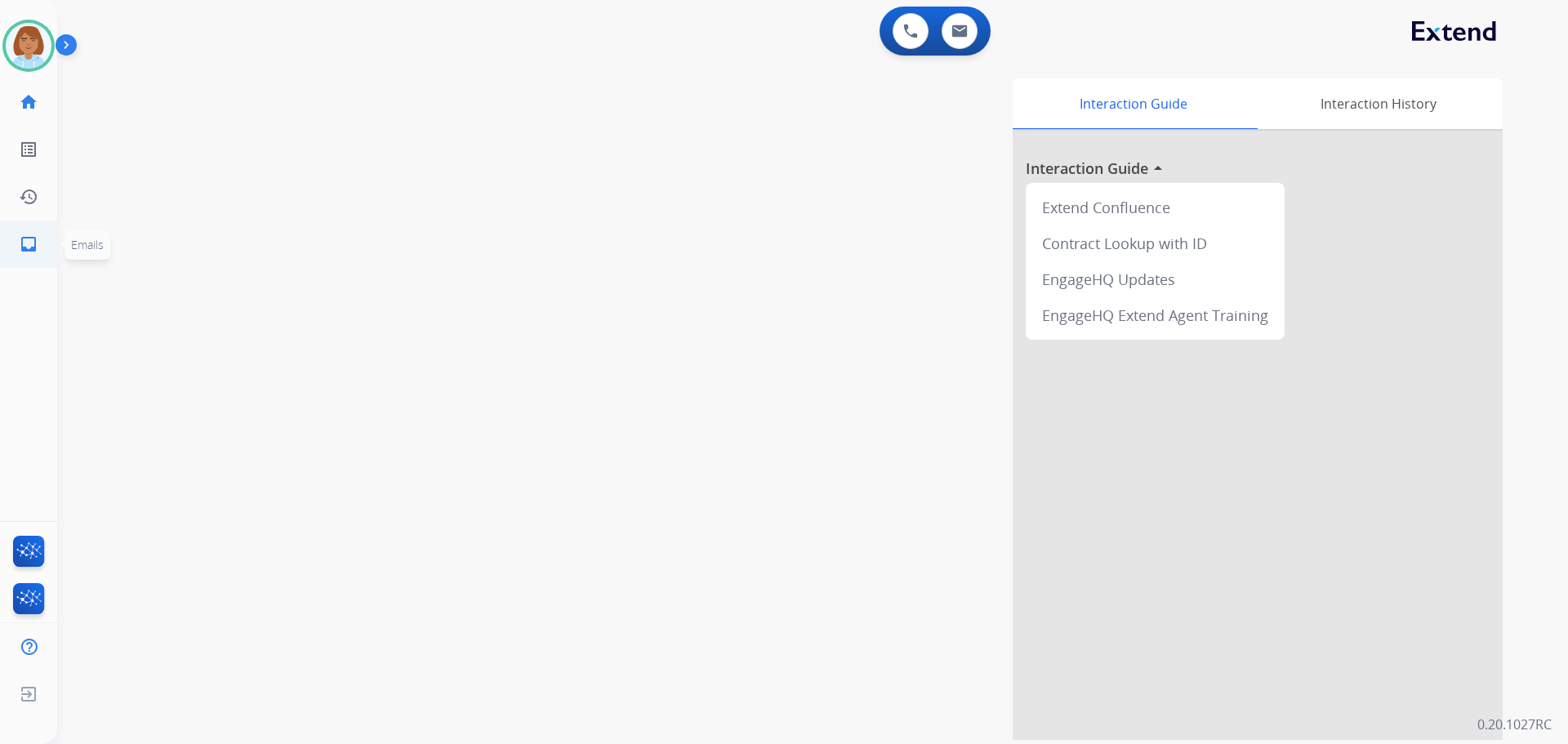
click at [15, 243] on link "inbox Emails" at bounding box center [28, 244] width 46 height 46
select select "**********"
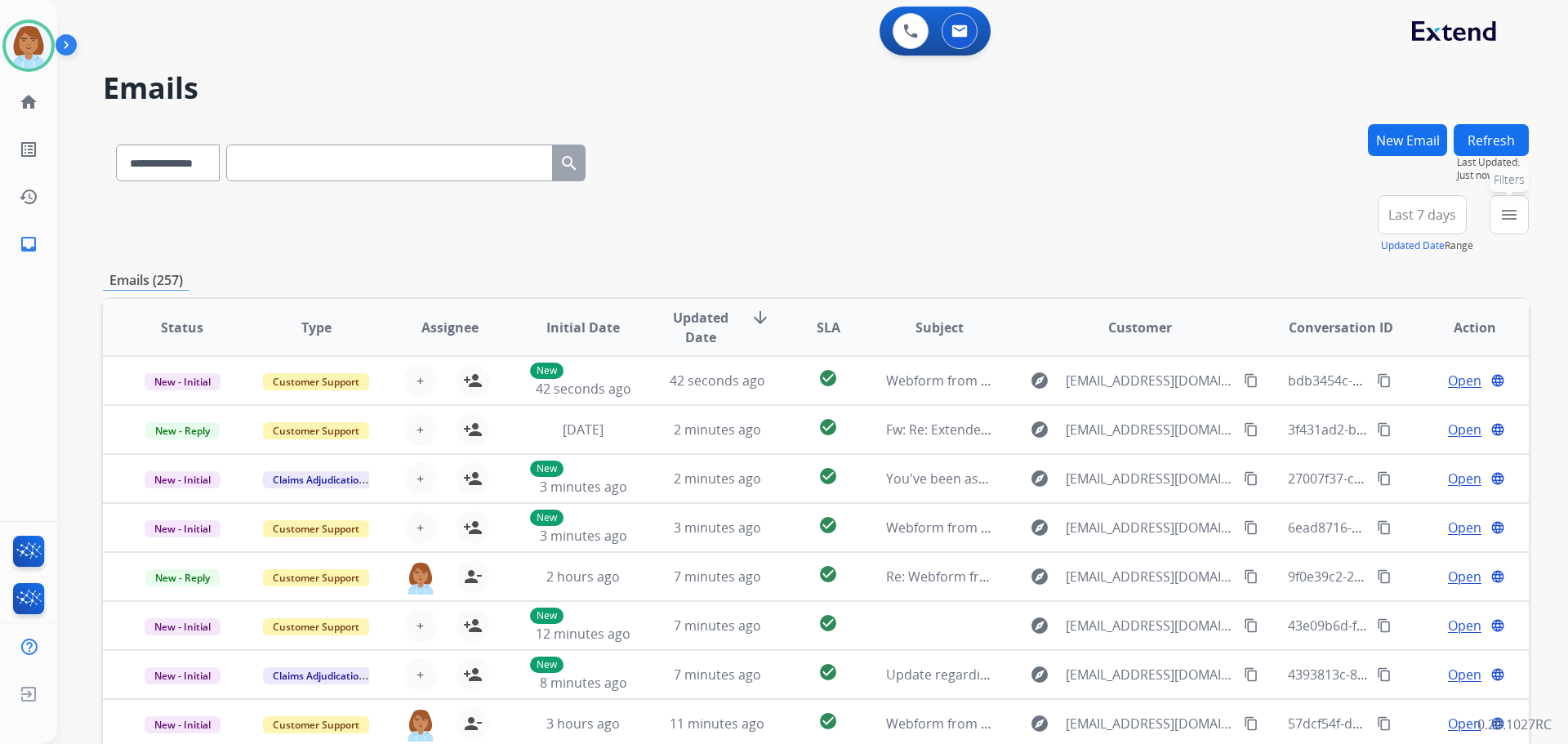
click at [1508, 223] on mat-icon "menu" at bounding box center [1509, 215] width 20 height 20
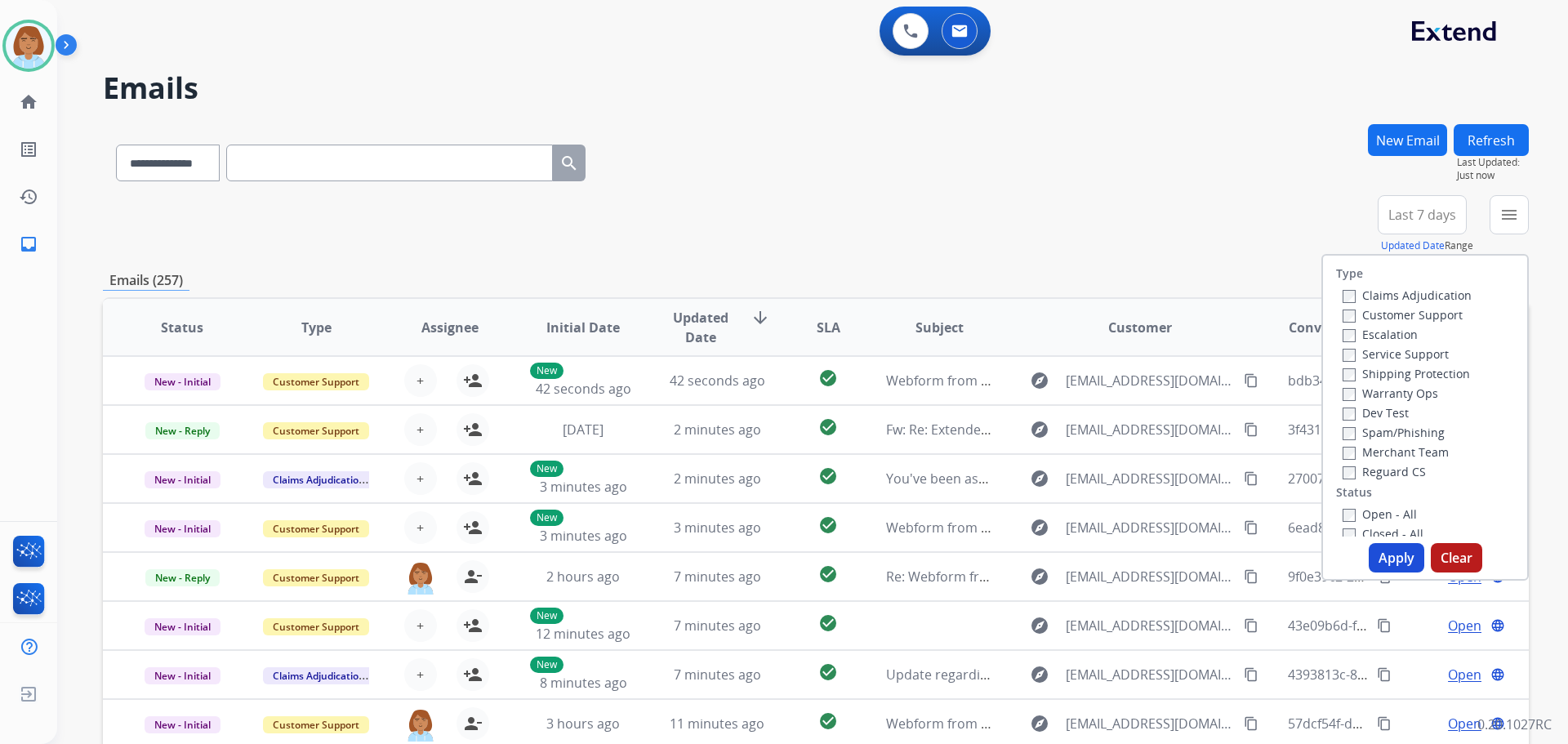
click at [1371, 317] on label "Customer Support" at bounding box center [1402, 315] width 120 height 15
click at [1375, 373] on label "Shipping Protection" at bounding box center [1406, 373] width 127 height 15
click at [1347, 480] on div "Reguard CS" at bounding box center [1407, 472] width 129 height 20
click at [1394, 560] on button "Apply" at bounding box center [1397, 557] width 56 height 30
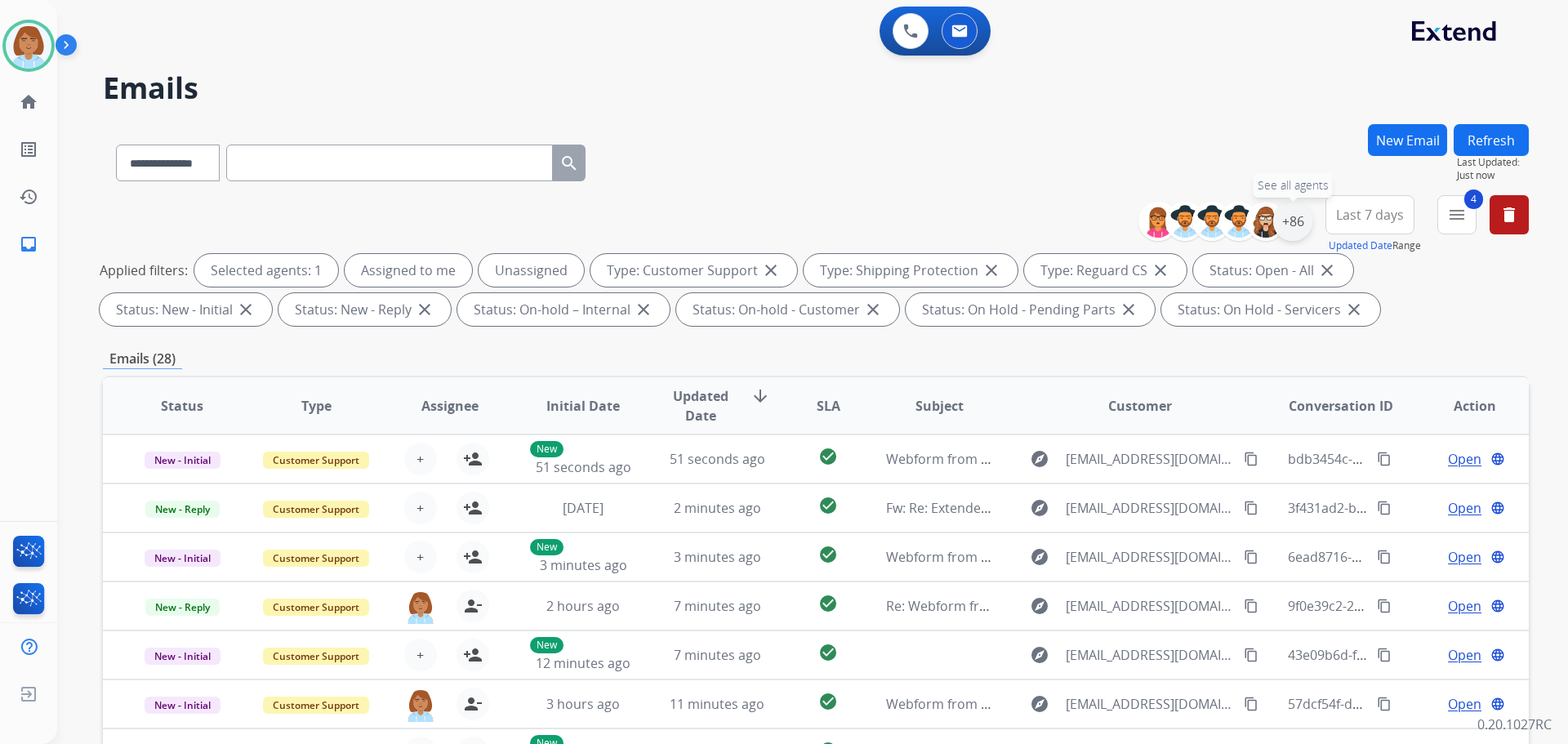
click at [1303, 211] on div "+86" at bounding box center [1292, 221] width 39 height 39
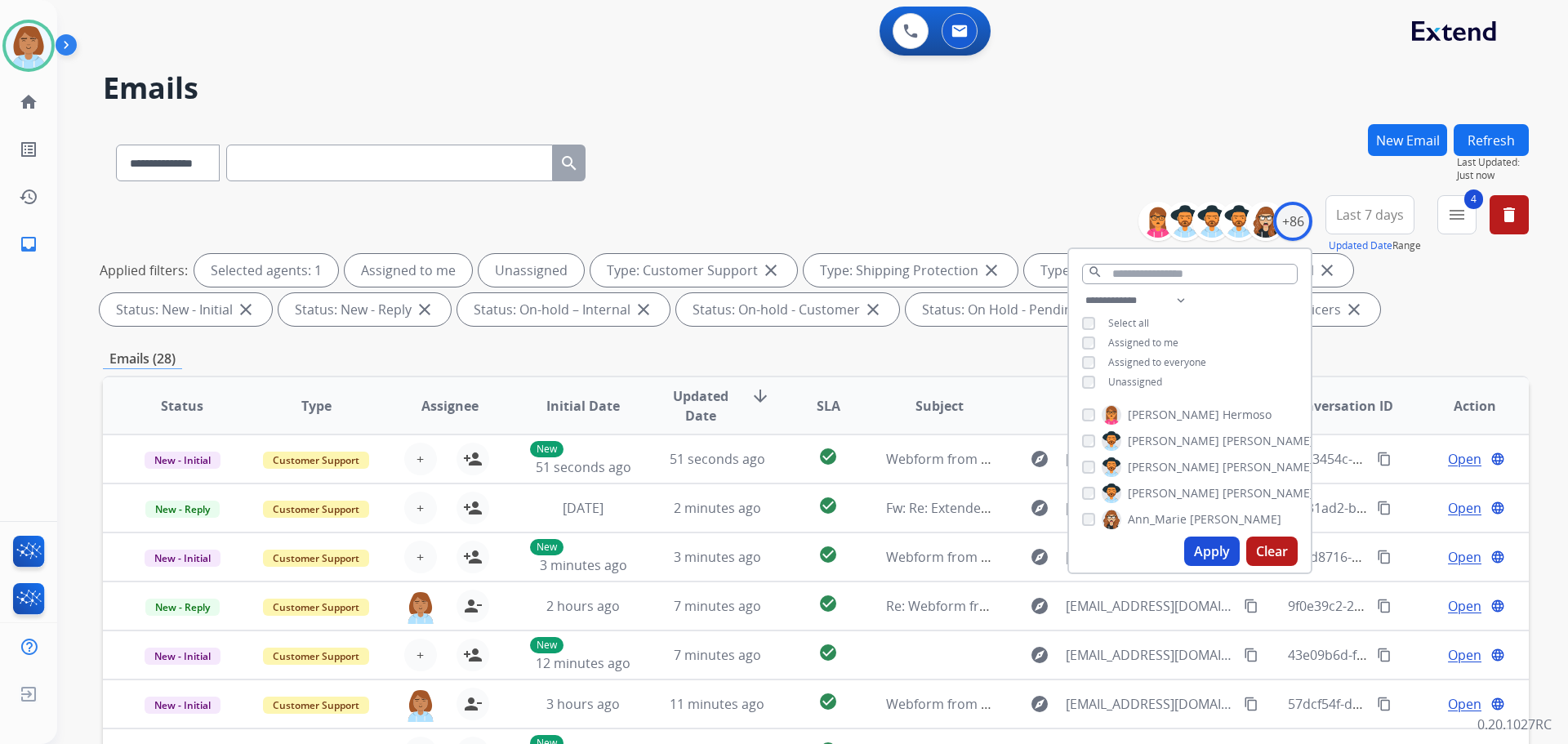
click at [1108, 381] on span "Unassigned" at bounding box center [1135, 381] width 54 height 14
click at [1206, 543] on button "Apply" at bounding box center [1213, 551] width 56 height 30
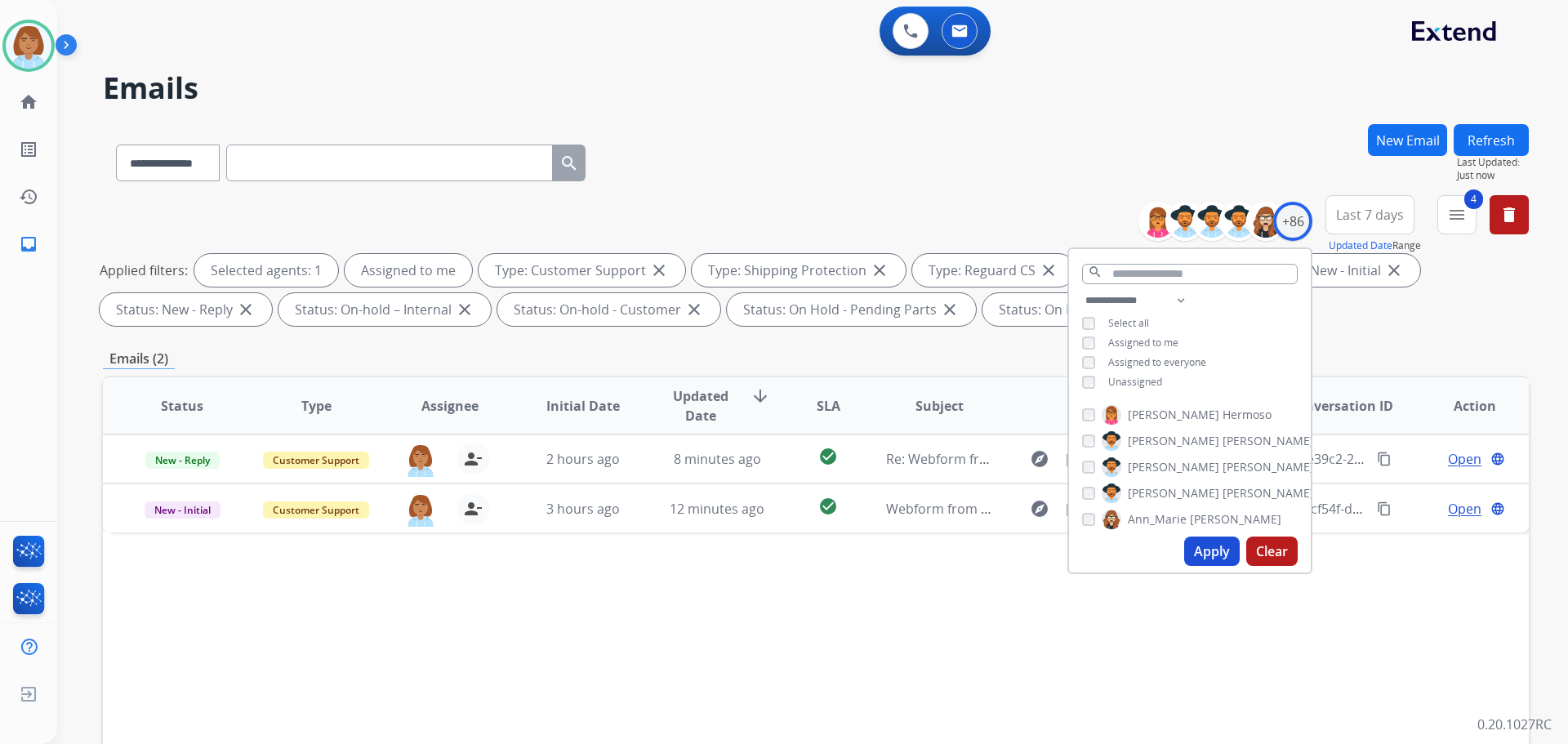
click at [813, 134] on div "**********" at bounding box center [816, 160] width 1426 height 71
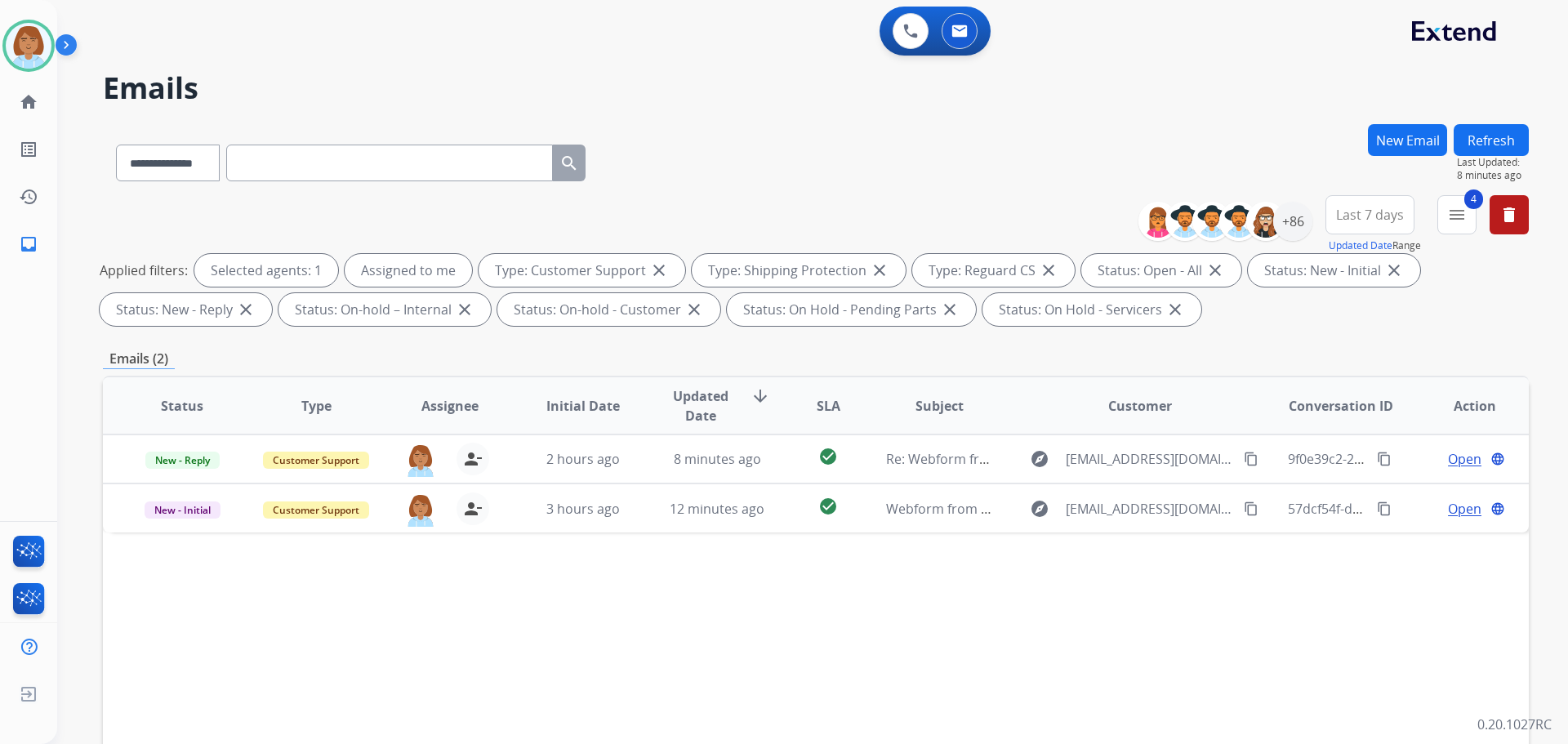
click at [1522, 142] on button "Refresh" at bounding box center [1491, 140] width 75 height 32
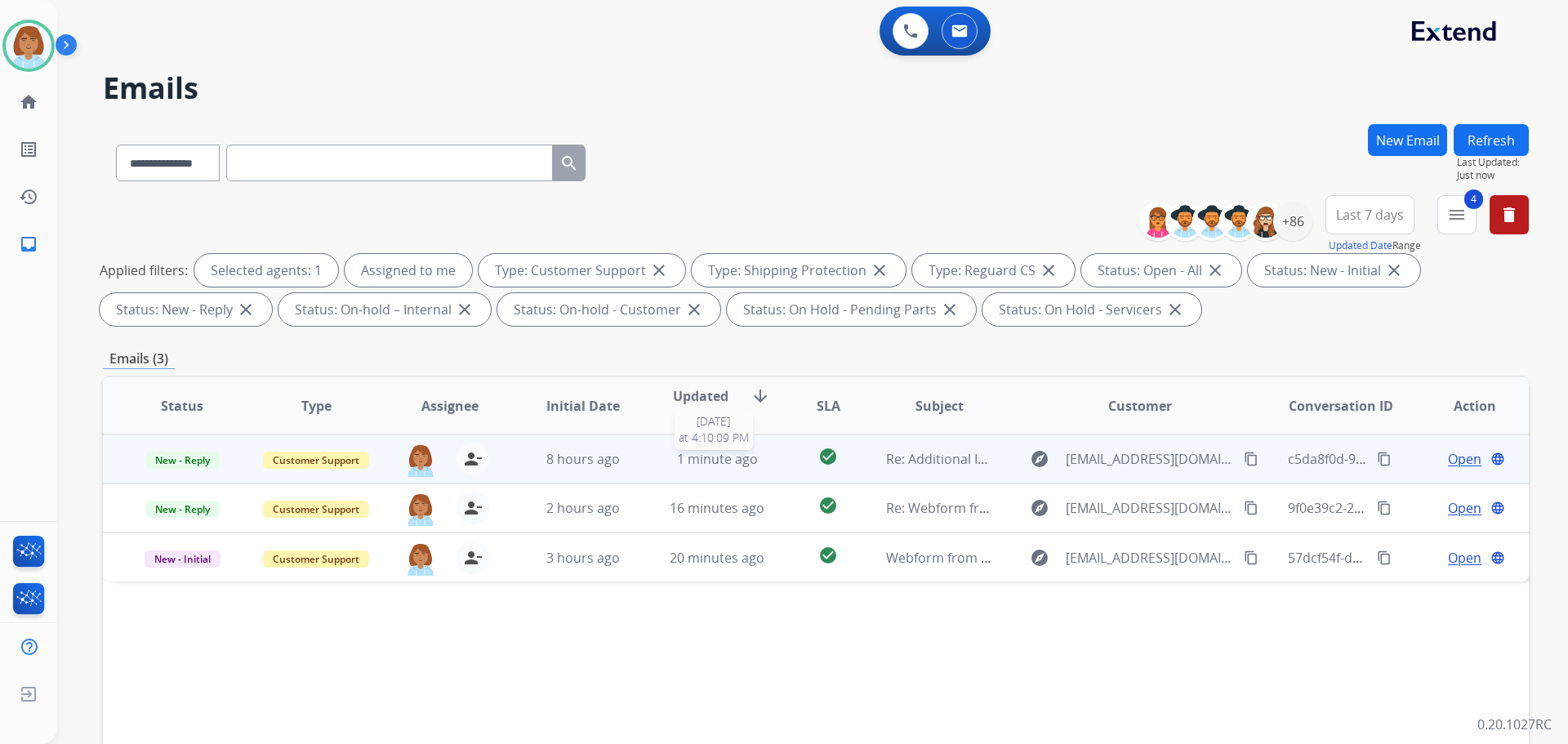
click at [742, 453] on span "1 minute ago" at bounding box center [718, 459] width 81 height 18
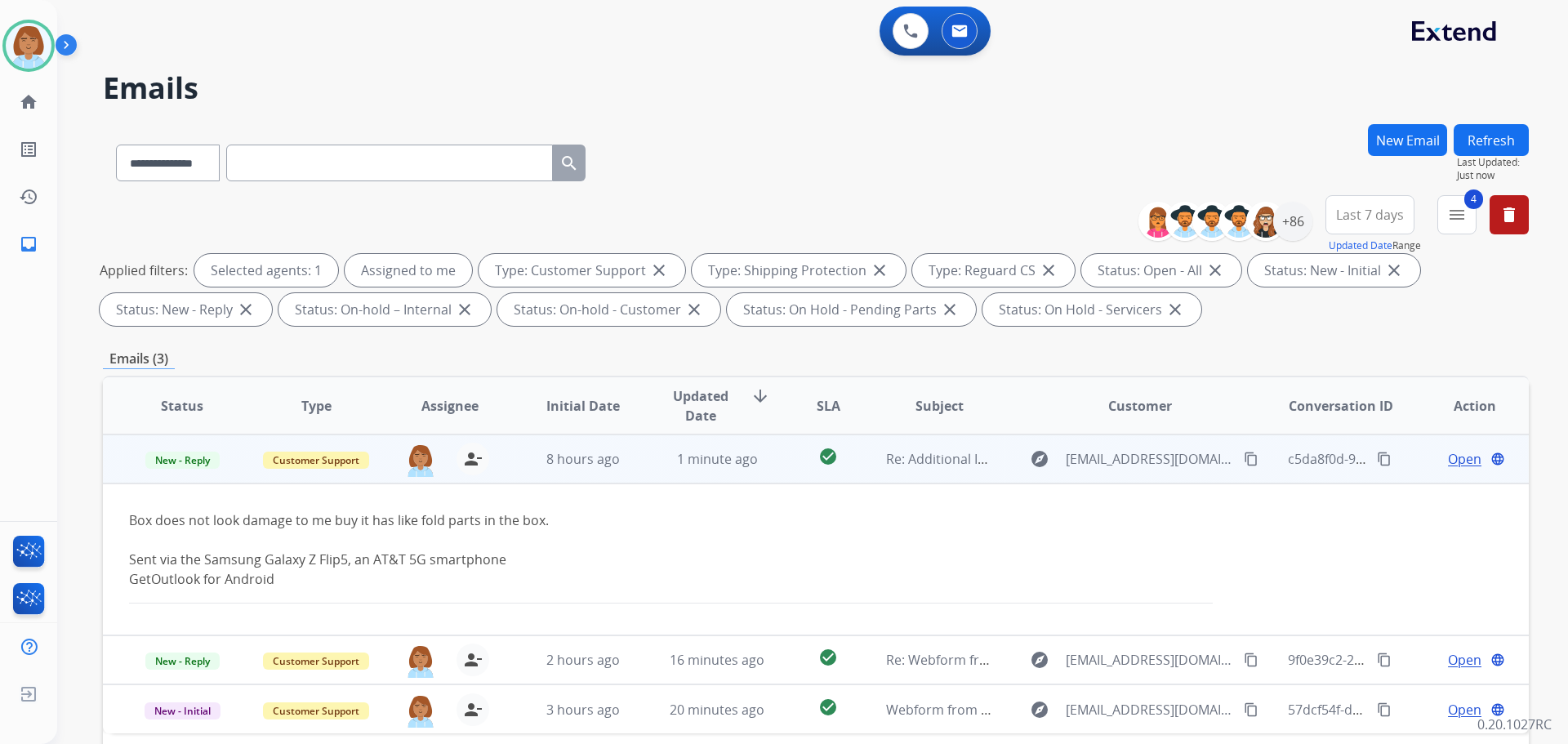
click at [1457, 459] on span "Open" at bounding box center [1464, 459] width 33 height 20
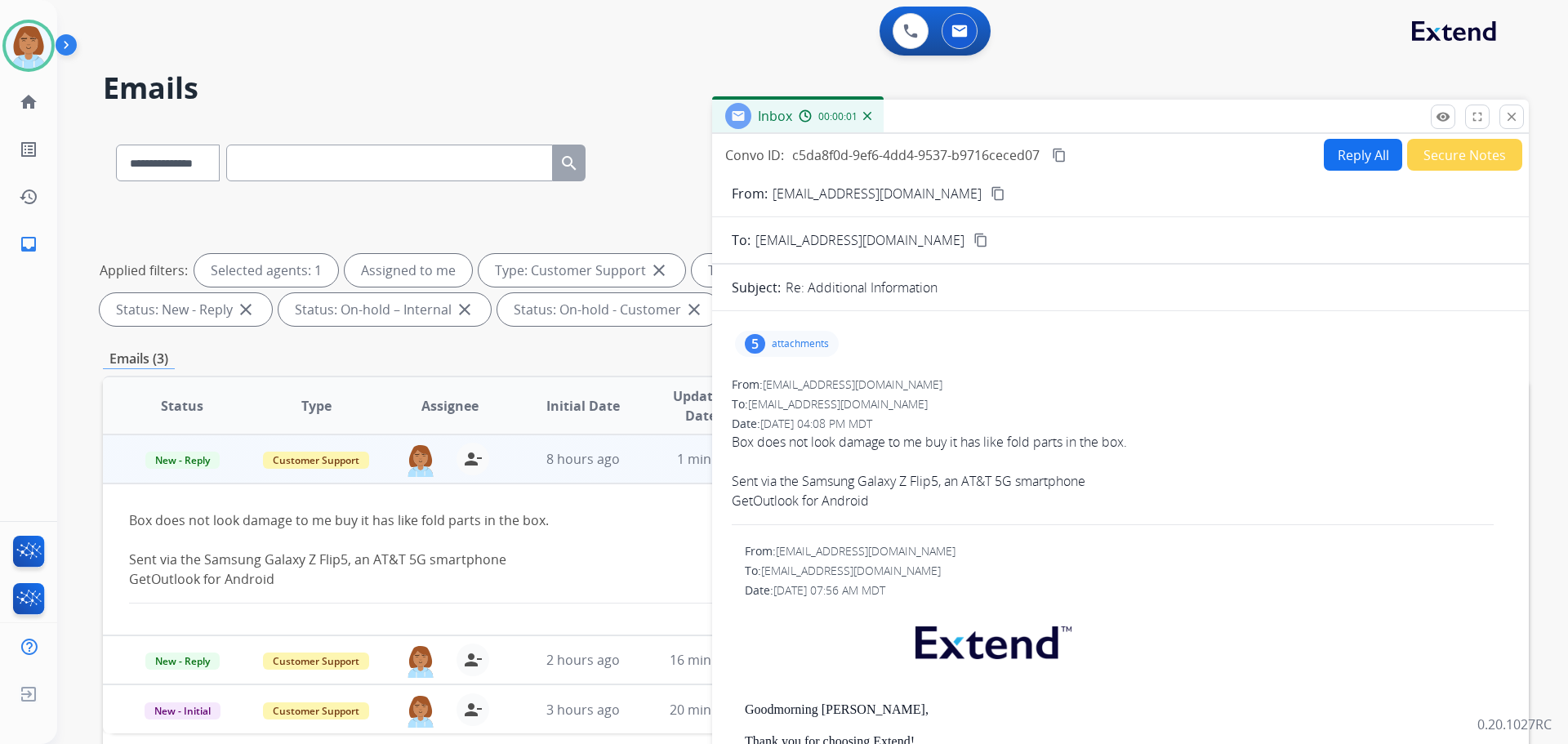
click at [821, 351] on div "5 attachments" at bounding box center [786, 344] width 104 height 26
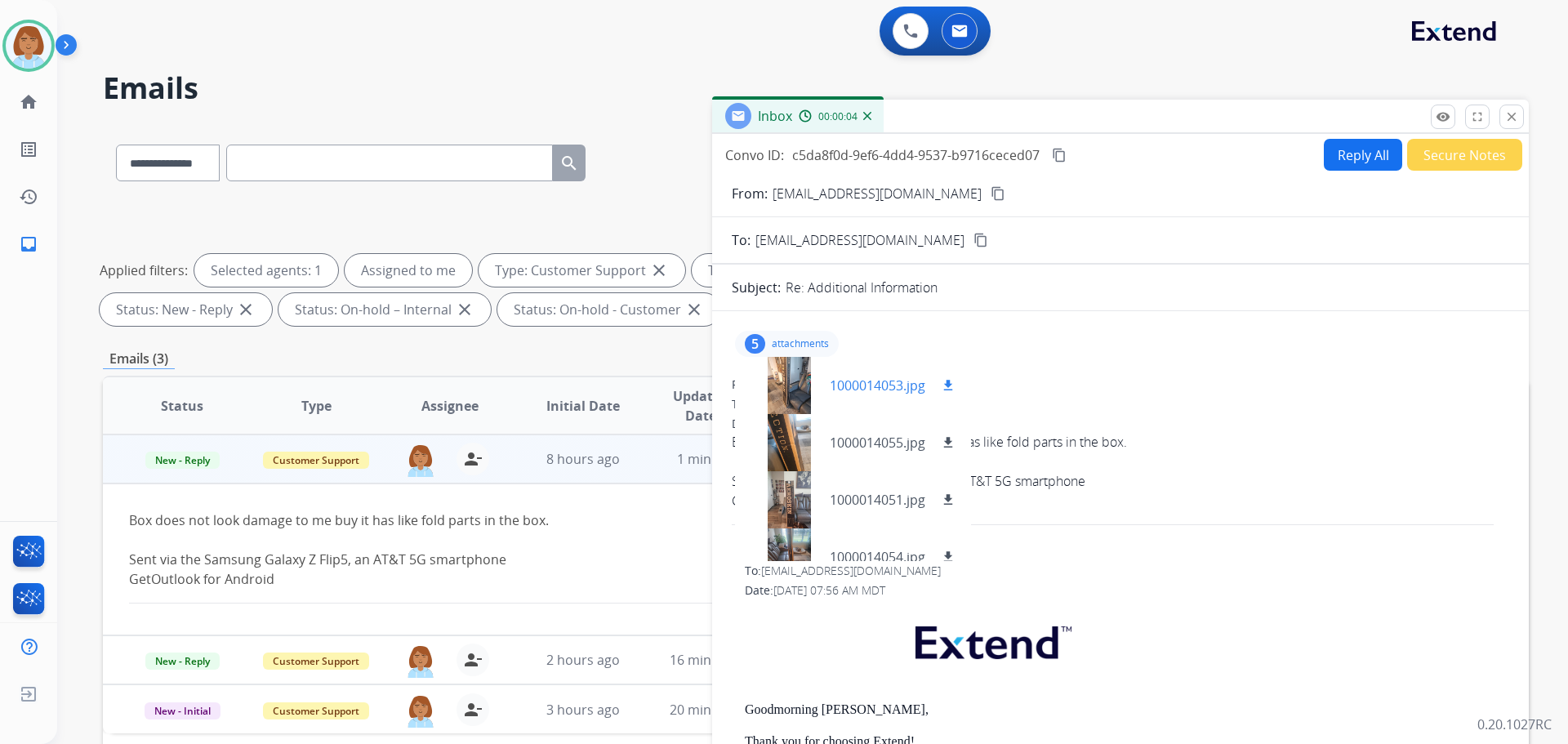
click at [950, 379] on mat-icon "download" at bounding box center [949, 385] width 14 height 14
drag, startPoint x: 947, startPoint y: 439, endPoint x: 944, endPoint y: 452, distance: 13.3
click at [947, 439] on mat-icon "download" at bounding box center [949, 443] width 14 height 14
click at [949, 497] on mat-icon "download" at bounding box center [949, 500] width 14 height 14
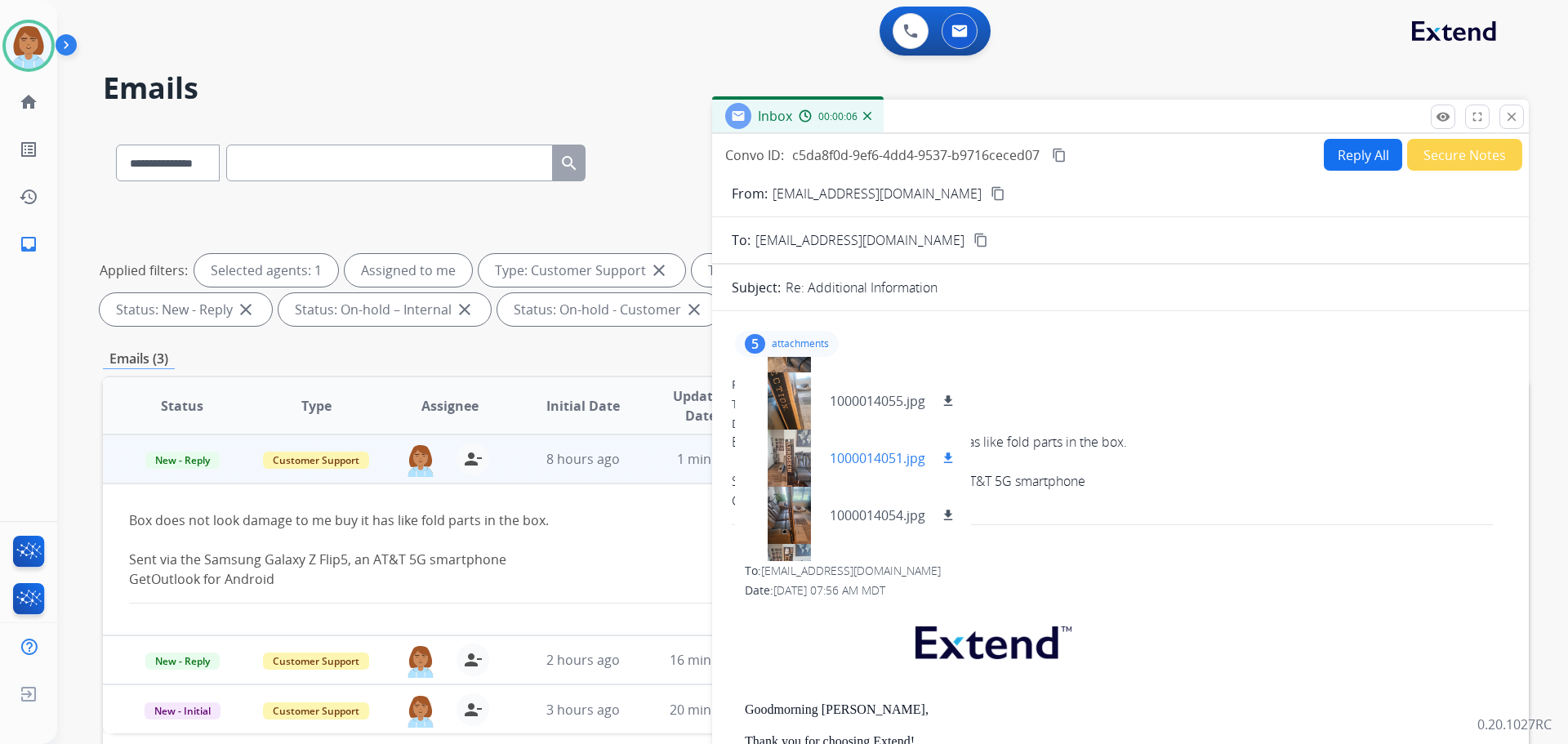
scroll to position [82, 0]
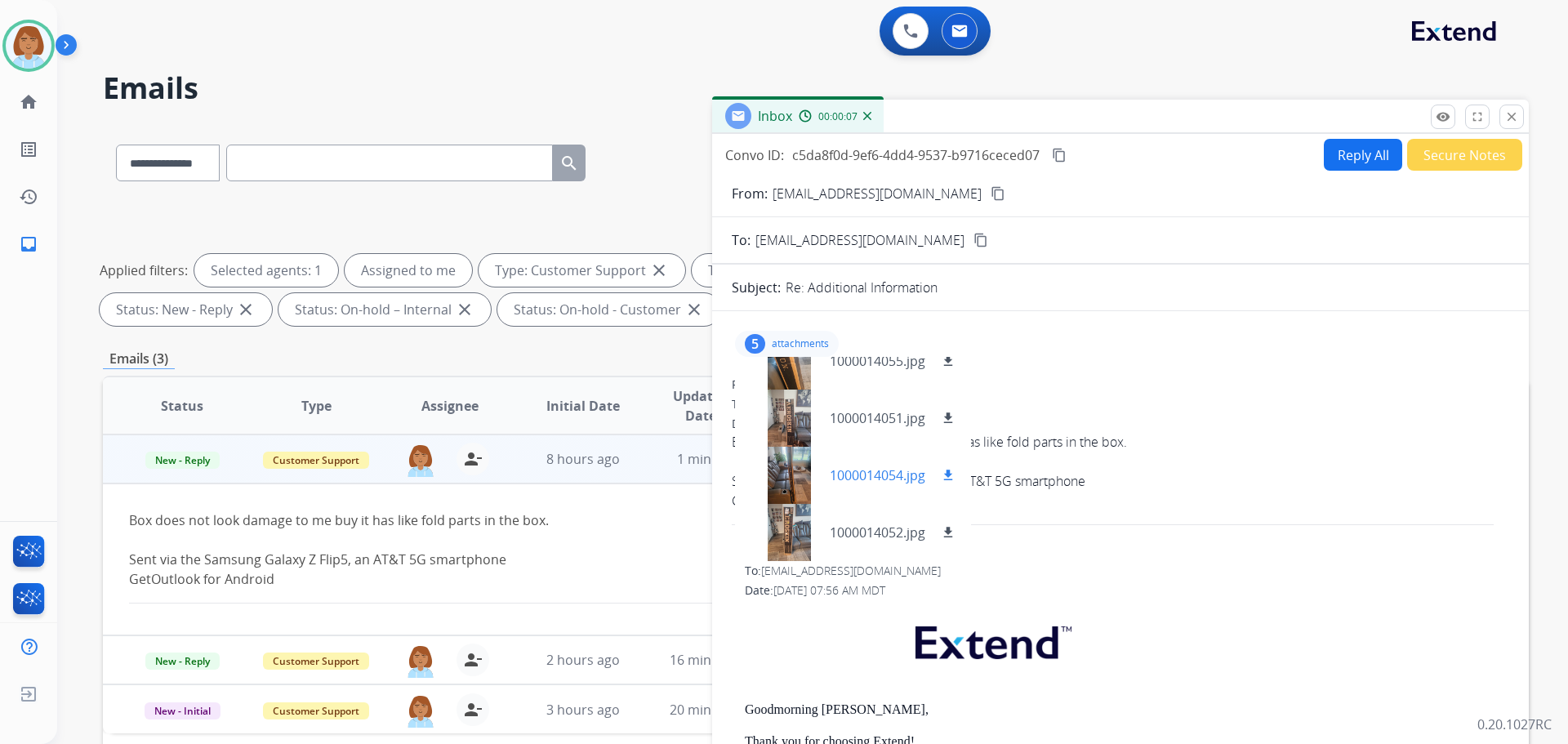
click at [956, 472] on mat-icon "download" at bounding box center [949, 475] width 14 height 14
click at [952, 528] on mat-icon "download" at bounding box center [949, 533] width 14 height 14
click at [991, 193] on mat-icon "content_copy" at bounding box center [998, 194] width 14 height 14
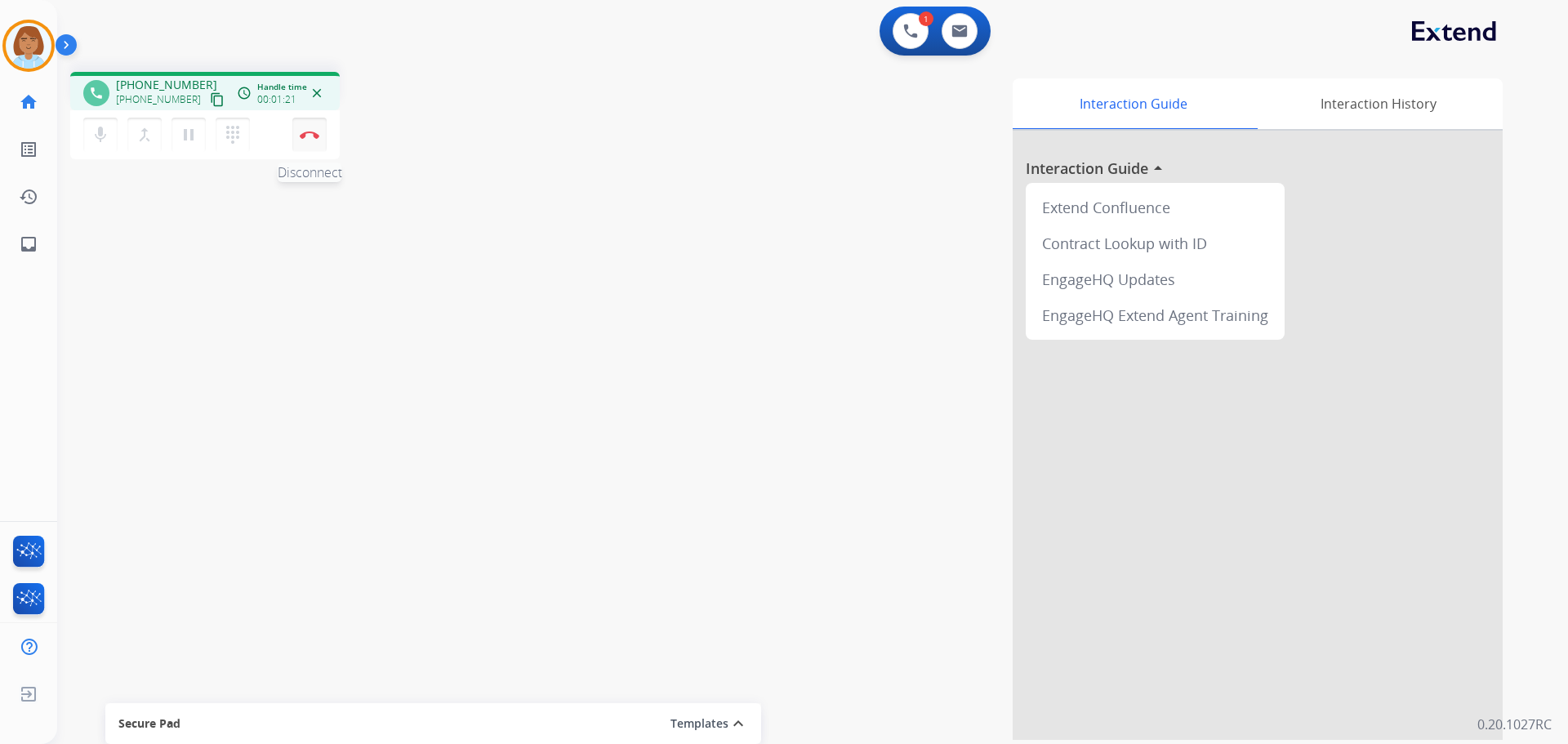
click at [316, 136] on img at bounding box center [309, 134] width 20 height 8
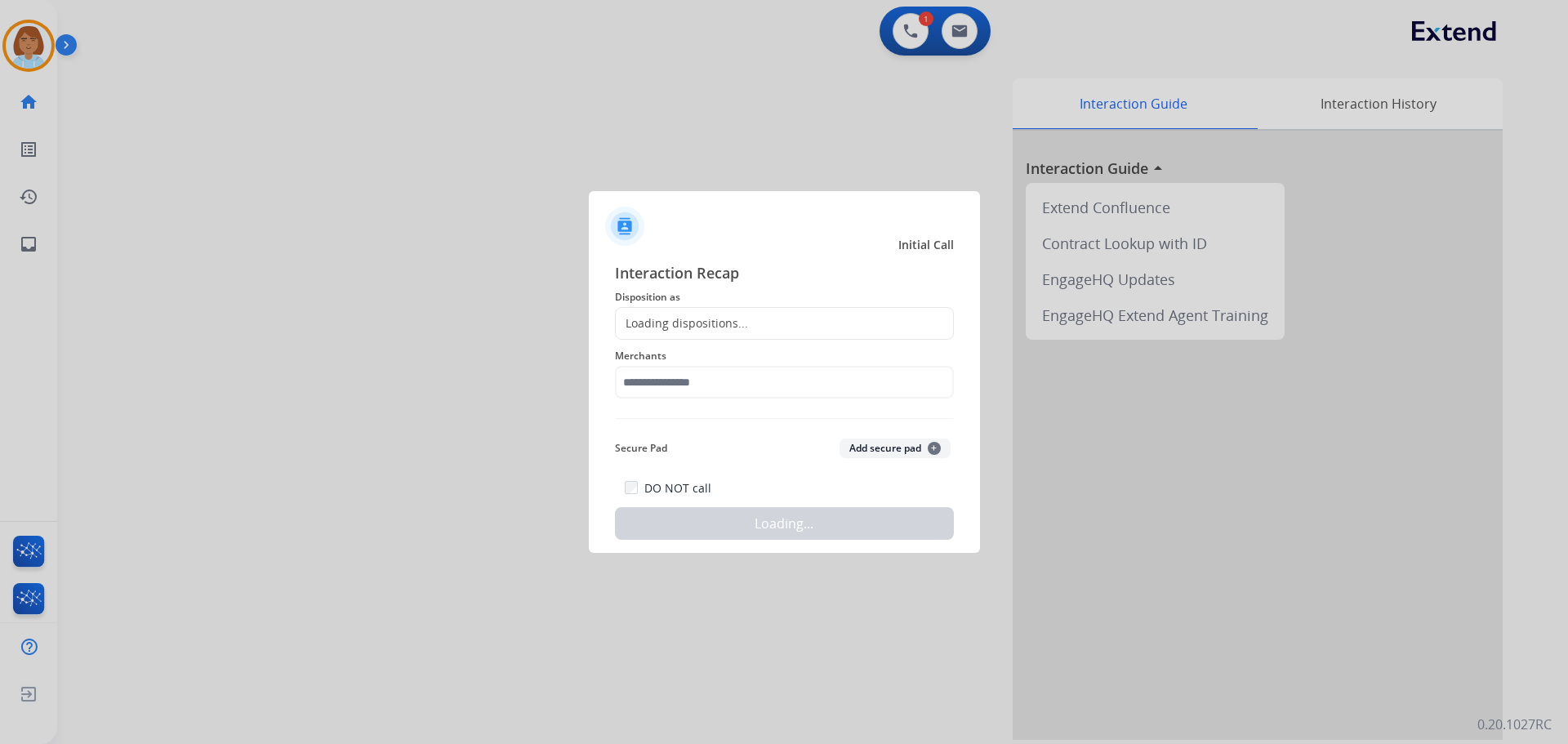
click at [638, 329] on div "Loading dispositions..." at bounding box center [682, 324] width 133 height 16
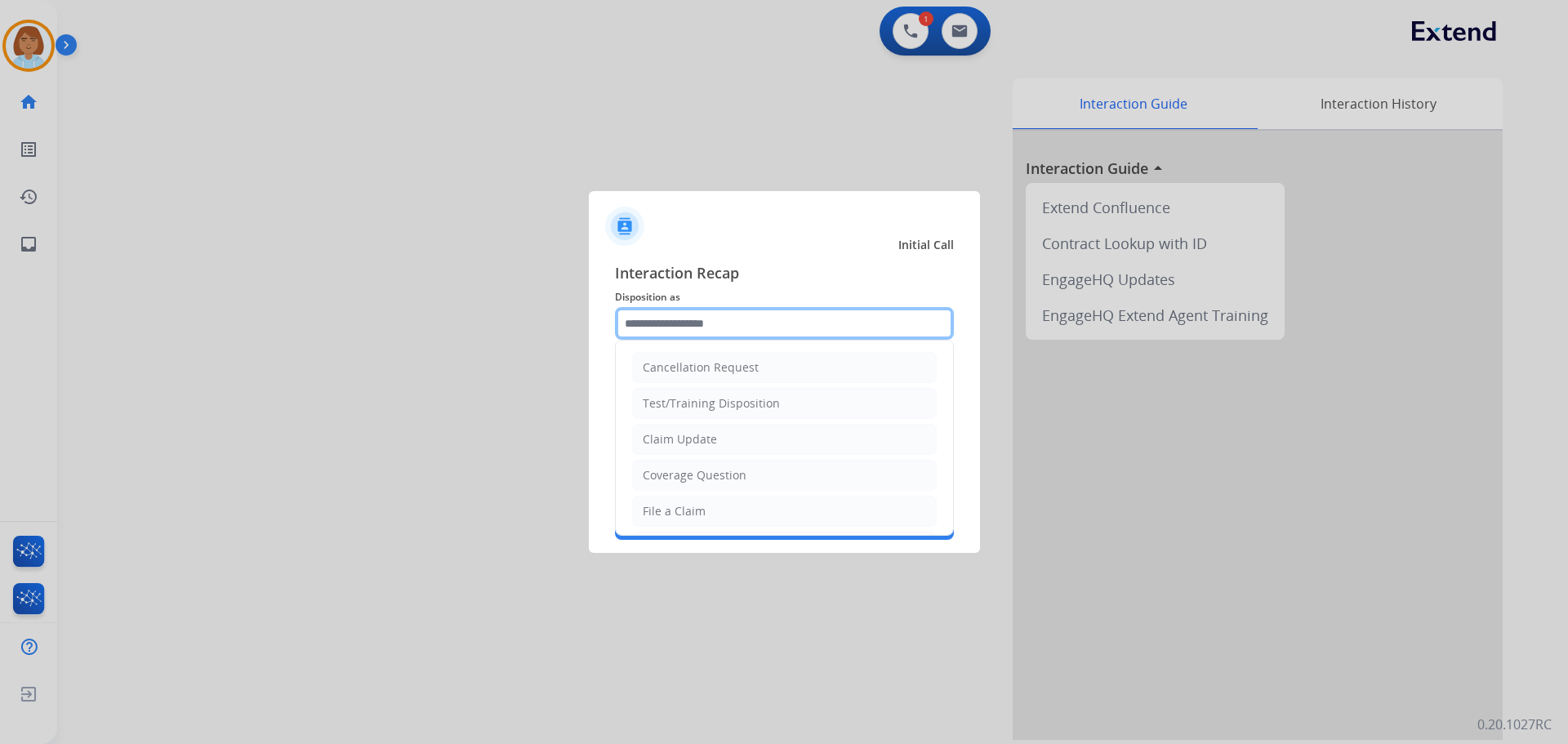
click at [669, 317] on input "text" at bounding box center [784, 324] width 339 height 32
click at [654, 520] on li "File a Claim" at bounding box center [784, 511] width 305 height 31
type input "**********"
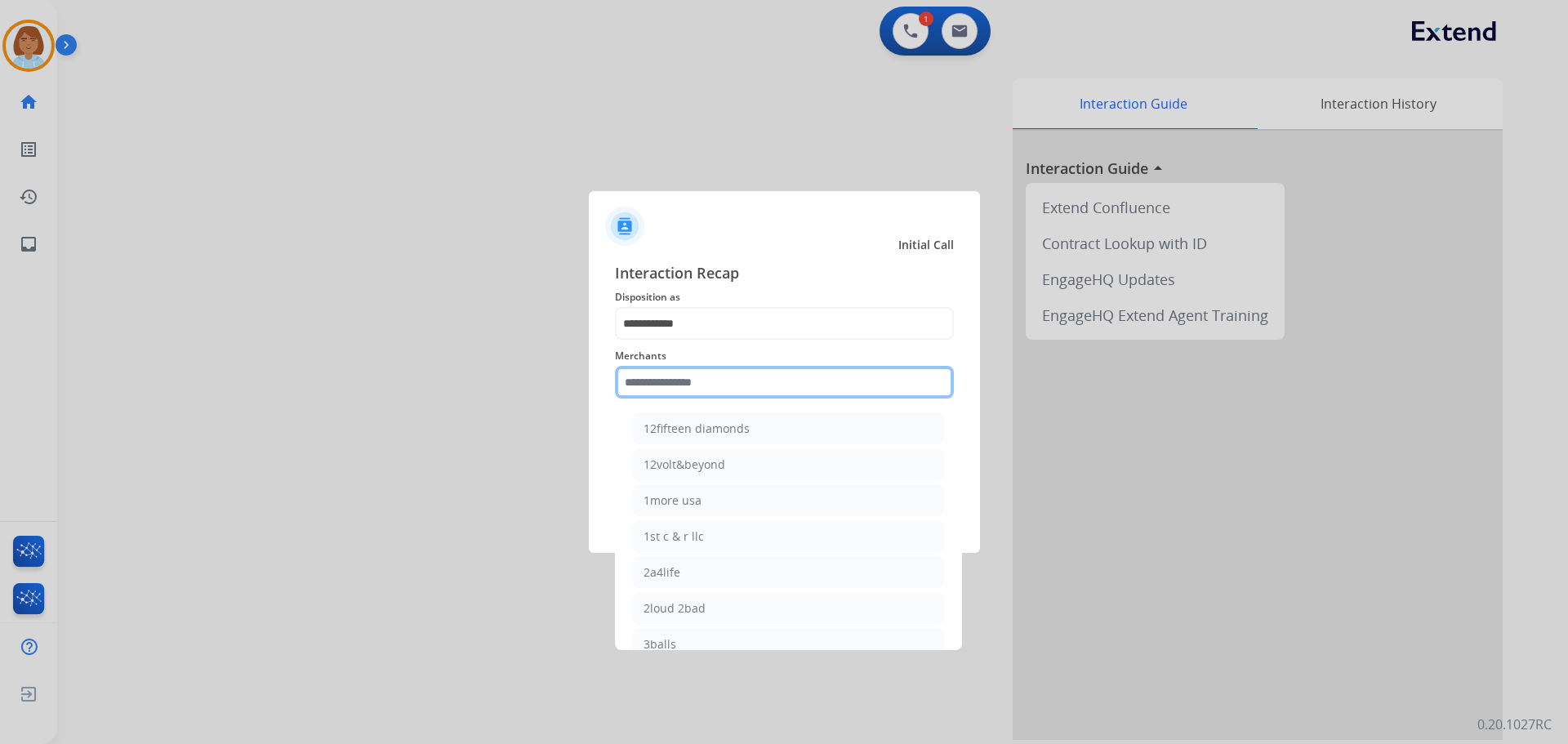
click at [753, 369] on input "text" at bounding box center [784, 382] width 339 height 32
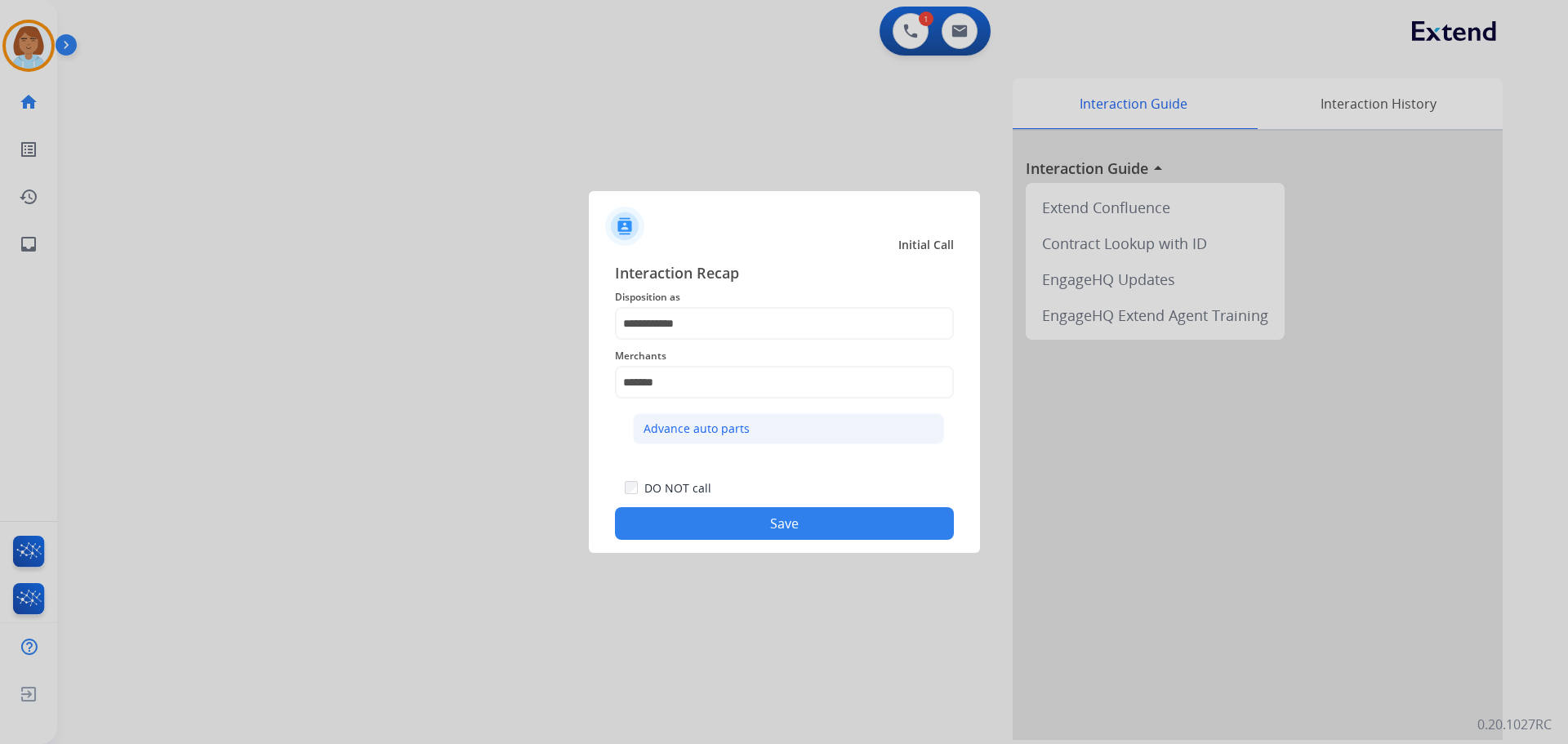
click at [732, 427] on div "Advance auto parts" at bounding box center [697, 429] width 106 height 16
type input "**********"
click at [796, 527] on button "Save" at bounding box center [784, 524] width 339 height 32
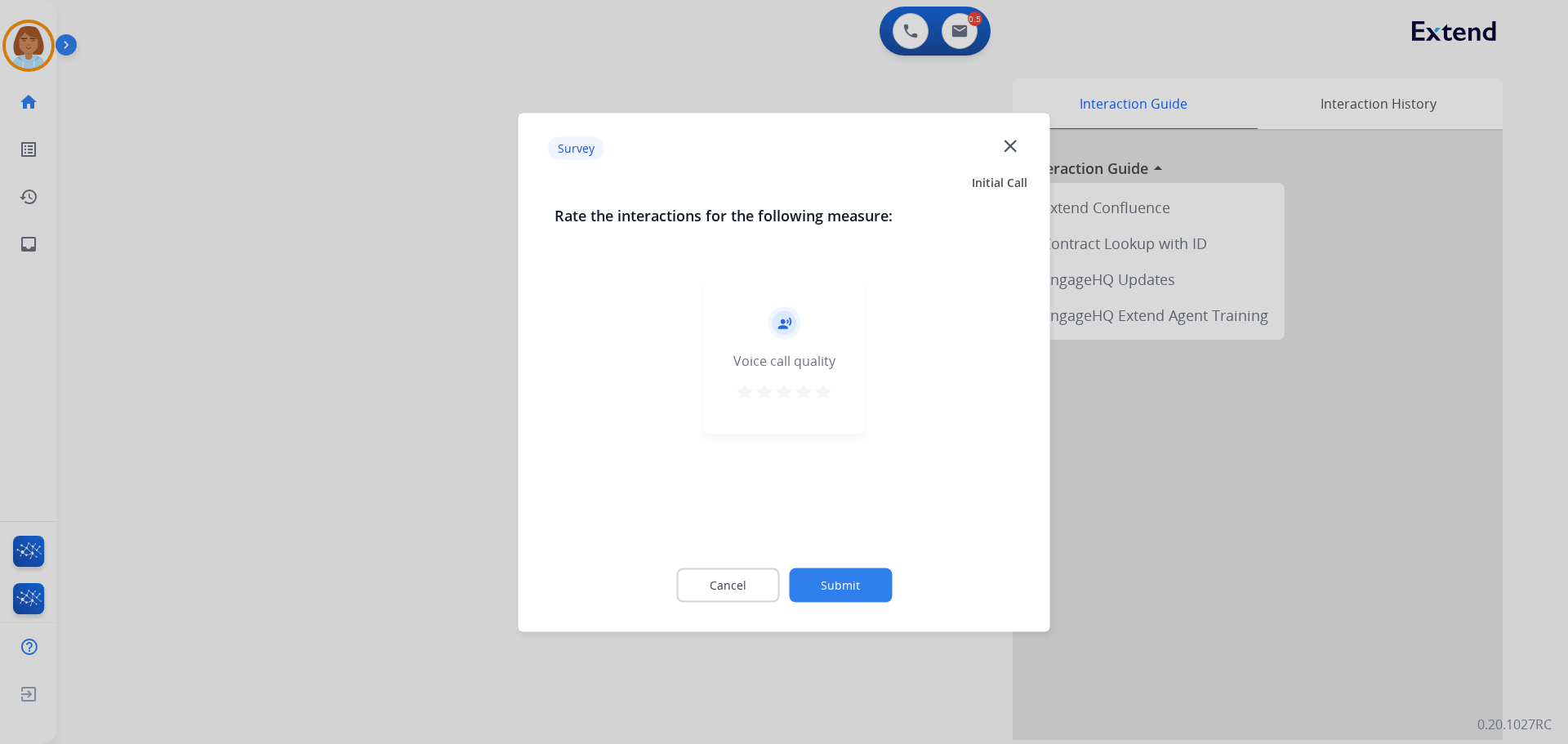
click at [855, 575] on button "Submit" at bounding box center [840, 585] width 103 height 34
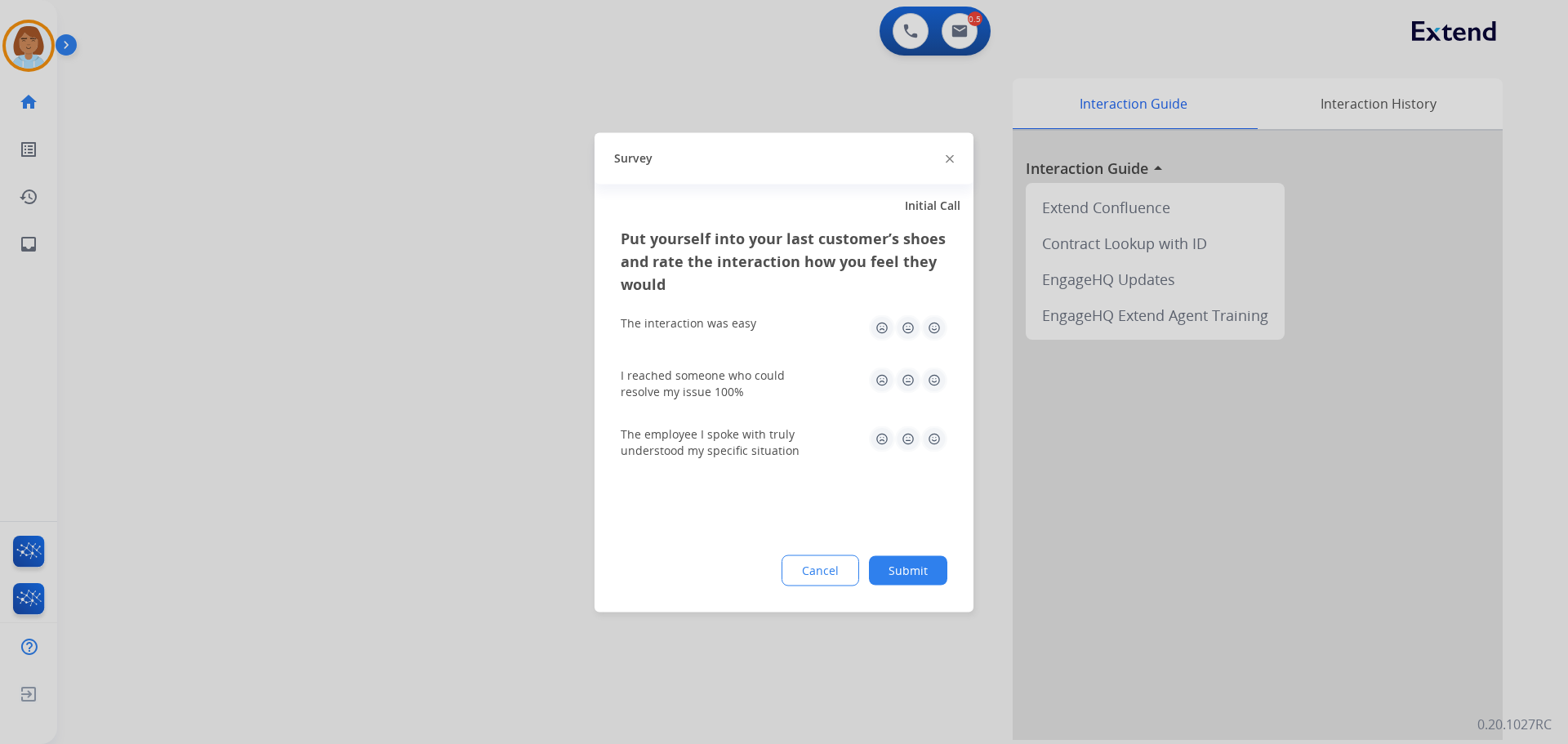
click at [897, 584] on button "Submit" at bounding box center [908, 570] width 78 height 30
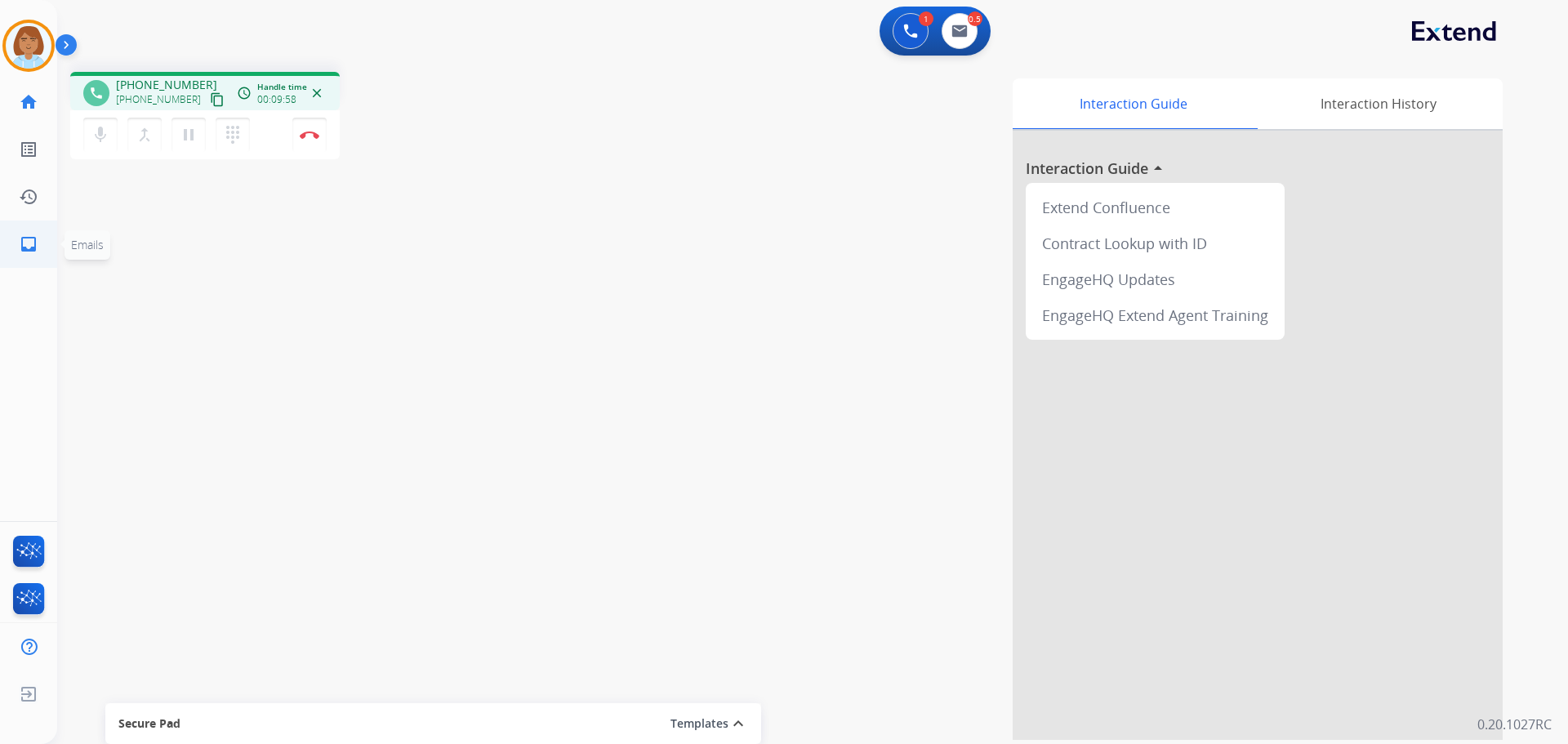
click at [15, 241] on link "inbox Emails" at bounding box center [28, 244] width 46 height 46
select select "**********"
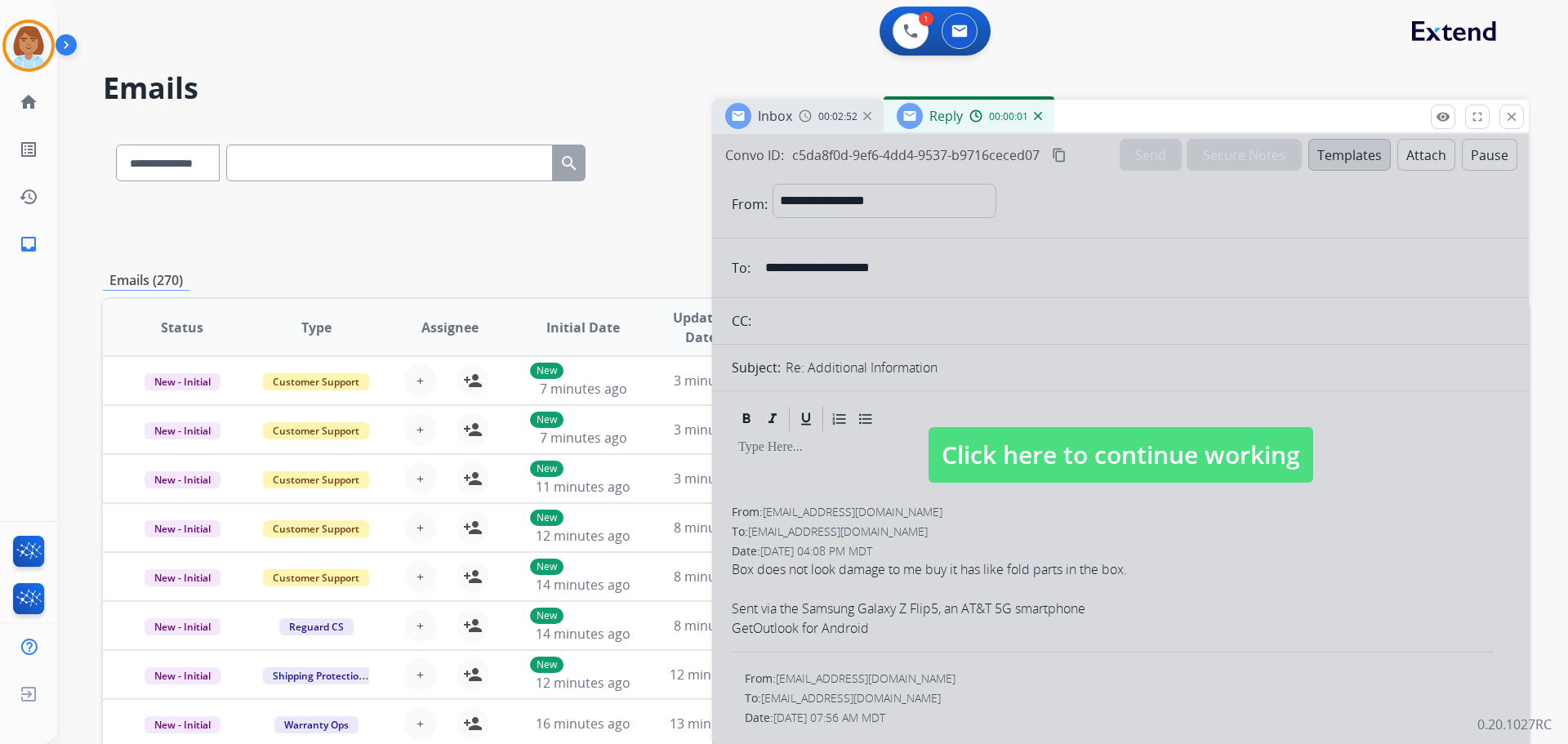
select select "**********"
click at [1042, 120] on div "Reply 00:00:01" at bounding box center [968, 116] width 170 height 32
click at [1252, 264] on div at bounding box center [1121, 439] width 817 height 611
select select
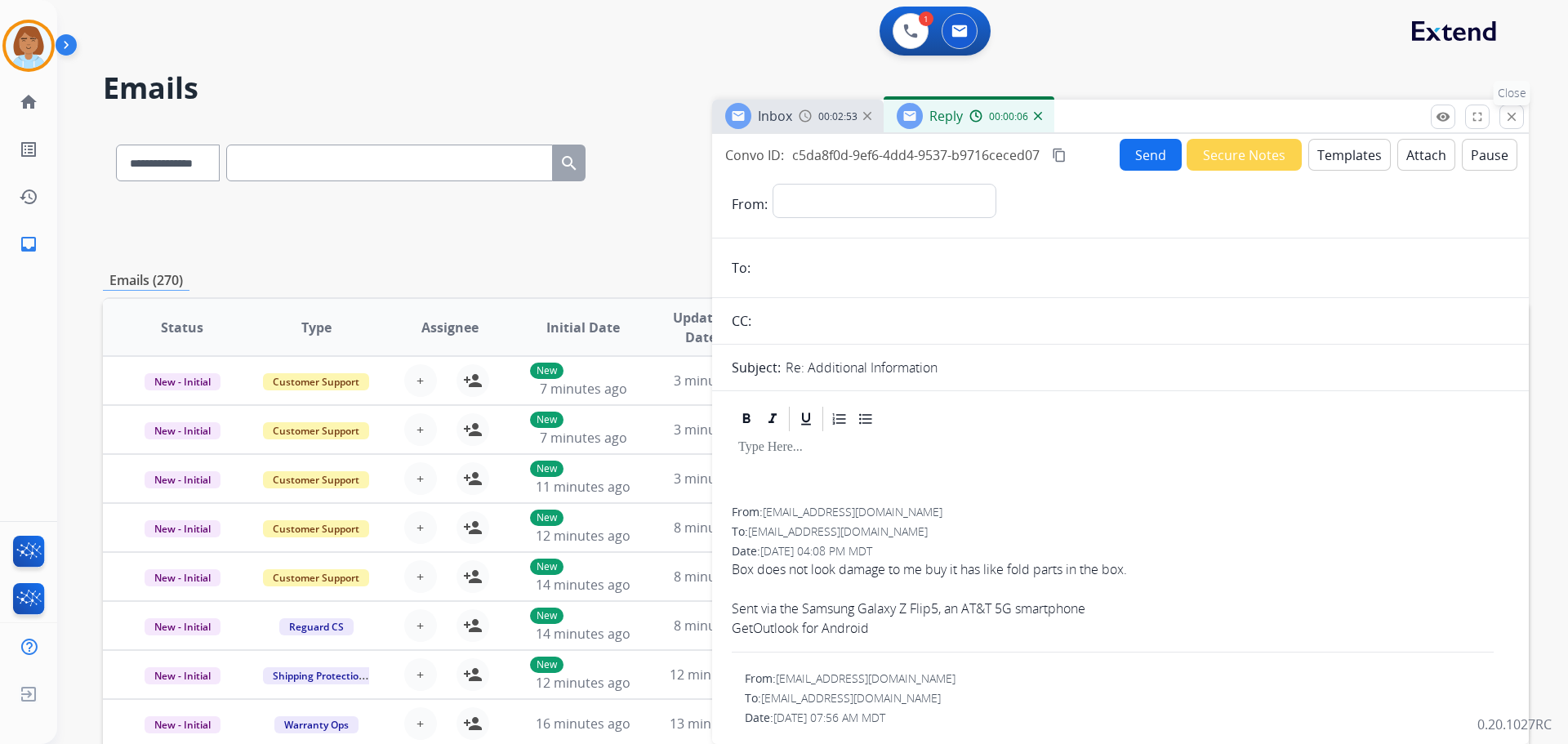
click at [1523, 119] on button "close Close" at bounding box center [1511, 116] width 24 height 24
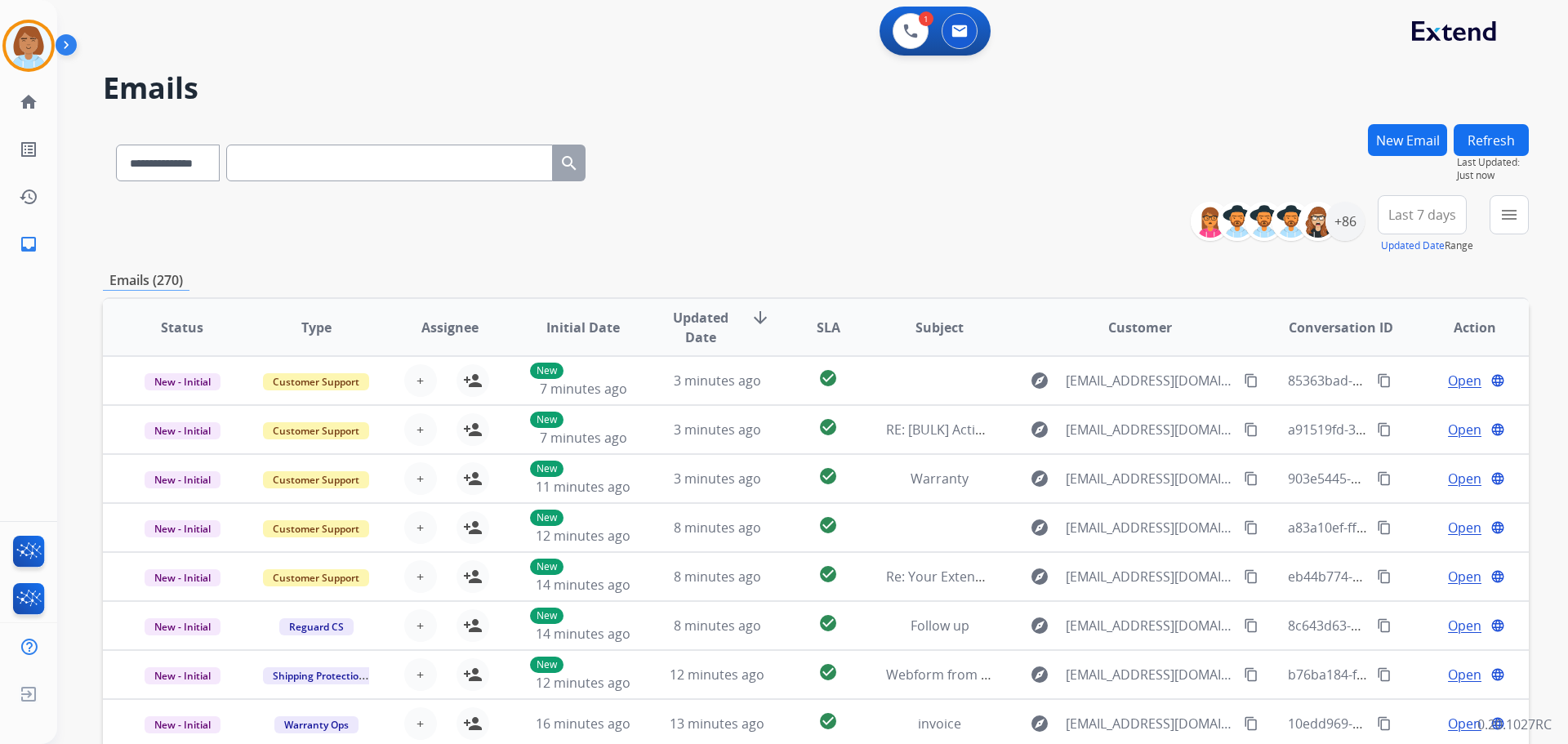
click at [1402, 144] on button "New Email" at bounding box center [1408, 140] width 79 height 32
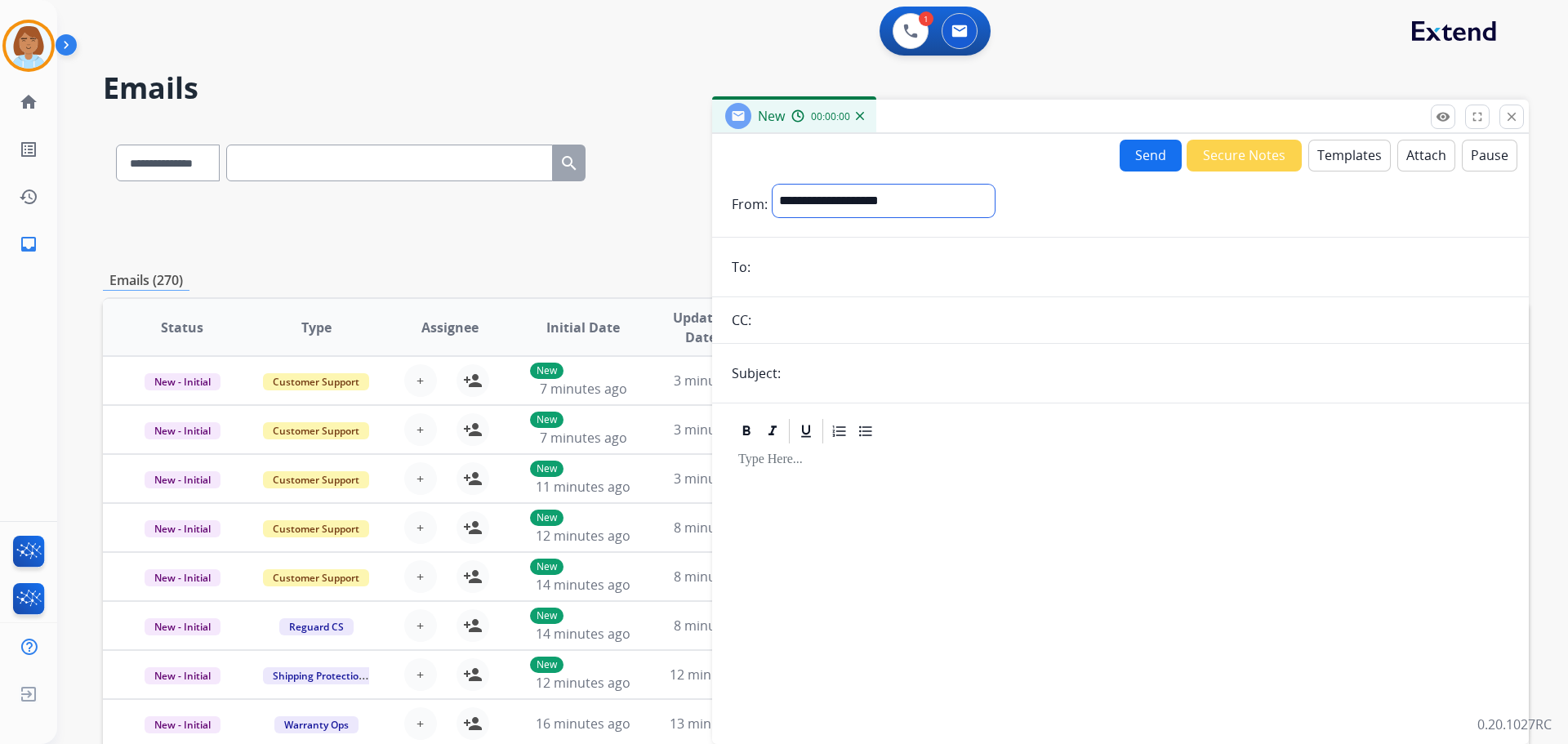
click at [816, 206] on select "**********" at bounding box center [884, 201] width 222 height 32
select select "**********"
click at [773, 185] on select "**********" at bounding box center [884, 201] width 222 height 32
paste input "**********"
type input "**********"
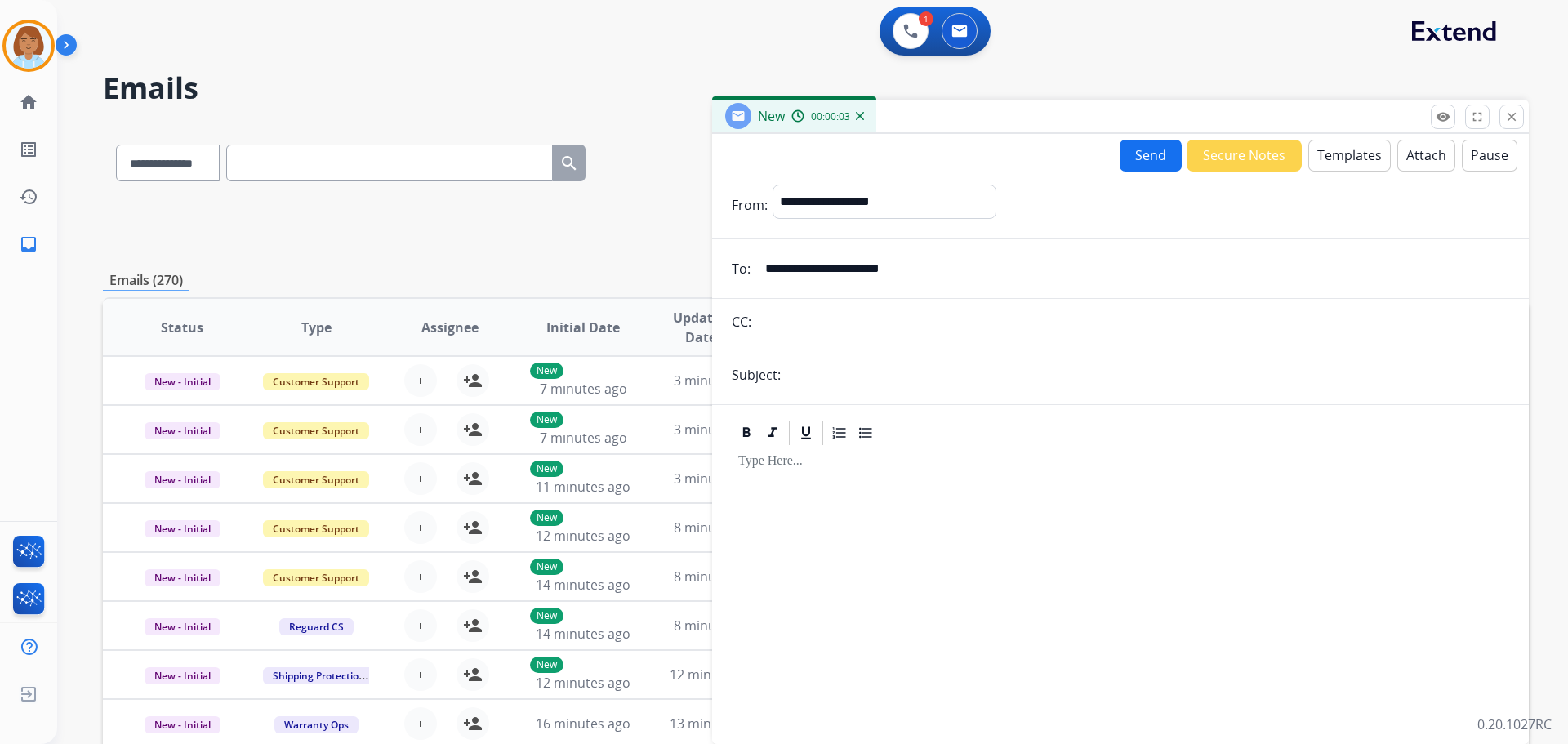
click at [856, 381] on input "text" at bounding box center [1148, 375] width 724 height 32
type input "*****"
click at [1377, 164] on button "Templates" at bounding box center [1350, 155] width 83 height 32
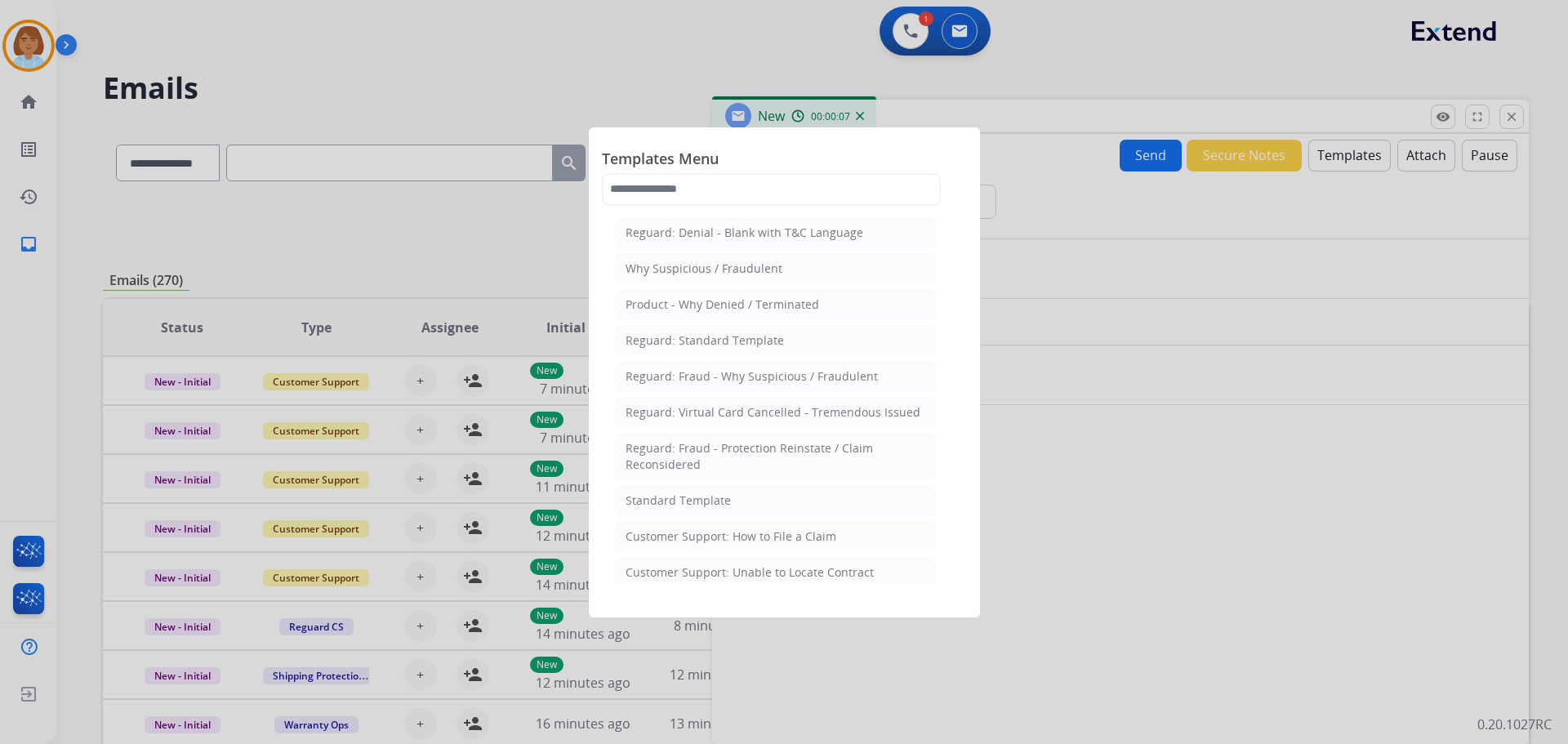
drag, startPoint x: 1111, startPoint y: 483, endPoint x: 1289, endPoint y: 176, distance: 354.9
click at [1146, 430] on div at bounding box center [784, 372] width 1568 height 744
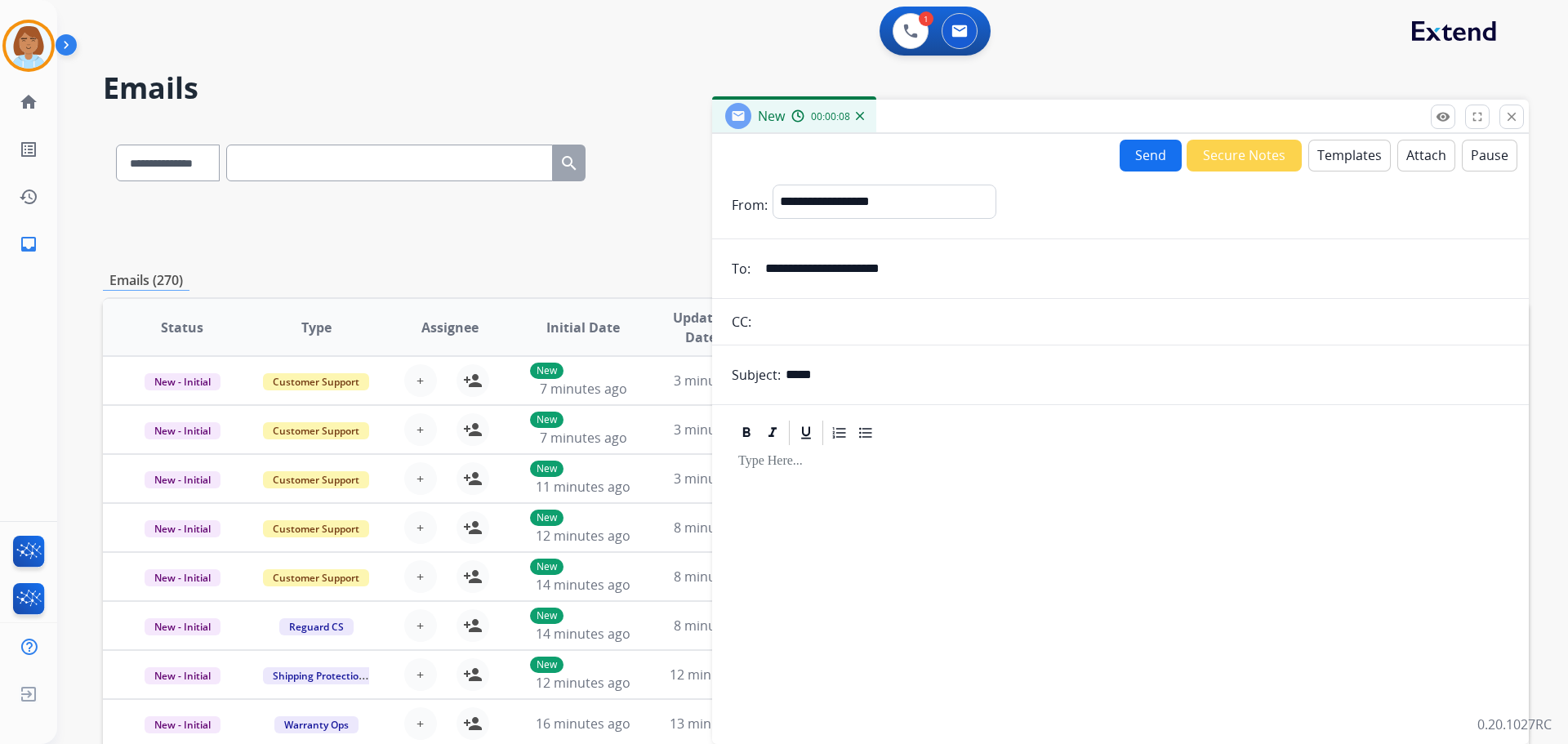
click at [1318, 159] on button "Templates" at bounding box center [1350, 155] width 83 height 32
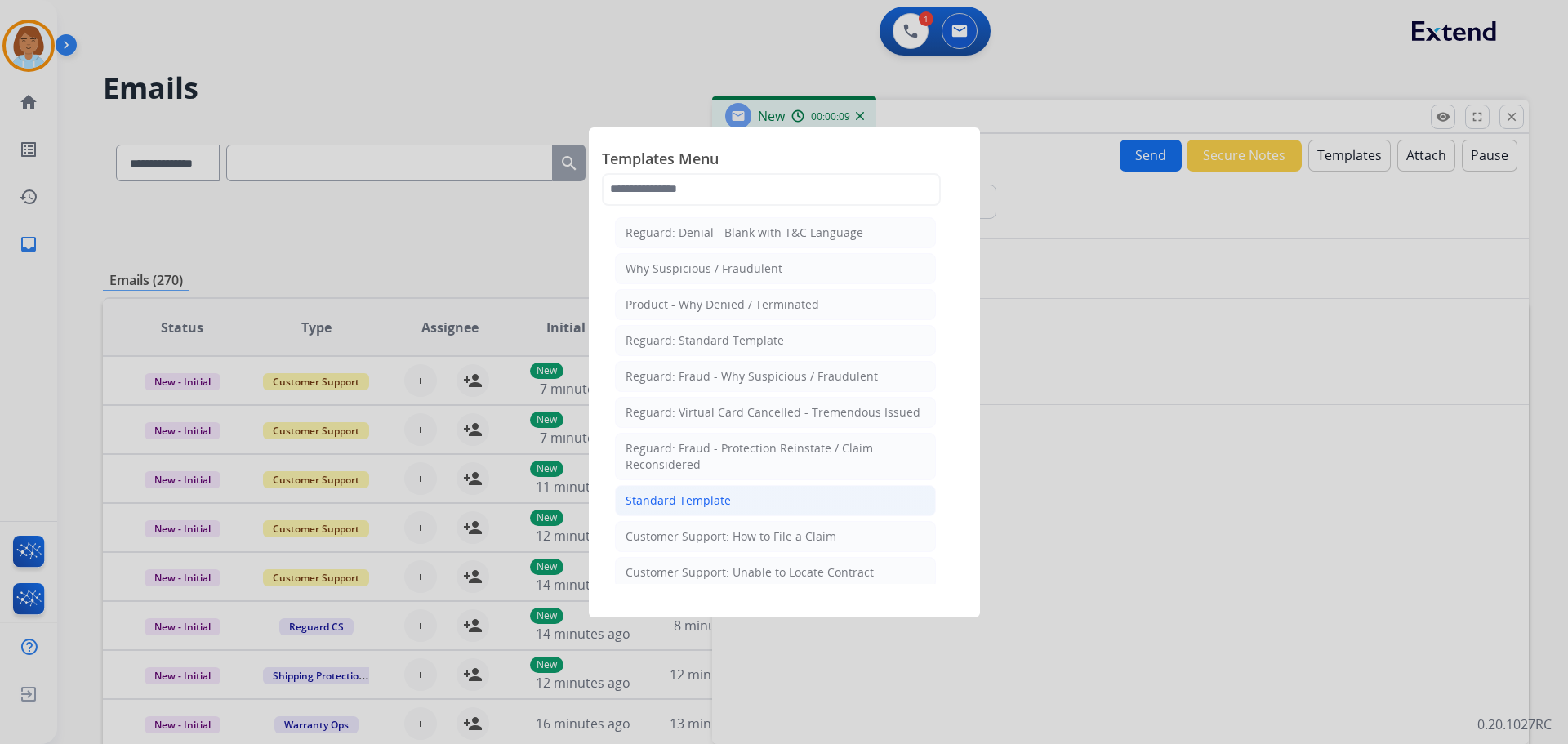
click at [729, 503] on li "Standard Template" at bounding box center [775, 501] width 321 height 31
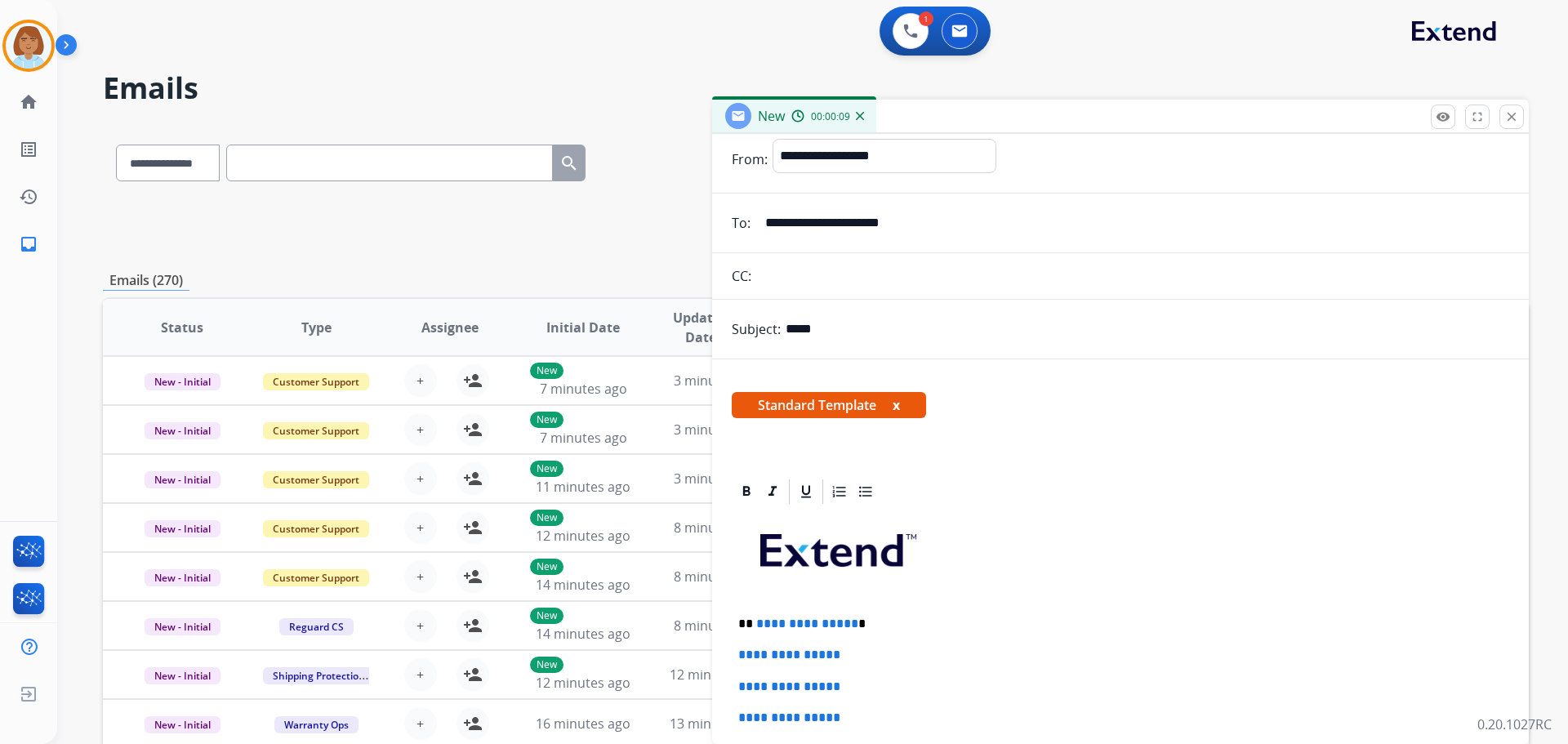
scroll to position [82, 0]
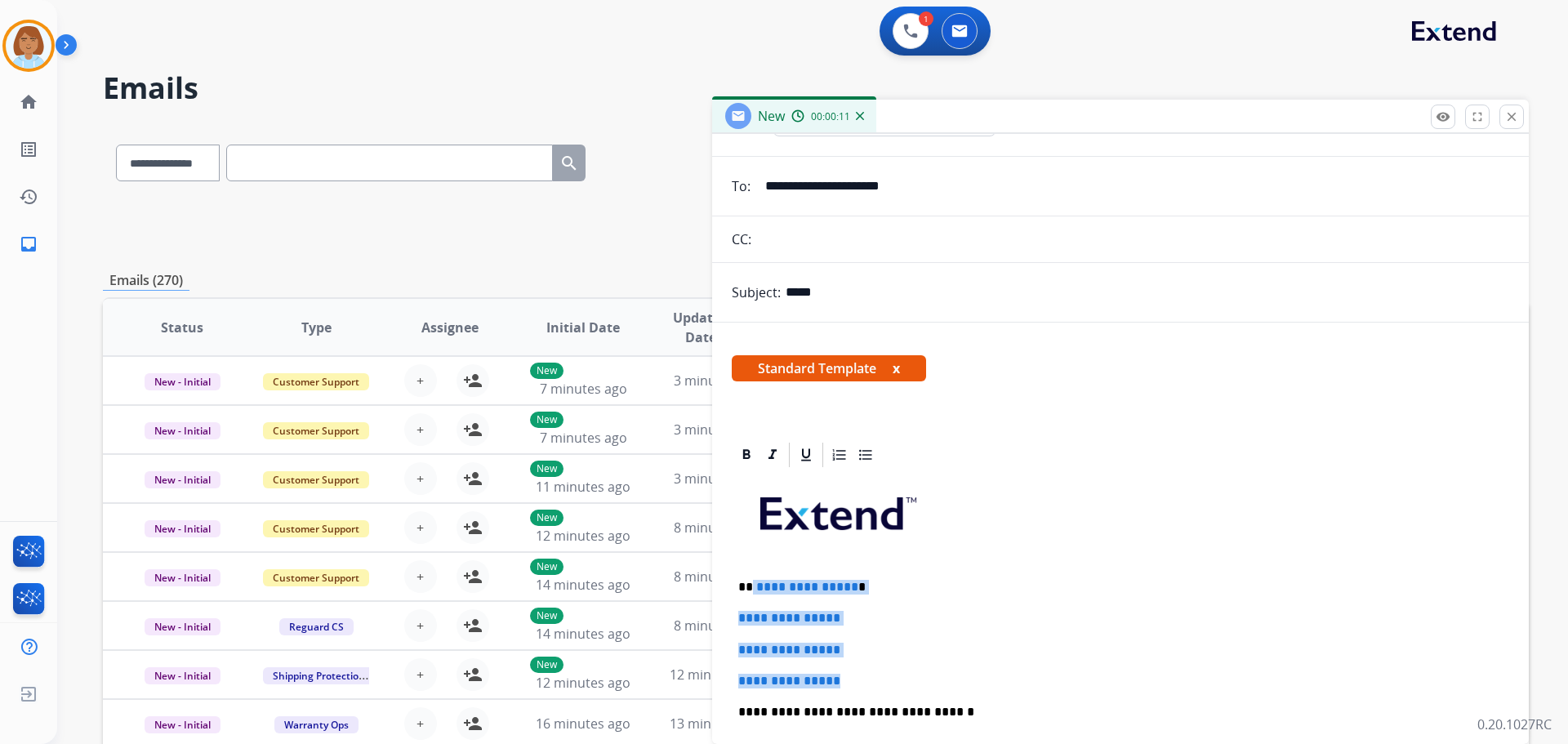
drag, startPoint x: 857, startPoint y: 686, endPoint x: 769, endPoint y: 595, distance: 126.6
click at [750, 576] on div "**********" at bounding box center [1121, 750] width 777 height 562
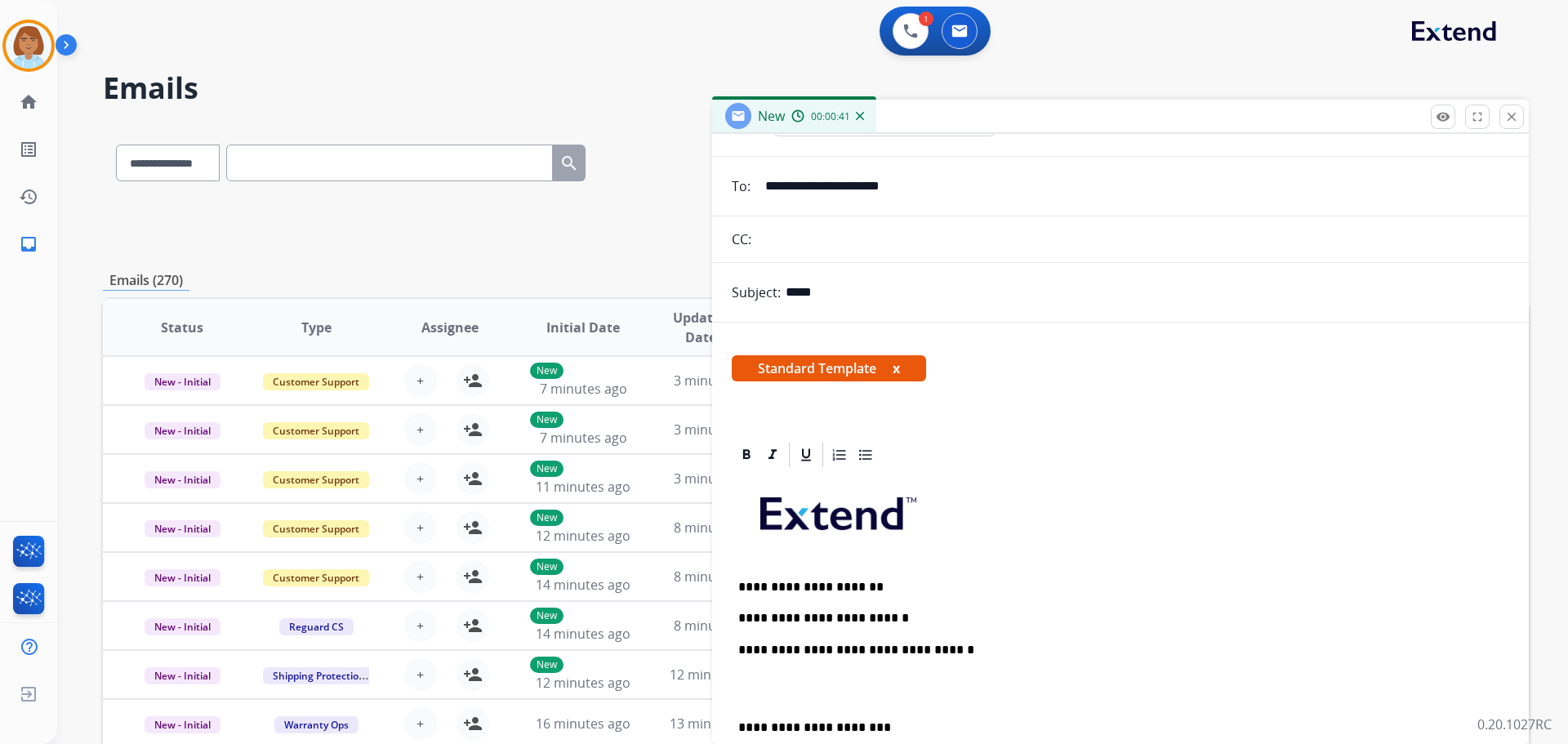
click at [942, 629] on div "**********" at bounding box center [1121, 720] width 777 height 500
click at [925, 604] on div "**********" at bounding box center [1121, 720] width 777 height 500
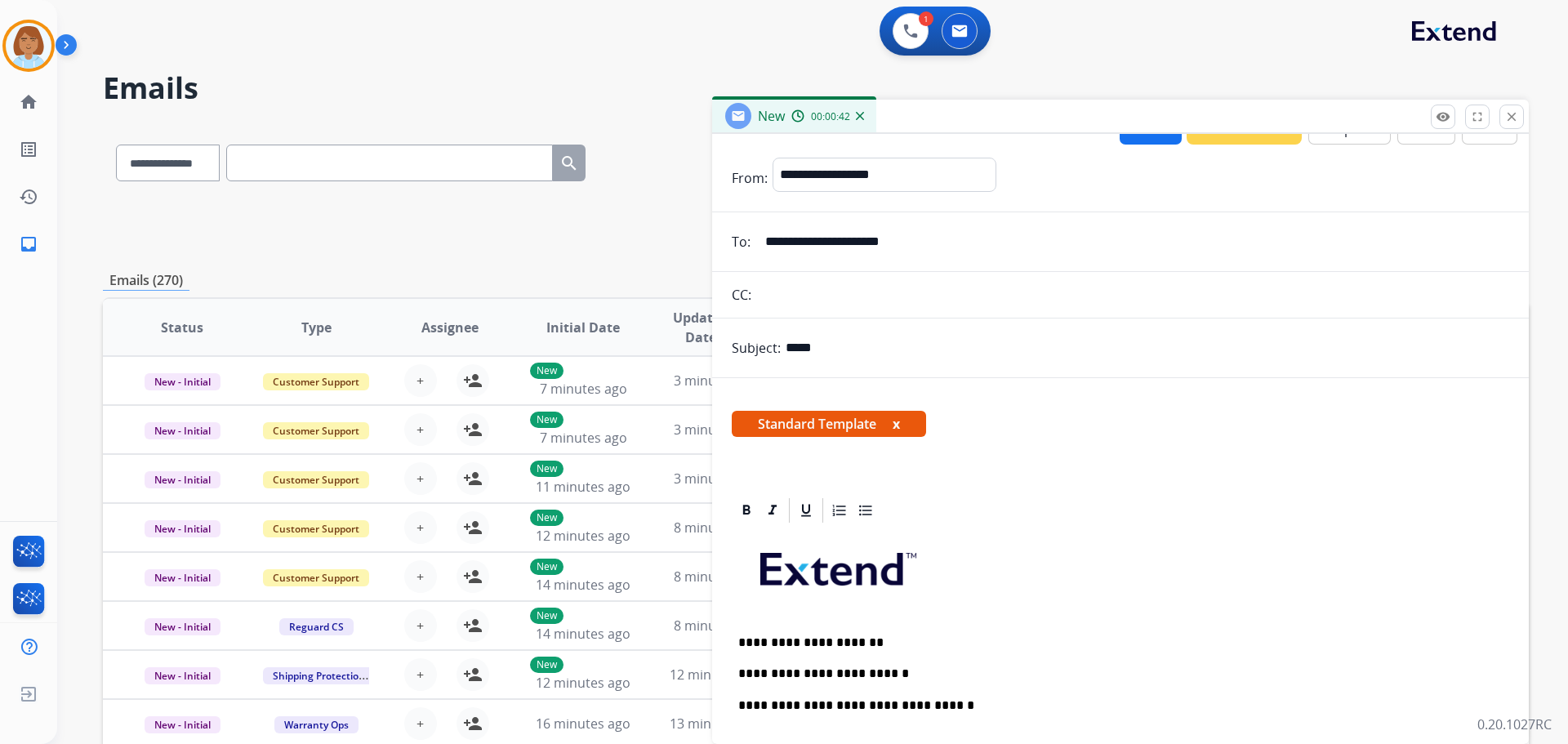
scroll to position [0, 0]
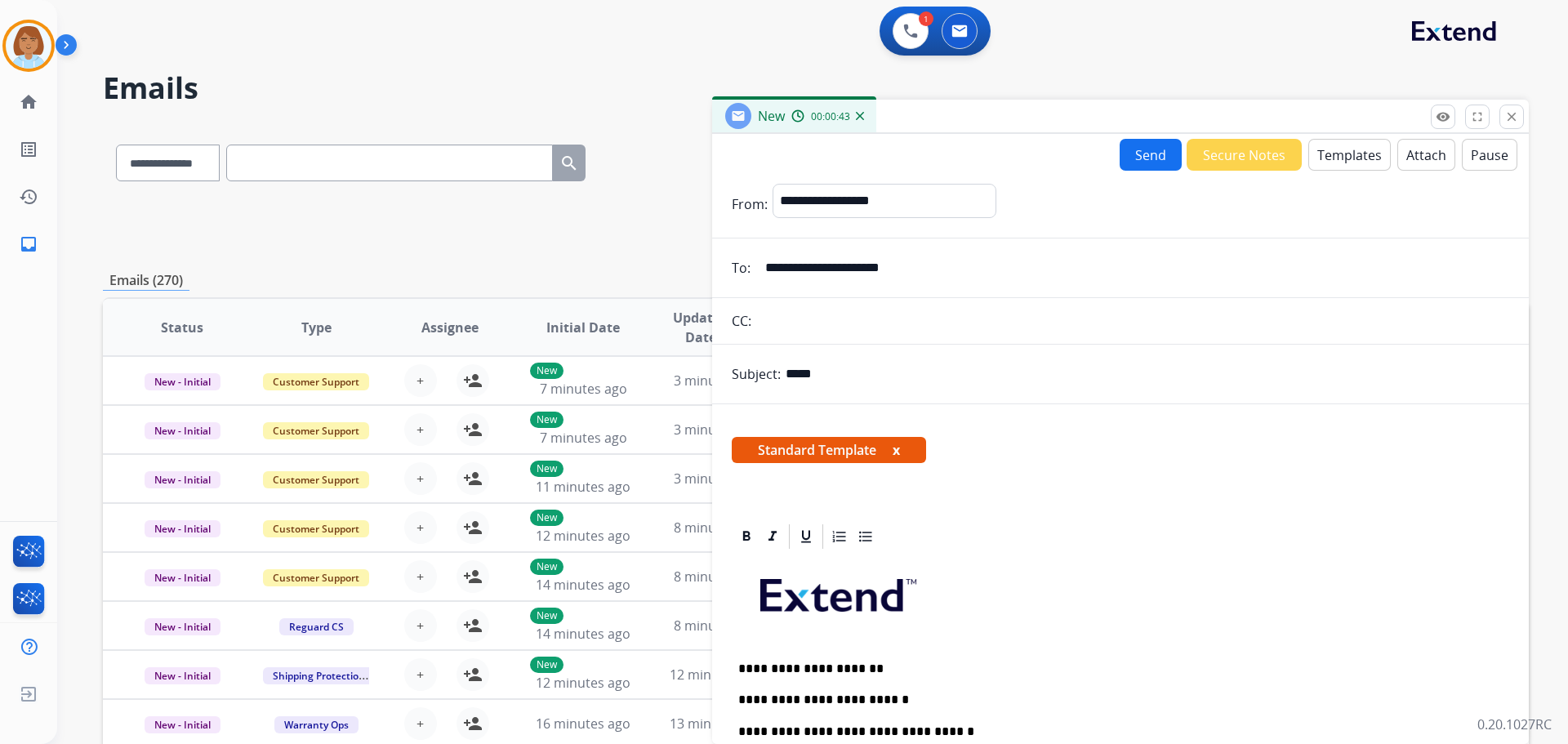
click at [1132, 161] on button "Send" at bounding box center [1151, 154] width 62 height 32
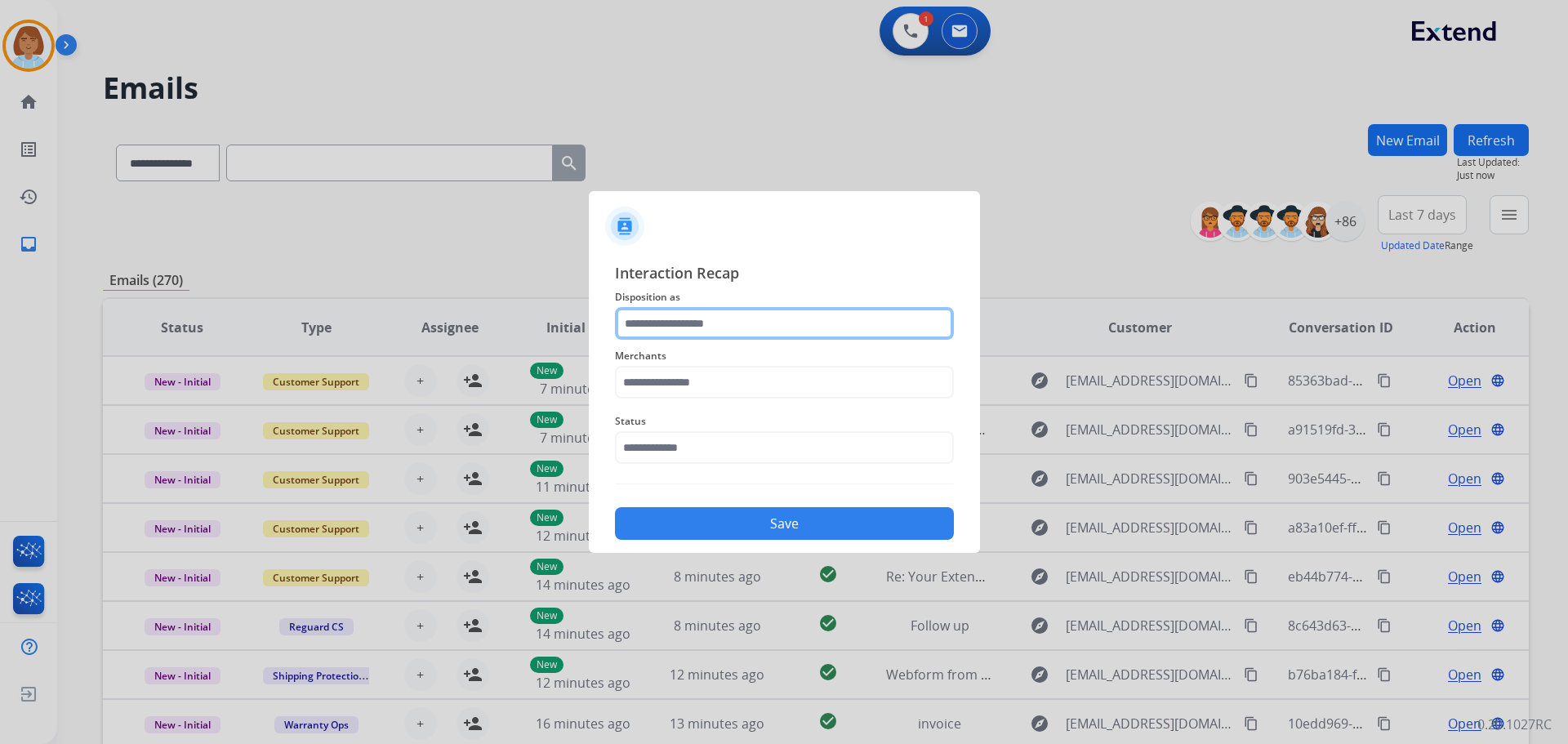
click at [699, 329] on input "text" at bounding box center [784, 324] width 339 height 32
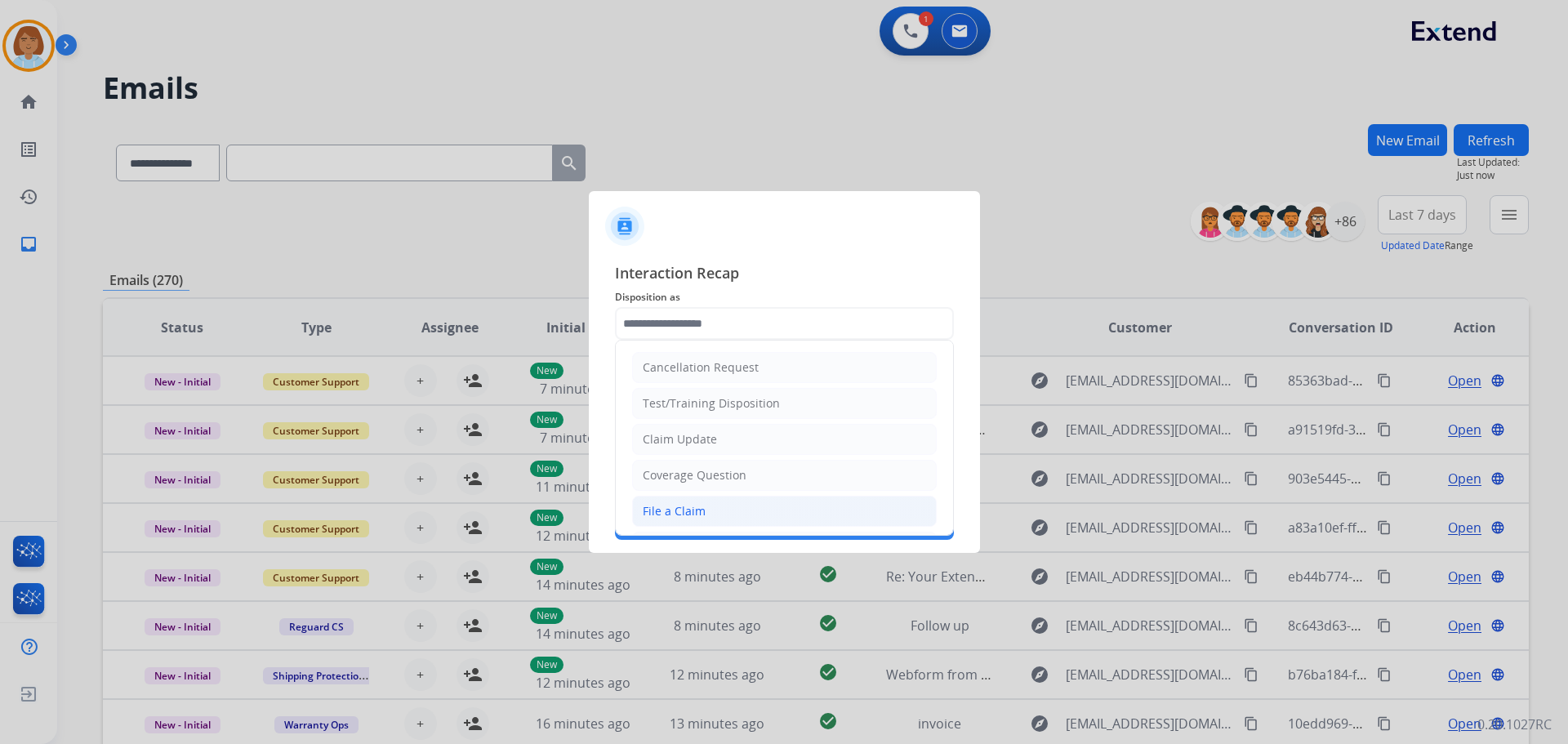
drag, startPoint x: 689, startPoint y: 503, endPoint x: 692, endPoint y: 464, distance: 39.1
click at [689, 501] on li "File a Claim" at bounding box center [784, 511] width 305 height 31
type input "**********"
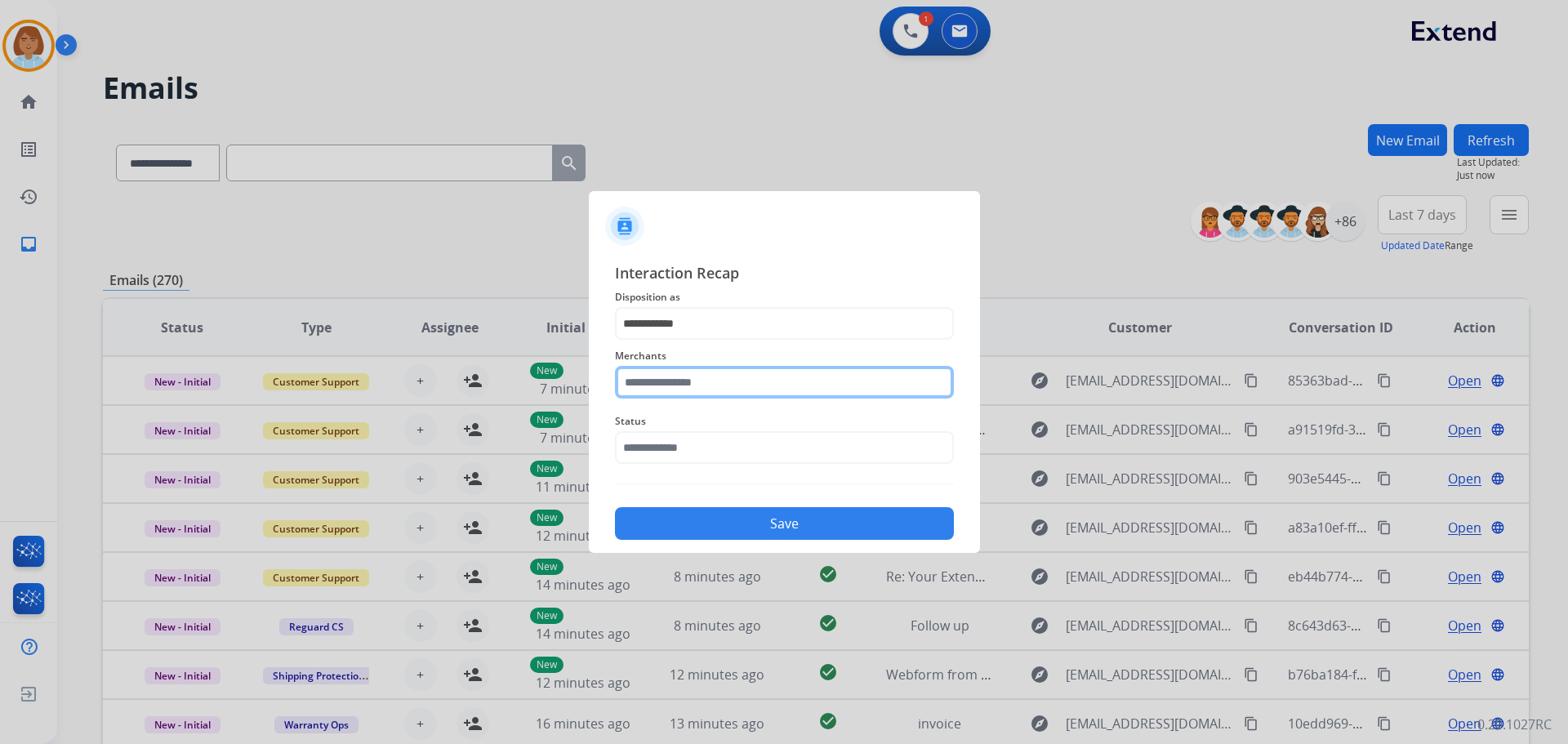
click at [700, 387] on input "text" at bounding box center [784, 382] width 339 height 32
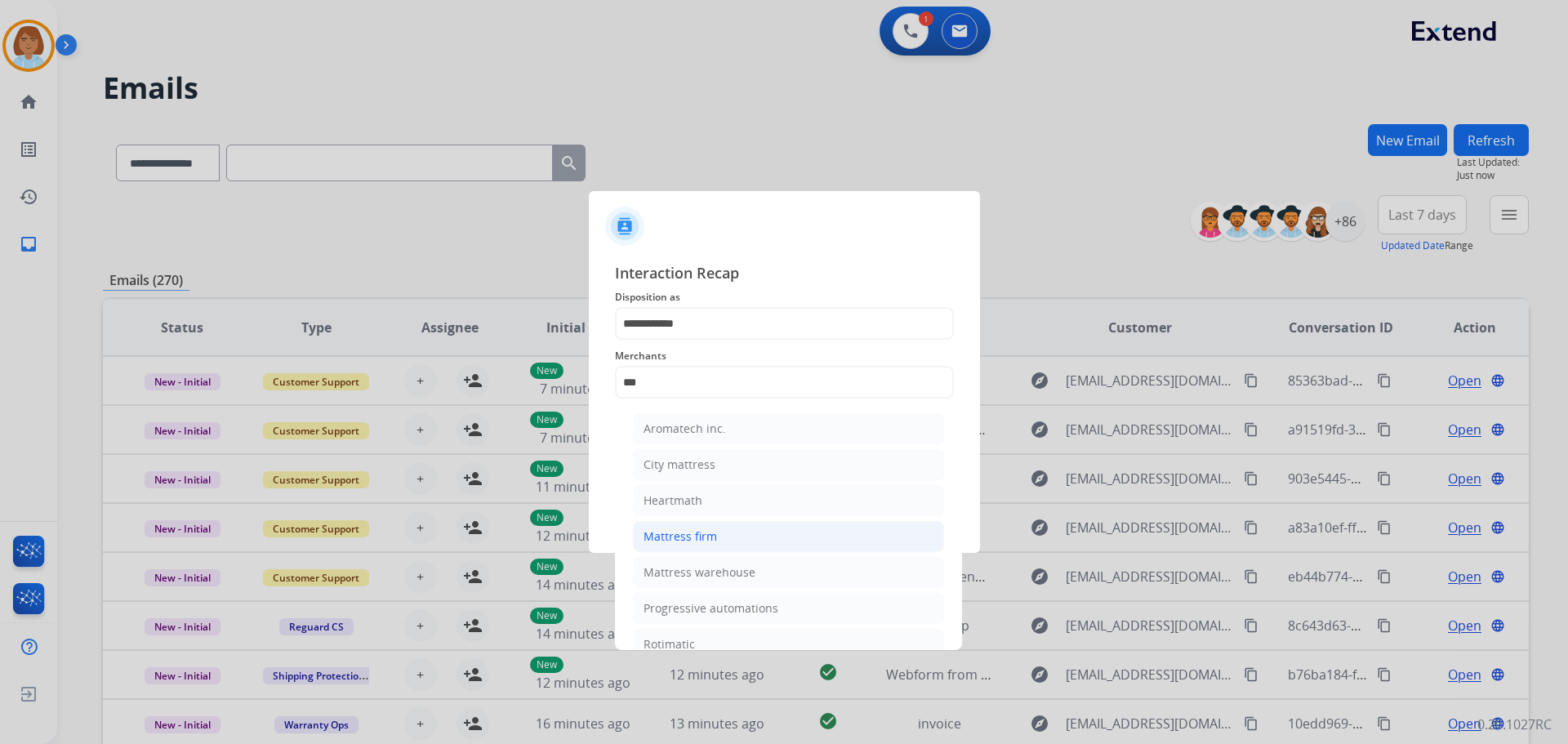
click at [701, 532] on div "Mattress firm" at bounding box center [681, 537] width 74 height 16
type input "**********"
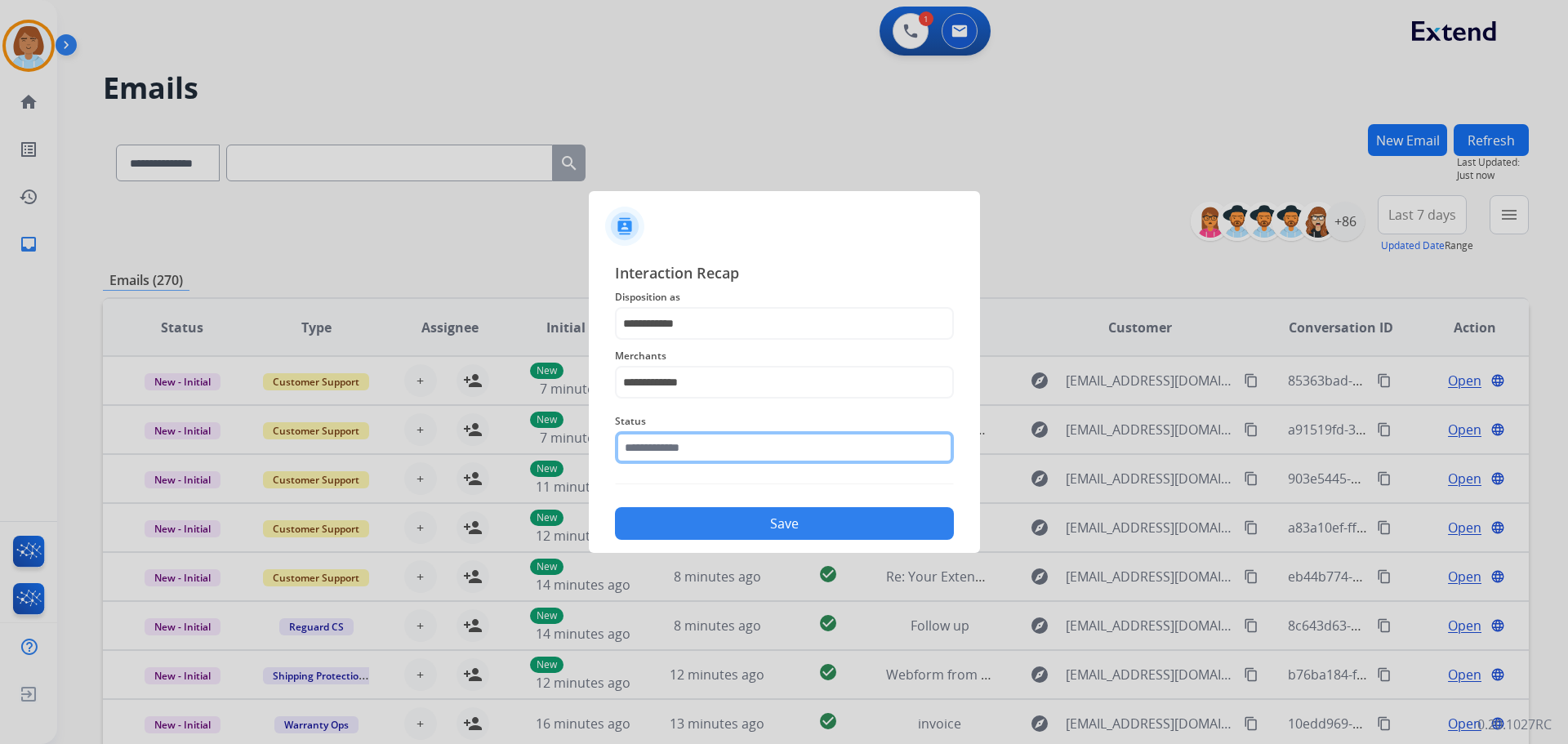
click at [704, 453] on input "text" at bounding box center [784, 447] width 339 height 32
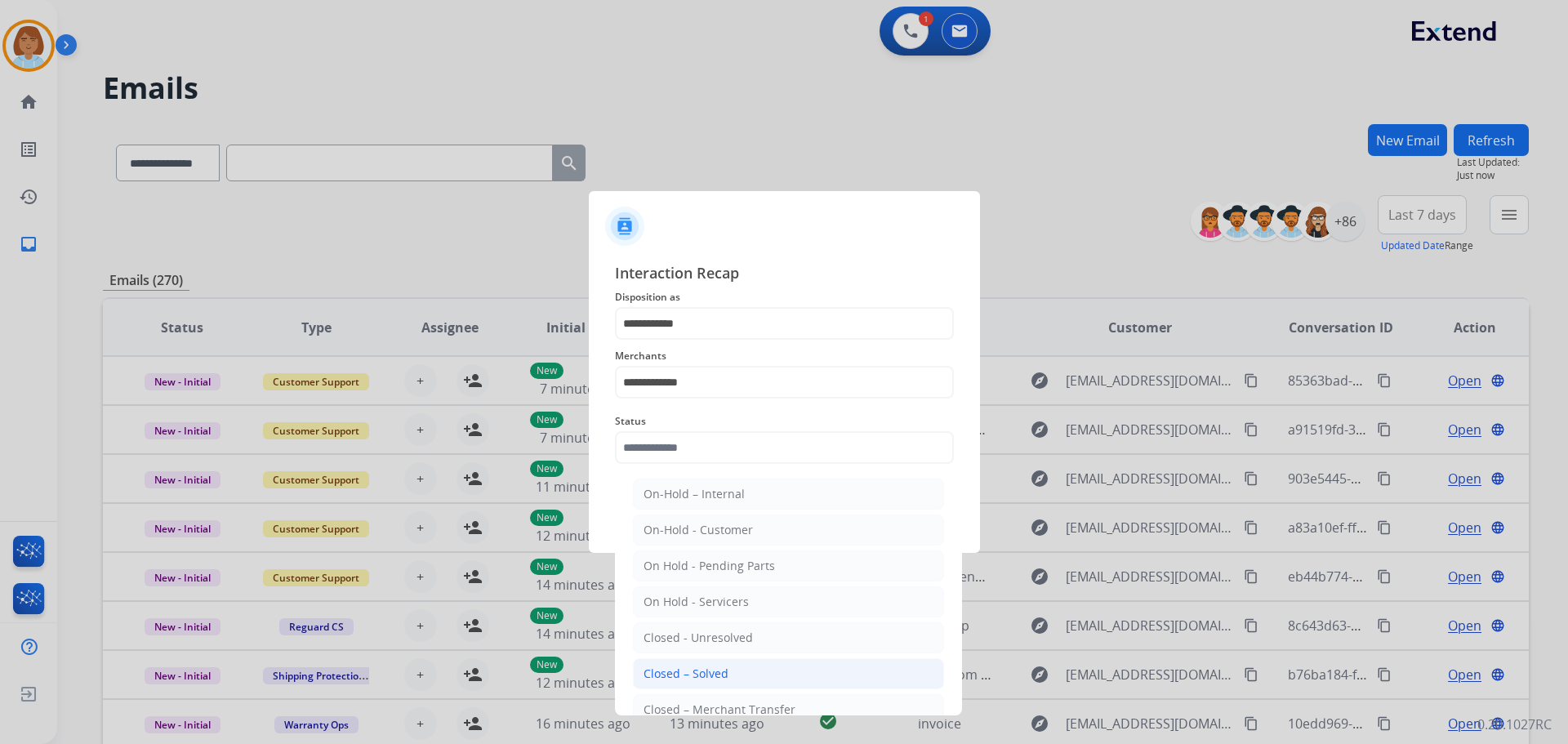
click at [737, 671] on li "Closed – Solved" at bounding box center [788, 674] width 311 height 31
type input "**********"
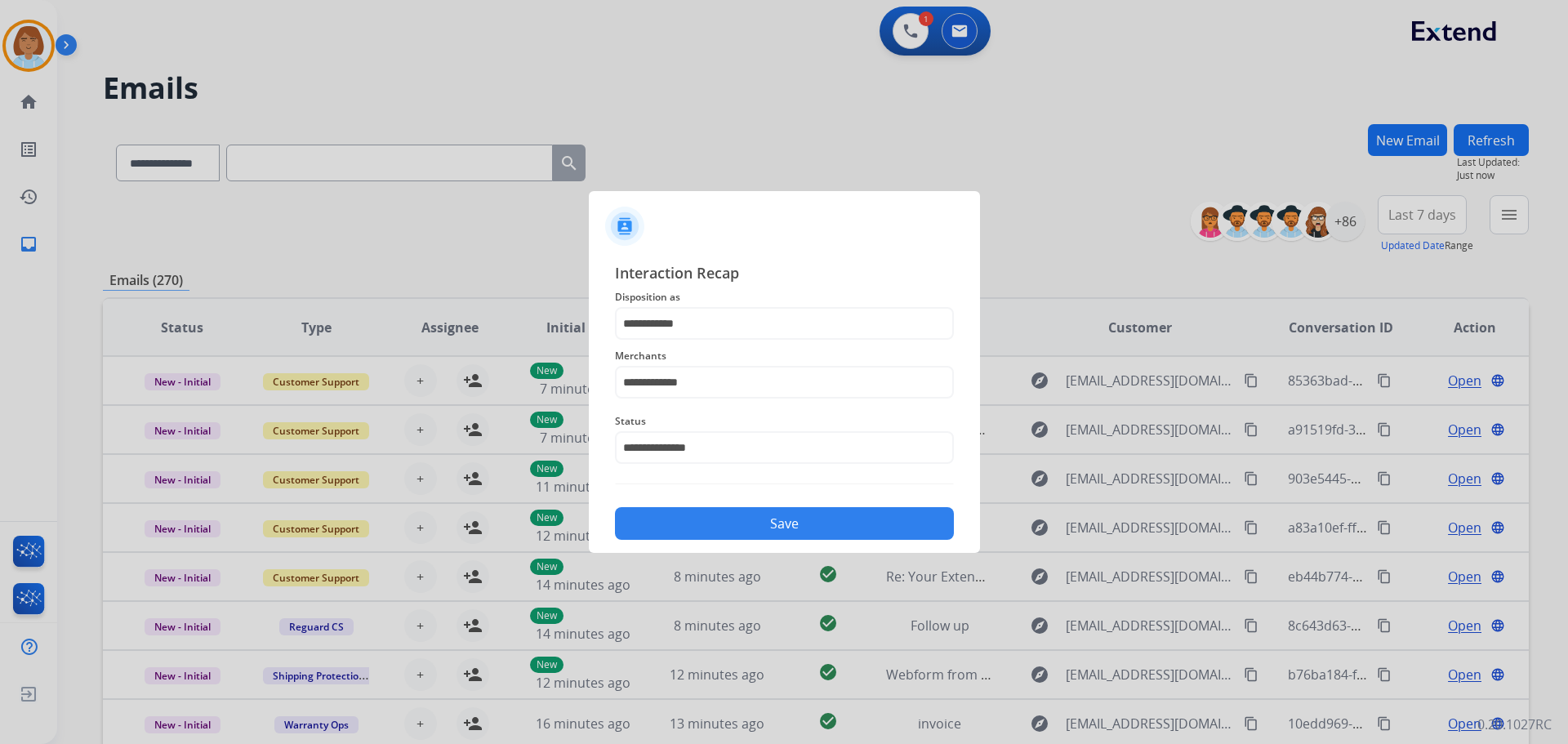
click at [794, 522] on button "Save" at bounding box center [784, 524] width 339 height 32
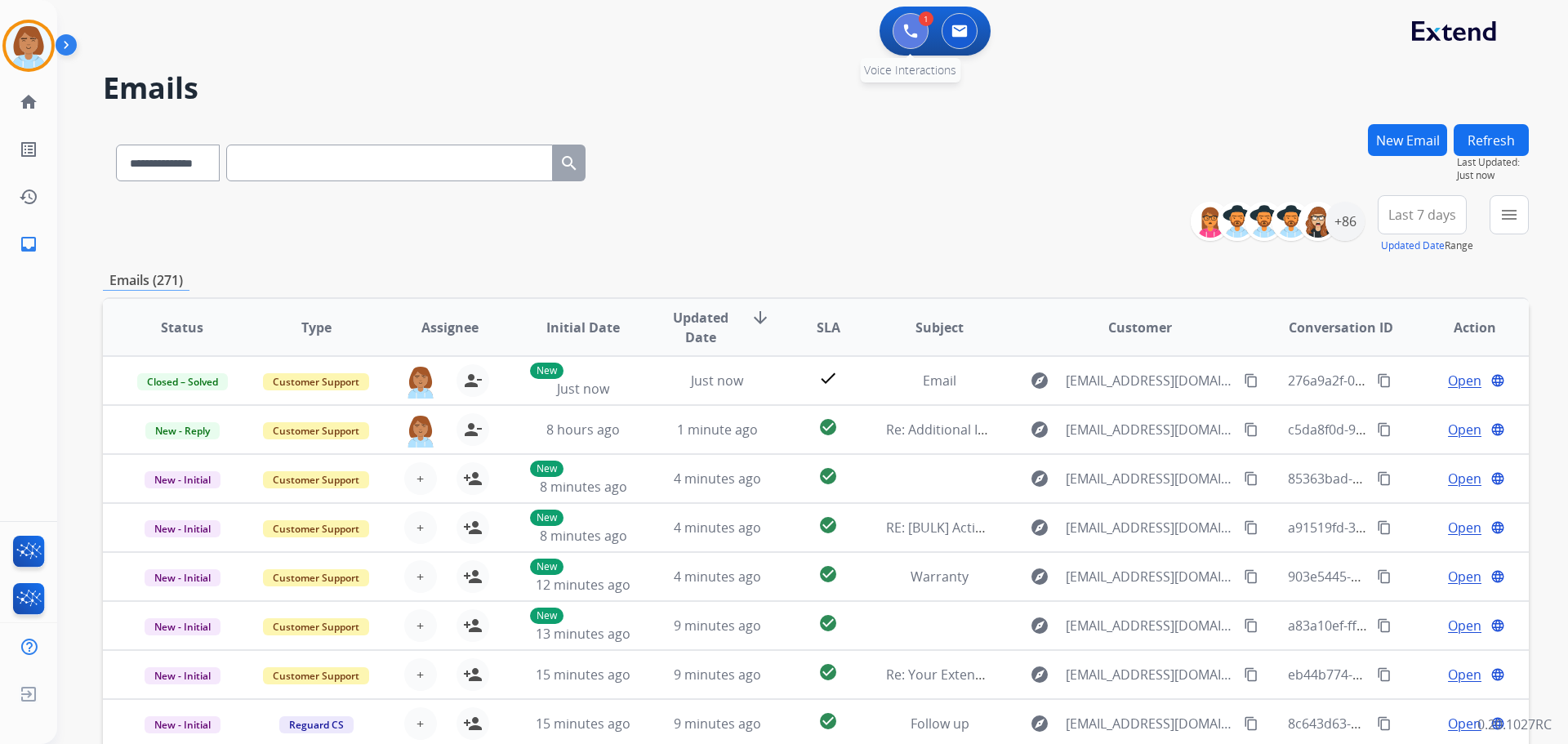
click at [914, 20] on button at bounding box center [911, 31] width 36 height 36
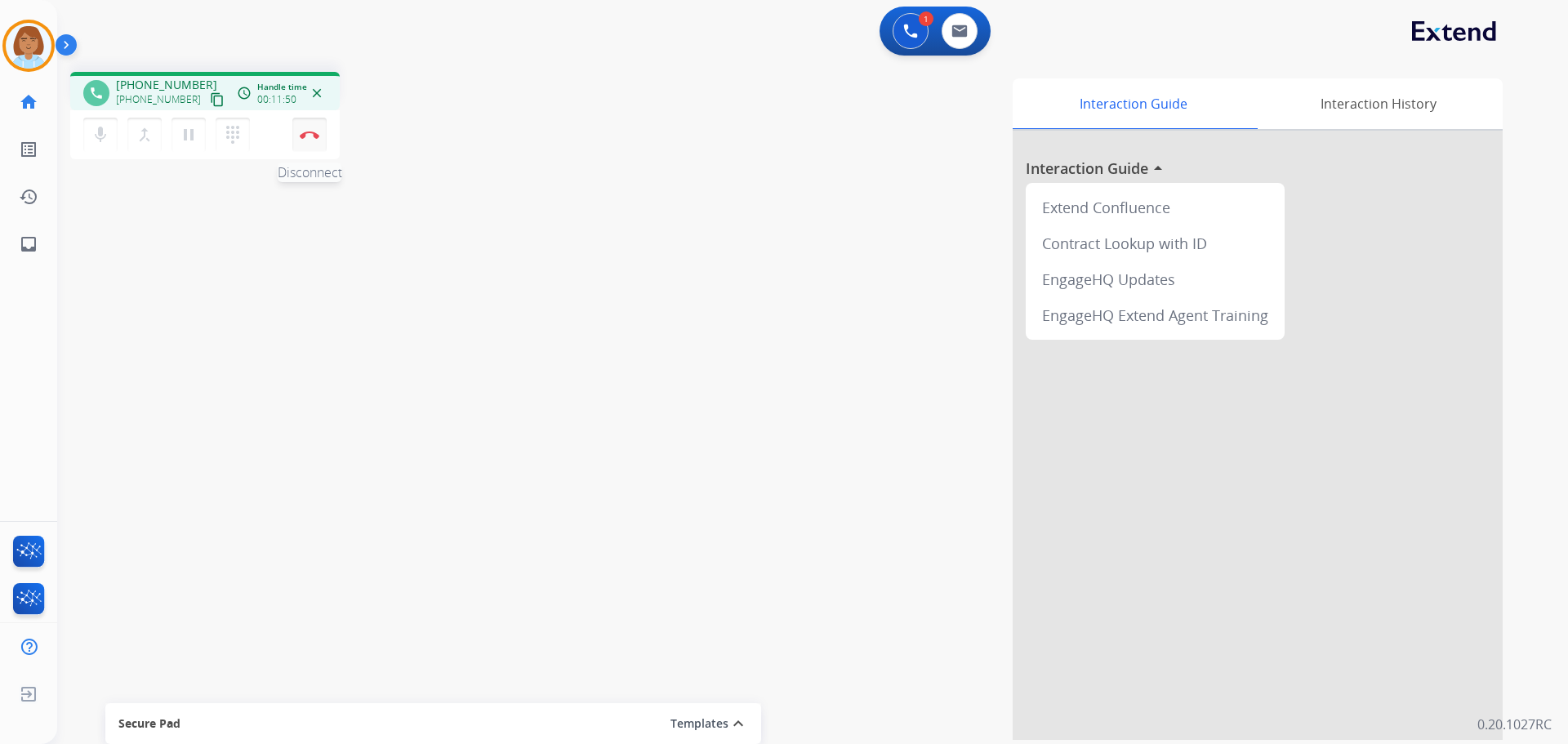
click at [319, 136] on button "Disconnect" at bounding box center [309, 134] width 34 height 34
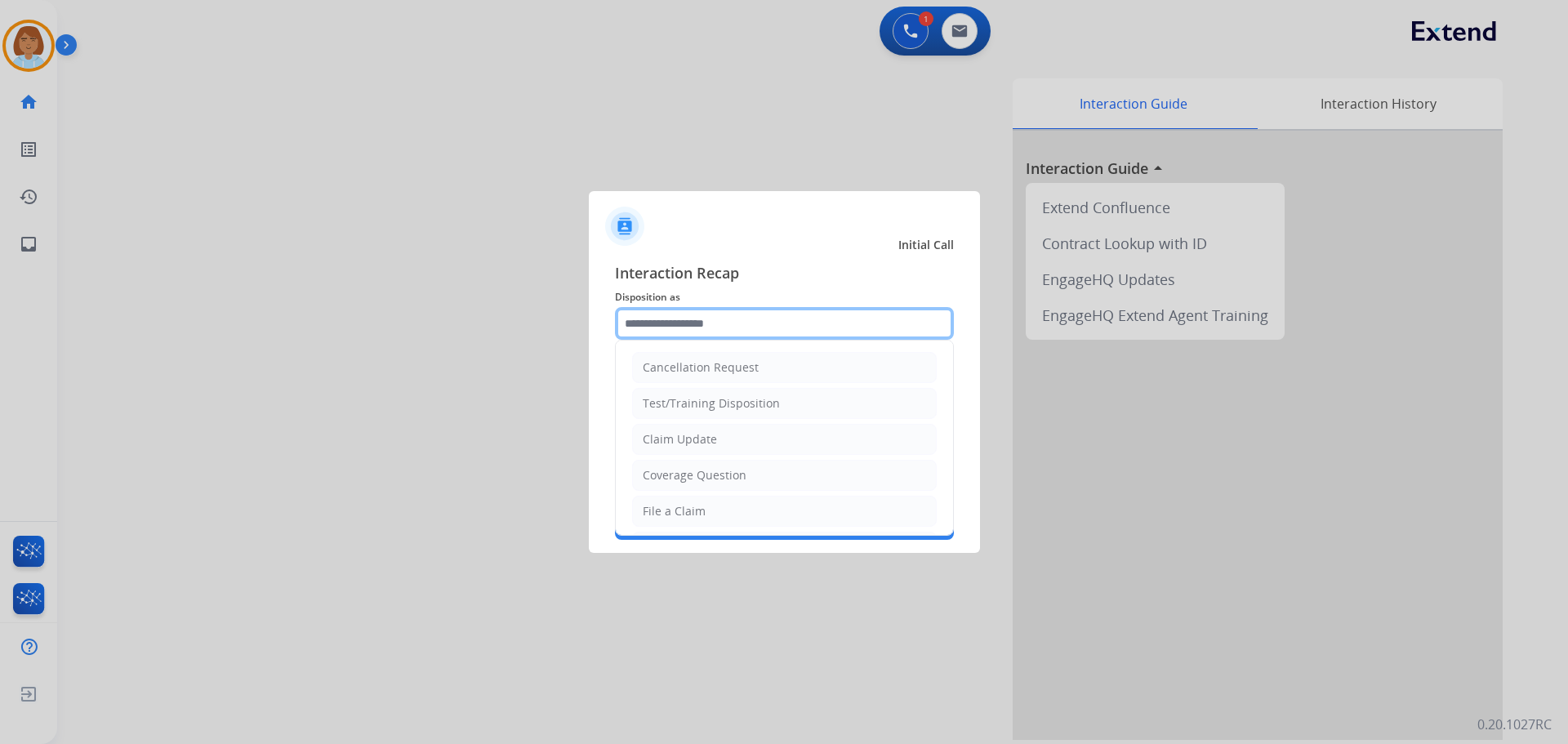
click at [711, 338] on input "text" at bounding box center [784, 324] width 339 height 32
click at [697, 517] on div "File a Claim" at bounding box center [674, 511] width 63 height 16
type input "**********"
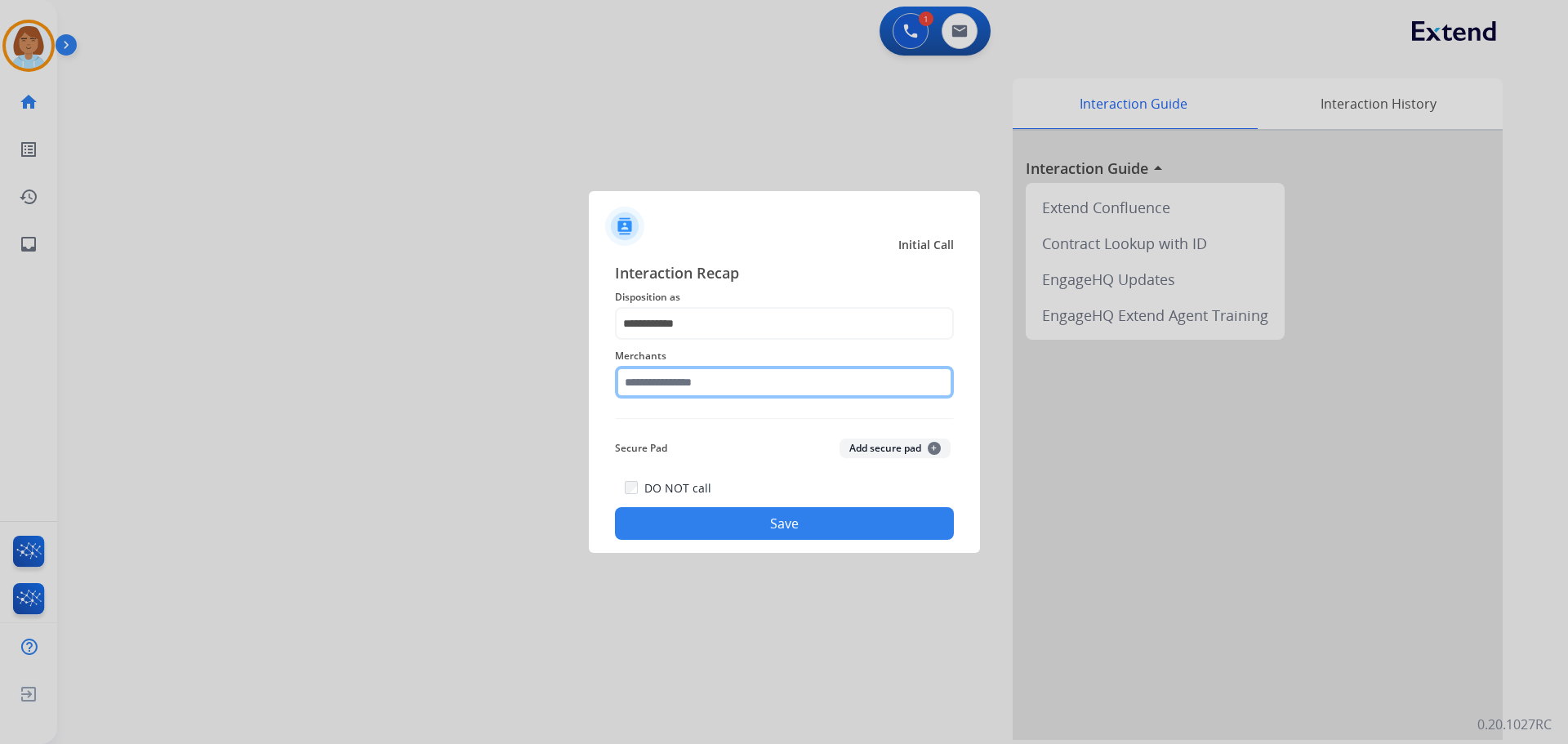
click at [689, 367] on input "text" at bounding box center [784, 382] width 339 height 32
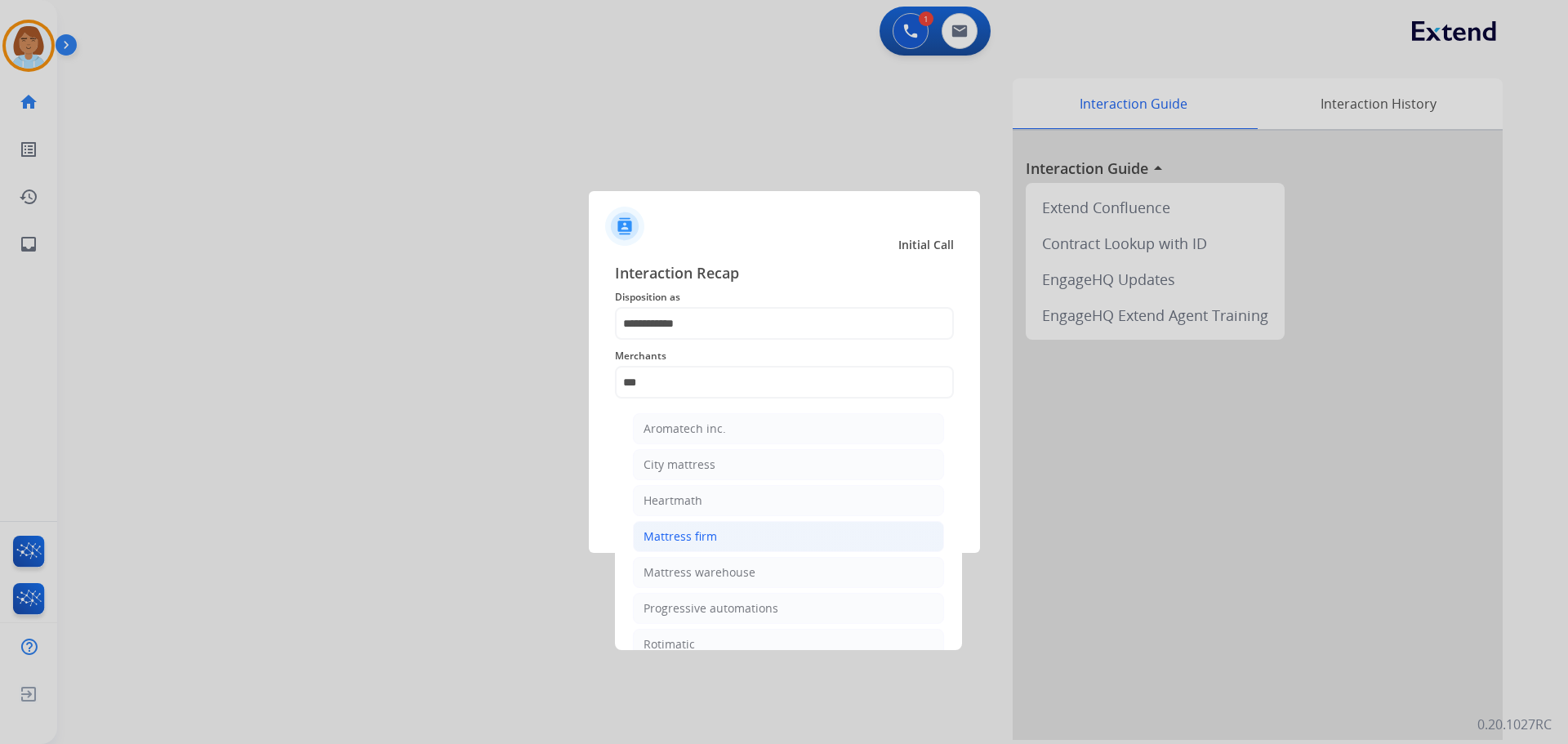
click at [700, 537] on div "Mattress firm" at bounding box center [681, 537] width 74 height 16
type input "**********"
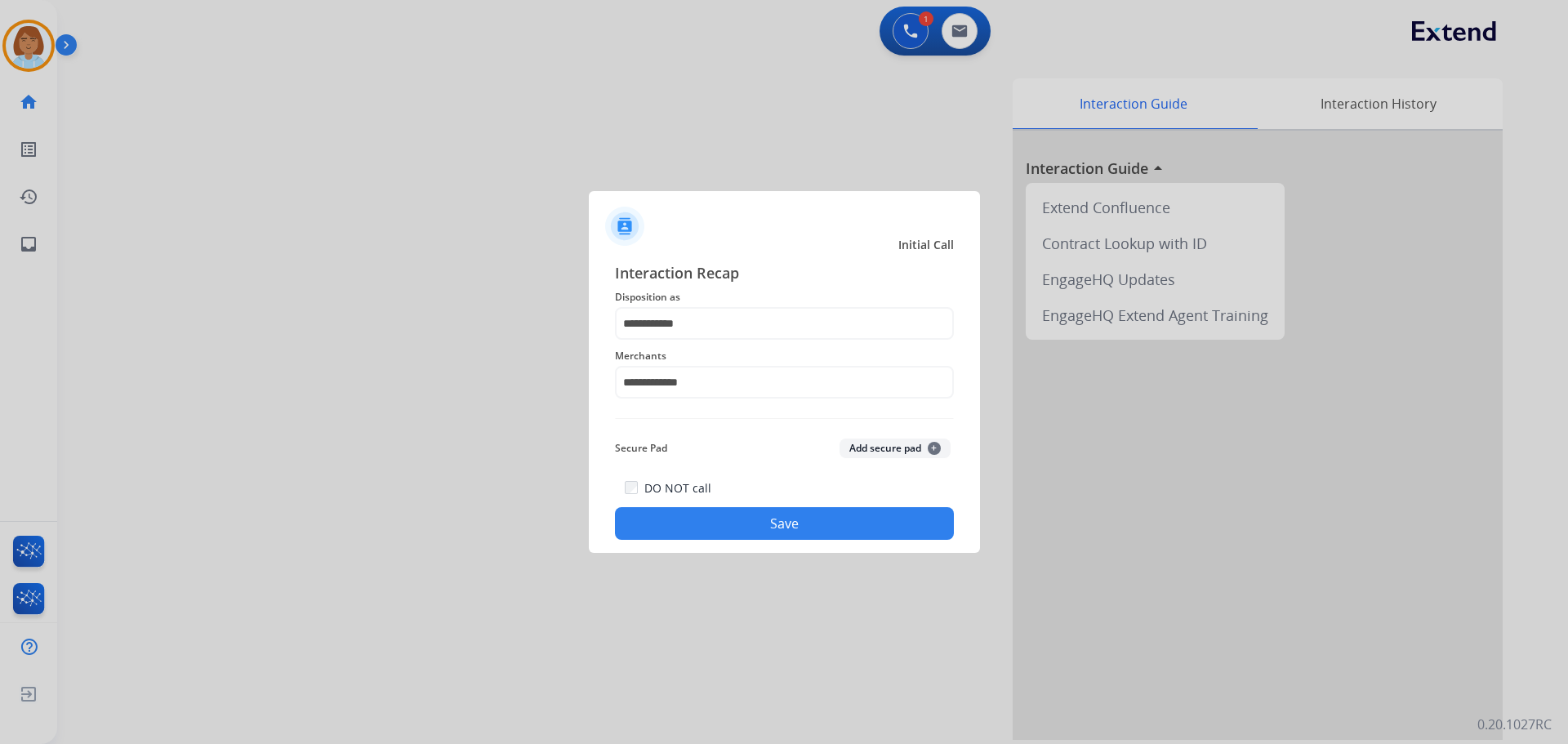
click at [746, 537] on button "Save" at bounding box center [784, 524] width 339 height 32
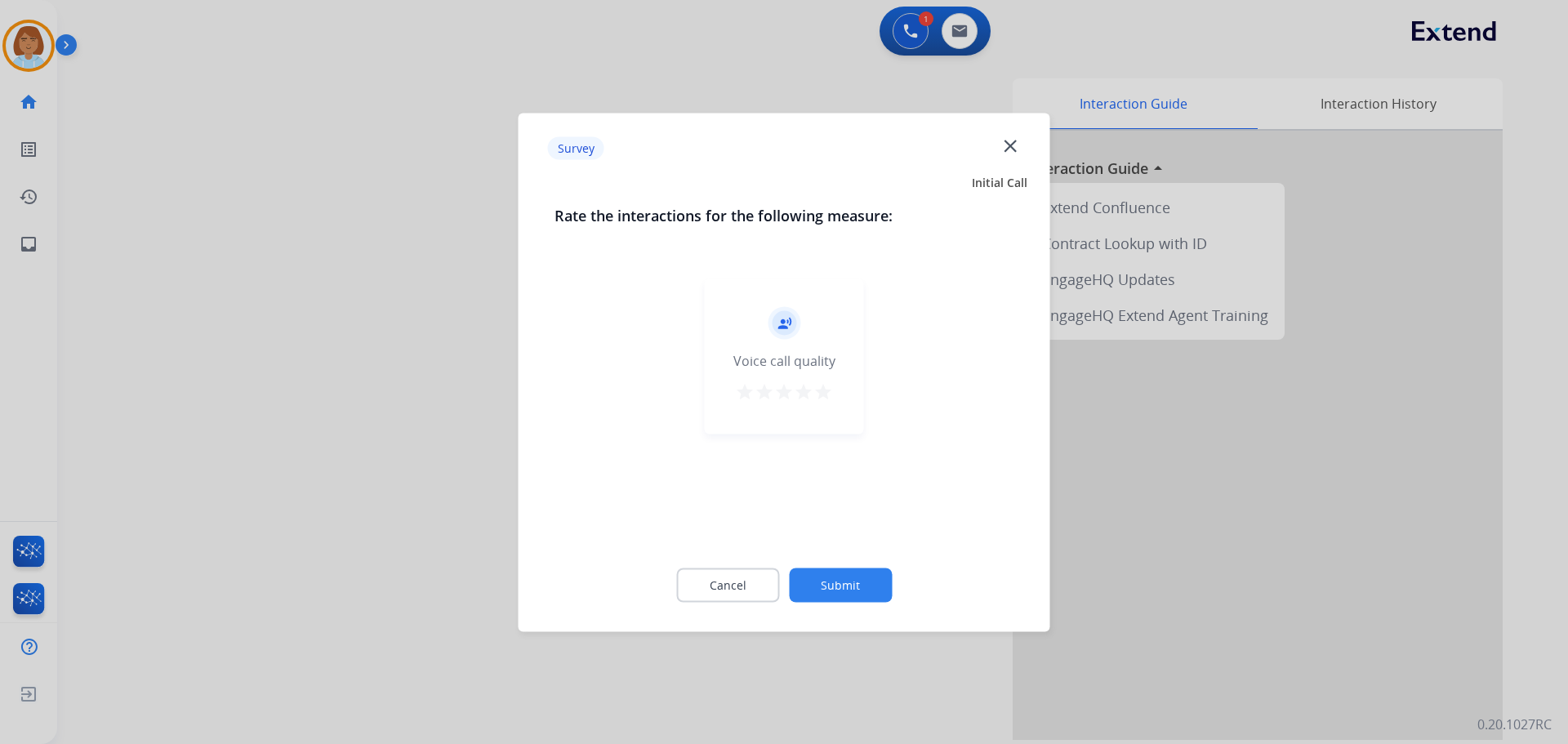
click at [880, 601] on button "Submit" at bounding box center [840, 585] width 103 height 34
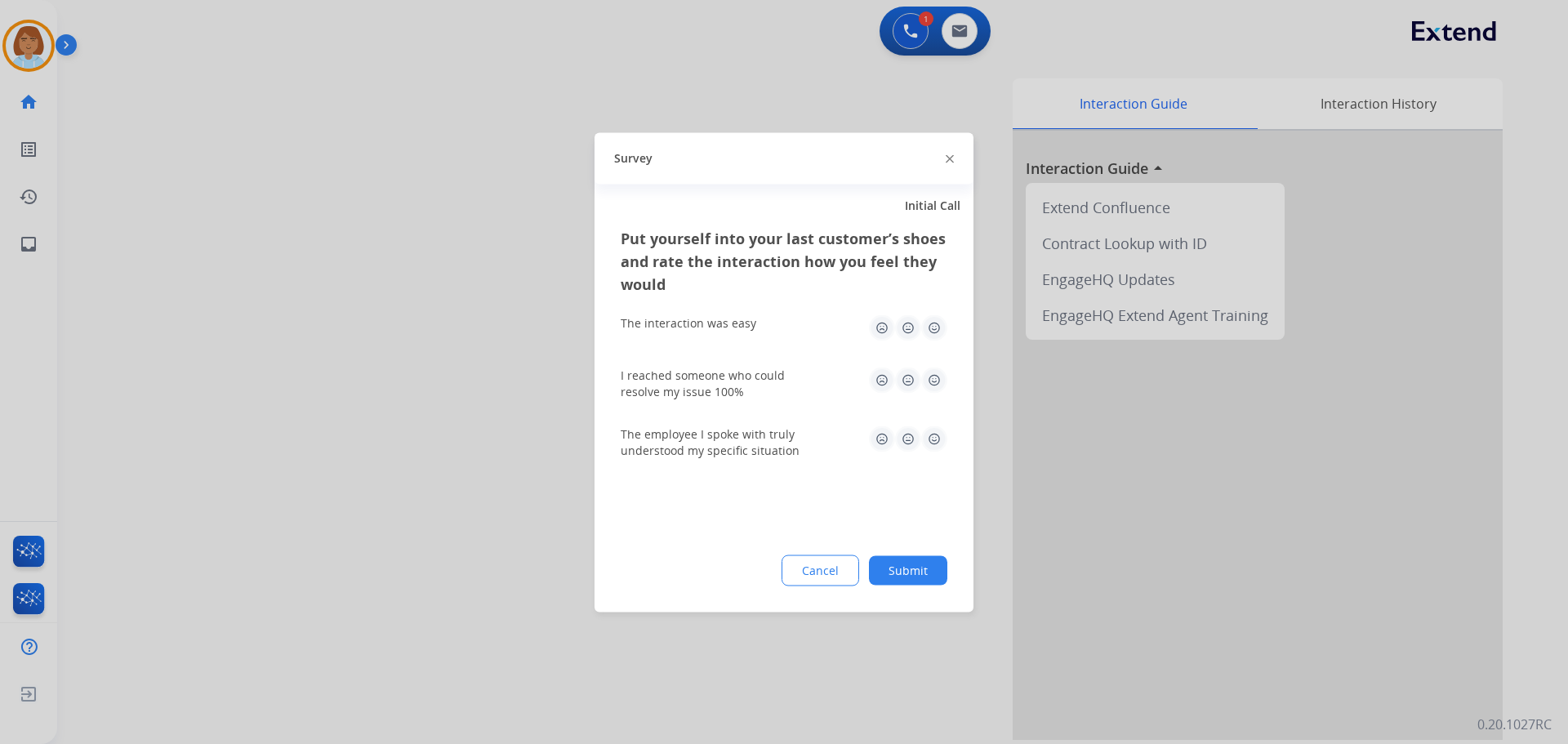
click at [912, 567] on button "Submit" at bounding box center [908, 570] width 78 height 30
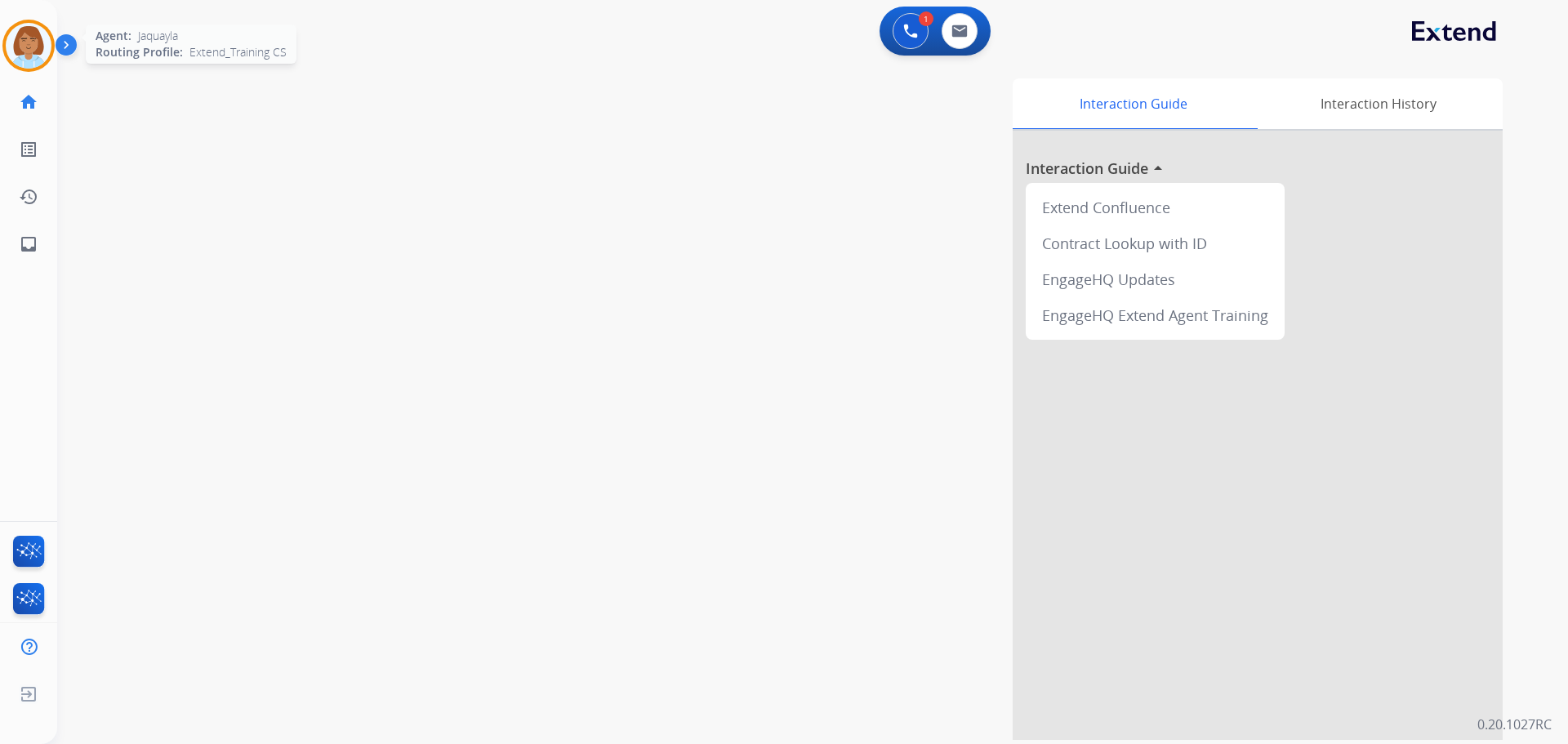
click at [42, 57] on img at bounding box center [28, 45] width 46 height 46
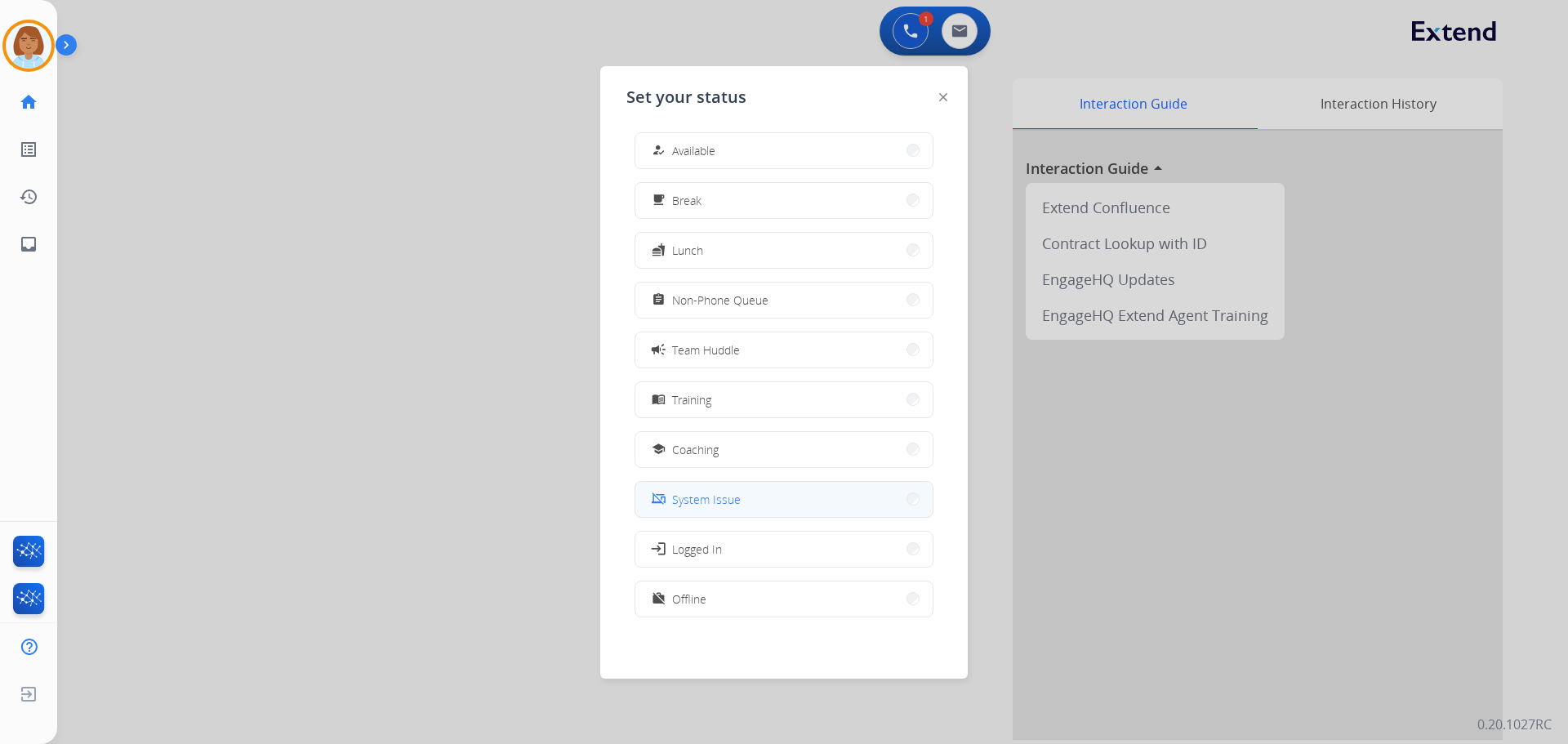
scroll to position [5, 0]
click at [734, 586] on button "work_off Offline" at bounding box center [784, 598] width 298 height 35
